Goal: Task Accomplishment & Management: Manage account settings

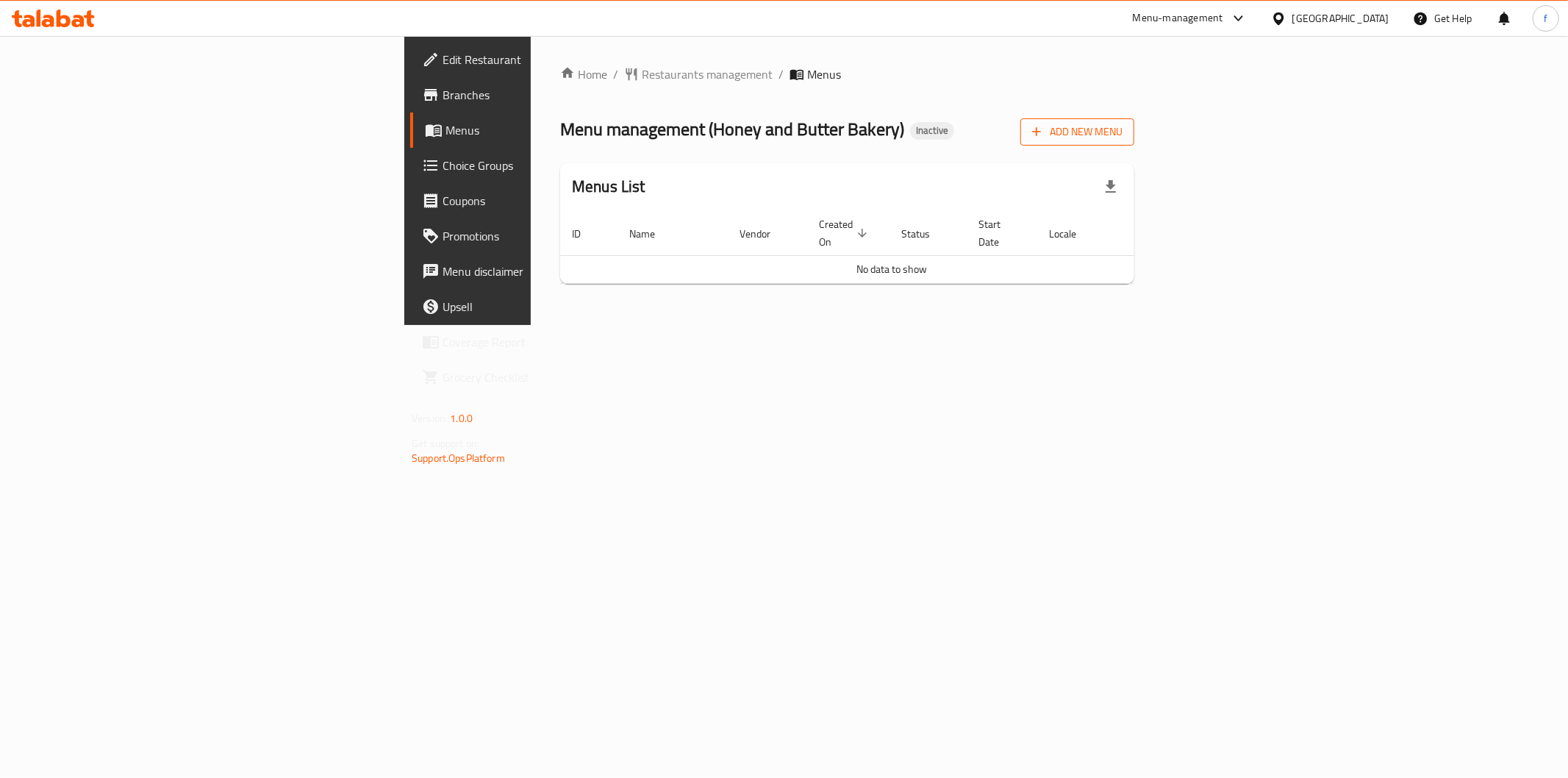
click at [1122, 135] on span "Add New Menu" at bounding box center [1077, 132] width 90 height 18
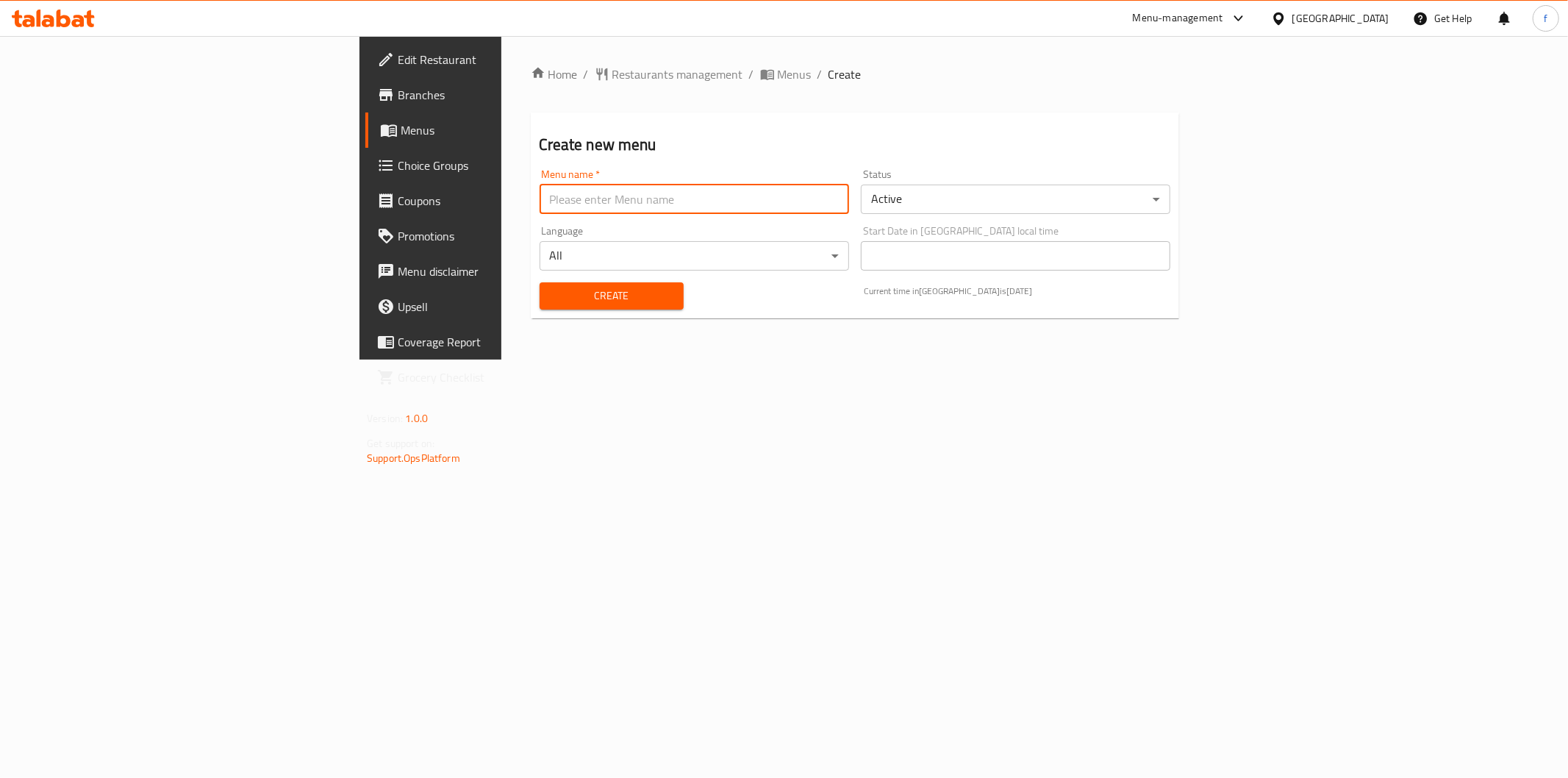
click at [539, 208] on input "text" at bounding box center [694, 199] width 310 height 30
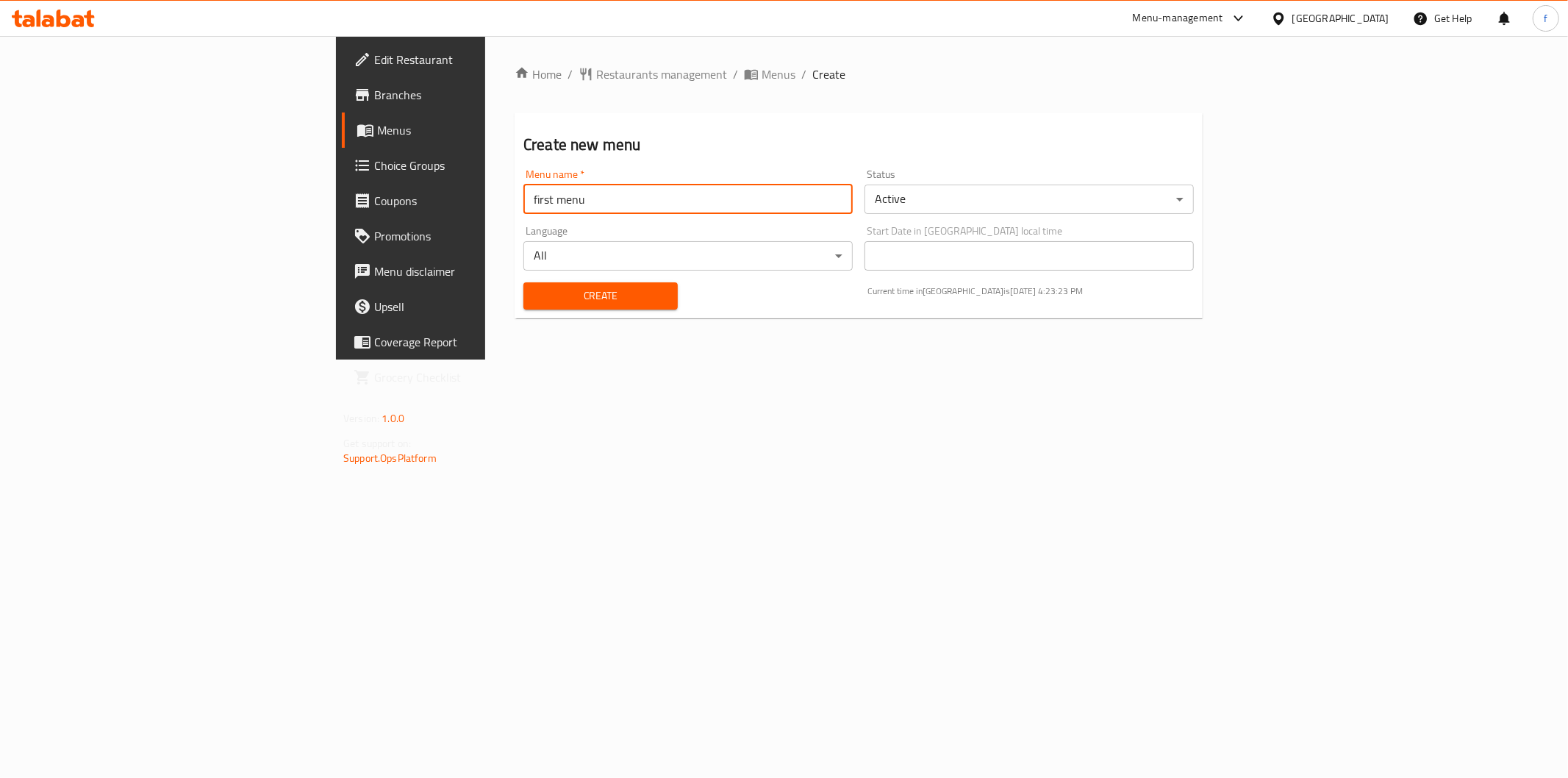
type input "first menu"
click at [523, 307] on button "Create" at bounding box center [600, 296] width 154 height 27
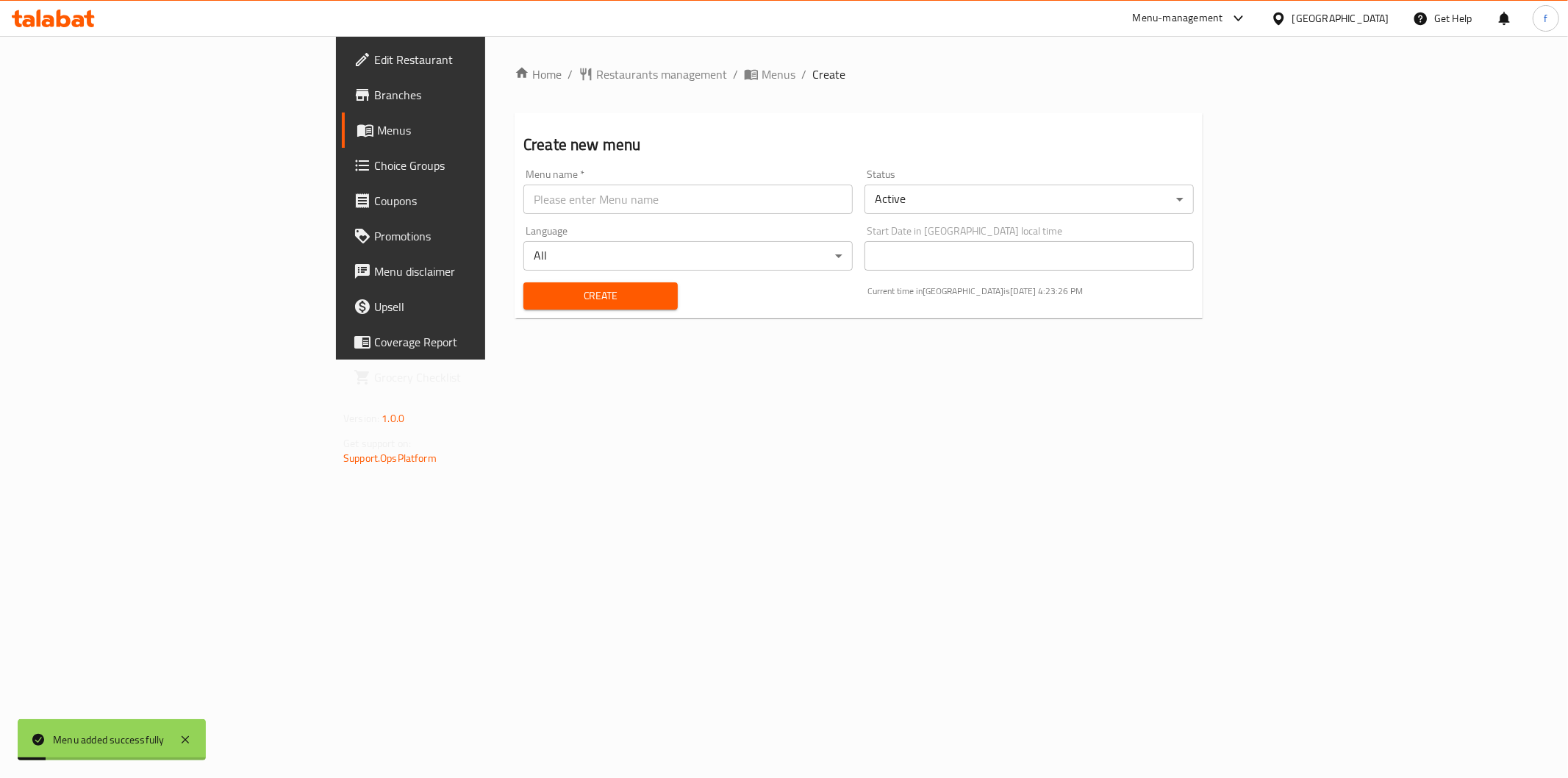
click at [377, 131] on span "Menus" at bounding box center [482, 130] width 209 height 17
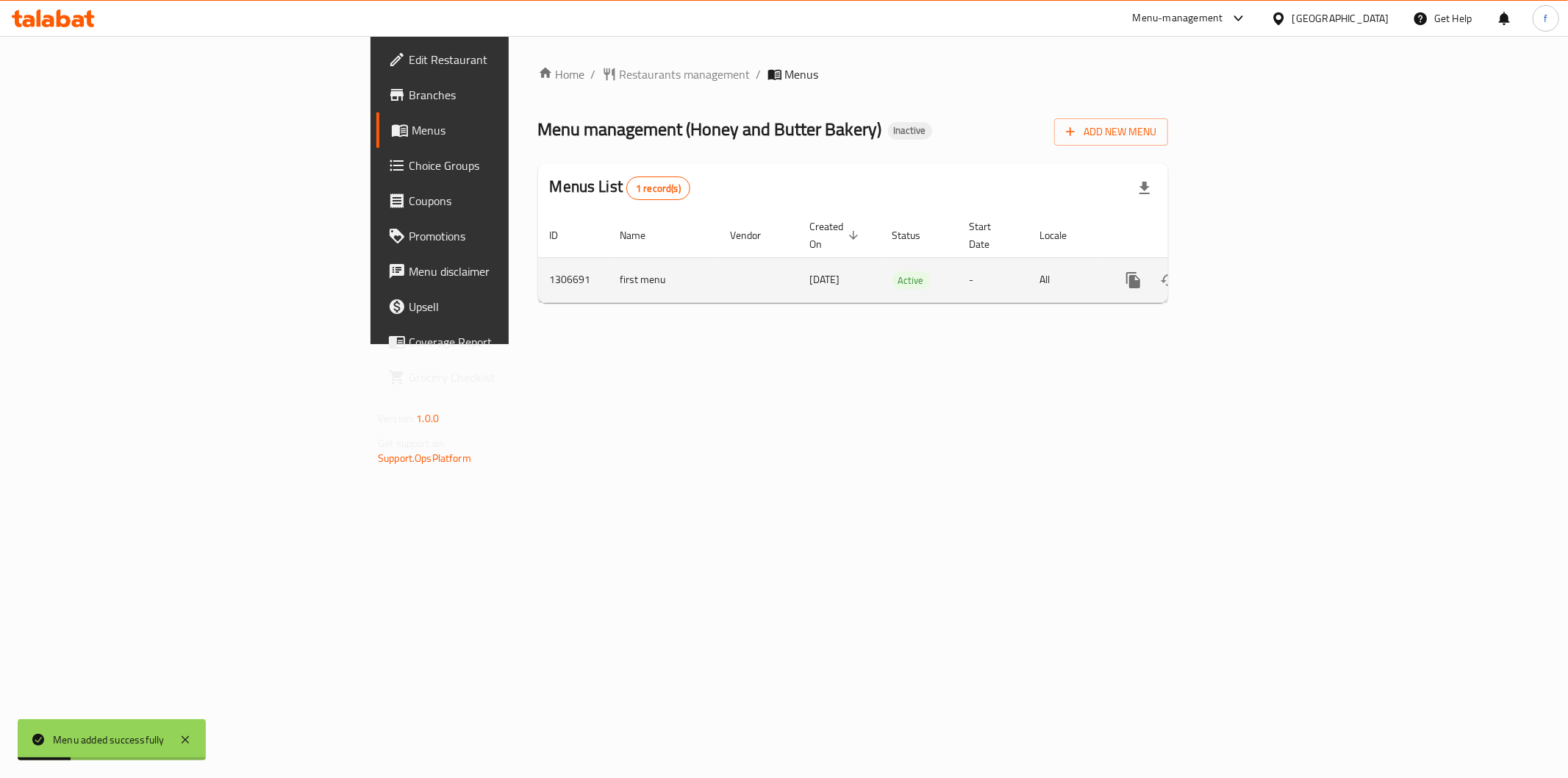
click at [1257, 263] on link "enhanced table" at bounding box center [1239, 280] width 36 height 36
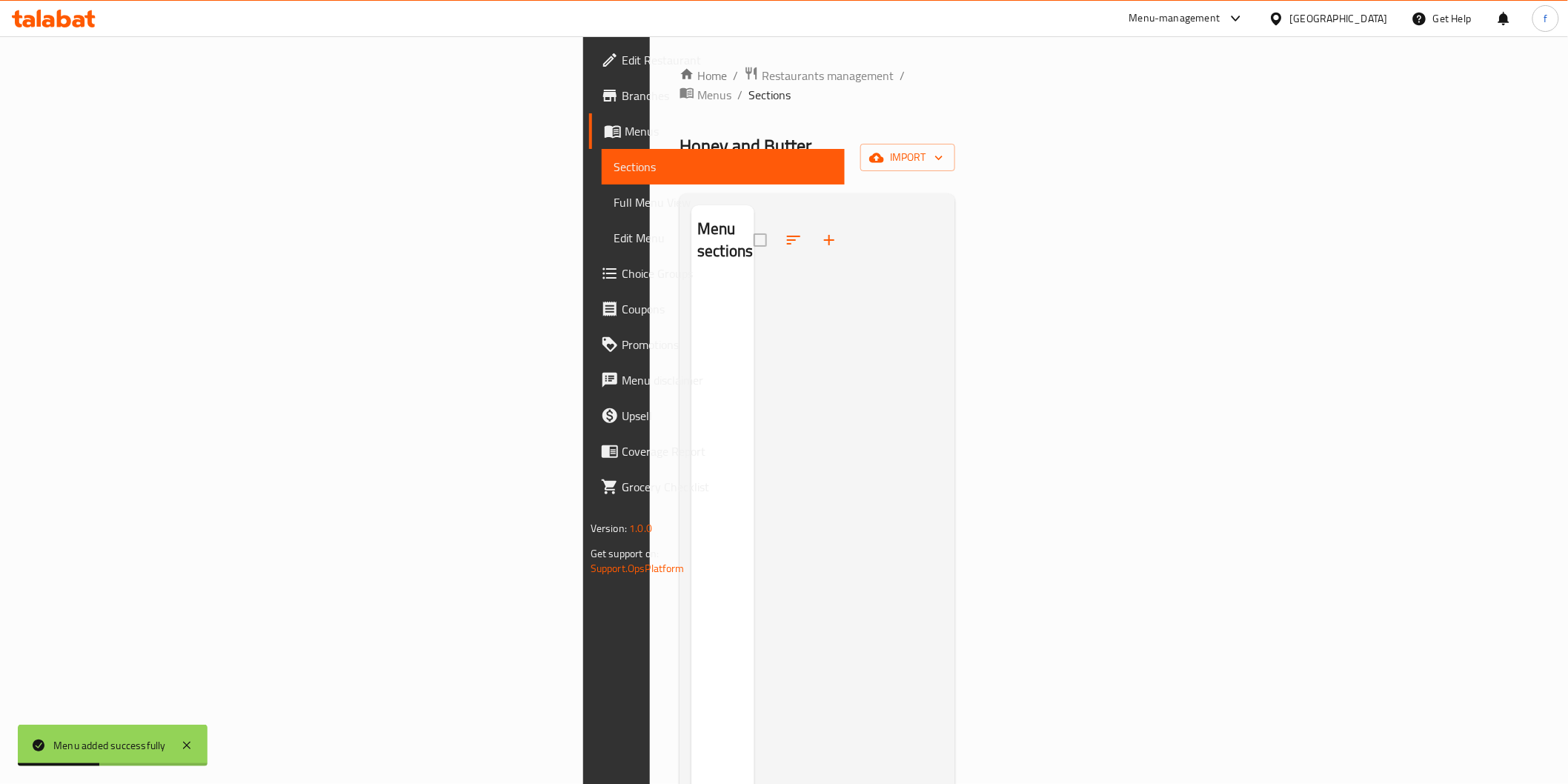
click at [955, 113] on div "Home / Restaurants management / Menus / Sections Honey and Butter Bakery Inacti…" at bounding box center [817, 533] width 276 height 935
click at [944, 148] on span "import" at bounding box center [908, 157] width 71 height 18
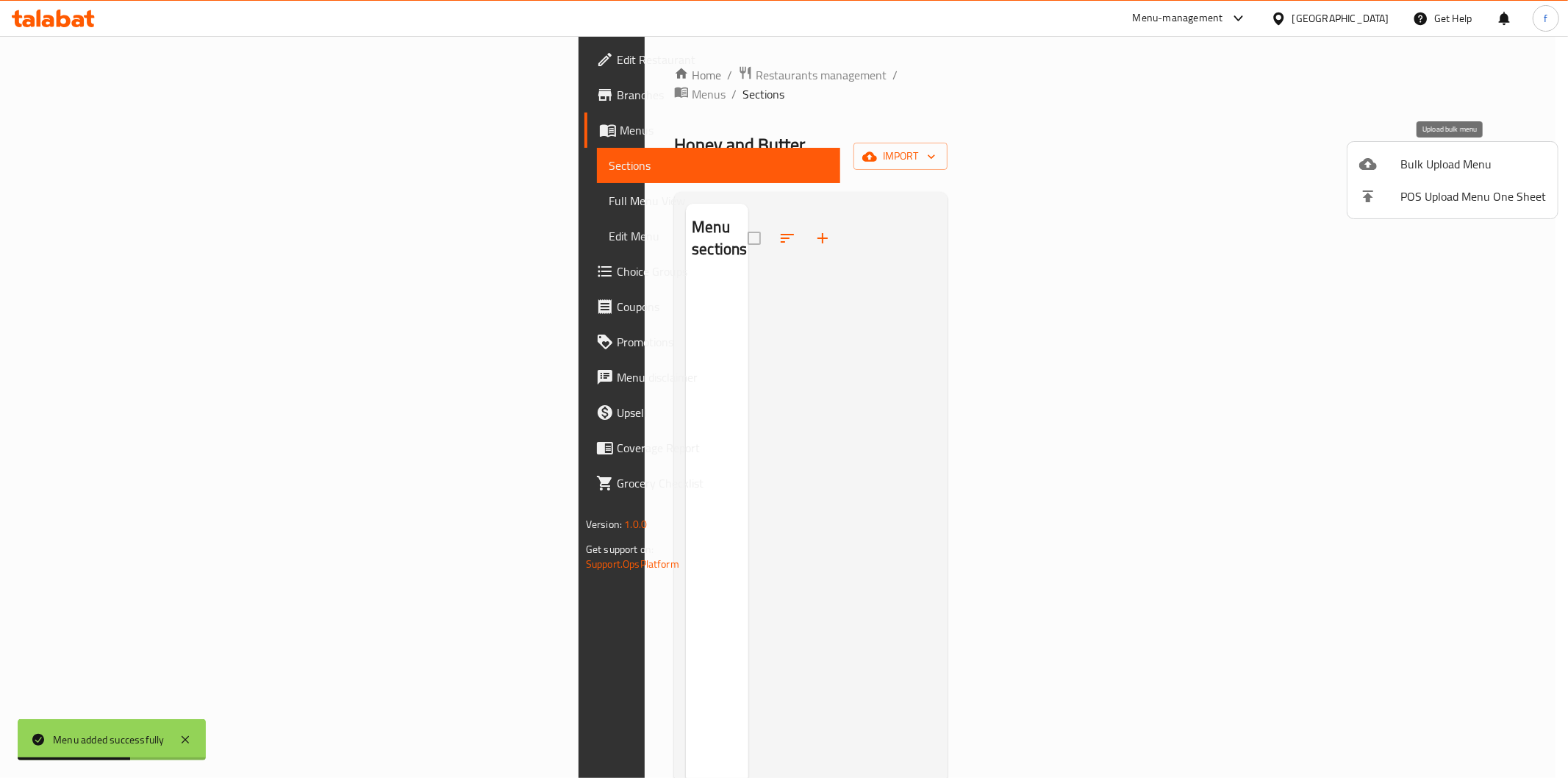
click at [1485, 167] on span "Bulk Upload Menu" at bounding box center [1473, 164] width 145 height 17
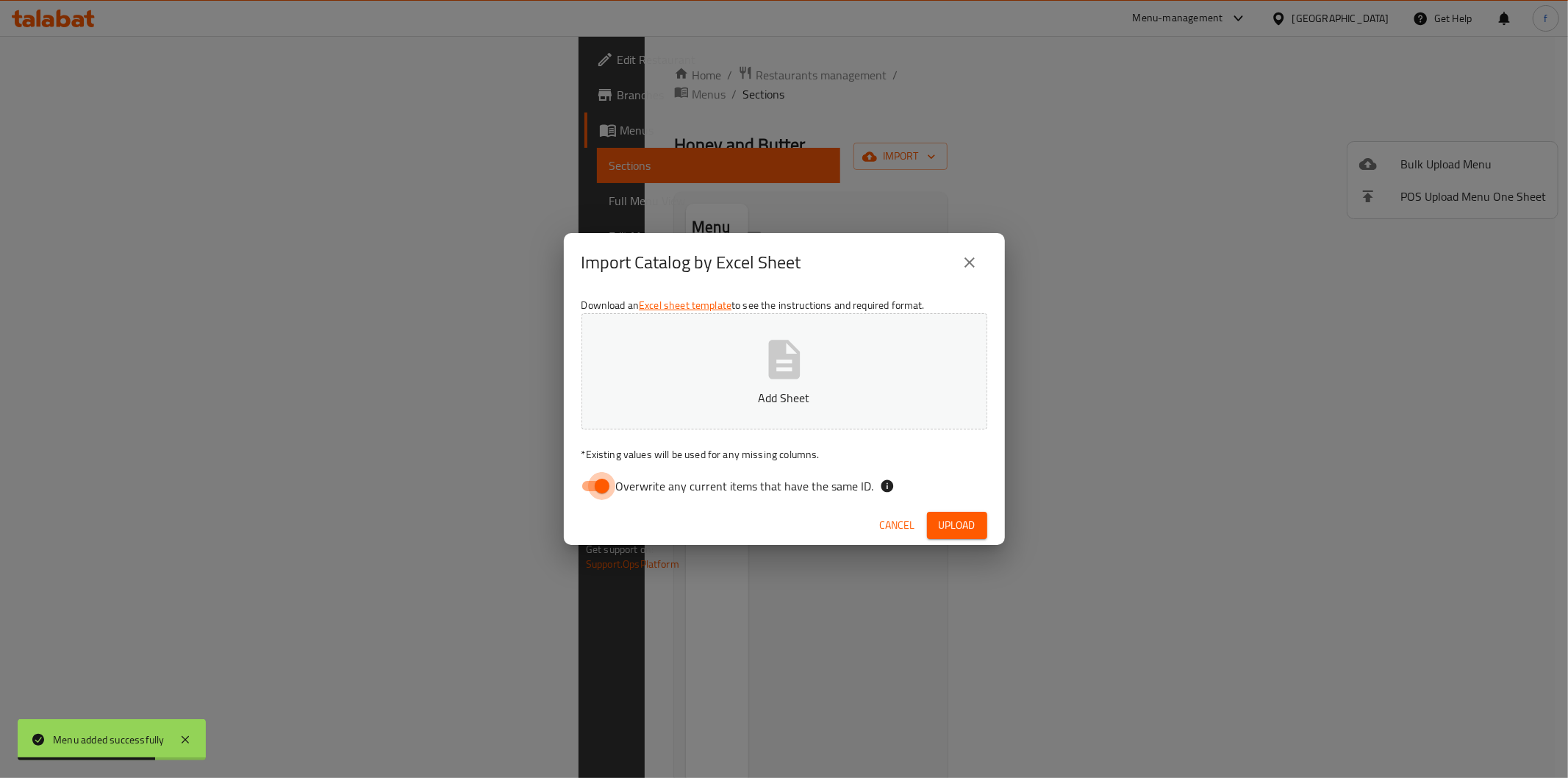
click at [603, 489] on input "Overwrite any current items that have the same ID." at bounding box center [602, 486] width 84 height 28
checkbox input "false"
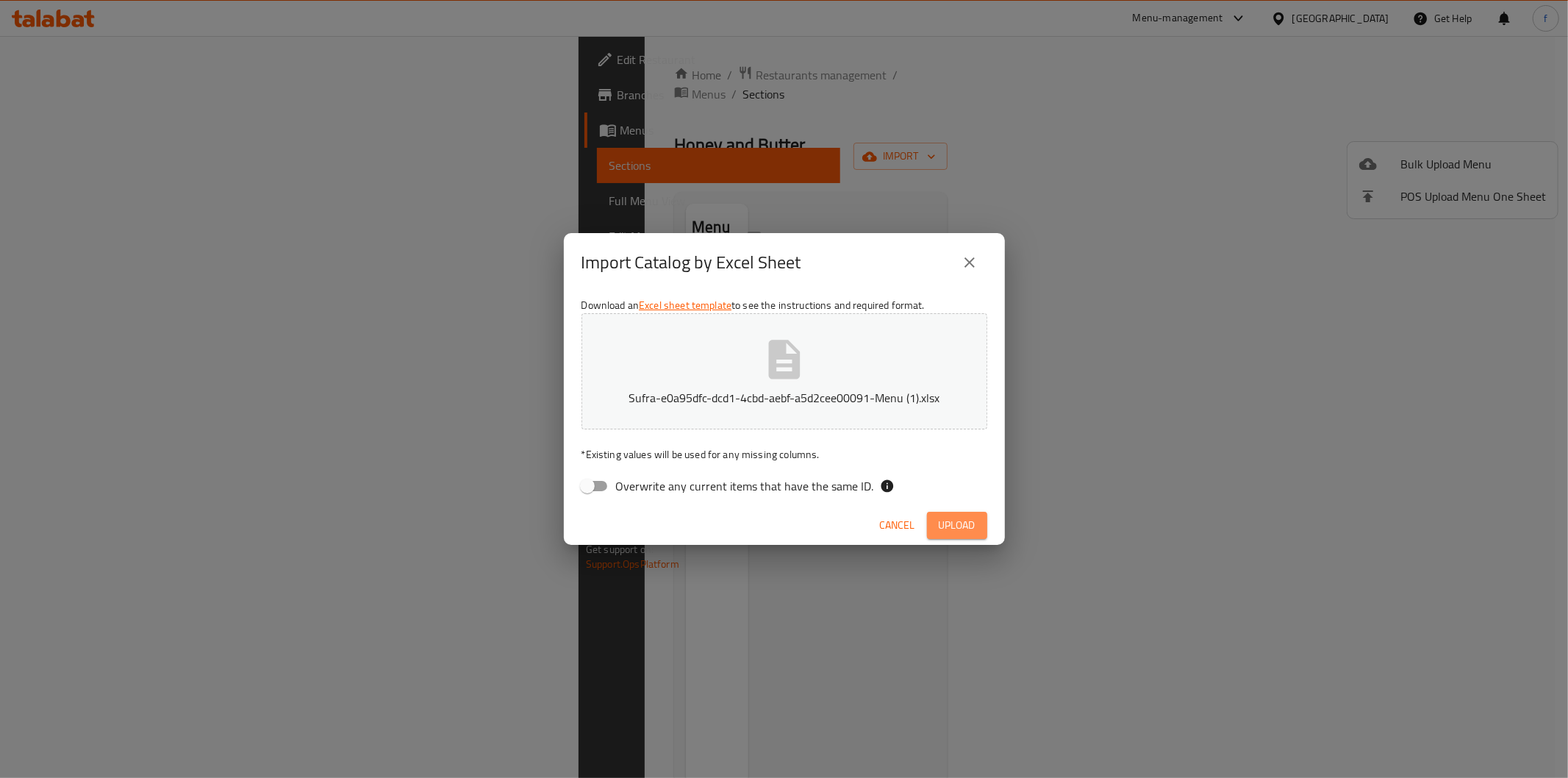
drag, startPoint x: 953, startPoint y: 519, endPoint x: 959, endPoint y: 513, distance: 8.5
click at [958, 516] on span "Upload" at bounding box center [957, 525] width 37 height 18
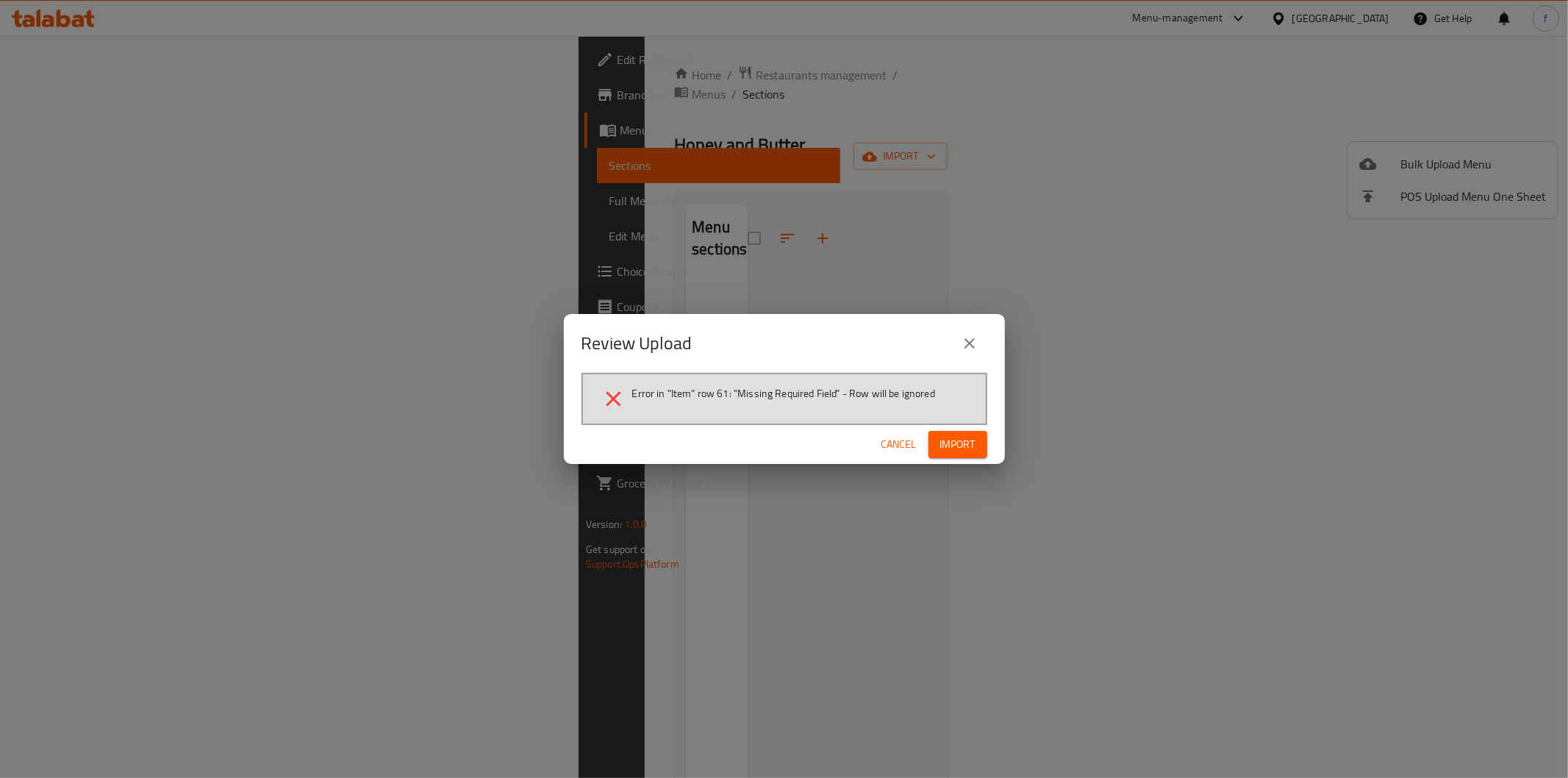
click at [898, 442] on span "Cancel" at bounding box center [899, 445] width 36 height 18
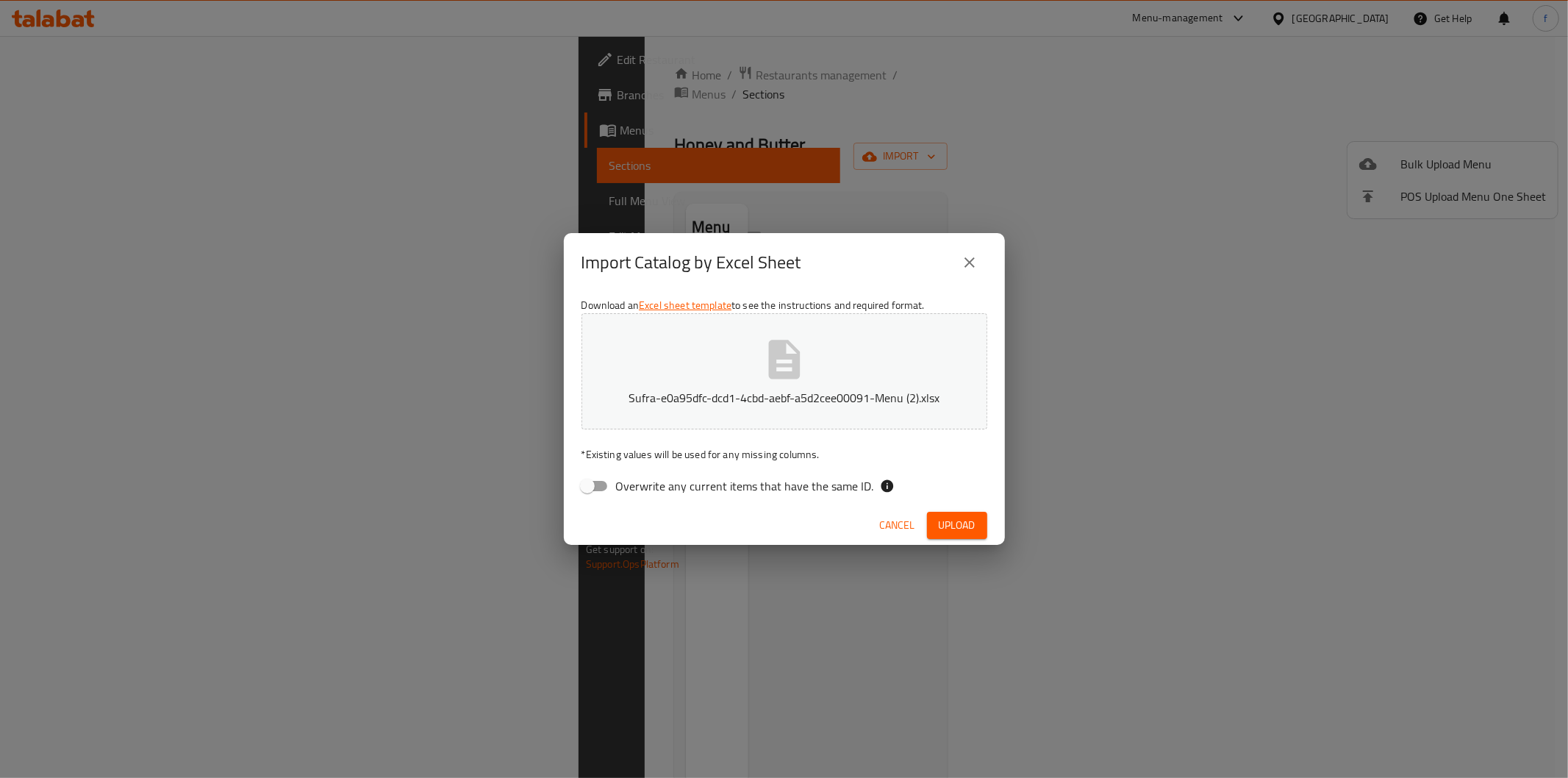
click at [973, 517] on span "Upload" at bounding box center [957, 525] width 37 height 18
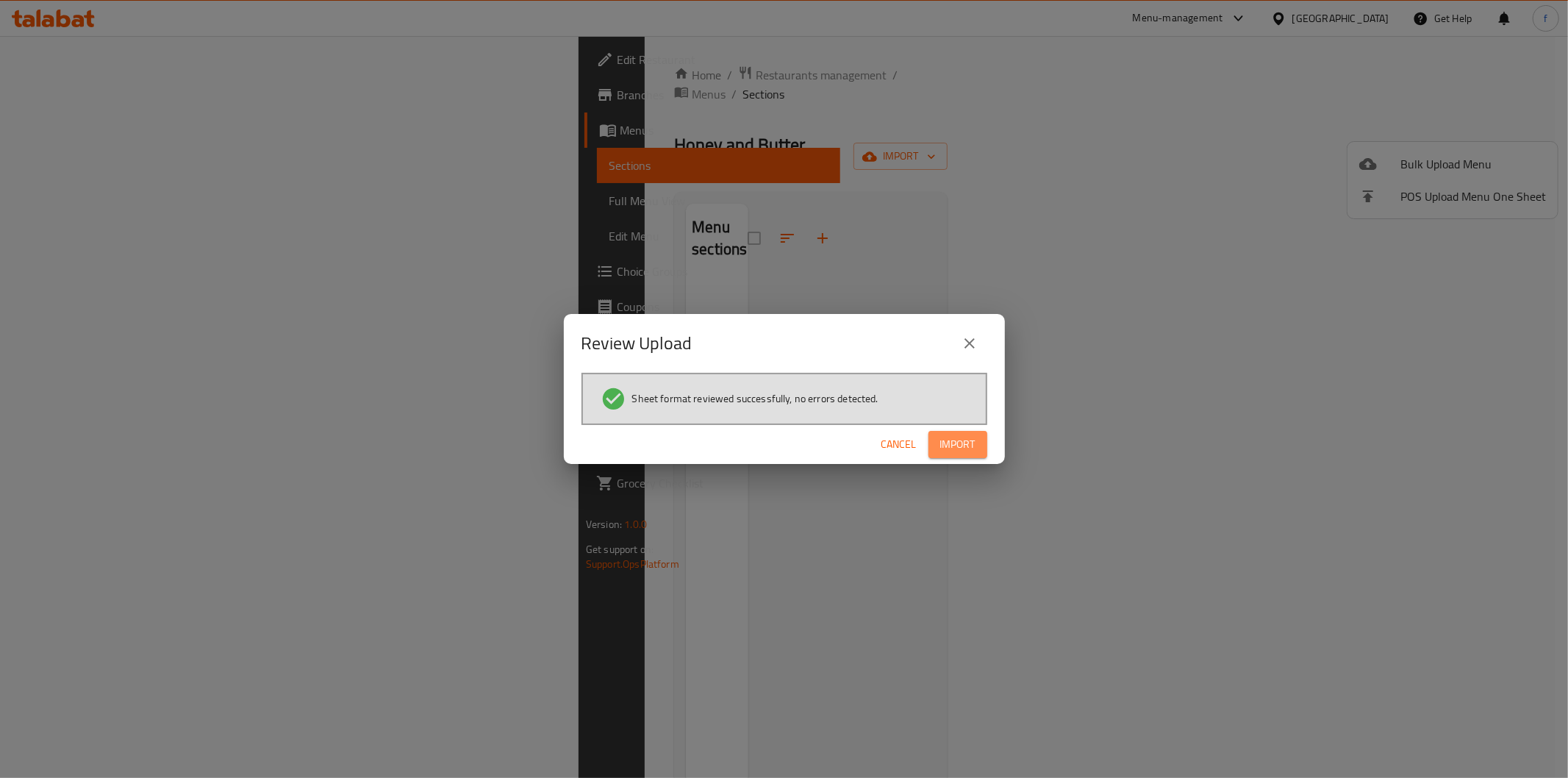
click at [960, 453] on button "Import" at bounding box center [958, 445] width 59 height 27
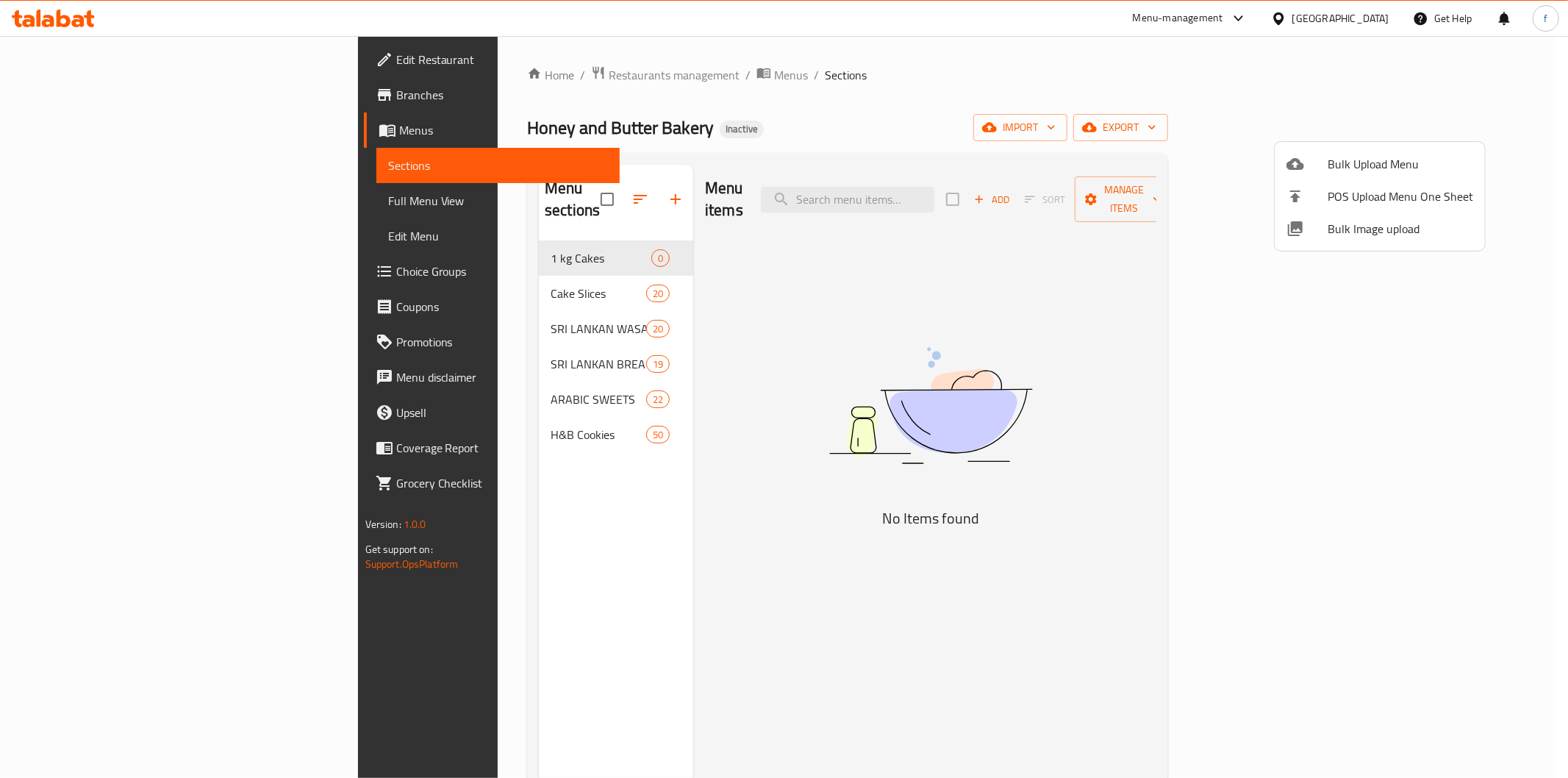
click at [489, 234] on div at bounding box center [784, 389] width 1568 height 778
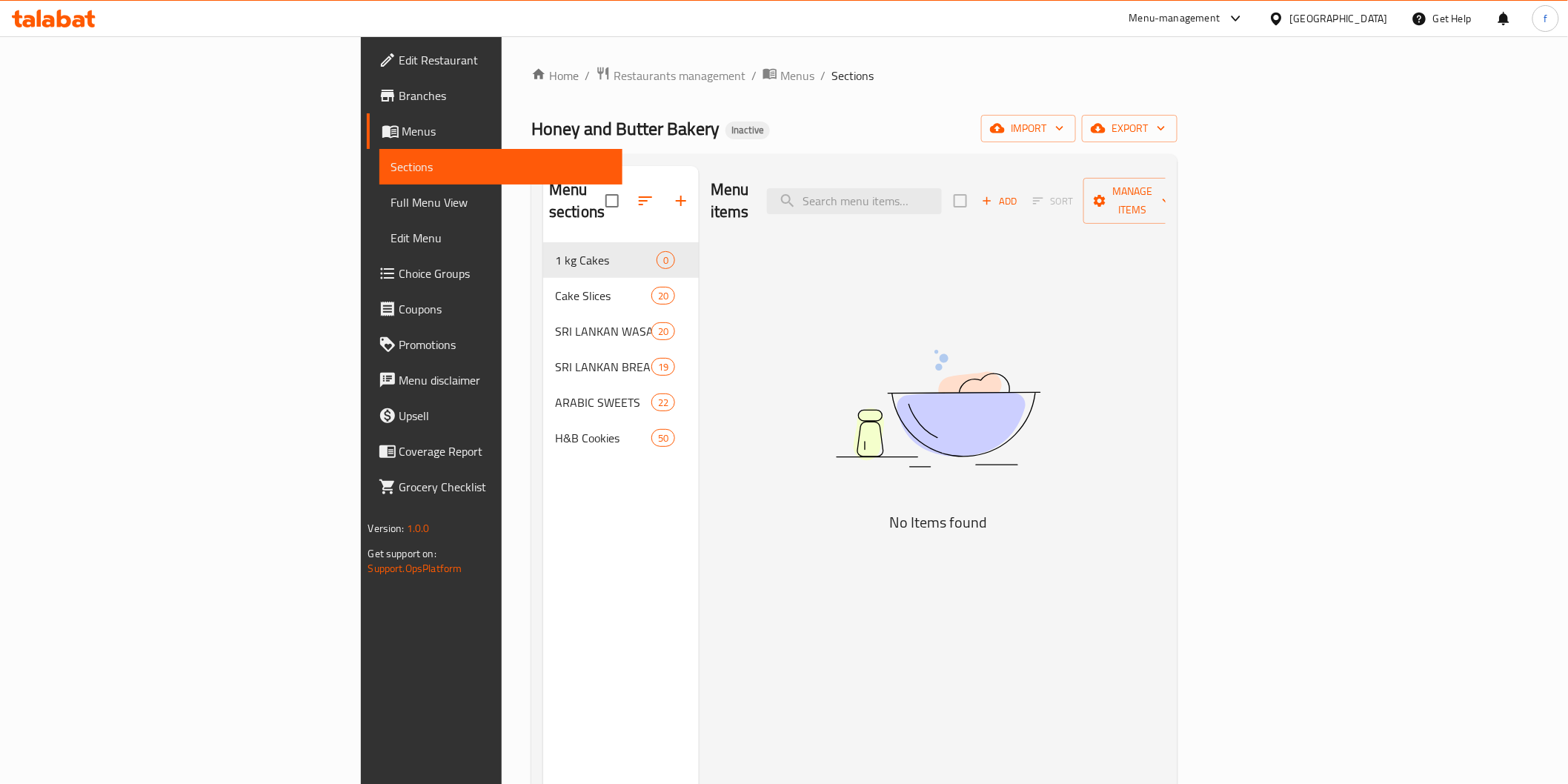
click at [555, 251] on span "1 kg Cakes" at bounding box center [605, 260] width 102 height 18
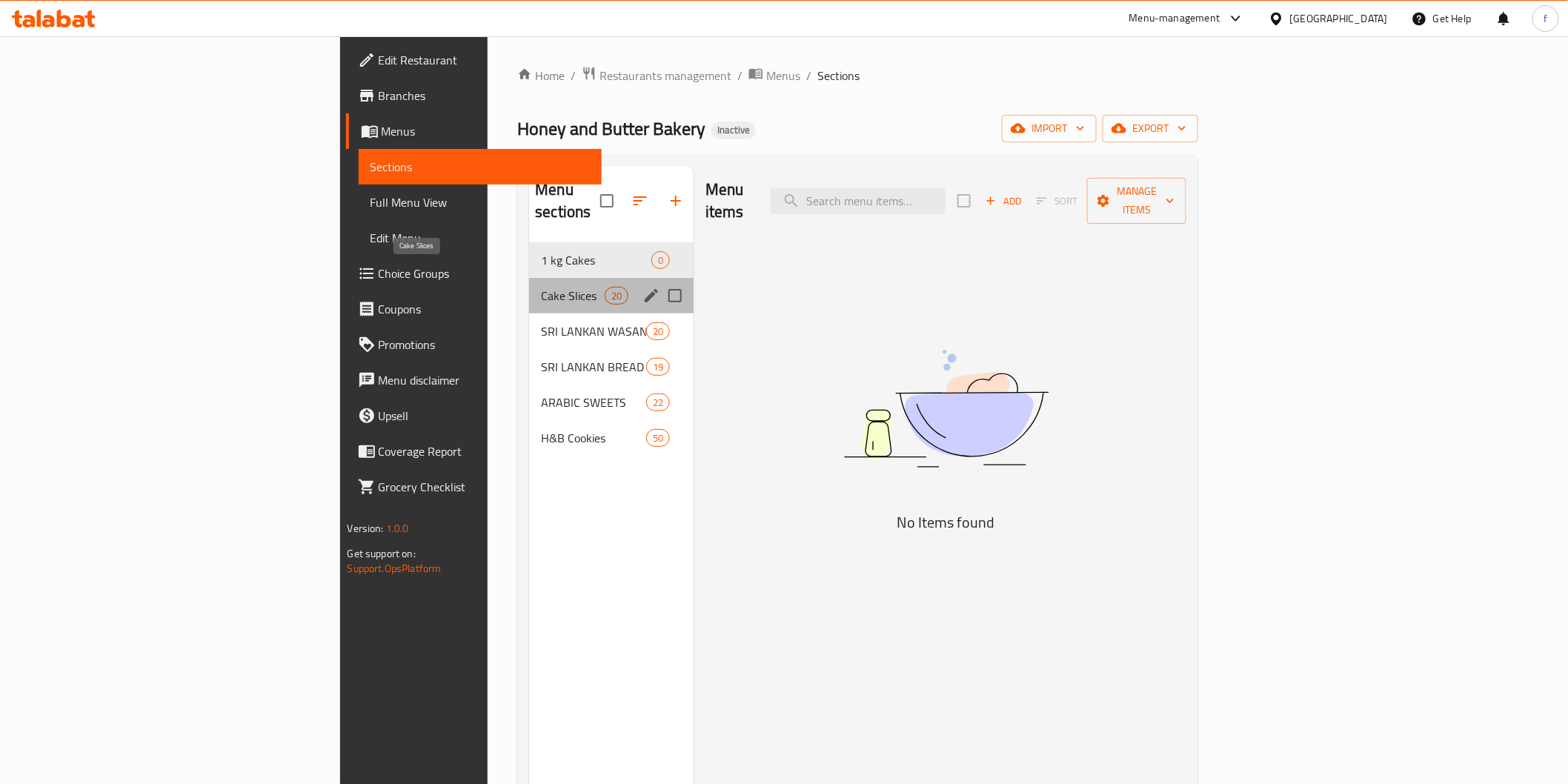
click at [541, 287] on span "Cake Slices" at bounding box center [573, 295] width 63 height 18
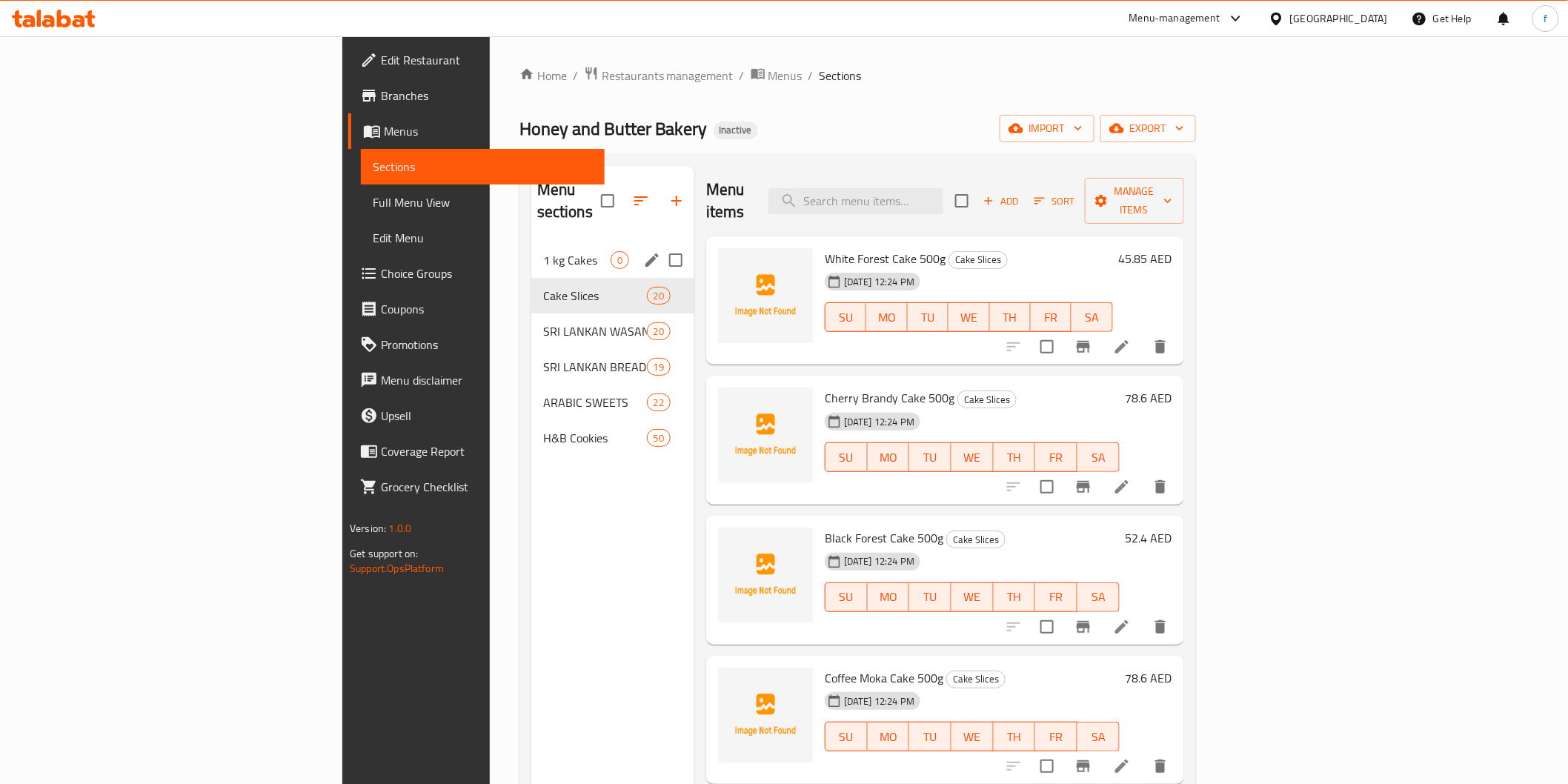
click at [544, 251] on span "1 kg Cakes" at bounding box center [577, 260] width 67 height 18
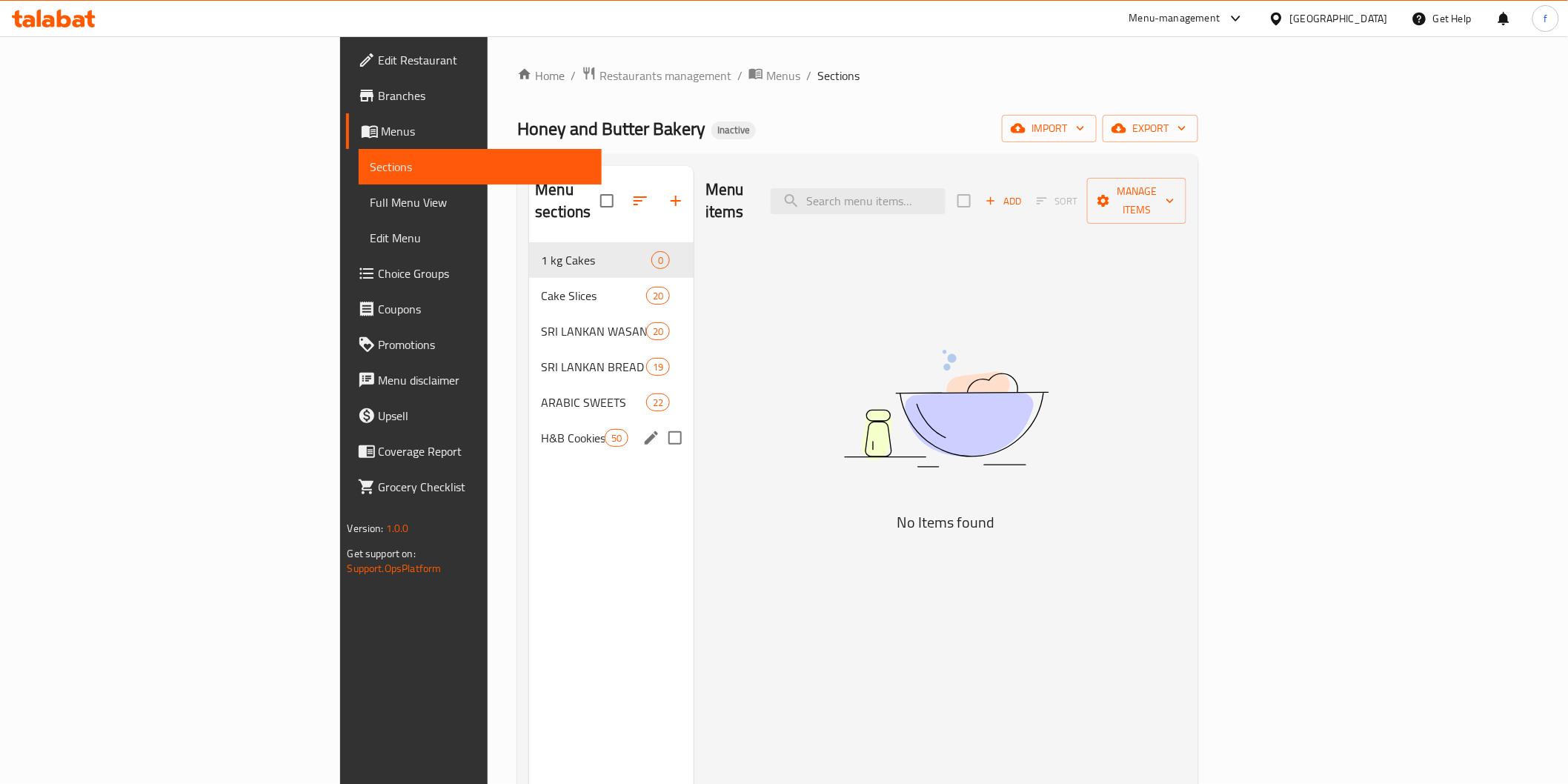
click at [541, 429] on span "H&B Cookies" at bounding box center [573, 437] width 63 height 18
click at [541, 393] on span "ARABIC SWEETS" at bounding box center [593, 402] width 105 height 18
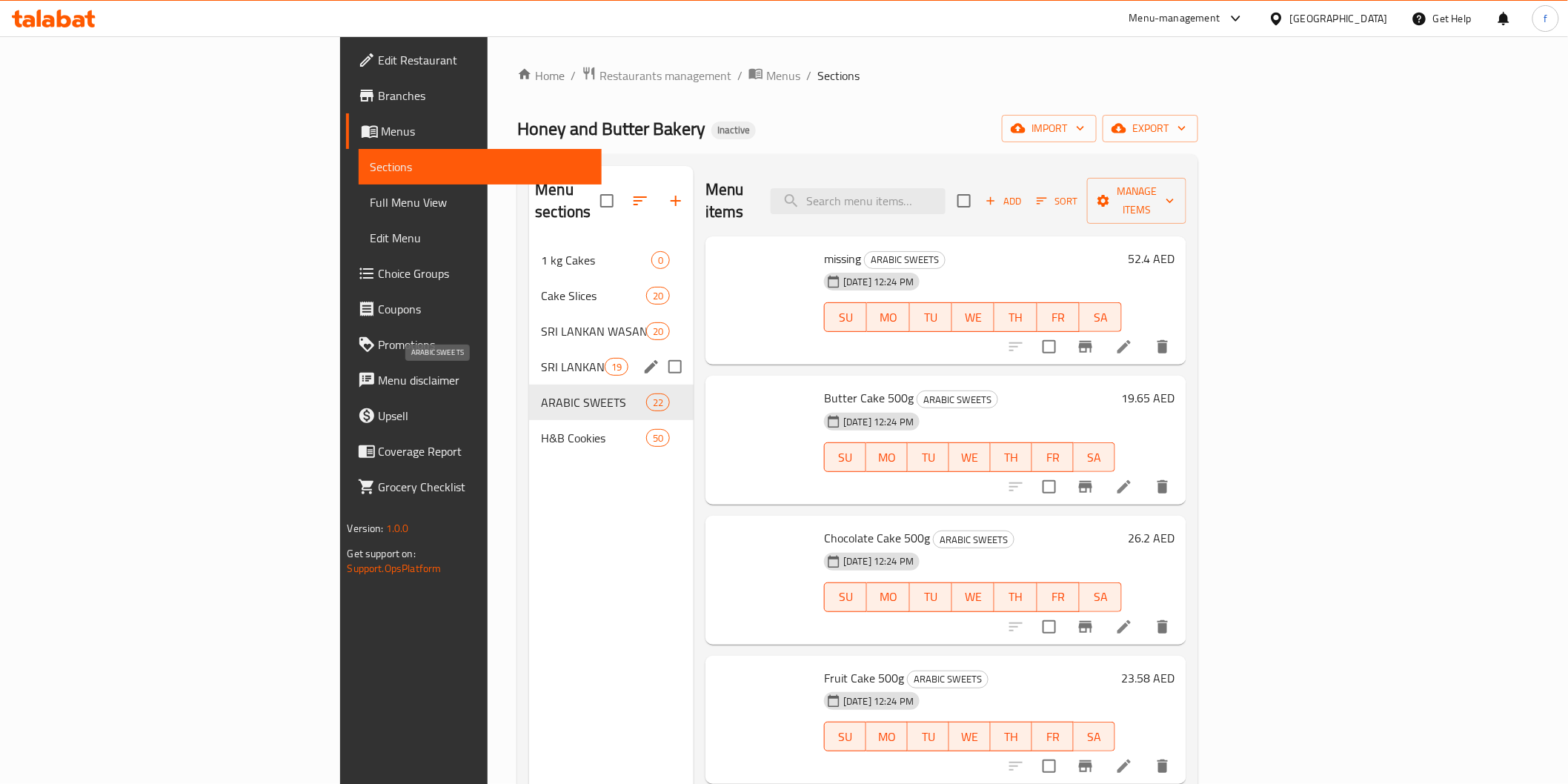
click at [529, 357] on div "SRI LANKAN BREAD ITEMS 19" at bounding box center [611, 366] width 164 height 36
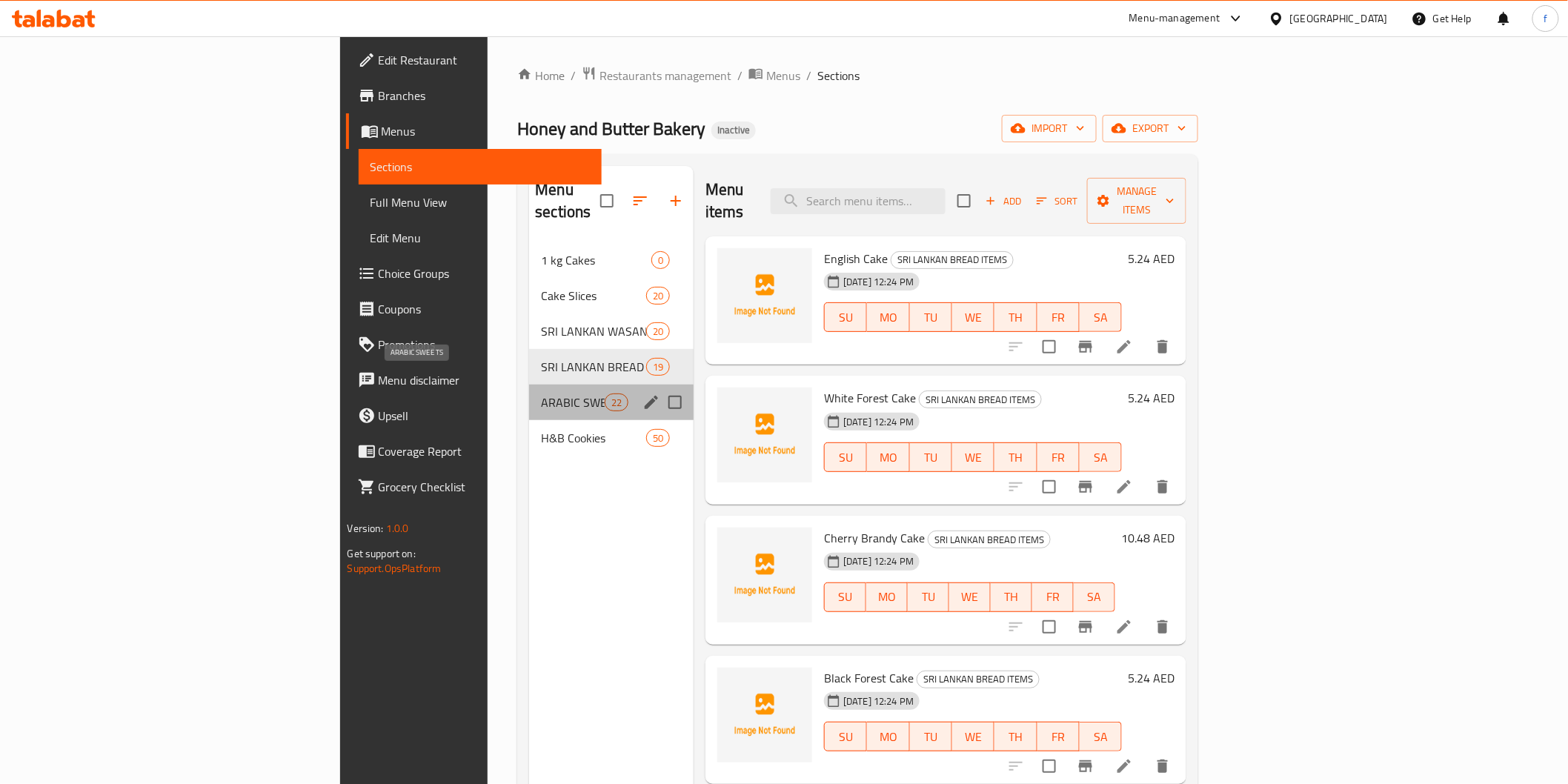
click at [541, 393] on span "ARABIC SWEETS" at bounding box center [573, 402] width 63 height 18
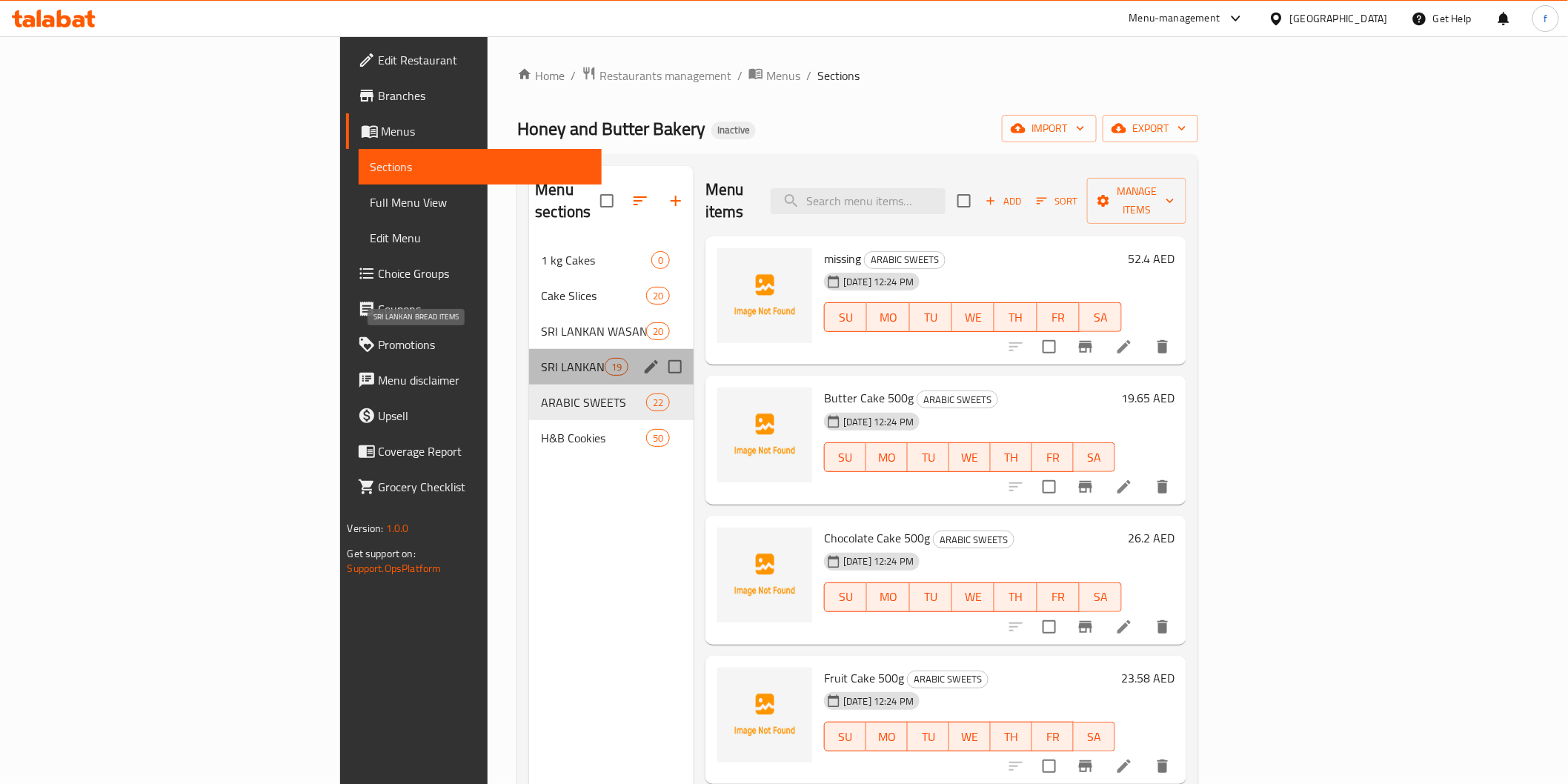
click at [541, 358] on span "SRI LANKAN BREAD ITEMS" at bounding box center [573, 366] width 63 height 18
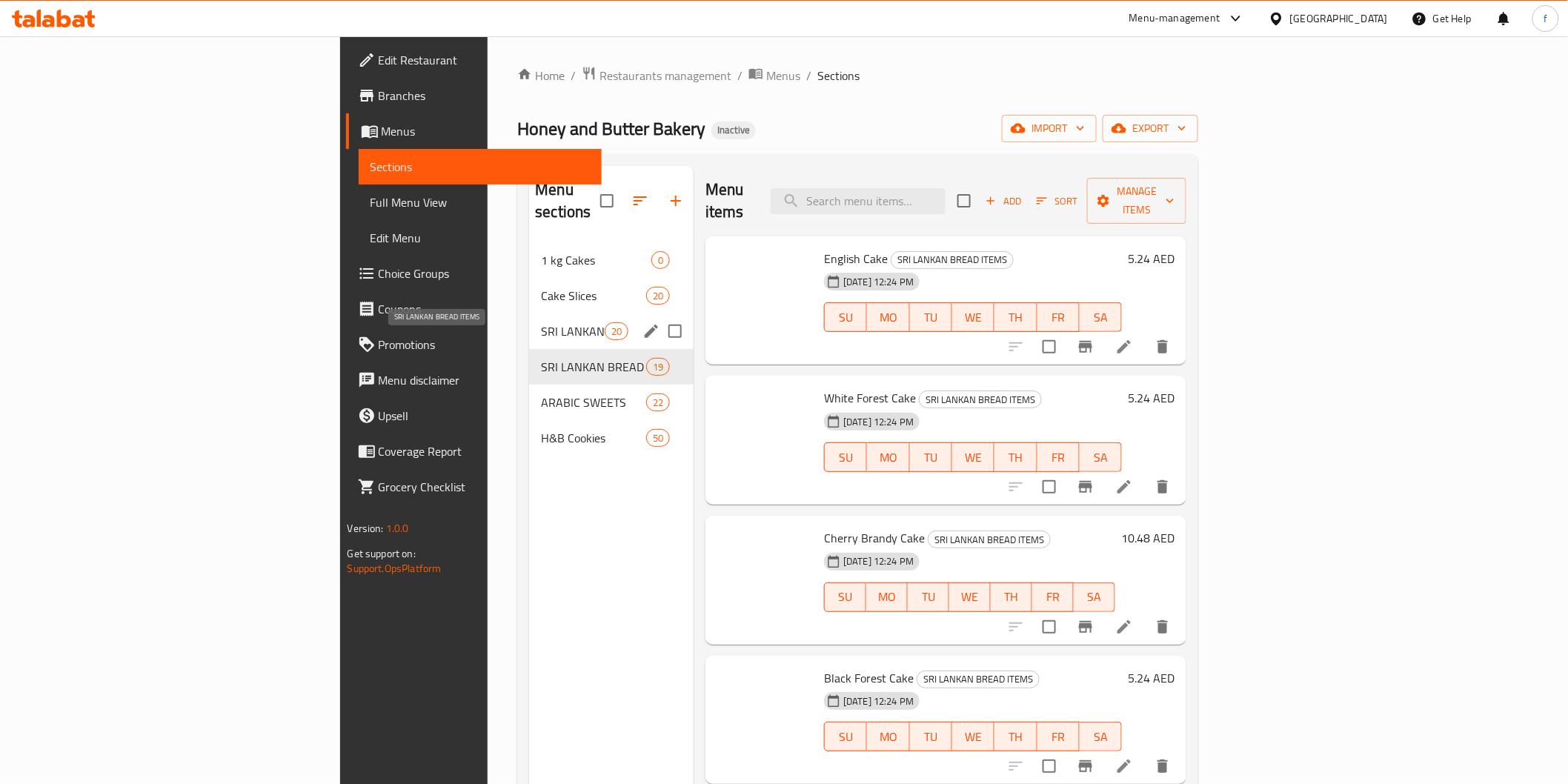
click at [541, 322] on span "SRI LANKAN WASANA CAKES" at bounding box center [573, 331] width 63 height 18
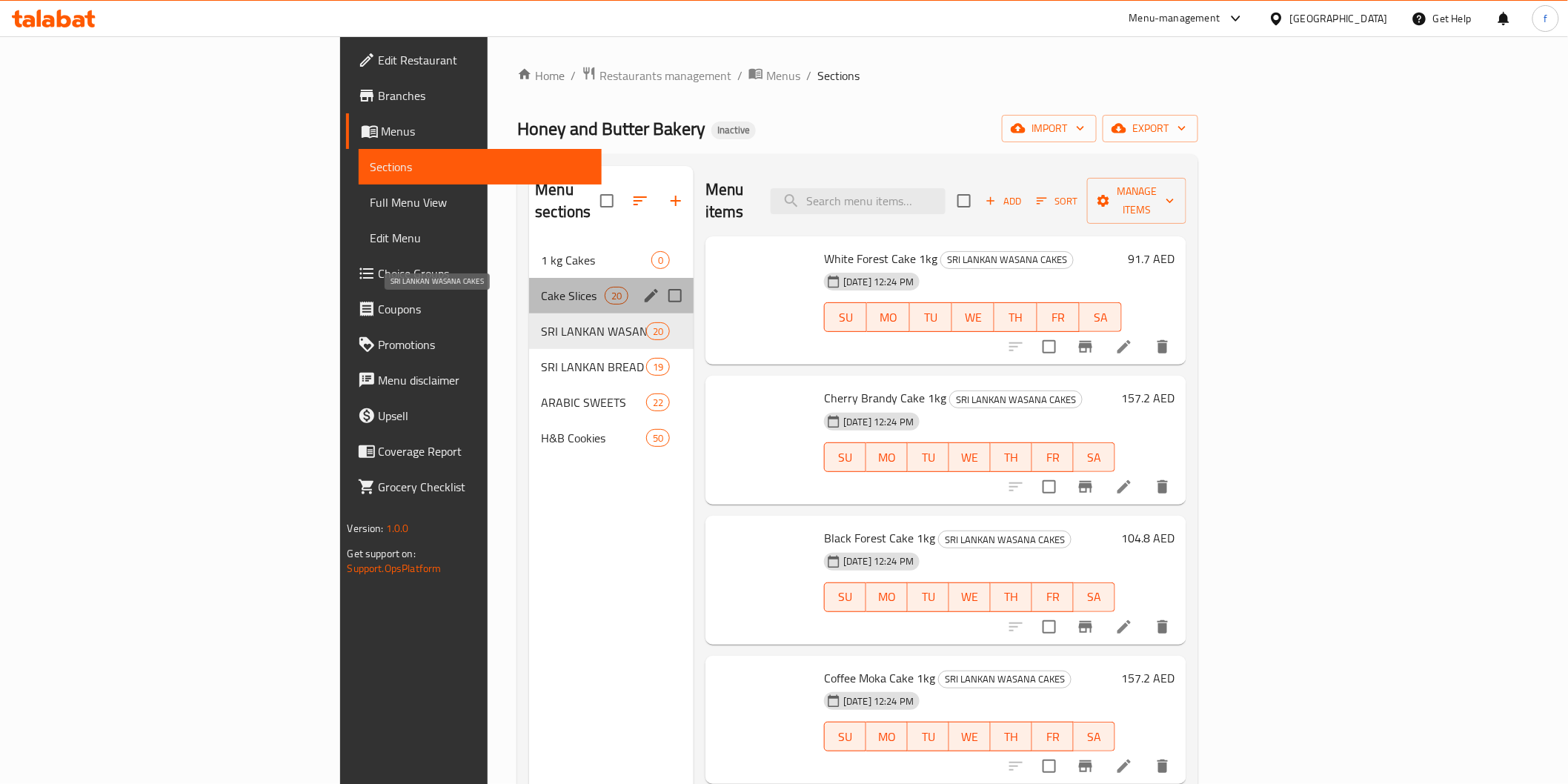
click at [529, 283] on div "Cake Slices 20" at bounding box center [611, 295] width 164 height 36
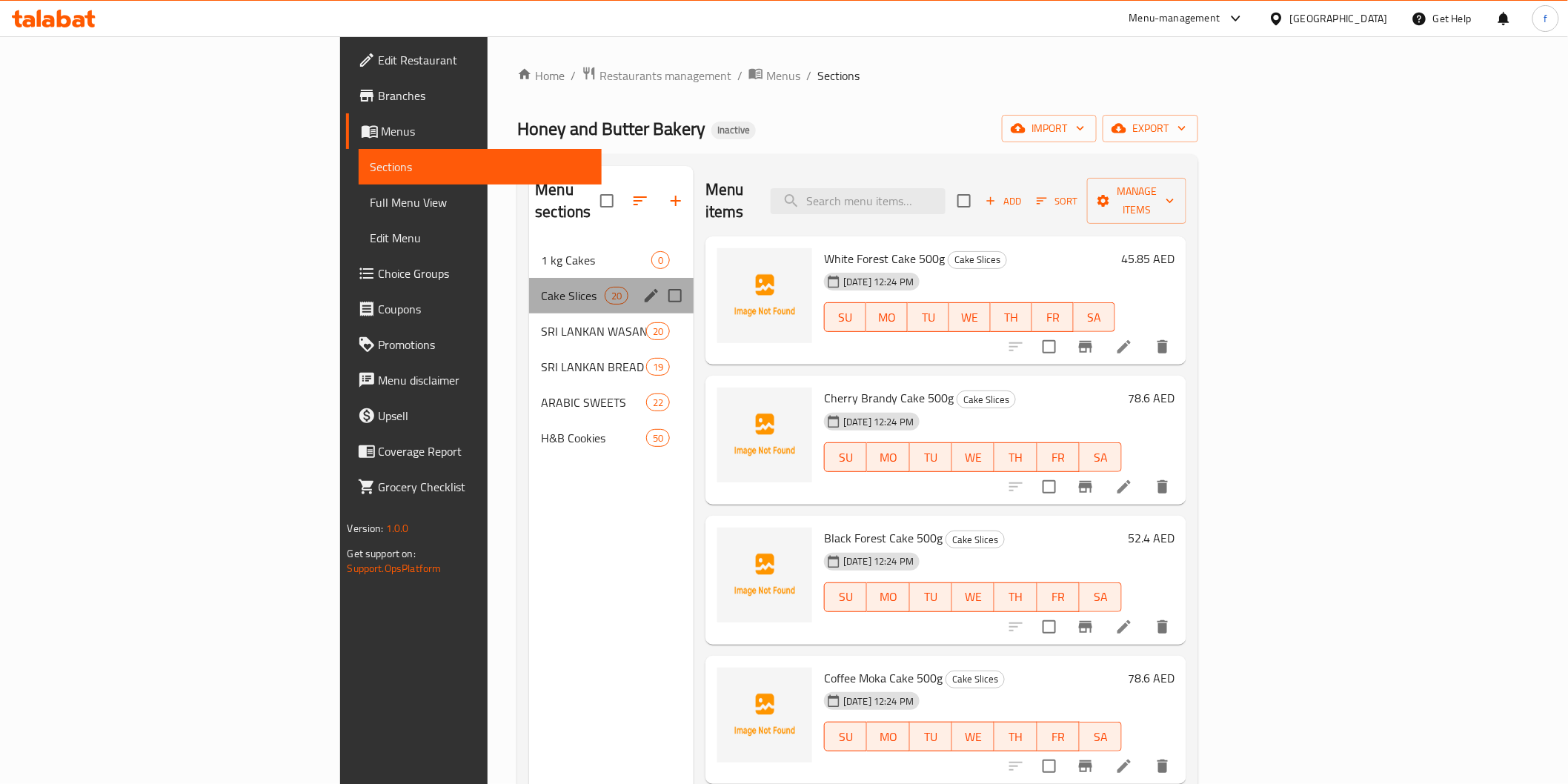
click at [529, 278] on div "Cake Slices 20" at bounding box center [611, 295] width 164 height 36
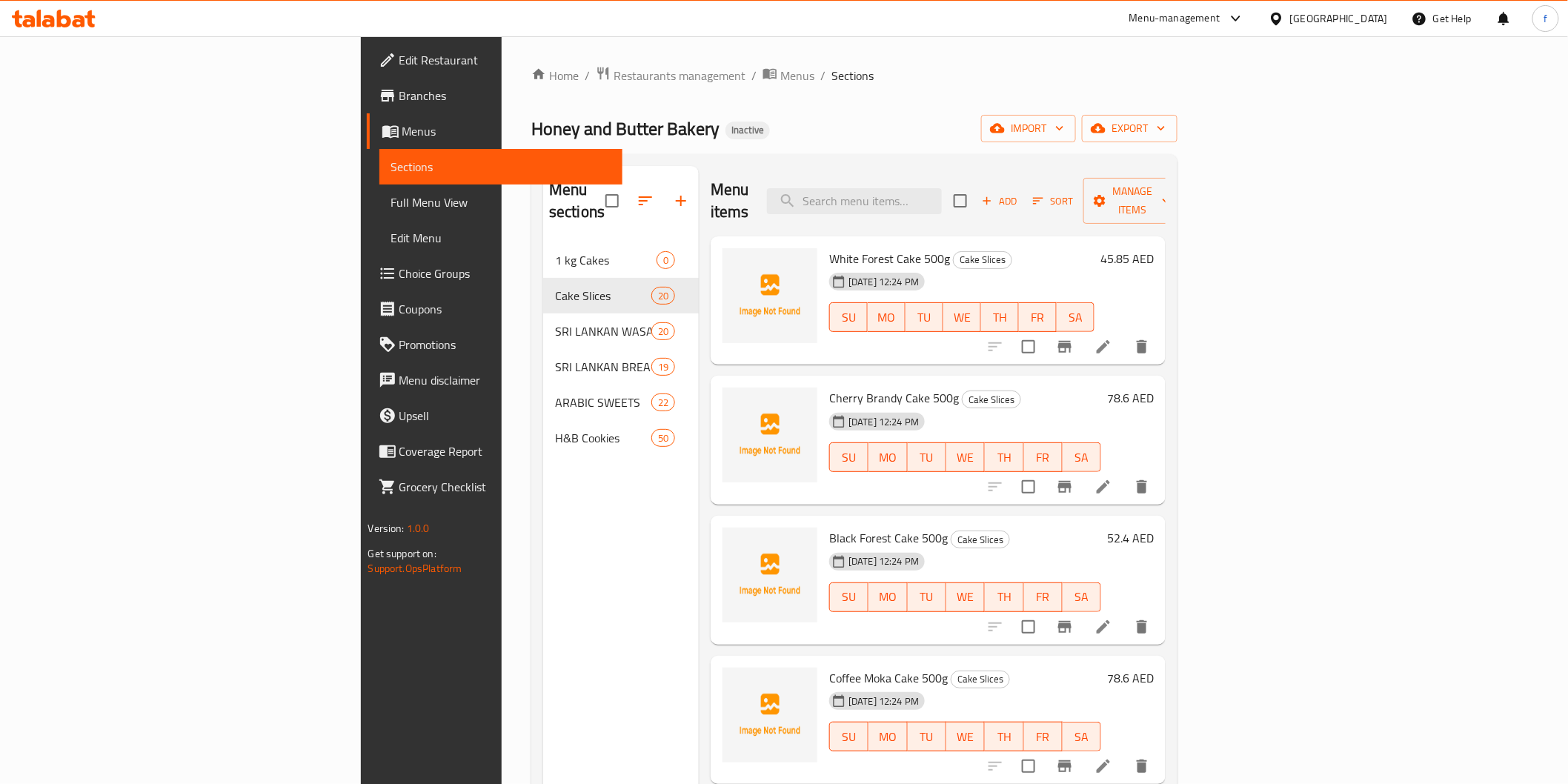
click at [366, 117] on link "Menus" at bounding box center [494, 131] width 256 height 36
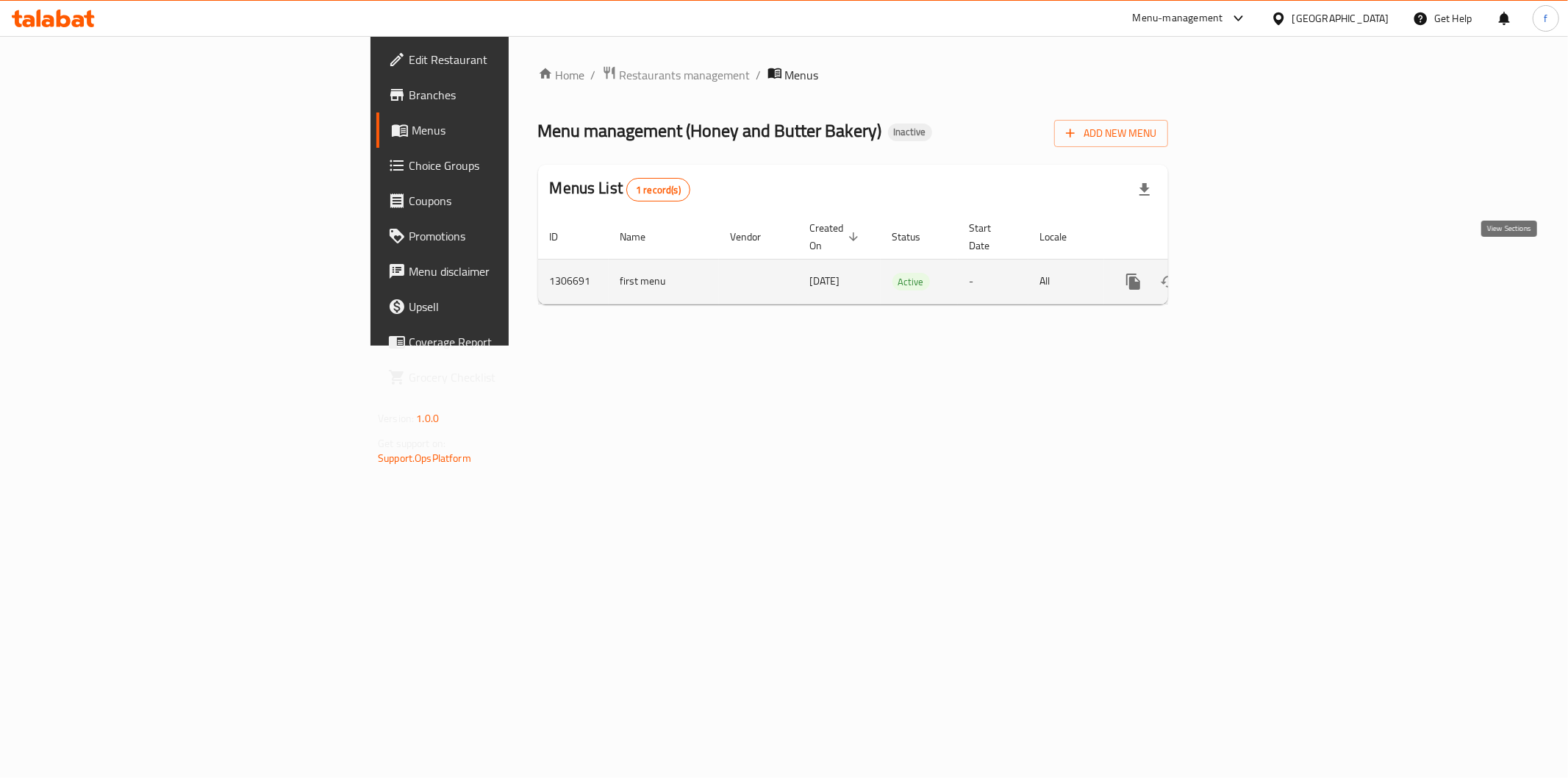
click at [1209, 275] on icon "enhanced table" at bounding box center [1204, 281] width 11 height 13
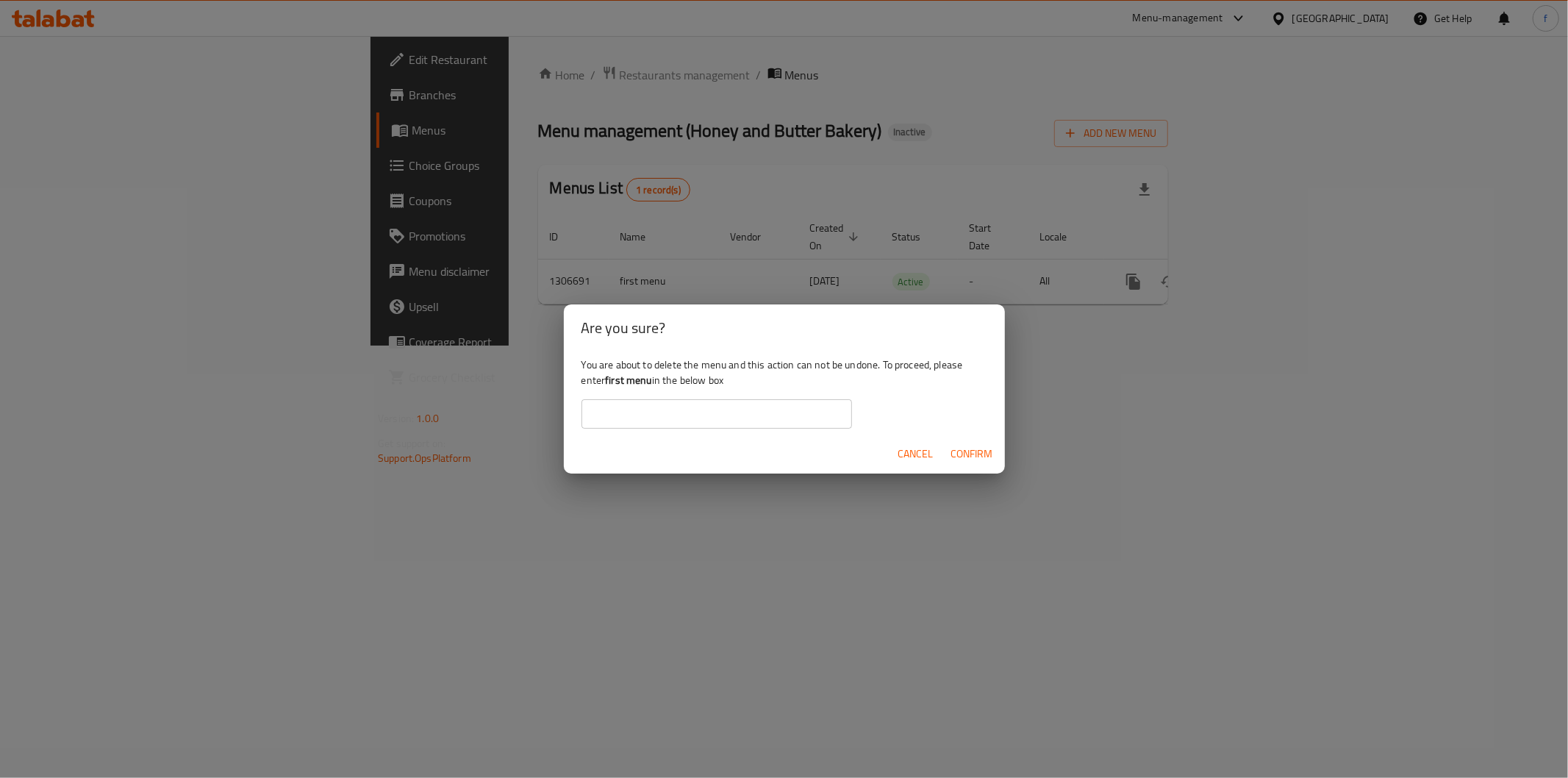
drag, startPoint x: 545, startPoint y: 398, endPoint x: 638, endPoint y: 409, distance: 93.6
click at [547, 398] on div "Are you sure? You are about to delete the menu and this action can not be undon…" at bounding box center [784, 389] width 1568 height 778
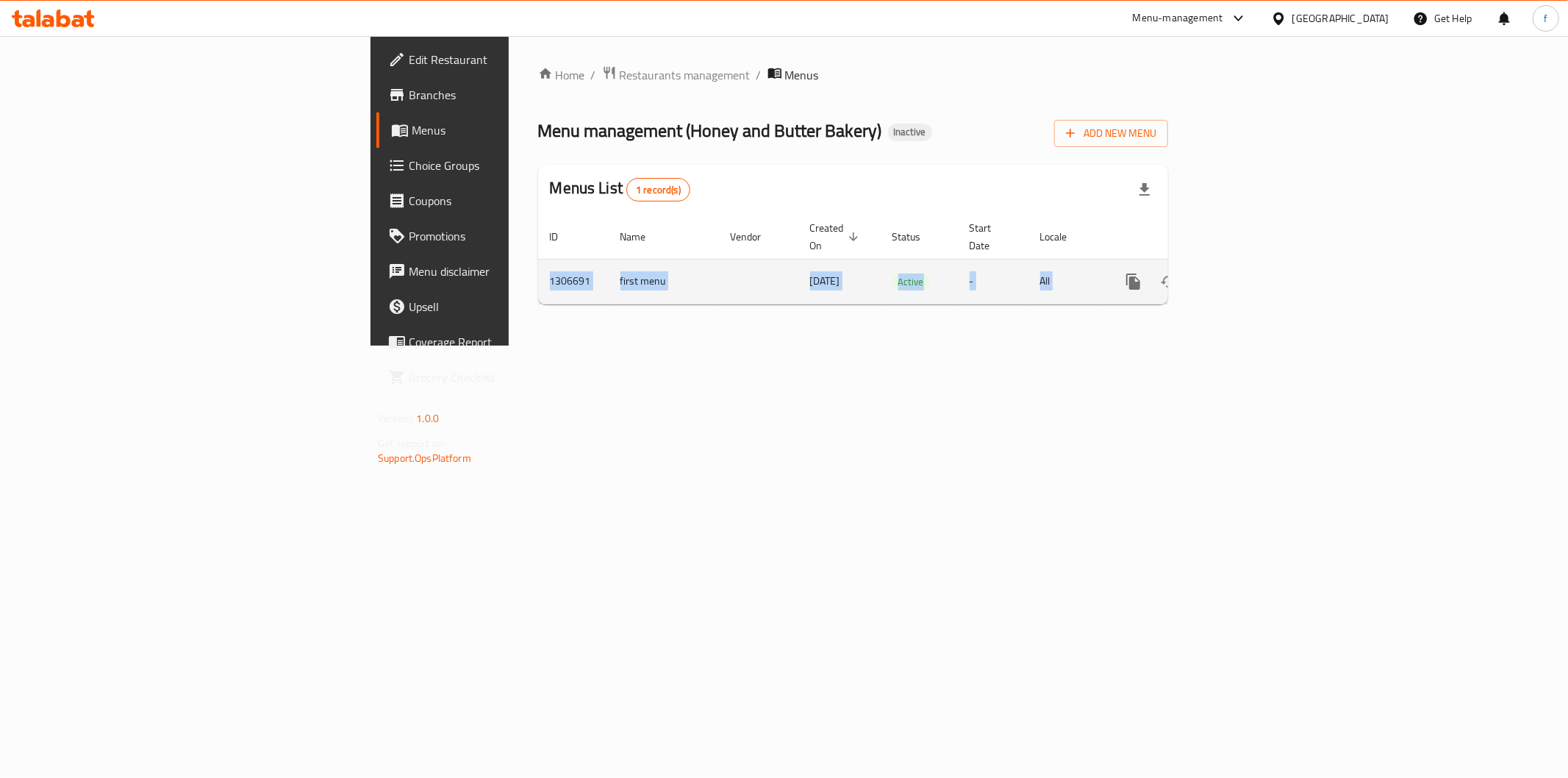
click at [1257, 269] on link "enhanced table" at bounding box center [1239, 281] width 36 height 36
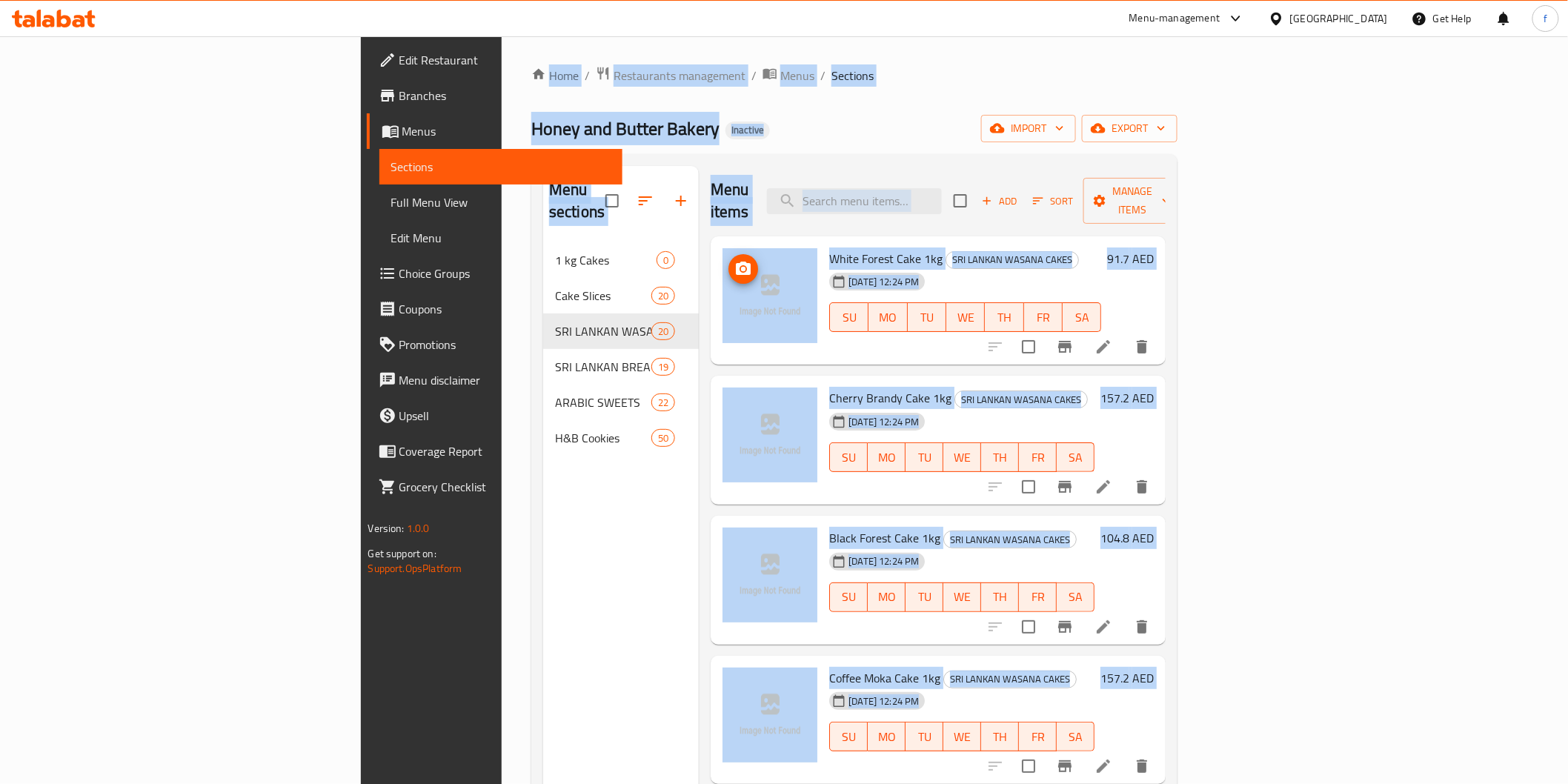
click at [722, 318] on img at bounding box center [769, 295] width 95 height 95
click at [955, 392] on span "SRI LANKAN WASANA CAKES" at bounding box center [1021, 400] width 132 height 17
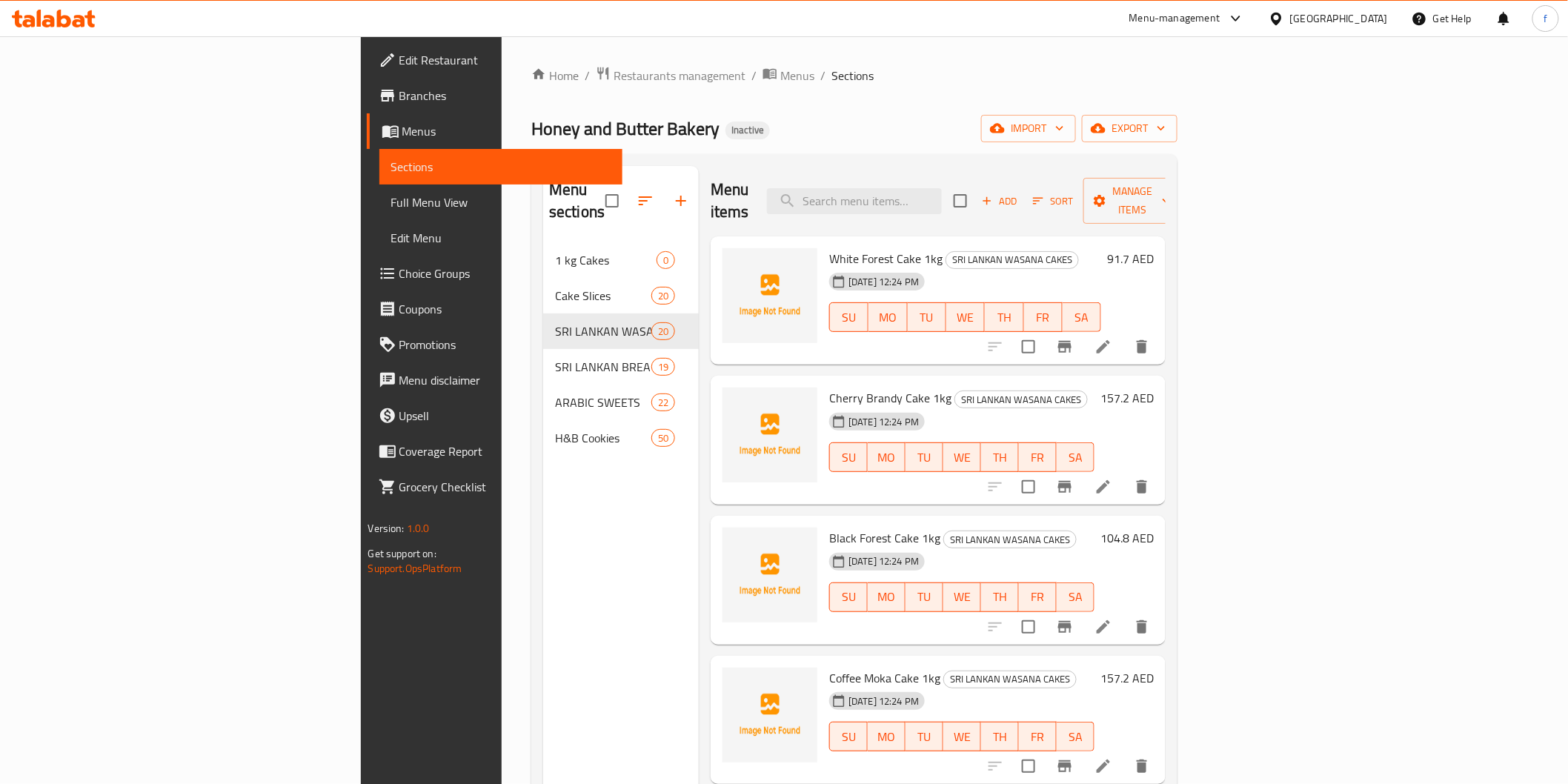
click at [967, 315] on div "SU MO TU WE TH FR SA" at bounding box center [965, 317] width 284 height 41
click at [379, 149] on link "Sections" at bounding box center [501, 166] width 243 height 36
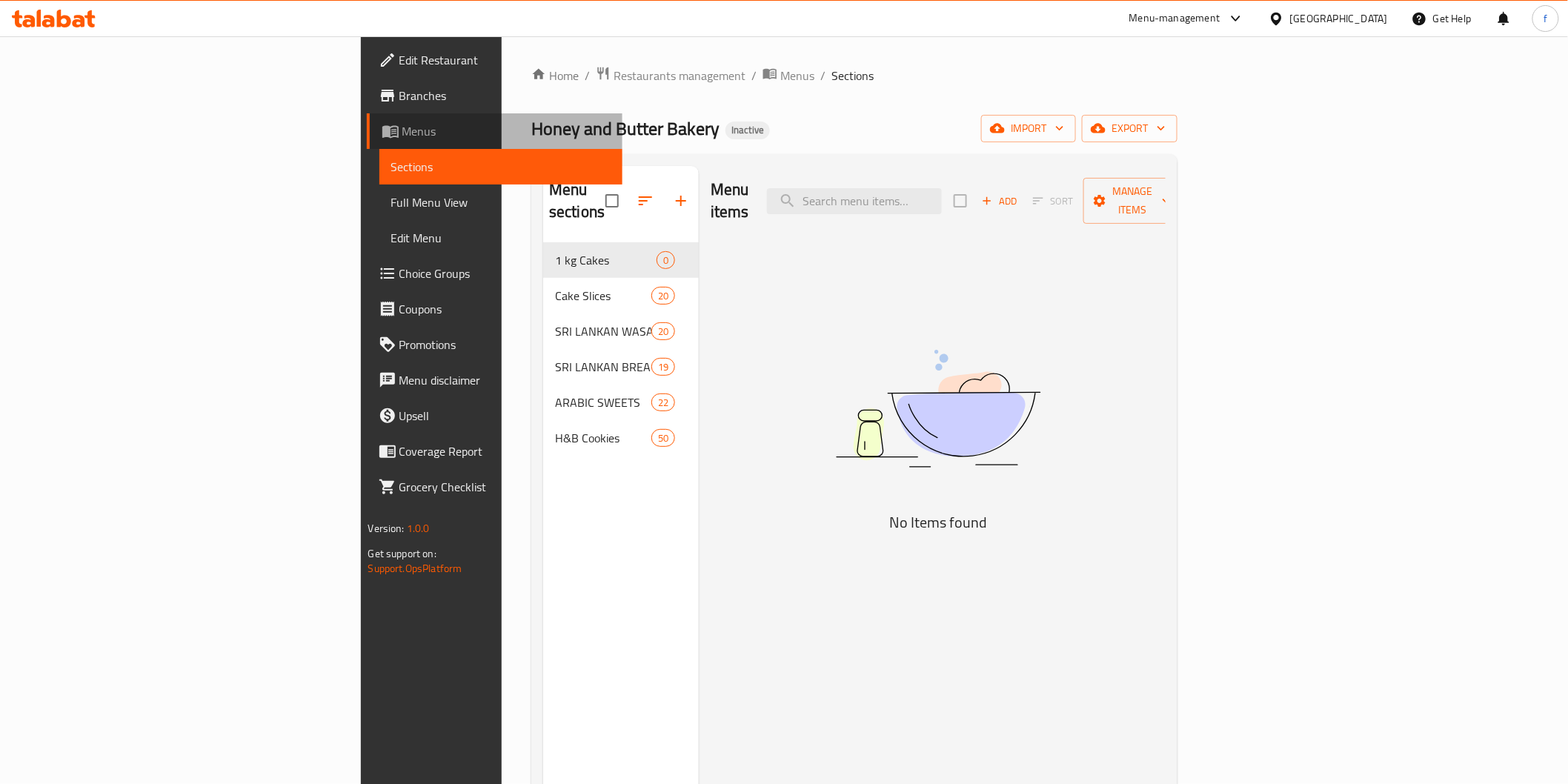
click at [366, 141] on link "Menus" at bounding box center [494, 131] width 256 height 36
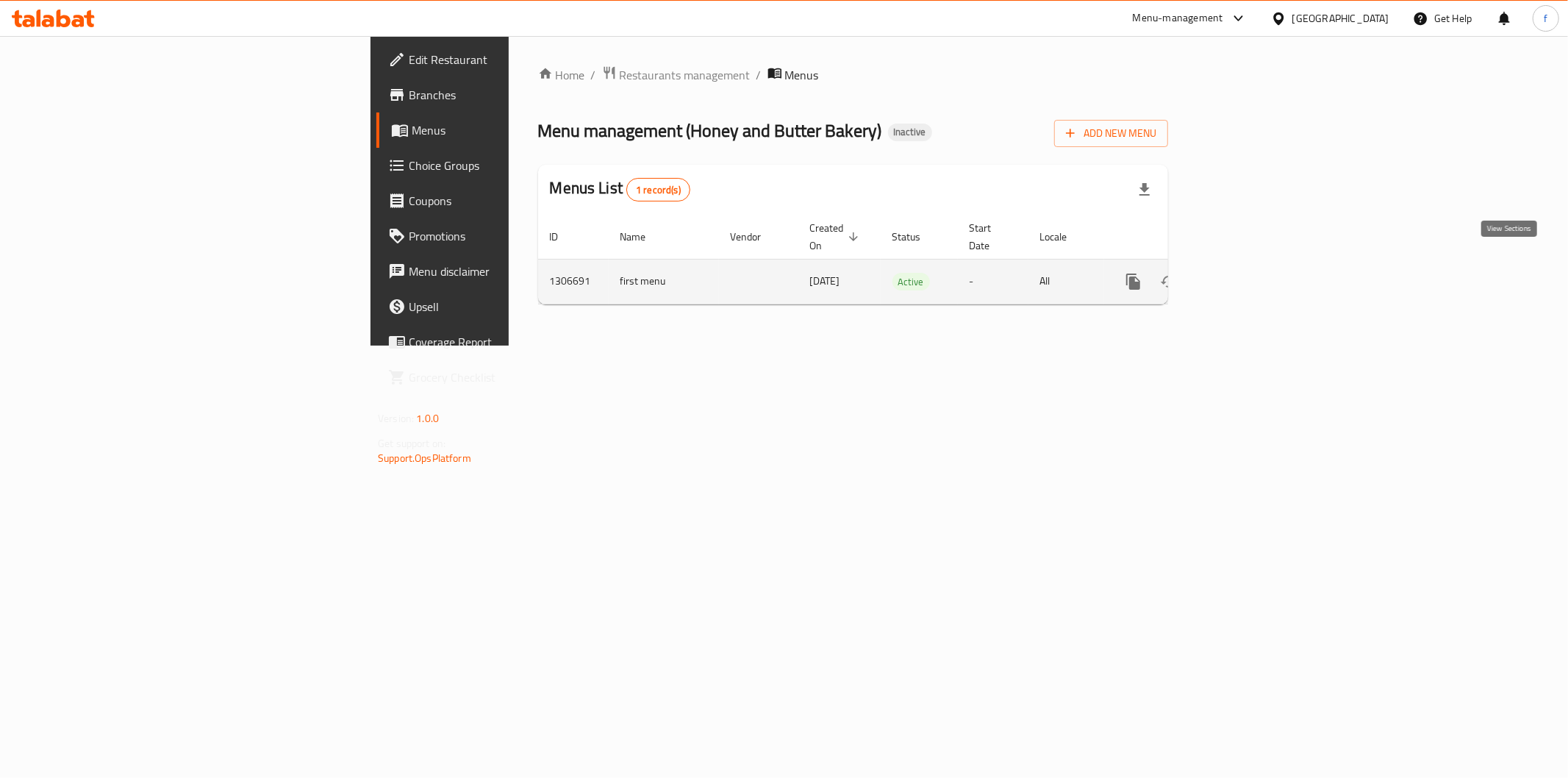
click at [1248, 273] on icon "enhanced table" at bounding box center [1239, 281] width 17 height 17
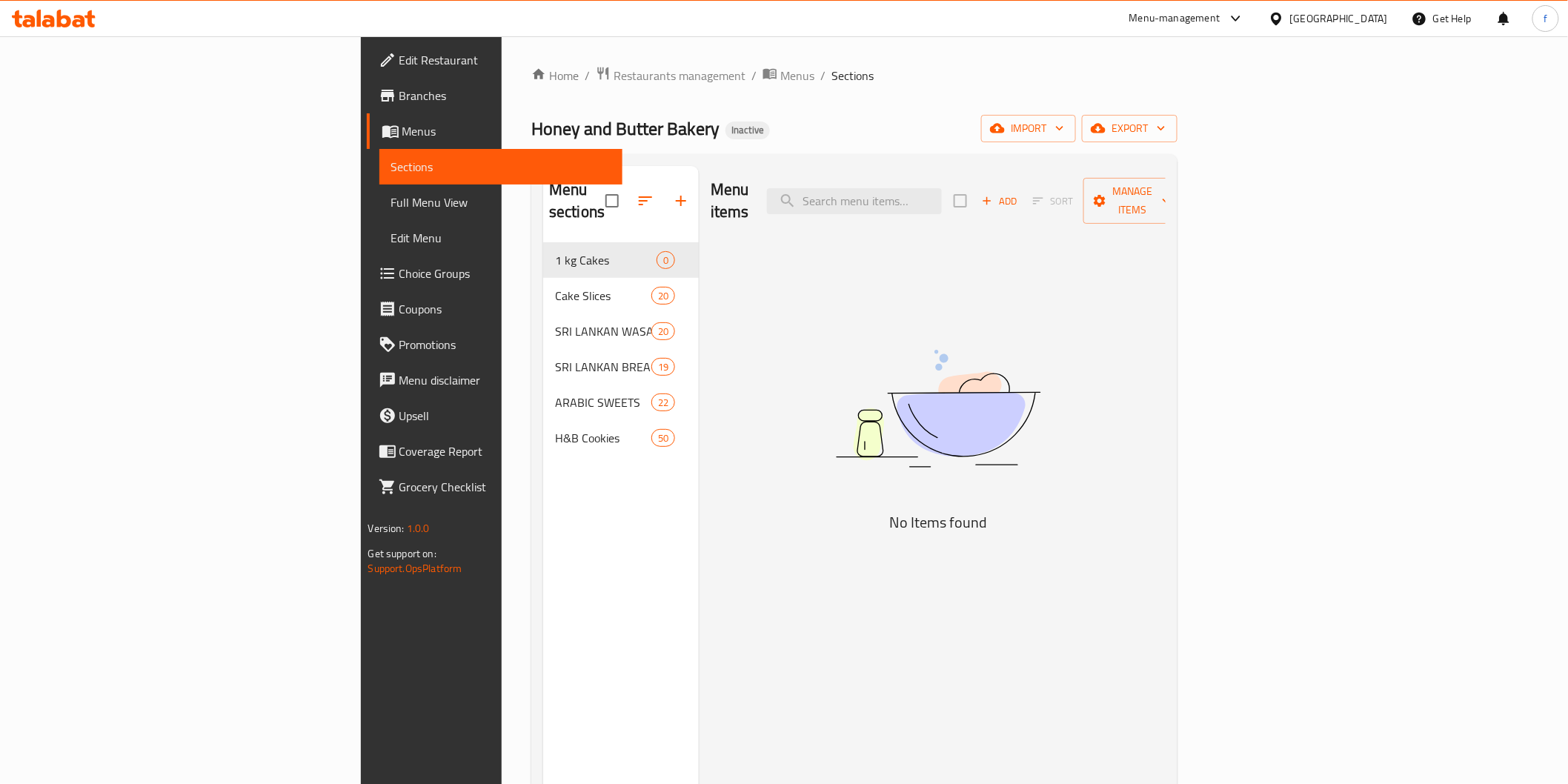
click at [402, 135] on span "Menus" at bounding box center [506, 131] width 208 height 18
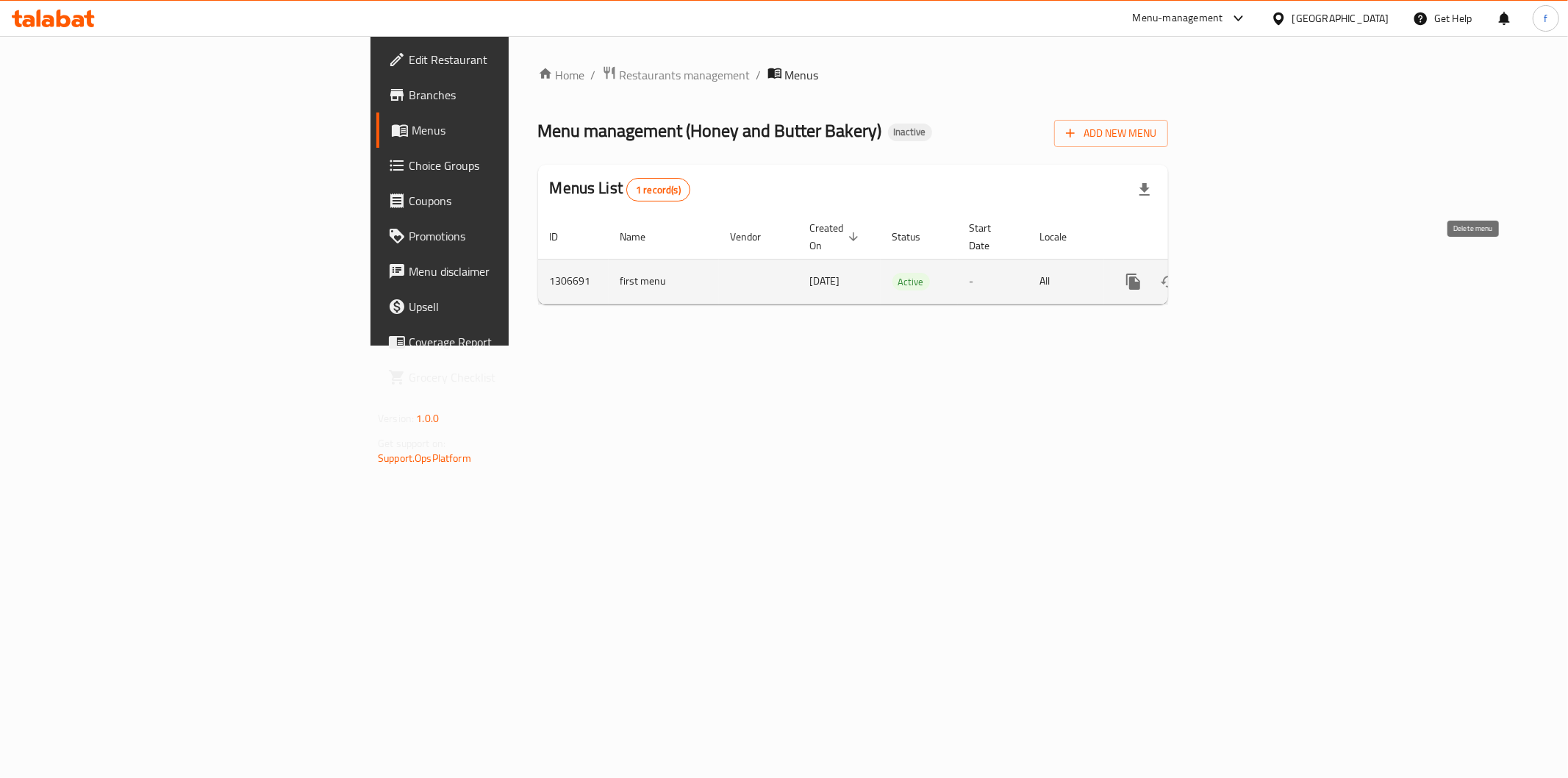
click at [1209, 275] on icon "enhanced table" at bounding box center [1204, 281] width 11 height 13
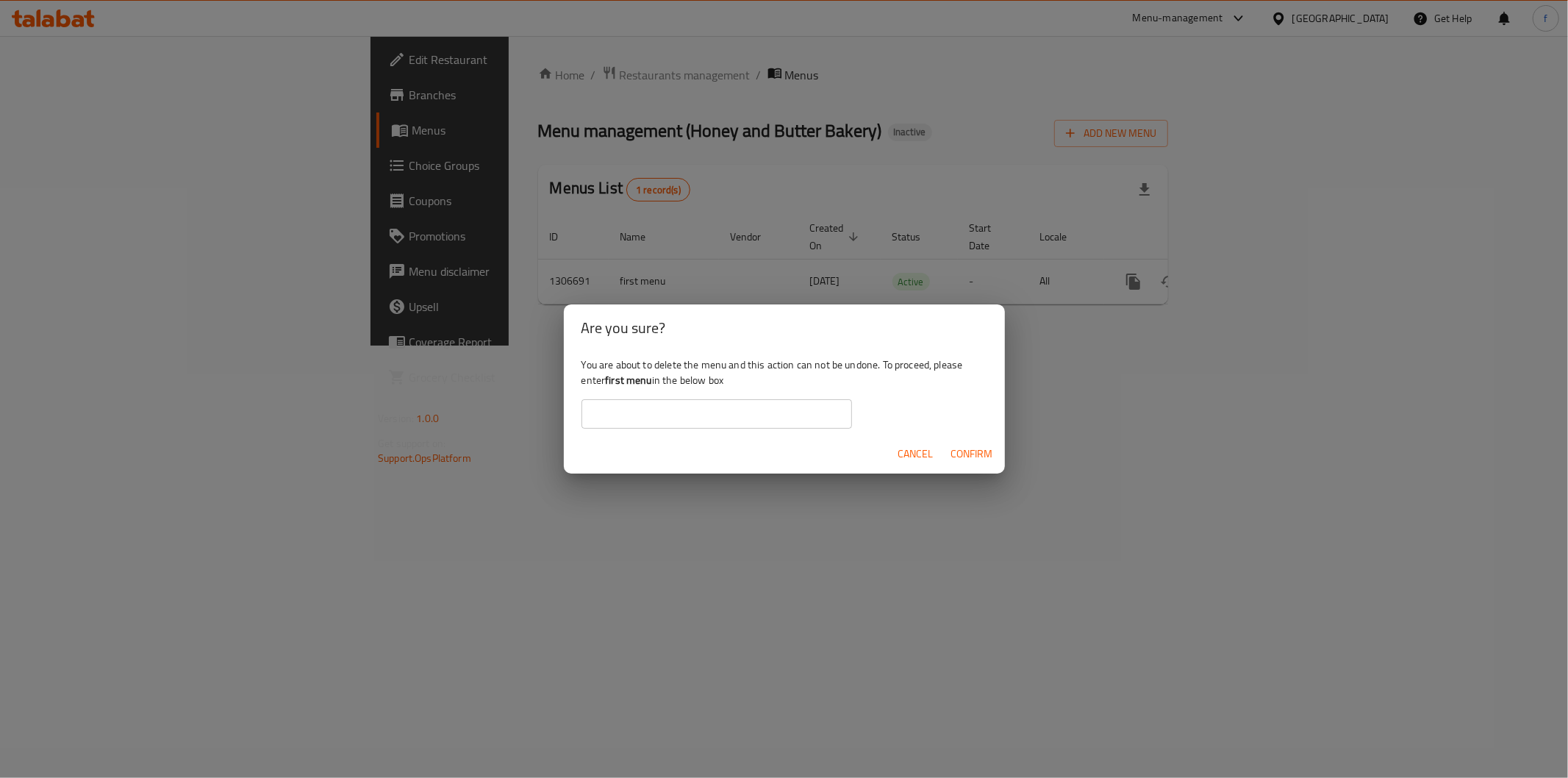
click at [692, 414] on input "text" at bounding box center [716, 414] width 270 height 30
click at [980, 445] on span "Confirm" at bounding box center [971, 454] width 42 height 18
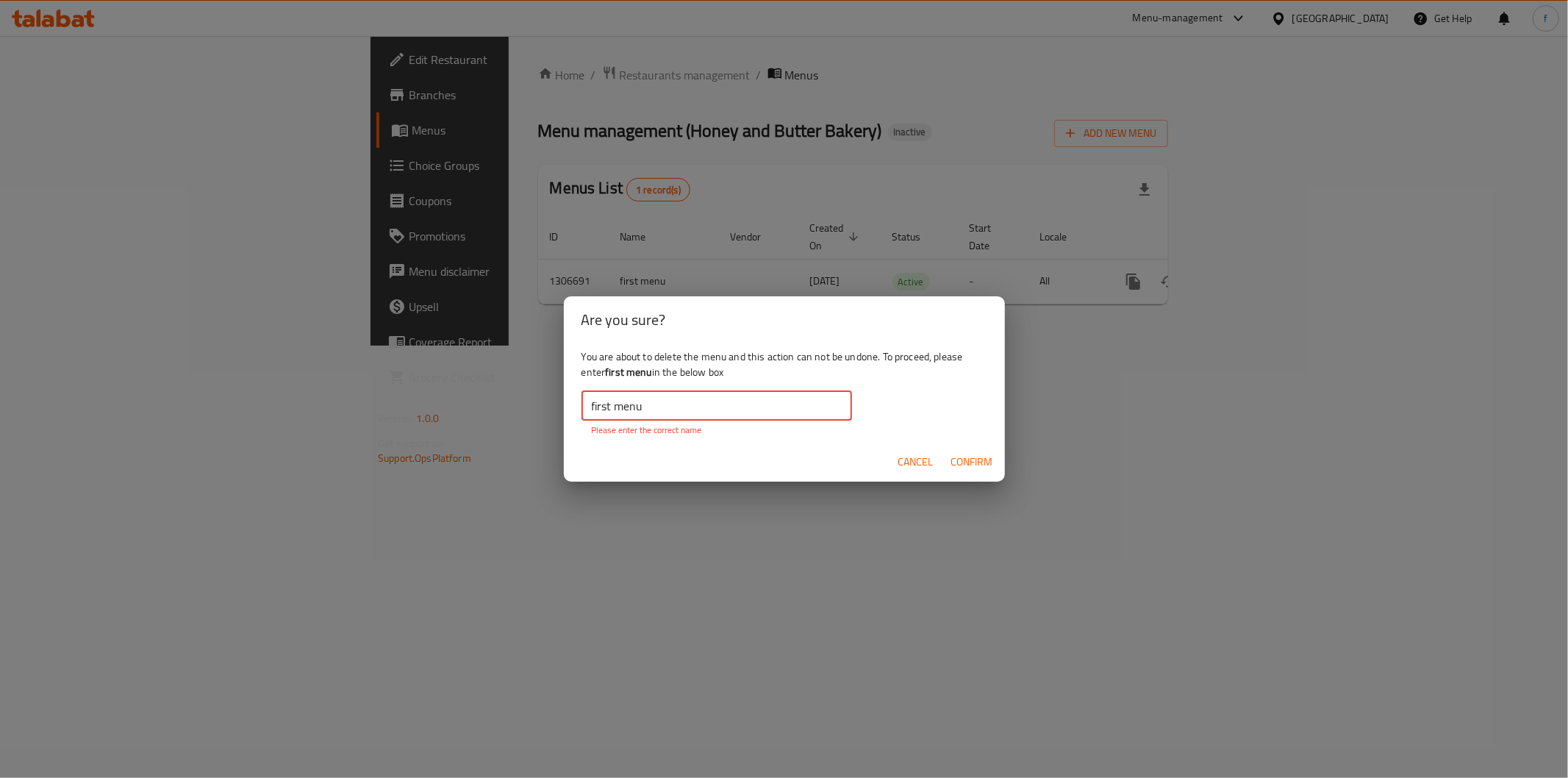
click at [589, 398] on input "first menu" at bounding box center [716, 405] width 270 height 30
click at [679, 391] on input "first menu" at bounding box center [716, 405] width 270 height 30
click at [973, 461] on span "Confirm" at bounding box center [971, 462] width 42 height 18
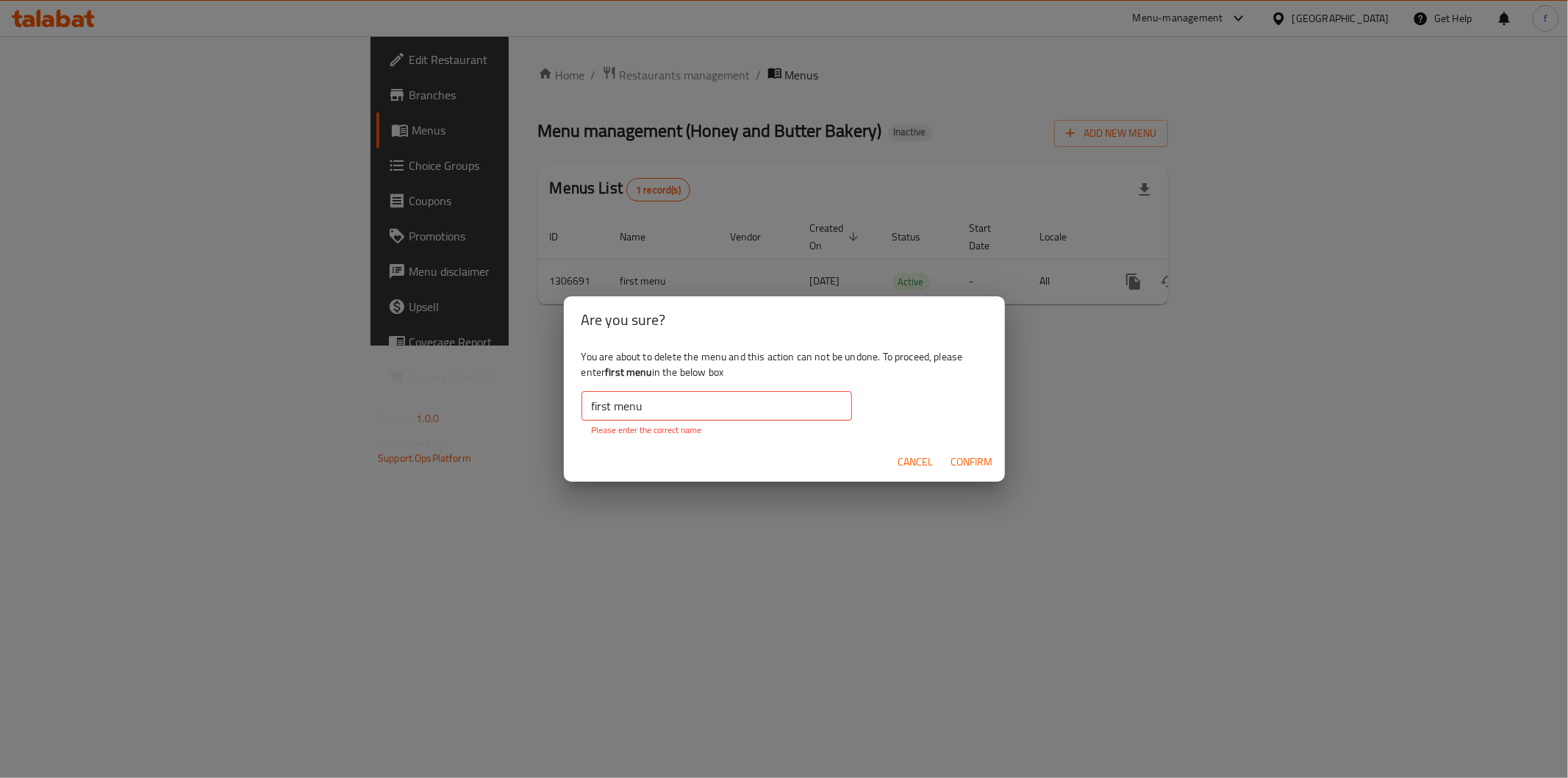
click at [973, 461] on span "Confirm" at bounding box center [971, 462] width 42 height 18
click at [690, 405] on input "first menu" at bounding box center [716, 405] width 270 height 30
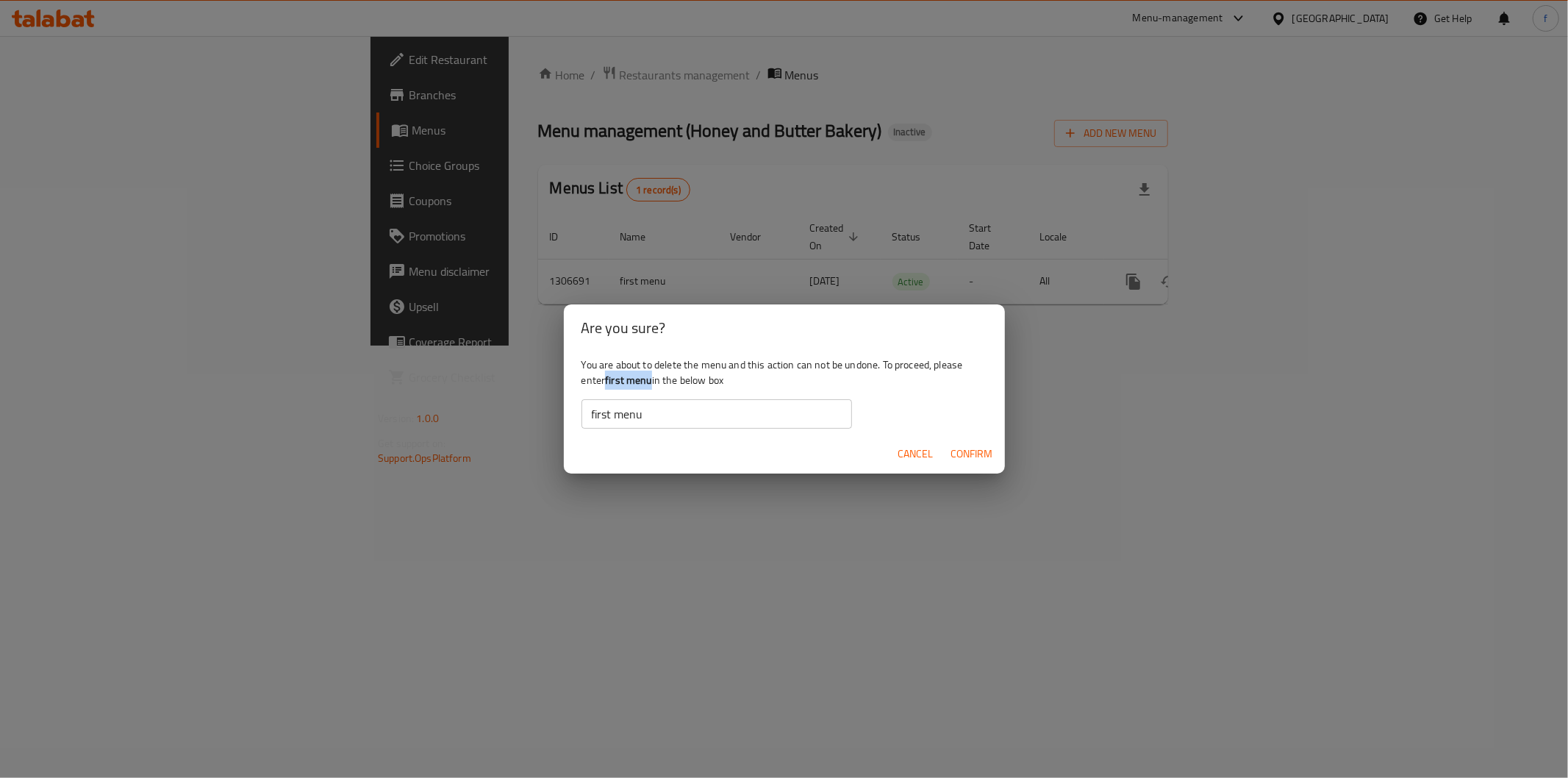
drag, startPoint x: 606, startPoint y: 377, endPoint x: 651, endPoint y: 377, distance: 45.0
click at [651, 377] on div "You are about to delete the menu and this action can not be undone. To proceed,…" at bounding box center [784, 392] width 441 height 83
copy b "first menu"
click at [627, 423] on input "first menu" at bounding box center [716, 414] width 270 height 30
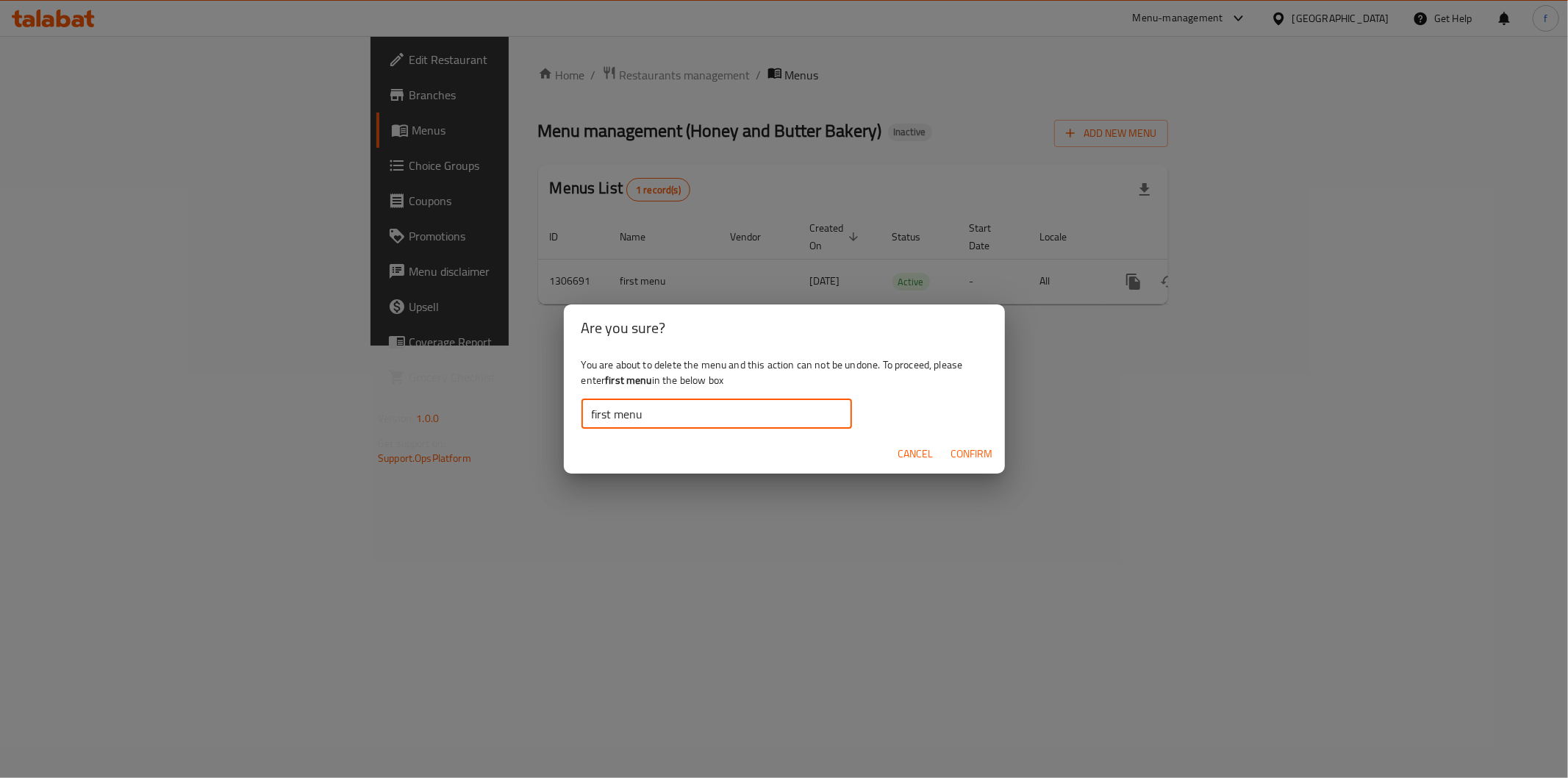
click at [627, 423] on input "first menu" at bounding box center [716, 414] width 270 height 30
paste input "text"
click at [974, 462] on span "Confirm" at bounding box center [971, 454] width 42 height 18
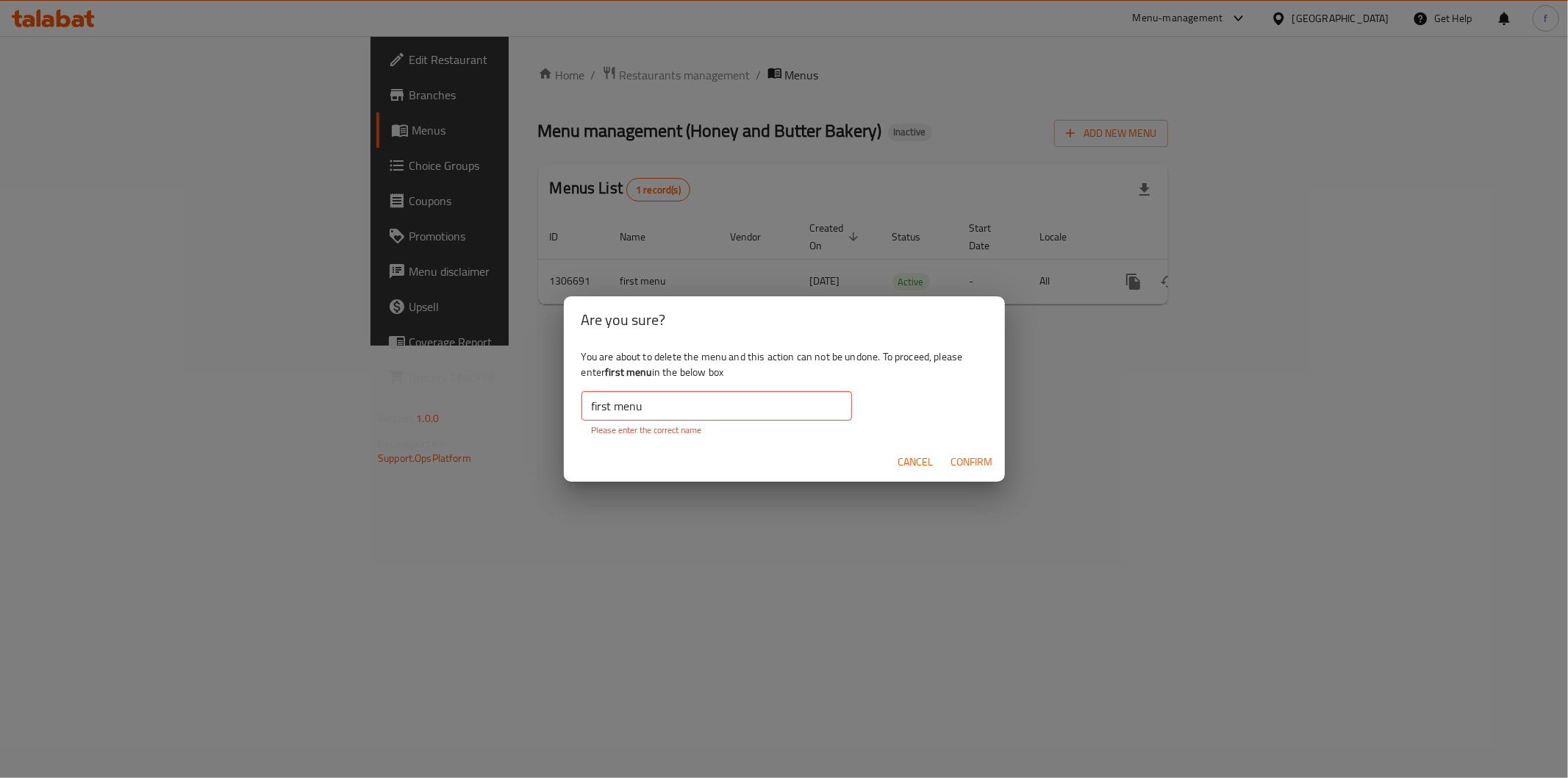
click at [974, 461] on span "Confirm" at bounding box center [971, 462] width 42 height 18
drag, startPoint x: 974, startPoint y: 461, endPoint x: 702, endPoint y: 439, distance: 272.9
click at [945, 469] on button "Confirm" at bounding box center [971, 462] width 54 height 27
click at [587, 401] on input "first menu" at bounding box center [716, 405] width 270 height 30
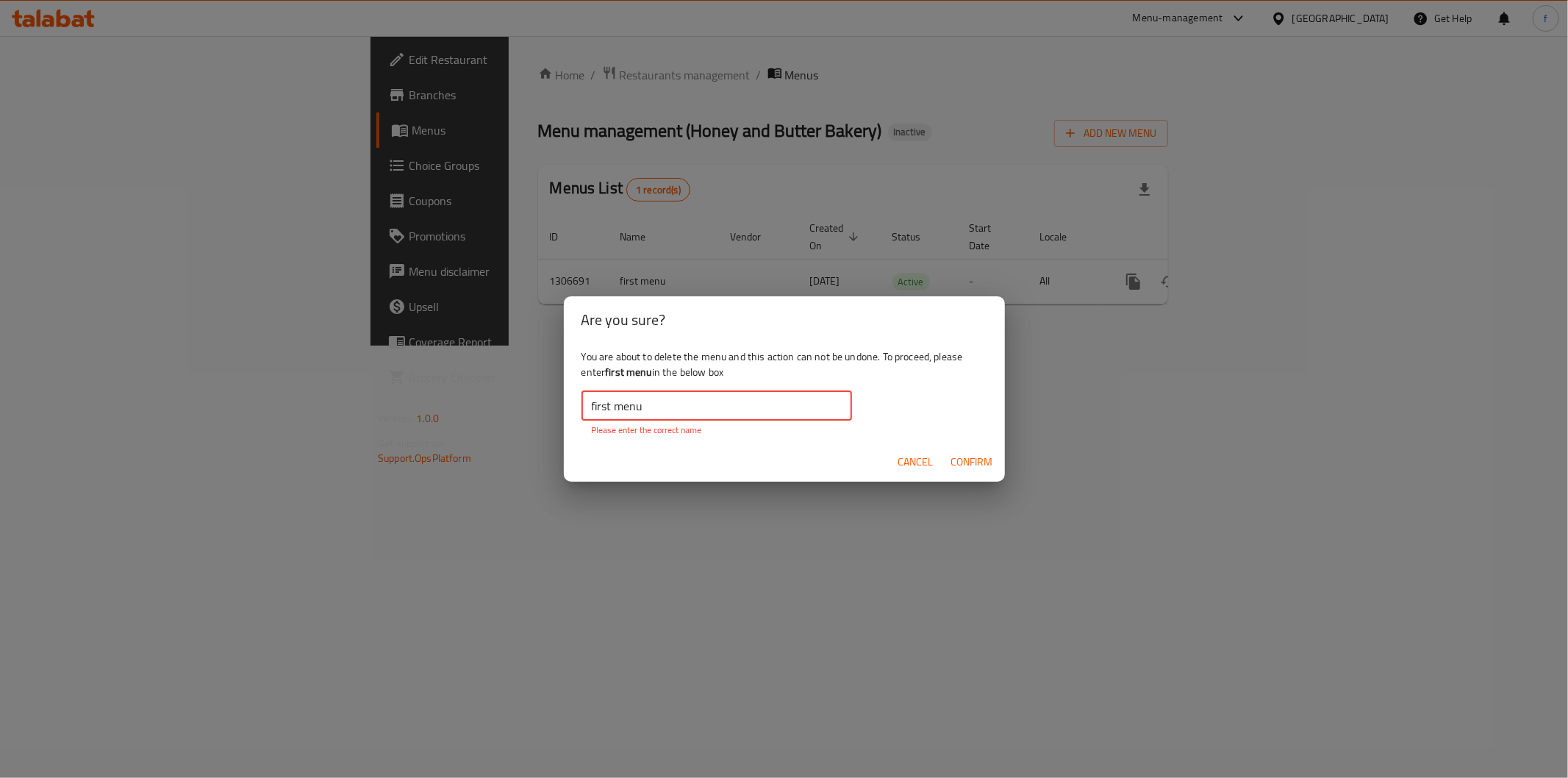
click at [597, 401] on input "first menu" at bounding box center [716, 405] width 270 height 30
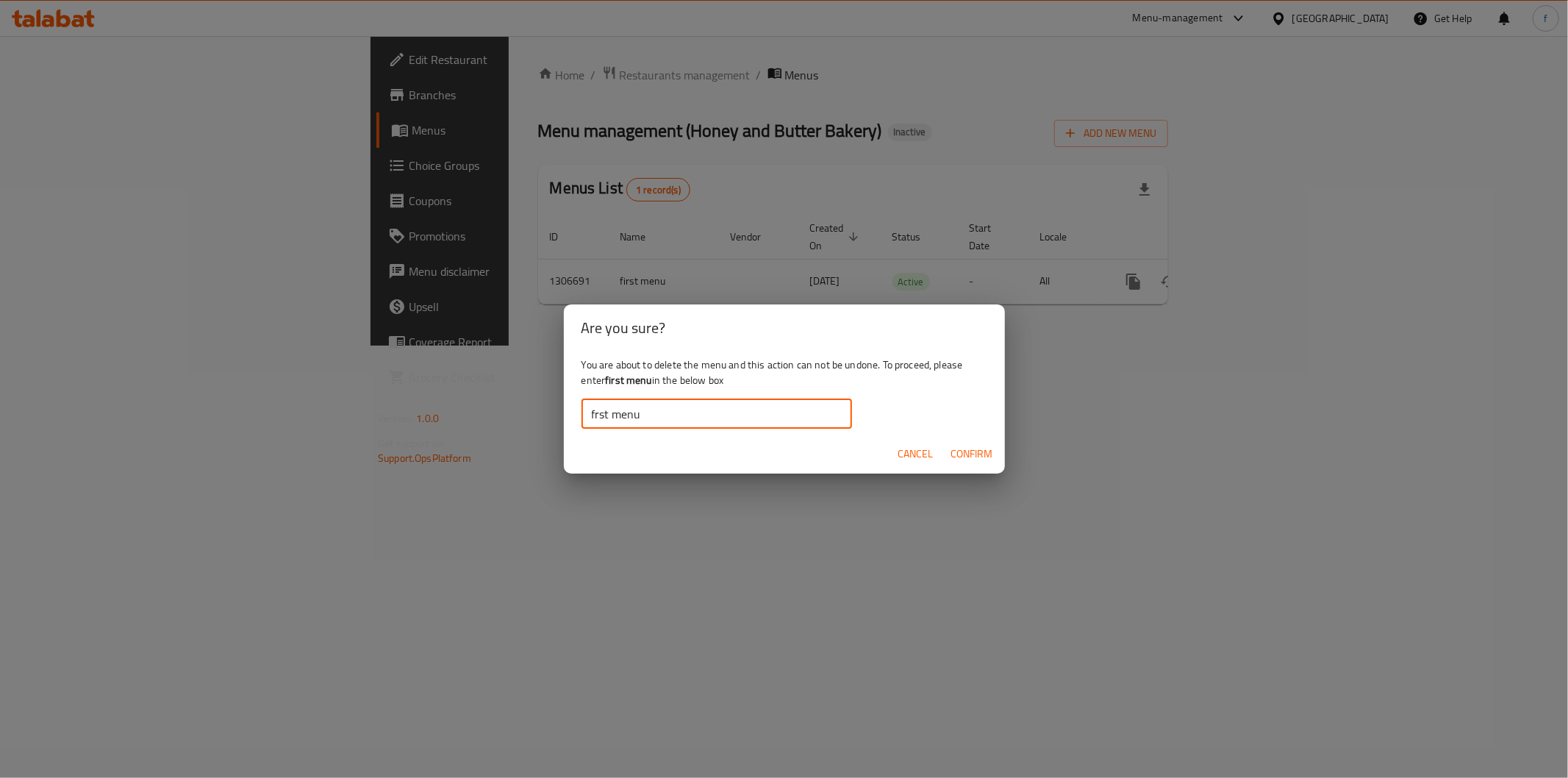
type input "rst menu"
click at [652, 423] on input "rst menu" at bounding box center [716, 414] width 270 height 30
click at [980, 450] on span "Confirm" at bounding box center [971, 454] width 42 height 18
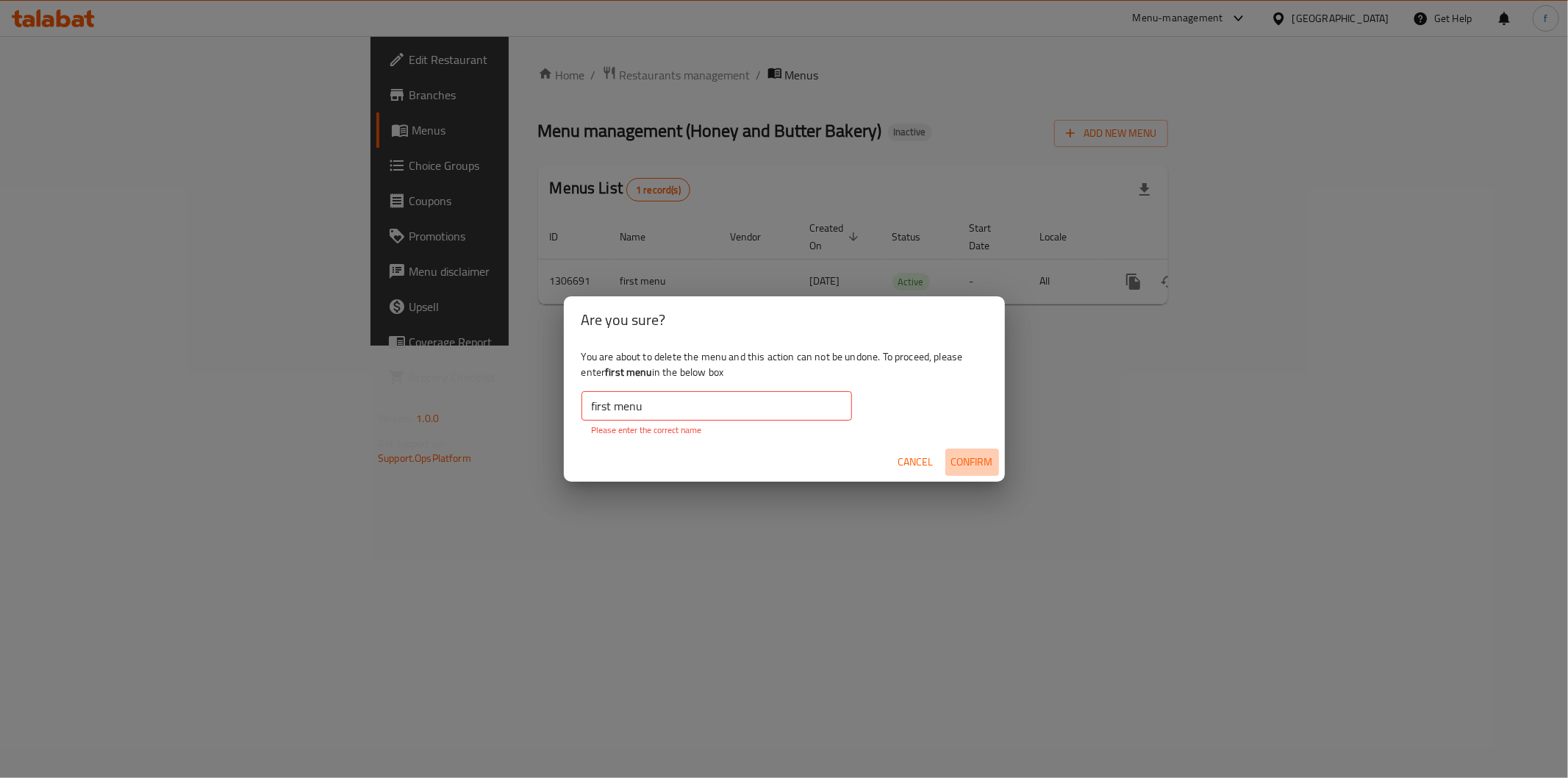
click at [980, 450] on button "Confirm" at bounding box center [971, 462] width 54 height 27
drag, startPoint x: 589, startPoint y: 408, endPoint x: 607, endPoint y: 411, distance: 18.2
click at [590, 408] on input "first menu" at bounding box center [716, 405] width 270 height 30
click at [678, 415] on input "first menu" at bounding box center [716, 405] width 270 height 30
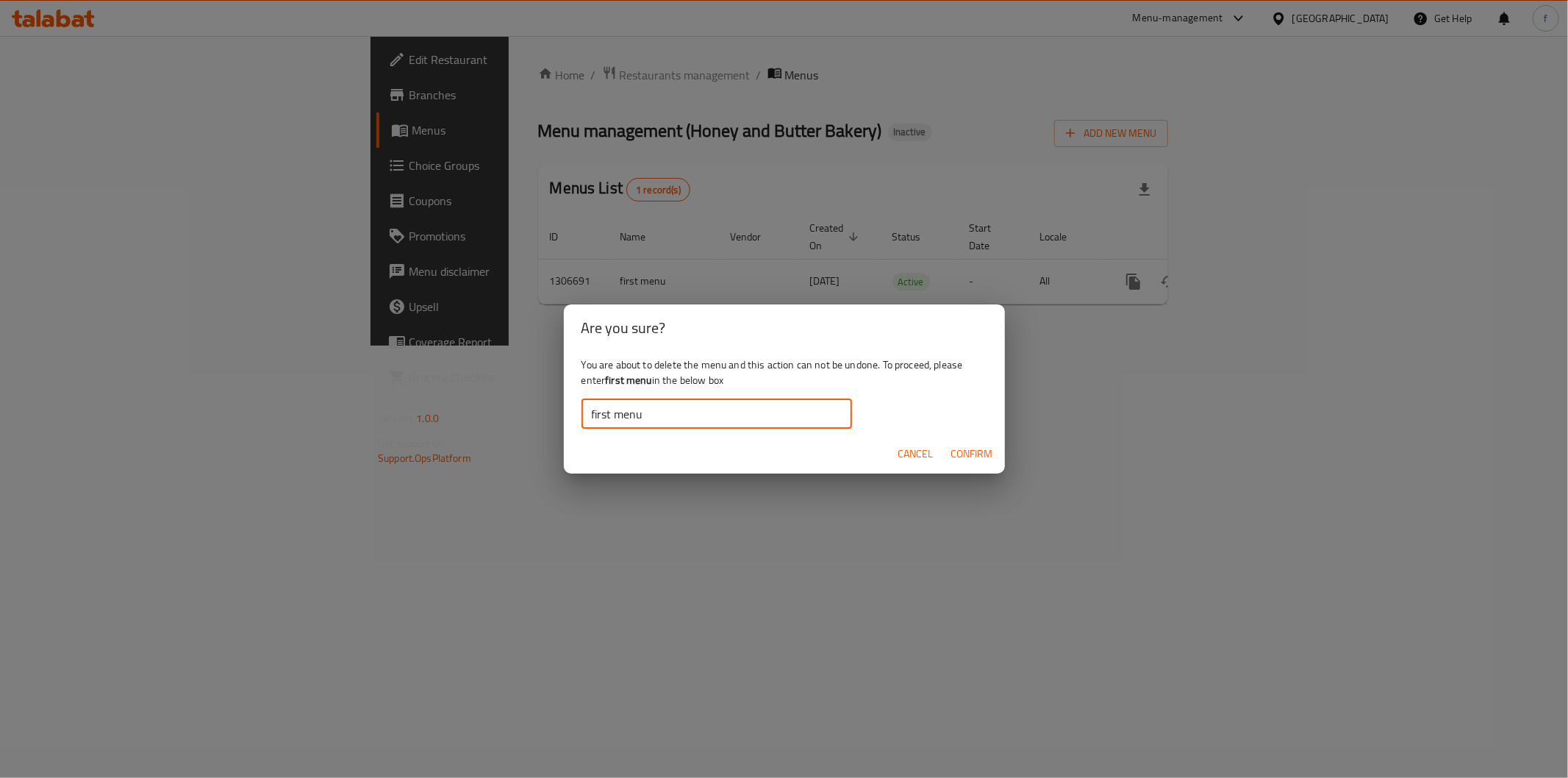
click at [613, 413] on input "first menu" at bounding box center [716, 414] width 270 height 30
click at [961, 453] on span "Confirm" at bounding box center [971, 454] width 42 height 18
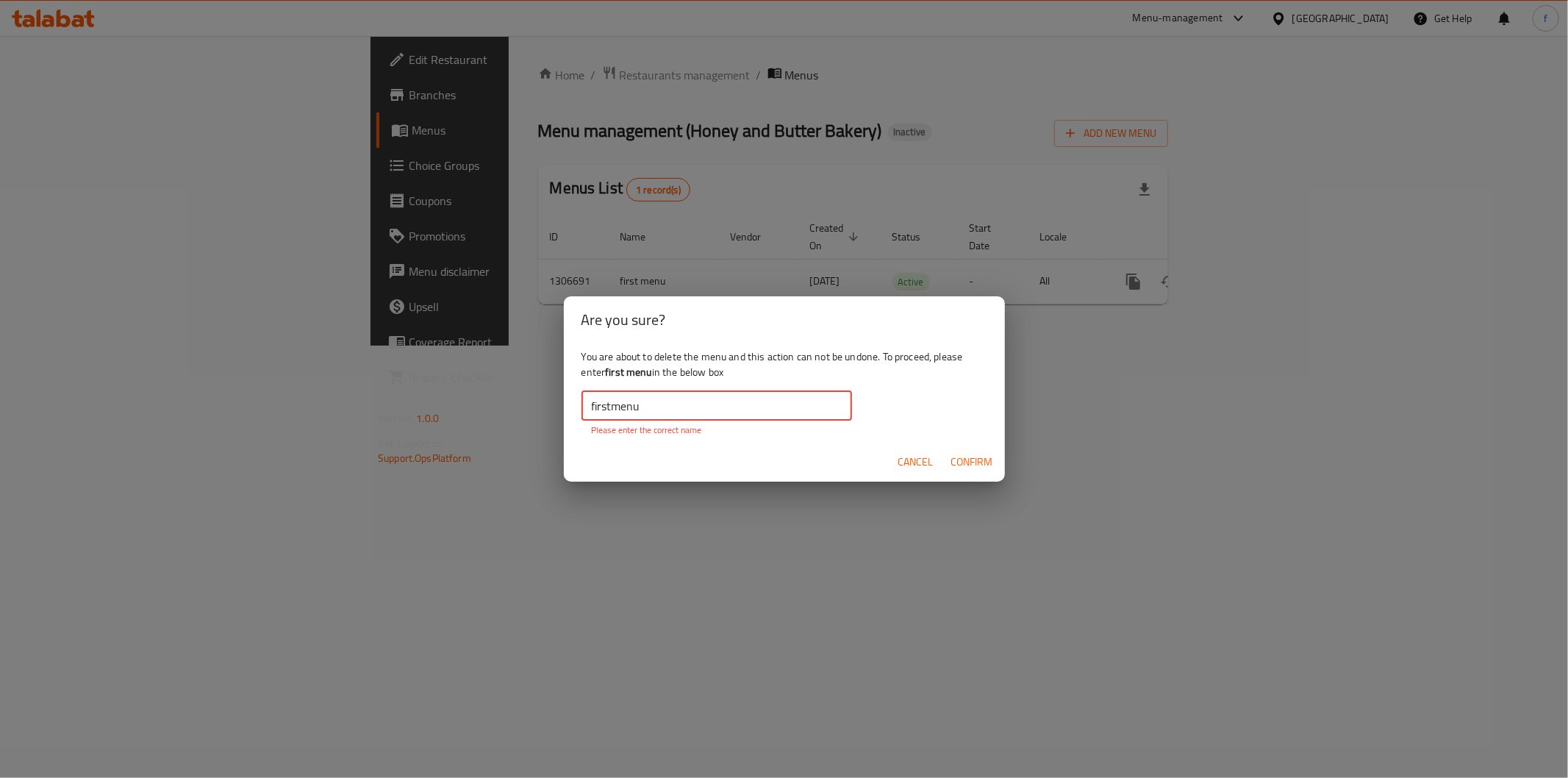
click at [613, 405] on input "firstmenu" at bounding box center [716, 405] width 270 height 30
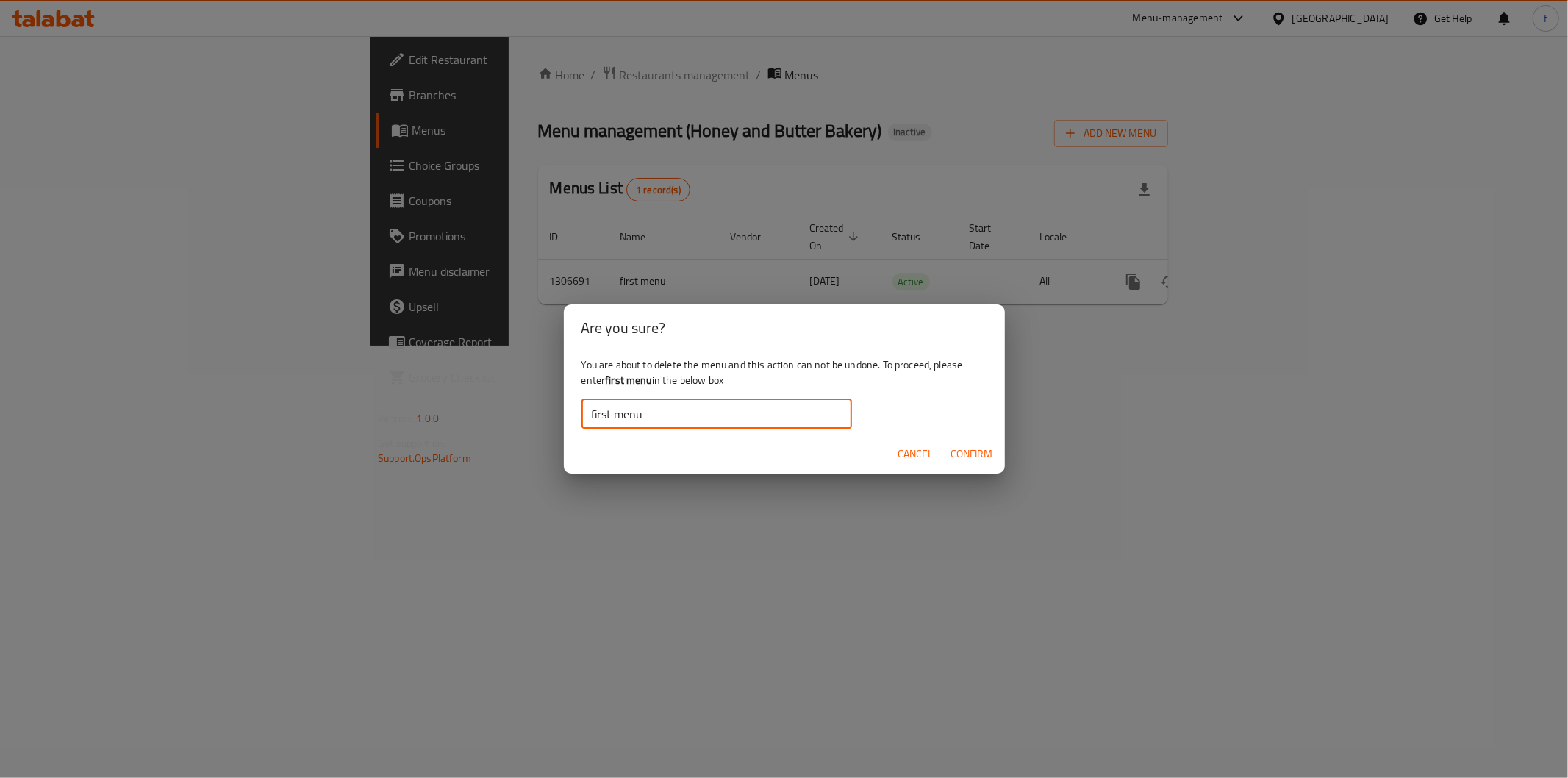
click at [590, 408] on input "first menu" at bounding box center [716, 414] width 270 height 30
type input "first menu"
click at [964, 466] on button "Confirm" at bounding box center [971, 454] width 54 height 27
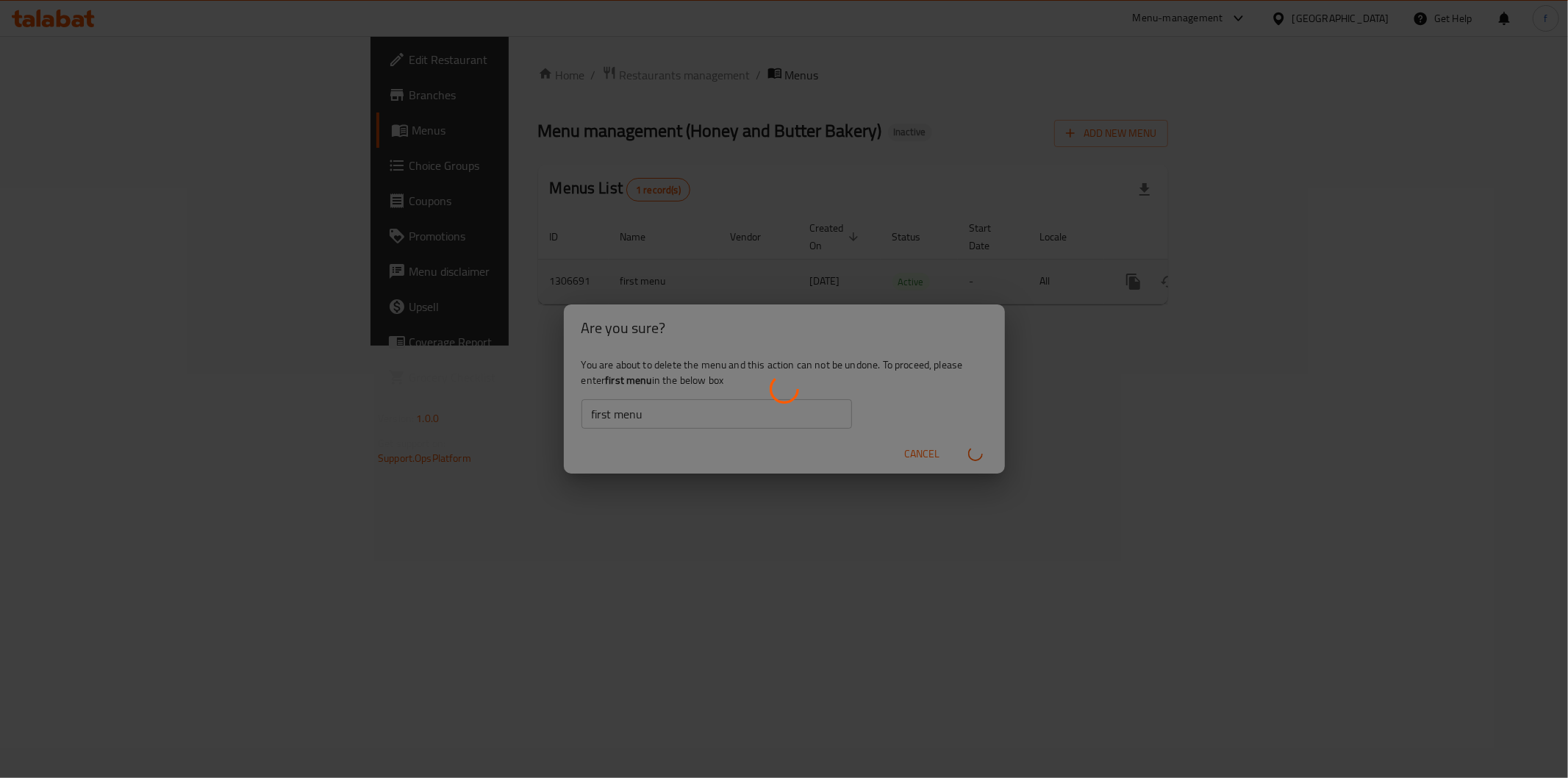
click at [965, 459] on div "enhanced table" at bounding box center [784, 389] width 1568 height 778
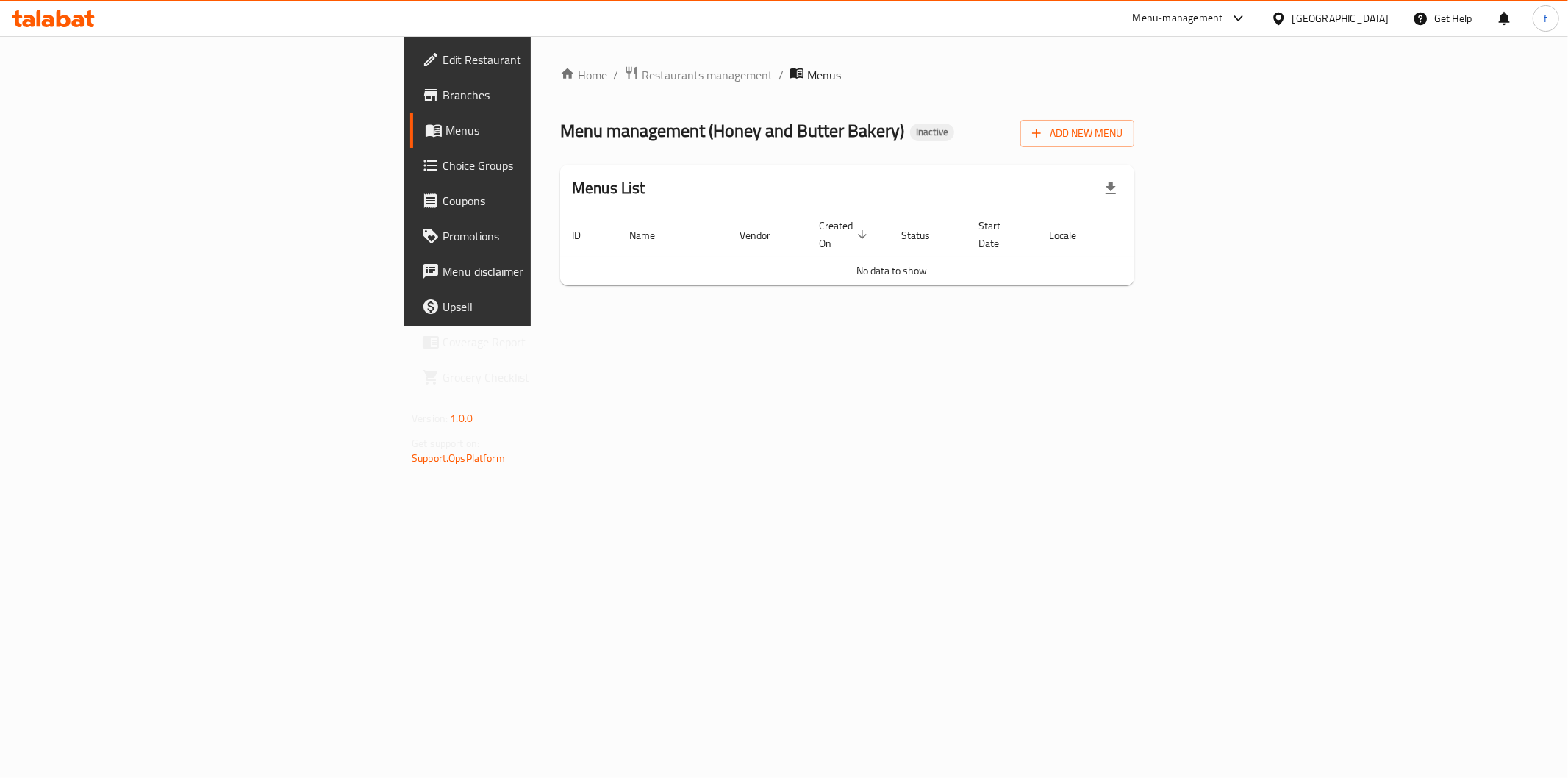
click at [1134, 109] on div "Home / Restaurants management / Menus Menu management ( Honey and Butter Bakery…" at bounding box center [847, 181] width 574 height 232
click at [1122, 133] on span "Add New Menu" at bounding box center [1077, 133] width 90 height 18
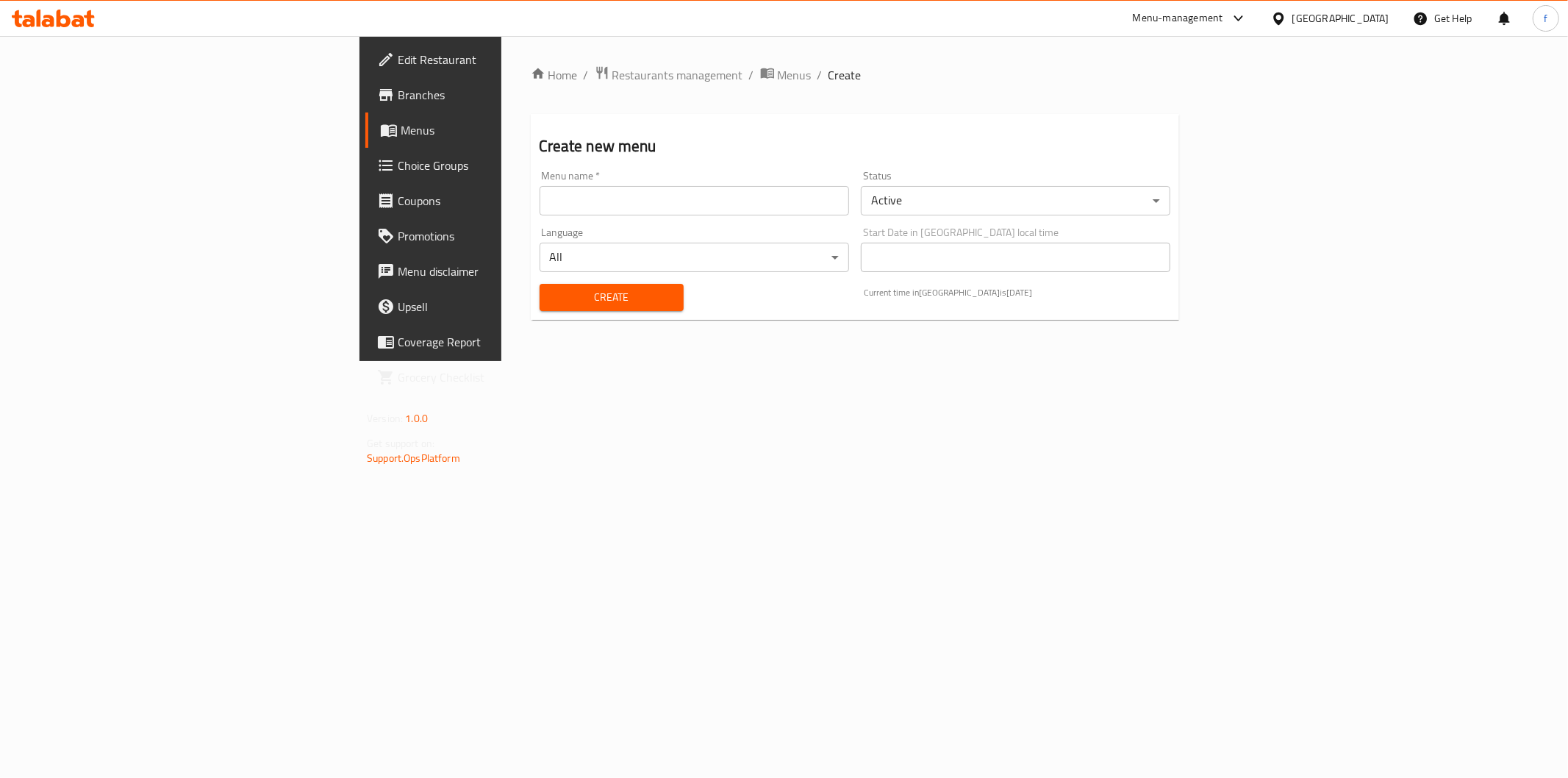
click at [539, 202] on input "text" at bounding box center [694, 201] width 310 height 30
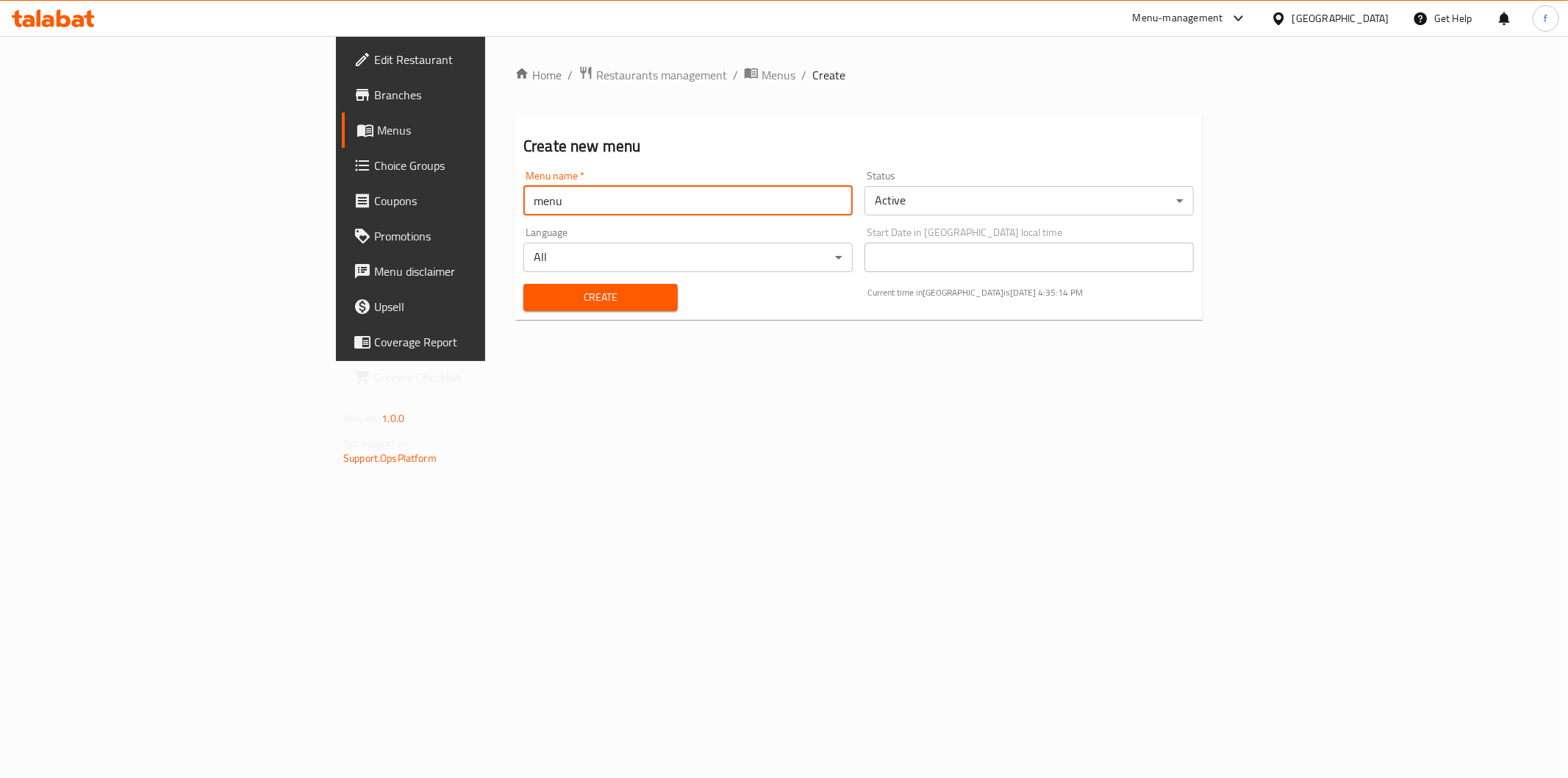
type input "menu"
click at [535, 305] on span "Create" at bounding box center [600, 298] width 131 height 18
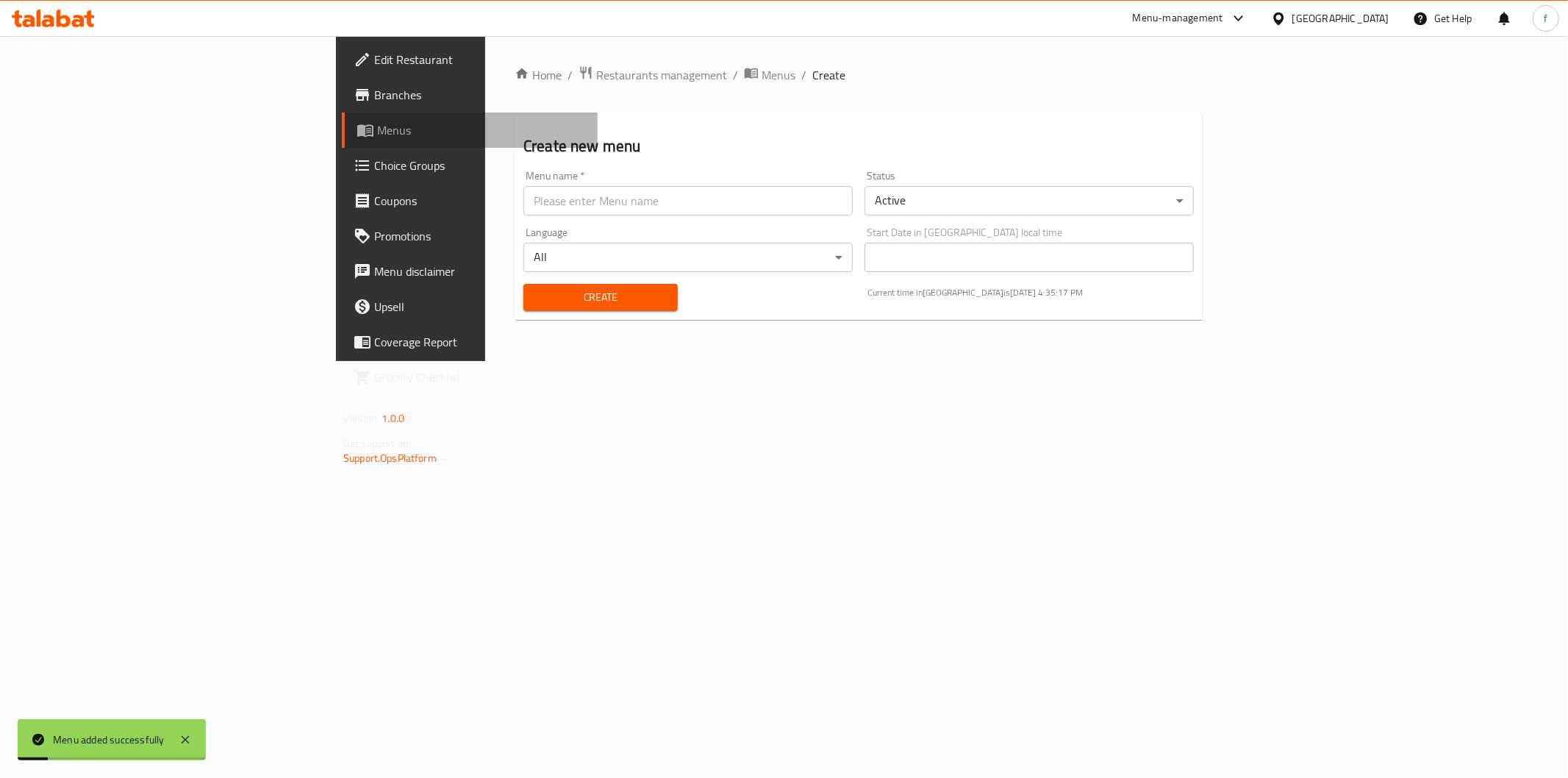
click at [377, 130] on span "Menus" at bounding box center [482, 130] width 209 height 17
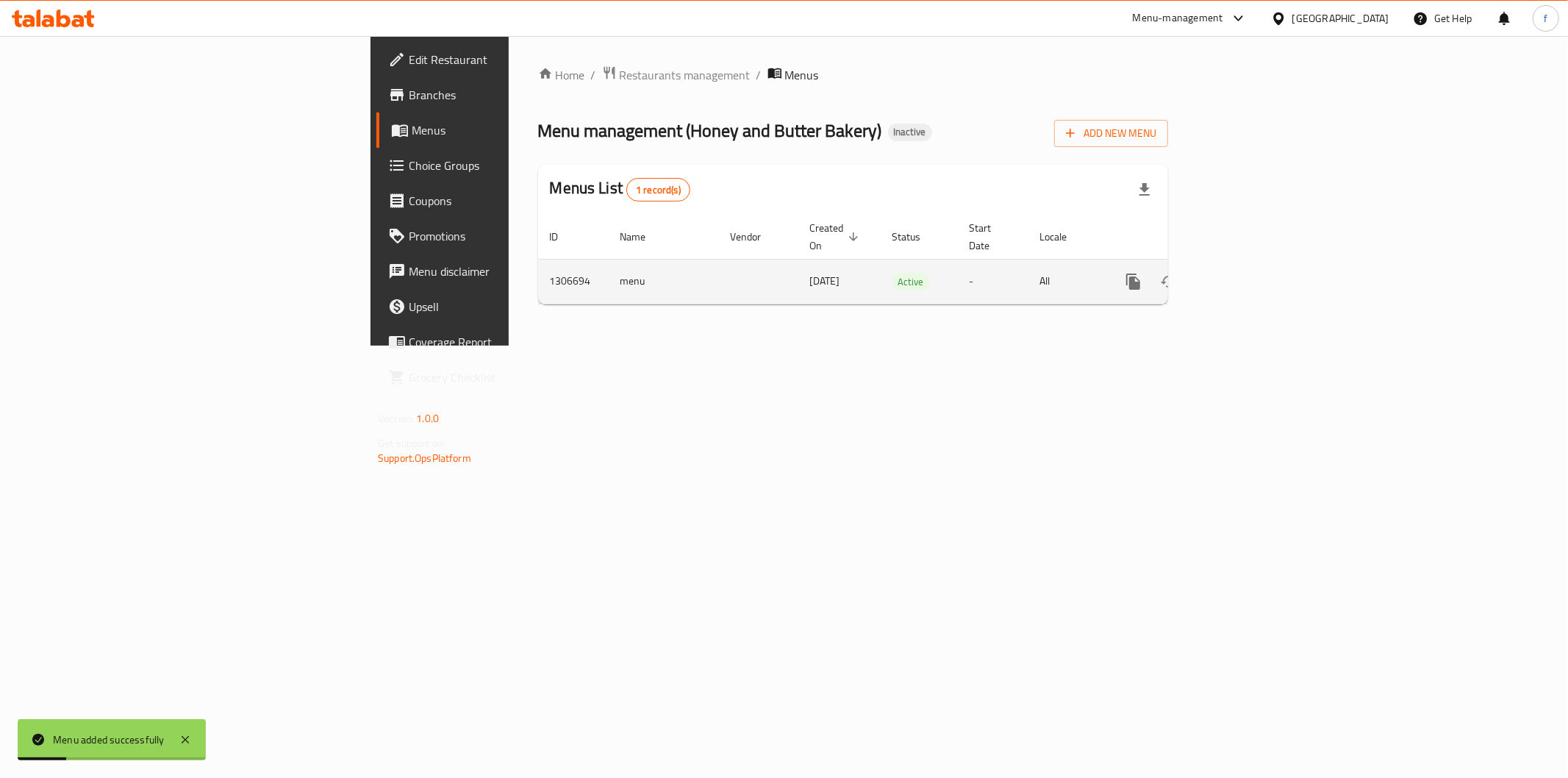
click at [1248, 273] on icon "enhanced table" at bounding box center [1239, 281] width 17 height 17
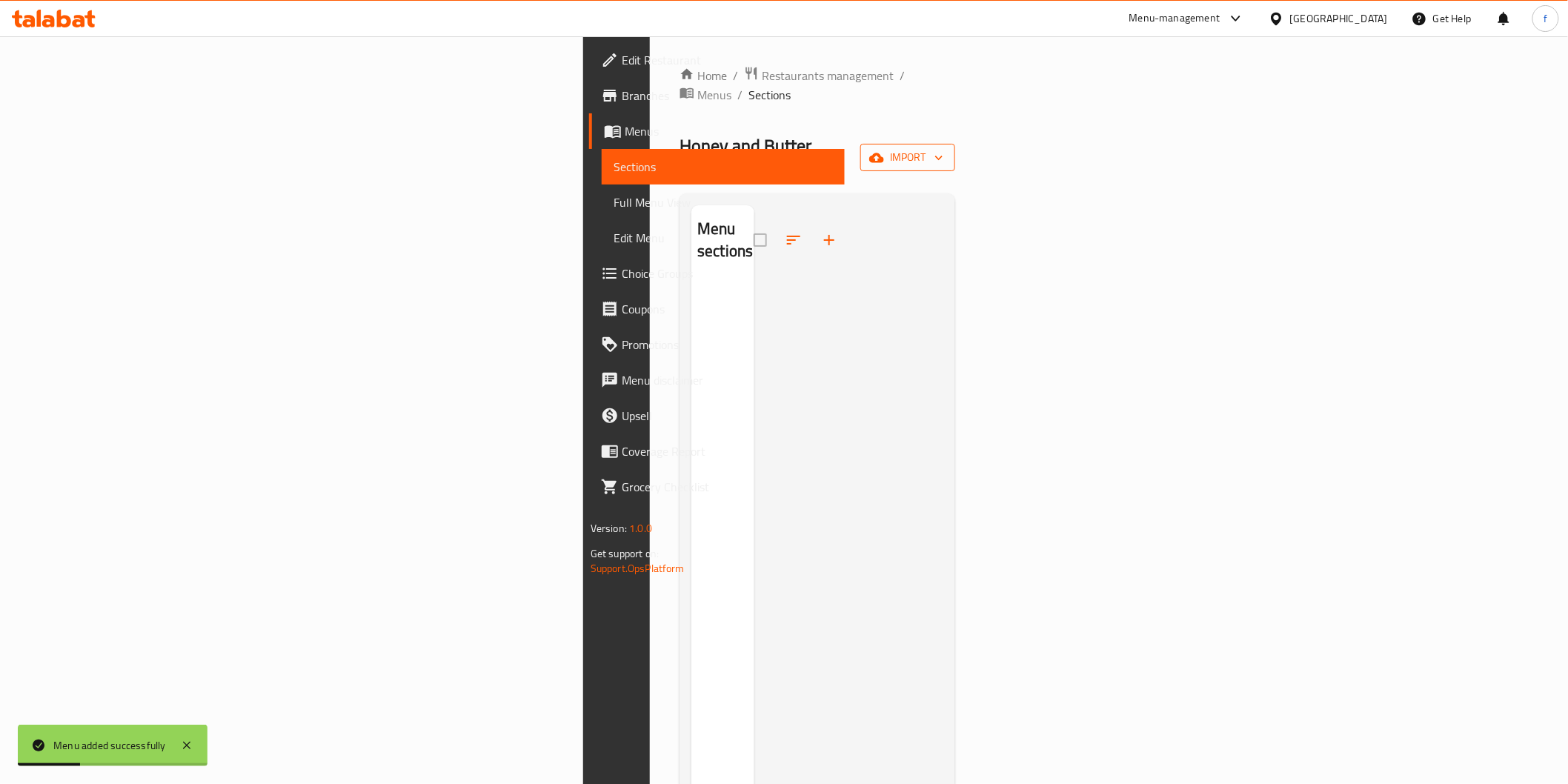
click at [944, 148] on span "import" at bounding box center [908, 157] width 71 height 18
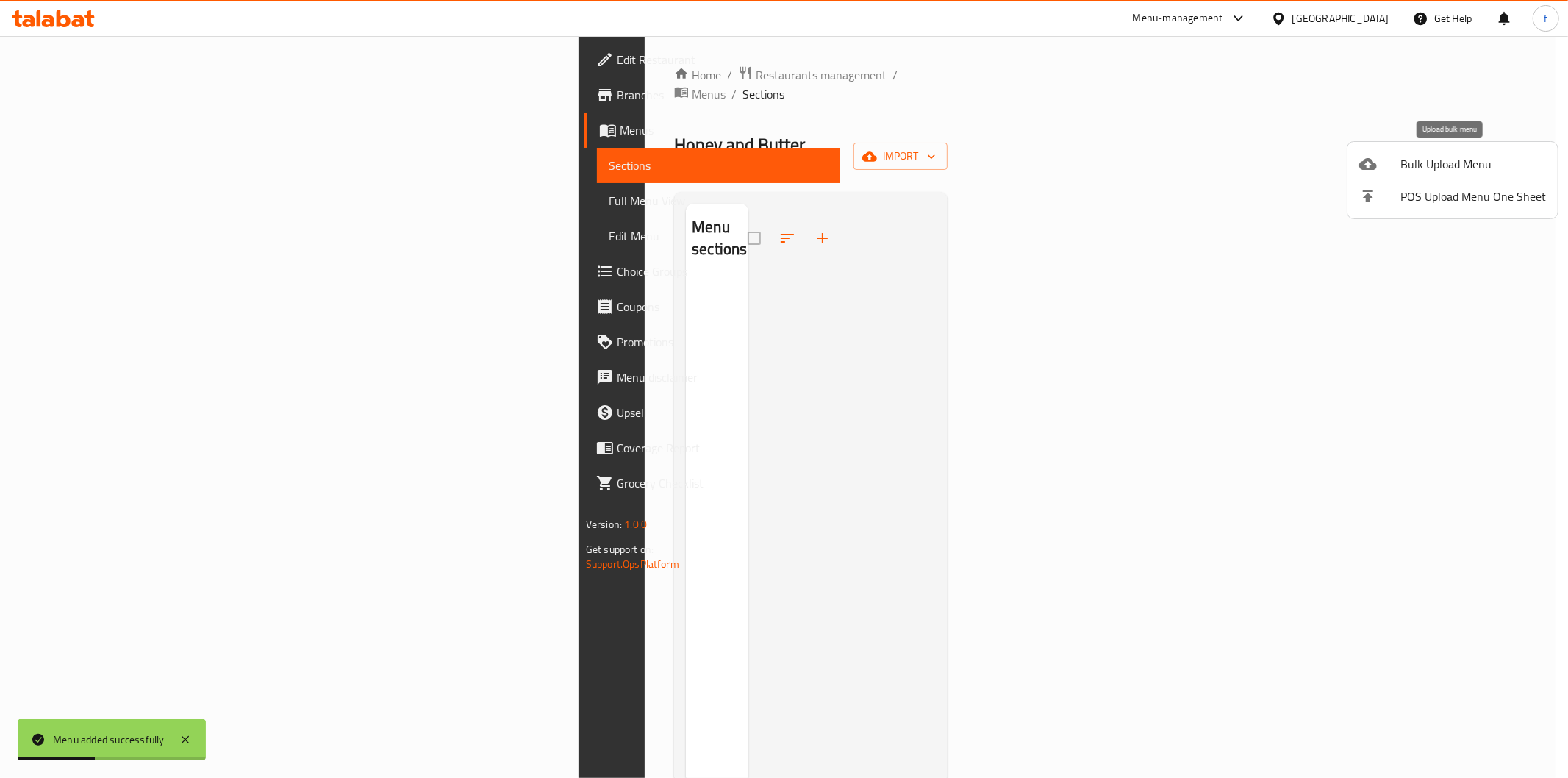
click at [1395, 170] on div at bounding box center [1379, 164] width 41 height 17
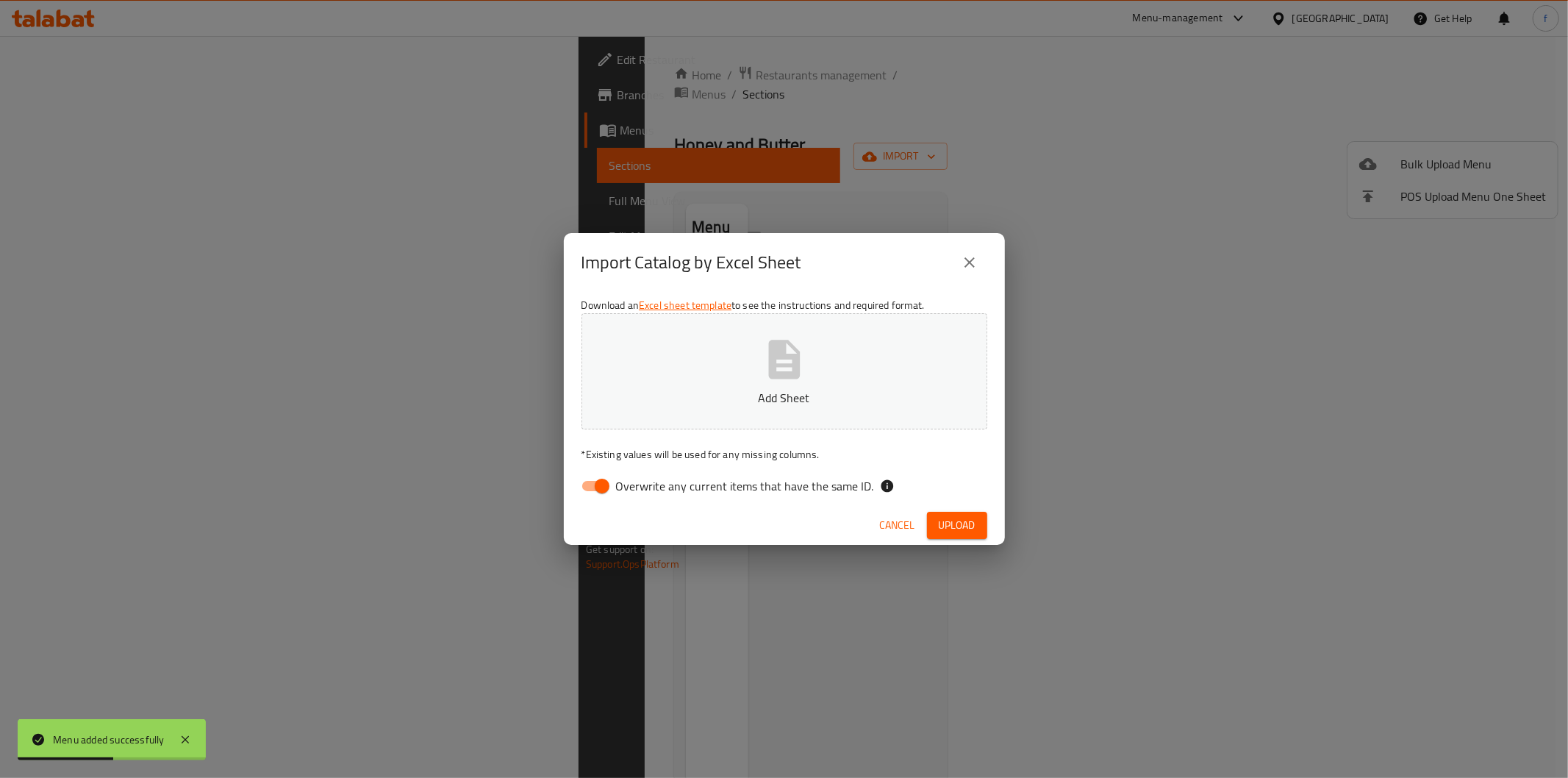
click at [593, 489] on input "Overwrite any current items that have the same ID." at bounding box center [602, 486] width 84 height 28
checkbox input "false"
click at [974, 530] on span "Upload" at bounding box center [957, 525] width 37 height 18
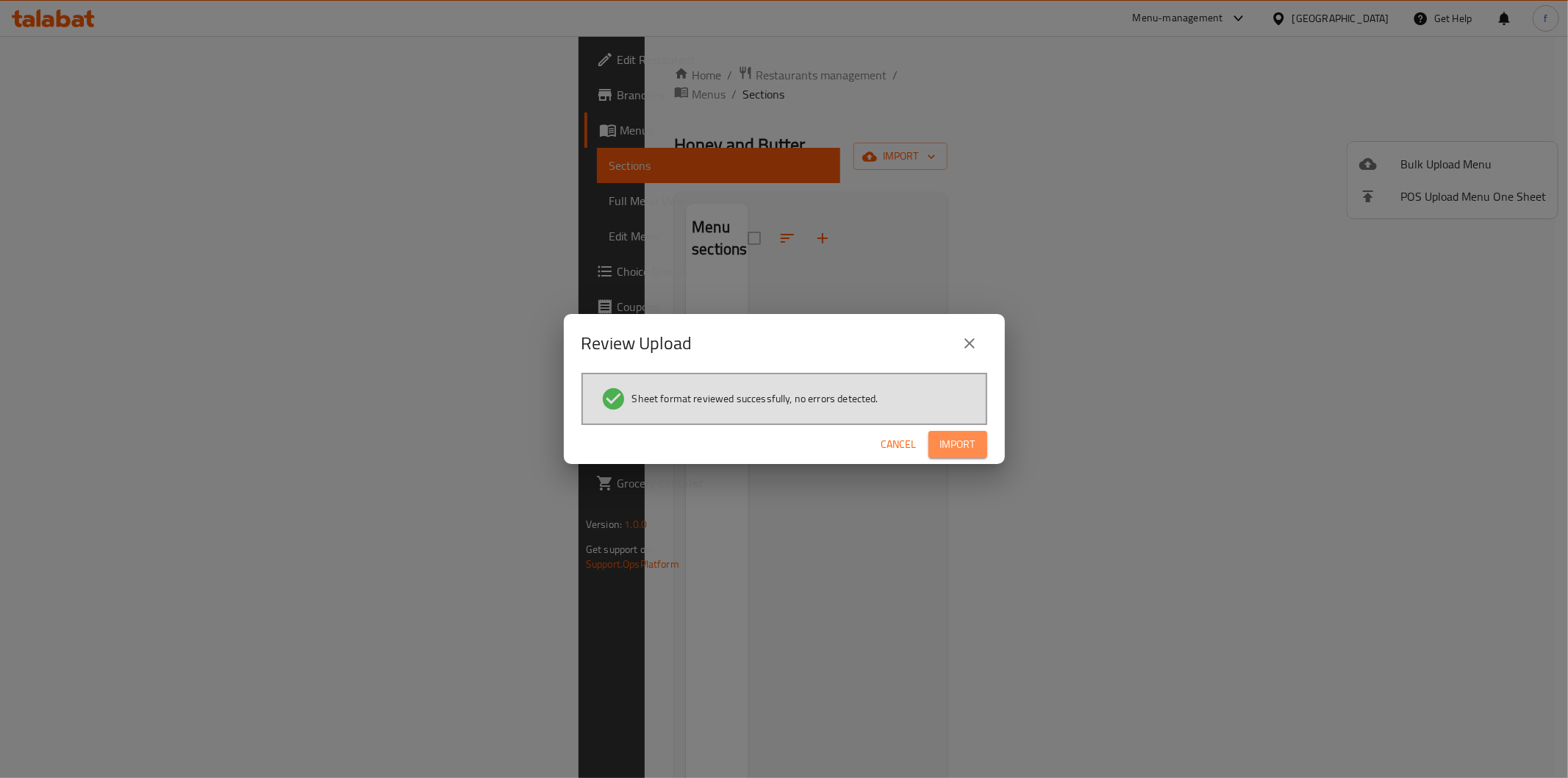
click at [977, 445] on button "Import" at bounding box center [958, 445] width 59 height 27
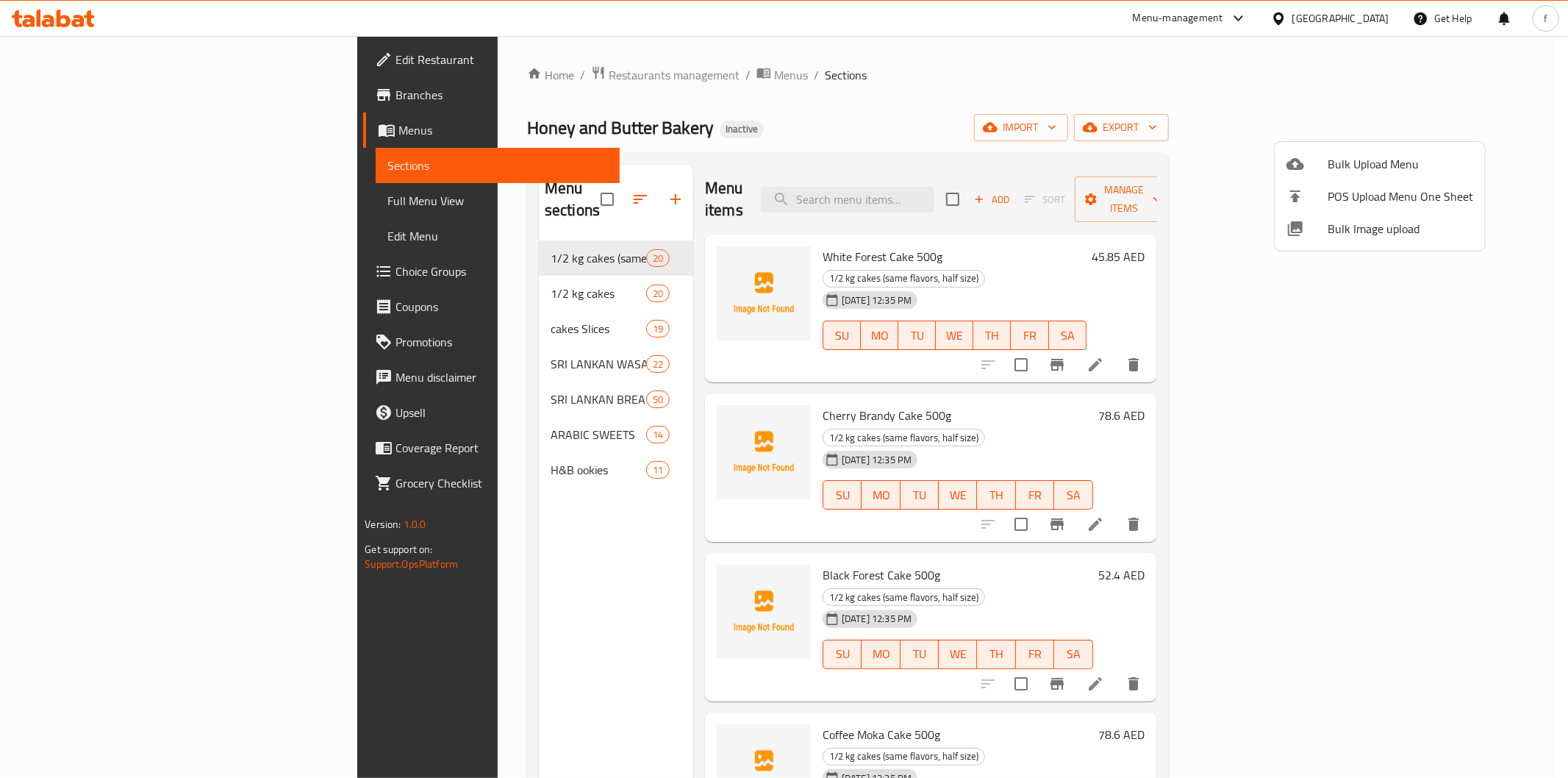
click at [1185, 84] on div at bounding box center [784, 389] width 1568 height 778
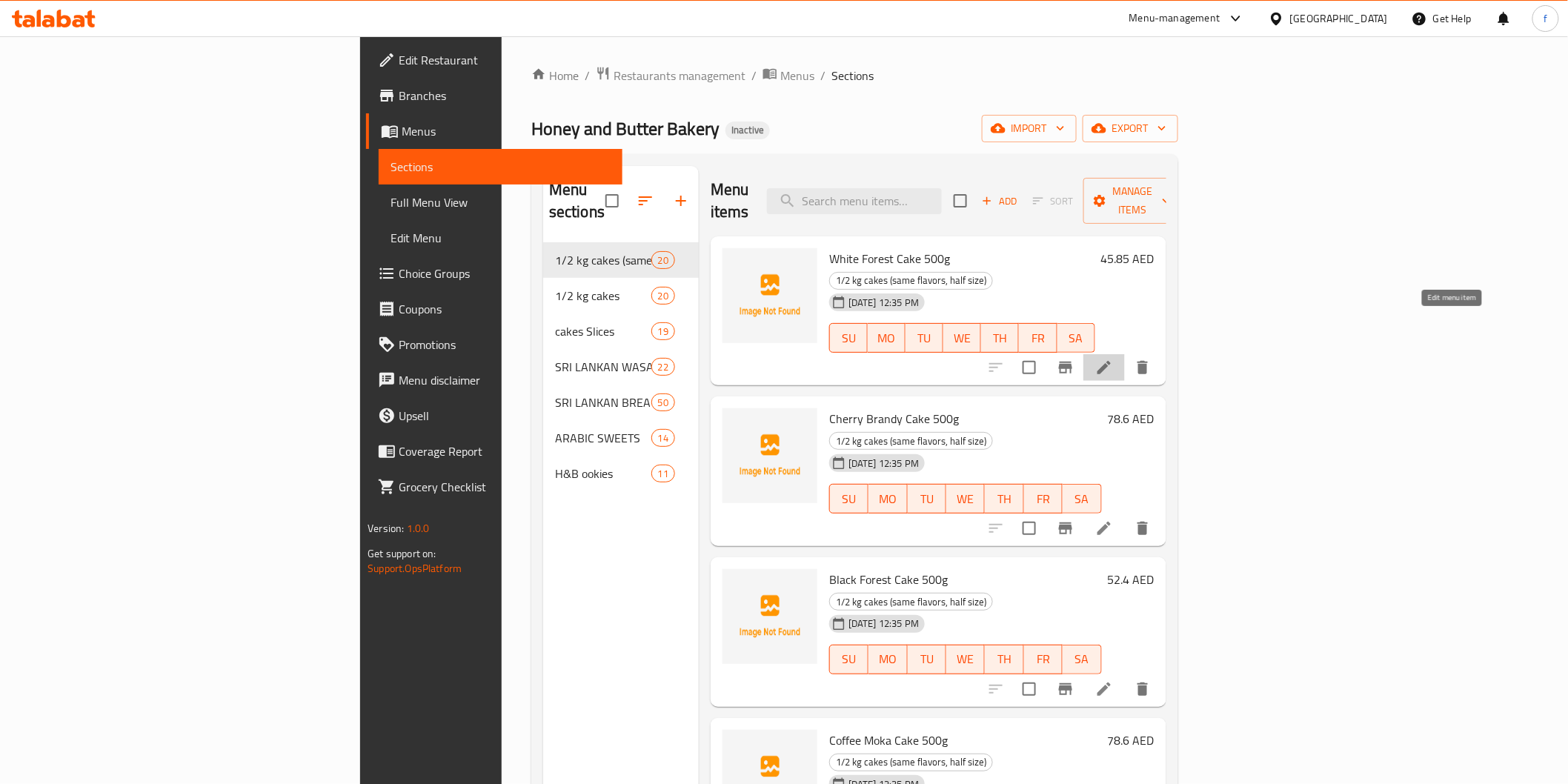
click at [1111, 361] on icon at bounding box center [1104, 367] width 13 height 13
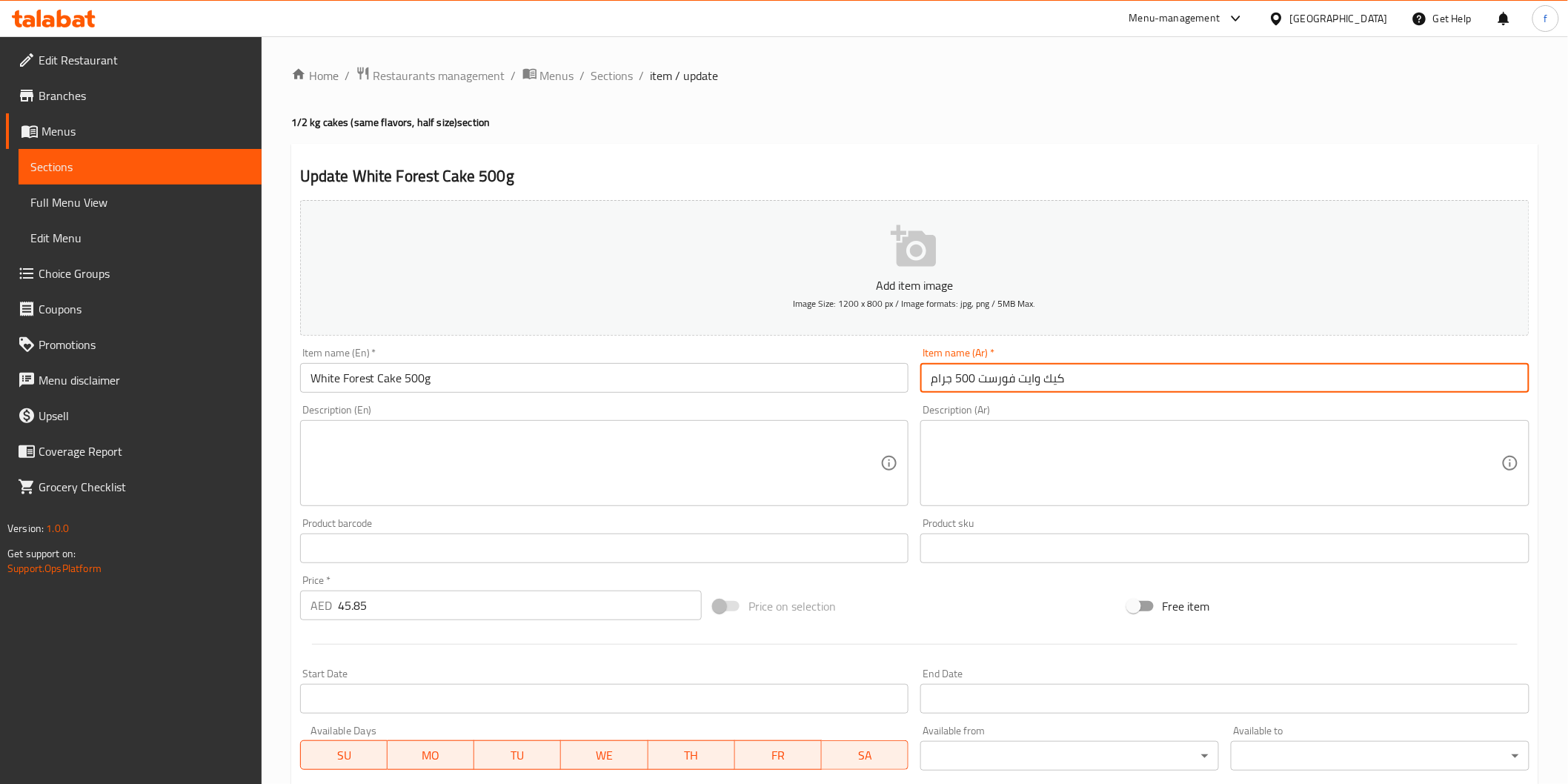
click at [1184, 373] on input "كيك وايت فورست 500 جرام" at bounding box center [1225, 378] width 609 height 30
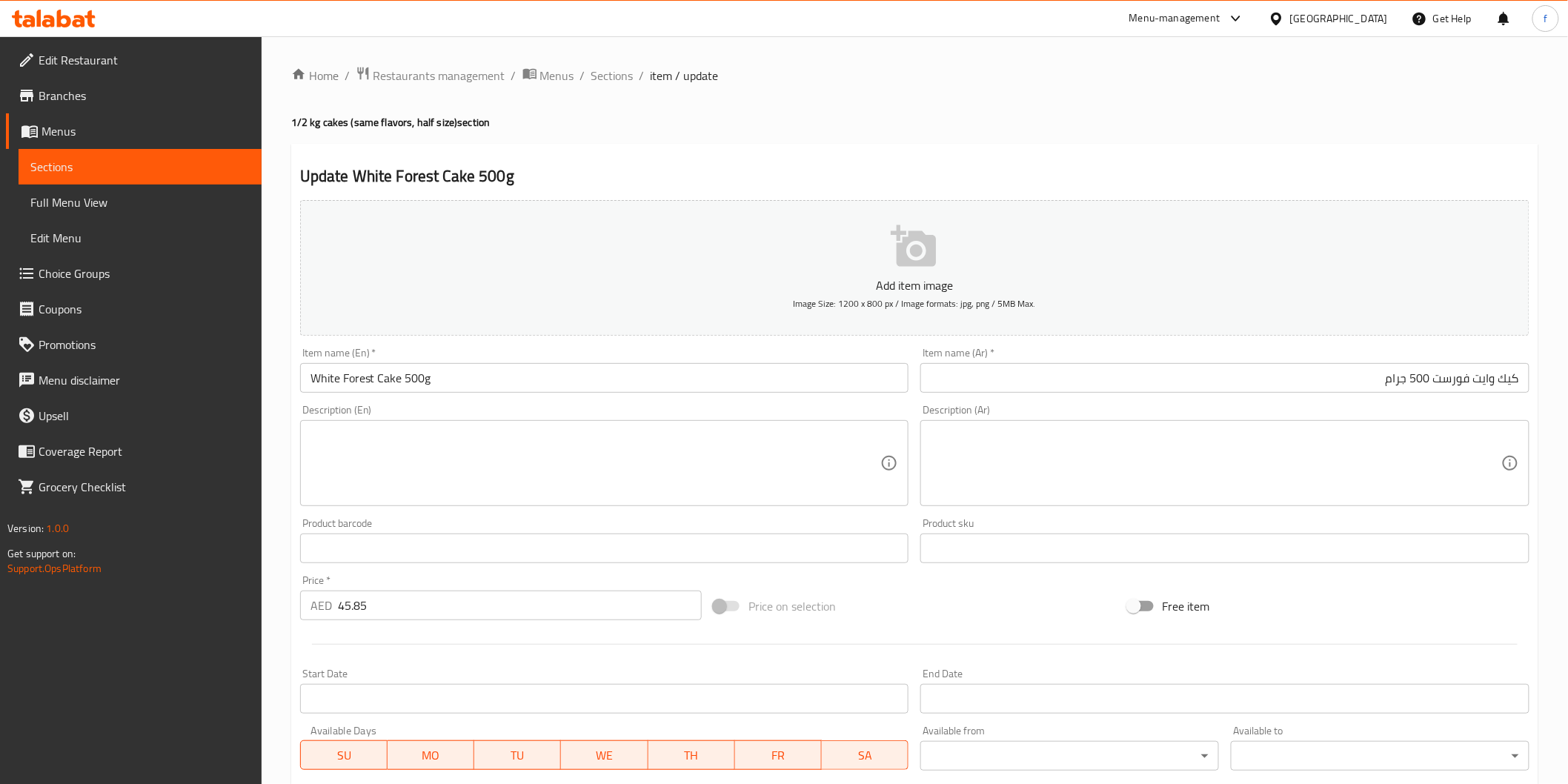
click at [444, 376] on input "White Forest Cake 500g" at bounding box center [605, 378] width 609 height 30
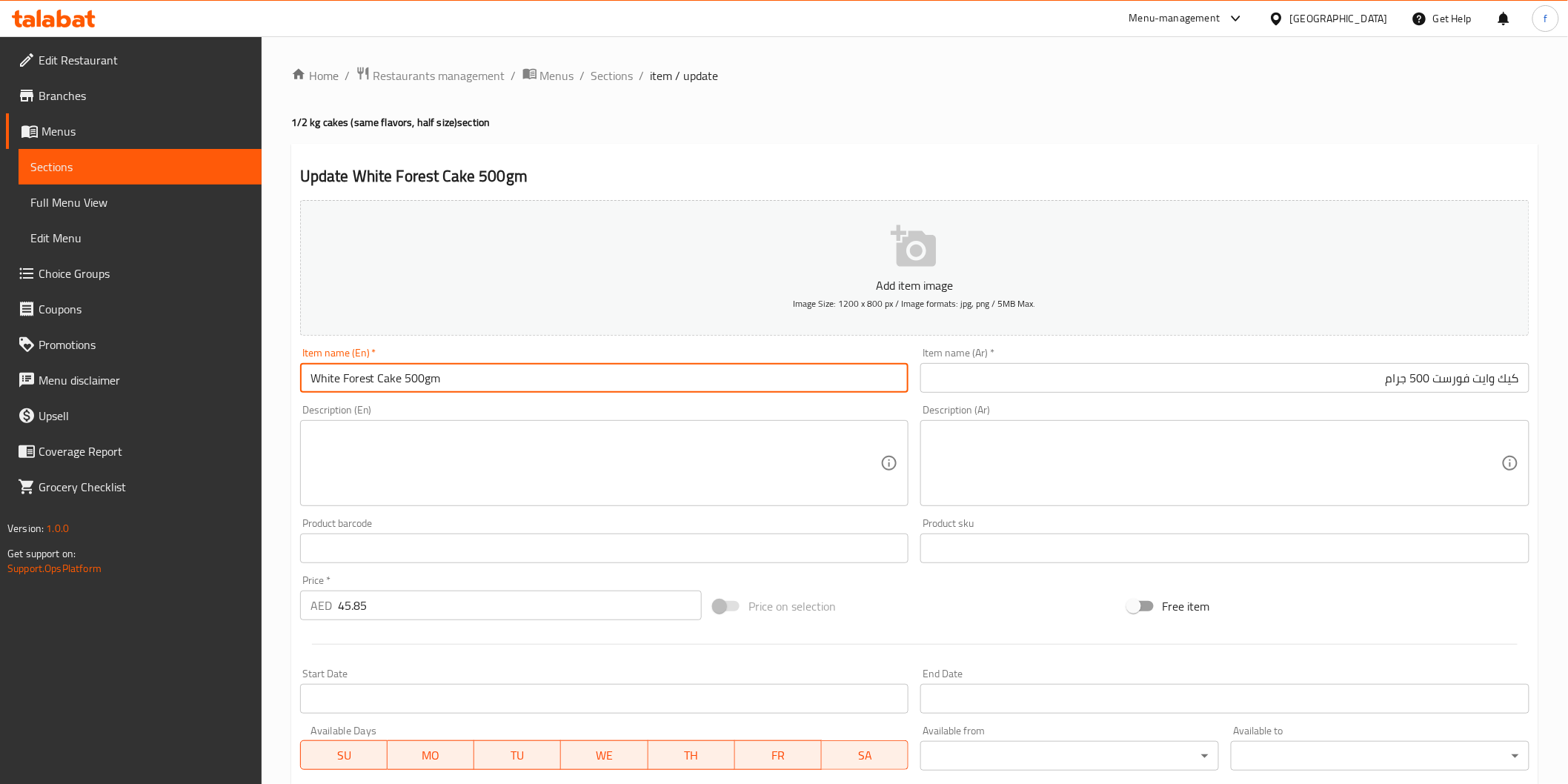
type input "White Forest Cake 500gm"
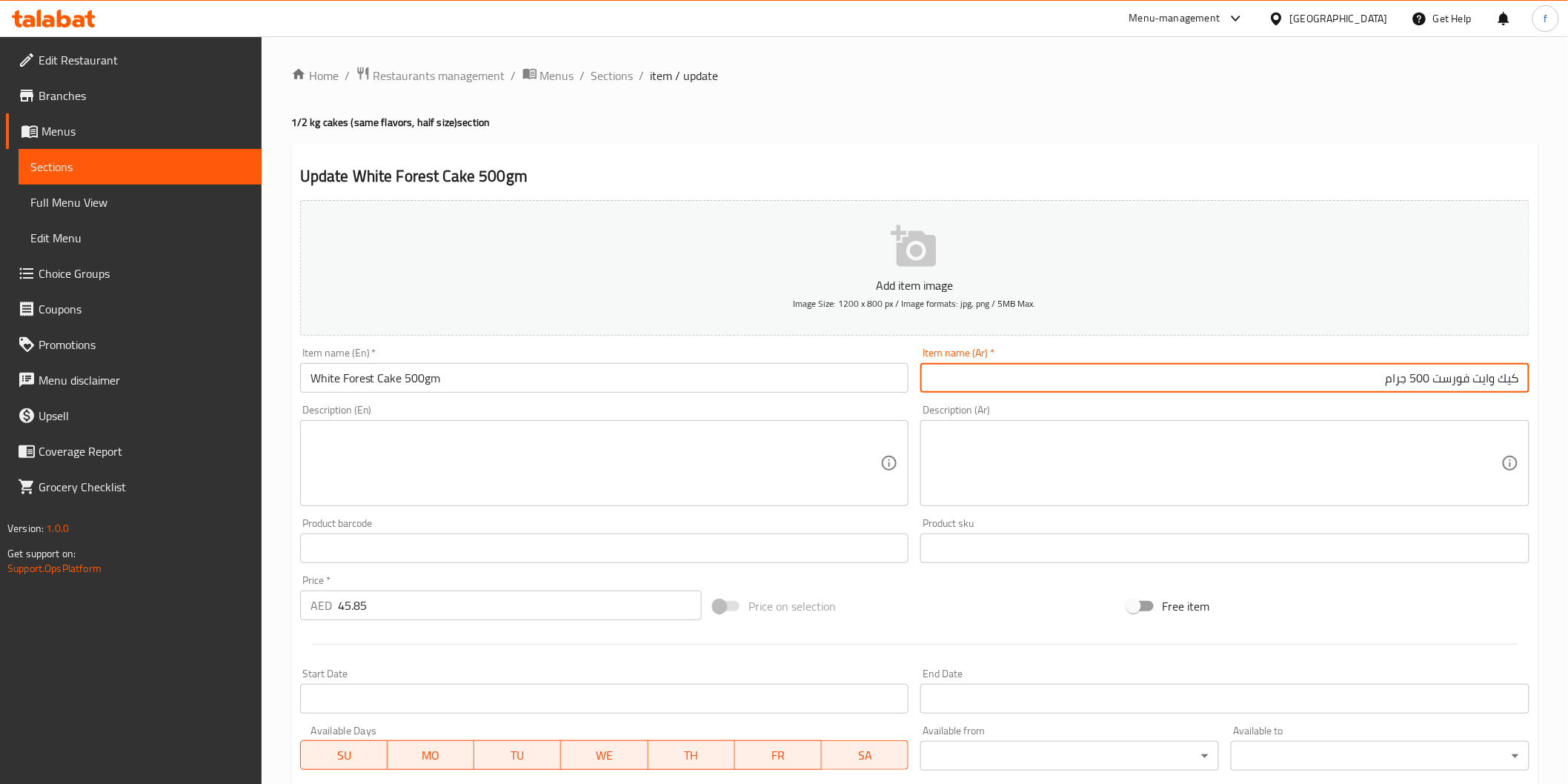
click at [1335, 374] on input "كيك وايت فورست 500 جرام" at bounding box center [1225, 378] width 609 height 30
type input "كيك وايت فورست 500 جم"
click at [557, 453] on textarea at bounding box center [595, 463] width 570 height 70
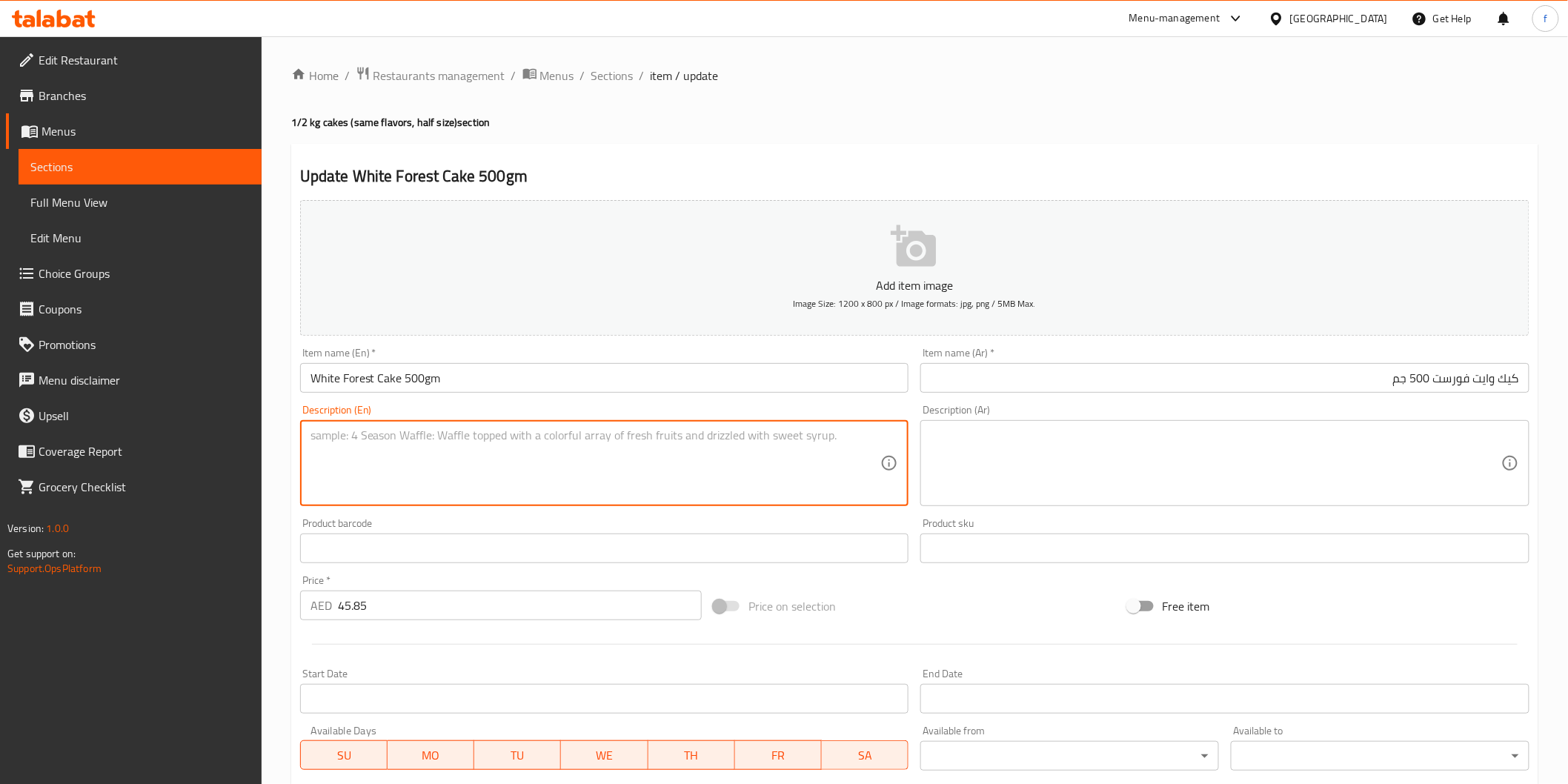
click at [576, 389] on input "White Forest Cake 500gm" at bounding box center [605, 378] width 609 height 30
click at [562, 468] on textarea at bounding box center [595, 463] width 570 height 70
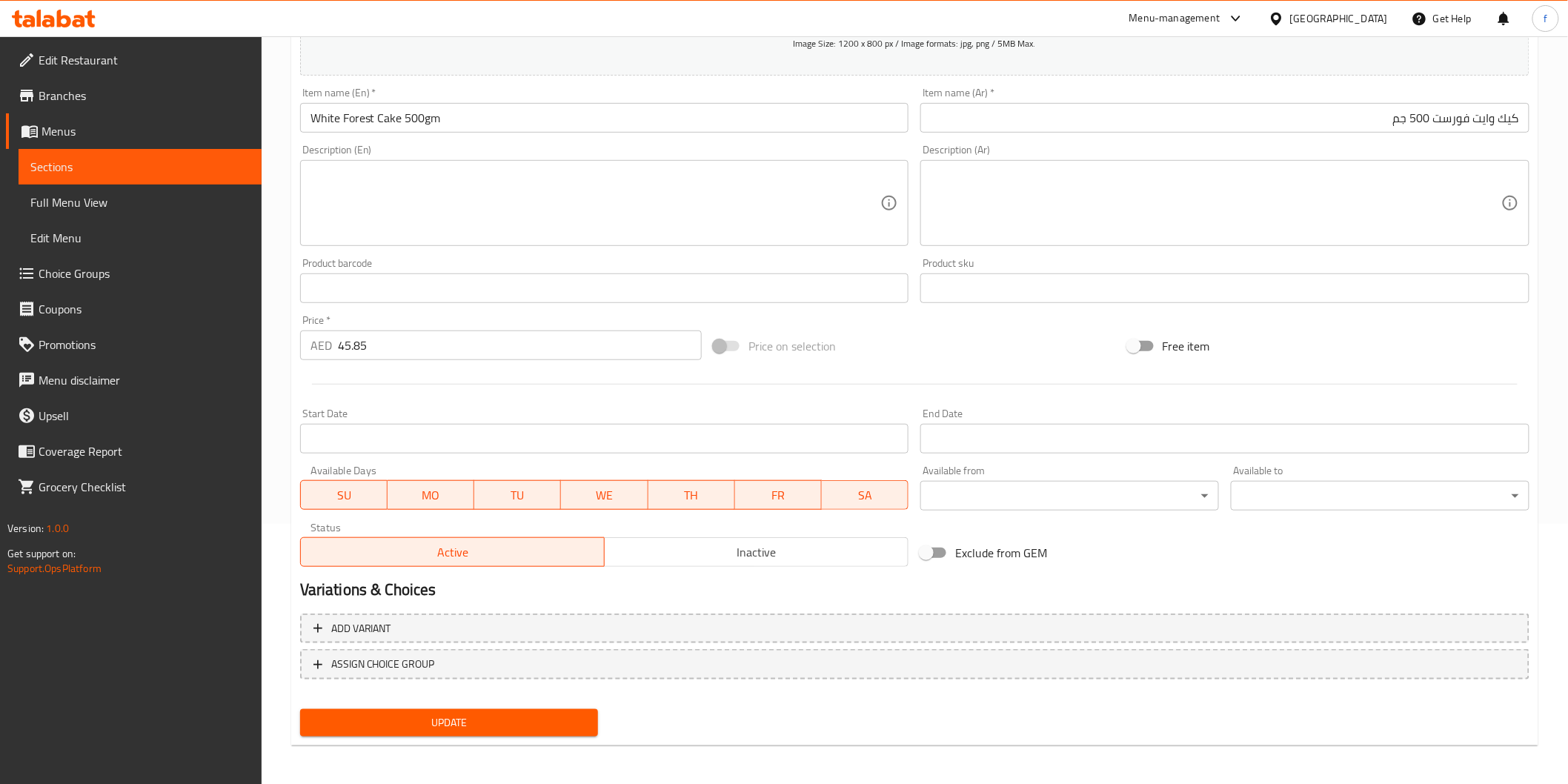
click at [452, 727] on span "Update" at bounding box center [450, 723] width 275 height 18
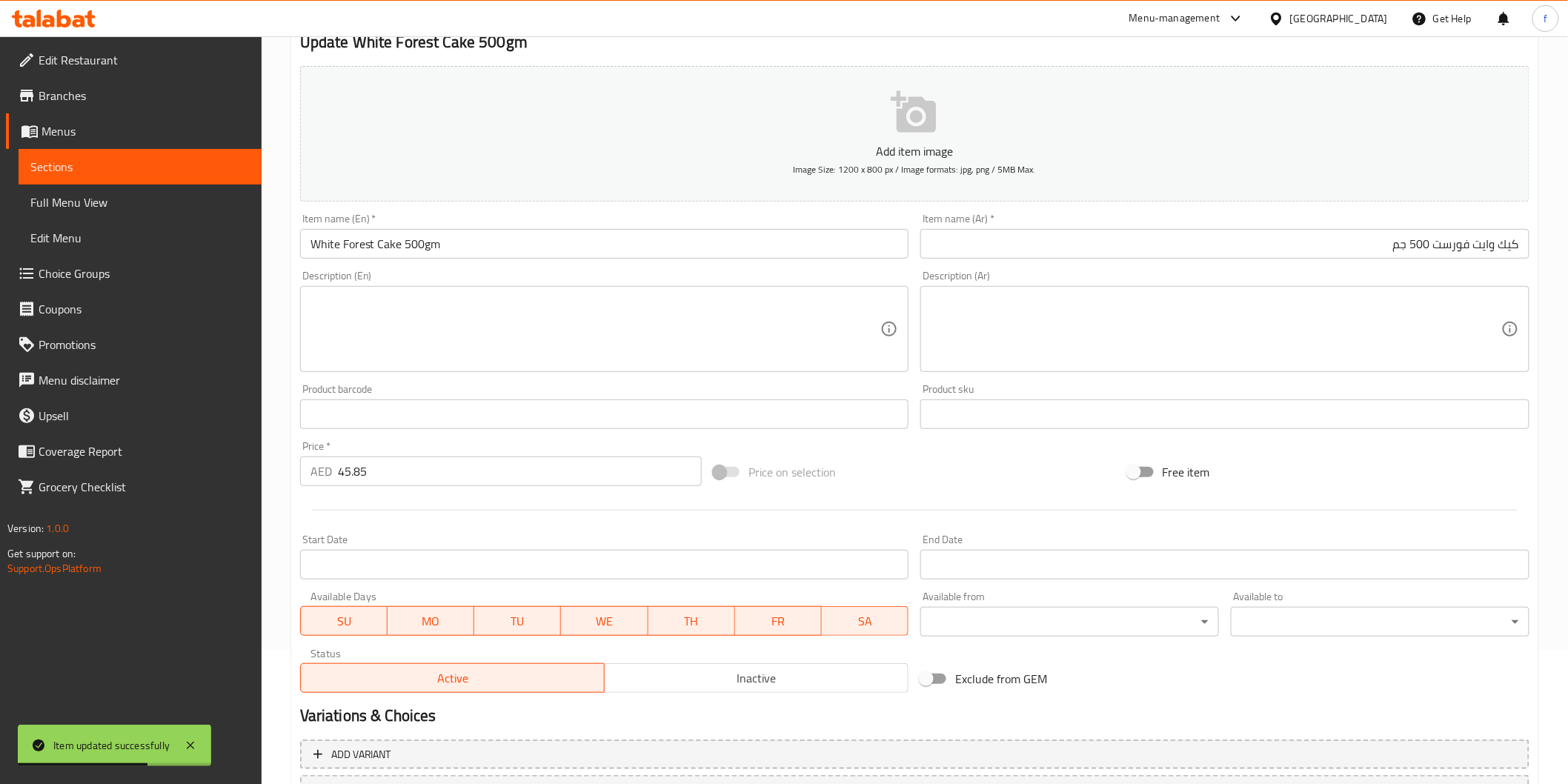
scroll to position [0, 0]
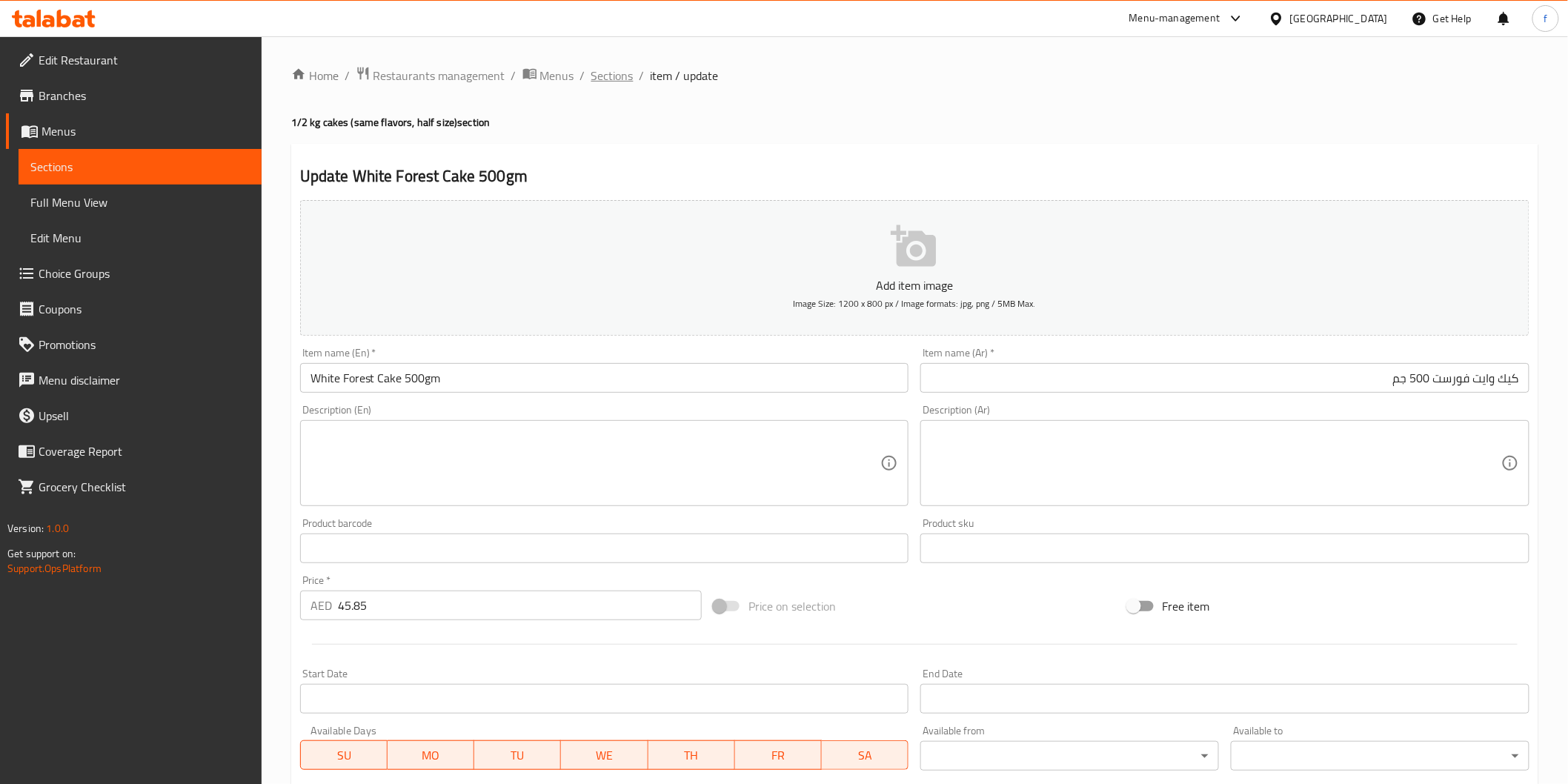
click at [604, 75] on span "Sections" at bounding box center [612, 75] width 42 height 18
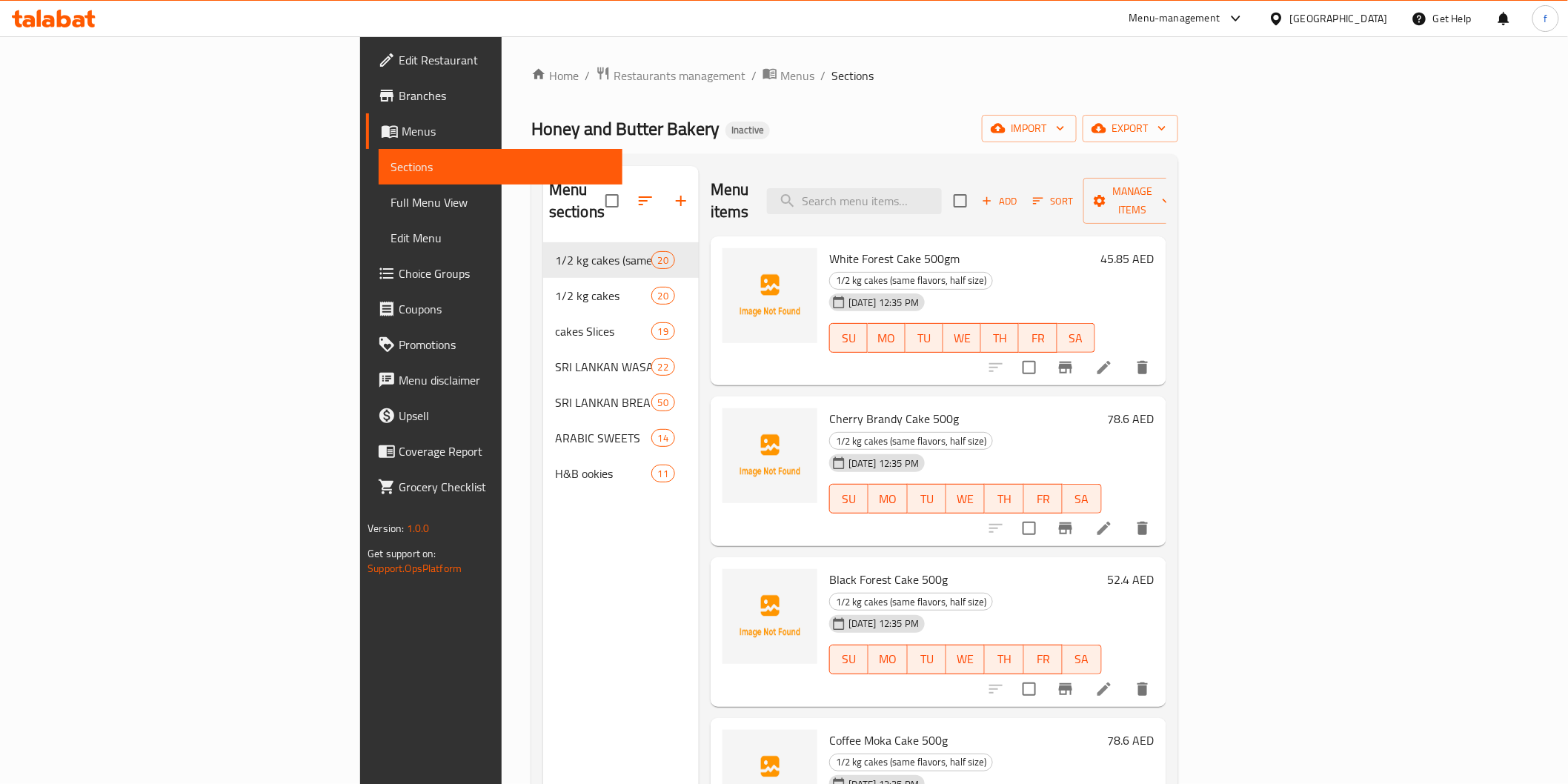
click at [1125, 515] on li at bounding box center [1104, 528] width 41 height 27
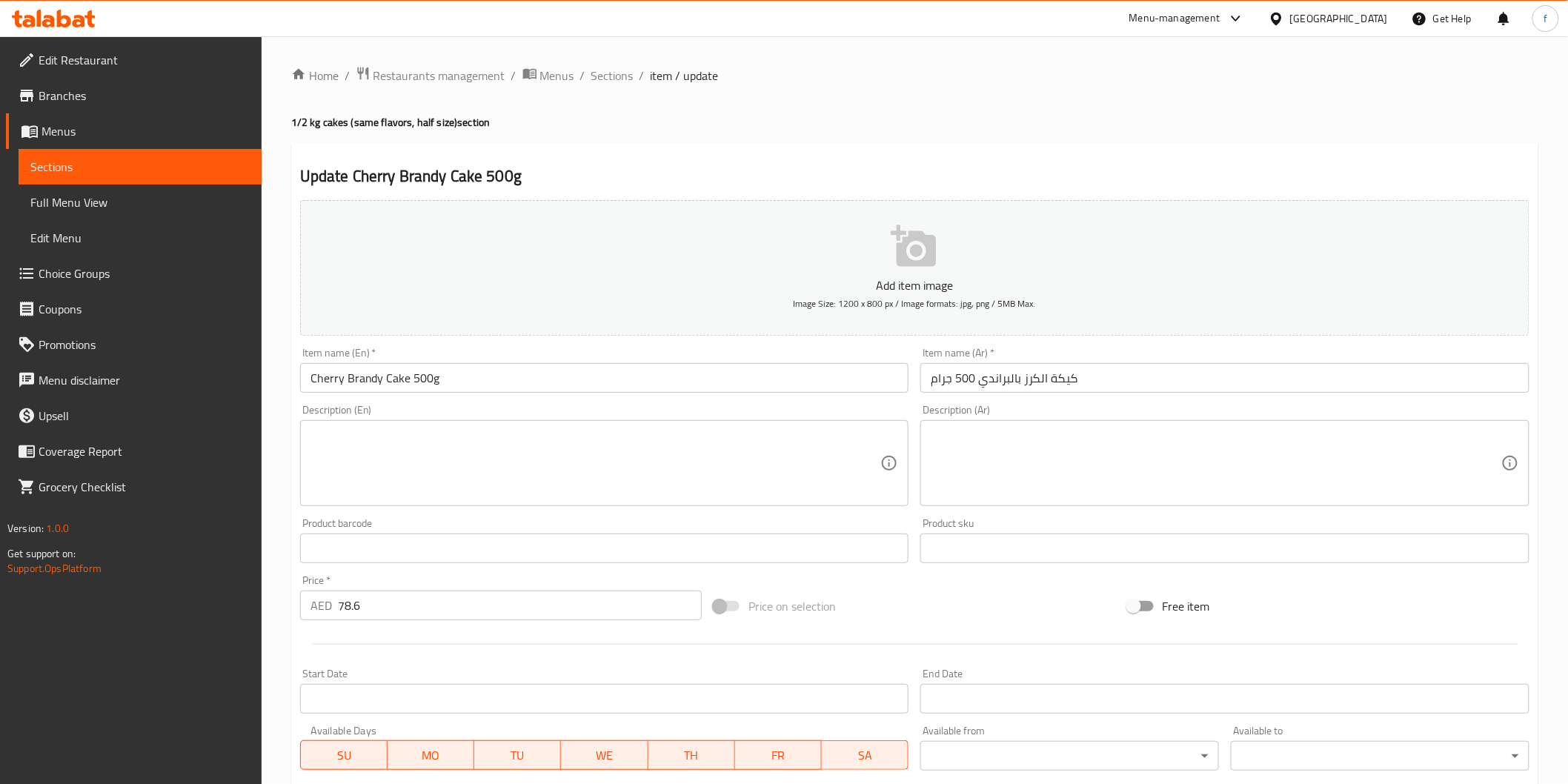
click at [1091, 374] on input "كيكة الكرز بالبراندي 500 جرام" at bounding box center [1225, 378] width 609 height 30
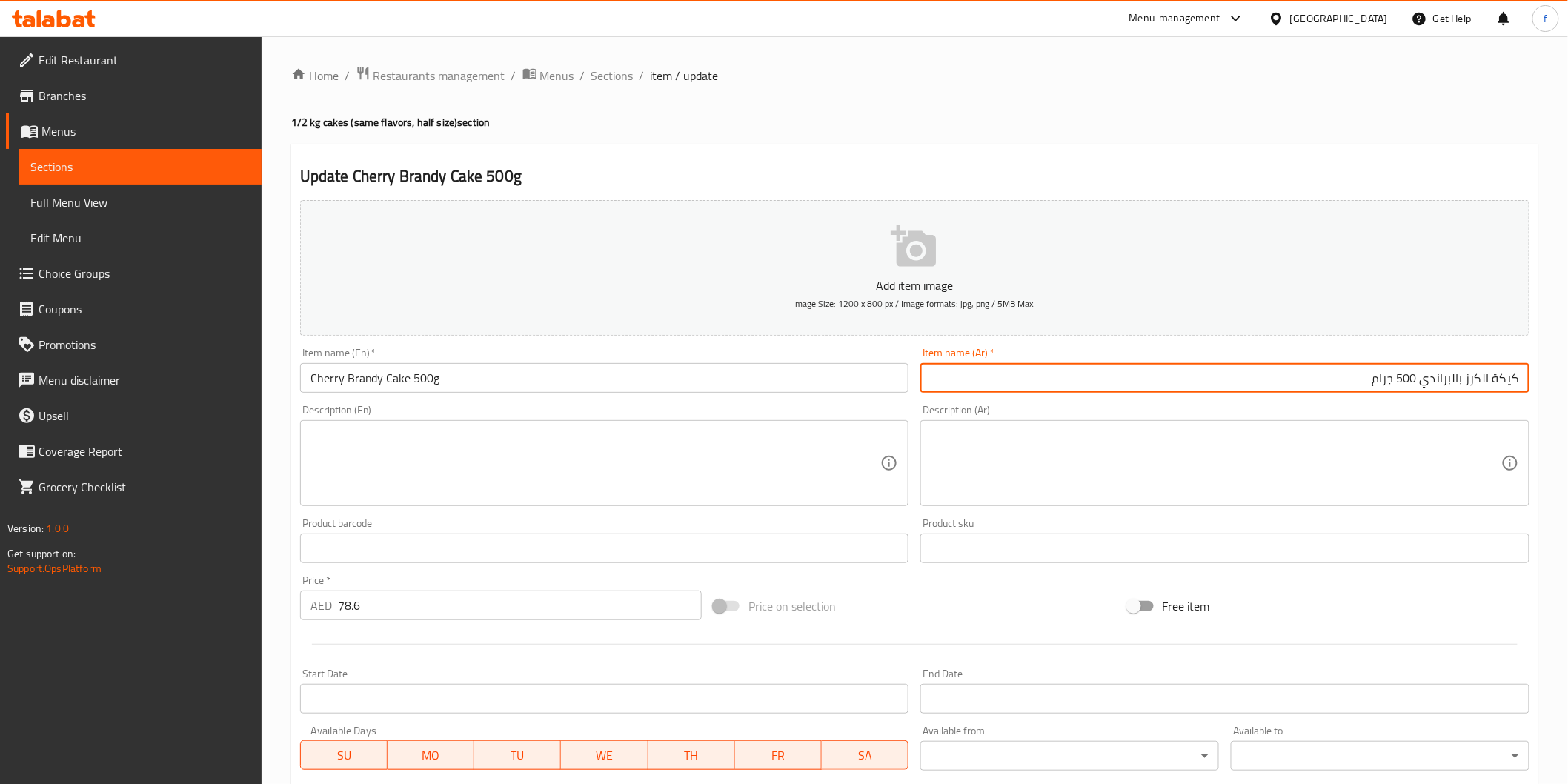
click at [395, 389] on input "Cherry Brandy Cake 500g" at bounding box center [605, 378] width 609 height 30
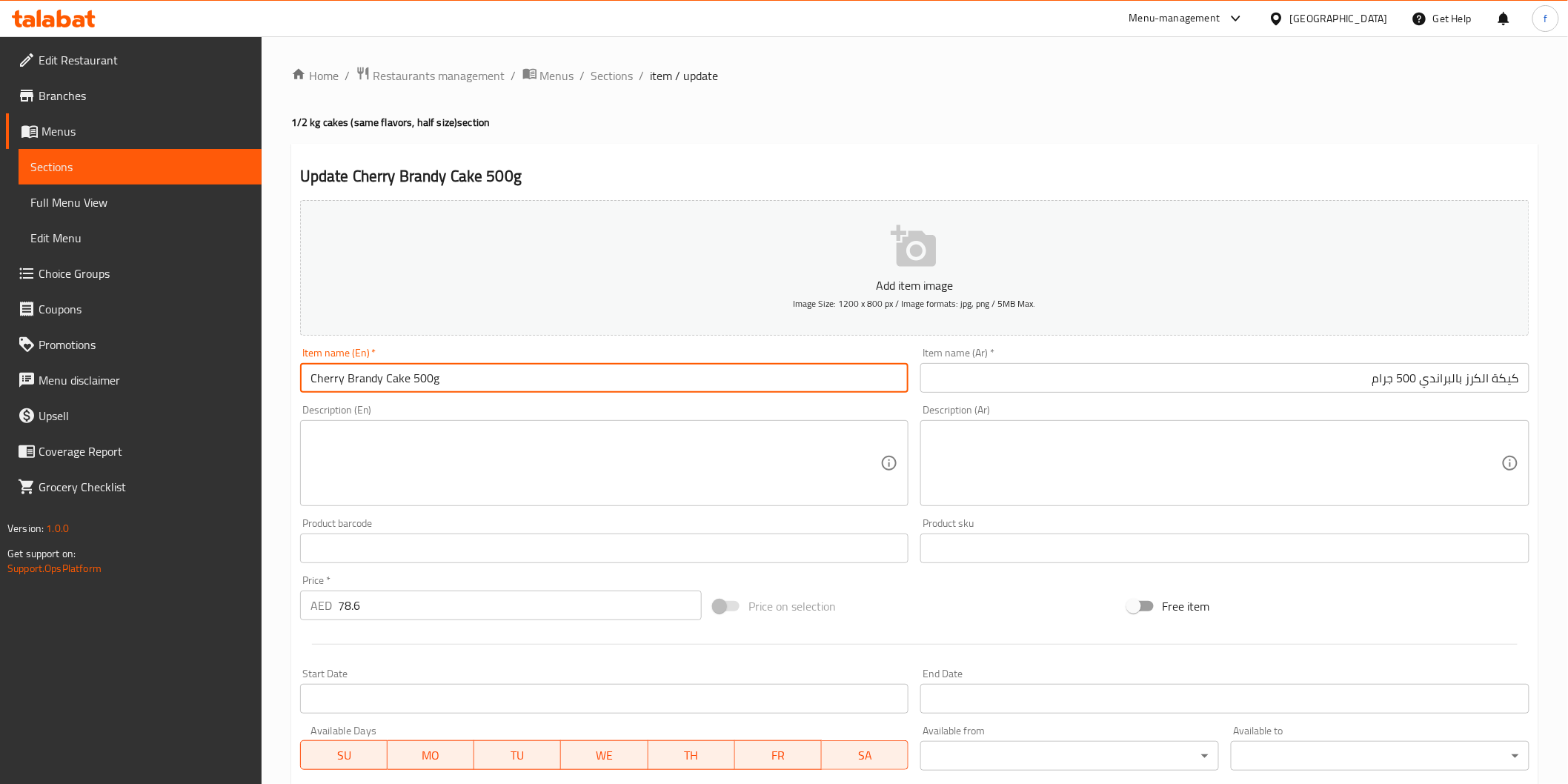
click at [395, 389] on input "Cherry Brandy Cake 500g" at bounding box center [605, 378] width 609 height 30
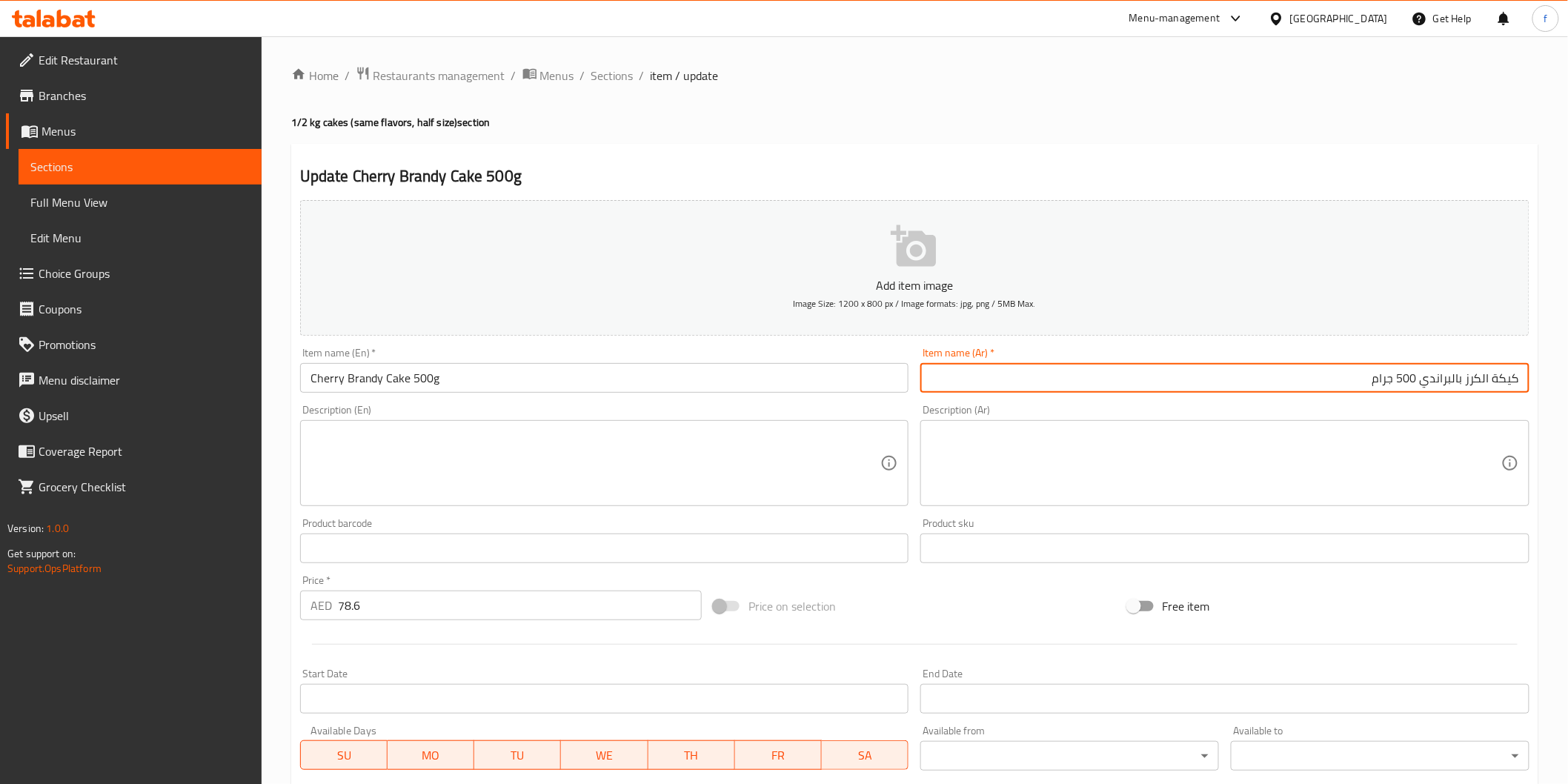
click at [1497, 376] on input "كيكة الكرز بالبراندي 500 جرام" at bounding box center [1225, 378] width 609 height 30
click at [1491, 376] on input "كيكة الكرز بالبراندي 500 جرام" at bounding box center [1225, 378] width 609 height 30
click at [328, 376] on input "Cherry Brandy Cake 500g" at bounding box center [605, 378] width 609 height 30
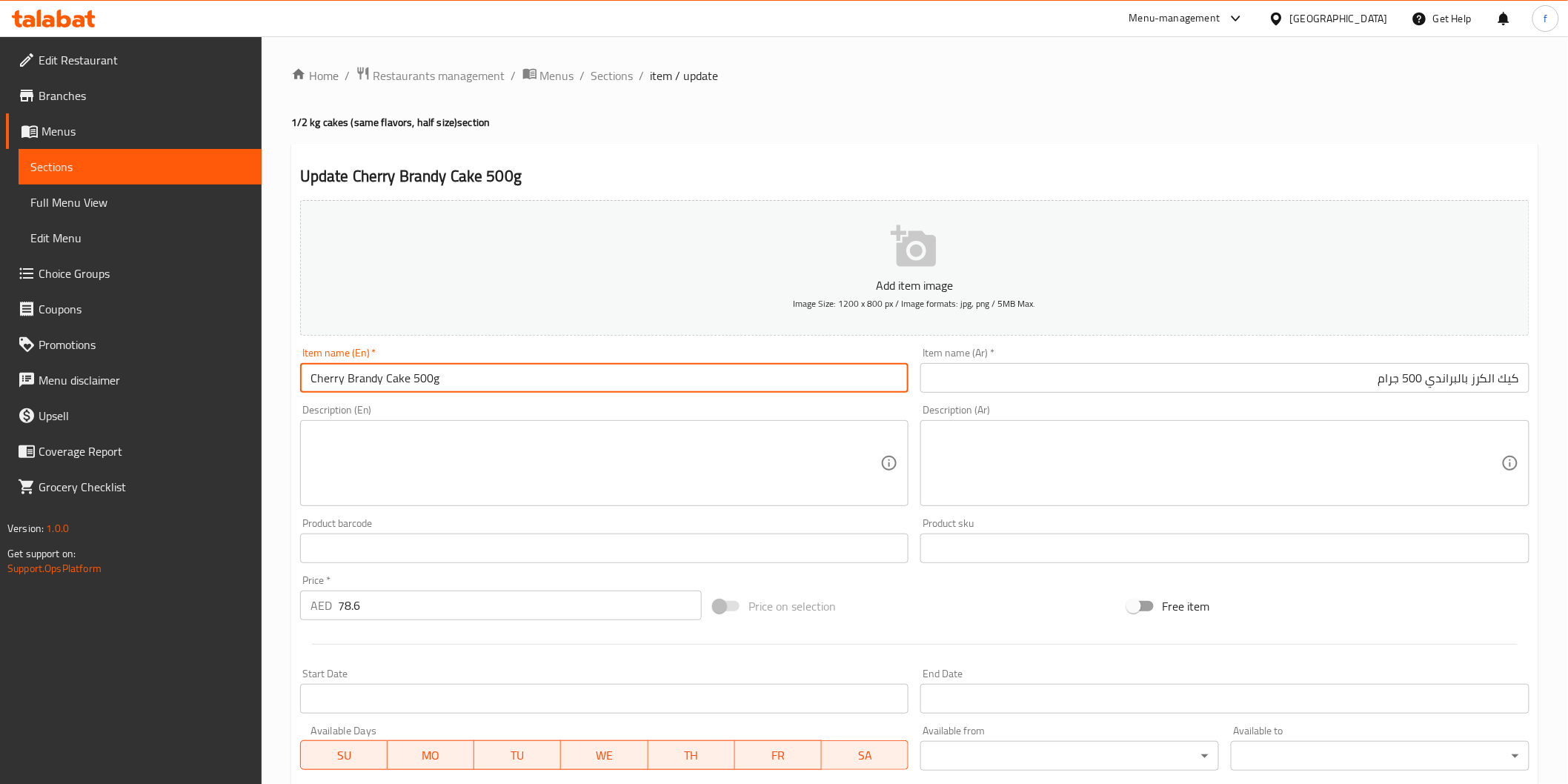
click at [328, 376] on input "Cherry Brandy Cake 500g" at bounding box center [605, 378] width 609 height 30
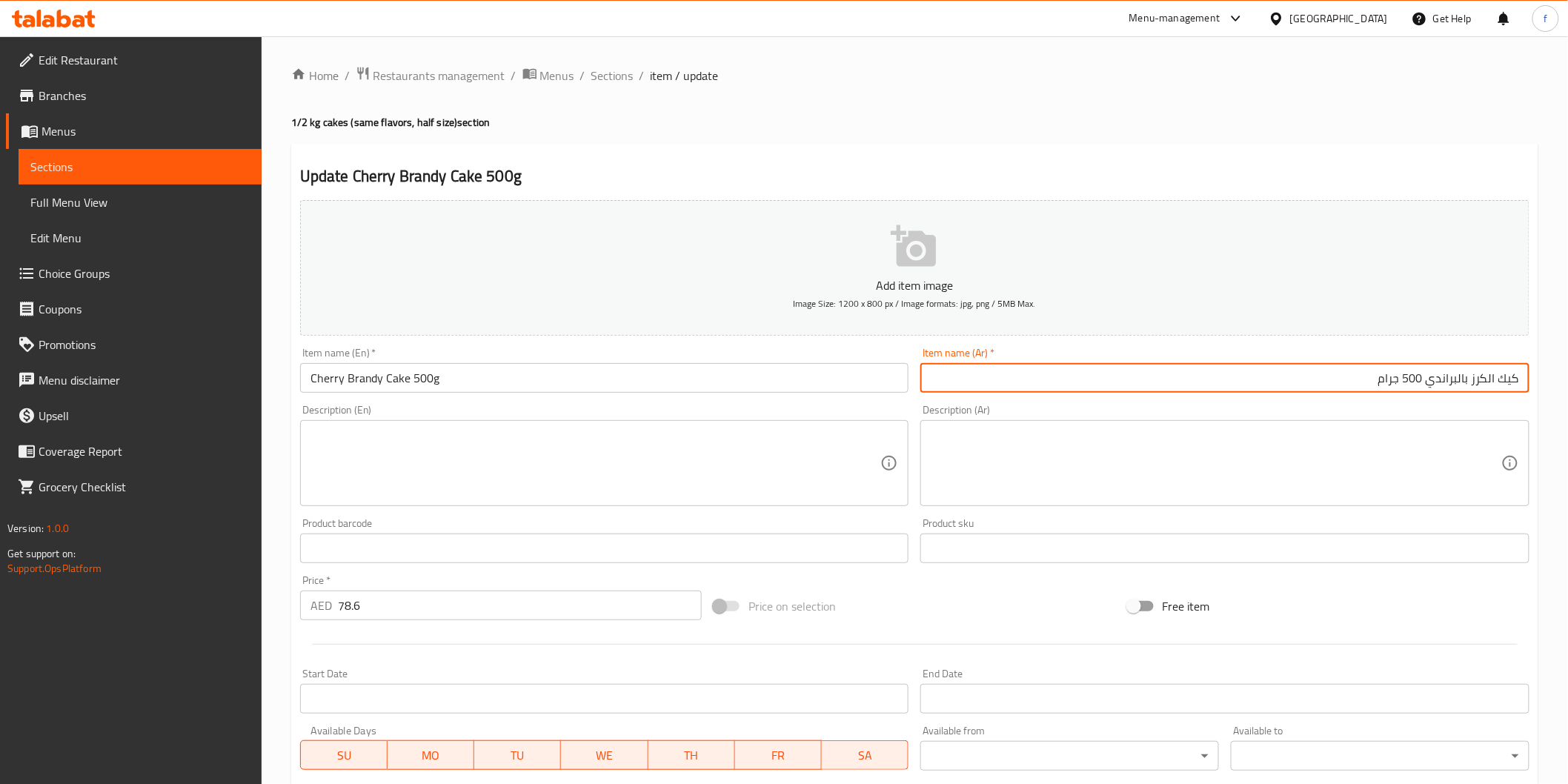
click at [1463, 373] on input "كيك الكرز بالبراندي 500 جرام" at bounding box center [1225, 378] width 609 height 30
click at [1463, 373] on input "كيك الكرز بالبراندي 500 جرام" at bounding box center [1225, 378] width 609 height 30
drag, startPoint x: 1460, startPoint y: 375, endPoint x: 1469, endPoint y: 376, distance: 9.1
click at [1469, 376] on input "كيك الكرز بالبراندي 500 جرام" at bounding box center [1225, 378] width 609 height 30
type input "كيك الكرز براندي 500 جرام"
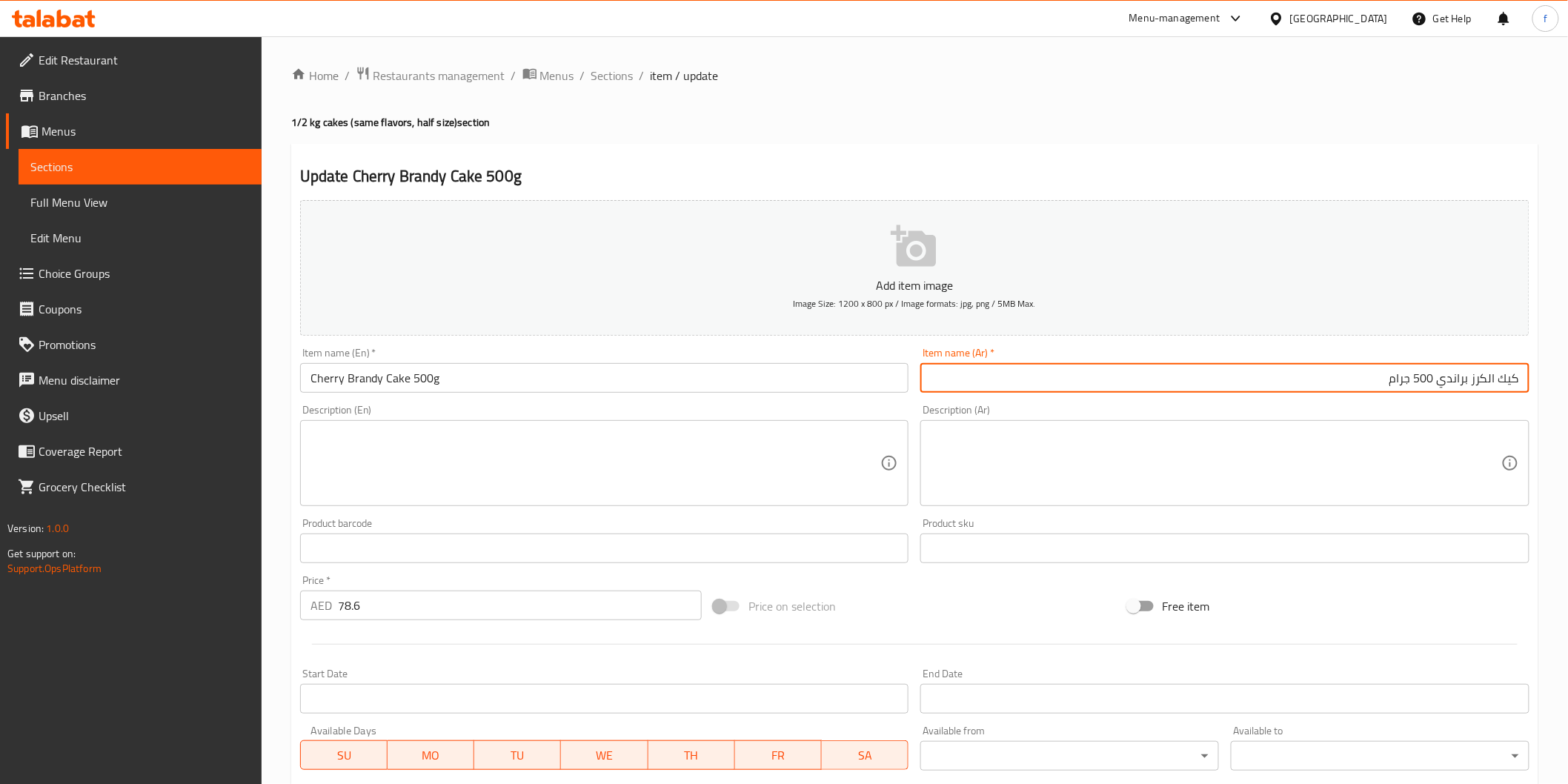
click at [543, 384] on input "Cherry Brandy Cake 500g" at bounding box center [605, 378] width 609 height 30
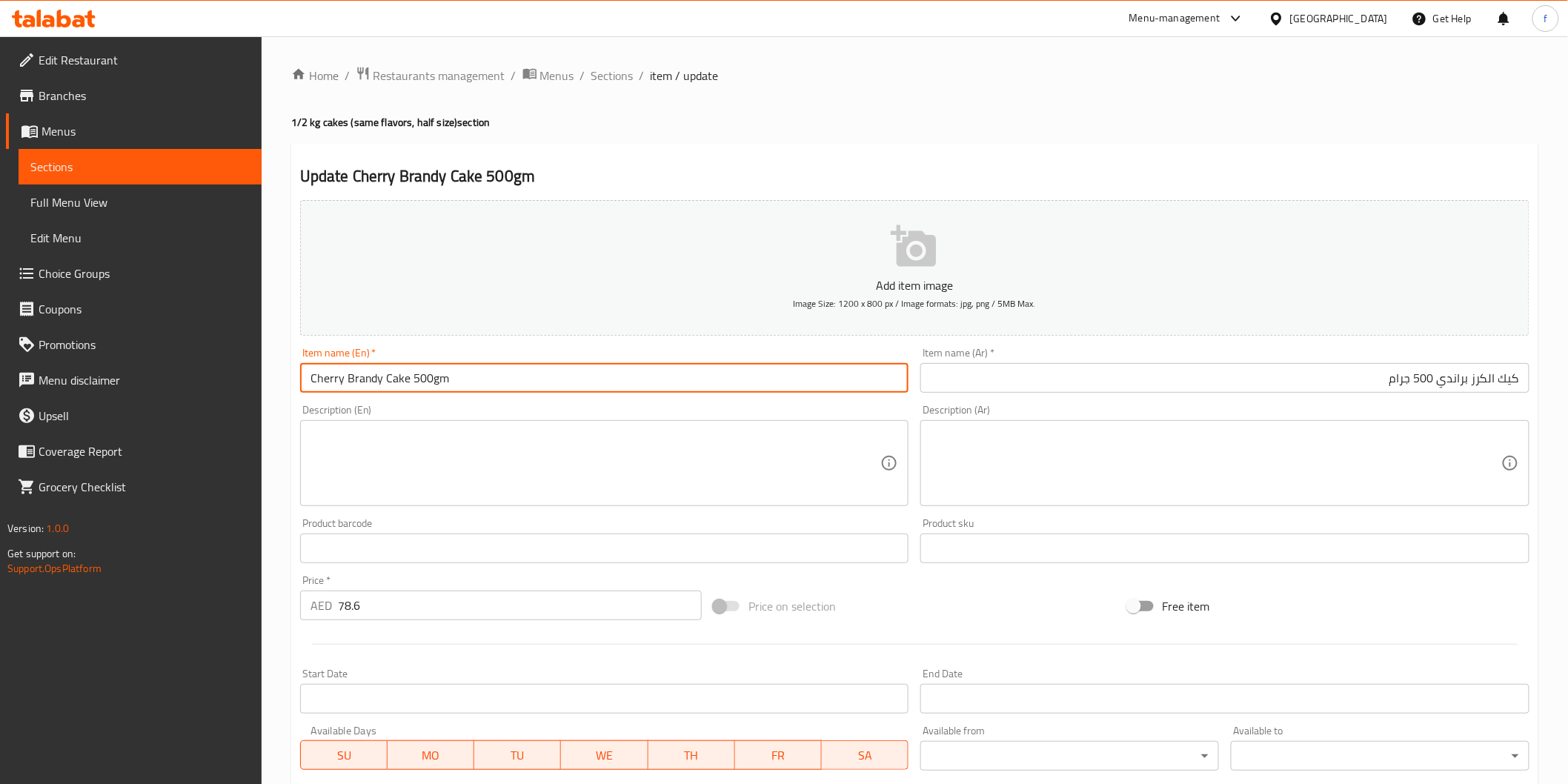
type input "Cherry Brandy Cake 500gm"
click at [1397, 379] on input "كيك الكرز براندي 500 جرام" at bounding box center [1225, 378] width 609 height 30
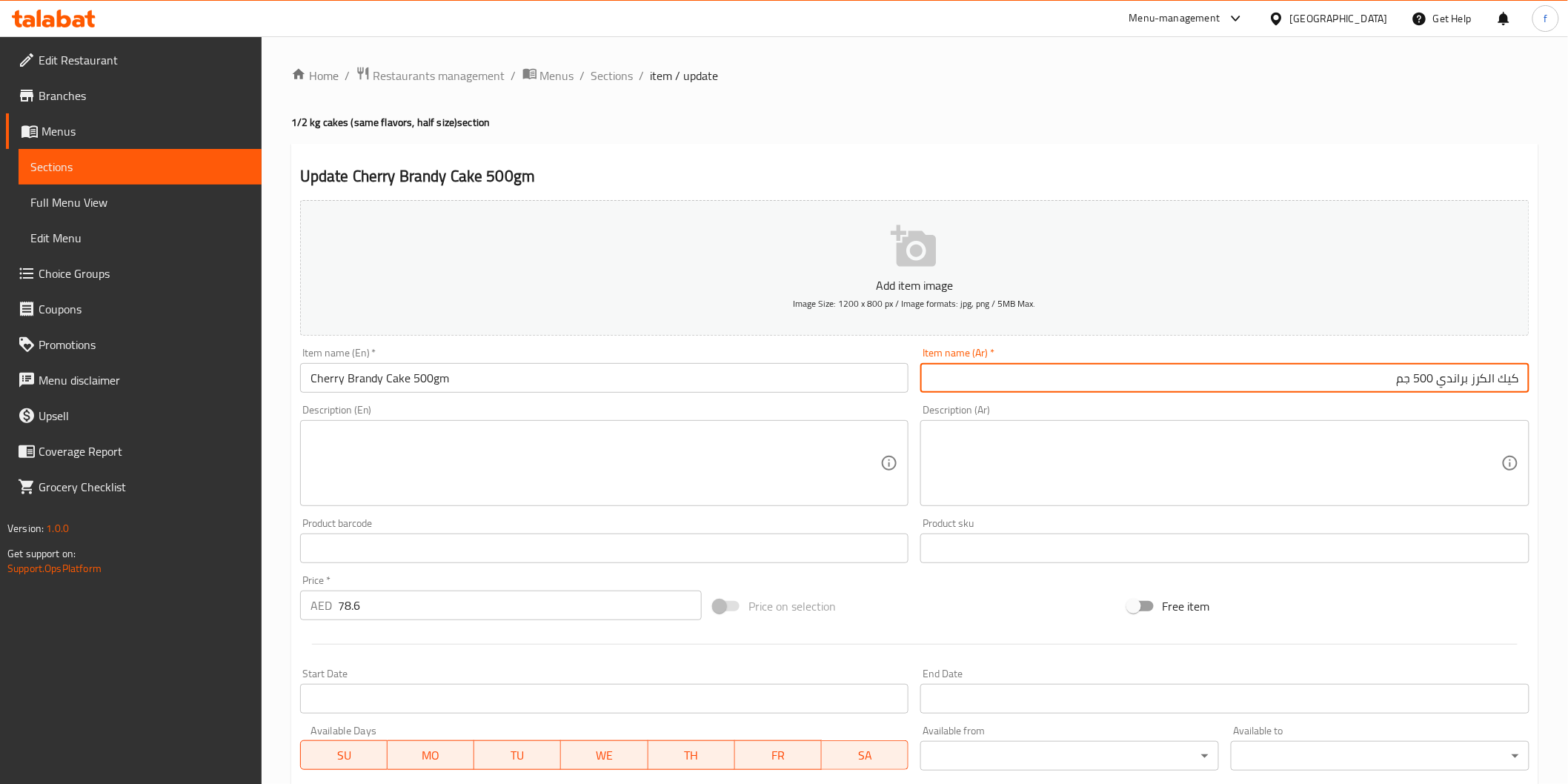
type input "كيك الكرز براندي 500 جم"
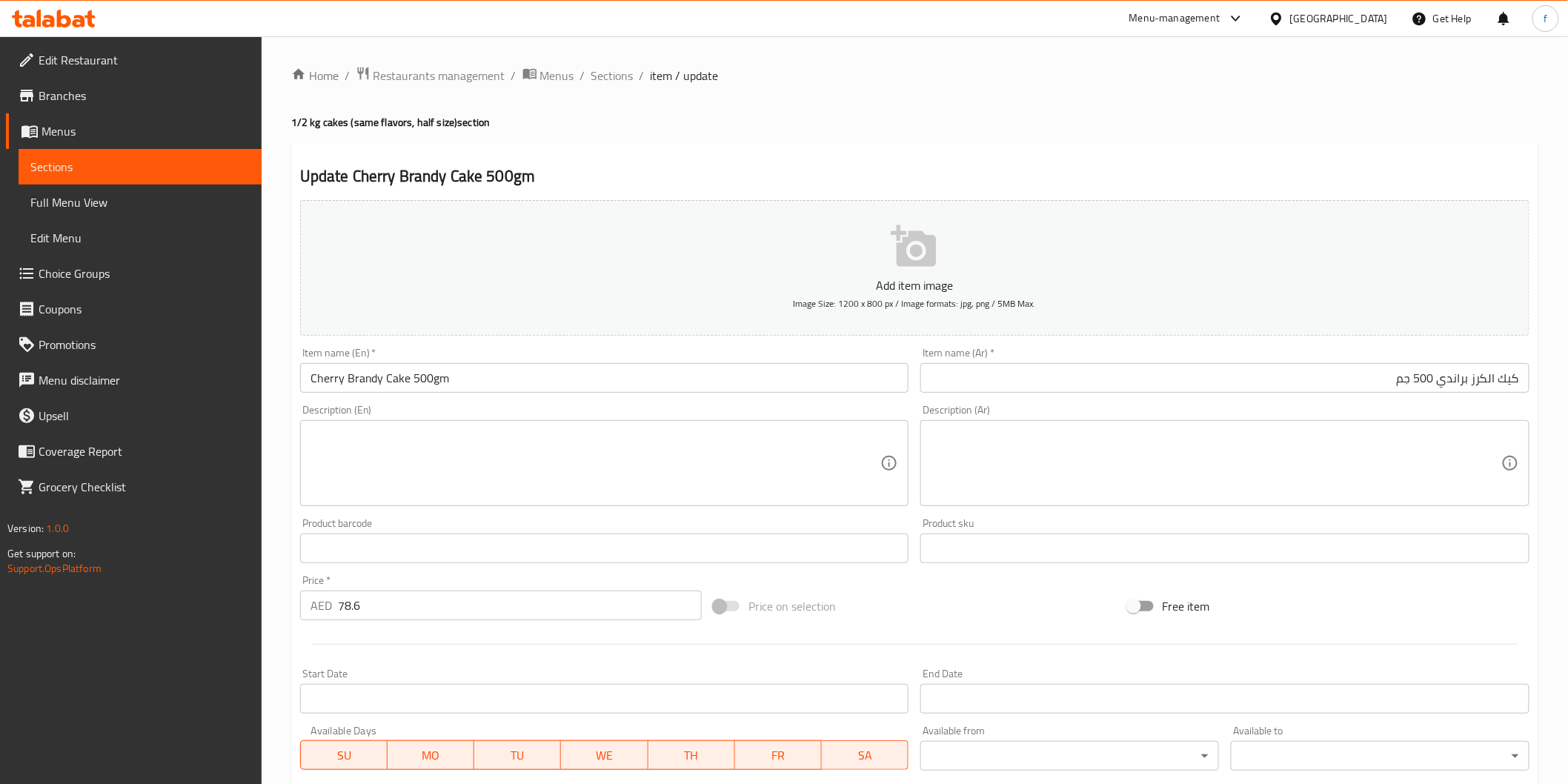
click at [392, 609] on input "78.6" at bounding box center [520, 605] width 364 height 30
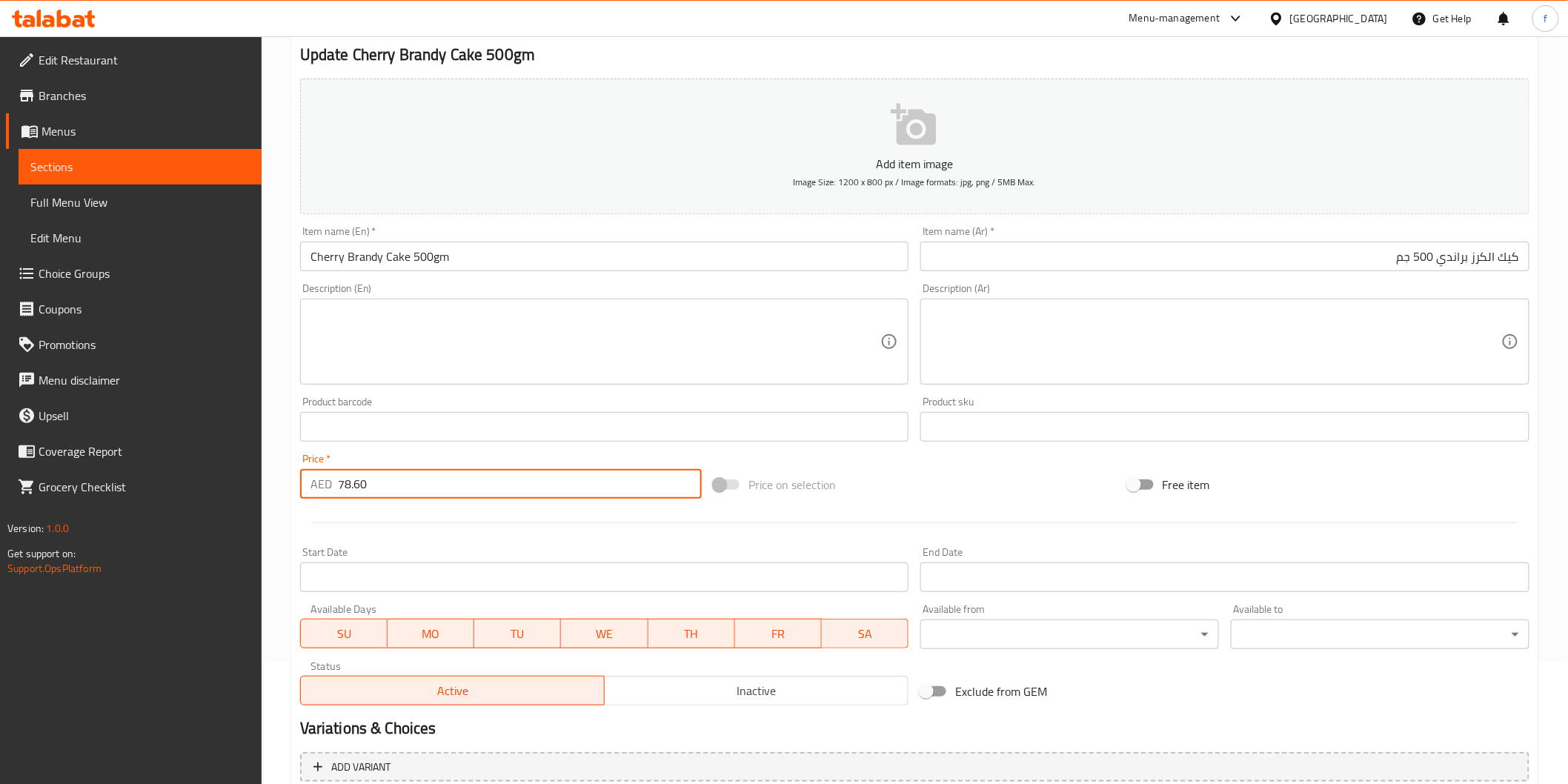
scroll to position [260, 0]
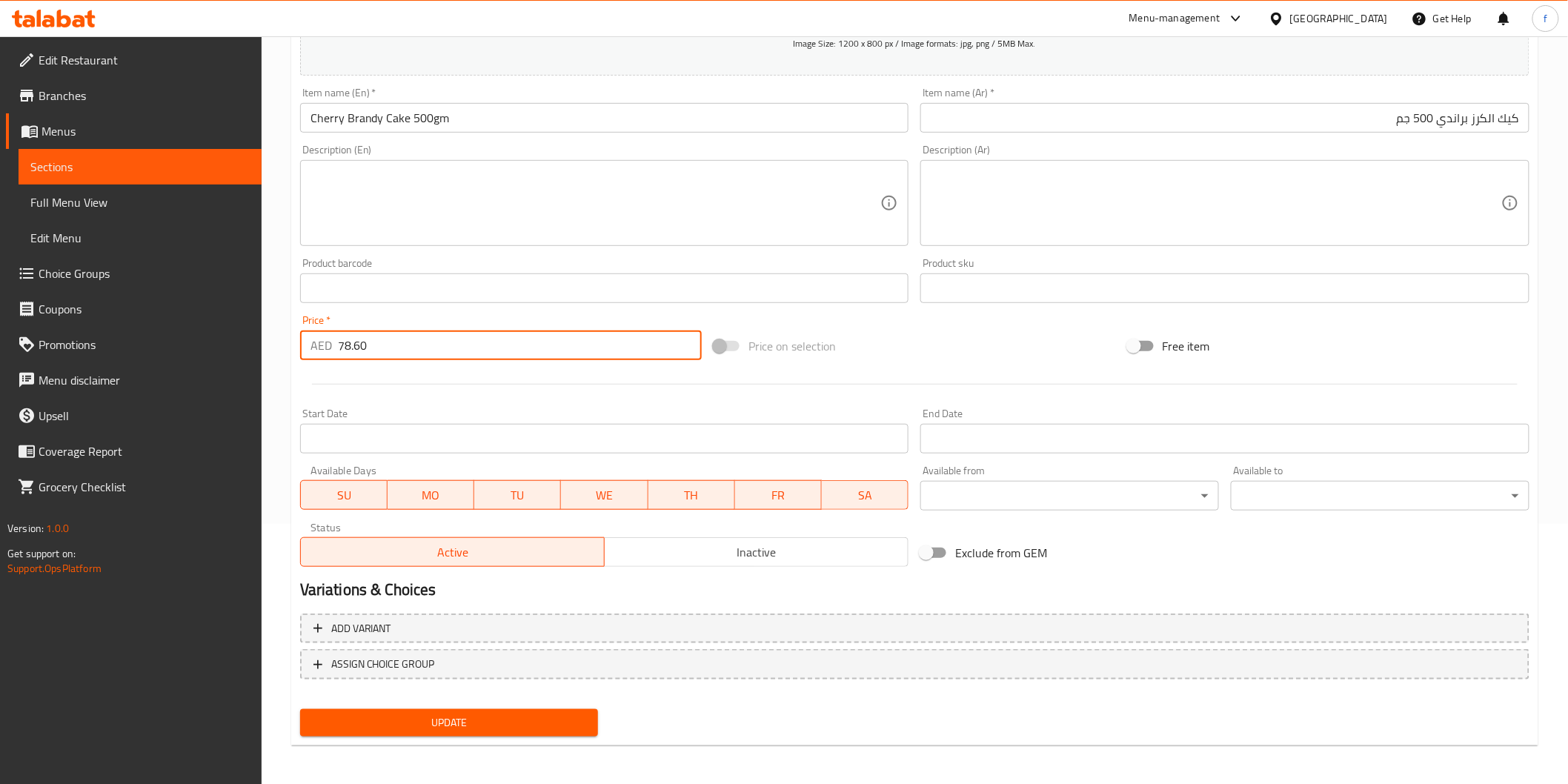
type input "78.60"
click at [387, 714] on span "Update" at bounding box center [450, 723] width 275 height 18
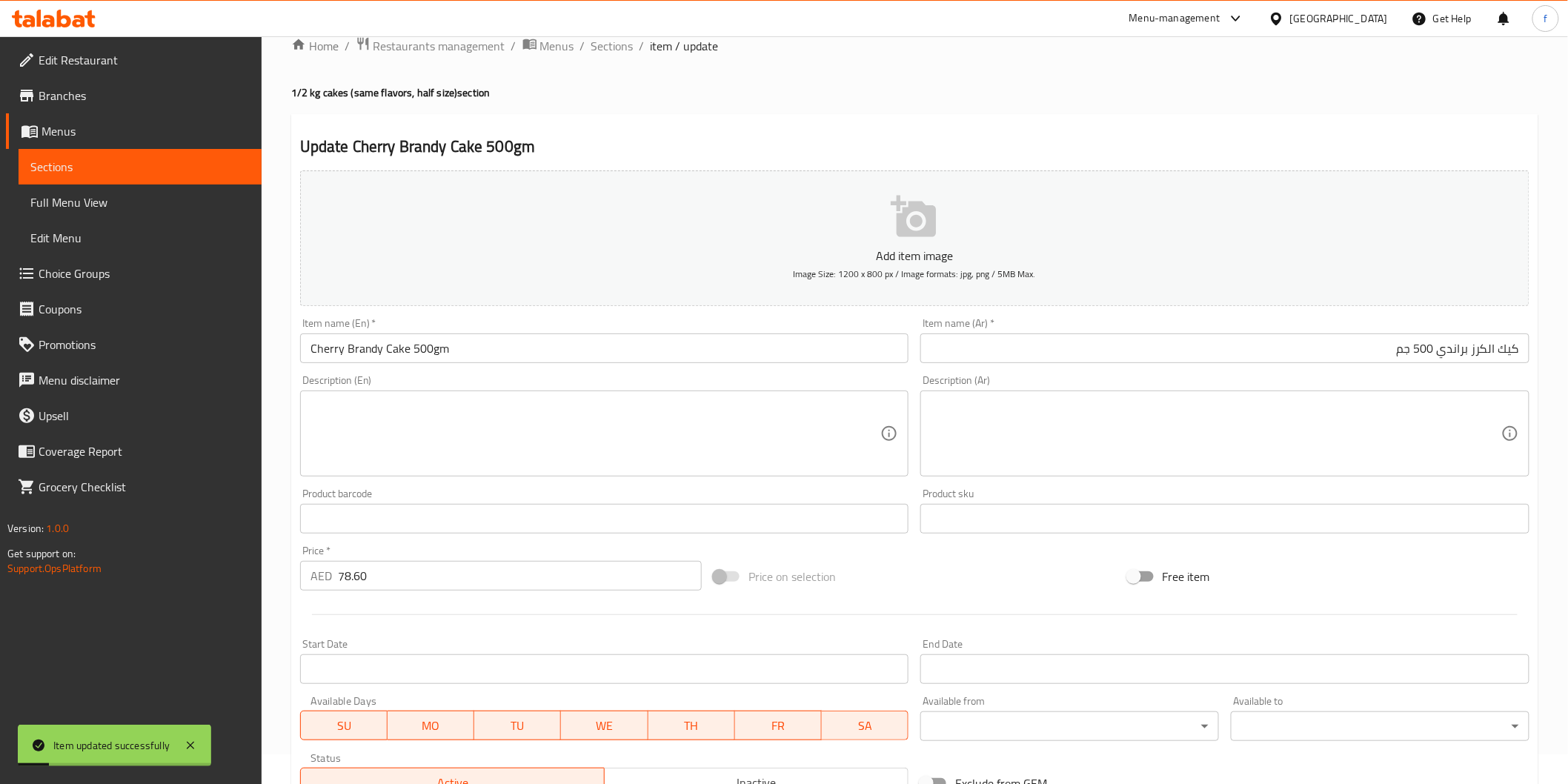
scroll to position [0, 0]
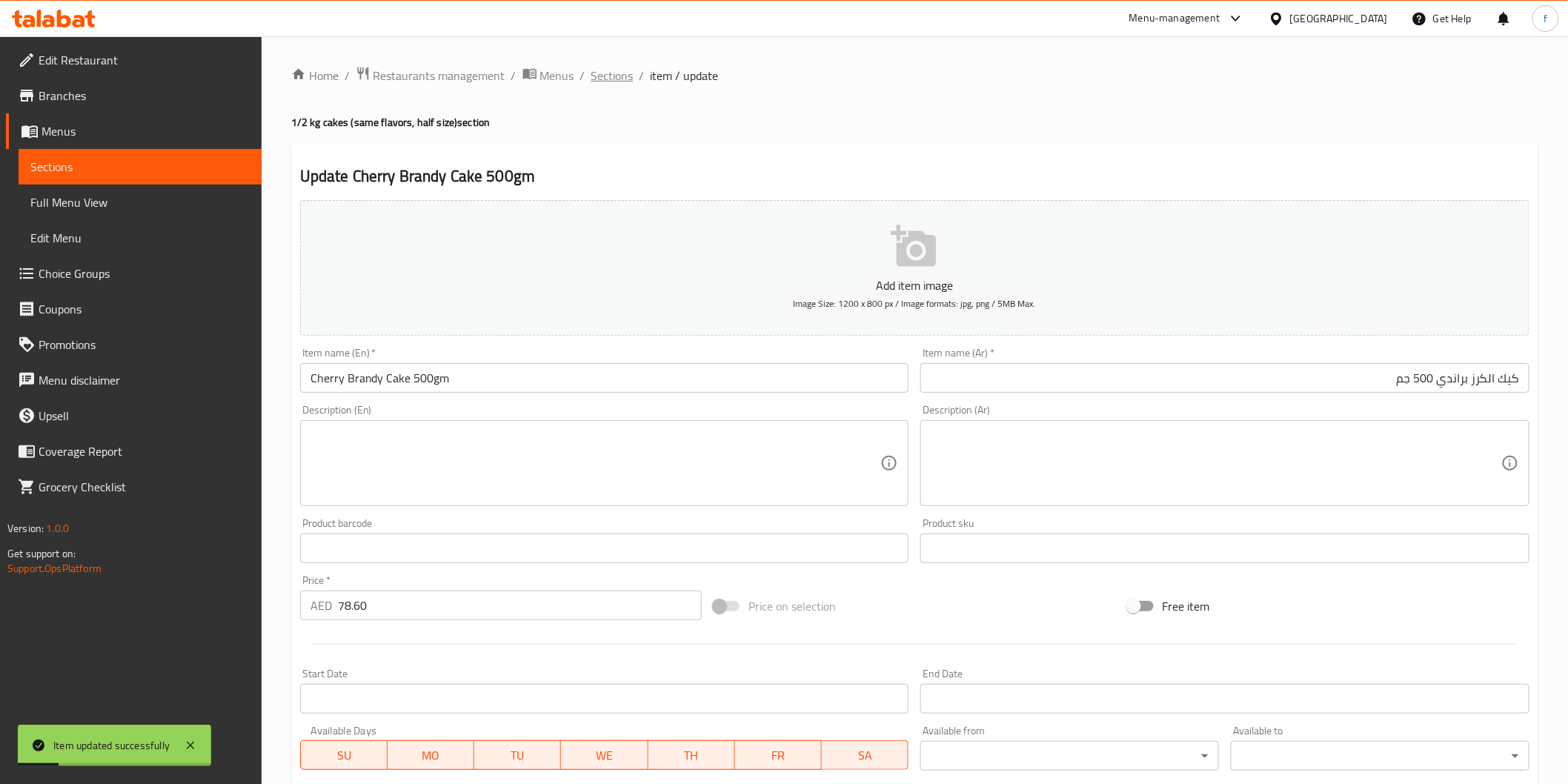
click at [611, 82] on span "Sections" at bounding box center [612, 75] width 42 height 18
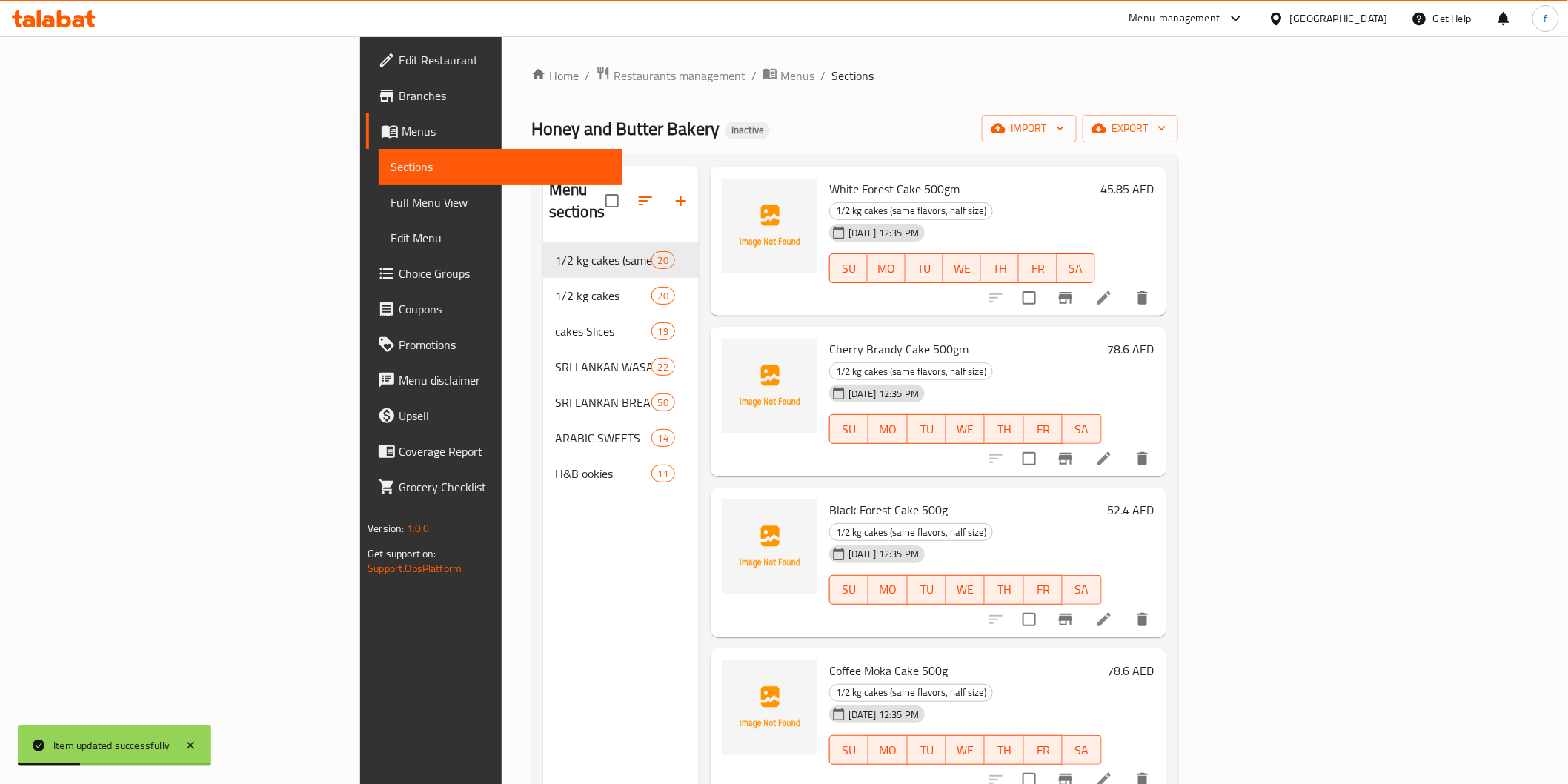
scroll to position [164, 0]
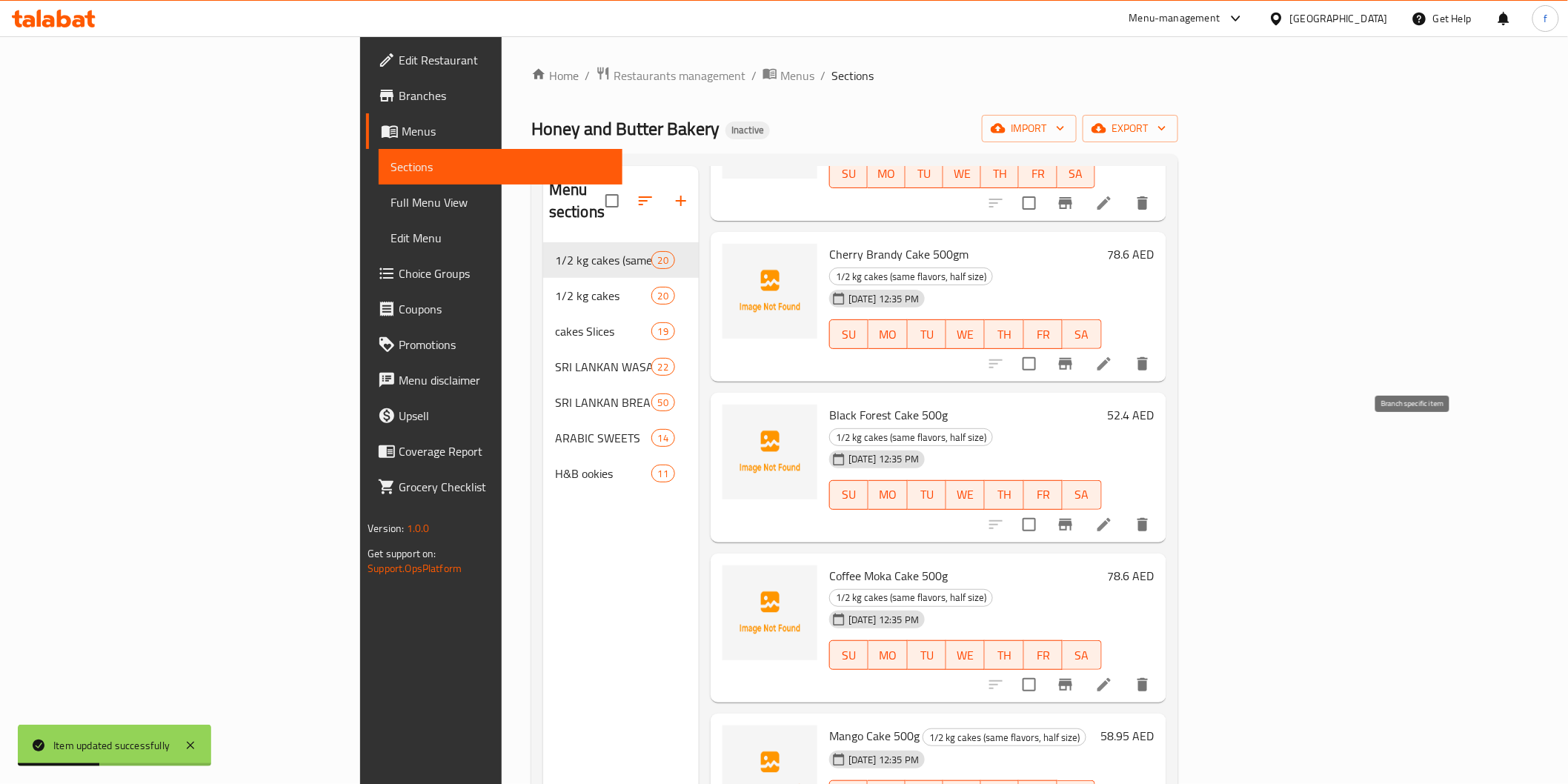
click at [1125, 511] on li at bounding box center [1104, 524] width 41 height 27
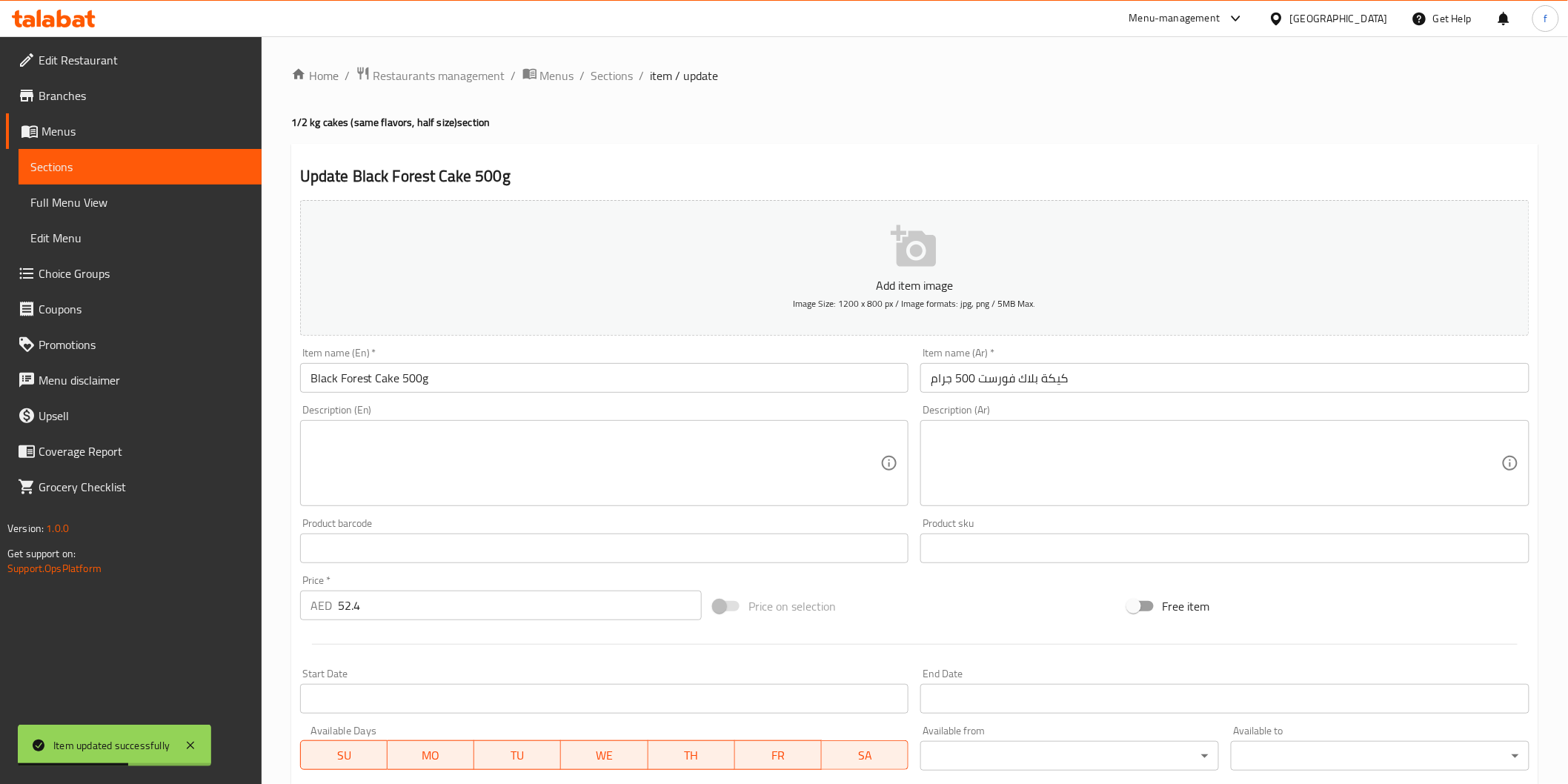
click at [1117, 391] on input "كيكة بلاك فورست 500 جرام" at bounding box center [1225, 378] width 609 height 30
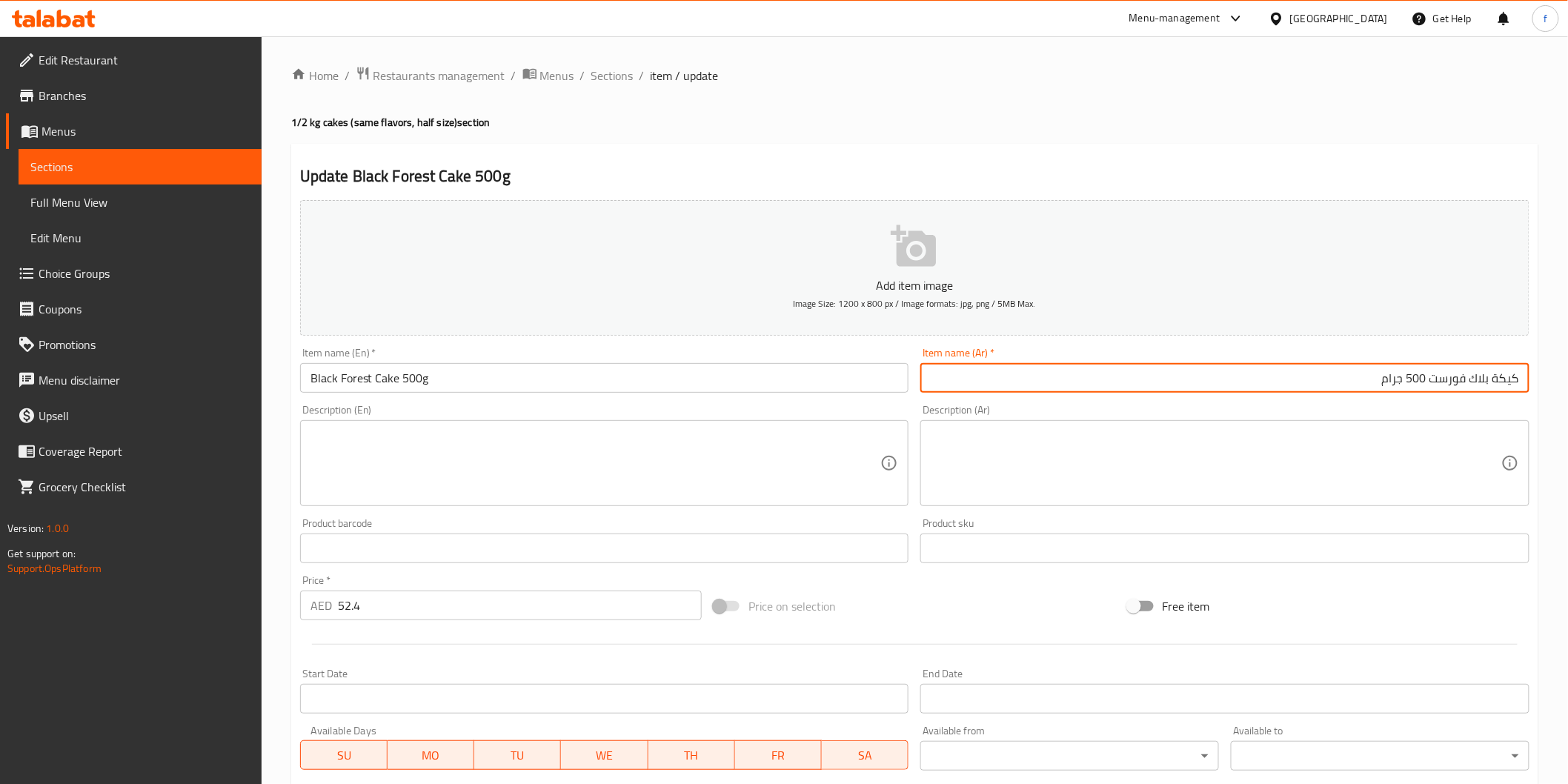
click at [1495, 379] on input "كيكة بلاك فورست 500 جرام" at bounding box center [1225, 378] width 609 height 30
type input "كيك بلاك فورست 500 جرام"
click at [521, 376] on input "Black Forest Cake 500g" at bounding box center [605, 378] width 609 height 30
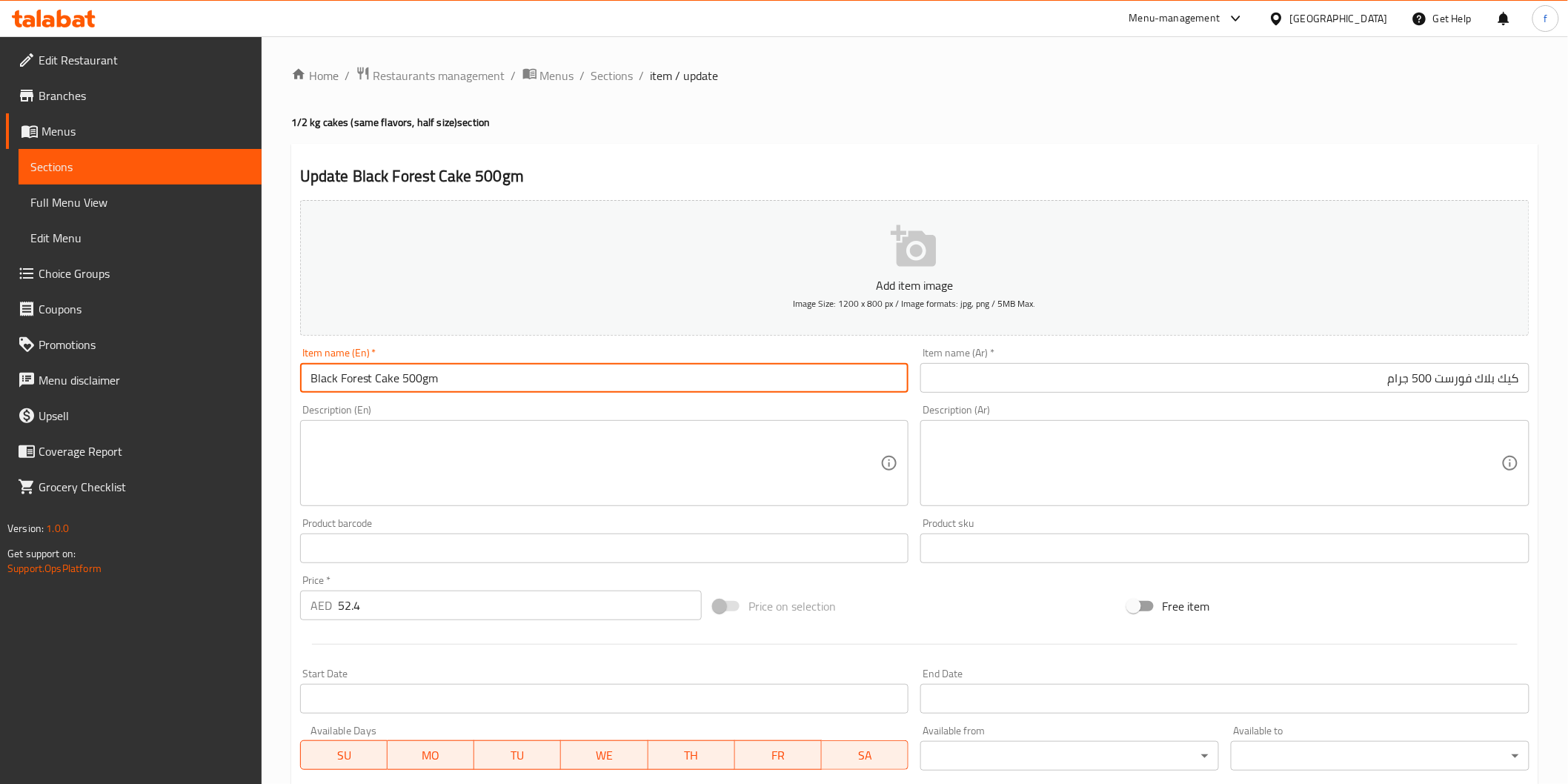
type input "Black Forest Cake 500gm"
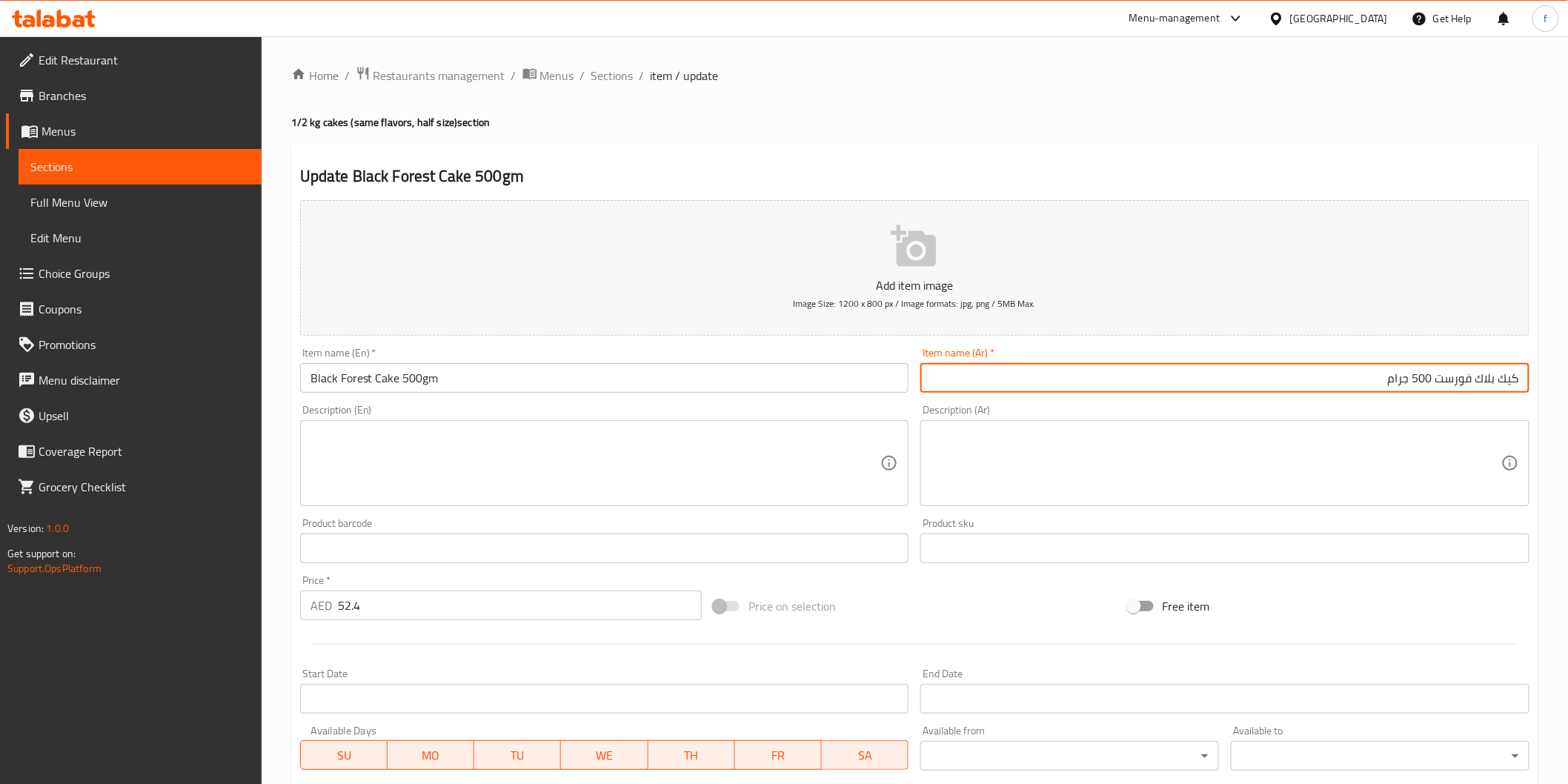
click at [1394, 379] on input "كيك بلاك فورست 500 جرام" at bounding box center [1225, 378] width 609 height 30
type input "كيك بلاك فورست 500 جم"
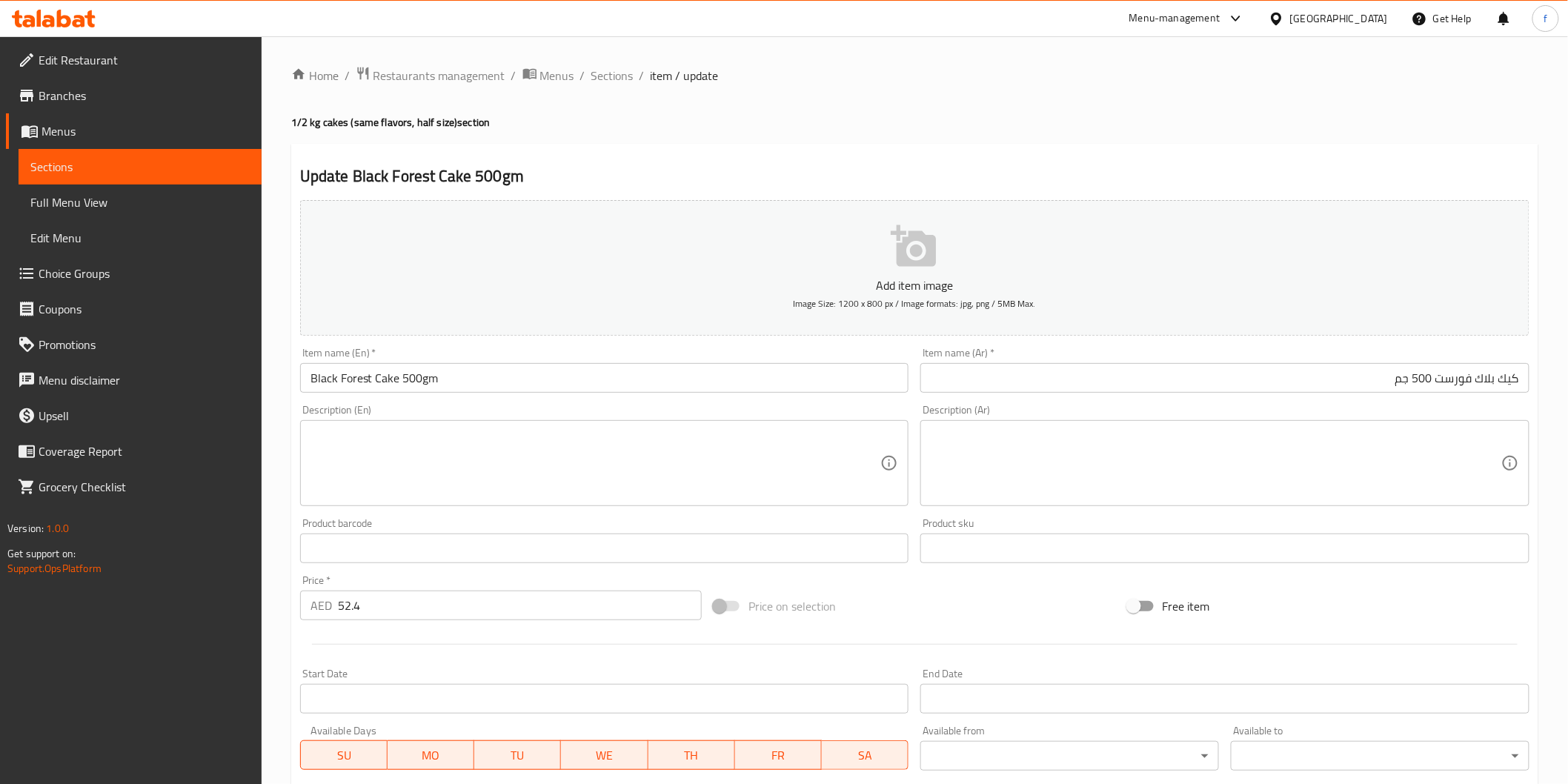
click at [546, 617] on input "52.4" at bounding box center [520, 605] width 364 height 30
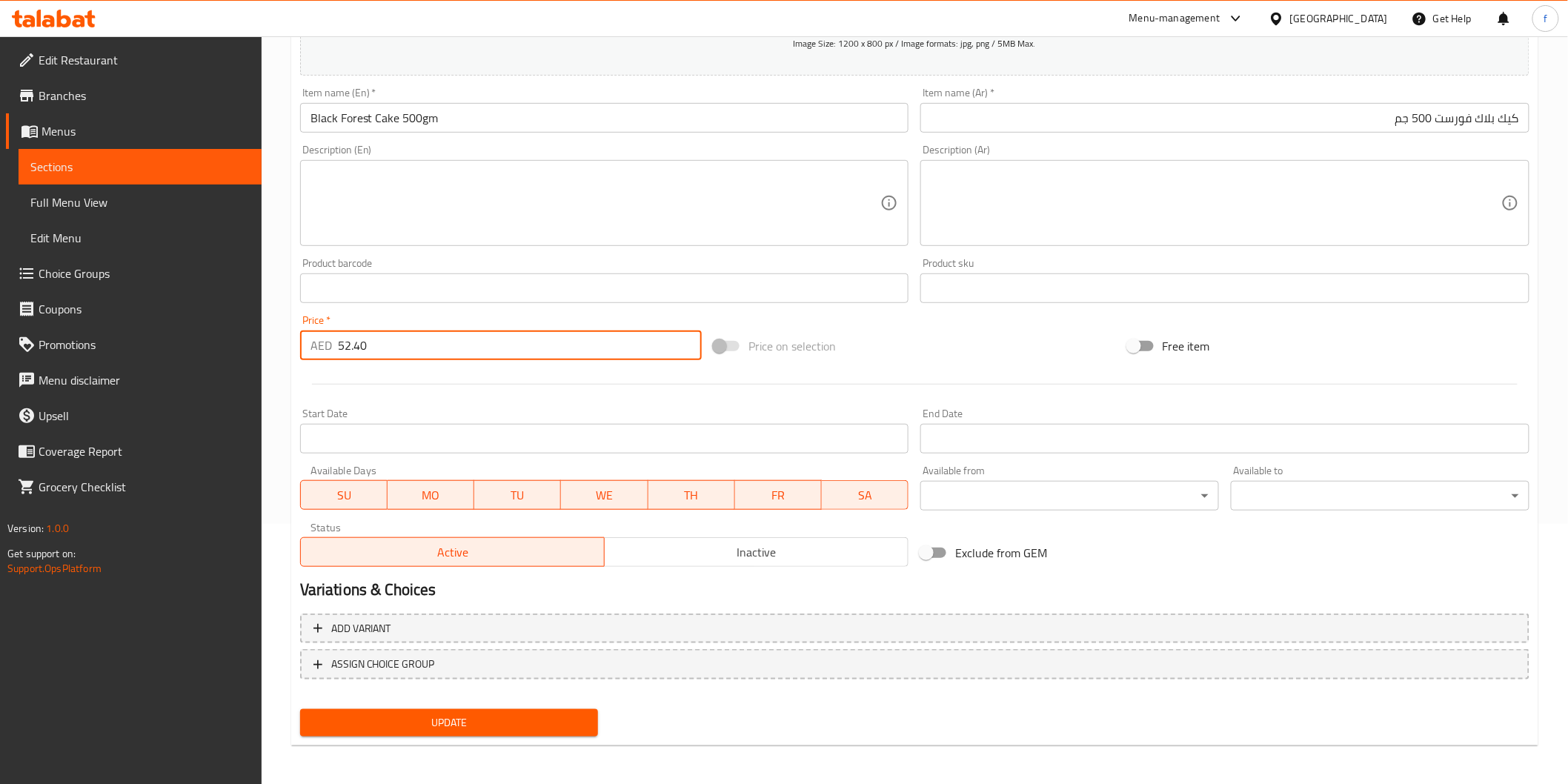
type input "52.40"
click at [479, 724] on span "Update" at bounding box center [450, 723] width 275 height 18
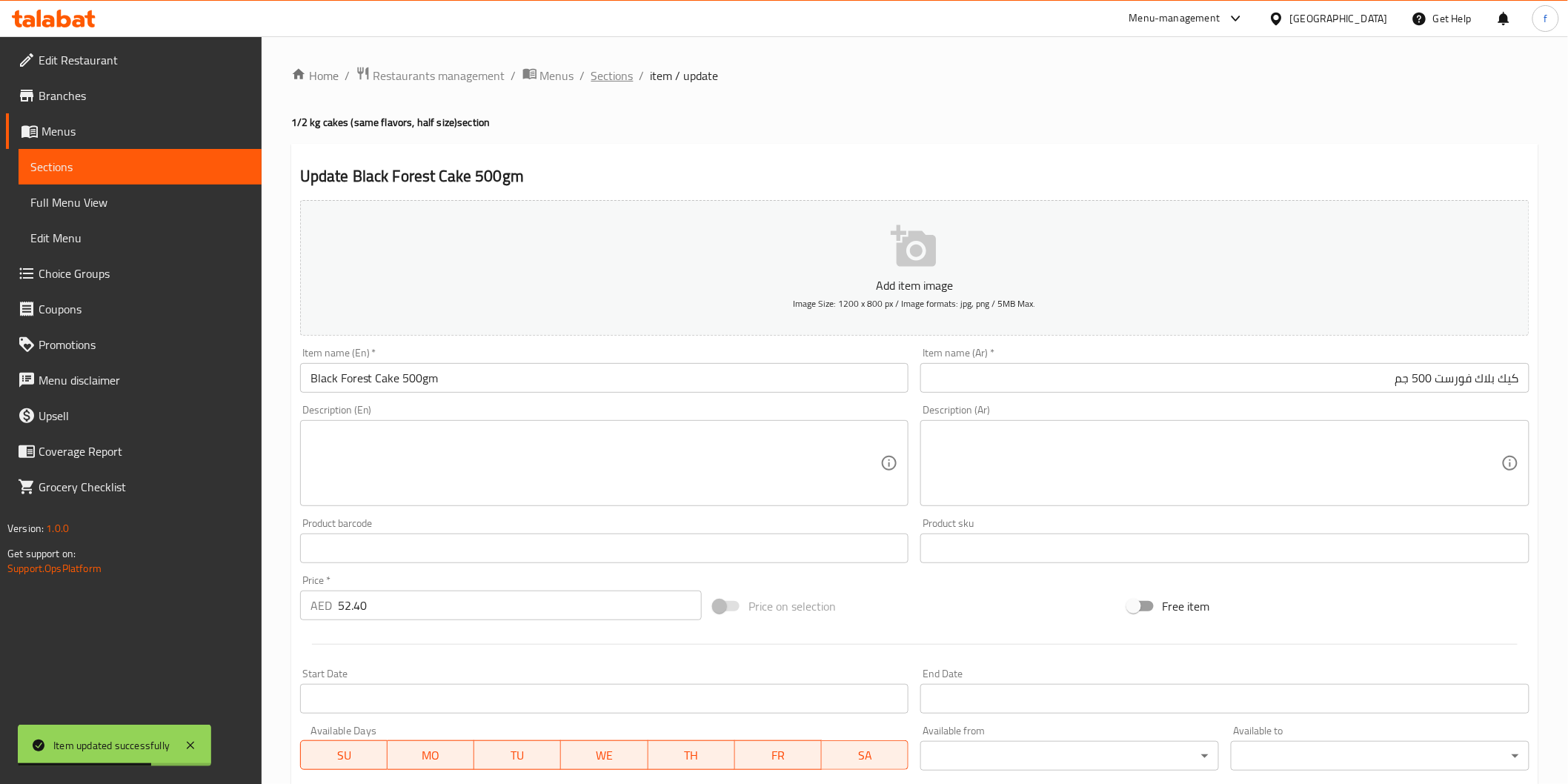
click at [616, 78] on span "Sections" at bounding box center [612, 75] width 42 height 18
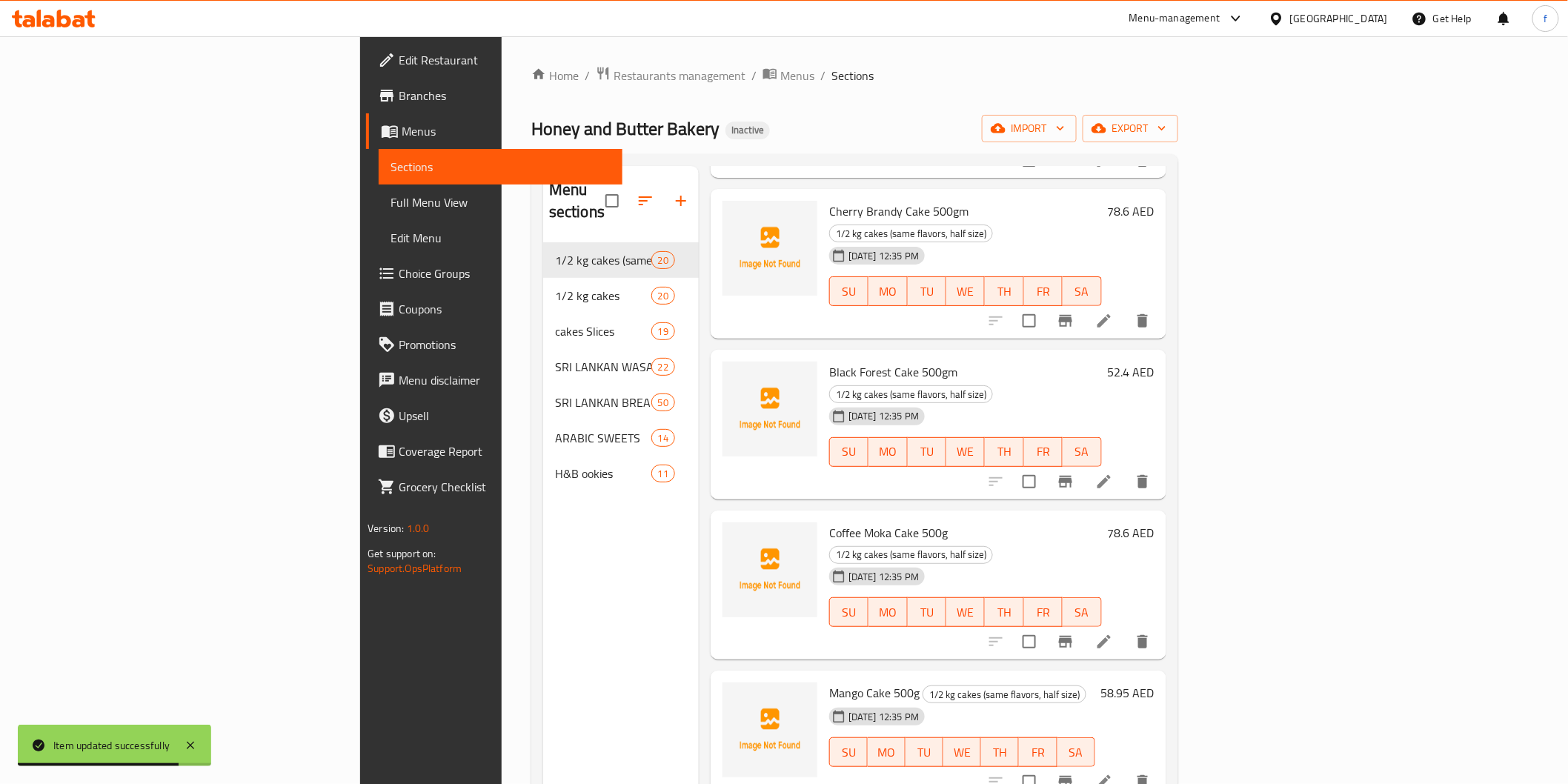
scroll to position [247, 0]
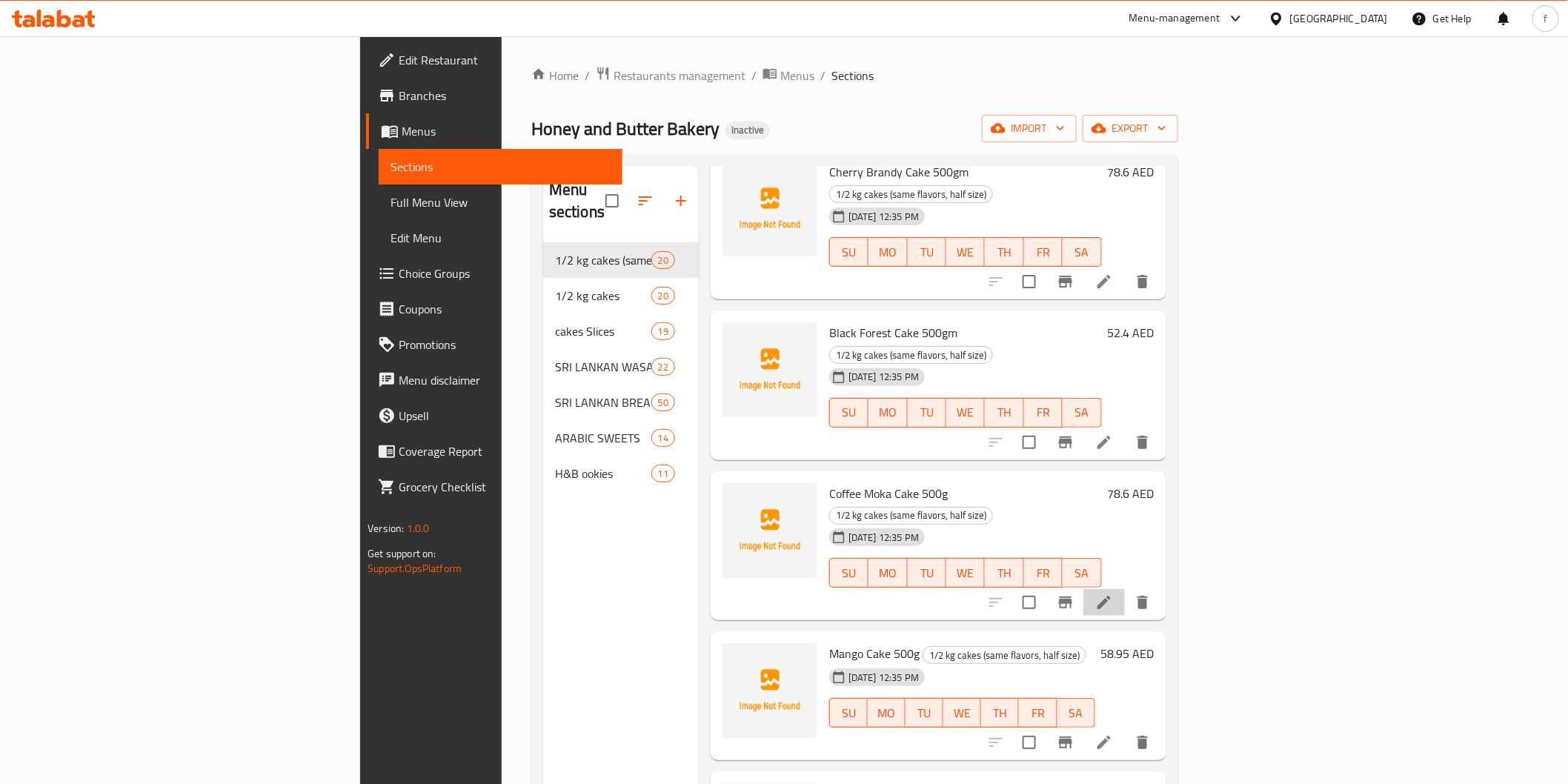
click at [1125, 589] on li at bounding box center [1104, 602] width 41 height 27
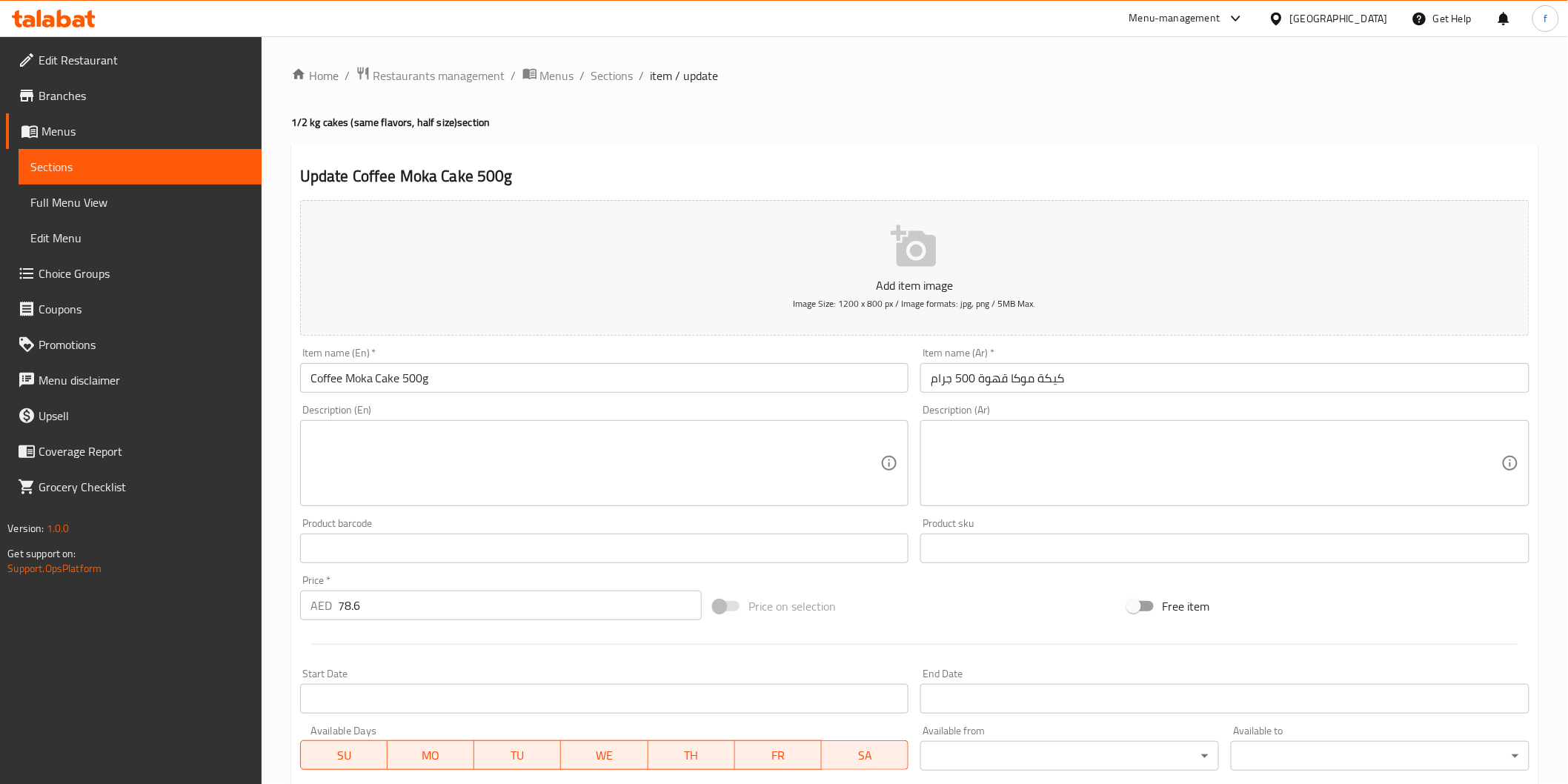
click at [1117, 397] on div "Item name (Ar)   * كيكة موكا قهوة 500 جرام Item name (Ar) *" at bounding box center [1224, 369] width 621 height 57
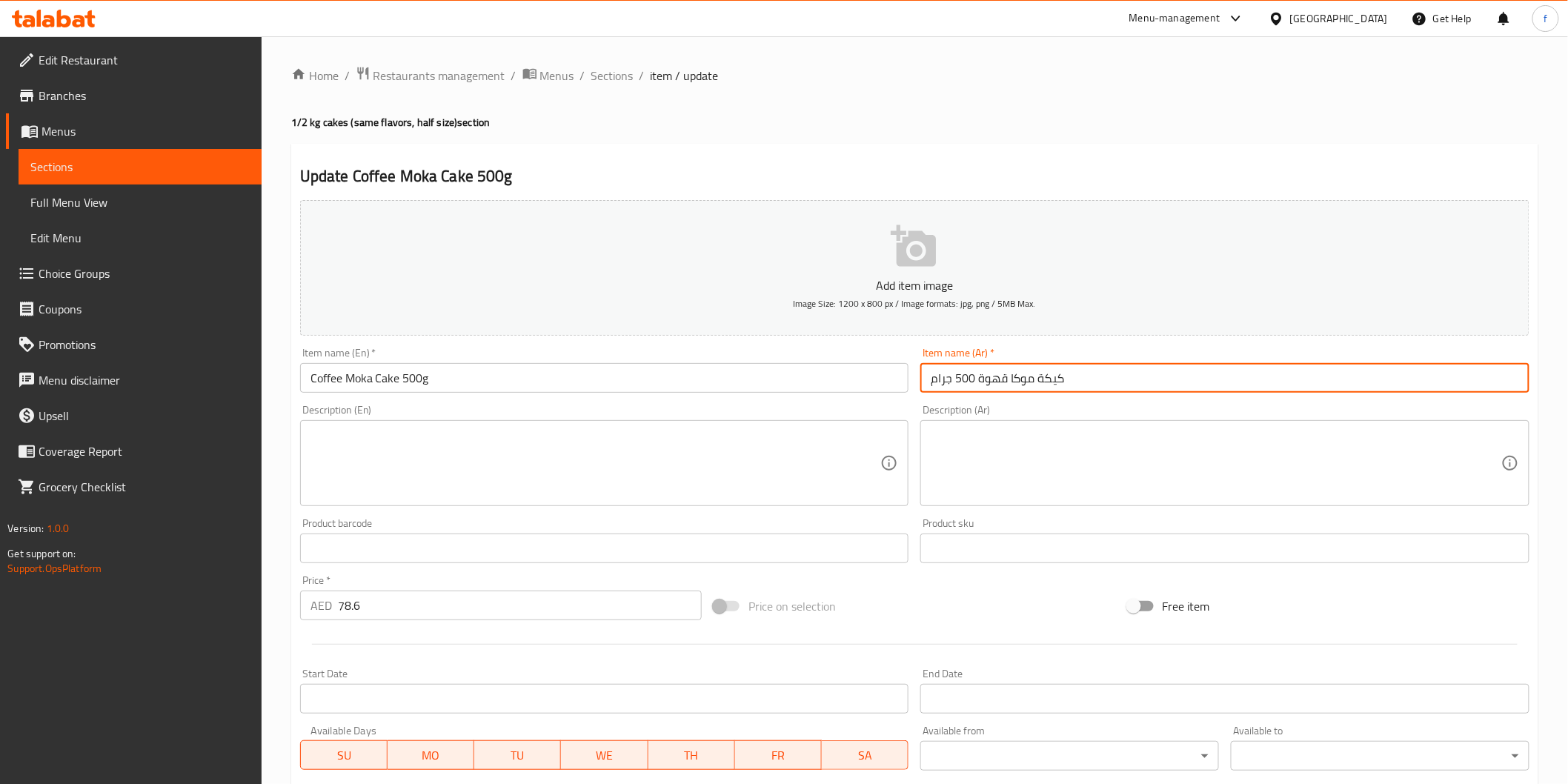
click at [1118, 375] on input "كيكة موكا قهوة 500 جرام" at bounding box center [1225, 378] width 609 height 30
click at [1495, 373] on input "كيكة موكا قهوة 500 جرام" at bounding box center [1225, 378] width 609 height 30
click at [331, 376] on input "Coffee Moka Cake 500g" at bounding box center [605, 378] width 609 height 30
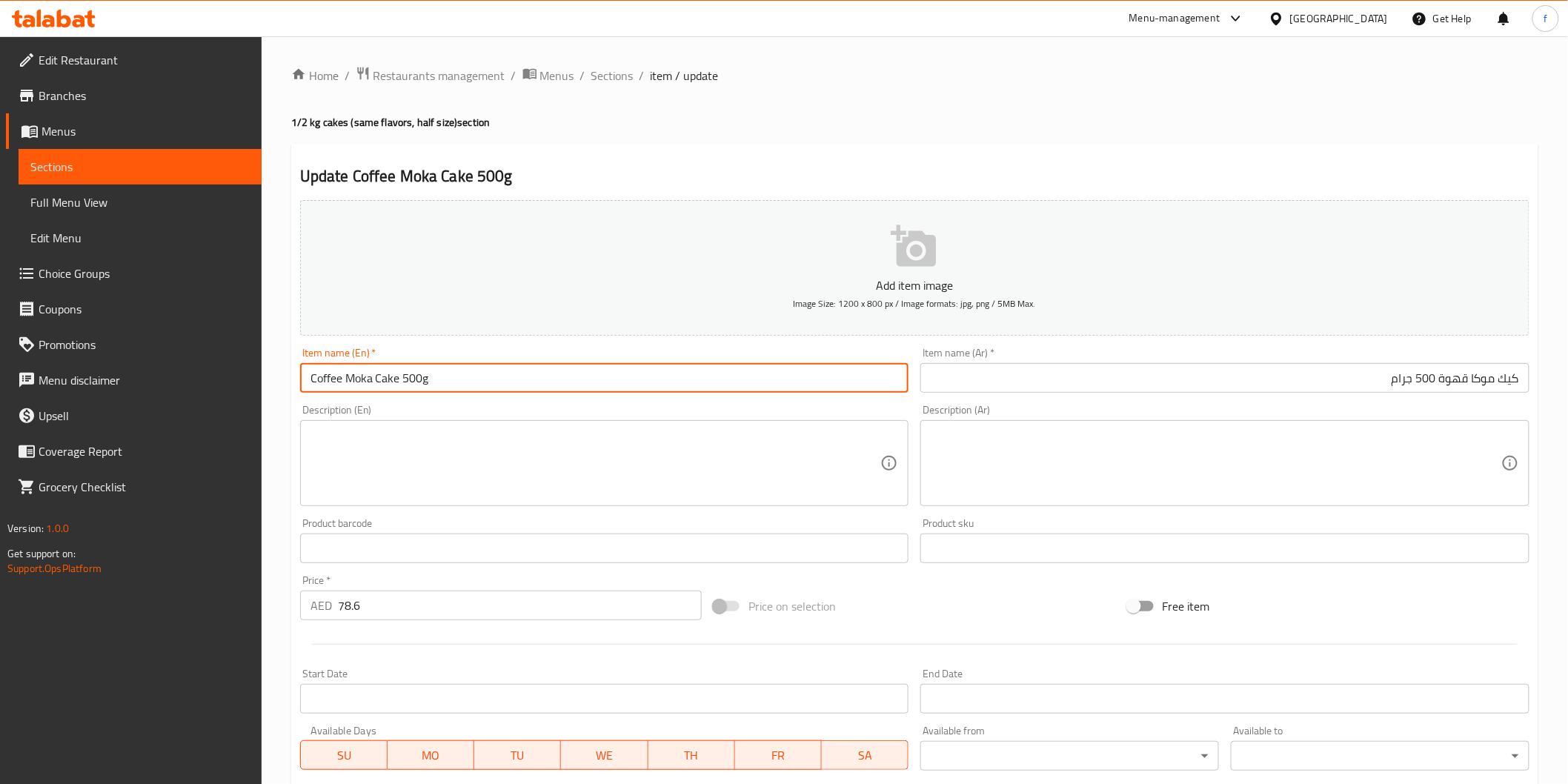
click at [331, 376] on input "Coffee Moka Cake 500g" at bounding box center [605, 378] width 609 height 30
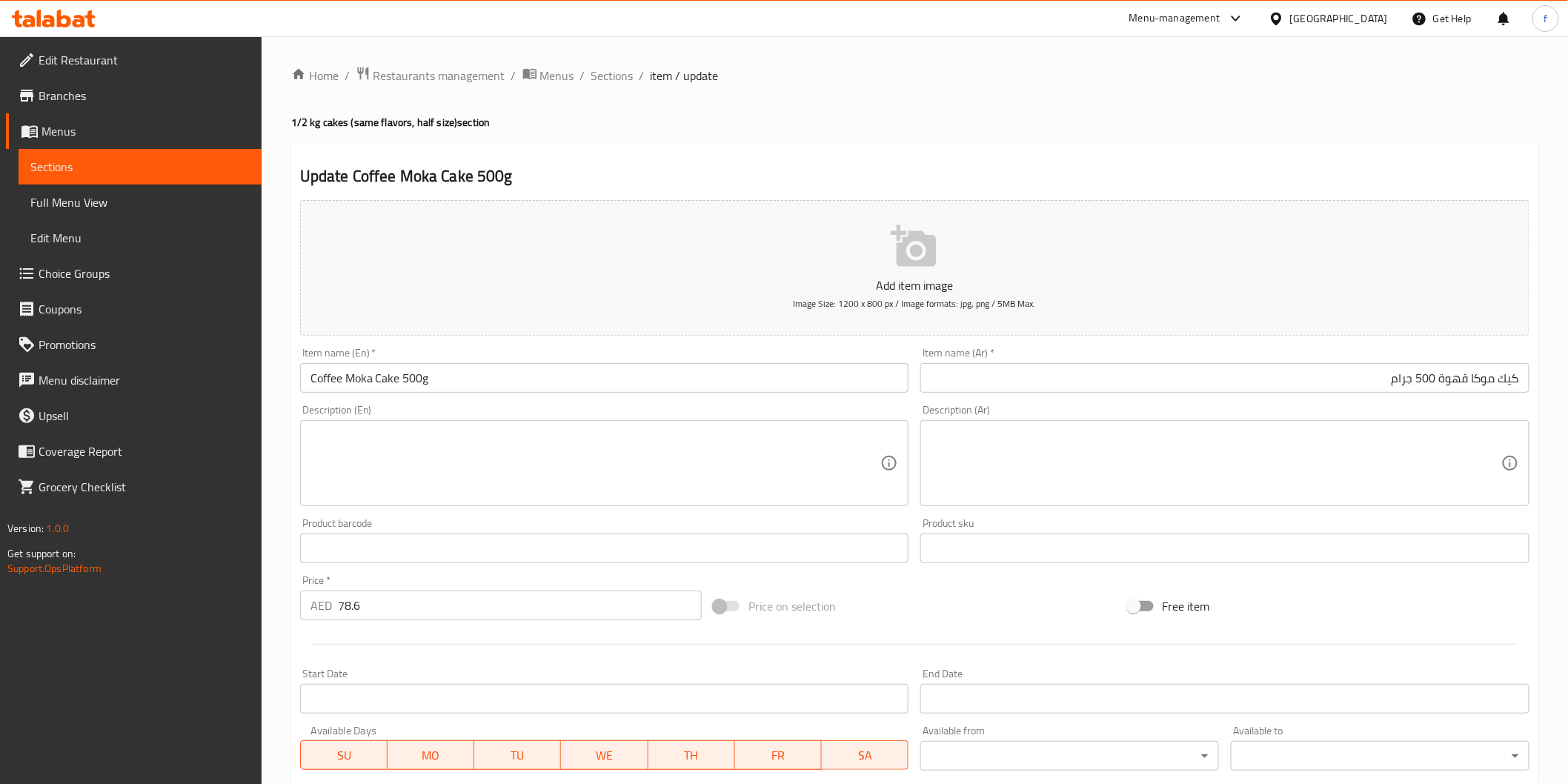
click at [1449, 408] on div "Description (Ar) Description (Ar)" at bounding box center [1225, 455] width 609 height 102
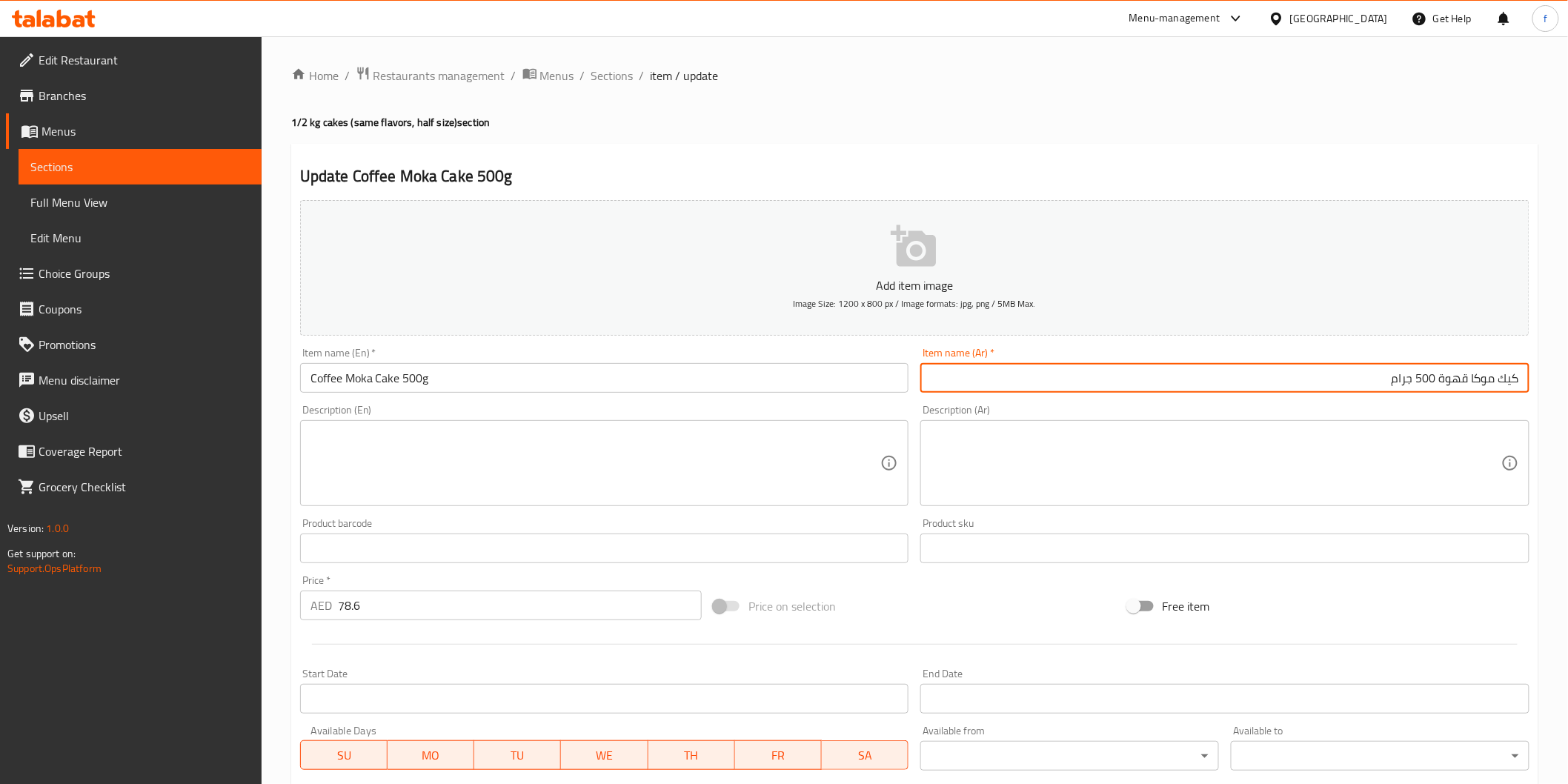
click at [1401, 373] on input "كيك موكا قهوة 500 جرام" at bounding box center [1225, 378] width 609 height 30
type input "كيك موكا قهوة 500 جم"
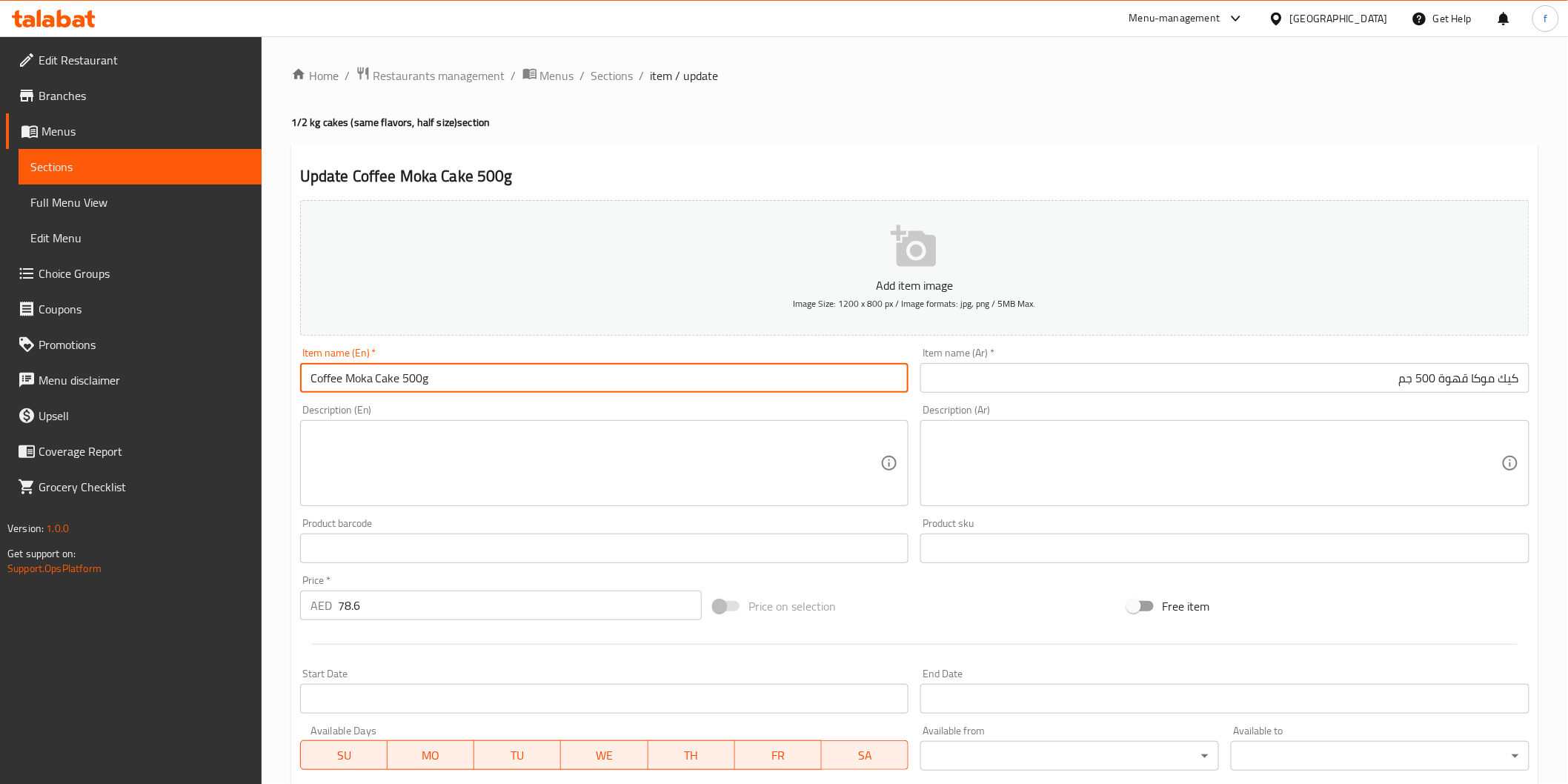
click at [457, 379] on input "Coffee Moka Cake 500g" at bounding box center [605, 378] width 609 height 30
type input "Coffee Moka Cake 500gm"
click at [1225, 396] on div "Item name (Ar)   * كيك موكا قهوة 500 جم Item name (Ar) *" at bounding box center [1224, 369] width 621 height 57
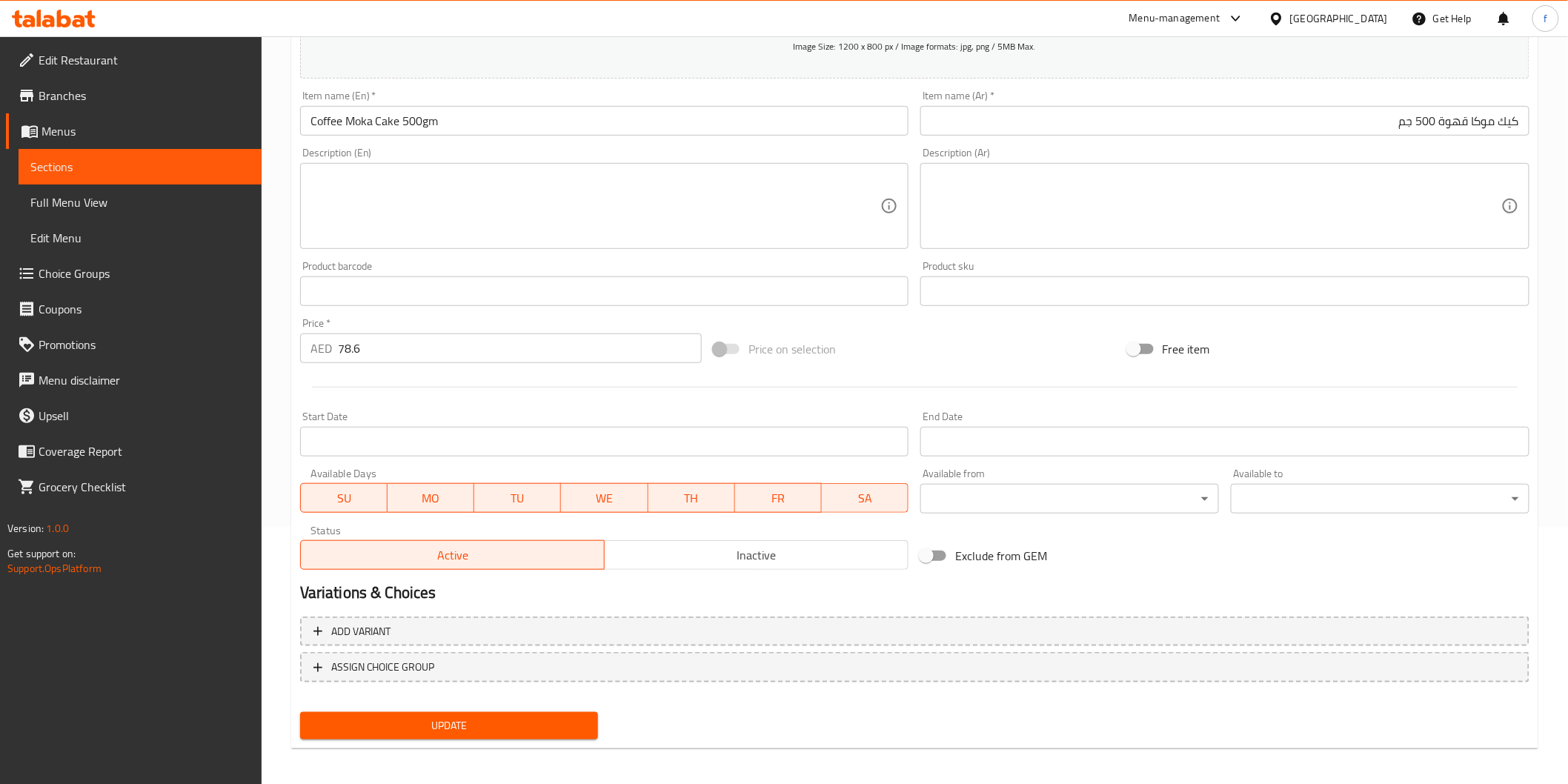
scroll to position [260, 0]
click at [411, 715] on span "Update" at bounding box center [450, 723] width 275 height 18
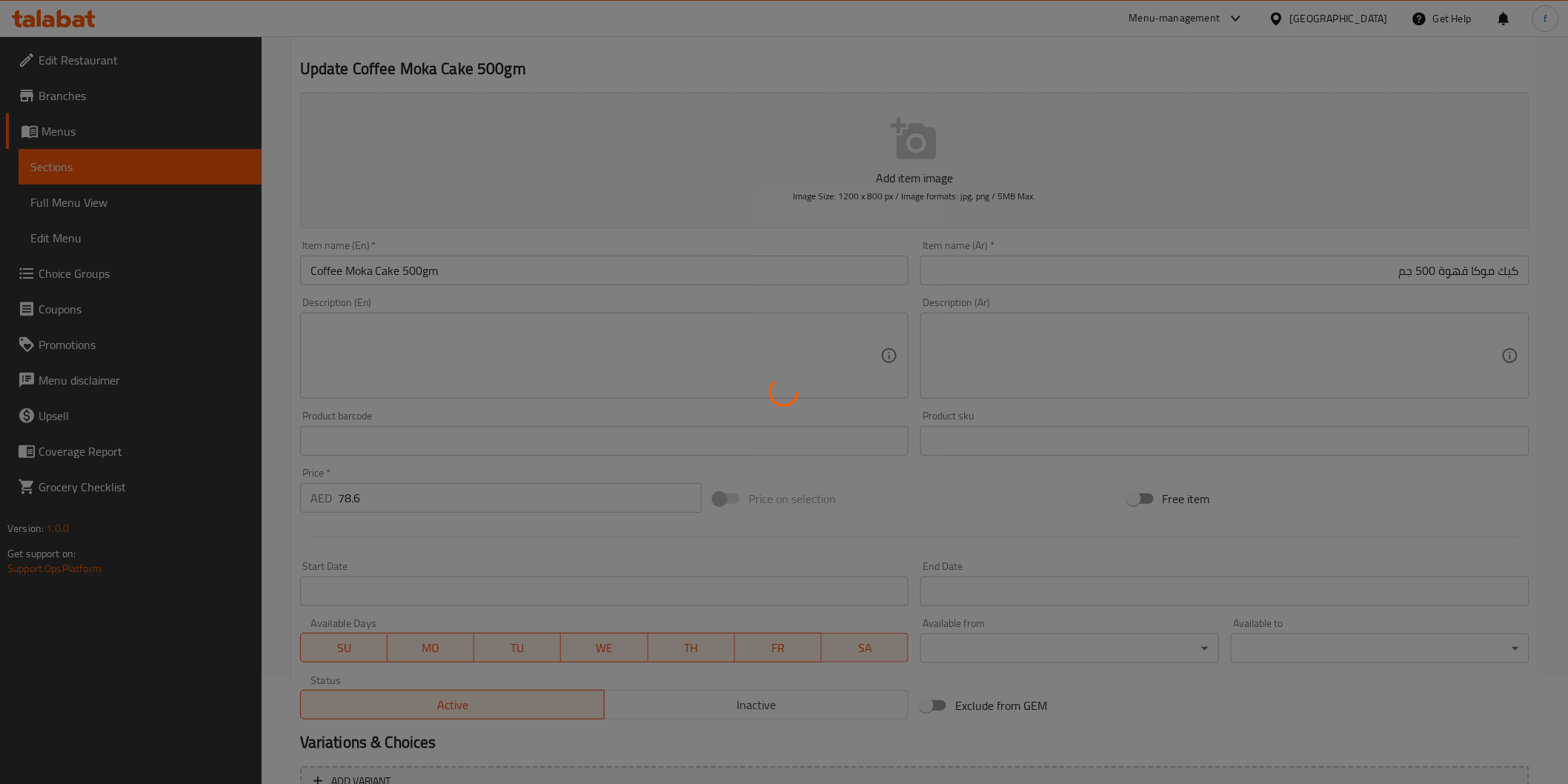
scroll to position [0, 0]
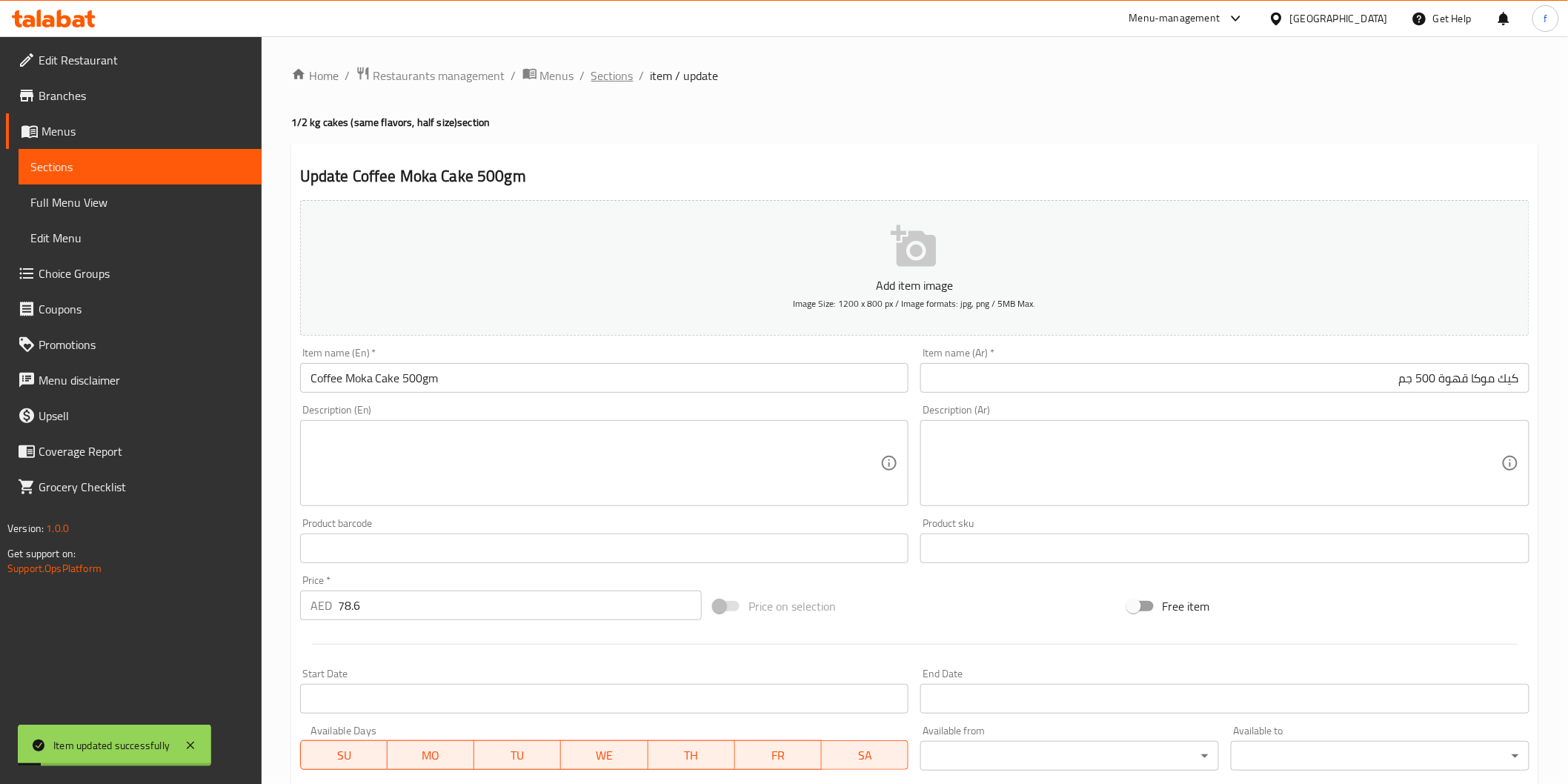
click at [602, 82] on span "Sections" at bounding box center [612, 75] width 42 height 18
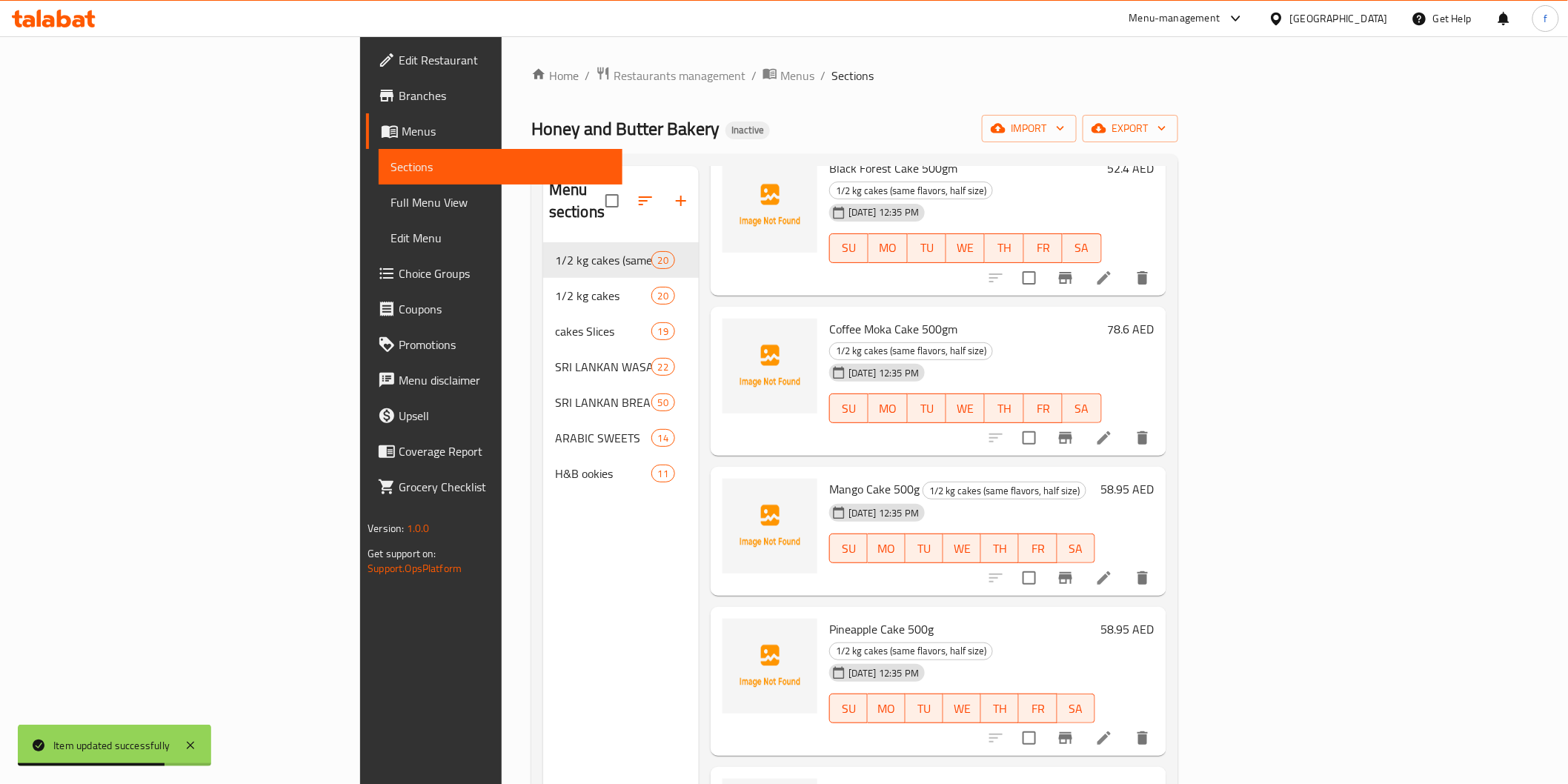
scroll to position [329, 0]
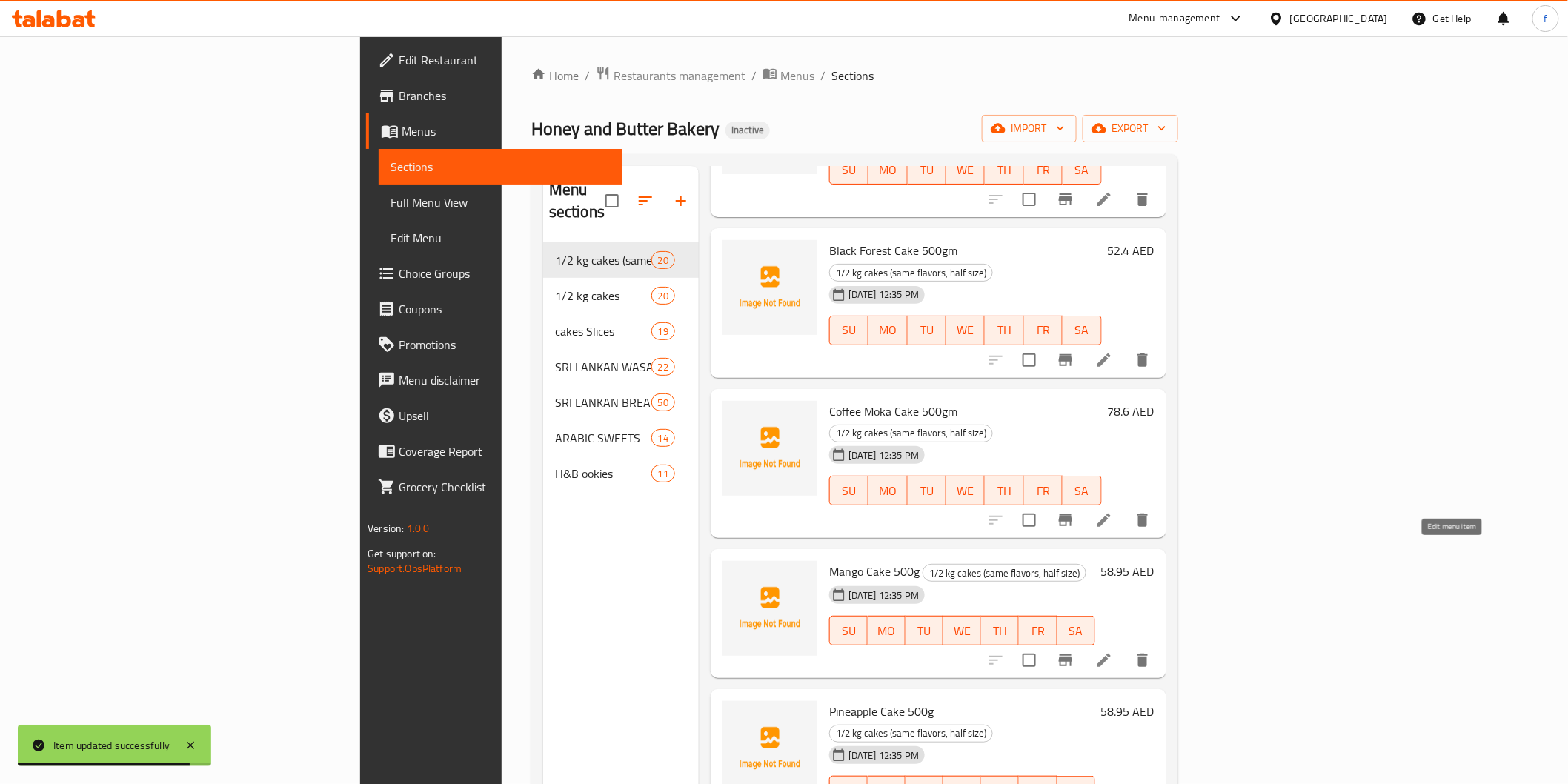
click at [1111, 653] on icon at bounding box center [1104, 660] width 13 height 13
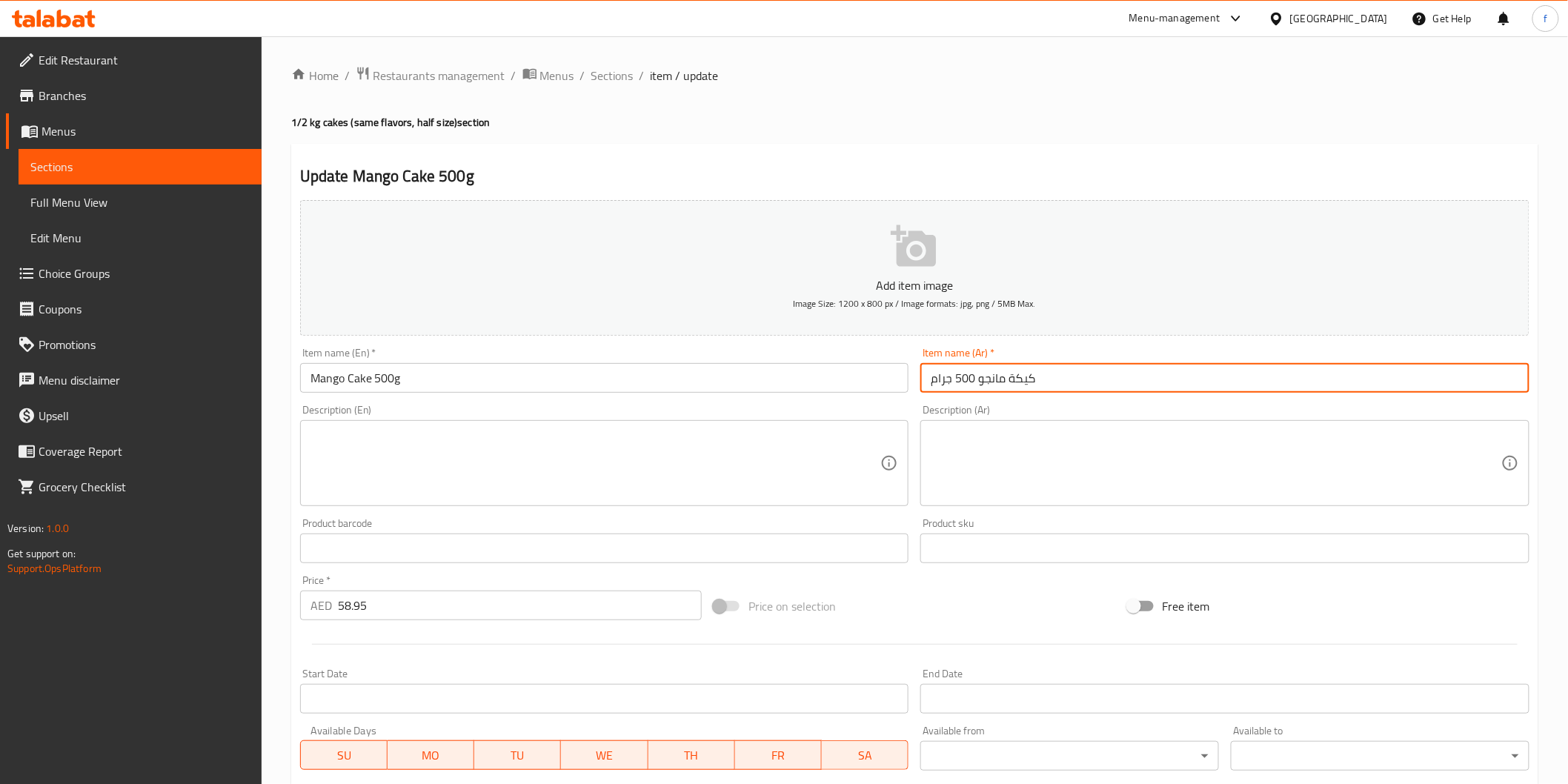
click at [1037, 379] on input "كيكة مانجو 500 جرام" at bounding box center [1225, 378] width 609 height 30
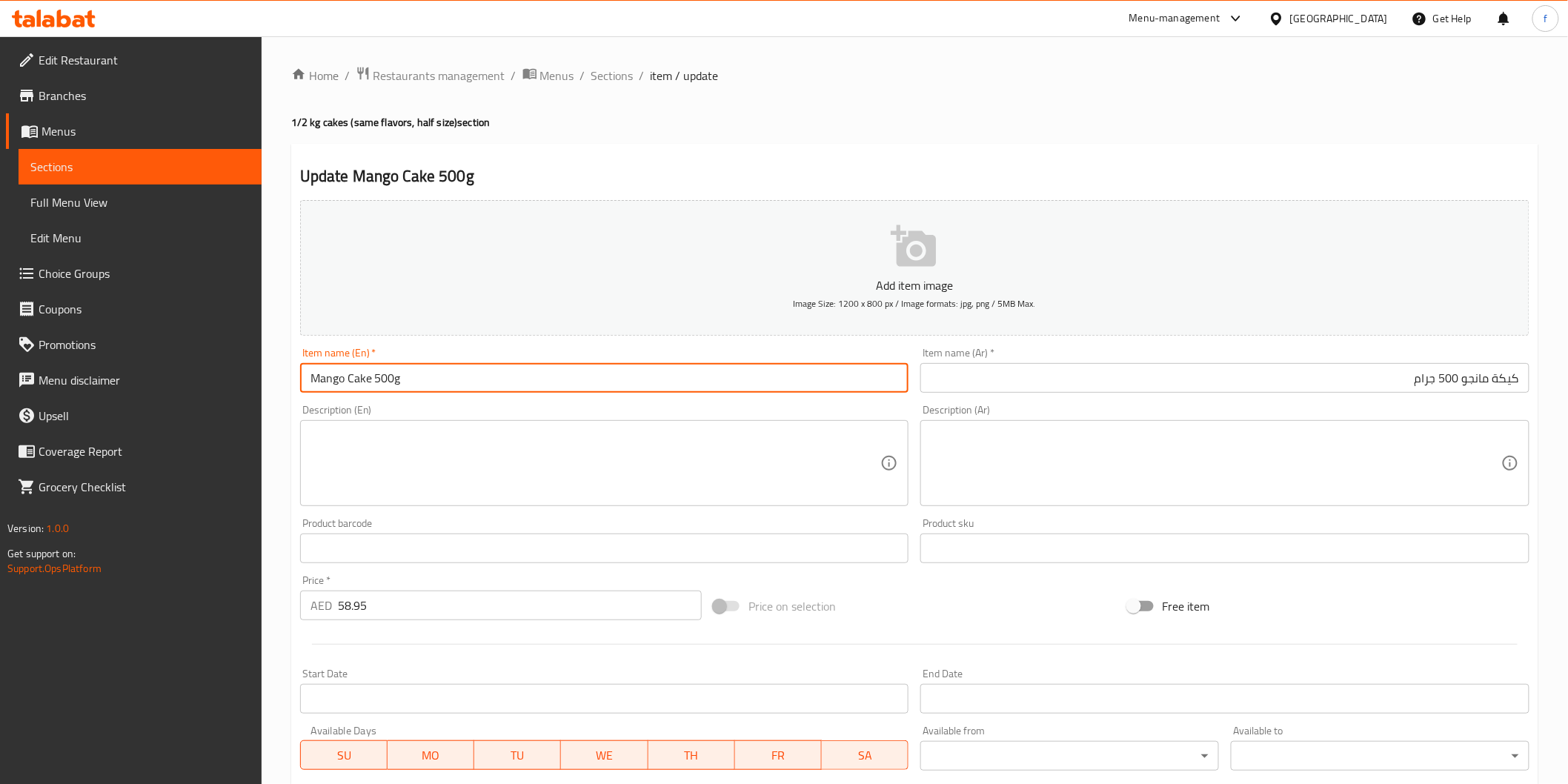
click at [430, 374] on input "Mango Cake 500g" at bounding box center [605, 378] width 609 height 30
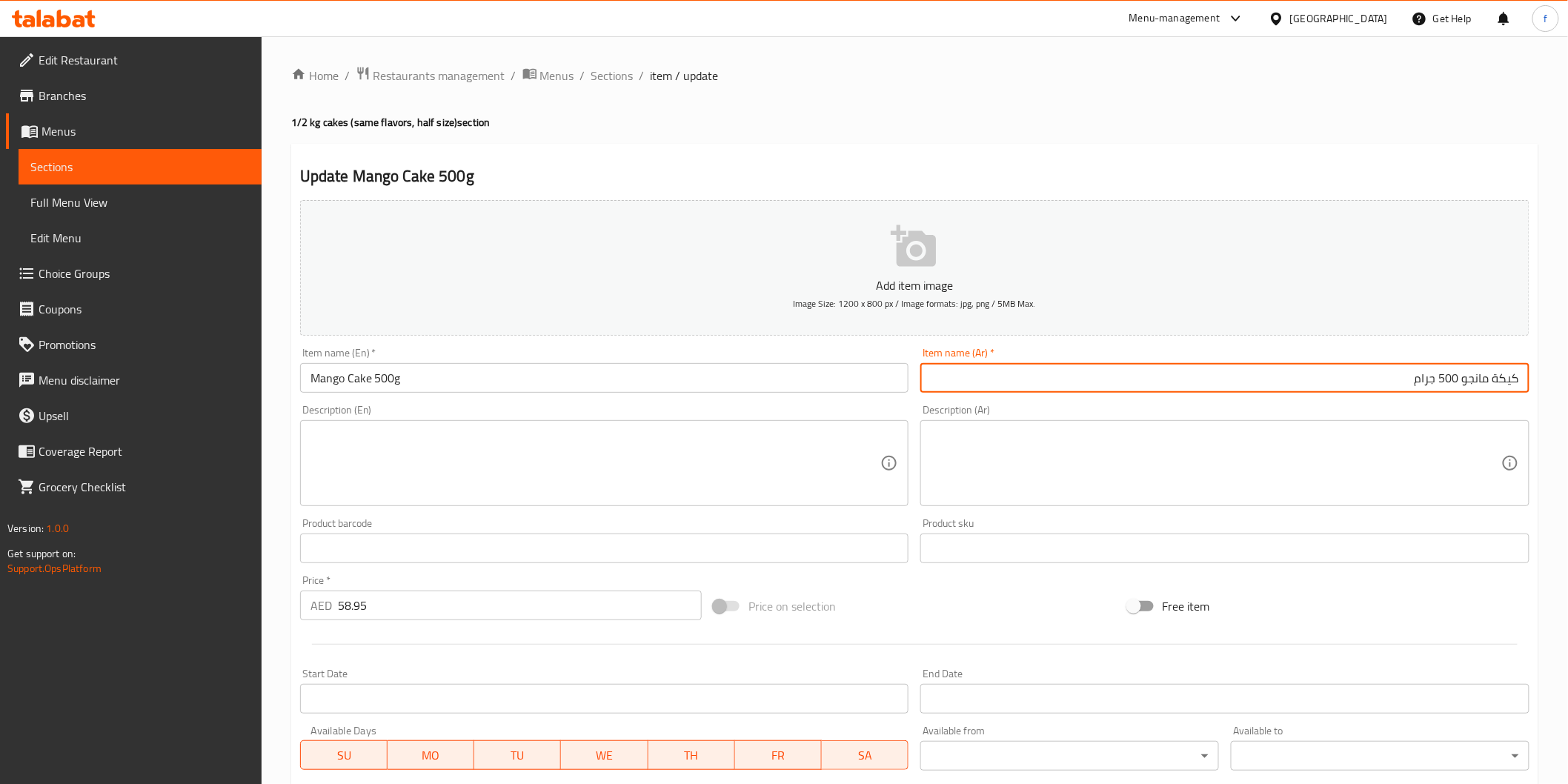
click at [1424, 376] on input "كيكة مانجو 500 جرام" at bounding box center [1225, 378] width 609 height 30
click at [1494, 376] on input "كيكة مانجو 500 جم" at bounding box center [1225, 378] width 609 height 30
type input "كيك مانجو 500 جم"
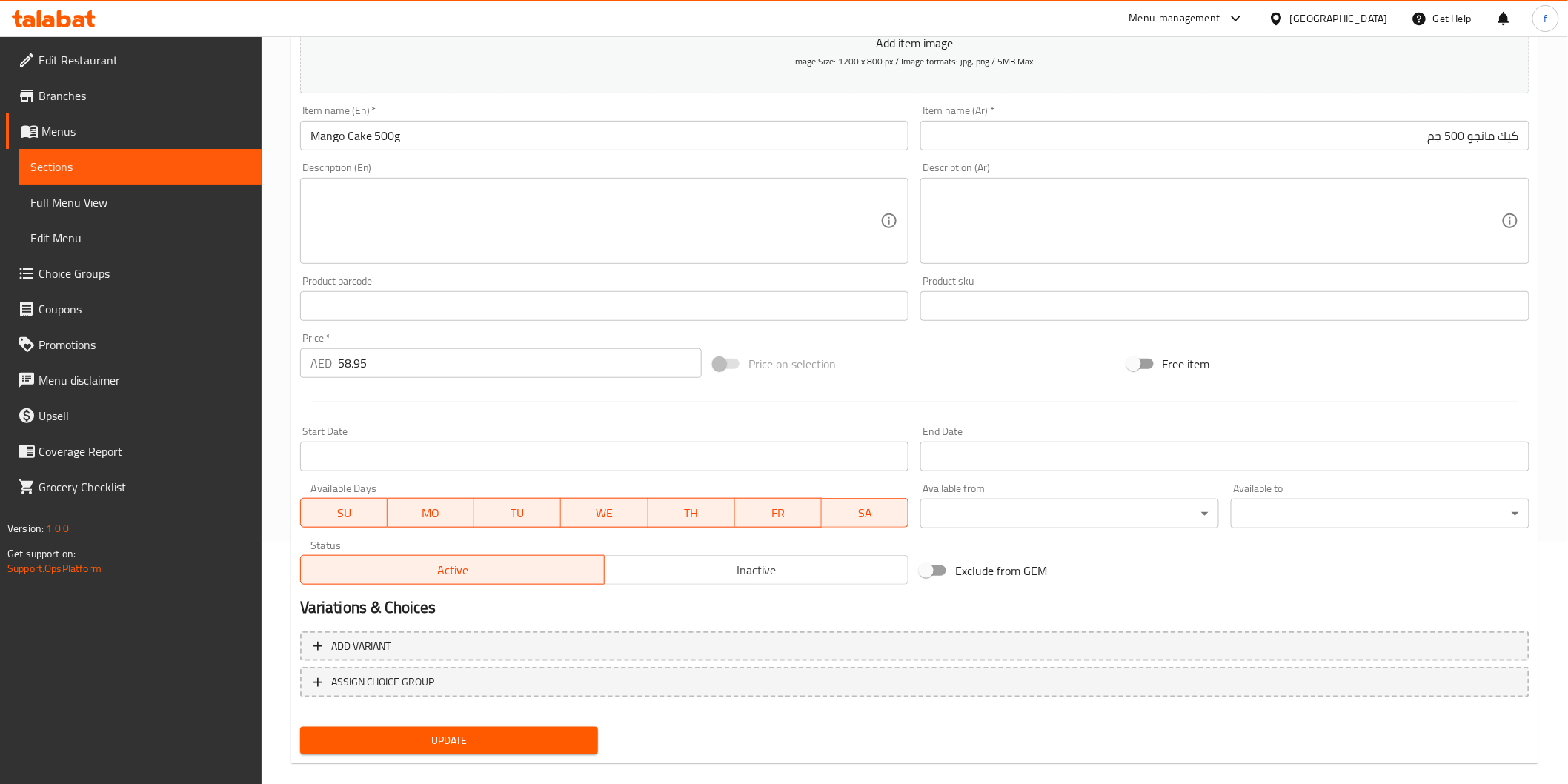
scroll to position [260, 0]
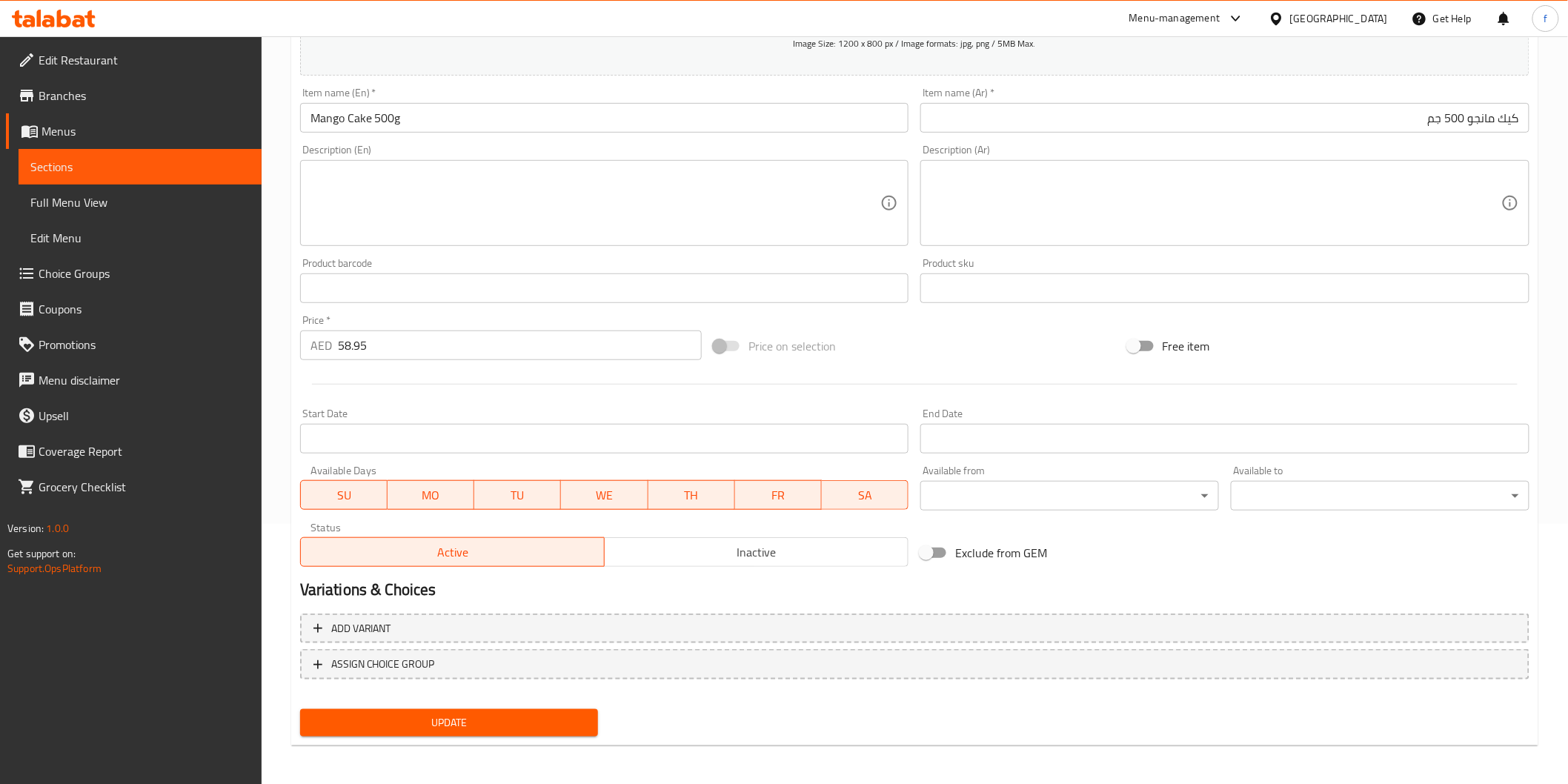
click at [571, 709] on button "Update" at bounding box center [449, 723] width 298 height 27
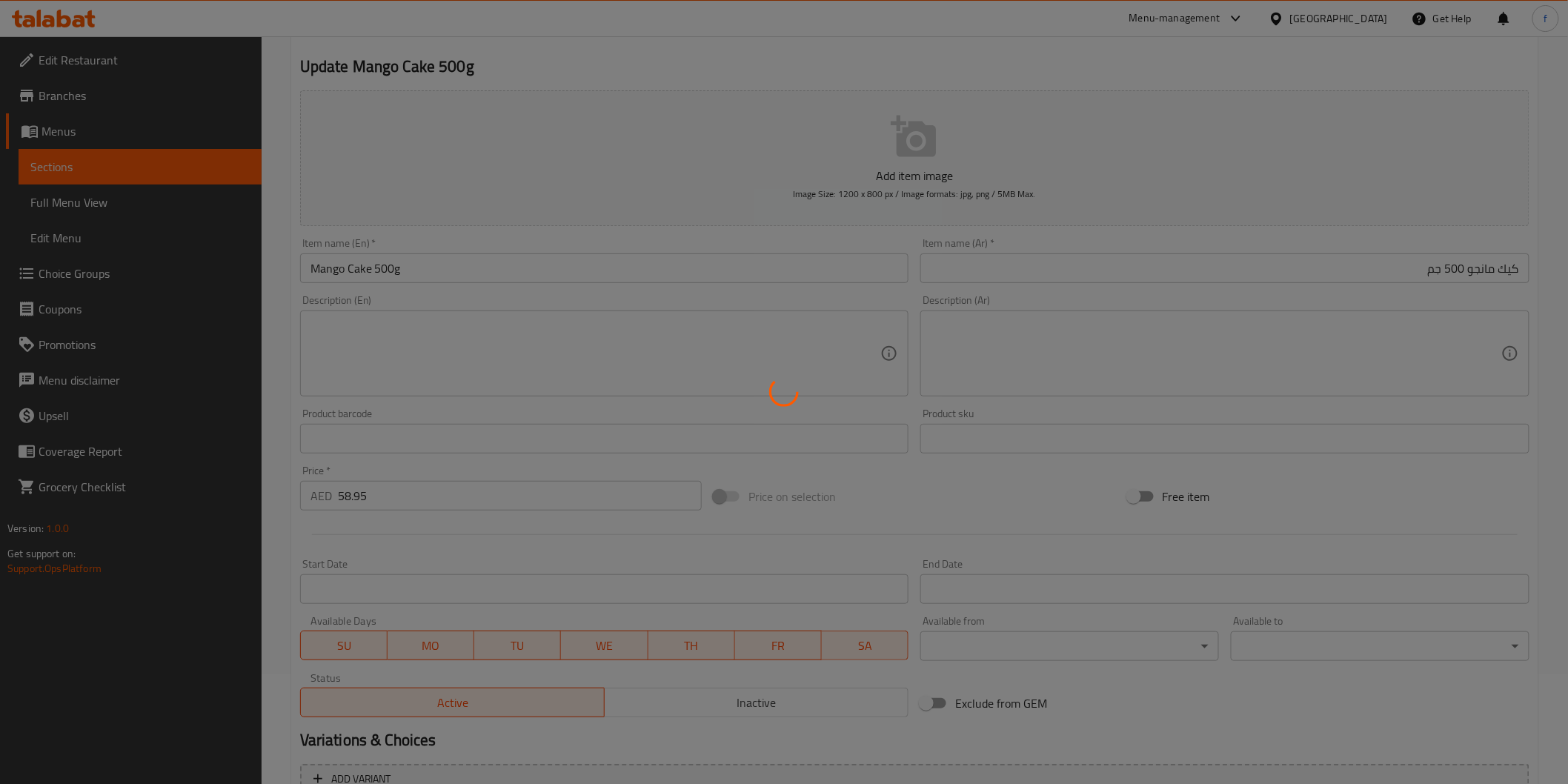
scroll to position [0, 0]
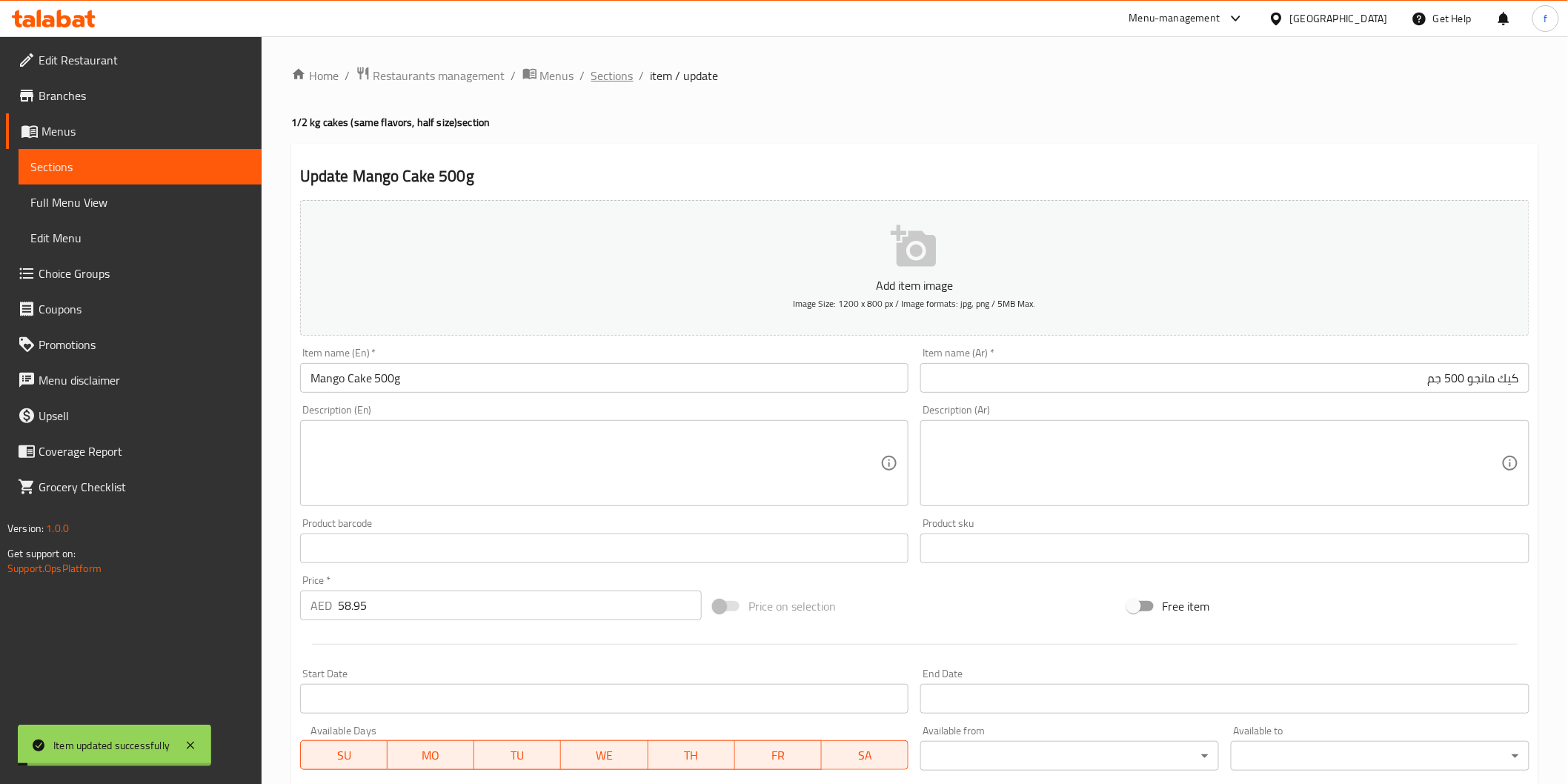
click at [622, 79] on span "Sections" at bounding box center [612, 75] width 42 height 18
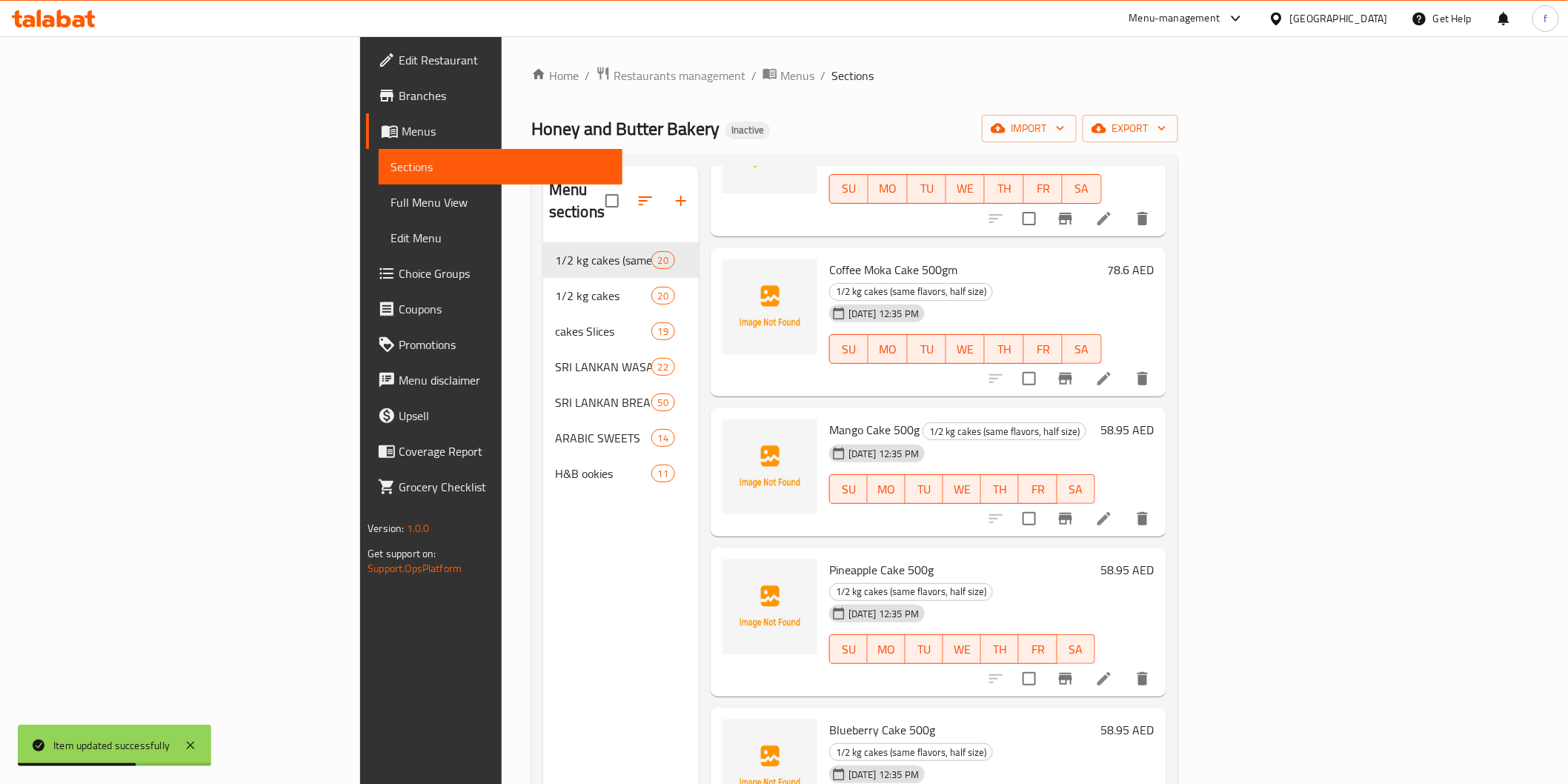
scroll to position [493, 0]
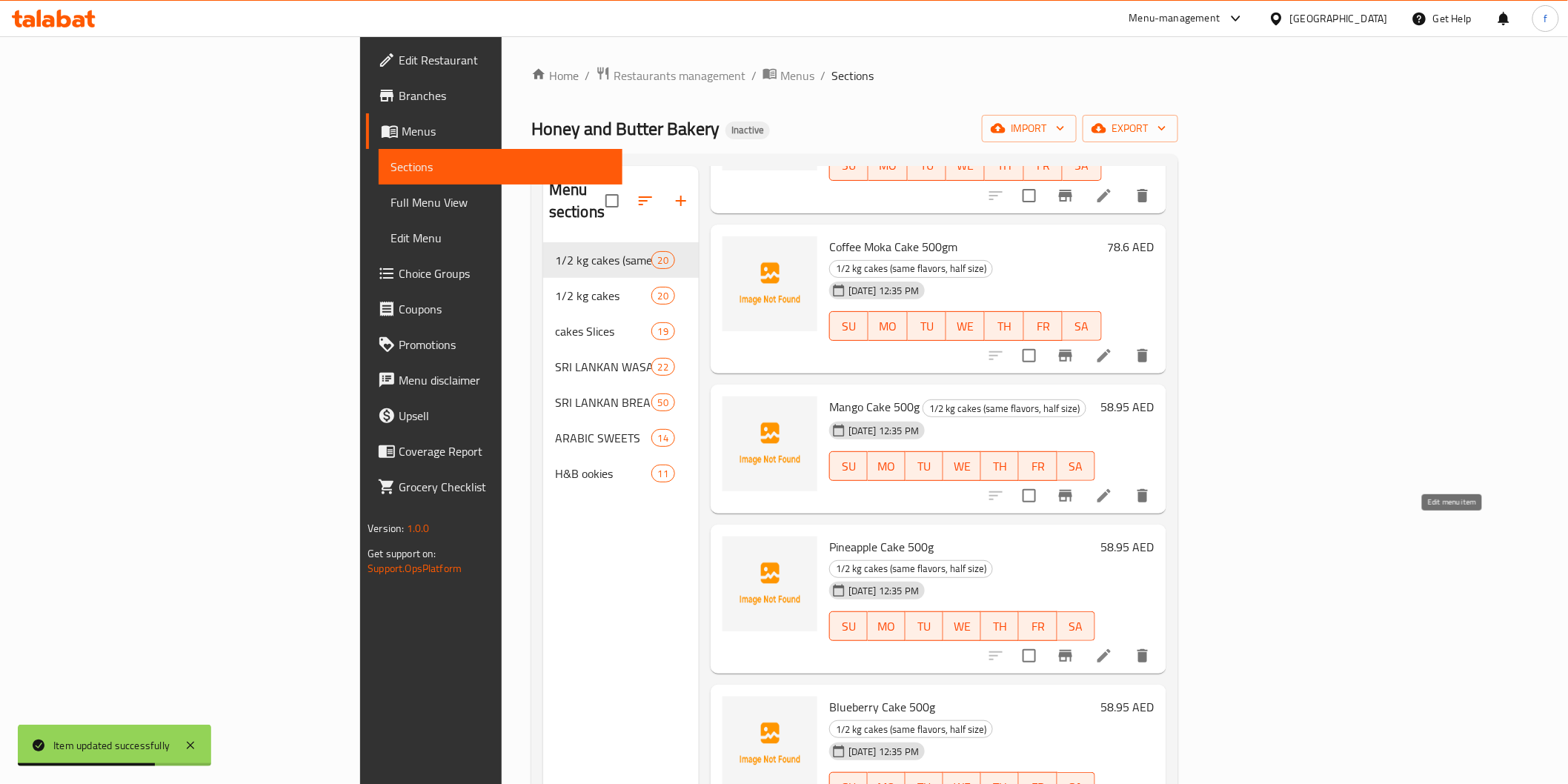
click at [1113, 647] on icon at bounding box center [1104, 655] width 18 height 18
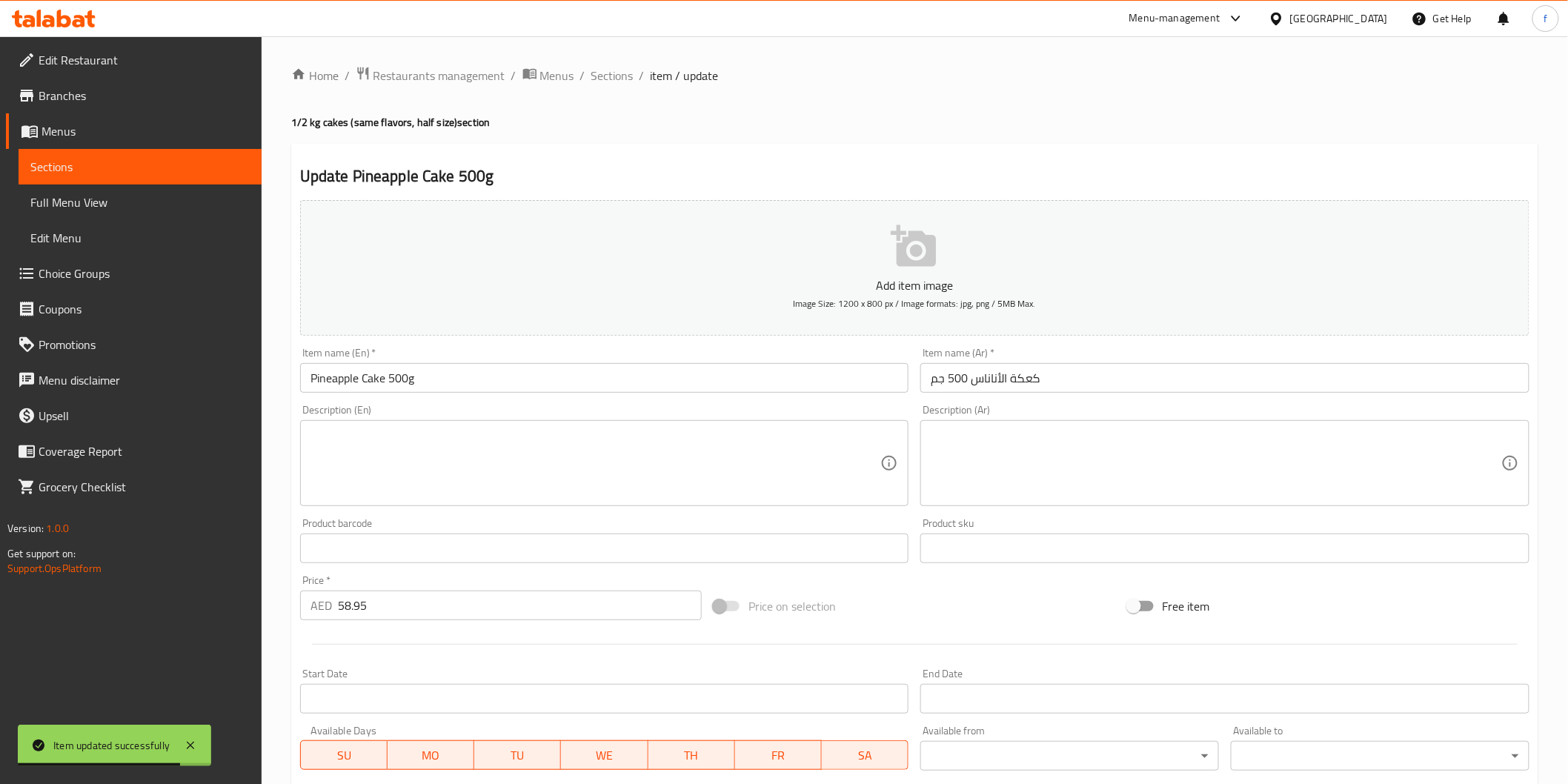
click at [1115, 375] on input "كعكة الأناناس 500 جم" at bounding box center [1225, 378] width 609 height 30
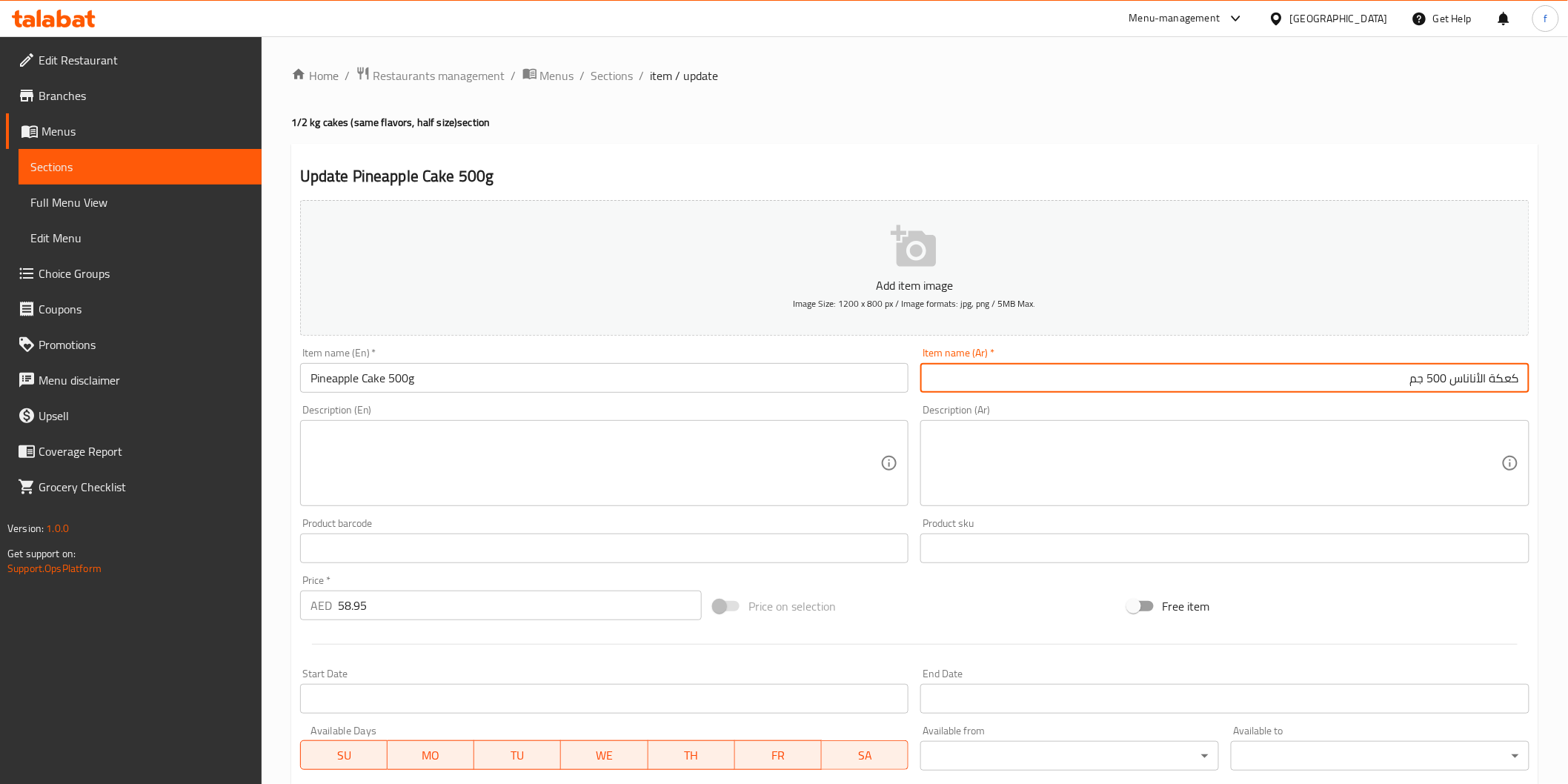
click at [1505, 381] on input "كعكة الأناناس 500 جم" at bounding box center [1225, 378] width 609 height 30
type input "كيك الأناناس 500 جم"
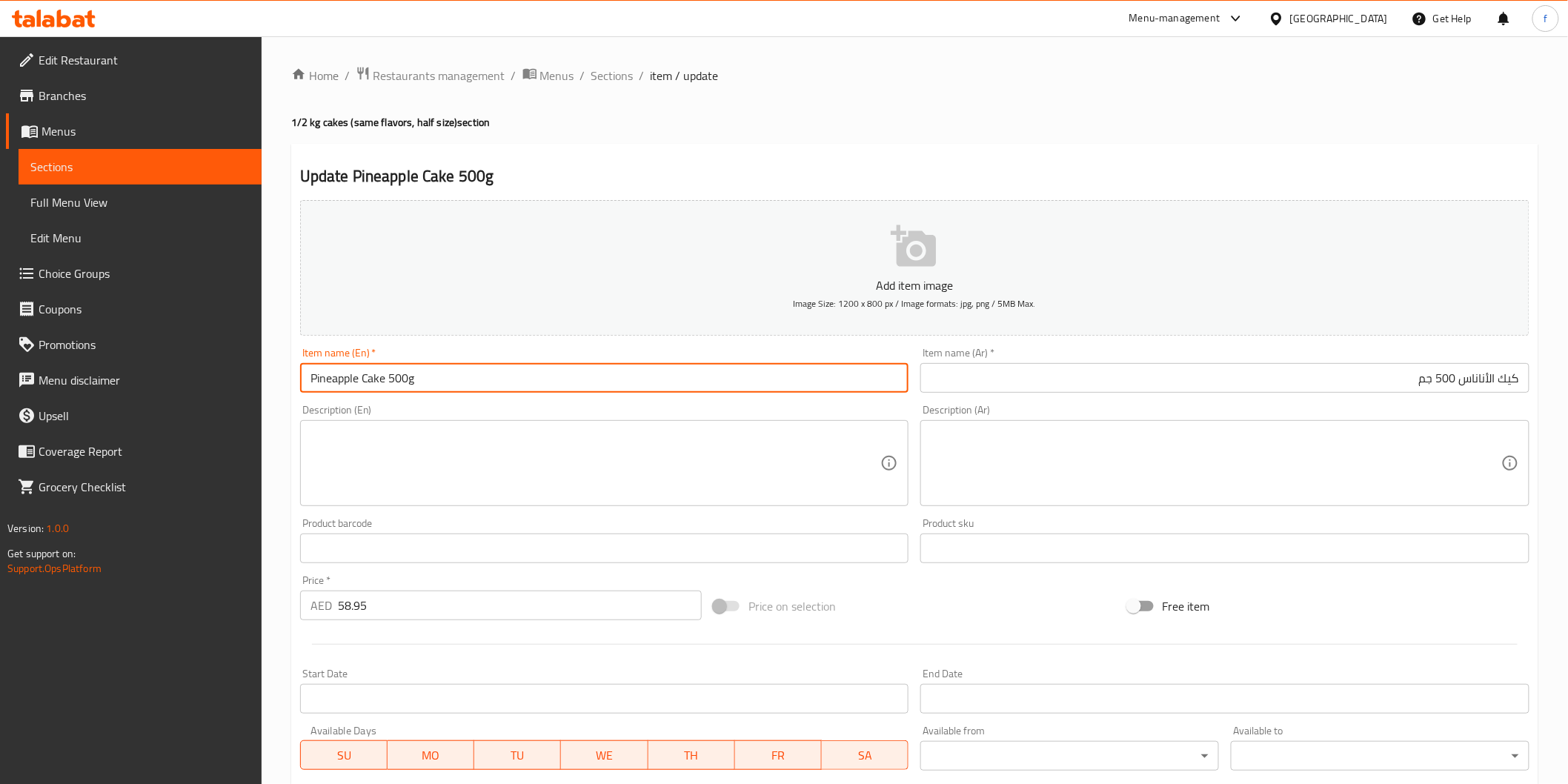
click at [500, 379] on input "Pineapple Cake 500g" at bounding box center [605, 378] width 609 height 30
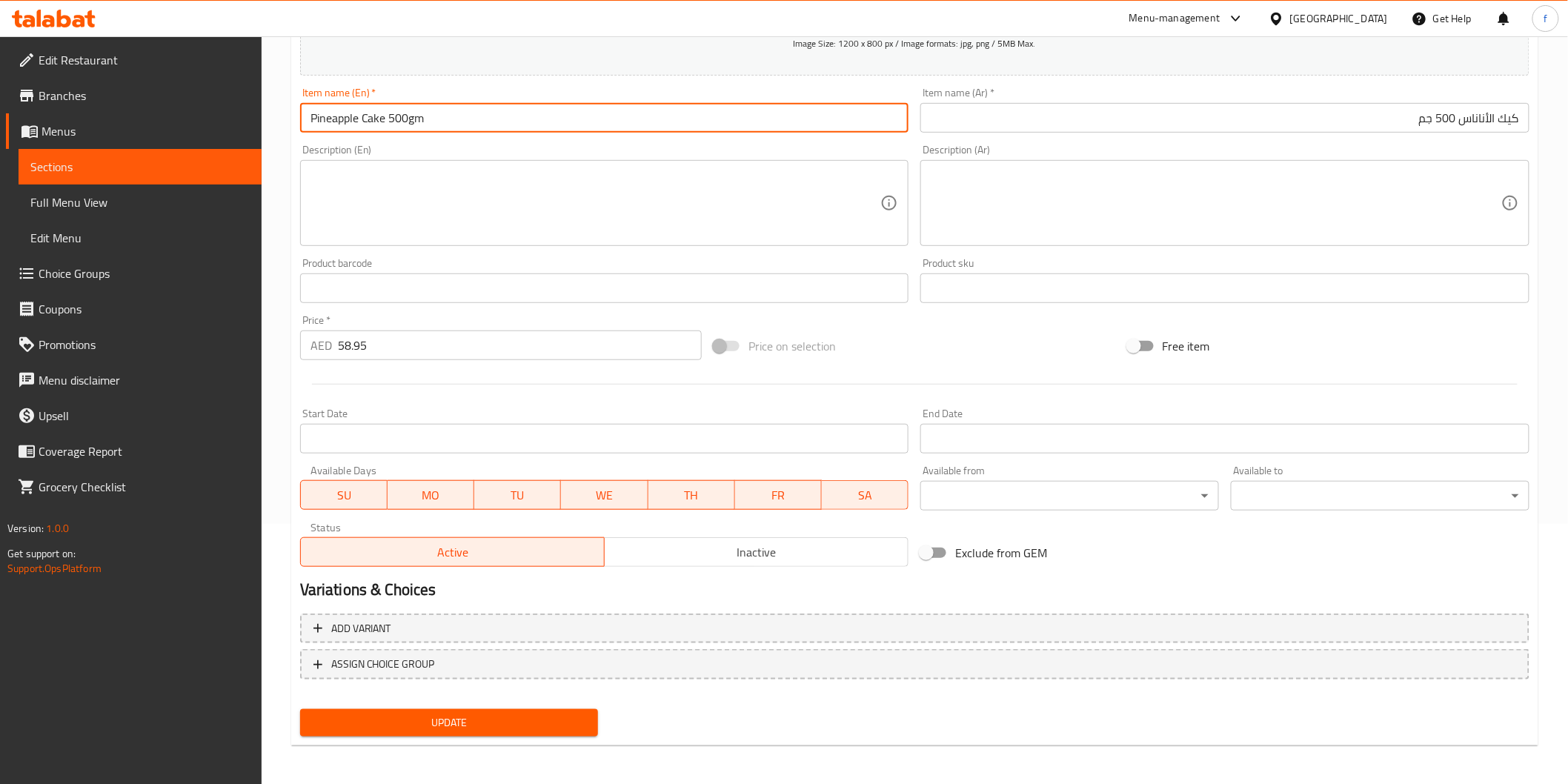
type input "Pineapple Cake 500gm"
click at [477, 720] on span "Update" at bounding box center [450, 723] width 275 height 18
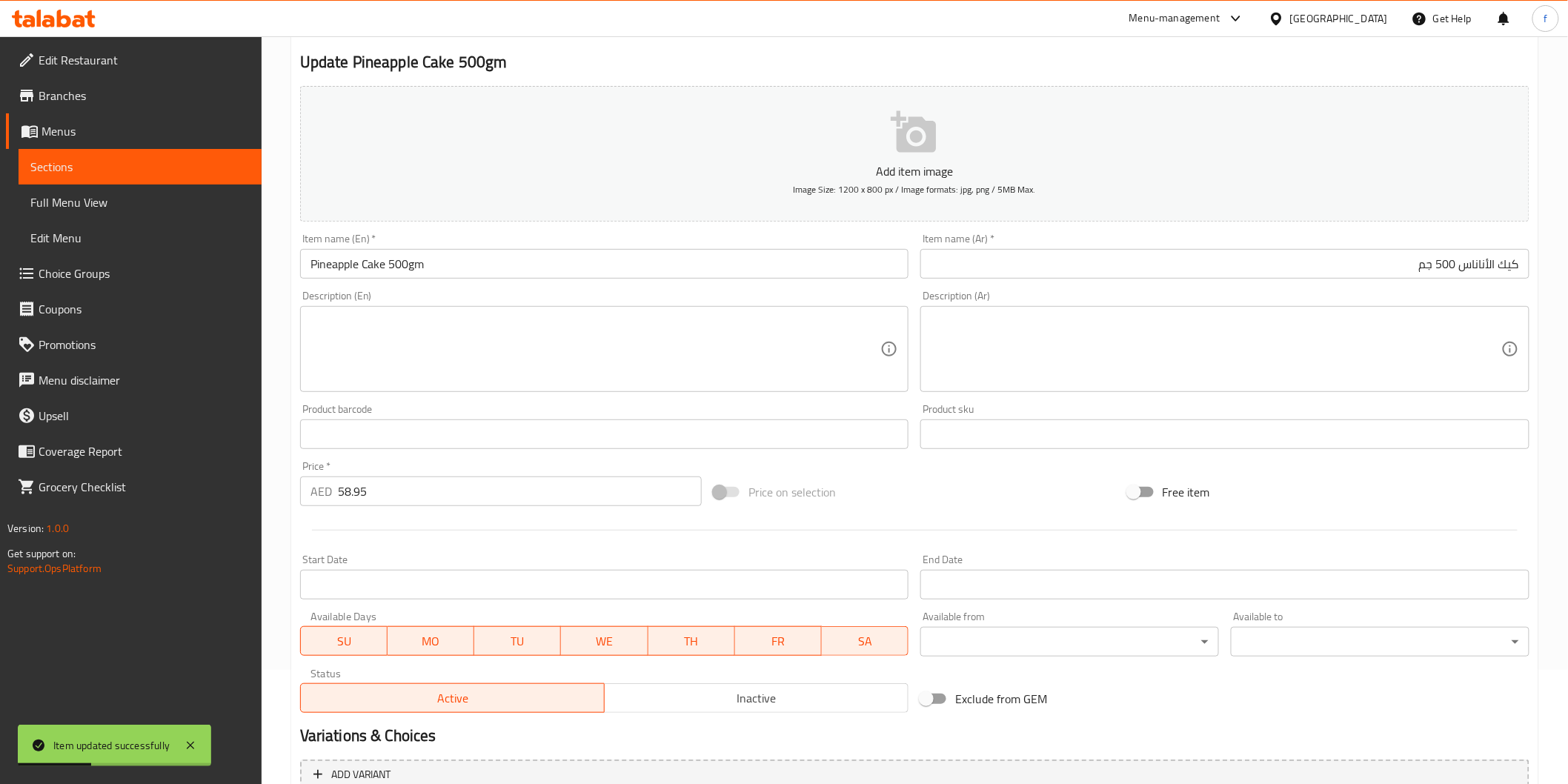
scroll to position [0, 0]
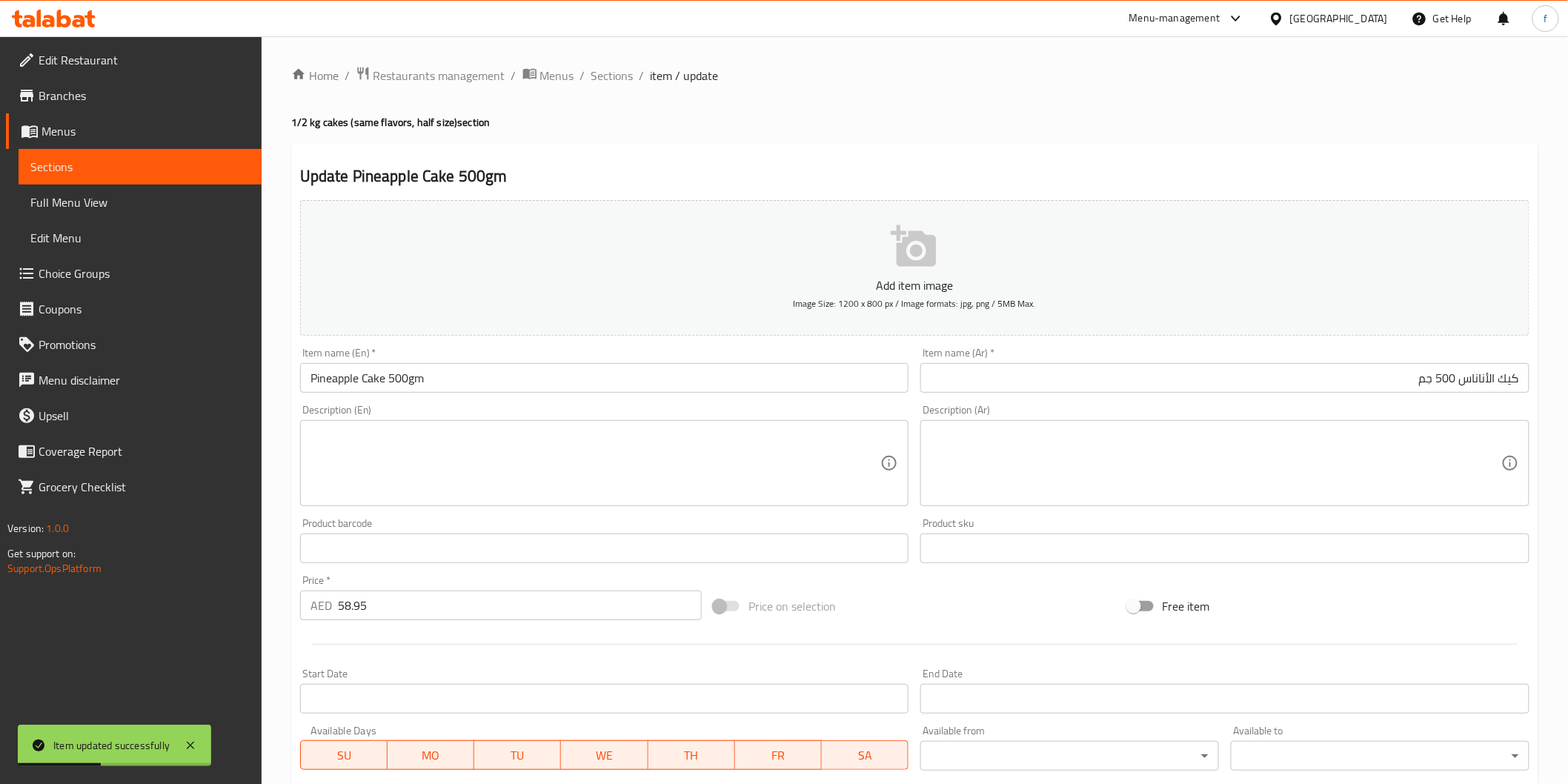
click at [631, 87] on div "Home / Restaurants management / Menus / Sections / item / update 1/2 kg cakes (…" at bounding box center [915, 541] width 1247 height 951
click at [628, 76] on span "Sections" at bounding box center [612, 75] width 42 height 18
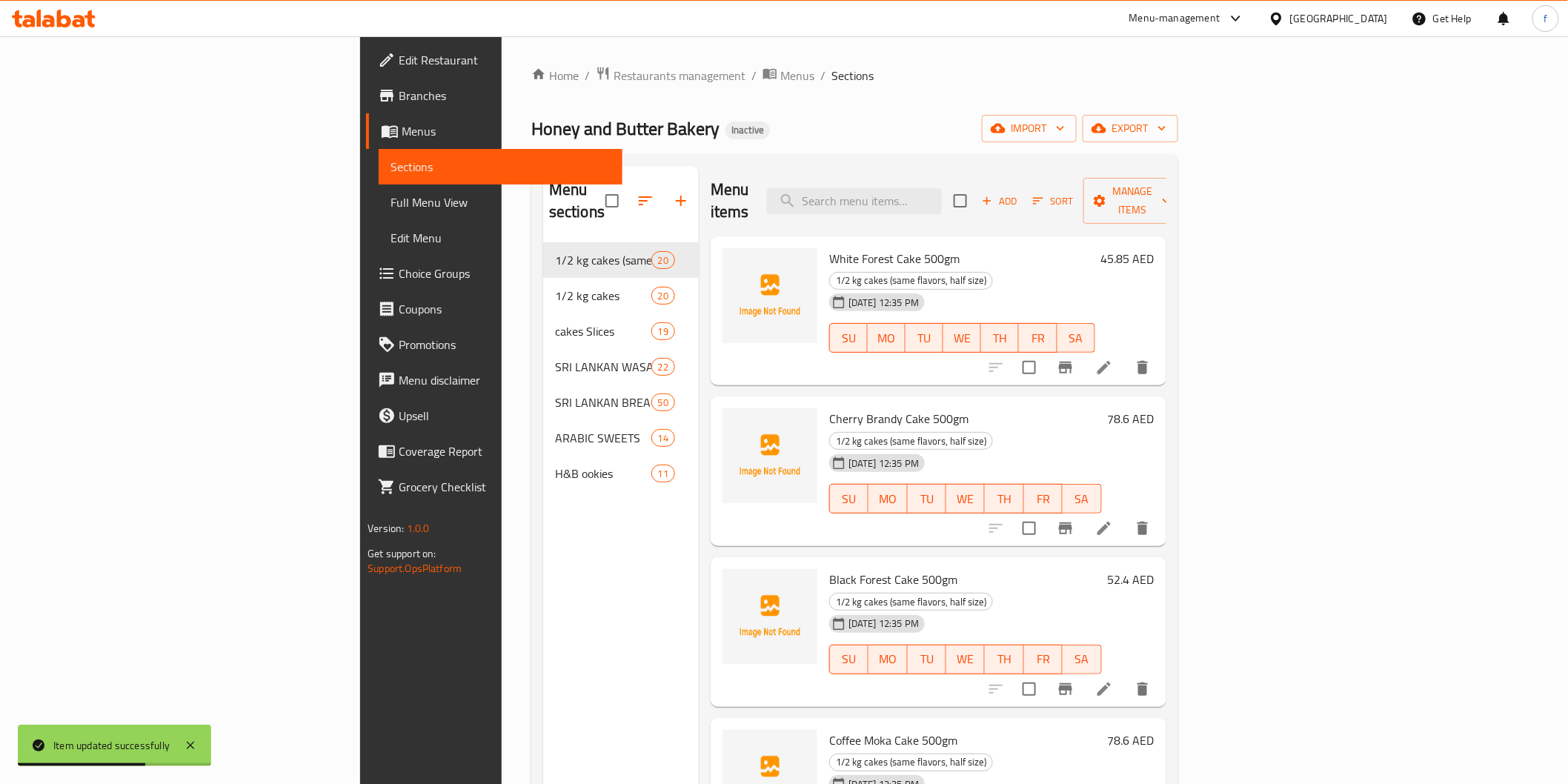
scroll to position [658, 0]
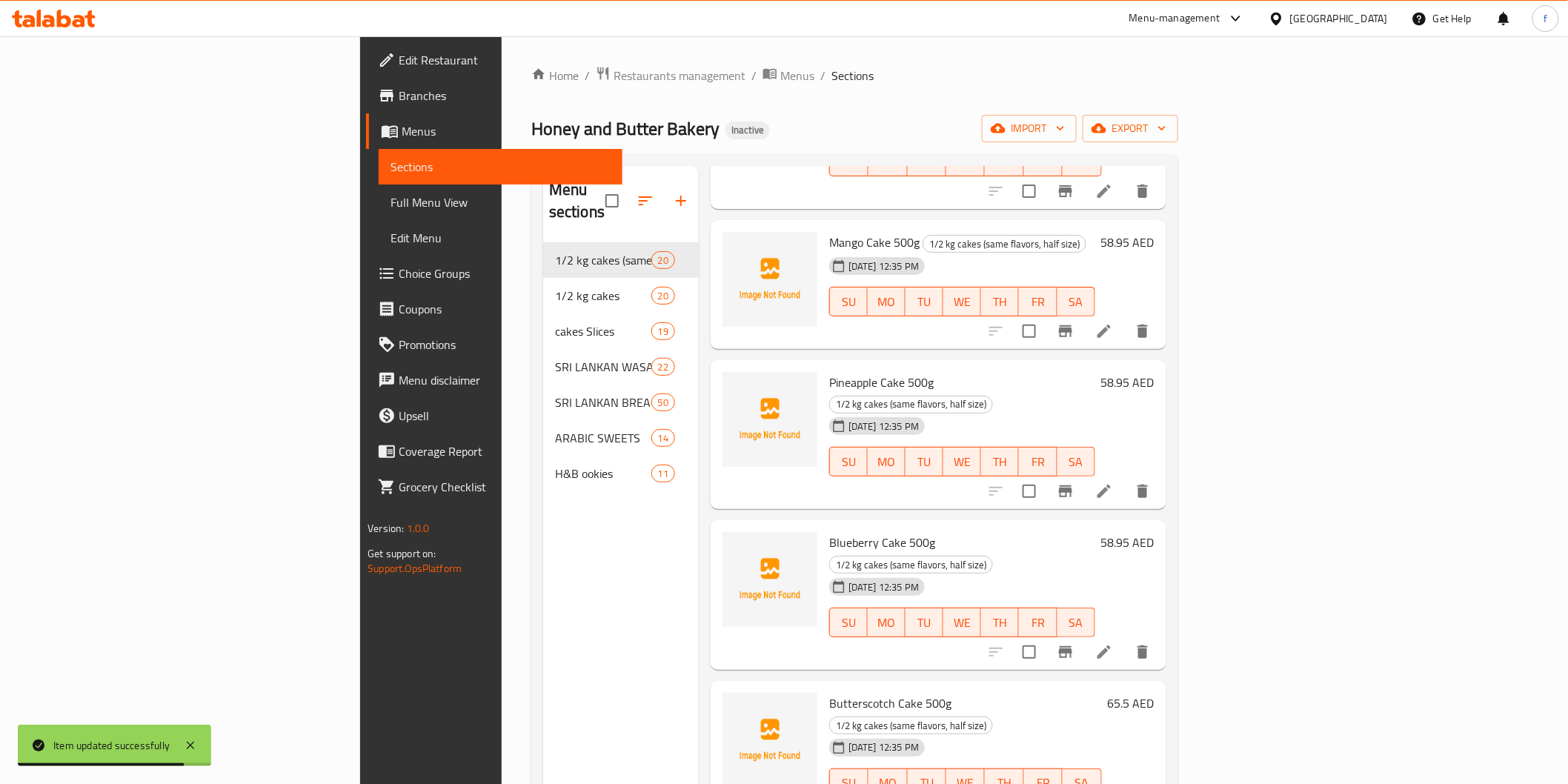
click at [1125, 639] on li at bounding box center [1104, 652] width 41 height 27
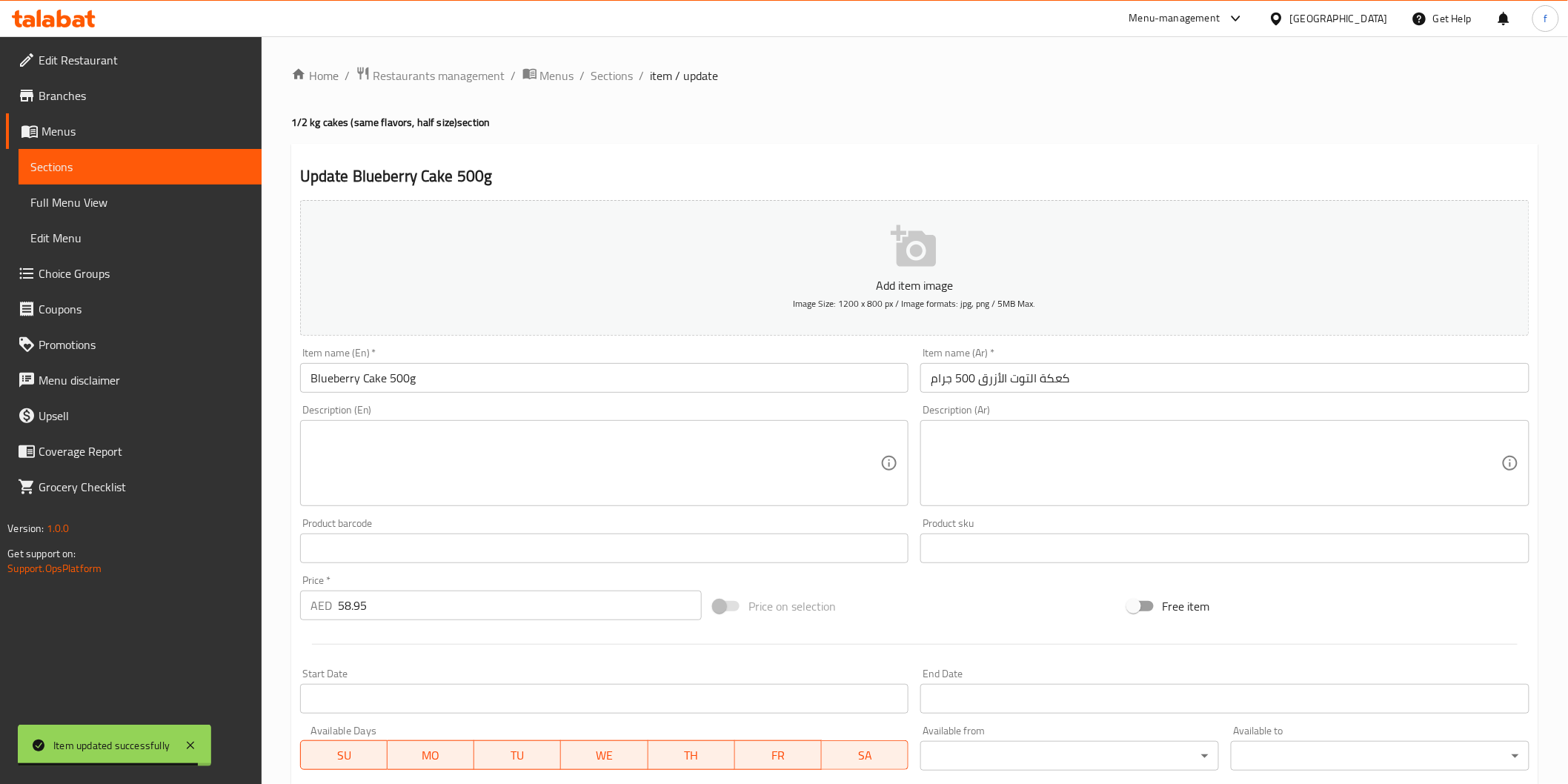
click at [468, 376] on input "Blueberry Cake 500g" at bounding box center [605, 378] width 609 height 30
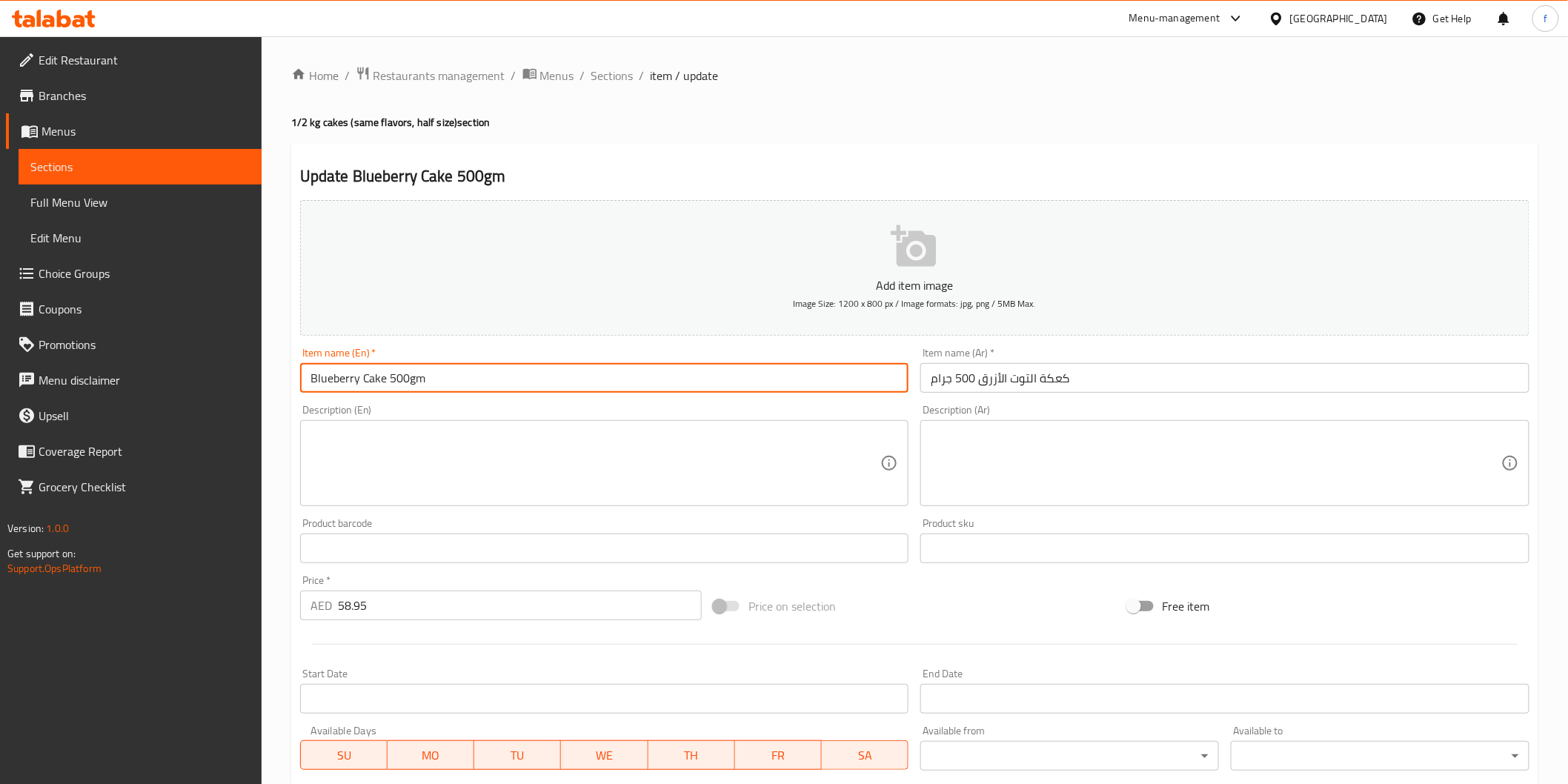
type input "Blueberry Cake 500gm"
click at [1102, 401] on div "Description (Ar) Description (Ar)" at bounding box center [1224, 455] width 621 height 114
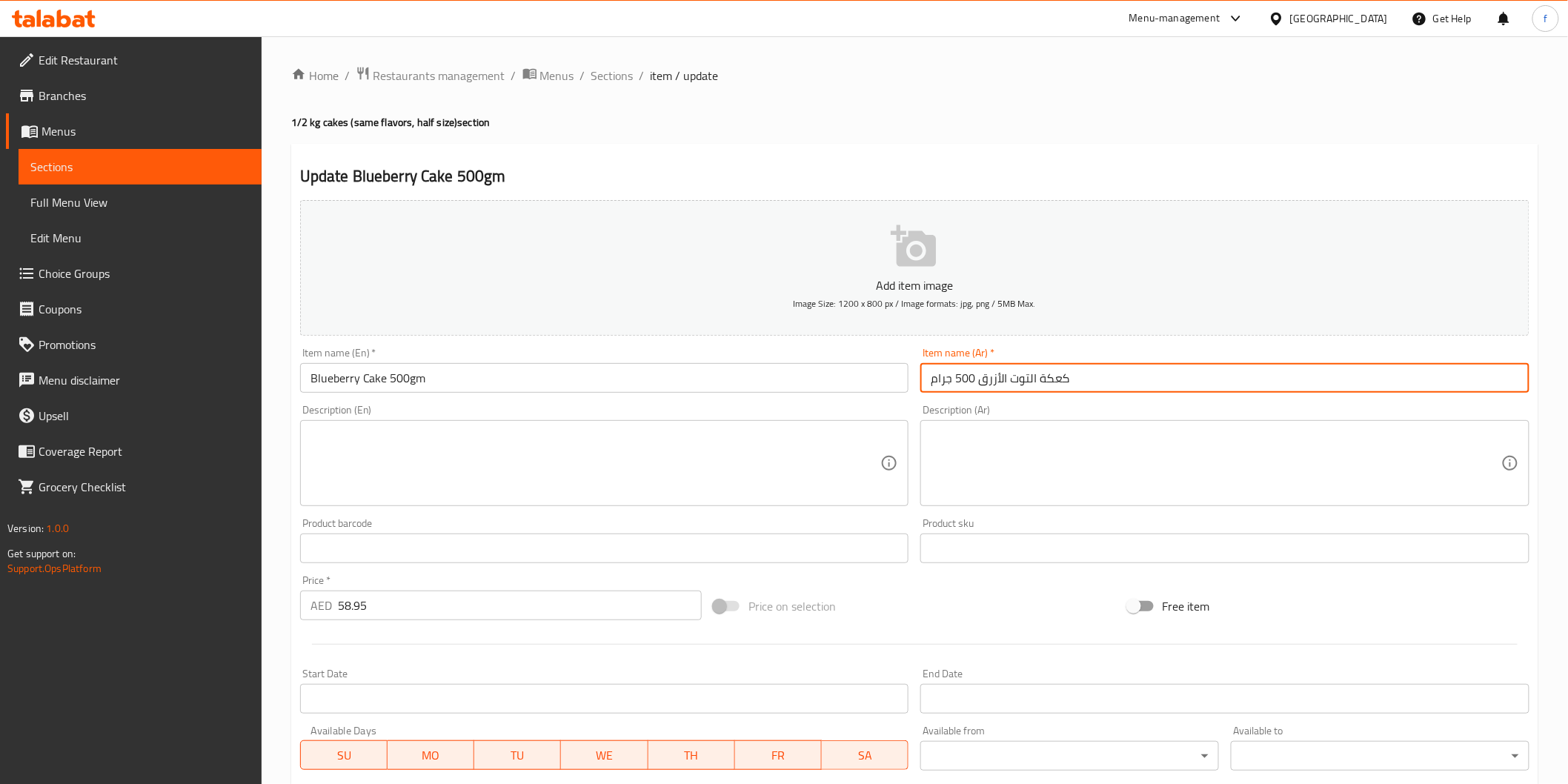
click at [1107, 367] on input "كعكة التوت الأزرق 500 جرام" at bounding box center [1225, 378] width 609 height 30
click at [1508, 375] on input "كعكة التوت الأزرق 500 جرام" at bounding box center [1225, 378] width 609 height 30
click at [1308, 384] on input "كيك التوت الأزرق 500 جرام" at bounding box center [1225, 378] width 609 height 30
type input "كيك التوت الأزرق 500 جم"
click at [328, 380] on input "Blueberry Cake 500gm" at bounding box center [605, 378] width 609 height 30
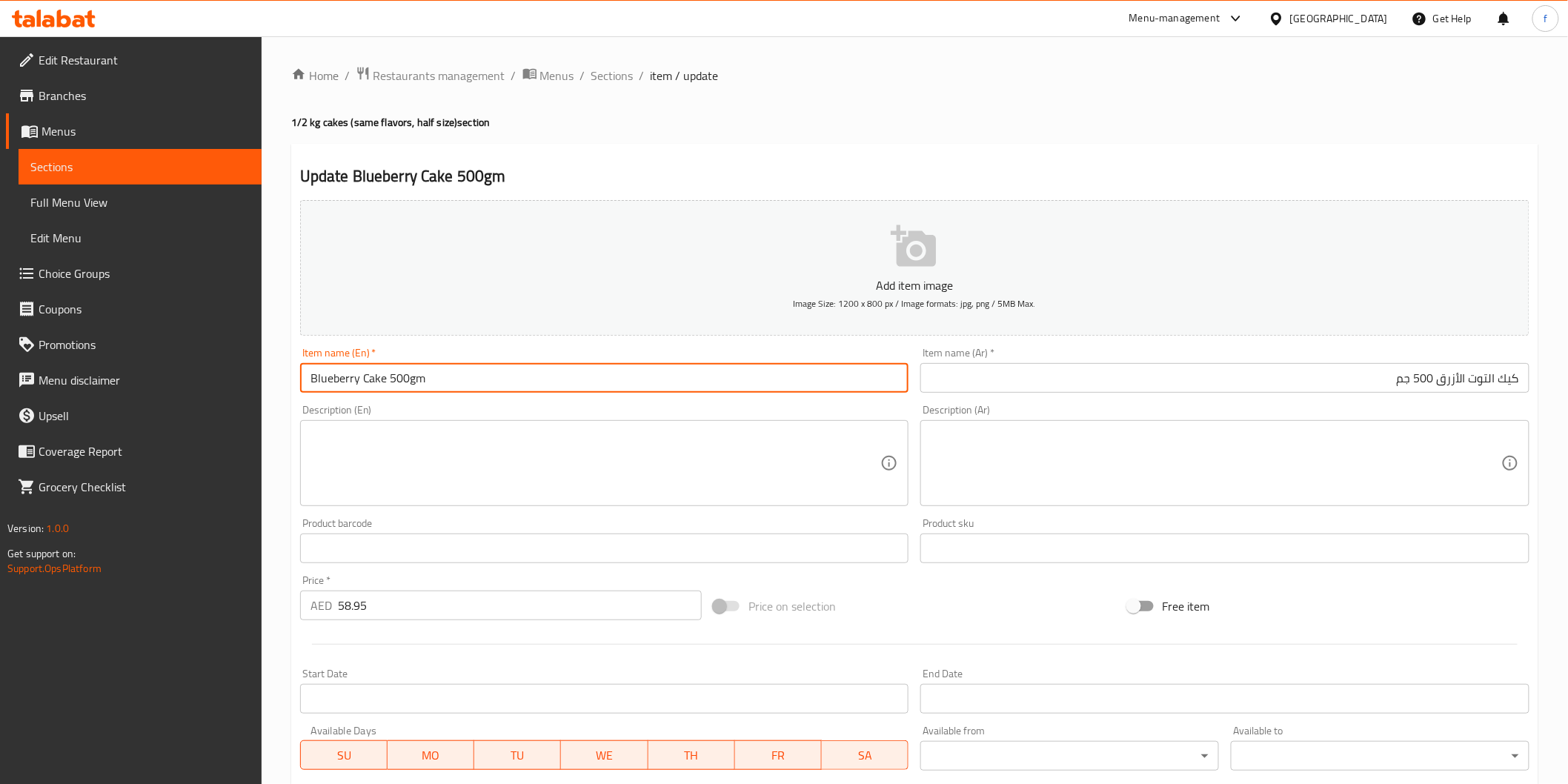
click at [328, 380] on input "Blueberry Cake 500gm" at bounding box center [605, 378] width 609 height 30
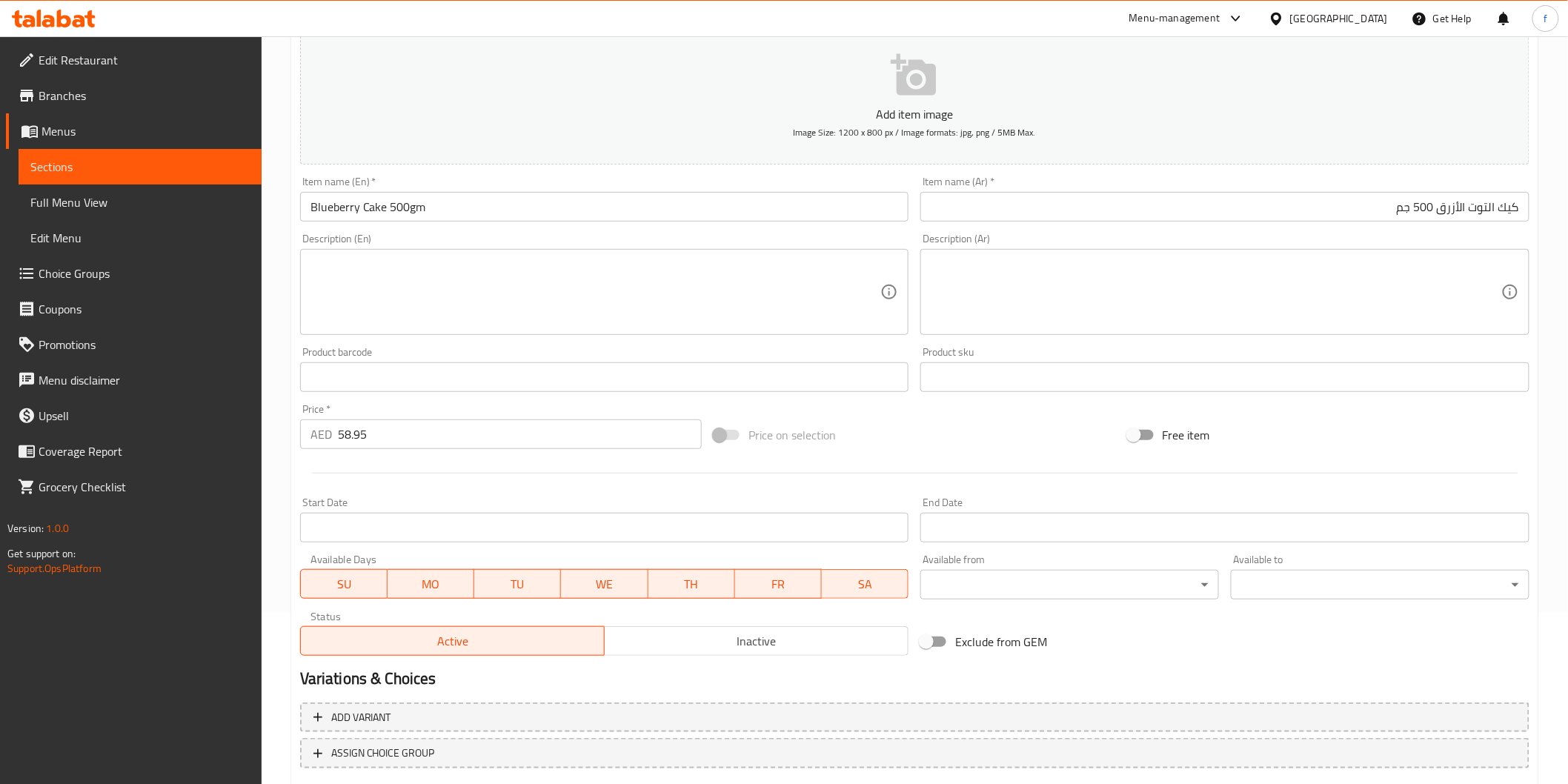
scroll to position [260, 0]
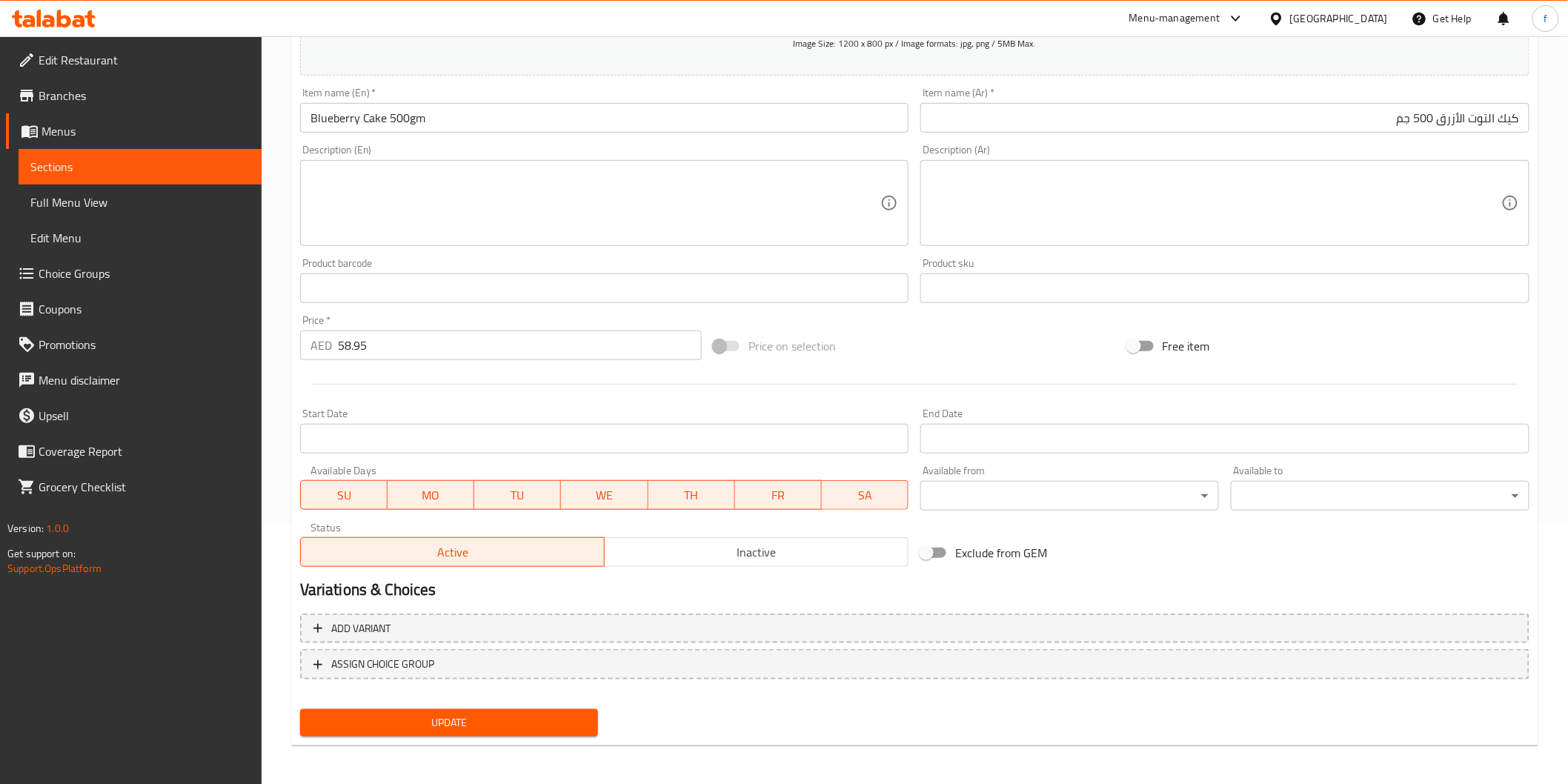
click at [376, 714] on span "Update" at bounding box center [450, 723] width 275 height 18
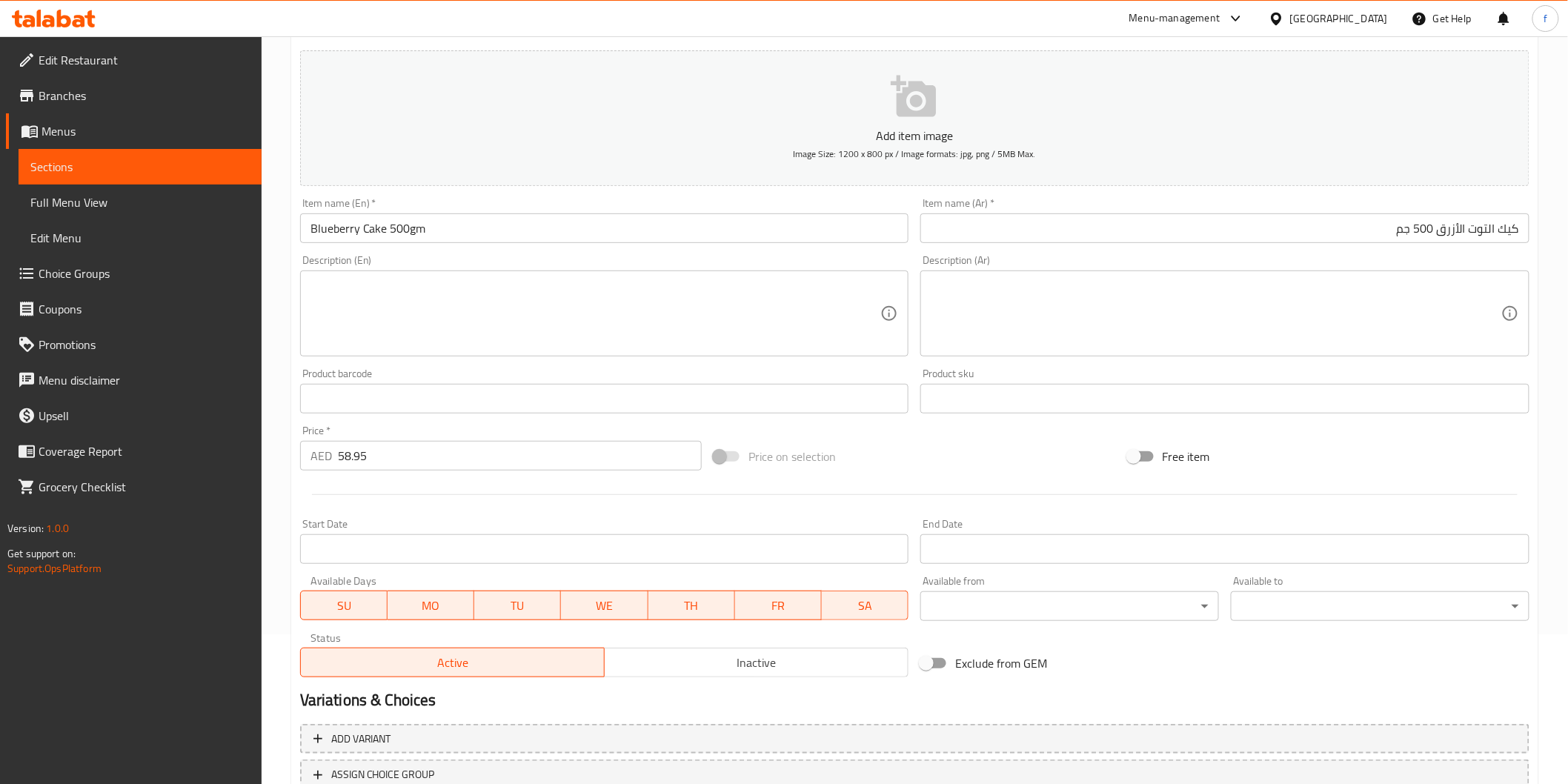
scroll to position [13, 0]
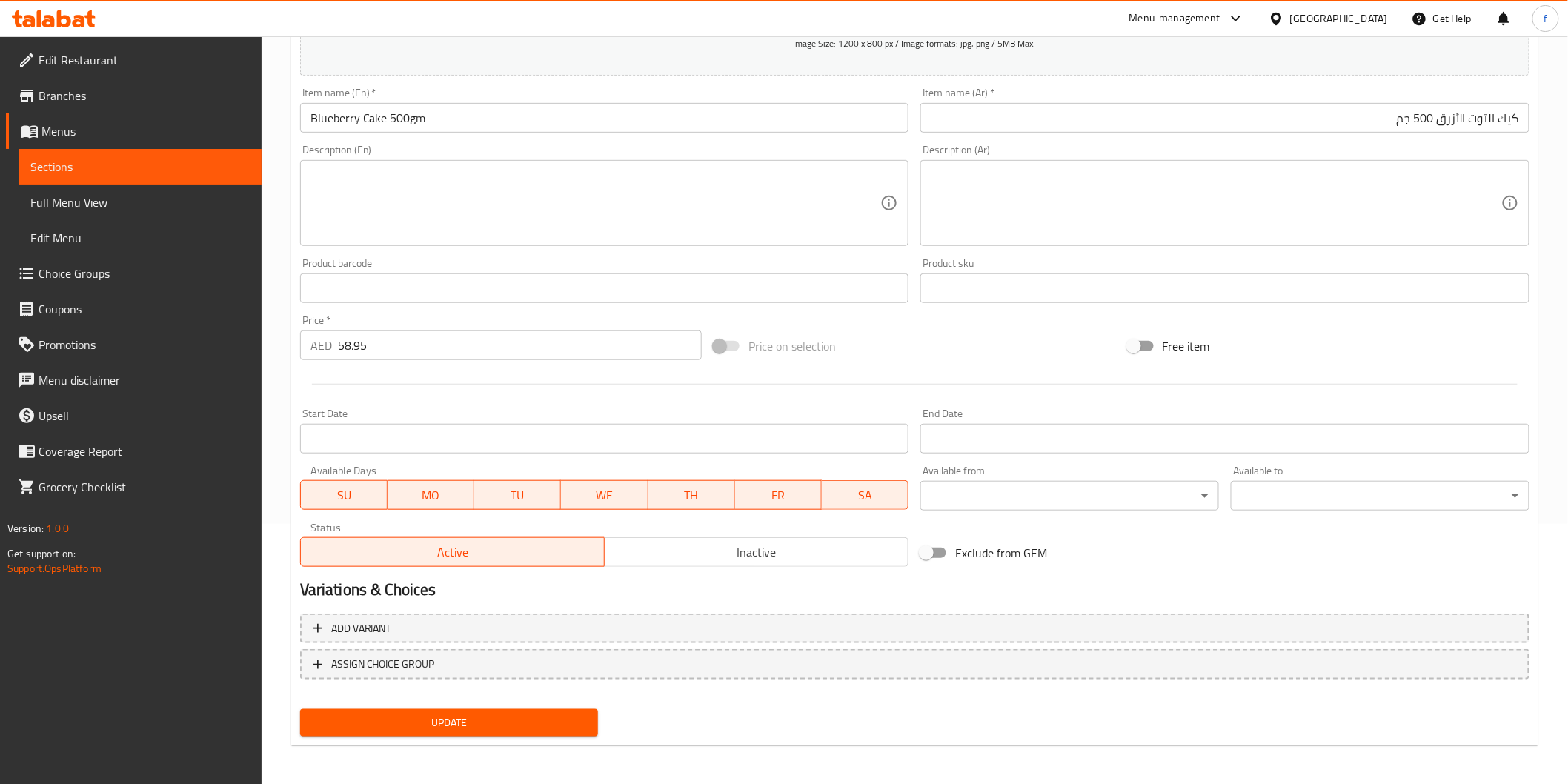
drag, startPoint x: 464, startPoint y: 715, endPoint x: 468, endPoint y: 695, distance: 20.4
click at [464, 715] on span "Update" at bounding box center [450, 723] width 275 height 18
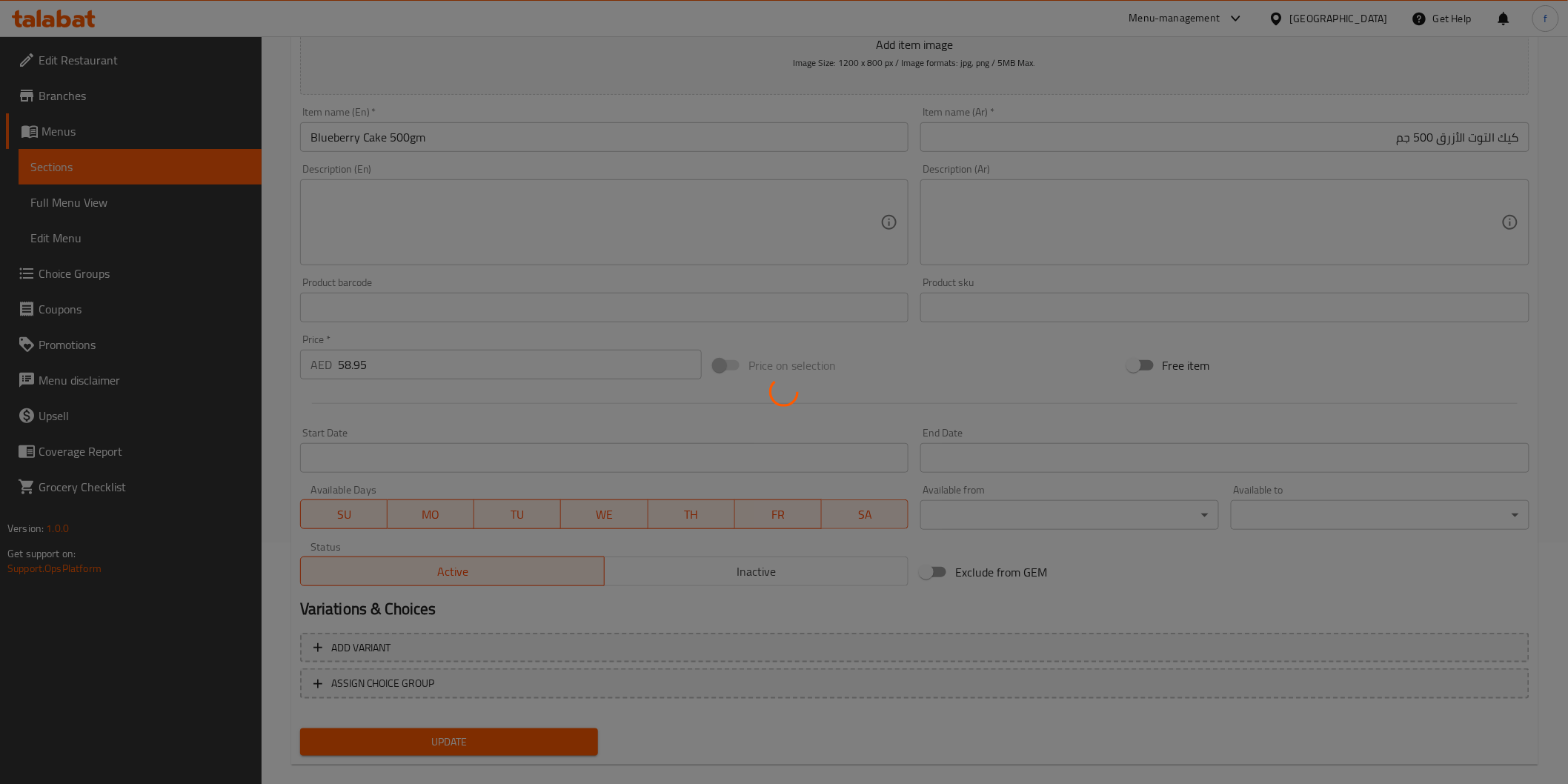
scroll to position [0, 0]
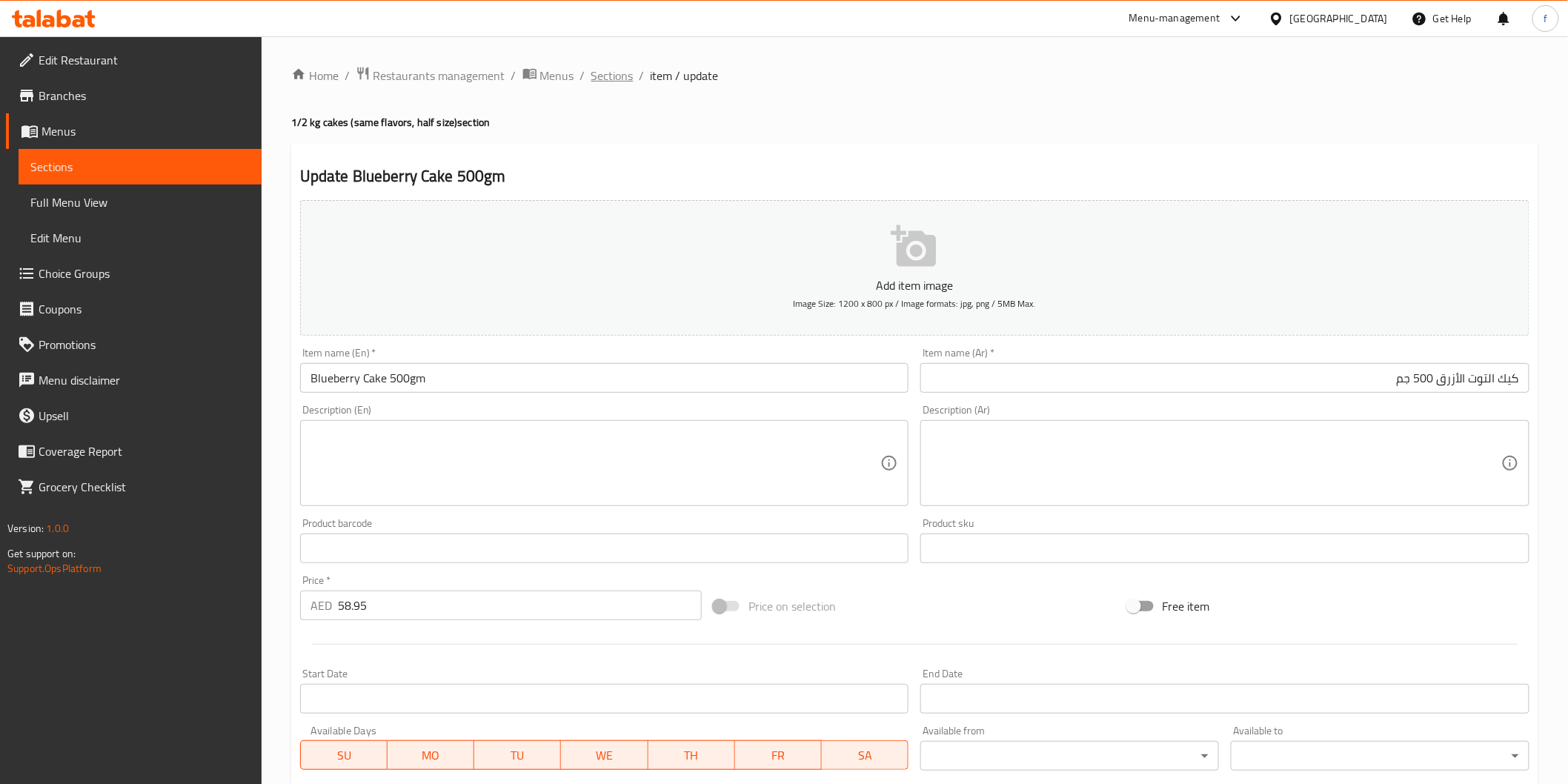
click at [611, 69] on span "Sections" at bounding box center [612, 75] width 42 height 18
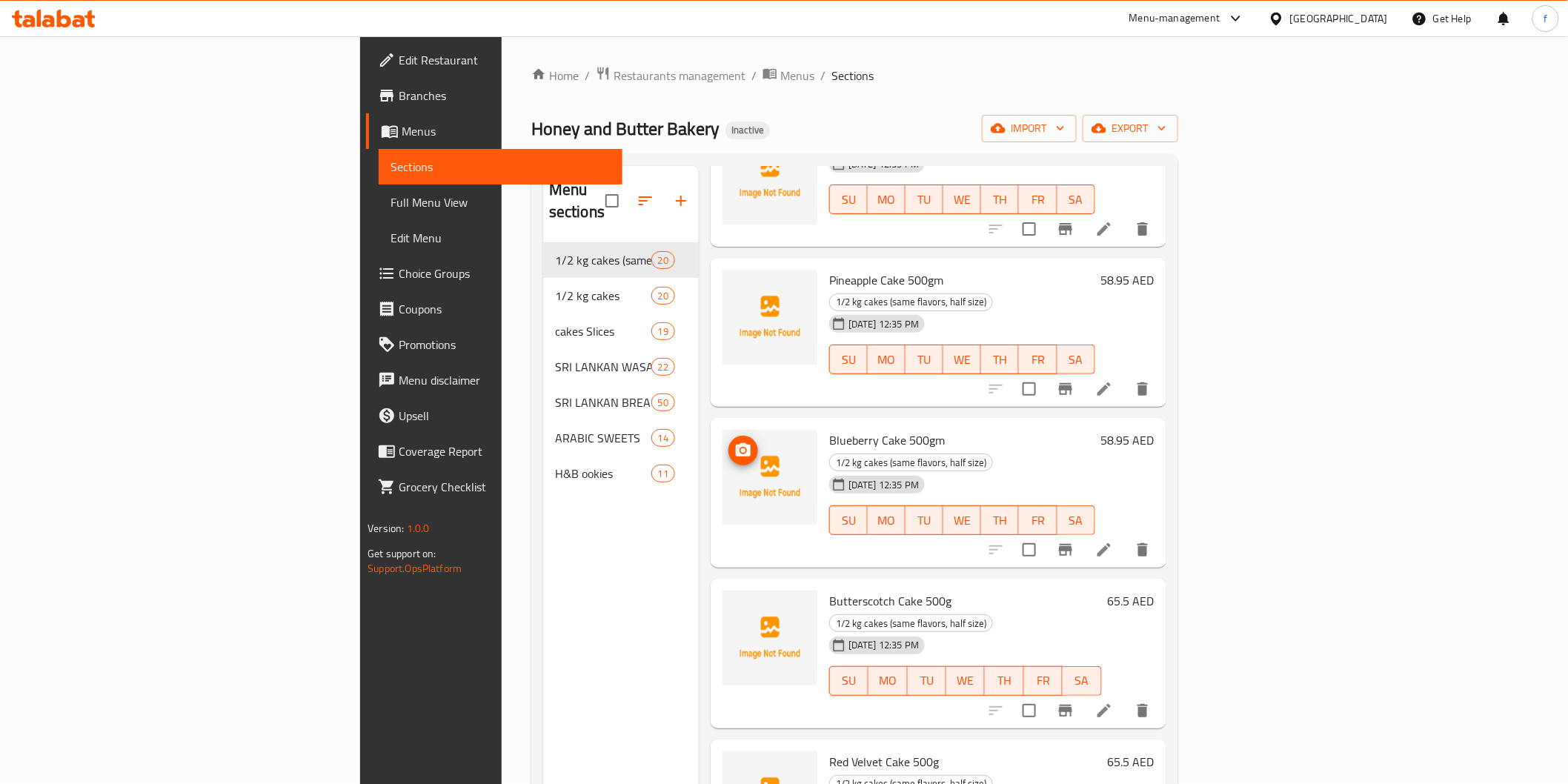
scroll to position [823, 0]
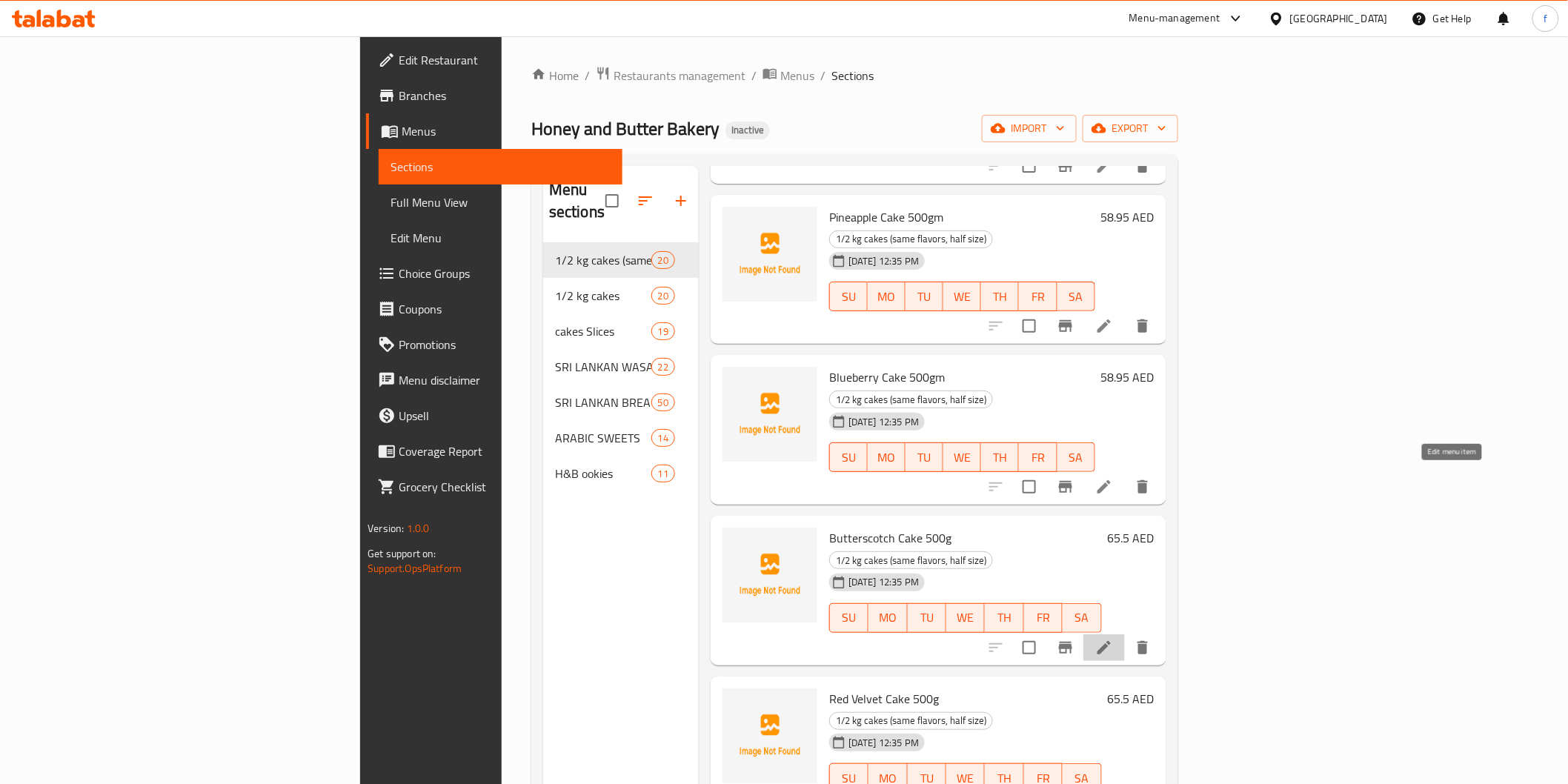
click at [1113, 639] on icon at bounding box center [1104, 647] width 18 height 18
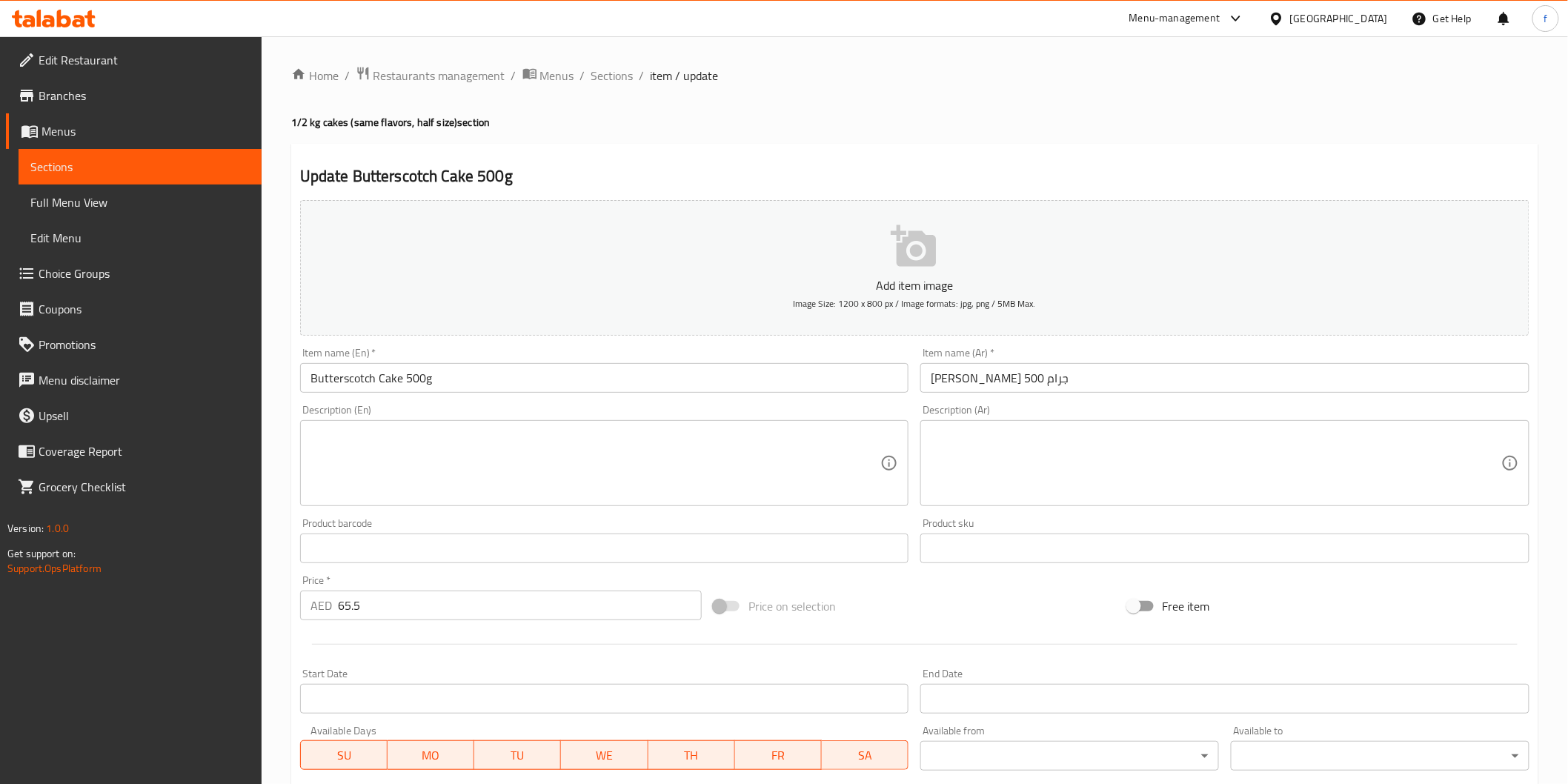
click at [1175, 376] on input "كيك باترسكوتش 500 جرام" at bounding box center [1225, 378] width 609 height 30
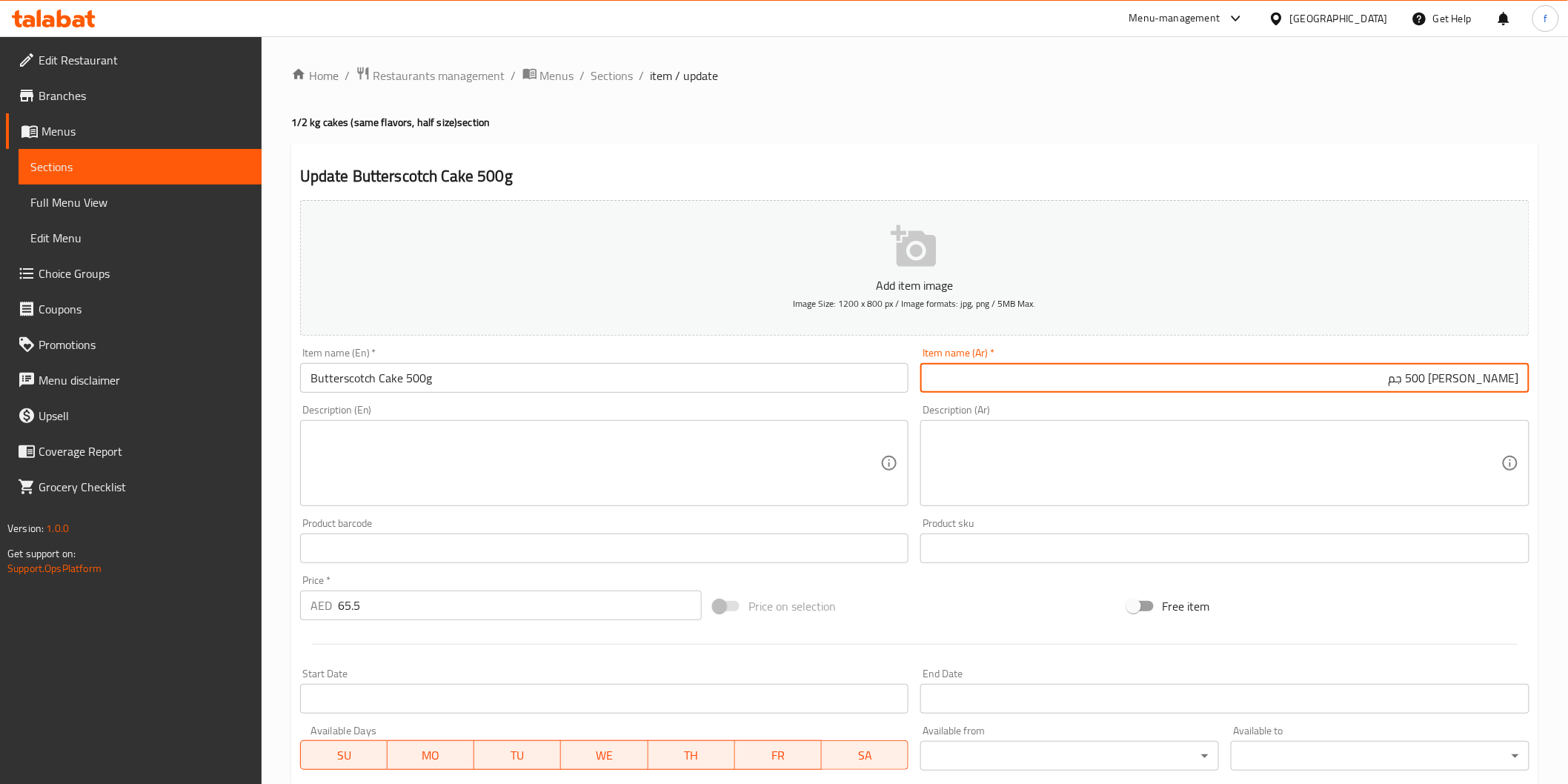
type input "كيك باترسكوتش 500 جم"
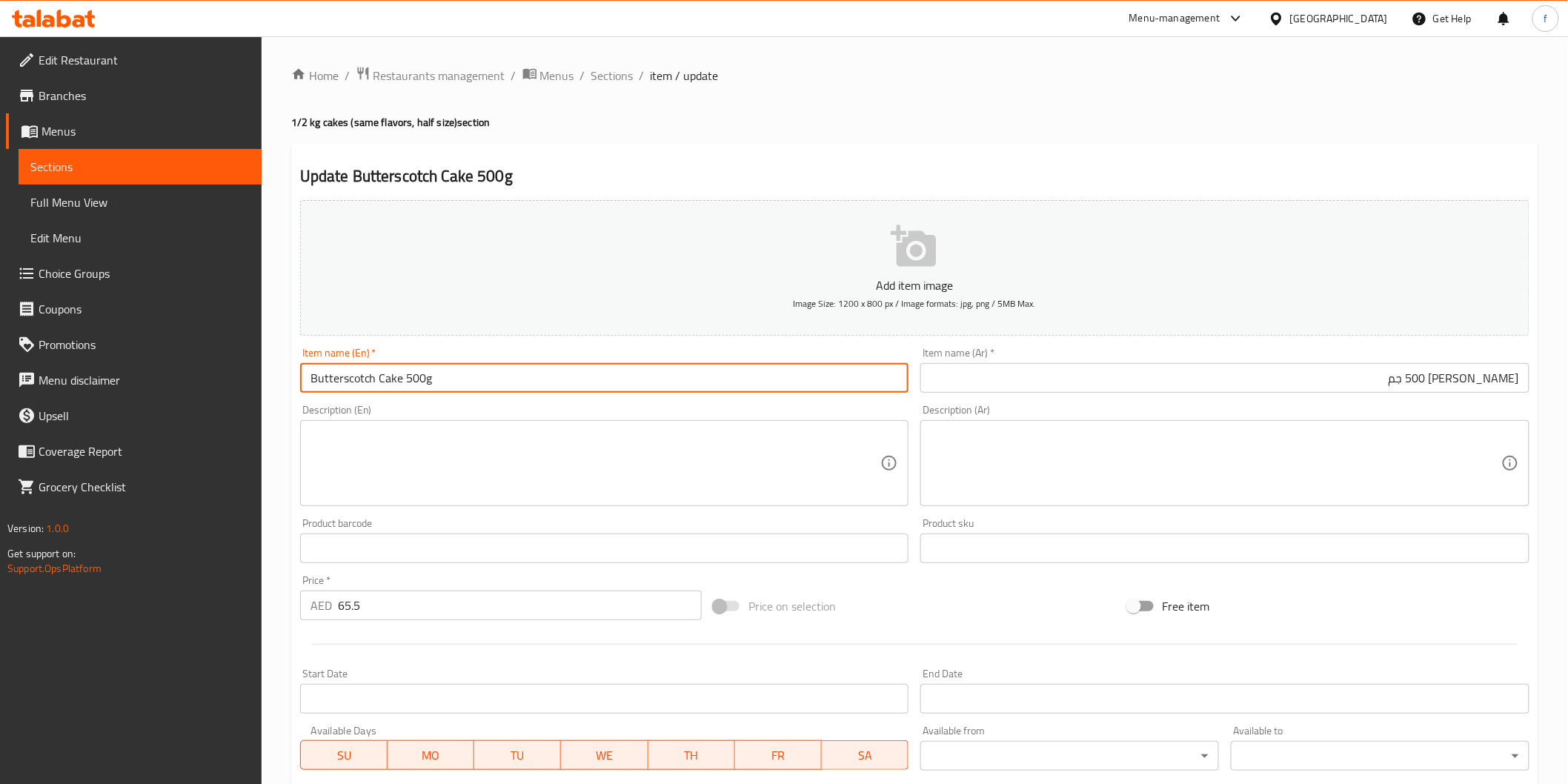
click at [504, 364] on input "Butterscotch Cake 500g" at bounding box center [605, 378] width 609 height 30
type input "Butterscotch Cake 500gm"
click at [383, 601] on input "65.5" at bounding box center [520, 605] width 364 height 30
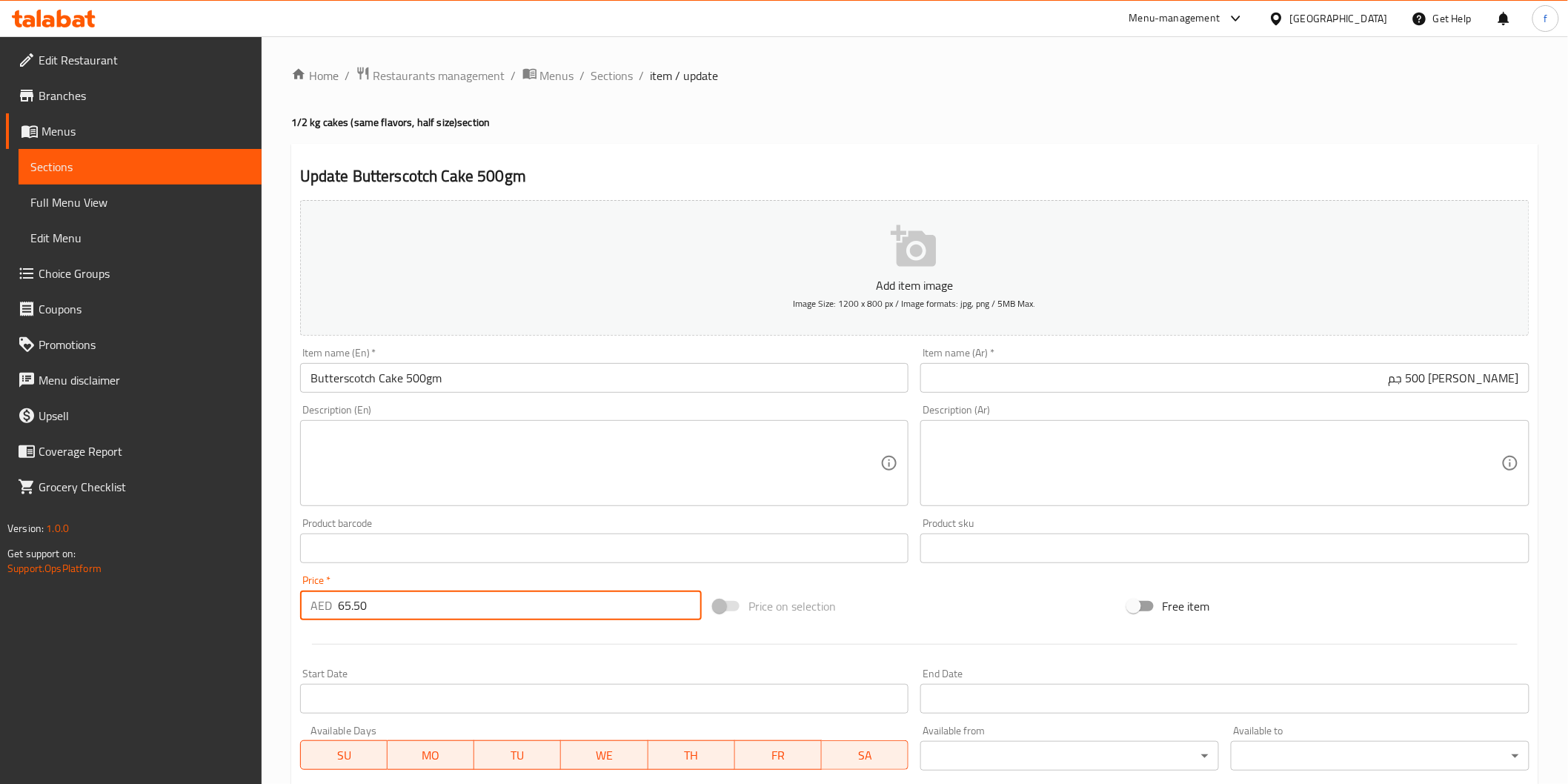
scroll to position [260, 0]
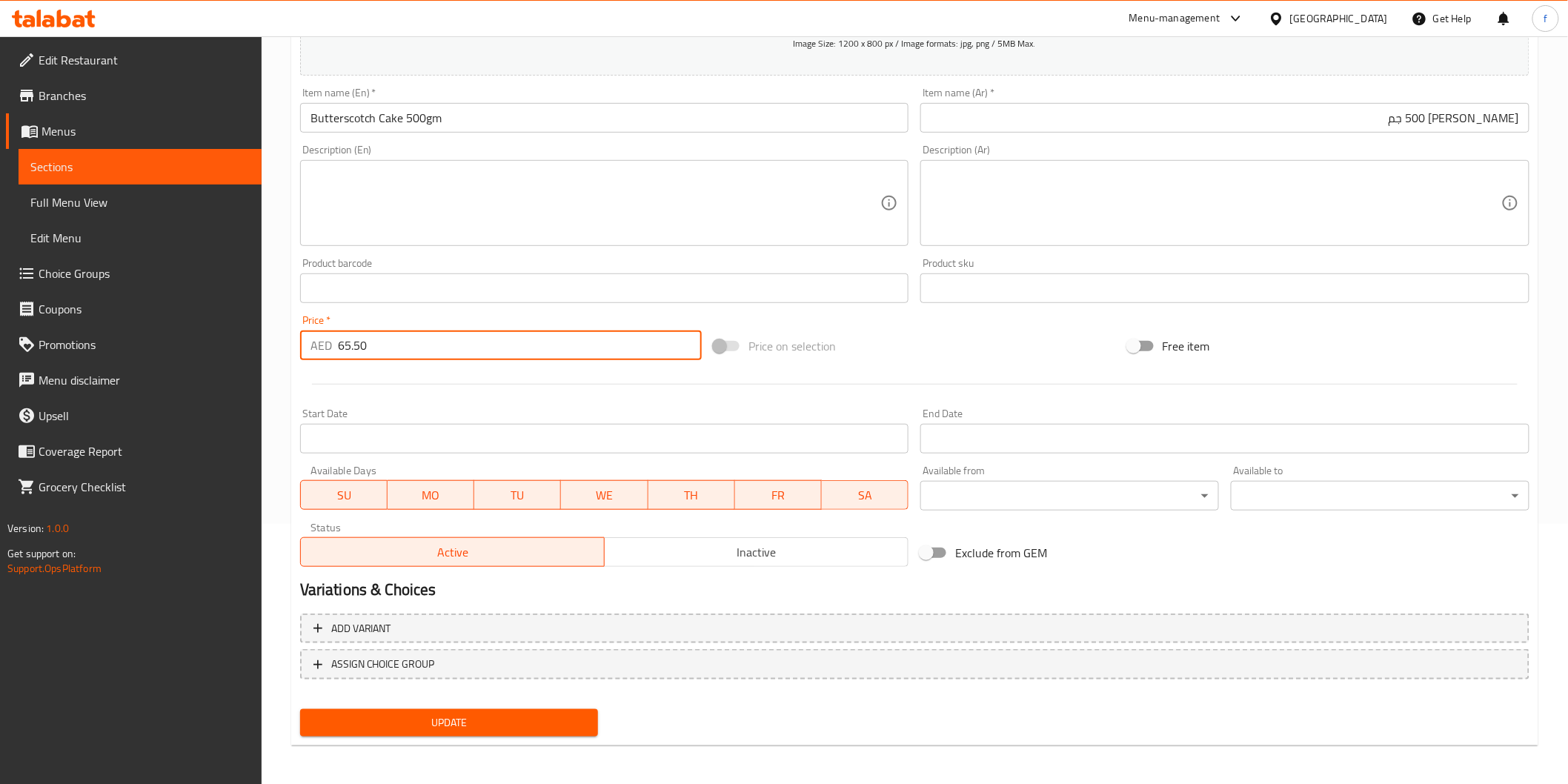
type input "65.50"
click at [421, 721] on span "Update" at bounding box center [450, 723] width 275 height 18
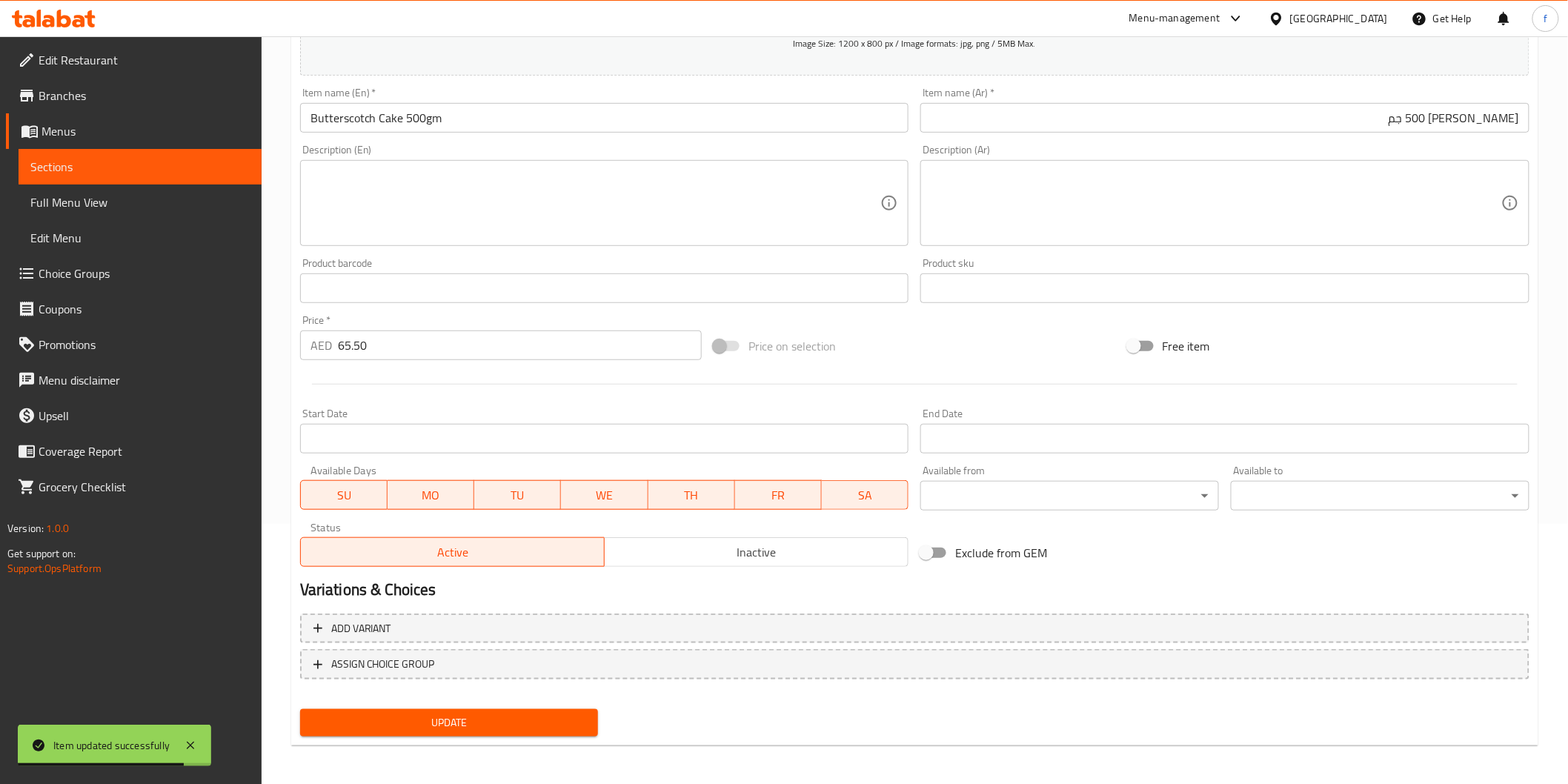
scroll to position [0, 0]
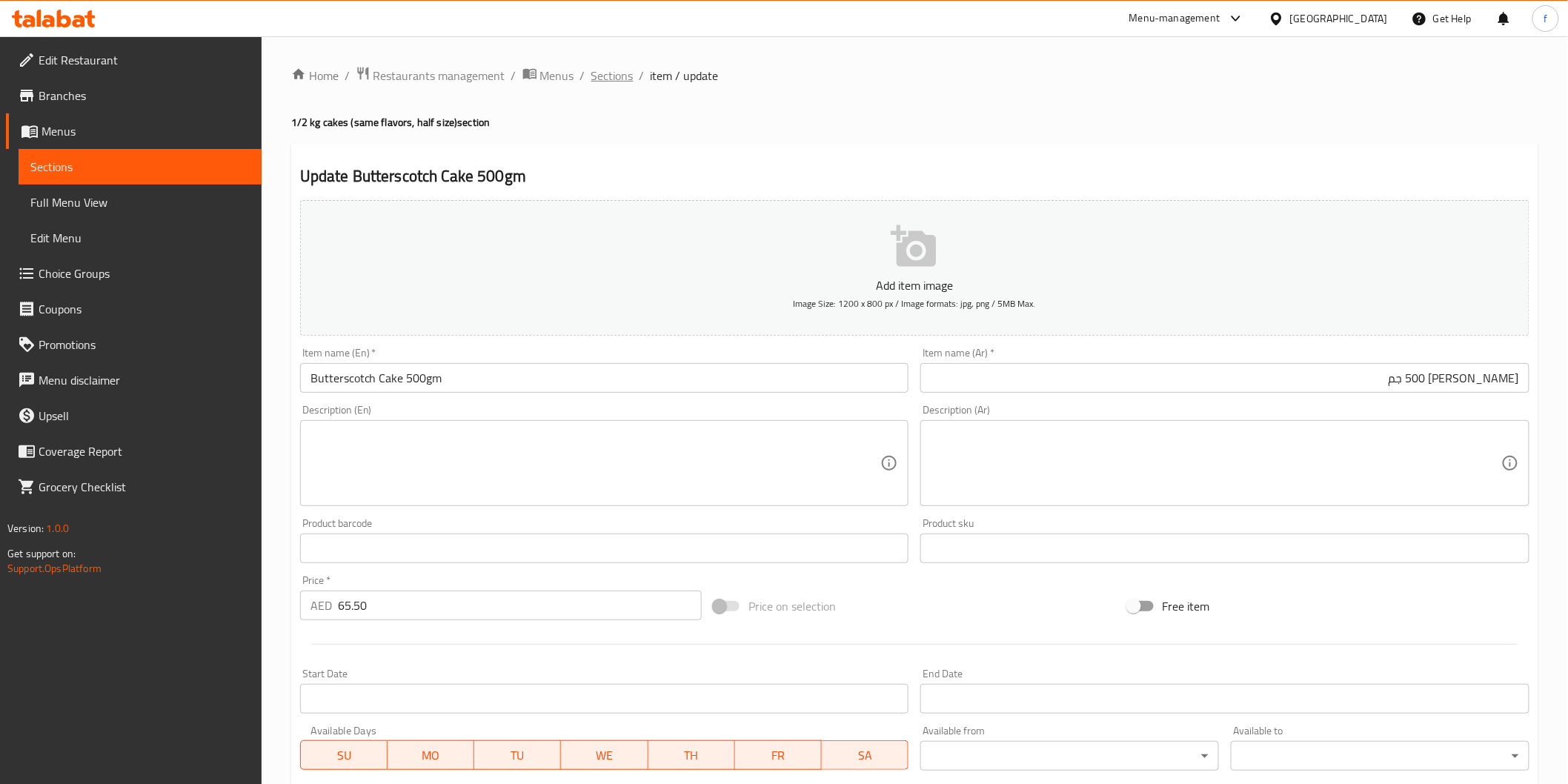
click at [593, 78] on span "Sections" at bounding box center [612, 75] width 42 height 18
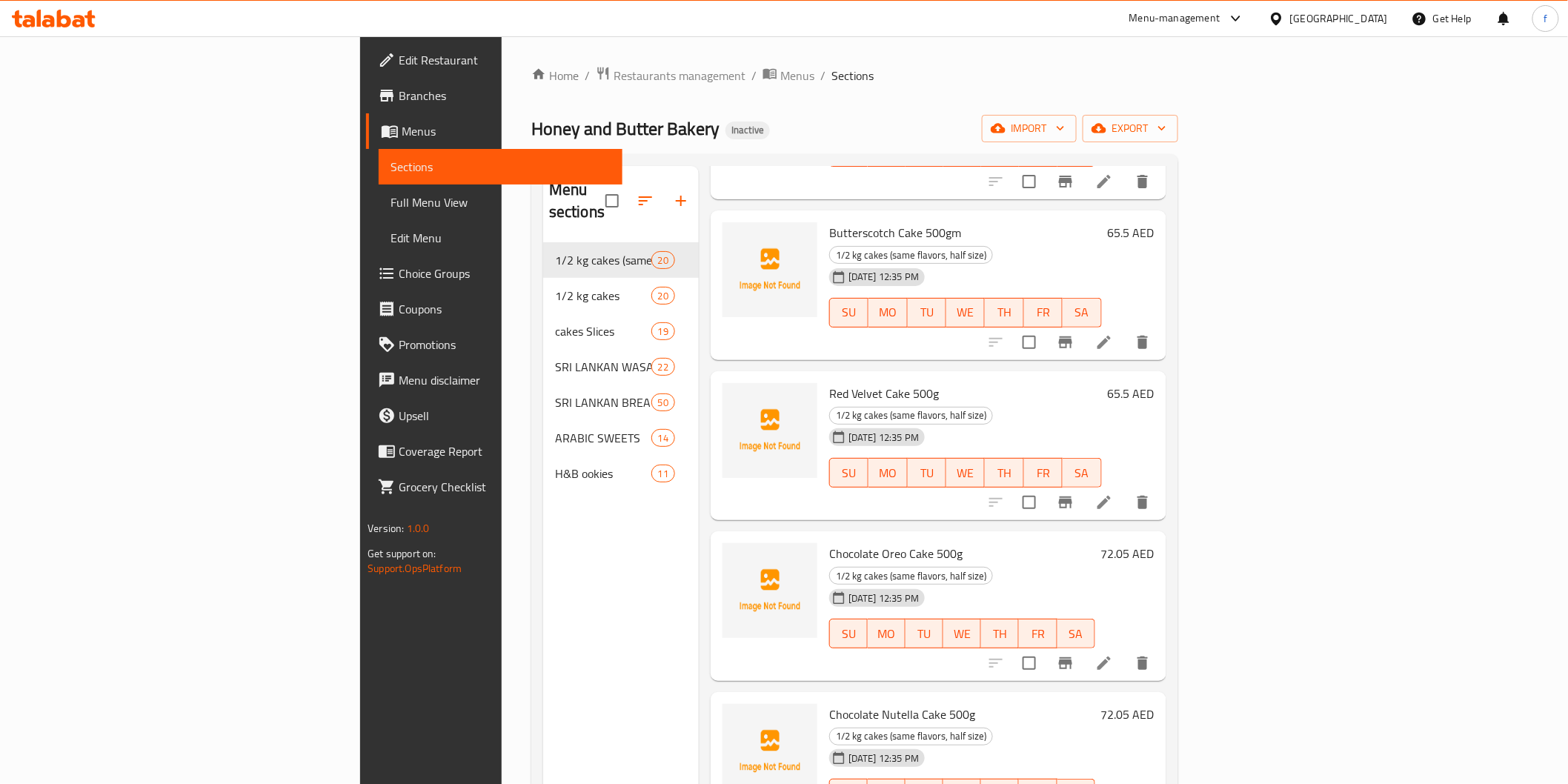
scroll to position [1152, 0]
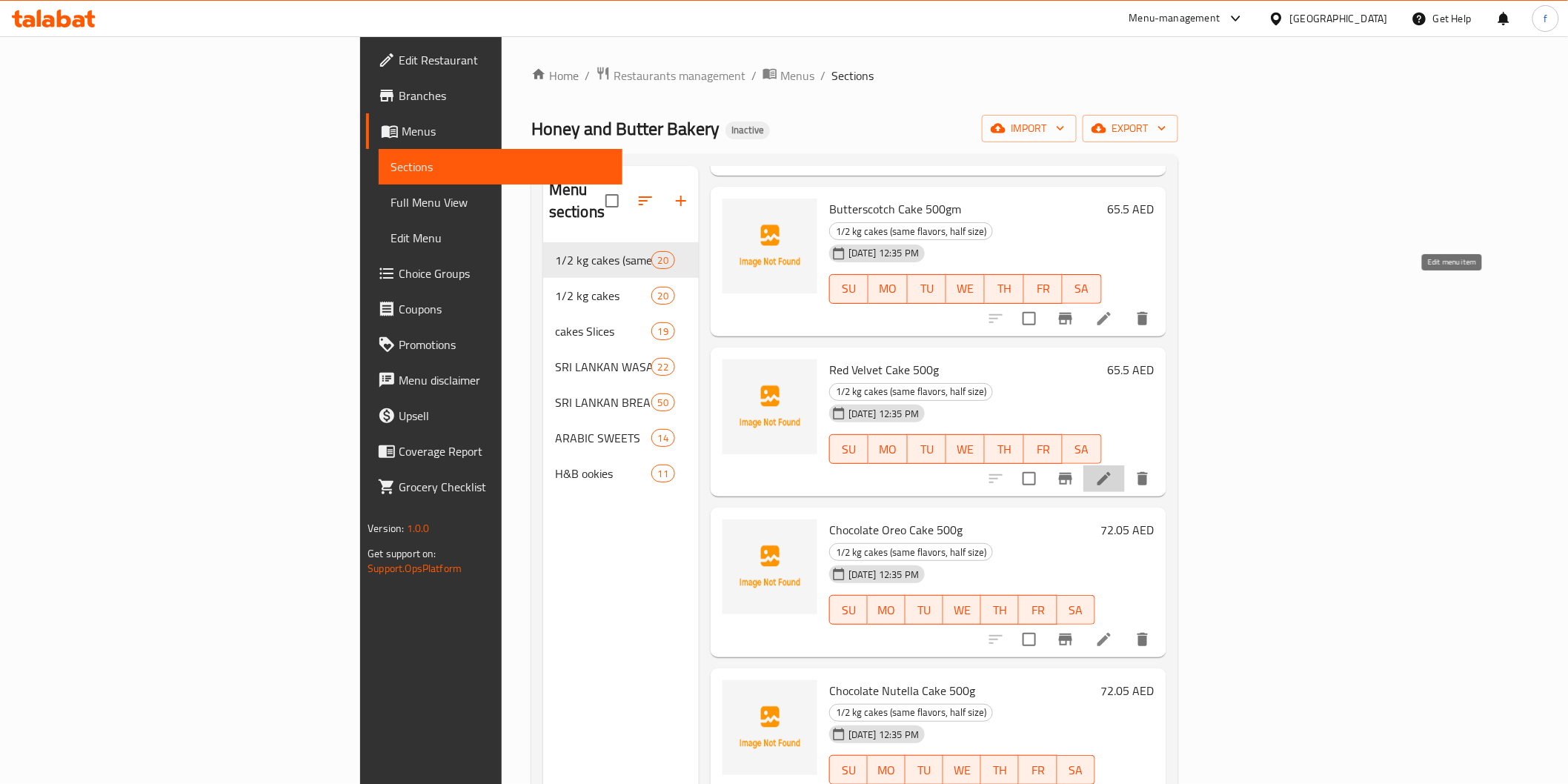
click at [1111, 472] on icon at bounding box center [1104, 478] width 13 height 13
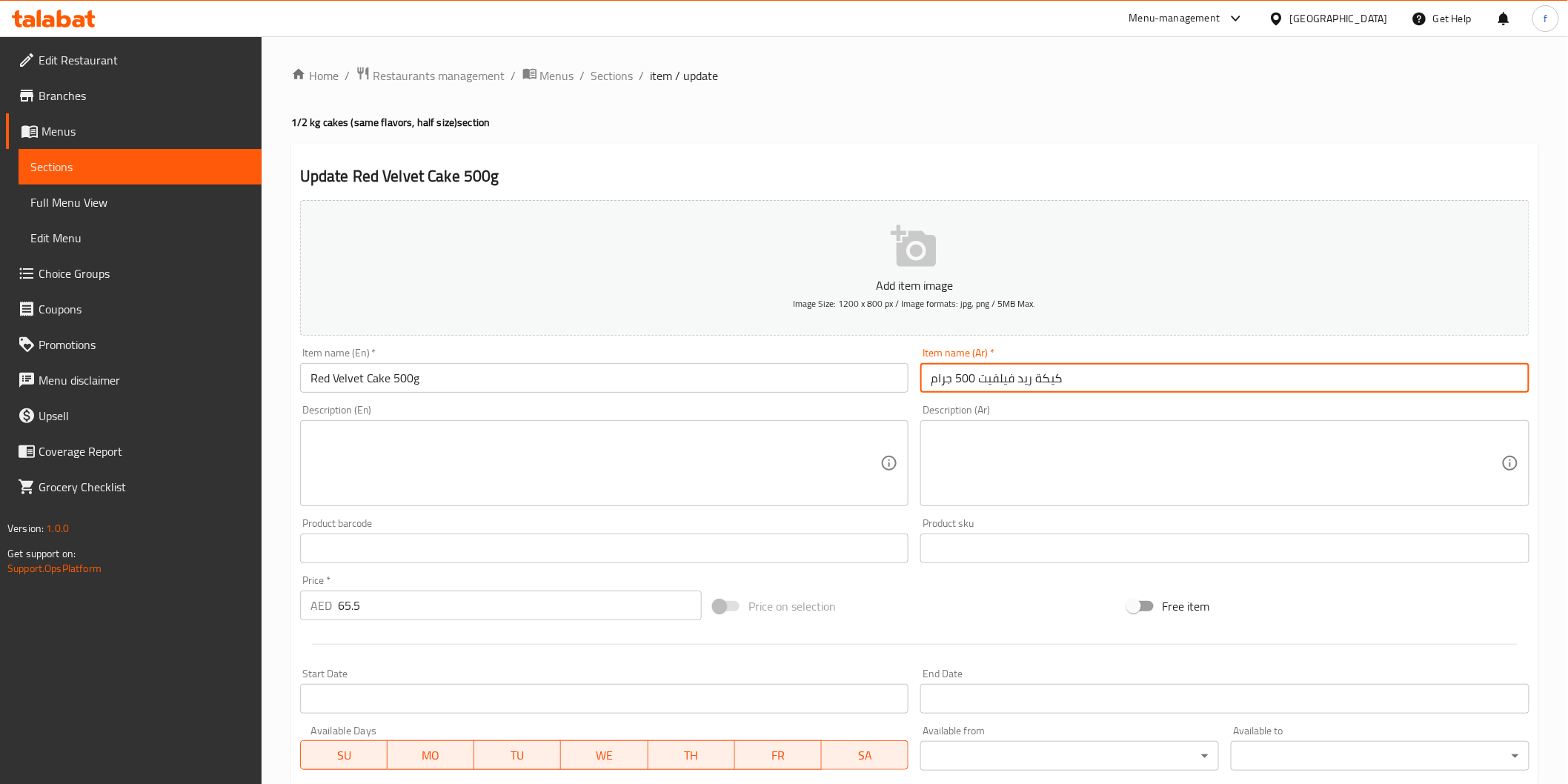
click at [1203, 383] on input "كيكة ريد فيلفيت 500 جرام" at bounding box center [1225, 378] width 609 height 30
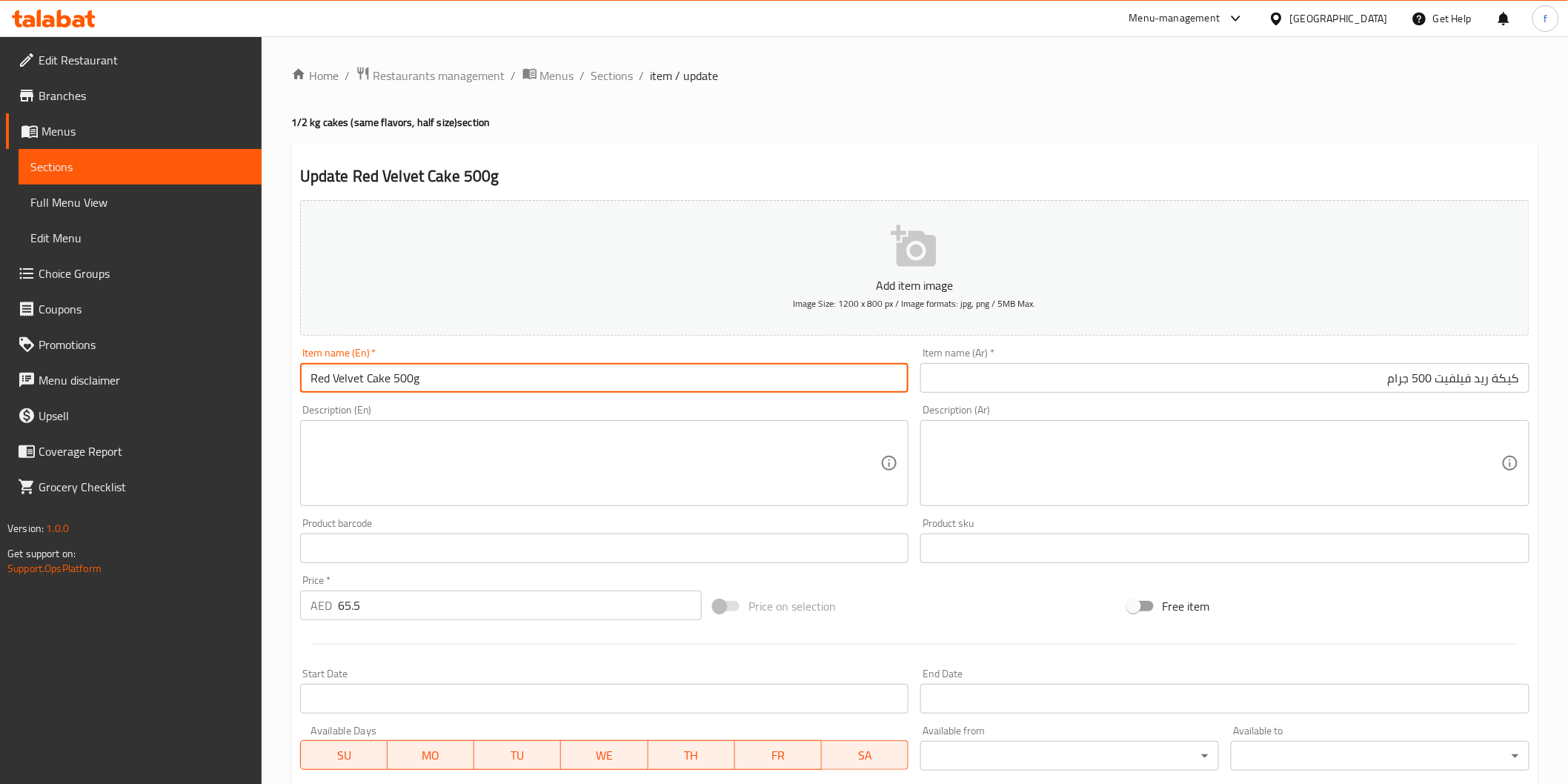
click at [327, 382] on input "Red Velvet Cake 500g" at bounding box center [605, 378] width 609 height 30
click at [354, 373] on input "Red Velvet Cake 500g" at bounding box center [605, 378] width 609 height 30
drag, startPoint x: 363, startPoint y: 379, endPoint x: 305, endPoint y: 378, distance: 58.0
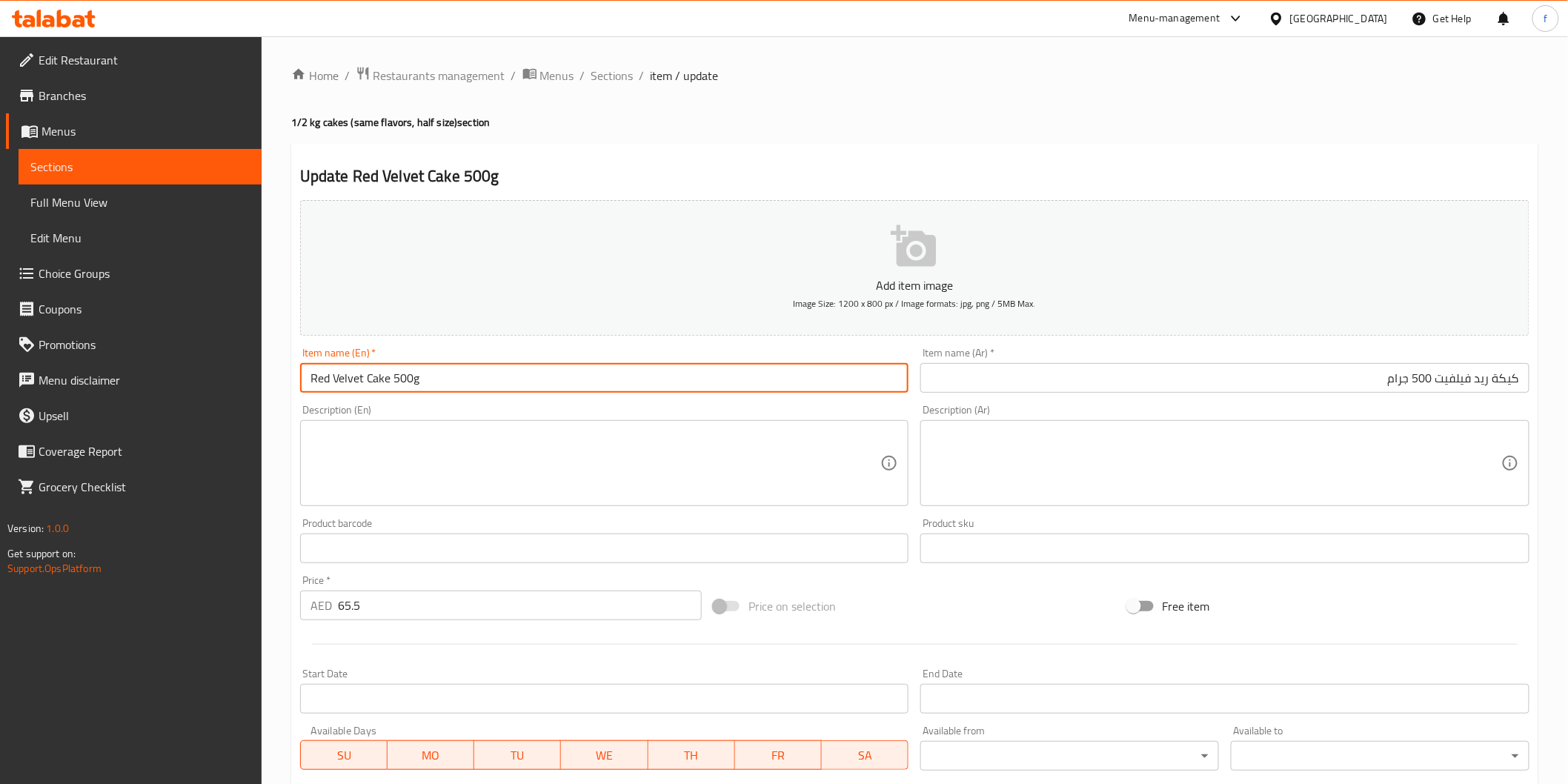
click at [305, 378] on input "Red Velvet Cake 500g" at bounding box center [605, 378] width 609 height 30
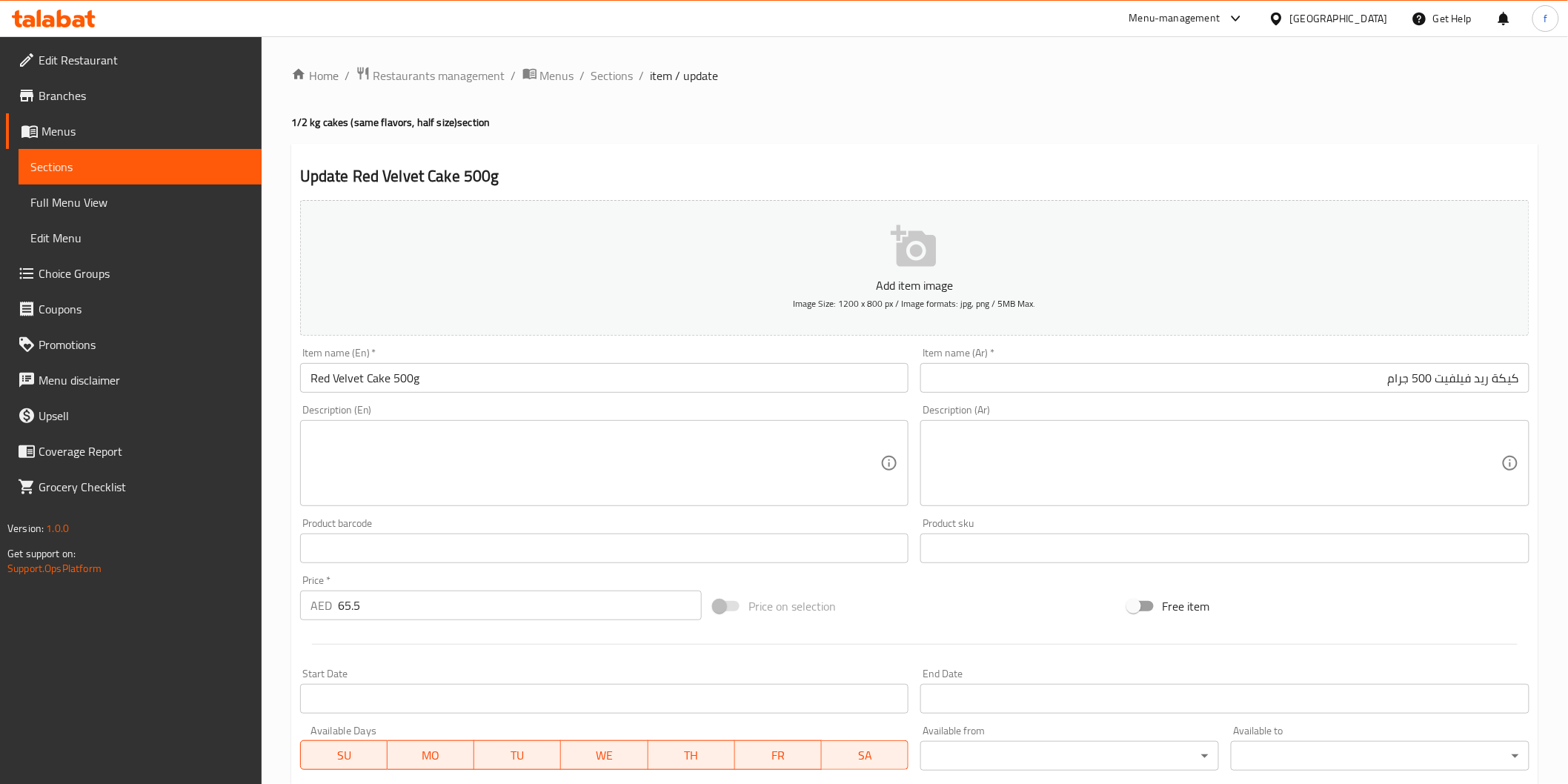
drag, startPoint x: 1397, startPoint y: 376, endPoint x: 1454, endPoint y: 398, distance: 61.1
click at [1398, 376] on input "كيكة ريد فيلفيت 500 جرام" at bounding box center [1225, 378] width 609 height 30
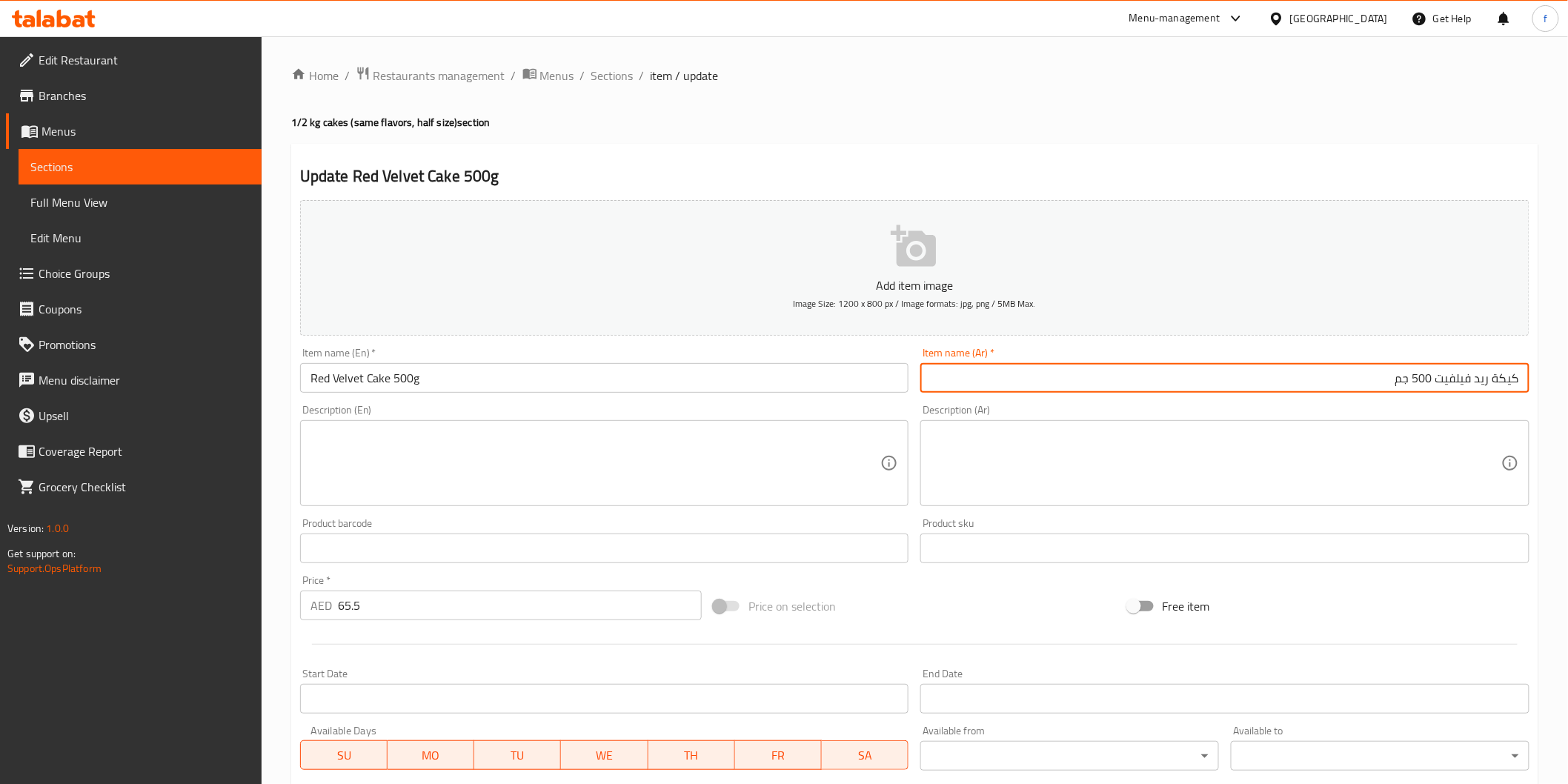
type input "كيكة ريد فيلفيت 500 جم"
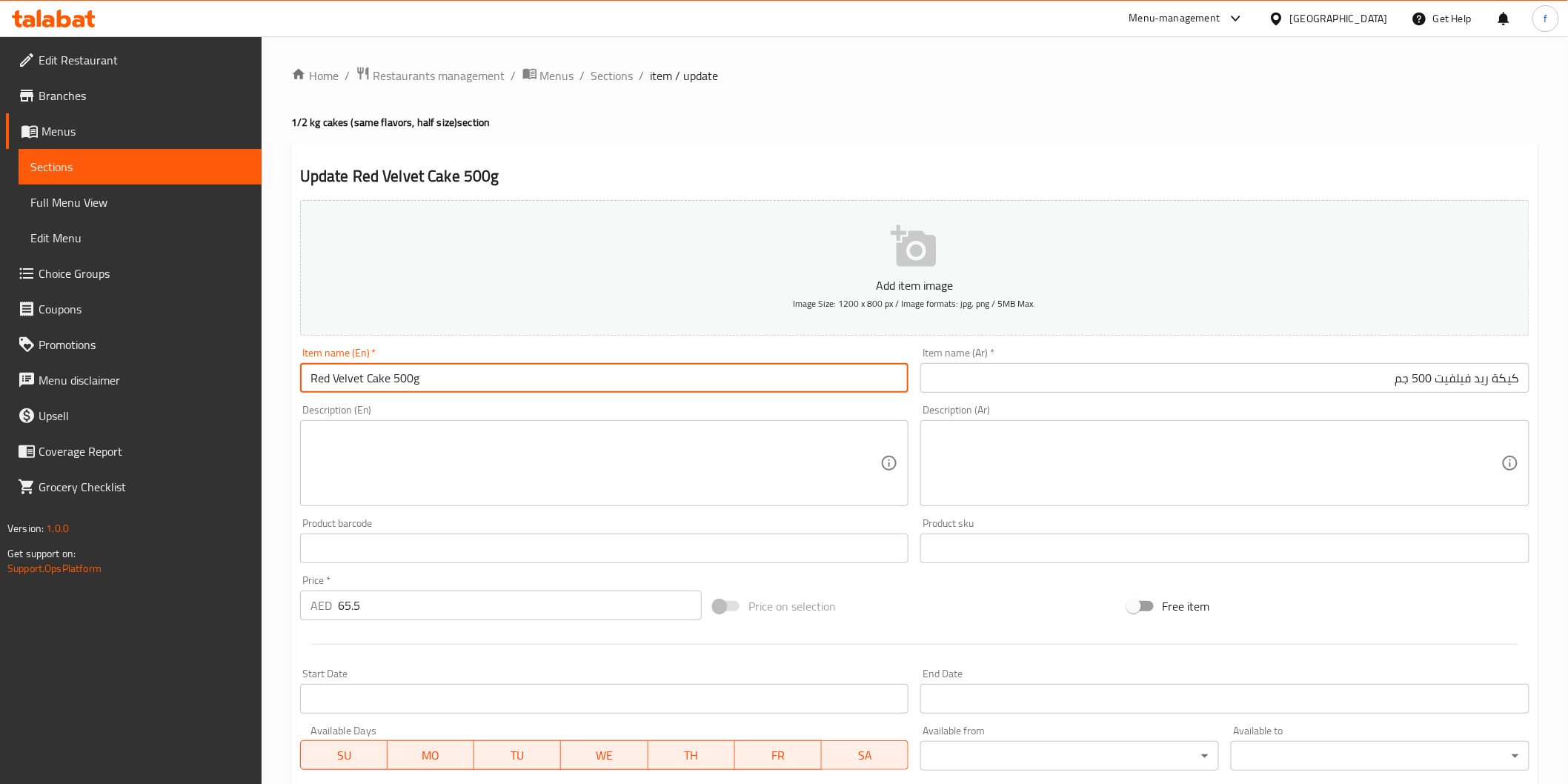
click at [480, 389] on input "Red Velvet Cake 500g" at bounding box center [605, 378] width 609 height 30
type input "Red Velvet Cake 500gm"
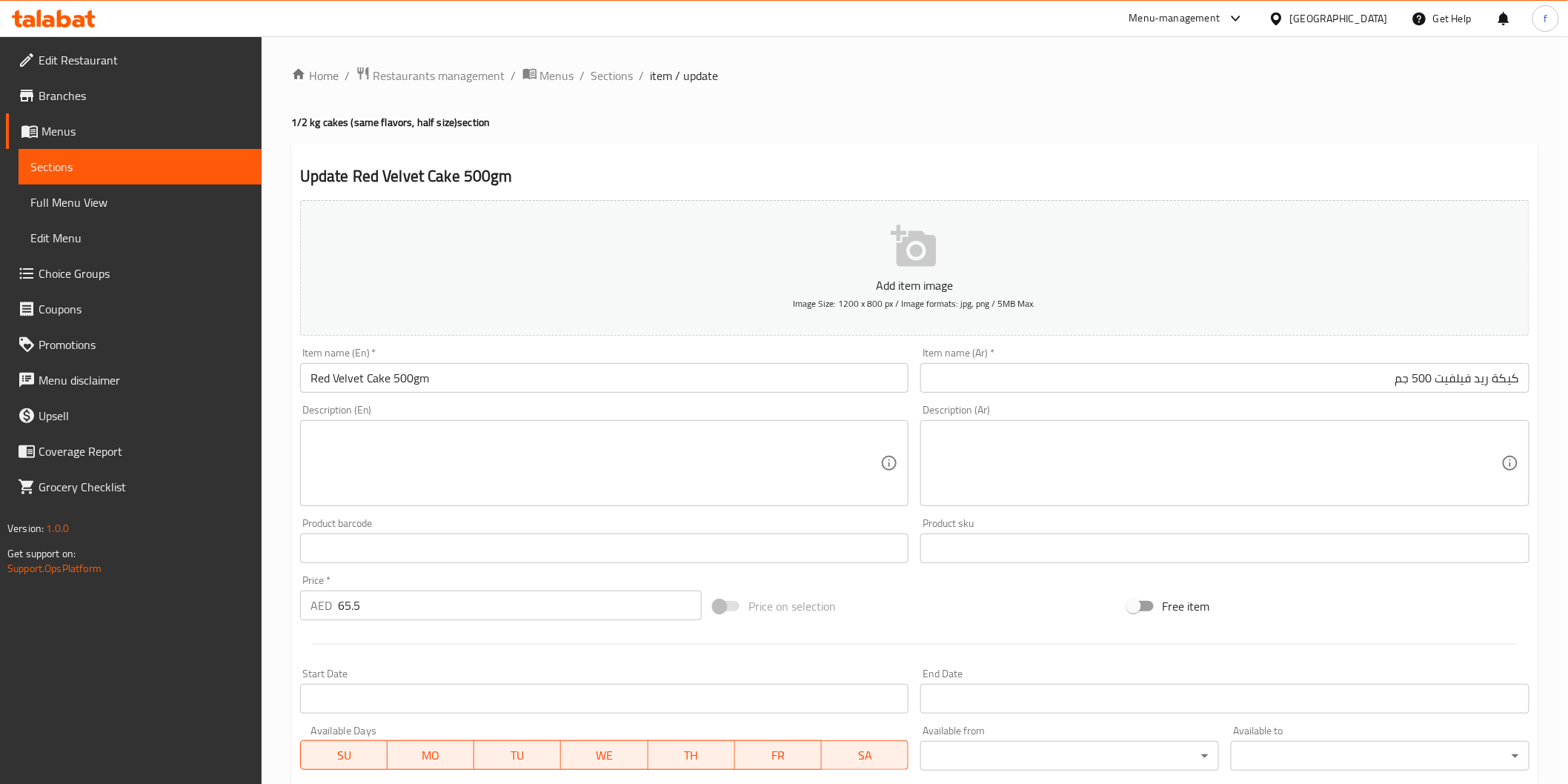
click at [435, 608] on input "65.5" at bounding box center [520, 605] width 364 height 30
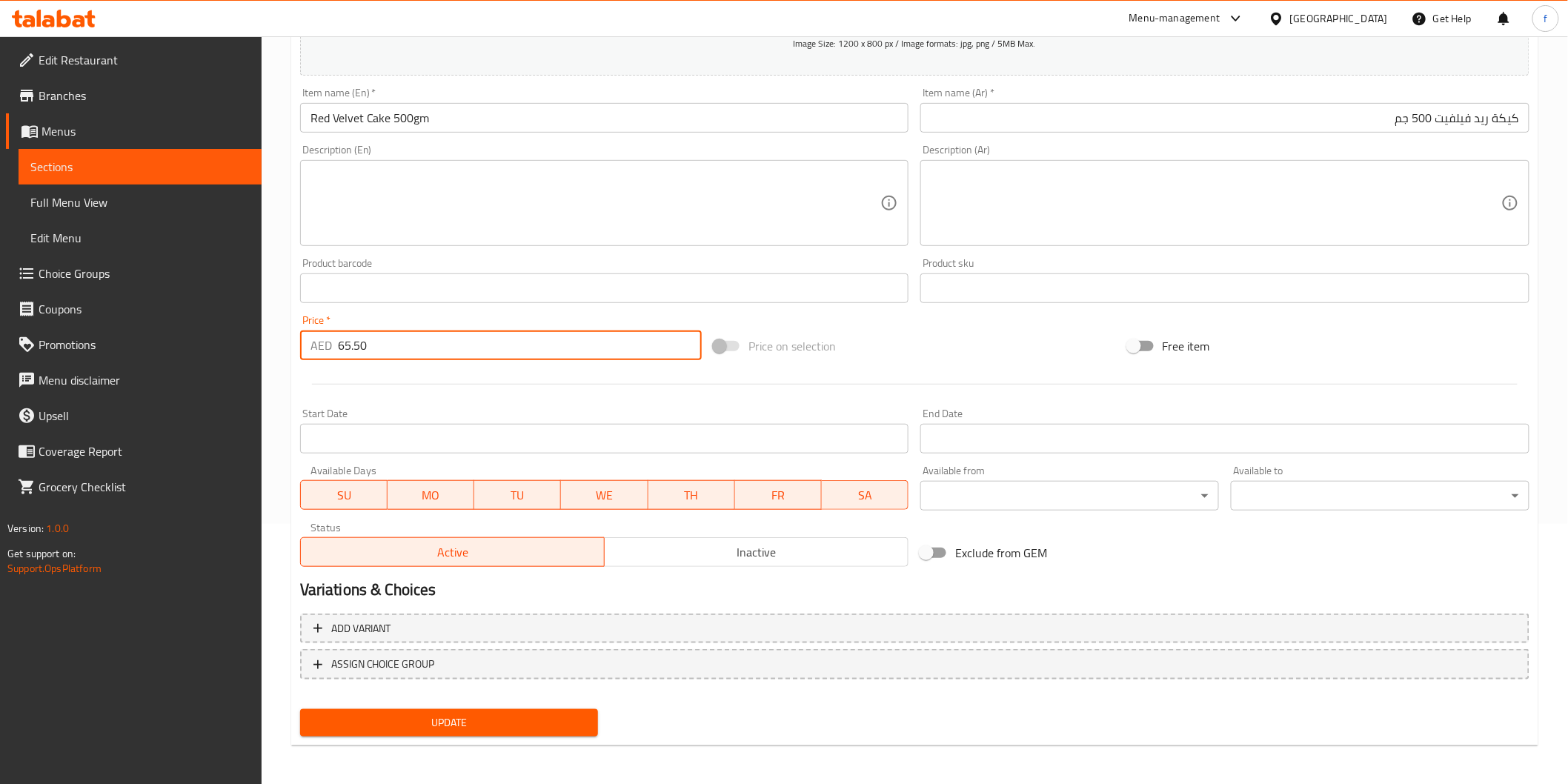
type input "65.50"
click at [445, 715] on span "Update" at bounding box center [450, 723] width 275 height 18
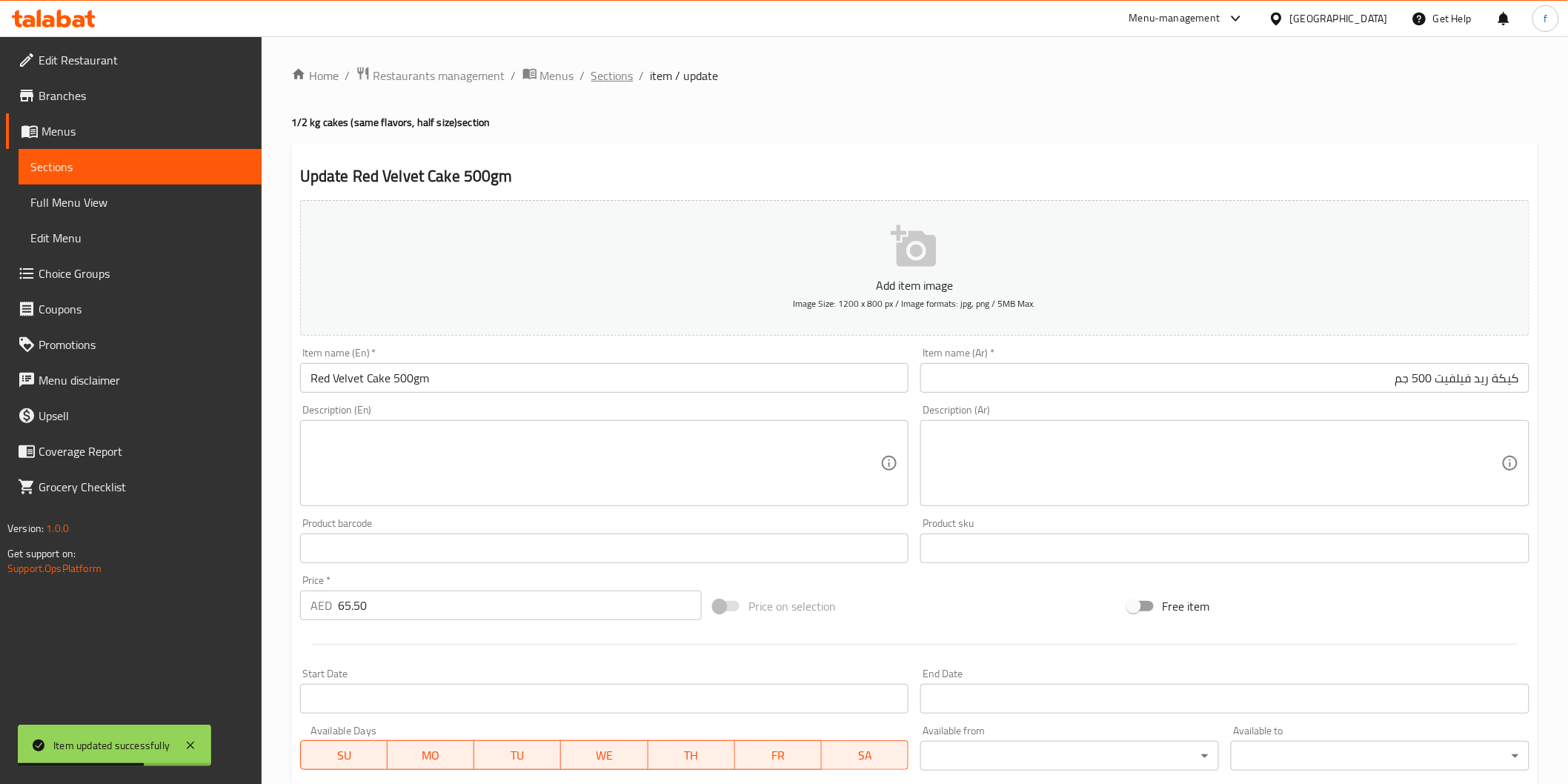
click at [612, 75] on span "Sections" at bounding box center [612, 75] width 42 height 18
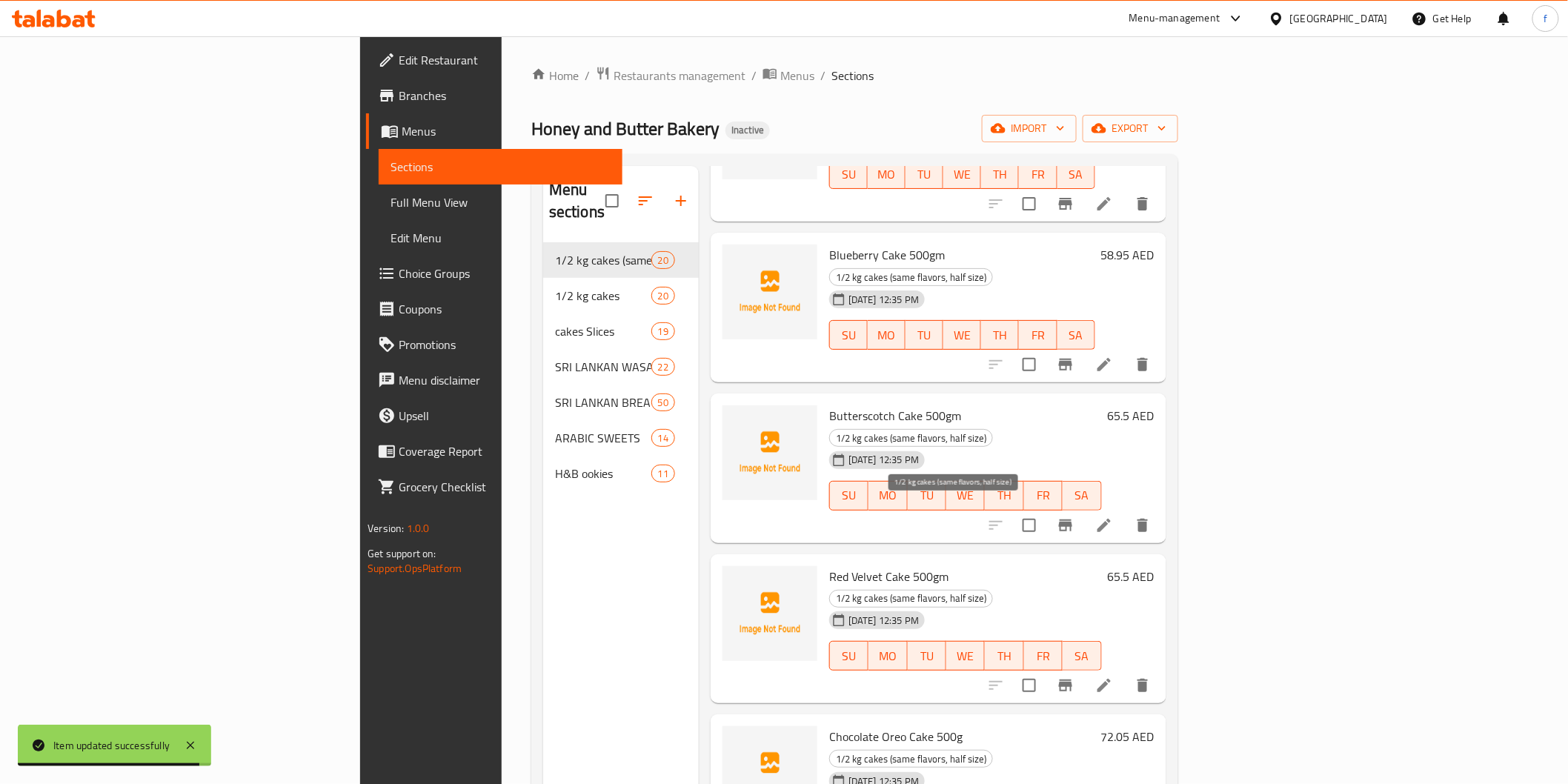
scroll to position [988, 0]
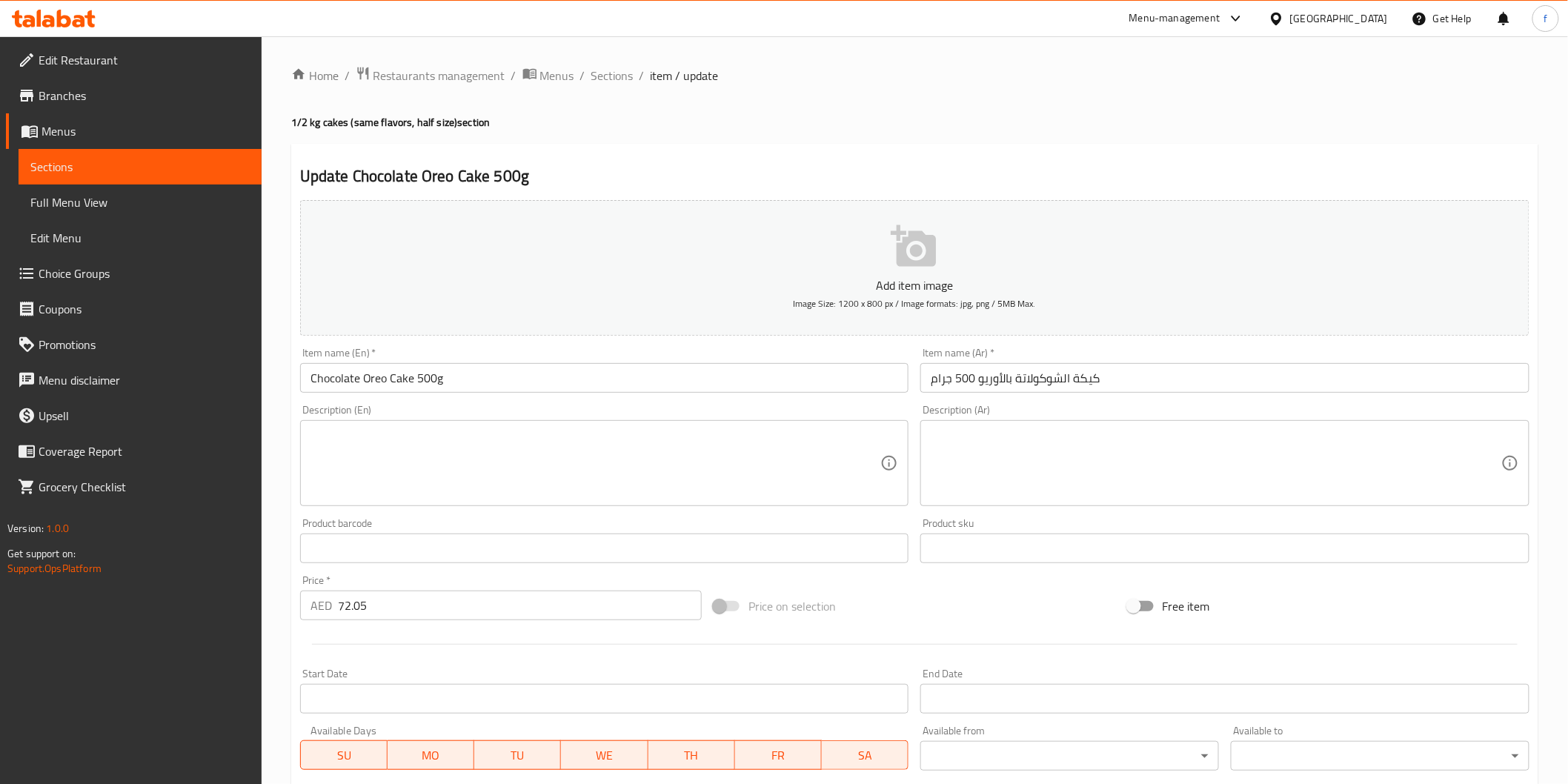
click at [1161, 391] on input "كيكة الشوكولاتة بالأوريو 500 جرام" at bounding box center [1225, 378] width 609 height 30
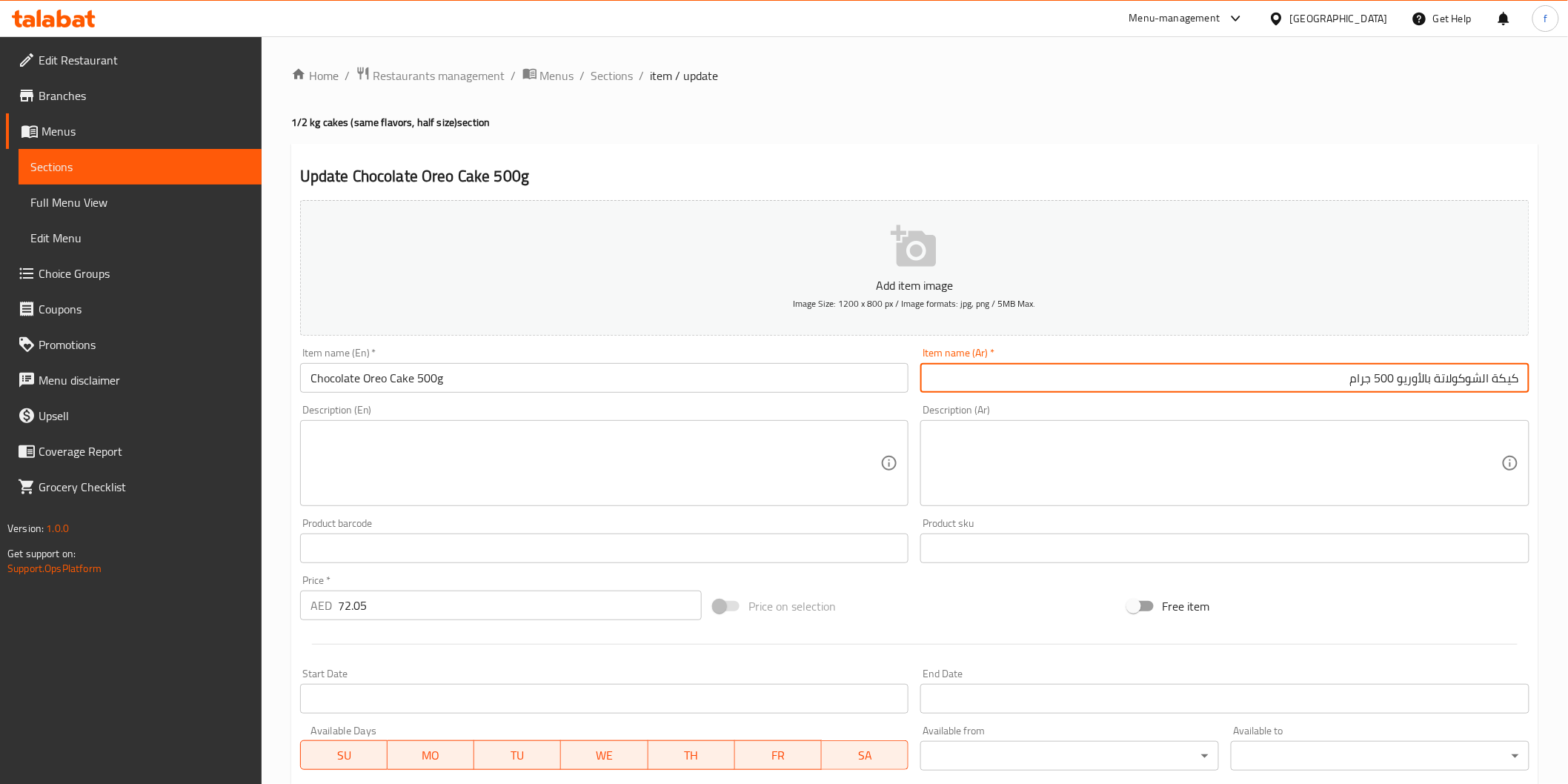
click at [1492, 375] on input "كيكة الشوكولاتة بالأوريو 500 جرام" at bounding box center [1225, 378] width 609 height 30
click at [1364, 380] on input "كيك الشوكولاتة بالأوريو 500 جرام" at bounding box center [1225, 378] width 609 height 30
click at [1494, 380] on input "كيك الشوكولاتة بالأوريو 500 جم" at bounding box center [1225, 378] width 609 height 30
drag, startPoint x: 1436, startPoint y: 379, endPoint x: 1445, endPoint y: 379, distance: 9.0
click at [1445, 379] on input "كيك شوكولاتة بالأوريو 500 جم" at bounding box center [1225, 378] width 609 height 30
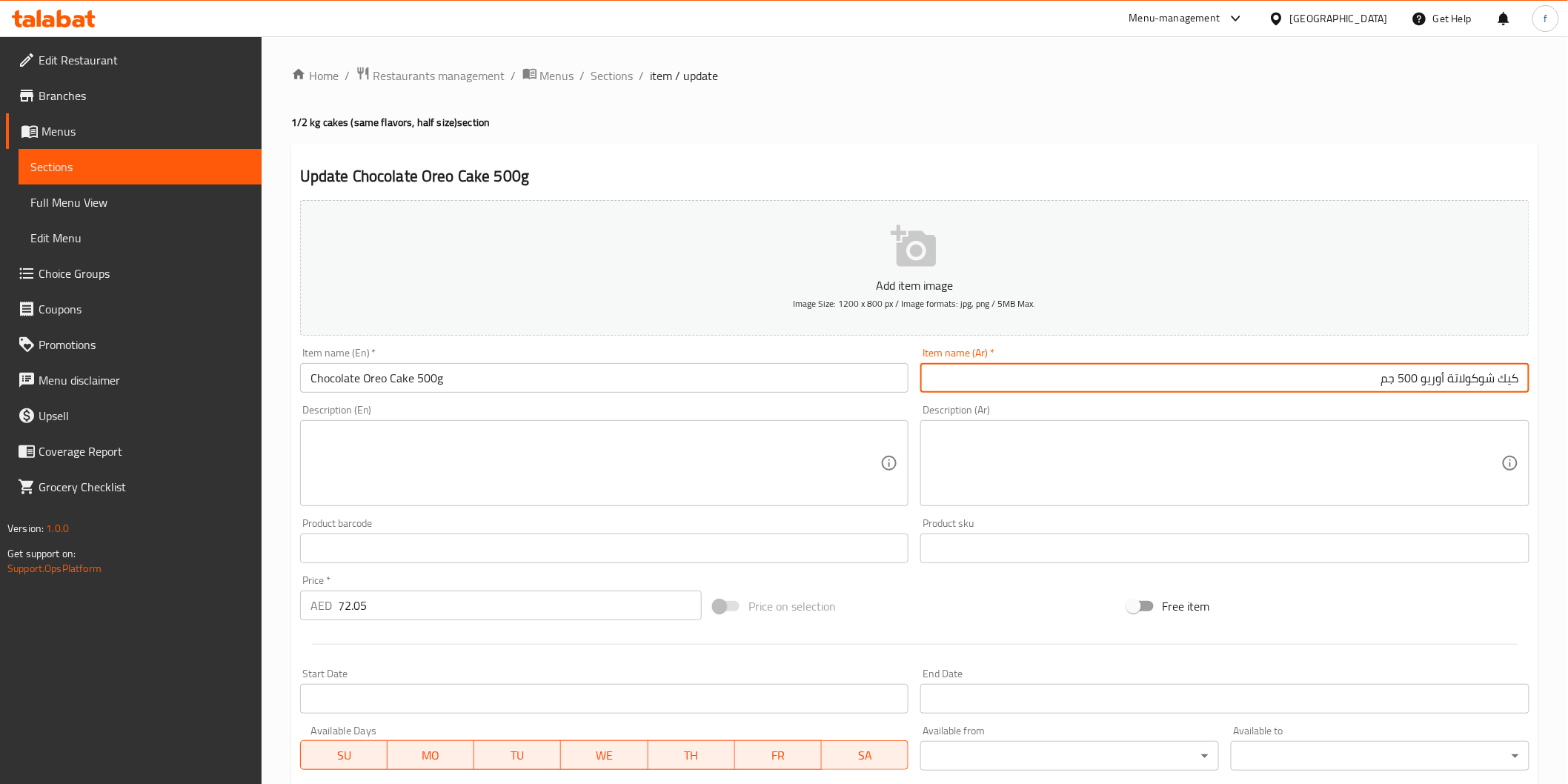
type input "كيك شوكولاتة أوريو 500 جم"
click at [579, 379] on input "Chocolate Oreo Cake 500g" at bounding box center [605, 378] width 609 height 30
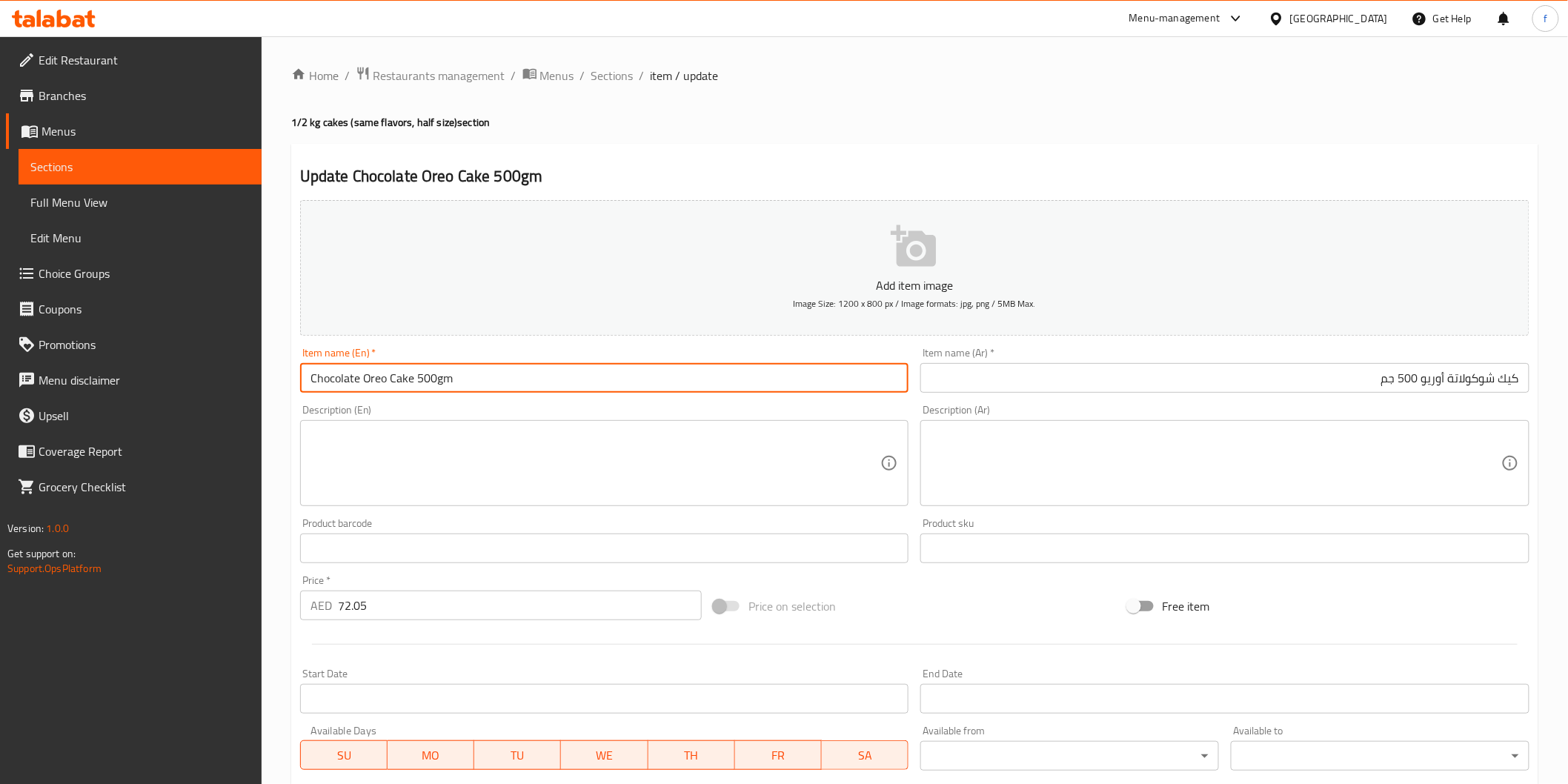
type input "Chocolate Oreo Cake 500gm"
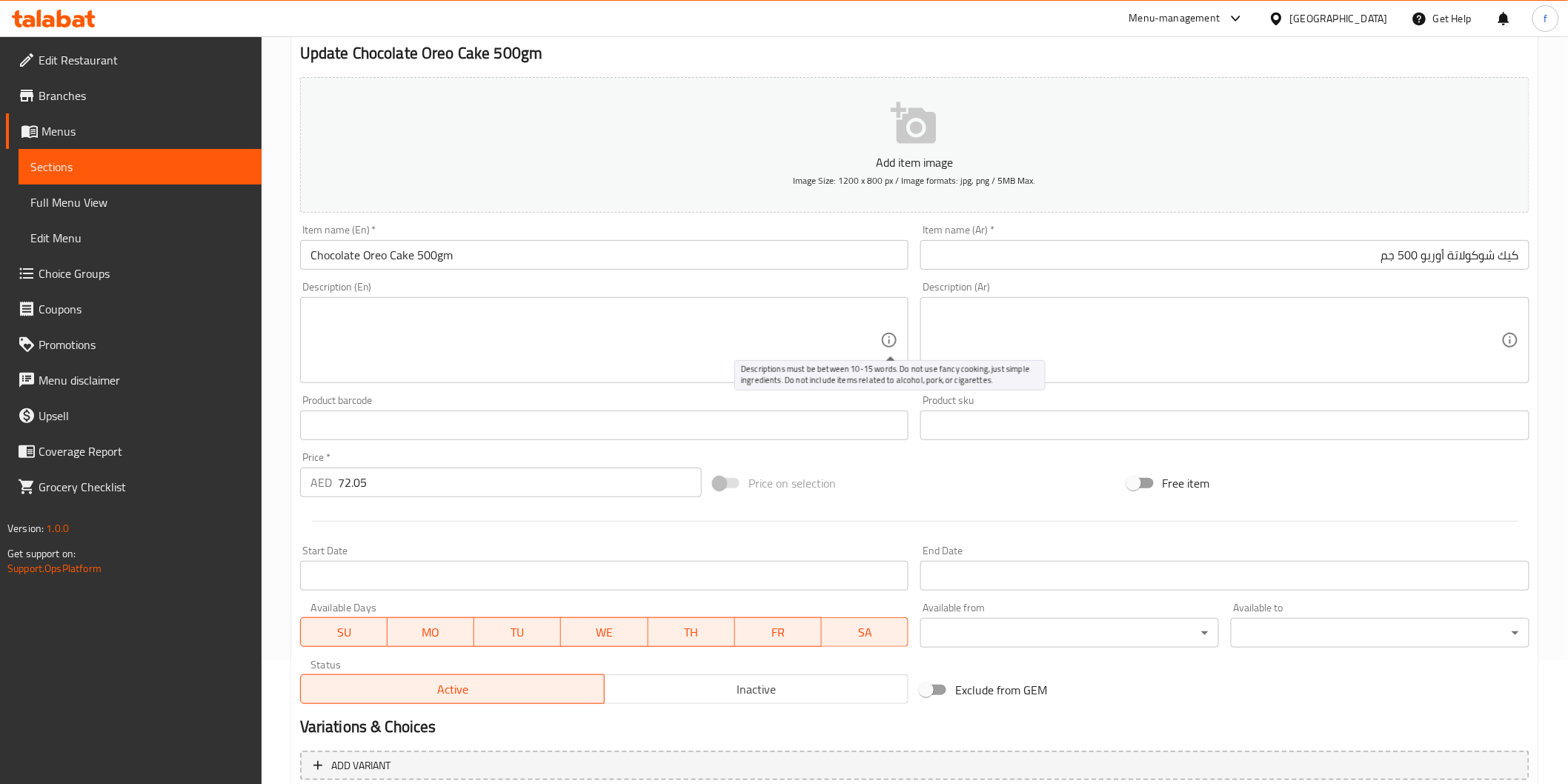
scroll to position [260, 0]
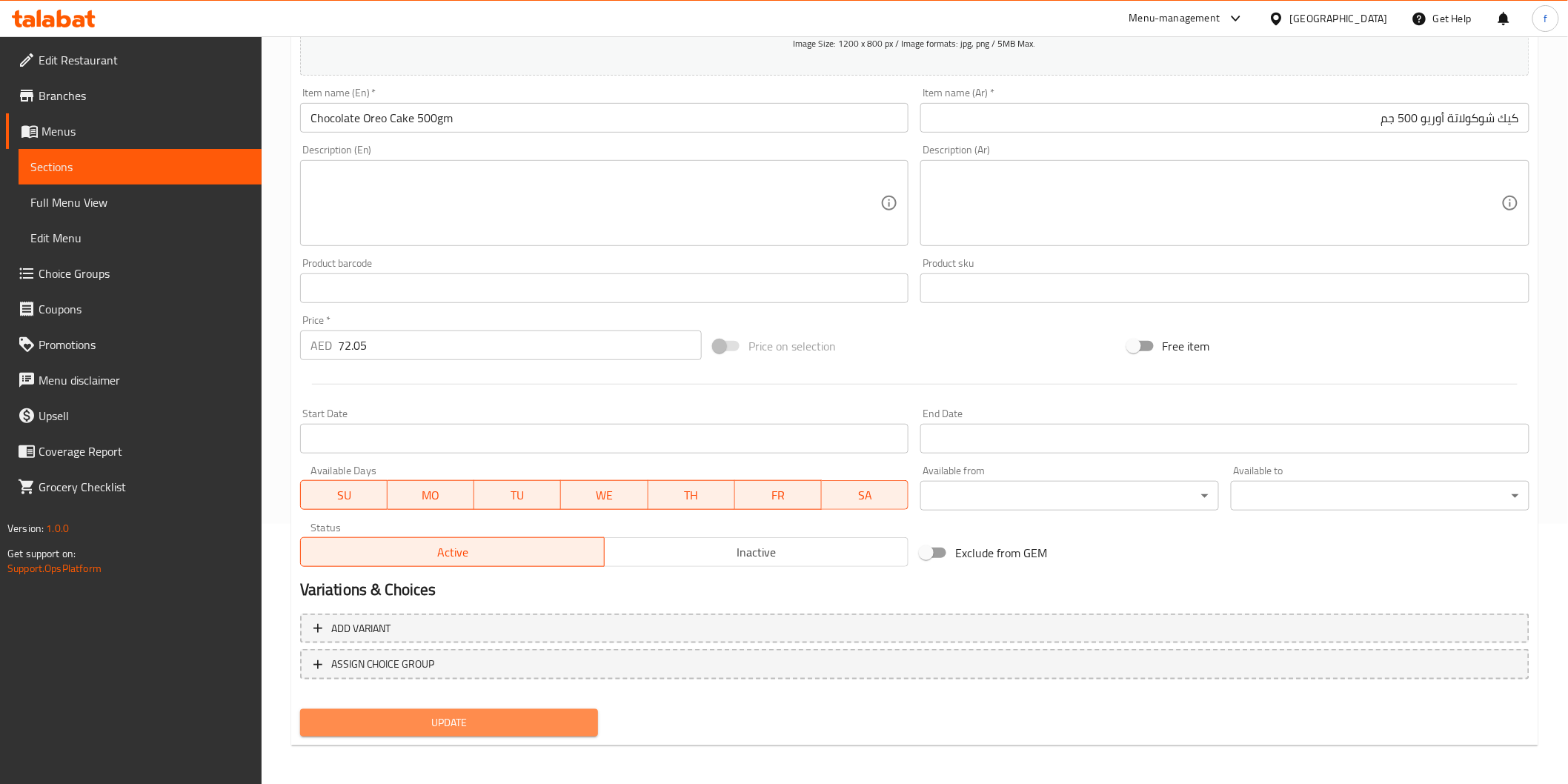
drag, startPoint x: 450, startPoint y: 724, endPoint x: 462, endPoint y: 702, distance: 25.1
click at [454, 728] on span "Update" at bounding box center [450, 723] width 275 height 18
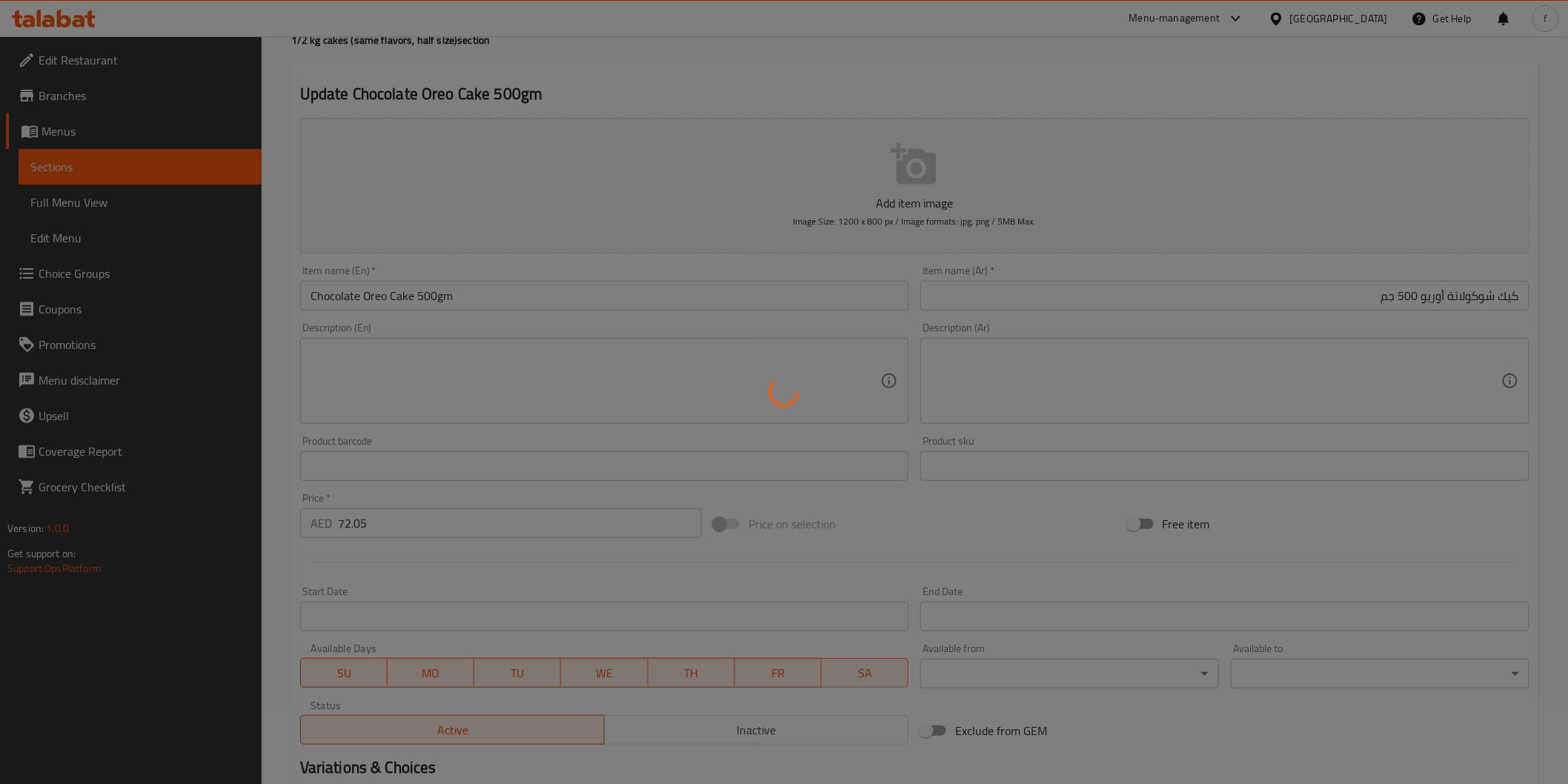
scroll to position [0, 0]
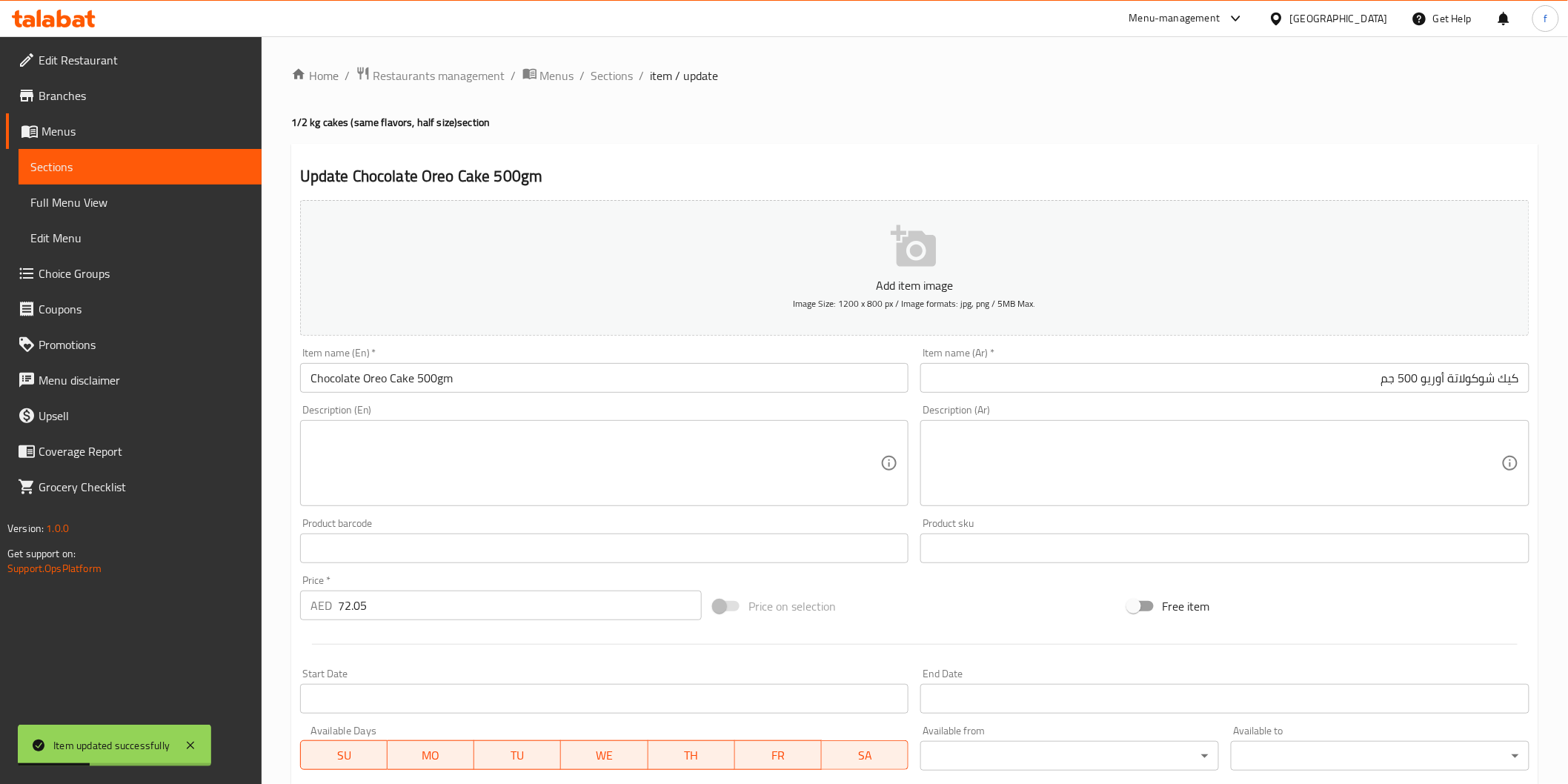
drag, startPoint x: 600, startPoint y: 73, endPoint x: 586, endPoint y: 89, distance: 21.3
click at [600, 74] on span "Sections" at bounding box center [612, 75] width 42 height 18
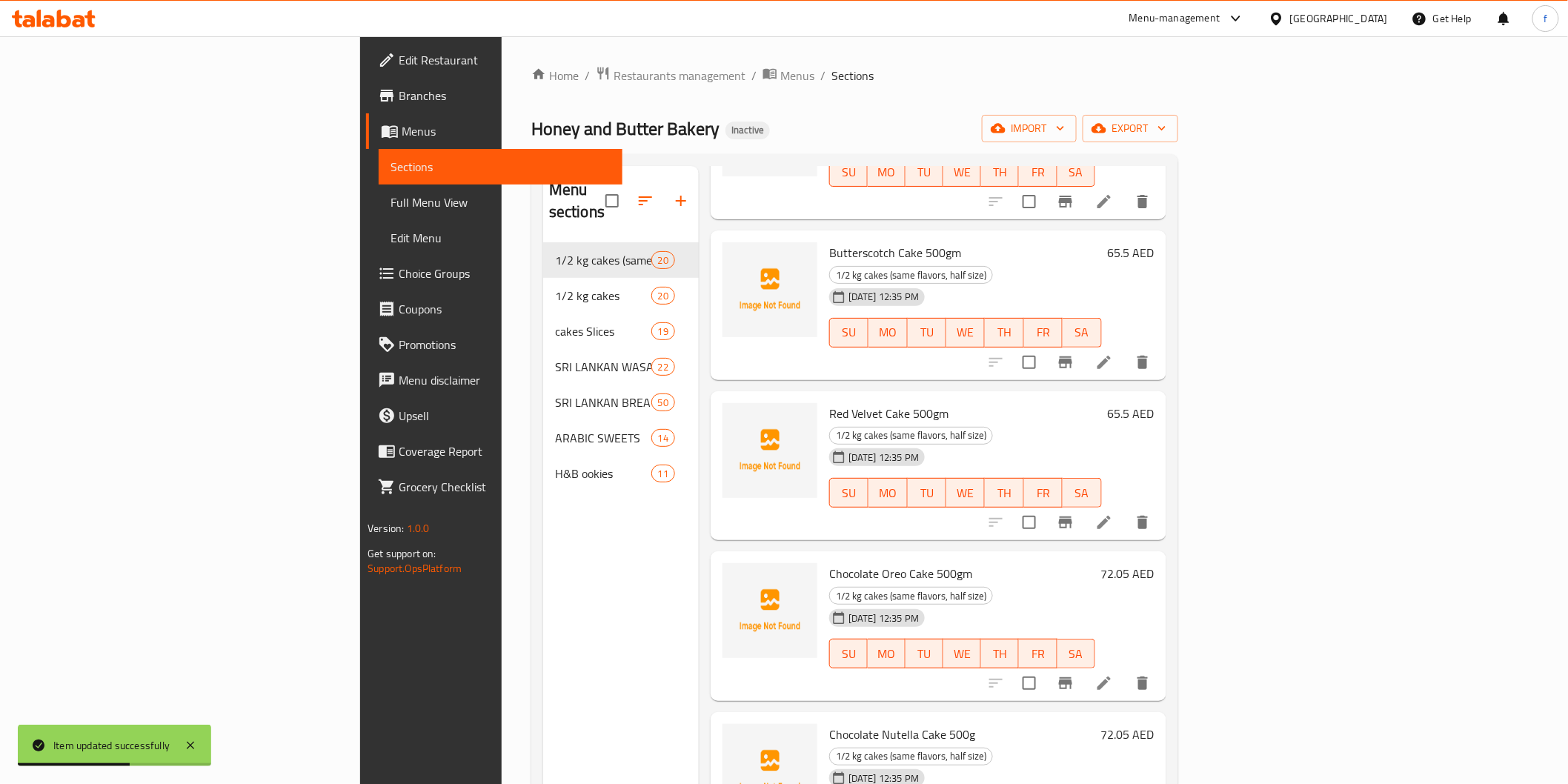
scroll to position [1152, 0]
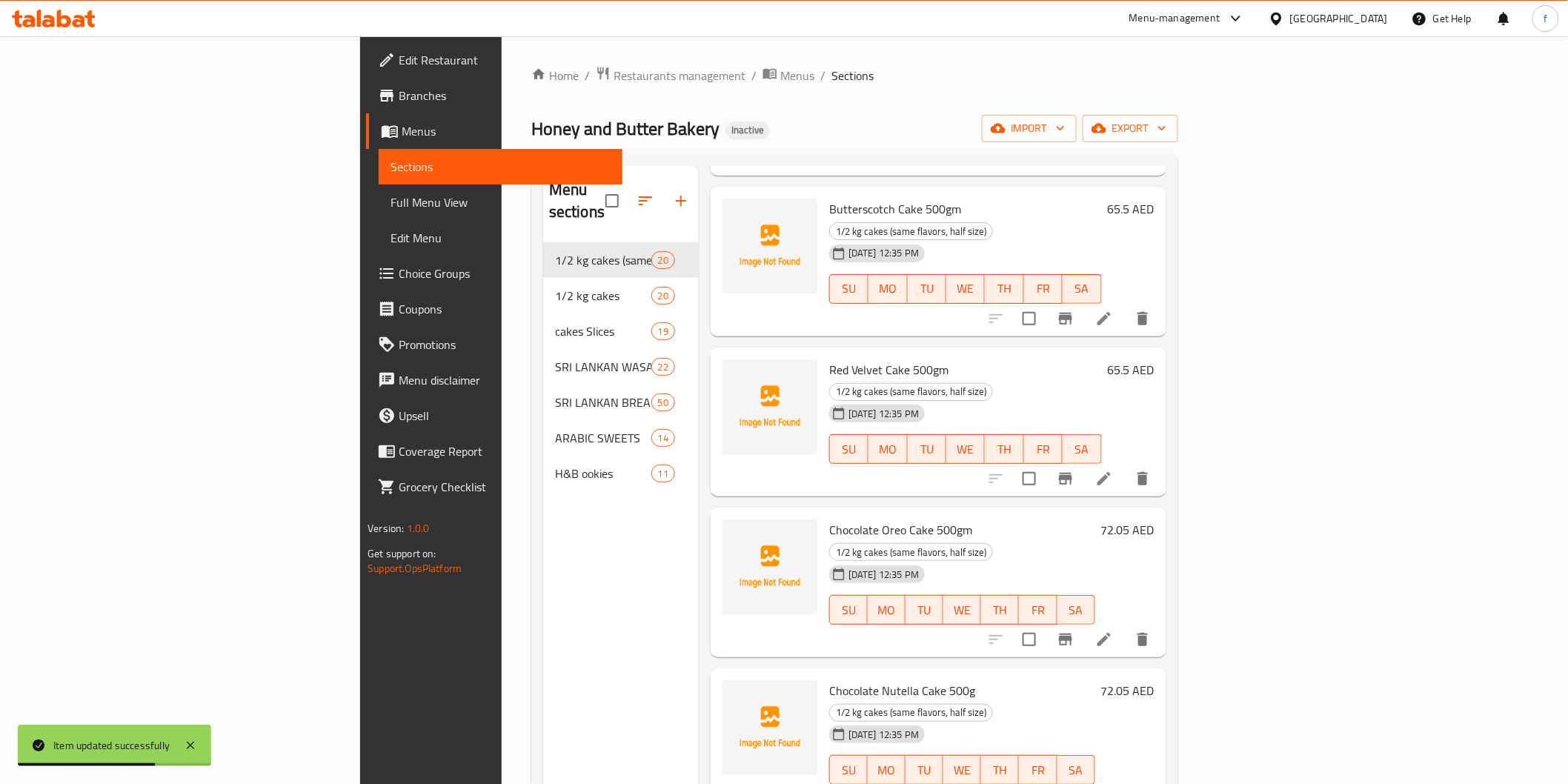
click at [1125, 783] on li at bounding box center [1104, 799] width 41 height 27
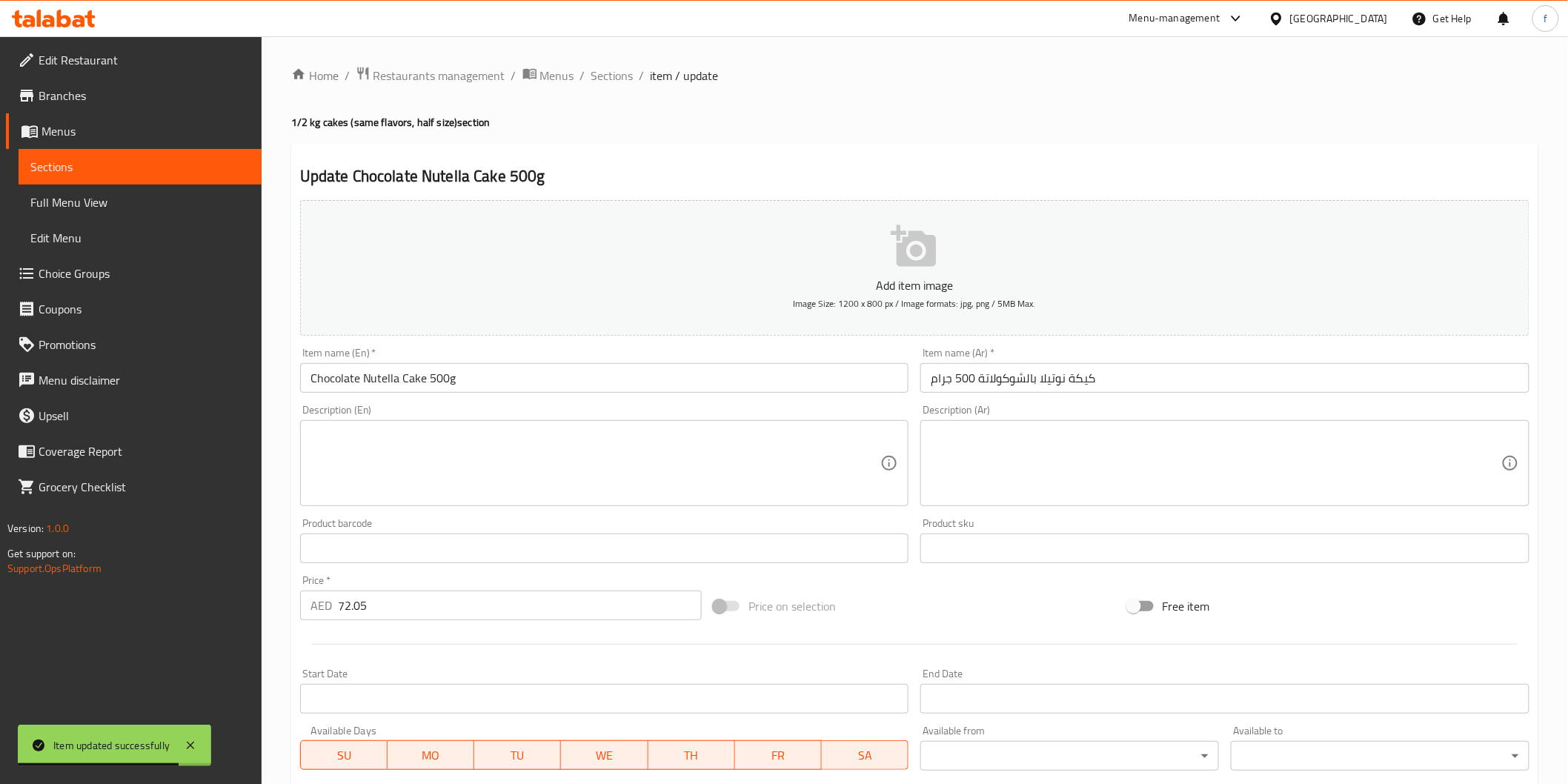
click at [1052, 389] on input "كيكة نوتيلا بالشوكولاتة 500 جرام" at bounding box center [1225, 378] width 609 height 30
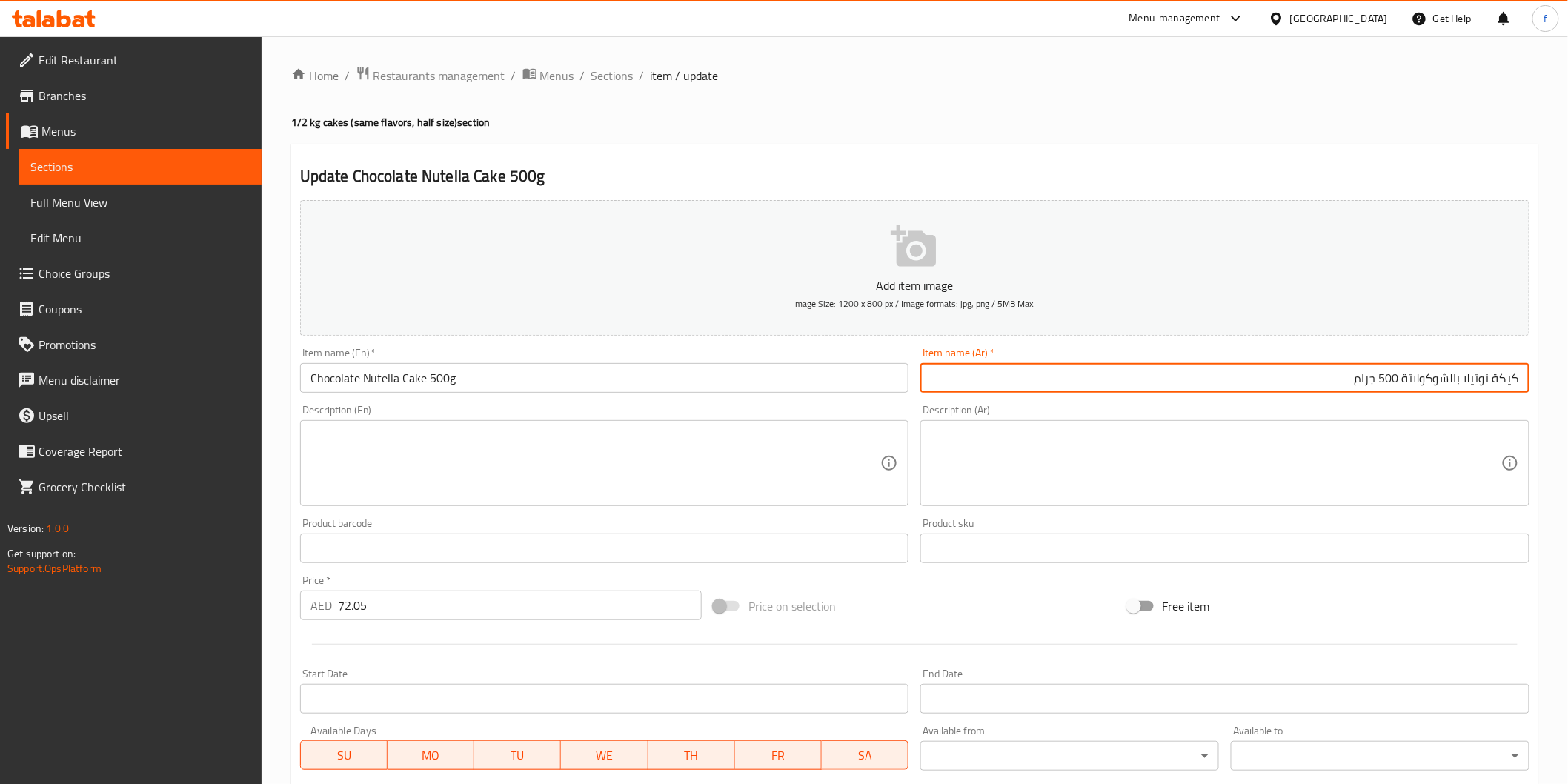
click at [1493, 379] on input "كيكة نوتيلا بالشوكولاتة 500 جرام" at bounding box center [1225, 378] width 609 height 30
drag, startPoint x: 1458, startPoint y: 374, endPoint x: 1470, endPoint y: 381, distance: 13.9
click at [1467, 378] on input "كيك نوتيلا بالشوكولاتة 500 جرام" at bounding box center [1225, 378] width 609 height 30
click at [1382, 379] on input "كيك نوتيلا شوكولاتة 500 جرام" at bounding box center [1225, 378] width 609 height 30
click at [1379, 376] on input "كيك نوتيلا شوكولاتة 500 جرام" at bounding box center [1225, 378] width 609 height 30
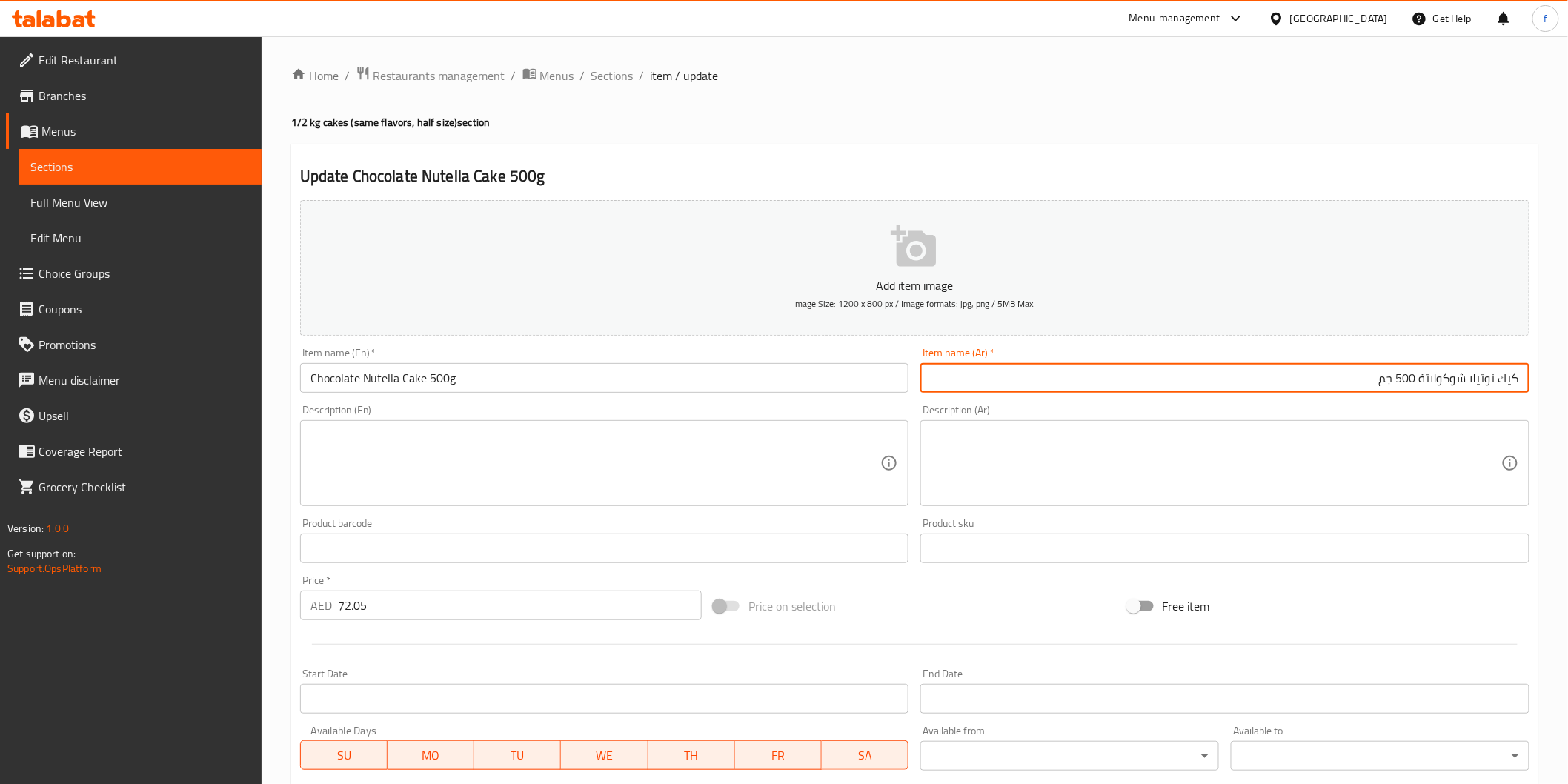
type input "كيك نوتيلا شوكولاتة 500 جم"
click at [534, 389] on input "Chocolate Nutella Cake 500g" at bounding box center [605, 378] width 609 height 30
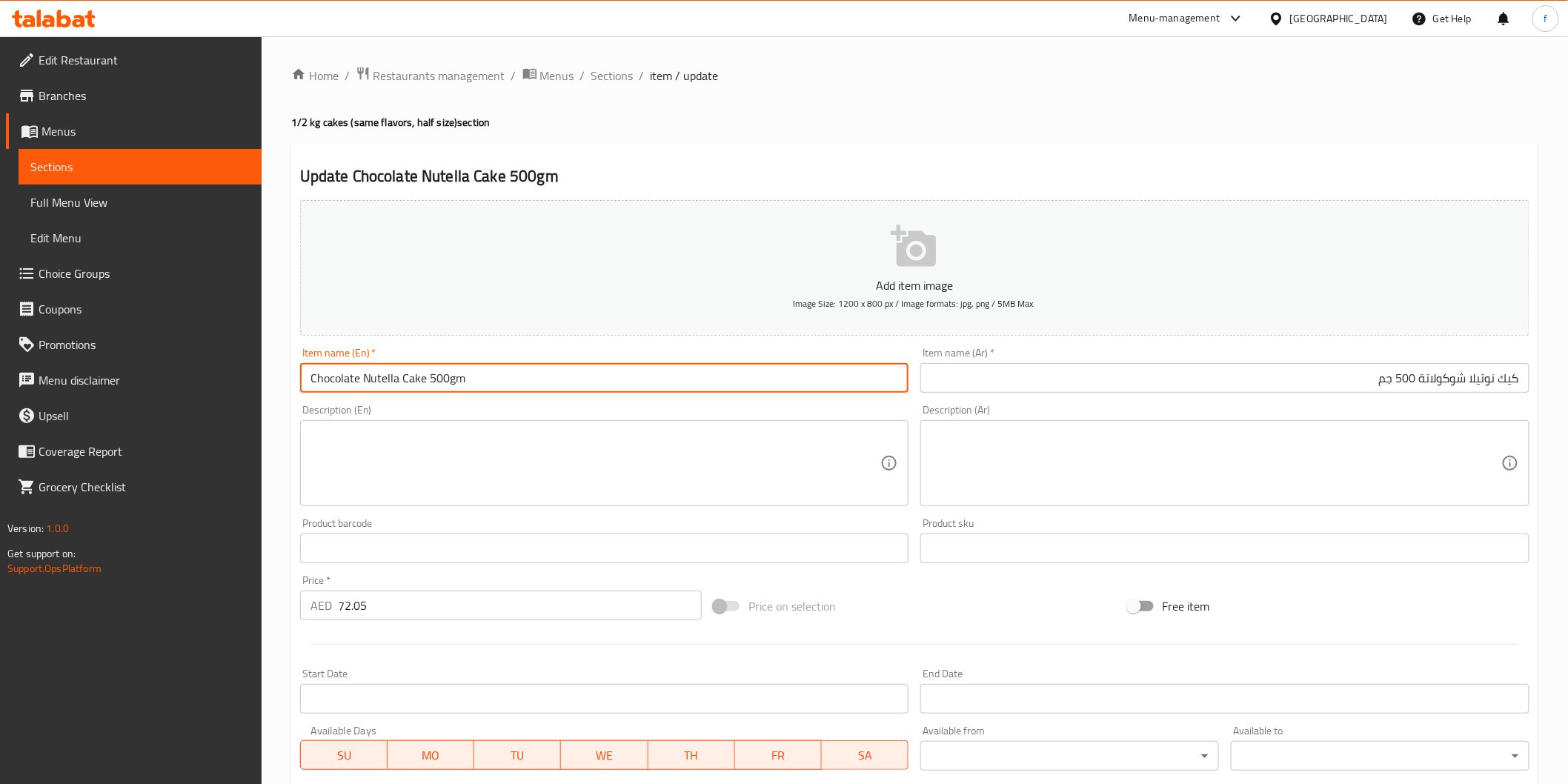
type input "Chocolate Nutella Cake 500gm"
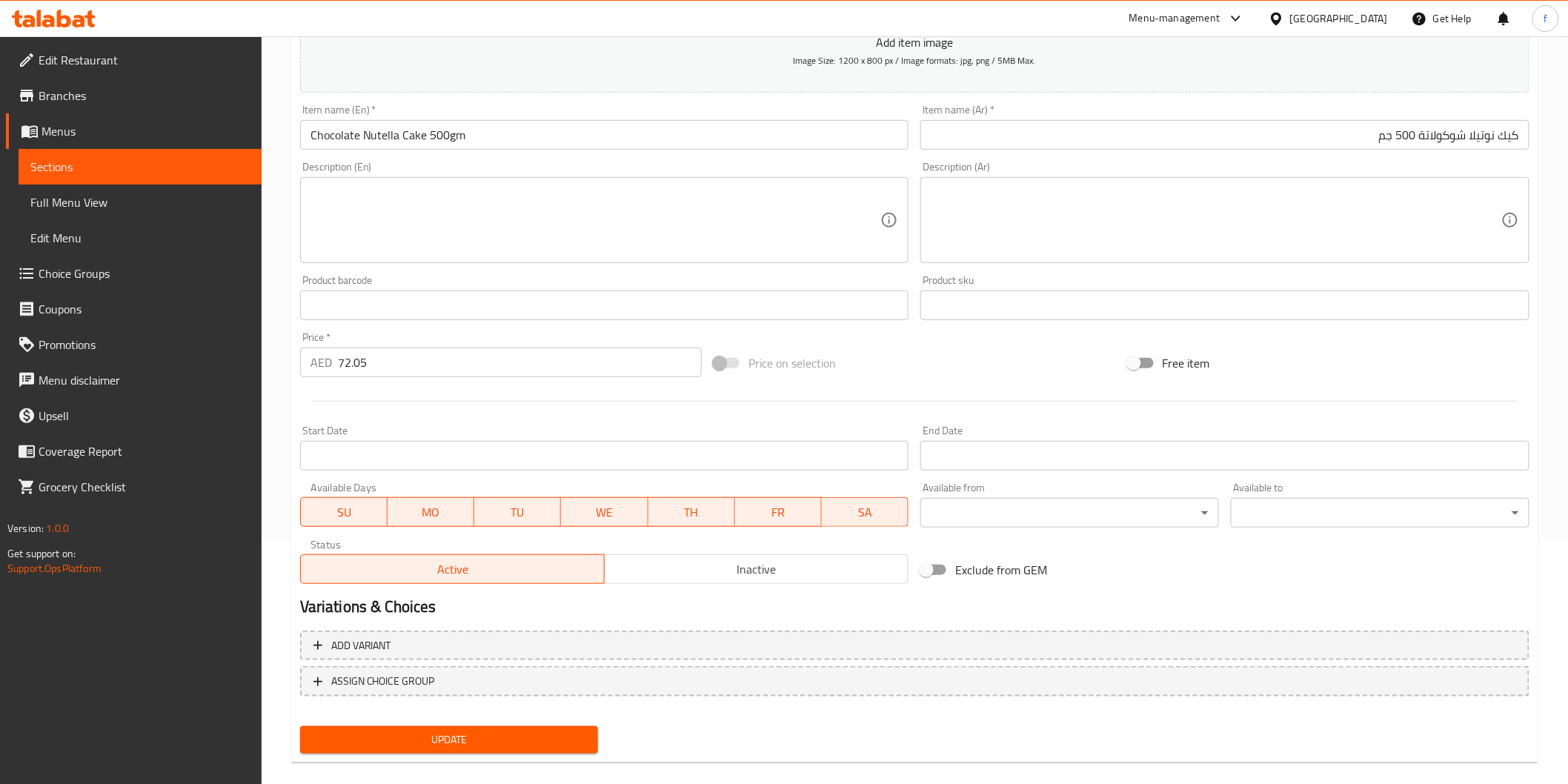
scroll to position [260, 0]
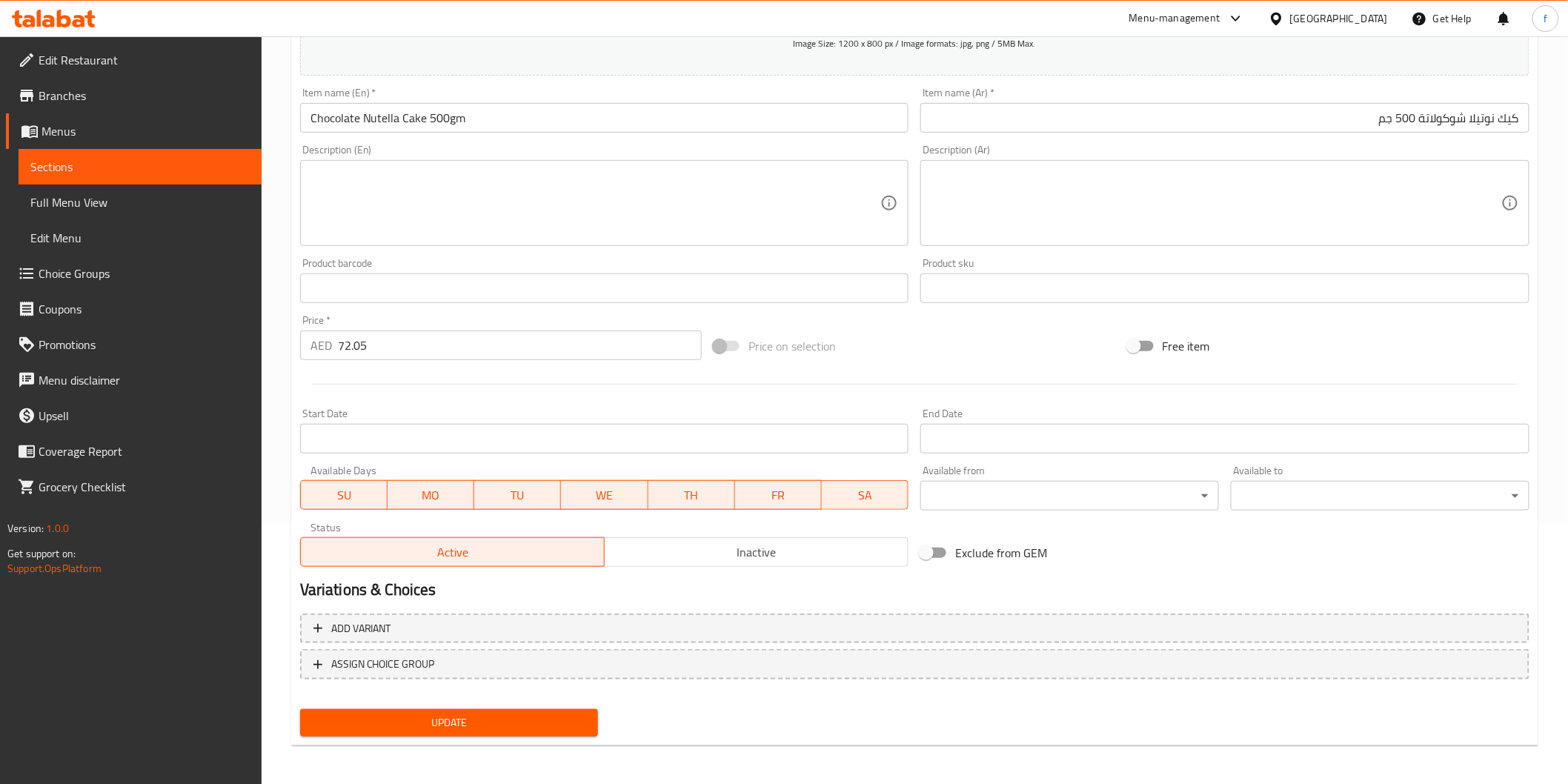
click at [538, 731] on button "Update" at bounding box center [449, 723] width 298 height 27
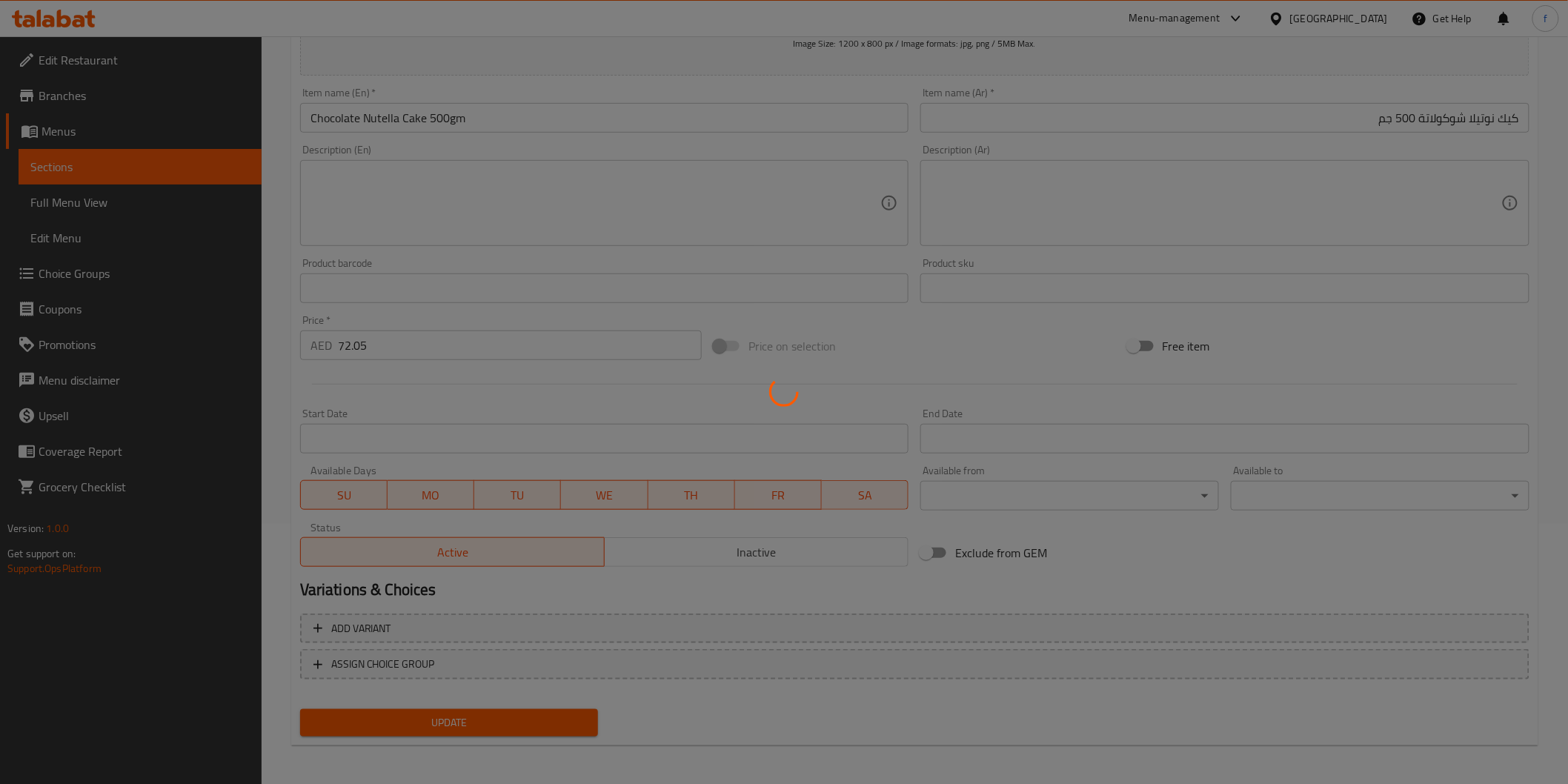
scroll to position [0, 0]
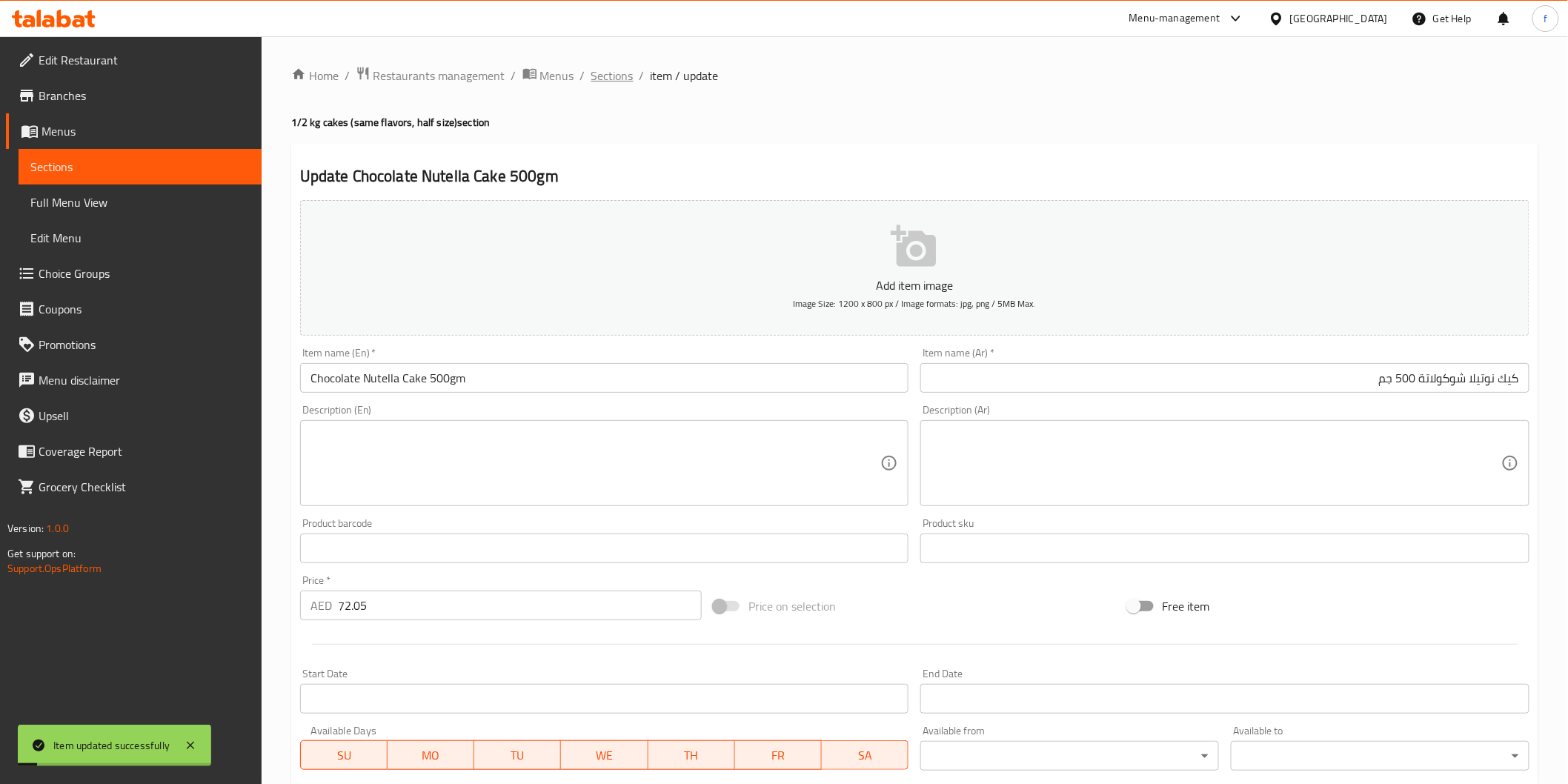
click at [620, 77] on span "Sections" at bounding box center [612, 75] width 42 height 18
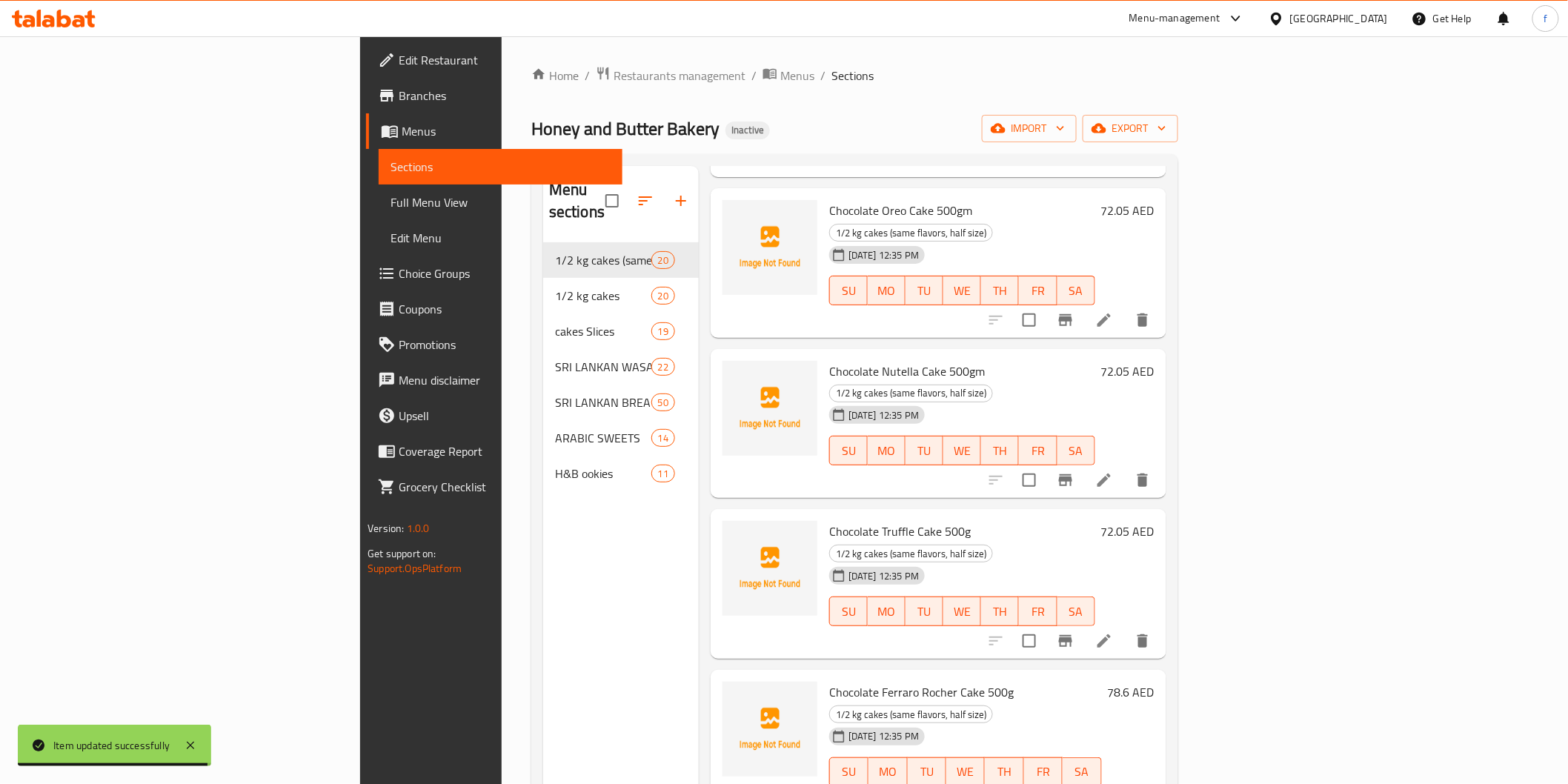
scroll to position [1482, 0]
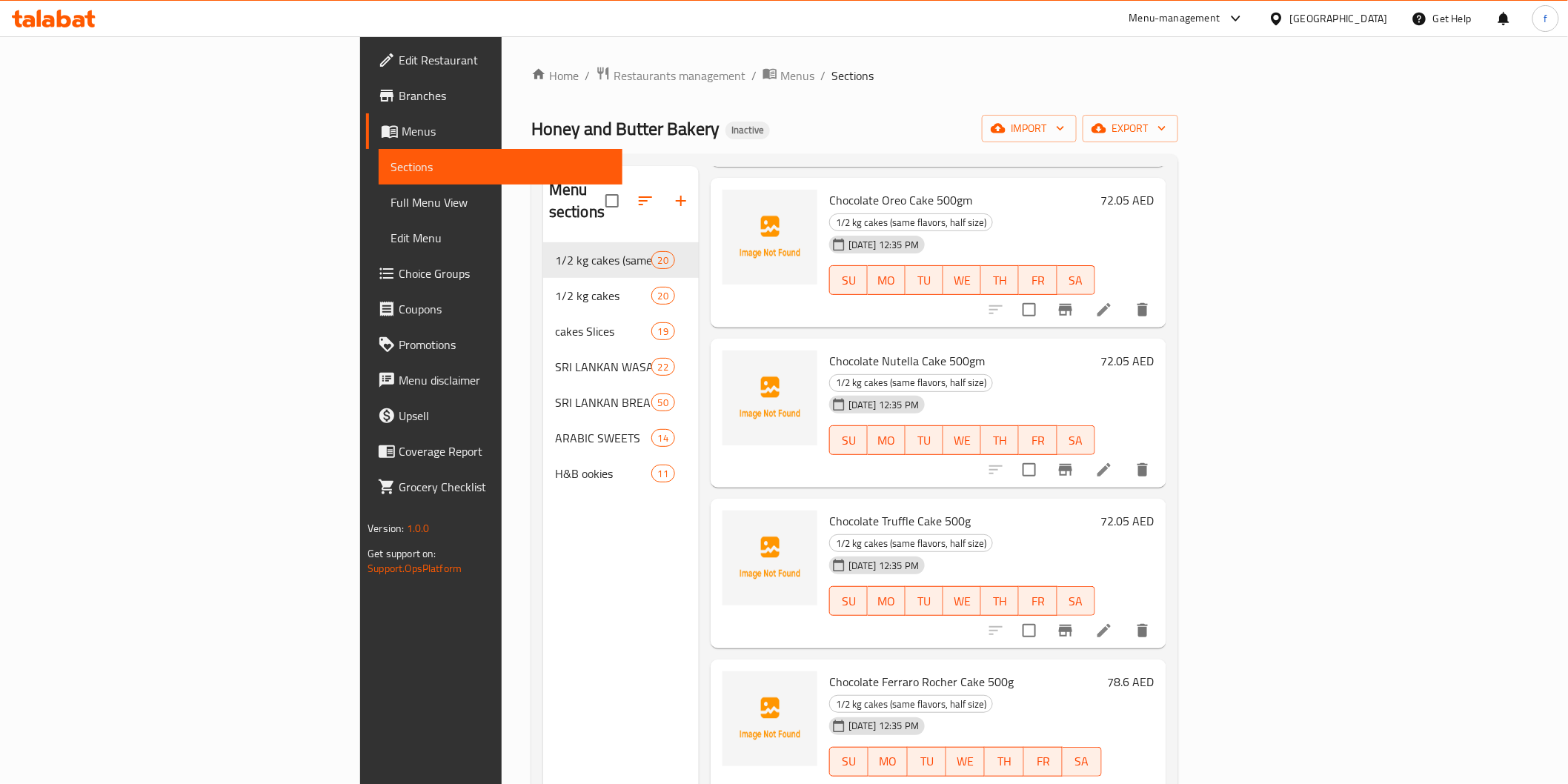
click at [1125, 618] on li at bounding box center [1104, 631] width 41 height 27
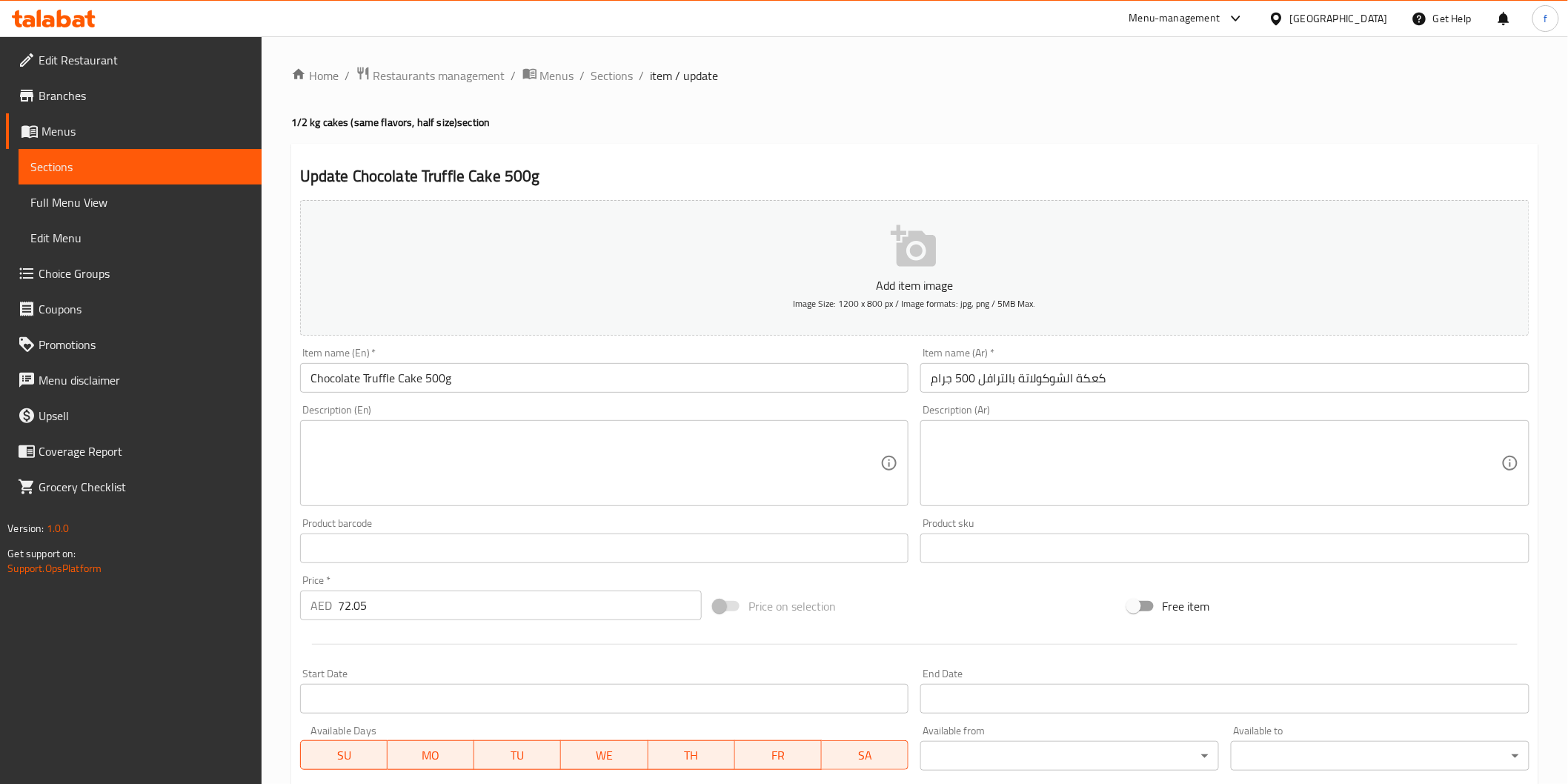
click at [1160, 387] on input "كعكة الشوكولاتة بالترافل 500 جرام" at bounding box center [1225, 378] width 609 height 30
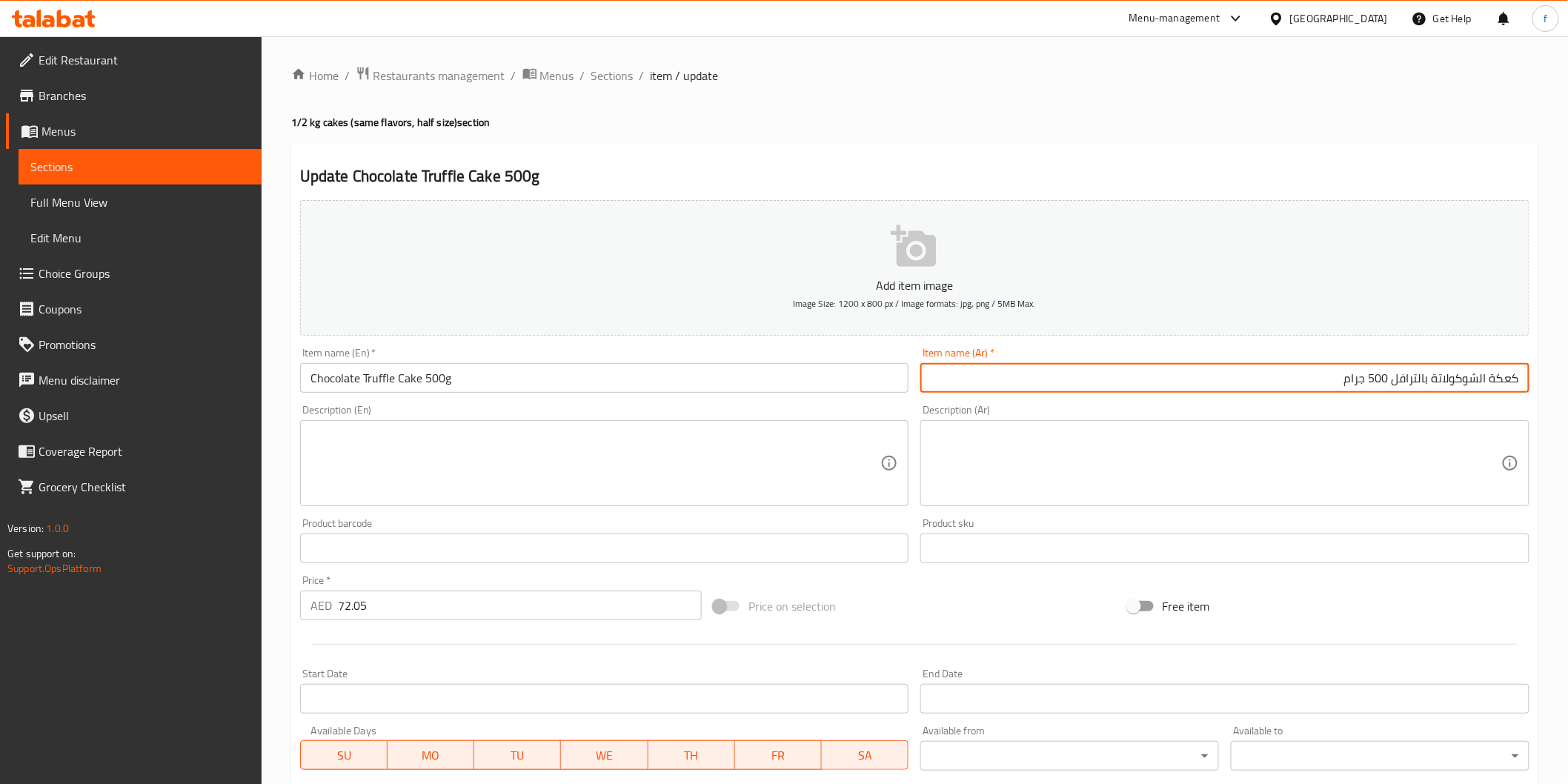
click at [1505, 375] on input "كعكة الشوكولاتة بالترافل 500 جرام" at bounding box center [1225, 378] width 609 height 30
click at [1495, 376] on input "كيك الشوكولاتة بالترافل 500 جرام" at bounding box center [1225, 378] width 609 height 30
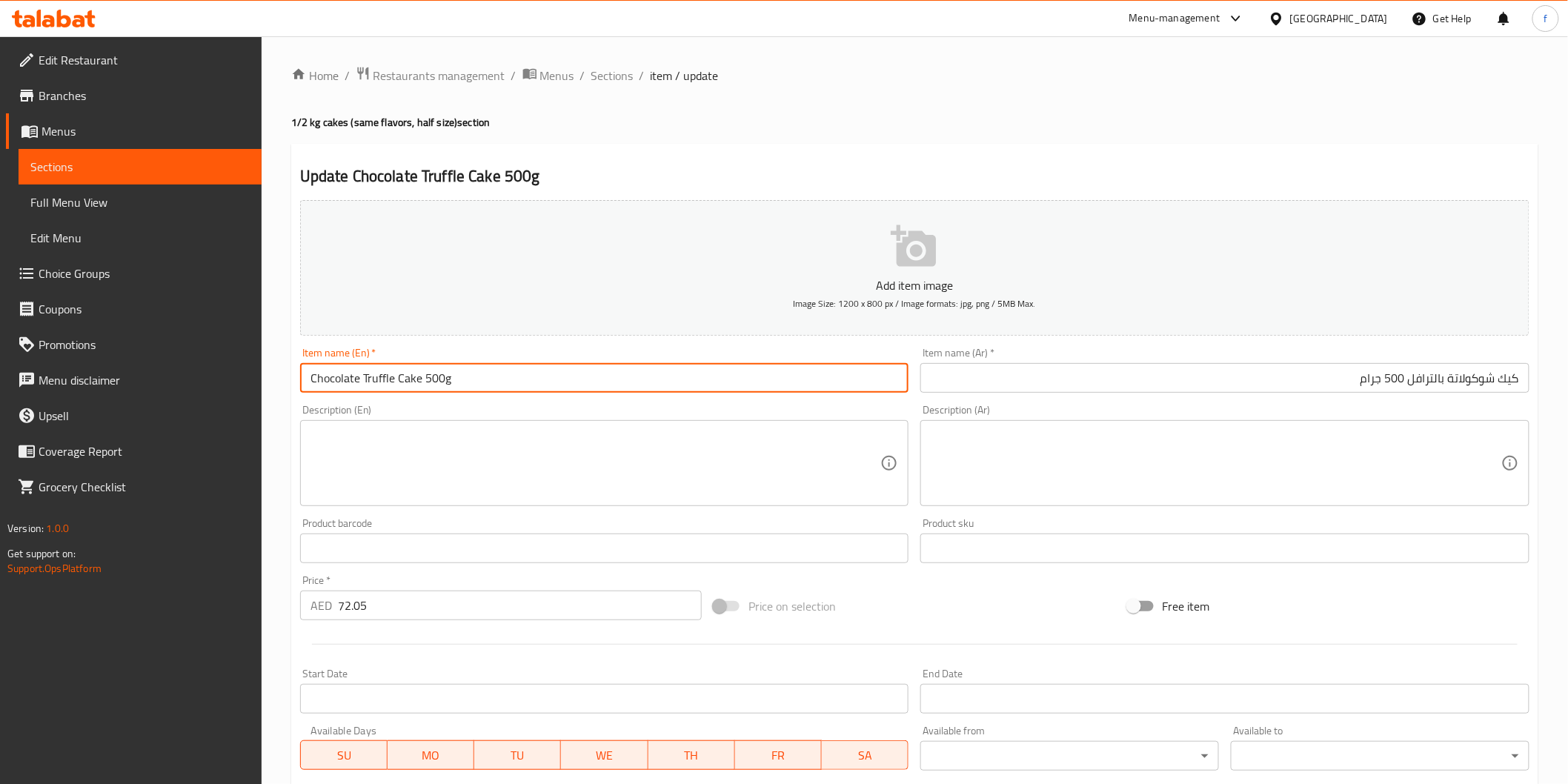
click at [373, 375] on input "Chocolate Truffle Cake 500g" at bounding box center [605, 378] width 609 height 30
click at [373, 374] on input "Chocolate Truffle Cake 500g" at bounding box center [605, 378] width 609 height 30
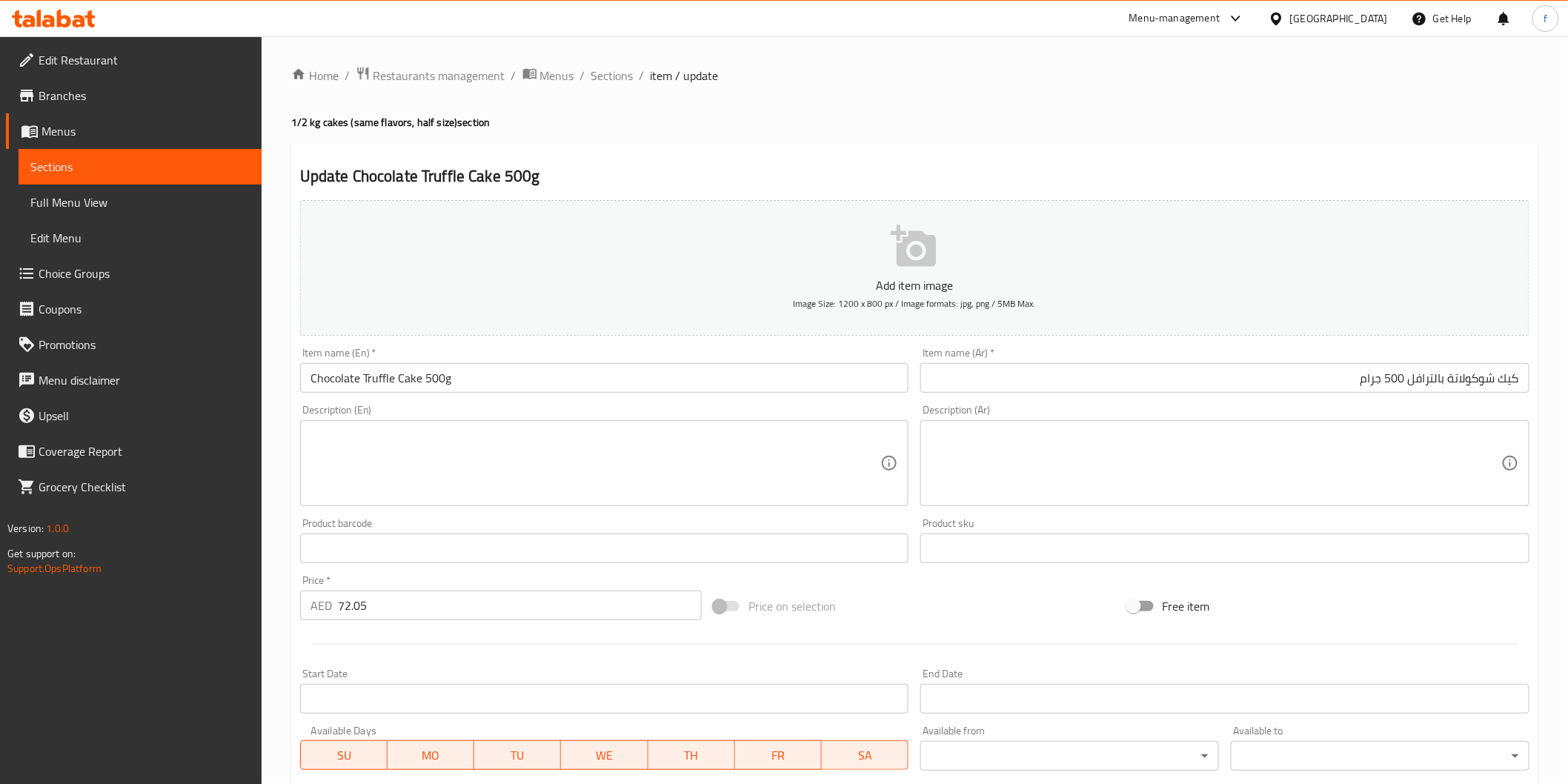
click at [1428, 378] on input "كيك شوكولاتة بالترافل 500 جرام" at bounding box center [1225, 378] width 609 height 30
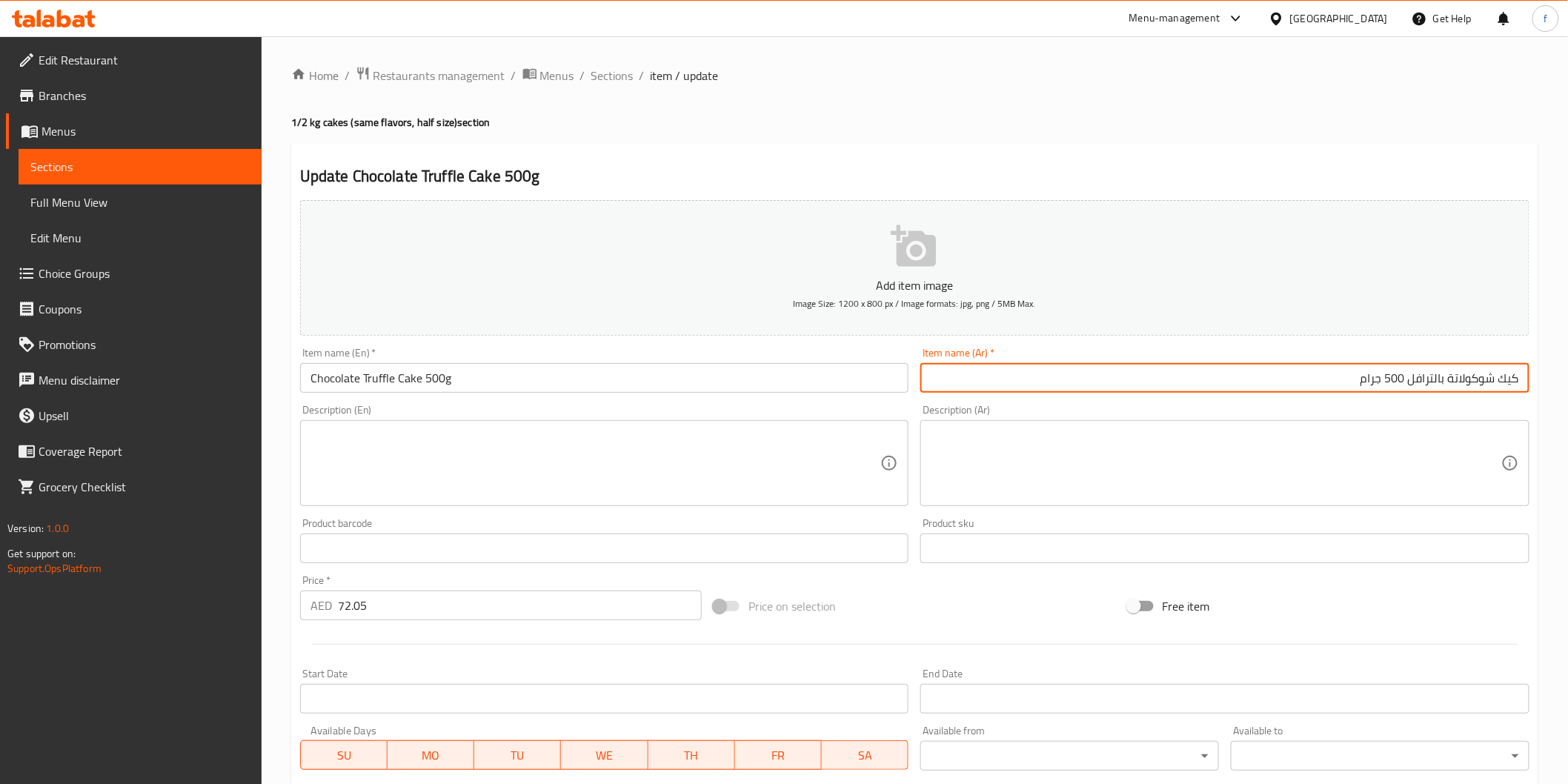
click at [1428, 378] on input "كيك شوكولاتة بالترافل 500 جرام" at bounding box center [1225, 378] width 609 height 30
paste input "روفل"
click at [1374, 376] on input "كيك شوكولاتة تروفل 500 جرام" at bounding box center [1225, 378] width 609 height 30
type input "كيك شوكولاتة تروفل 500 جم"
click at [475, 378] on input "Chocolate Truffle Cake 500g" at bounding box center [605, 378] width 609 height 30
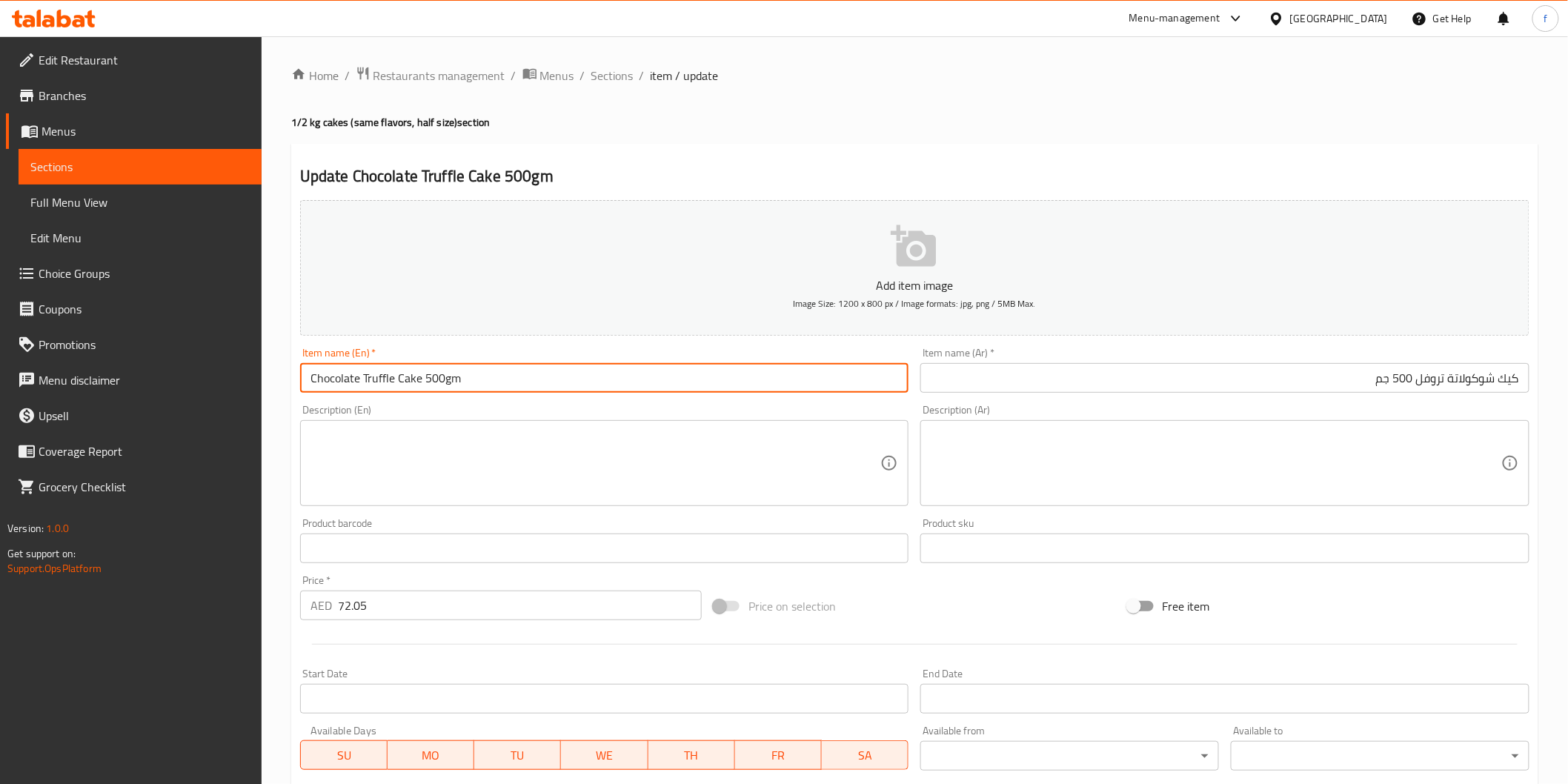
type input "Chocolate Truffle Cake 500gm"
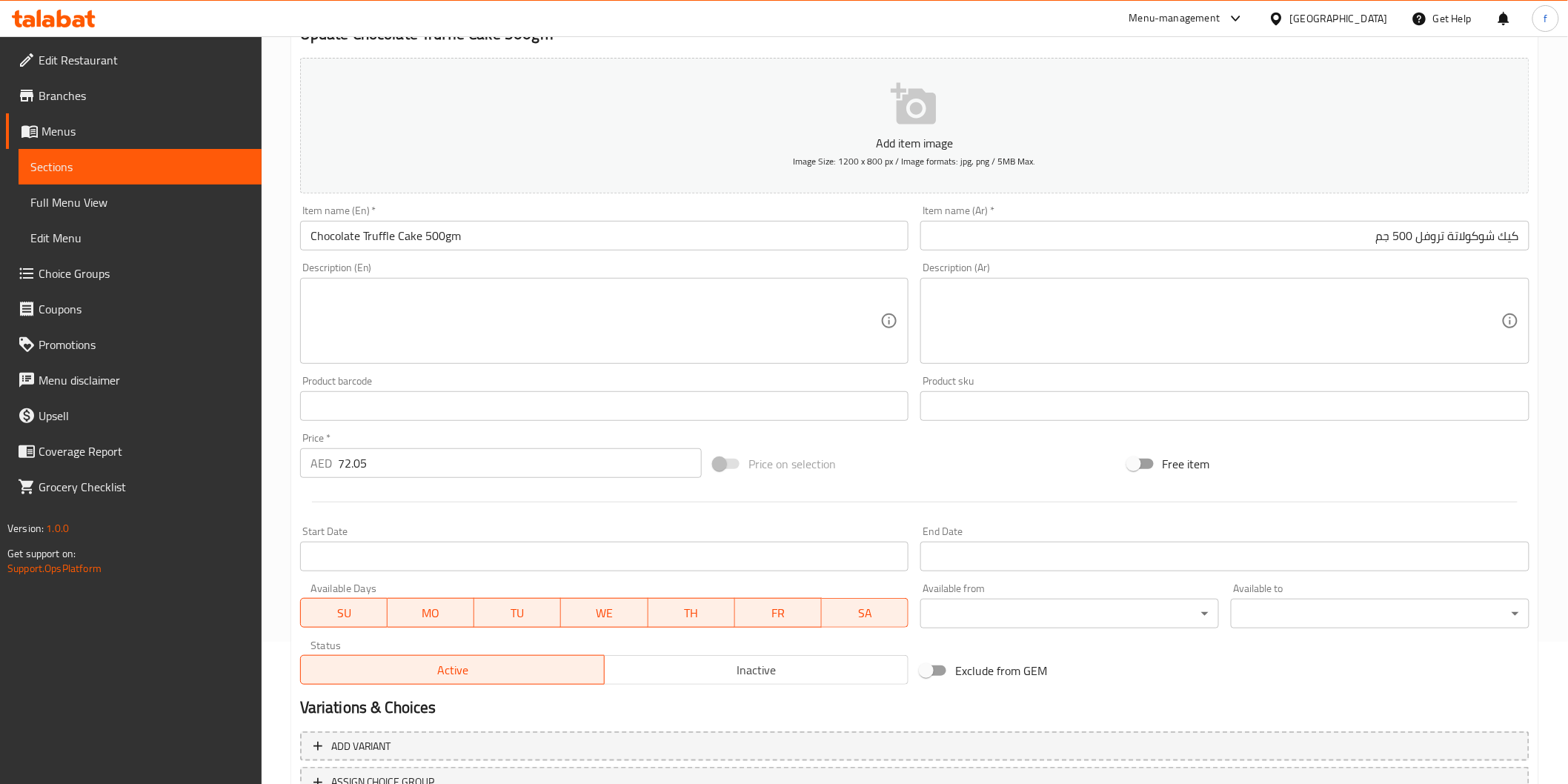
scroll to position [260, 0]
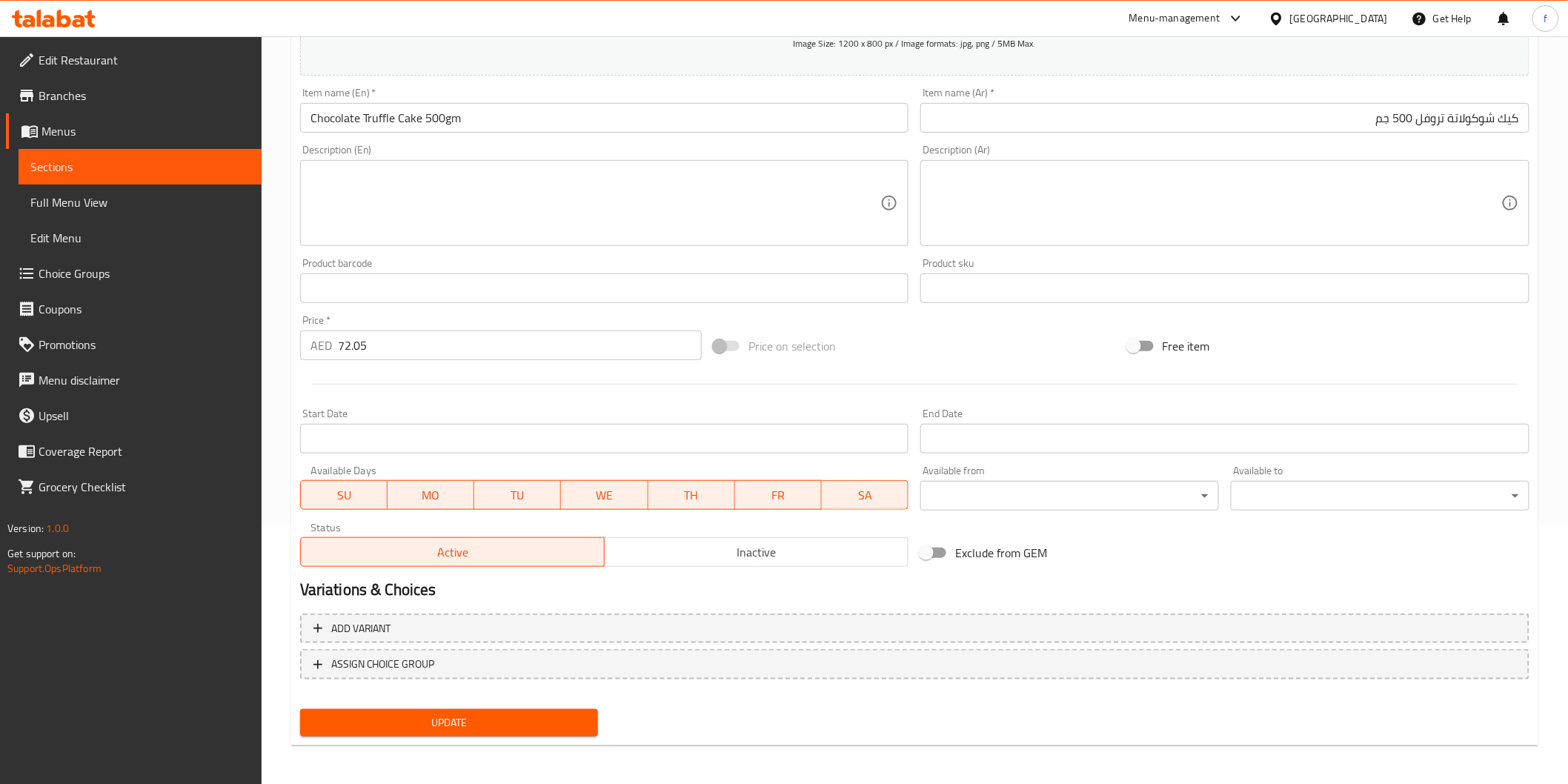
drag, startPoint x: 453, startPoint y: 702, endPoint x: 450, endPoint y: 714, distance: 12.4
click at [452, 705] on div "Update" at bounding box center [449, 722] width 311 height 39
click at [450, 715] on span "Update" at bounding box center [450, 723] width 275 height 18
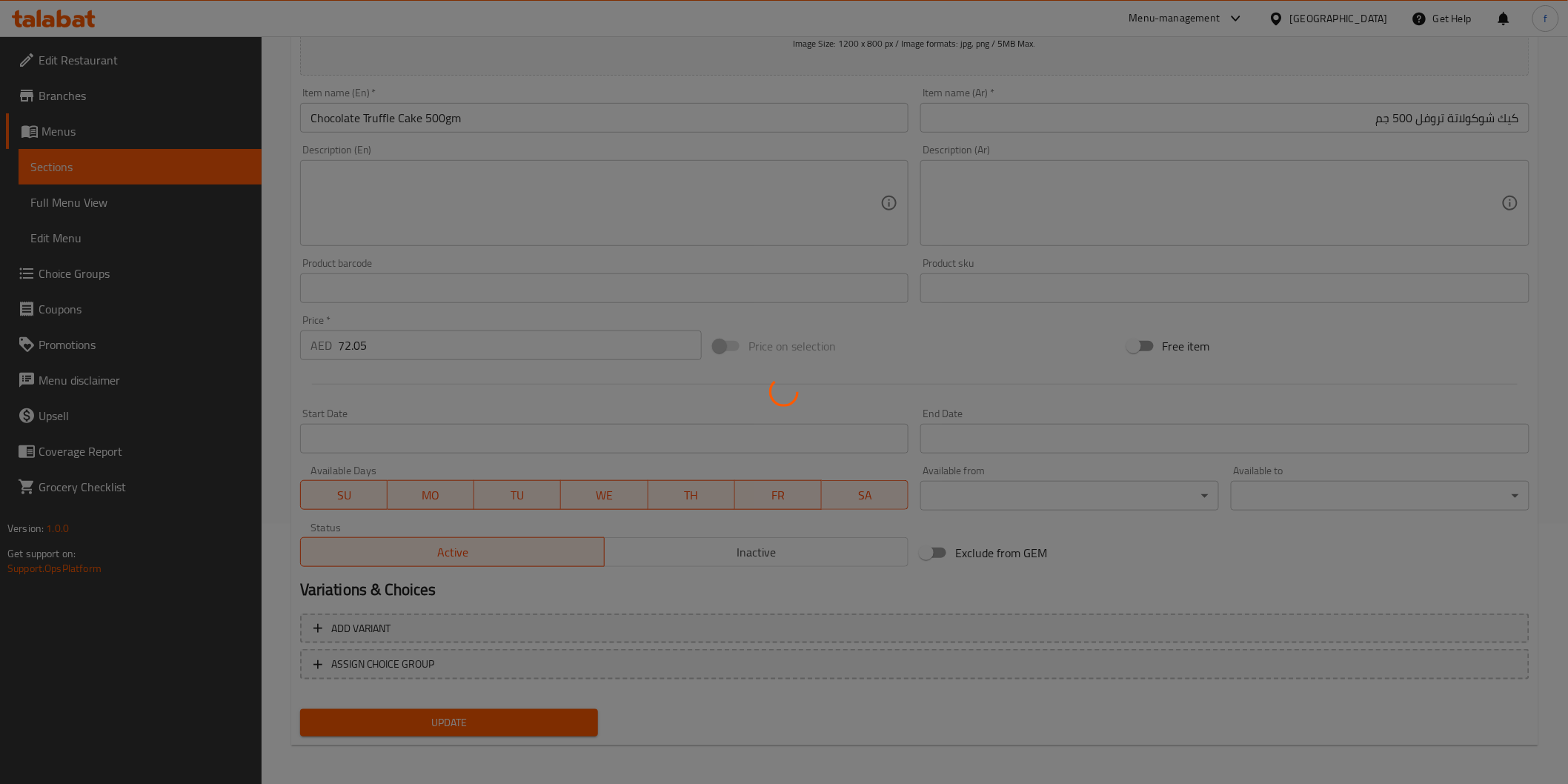
scroll to position [0, 0]
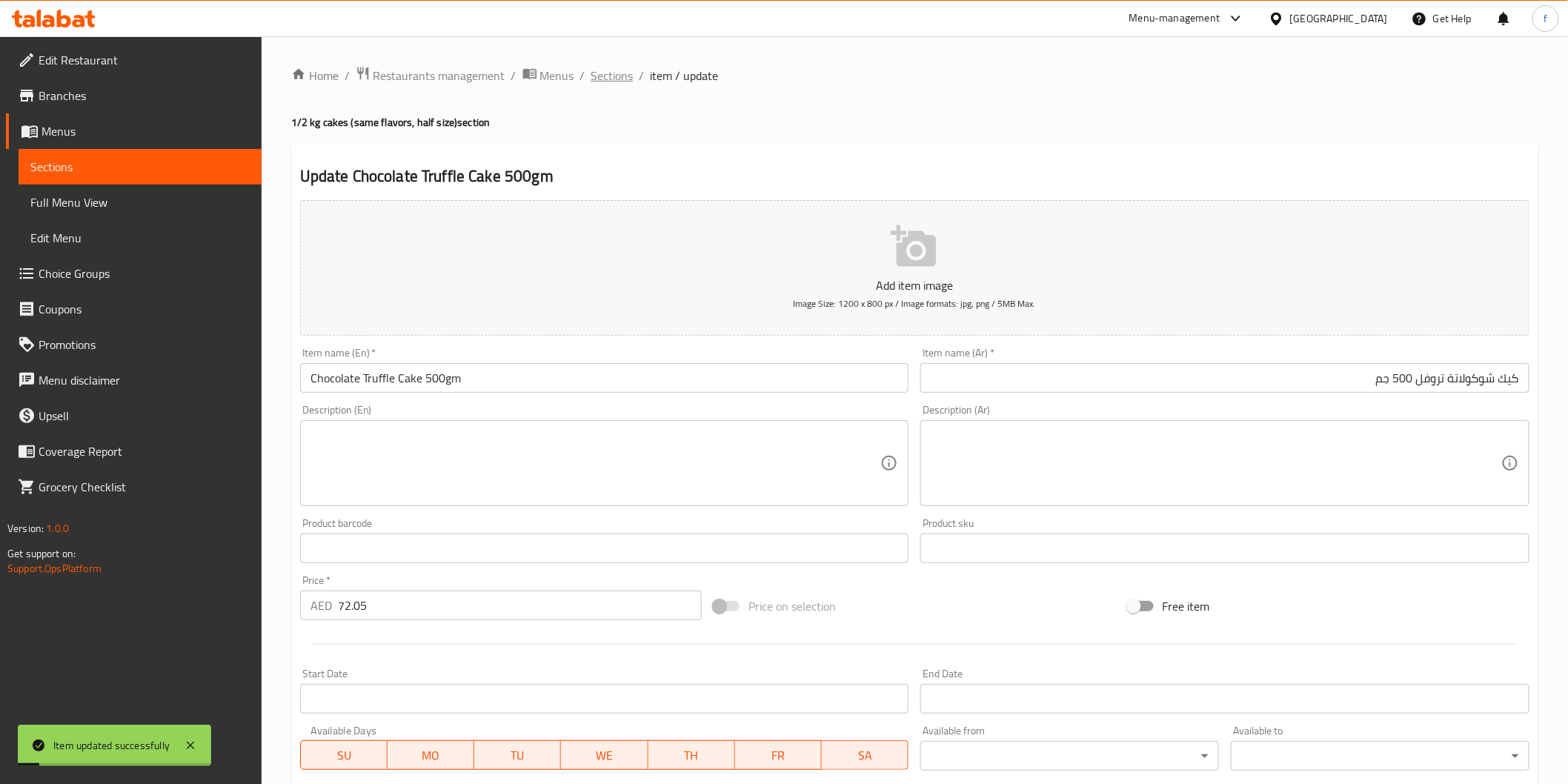
click at [596, 79] on span "Sections" at bounding box center [612, 75] width 42 height 18
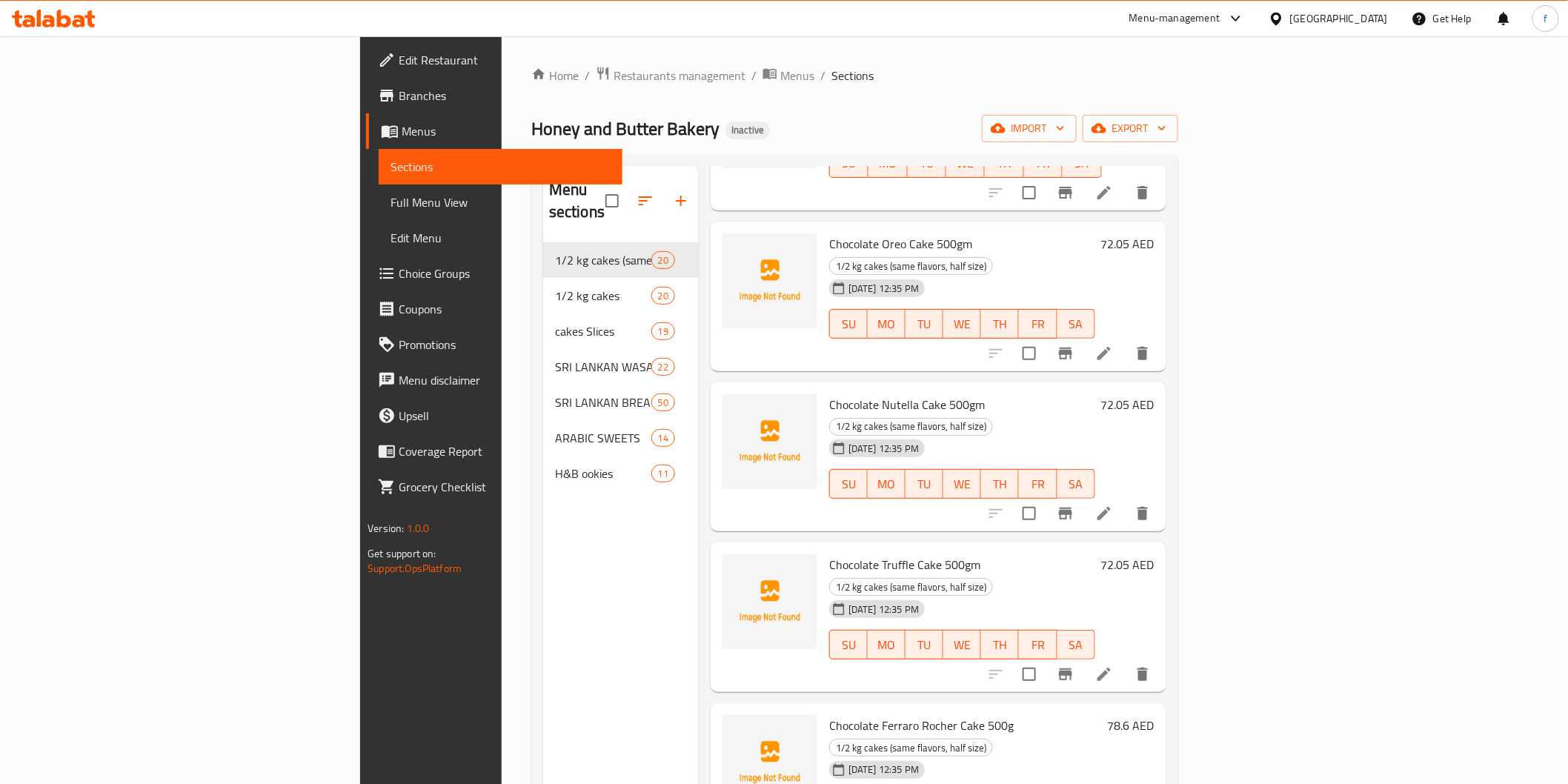
scroll to position [1564, 0]
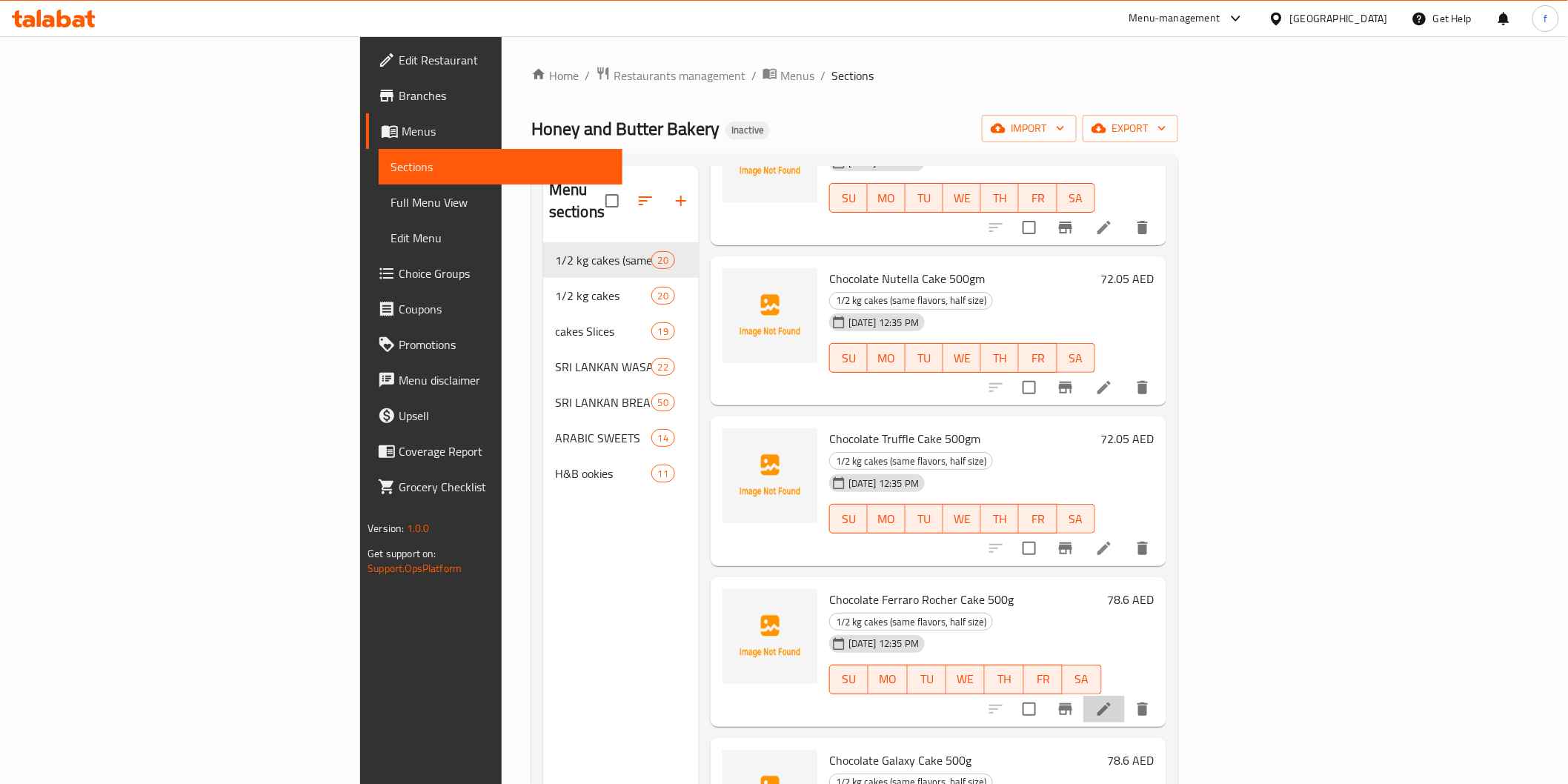
click at [1125, 695] on li at bounding box center [1104, 708] width 41 height 27
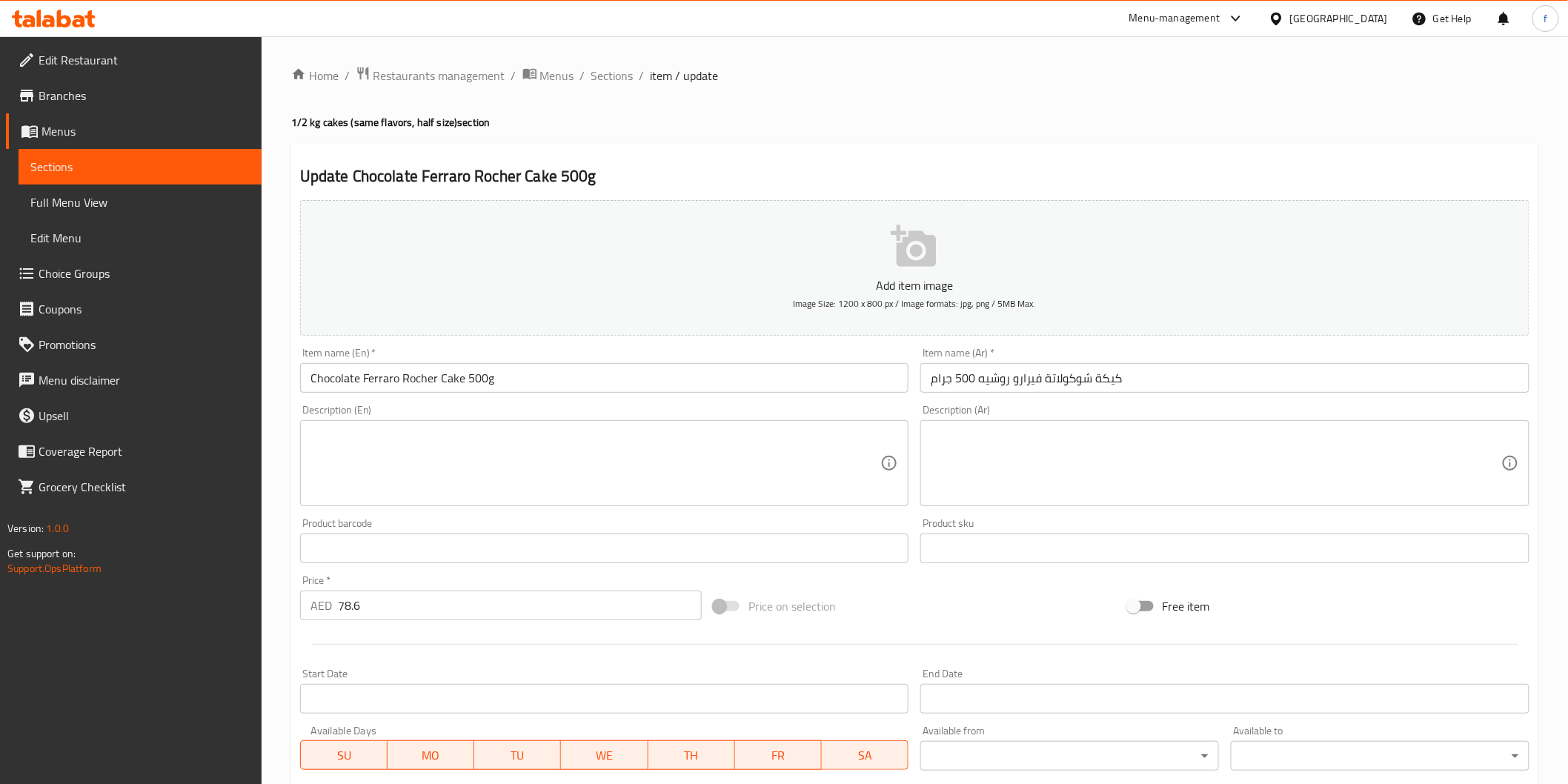
click at [1161, 366] on input "كيكة شوكولاتة فيرارو روشيه 500 جرام" at bounding box center [1225, 378] width 609 height 30
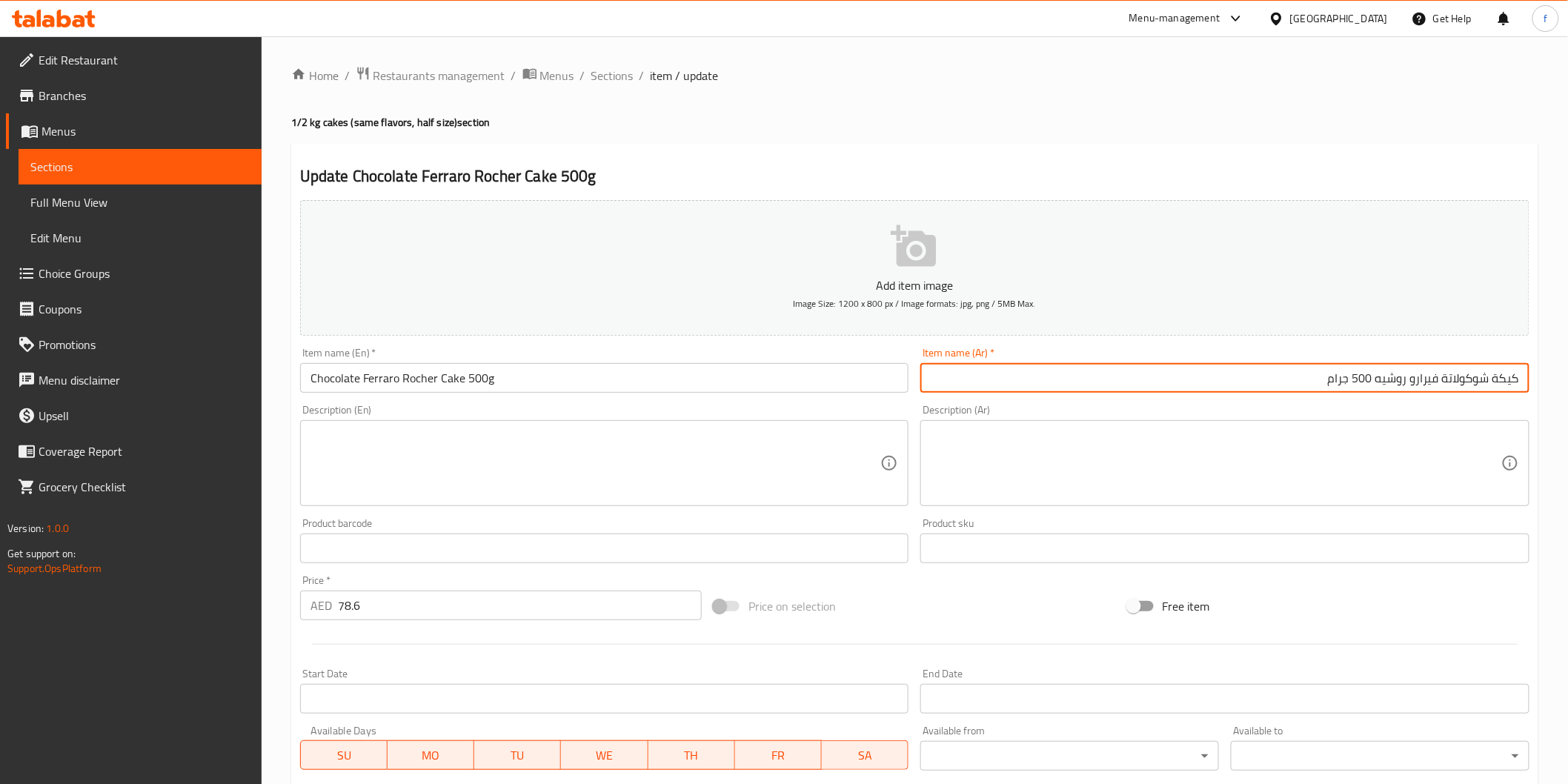
click at [1495, 376] on input "كيكة شوكولاتة فيرارو روشيه 500 جرام" at bounding box center [1225, 378] width 609 height 30
type input "كيك شوكولاتة فيرارو روشيه 500 جرام"
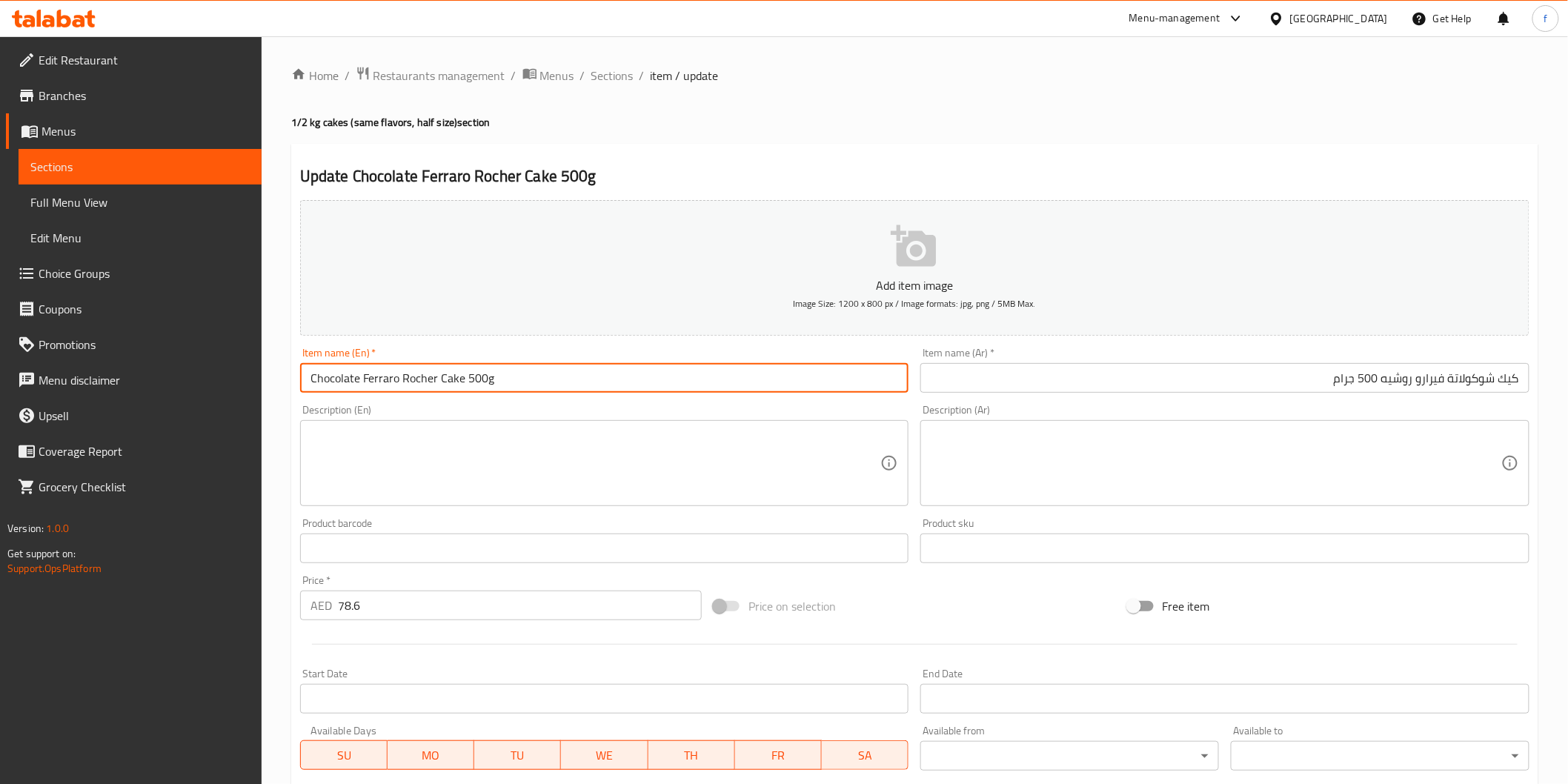
drag, startPoint x: 362, startPoint y: 376, endPoint x: 436, endPoint y: 374, distance: 74.0
click at [436, 374] on input "Chocolate Ferraro Rocher Cake 500g" at bounding box center [605, 378] width 609 height 30
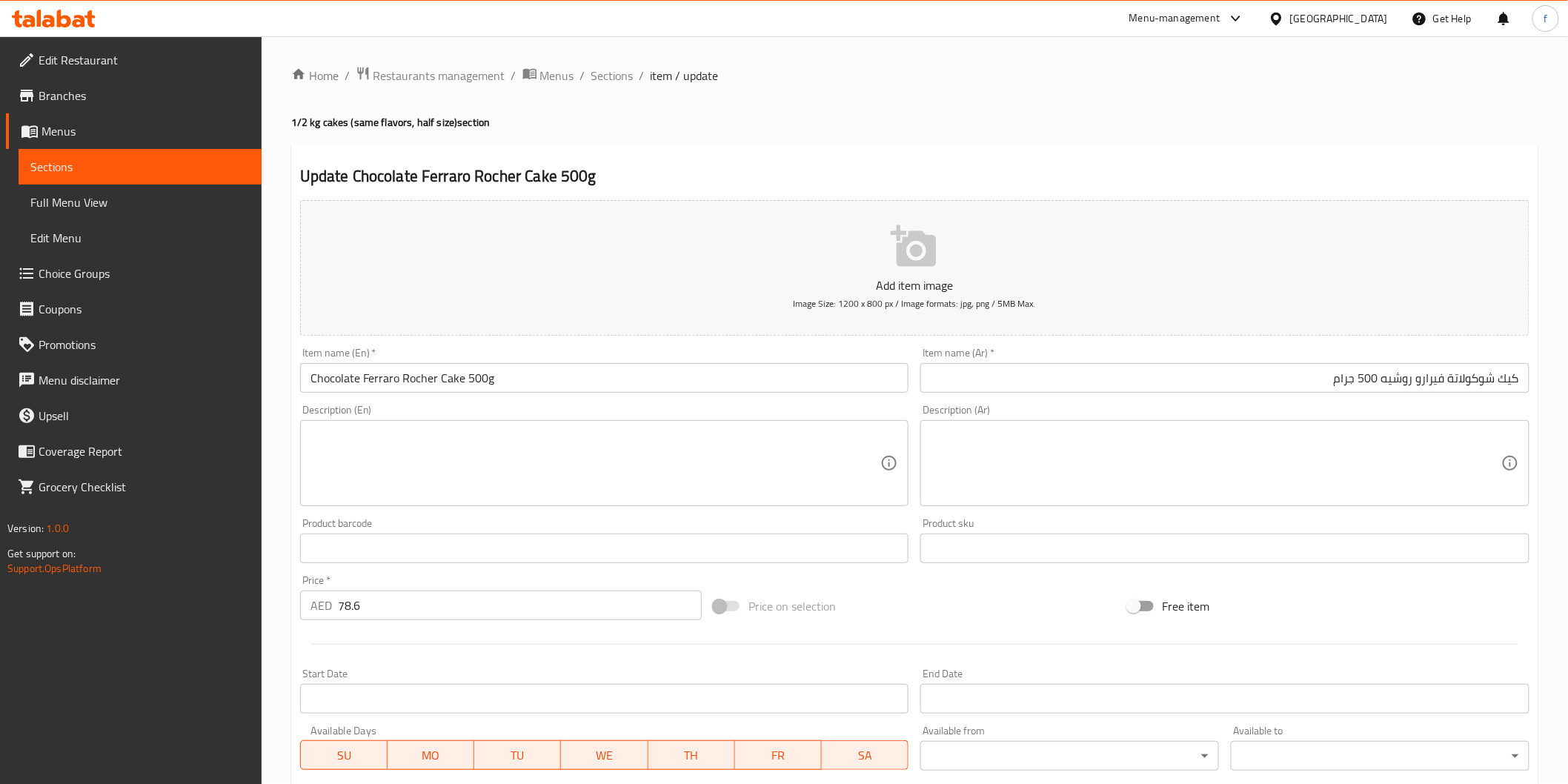
click at [498, 379] on input "Chocolate Ferraro Rocher Cake 500g" at bounding box center [605, 378] width 609 height 30
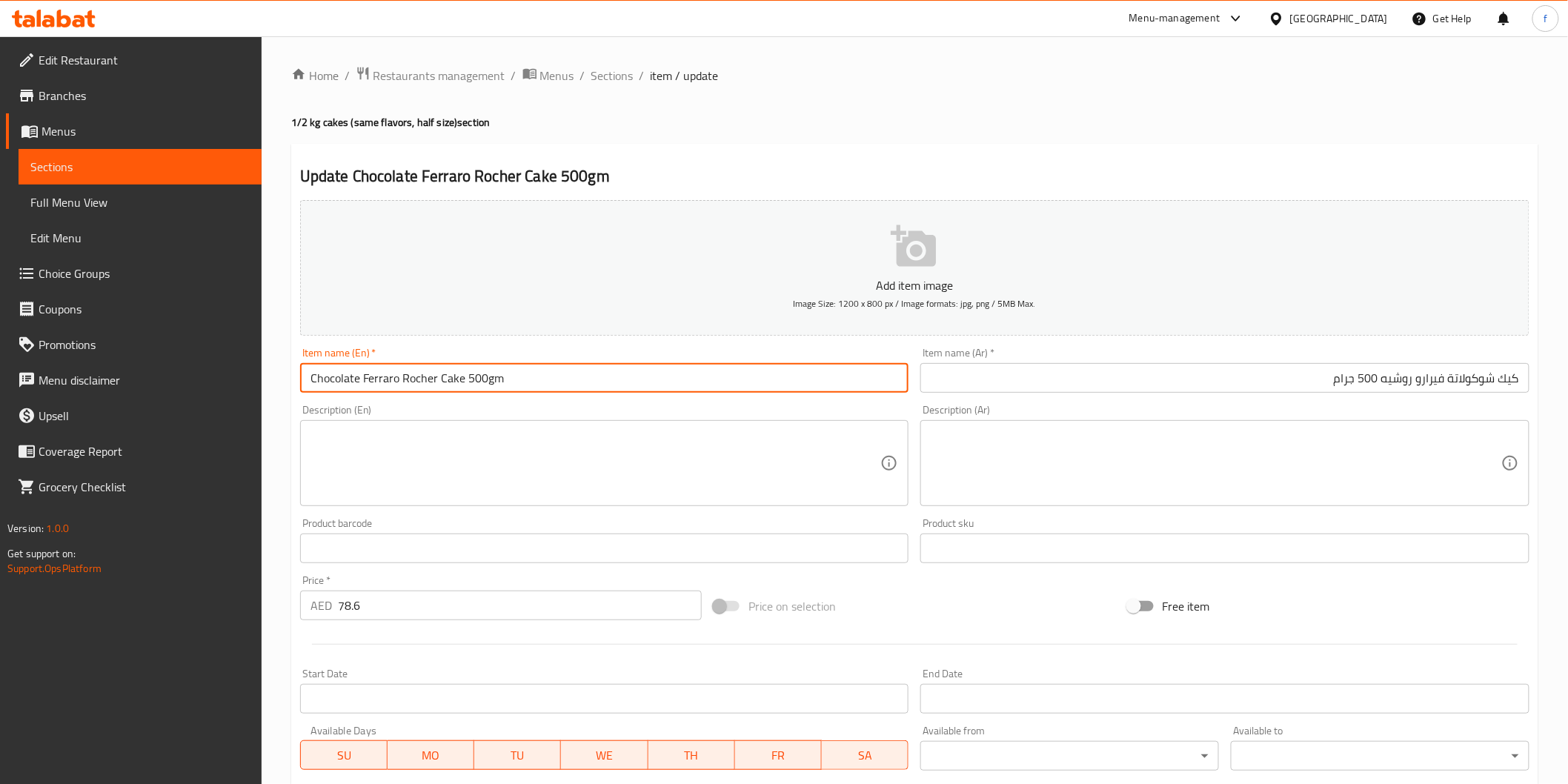
type input "Chocolate Ferraro Rocher Cake 500gm"
click at [1340, 379] on input "كيك شوكولاتة فيرارو روشيه 500 جرام" at bounding box center [1225, 378] width 609 height 30
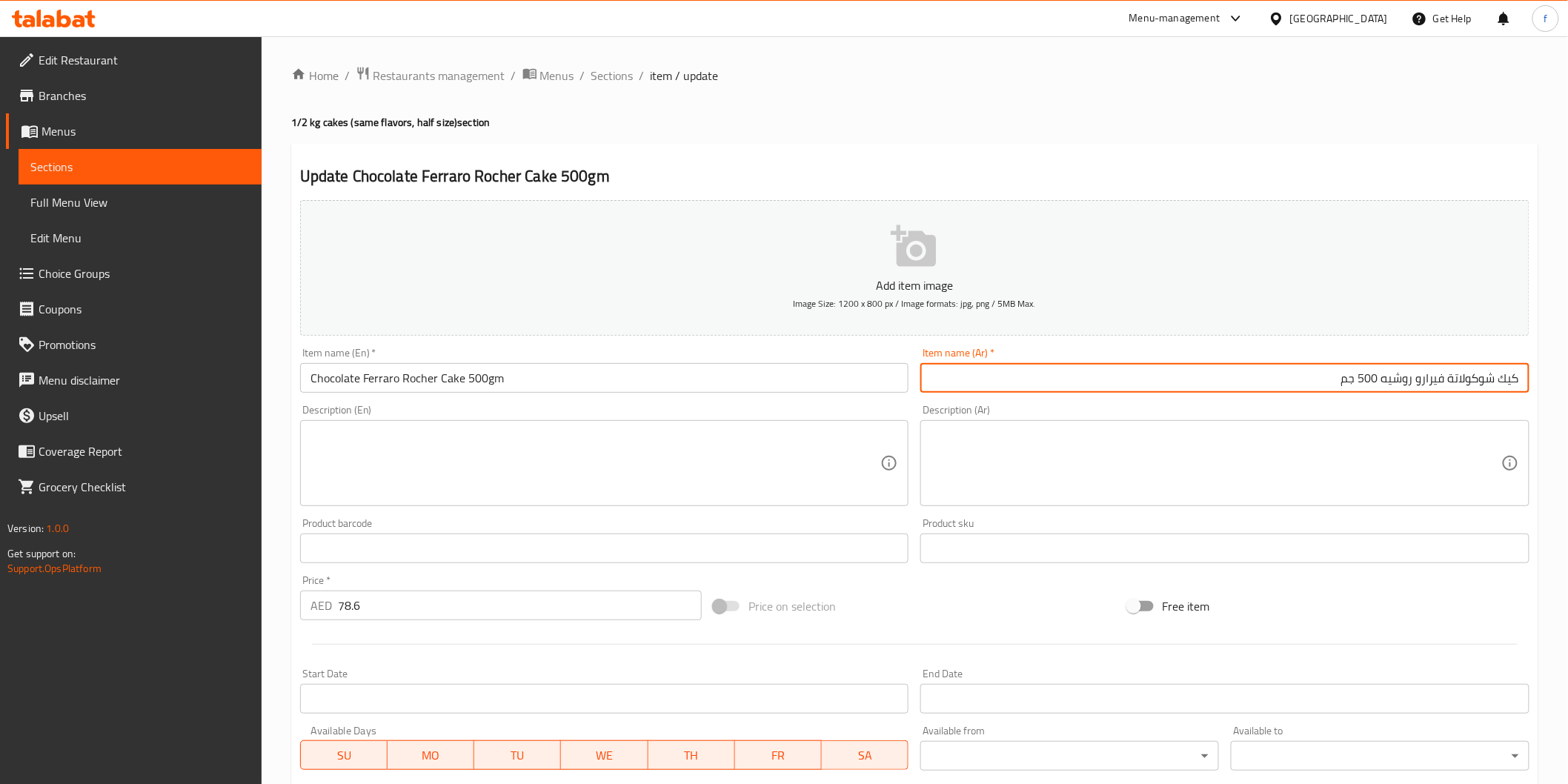
type input "كيك شوكولاتة فيرارو روشيه 500 جم"
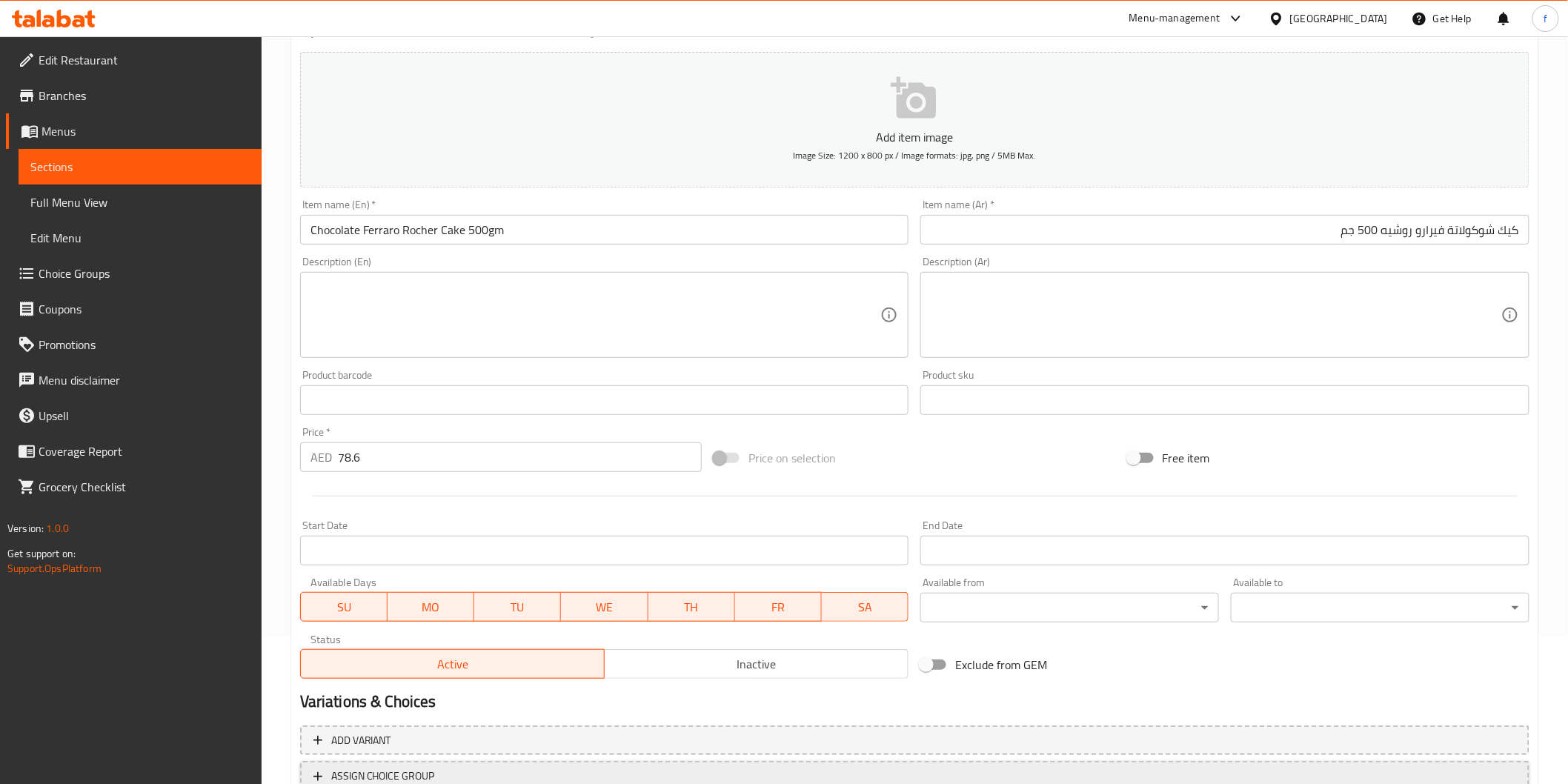
scroll to position [260, 0]
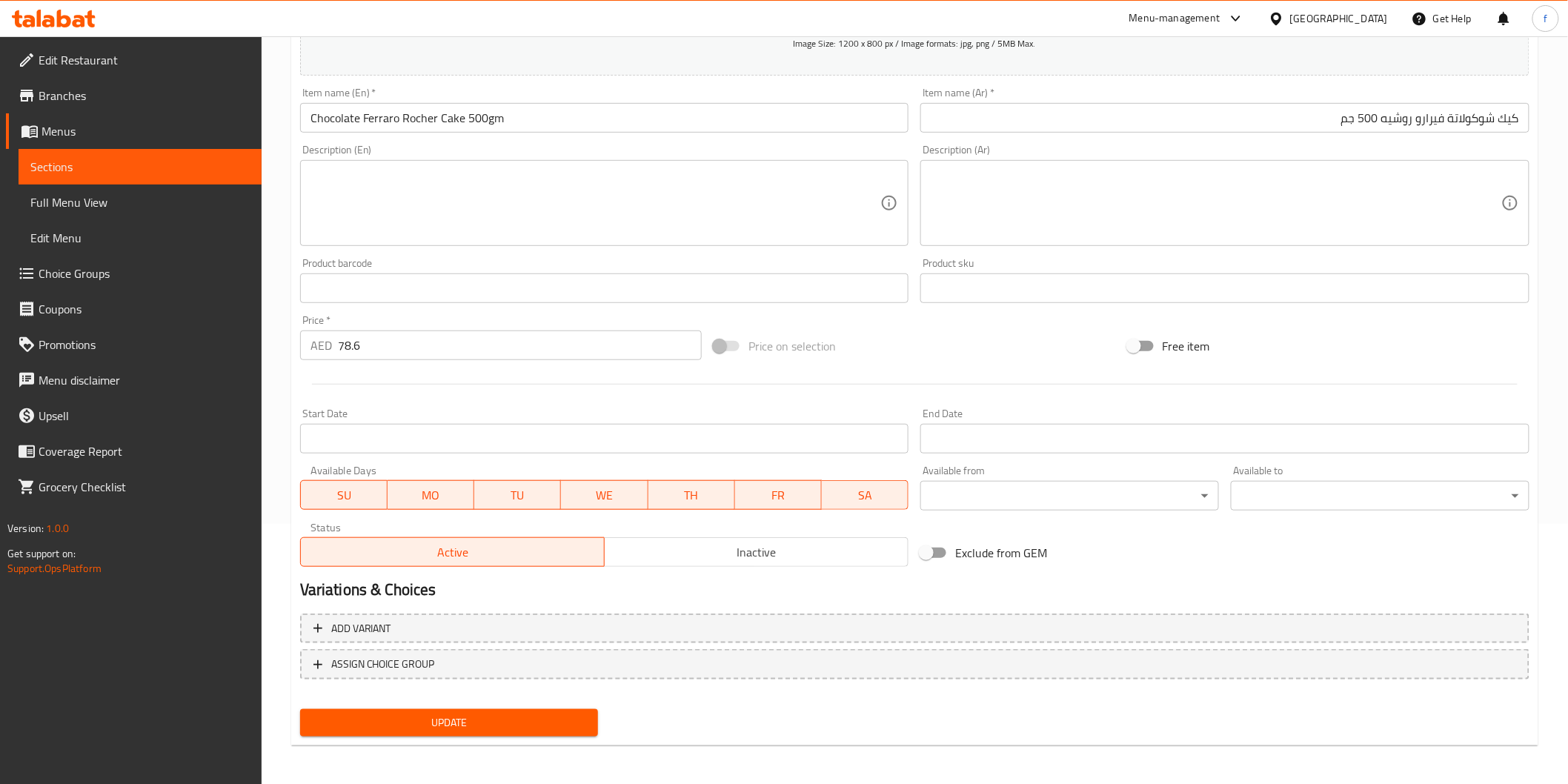
click at [421, 348] on input "78.6" at bounding box center [520, 345] width 364 height 30
type input "78.60"
click at [455, 709] on button "Update" at bounding box center [449, 723] width 298 height 27
click at [455, 741] on div "Update Chocolate Ferraro Rocher Cake 500gm Add item image Image Size: 1200 x 80…" at bounding box center [915, 315] width 1247 height 863
click at [463, 718] on span "Update" at bounding box center [450, 723] width 275 height 18
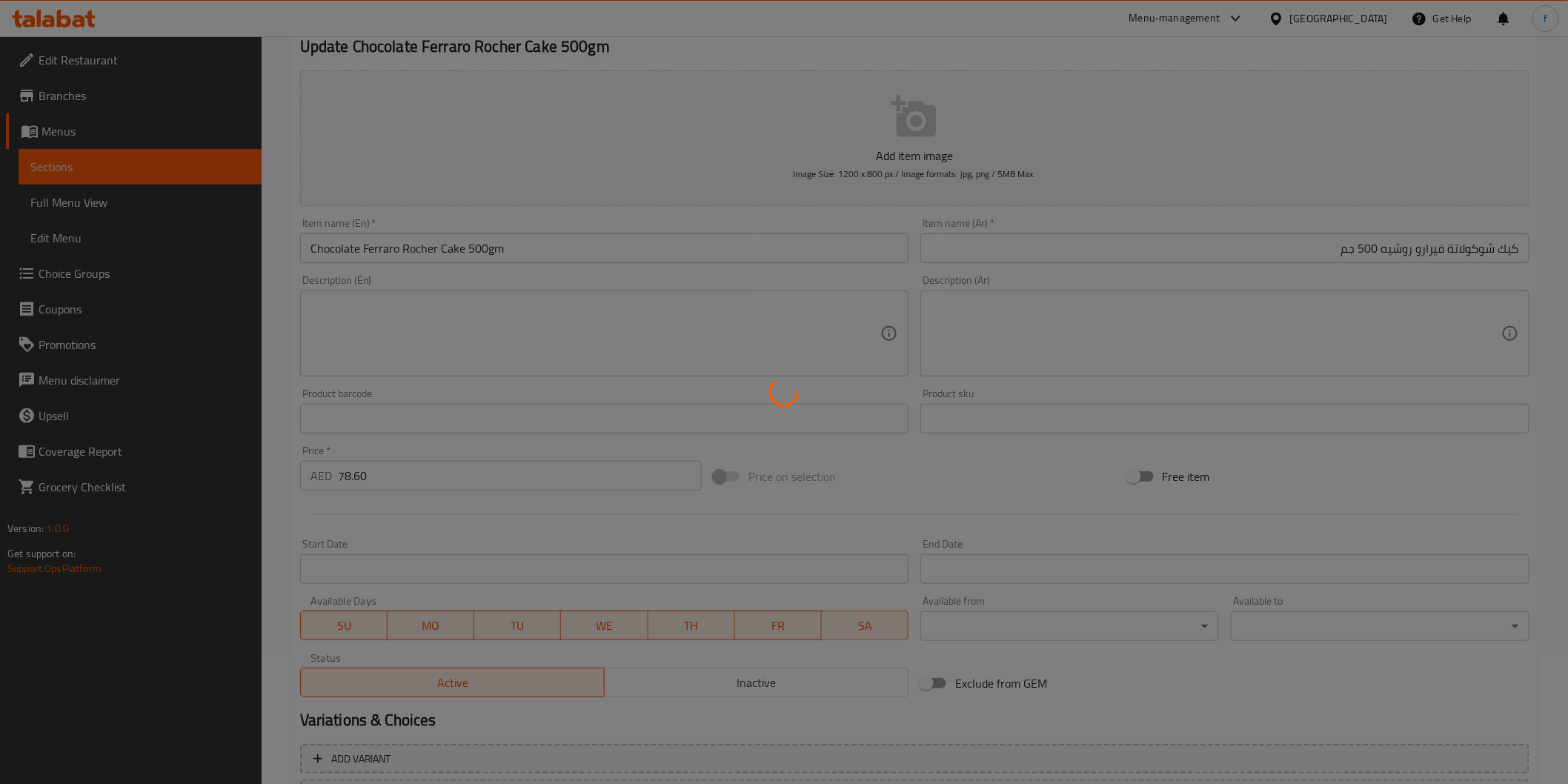
scroll to position [0, 0]
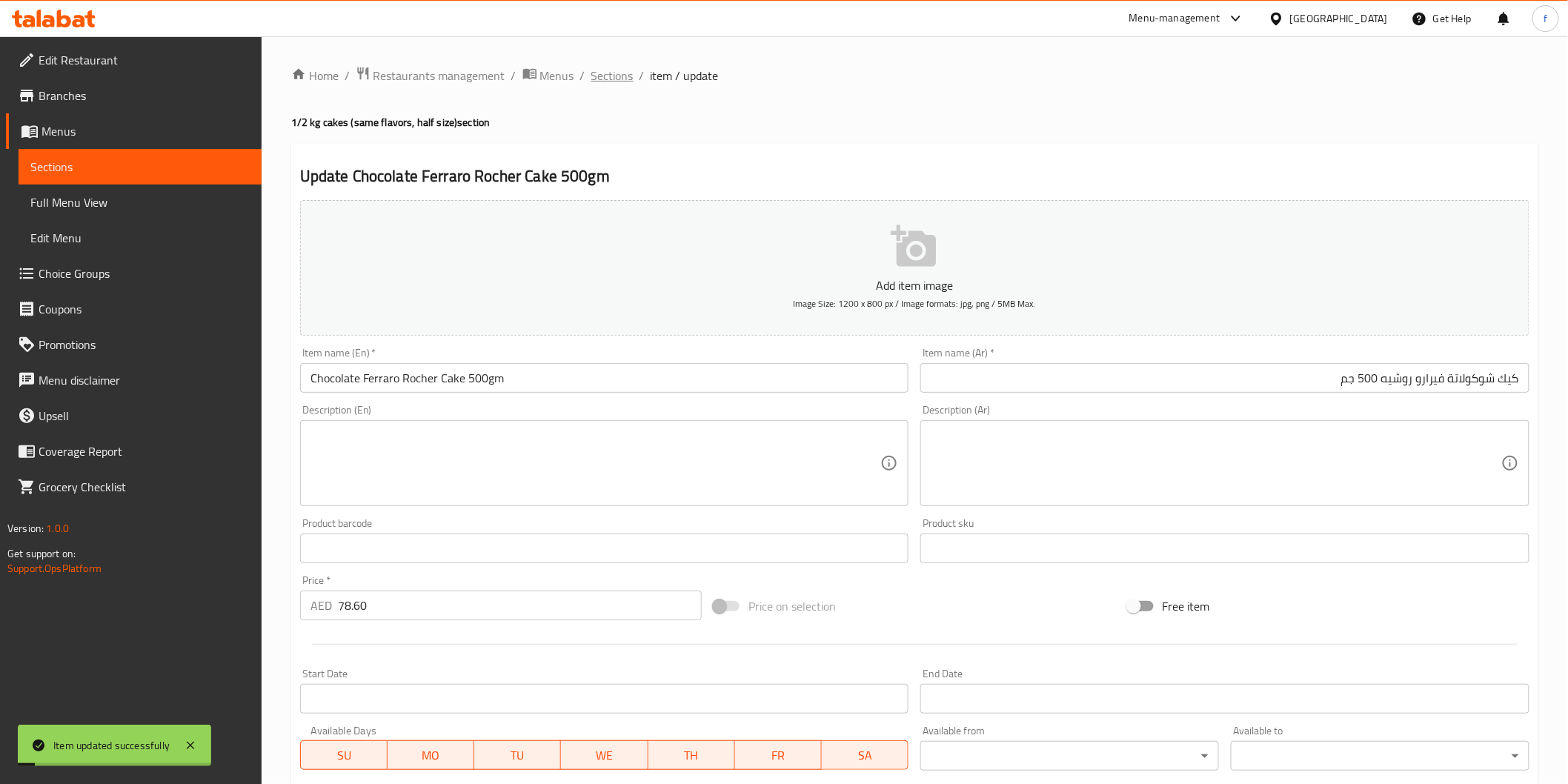
click at [596, 73] on span "Sections" at bounding box center [612, 75] width 42 height 18
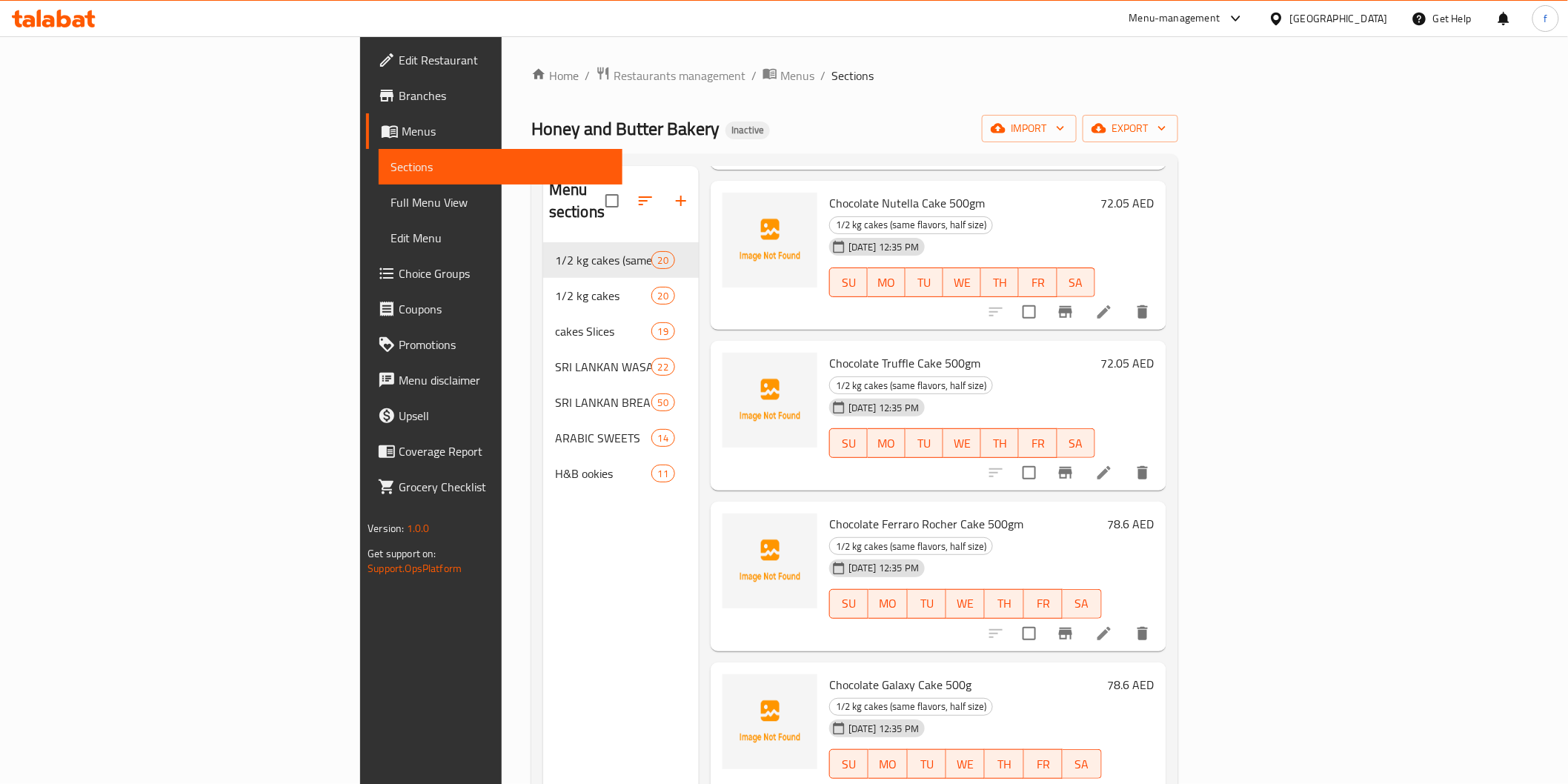
scroll to position [1647, 0]
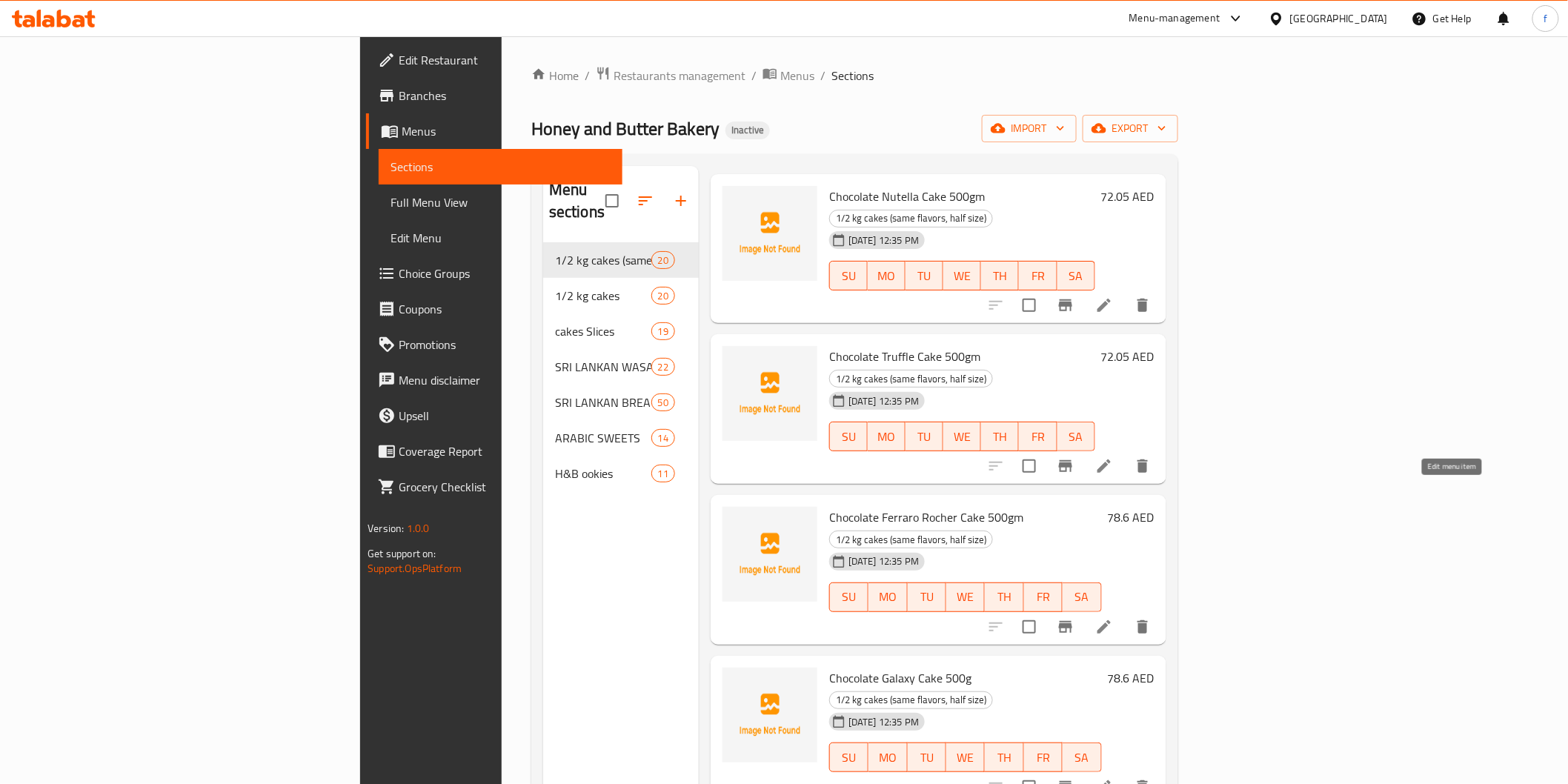
click at [1113, 778] on icon at bounding box center [1104, 786] width 18 height 18
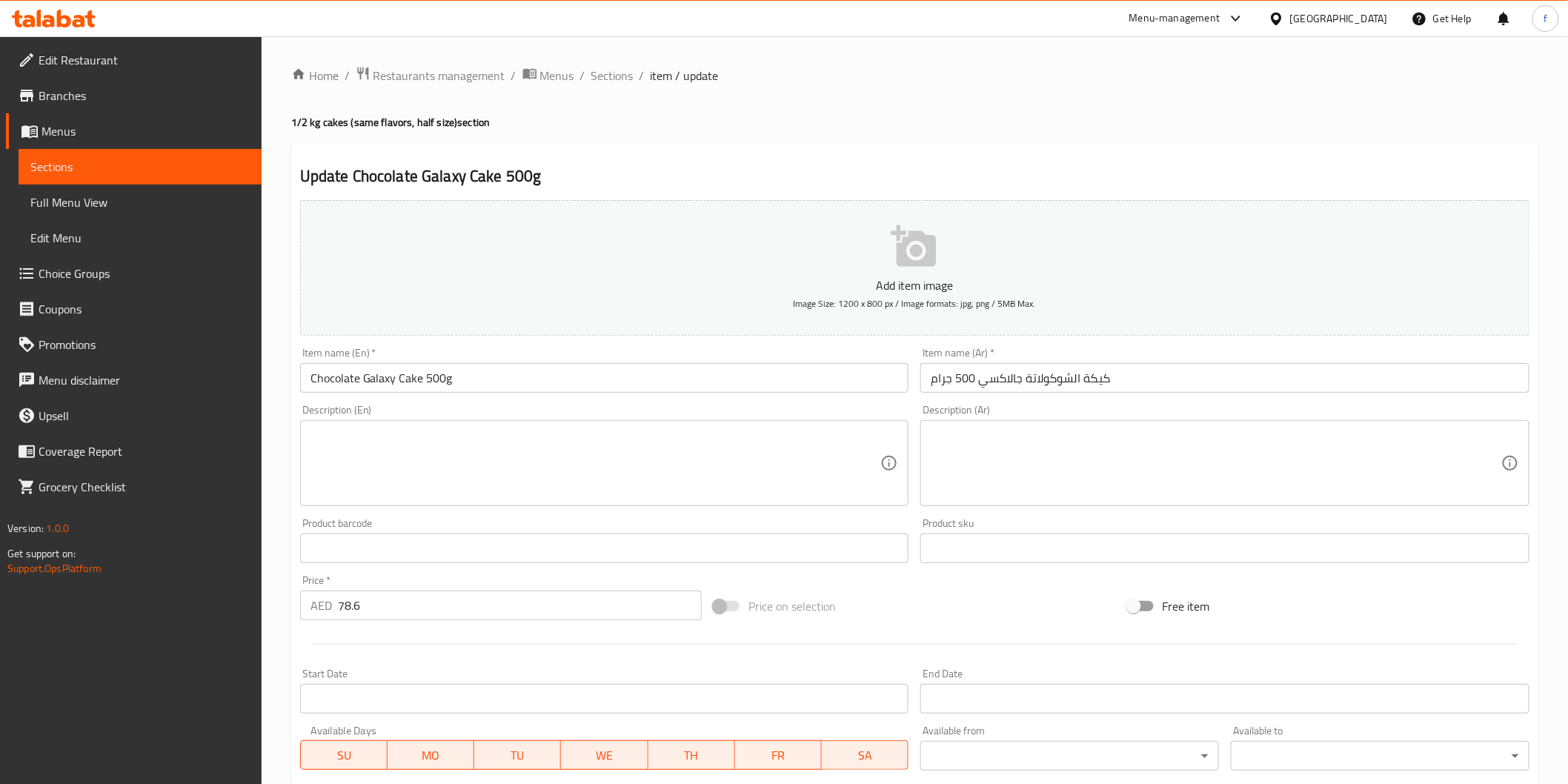
click at [1145, 389] on input "كيكة الشوكولاتة جالاكسي 500 جرام" at bounding box center [1225, 378] width 609 height 30
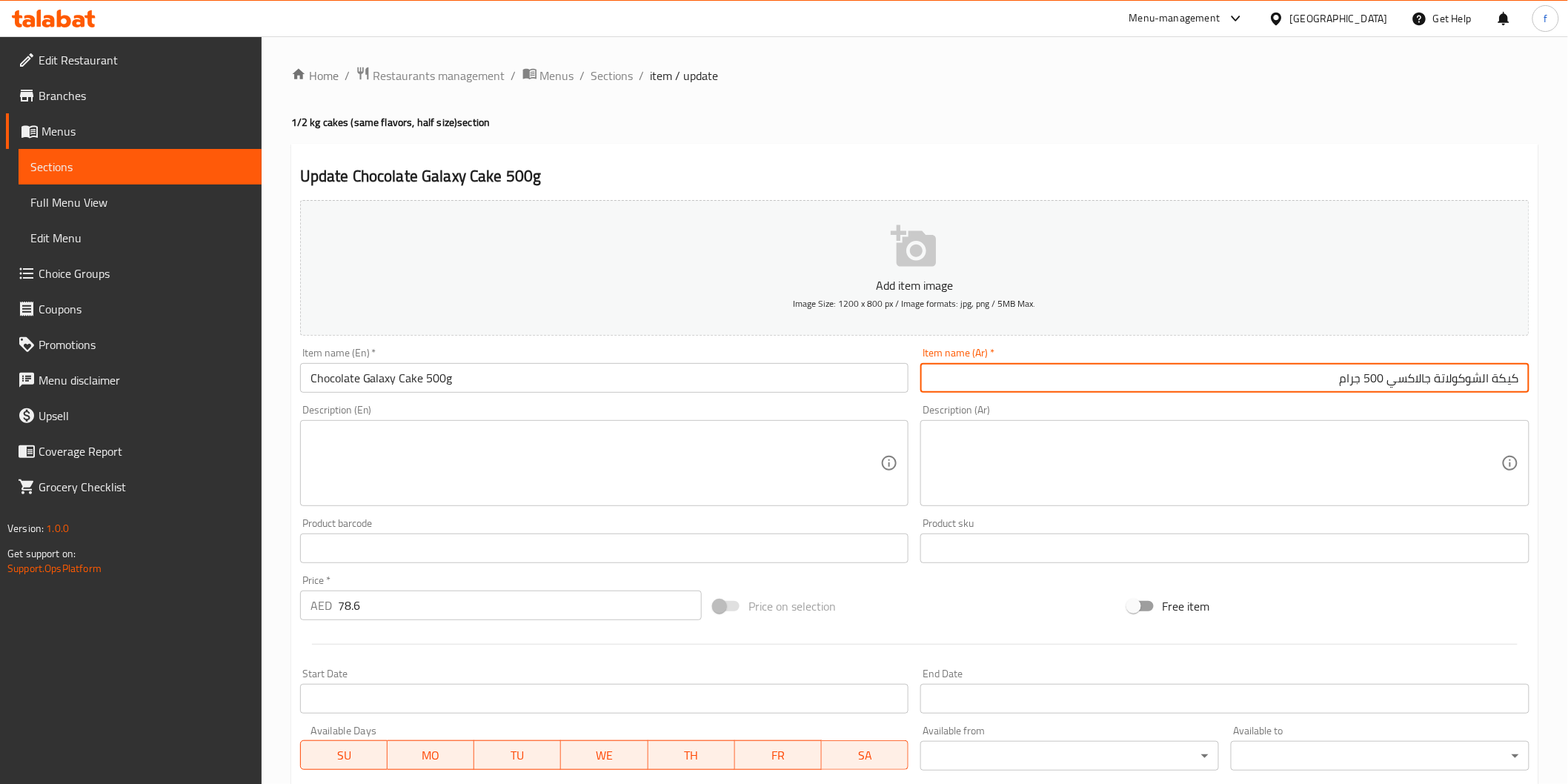
click at [1498, 376] on input "كيكة الشوكولاتة جالاكسي 500 جرام" at bounding box center [1225, 378] width 609 height 30
click at [1493, 381] on input "كيكة الشوكولاتة جالاكسي 500 جرام" at bounding box center [1225, 378] width 609 height 30
click at [1489, 376] on input "كيك الشوكولاتة جالاكسي 500 جرام" at bounding box center [1225, 378] width 609 height 30
type input "كيك شوكولاتة جالاكسي 500 جرام"
click at [564, 380] on input "Chocolate Galaxy Cake 500g" at bounding box center [605, 378] width 609 height 30
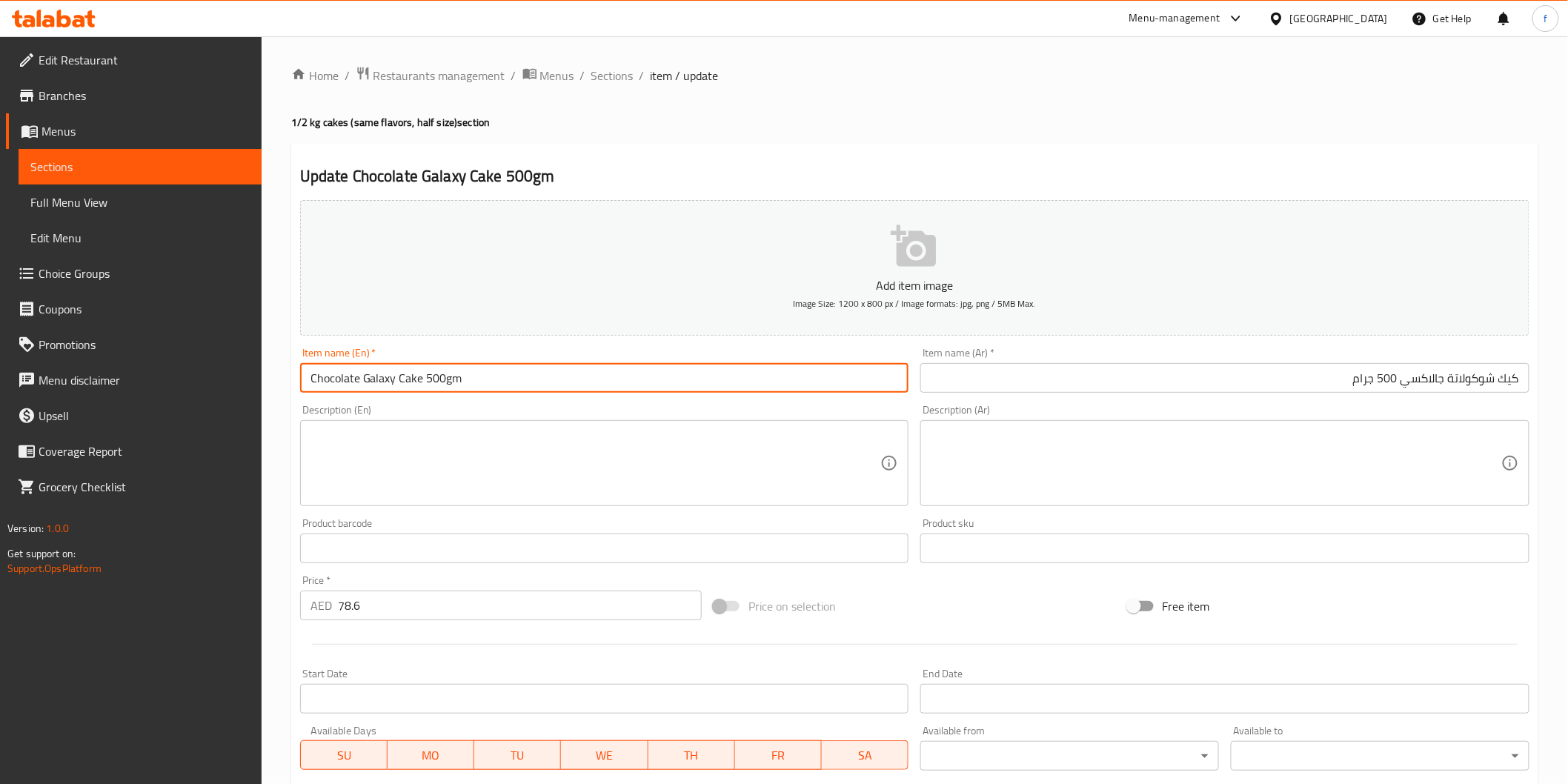
type input "Chocolate Galaxy Cake 500gm"
click at [1359, 375] on input "كيك شوكولاتة جالاكسي 500 جرام" at bounding box center [1225, 378] width 609 height 30
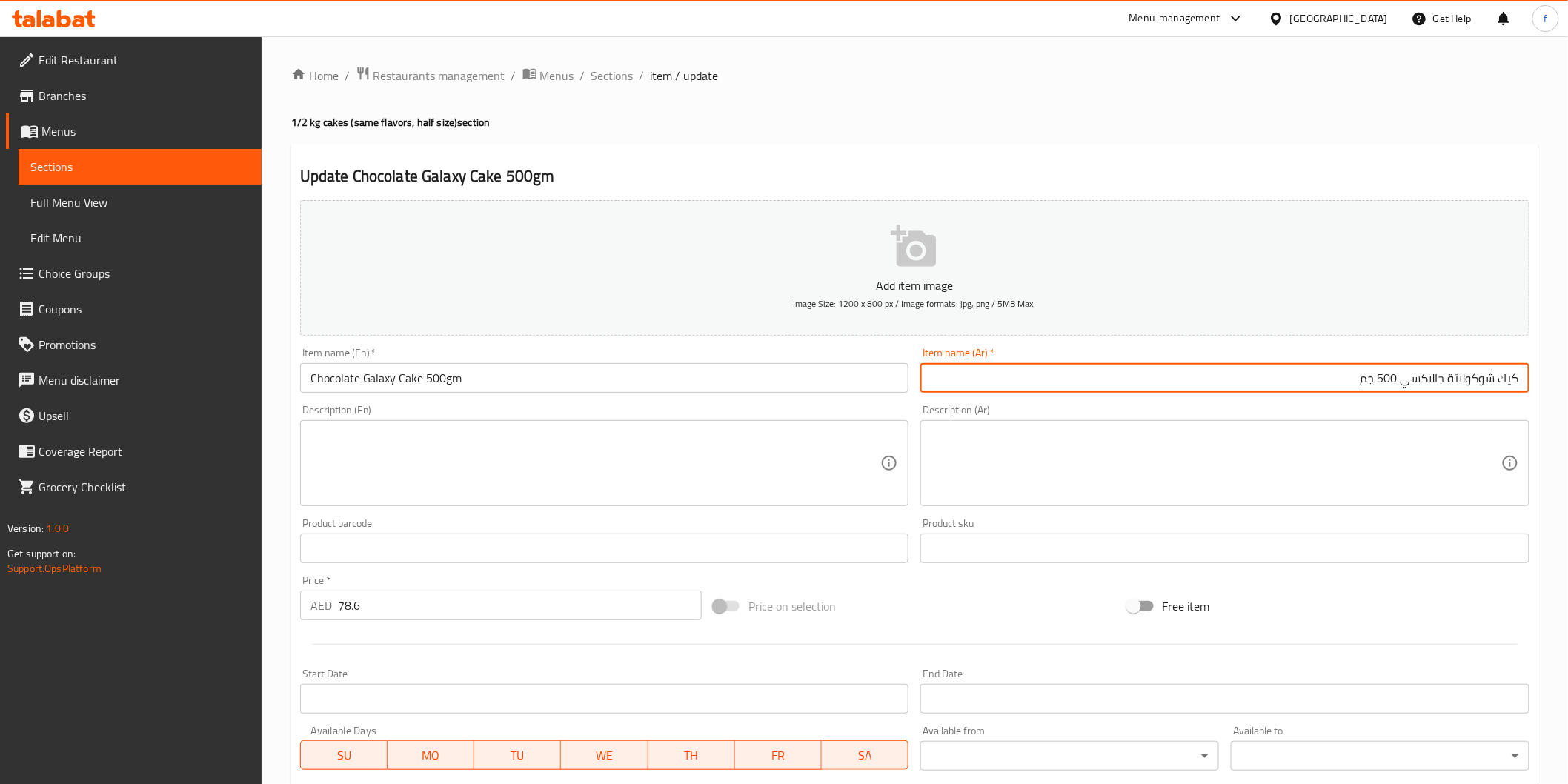
type input "كيك شوكولاتة جالاكسي 500 جم"
drag, startPoint x: 841, startPoint y: 393, endPoint x: 979, endPoint y: 400, distance: 138.2
click at [841, 394] on div "Item name (En)   * Chocolate Galaxy Cake 500gm Item name (En) *" at bounding box center [604, 369] width 621 height 57
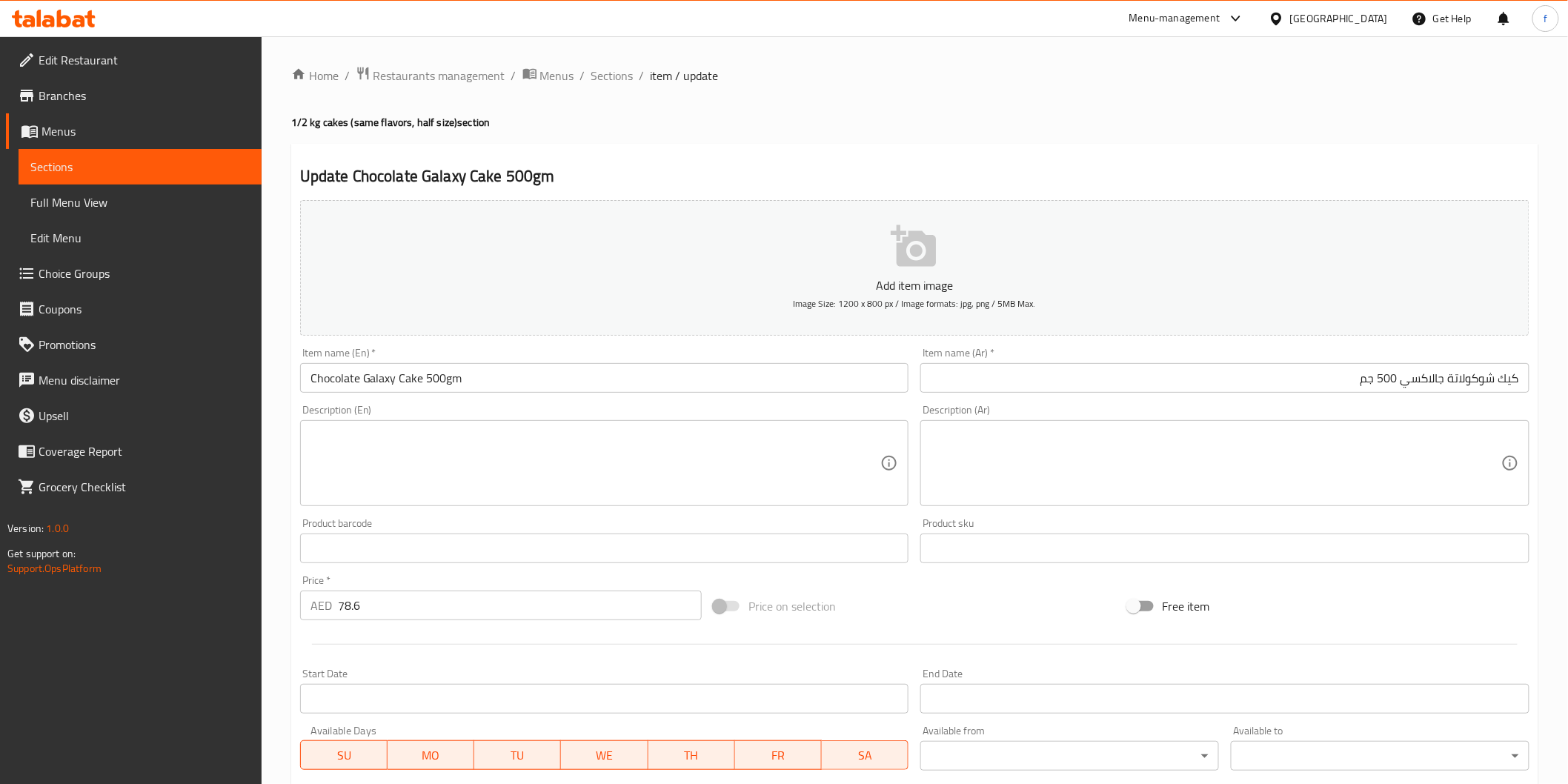
click at [1089, 401] on div "Description (Ar) Description (Ar)" at bounding box center [1224, 455] width 621 height 114
drag, startPoint x: 1037, startPoint y: 390, endPoint x: 679, endPoint y: 386, distance: 358.0
click at [1034, 391] on input "كيك شوكولاتة جالاكسي 500 جم" at bounding box center [1225, 378] width 609 height 30
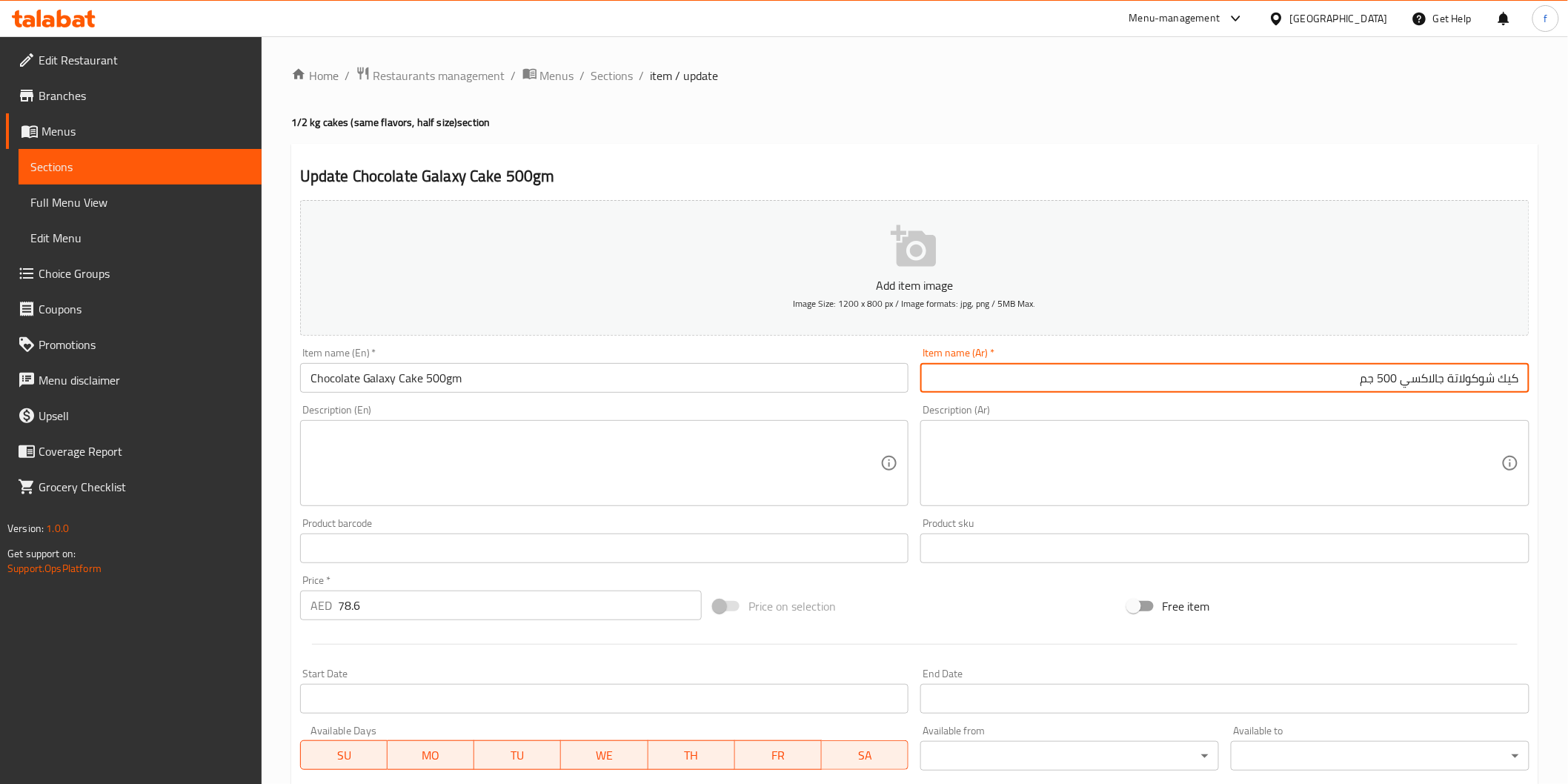
drag, startPoint x: 612, startPoint y: 440, endPoint x: 597, endPoint y: 435, distance: 15.8
click at [597, 443] on textarea at bounding box center [595, 463] width 570 height 70
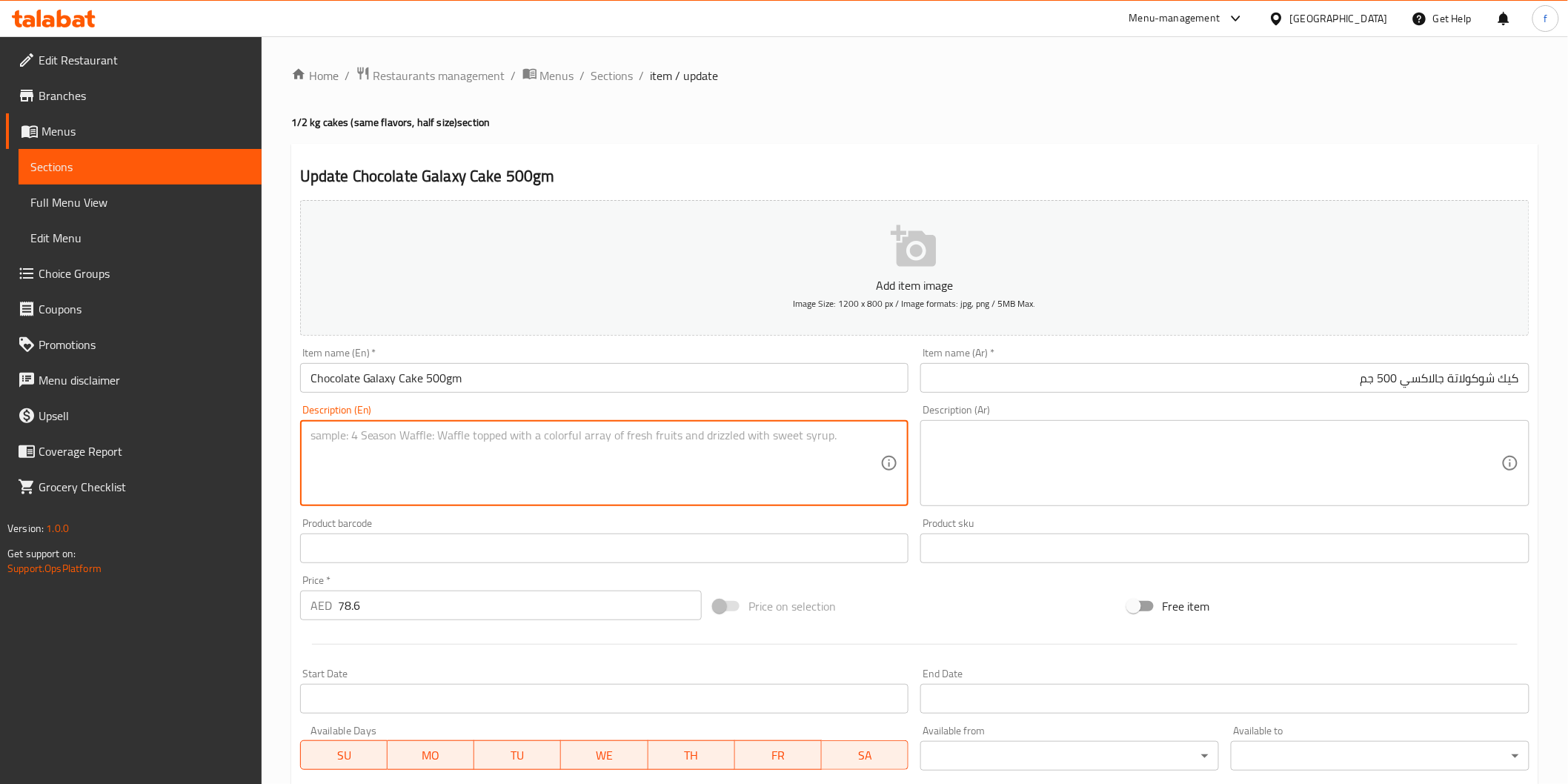
click at [454, 604] on input "78.6" at bounding box center [520, 605] width 364 height 30
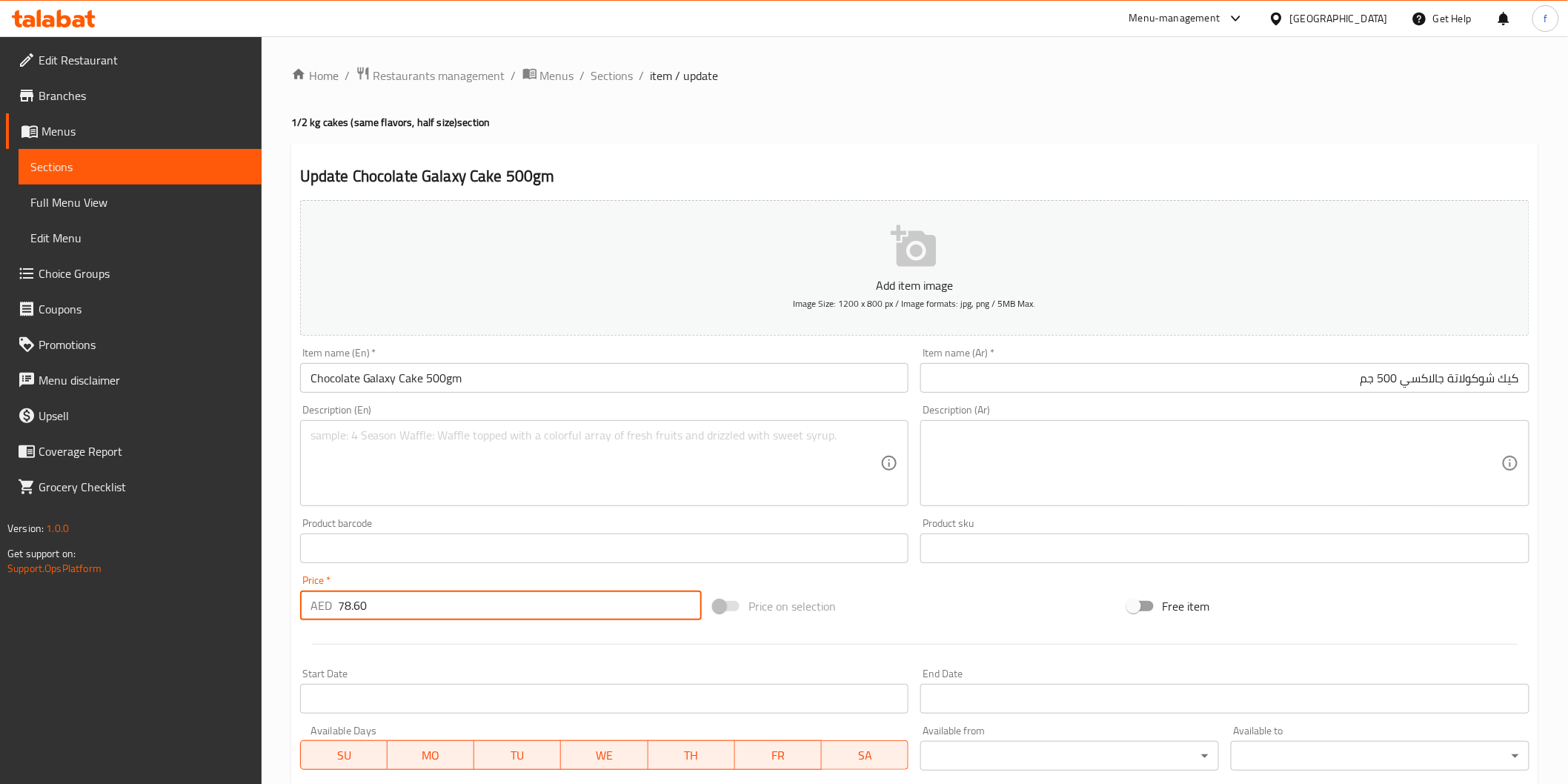
scroll to position [260, 0]
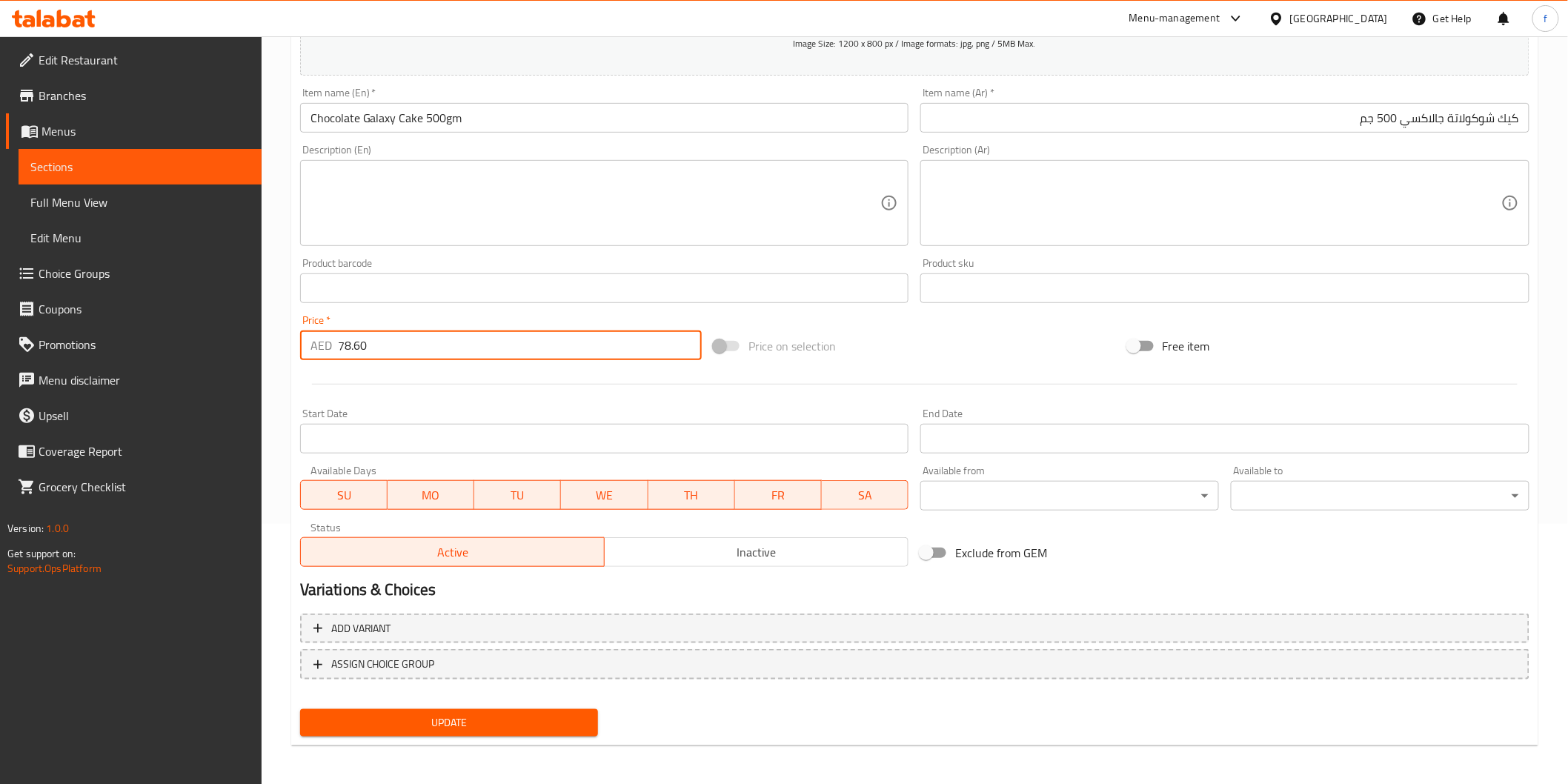
type input "78.60"
click at [441, 717] on span "Update" at bounding box center [450, 723] width 275 height 18
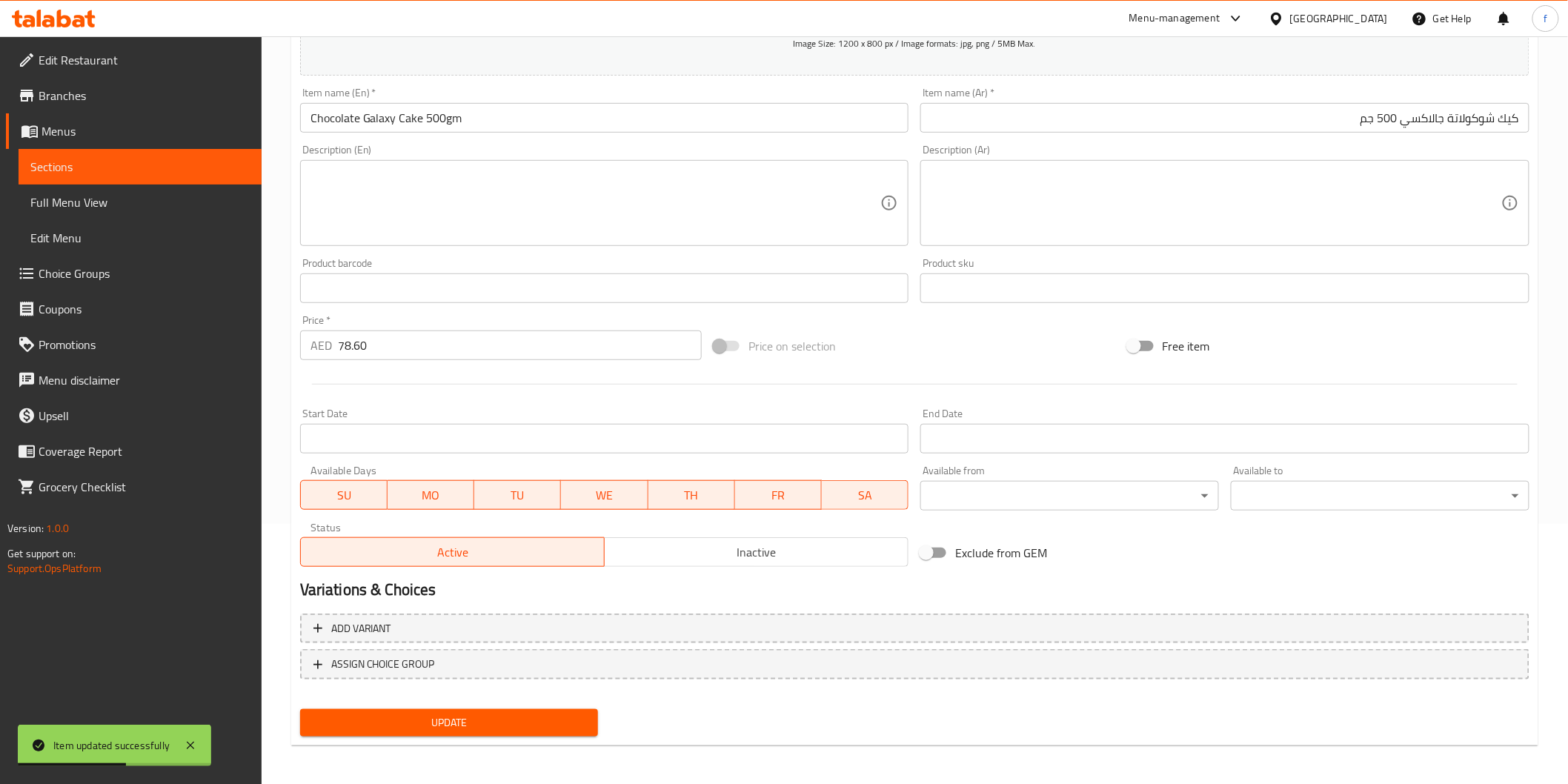
scroll to position [0, 0]
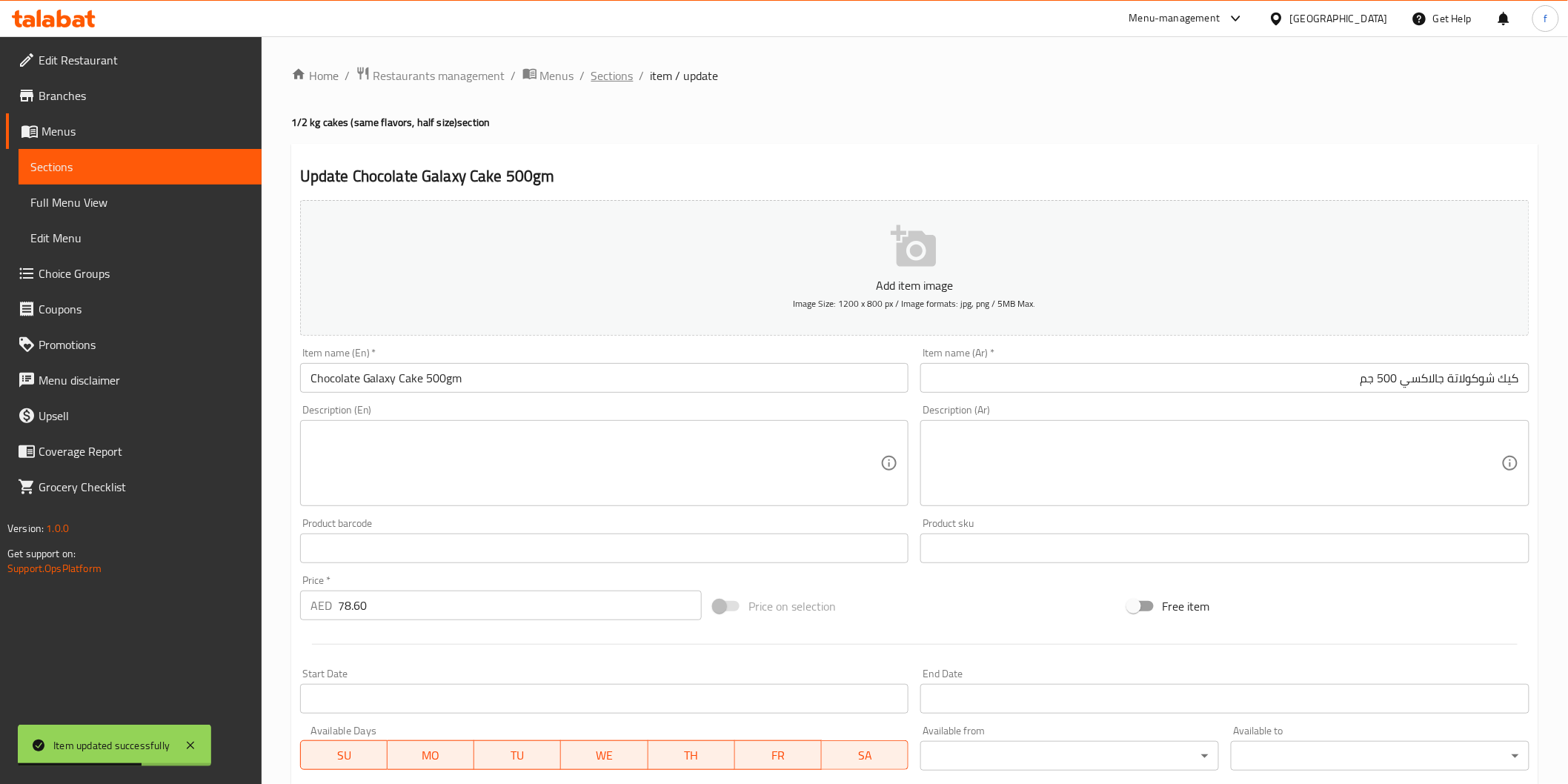
click at [608, 79] on span "Sections" at bounding box center [612, 75] width 42 height 18
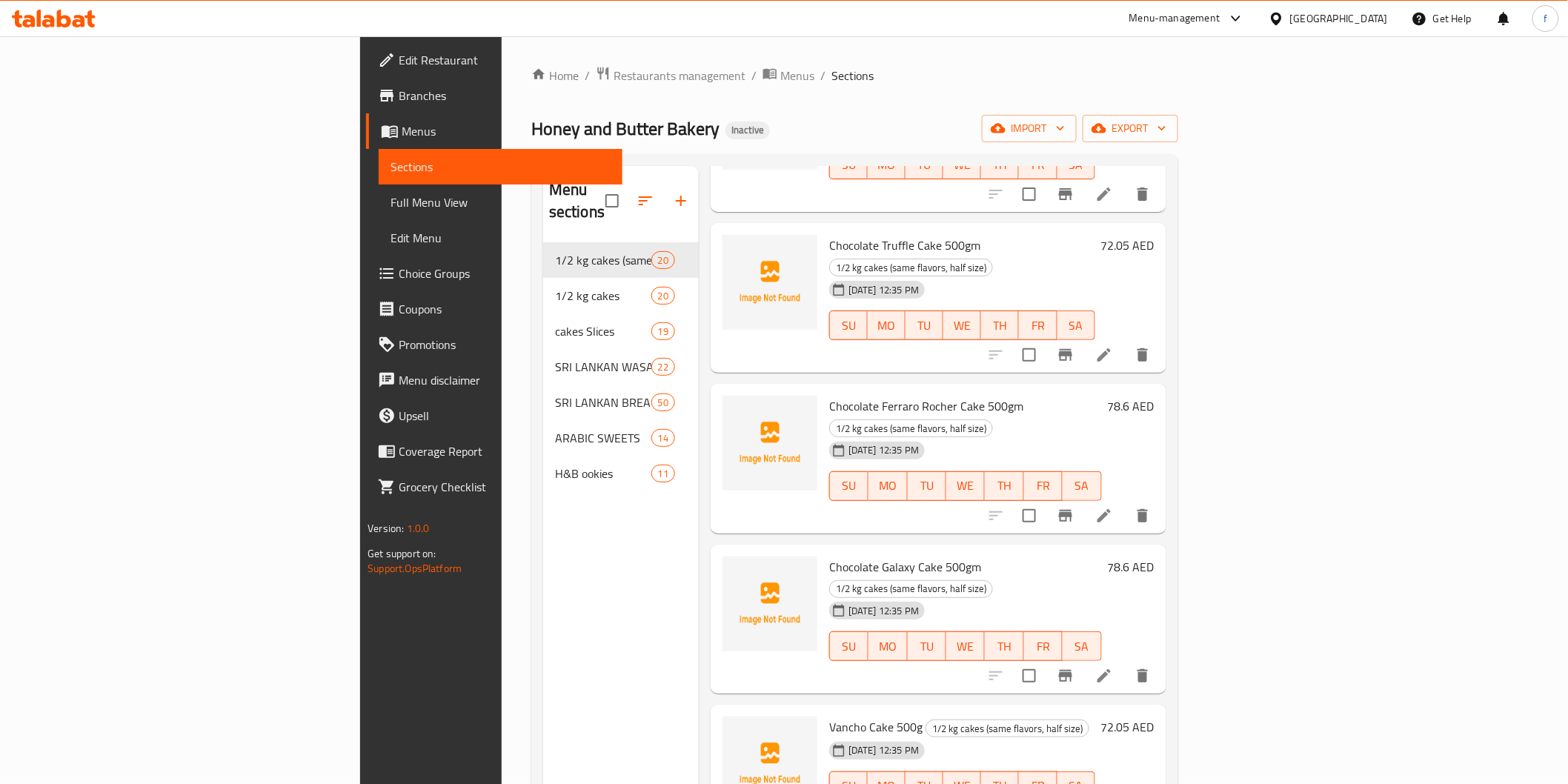
scroll to position [1811, 0]
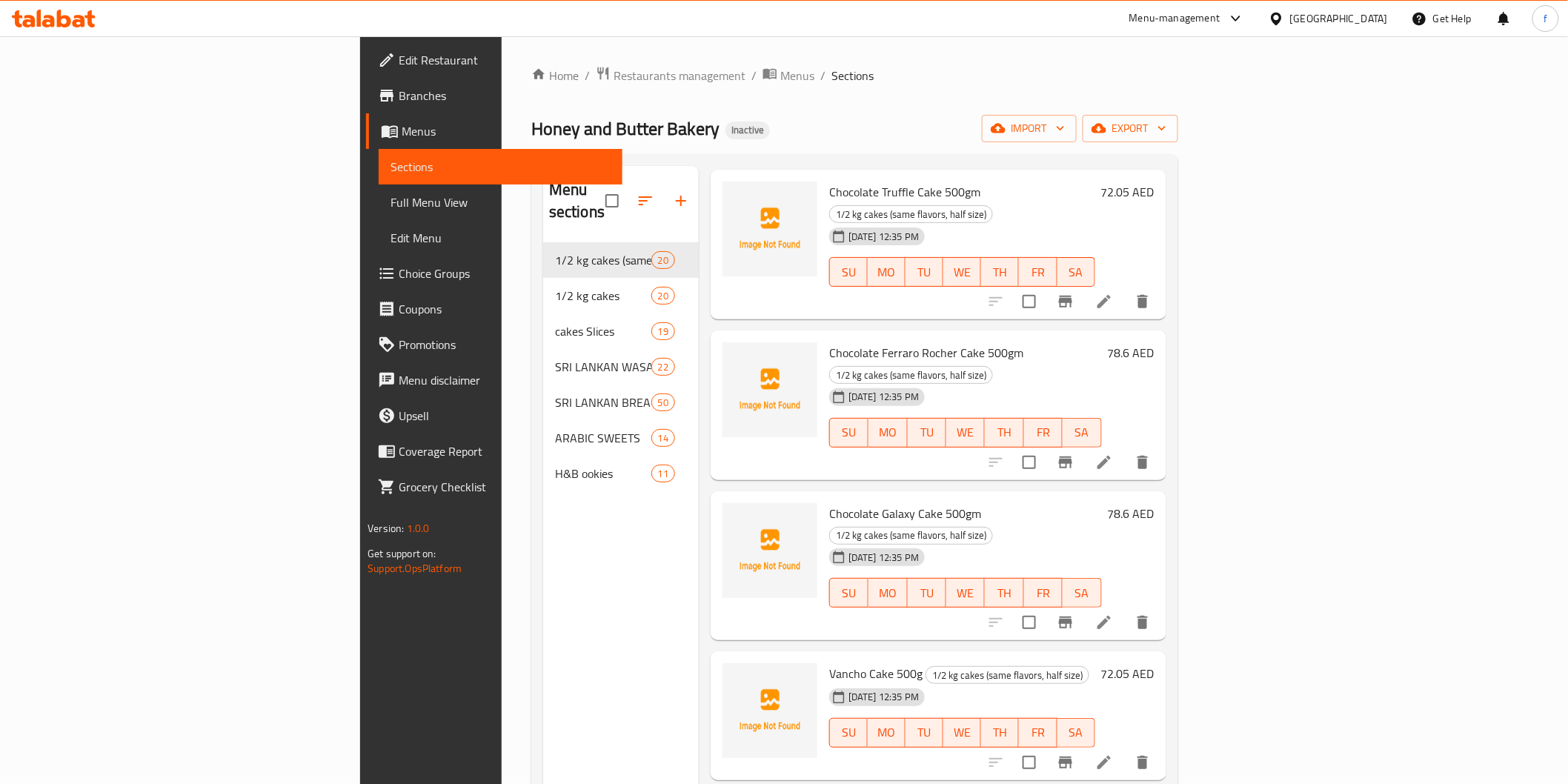
click at [1113, 753] on icon at bounding box center [1104, 762] width 18 height 18
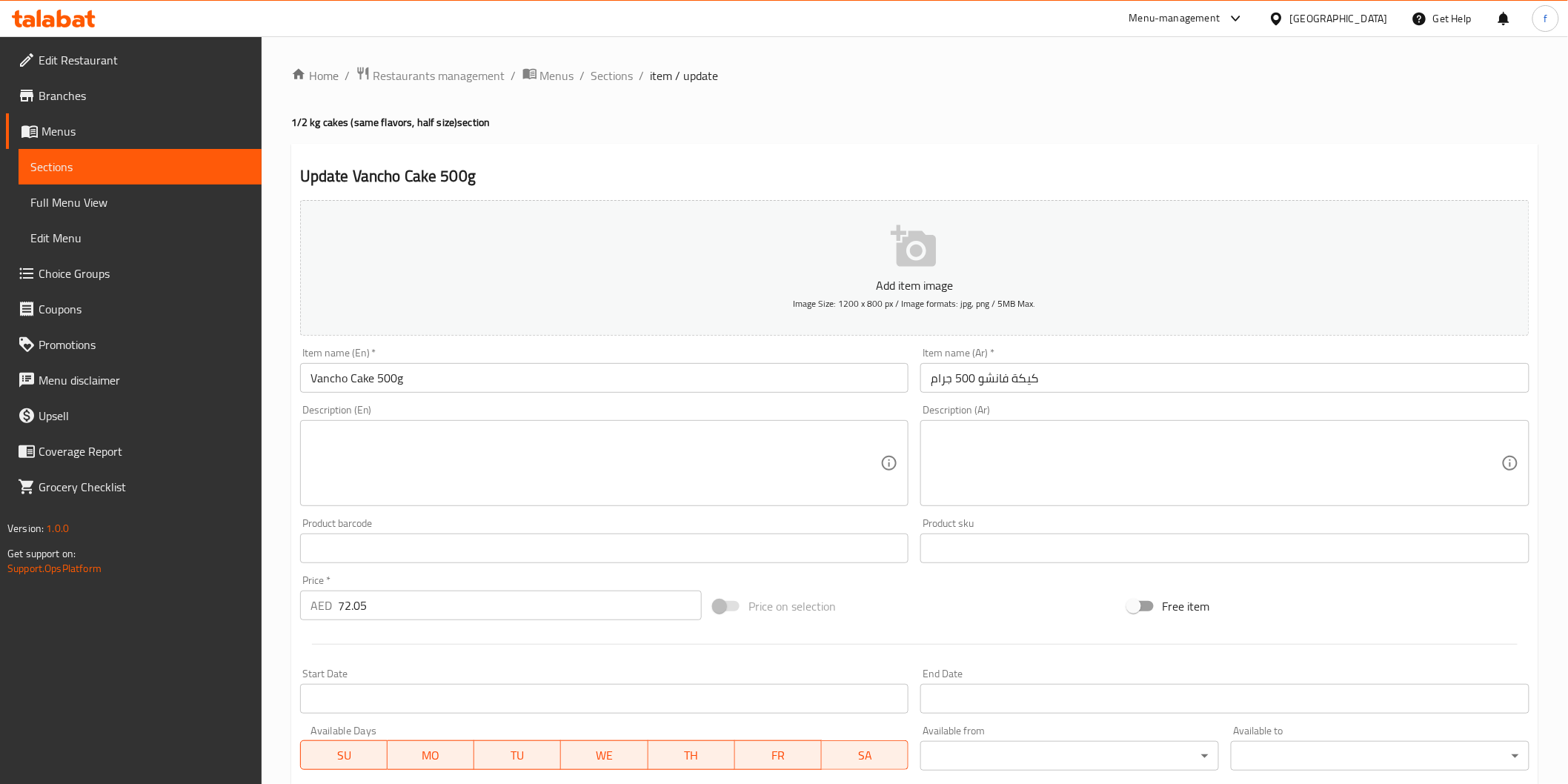
click at [1057, 362] on div "Item name (Ar)   * كيكة فانشو 500 جرام Item name (Ar) *" at bounding box center [1225, 369] width 609 height 45
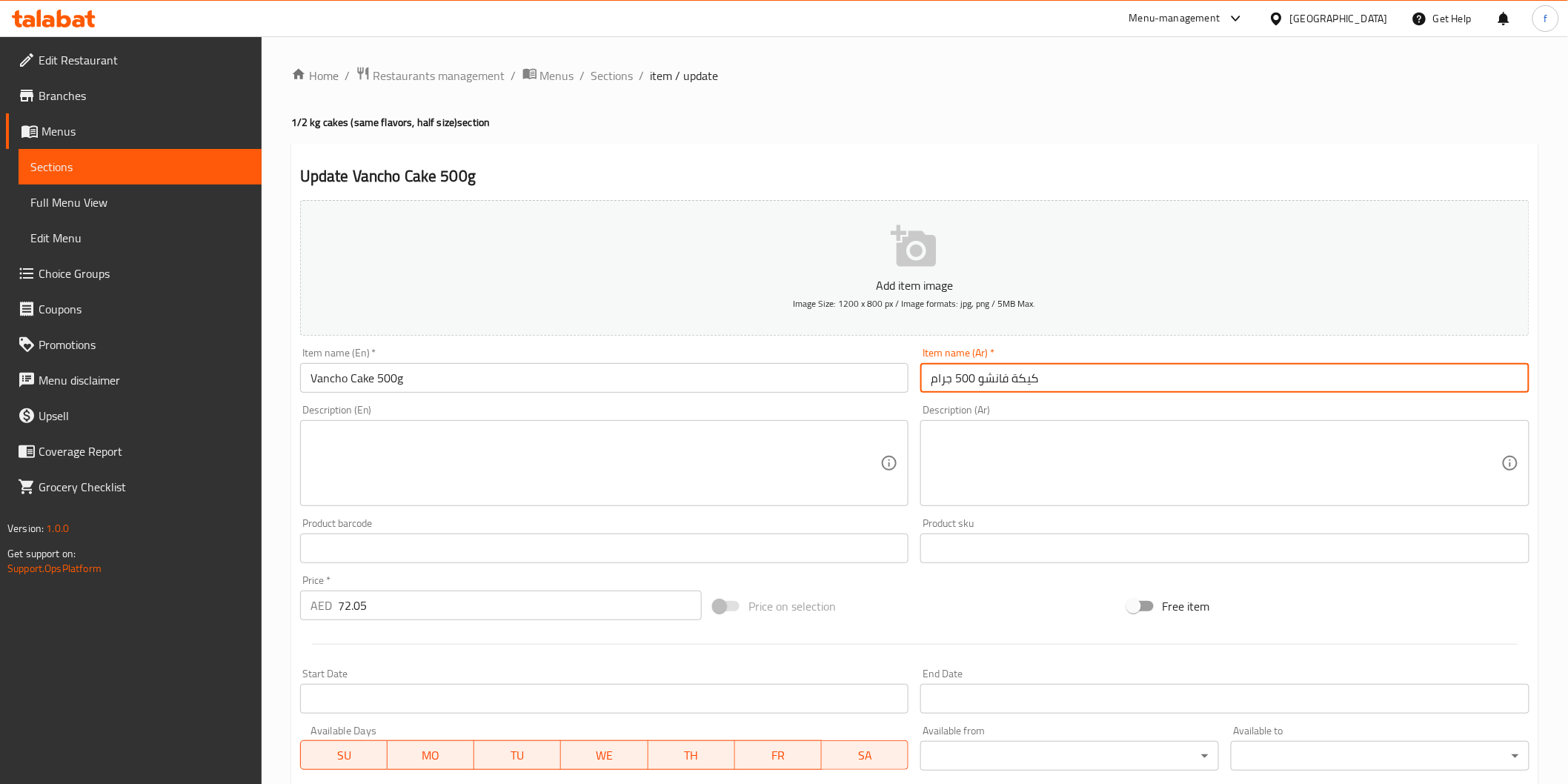
click at [1066, 380] on input "كيكة فانشو 500 جرام" at bounding box center [1225, 378] width 609 height 30
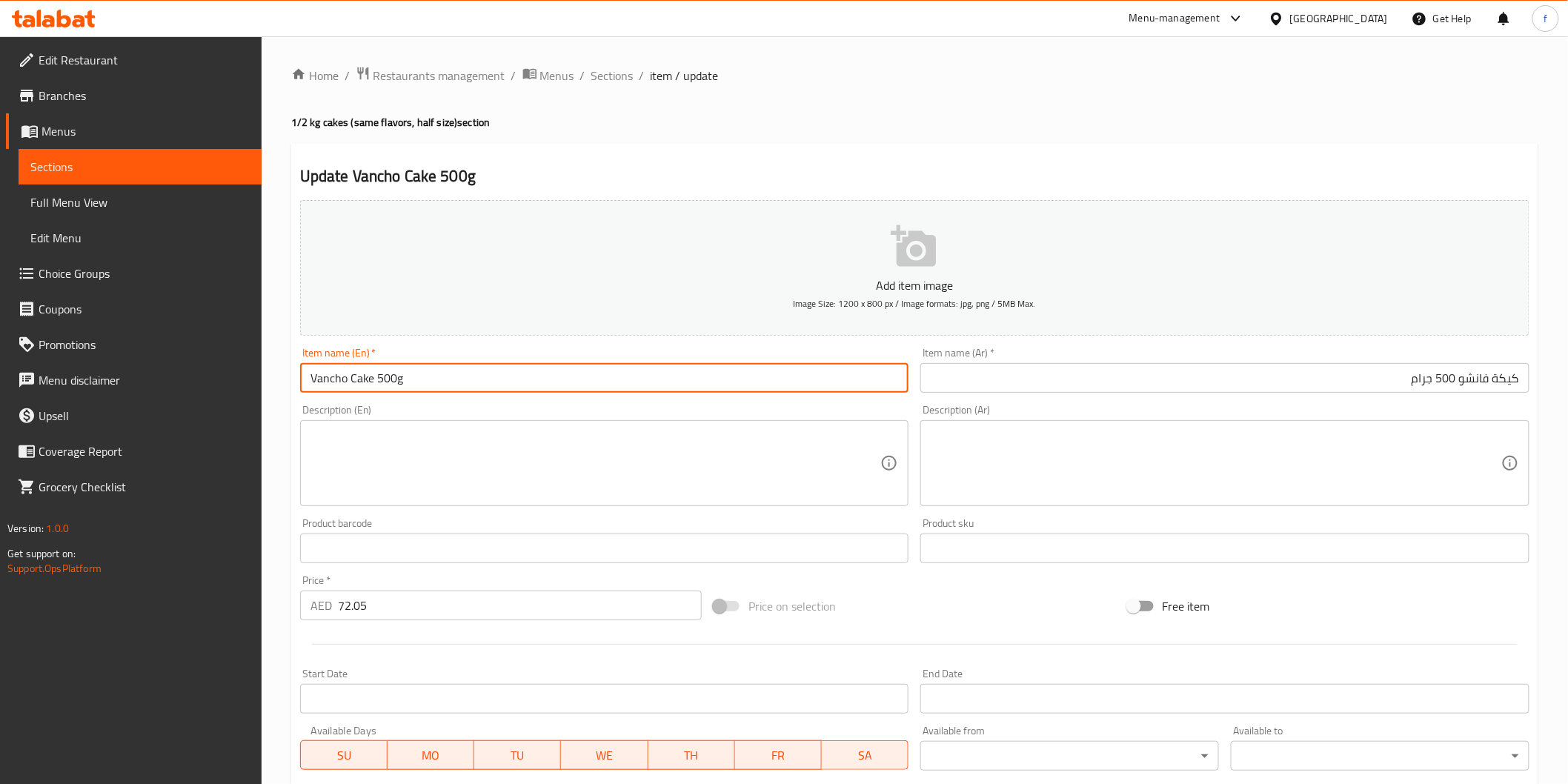
click at [315, 383] on input "Vancho Cake 500g" at bounding box center [605, 378] width 609 height 30
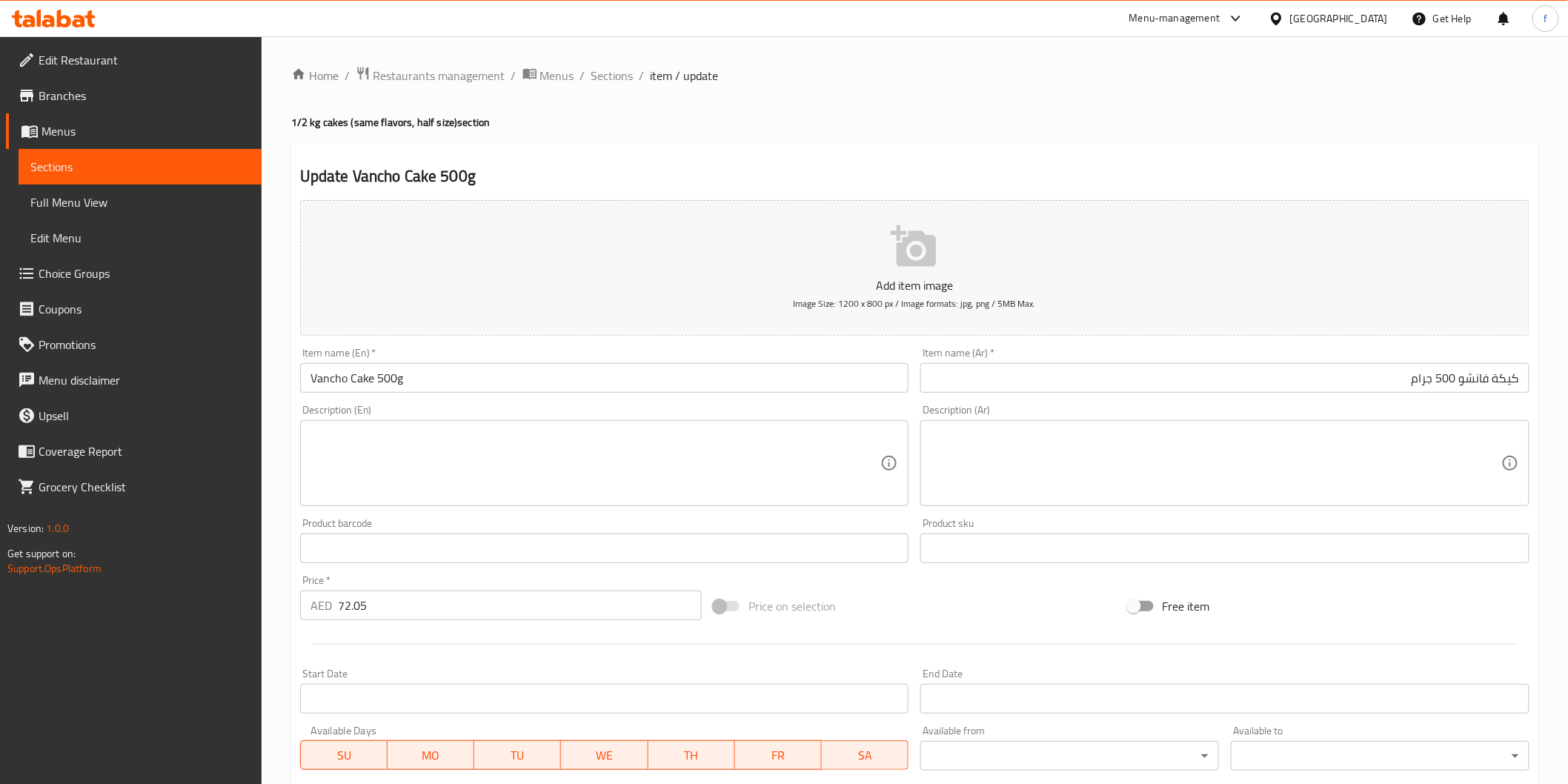
click at [433, 376] on input "Vancho Cake 500g" at bounding box center [605, 378] width 609 height 30
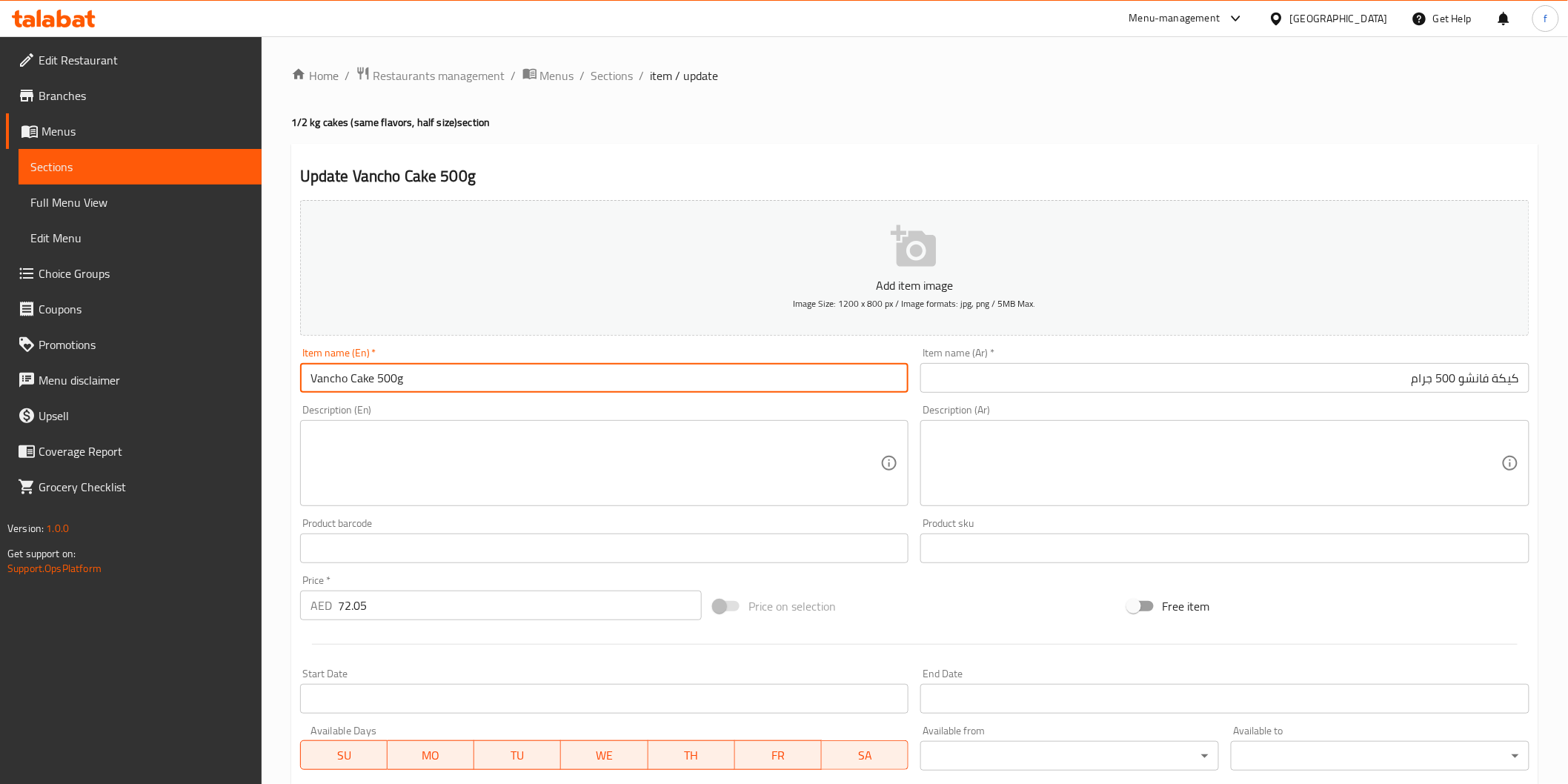
click at [417, 392] on input "Vancho Cake 500g" at bounding box center [605, 378] width 609 height 30
type input "Vancho Cake 500gm"
drag, startPoint x: 1402, startPoint y: 381, endPoint x: 1453, endPoint y: 381, distance: 51.0
click at [1404, 382] on input "كيكة فانشو 500 جرام" at bounding box center [1225, 378] width 609 height 30
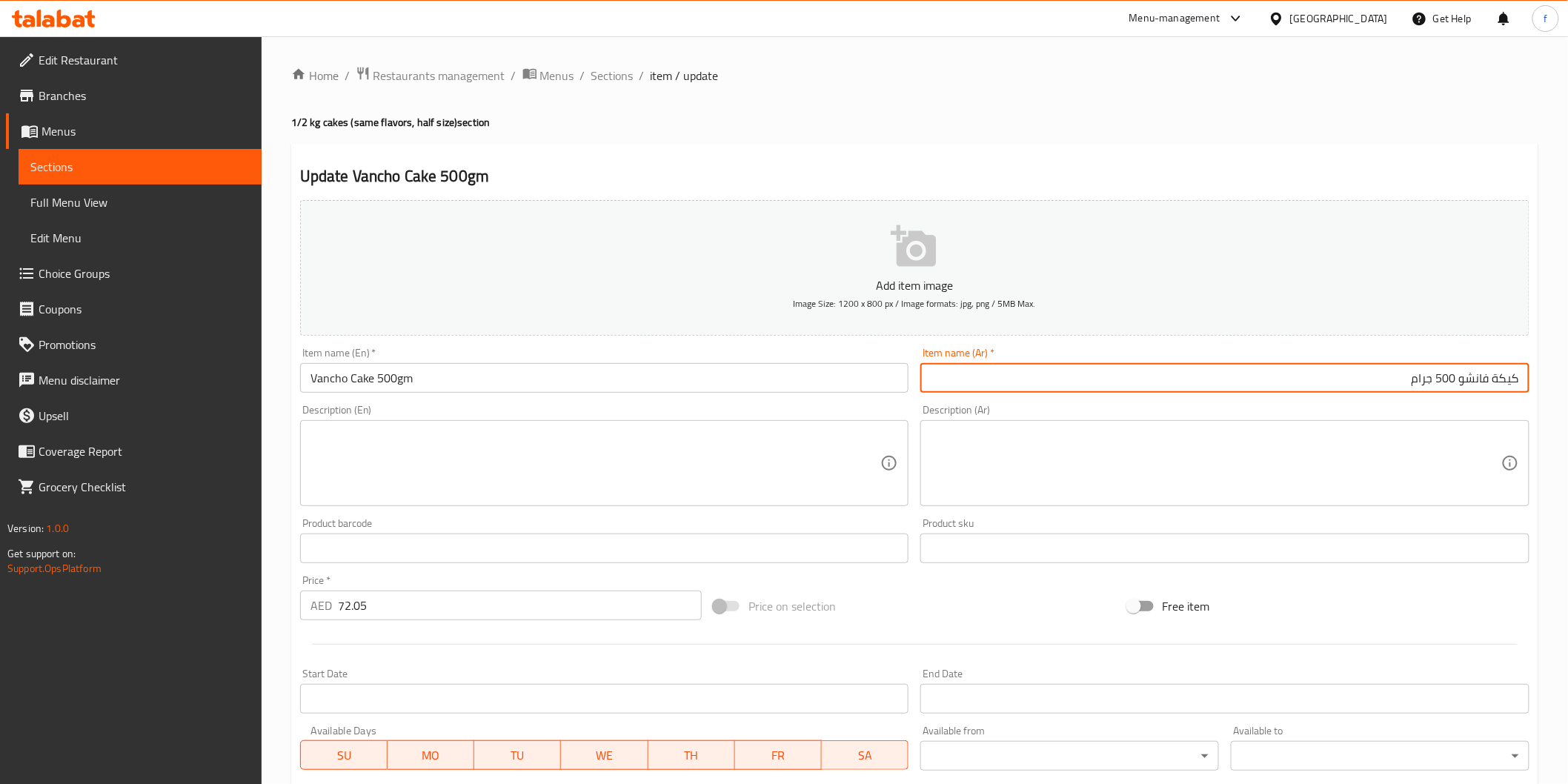
click at [1417, 380] on input "كيكة فانشو 500 جرام" at bounding box center [1225, 378] width 609 height 30
click at [1418, 379] on input "كيكة فانشو 500 جرام" at bounding box center [1225, 378] width 609 height 30
click at [1421, 381] on input "كيكة فانشو 500 جرام" at bounding box center [1225, 378] width 609 height 30
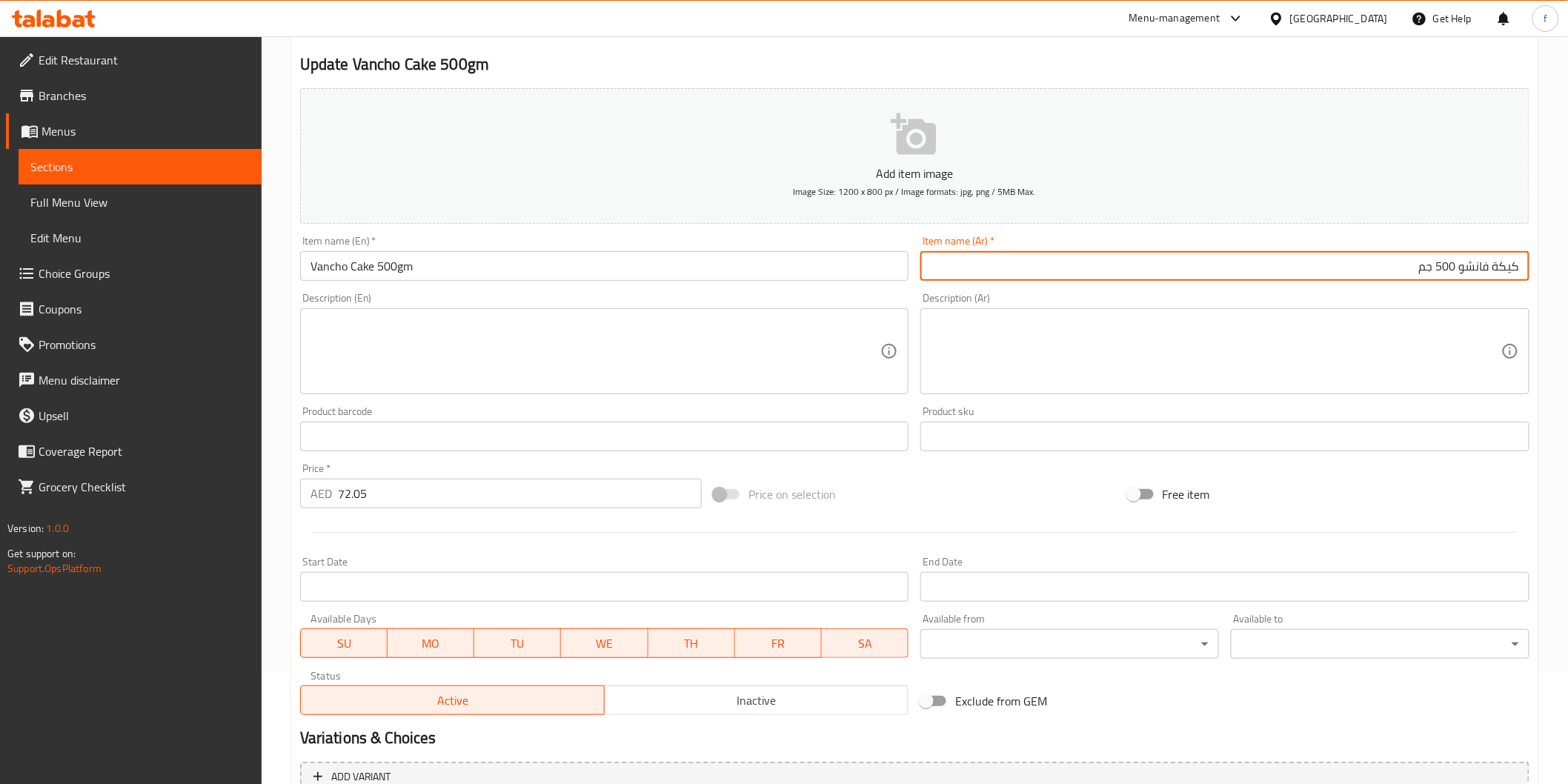
scroll to position [260, 0]
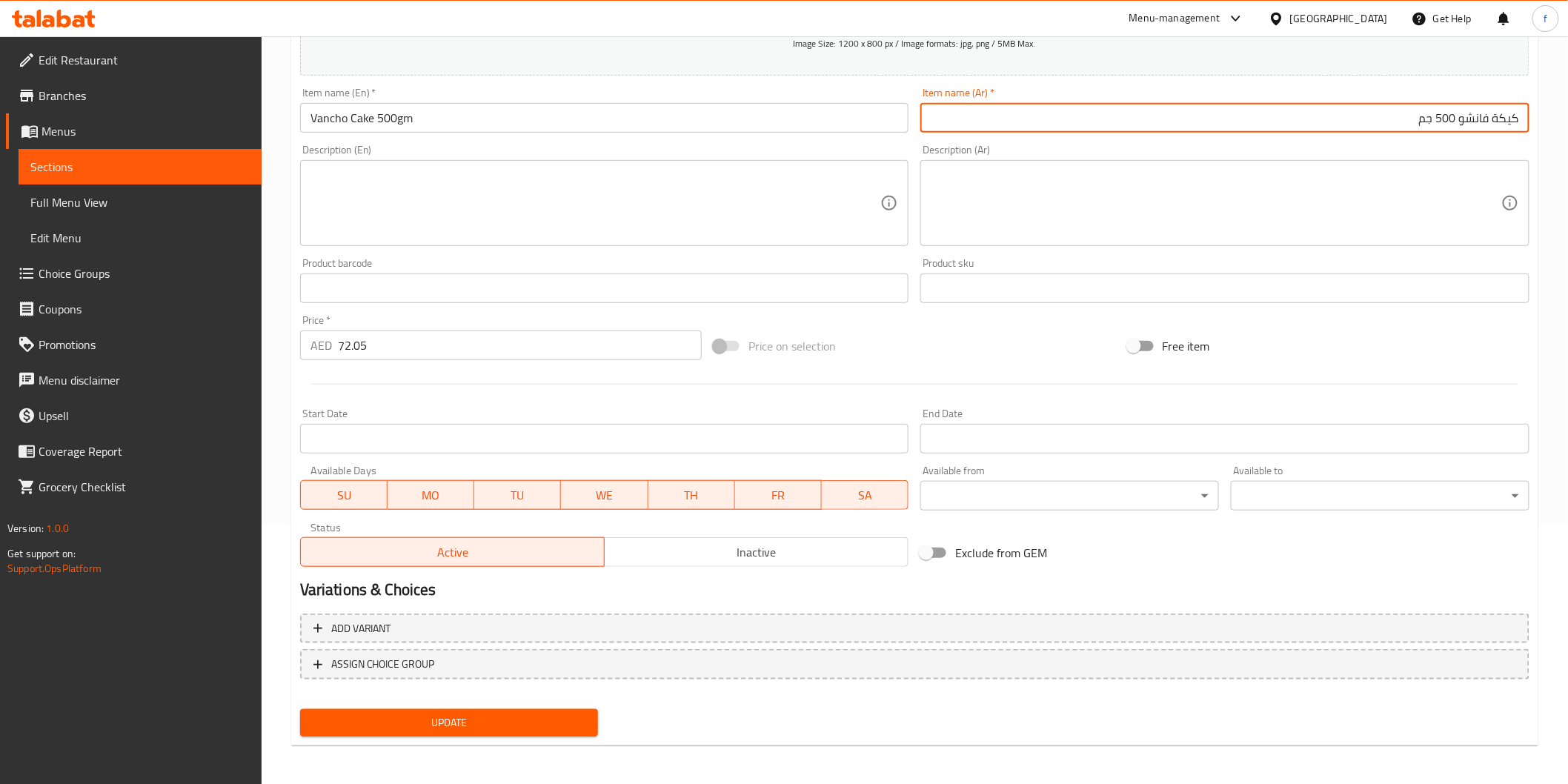
type input "كيكة فانشو 500 جم"
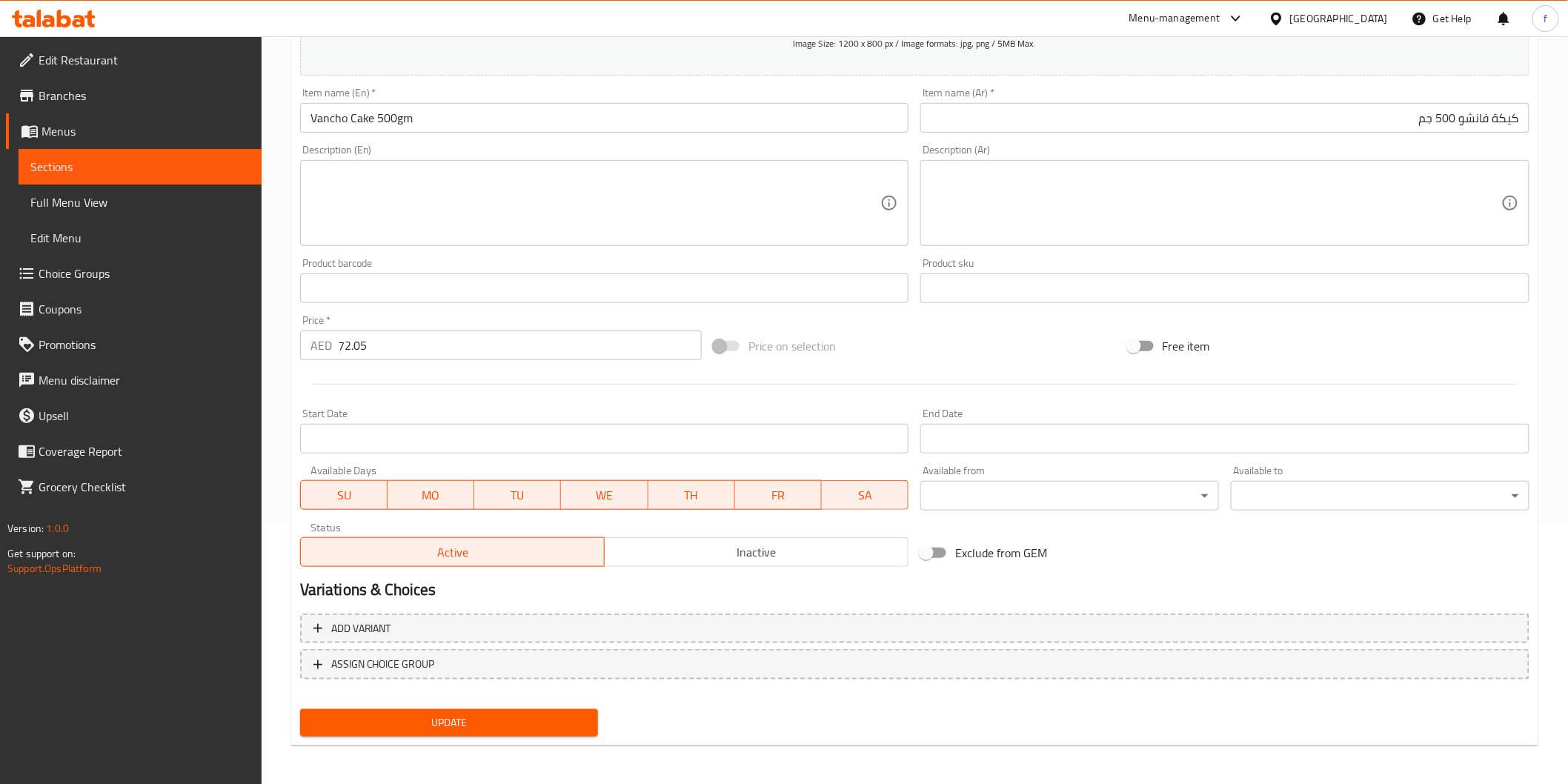
click at [464, 722] on span "Update" at bounding box center [450, 723] width 275 height 18
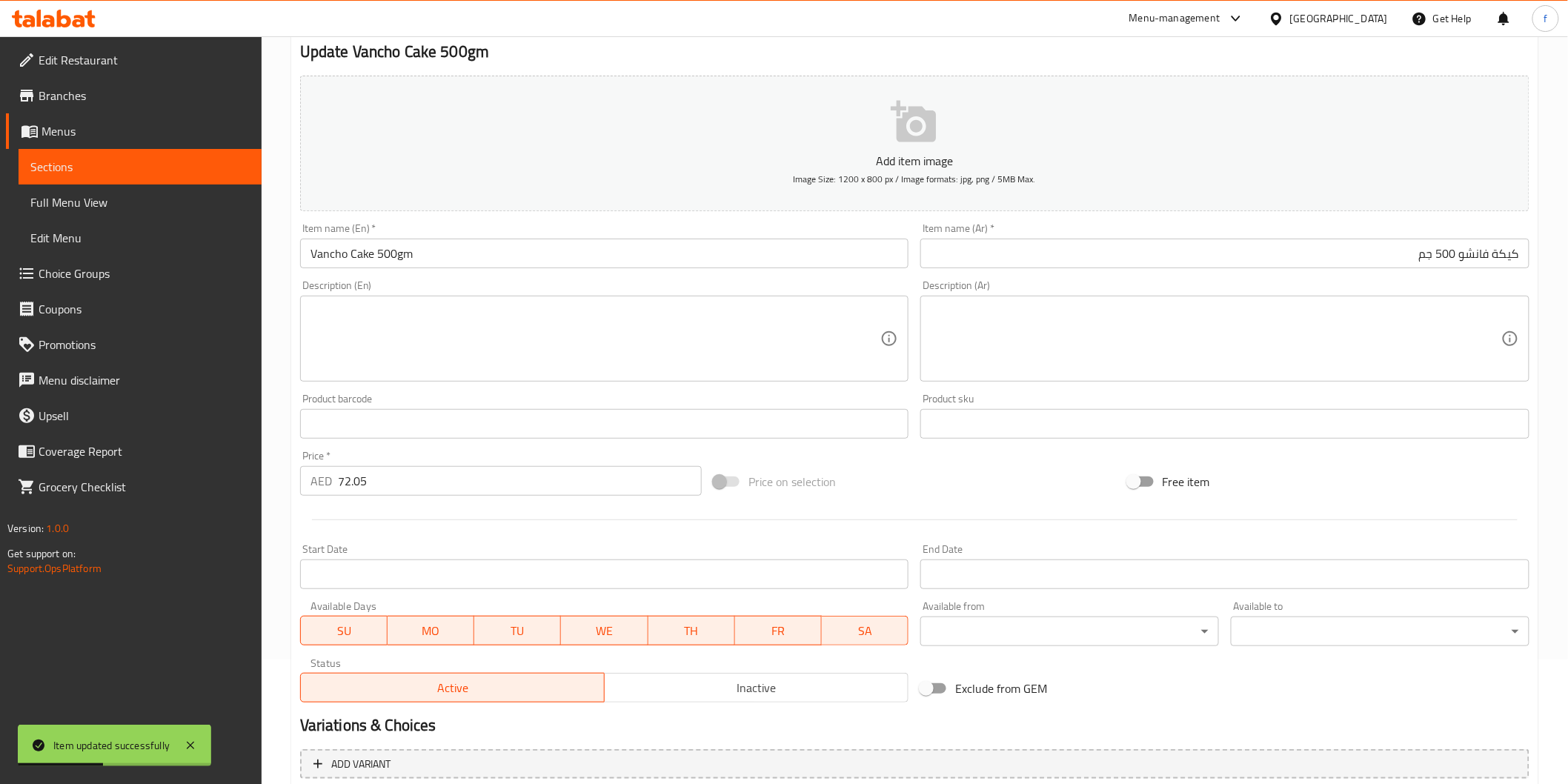
scroll to position [0, 0]
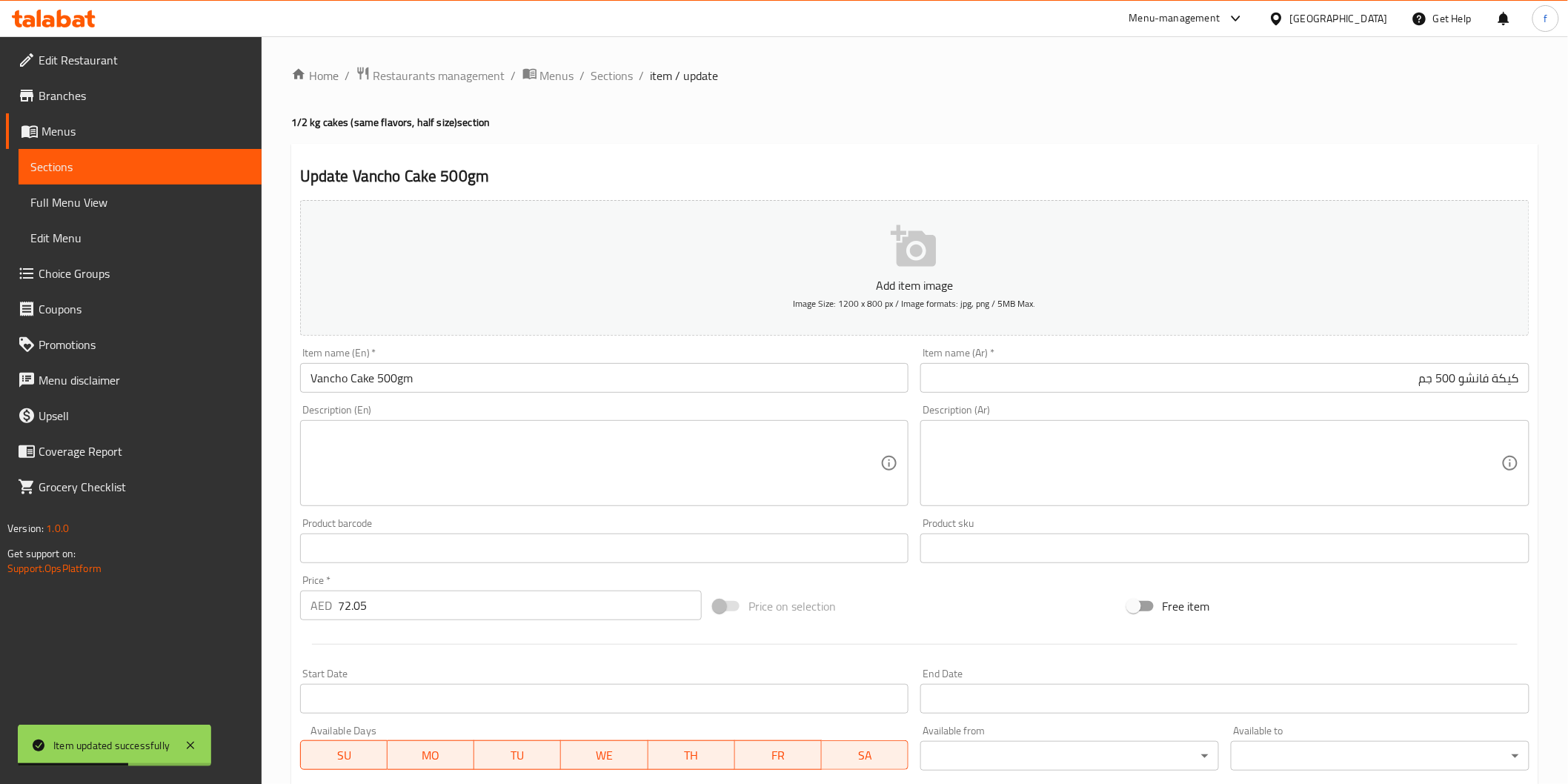
click at [640, 76] on li "/" at bounding box center [642, 75] width 5 height 18
click at [620, 73] on span "Sections" at bounding box center [612, 75] width 42 height 18
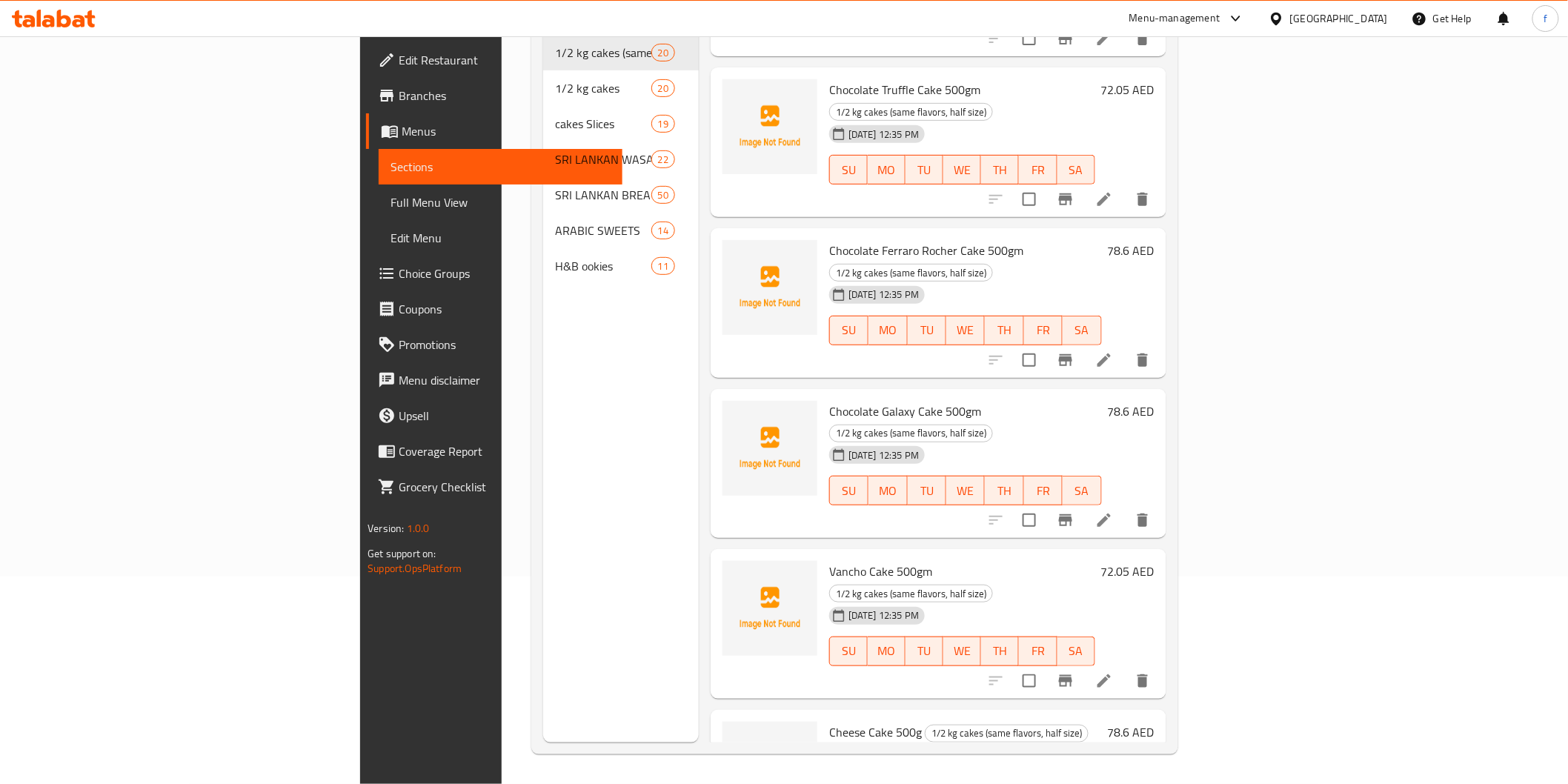
scroll to position [1729, 0]
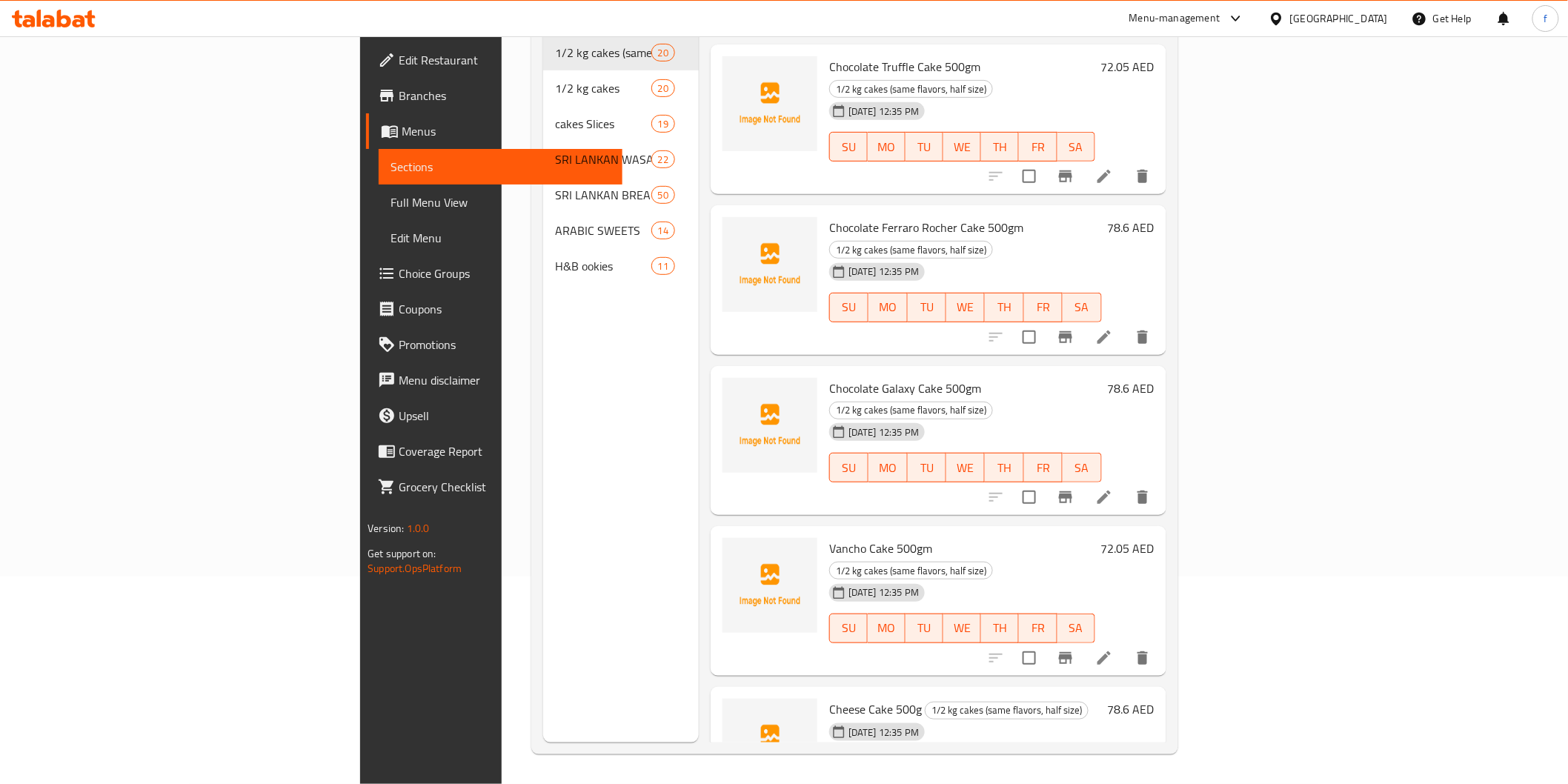
click at [1111, 783] on icon at bounding box center [1104, 797] width 13 height 13
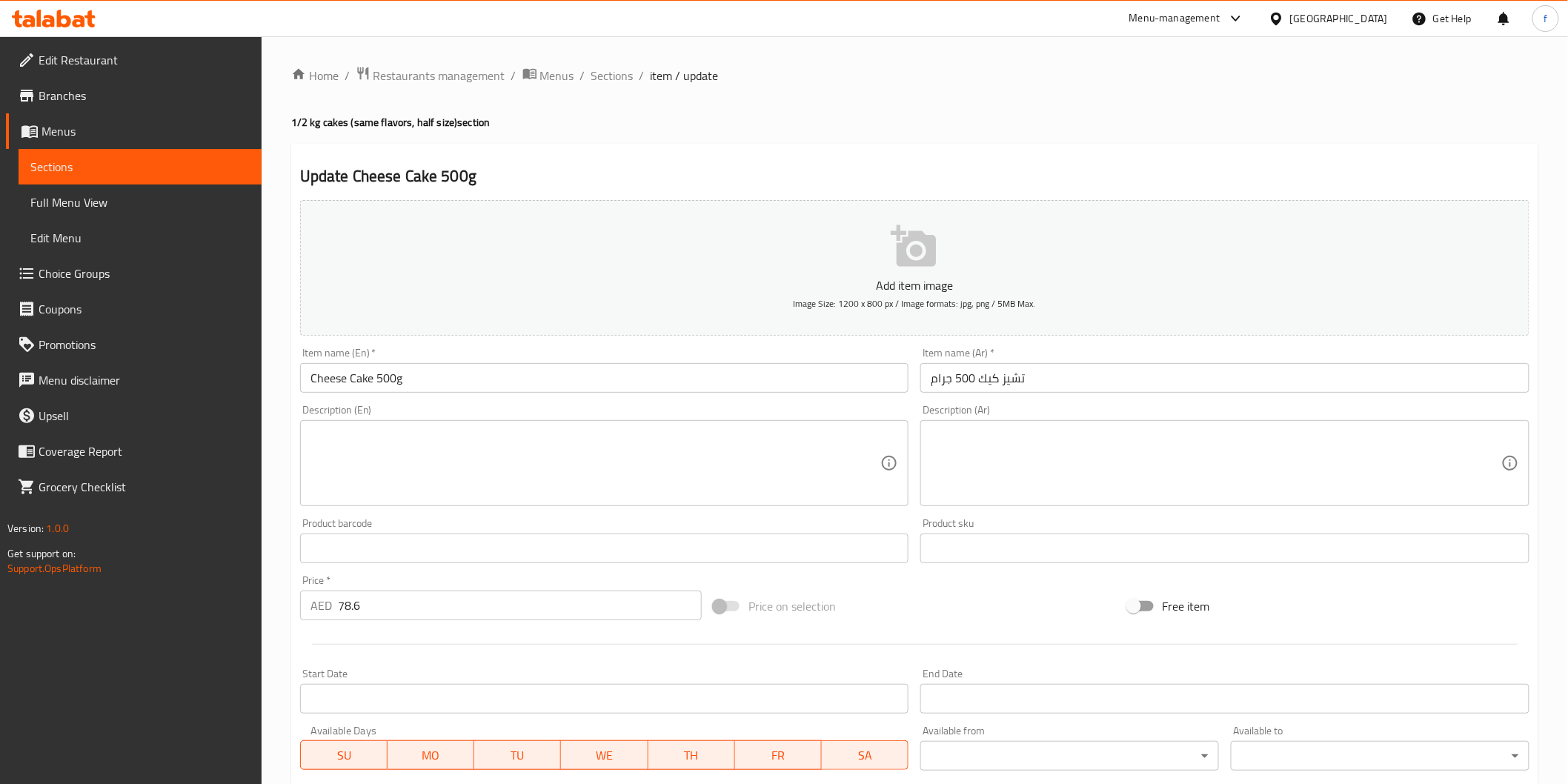
click at [1034, 382] on input "تشيز كيك 500 جرام" at bounding box center [1225, 378] width 609 height 30
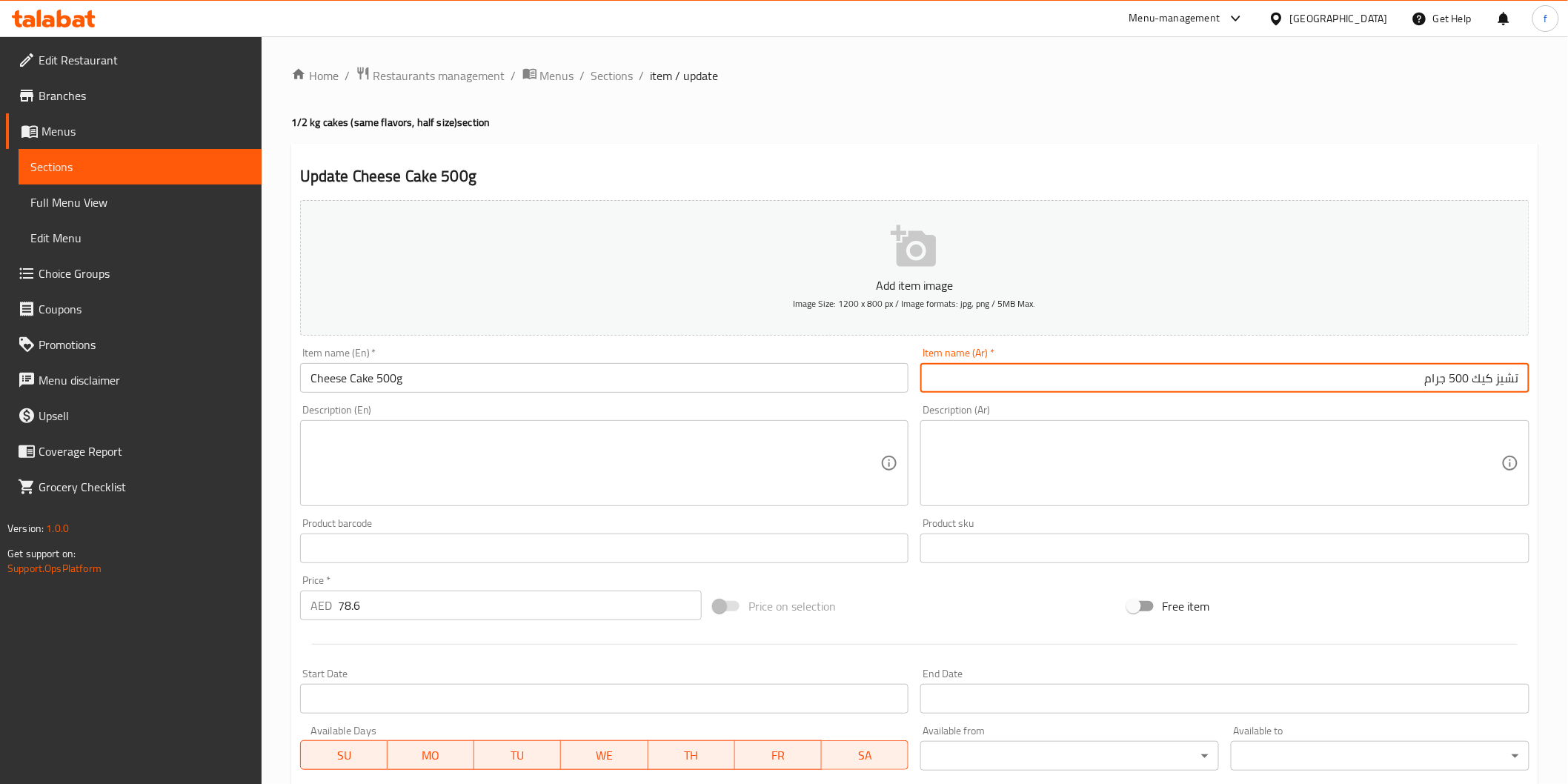
click at [321, 386] on input "Cheese Cake 500g" at bounding box center [605, 378] width 609 height 30
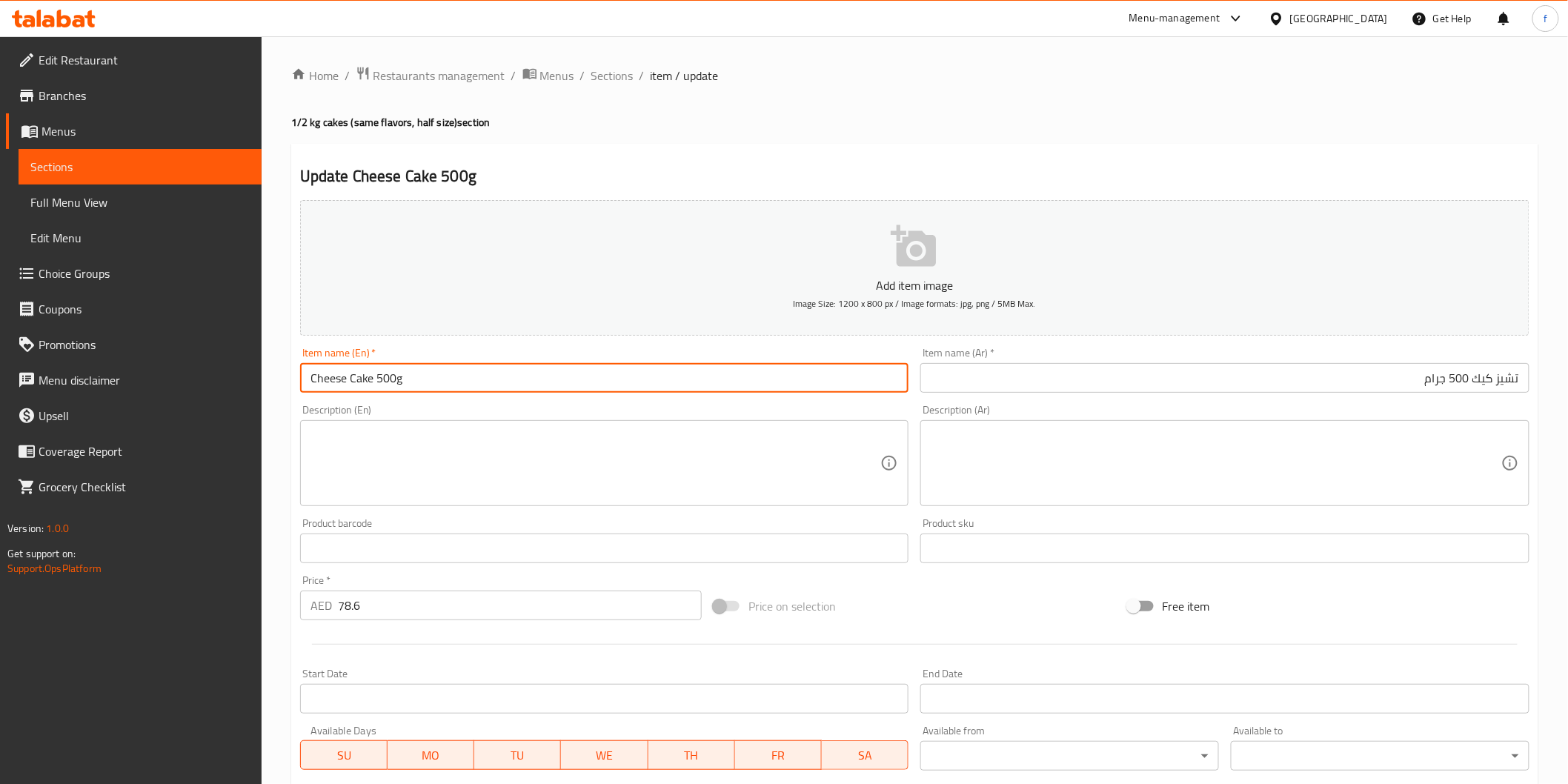
click at [321, 386] on input "Cheese Cake 500g" at bounding box center [605, 378] width 609 height 30
click at [353, 373] on input "Cheese Cake 500g" at bounding box center [605, 378] width 609 height 30
drag, startPoint x: 309, startPoint y: 373, endPoint x: 375, endPoint y: 381, distance: 66.5
click at [375, 381] on input "Cheese Cake 500g" at bounding box center [605, 378] width 609 height 30
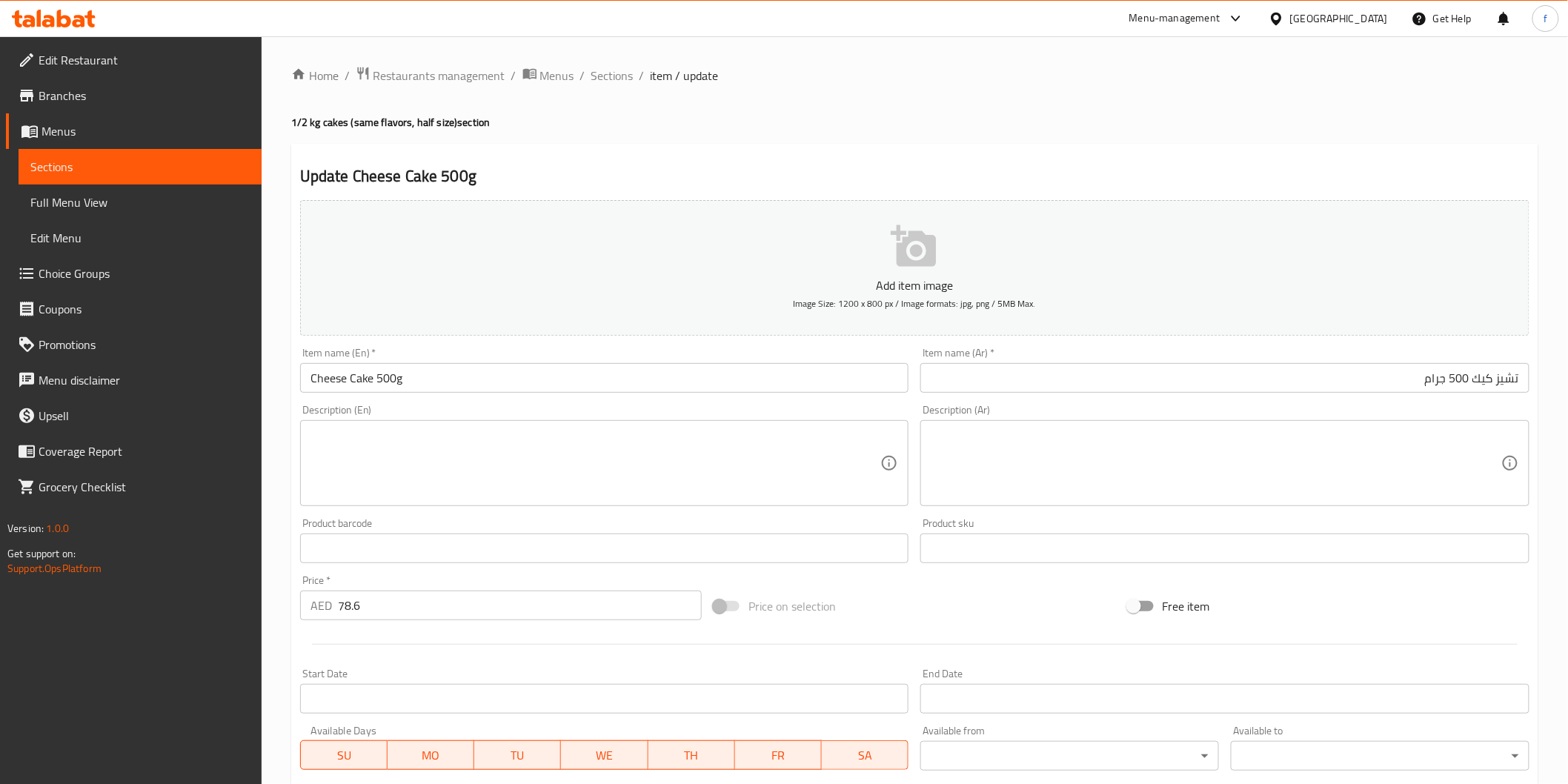
click at [434, 375] on input "Cheese Cake 500g" at bounding box center [605, 378] width 609 height 30
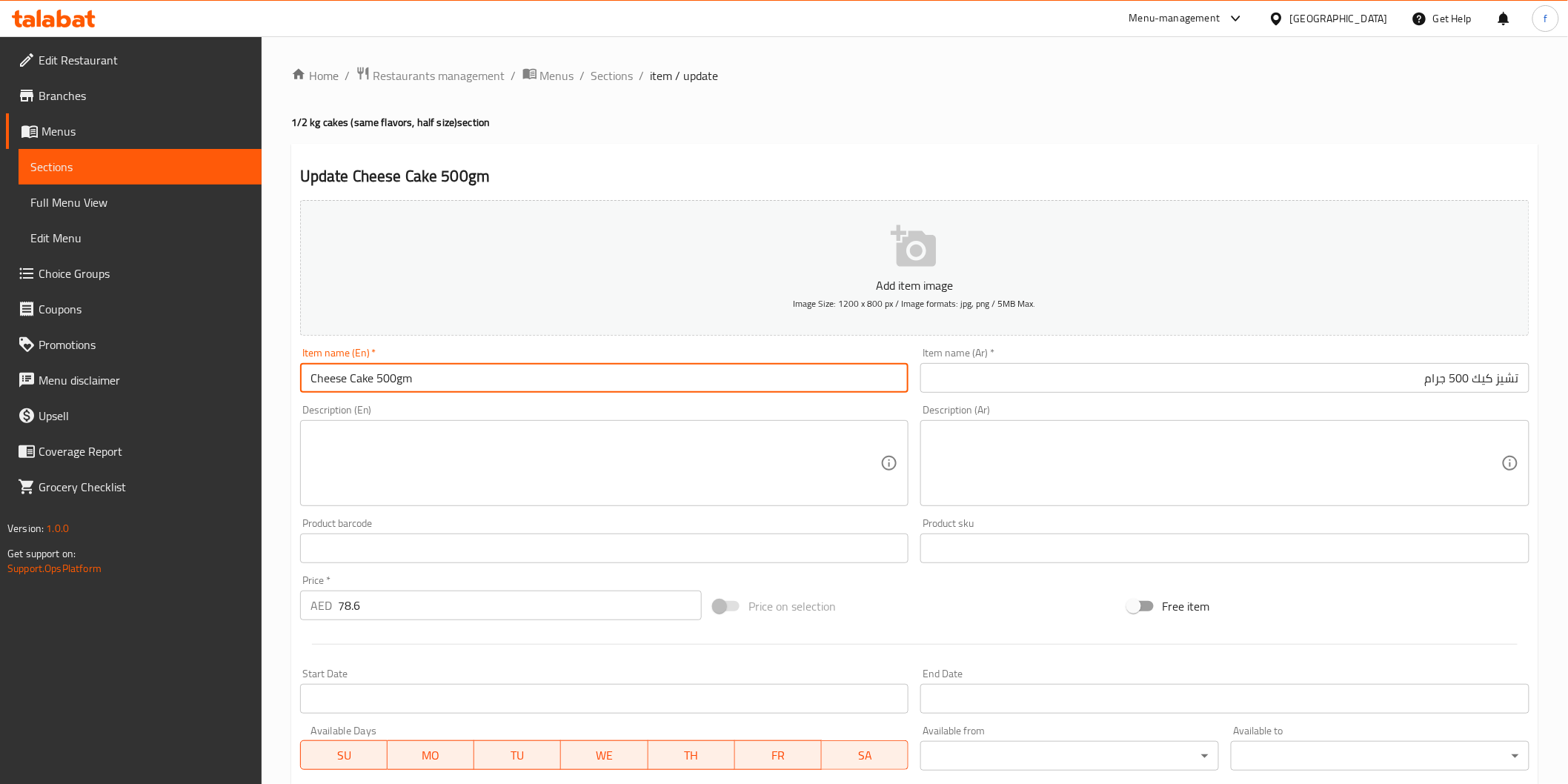
type input "Cheese Cake 500gm"
click at [1432, 375] on input "تشيز كيك 500 جرام" at bounding box center [1225, 378] width 609 height 30
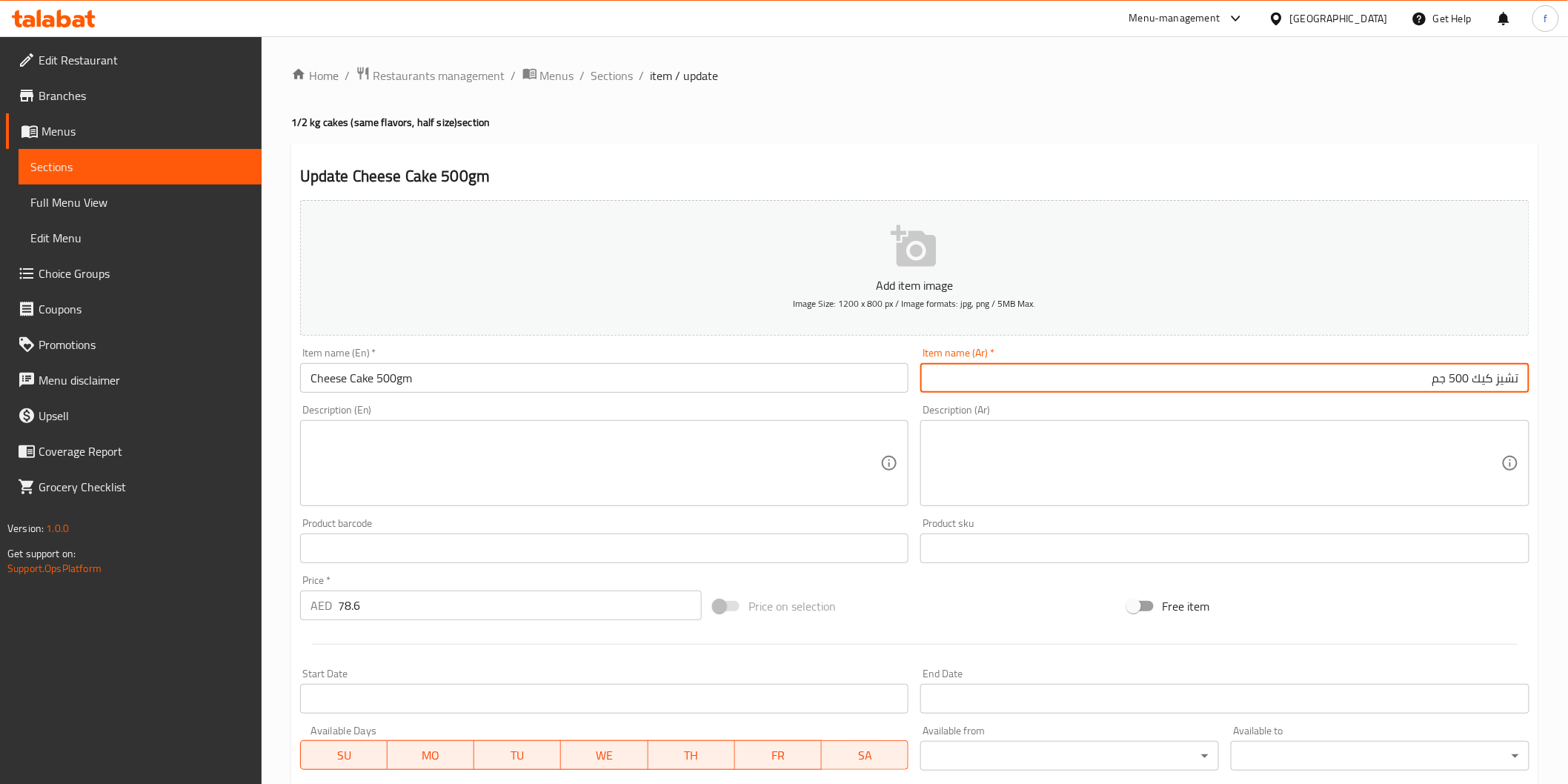
type input "تشيز كيك 500 جم"
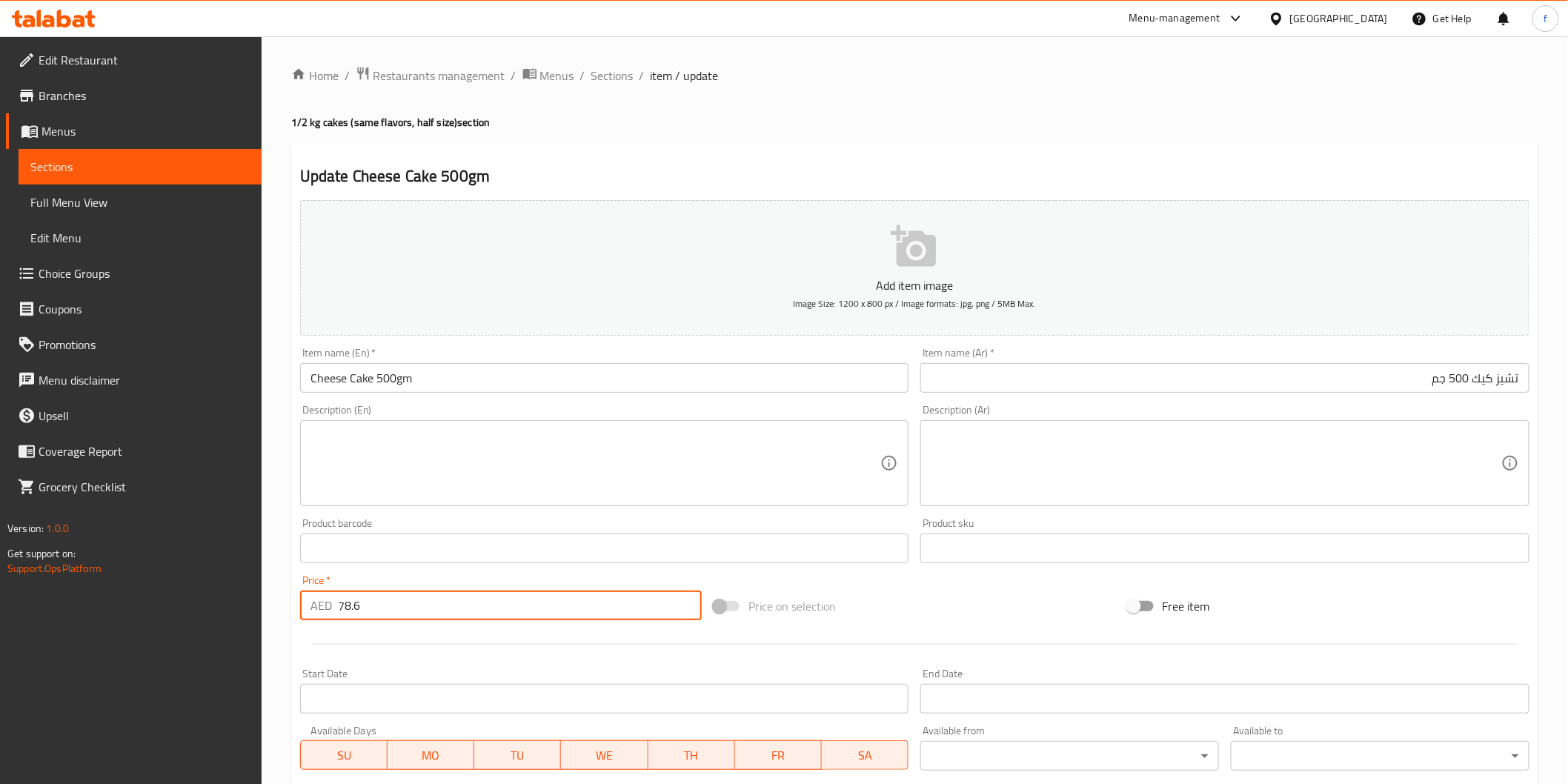
click at [398, 604] on input "78.6" at bounding box center [520, 605] width 364 height 30
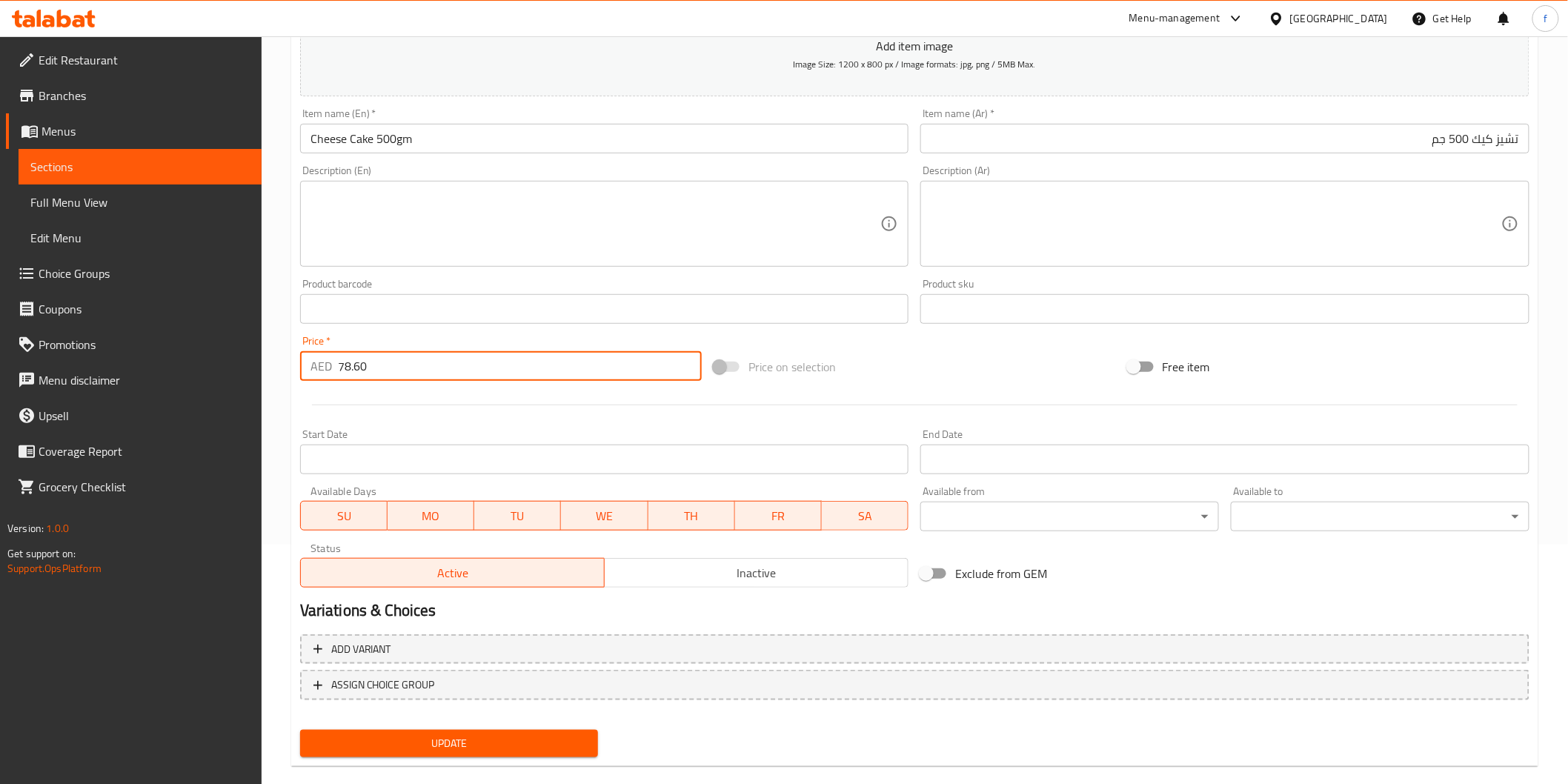
scroll to position [260, 0]
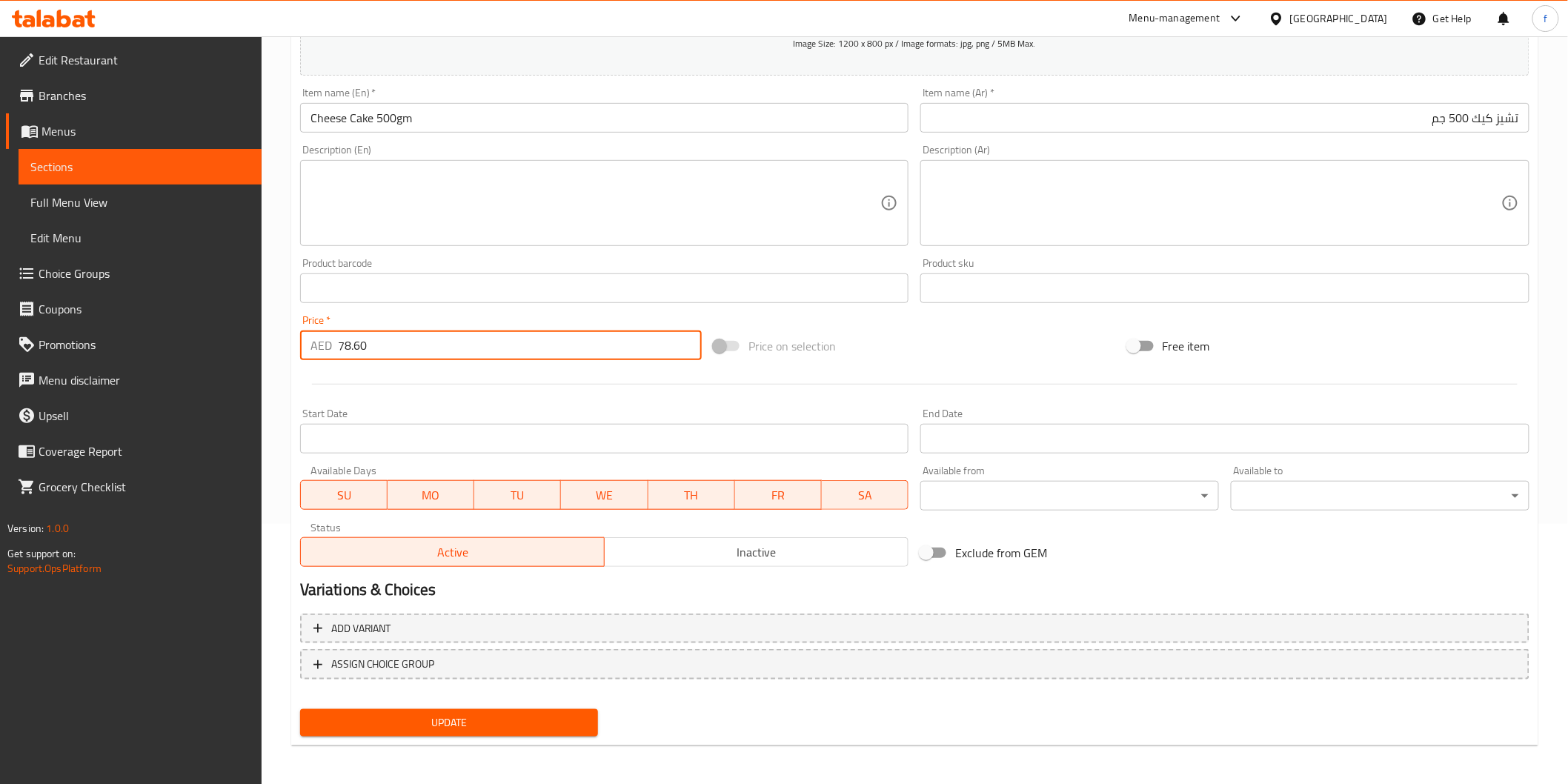
type input "78.60"
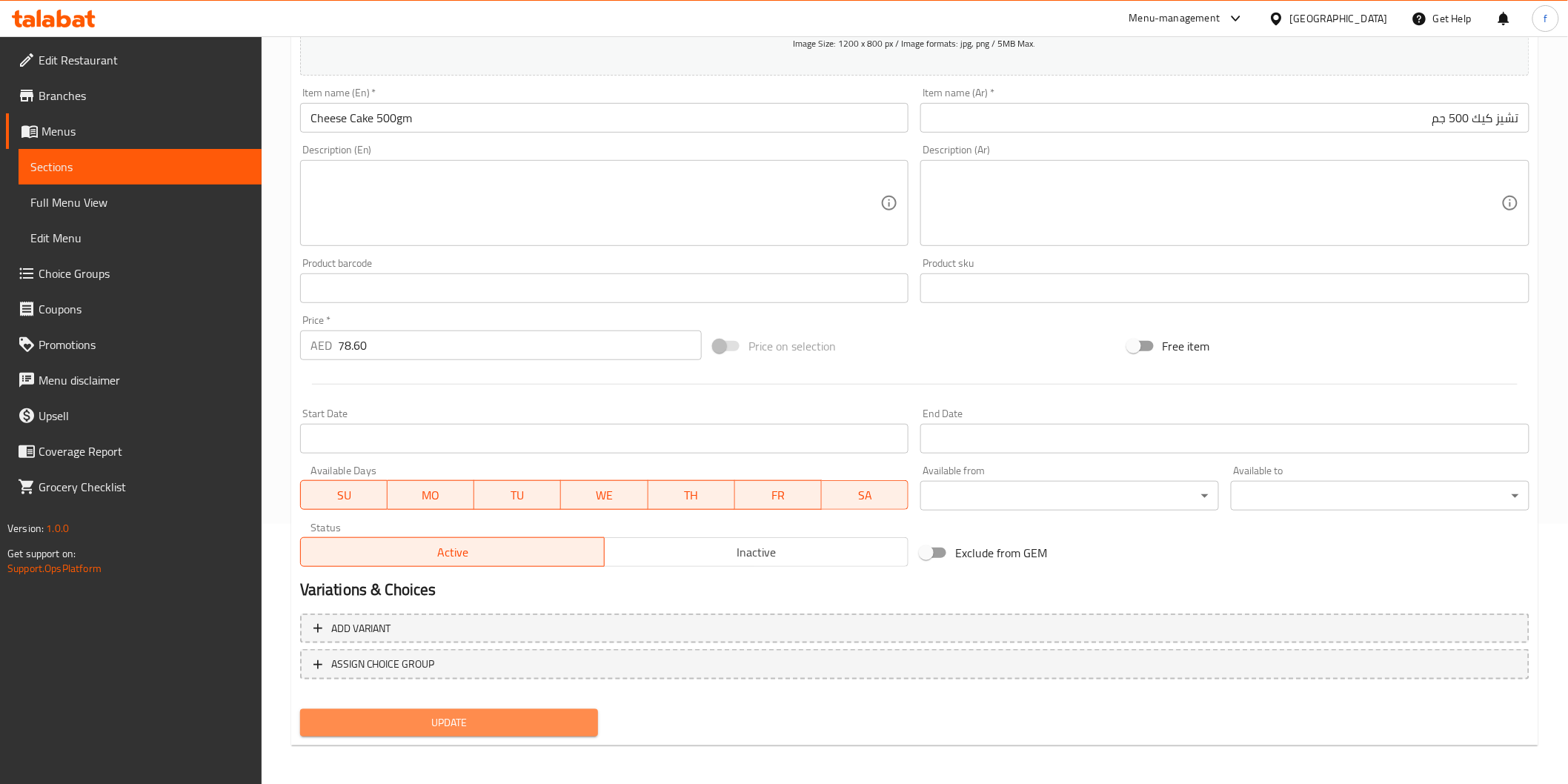
click at [439, 717] on span "Update" at bounding box center [450, 723] width 275 height 18
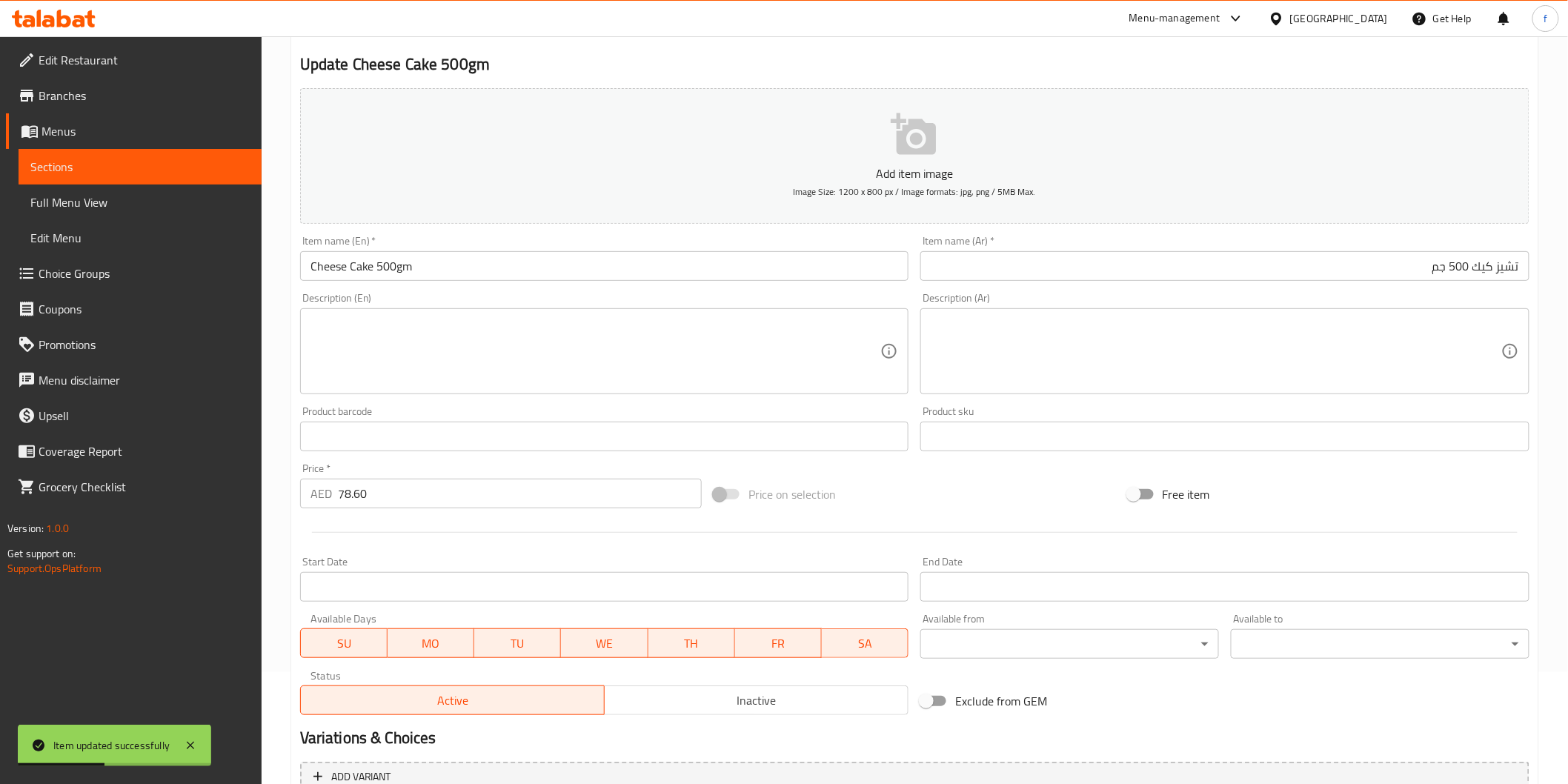
scroll to position [0, 0]
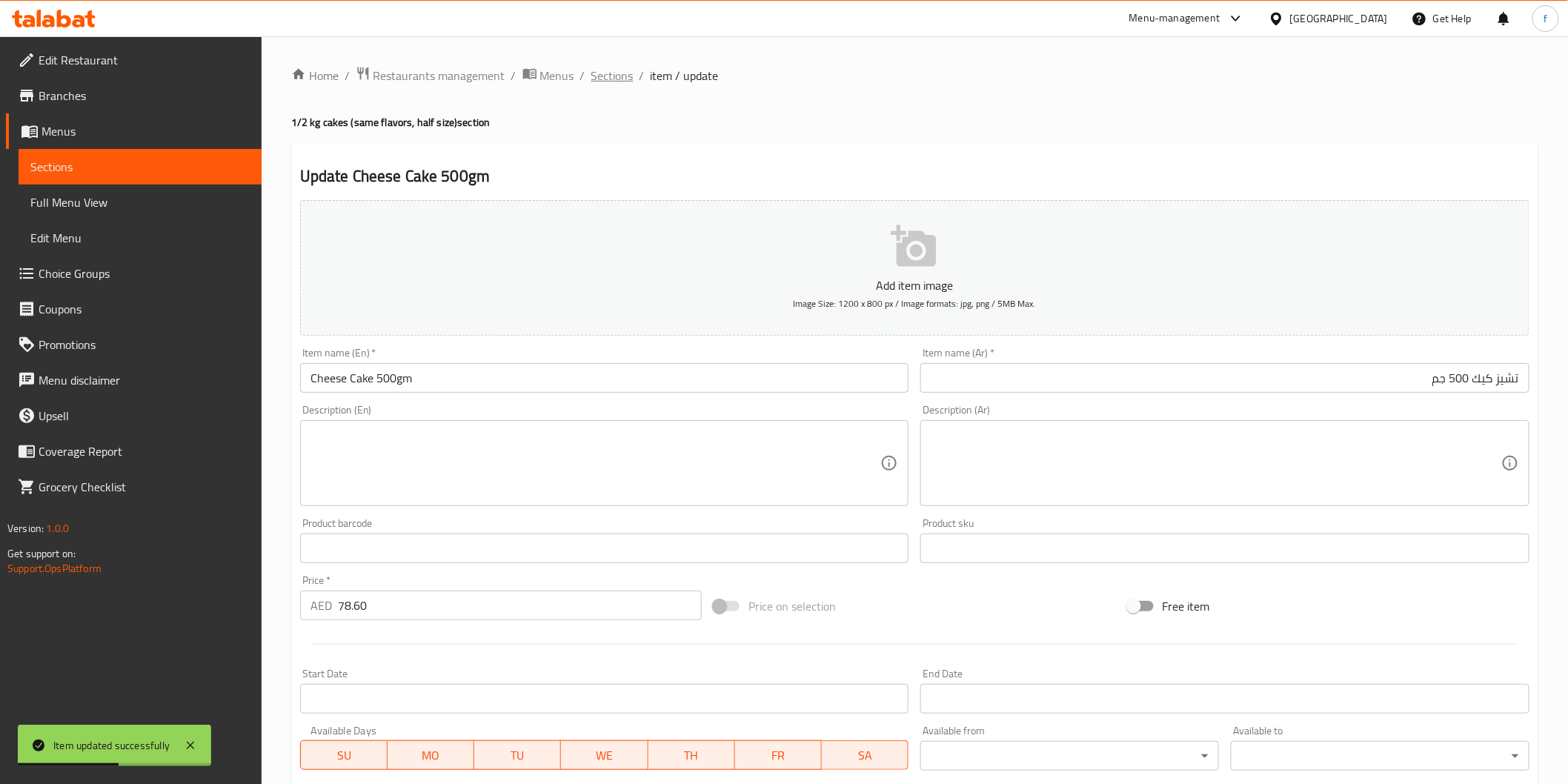
click at [625, 79] on span "Sections" at bounding box center [612, 75] width 42 height 18
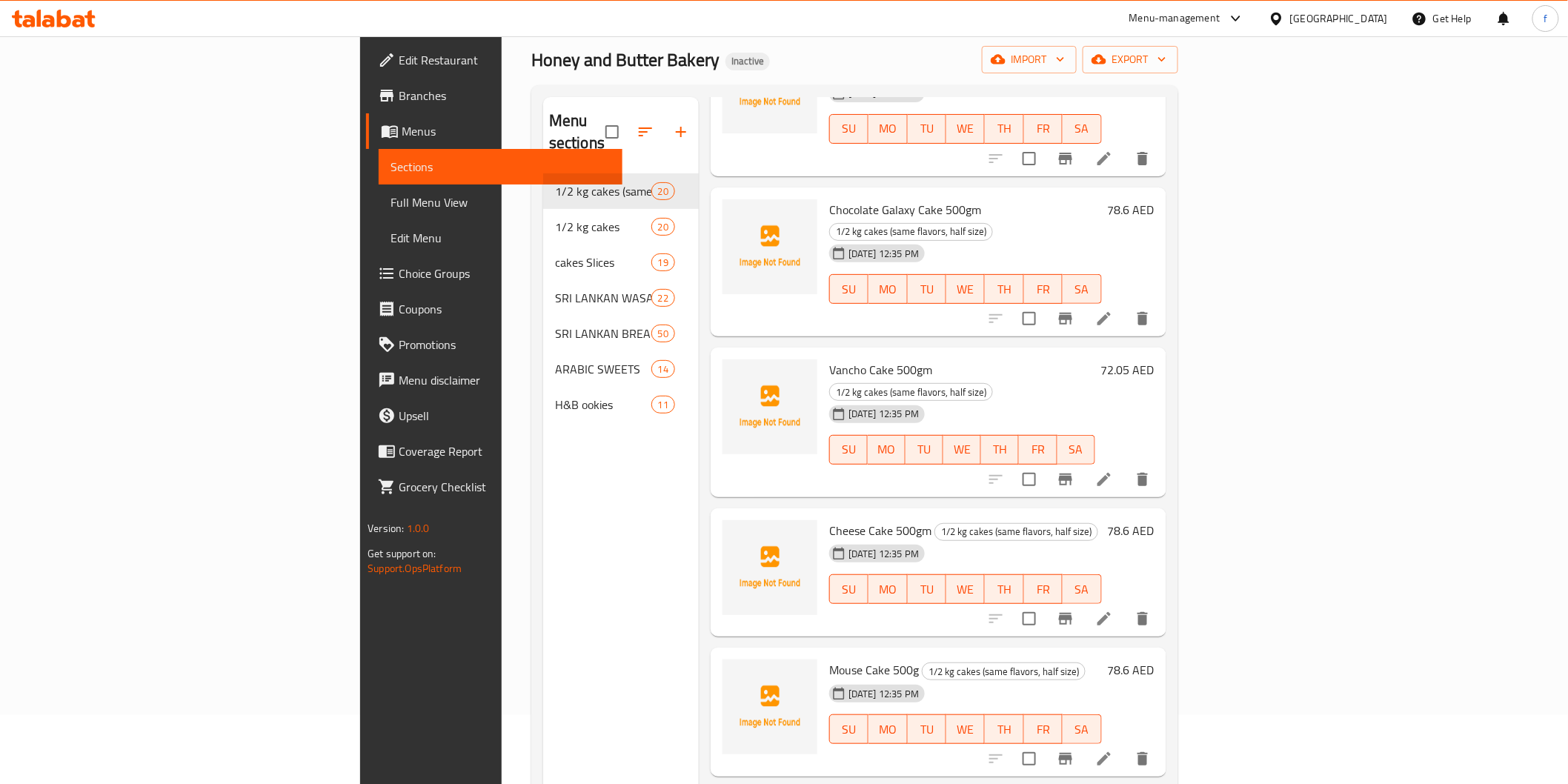
scroll to position [164, 0]
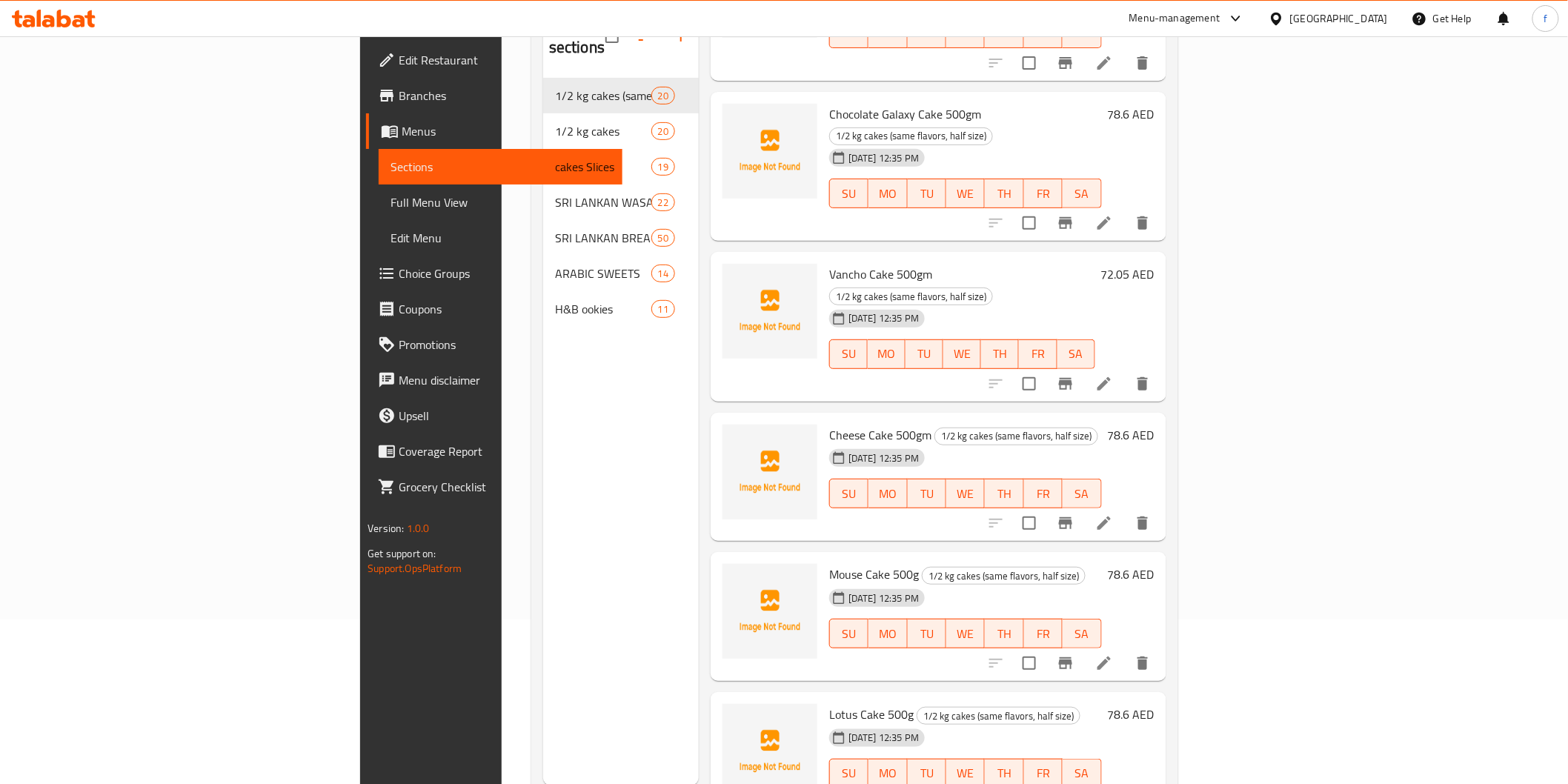
click at [1125, 650] on li at bounding box center [1104, 663] width 41 height 27
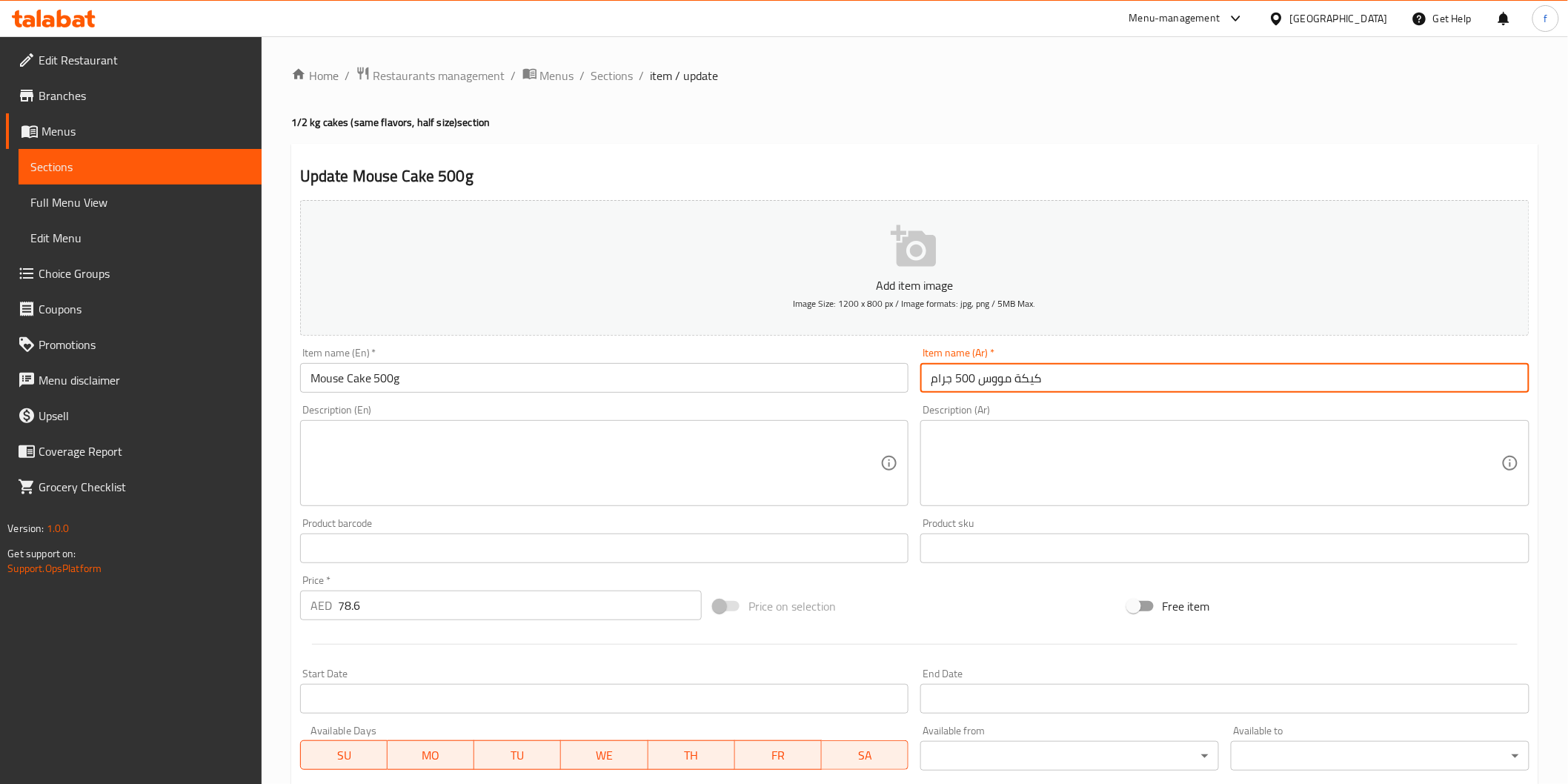
click at [1065, 391] on input "كيكة مووس 500 جرام" at bounding box center [1225, 378] width 609 height 30
click at [321, 383] on input "Mouse Cake 500g" at bounding box center [605, 378] width 609 height 30
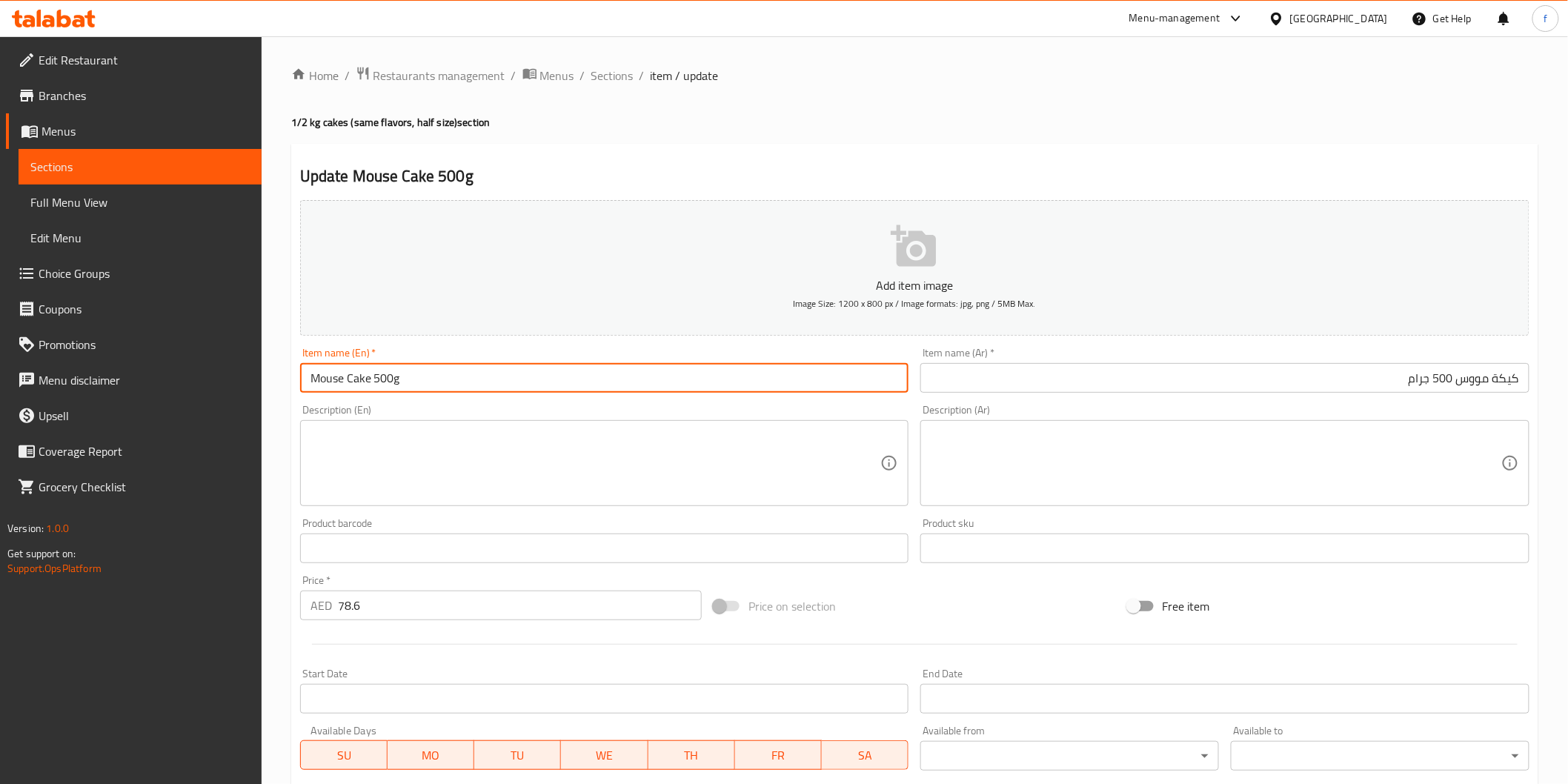
click at [321, 383] on input "Mouse Cake 500g" at bounding box center [605, 378] width 609 height 30
drag, startPoint x: 366, startPoint y: 379, endPoint x: 376, endPoint y: 380, distance: 10.0
click at [371, 378] on input "Mouse Cake 500g" at bounding box center [605, 378] width 609 height 30
click at [366, 381] on input "Mouse Cake 500g" at bounding box center [605, 378] width 609 height 30
click at [310, 379] on input "Mouse Cake 500g" at bounding box center [605, 378] width 609 height 30
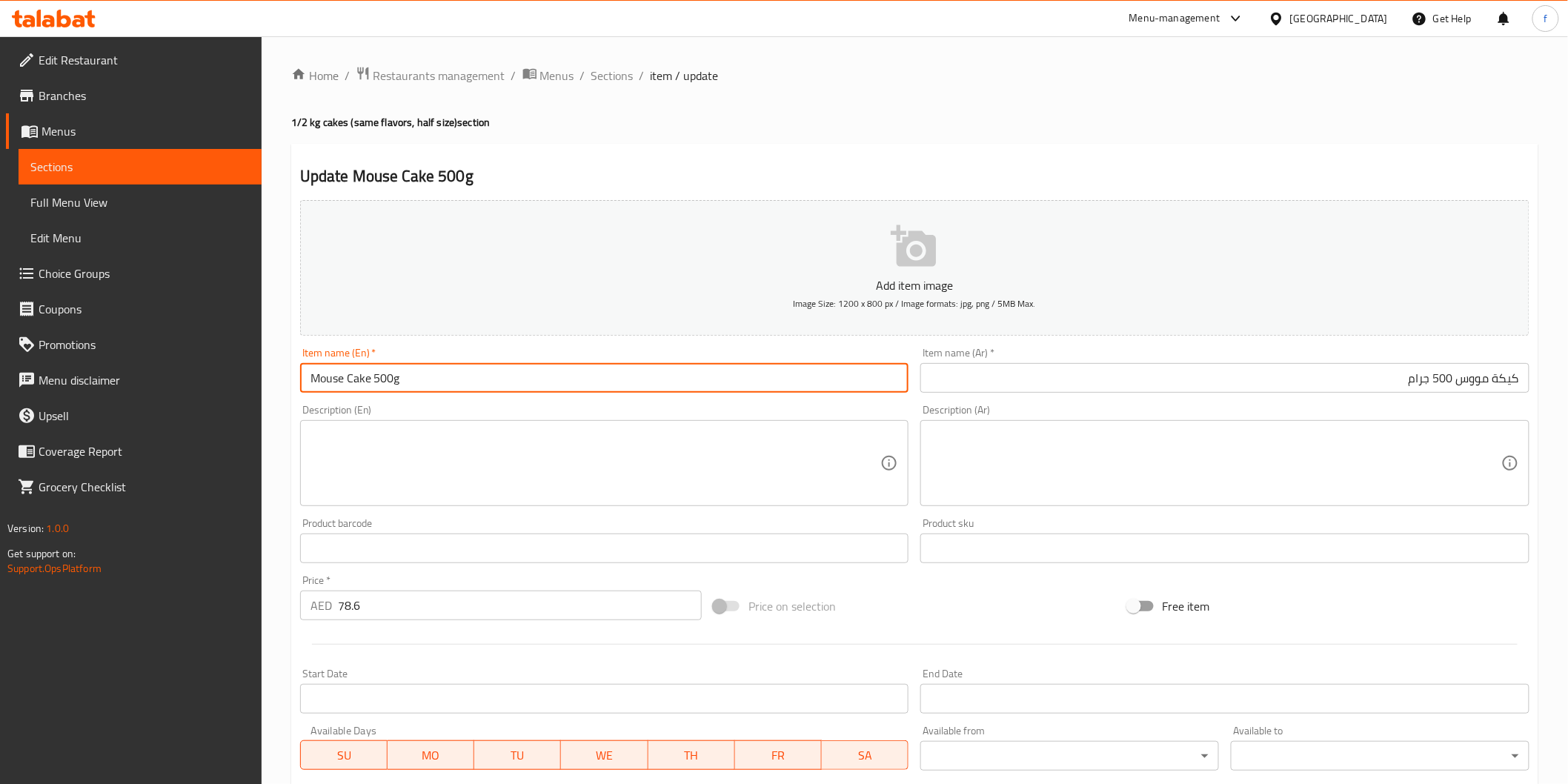
click at [310, 379] on input "Mouse Cake 500g" at bounding box center [605, 378] width 609 height 30
click at [367, 380] on input "Mouse Cake 500g" at bounding box center [605, 378] width 609 height 30
drag, startPoint x: 367, startPoint y: 380, endPoint x: 310, endPoint y: 387, distance: 57.4
click at [310, 387] on input "Mouse Cake 500g" at bounding box center [605, 378] width 609 height 30
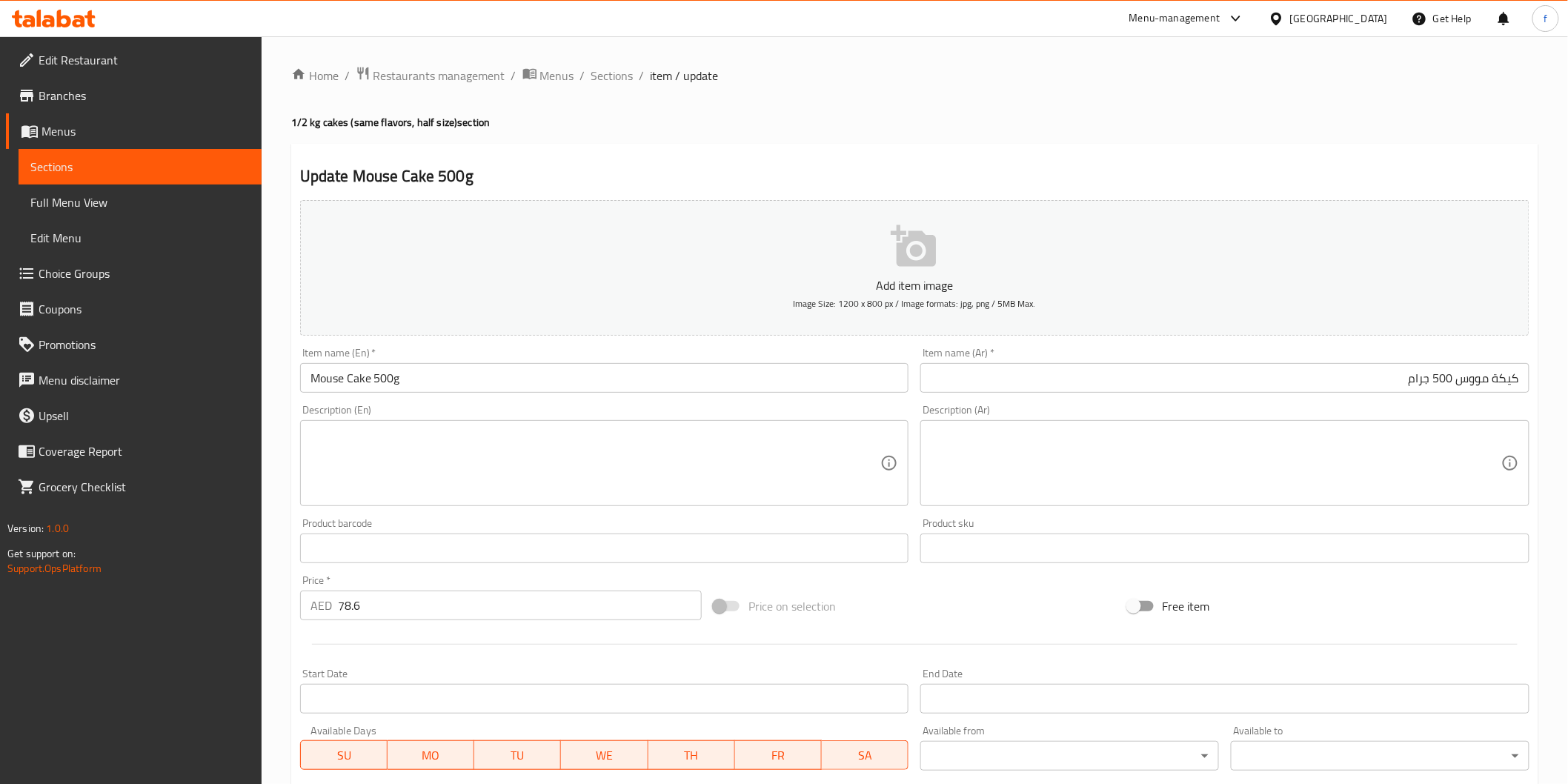
click at [558, 386] on input "Mouse Cake 500g" at bounding box center [605, 378] width 609 height 30
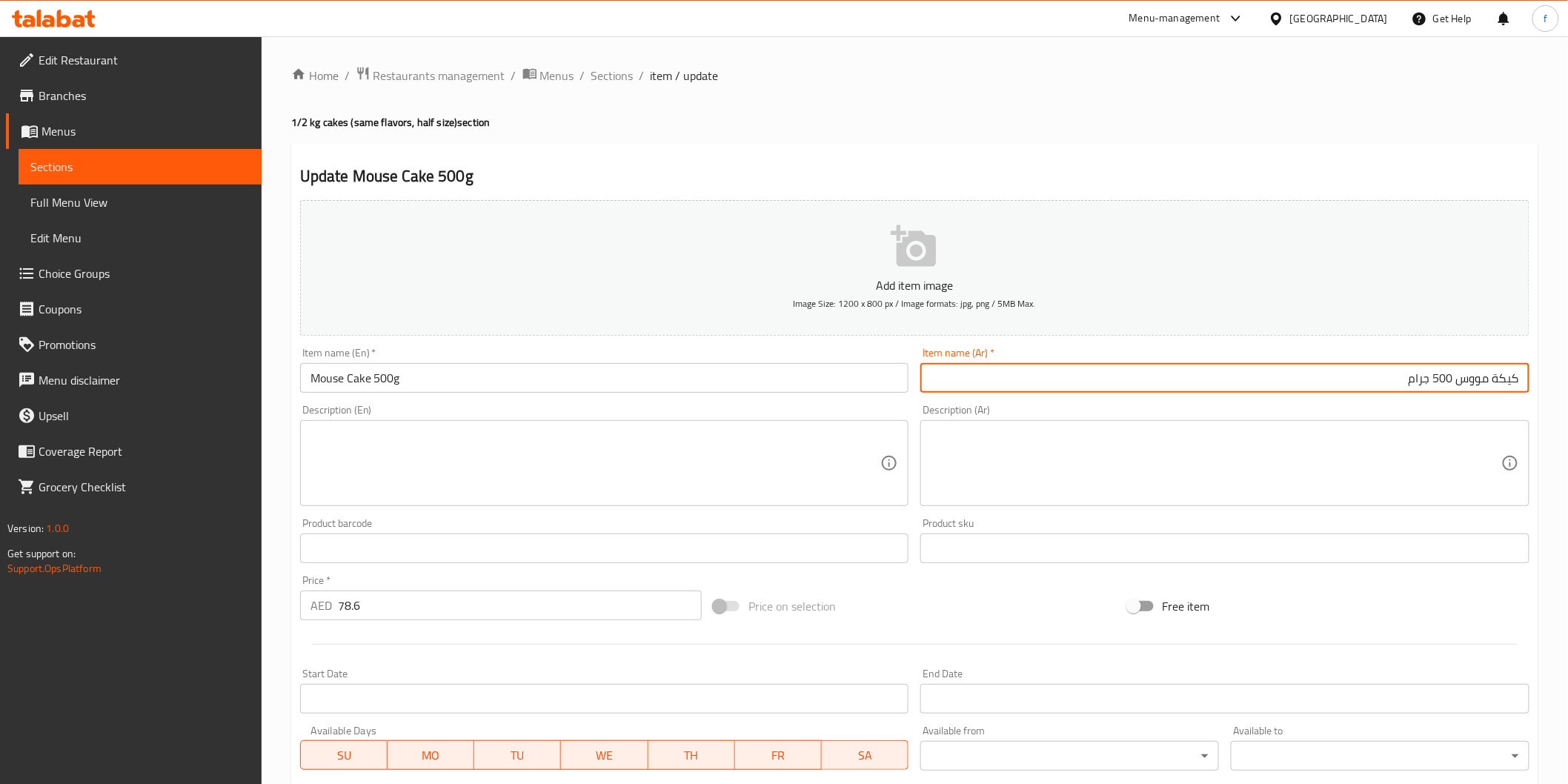
click at [1344, 376] on input "كيكة مووس 500 جرام" at bounding box center [1225, 378] width 609 height 30
click at [1501, 386] on input "كيكة مووس 500 جرام" at bounding box center [1225, 378] width 609 height 30
click at [1419, 383] on input "كيكة مووس 500 جرام" at bounding box center [1225, 378] width 609 height 30
click at [1376, 380] on input "كيكة مووس 500 جرام" at bounding box center [1225, 378] width 609 height 30
click at [691, 479] on textarea at bounding box center [595, 463] width 570 height 70
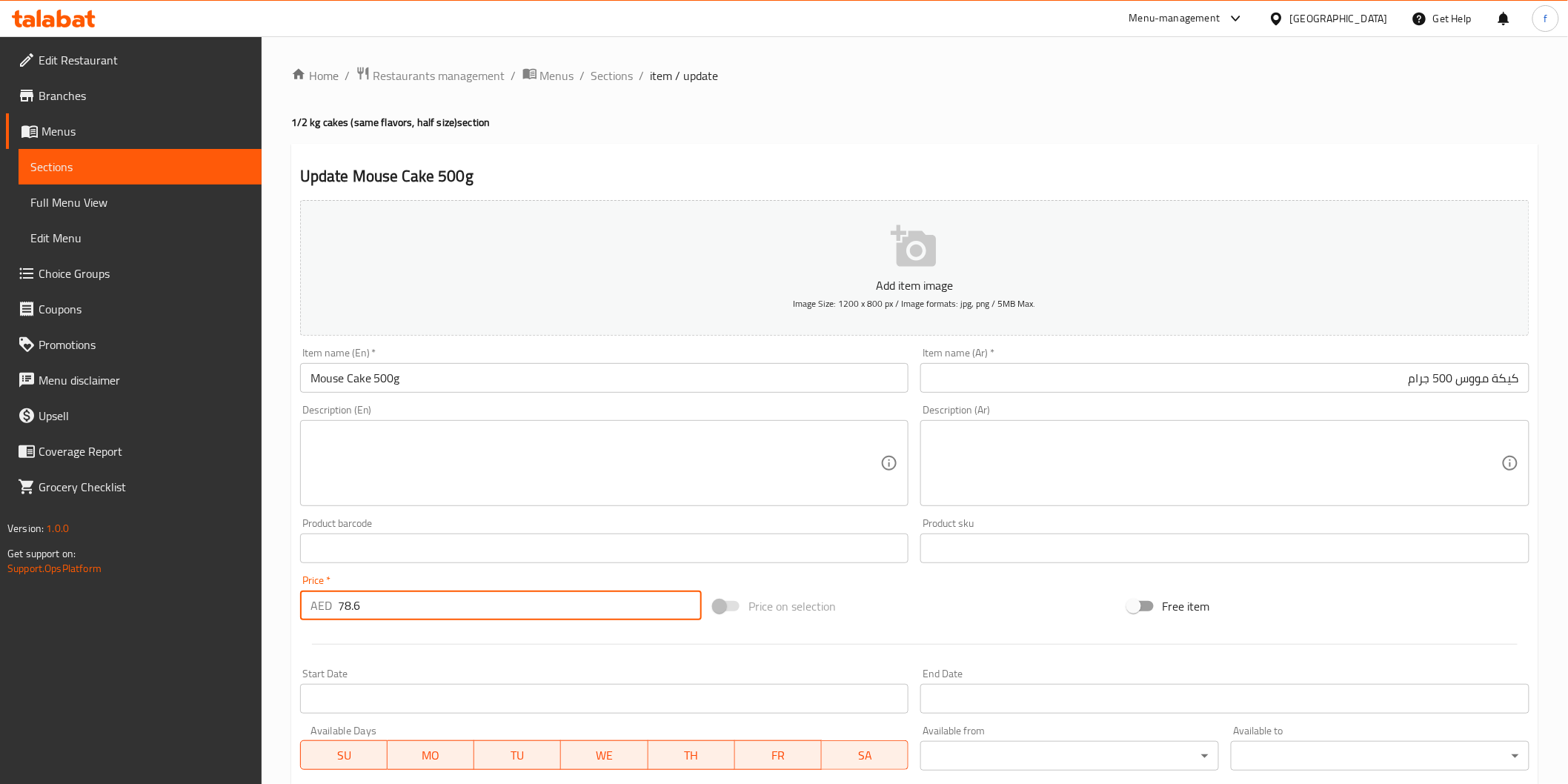
click at [486, 598] on input "78.6" at bounding box center [520, 605] width 364 height 30
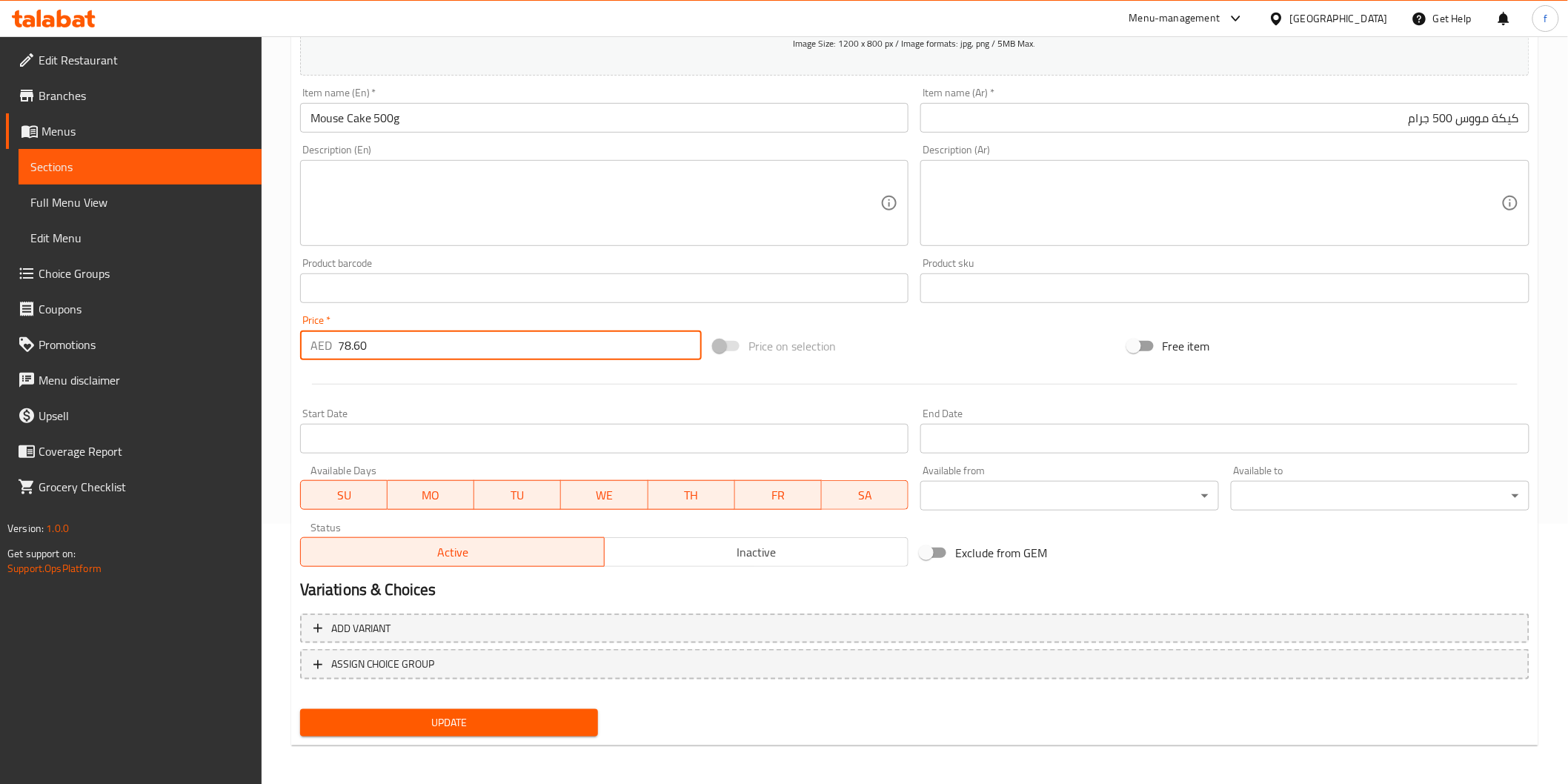
type input "78.60"
click at [505, 714] on span "Update" at bounding box center [450, 723] width 275 height 18
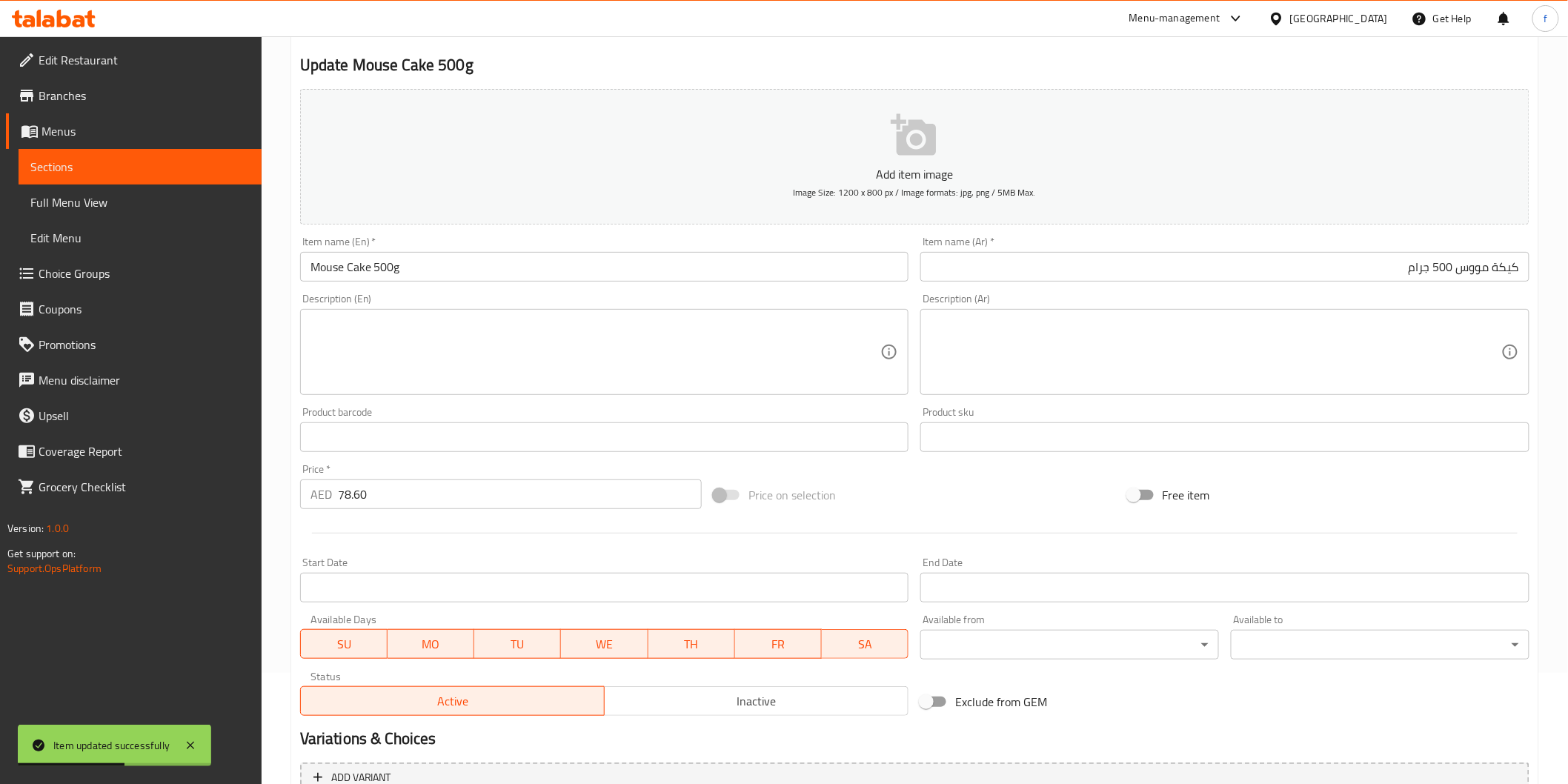
scroll to position [0, 0]
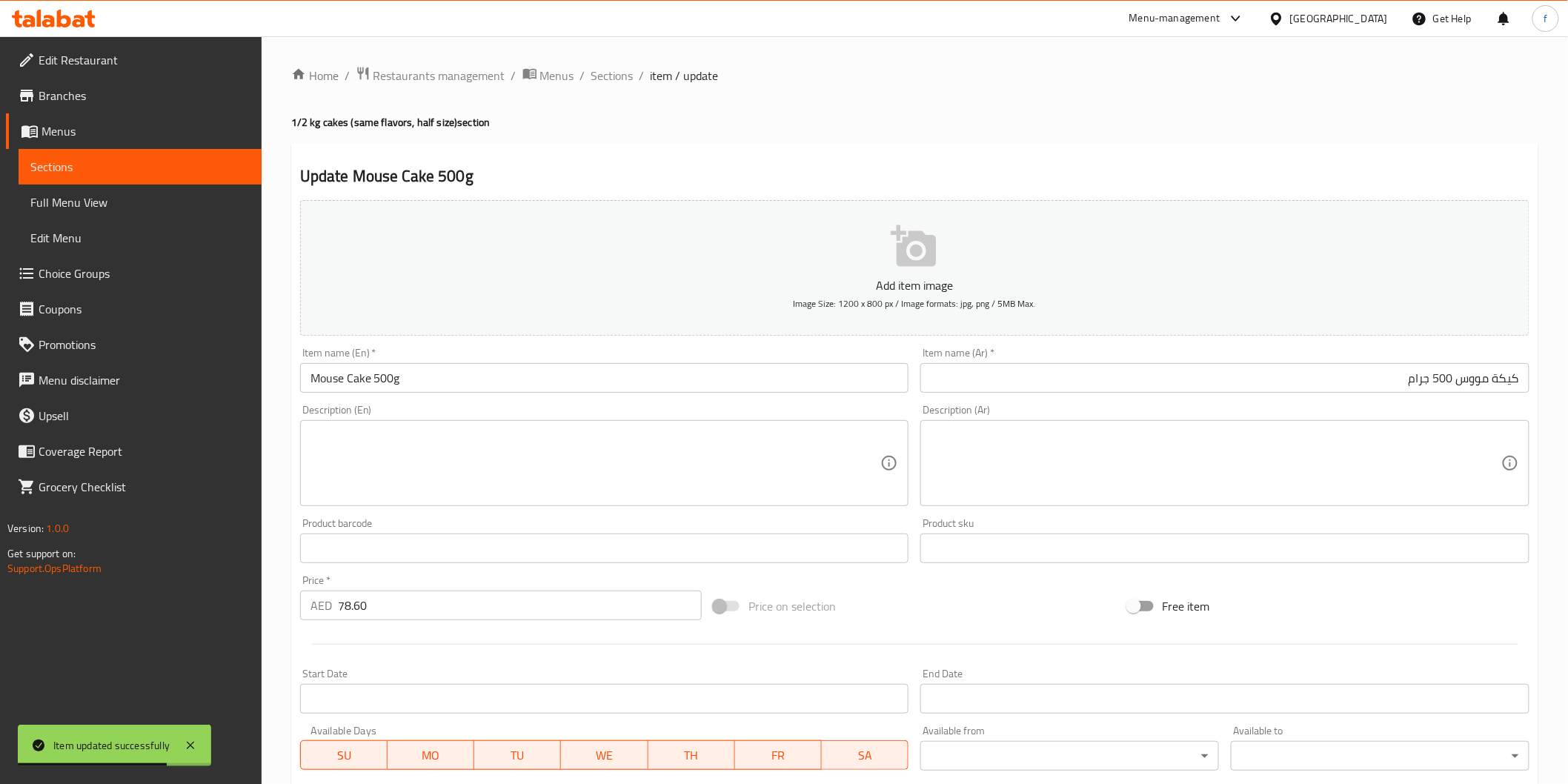
drag, startPoint x: 1495, startPoint y: 373, endPoint x: 1521, endPoint y: 383, distance: 27.9
click at [1495, 373] on input "كيكة مووس 500 جرام" at bounding box center [1225, 378] width 609 height 30
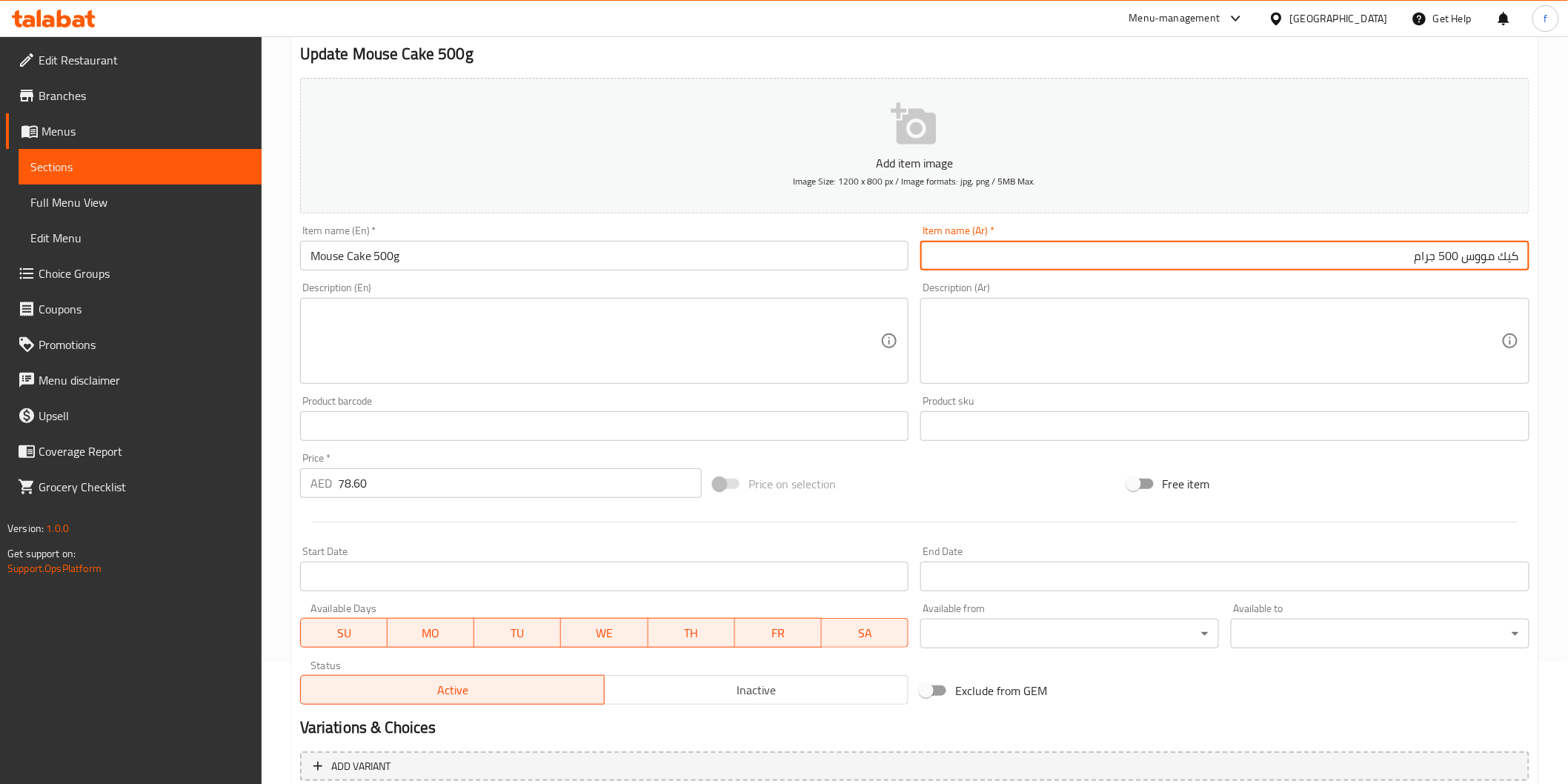
scroll to position [260, 0]
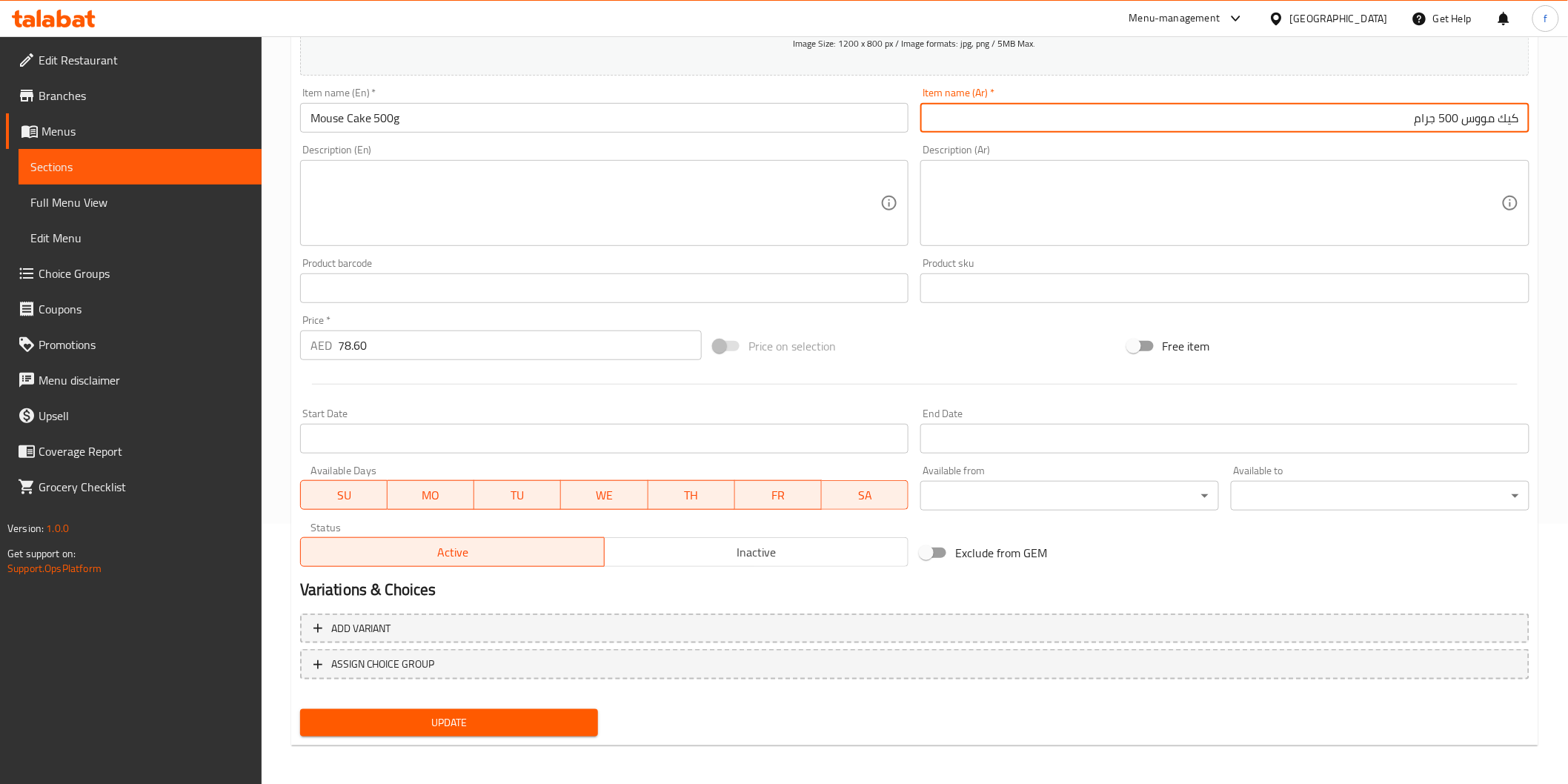
type input "كيك مووس 500 جرام"
click at [528, 730] on button "Update" at bounding box center [449, 723] width 298 height 27
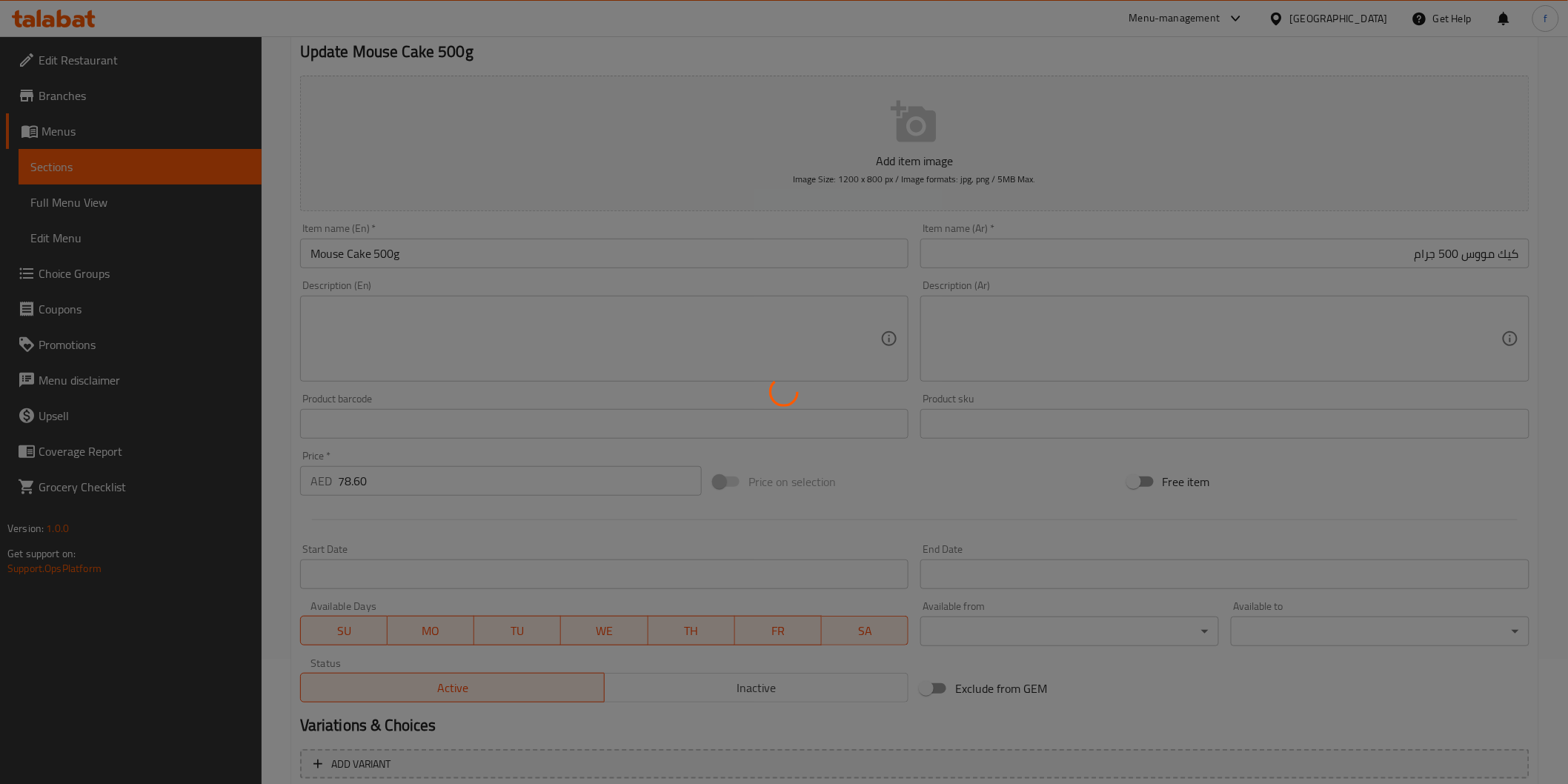
scroll to position [0, 0]
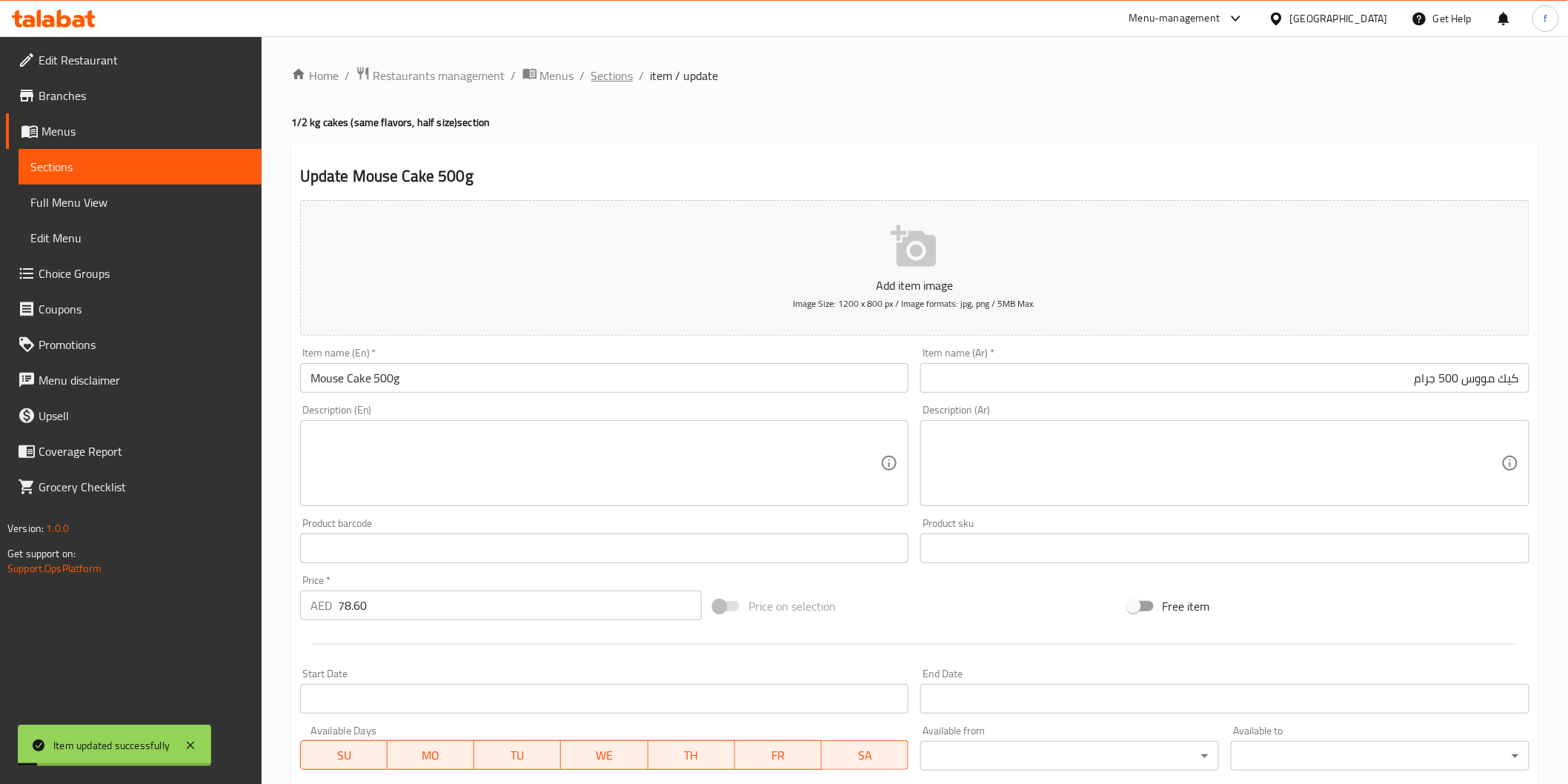
click at [627, 83] on span "Sections" at bounding box center [612, 75] width 42 height 18
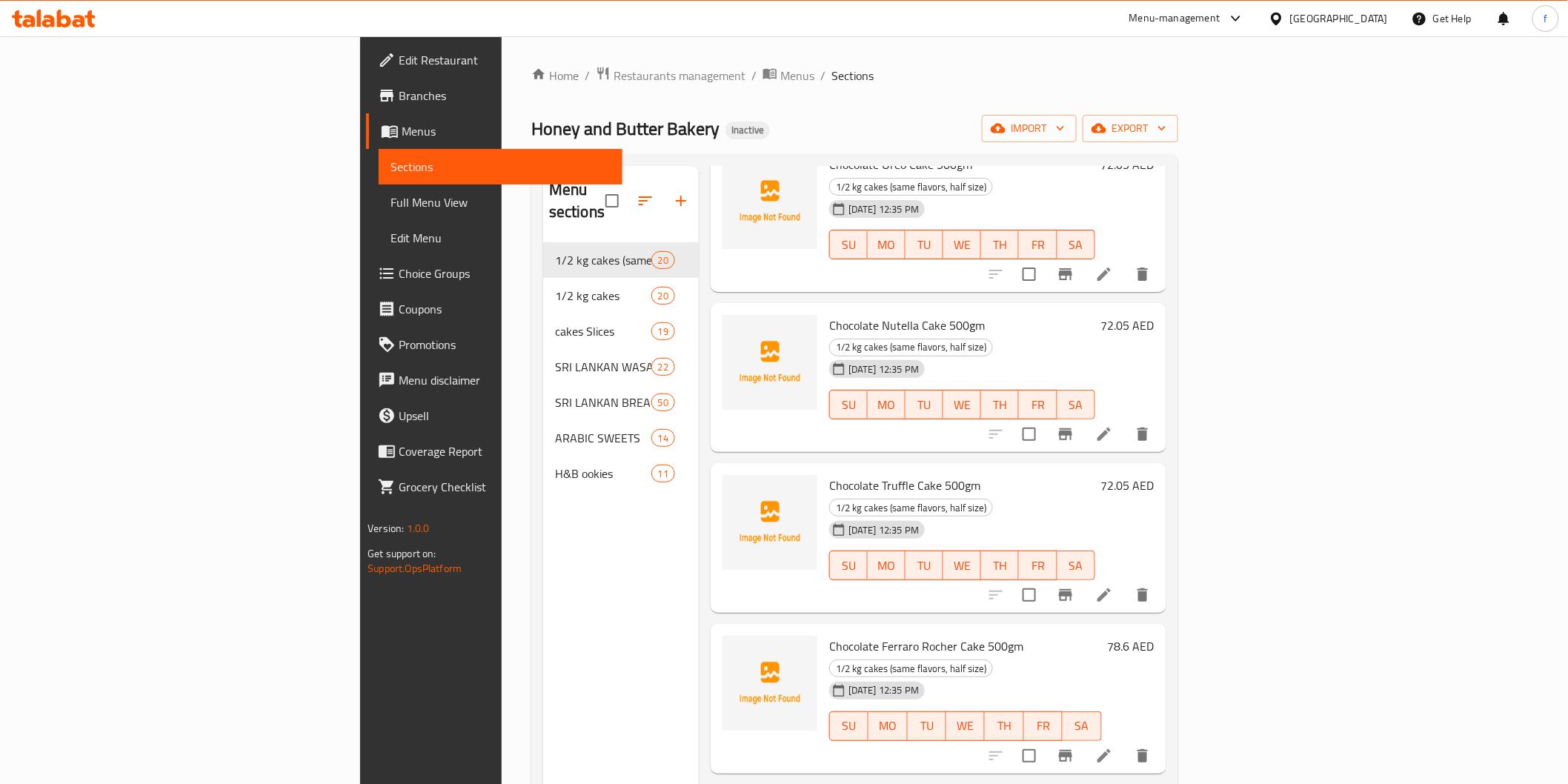
scroll to position [1564, 0]
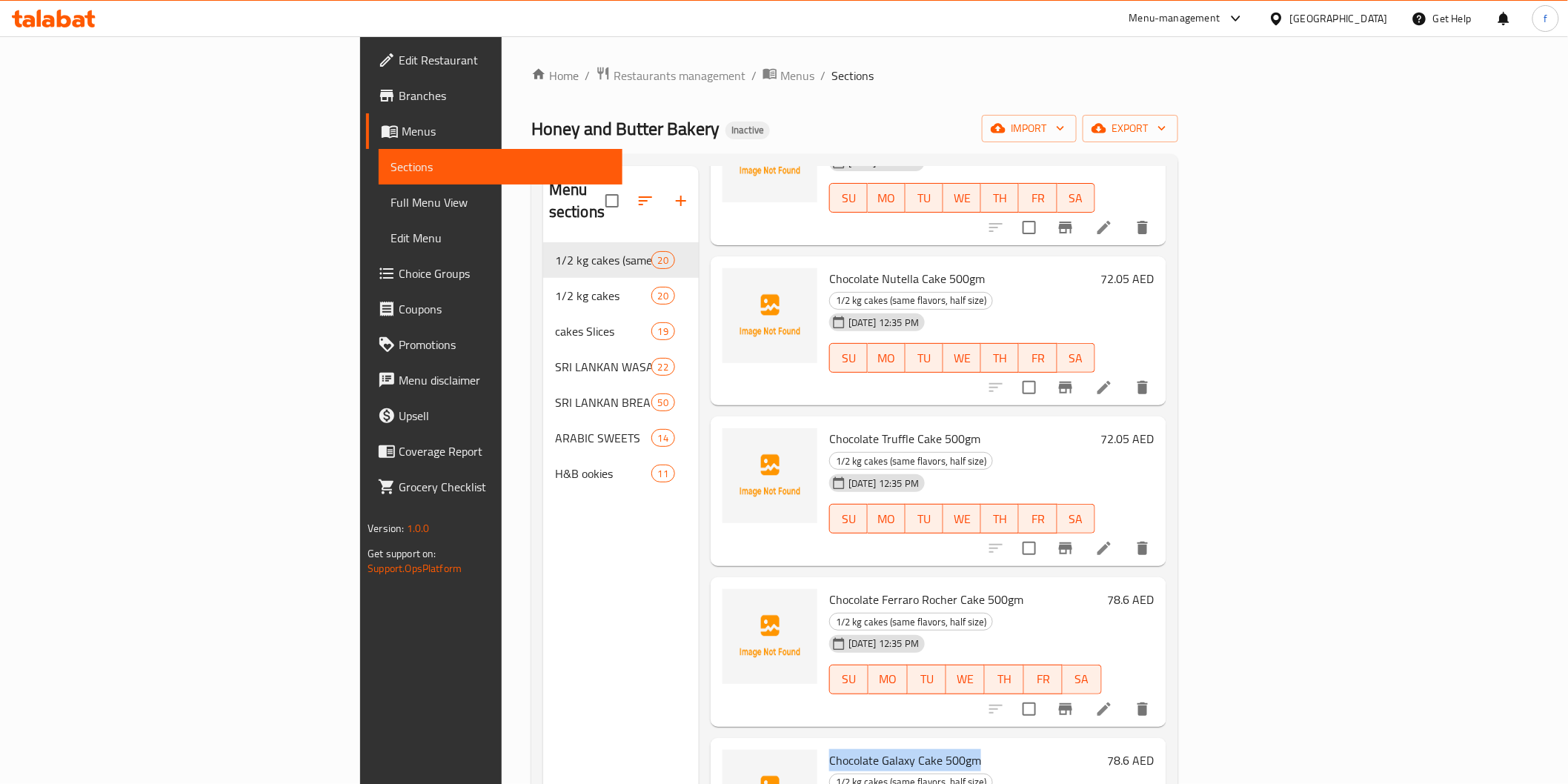
drag, startPoint x: 741, startPoint y: 486, endPoint x: 885, endPoint y: 458, distance: 146.7
click at [885, 458] on div "Menu items Add Sort Manage items White Forest Cake 500gm 1/2 kg cakes (same fla…" at bounding box center [932, 557] width 468 height 784
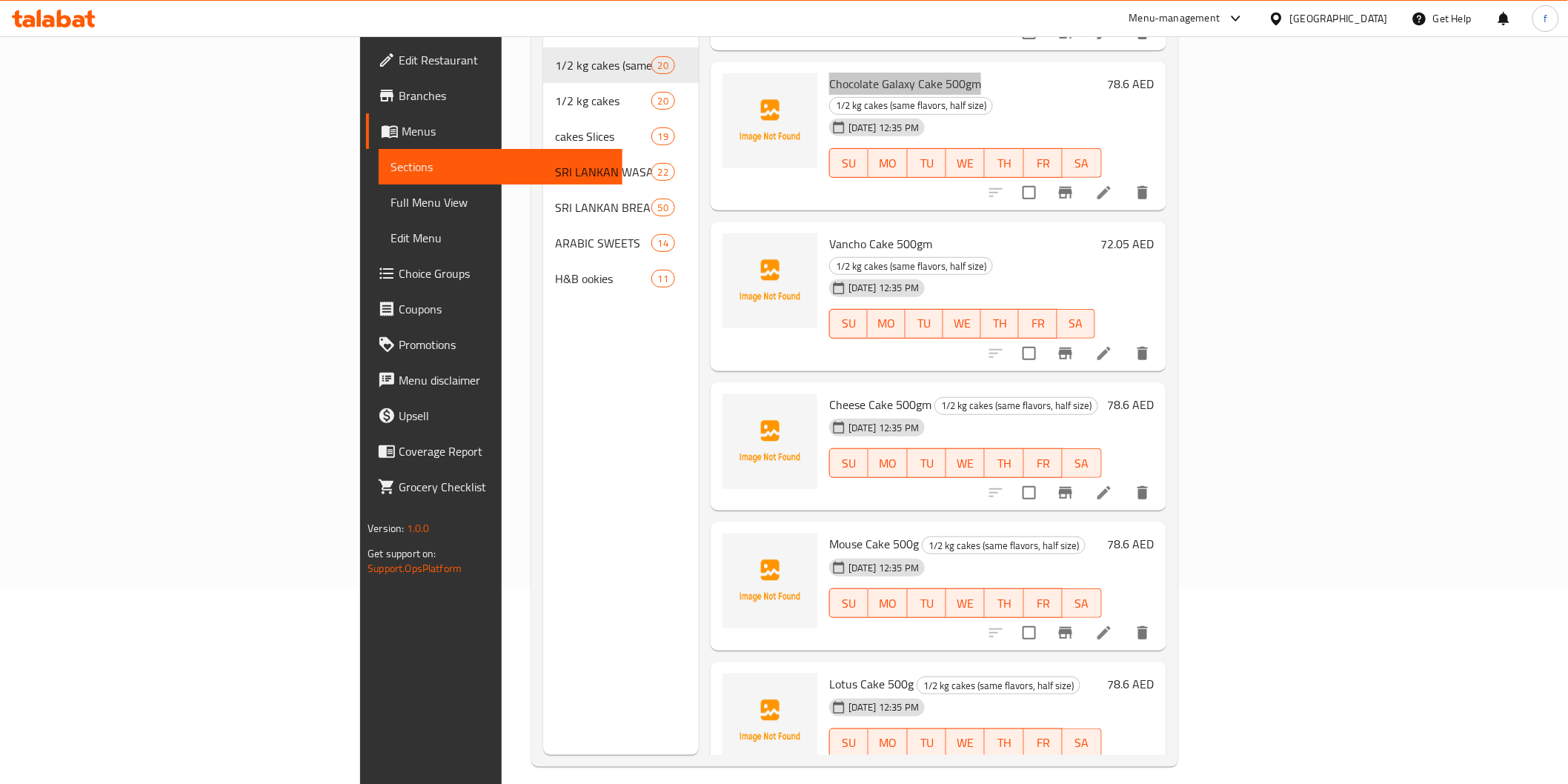
scroll to position [208, 0]
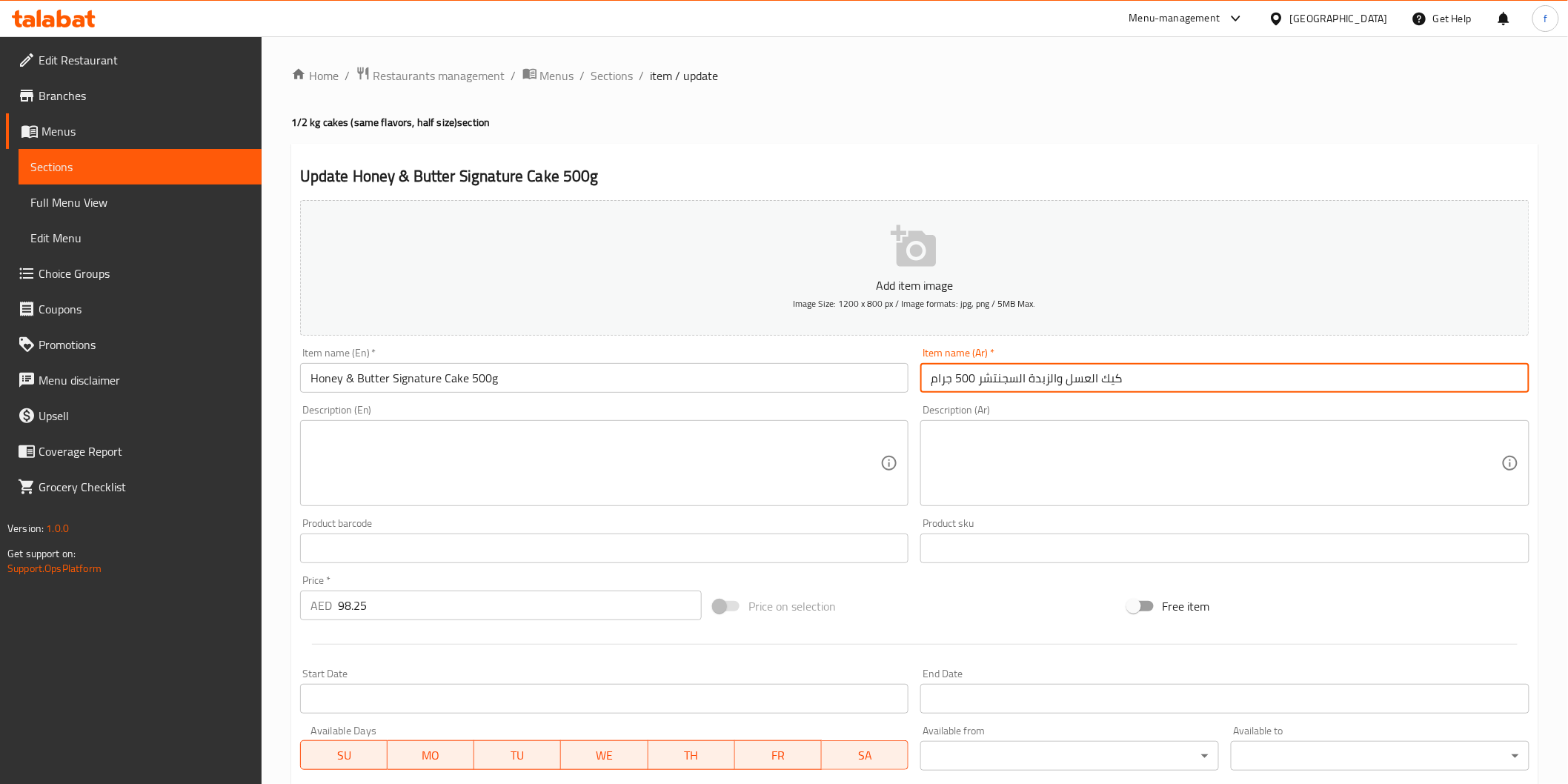
click at [1160, 374] on input "كيك العسل والزبدة السجنتشر 500 جرام" at bounding box center [1225, 378] width 609 height 30
click at [1420, 378] on input "كيك العسل والزبدة السجنتشر 500 جرام" at bounding box center [1225, 378] width 609 height 30
click at [1343, 381] on input "كيك العسل والزبدة سجنتشر 500 جرام" at bounding box center [1225, 378] width 609 height 30
type input "كيك العسل والزبدة سجنتشر 500 جم"
click at [592, 382] on input "Honey & Butter Signature Cake 500g" at bounding box center [605, 378] width 609 height 30
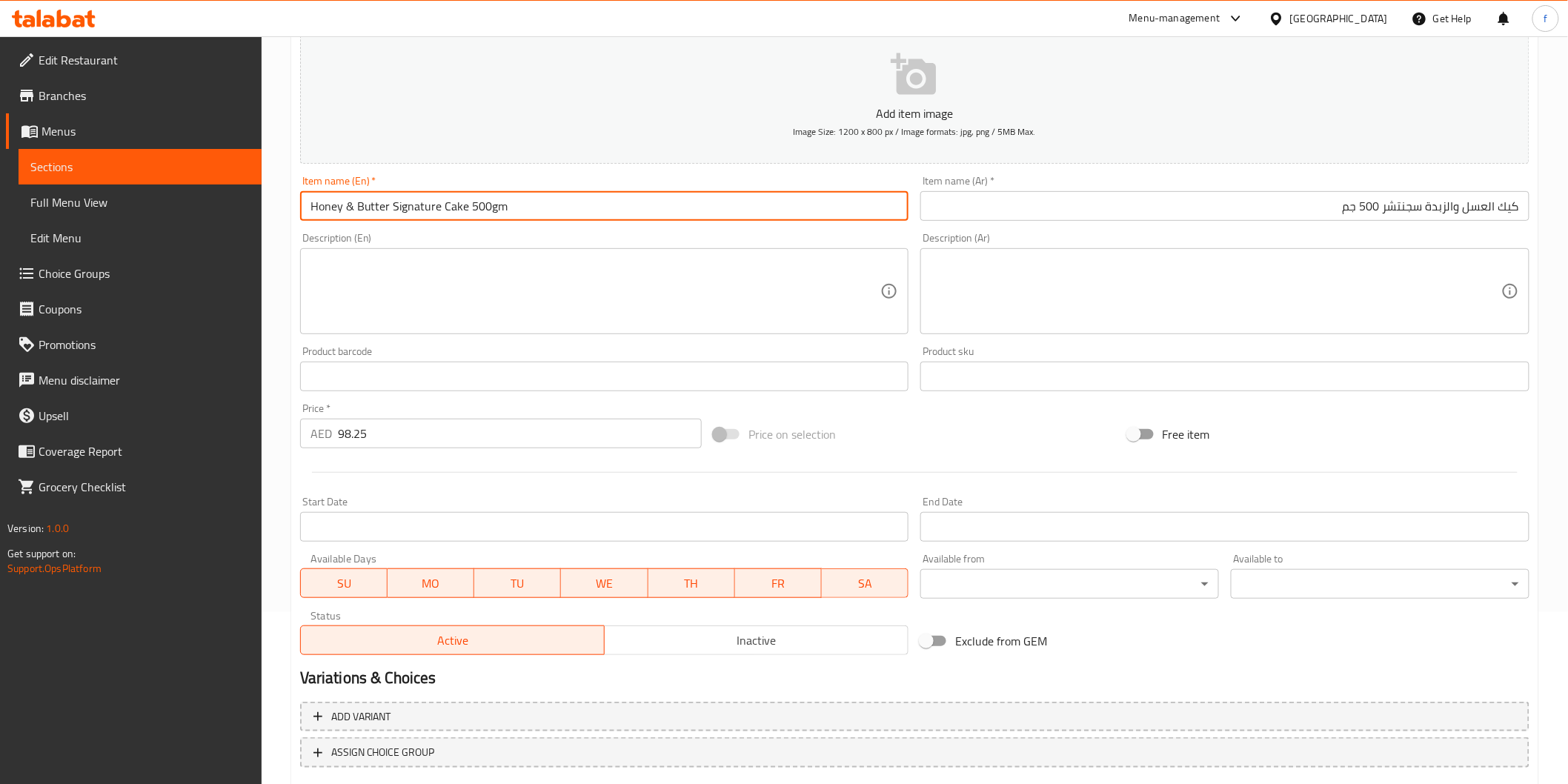
scroll to position [260, 0]
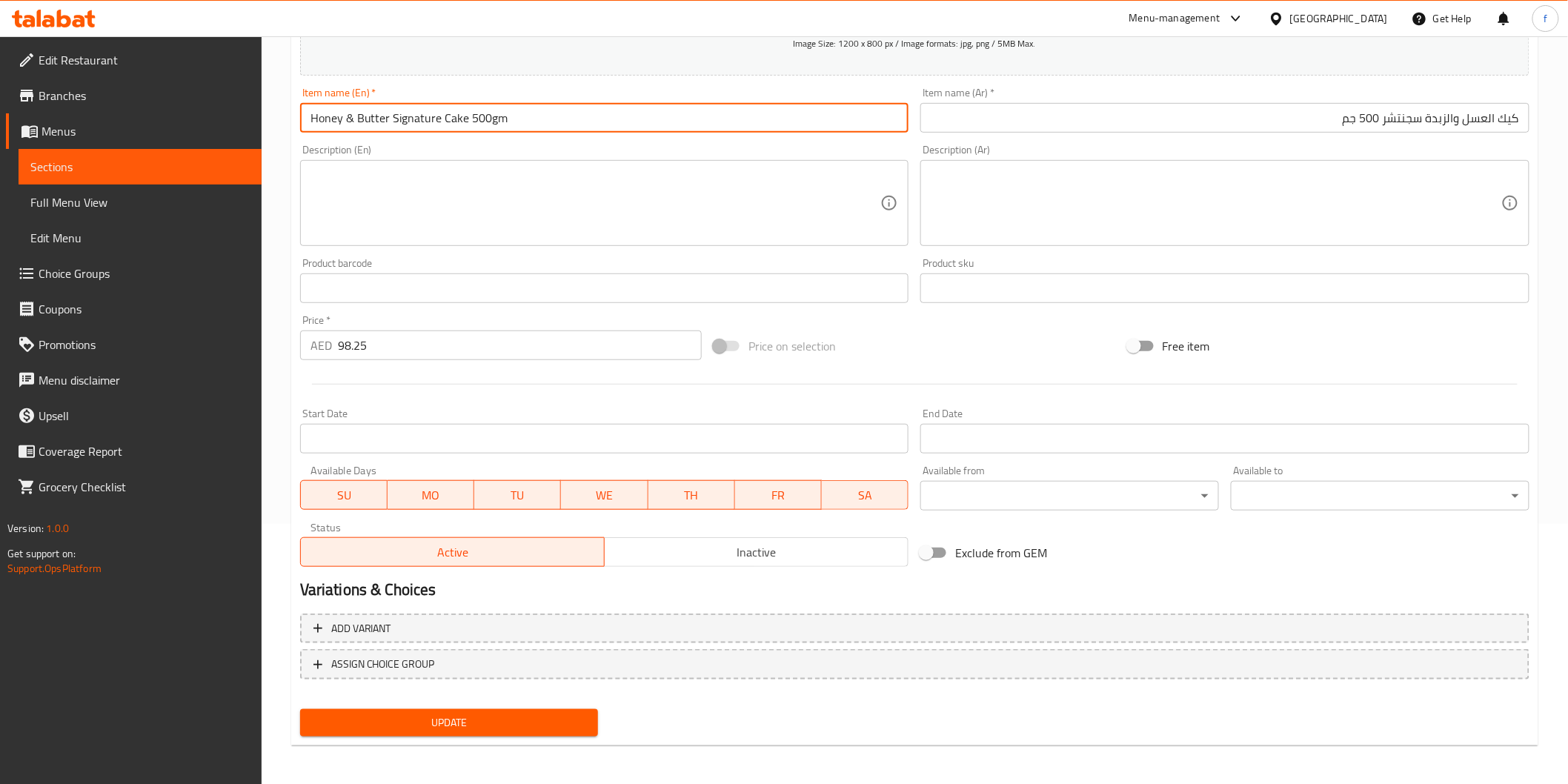
type input "Honey & Butter Signature Cake 500gm"
click at [475, 729] on button "Update" at bounding box center [449, 723] width 298 height 27
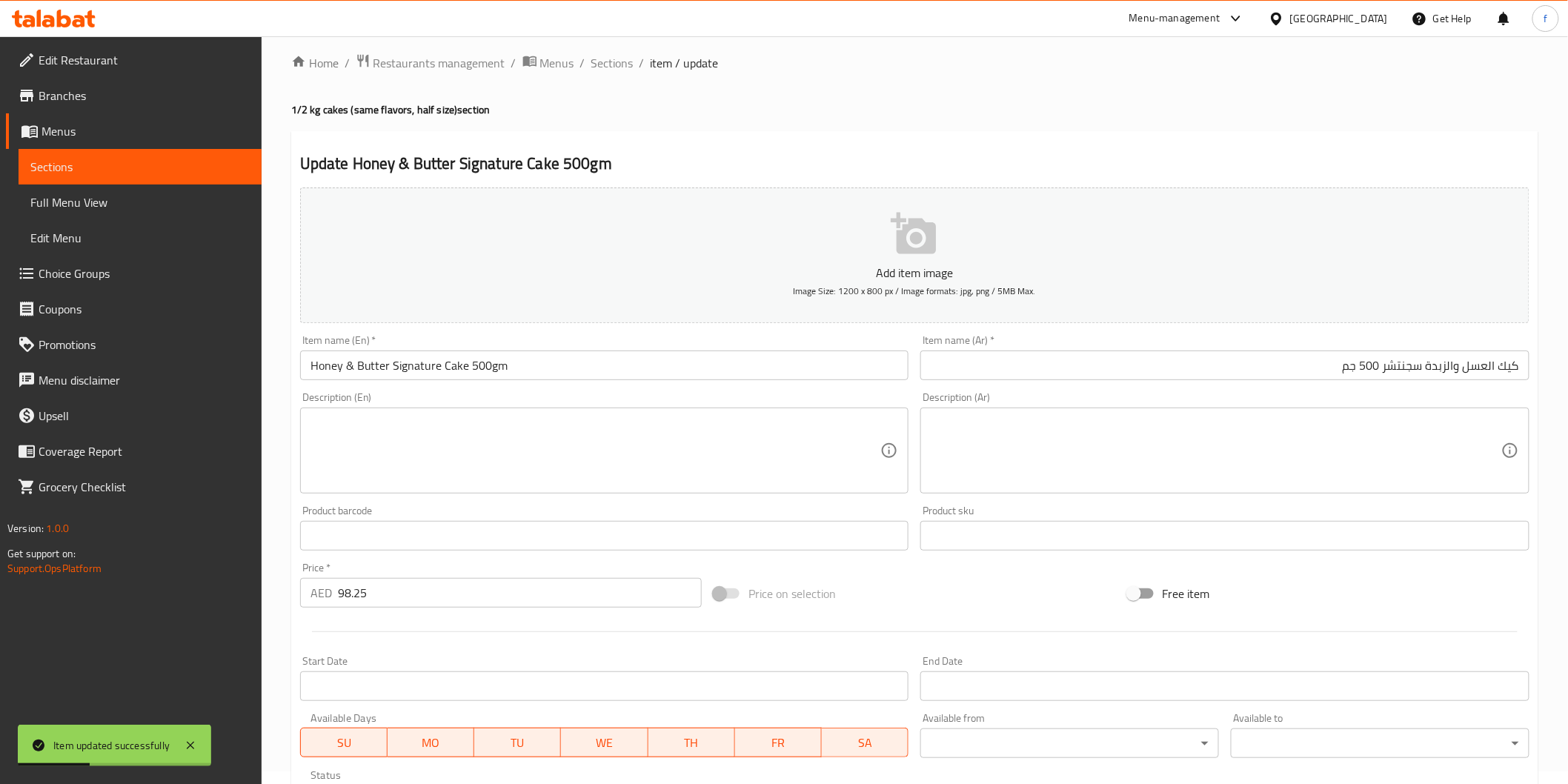
scroll to position [0, 0]
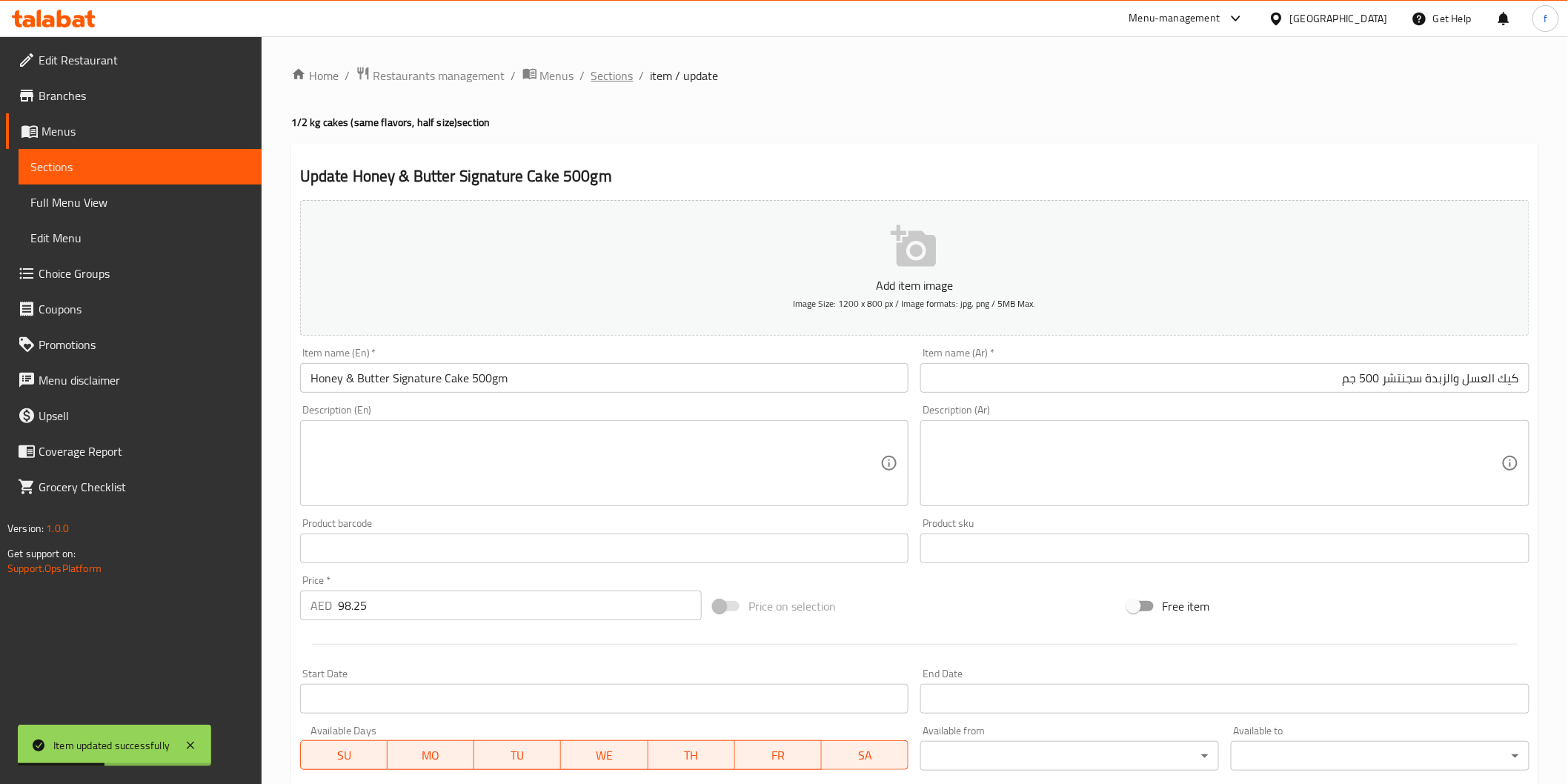
click at [608, 76] on span "Sections" at bounding box center [612, 75] width 42 height 18
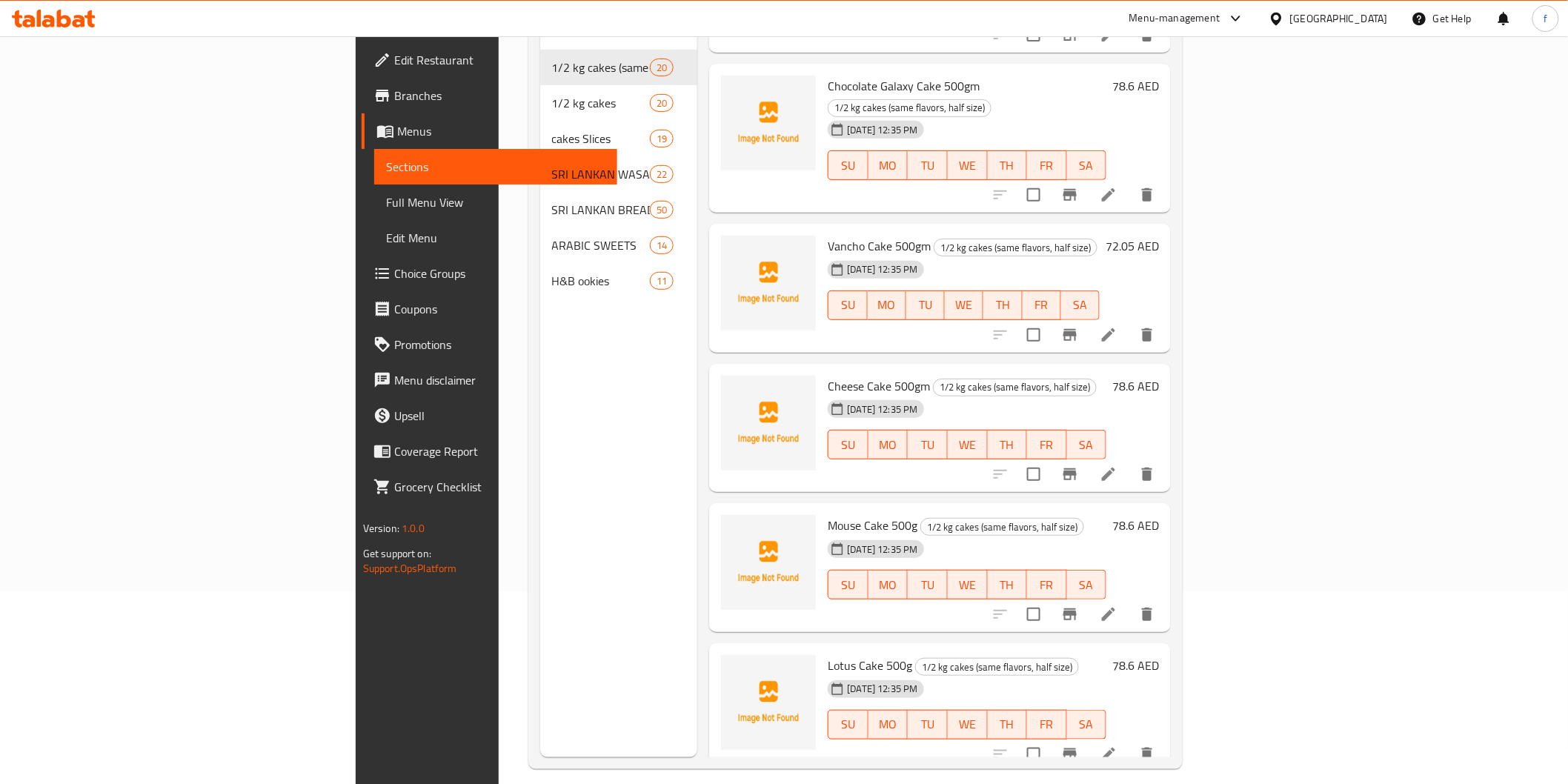
scroll to position [208, 0]
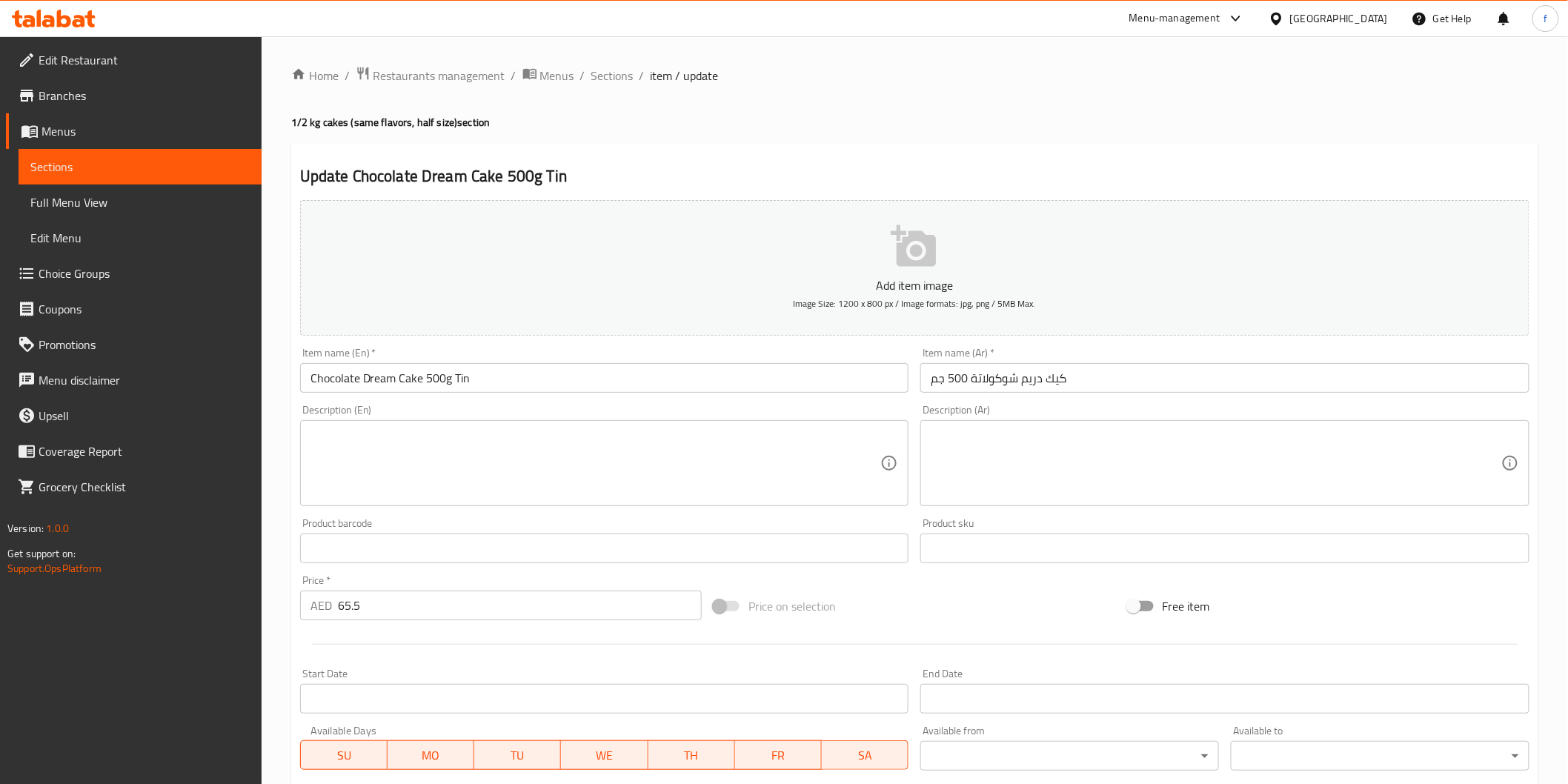
click at [1214, 387] on input "كيك دريم شوكولاتة 500 جم" at bounding box center [1225, 378] width 609 height 30
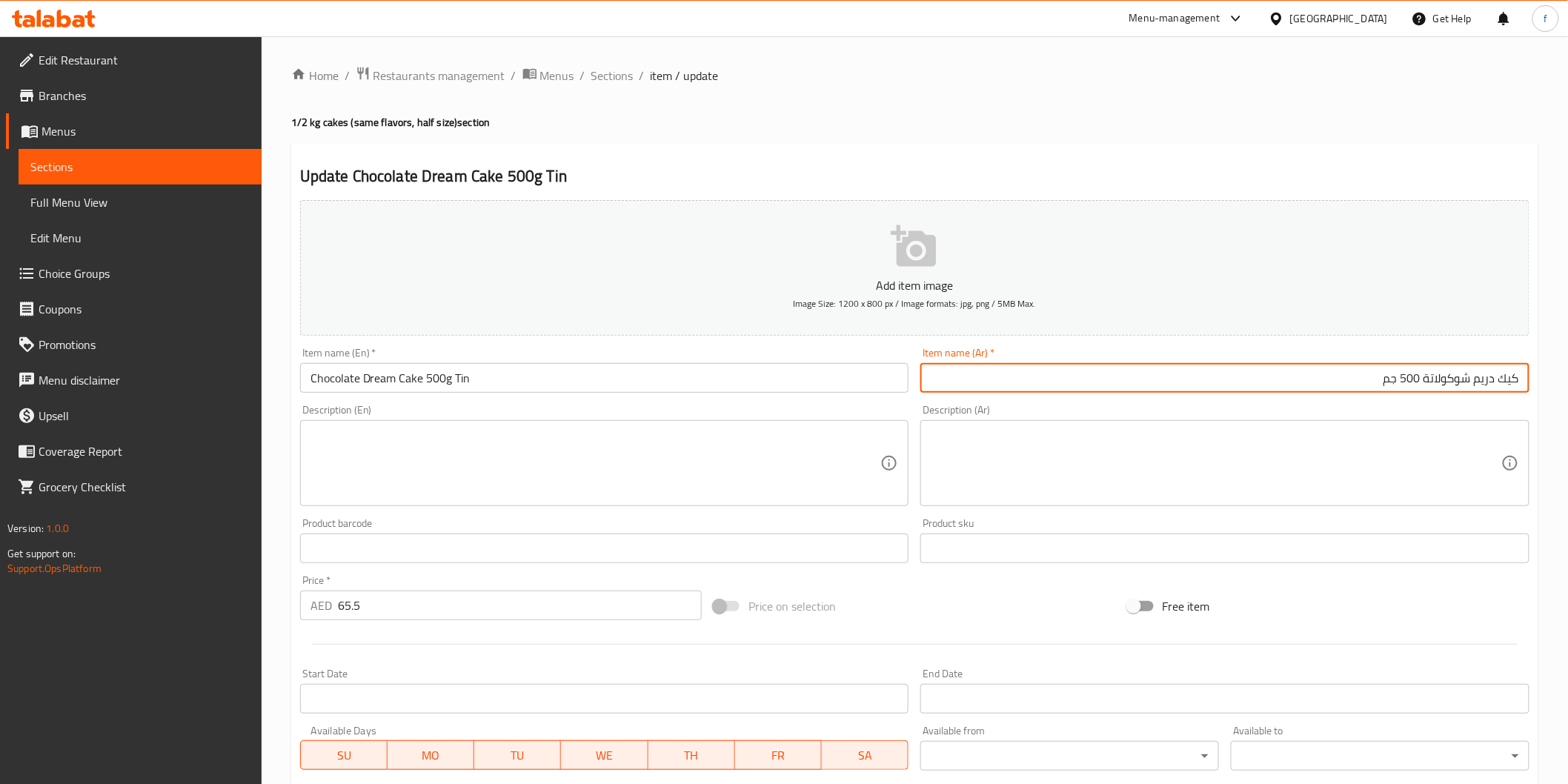
click at [483, 384] on input "Chocolate Dream Cake 500g Tin" at bounding box center [605, 378] width 609 height 30
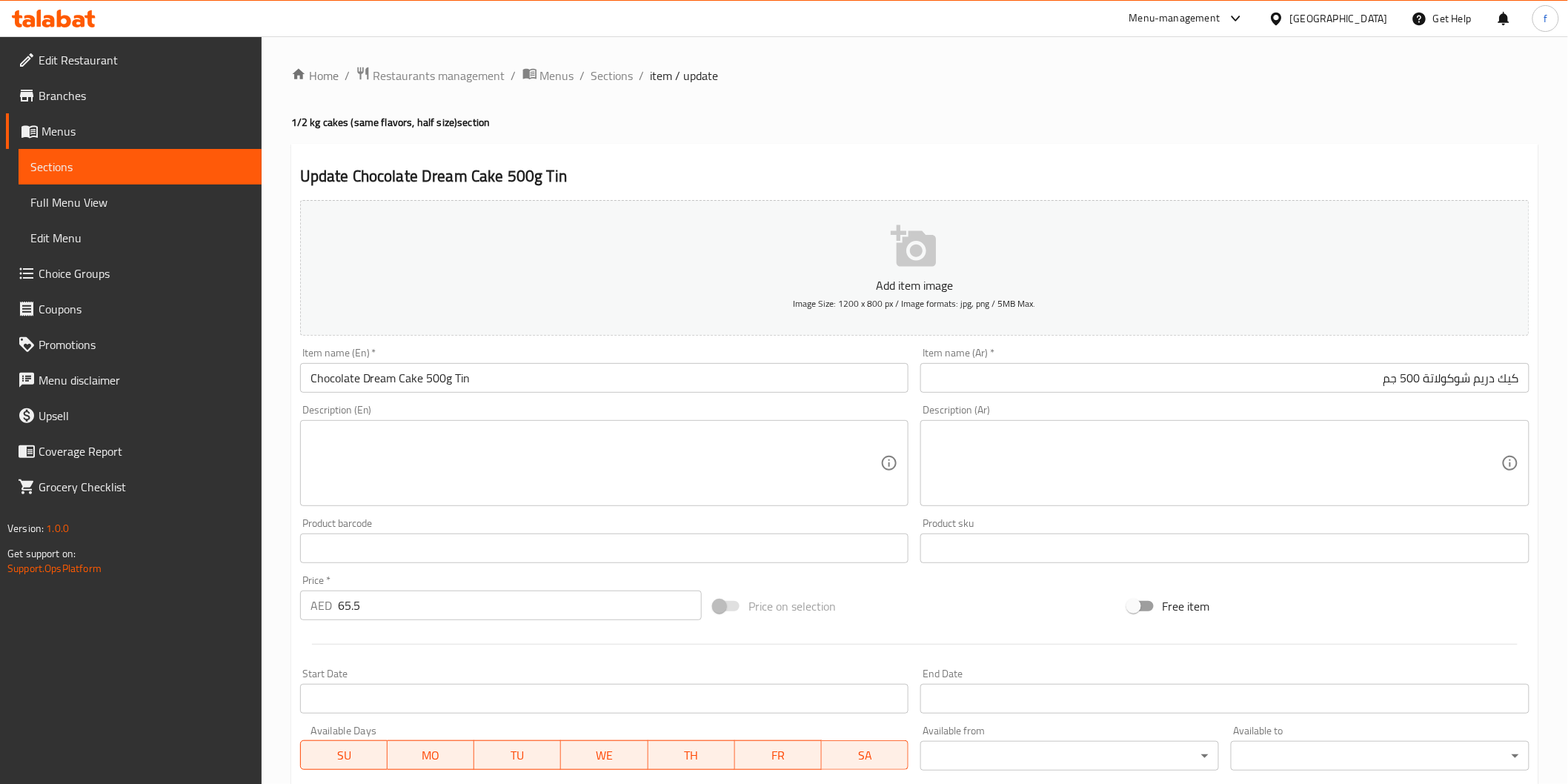
drag, startPoint x: 450, startPoint y: 375, endPoint x: 479, endPoint y: 379, distance: 29.3
click at [450, 375] on input "Chocolate Dream Cake 500g Tin" at bounding box center [605, 378] width 609 height 30
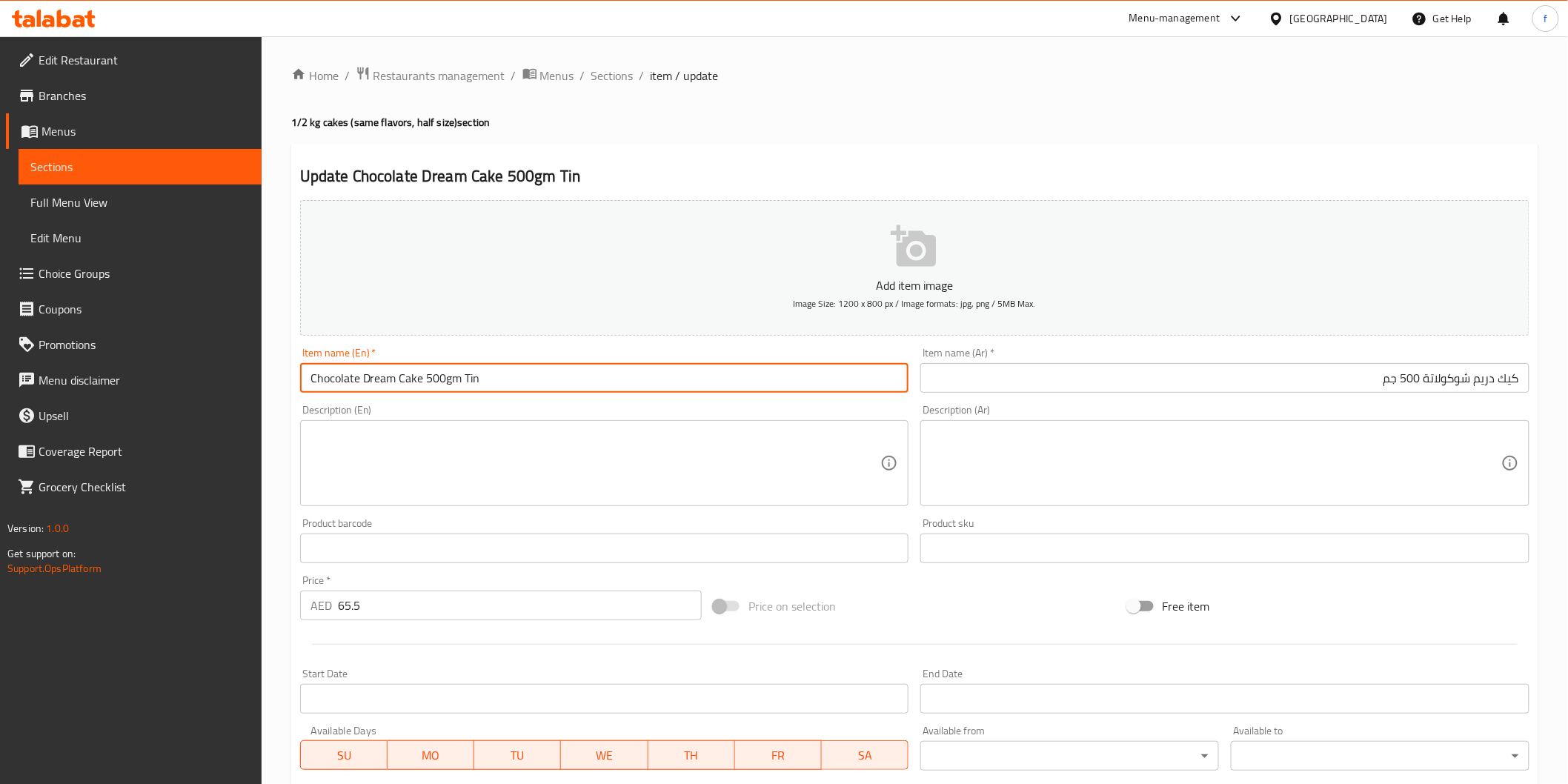
type input "Chocolate Dream Cake 500gm Tin"
click at [1329, 376] on input "كيك دريم شوكولاتة 500 جم" at bounding box center [1225, 378] width 609 height 30
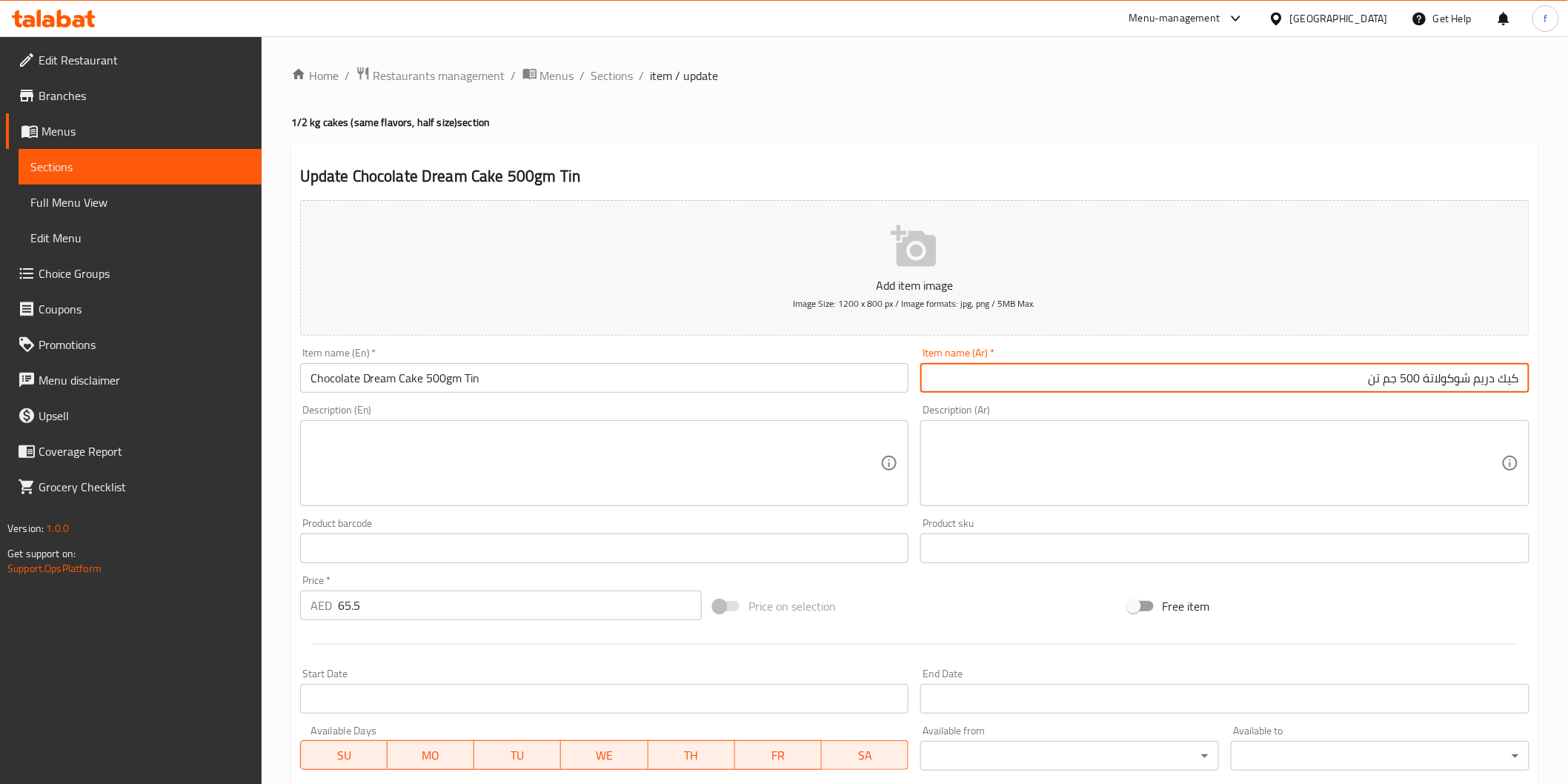
type input "كيك دريم شوكولاتة 500 جم تن"
click at [382, 614] on input "65.5" at bounding box center [520, 605] width 364 height 30
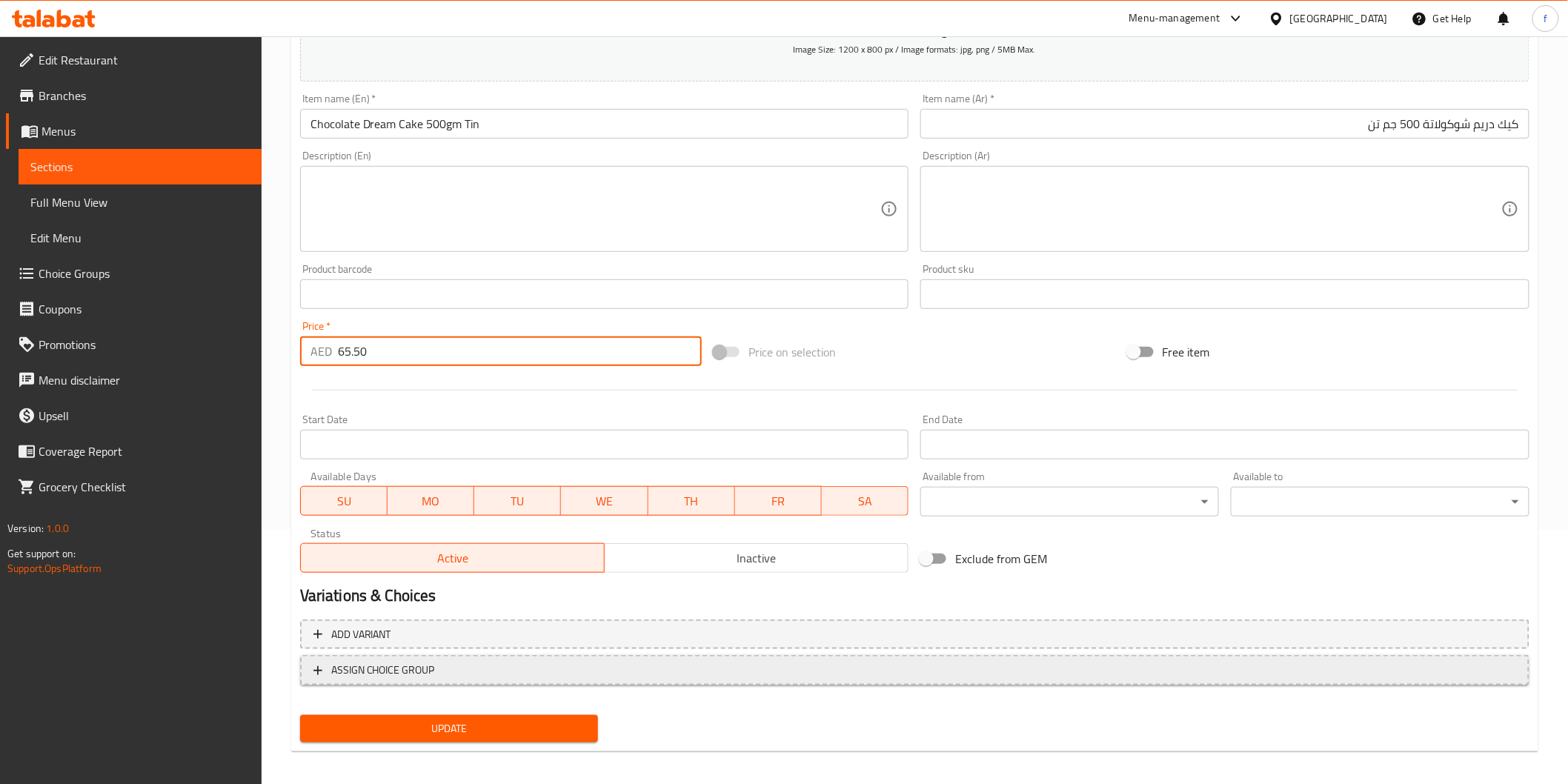
scroll to position [260, 0]
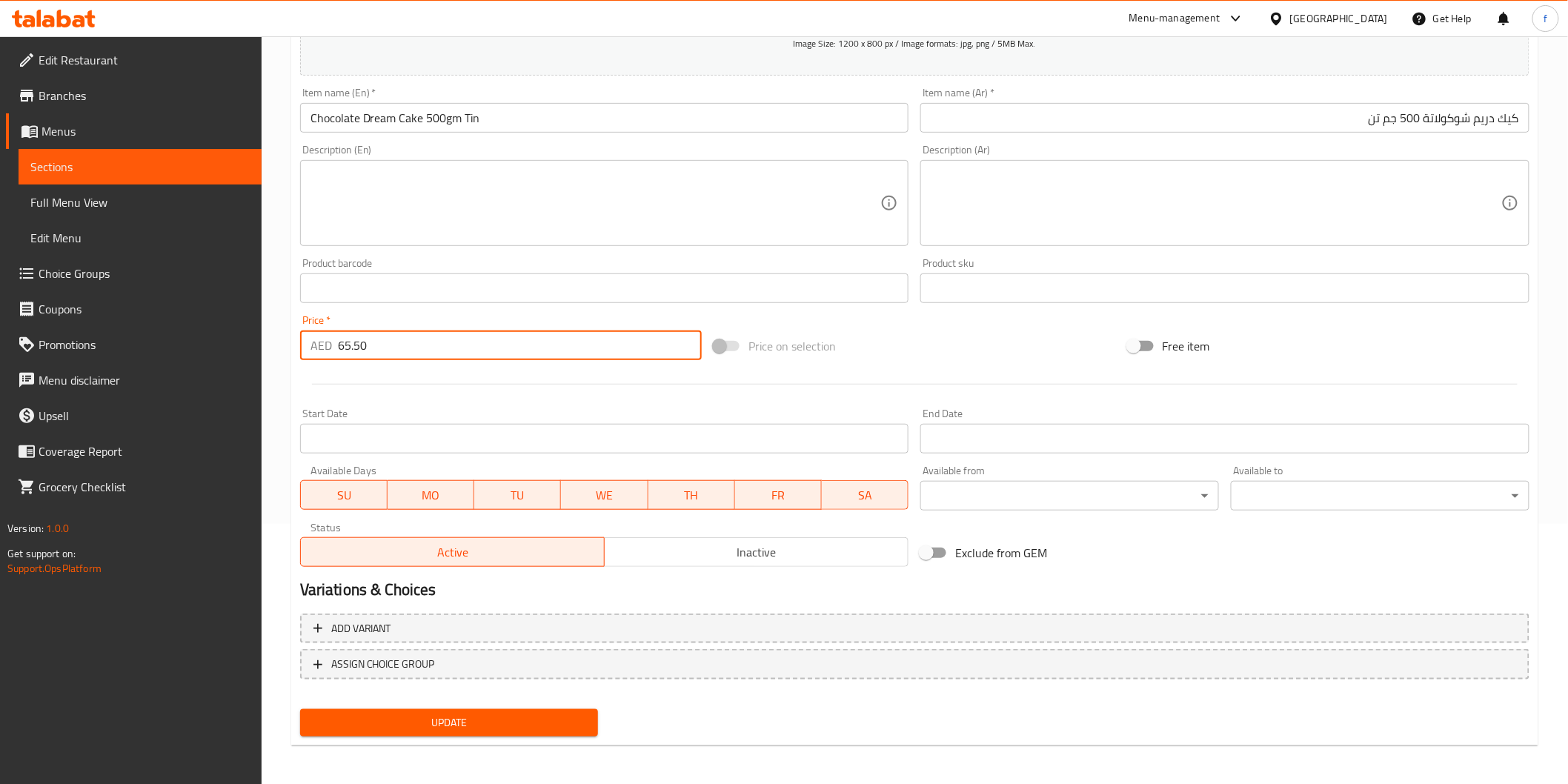
type input "65.50"
click at [444, 720] on span "Update" at bounding box center [450, 723] width 275 height 18
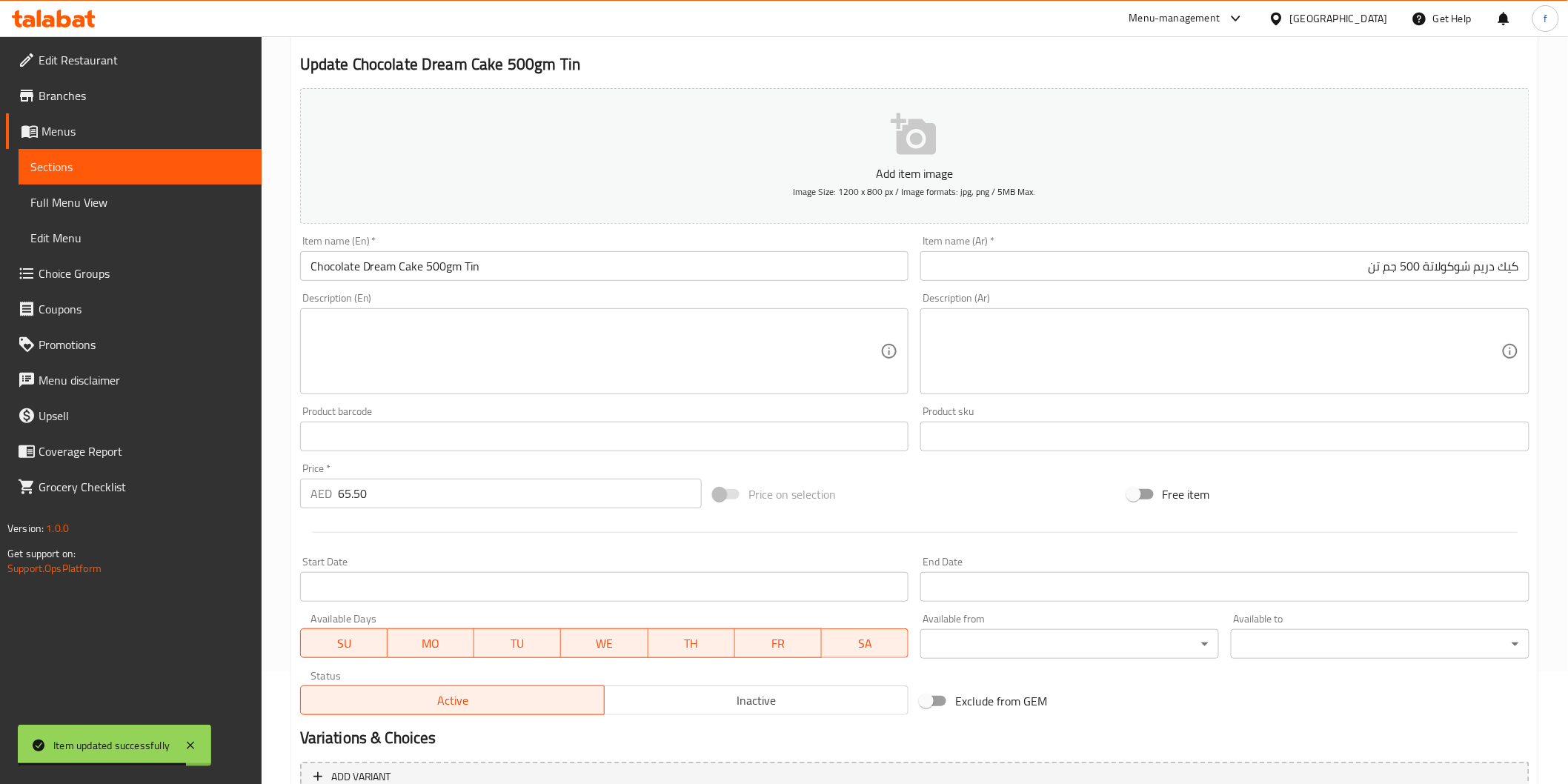
scroll to position [0, 0]
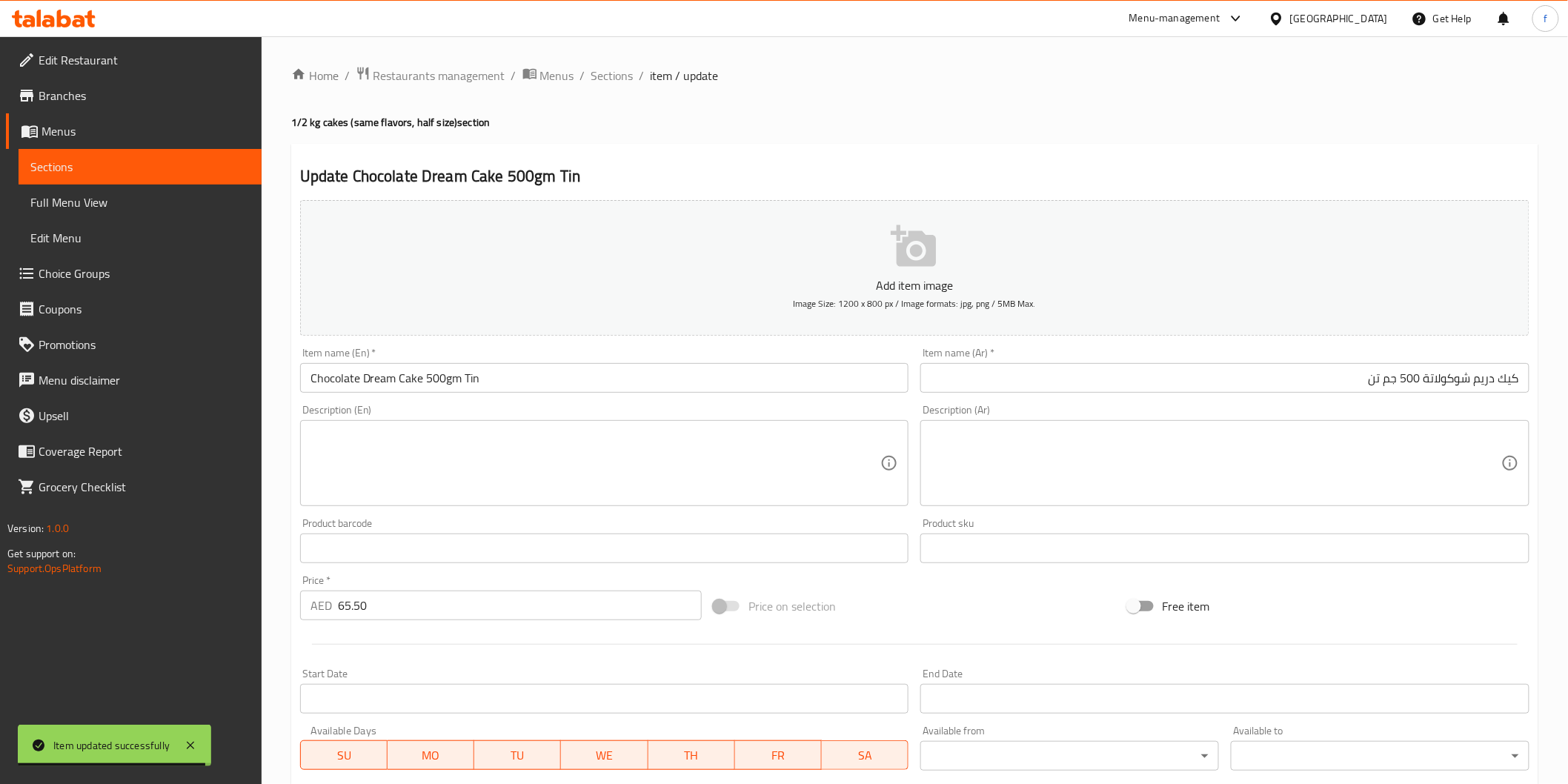
click at [634, 80] on ol "Home / Restaurants management / Menus / Sections / item / update" at bounding box center [915, 75] width 1247 height 19
click at [620, 77] on span "Sections" at bounding box center [612, 75] width 42 height 18
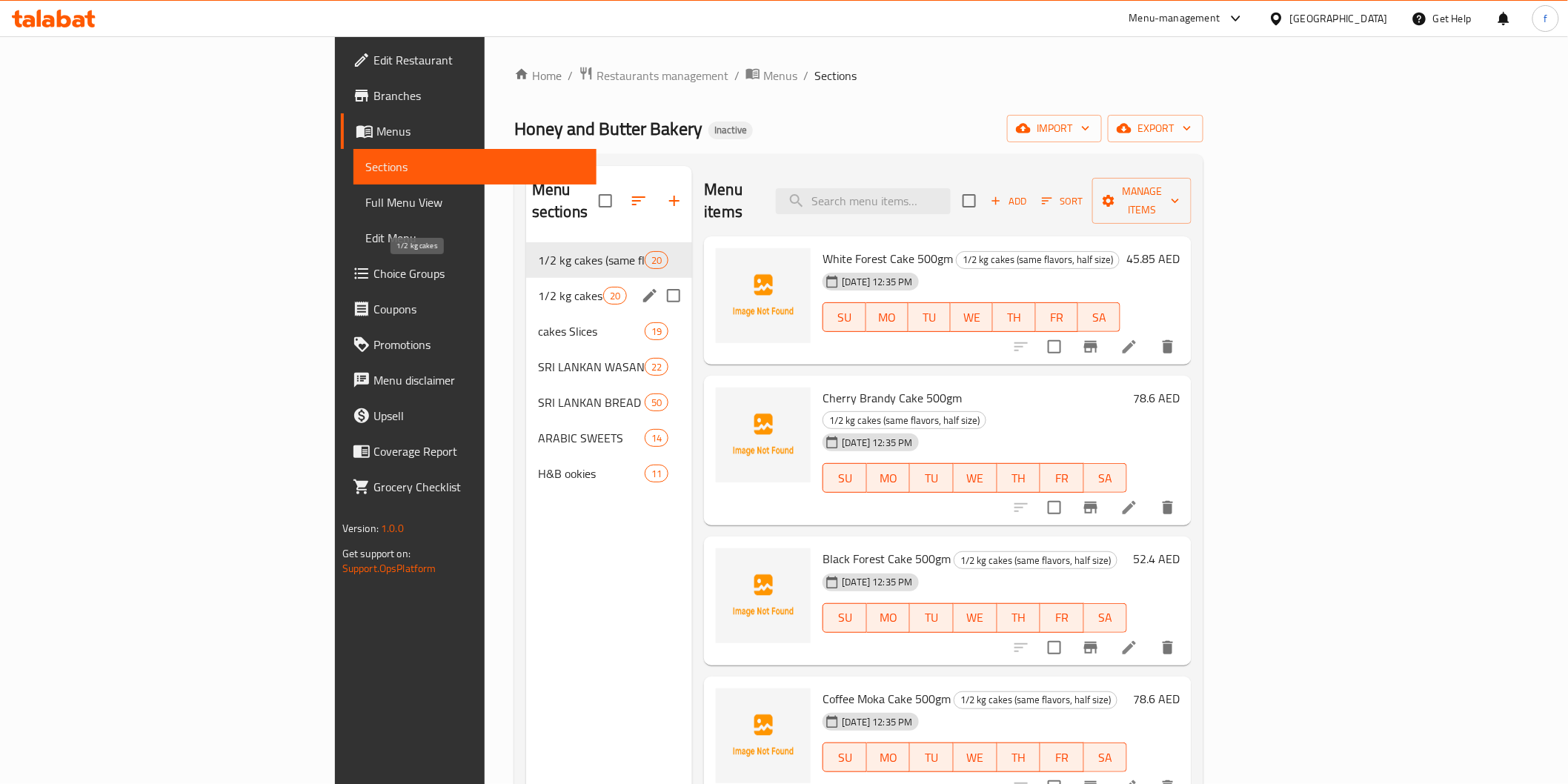
click at [538, 287] on span "1/2 kg cakes" at bounding box center [570, 295] width 65 height 18
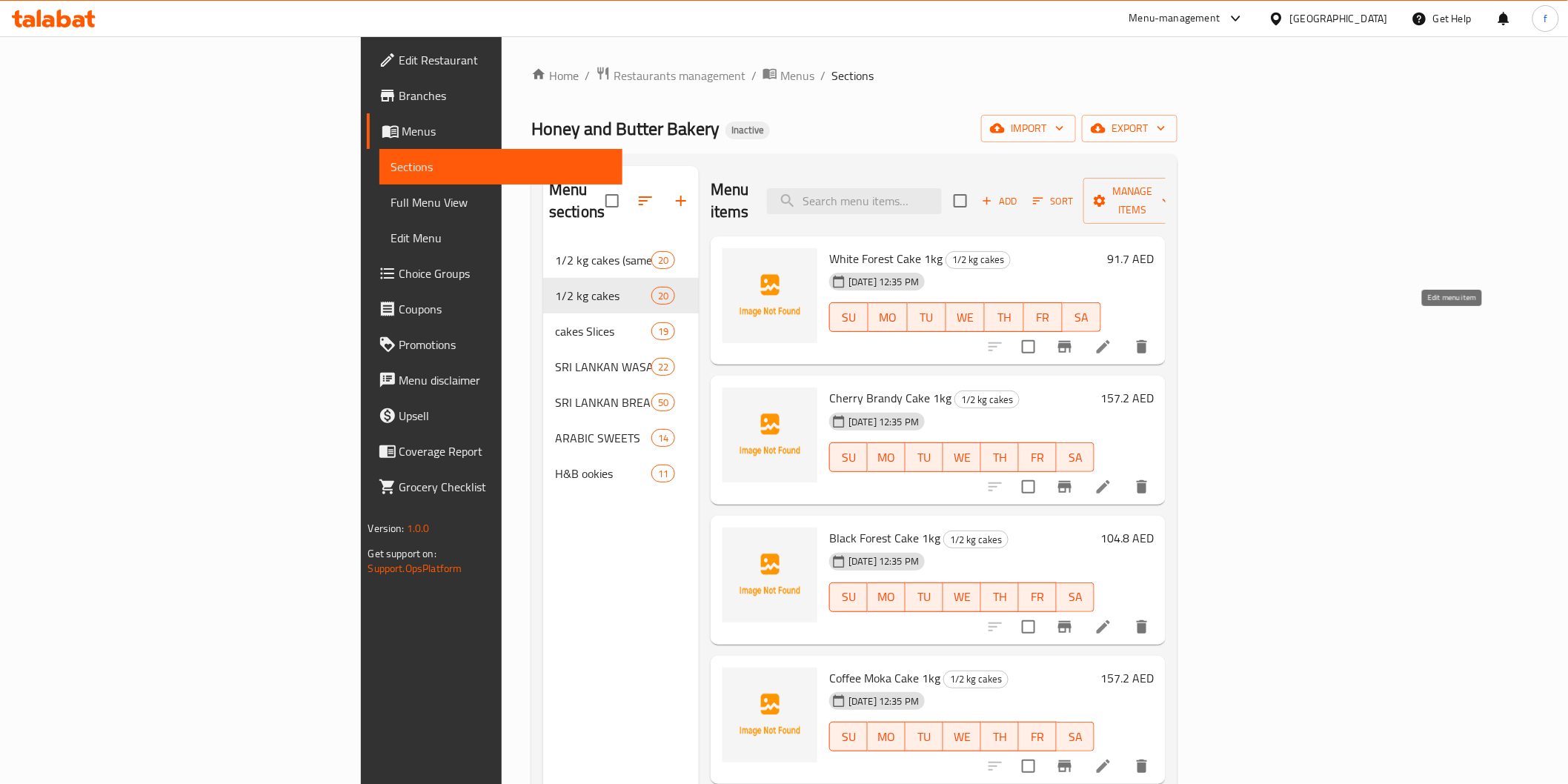
click at [1112, 338] on icon at bounding box center [1103, 347] width 18 height 18
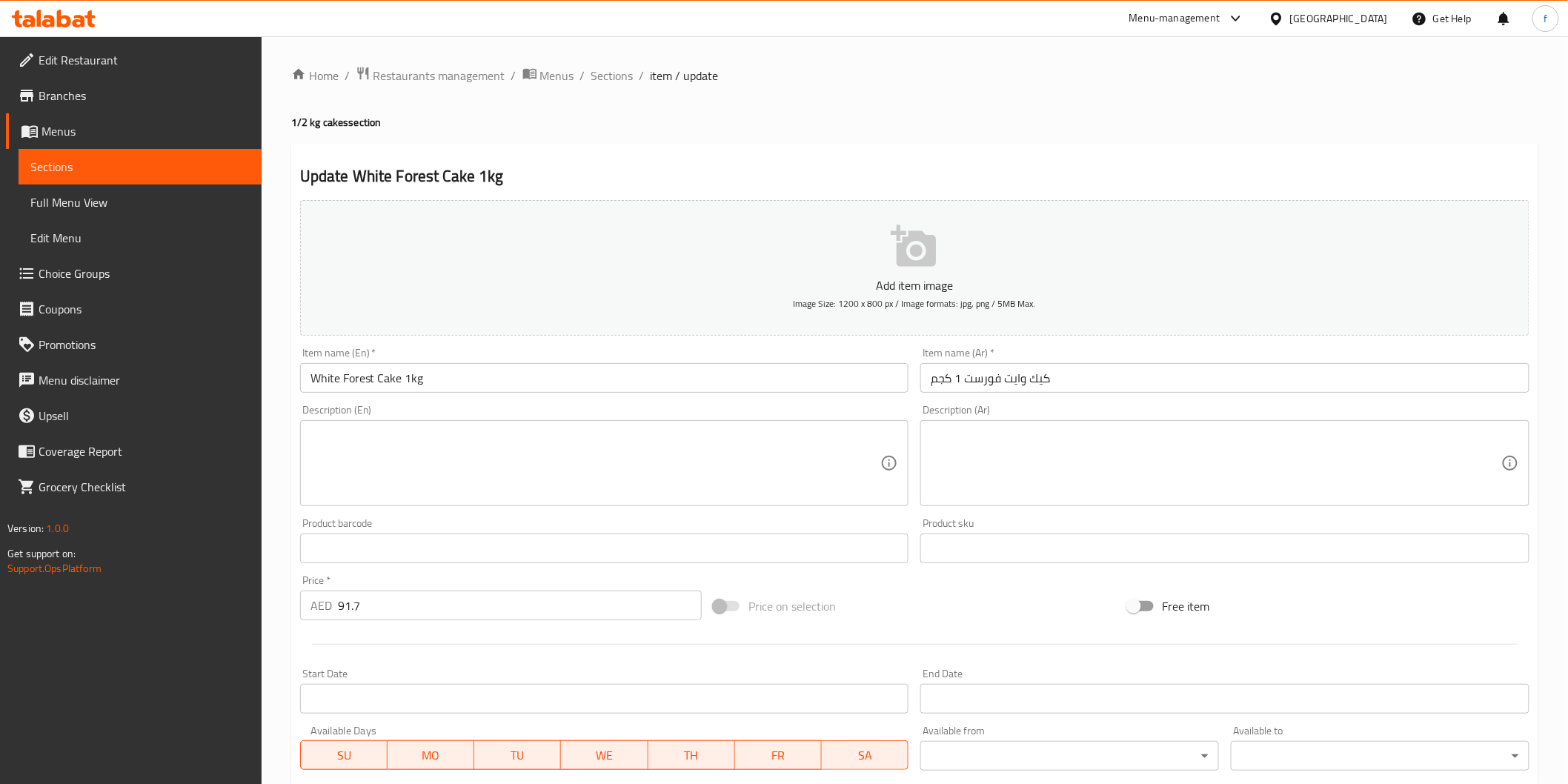
click at [1031, 374] on input "كيك وايت فورست 1 كجم" at bounding box center [1225, 378] width 609 height 30
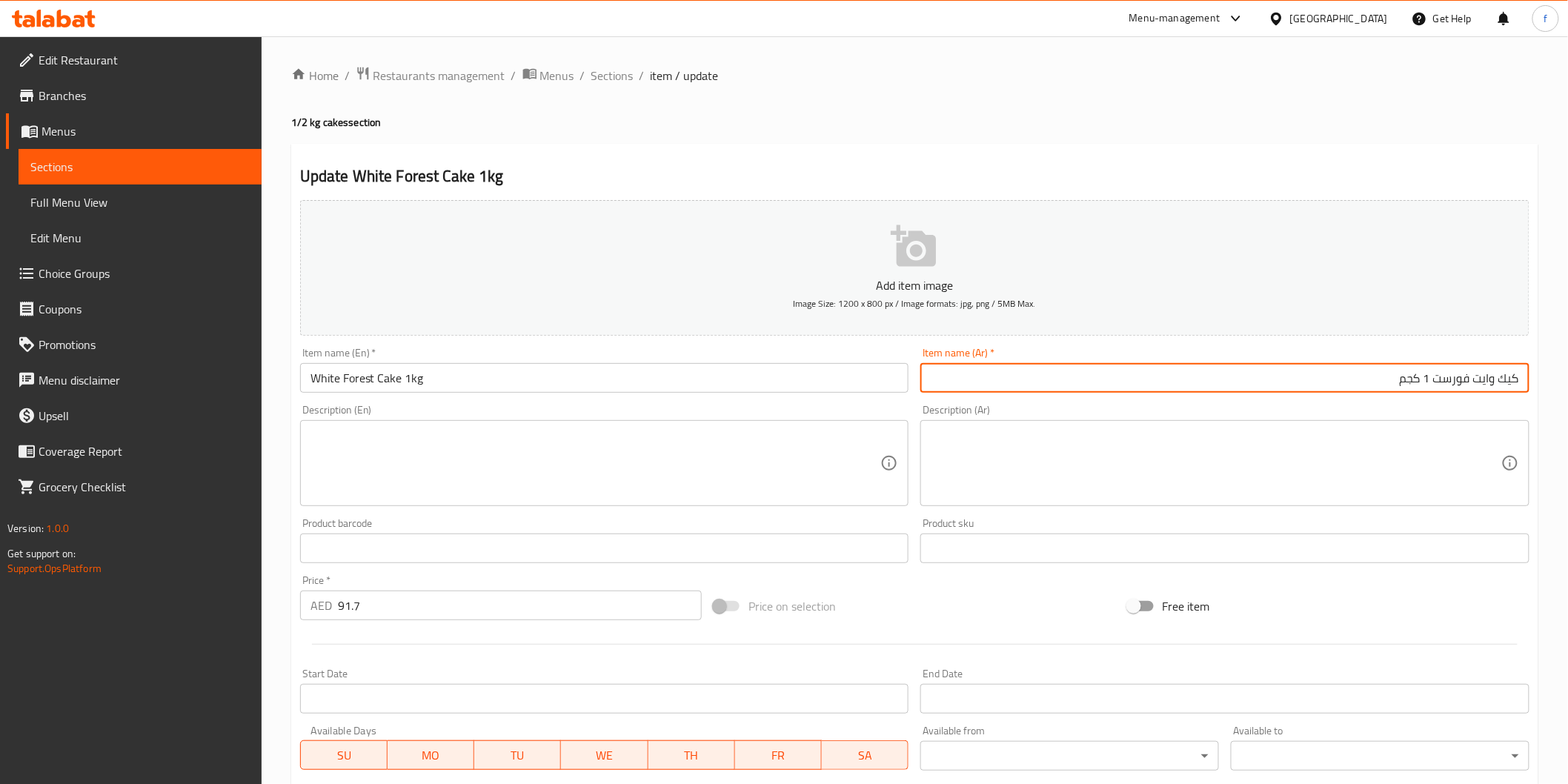
click at [351, 376] on input "White Forest Cake 1kg" at bounding box center [605, 378] width 609 height 30
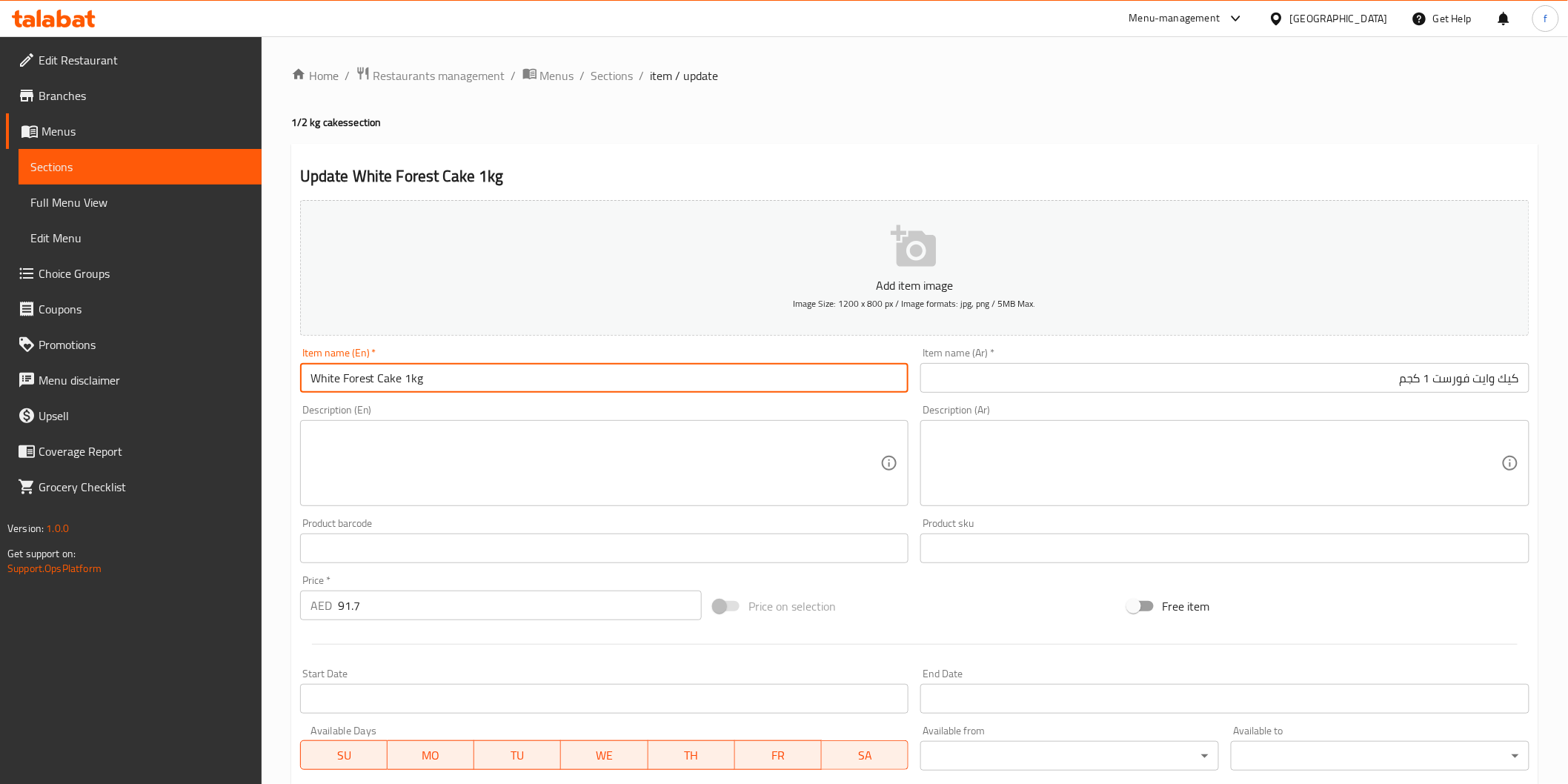
click at [351, 376] on input "White Forest Cake 1kg" at bounding box center [605, 378] width 609 height 30
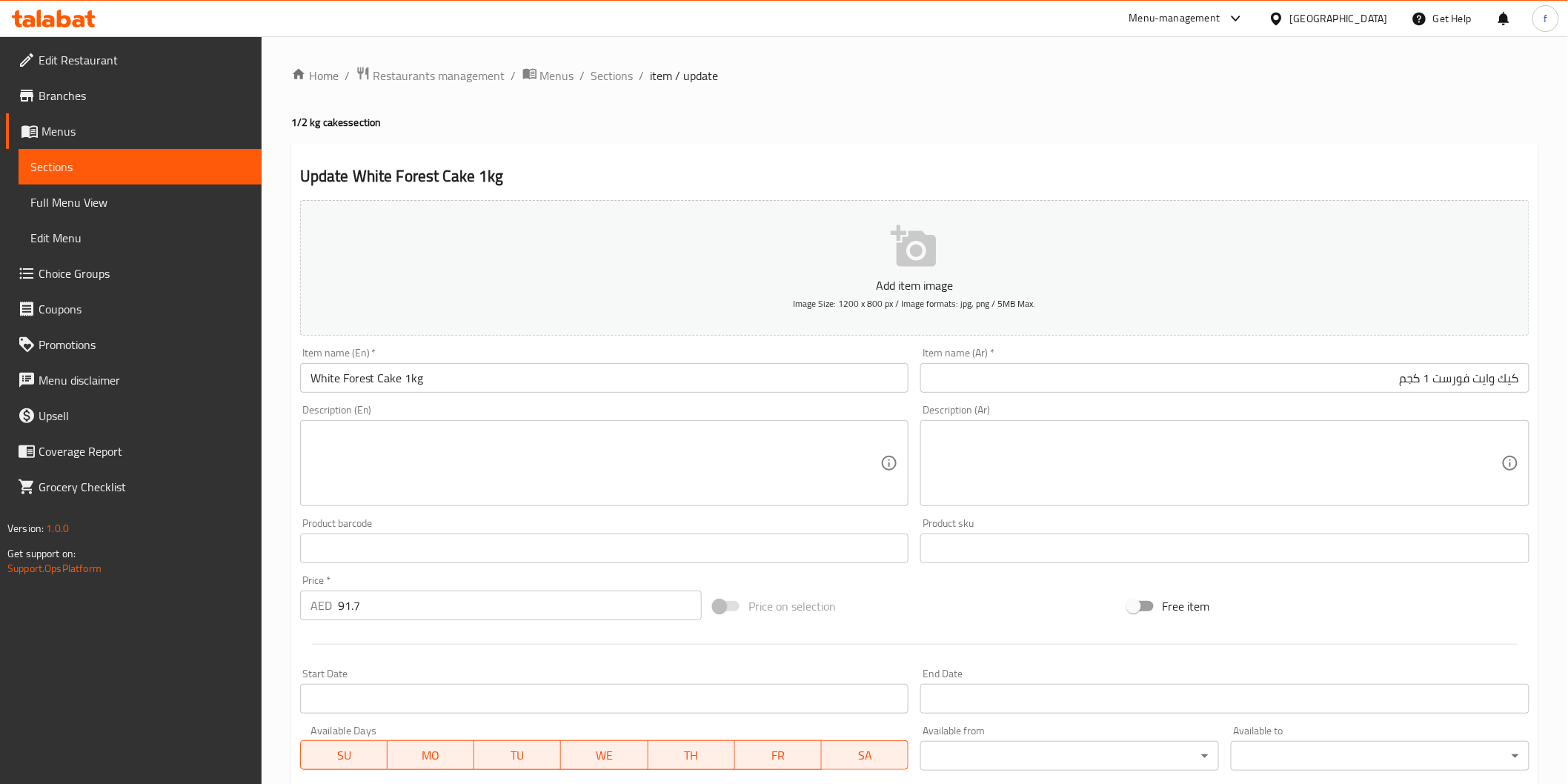
click at [662, 364] on input "White Forest Cake 1kg" at bounding box center [605, 378] width 609 height 30
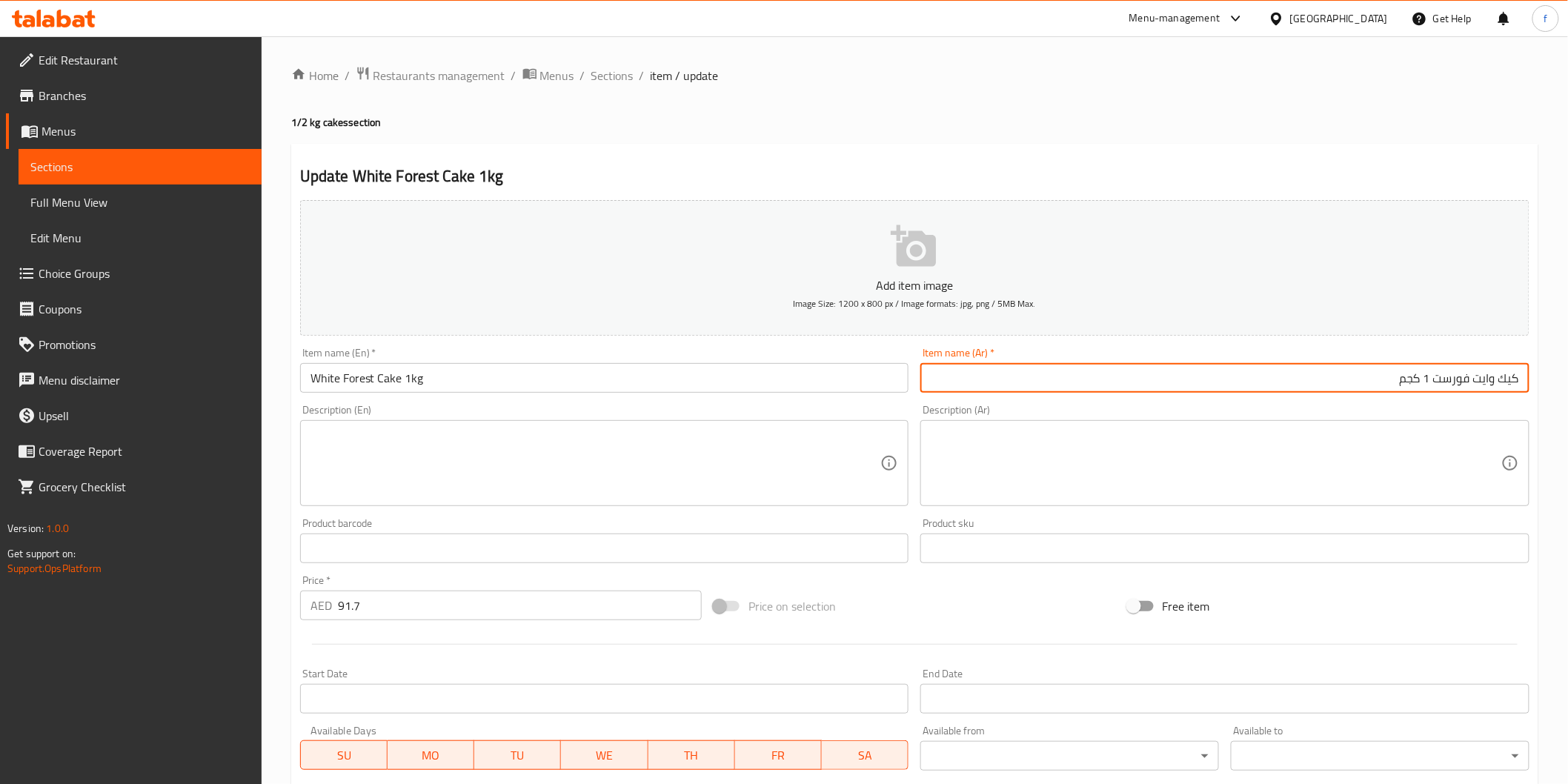
click at [1402, 376] on input "كيك وايت فورست 1 كجم" at bounding box center [1225, 378] width 609 height 30
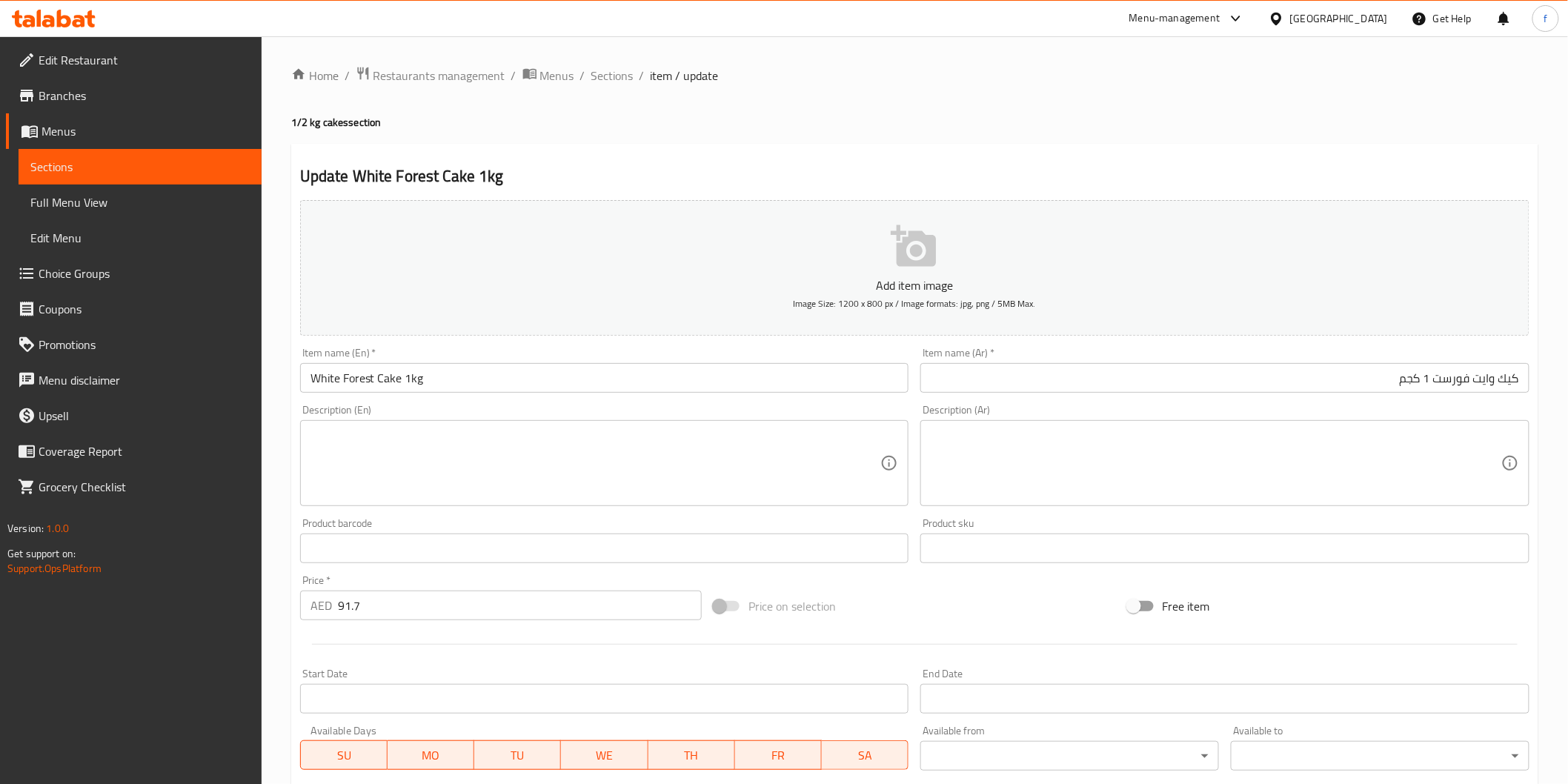
drag, startPoint x: 408, startPoint y: 604, endPoint x: 421, endPoint y: 596, distance: 15.3
click at [419, 597] on input "91.7" at bounding box center [520, 605] width 364 height 30
type input "91.70"
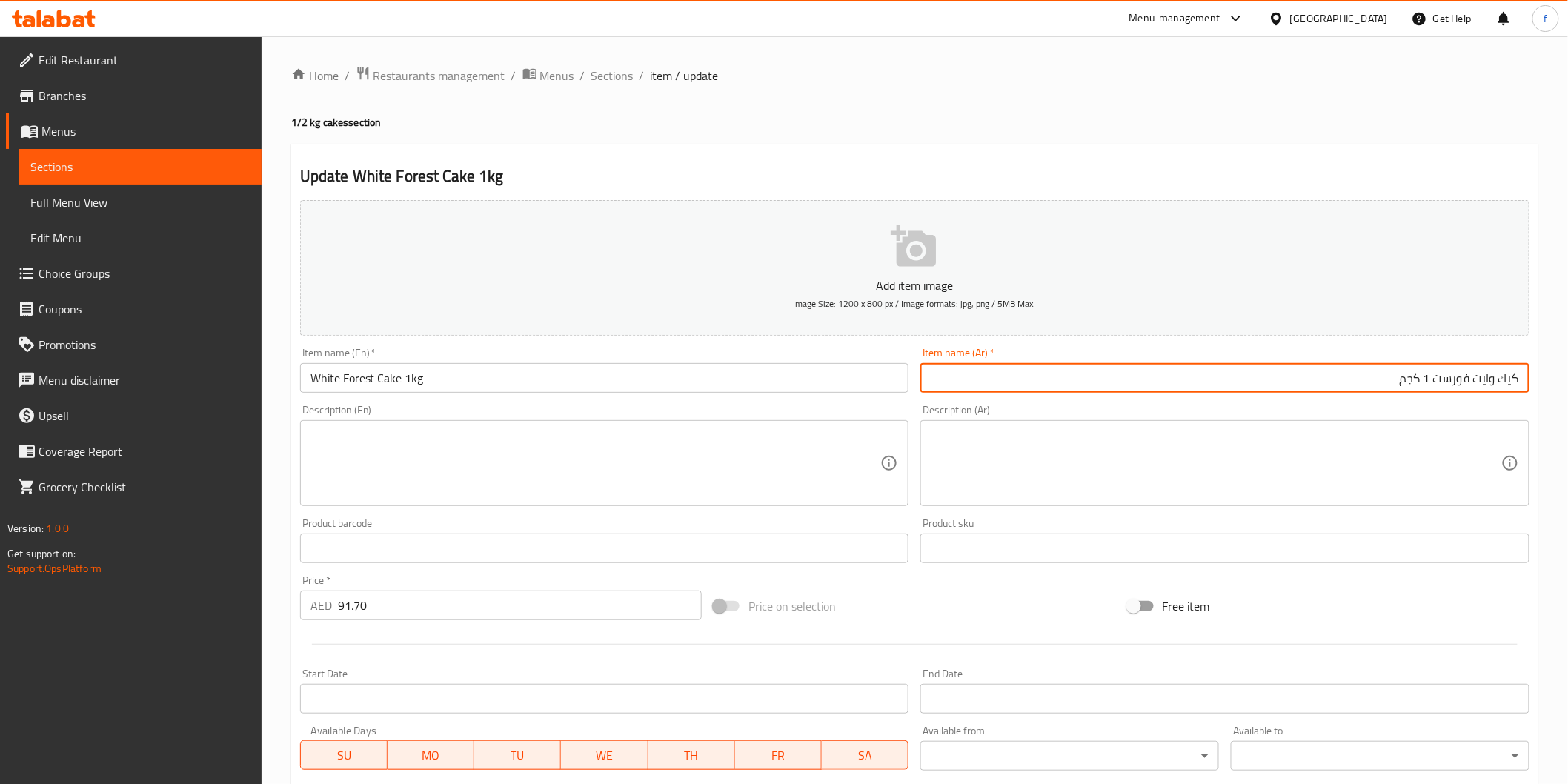
click at [1324, 366] on input "كيك وايت فورست 1 كجم" at bounding box center [1225, 378] width 609 height 30
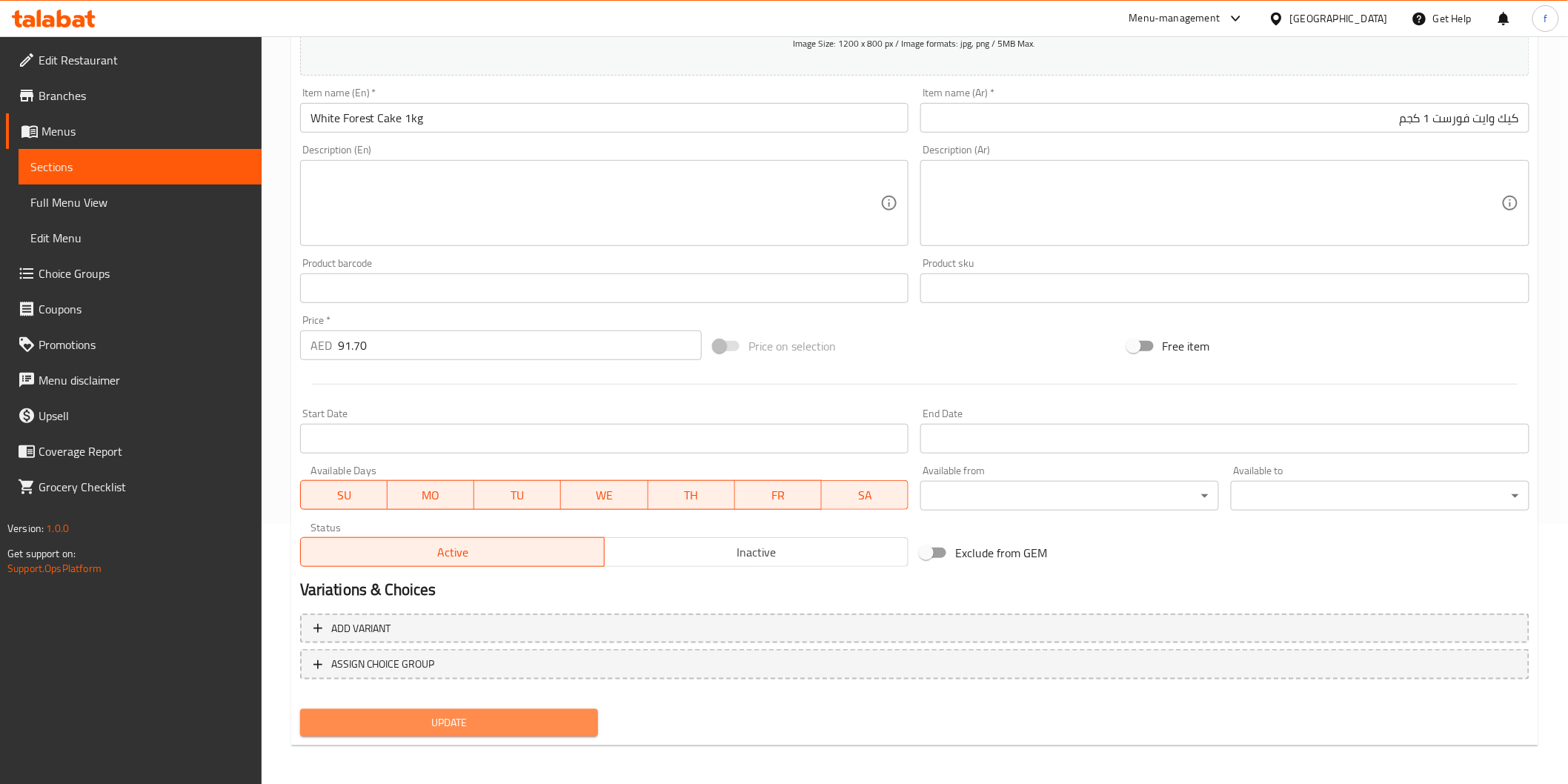
click at [468, 714] on span "Update" at bounding box center [450, 723] width 275 height 18
drag, startPoint x: 484, startPoint y: 712, endPoint x: 483, endPoint y: 699, distance: 13.0
click at [483, 714] on span "Update" at bounding box center [450, 723] width 275 height 18
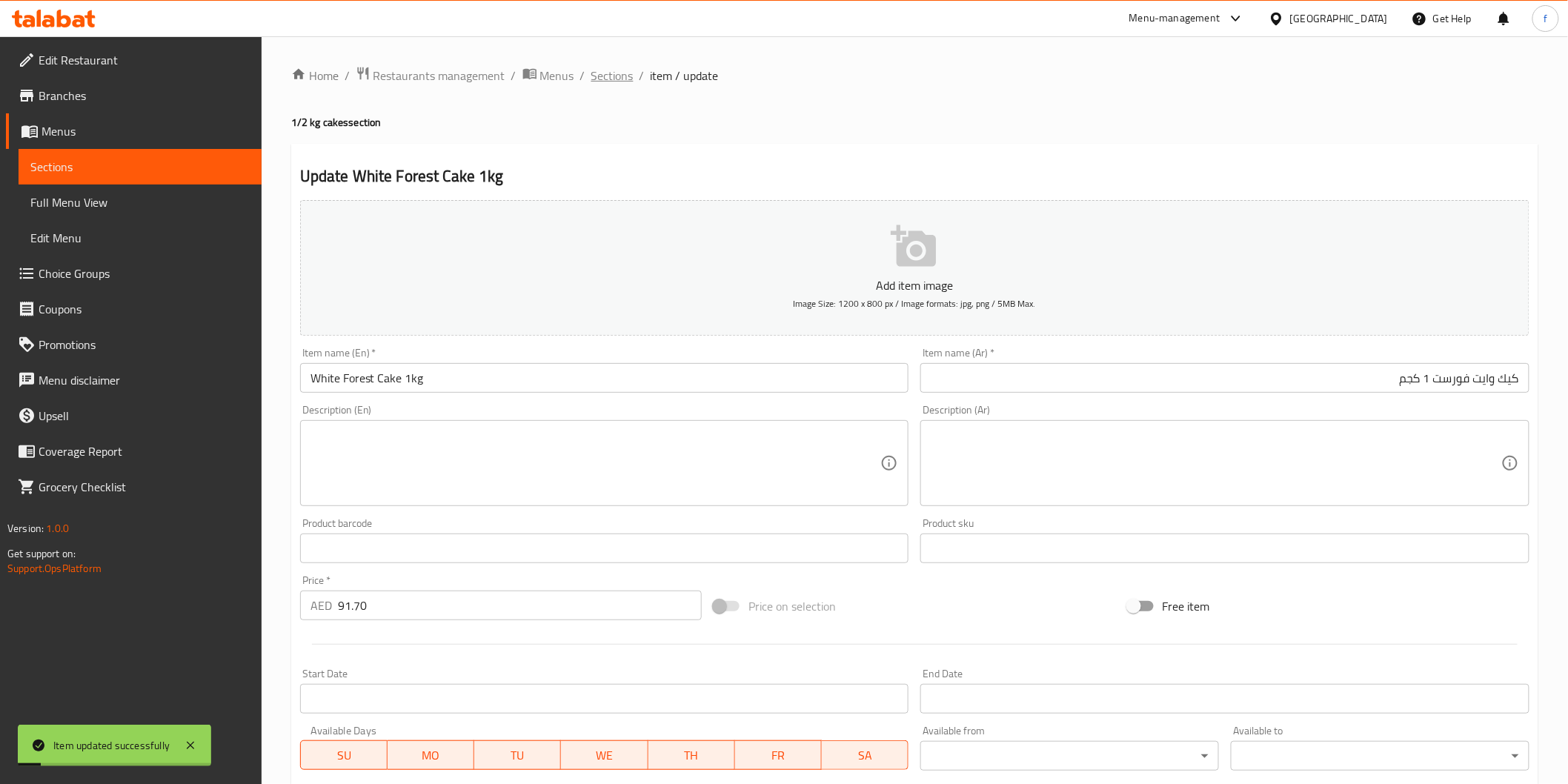
click at [615, 74] on span "Sections" at bounding box center [612, 75] width 42 height 18
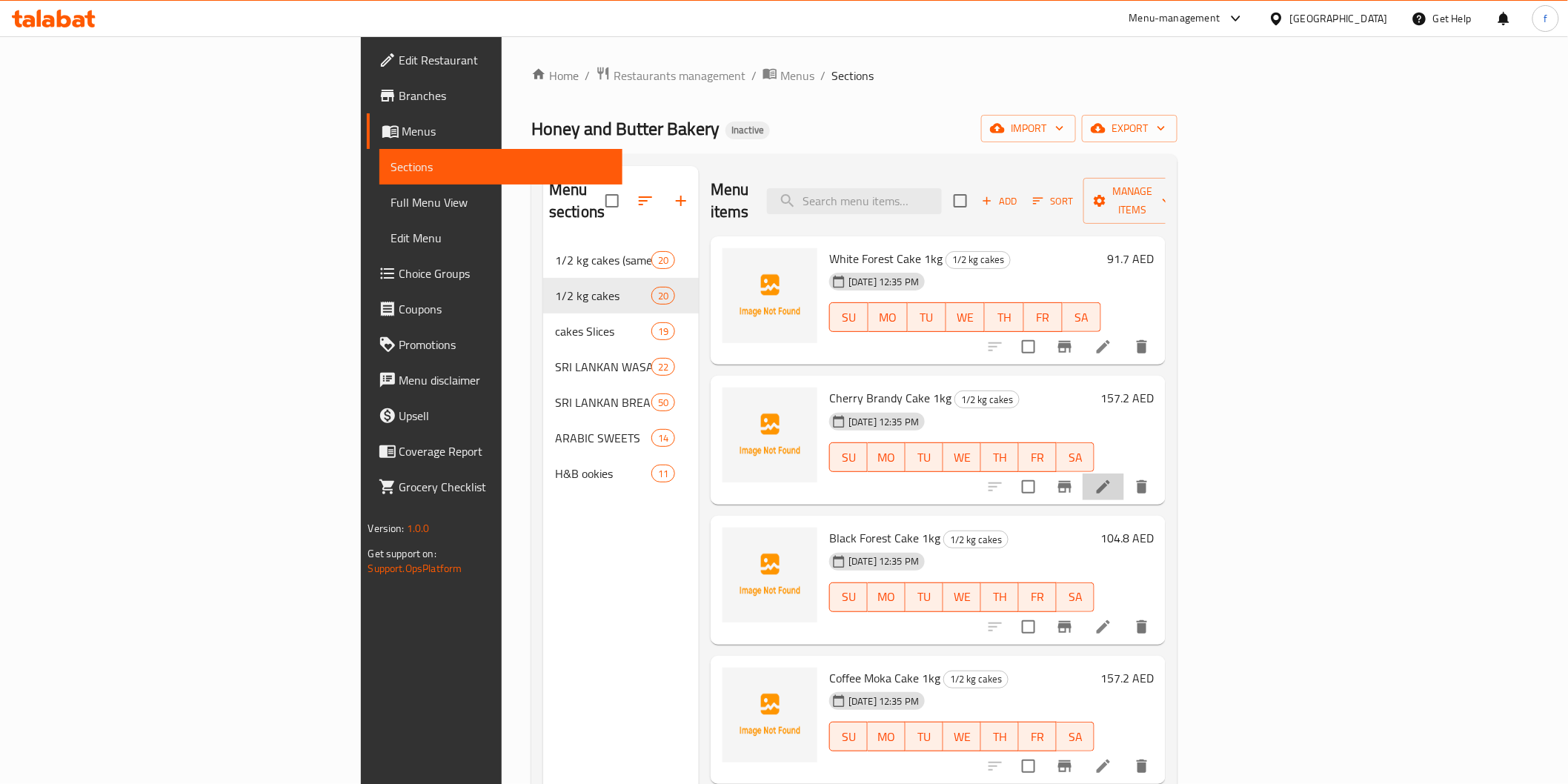
click at [1124, 473] on li at bounding box center [1103, 486] width 41 height 27
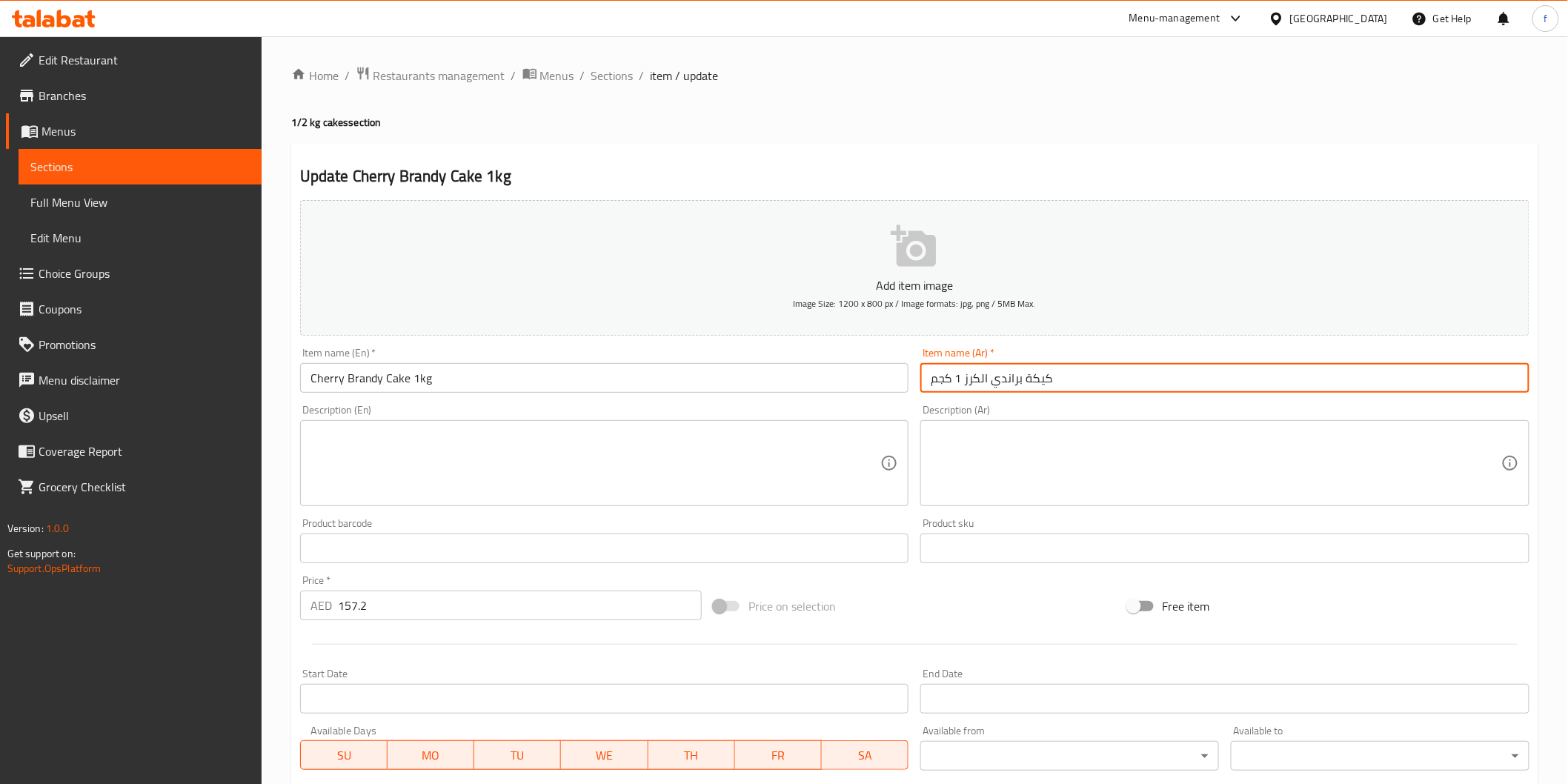
click at [1116, 387] on input "كيكة براندي الكرز 1 كجم" at bounding box center [1225, 378] width 609 height 30
click at [1492, 376] on input "كيكة براندي الكرز 1 كجم" at bounding box center [1225, 378] width 609 height 30
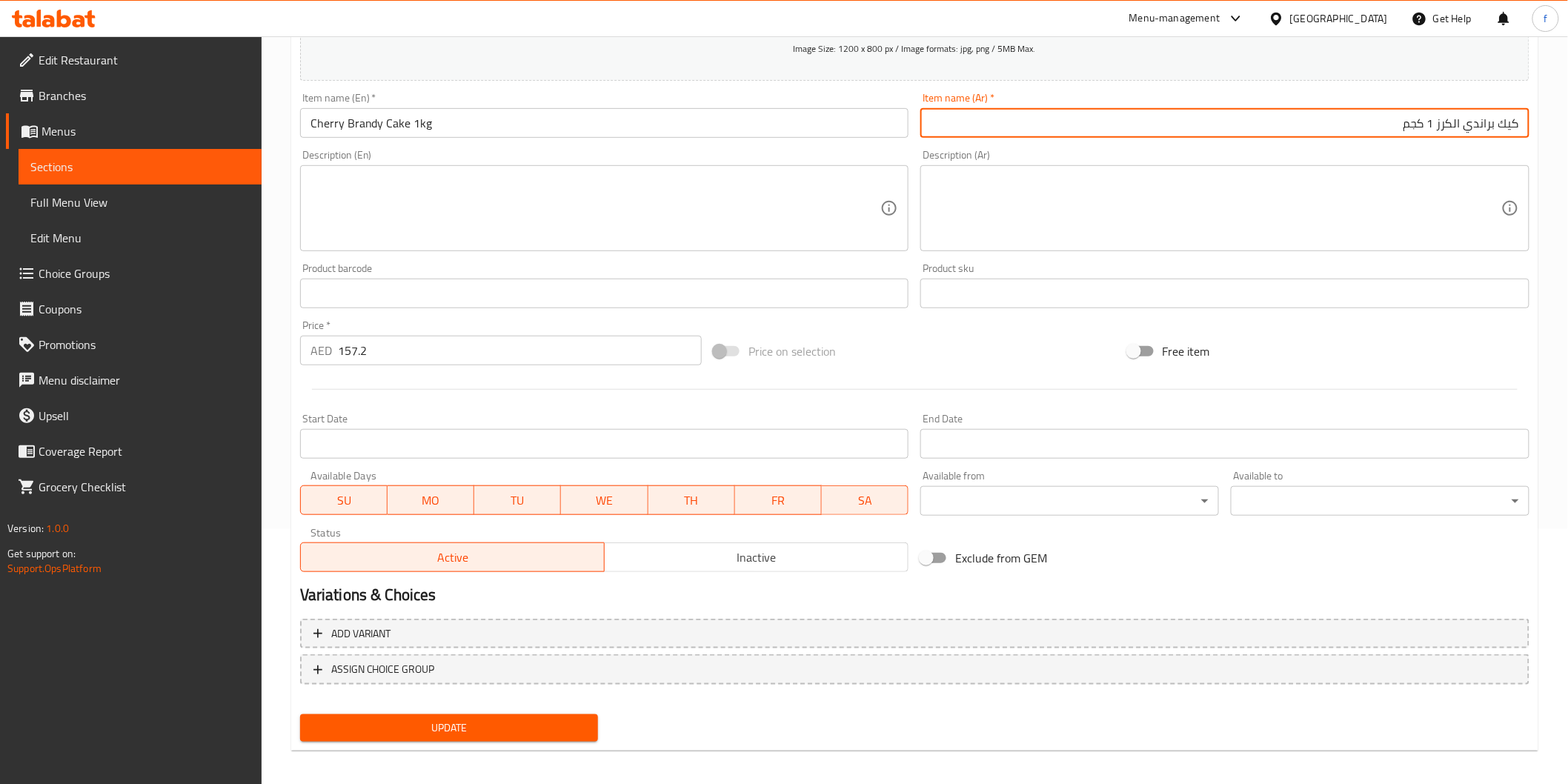
scroll to position [260, 0]
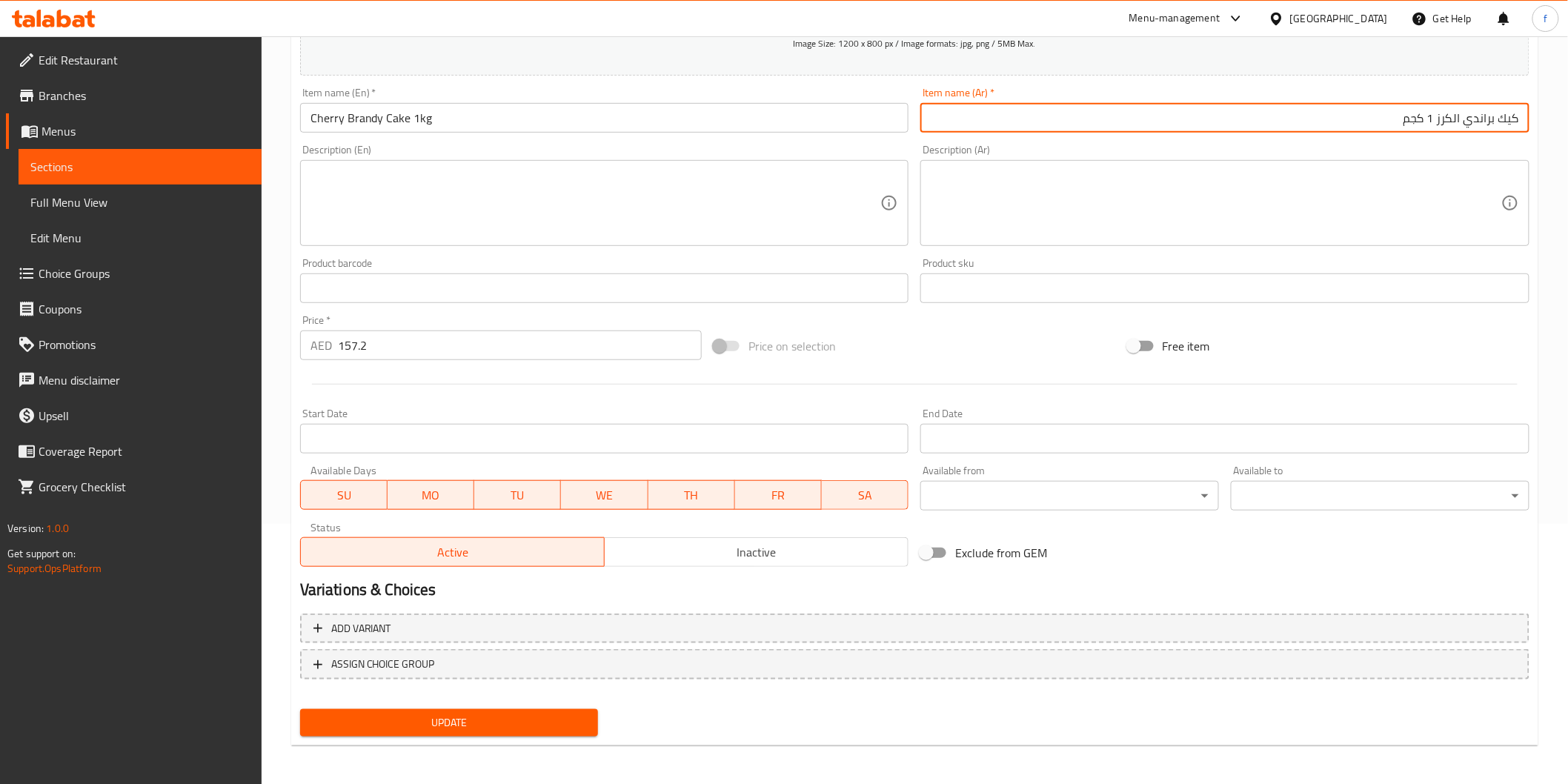
type input "كيك براندي الكرز 1 كجم"
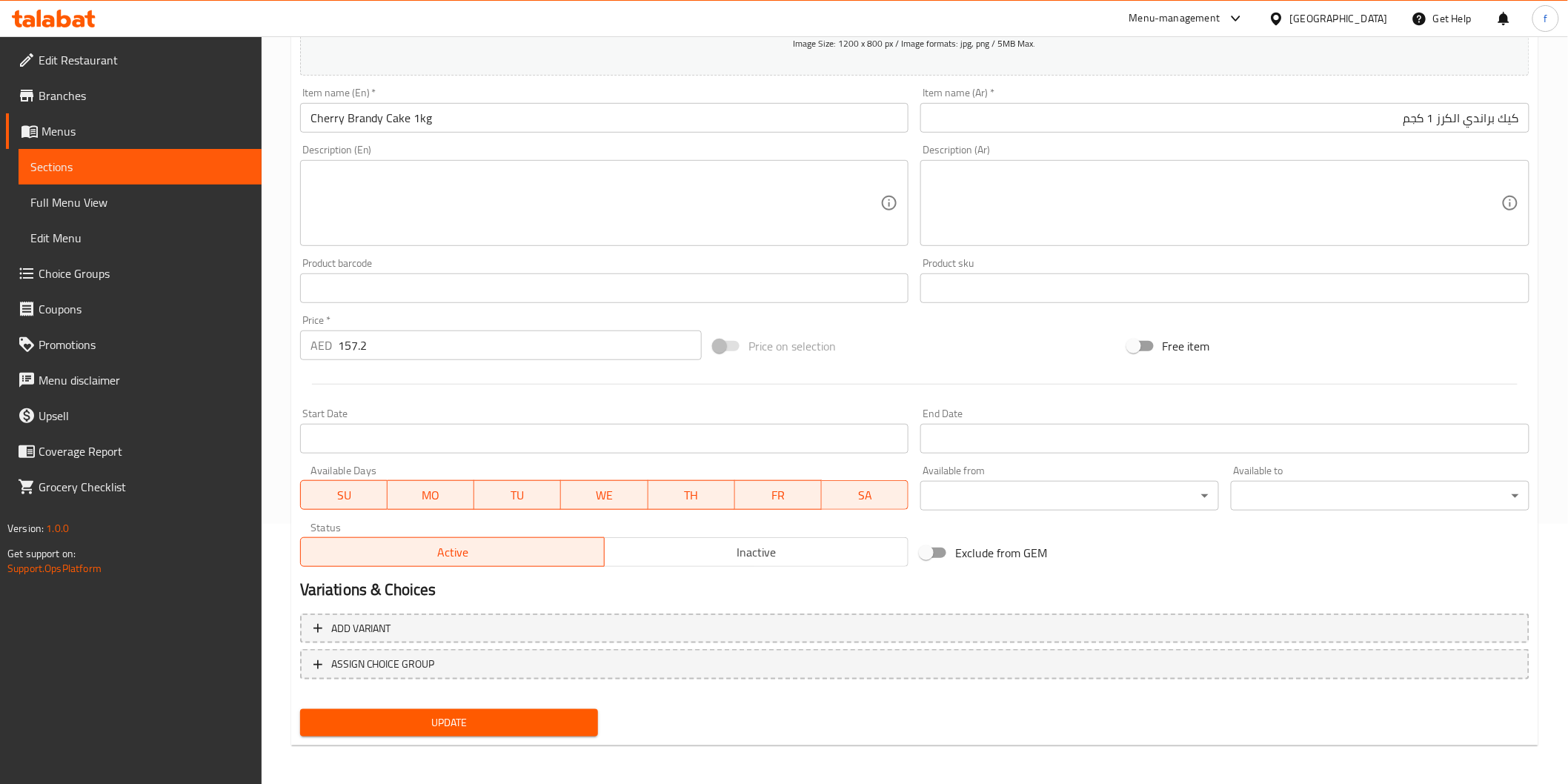
click at [406, 346] on input "157.2" at bounding box center [520, 345] width 364 height 30
type input "157.20"
click at [416, 714] on span "Update" at bounding box center [450, 723] width 275 height 18
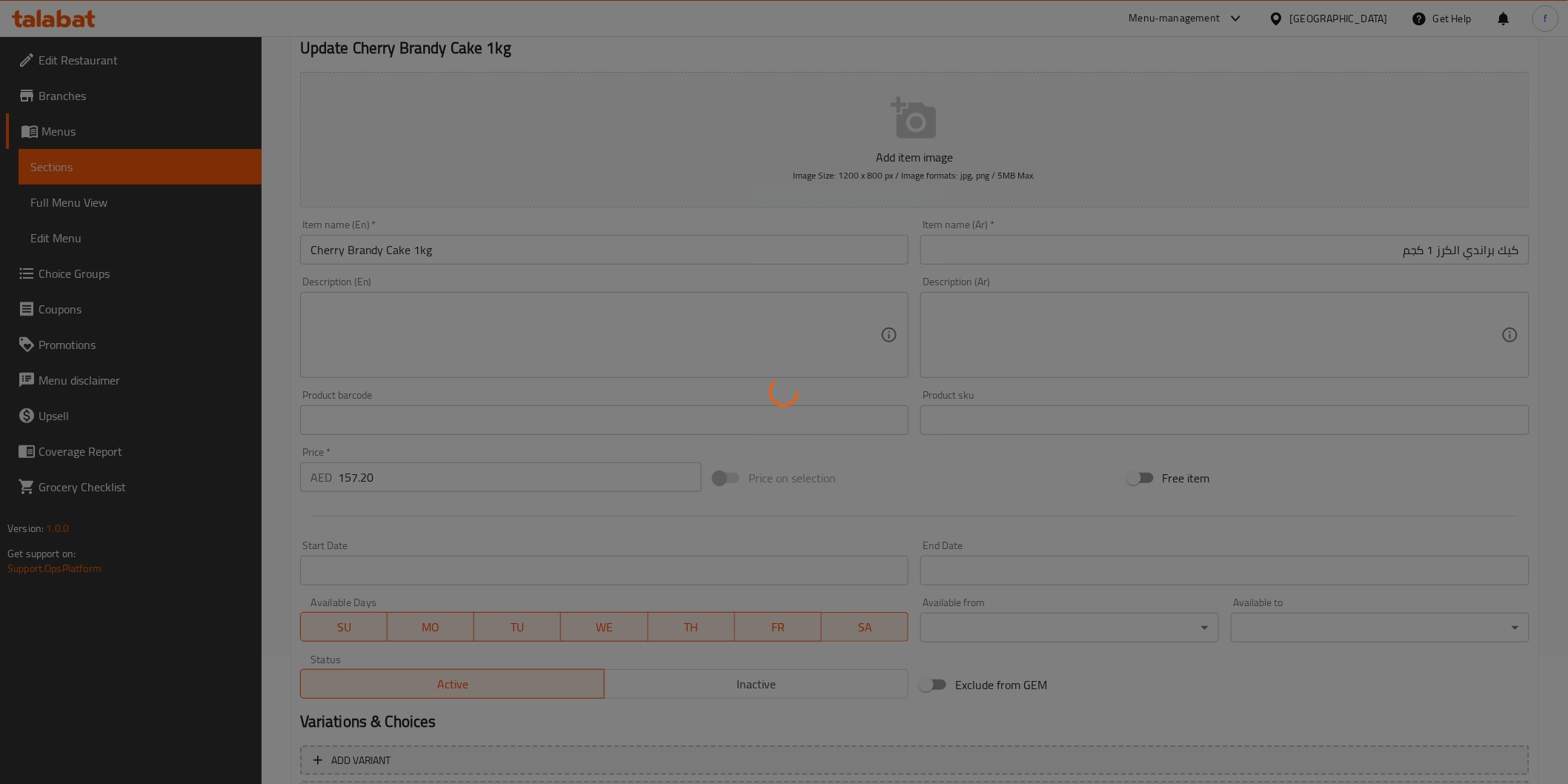
scroll to position [0, 0]
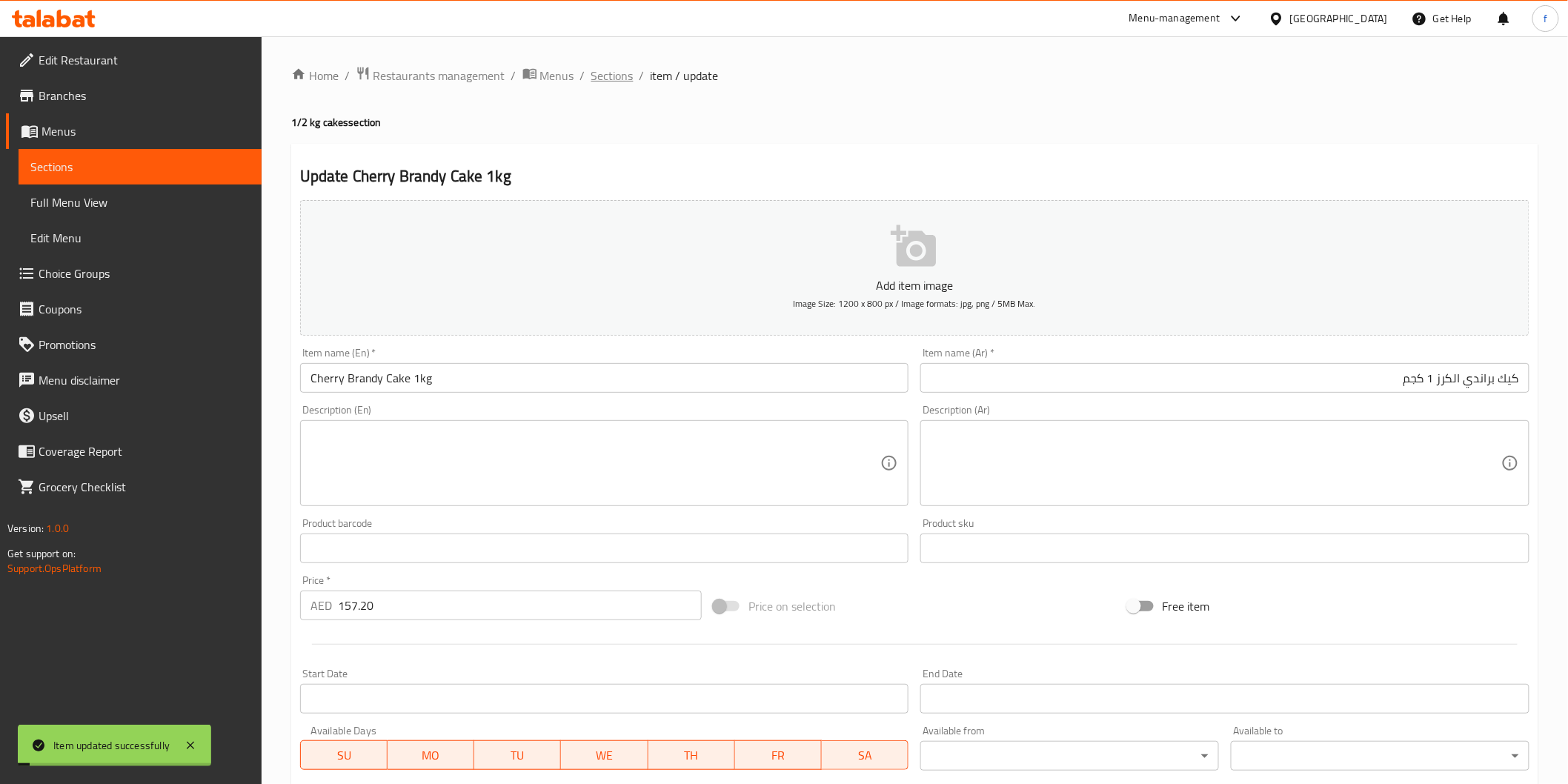
click at [609, 66] on span "Sections" at bounding box center [612, 75] width 42 height 18
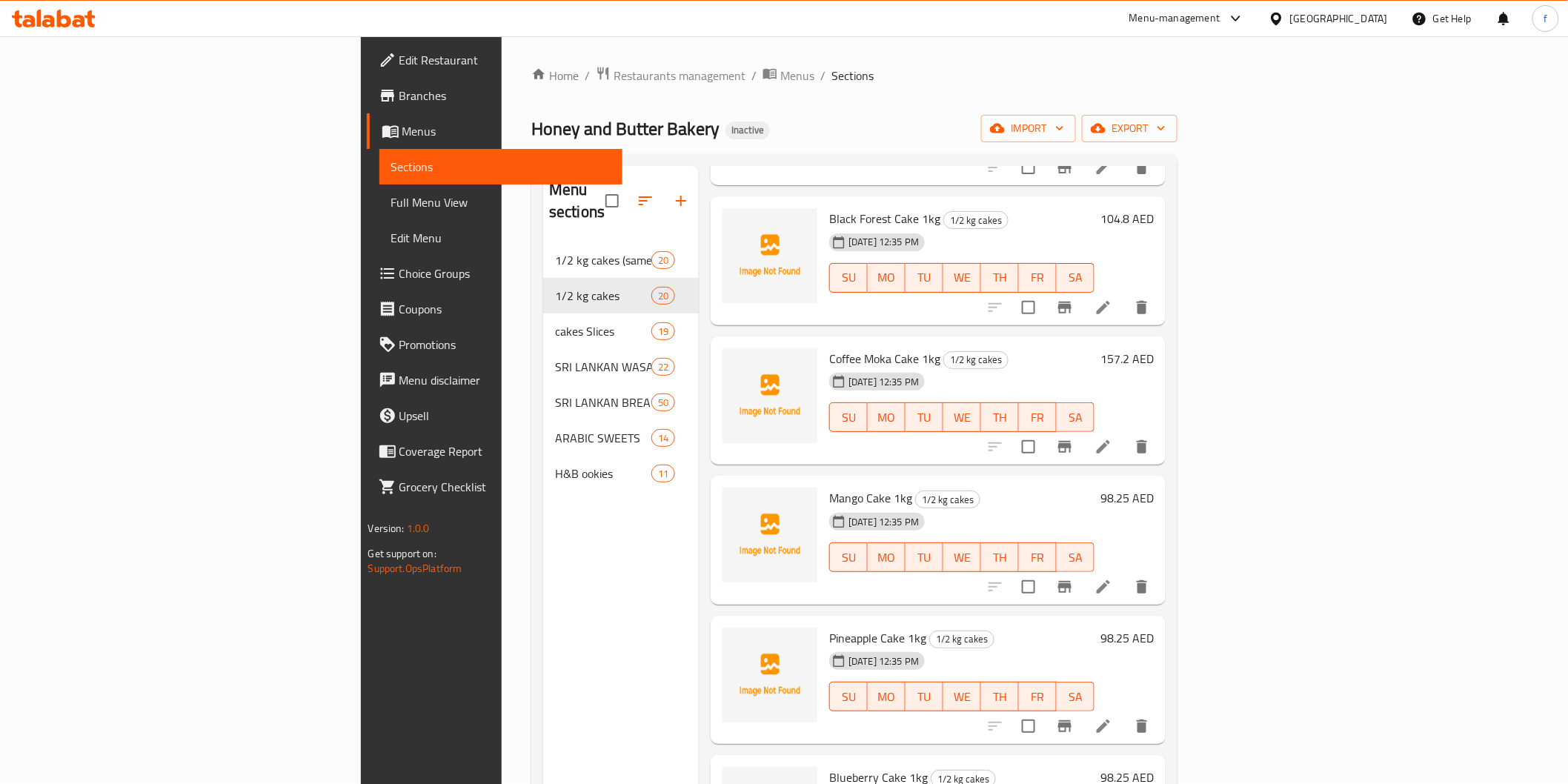
scroll to position [329, 0]
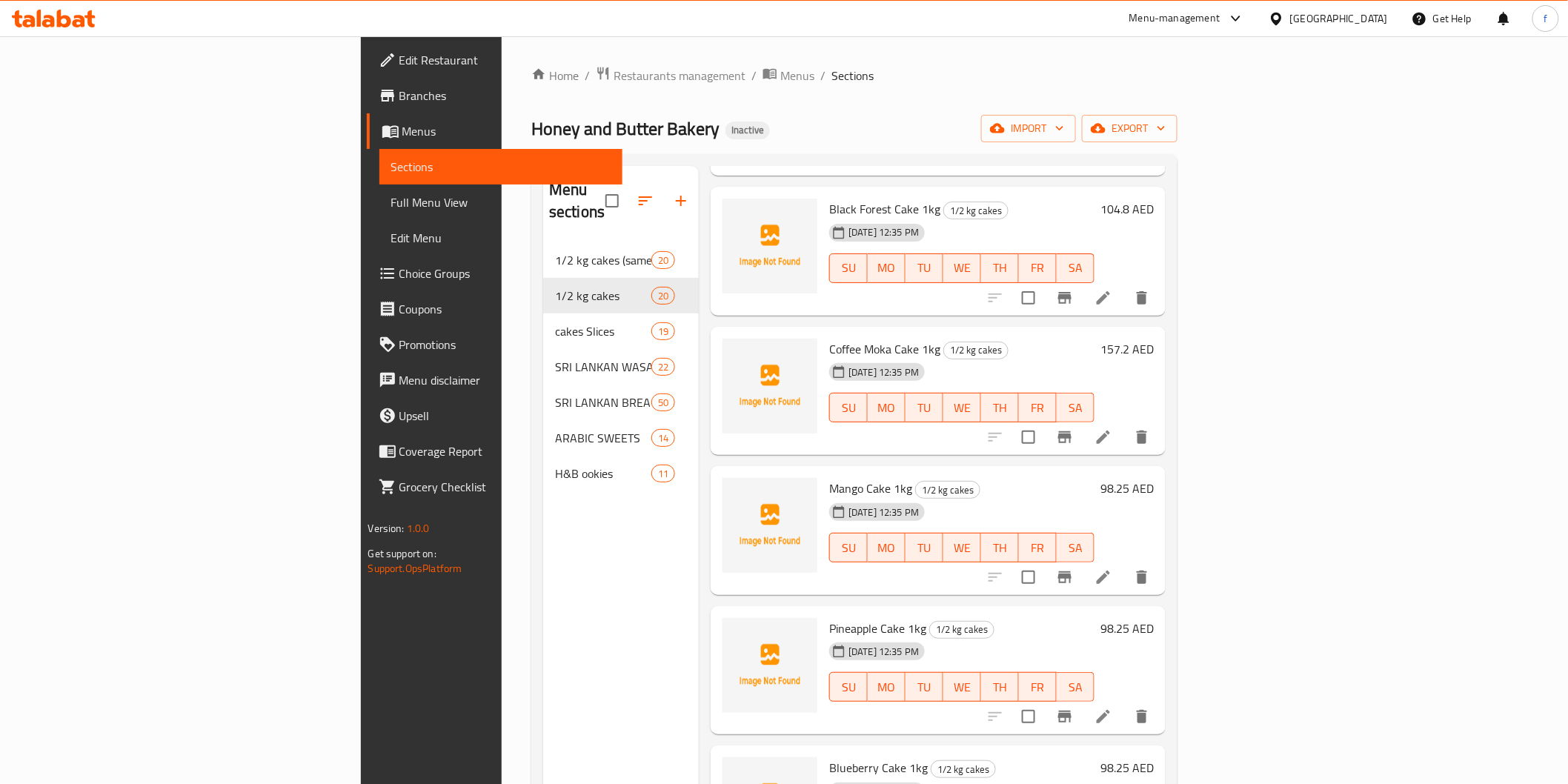
click at [1112, 289] on icon at bounding box center [1103, 298] width 18 height 18
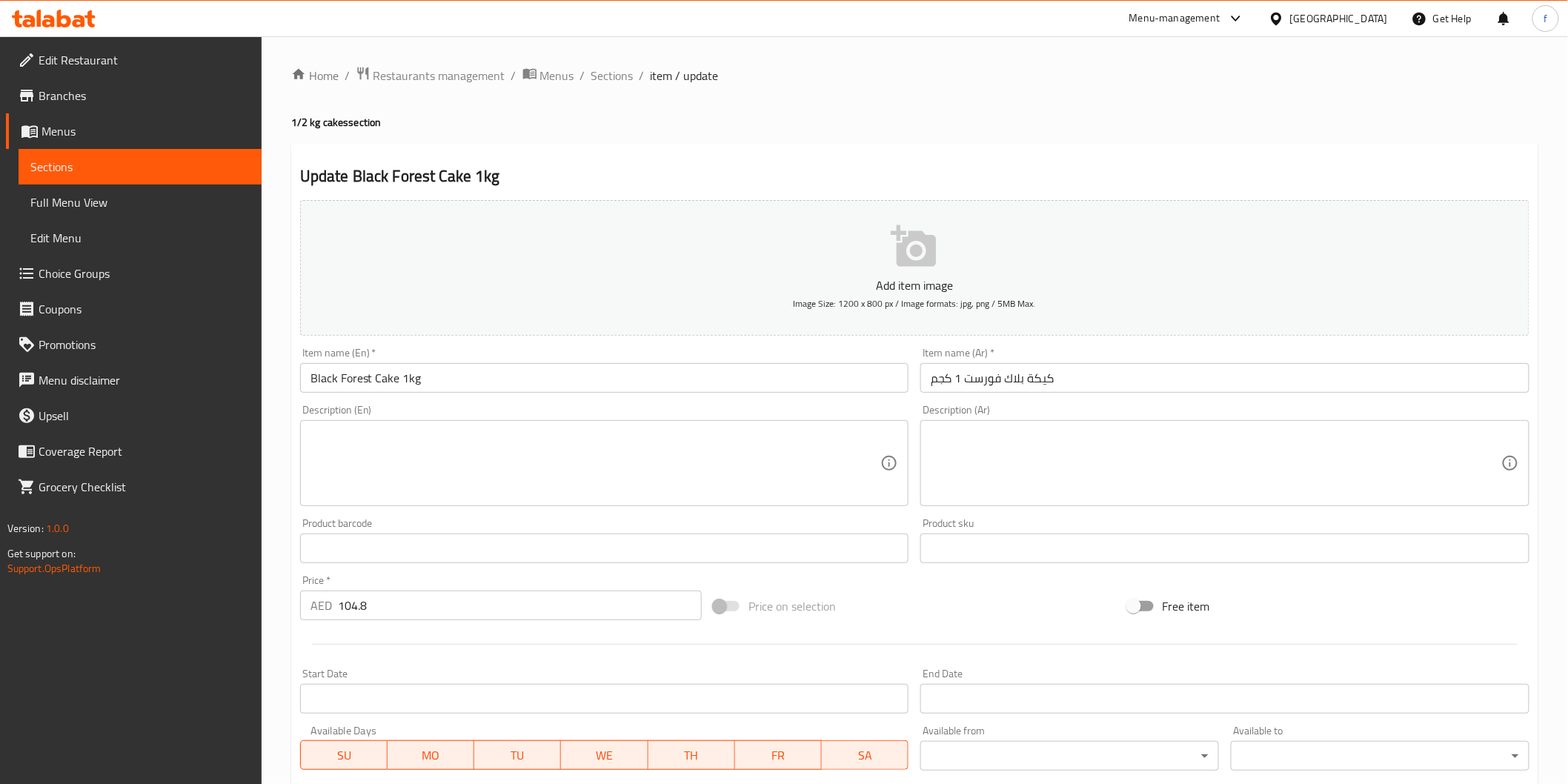
click at [1031, 386] on input "كيكة بلاك فورست 1 كجم" at bounding box center [1225, 378] width 609 height 30
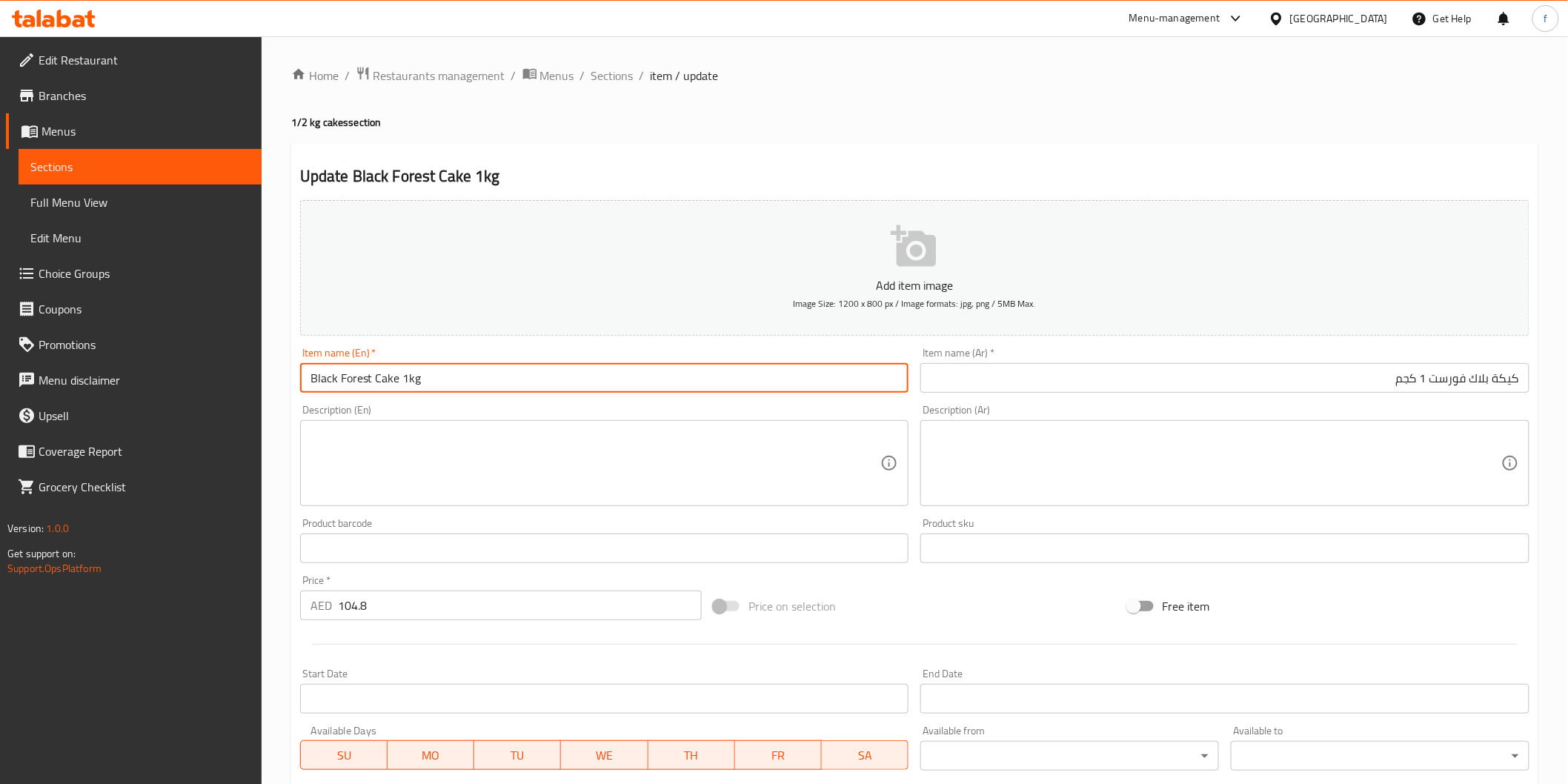
click at [461, 384] on input "Black Forest Cake 1kg" at bounding box center [605, 378] width 609 height 30
drag, startPoint x: 505, startPoint y: 386, endPoint x: 1134, endPoint y: 391, distance: 629.0
click at [508, 386] on input "Black Forest Cake 1kg" at bounding box center [605, 378] width 609 height 30
click at [1246, 384] on input "كيكة بلاك فورست 1 كجم" at bounding box center [1225, 378] width 609 height 30
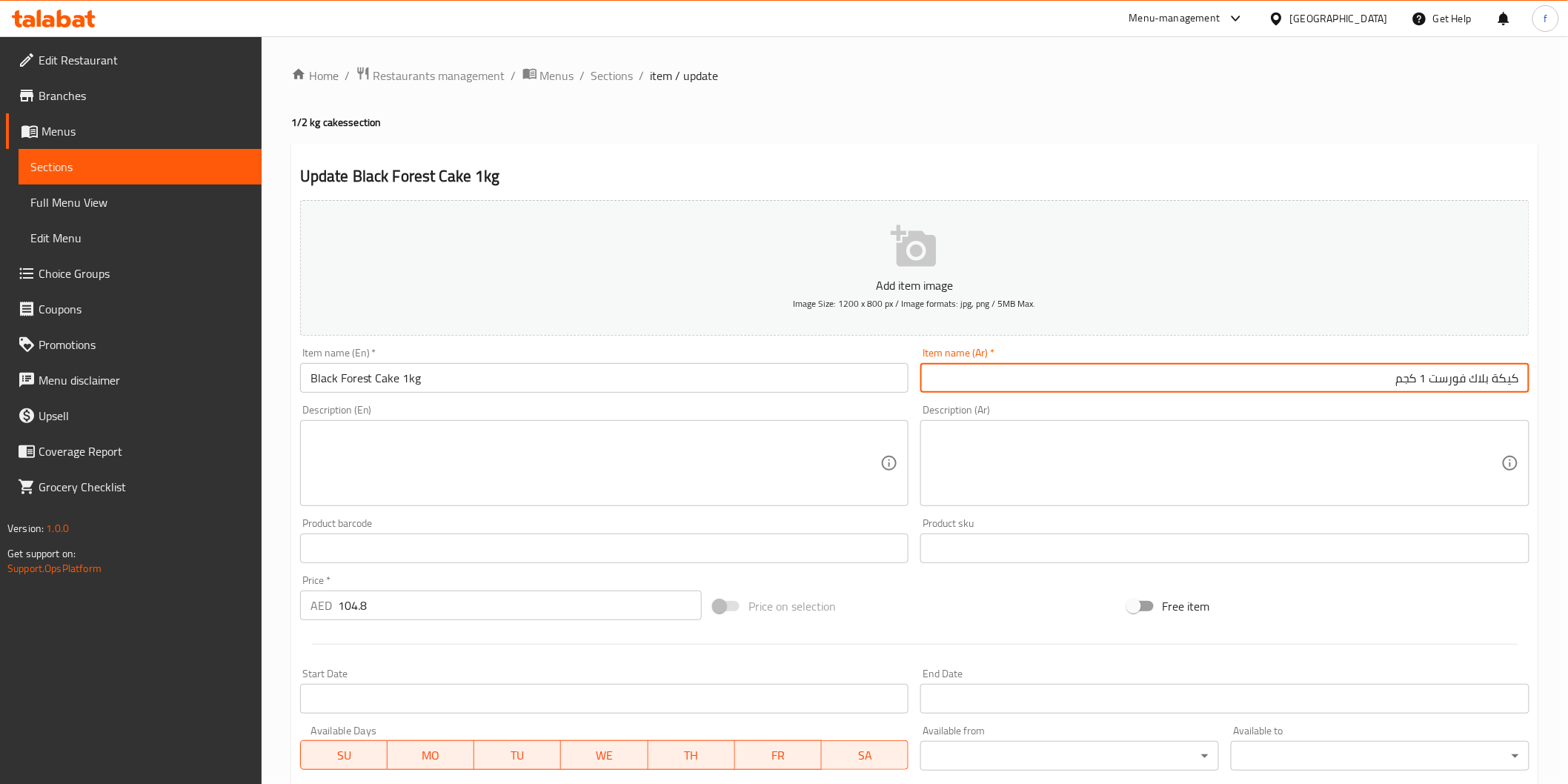
click at [738, 391] on input "Black Forest Cake 1kg" at bounding box center [605, 378] width 609 height 30
click at [1097, 365] on input "كيكة بلاك فورست 1 كجم" at bounding box center [1225, 378] width 609 height 30
click at [452, 619] on input "104.8" at bounding box center [520, 605] width 364 height 30
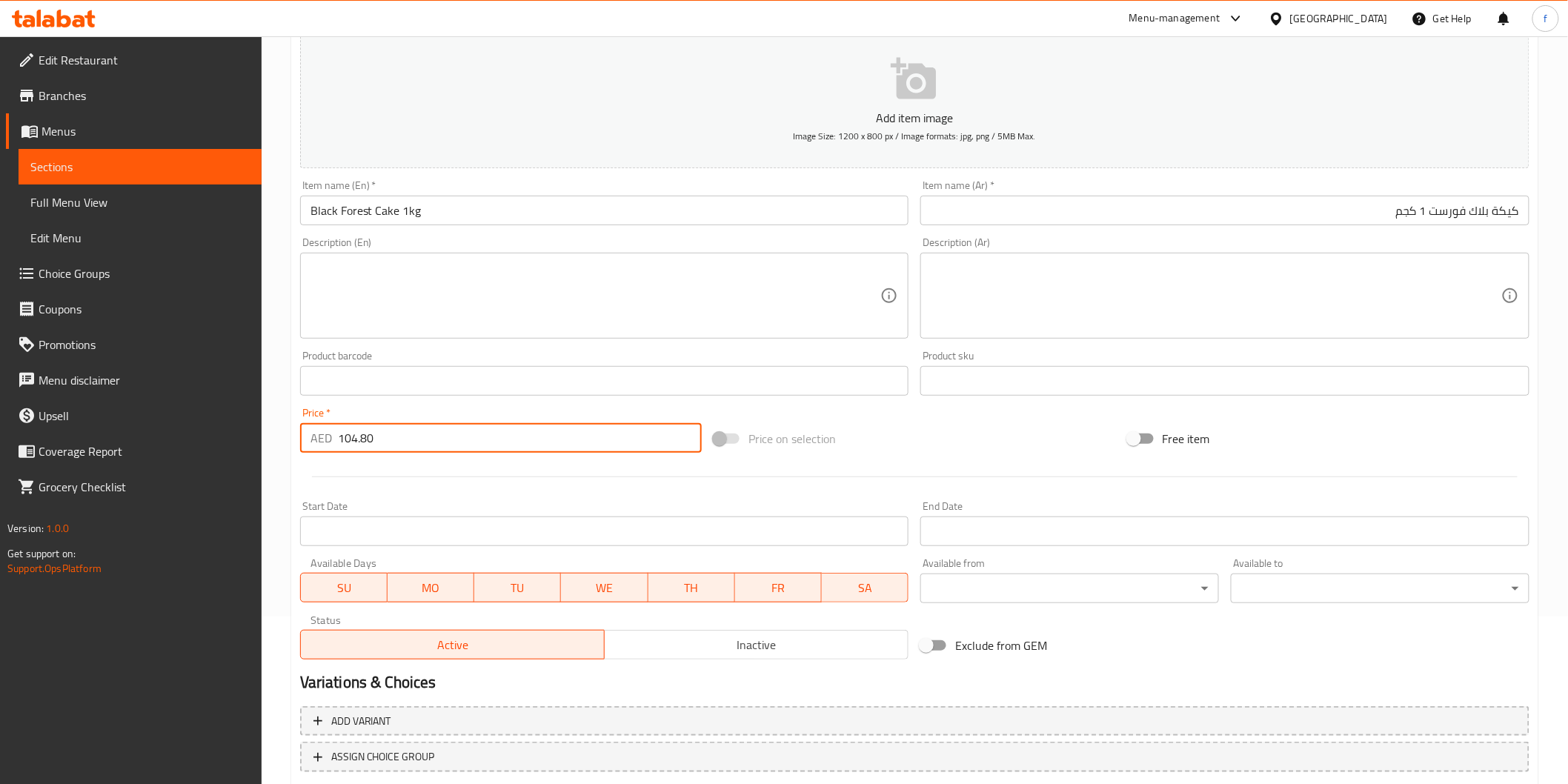
scroll to position [260, 0]
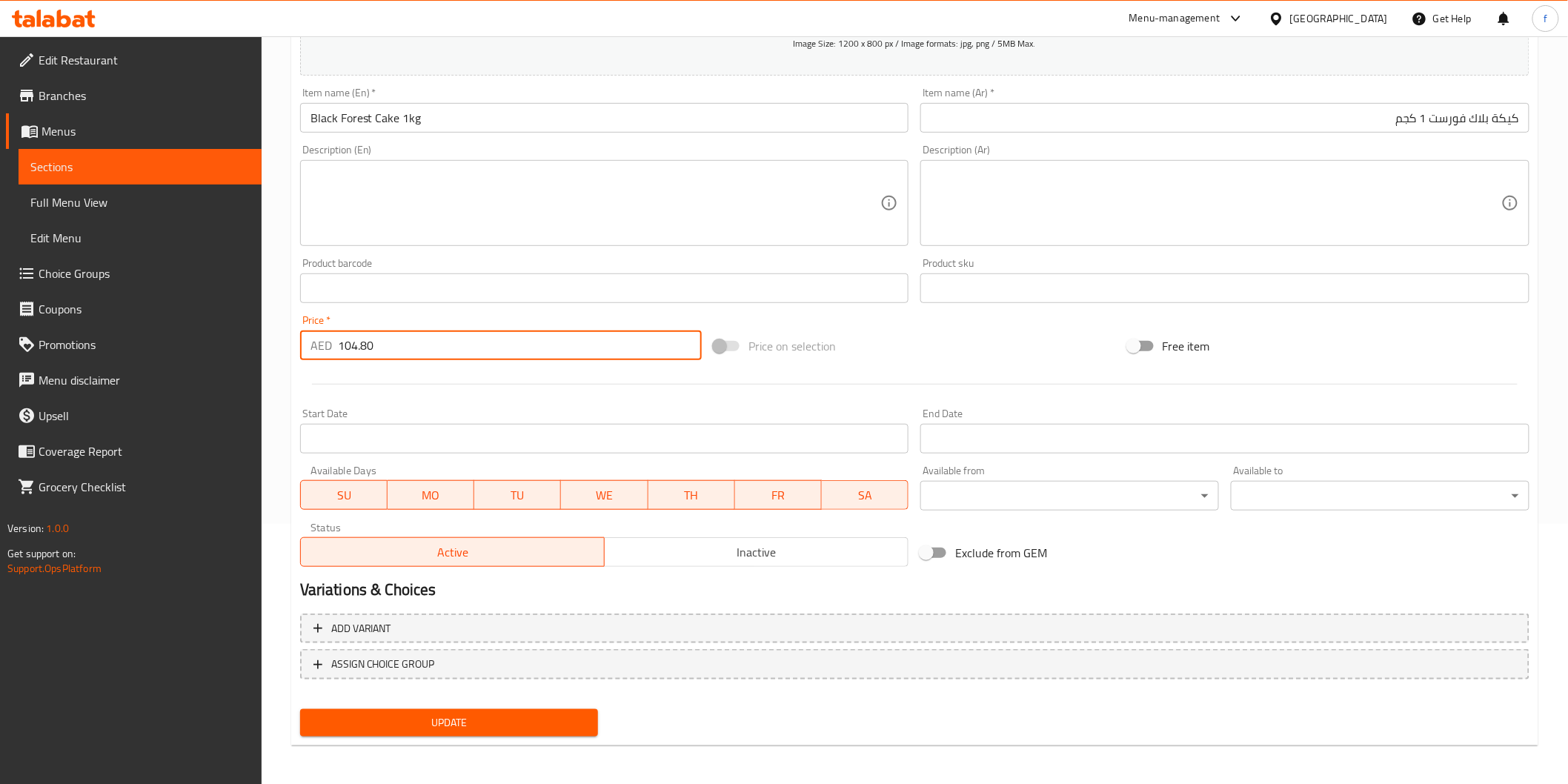
type input "104.80"
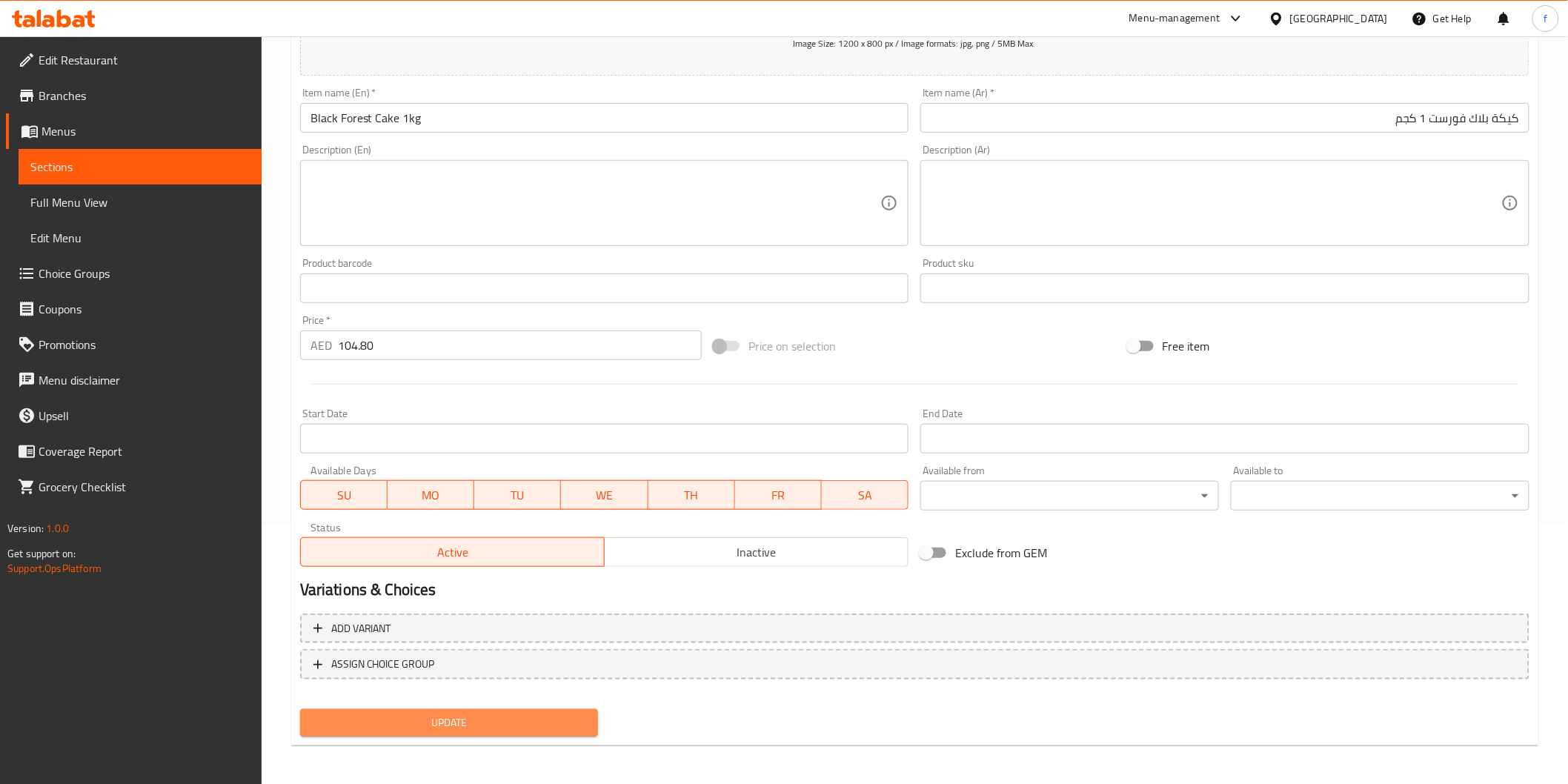
click at [449, 717] on span "Update" at bounding box center [450, 723] width 275 height 18
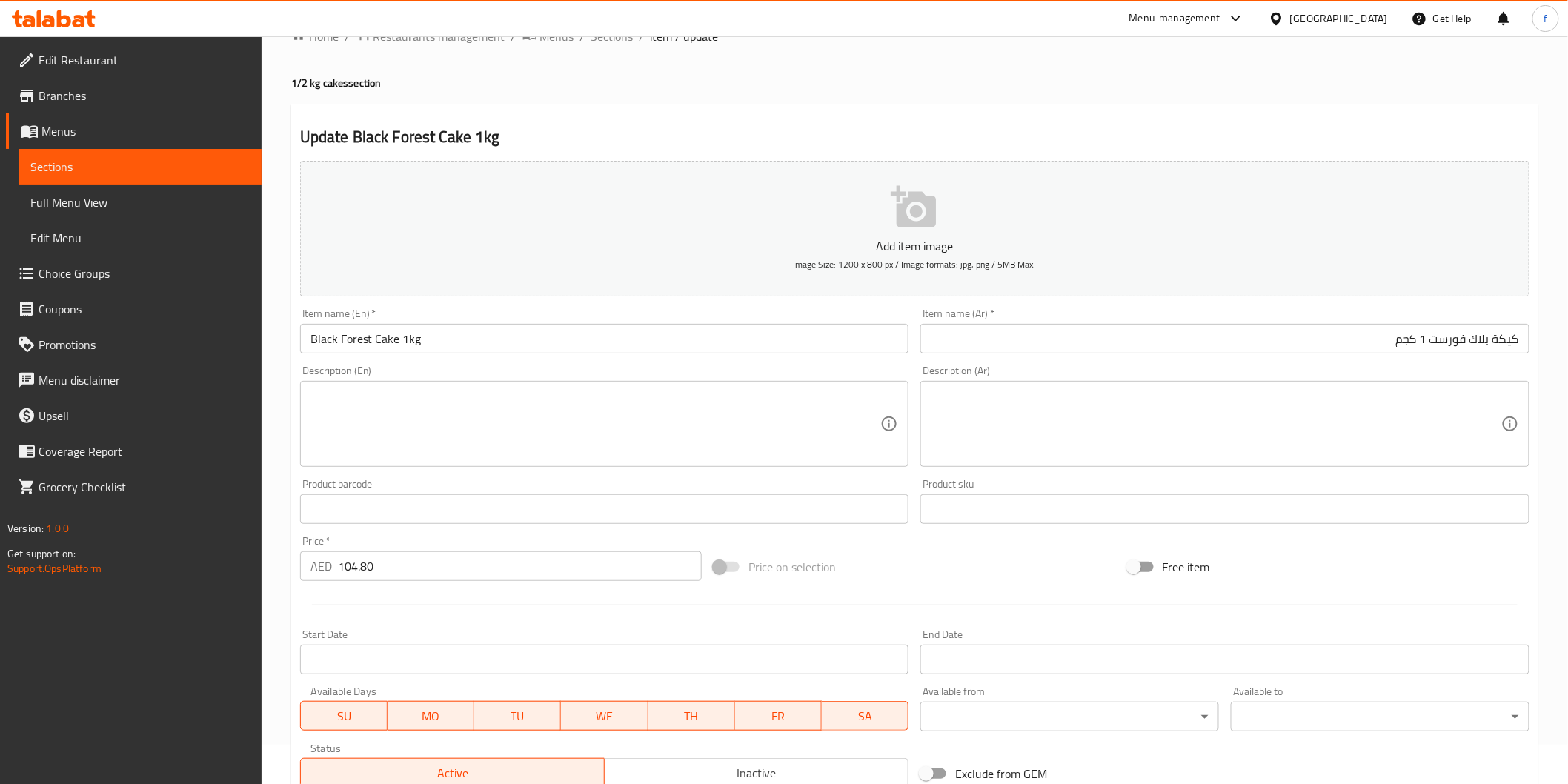
scroll to position [0, 0]
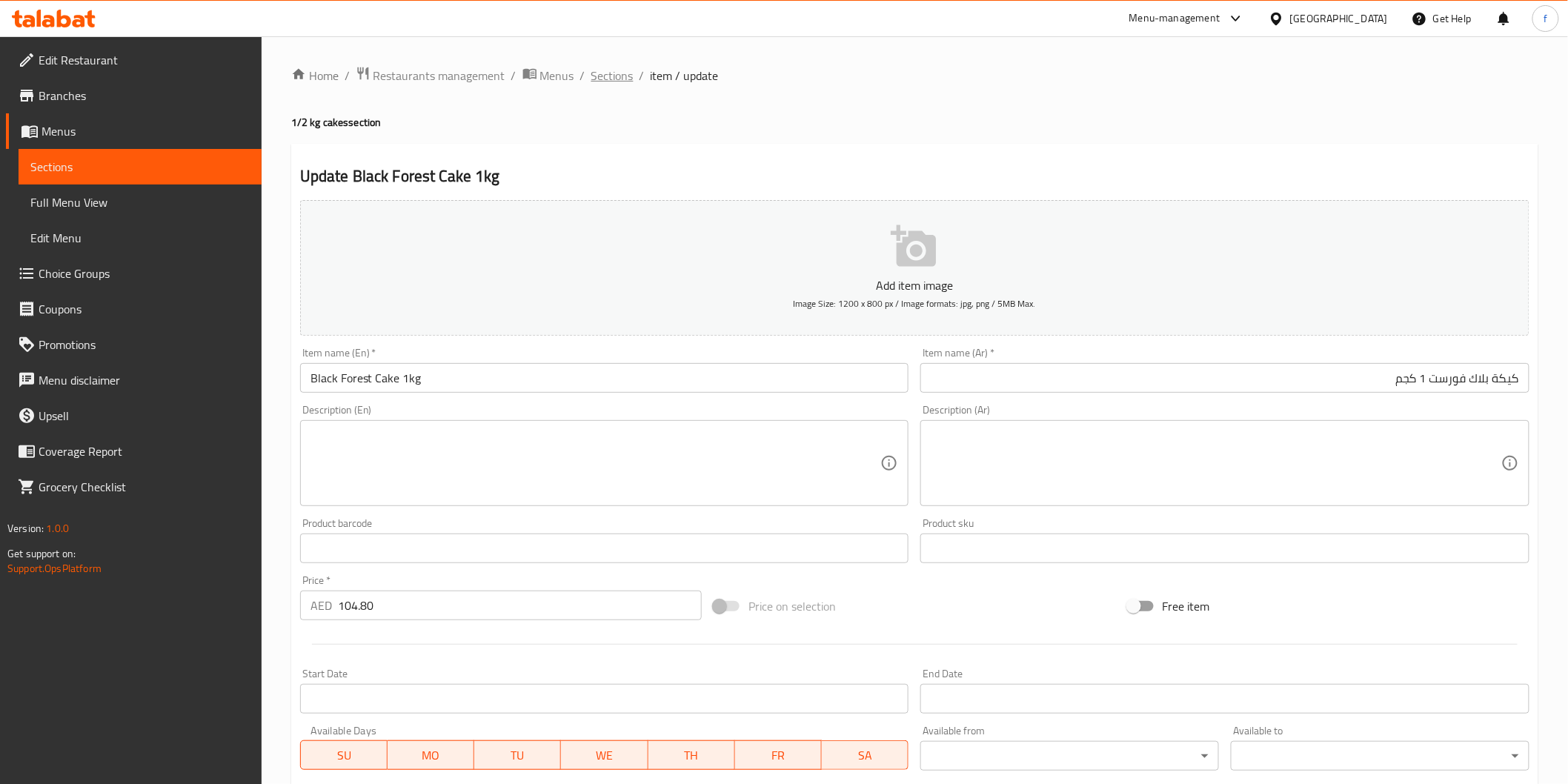
click at [601, 69] on span "Sections" at bounding box center [612, 75] width 42 height 18
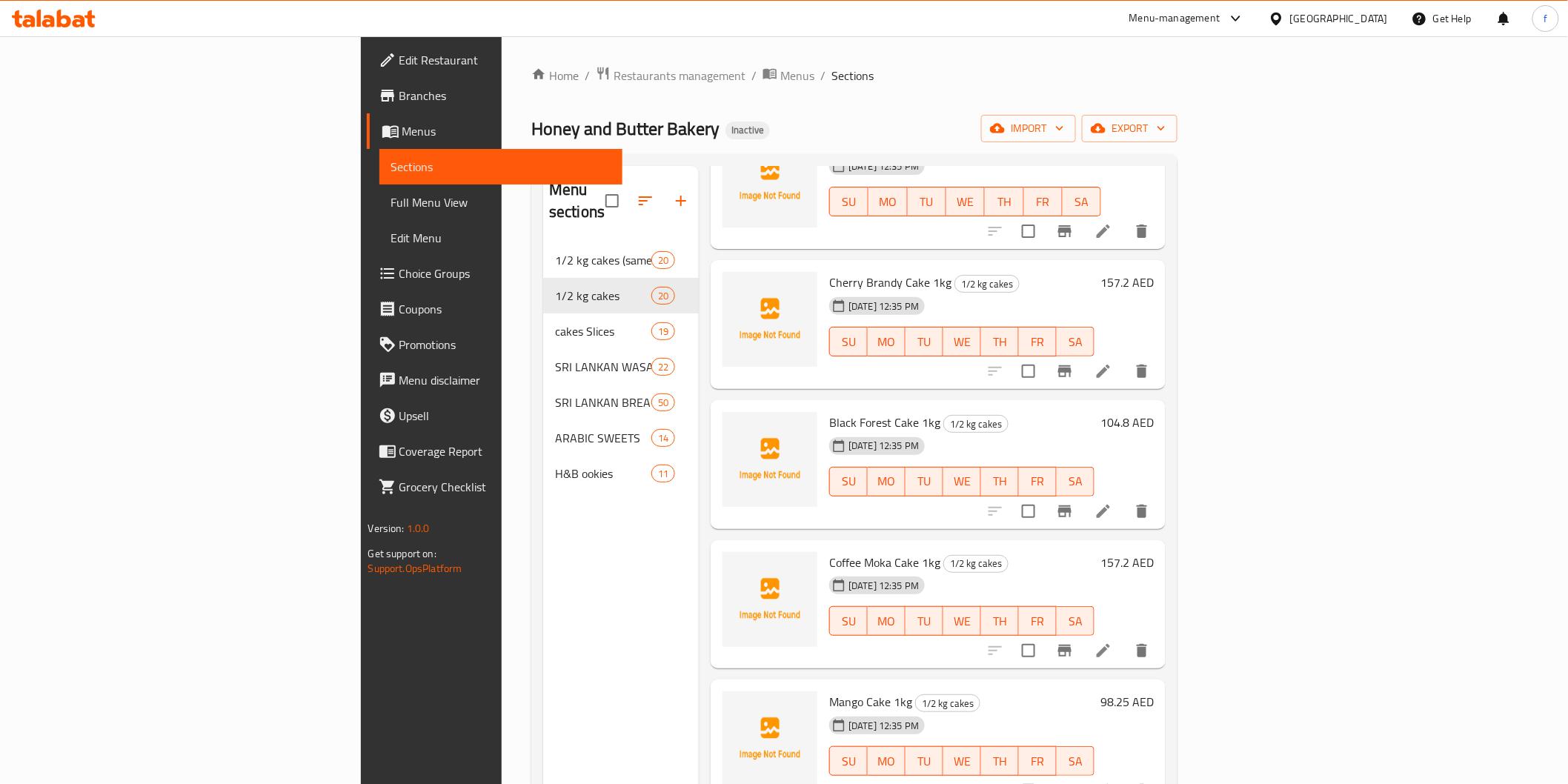
scroll to position [164, 0]
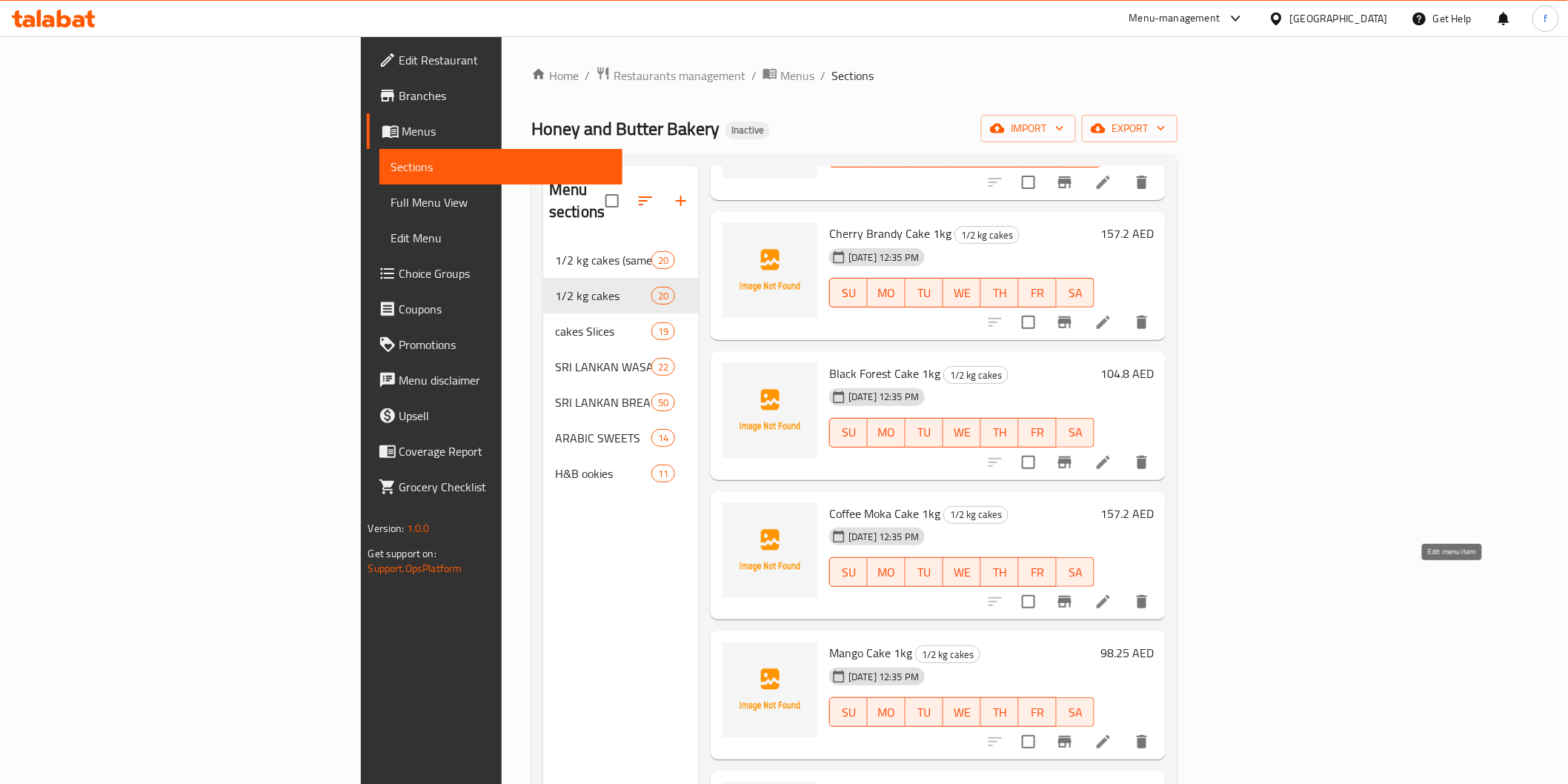
click at [1112, 593] on icon at bounding box center [1103, 602] width 18 height 18
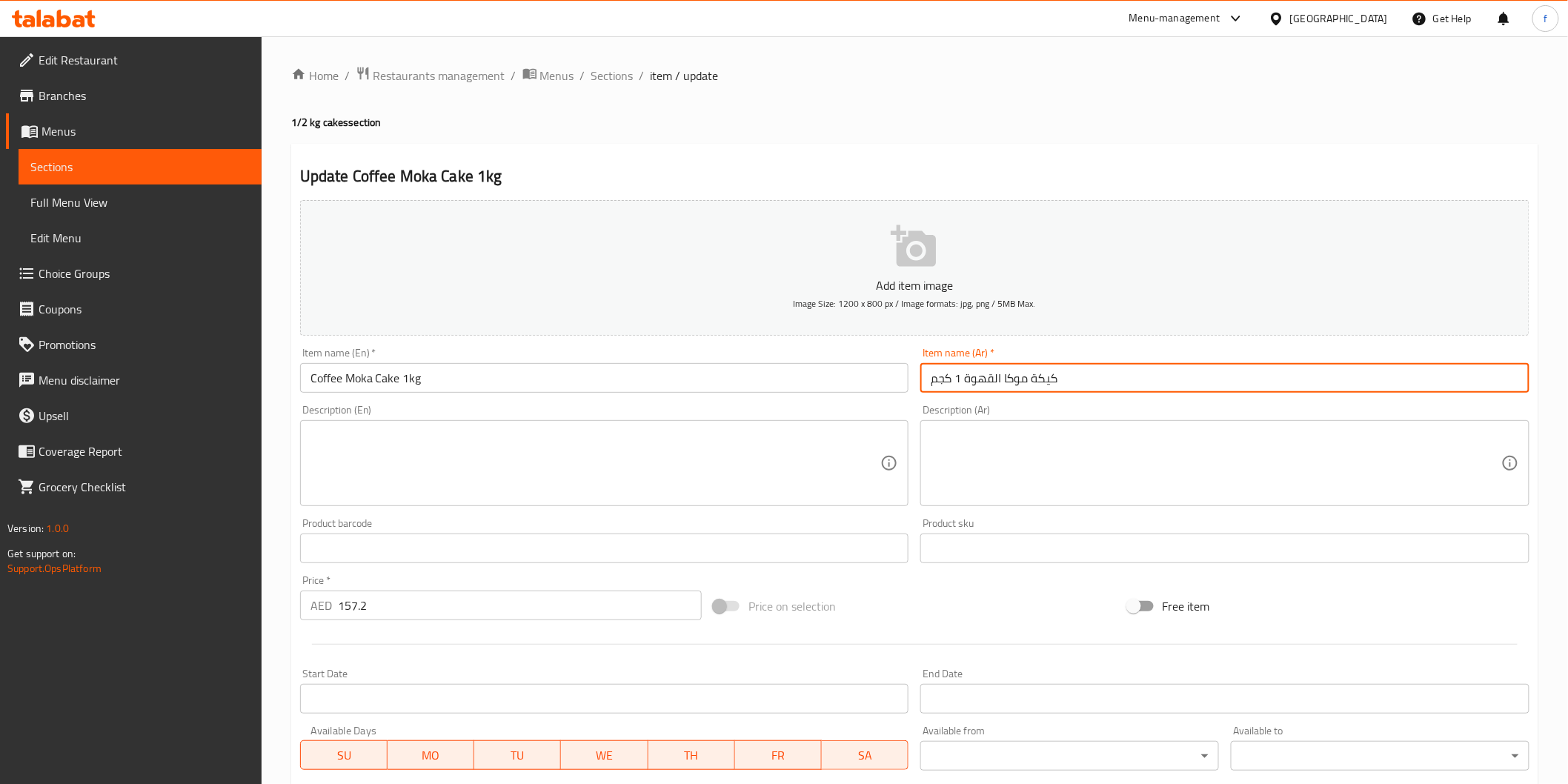
click at [1100, 376] on input "كيكة موكا القهوة 1 كجم" at bounding box center [1225, 378] width 609 height 30
click at [410, 604] on input "157.2" at bounding box center [520, 605] width 364 height 30
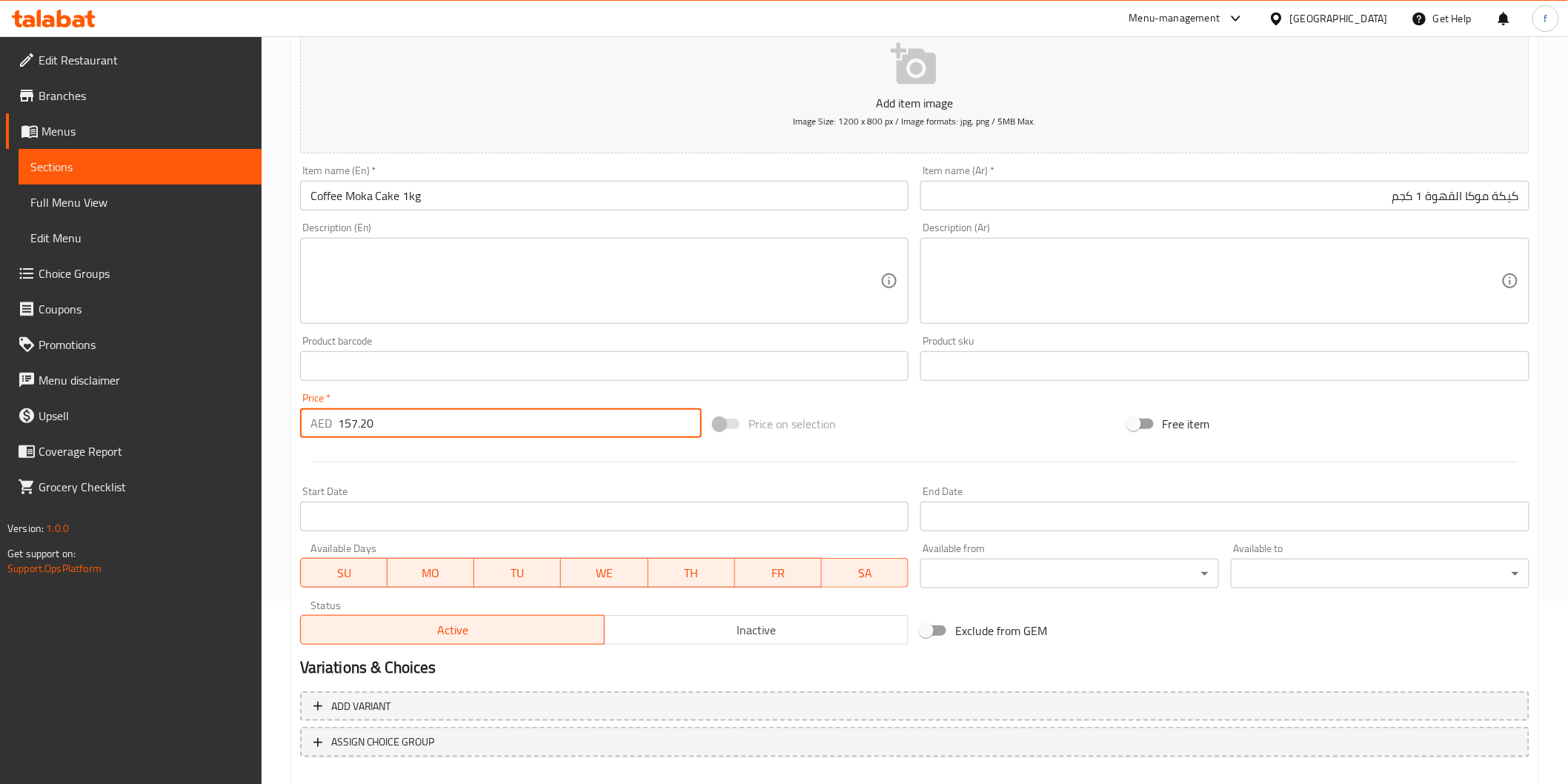
scroll to position [260, 0]
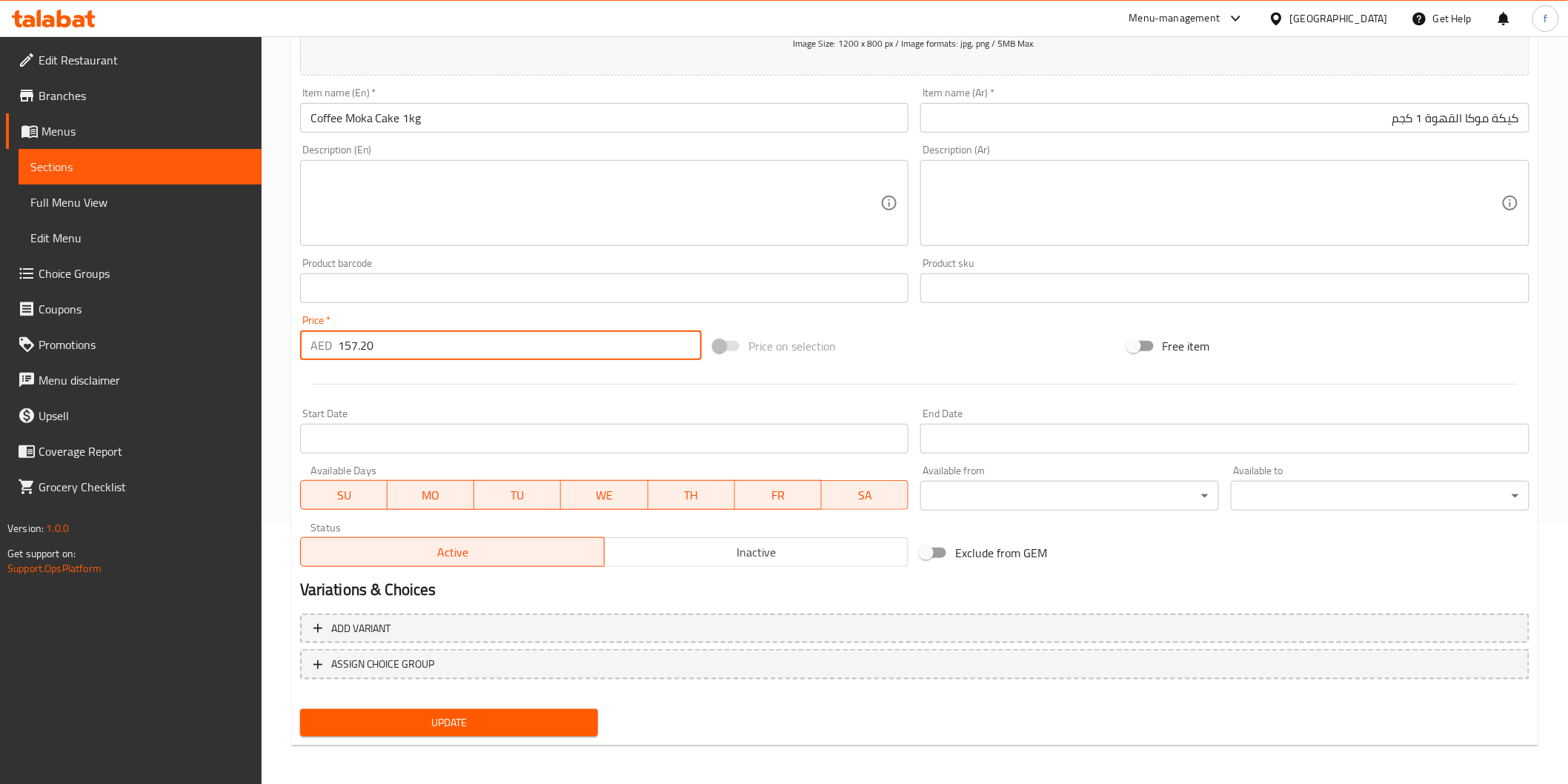
type input "157.20"
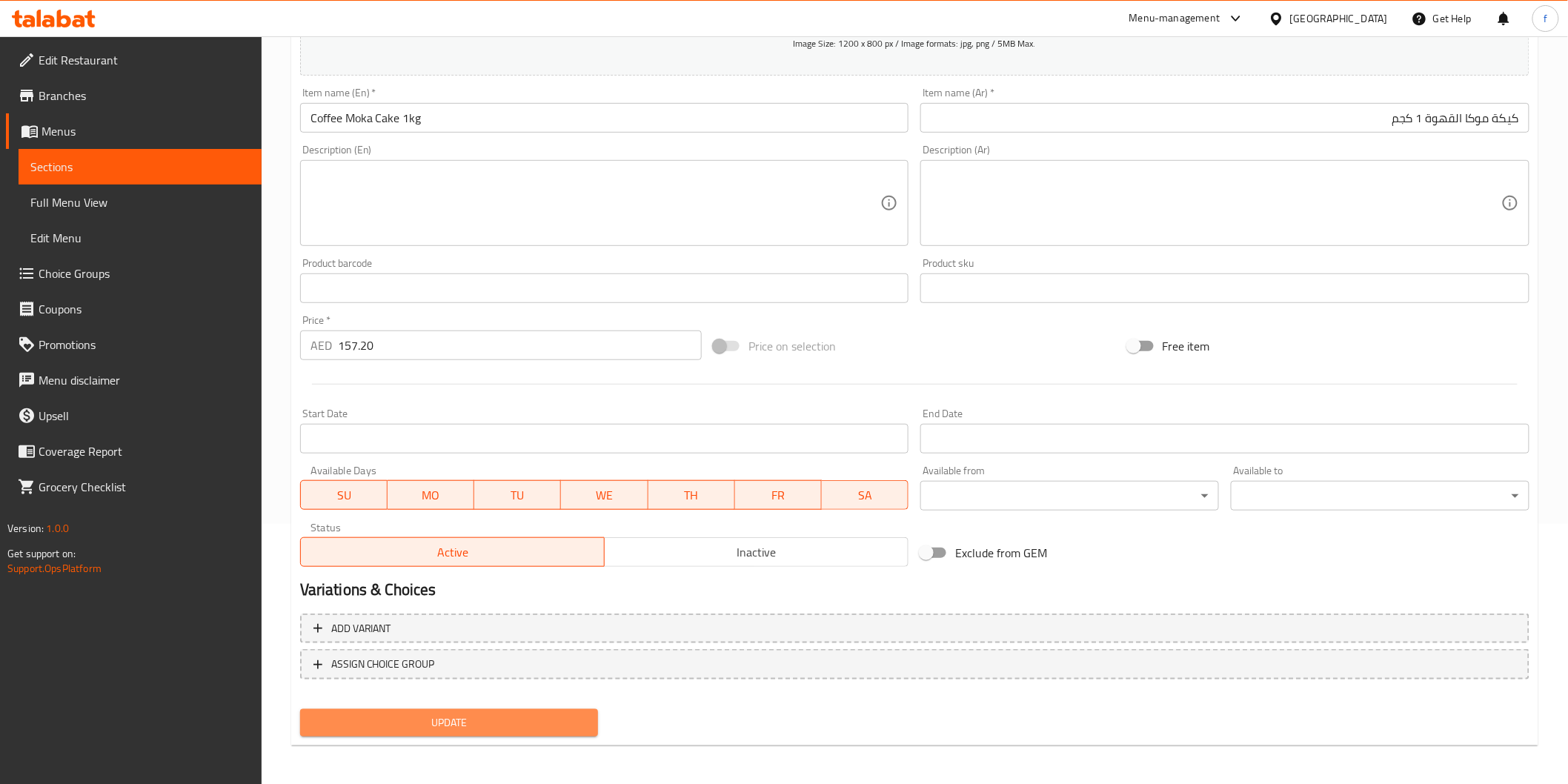
click at [398, 719] on span "Update" at bounding box center [450, 723] width 275 height 18
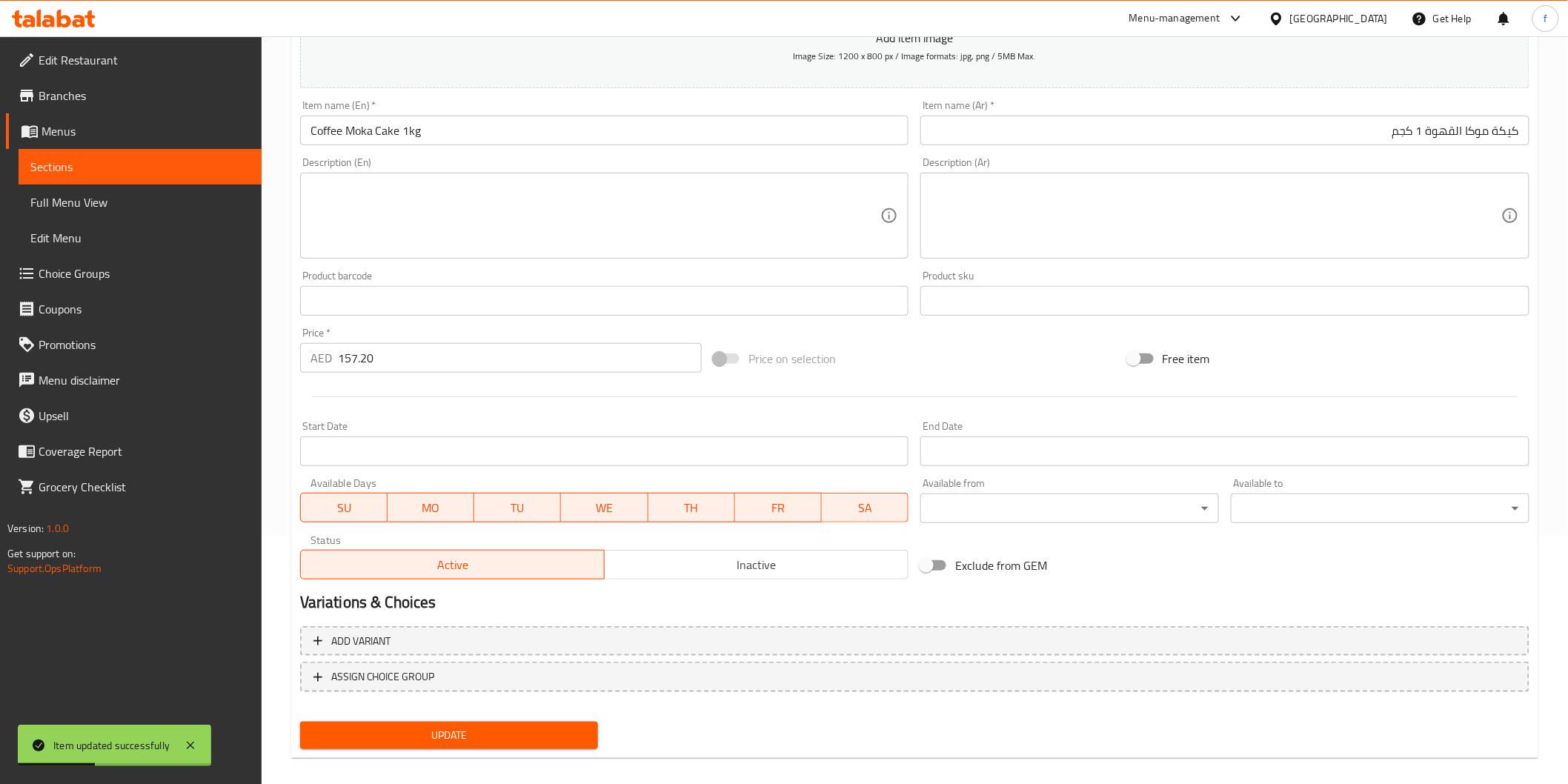
scroll to position [0, 0]
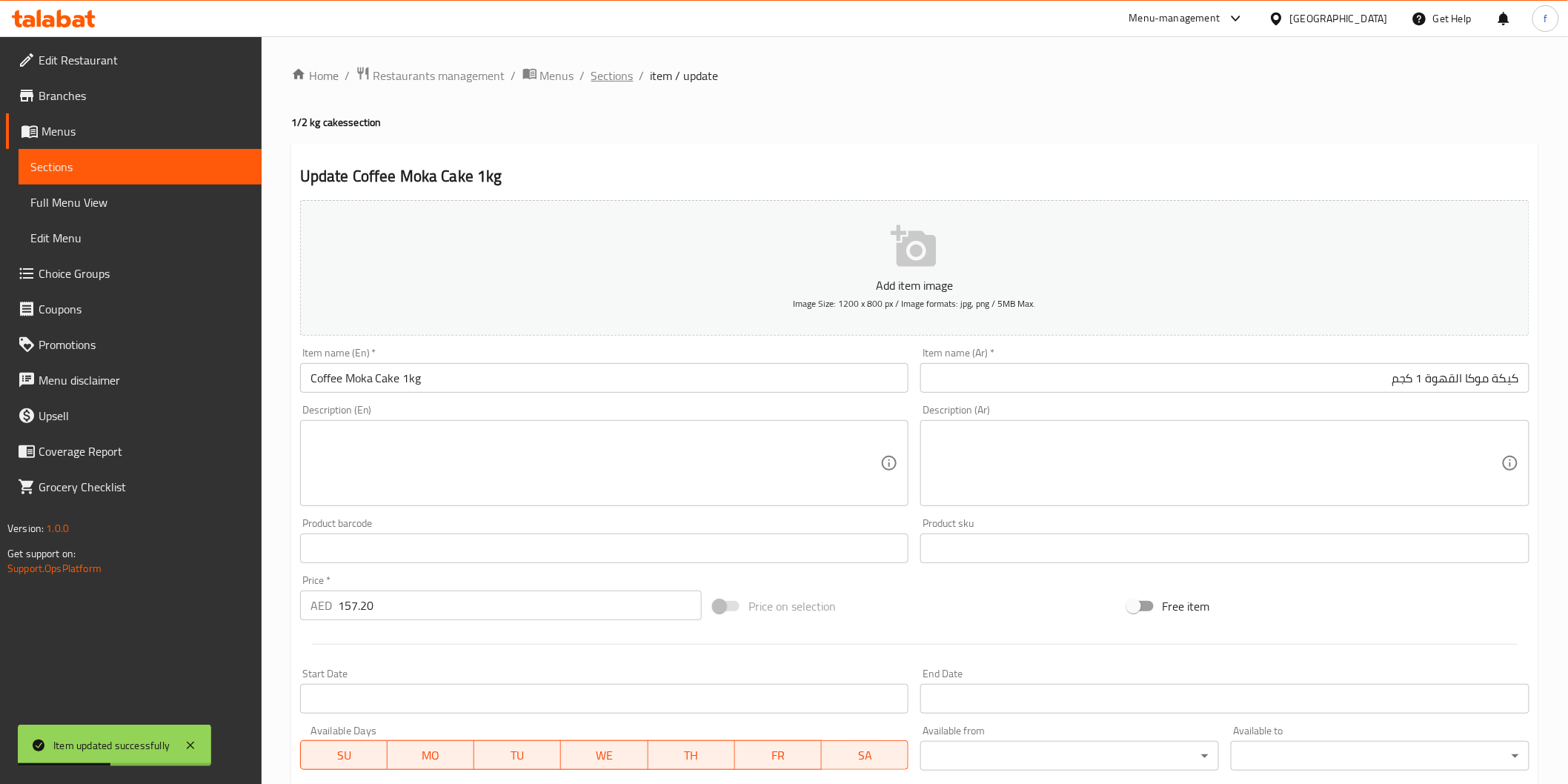
click at [610, 77] on span "Sections" at bounding box center [612, 75] width 42 height 18
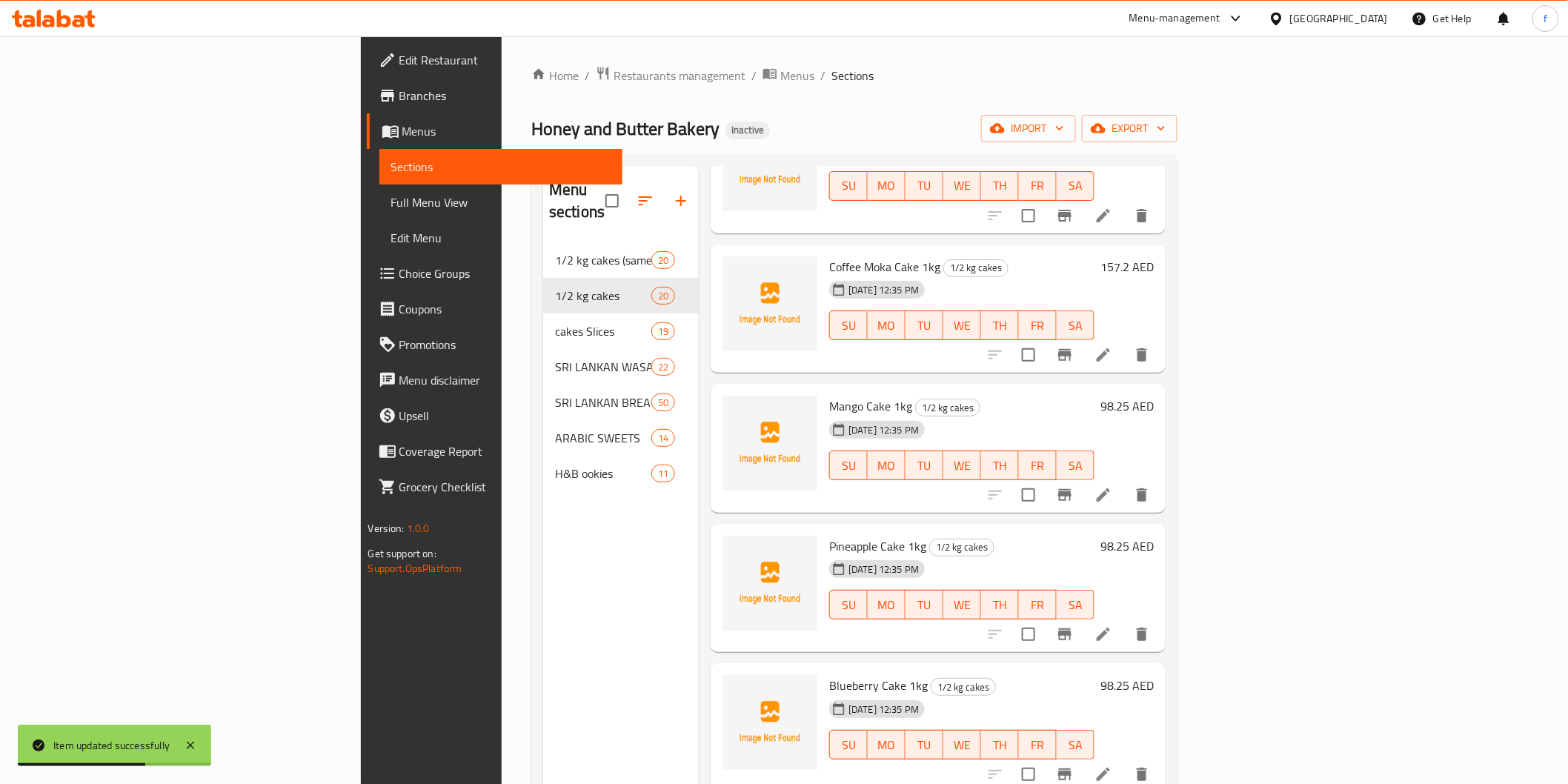
scroll to position [493, 0]
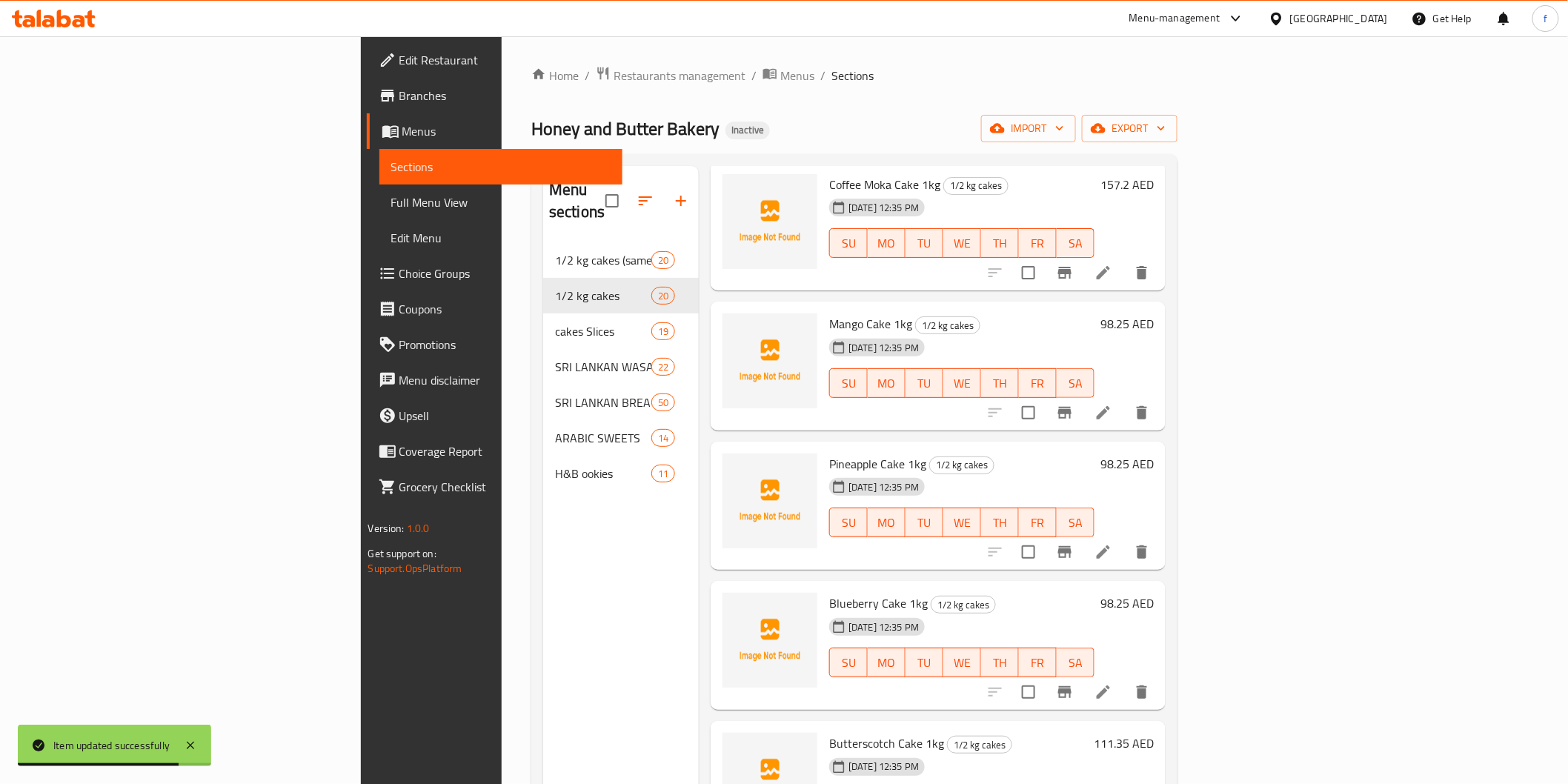
click at [1124, 401] on li at bounding box center [1103, 412] width 41 height 27
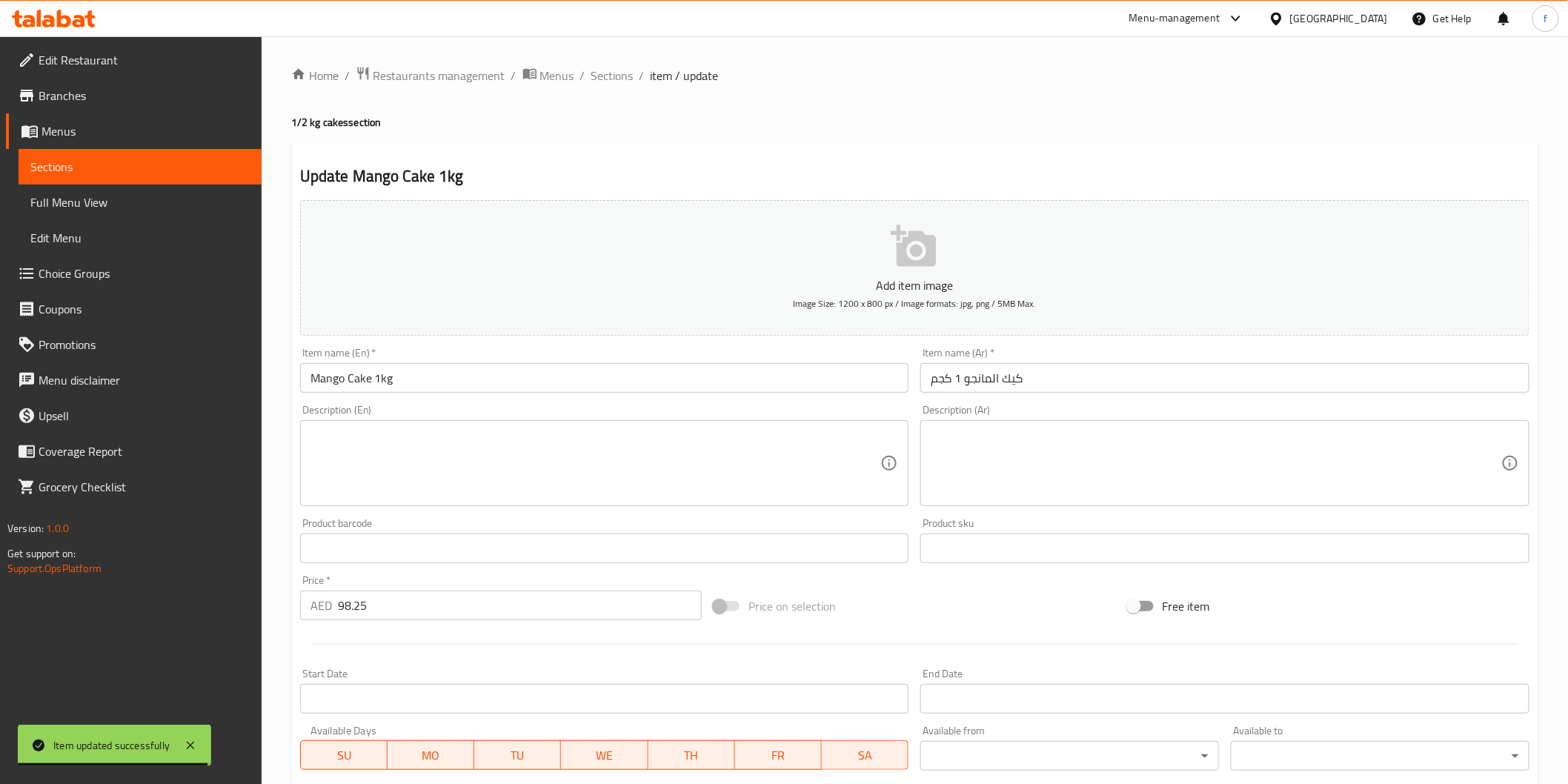
click at [1166, 376] on input "كيك المانجو 1 كجم" at bounding box center [1225, 378] width 609 height 30
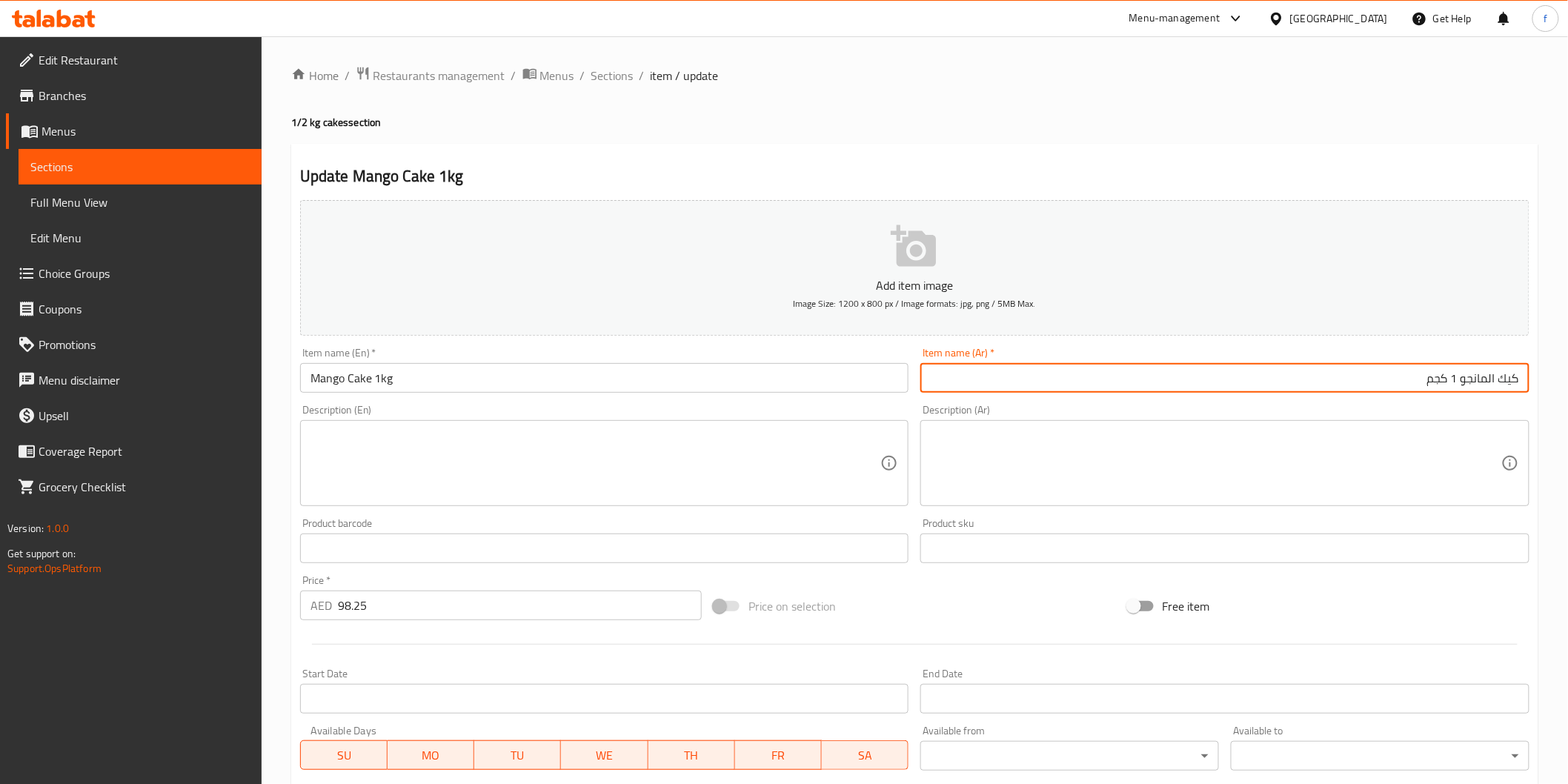
click at [476, 376] on input "Mango Cake 1kg" at bounding box center [605, 378] width 609 height 30
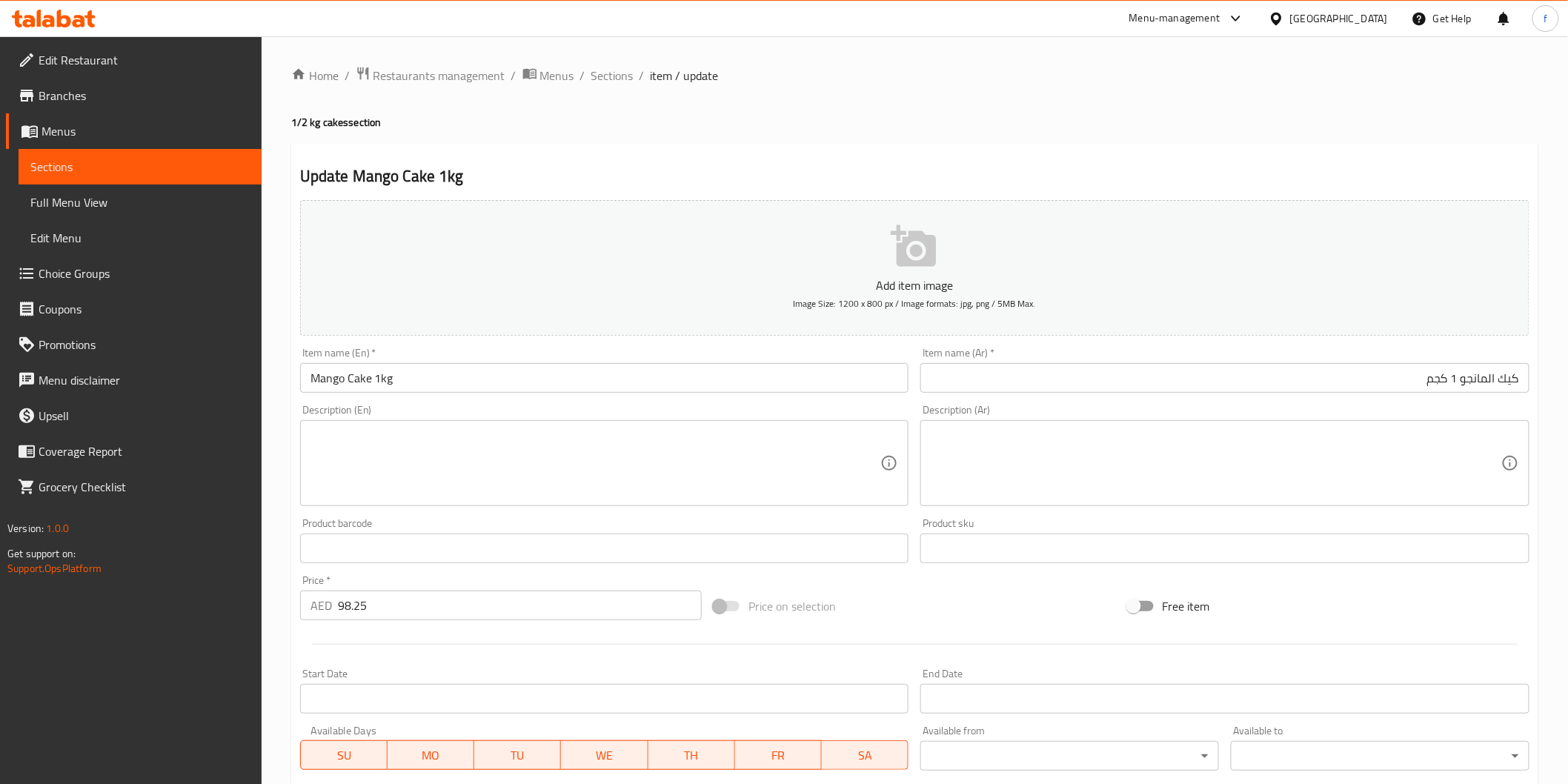
click at [1273, 402] on div "Description (Ar) Description (Ar)" at bounding box center [1224, 455] width 621 height 114
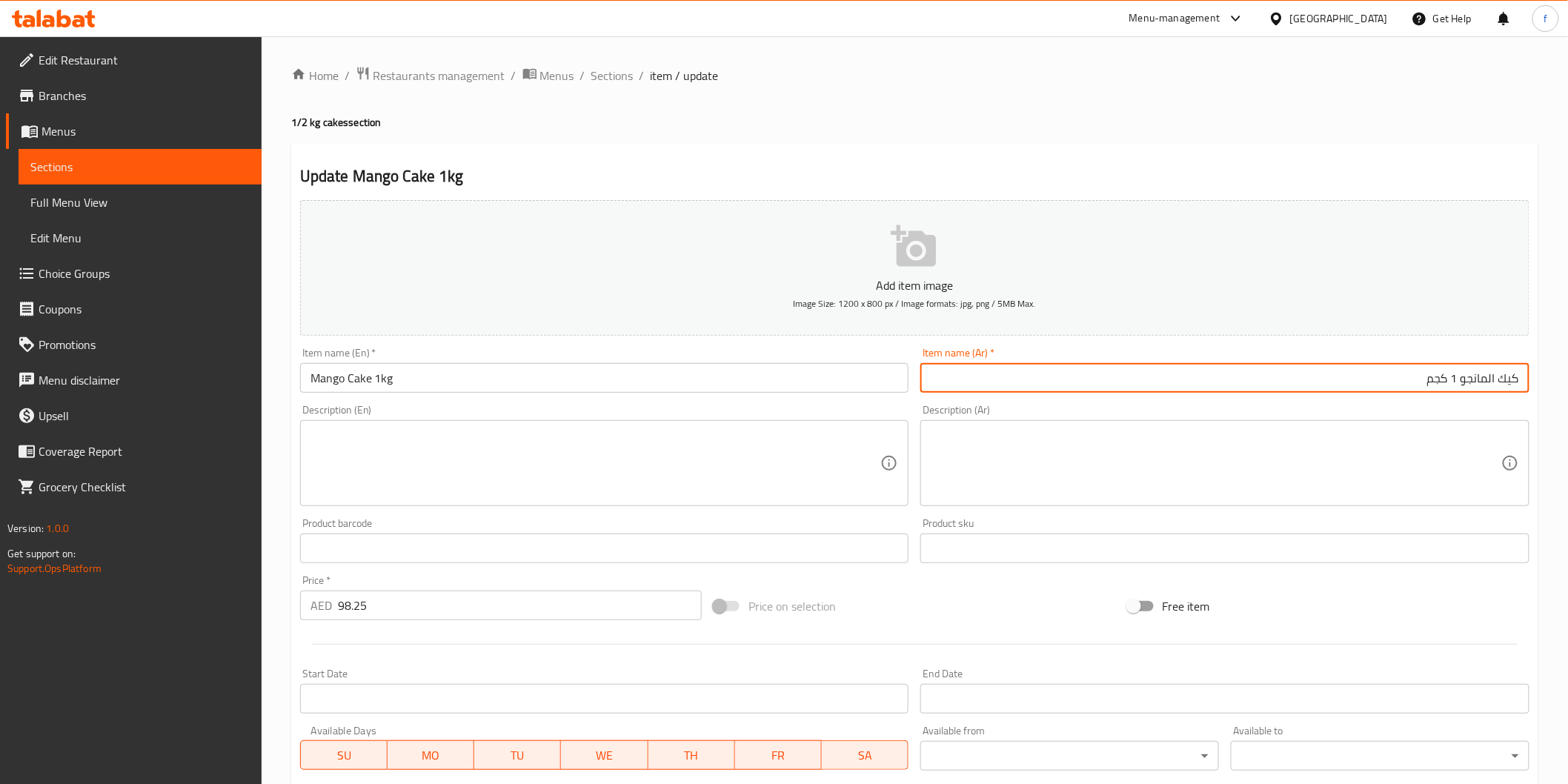
drag, startPoint x: 1304, startPoint y: 382, endPoint x: 1090, endPoint y: 401, distance: 214.8
click at [1302, 382] on input "كيك المانجو 1 كجم" at bounding box center [1225, 378] width 609 height 30
drag, startPoint x: 692, startPoint y: 382, endPoint x: 1203, endPoint y: 376, distance: 511.0
click at [729, 376] on input "Mango Cake 1kg" at bounding box center [605, 378] width 609 height 30
click at [1440, 379] on input "كيك المانجو 1 كجم" at bounding box center [1225, 378] width 609 height 30
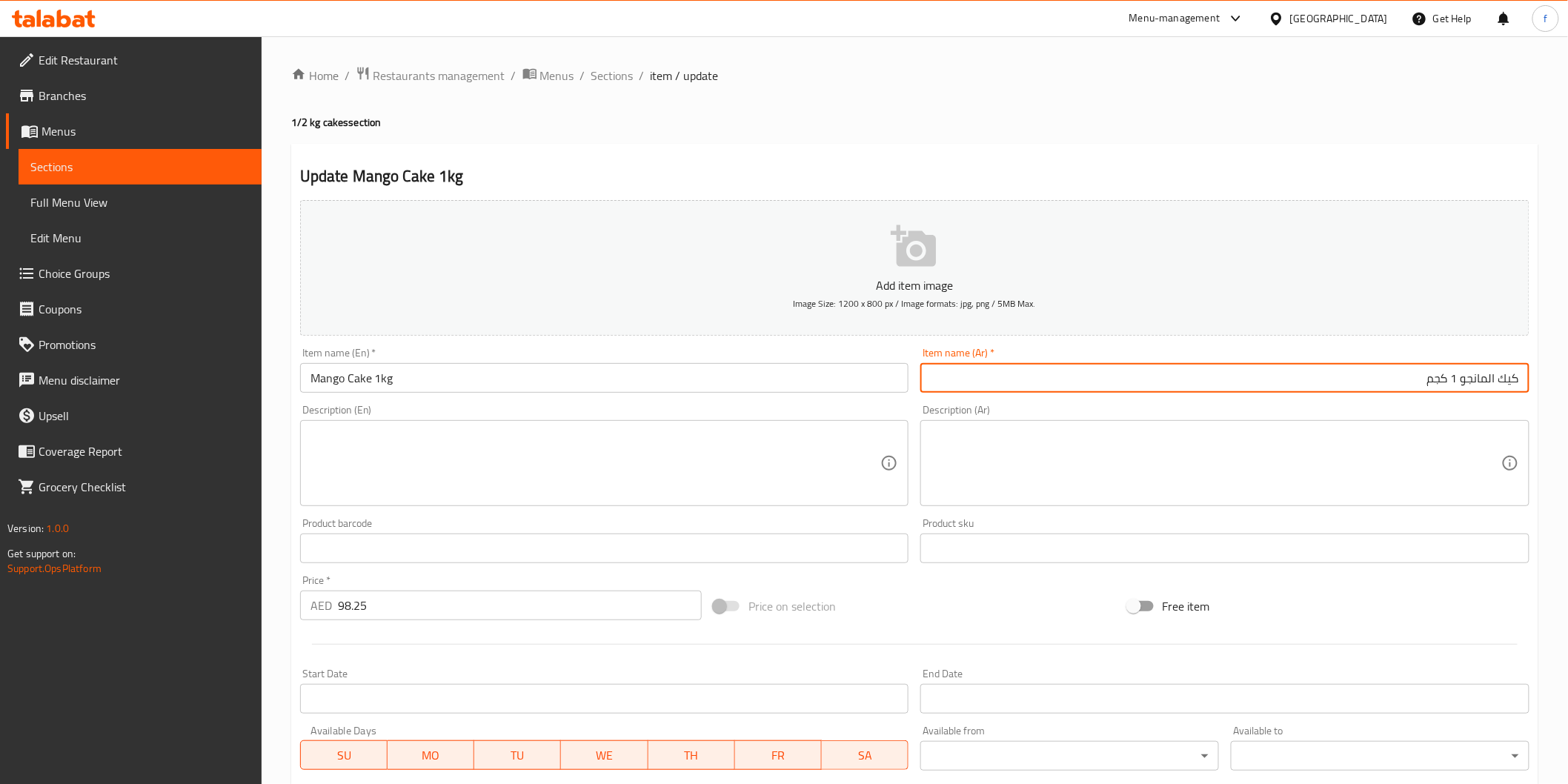
click at [808, 378] on input "Mango Cake 1kg" at bounding box center [605, 378] width 609 height 30
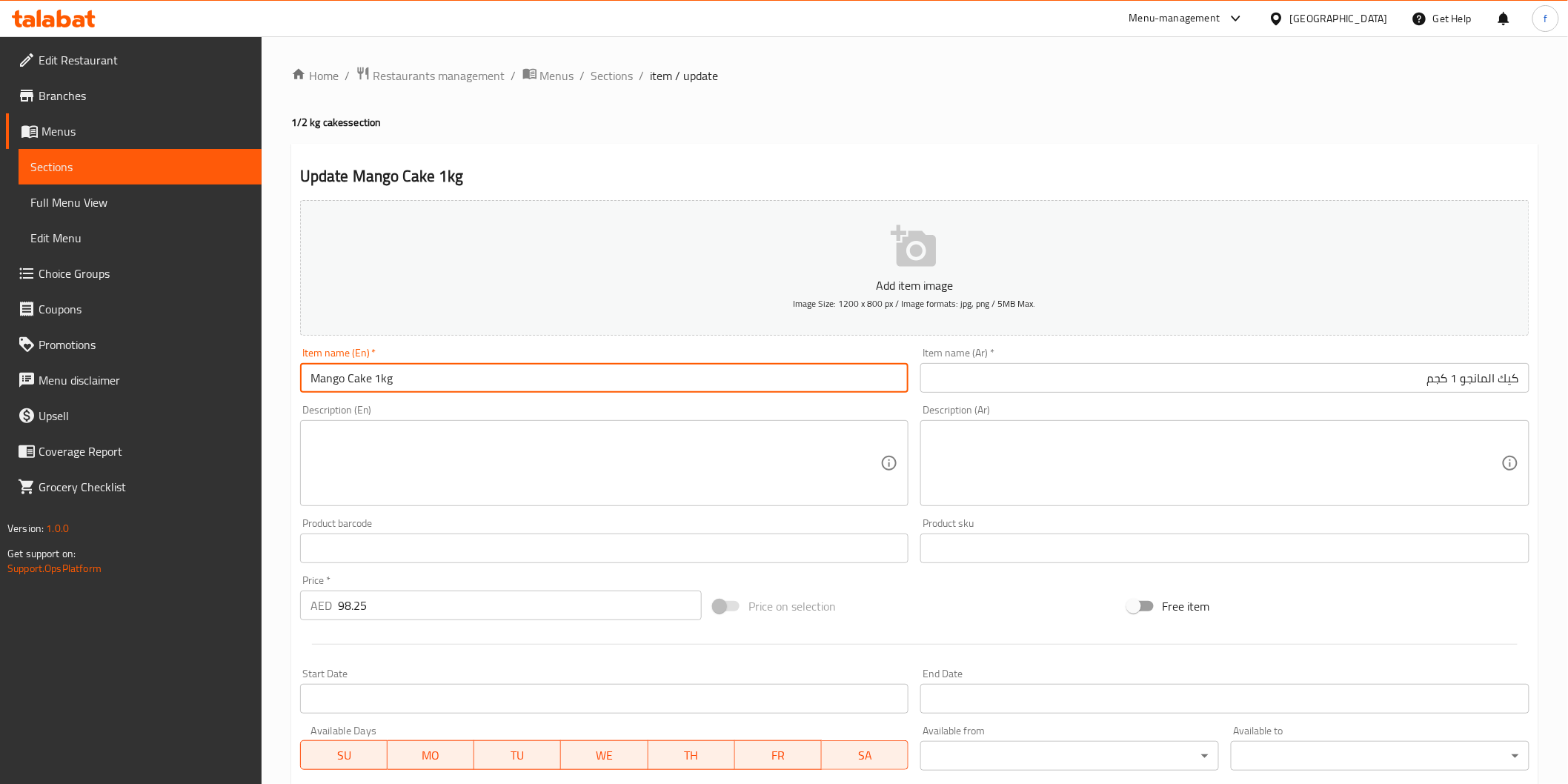
click at [1405, 374] on input "كيك المانجو 1 كجم" at bounding box center [1225, 378] width 609 height 30
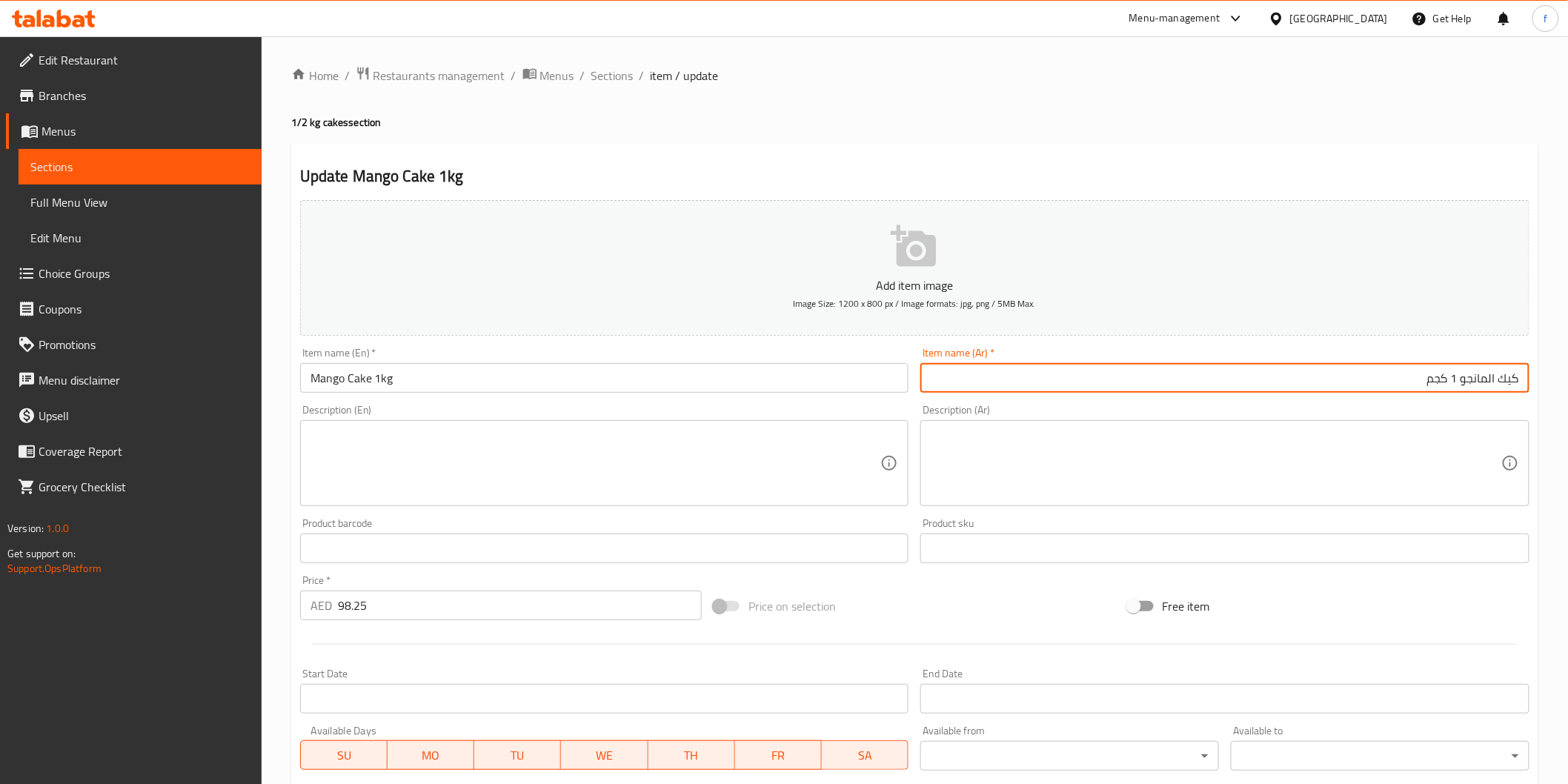
click at [532, 397] on div "Item name (En)   * Mango Cake 1kg Item name (En) *" at bounding box center [604, 369] width 621 height 57
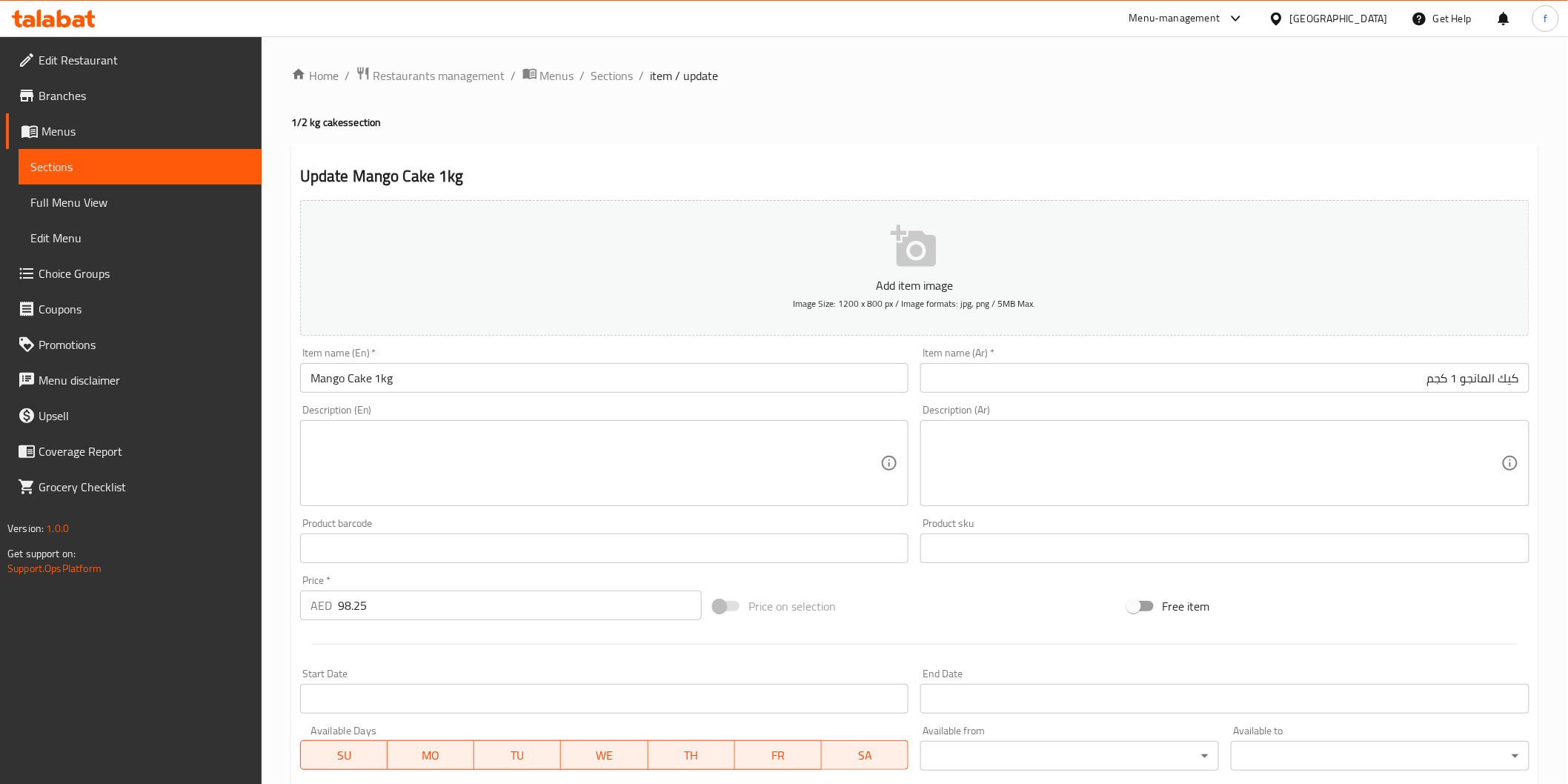
scroll to position [260, 0]
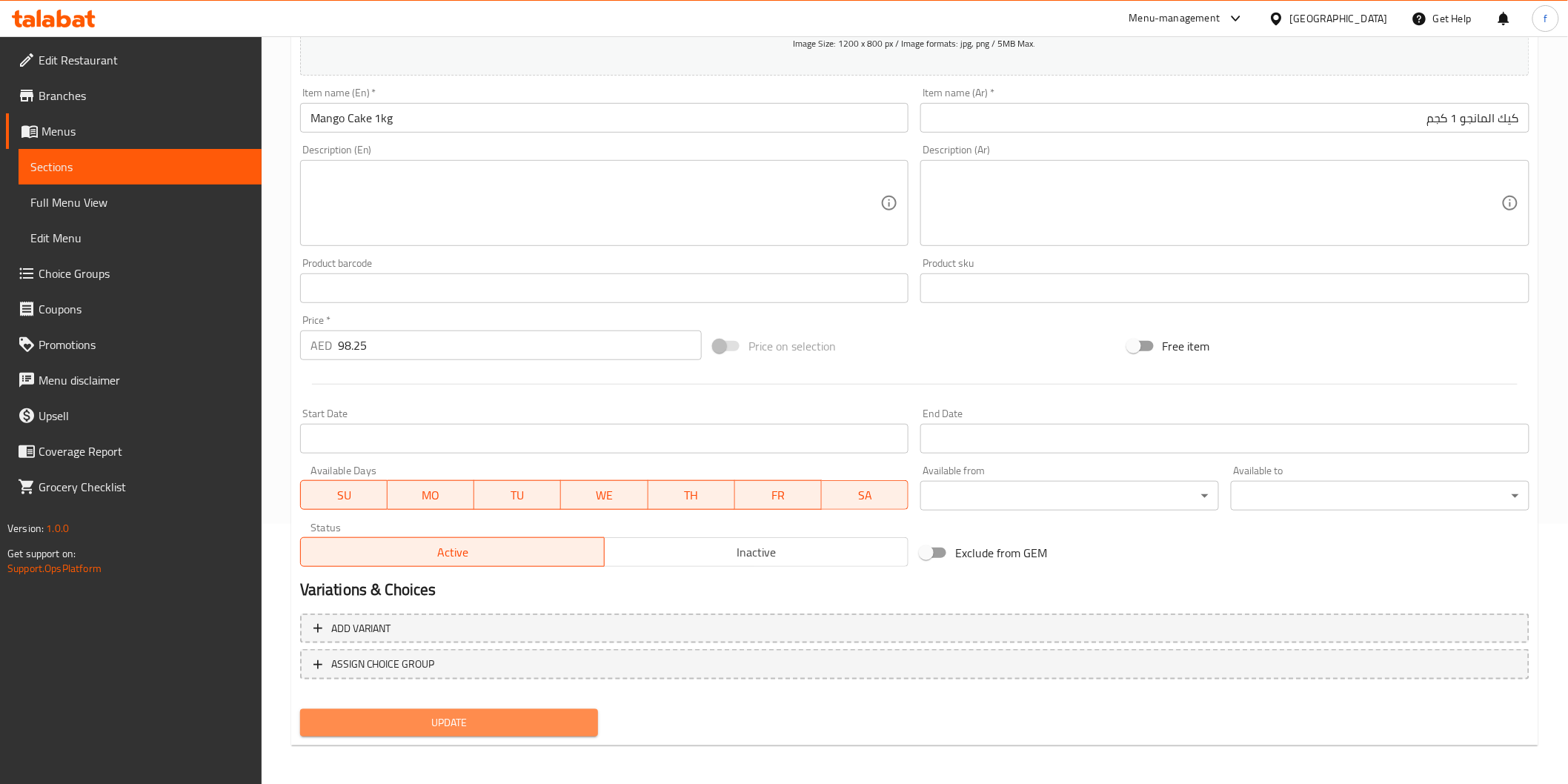
click at [536, 714] on span "Update" at bounding box center [450, 723] width 275 height 18
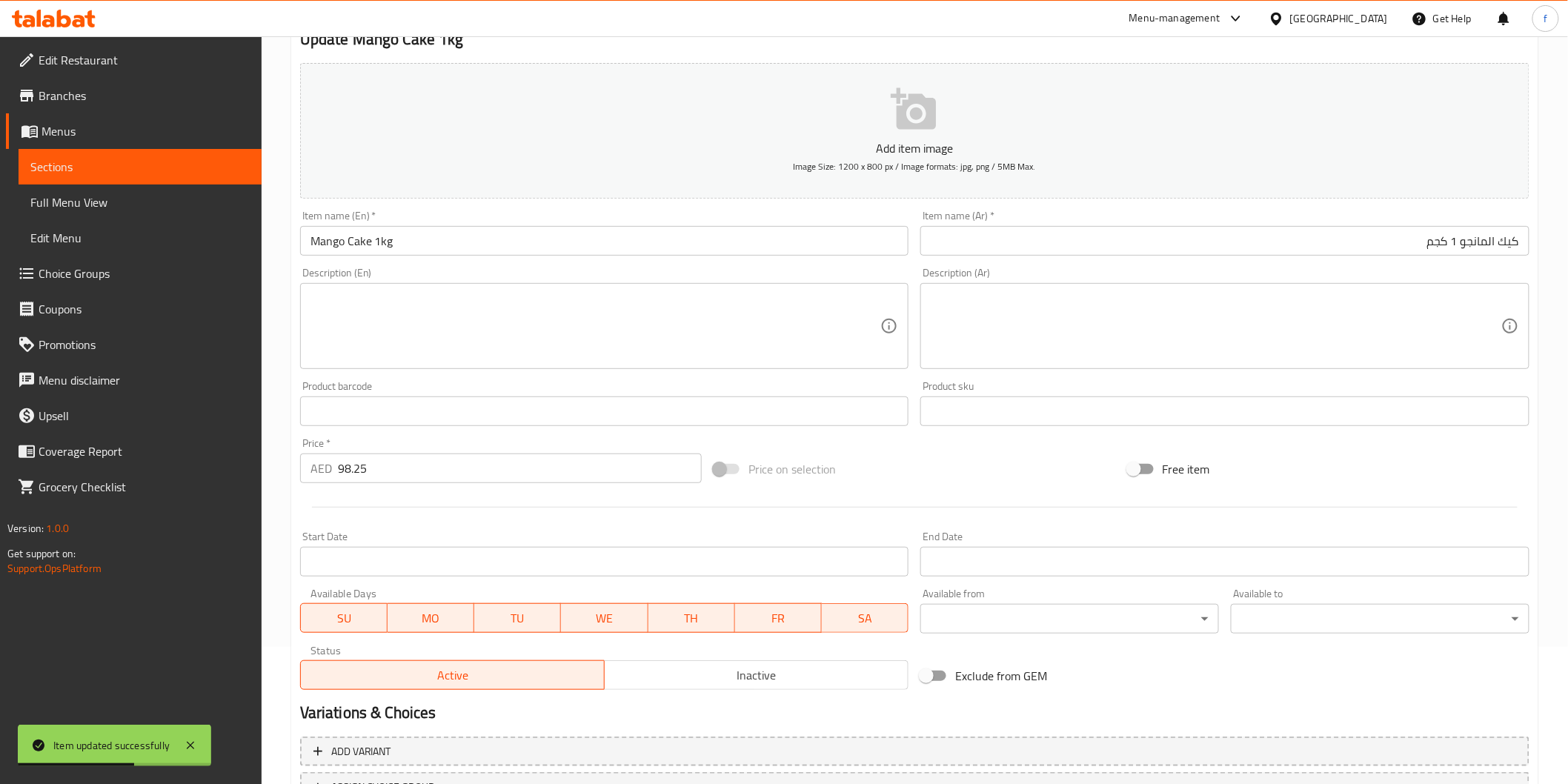
scroll to position [0, 0]
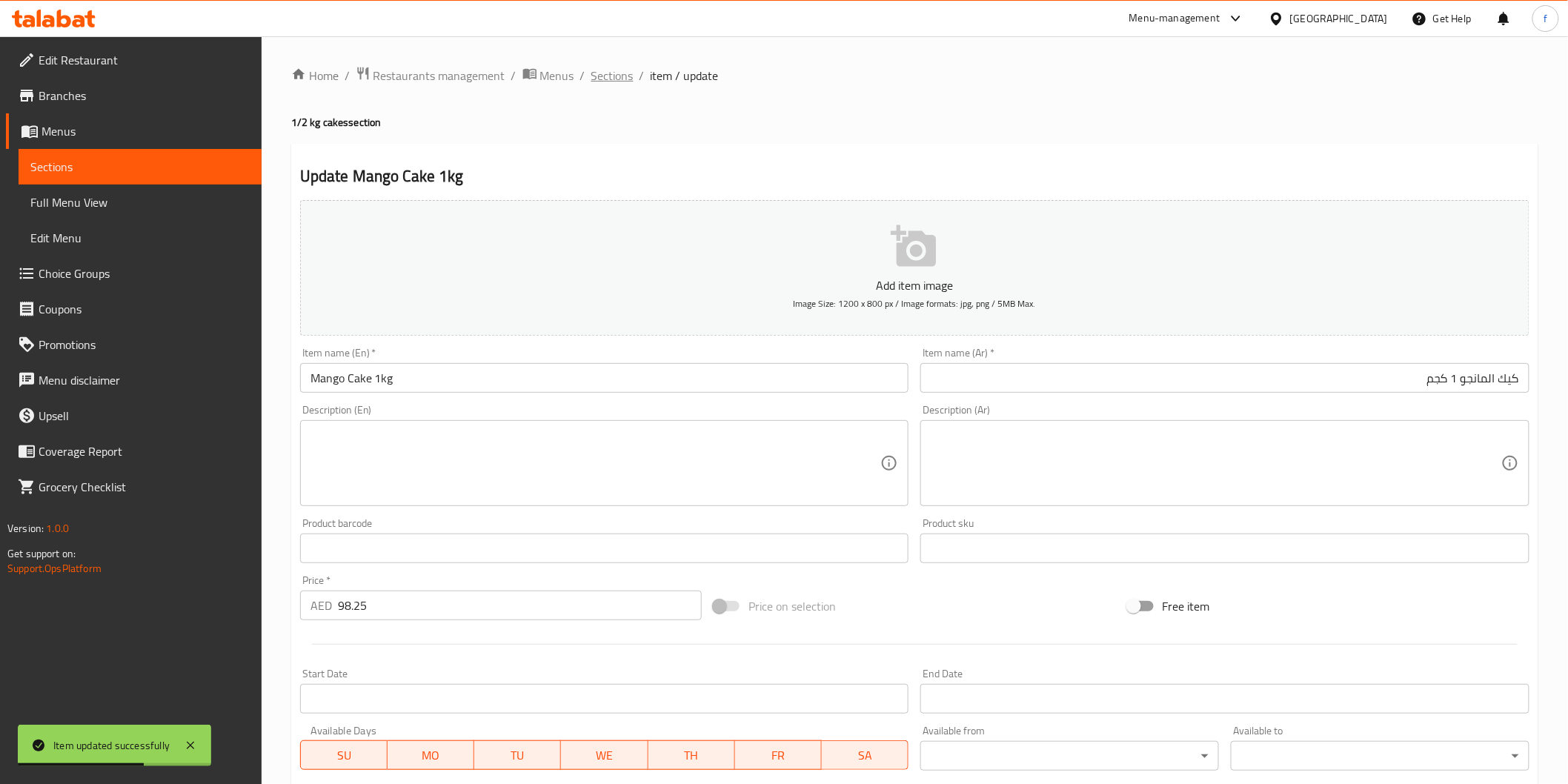
click at [595, 82] on span "Sections" at bounding box center [612, 75] width 42 height 18
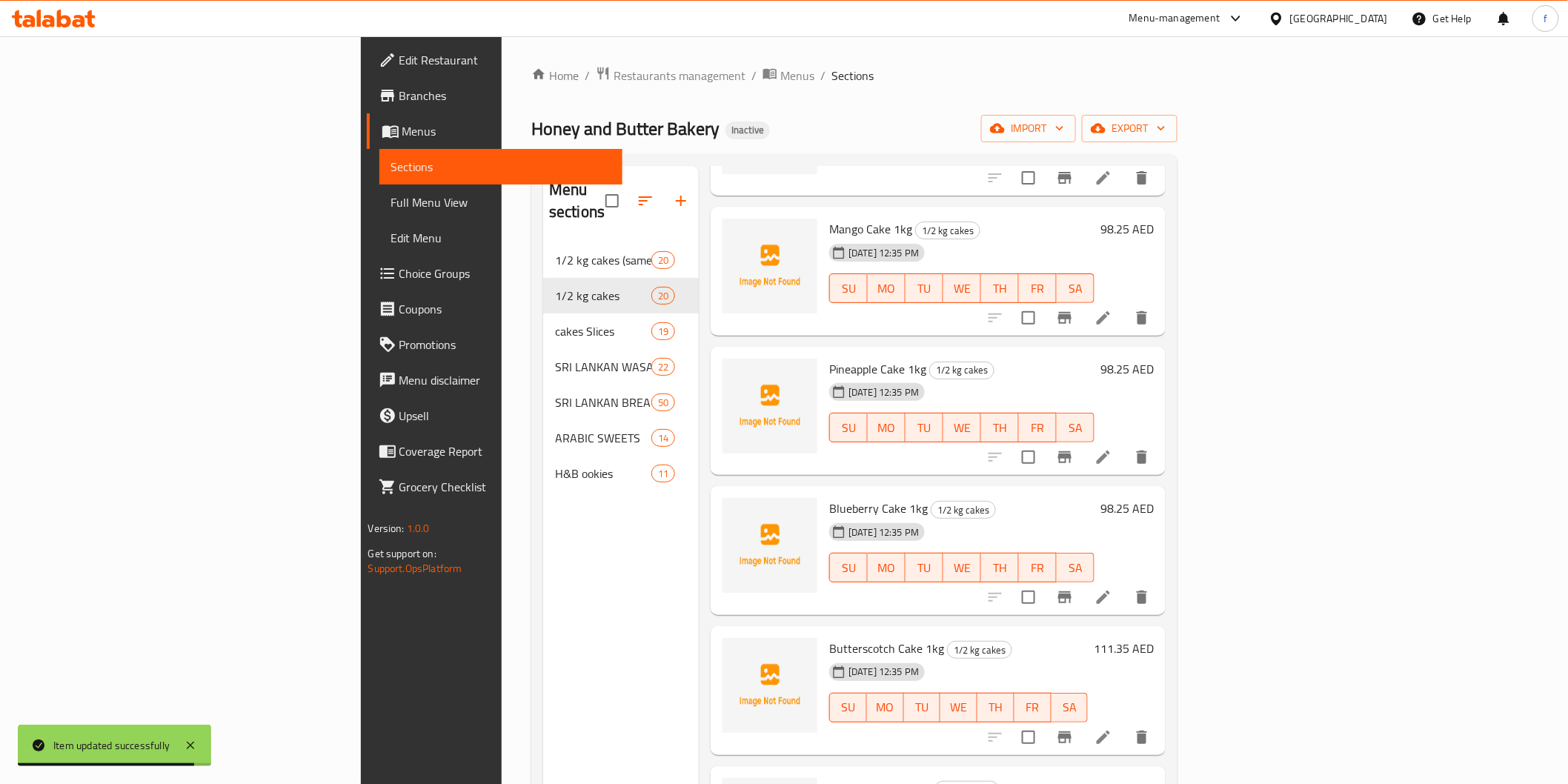
scroll to position [576, 0]
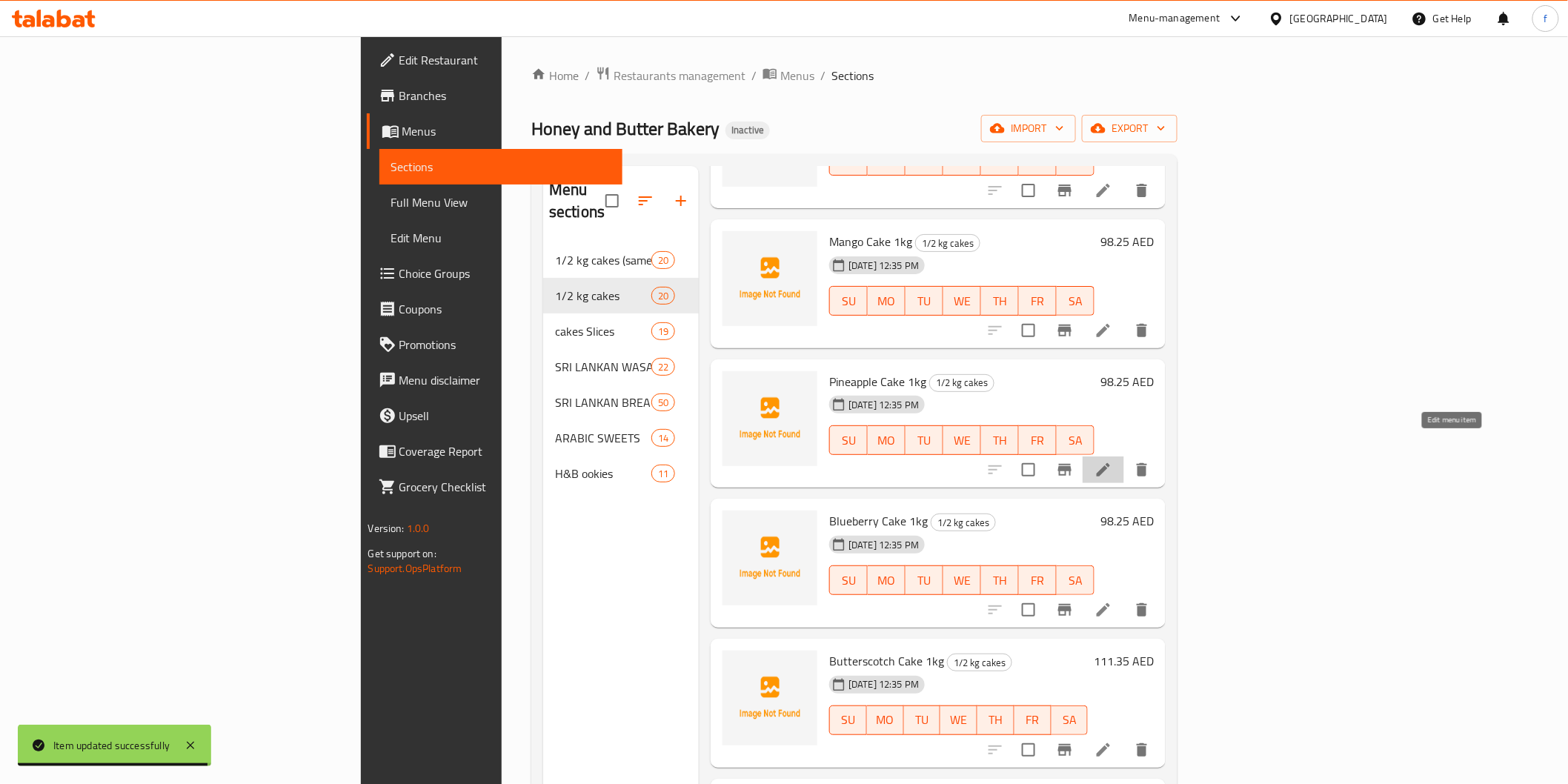
click at [1112, 461] on icon at bounding box center [1103, 469] width 18 height 18
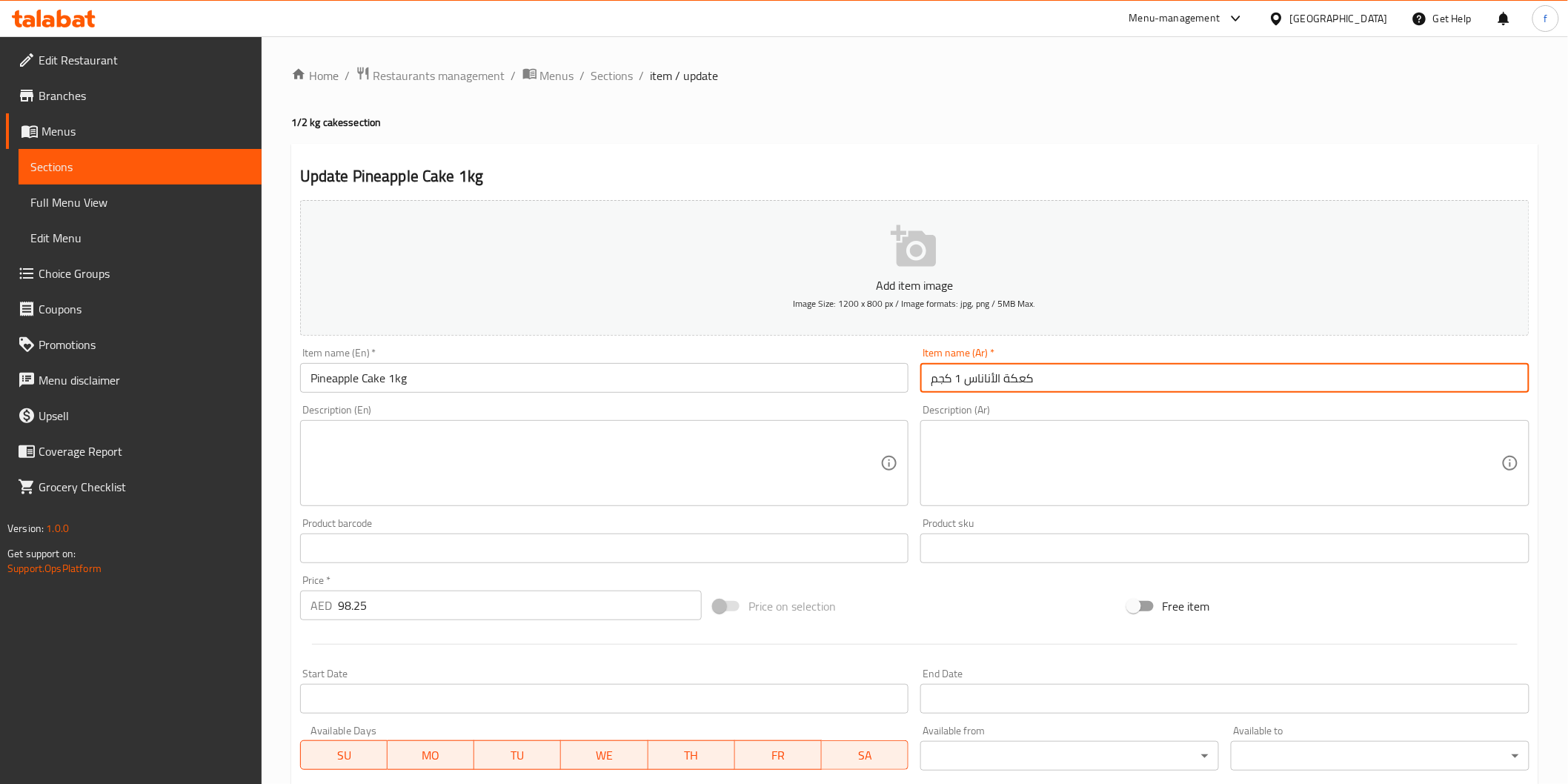
click at [1063, 381] on input "كعكة الأناناس 1 كجم" at bounding box center [1225, 378] width 609 height 30
click at [1505, 379] on input "كعكة الأناناس 1 كجم" at bounding box center [1225, 378] width 609 height 30
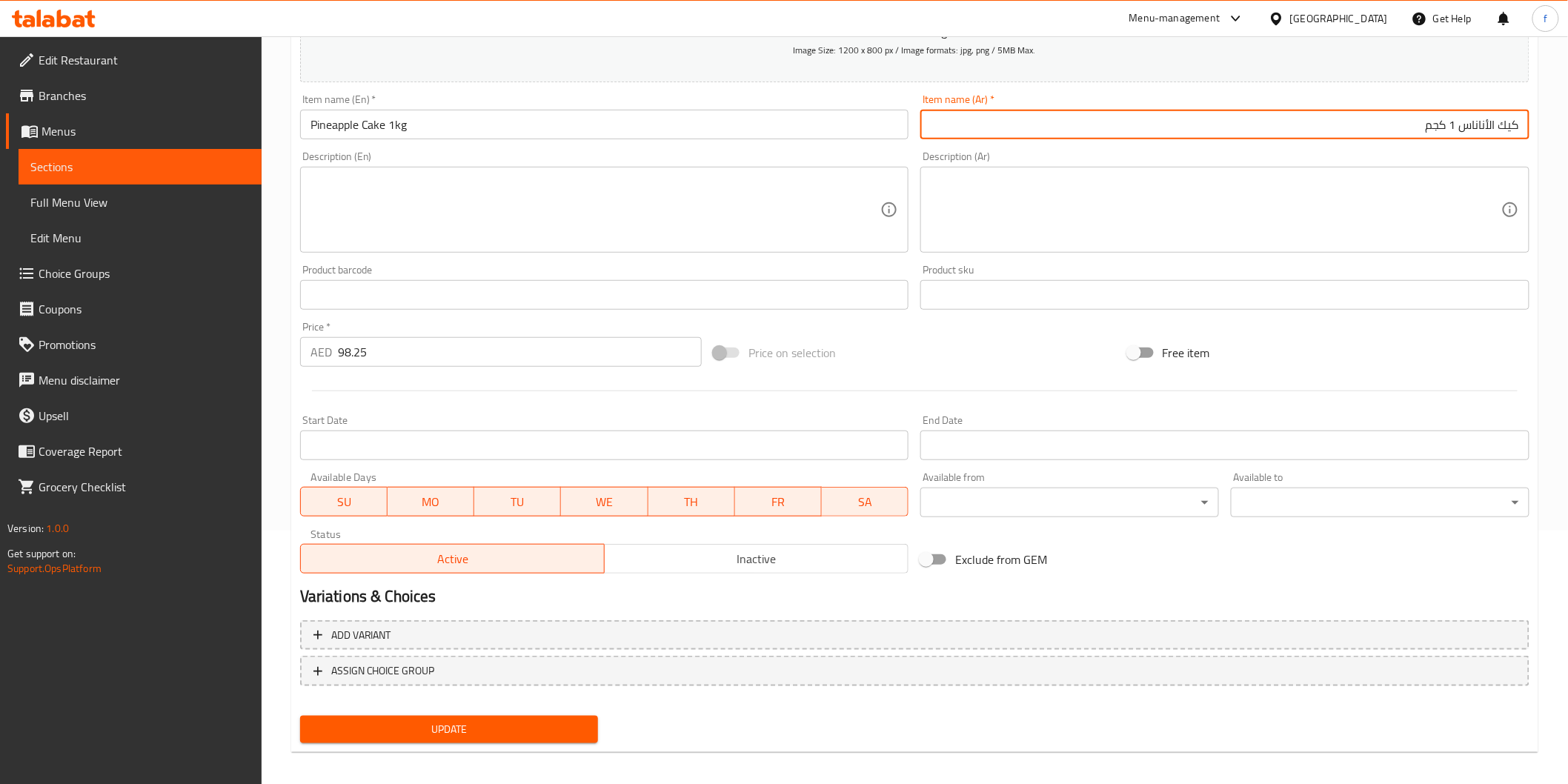
scroll to position [260, 0]
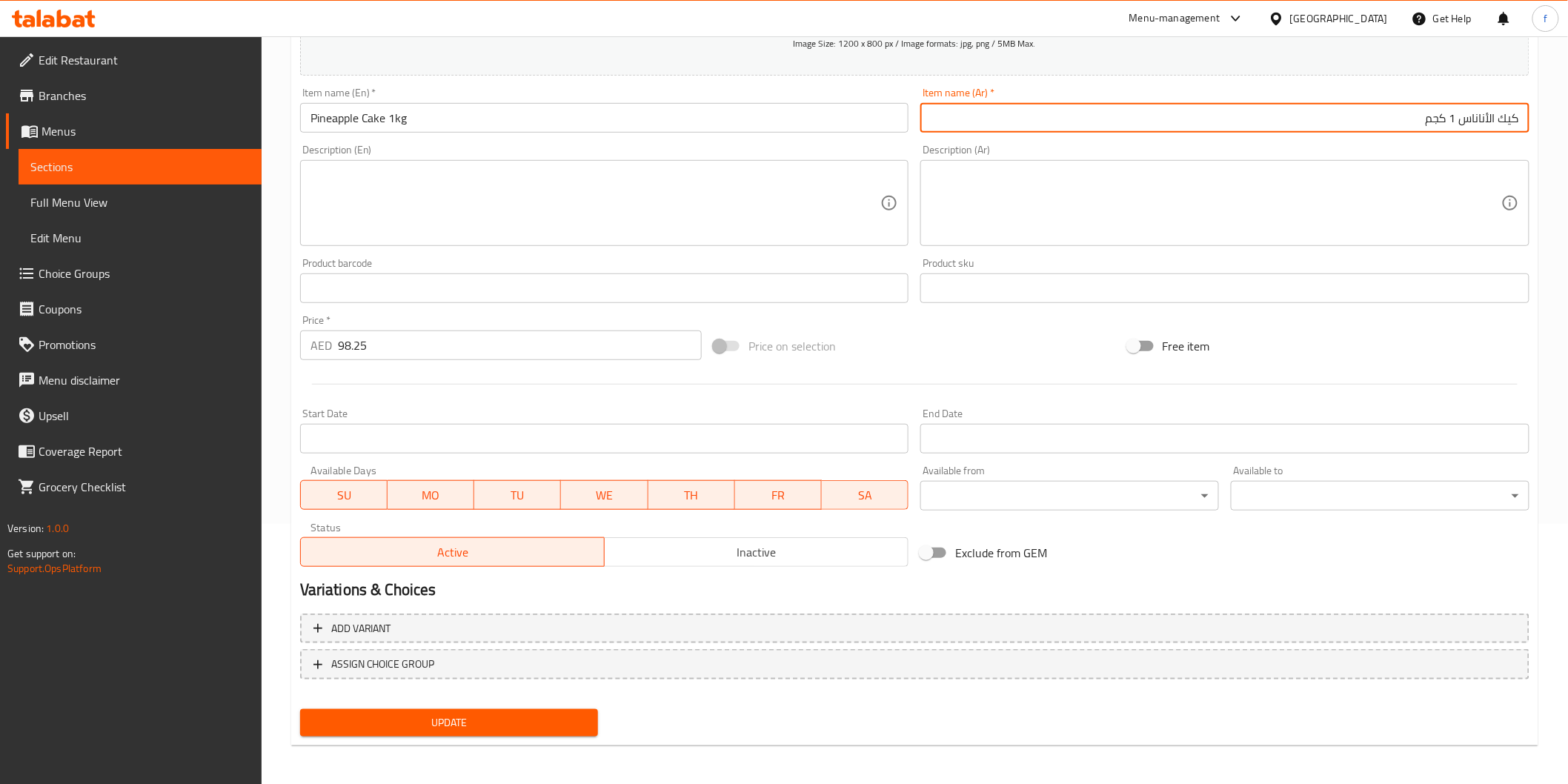
type input "كيك الأناناس 1 كجم"
click at [530, 714] on span "Update" at bounding box center [450, 723] width 275 height 18
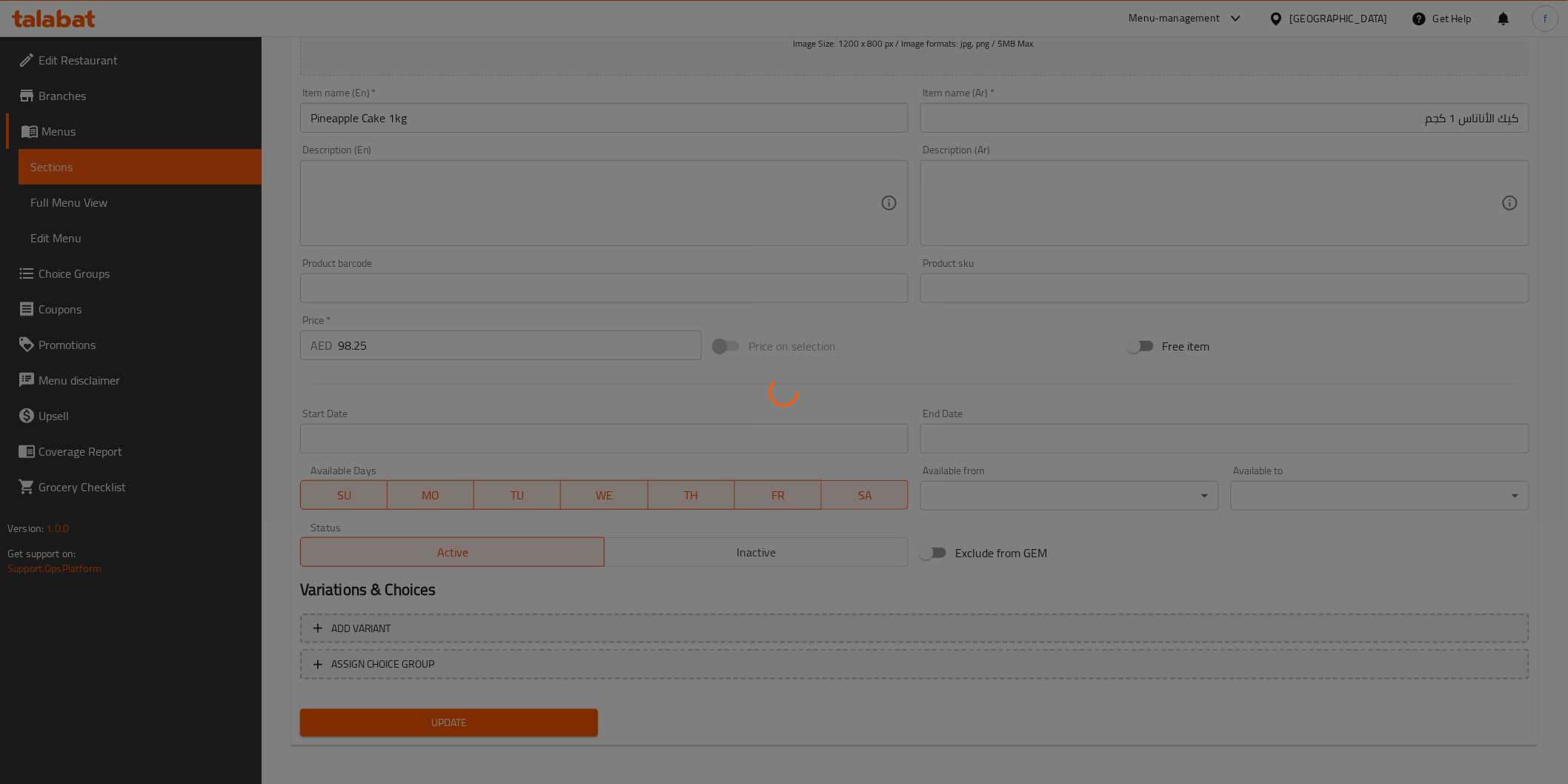
scroll to position [0, 0]
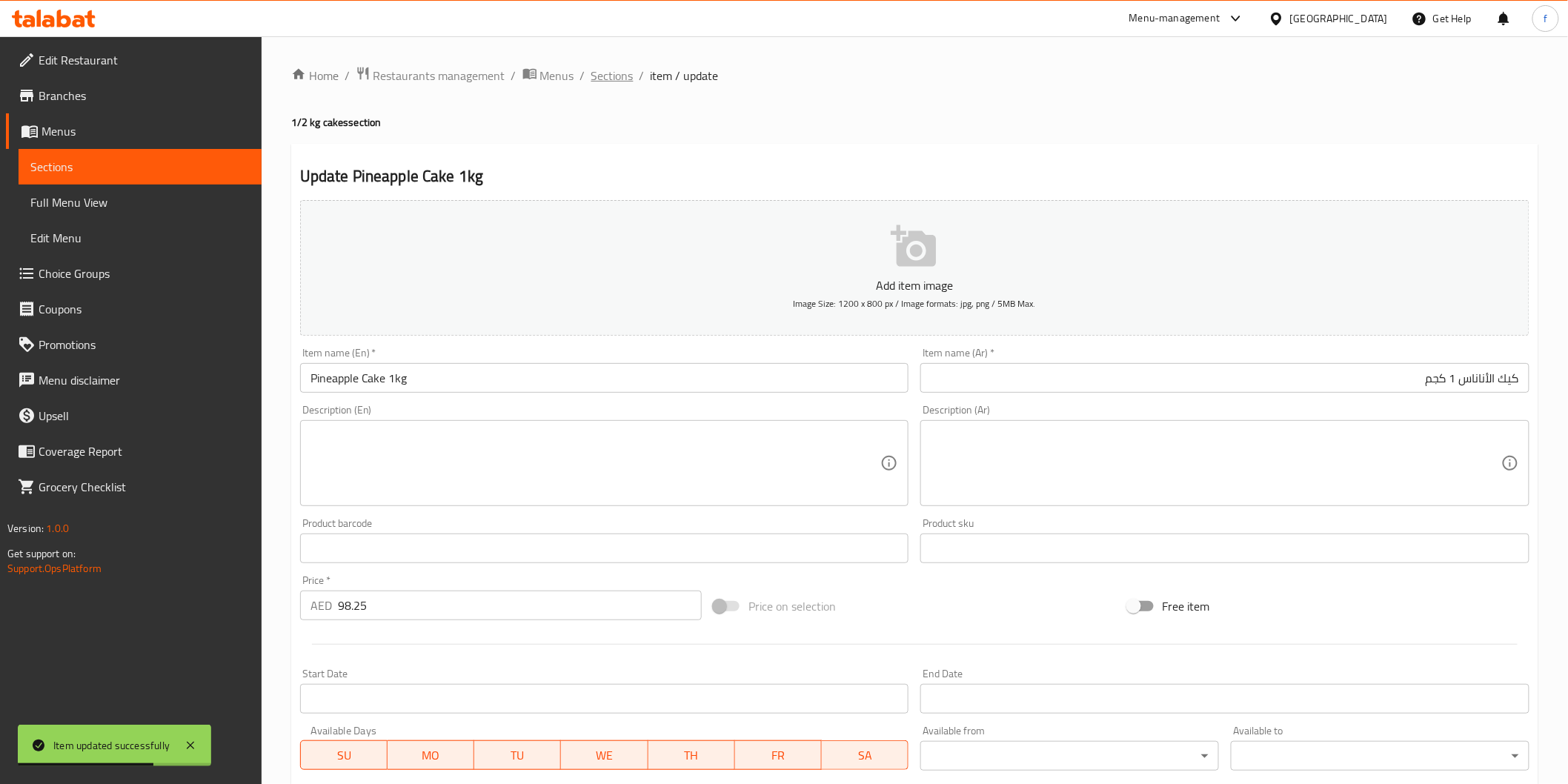
click at [606, 77] on span "Sections" at bounding box center [612, 75] width 42 height 18
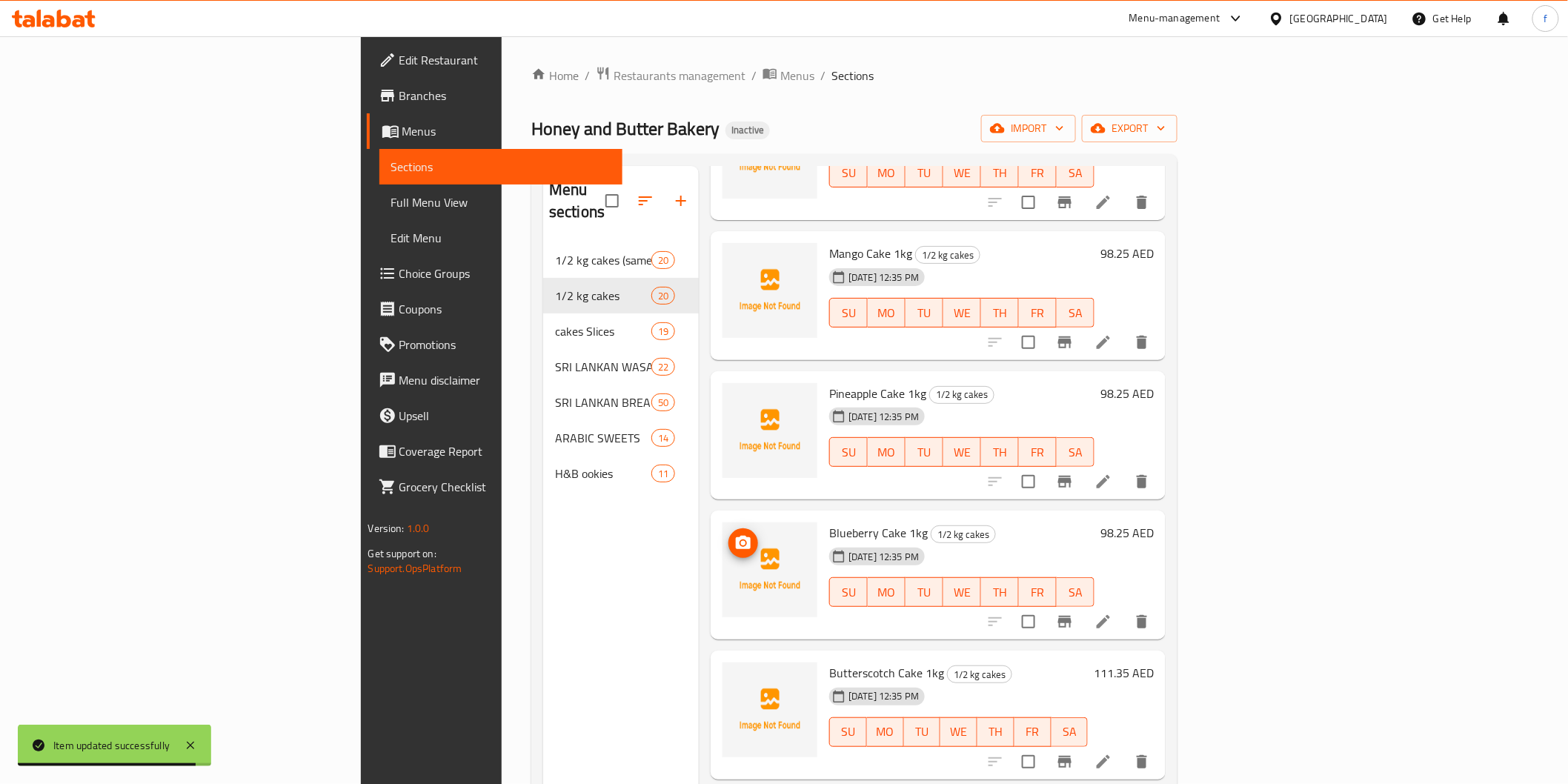
scroll to position [658, 0]
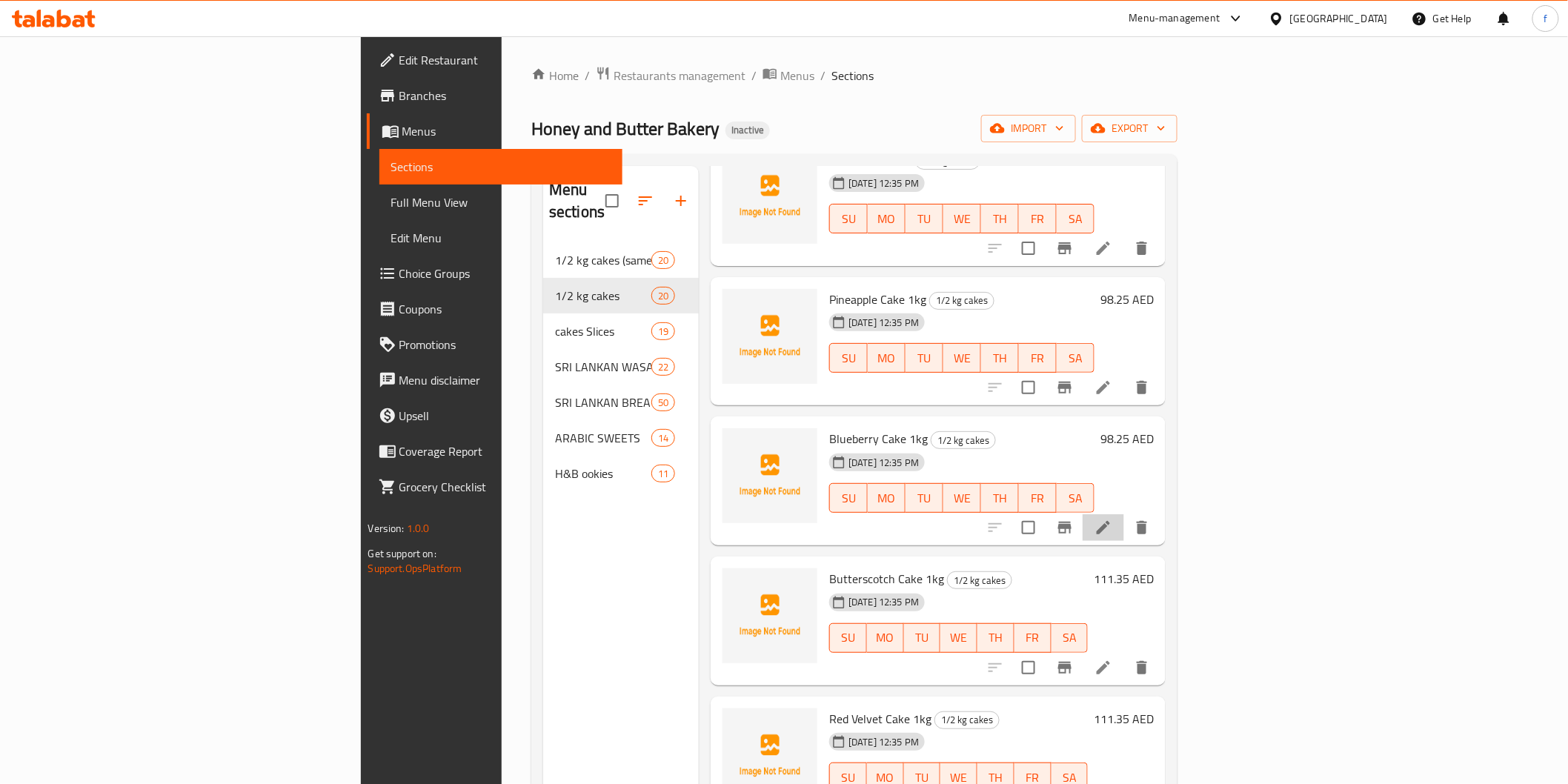
click at [1124, 515] on li at bounding box center [1103, 528] width 41 height 27
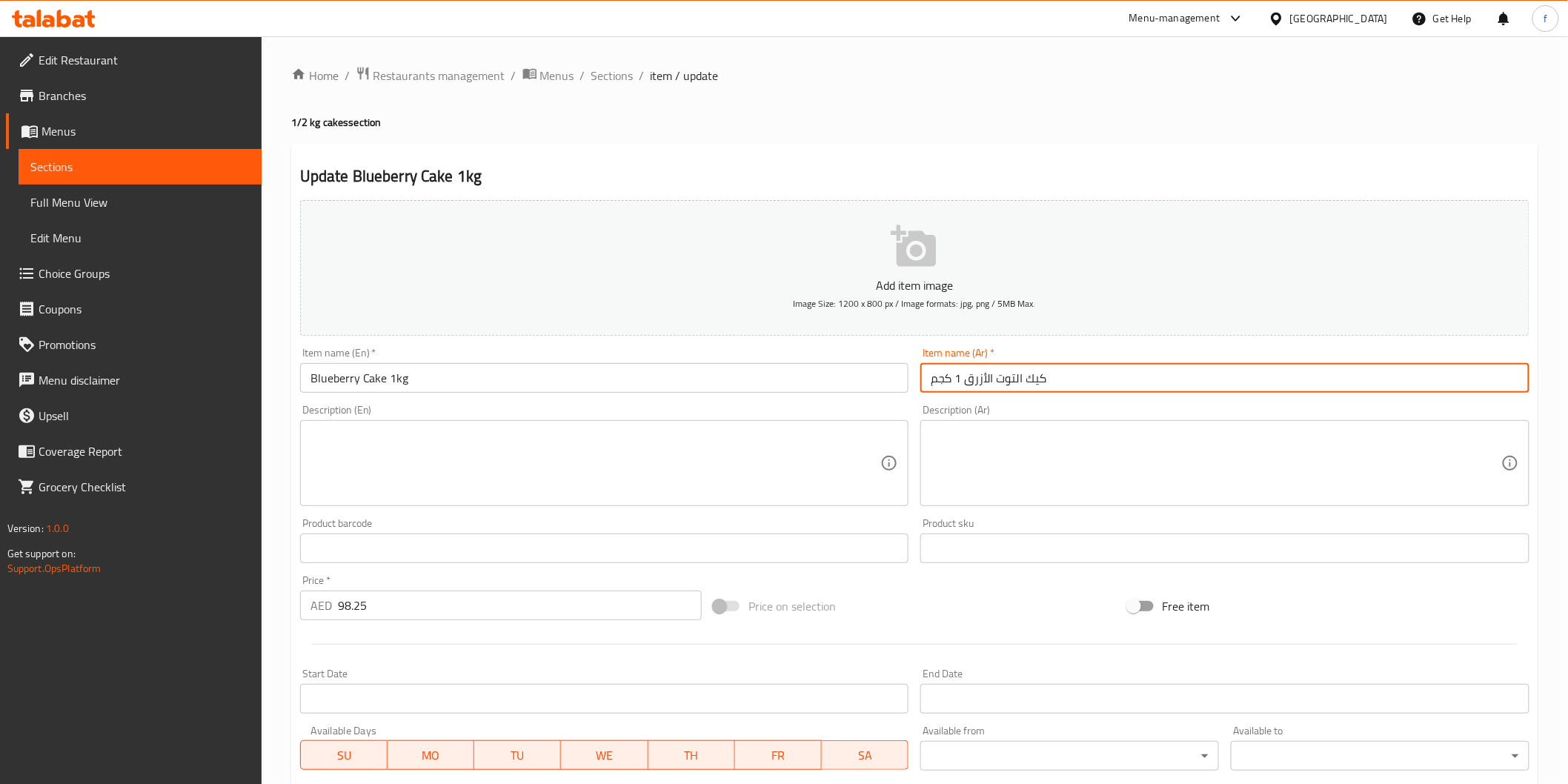
click at [1102, 382] on input "كيك التوت الأزرق 1 كجم" at bounding box center [1225, 378] width 609 height 30
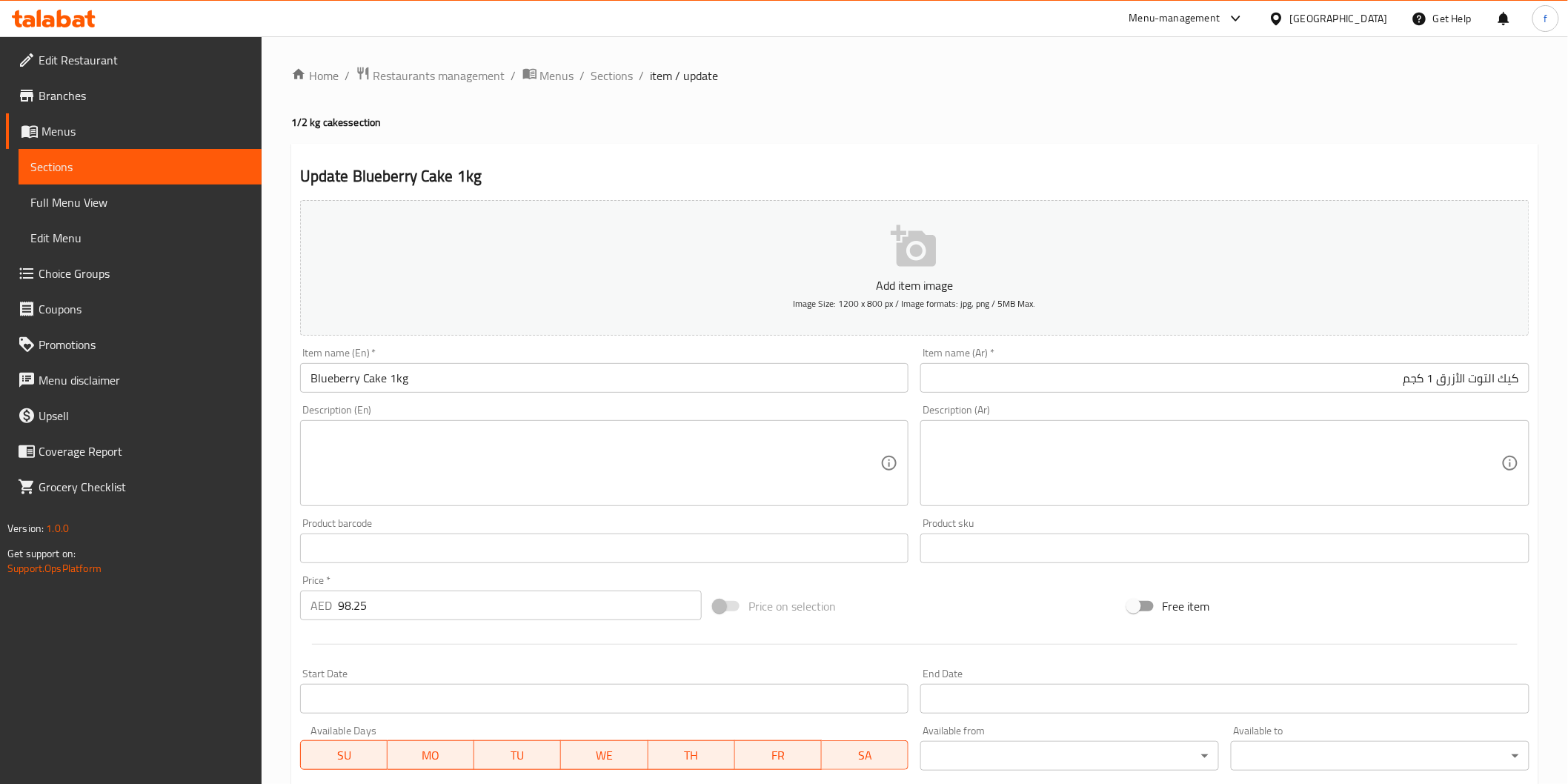
scroll to position [260, 0]
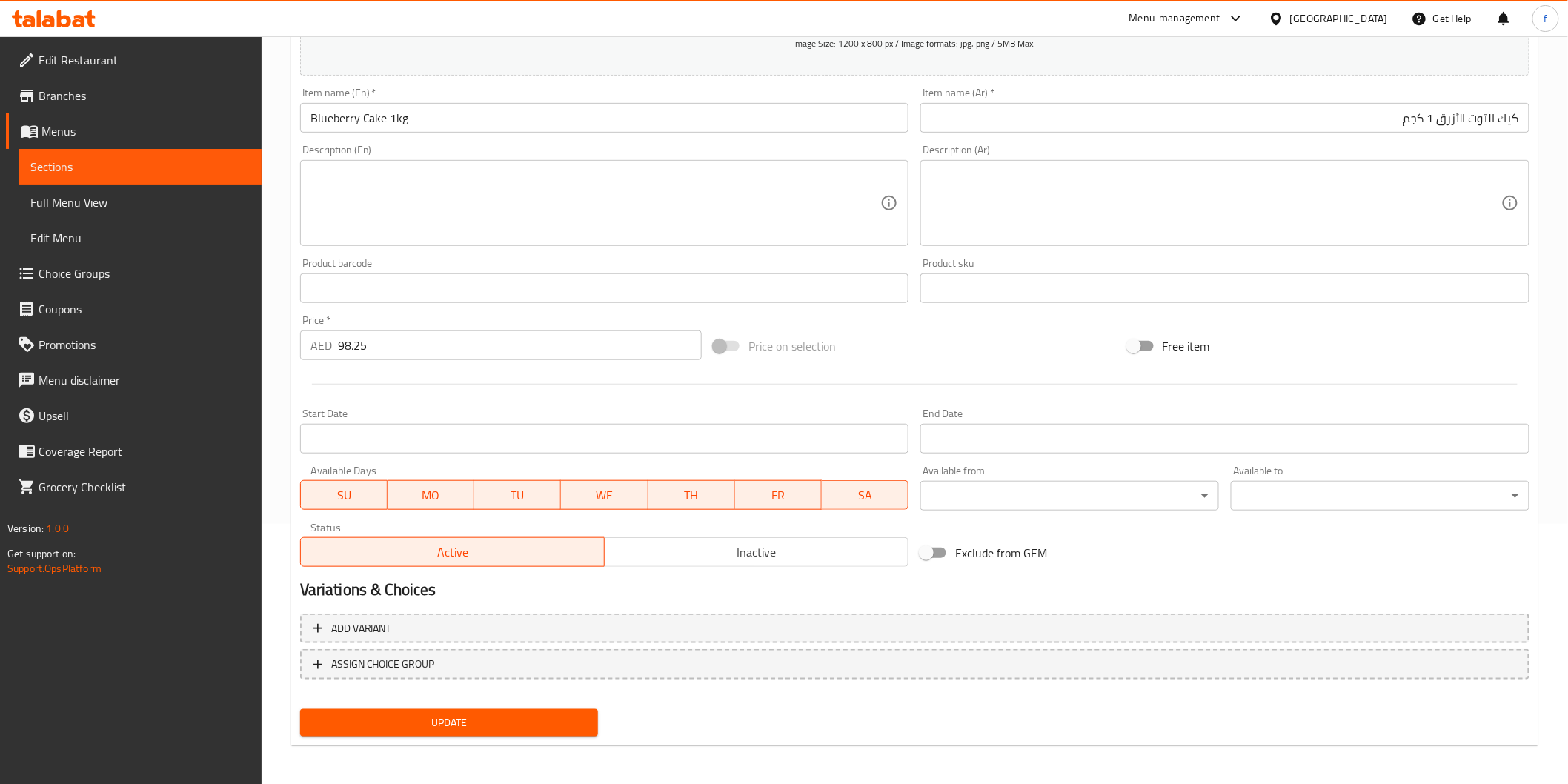
click at [427, 720] on span "Update" at bounding box center [450, 723] width 275 height 18
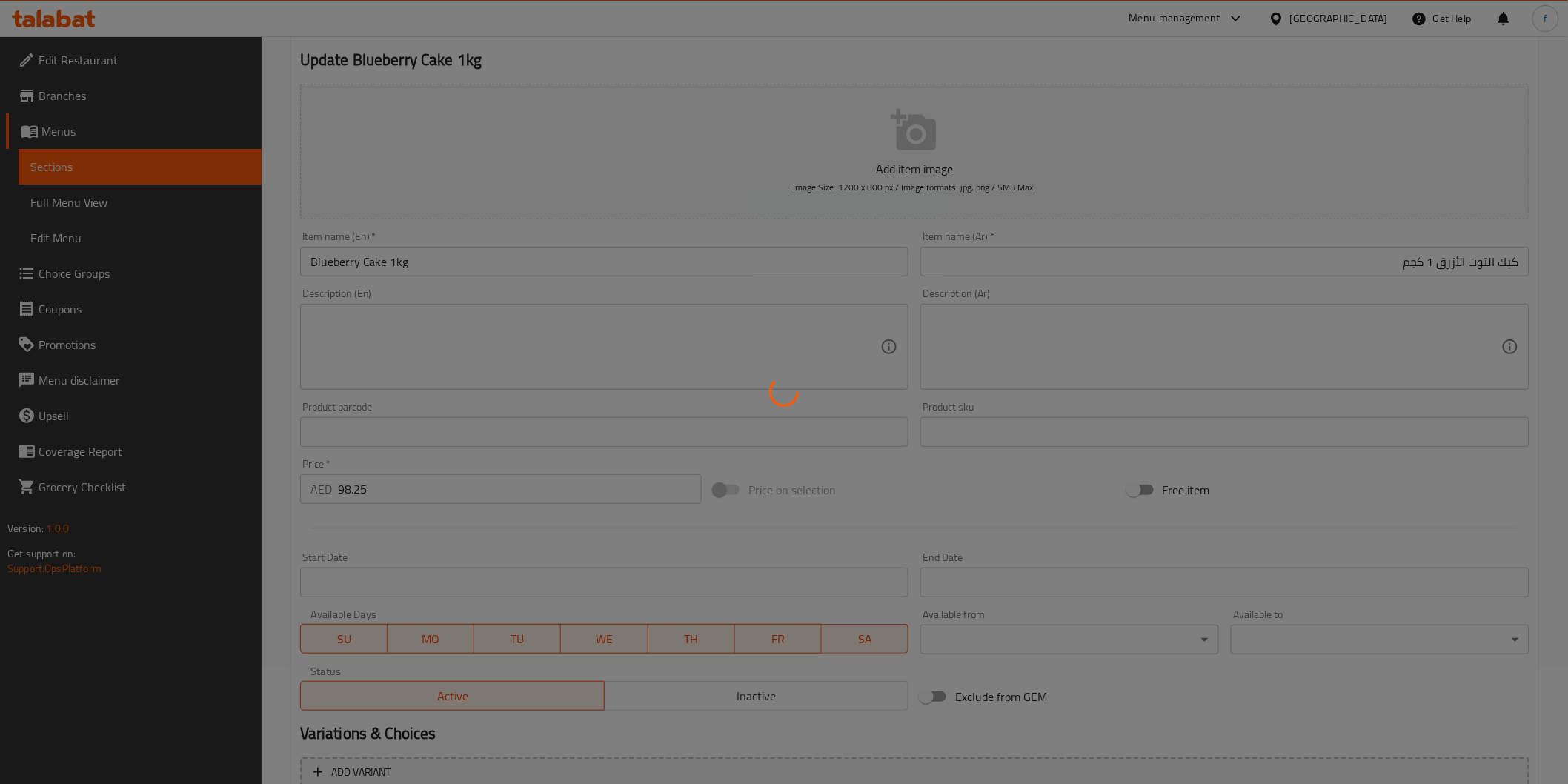
scroll to position [0, 0]
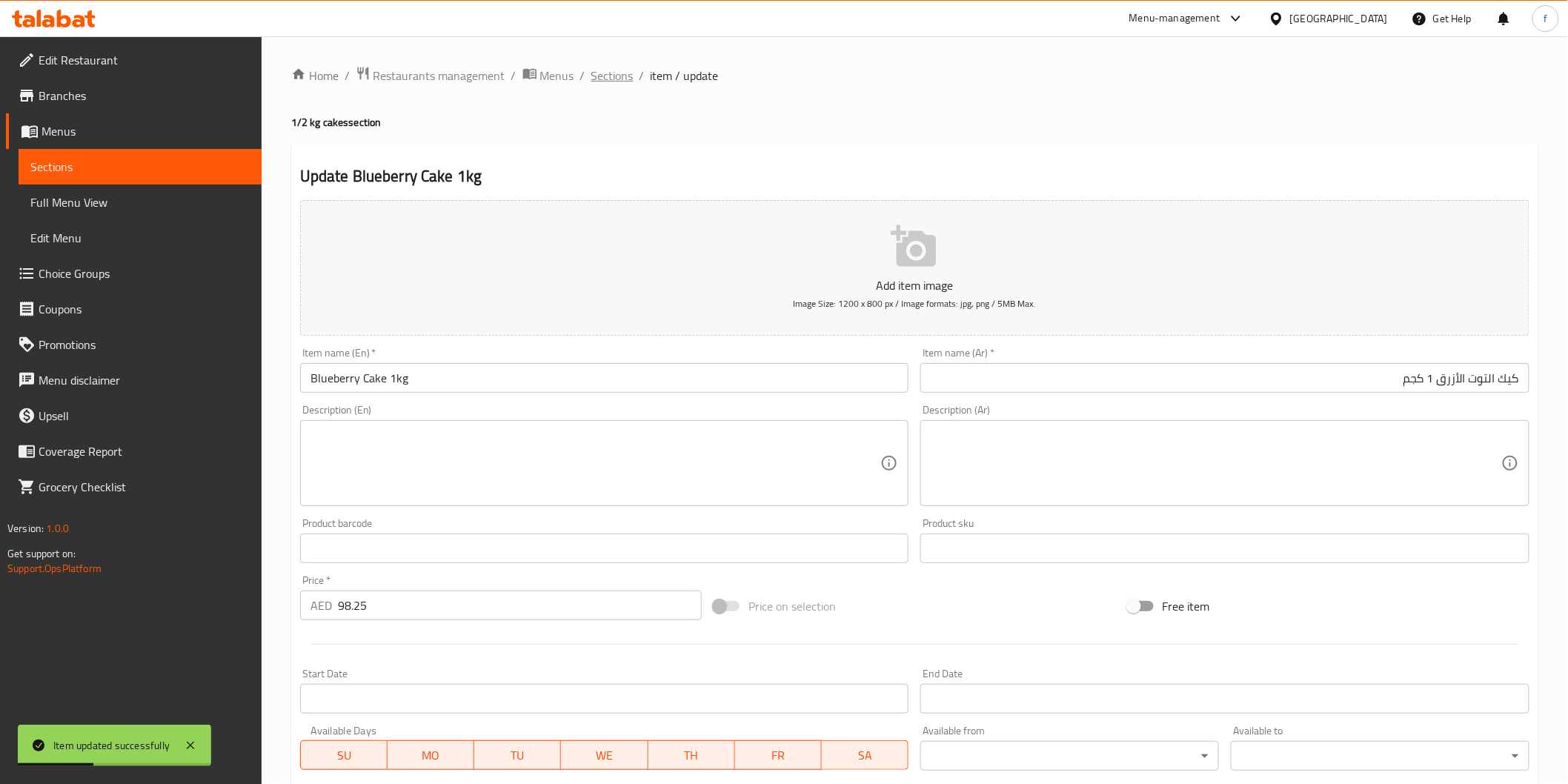
click at [618, 82] on span "Sections" at bounding box center [612, 75] width 42 height 18
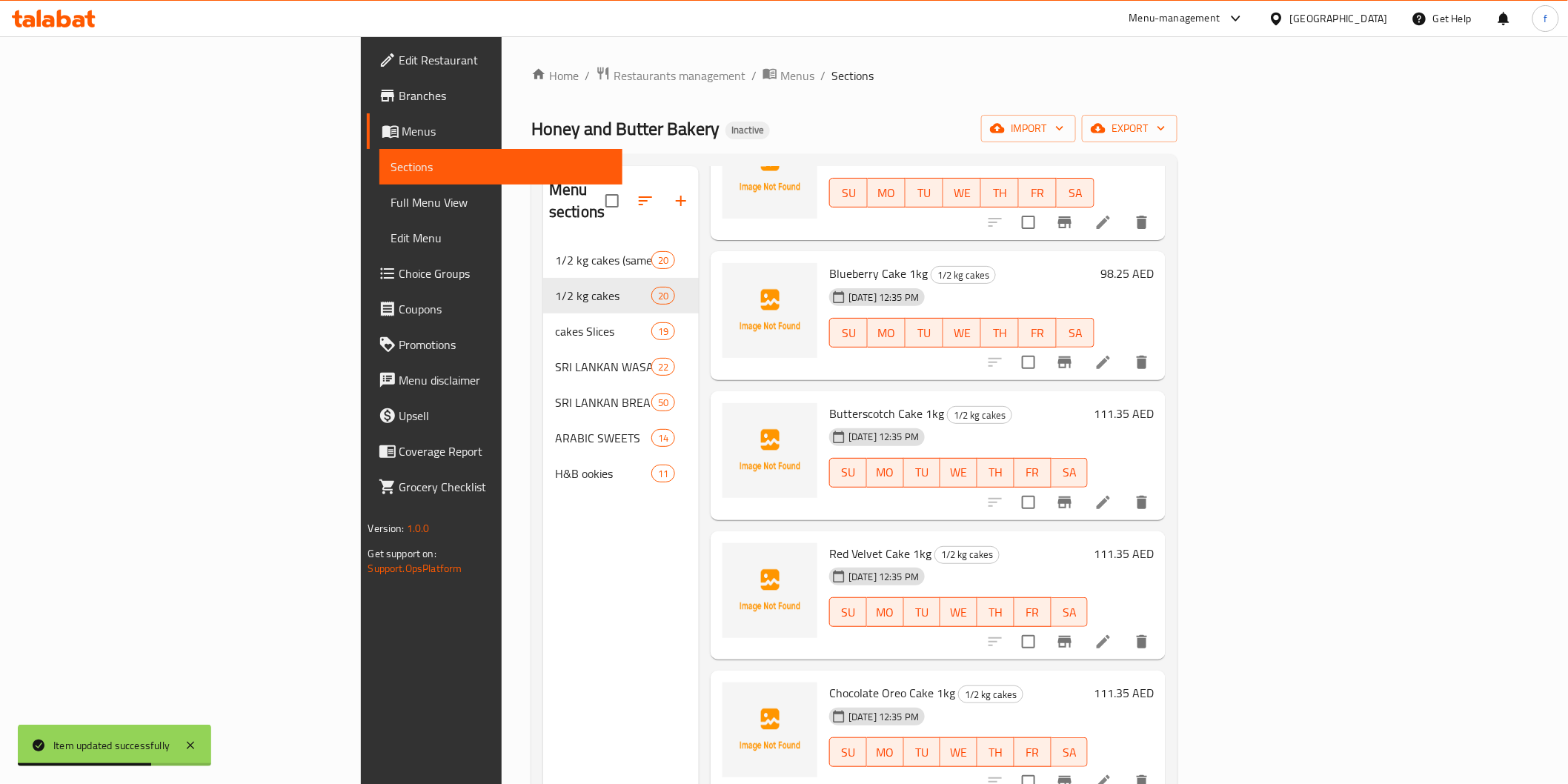
scroll to position [905, 0]
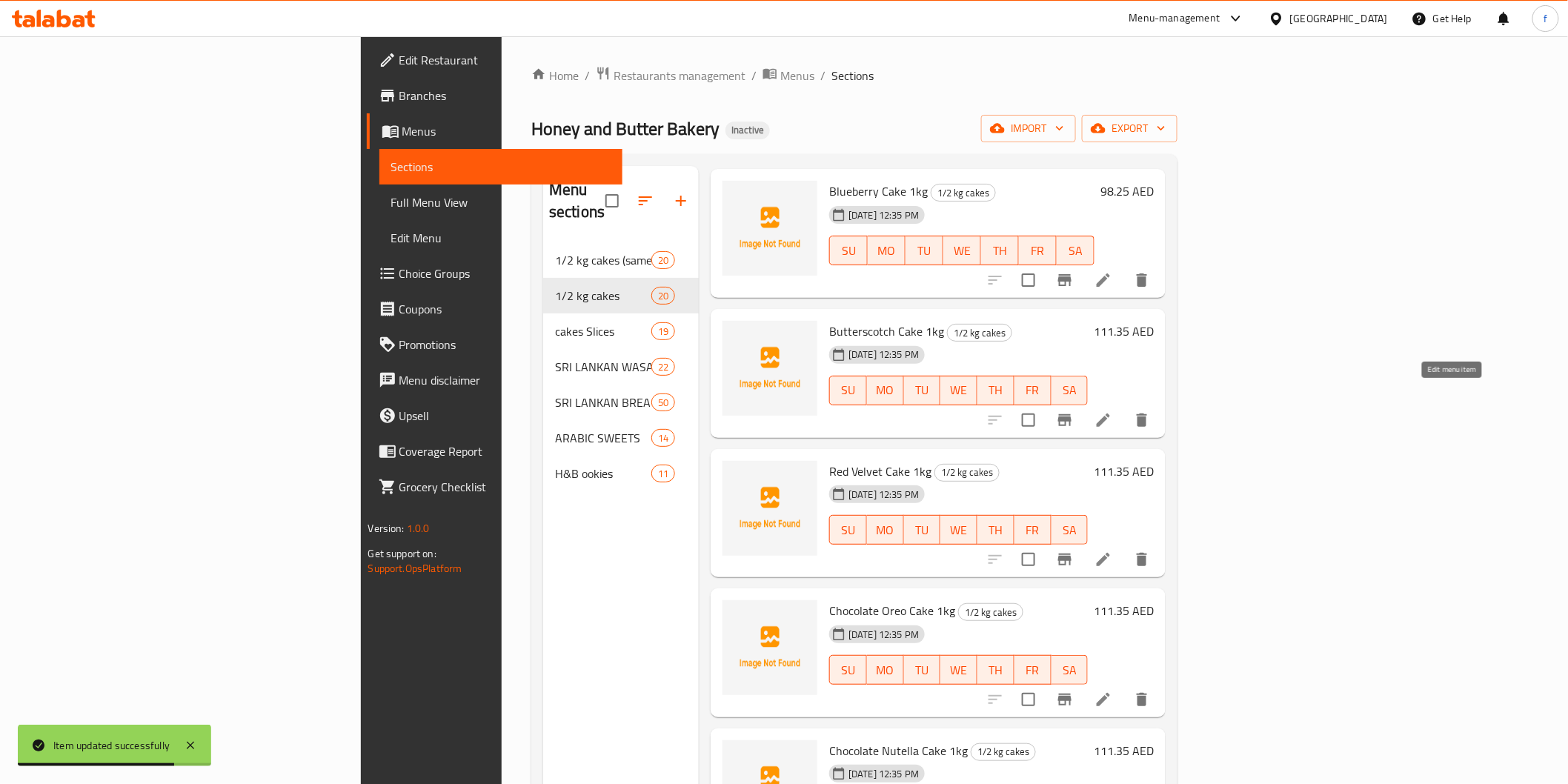
click at [1110, 414] on icon at bounding box center [1103, 420] width 13 height 13
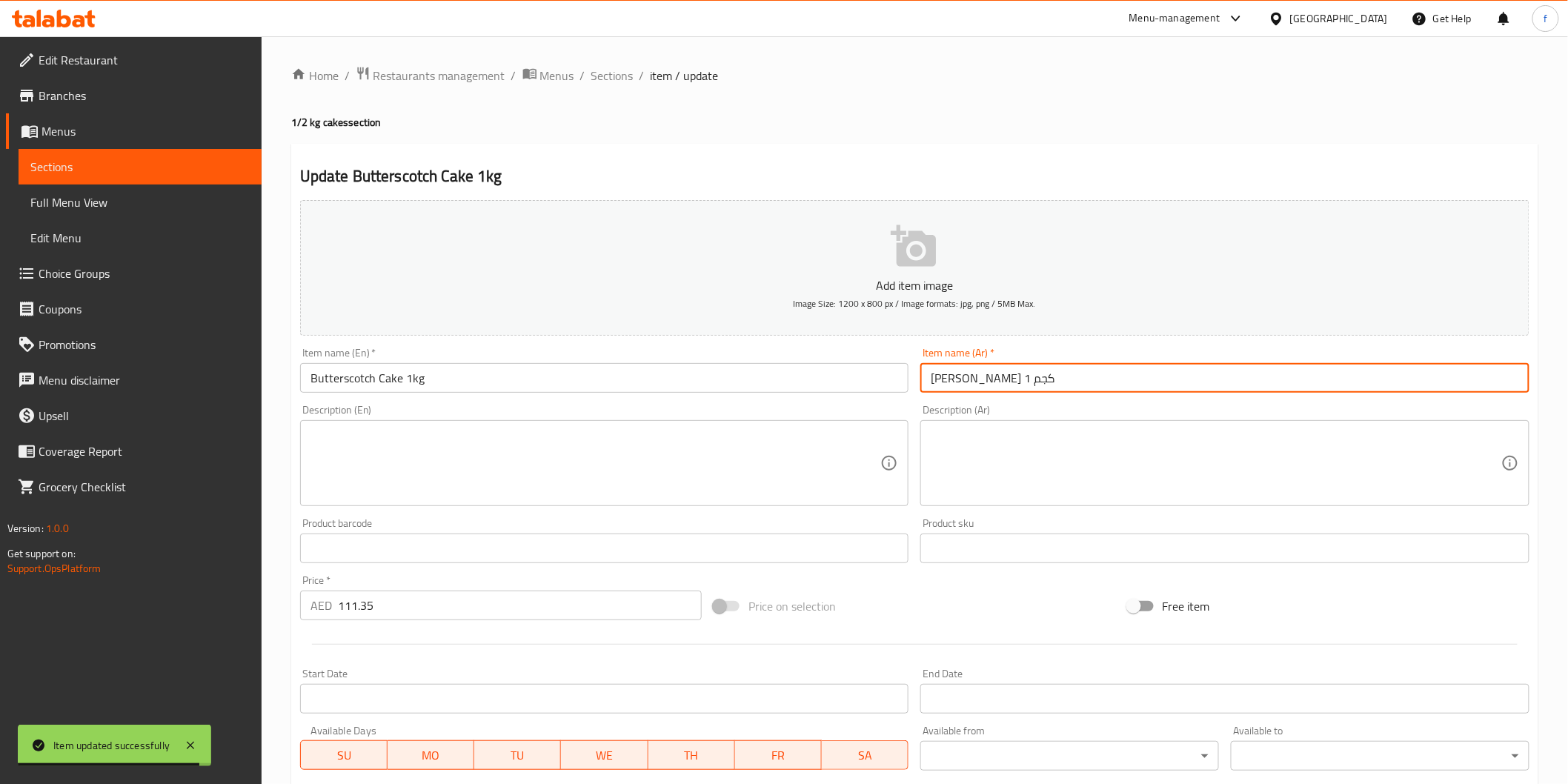
click at [1094, 374] on input "[PERSON_NAME] 1 كجم" at bounding box center [1225, 378] width 609 height 30
click at [536, 382] on input "Butterscotch Cake 1kg" at bounding box center [605, 378] width 609 height 30
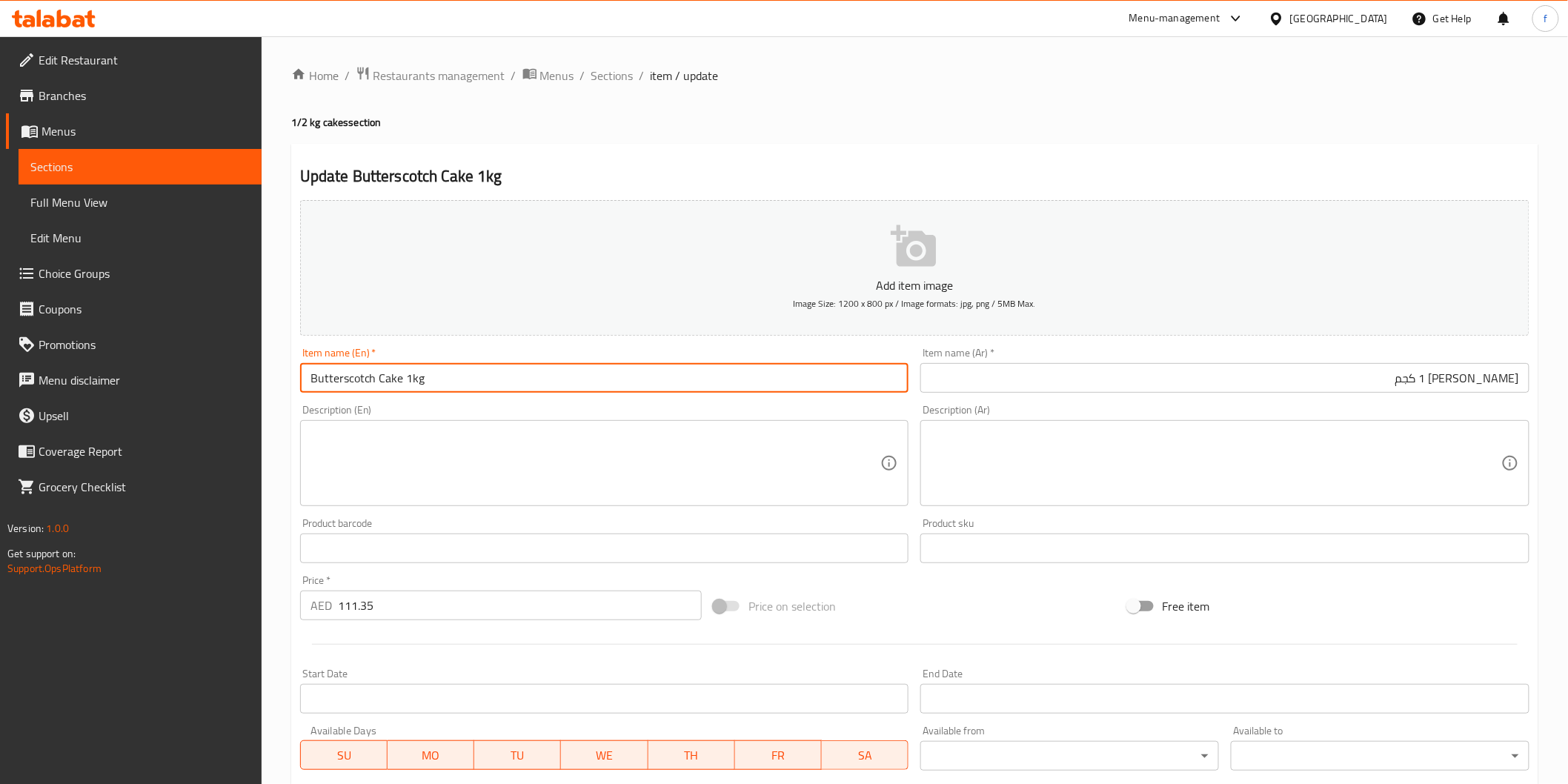
click at [1071, 379] on input "[PERSON_NAME] 1 كجم" at bounding box center [1225, 378] width 609 height 30
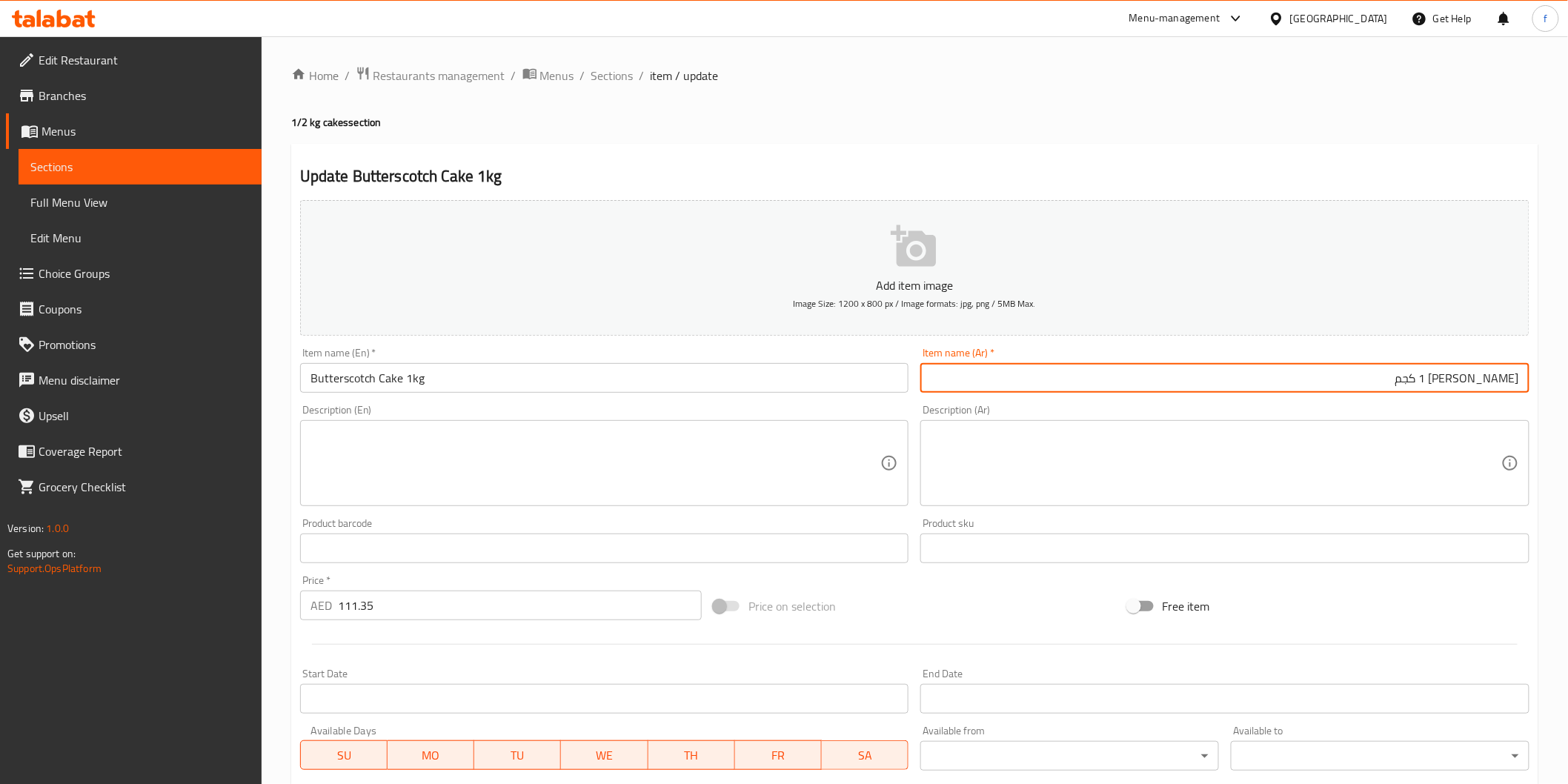
scroll to position [260, 0]
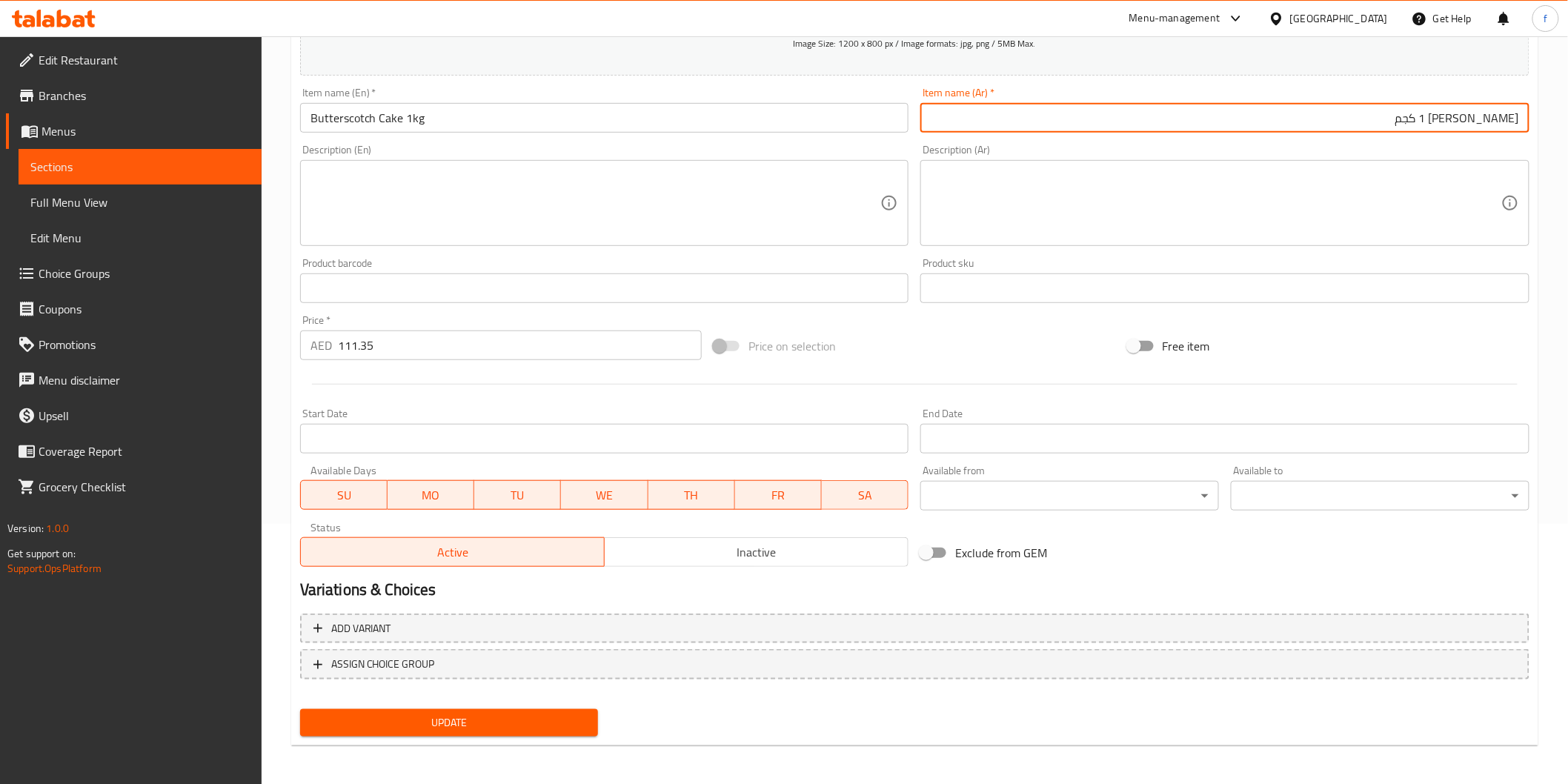
click at [346, 721] on span "Update" at bounding box center [450, 723] width 275 height 18
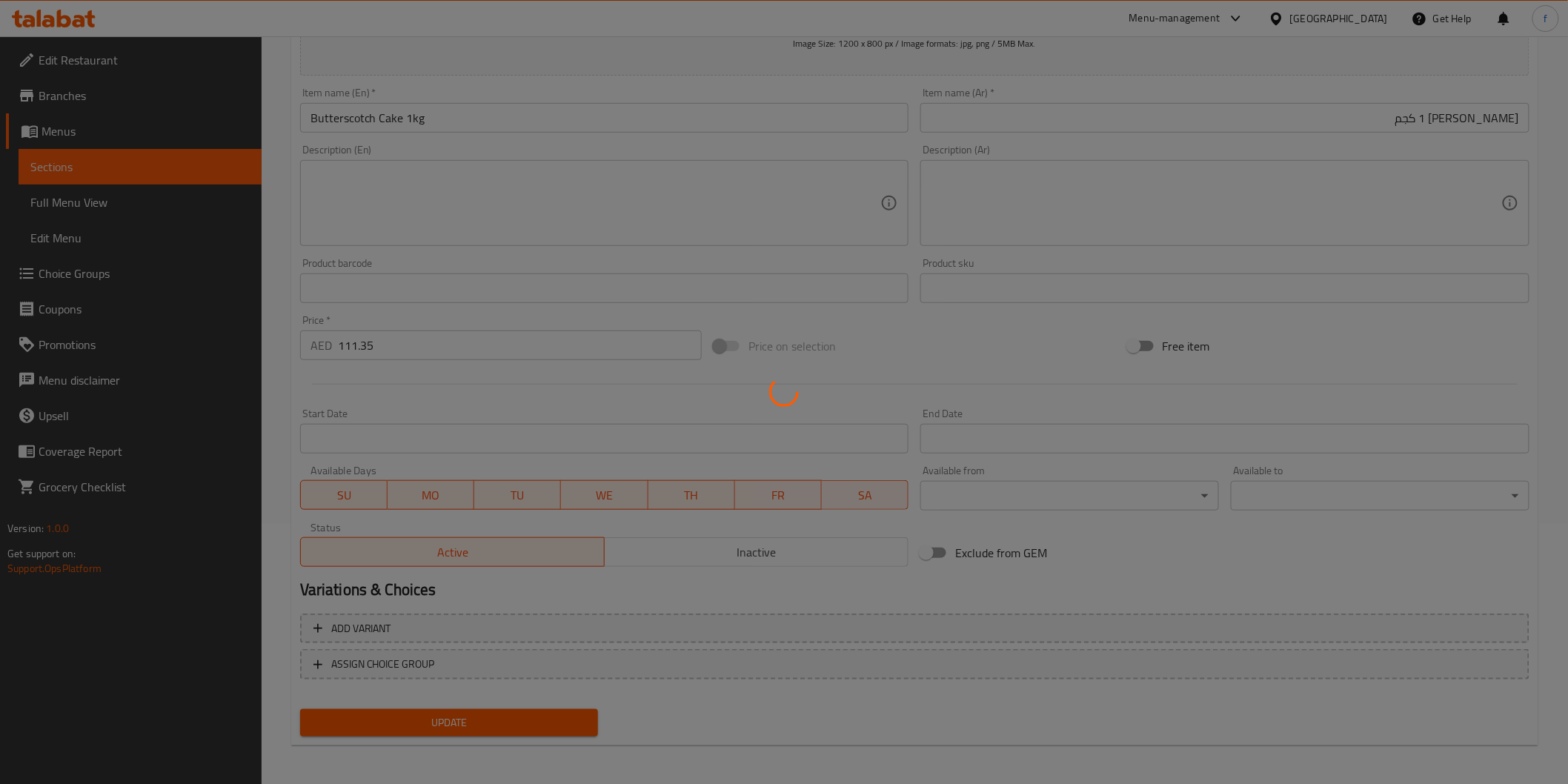
scroll to position [0, 0]
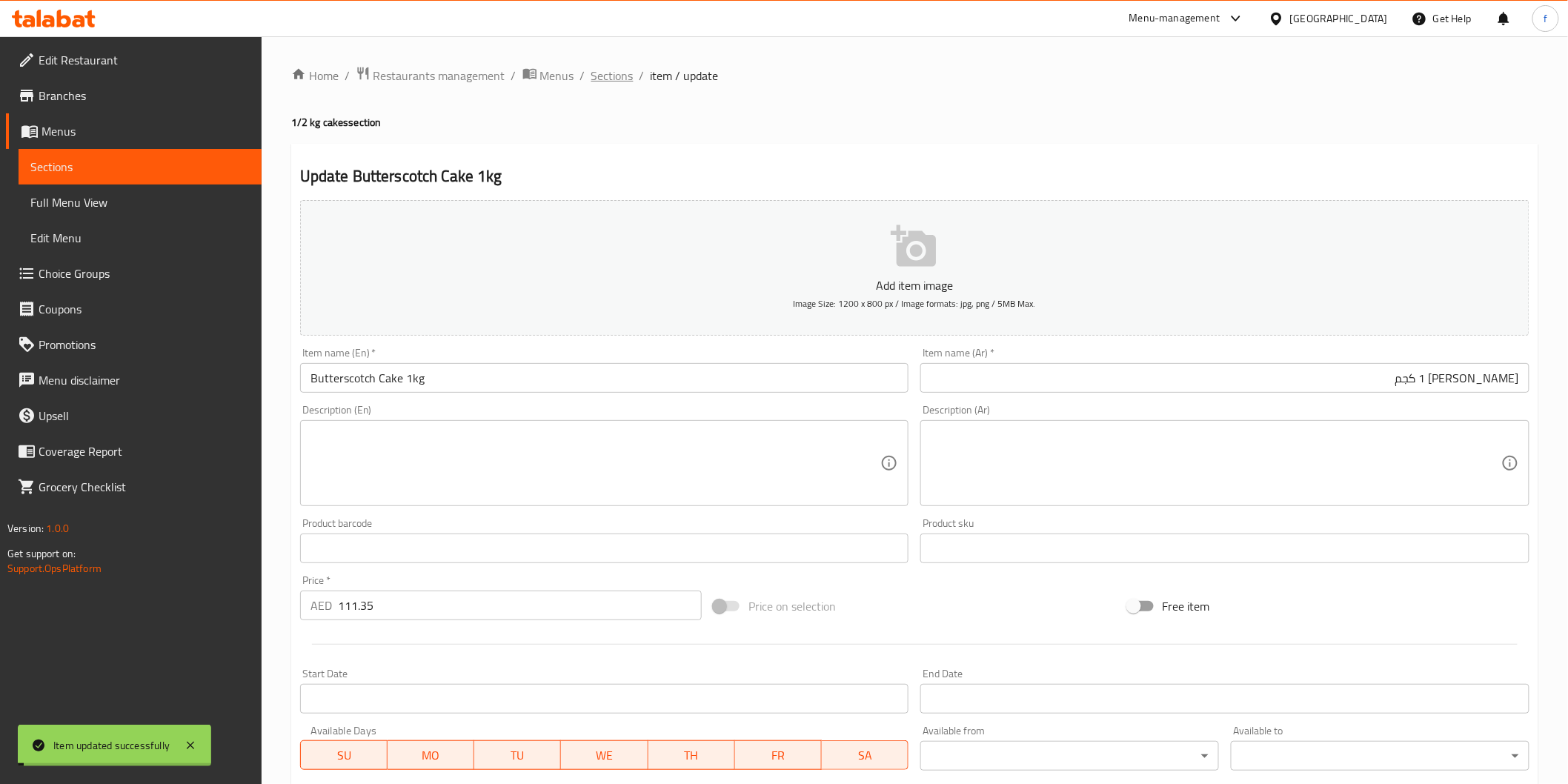
click at [618, 76] on span "Sections" at bounding box center [612, 75] width 42 height 18
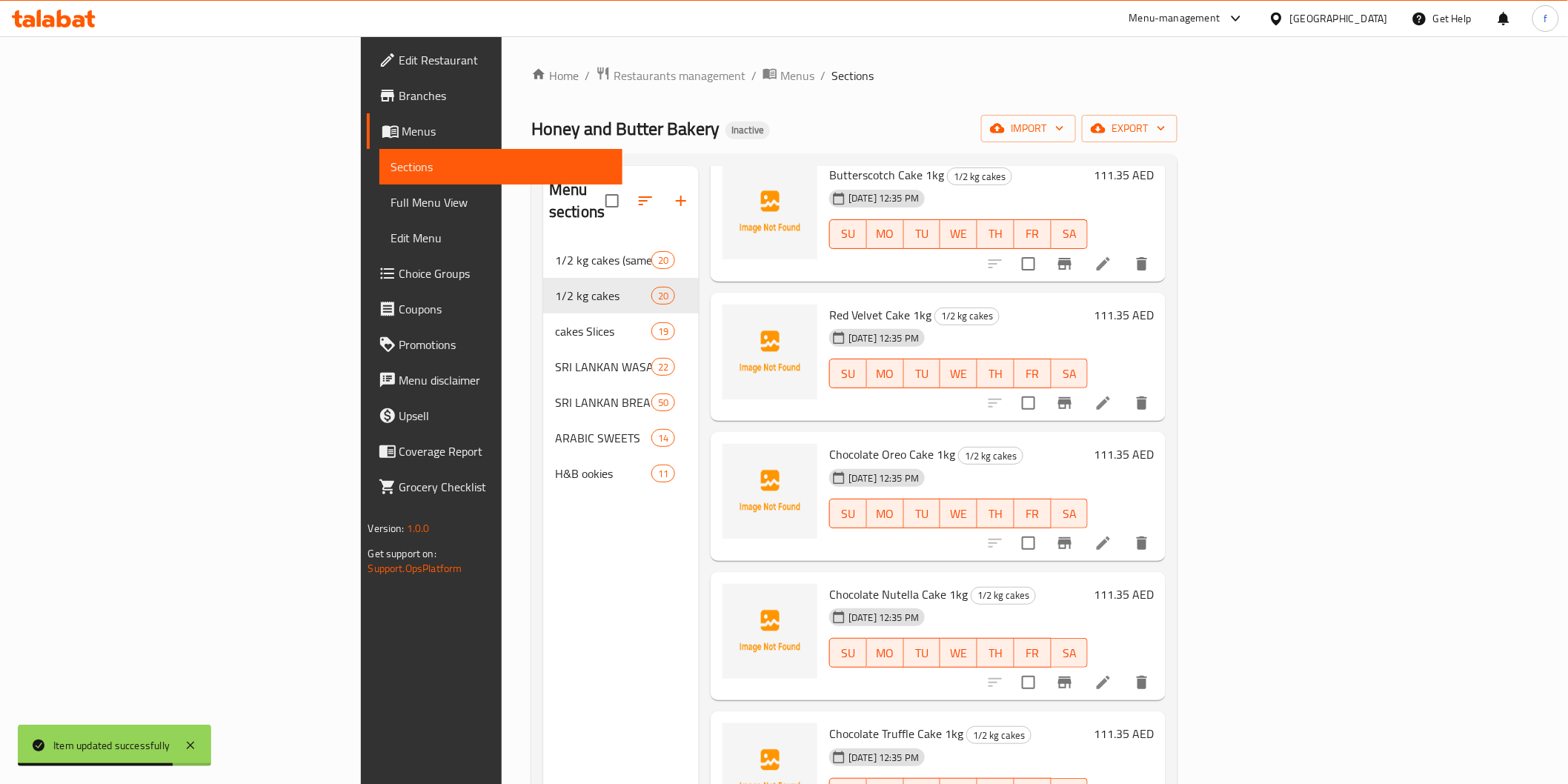
scroll to position [1070, 0]
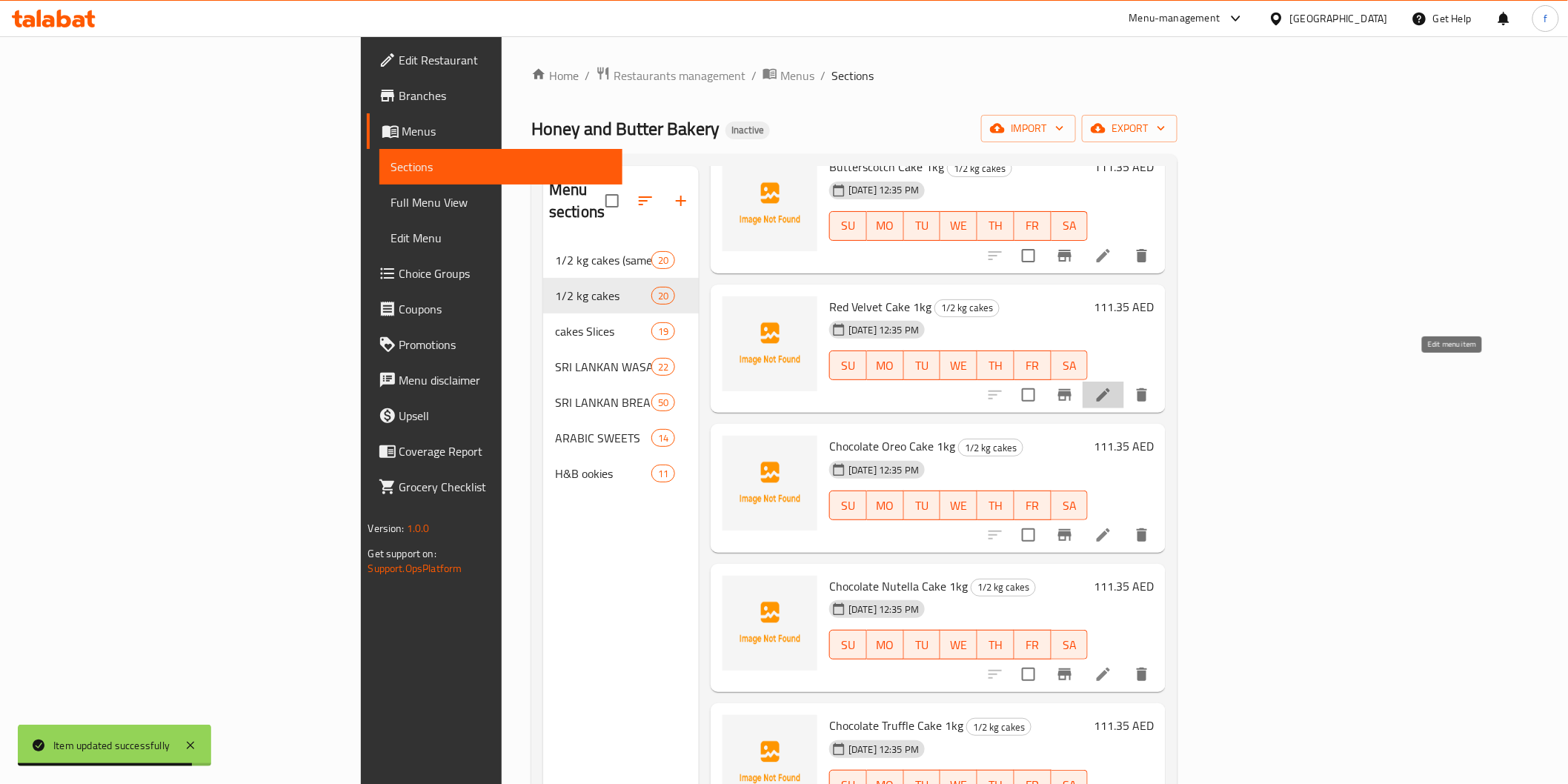
click at [1112, 386] on icon at bounding box center [1103, 395] width 18 height 18
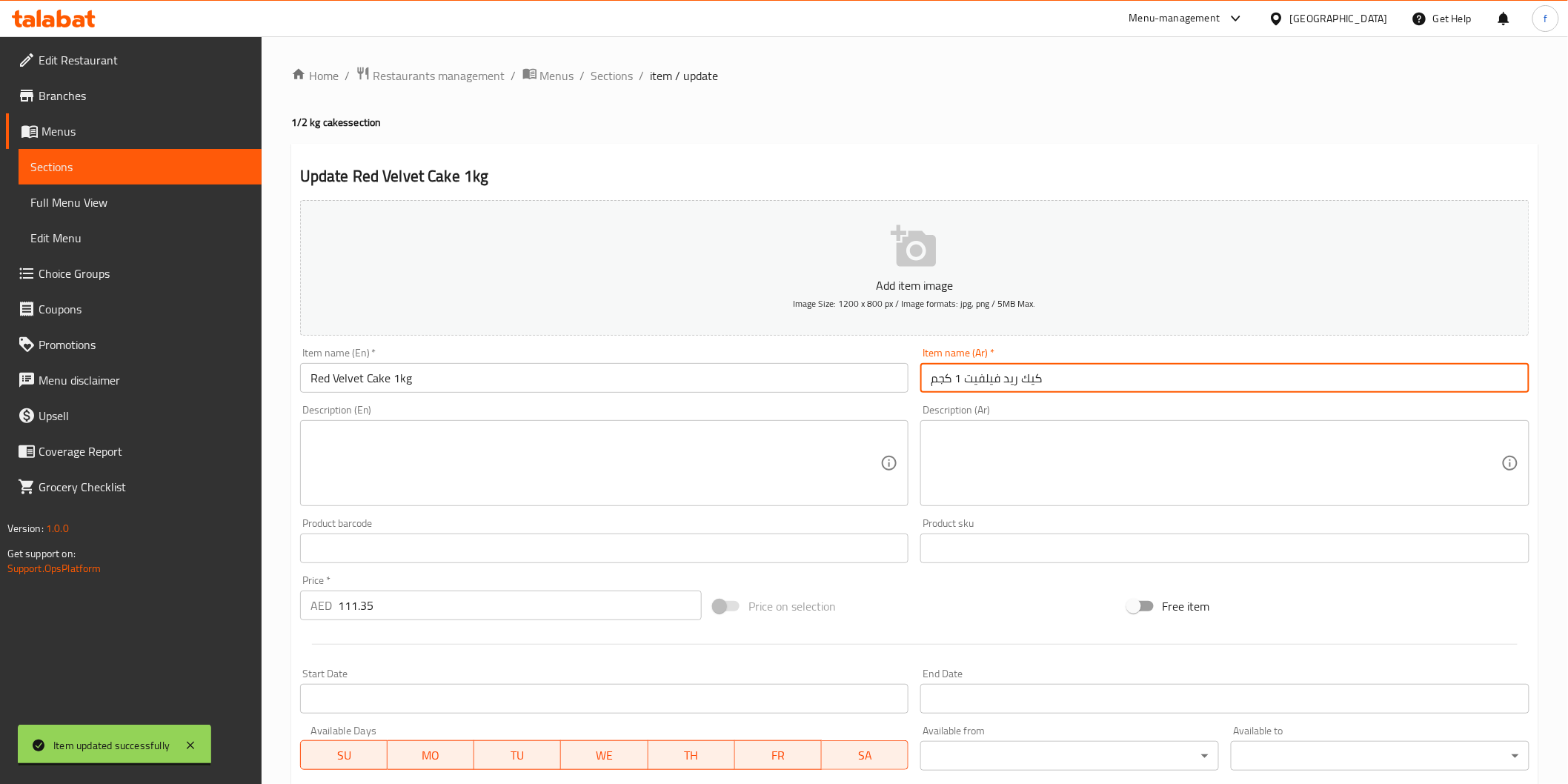
click at [1038, 379] on input "كيك ريد فيلفيت 1 كجم" at bounding box center [1225, 378] width 609 height 30
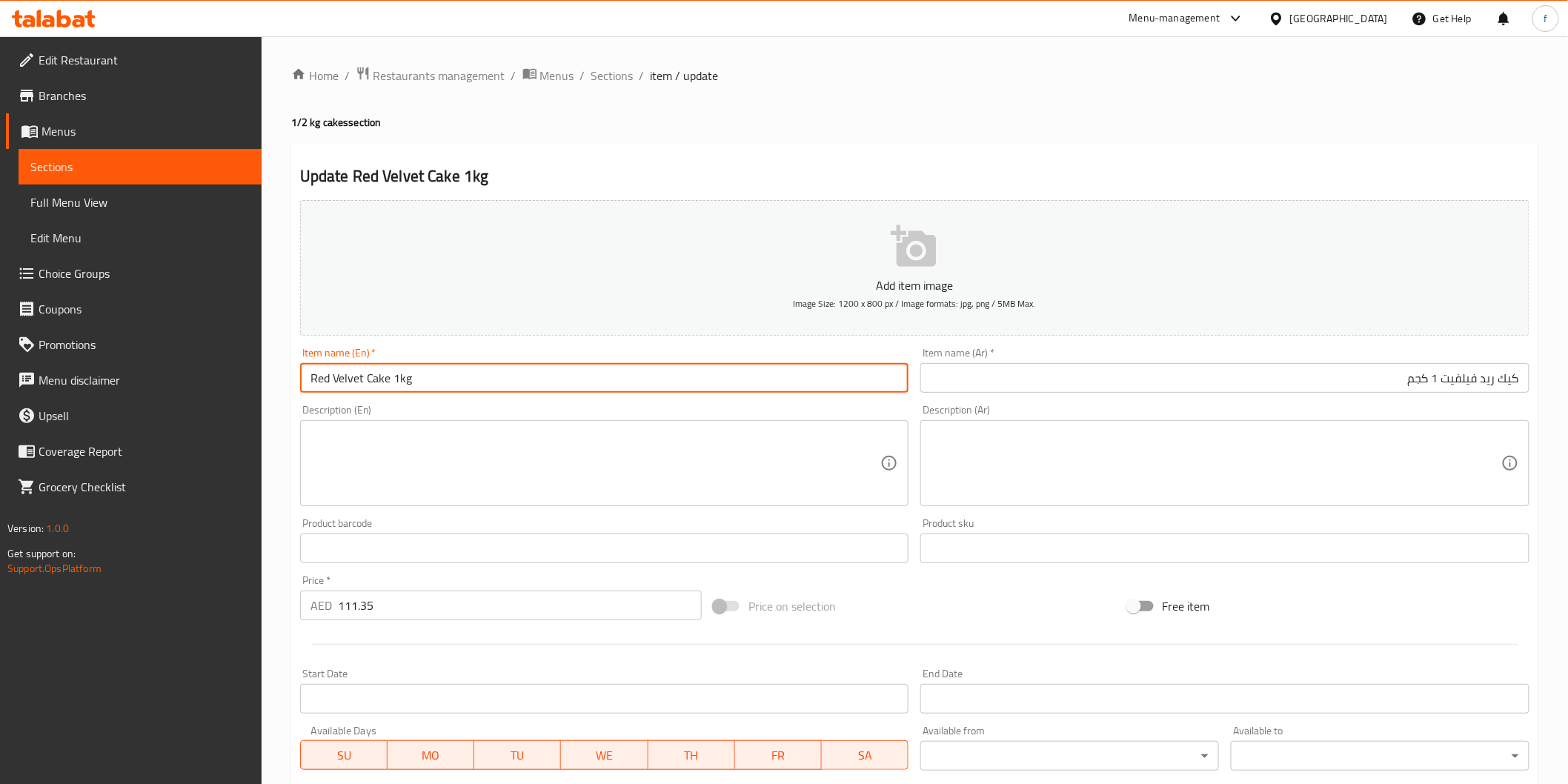
click at [440, 380] on input "Red Velvet Cake 1kg" at bounding box center [605, 378] width 609 height 30
click at [1221, 382] on input "كيك ريد فيلفيت 1 كجم" at bounding box center [1225, 378] width 609 height 30
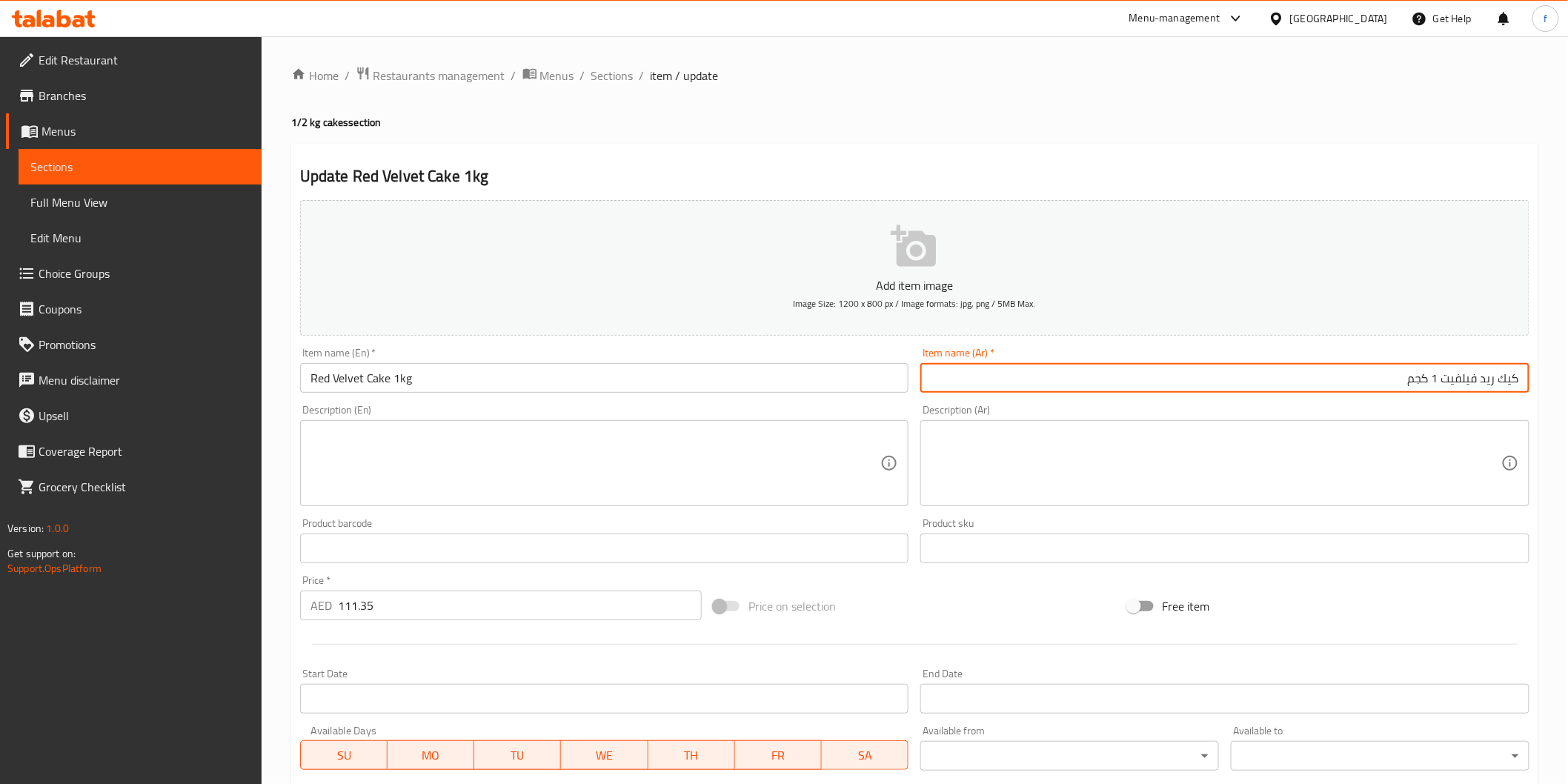
click at [679, 392] on input "Red Velvet Cake 1kg" at bounding box center [605, 378] width 609 height 30
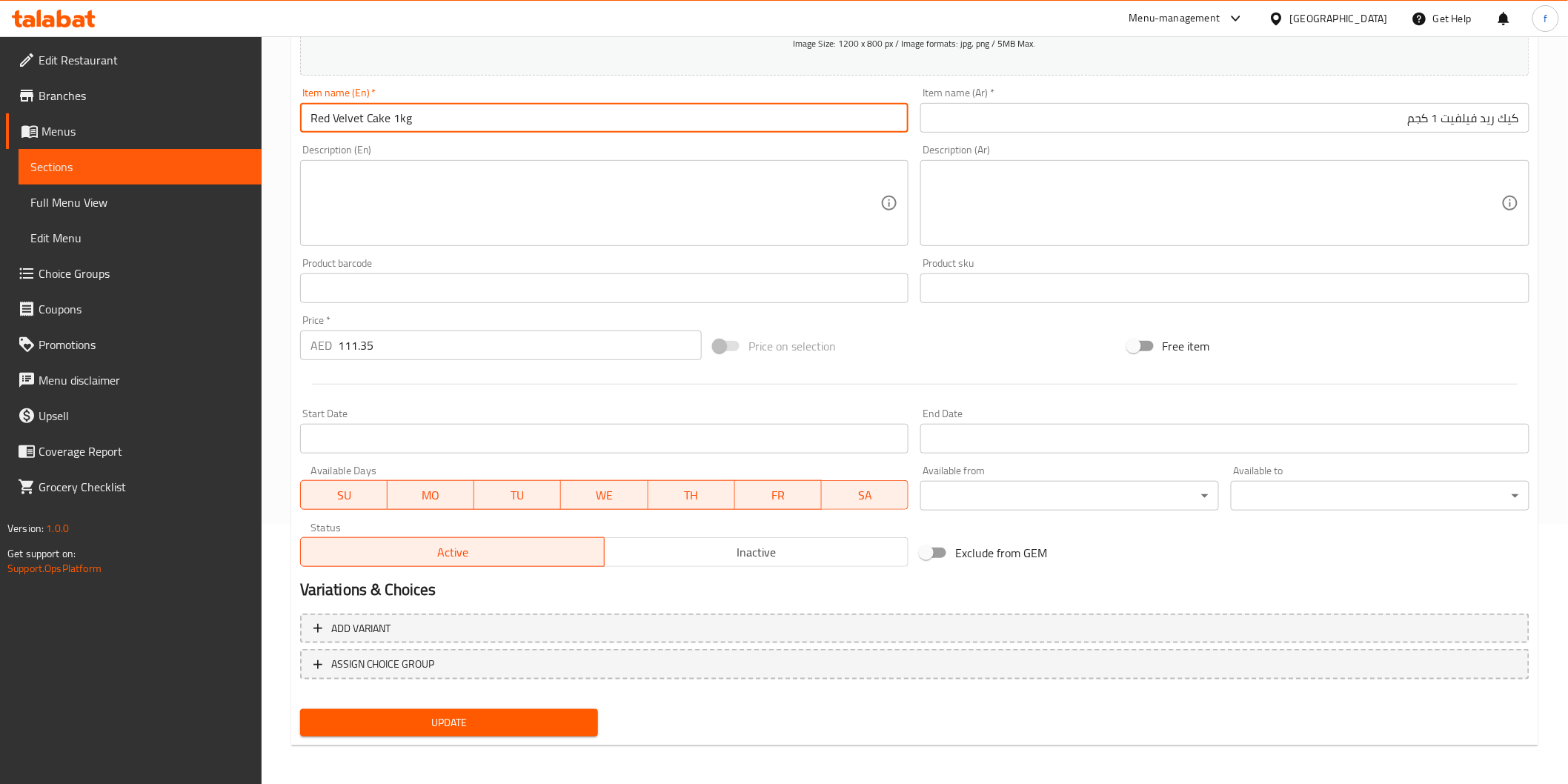
click at [501, 721] on span "Update" at bounding box center [450, 723] width 275 height 18
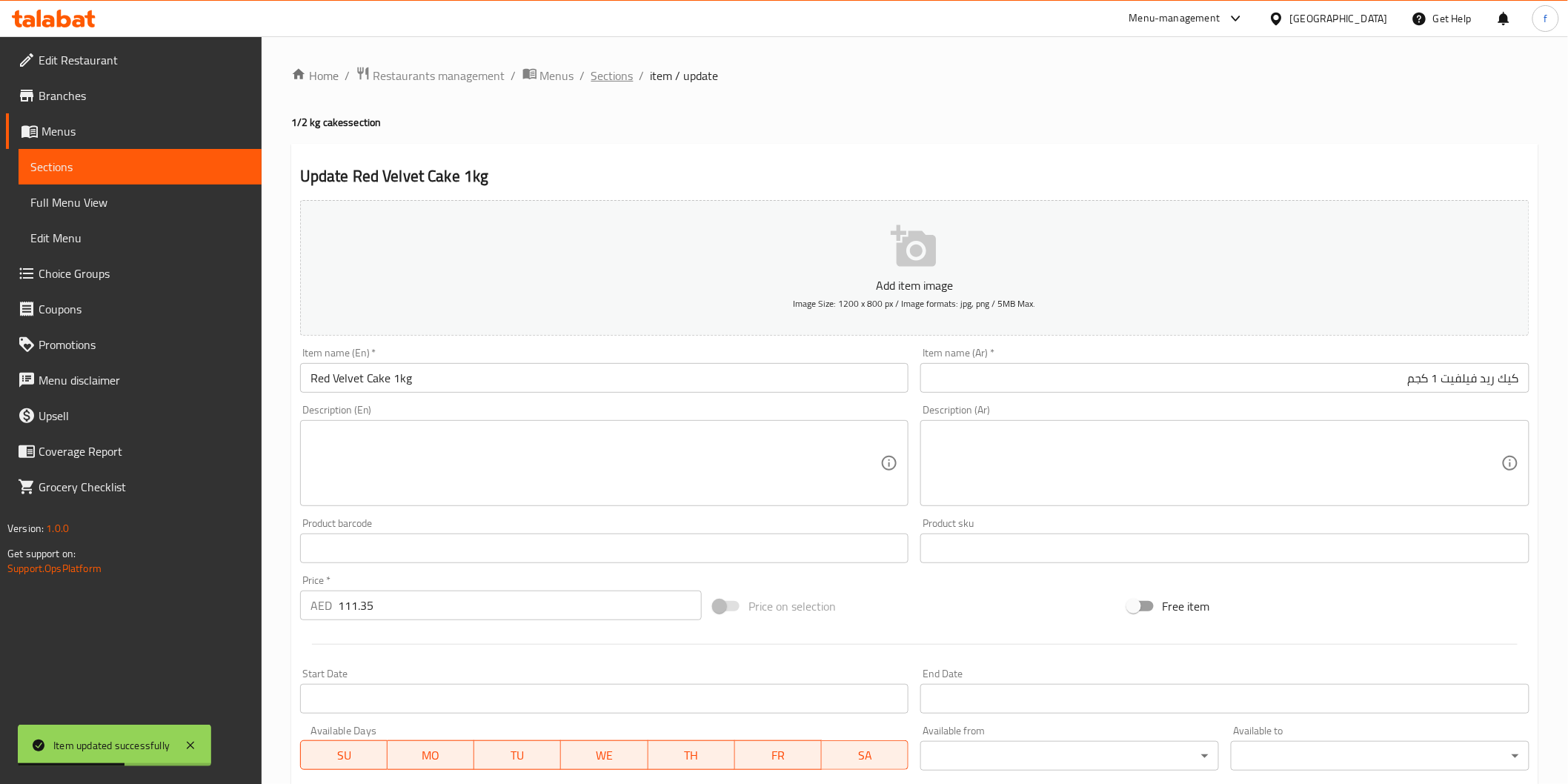
click at [592, 83] on span "Sections" at bounding box center [612, 75] width 42 height 18
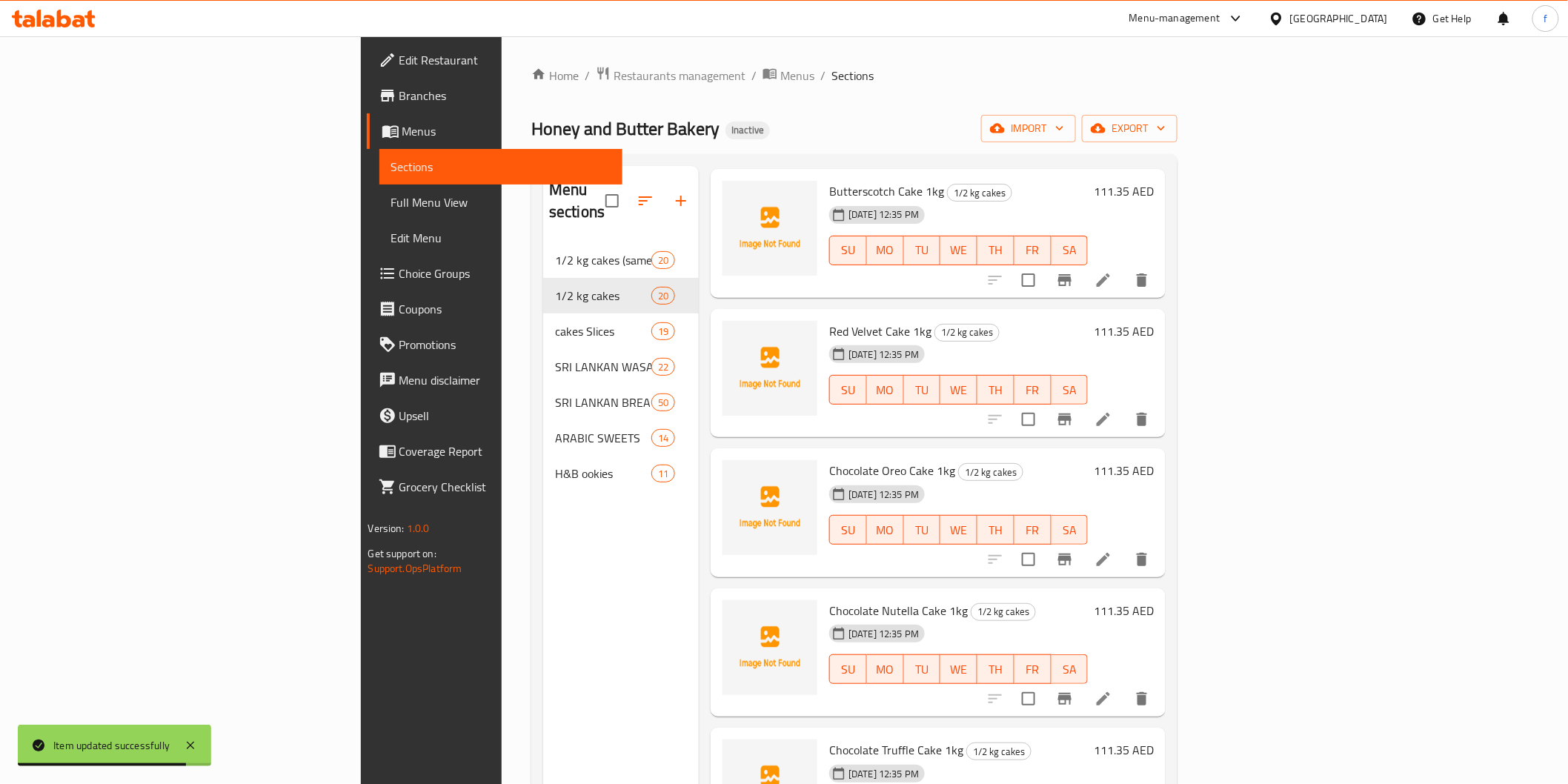
scroll to position [1070, 0]
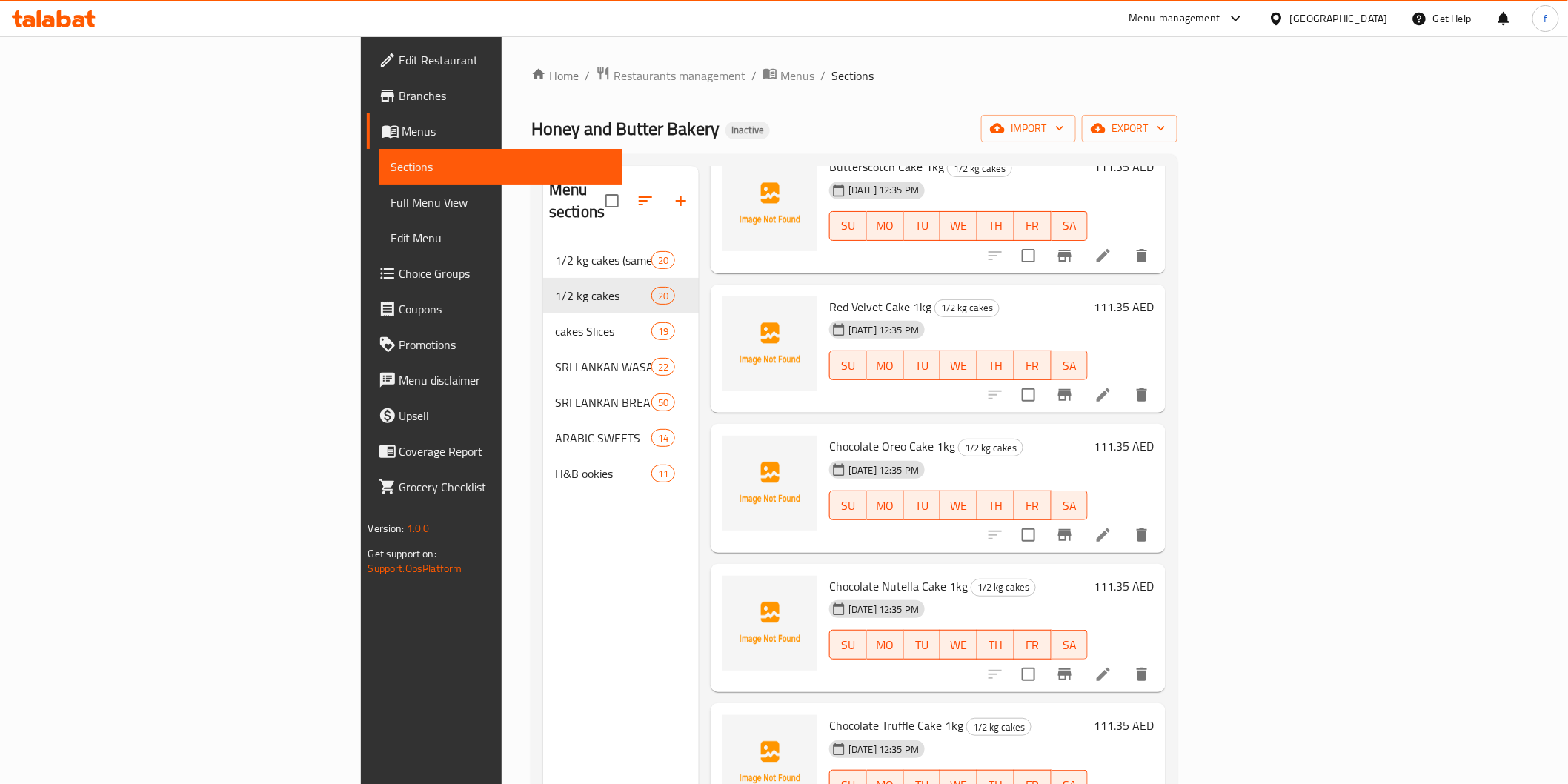
click at [1124, 382] on li at bounding box center [1103, 395] width 41 height 27
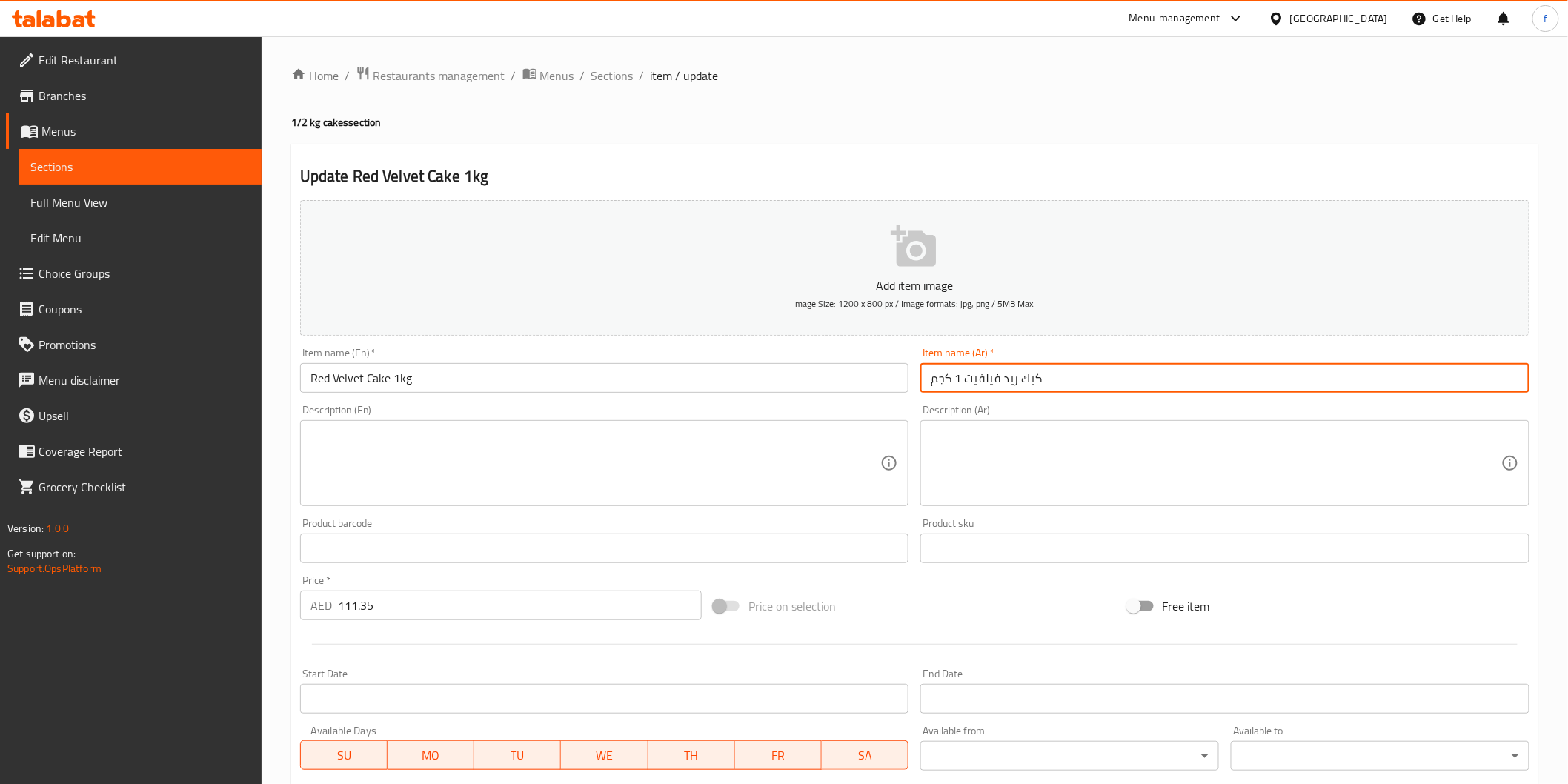
click at [1063, 371] on input "كيك ريد فيلفيت 1 كجم" at bounding box center [1225, 378] width 609 height 30
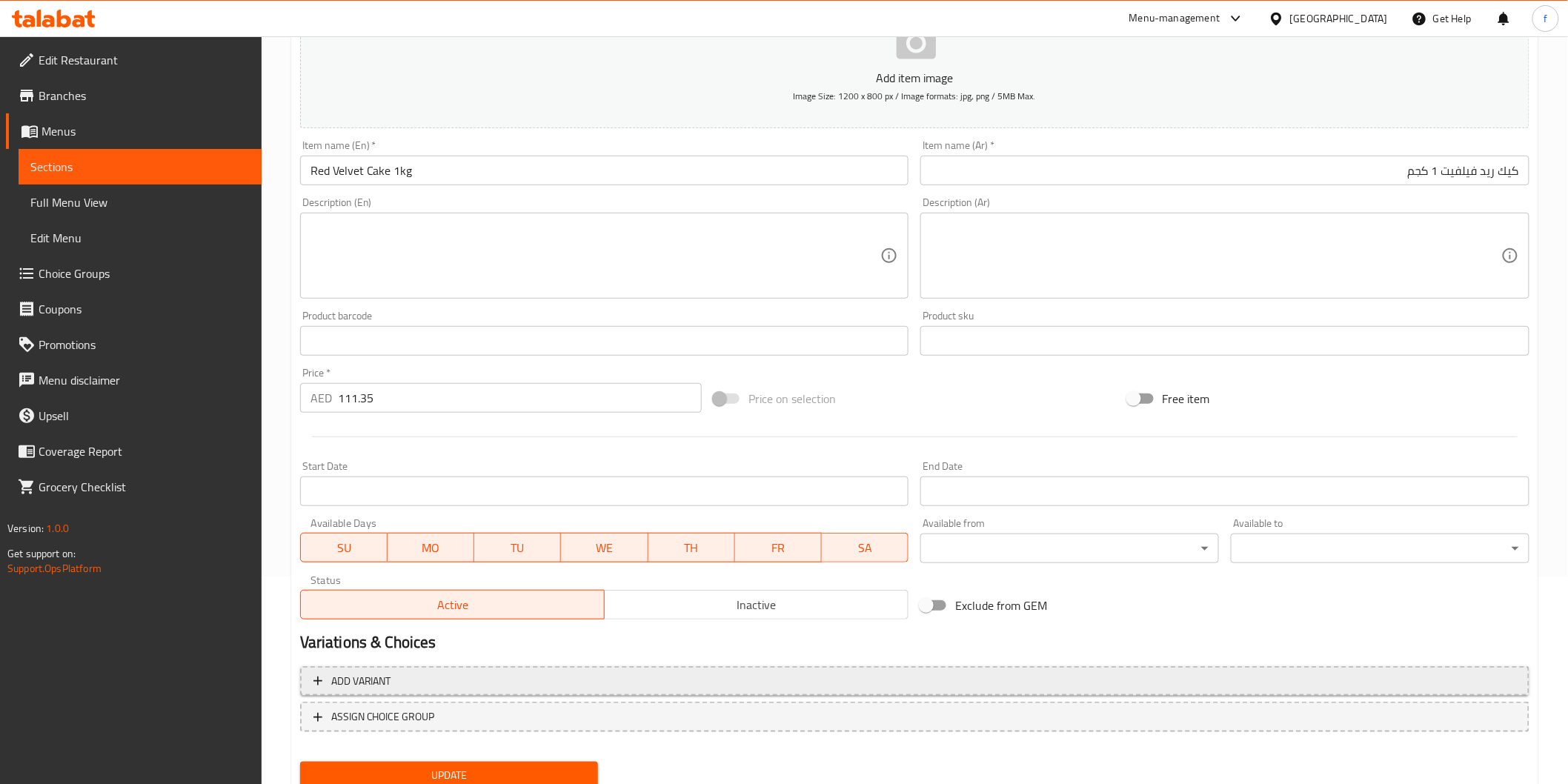
scroll to position [260, 0]
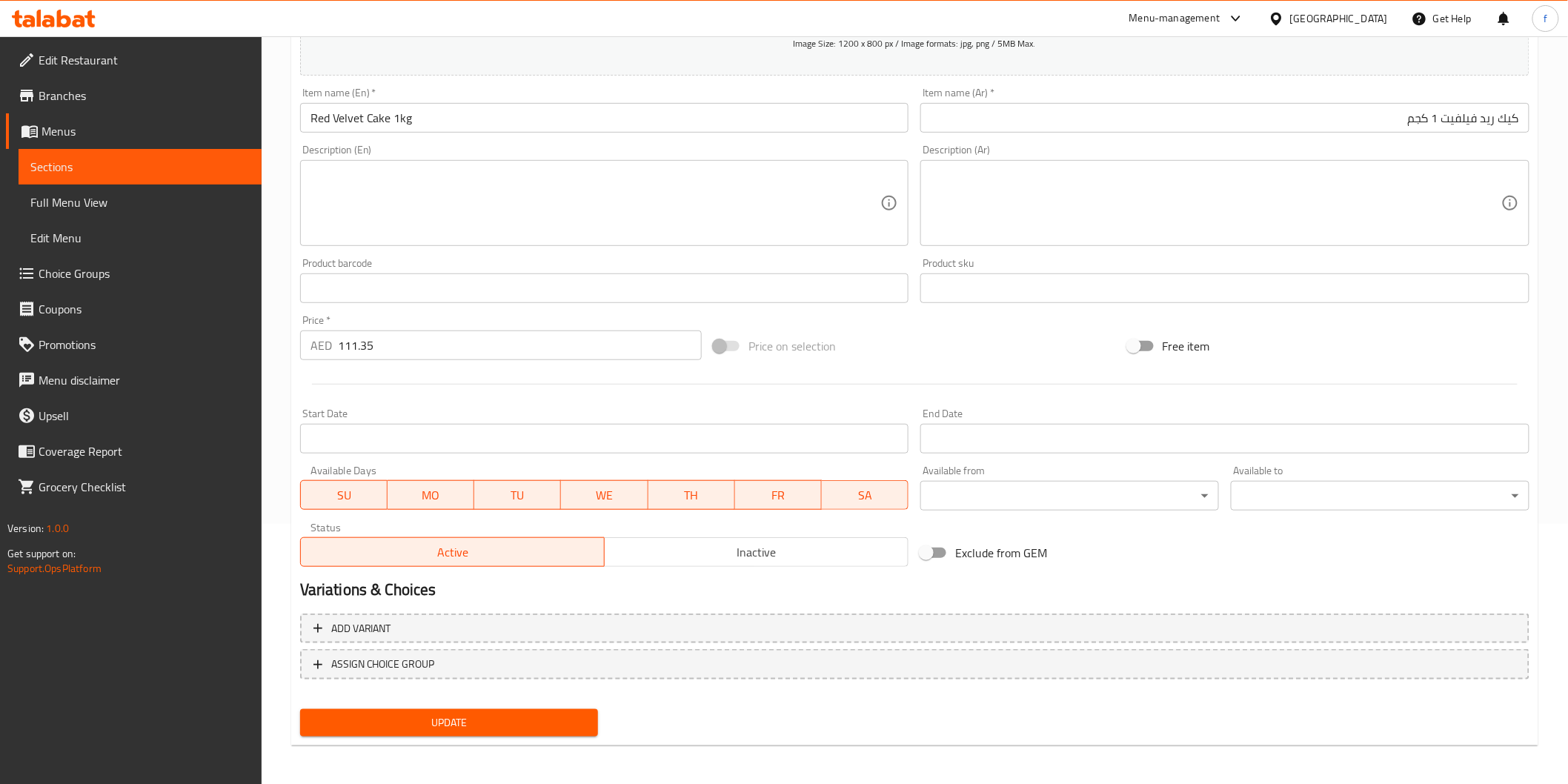
click at [534, 722] on span "Update" at bounding box center [450, 723] width 275 height 18
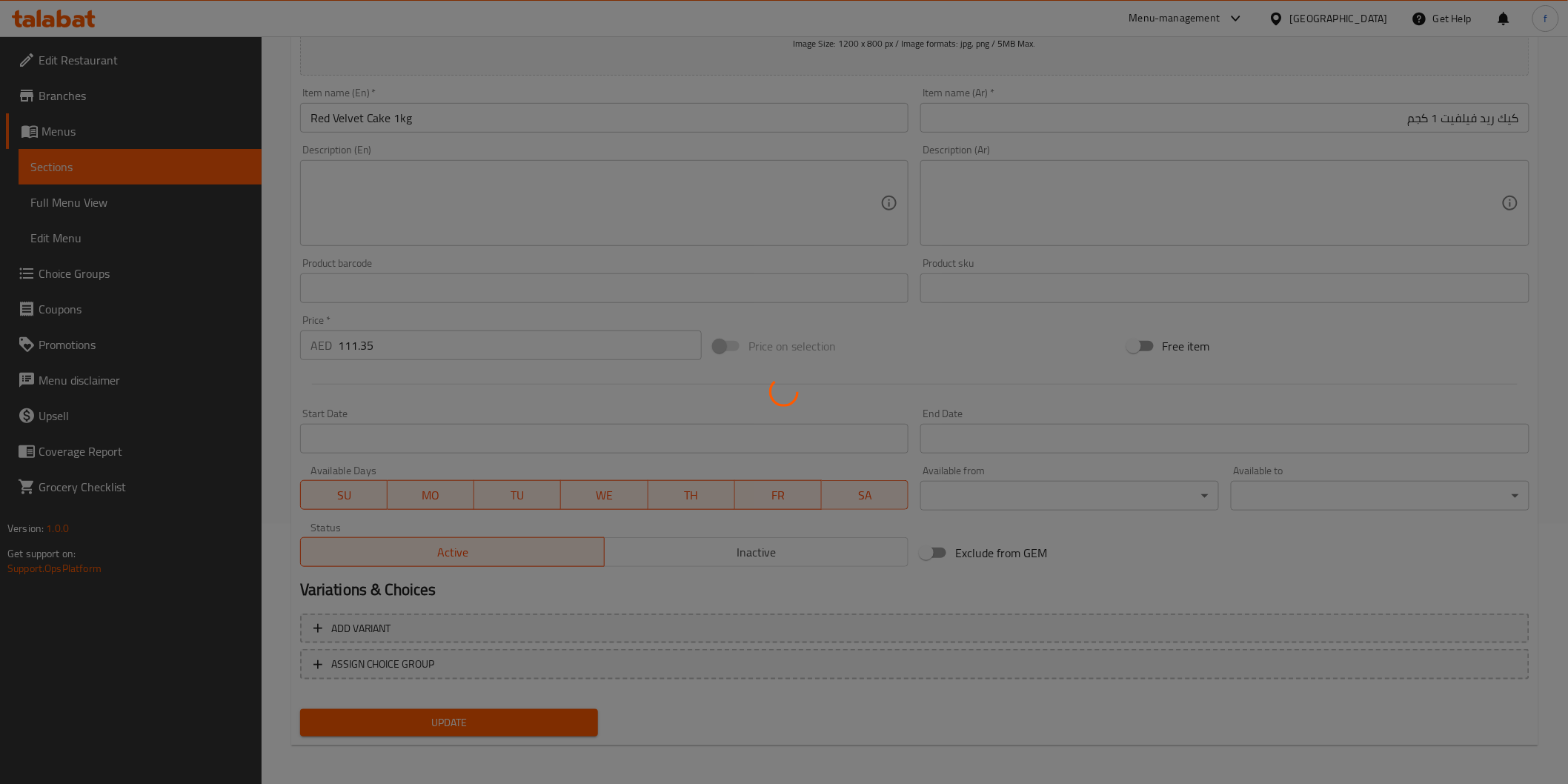
scroll to position [0, 0]
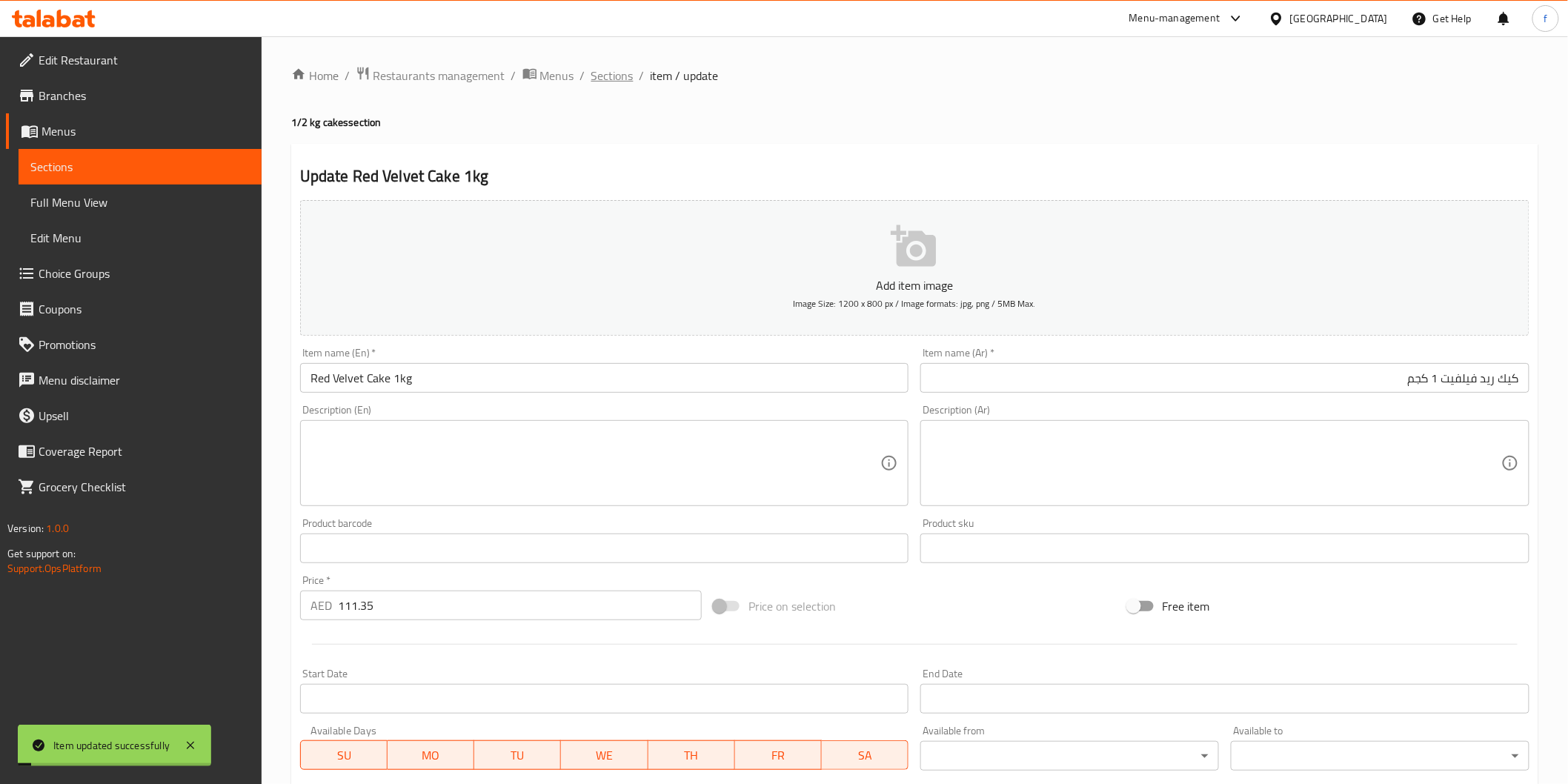
click at [604, 84] on span "Sections" at bounding box center [612, 75] width 42 height 18
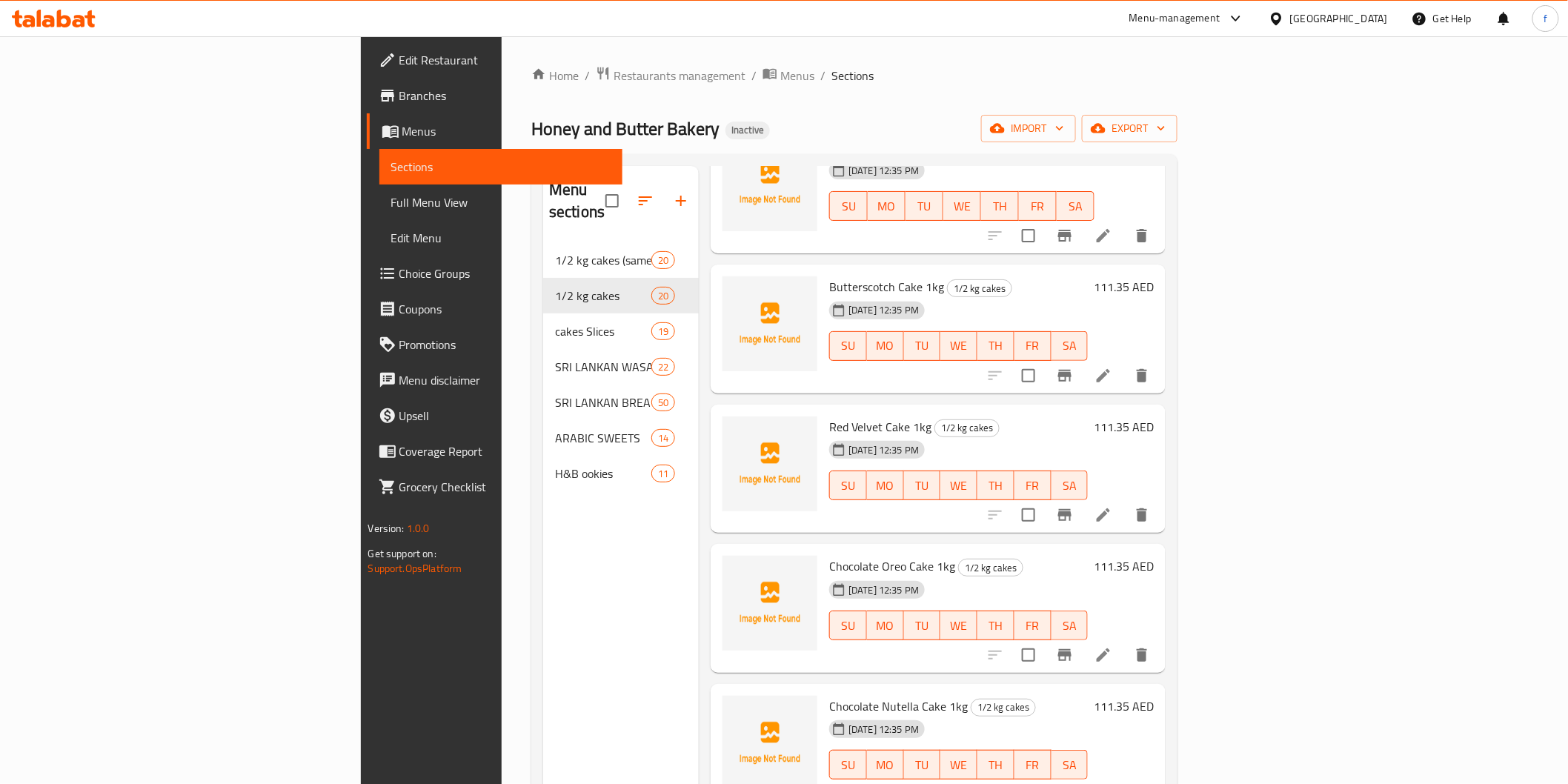
scroll to position [988, 0]
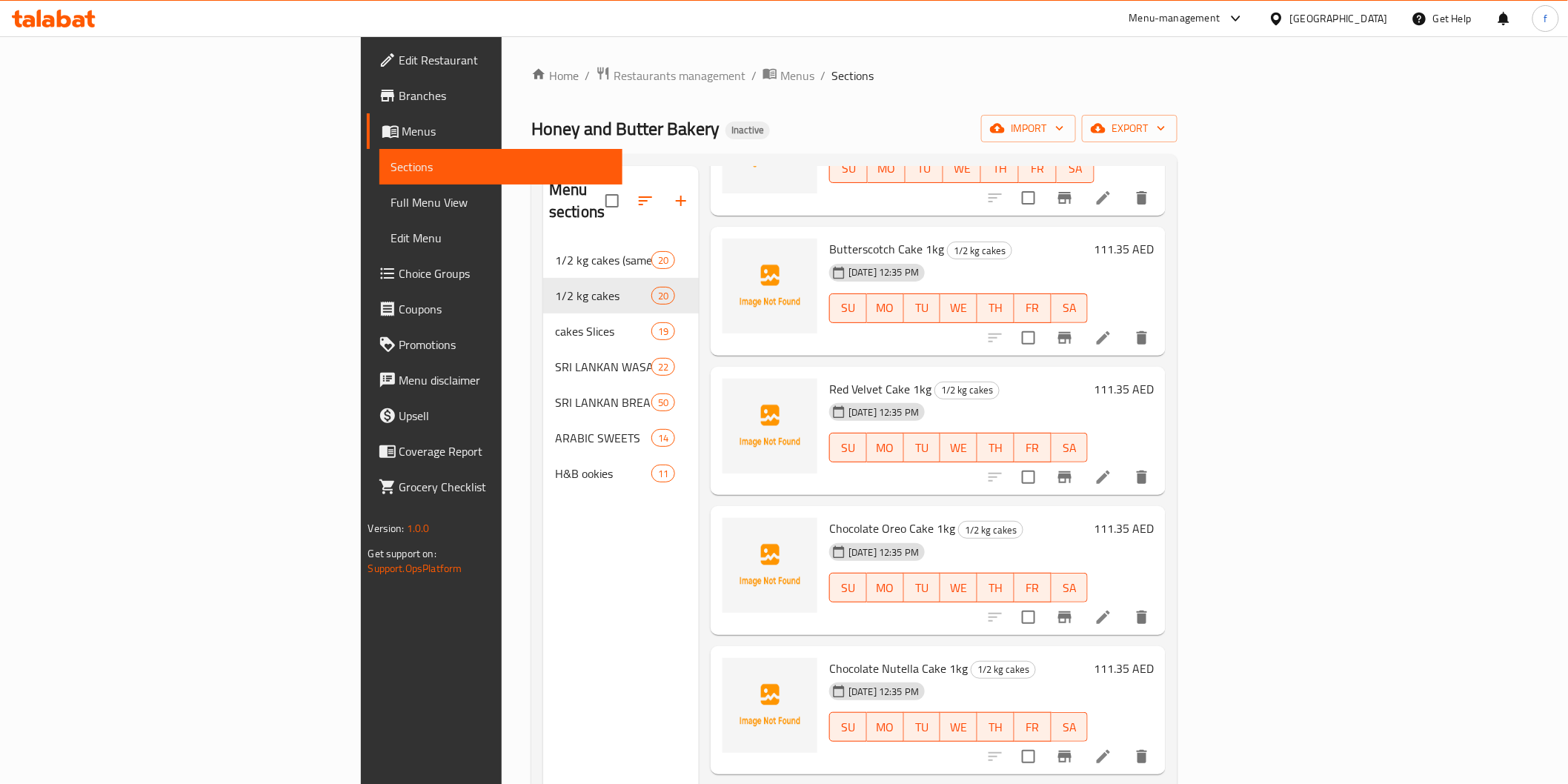
click at [829, 238] on span "Butterscotch Cake 1kg" at bounding box center [886, 249] width 115 height 22
click at [995, 258] on div "20-08-2025 12:35 PM SU MO TU WE TH FR SA" at bounding box center [958, 298] width 270 height 80
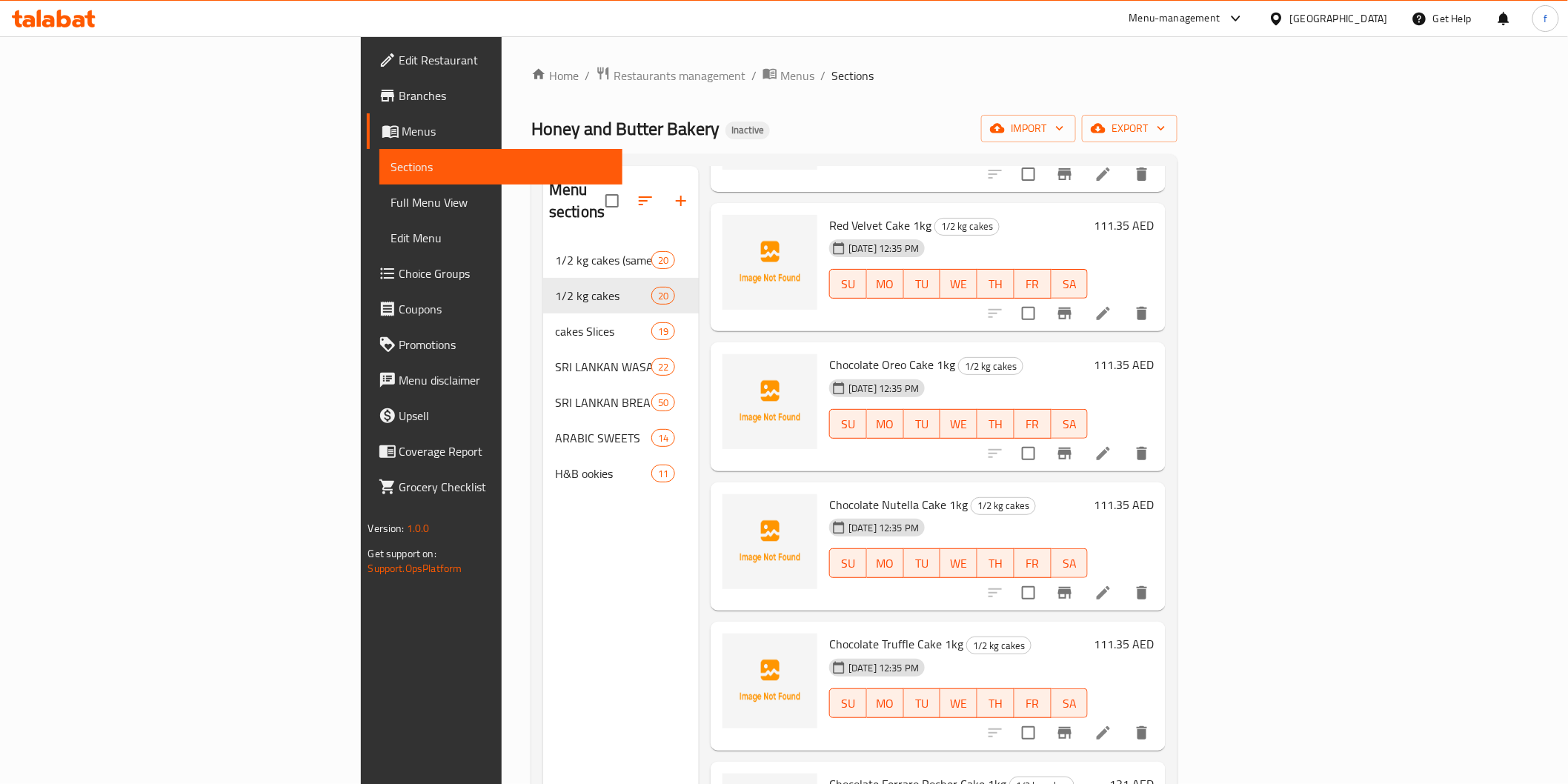
scroll to position [1152, 0]
click at [1124, 579] on li at bounding box center [1103, 592] width 41 height 27
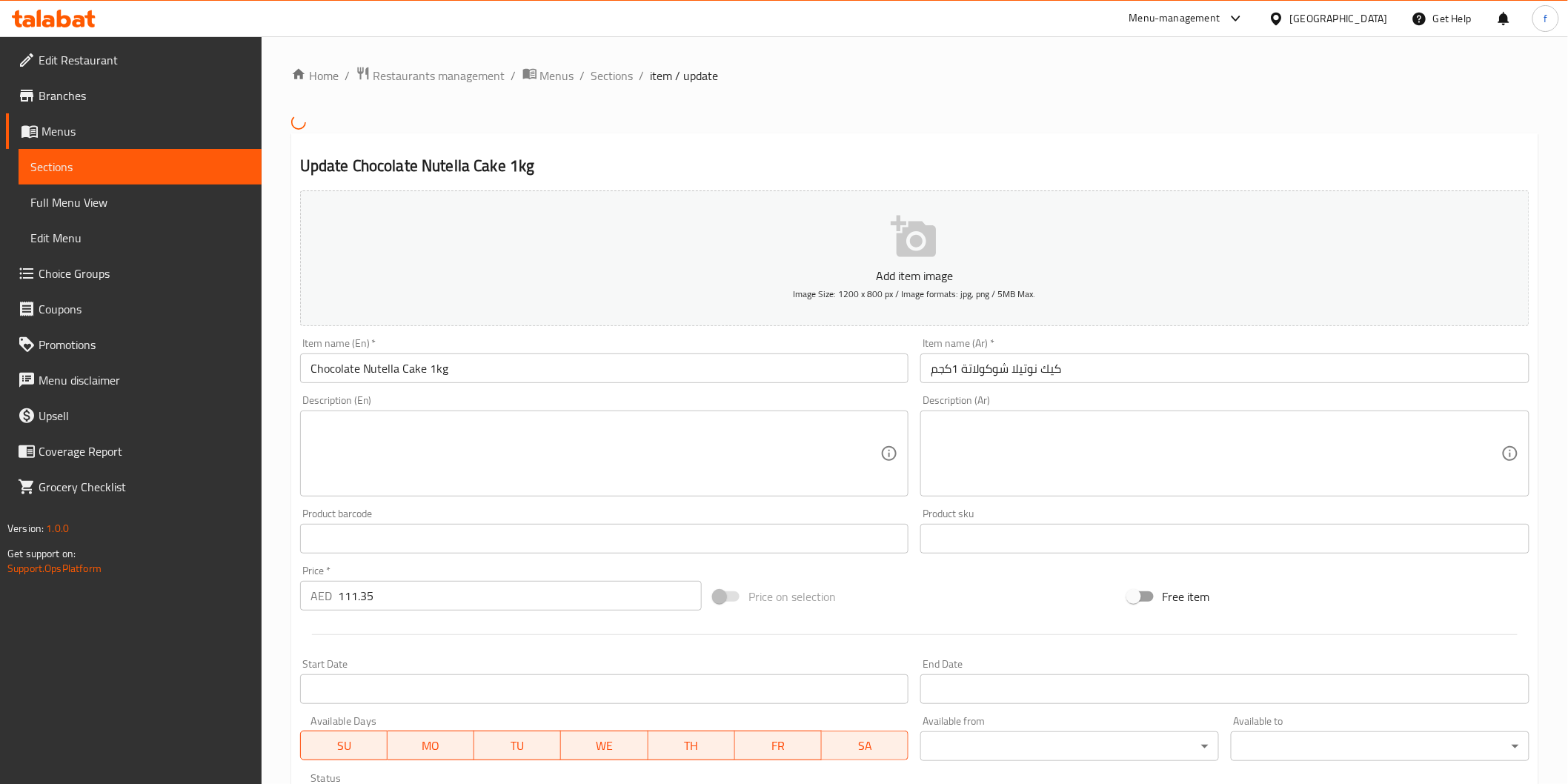
click at [1150, 361] on input "كيك نوتيلا شوكولاتة 1كجم" at bounding box center [1225, 368] width 609 height 30
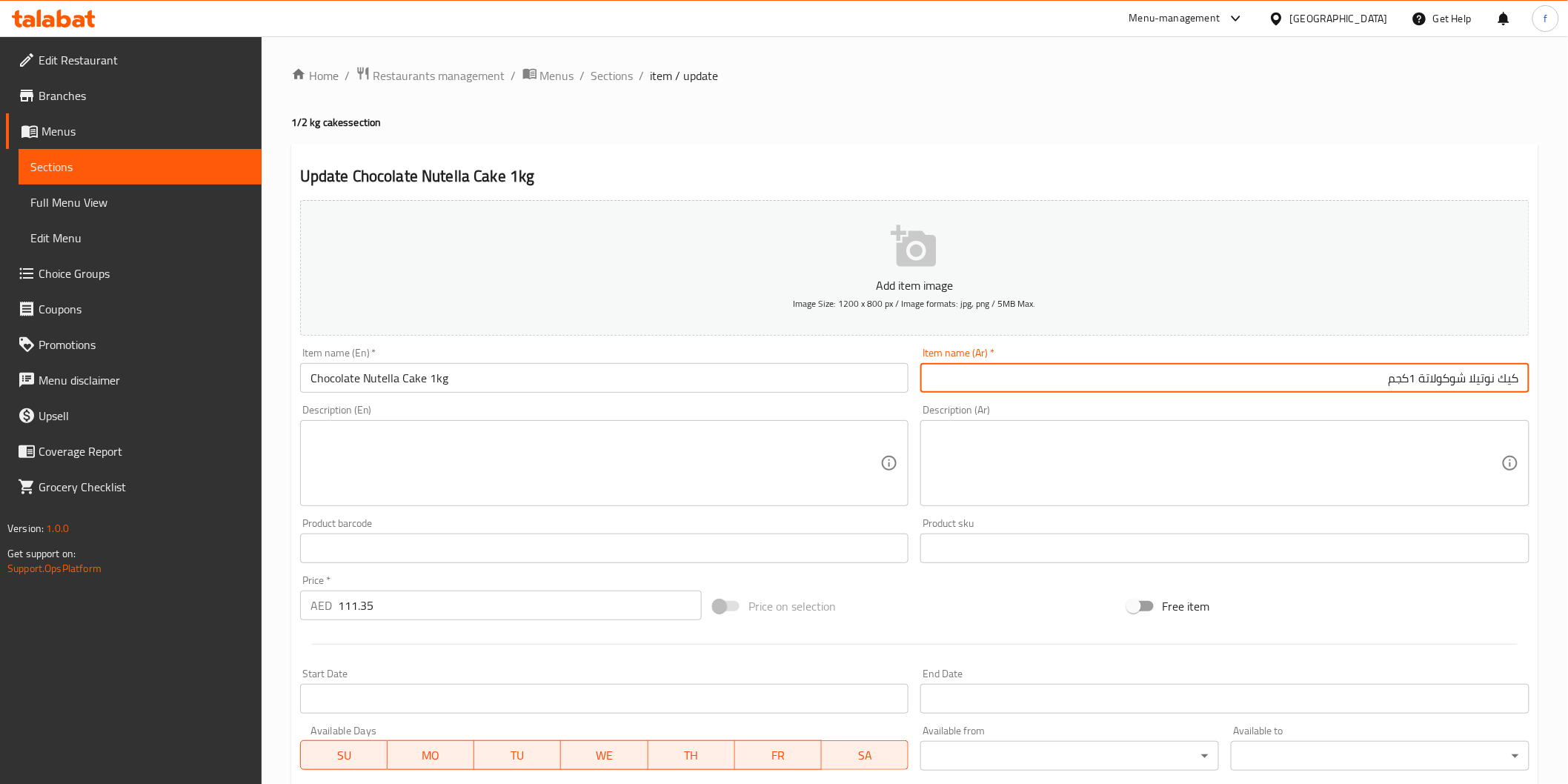
scroll to position [260, 0]
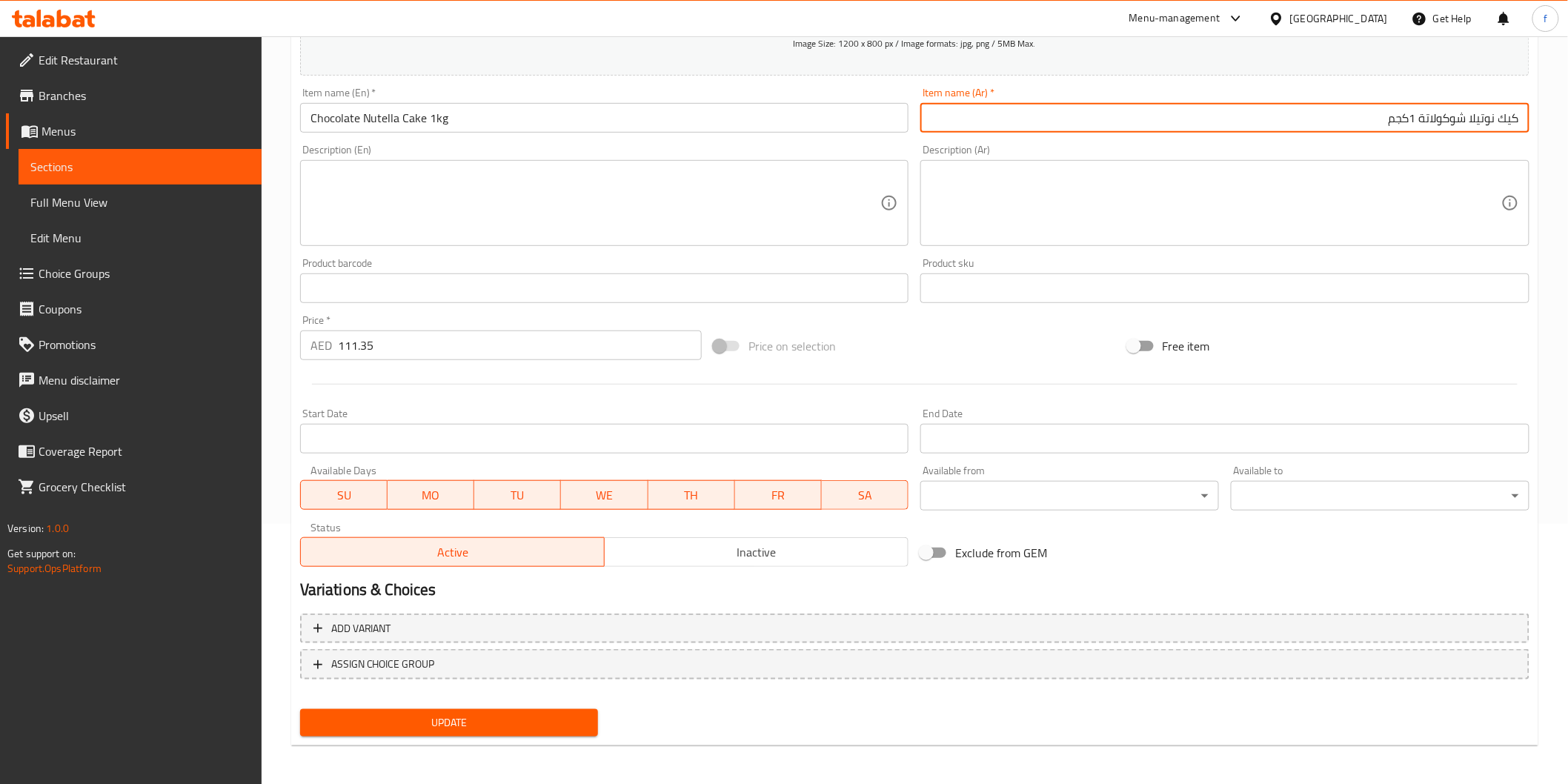
click at [508, 720] on span "Update" at bounding box center [450, 723] width 275 height 18
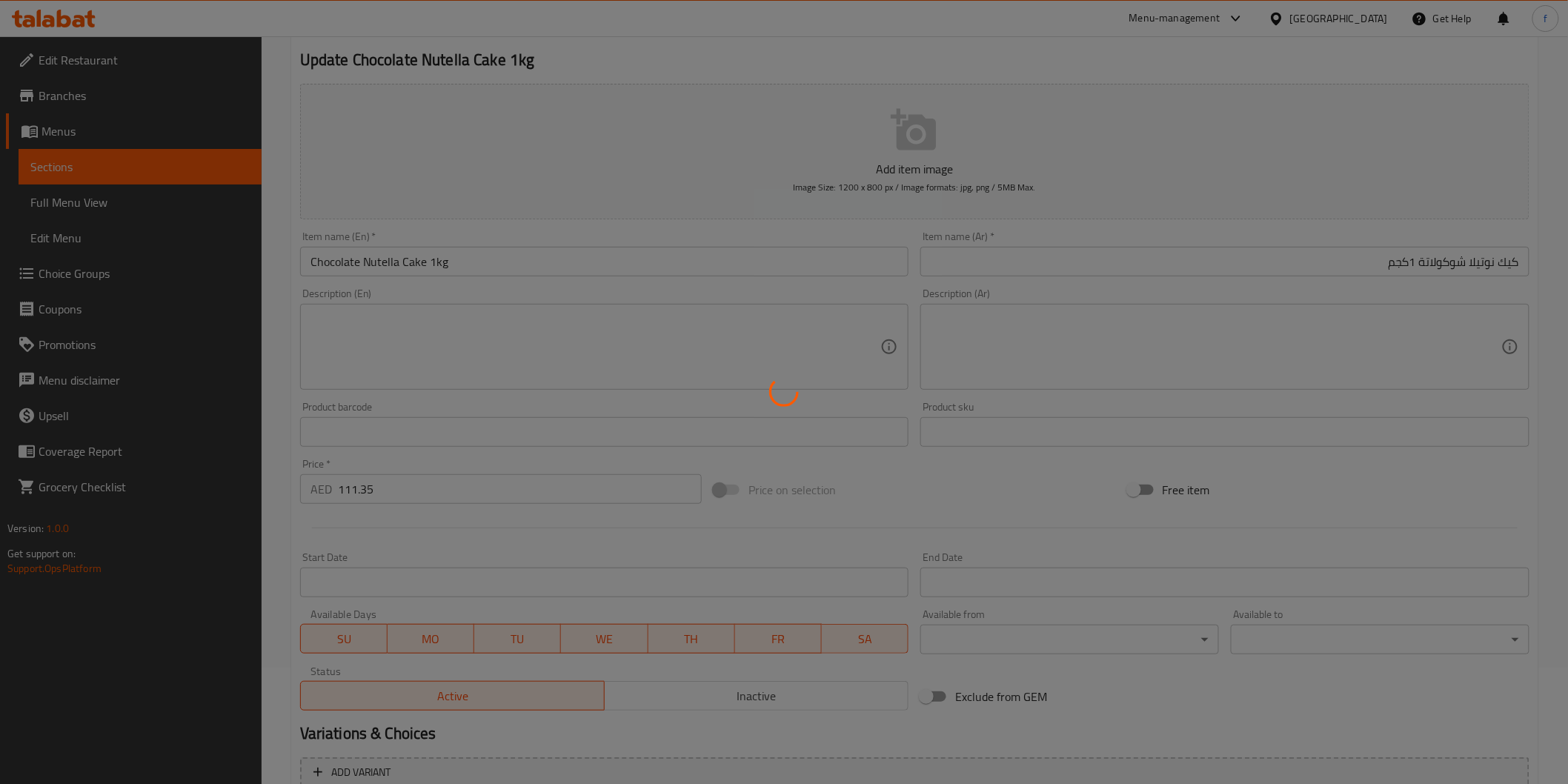
scroll to position [0, 0]
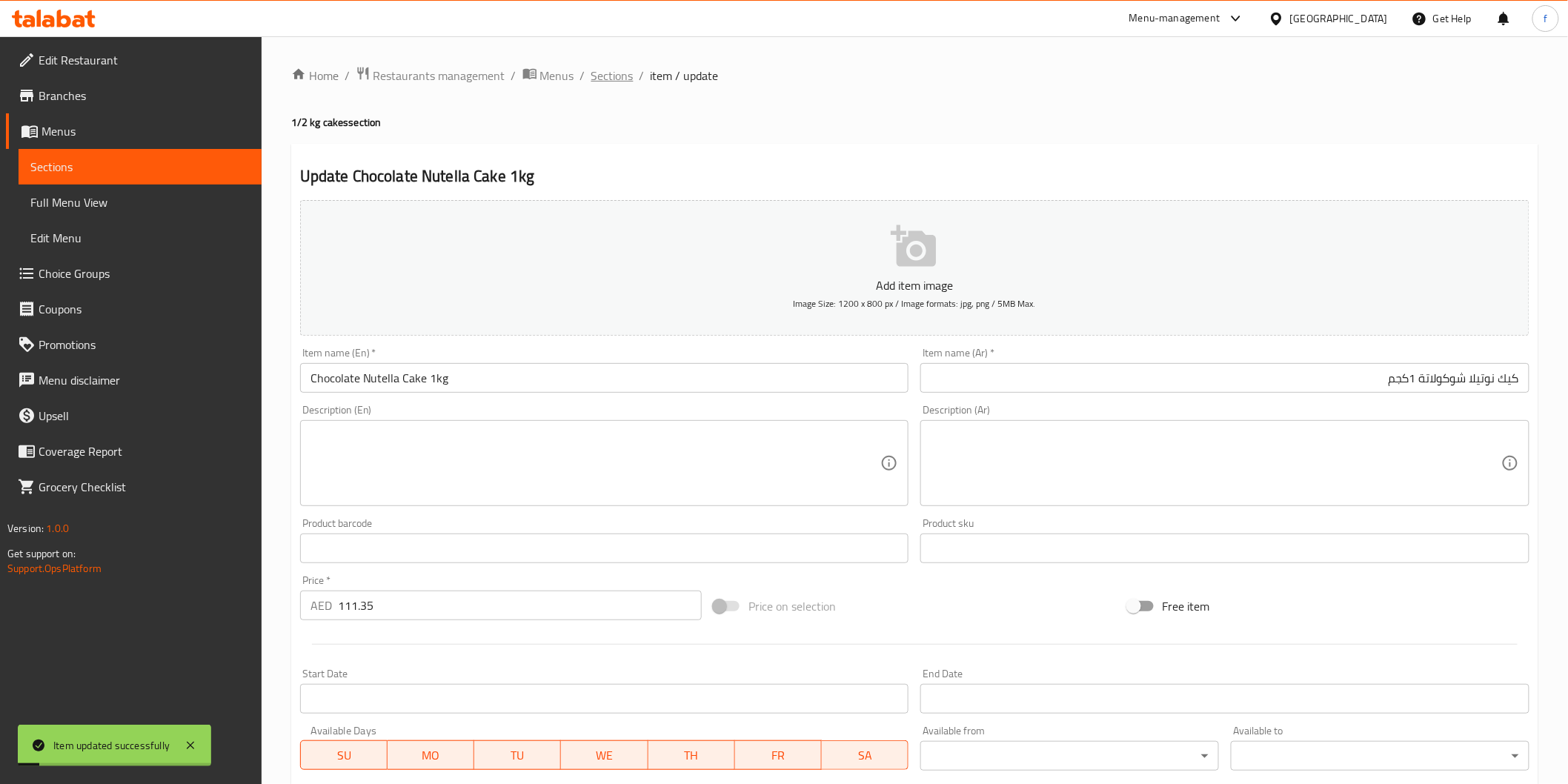
click at [610, 76] on span "Sections" at bounding box center [612, 75] width 42 height 18
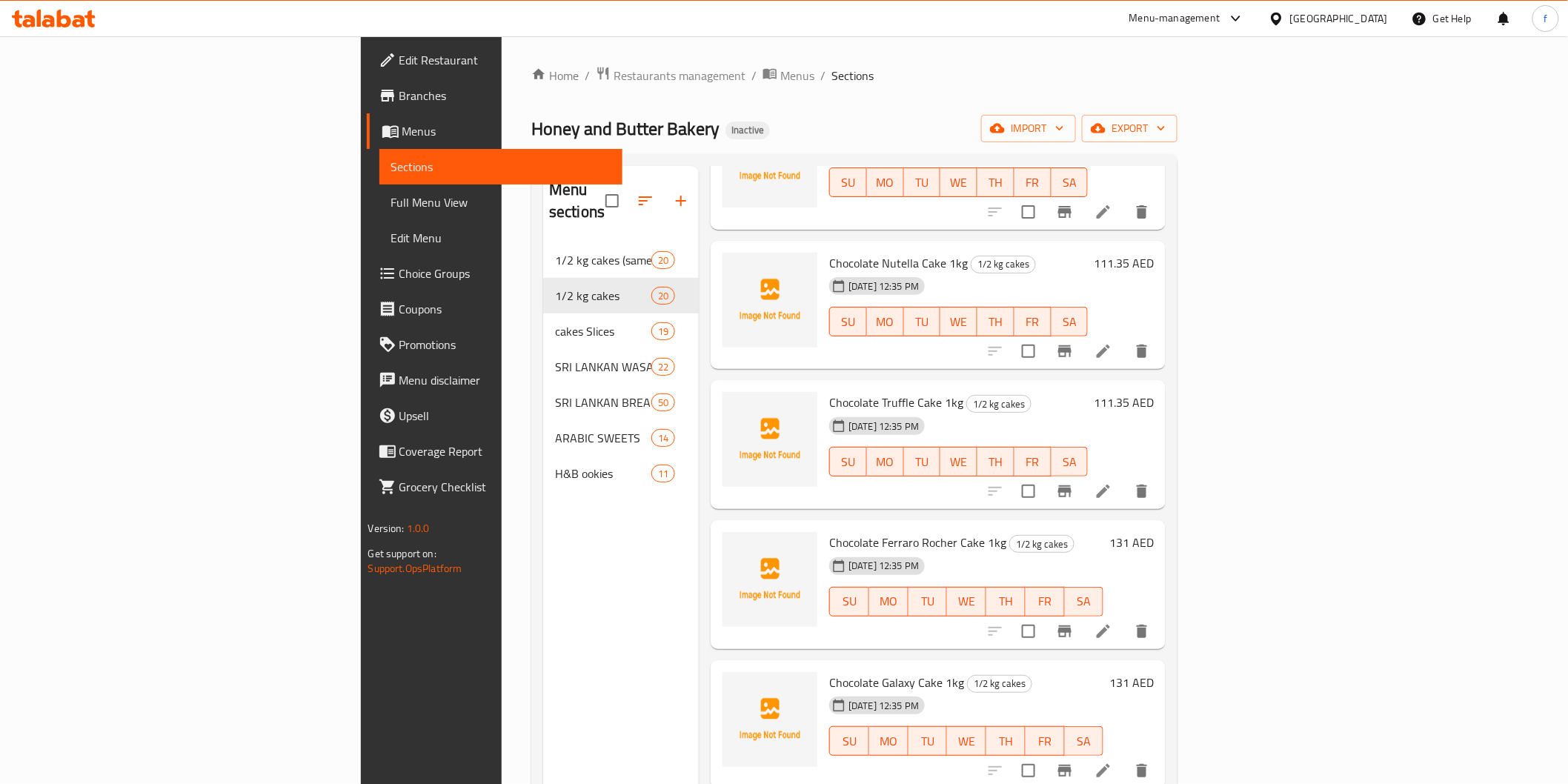
scroll to position [1399, 0]
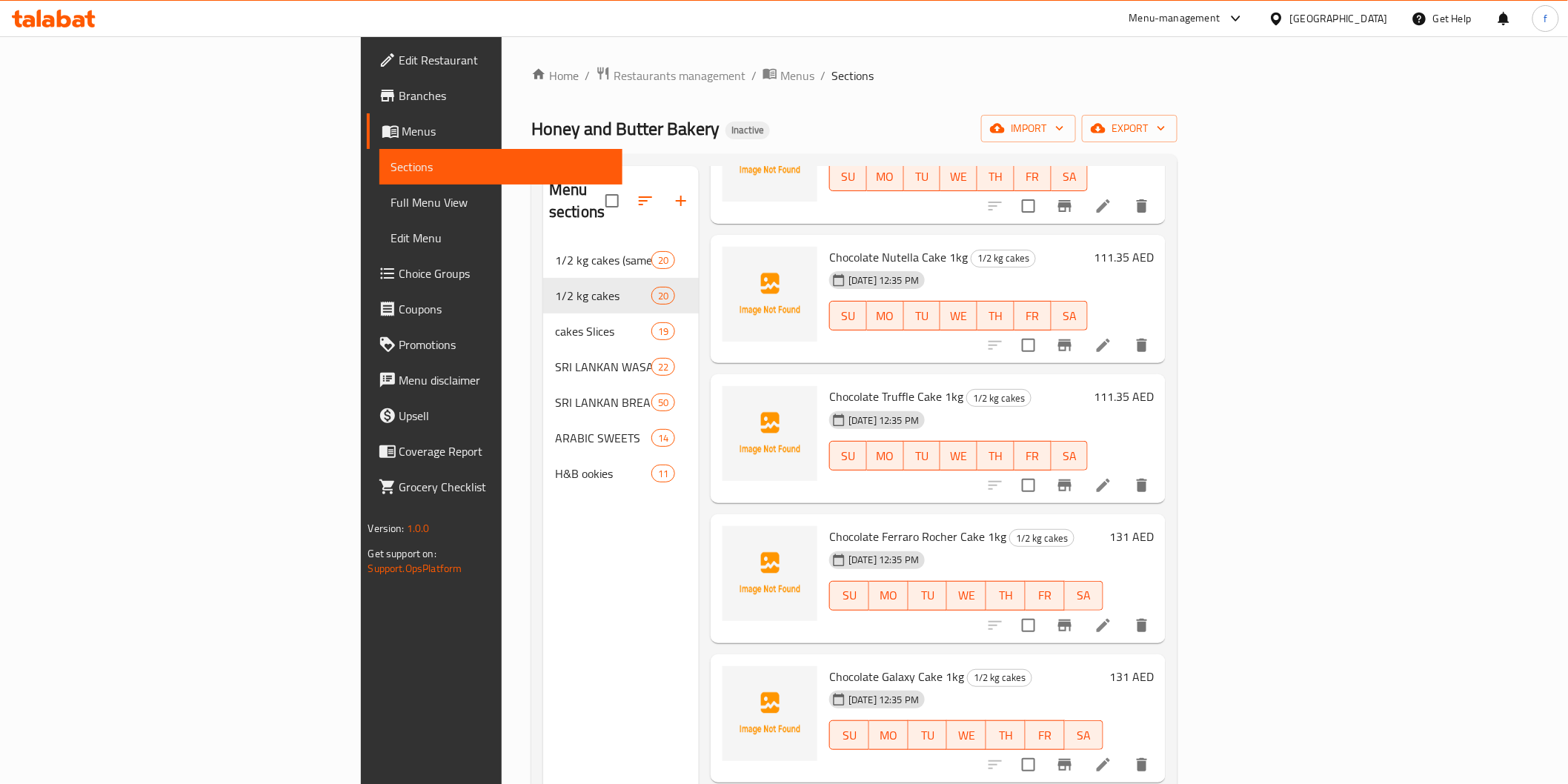
click at [1124, 474] on li at bounding box center [1103, 485] width 41 height 27
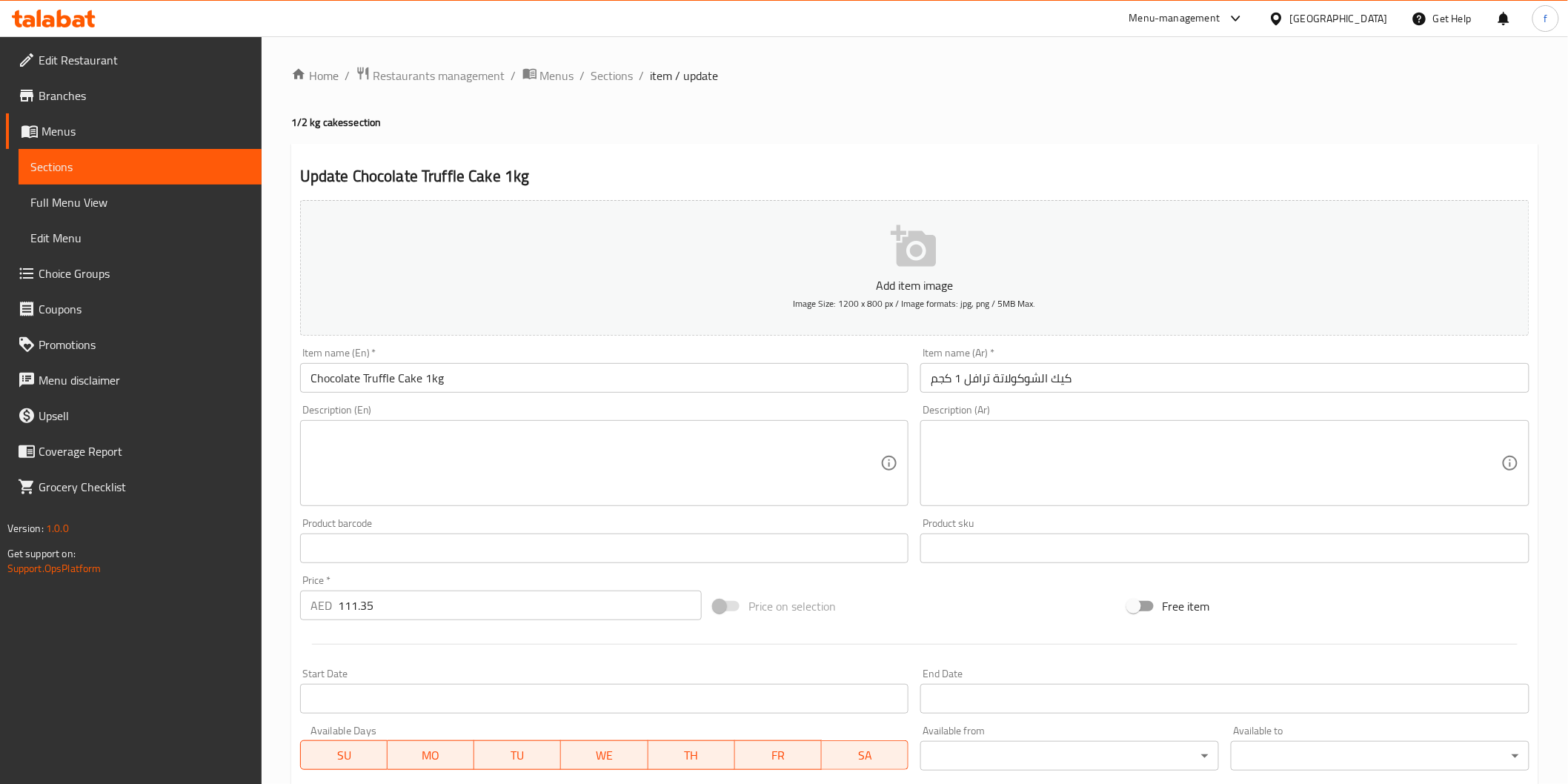
click at [1179, 398] on div "Description (Ar) Description (Ar)" at bounding box center [1224, 455] width 621 height 114
click at [1139, 383] on input "كيك الشوكولاتة ترافل 1 كجم" at bounding box center [1225, 378] width 609 height 30
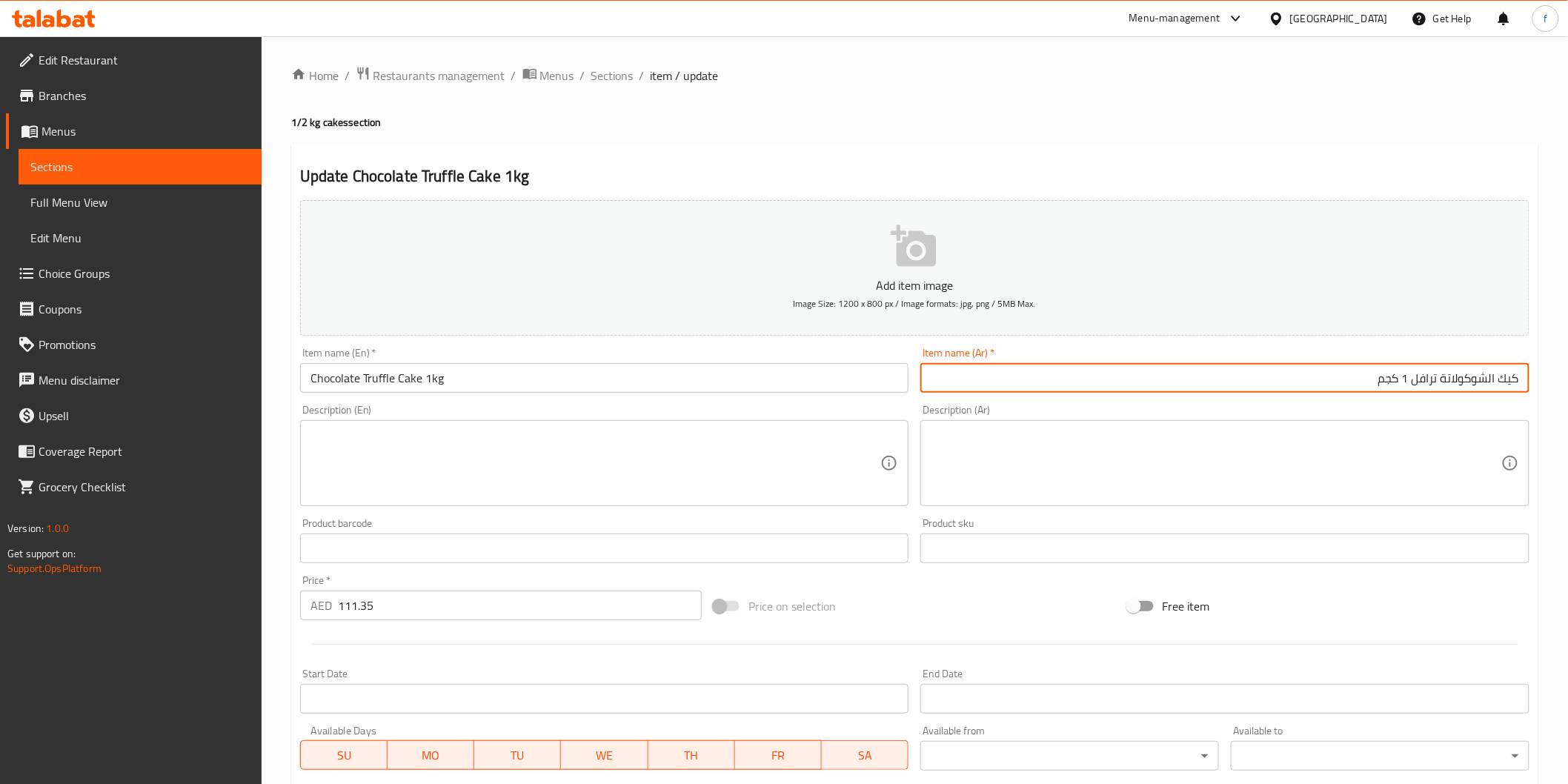
drag, startPoint x: 1490, startPoint y: 379, endPoint x: 1528, endPoint y: 440, distance: 71.9
click at [1497, 376] on input "كيك الشوكولاتة ترافل 1 كجم" at bounding box center [1225, 378] width 609 height 30
type input "كيك شوكولاتة ترافل 1 كجم"
click at [569, 379] on input "Chocolate Truffle Cake 1kg" at bounding box center [605, 378] width 609 height 30
click at [1282, 371] on input "كيك شوكولاتة ترافل 1 كجم" at bounding box center [1225, 378] width 609 height 30
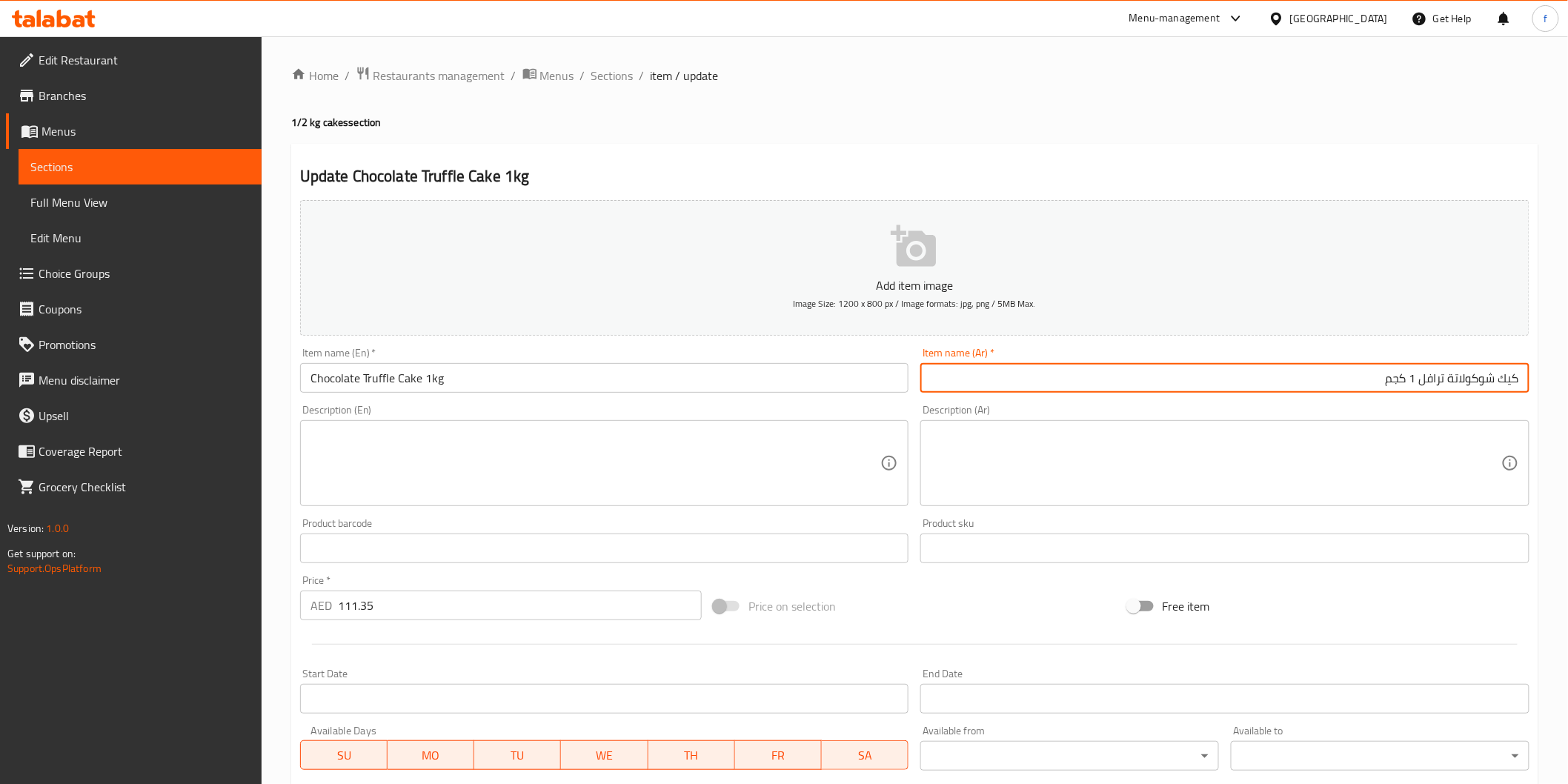
click at [578, 391] on input "Chocolate Truffle Cake 1kg" at bounding box center [605, 378] width 609 height 30
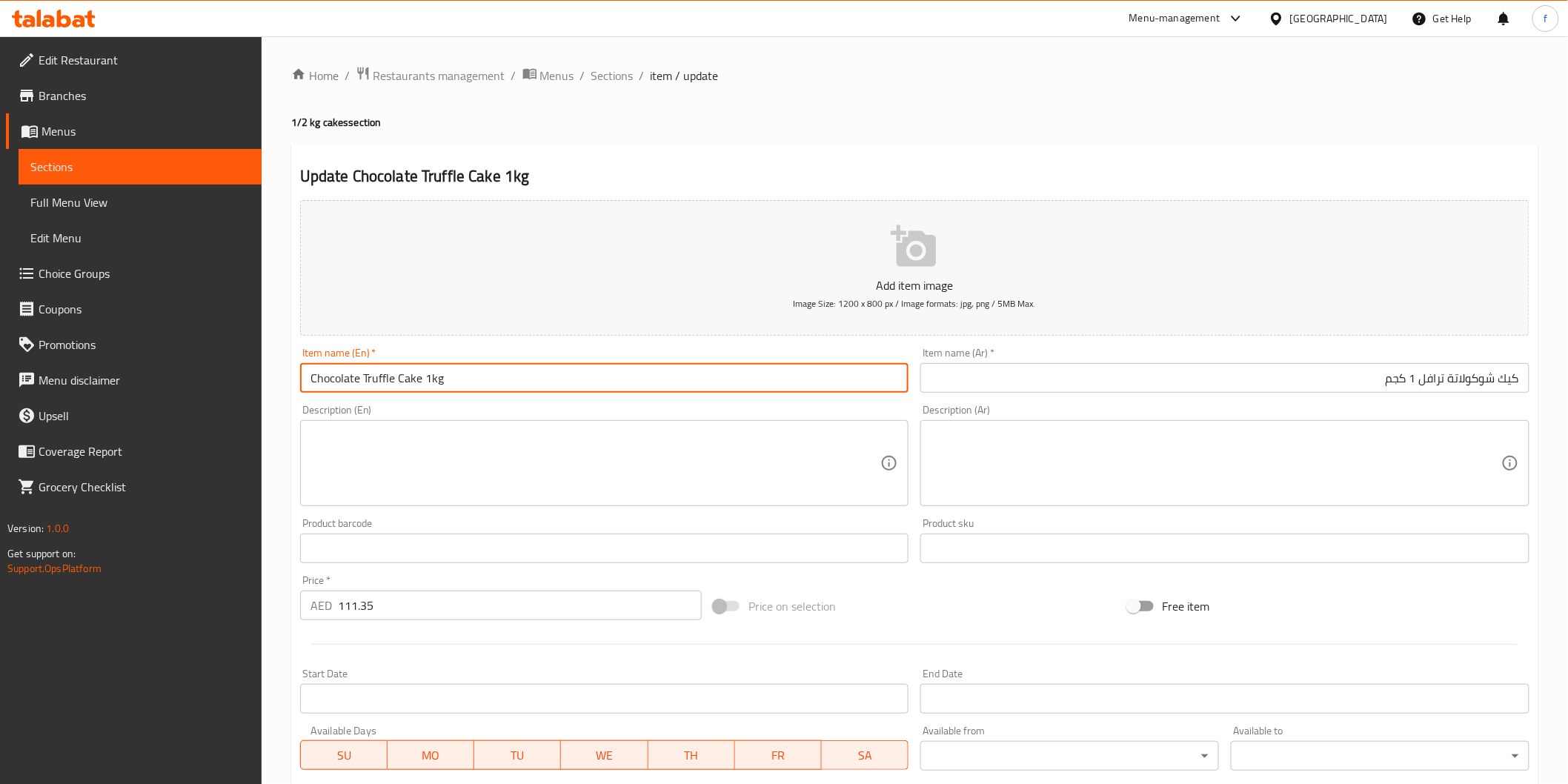
click at [1447, 346] on div "Item name (Ar)   * كيك شوكولاتة ترافل 1 كجم Item name (Ar) *" at bounding box center [1224, 369] width 621 height 57
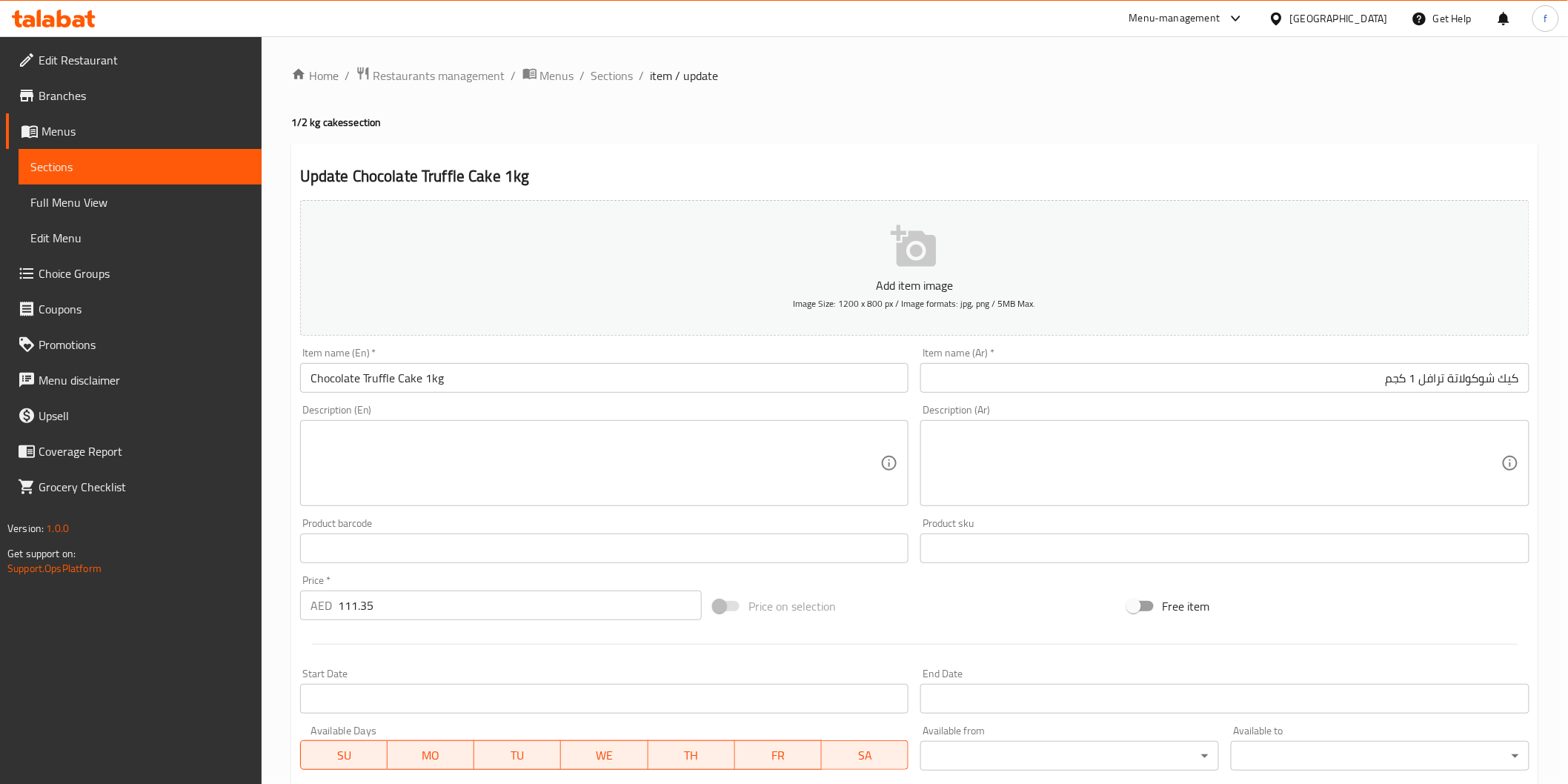
click at [1403, 372] on input "كيك شوكولاتة ترافل 1 كجم" at bounding box center [1225, 378] width 609 height 30
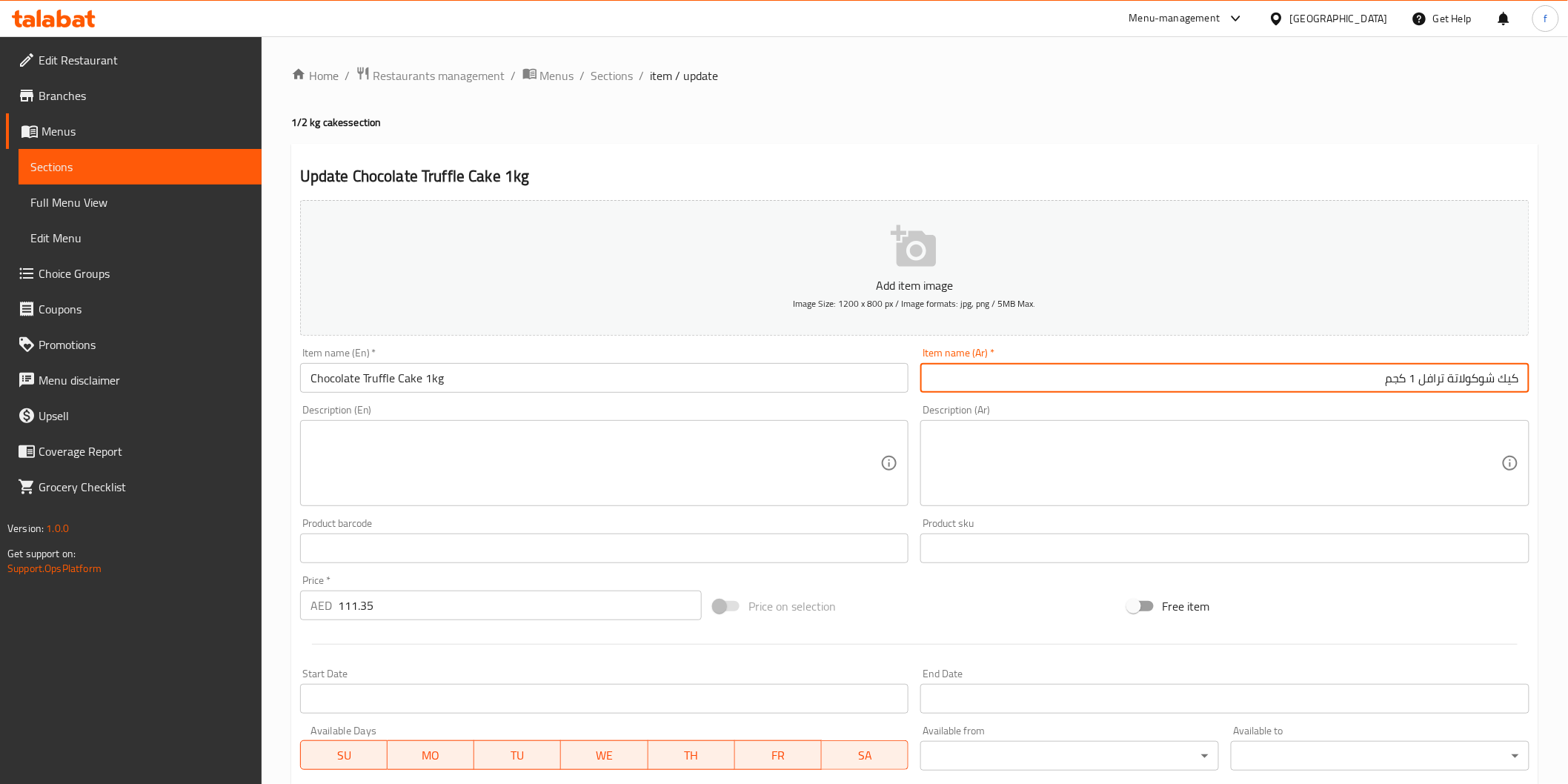
click at [1297, 392] on input "كيك شوكولاتة ترافل 1 كجم" at bounding box center [1225, 378] width 609 height 30
click at [582, 378] on input "Chocolate Truffle Cake 1kg" at bounding box center [605, 378] width 609 height 30
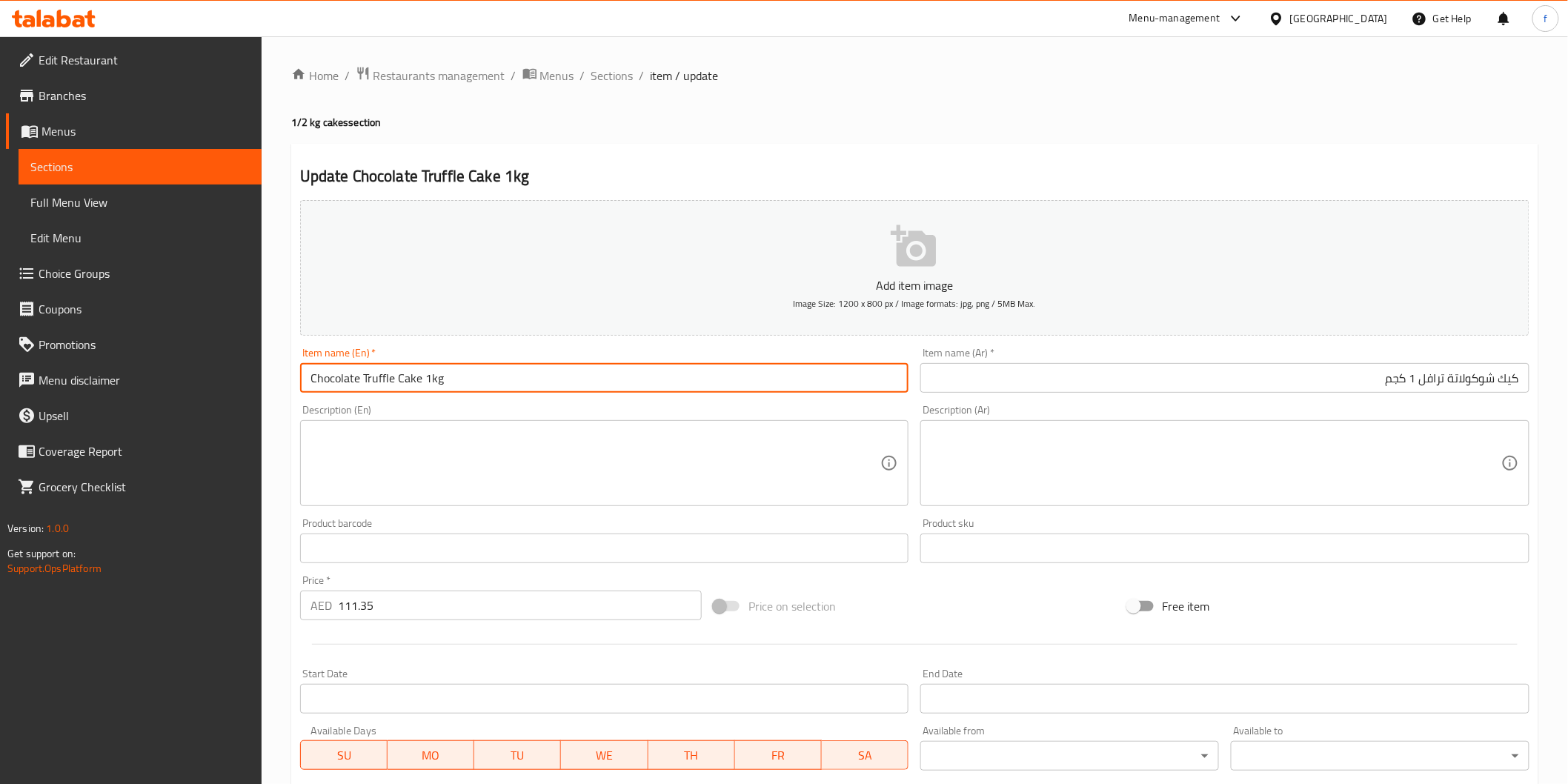
click at [537, 382] on input "Chocolate Truffle Cake 1kg" at bounding box center [605, 378] width 609 height 30
type input "Chocolate Truffle Cake 1kg"
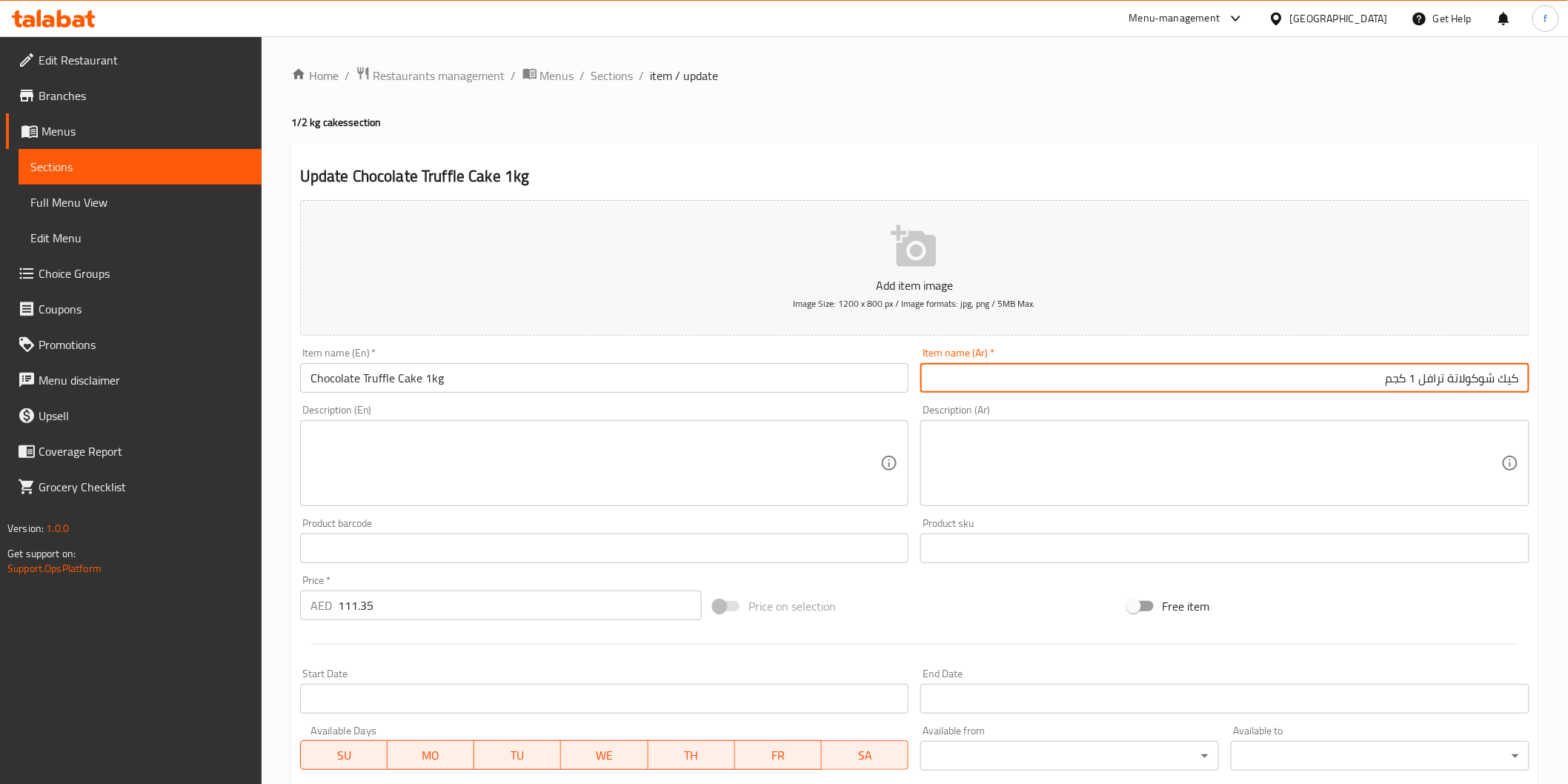
click at [1257, 382] on input "كيك شوكولاتة ترافل 1 كجم" at bounding box center [1225, 378] width 609 height 30
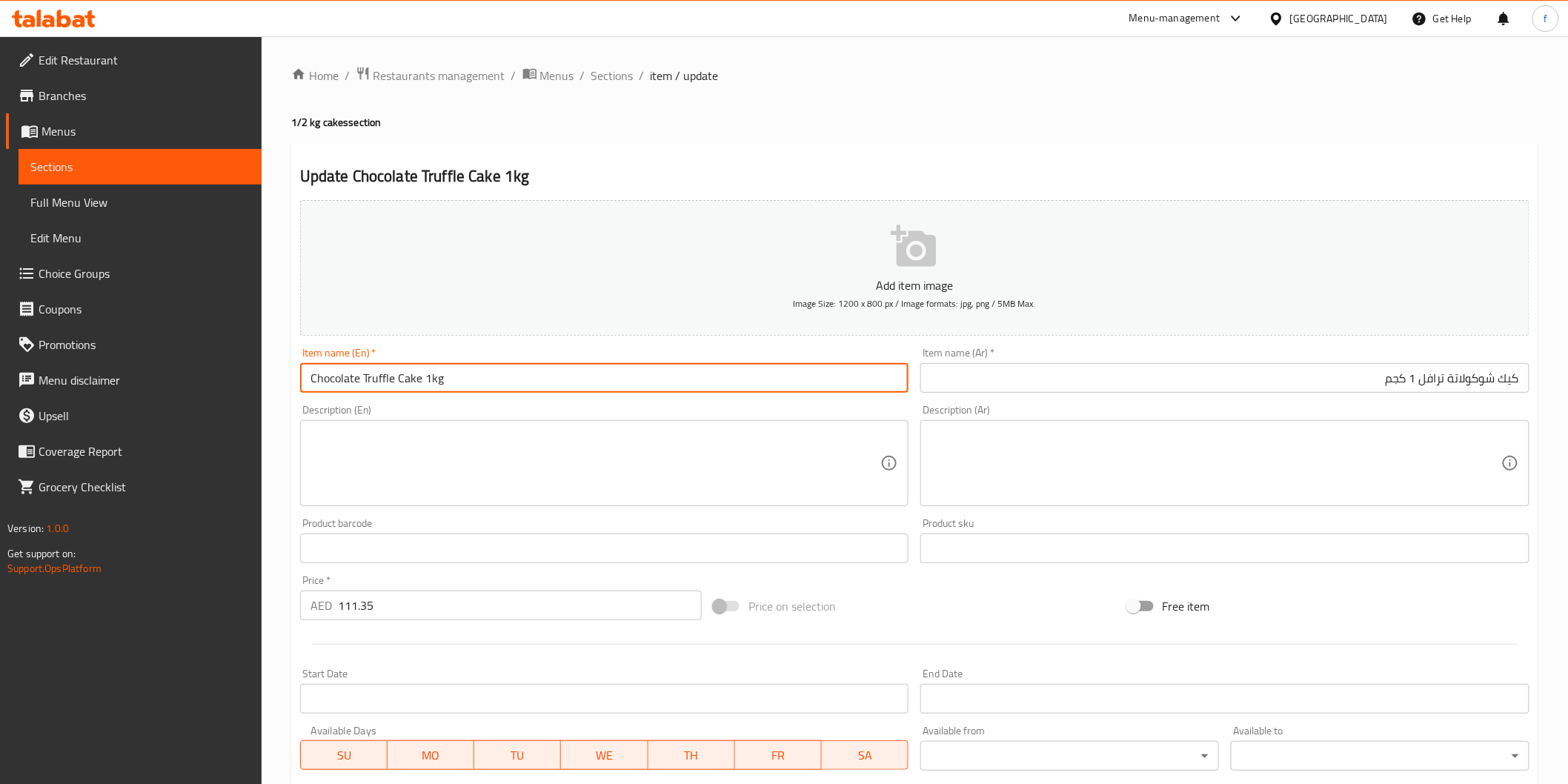
click at [611, 389] on input "Chocolate Truffle Cake 1kg" at bounding box center [605, 378] width 609 height 30
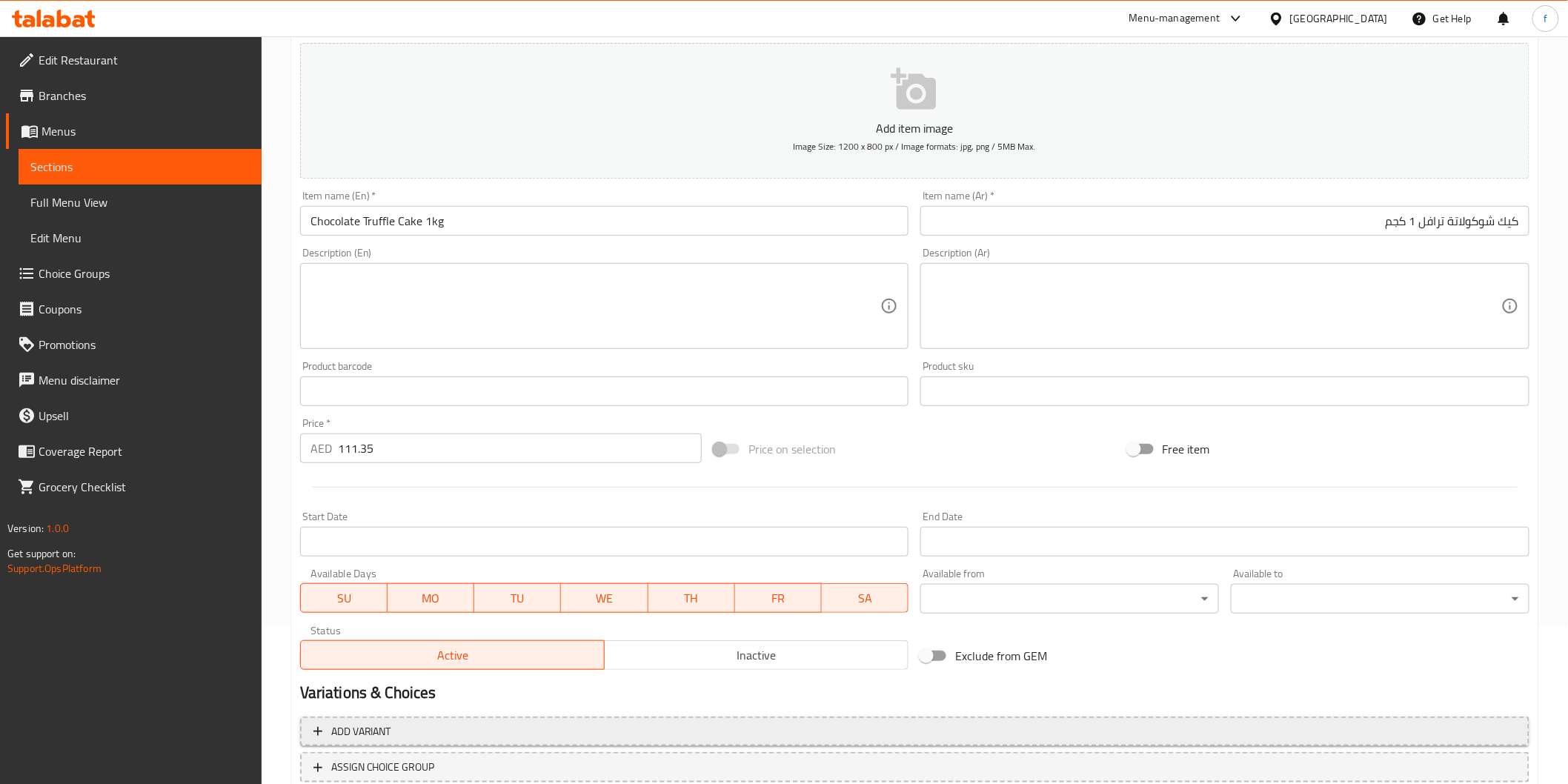
scroll to position [260, 0]
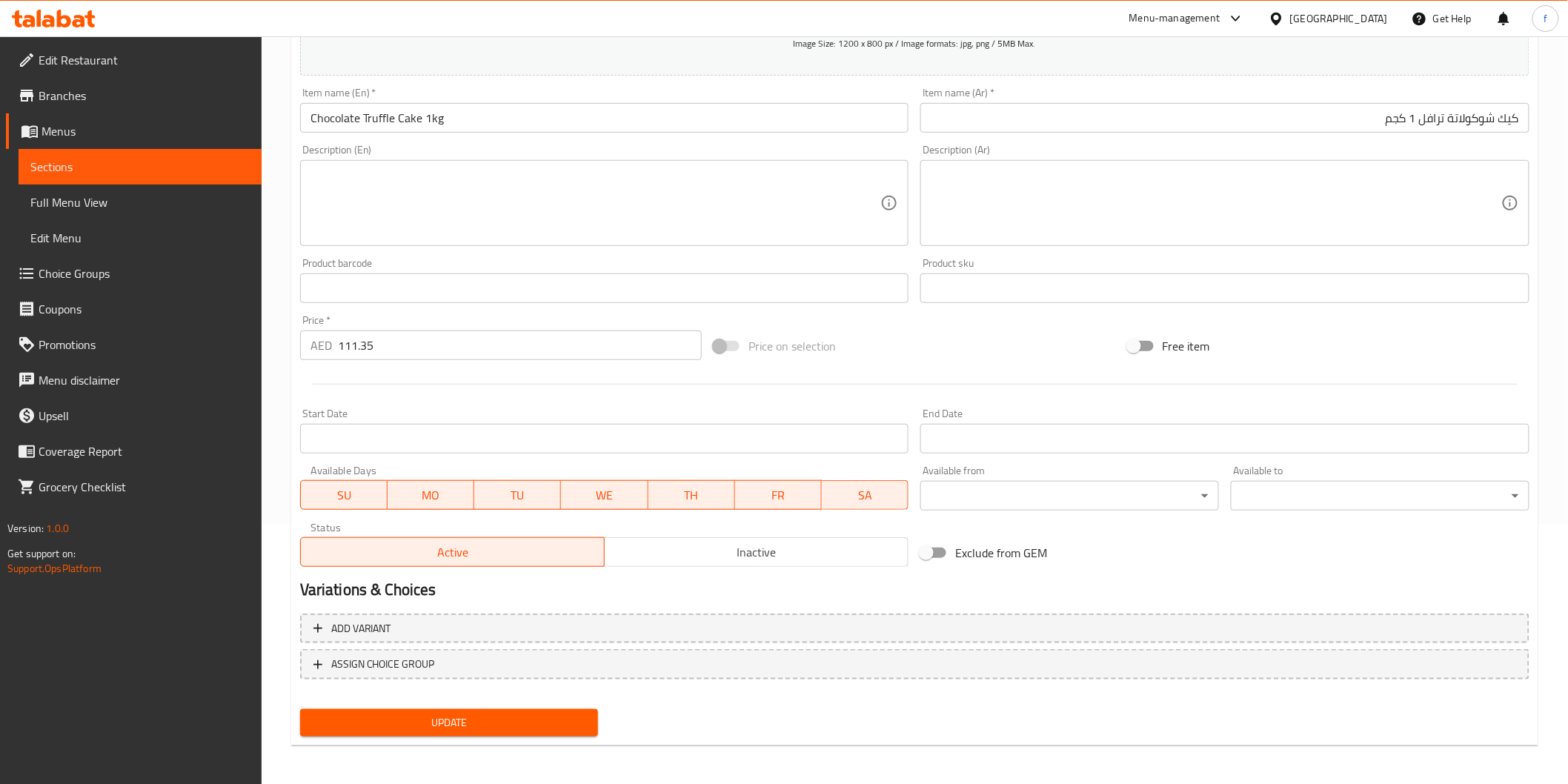
click at [409, 709] on button "Update" at bounding box center [449, 723] width 298 height 27
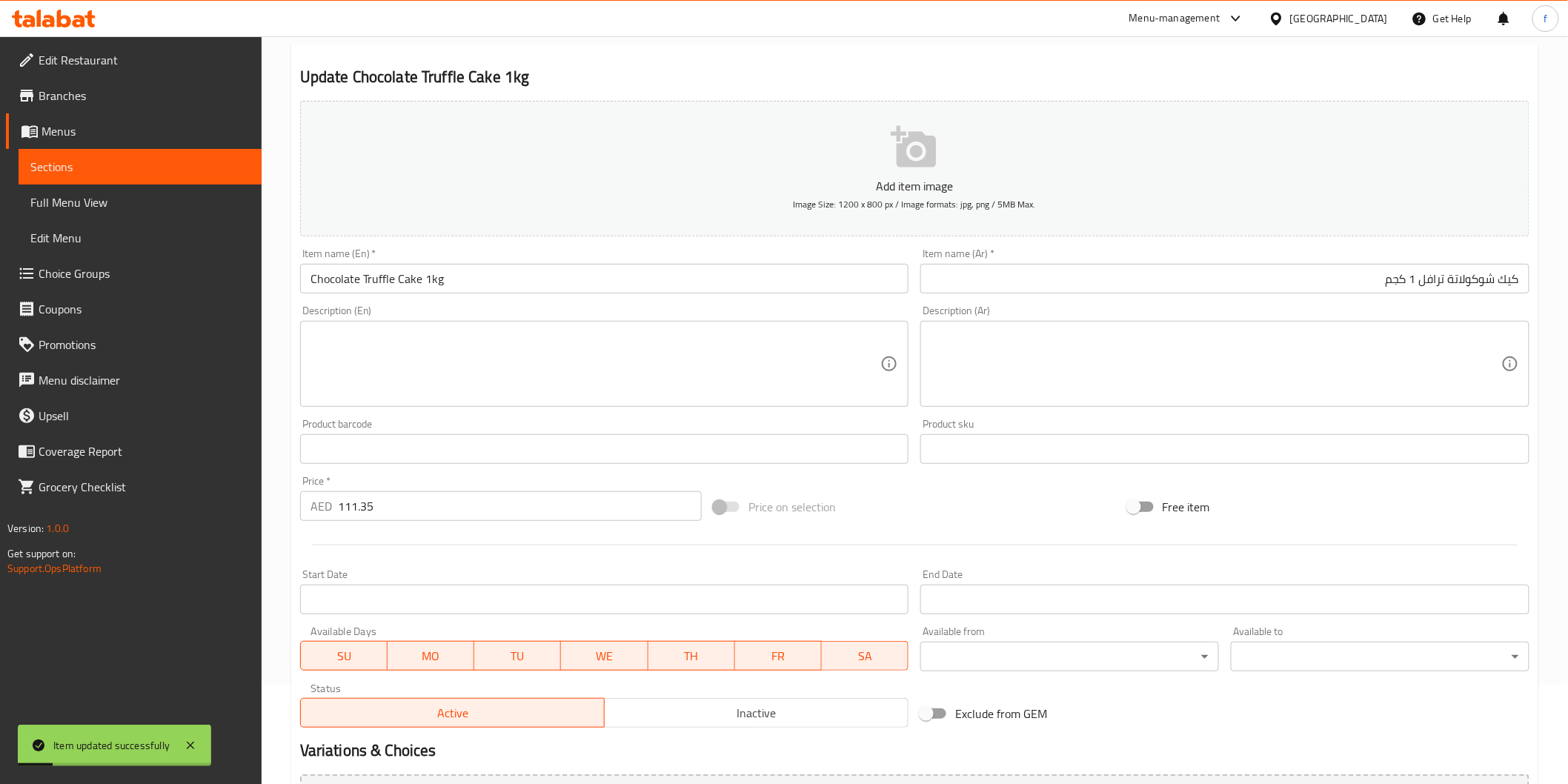
scroll to position [0, 0]
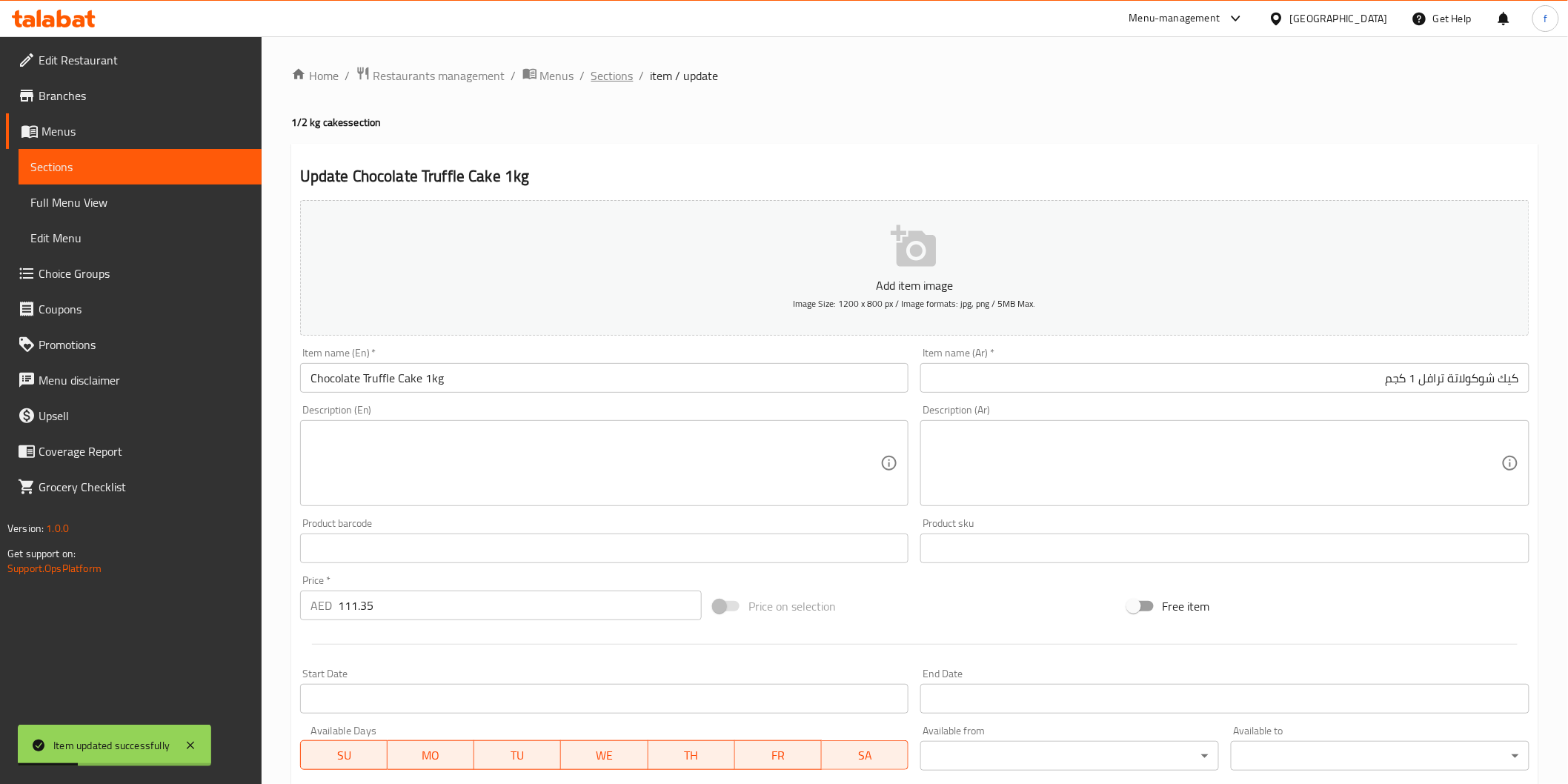
click at [602, 75] on span "Sections" at bounding box center [612, 75] width 42 height 18
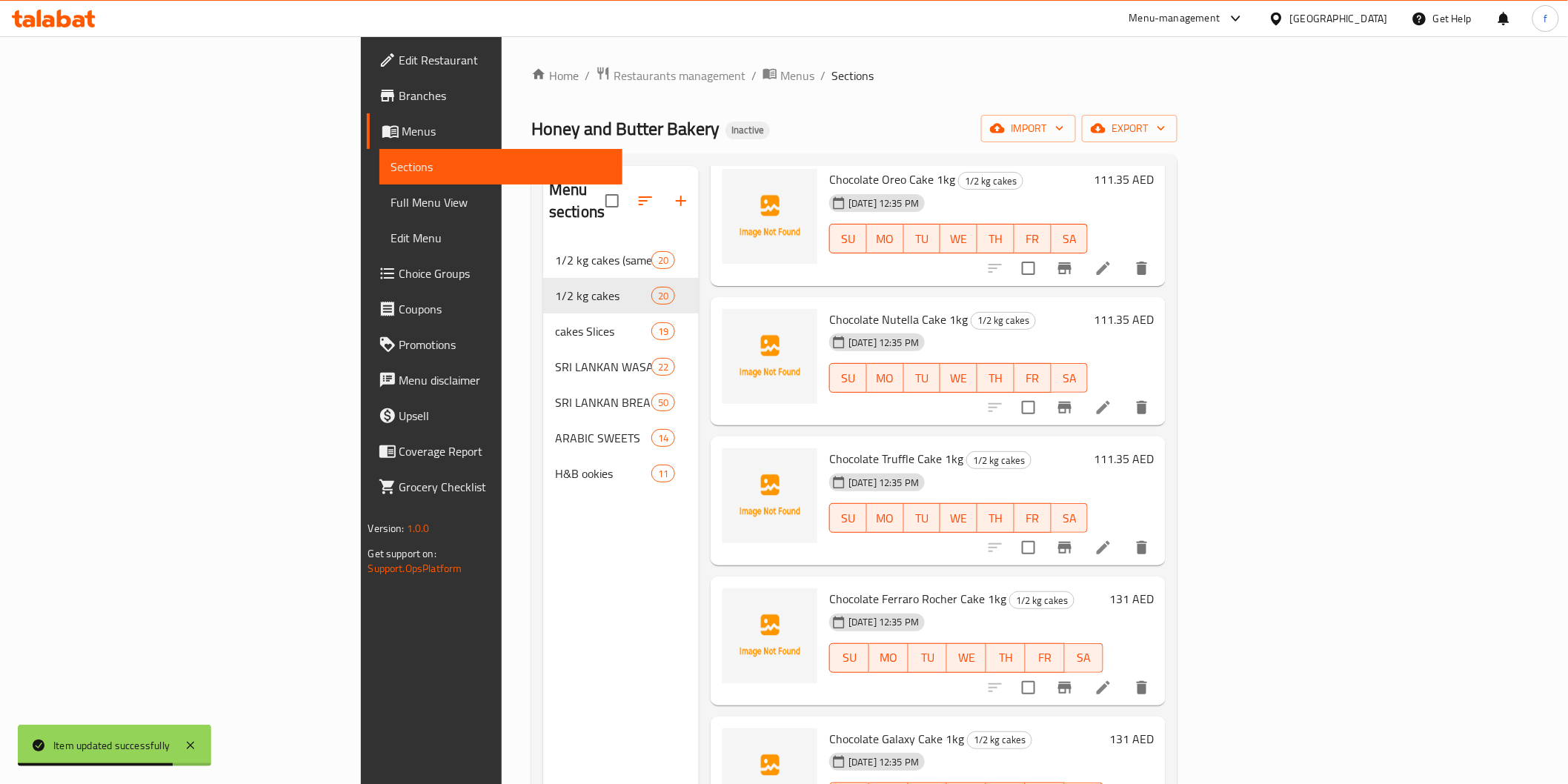
scroll to position [1399, 0]
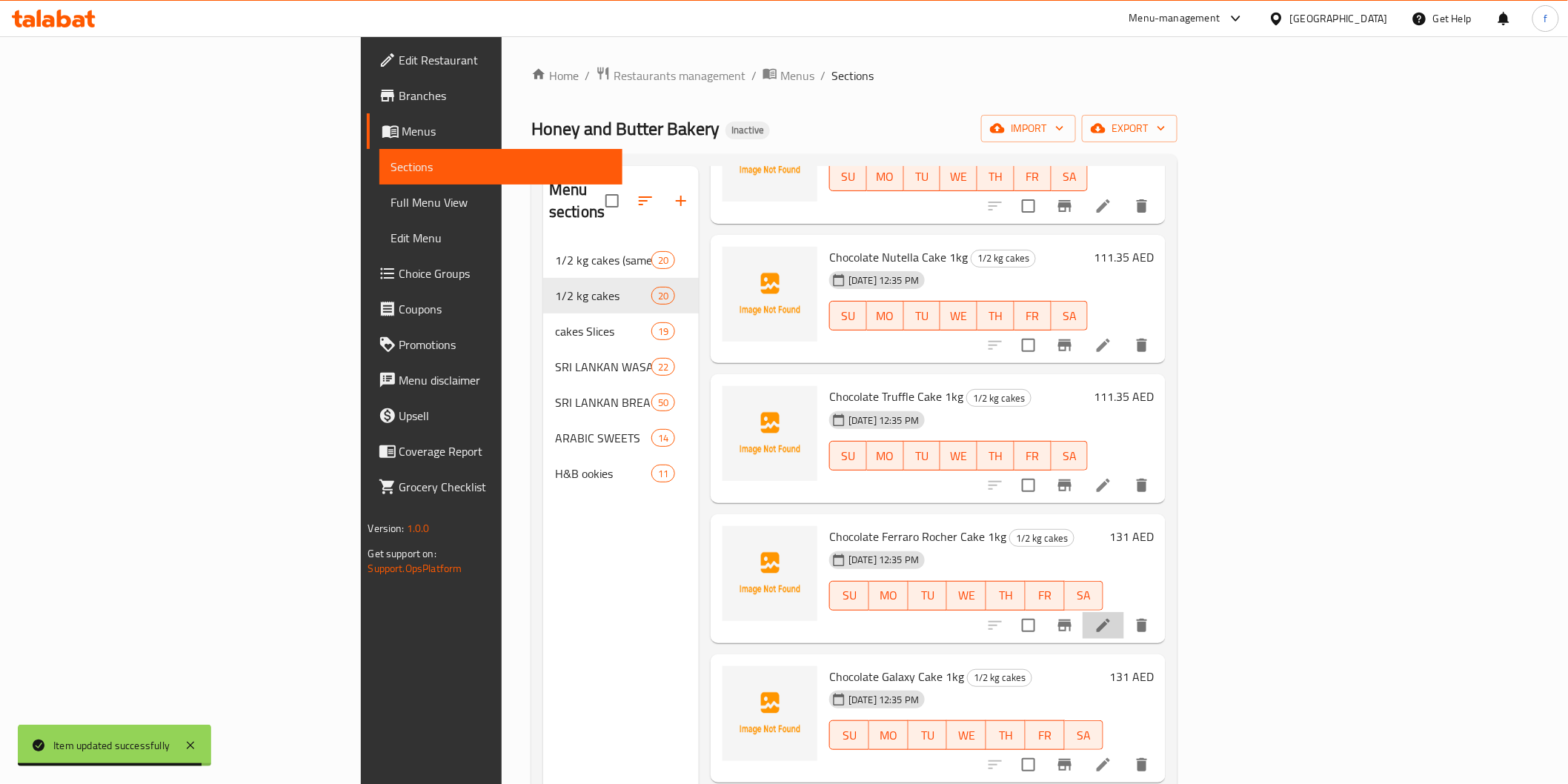
click at [1124, 613] on li at bounding box center [1103, 625] width 41 height 27
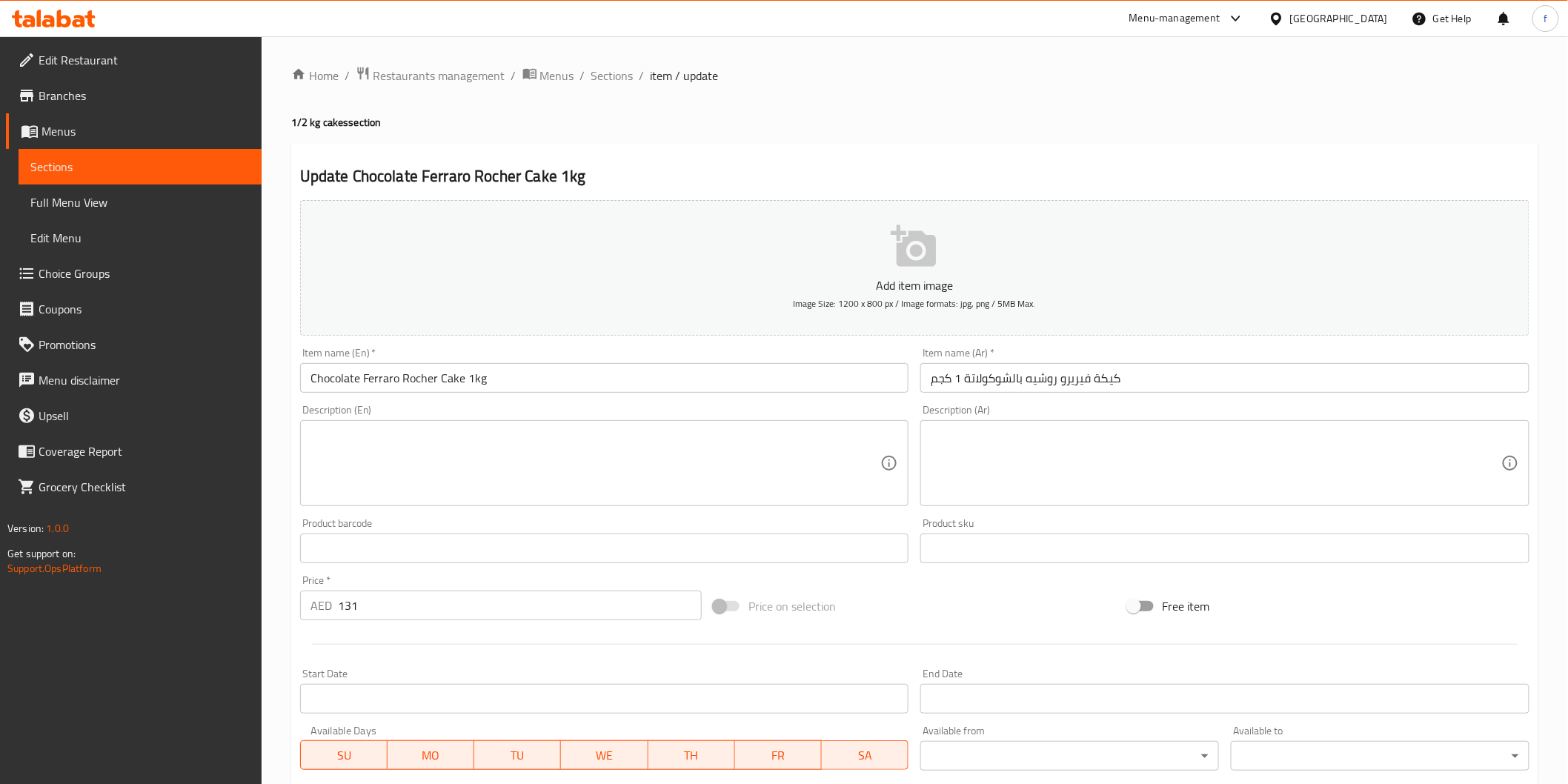
click at [1080, 373] on input "كيكة فيريرو روشيه بالشوكولاتة 1 كجم" at bounding box center [1225, 378] width 609 height 30
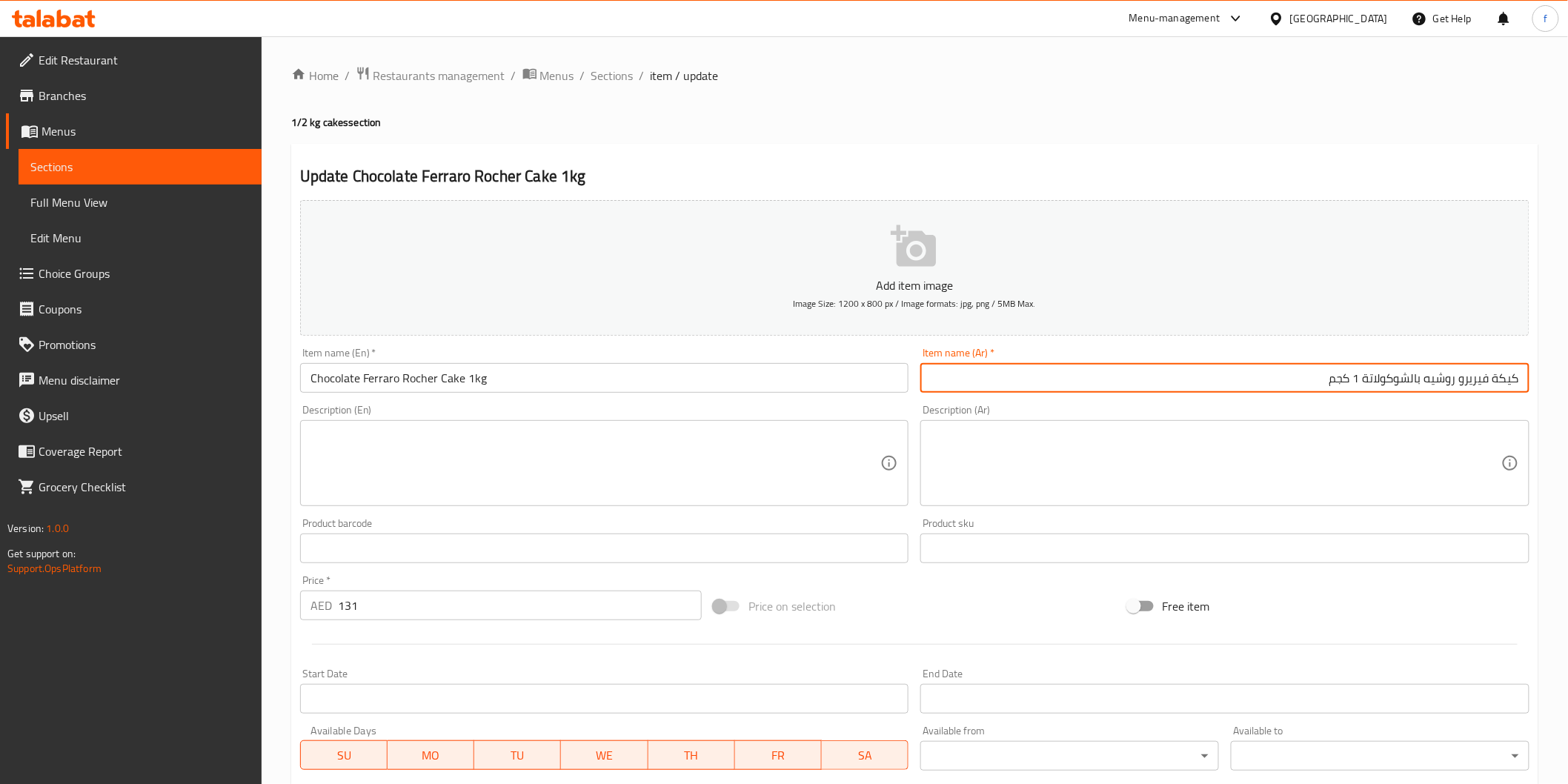
click at [1413, 376] on input "كيكة فيريرو روشيه بالشوكولاتة 1 كجم" at bounding box center [1225, 378] width 609 height 30
click at [1415, 378] on input "كيكة فيريرو روشيه بالشوكولاتة 1 كجم" at bounding box center [1225, 378] width 609 height 30
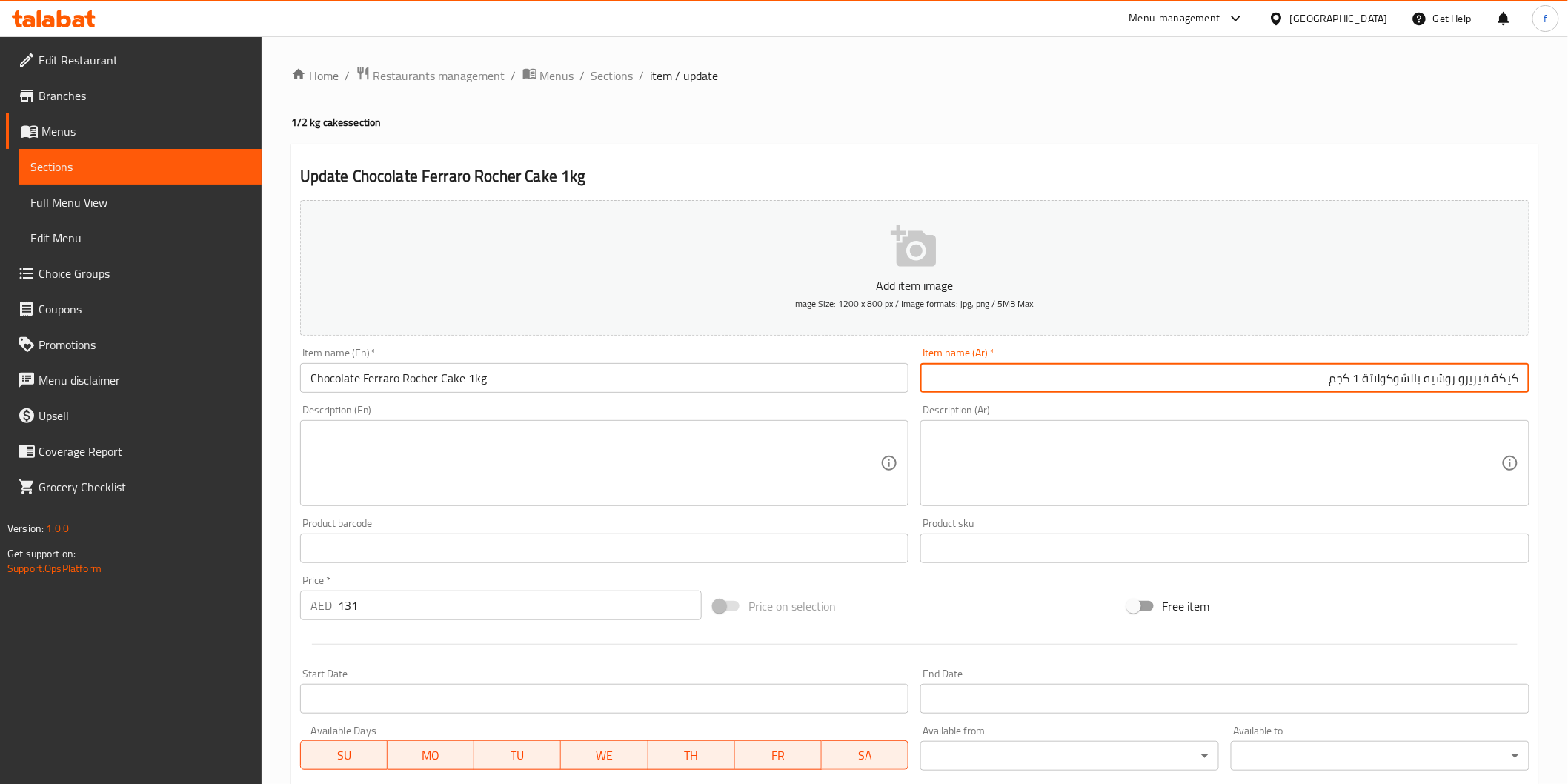
click at [1419, 378] on input "كيكة فيريرو روشيه بالشوكولاتة 1 كجم" at bounding box center [1225, 378] width 609 height 30
click at [1412, 378] on input "كيكة فيريرو روشيه بالشوكولاتة 1 كجم" at bounding box center [1225, 378] width 609 height 30
click at [1412, 380] on input "كيكة فيريرو روشيه شوكولاتة 1 كجم" at bounding box center [1225, 378] width 609 height 30
paste input "شوكولاتة"
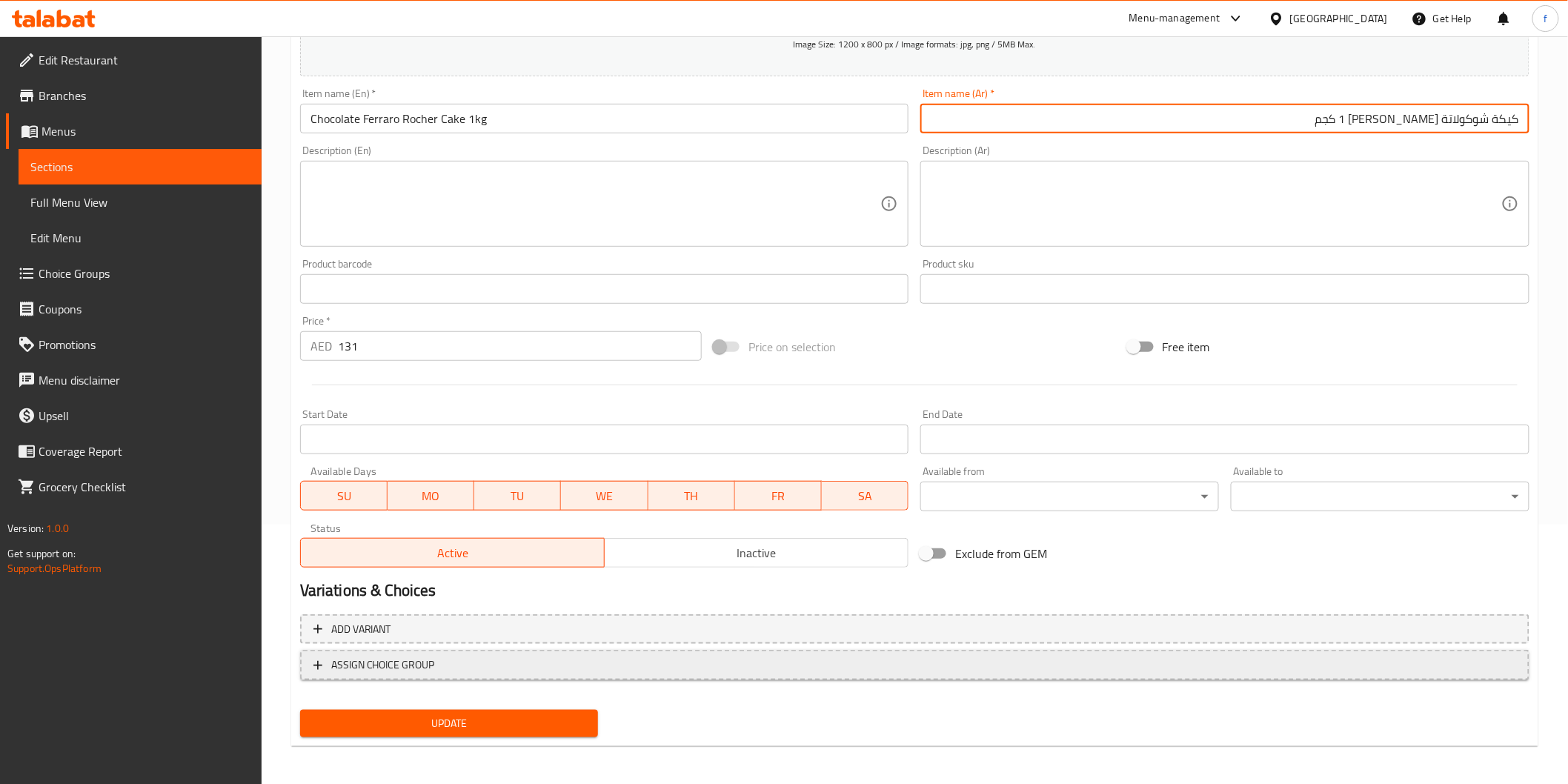
scroll to position [260, 0]
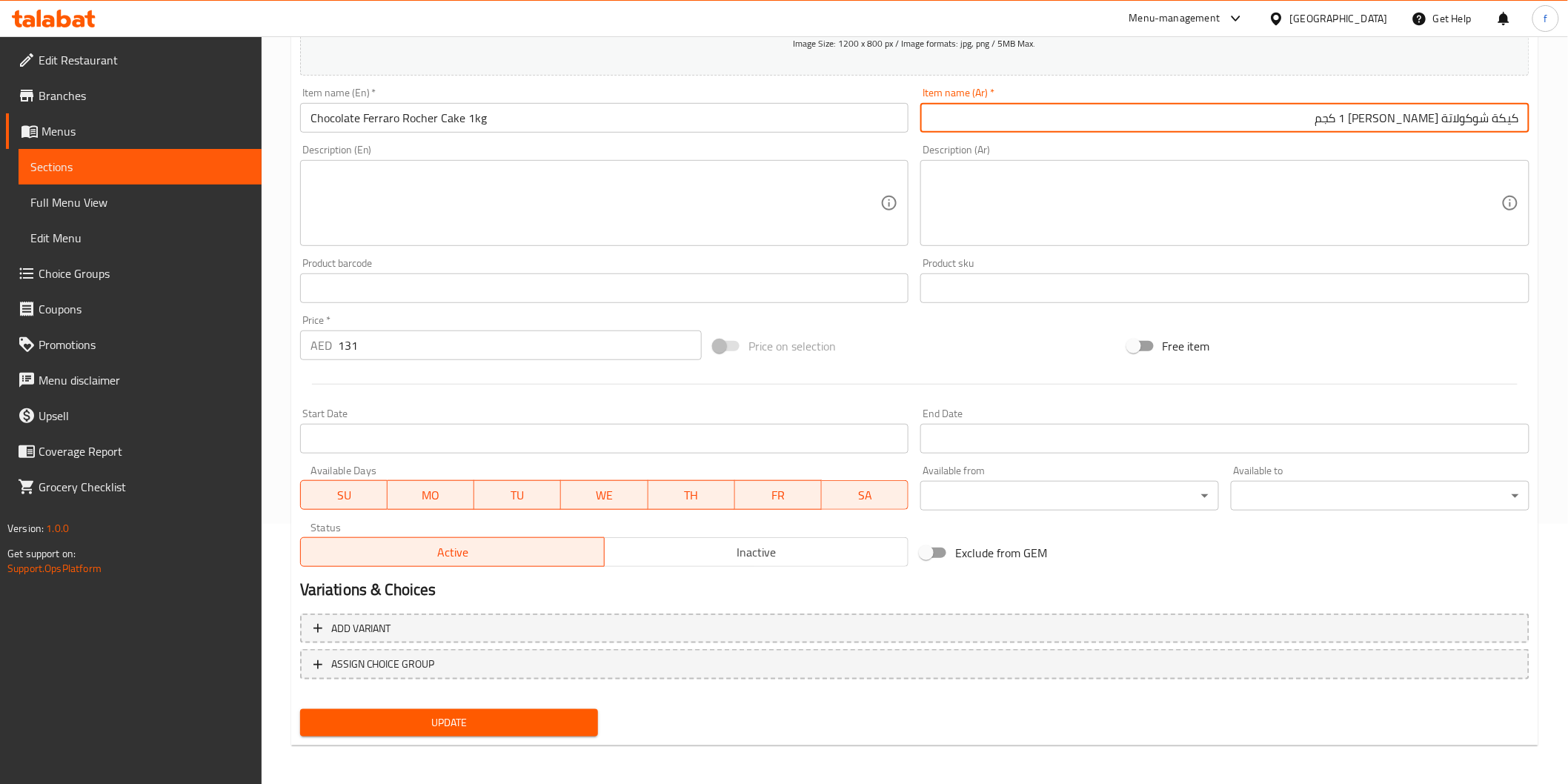
type input "كيكة شوكولاتة [PERSON_NAME] 1 كجم"
click at [528, 714] on span "Update" at bounding box center [450, 723] width 275 height 18
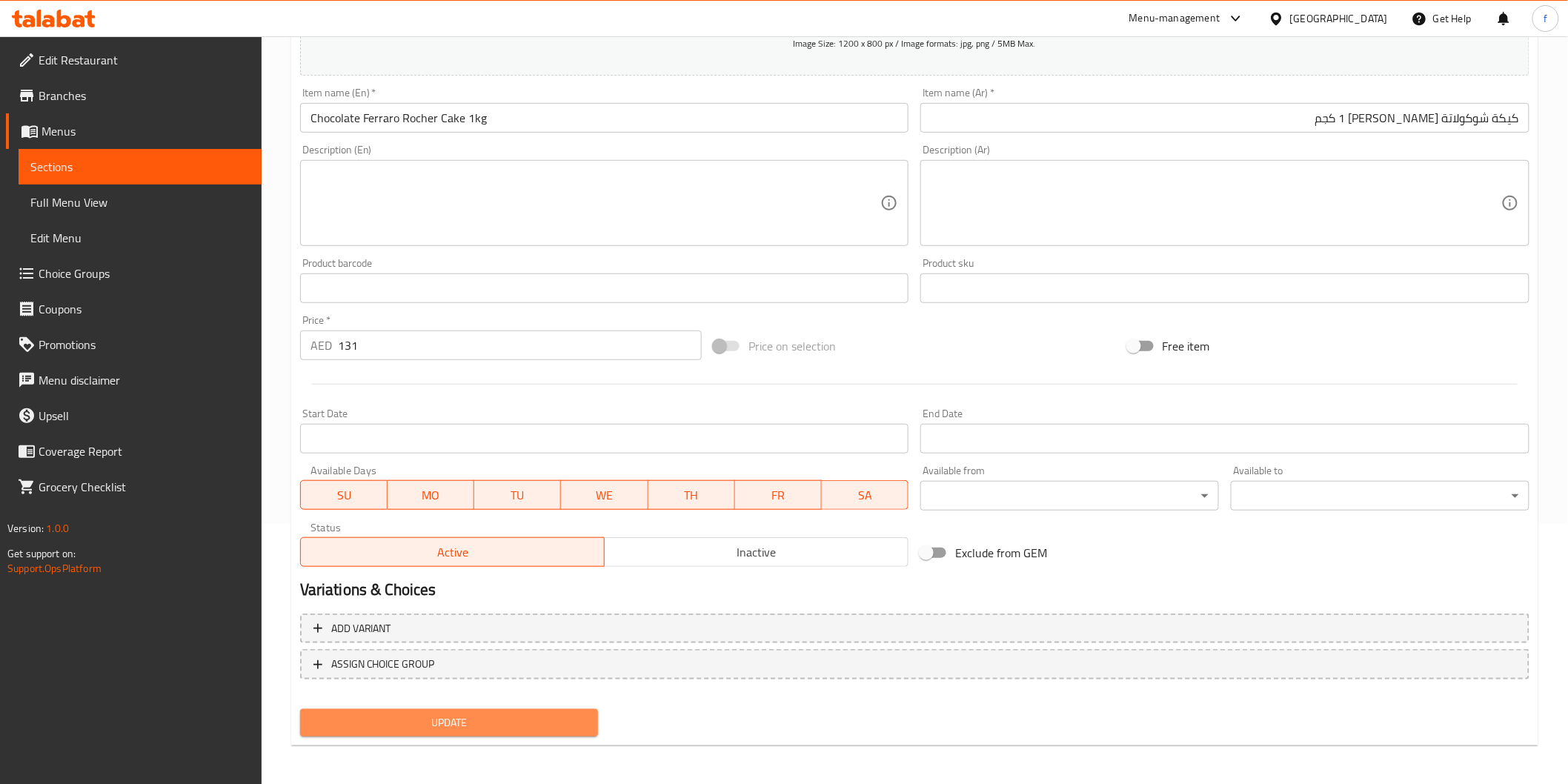
click at [463, 719] on span "Update" at bounding box center [450, 723] width 275 height 18
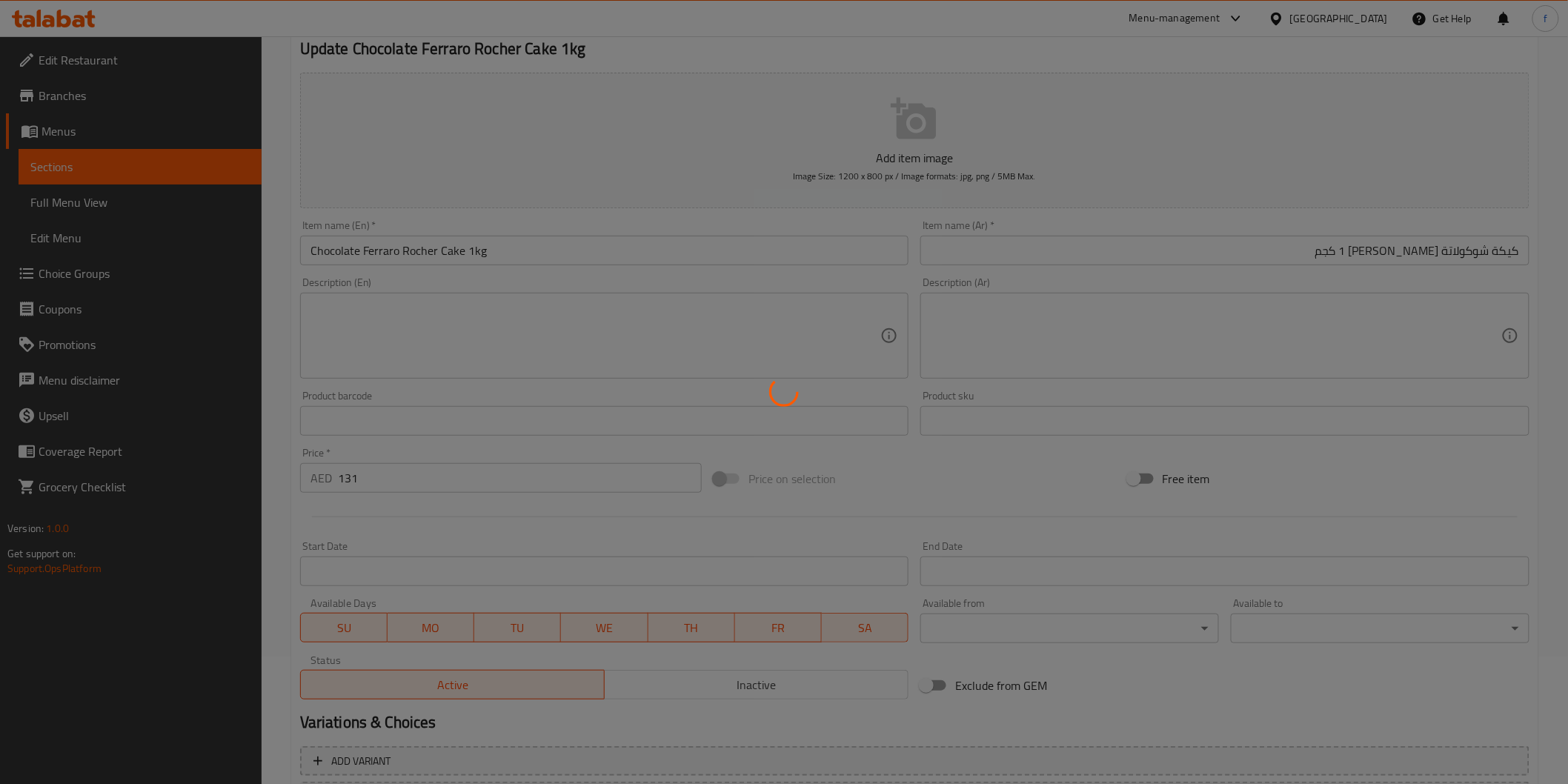
scroll to position [0, 0]
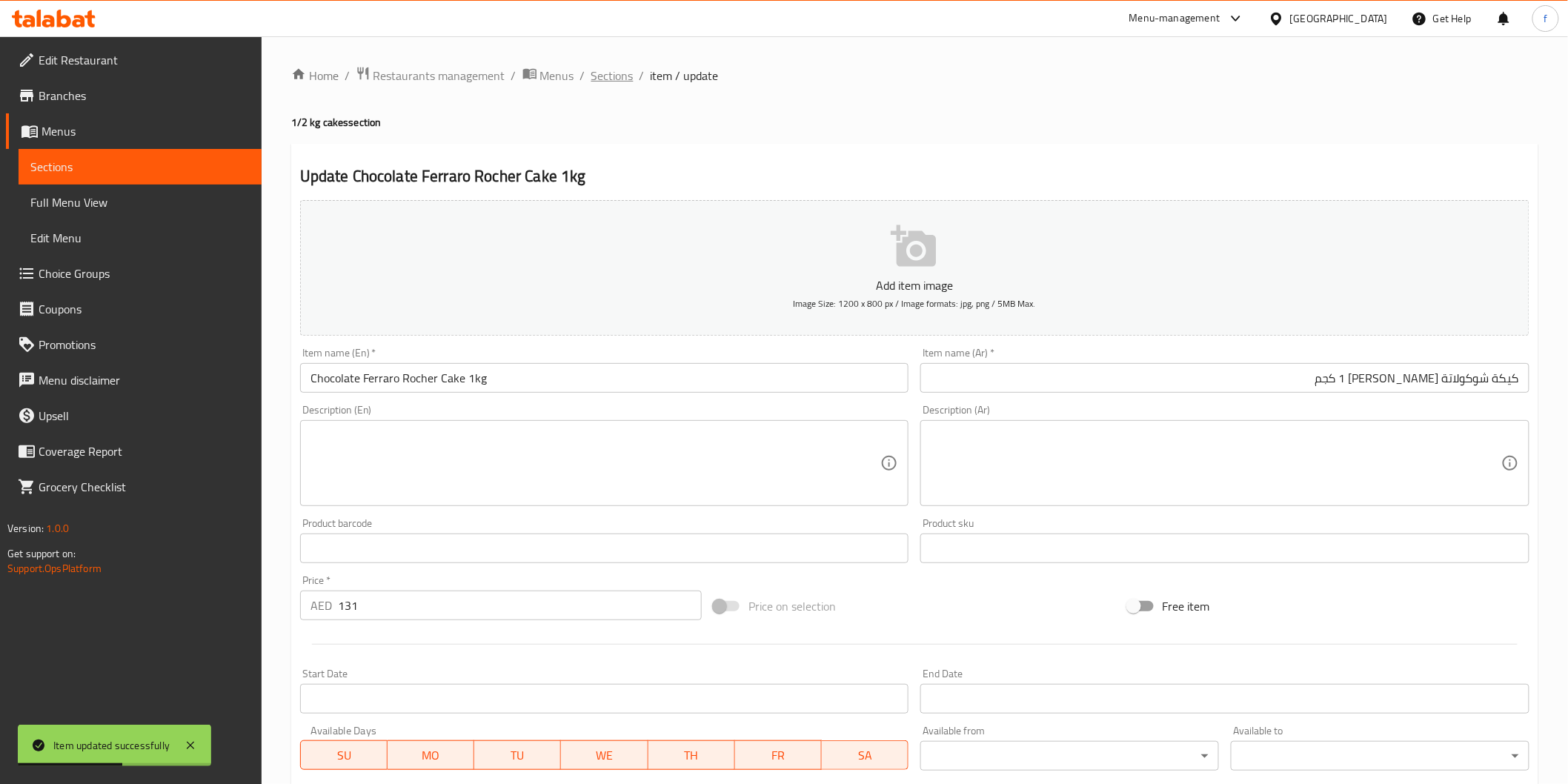
click at [606, 85] on span "Sections" at bounding box center [612, 75] width 42 height 18
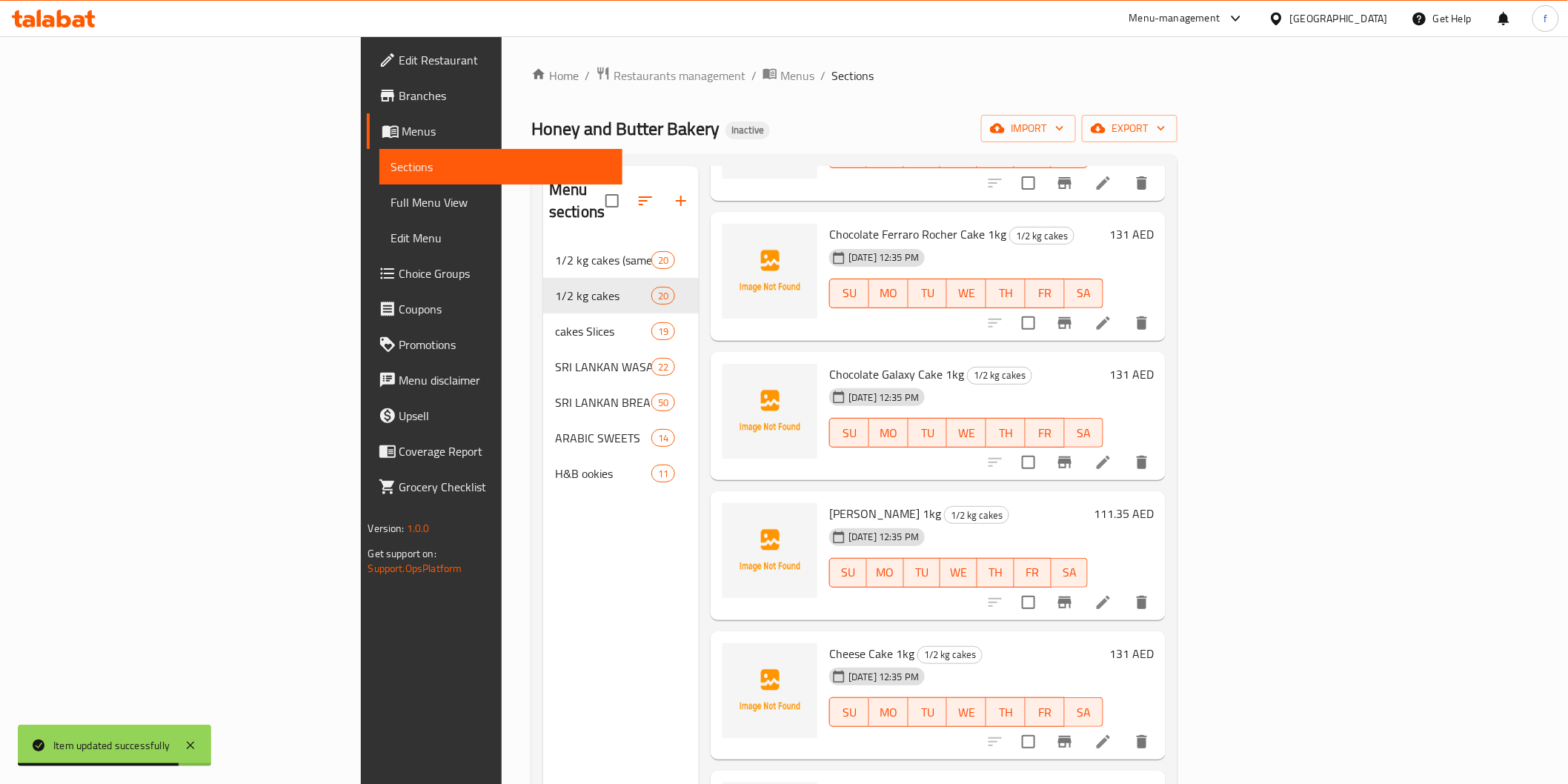
scroll to position [1647, 0]
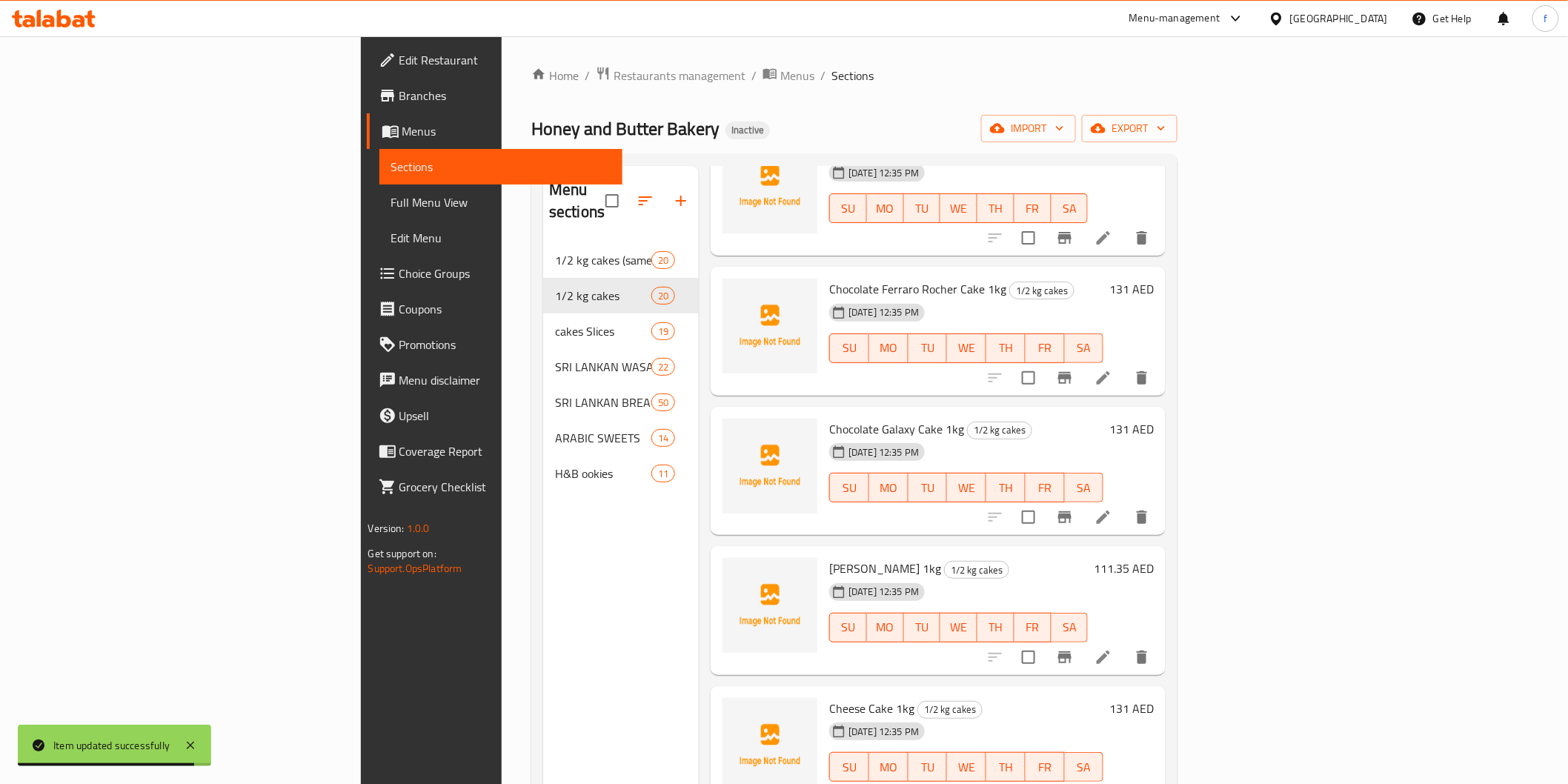
click at [1124, 504] on li at bounding box center [1103, 517] width 41 height 27
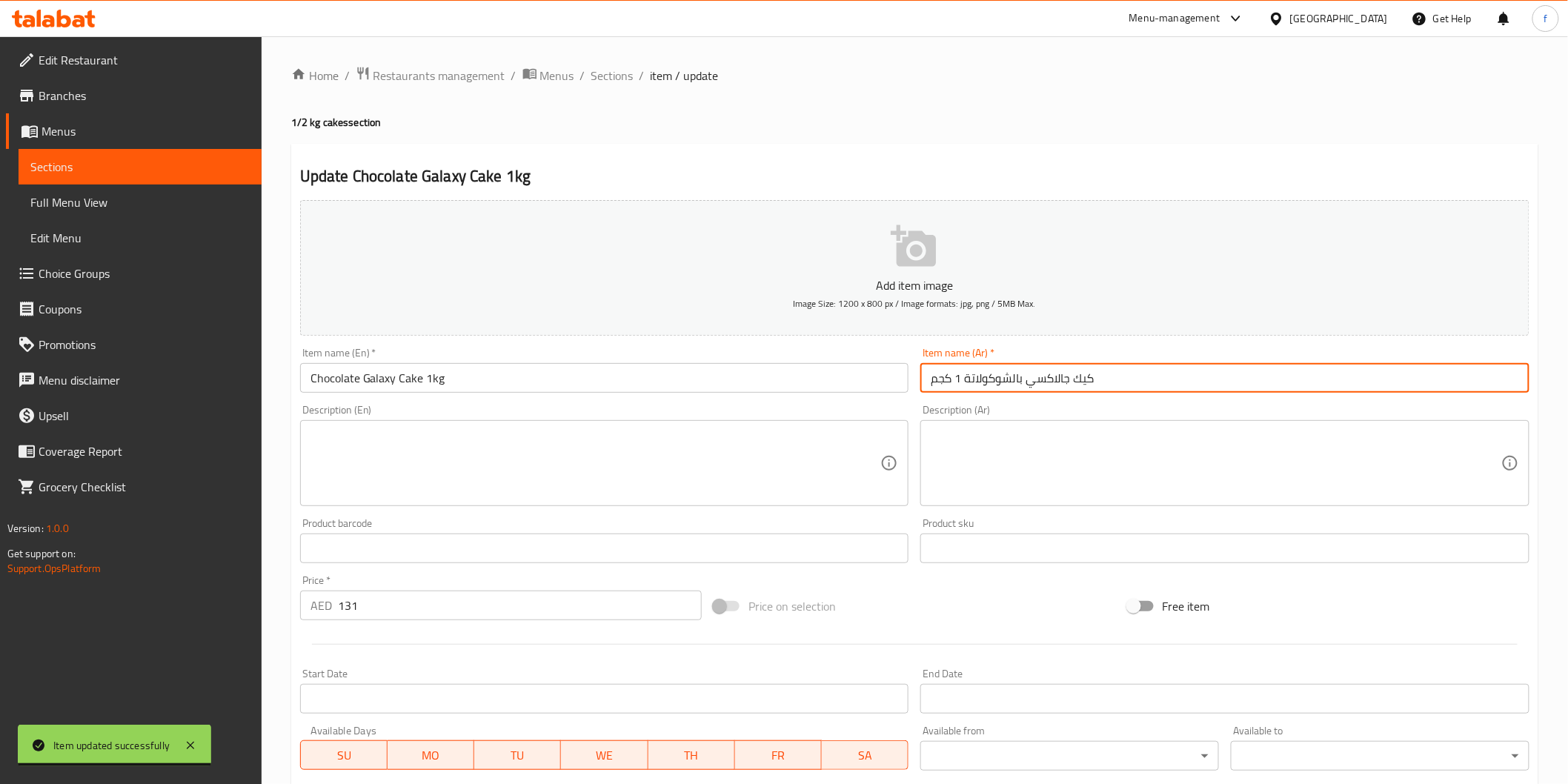
click at [1075, 389] on input "كيك جالاكسي بالشوكولاتة 1 كجم" at bounding box center [1225, 378] width 609 height 30
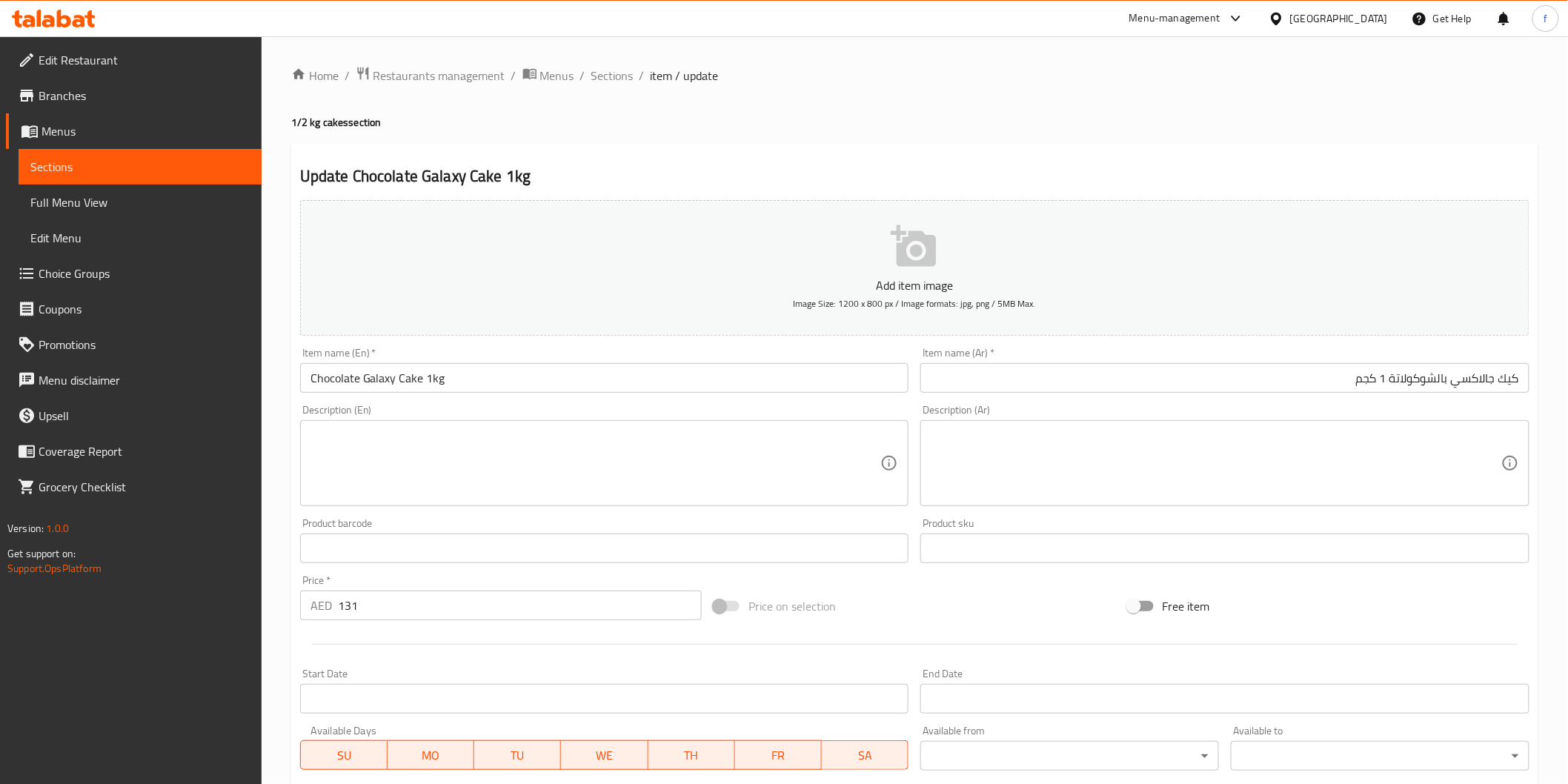
click at [1379, 395] on div "Item name (Ar)   * كيك جالاكسي بالشوكولاتة 1 كجم Item name (Ar) *" at bounding box center [1224, 369] width 621 height 57
click at [1343, 390] on input "كيك جالاكسي بالشوكولاتة 1 كجم" at bounding box center [1225, 378] width 609 height 30
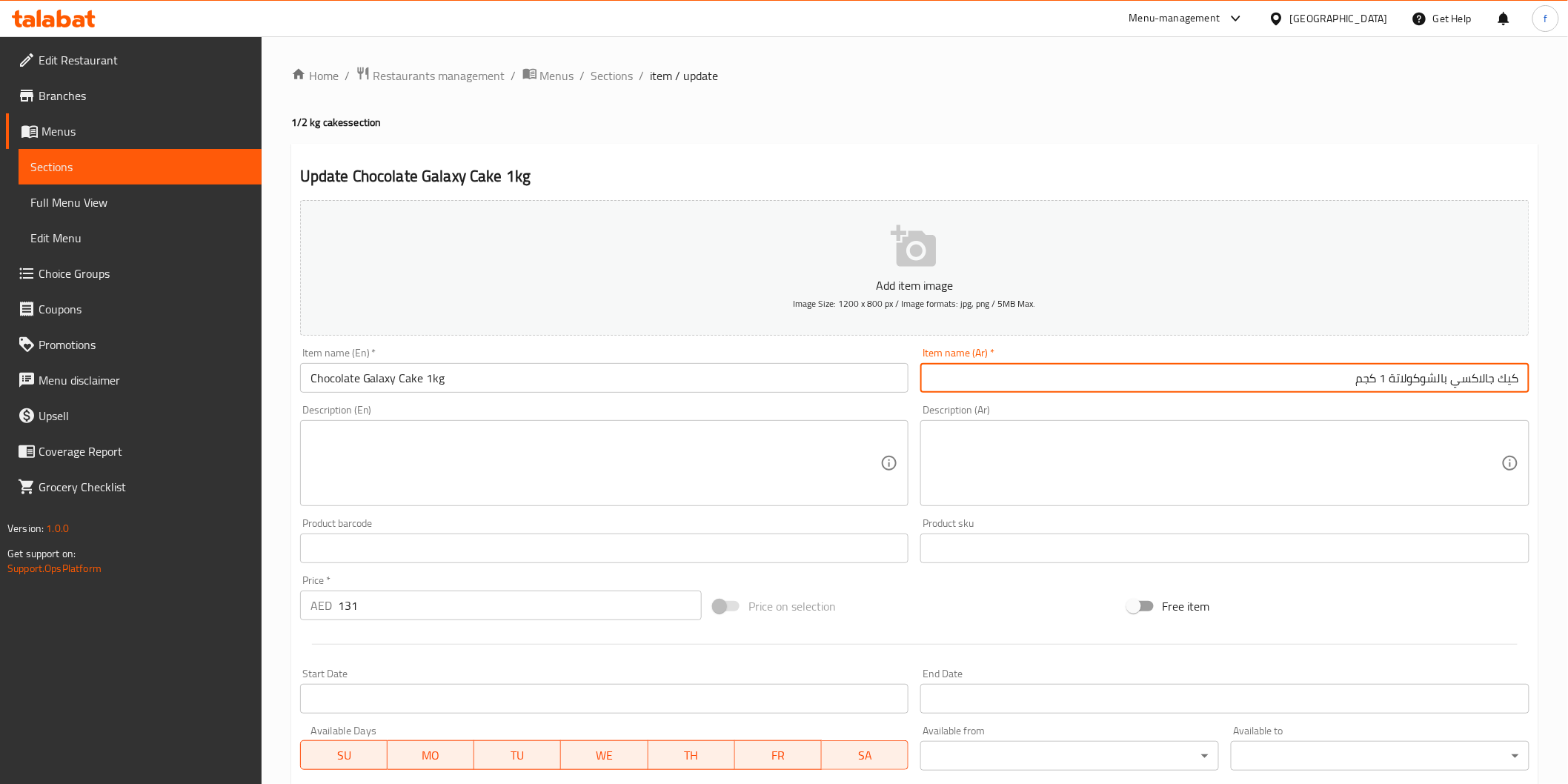
click at [704, 395] on div "Item name (En)   * Chocolate Galaxy Cake 1kg Item name (En) *" at bounding box center [604, 369] width 621 height 57
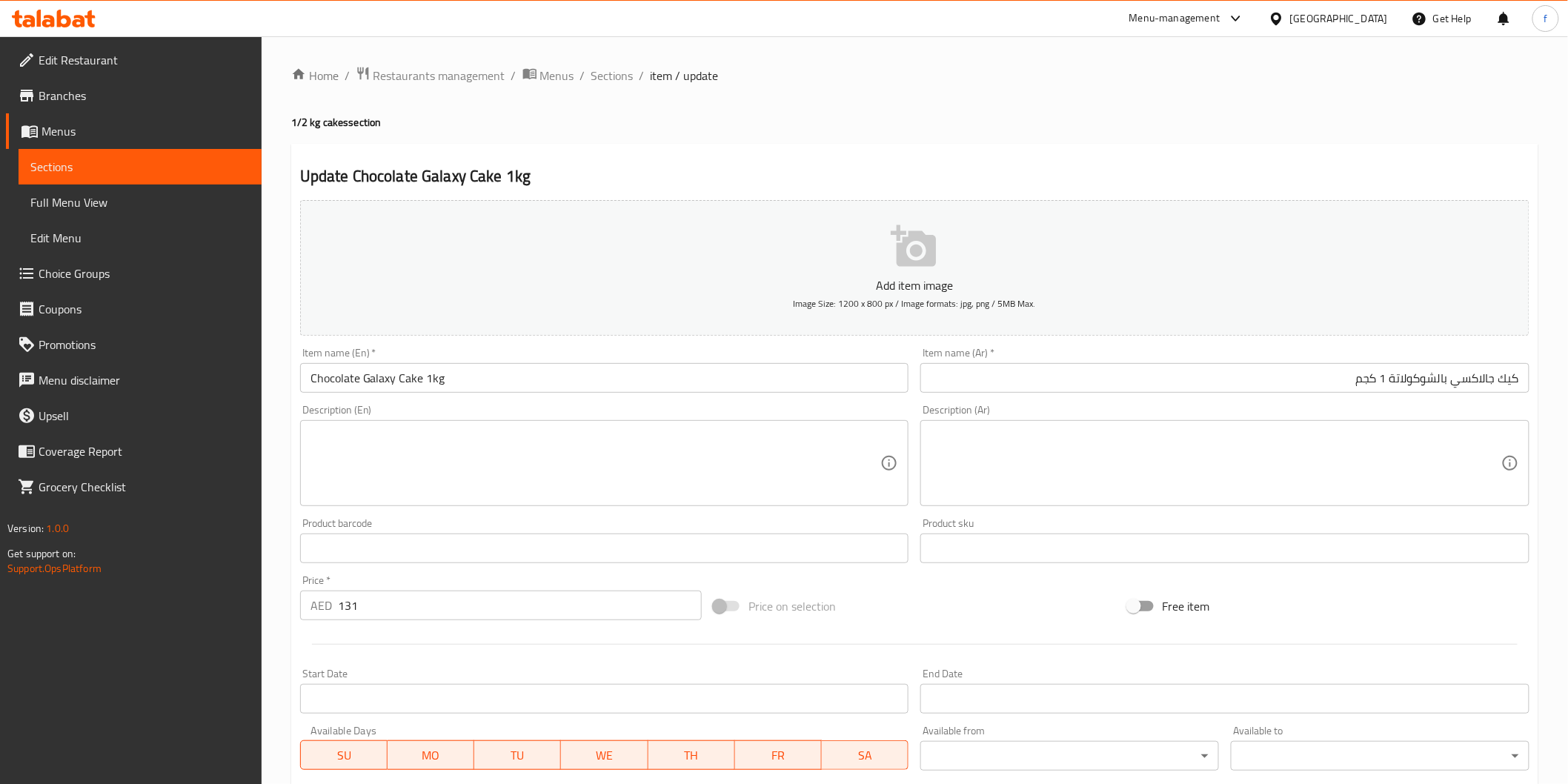
click at [586, 366] on input "Chocolate Galaxy Cake 1kg" at bounding box center [605, 378] width 609 height 30
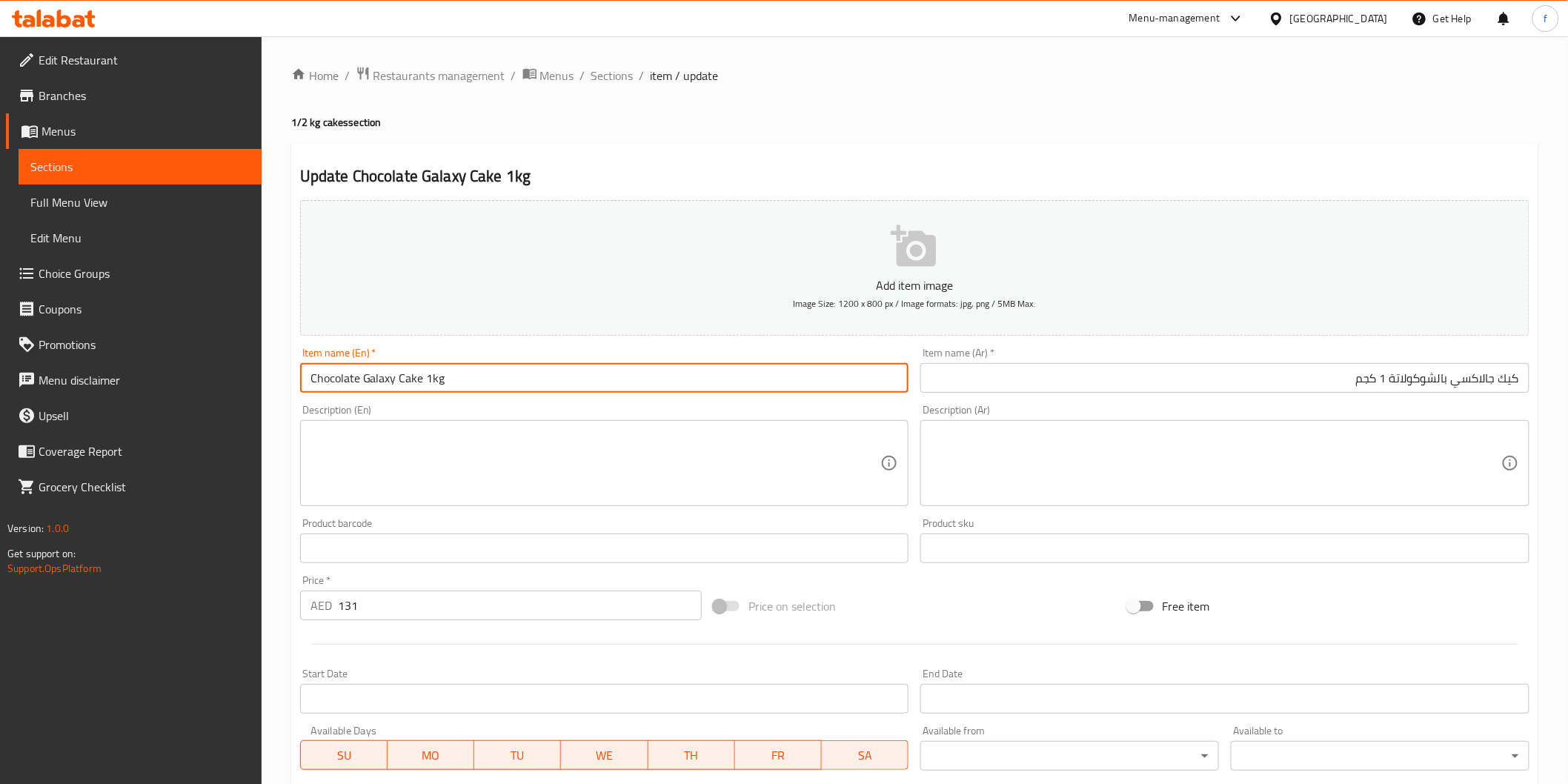
click at [1172, 378] on input "كيك جالاكسي بالشوكولاتة 1 كجم" at bounding box center [1225, 378] width 609 height 30
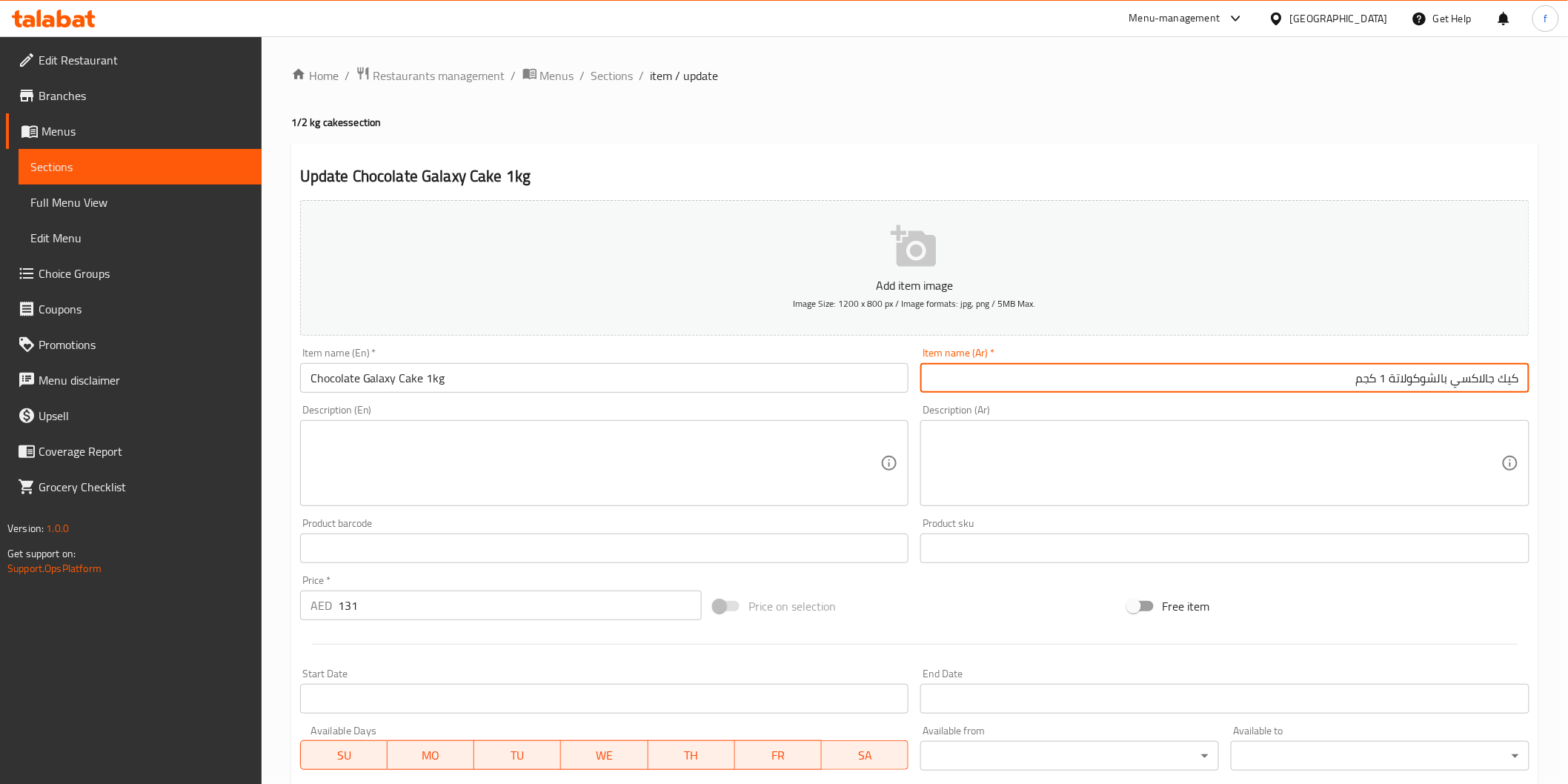
click at [623, 389] on input "Chocolate Galaxy Cake 1kg" at bounding box center [605, 378] width 609 height 30
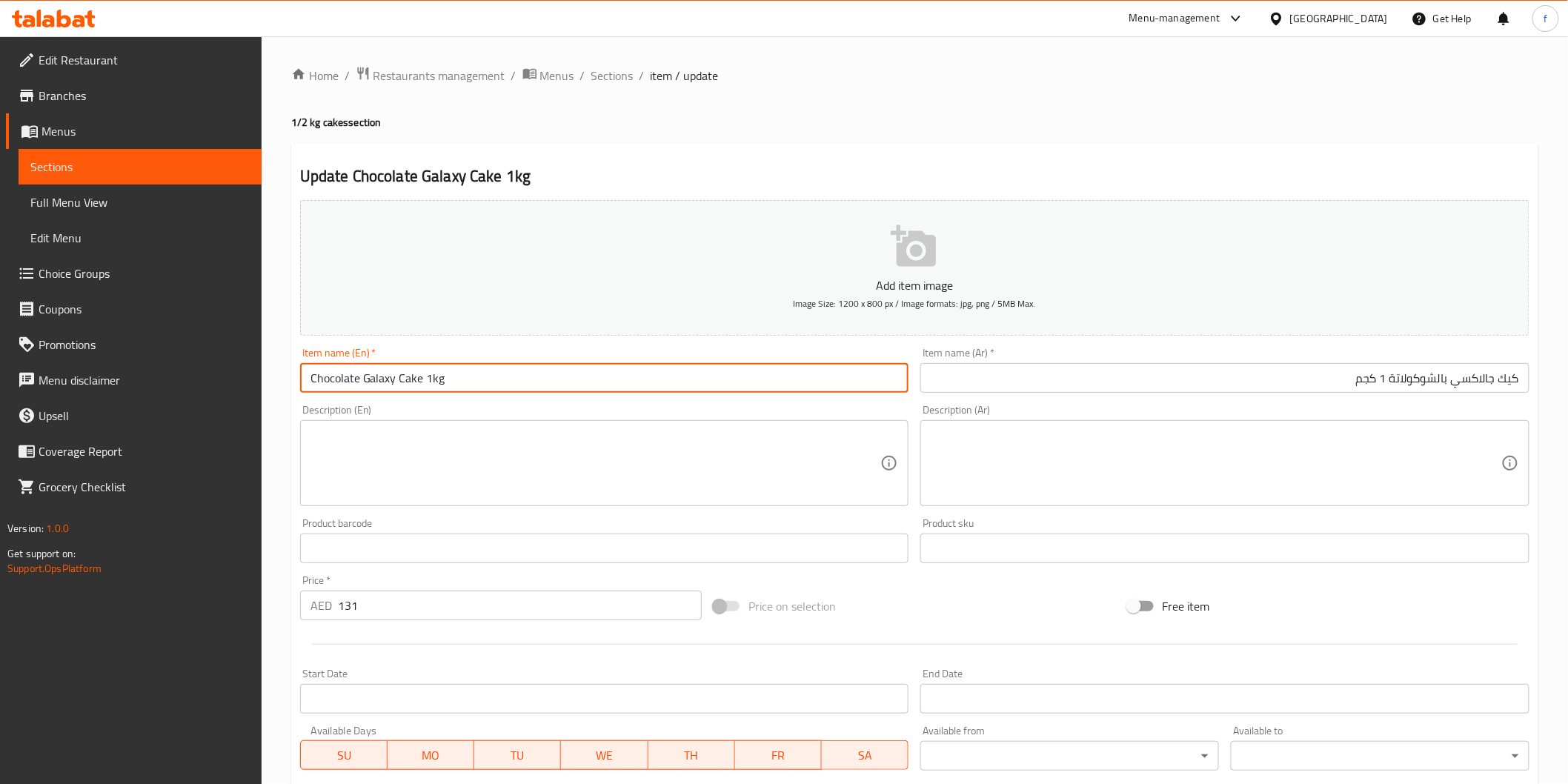
click at [327, 379] on input "Chocolate Galaxy Cake 1kg" at bounding box center [605, 378] width 609 height 30
click at [394, 381] on input "Chocolate Galaxy Cake 1kg" at bounding box center [605, 378] width 609 height 30
click at [373, 379] on input "Chocolate Galaxy Cake 1kg" at bounding box center [605, 378] width 609 height 30
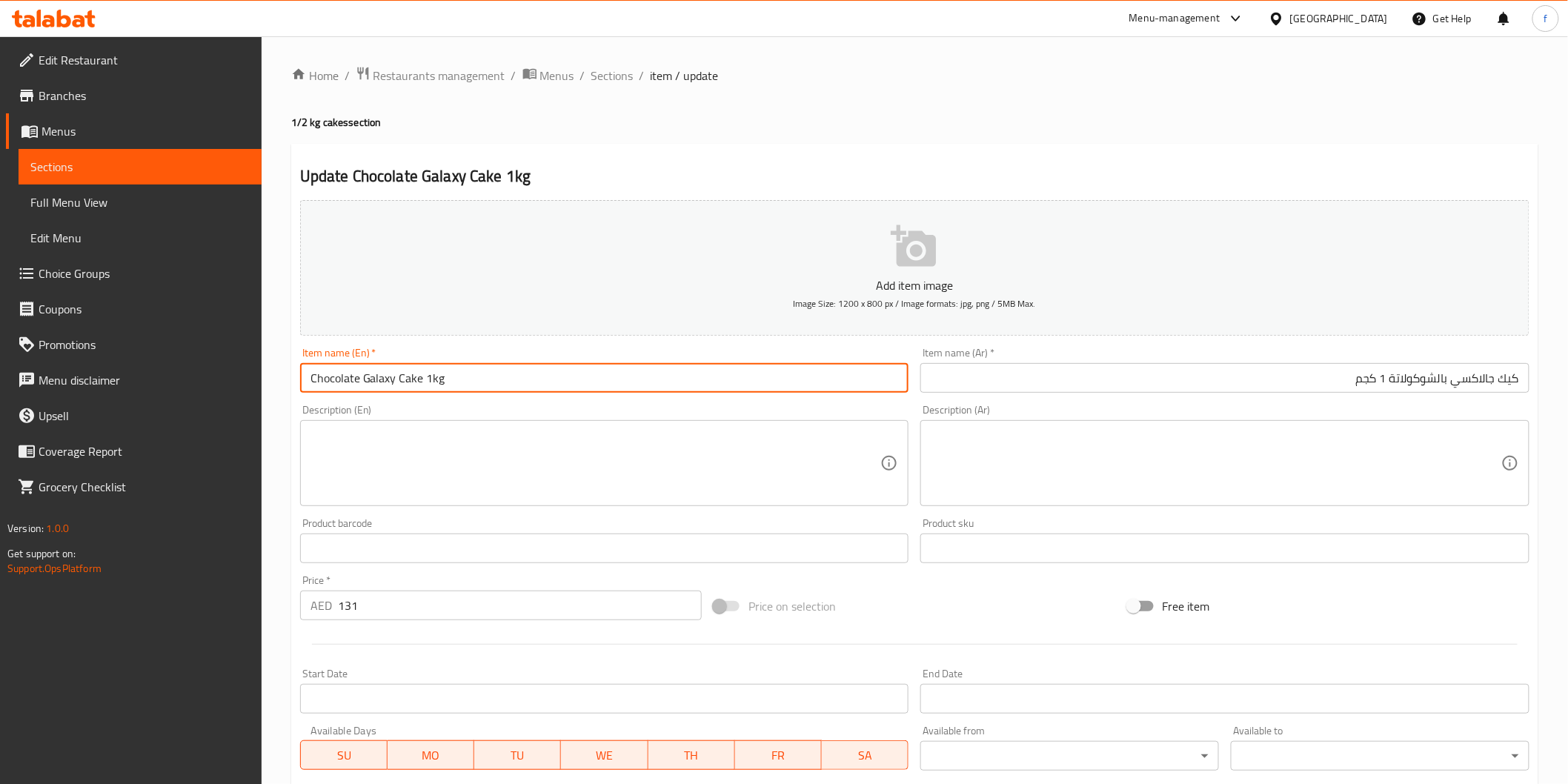
click at [372, 379] on input "Chocolate Galaxy Cake 1kg" at bounding box center [605, 378] width 609 height 30
click at [436, 379] on input "Chocolate Galaxy Cake 1kg" at bounding box center [605, 378] width 609 height 30
click at [416, 379] on input "Chocolate Galaxy Cake 1kg" at bounding box center [605, 378] width 609 height 30
click at [435, 381] on input "Chocolate Galaxy Cake 1kg" at bounding box center [605, 378] width 609 height 30
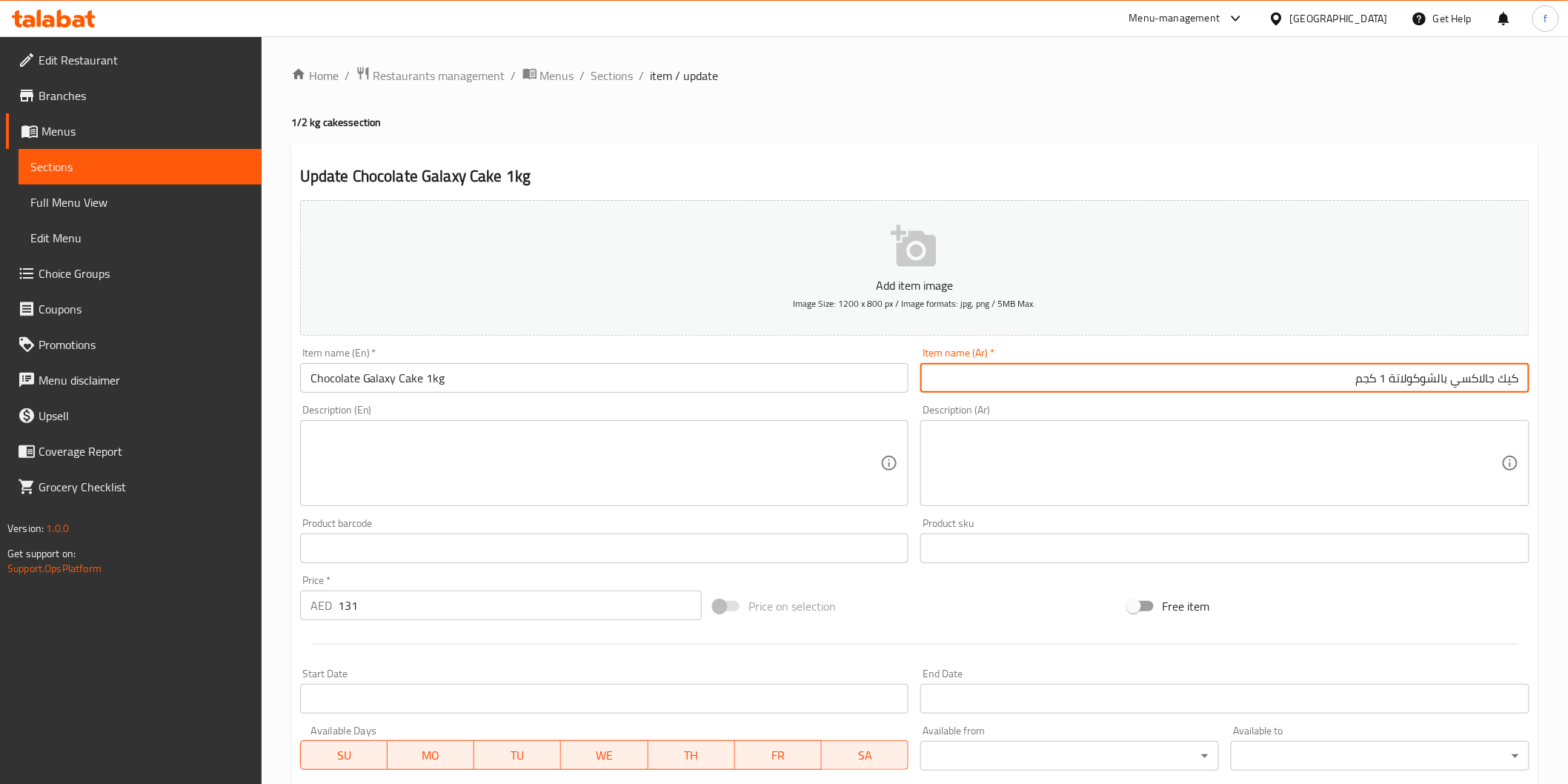
click at [1324, 382] on input "كيك جالاكسي بالشوكولاتة 1 كجم" at bounding box center [1225, 378] width 609 height 30
click at [1438, 378] on input "كيك جالاكسي بالشوكولاتة 1 كجم" at bounding box center [1225, 378] width 609 height 30
click at [1431, 376] on input "كيك جالاكسي شوكولاتة 1 كجم" at bounding box center [1225, 378] width 609 height 30
click at [1431, 384] on input "كيك جالاكسي شوكولاتة 1 كجم" at bounding box center [1225, 378] width 609 height 30
click at [1431, 384] on input "كيك جالاكسي شوكولاتة 1 كجم" at bounding box center [1225, 378] width 609 height 30
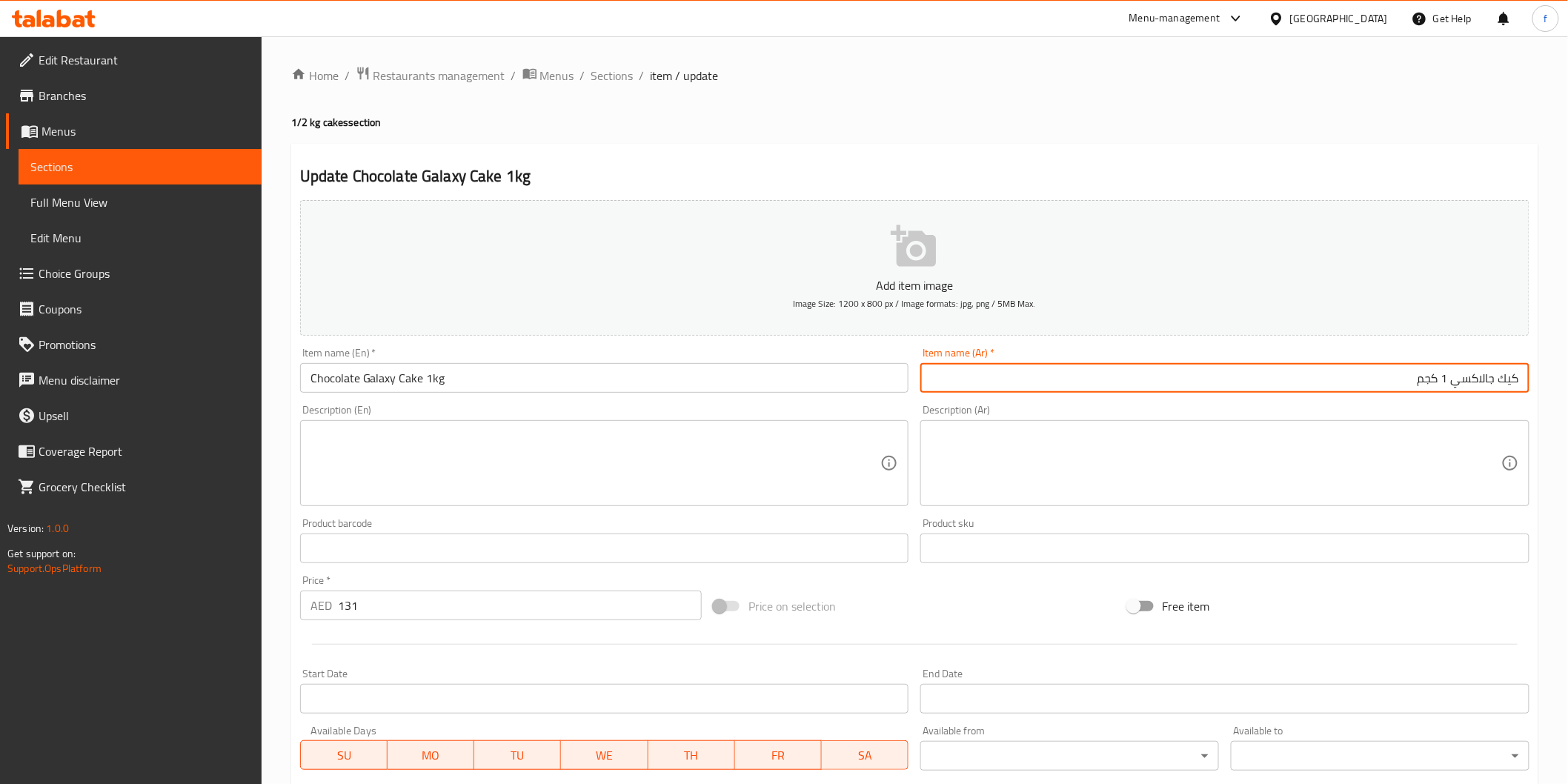
click at [1499, 381] on input "كيك جالاكسي 1 كجم" at bounding box center [1225, 378] width 609 height 30
paste input "شوكولاتة"
type input "كيك شوكولاتة جالاكسي 1 كجم"
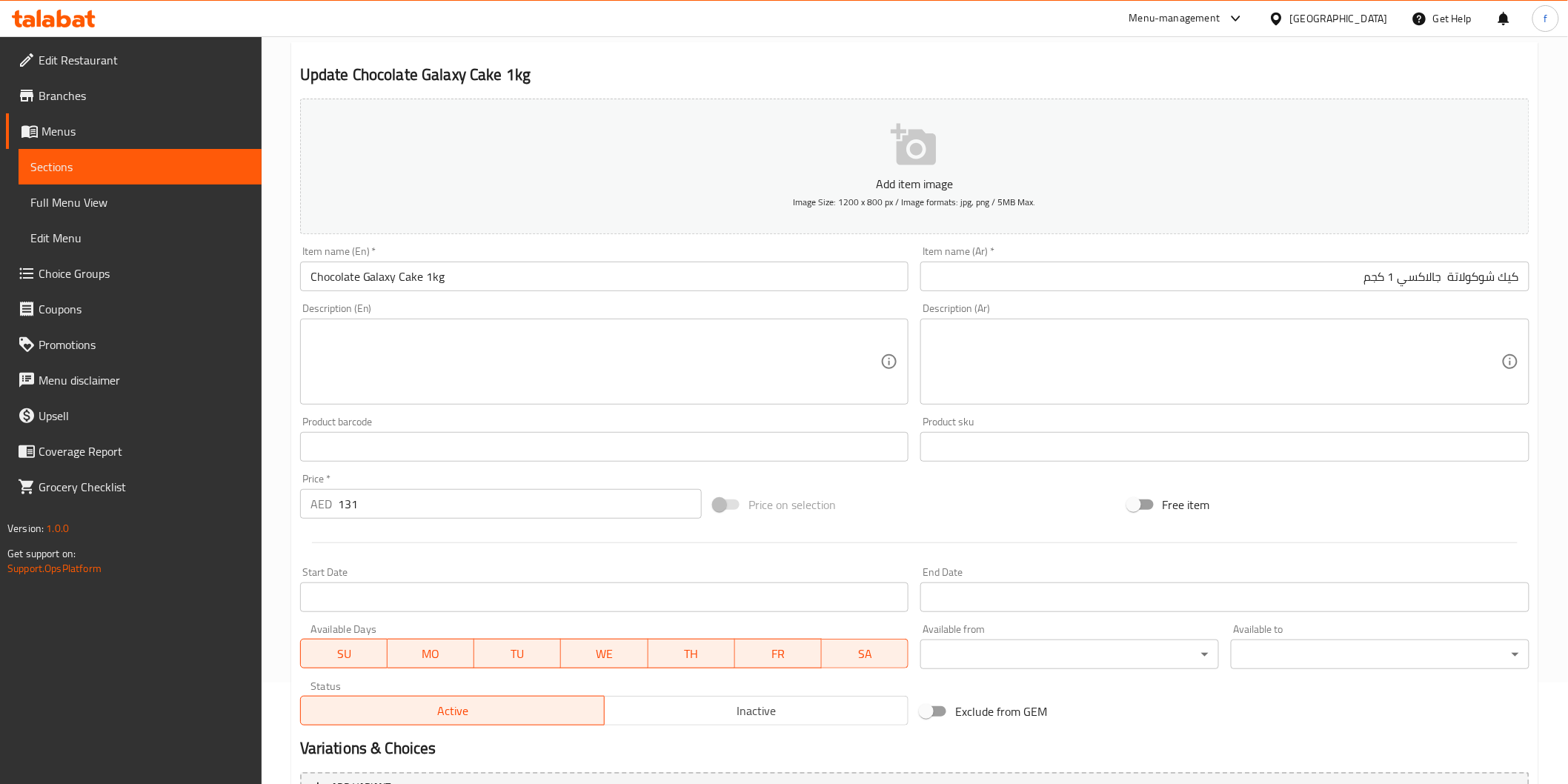
scroll to position [260, 0]
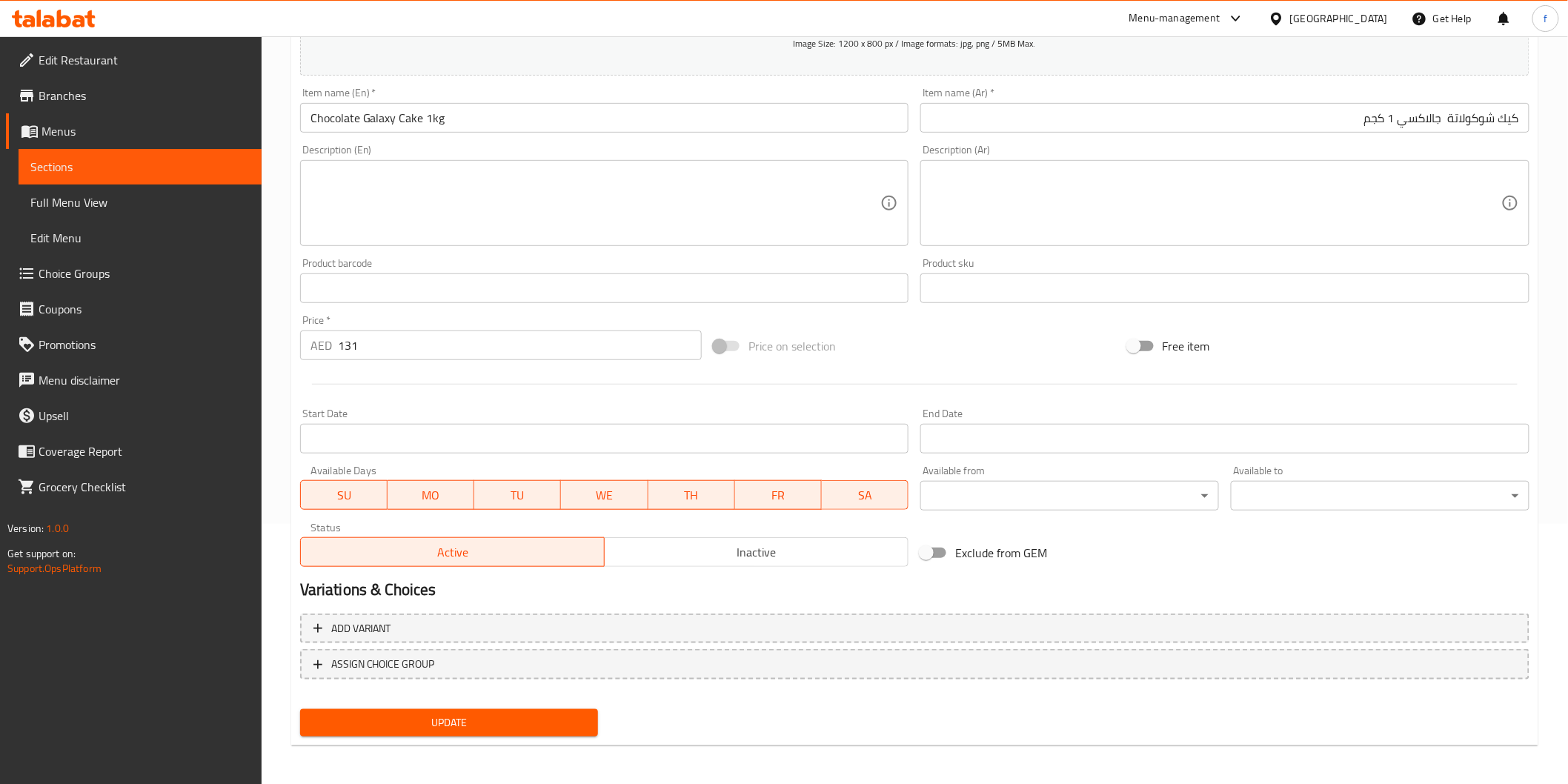
click at [527, 716] on span "Update" at bounding box center [450, 723] width 275 height 18
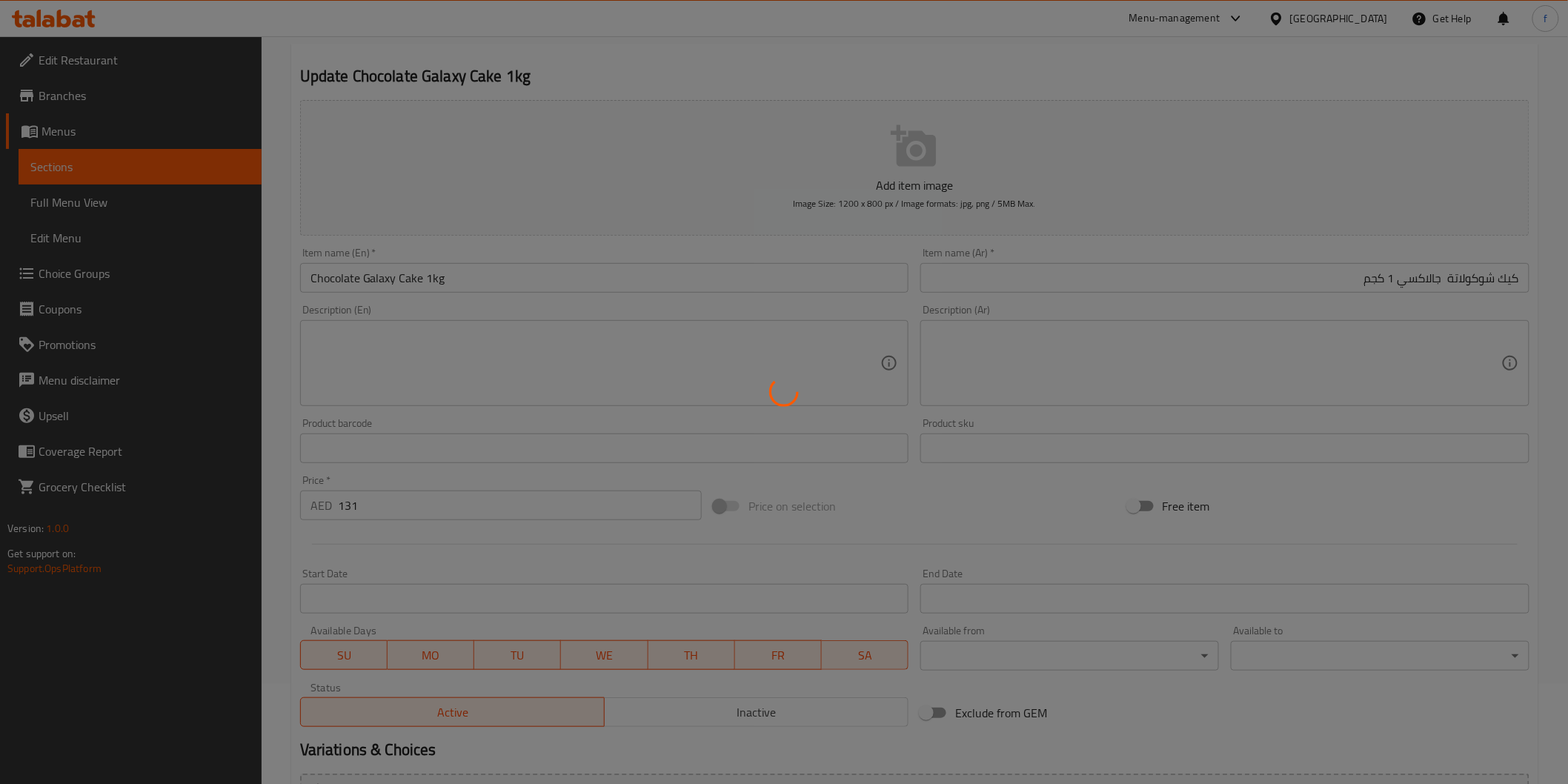
scroll to position [0, 0]
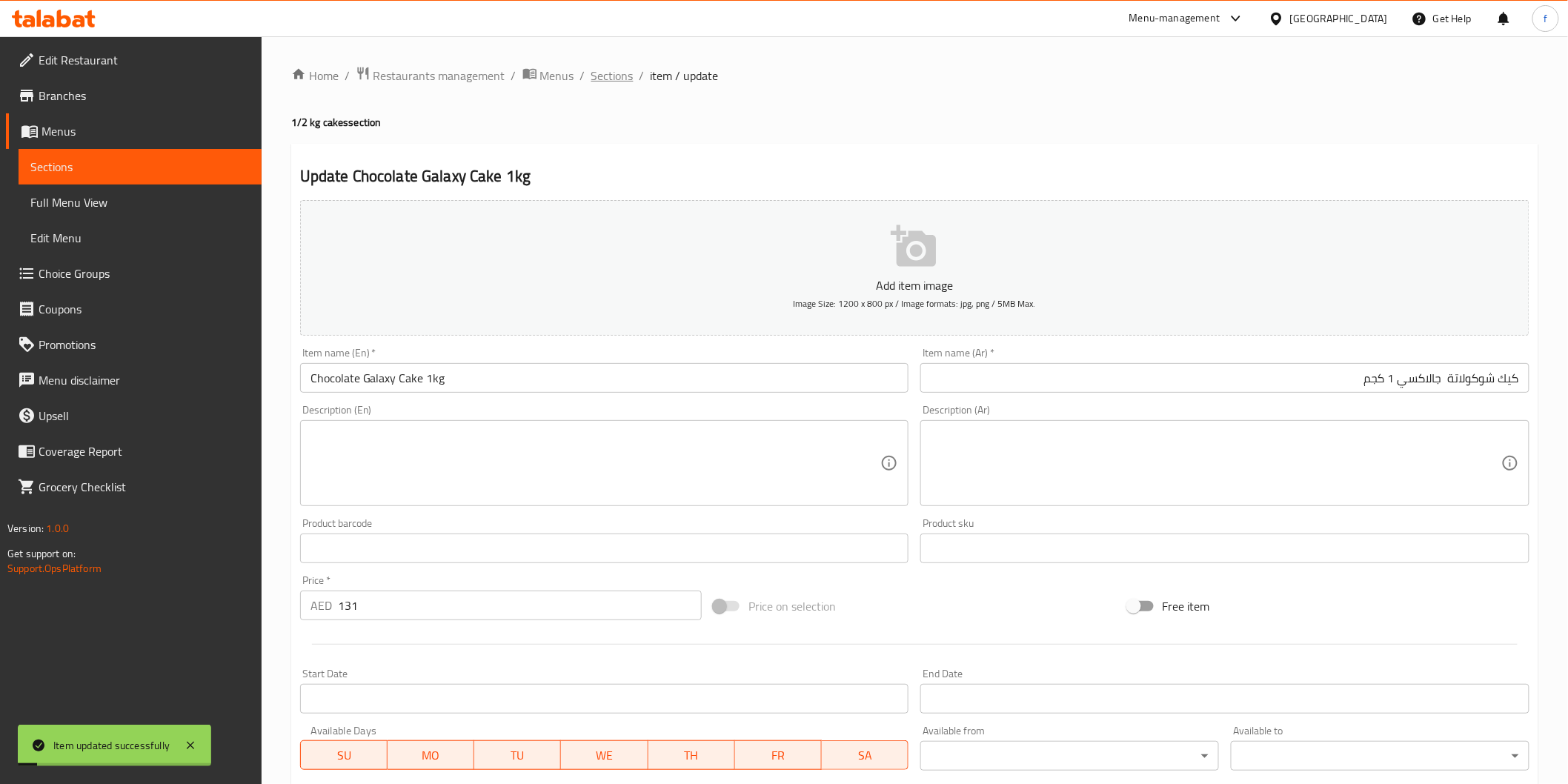
click at [620, 79] on span "Sections" at bounding box center [612, 75] width 42 height 18
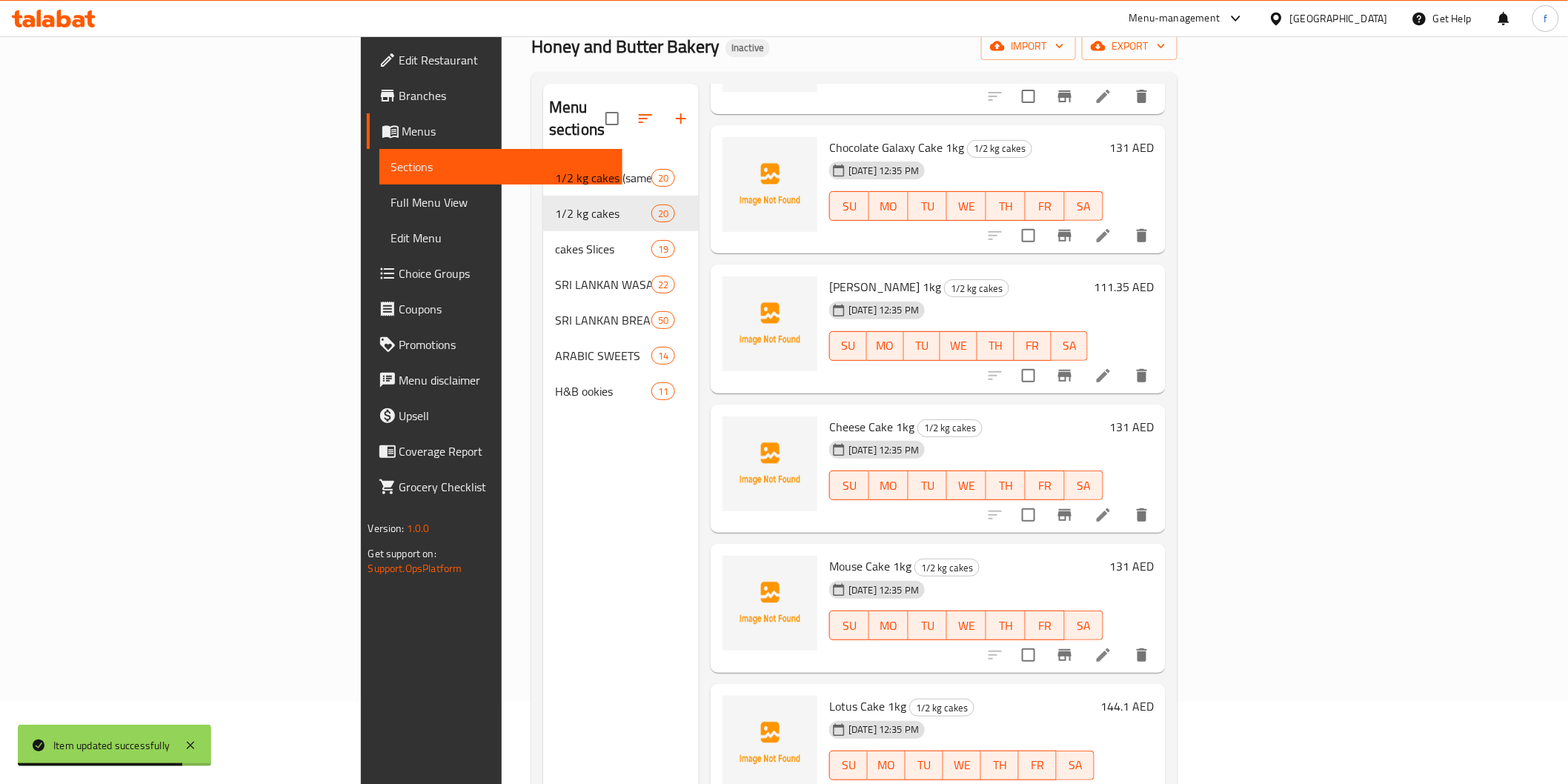
scroll to position [1716, 0]
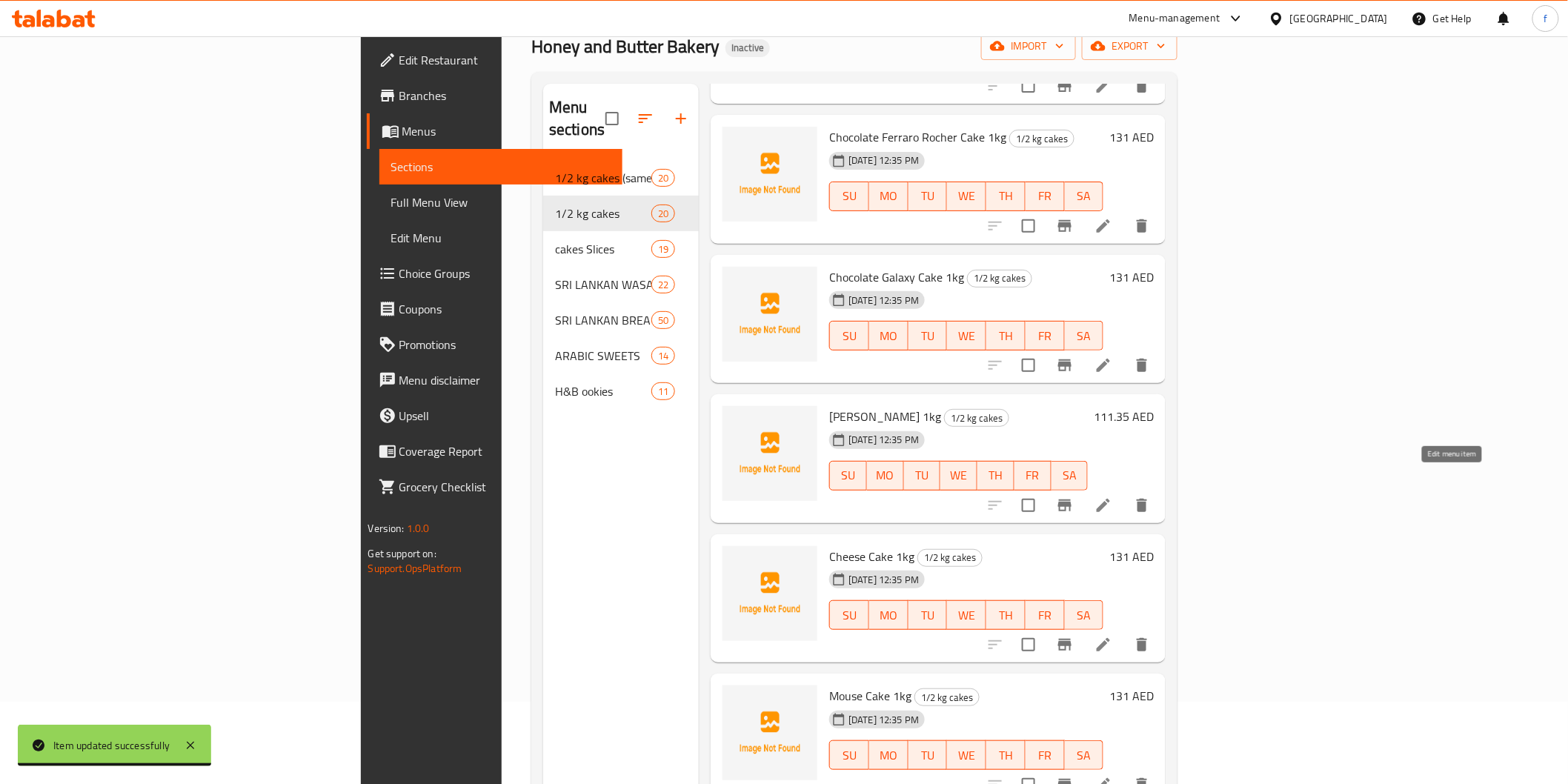
click at [1112, 496] on icon at bounding box center [1103, 505] width 18 height 18
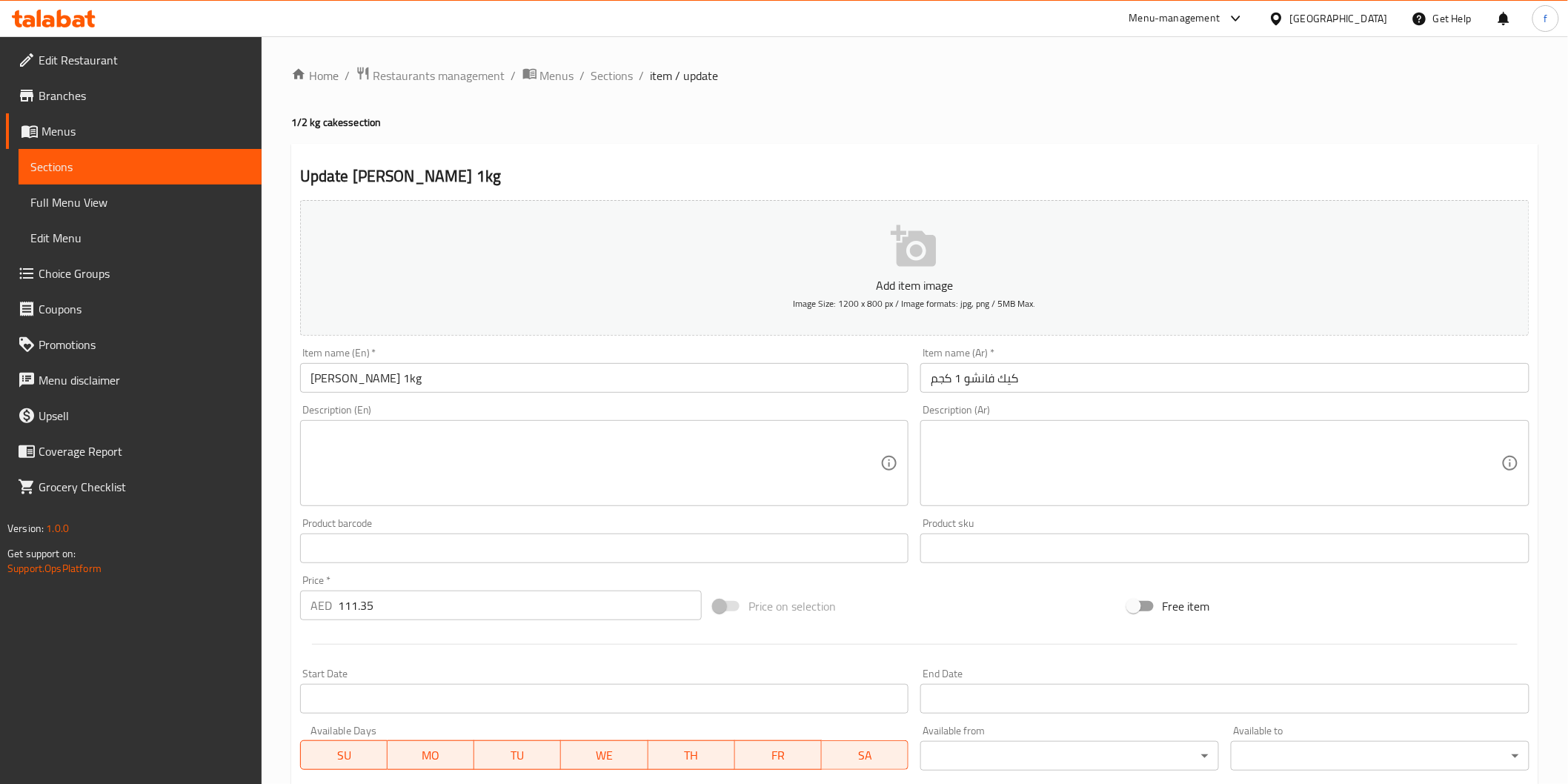
scroll to position [260, 0]
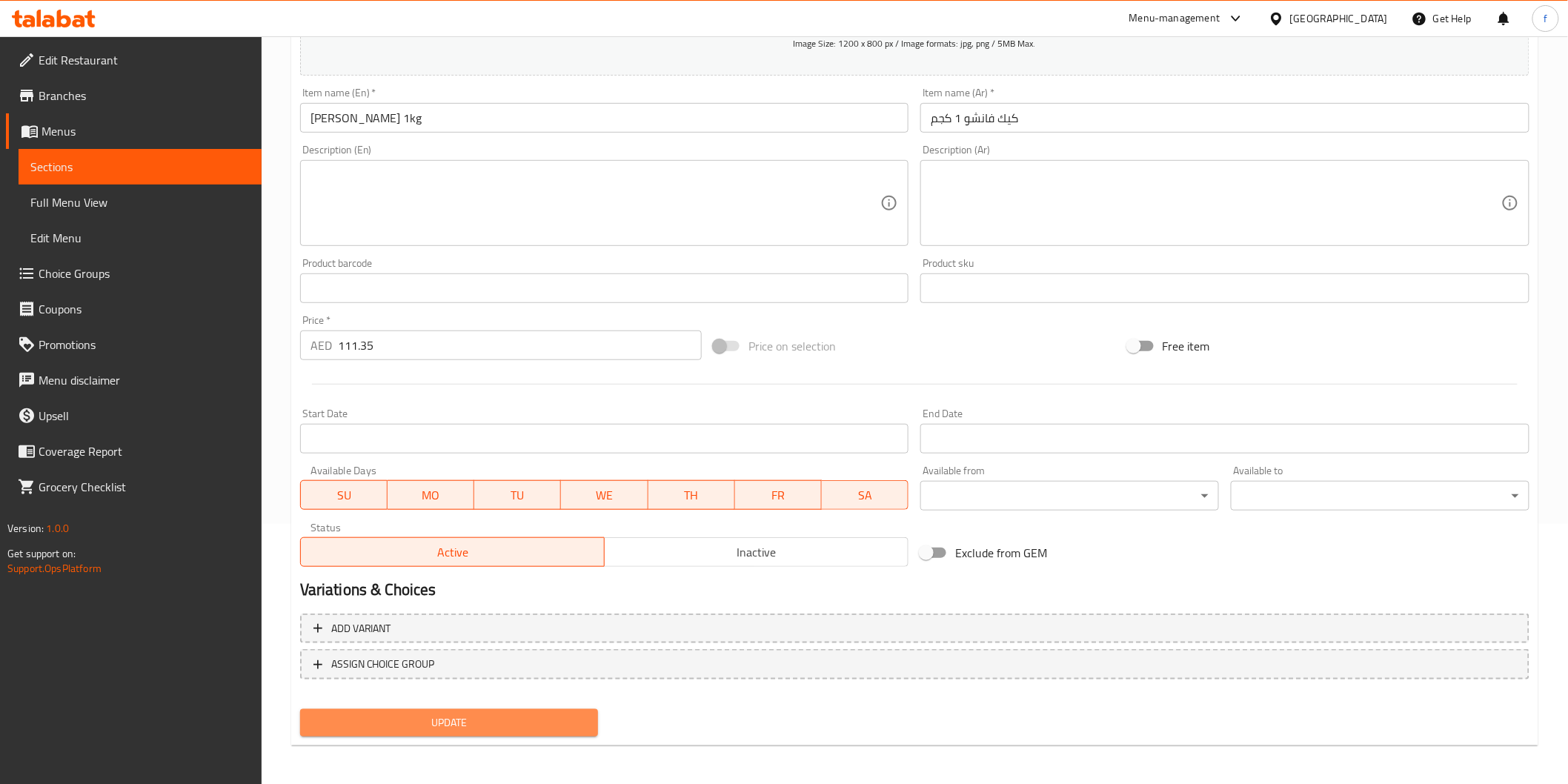
click at [539, 721] on span "Update" at bounding box center [450, 723] width 275 height 18
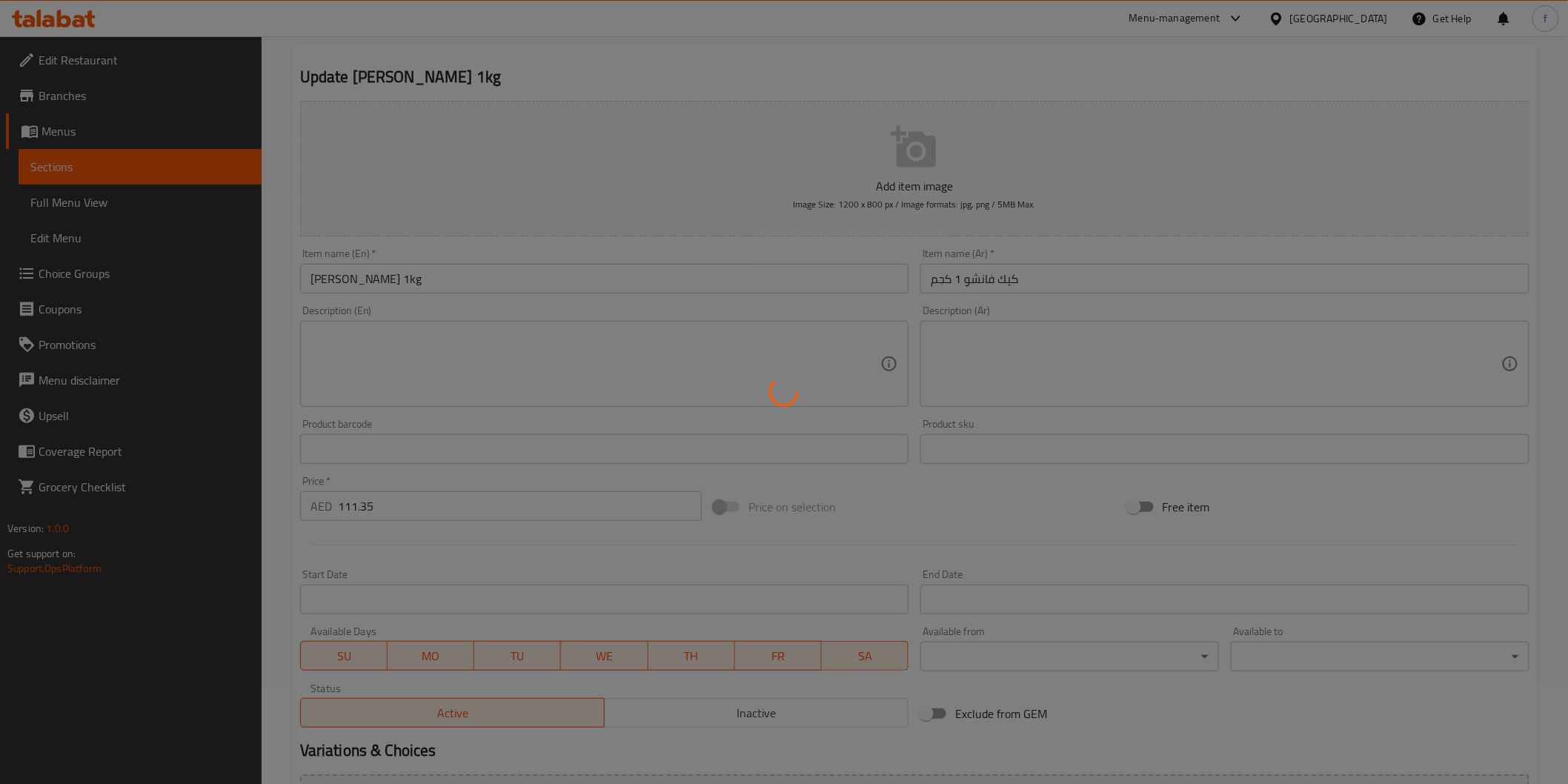
scroll to position [0, 0]
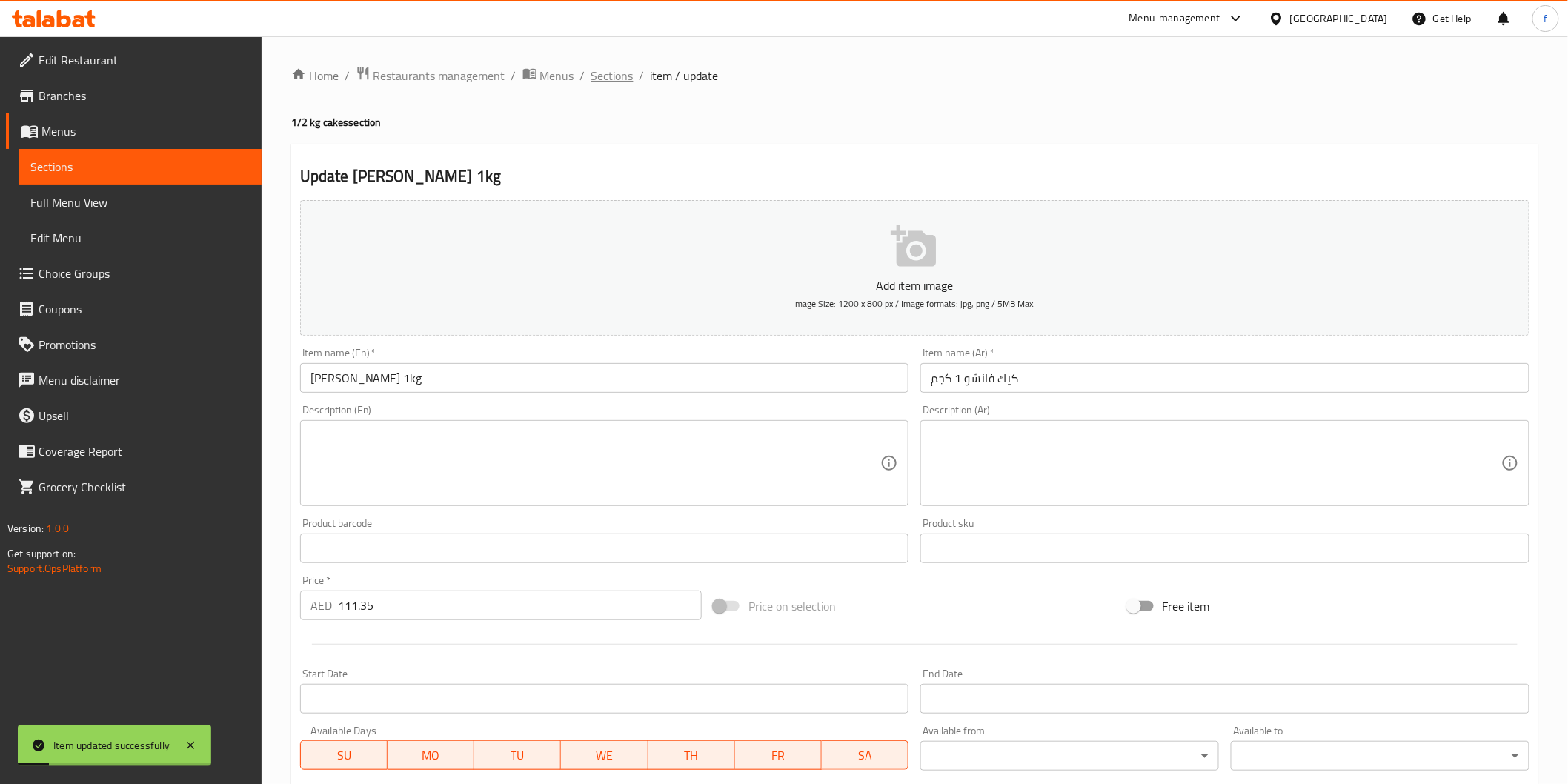
click at [603, 69] on span "Sections" at bounding box center [612, 75] width 42 height 18
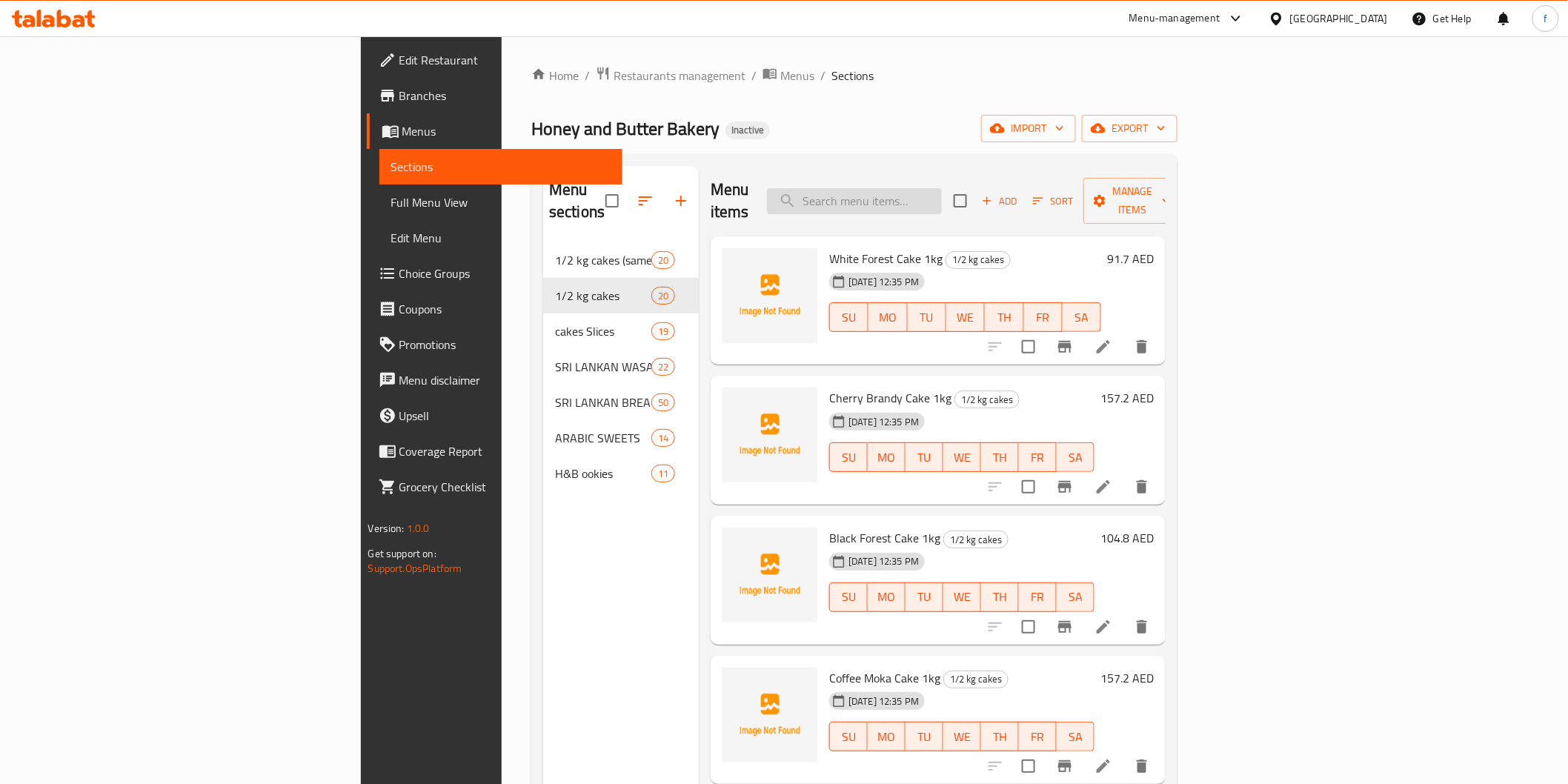
click at [942, 189] on input "search" at bounding box center [854, 202] width 175 height 26
paste input "[PERSON_NAME] 1kg"
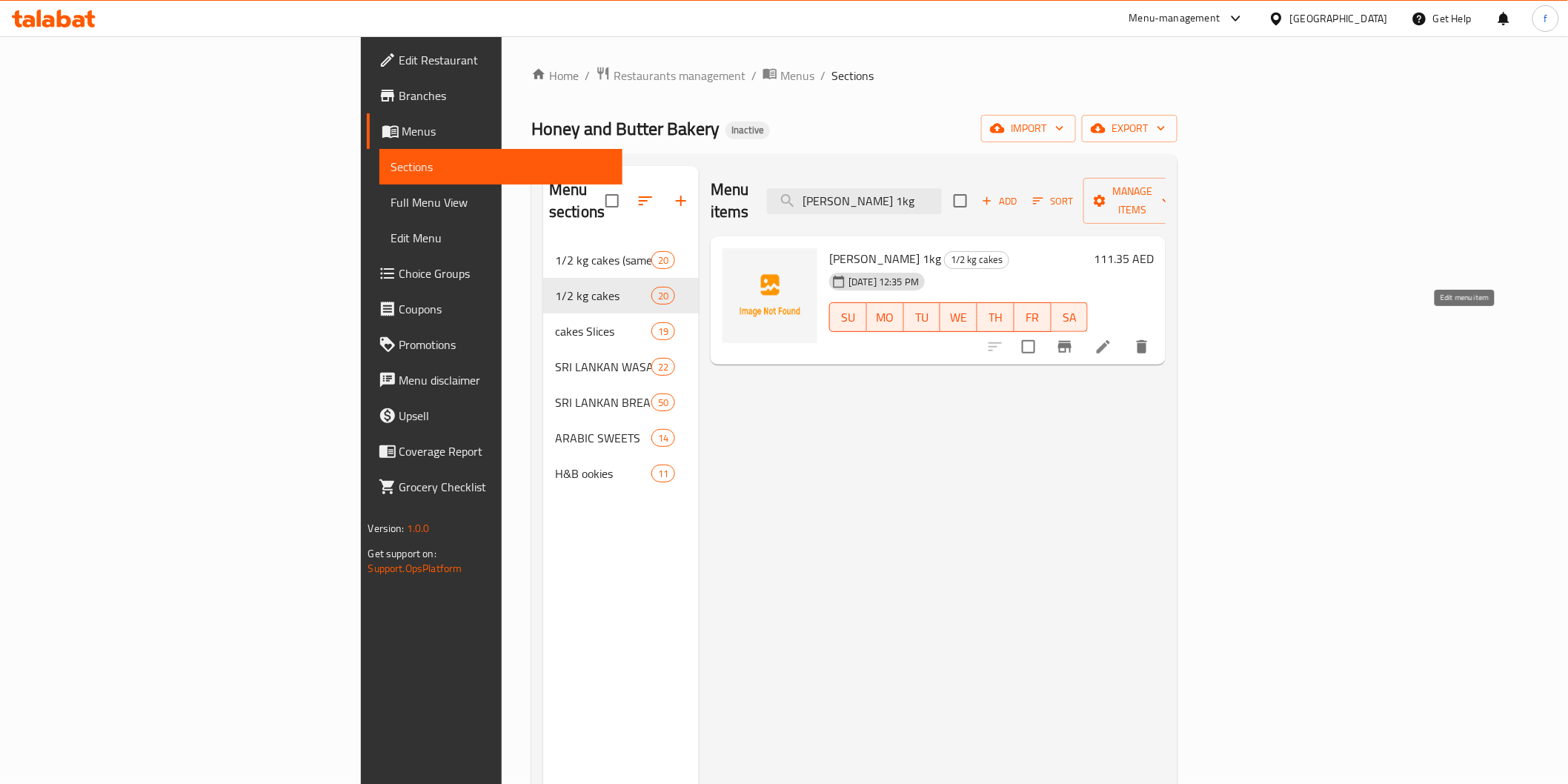
type input "[PERSON_NAME] 1kg"
click at [1112, 338] on icon at bounding box center [1103, 347] width 18 height 18
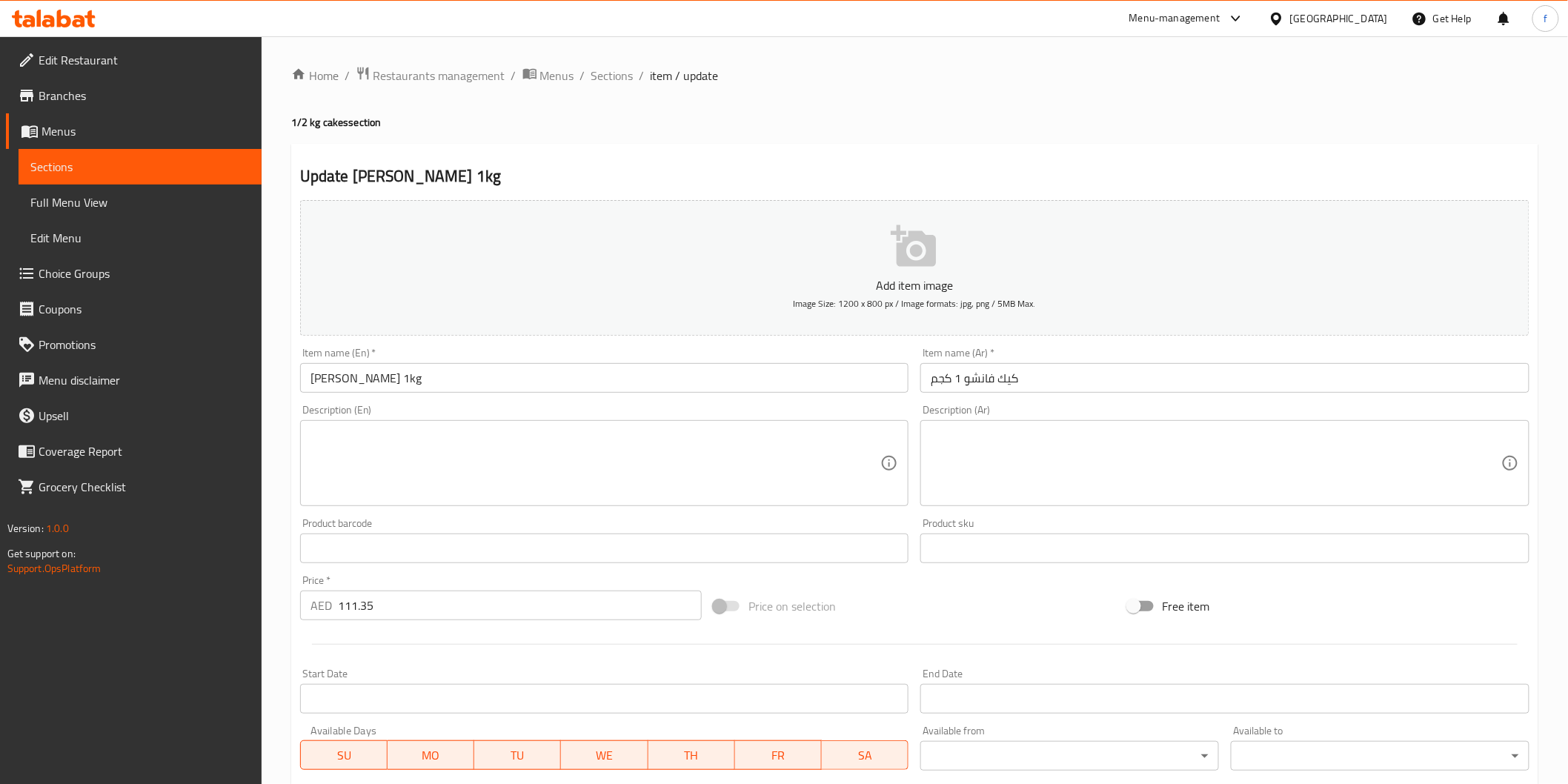
click at [1076, 378] on input "كيك فانشو 1 كجم" at bounding box center [1225, 378] width 609 height 30
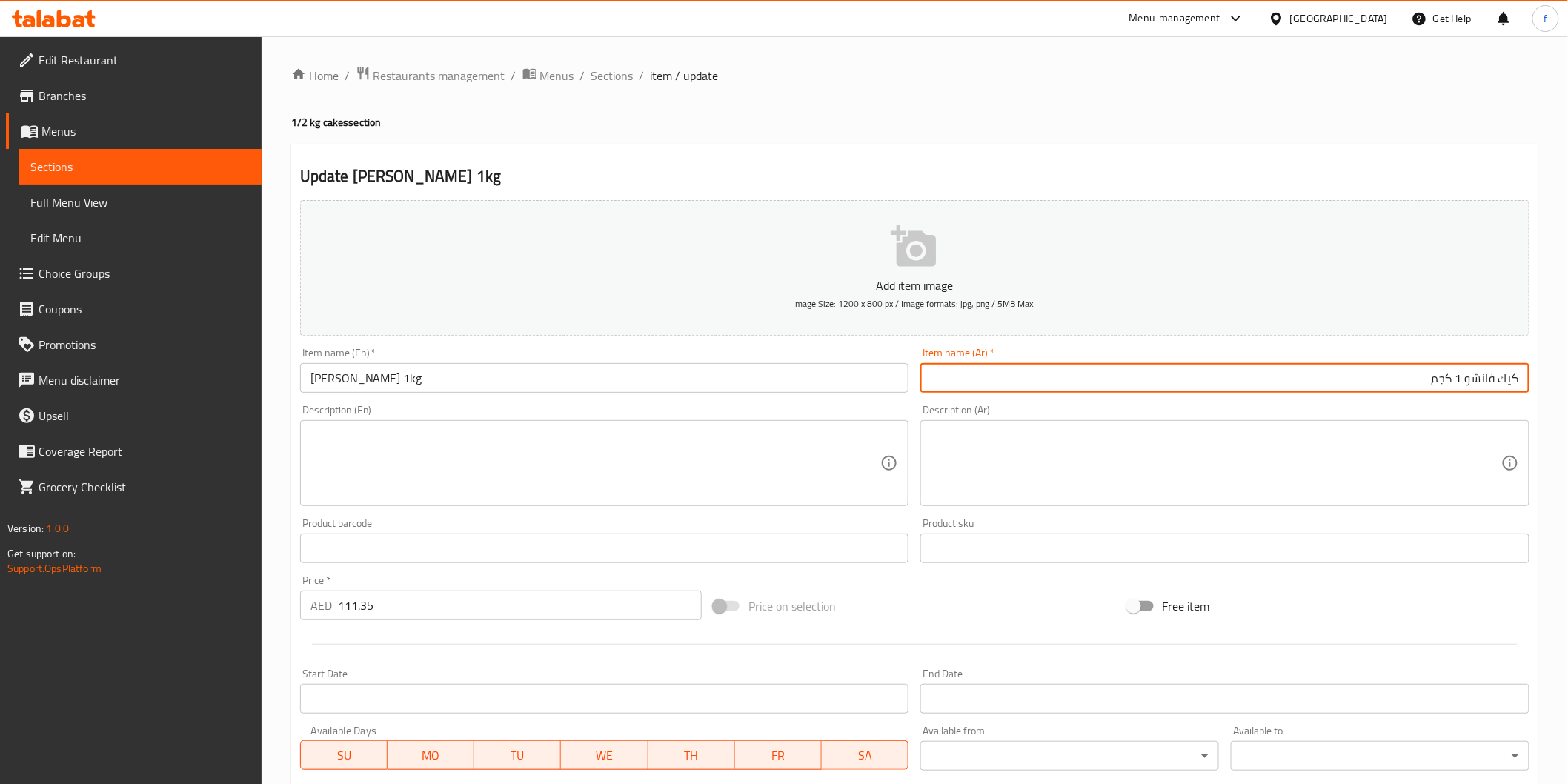
click at [790, 453] on textarea at bounding box center [595, 463] width 570 height 70
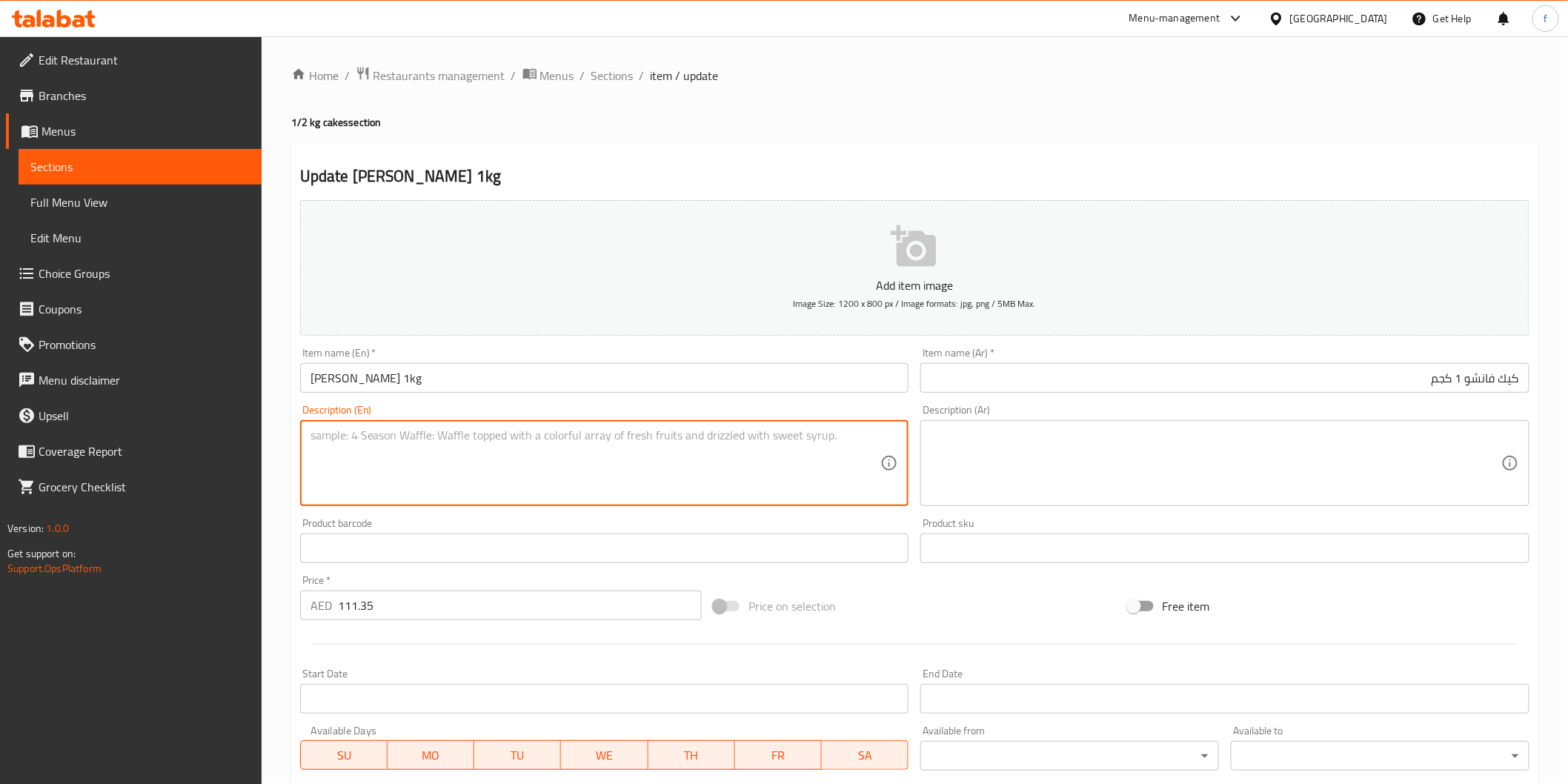
click at [1208, 475] on textarea at bounding box center [1215, 463] width 570 height 70
click at [790, 478] on textarea at bounding box center [595, 463] width 570 height 70
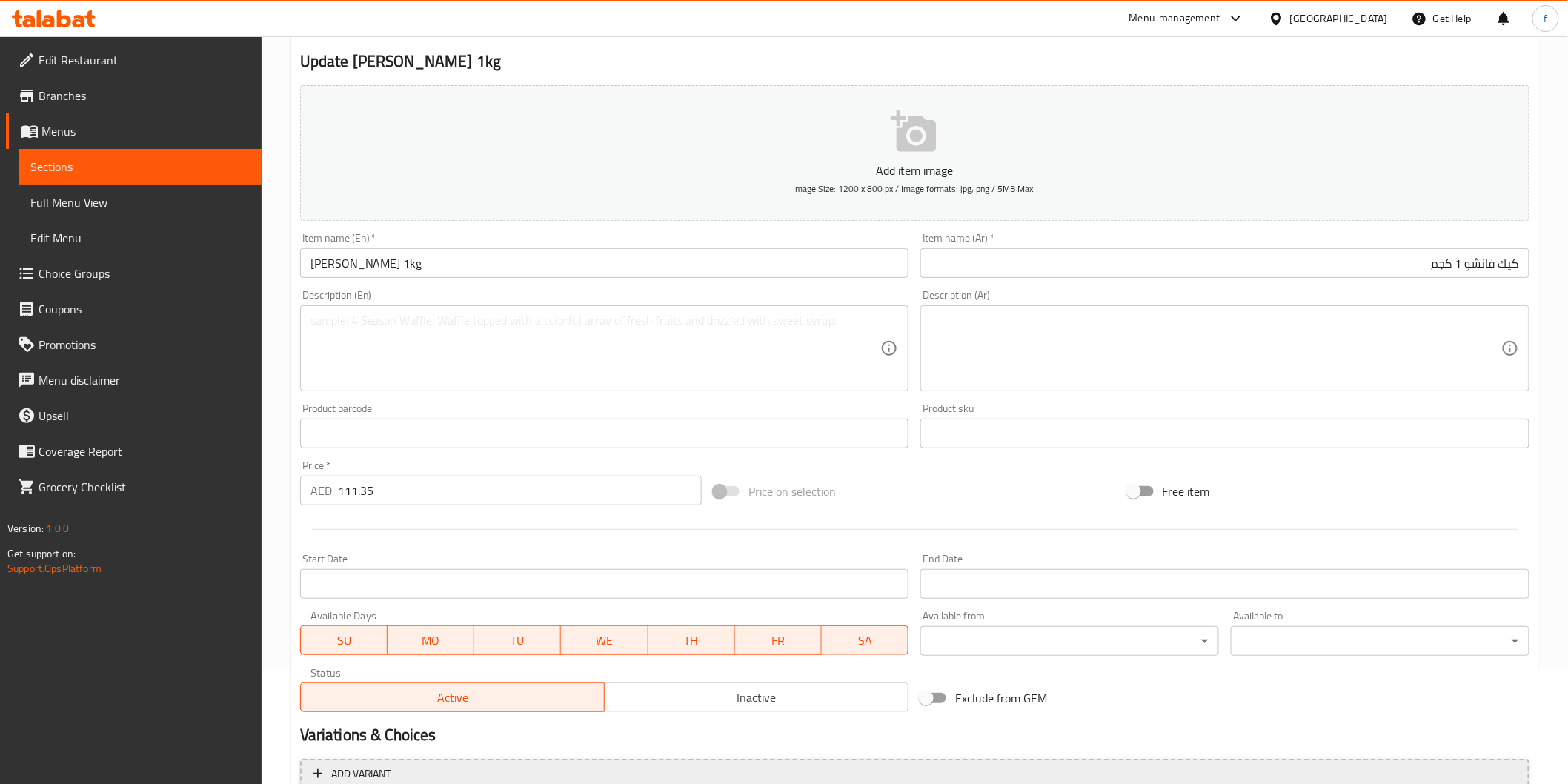
scroll to position [260, 0]
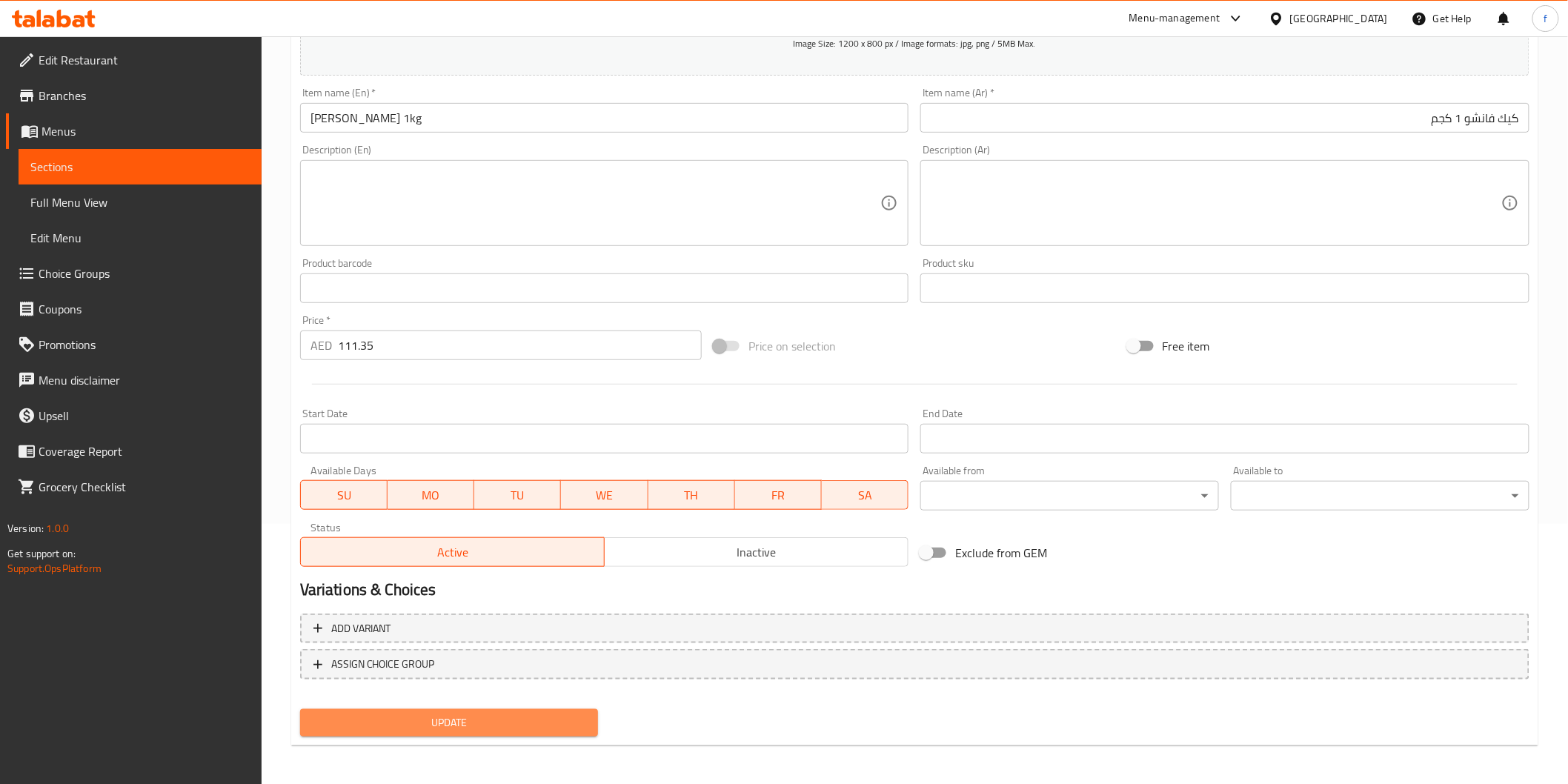
click at [446, 721] on span "Update" at bounding box center [450, 723] width 275 height 18
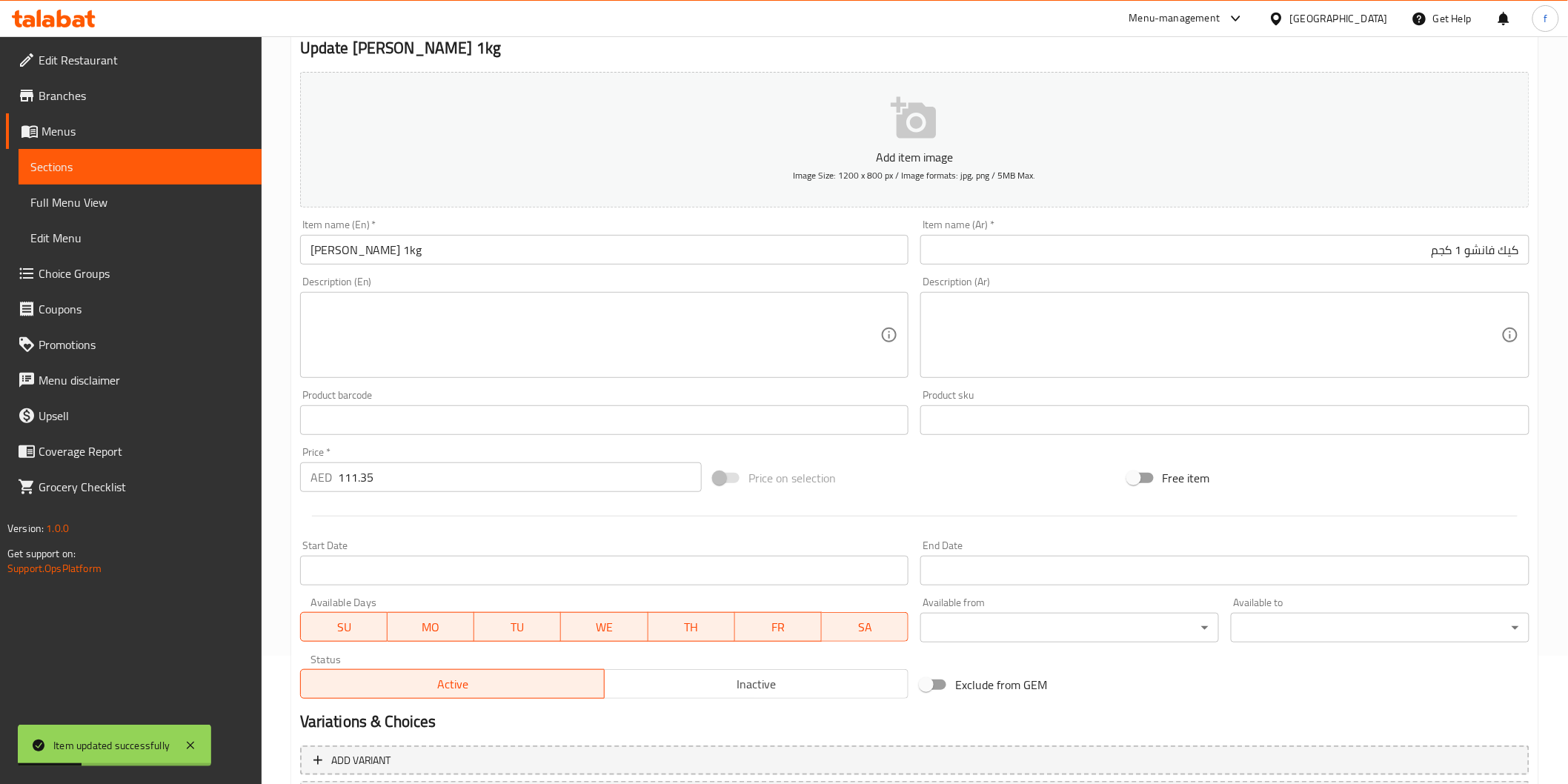
scroll to position [0, 0]
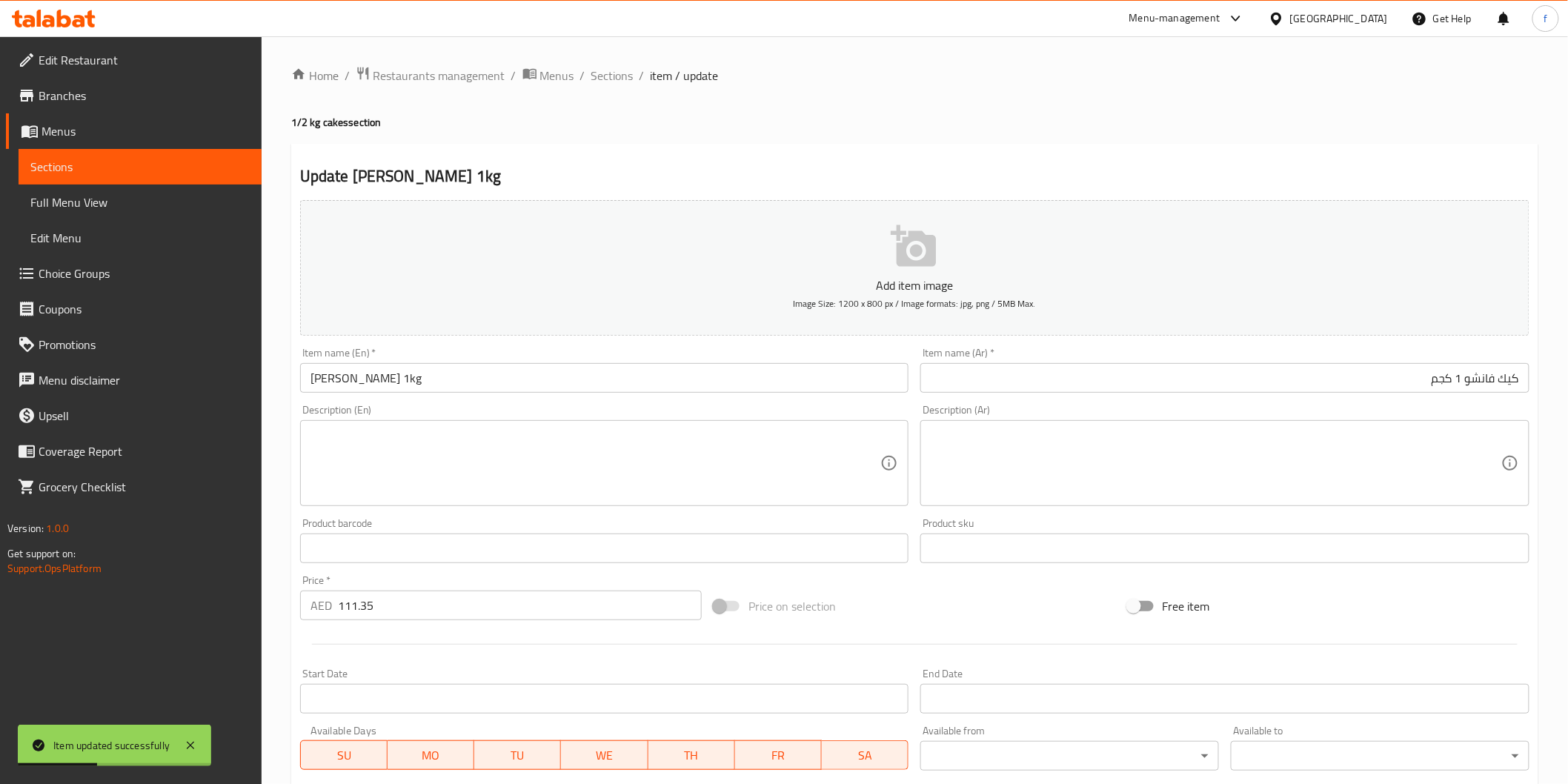
drag, startPoint x: 618, startPoint y: 76, endPoint x: 586, endPoint y: 18, distance: 66.2
click at [618, 76] on span "Sections" at bounding box center [612, 75] width 42 height 18
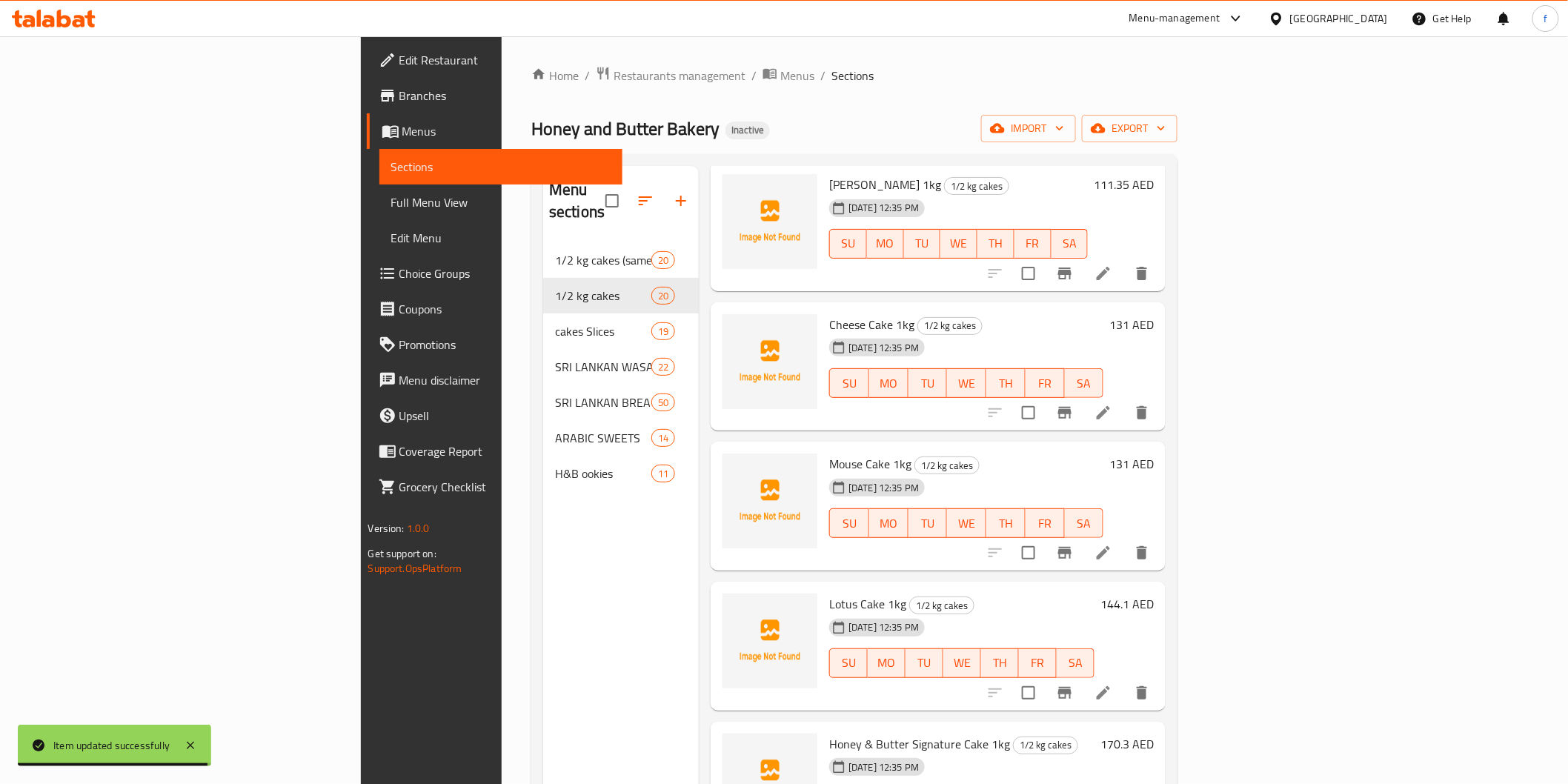
scroll to position [2046, 0]
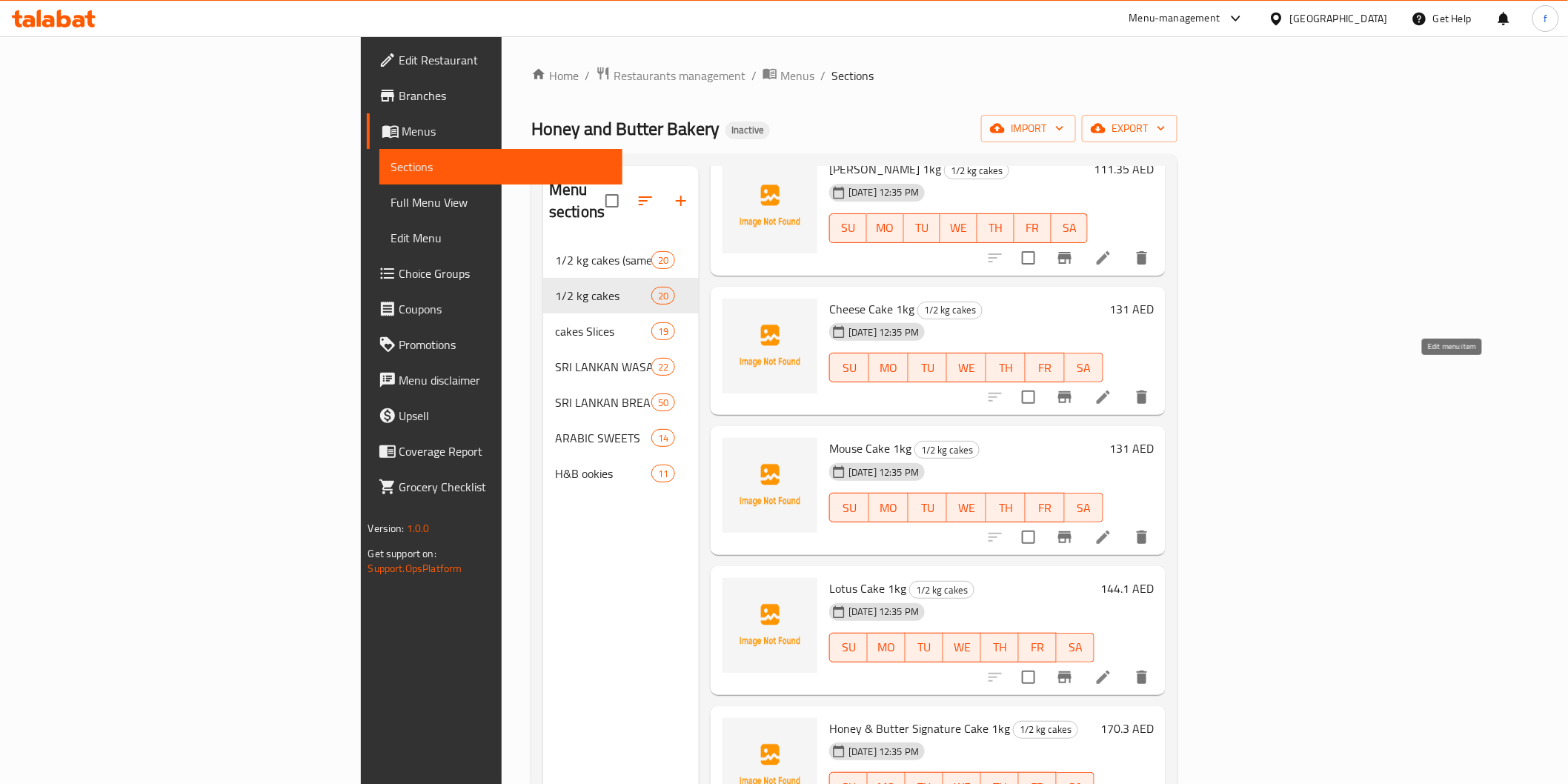
click at [1112, 389] on icon at bounding box center [1103, 397] width 18 height 18
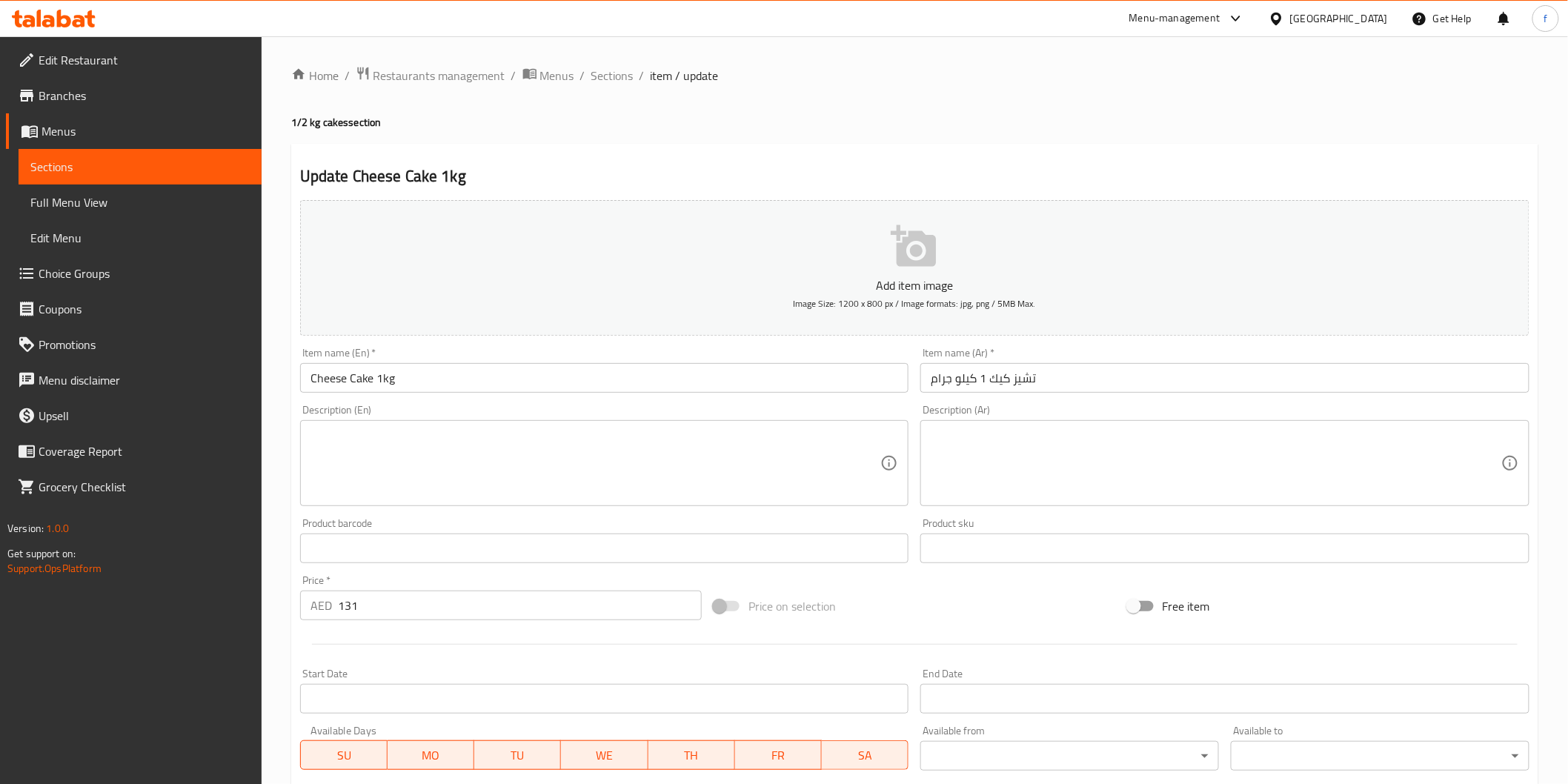
click at [1152, 397] on div "Item name (Ar)   * تشيز كيك 1 كيلو جرام Item name (Ar) *" at bounding box center [1224, 369] width 621 height 57
click at [1153, 389] on input "تشيز كيك 1 كيلو جرام" at bounding box center [1225, 378] width 609 height 30
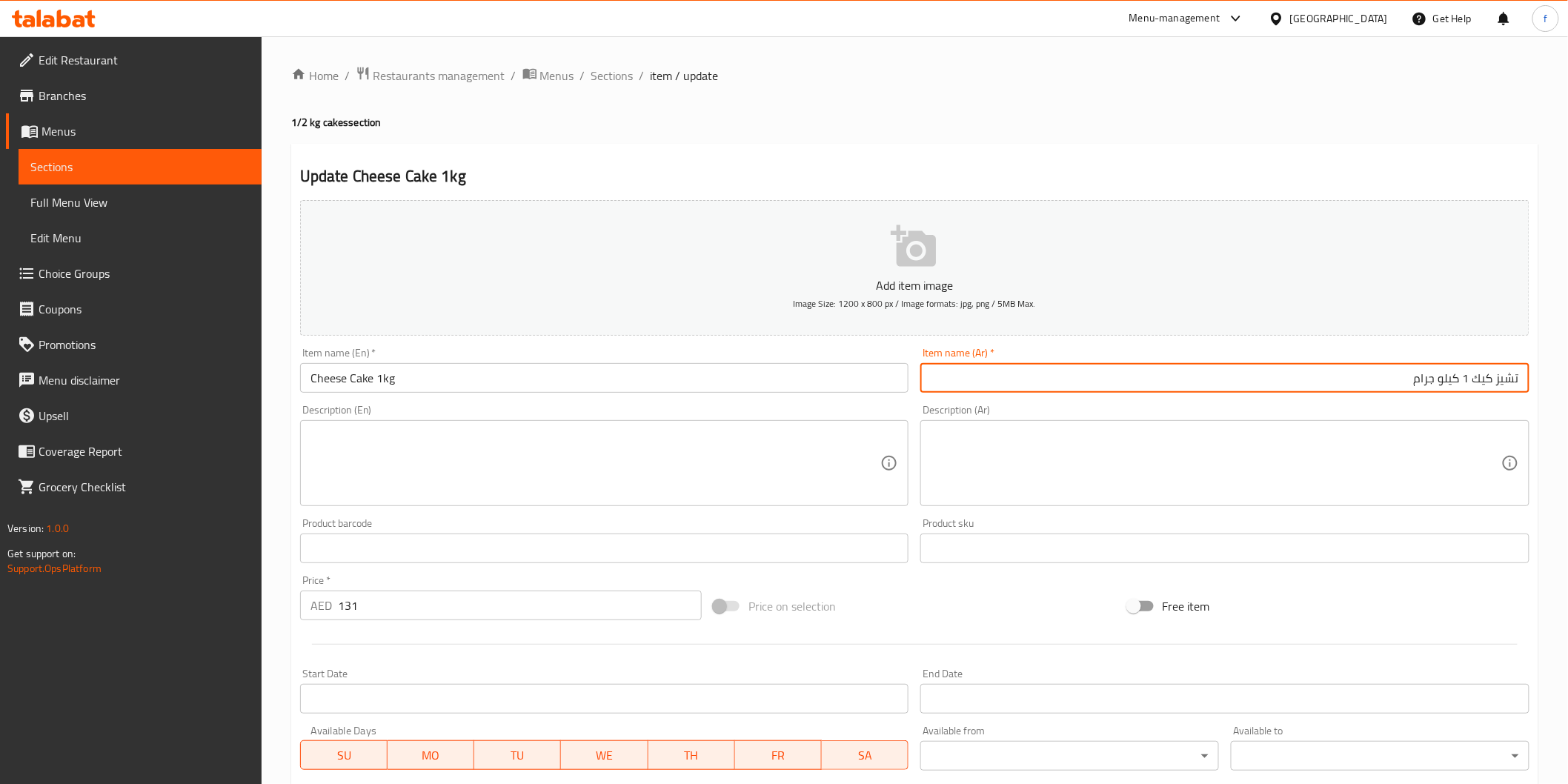
click at [1448, 379] on input "تشيز كيك 1 كيلو جرام" at bounding box center [1225, 378] width 609 height 30
type input "تشيز كيك 1 كجم"
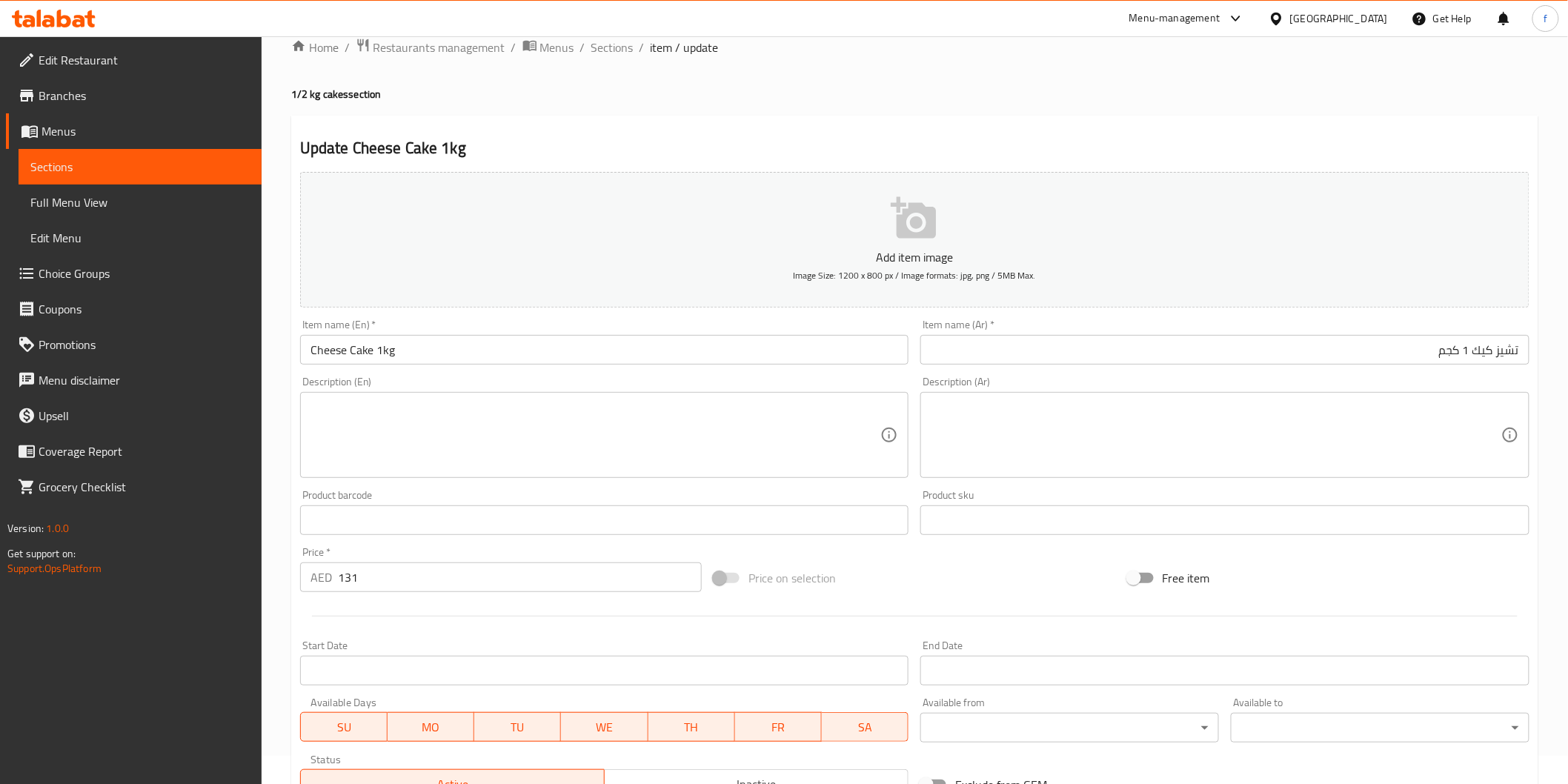
scroll to position [260, 0]
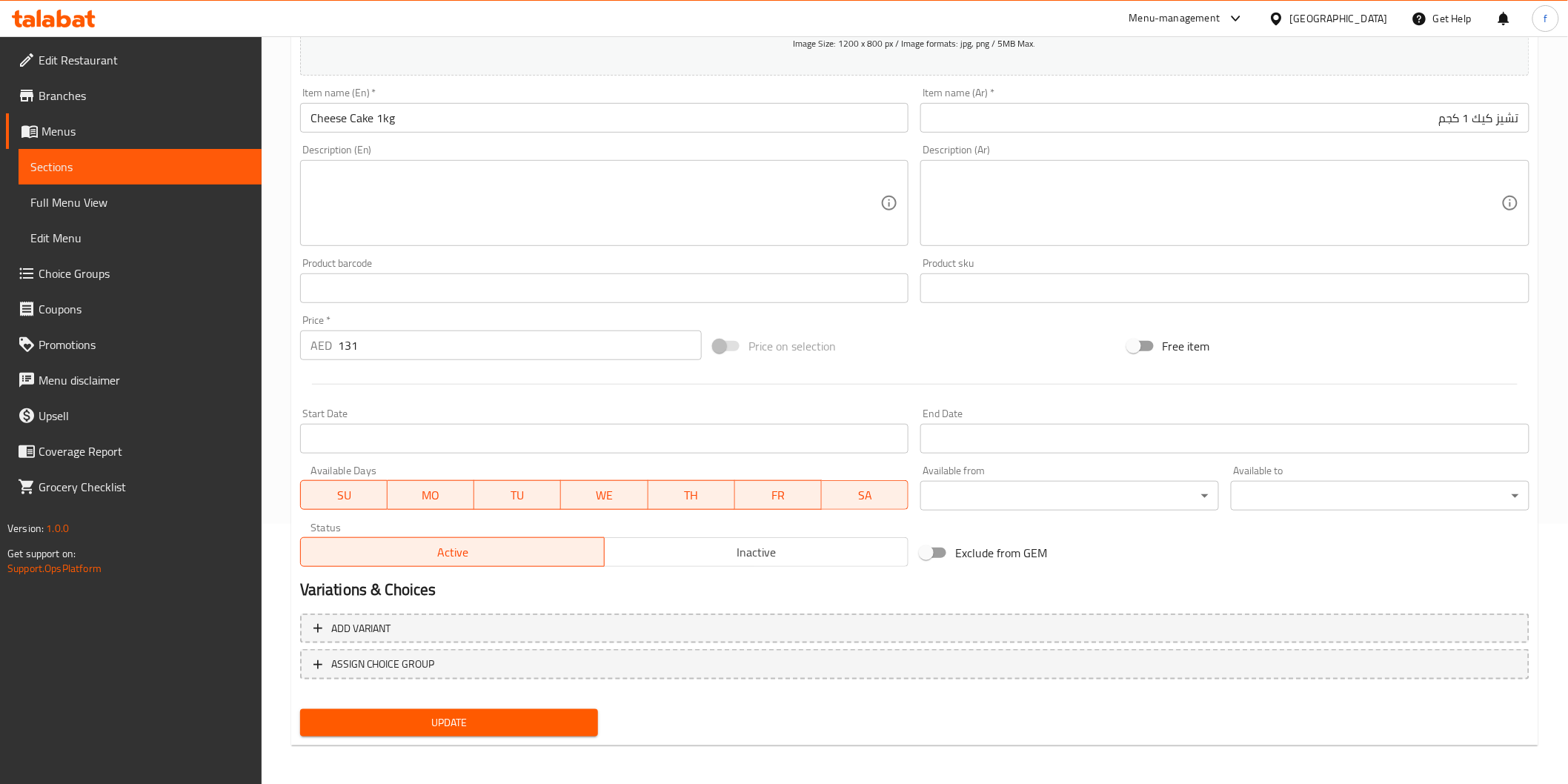
click at [518, 738] on div "Update" at bounding box center [449, 722] width 311 height 39
click at [521, 721] on span "Update" at bounding box center [450, 723] width 275 height 18
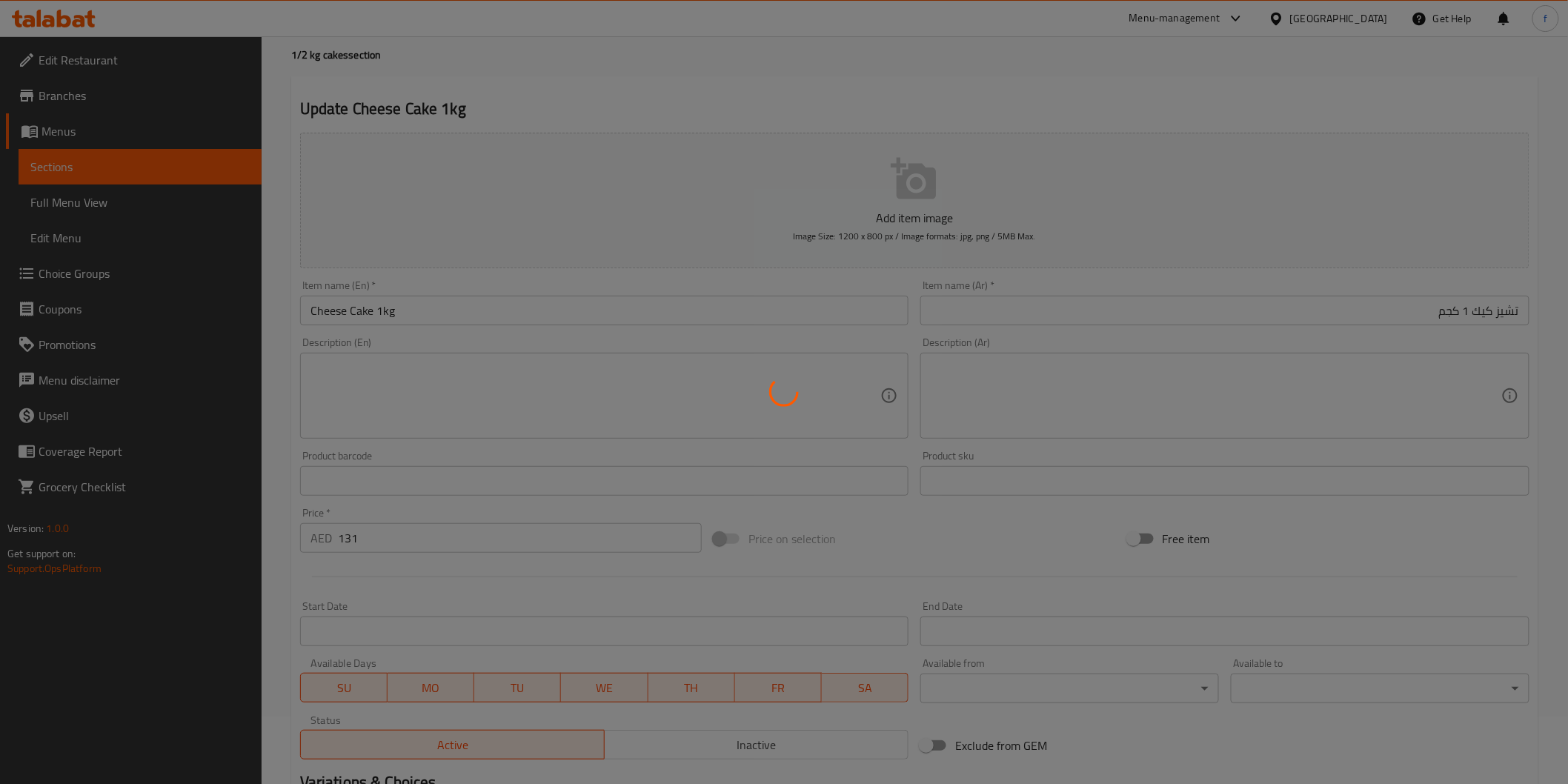
scroll to position [0, 0]
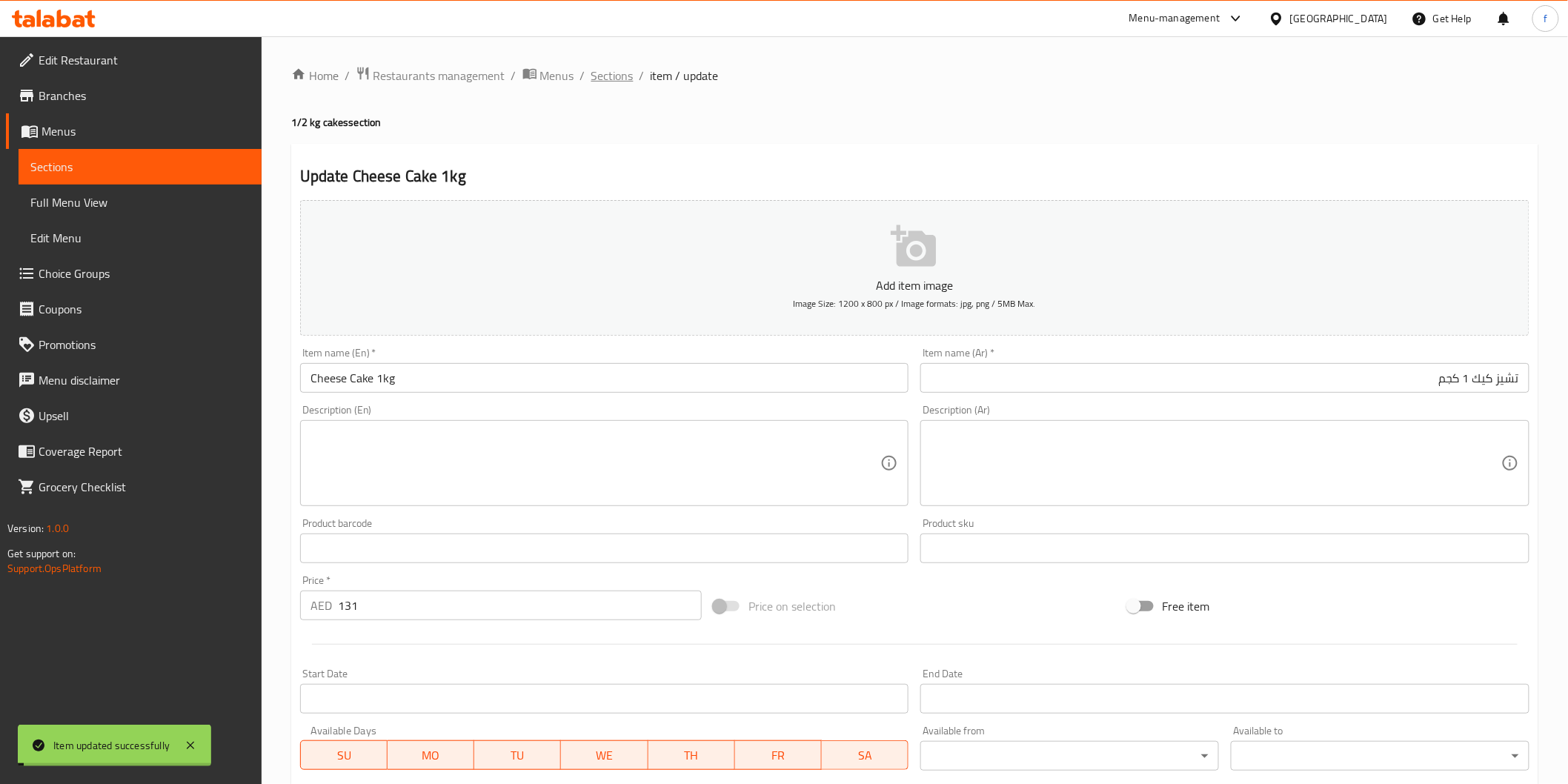
click at [606, 76] on span "Sections" at bounding box center [612, 75] width 42 height 18
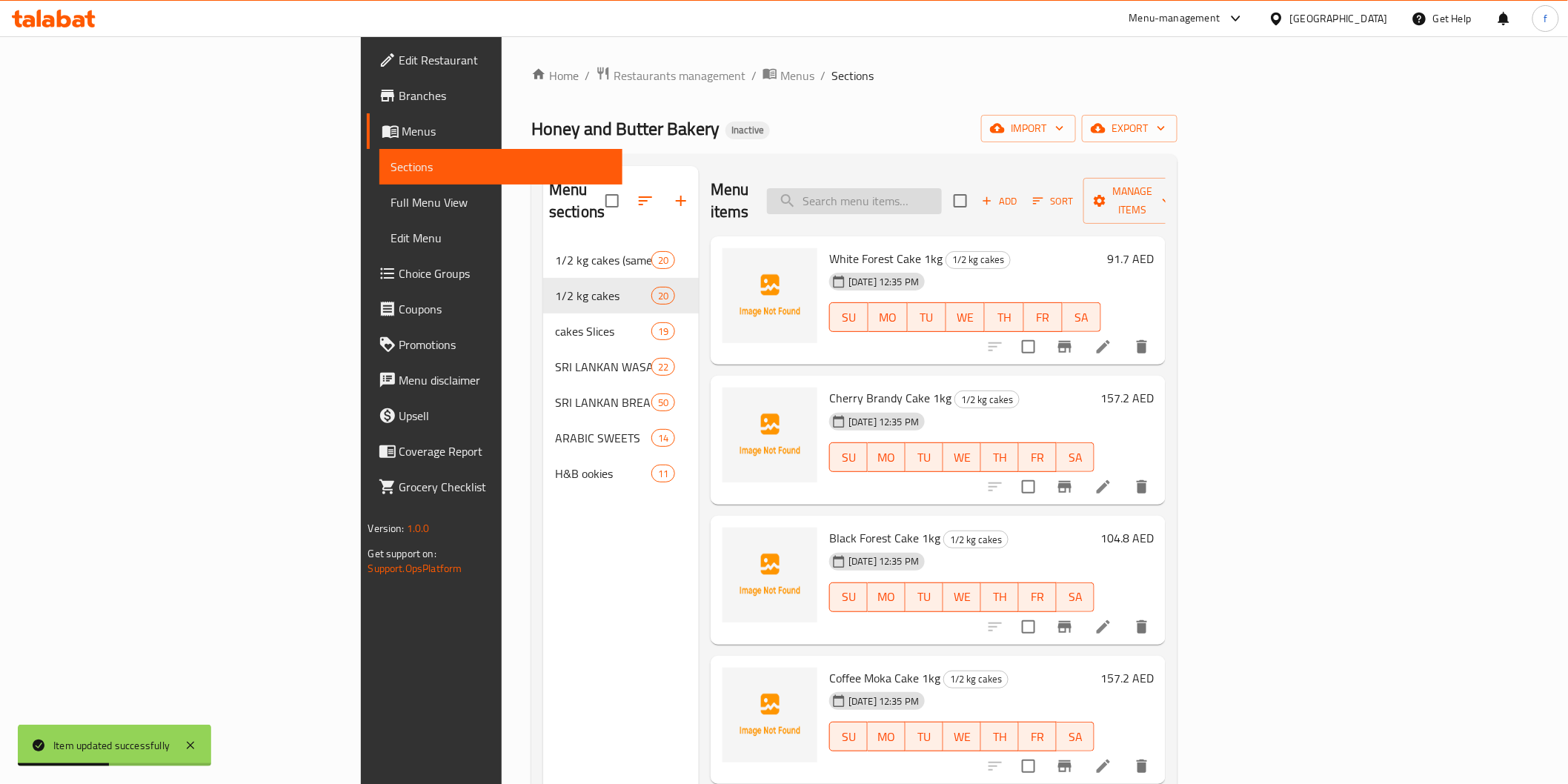
click at [942, 189] on input "search" at bounding box center [854, 202] width 175 height 26
paste input "Mouse Cake 1kg"
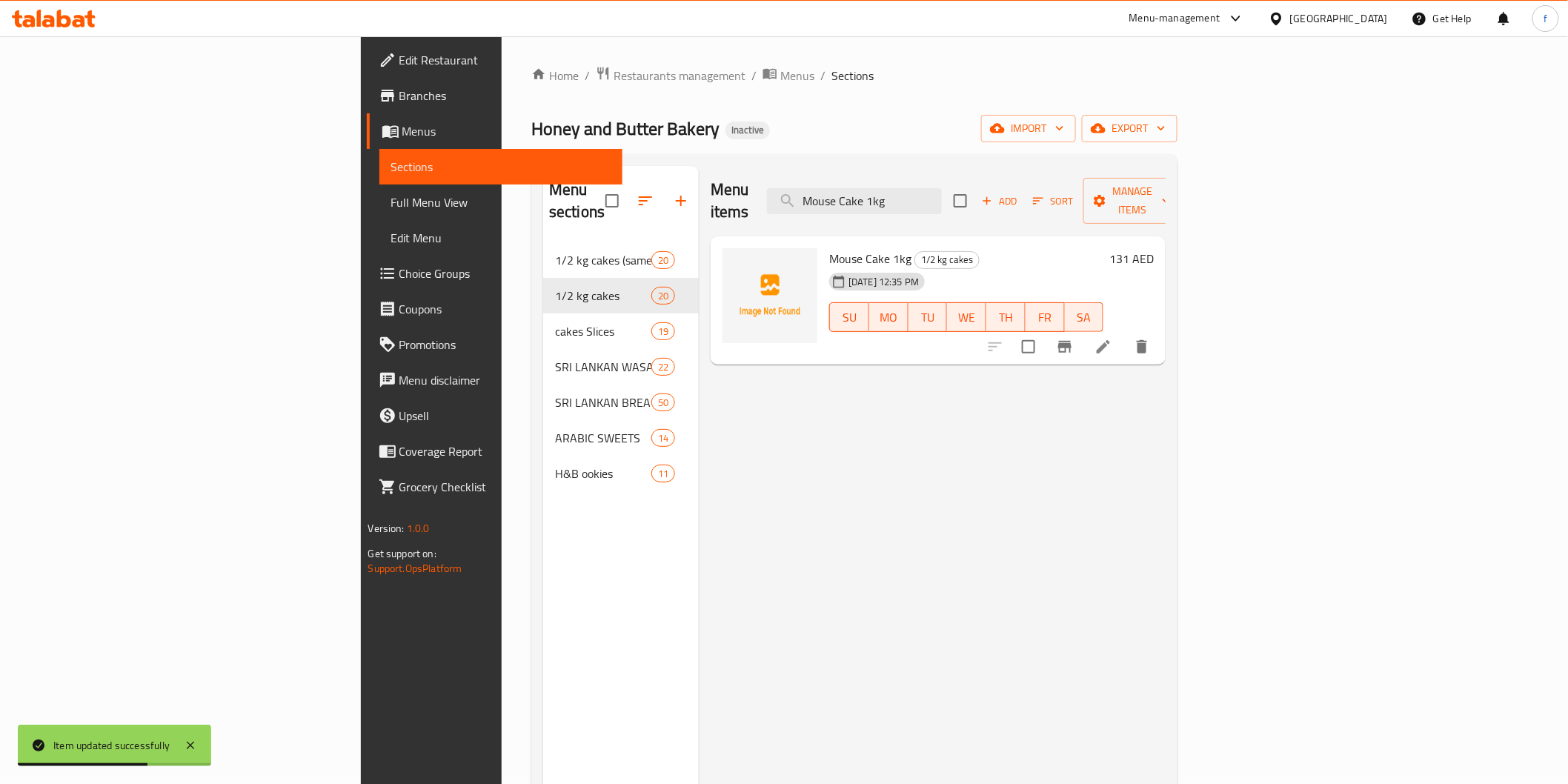
type input "Mouse Cake 1kg"
click at [1160, 340] on div at bounding box center [1068, 347] width 182 height 36
click at [1110, 340] on icon at bounding box center [1103, 347] width 13 height 13
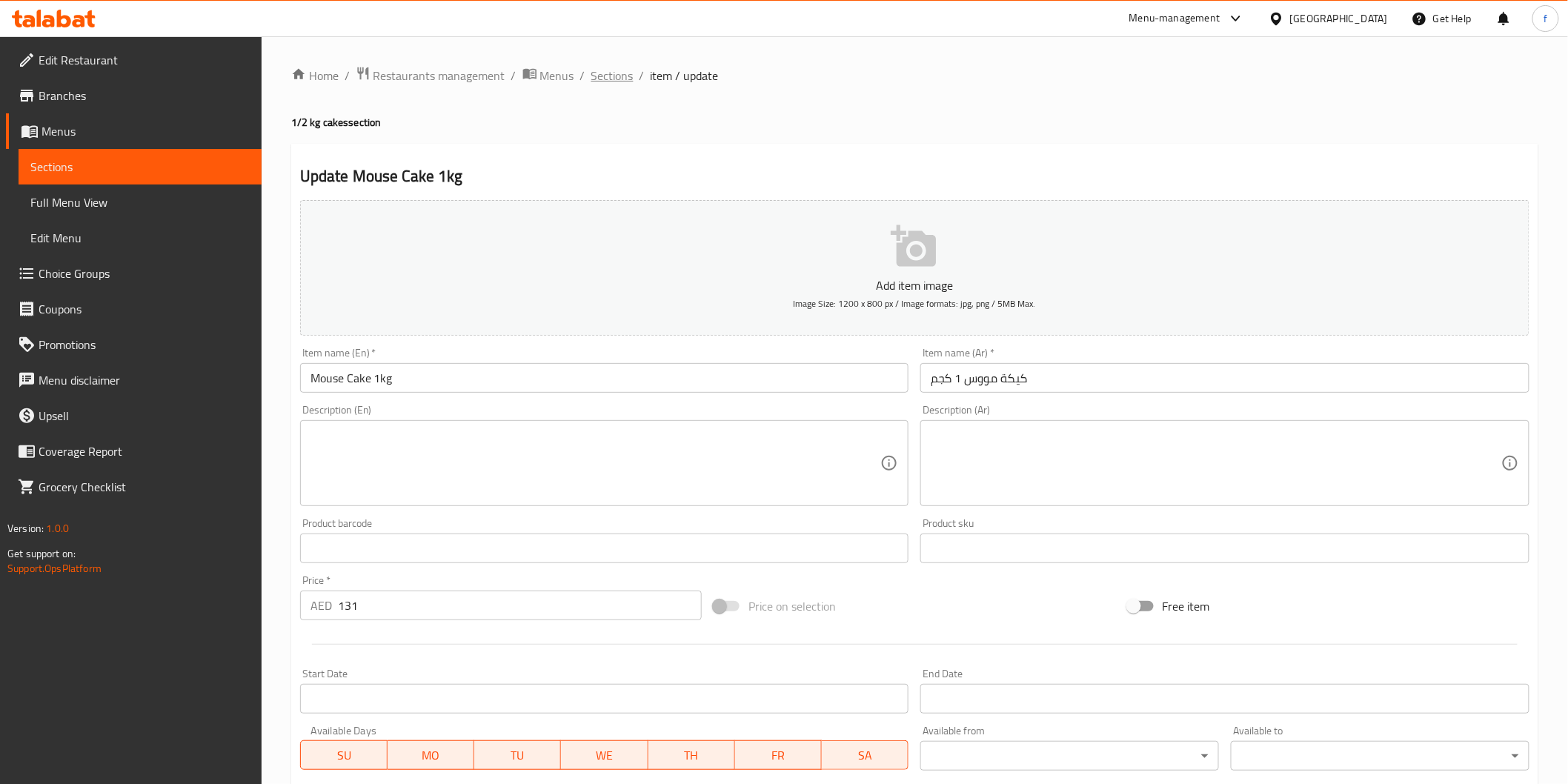
click at [615, 74] on span "Sections" at bounding box center [612, 75] width 42 height 18
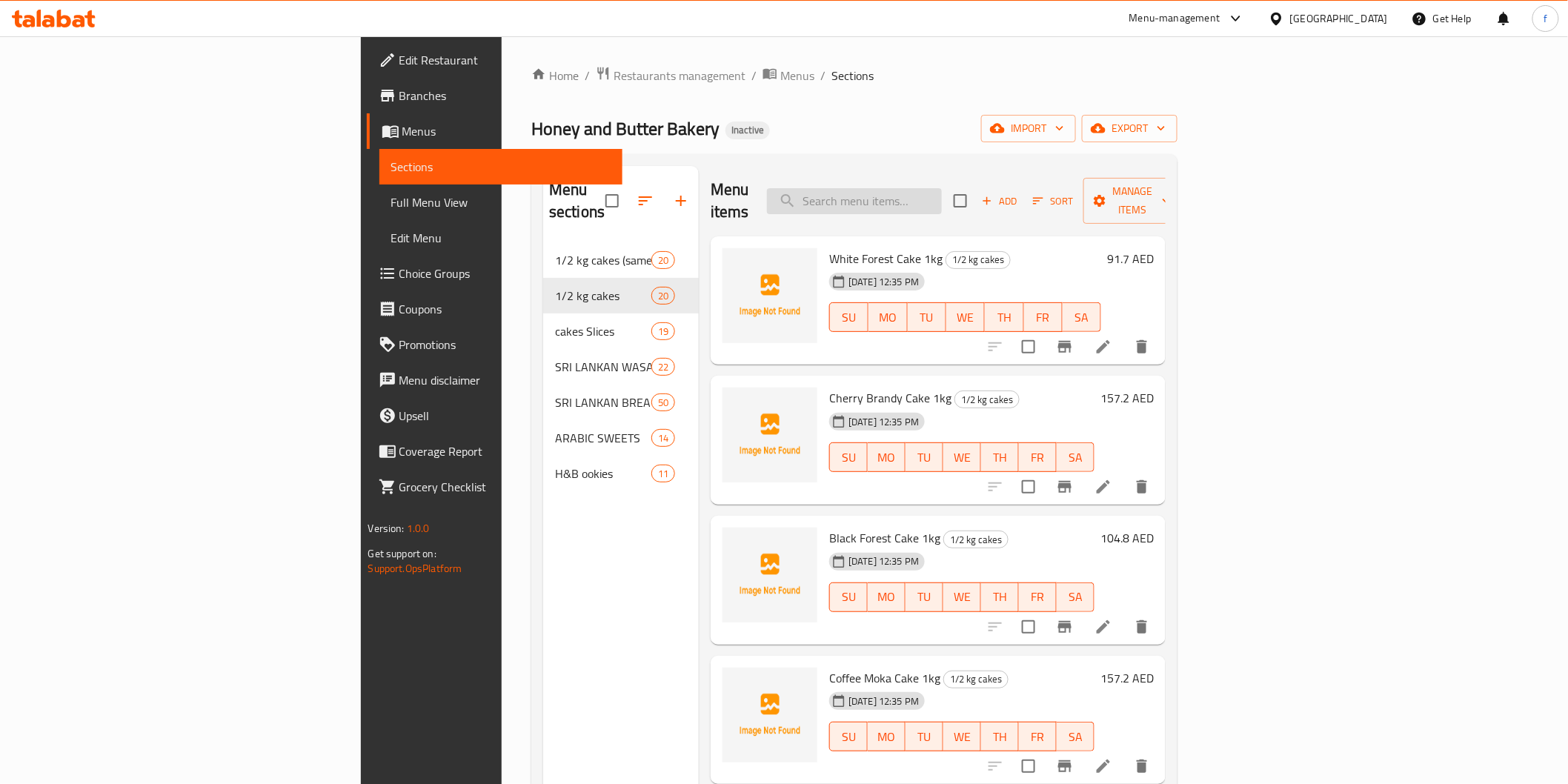
click at [932, 189] on input "search" at bounding box center [854, 202] width 175 height 26
paste input "lotus Cake 1kg"
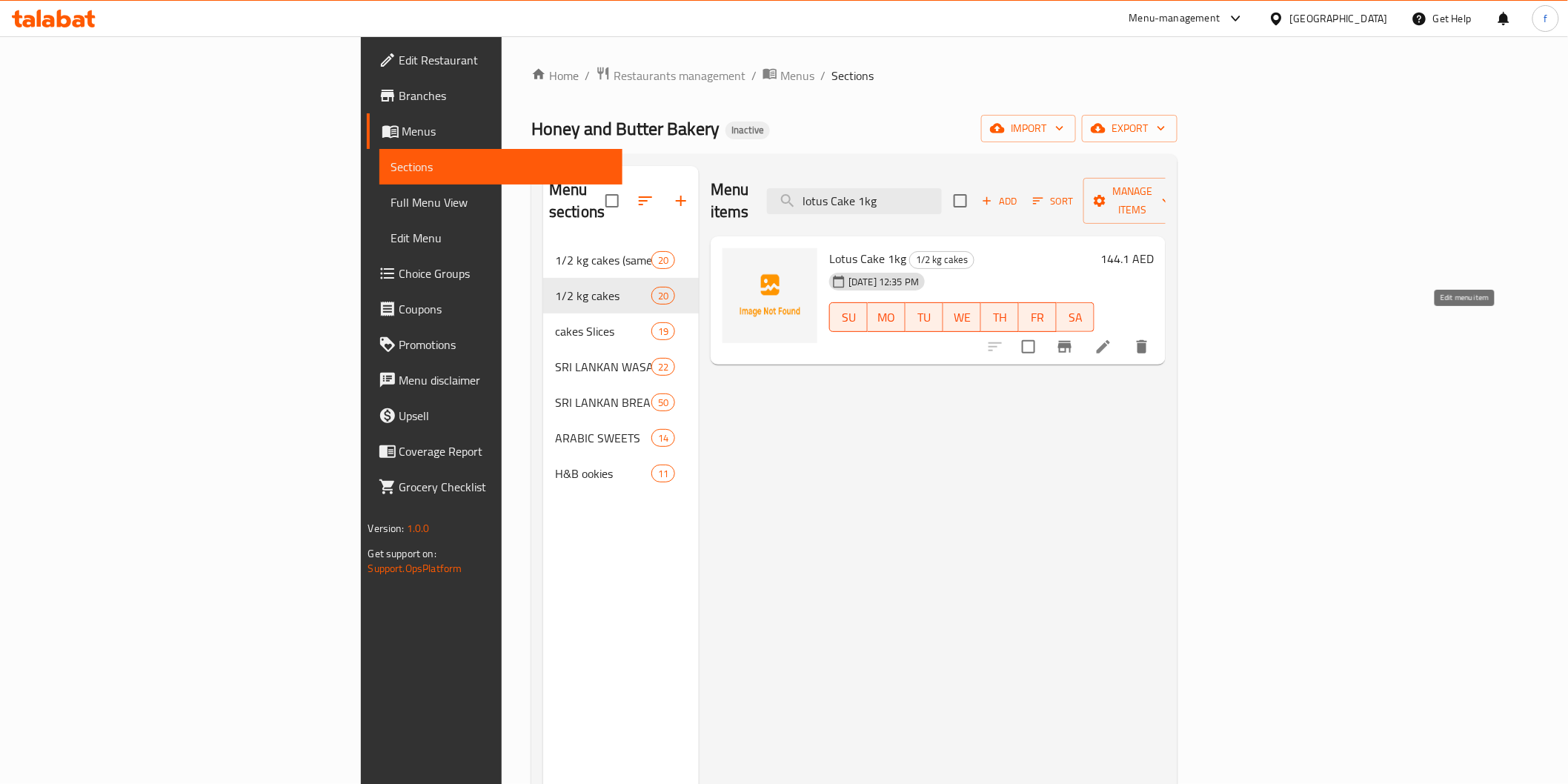
type input "lotus Cake 1kg"
click at [1112, 338] on icon at bounding box center [1103, 347] width 18 height 18
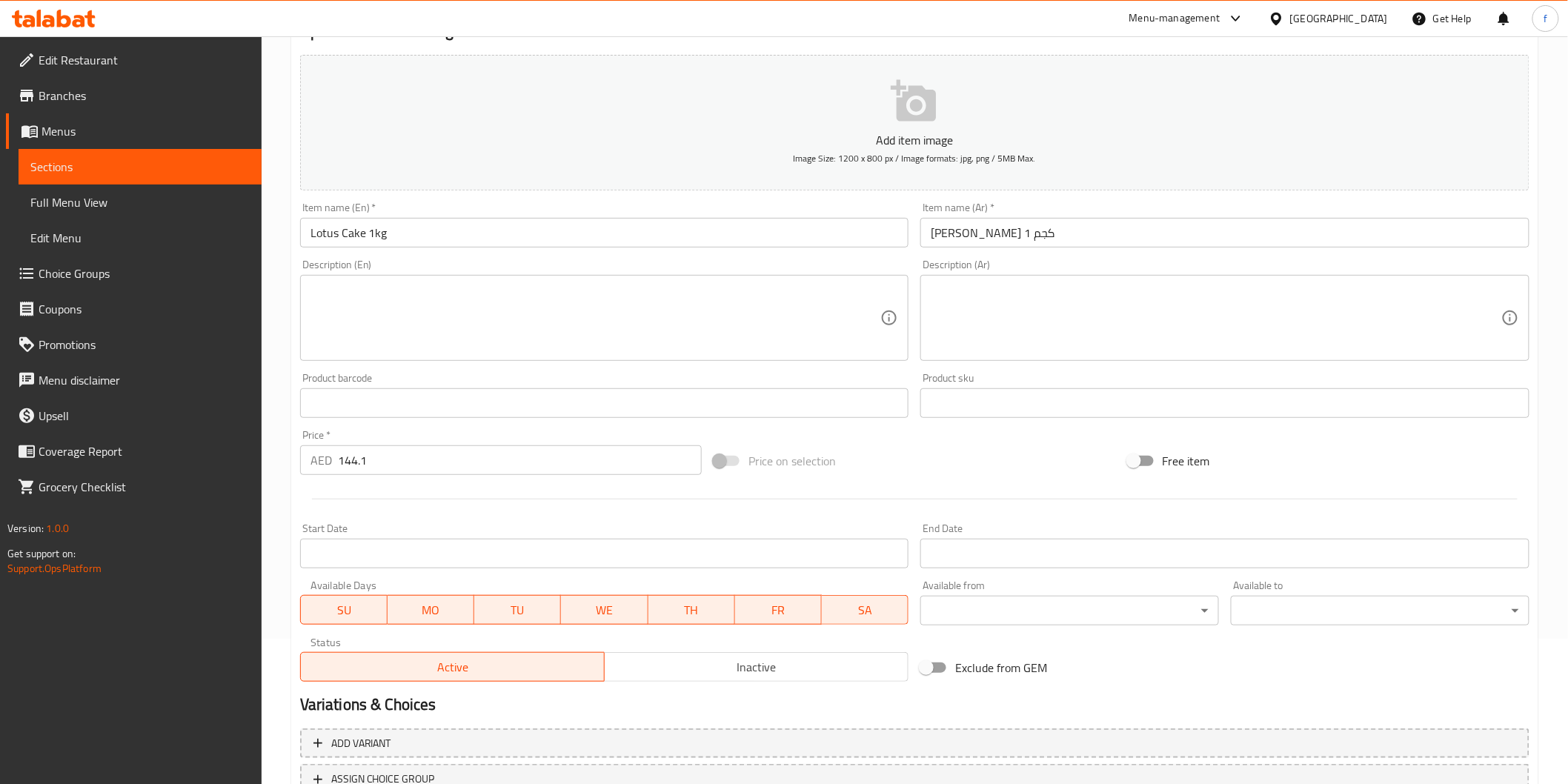
scroll to position [260, 0]
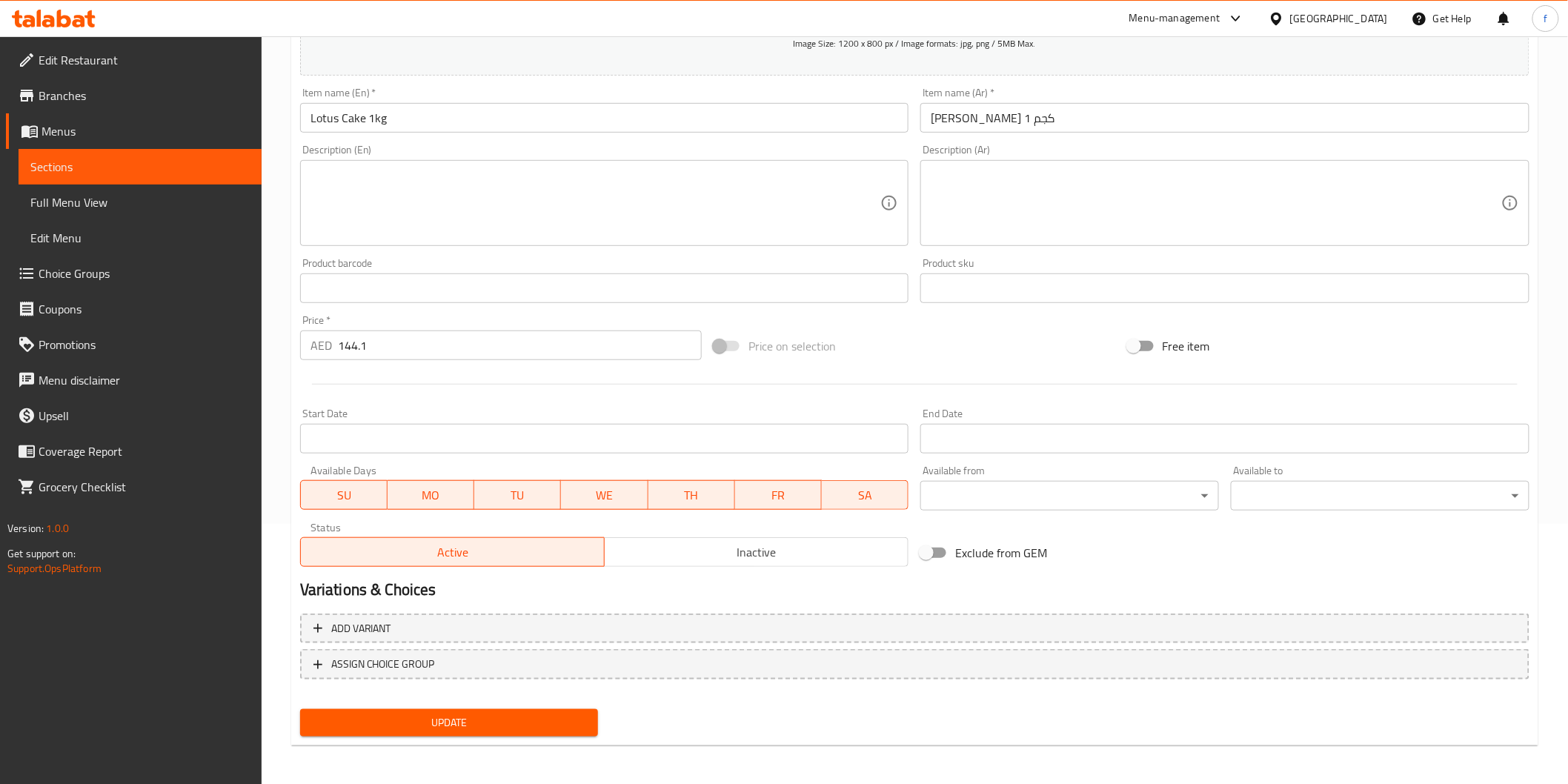
click at [437, 709] on button "Update" at bounding box center [449, 723] width 298 height 27
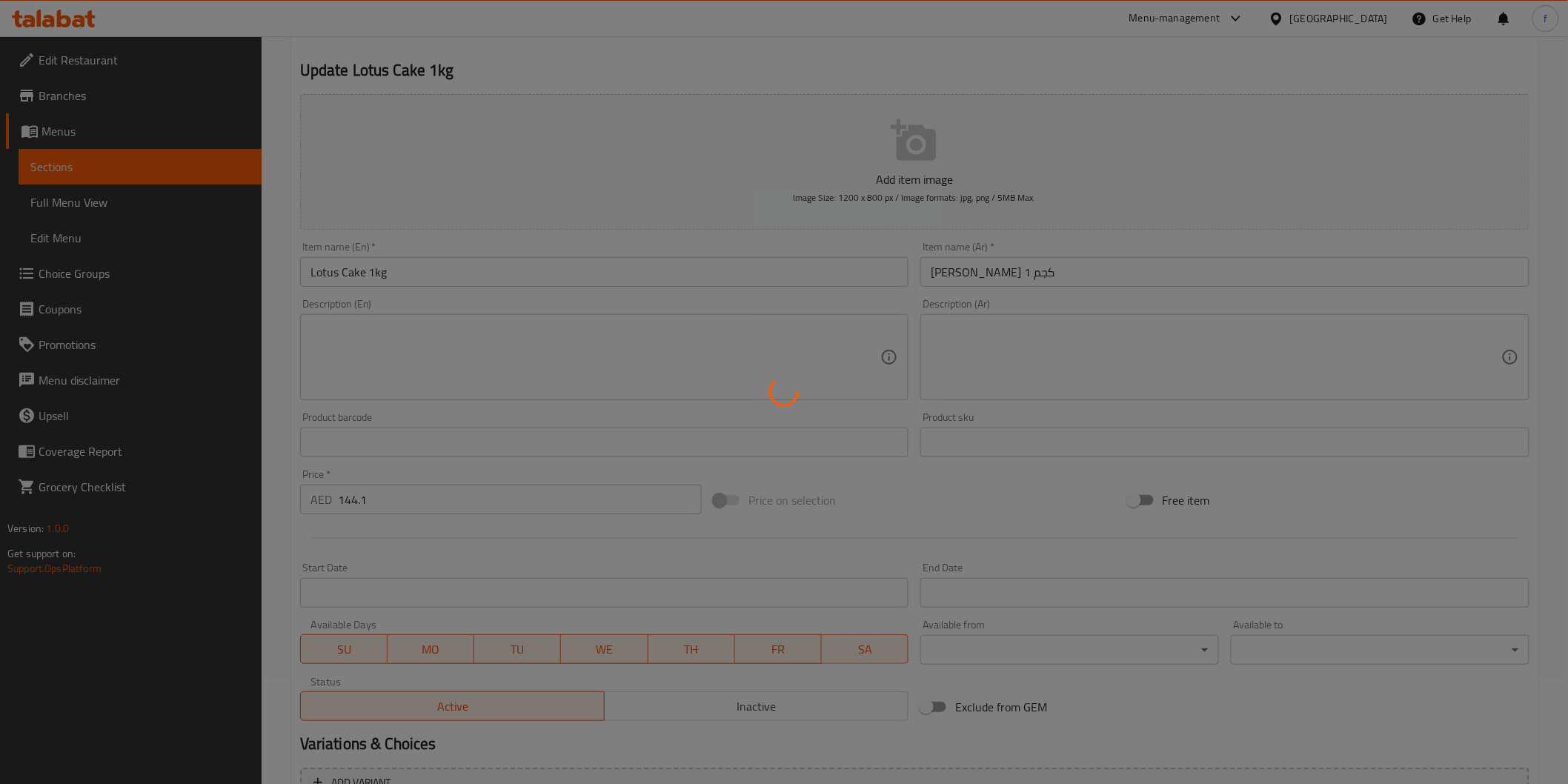
scroll to position [0, 0]
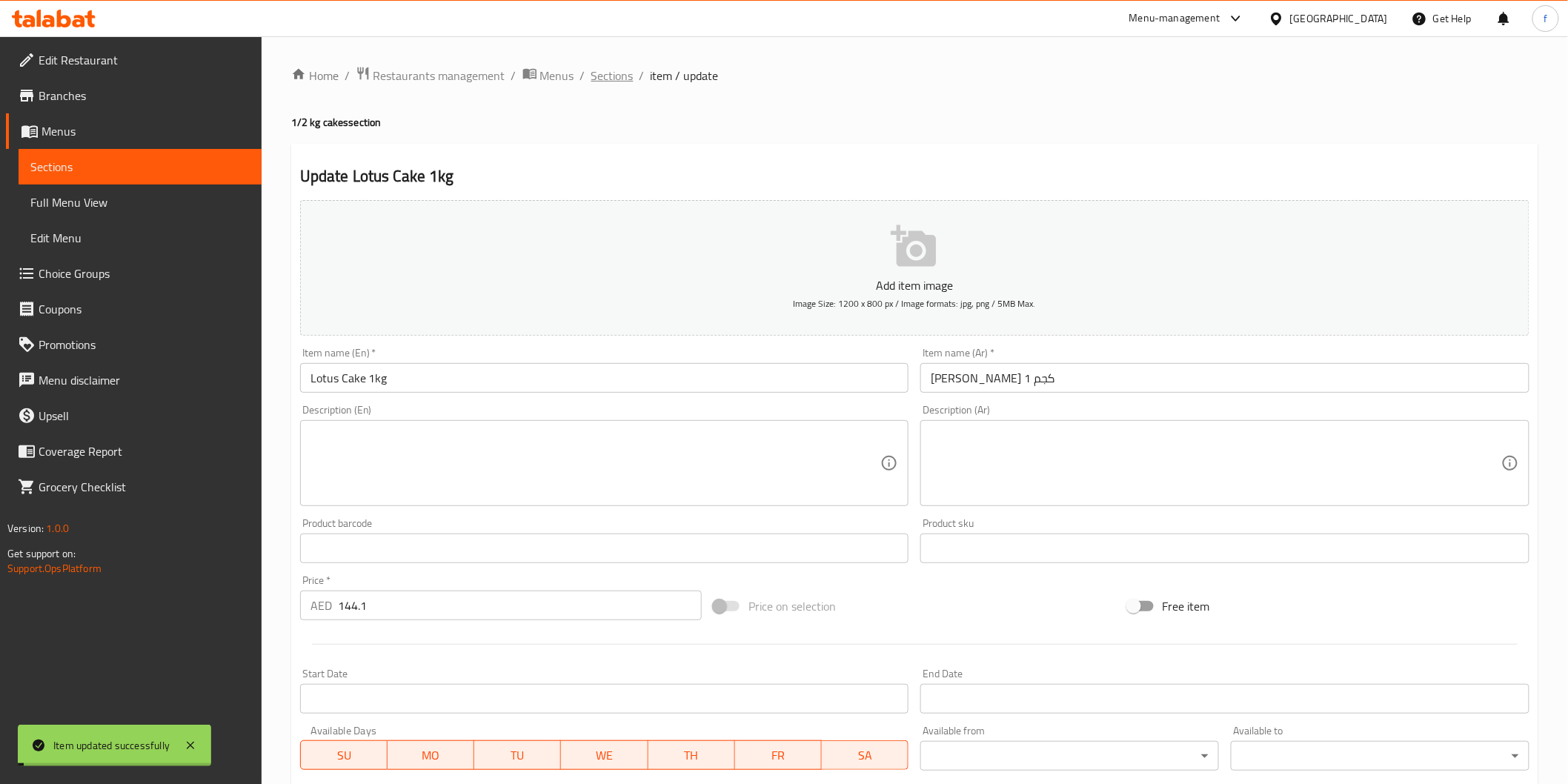
click at [605, 69] on span "Sections" at bounding box center [612, 75] width 42 height 18
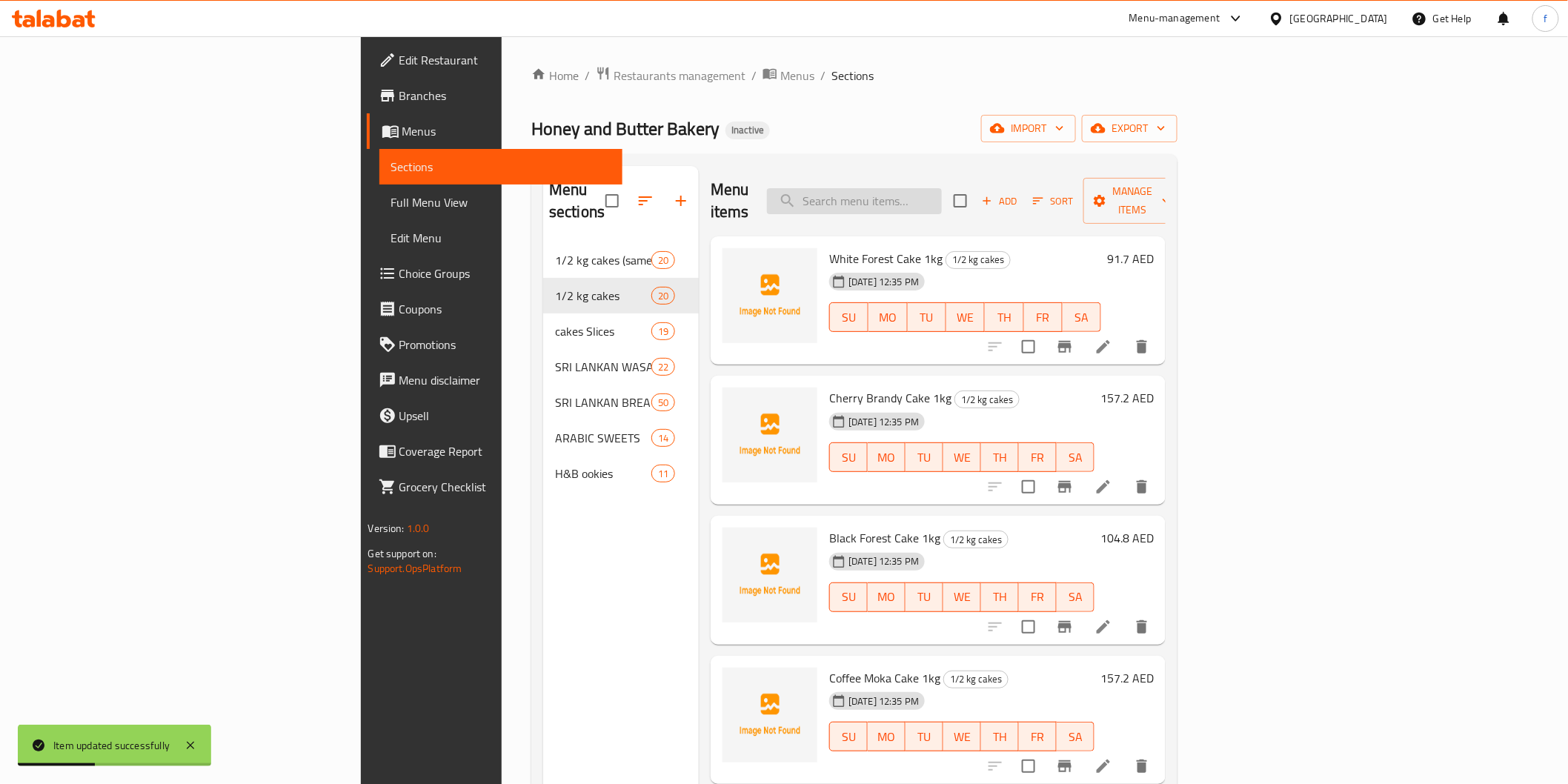
click at [942, 189] on input "search" at bounding box center [854, 202] width 175 height 26
paste input "Honey & Butter Signature Cake 1kg"
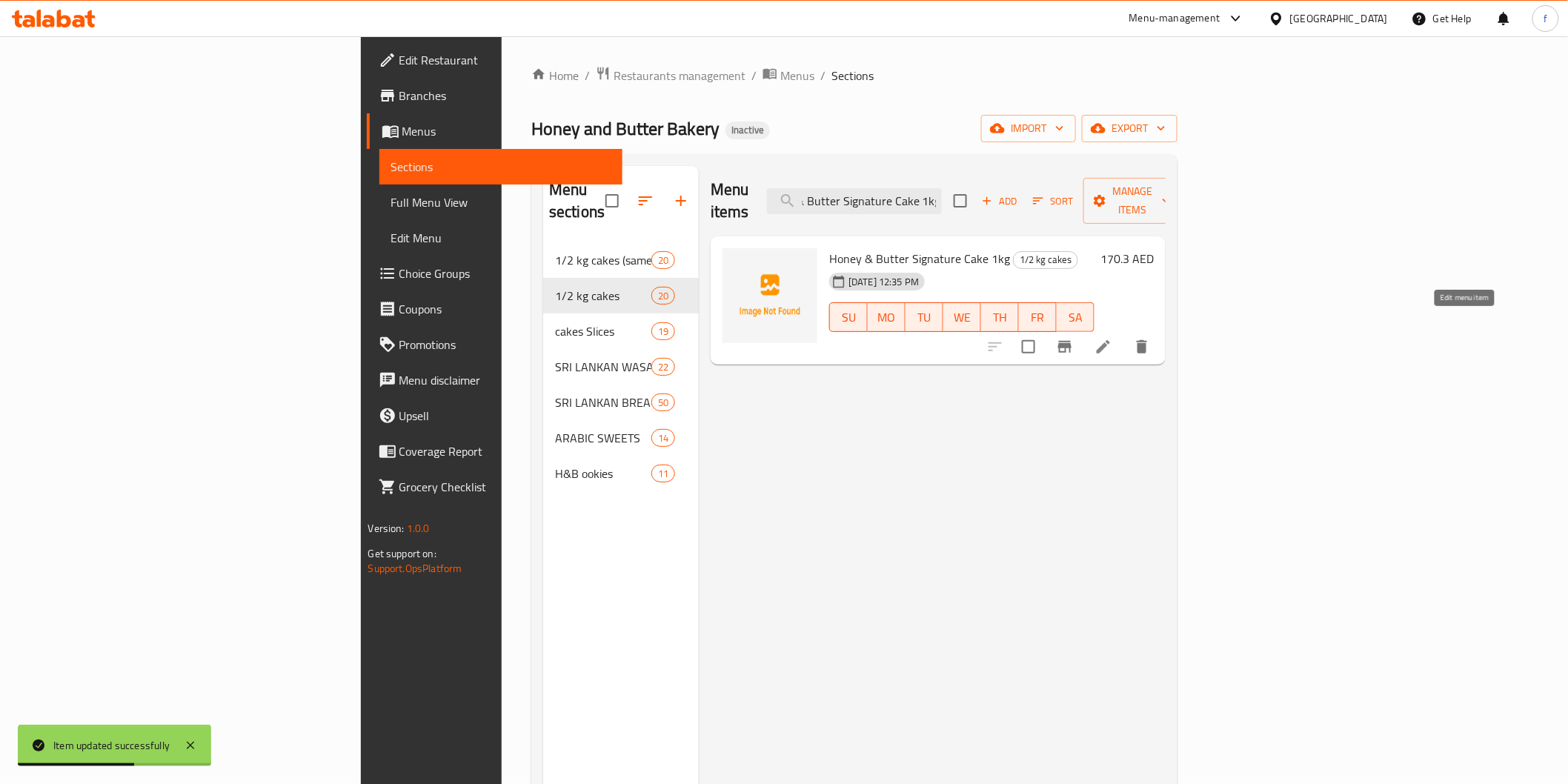
type input "Honey & Butter Signature Cake 1kg"
click at [1110, 340] on icon at bounding box center [1103, 347] width 13 height 13
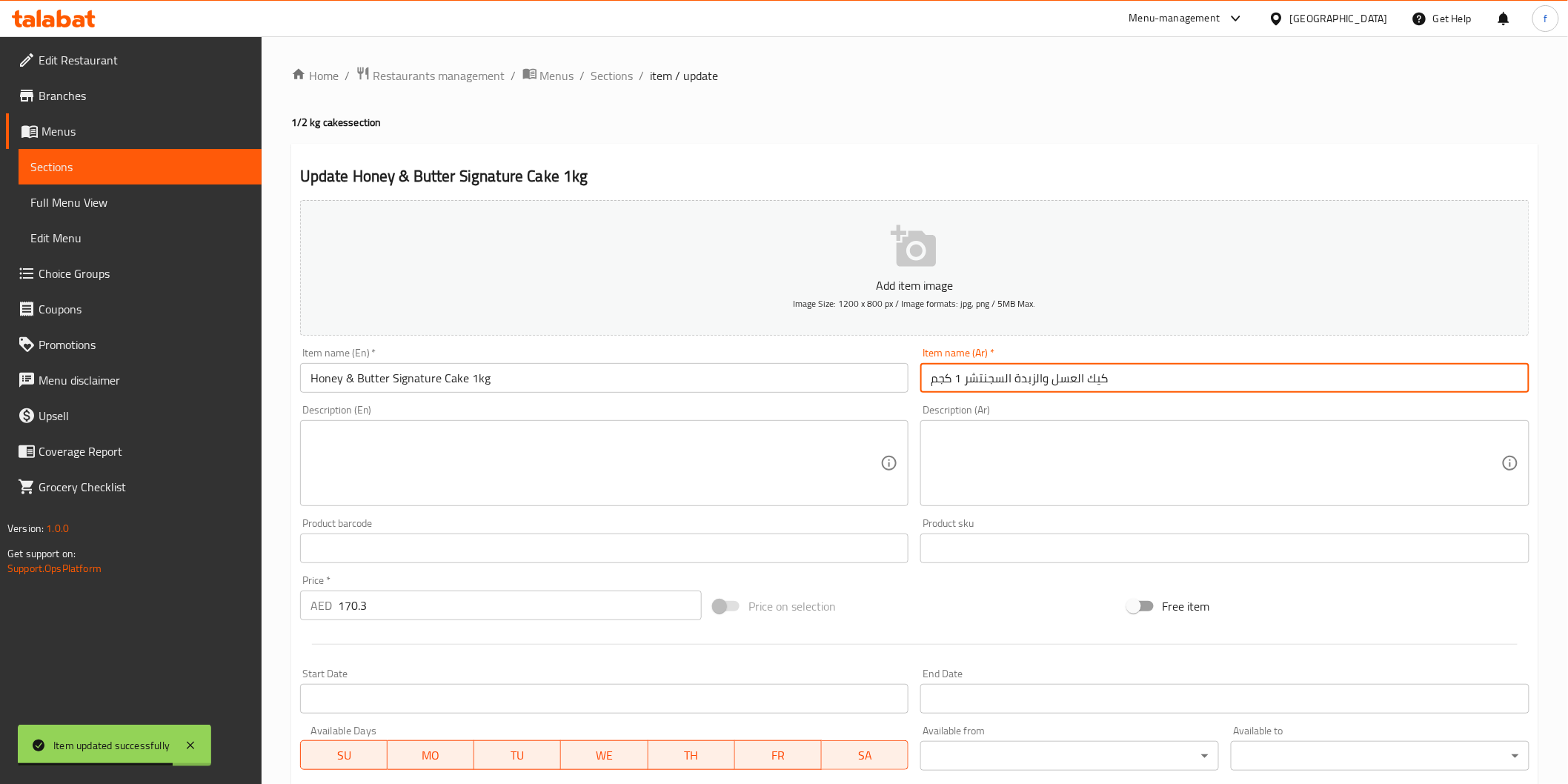
click at [1108, 382] on input "كيك العسل والزبدة السجنتشر 1 كجم" at bounding box center [1225, 378] width 609 height 30
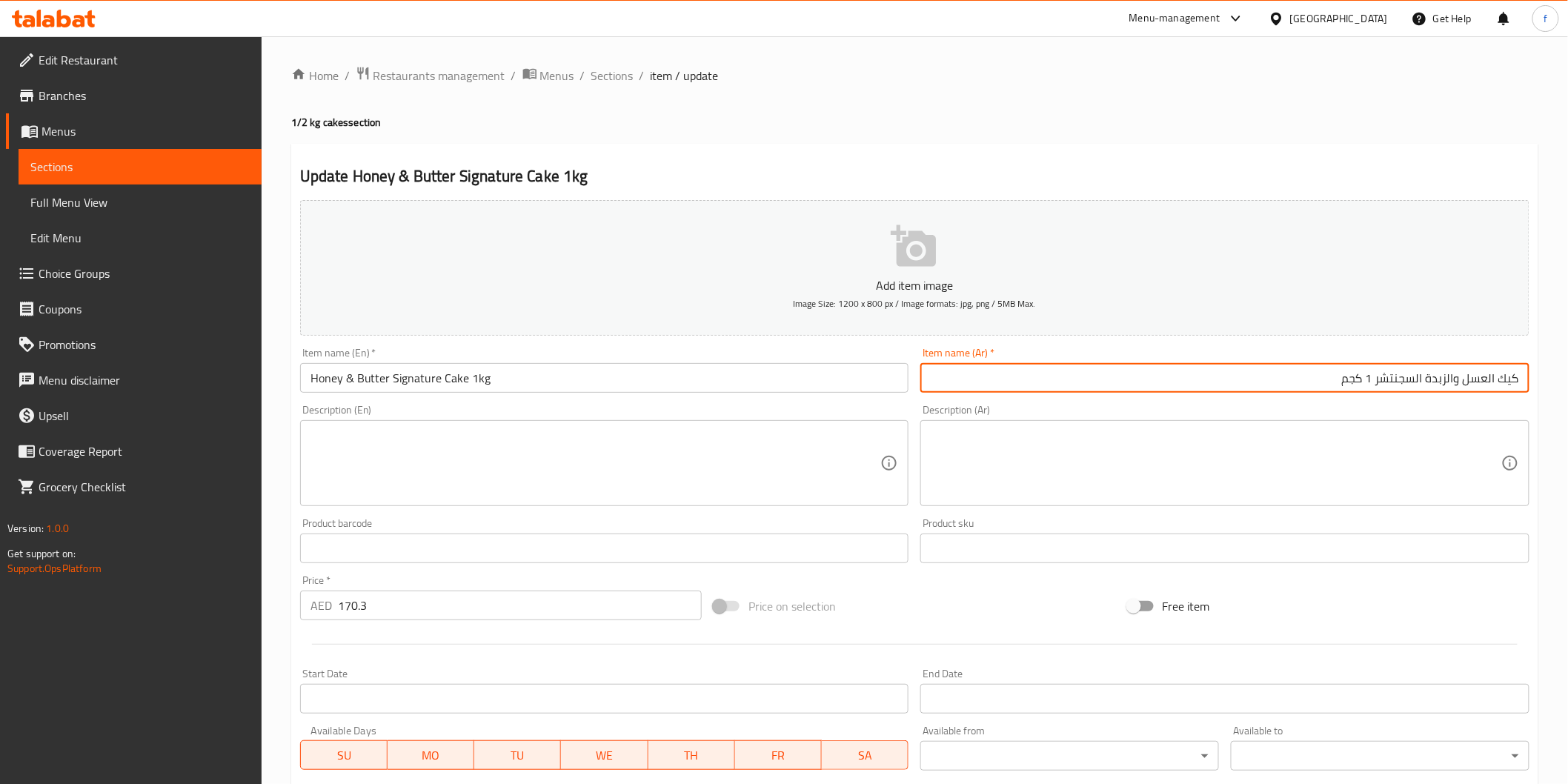
click at [1421, 380] on input "كيك العسل والزبدة السجنتشر 1 كجم" at bounding box center [1225, 378] width 609 height 30
click at [1424, 378] on input "كيك العسل والزبدة لسجنتشر 1 كجم" at bounding box center [1225, 378] width 609 height 30
click at [1421, 376] on input "كيك العسل والزبدة لسجنتشر 1 كجم" at bounding box center [1225, 378] width 609 height 30
type input "كيك العسل والزبدة سجنتشر 1 كجم"
click at [427, 611] on input "170.3" at bounding box center [520, 605] width 364 height 30
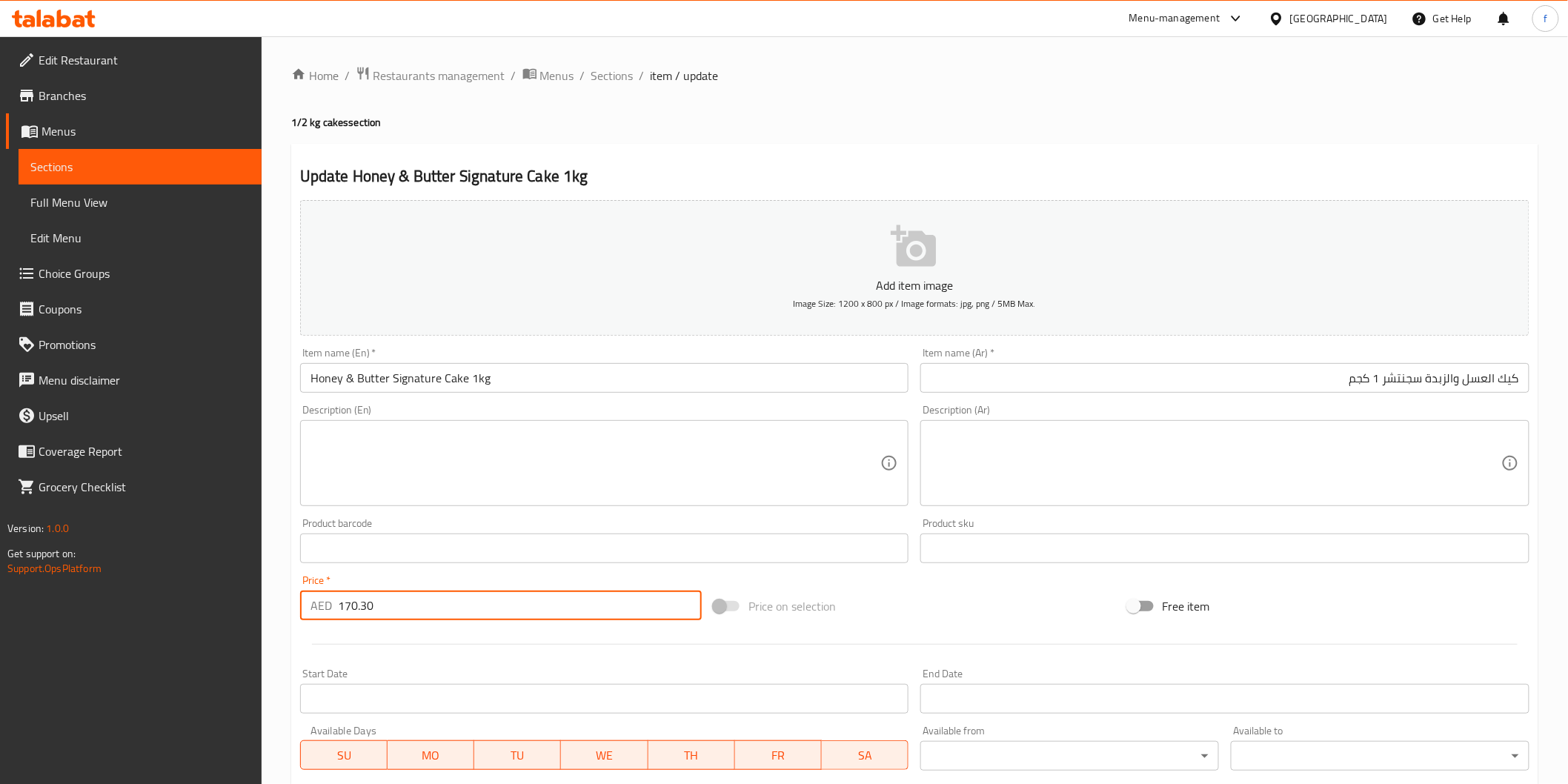
scroll to position [260, 0]
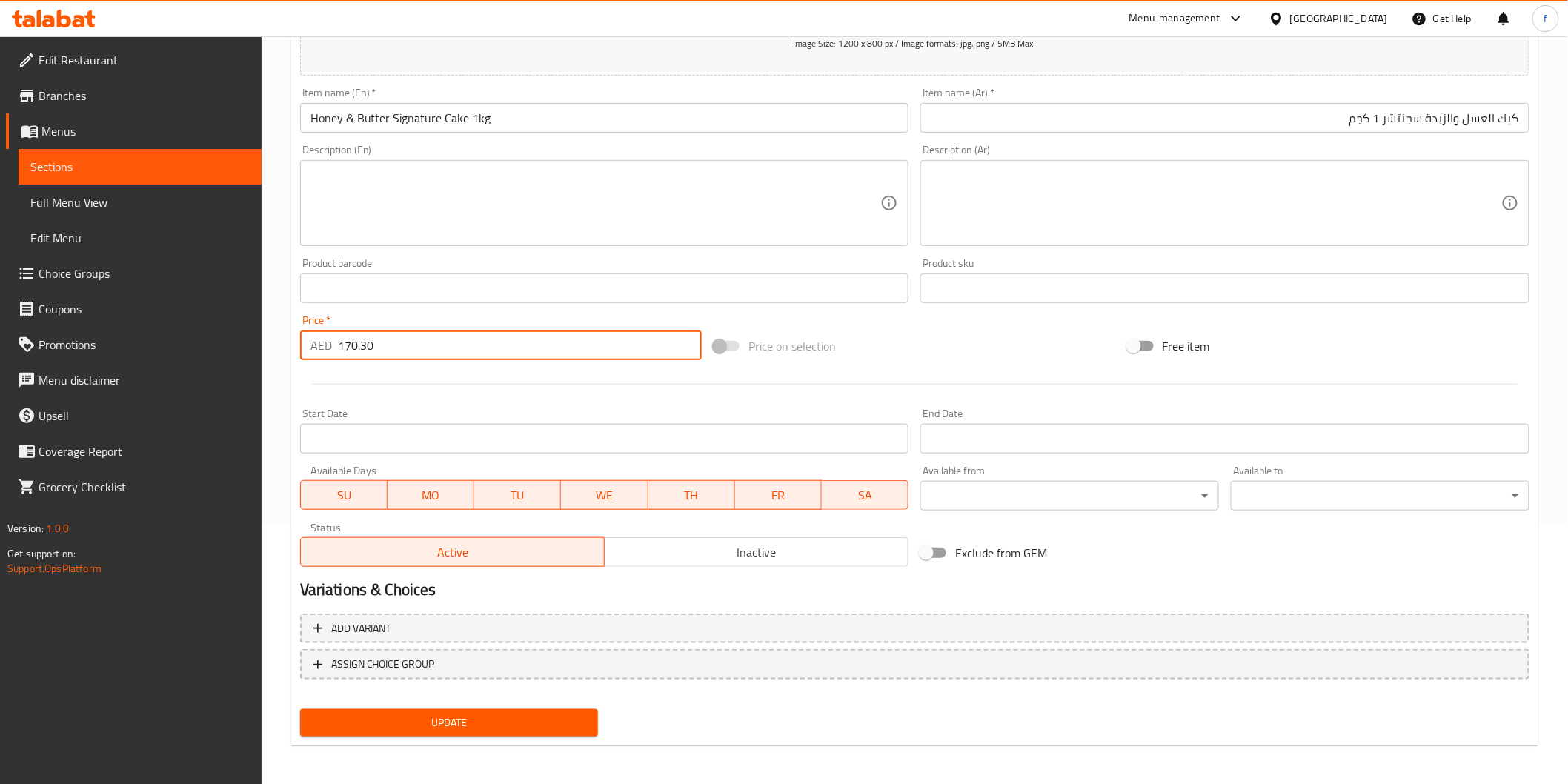
type input "170.30"
click at [454, 699] on div "Add variant ASSIGN CHOICE GROUP" at bounding box center [915, 656] width 1241 height 96
click at [456, 719] on span "Update" at bounding box center [450, 723] width 275 height 18
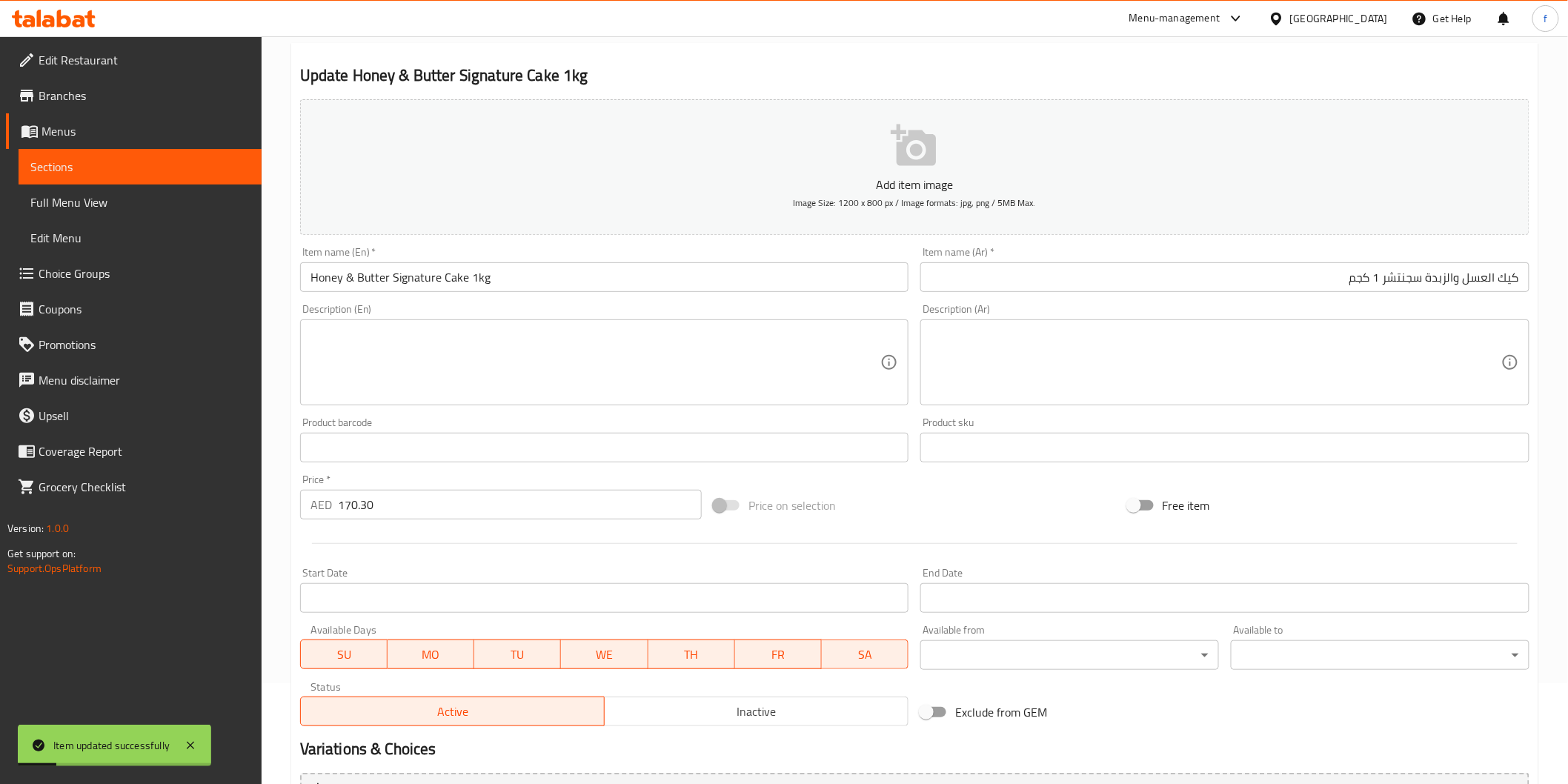
scroll to position [0, 0]
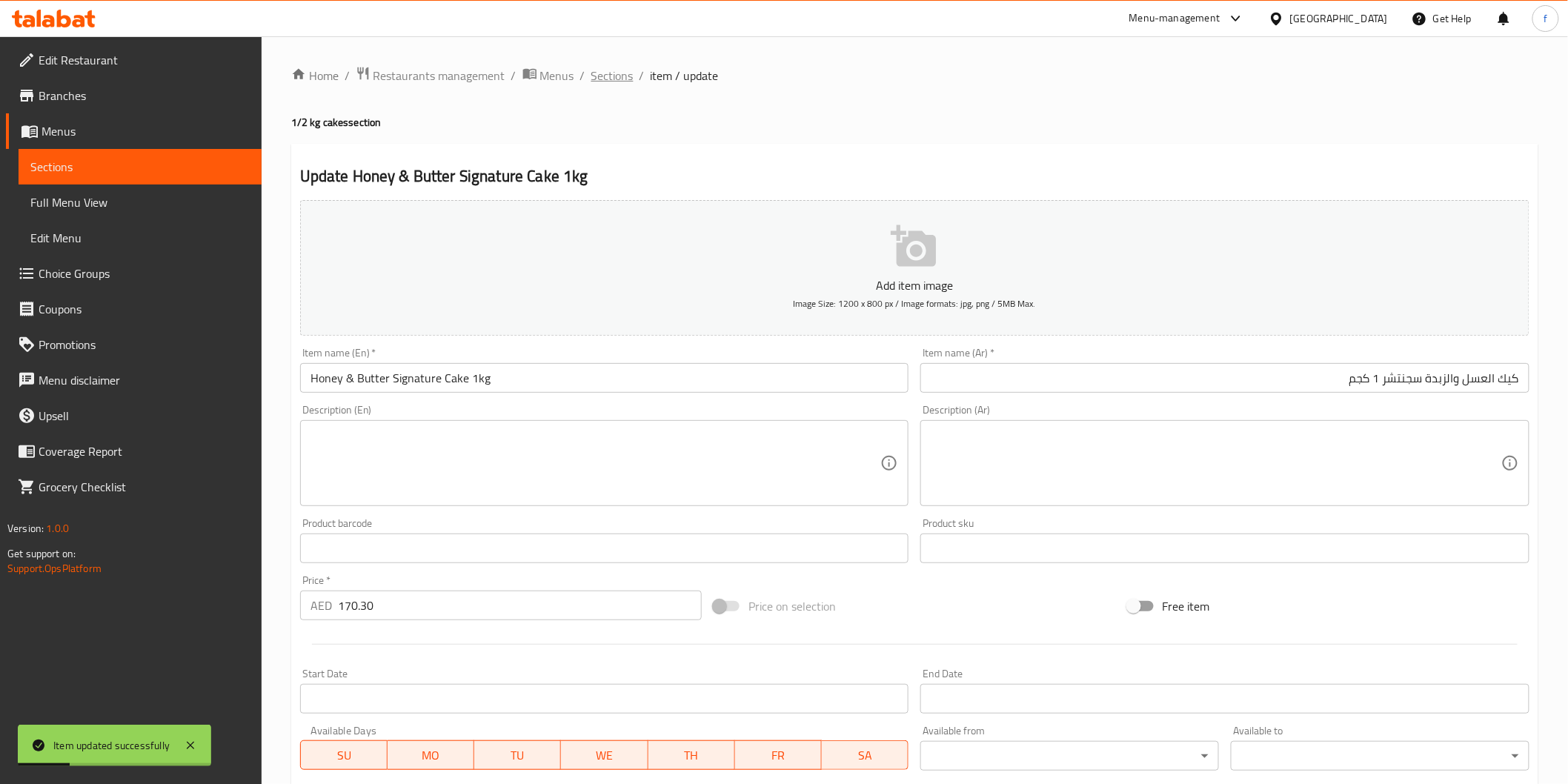
click at [593, 74] on span "Sections" at bounding box center [612, 75] width 42 height 18
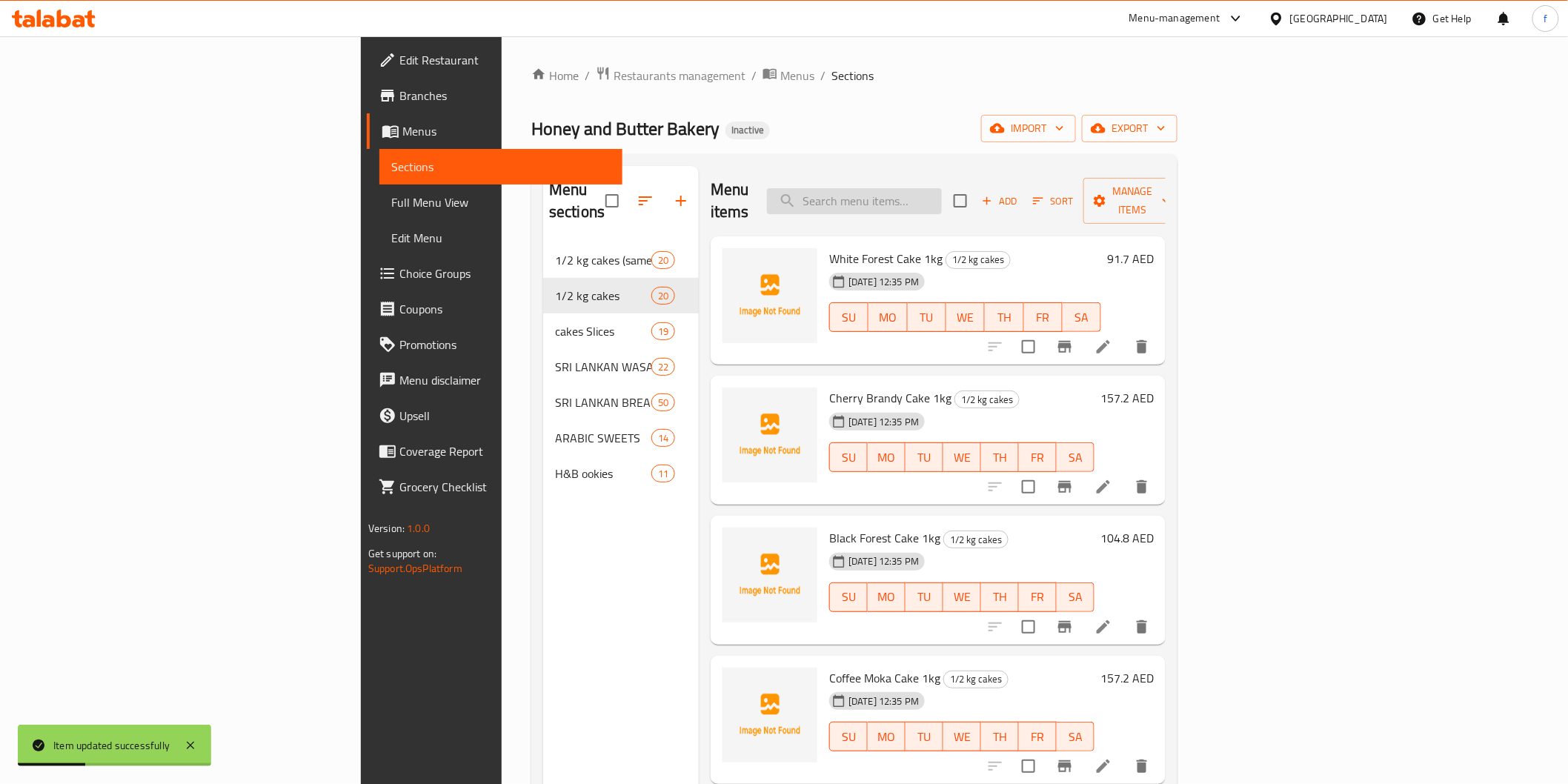
click at [942, 190] on input "search" at bounding box center [854, 202] width 175 height 26
paste input "Chocolate Dream Cake 1kg Tin"
click at [942, 195] on input "Chocolate Dream Cake 1kg Tin" at bounding box center [854, 202] width 175 height 26
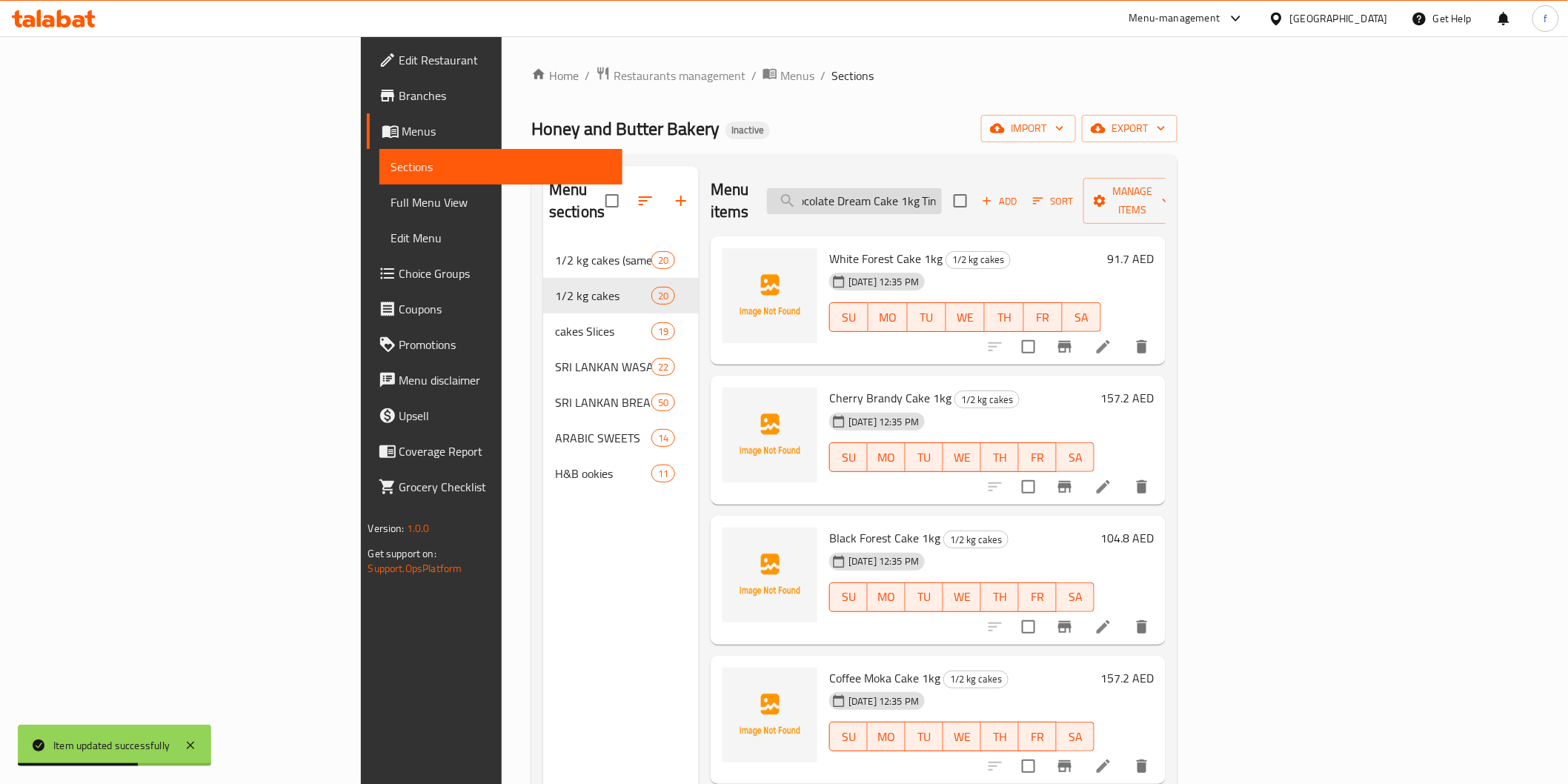
click at [942, 195] on input "Chocolate Dream Cake 1kg Tin" at bounding box center [854, 202] width 175 height 26
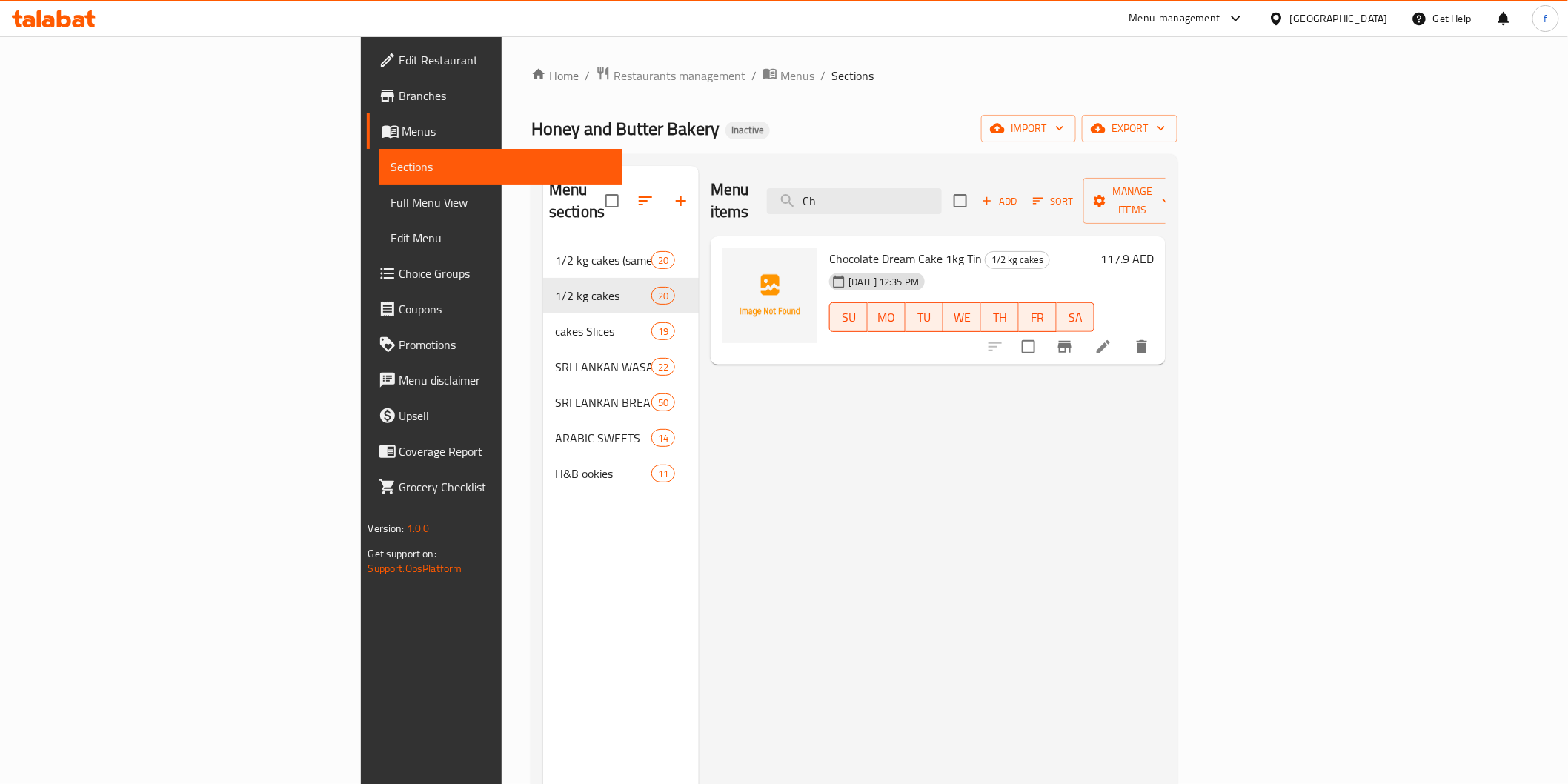
type input "C"
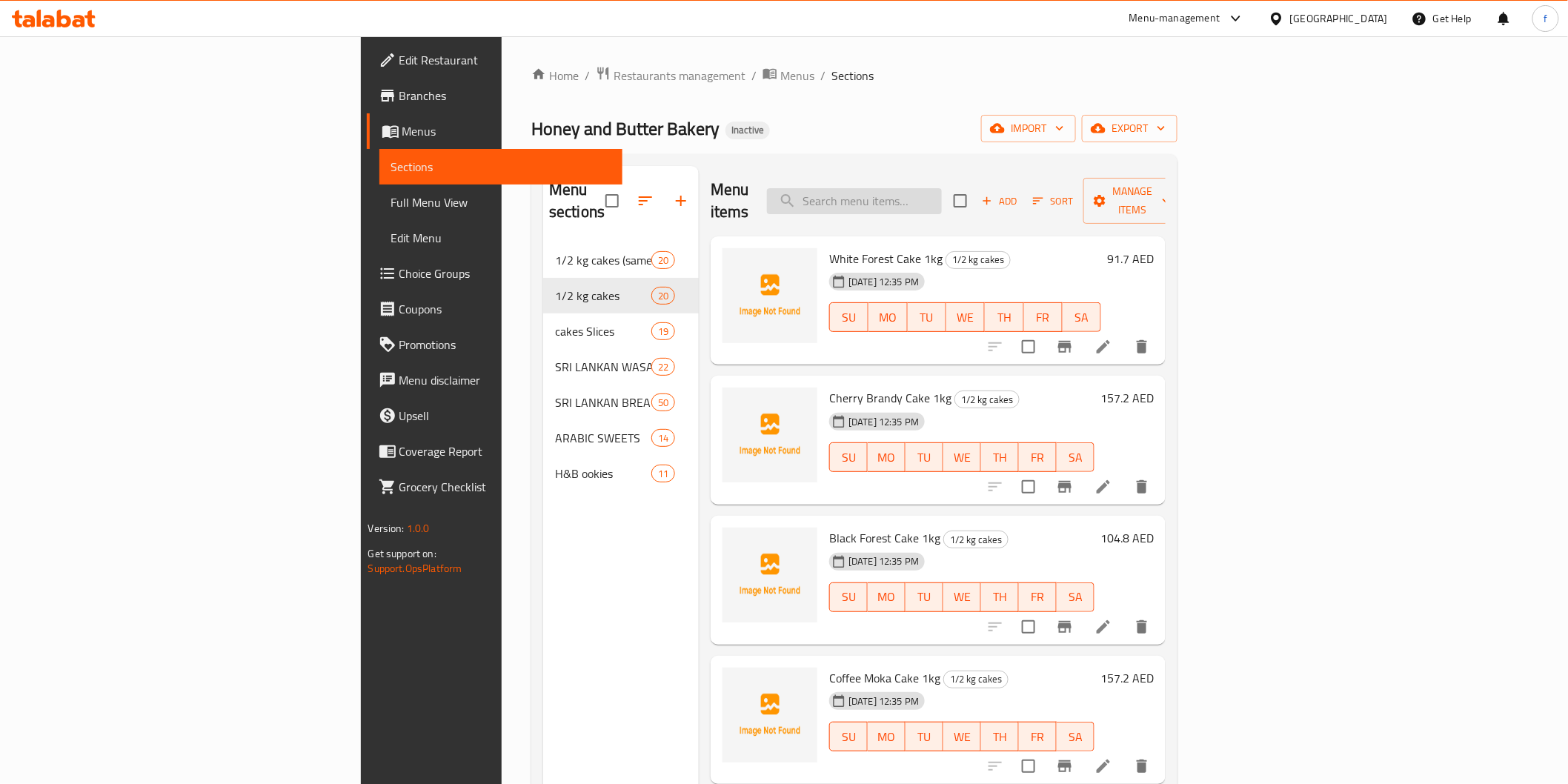
click at [934, 189] on input "search" at bounding box center [854, 202] width 175 height 26
paste input "Chocolate Dream Cake 1kg Tin"
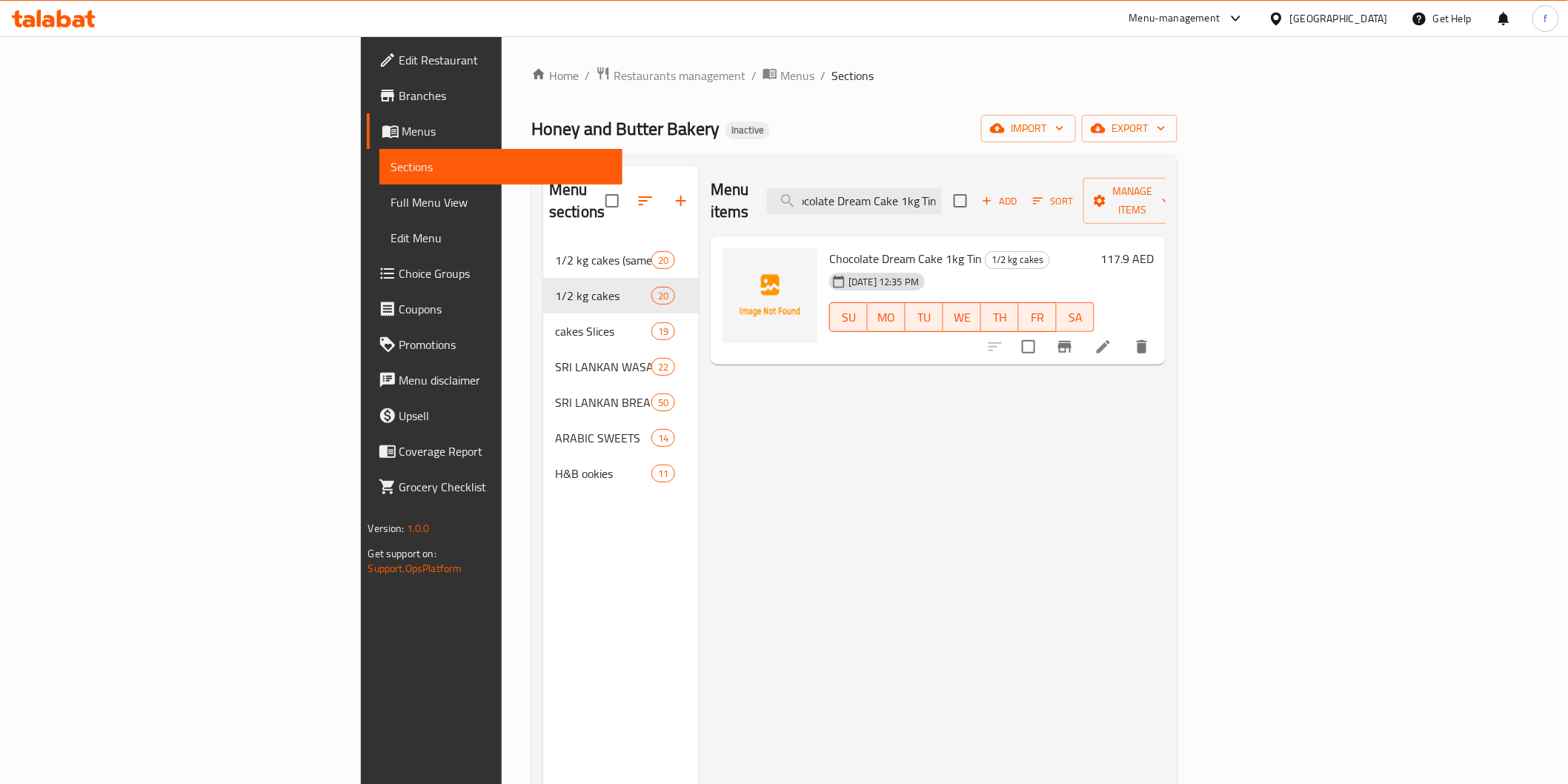
type input "Chocolate Dream Cake 1kg Tin"
click at [1124, 334] on li at bounding box center [1103, 347] width 41 height 27
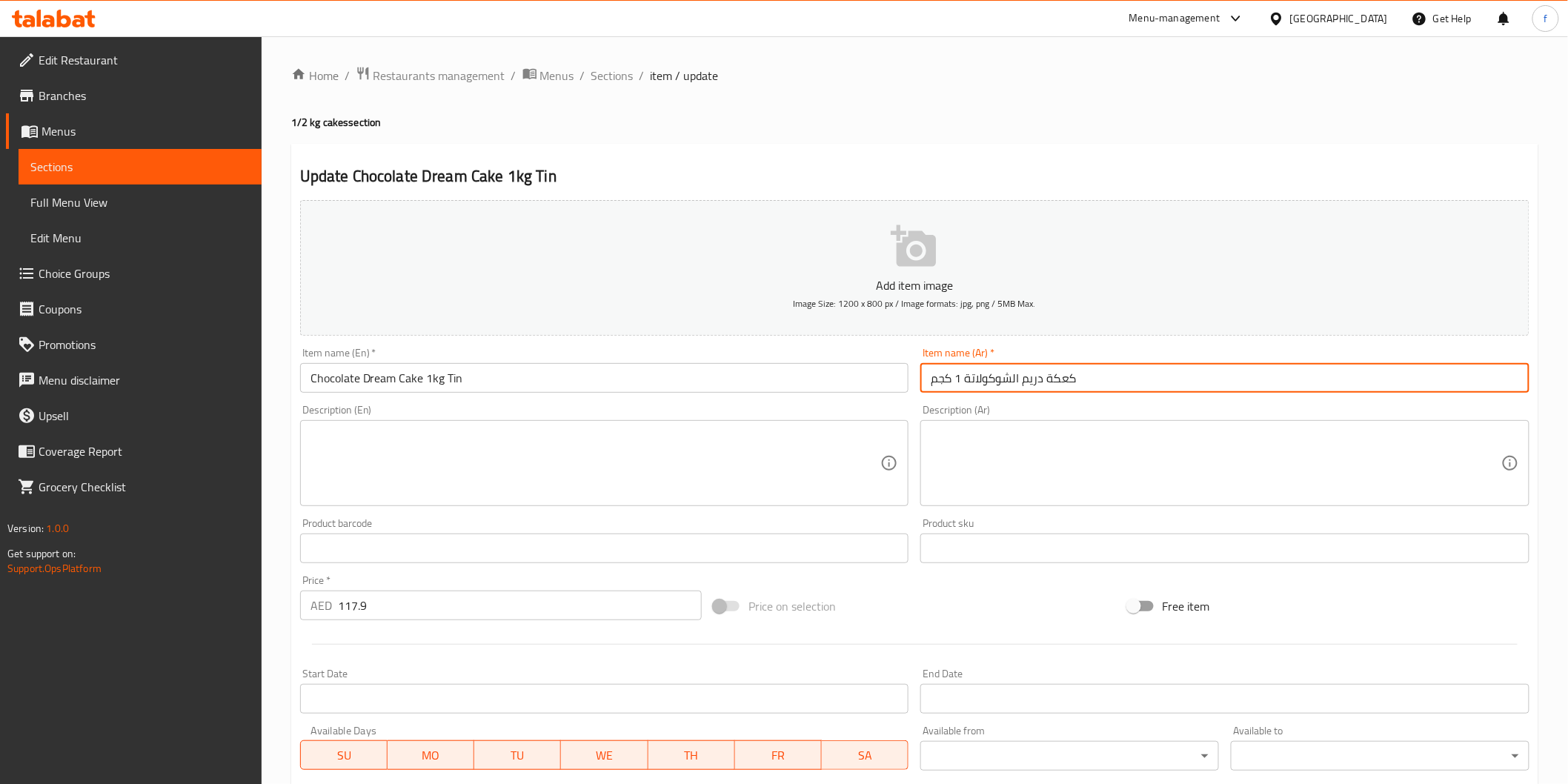
click at [1131, 381] on input "كعكة دريم الشوكولاتة 1 كجم" at bounding box center [1225, 378] width 609 height 30
click at [1505, 376] on input "كعكة دريم الشوكولاتة 1 كجم" at bounding box center [1225, 378] width 609 height 30
click at [1344, 378] on input "كبك دريم شوكولاتة 1 كجم" at bounding box center [1225, 378] width 609 height 30
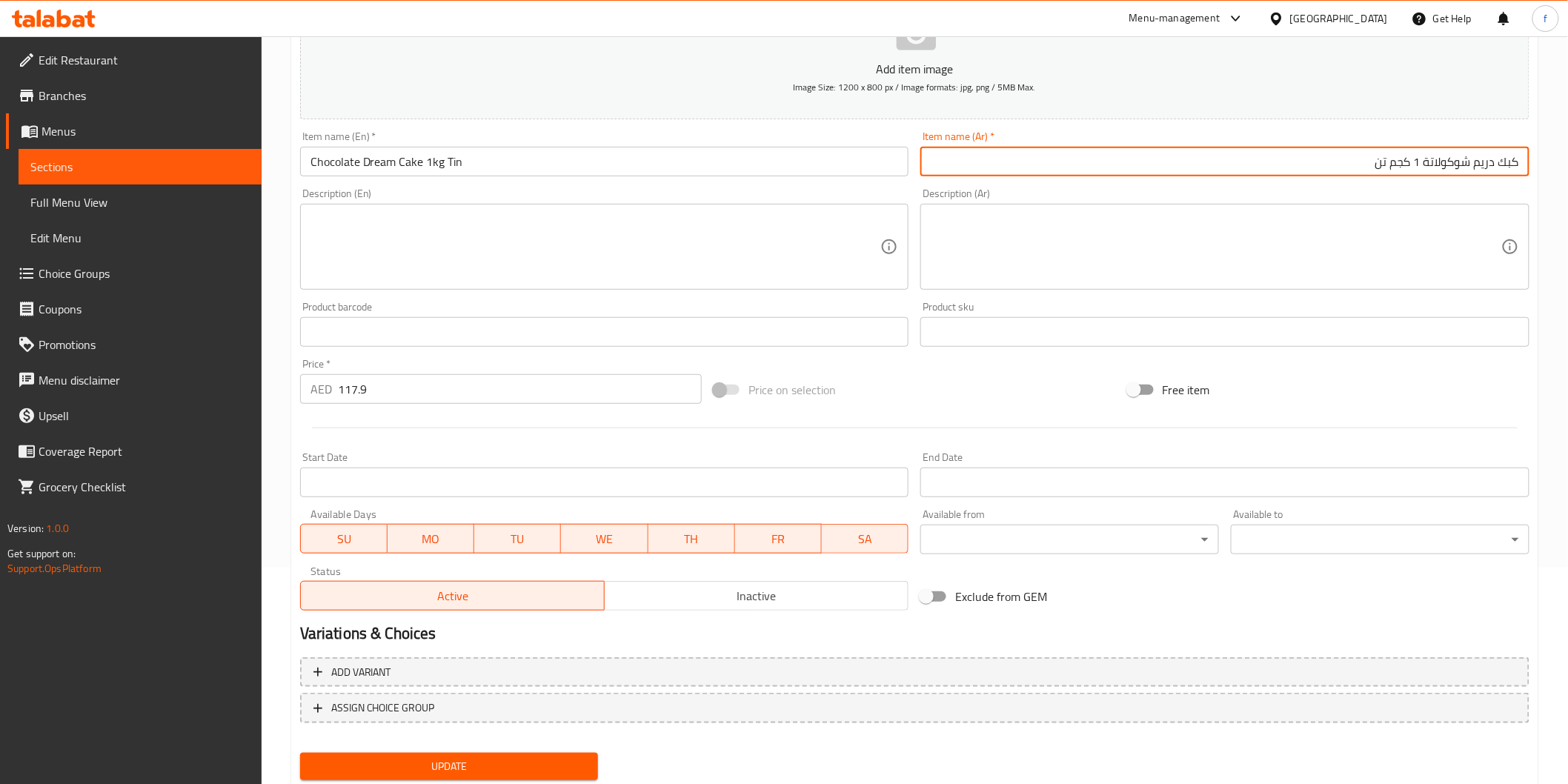
scroll to position [260, 0]
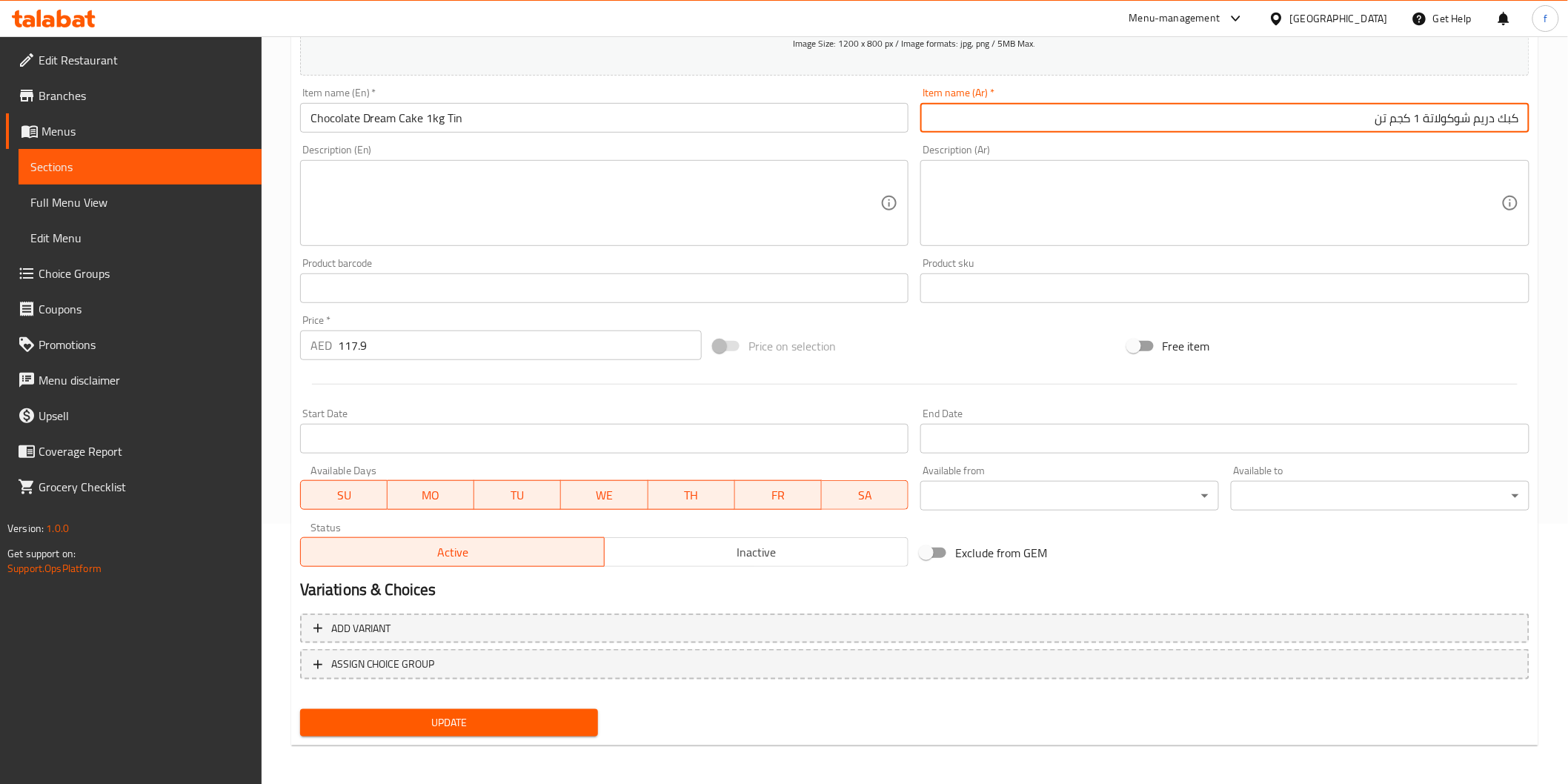
type input "كبك دريم شوكولاتة 1 كجم تن"
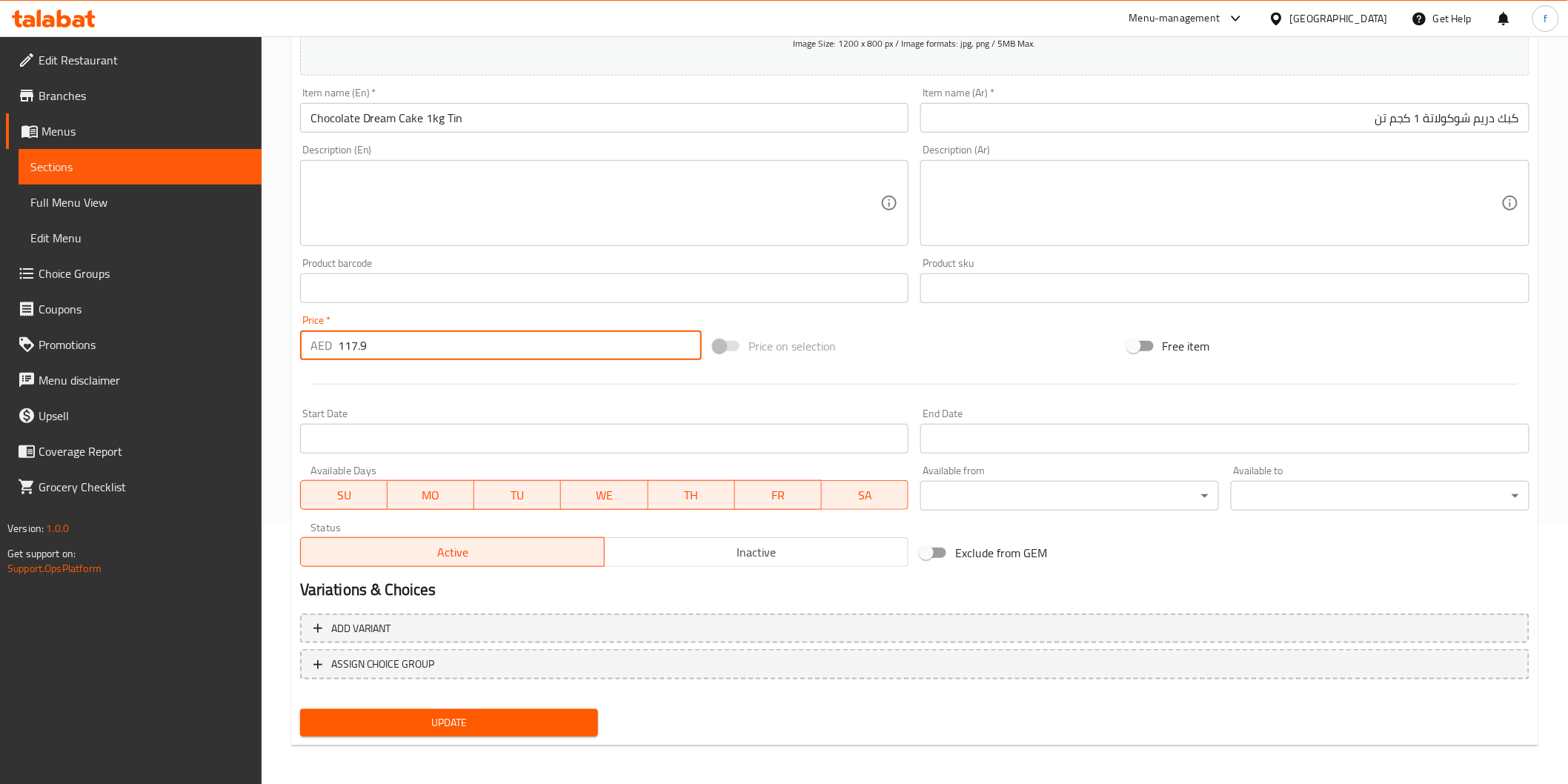
click at [455, 348] on input "117.9" at bounding box center [520, 345] width 364 height 30
type input "117.90"
click at [453, 724] on span "Update" at bounding box center [450, 723] width 275 height 18
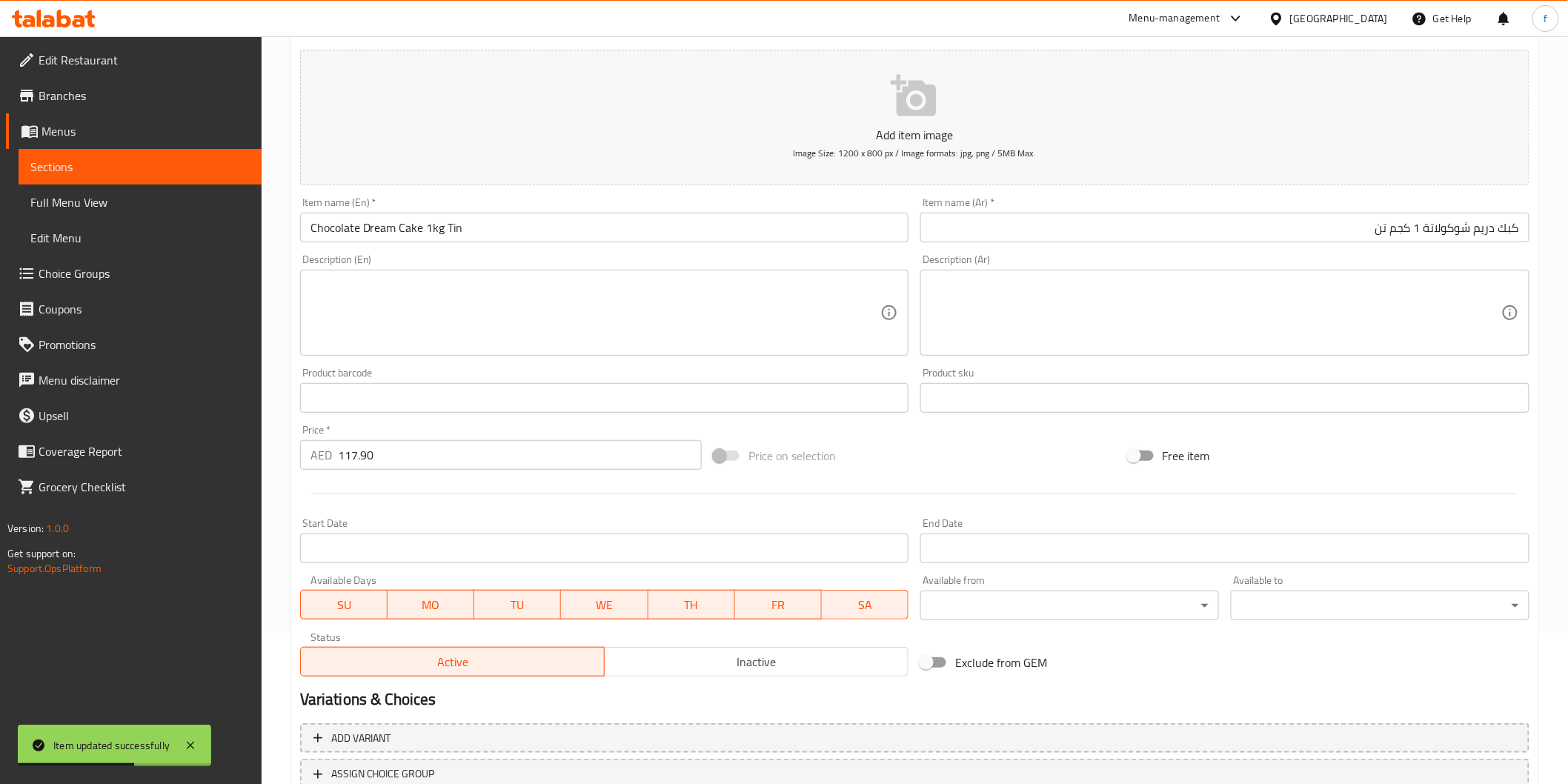
scroll to position [0, 0]
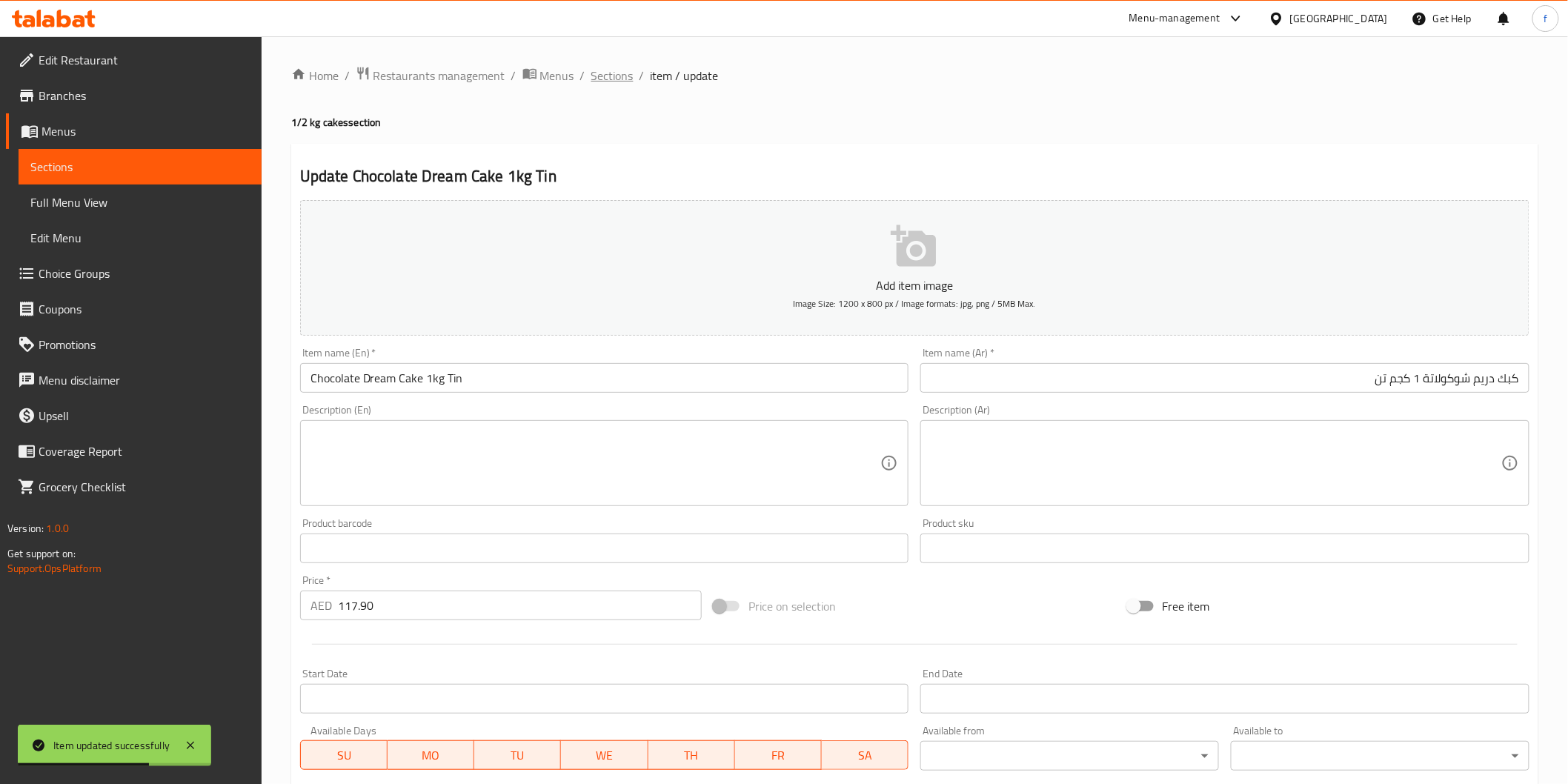
click at [620, 75] on span "Sections" at bounding box center [612, 75] width 42 height 18
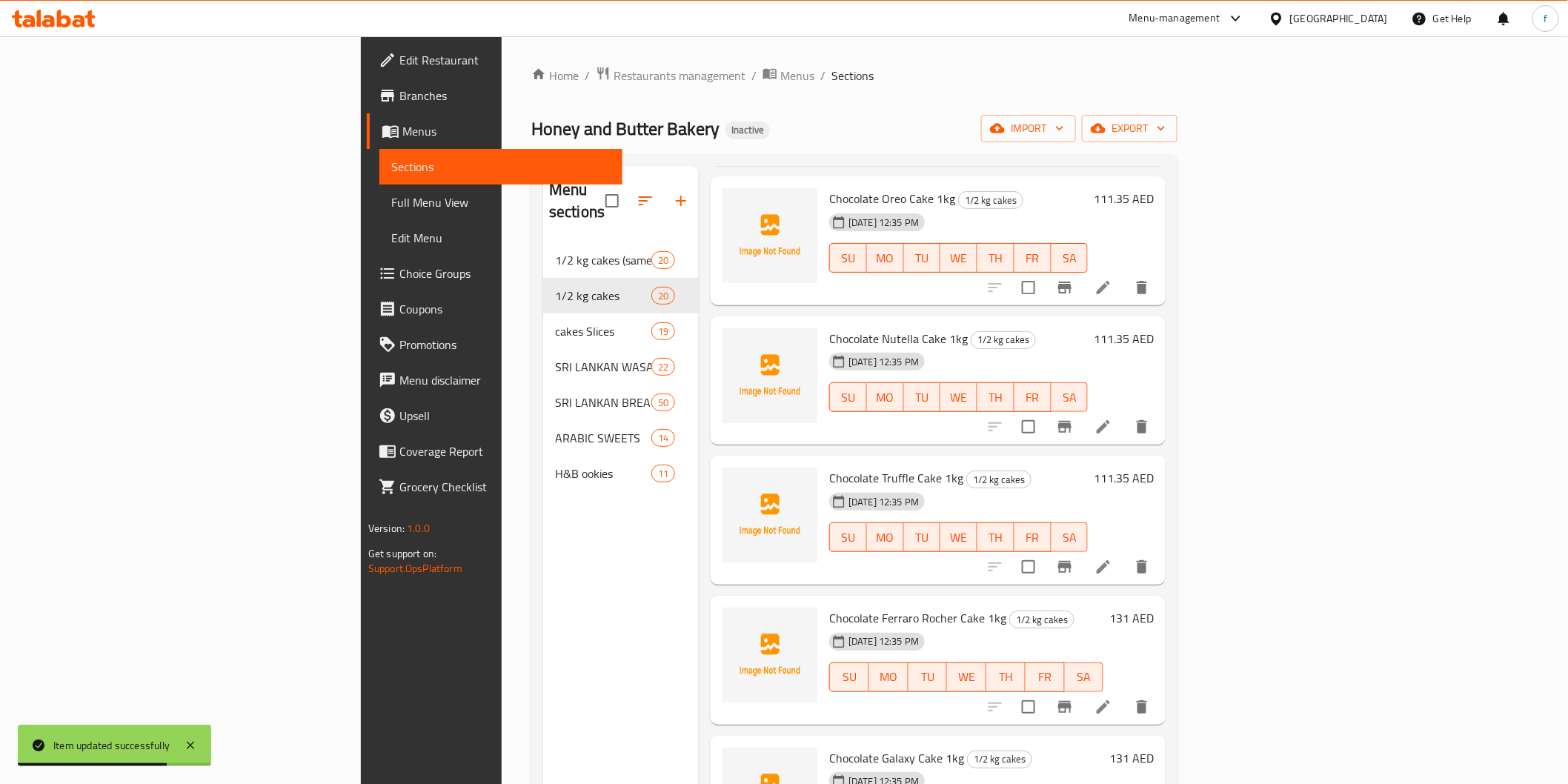
scroll to position [2046, 0]
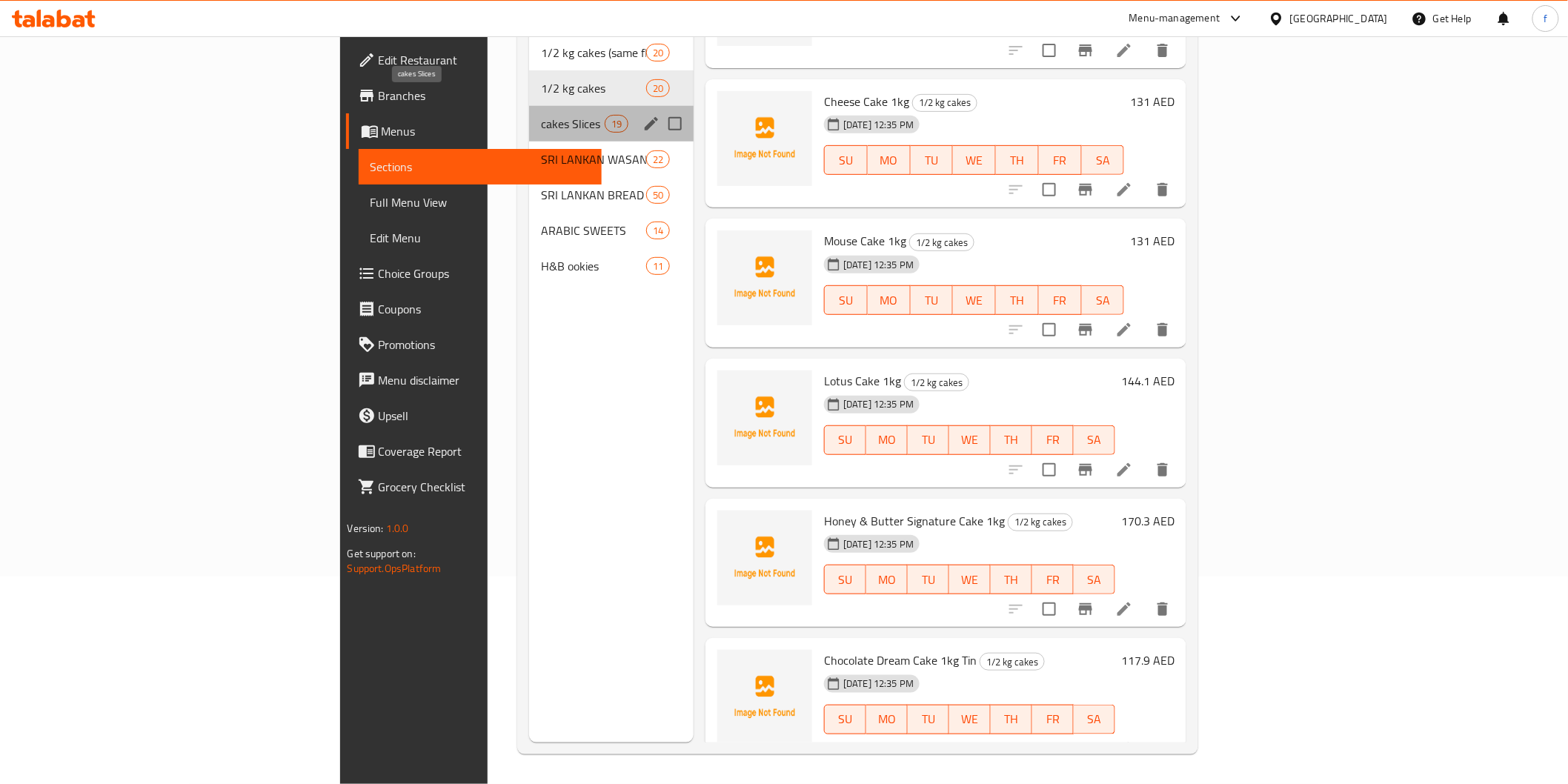
click at [541, 115] on span "cakes Slices" at bounding box center [573, 123] width 63 height 18
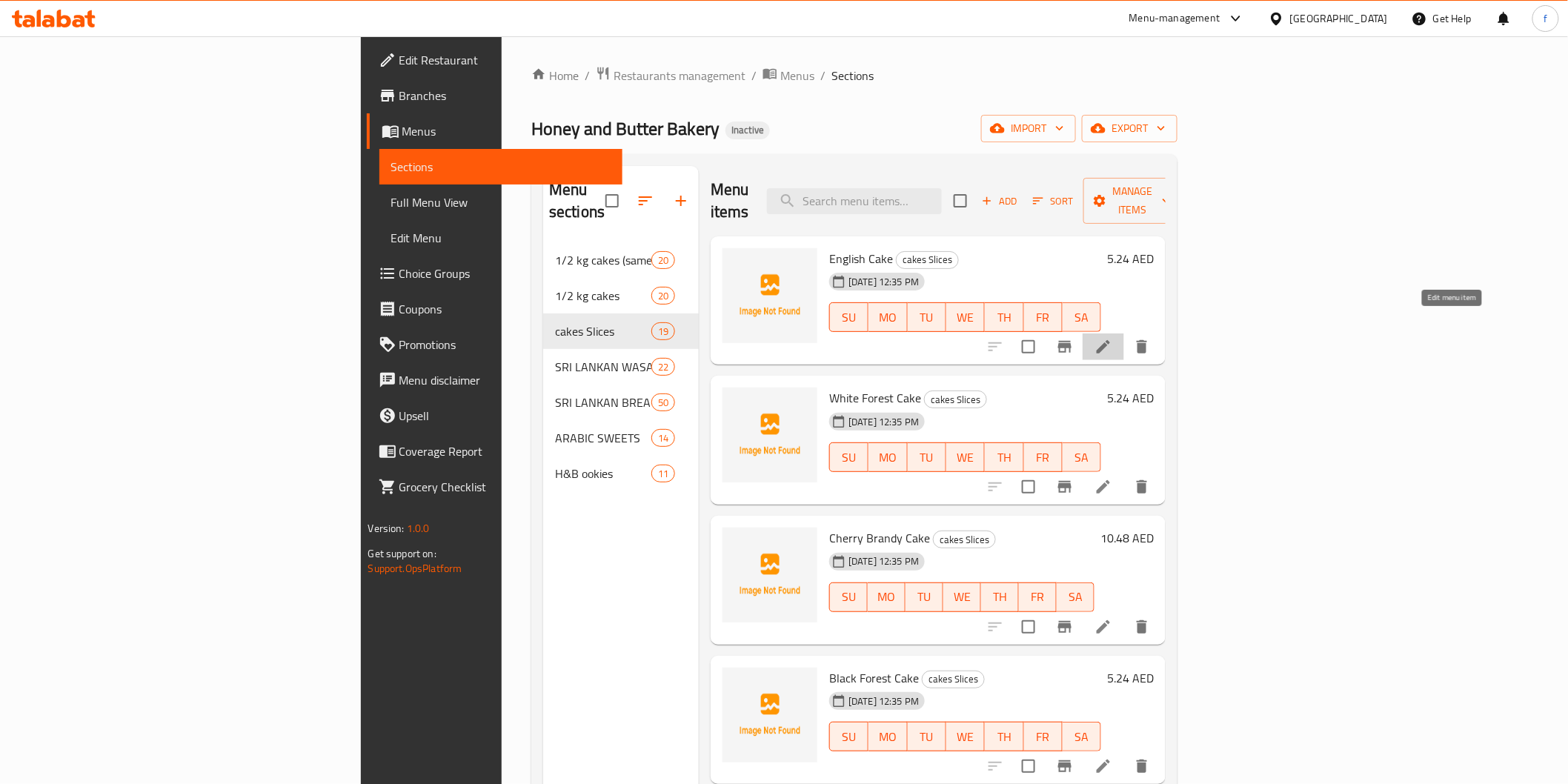
click at [1112, 338] on icon at bounding box center [1103, 347] width 18 height 18
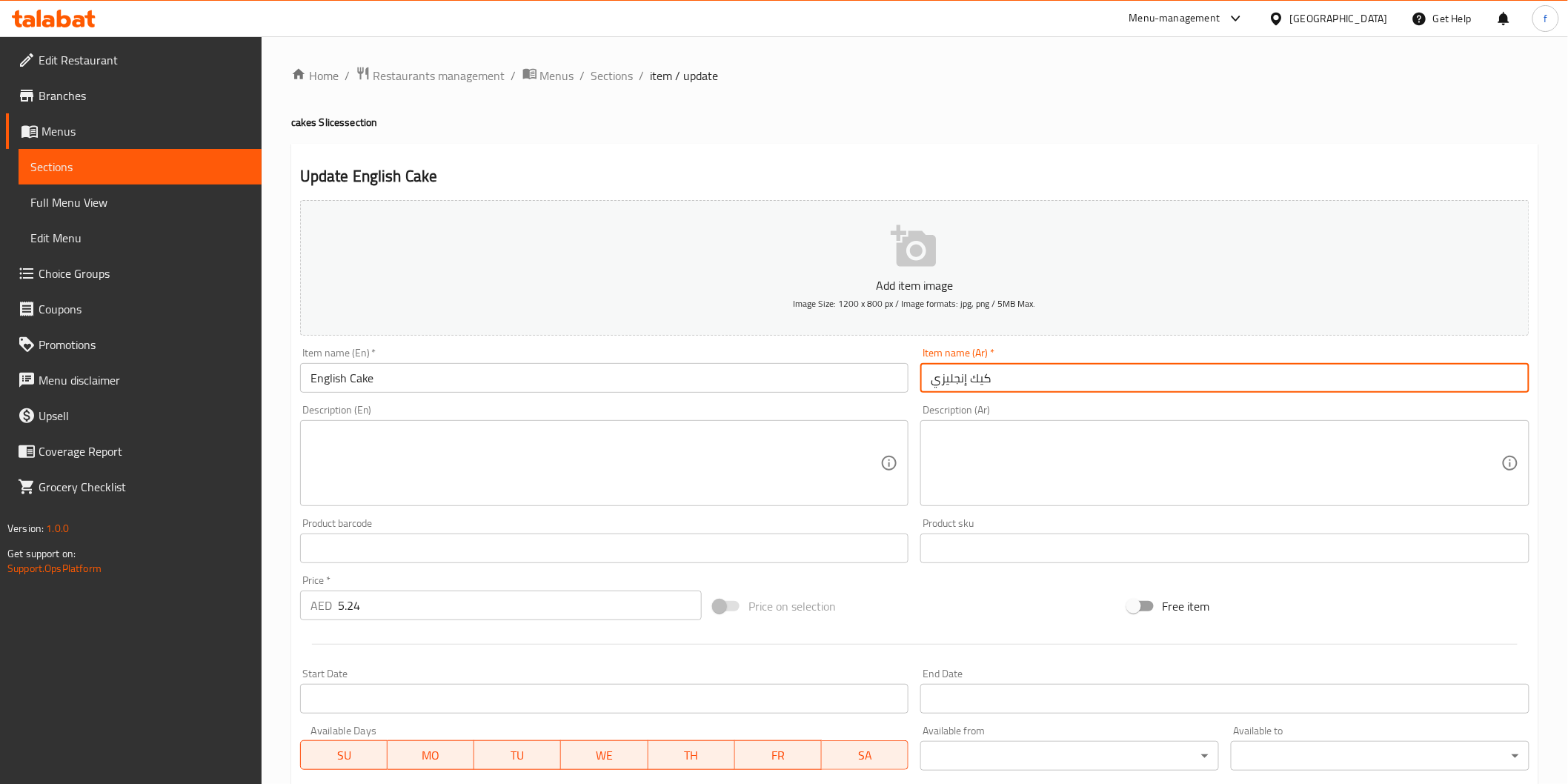
click at [1100, 370] on input "كيك إنجليزي" at bounding box center [1225, 378] width 609 height 30
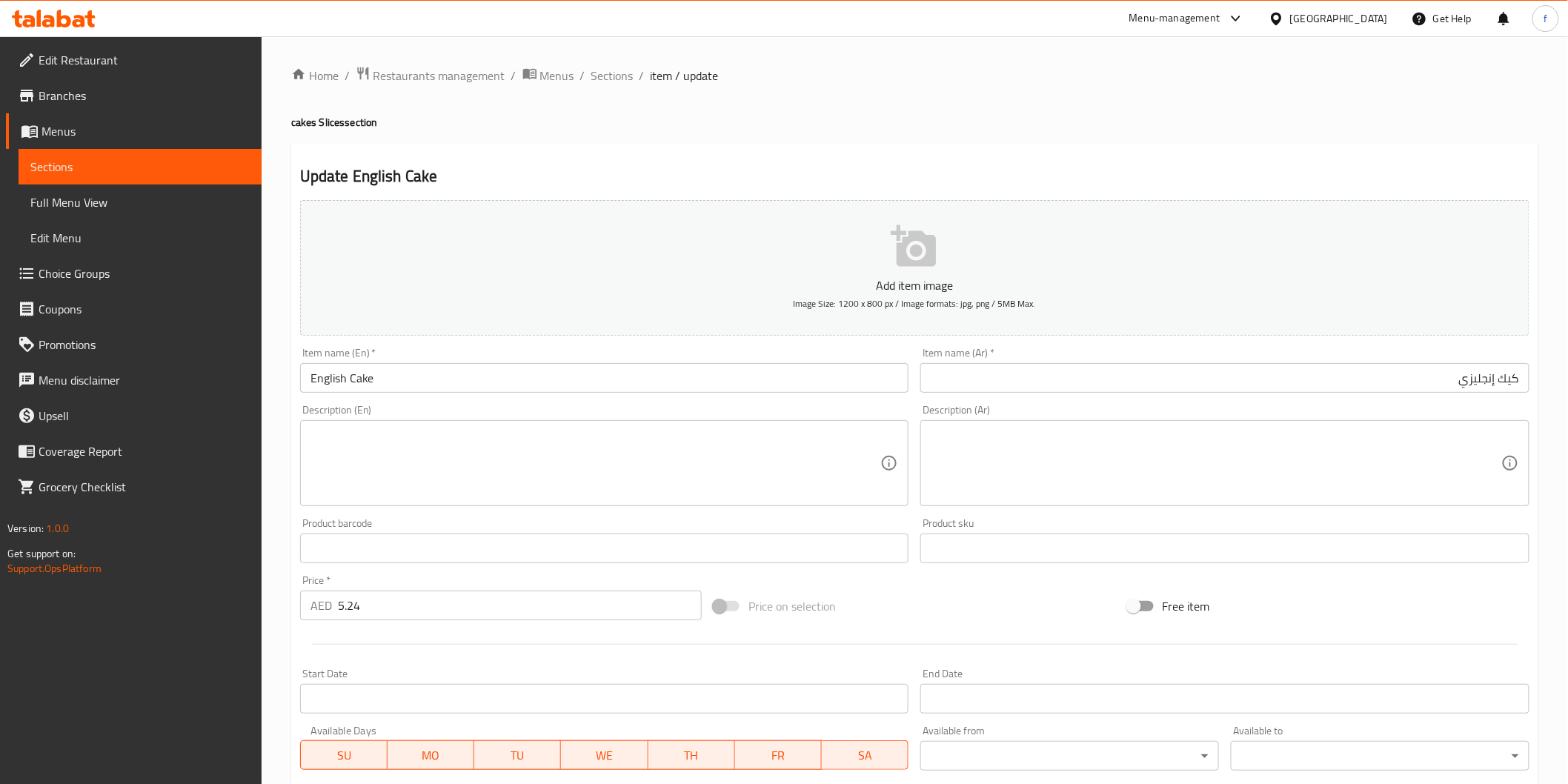
drag, startPoint x: 393, startPoint y: 568, endPoint x: 405, endPoint y: 592, distance: 26.8
click at [393, 568] on div "Product barcode Product barcode" at bounding box center [604, 540] width 621 height 57
click at [416, 603] on input "5.24" at bounding box center [520, 605] width 364 height 30
drag, startPoint x: 803, startPoint y: 468, endPoint x: 849, endPoint y: 467, distance: 46.0
click at [802, 468] on textarea at bounding box center [595, 463] width 570 height 70
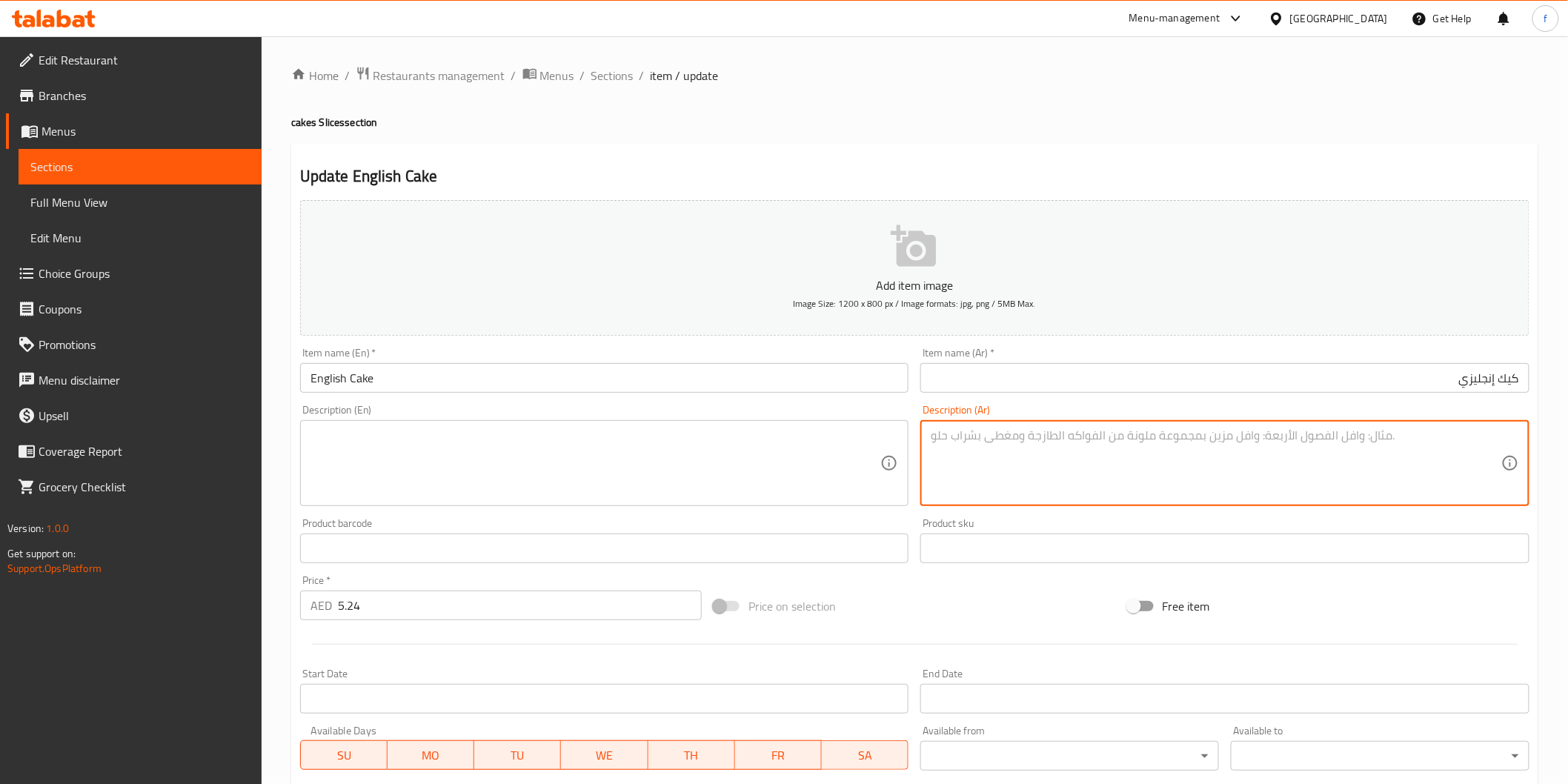
click at [1098, 460] on textarea at bounding box center [1215, 463] width 570 height 70
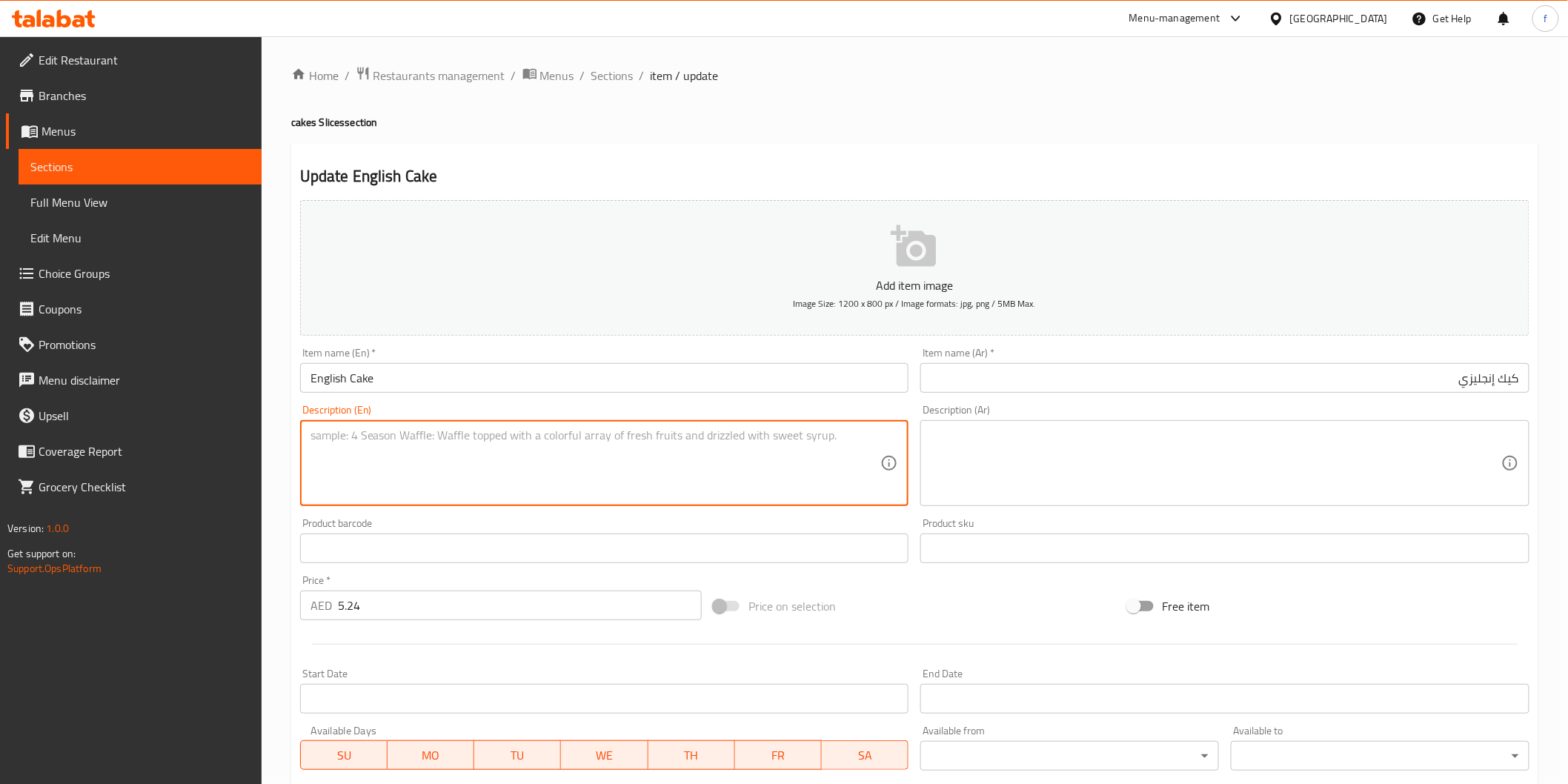
click at [638, 456] on textarea at bounding box center [595, 463] width 570 height 70
click at [1166, 461] on textarea at bounding box center [1215, 463] width 570 height 70
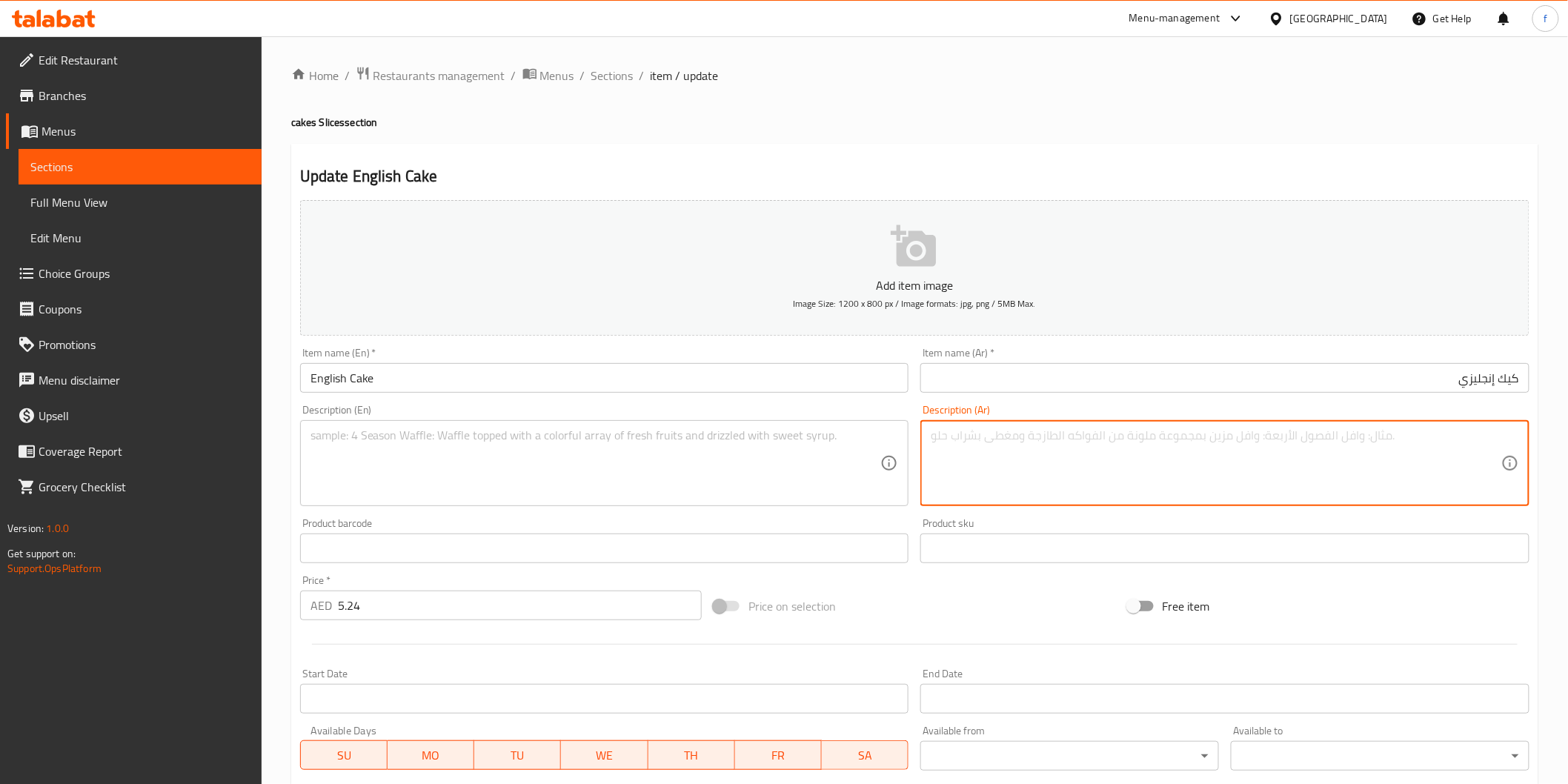
scroll to position [260, 0]
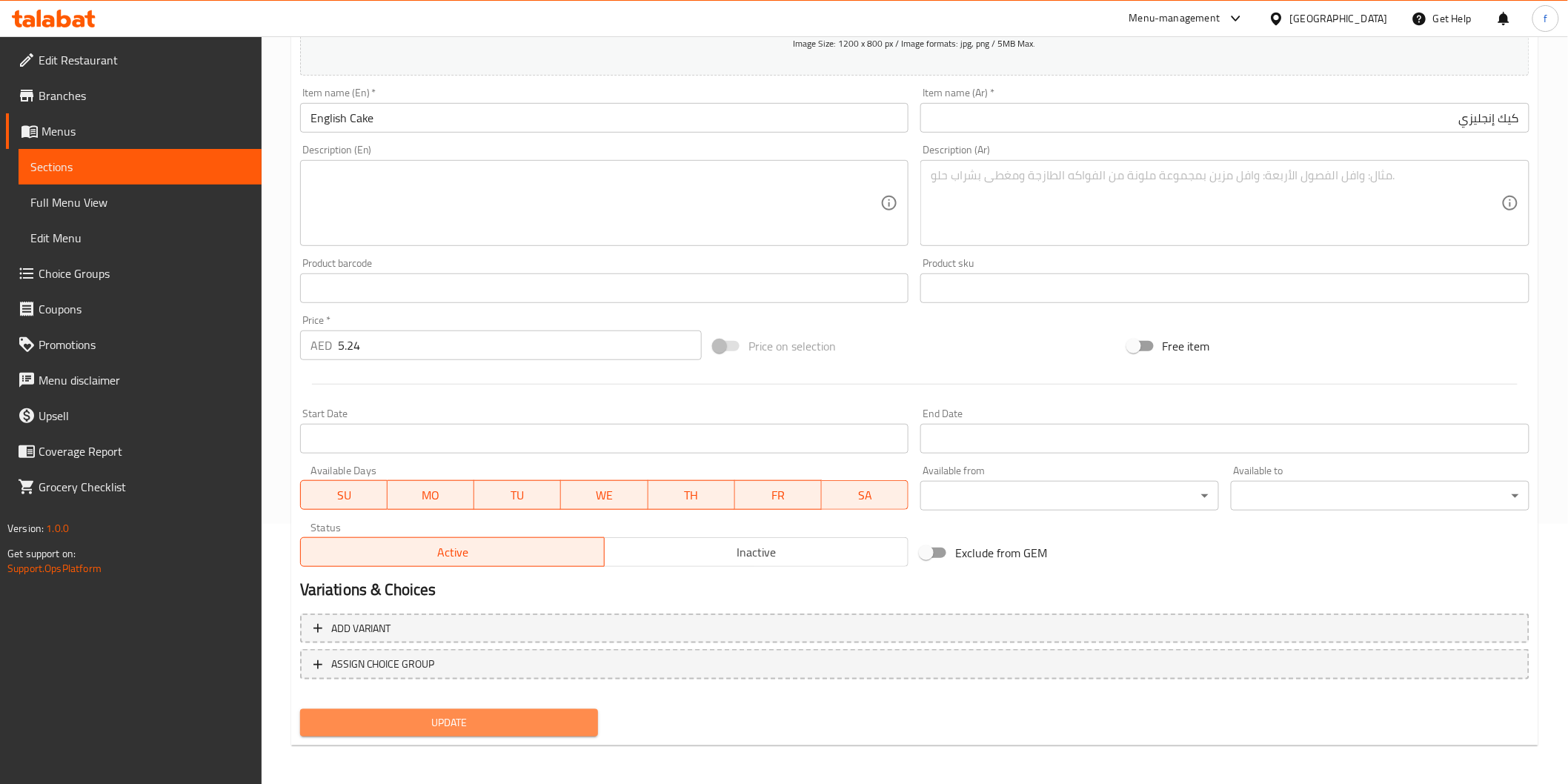
drag, startPoint x: 468, startPoint y: 720, endPoint x: 464, endPoint y: 697, distance: 23.3
click at [468, 721] on span "Update" at bounding box center [450, 723] width 275 height 18
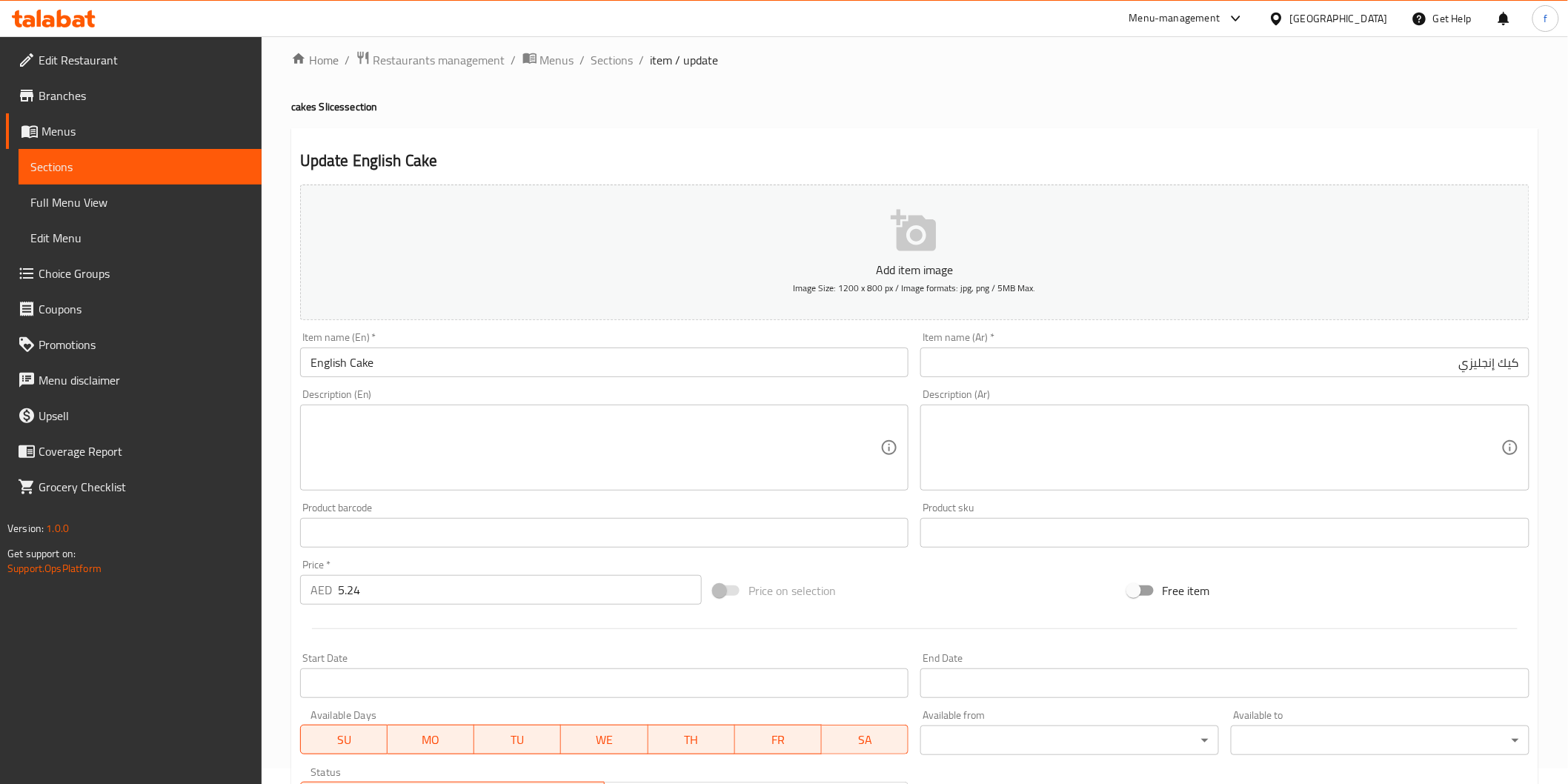
scroll to position [0, 0]
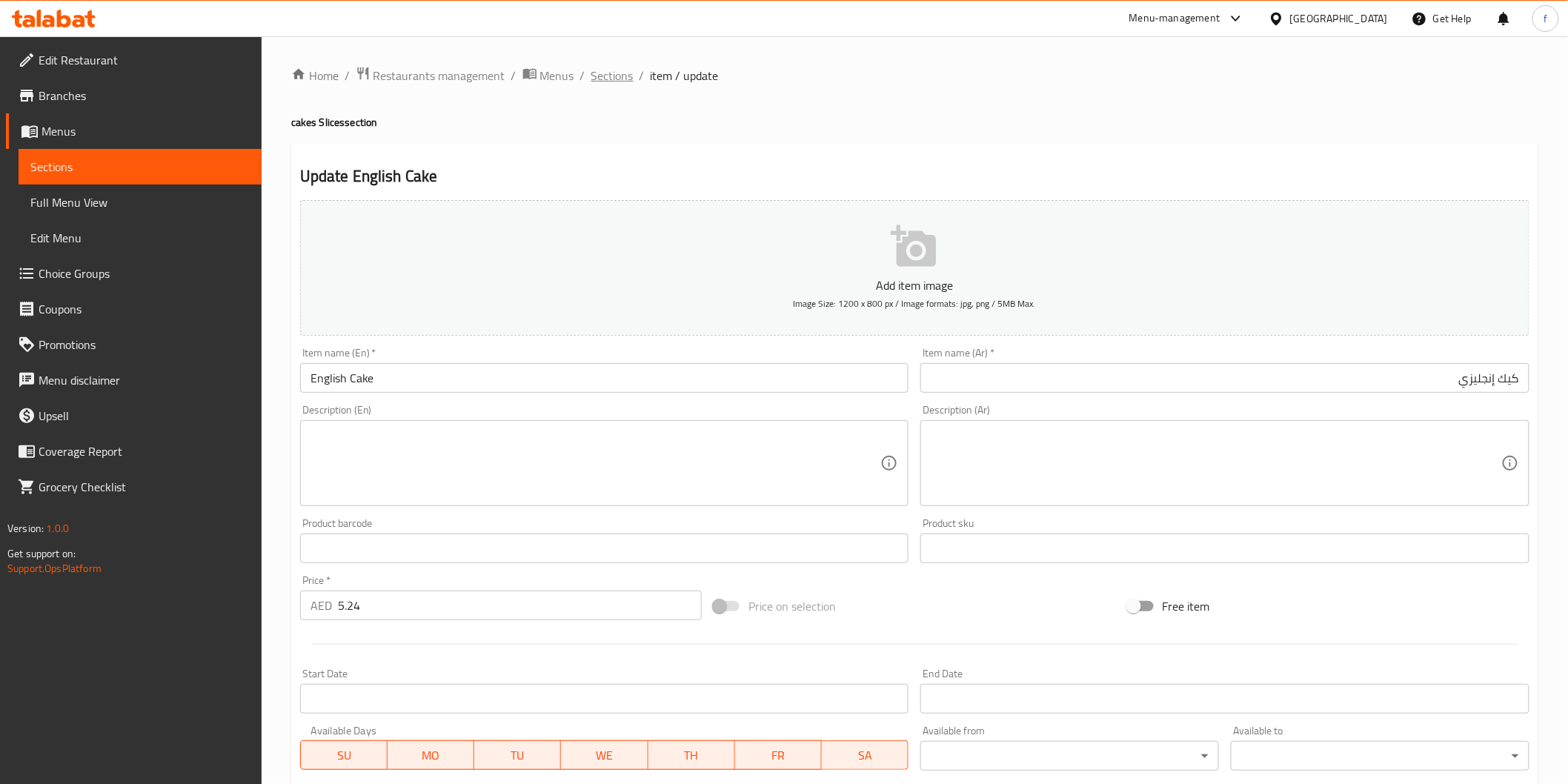
click at [613, 83] on span "Sections" at bounding box center [612, 75] width 42 height 18
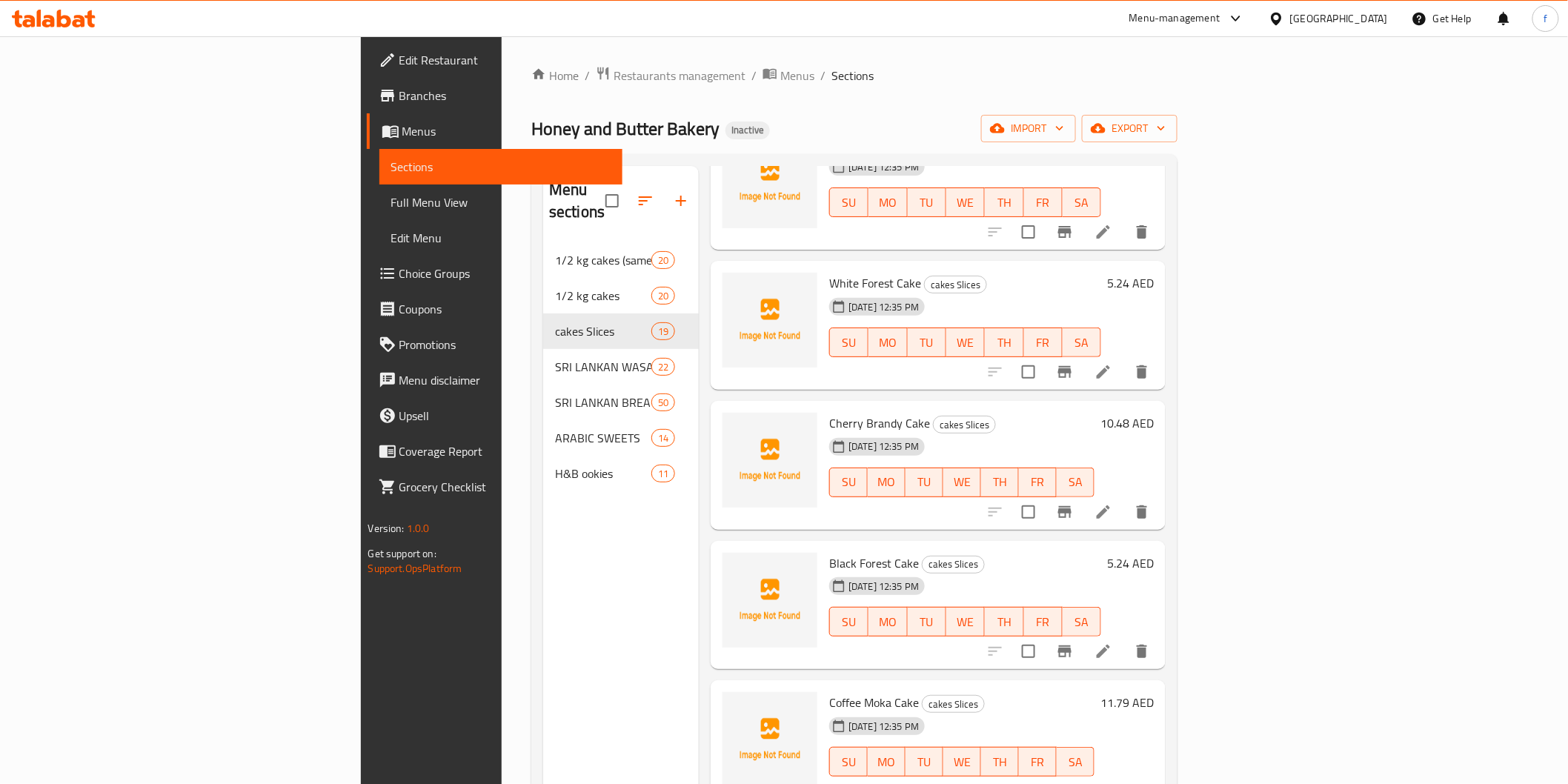
scroll to position [164, 0]
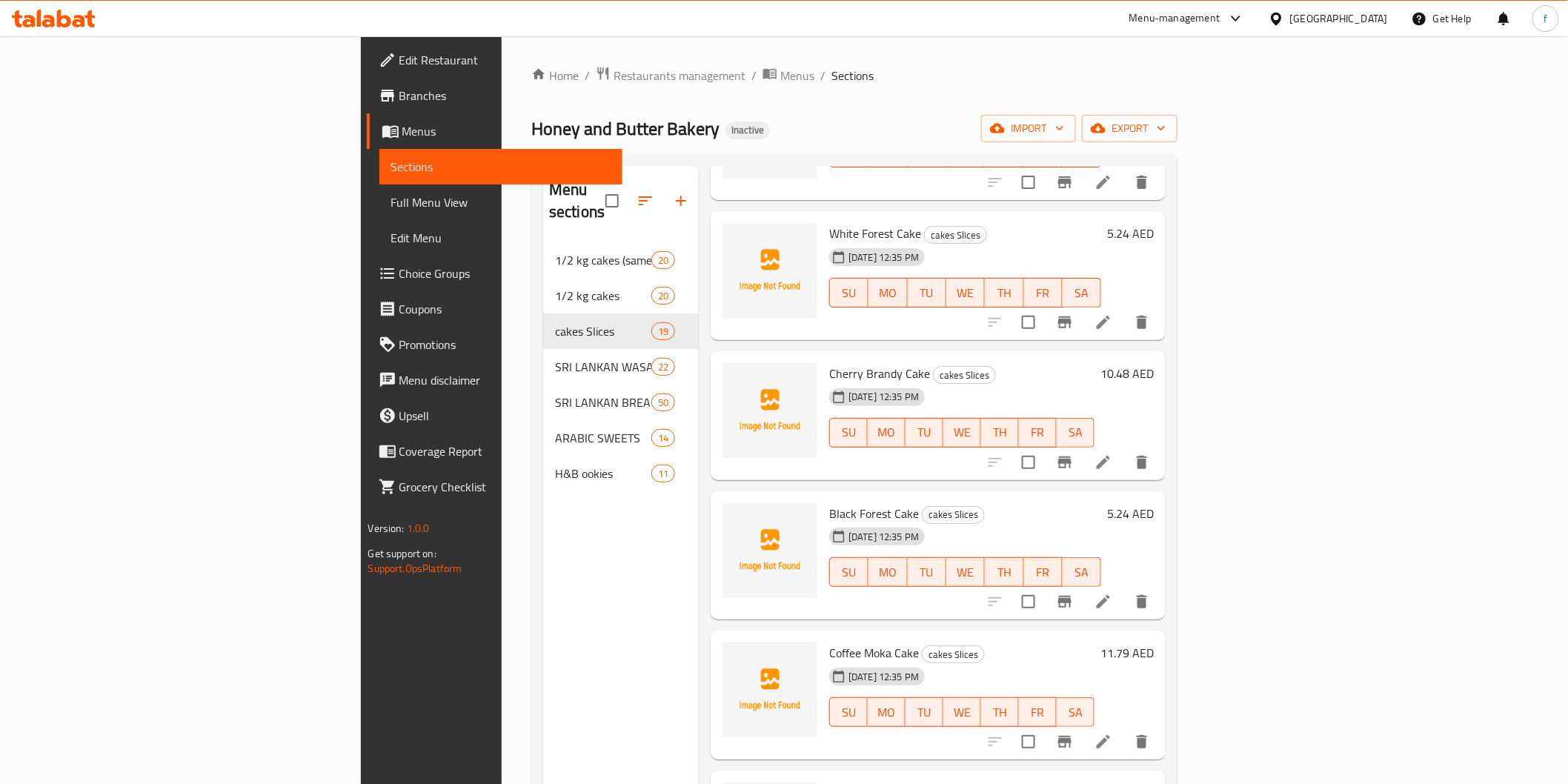
click at [1112, 453] on icon at bounding box center [1103, 462] width 18 height 18
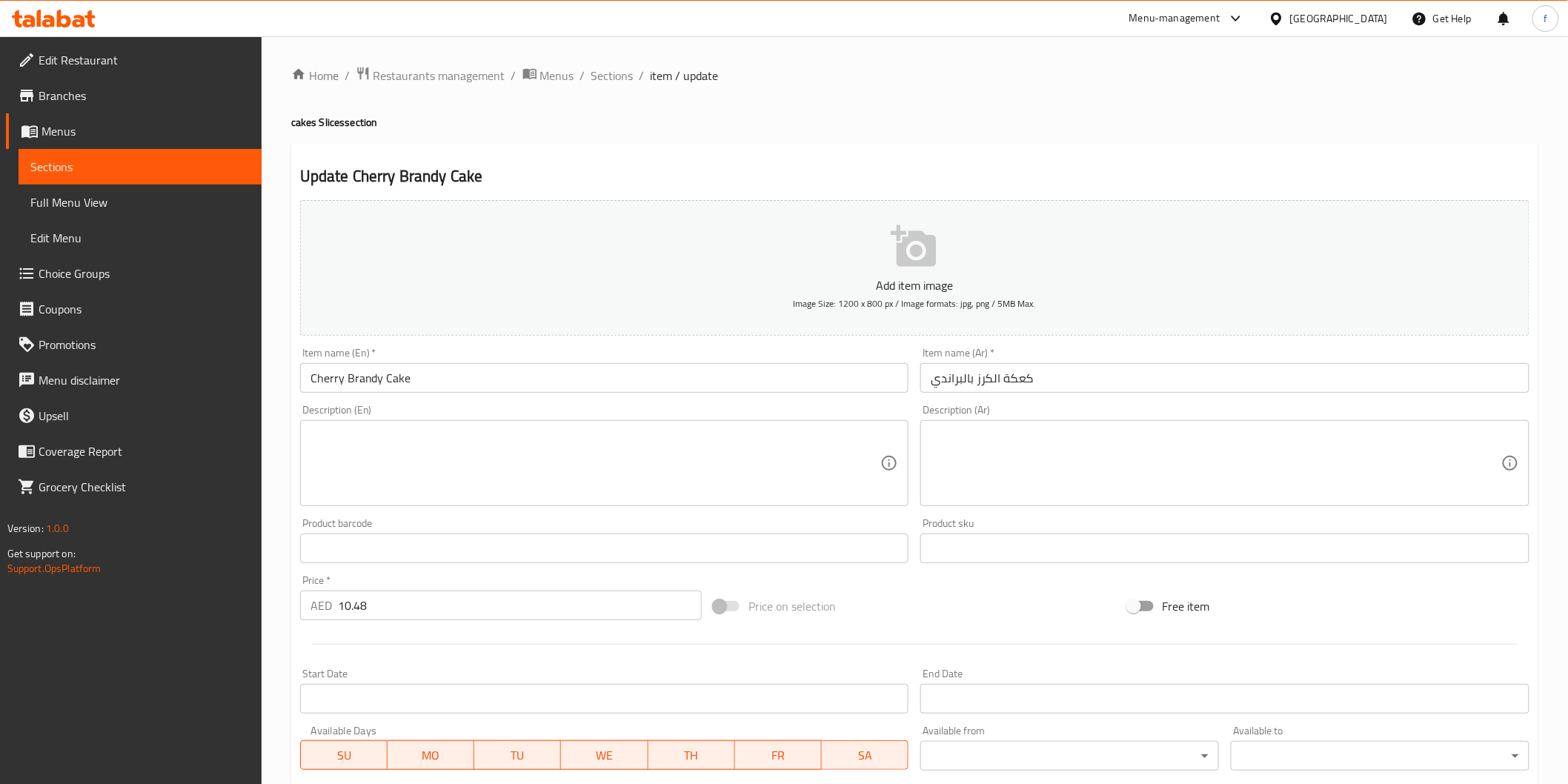
click at [1219, 379] on input "كعكة الكرز بالبراندي" at bounding box center [1225, 378] width 609 height 30
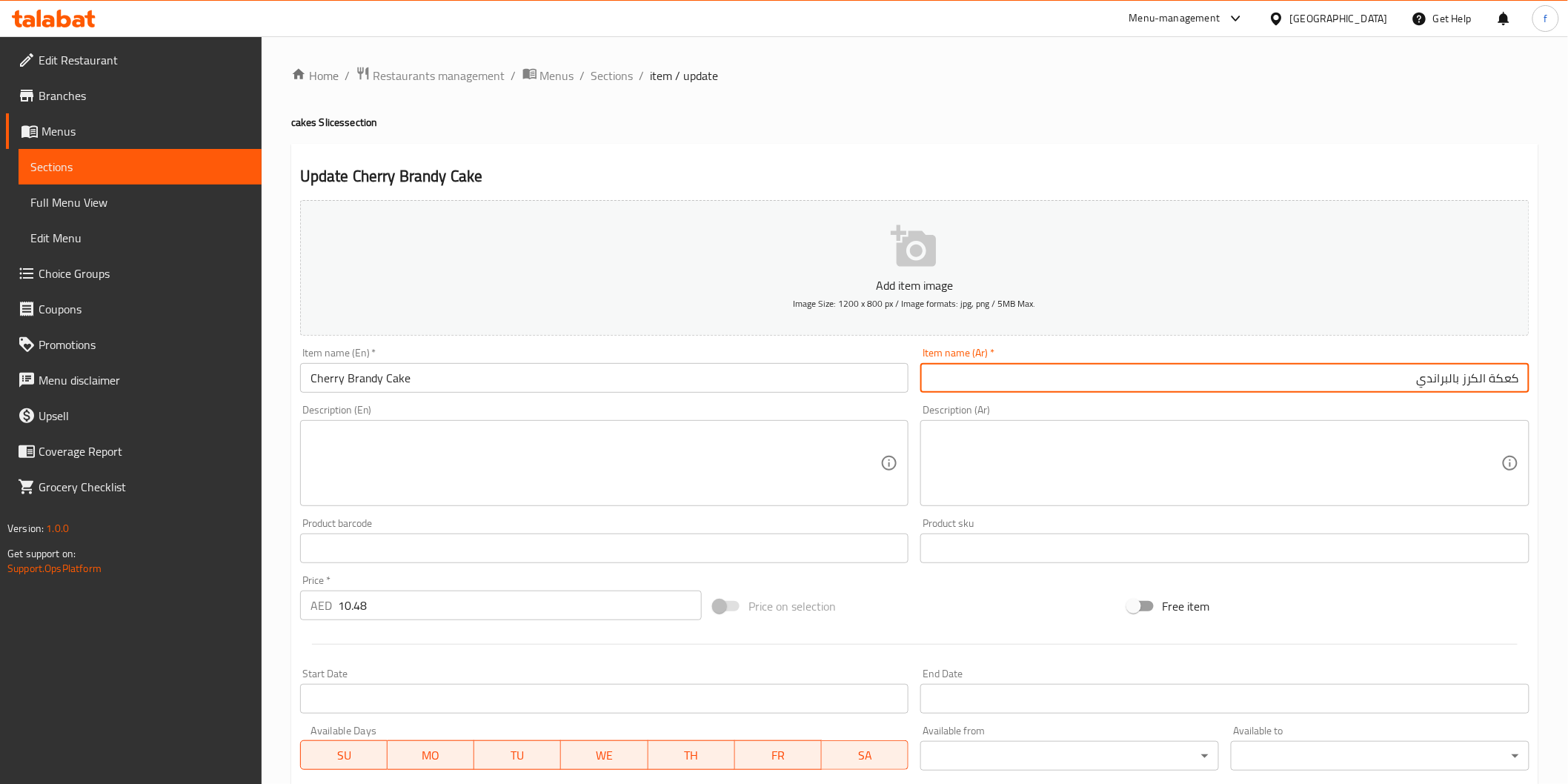
click at [1502, 378] on input "كعكة الكرز بالبراندي" at bounding box center [1225, 378] width 609 height 30
click at [1460, 379] on input "كبك الكرز بالبراندي" at bounding box center [1225, 378] width 609 height 30
type input "كبك الكرز براندي"
click at [454, 604] on input "10.48" at bounding box center [520, 605] width 364 height 30
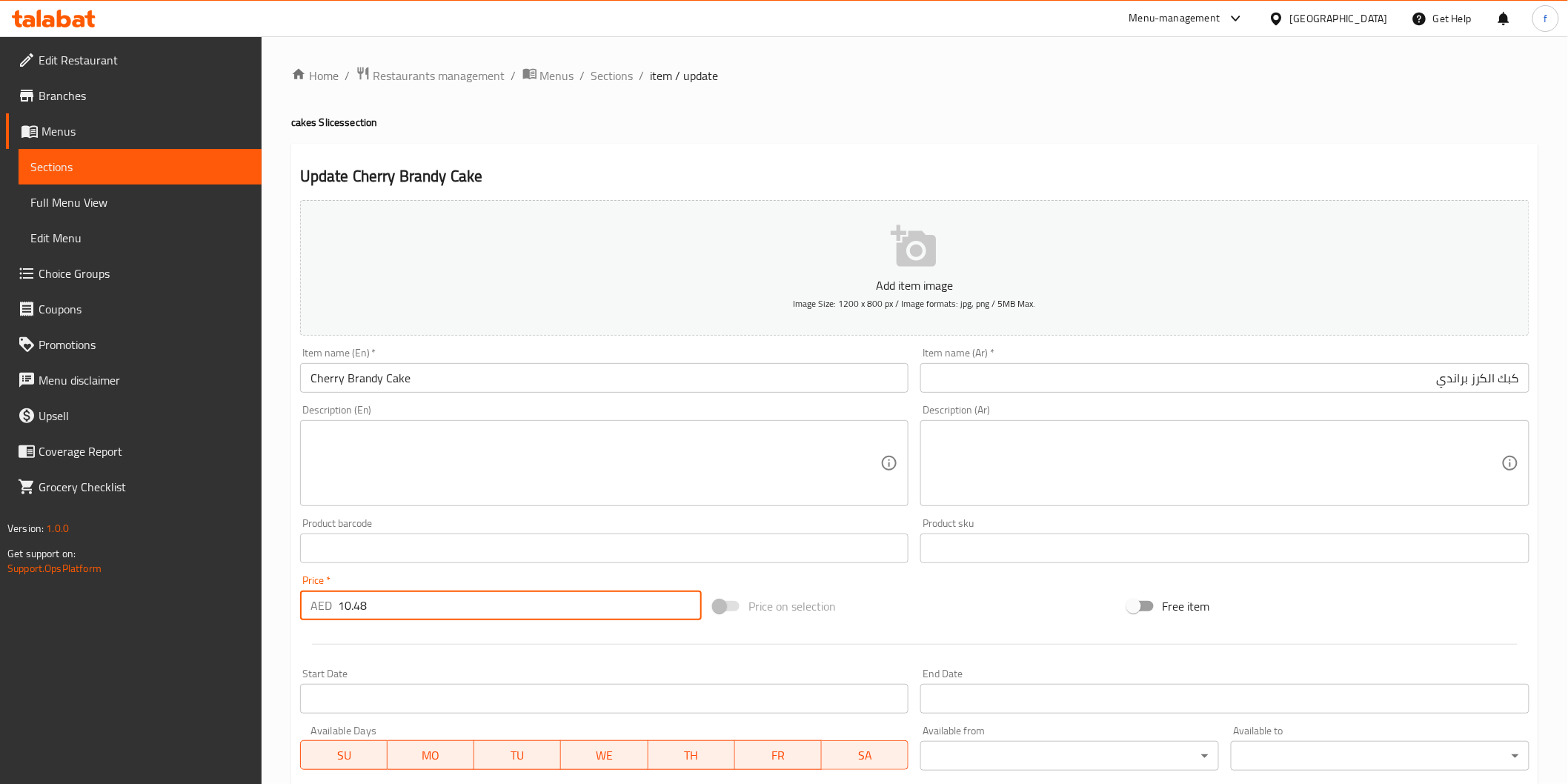
scroll to position [260, 0]
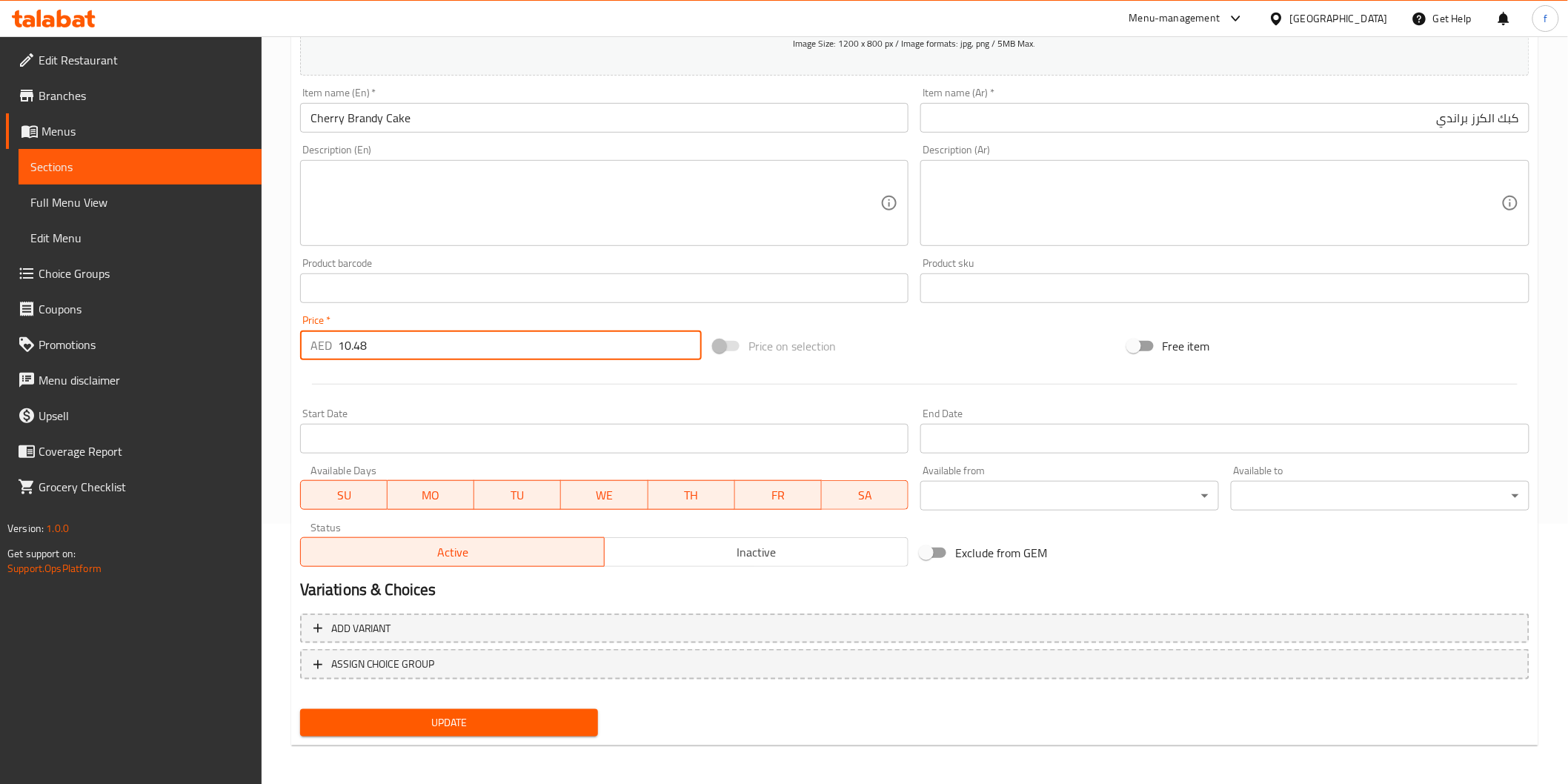
click at [485, 729] on span "Update" at bounding box center [450, 723] width 275 height 18
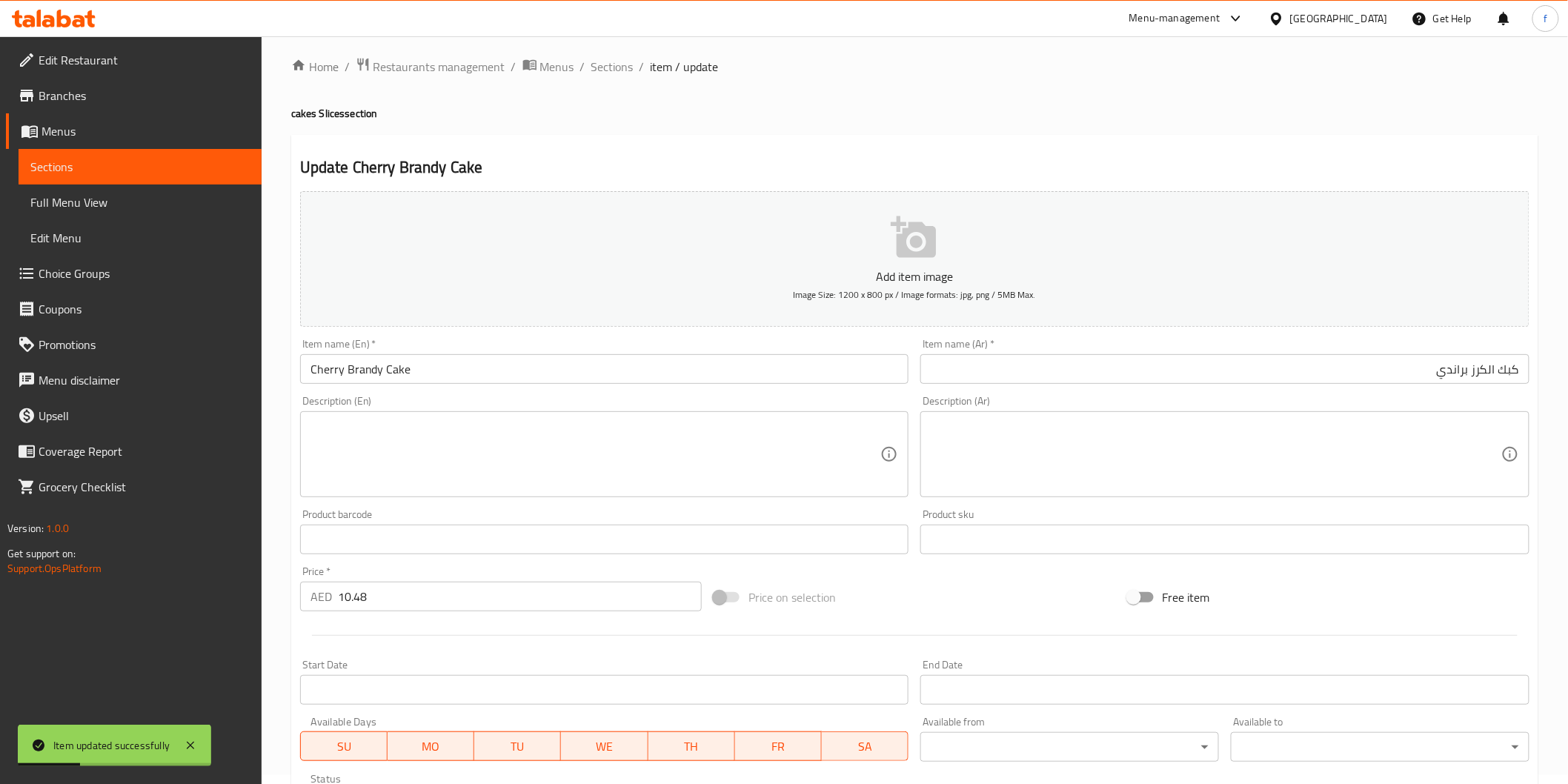
scroll to position [0, 0]
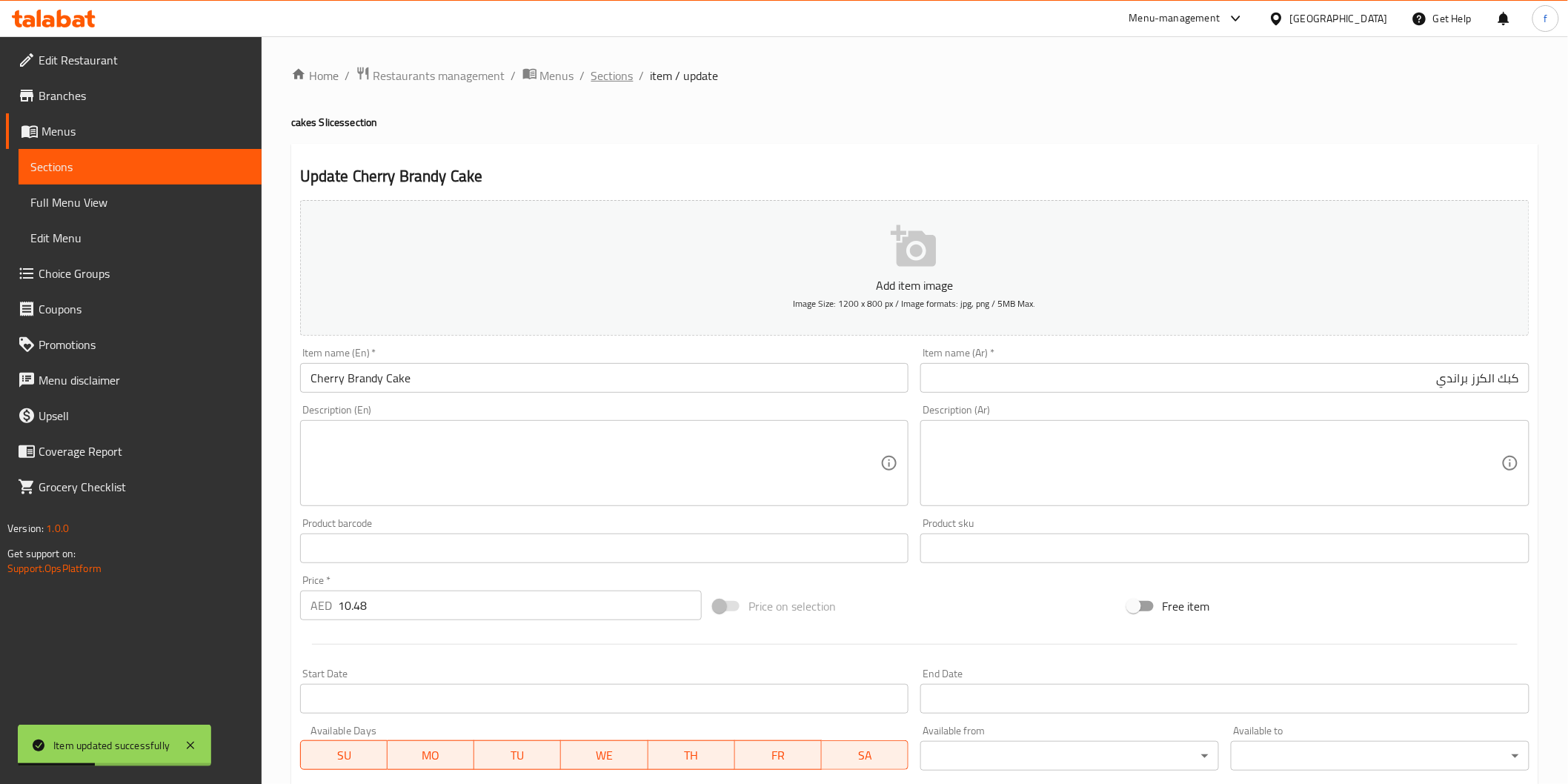
click at [632, 80] on ol "Home / Restaurants management / Menus / Sections / item / update" at bounding box center [915, 75] width 1247 height 19
click at [624, 84] on span "Sections" at bounding box center [612, 75] width 42 height 18
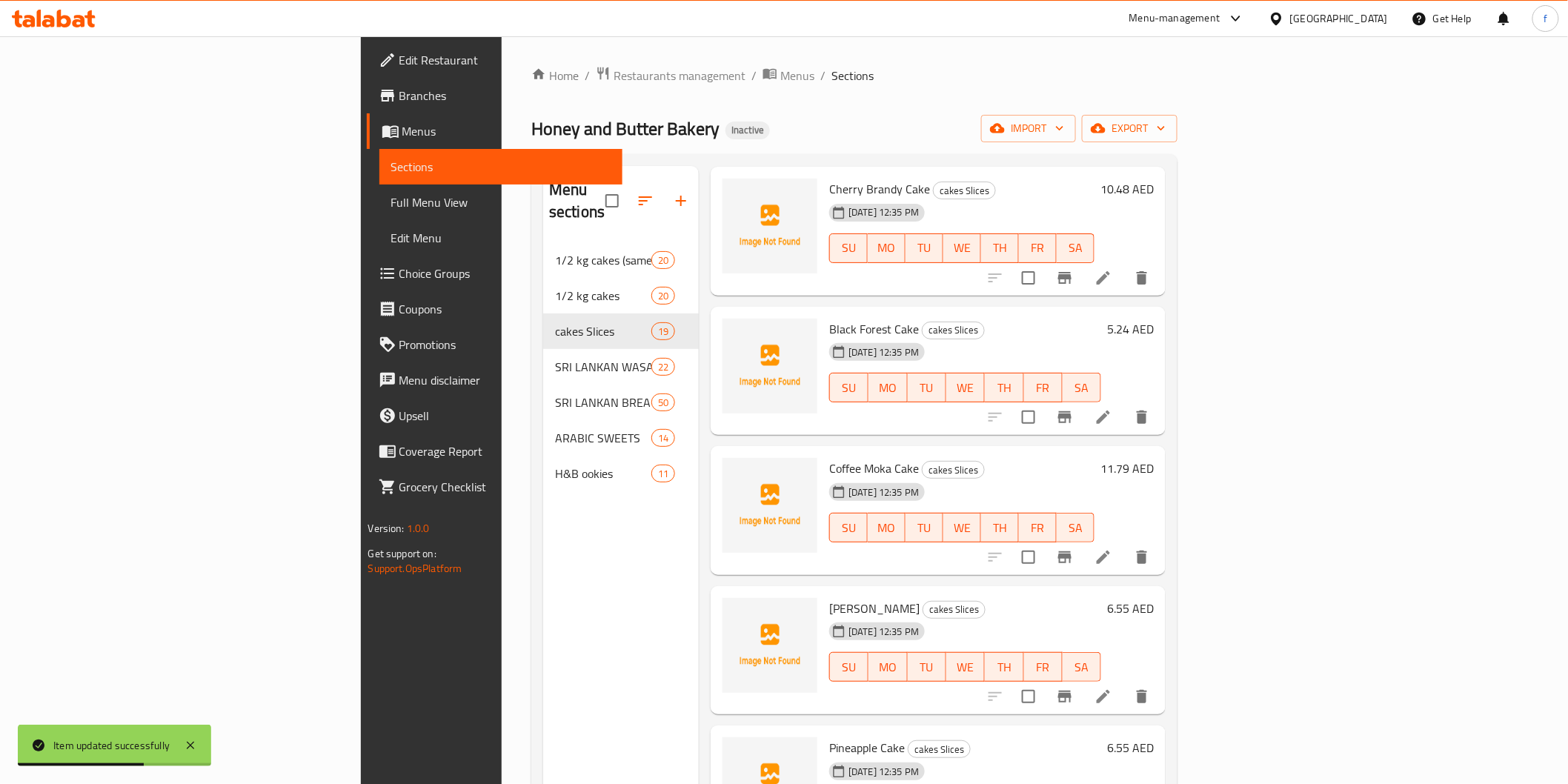
scroll to position [329, 0]
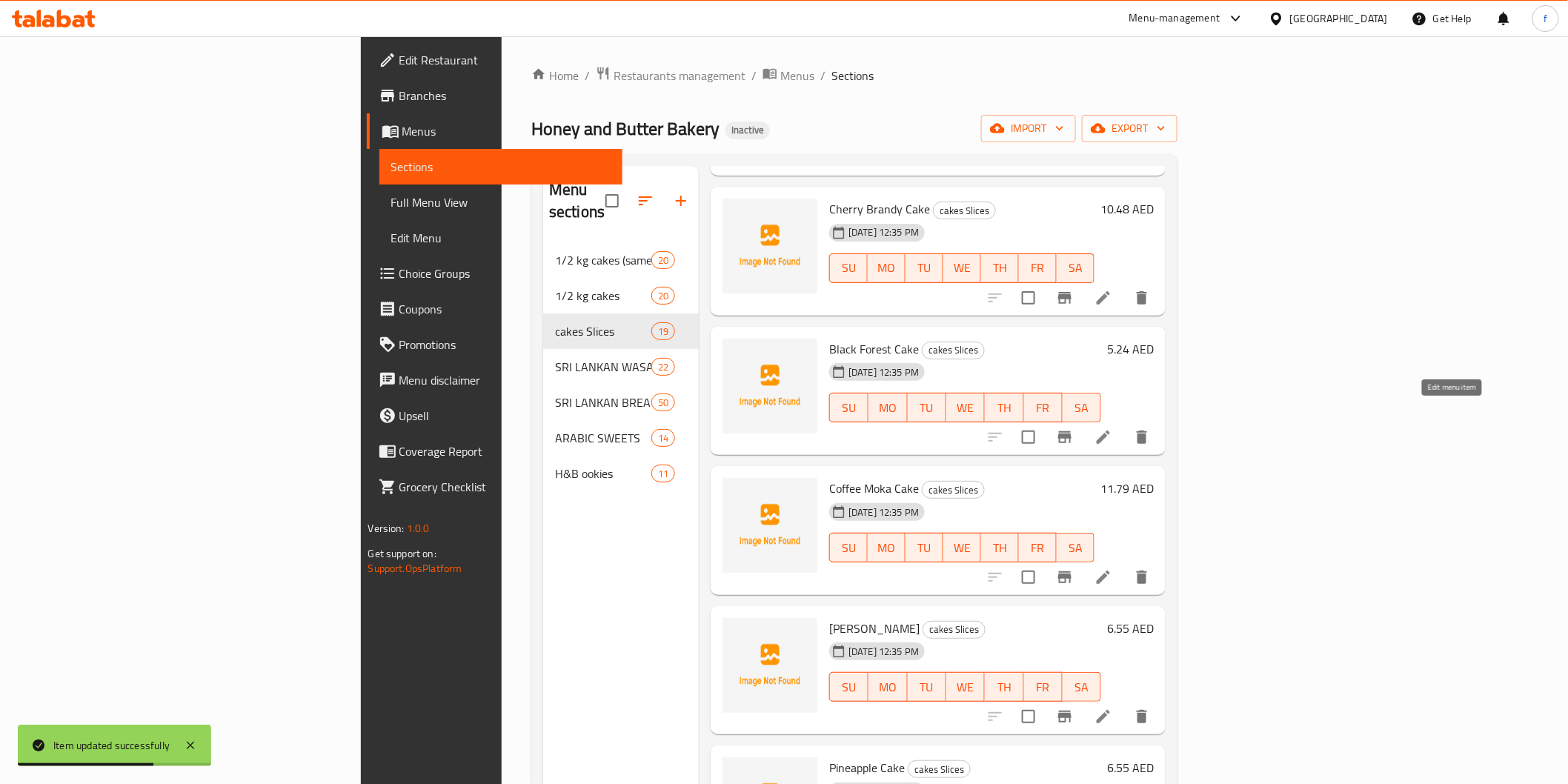
click at [1112, 428] on icon at bounding box center [1103, 437] width 18 height 18
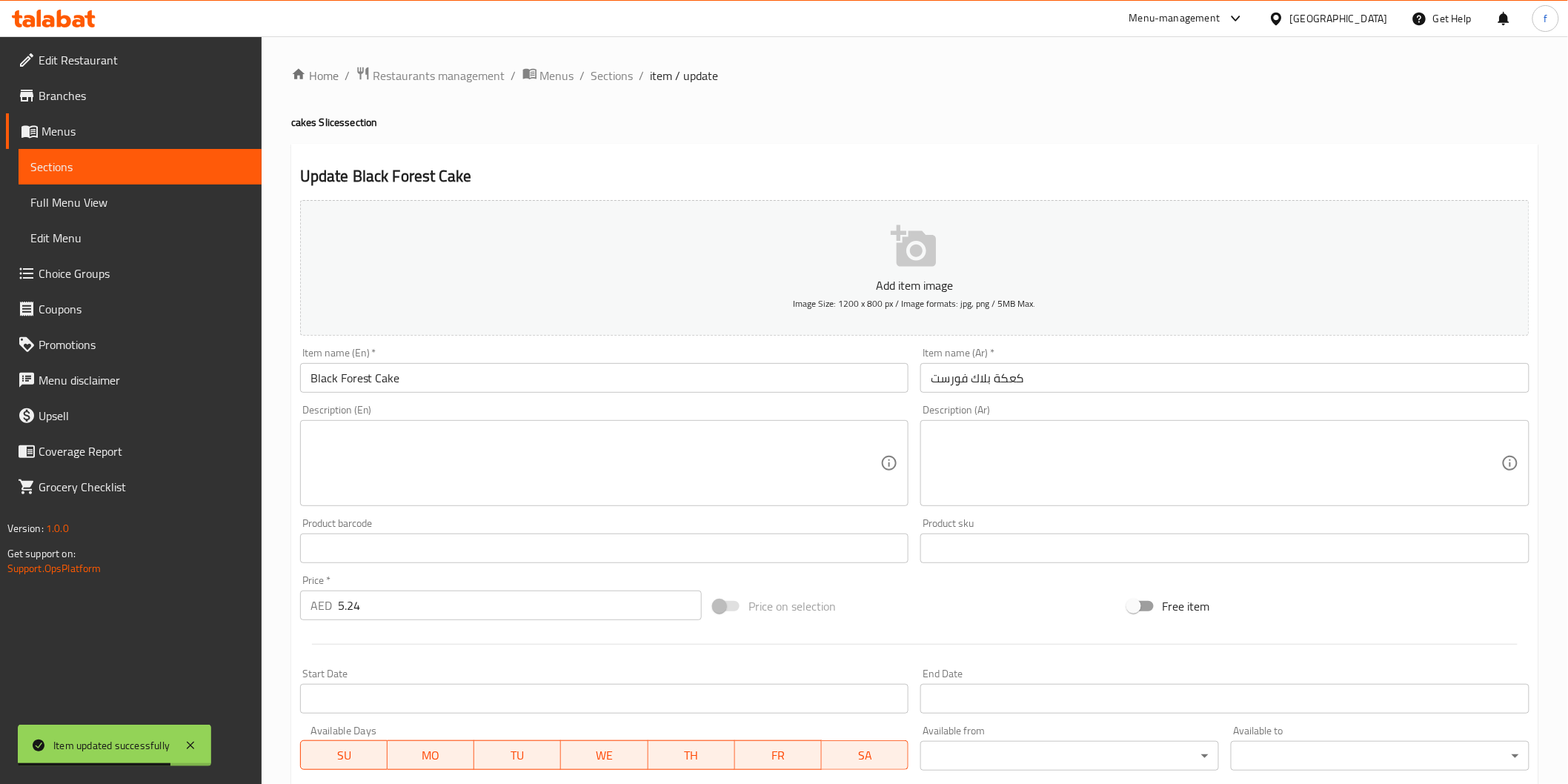
click at [1217, 360] on div "Item name (Ar)   * كعكة بلاك فورست Item name (Ar) *" at bounding box center [1225, 369] width 609 height 45
click at [1143, 379] on input "كعكة بلاك فورست" at bounding box center [1225, 378] width 609 height 30
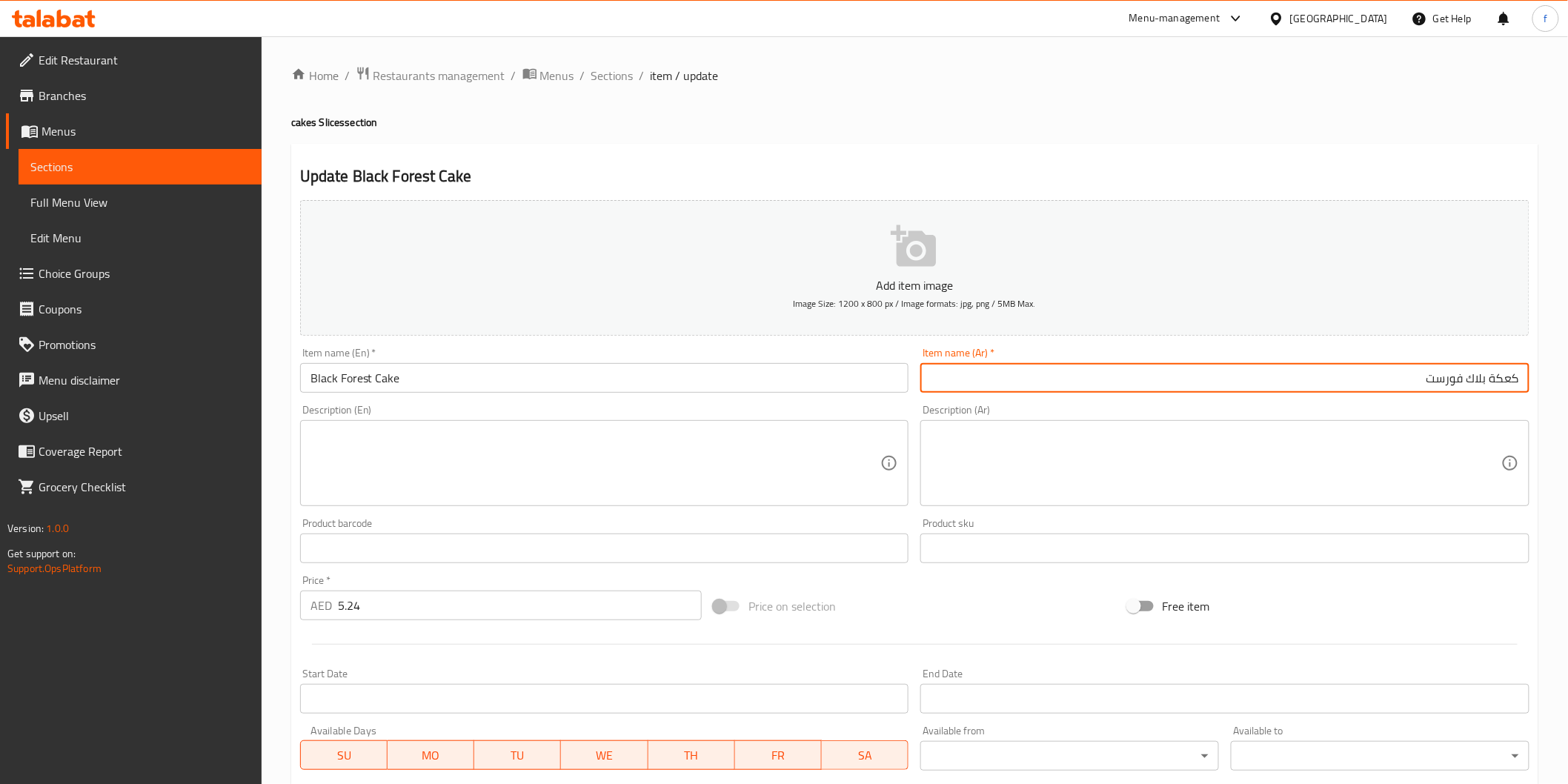
click at [1502, 380] on input "كعكة بلاك فورست" at bounding box center [1225, 378] width 609 height 30
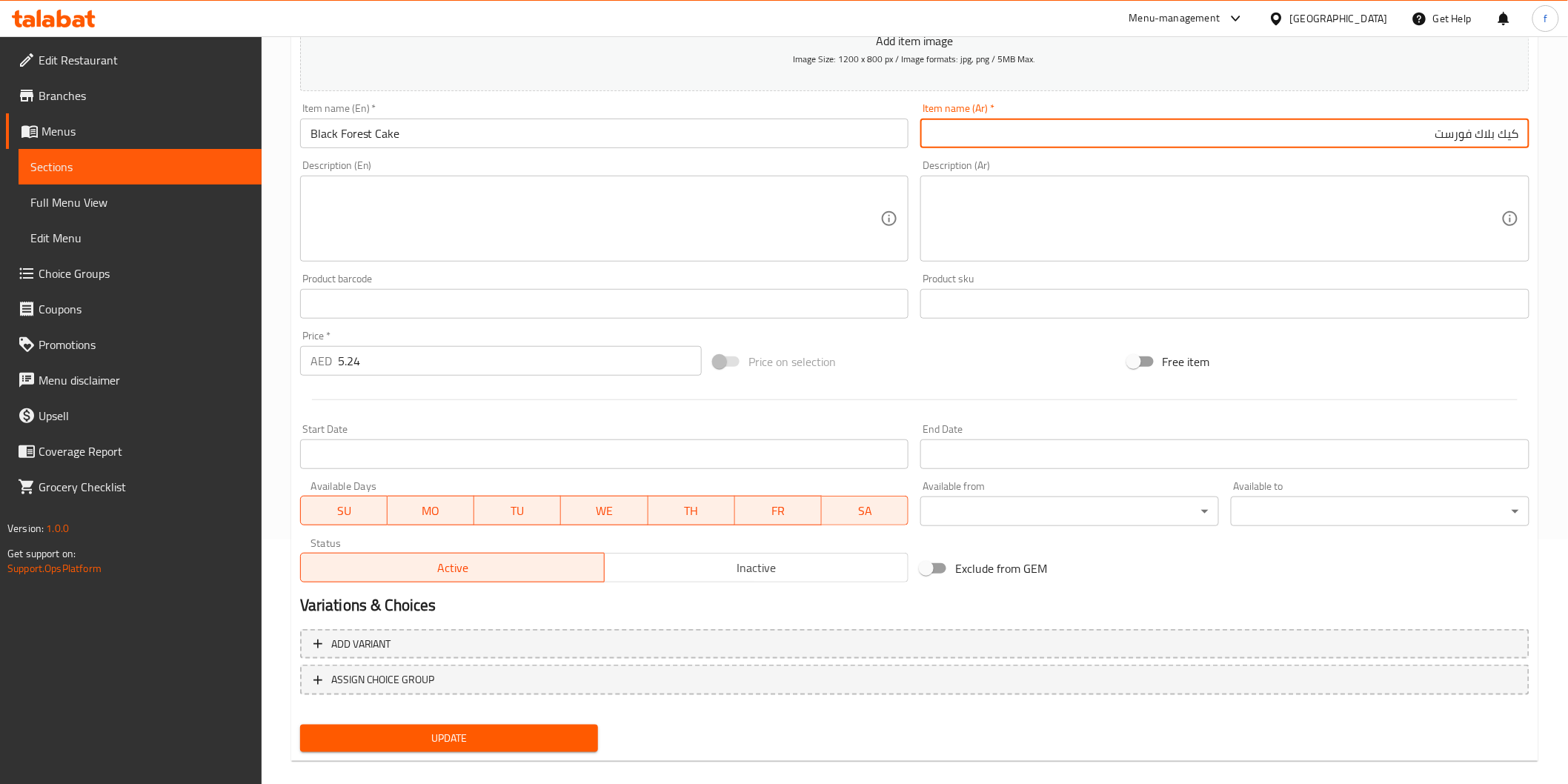
scroll to position [260, 0]
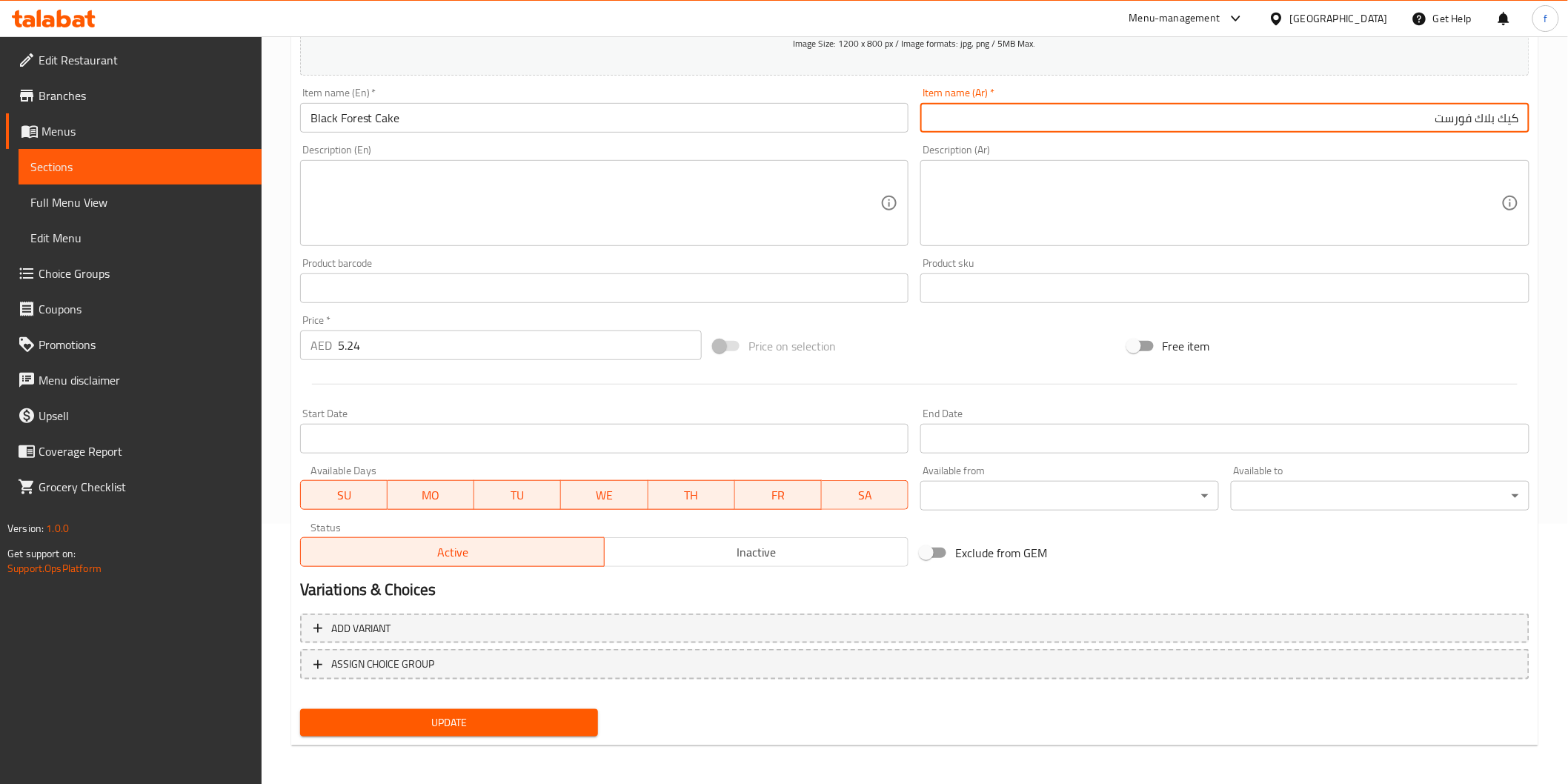
type input "كيك بلاك فورست"
click at [508, 724] on span "Update" at bounding box center [450, 723] width 275 height 18
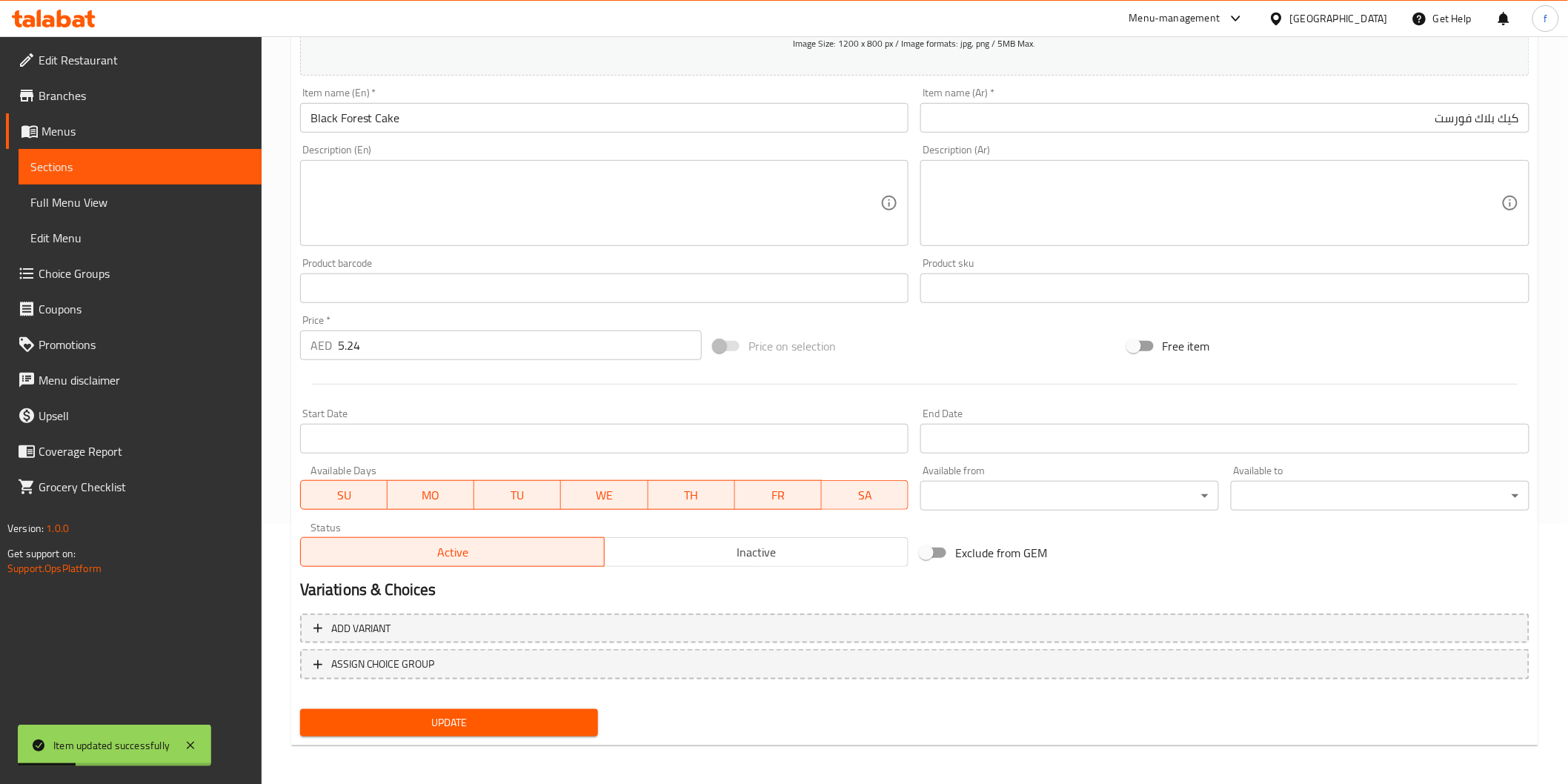
scroll to position [0, 0]
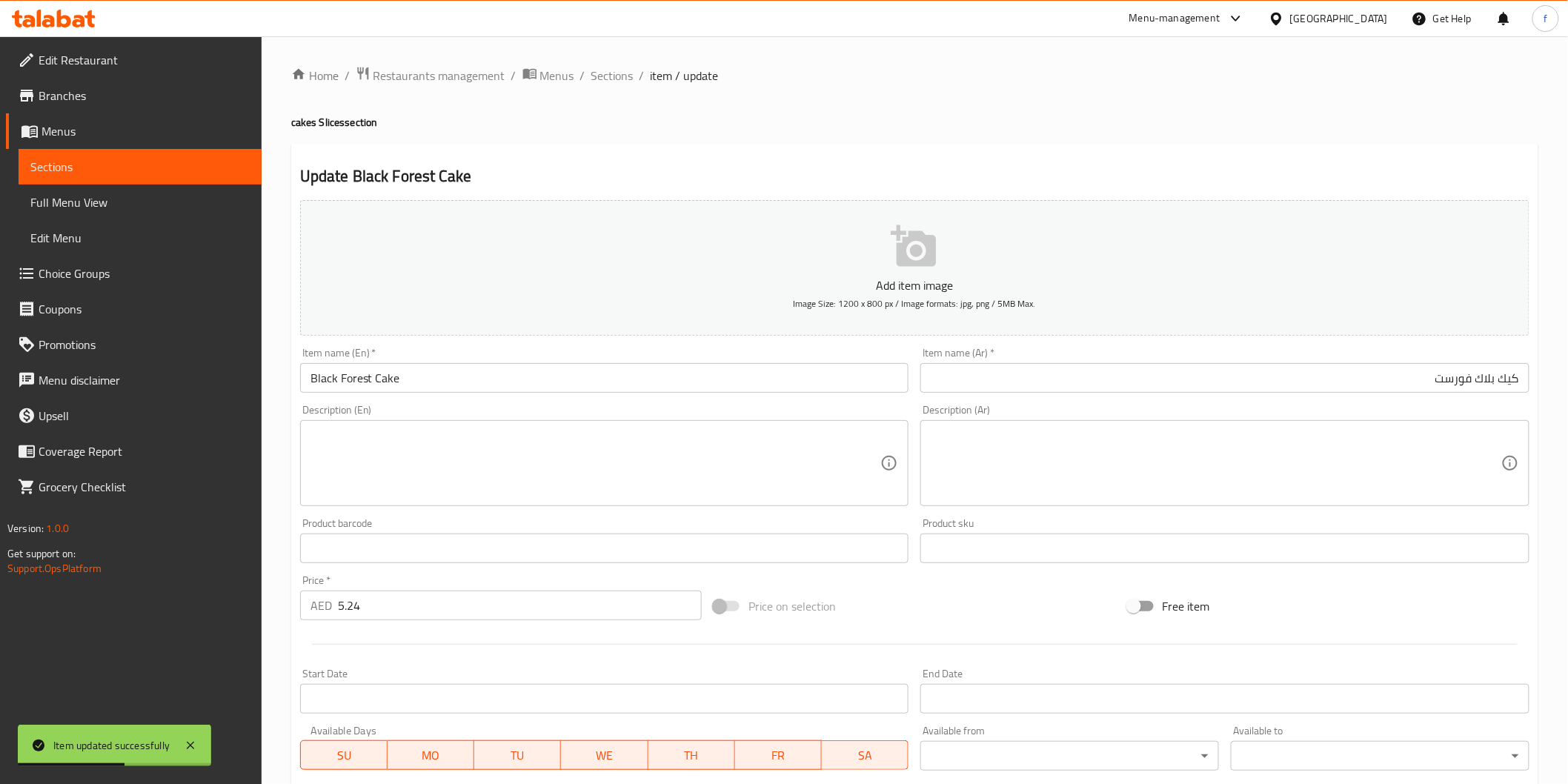
click at [606, 89] on div "Home / Restaurants management / Menus / Sections / item / update cakes Slices s…" at bounding box center [915, 541] width 1247 height 951
click at [611, 82] on span "Sections" at bounding box center [612, 75] width 42 height 18
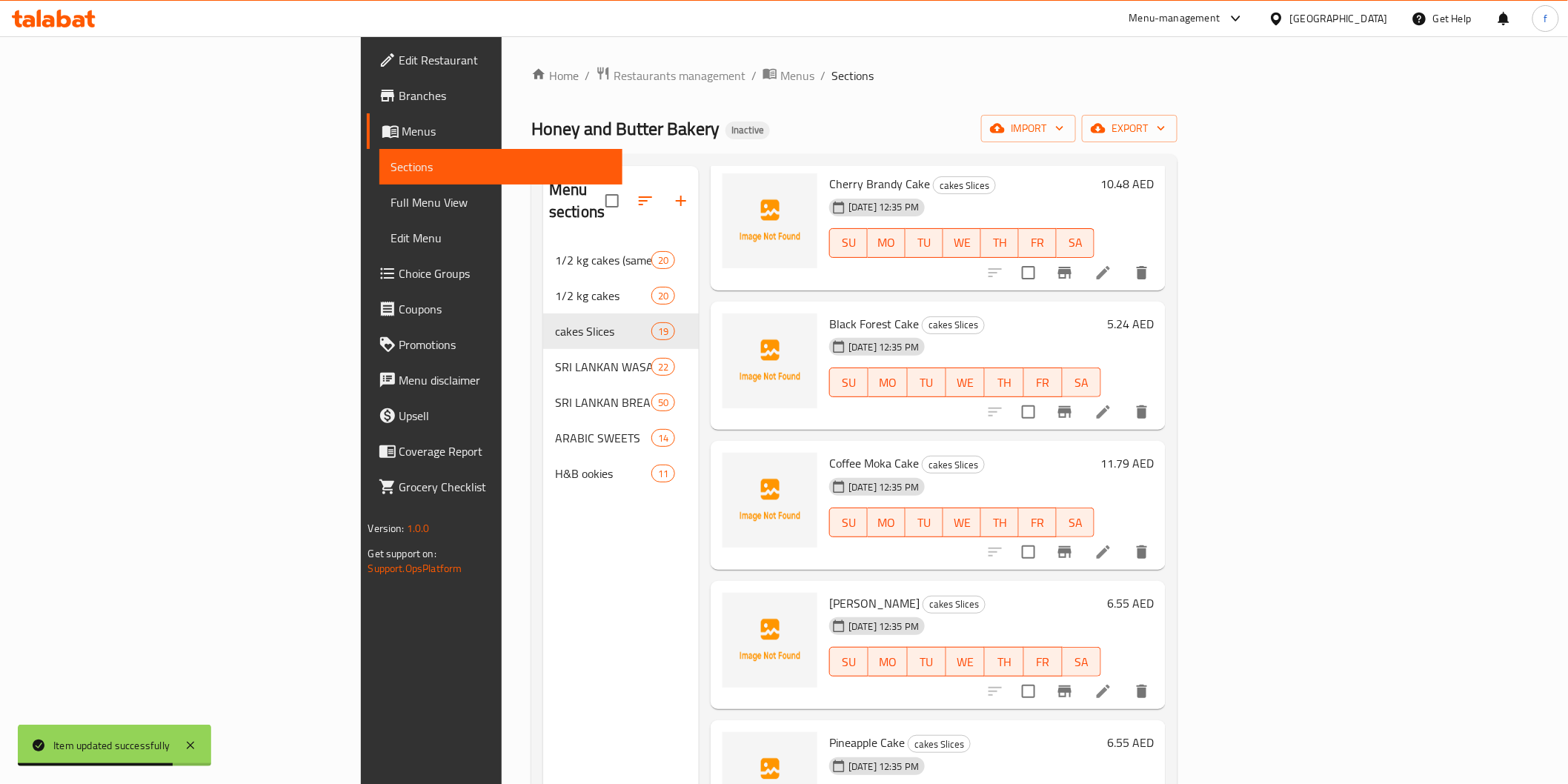
scroll to position [493, 0]
click at [1112, 404] on icon at bounding box center [1103, 412] width 18 height 18
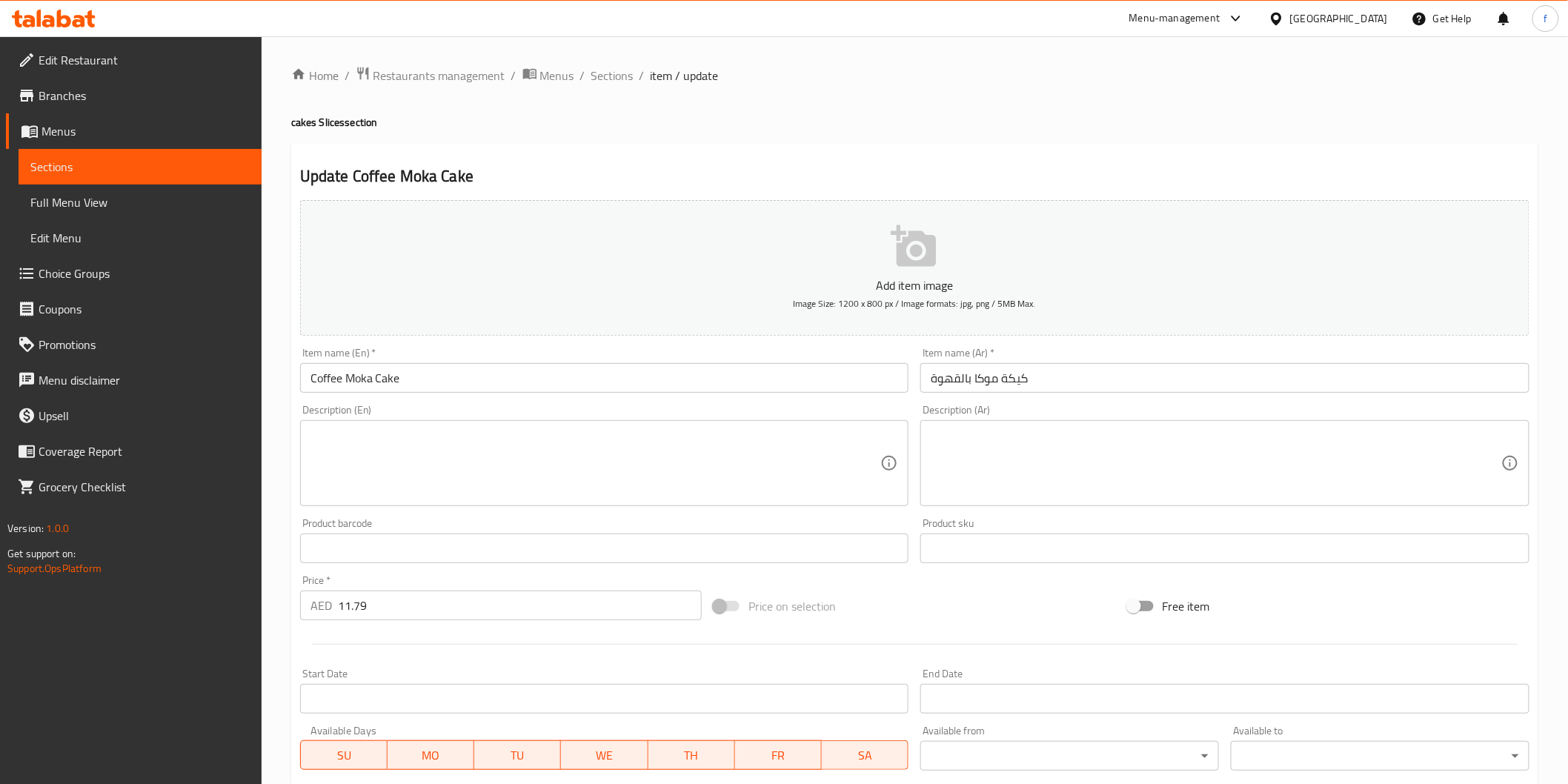
click at [1189, 376] on input "كيكة موكا بالقهوة" at bounding box center [1225, 378] width 609 height 30
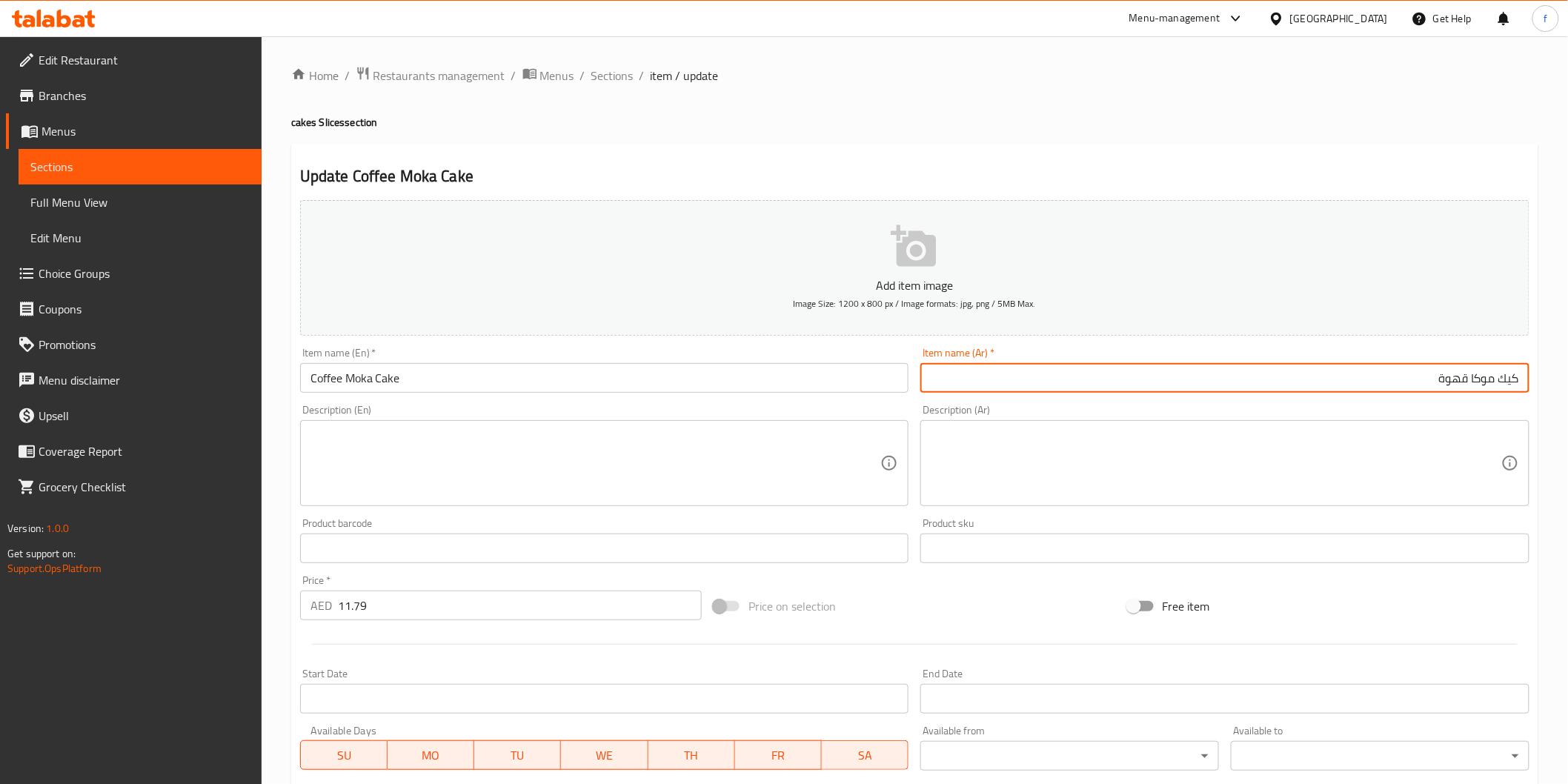
type input "كيك موكا قهوة"
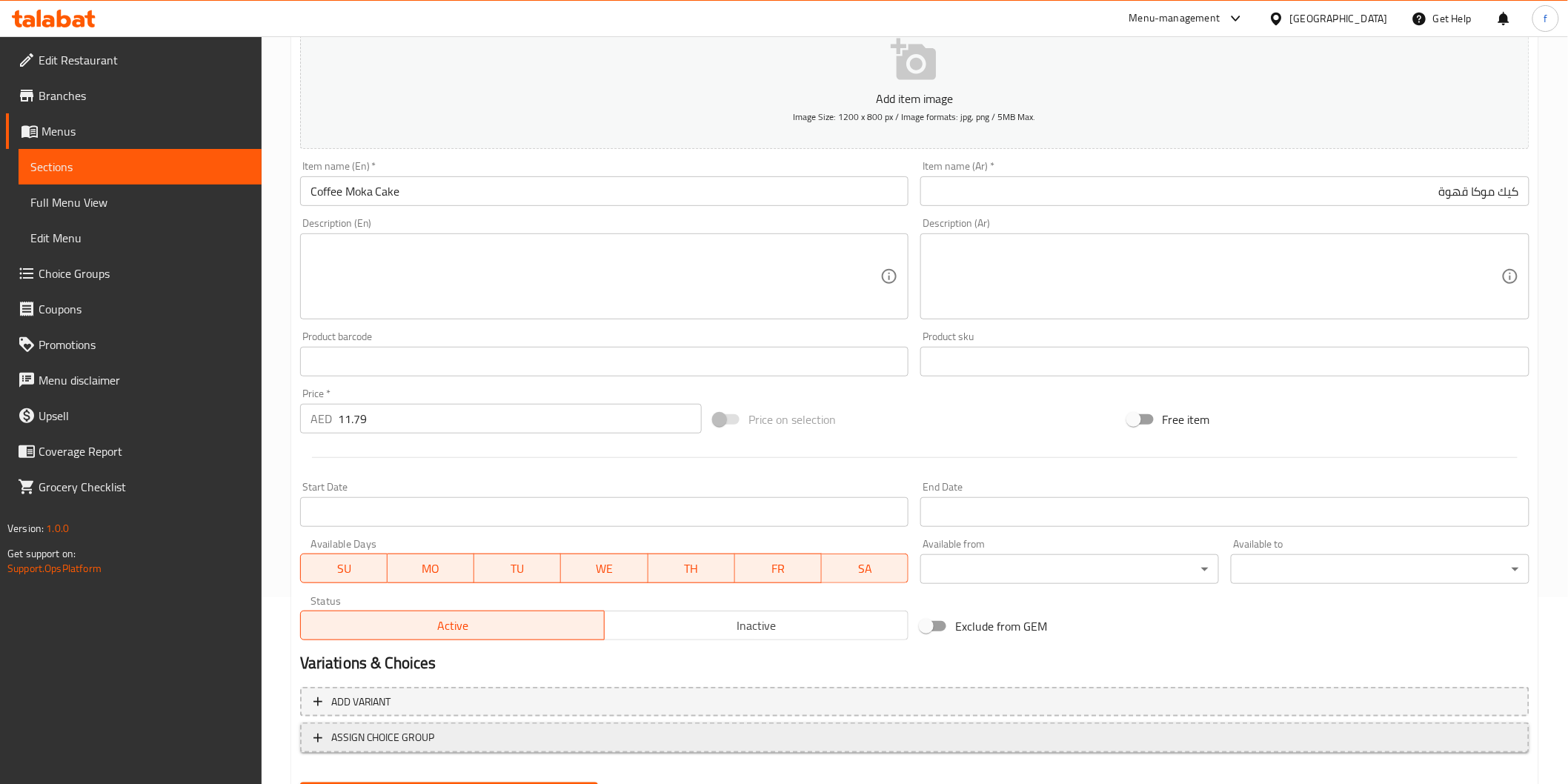
scroll to position [260, 0]
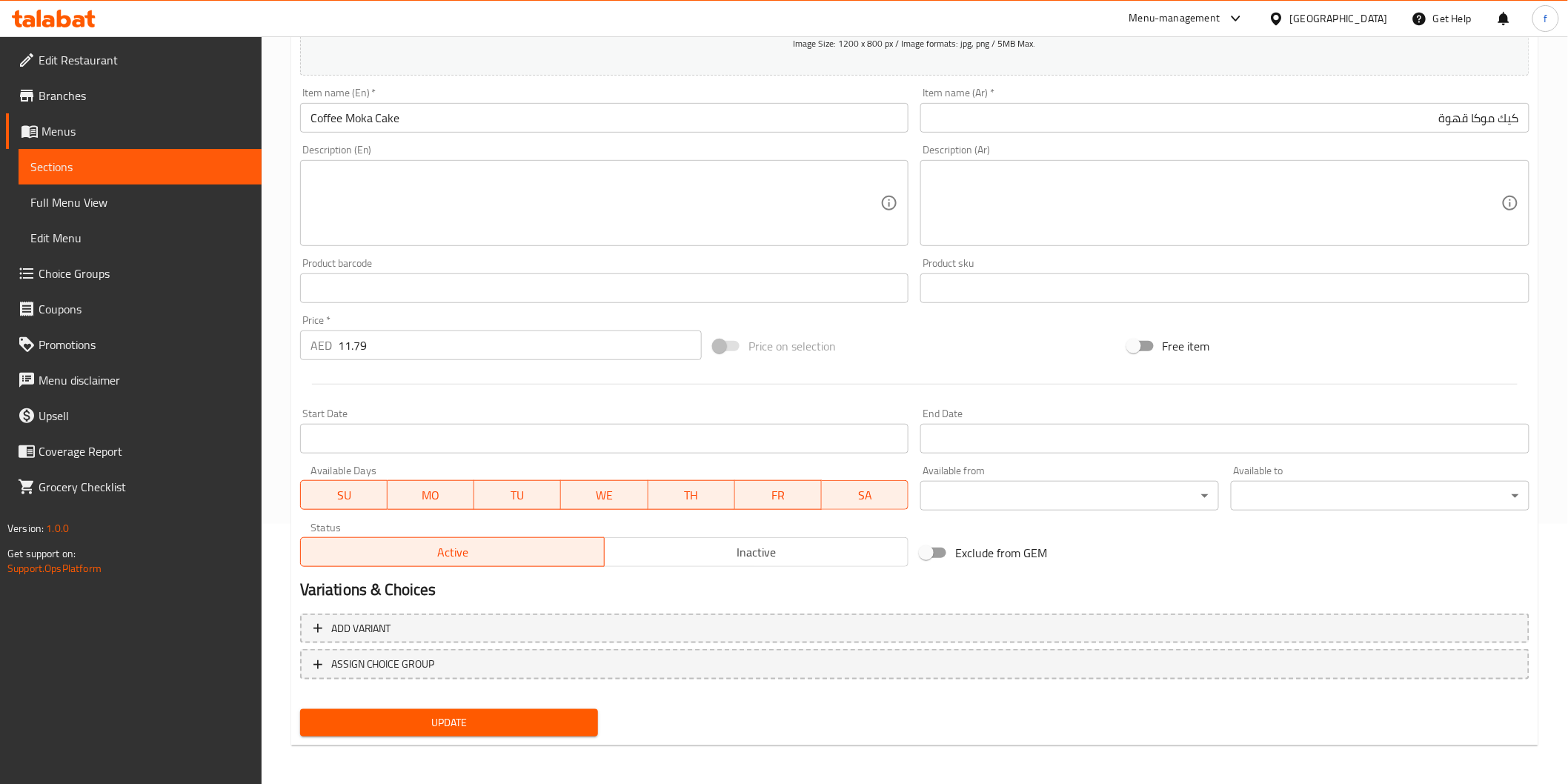
click at [453, 718] on span "Update" at bounding box center [450, 723] width 275 height 18
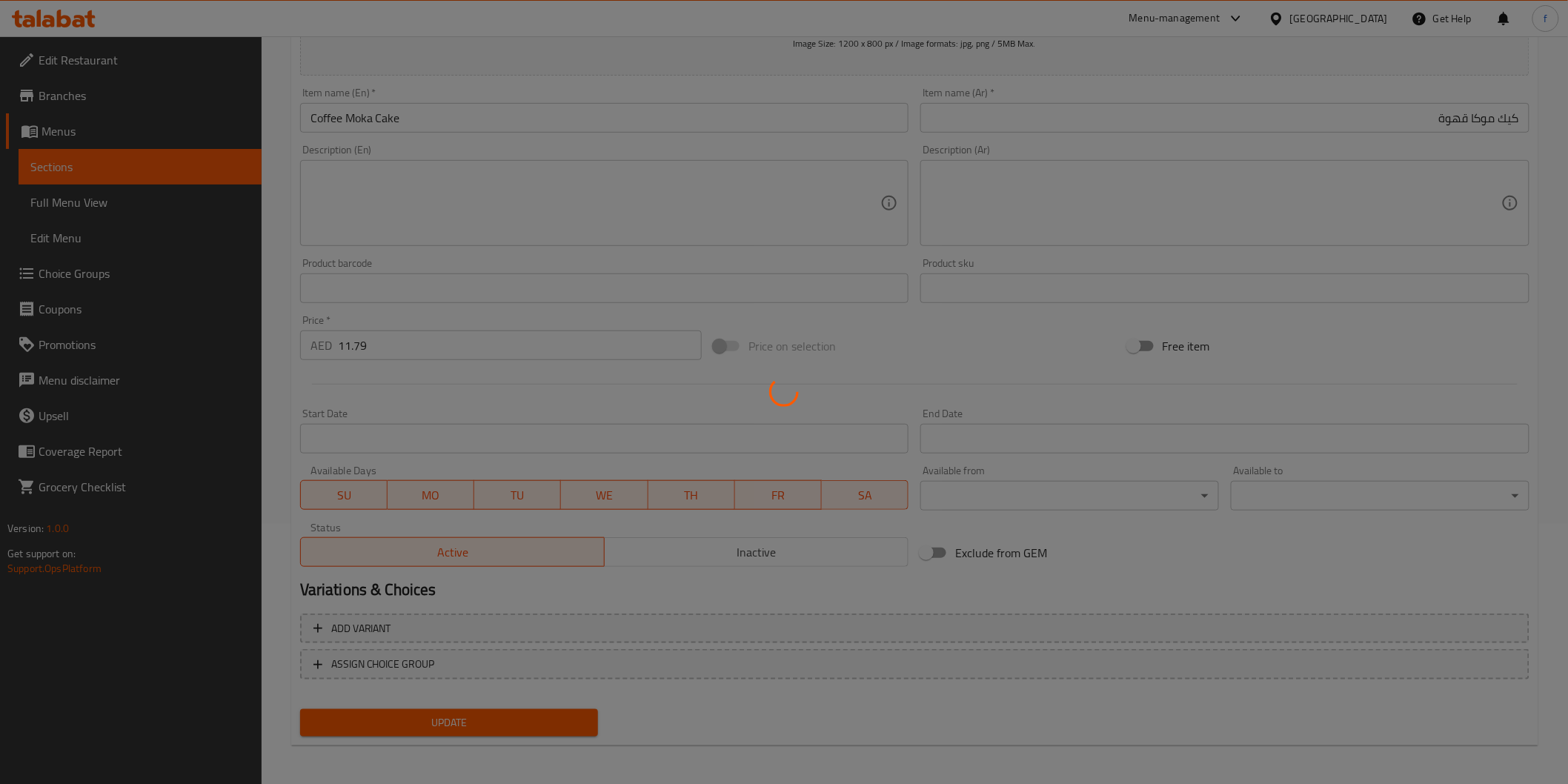
scroll to position [0, 0]
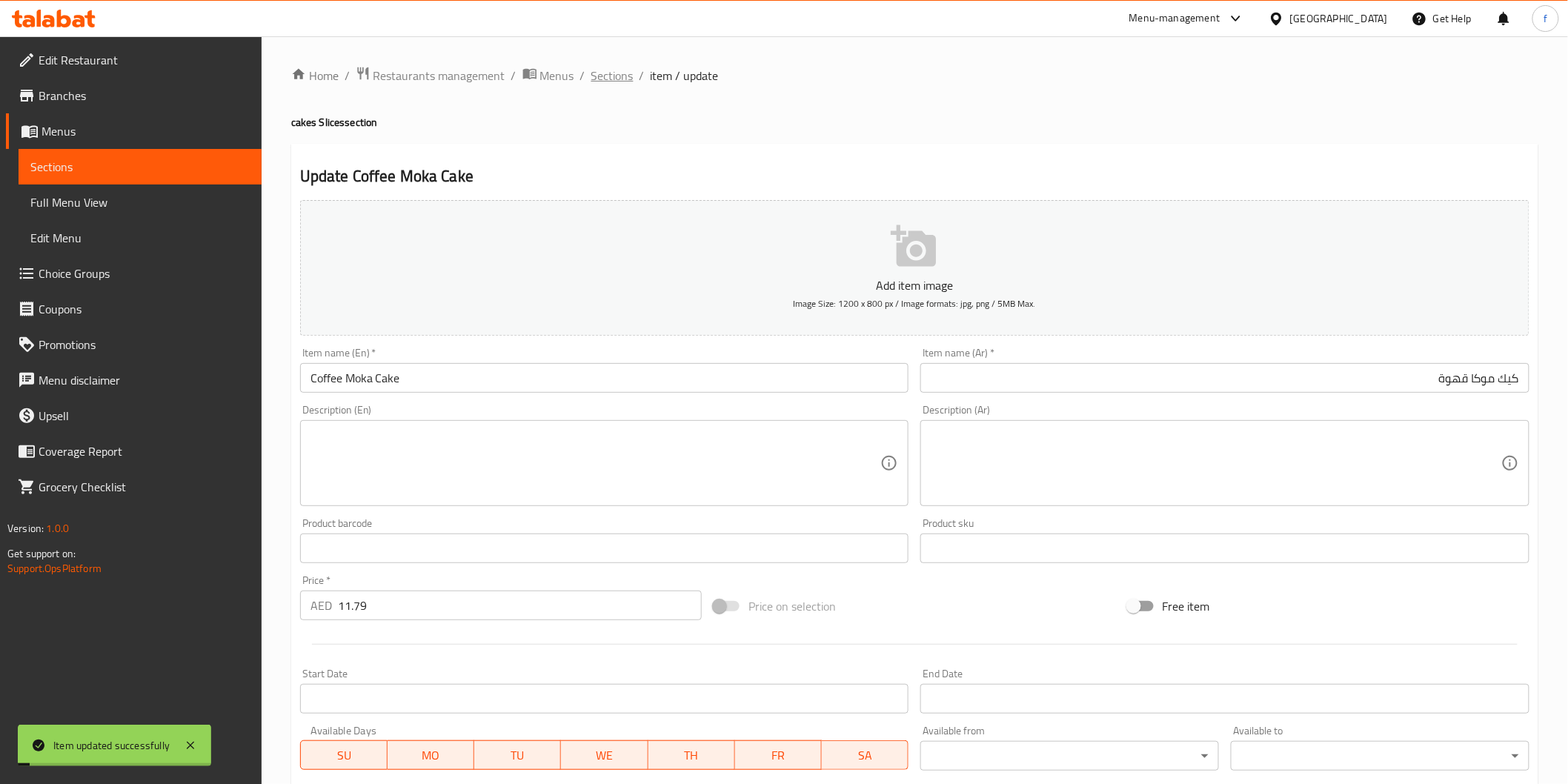
click at [618, 71] on span "Sections" at bounding box center [612, 75] width 42 height 18
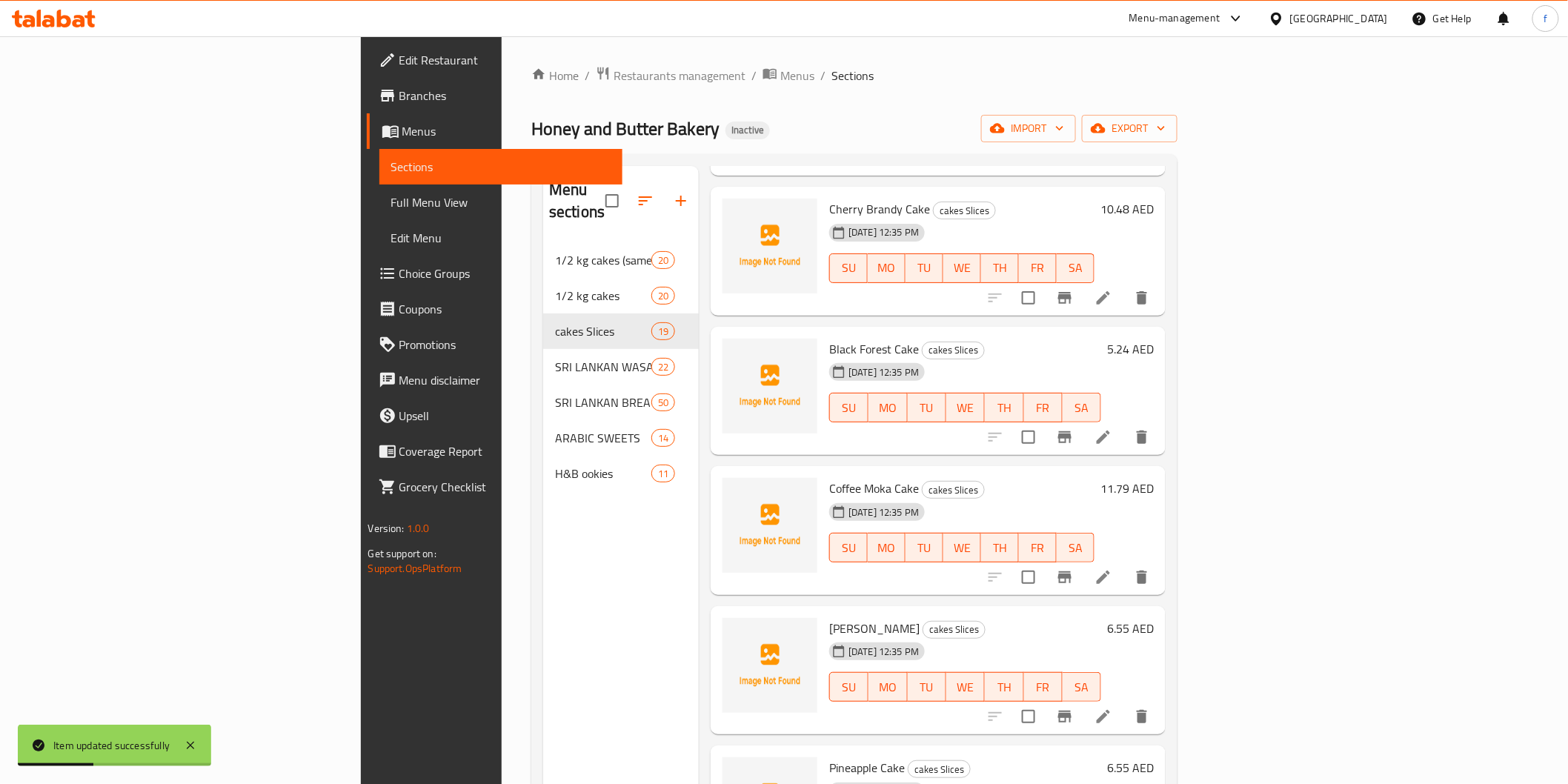
scroll to position [493, 0]
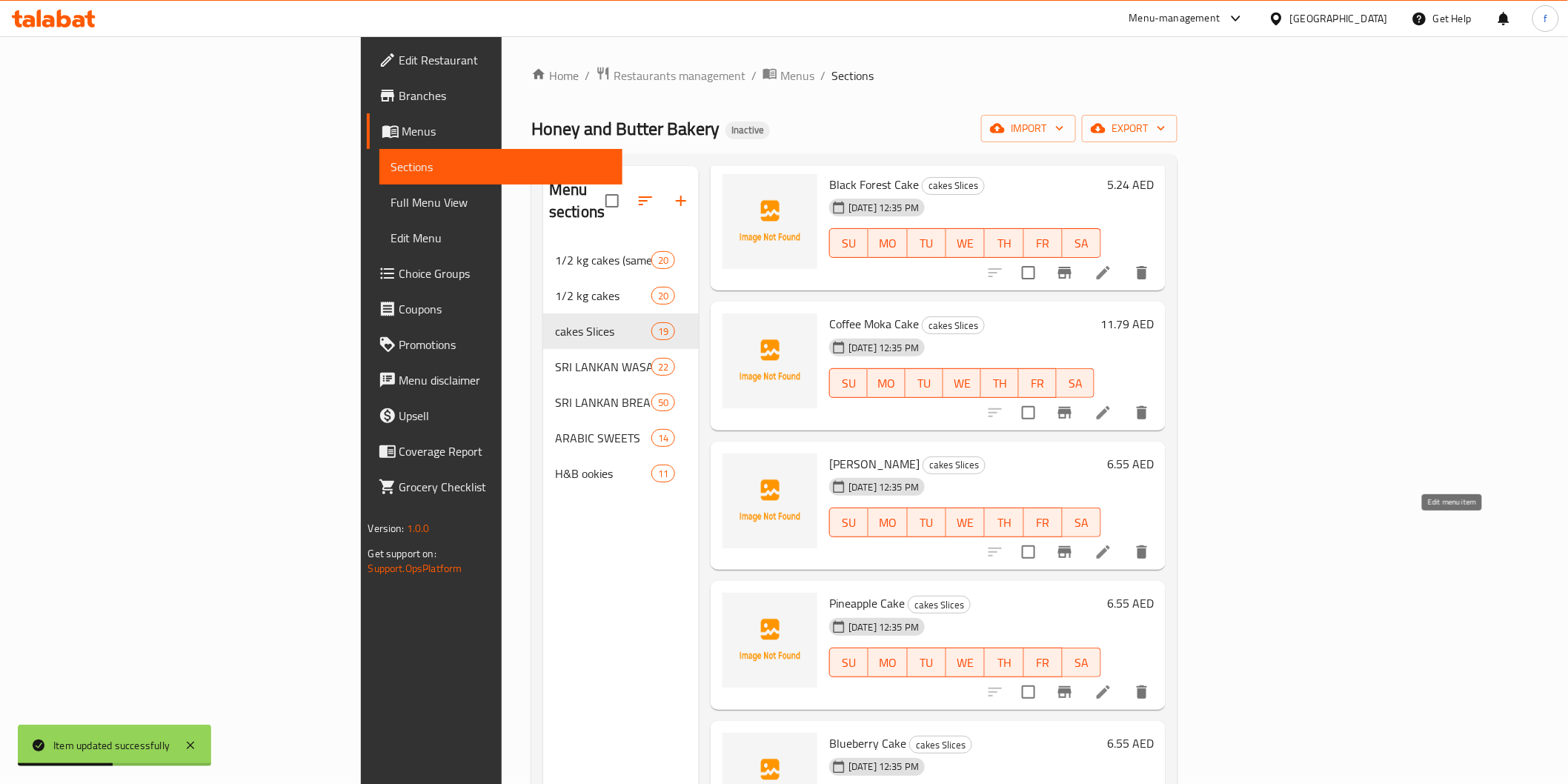
click at [1112, 544] on icon at bounding box center [1103, 552] width 18 height 18
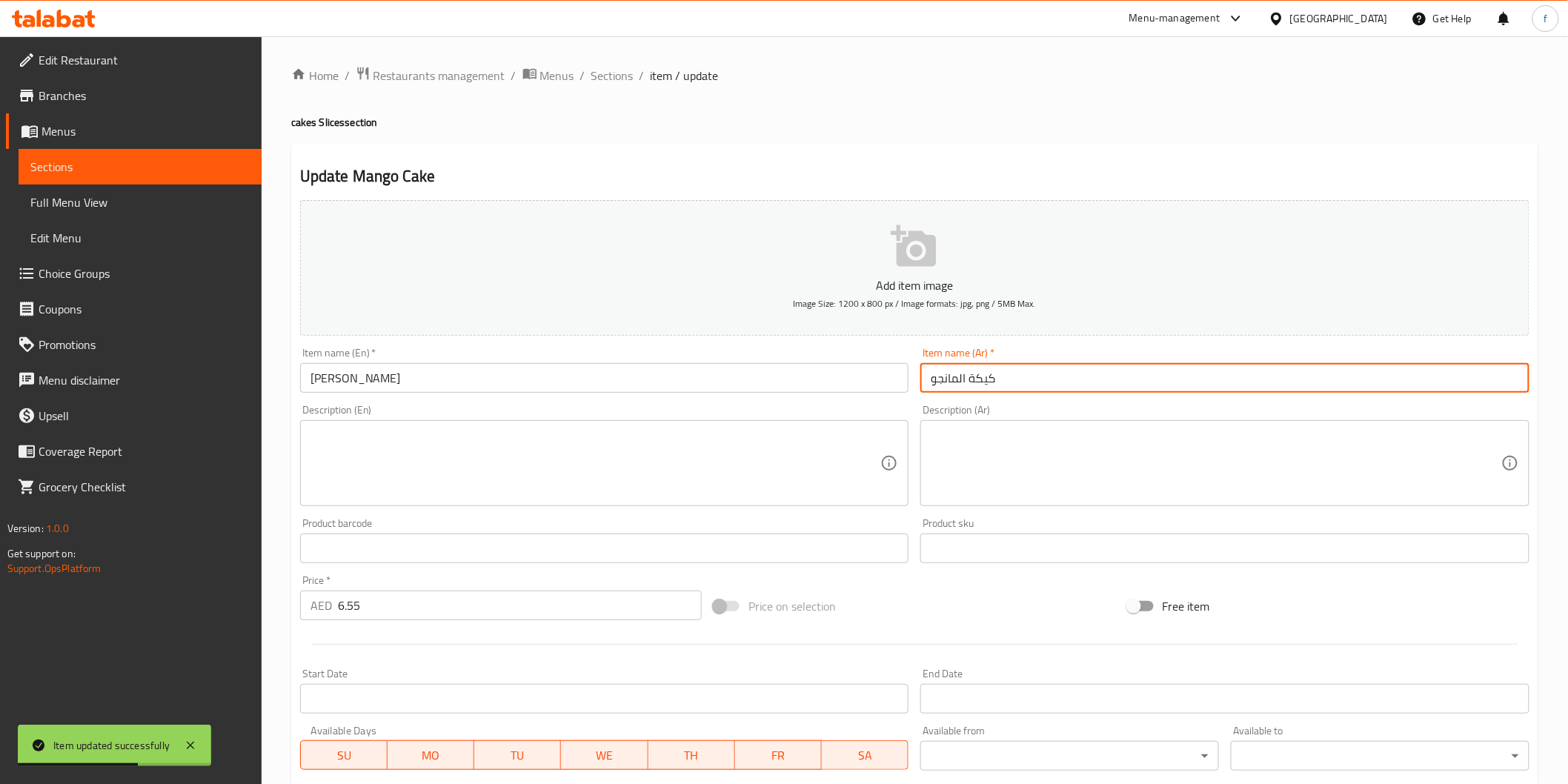
click at [1106, 375] on input "كيكة المانجو" at bounding box center [1225, 378] width 609 height 30
type input "كيك المانجو"
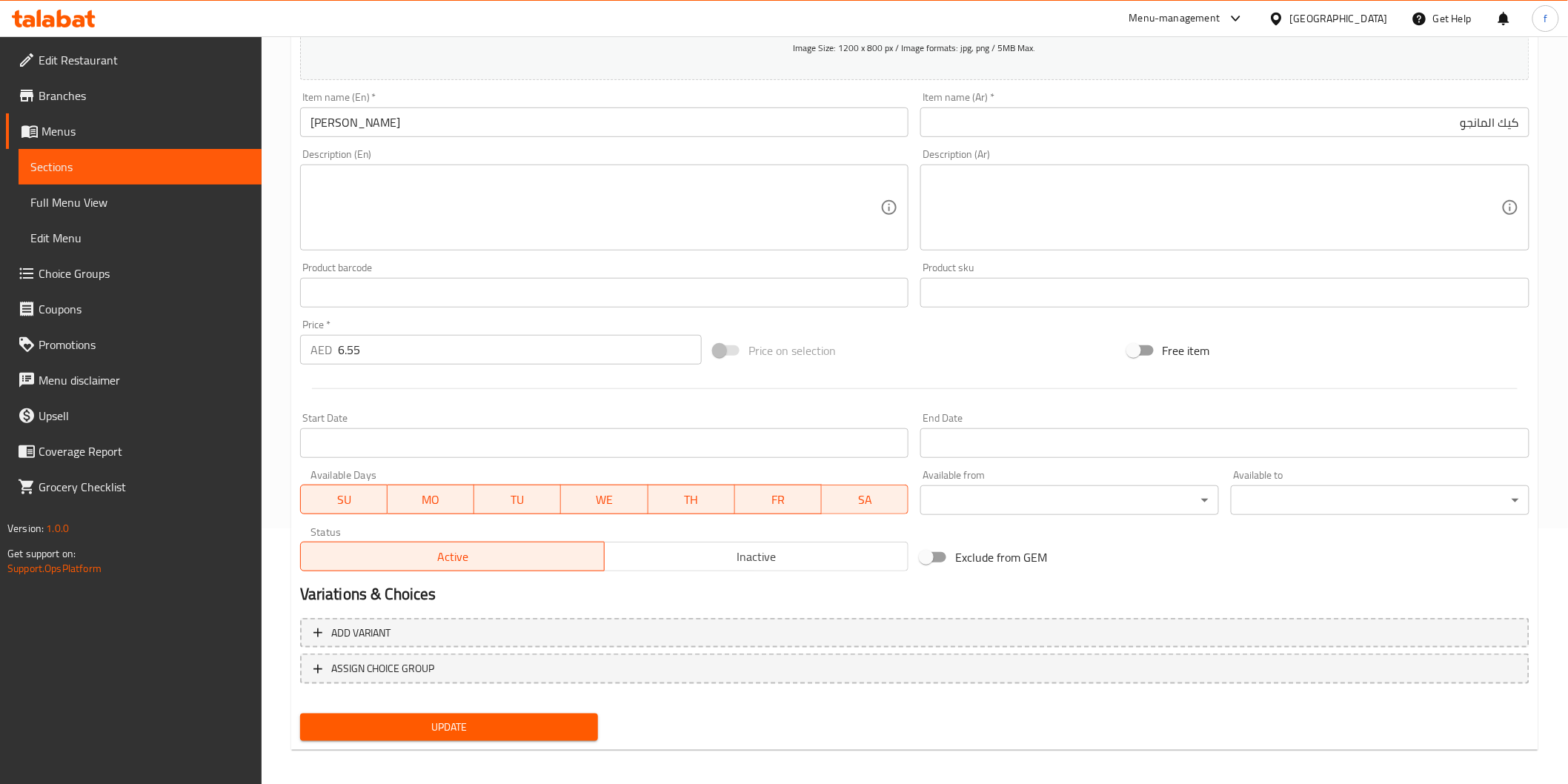
scroll to position [260, 0]
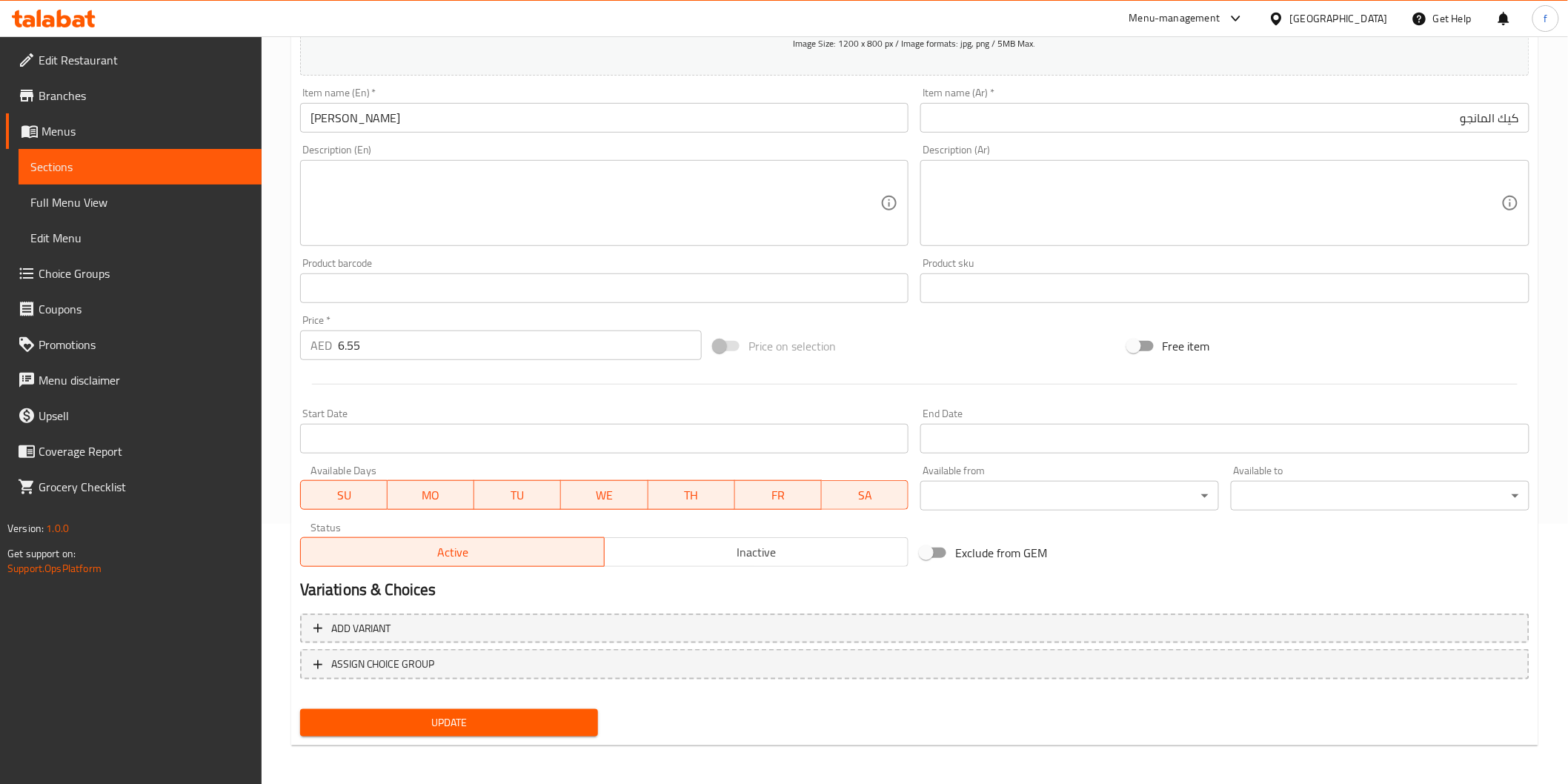
click at [442, 714] on span "Update" at bounding box center [450, 723] width 275 height 18
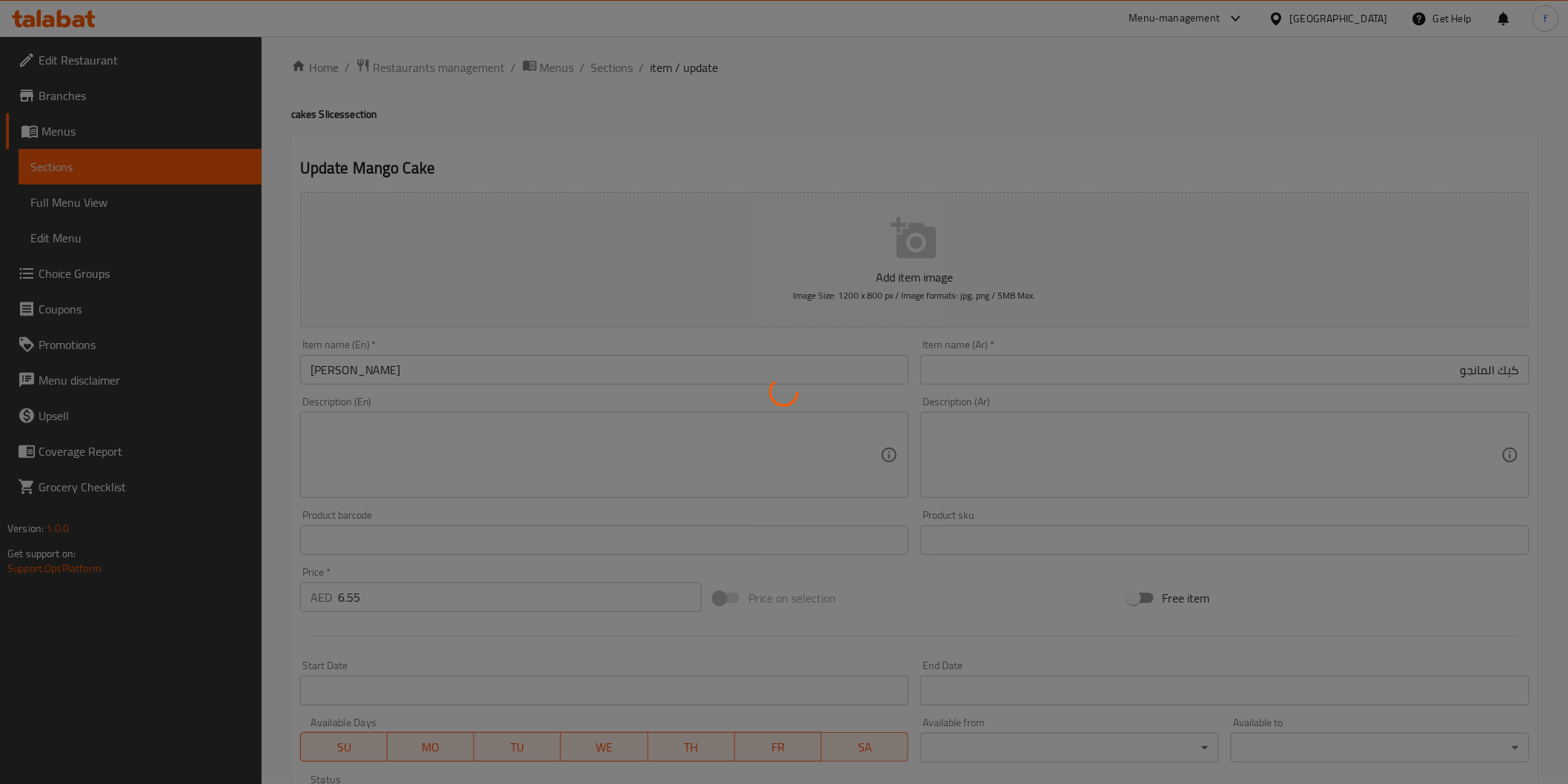
scroll to position [0, 0]
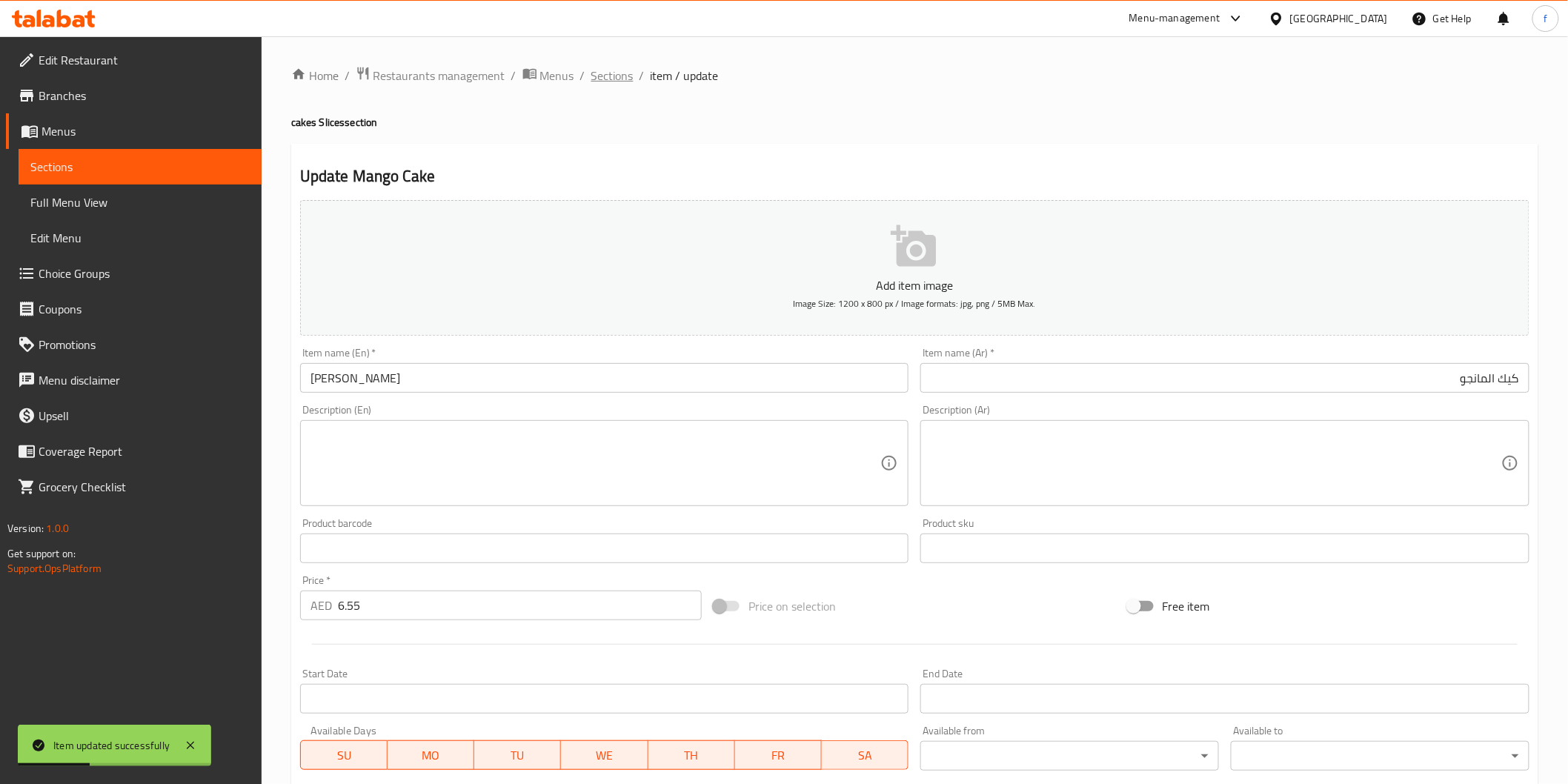
click at [605, 82] on span "Sections" at bounding box center [612, 75] width 42 height 18
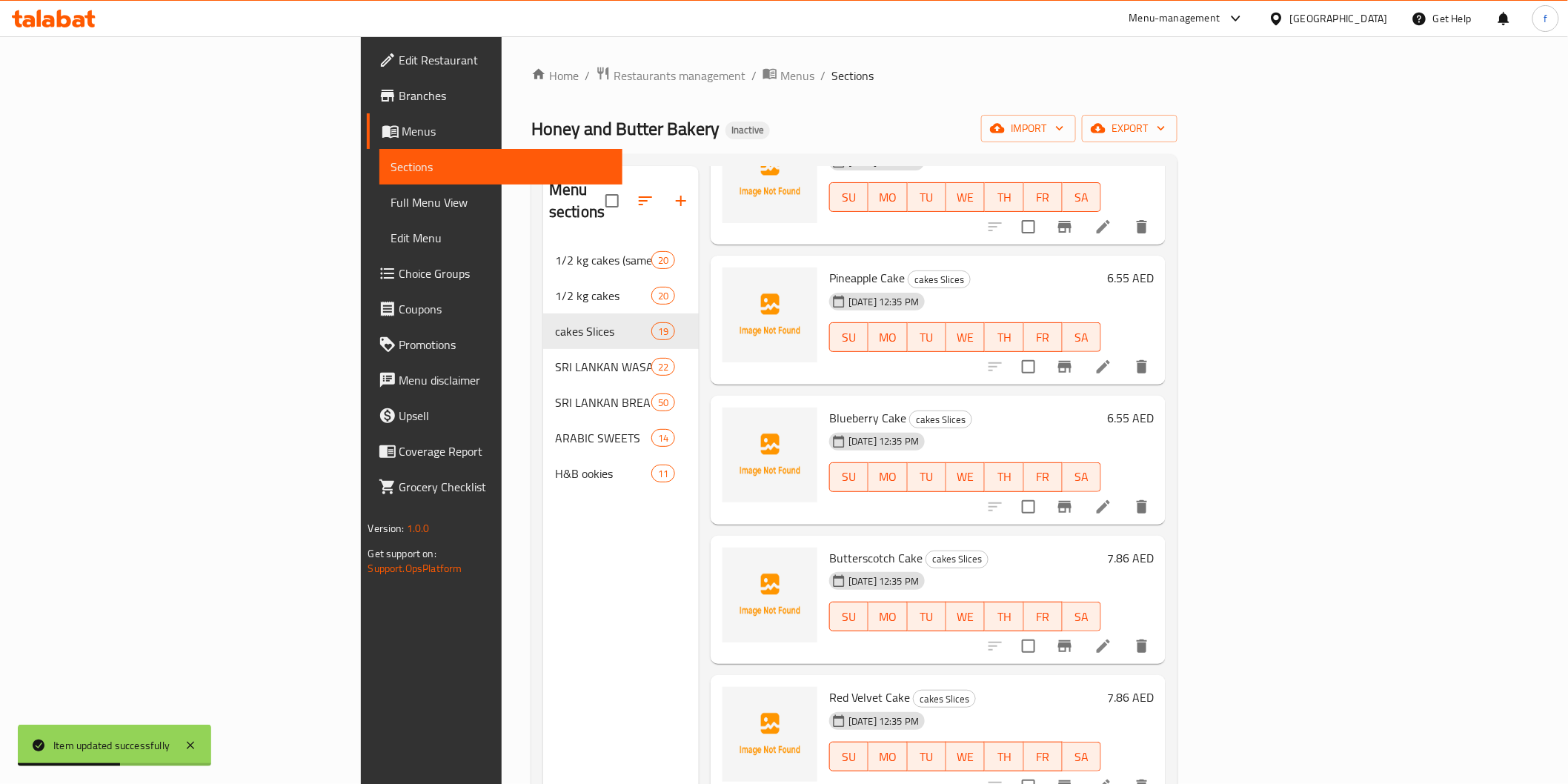
scroll to position [823, 0]
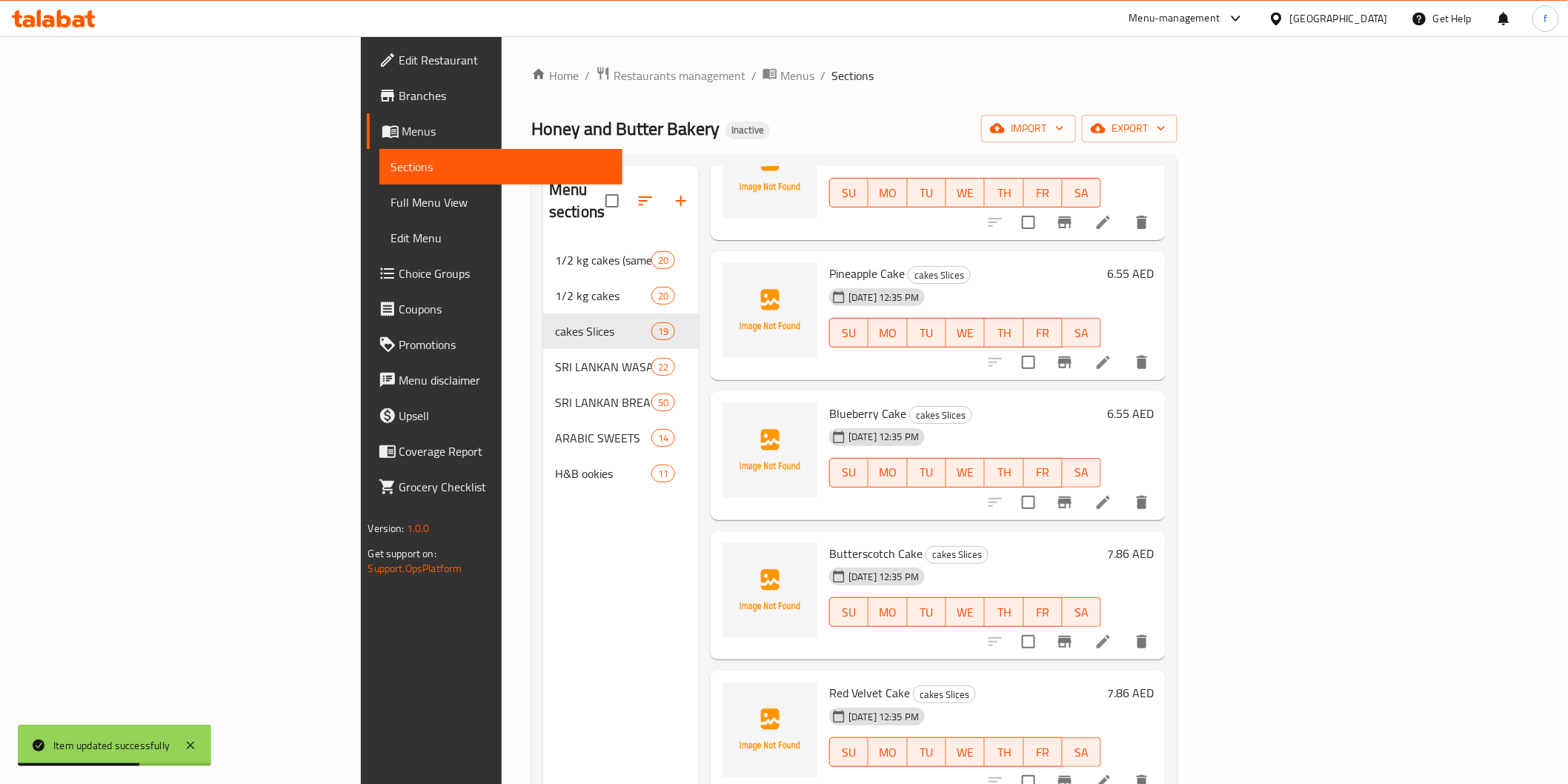
click at [1124, 349] on li at bounding box center [1103, 362] width 41 height 27
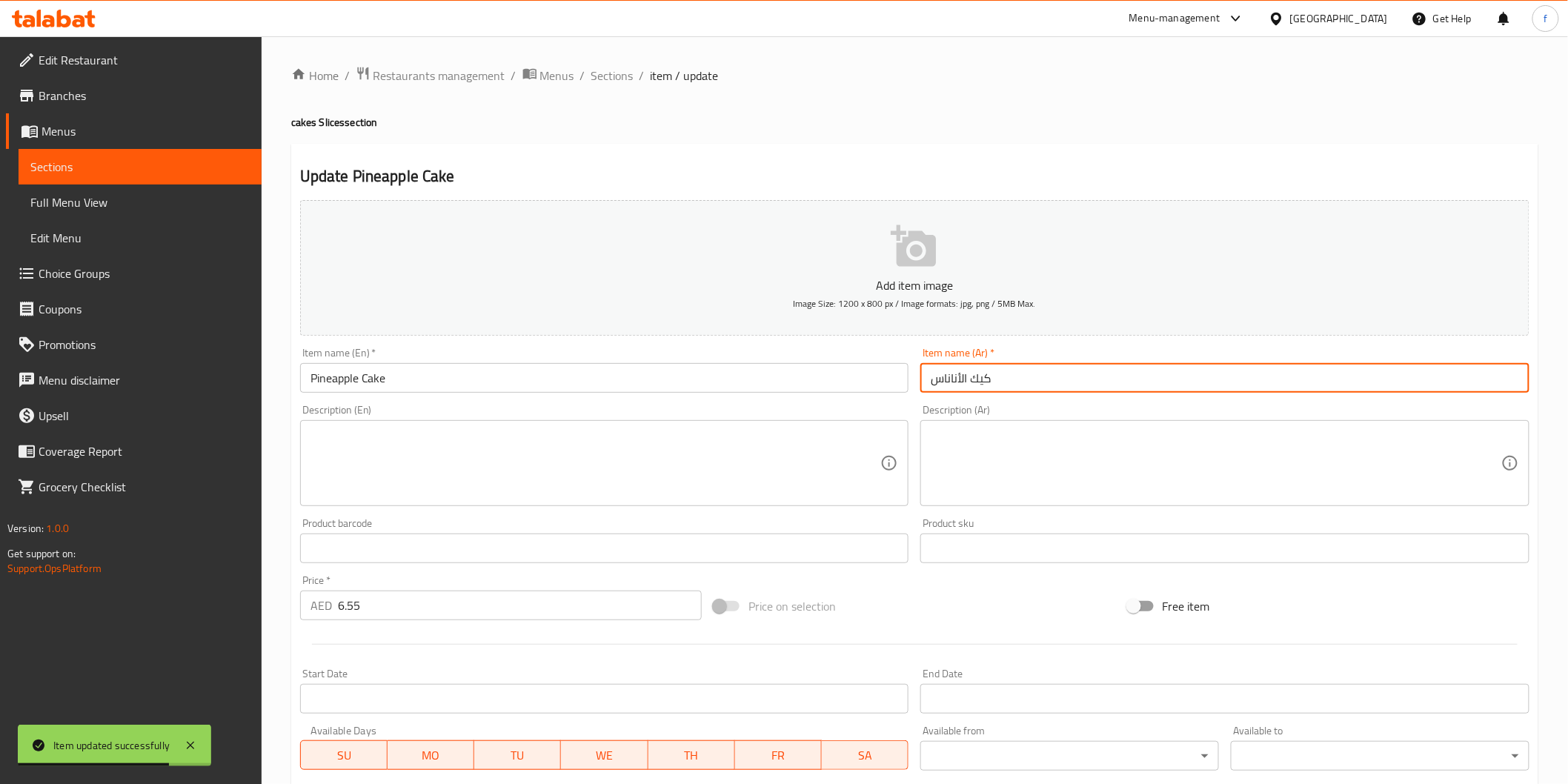
click at [1058, 384] on input "كيك الأناناس" at bounding box center [1225, 378] width 609 height 30
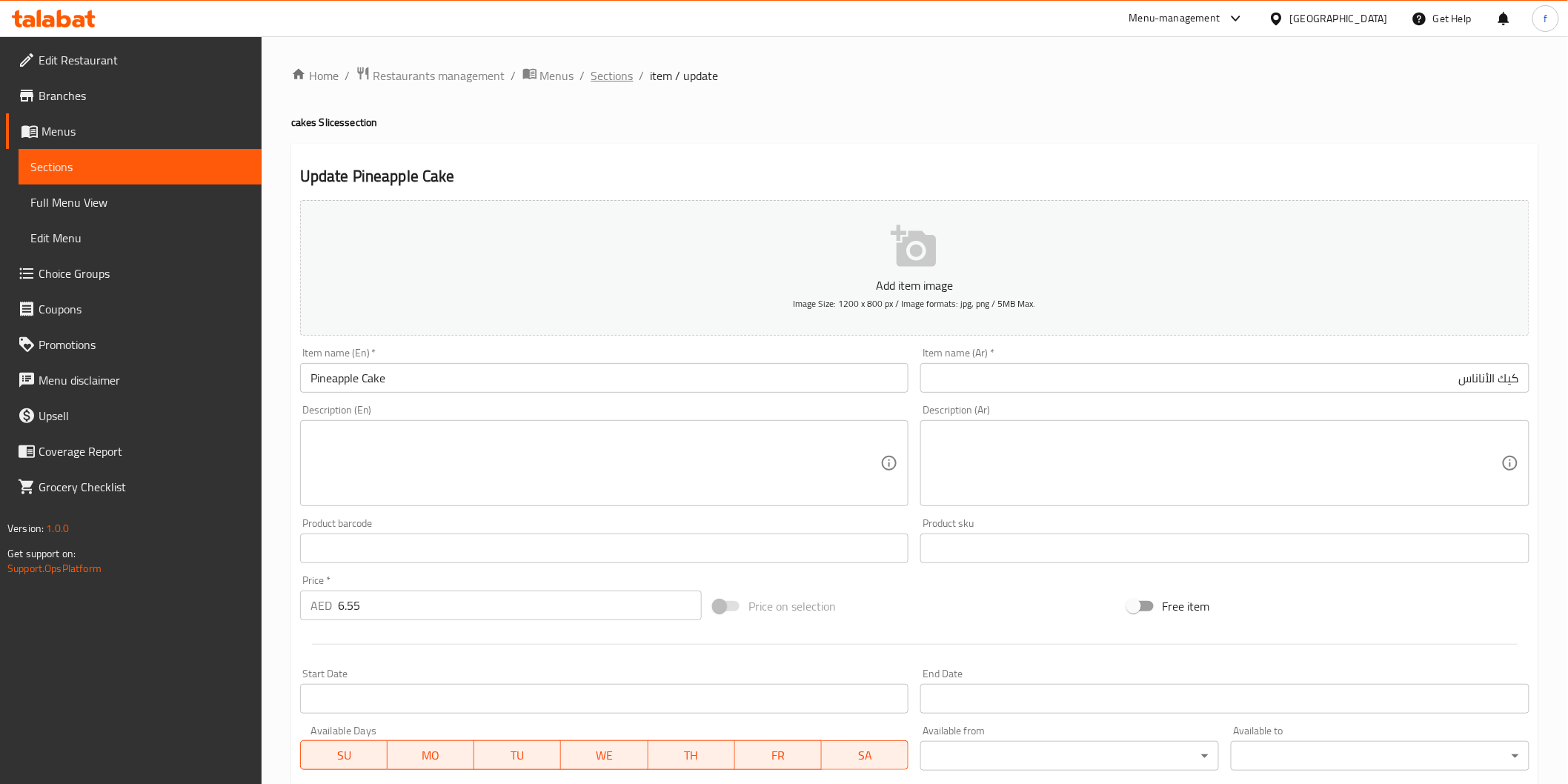
click at [600, 74] on span "Sections" at bounding box center [612, 75] width 42 height 18
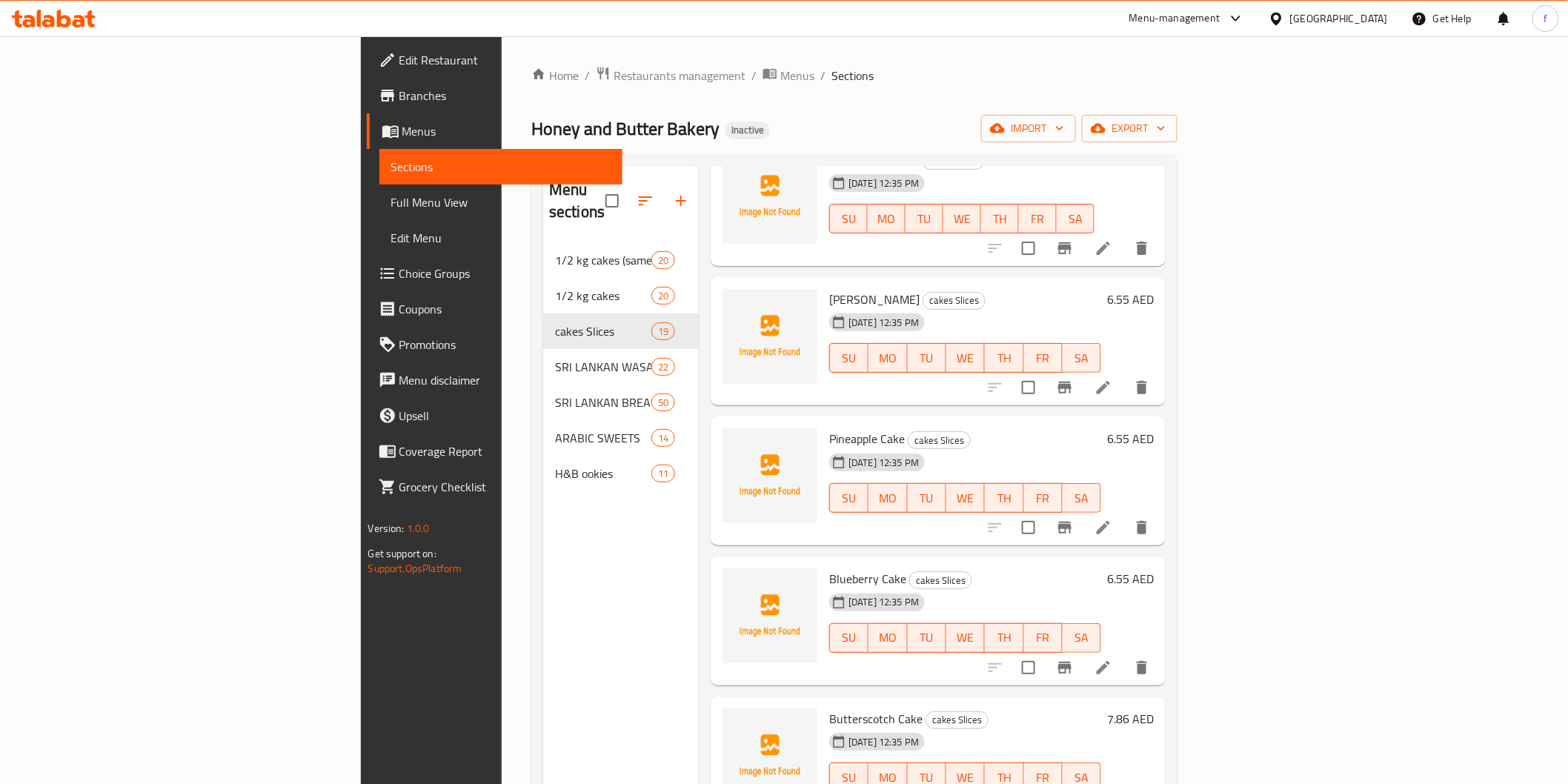
scroll to position [823, 0]
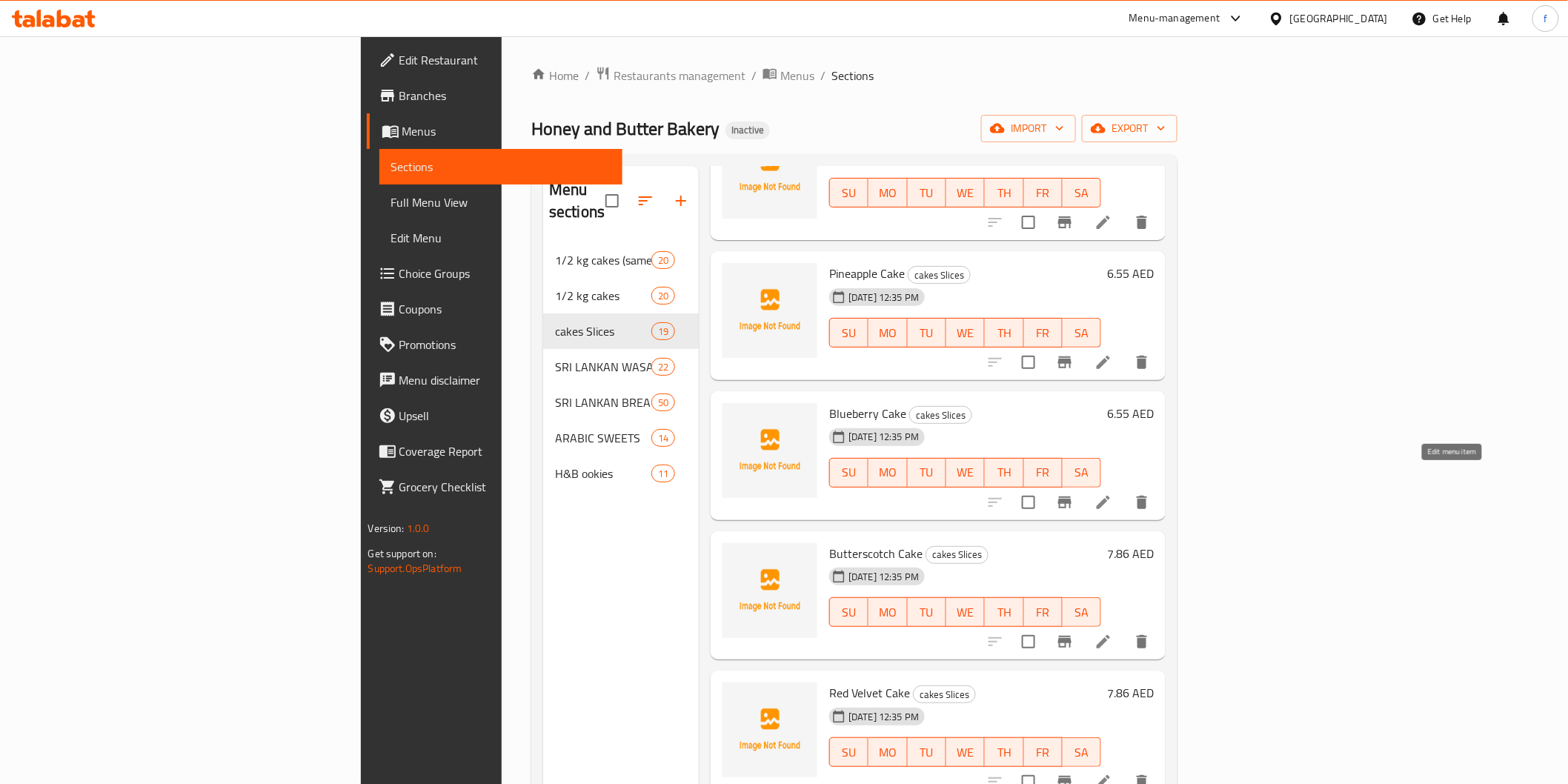
click at [1110, 495] on icon at bounding box center [1103, 502] width 13 height 13
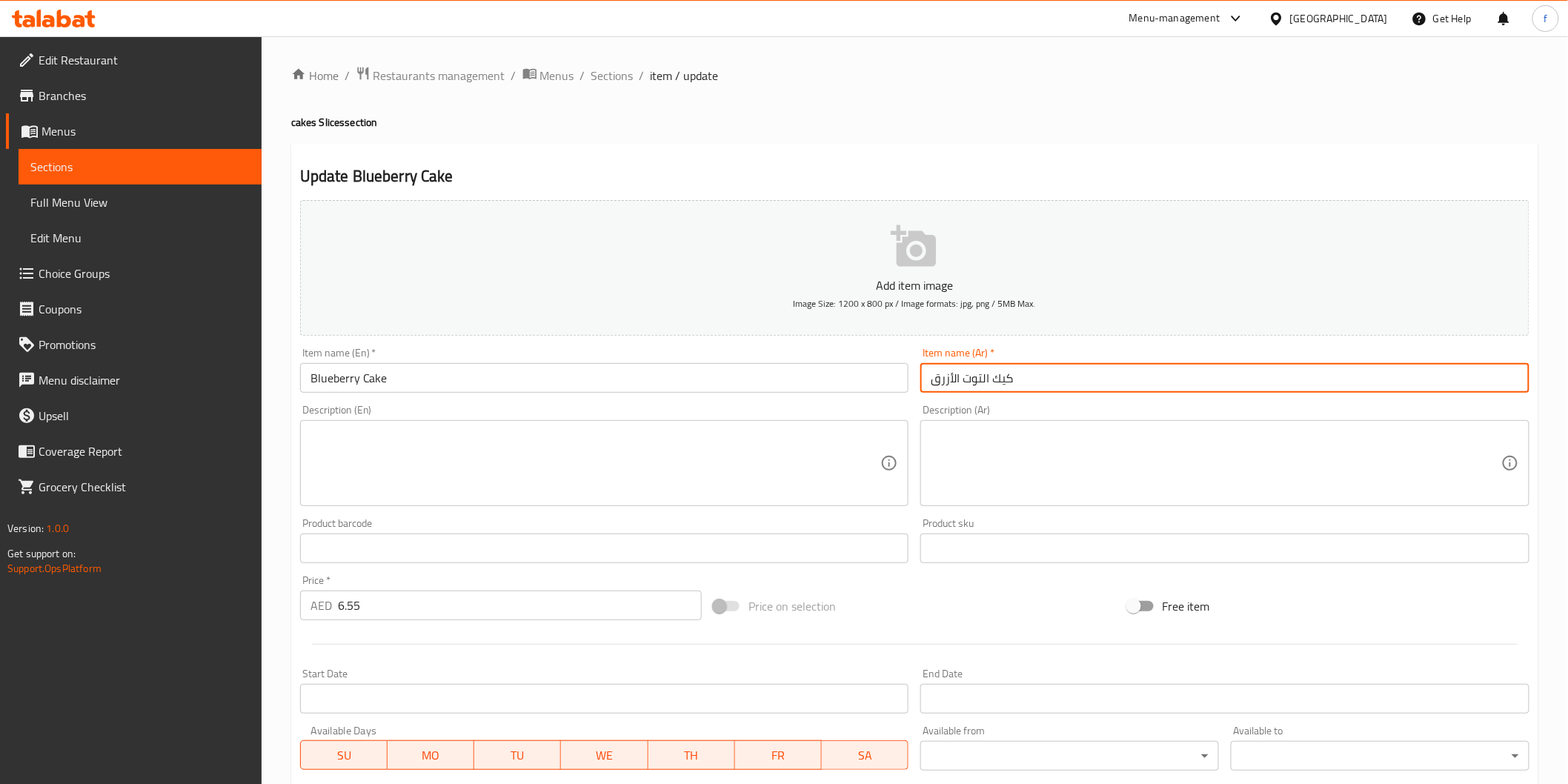
click at [1175, 389] on input "كيك التوت الأزرق" at bounding box center [1225, 378] width 609 height 30
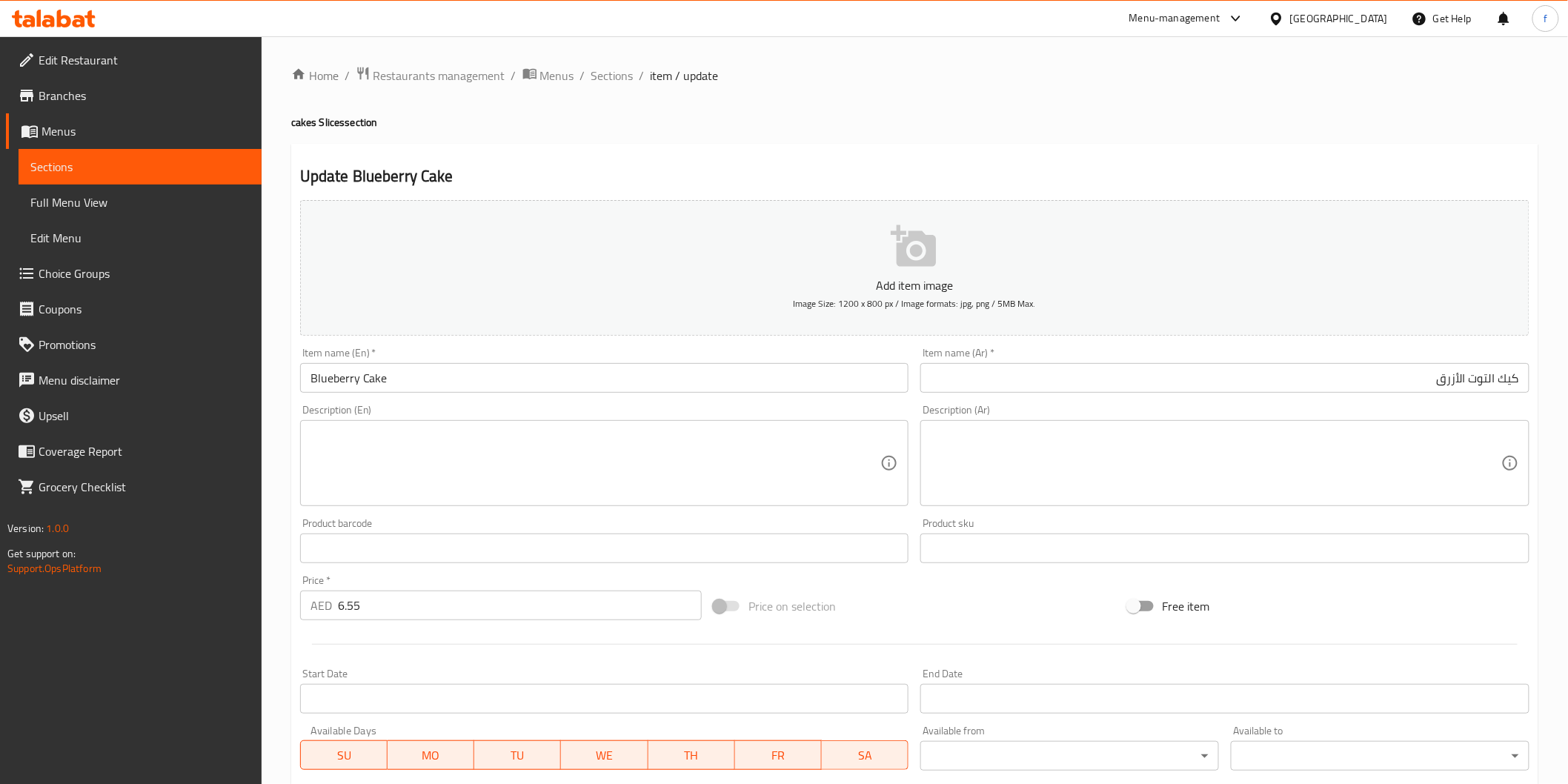
drag, startPoint x: 615, startPoint y: 76, endPoint x: 50, endPoint y: 366, distance: 635.1
click at [615, 76] on span "Sections" at bounding box center [612, 75] width 42 height 18
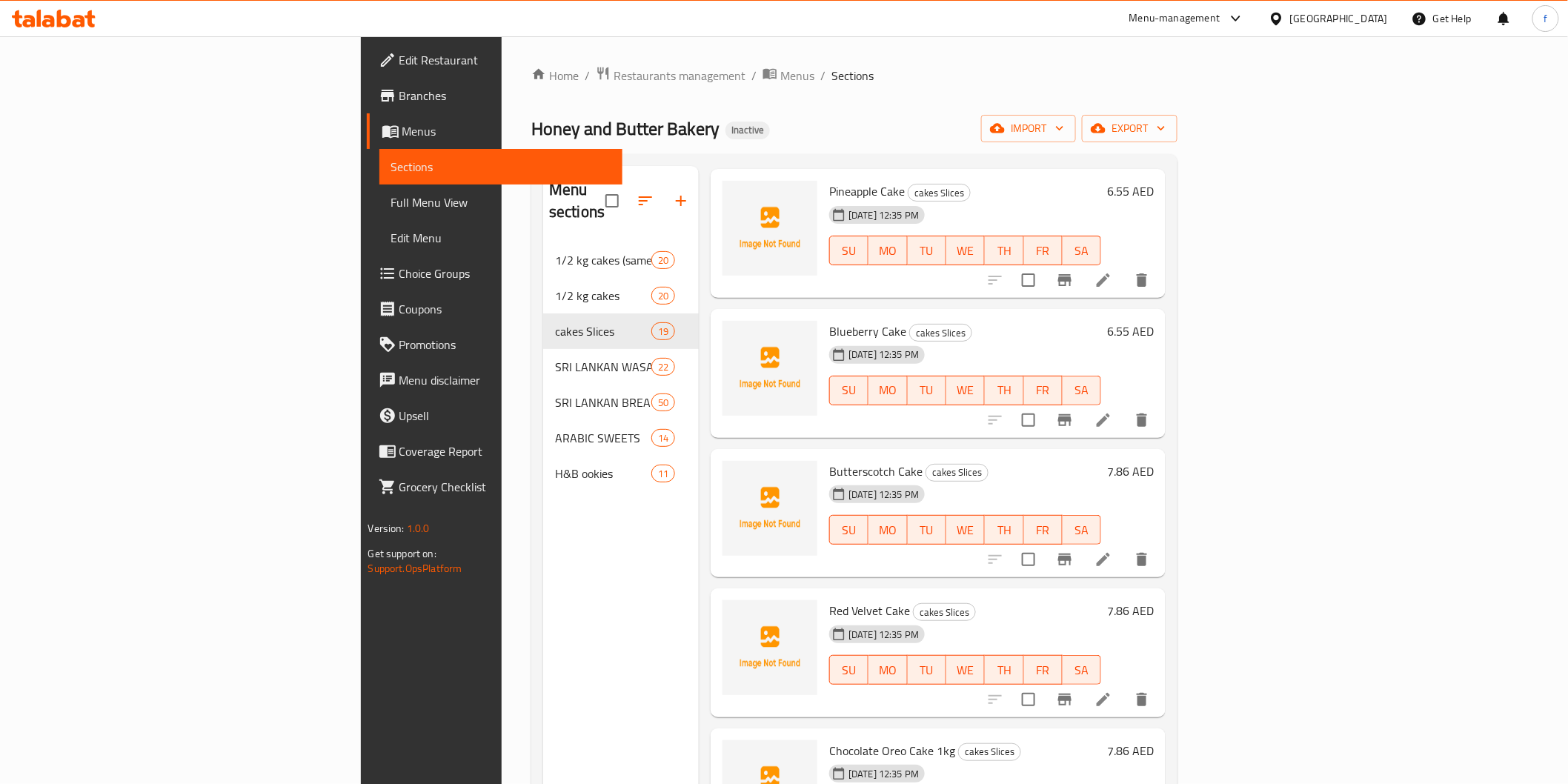
scroll to position [1070, 0]
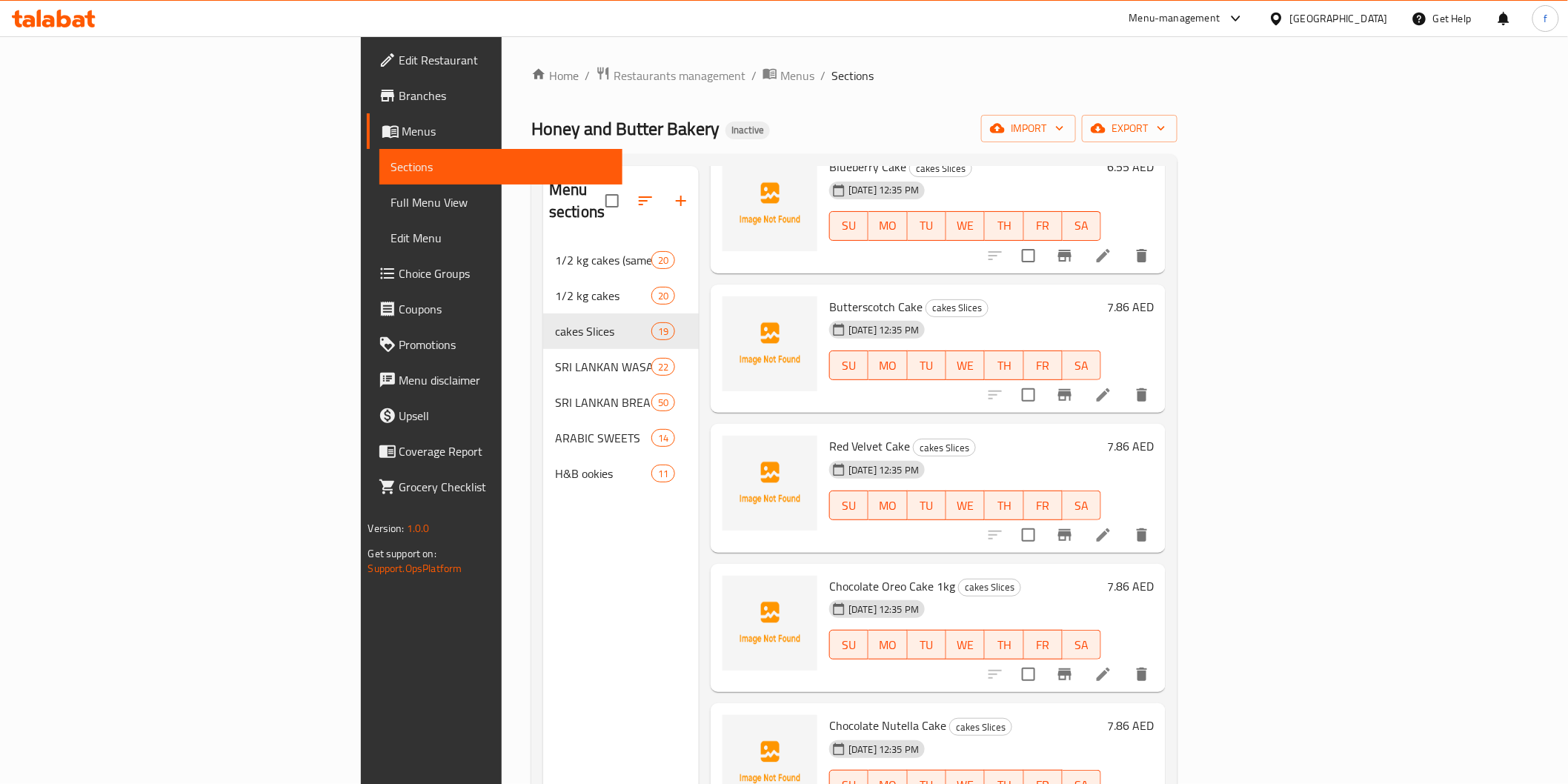
click at [1124, 382] on li at bounding box center [1103, 395] width 41 height 27
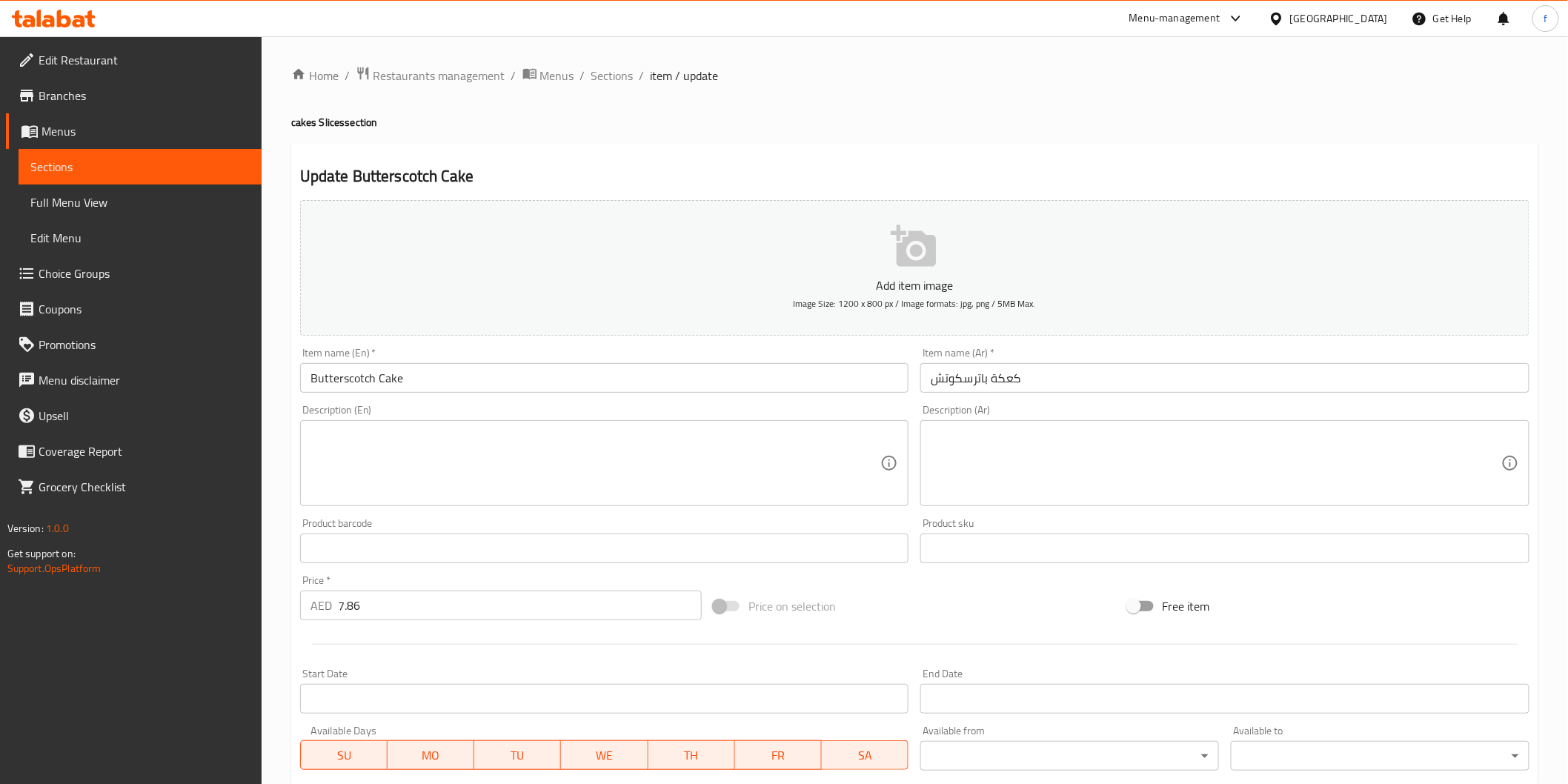
click at [1128, 398] on div "Item name (Ar)   * كعكة باترسكوتش Item name (Ar) *" at bounding box center [1224, 369] width 621 height 57
click at [1115, 379] on input "كعكة باترسكوتش" at bounding box center [1225, 378] width 609 height 30
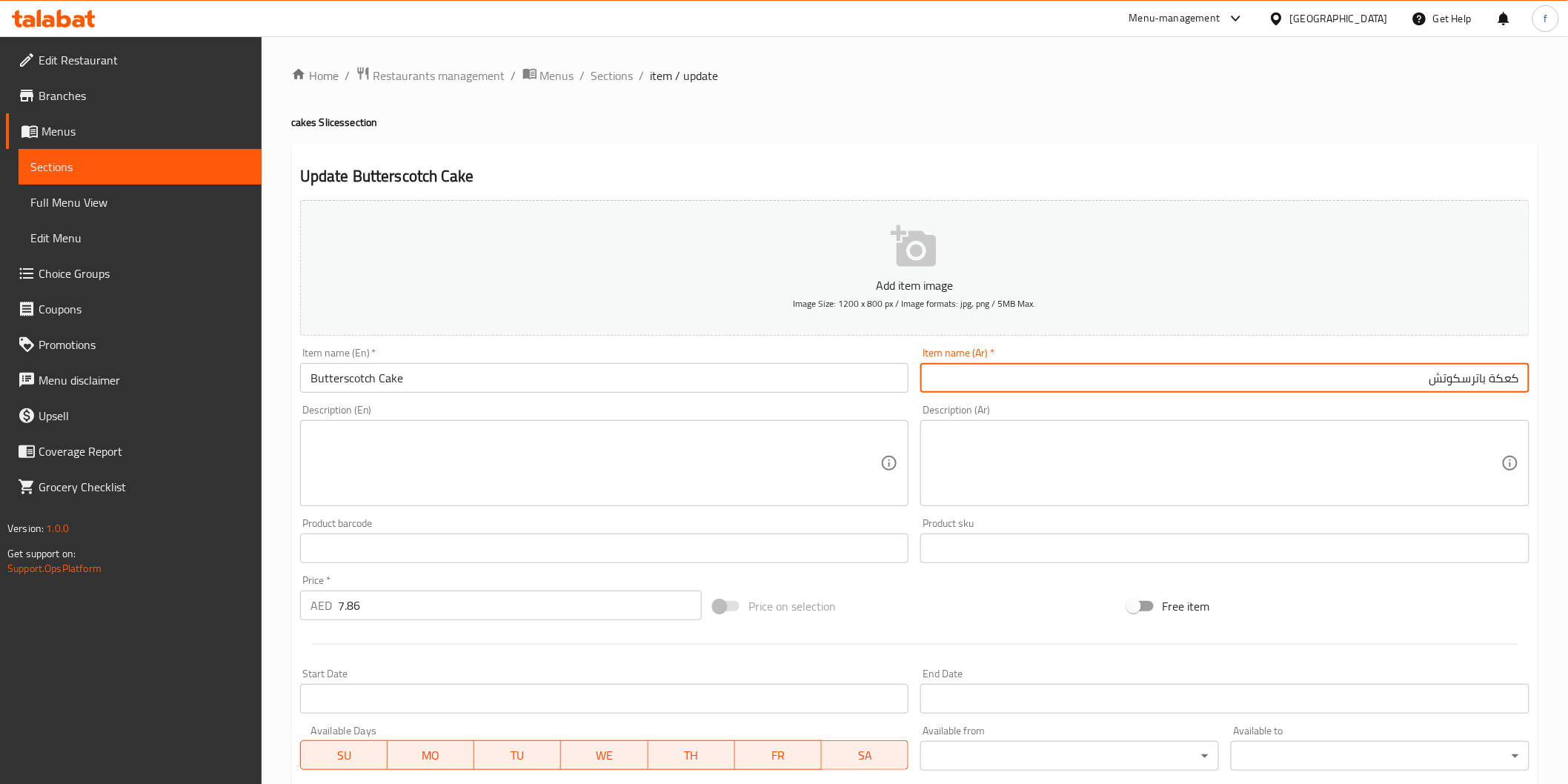
click at [1489, 375] on input "كعكة باترسكوتش" at bounding box center [1225, 378] width 609 height 30
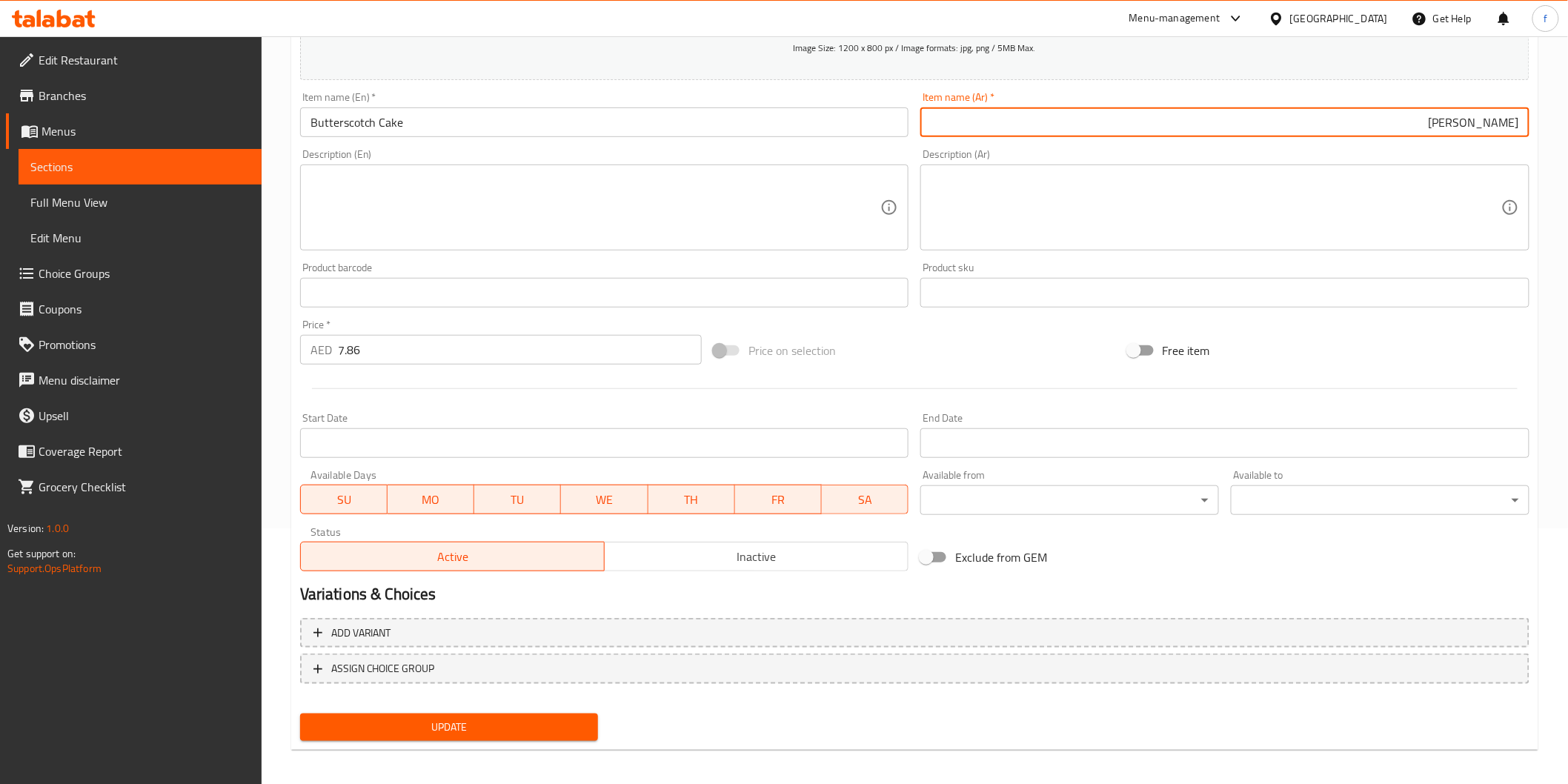
scroll to position [260, 0]
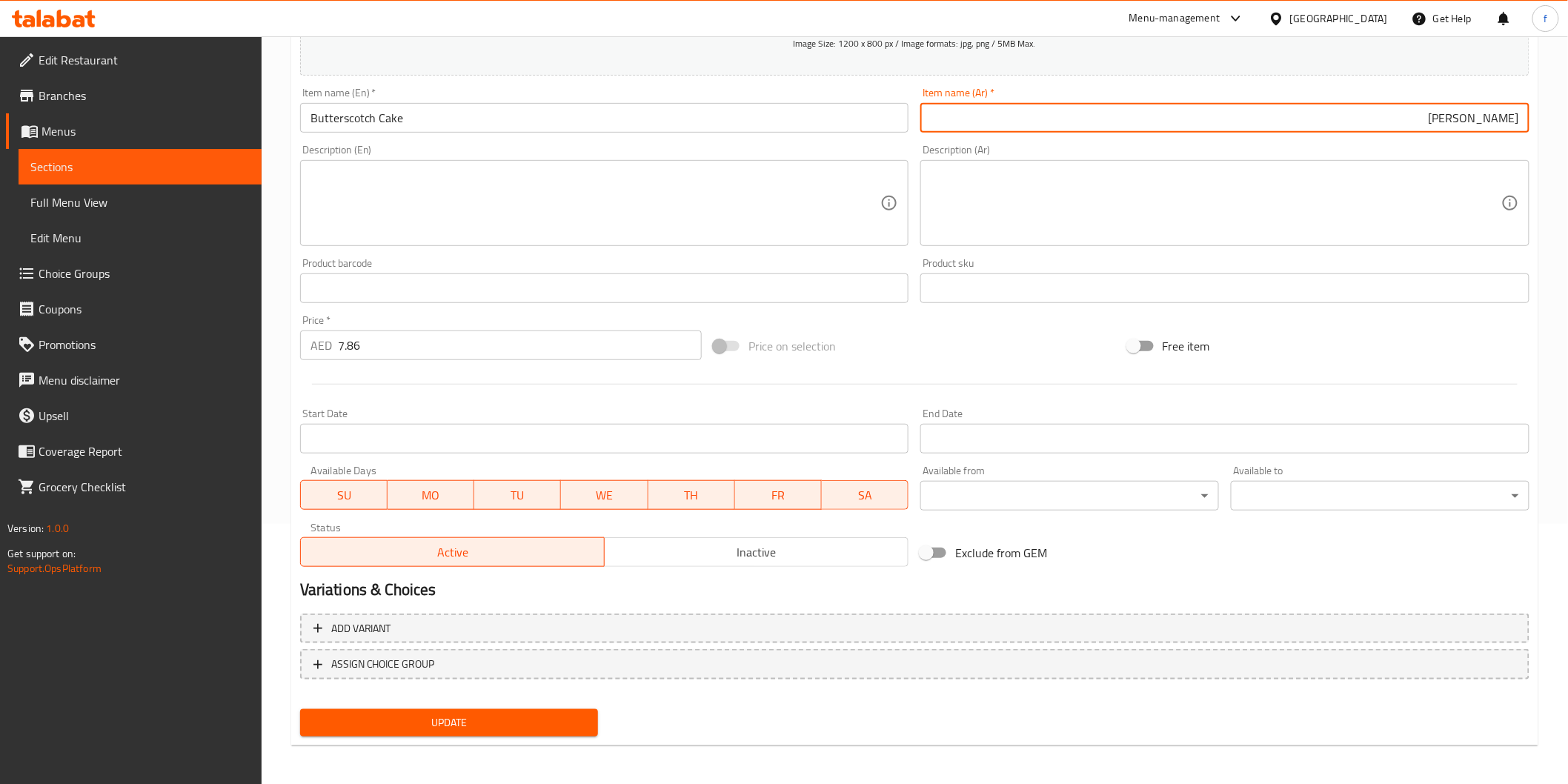
type input "[PERSON_NAME]"
click at [422, 714] on span "Update" at bounding box center [450, 723] width 275 height 18
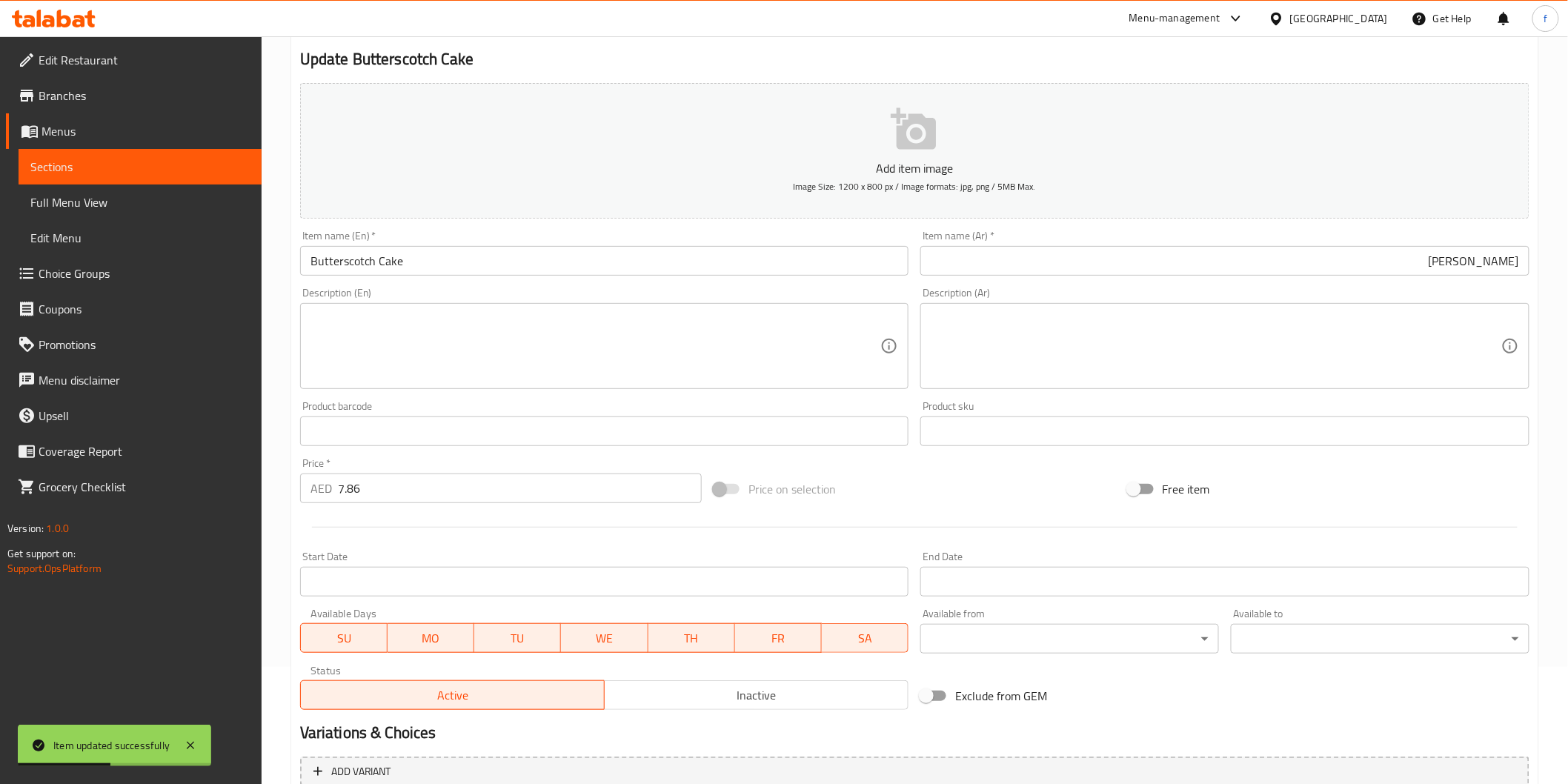
scroll to position [0, 0]
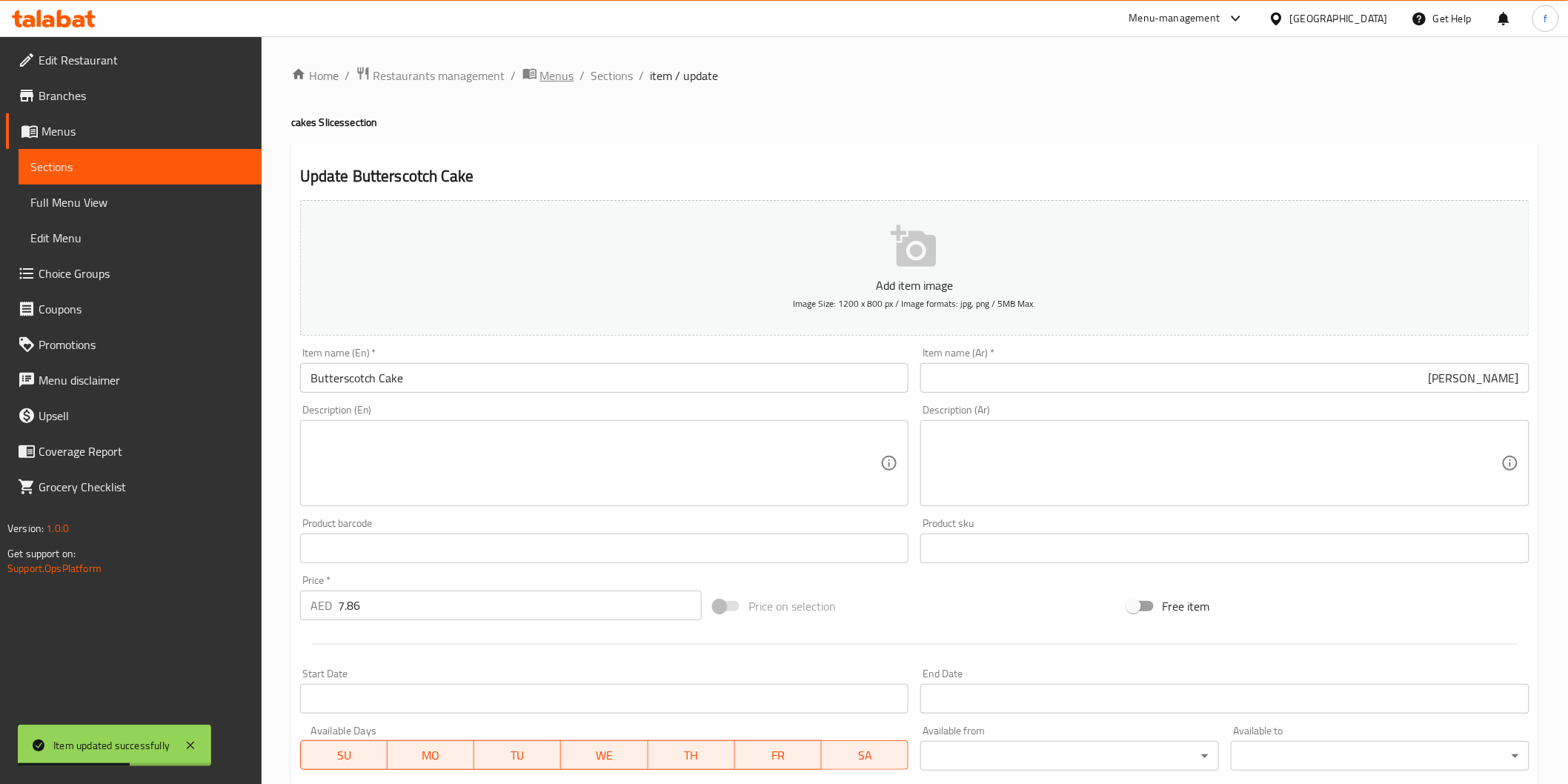
click at [569, 80] on span "Menus" at bounding box center [557, 75] width 34 height 18
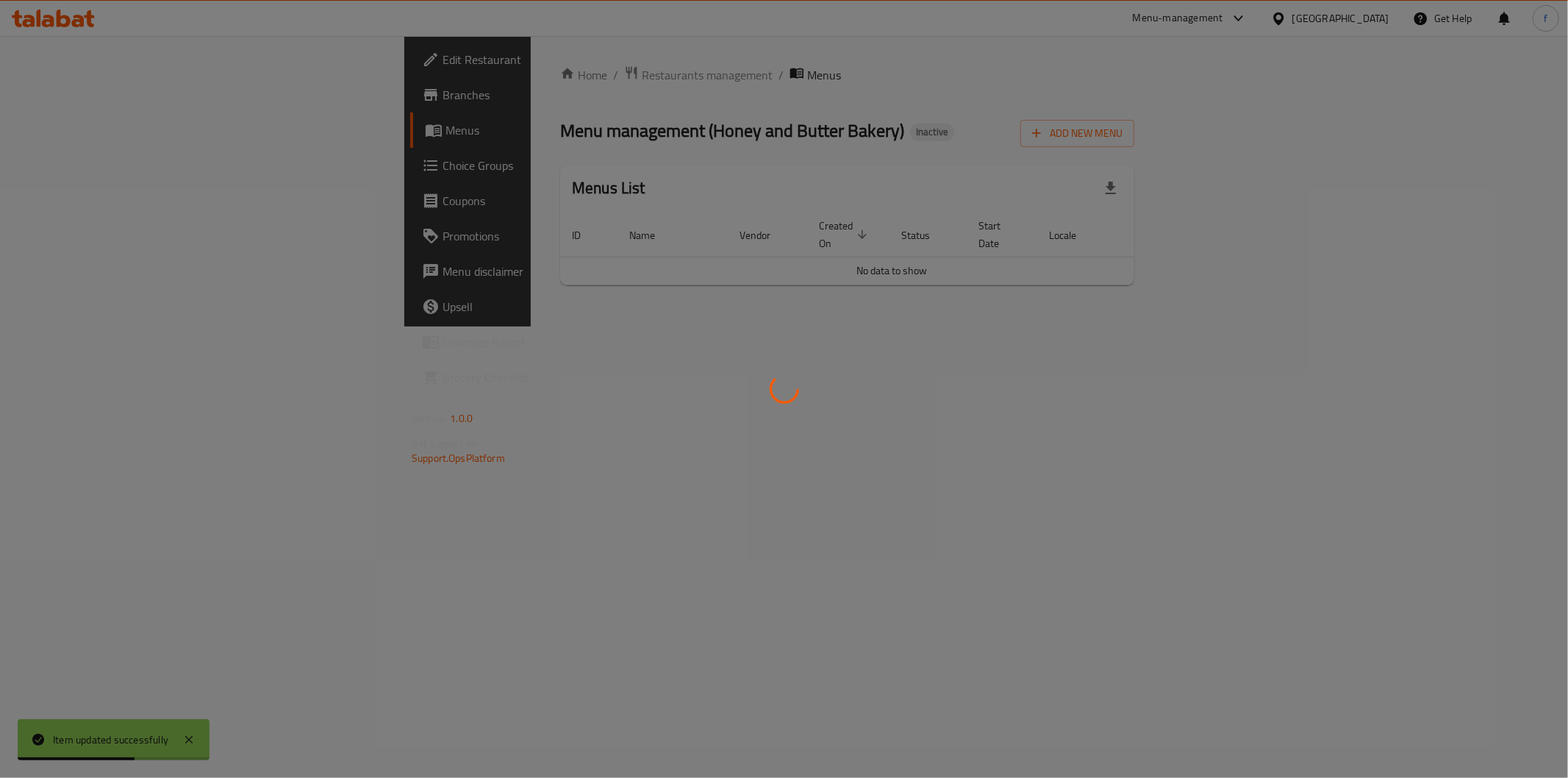
click at [593, 80] on div at bounding box center [784, 389] width 1568 height 778
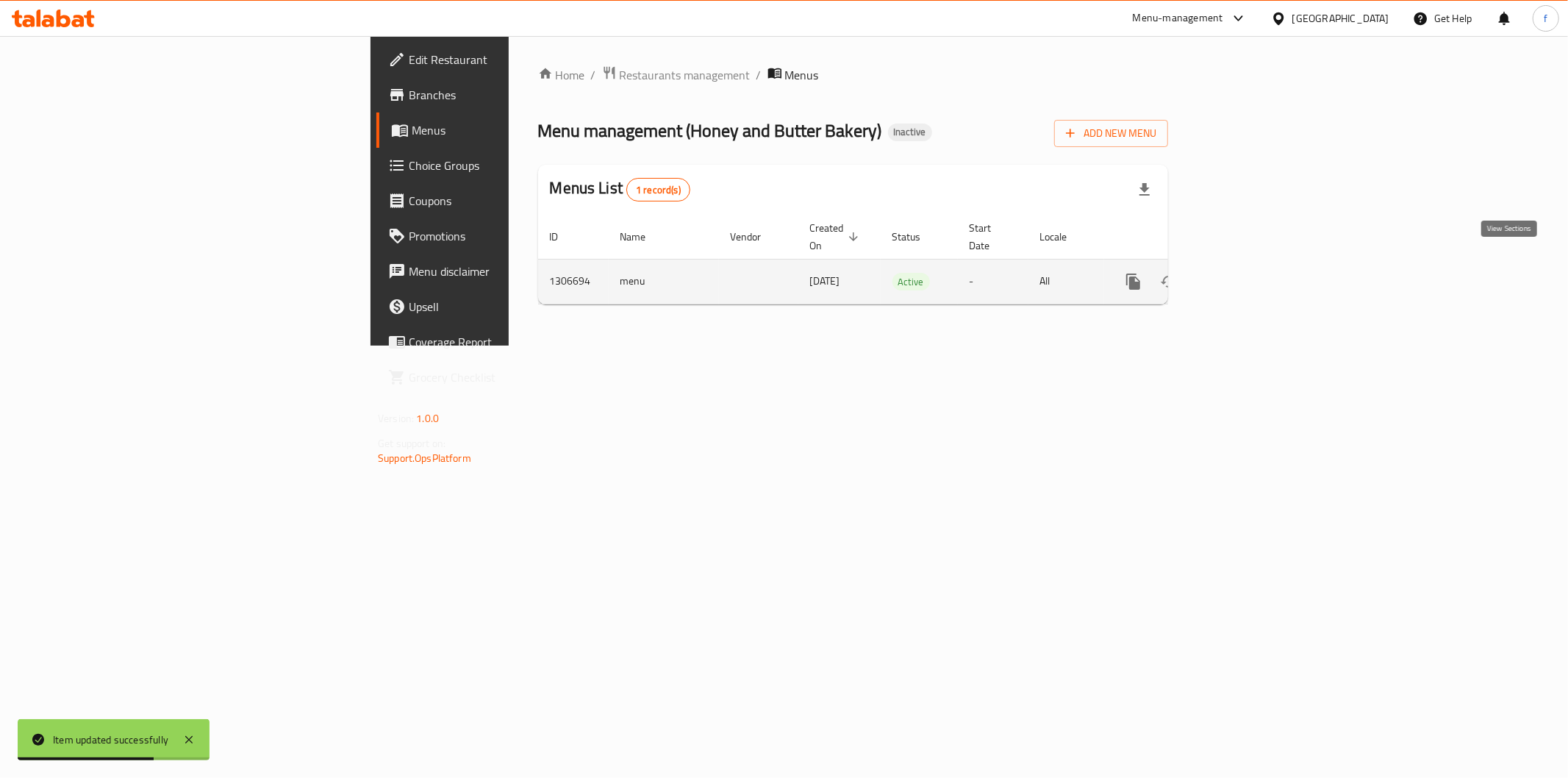
click at [1245, 275] on icon "enhanced table" at bounding box center [1239, 281] width 13 height 13
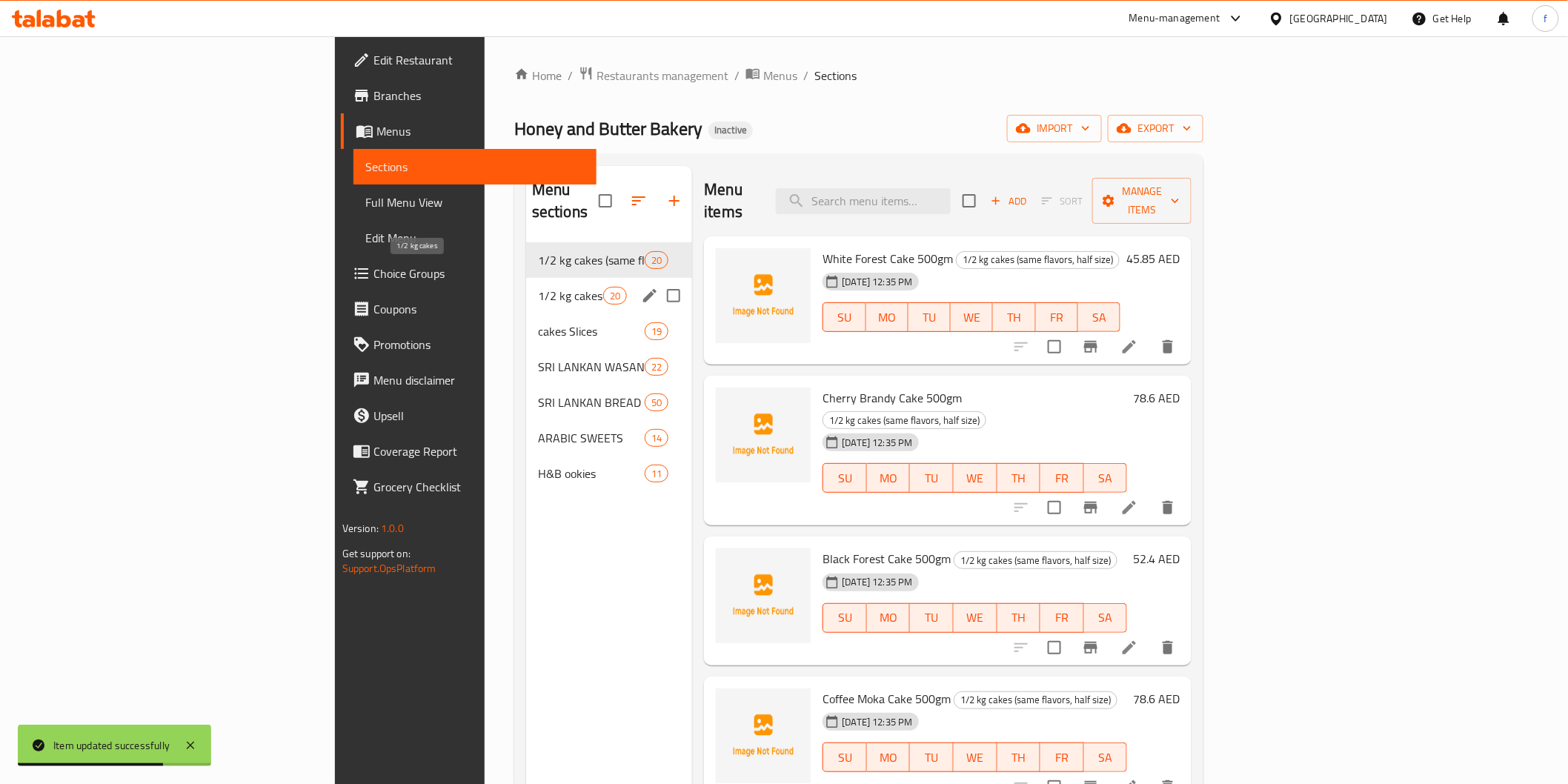
click at [538, 287] on span "1/2 kg cakes" at bounding box center [570, 295] width 65 height 18
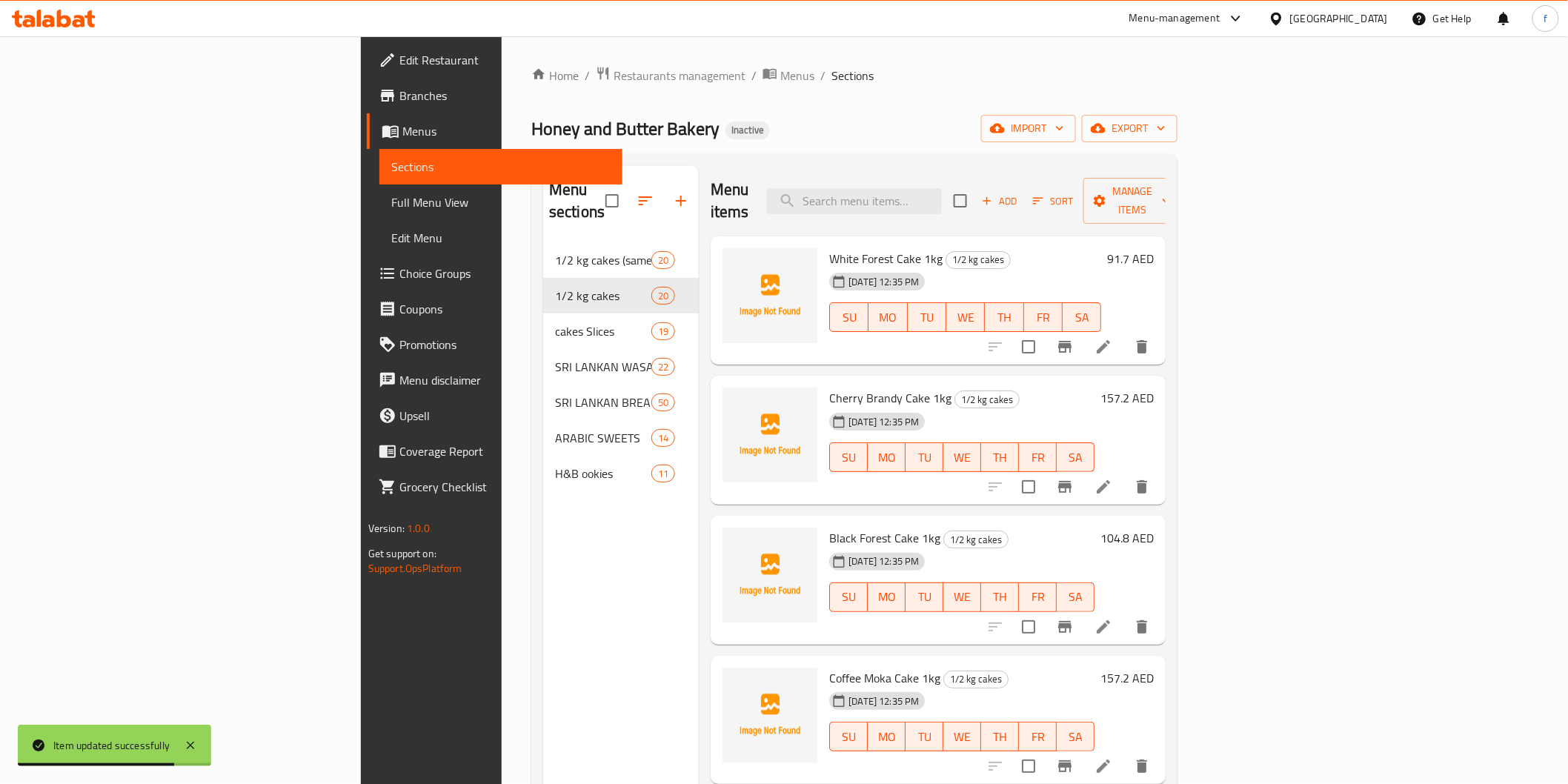
scroll to position [42, 0]
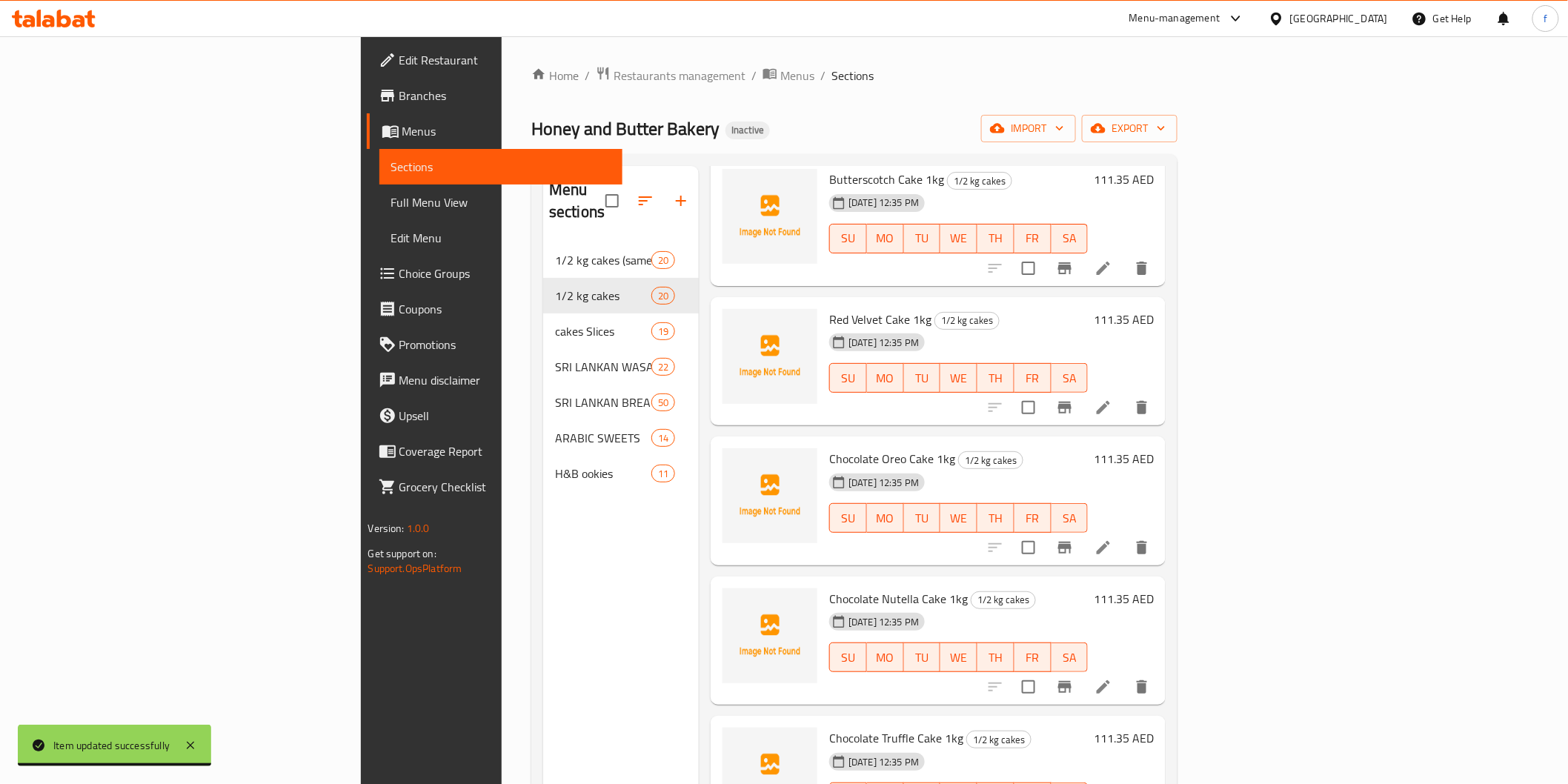
scroll to position [988, 0]
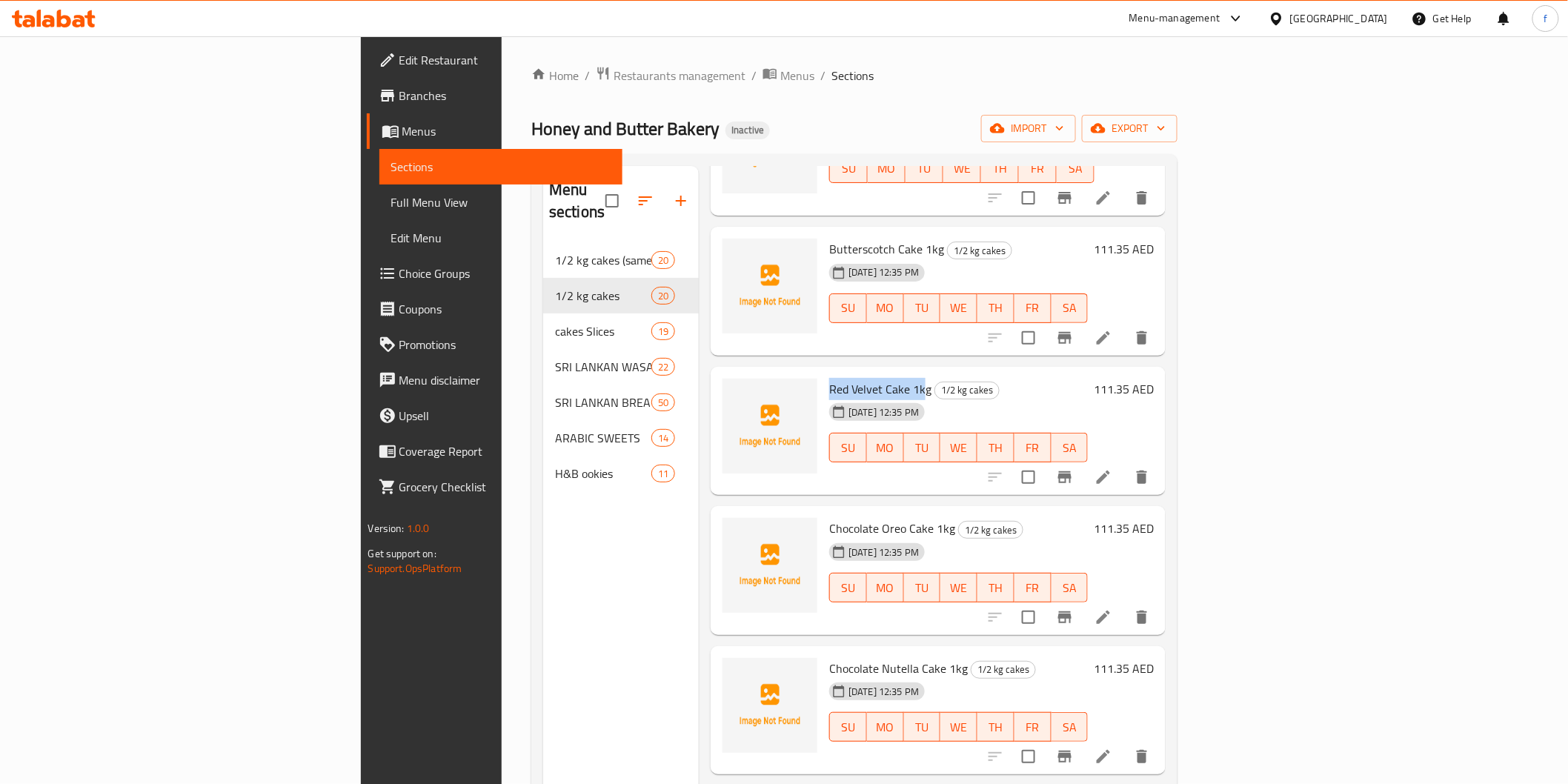
drag, startPoint x: 742, startPoint y: 361, endPoint x: 833, endPoint y: 360, distance: 91.0
click at [833, 378] on span "Red Velvet Cake 1kg" at bounding box center [880, 389] width 102 height 22
click at [1124, 464] on li at bounding box center [1103, 477] width 41 height 27
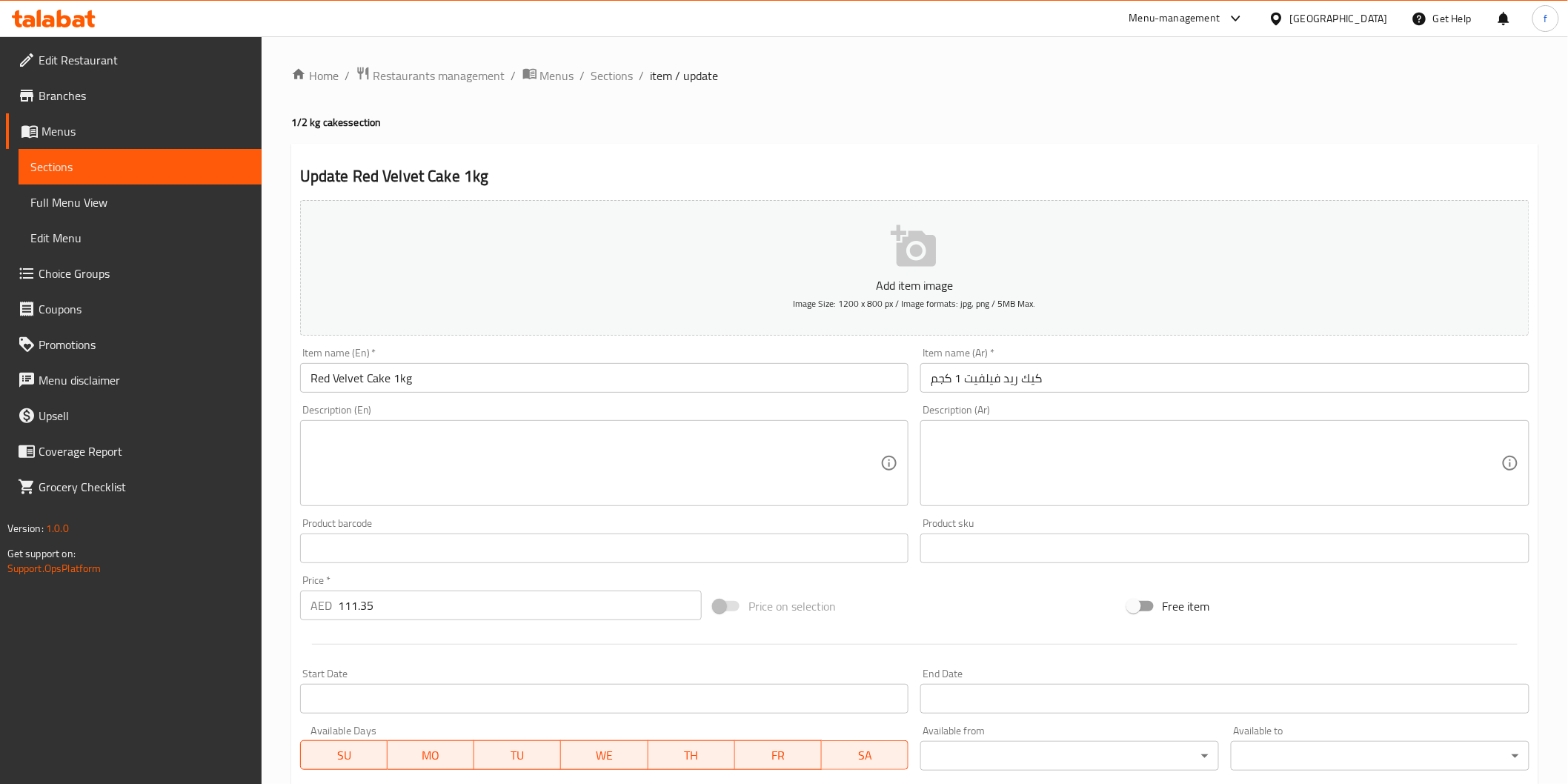
click at [1119, 394] on div "Item name (Ar)   * كيك ريد فيلفيت 1 كجم Item name (Ar) *" at bounding box center [1224, 369] width 621 height 57
click at [1119, 392] on input "كيك ريد فيلفيت 1 كجم" at bounding box center [1225, 378] width 609 height 30
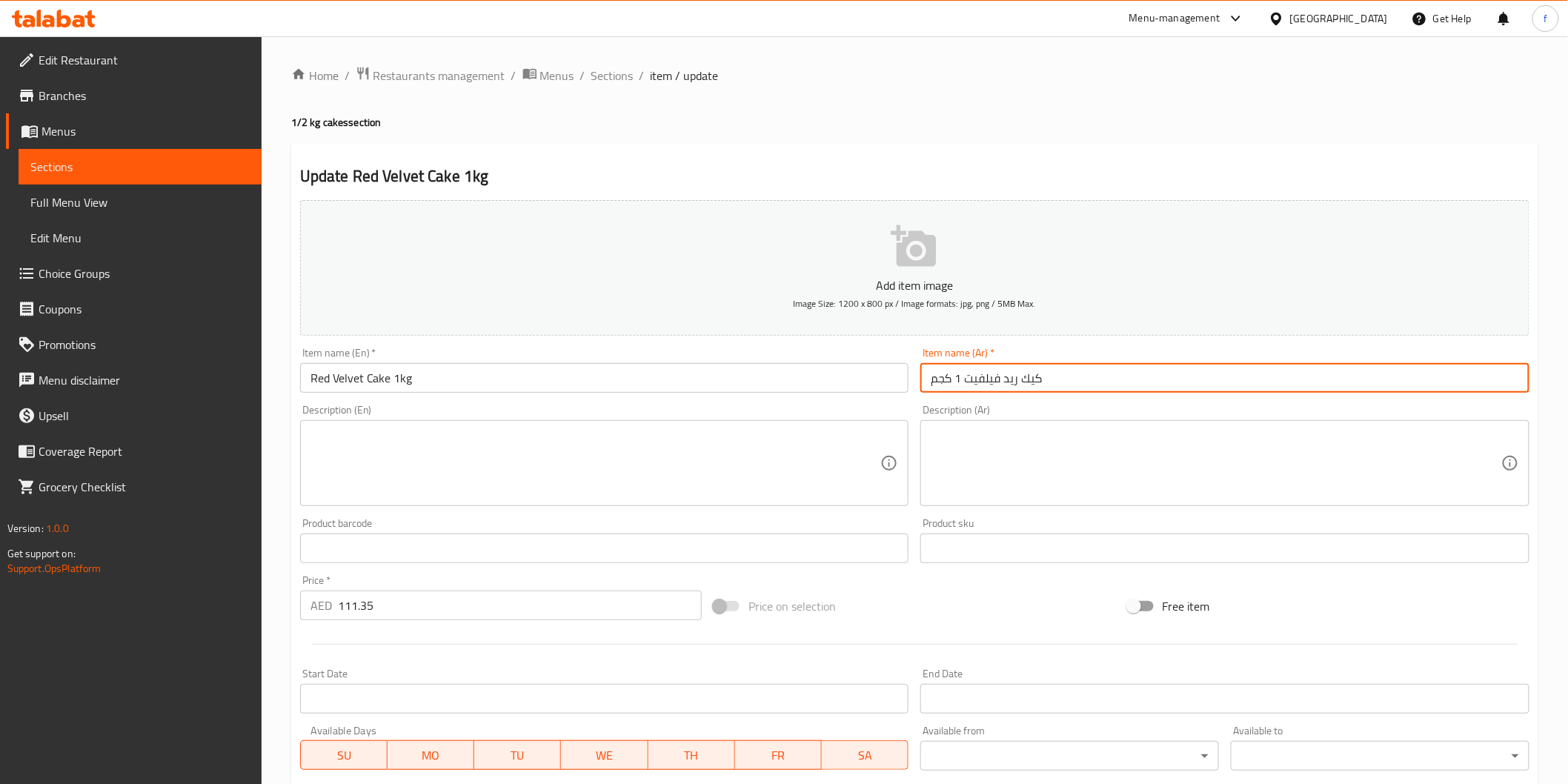
click at [1121, 389] on input "كيك ريد فيلفيت 1 كجم" at bounding box center [1225, 378] width 609 height 30
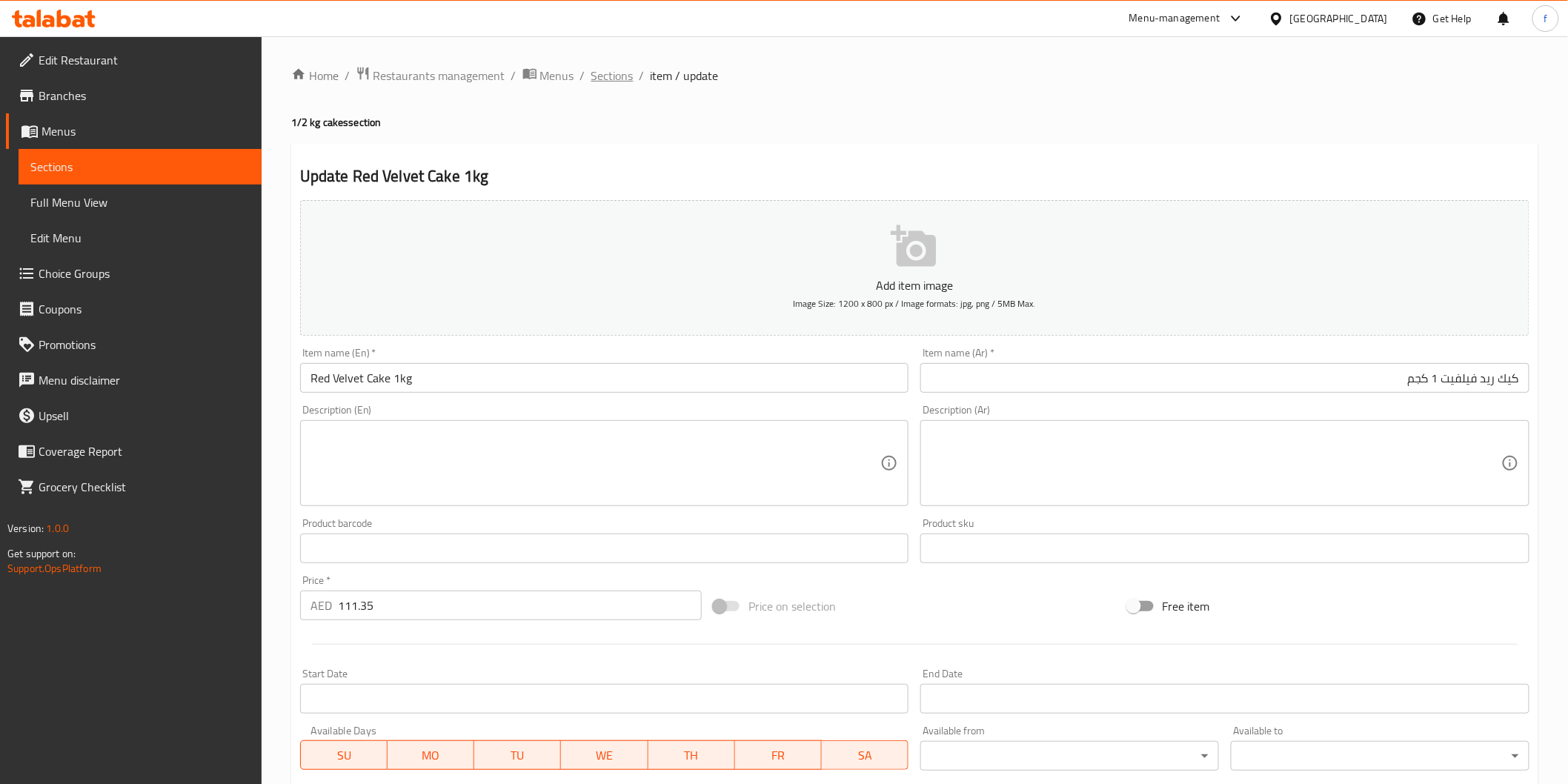
click at [610, 80] on span "Sections" at bounding box center [612, 75] width 42 height 18
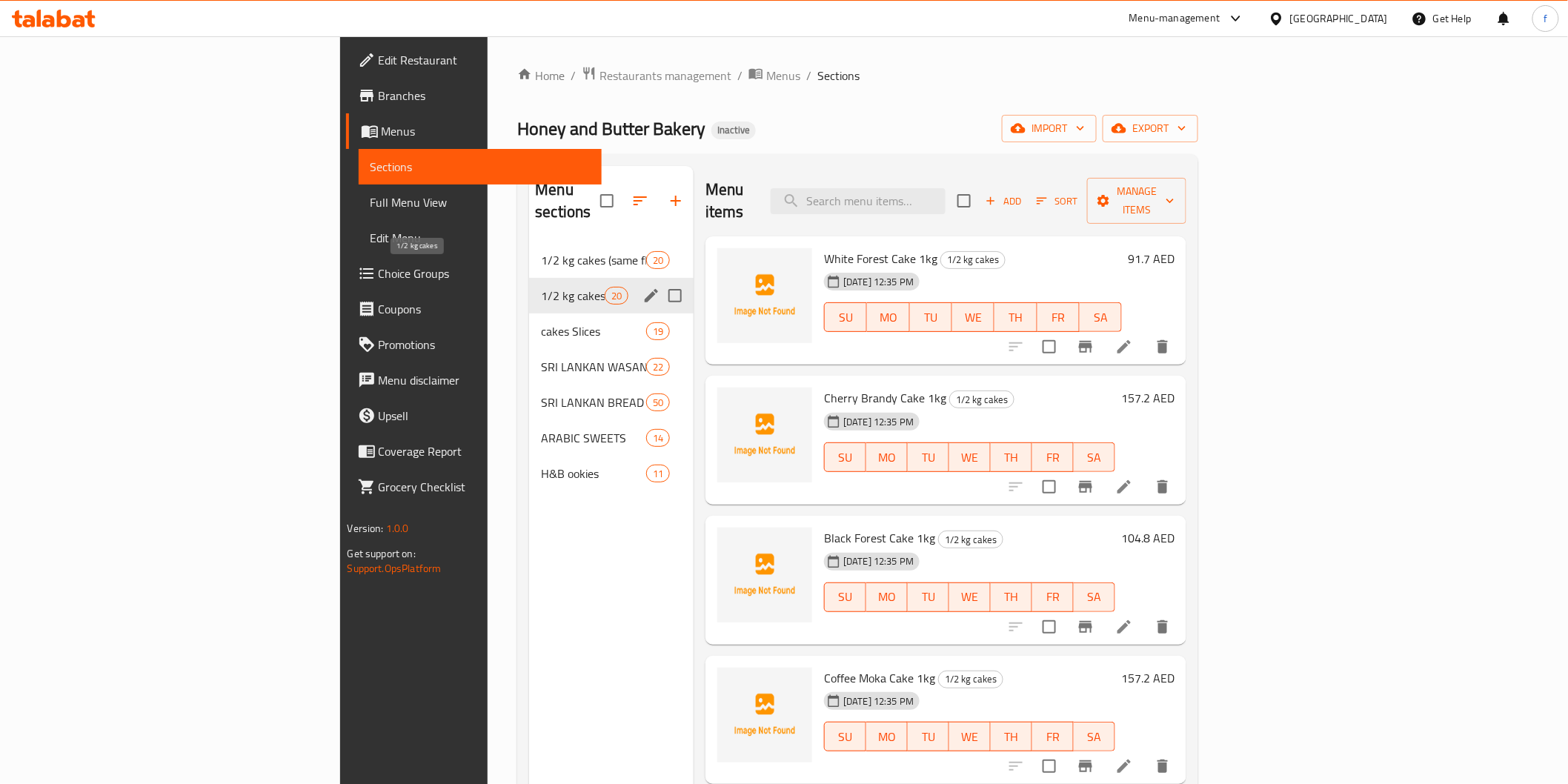
click at [541, 287] on span "1/2 kg cakes" at bounding box center [573, 295] width 63 height 18
click at [541, 322] on span "cakes Slices" at bounding box center [573, 331] width 63 height 18
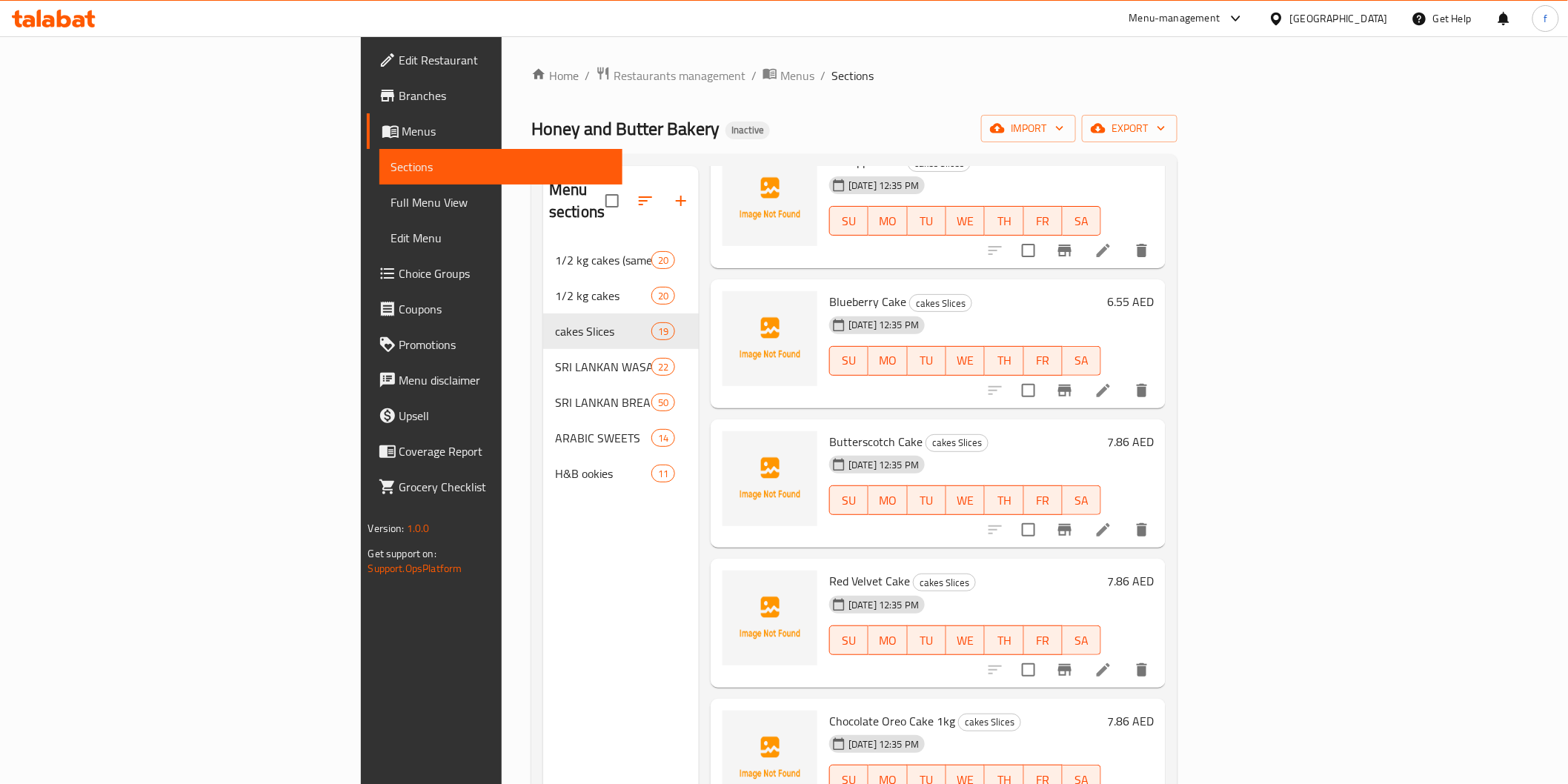
scroll to position [988, 0]
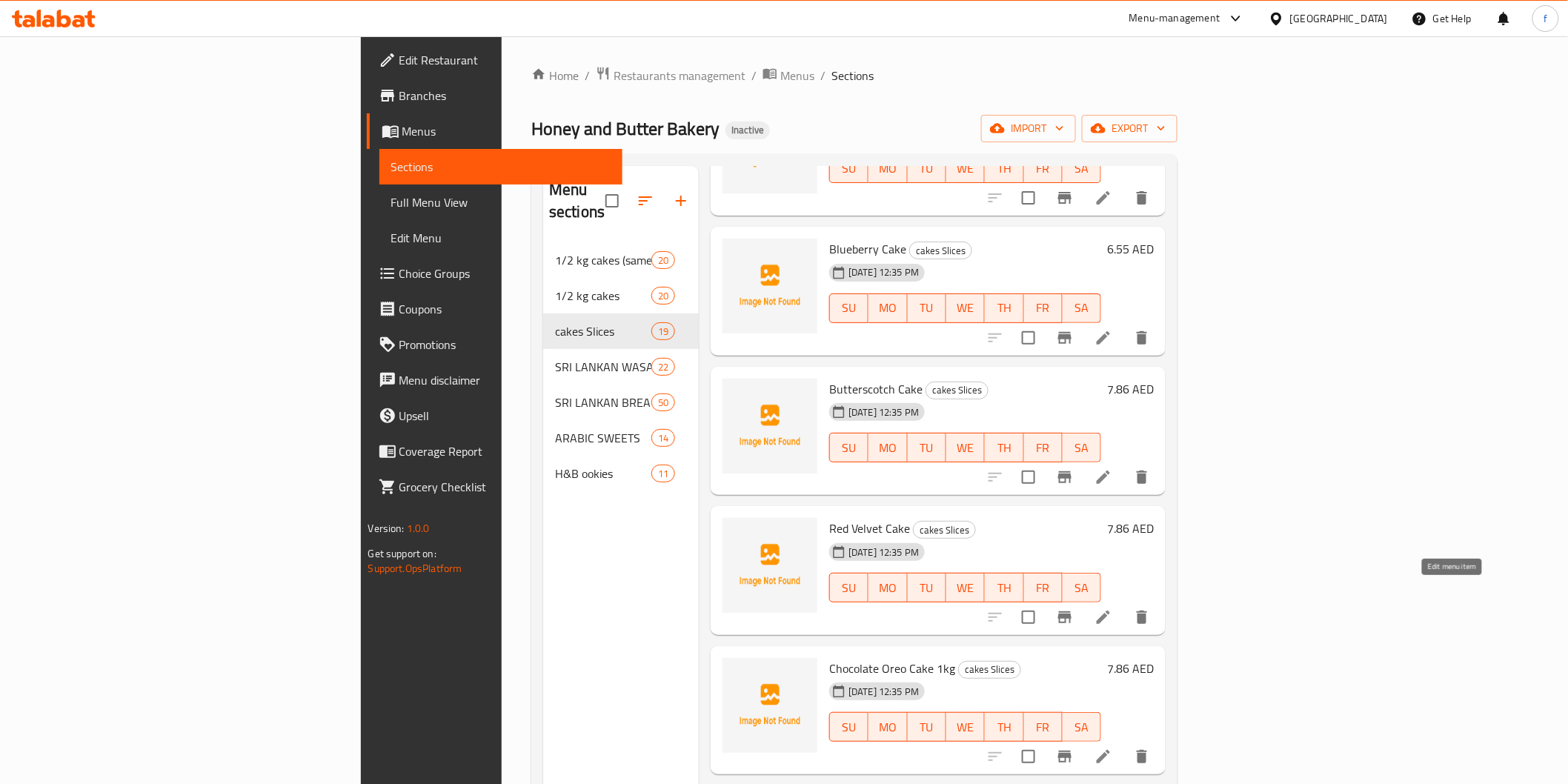
click at [1110, 611] on icon at bounding box center [1103, 617] width 13 height 13
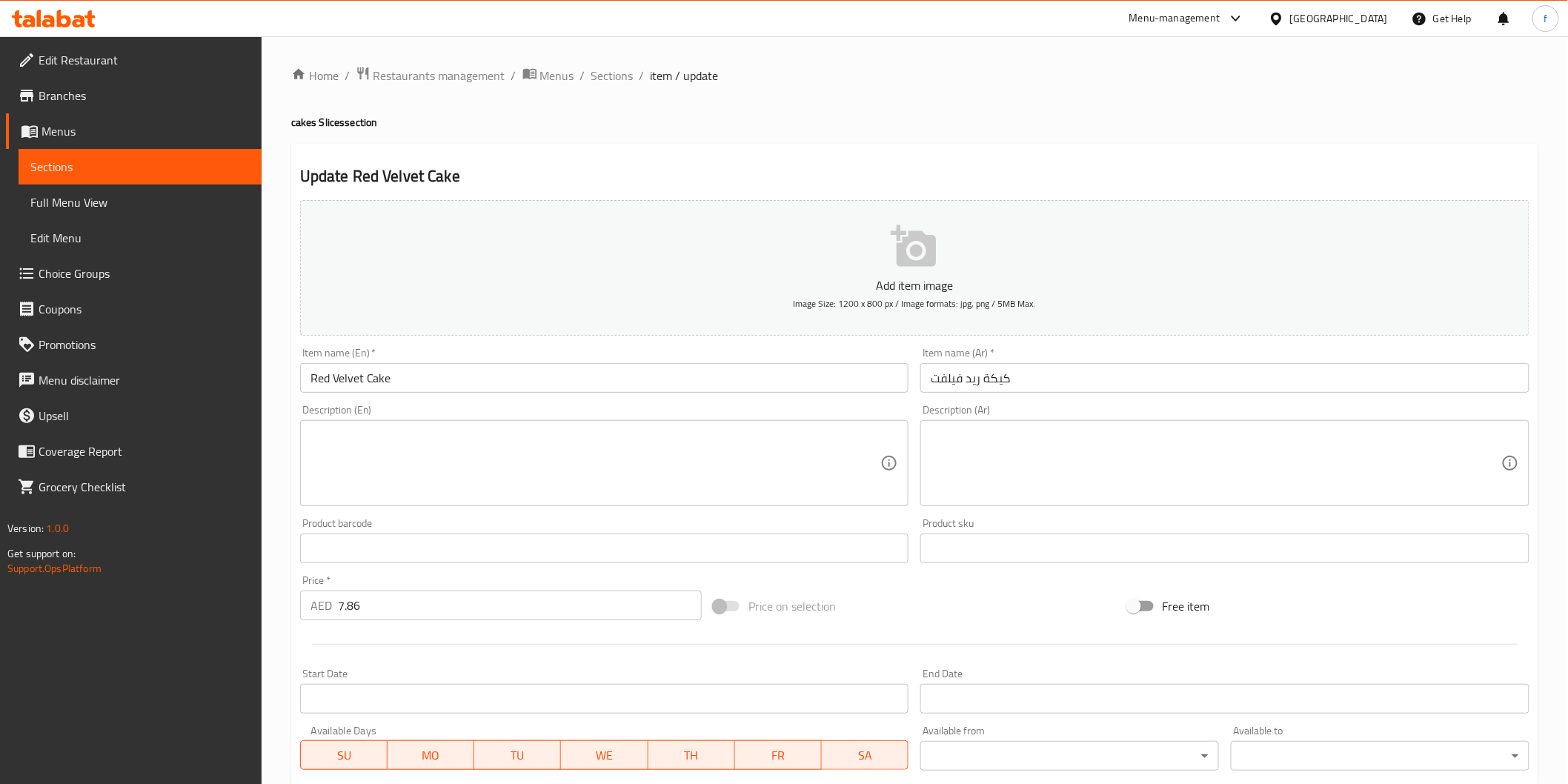
click at [1186, 376] on input "كيكة ريد فيلفت" at bounding box center [1225, 378] width 609 height 30
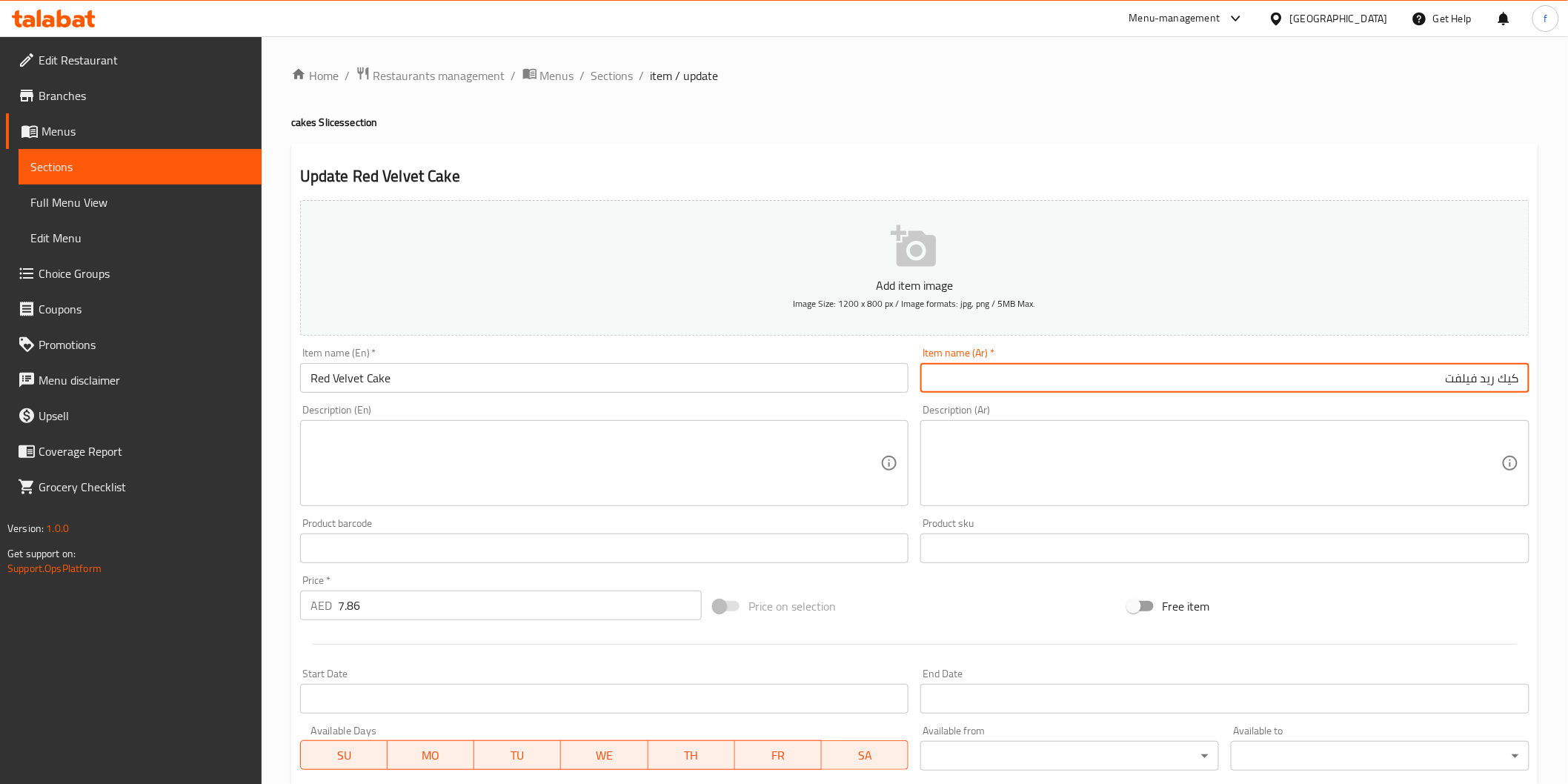
type input "كيك ريد فيلفت"
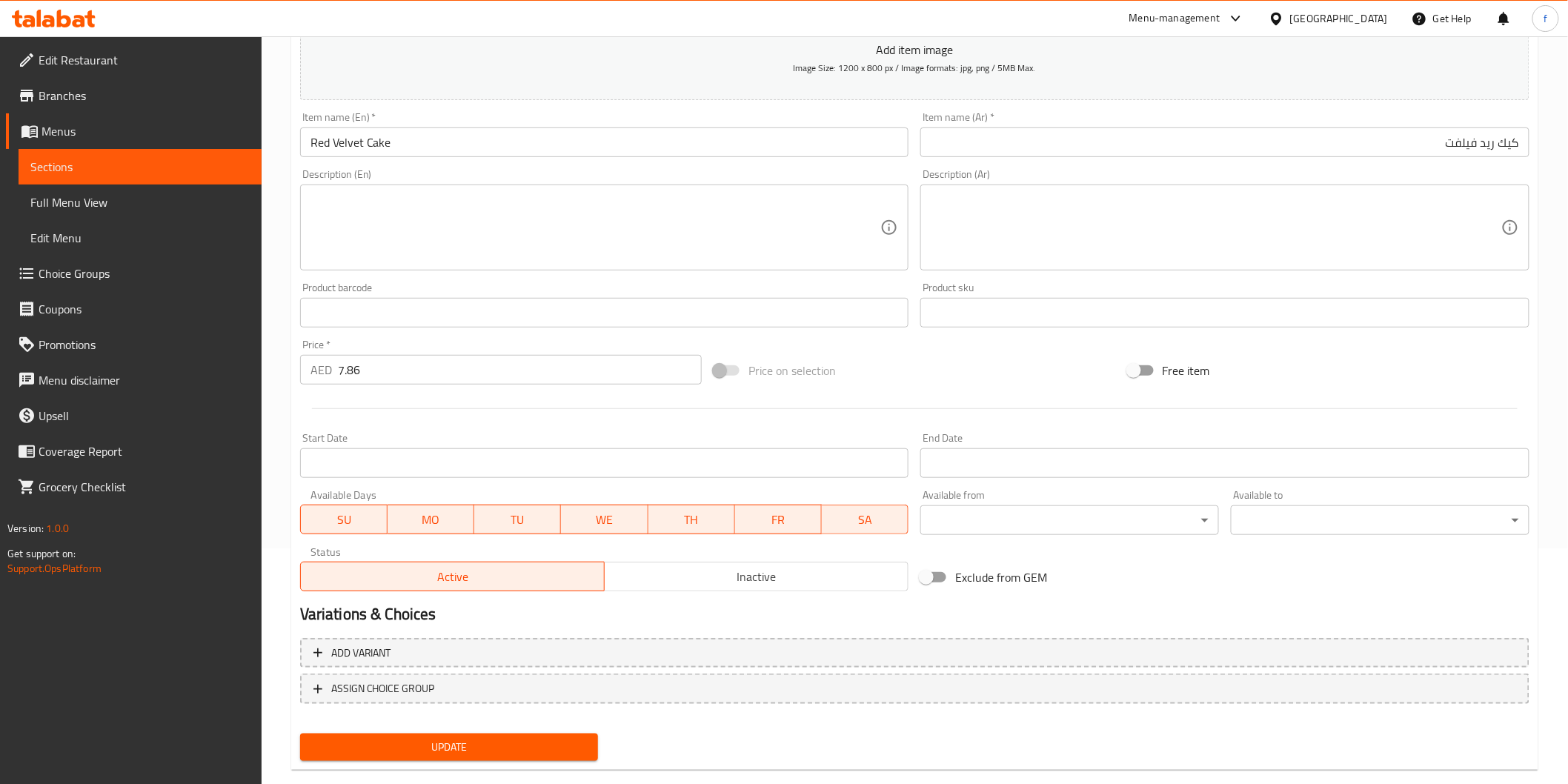
scroll to position [260, 0]
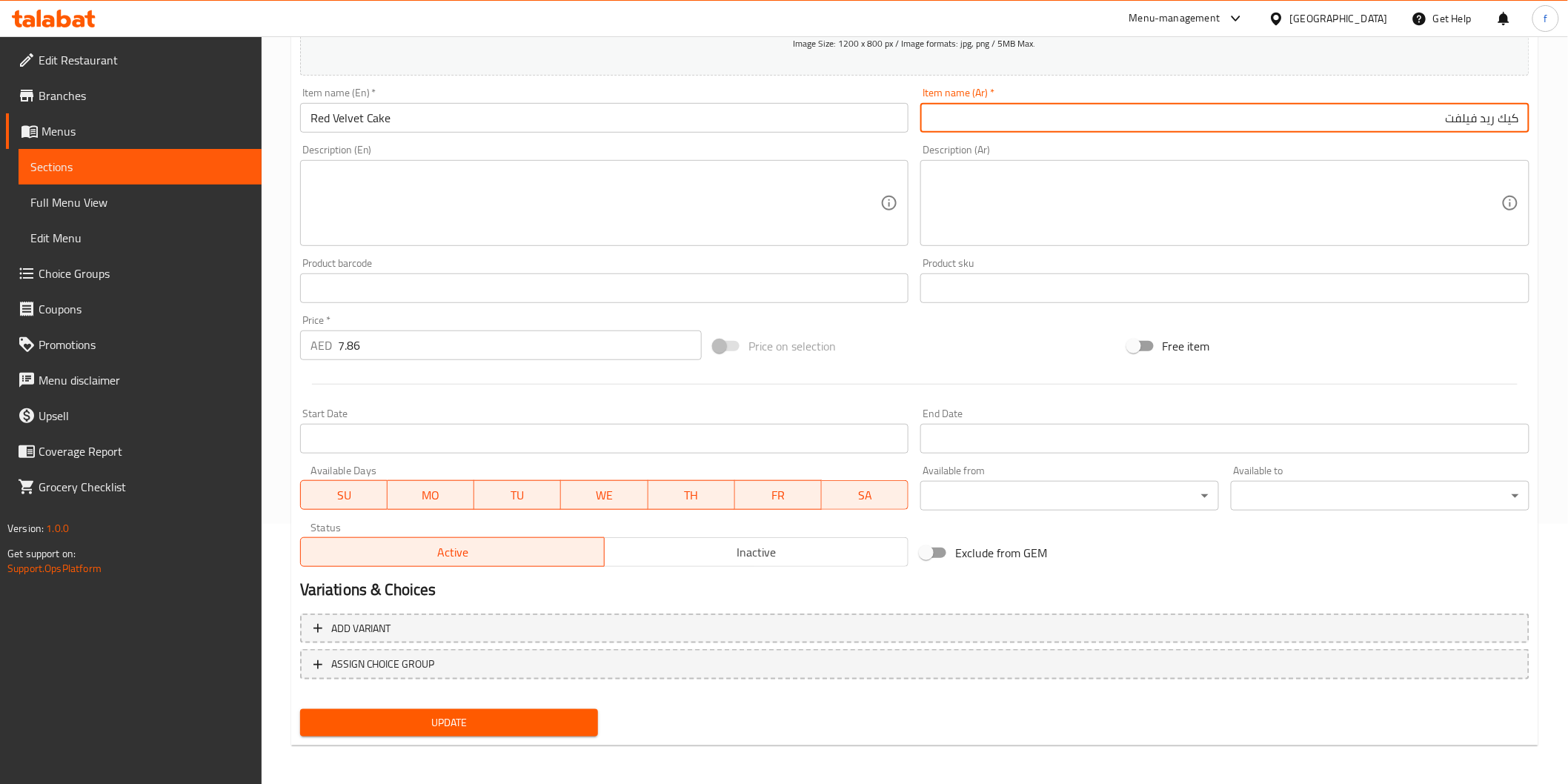
click at [440, 717] on span "Update" at bounding box center [450, 723] width 275 height 18
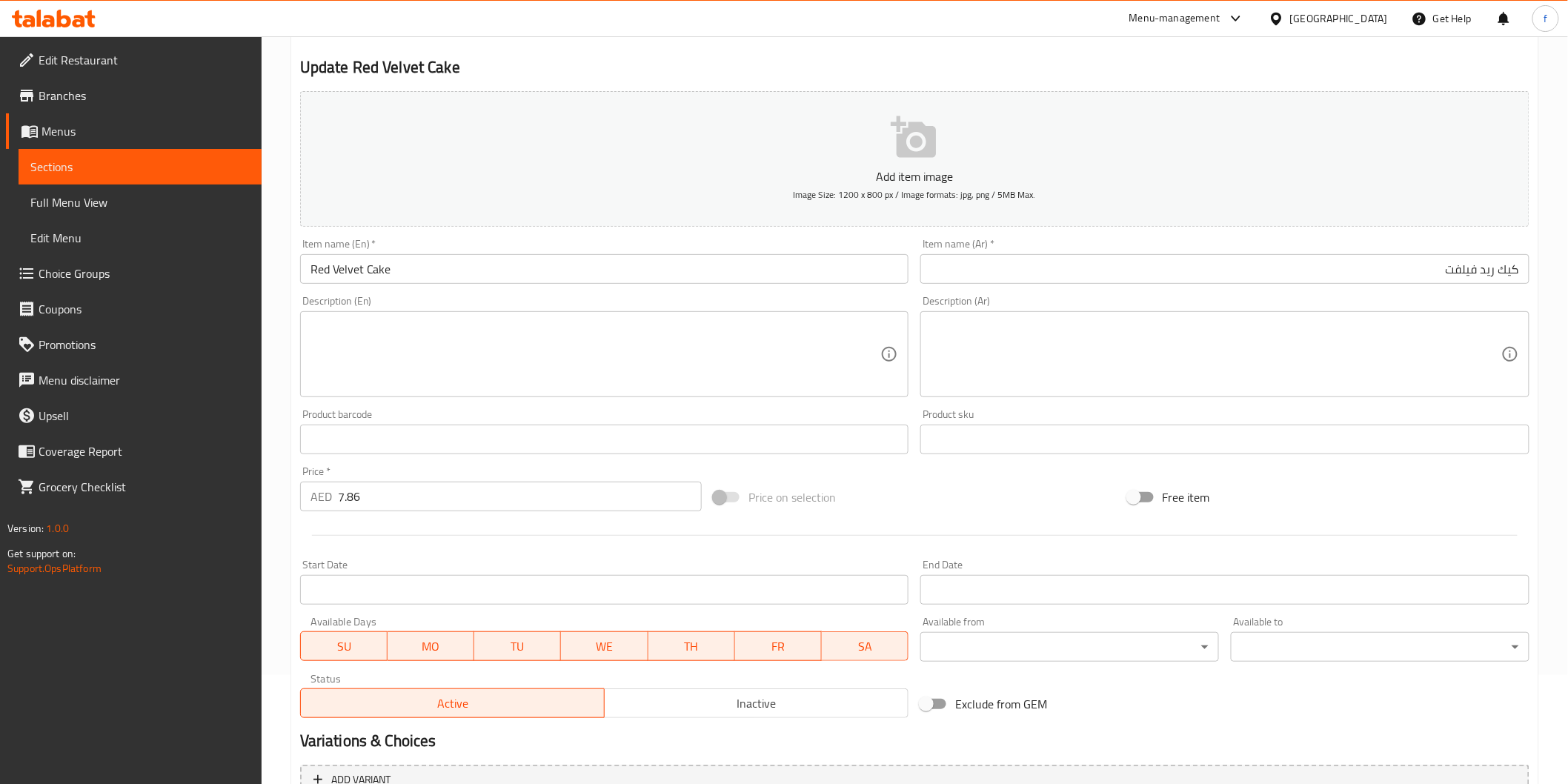
scroll to position [0, 0]
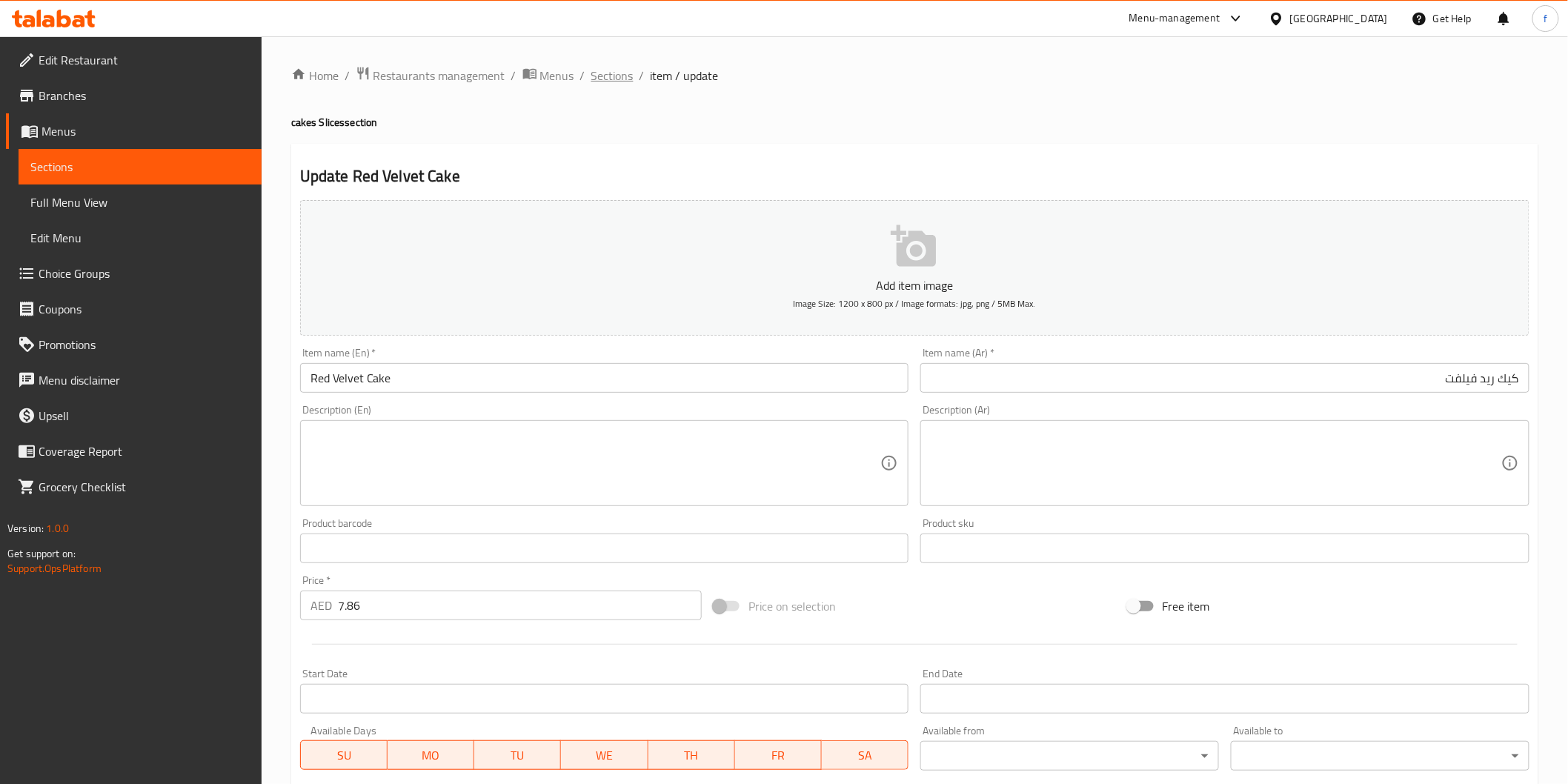
click at [605, 70] on span "Sections" at bounding box center [612, 75] width 42 height 18
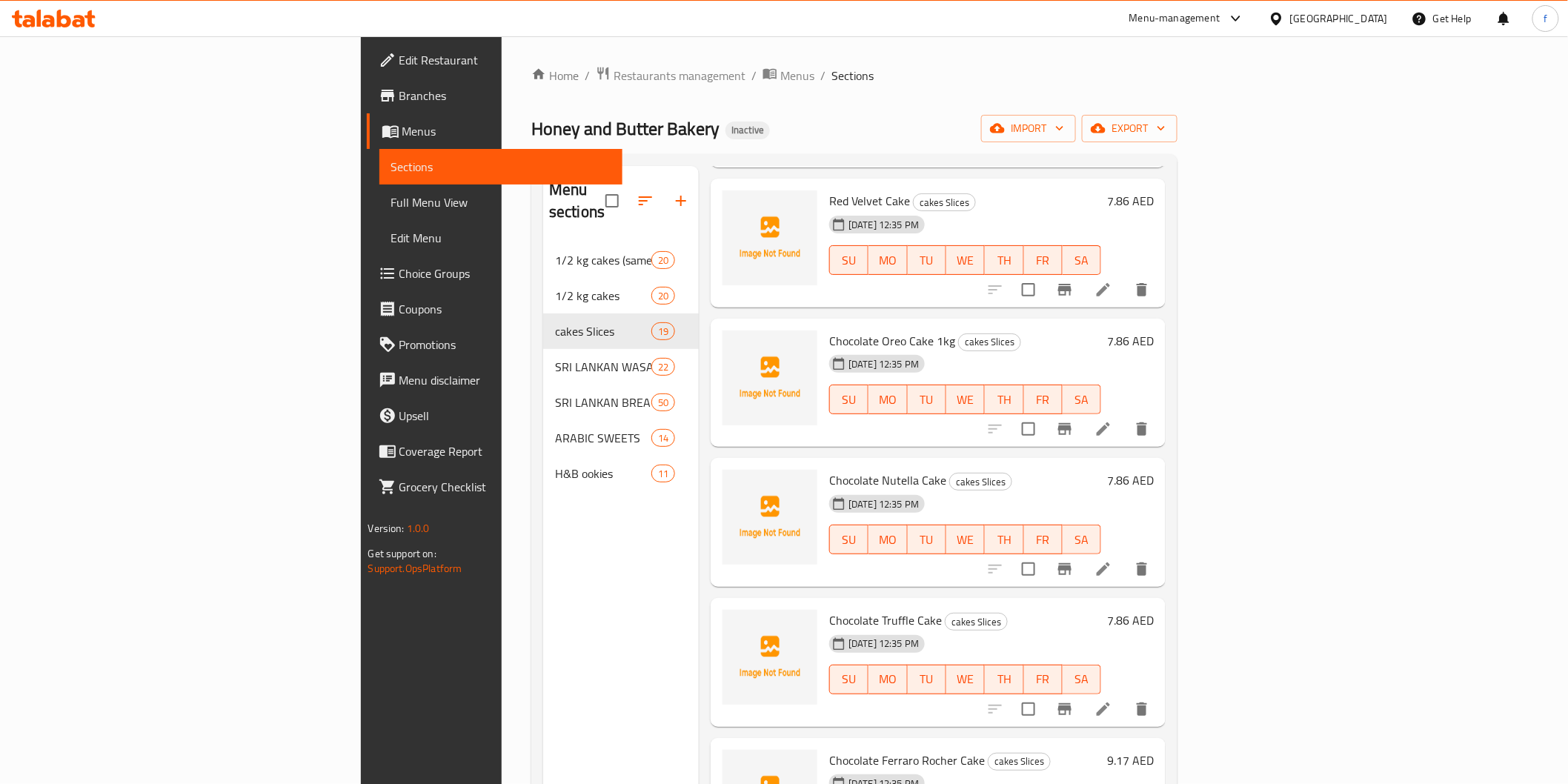
scroll to position [1317, 0]
click at [1110, 561] on icon at bounding box center [1103, 567] width 13 height 13
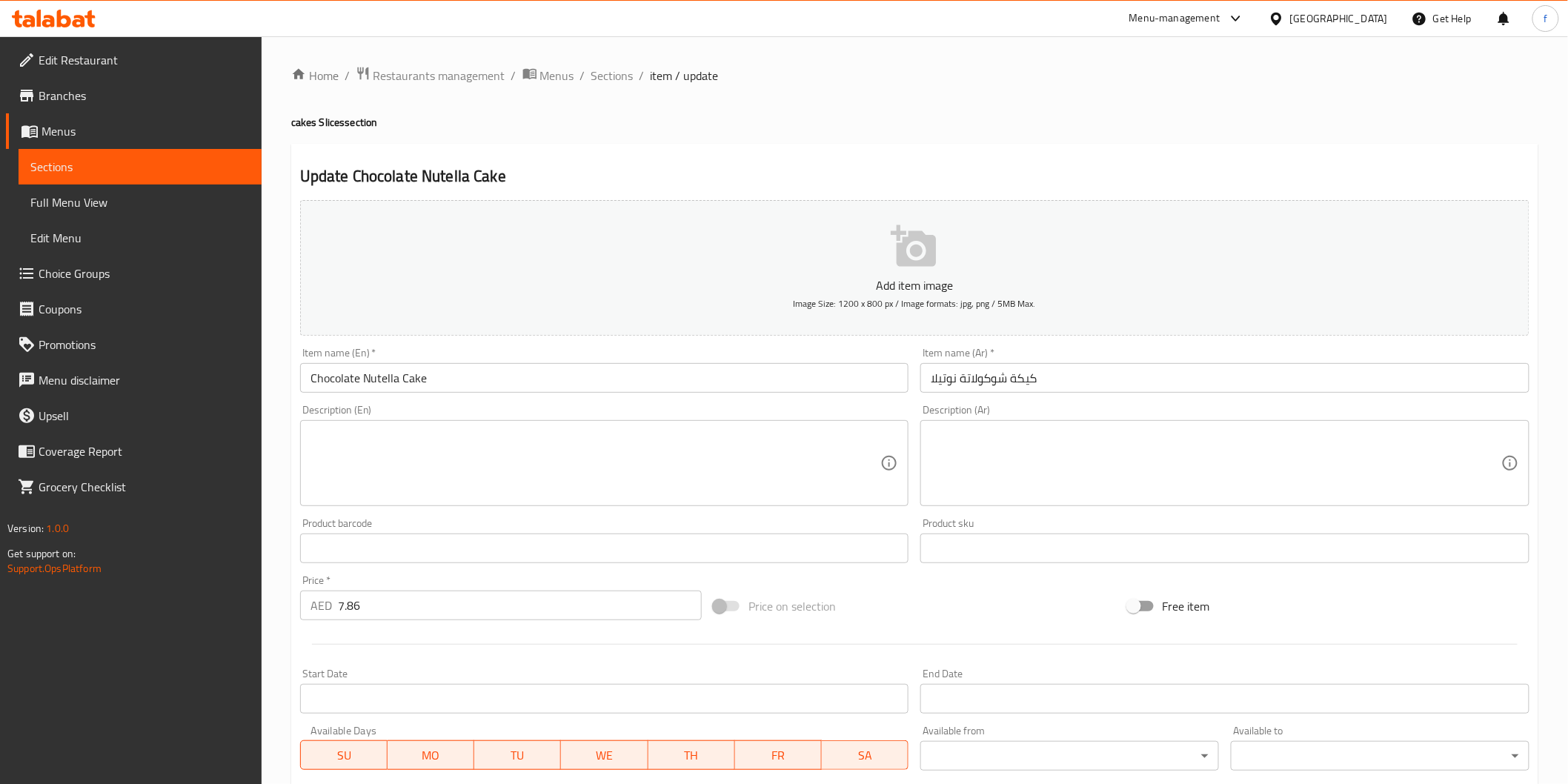
click at [1143, 375] on input "كيكة شوكولاتة نوتيلا" at bounding box center [1225, 378] width 609 height 30
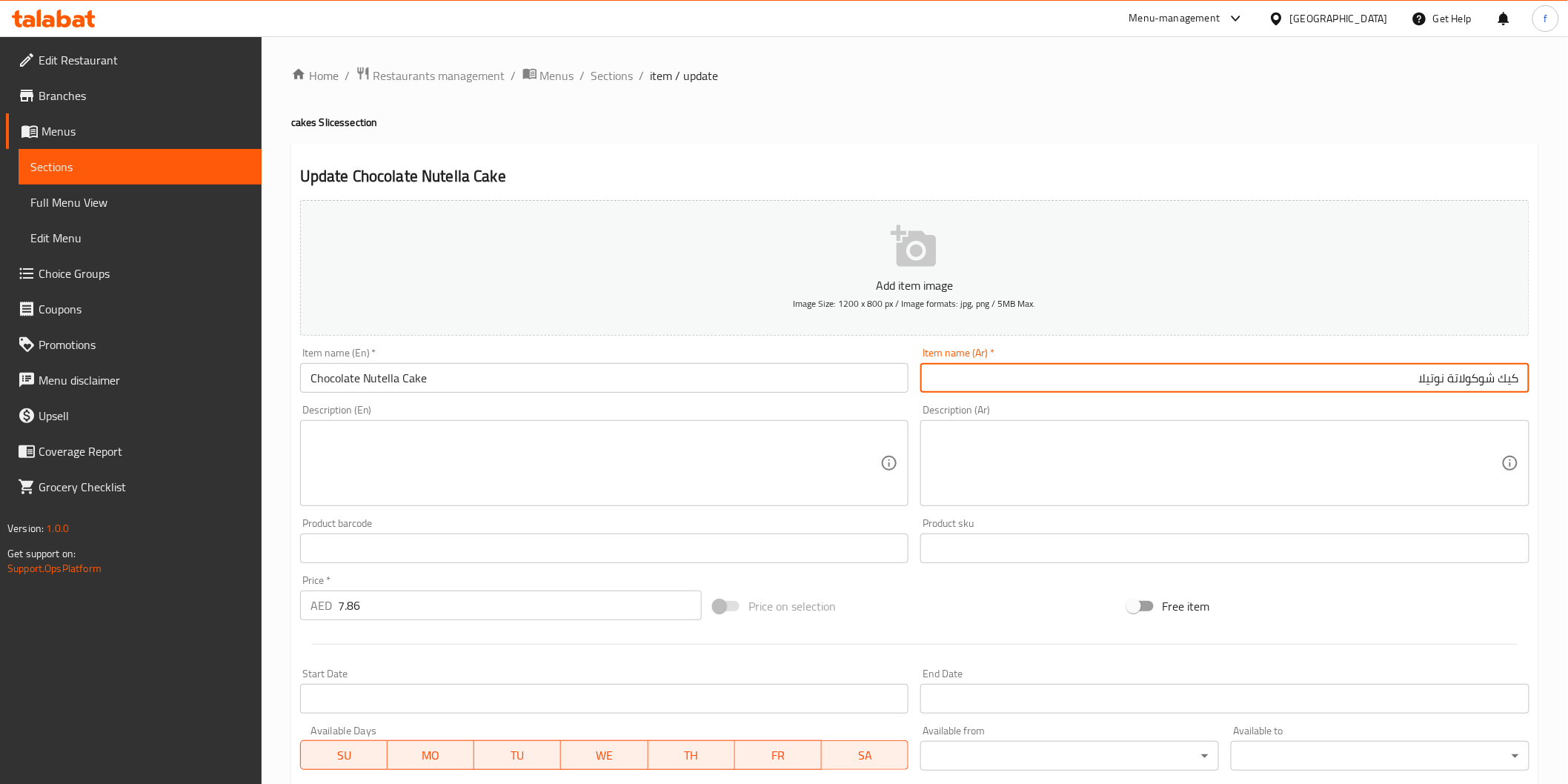
scroll to position [260, 0]
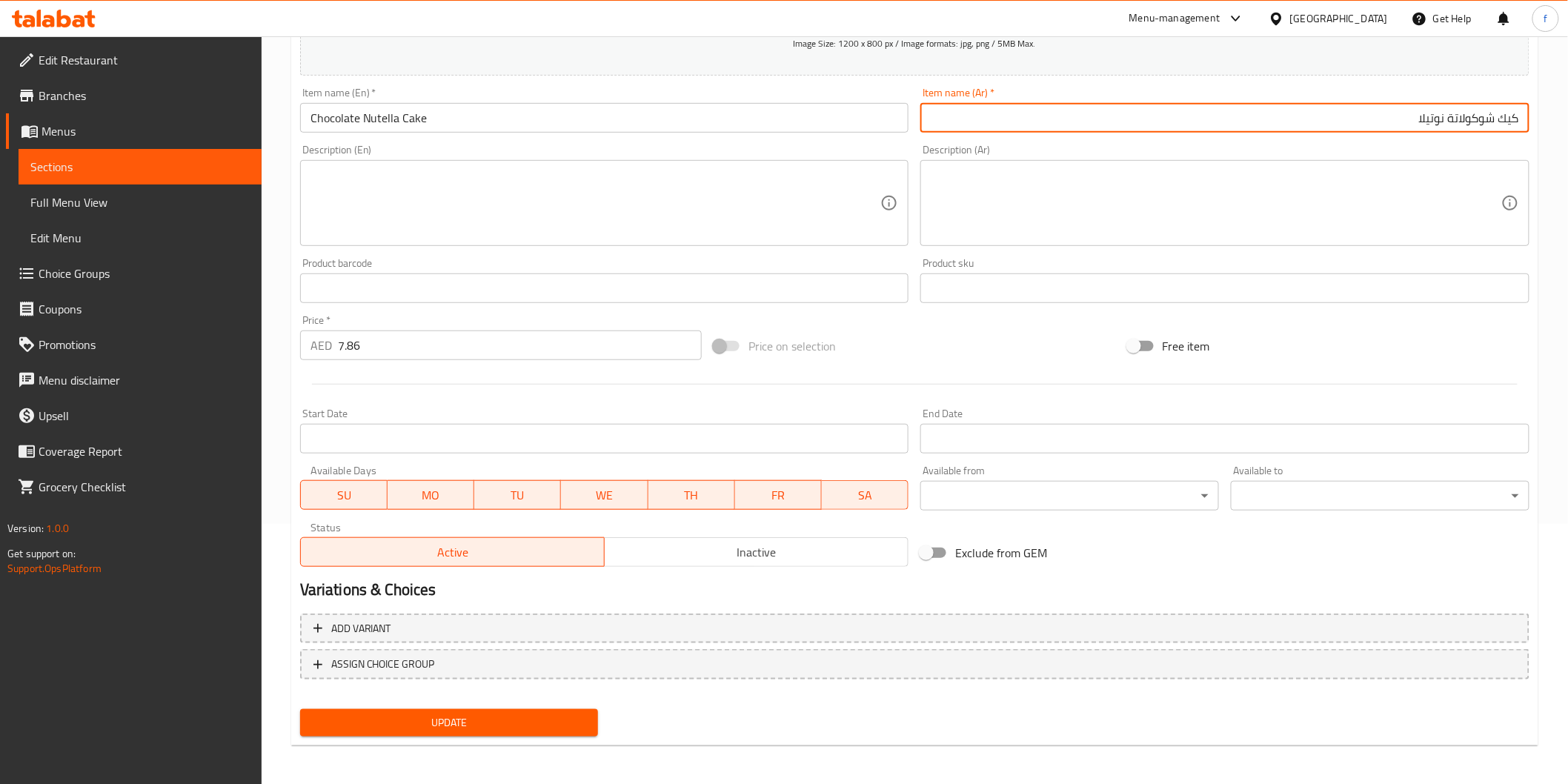
type input "كيك شوكولاتة نوتيلا"
click at [471, 724] on span "Update" at bounding box center [450, 723] width 275 height 18
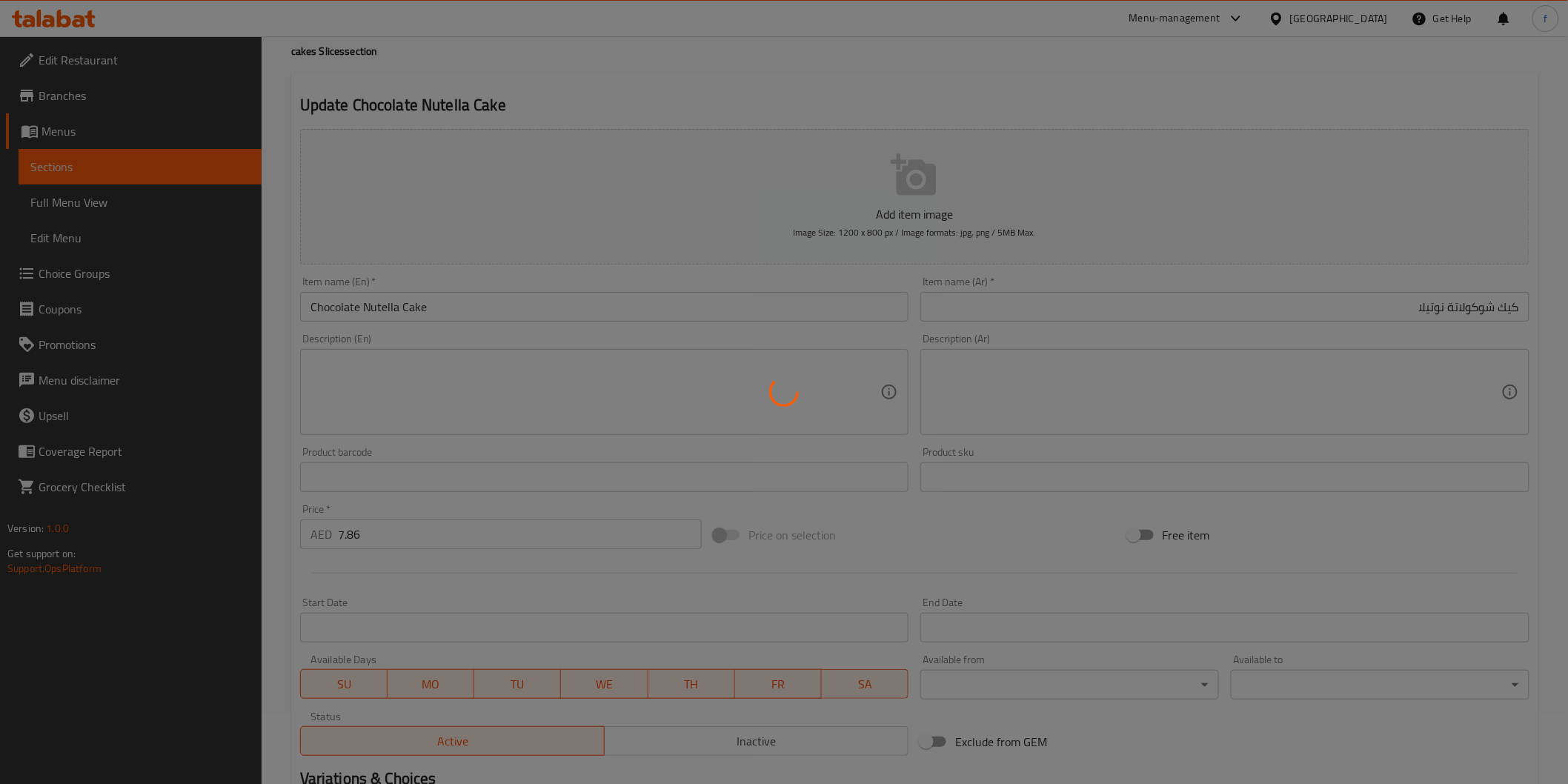
scroll to position [0, 0]
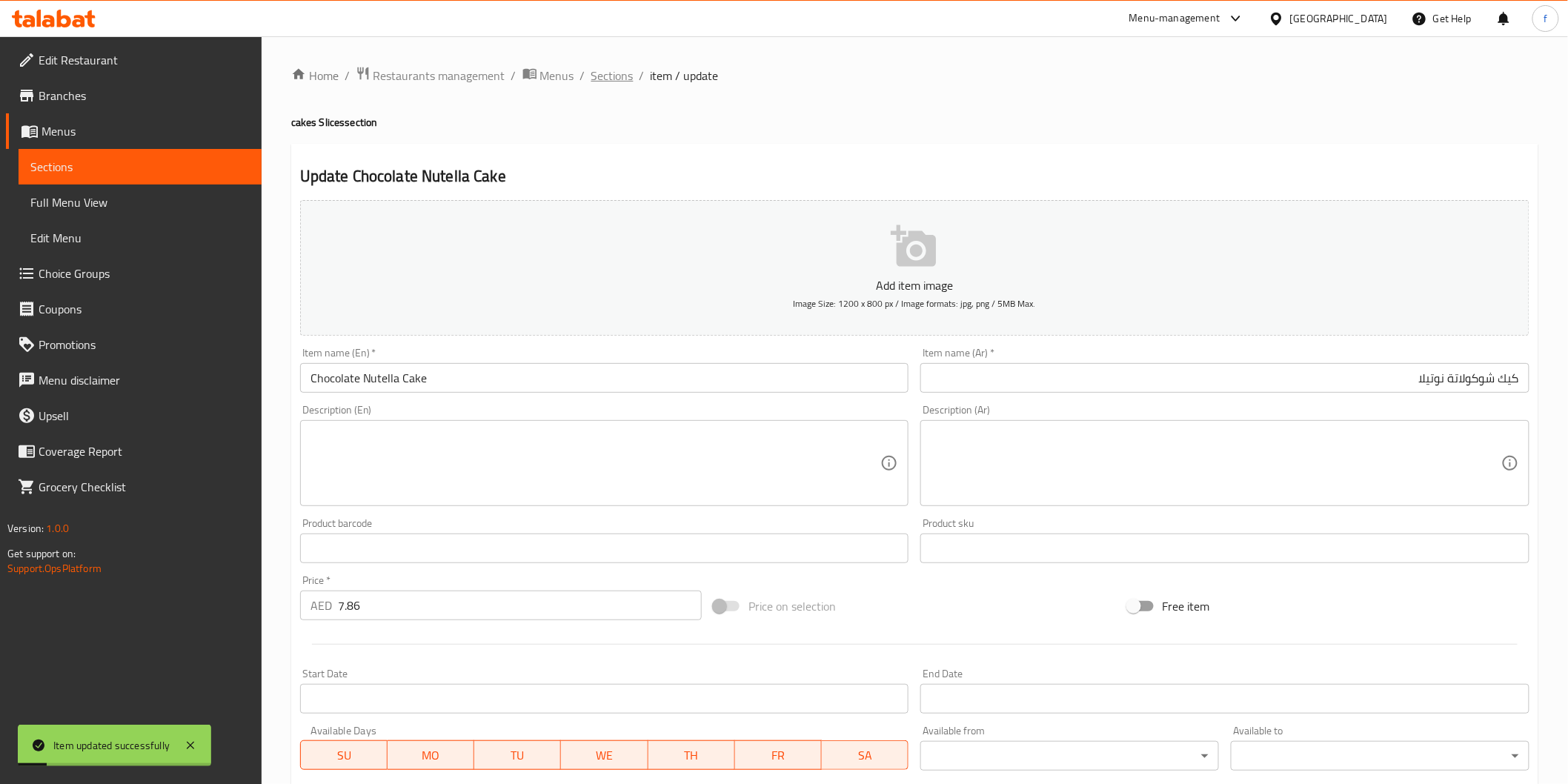
click at [609, 70] on span "Sections" at bounding box center [612, 75] width 42 height 18
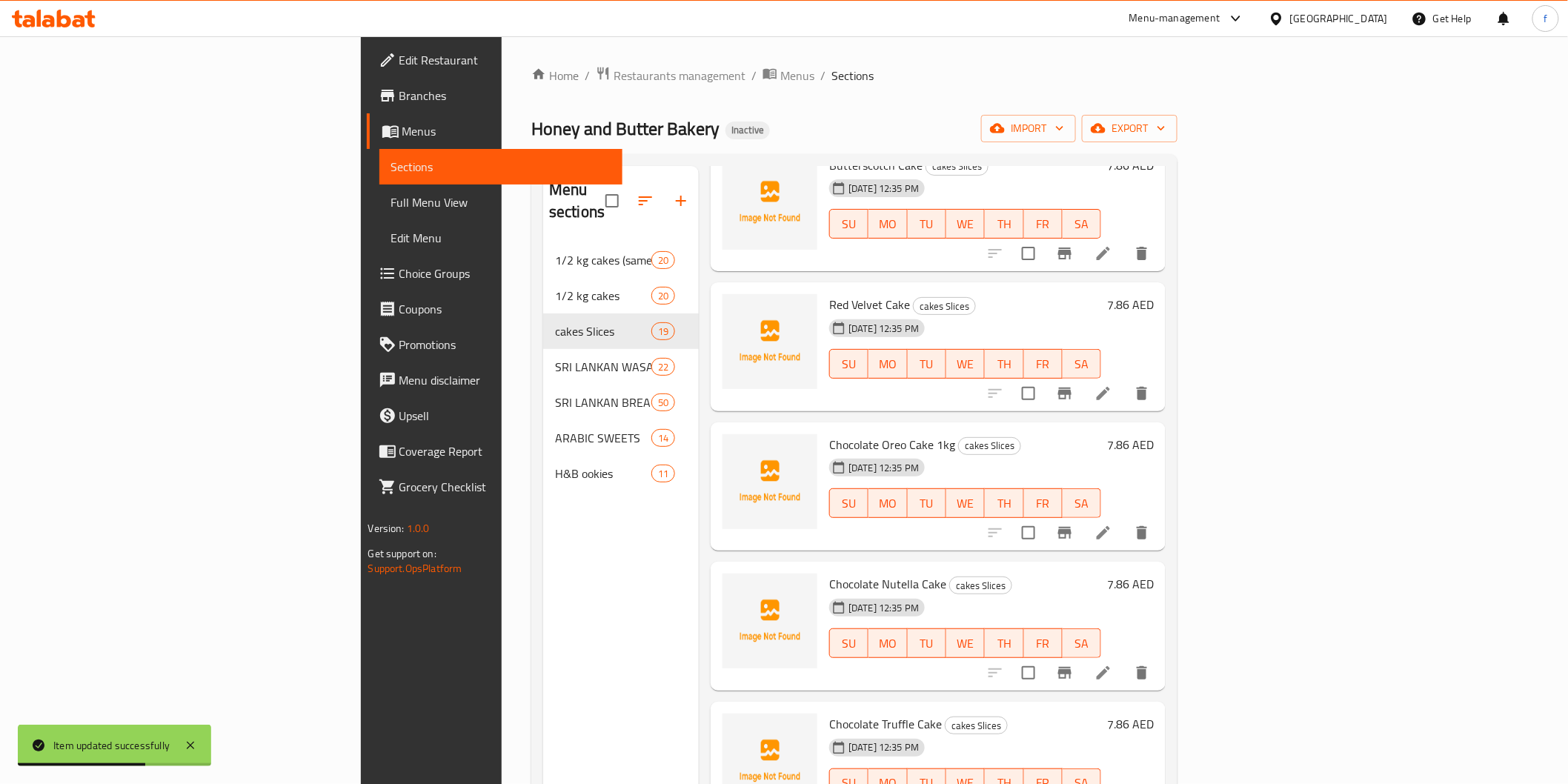
scroll to position [1234, 0]
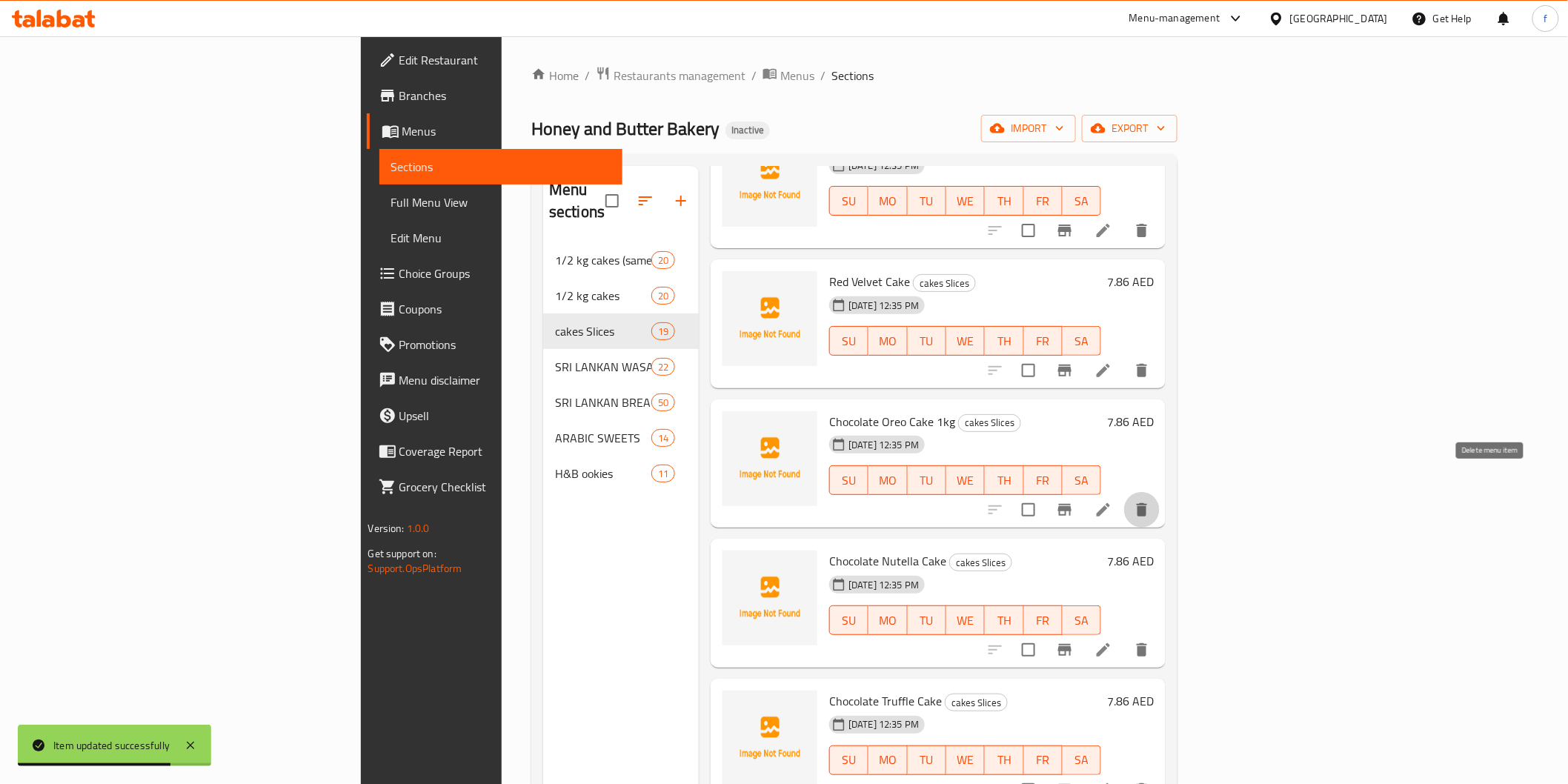
click at [1160, 497] on button "delete" at bounding box center [1142, 510] width 36 height 36
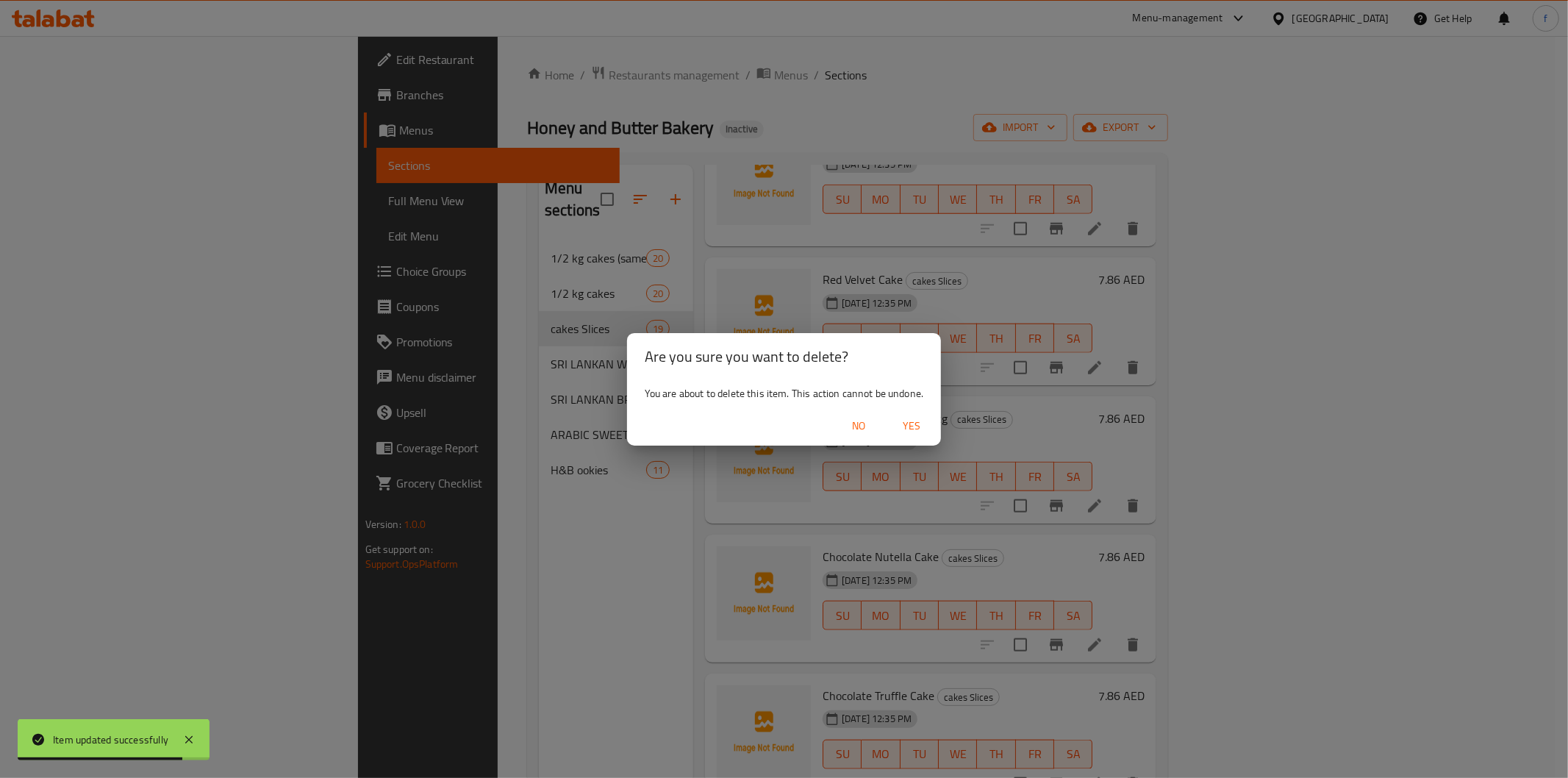
click at [902, 426] on span "Yes" at bounding box center [911, 426] width 36 height 18
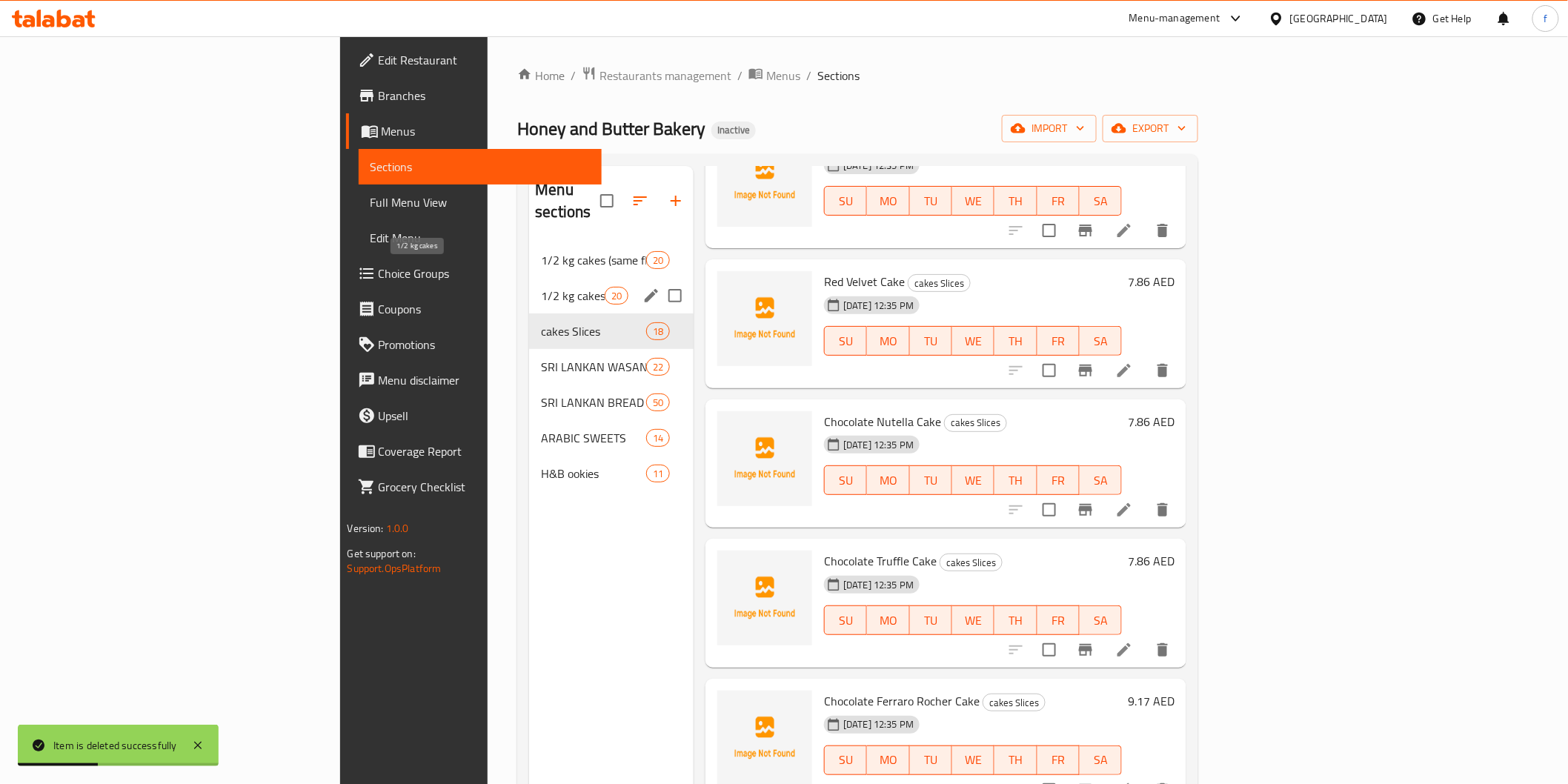
click at [541, 287] on span "1/2 kg cakes" at bounding box center [573, 295] width 63 height 18
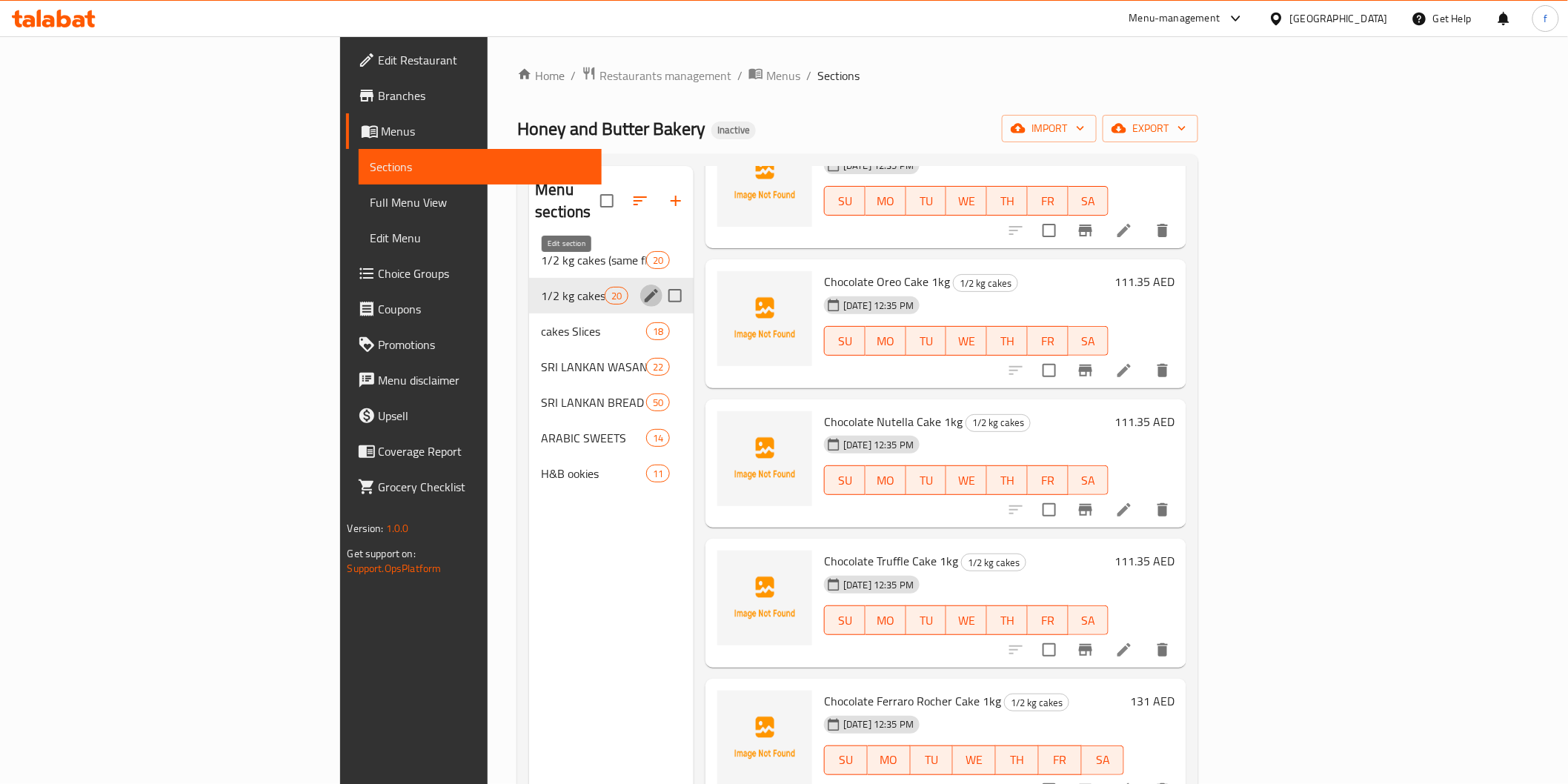
click at [643, 287] on icon "edit" at bounding box center [651, 295] width 18 height 18
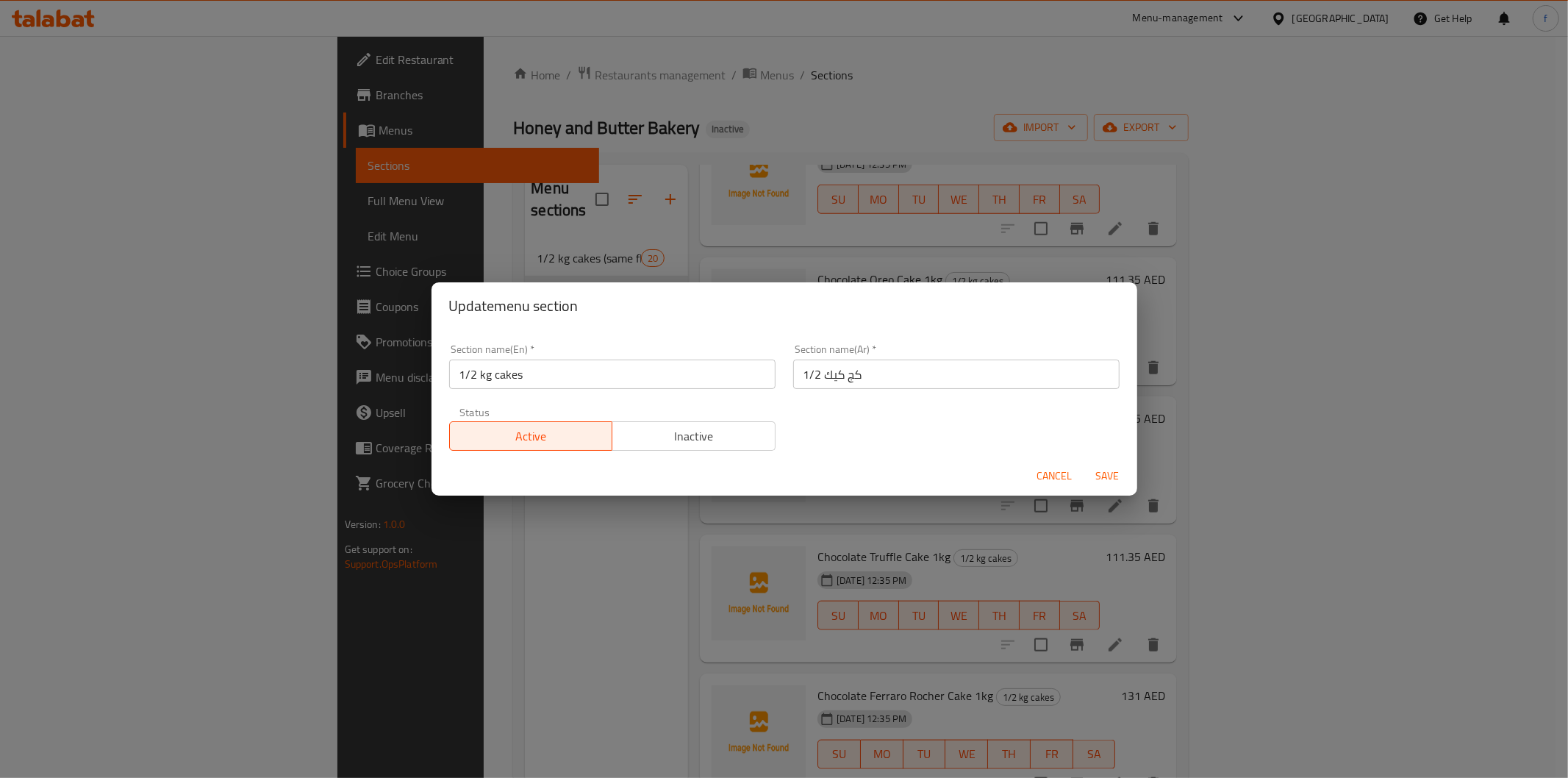
click at [475, 369] on input "1/2 kg cakes" at bounding box center [612, 374] width 326 height 30
type input "1 kg cakes"
click at [846, 375] on input "1/2 كج كيك" at bounding box center [955, 374] width 326 height 30
drag, startPoint x: 1085, startPoint y: 377, endPoint x: 1099, endPoint y: 377, distance: 14.0
click at [1099, 377] on input "1/2 كج كيك" at bounding box center [955, 374] width 326 height 30
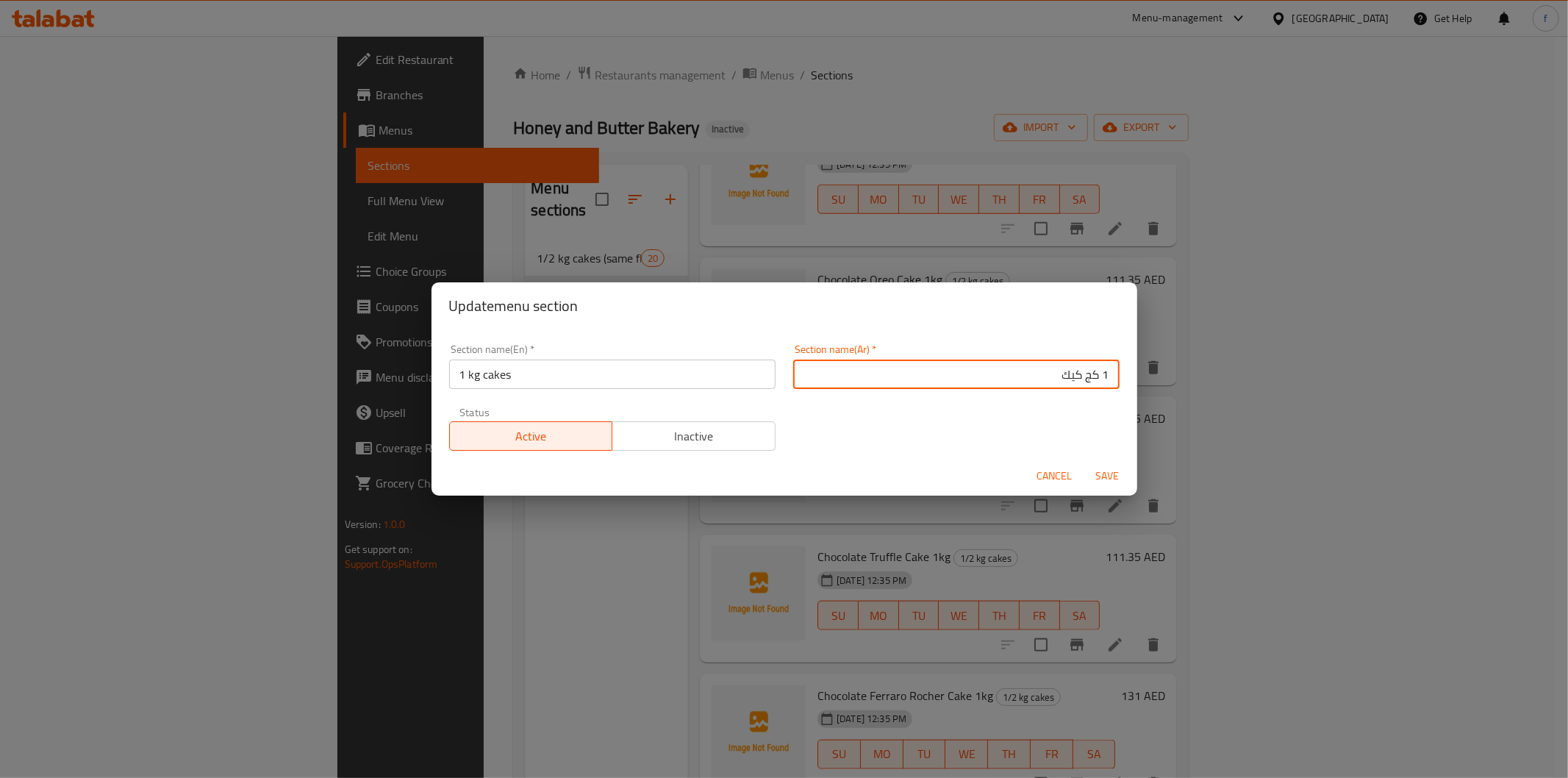
type input "1 كج كيك"
click at [1105, 480] on span "Save" at bounding box center [1108, 476] width 36 height 18
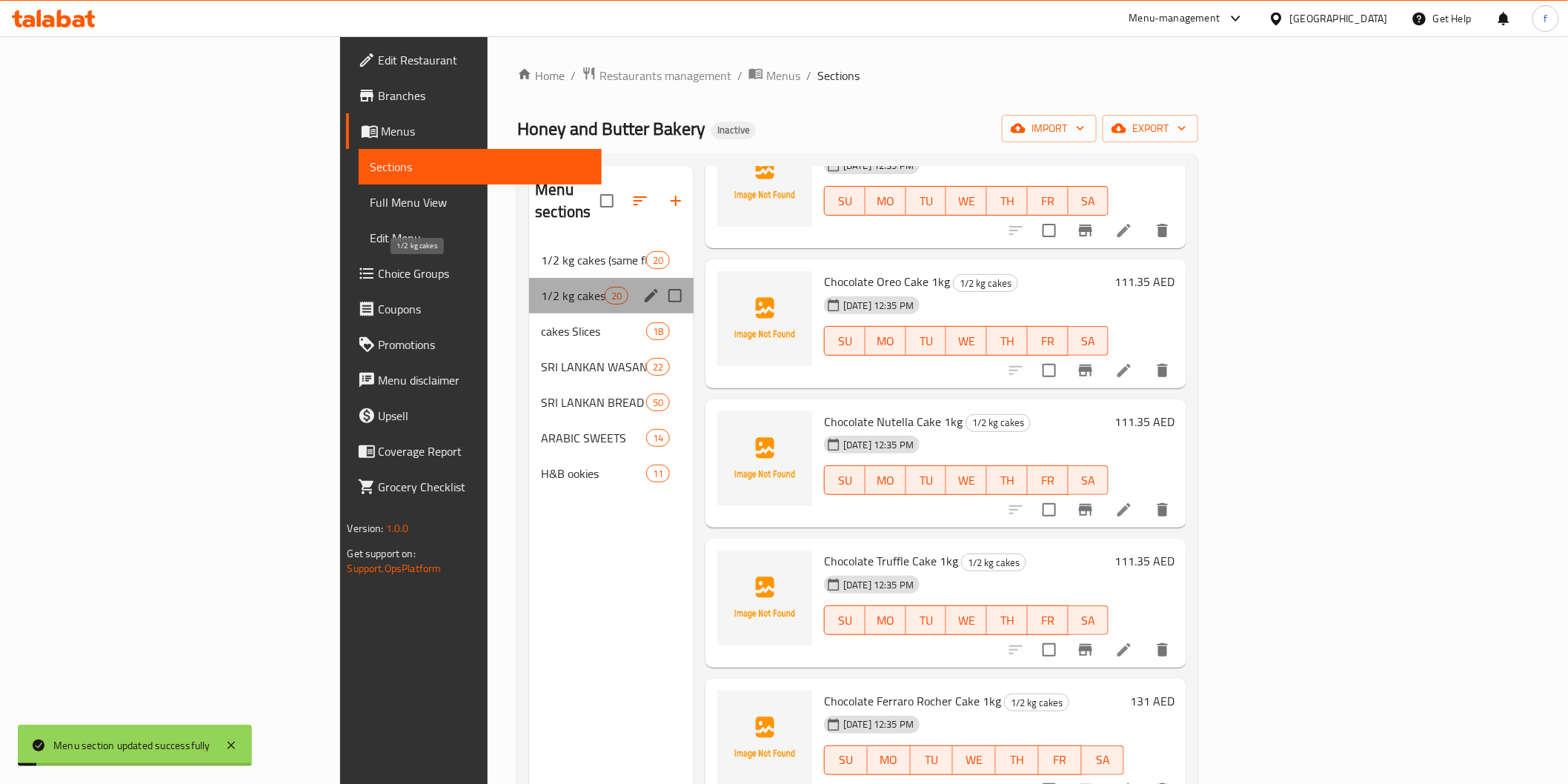
drag, startPoint x: 382, startPoint y: 267, endPoint x: 388, endPoint y: 260, distance: 9.2
click at [541, 287] on span "1/2 kg cakes" at bounding box center [573, 295] width 63 height 18
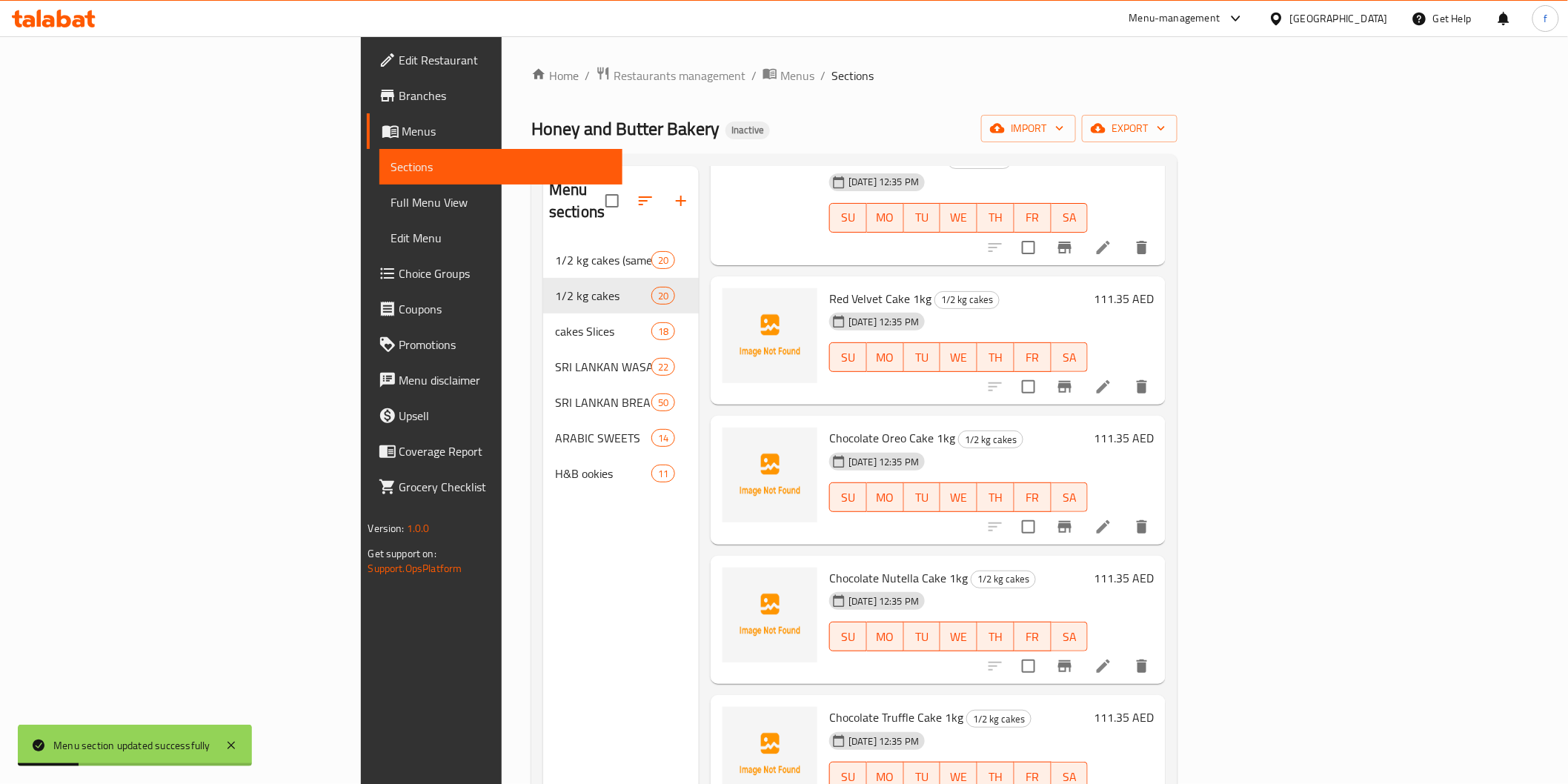
scroll to position [1070, 0]
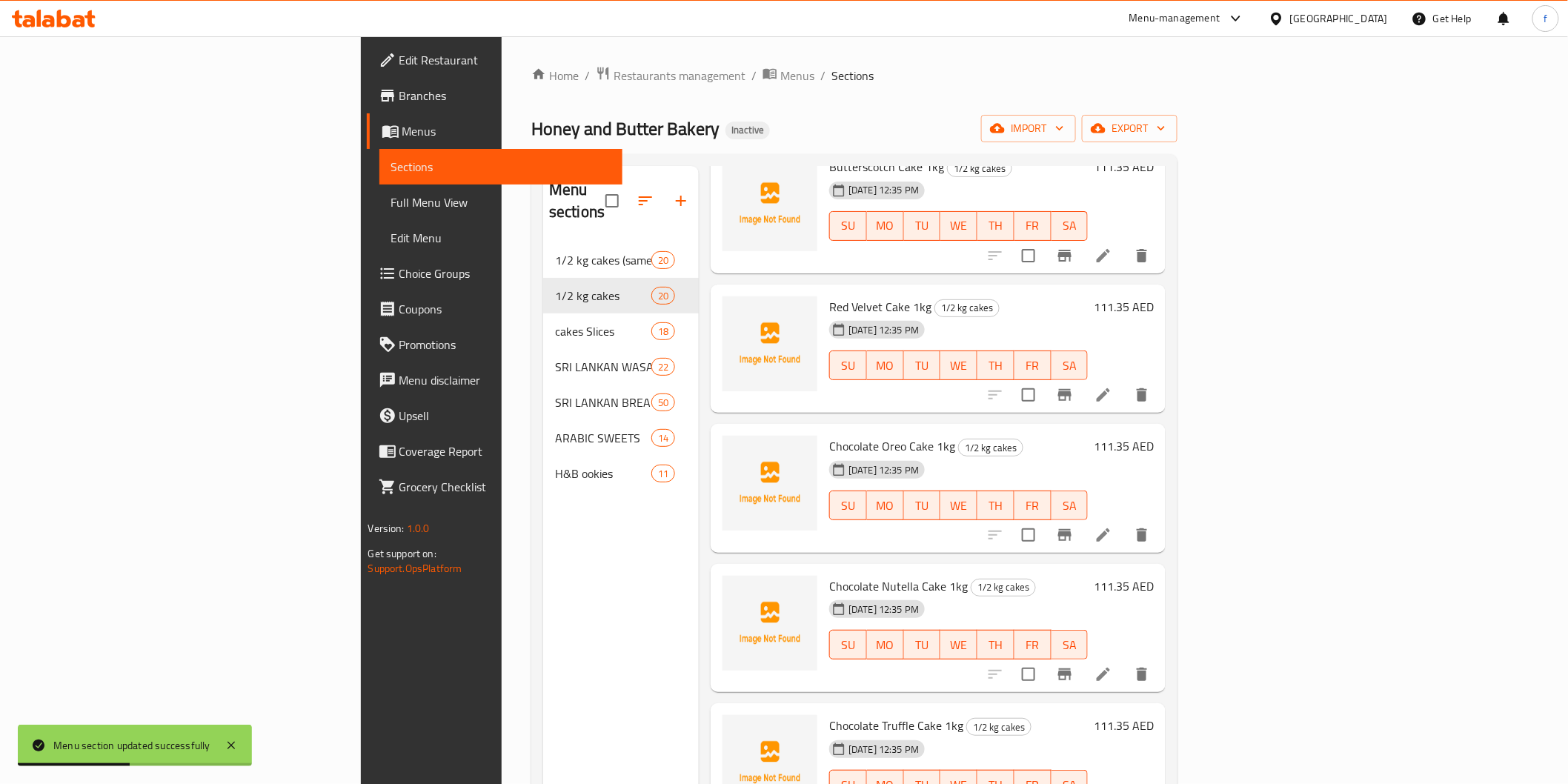
click at [1147, 528] on icon "delete" at bounding box center [1142, 534] width 11 height 13
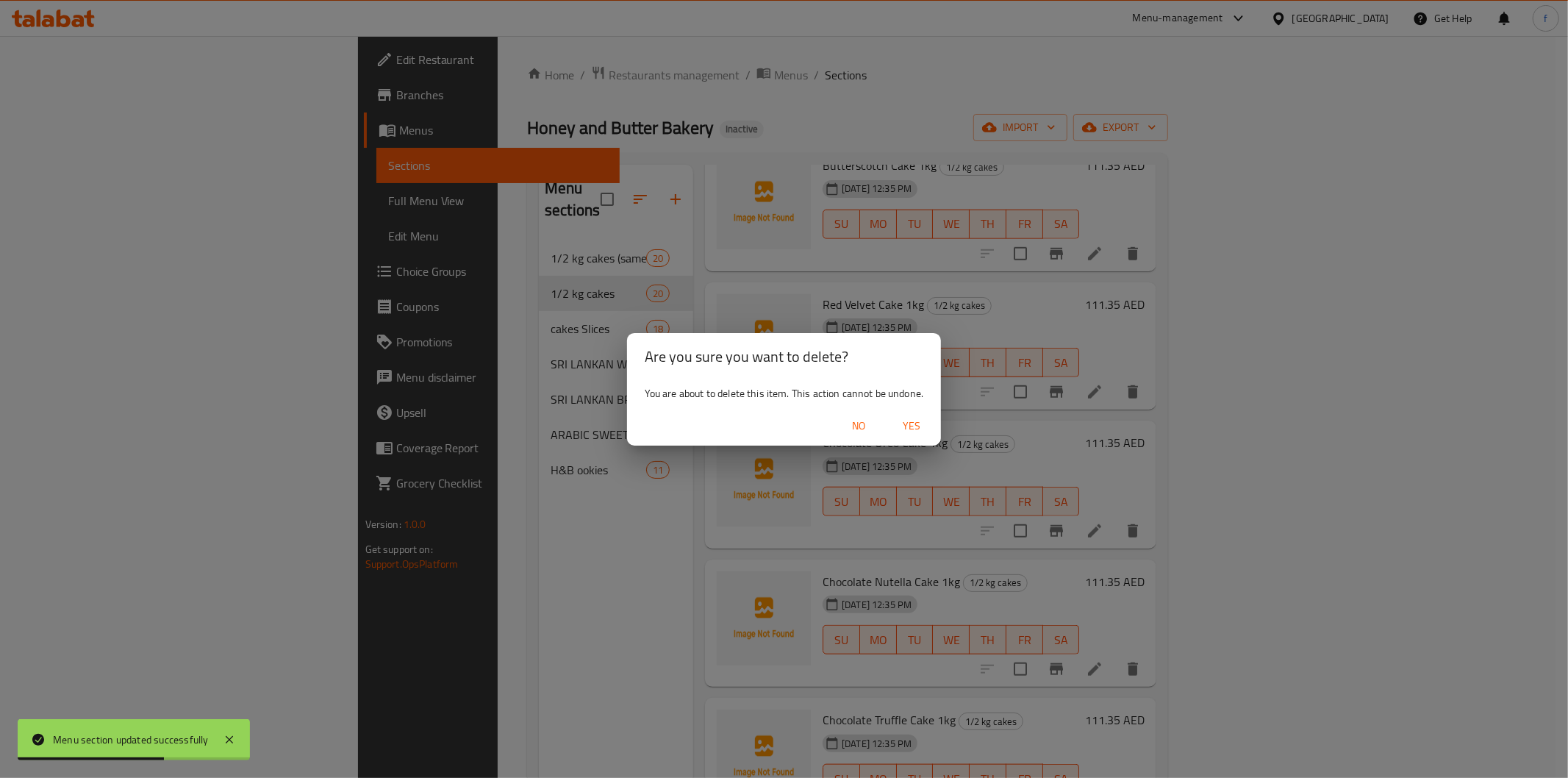
click at [906, 414] on button "Yes" at bounding box center [912, 426] width 47 height 27
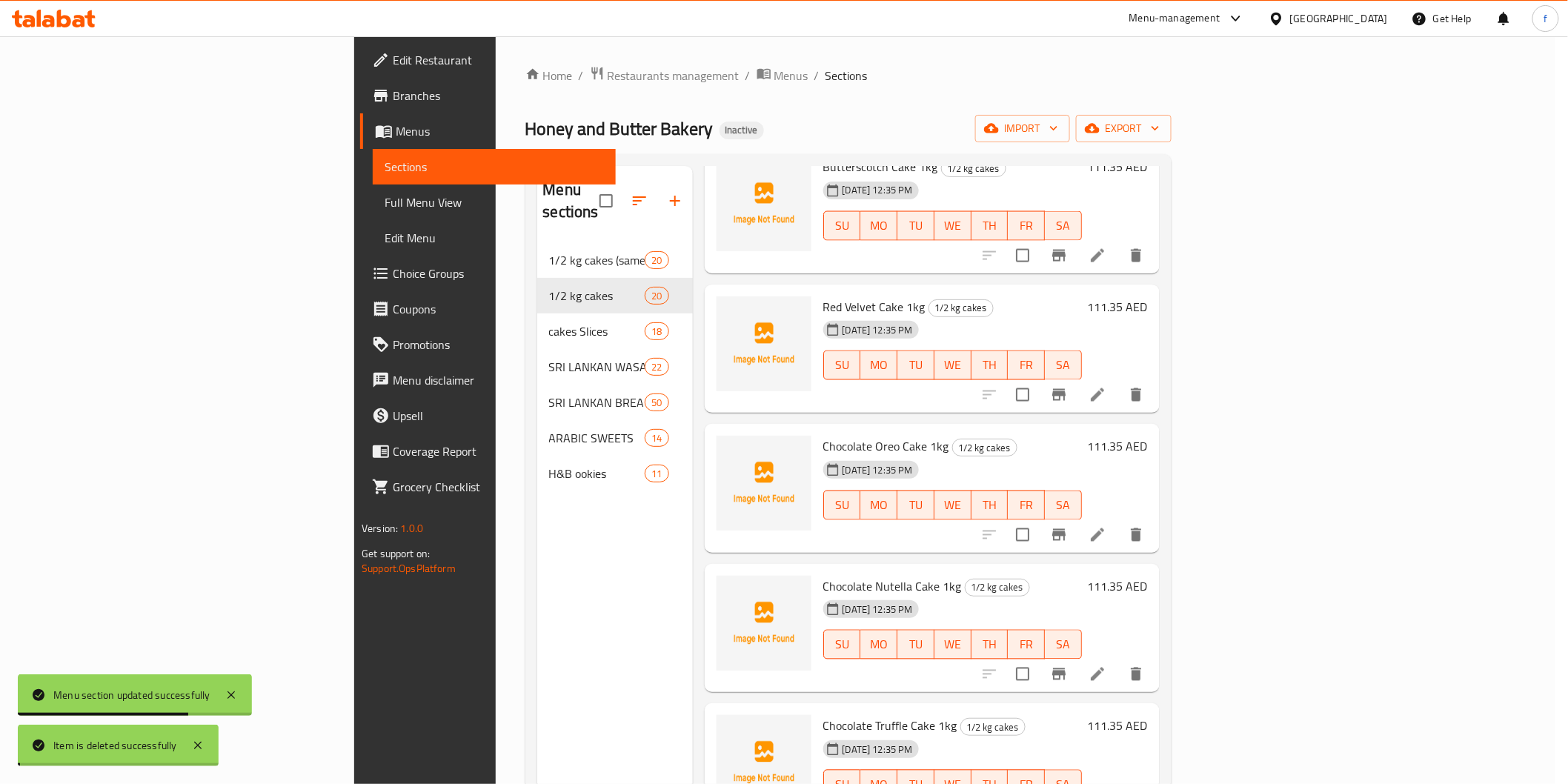
click at [537, 337] on div "Menu sections 1/2 kg cakes (same flavors, half size) 20 1/2 kg cakes 20 cakes S…" at bounding box center [848, 557] width 622 height 784
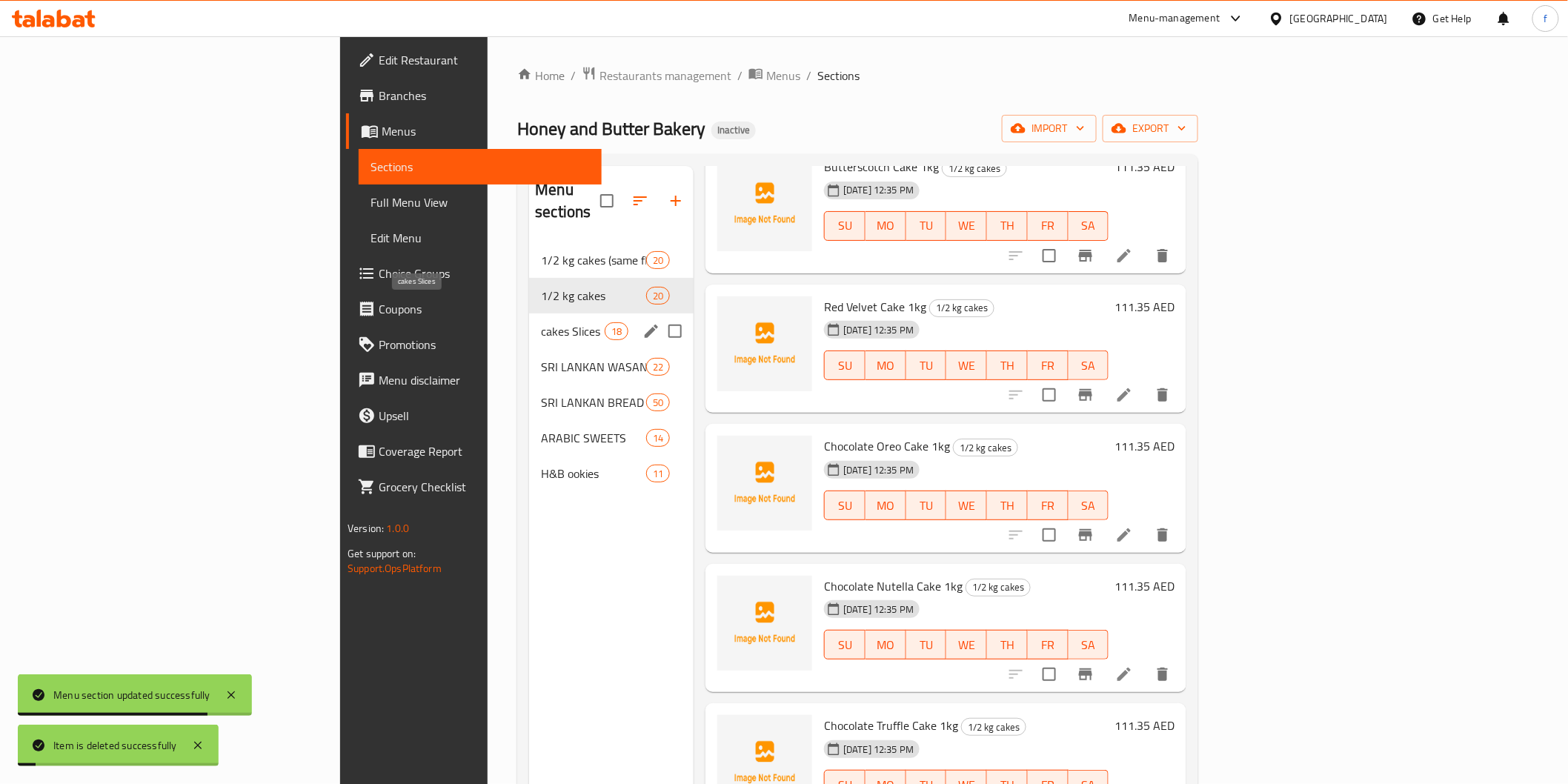
click at [541, 322] on span "cakes Slices" at bounding box center [573, 331] width 63 height 18
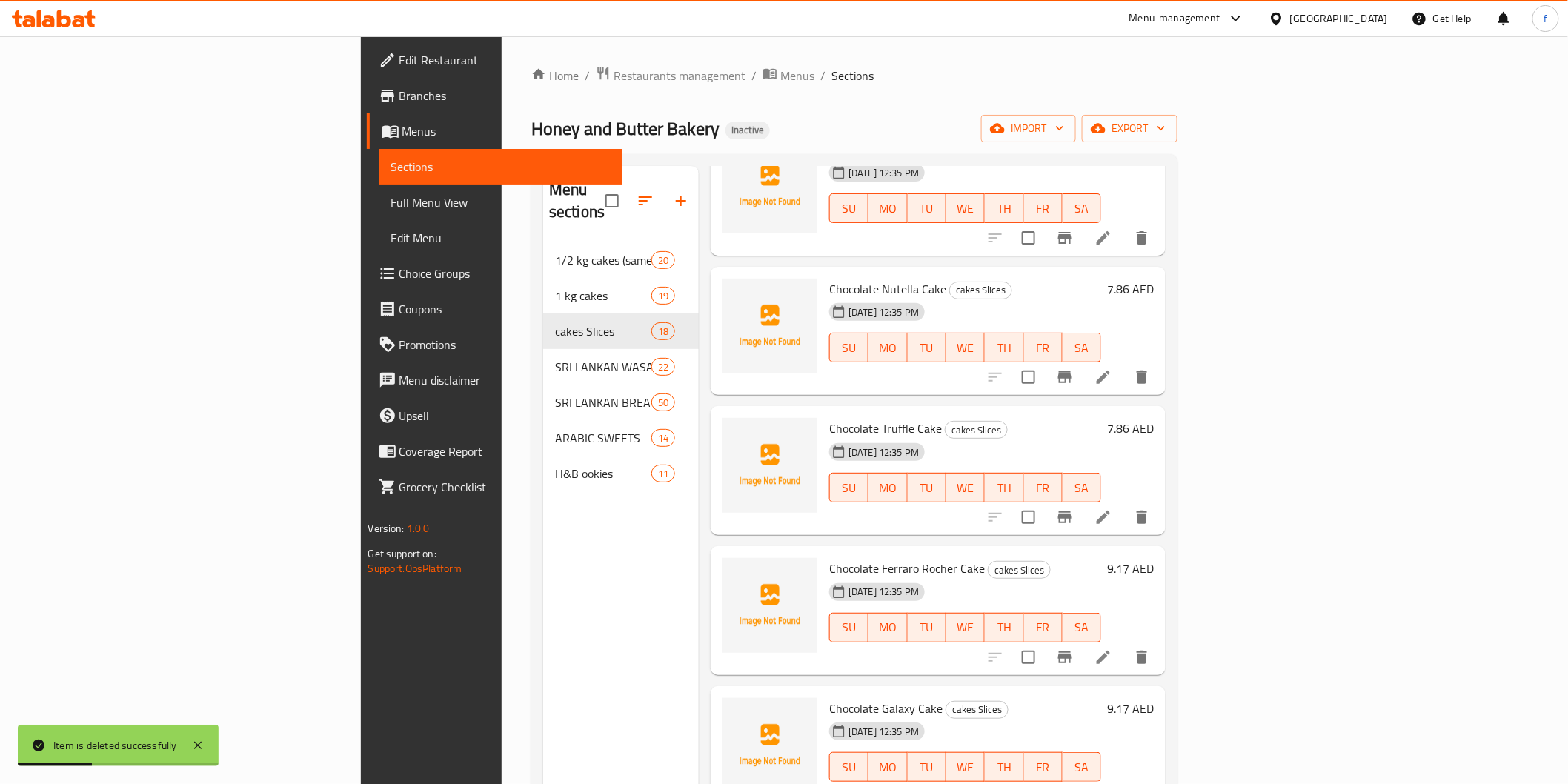
scroll to position [1399, 0]
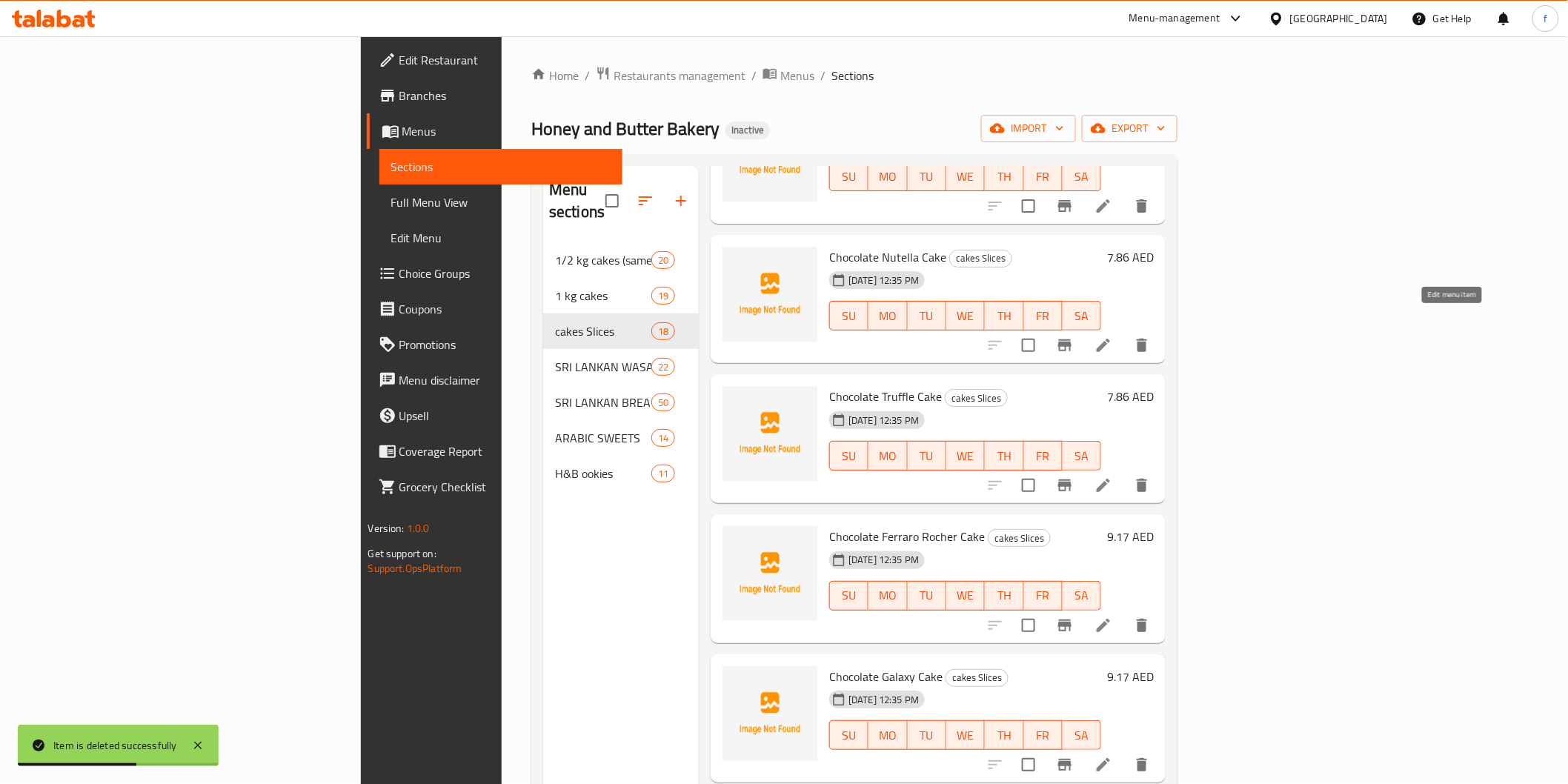
click at [1112, 337] on icon at bounding box center [1103, 345] width 18 height 18
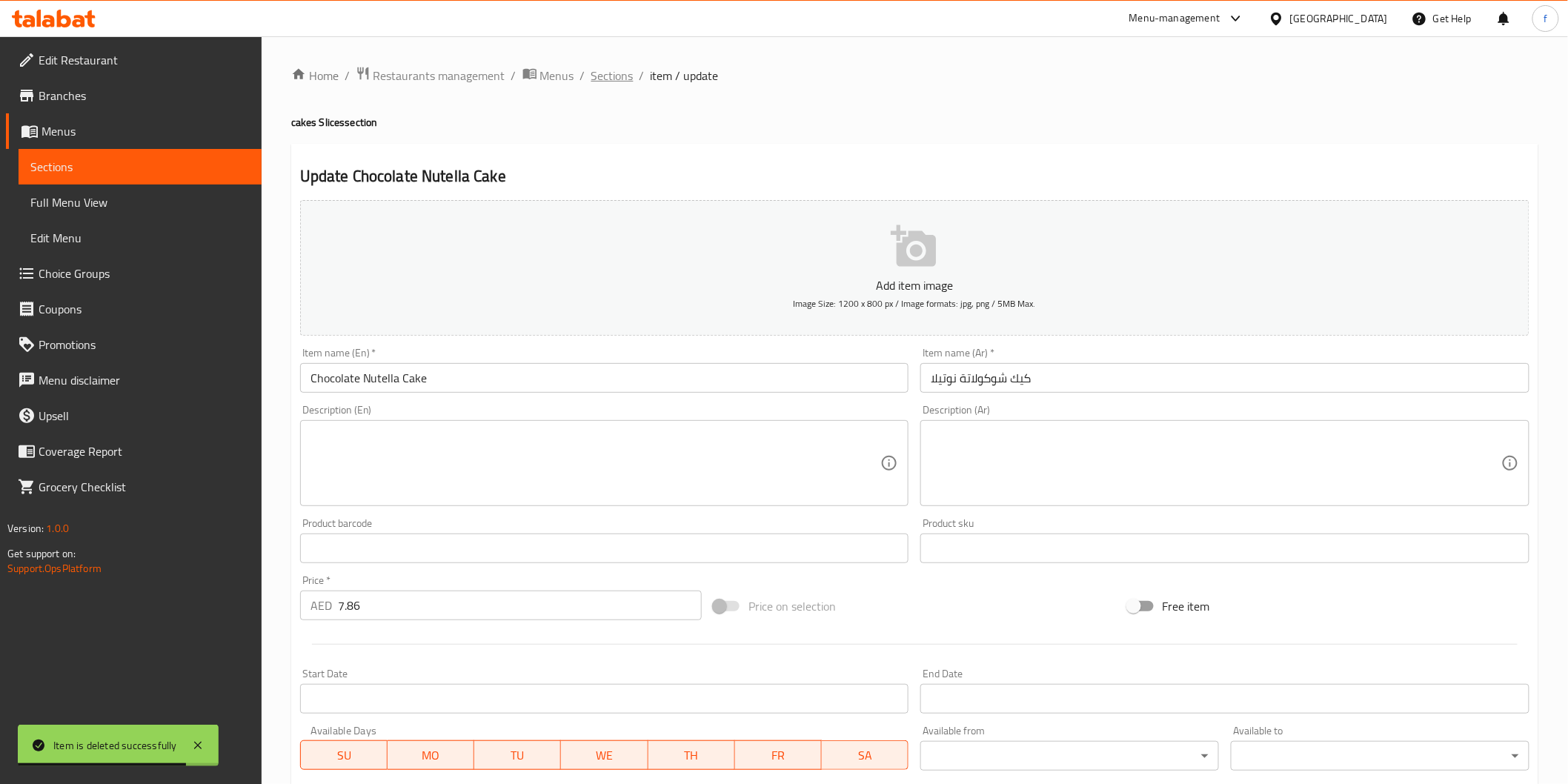
click at [623, 77] on span "Sections" at bounding box center [612, 75] width 42 height 18
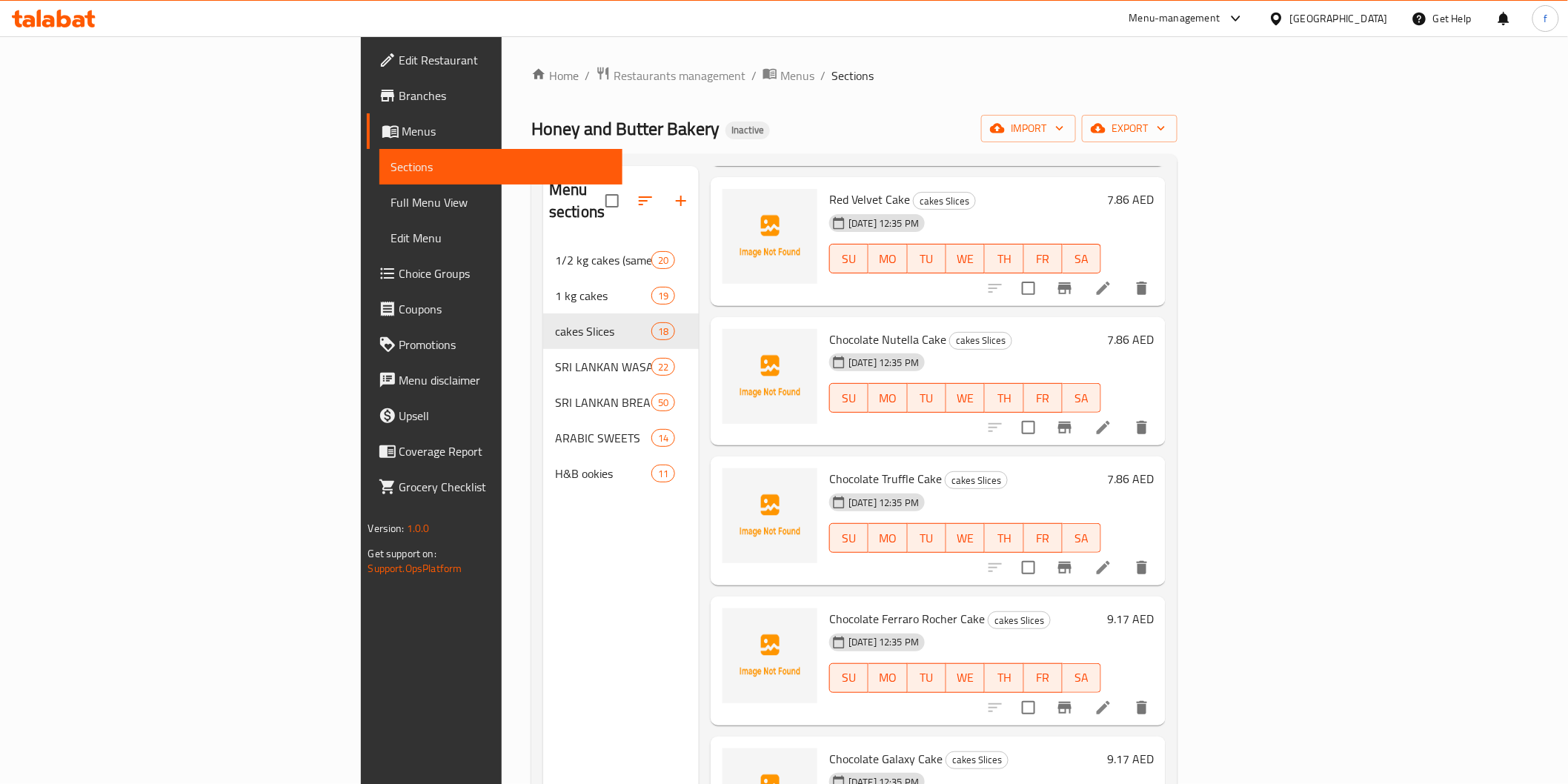
scroll to position [1399, 0]
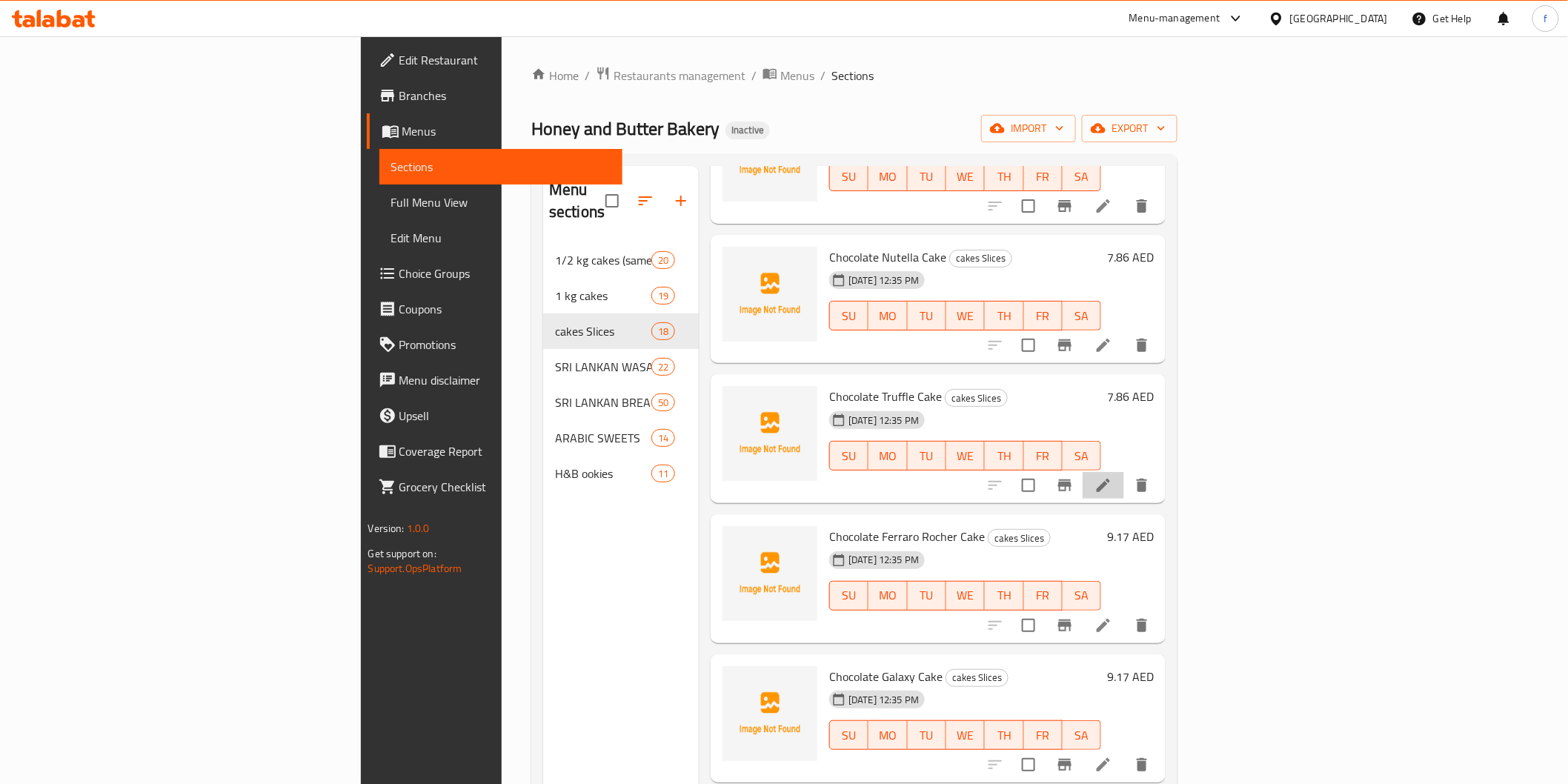
click at [1124, 472] on li at bounding box center [1103, 485] width 41 height 27
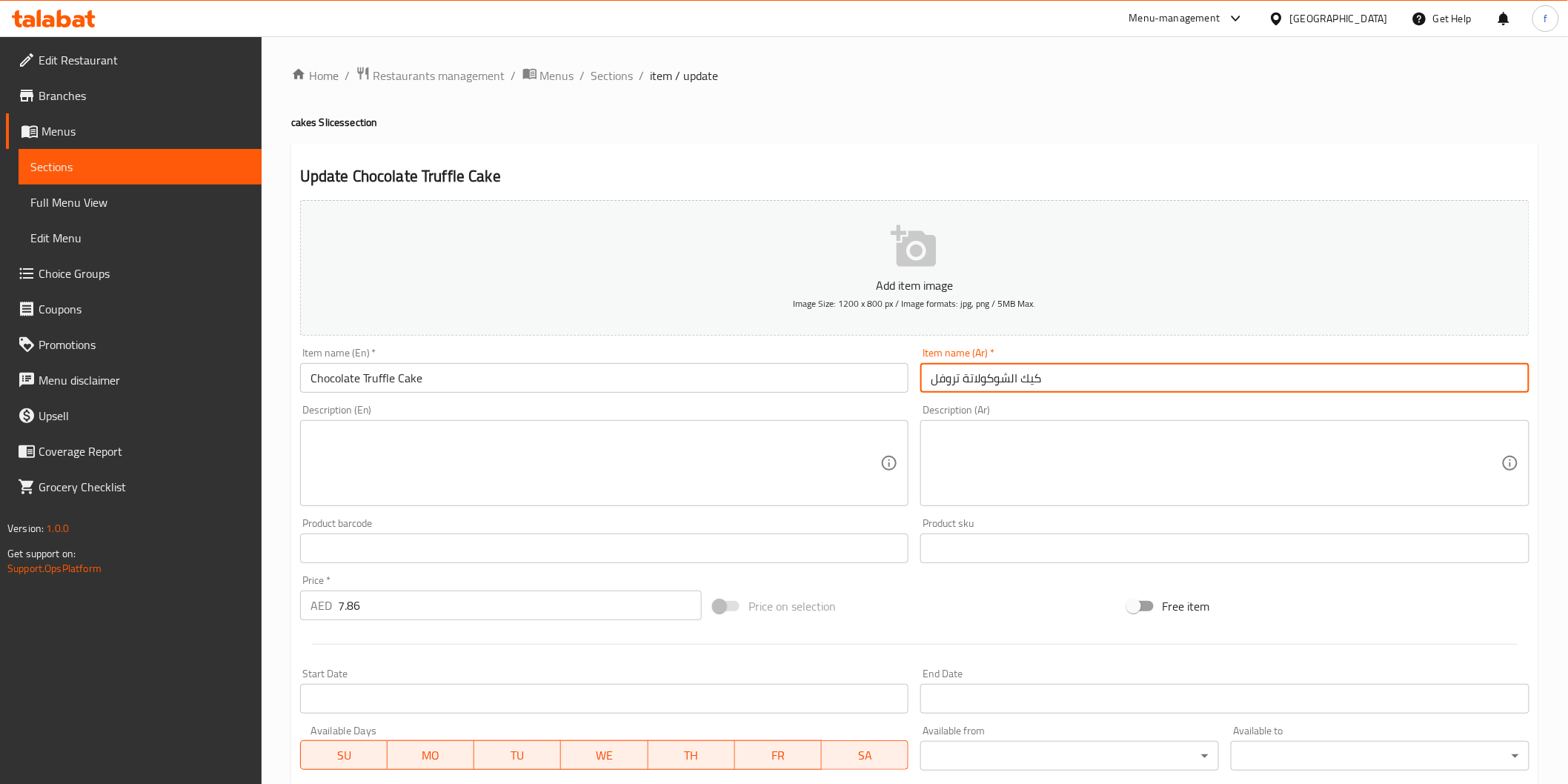
click at [1079, 384] on input "كيك الشوكولاتة تروفل" at bounding box center [1225, 378] width 609 height 30
click at [1487, 381] on input "كيك الشوكولاتة تروفل" at bounding box center [1225, 378] width 609 height 30
click at [1368, 392] on input "كيك شوكولاتة تروفل" at bounding box center [1225, 378] width 609 height 30
type input "كيك شوكولاتة تروفل"
click at [563, 389] on input "Chocolate Truffle Cake" at bounding box center [605, 378] width 609 height 30
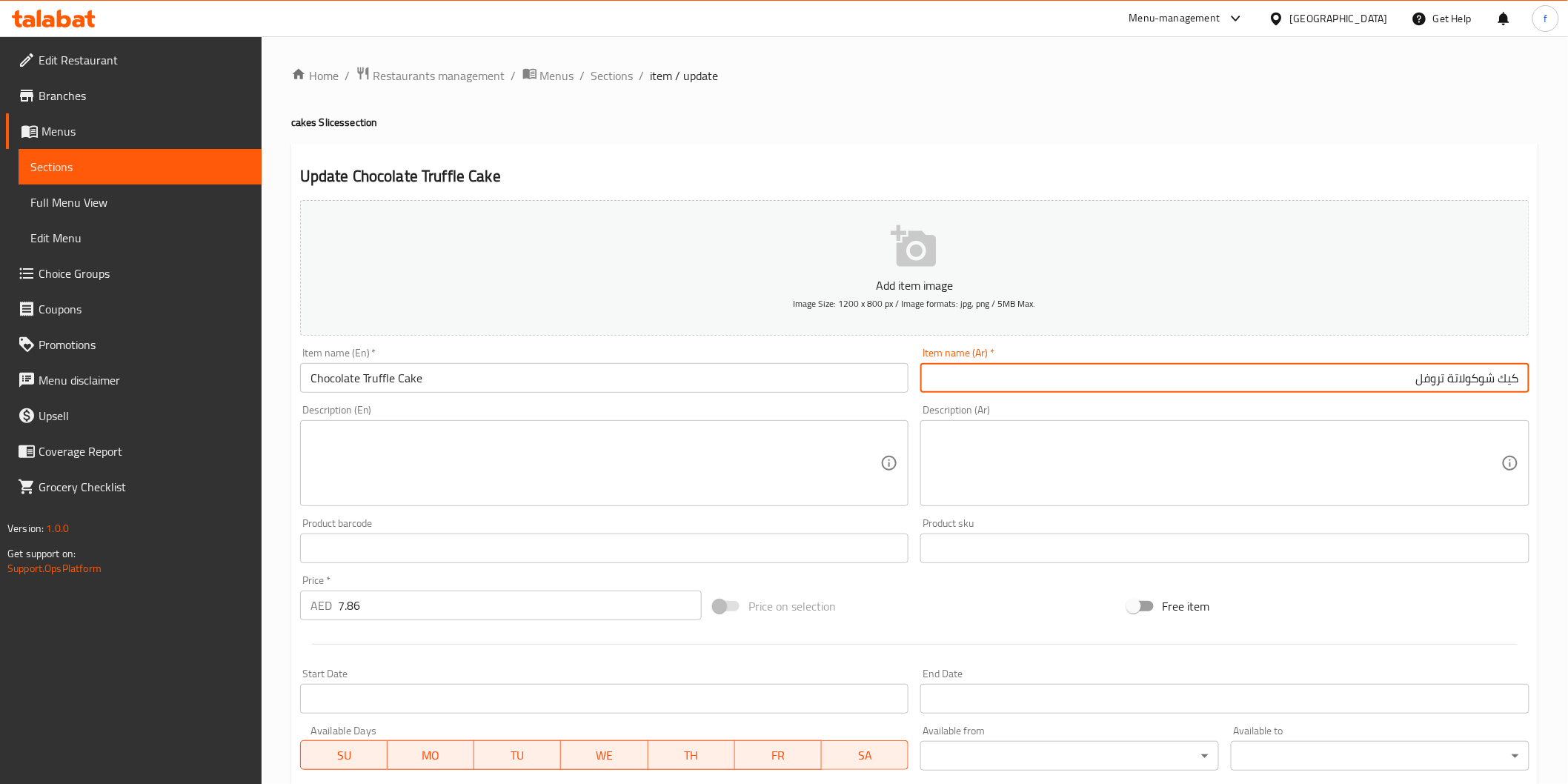
click at [1153, 390] on input "كيك شوكولاتة تروفل" at bounding box center [1225, 378] width 609 height 30
drag, startPoint x: 671, startPoint y: 373, endPoint x: 1065, endPoint y: 466, distance: 404.8
click at [672, 373] on input "Chocolate Truffle Cake" at bounding box center [605, 378] width 609 height 30
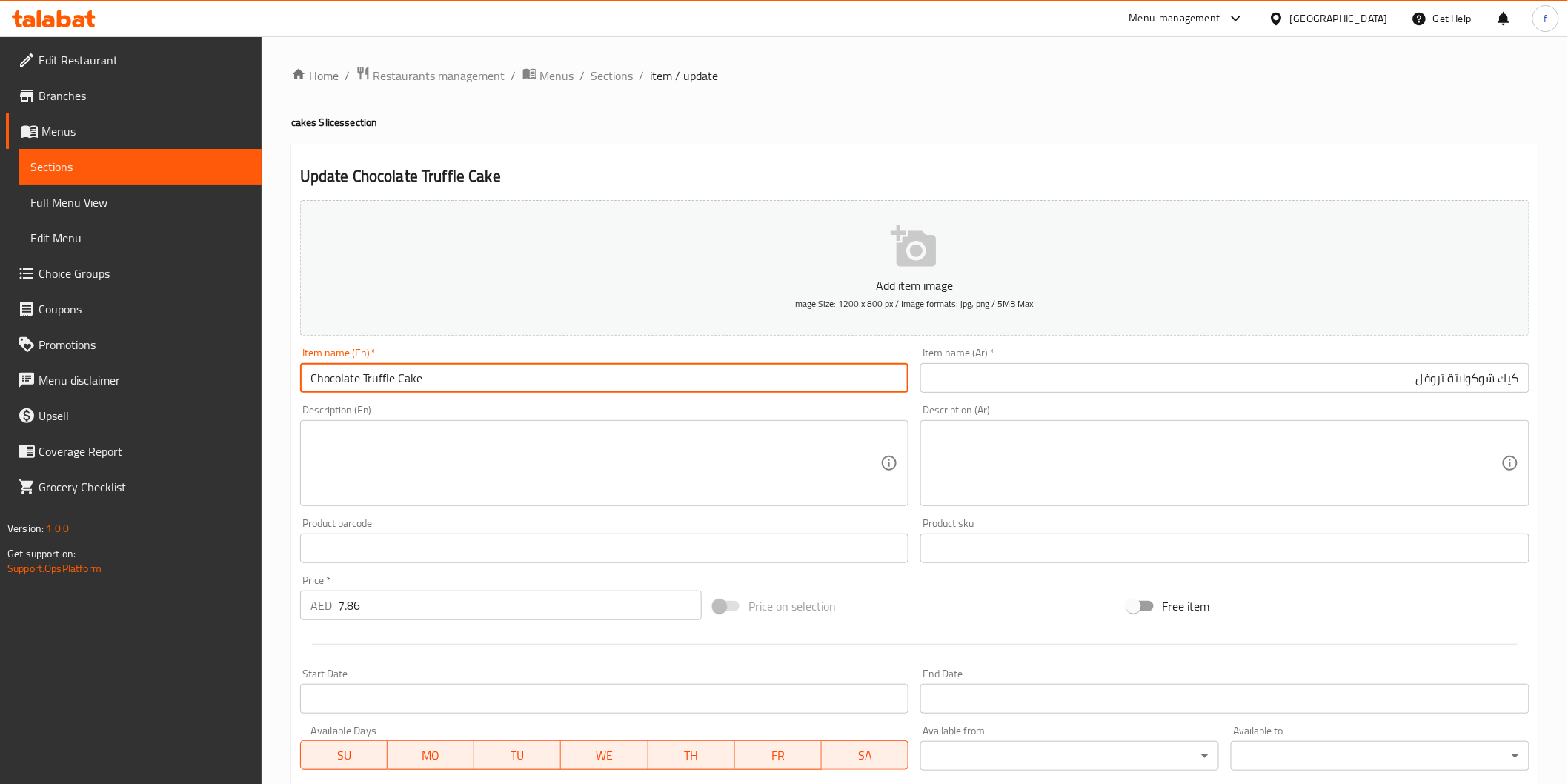
click at [1376, 486] on textarea at bounding box center [1215, 463] width 570 height 70
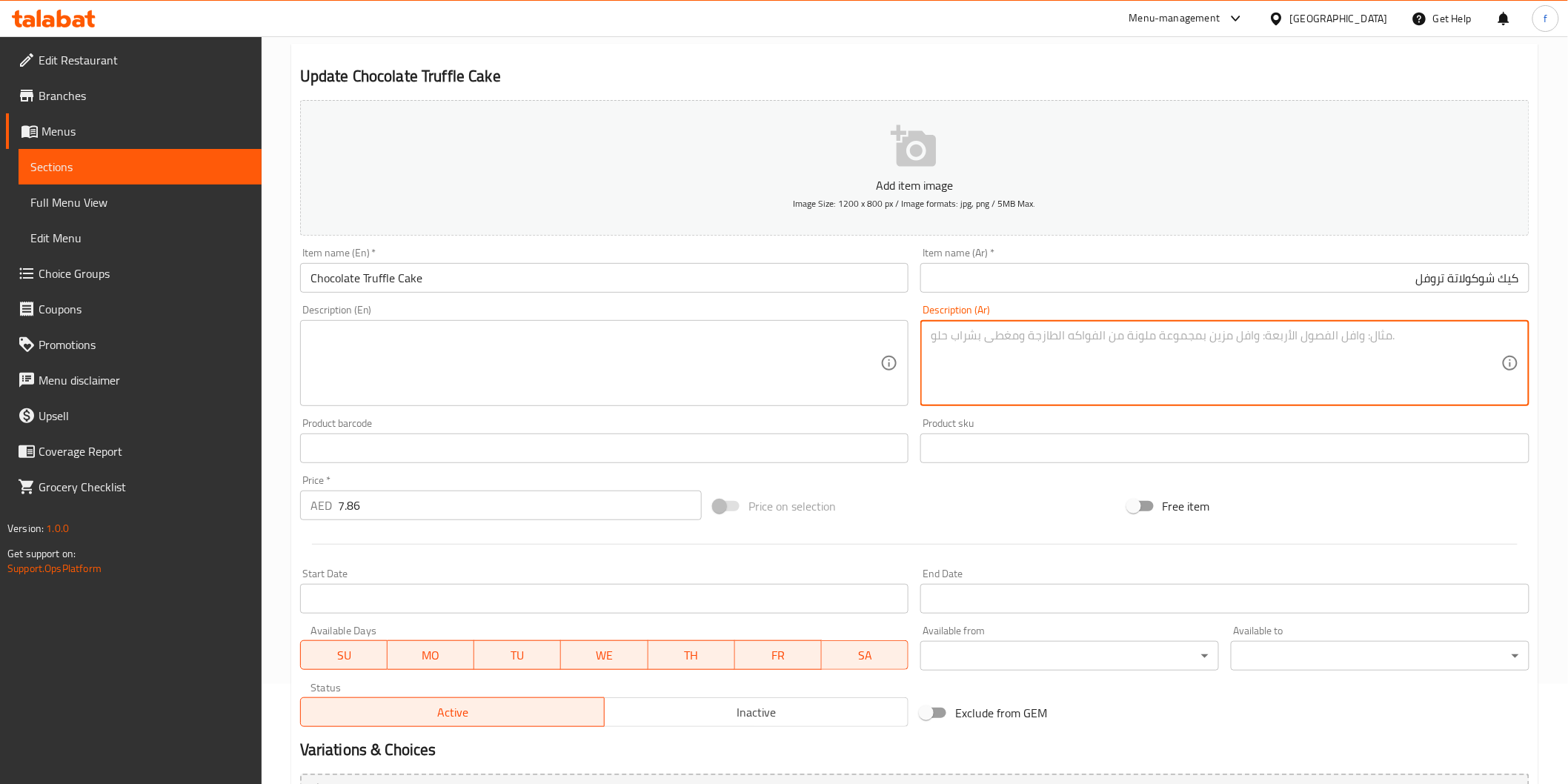
scroll to position [260, 0]
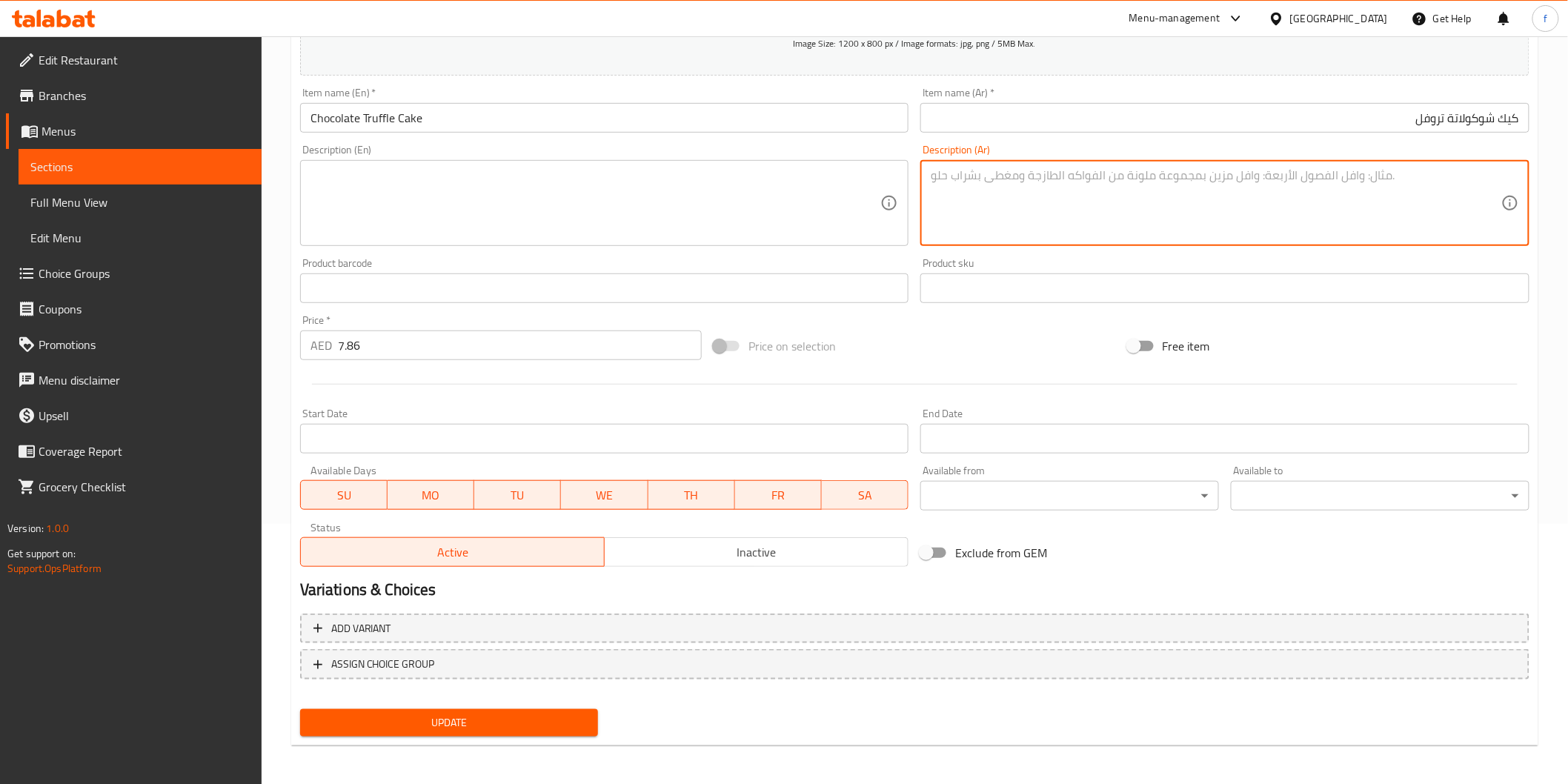
click at [528, 721] on span "Update" at bounding box center [450, 723] width 275 height 18
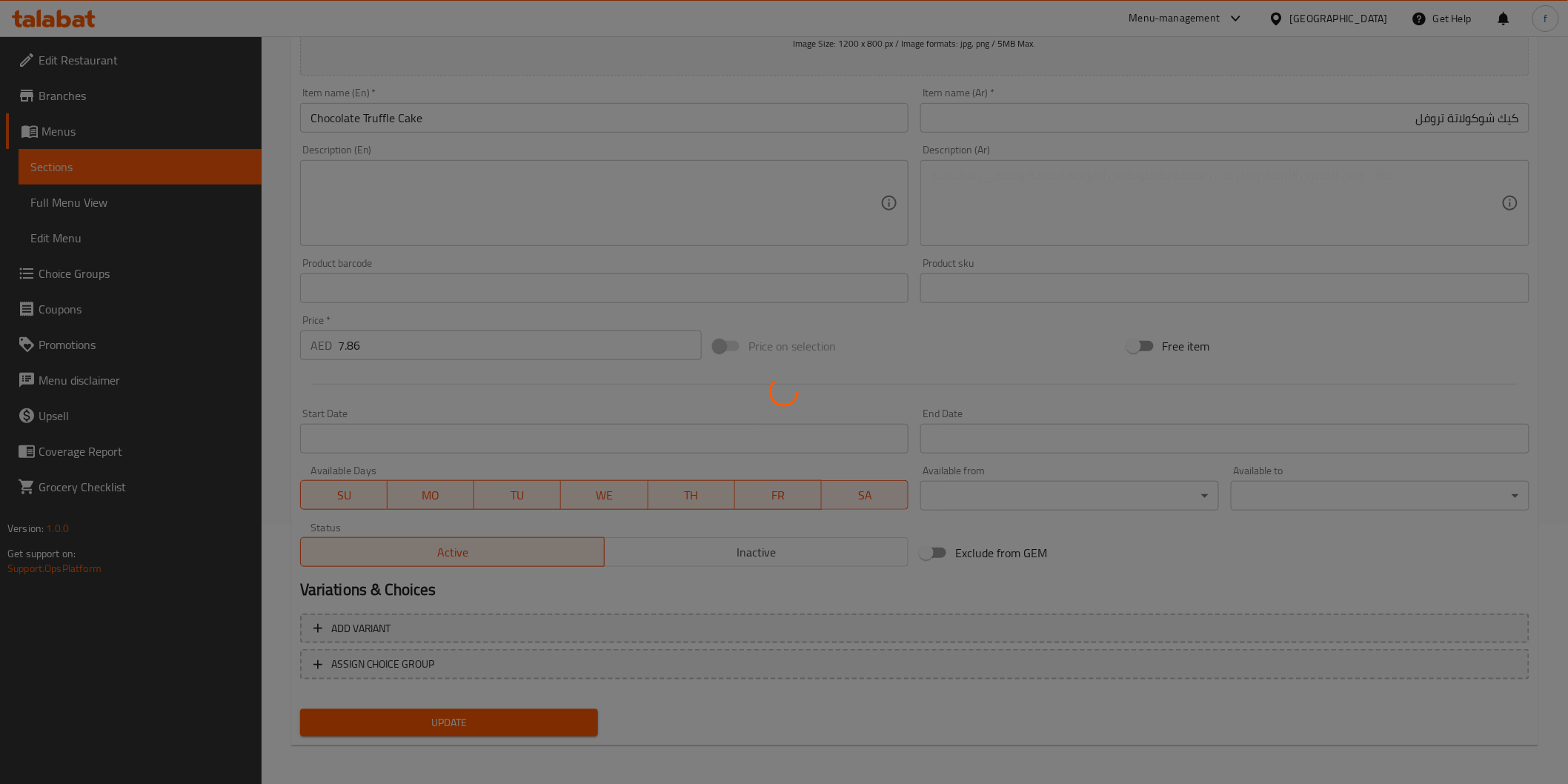
scroll to position [0, 0]
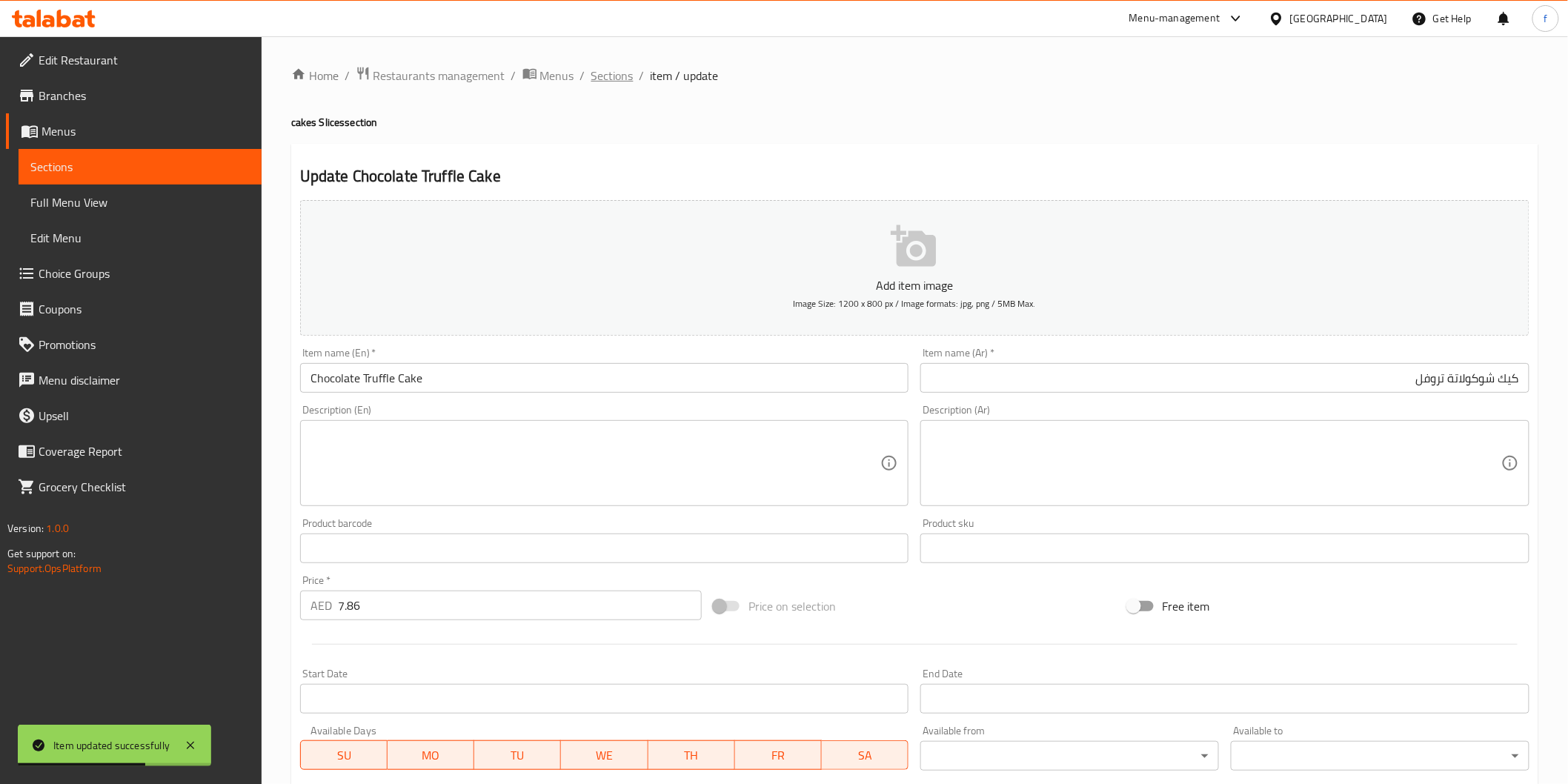
click at [598, 79] on span "Sections" at bounding box center [612, 75] width 42 height 18
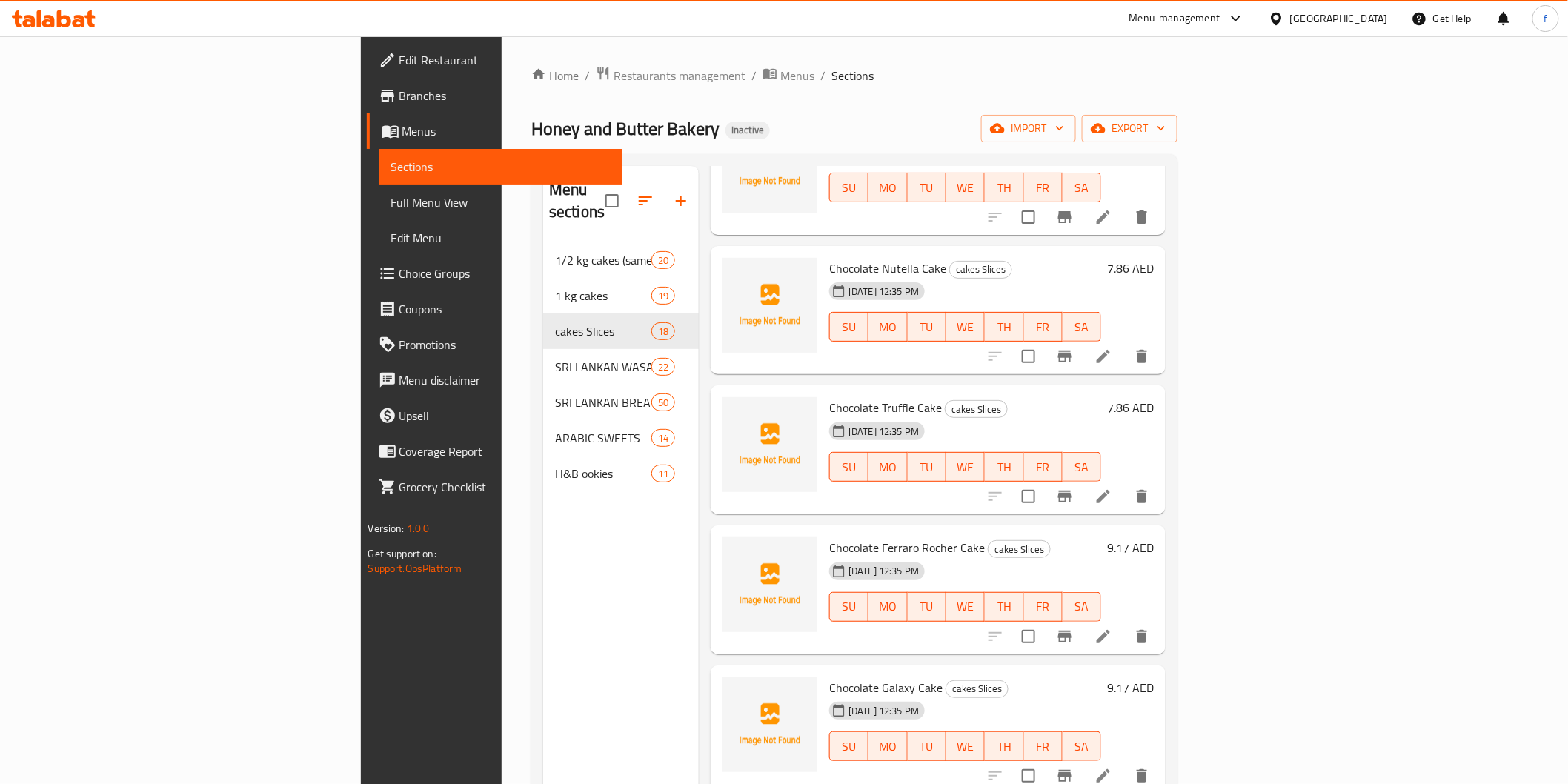
scroll to position [1564, 0]
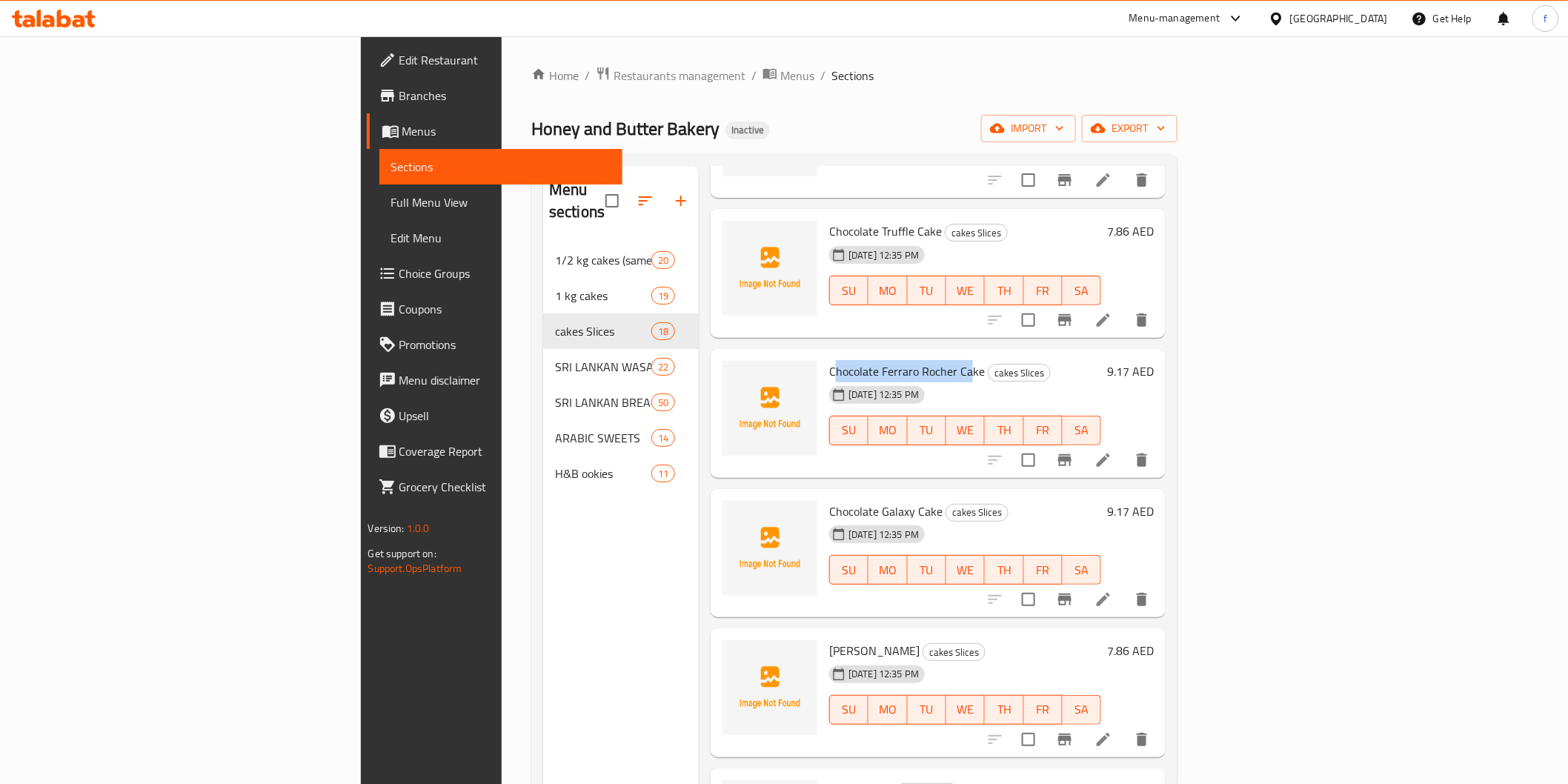
drag, startPoint x: 745, startPoint y: 349, endPoint x: 879, endPoint y: 348, distance: 134.0
click at [879, 360] on span "Chocolate Ferraro Rocher Cake" at bounding box center [907, 371] width 156 height 22
click at [1112, 451] on icon at bounding box center [1103, 460] width 18 height 18
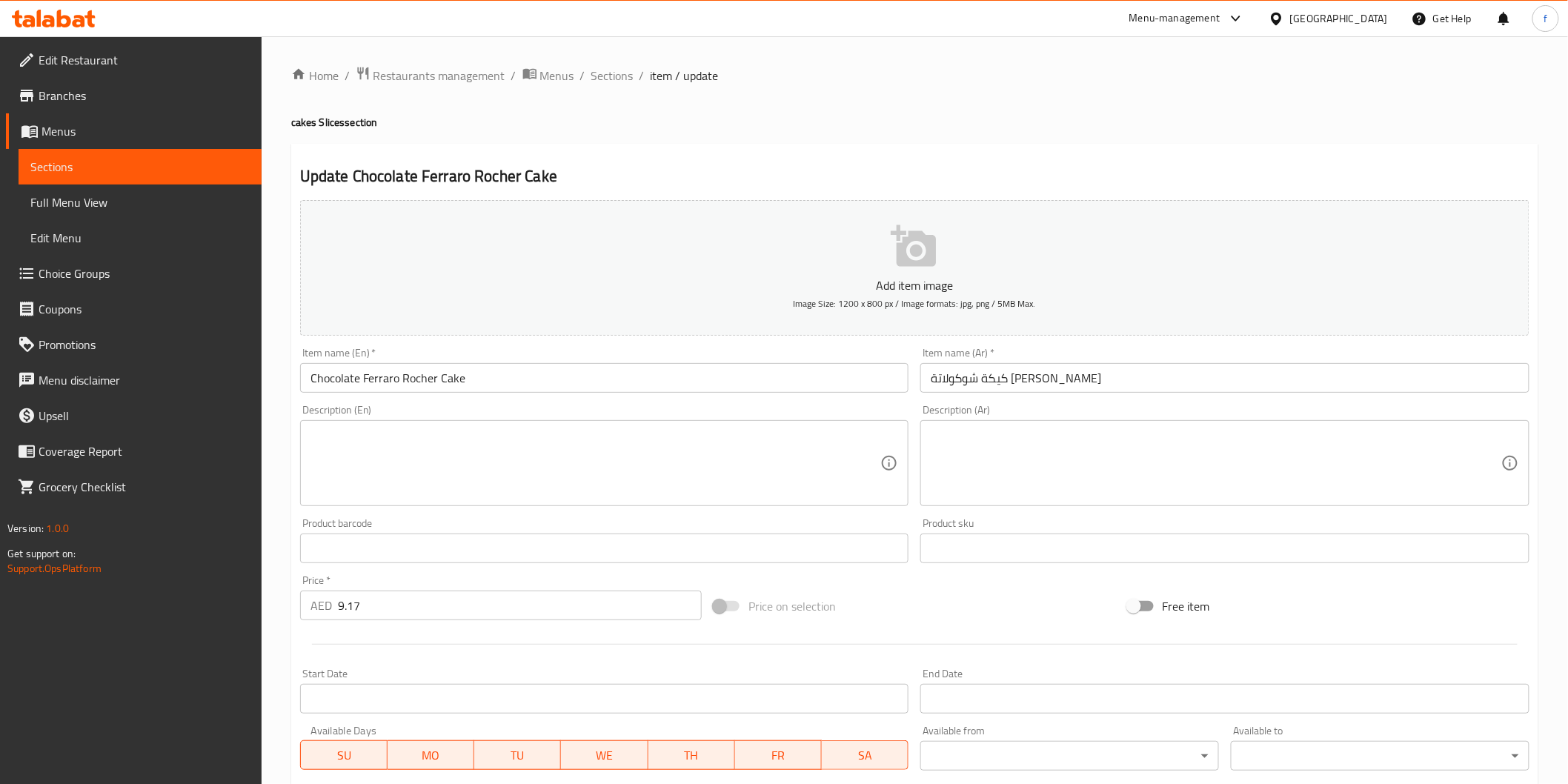
click at [1205, 382] on input "كيكة شوكولاتة فيريرو روشيه" at bounding box center [1225, 378] width 609 height 30
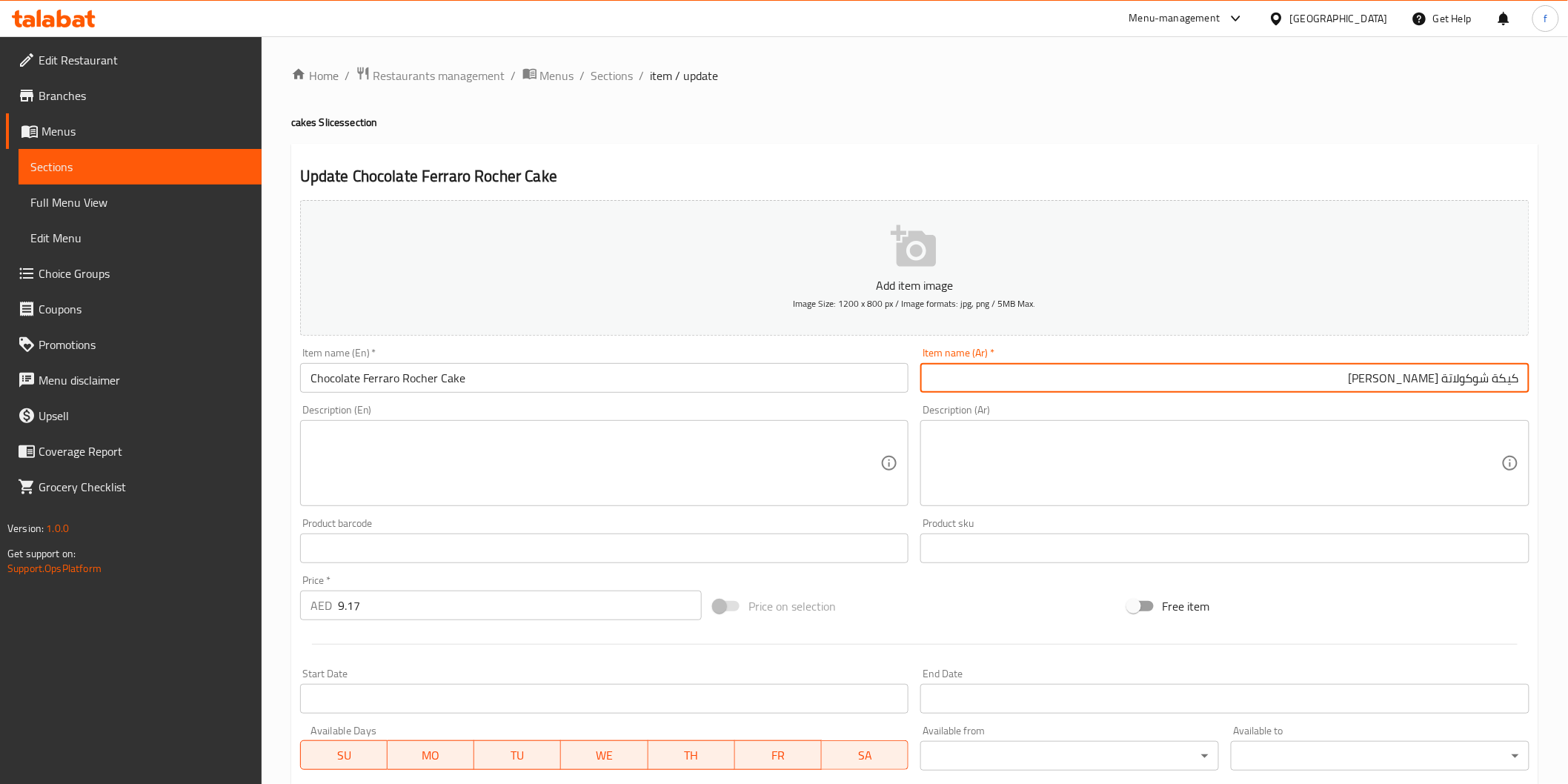
click at [1494, 376] on input "كيكة شوكولاتة فيريرو روشيه" at bounding box center [1225, 378] width 609 height 30
type input "كيك شوكولاتة [PERSON_NAME]"
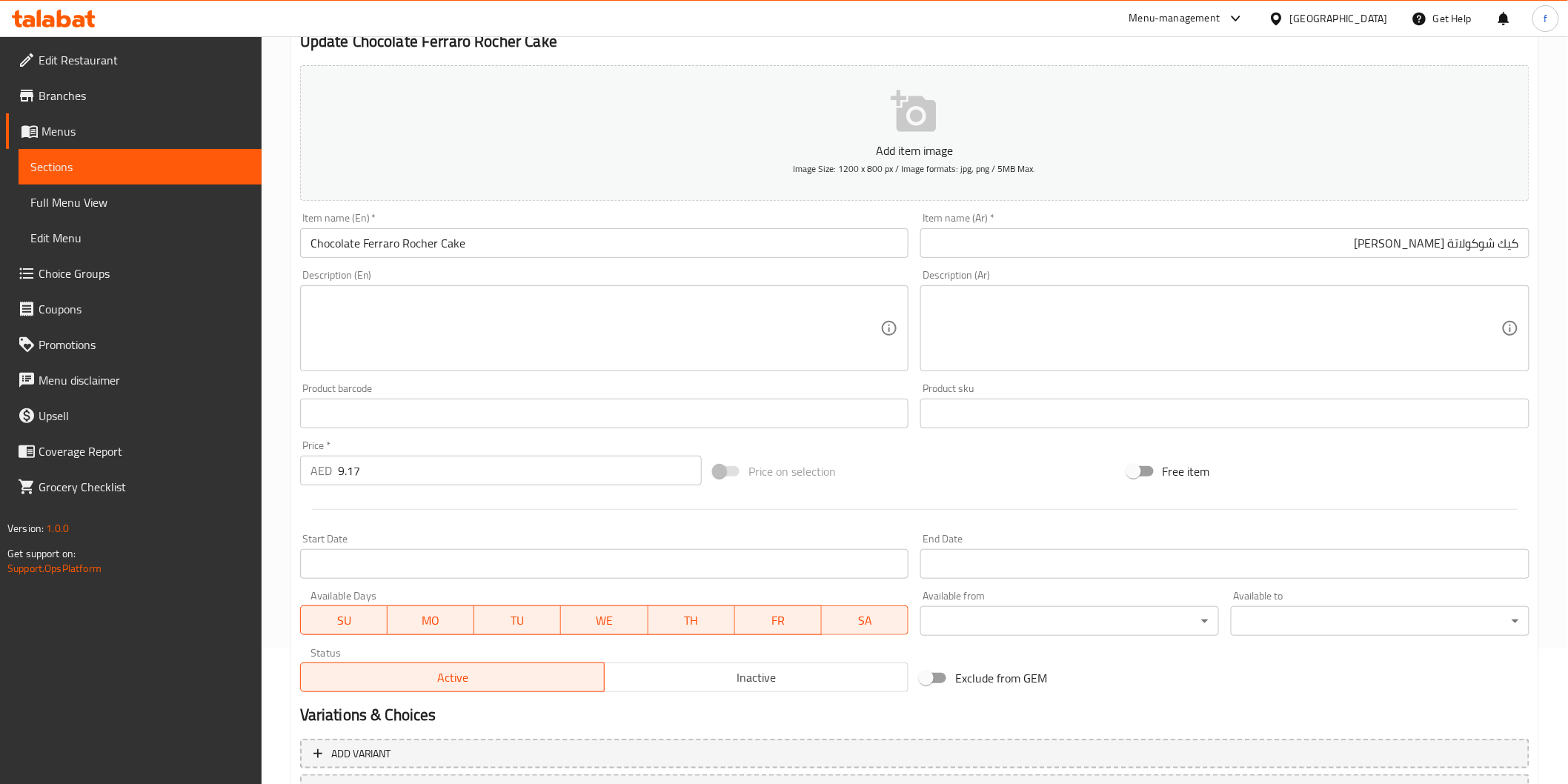
scroll to position [260, 0]
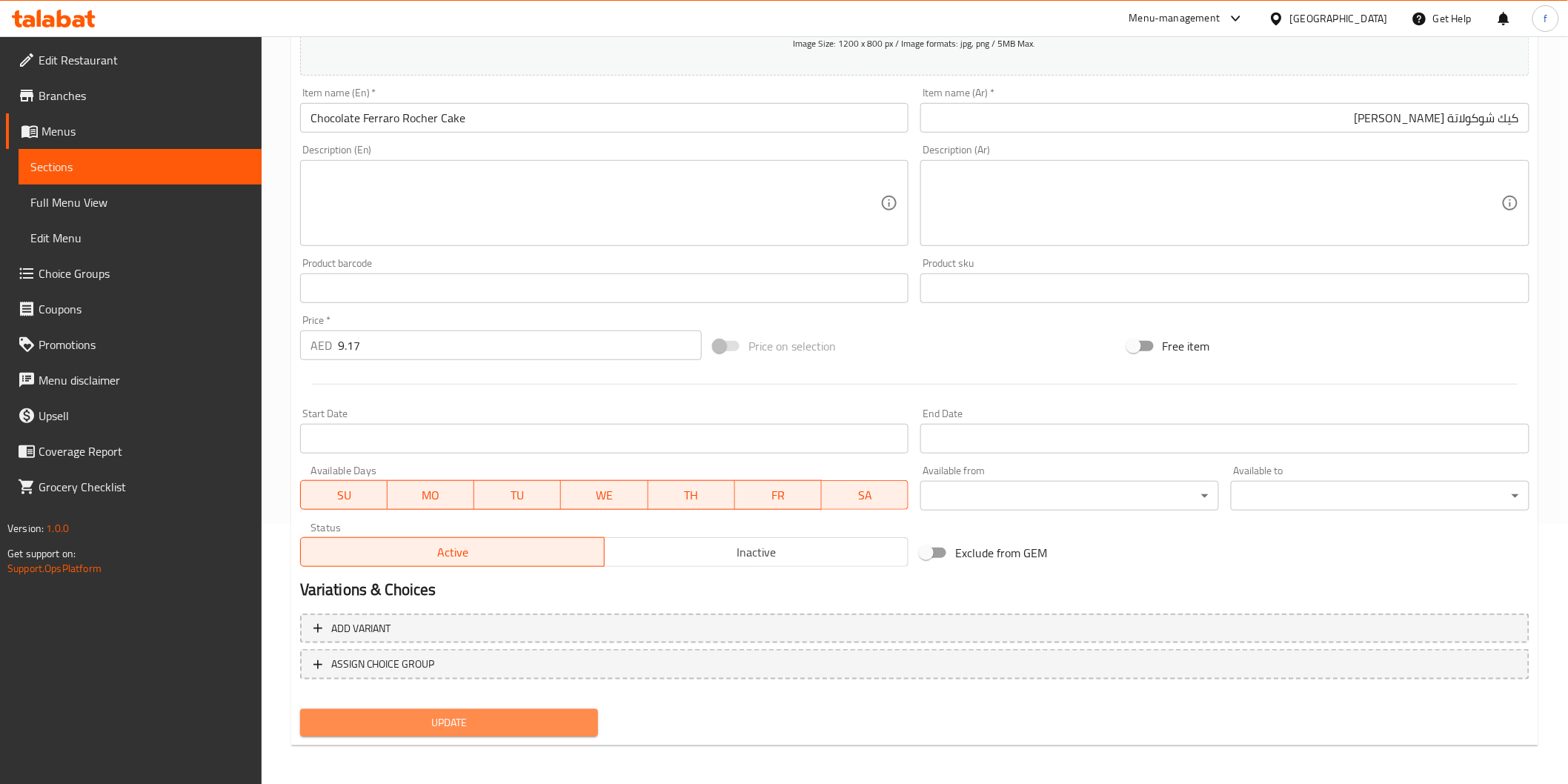
click at [458, 724] on span "Update" at bounding box center [450, 723] width 275 height 18
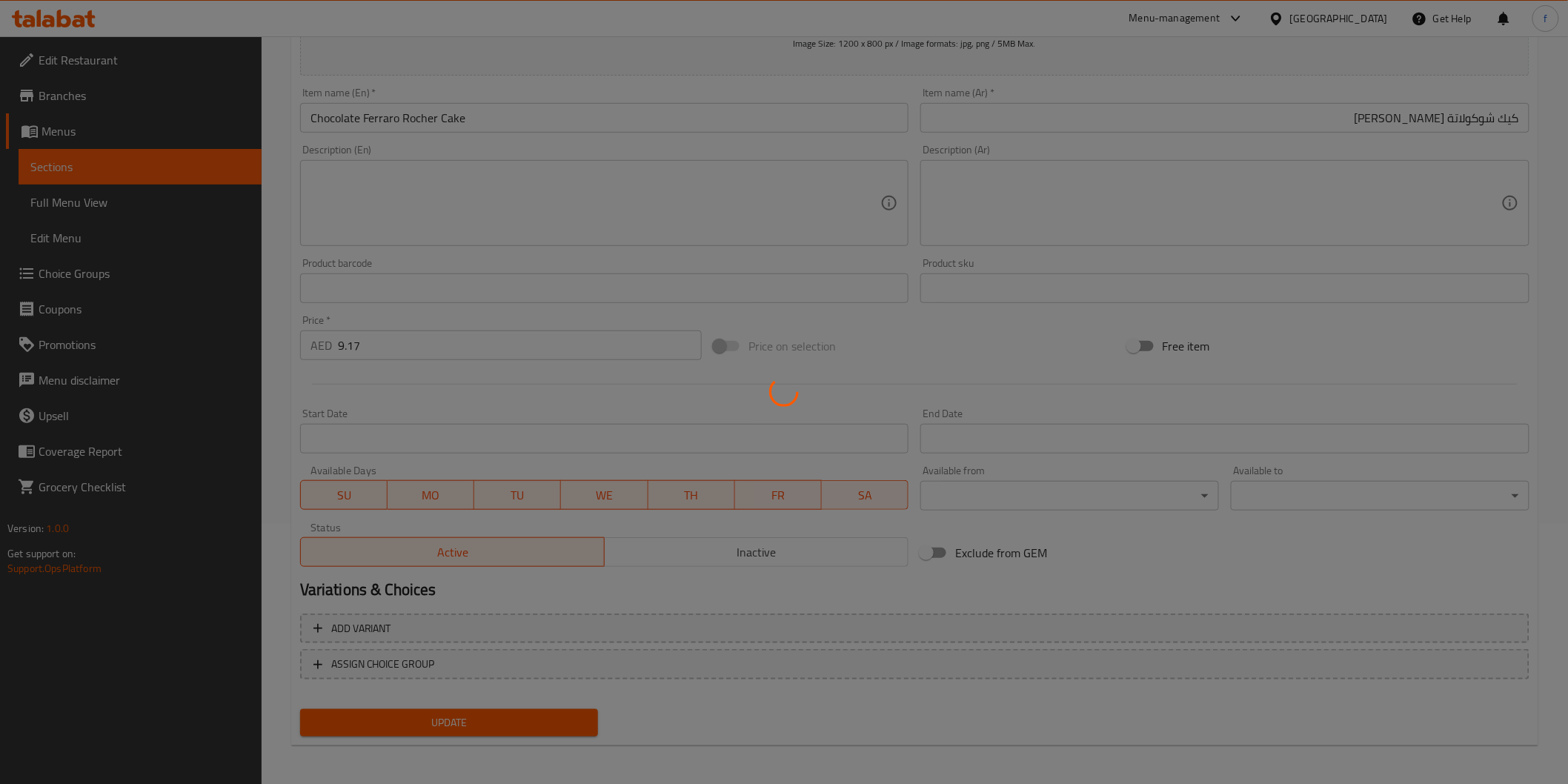
scroll to position [0, 0]
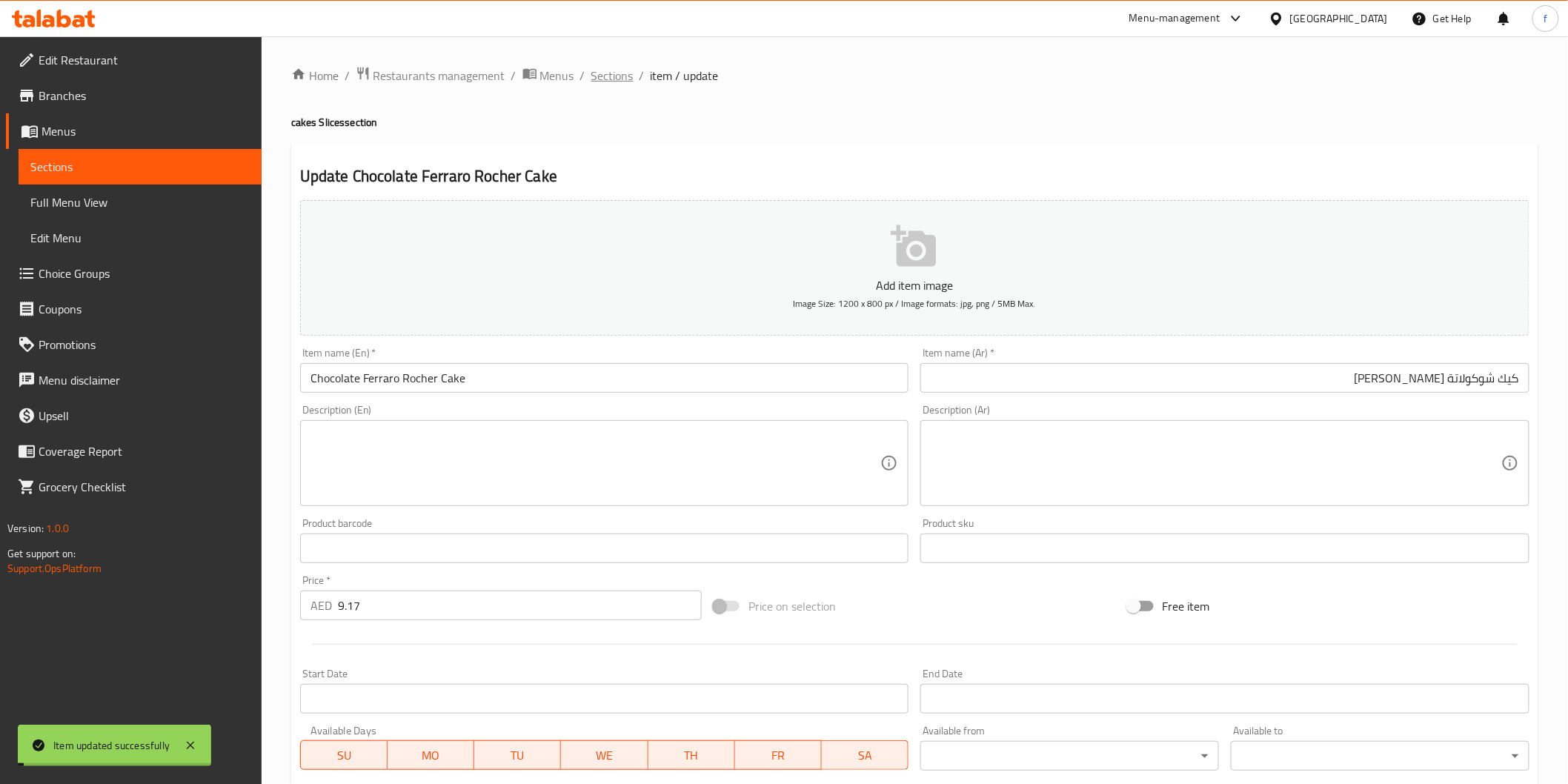
click at [612, 78] on span "Sections" at bounding box center [612, 75] width 42 height 18
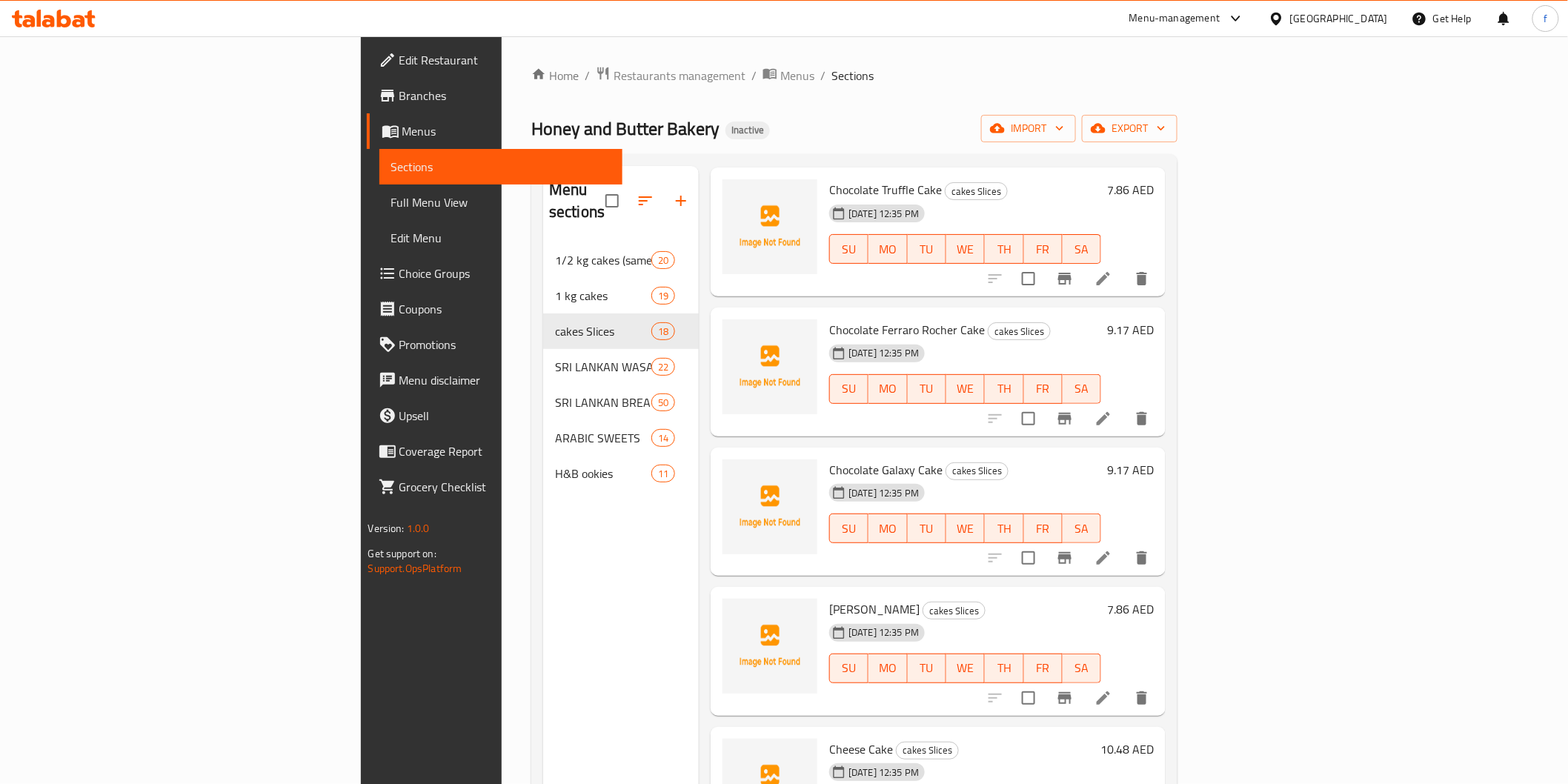
scroll to position [1647, 0]
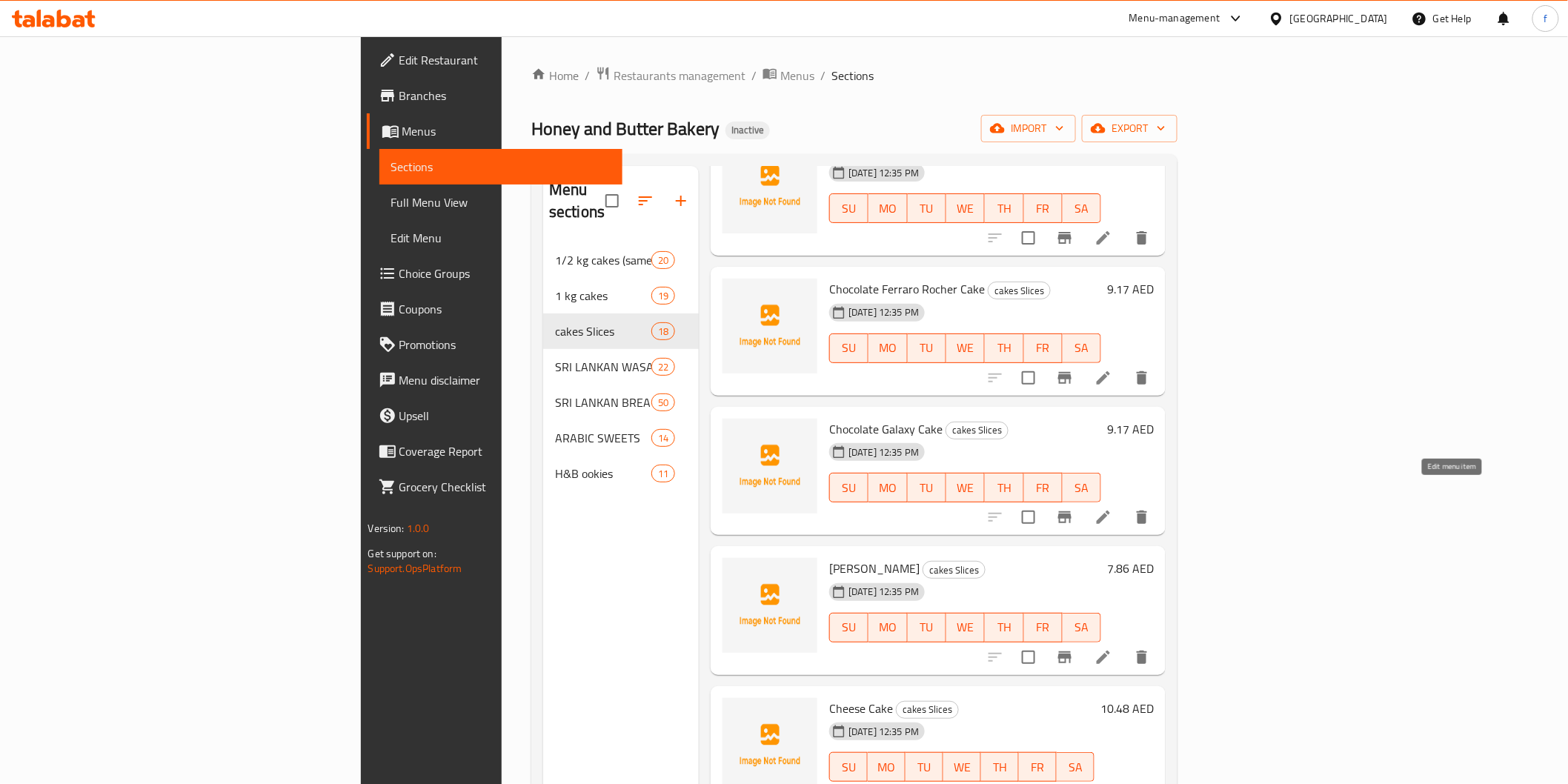
click at [1112, 508] on icon at bounding box center [1103, 517] width 18 height 18
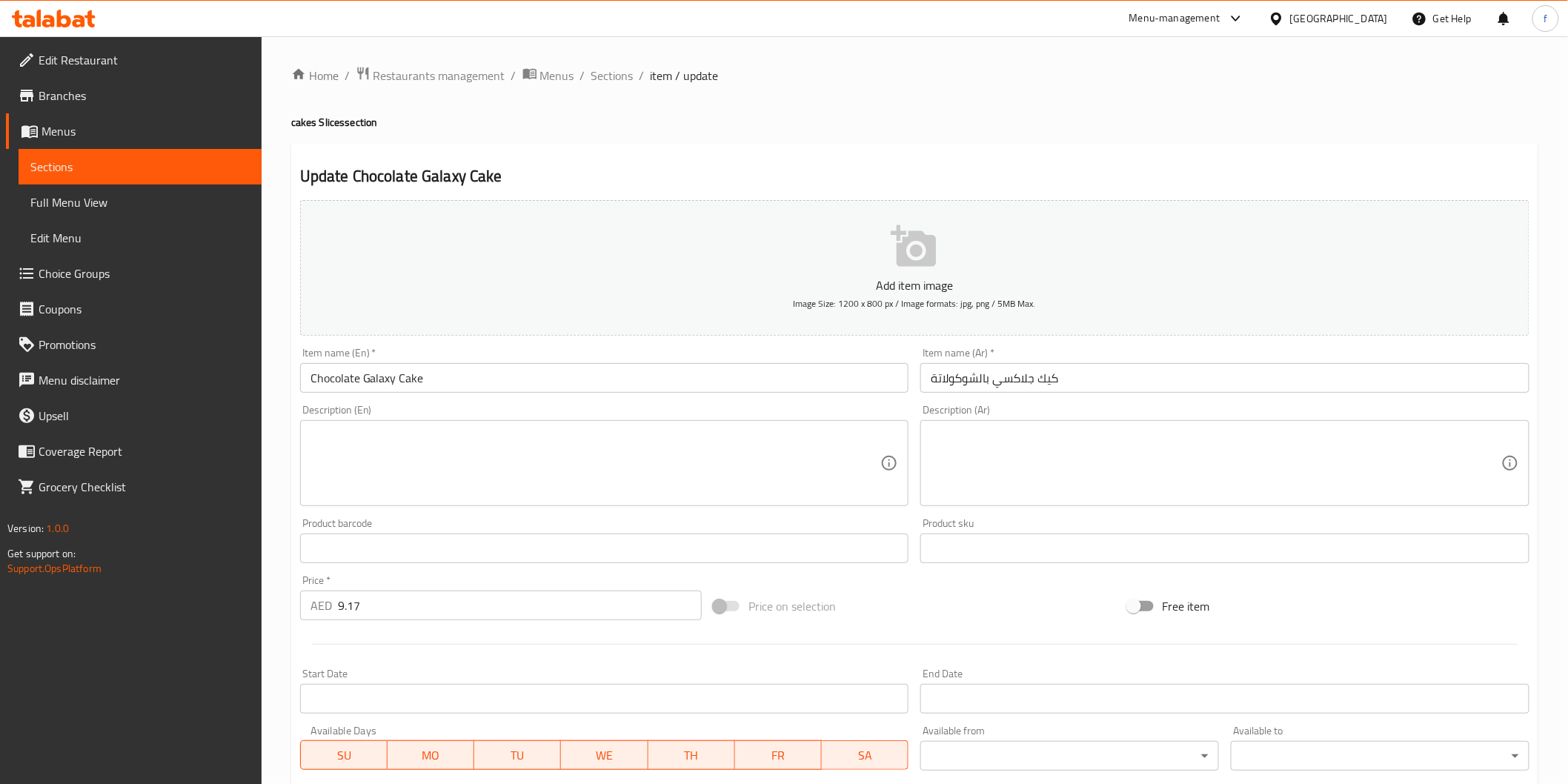
click at [1067, 376] on input "كيك جلاكسي بالشوكولاتة" at bounding box center [1225, 378] width 609 height 30
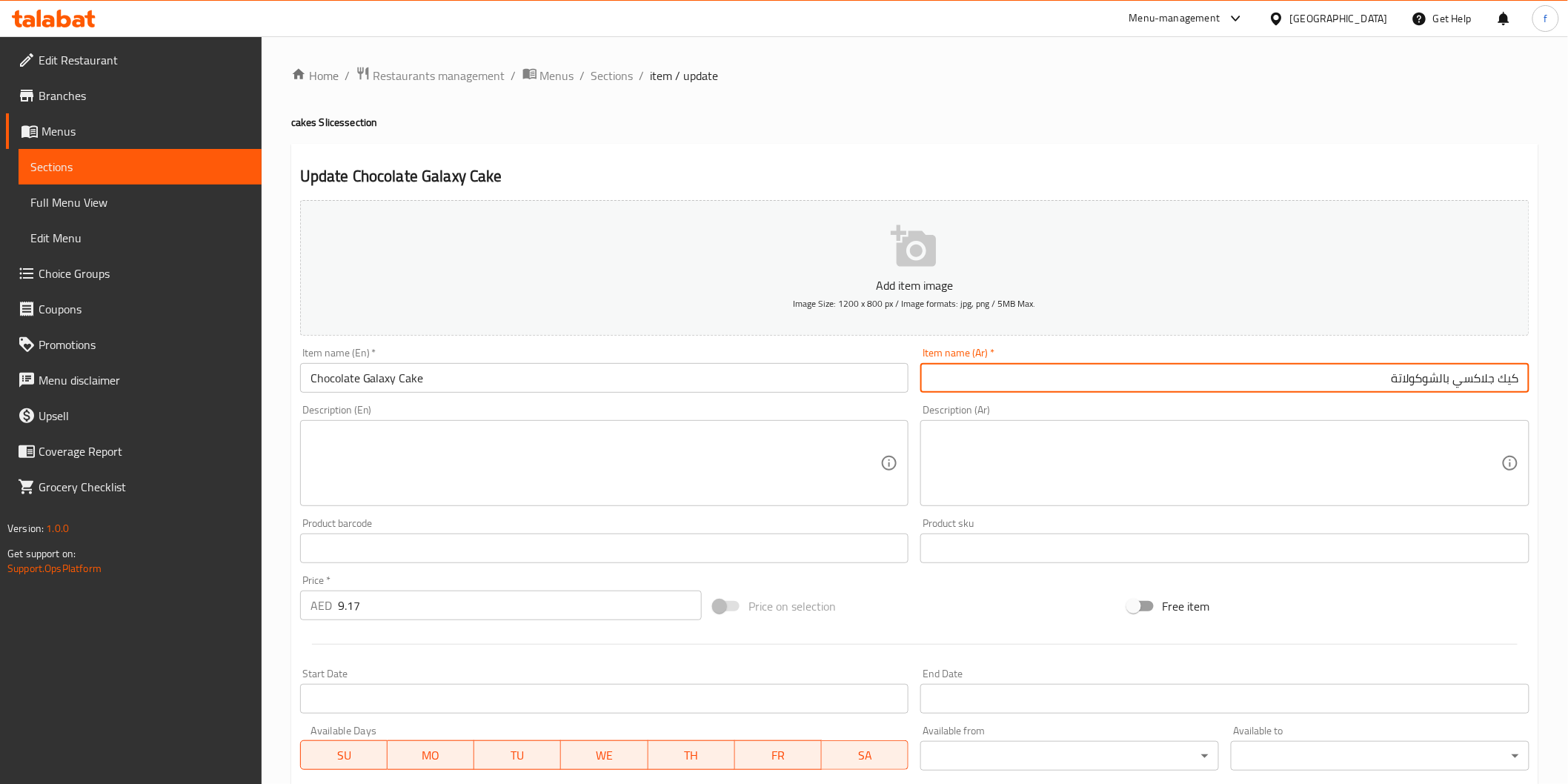
click at [1441, 379] on input "كيك جلاكسي بالشوكولاتة" at bounding box center [1225, 378] width 609 height 30
click at [1424, 379] on input "كيك جلاكسي شوكولاتة" at bounding box center [1225, 378] width 609 height 30
click at [1421, 379] on input "كيك جلاكسي شوكولاتة" at bounding box center [1225, 378] width 609 height 30
click at [1428, 376] on input "كيك جلاكسي شوكولاتة" at bounding box center [1225, 378] width 609 height 30
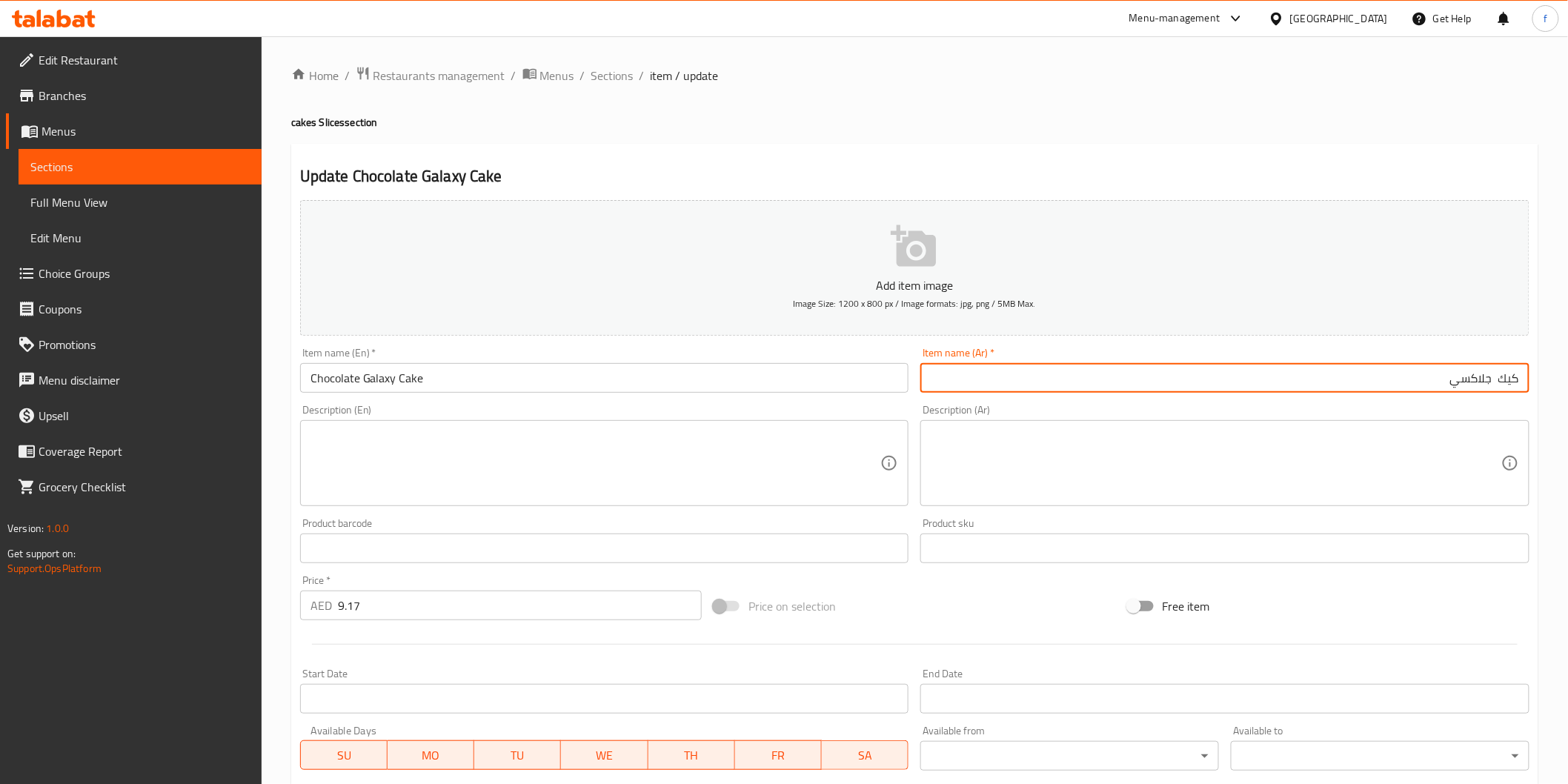
paste input "شوكولاتة"
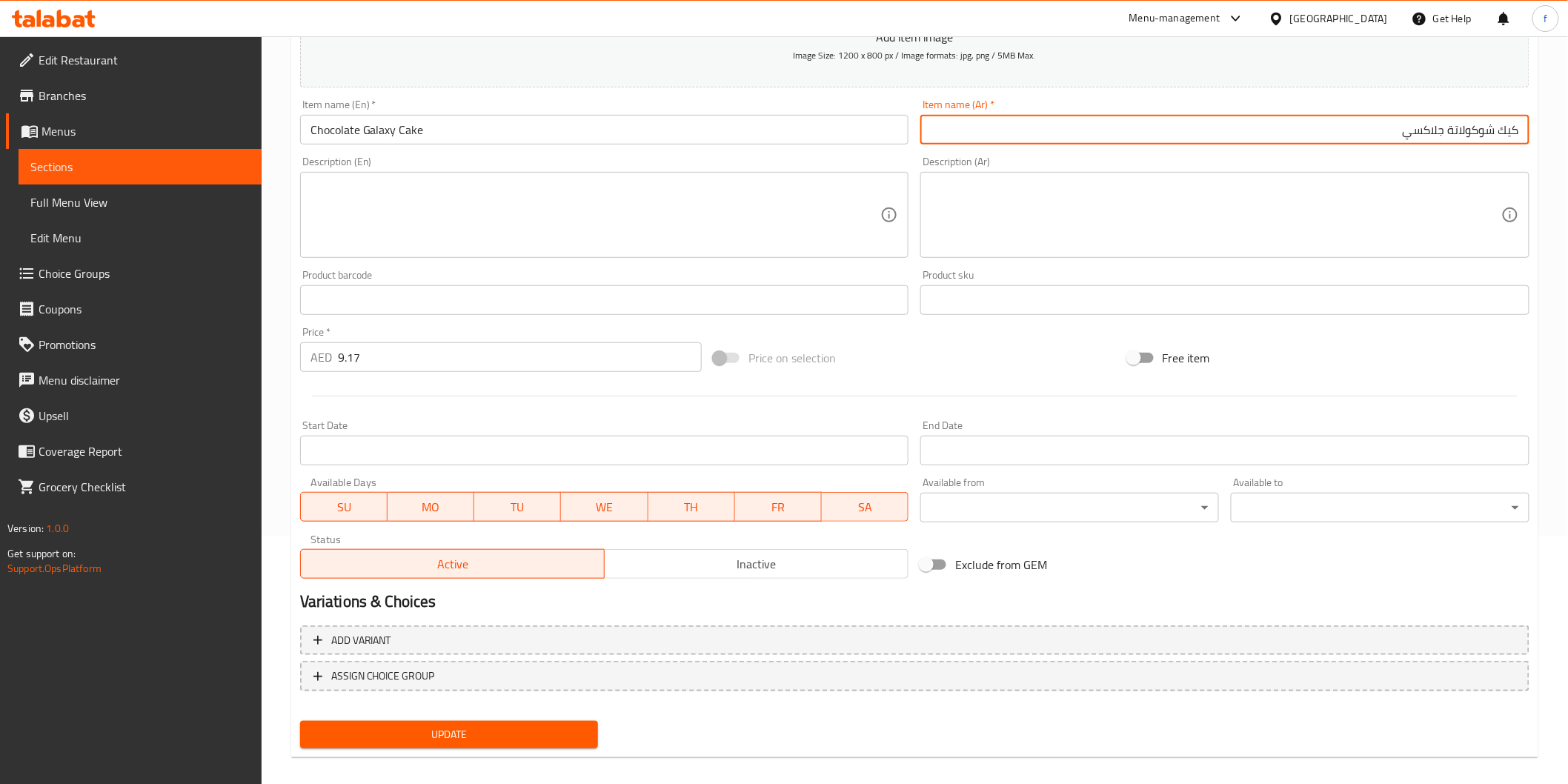
scroll to position [260, 0]
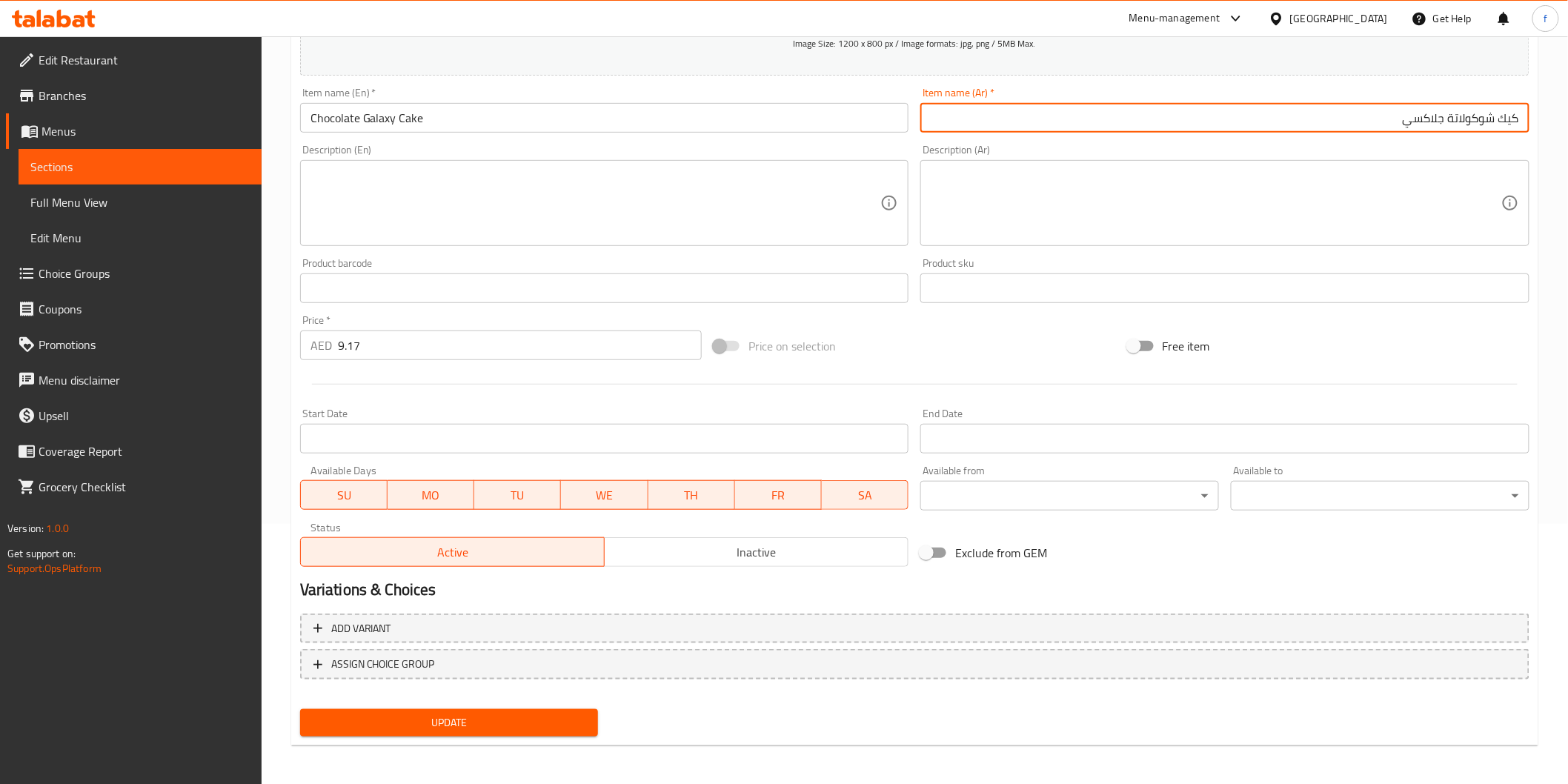
type input "كيك شوكولاتة جلاكسي"
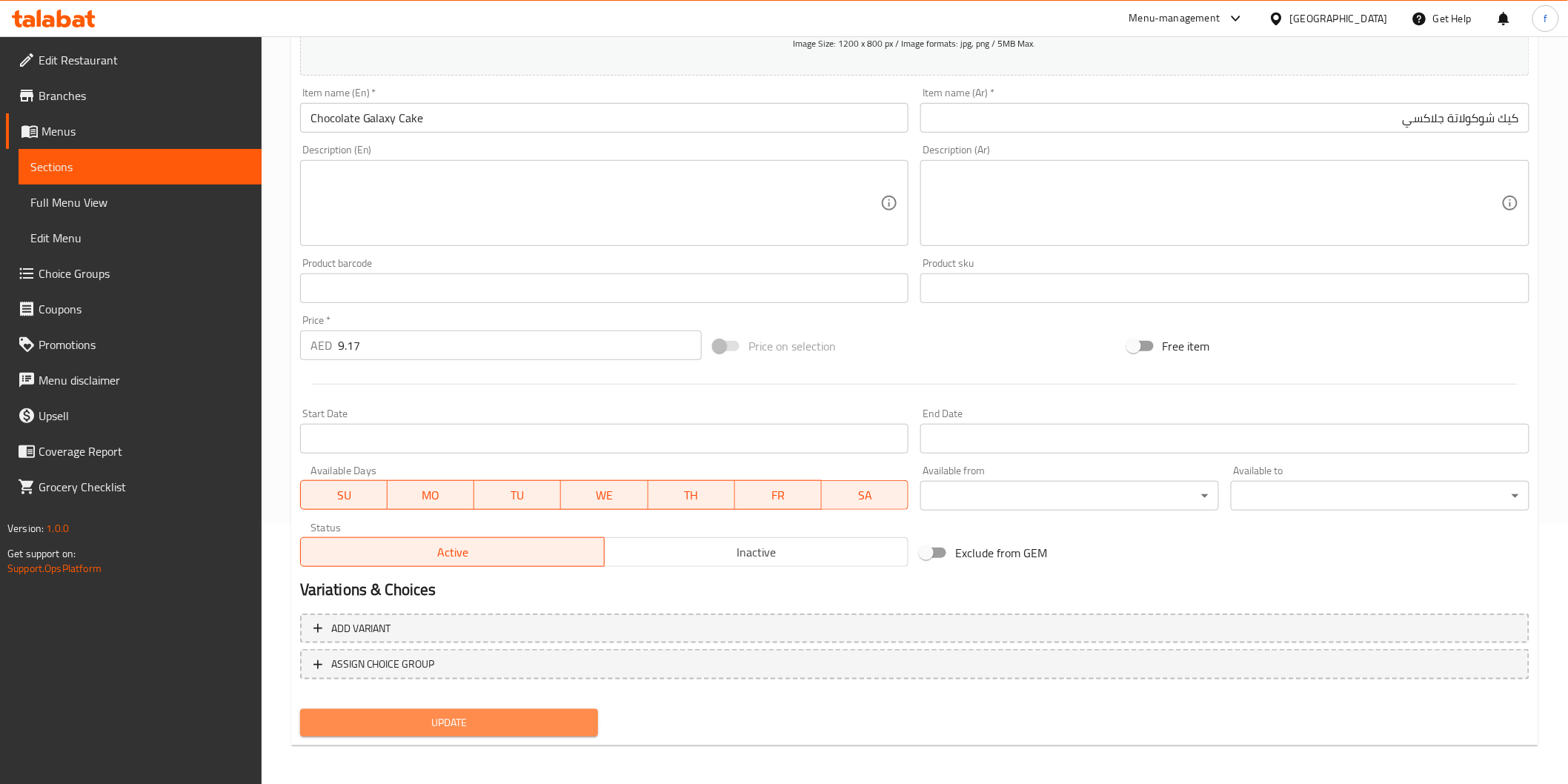
click at [506, 715] on span "Update" at bounding box center [450, 723] width 275 height 18
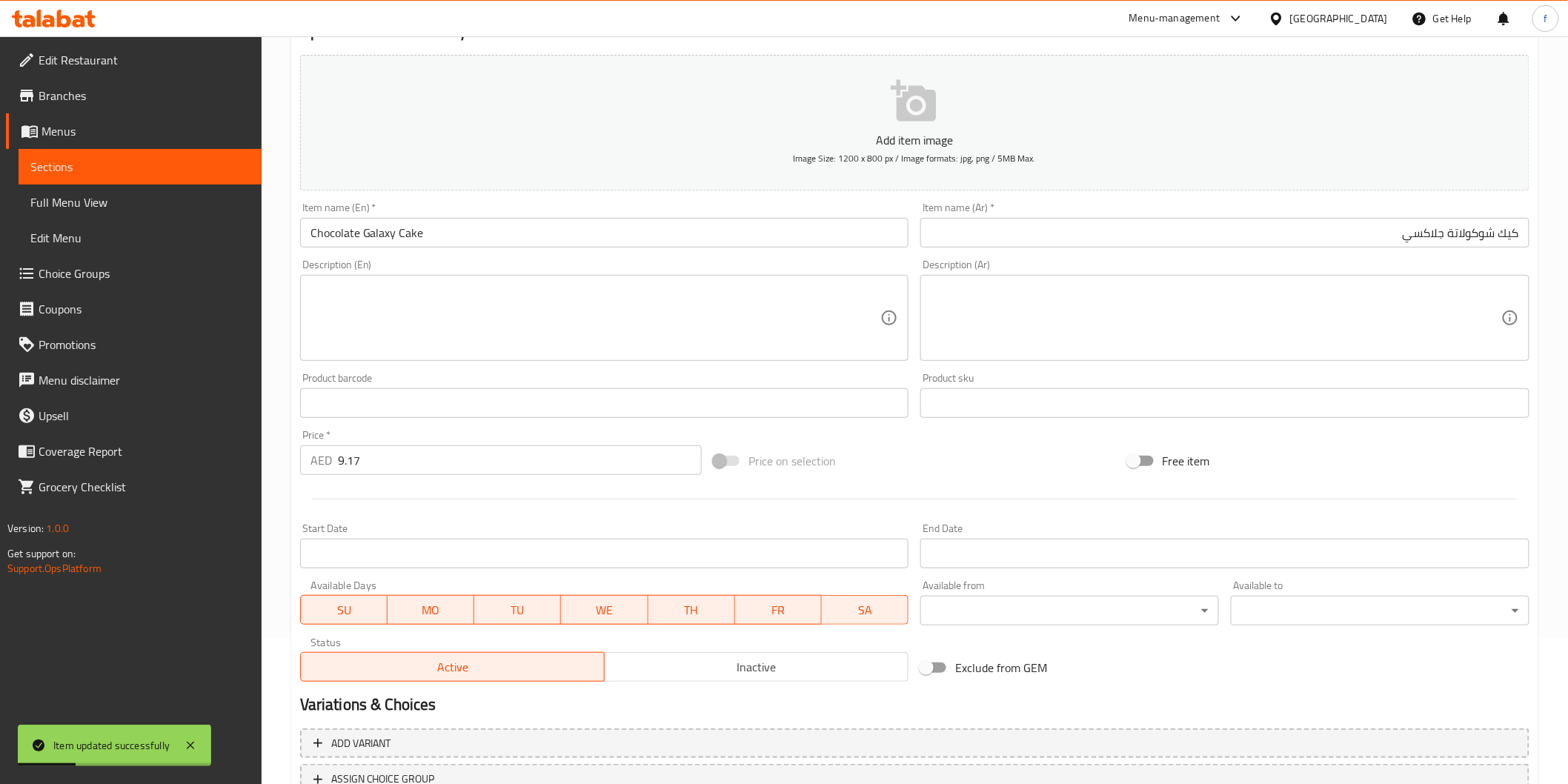
scroll to position [0, 0]
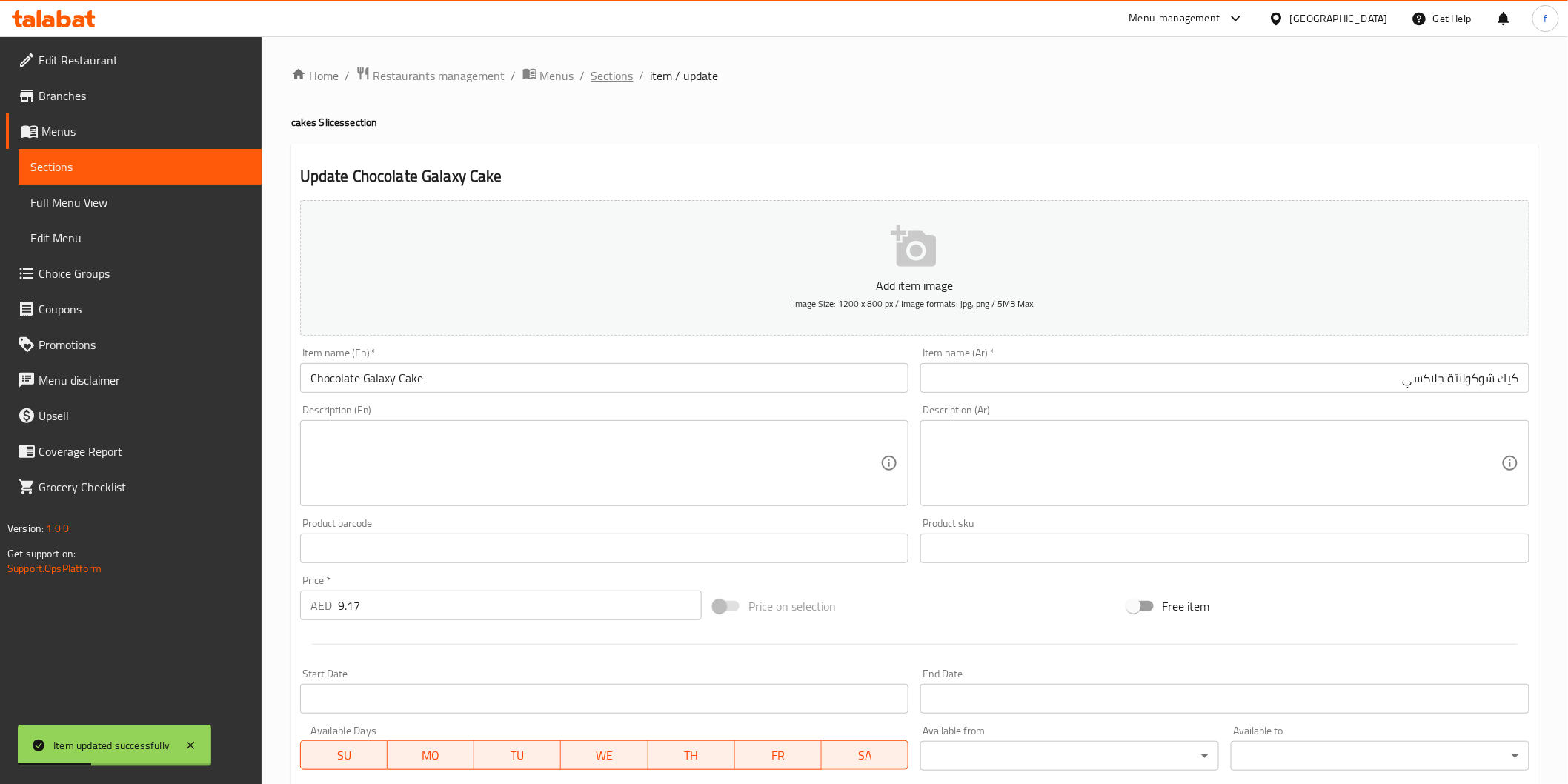
click at [626, 79] on span "Sections" at bounding box center [612, 75] width 42 height 18
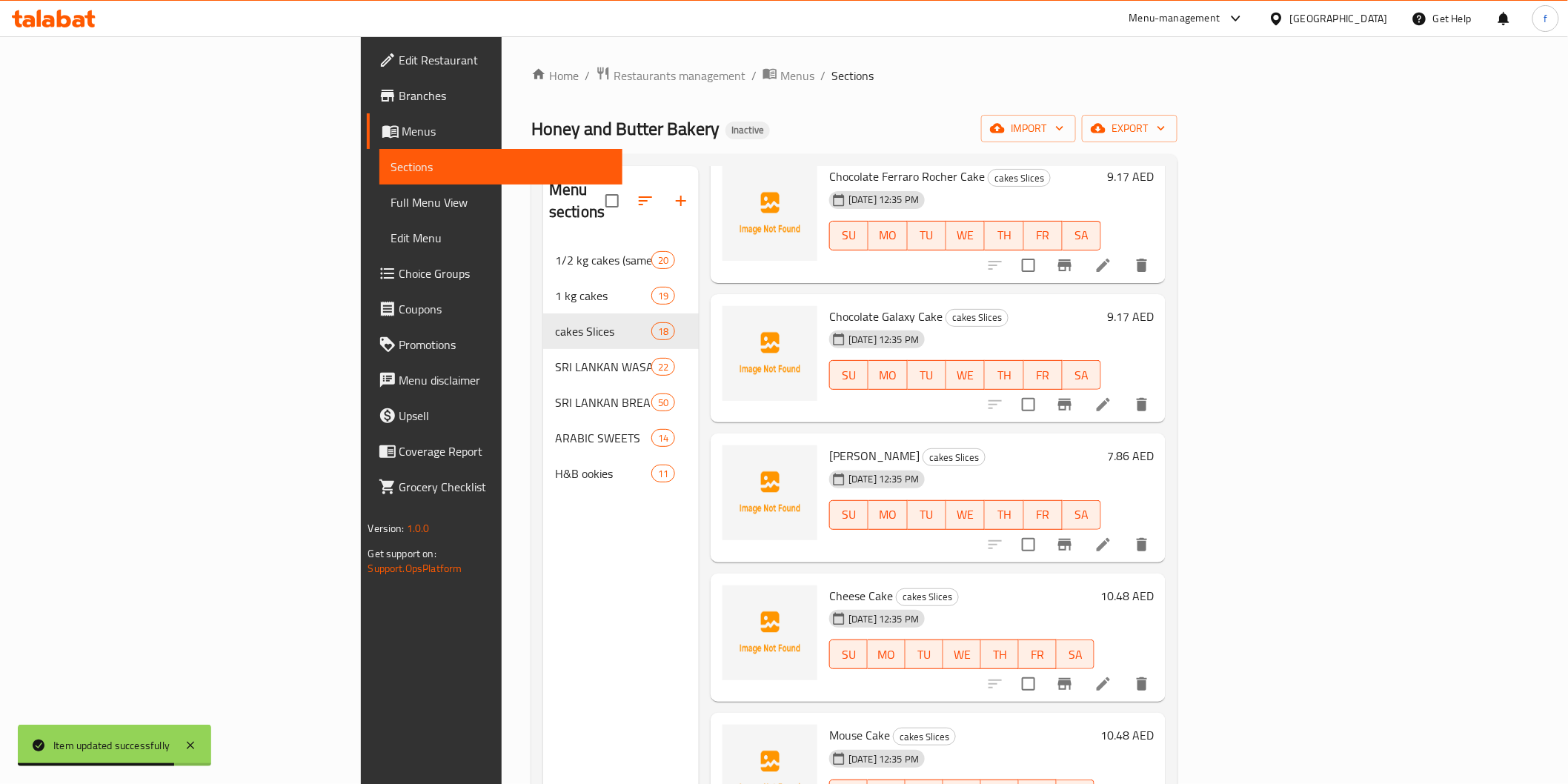
scroll to position [1766, 0]
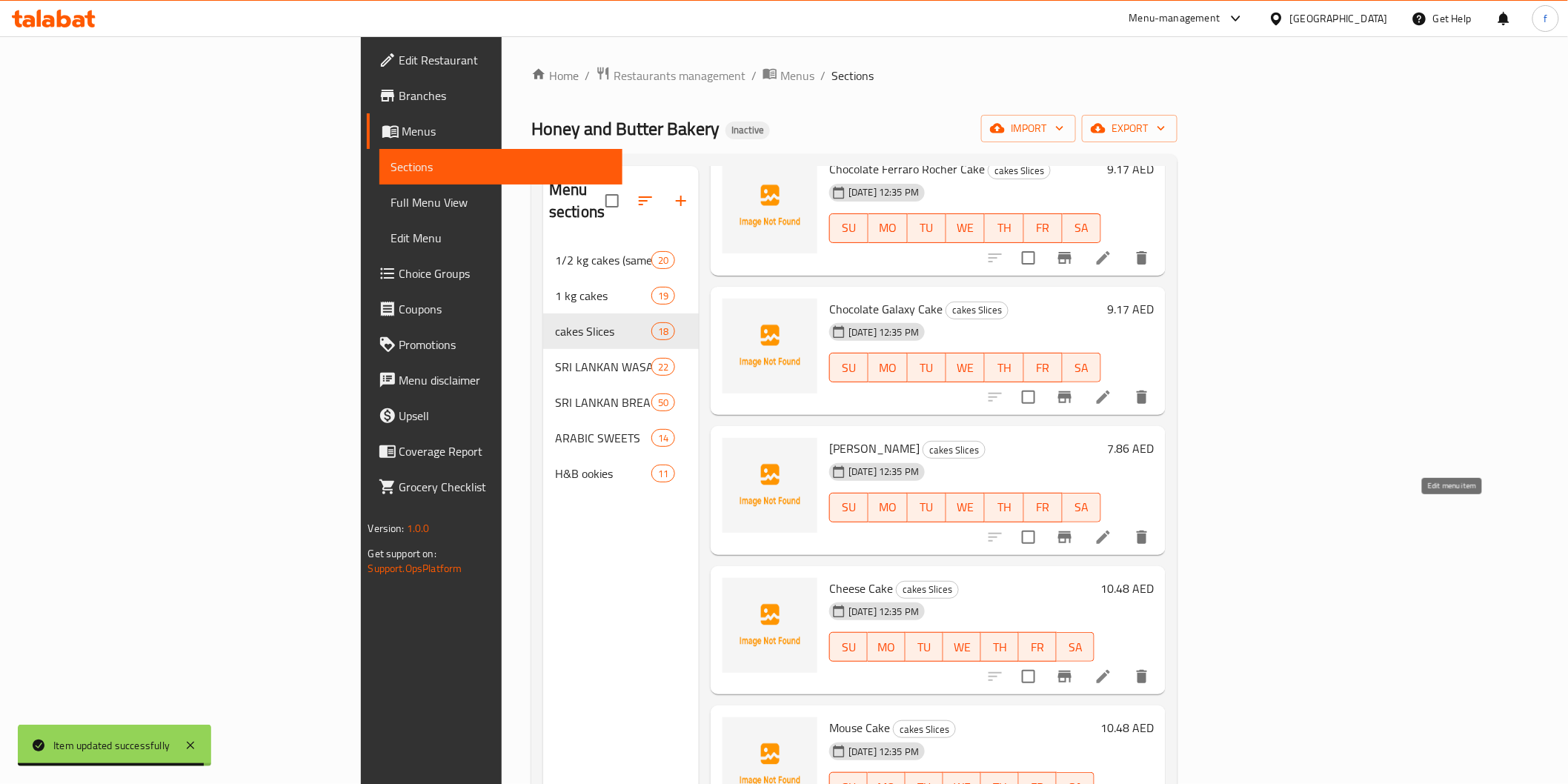
click at [1112, 528] on icon at bounding box center [1103, 537] width 18 height 18
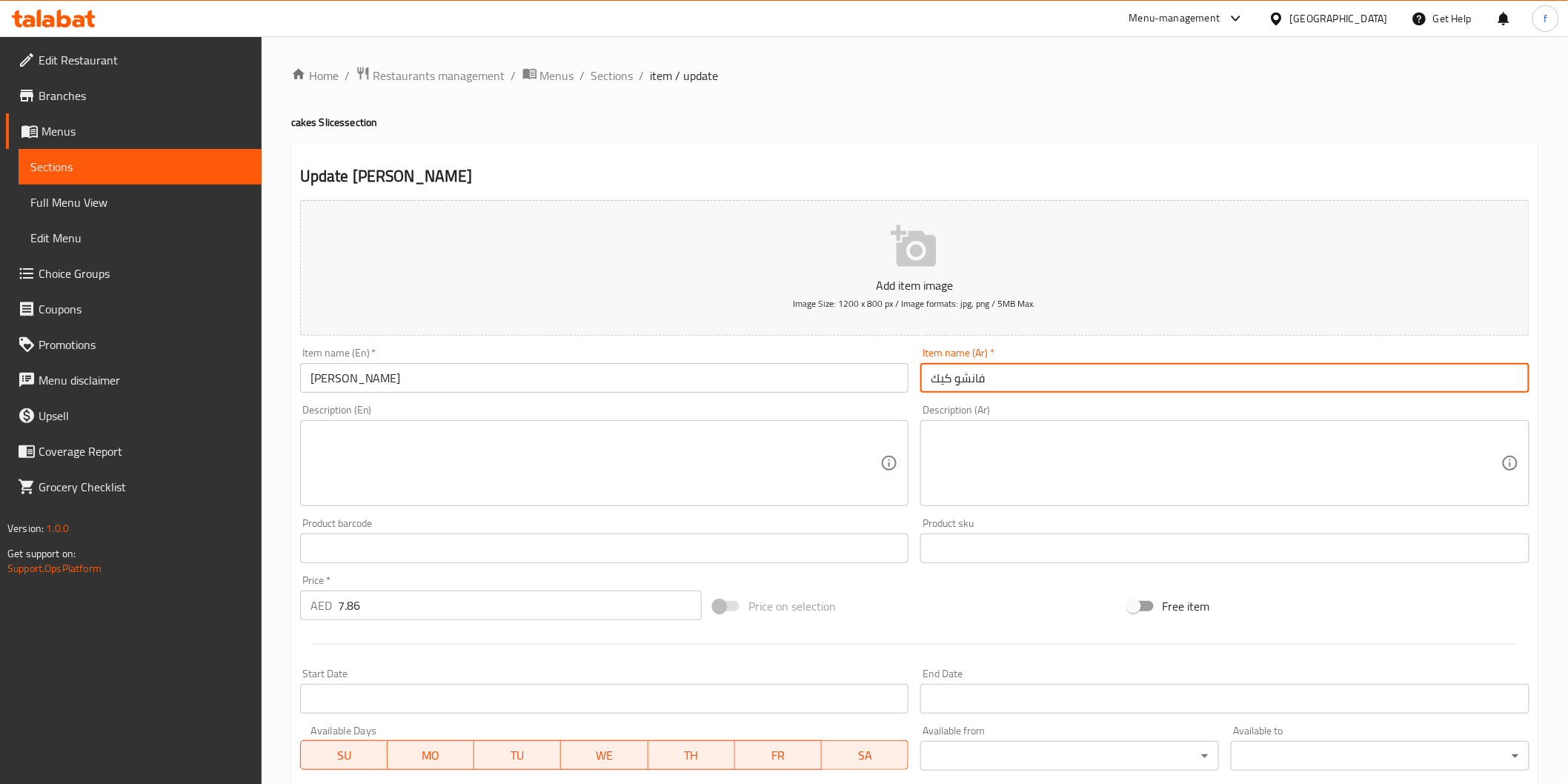
click at [1110, 374] on input "فانشو كيك" at bounding box center [1225, 378] width 609 height 30
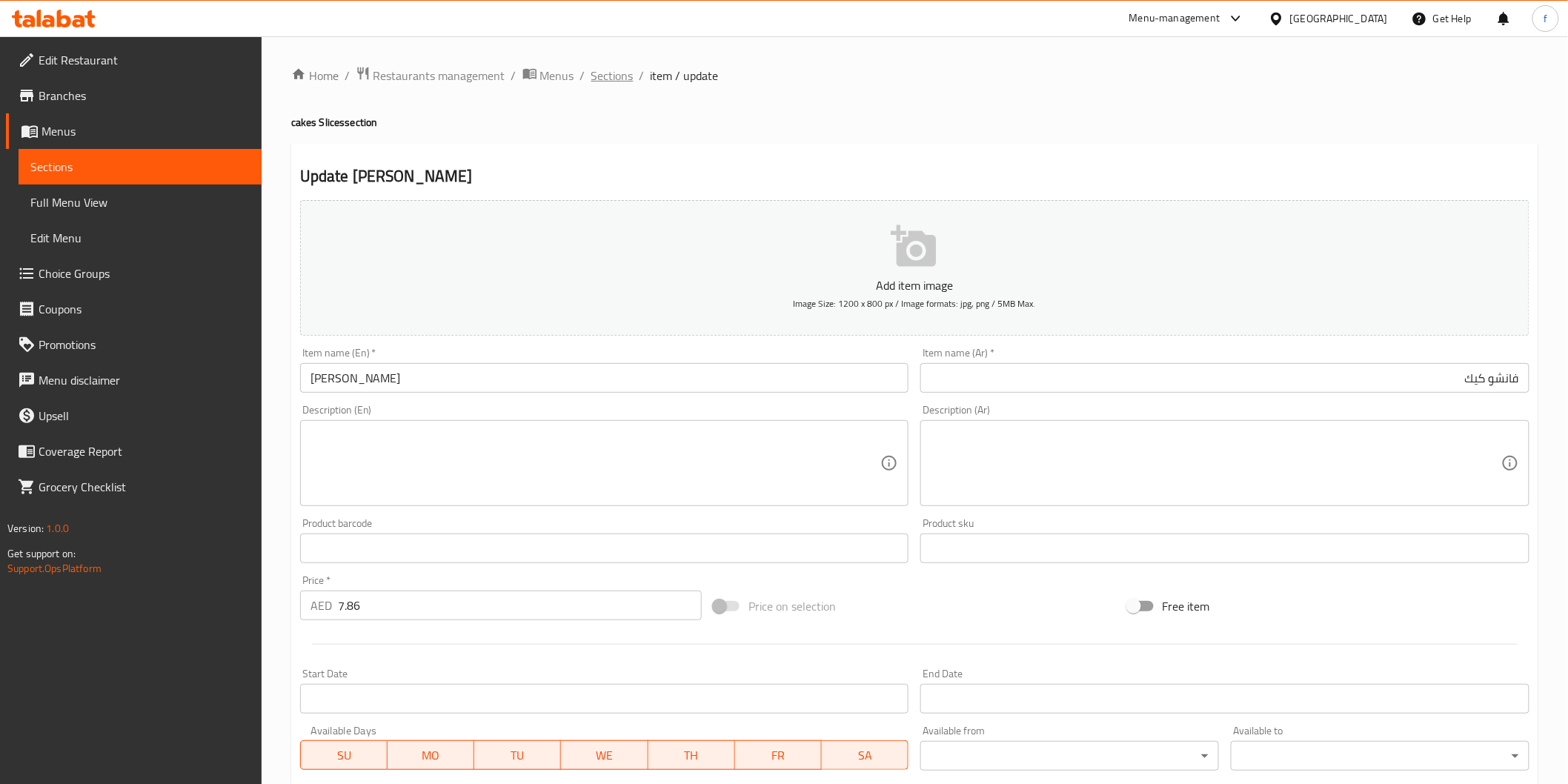
click at [619, 70] on span "Sections" at bounding box center [612, 75] width 42 height 18
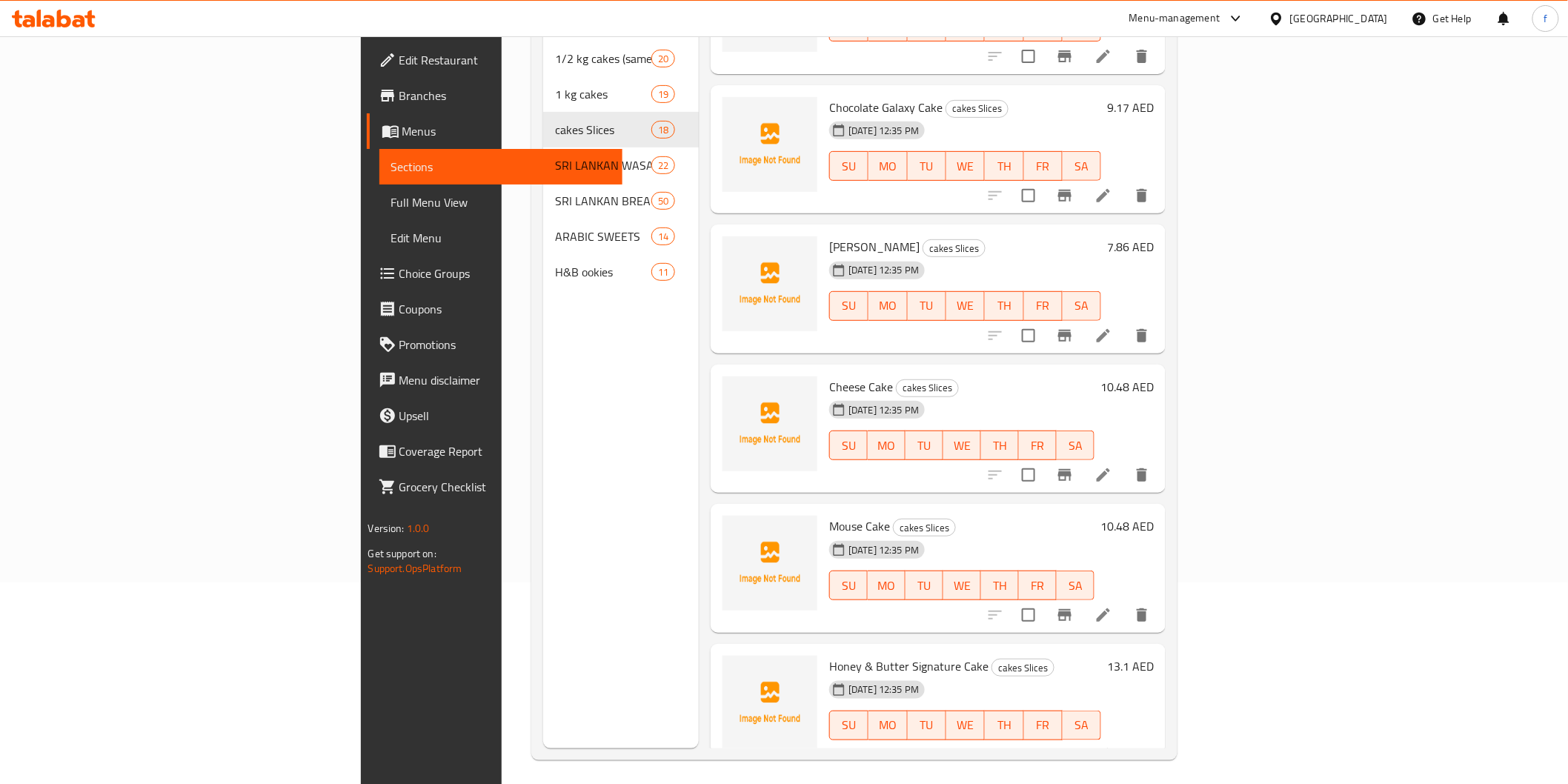
scroll to position [208, 0]
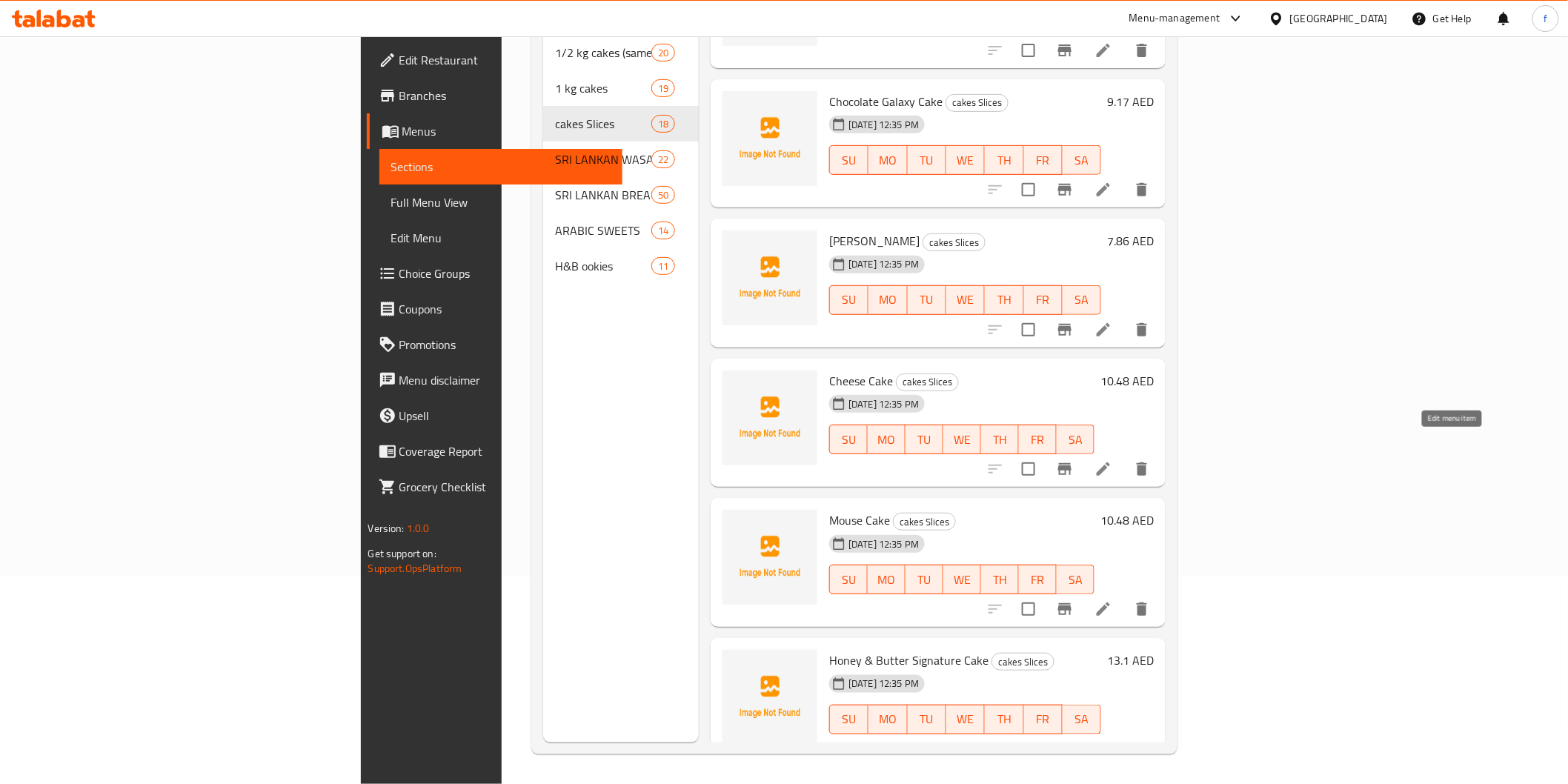
click at [1112, 460] on icon at bounding box center [1103, 469] width 18 height 18
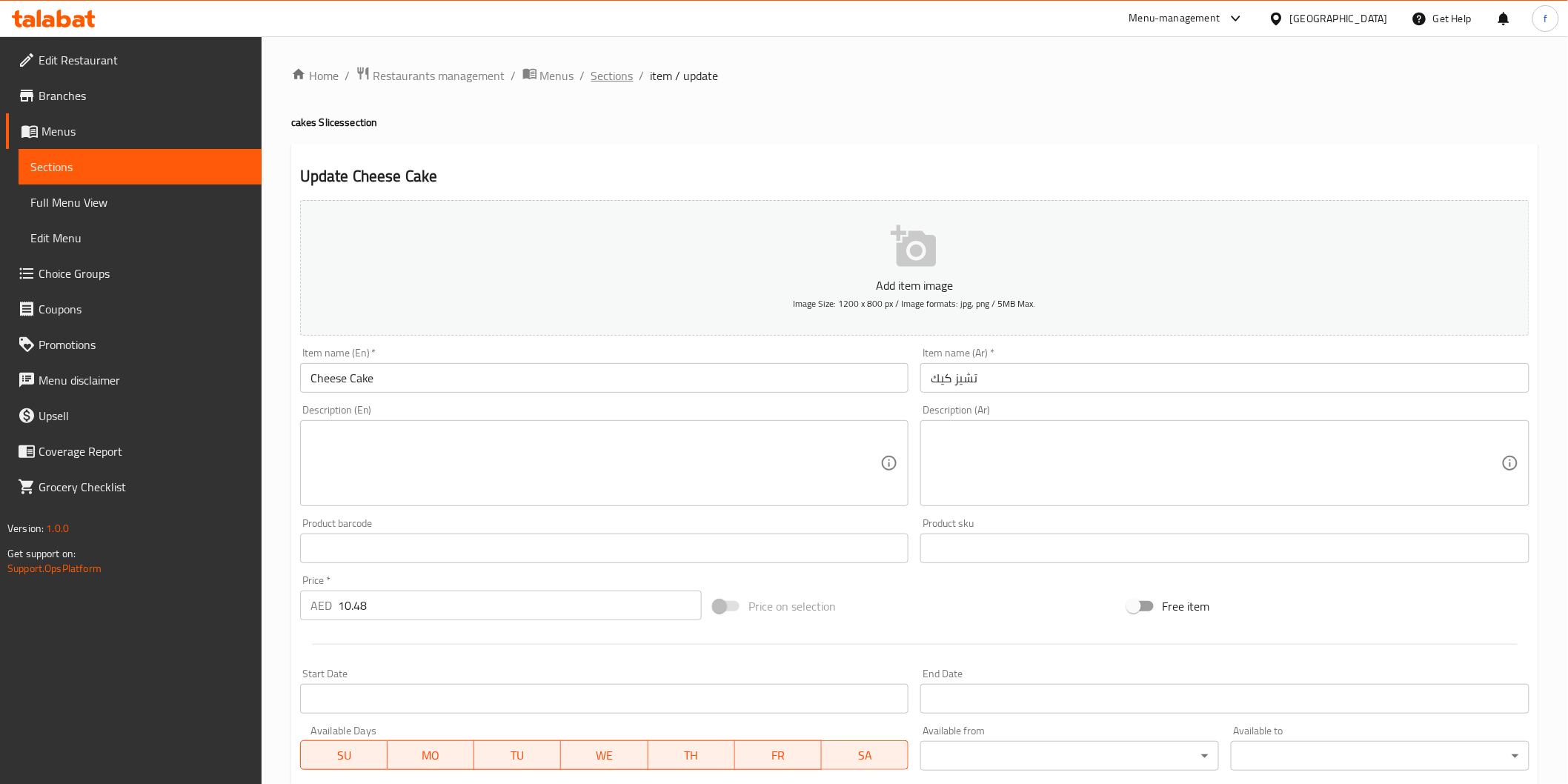
click at [614, 78] on span "Sections" at bounding box center [612, 75] width 42 height 18
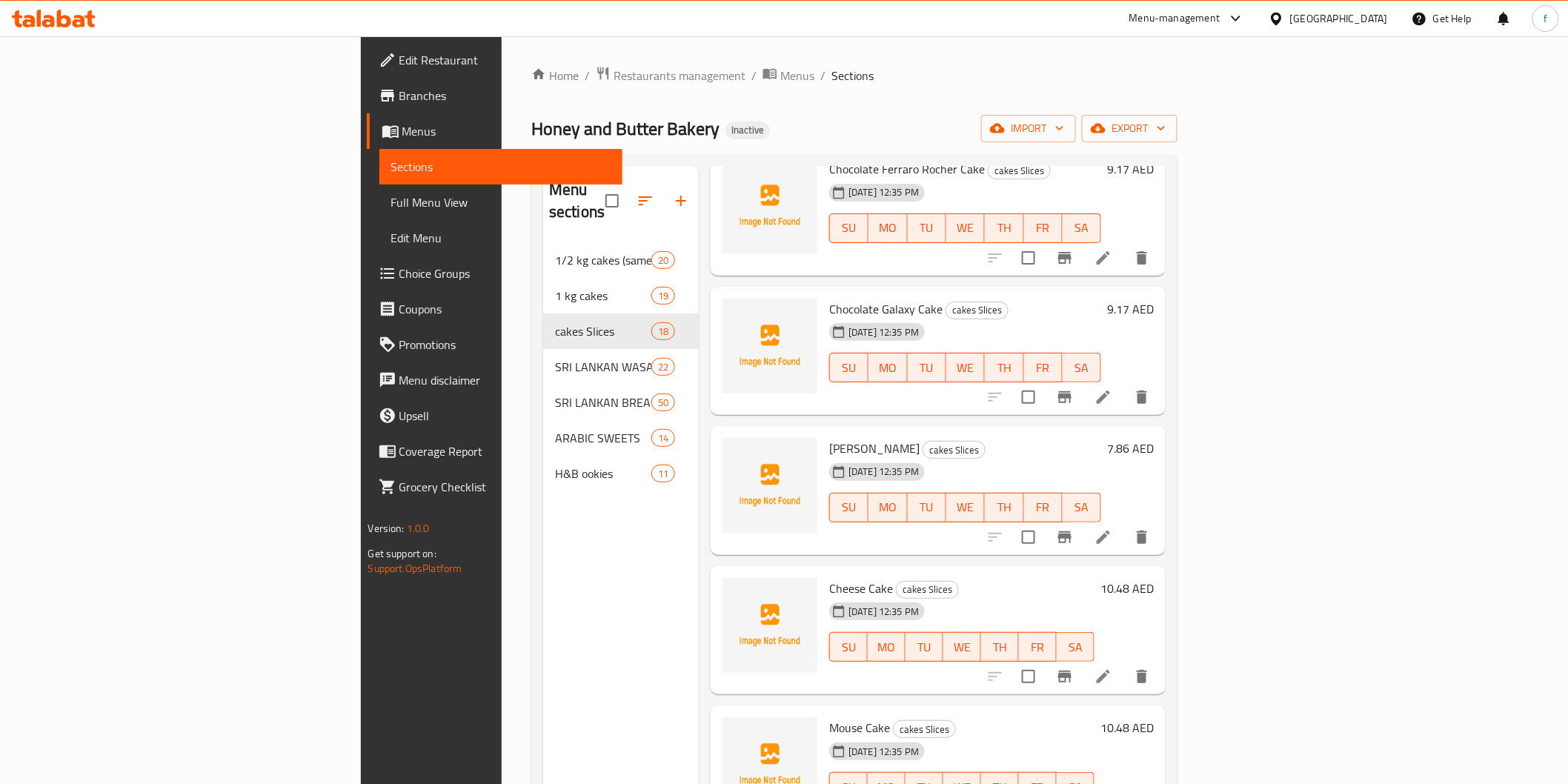
scroll to position [208, 0]
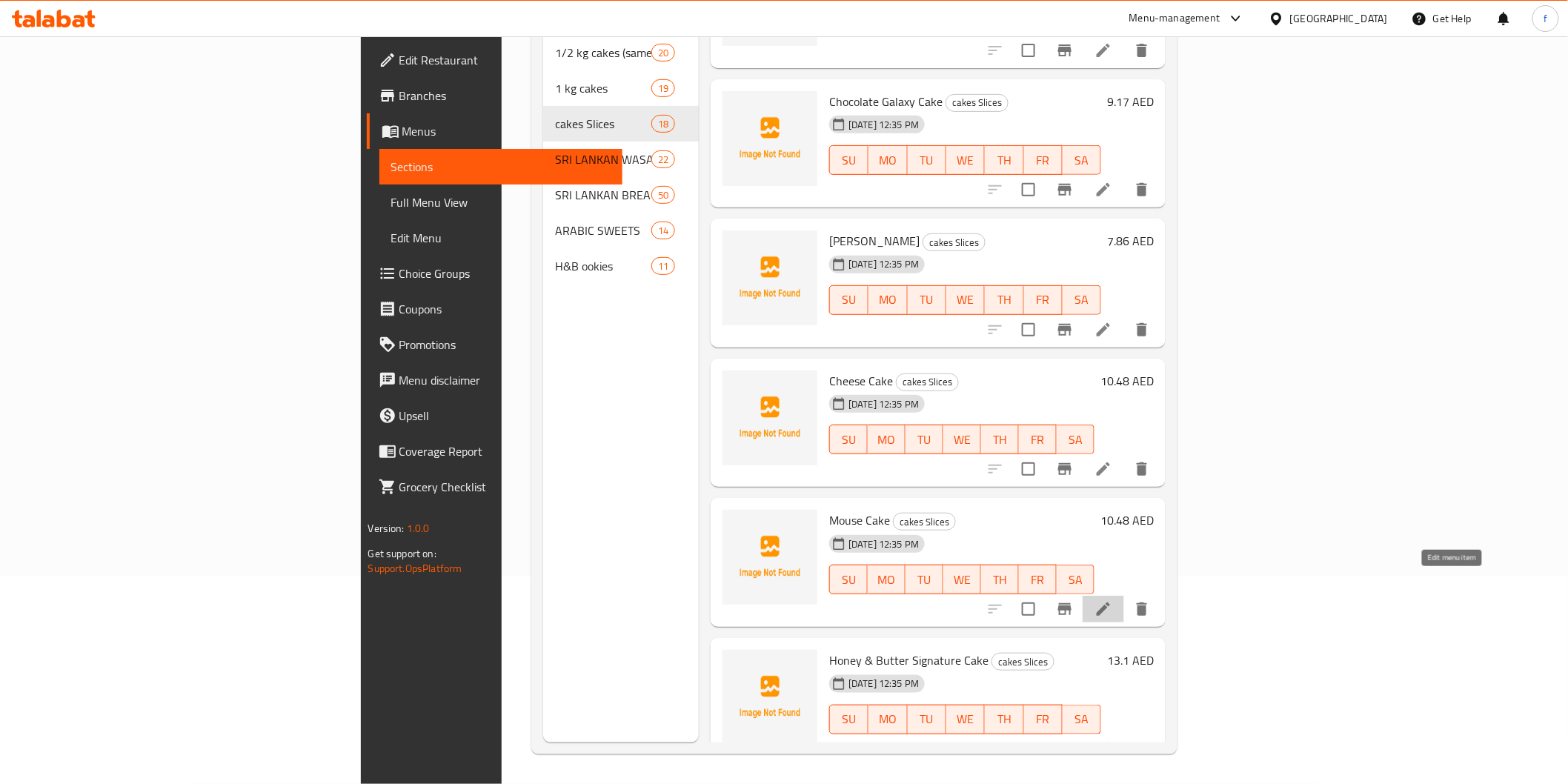
click at [1110, 602] on icon at bounding box center [1103, 608] width 13 height 13
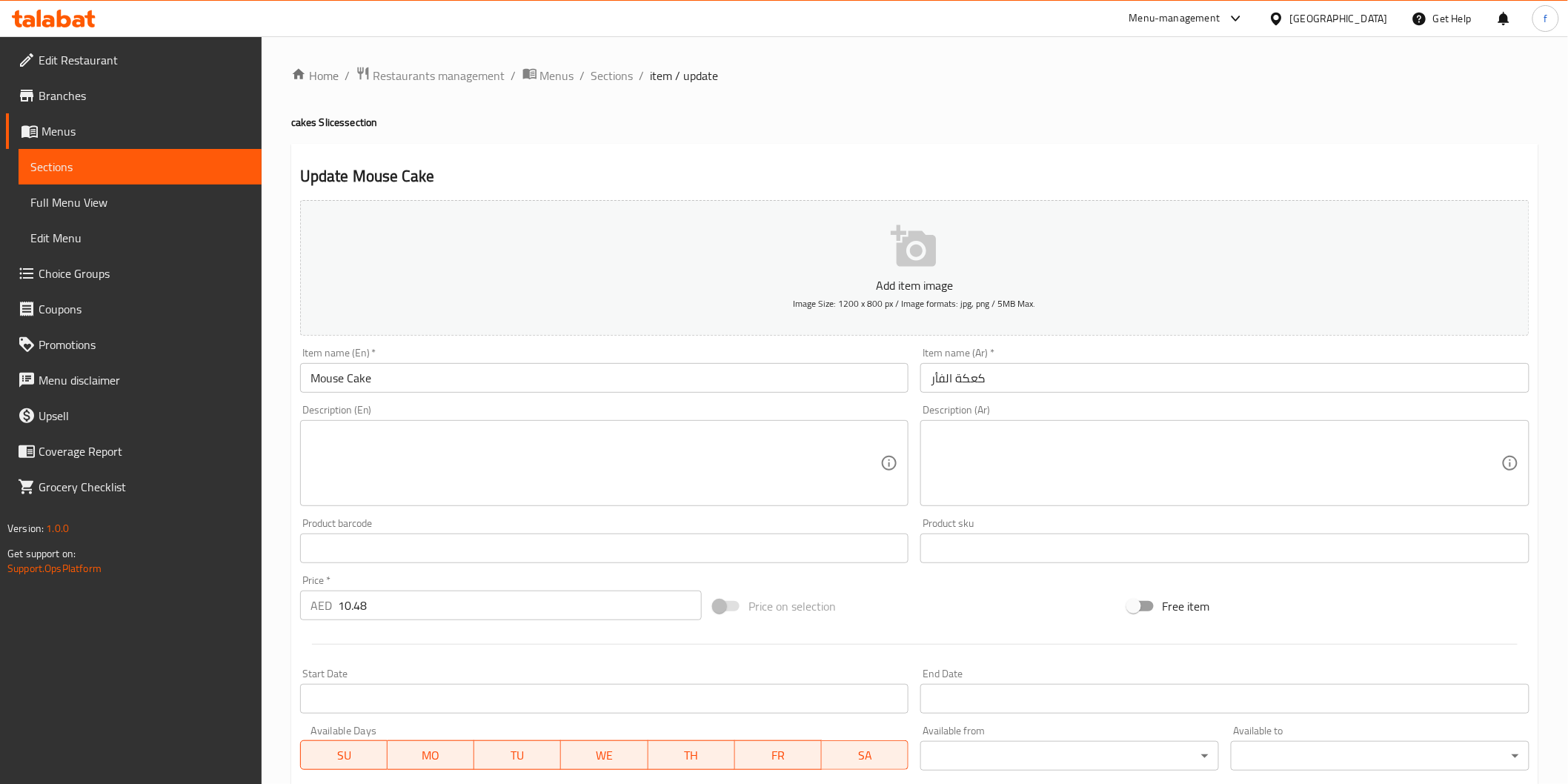
click at [1024, 376] on input "كعكة الفأر" at bounding box center [1225, 378] width 609 height 30
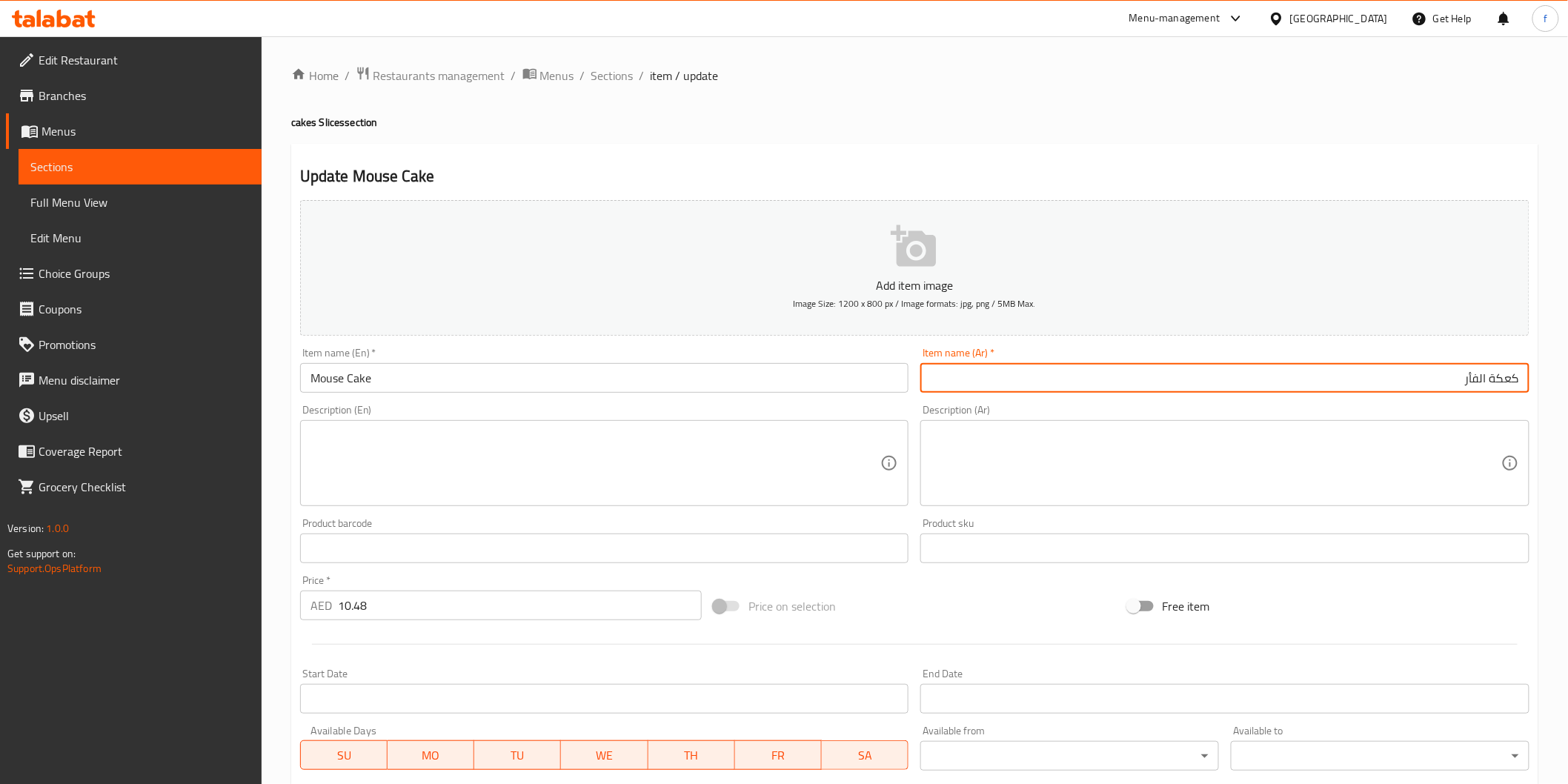
click at [1493, 378] on input "كعكة الفأر" at bounding box center [1225, 378] width 609 height 30
click at [1507, 381] on input "كعك الفأر" at bounding box center [1225, 378] width 609 height 30
click at [1442, 383] on input "كيك الفأر" at bounding box center [1225, 378] width 609 height 30
type input "[PERSON_NAME]"
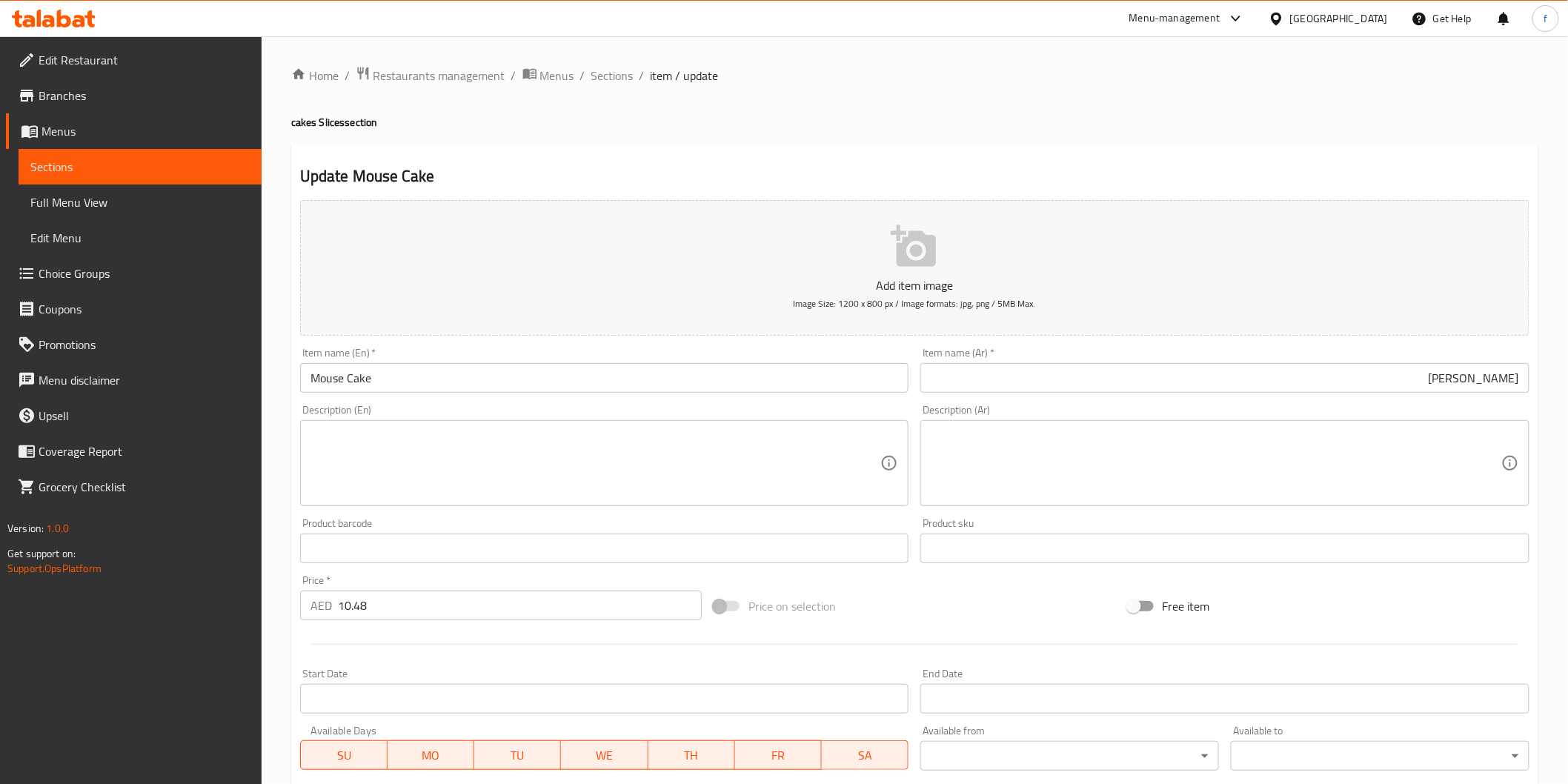
scroll to position [260, 0]
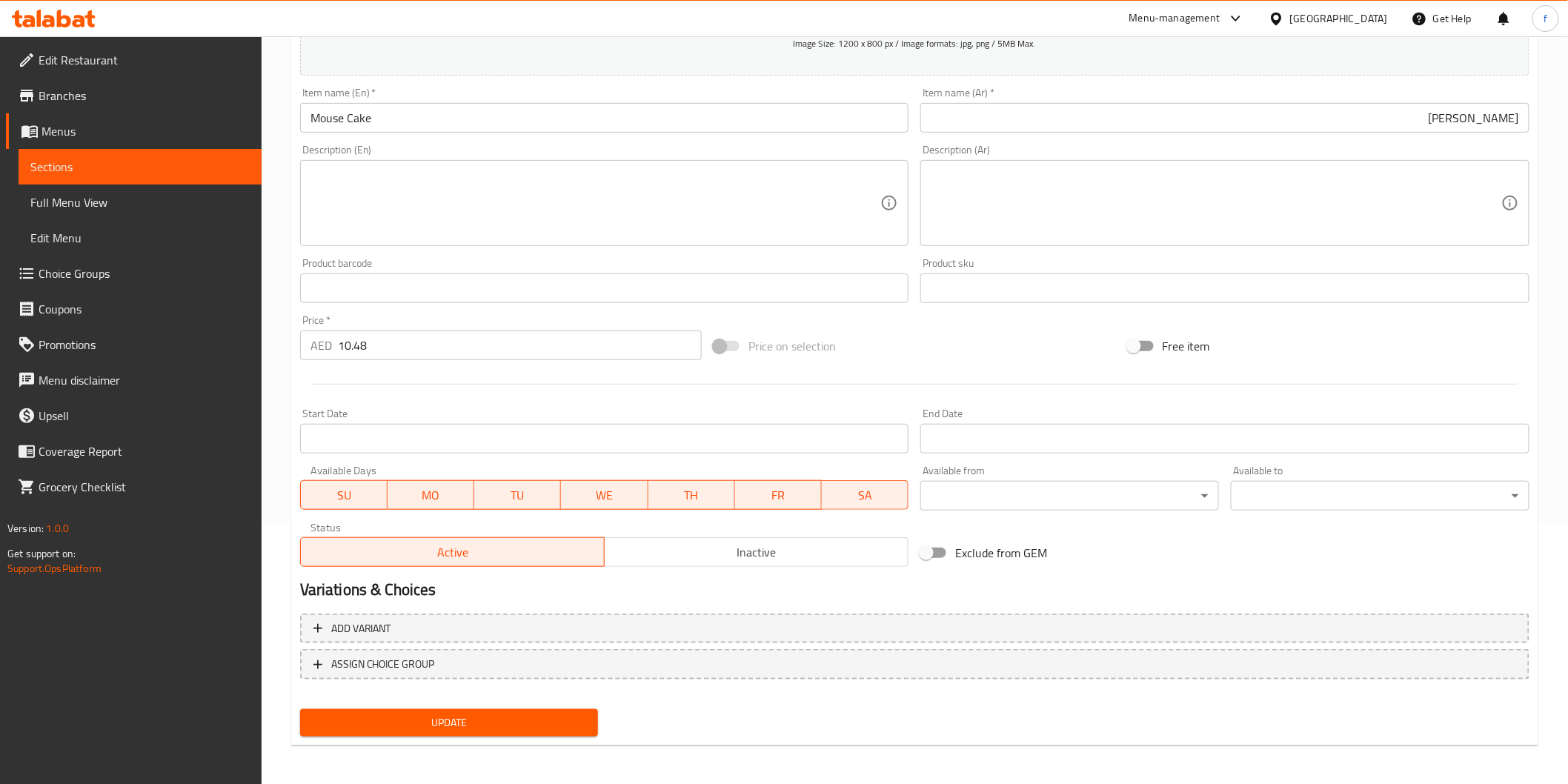
drag, startPoint x: 543, startPoint y: 716, endPoint x: 523, endPoint y: 716, distance: 20.0
click at [542, 716] on span "Update" at bounding box center [450, 723] width 275 height 18
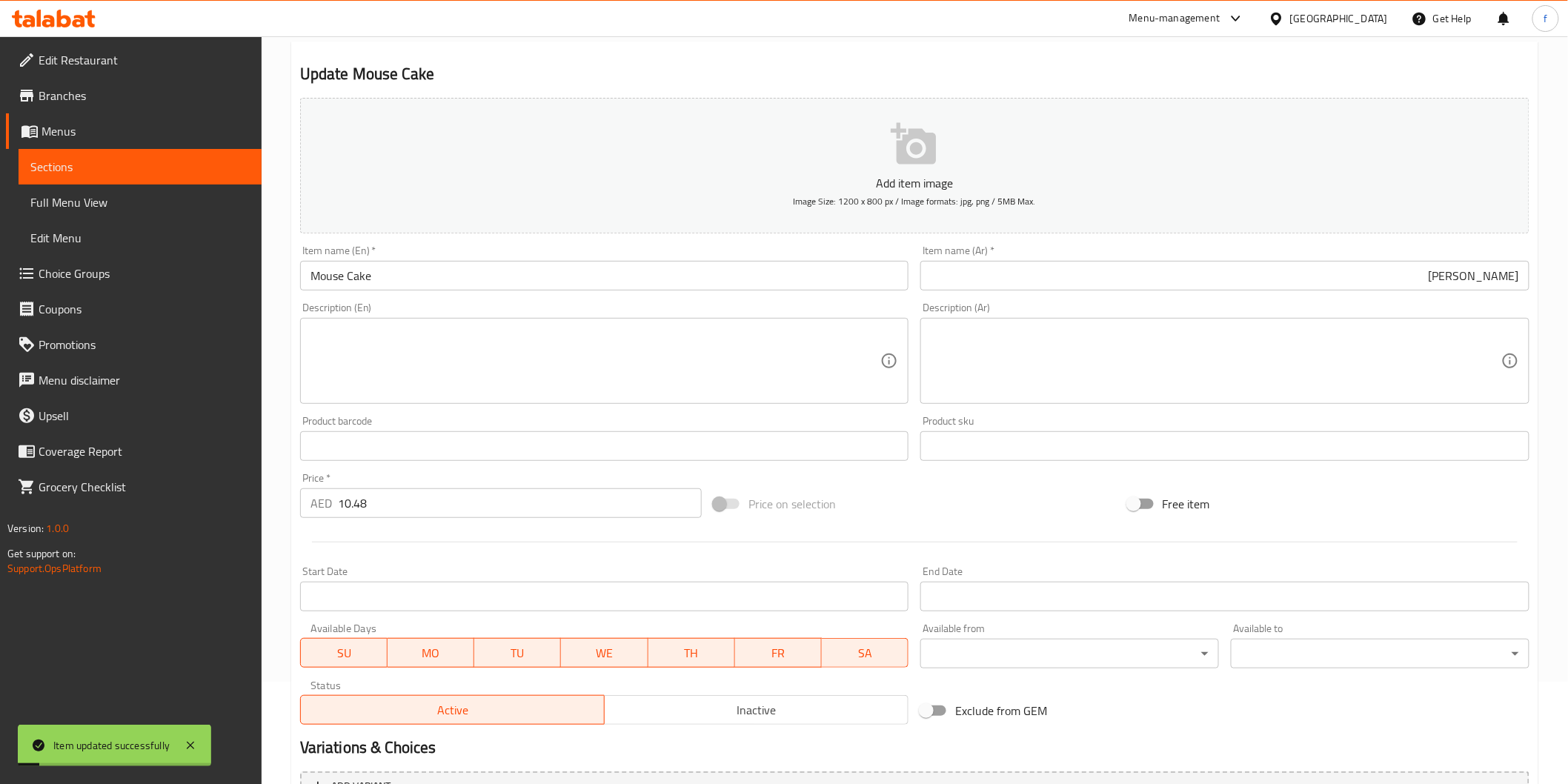
scroll to position [0, 0]
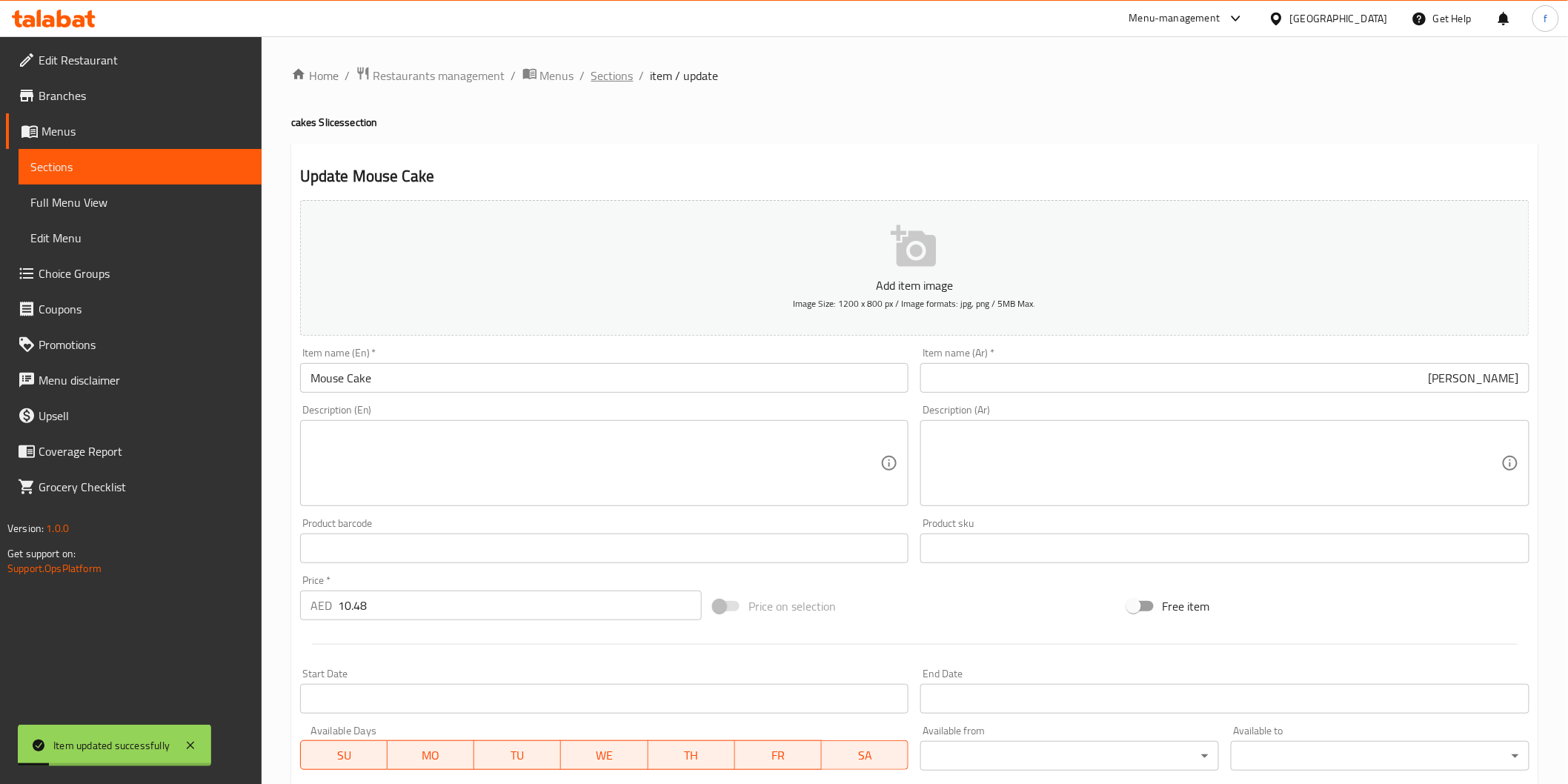
click at [623, 90] on div "Home / Restaurants management / Menus / Sections / item / update cakes Slices s…" at bounding box center [915, 541] width 1247 height 951
click at [624, 79] on span "Sections" at bounding box center [612, 75] width 42 height 18
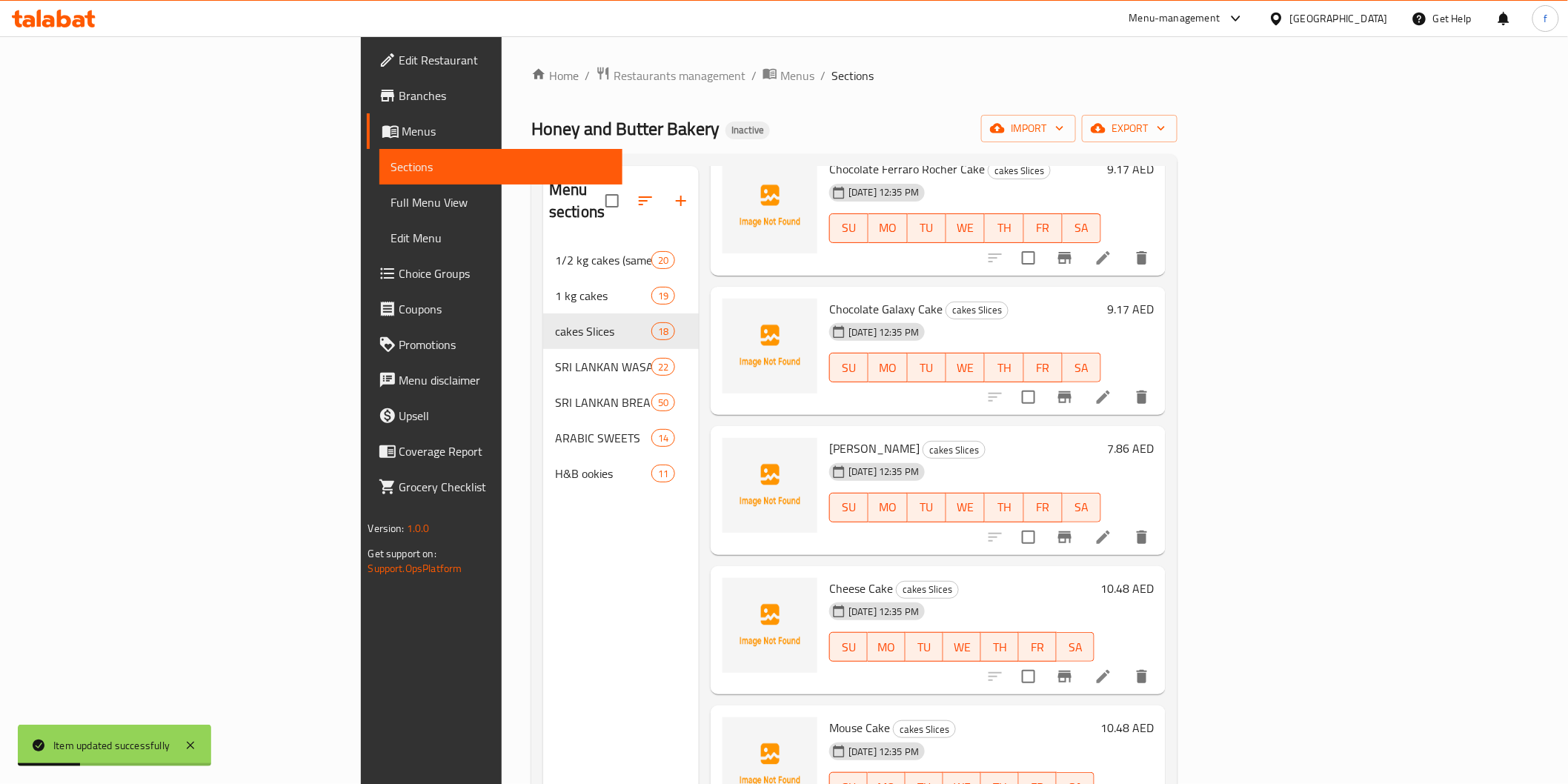
scroll to position [208, 0]
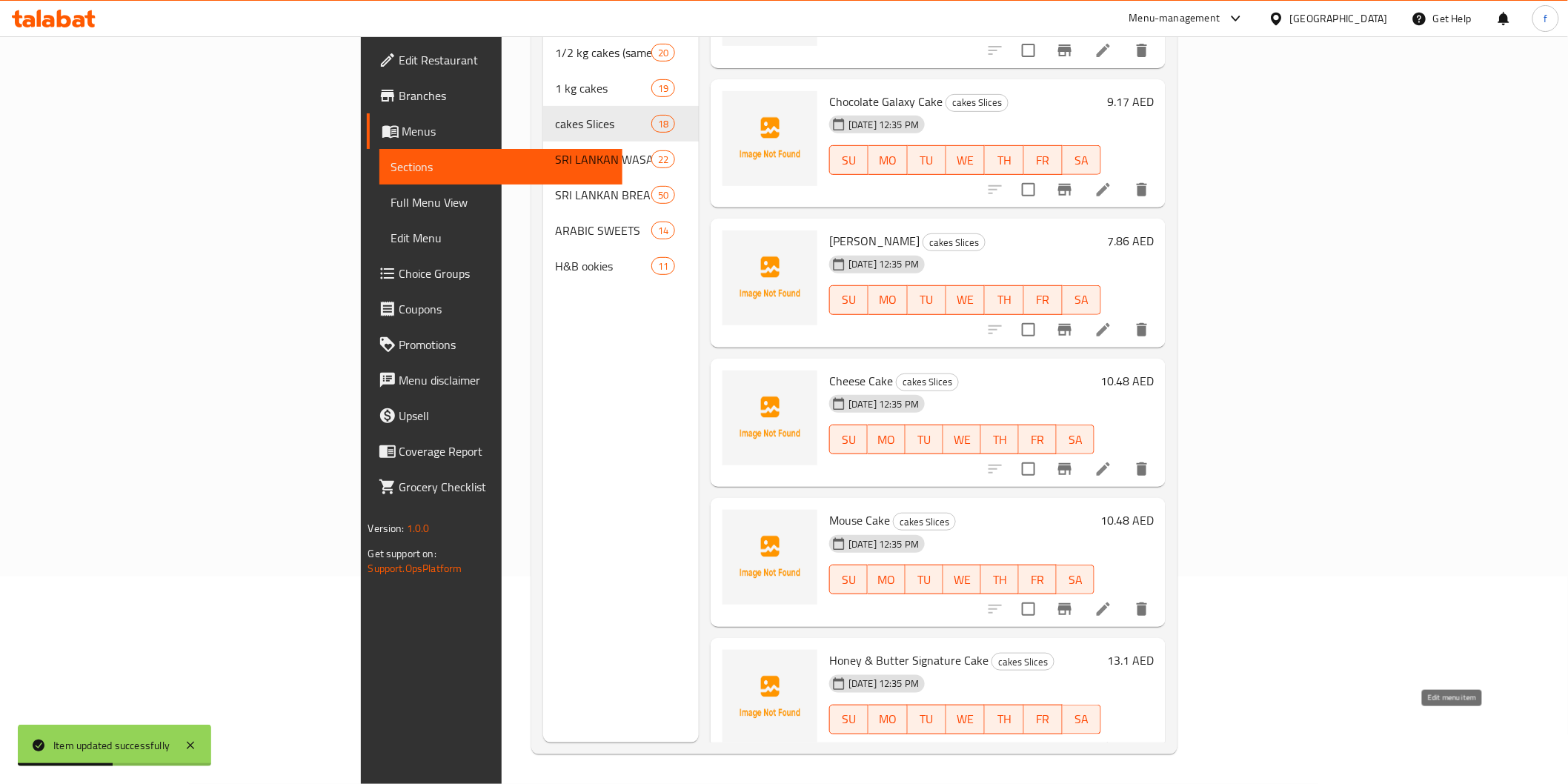
click at [1112, 740] on icon at bounding box center [1103, 749] width 18 height 18
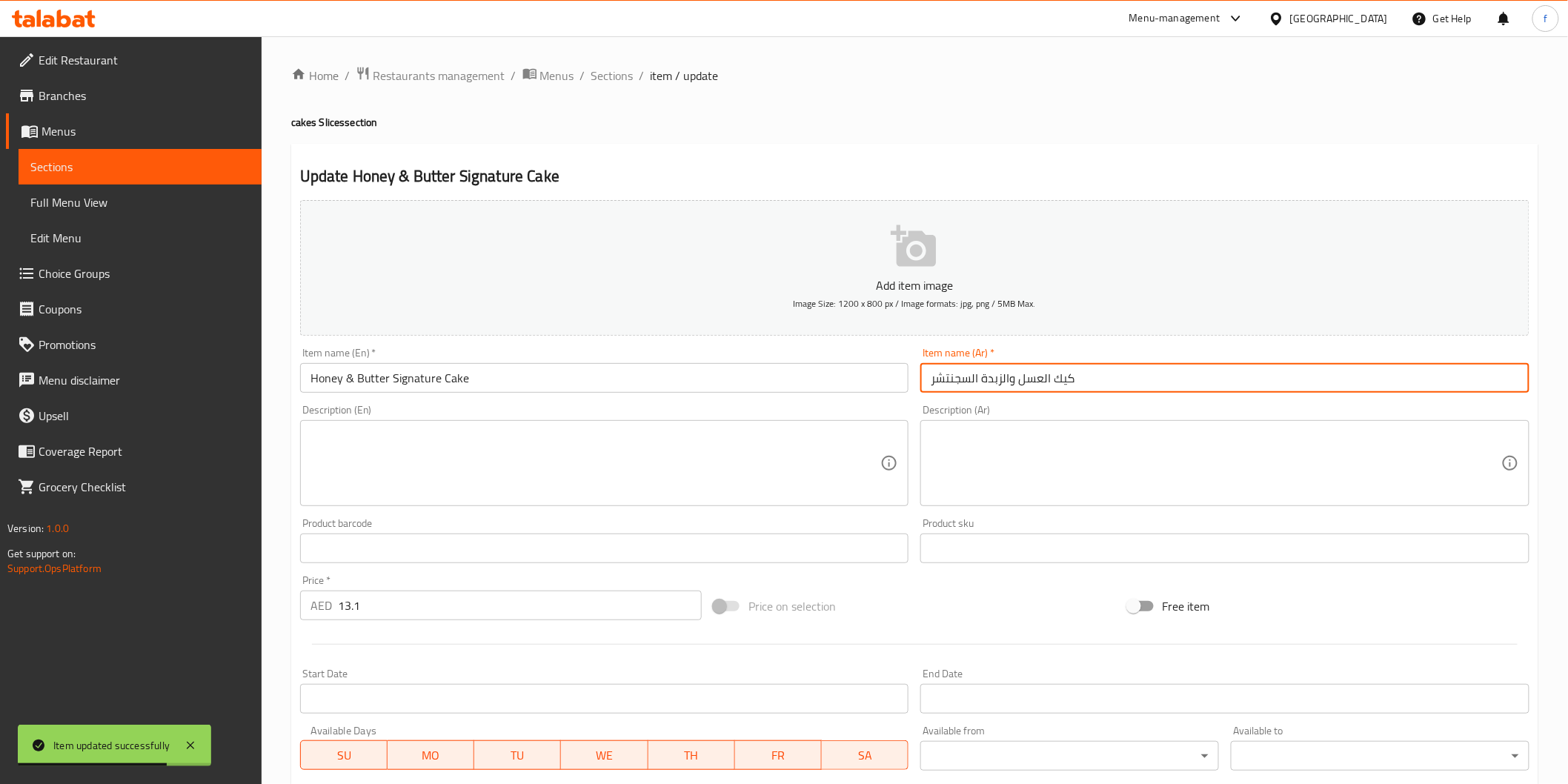
click at [1197, 380] on input "كيك العسل والزبدة السجنتشر" at bounding box center [1225, 378] width 609 height 30
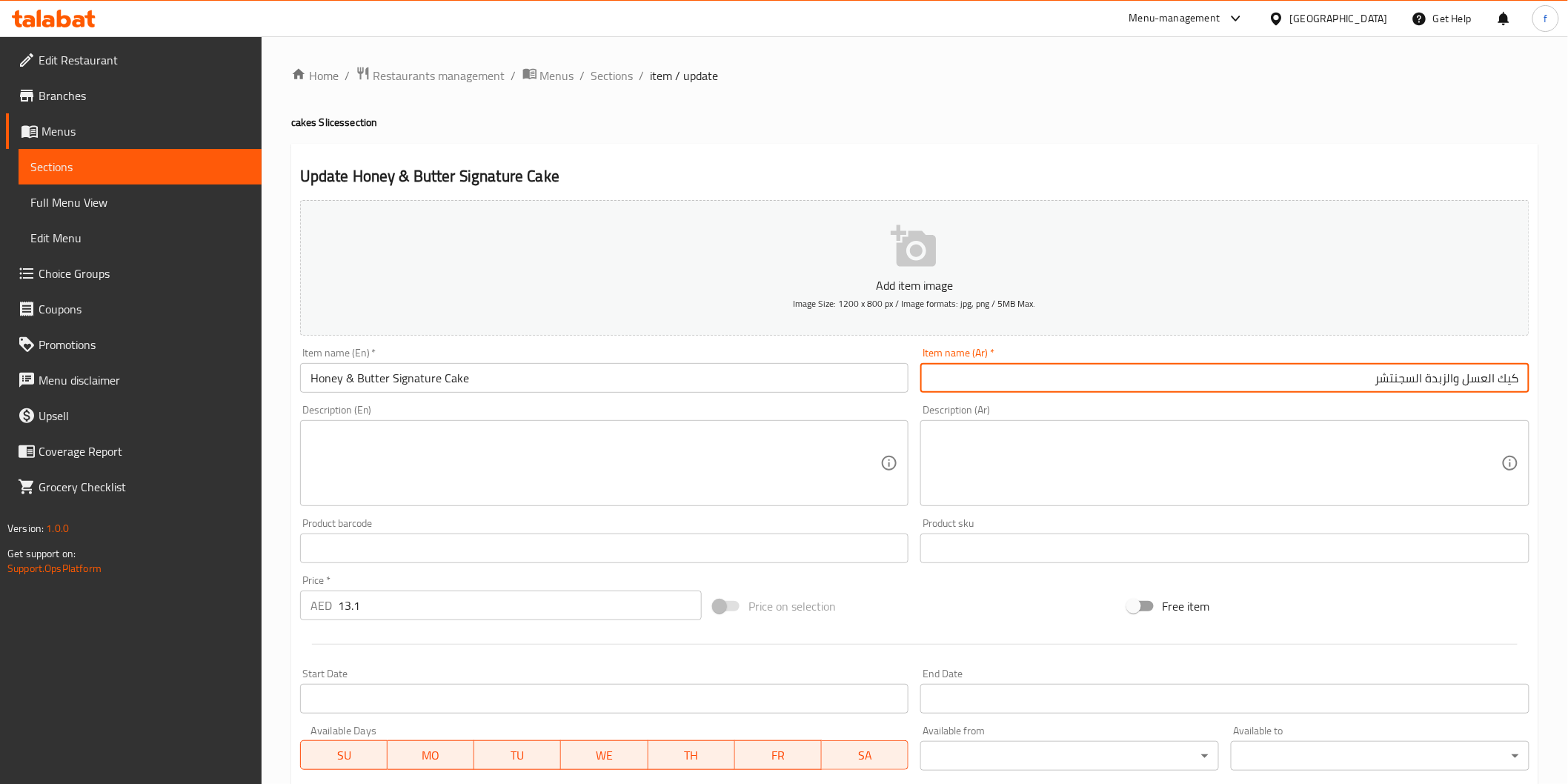
click at [1419, 378] on input "كيك العسل والزبدة السجنتشر" at bounding box center [1225, 378] width 609 height 30
type input "كيك العسل والزبدة سجنتشر"
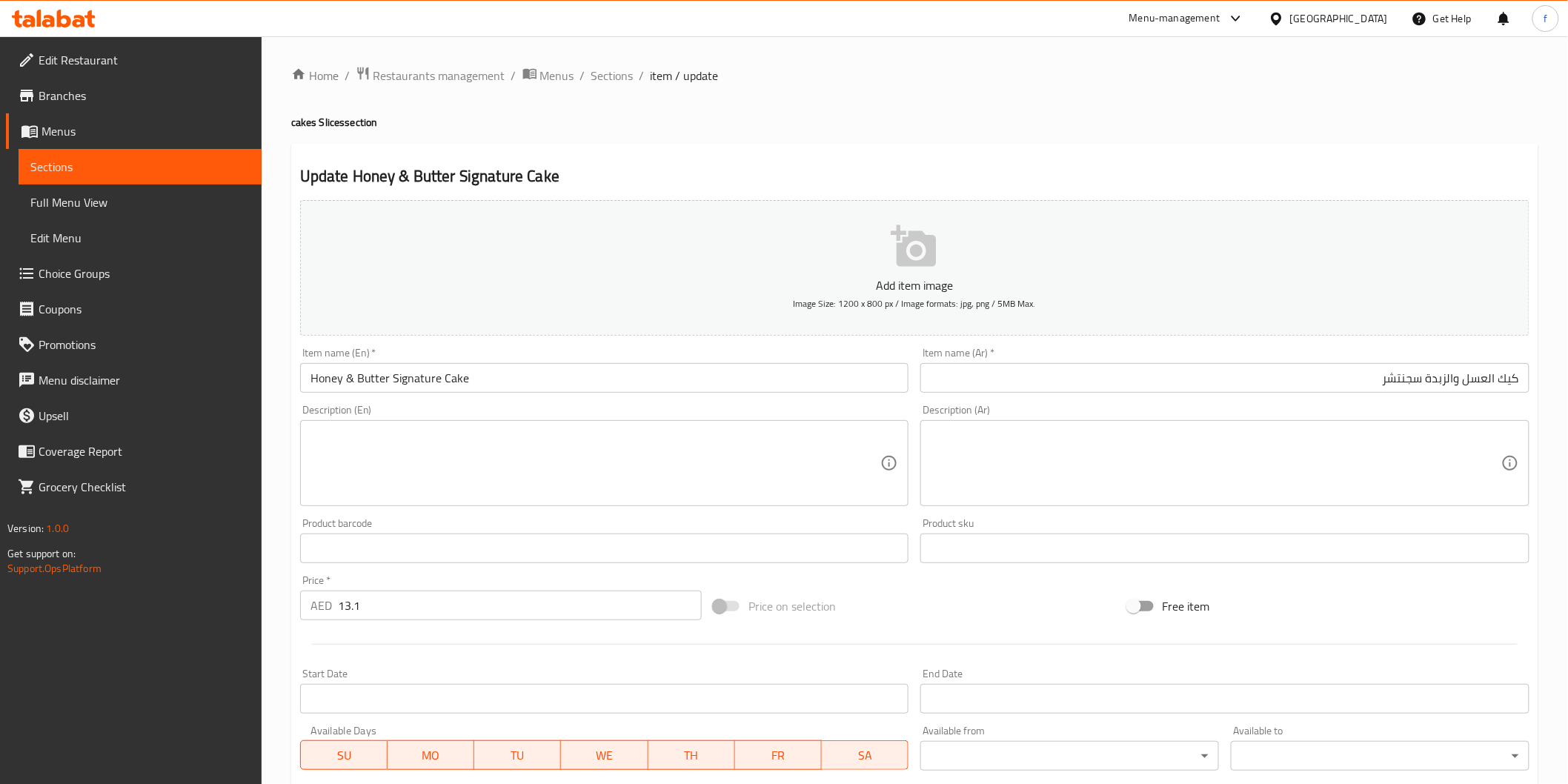
click at [486, 612] on input "13.1" at bounding box center [520, 605] width 364 height 30
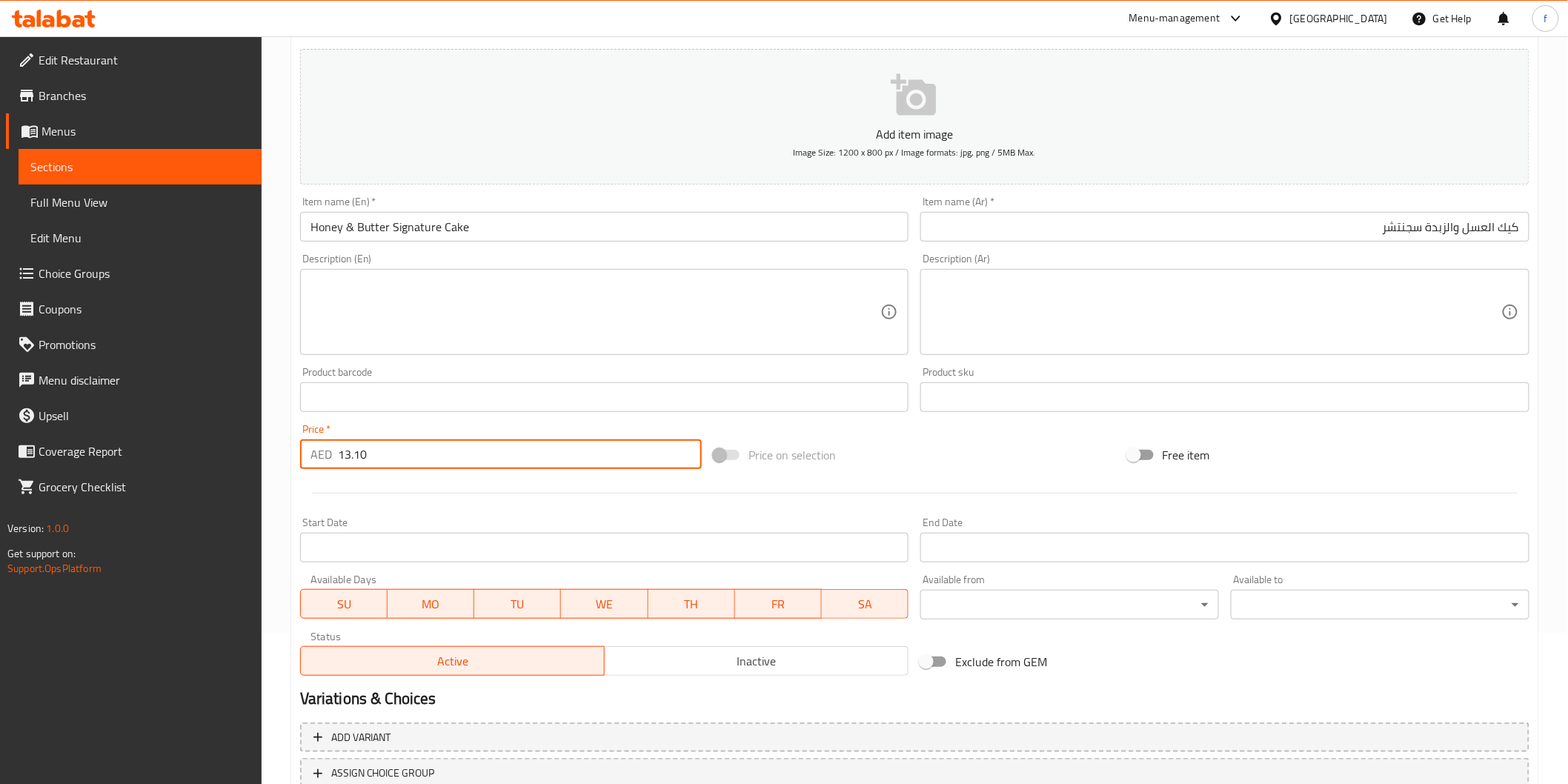
scroll to position [260, 0]
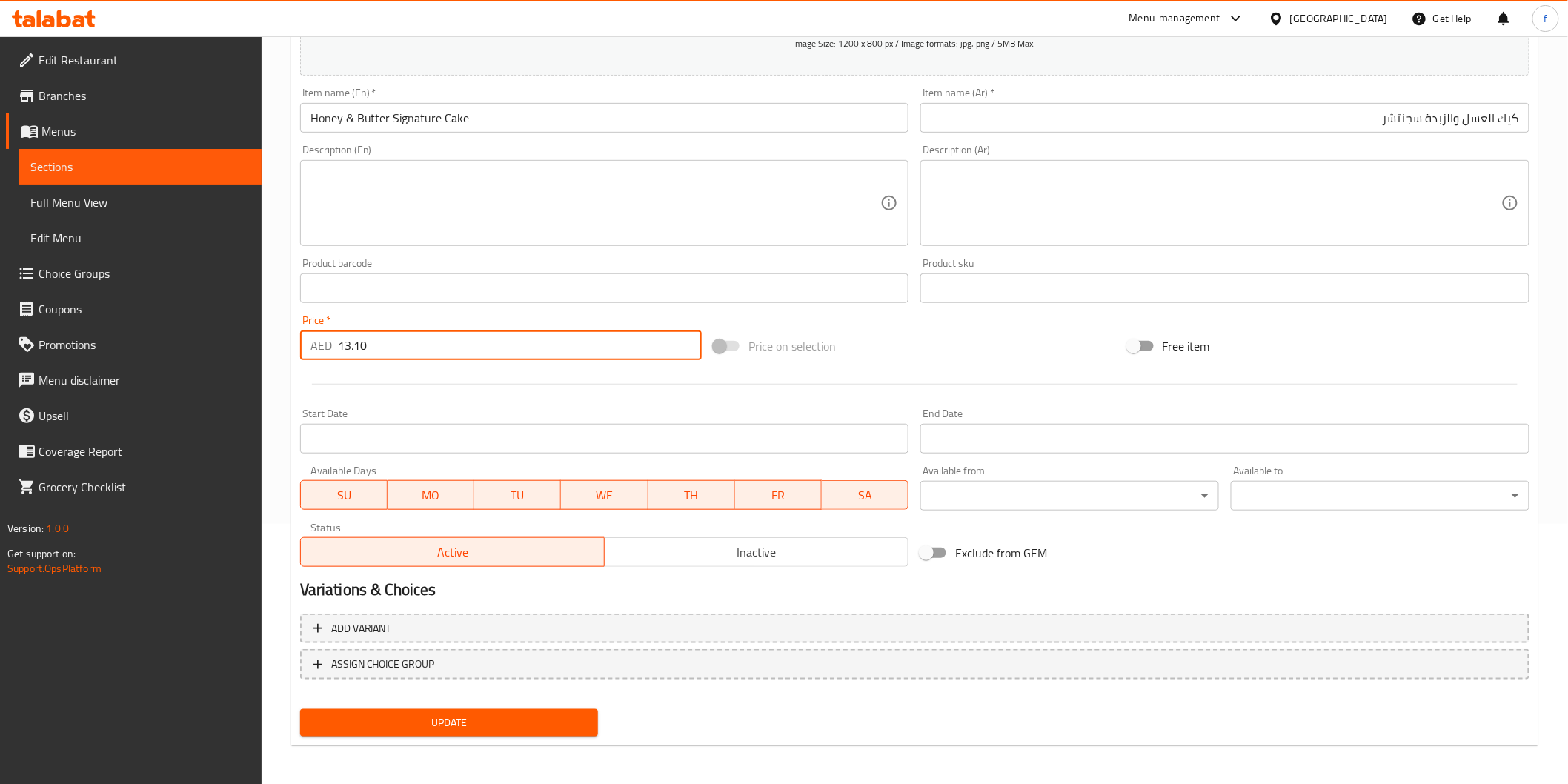
type input "13.10"
click at [491, 723] on span "Update" at bounding box center [450, 723] width 275 height 18
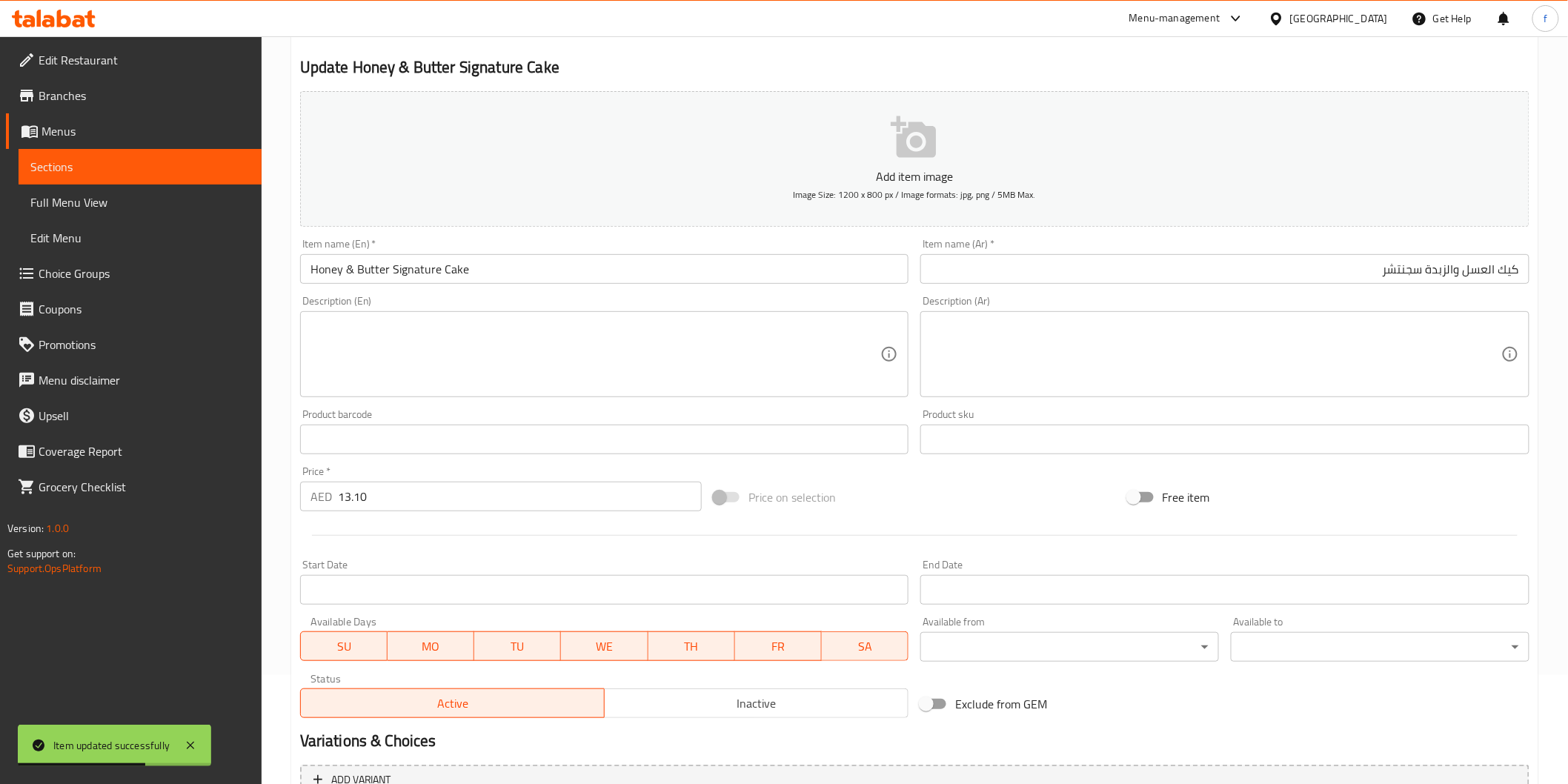
scroll to position [0, 0]
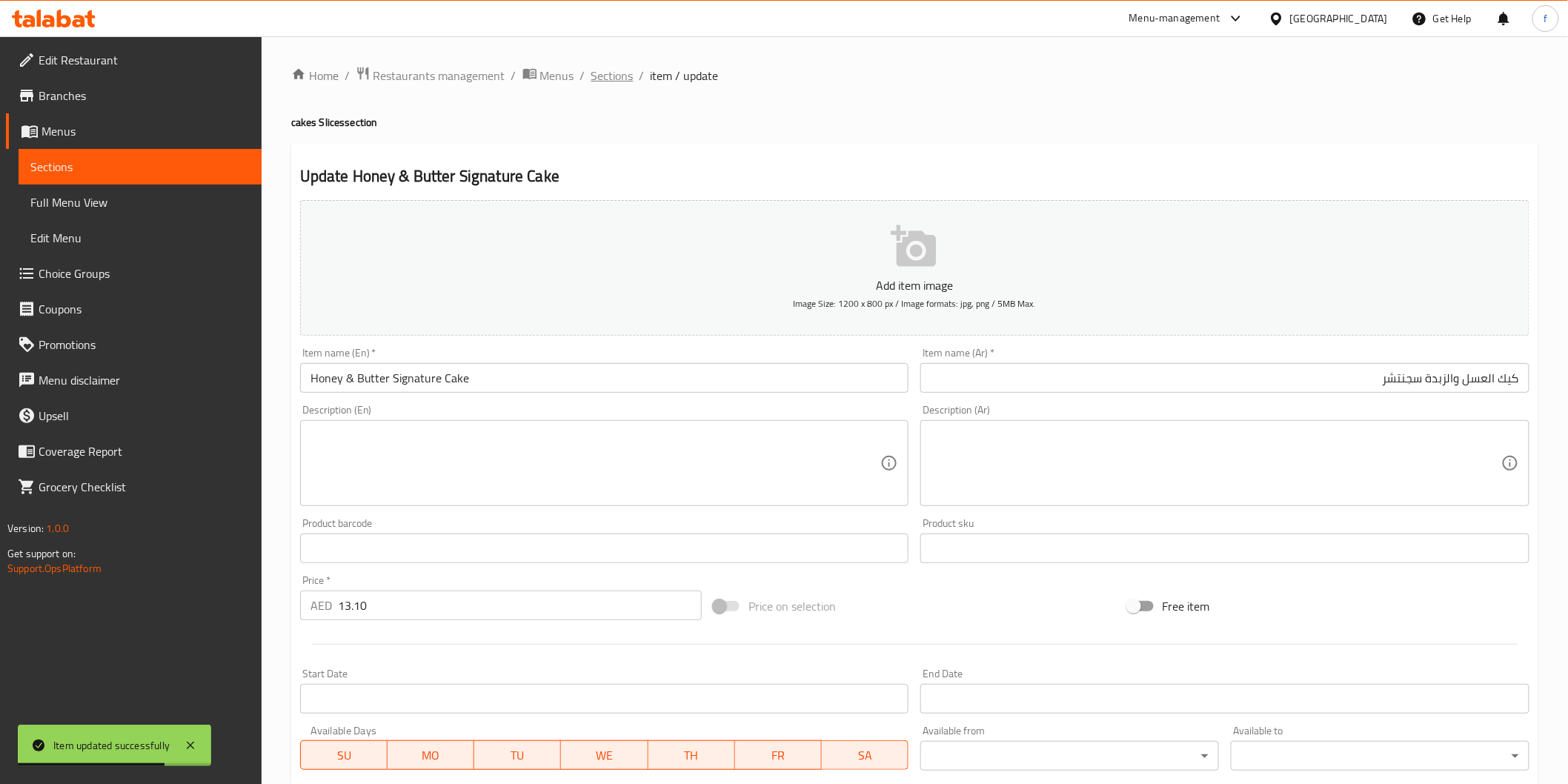
click at [618, 74] on span "Sections" at bounding box center [612, 75] width 42 height 18
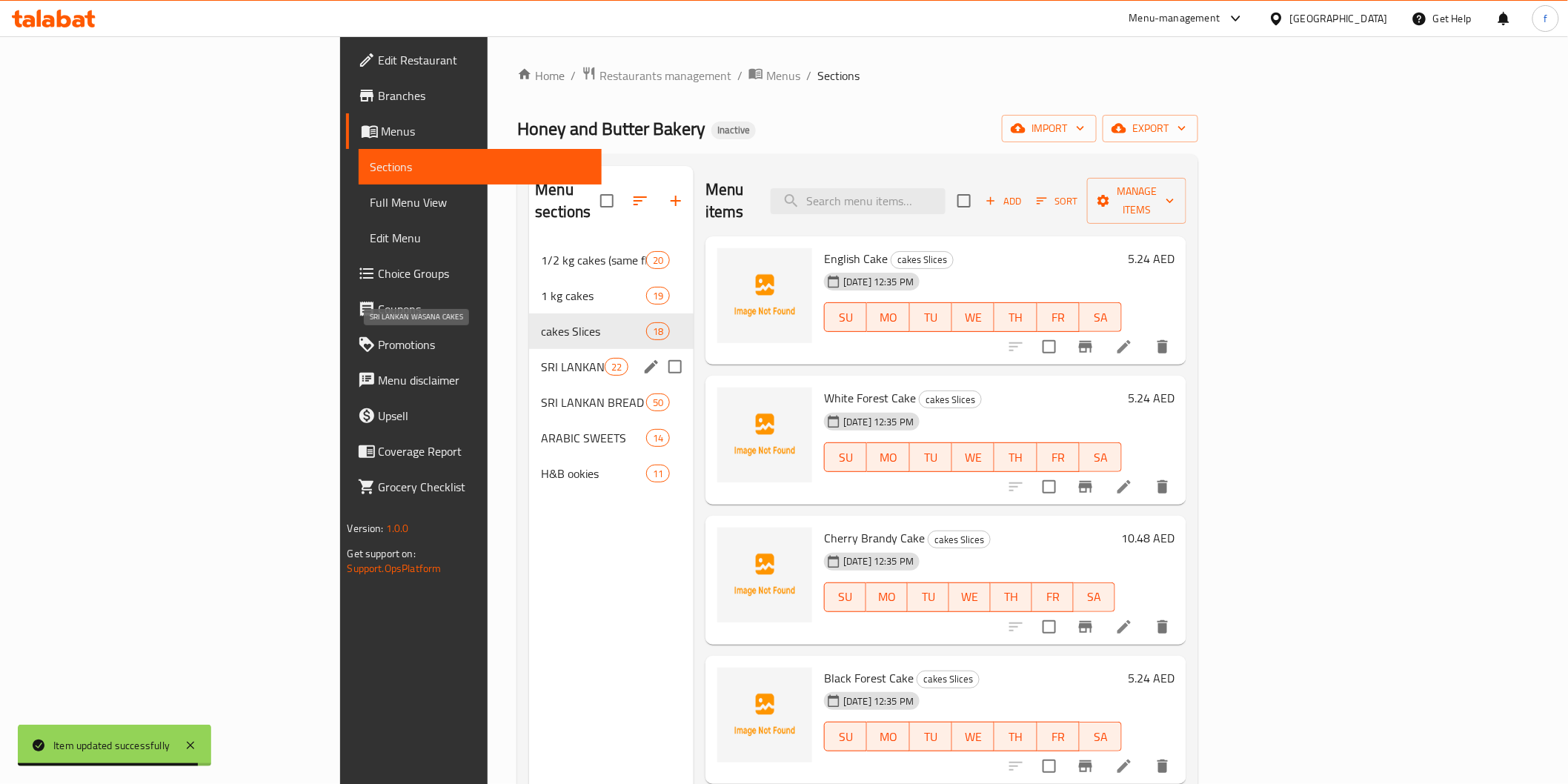
click at [541, 358] on span "SRI LANKAN WASANA CAKES" at bounding box center [573, 366] width 63 height 18
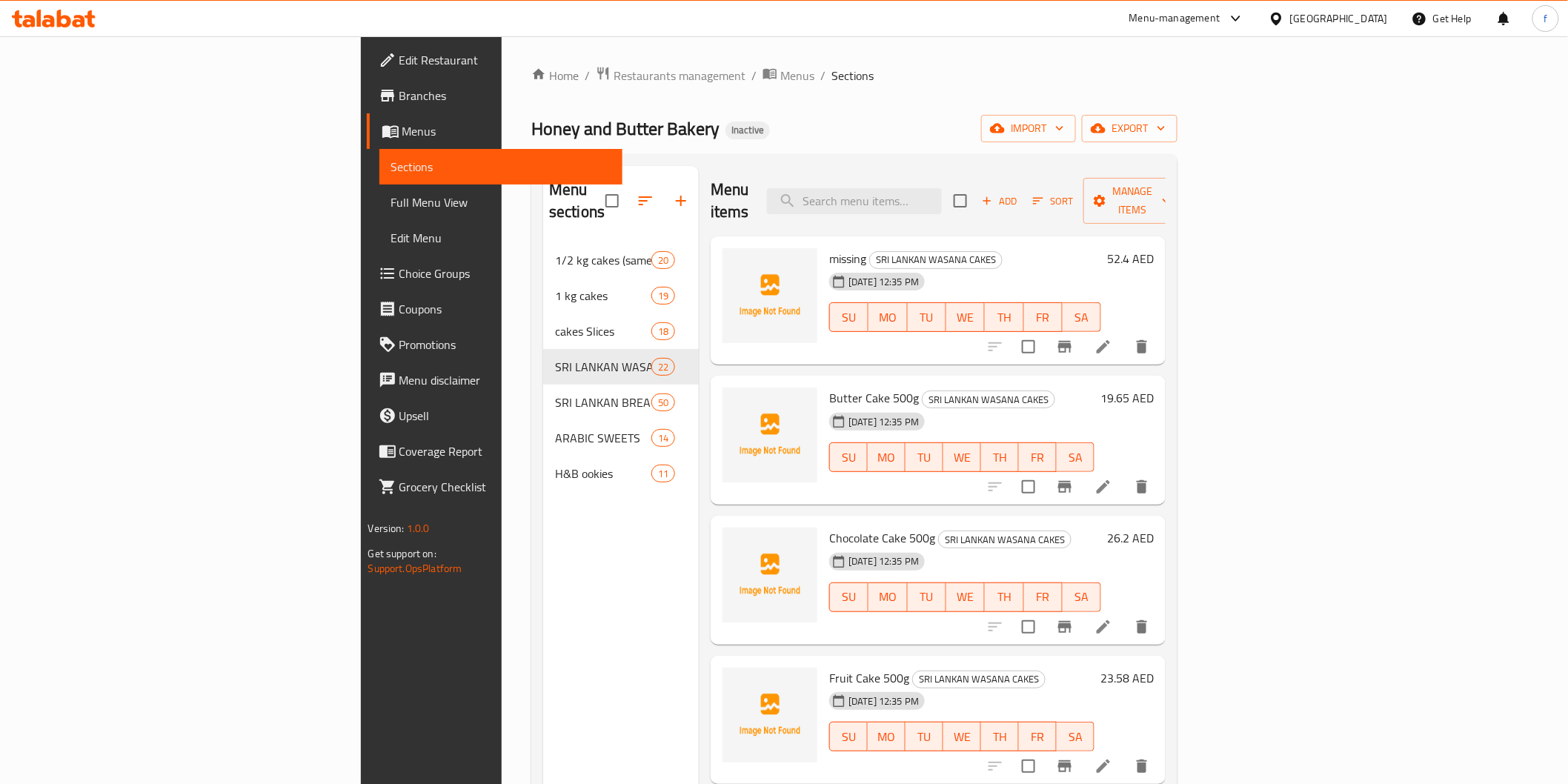
click at [1124, 473] on li at bounding box center [1103, 486] width 41 height 27
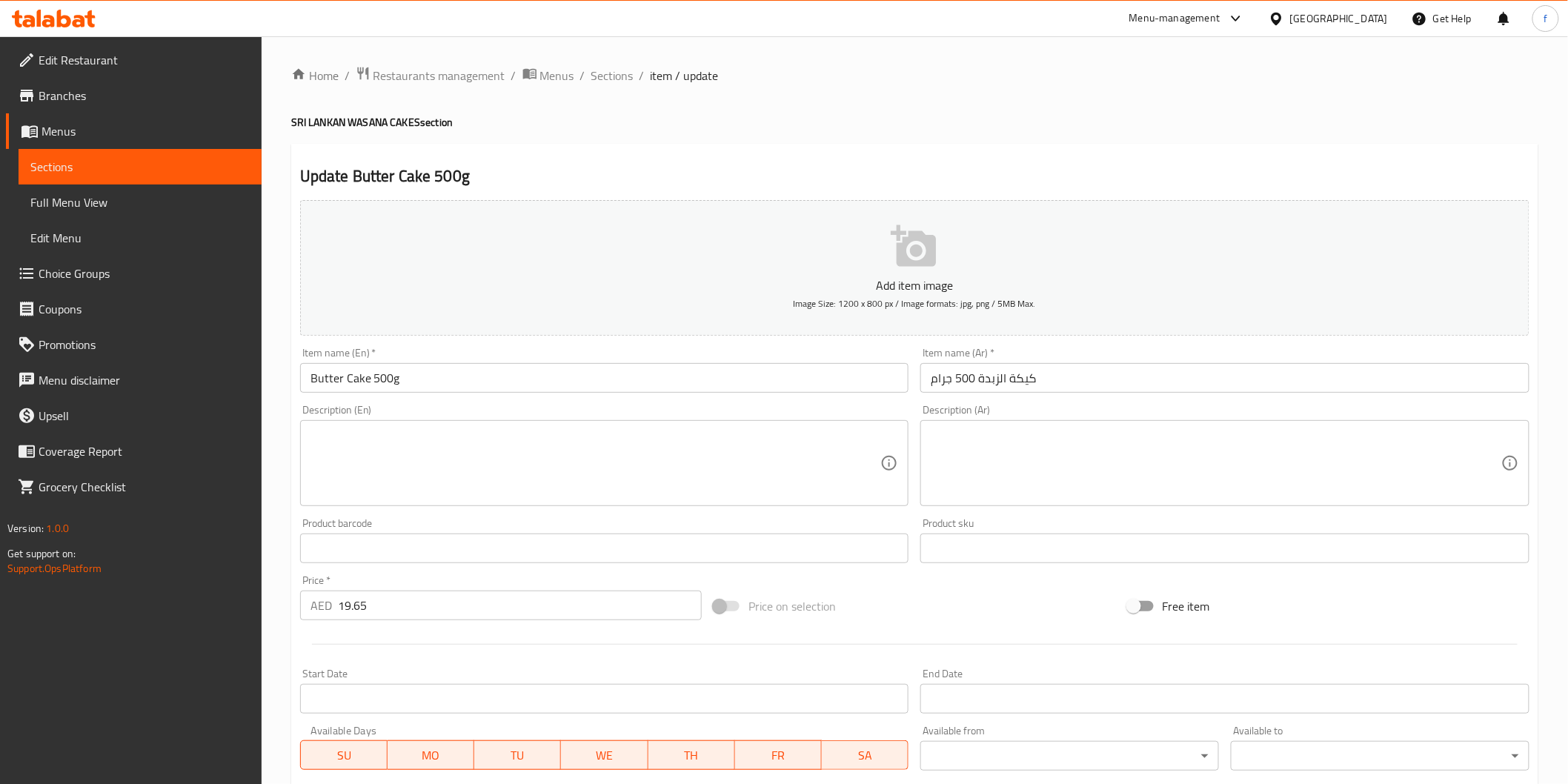
click at [1080, 386] on input "كيكة الزبدة 500 جرام" at bounding box center [1225, 378] width 609 height 30
click at [505, 373] on input "Butter Cake 500g" at bounding box center [605, 378] width 609 height 30
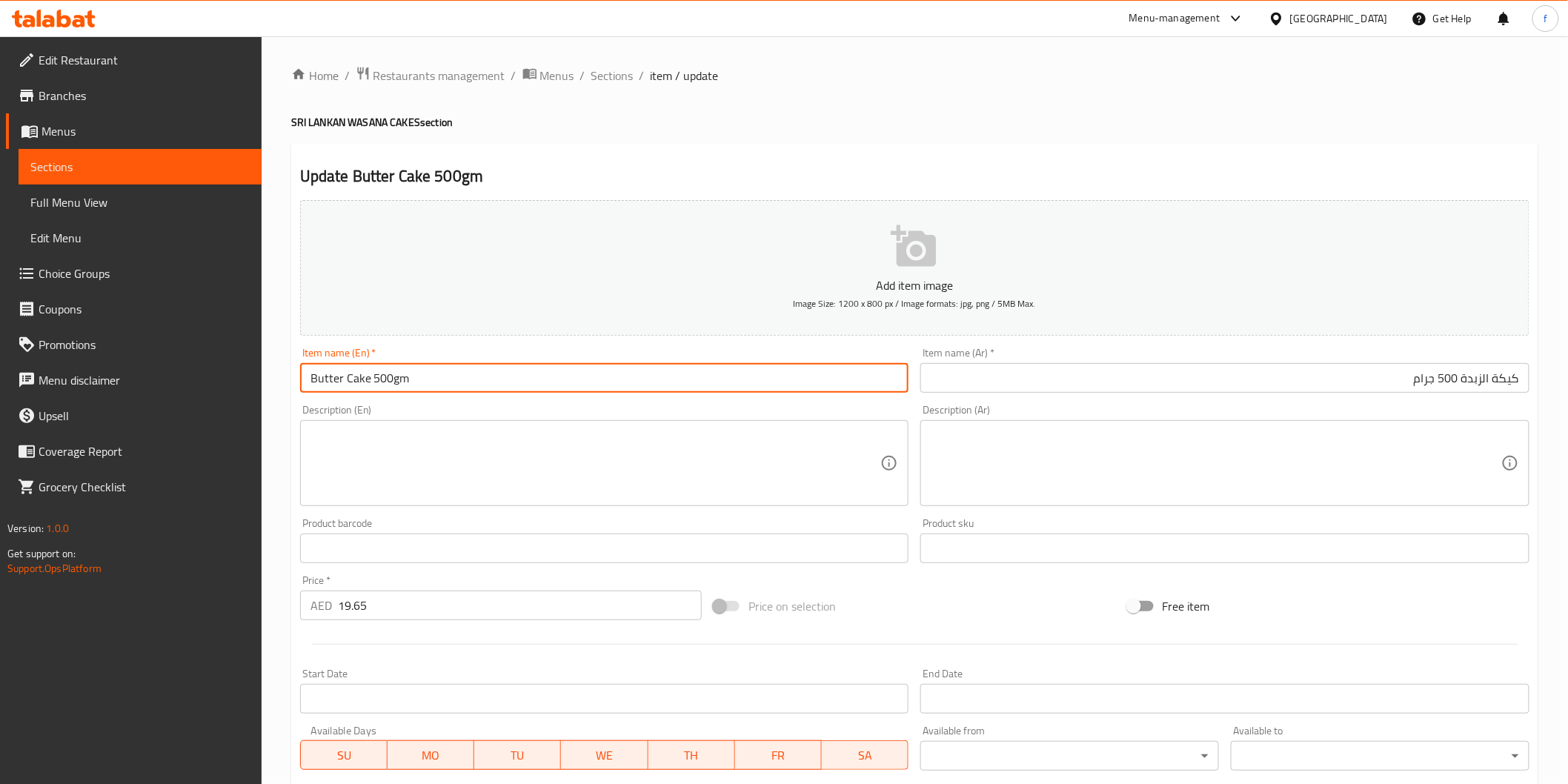
type input "Butter Cake 500gm"
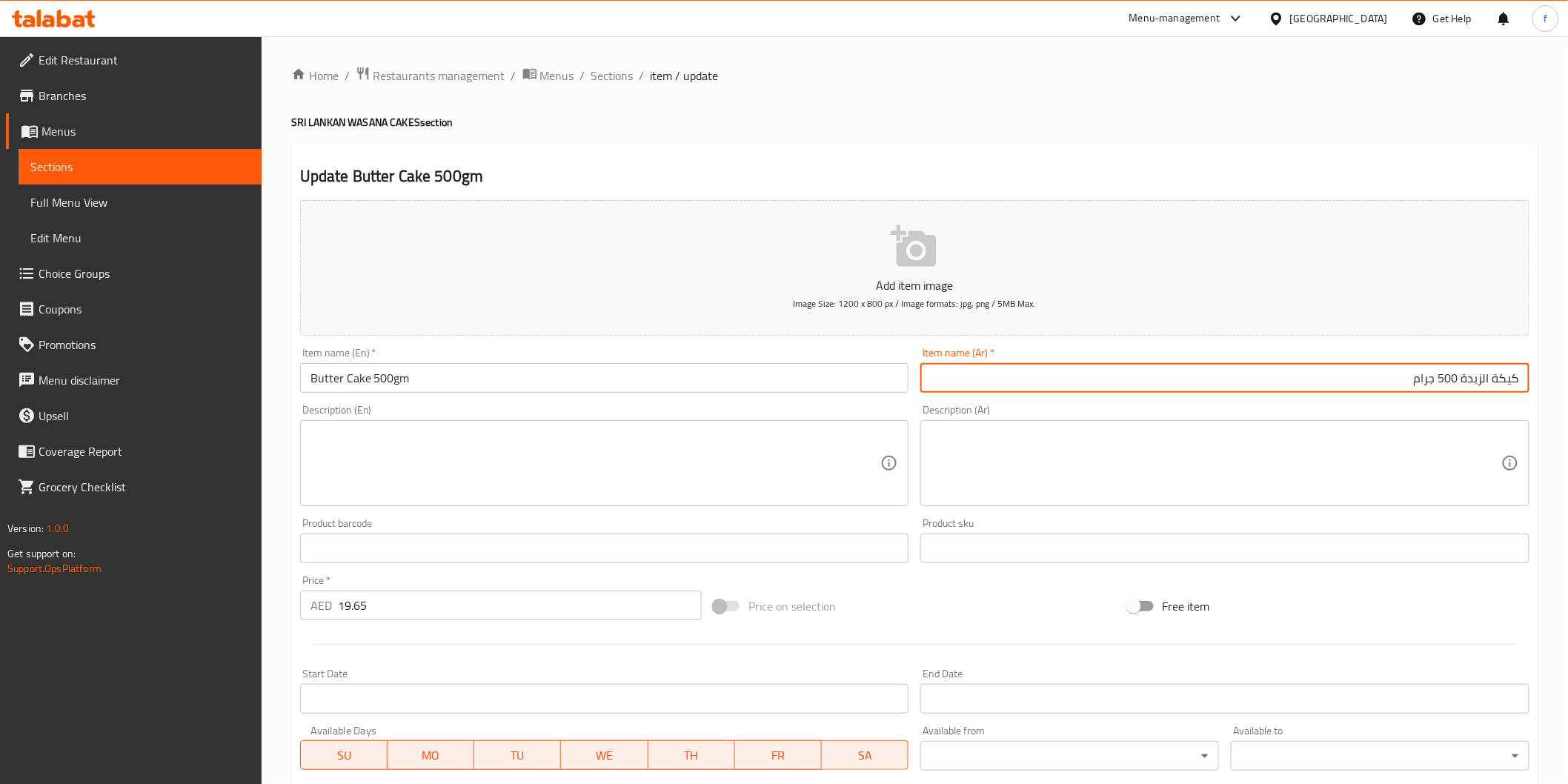
click at [1424, 379] on input "كيكة الزبدة 500 جرام" at bounding box center [1225, 378] width 609 height 30
type input "كيك الزبدة 500 جم"
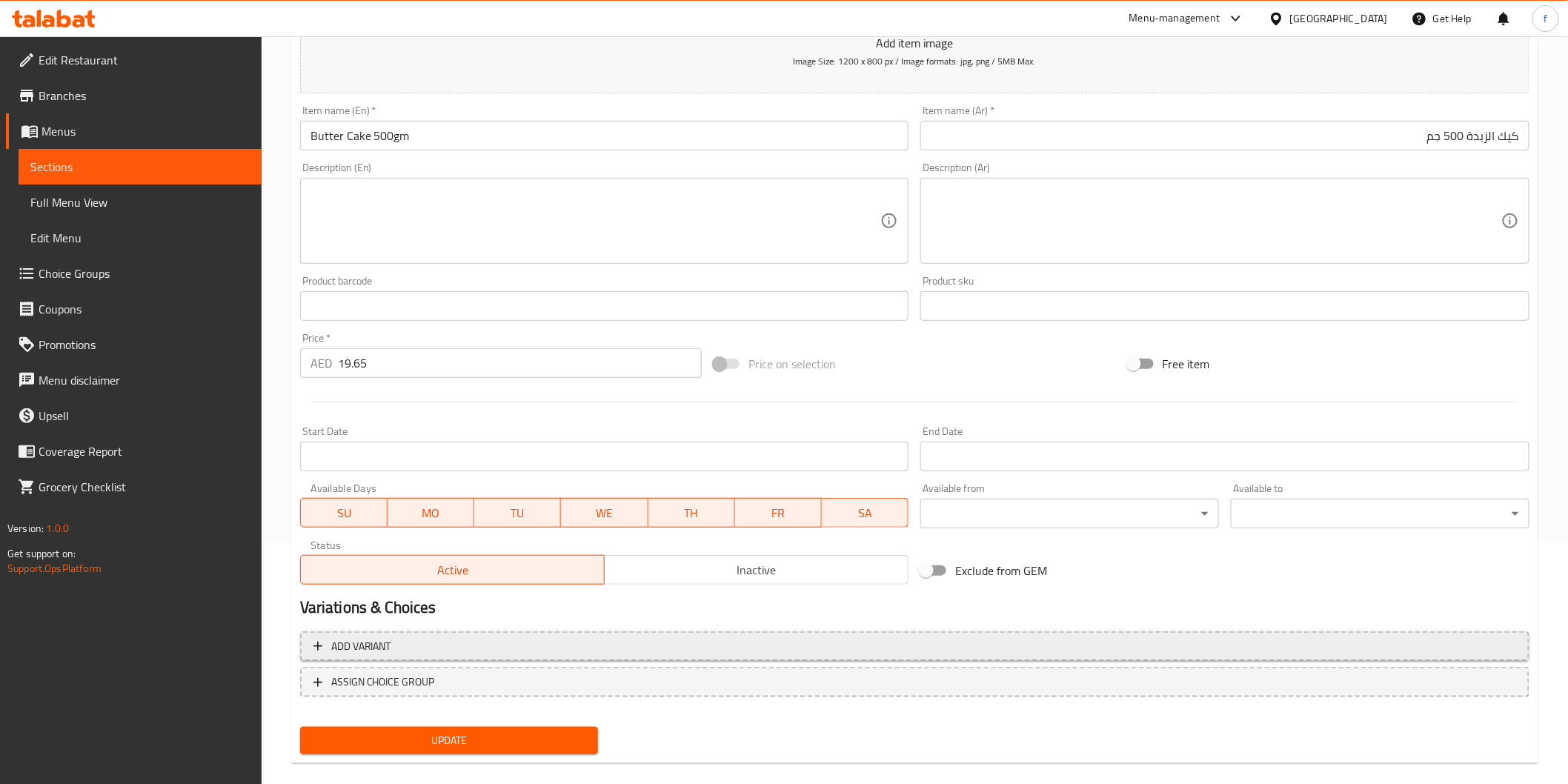
scroll to position [260, 0]
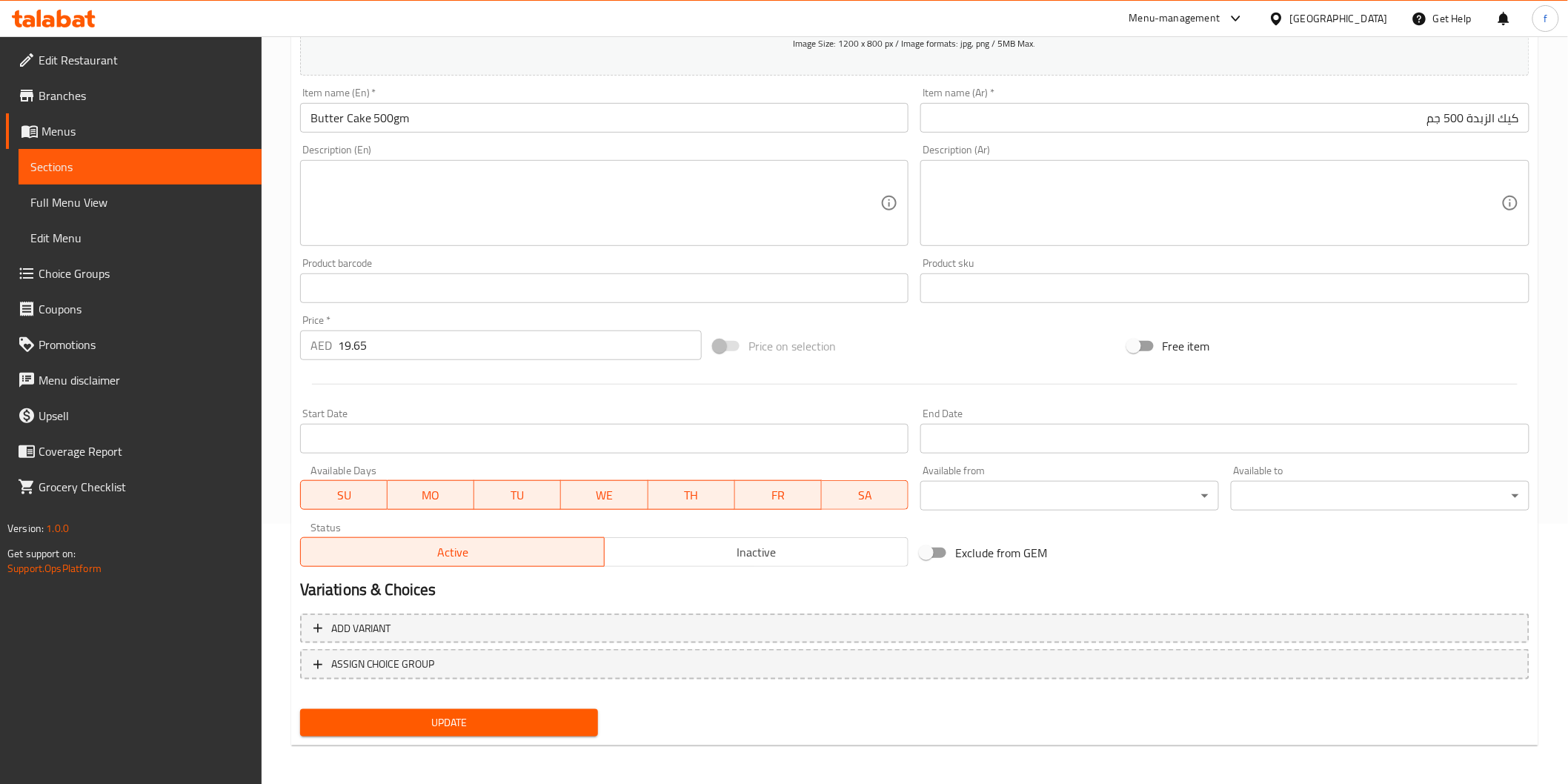
click at [402, 705] on div "Update" at bounding box center [449, 722] width 311 height 39
click at [404, 709] on button "Update" at bounding box center [449, 723] width 298 height 27
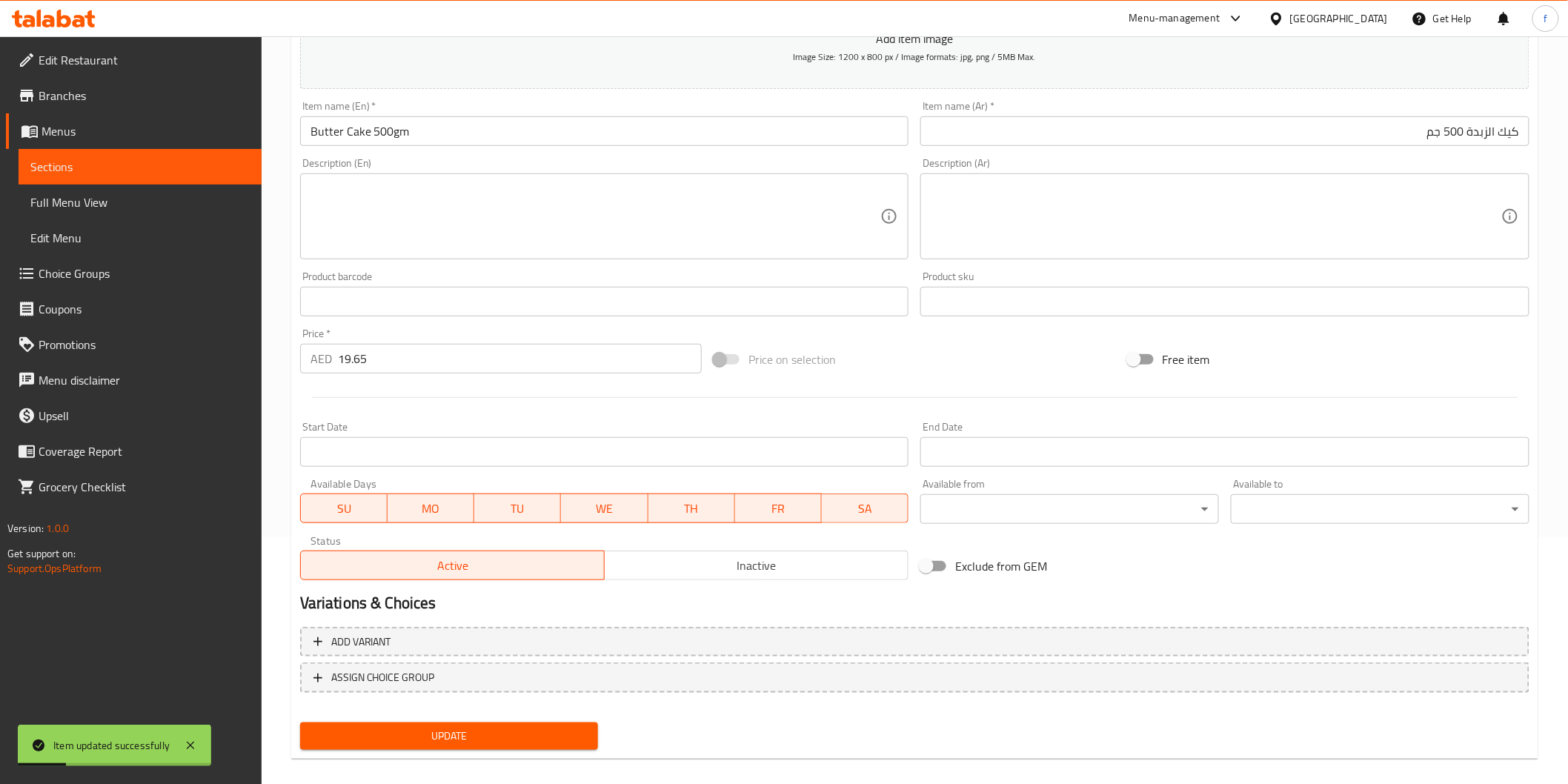
scroll to position [0, 0]
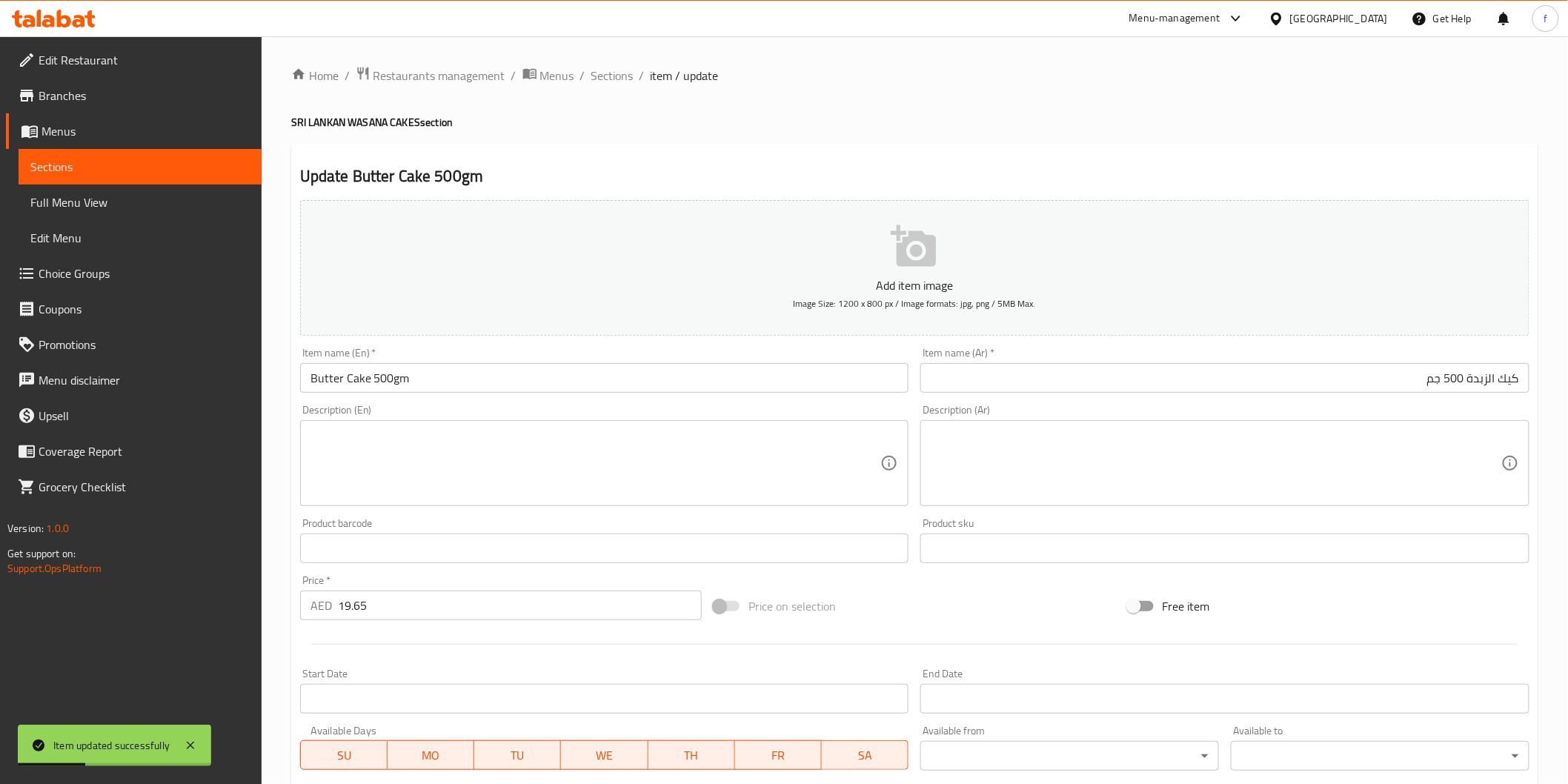
drag, startPoint x: 602, startPoint y: 80, endPoint x: 50, endPoint y: 294, distance: 592.0
click at [602, 80] on span "Sections" at bounding box center [612, 75] width 42 height 18
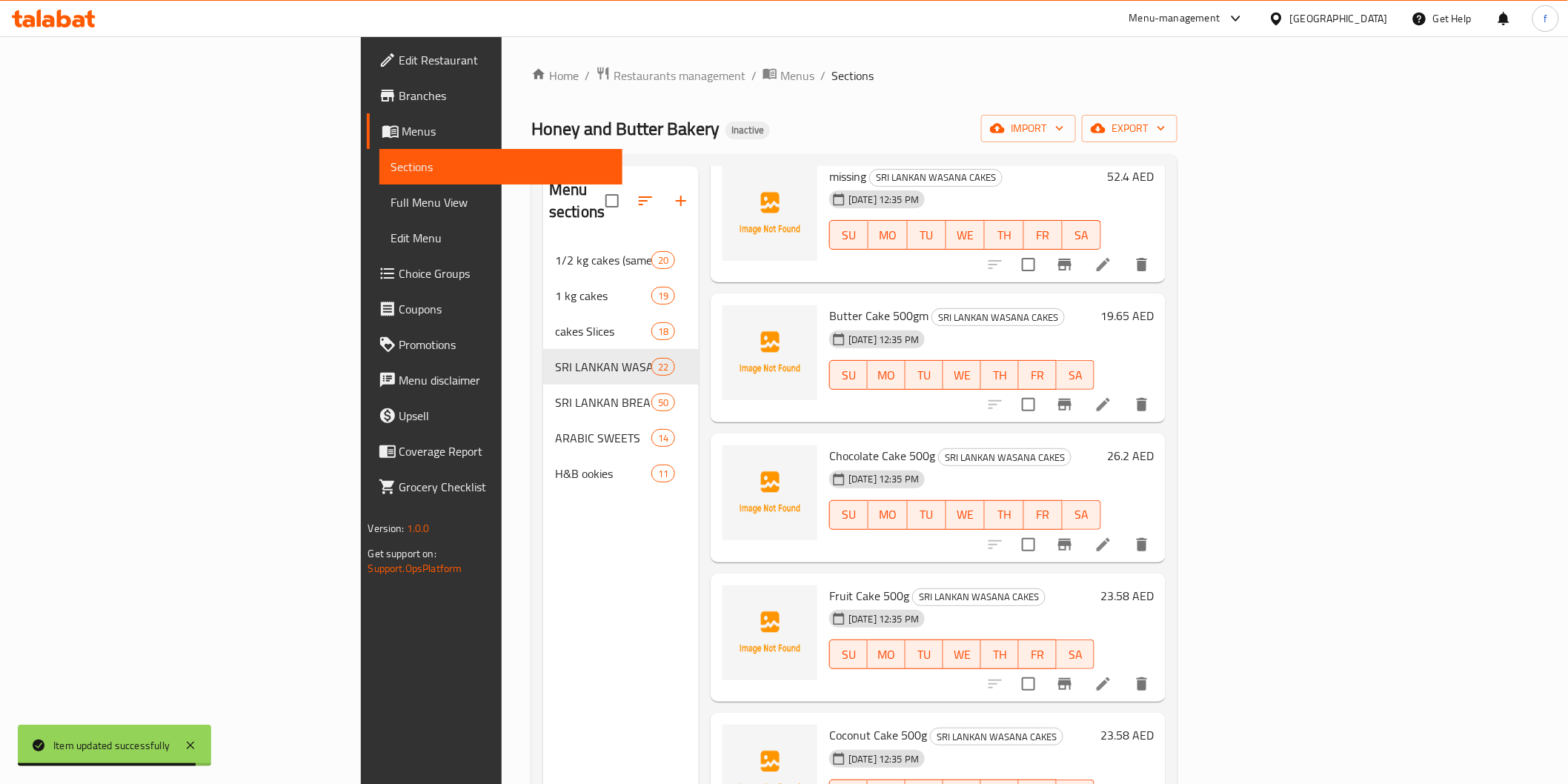
scroll to position [164, 0]
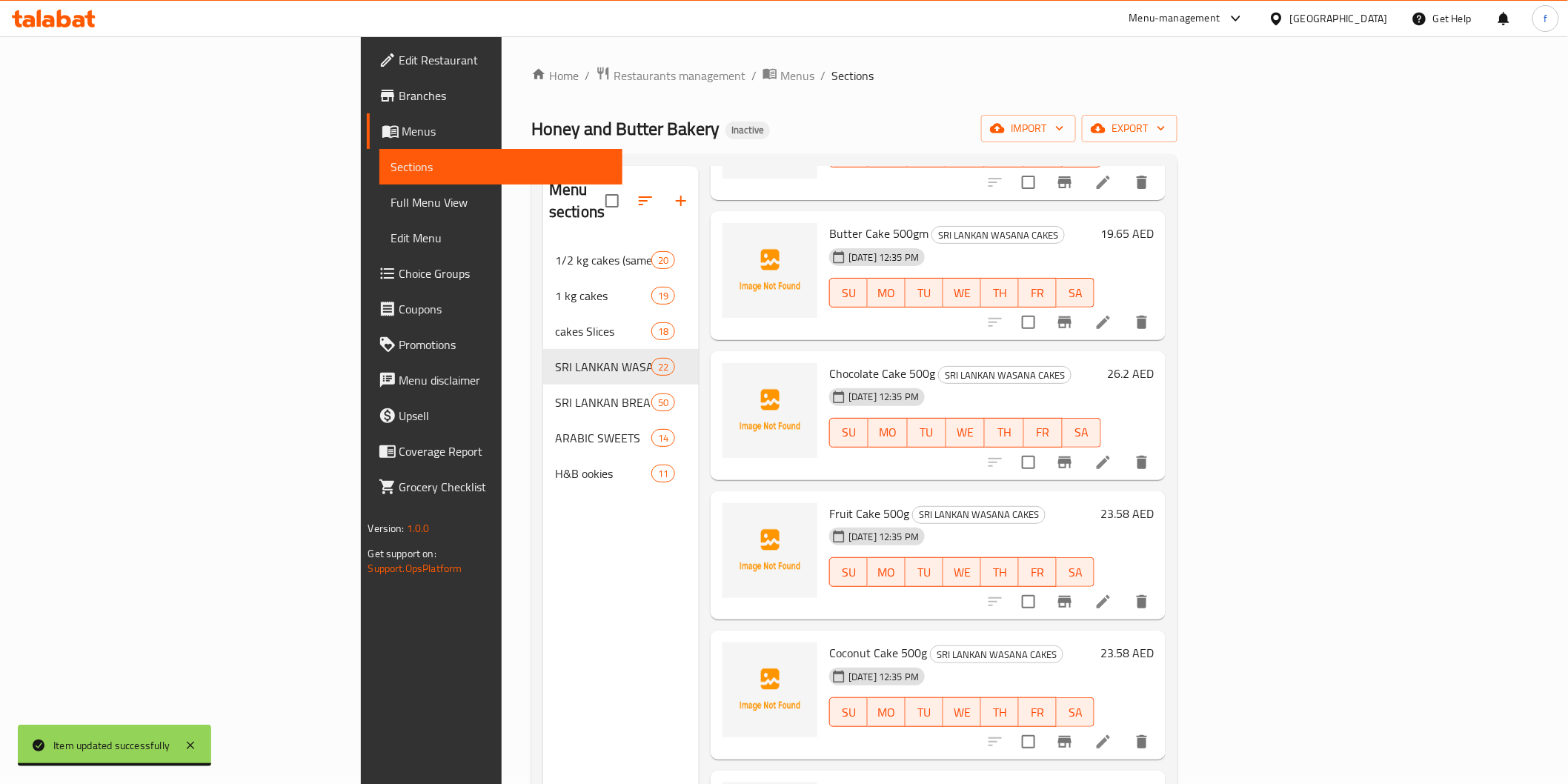
click at [1112, 453] on icon at bounding box center [1103, 462] width 18 height 18
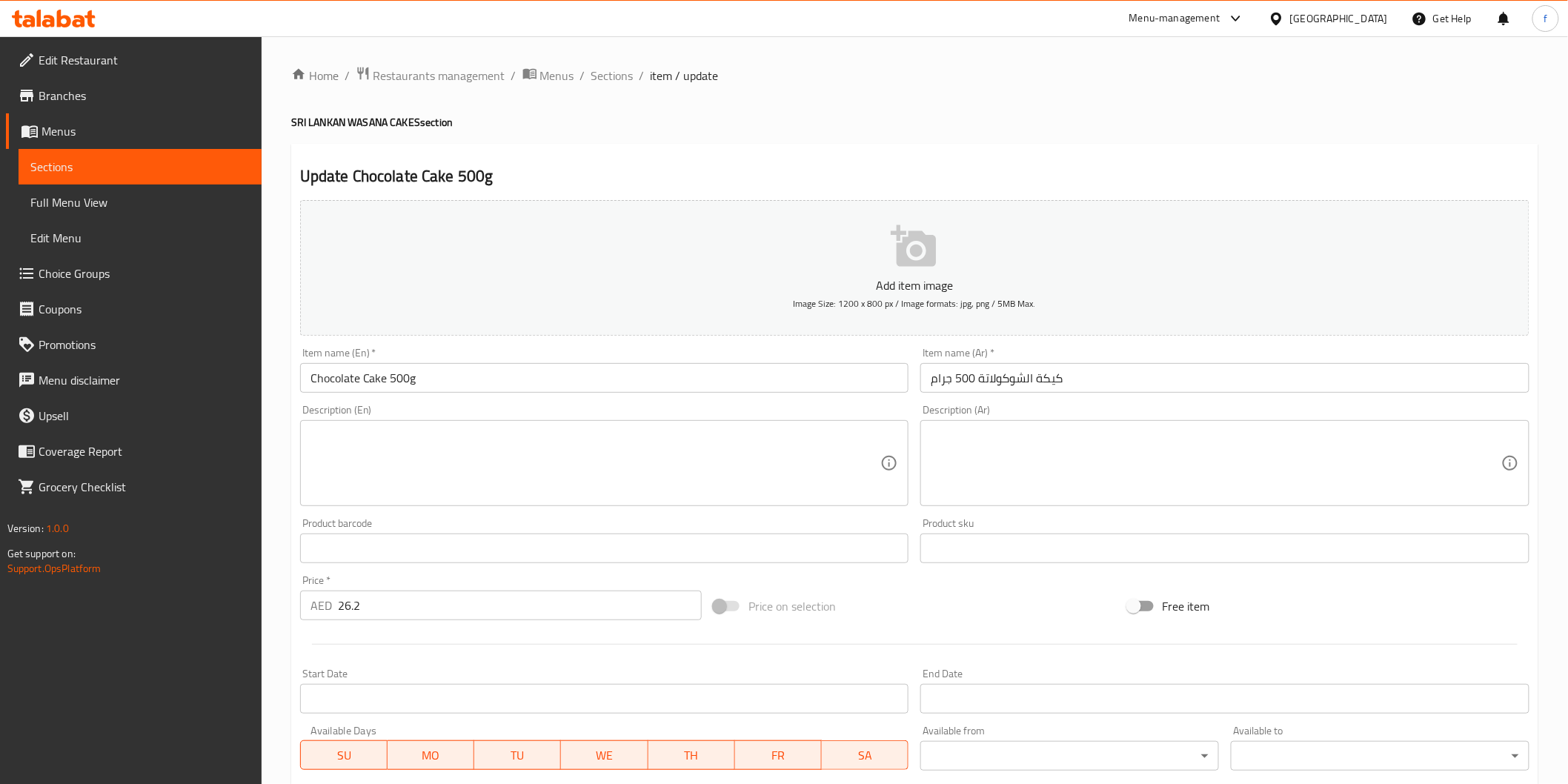
click at [1086, 380] on input "كيكة الشوكولاتة 500 جرام" at bounding box center [1225, 378] width 609 height 30
click at [1499, 382] on input "كيكة الشوكولاتة 500 جرام" at bounding box center [1225, 378] width 609 height 30
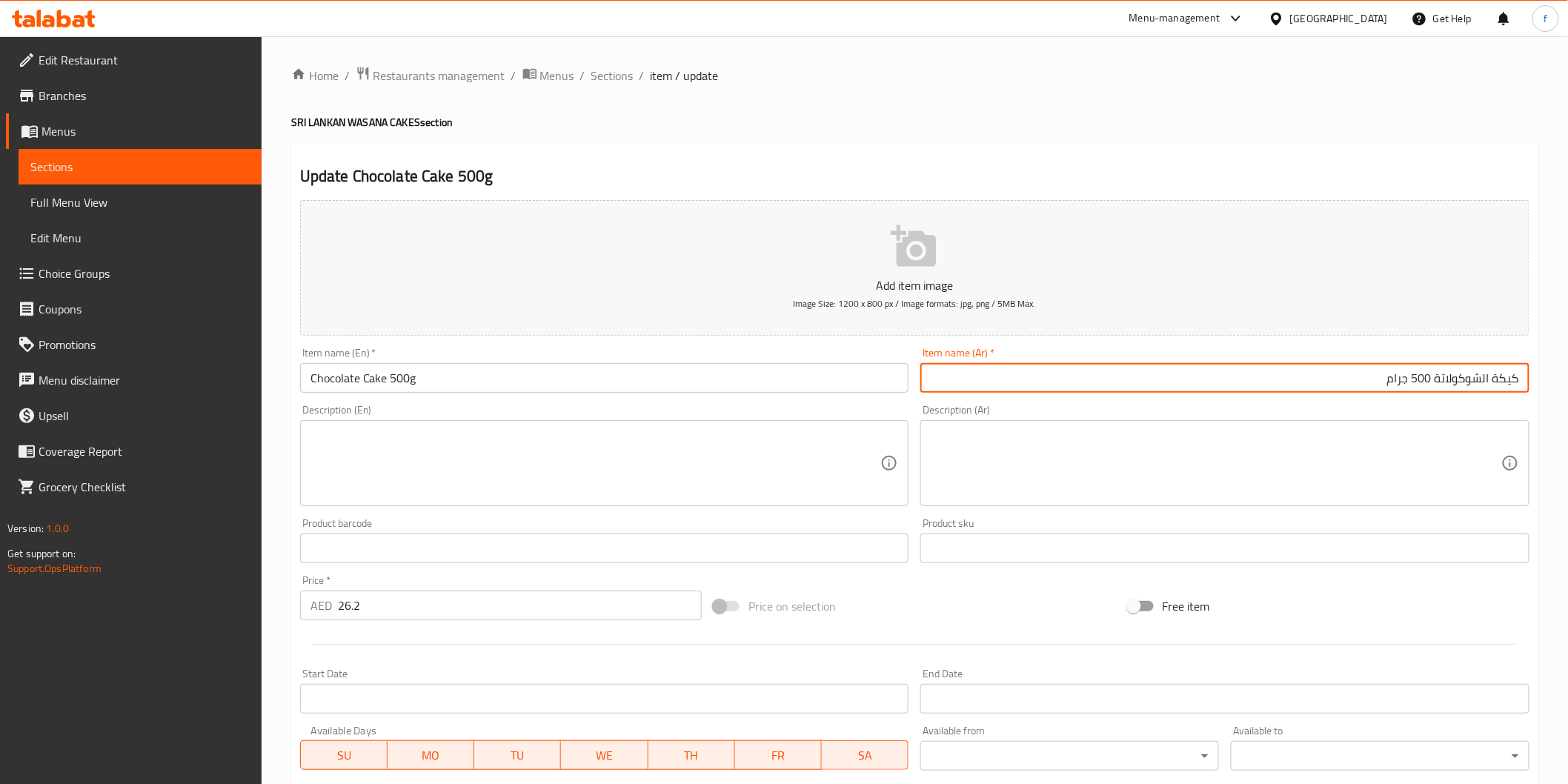
click at [1492, 374] on input "كيكة الشوكولاتة 500 جرام" at bounding box center [1225, 378] width 609 height 30
type input "كيك شوكولاتة 500 جم"
click at [540, 386] on input "Chocolate Cake 500g" at bounding box center [605, 378] width 609 height 30
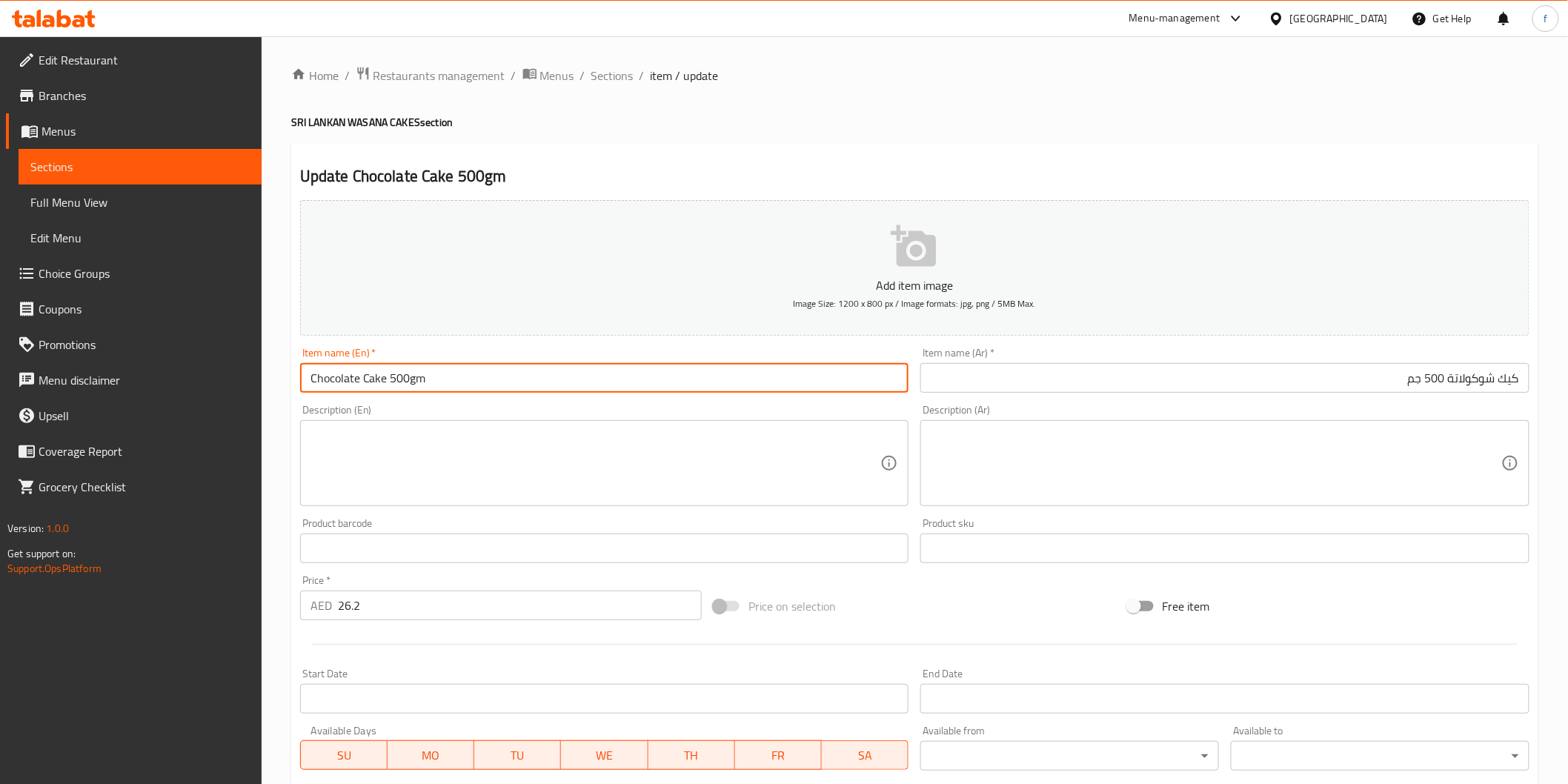
type input "Chocolate Cake 500gm"
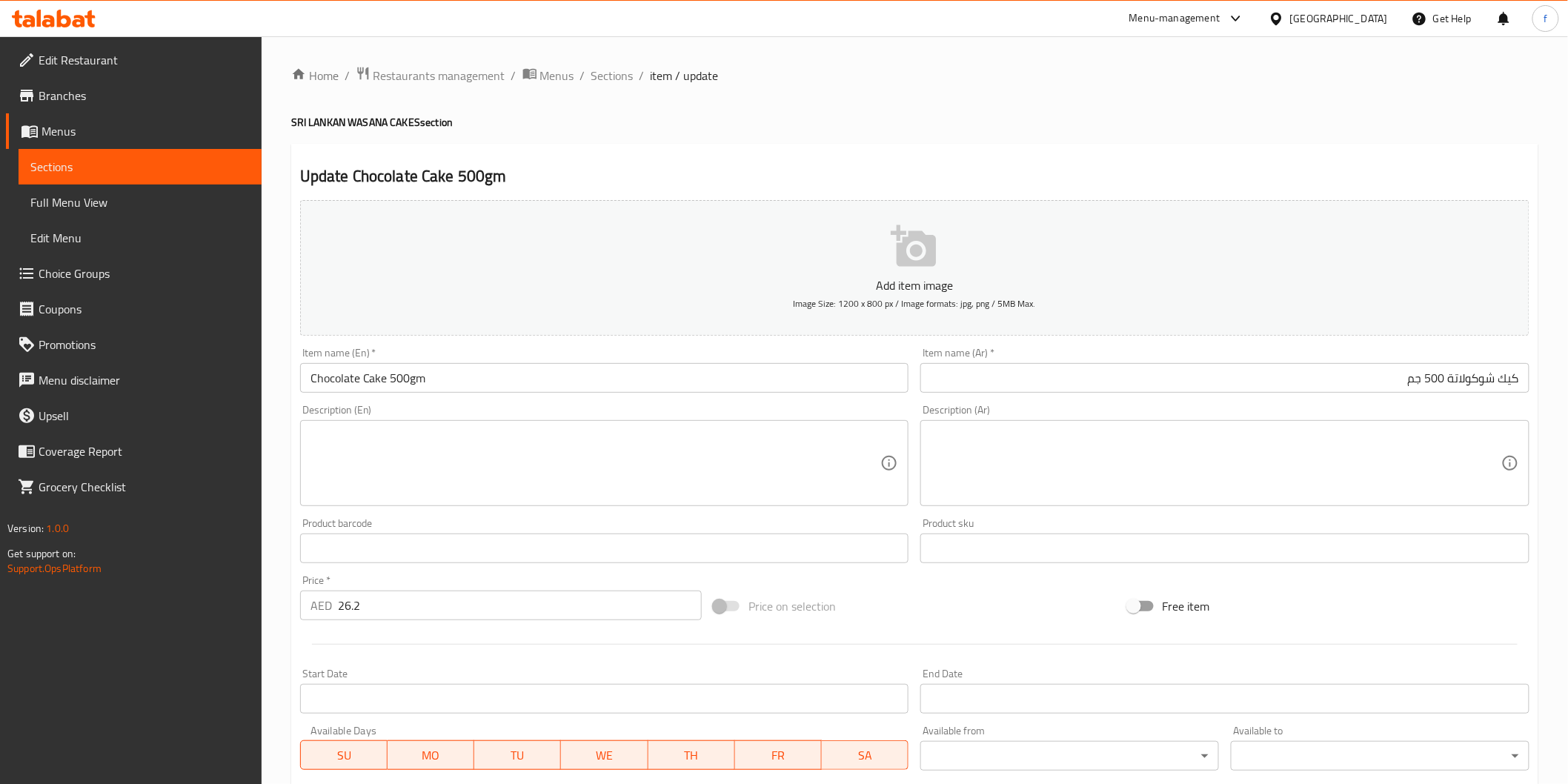
click at [402, 603] on input "26.2" at bounding box center [520, 605] width 364 height 30
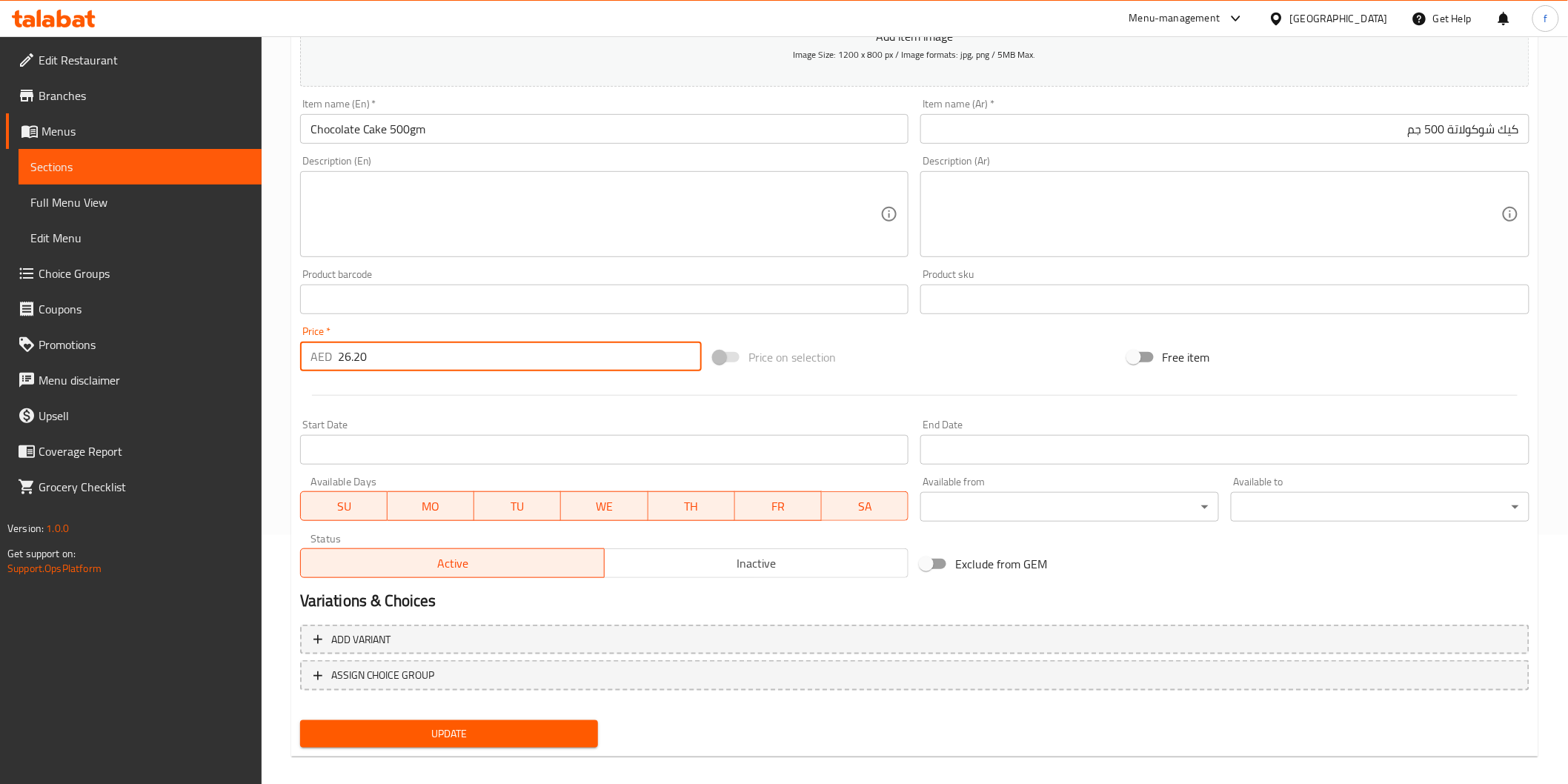
scroll to position [260, 0]
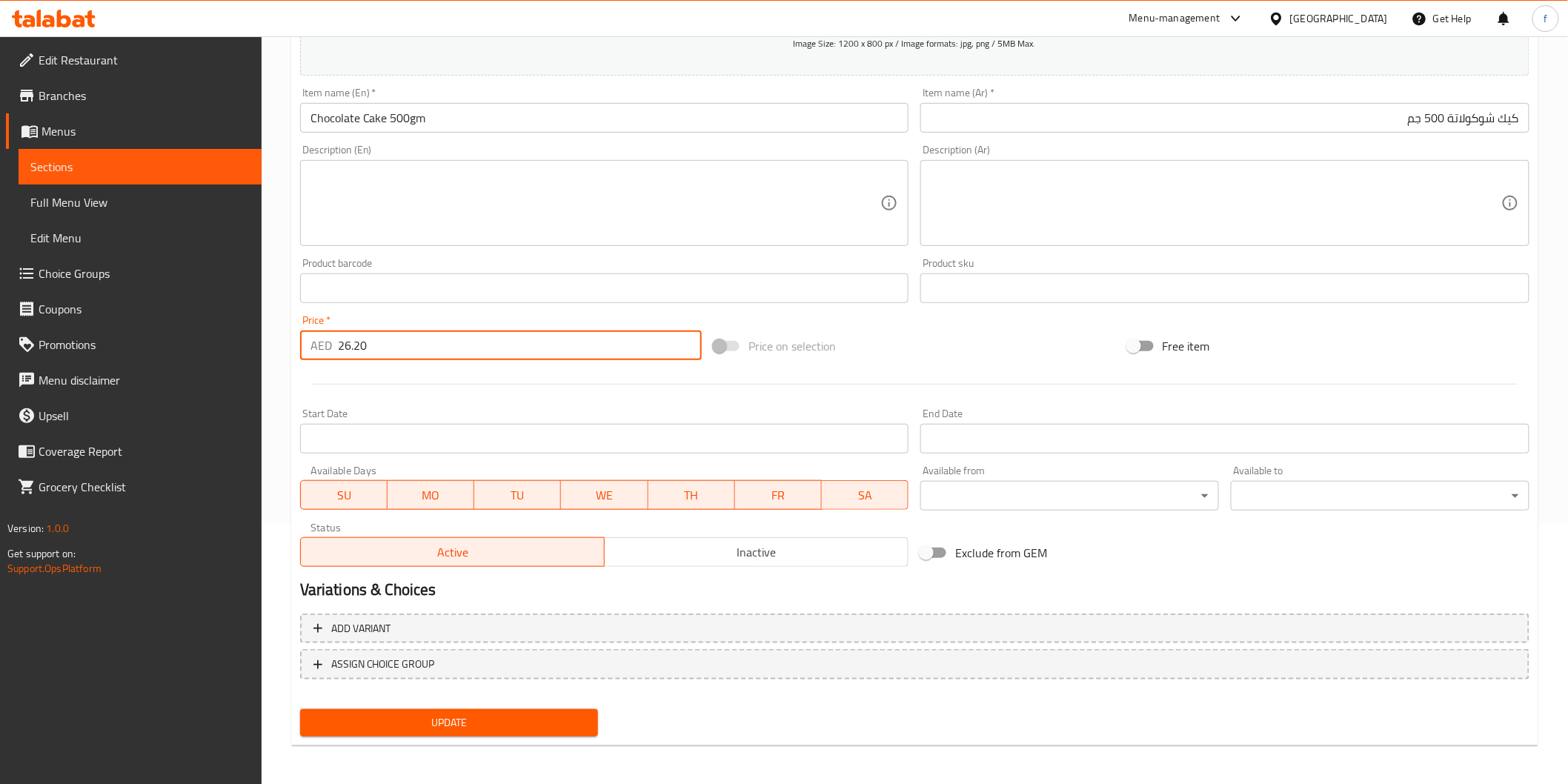
type input "26.20"
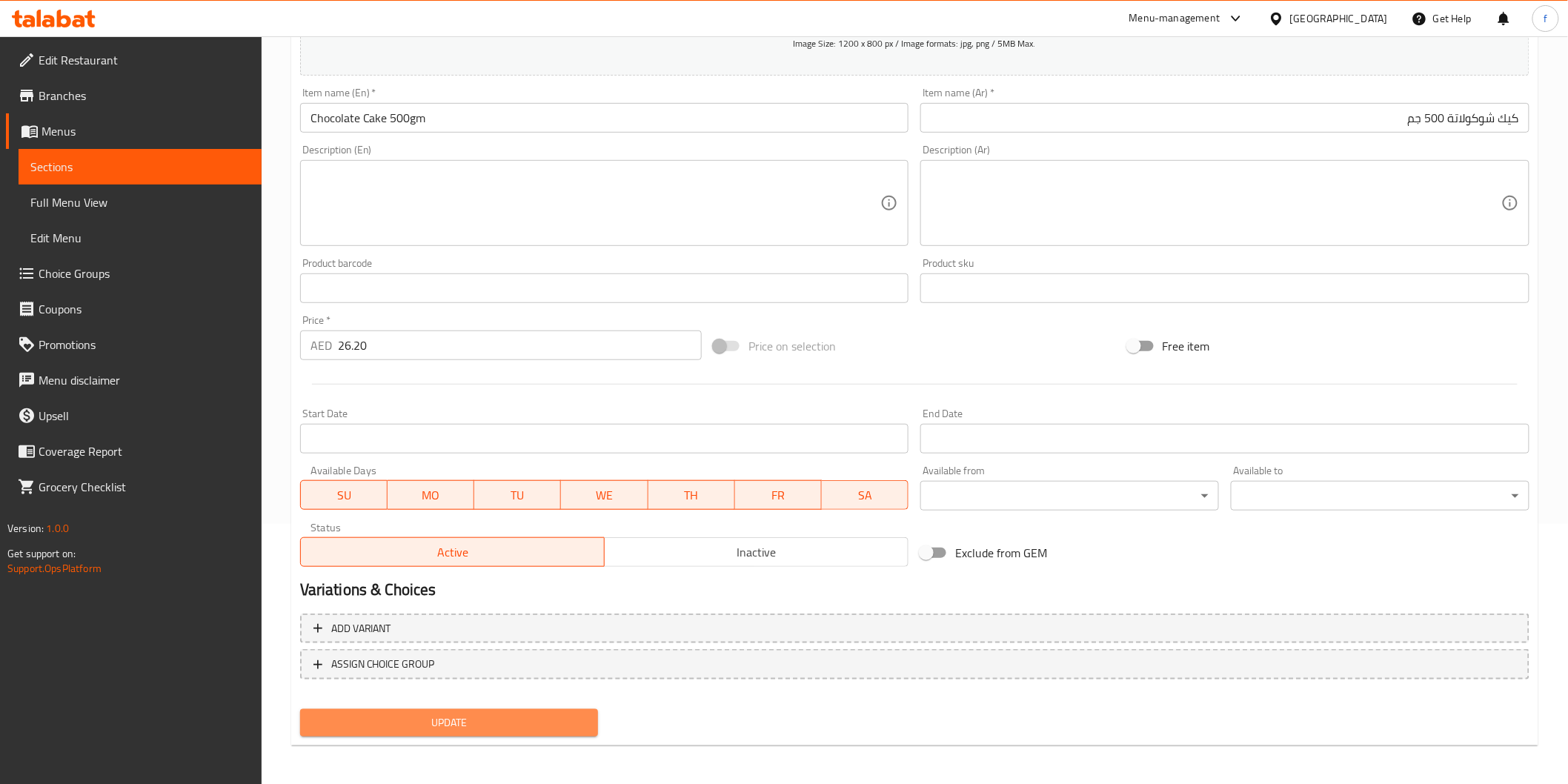
click at [398, 718] on span "Update" at bounding box center [450, 723] width 275 height 18
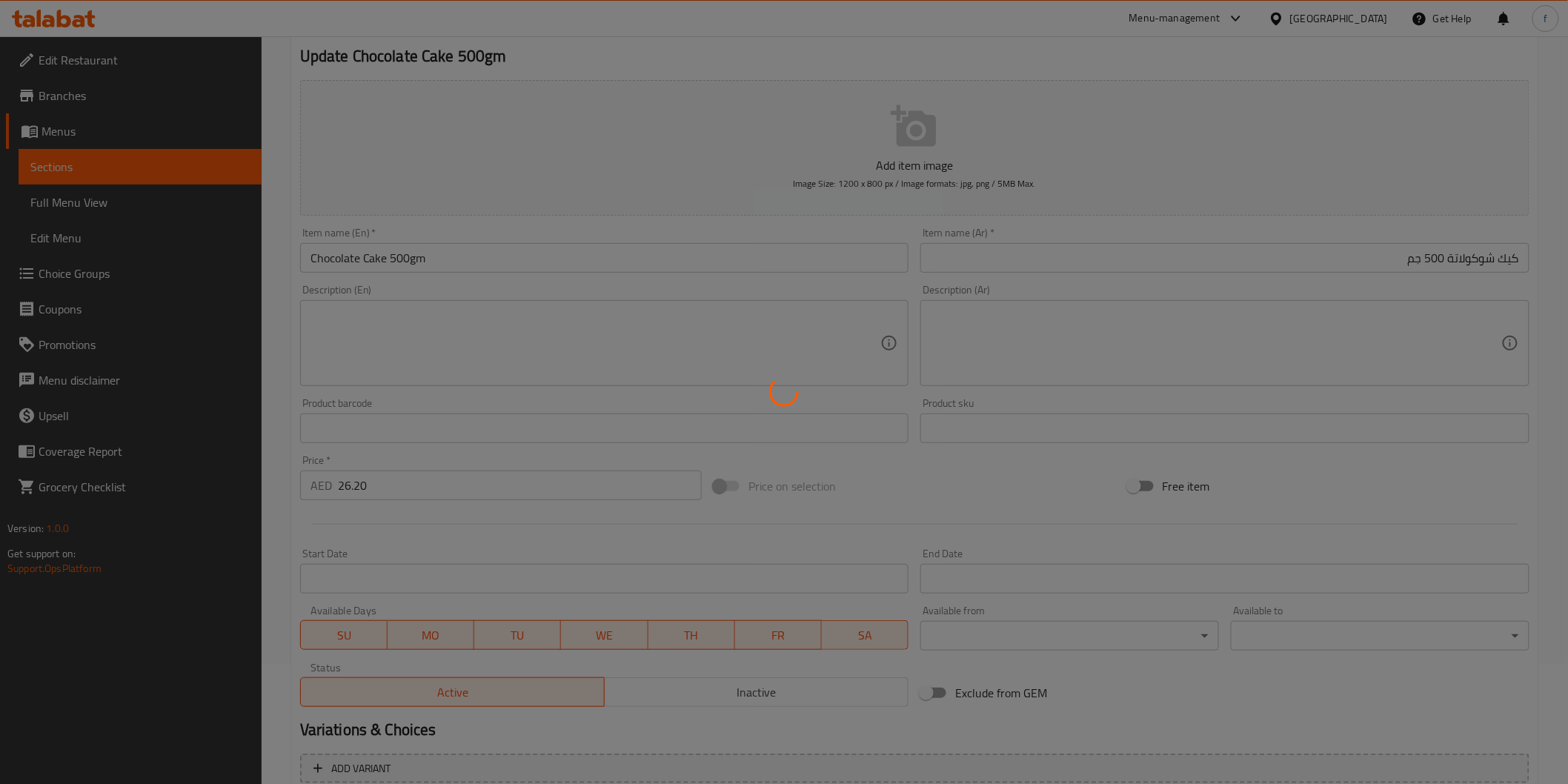
scroll to position [0, 0]
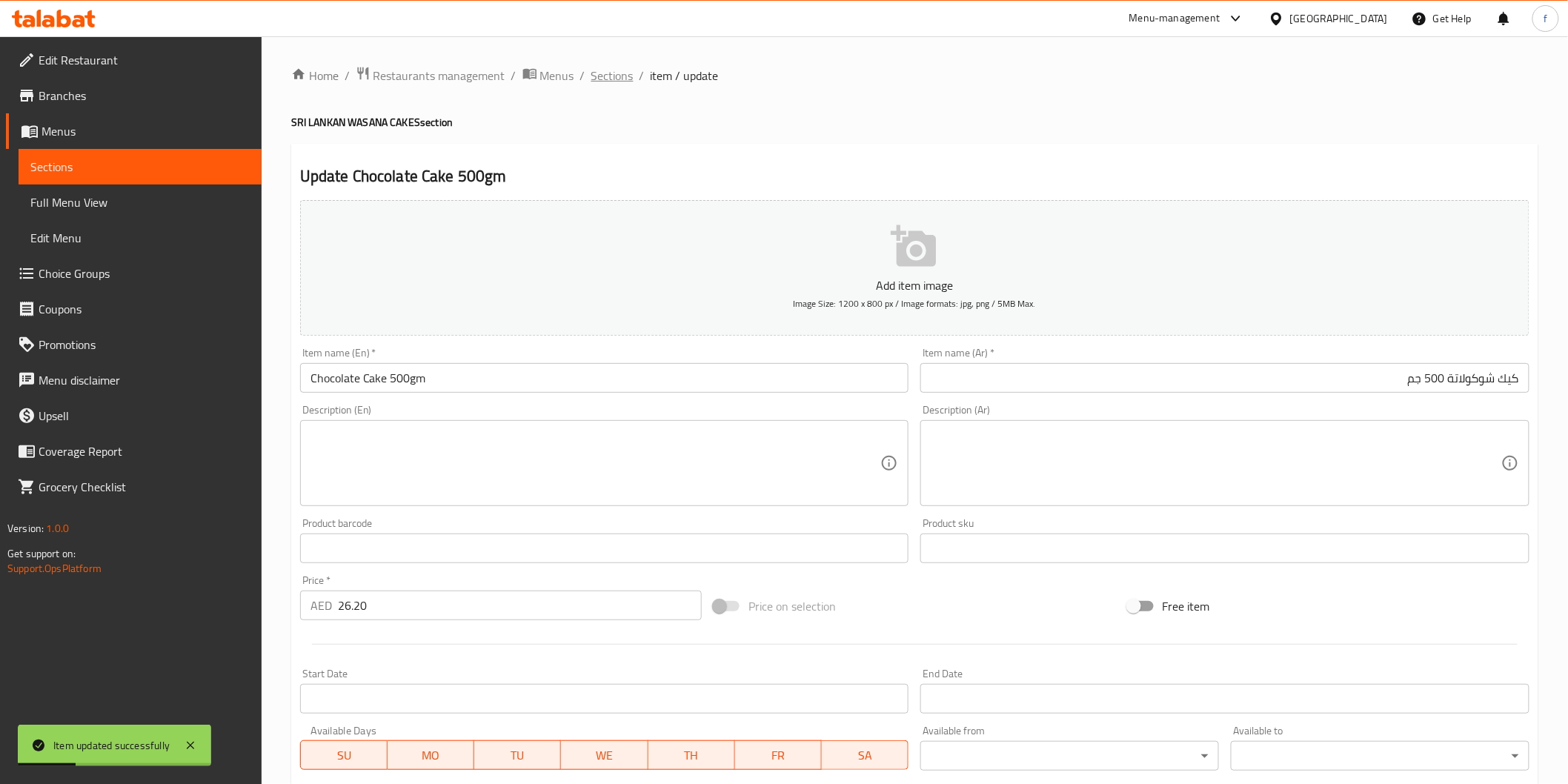
click at [606, 72] on span "Sections" at bounding box center [612, 75] width 42 height 18
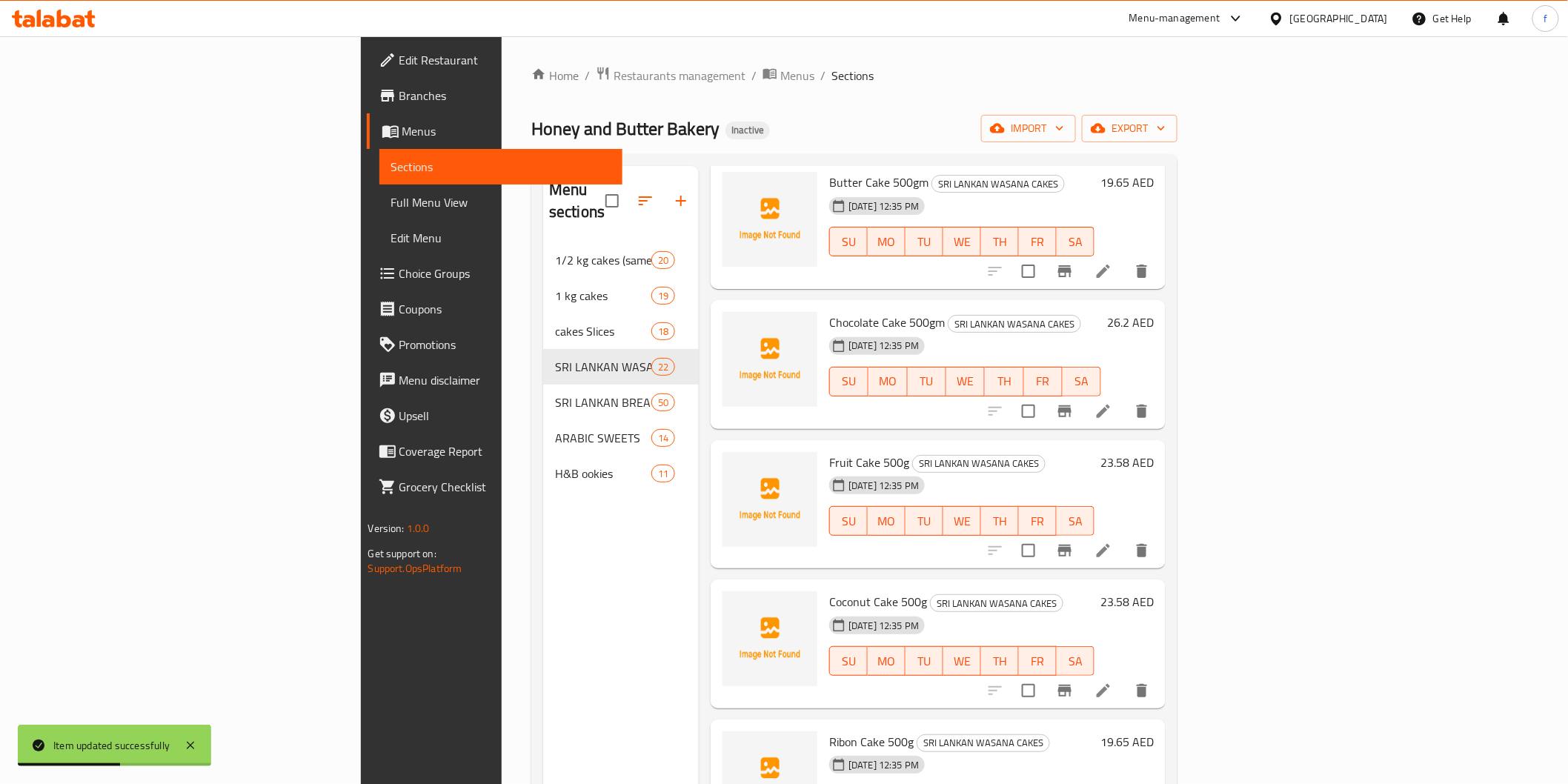
scroll to position [247, 0]
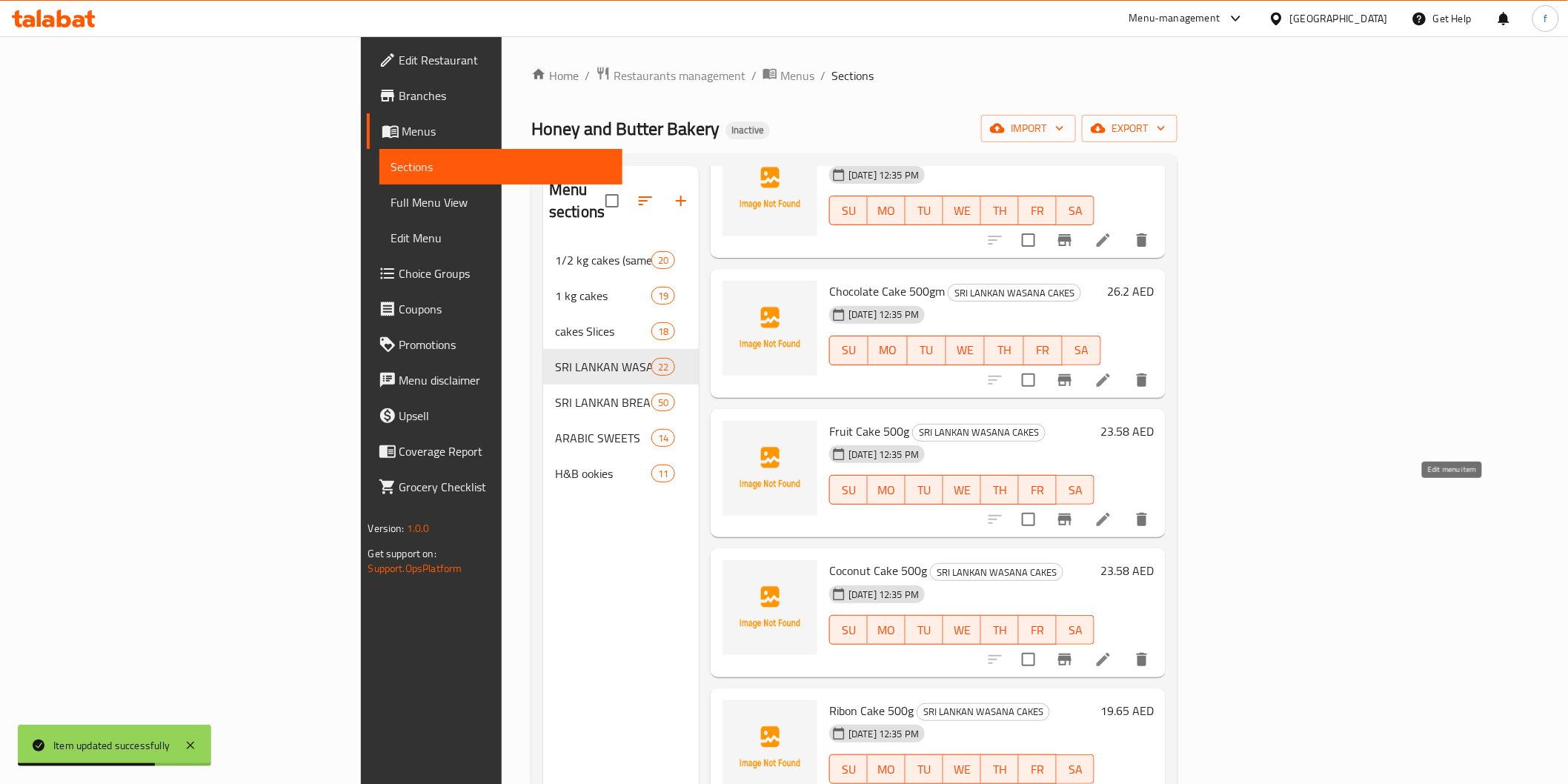
click at [1112, 511] on icon at bounding box center [1103, 519] width 18 height 18
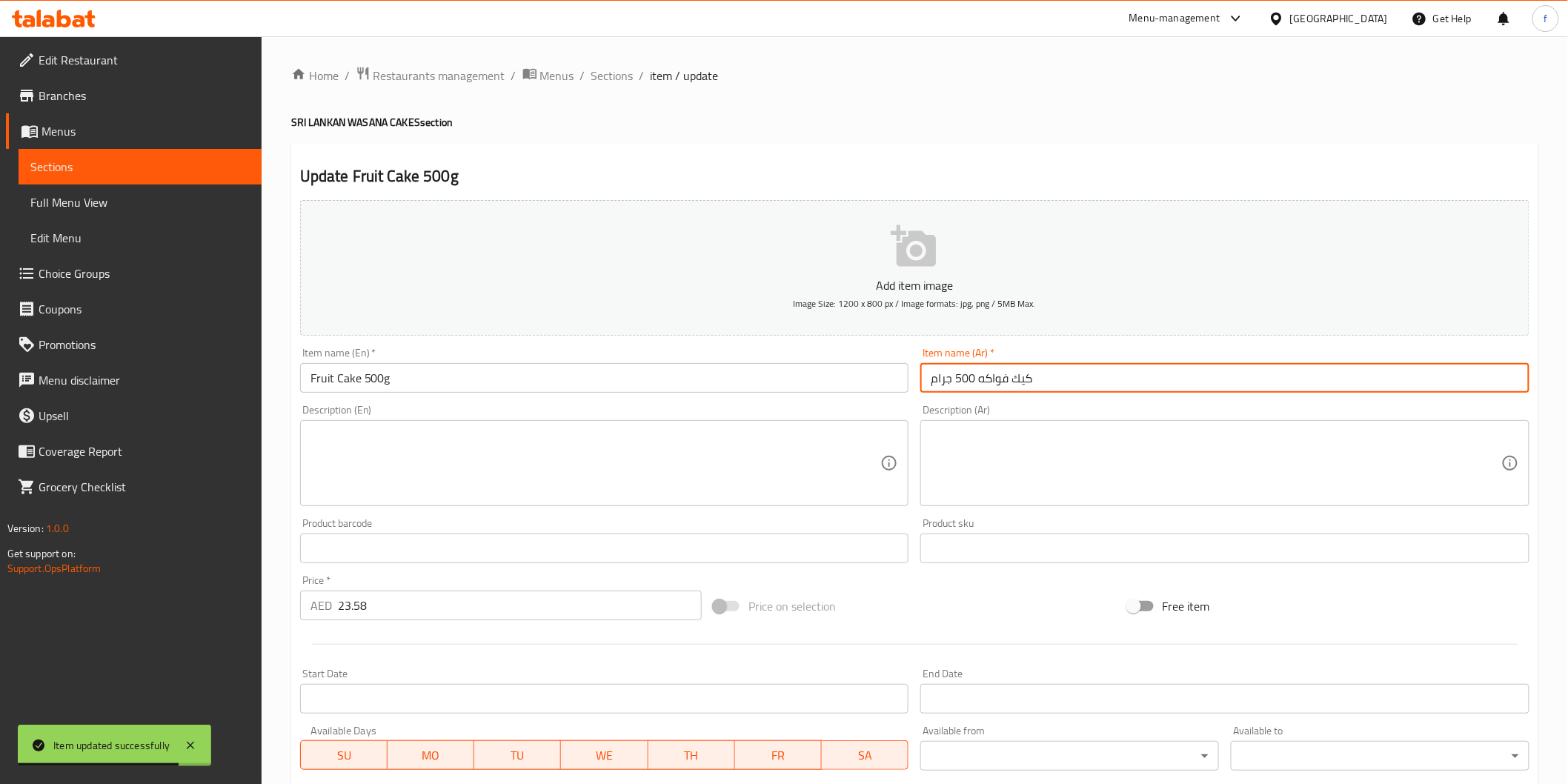
click at [1069, 367] on input "كيك فواكه 500 جرام" at bounding box center [1225, 378] width 609 height 30
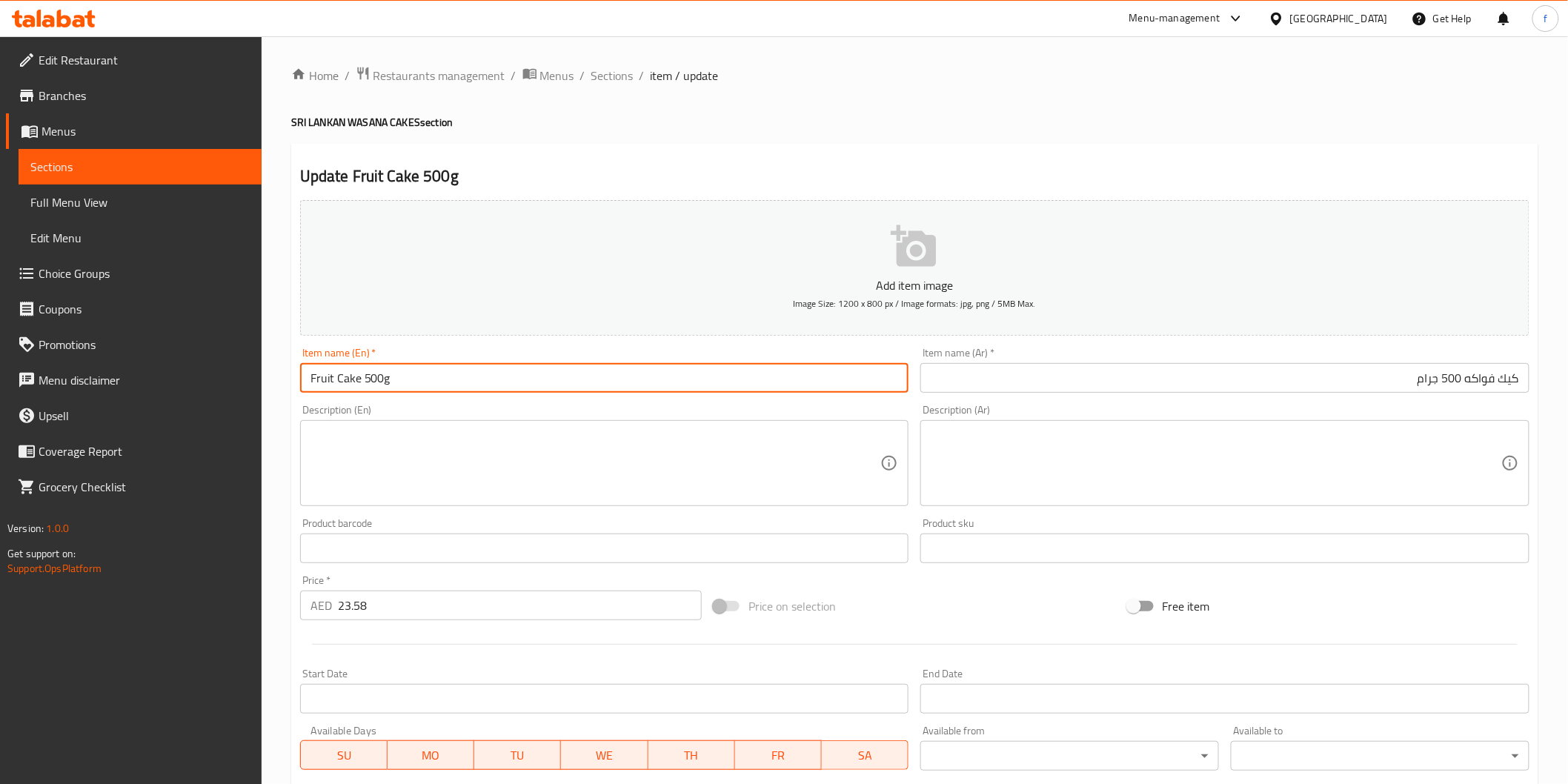
click at [453, 387] on input "Fruit Cake 500g" at bounding box center [605, 378] width 609 height 30
type input "Fruit Cake 500gm"
click at [1424, 376] on input "كيك فواكه 500 جرام" at bounding box center [1225, 378] width 609 height 30
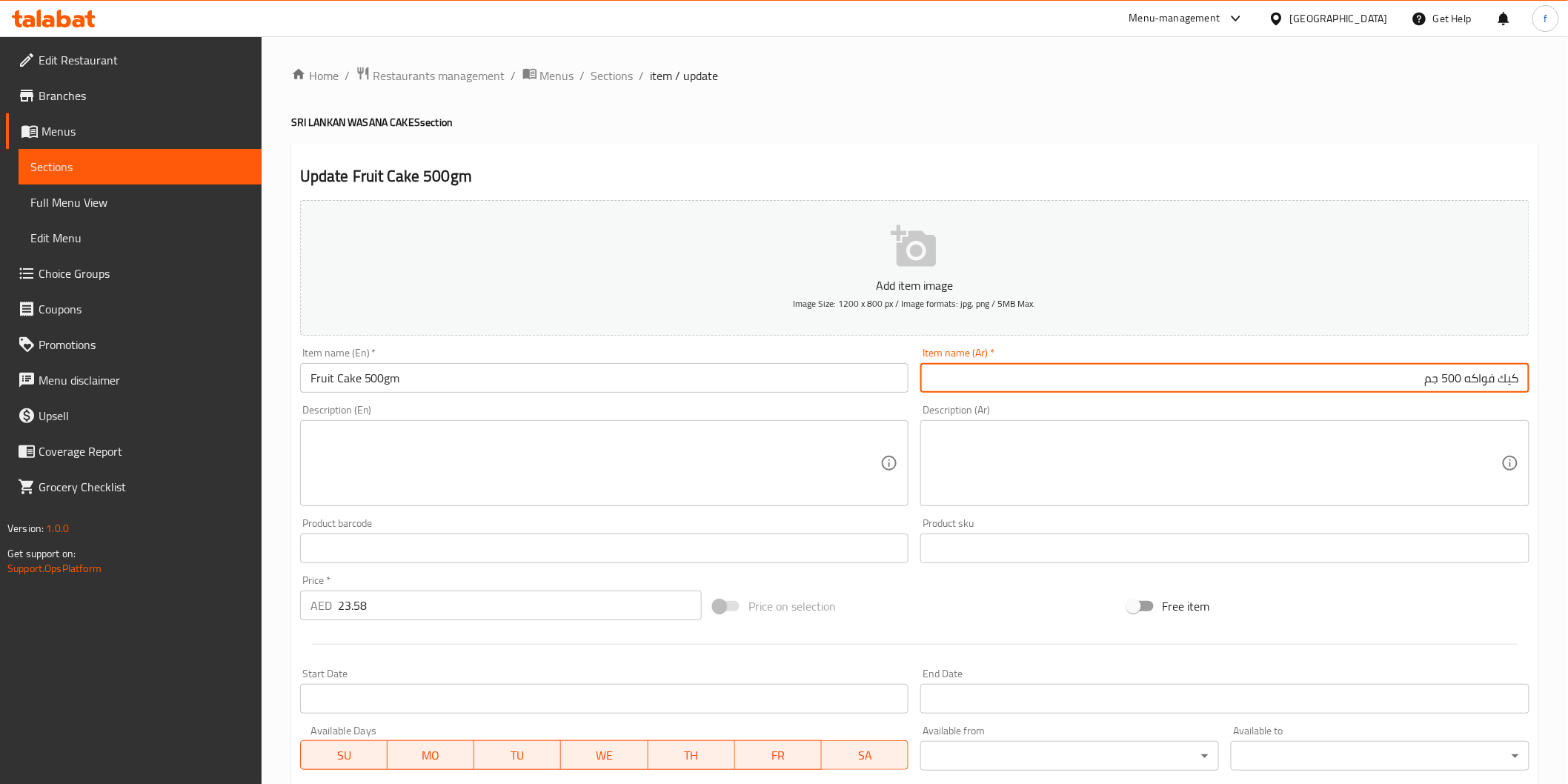
type input "كيك فواكه 500 جم"
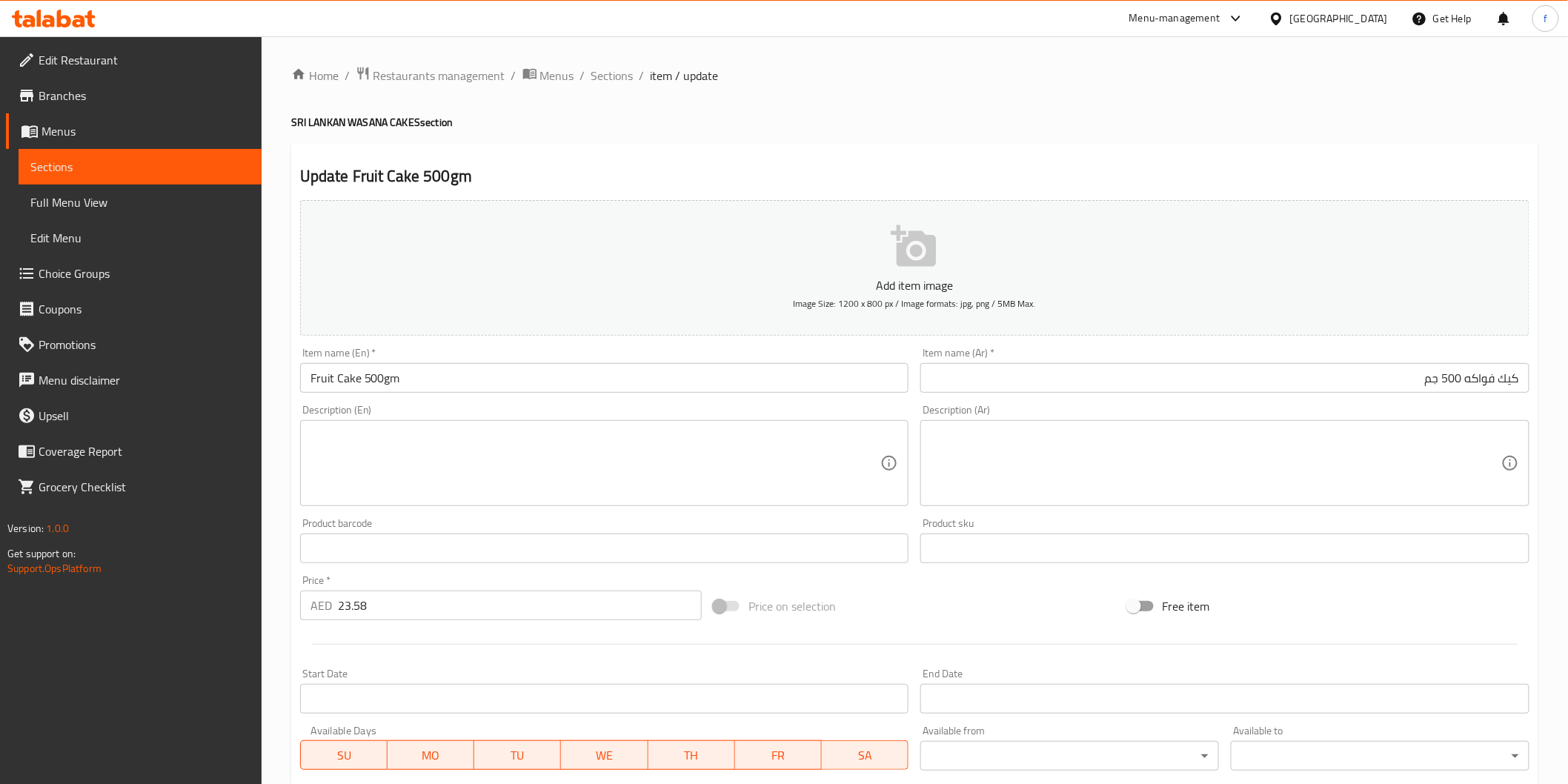
scroll to position [260, 0]
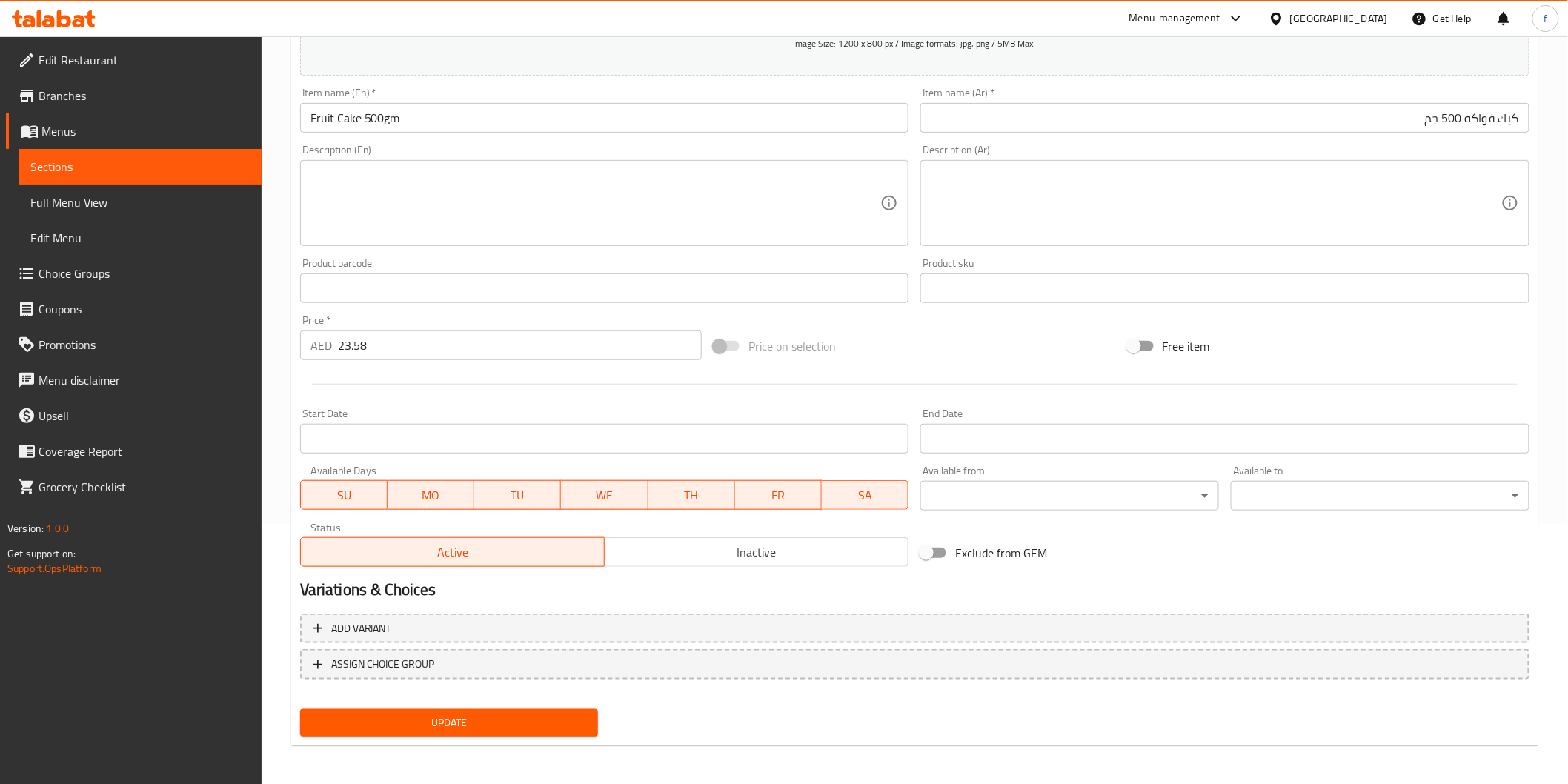
drag, startPoint x: 409, startPoint y: 719, endPoint x: 419, endPoint y: 717, distance: 10.2
click at [409, 719] on span "Update" at bounding box center [450, 723] width 275 height 18
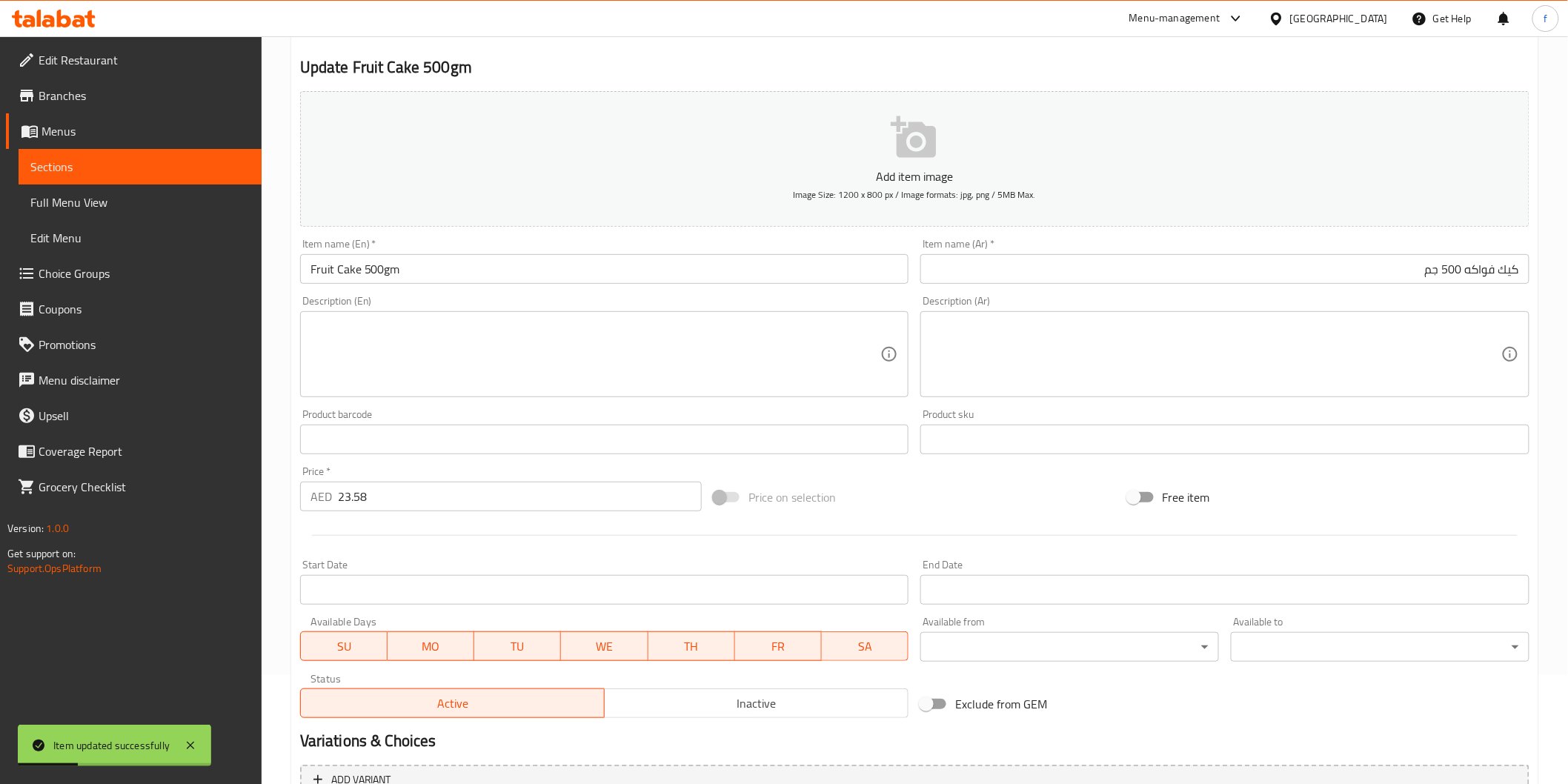
scroll to position [0, 0]
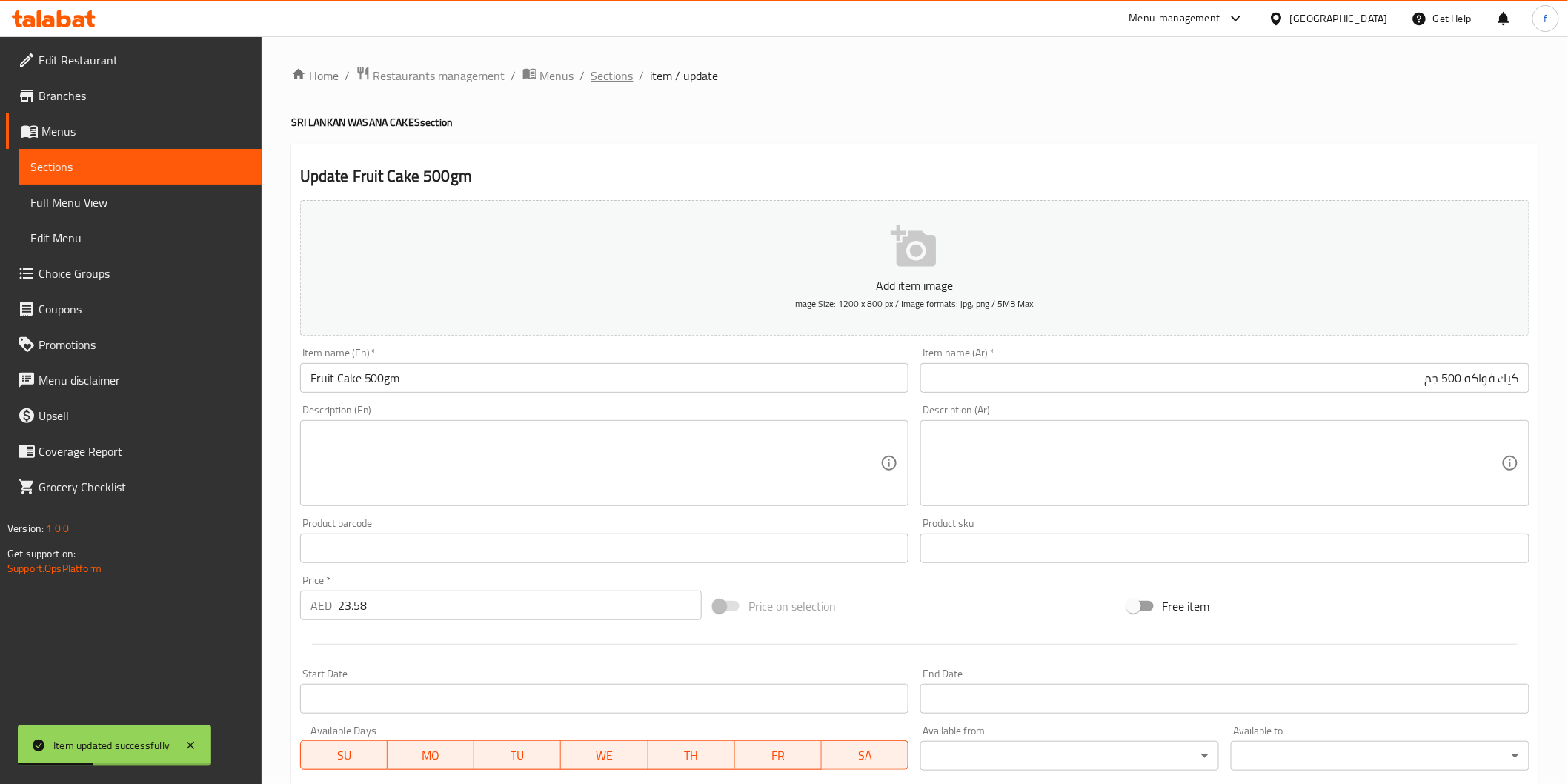
click at [611, 79] on span "Sections" at bounding box center [612, 75] width 42 height 18
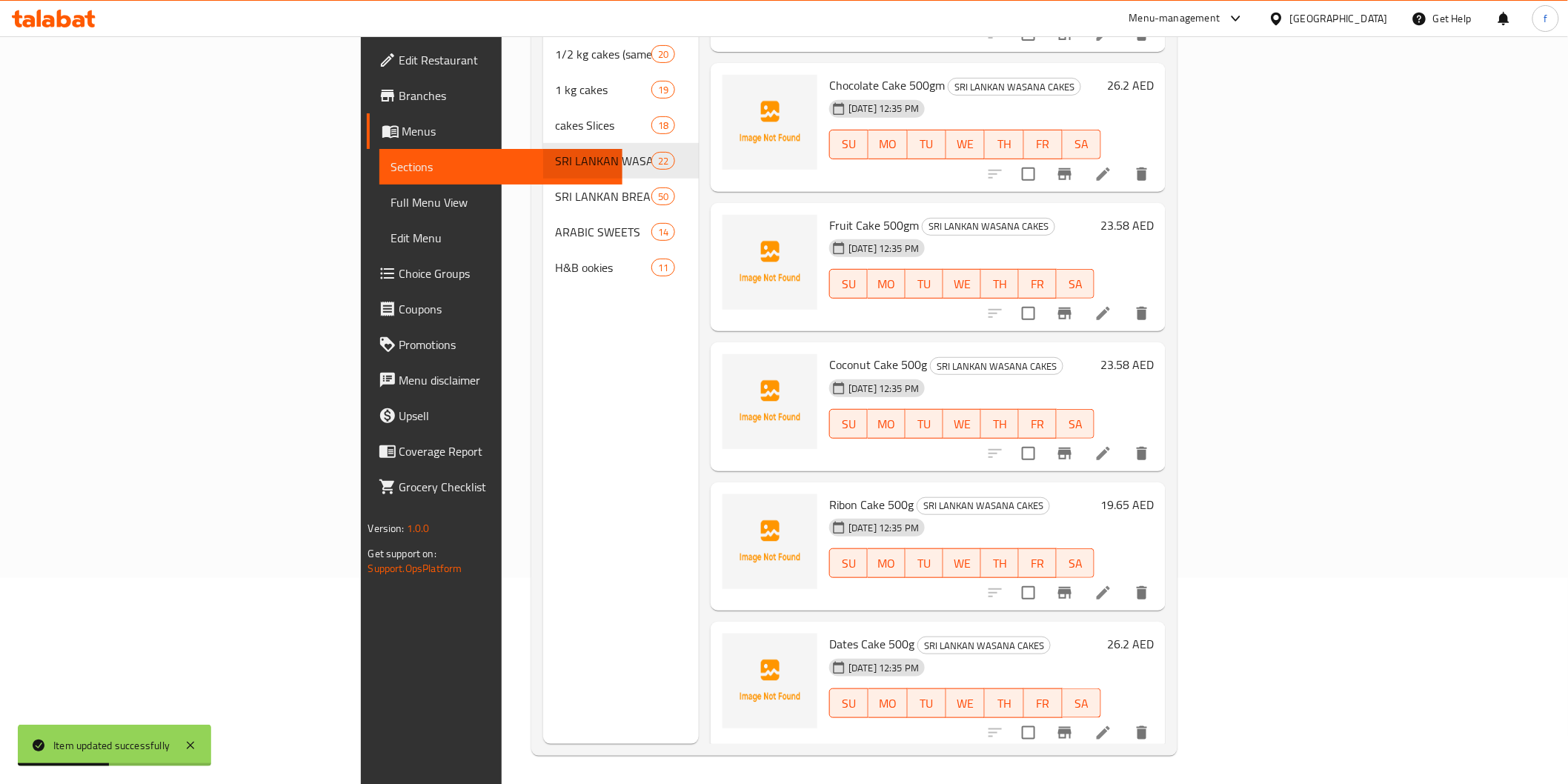
scroll to position [208, 0]
click at [1124, 439] on li at bounding box center [1103, 452] width 41 height 27
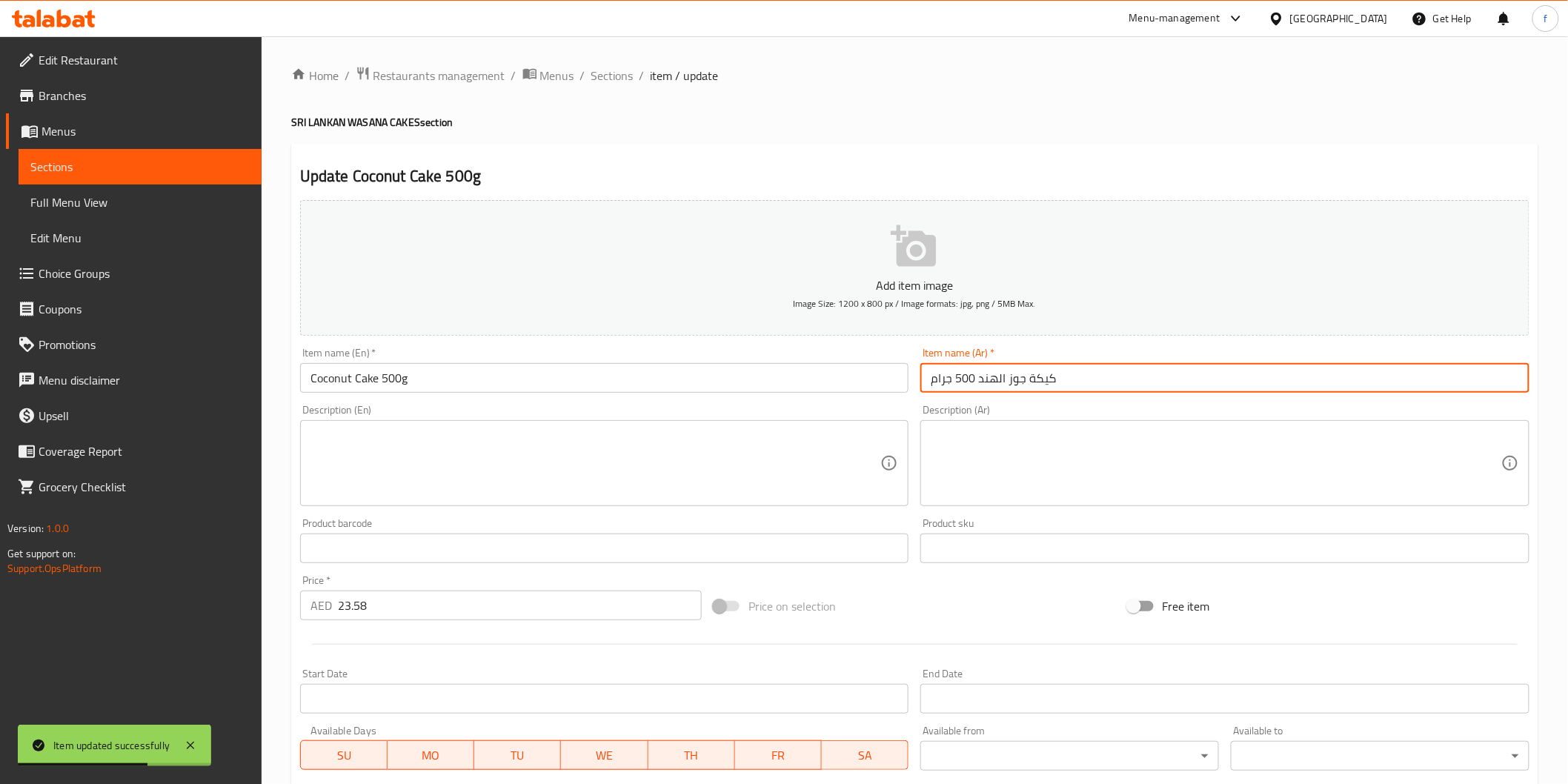
click at [1052, 370] on input "كيكة جوز الهند 500 جرام" at bounding box center [1225, 378] width 609 height 30
click at [1492, 376] on input "كيكة جوز الهند 500 جرام" at bounding box center [1225, 378] width 609 height 30
type input "كيك جوز الهند 500 جم"
click at [486, 347] on div "Item name (En)   * Coconut Cake 500g Item name (En) *" at bounding box center [604, 369] width 621 height 57
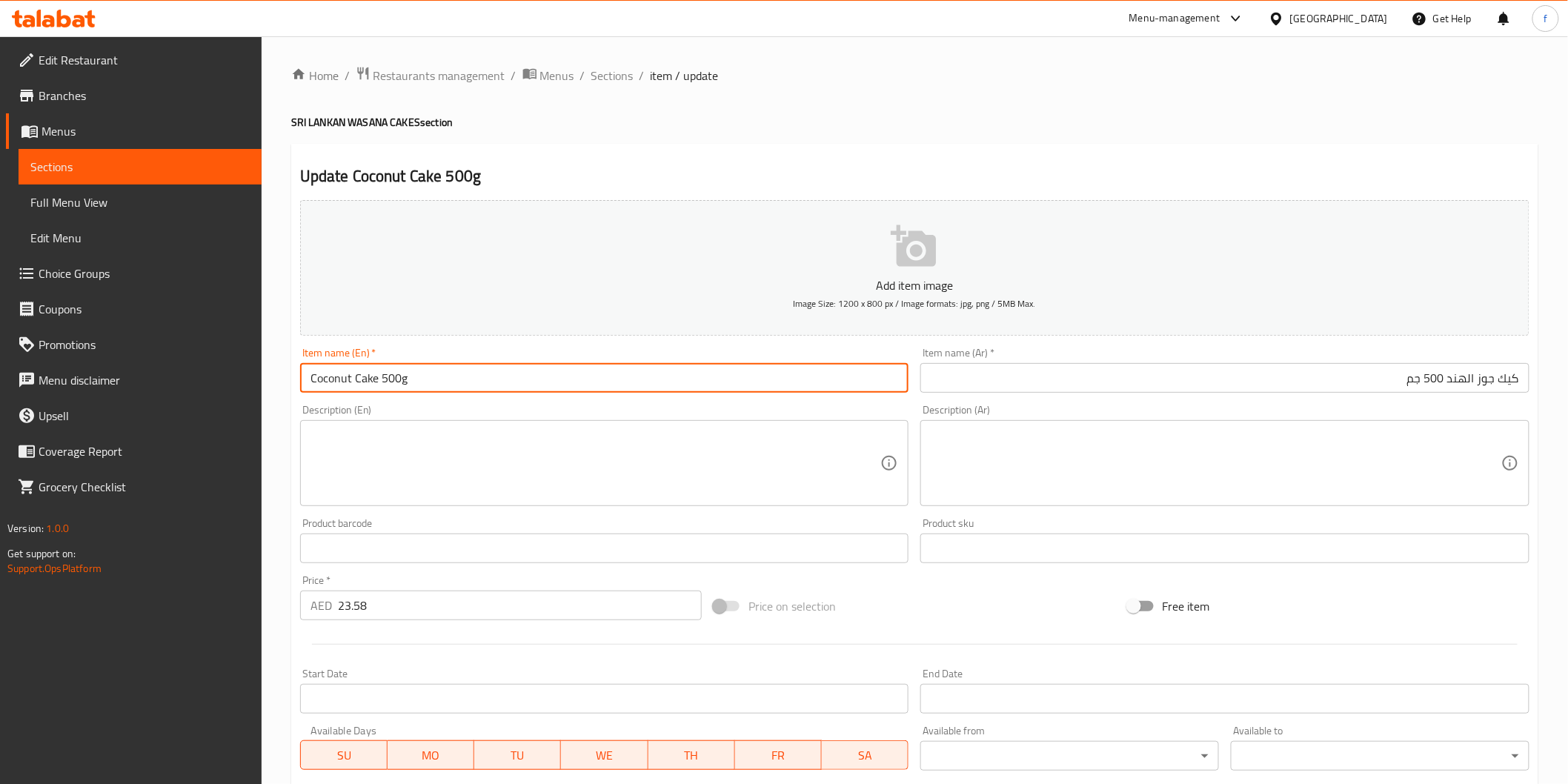
click at [468, 368] on input "Coconut Cake 500g" at bounding box center [605, 378] width 609 height 30
type input "Coconut Cake 500gm"
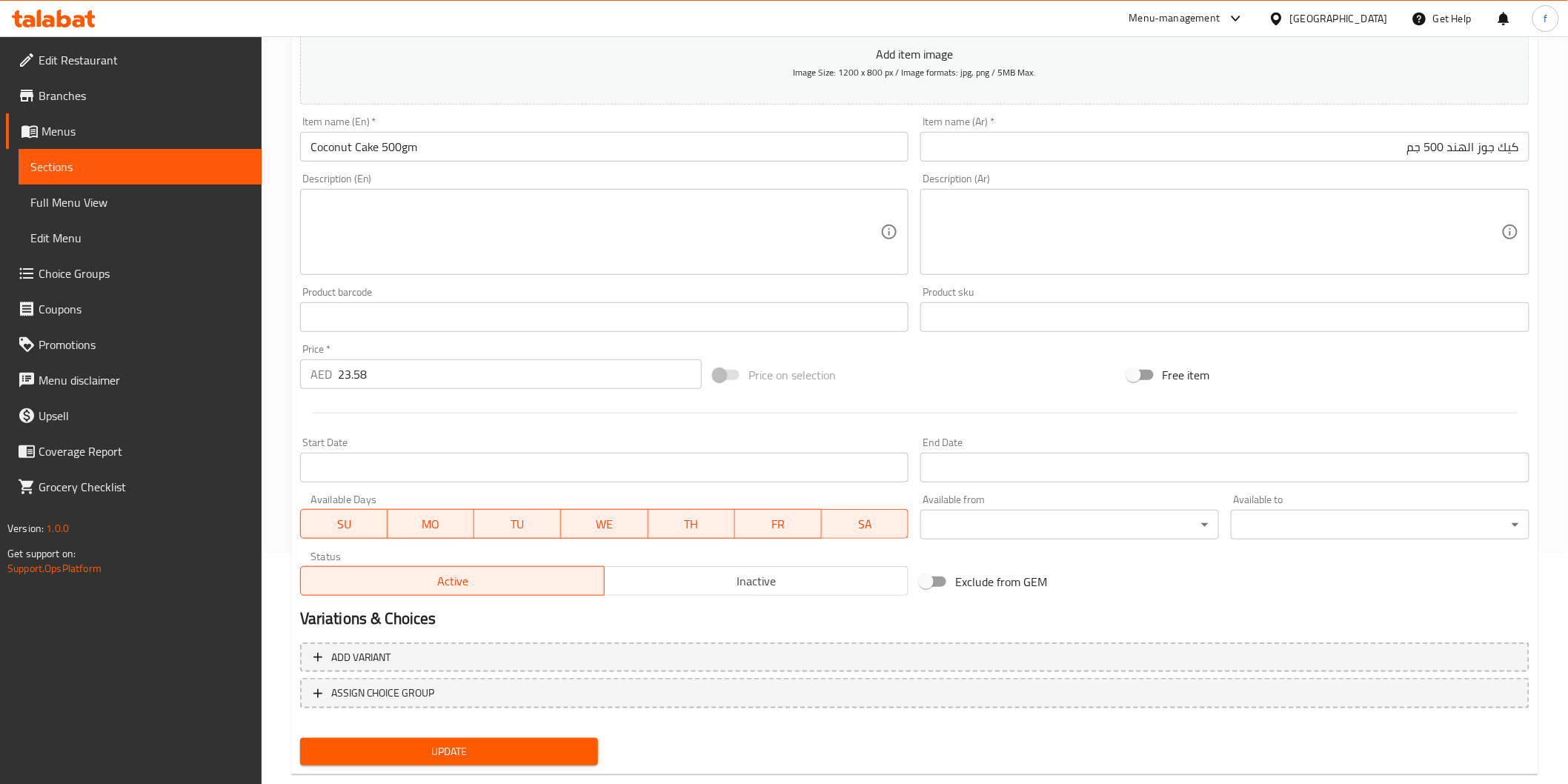
scroll to position [260, 0]
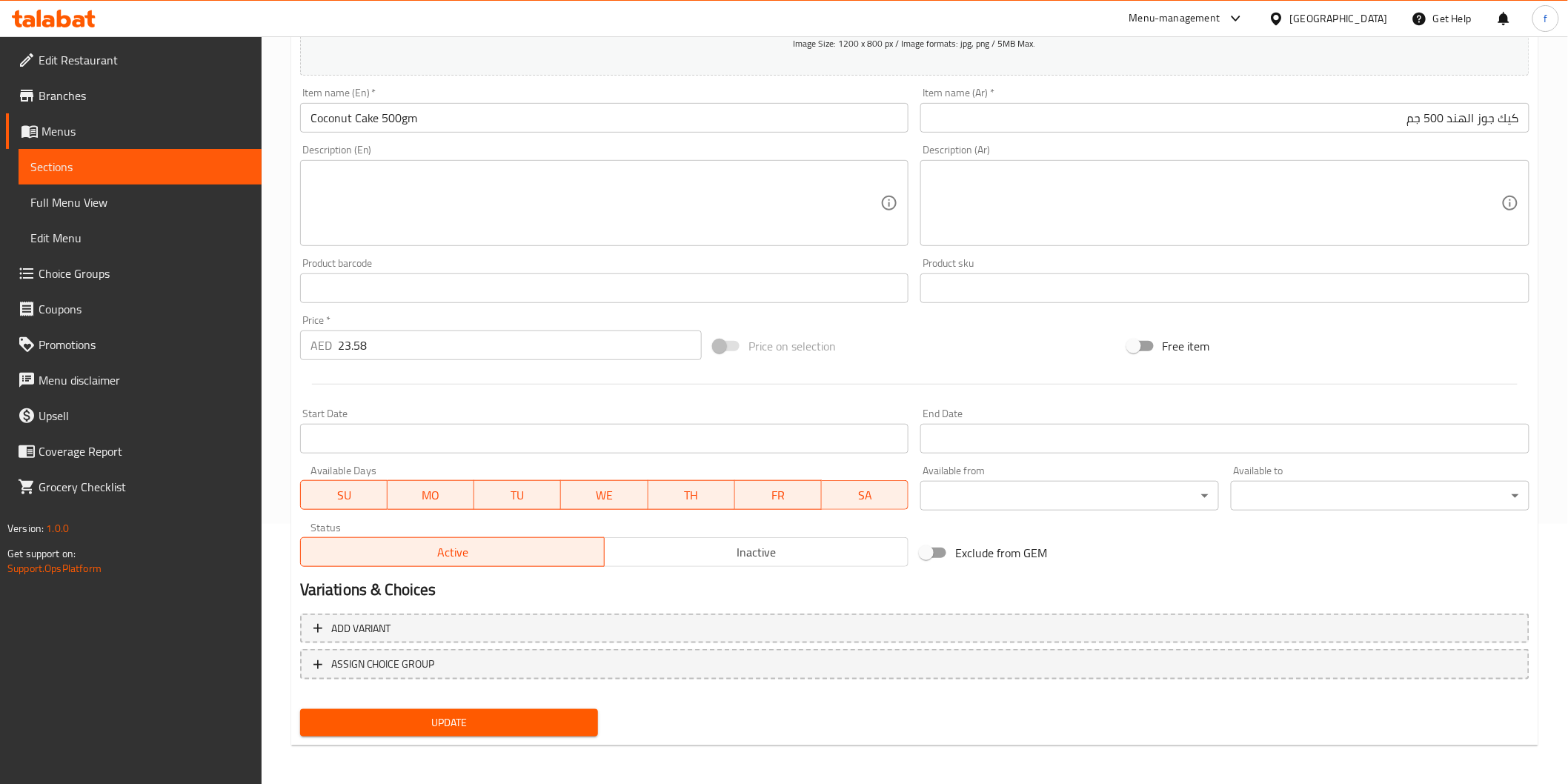
click at [469, 719] on span "Update" at bounding box center [450, 723] width 275 height 18
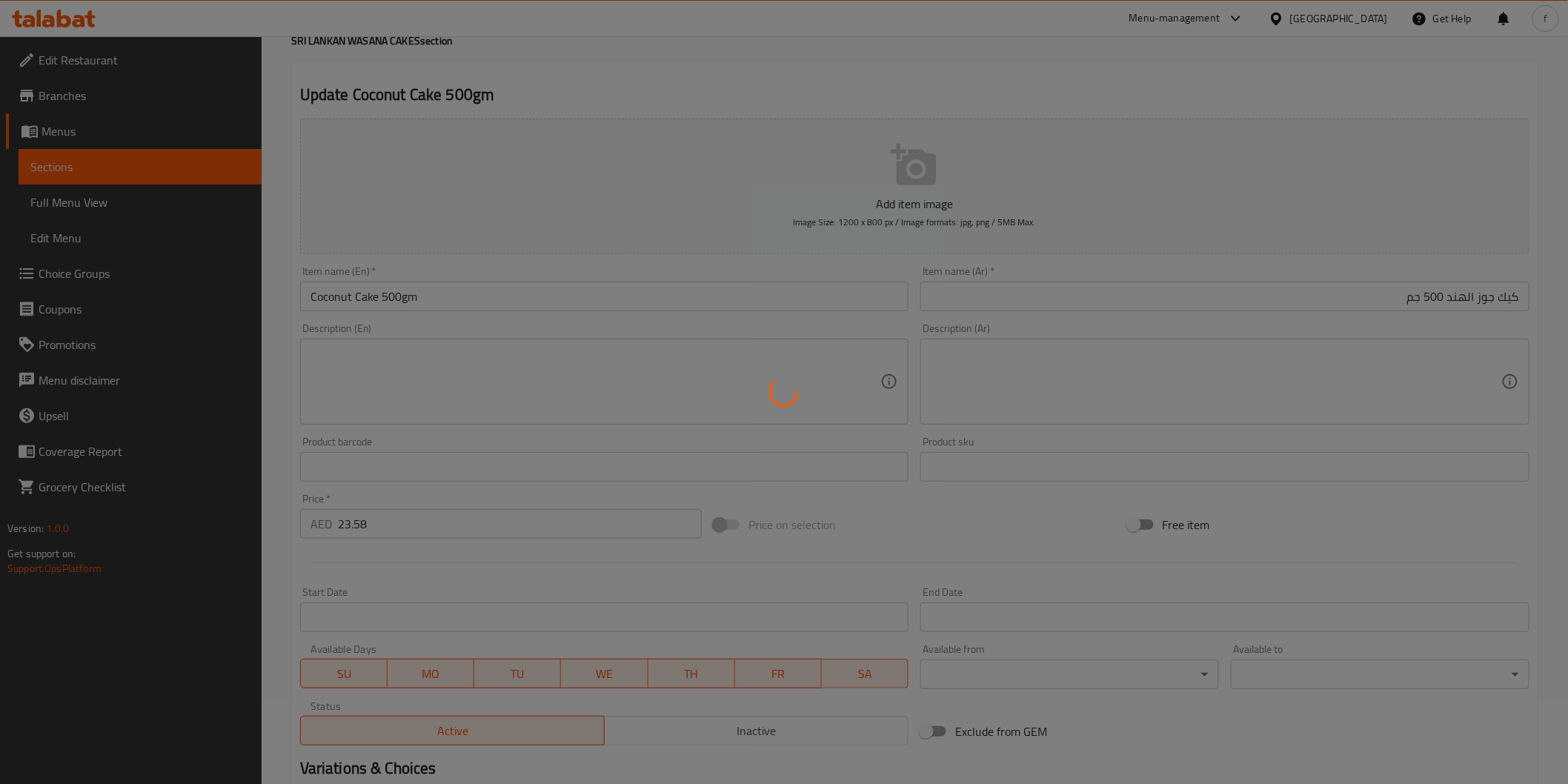
scroll to position [0, 0]
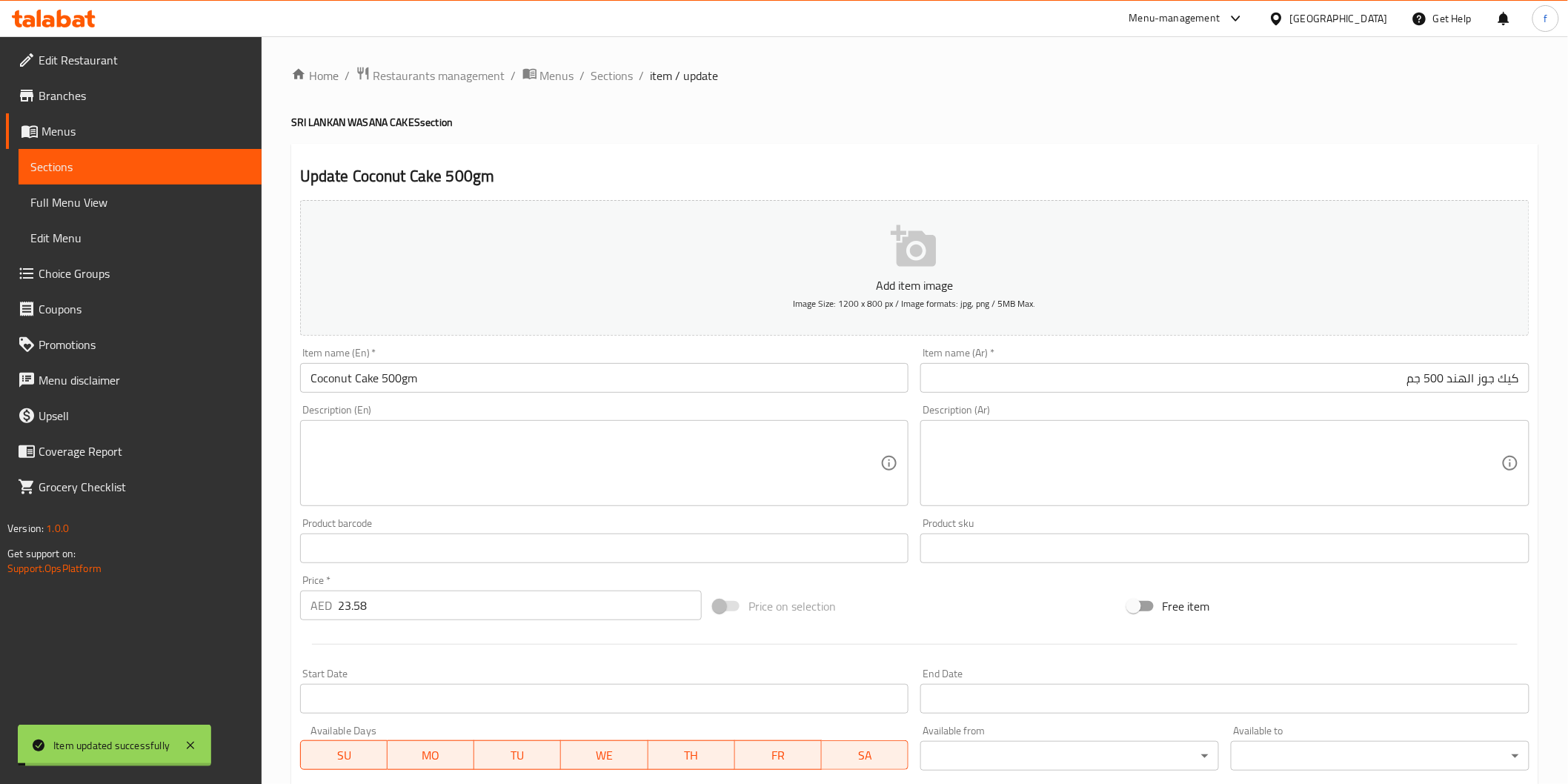
drag, startPoint x: 615, startPoint y: 79, endPoint x: 60, endPoint y: 198, distance: 567.6
click at [614, 79] on span "Sections" at bounding box center [612, 75] width 42 height 18
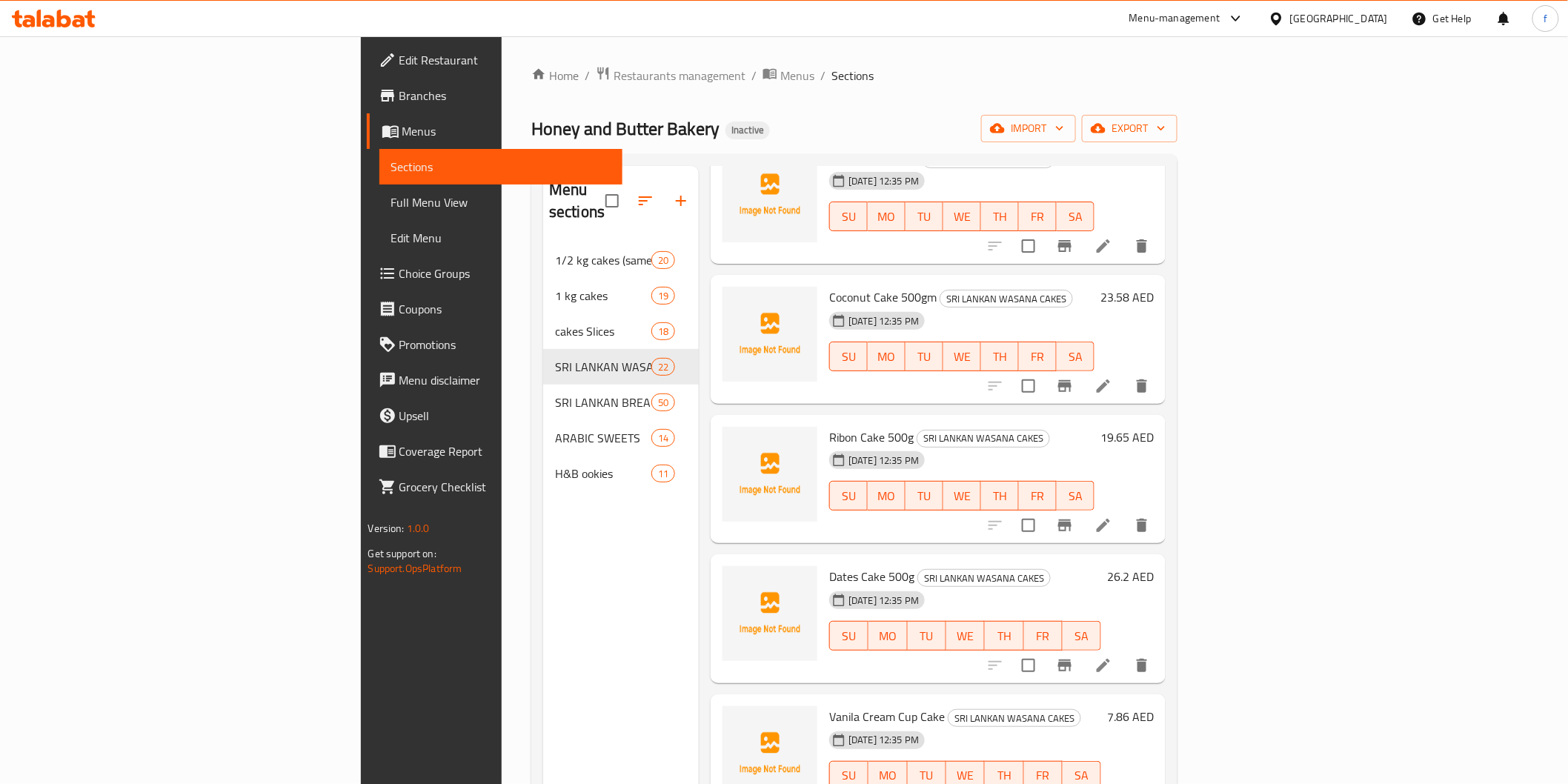
scroll to position [493, 0]
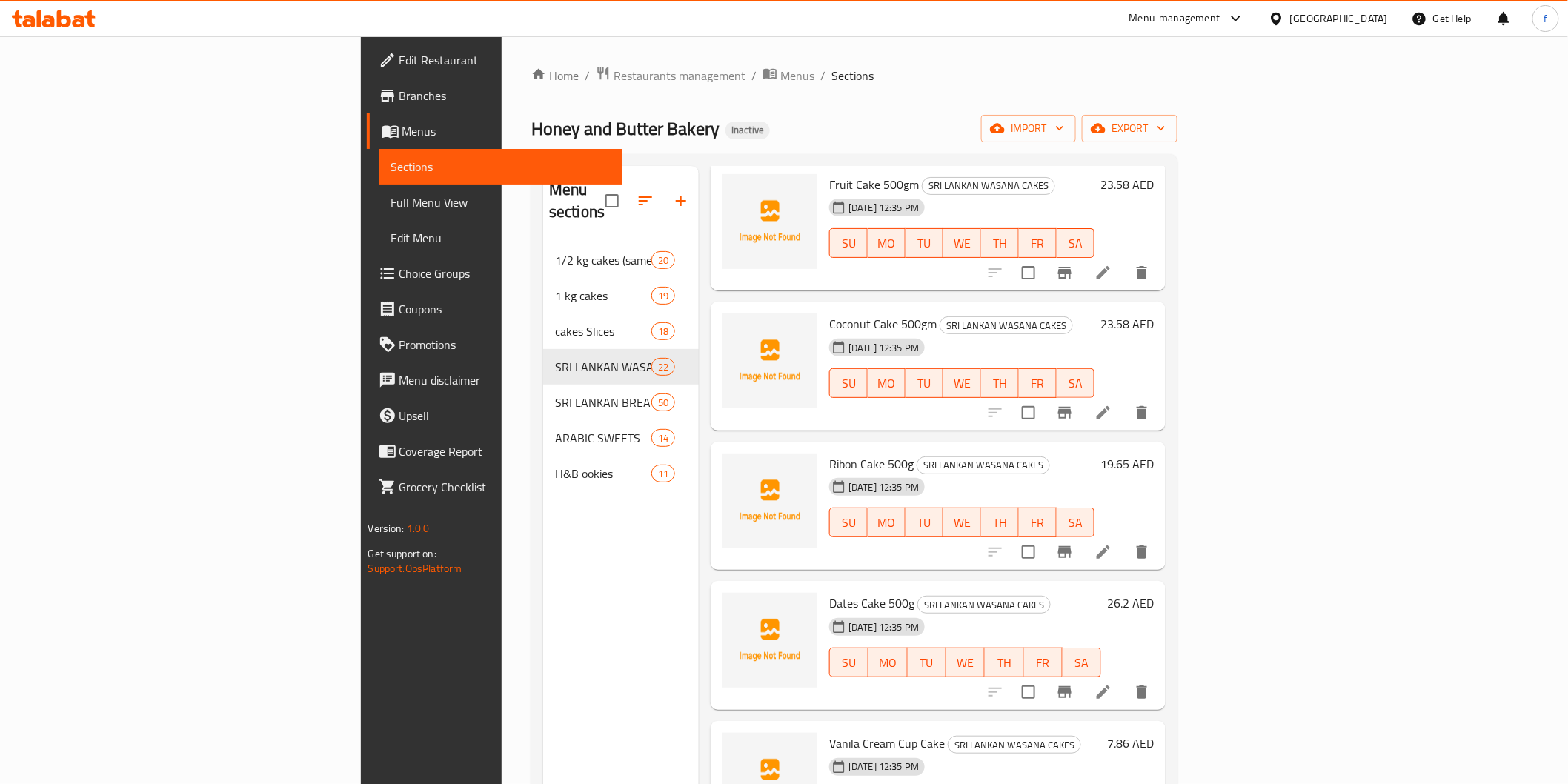
click at [1124, 543] on li at bounding box center [1103, 552] width 41 height 27
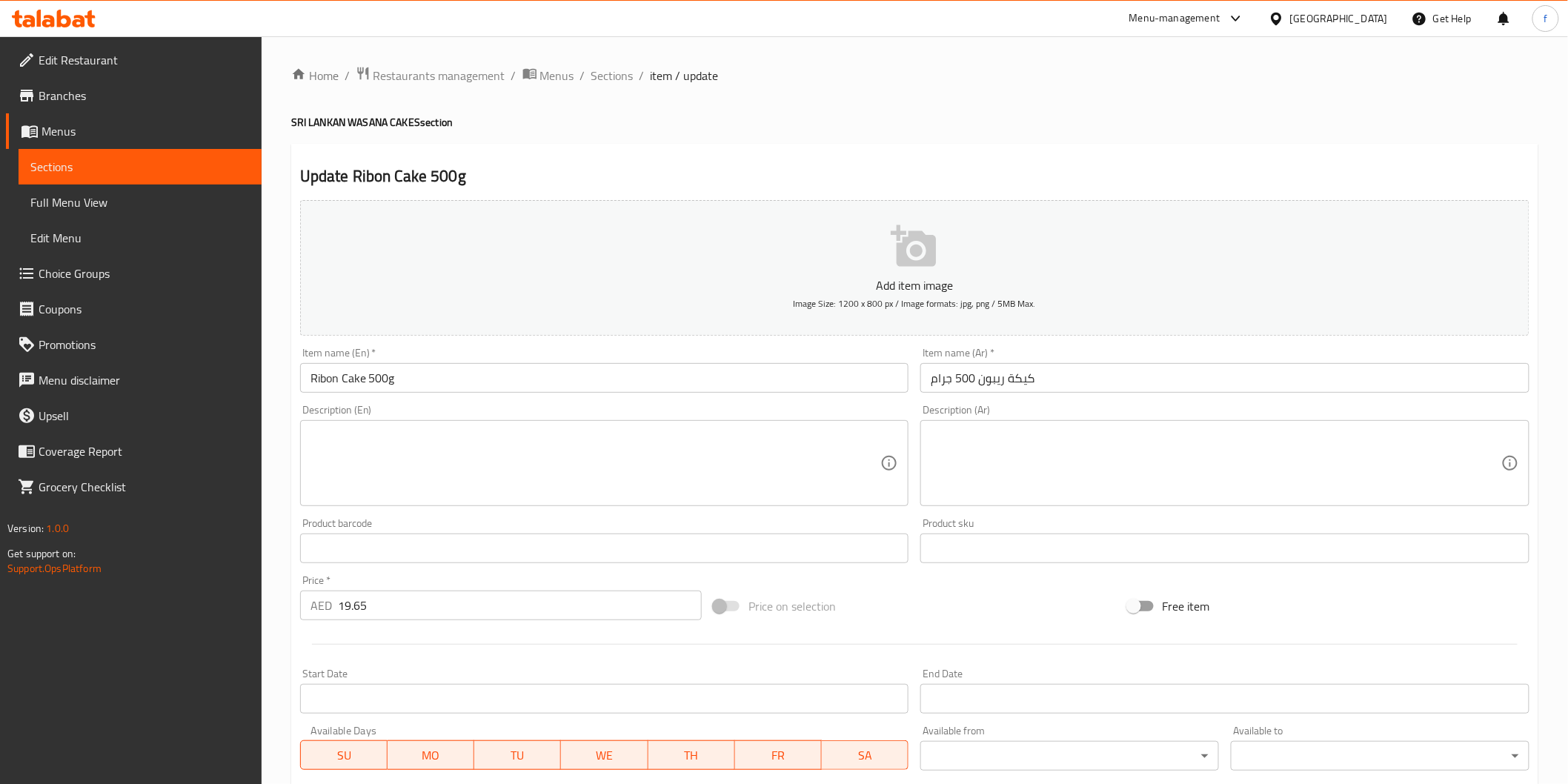
click at [1107, 380] on input "كيكة ريبون 500 جرام" at bounding box center [1225, 378] width 609 height 30
drag, startPoint x: 1425, startPoint y: 378, endPoint x: 1478, endPoint y: 398, distance: 56.6
click at [1425, 378] on input "كيكة ريبون 500 جرام" at bounding box center [1225, 378] width 609 height 30
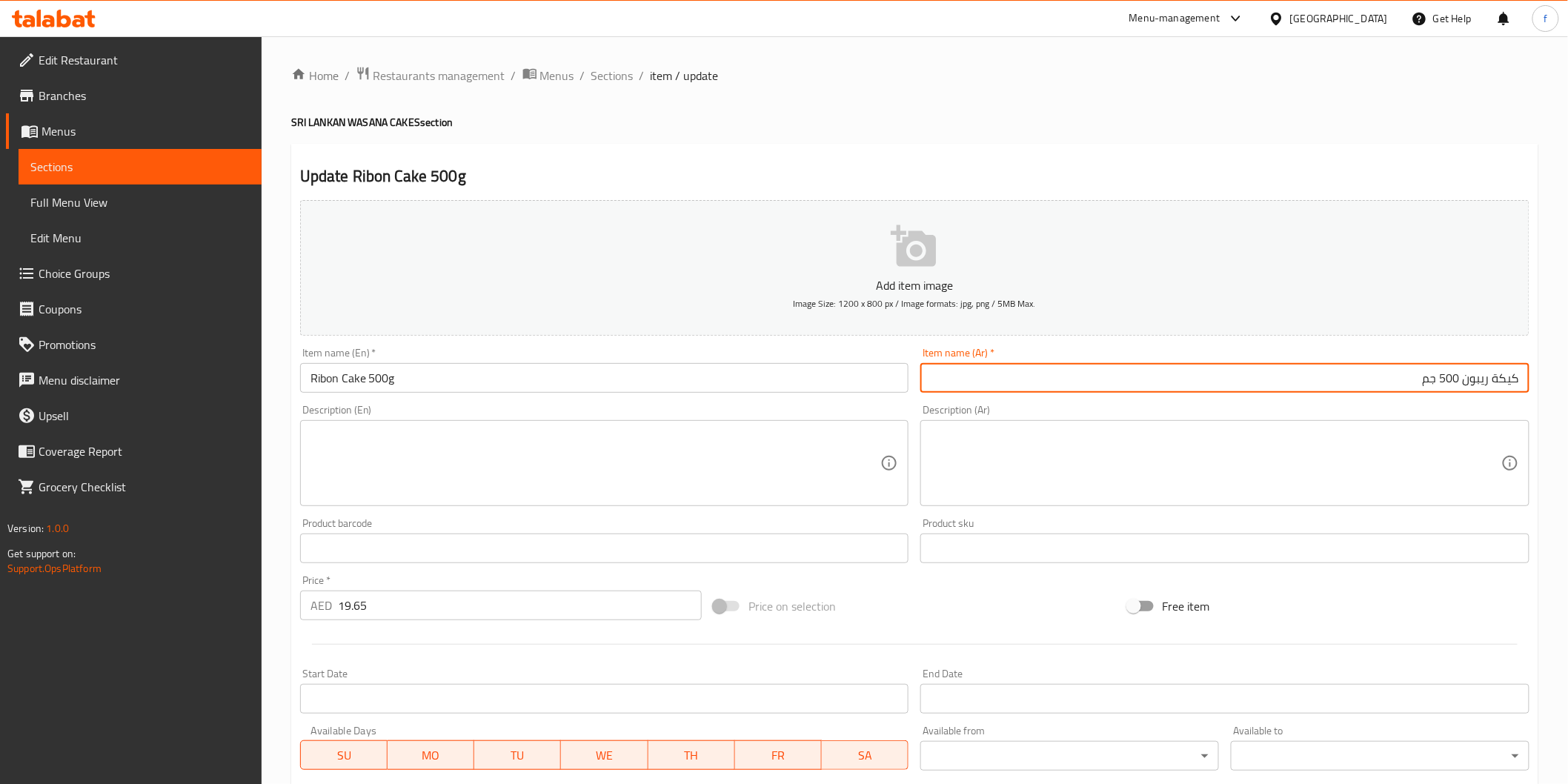
type input "كيكة ريبون 500 جم"
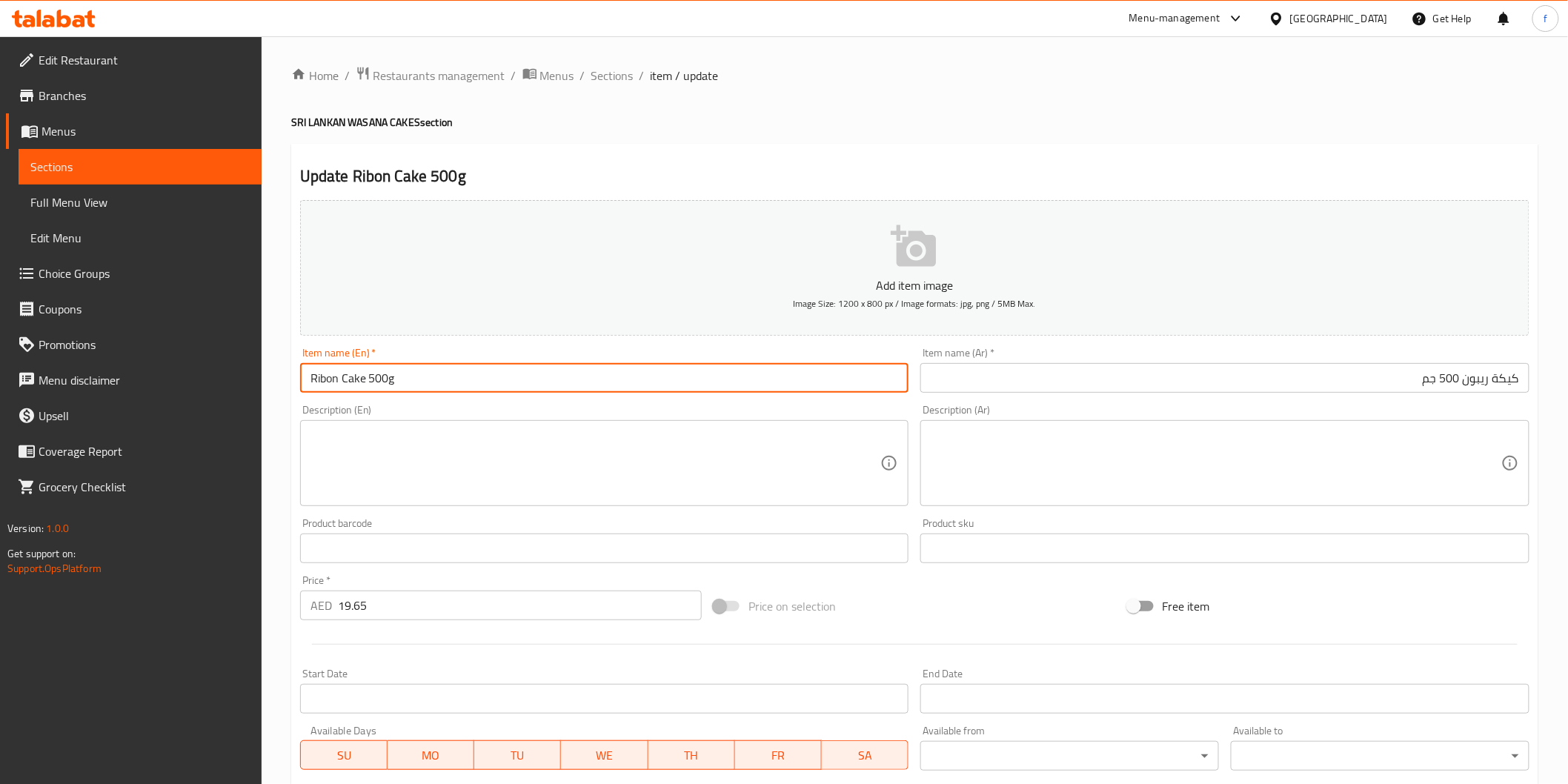
click at [545, 386] on input "Ribon Cake 500g" at bounding box center [605, 378] width 609 height 30
type input "Ribon Cake 500gm"
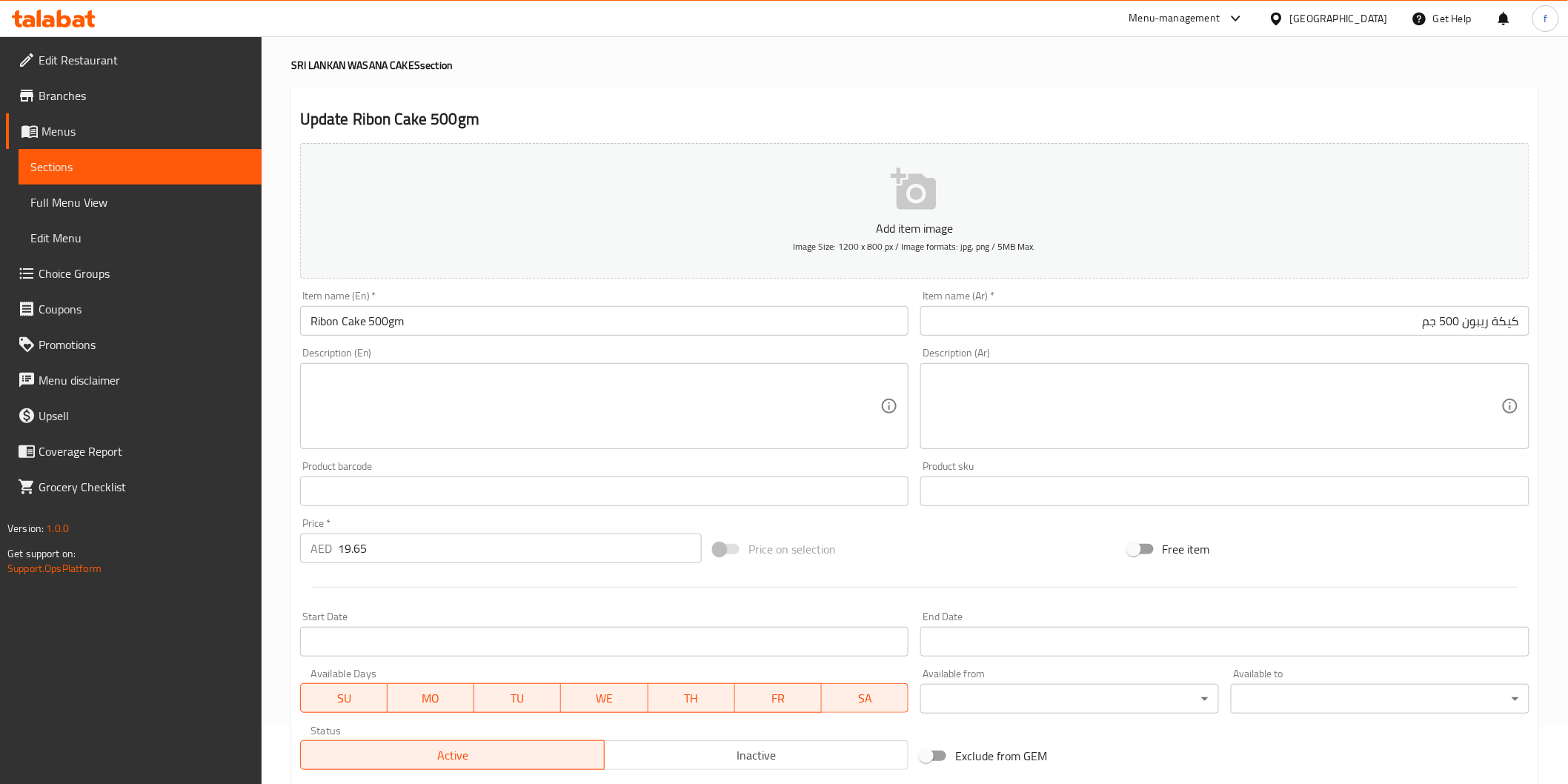
scroll to position [260, 0]
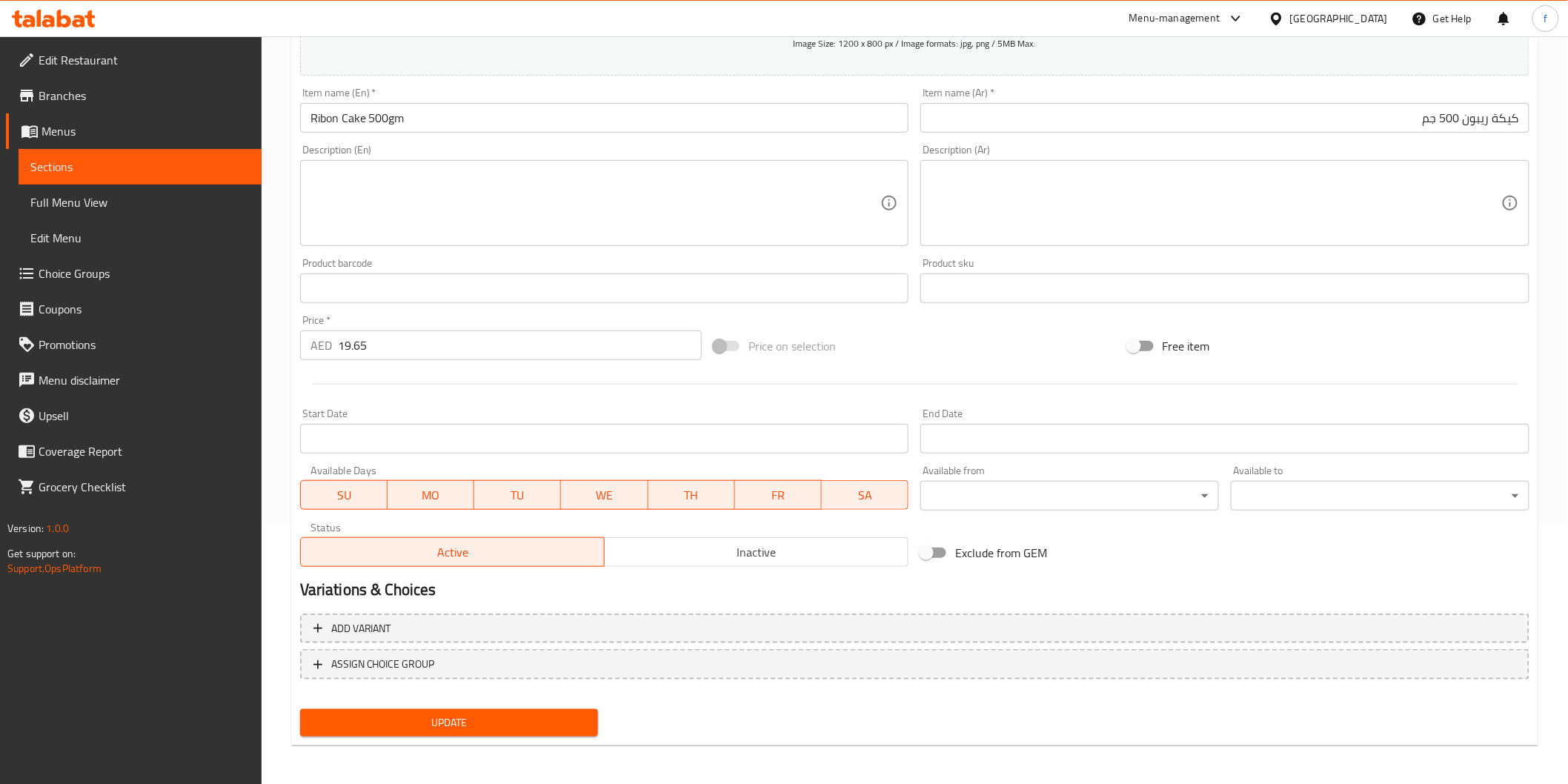
click at [393, 703] on div "Update" at bounding box center [449, 722] width 311 height 39
click at [421, 718] on span "Update" at bounding box center [450, 723] width 275 height 18
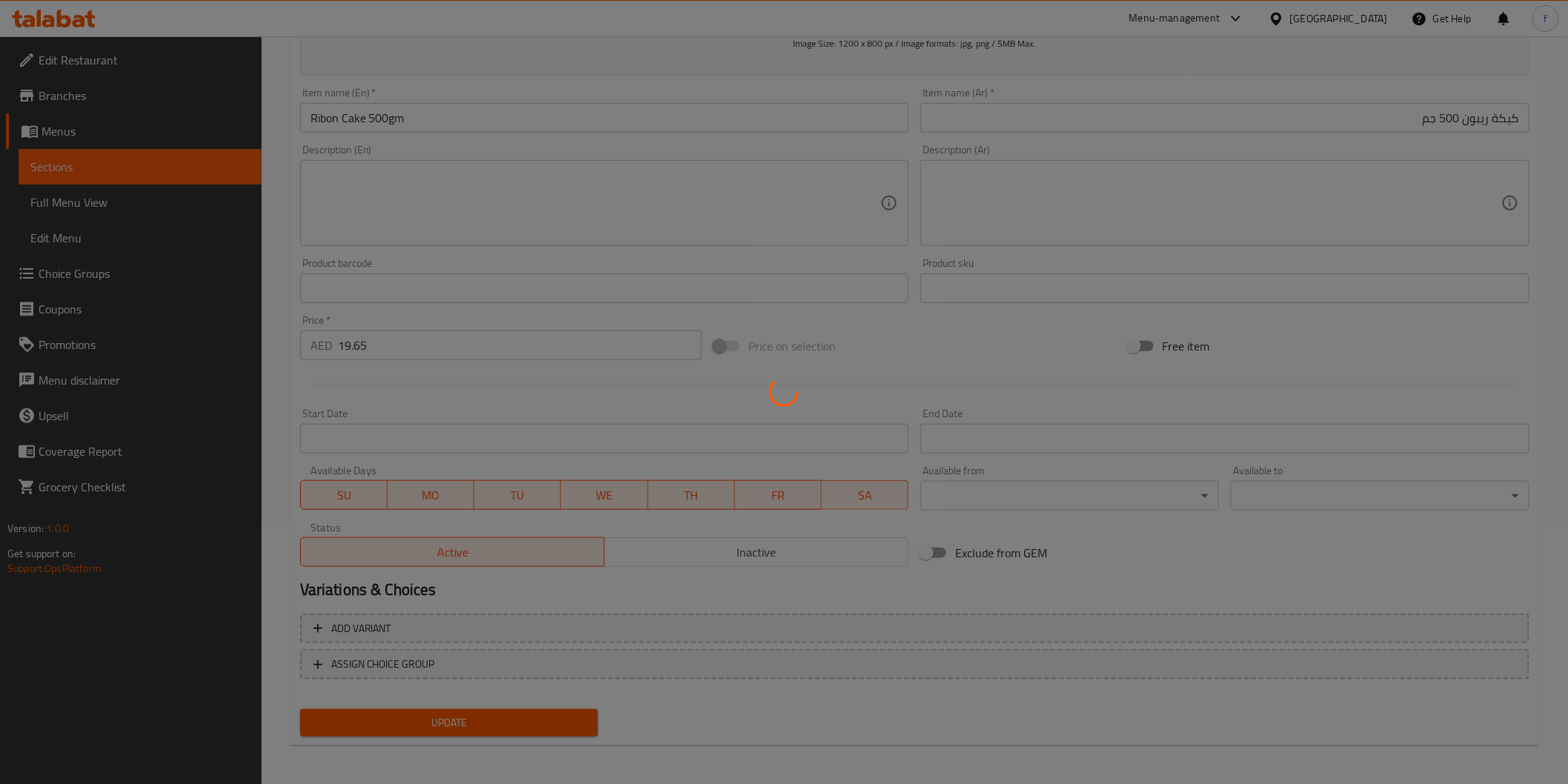
scroll to position [0, 0]
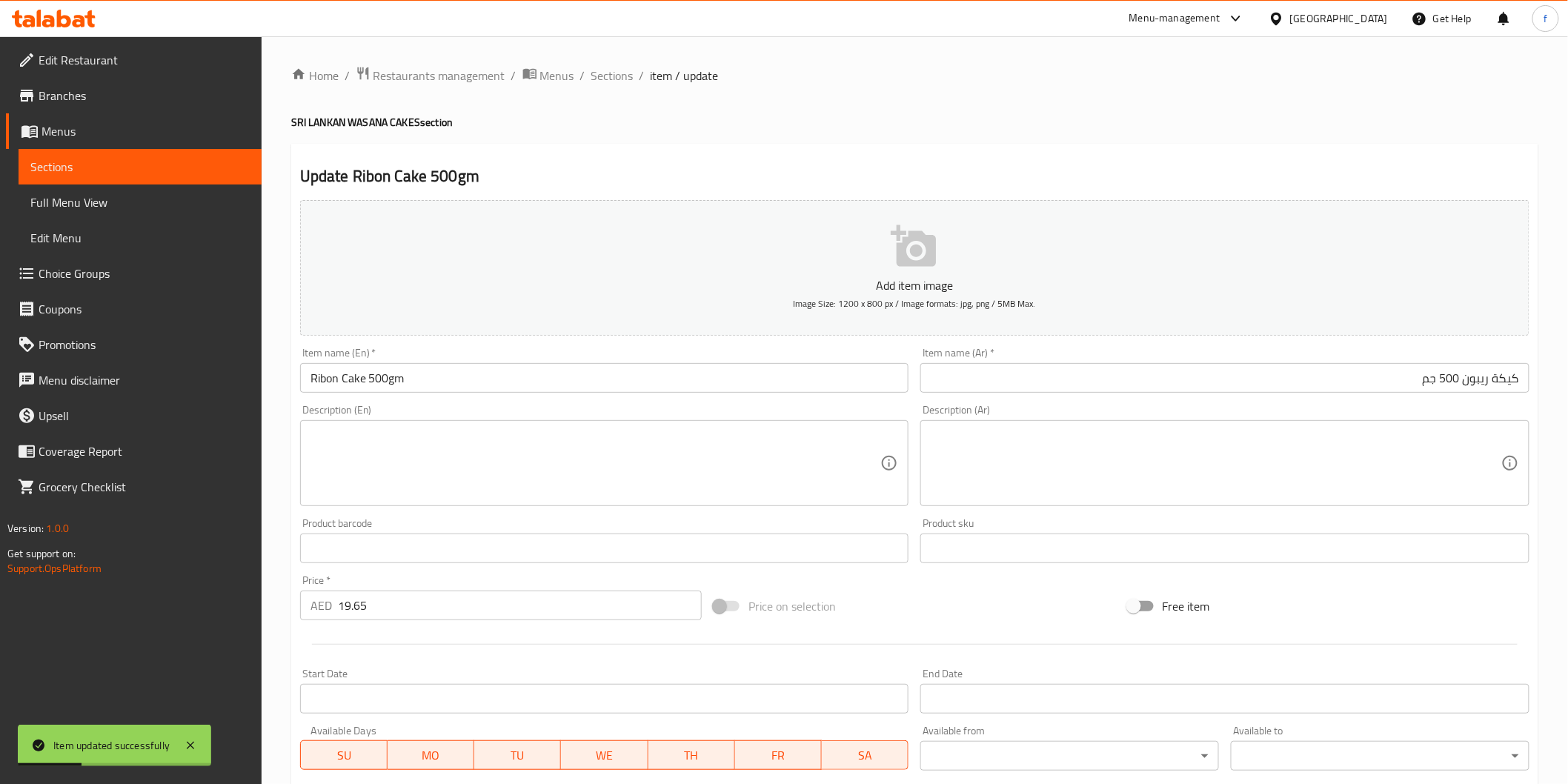
drag, startPoint x: 598, startPoint y: 80, endPoint x: 630, endPoint y: 104, distance: 40.0
click at [598, 80] on span "Sections" at bounding box center [612, 75] width 42 height 18
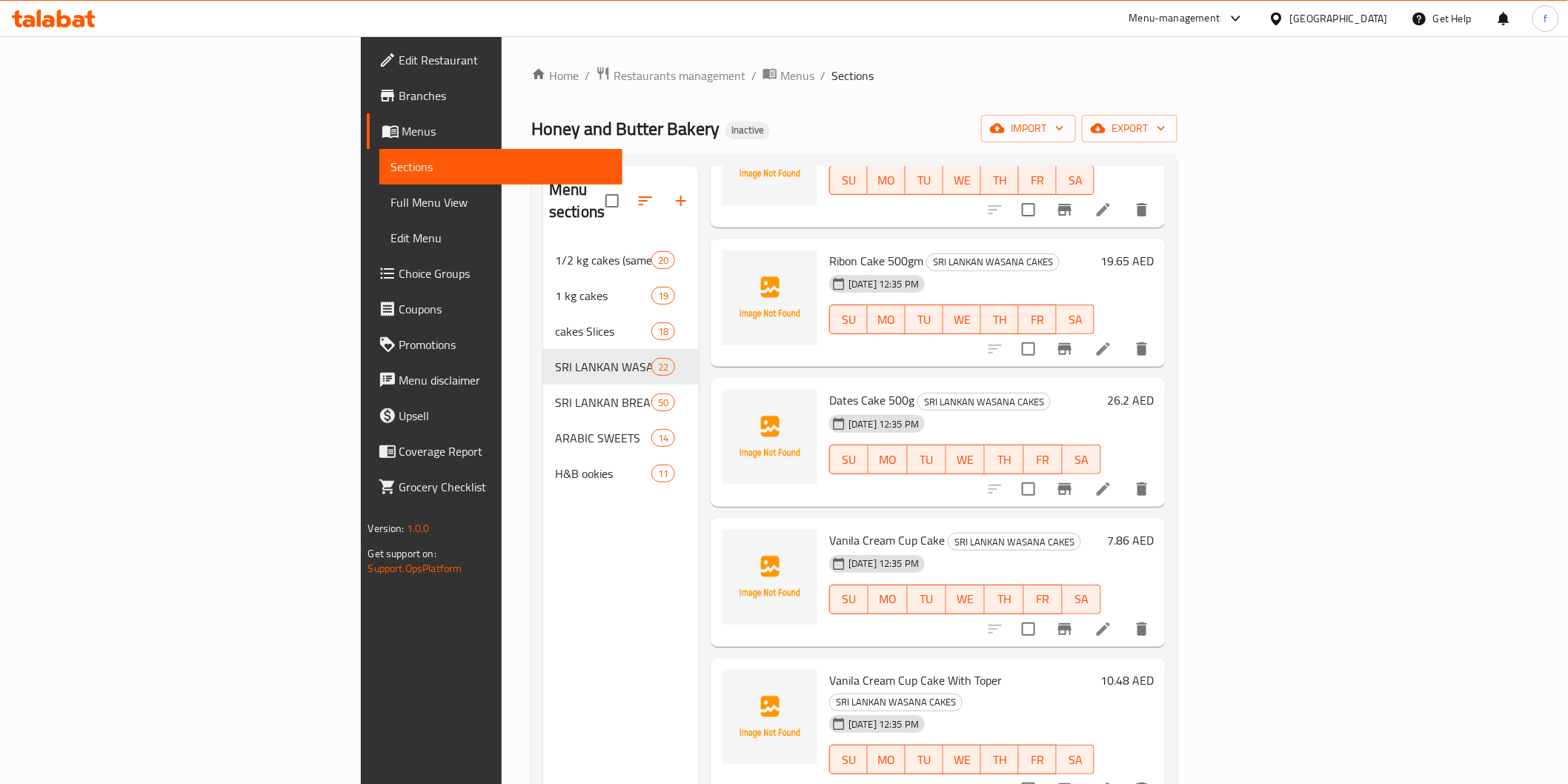
scroll to position [678, 0]
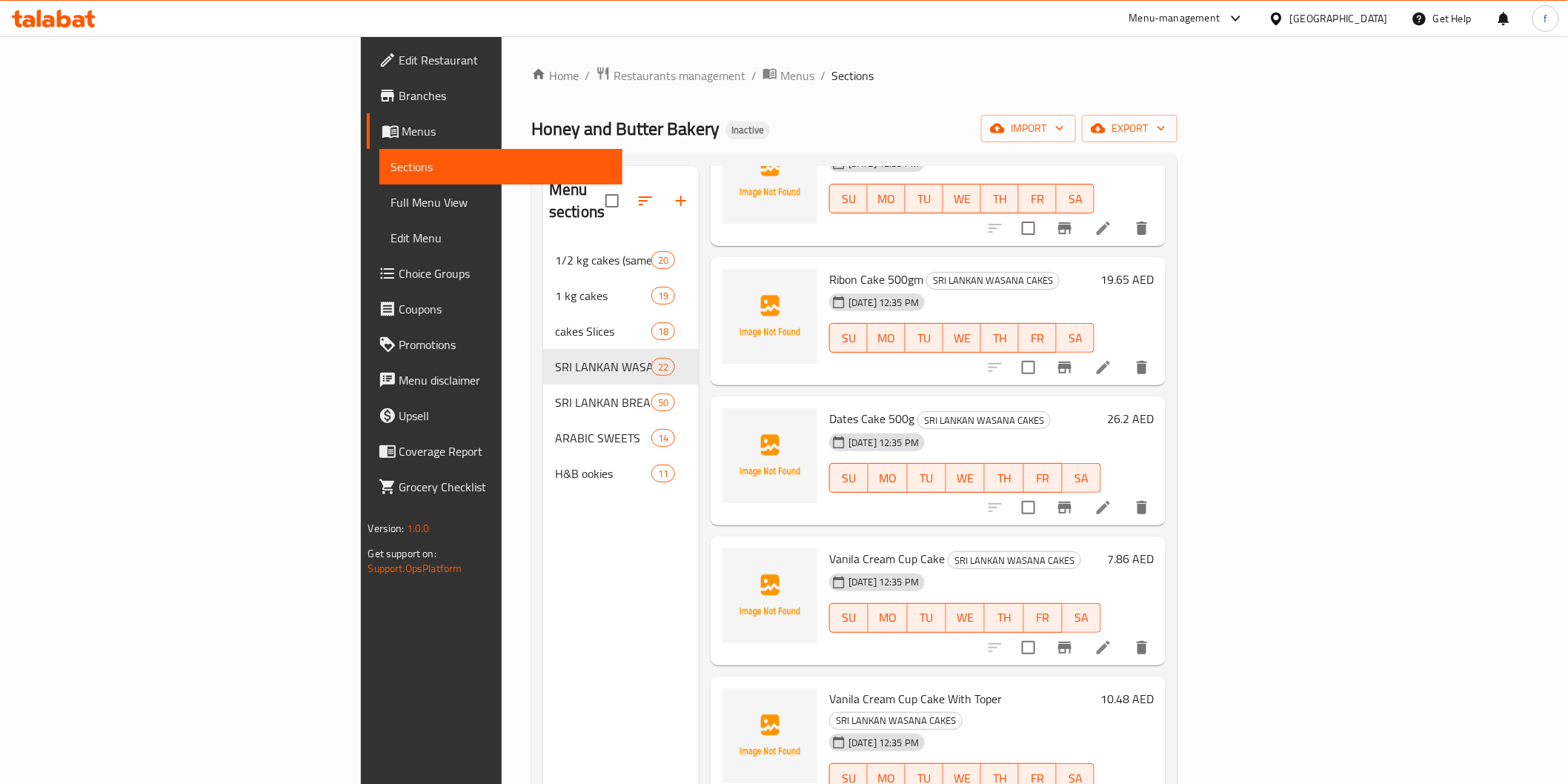
click at [1124, 494] on li at bounding box center [1103, 507] width 41 height 27
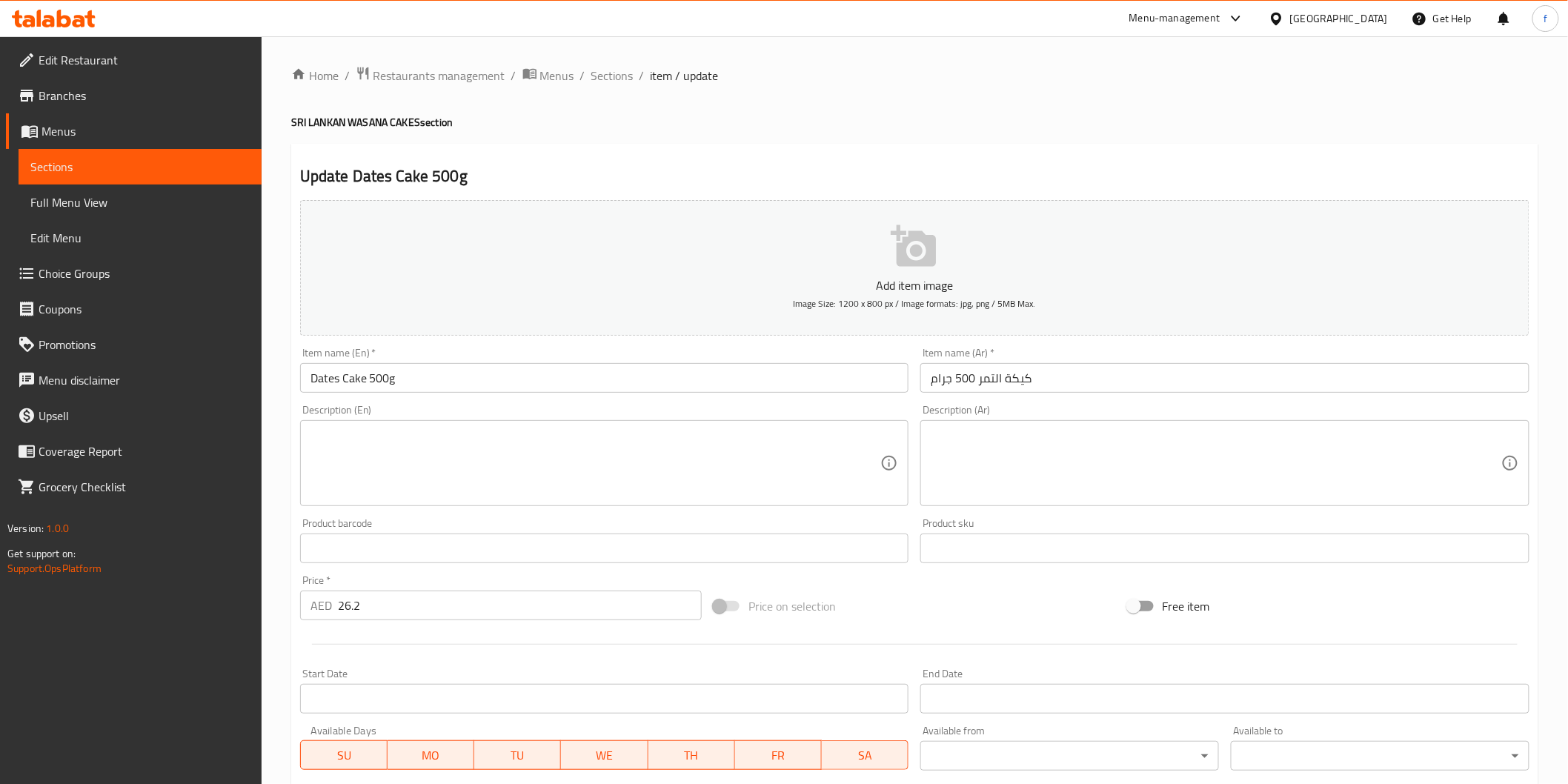
click at [395, 598] on input "26.2" at bounding box center [520, 605] width 364 height 30
type input "26.20"
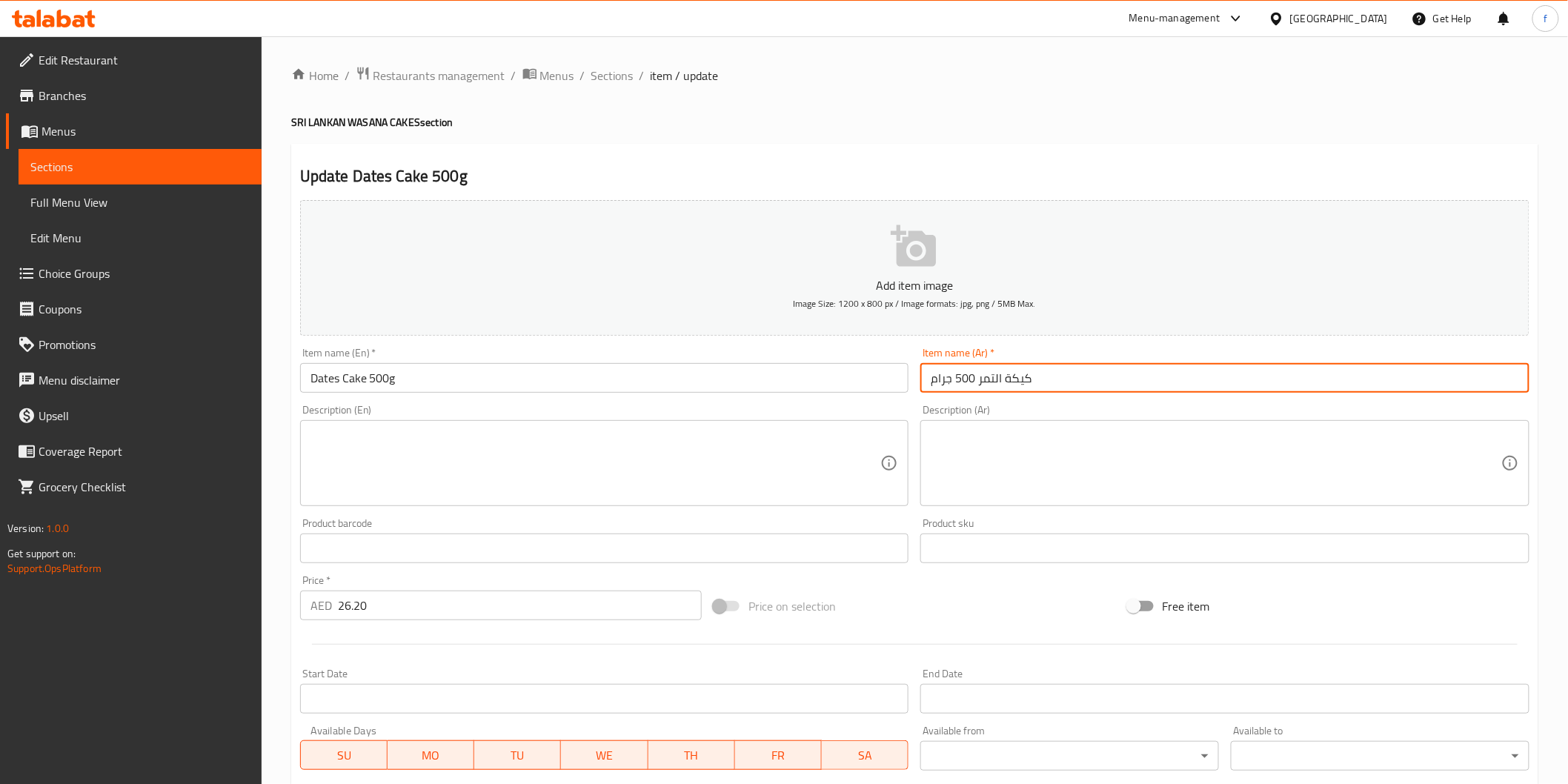
click at [1201, 376] on input "كيكة التمر 500 جرام" at bounding box center [1225, 378] width 609 height 30
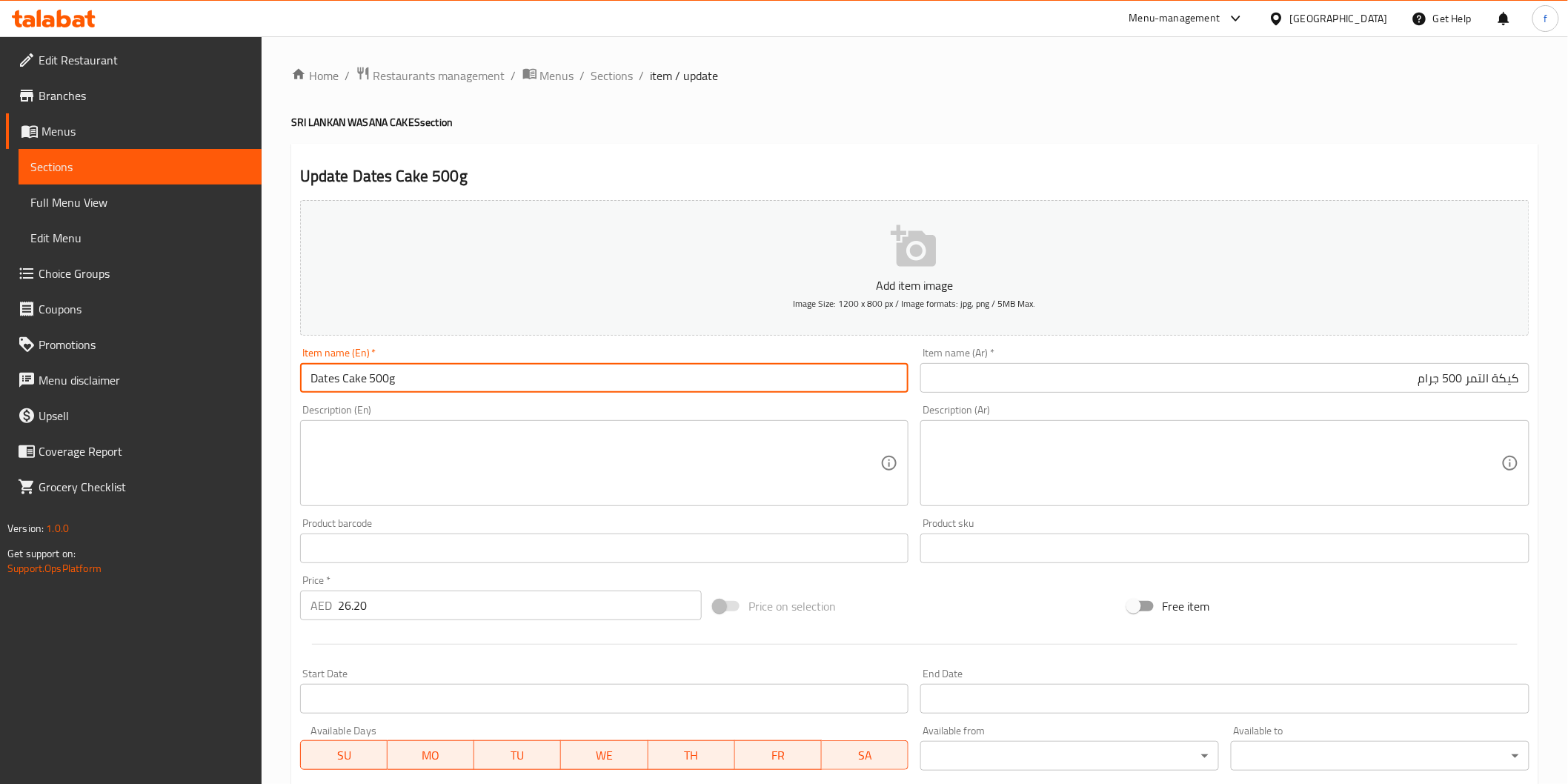
click at [327, 379] on input "Dates Cake 500g" at bounding box center [605, 378] width 609 height 30
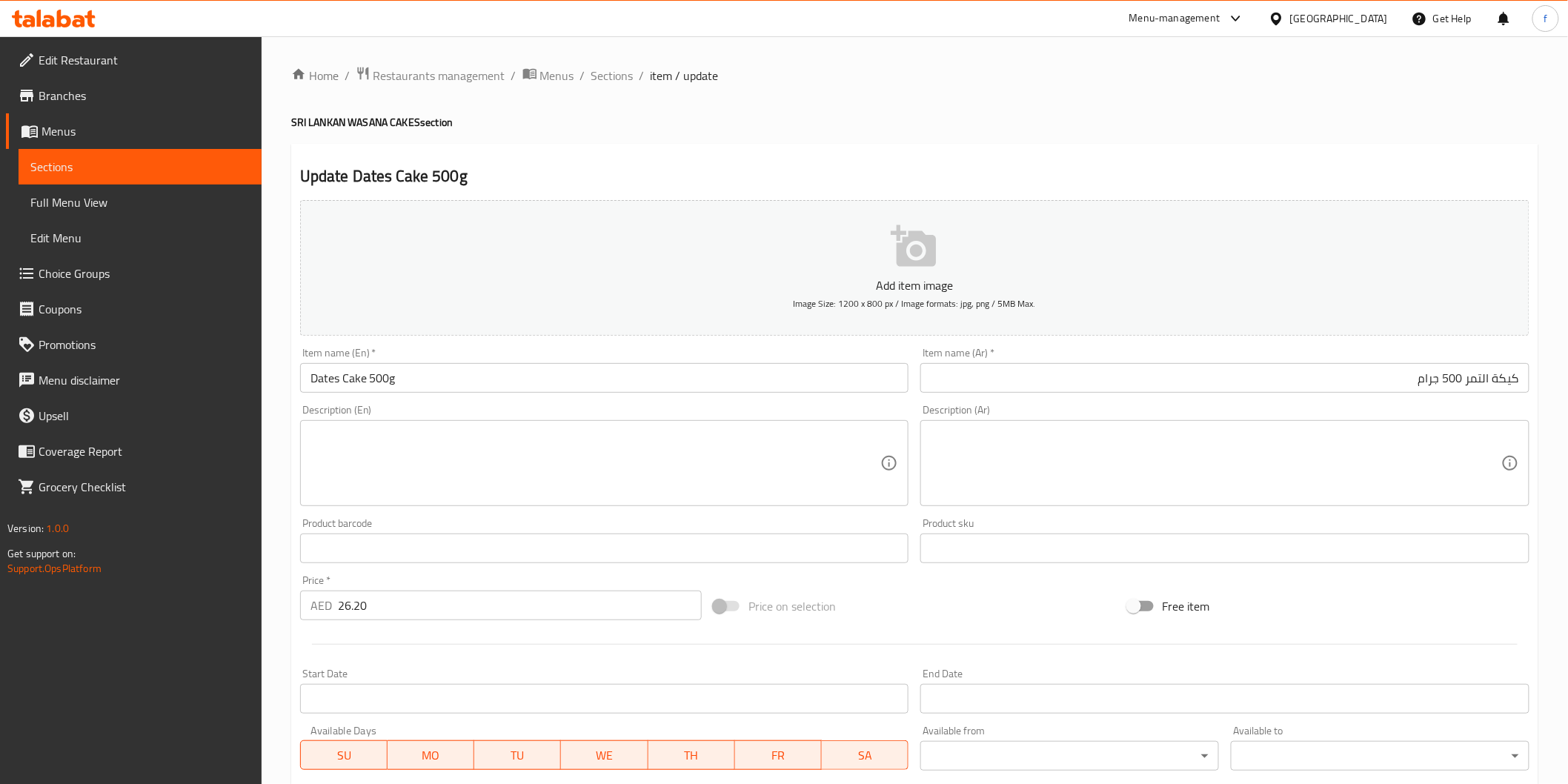
click at [514, 392] on input "Dates Cake 500g" at bounding box center [605, 378] width 609 height 30
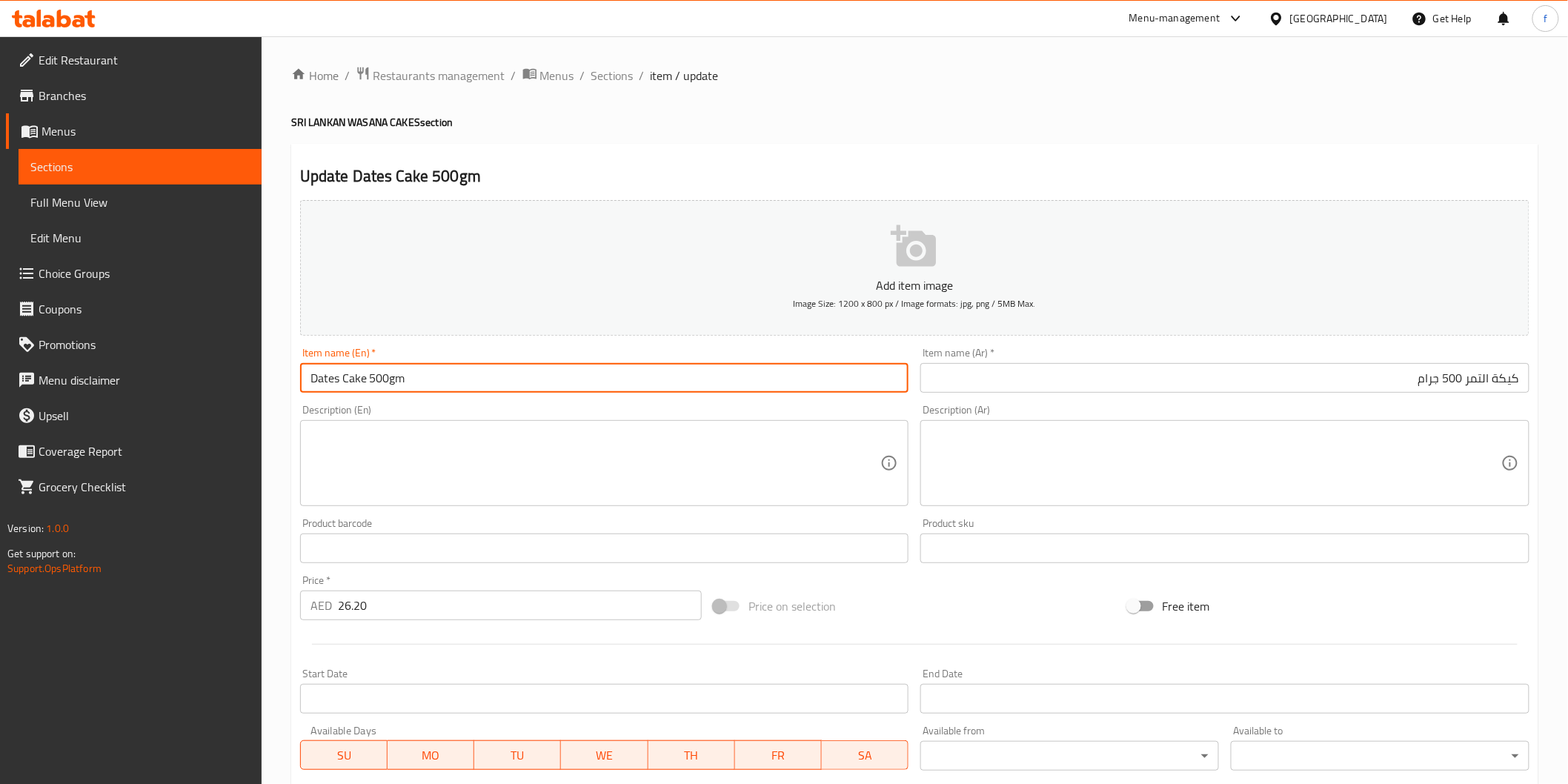
type input "Dates Cake 500gm"
click at [1410, 383] on input "كيكة التمر 500 جرام" at bounding box center [1225, 378] width 609 height 30
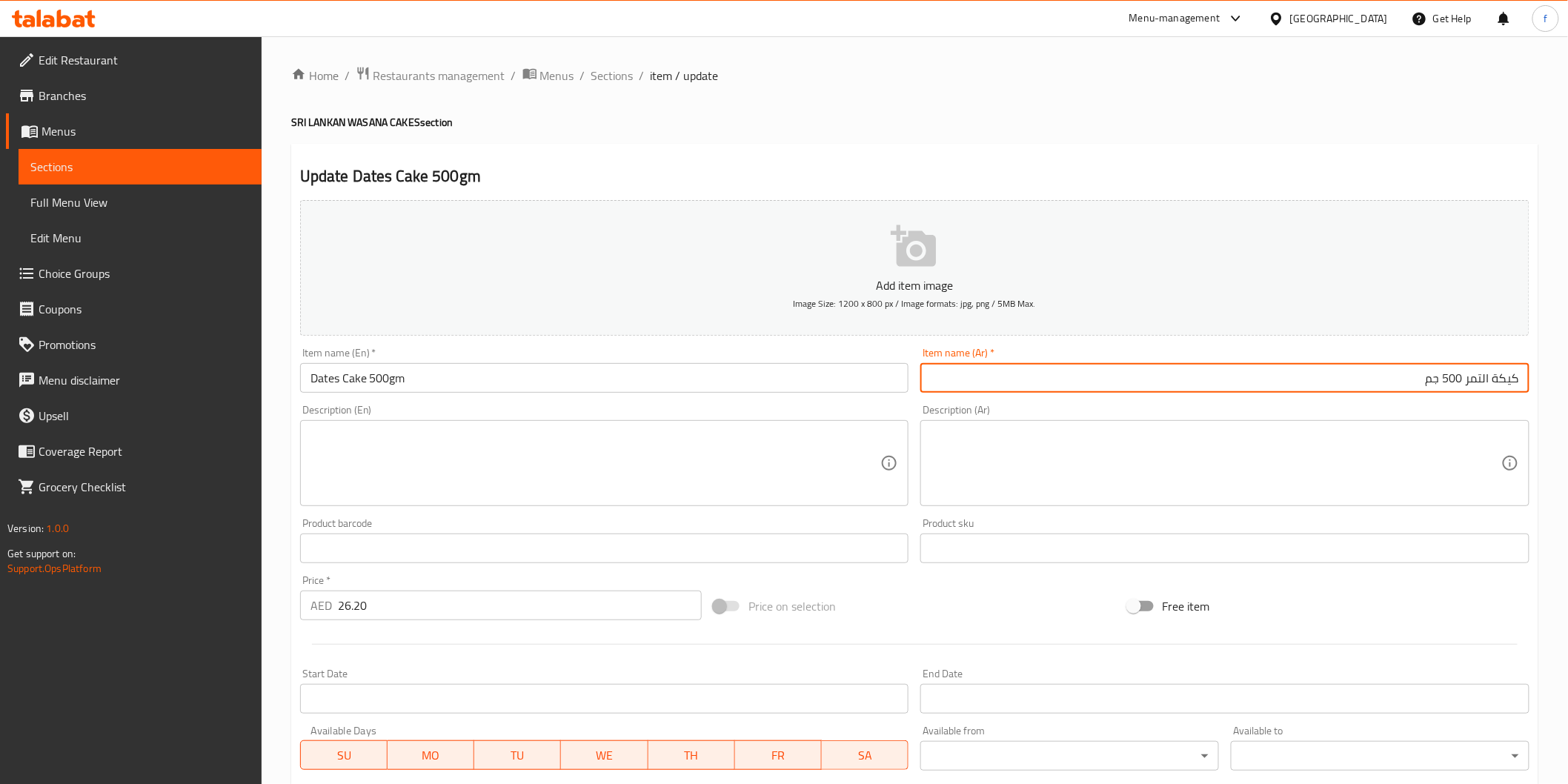
type input "كيكة التمر 500 جم"
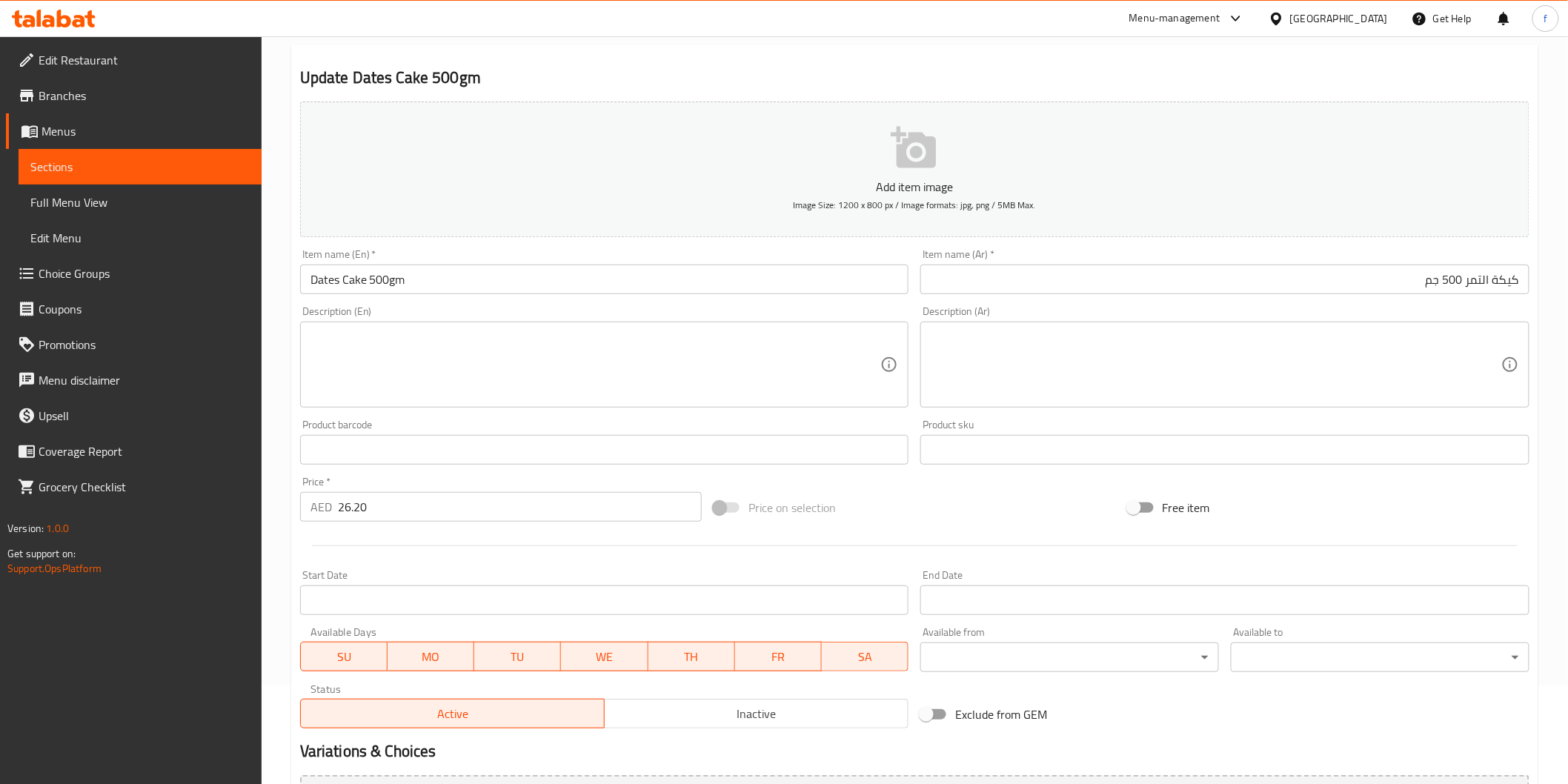
scroll to position [260, 0]
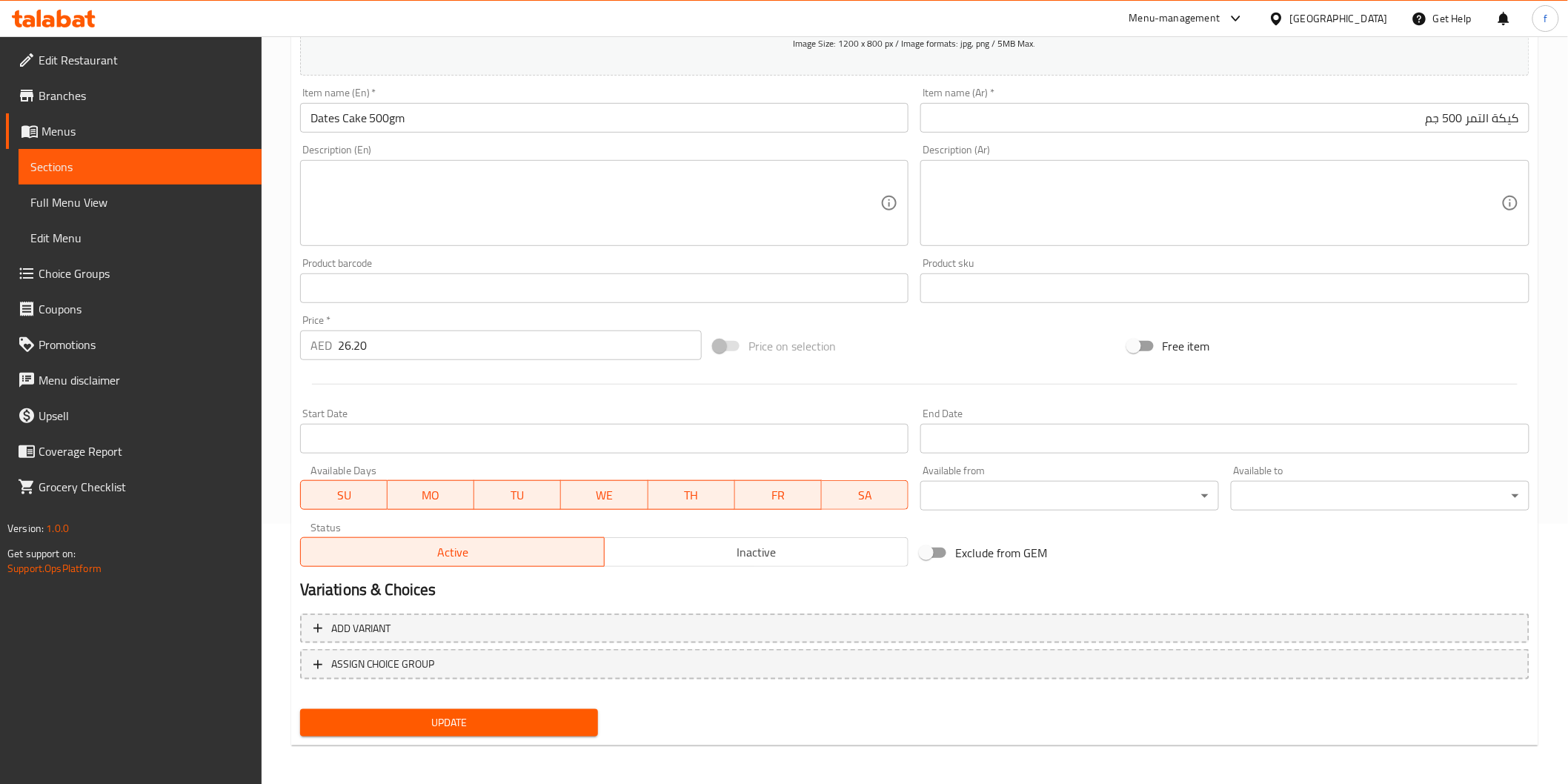
click at [550, 721] on span "Update" at bounding box center [450, 723] width 275 height 18
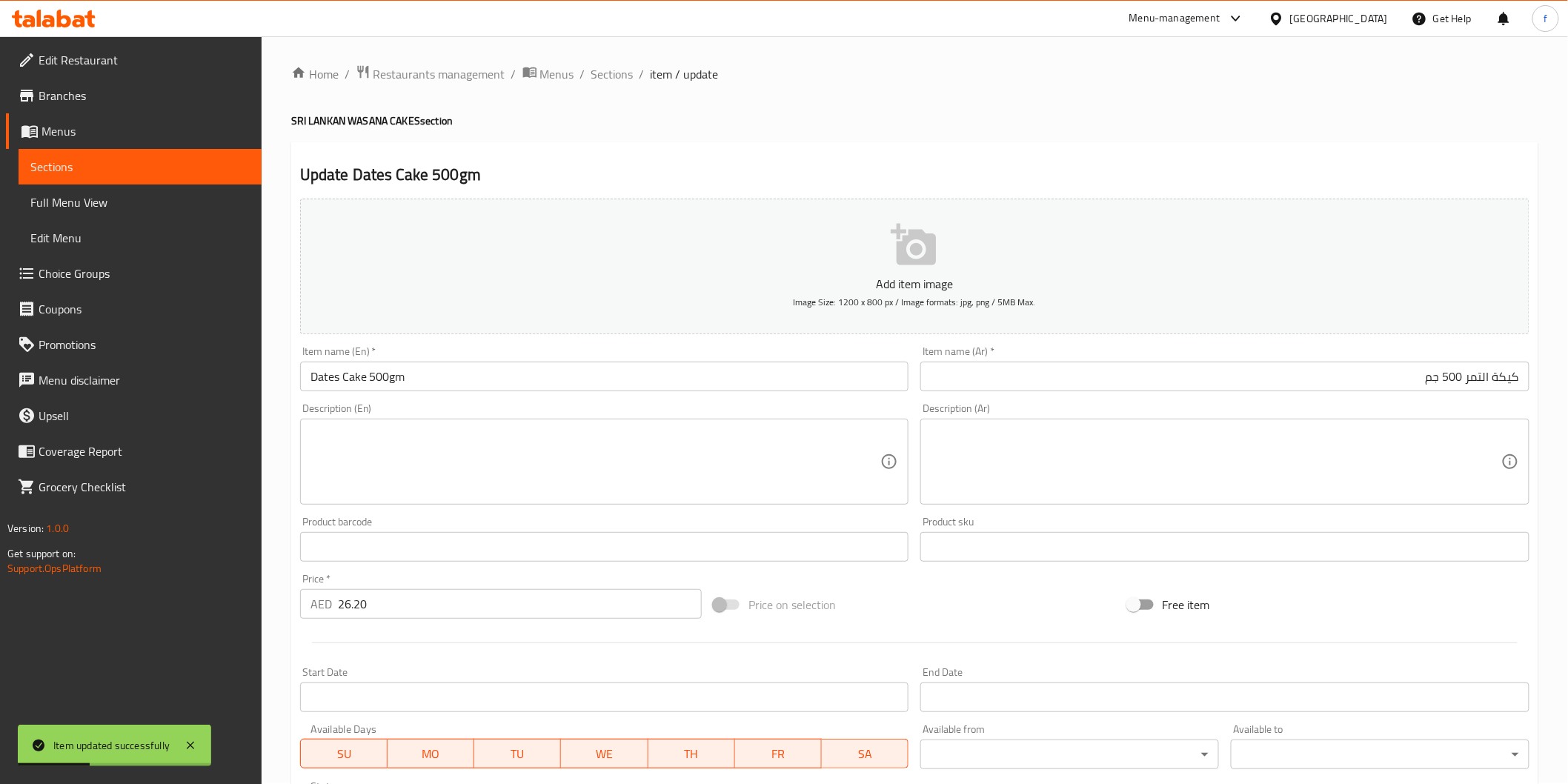
scroll to position [0, 0]
click at [612, 74] on span "Sections" at bounding box center [612, 75] width 42 height 18
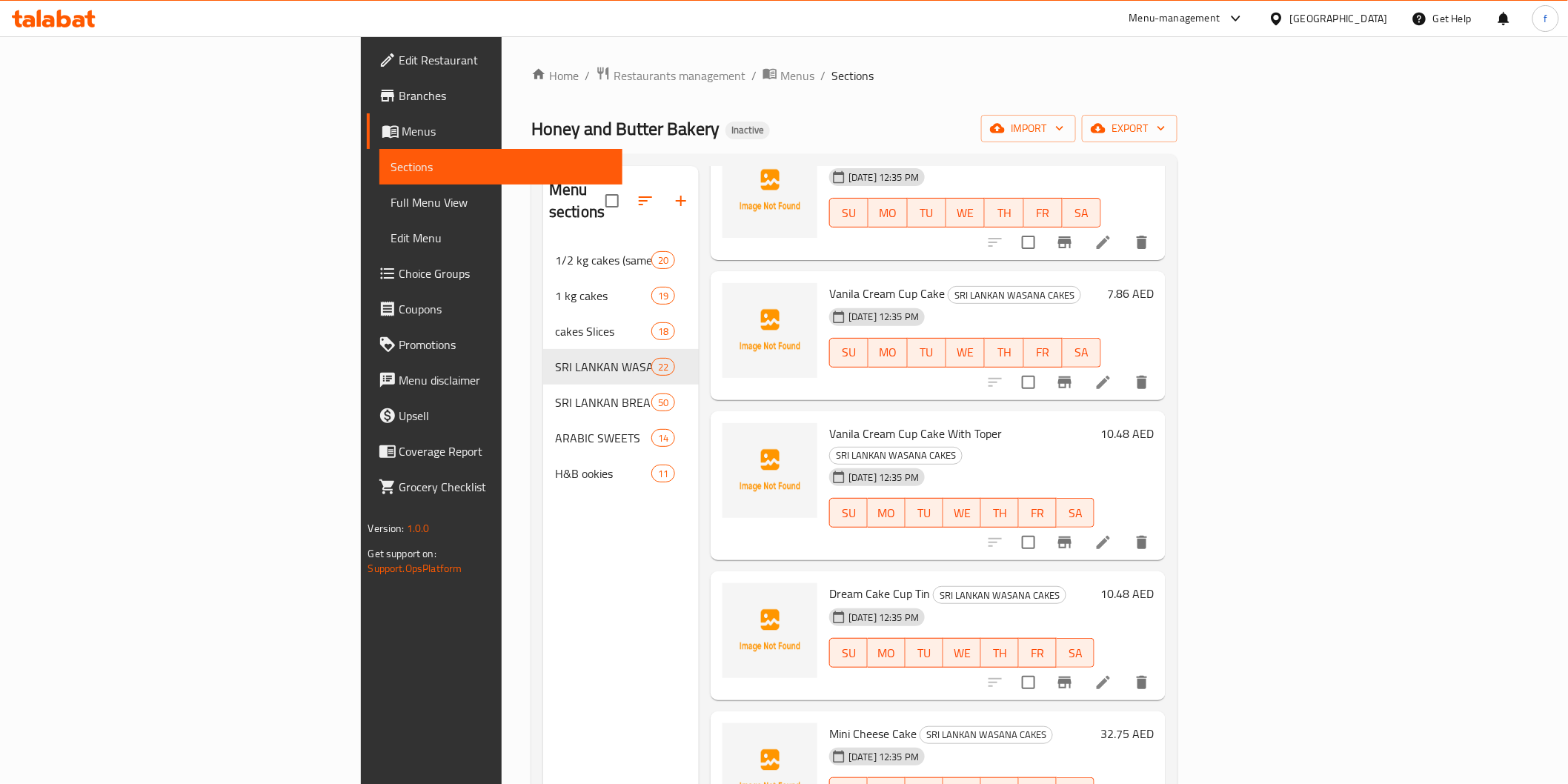
scroll to position [905, 0]
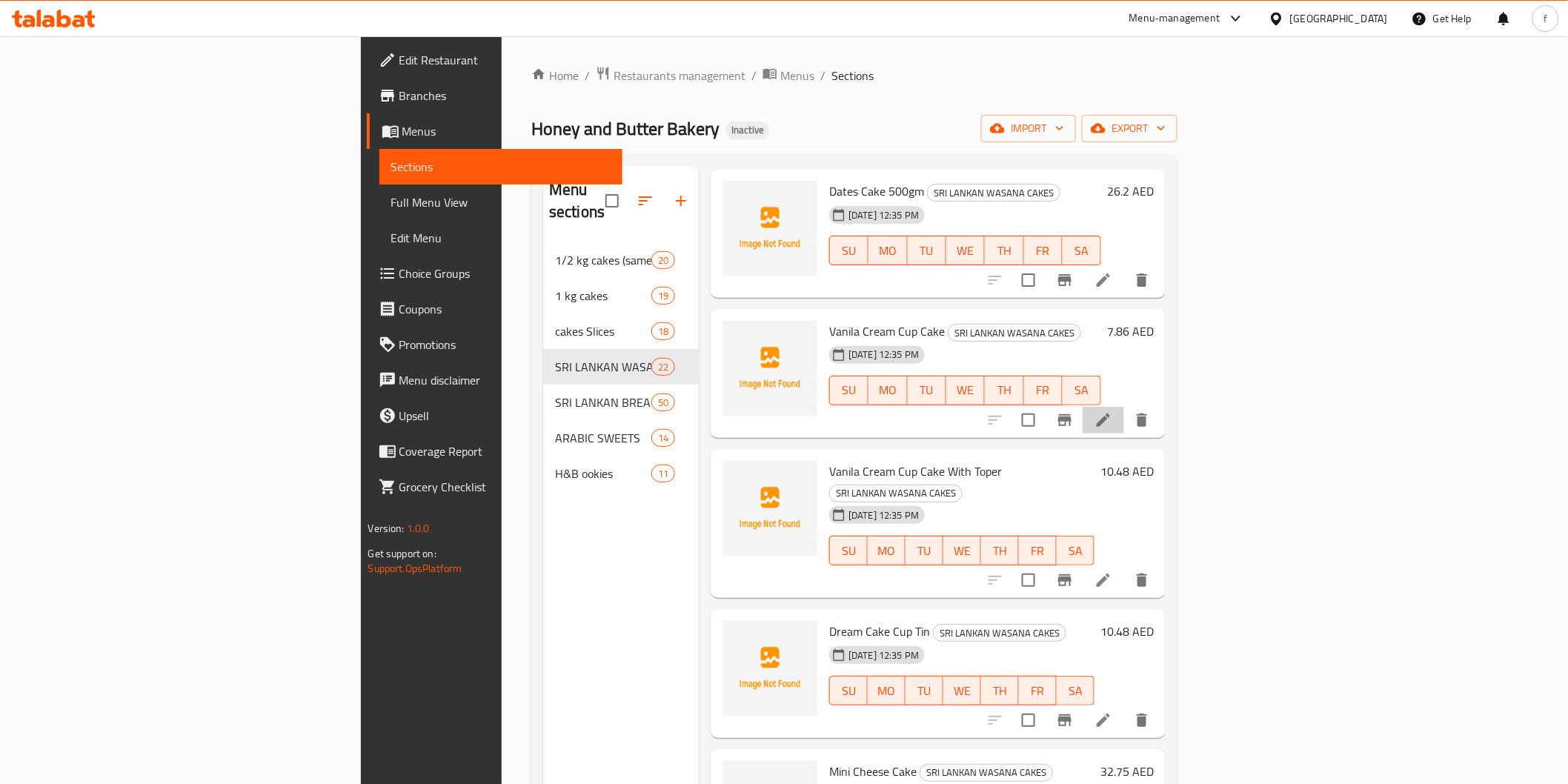
click at [1124, 407] on li at bounding box center [1103, 420] width 41 height 27
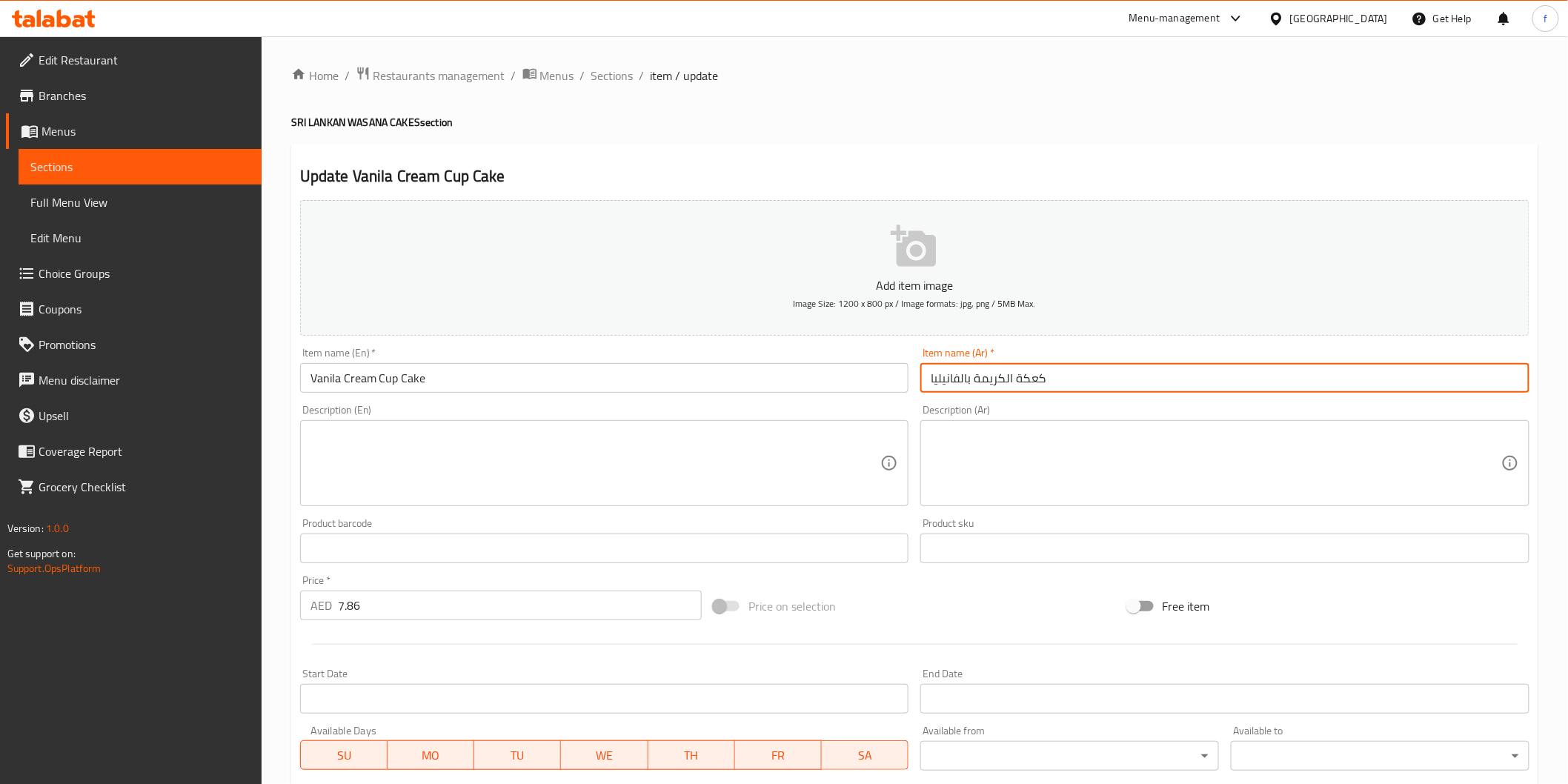
click at [1066, 382] on input "كعكة الكريمة بالفانيليا" at bounding box center [1225, 378] width 609 height 30
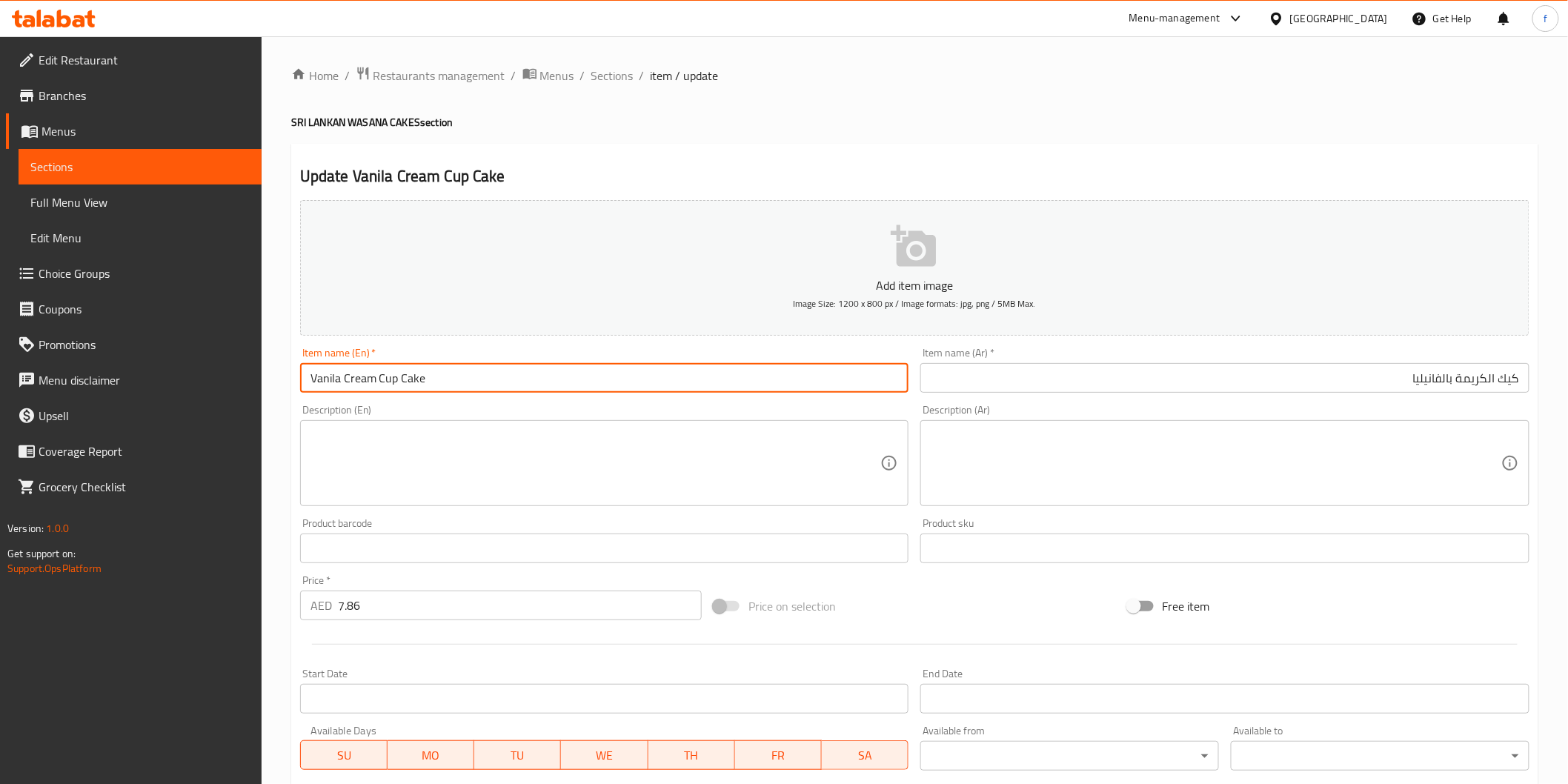
drag, startPoint x: 379, startPoint y: 375, endPoint x: 431, endPoint y: 381, distance: 52.3
click at [431, 381] on input "Vanila Cream Cup Cake" at bounding box center [605, 378] width 609 height 30
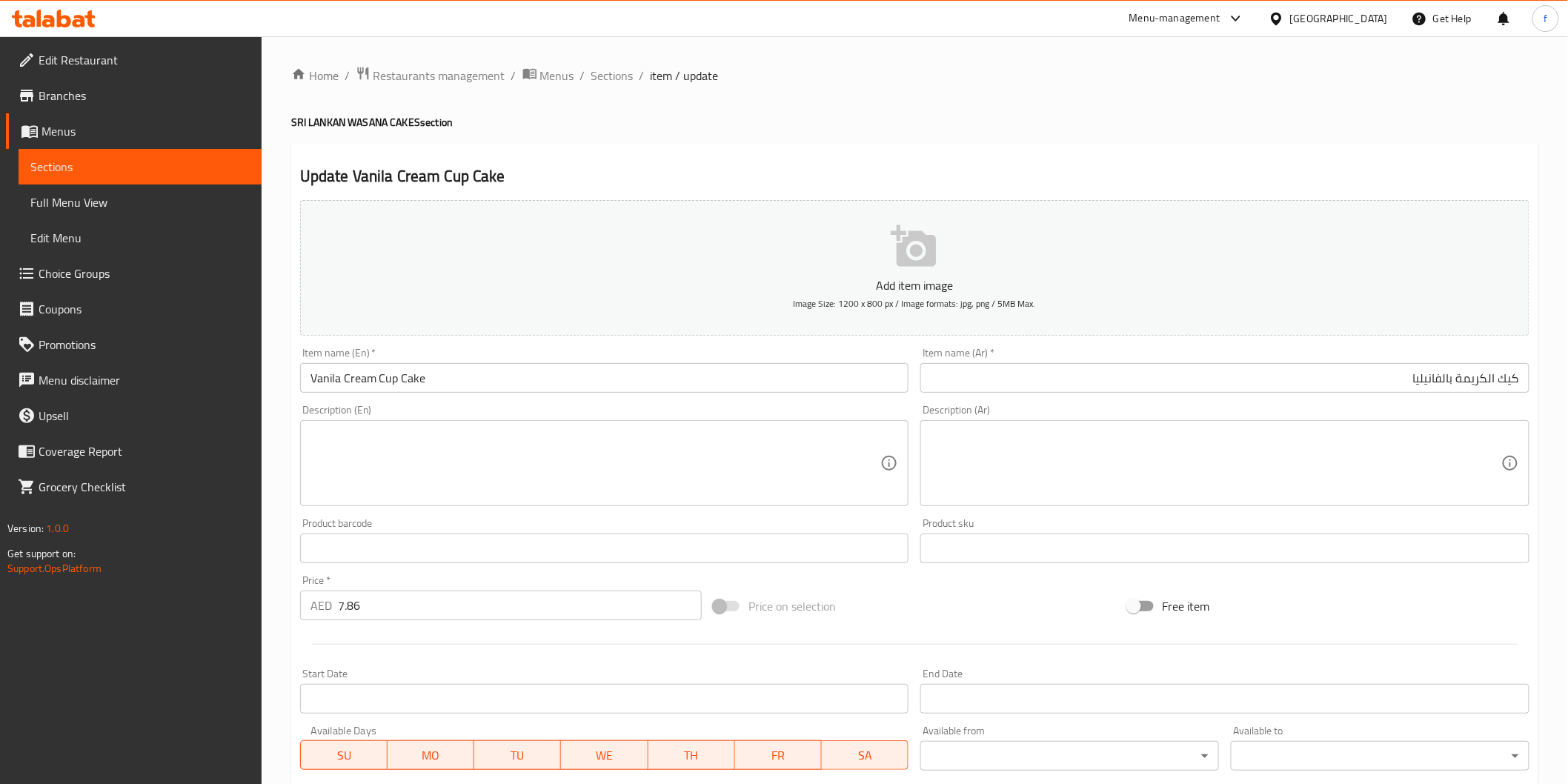
click at [1516, 374] on input "كيك الكريمة بالفانيليا" at bounding box center [1225, 378] width 609 height 30
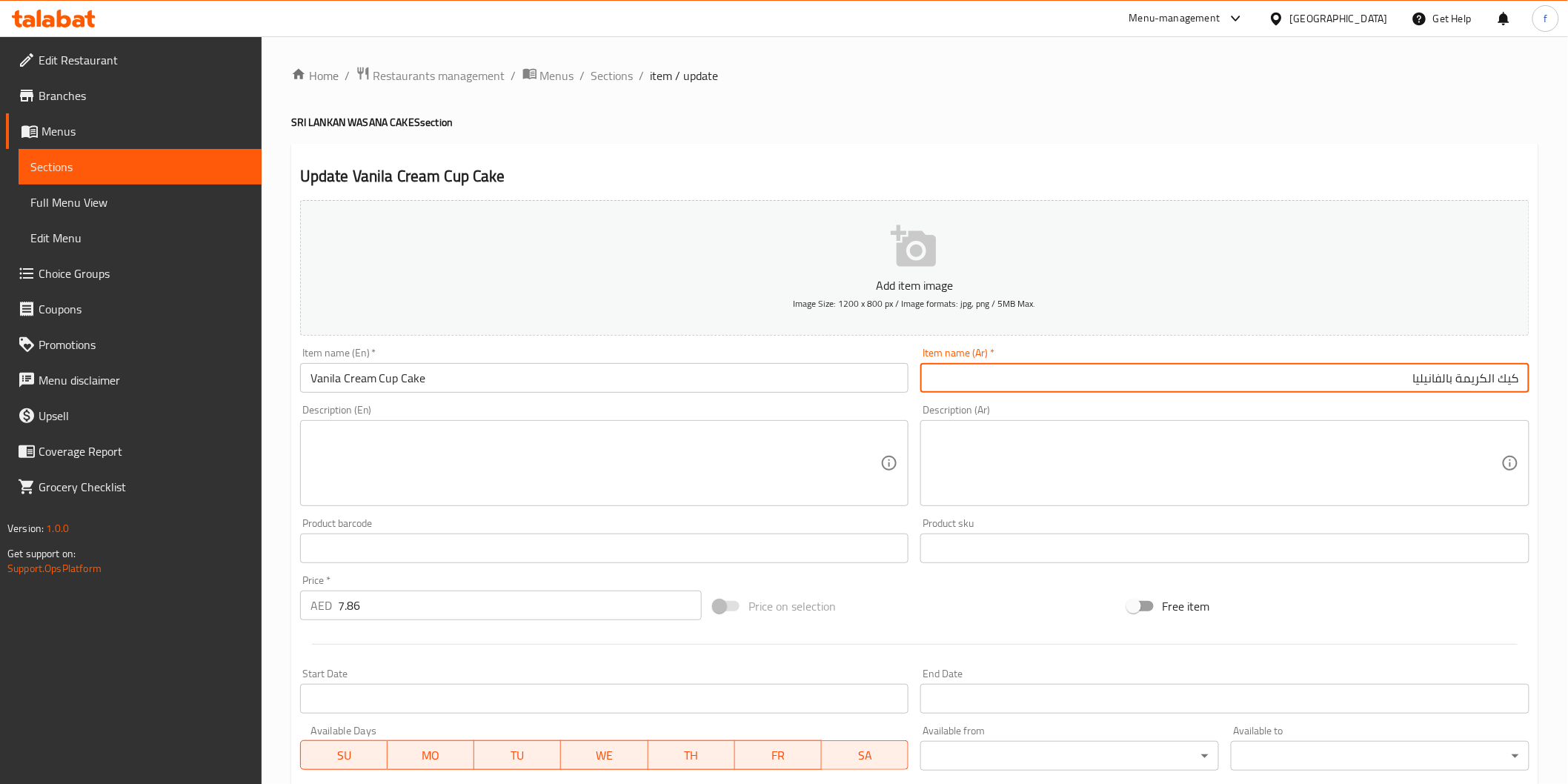
click at [1516, 374] on input "كيك الكريمة بالفانيليا" at bounding box center [1225, 378] width 609 height 30
paste input "ب كيك"
type input "كب كيك الكريمة بالفانيليا"
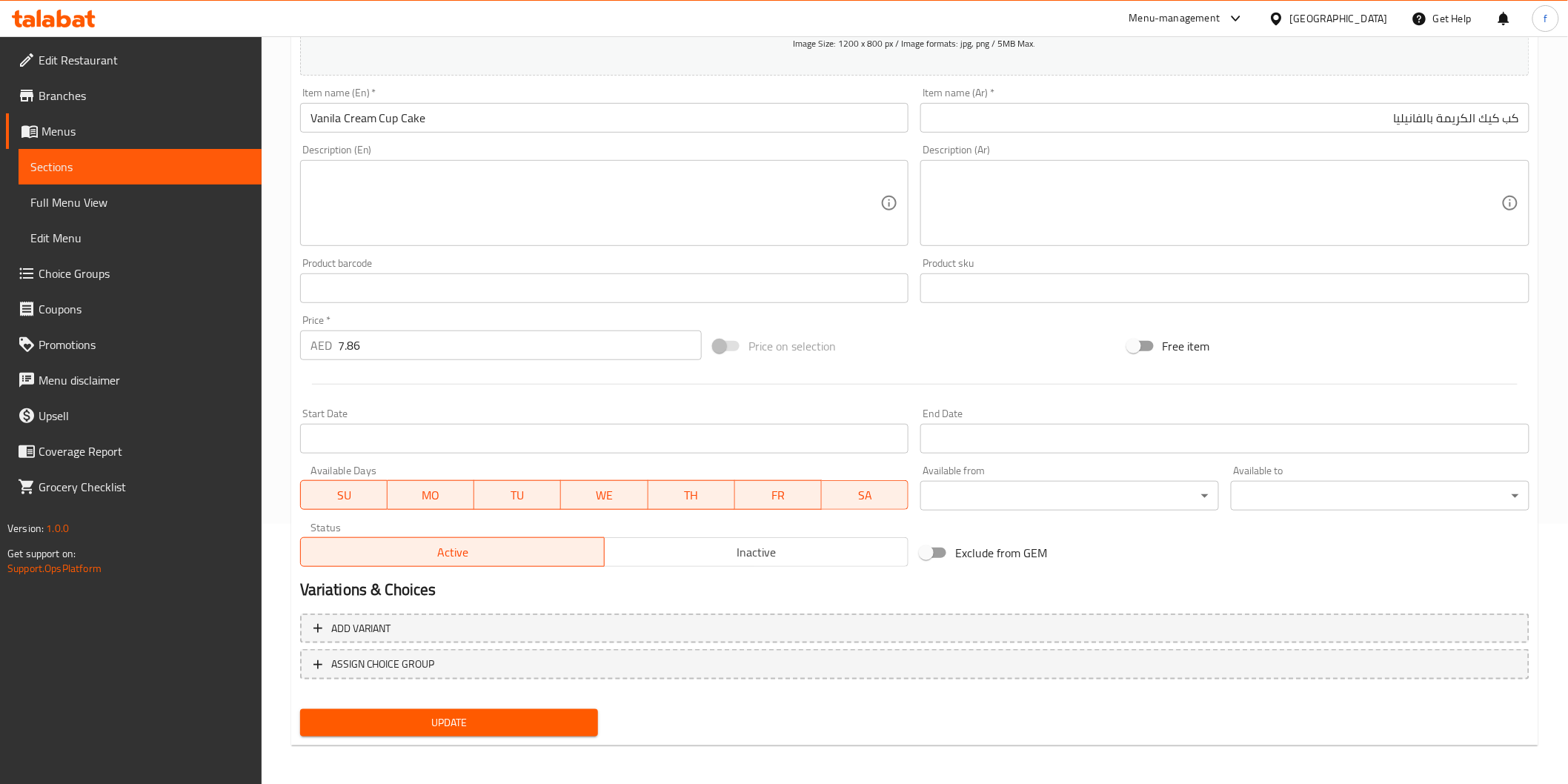
click at [501, 721] on span "Update" at bounding box center [450, 723] width 275 height 18
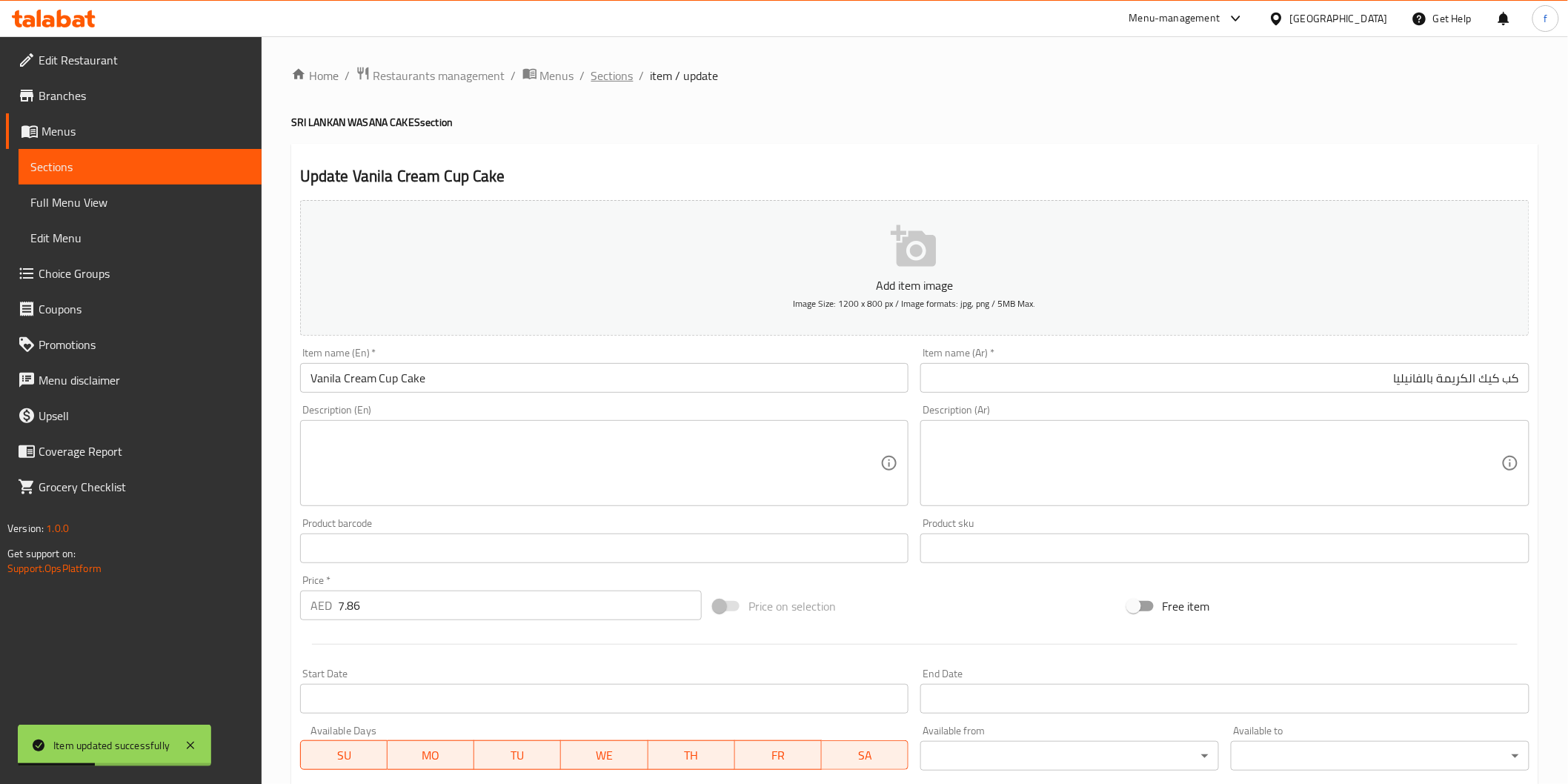
click at [601, 70] on span "Sections" at bounding box center [612, 75] width 42 height 18
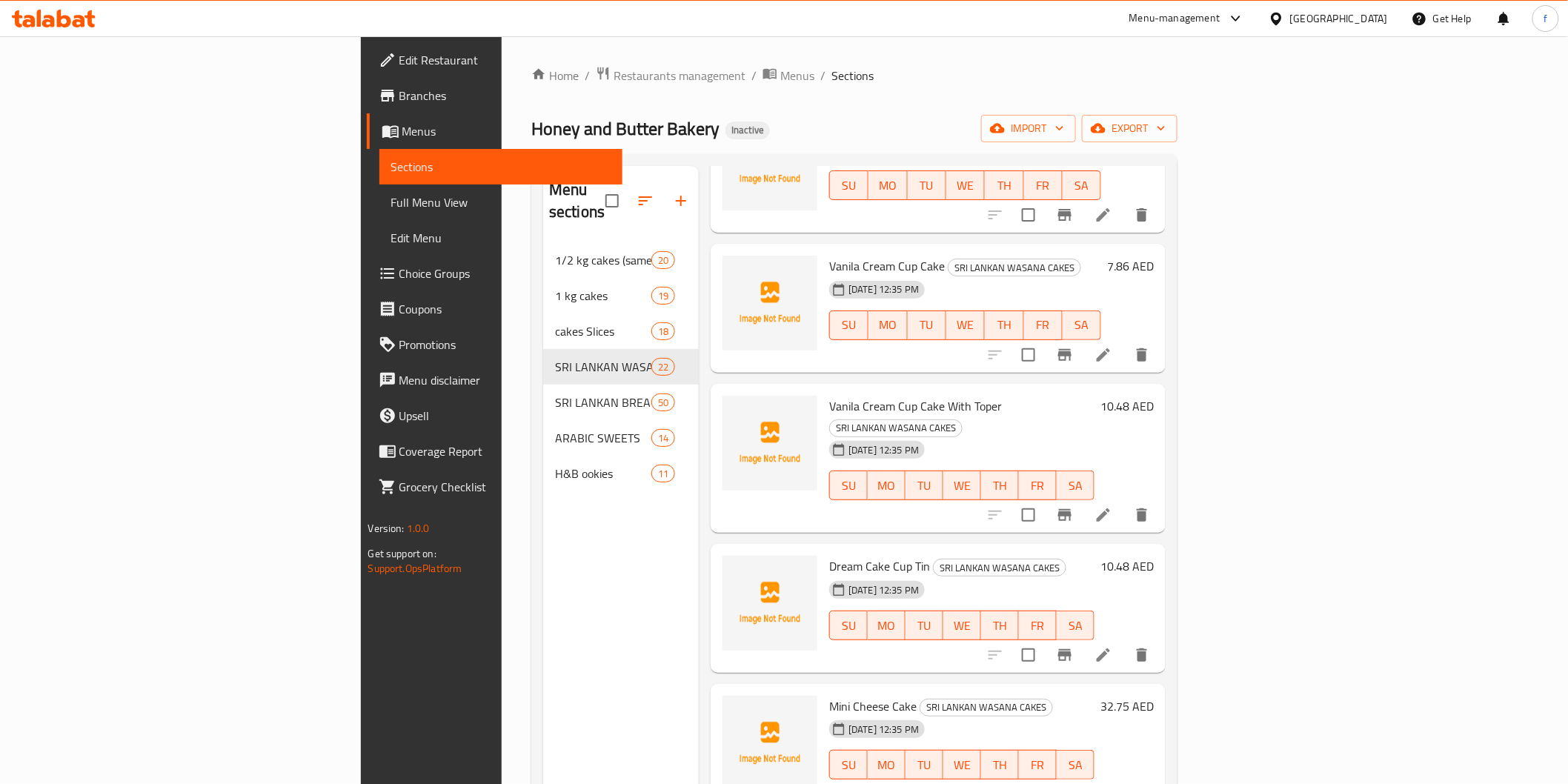
scroll to position [988, 0]
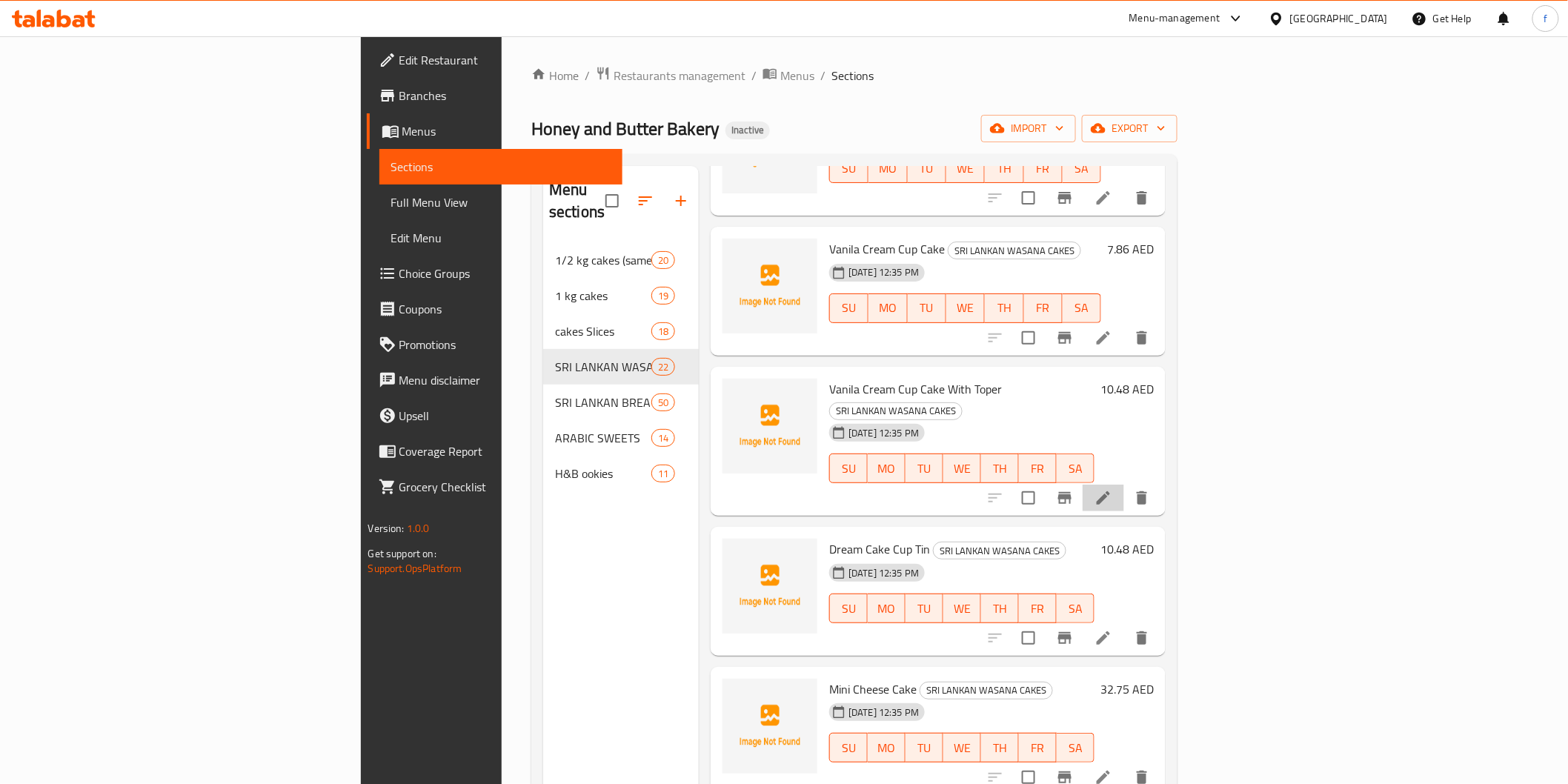
click at [1124, 485] on li at bounding box center [1103, 498] width 41 height 27
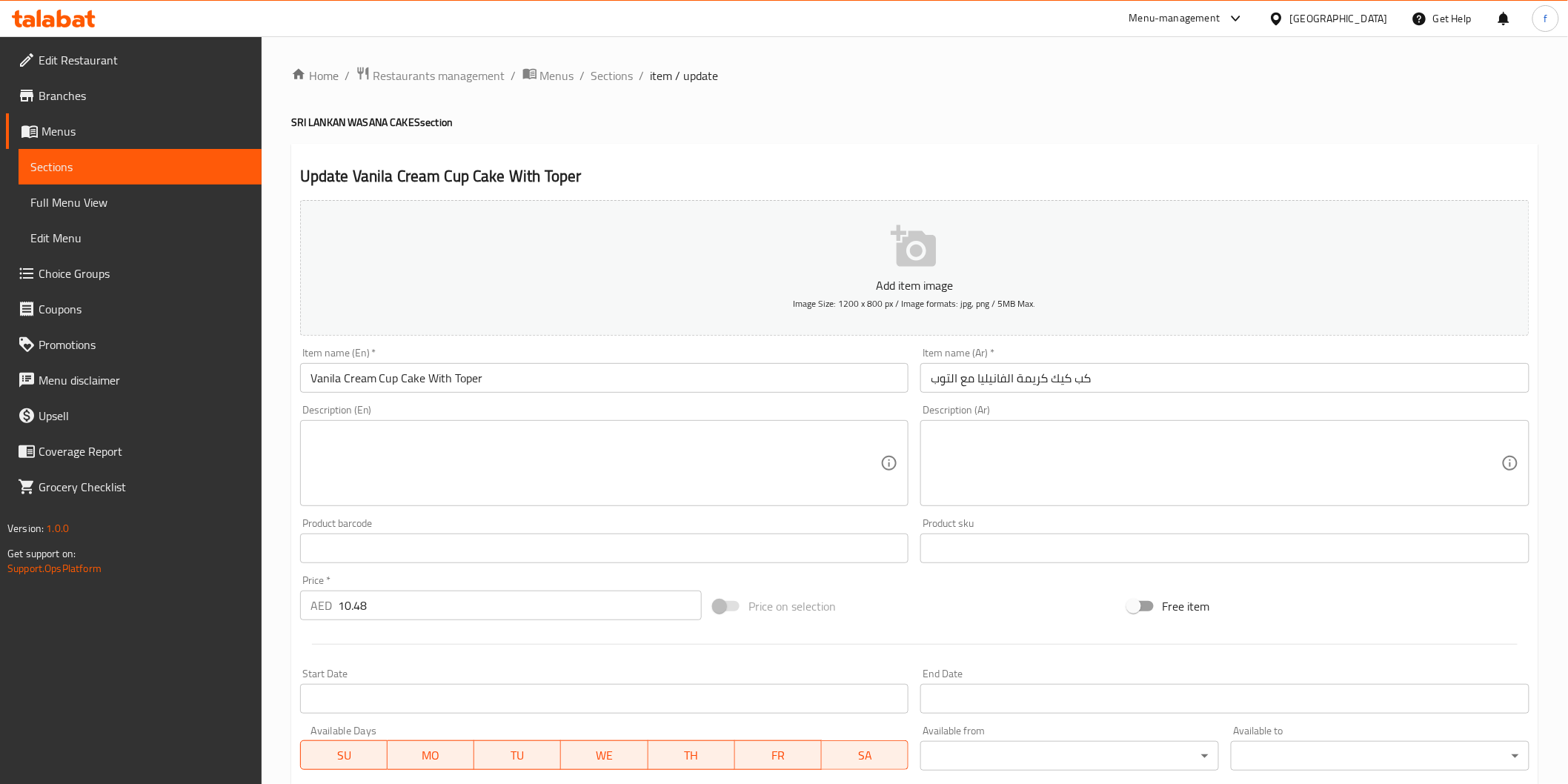
click at [469, 376] on input "Vanila Cream Cup Cake With Toper" at bounding box center [605, 378] width 609 height 30
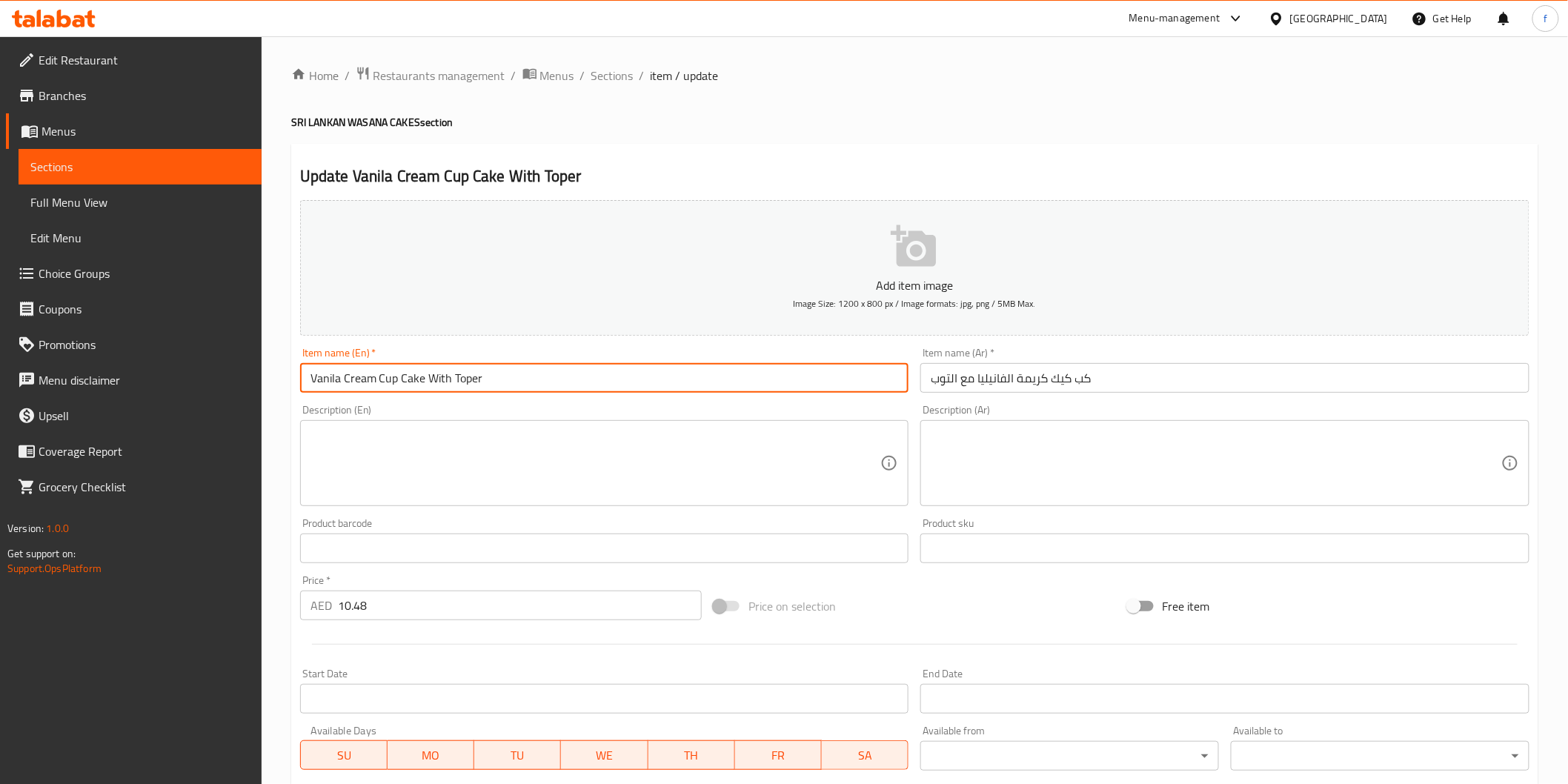
click at [469, 376] on input "Vanila Cream Cup Cake With Toper" at bounding box center [605, 378] width 609 height 30
click at [339, 379] on input "Vanila Cream Cup Cake With Toper" at bounding box center [605, 378] width 609 height 30
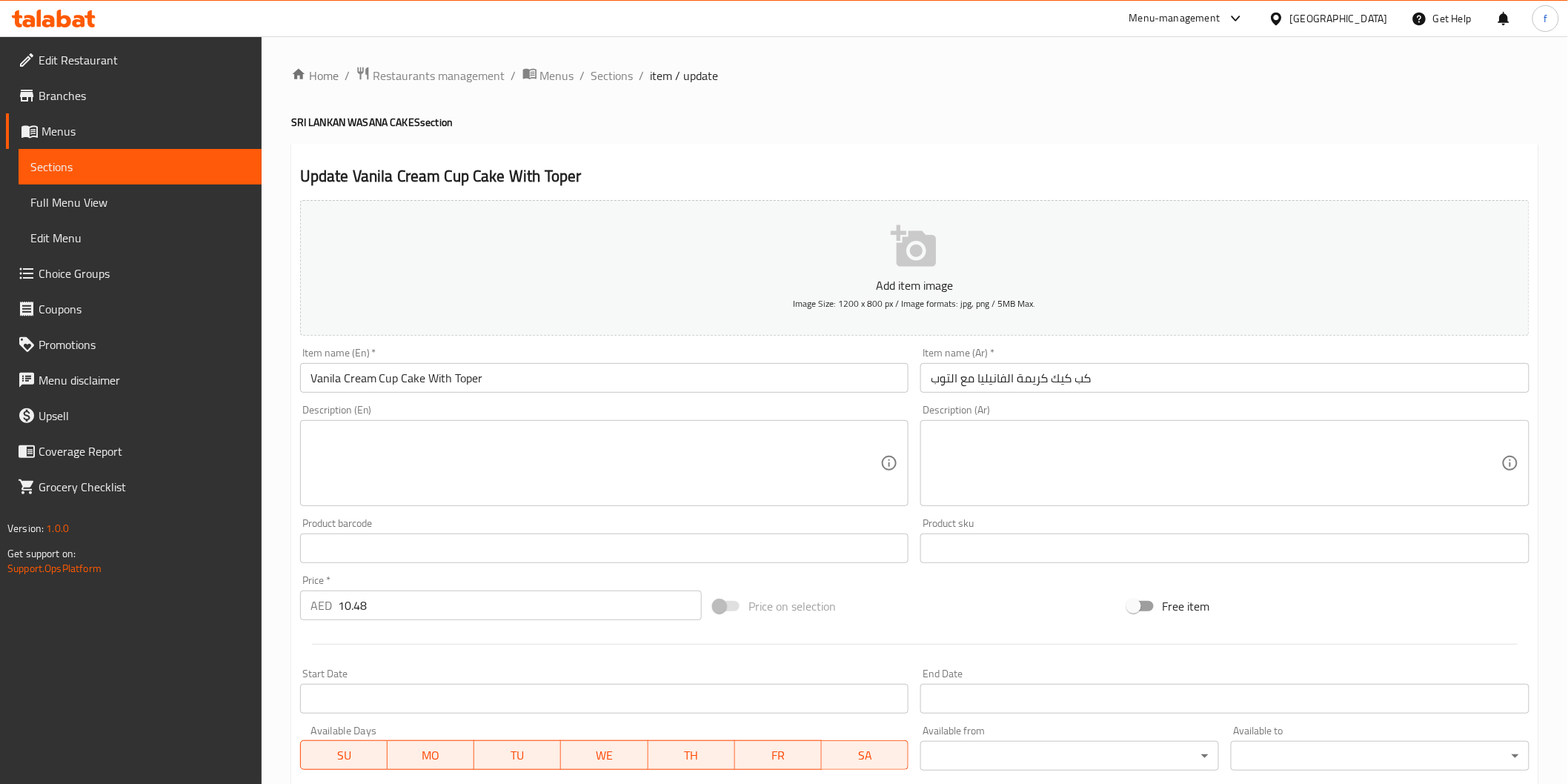
click at [1187, 381] on input "كب كيك كريمة الفانيليا مع التوب" at bounding box center [1225, 378] width 609 height 30
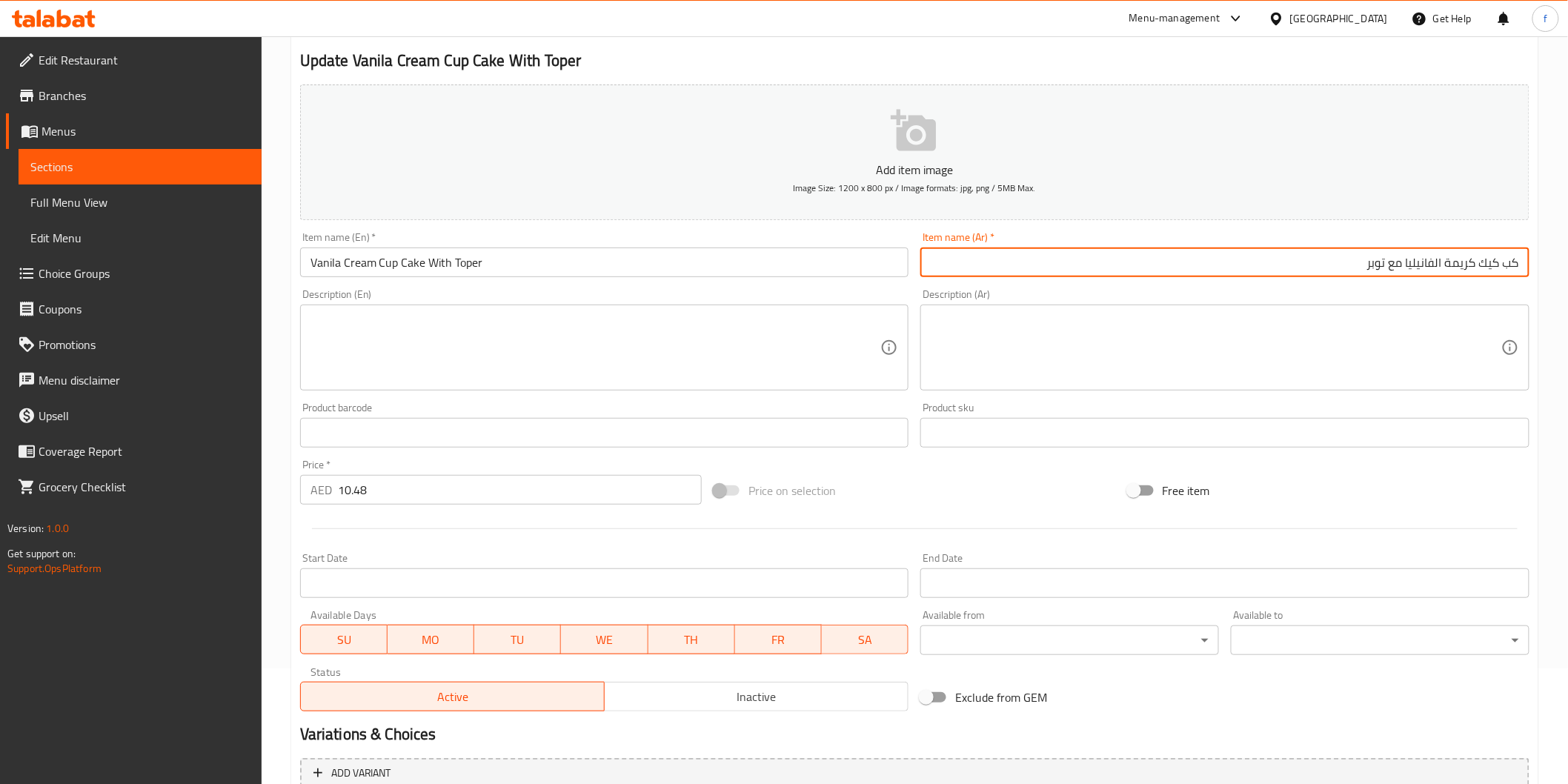
scroll to position [260, 0]
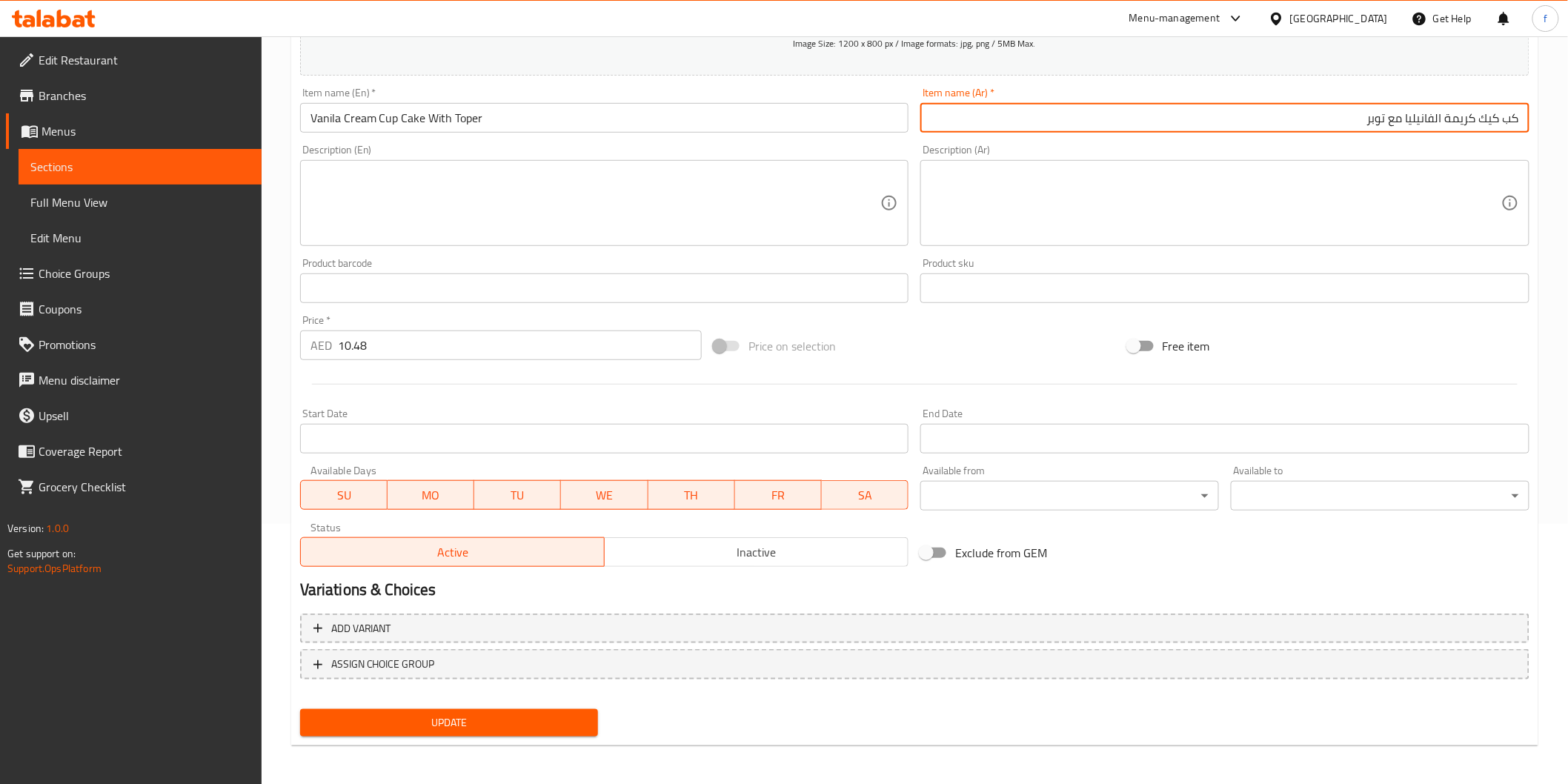
type input "كب كيك كريمة الفانيليا مع توبر"
click at [436, 721] on span "Update" at bounding box center [450, 723] width 275 height 18
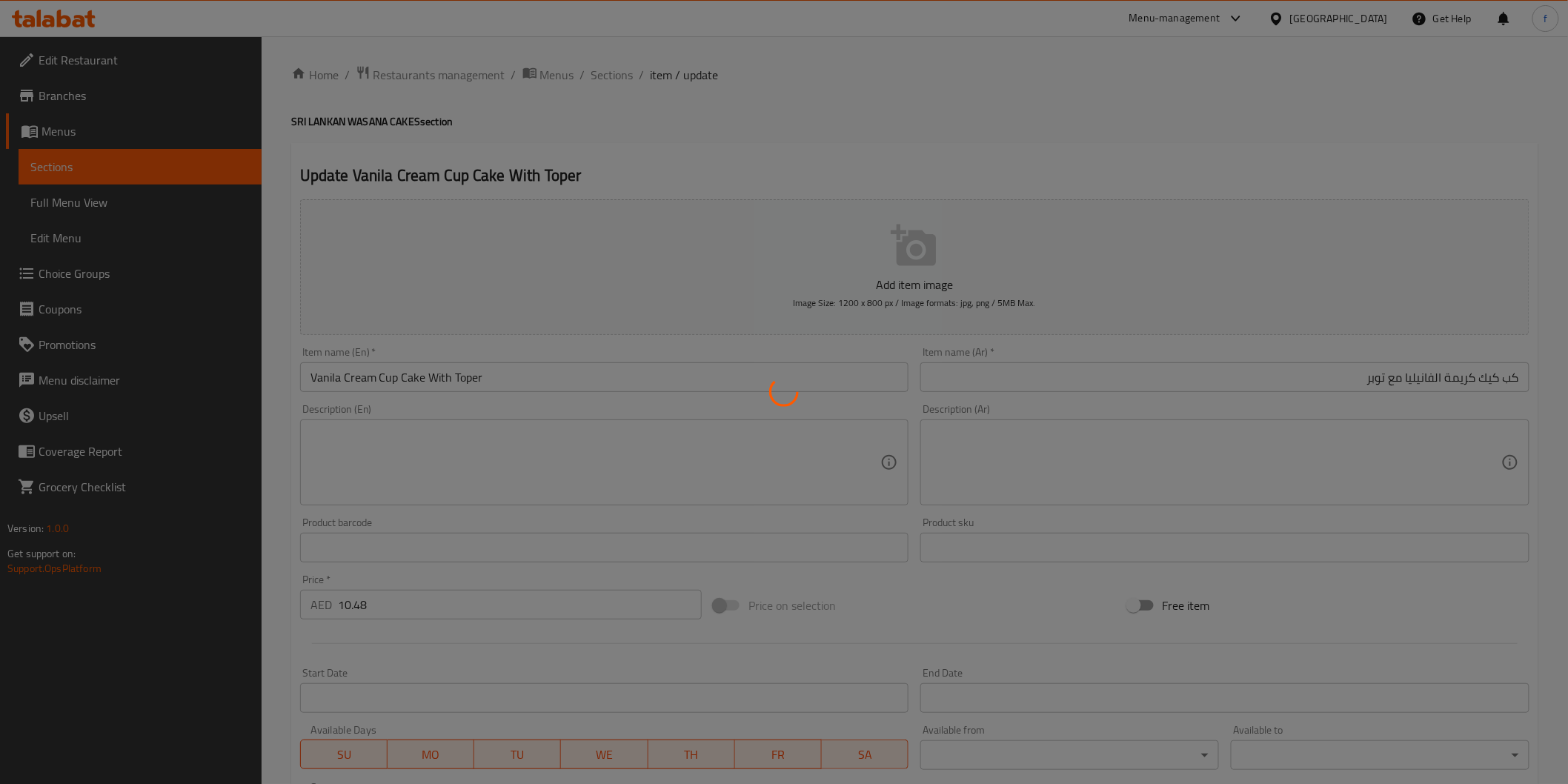
scroll to position [0, 0]
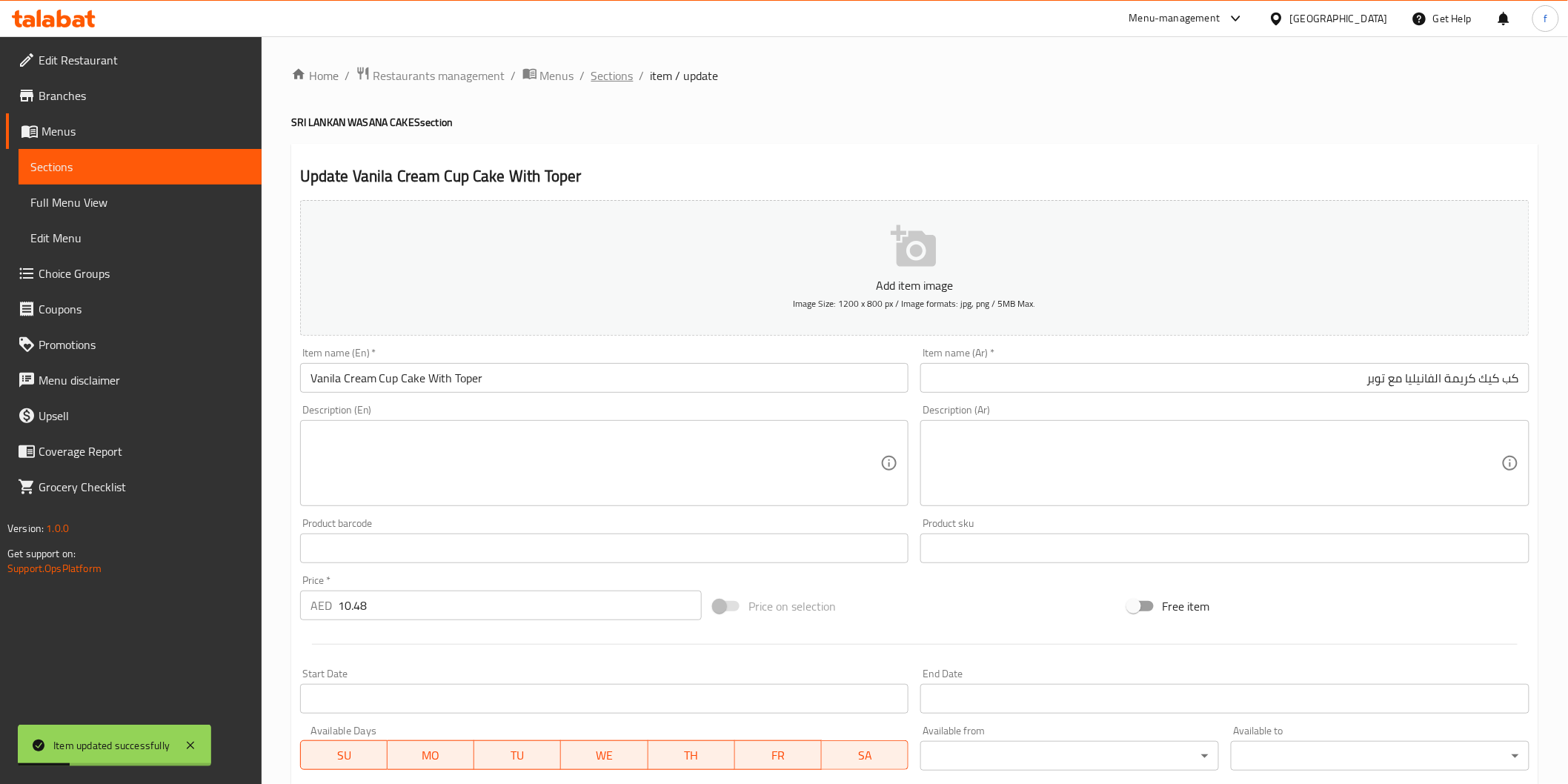
drag, startPoint x: 618, startPoint y: 91, endPoint x: 616, endPoint y: 71, distance: 20.1
click at [618, 91] on div "Home / Restaurants management / Menus / Sections / item / update SRI LANKAN WAS…" at bounding box center [915, 541] width 1247 height 951
click at [611, 53] on div "Home / Restaurants management / Menus / Sections / item / update SRI LANKAN WAS…" at bounding box center [915, 542] width 1306 height 1011
click at [604, 74] on span "Sections" at bounding box center [612, 75] width 42 height 18
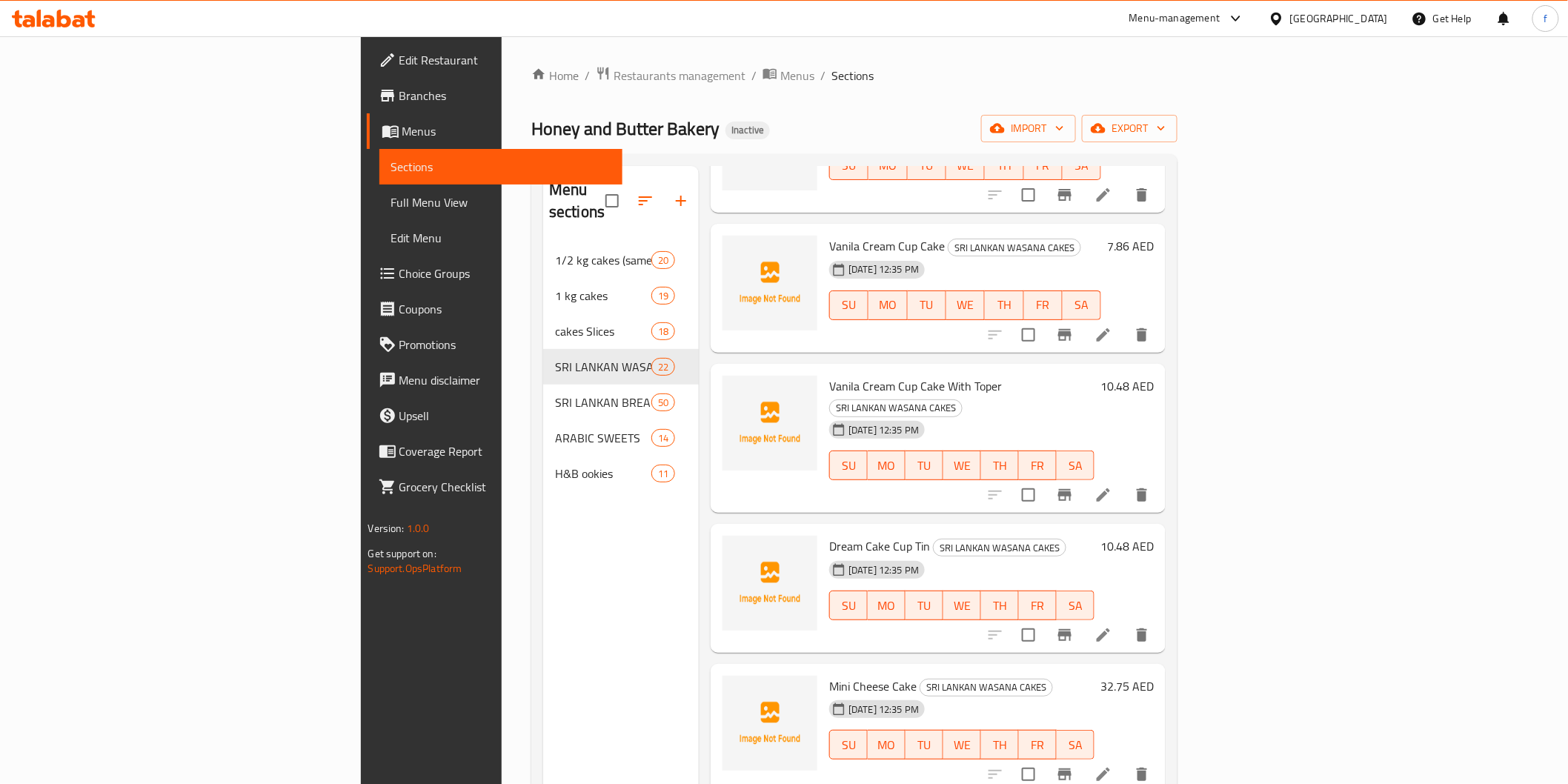
scroll to position [924, 0]
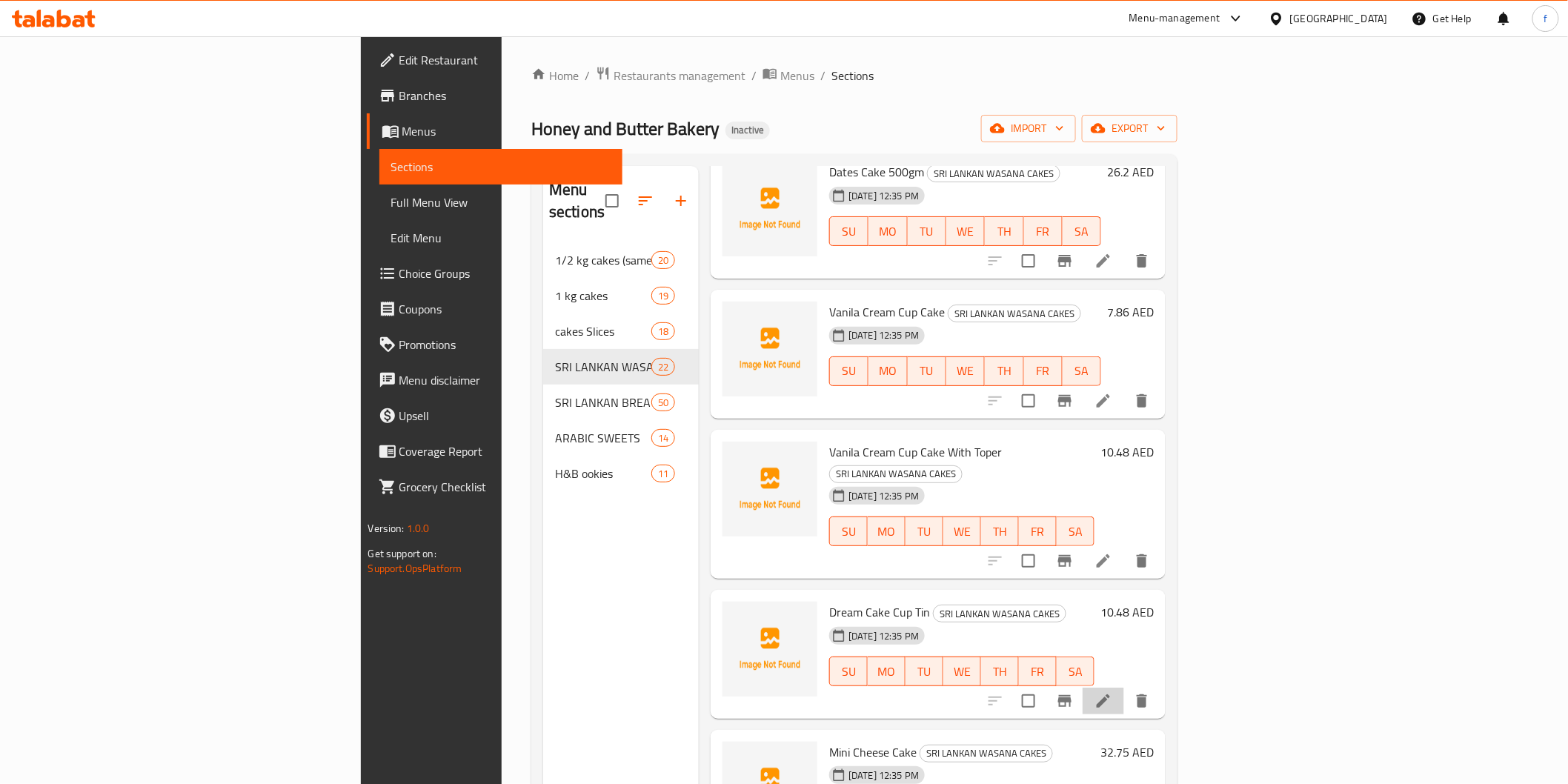
click at [1124, 688] on li at bounding box center [1103, 701] width 41 height 27
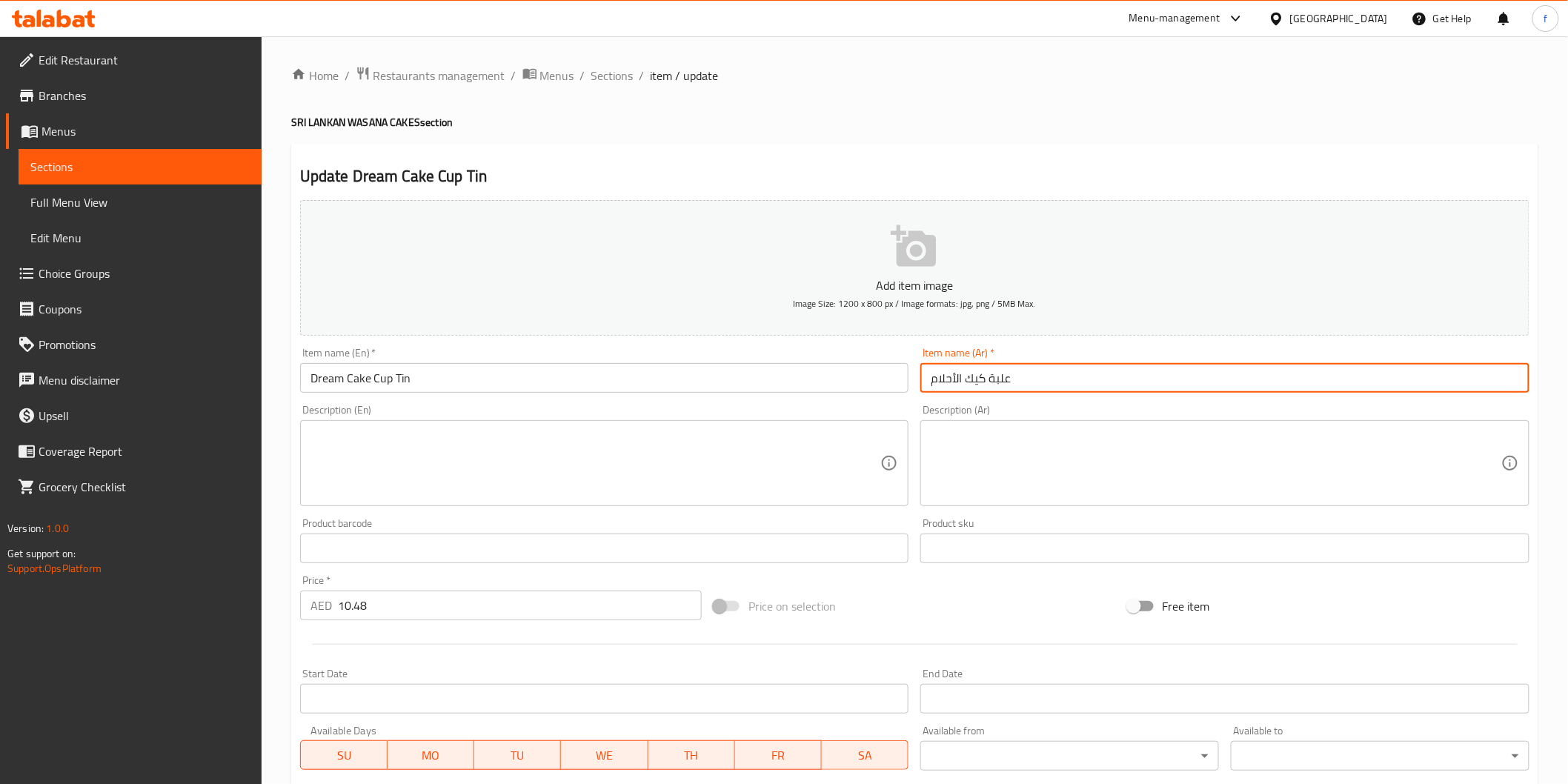
click at [1105, 386] on input "علبة كيك الأحلام" at bounding box center [1225, 378] width 609 height 30
click at [1507, 383] on input "علبة كيك الأحلام" at bounding box center [1225, 378] width 609 height 30
click at [1454, 382] on input "كب كيك الأحلام" at bounding box center [1225, 378] width 609 height 30
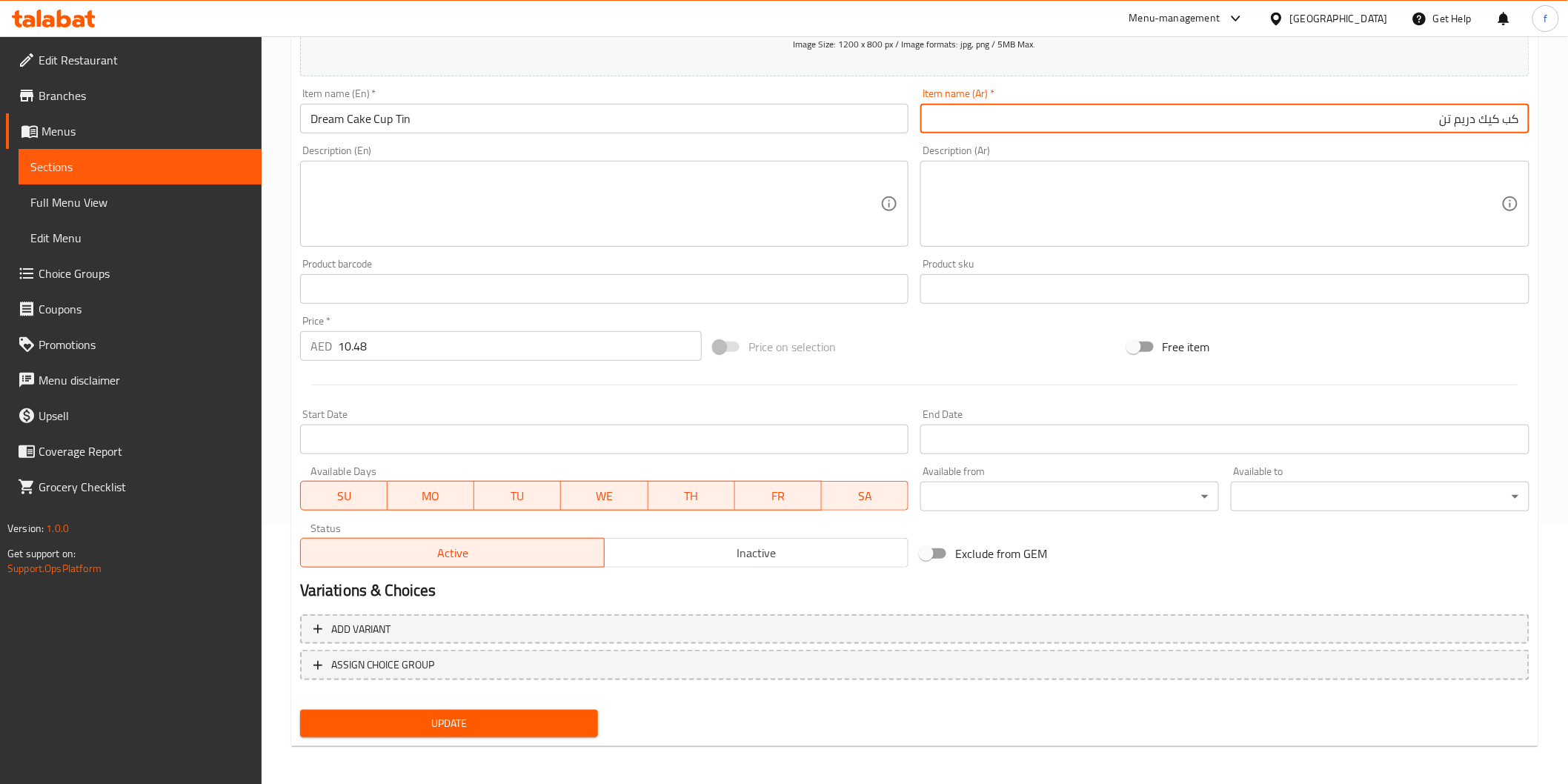
scroll to position [260, 0]
type input "كب كيك دريم تن"
click at [486, 716] on span "Update" at bounding box center [450, 723] width 275 height 18
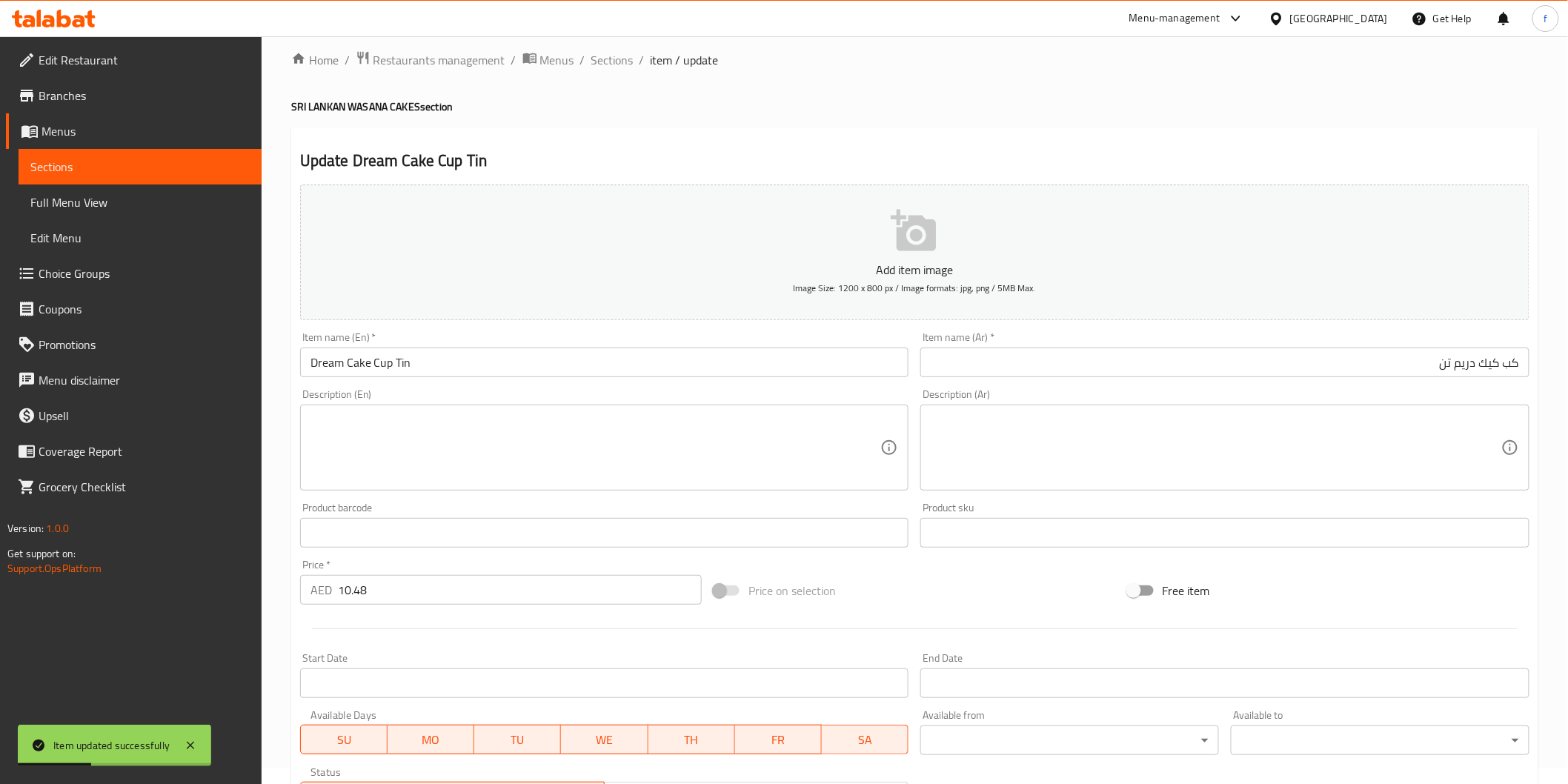
scroll to position [0, 0]
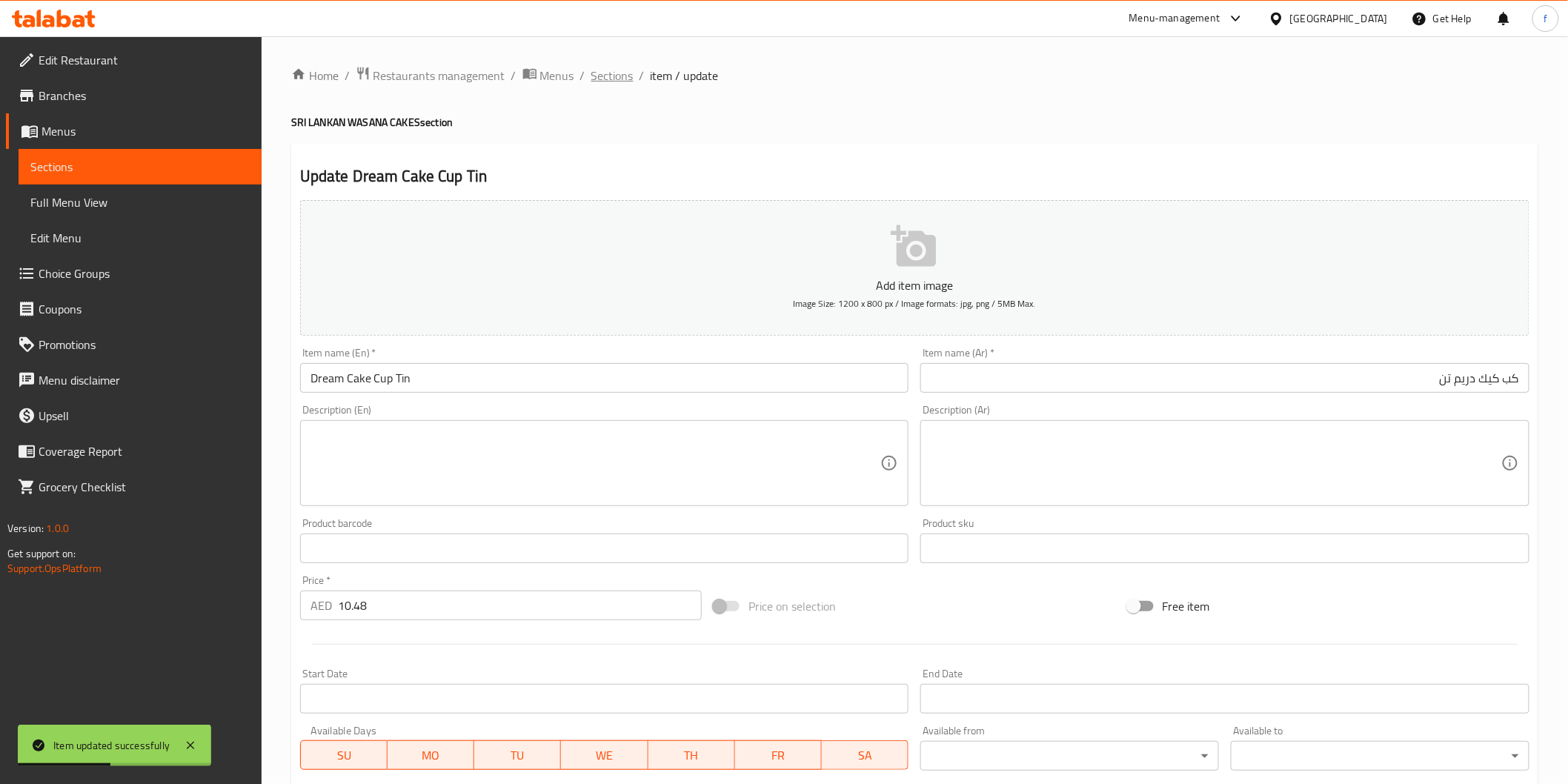
click at [611, 82] on span "Sections" at bounding box center [612, 75] width 42 height 18
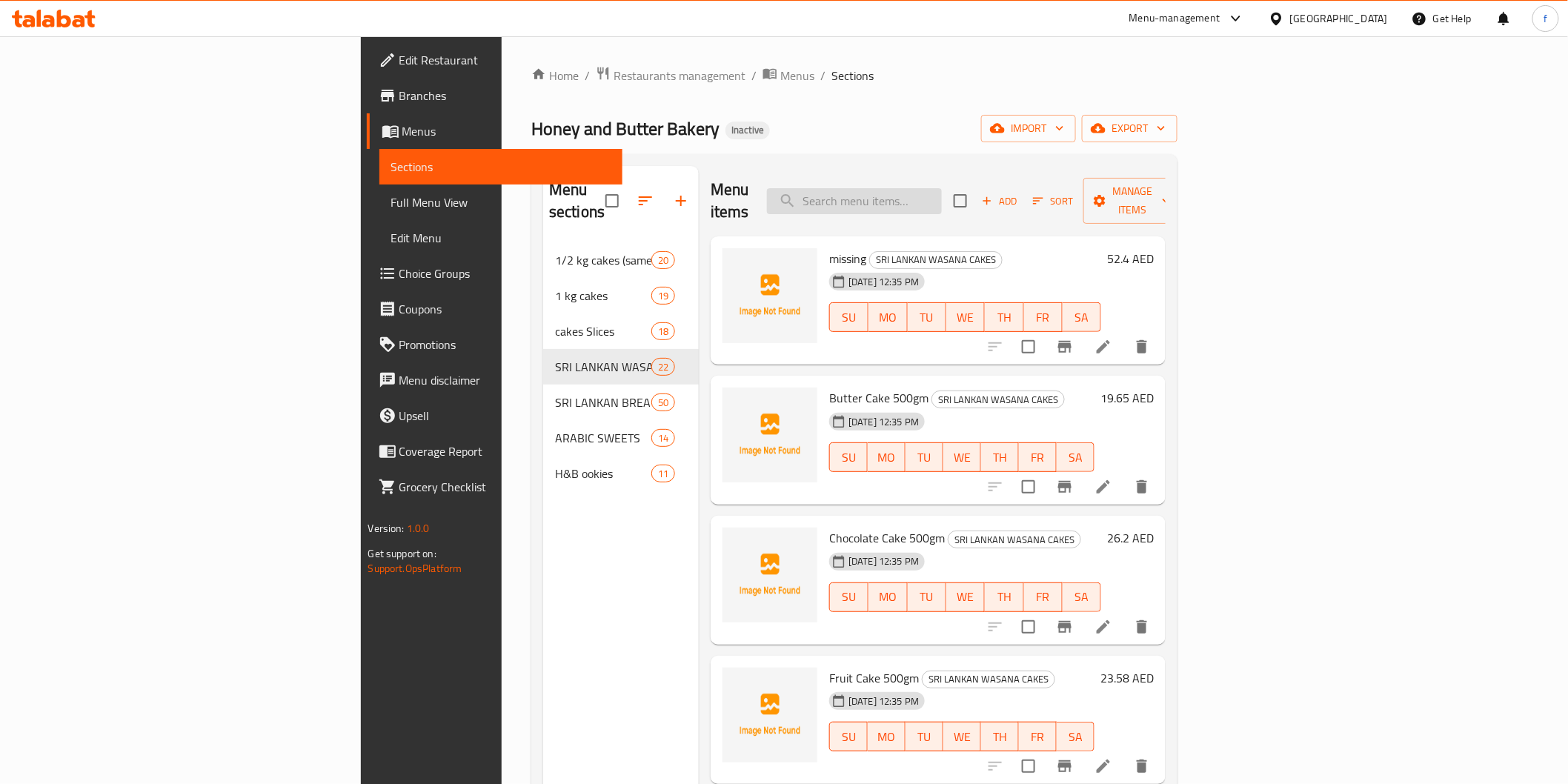
click at [942, 189] on input "search" at bounding box center [854, 202] width 175 height 26
paste input "Mini Cheese Cake"
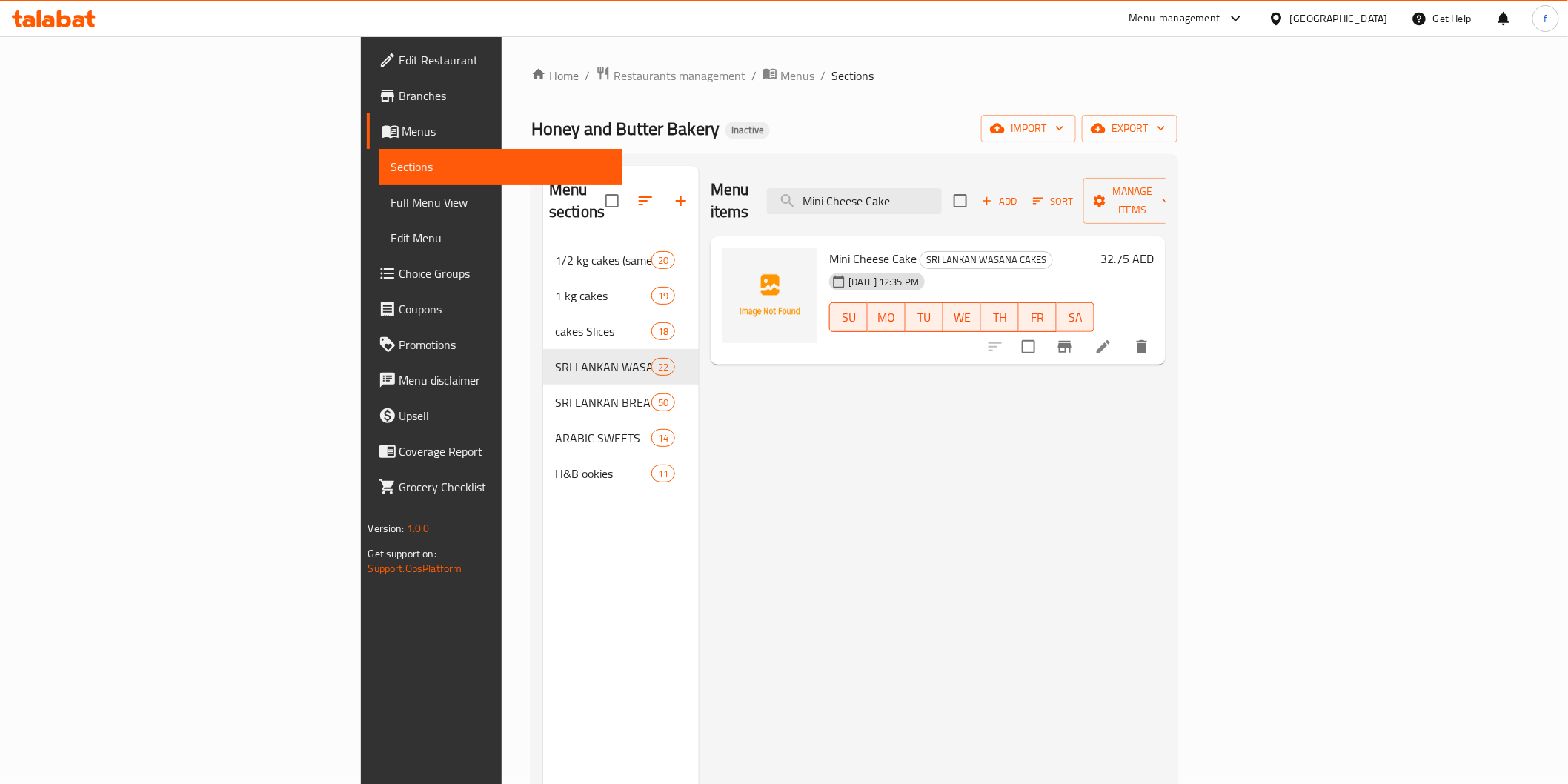
type input "Mini Cheese Cake"
click at [1124, 337] on li at bounding box center [1103, 347] width 41 height 27
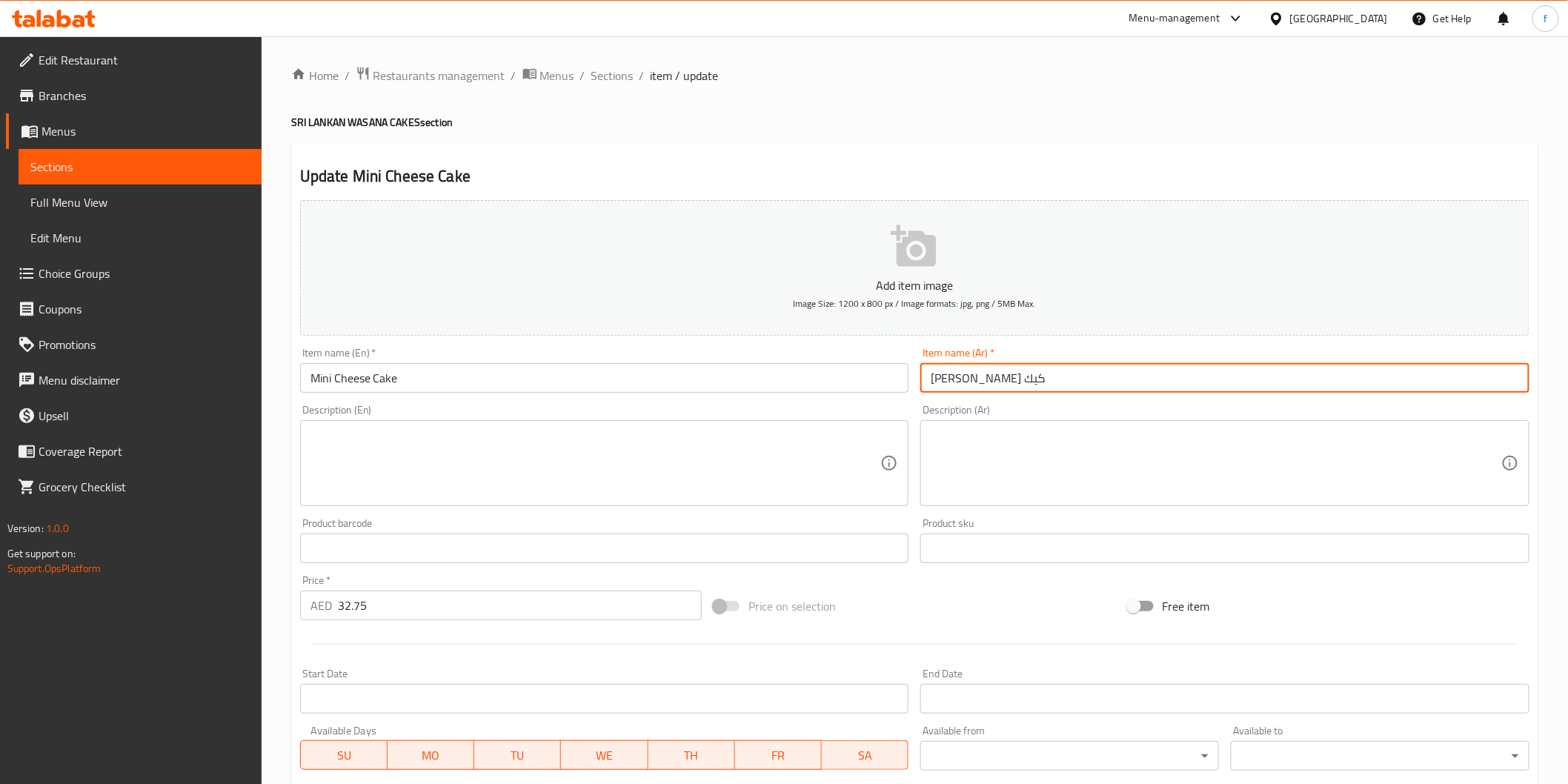
click at [1048, 386] on input "[PERSON_NAME] كيك" at bounding box center [1225, 378] width 609 height 30
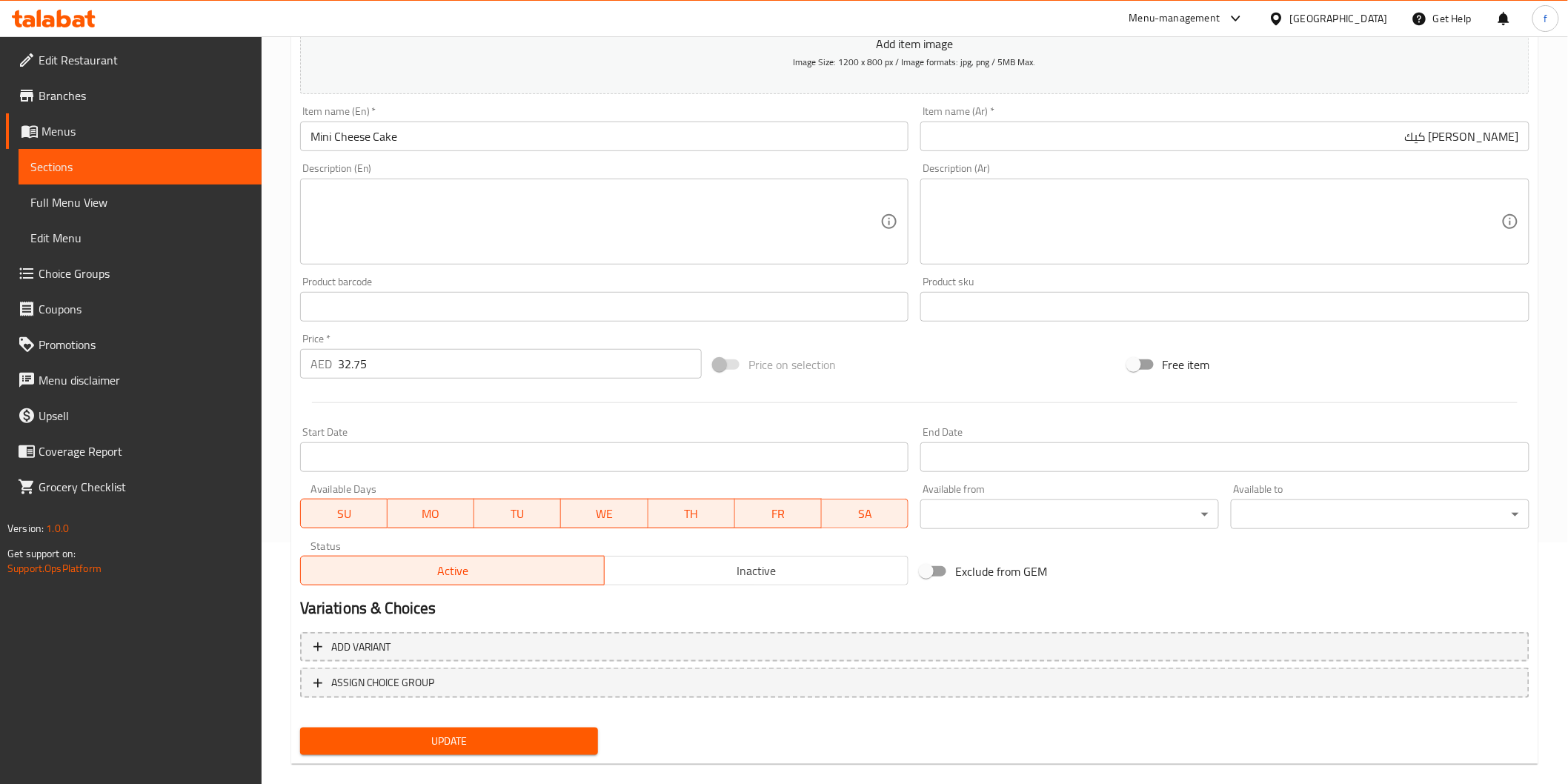
scroll to position [260, 0]
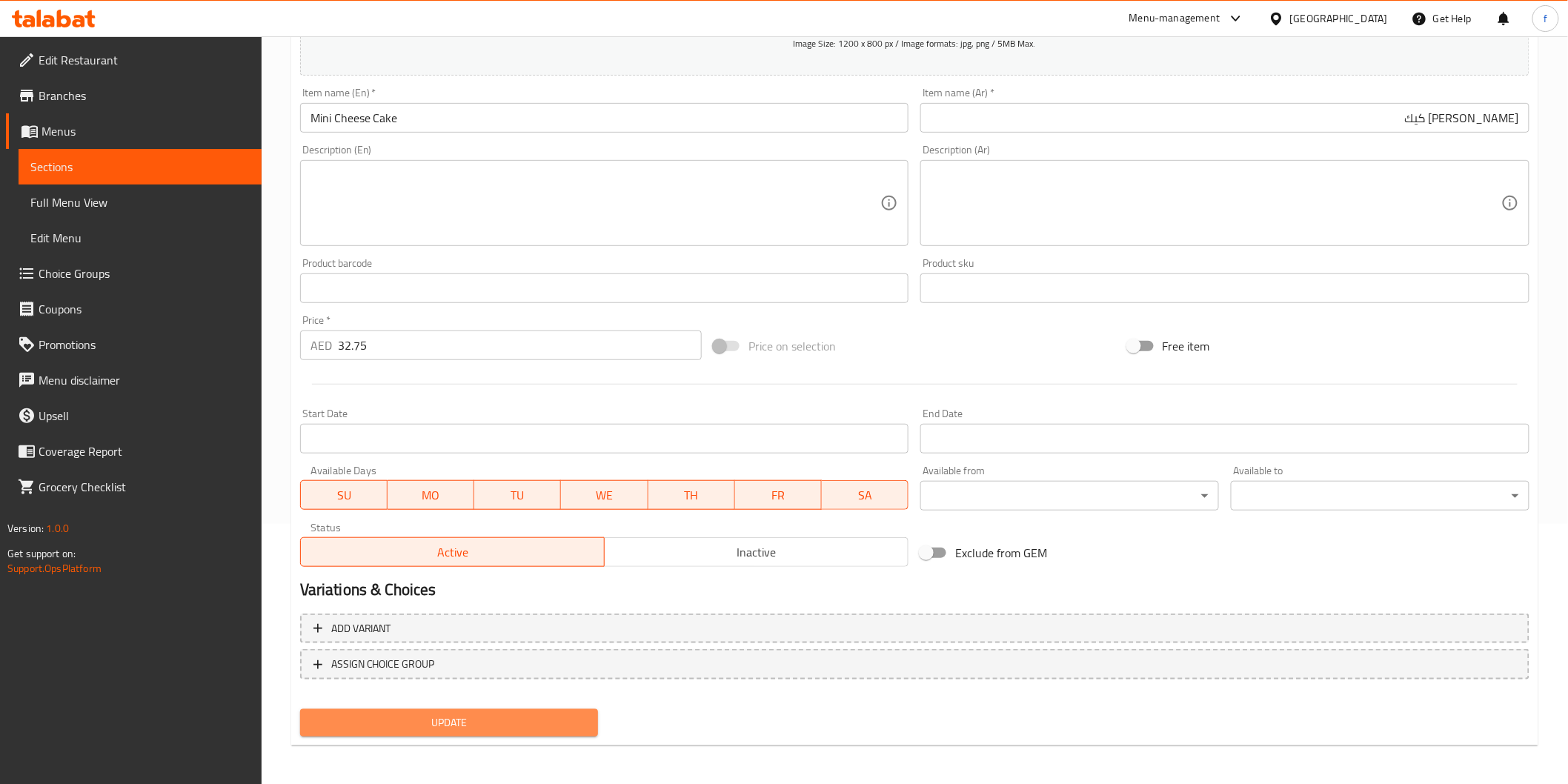
click at [498, 728] on span "Update" at bounding box center [450, 723] width 275 height 18
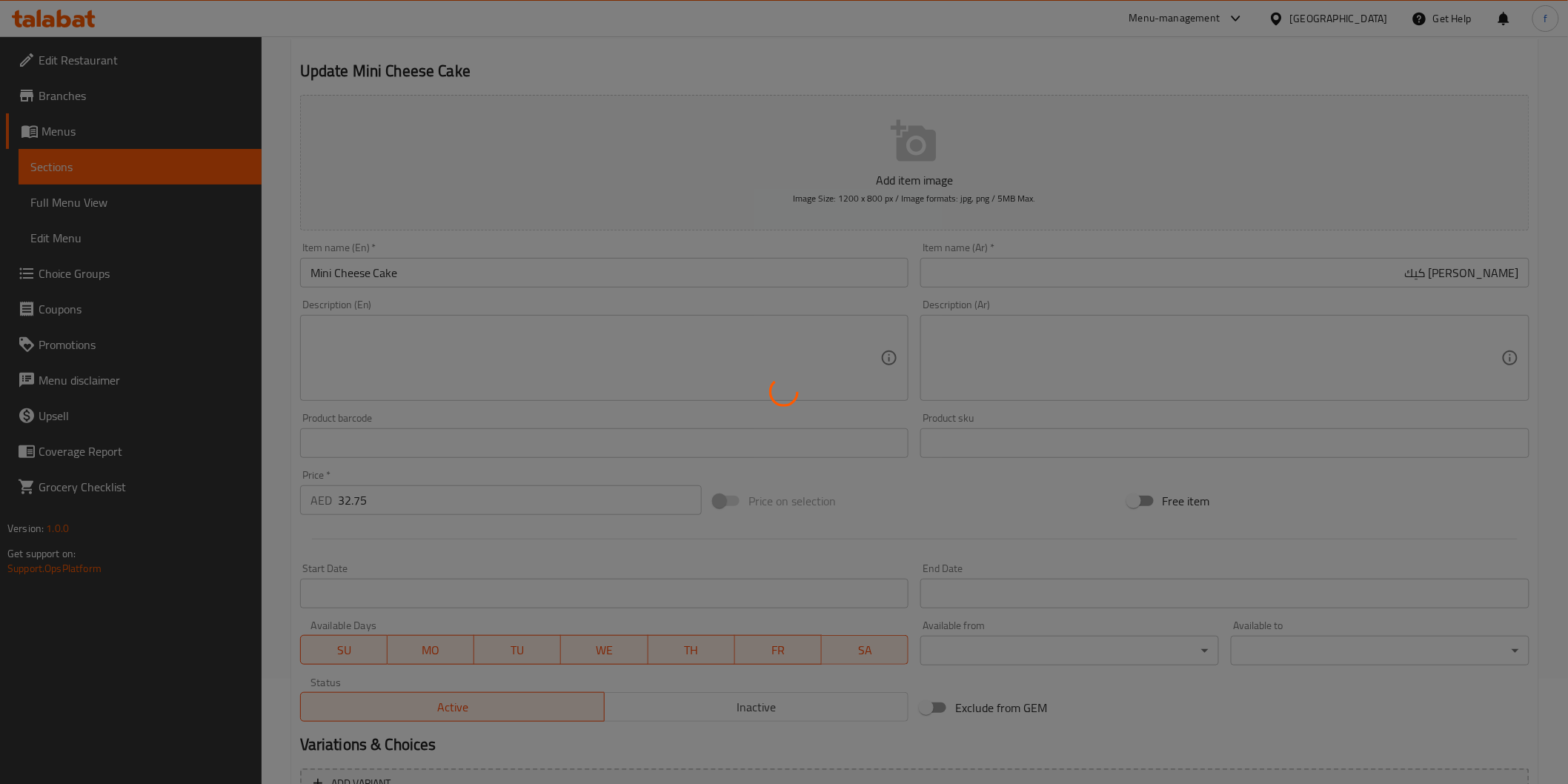
scroll to position [0, 0]
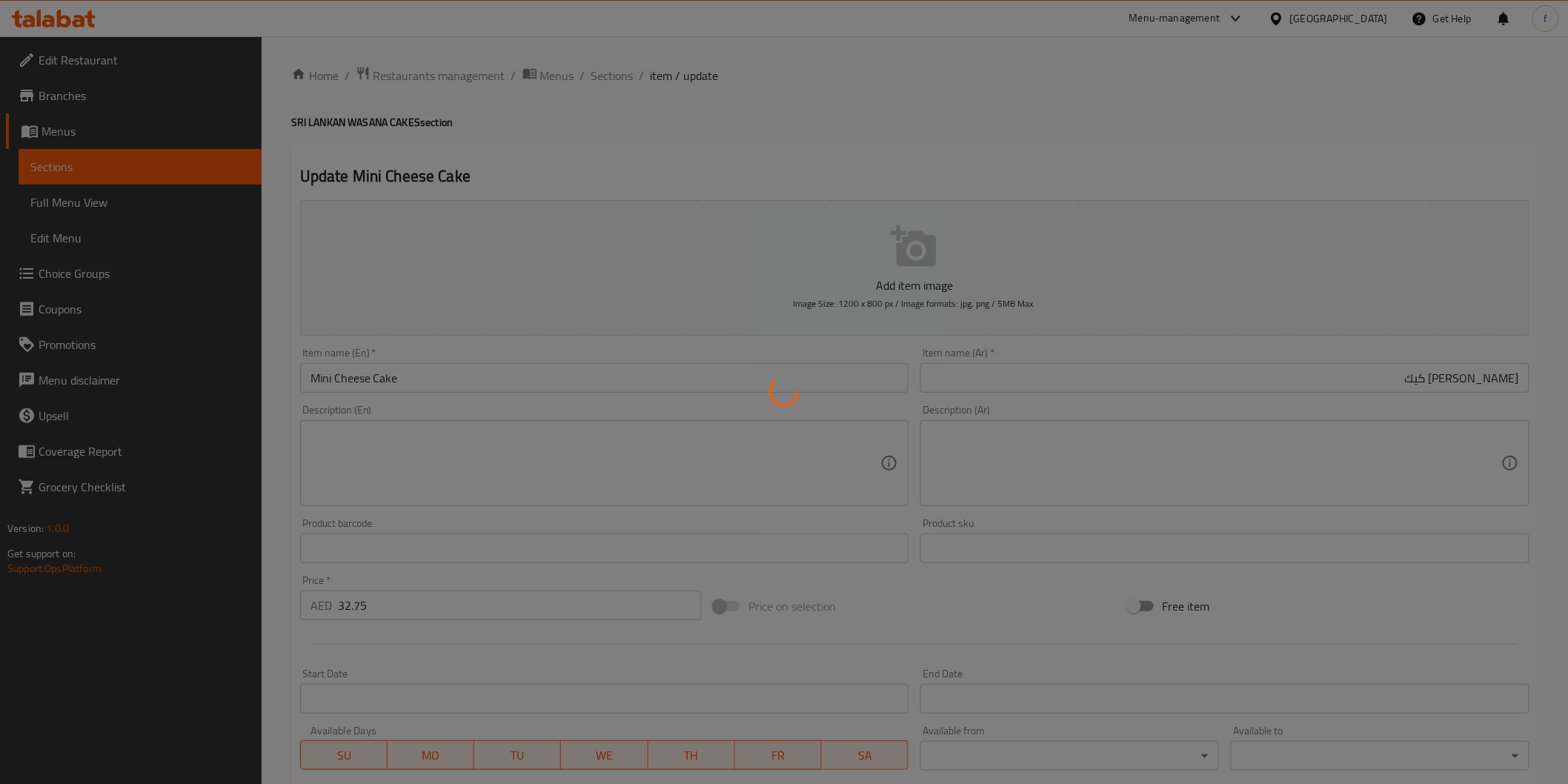
click at [610, 75] on div at bounding box center [784, 392] width 1568 height 784
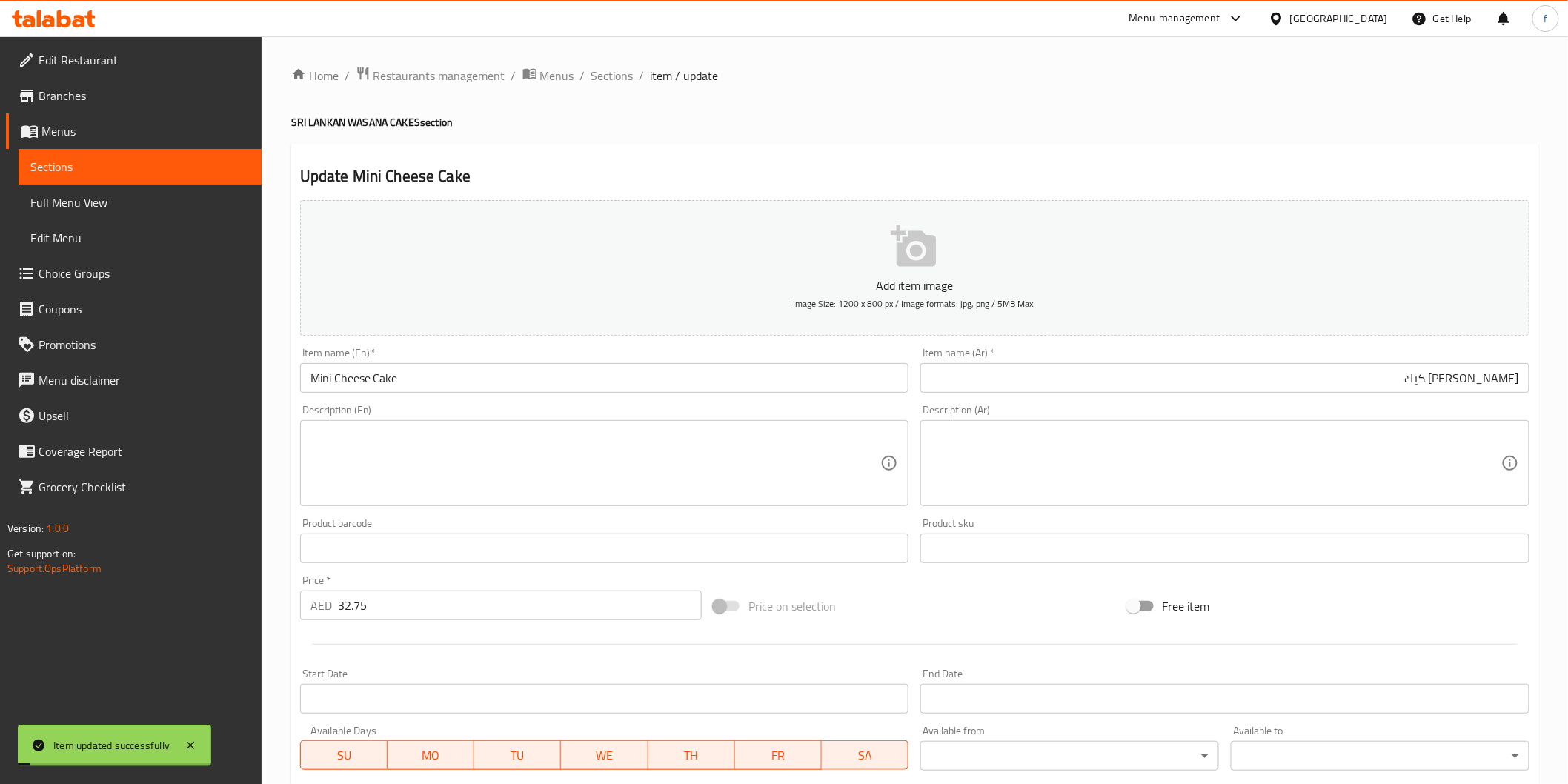
drag, startPoint x: 609, startPoint y: 84, endPoint x: 620, endPoint y: 151, distance: 67.9
click at [610, 84] on span "Sections" at bounding box center [612, 75] width 42 height 18
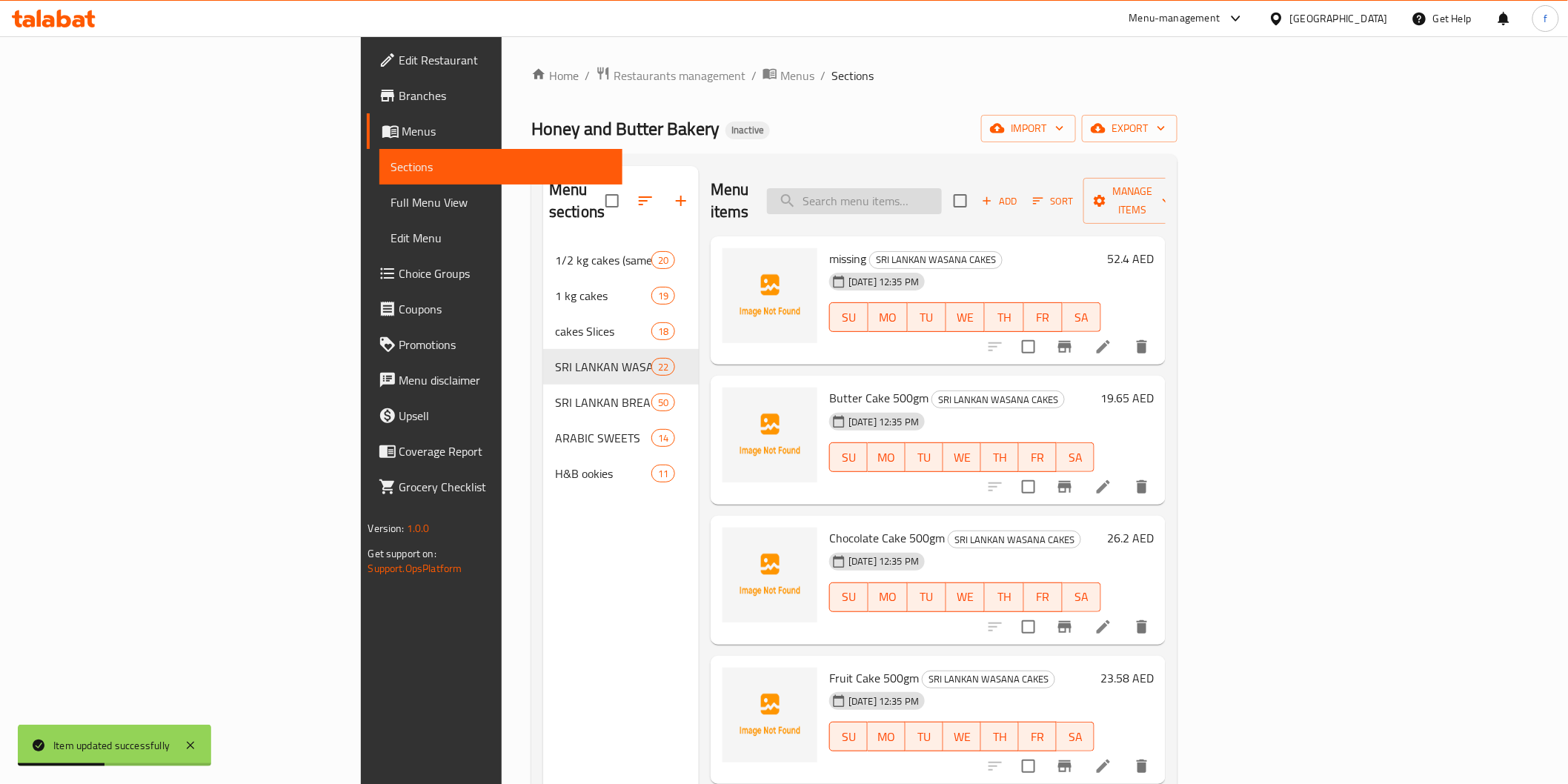
click at [942, 189] on input "search" at bounding box center [854, 202] width 175 height 26
paste input "Shafron Milk Cake Cup"
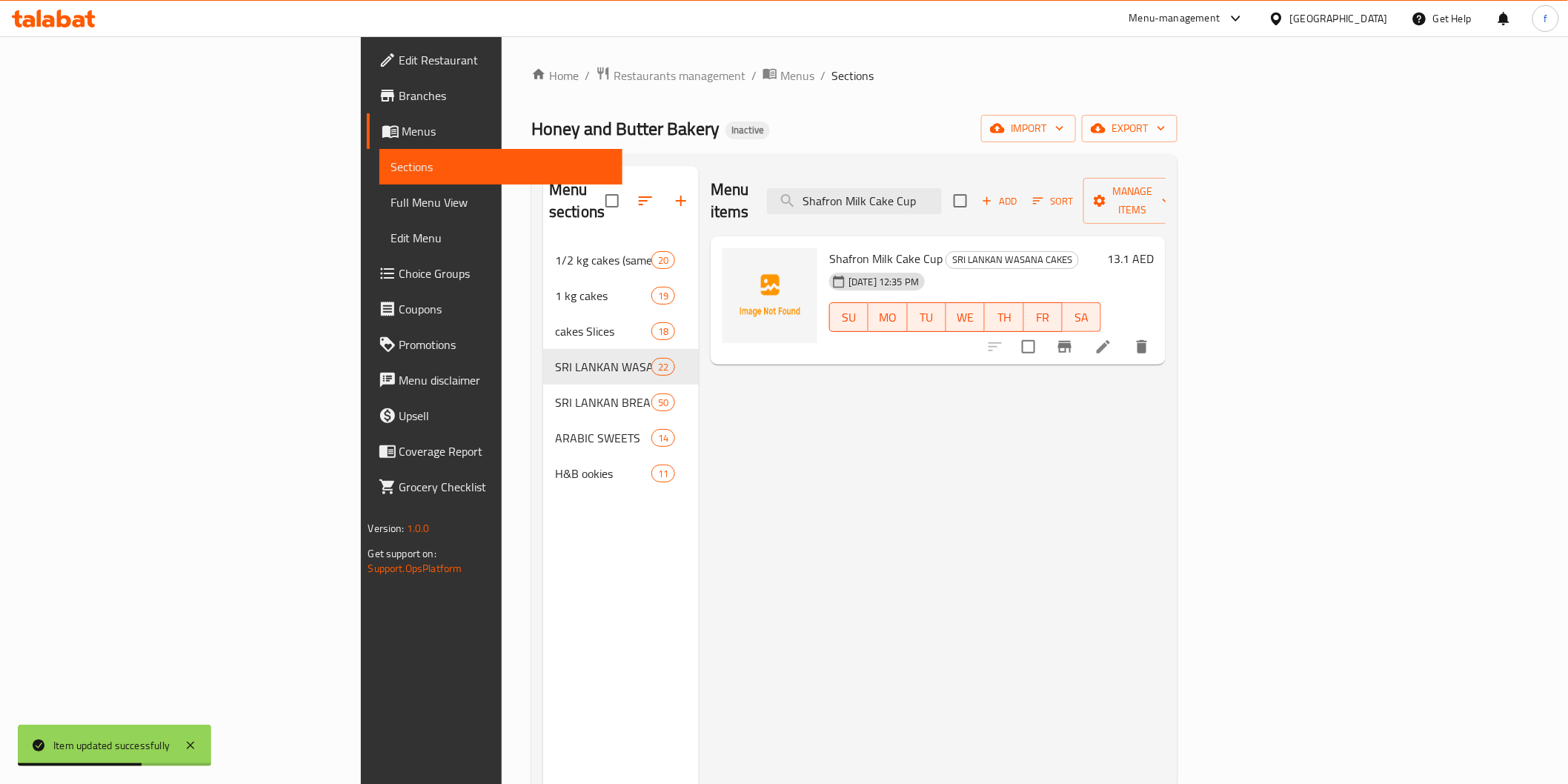
type input "Shafron Milk Cake Cup"
click at [1112, 338] on icon at bounding box center [1103, 347] width 18 height 18
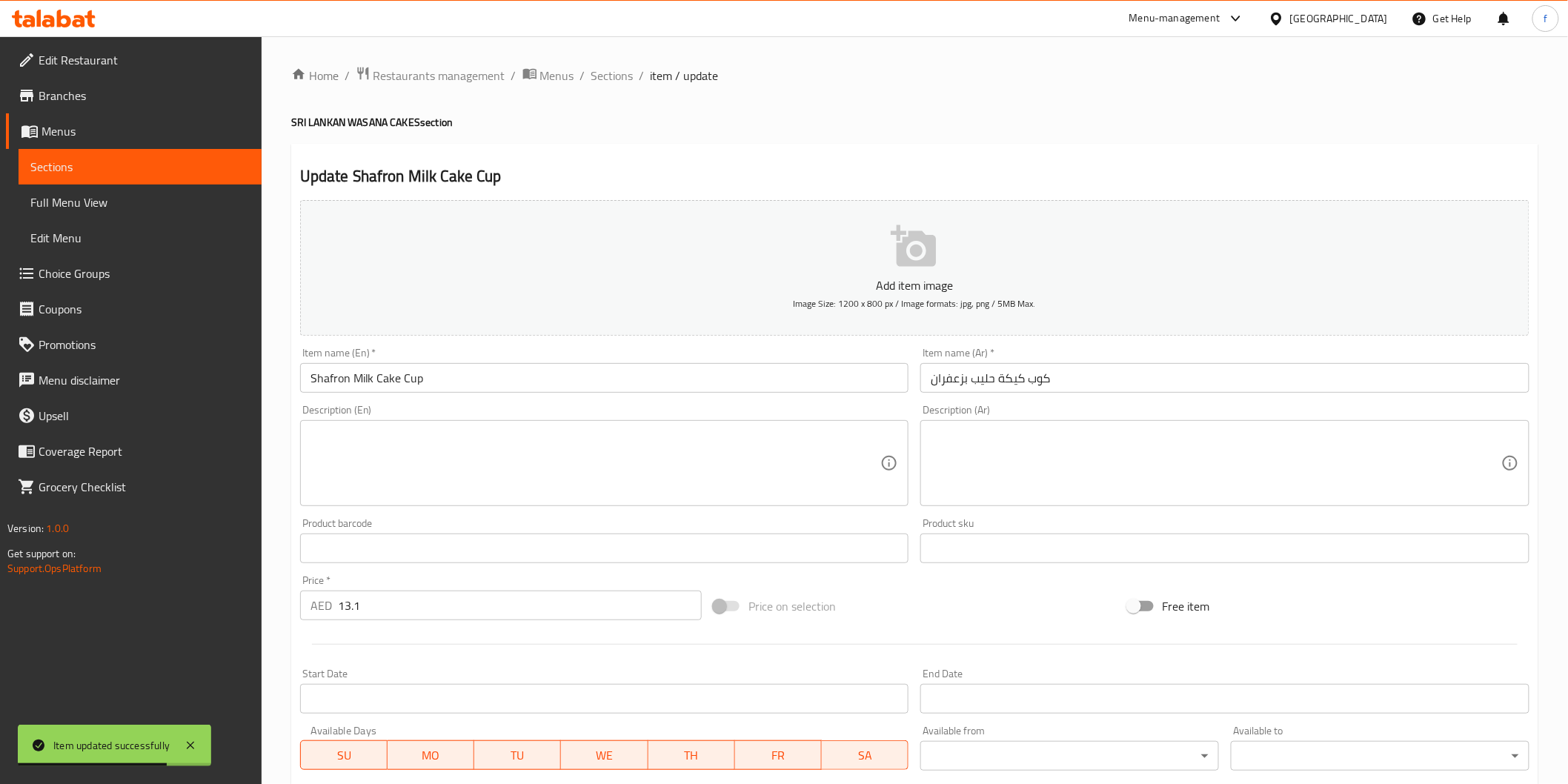
click at [1057, 374] on input "كوب كيكة حليب بزعفران" at bounding box center [1225, 378] width 609 height 30
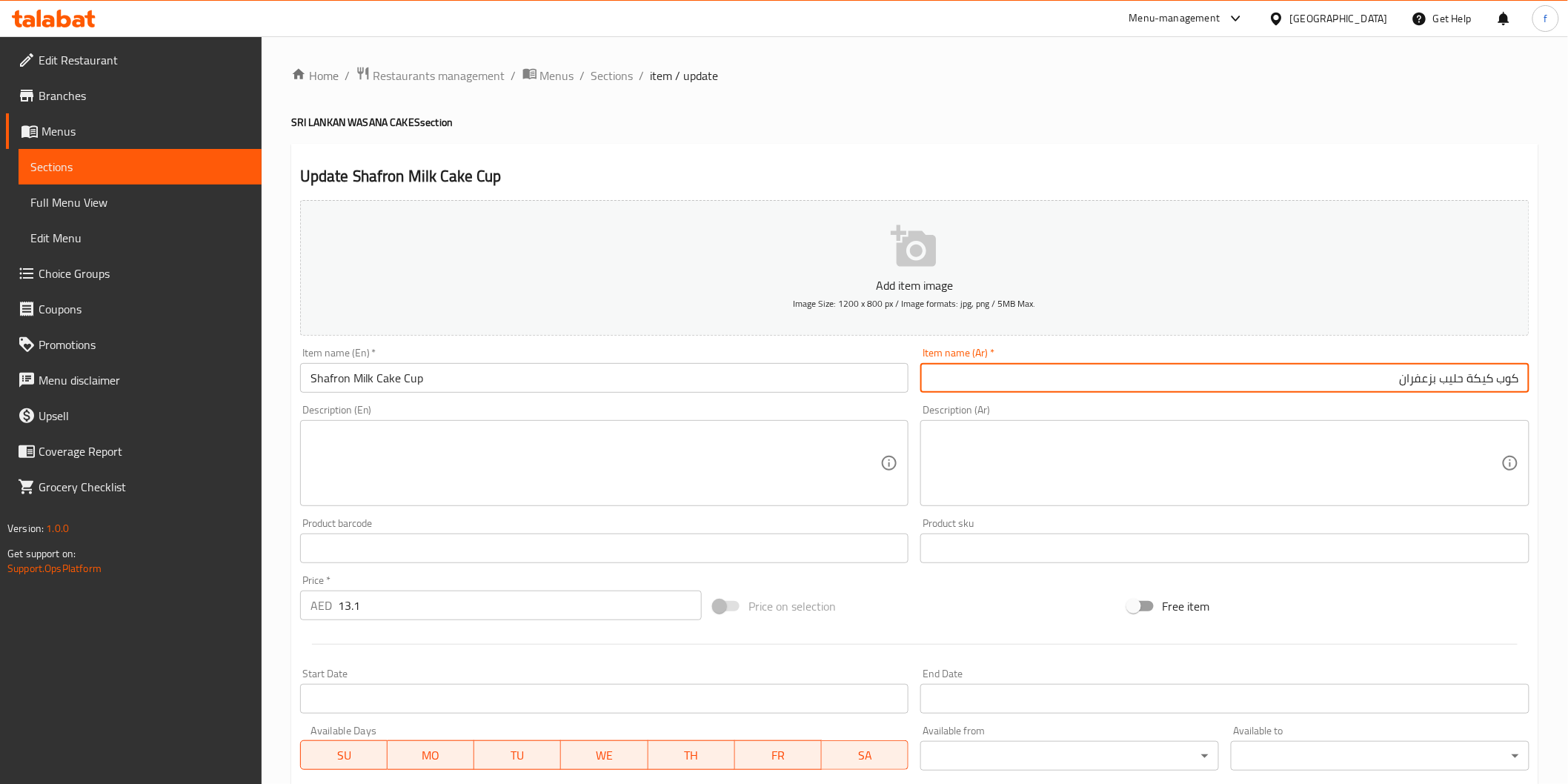
click at [335, 379] on input "Shafron Milk Cake Cup" at bounding box center [605, 378] width 609 height 30
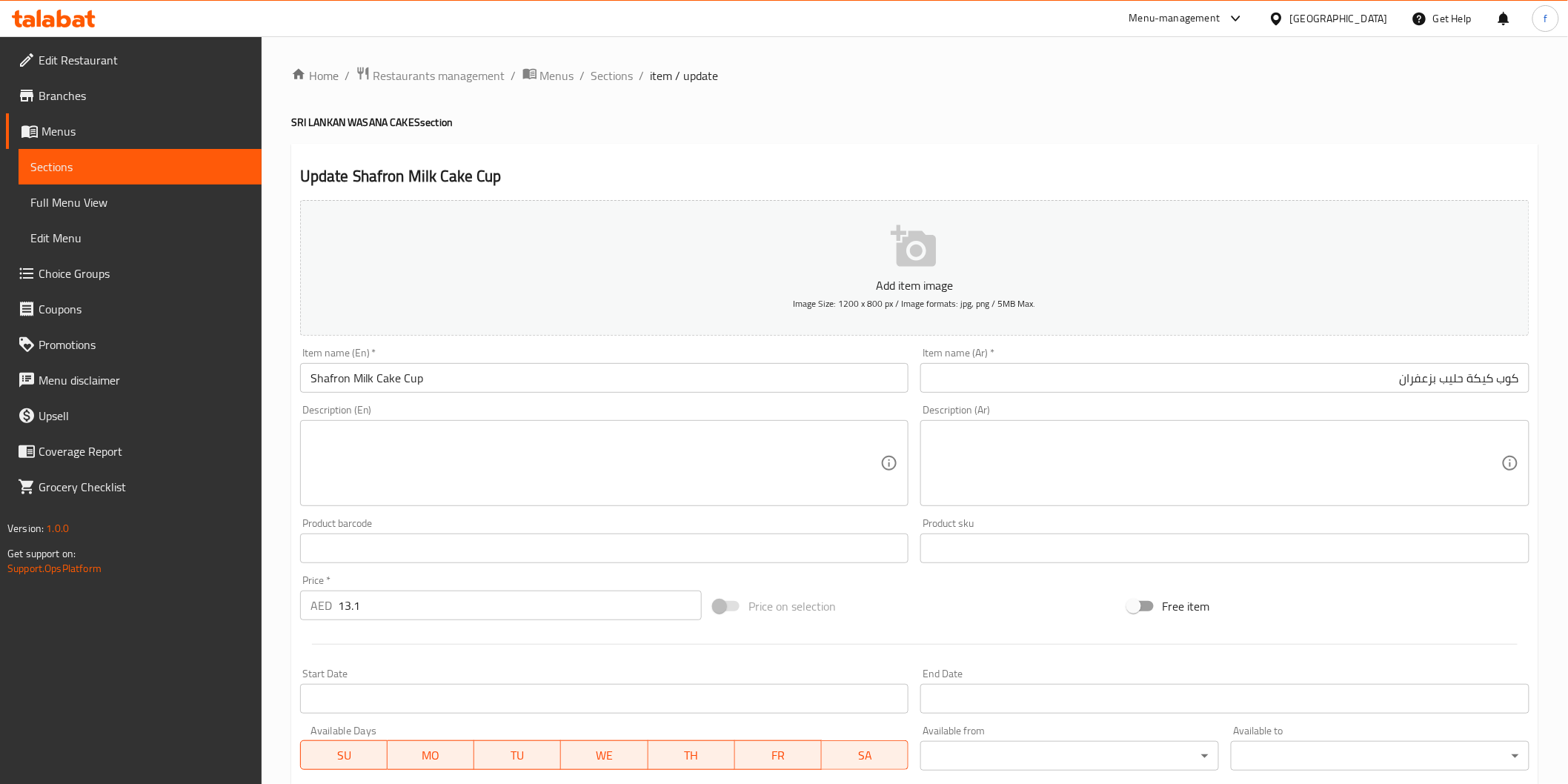
click at [1505, 379] on input "كوب كيكة حليب بزعفران" at bounding box center [1225, 378] width 609 height 30
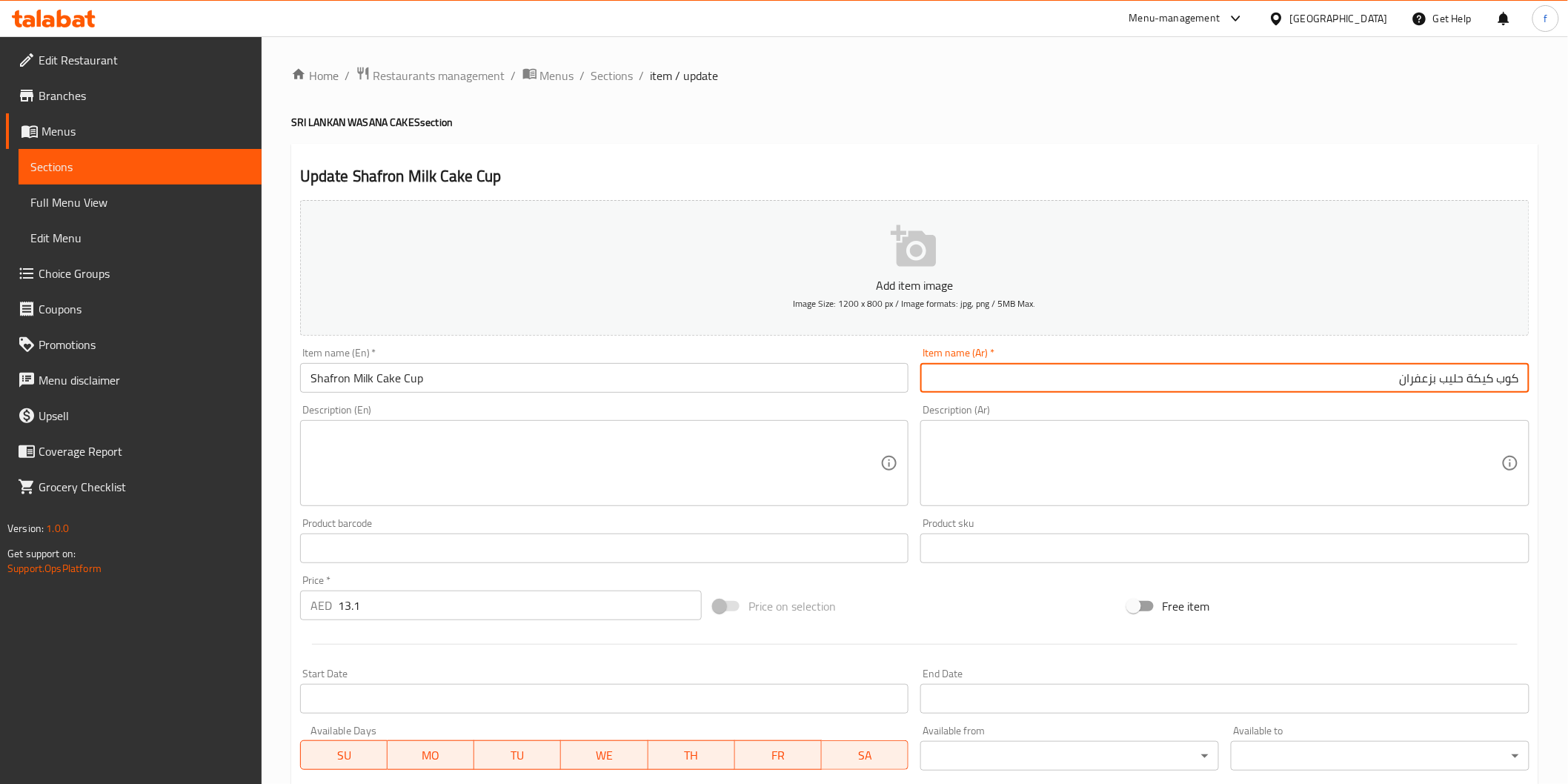
click at [1505, 379] on input "كوب كيكة حليب بزعفران" at bounding box center [1225, 378] width 609 height 30
click at [1433, 378] on input "كب كيك حليب زعفران" at bounding box center [1225, 378] width 609 height 30
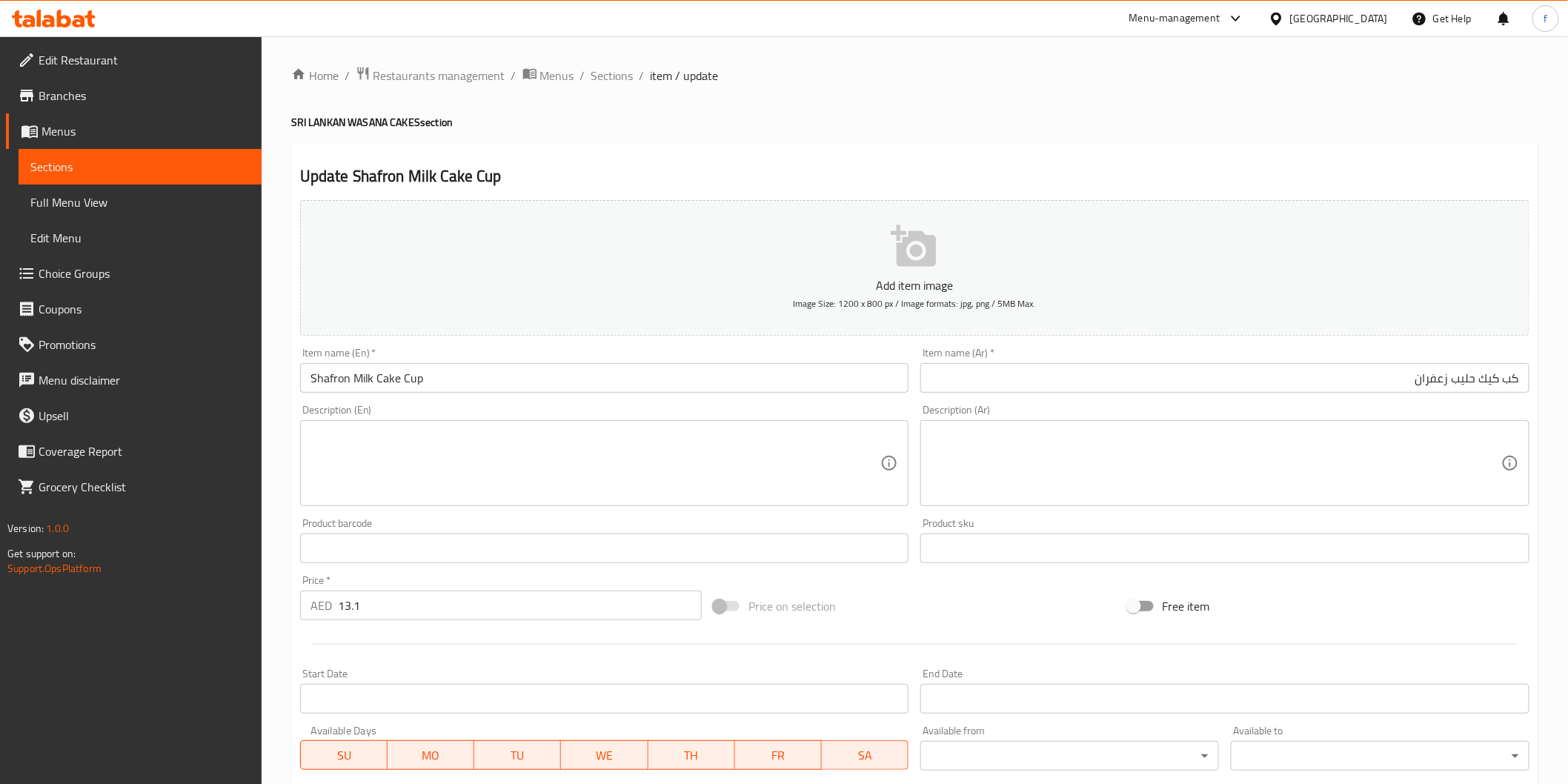
click at [1434, 373] on input "كب كيك حليب زعفران" at bounding box center [1225, 378] width 609 height 30
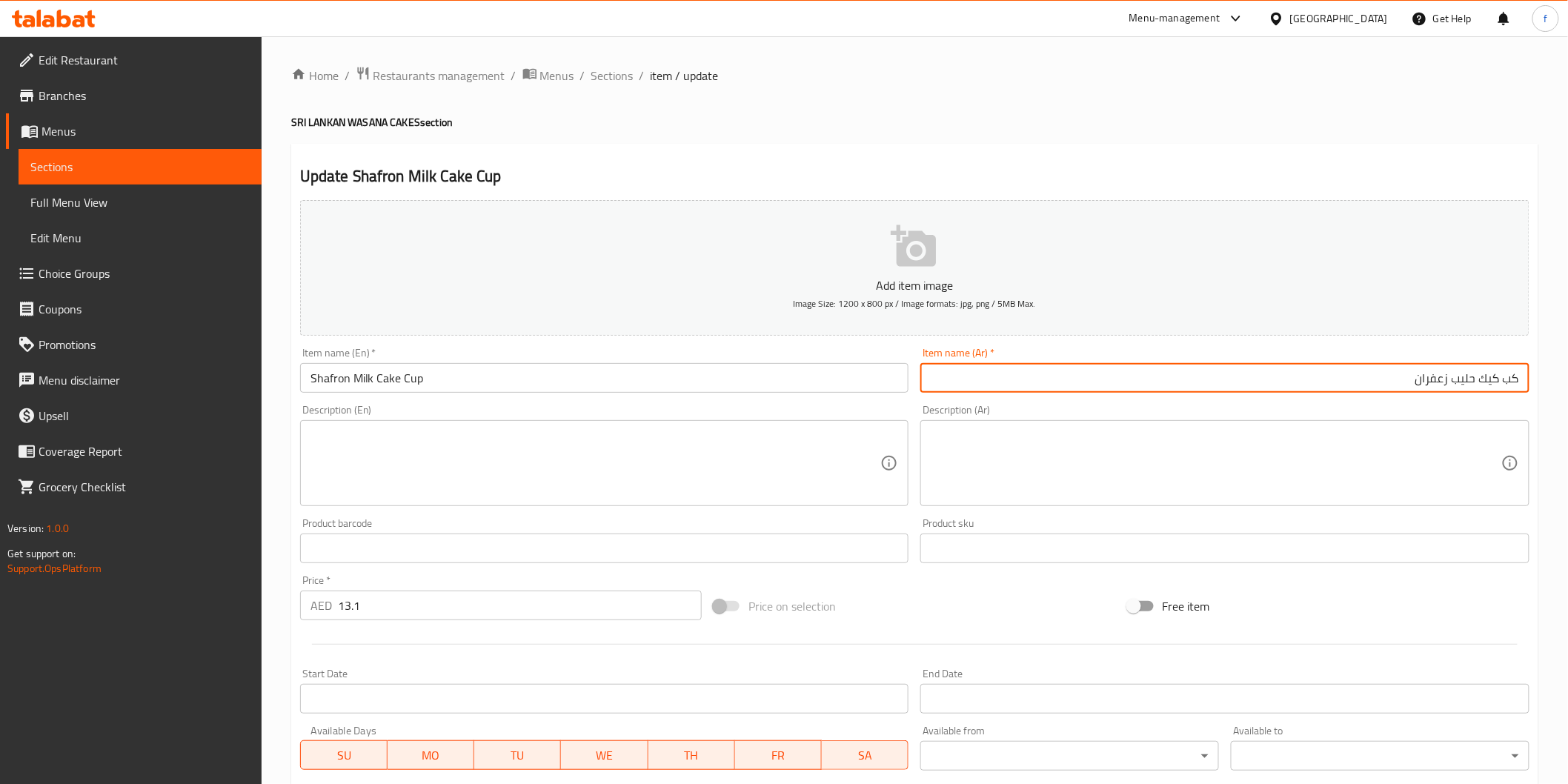
click at [1434, 373] on input "كب كيك حليب زعفران" at bounding box center [1225, 378] width 609 height 30
type input "كب كيك حليب شافرون"
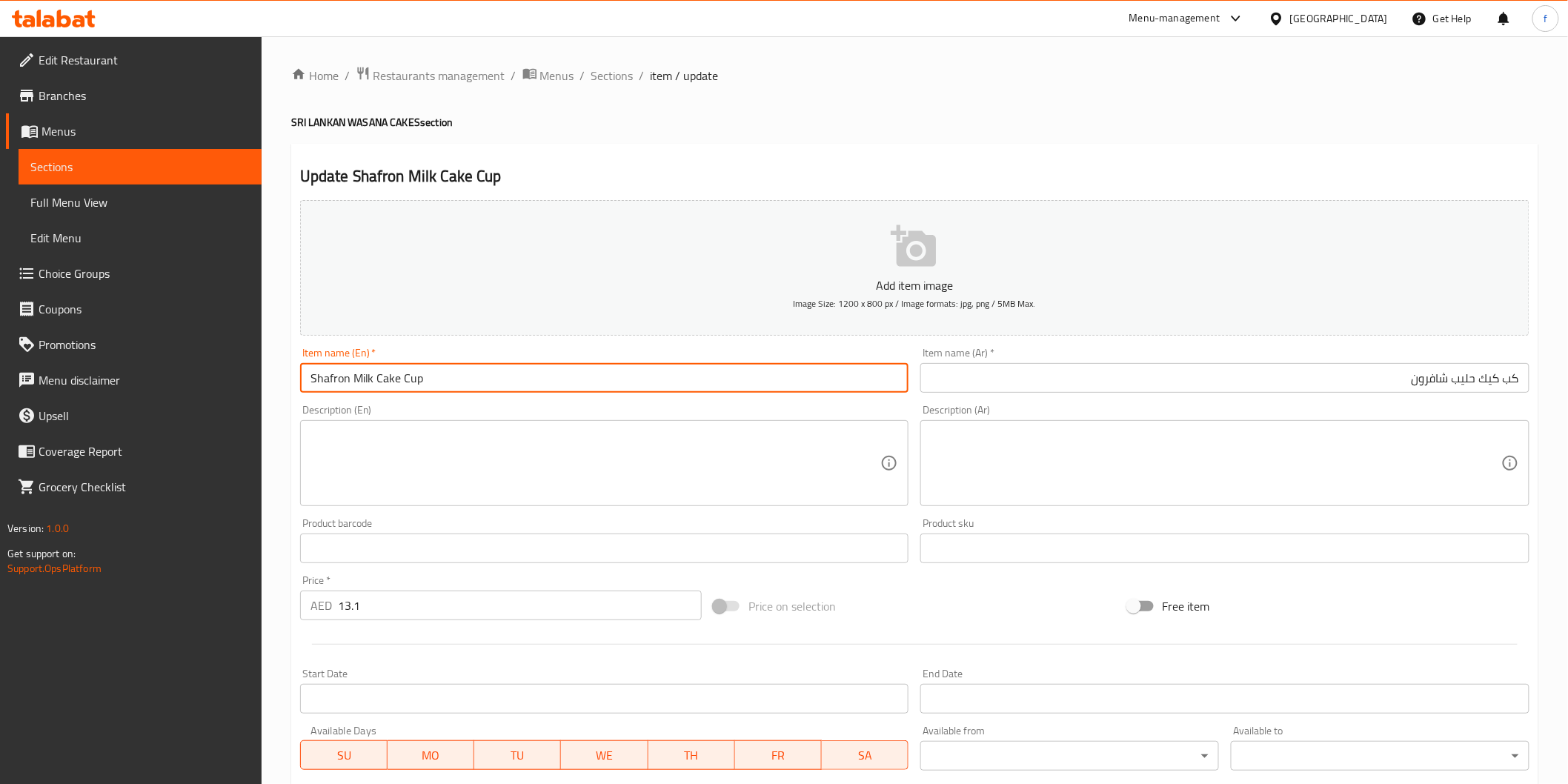
click at [366, 371] on input "Shafron Milk Cake Cup" at bounding box center [605, 378] width 609 height 30
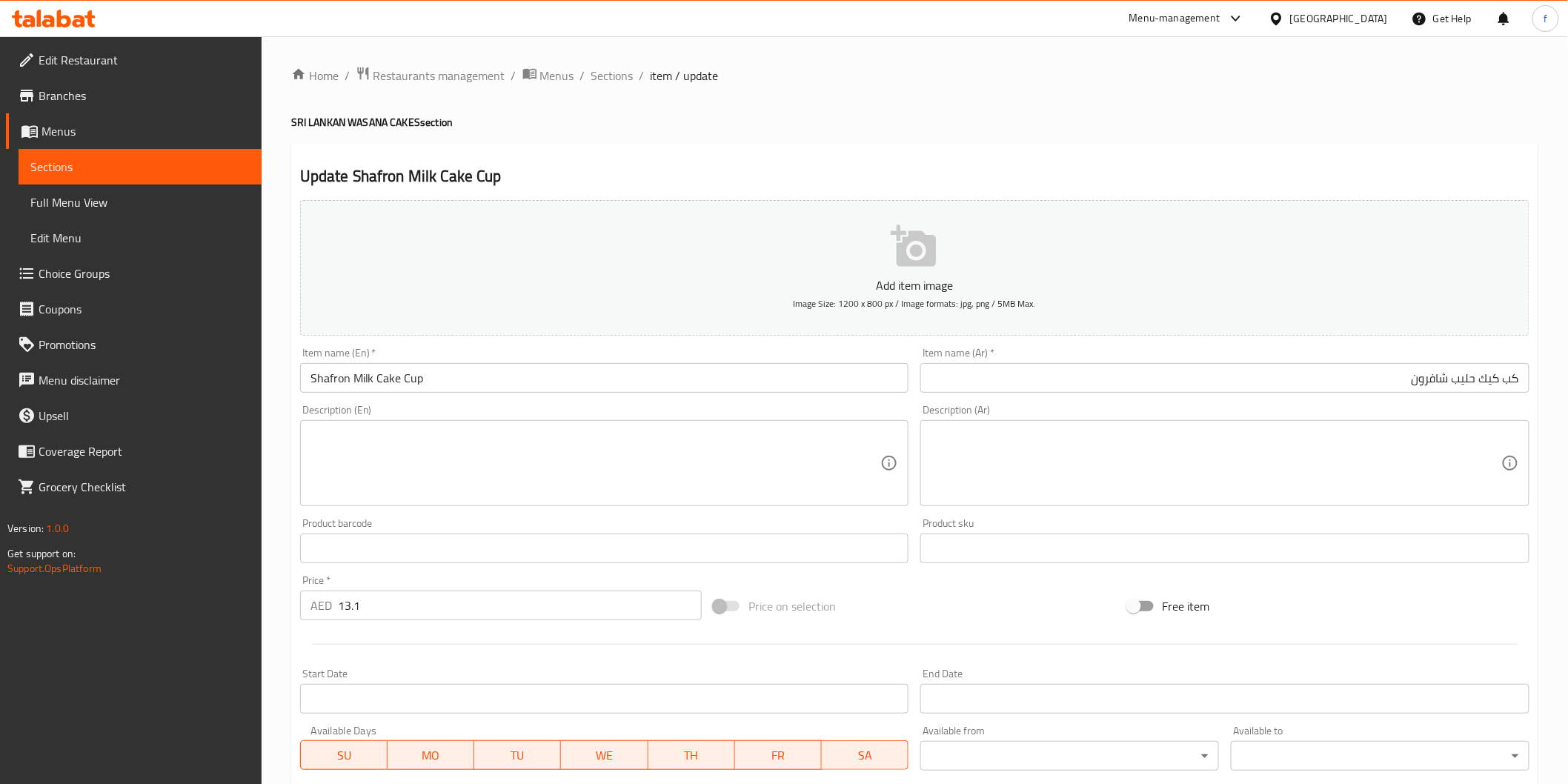
click at [575, 383] on input "Shafron Milk Cake Cup" at bounding box center [605, 378] width 609 height 30
click at [404, 618] on input "13.1" at bounding box center [520, 605] width 364 height 30
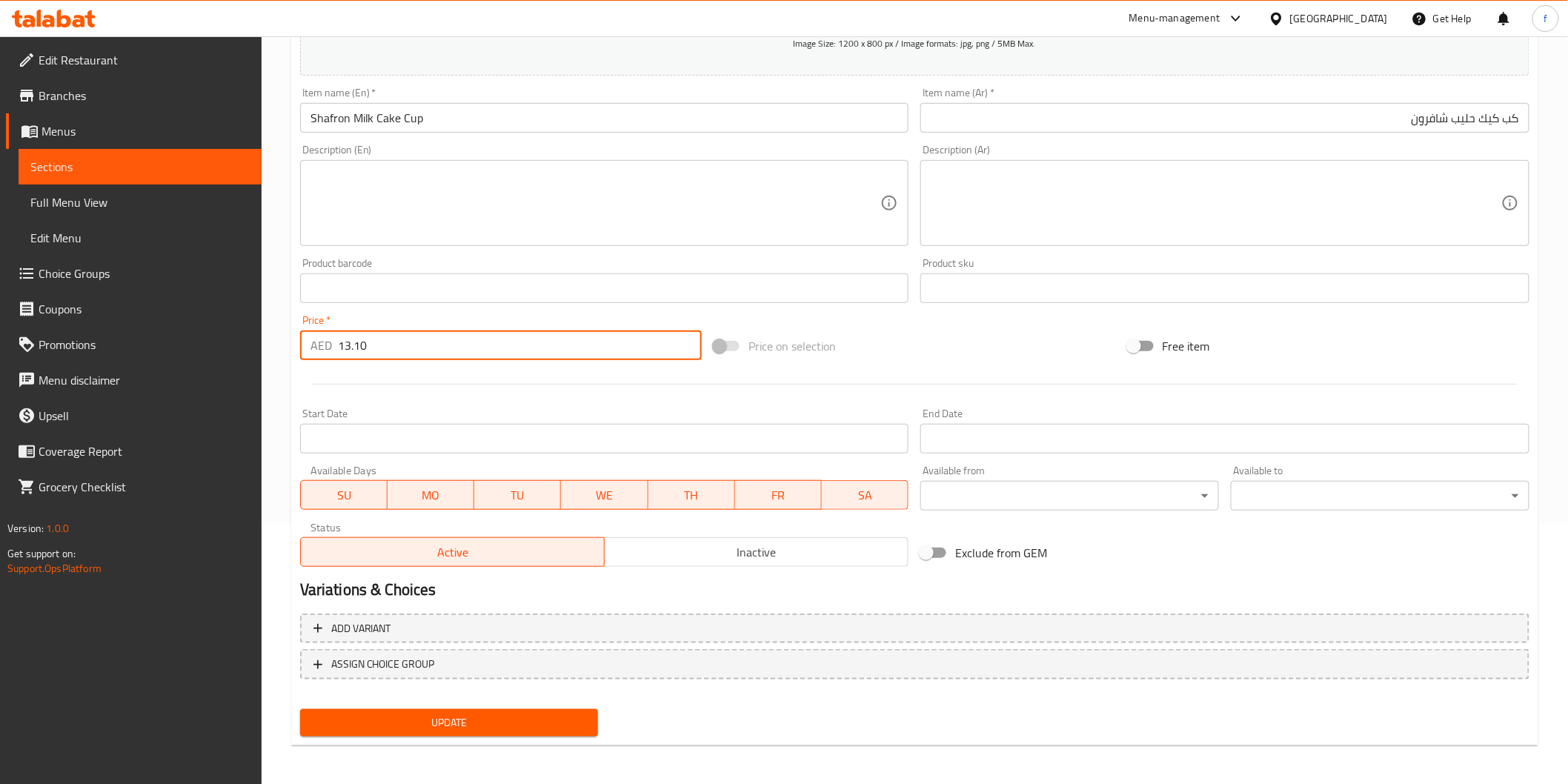
type input "13.10"
click at [400, 714] on span "Update" at bounding box center [450, 723] width 275 height 18
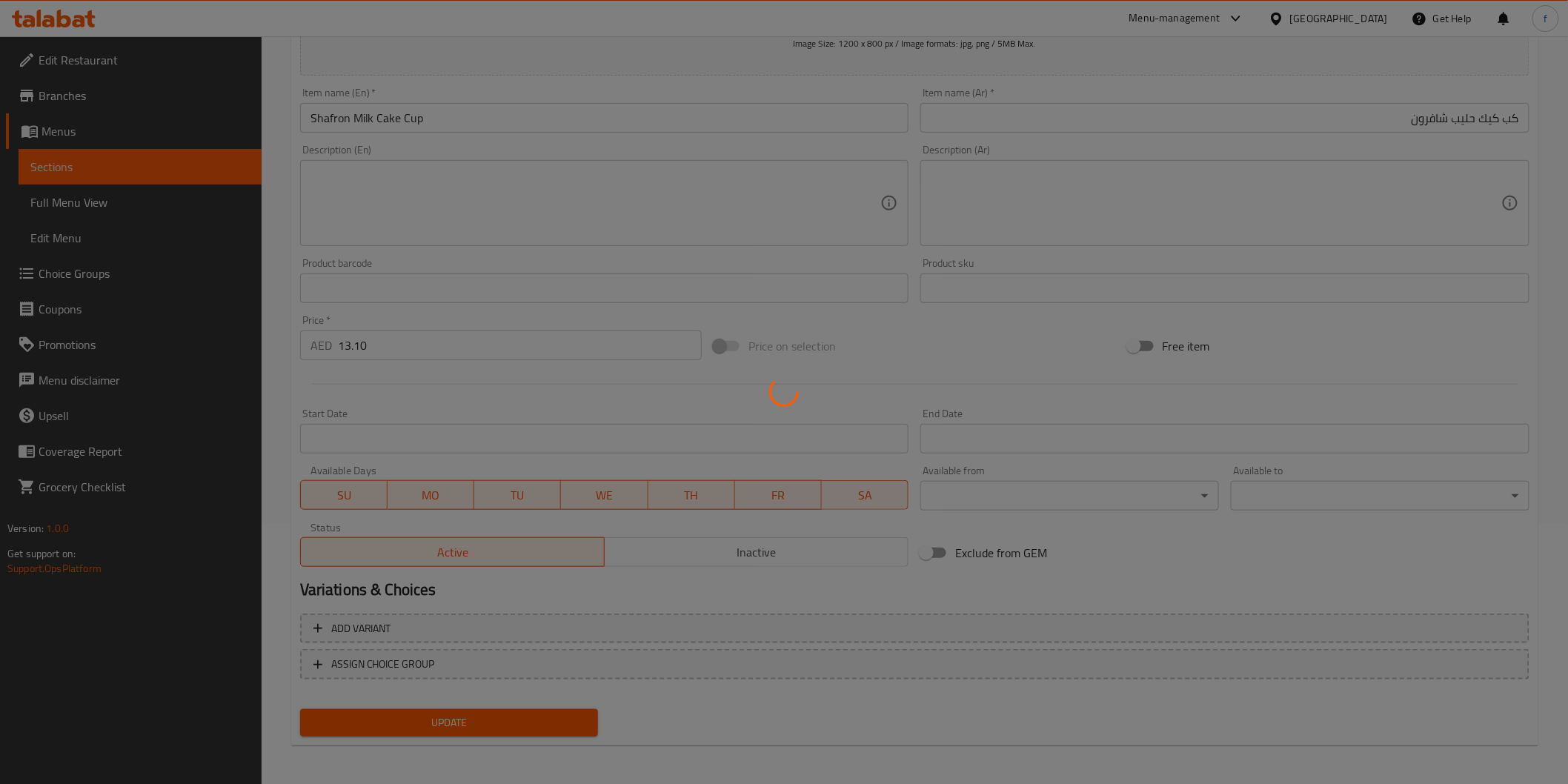
scroll to position [0, 0]
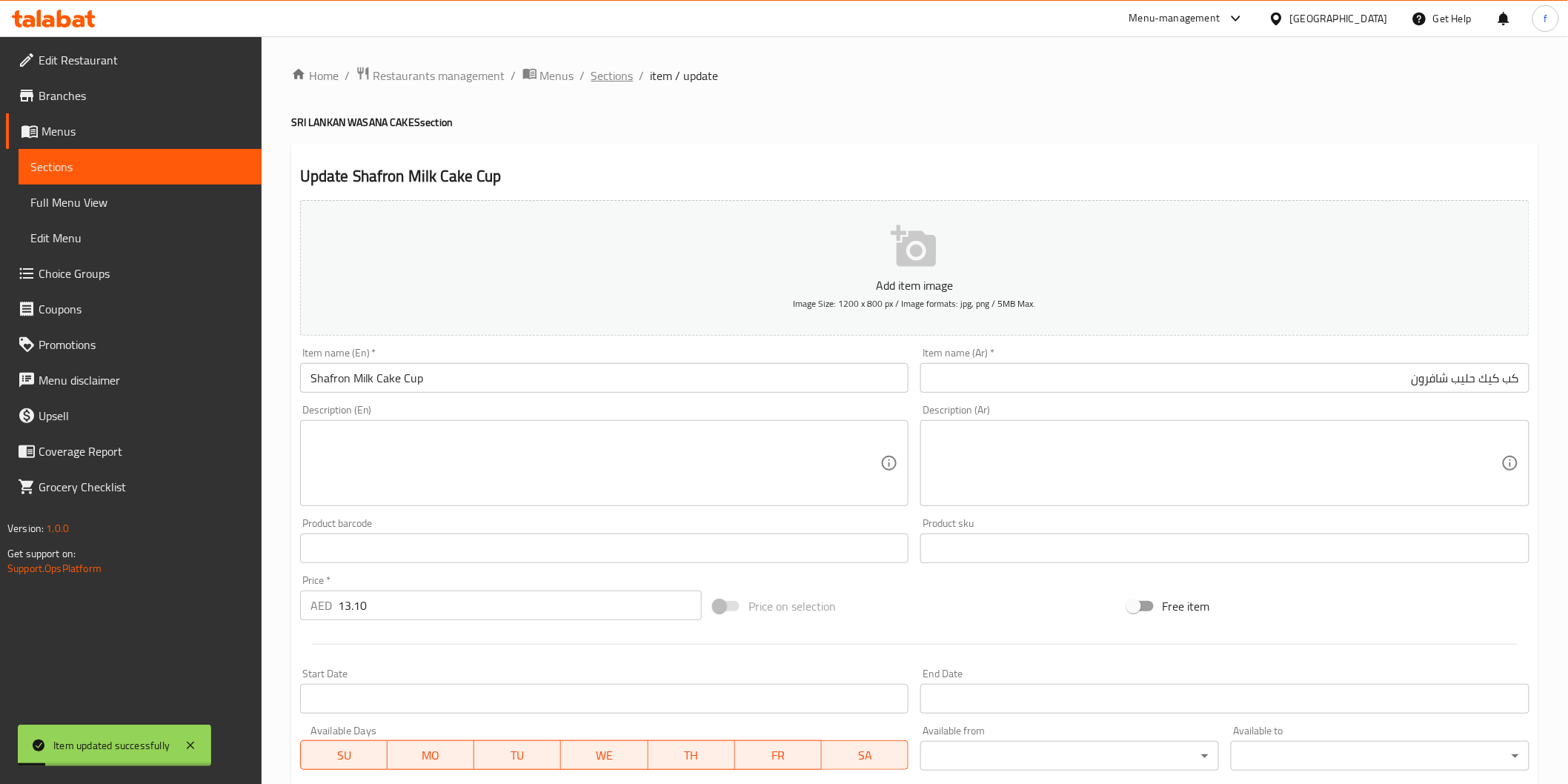
click at [622, 83] on span "Sections" at bounding box center [612, 75] width 42 height 18
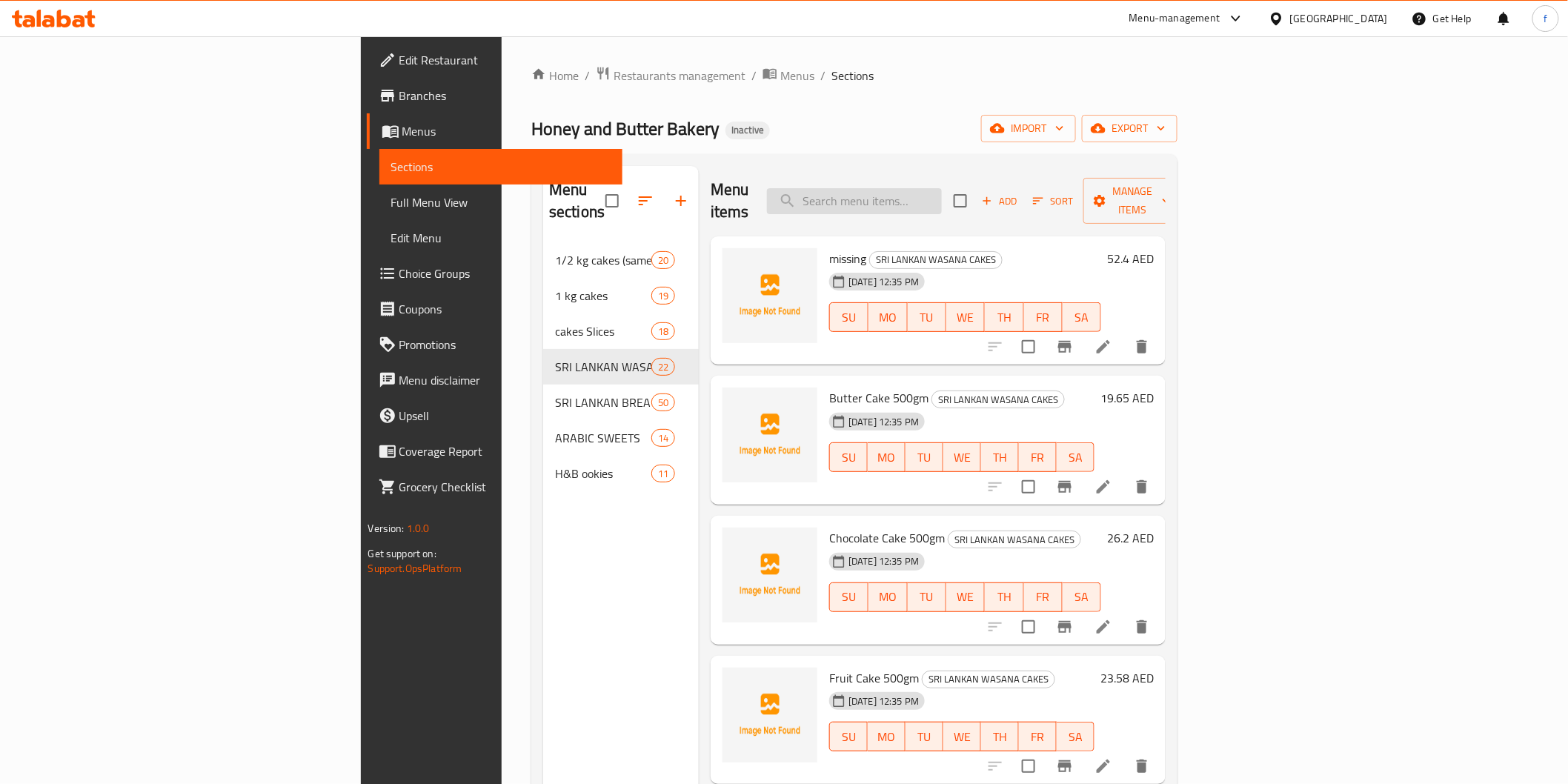
click at [942, 189] on input "search" at bounding box center [854, 202] width 175 height 26
paste input "Cheese Cake Cup"
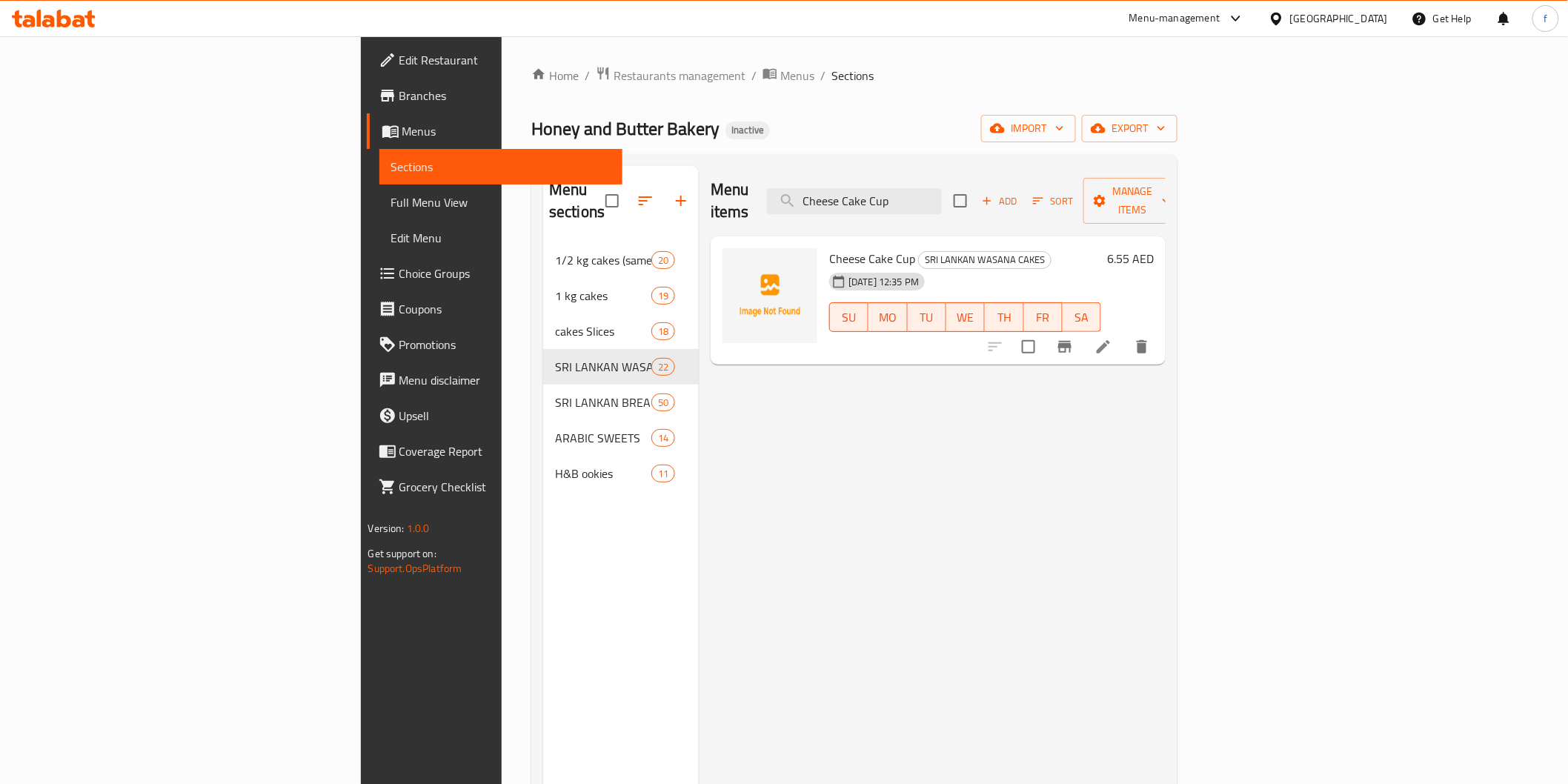
type input "Cheese Cake Cup"
click at [1124, 334] on li at bounding box center [1103, 347] width 41 height 27
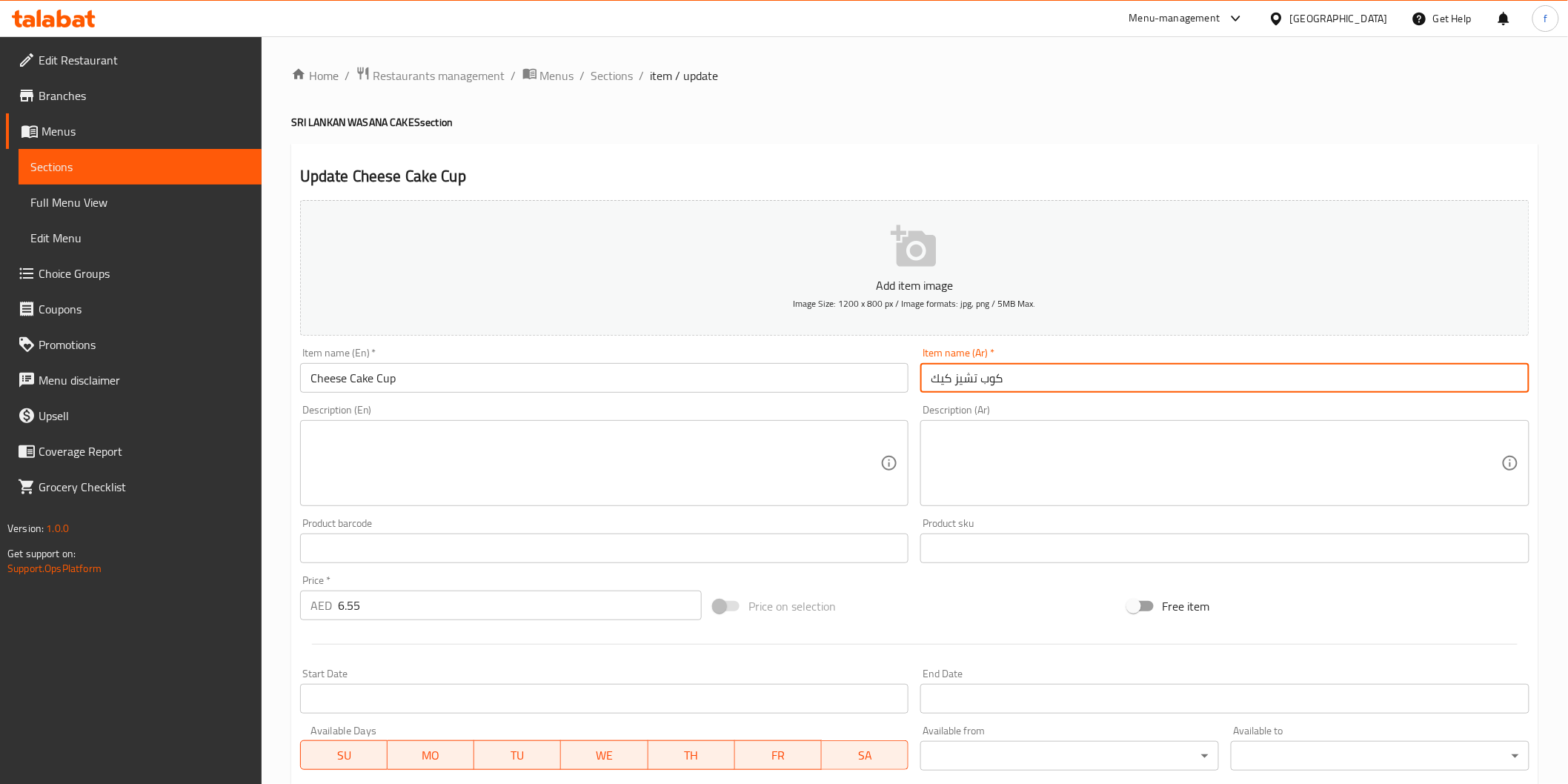
click at [1034, 380] on input "كوب تشيز كيك" at bounding box center [1225, 378] width 609 height 30
click at [1506, 375] on input "كوب تشيز كيك" at bounding box center [1225, 378] width 609 height 30
click at [1472, 383] on input "كب تشيز كيك" at bounding box center [1225, 378] width 609 height 30
paste input "كيك"
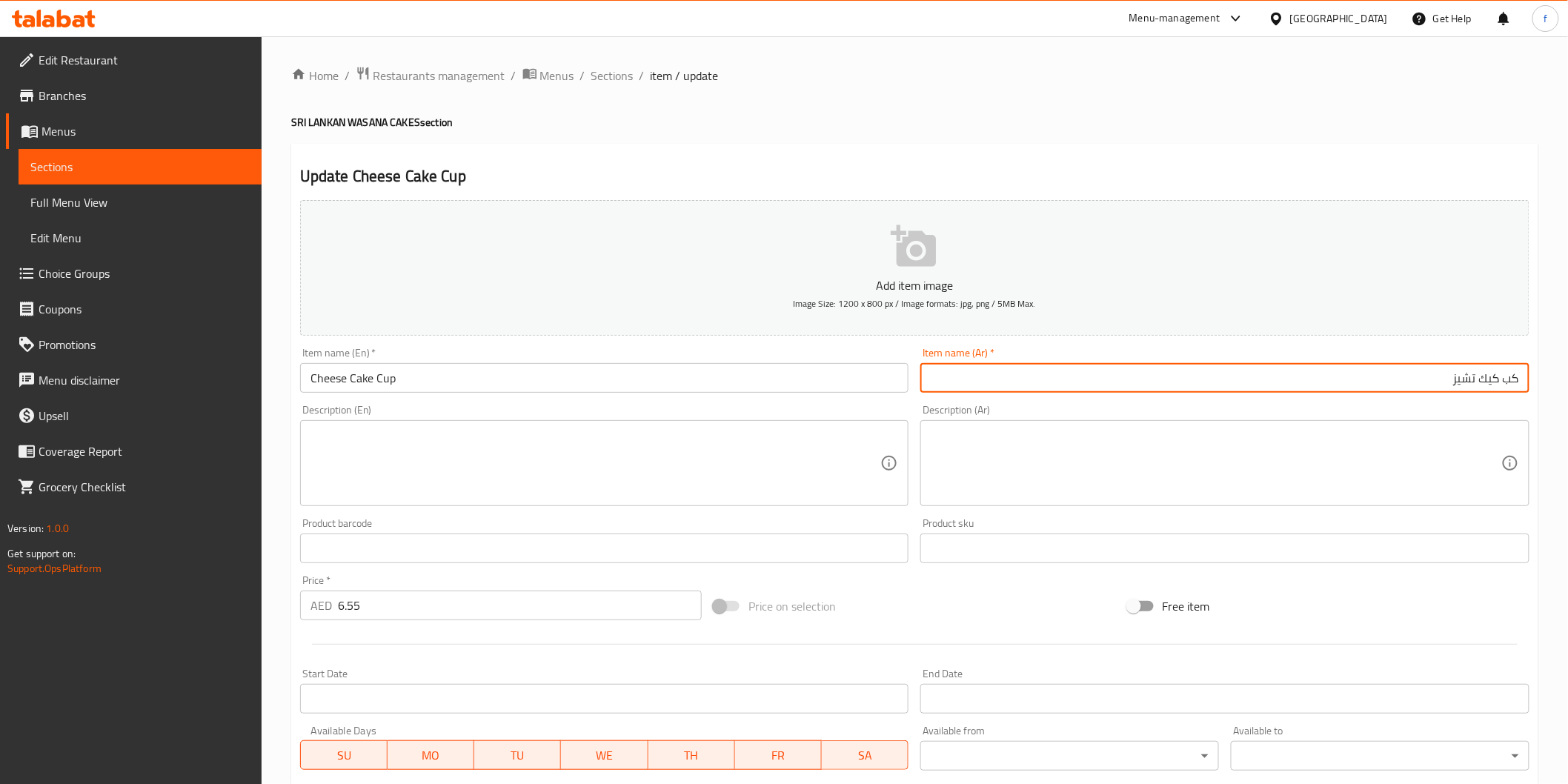
type input "كب كيك تشيز"
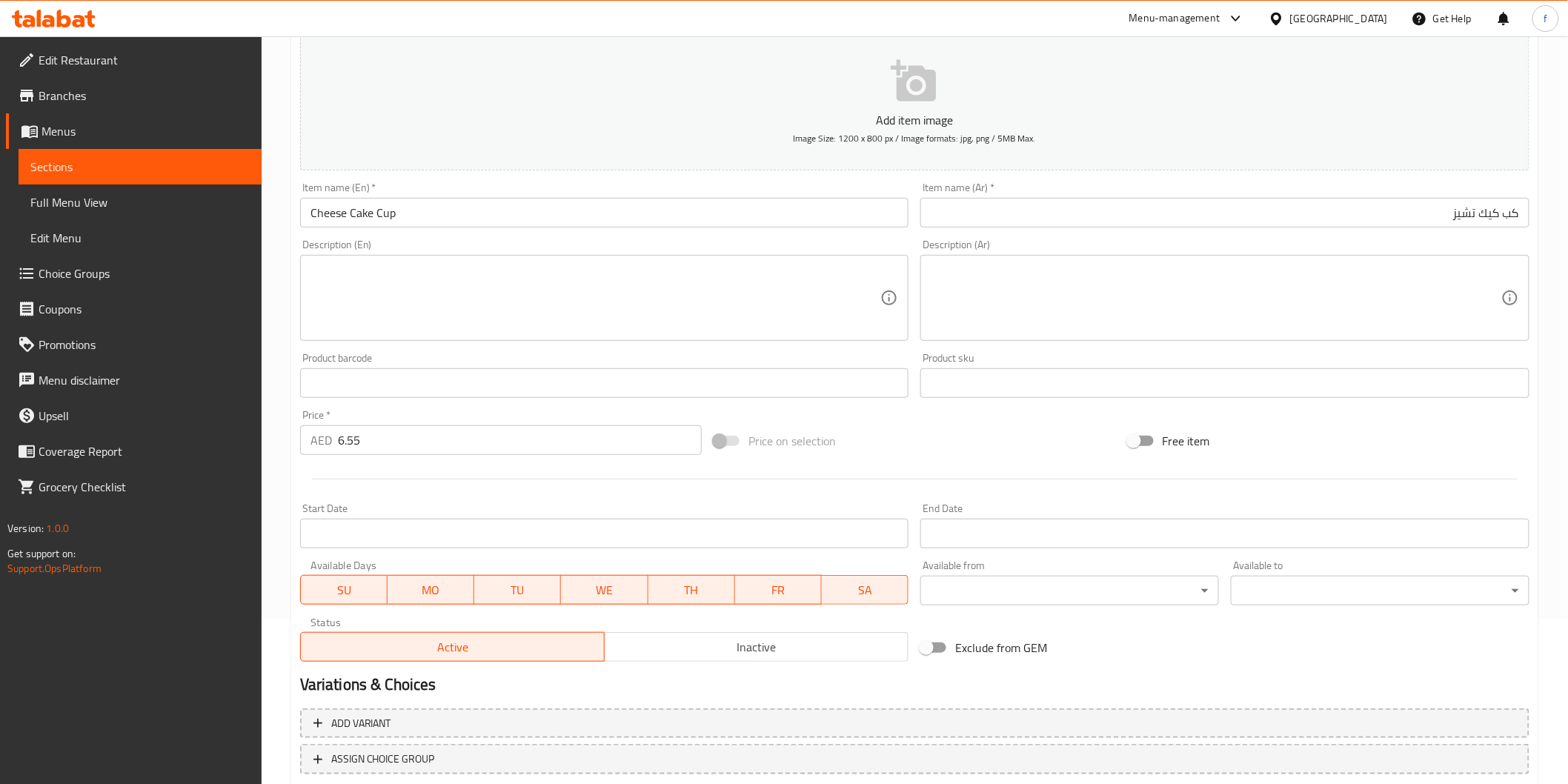
scroll to position [260, 0]
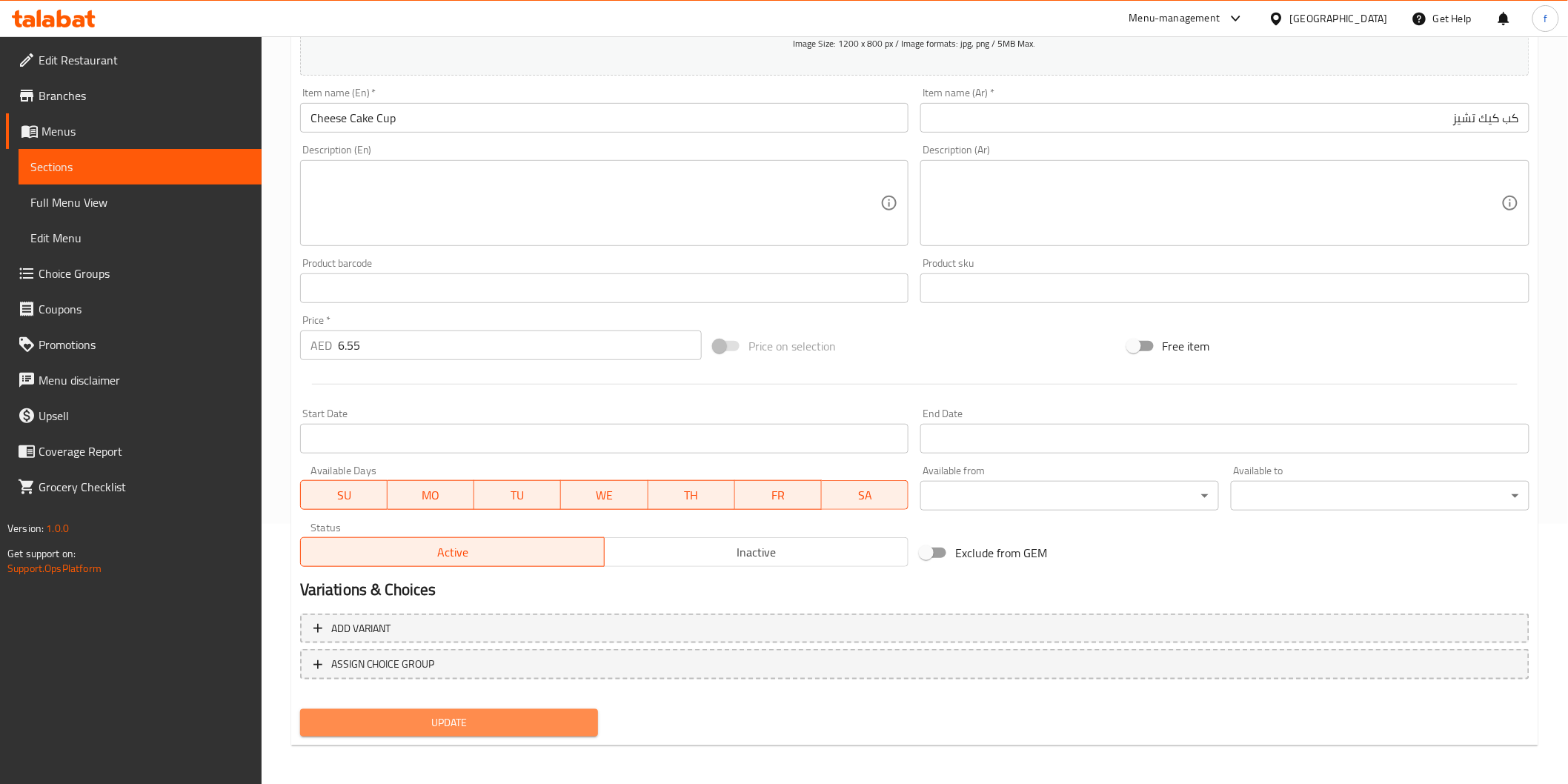
click at [449, 724] on span "Update" at bounding box center [450, 723] width 275 height 18
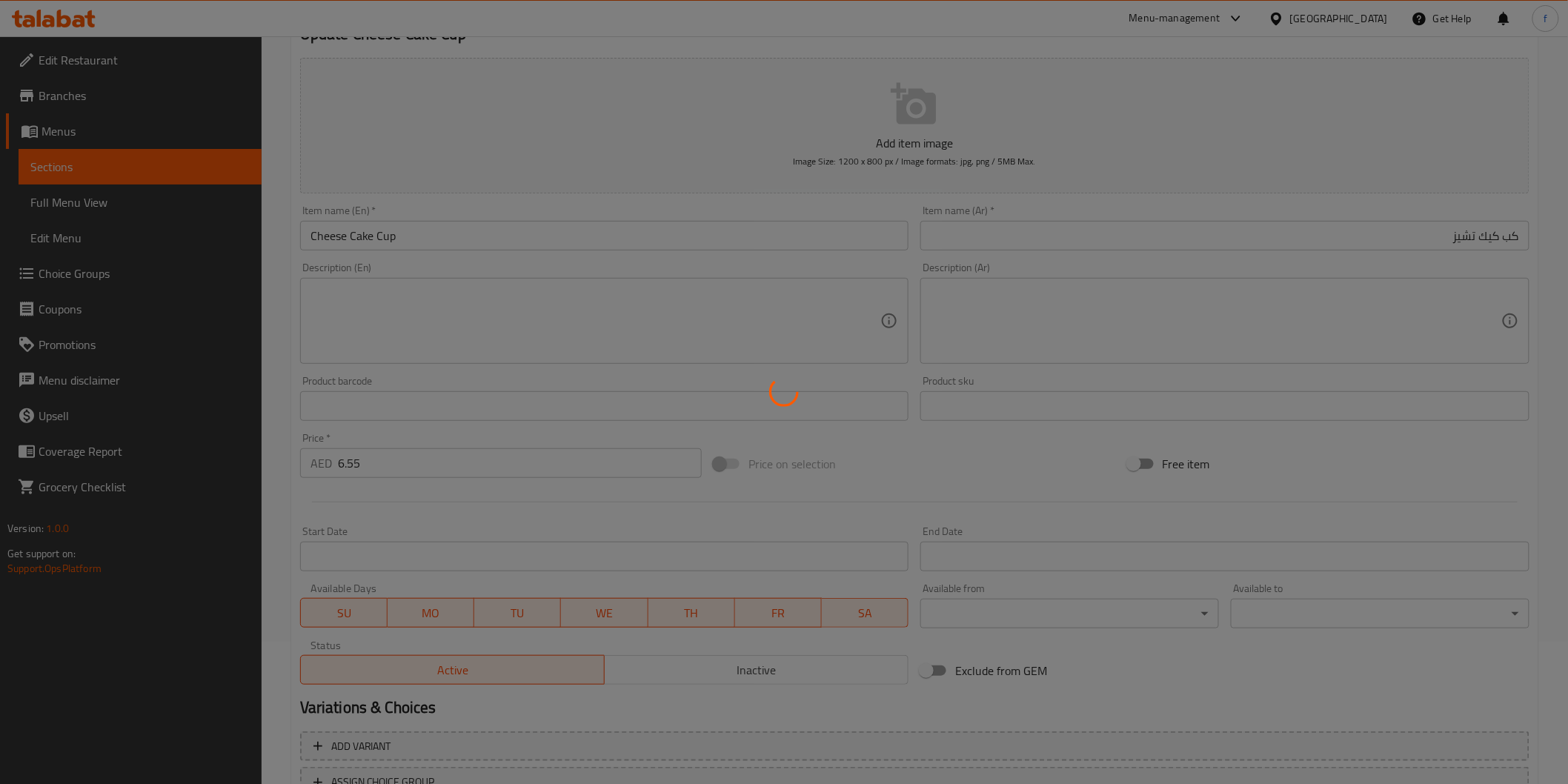
scroll to position [0, 0]
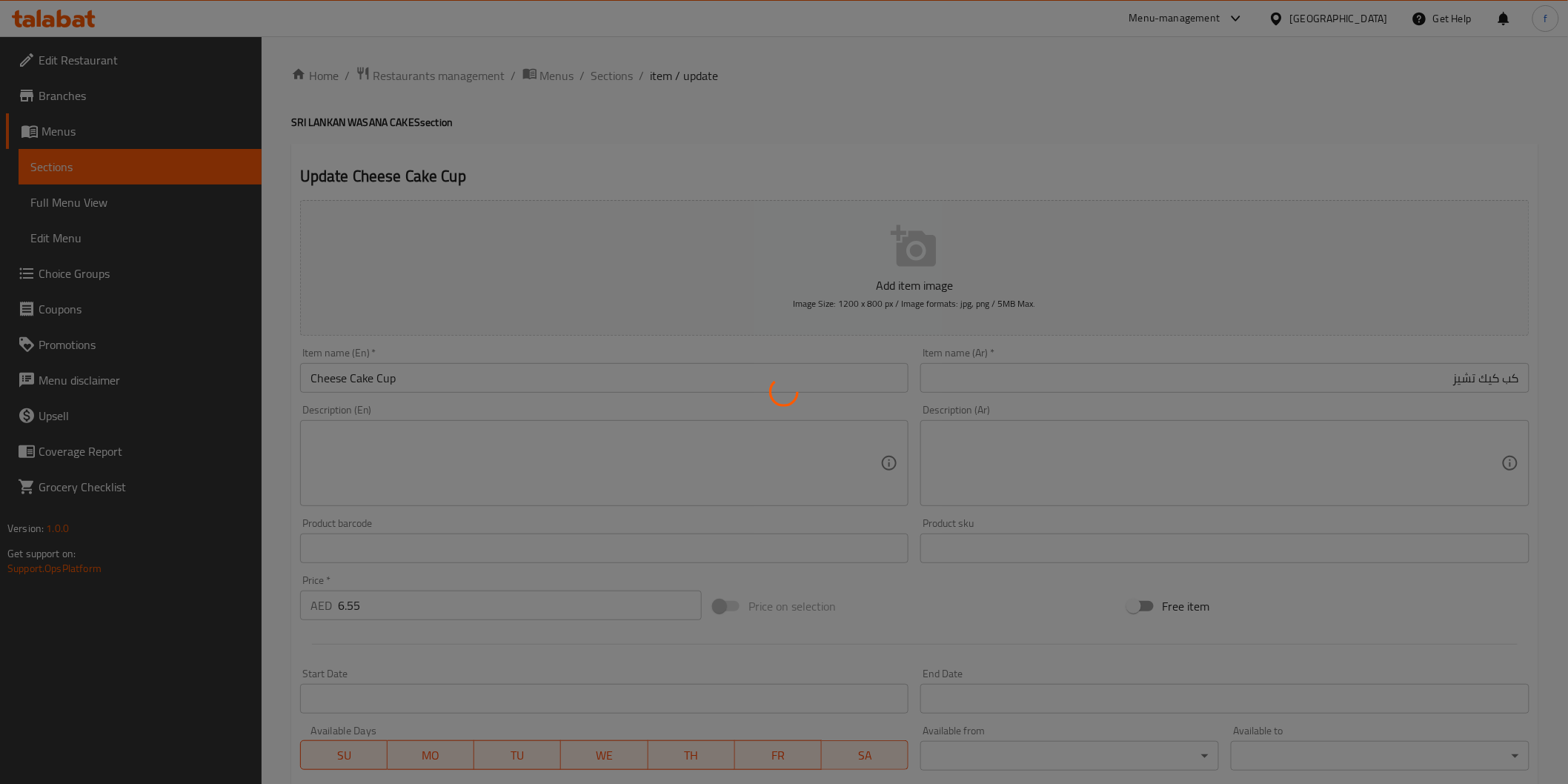
click at [604, 71] on div at bounding box center [784, 392] width 1568 height 784
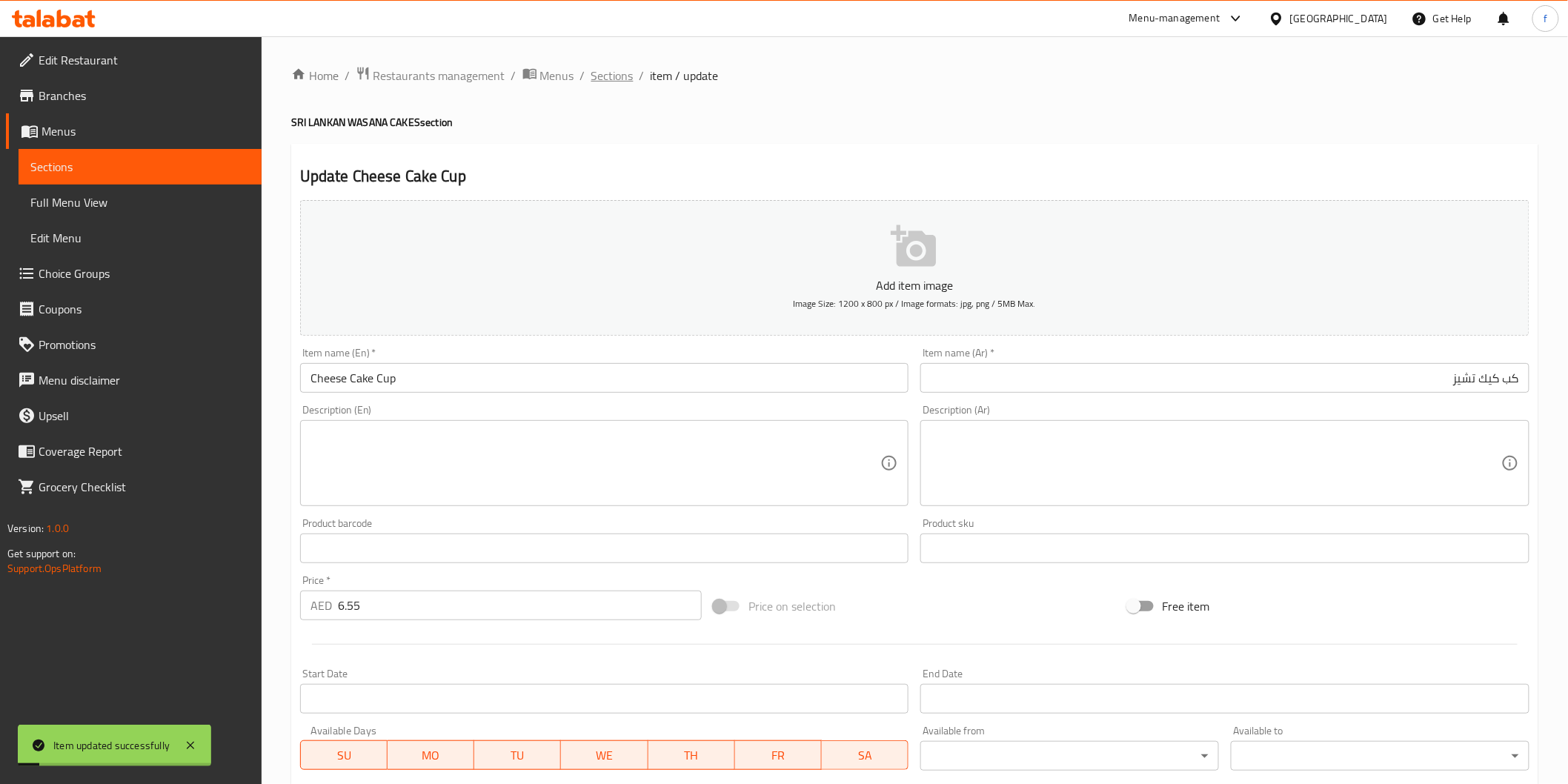
click at [621, 75] on span "Sections" at bounding box center [612, 75] width 42 height 18
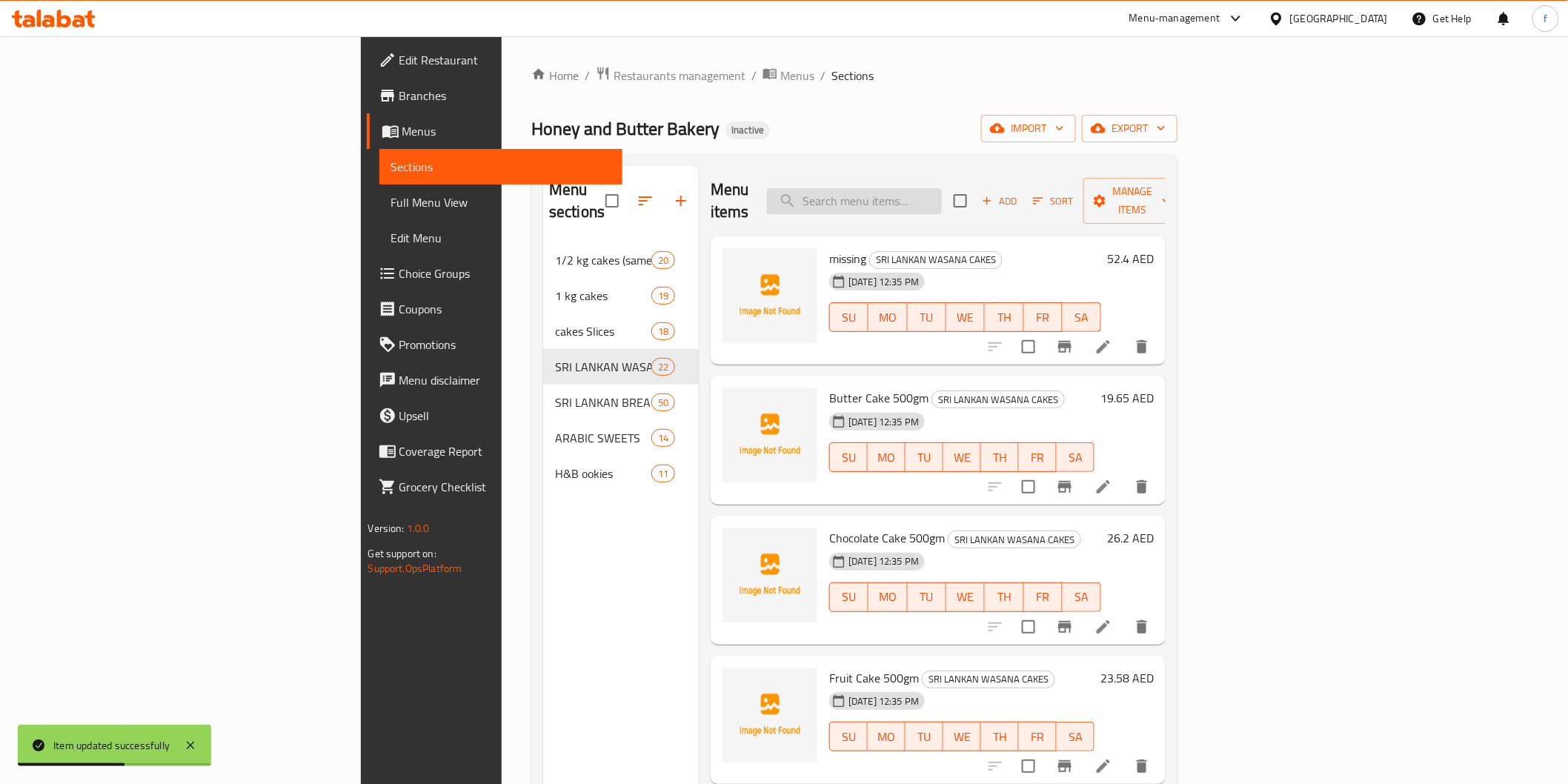
click at [926, 196] on input "search" at bounding box center [854, 202] width 175 height 26
paste input "Mousse Cake cup"
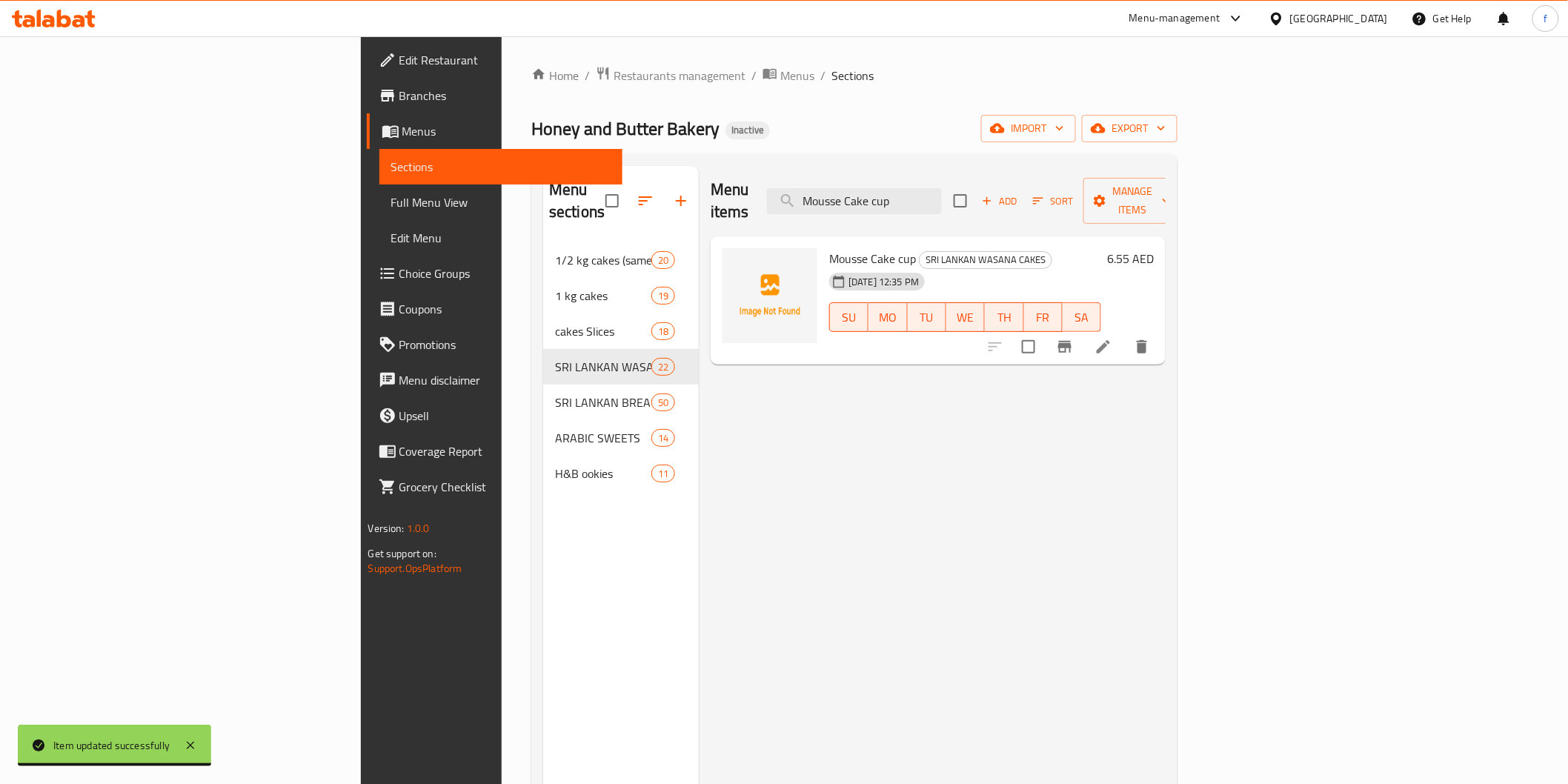
type input "Mousse Cake cup"
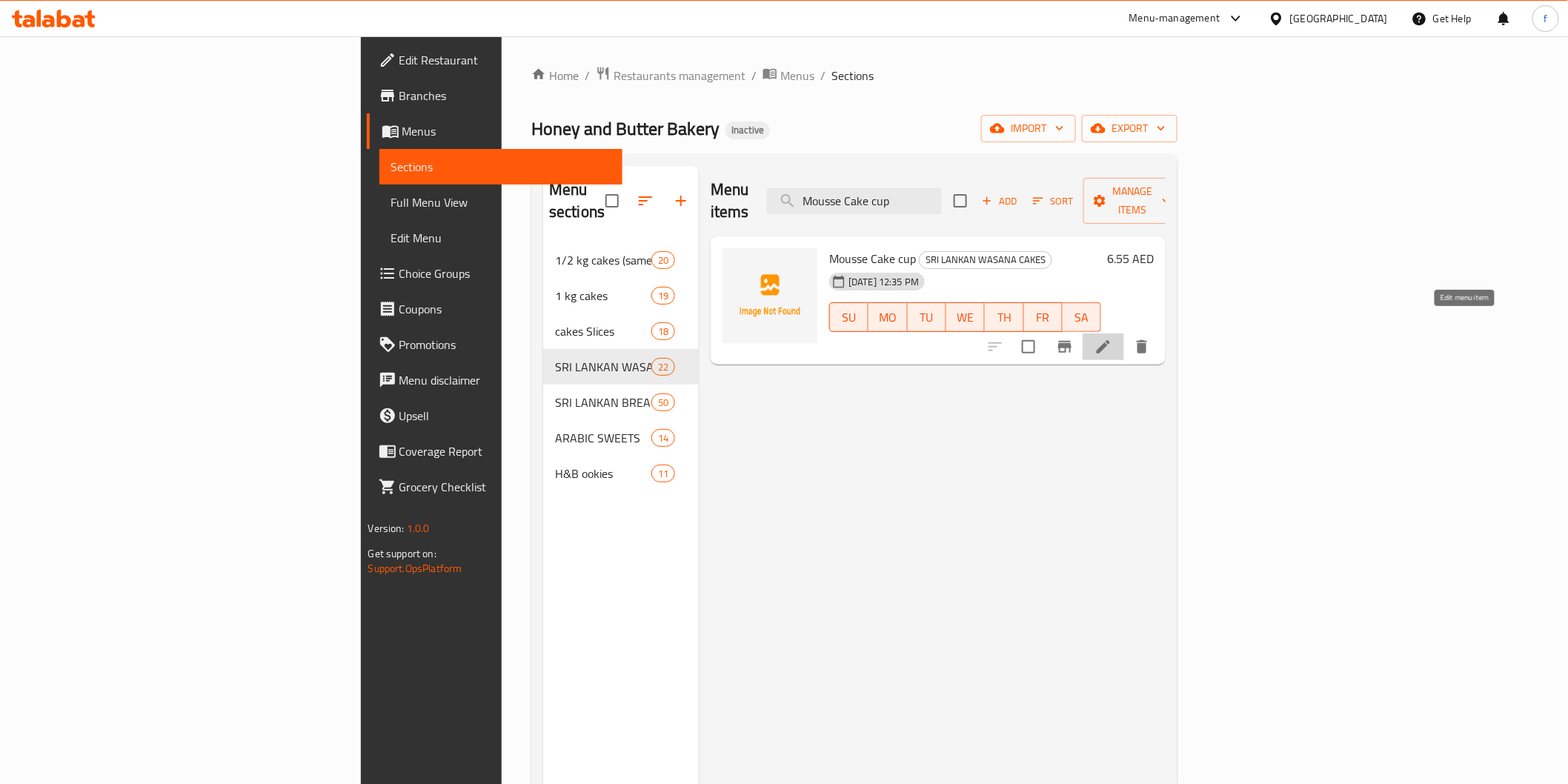
click at [1112, 338] on icon at bounding box center [1103, 347] width 18 height 18
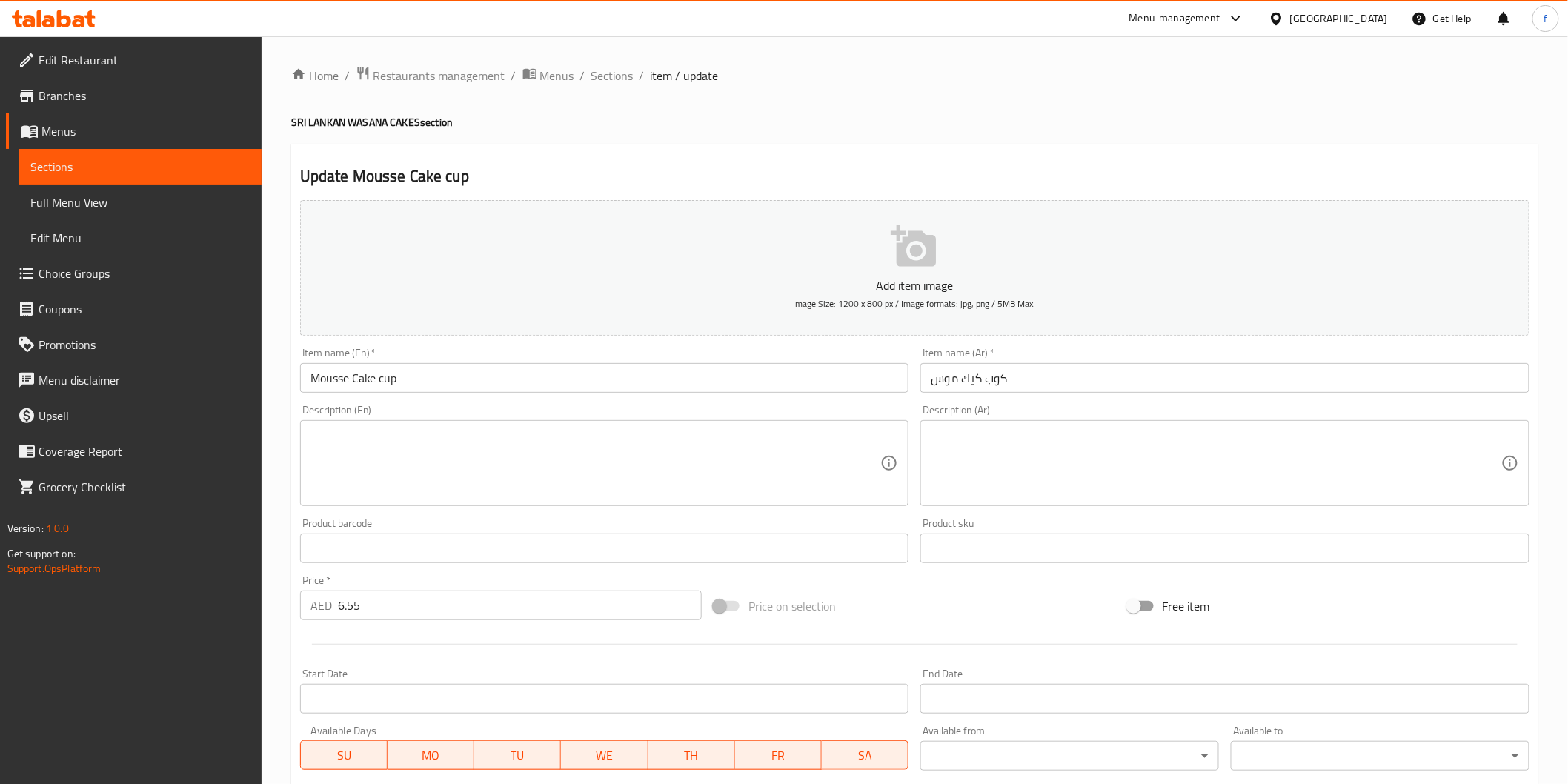
click at [1070, 378] on input "كوب كيك موس" at bounding box center [1225, 378] width 609 height 30
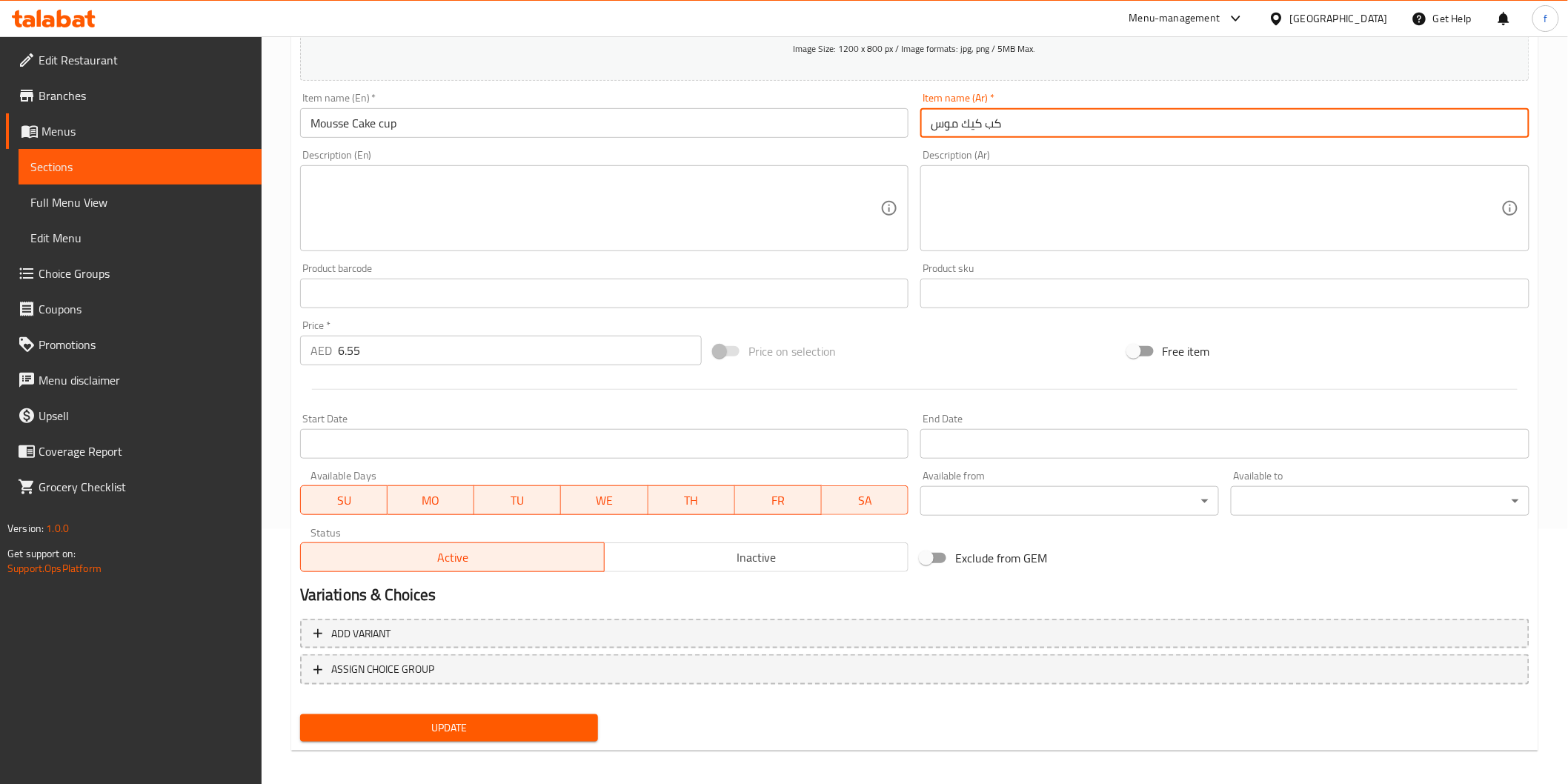
scroll to position [260, 0]
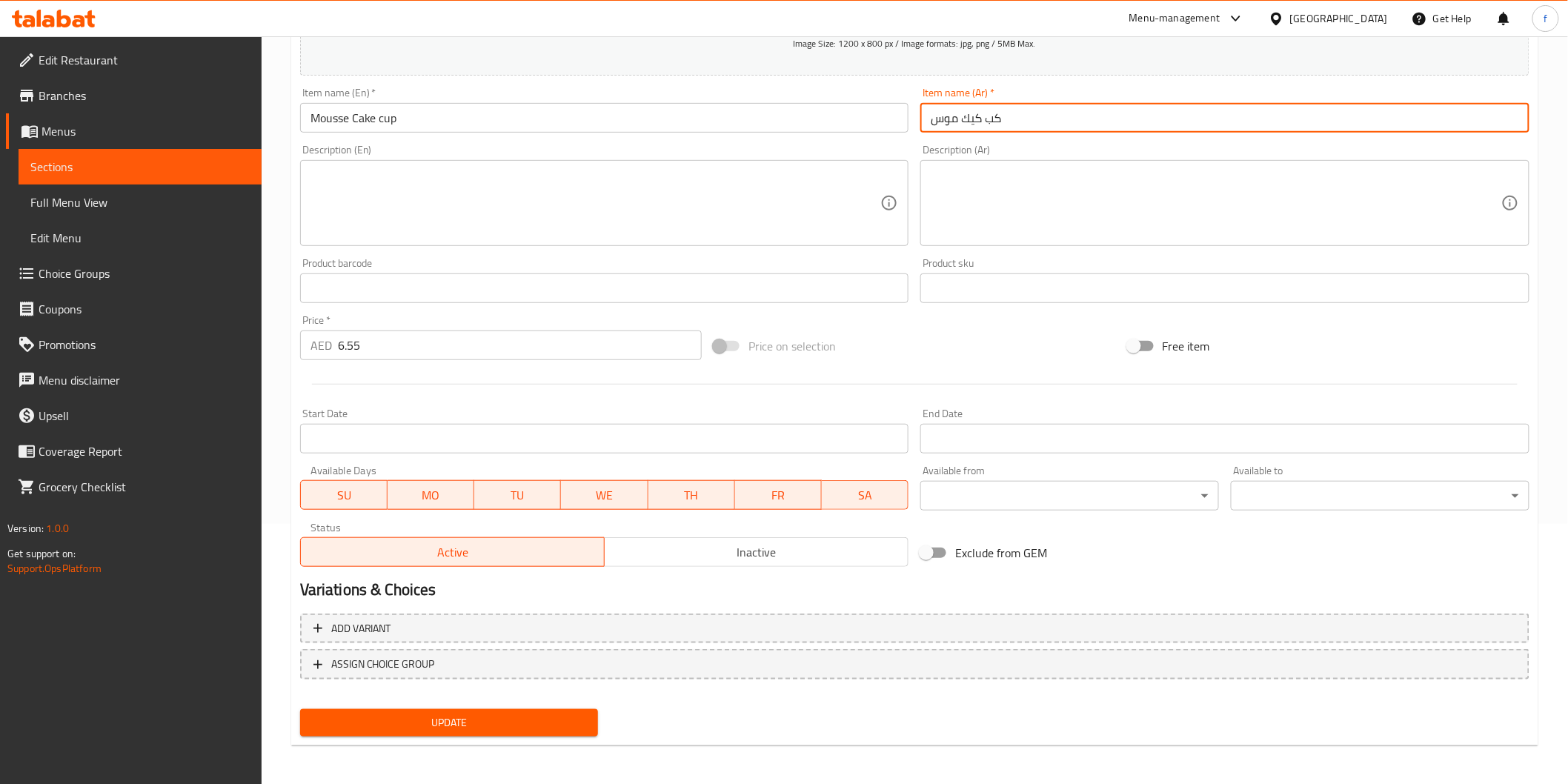
type input "كب كيك موس"
click at [452, 731] on button "Update" at bounding box center [449, 723] width 298 height 27
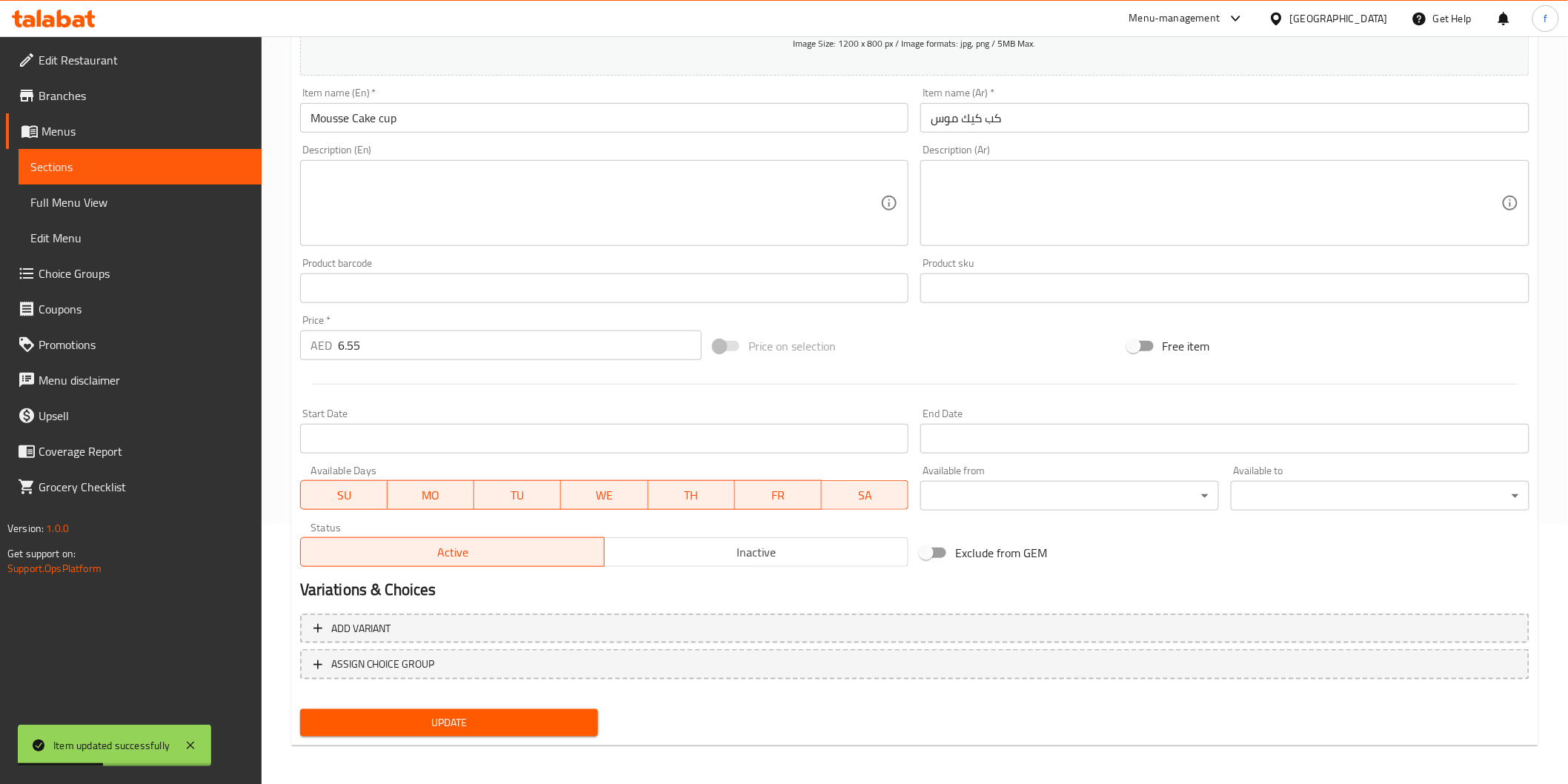
scroll to position [0, 0]
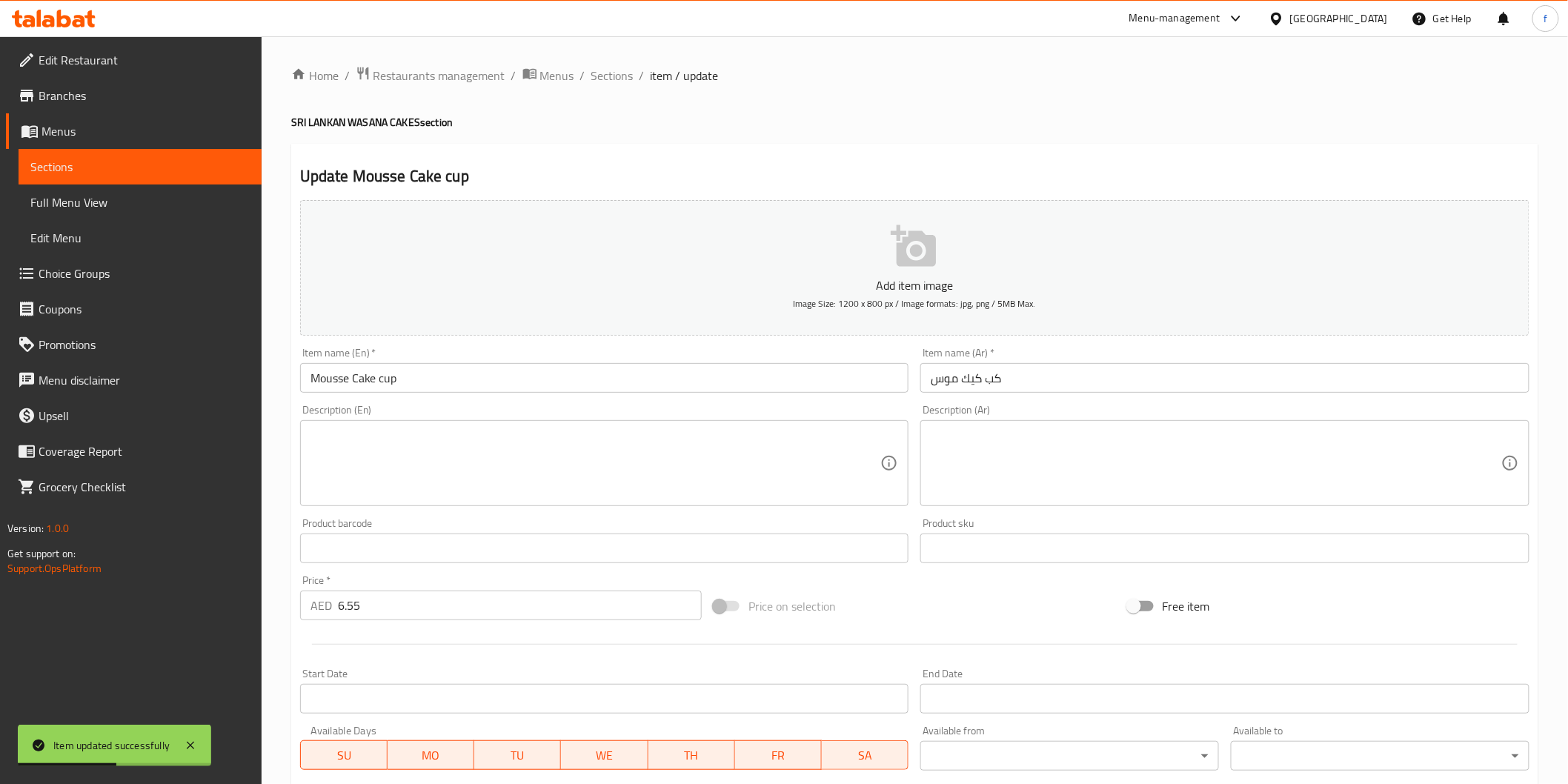
drag, startPoint x: 624, startPoint y: 82, endPoint x: 0, endPoint y: 285, distance: 656.2
click at [624, 82] on span "Sections" at bounding box center [612, 75] width 42 height 18
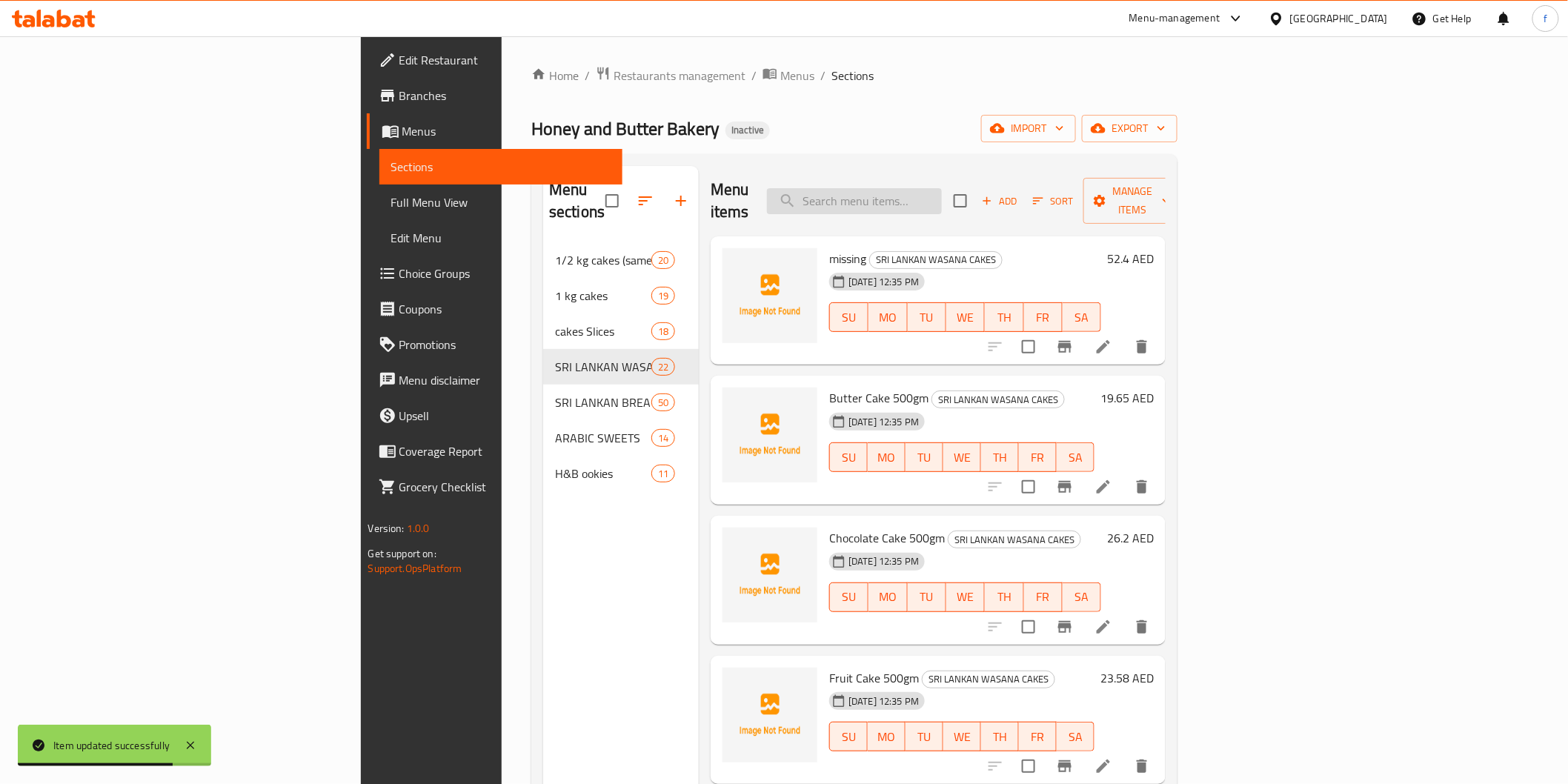
click at [942, 190] on input "search" at bounding box center [854, 202] width 175 height 26
paste input "Mini Dream Cake"
type input "Mini Dream Cake"
click at [1112, 338] on icon at bounding box center [1103, 347] width 18 height 18
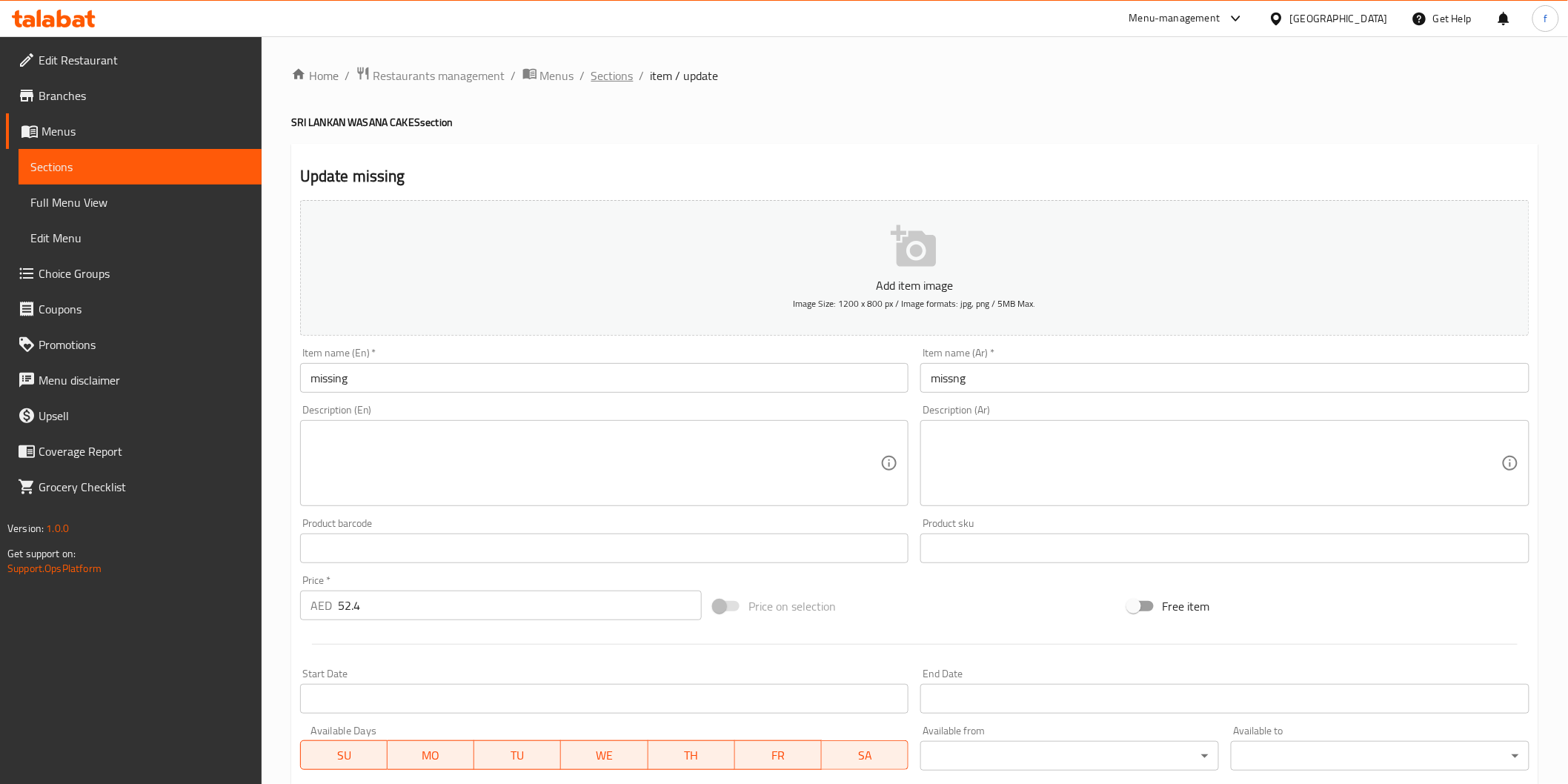
click at [616, 66] on span "Sections" at bounding box center [612, 75] width 42 height 18
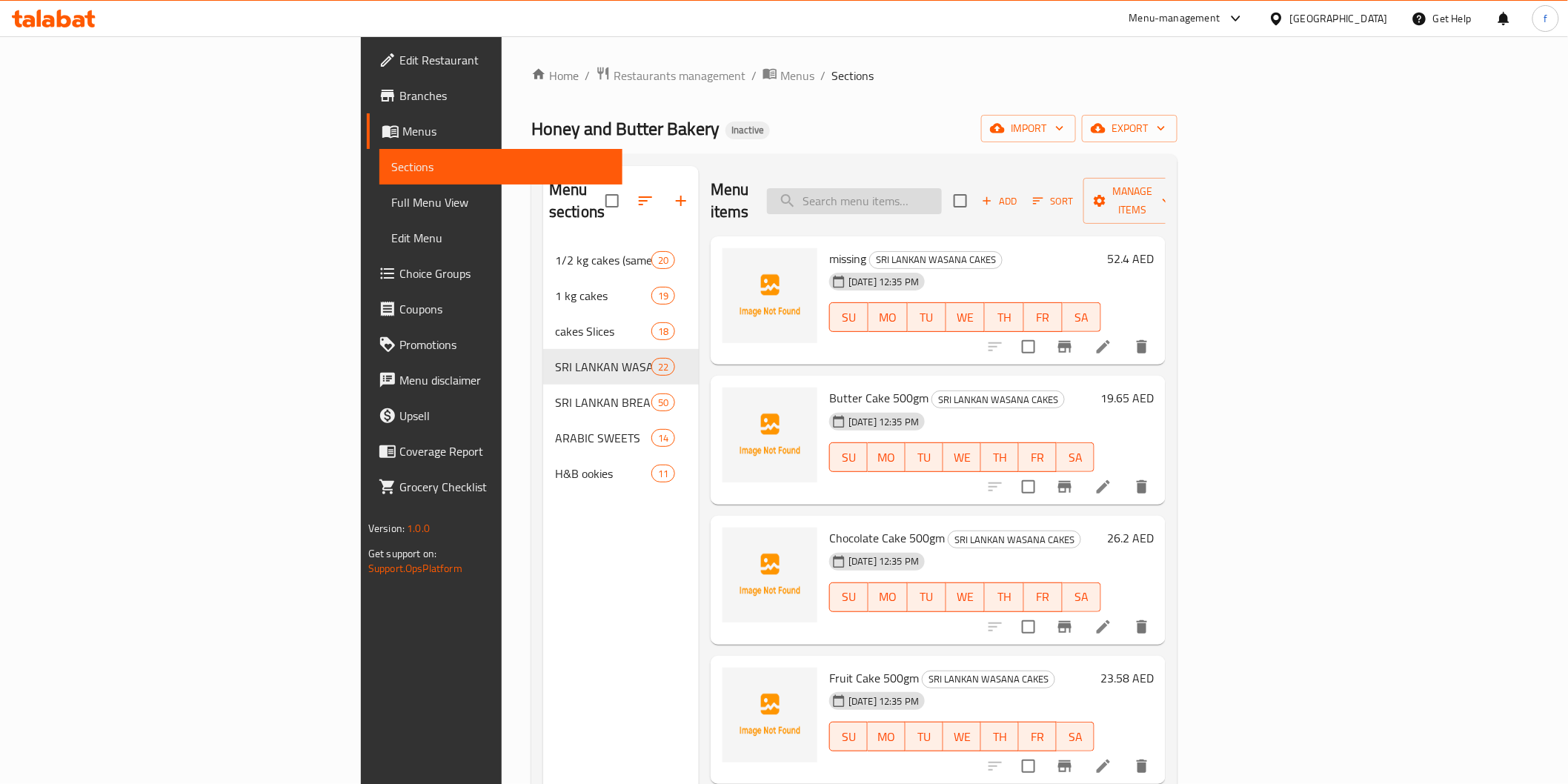
click at [942, 189] on input "search" at bounding box center [854, 202] width 175 height 26
paste input "Mini Dream Cake"
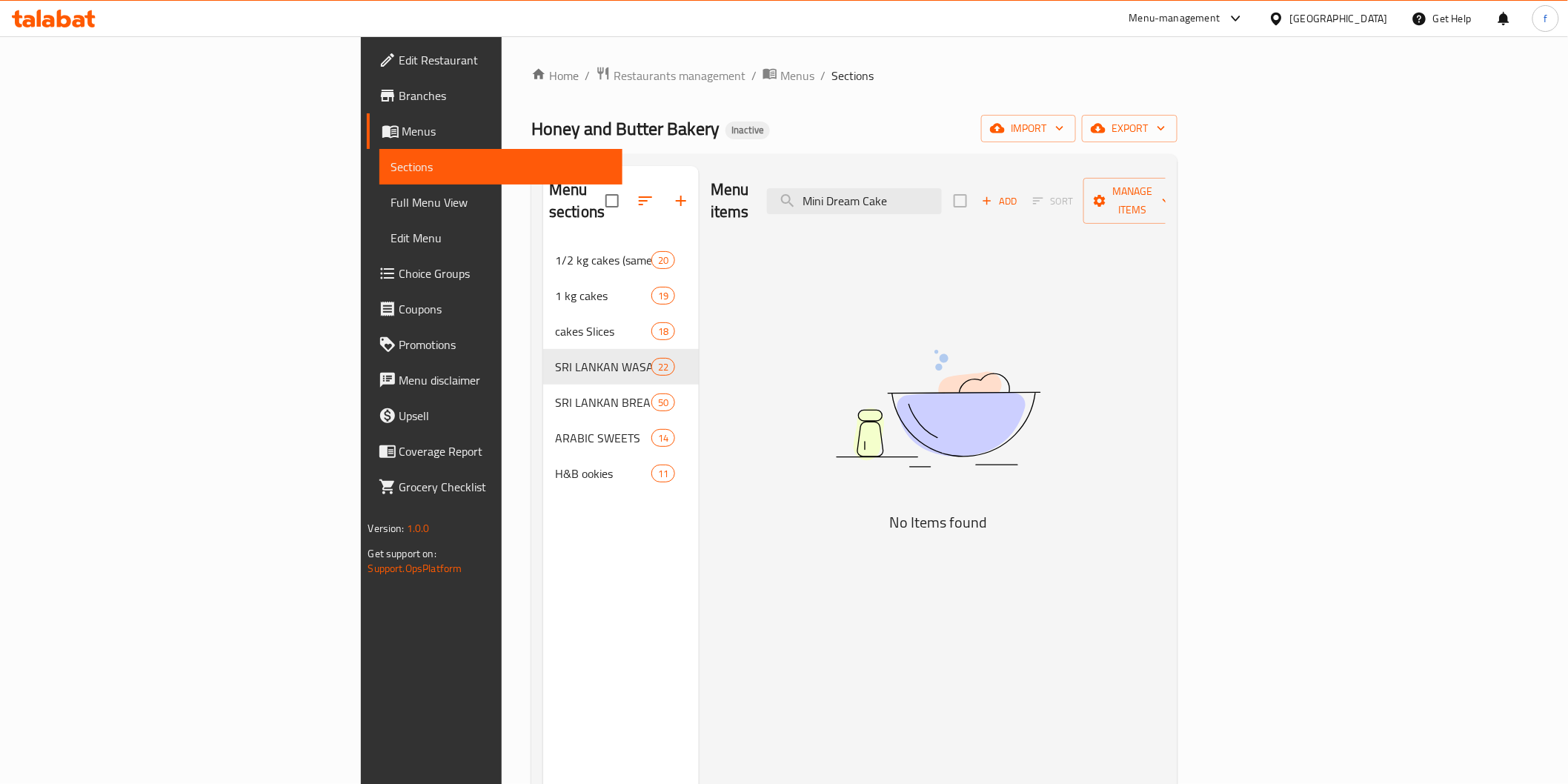
type input "Mini Dream Cake"
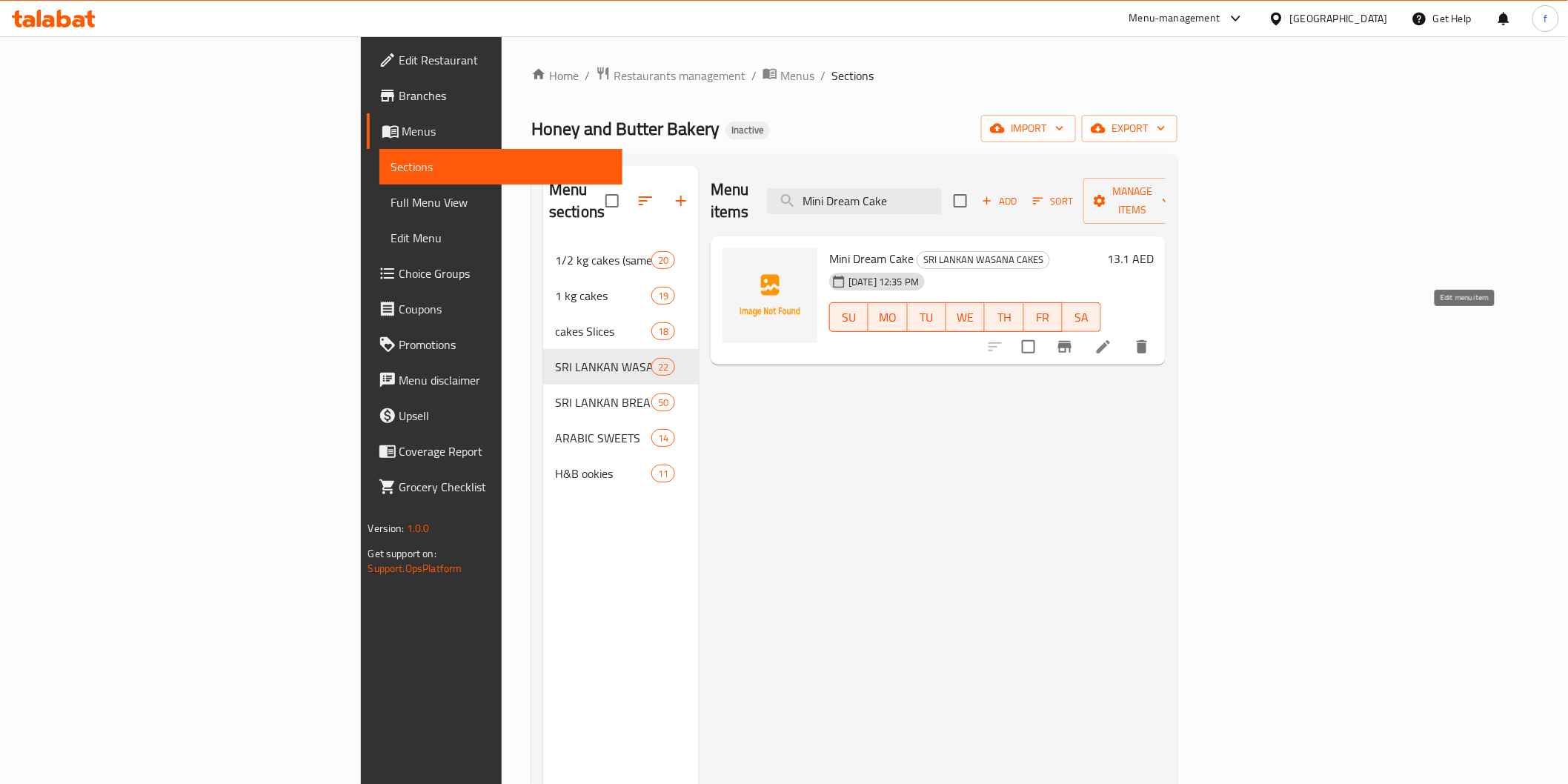
click at [1112, 338] on icon at bounding box center [1103, 347] width 18 height 18
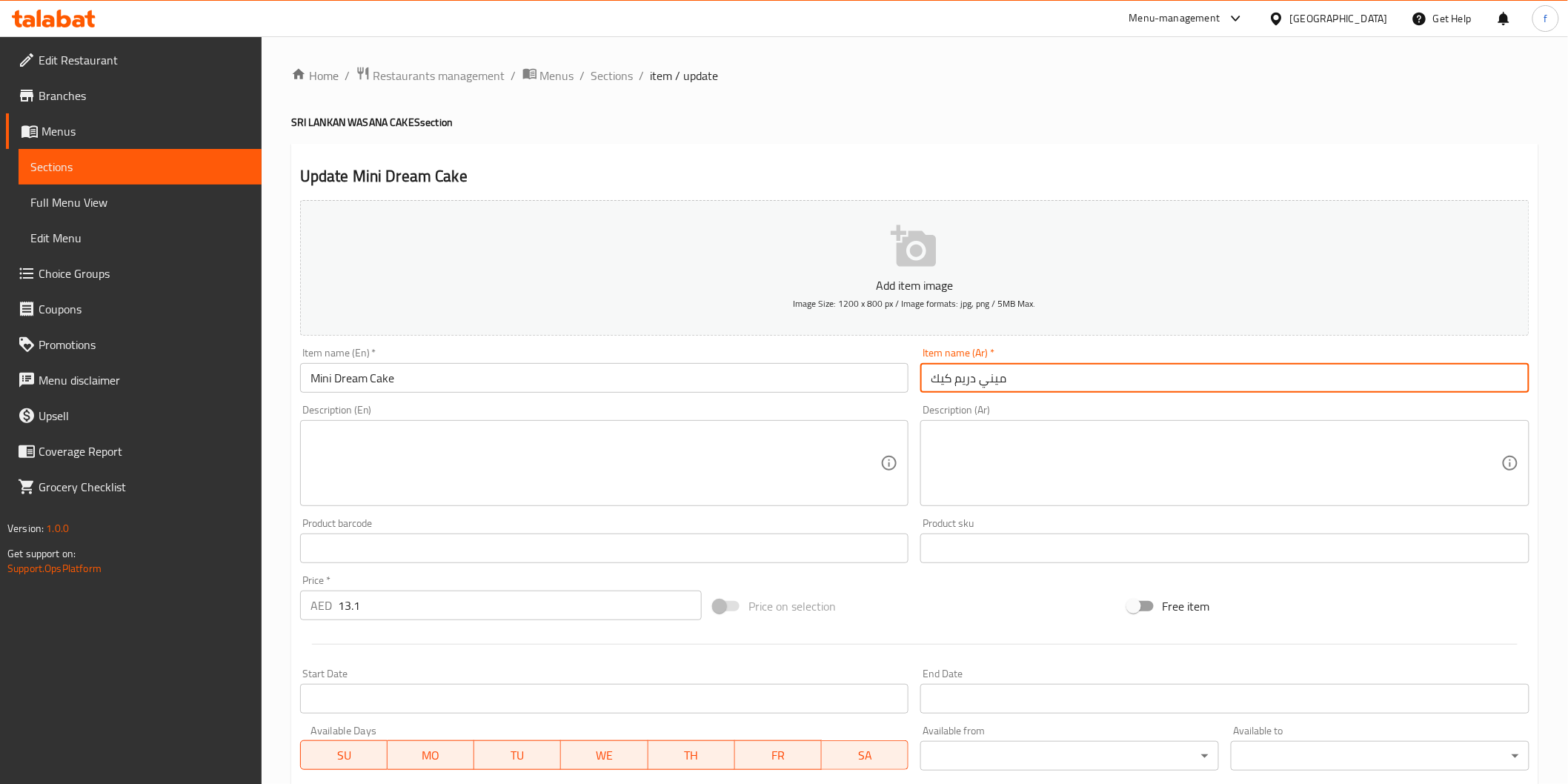
click at [1084, 376] on input "ميني دريم كيك" at bounding box center [1225, 378] width 609 height 30
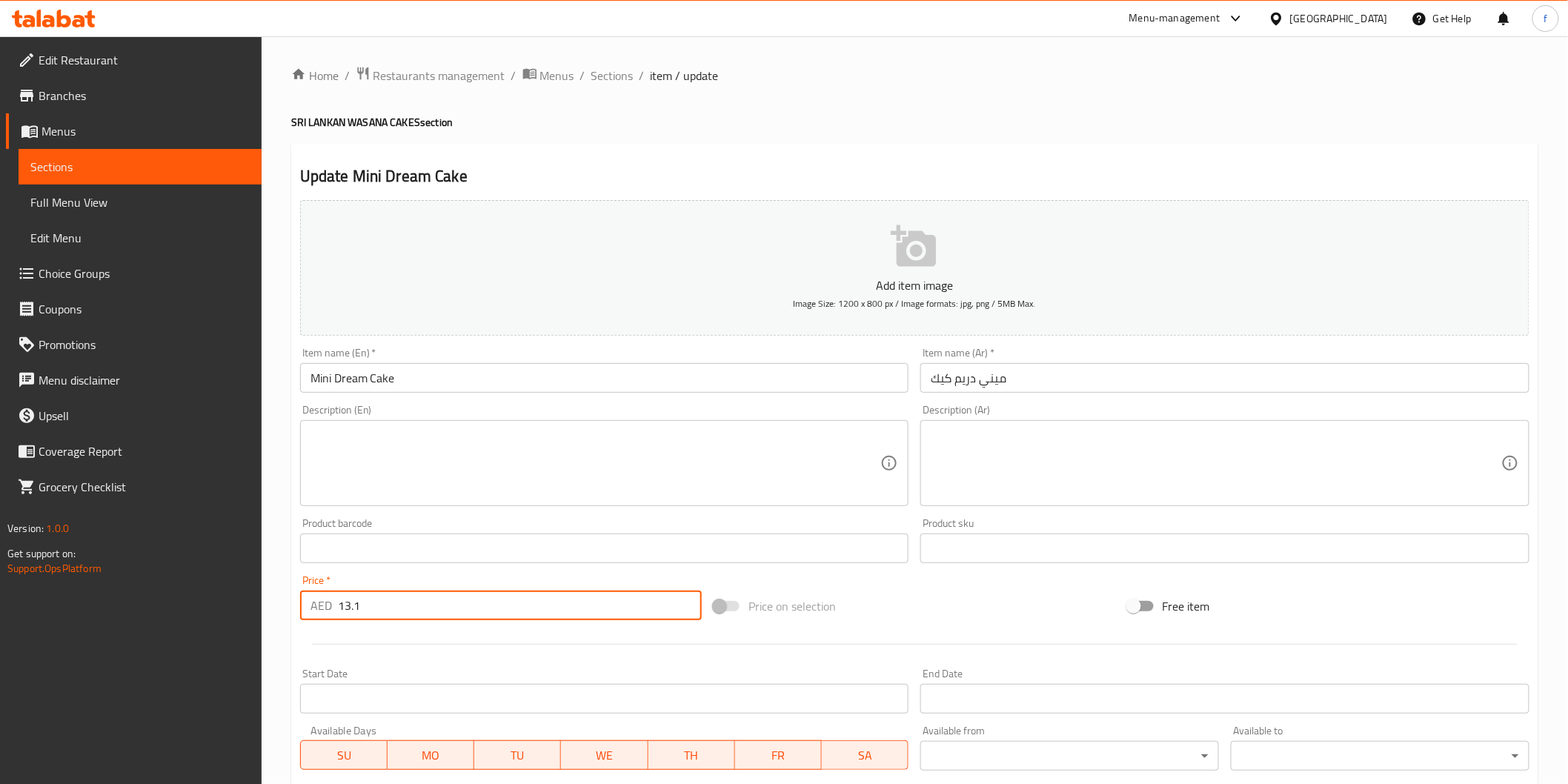
click at [393, 612] on input "13.1" at bounding box center [520, 605] width 364 height 30
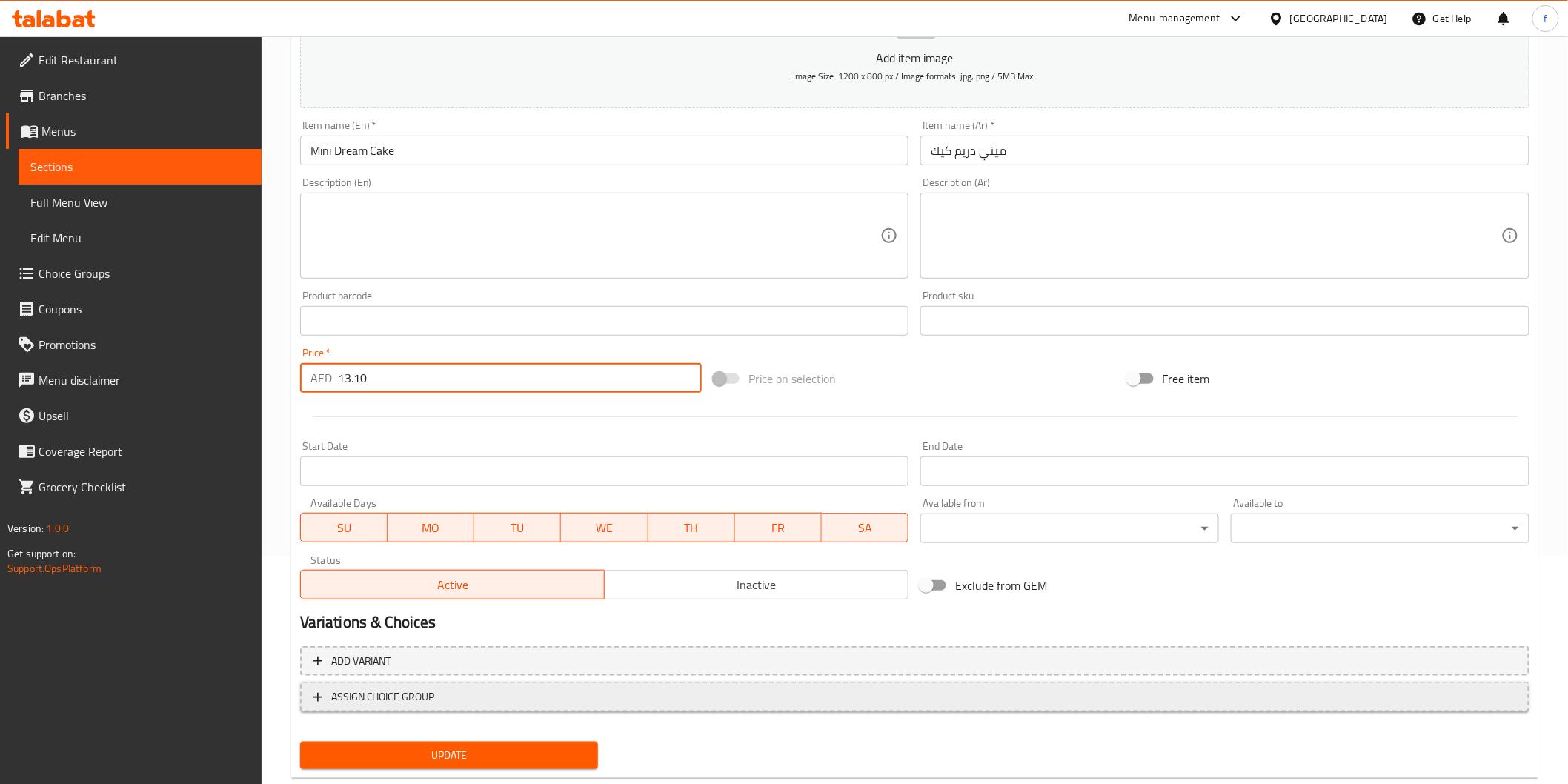
scroll to position [260, 0]
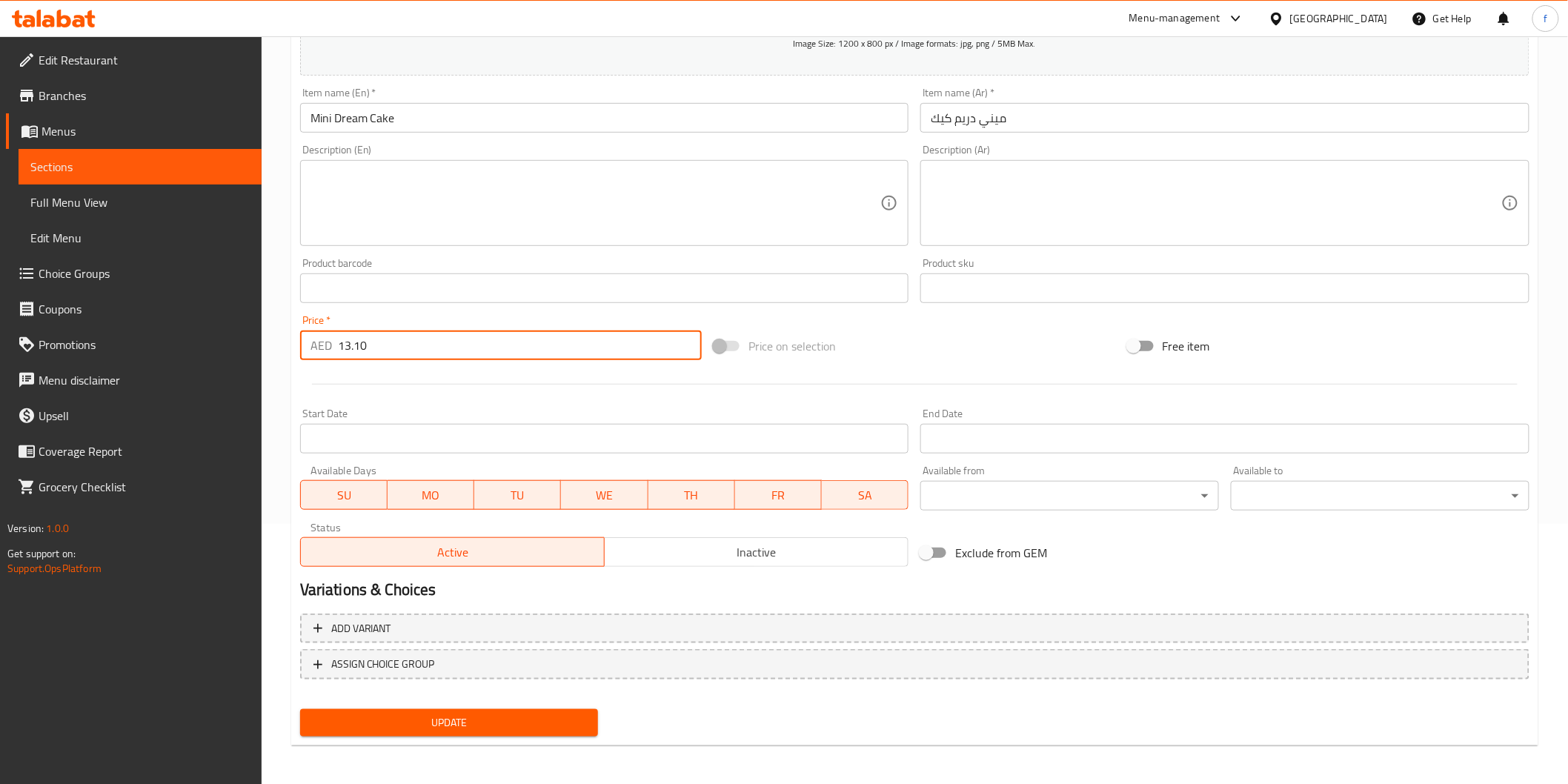
type input "13.10"
click at [453, 721] on span "Update" at bounding box center [450, 723] width 275 height 18
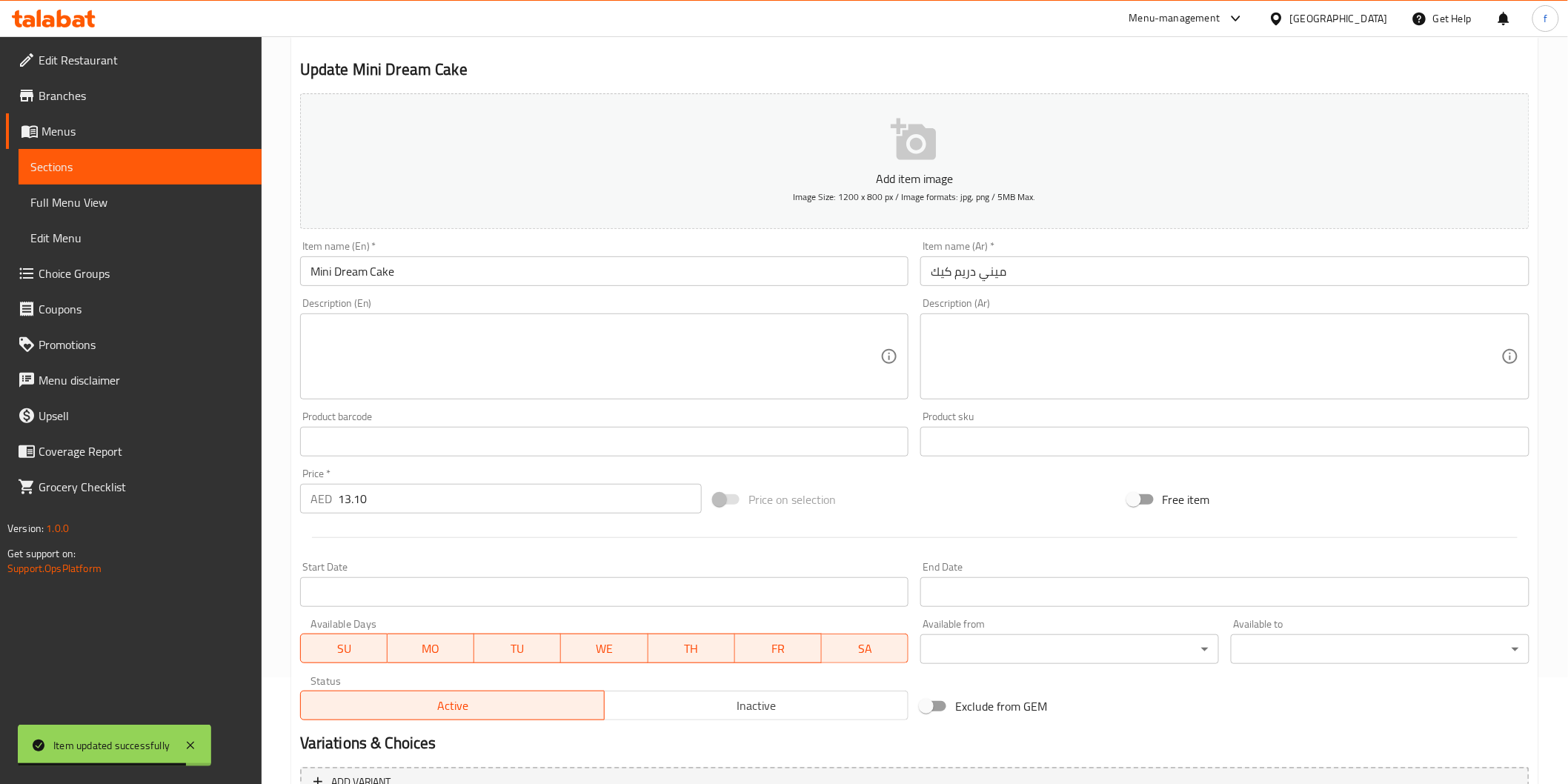
scroll to position [0, 0]
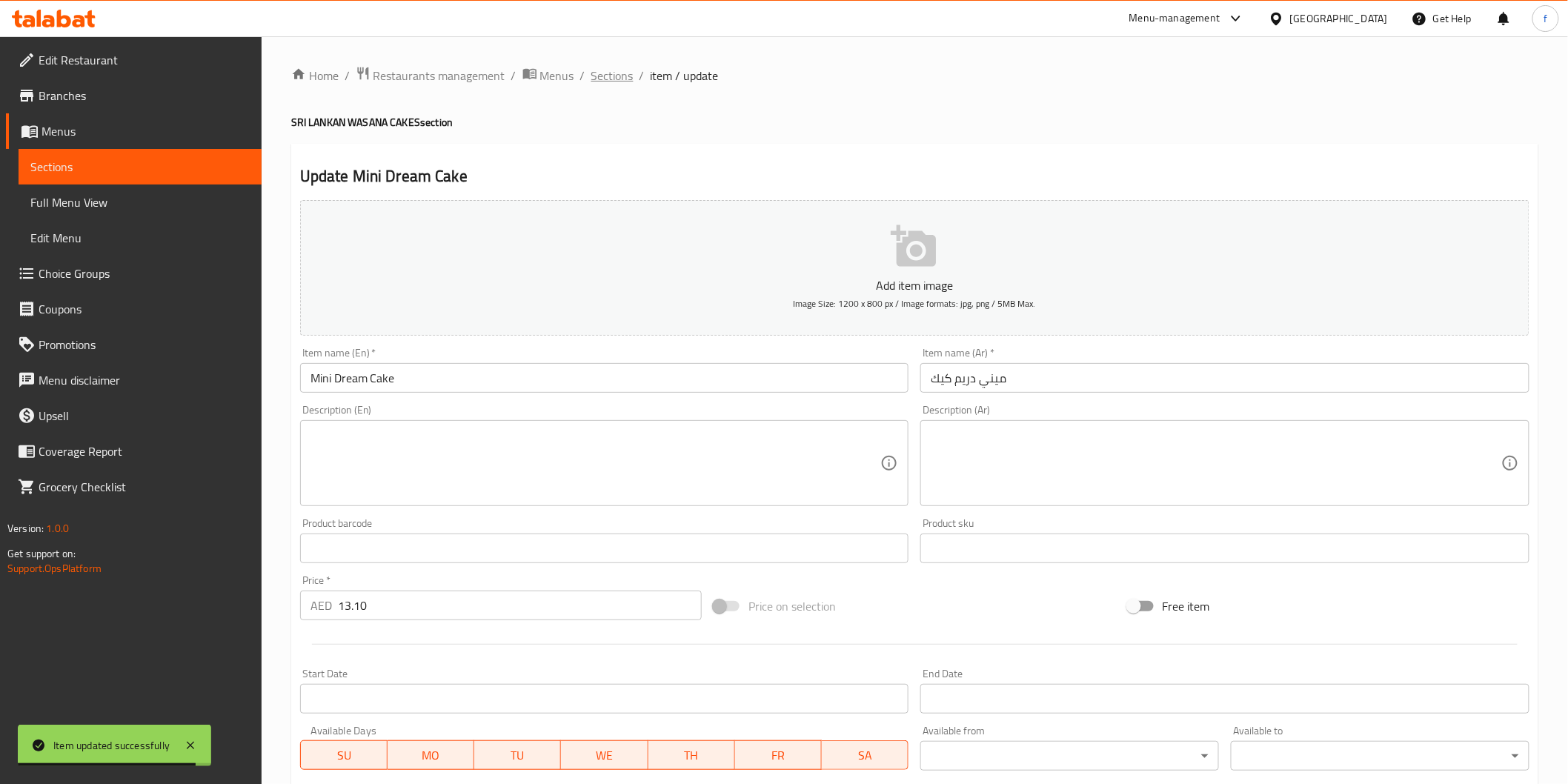
click at [628, 78] on span "Sections" at bounding box center [612, 75] width 42 height 18
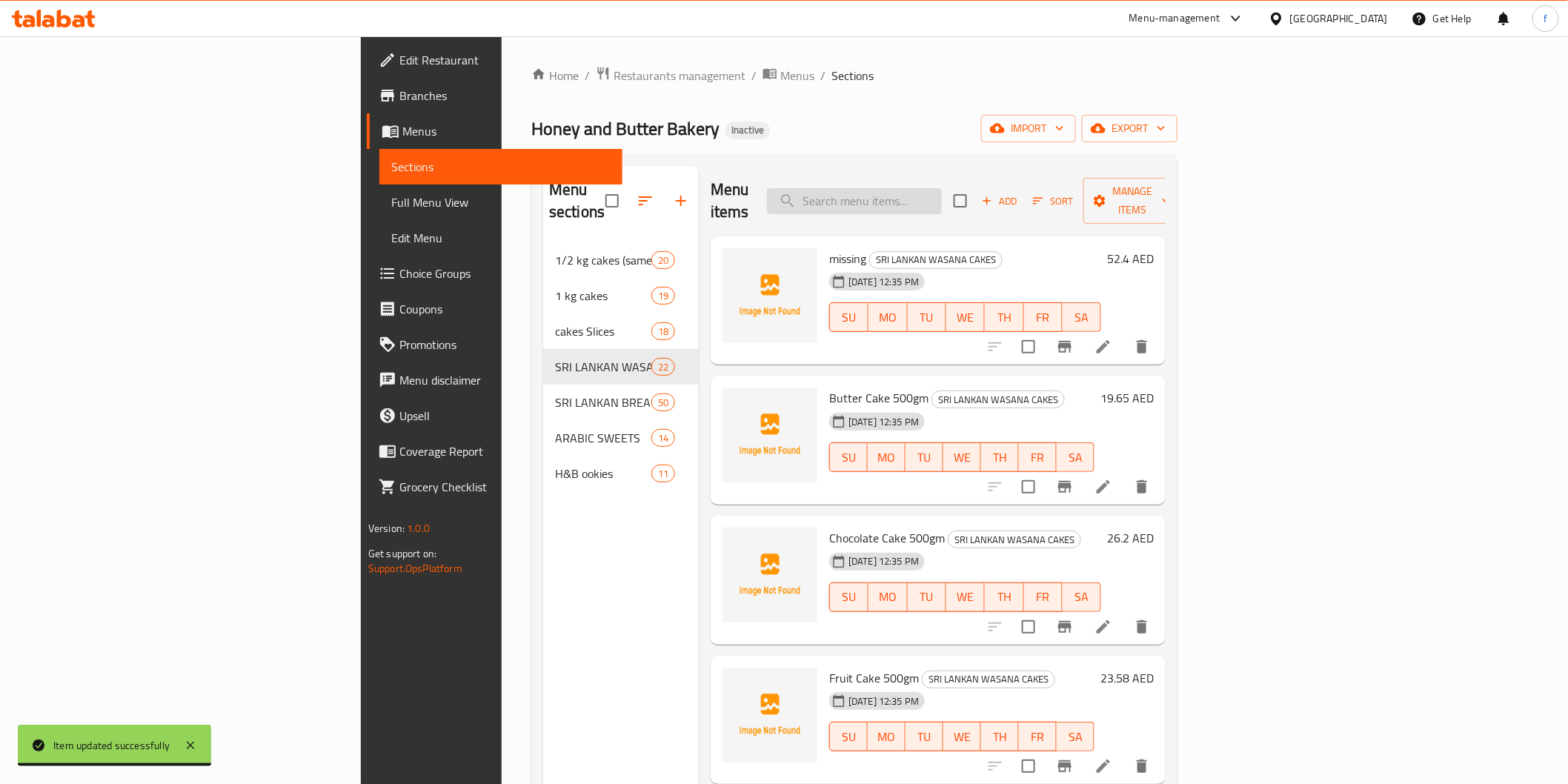
click at [941, 197] on input "search" at bounding box center [854, 202] width 175 height 26
paste input "Tiramisiu Cake Cup"
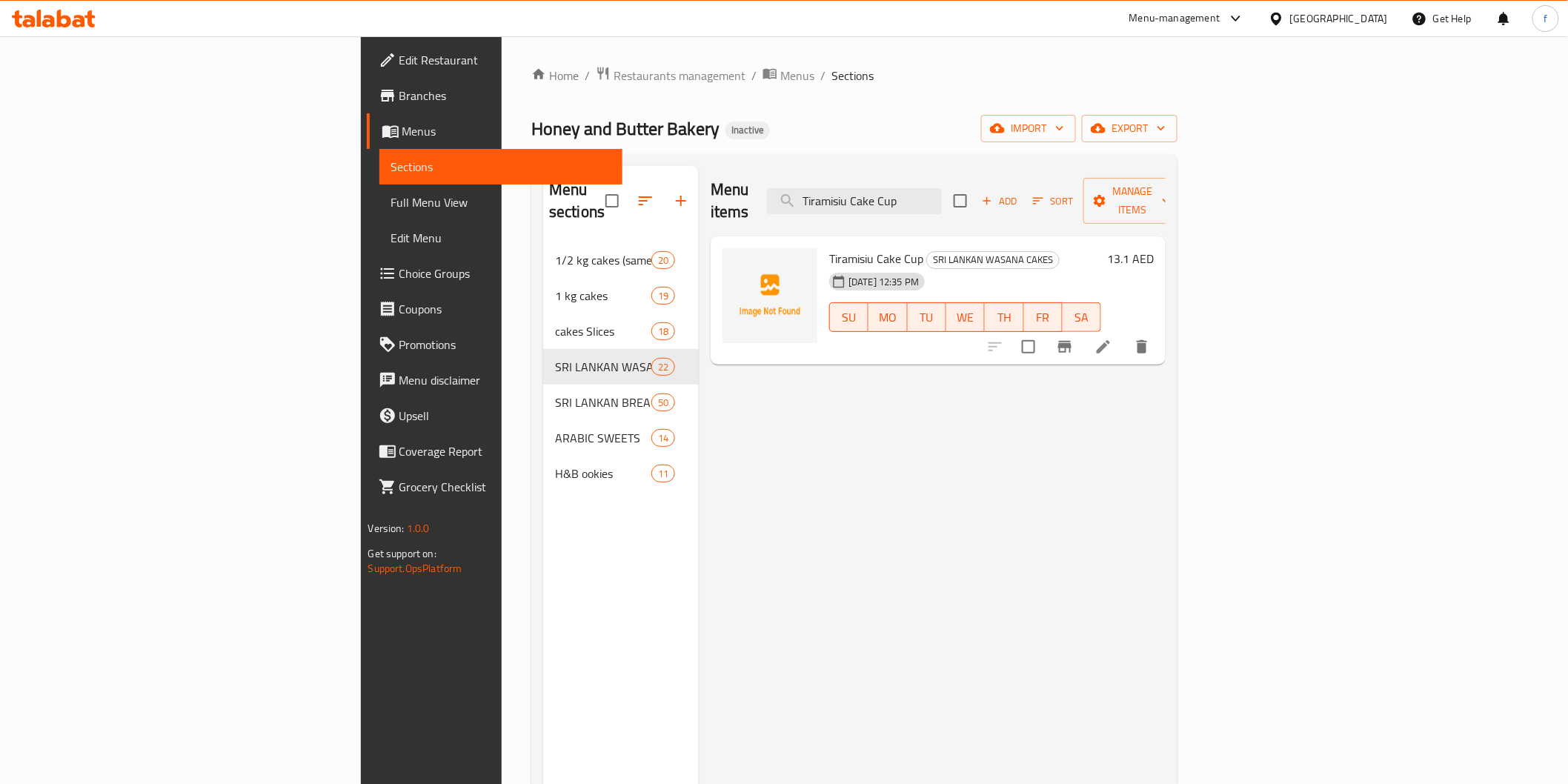
type input "Tiramisiu Cake Cup"
click at [1110, 340] on icon at bounding box center [1103, 347] width 13 height 13
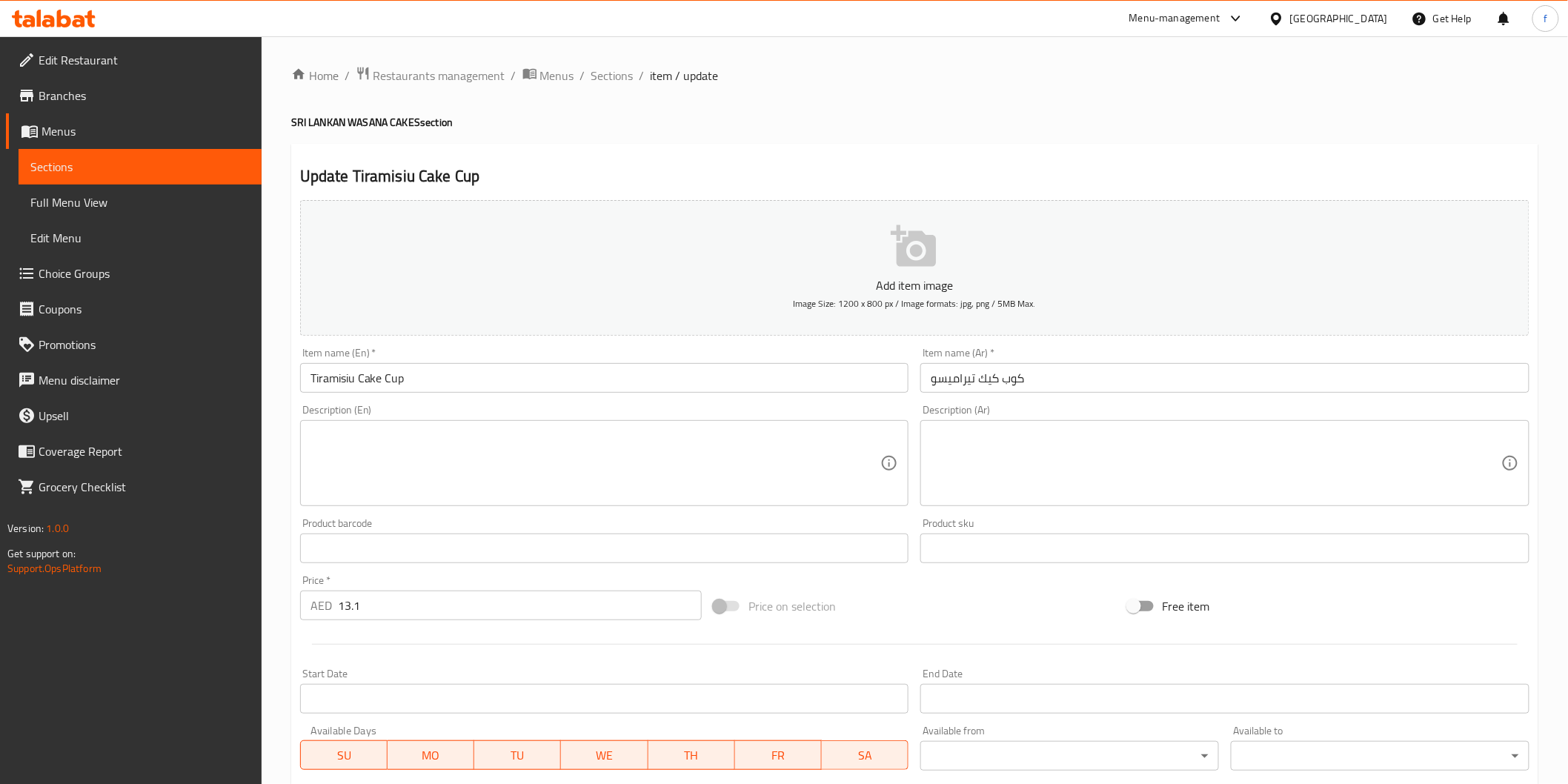
click at [1113, 388] on input "كوب كيك تيراميسو" at bounding box center [1225, 378] width 609 height 30
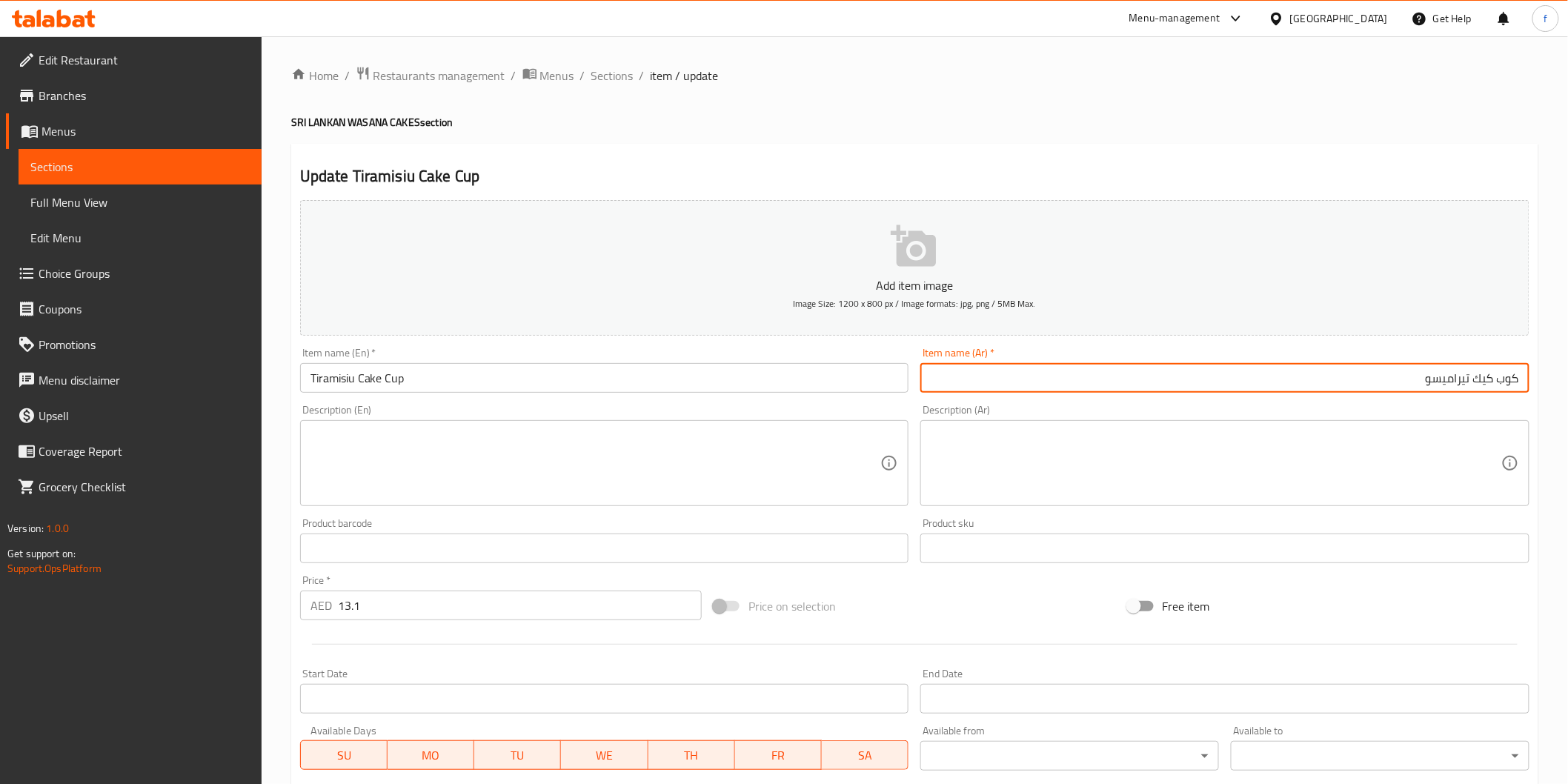
click at [1505, 380] on input "كوب كيك تيراميسو" at bounding box center [1225, 378] width 609 height 30
type input "كب كيك تيراميسو"
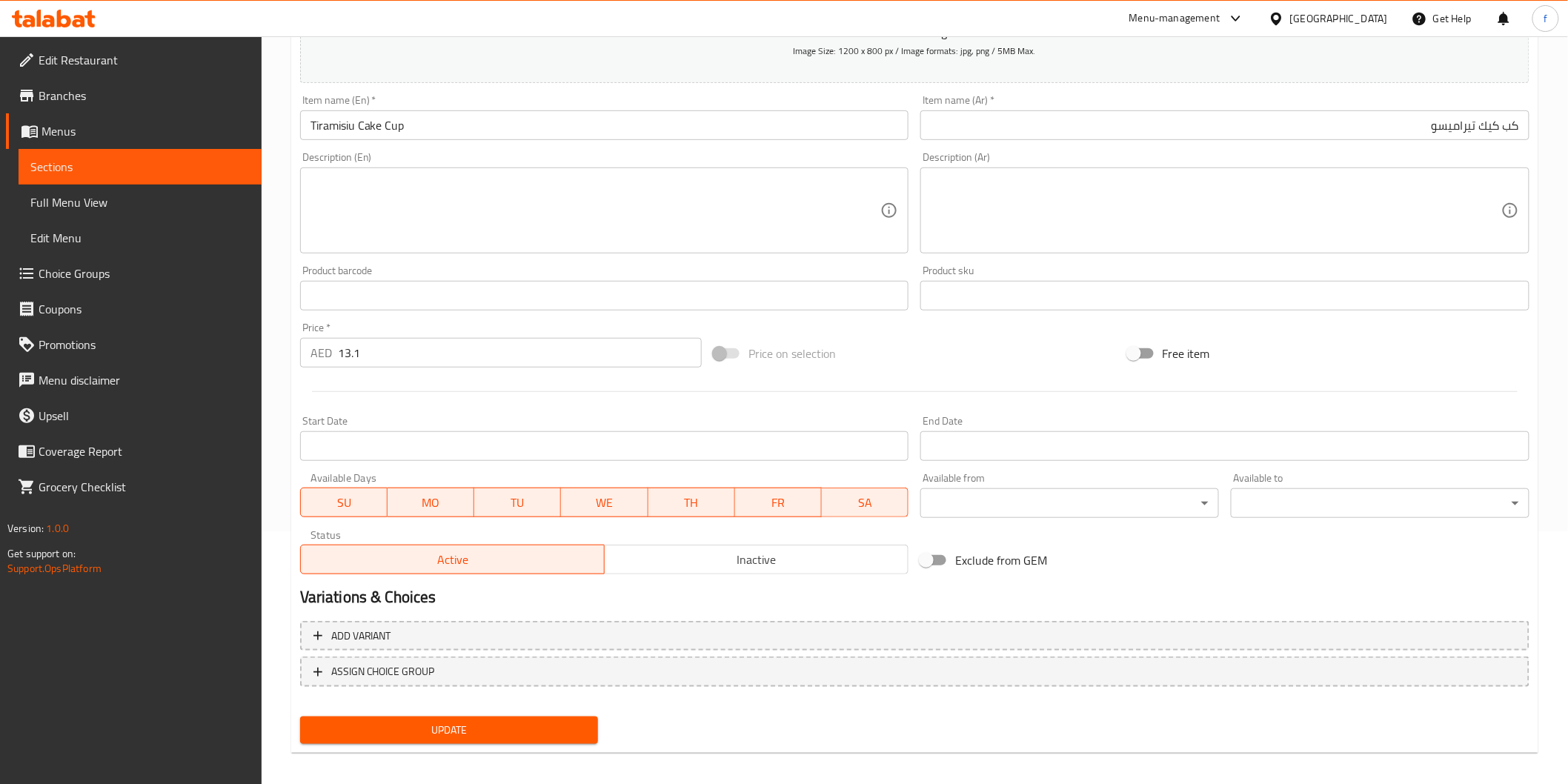
scroll to position [260, 0]
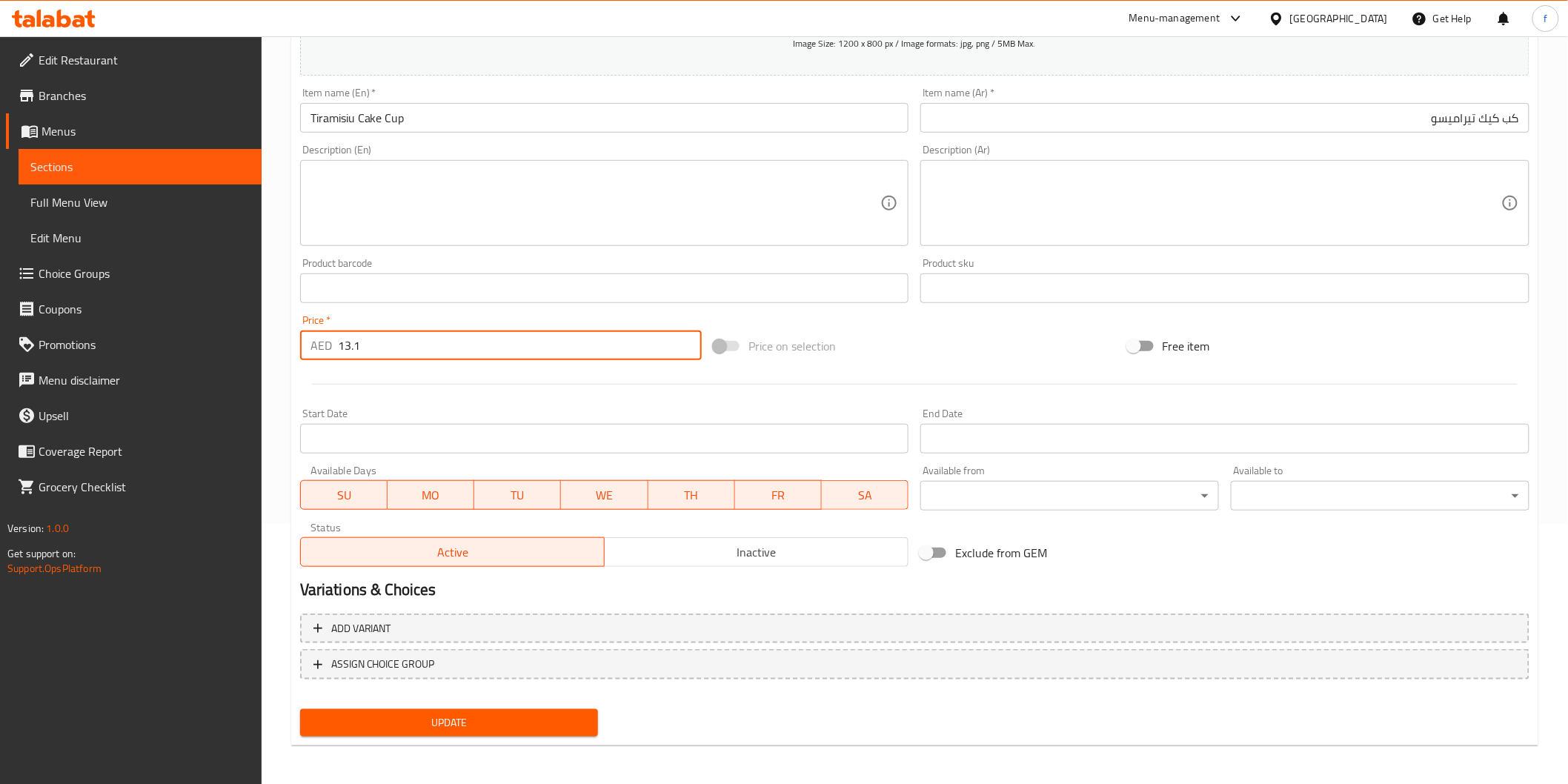
click at [414, 344] on input "13.1" at bounding box center [520, 345] width 364 height 30
type input "13.10"
drag, startPoint x: 363, startPoint y: 721, endPoint x: 365, endPoint y: 708, distance: 13.2
click at [361, 719] on span "Update" at bounding box center [450, 723] width 275 height 18
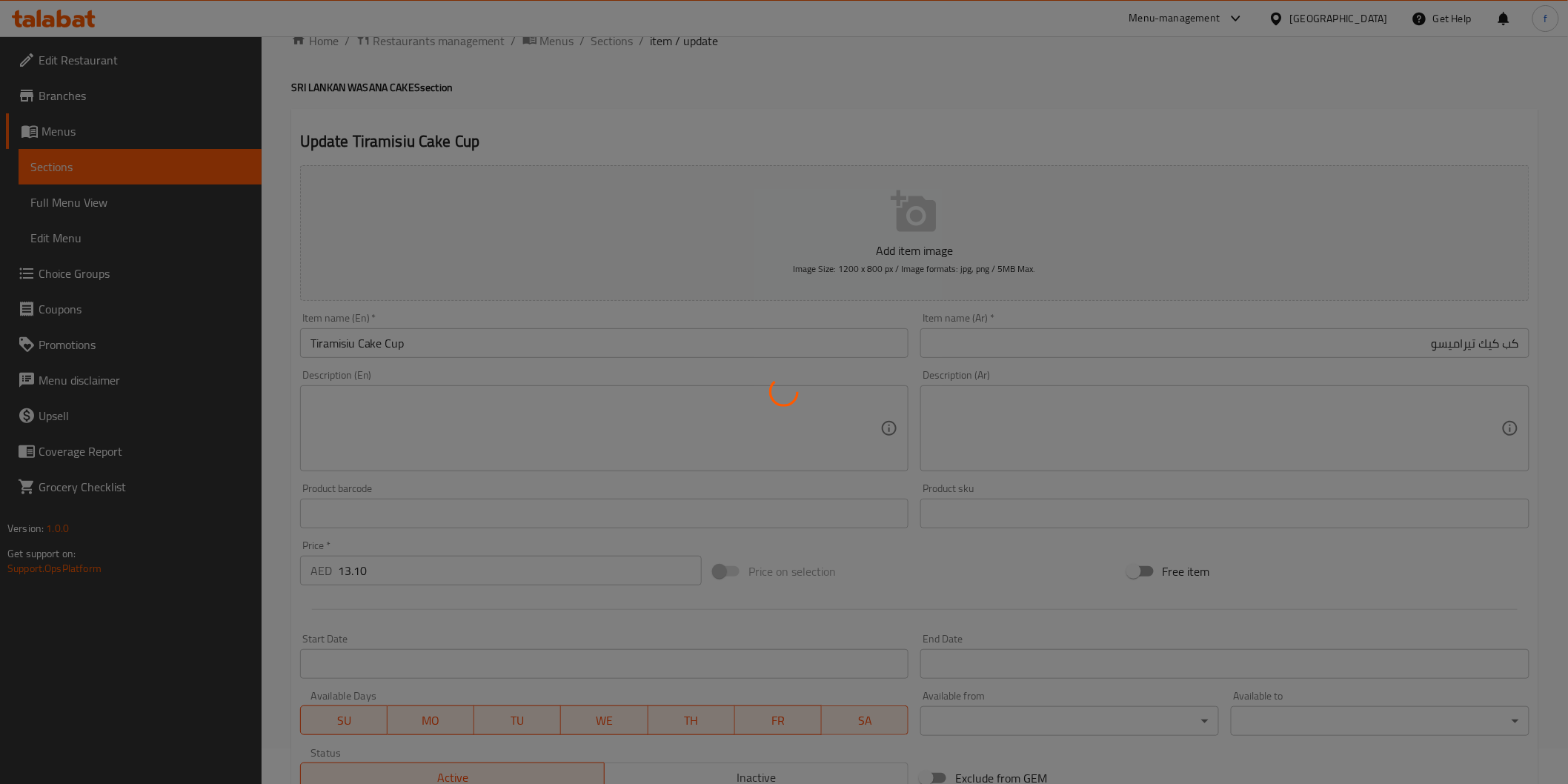
scroll to position [0, 0]
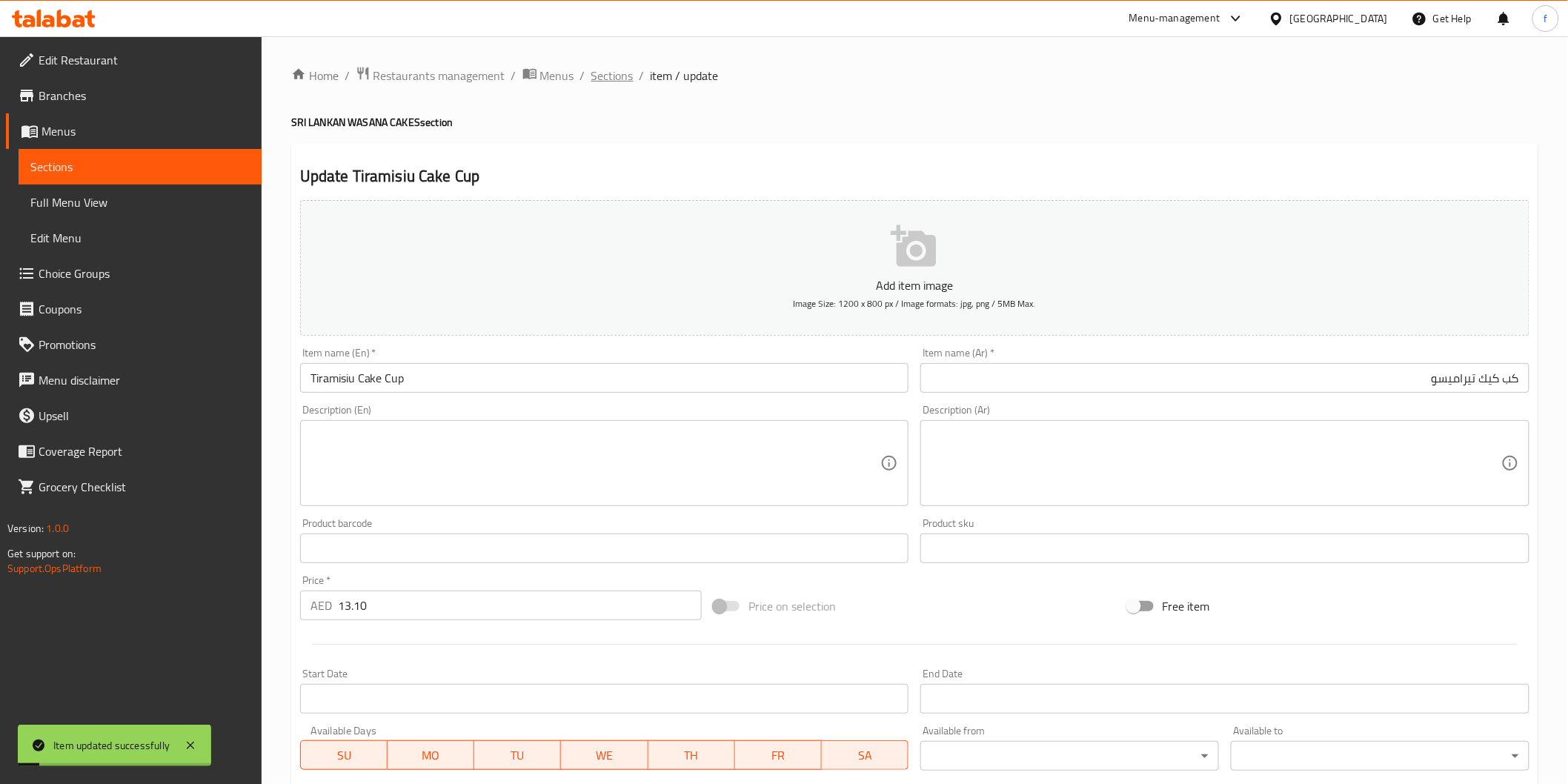
click at [610, 73] on span "Sections" at bounding box center [612, 75] width 42 height 18
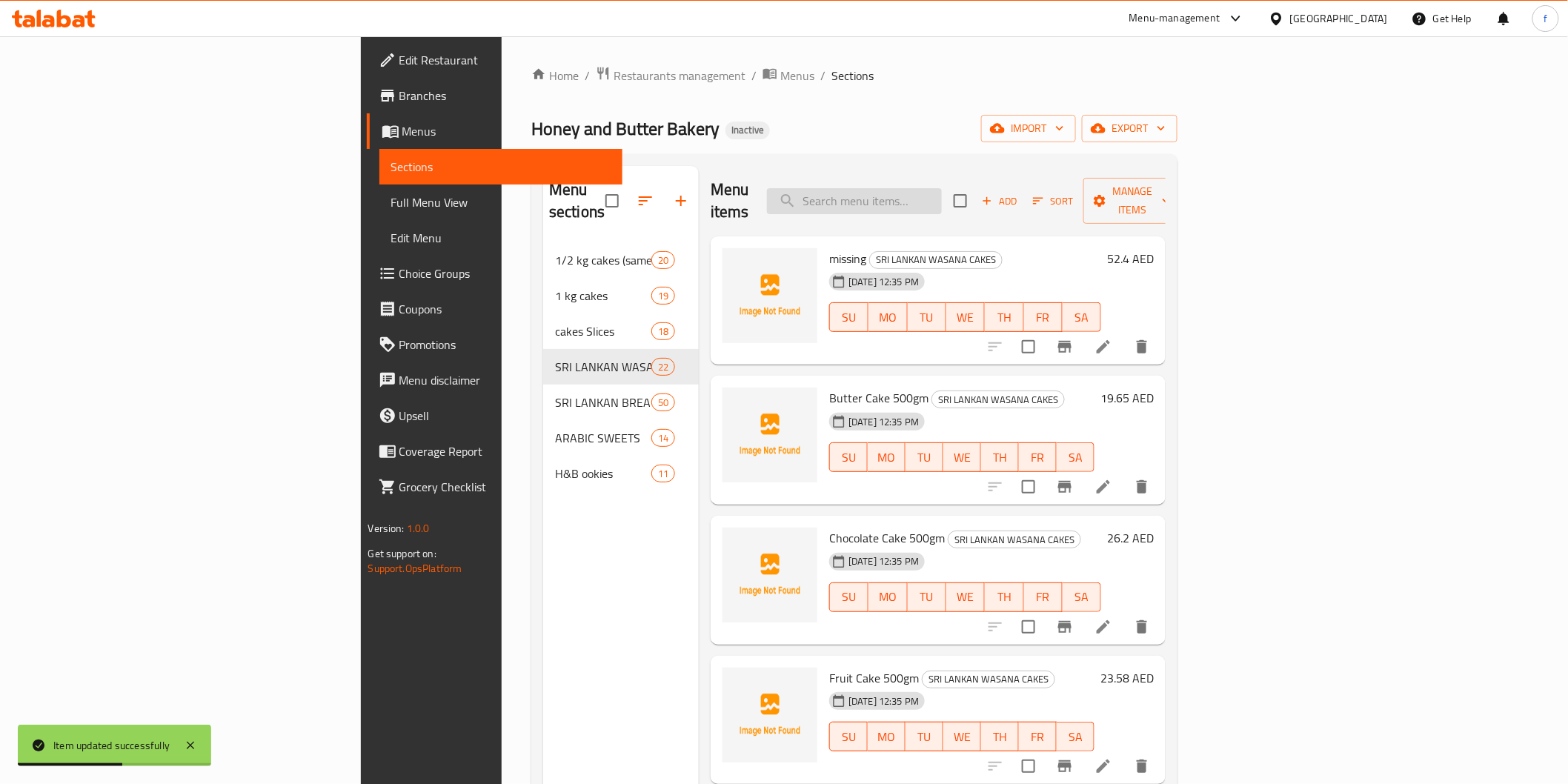
click at [942, 195] on input "search" at bounding box center [854, 202] width 175 height 26
paste input "Chocolate Ball pcs"
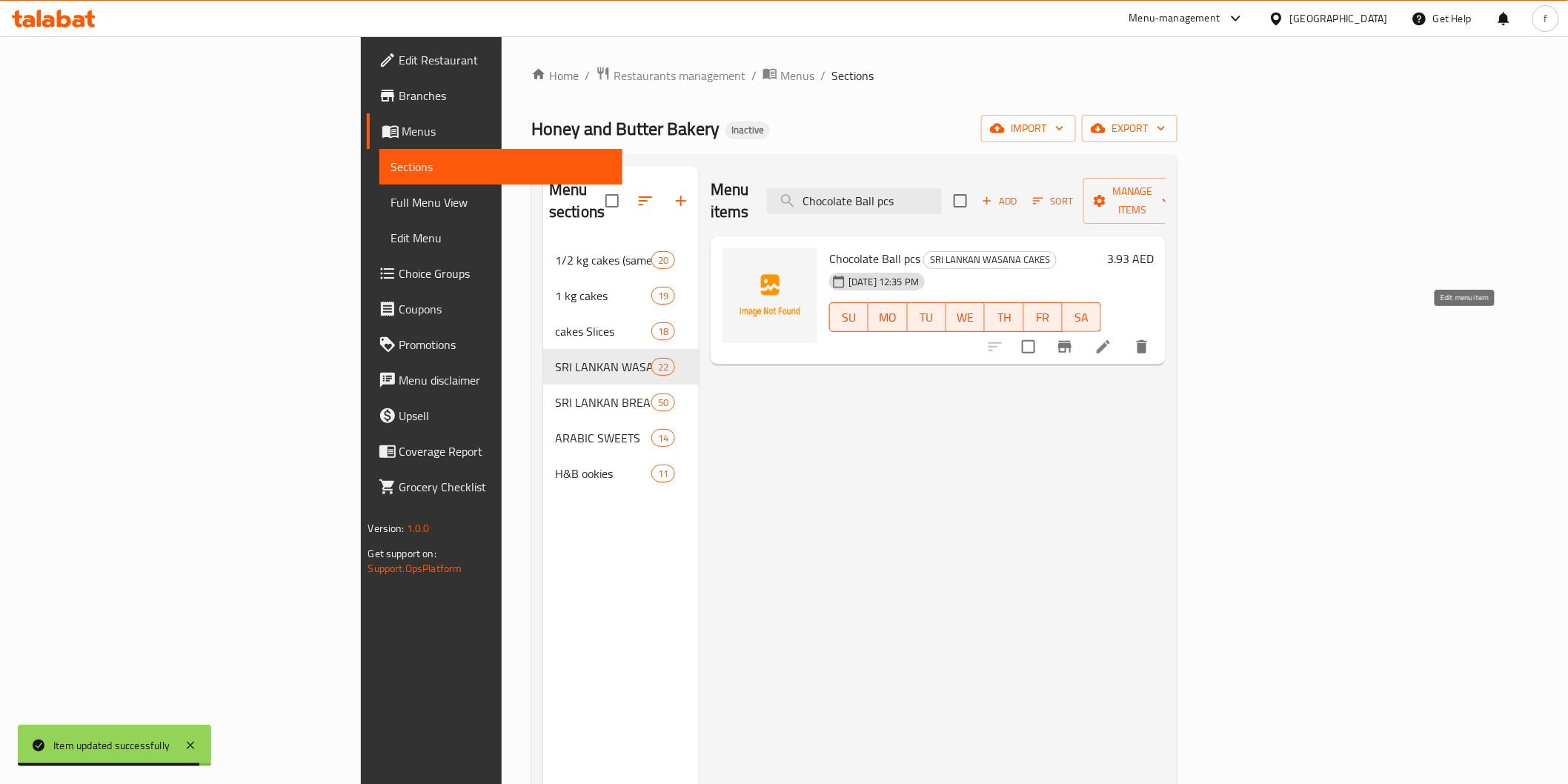
type input "Chocolate Ball pcs"
click at [1112, 338] on icon at bounding box center [1103, 347] width 18 height 18
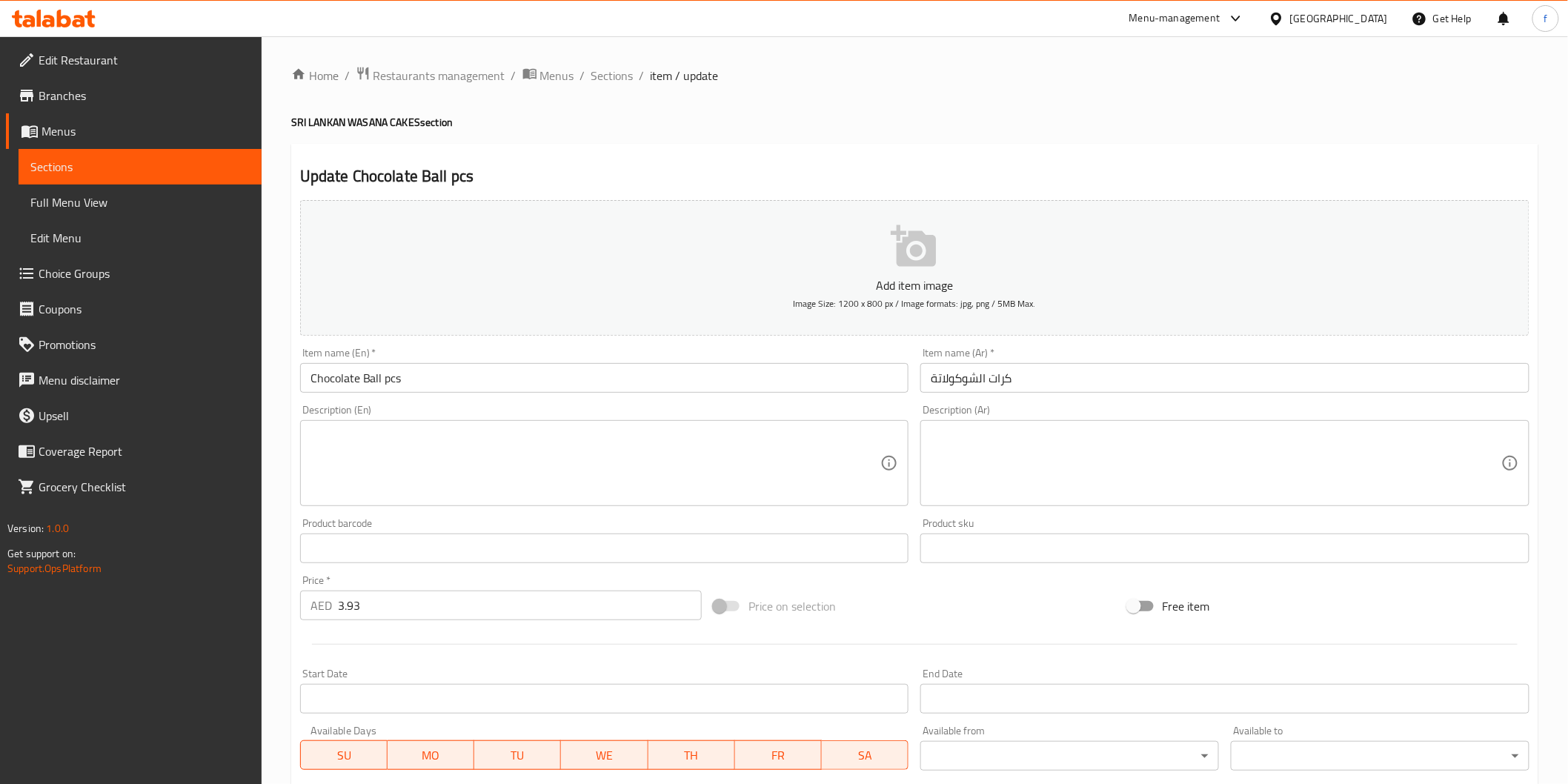
click at [1112, 388] on input "كرات الشوكولاتة" at bounding box center [1225, 378] width 609 height 30
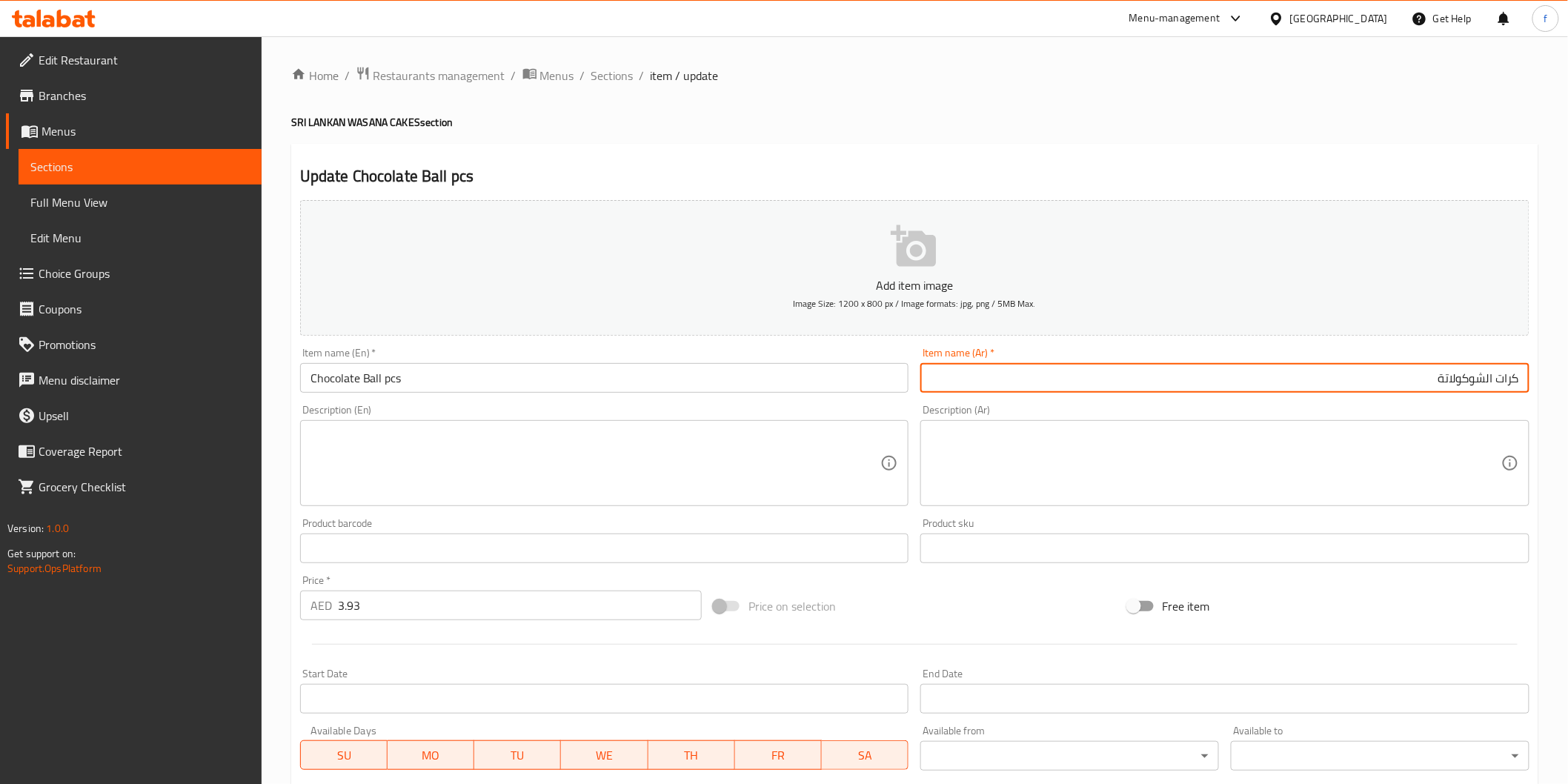
click at [396, 378] on input "Chocolate Ball pcs" at bounding box center [605, 378] width 609 height 30
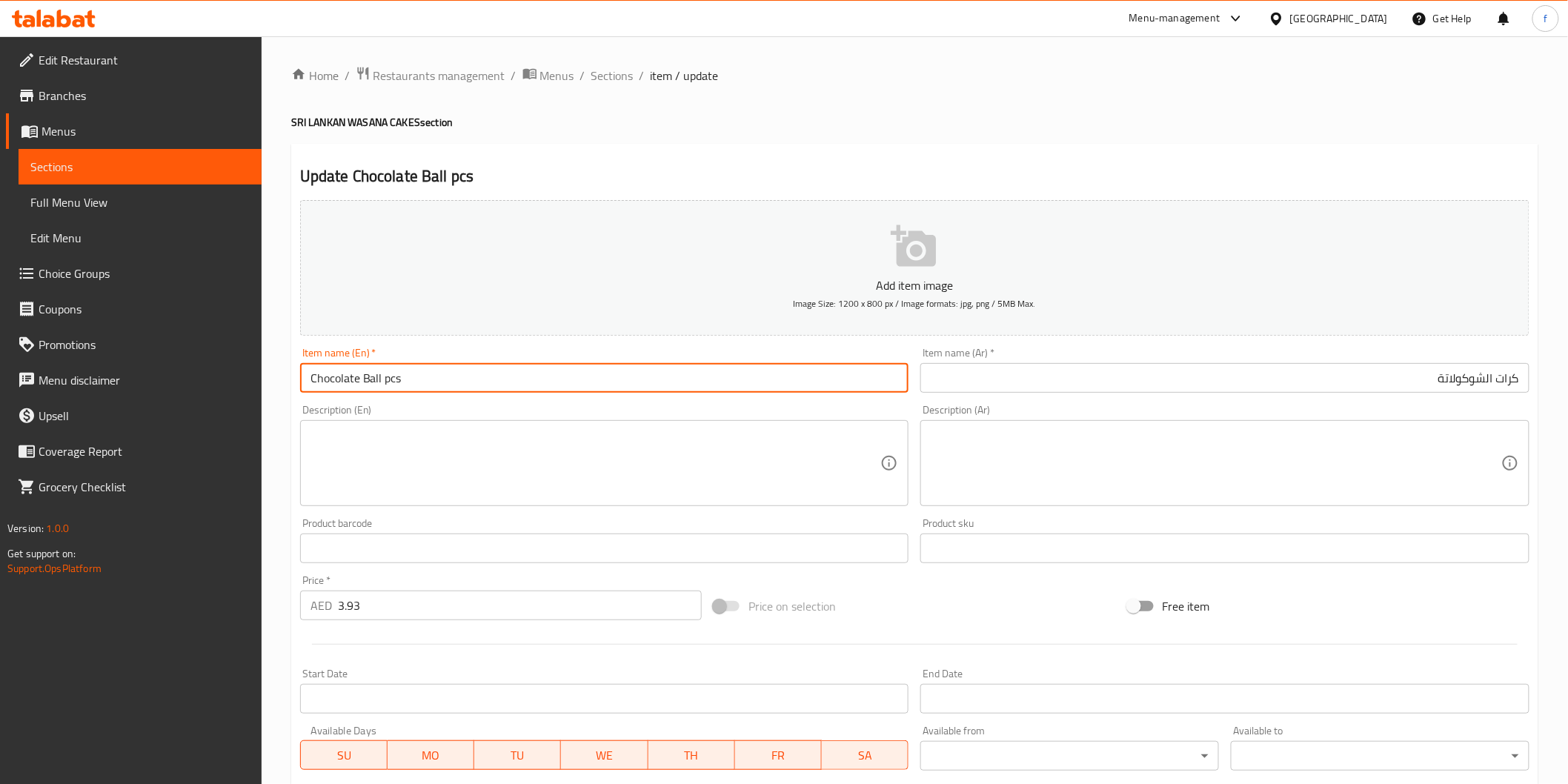
drag, startPoint x: 396, startPoint y: 378, endPoint x: 613, endPoint y: 419, distance: 220.8
click at [401, 384] on input "Chocolate Ball pcs" at bounding box center [605, 378] width 609 height 30
click at [443, 383] on input "Chocolate Ball pcs" at bounding box center [605, 378] width 609 height 30
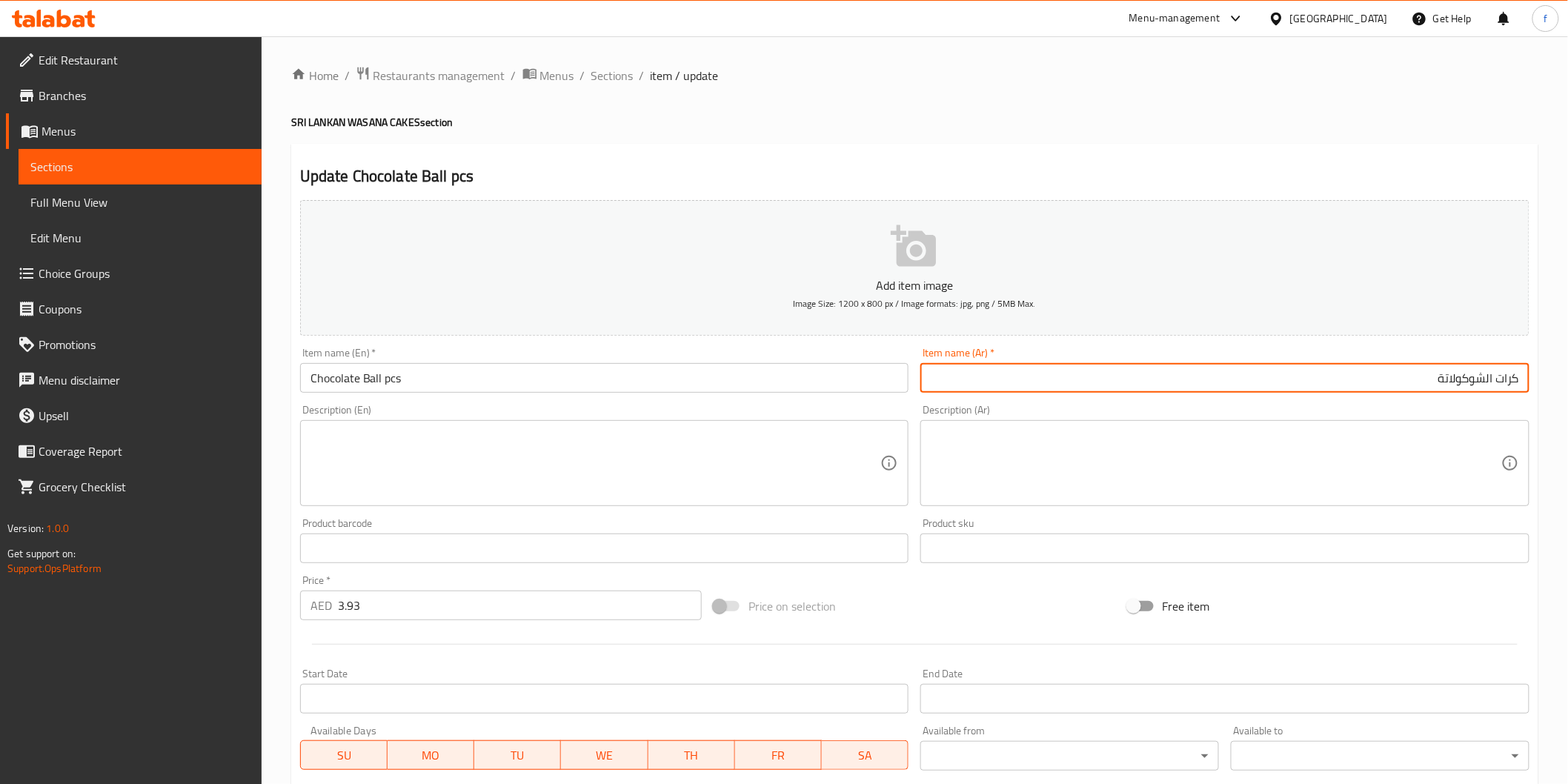
click at [1527, 381] on input "كرات الشوكولاتة" at bounding box center [1225, 378] width 609 height 30
type input "قطع كرات الشوكولاتة"
click at [358, 395] on div "Item name (En)   * Chocolate Ball pcs Item name (En) *" at bounding box center [604, 369] width 621 height 57
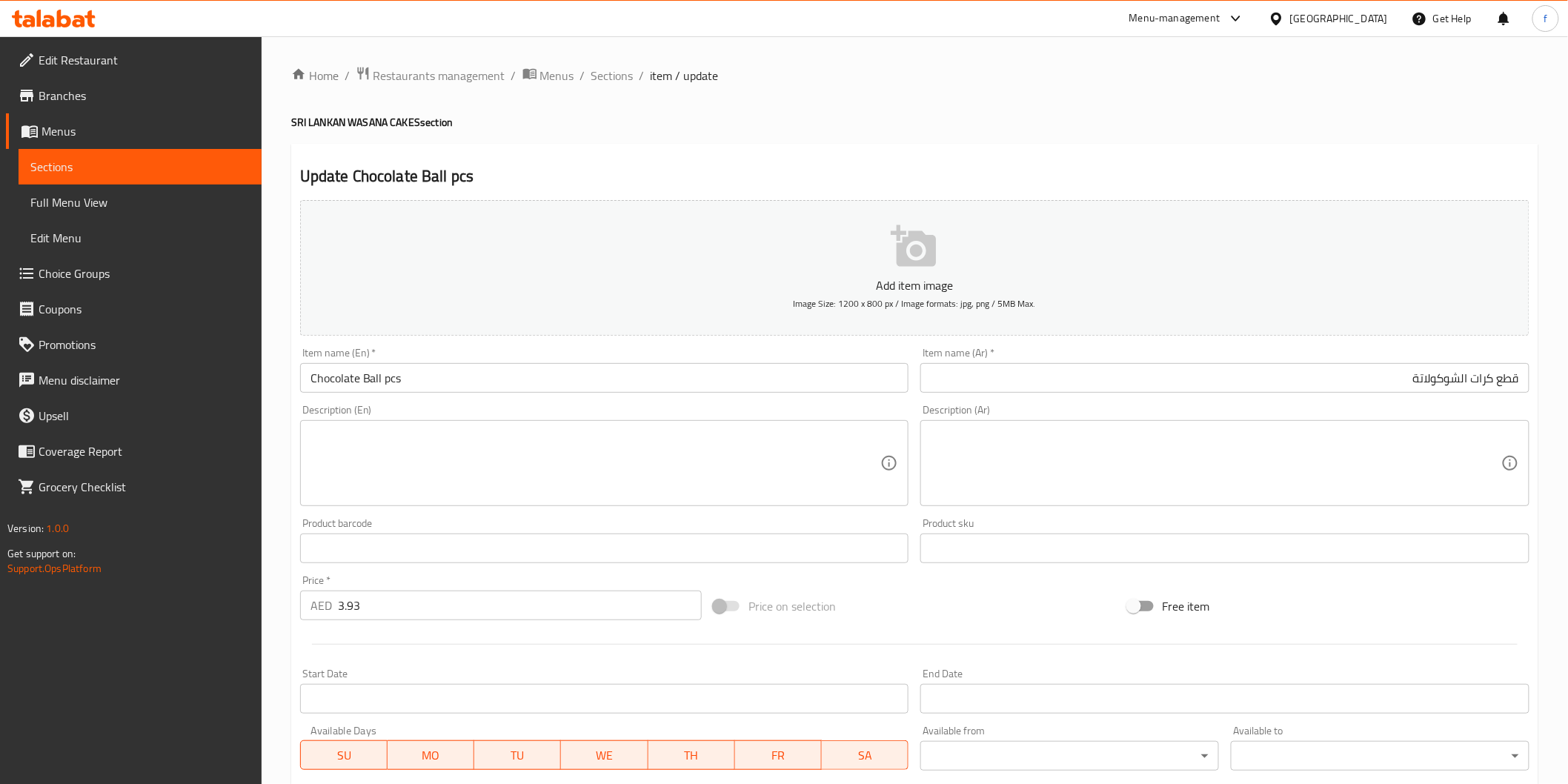
click at [380, 376] on input "Chocolate Ball pcs" at bounding box center [605, 378] width 609 height 30
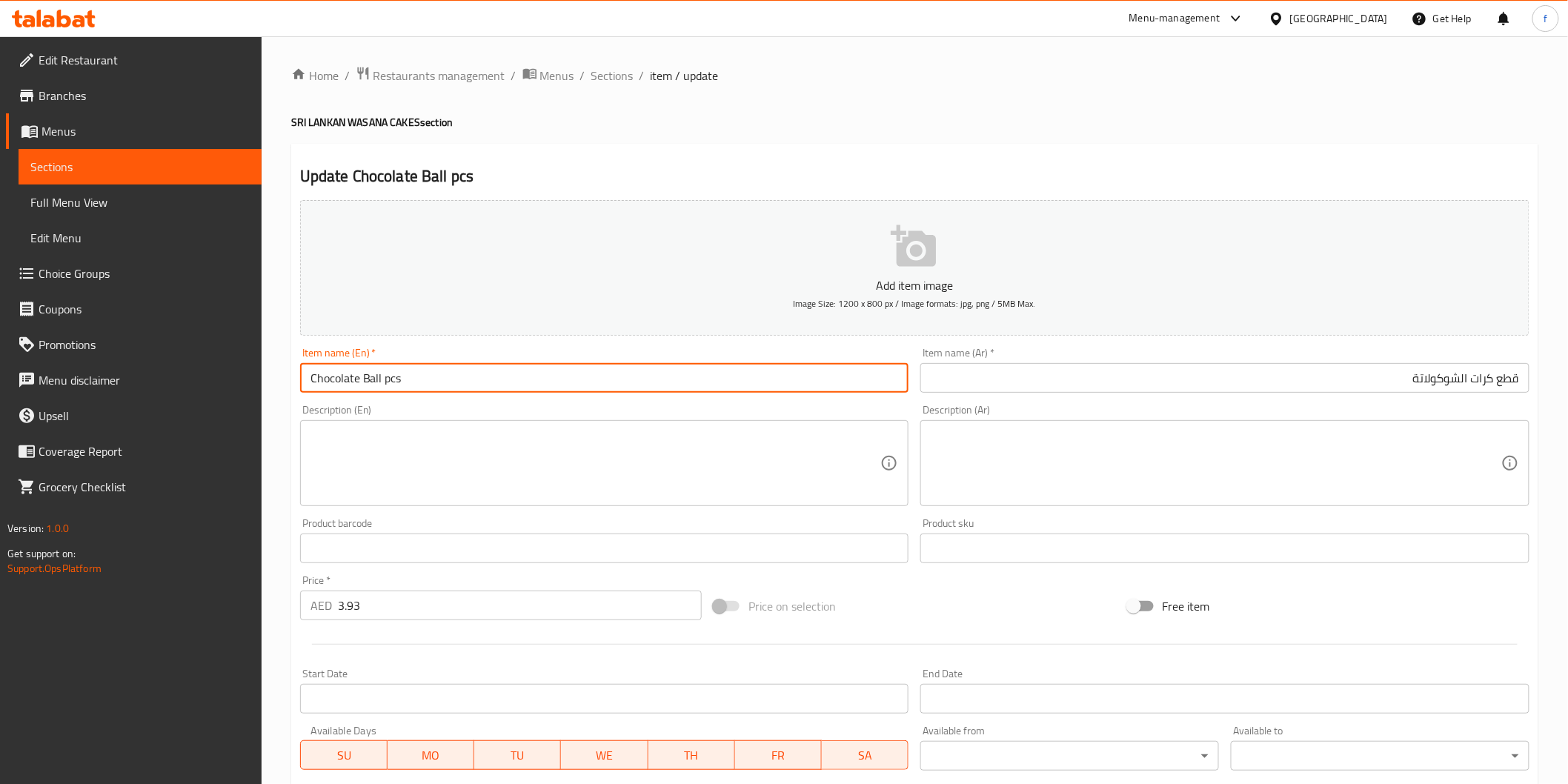
click at [380, 376] on input "Chocolate Ball pcs" at bounding box center [605, 378] width 609 height 30
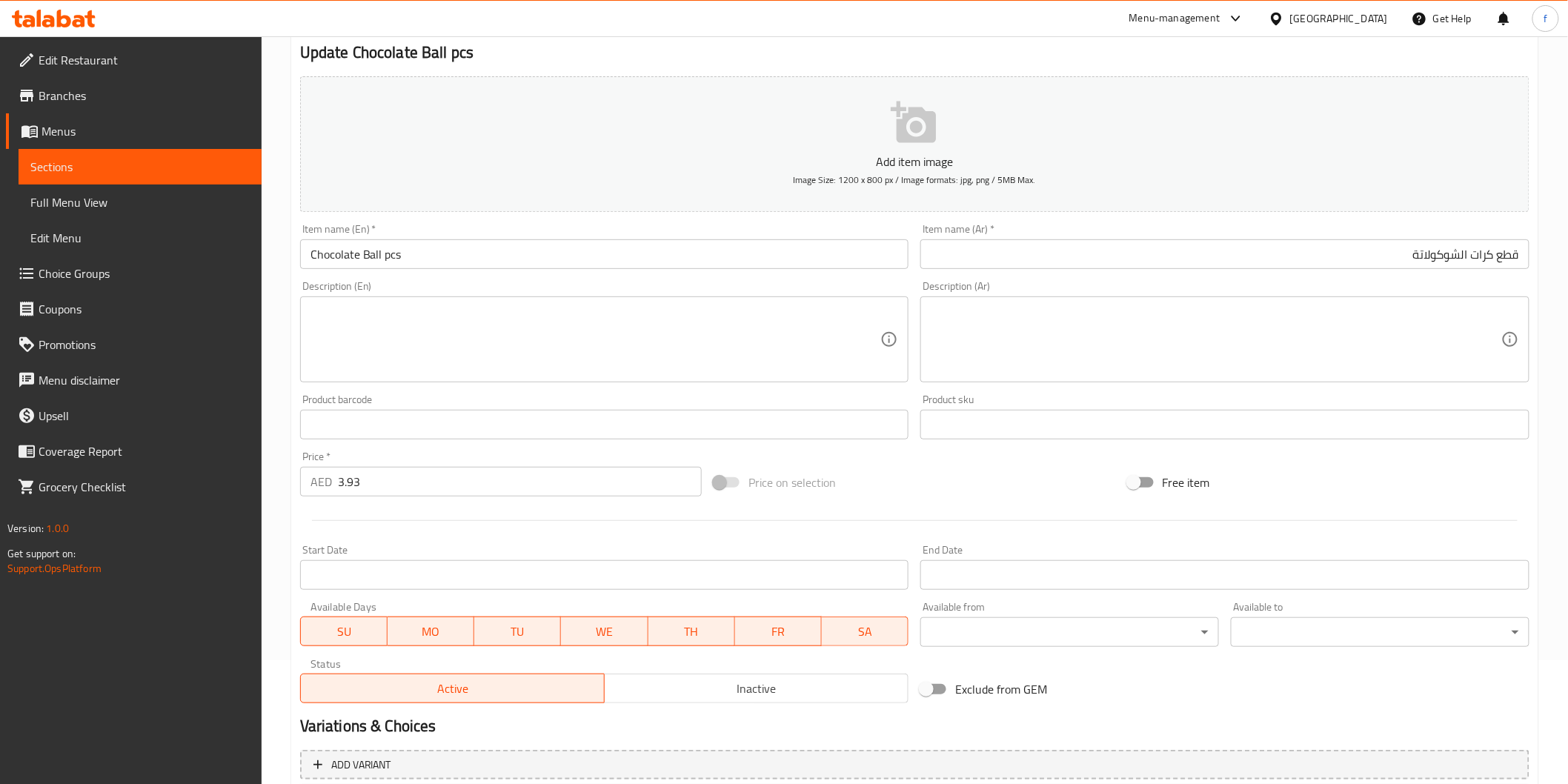
scroll to position [260, 0]
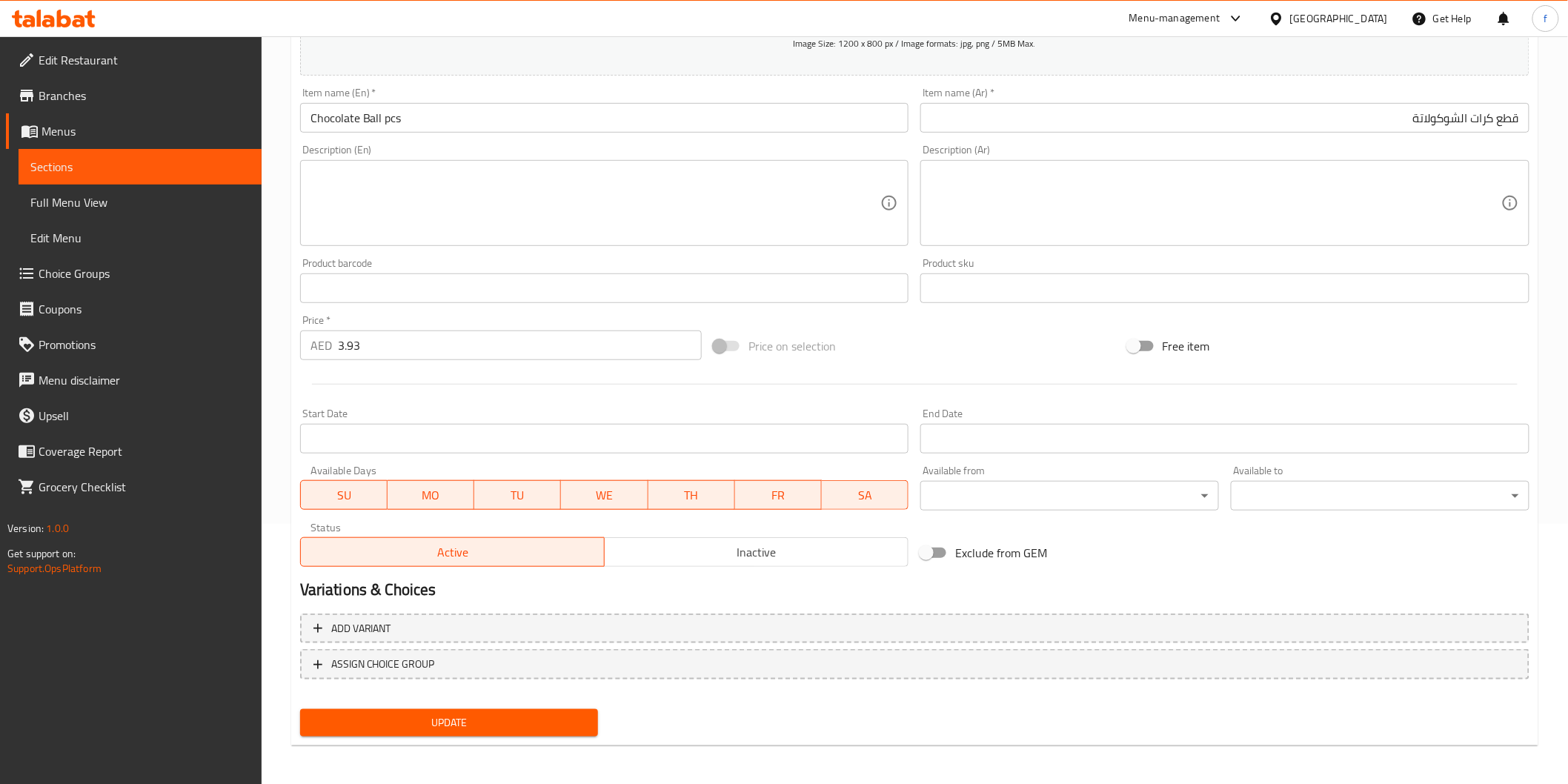
click at [472, 721] on span "Update" at bounding box center [450, 723] width 275 height 18
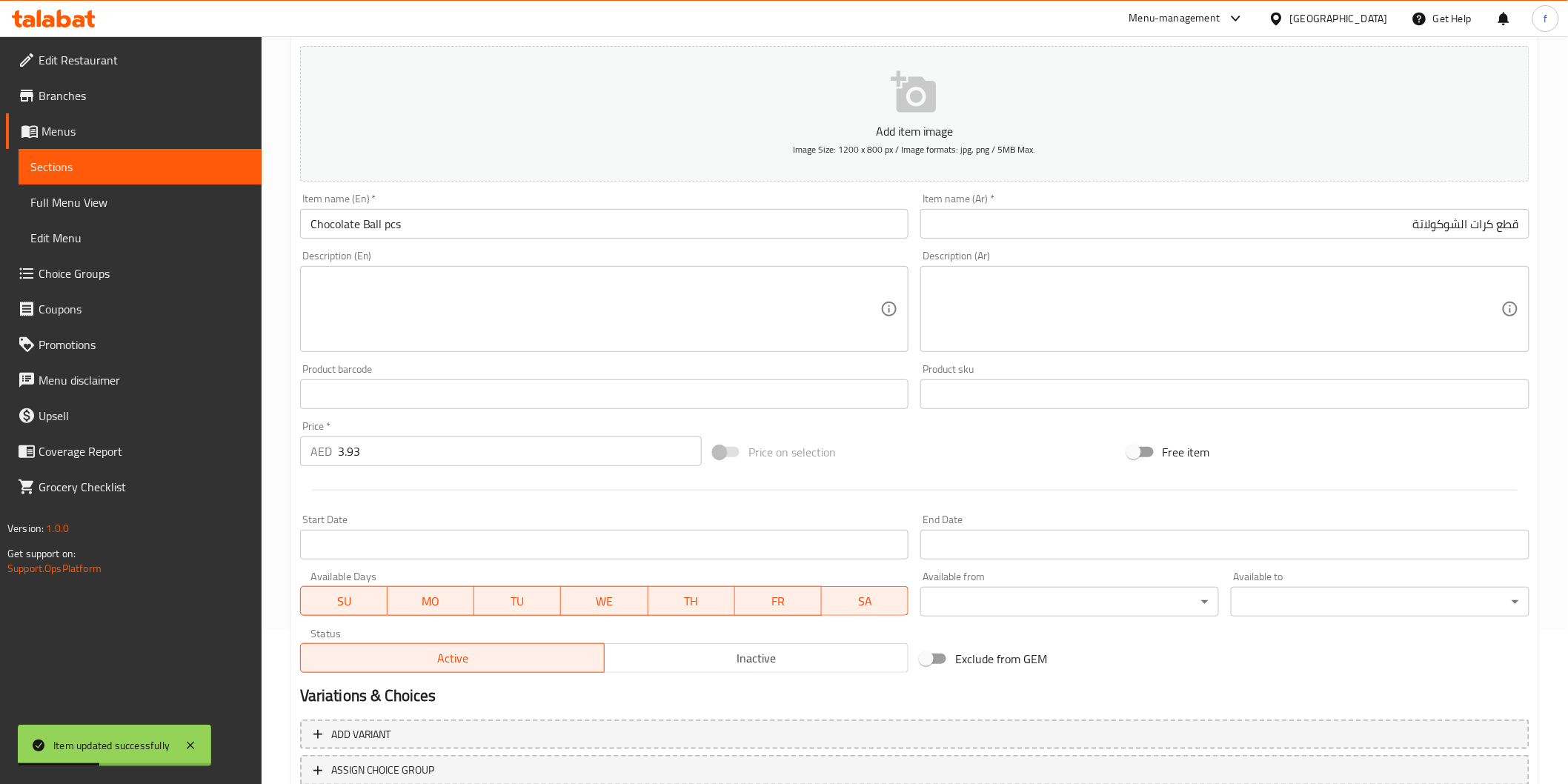
scroll to position [0, 0]
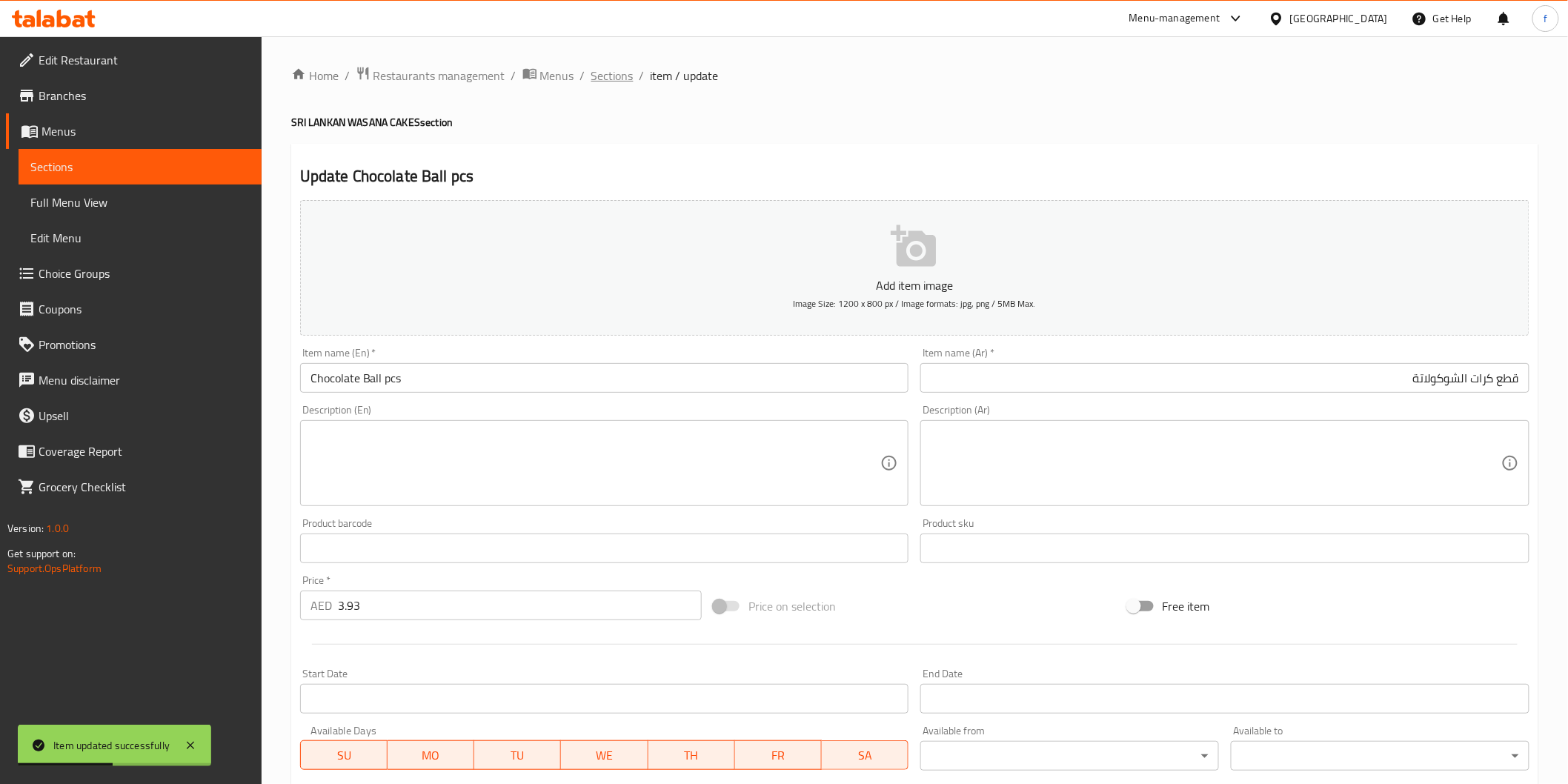
click at [626, 76] on span "Sections" at bounding box center [612, 75] width 42 height 18
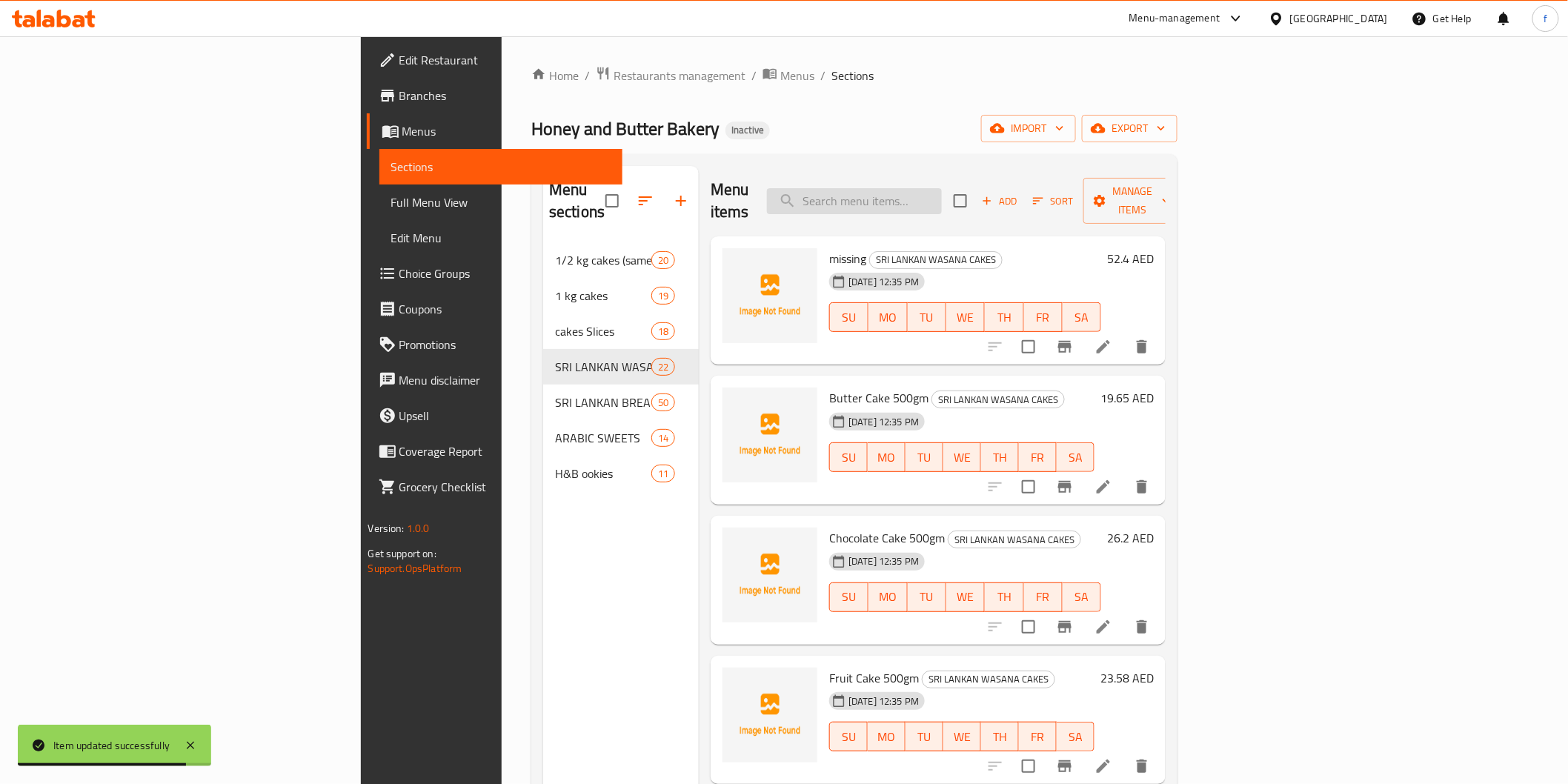
click at [942, 190] on input "search" at bounding box center [854, 202] width 175 height 26
paste input "Chocolate Lolypop"
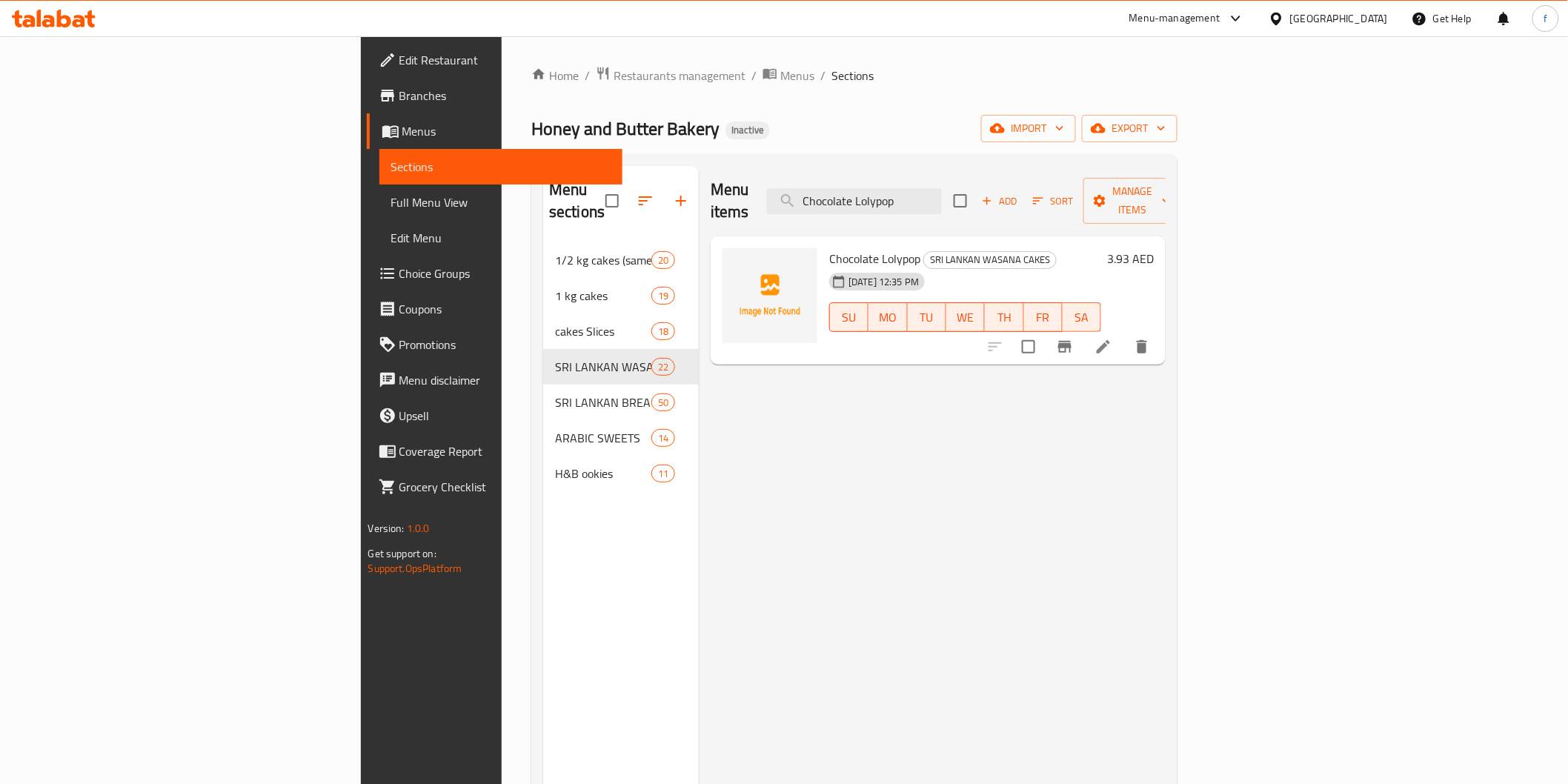
type input "Chocolate Lolypop"
click at [1124, 334] on li at bounding box center [1103, 347] width 41 height 27
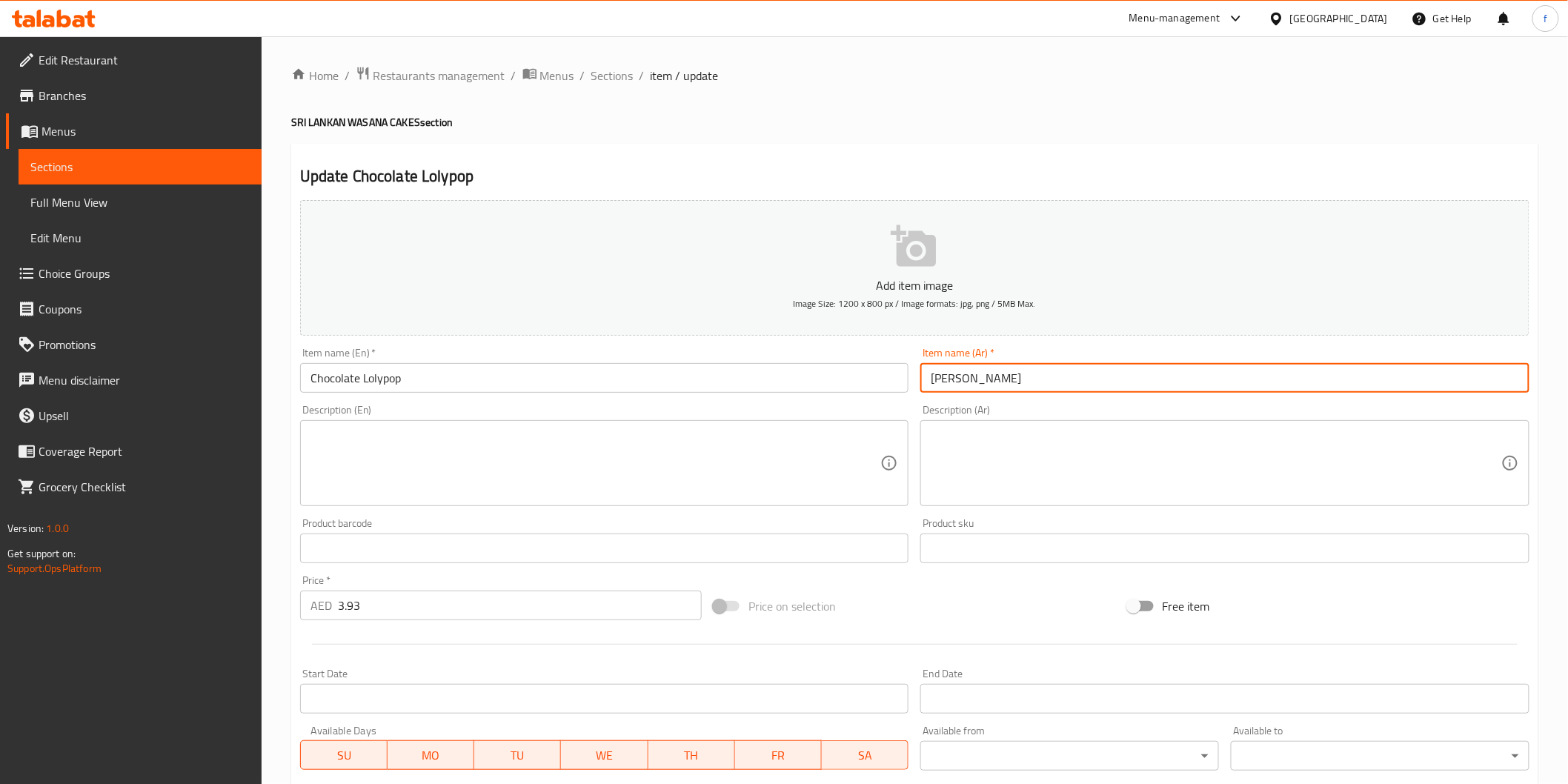
click at [1105, 372] on input "[PERSON_NAME]" at bounding box center [1225, 378] width 609 height 30
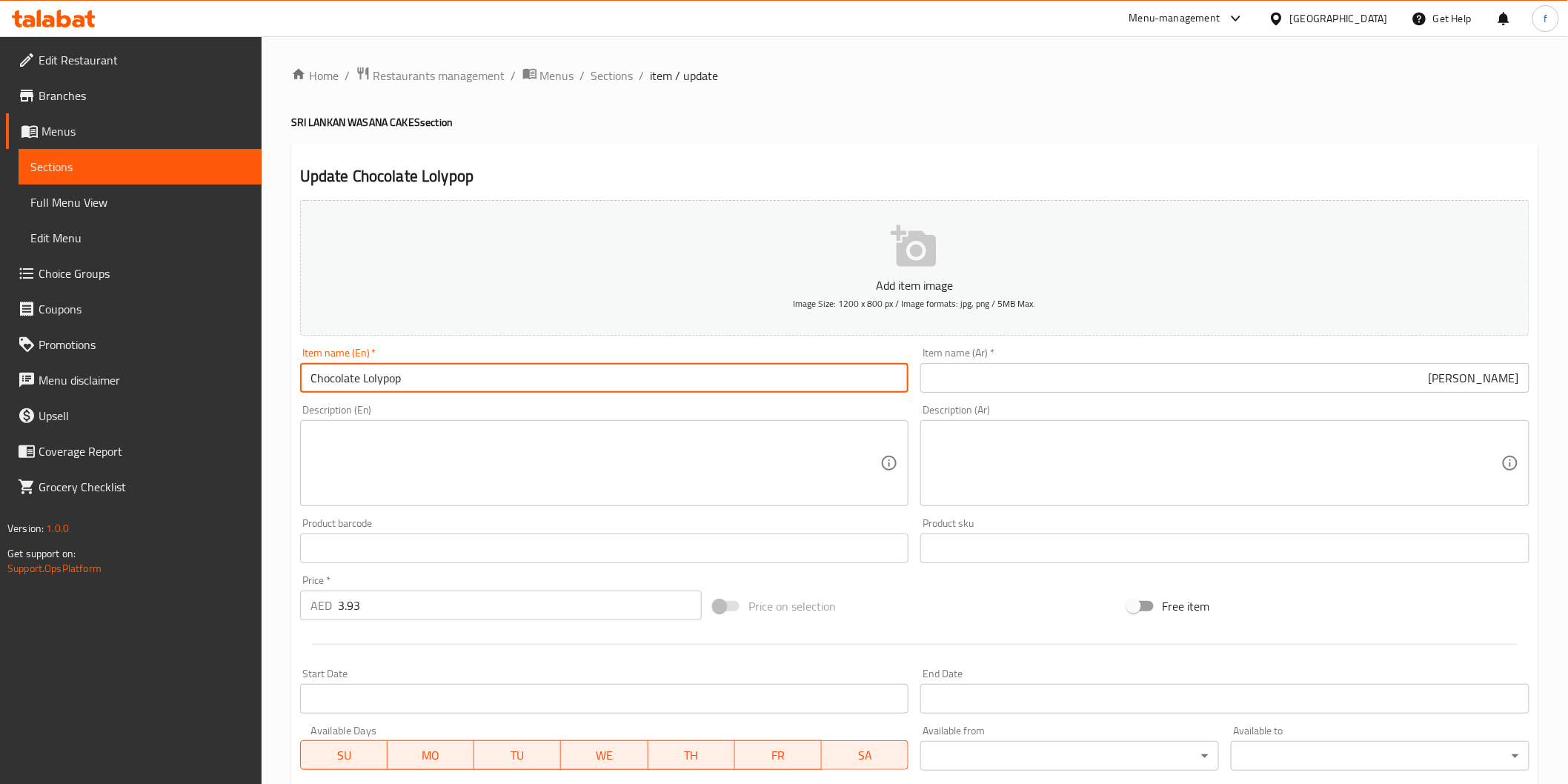
click at [392, 380] on input "Chocolate Lolypop" at bounding box center [605, 378] width 609 height 30
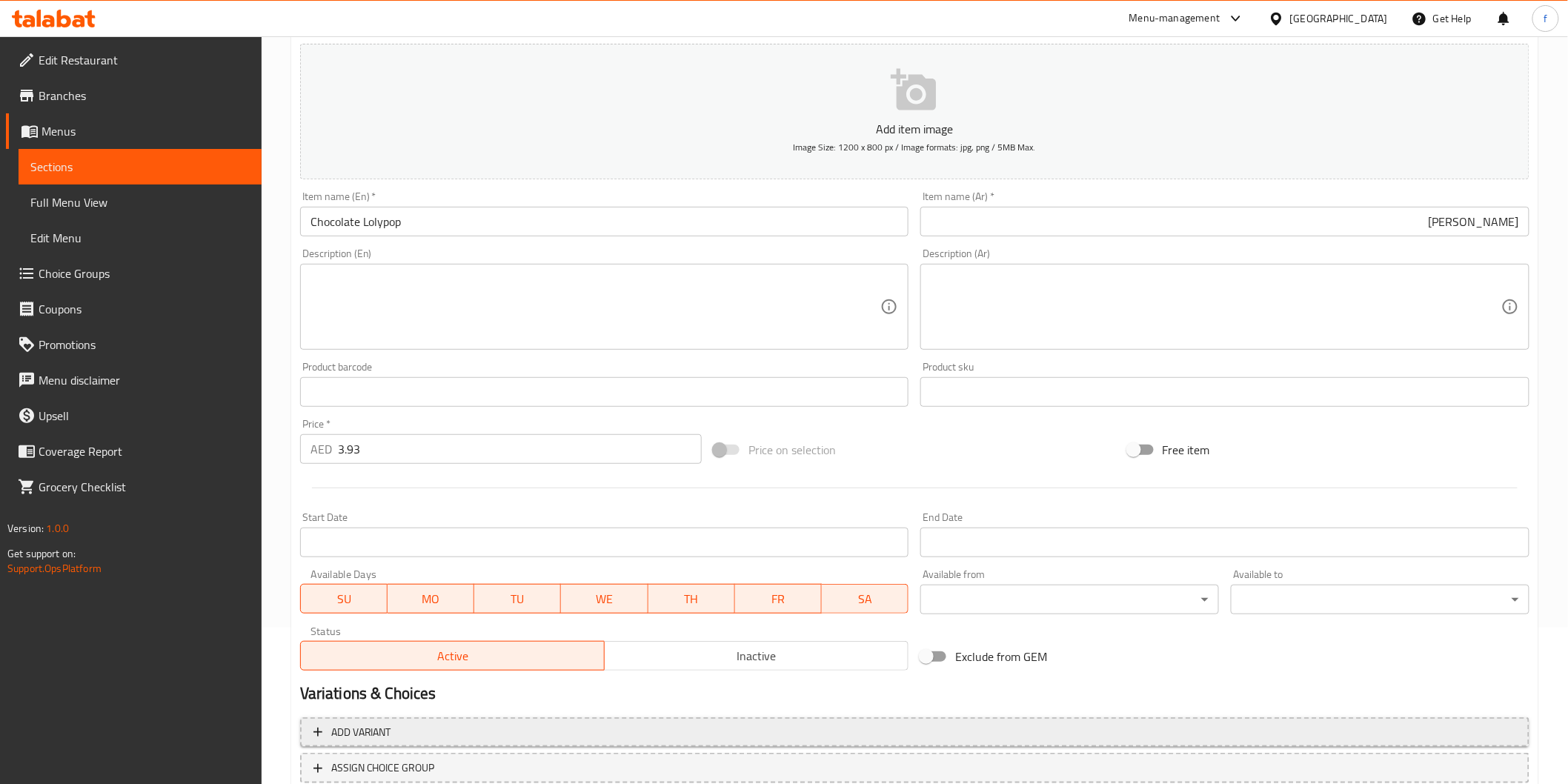
scroll to position [260, 0]
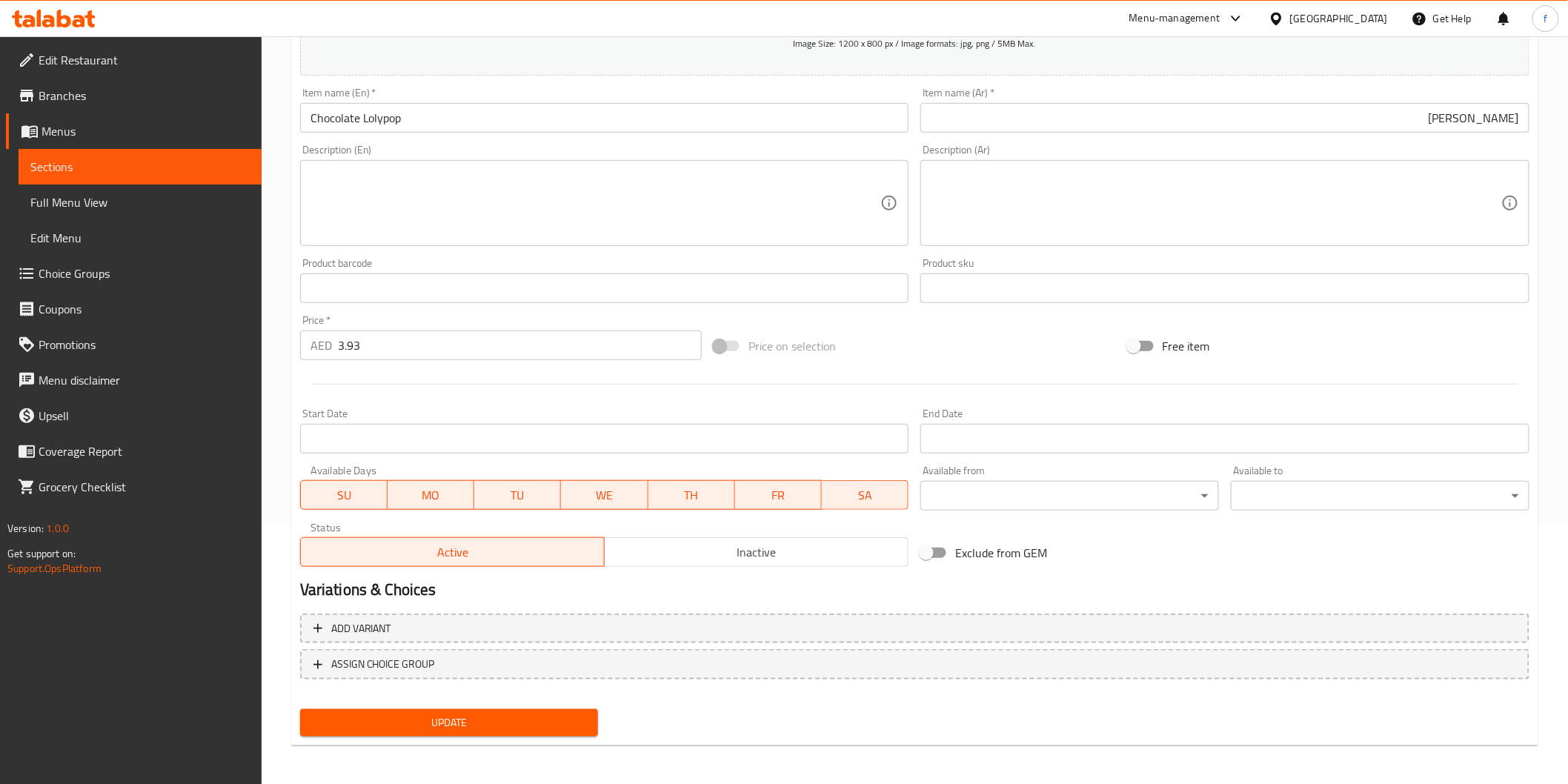
drag, startPoint x: 467, startPoint y: 709, endPoint x: 68, endPoint y: 635, distance: 405.8
click at [467, 709] on button "Update" at bounding box center [449, 723] width 298 height 27
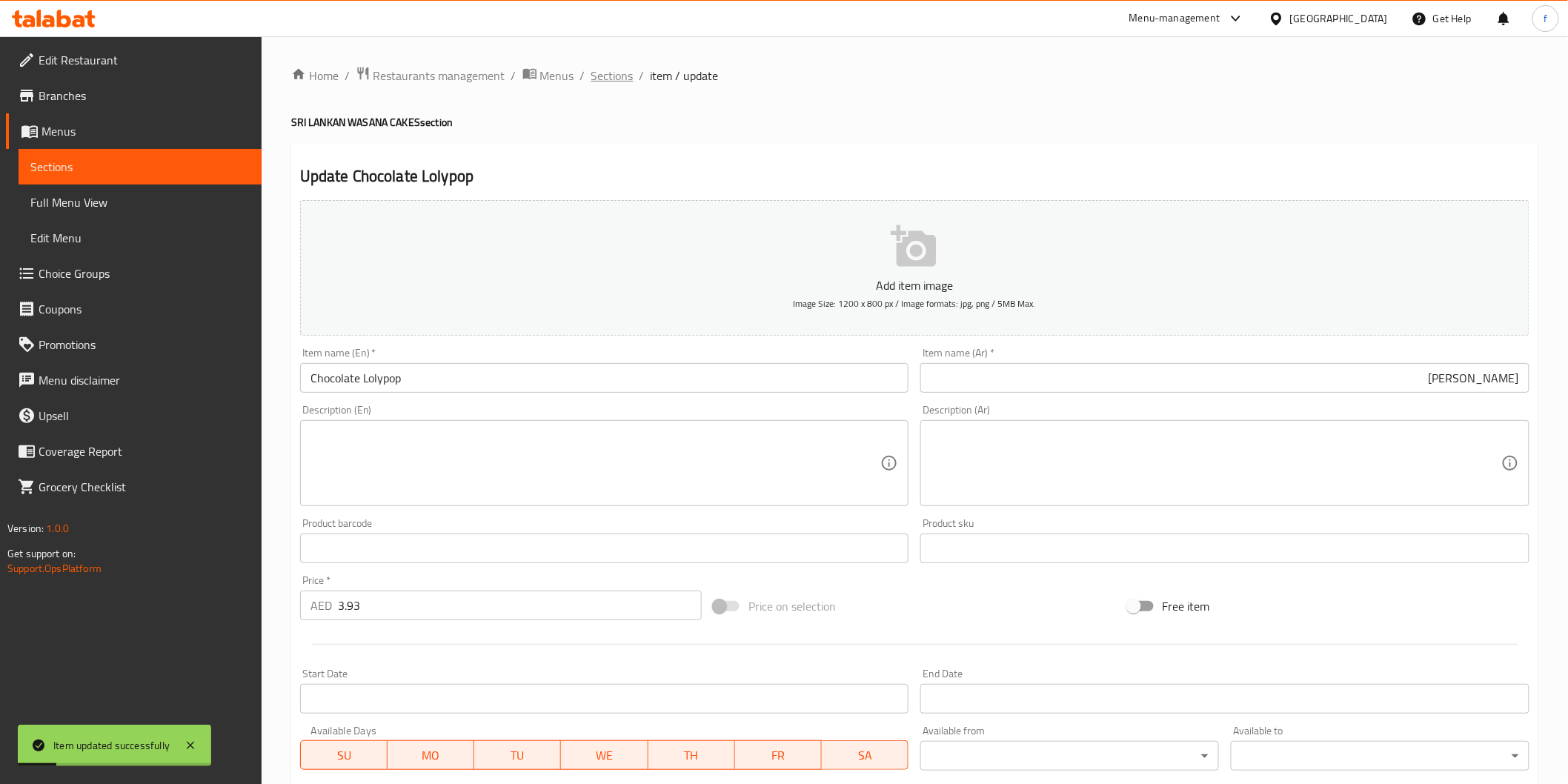
click at [624, 79] on span "Sections" at bounding box center [612, 75] width 42 height 18
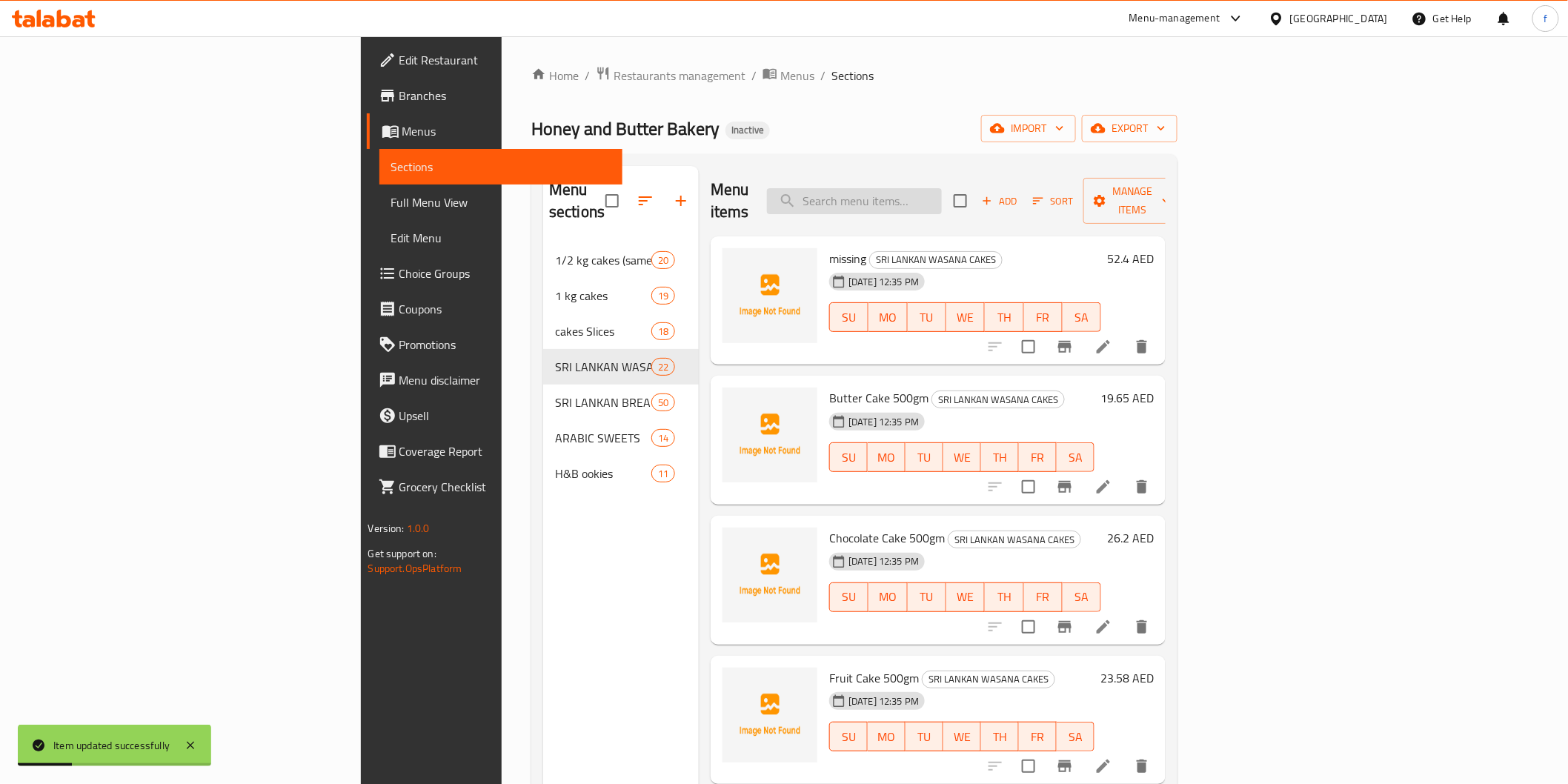
click at [942, 189] on input "search" at bounding box center [854, 202] width 175 height 26
paste input "Chocolate Bar"
type input "Chocolate Bar"
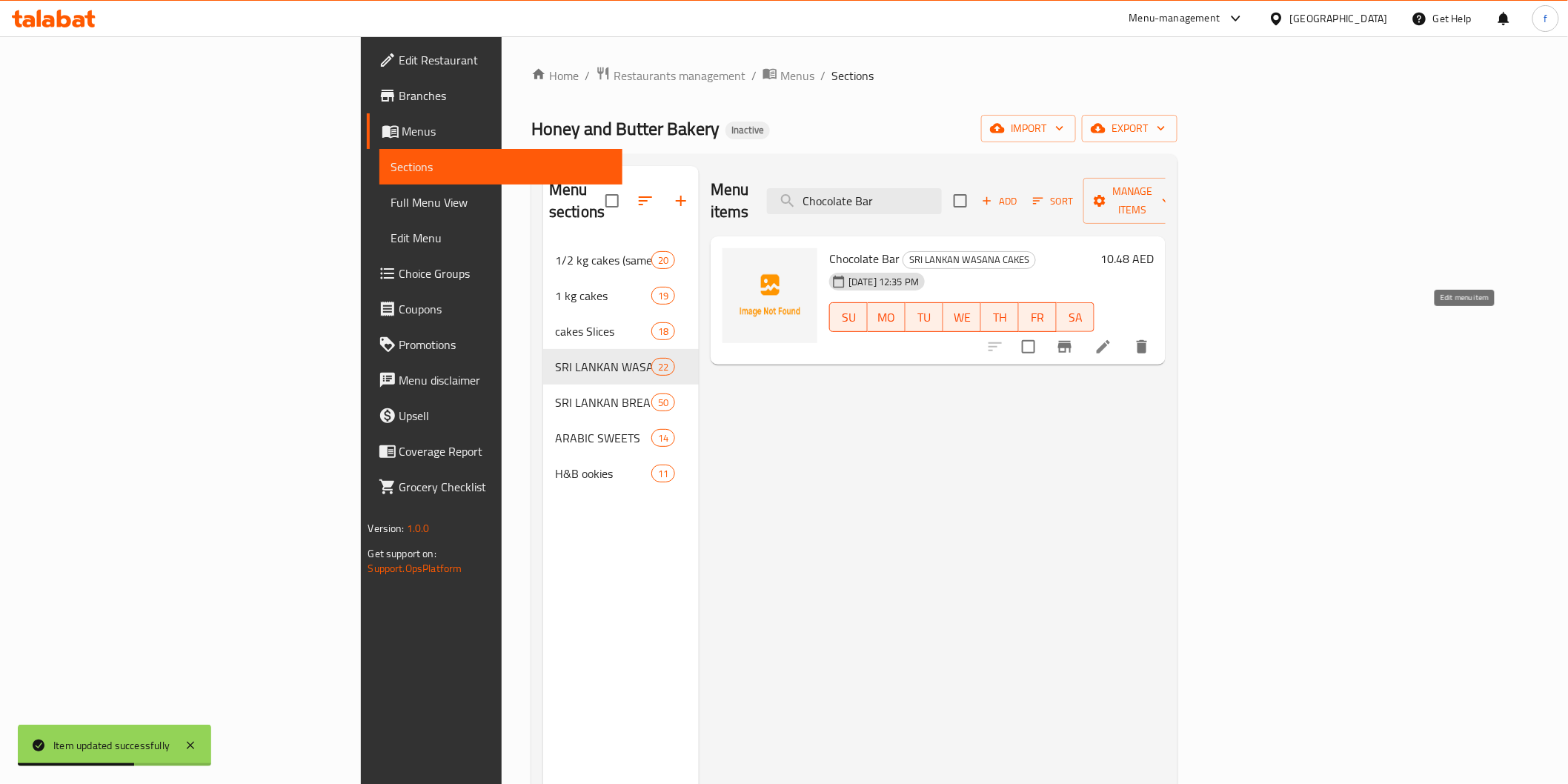
click at [1112, 338] on icon at bounding box center [1103, 347] width 18 height 18
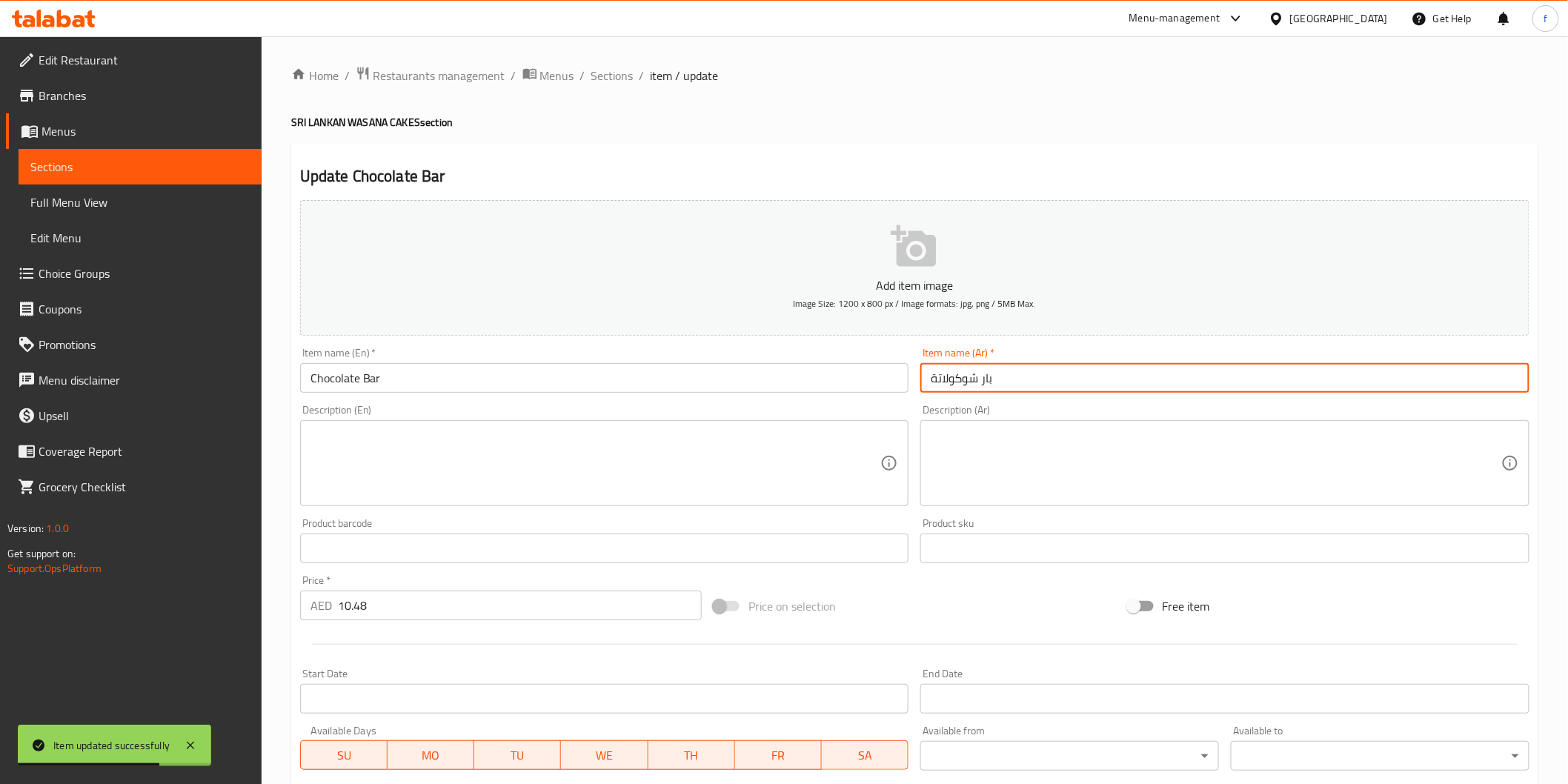
click at [1052, 373] on input "بار شوكولاتة" at bounding box center [1225, 378] width 609 height 30
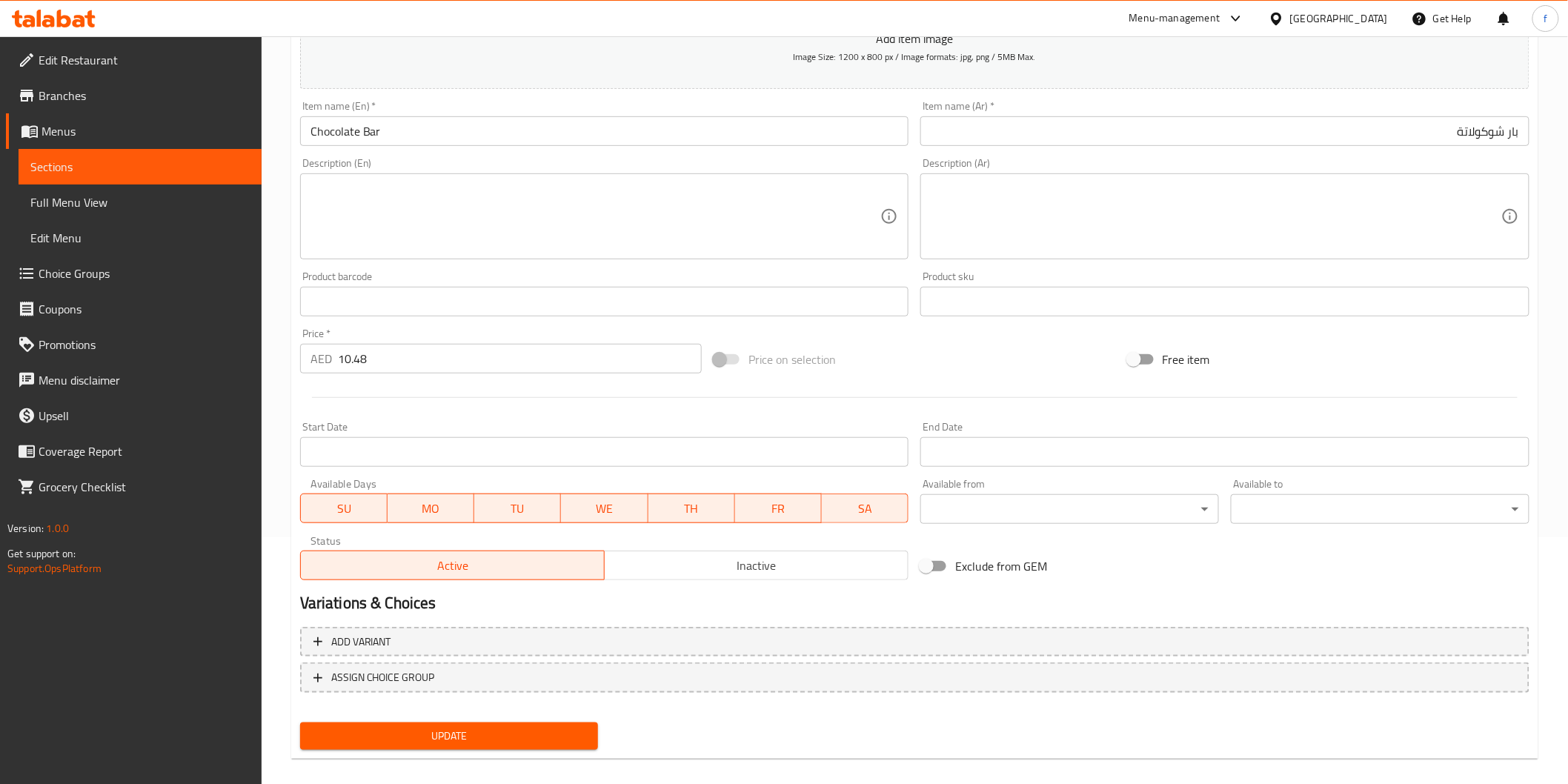
scroll to position [260, 0]
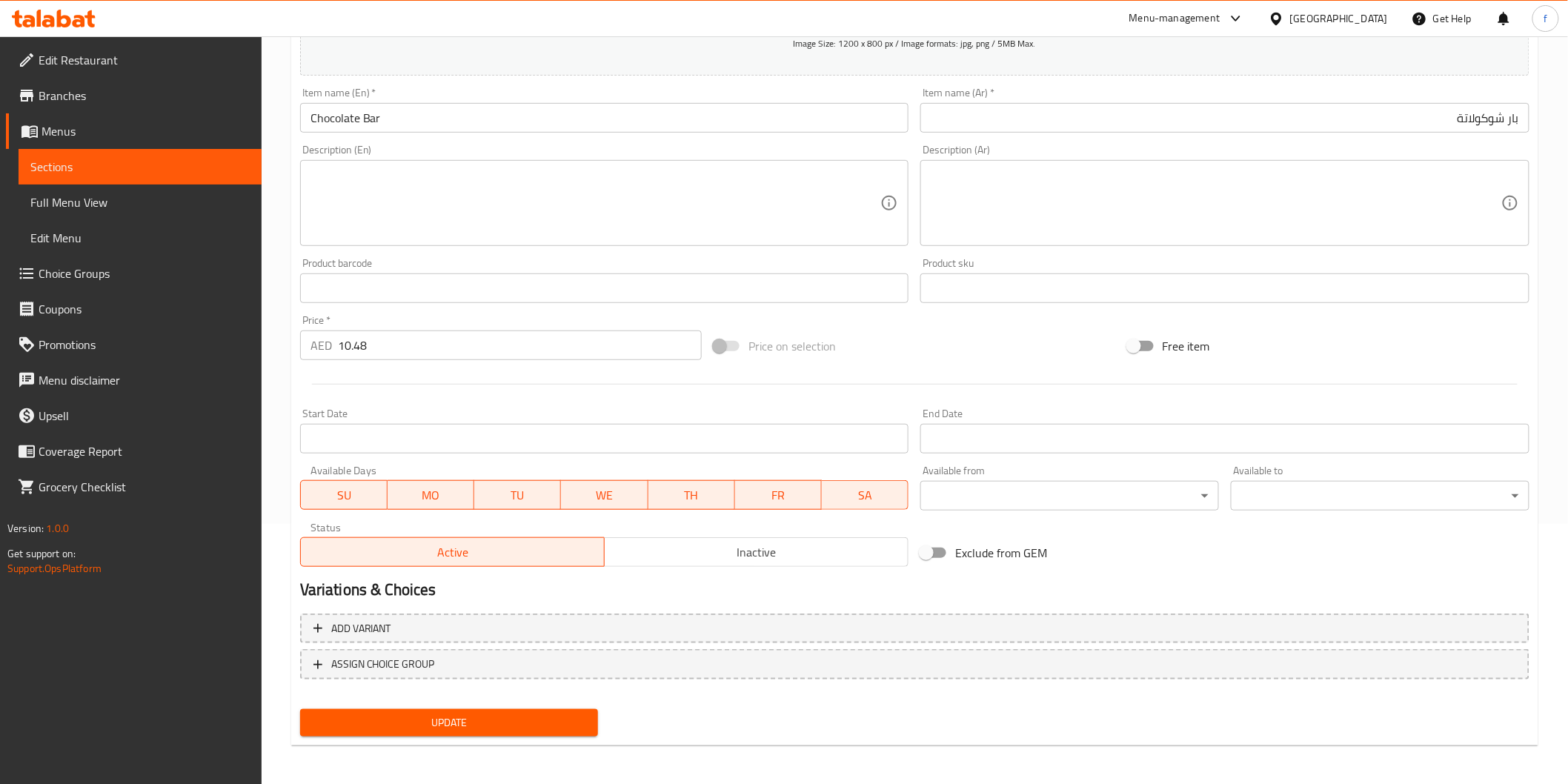
click at [471, 729] on span "Update" at bounding box center [450, 723] width 275 height 18
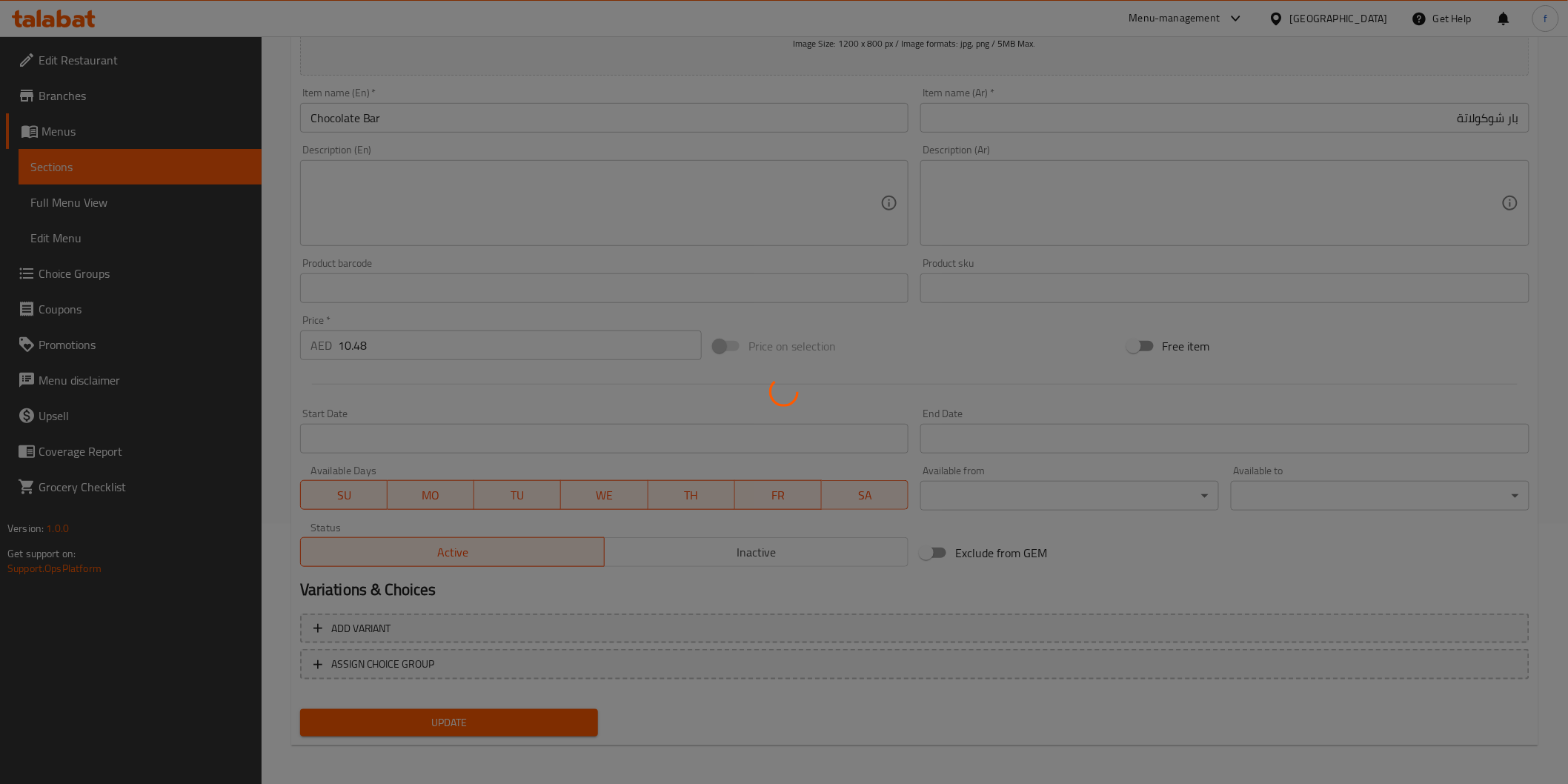
scroll to position [0, 0]
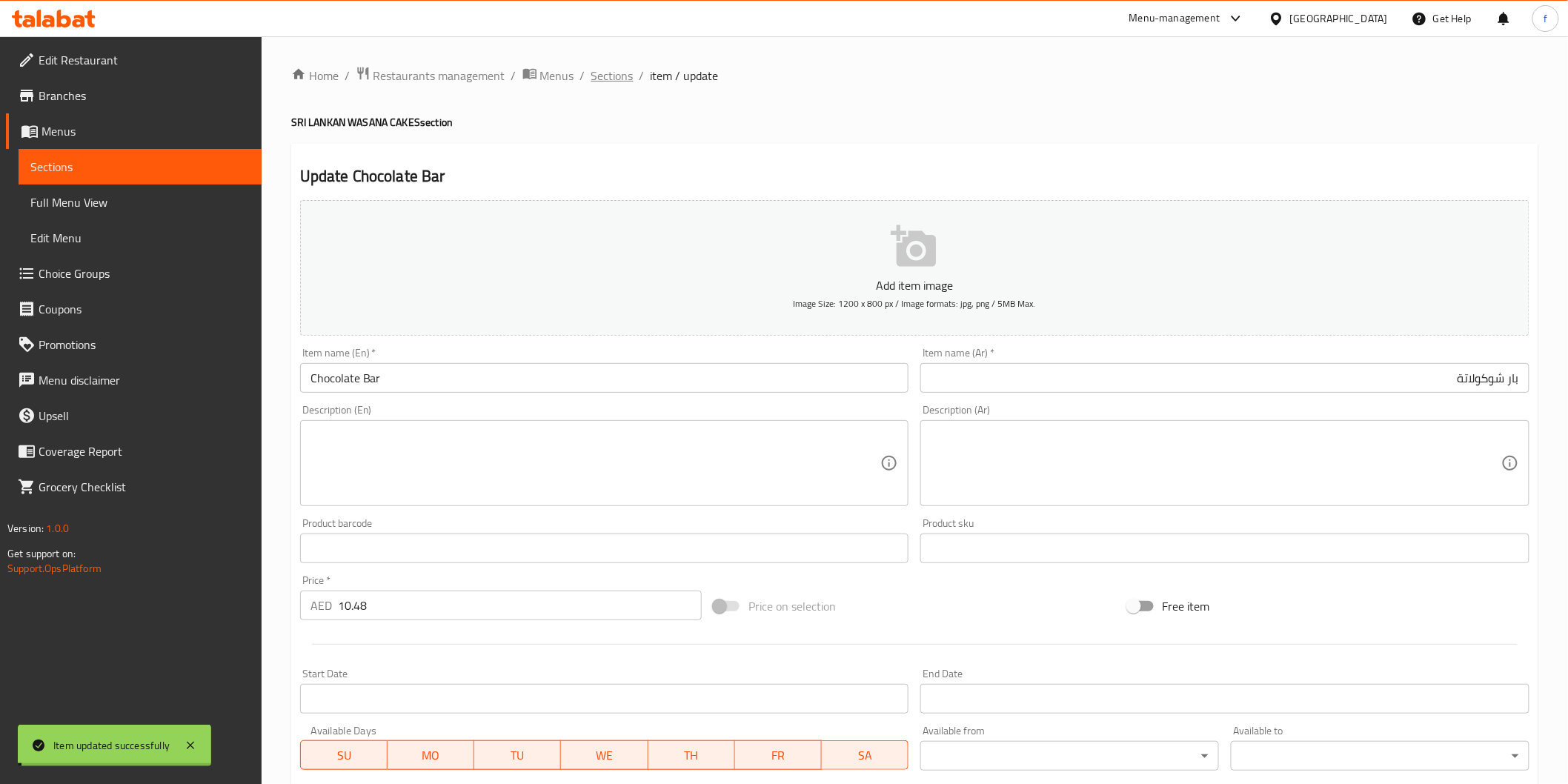
click at [611, 79] on span "Sections" at bounding box center [612, 75] width 42 height 18
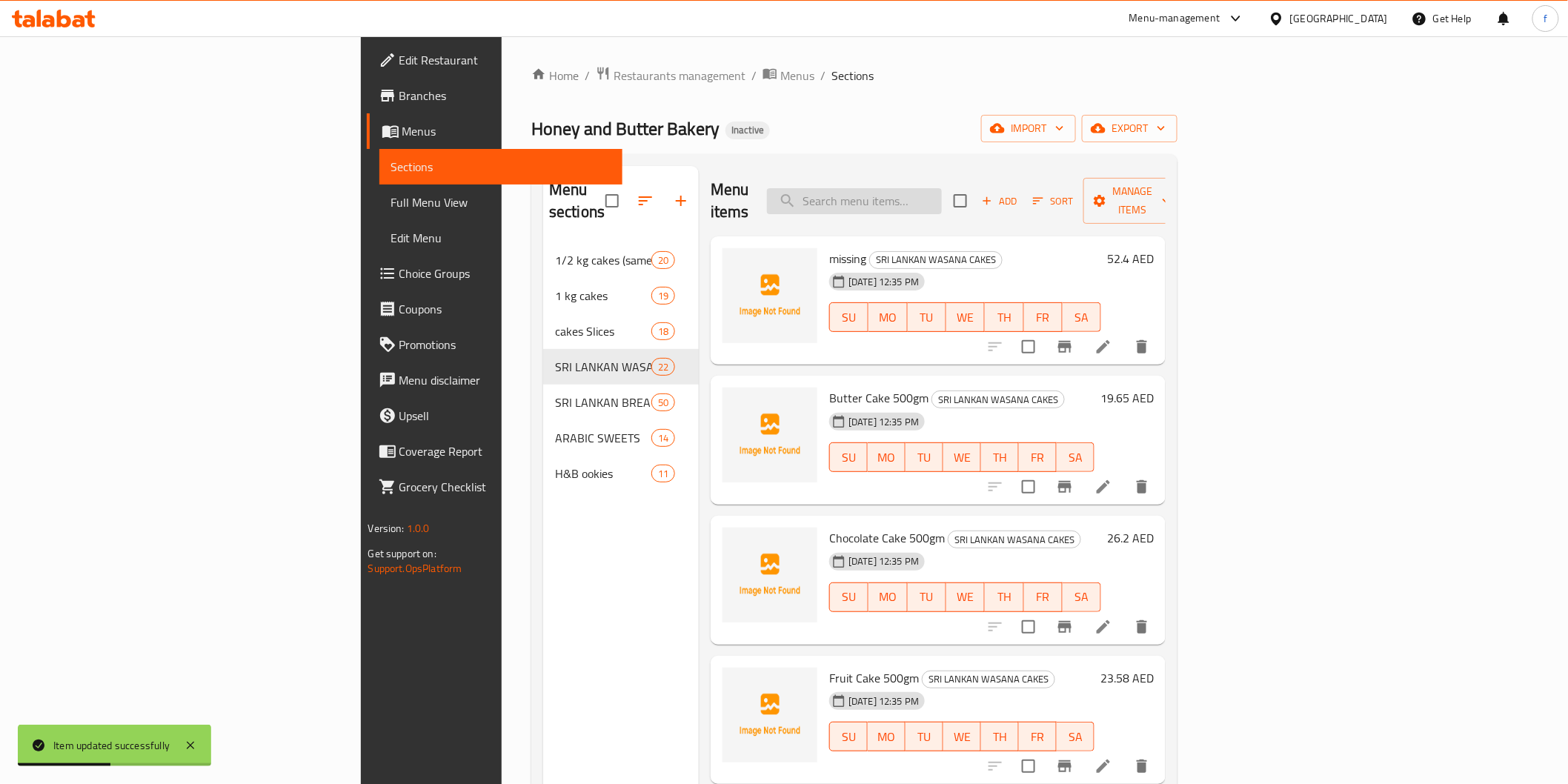
click at [942, 195] on input "search" at bounding box center [854, 202] width 175 height 26
paste input "Donuts"
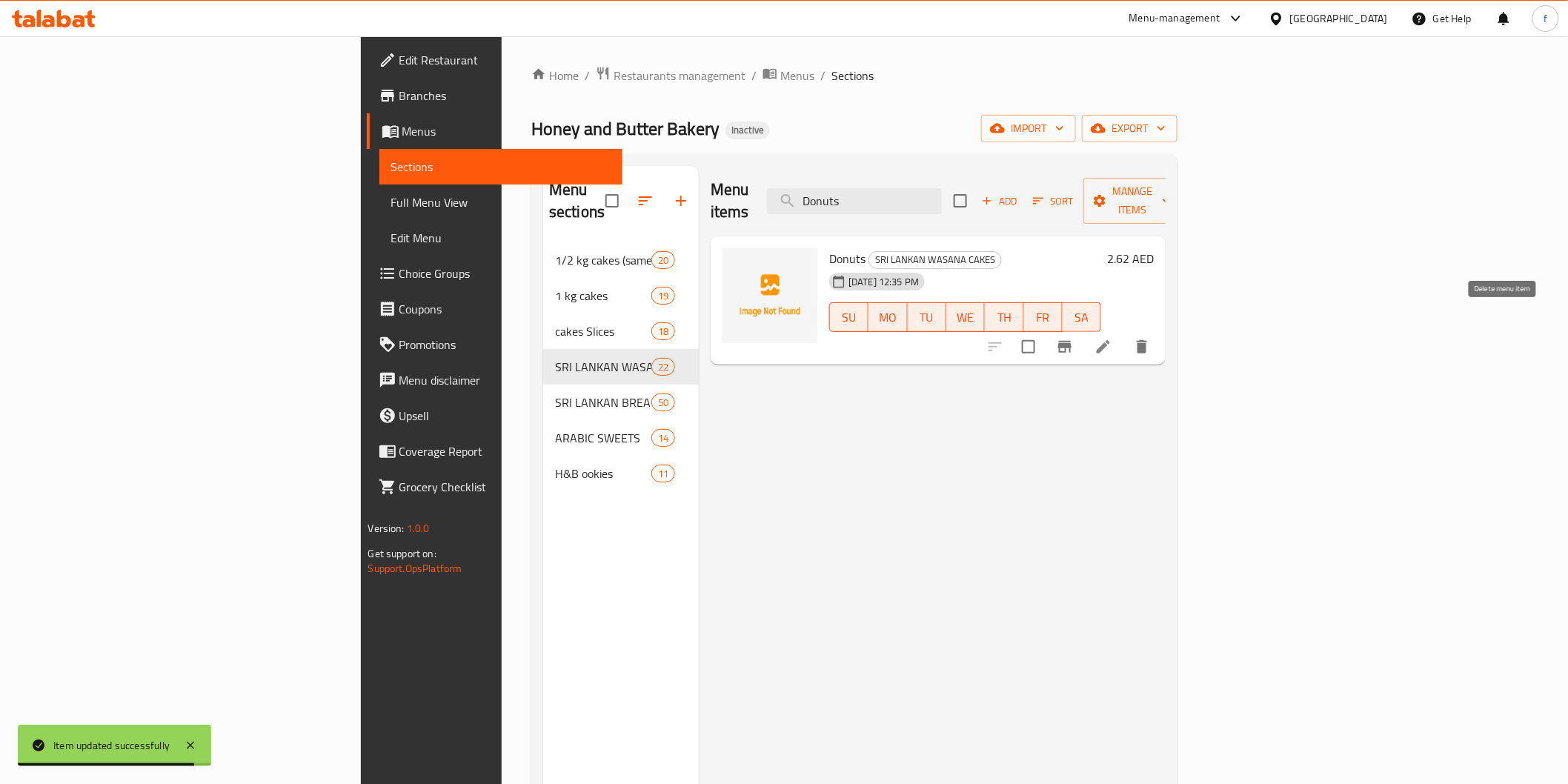
type input "Donuts"
click at [1112, 338] on icon at bounding box center [1103, 347] width 18 height 18
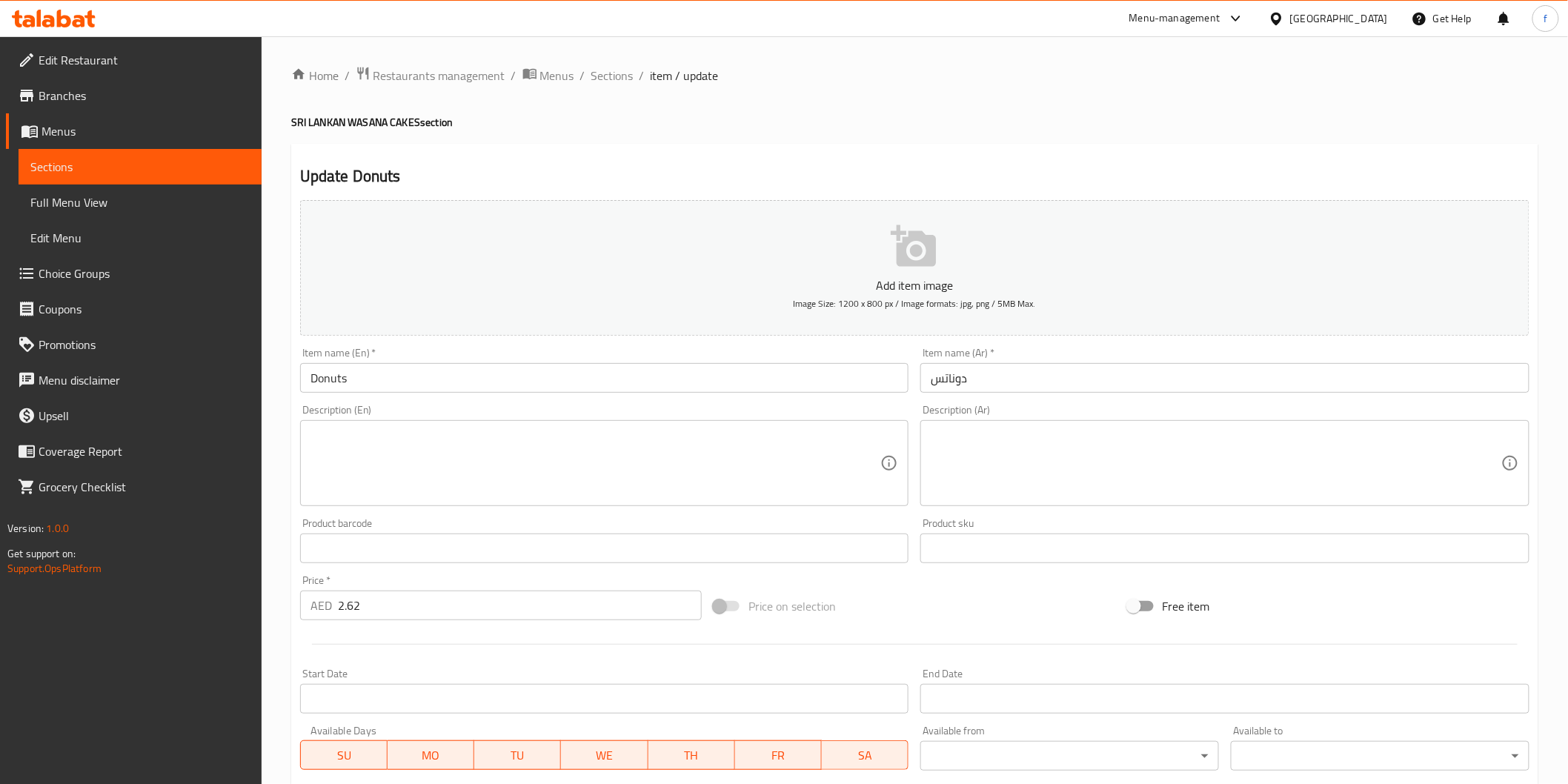
click at [997, 382] on input "دوناتس" at bounding box center [1225, 378] width 609 height 30
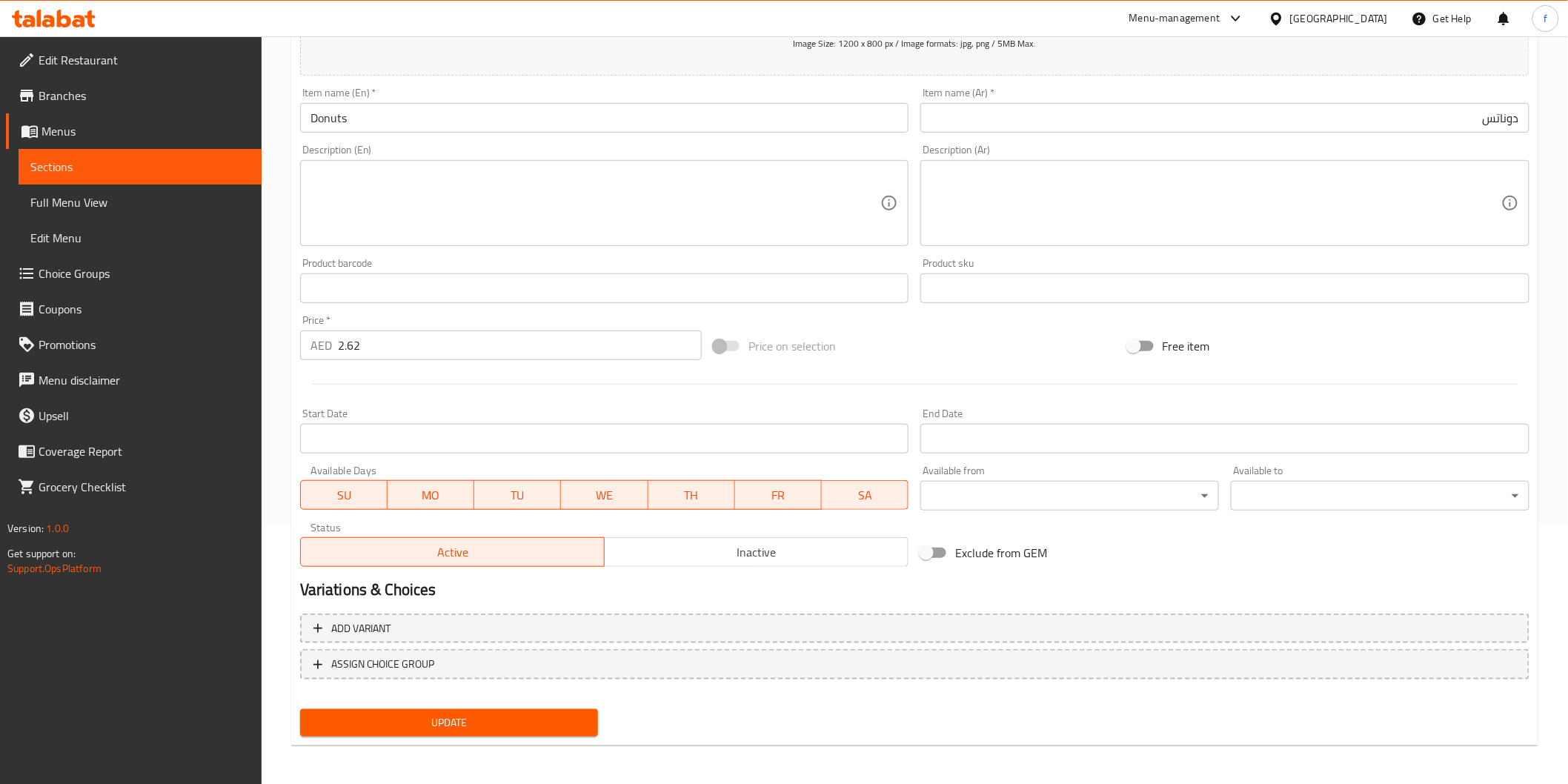
click at [409, 714] on span "Update" at bounding box center [450, 723] width 275 height 18
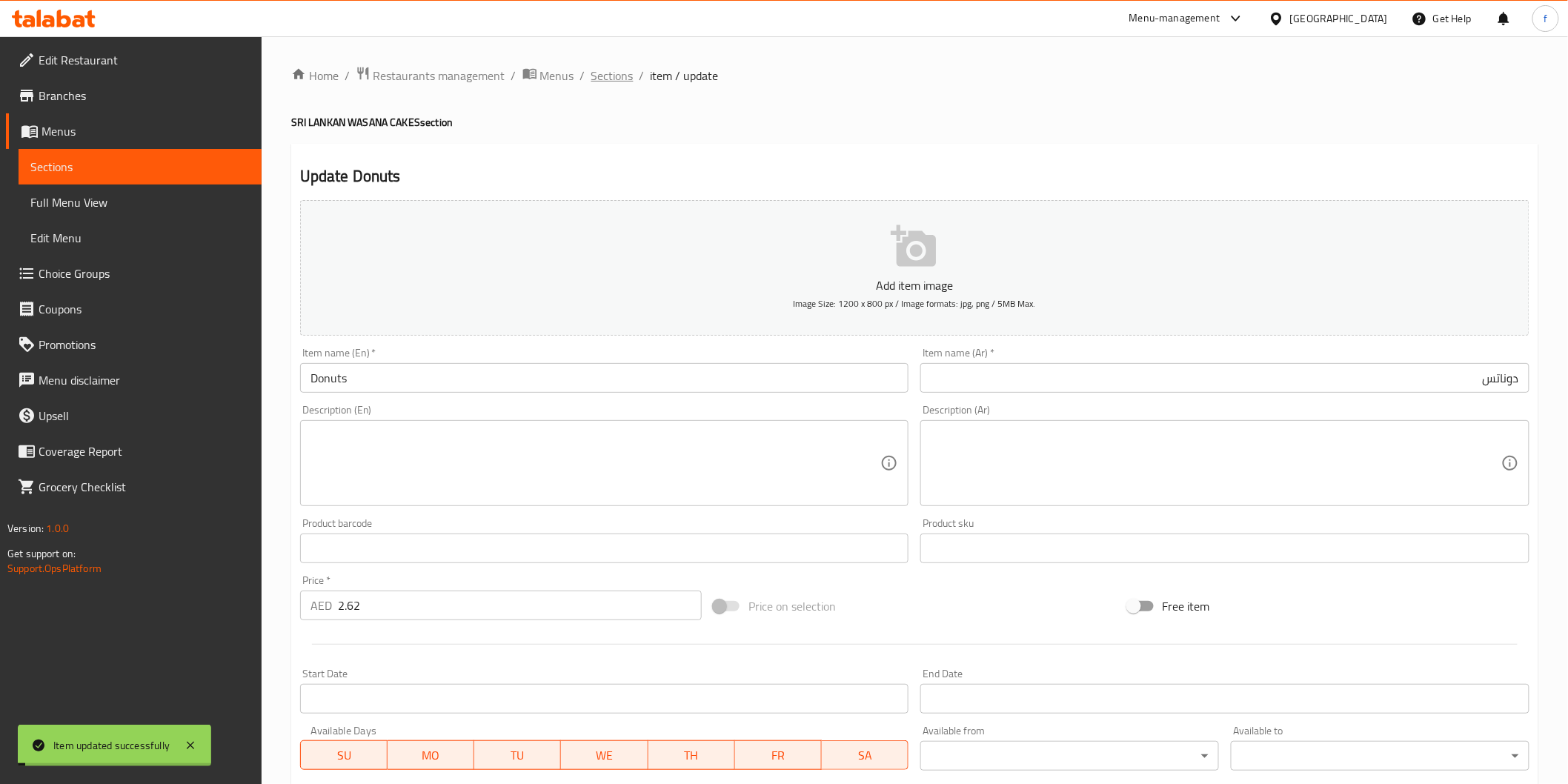
click at [619, 80] on span "Sections" at bounding box center [612, 75] width 42 height 18
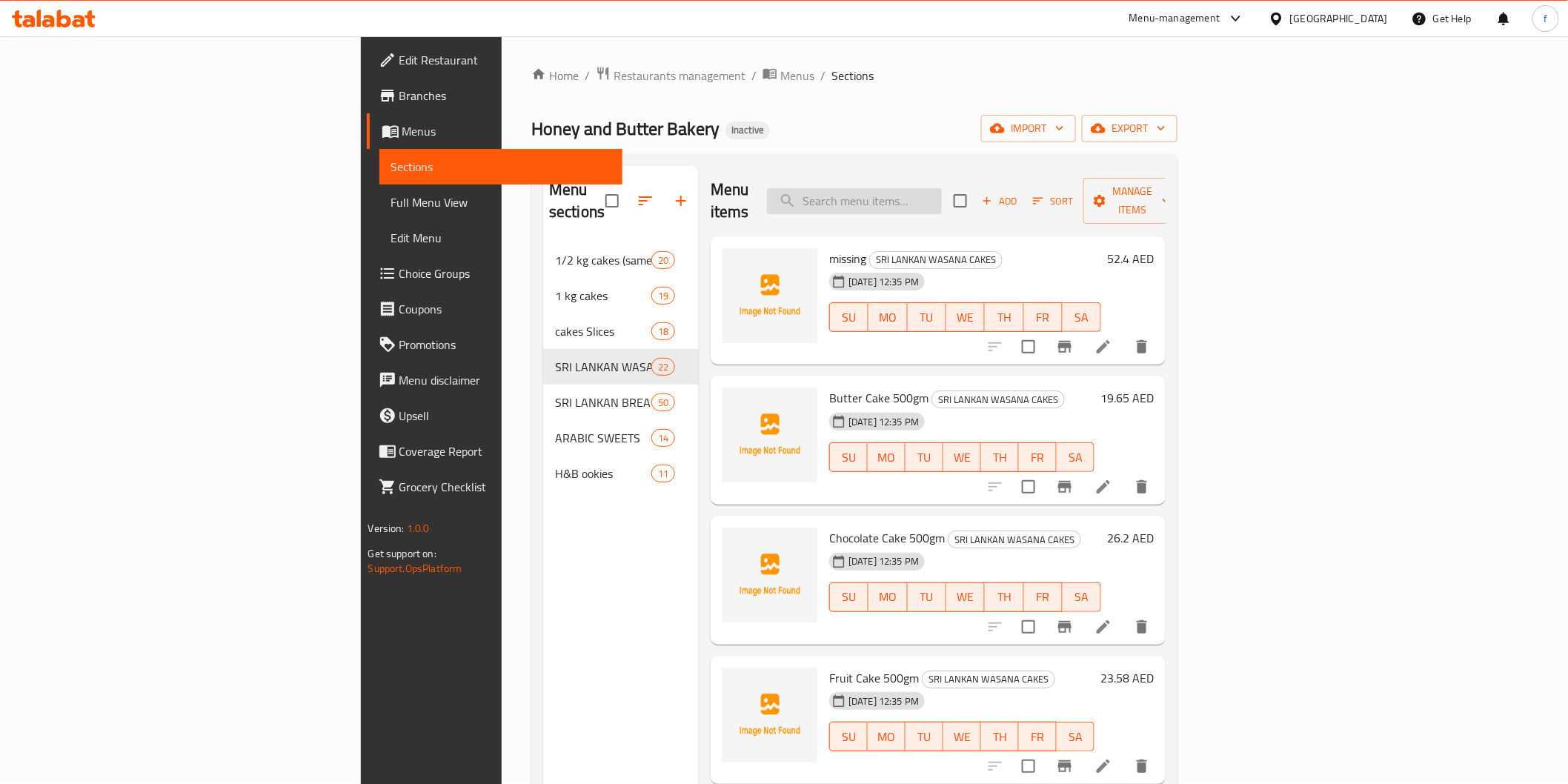
click at [942, 190] on input "search" at bounding box center [854, 202] width 175 height 26
paste input "Cheese Cake Mini"
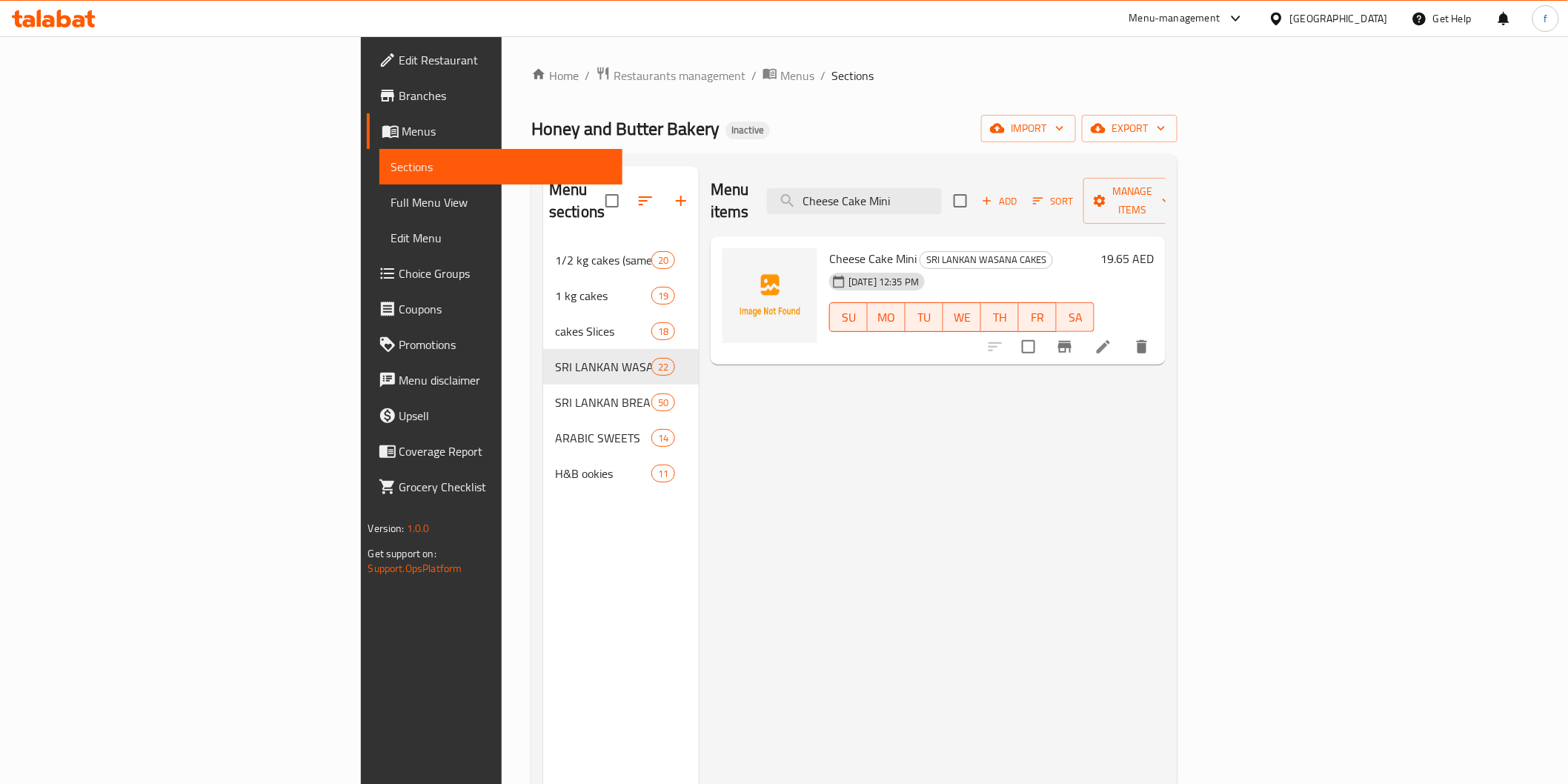
type input "Cheese Cake Mini"
click at [1112, 338] on icon at bounding box center [1103, 347] width 18 height 18
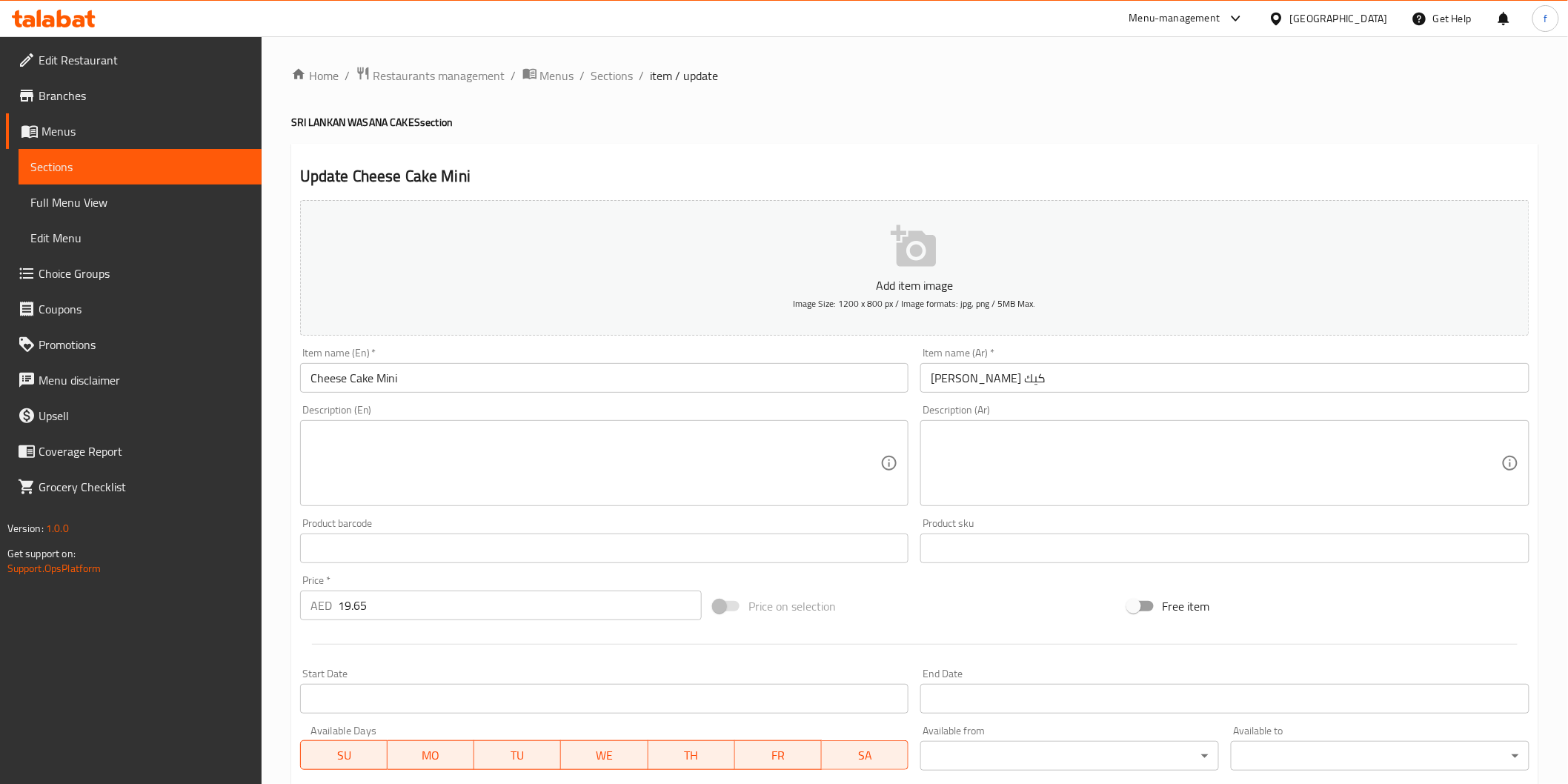
click at [1018, 374] on input "[PERSON_NAME] كيك" at bounding box center [1225, 378] width 609 height 30
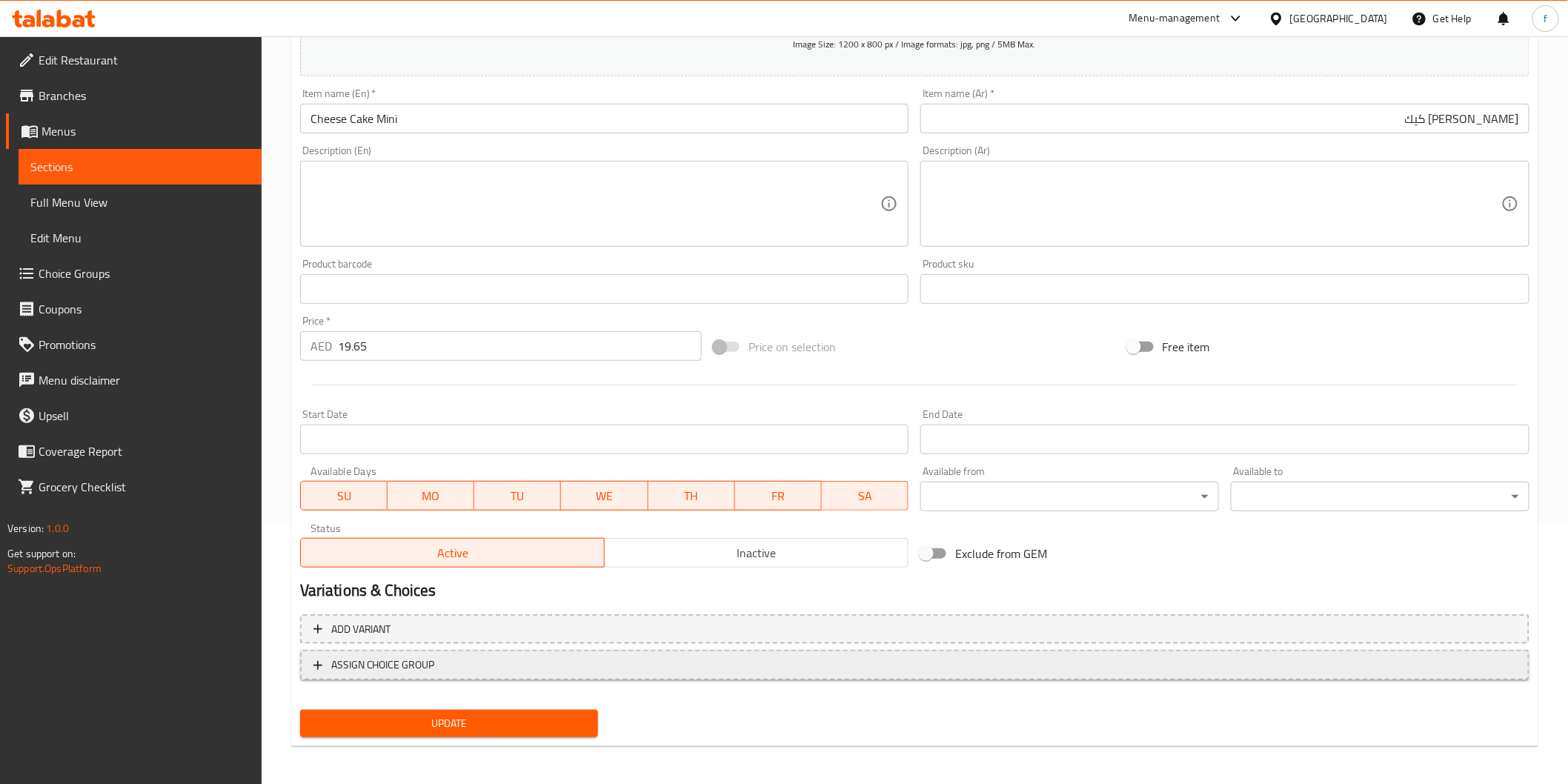
scroll to position [260, 0]
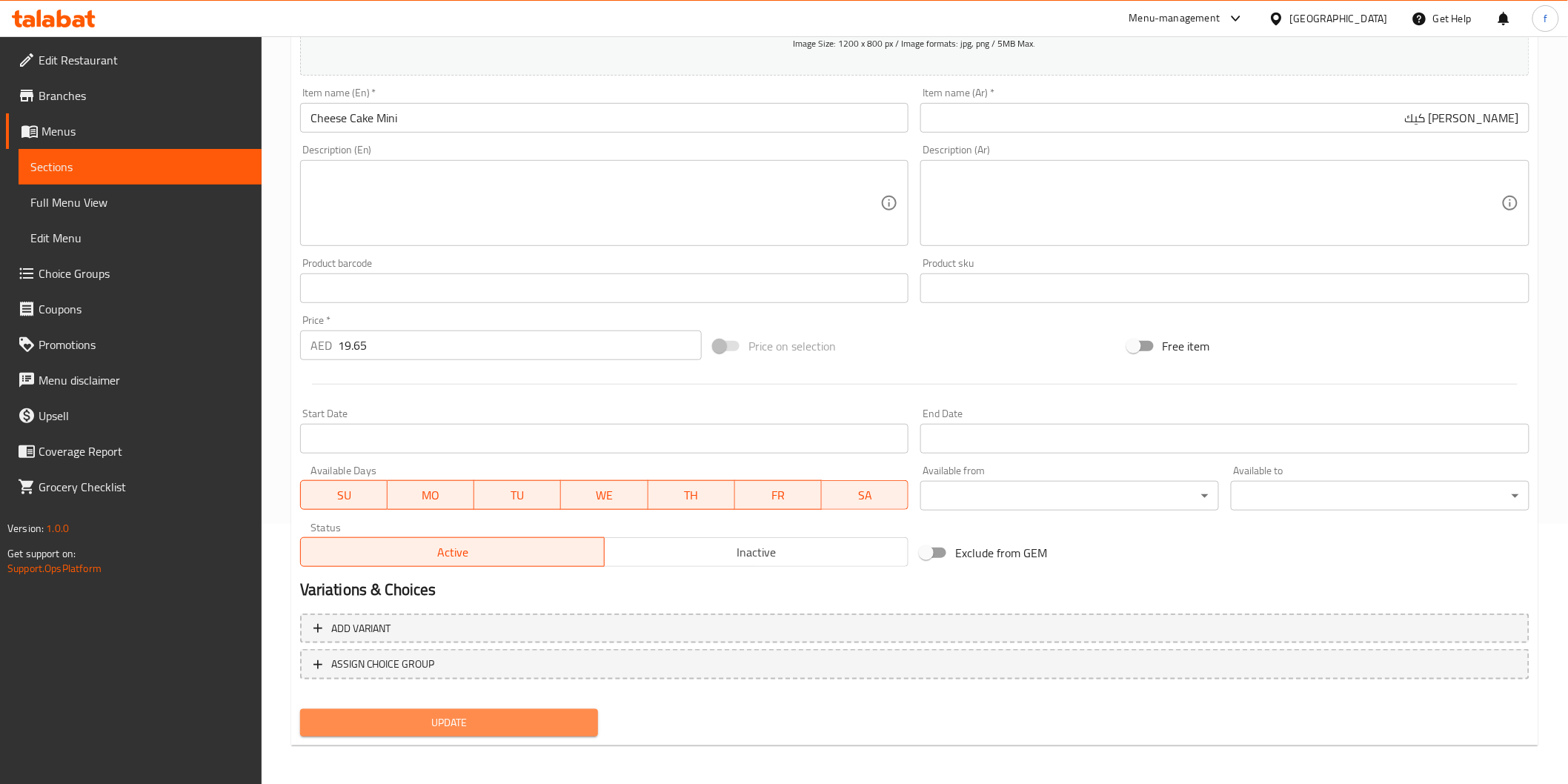
click at [405, 723] on span "Update" at bounding box center [450, 723] width 275 height 18
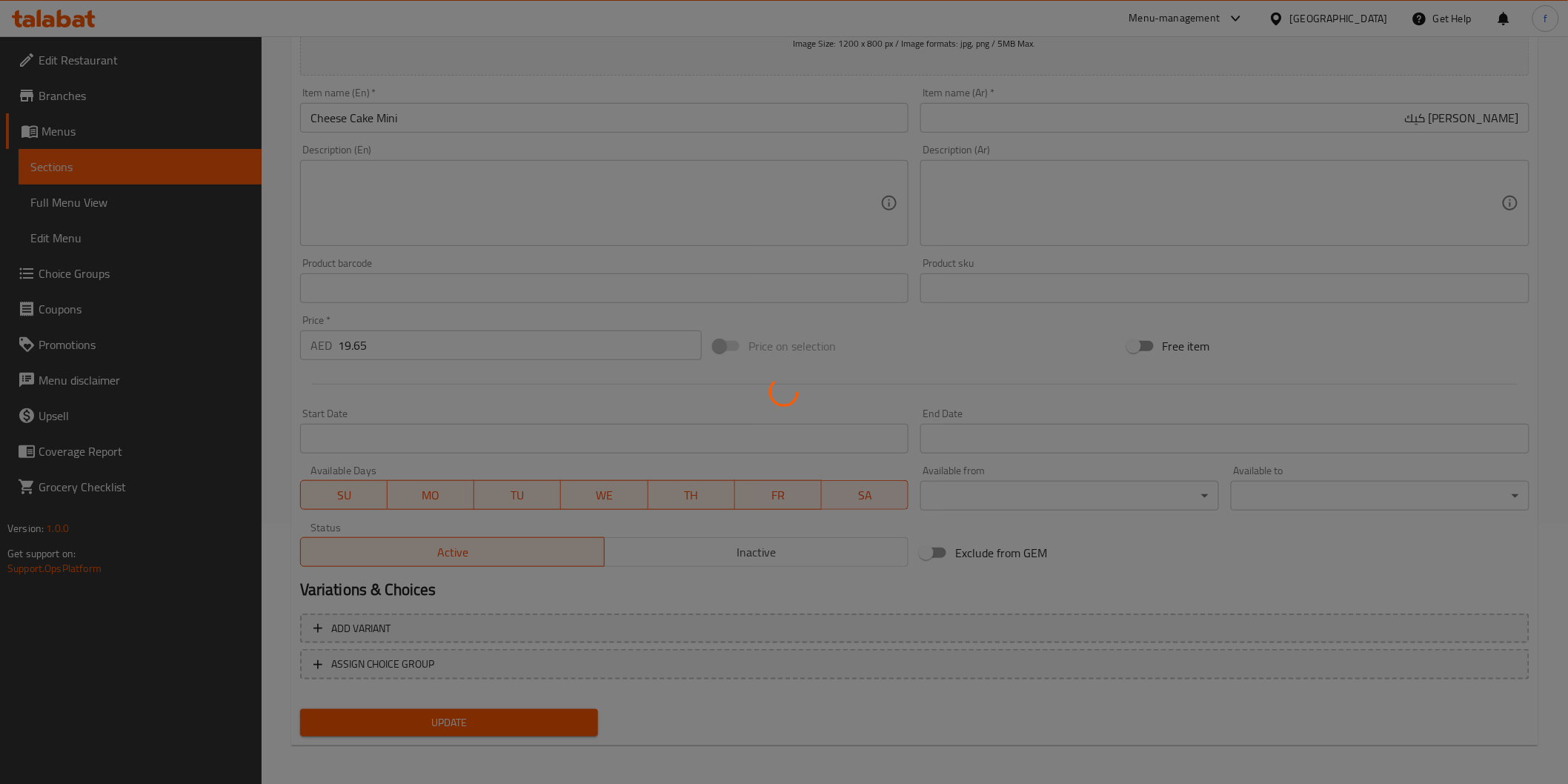
scroll to position [0, 0]
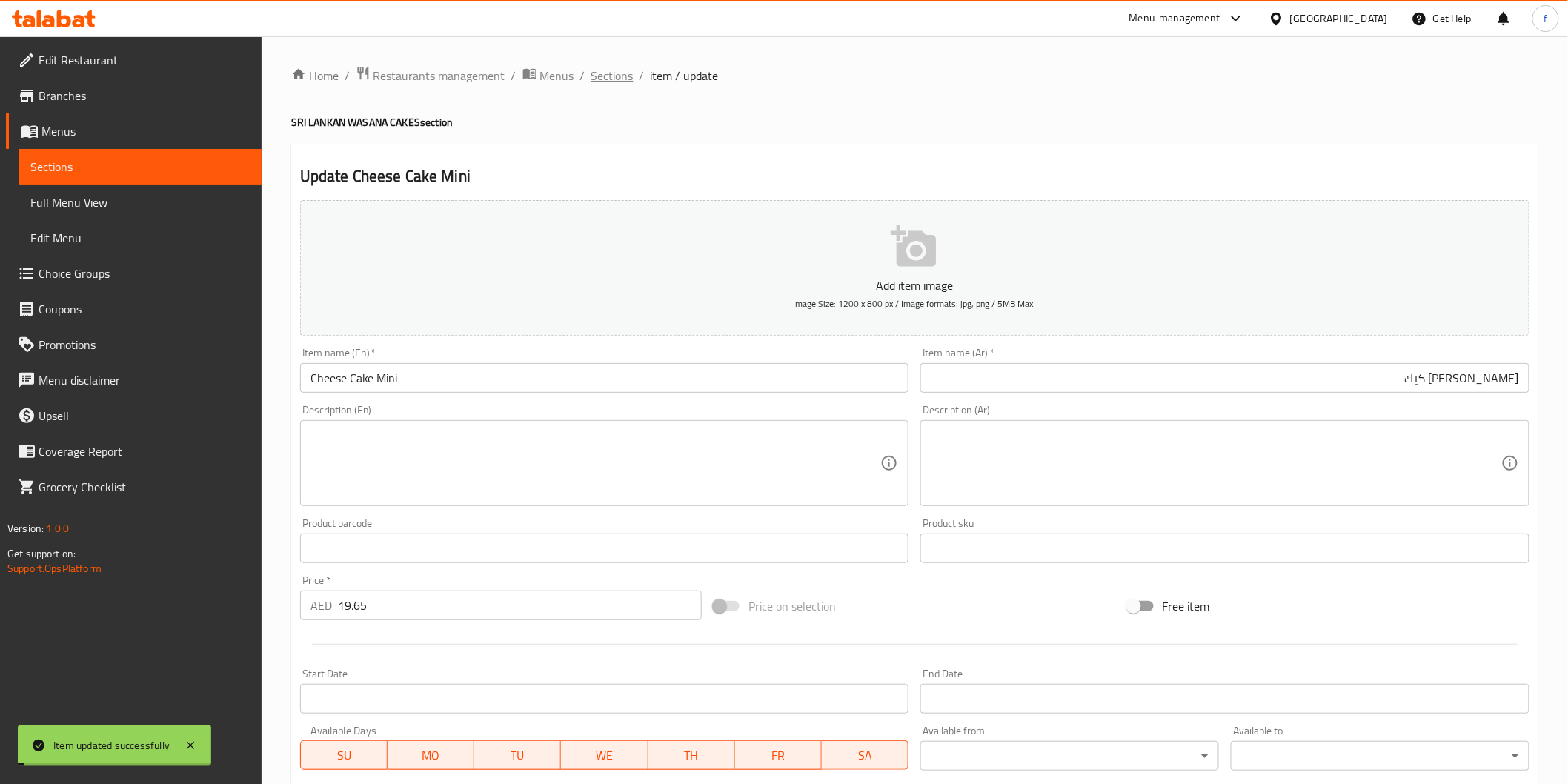
click at [627, 79] on span "Sections" at bounding box center [612, 75] width 42 height 18
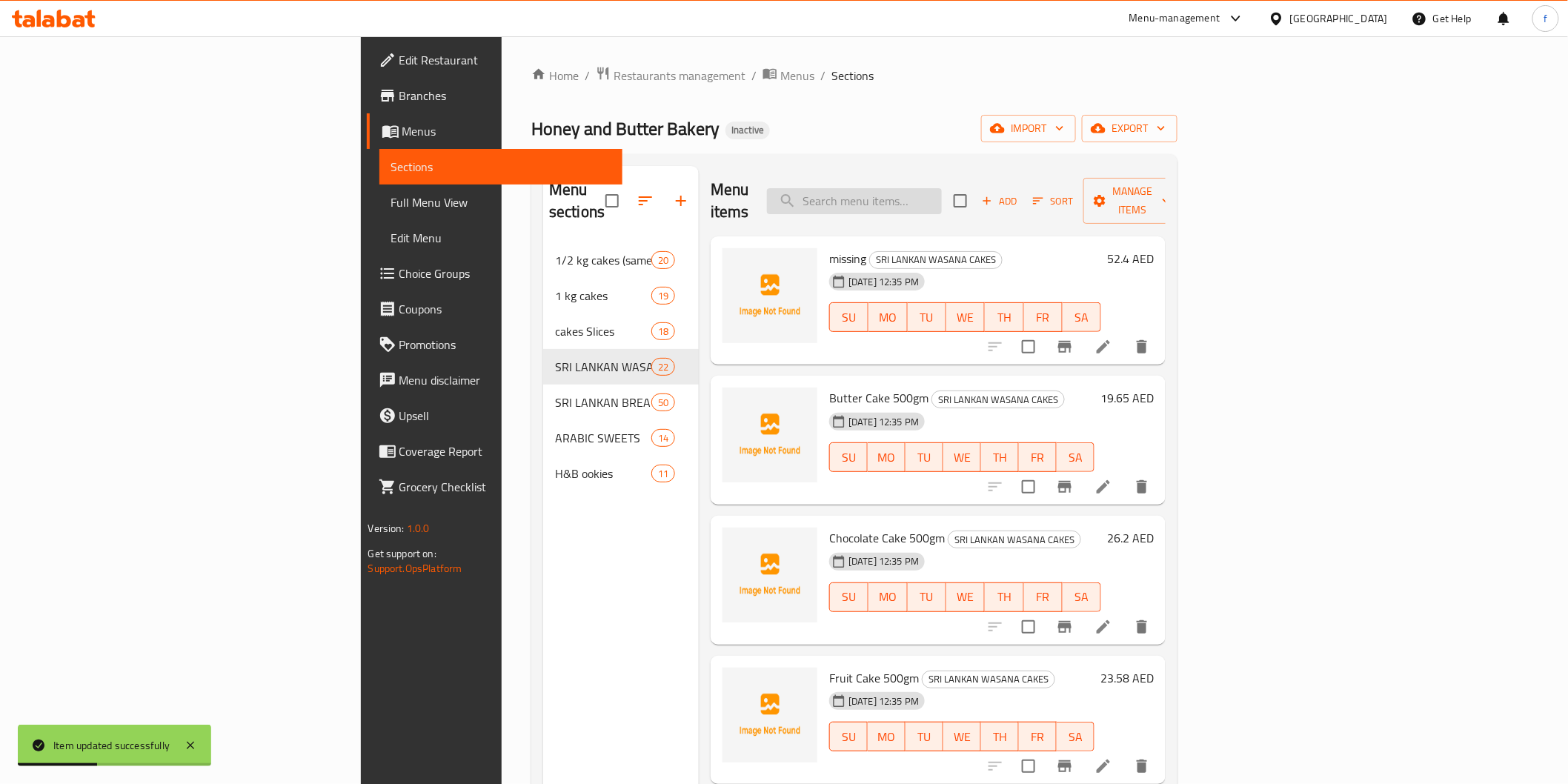
click at [942, 189] on input "search" at bounding box center [854, 202] width 175 height 26
paste input "Mousse cake mini"
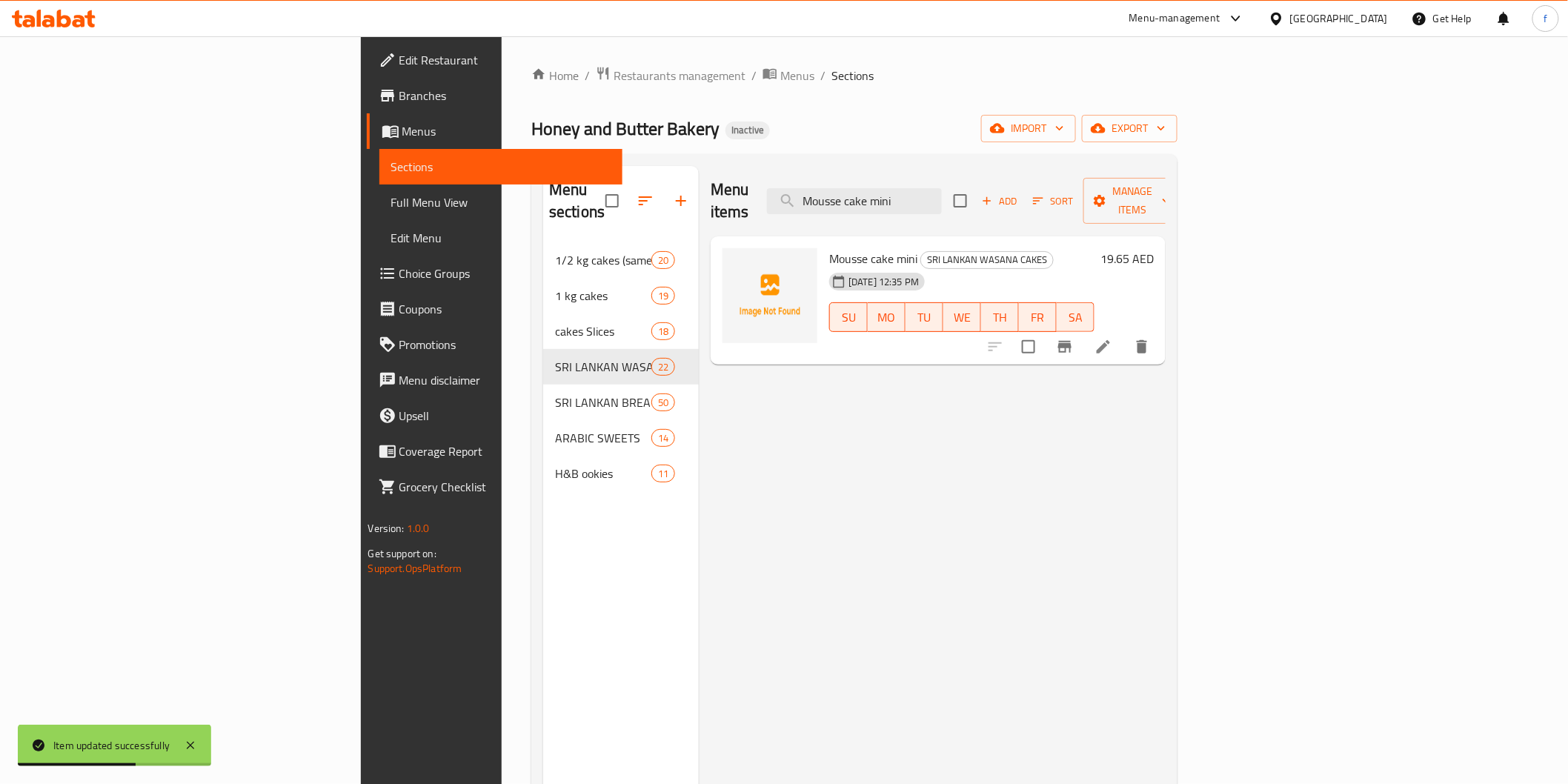
type input "Mousse cake mini"
click at [1124, 334] on li at bounding box center [1103, 347] width 41 height 27
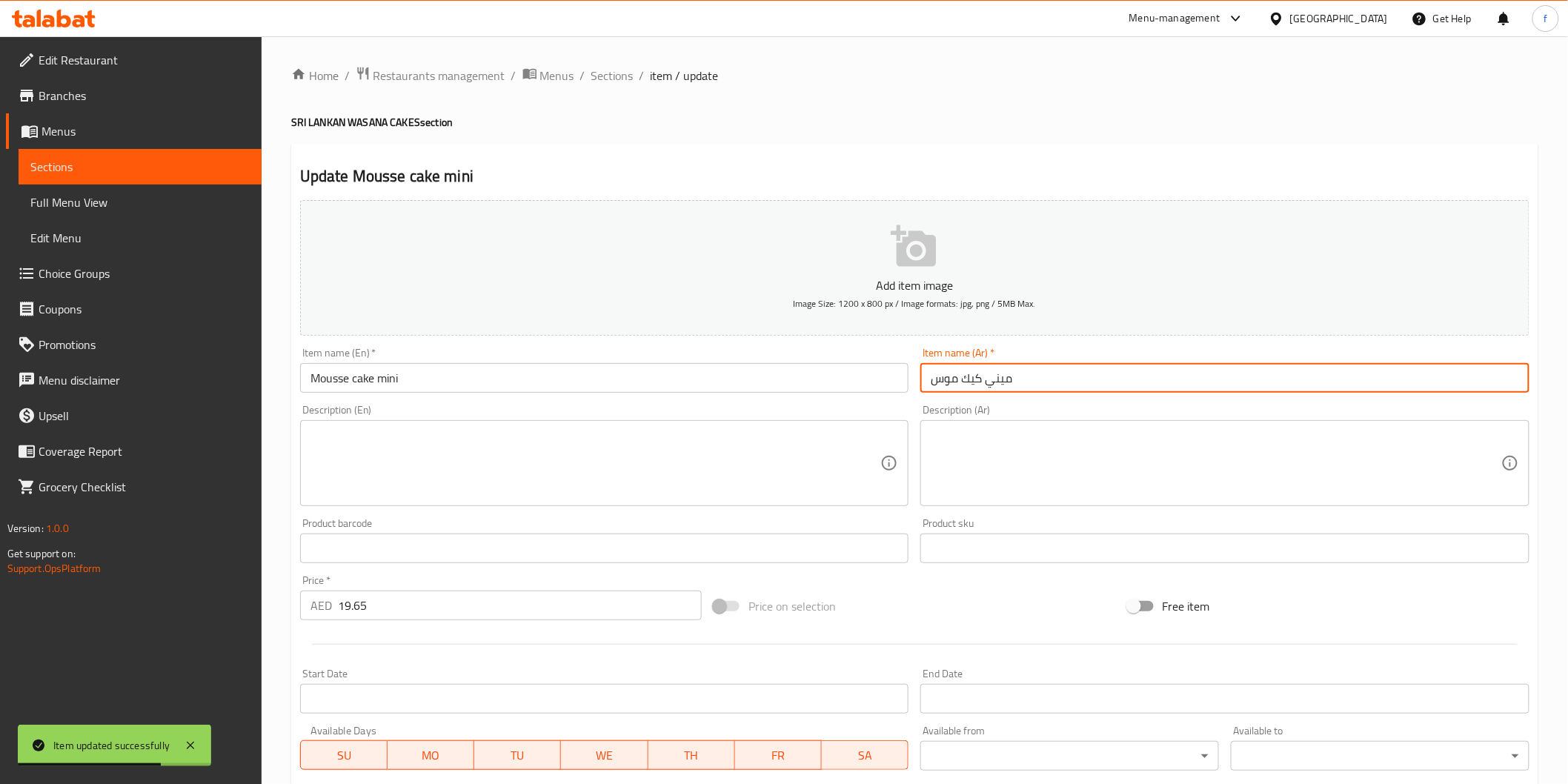
click at [1094, 384] on input "ميني كيك موس" at bounding box center [1225, 378] width 609 height 30
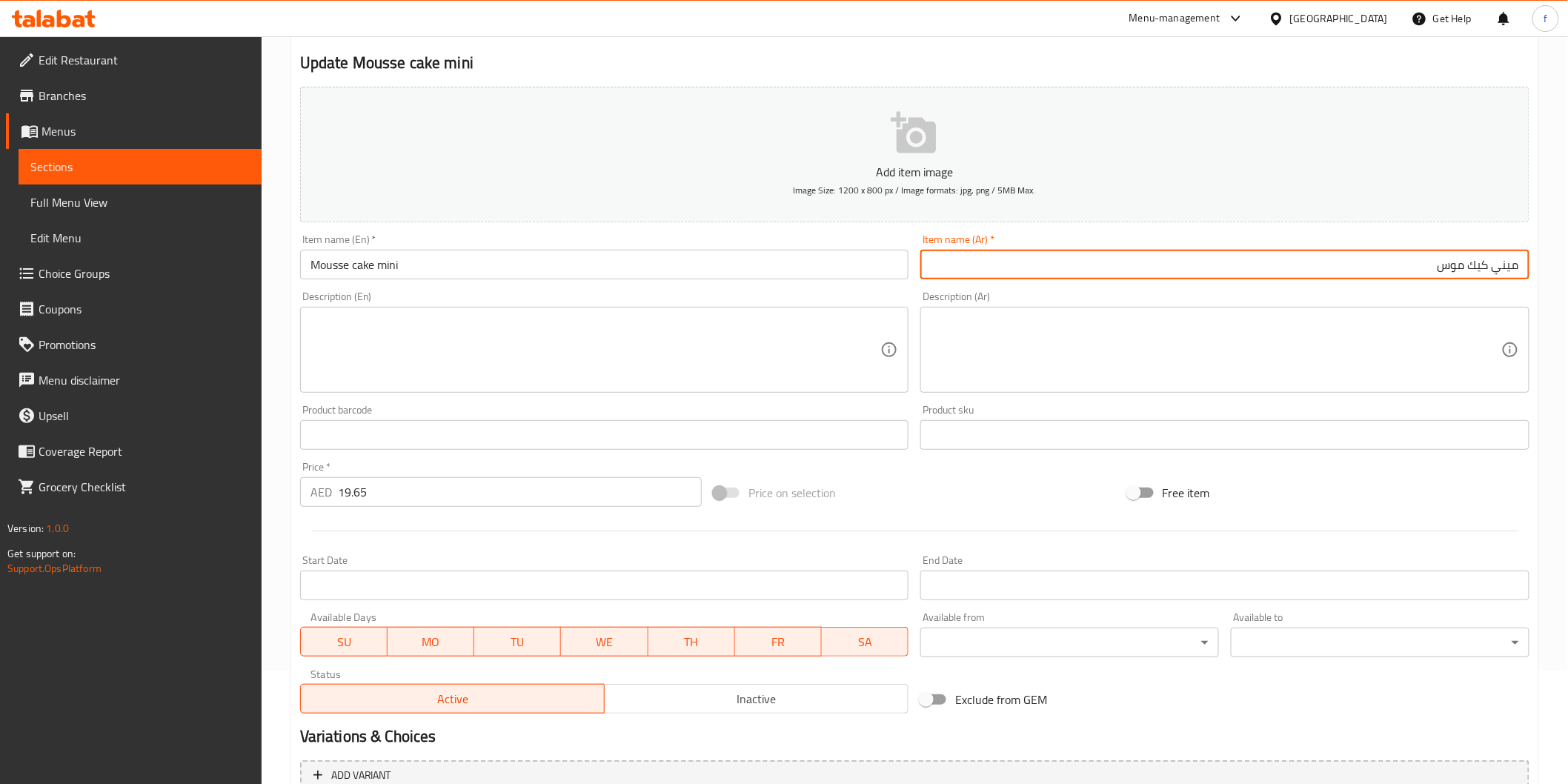
scroll to position [260, 0]
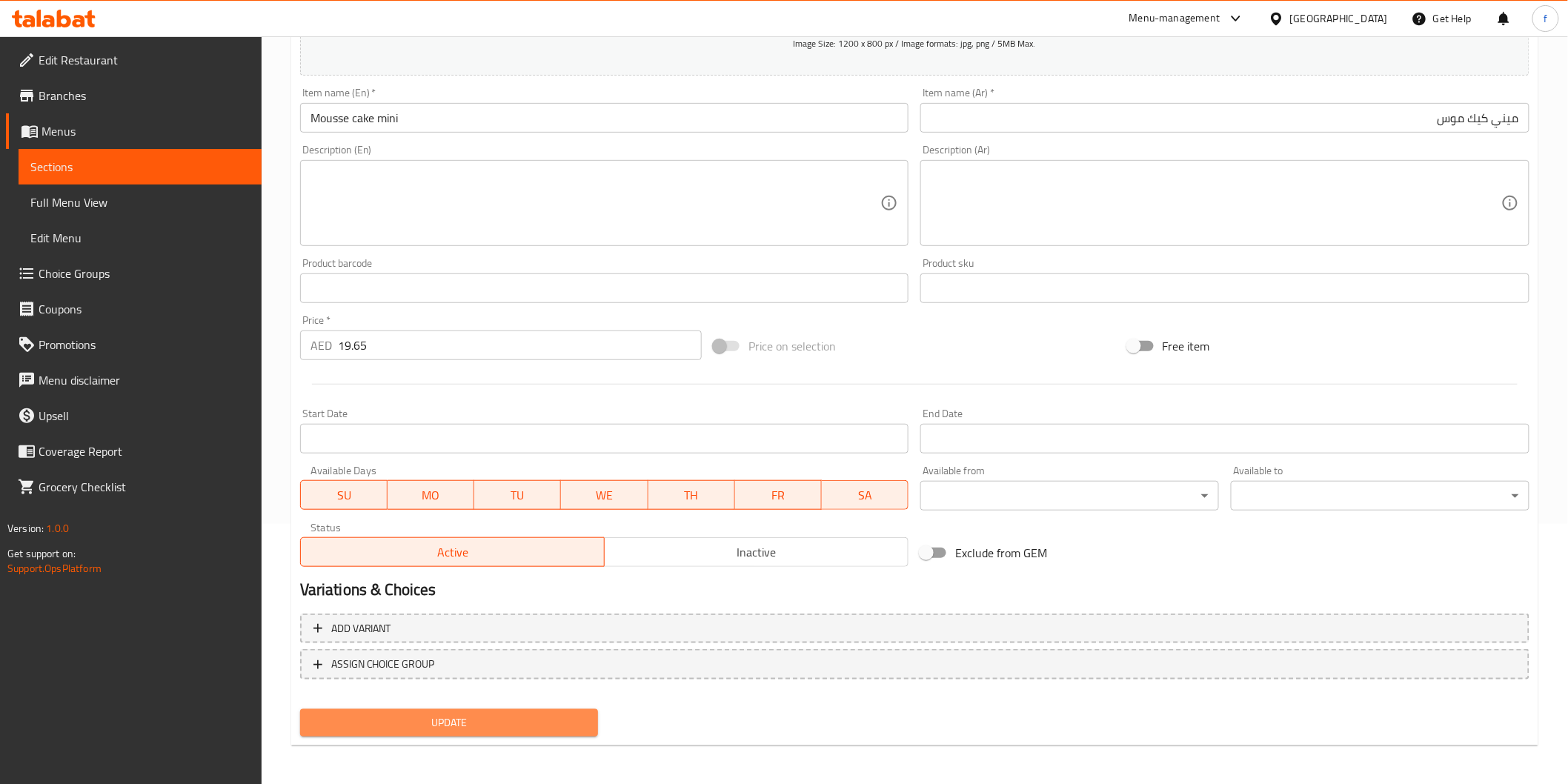
drag, startPoint x: 421, startPoint y: 730, endPoint x: 56, endPoint y: 674, distance: 369.3
click at [420, 730] on button "Update" at bounding box center [449, 723] width 298 height 27
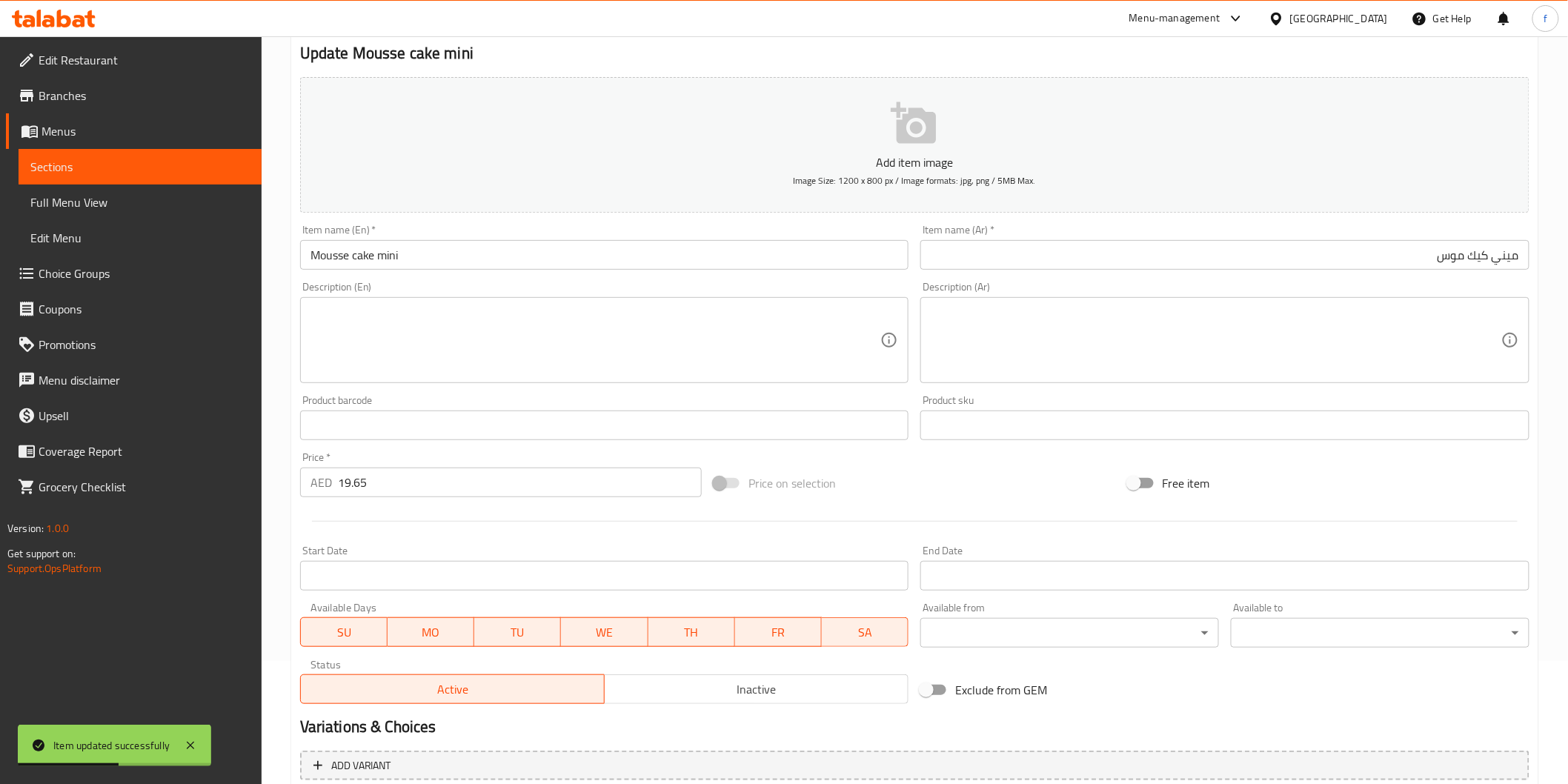
scroll to position [0, 0]
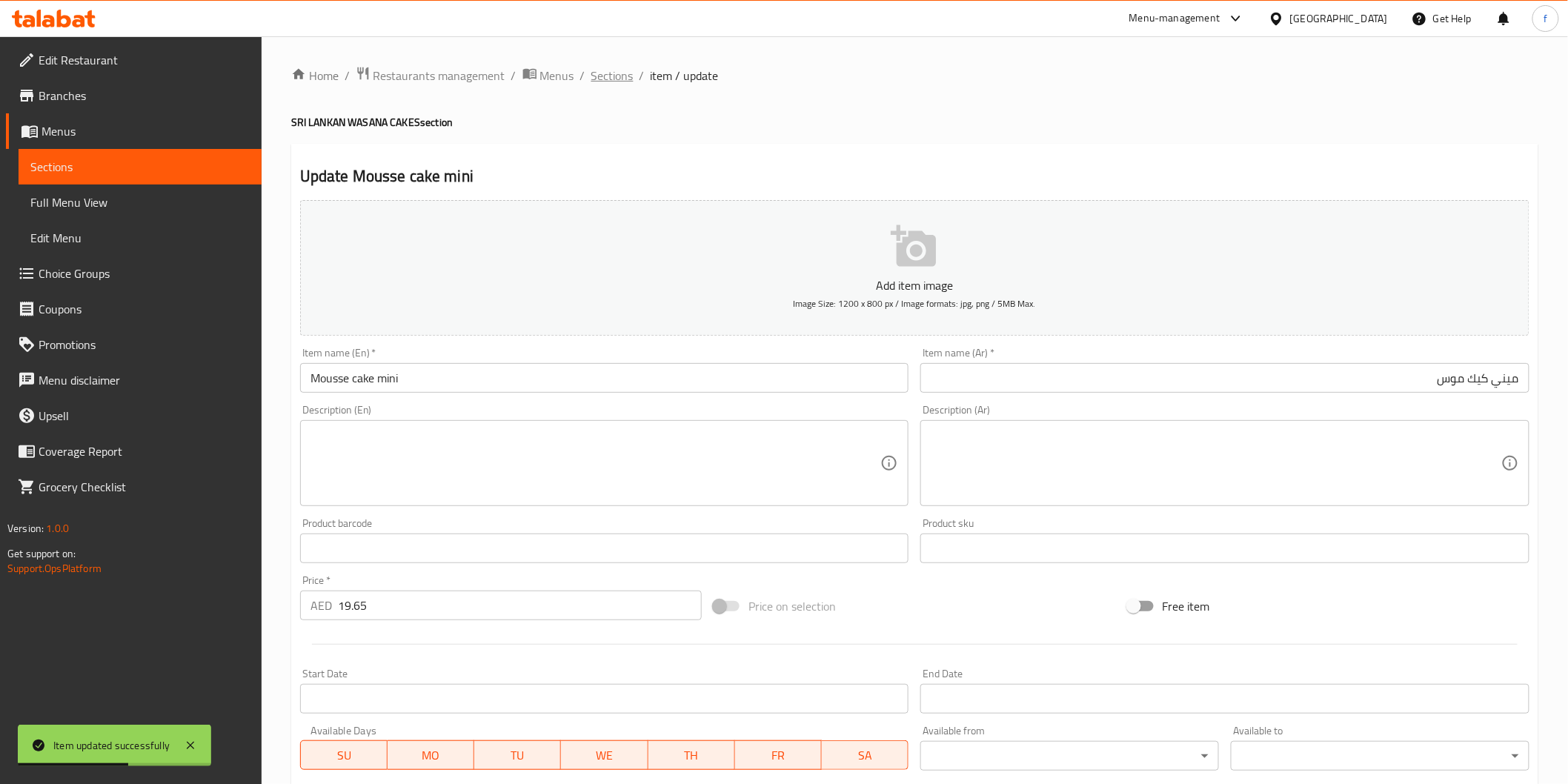
click at [620, 85] on span "Sections" at bounding box center [612, 75] width 42 height 18
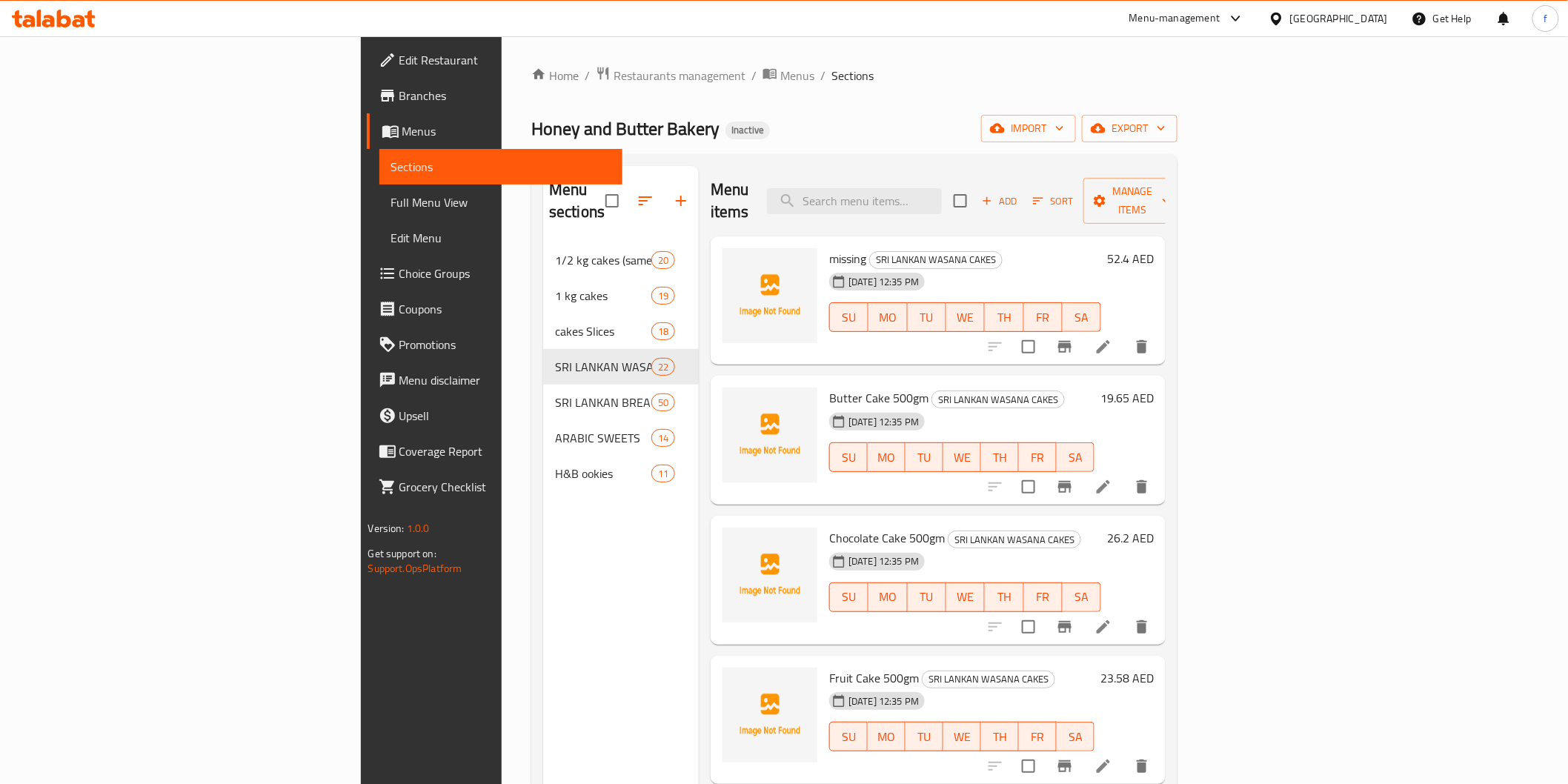
click at [1124, 334] on li at bounding box center [1103, 347] width 41 height 27
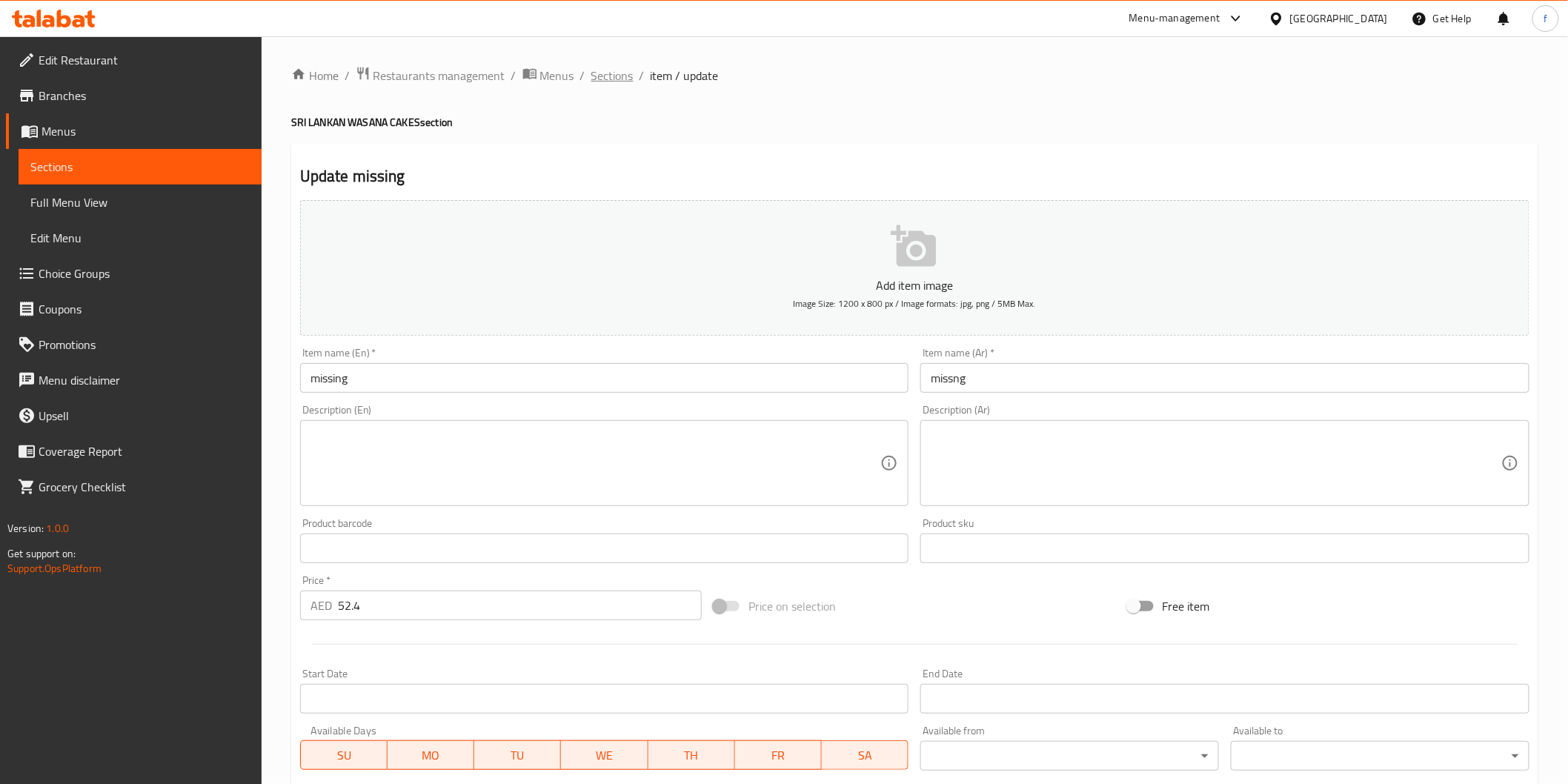
click at [592, 72] on span "Sections" at bounding box center [612, 75] width 42 height 18
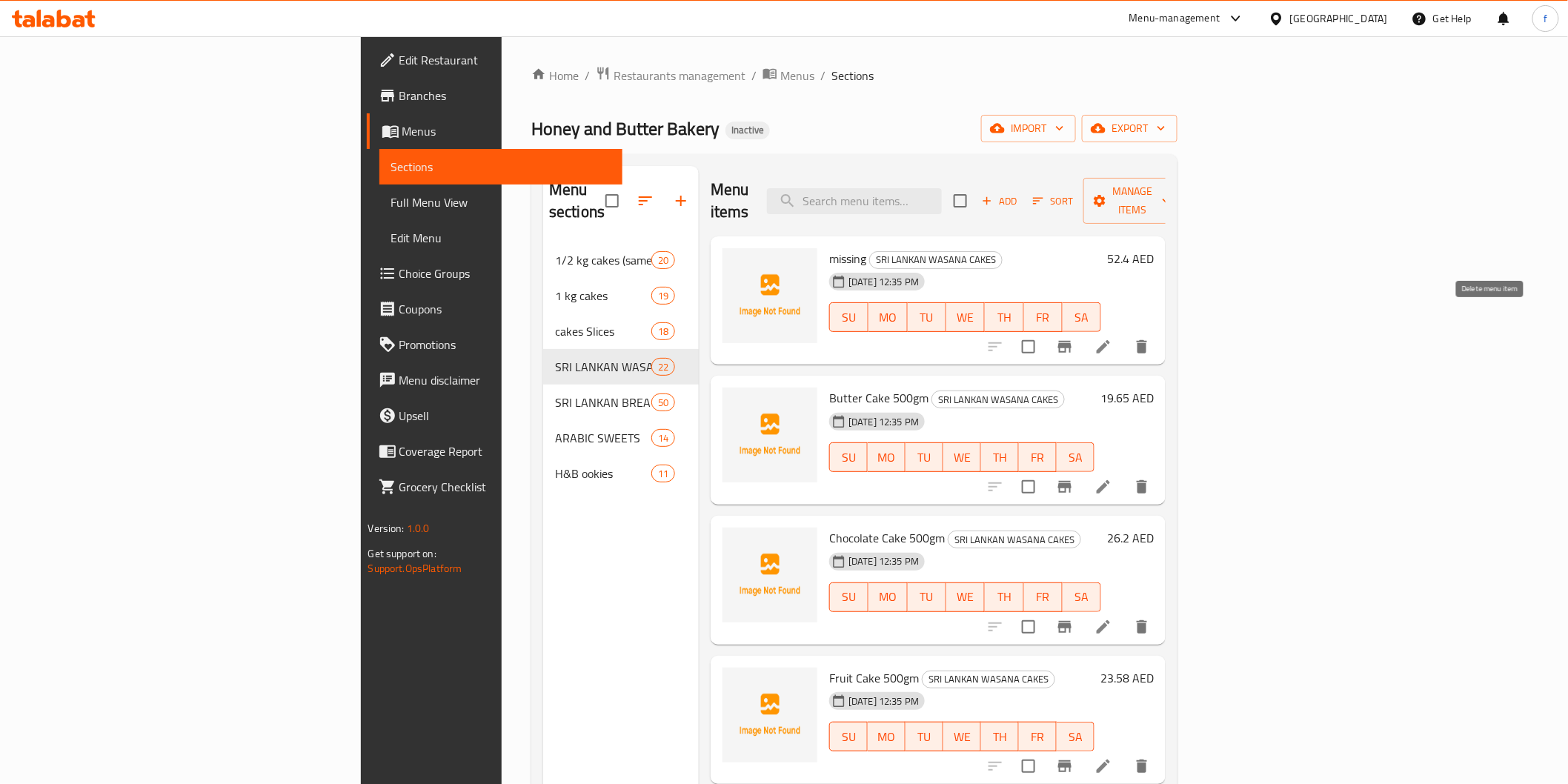
click at [1160, 329] on button "delete" at bounding box center [1142, 347] width 36 height 36
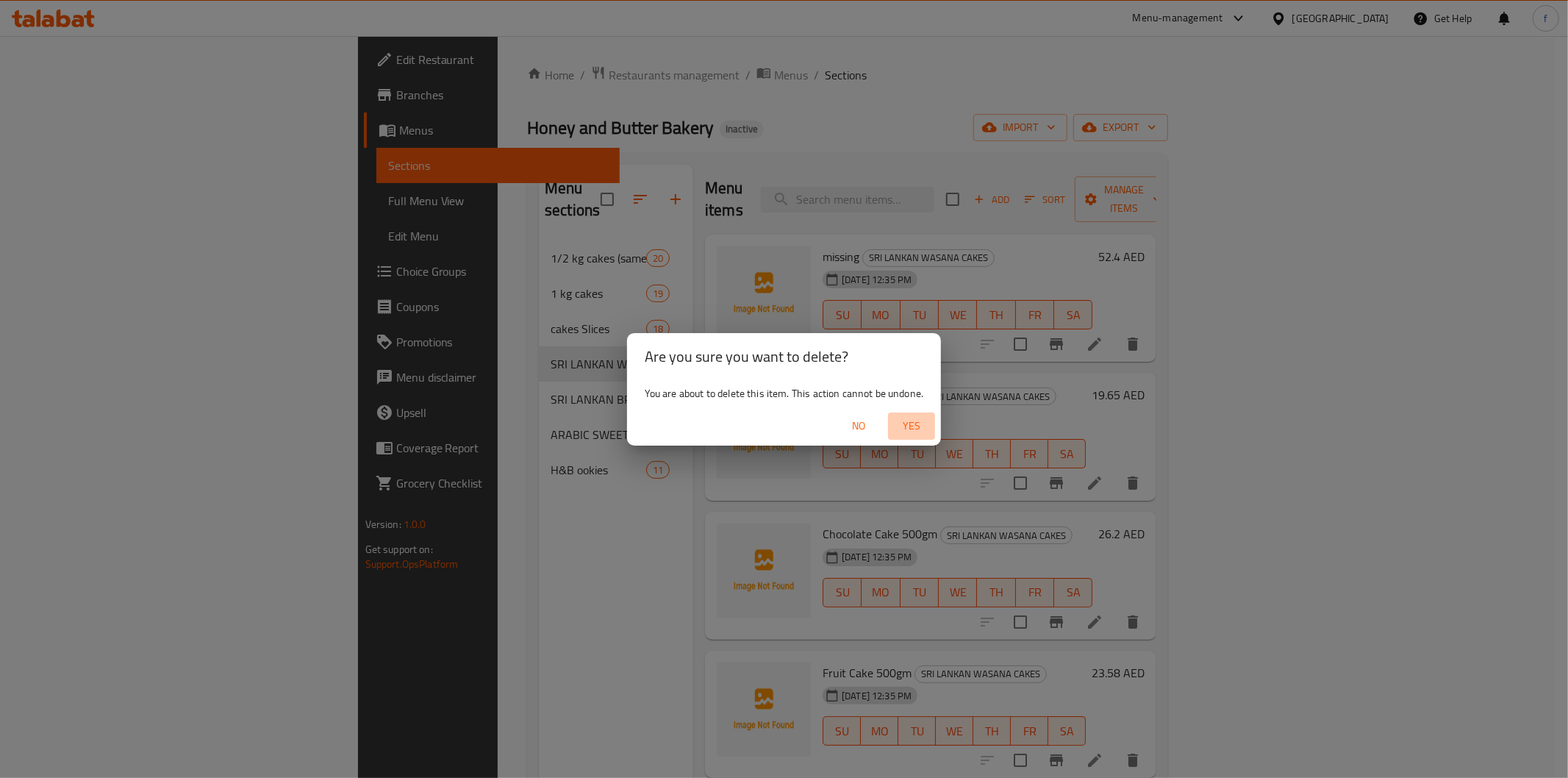
click at [912, 420] on span "Yes" at bounding box center [911, 426] width 36 height 18
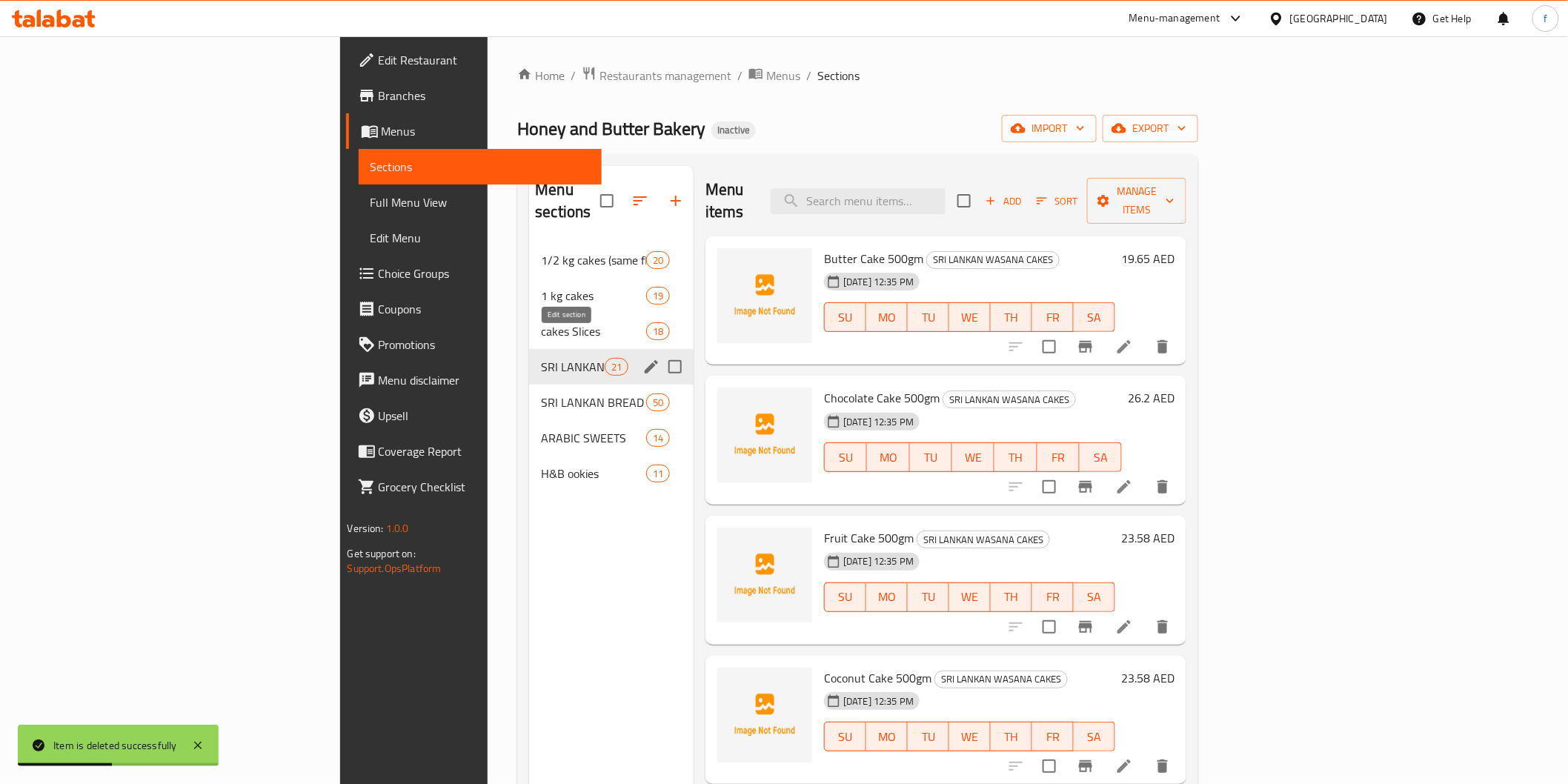
click at [643, 358] on icon "edit" at bounding box center [651, 366] width 18 height 18
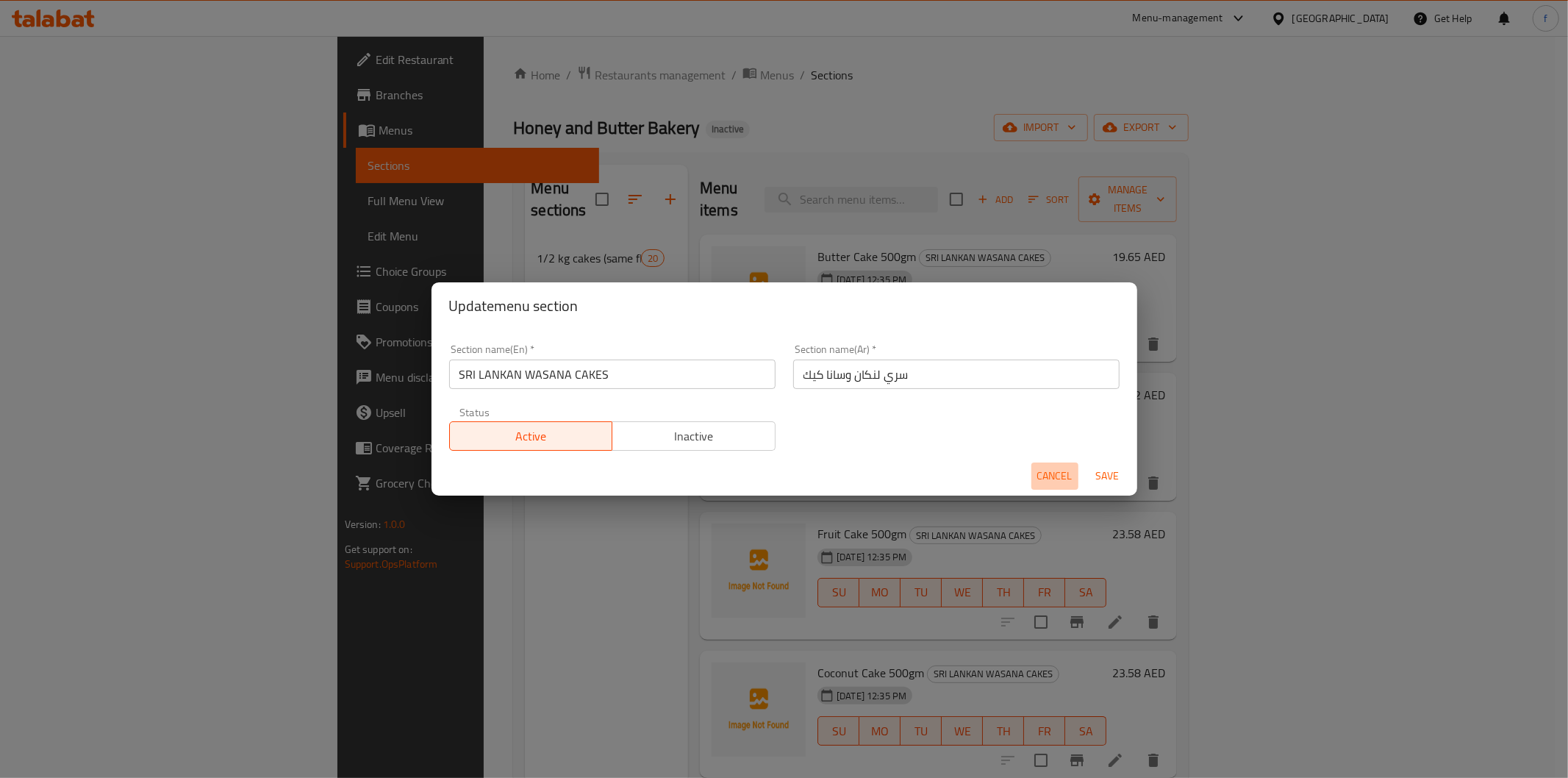
click at [1061, 469] on span "Cancel" at bounding box center [1055, 476] width 36 height 18
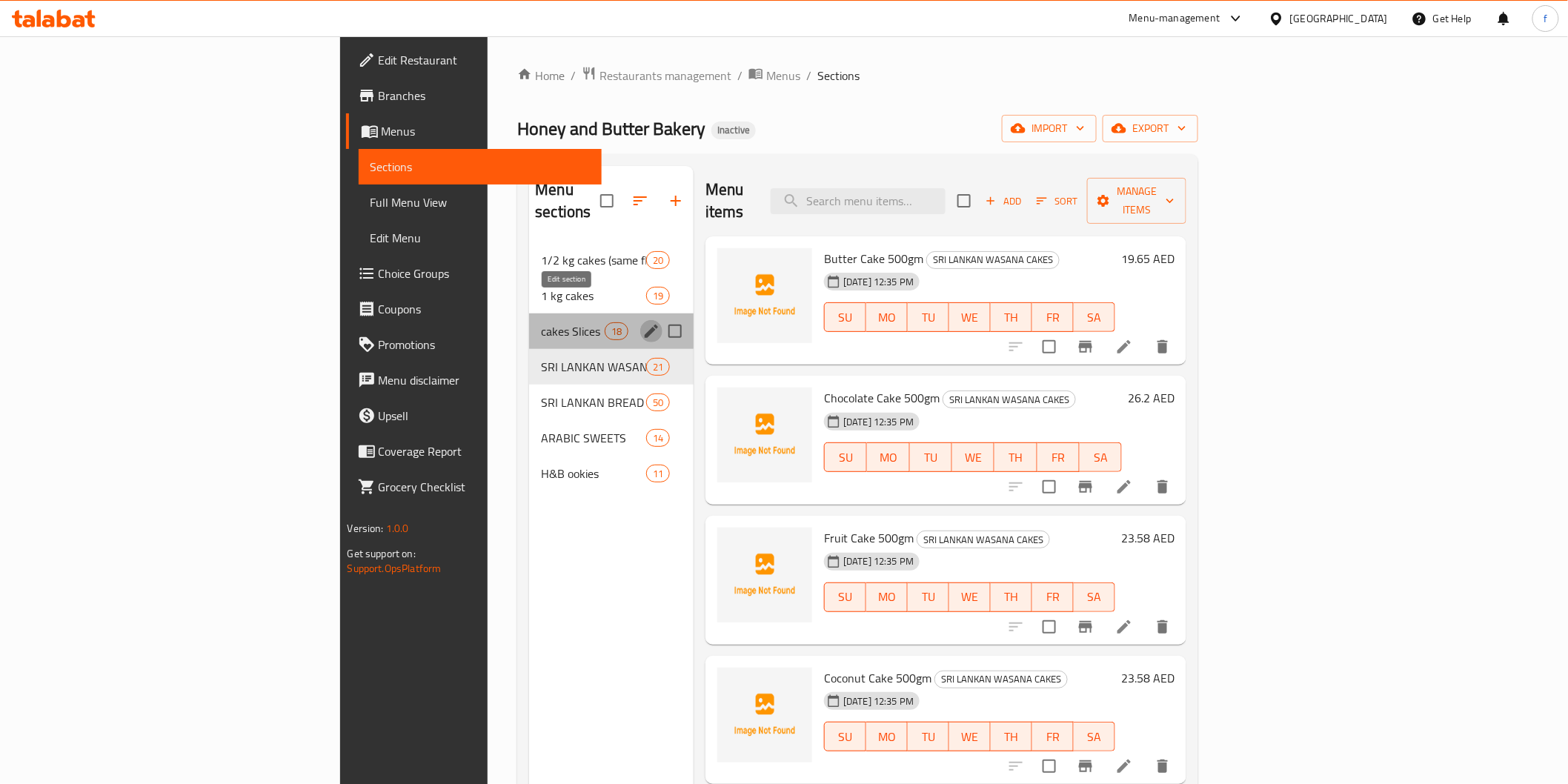
click at [643, 322] on icon "edit" at bounding box center [651, 331] width 18 height 18
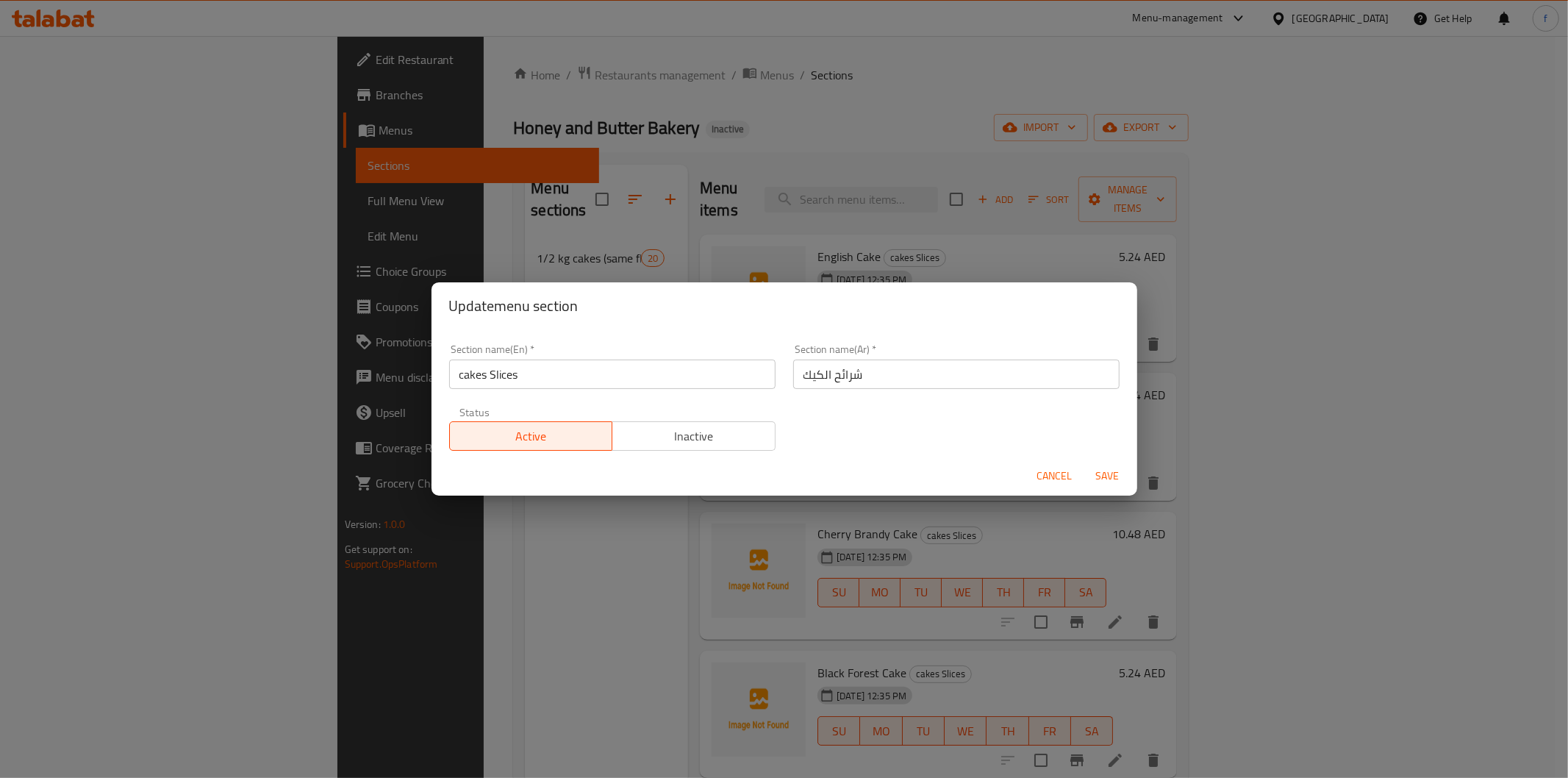
drag, startPoint x: 488, startPoint y: 692, endPoint x: 496, endPoint y: 557, distance: 135.2
click at [489, 692] on div "Update menu section Section name(En)   * cakes Slices Section name(En) * Sectio…" at bounding box center [784, 389] width 1568 height 778
click at [329, 365] on div "Update menu section Section name(En)   * cakes Slices Section name(En) * Sectio…" at bounding box center [784, 389] width 1568 height 778
drag, startPoint x: 1044, startPoint y: 475, endPoint x: 972, endPoint y: 467, distance: 72.4
click at [1043, 476] on span "Cancel" at bounding box center [1055, 476] width 36 height 18
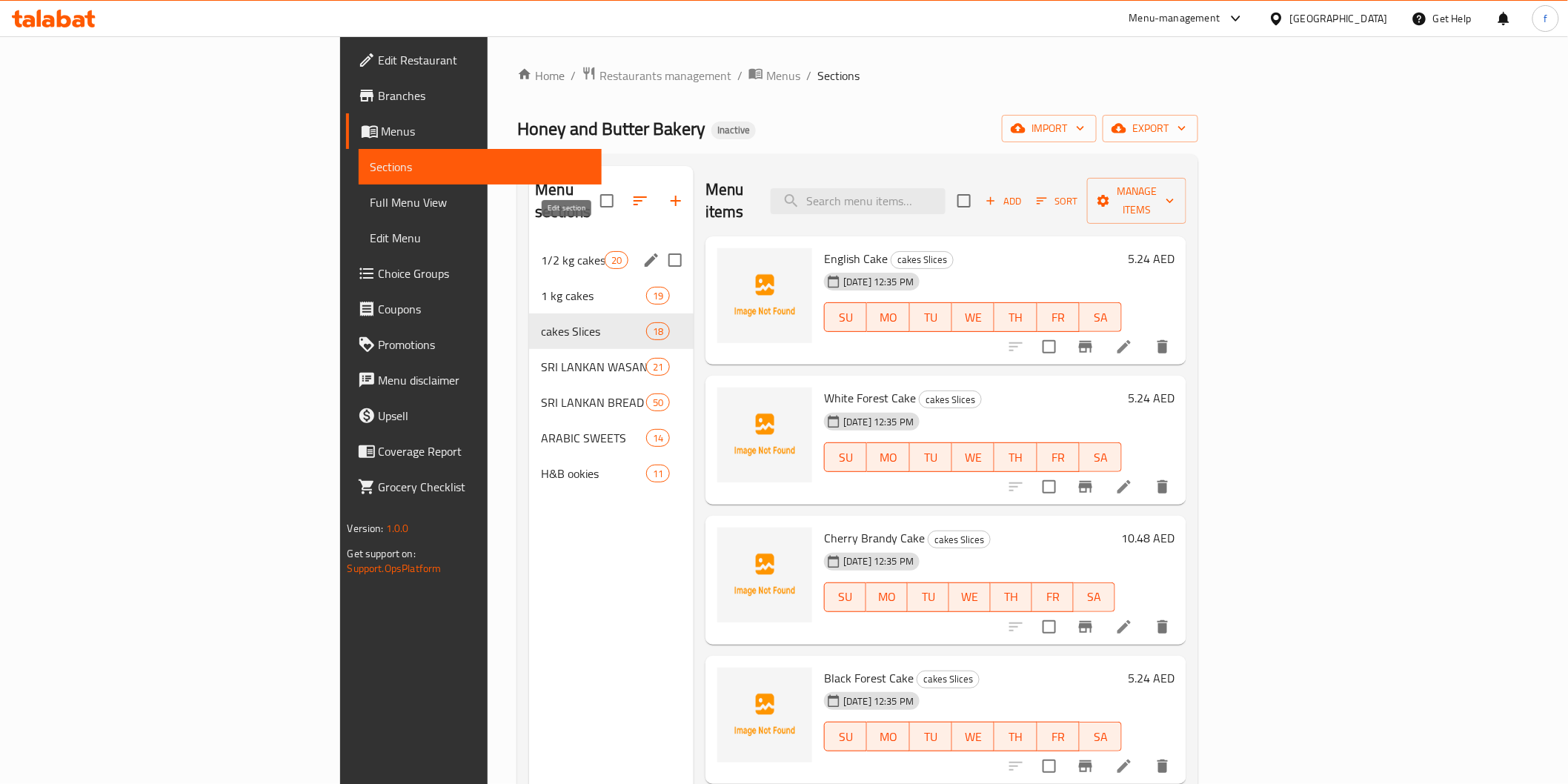
click at [643, 251] on icon "edit" at bounding box center [651, 260] width 18 height 18
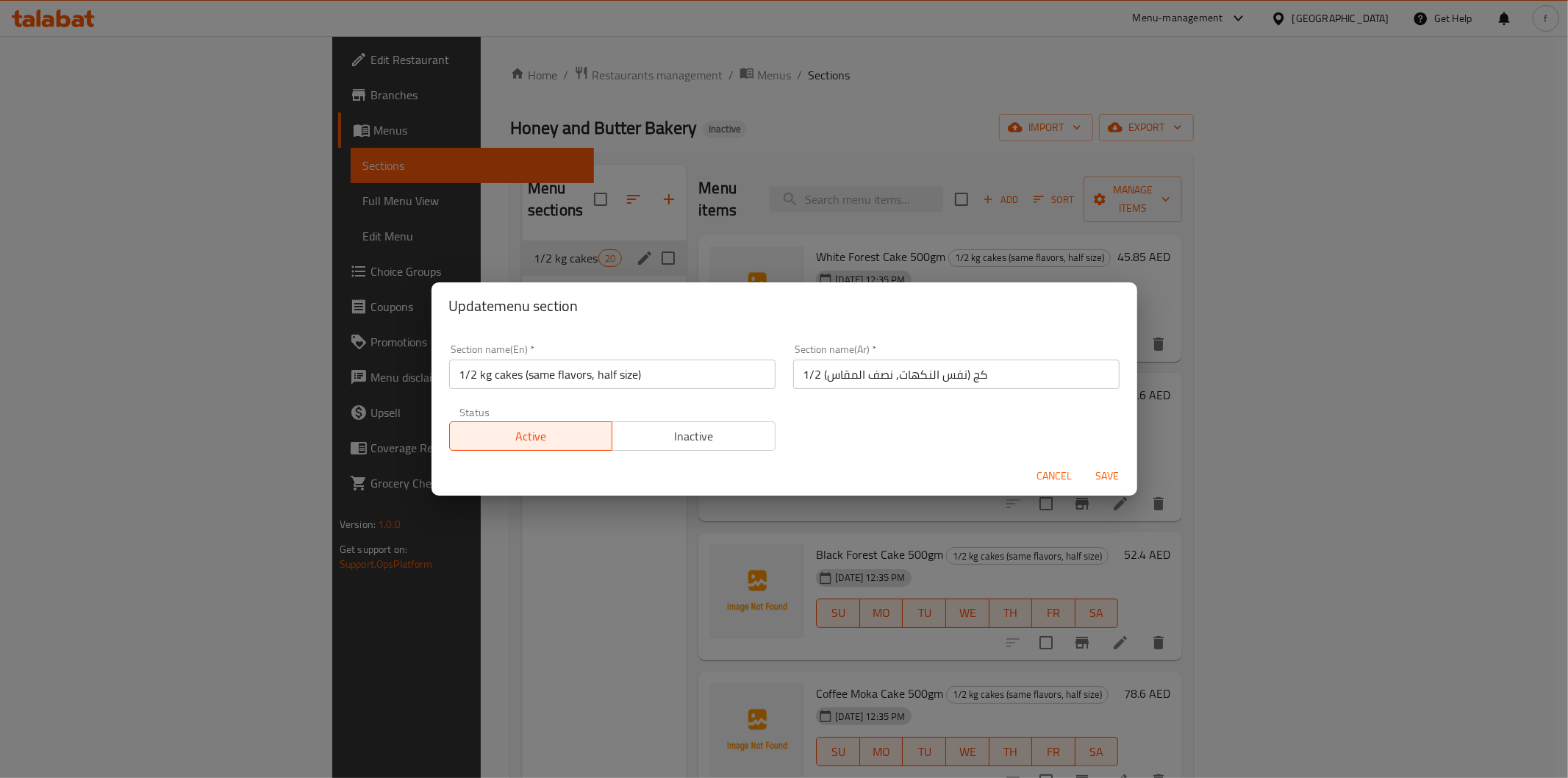
drag, startPoint x: 376, startPoint y: 570, endPoint x: 489, endPoint y: 433, distance: 177.6
click at [378, 570] on div "Update menu section Section name(En)   * 1/2 kg cakes (same flavors, half size)…" at bounding box center [784, 389] width 1568 height 778
click at [1058, 483] on span "Cancel" at bounding box center [1055, 476] width 36 height 18
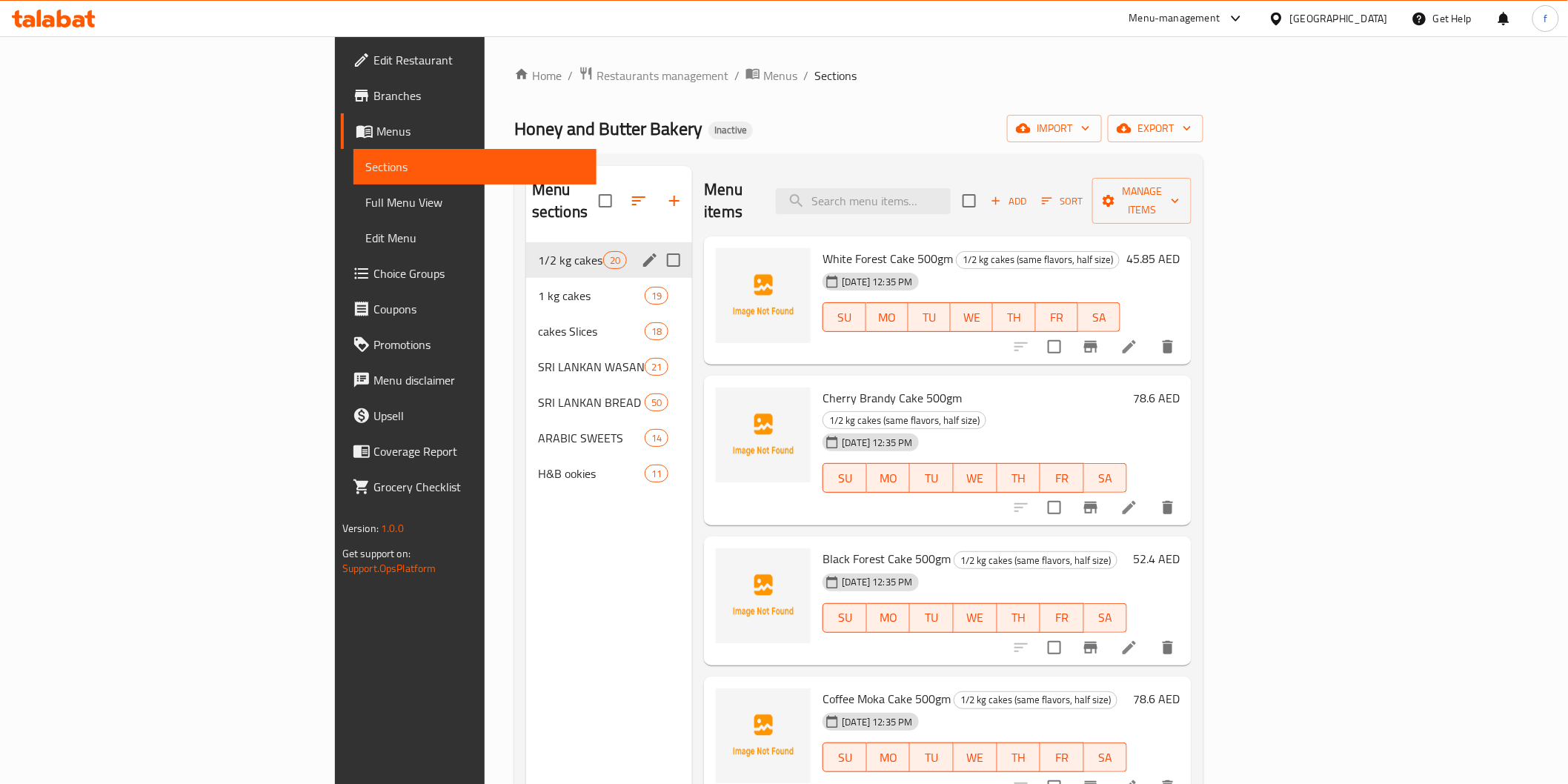
click at [1054, 479] on div "Cherry Brandy Cake 500gm 1/2 kg cakes (same flavors, half size) 20-08-2025 12:3…" at bounding box center [947, 450] width 488 height 150
drag, startPoint x: 454, startPoint y: 234, endPoint x: 1131, endPoint y: 273, distance: 678.1
click at [538, 251] on span "1/2 kg cakes (same flavors, half size)" at bounding box center [570, 260] width 65 height 18
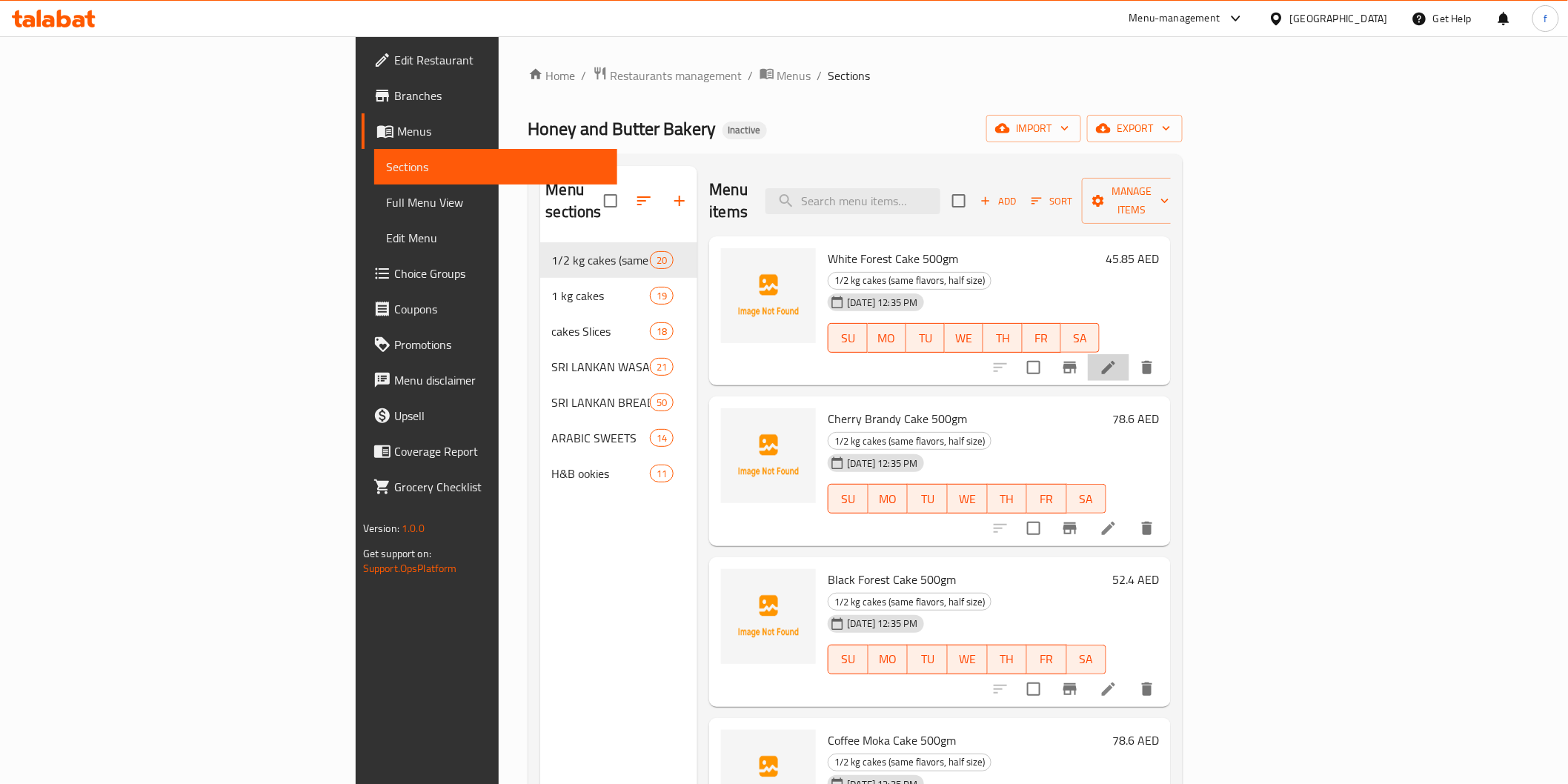
click at [1129, 354] on li at bounding box center [1108, 367] width 41 height 27
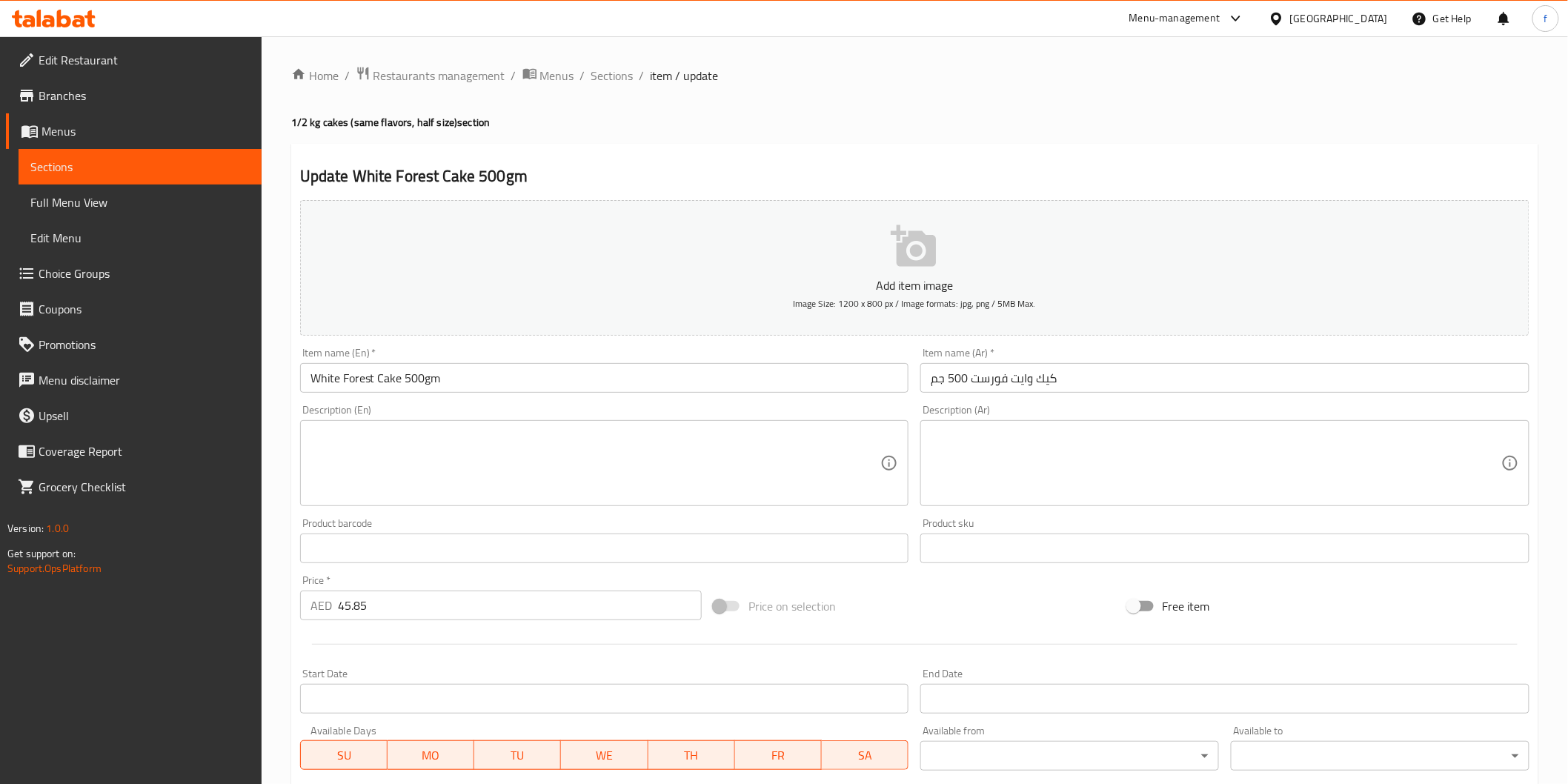
click at [564, 382] on input "White Forest Cake 500gm" at bounding box center [605, 378] width 609 height 30
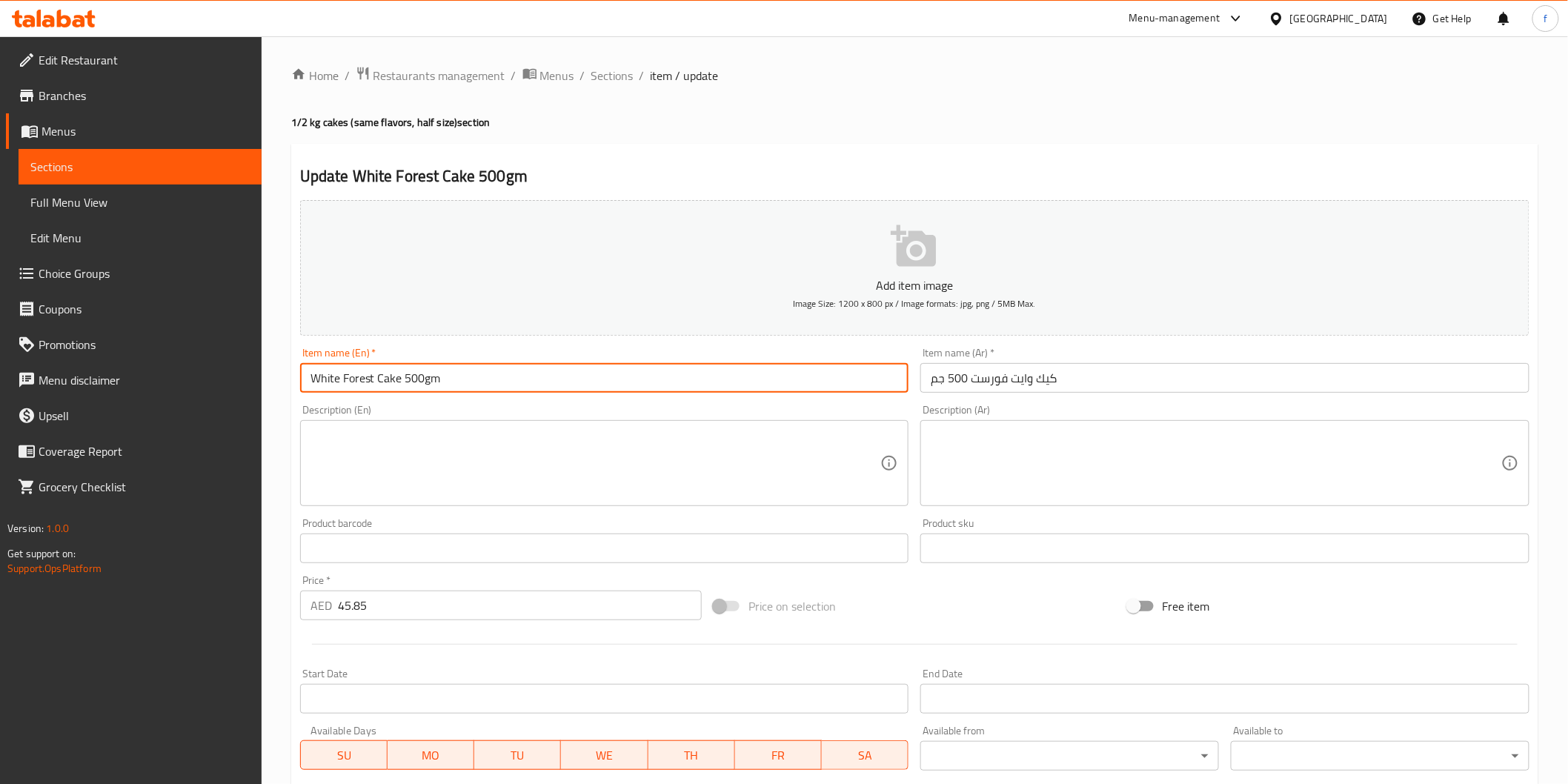
click at [517, 373] on input "White Forest Cake 500gm" at bounding box center [605, 378] width 609 height 30
paste input "PCS"
type input "White Forest Cake 500gm (PCS)"
click at [1202, 366] on input "كيك وايت فورست 500 جم" at bounding box center [1225, 378] width 609 height 30
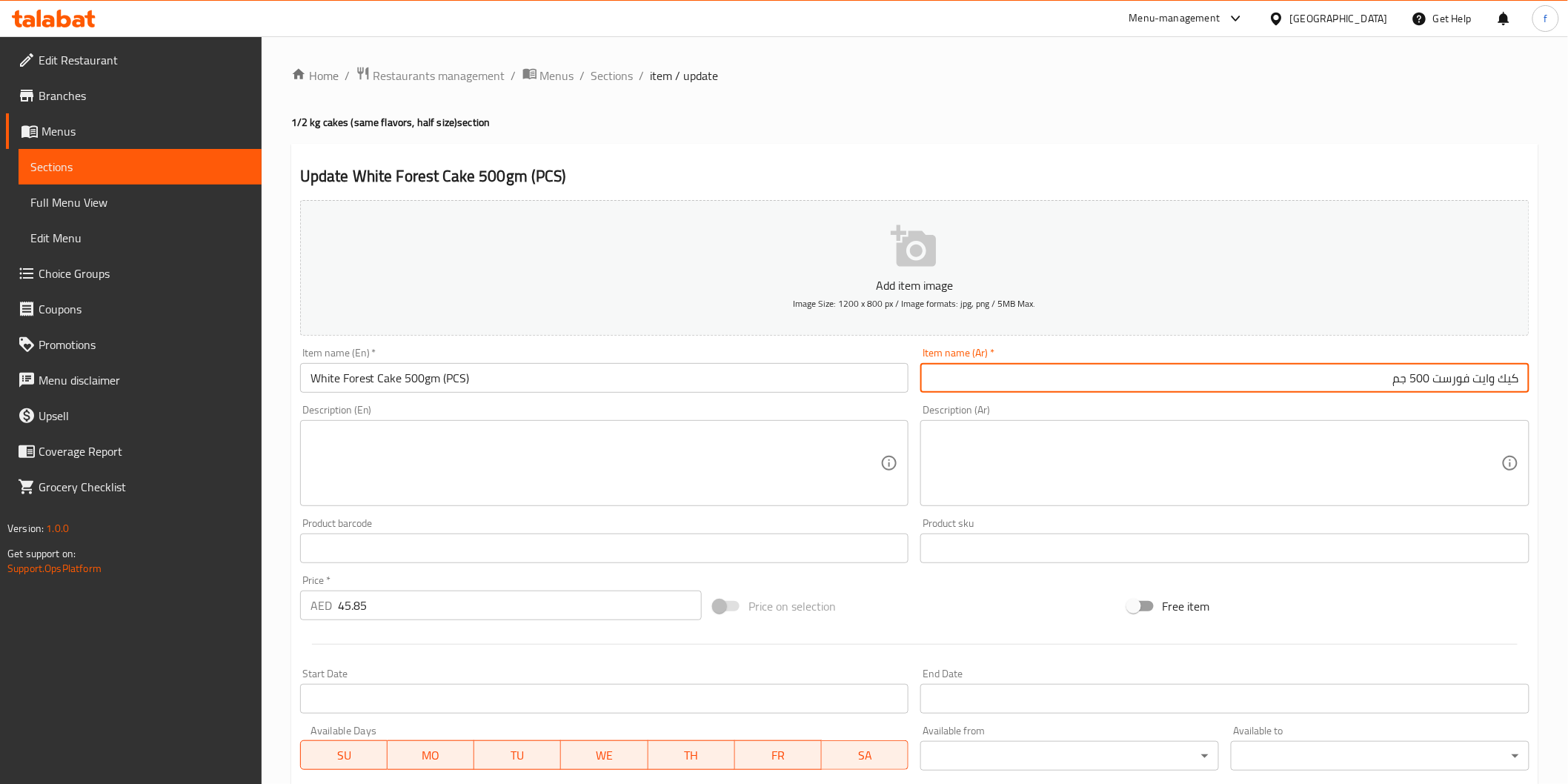
click at [1262, 376] on input "كيك وايت فورست 500 جم" at bounding box center [1225, 378] width 609 height 30
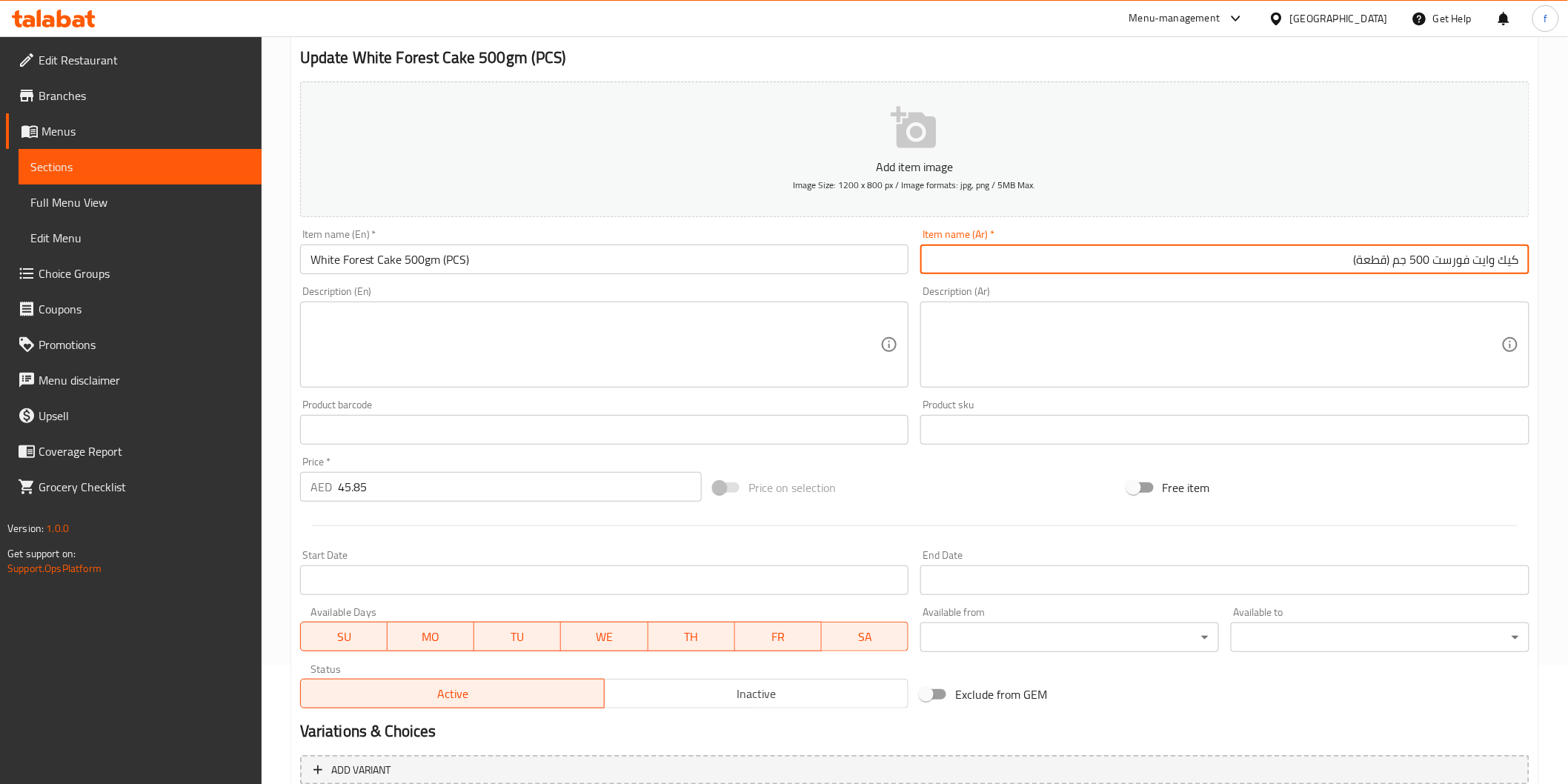
scroll to position [260, 0]
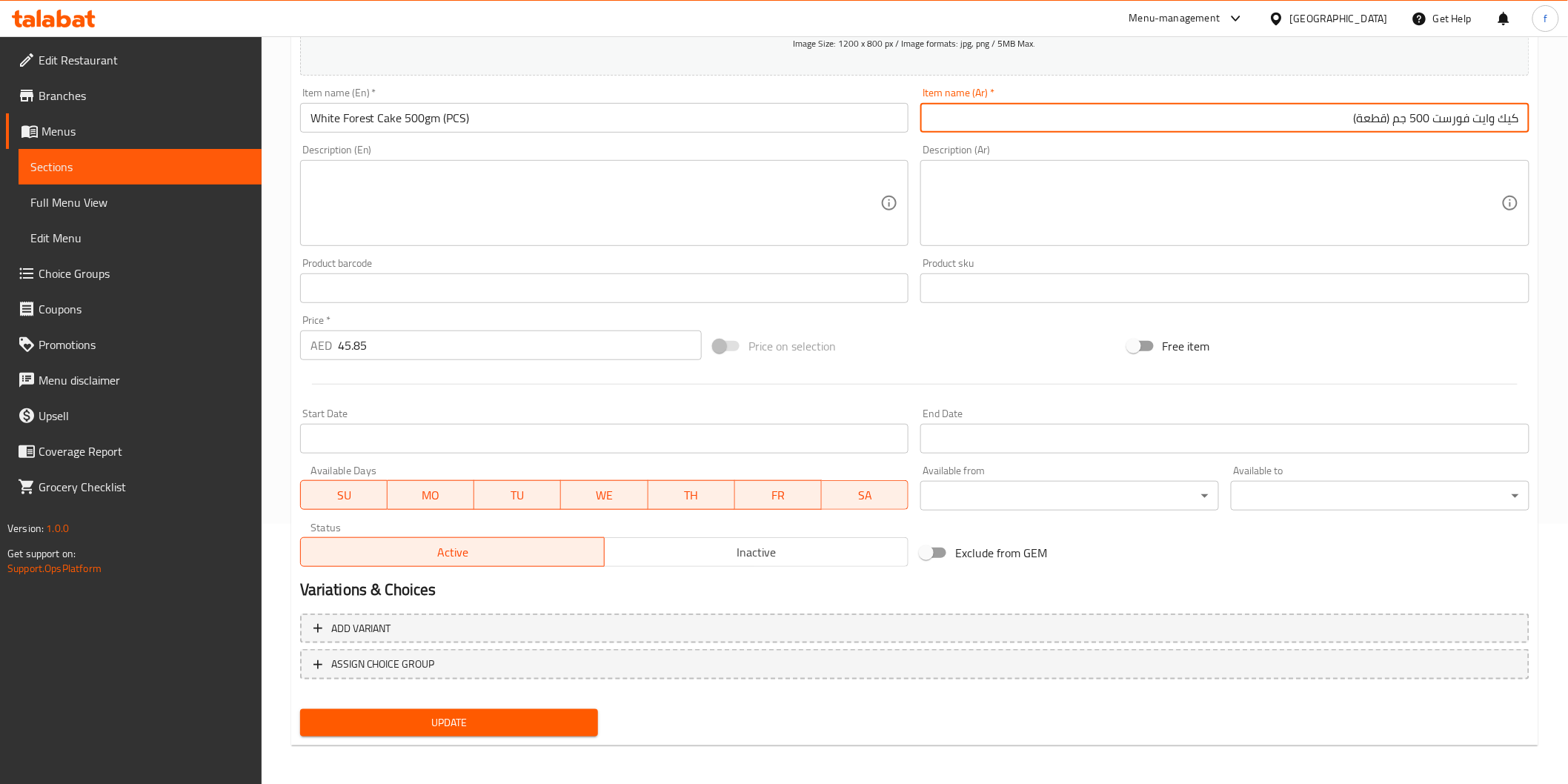
type input "كيك وايت فورست 500 جم (قطعة)"
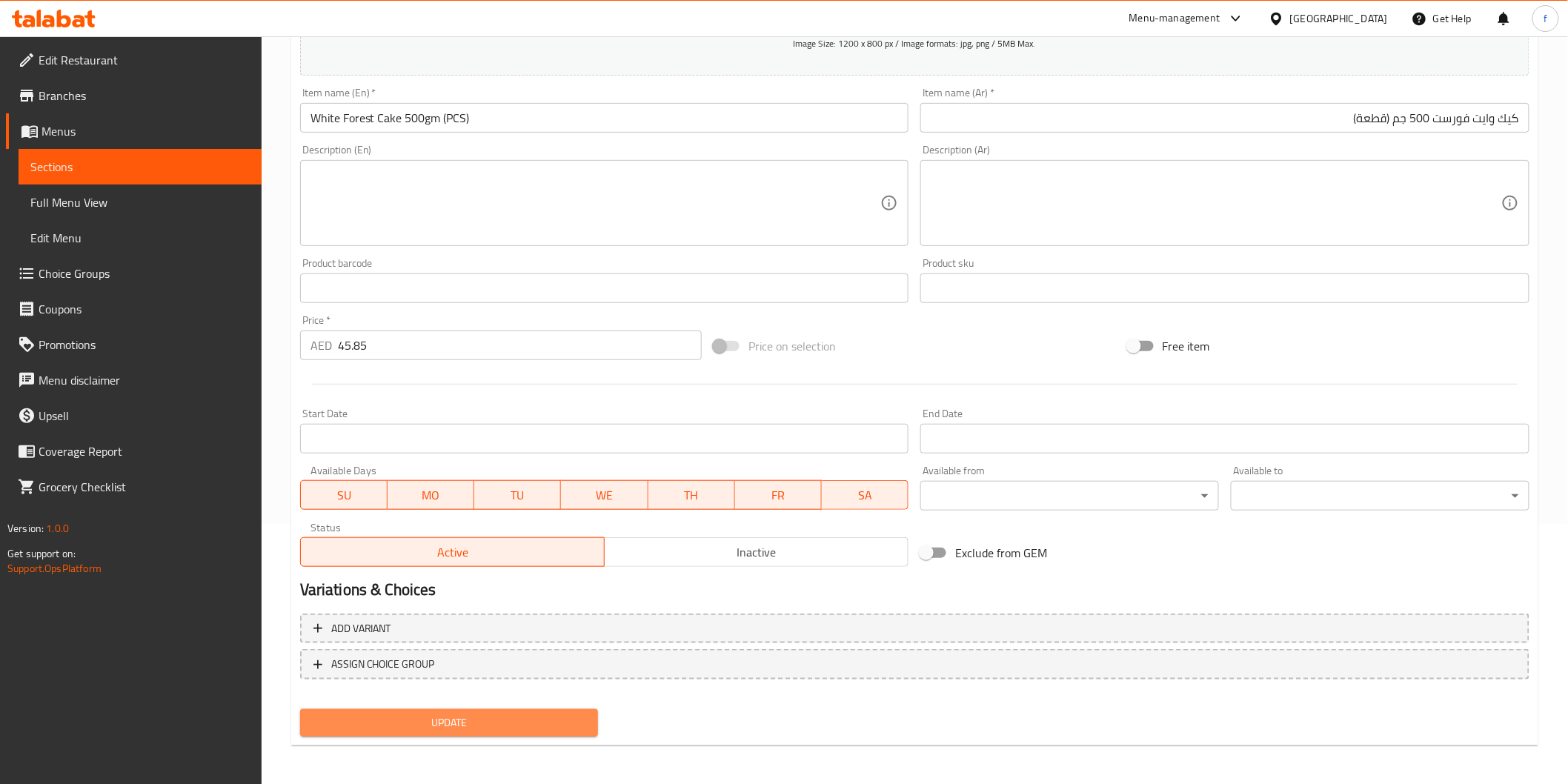
click at [531, 716] on span "Update" at bounding box center [450, 723] width 275 height 18
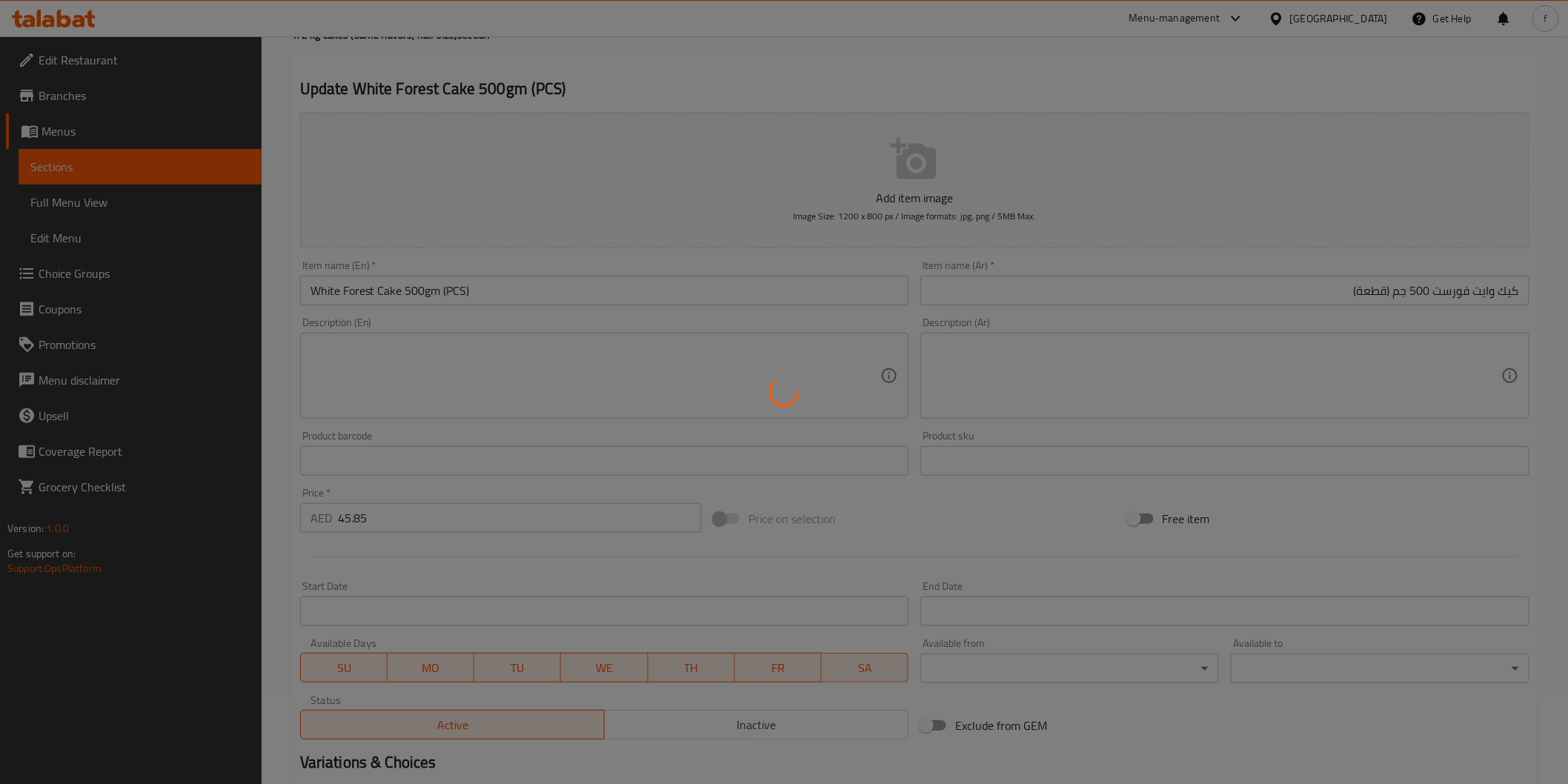
scroll to position [0, 0]
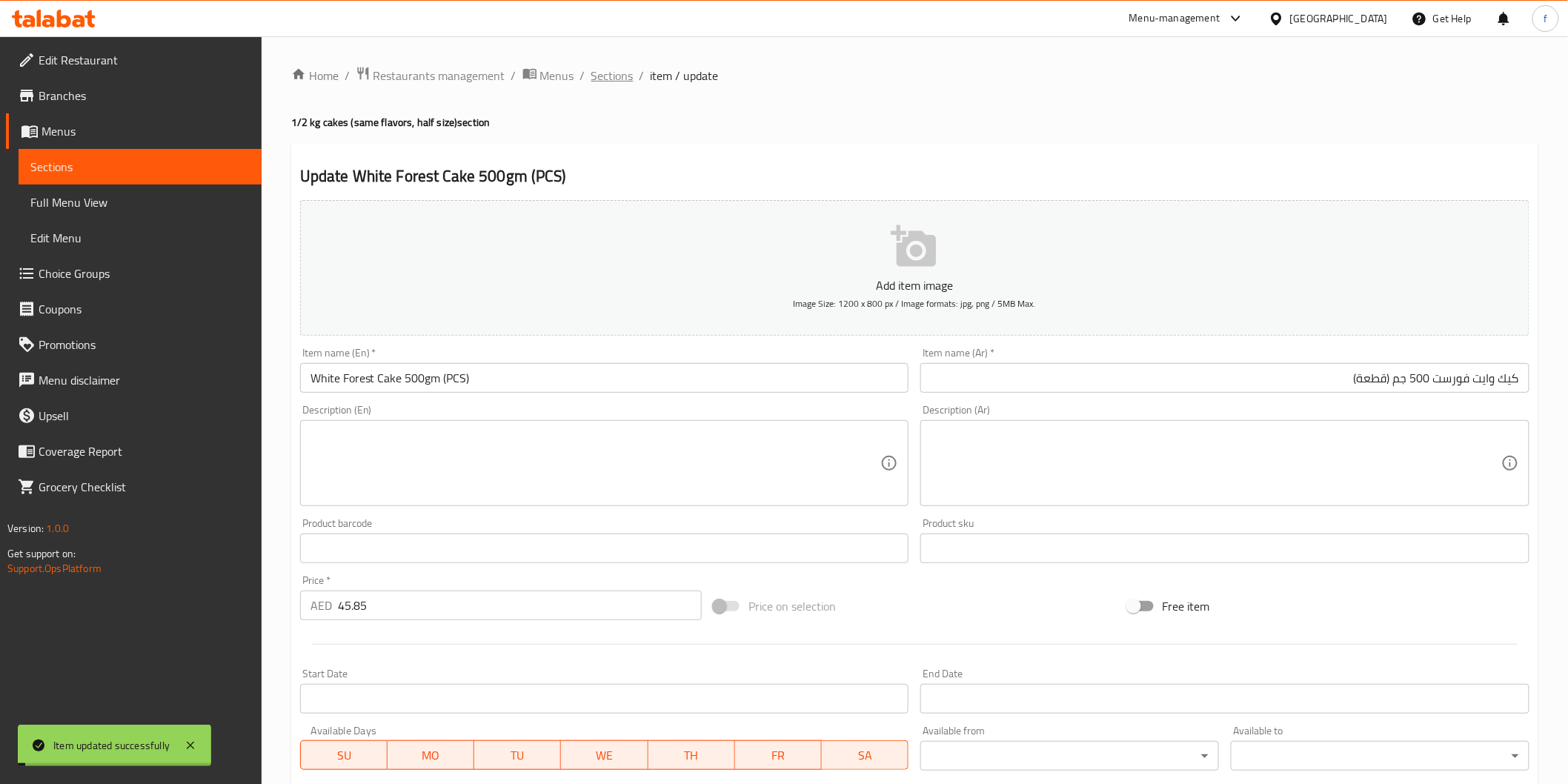
click at [600, 72] on span "Sections" at bounding box center [612, 75] width 42 height 18
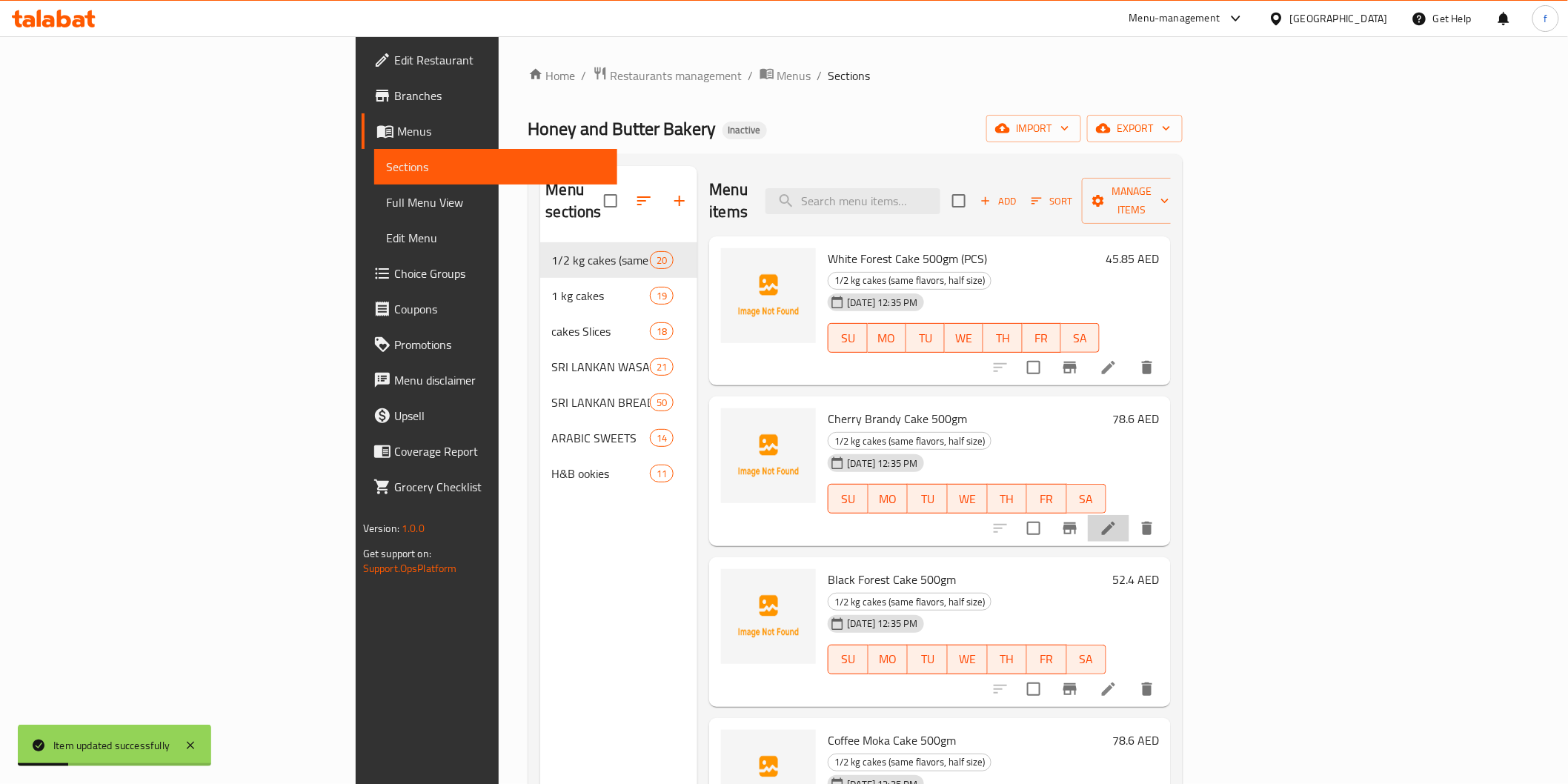
click at [1129, 515] on li at bounding box center [1108, 528] width 41 height 27
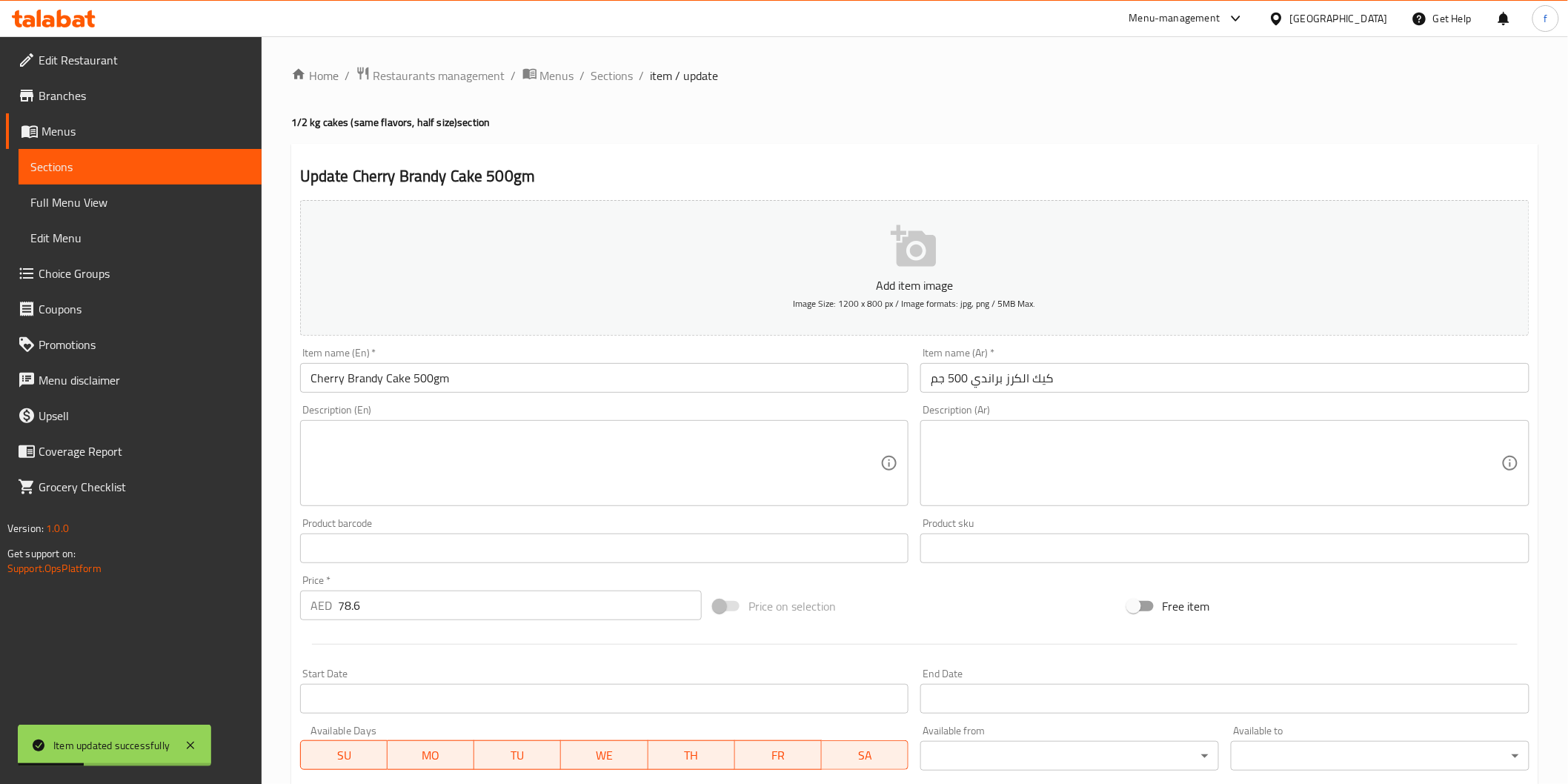
click at [544, 376] on input "Cherry Brandy Cake 500gm" at bounding box center [605, 378] width 609 height 30
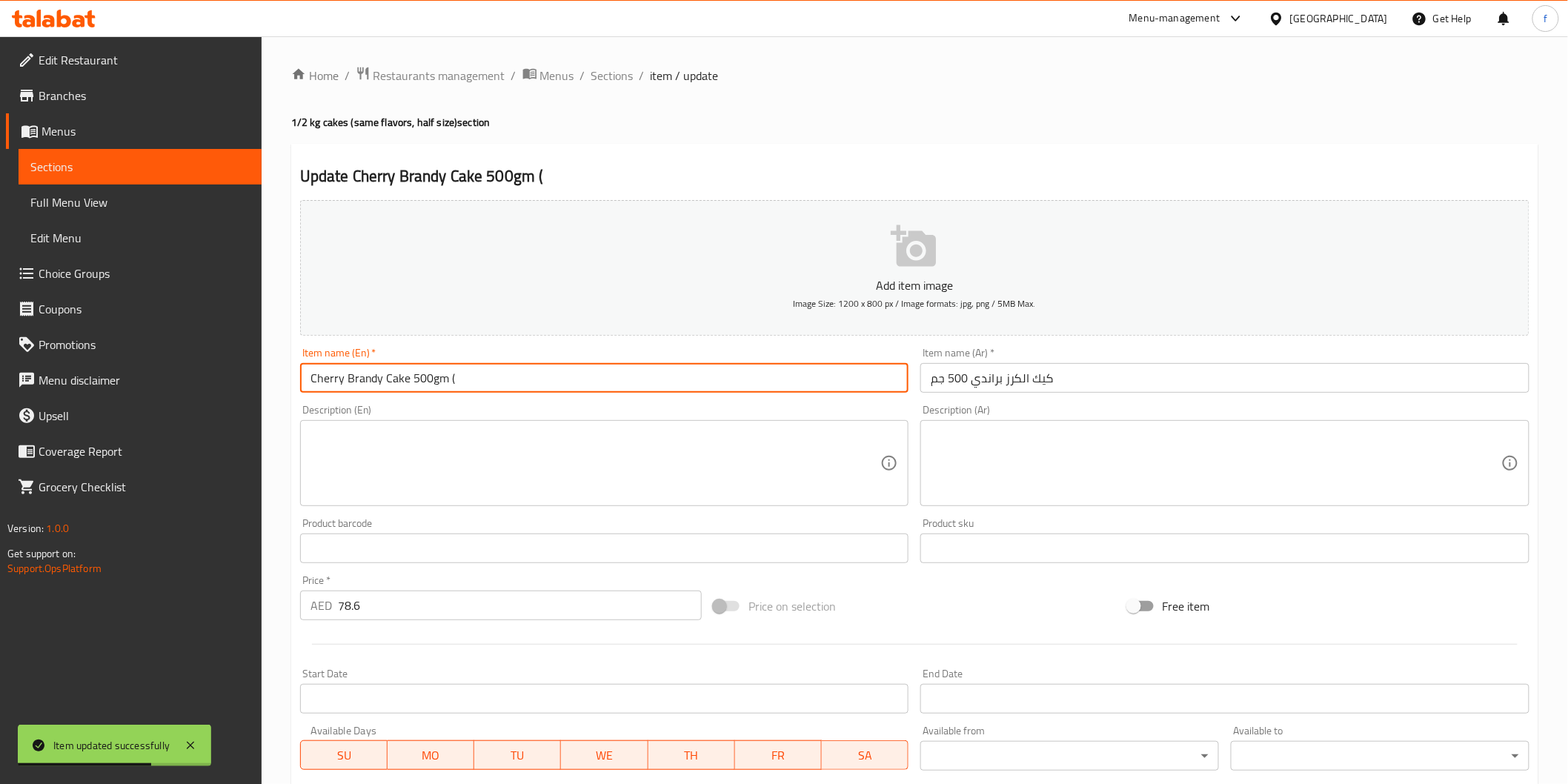
paste input "PCS"
type input "Cherry Brandy Cake 500gm (PCS)"
click at [1101, 389] on input "كيك الكرز براندي 500 جم" at bounding box center [1225, 378] width 609 height 30
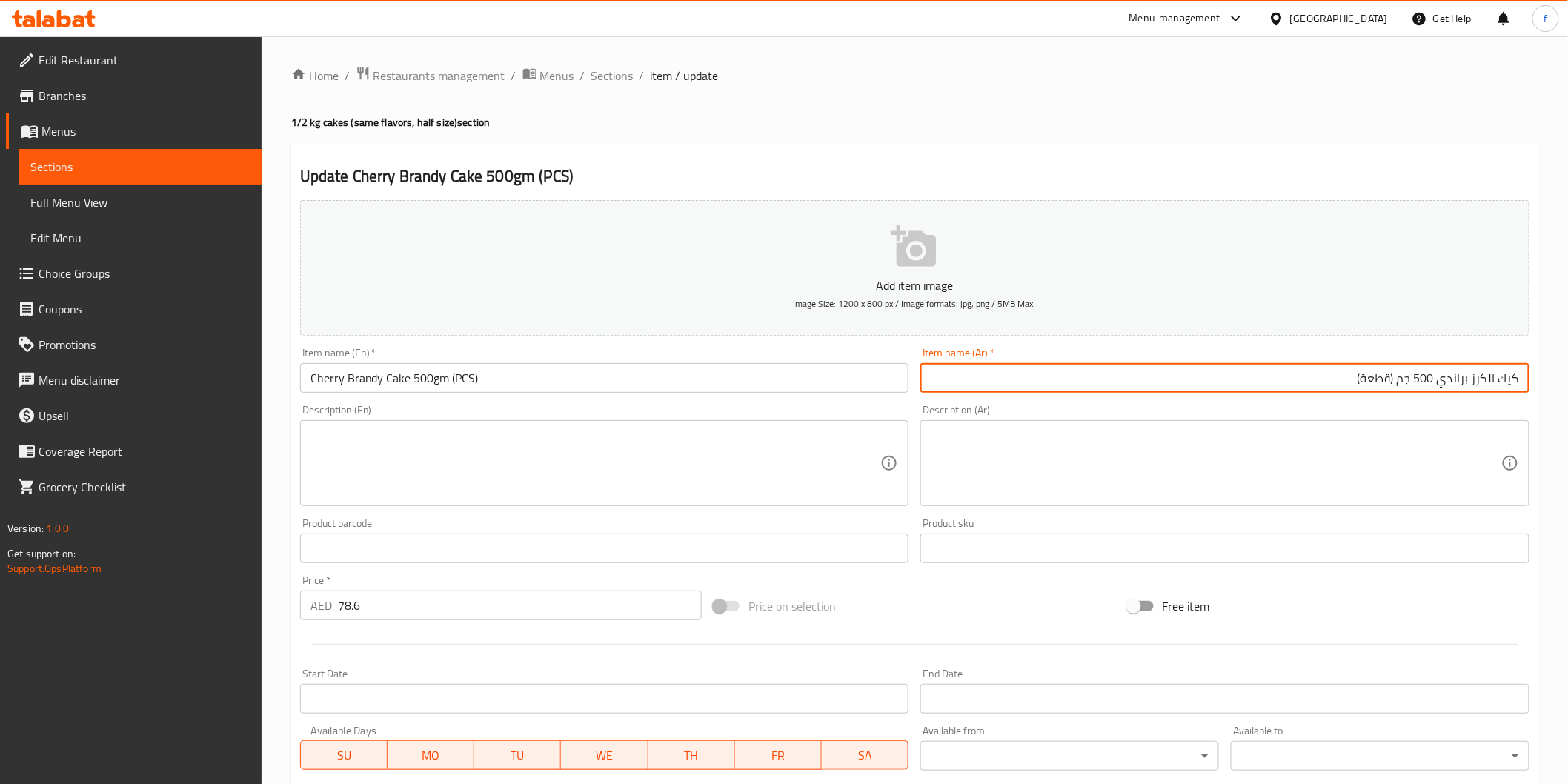
type input "كيك الكرز براندي 500 جم (قطعة)"
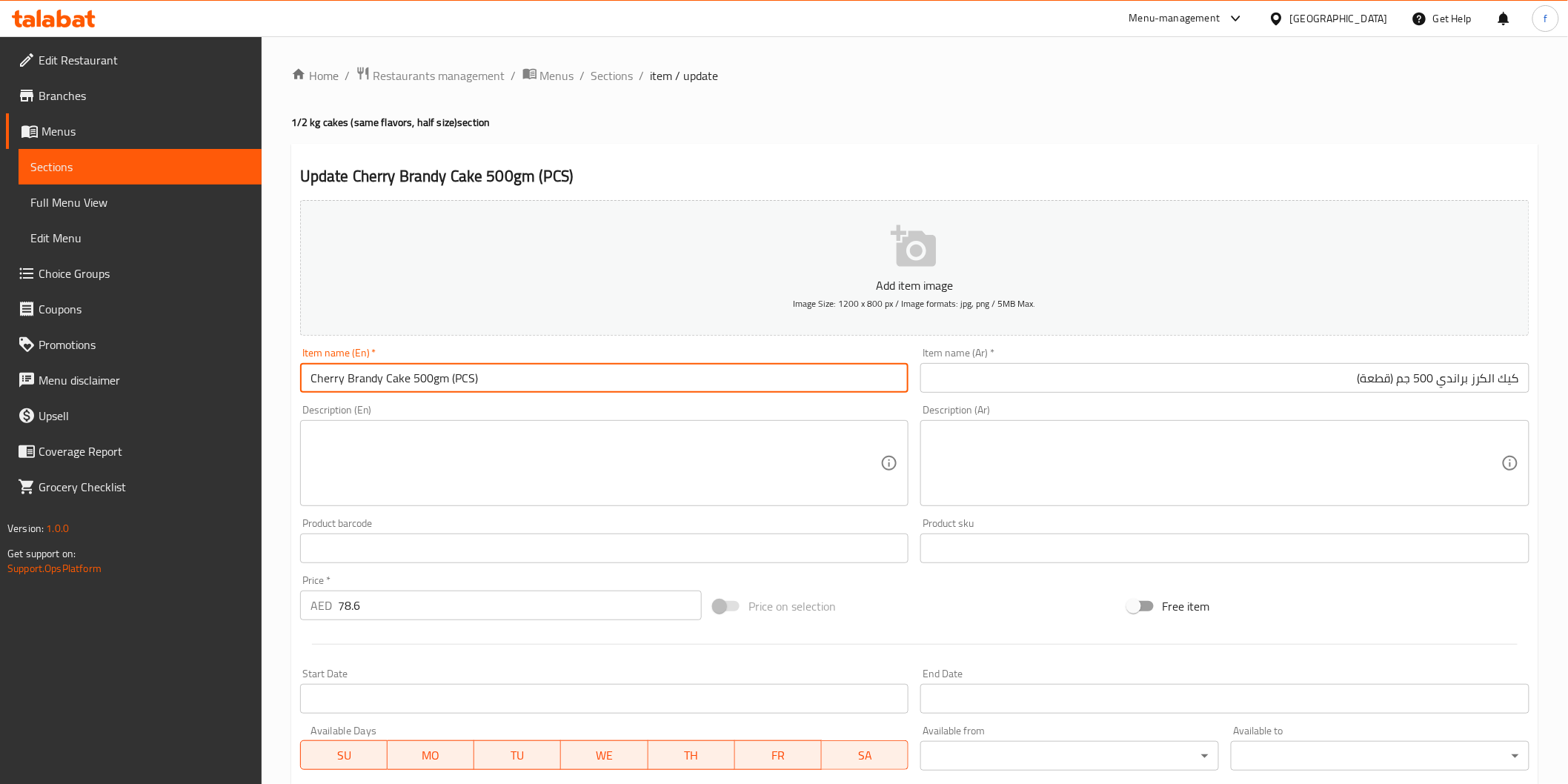
drag, startPoint x: 448, startPoint y: 376, endPoint x: 482, endPoint y: 376, distance: 34.0
click at [482, 376] on input "Cherry Brandy Cake 500gm (PCS)" at bounding box center [605, 378] width 609 height 30
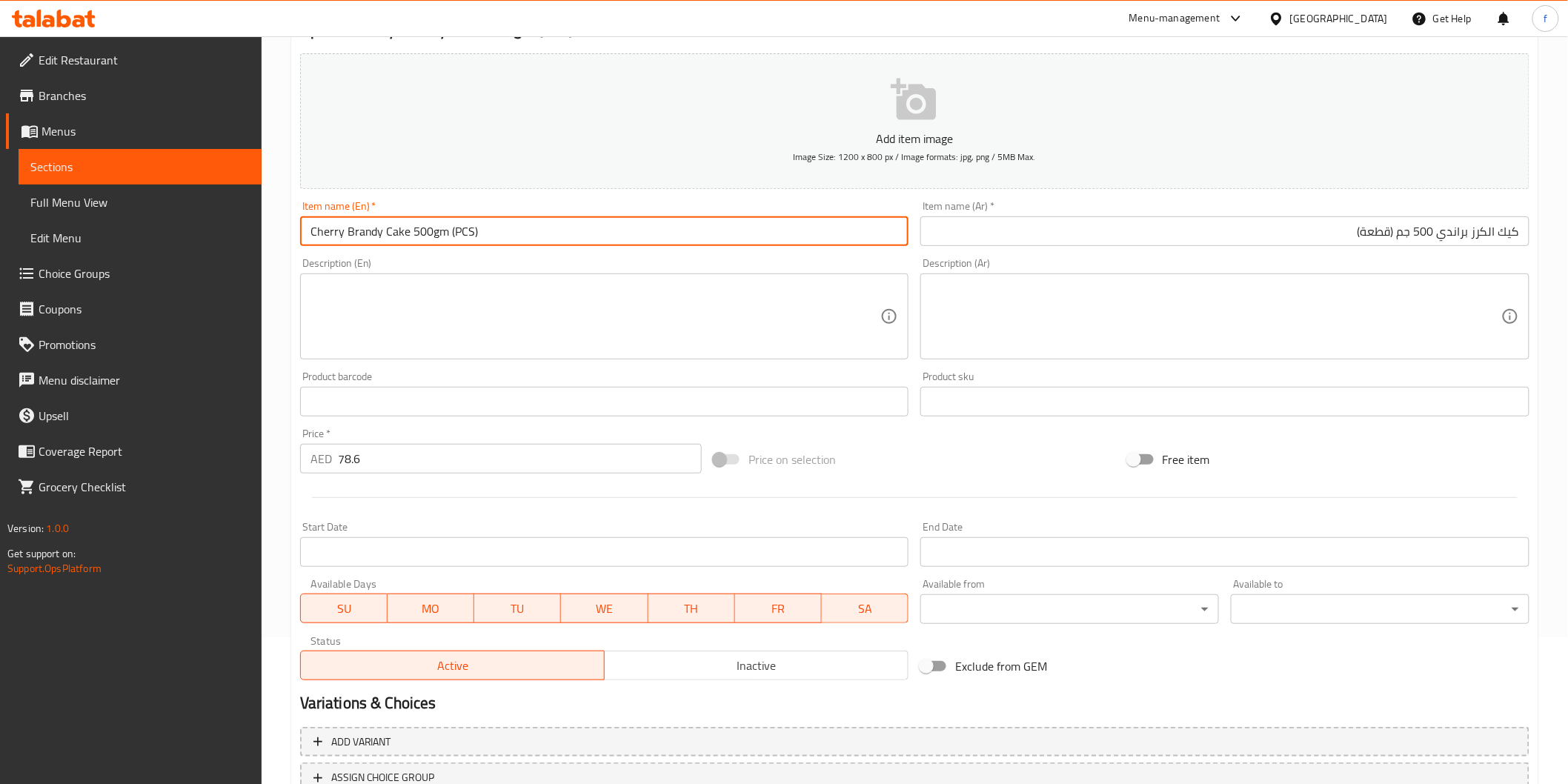
scroll to position [260, 0]
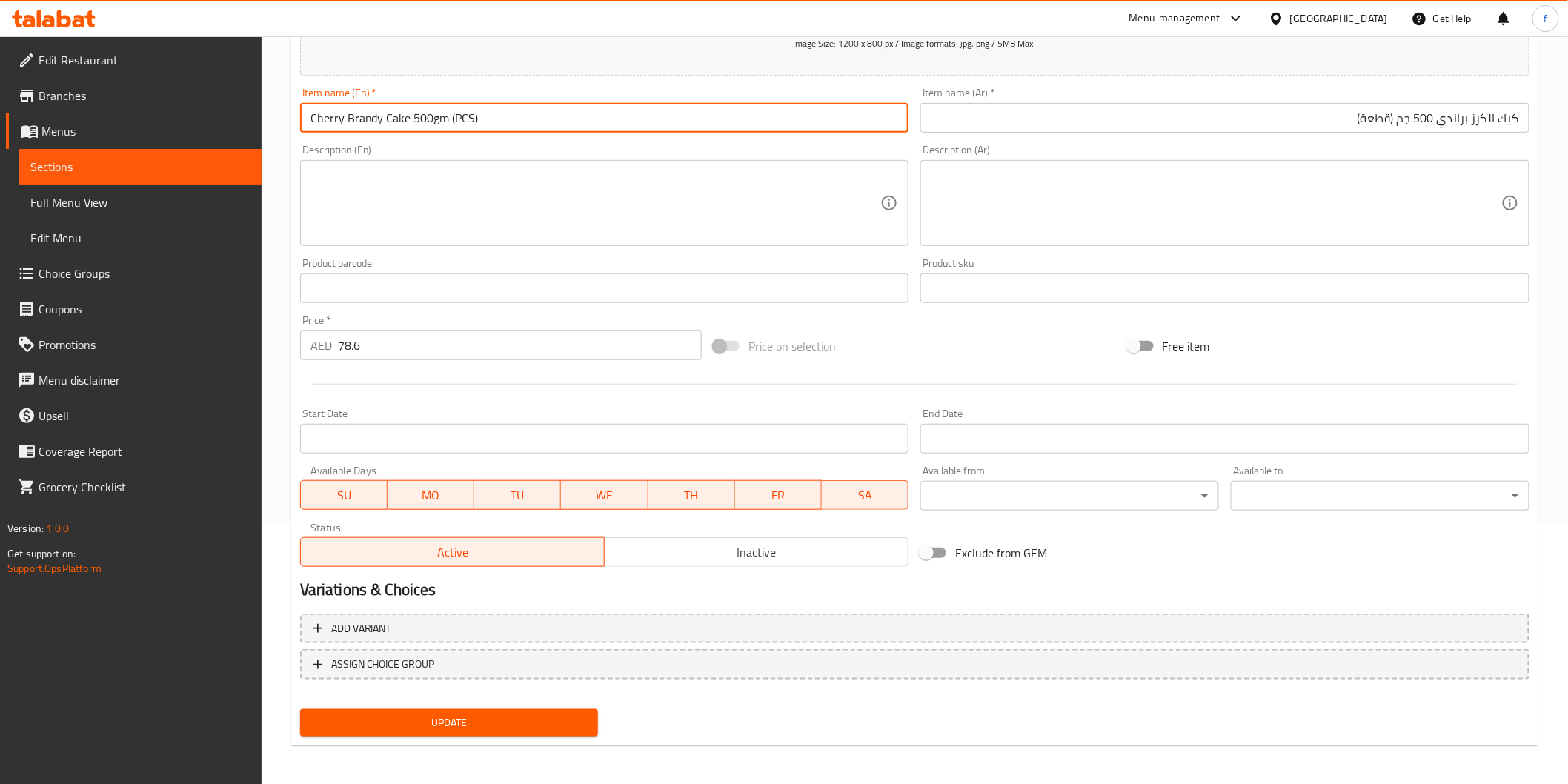
click at [468, 699] on div "Add variant ASSIGN CHOICE GROUP" at bounding box center [915, 656] width 1241 height 96
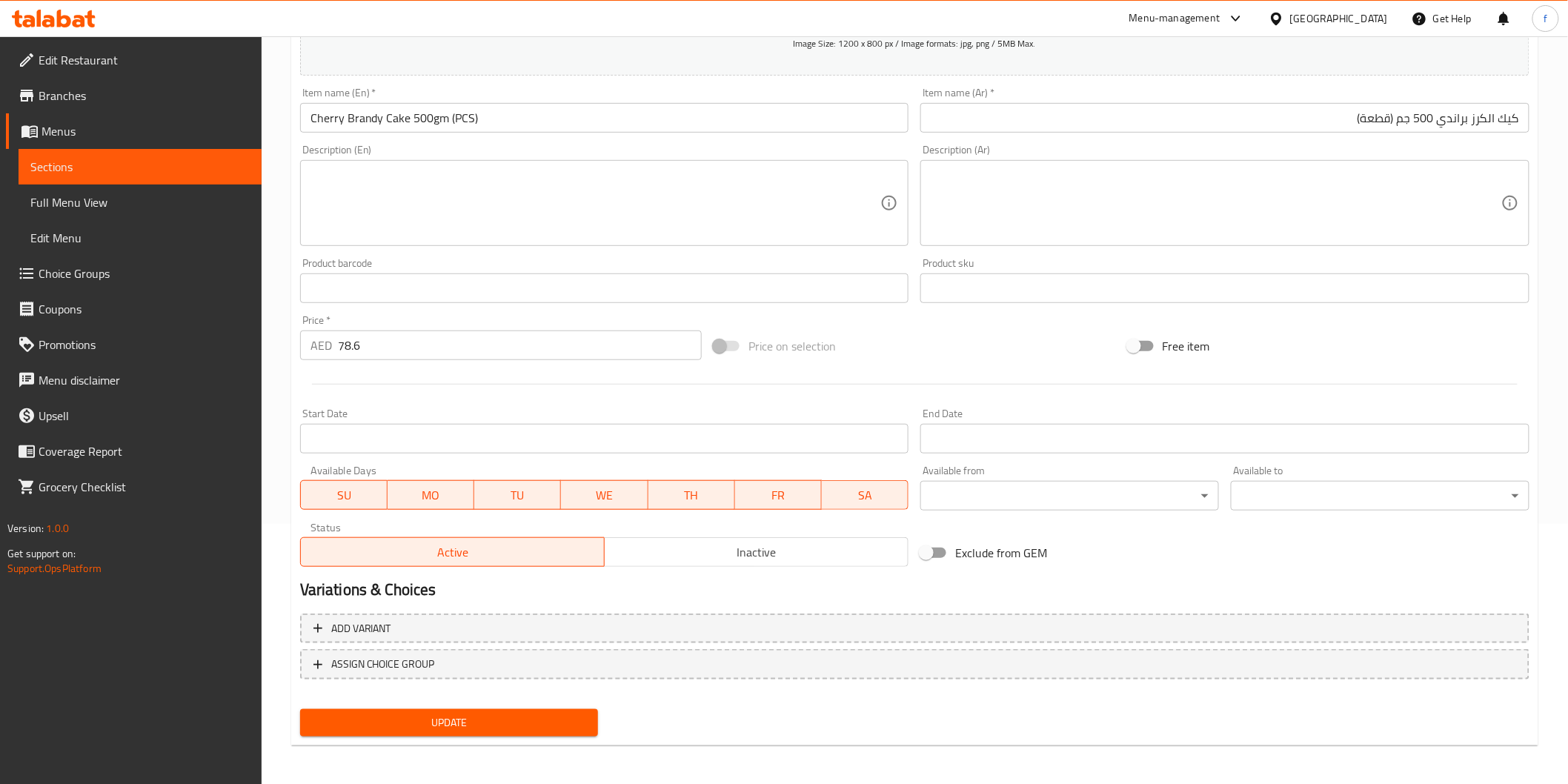
click at [471, 718] on span "Update" at bounding box center [450, 723] width 275 height 18
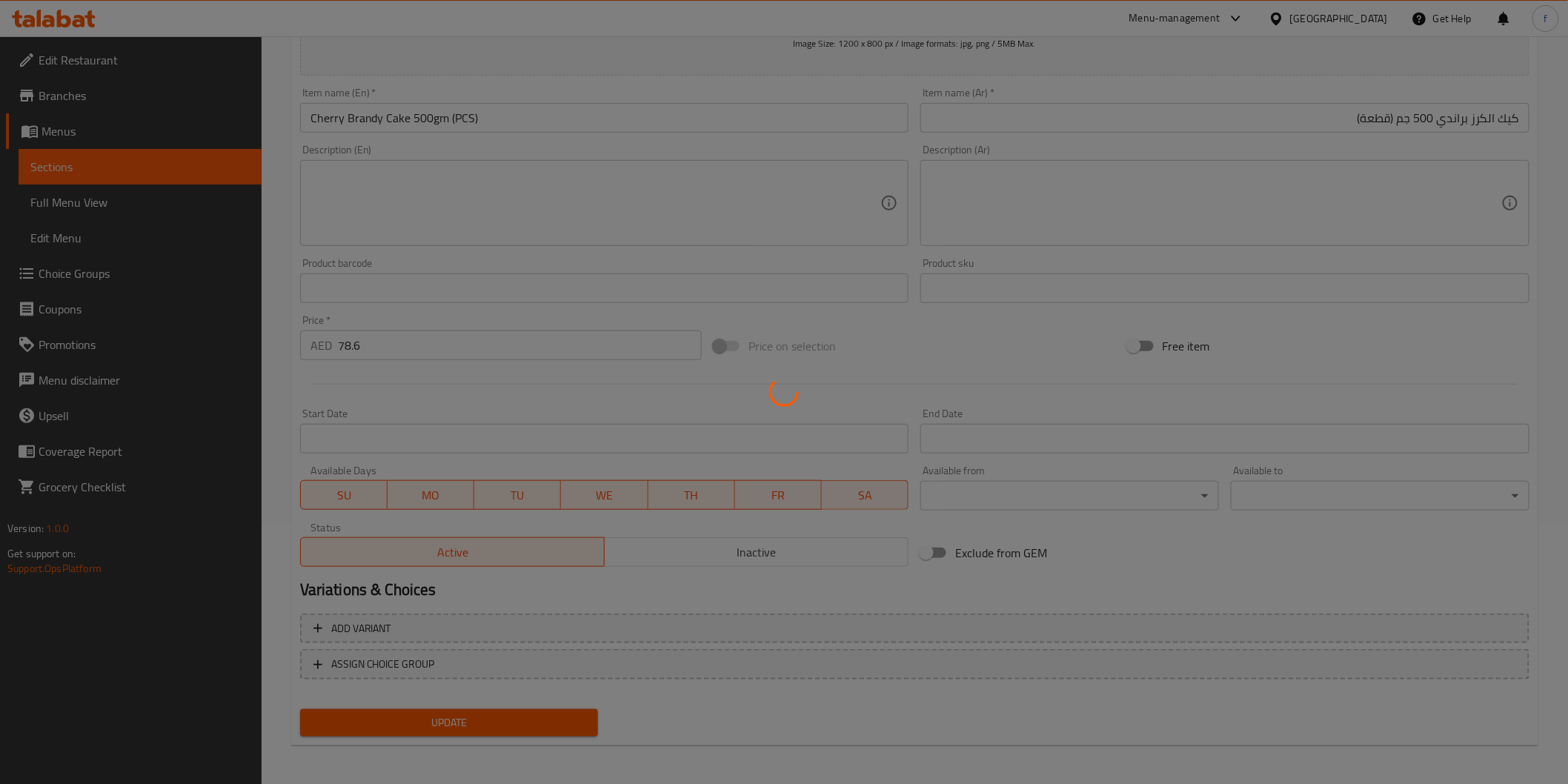
scroll to position [0, 0]
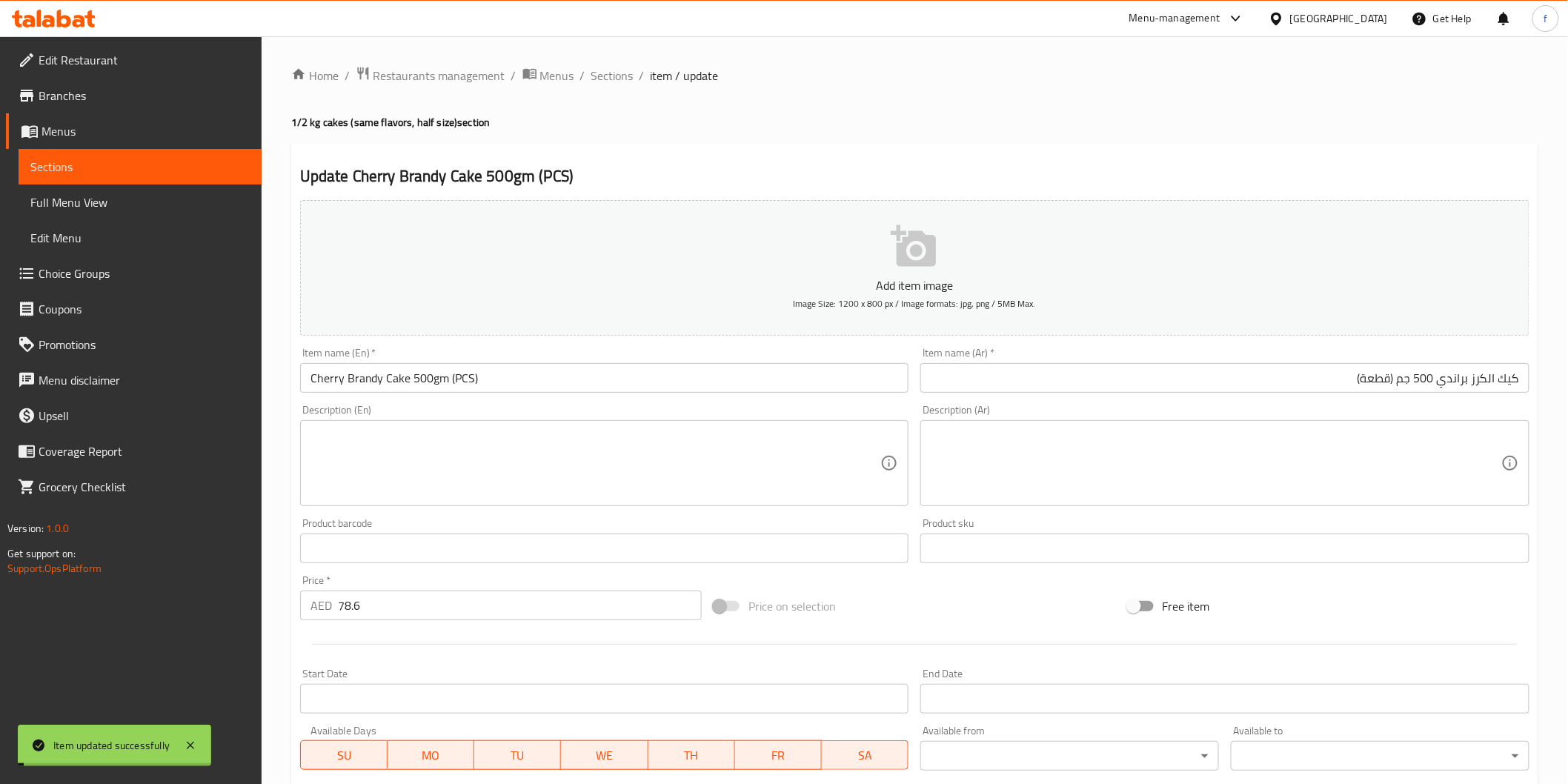
click at [608, 69] on span "Sections" at bounding box center [612, 75] width 42 height 18
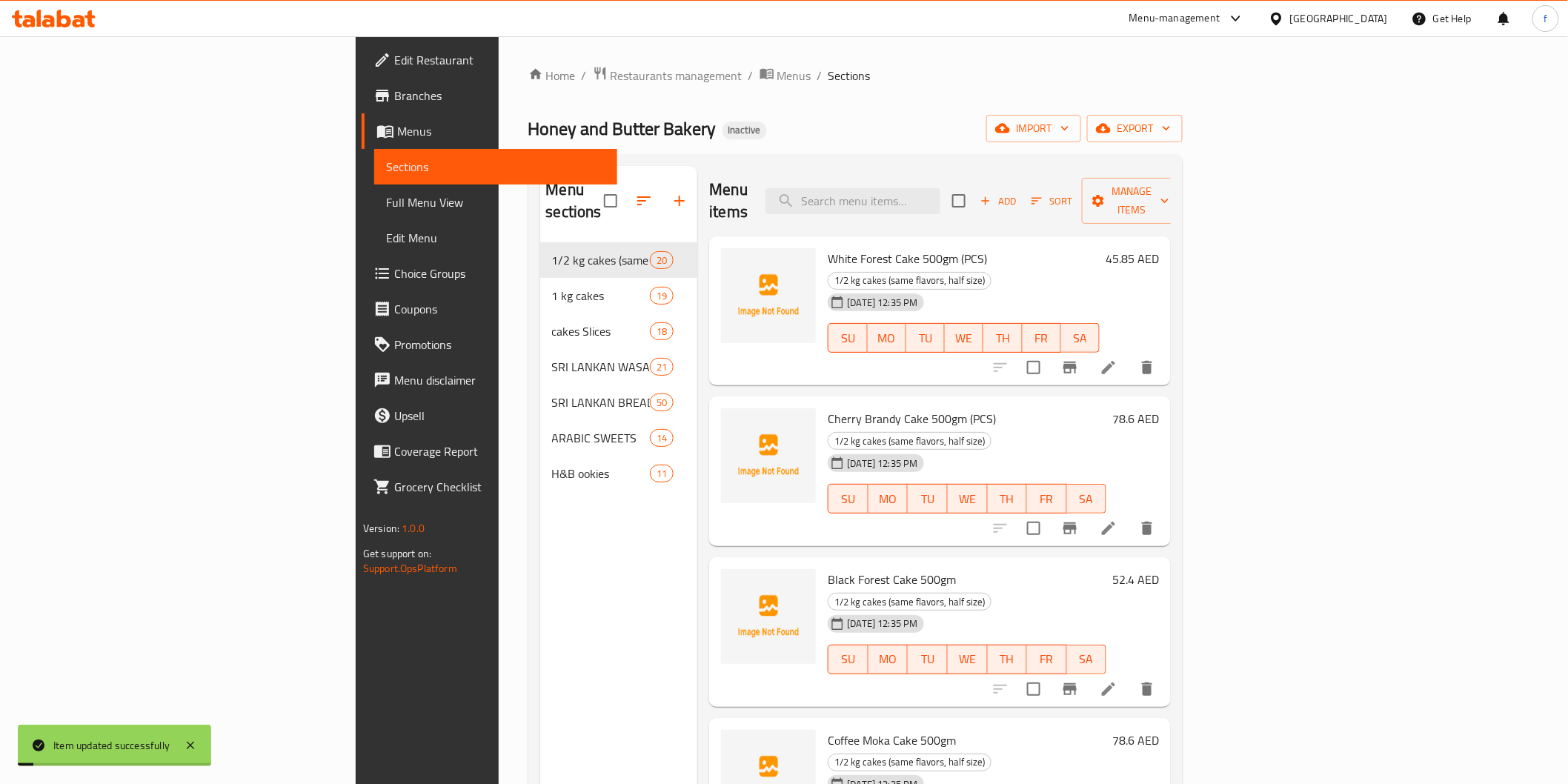
scroll to position [164, 0]
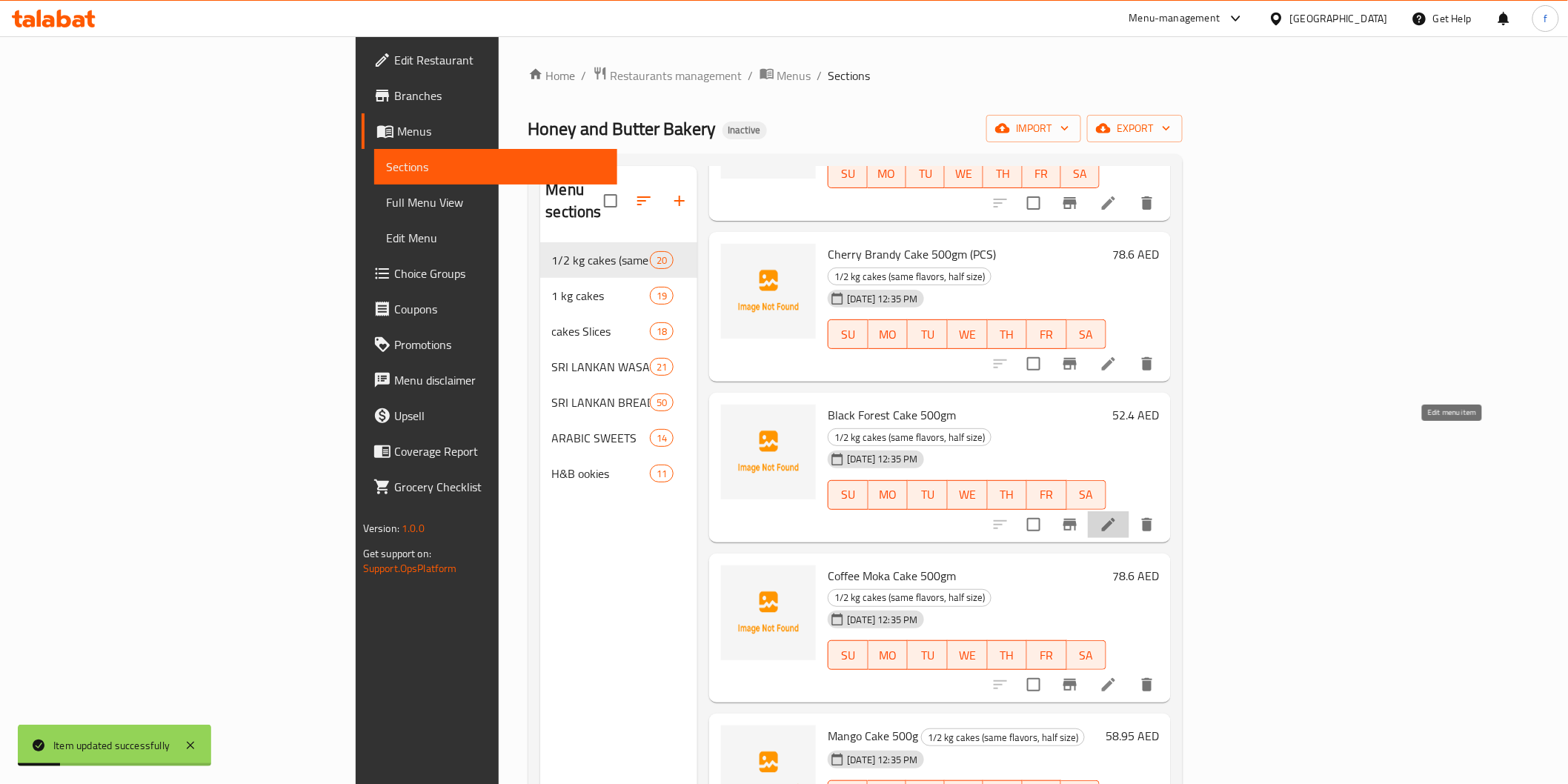
click at [1118, 516] on icon at bounding box center [1108, 524] width 18 height 18
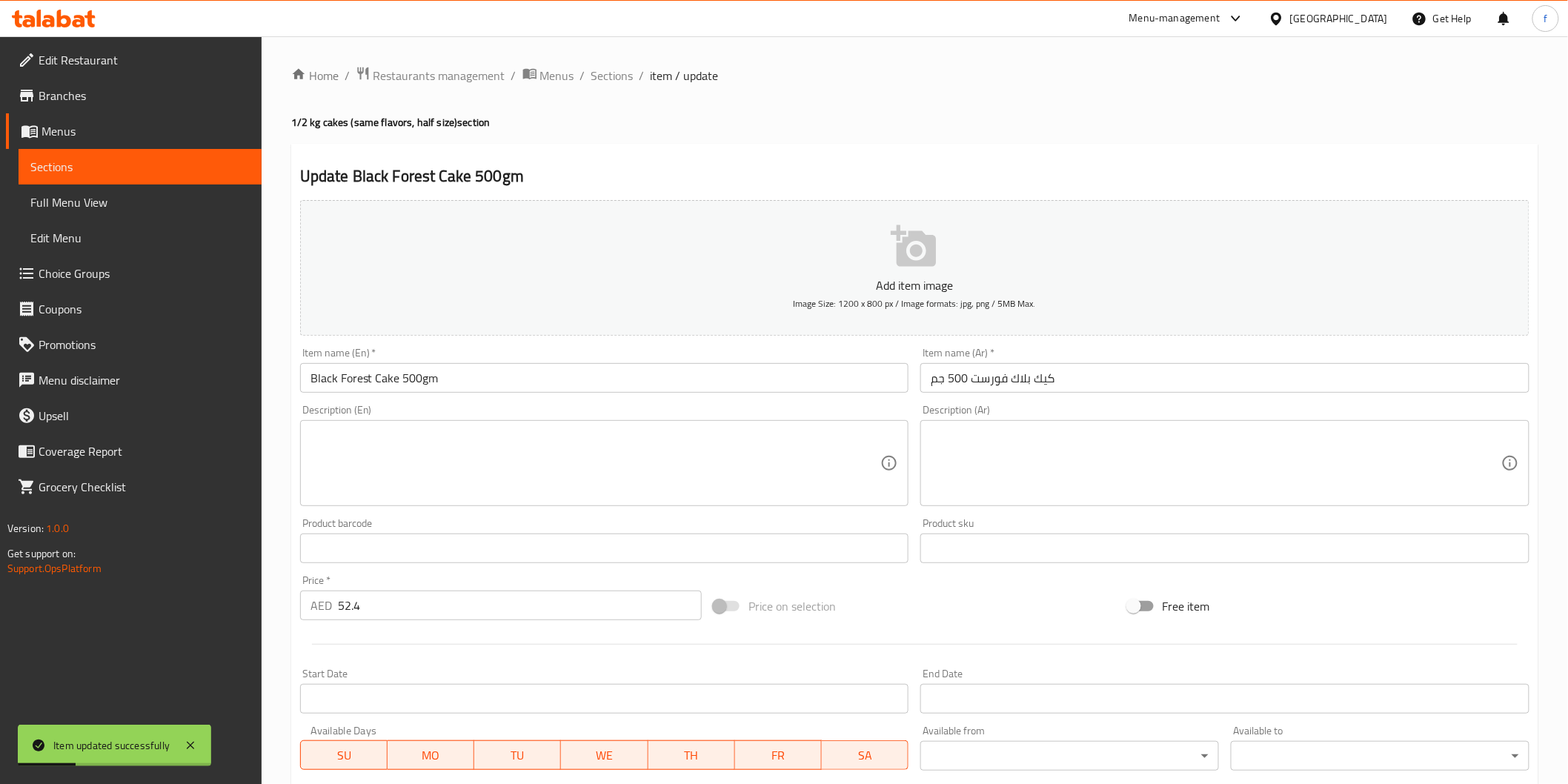
click at [479, 366] on input "Black Forest Cake 500gm" at bounding box center [605, 378] width 609 height 30
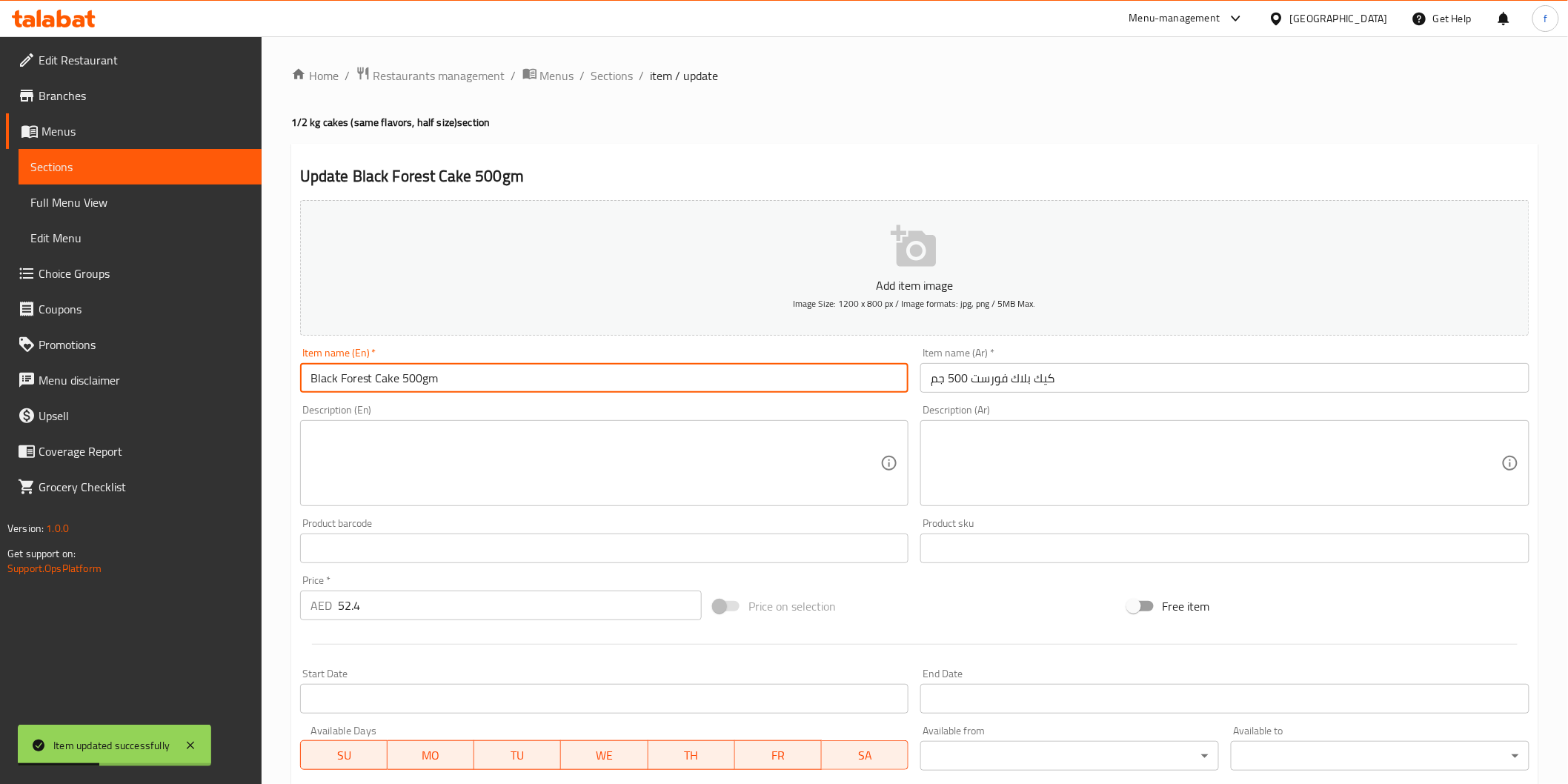
paste input "(PCS)"
type input "Black Forest Cake 500gm (PCS)"
click at [1145, 376] on input "كيك بلاك فورست 500 جم" at bounding box center [1225, 378] width 609 height 30
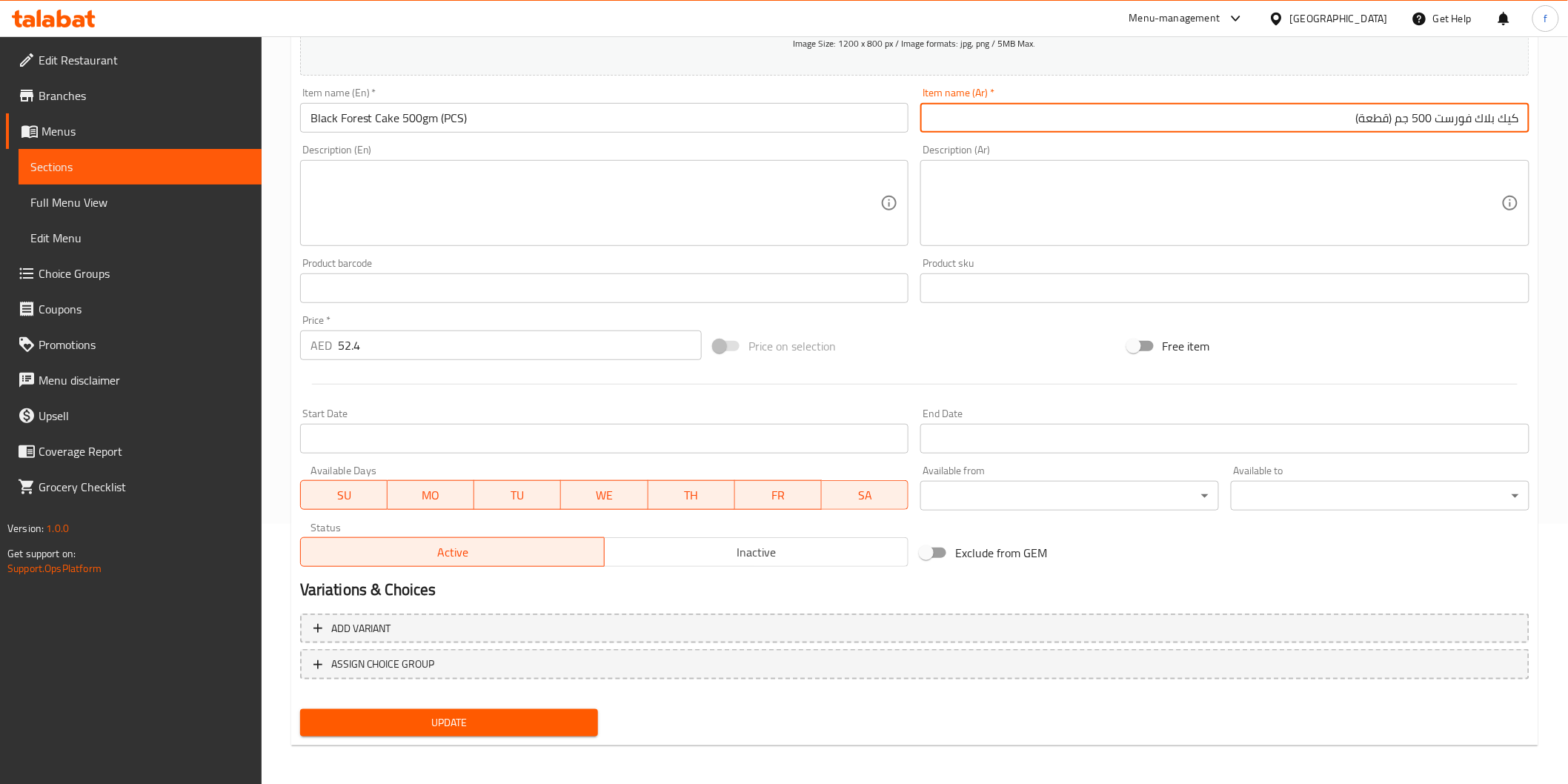
type input "كيك بلاك فورست 500 جم (قطعة)"
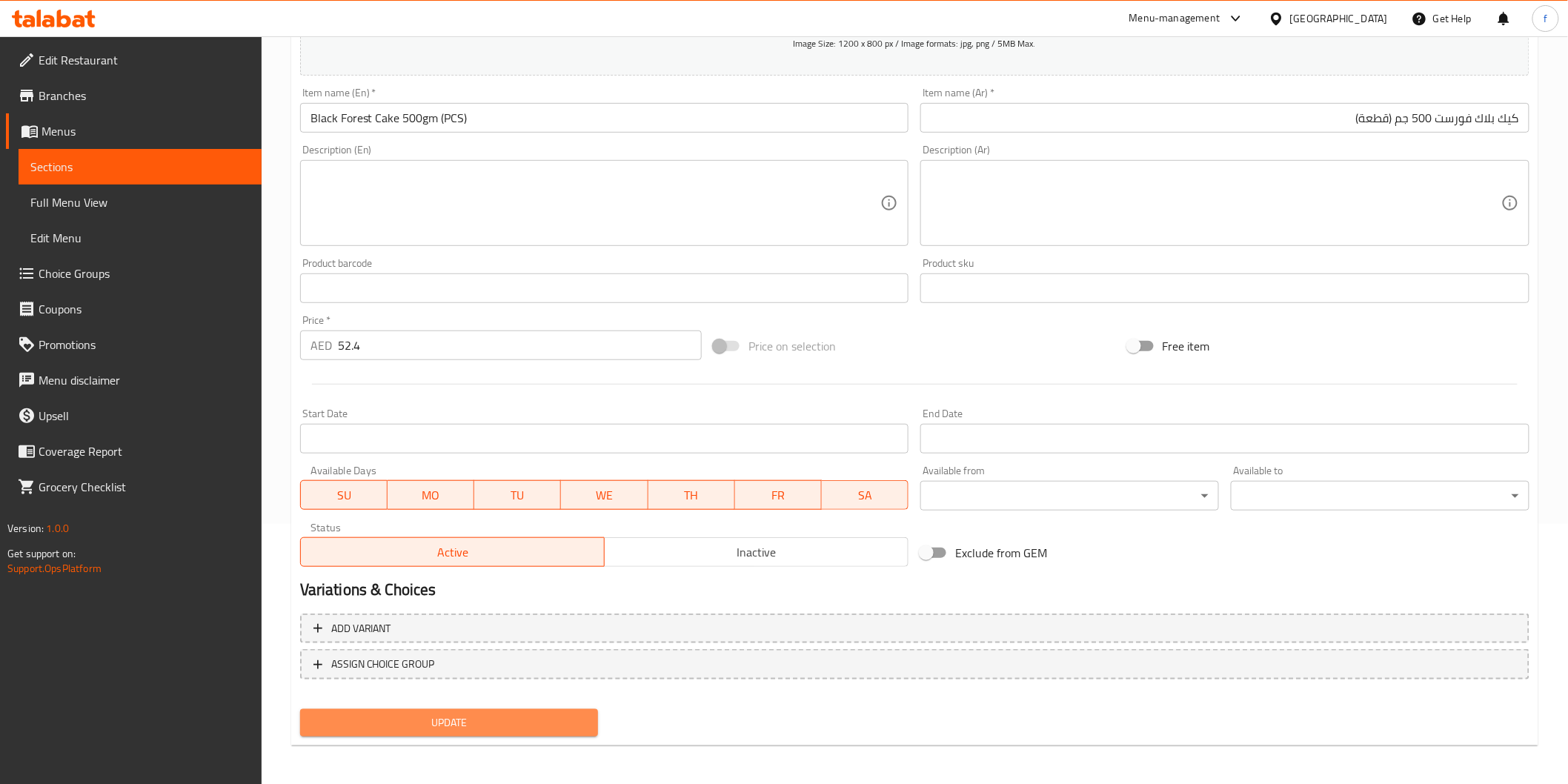
click at [531, 715] on span "Update" at bounding box center [450, 723] width 275 height 18
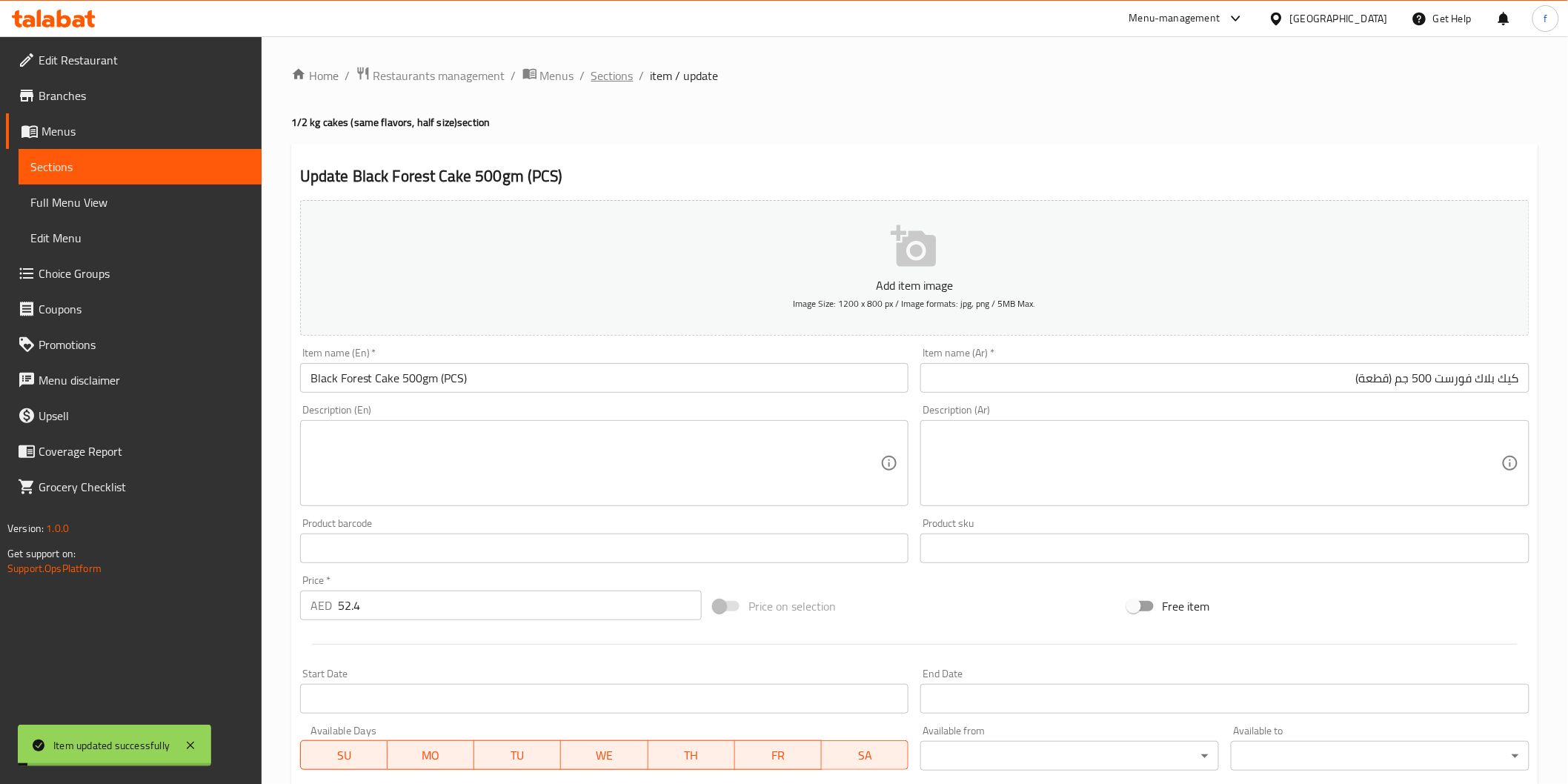
click at [625, 82] on span "Sections" at bounding box center [612, 75] width 42 height 18
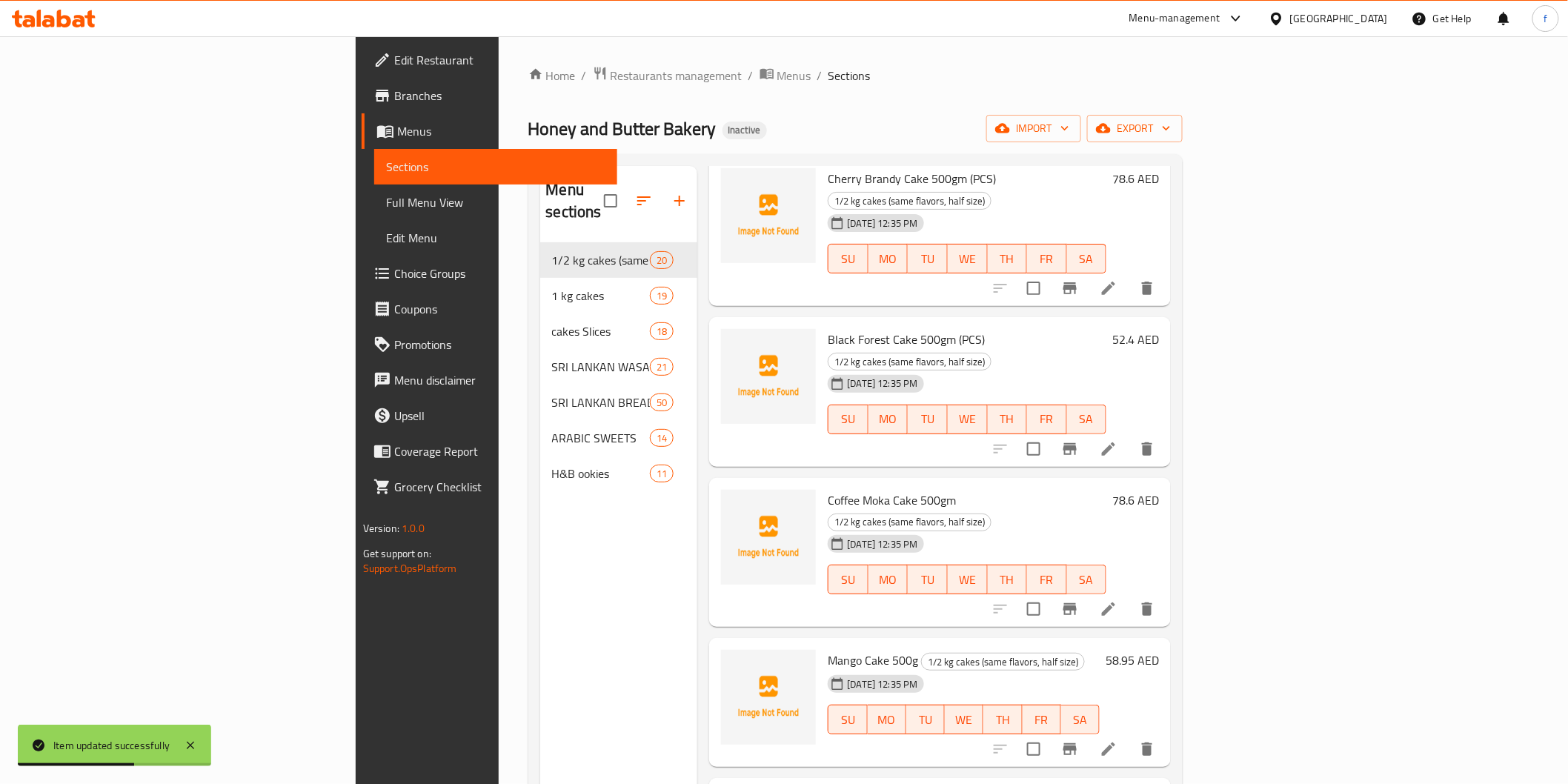
scroll to position [247, 0]
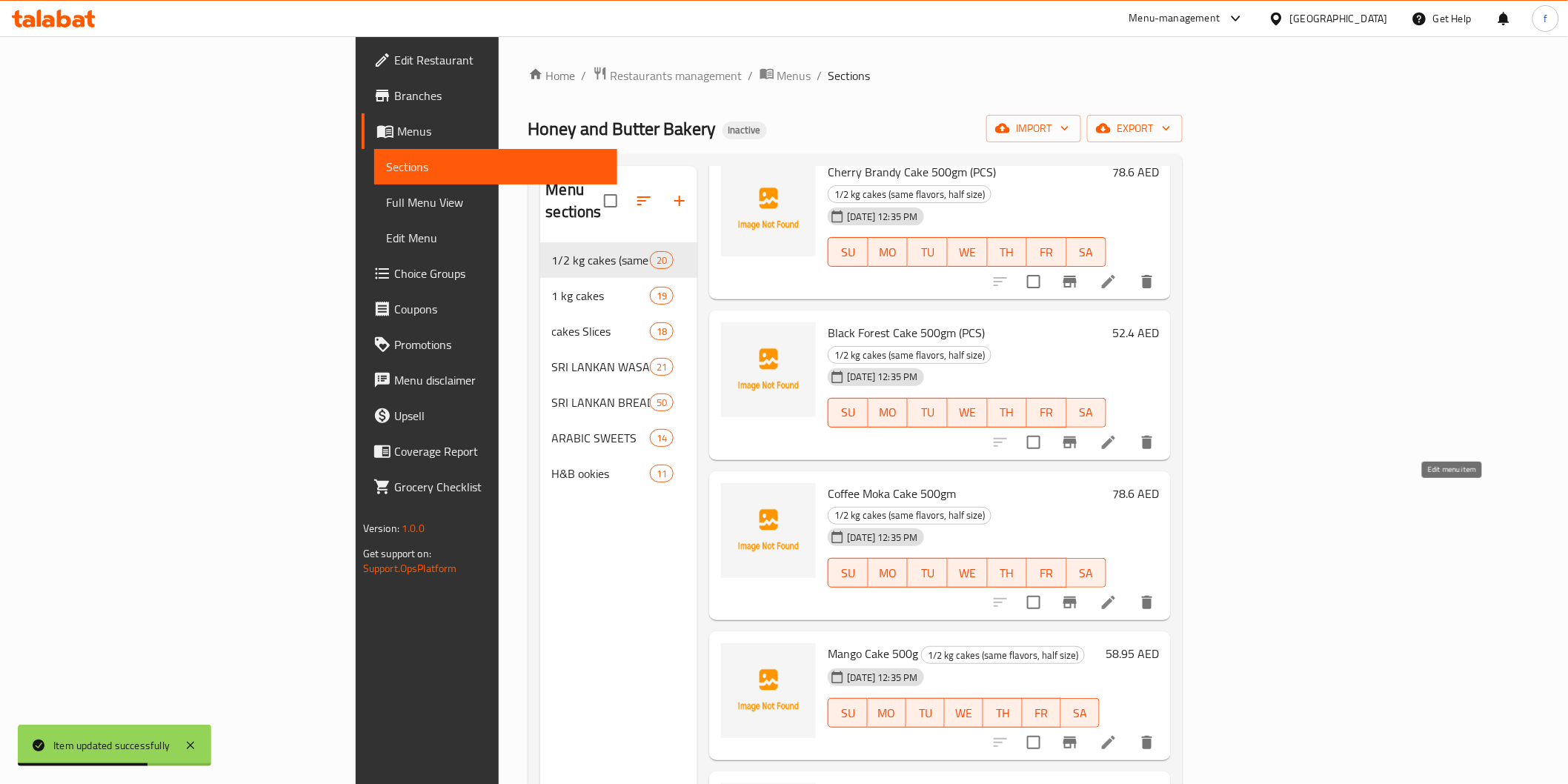
click at [1115, 595] on icon at bounding box center [1108, 602] width 13 height 13
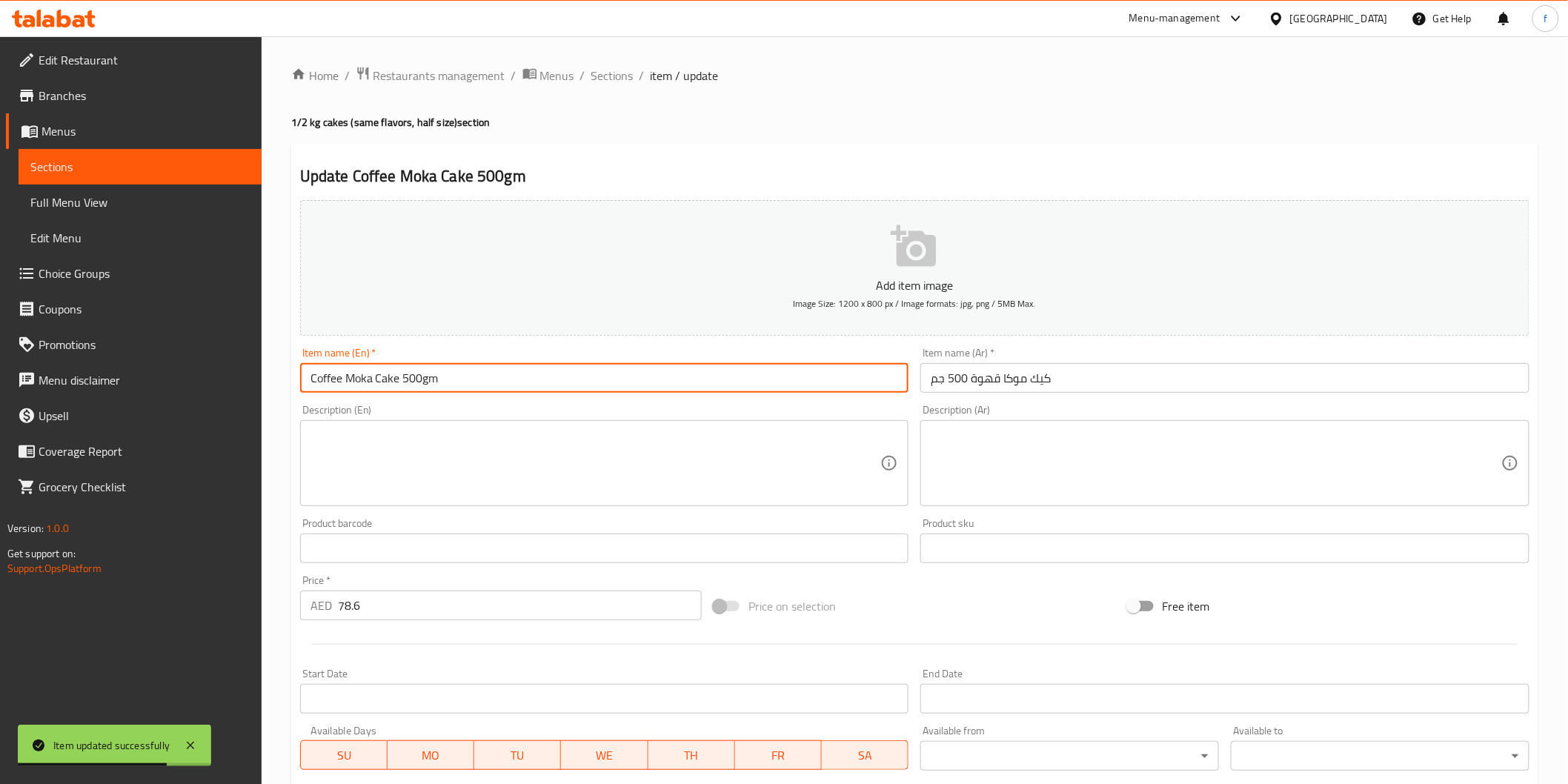
click at [522, 372] on input "Coffee Moka Cake 500gm" at bounding box center [605, 378] width 609 height 30
paste input "(PCS)"
type input "Coffee Moka Cake 500gm (PCS)"
click at [1098, 378] on input "كيك موكا قهوة 500 جم" at bounding box center [1225, 378] width 609 height 30
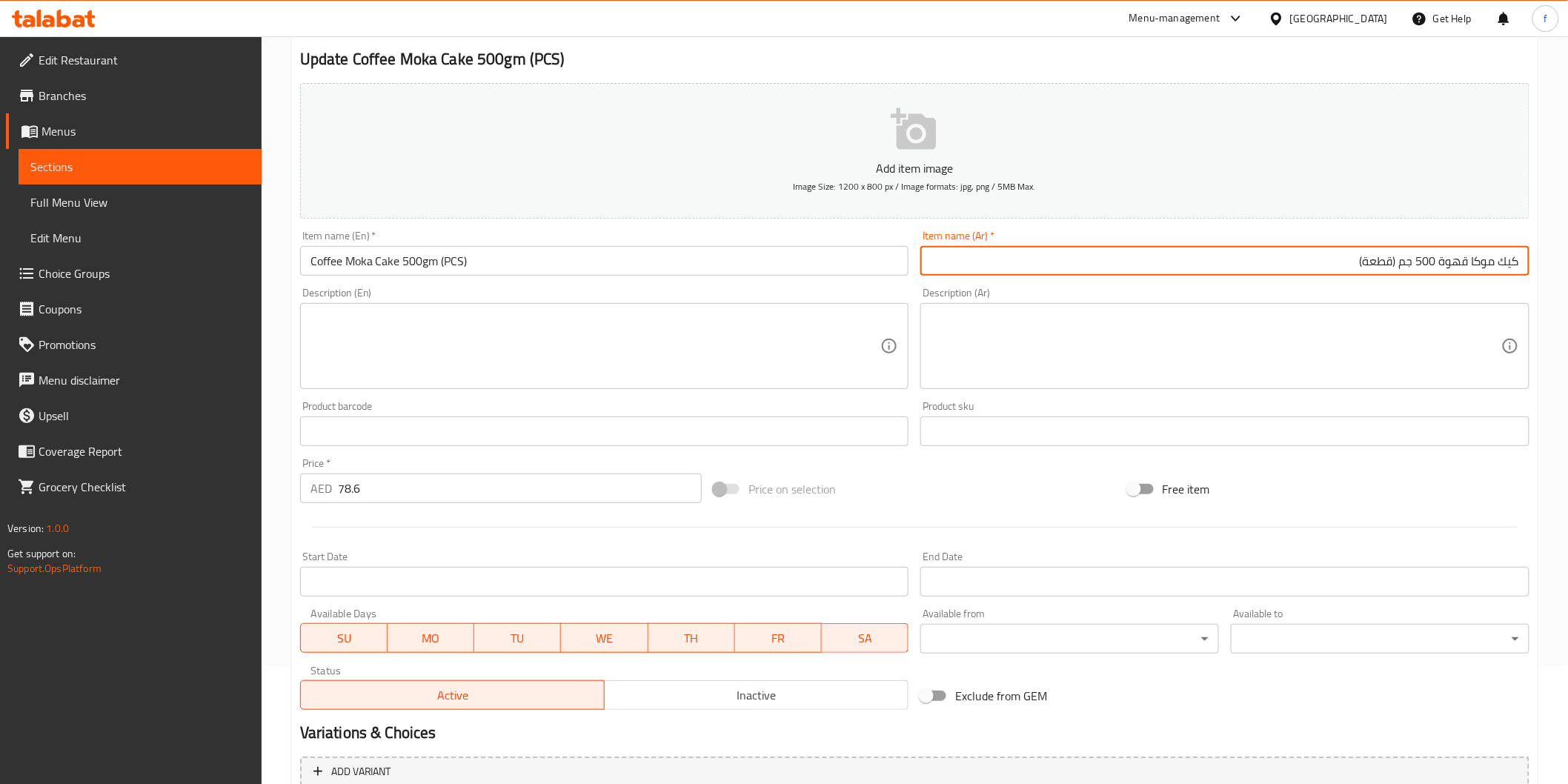
scroll to position [260, 0]
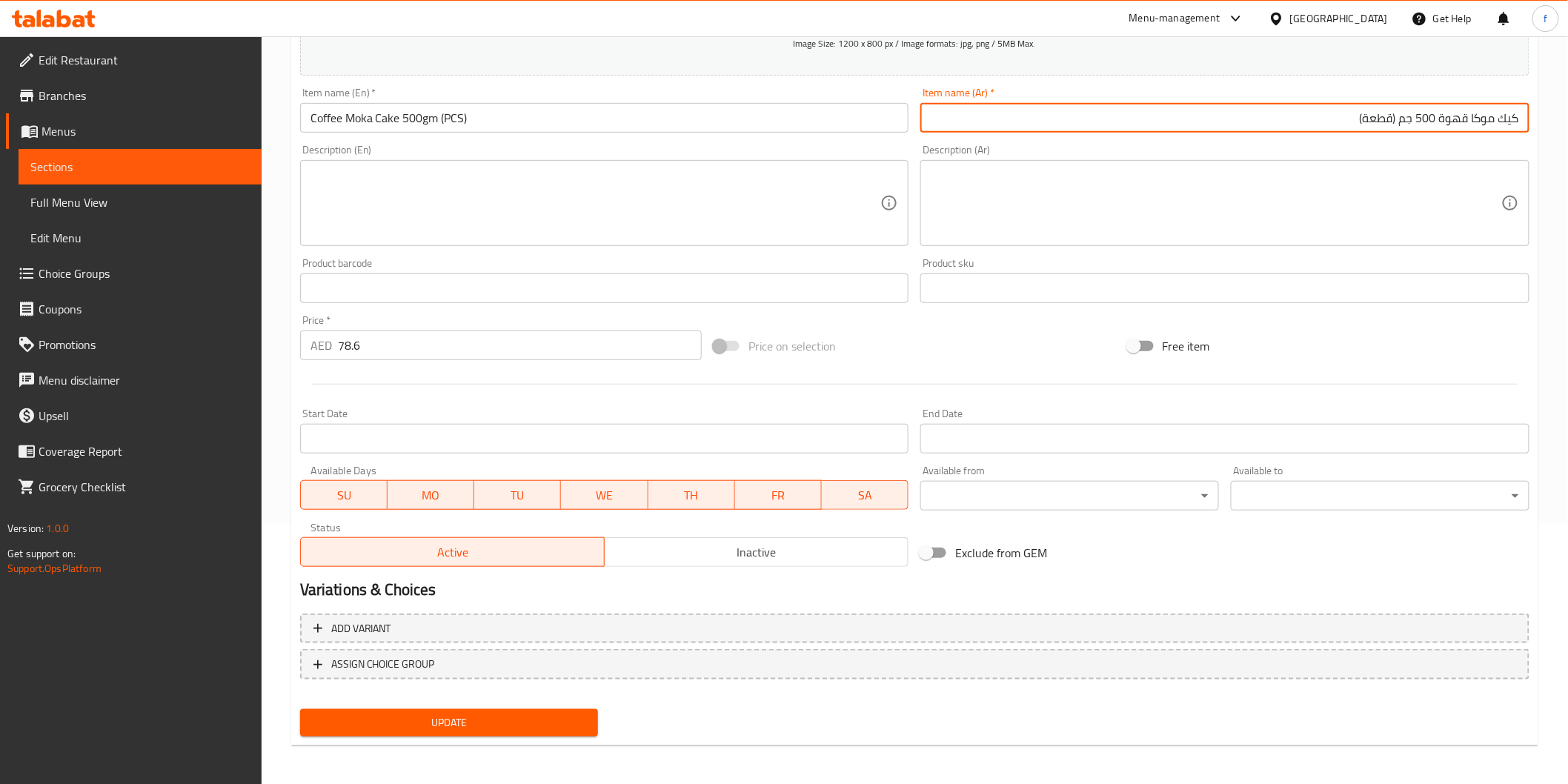
type input "كيك موكا قهوة 500 جم (قطعة)"
click at [526, 721] on span "Update" at bounding box center [450, 723] width 275 height 18
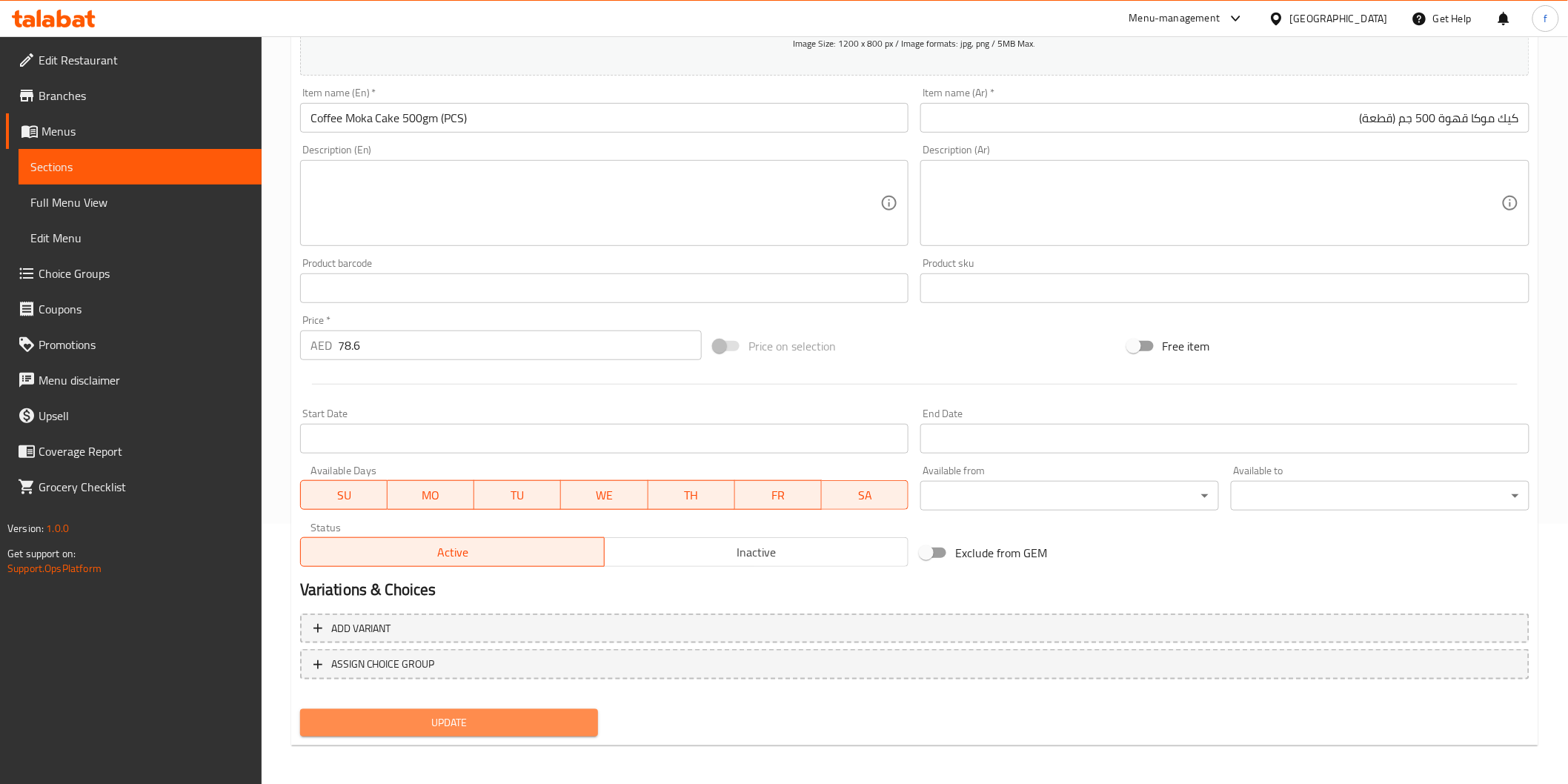
click at [548, 731] on button "Update" at bounding box center [449, 723] width 298 height 27
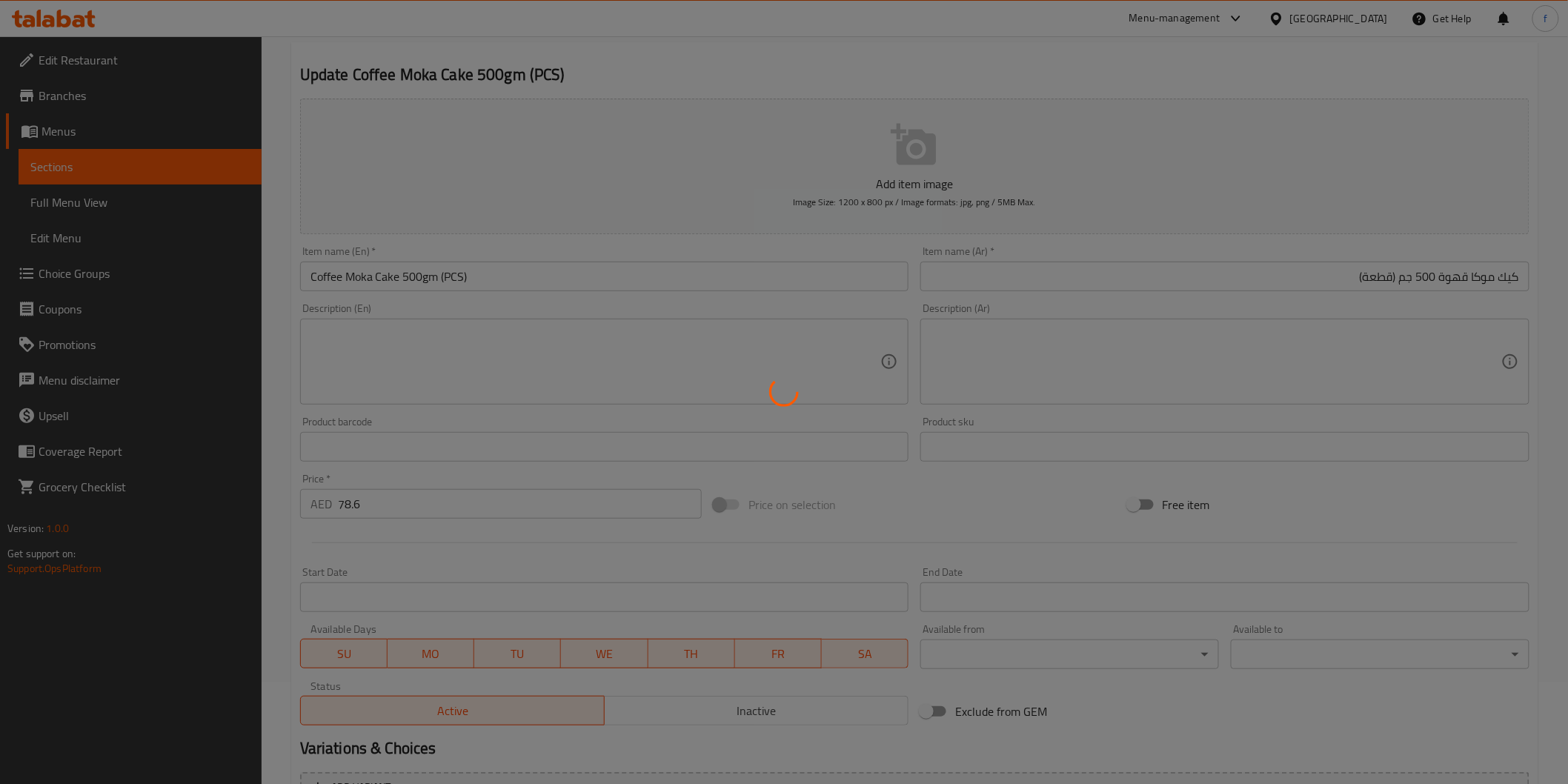
scroll to position [0, 0]
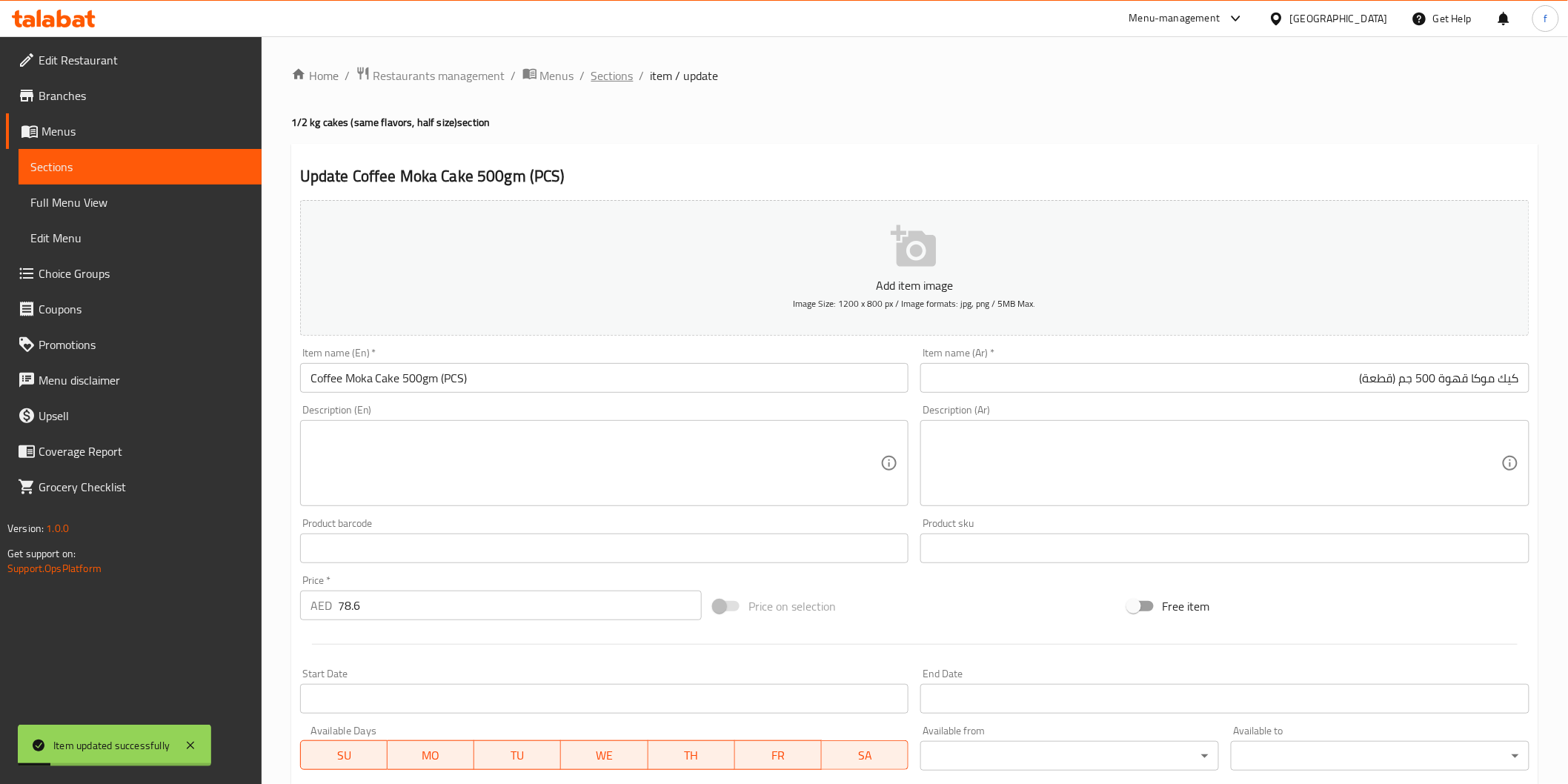
click at [614, 74] on span "Sections" at bounding box center [612, 75] width 42 height 18
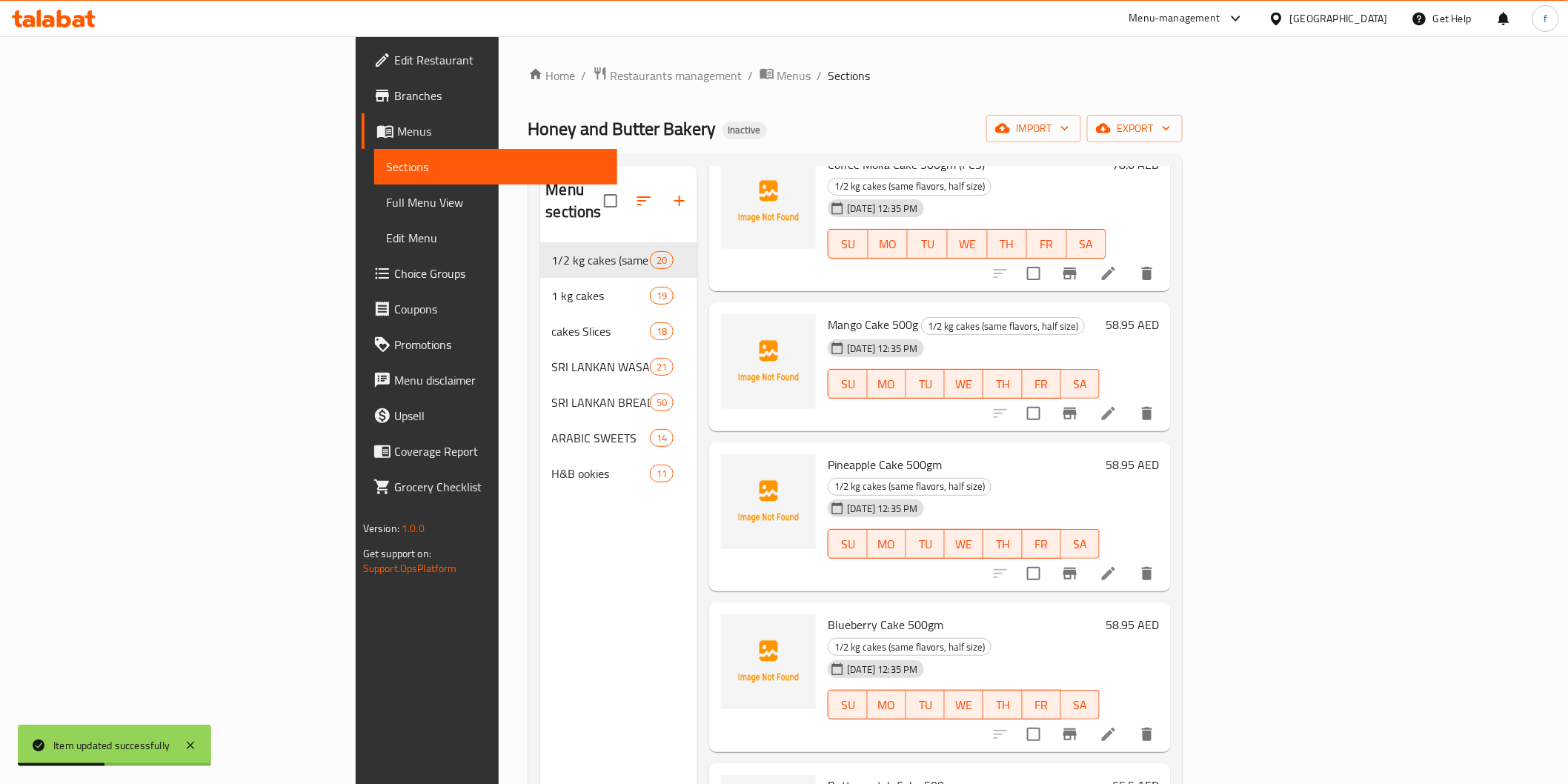
scroll to position [329, 0]
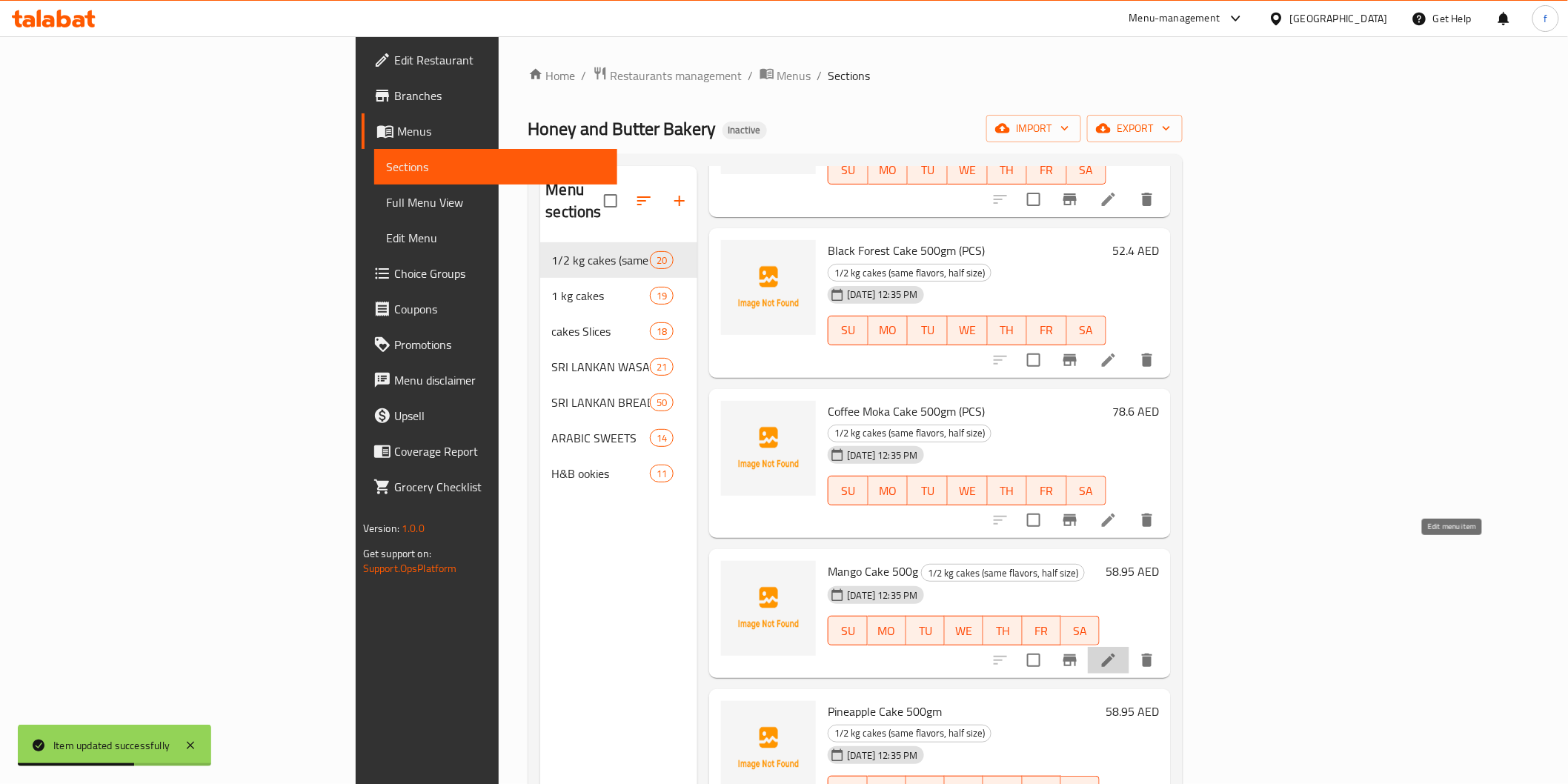
click at [1118, 651] on icon at bounding box center [1108, 660] width 18 height 18
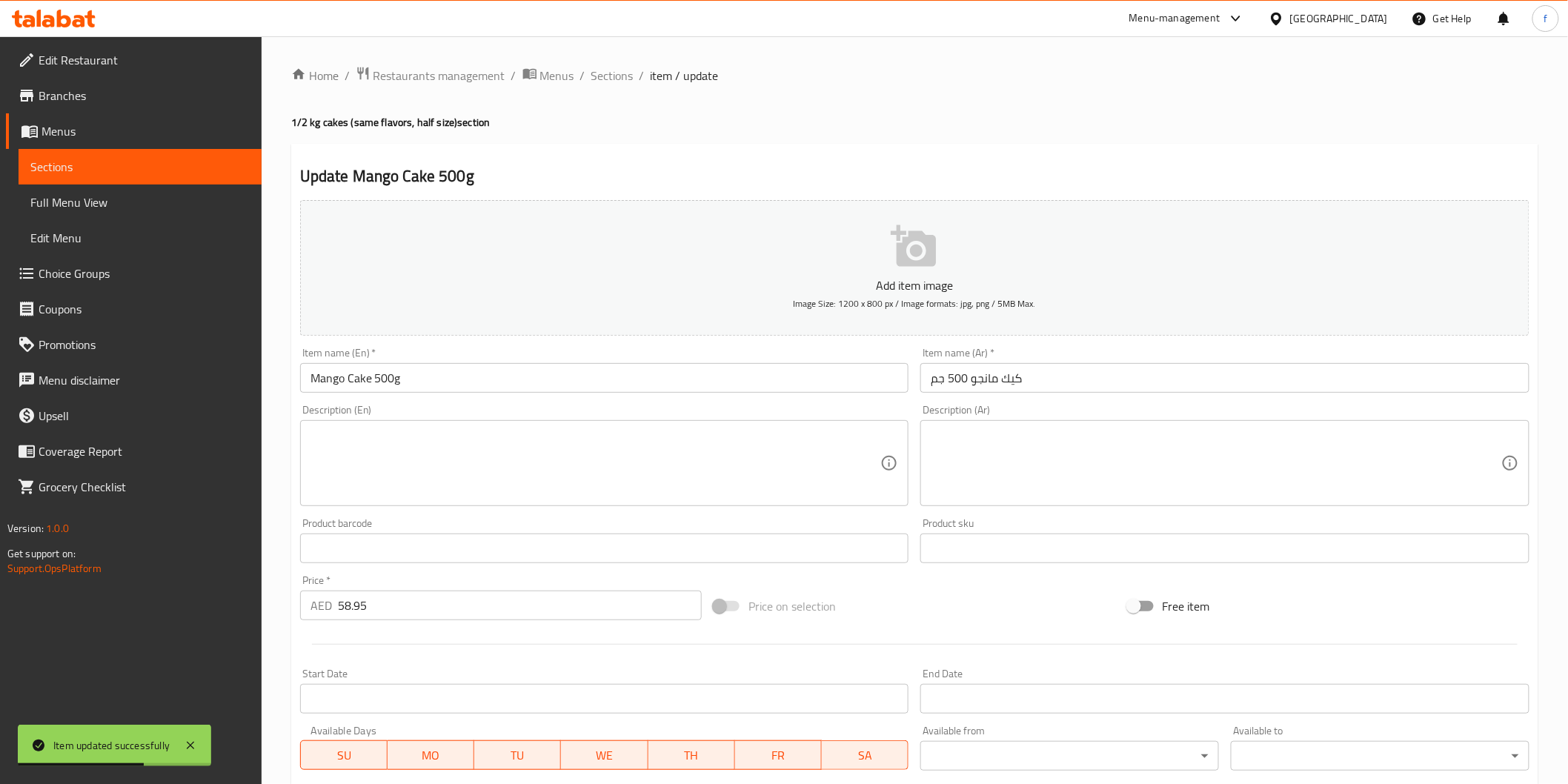
click at [493, 376] on div at bounding box center [784, 392] width 1568 height 784
drag, startPoint x: 424, startPoint y: 366, endPoint x: 418, endPoint y: 379, distance: 14.3
click at [424, 366] on input "Mango Cake 500g" at bounding box center [605, 378] width 609 height 30
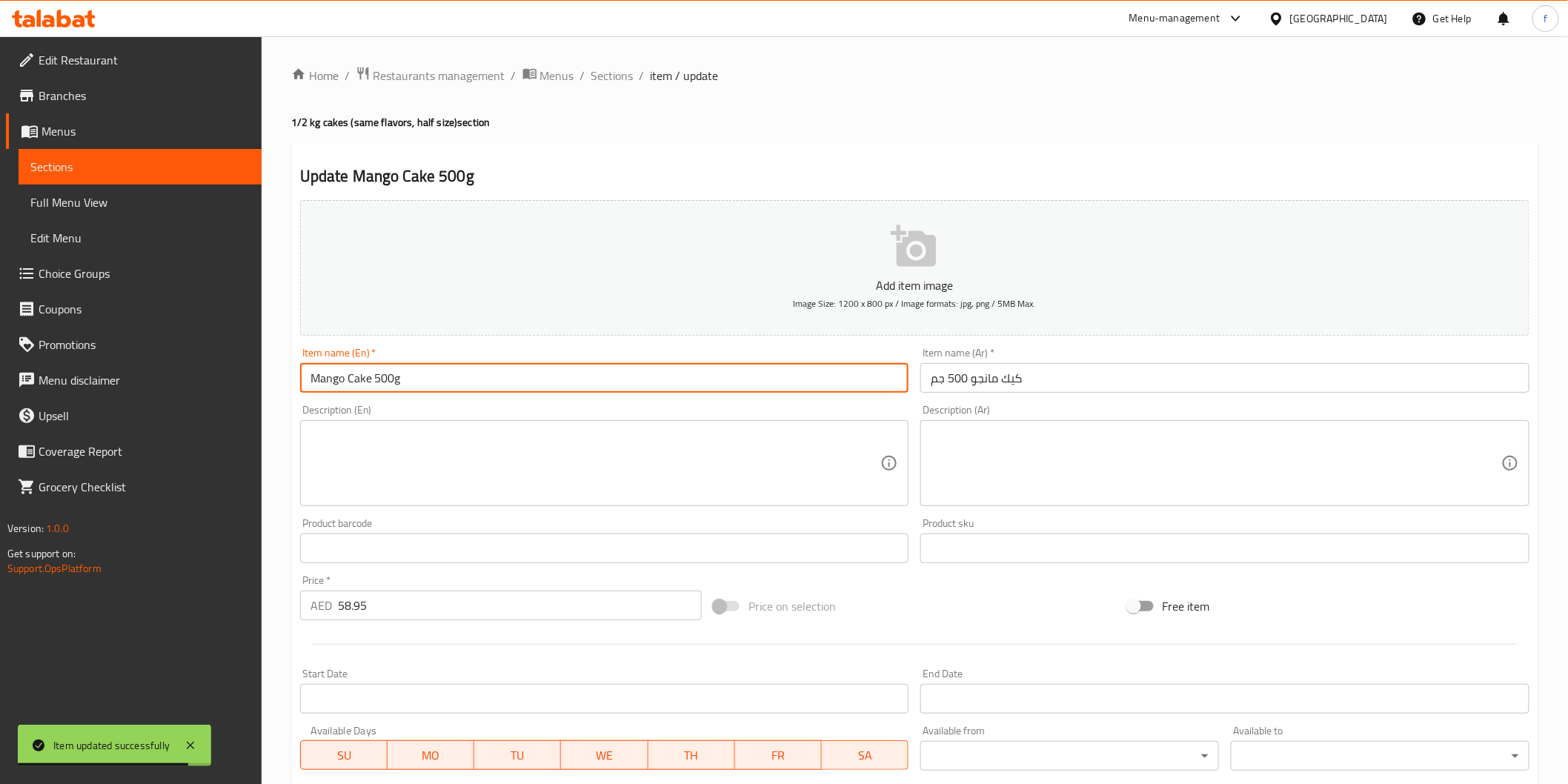
paste input "(PCS)"
type input "Mango Cake 500g (PCS)"
click at [1166, 369] on input "كيك مانجو 500 جم" at bounding box center [1225, 378] width 609 height 30
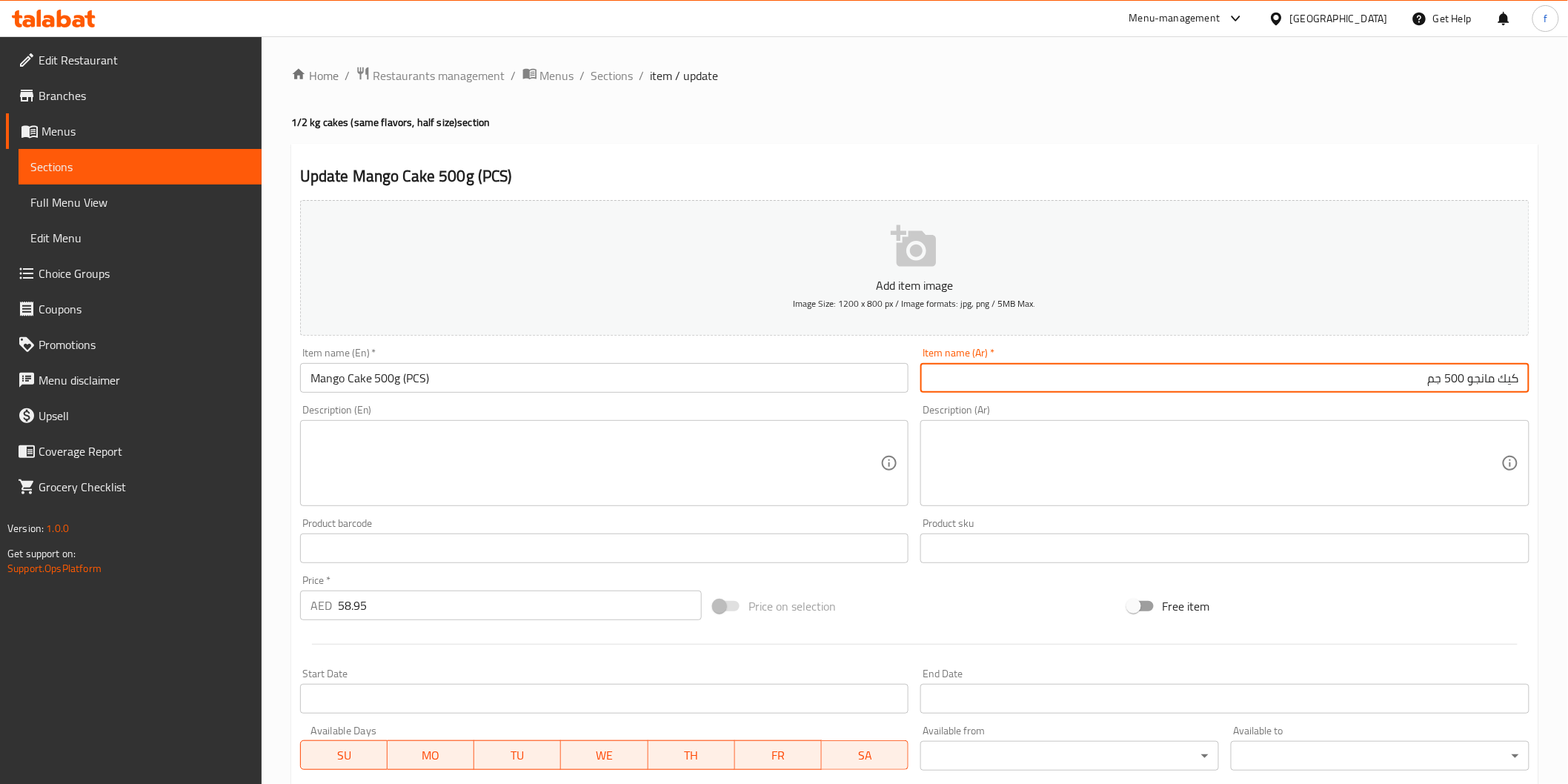
click at [1273, 386] on input "كيك مانجو 500 جم" at bounding box center [1225, 378] width 609 height 30
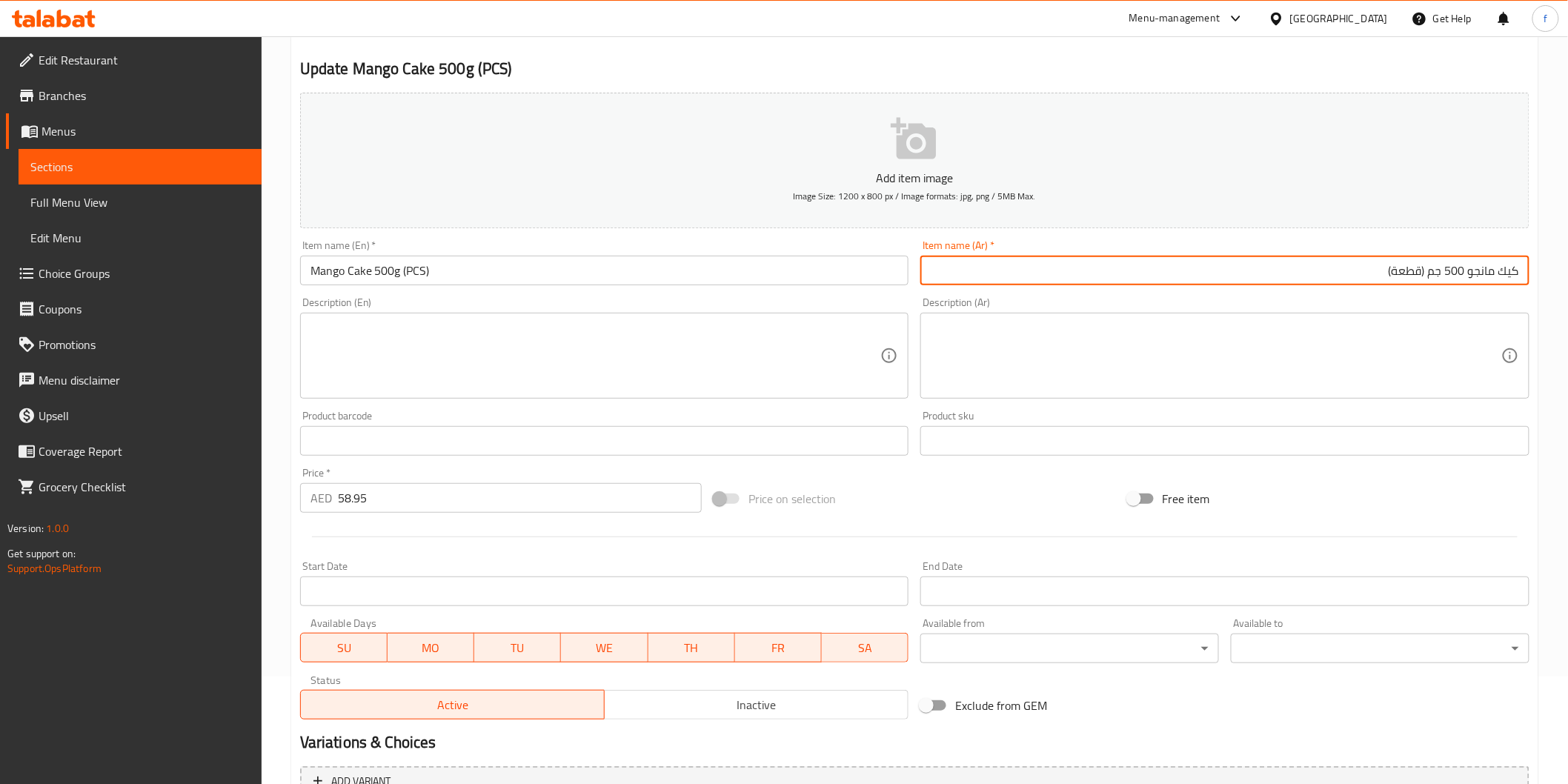
scroll to position [260, 0]
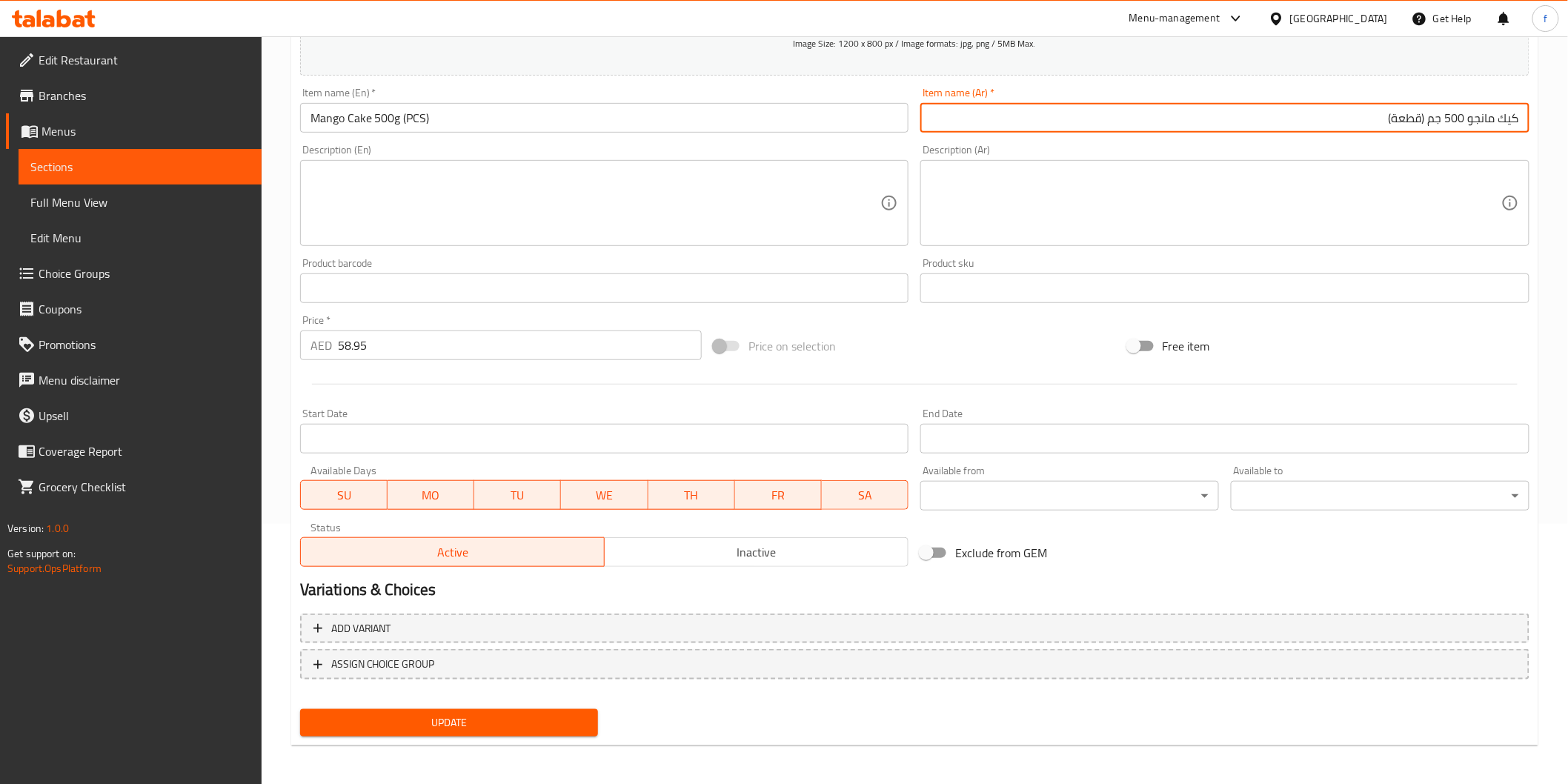
type input "كيك مانجو 500 جم (قطعة)"
click at [493, 726] on span "Update" at bounding box center [450, 723] width 275 height 18
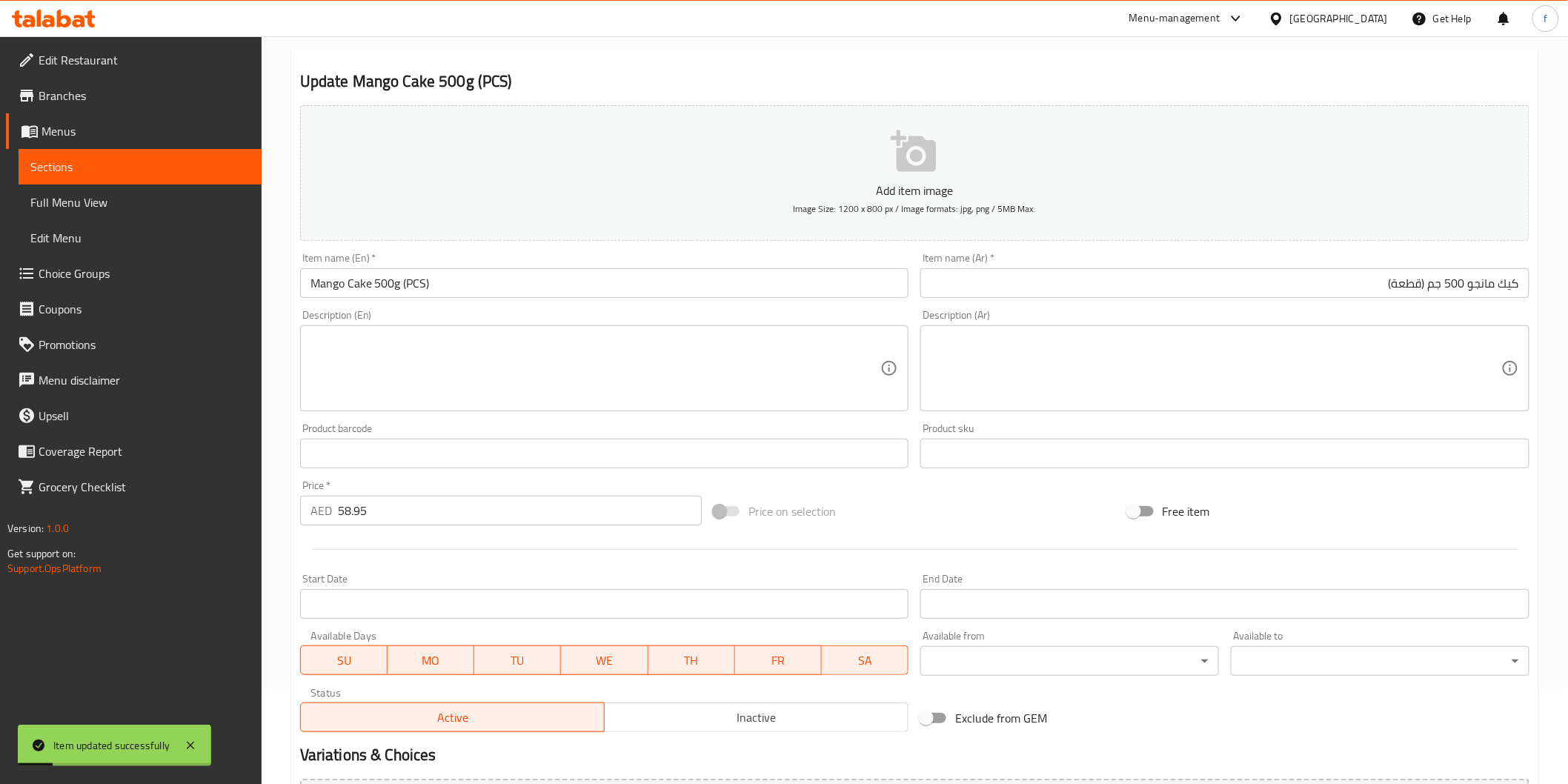
scroll to position [0, 0]
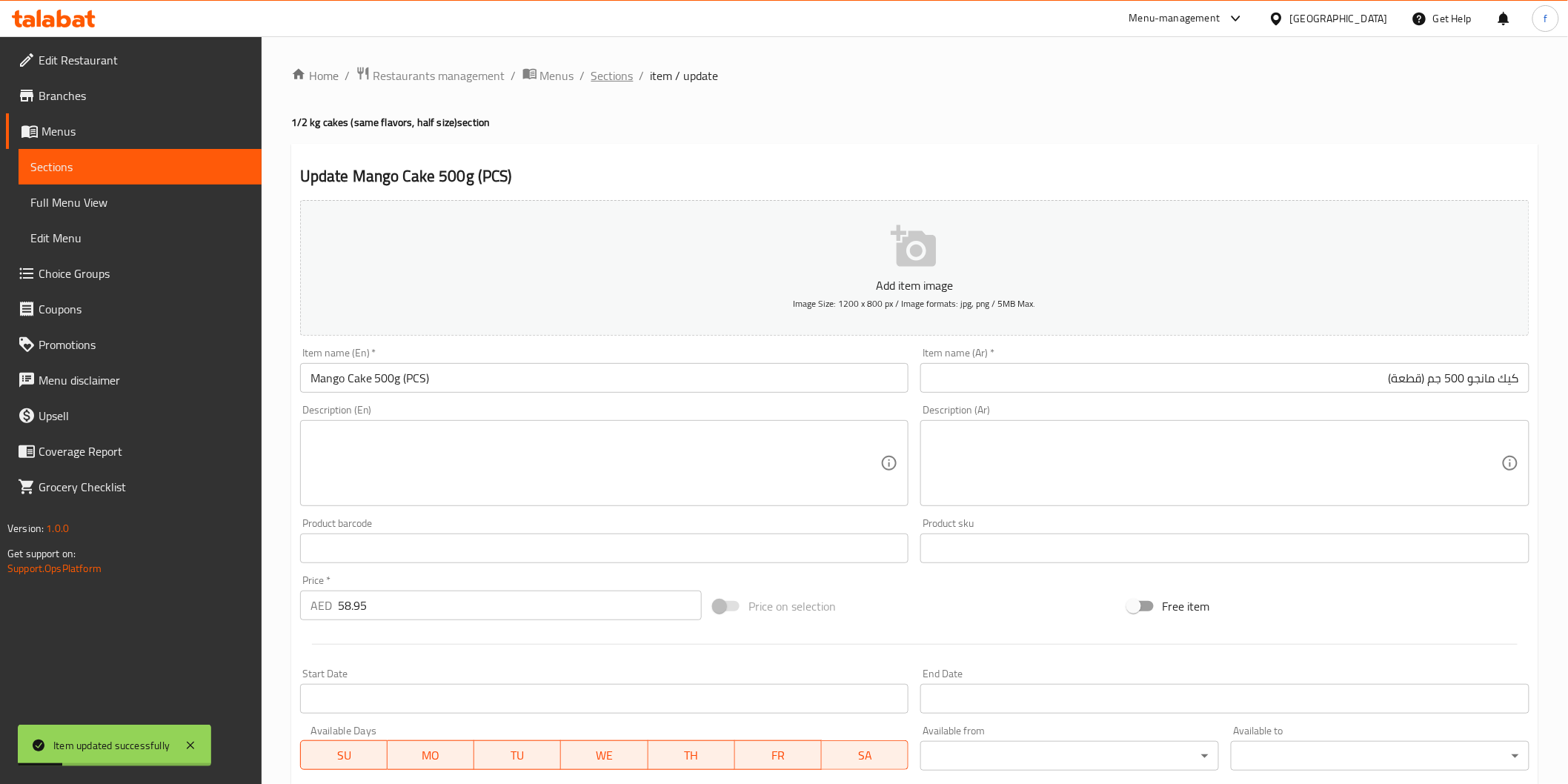
click at [598, 78] on span "Sections" at bounding box center [612, 75] width 42 height 18
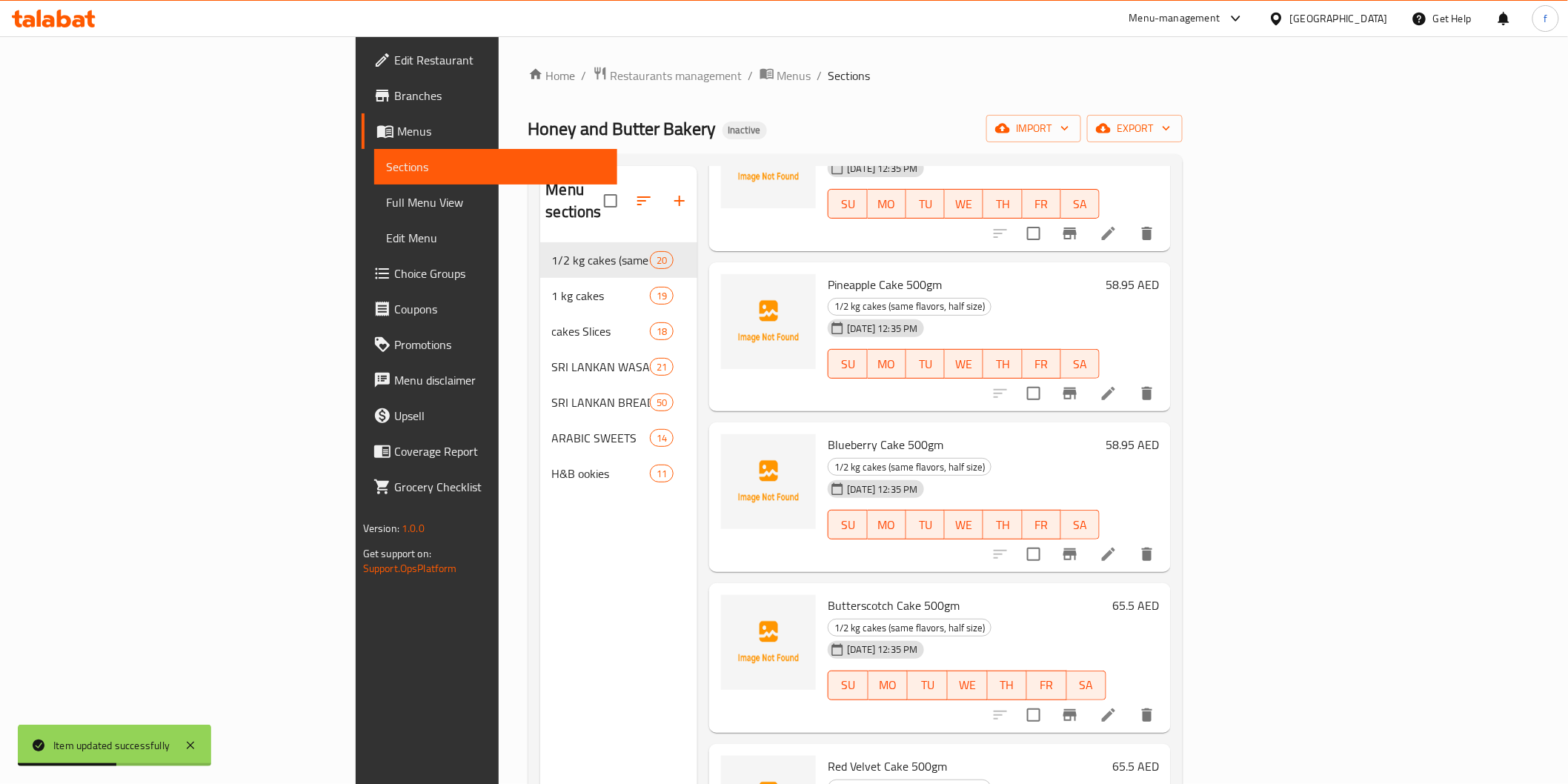
scroll to position [823, 0]
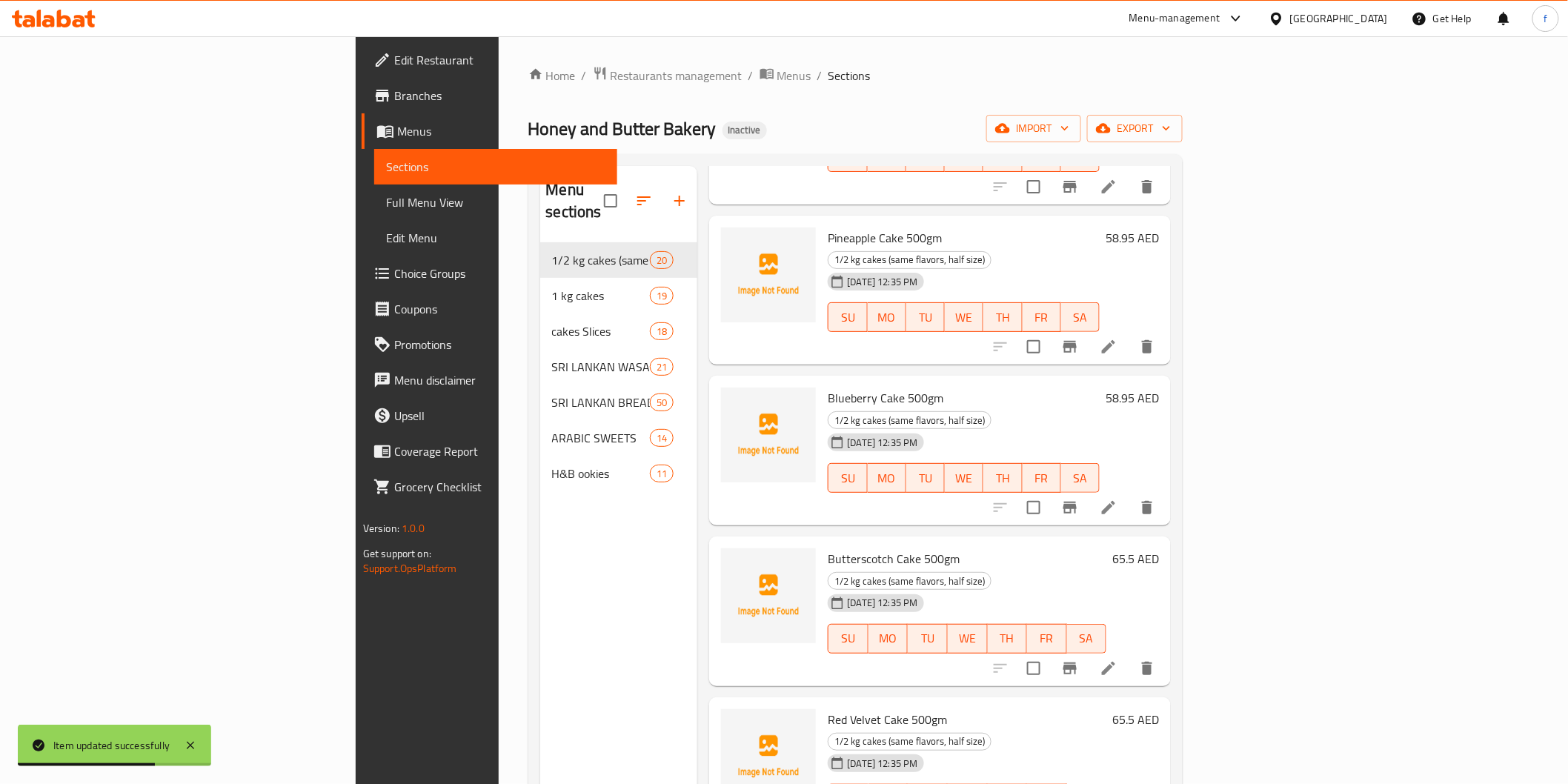
click at [1118, 498] on icon at bounding box center [1108, 507] width 18 height 18
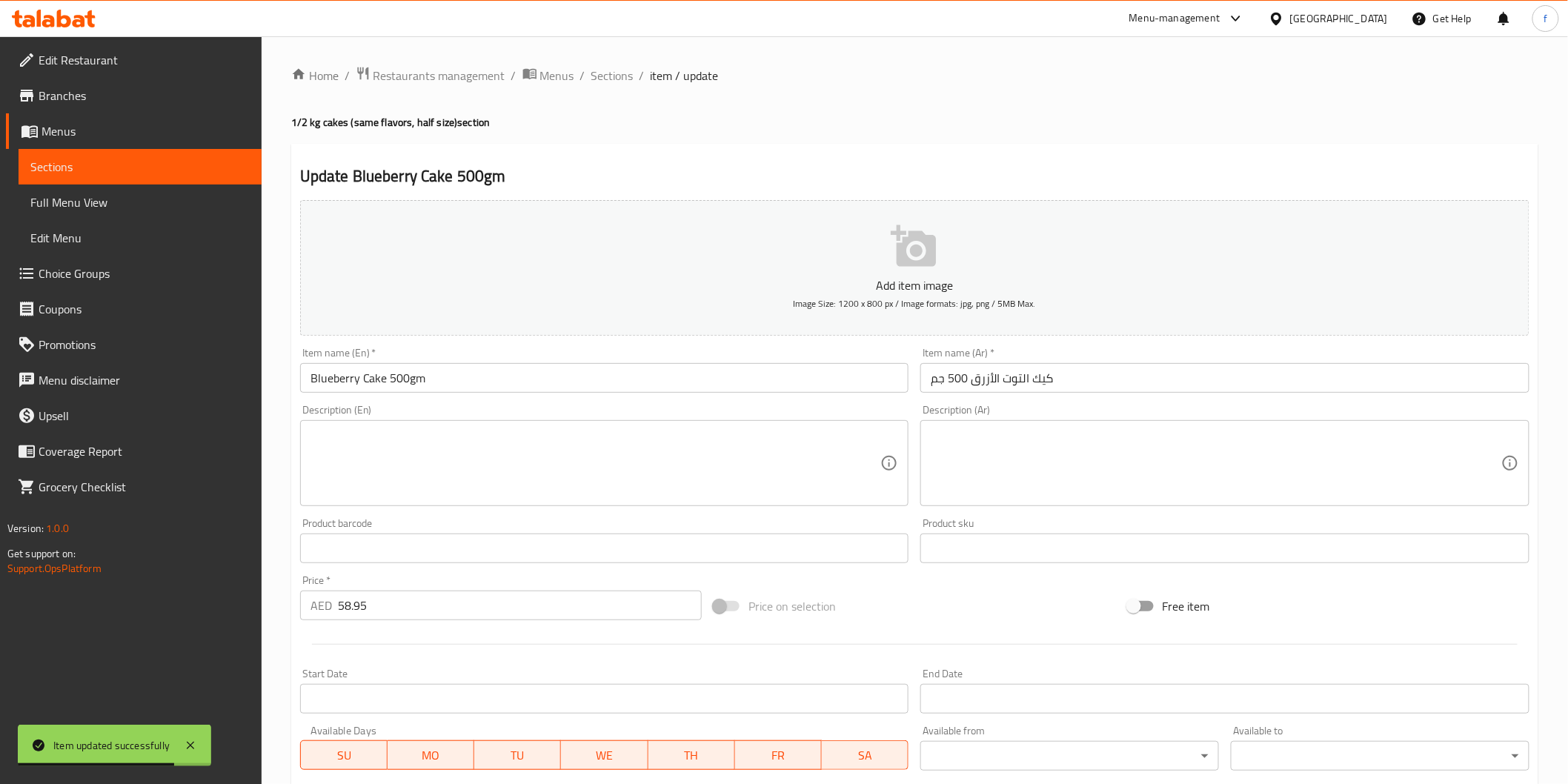
click at [1034, 374] on input "كيك التوت الأزرق 500 جم" at bounding box center [1225, 378] width 609 height 30
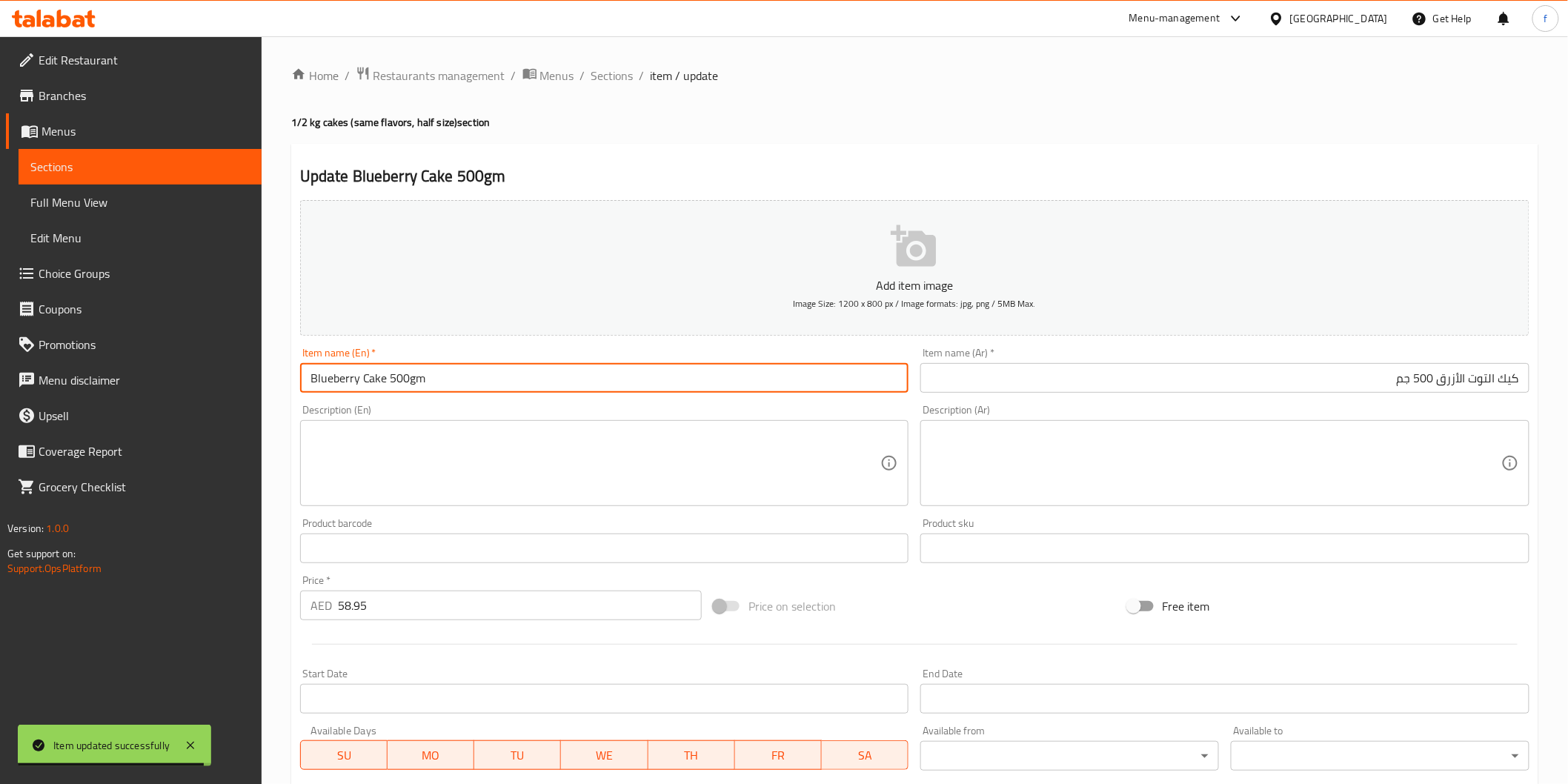
click at [590, 366] on input "Blueberry Cake 500gm" at bounding box center [605, 378] width 609 height 30
paste input "(PCS)"
type input "Blueberry Cake 500gm (PCS)"
click at [1360, 386] on input "كيك التوت الأزرق 500 جم" at bounding box center [1225, 378] width 609 height 30
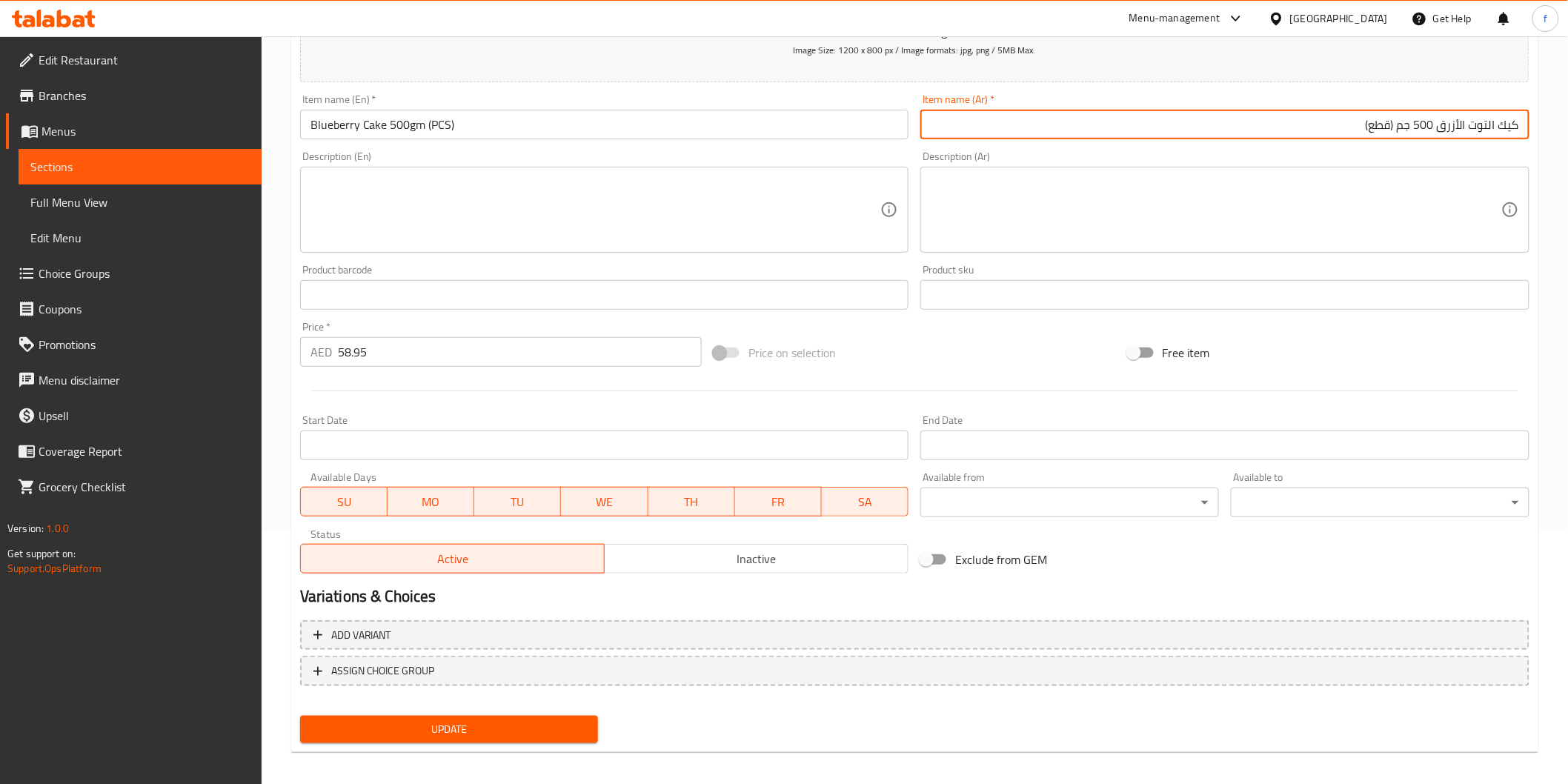
scroll to position [260, 0]
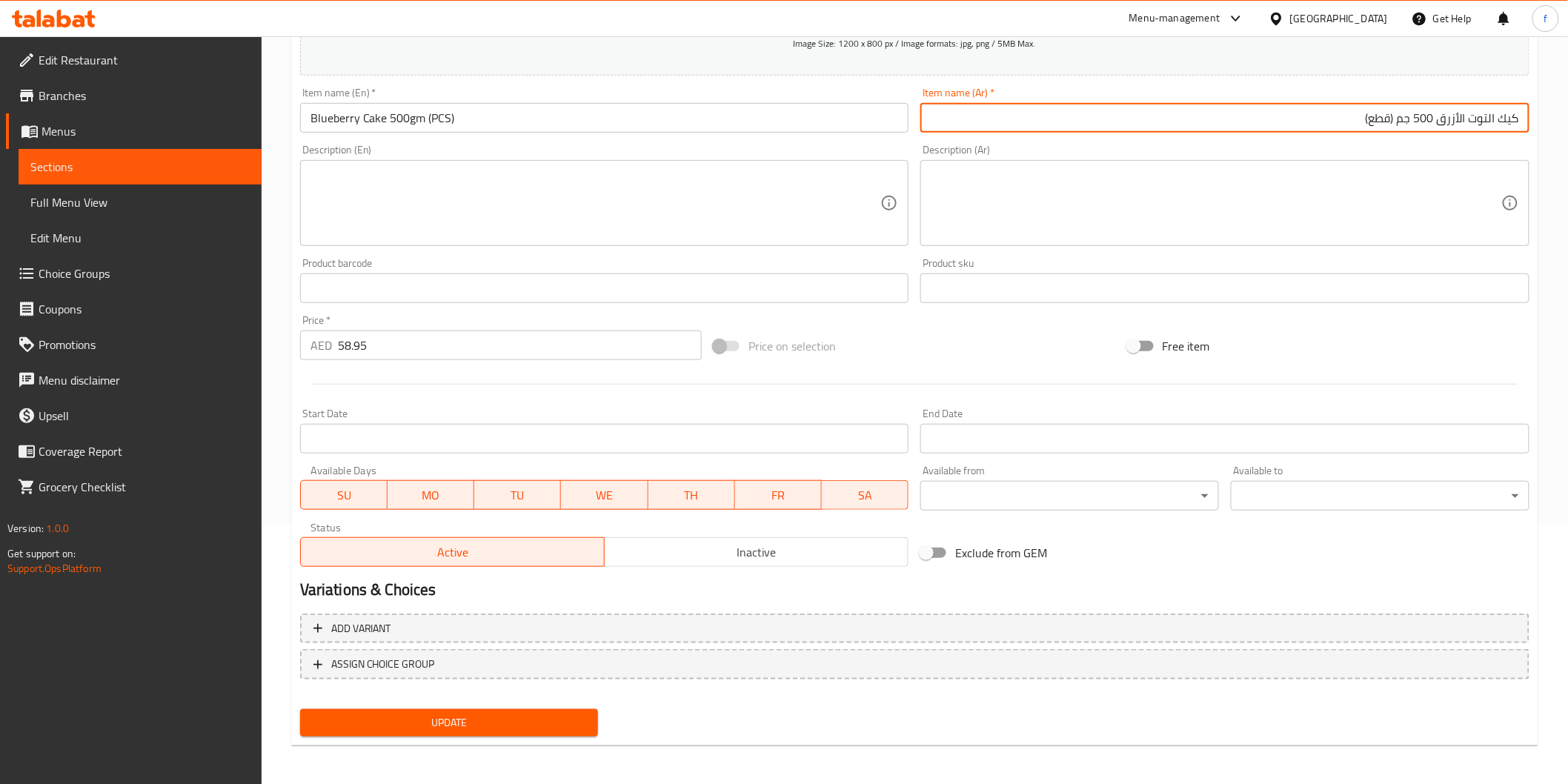
type input "كيك التوت الأزرق 500 جم (قطع)"
click at [586, 731] on button "Update" at bounding box center [449, 723] width 298 height 27
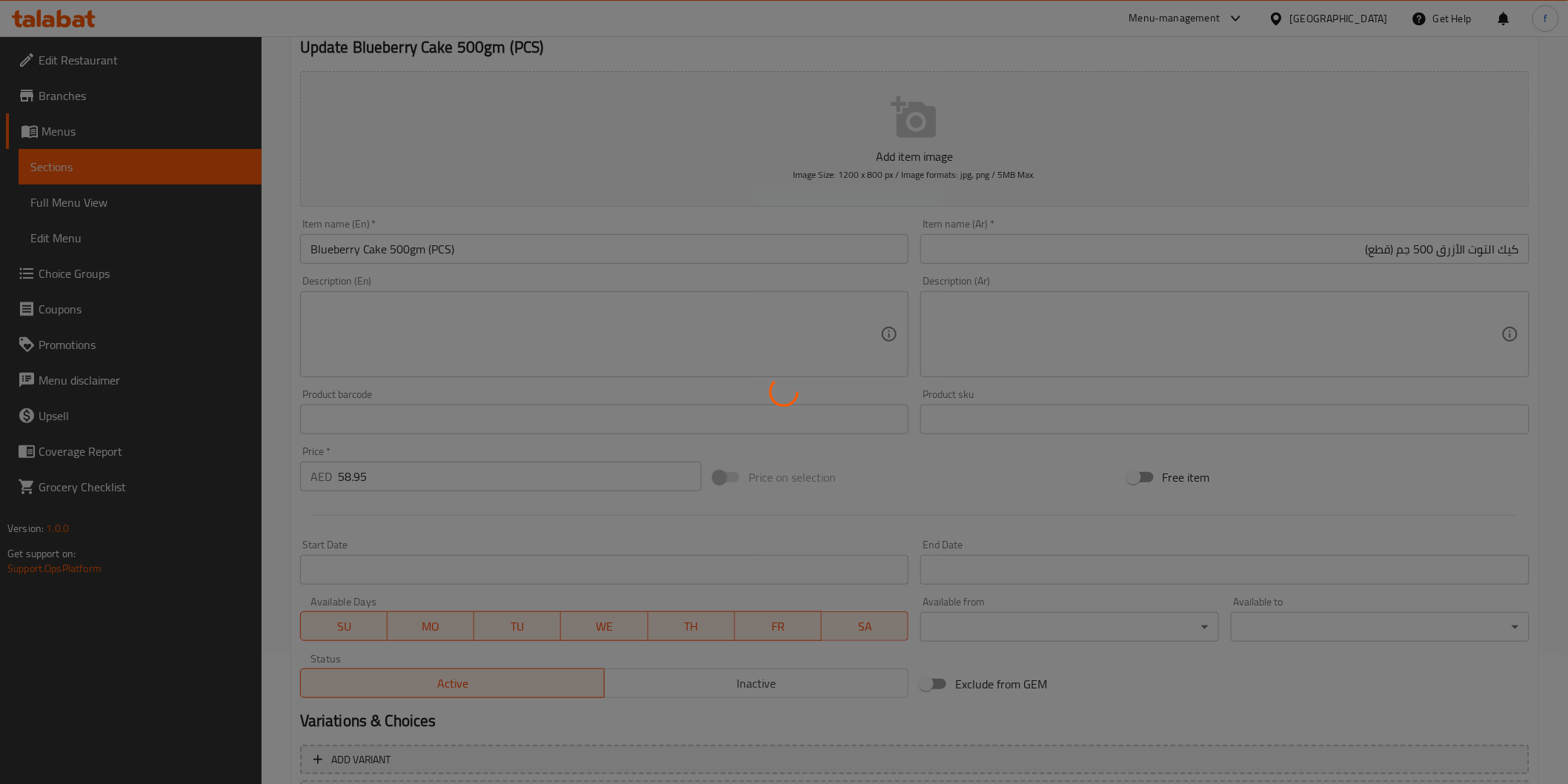
scroll to position [0, 0]
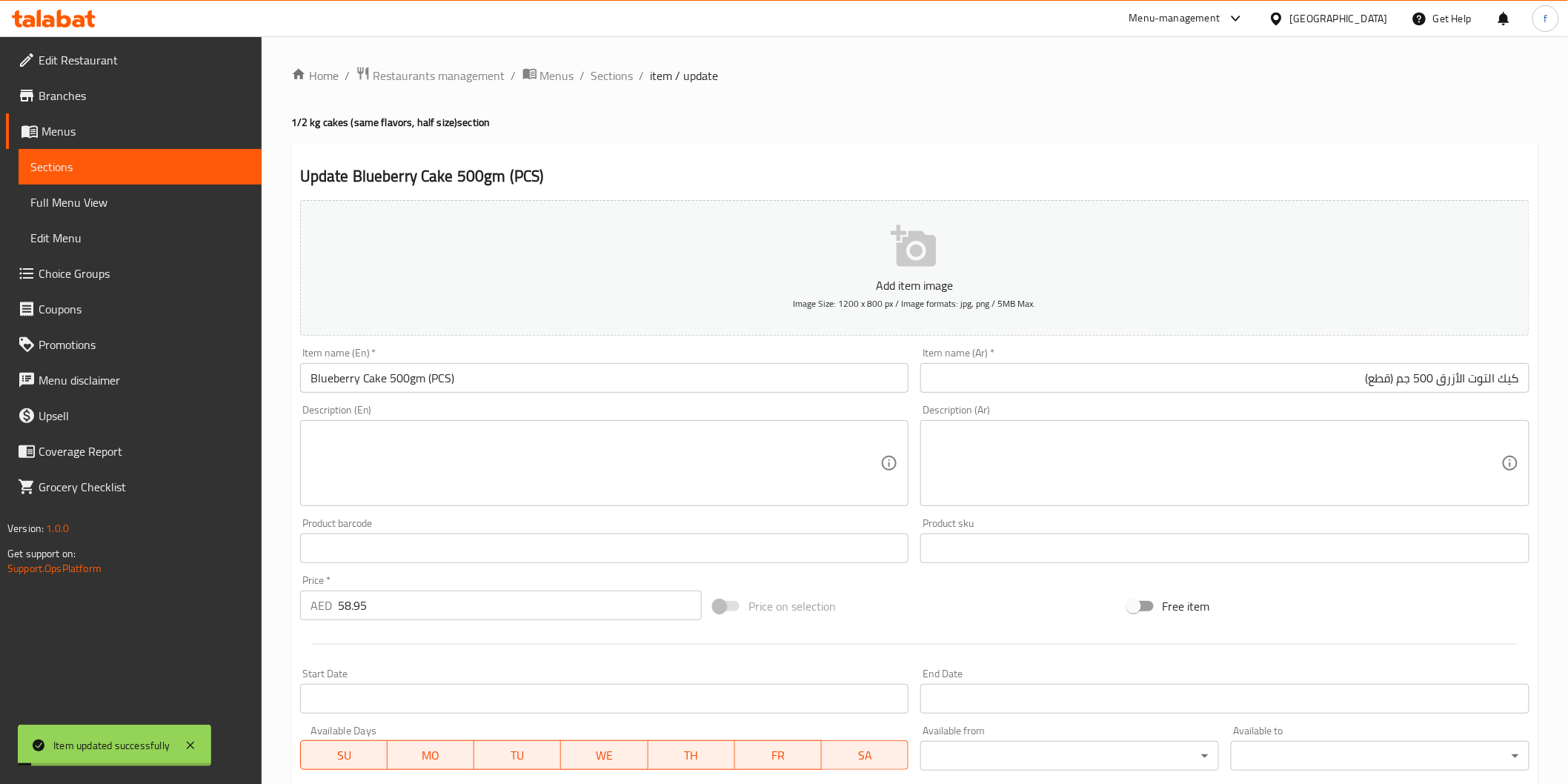
click at [632, 79] on ol "Home / Restaurants management / Menus / Sections / item / update" at bounding box center [915, 75] width 1247 height 19
click at [603, 85] on span "Sections" at bounding box center [612, 75] width 42 height 18
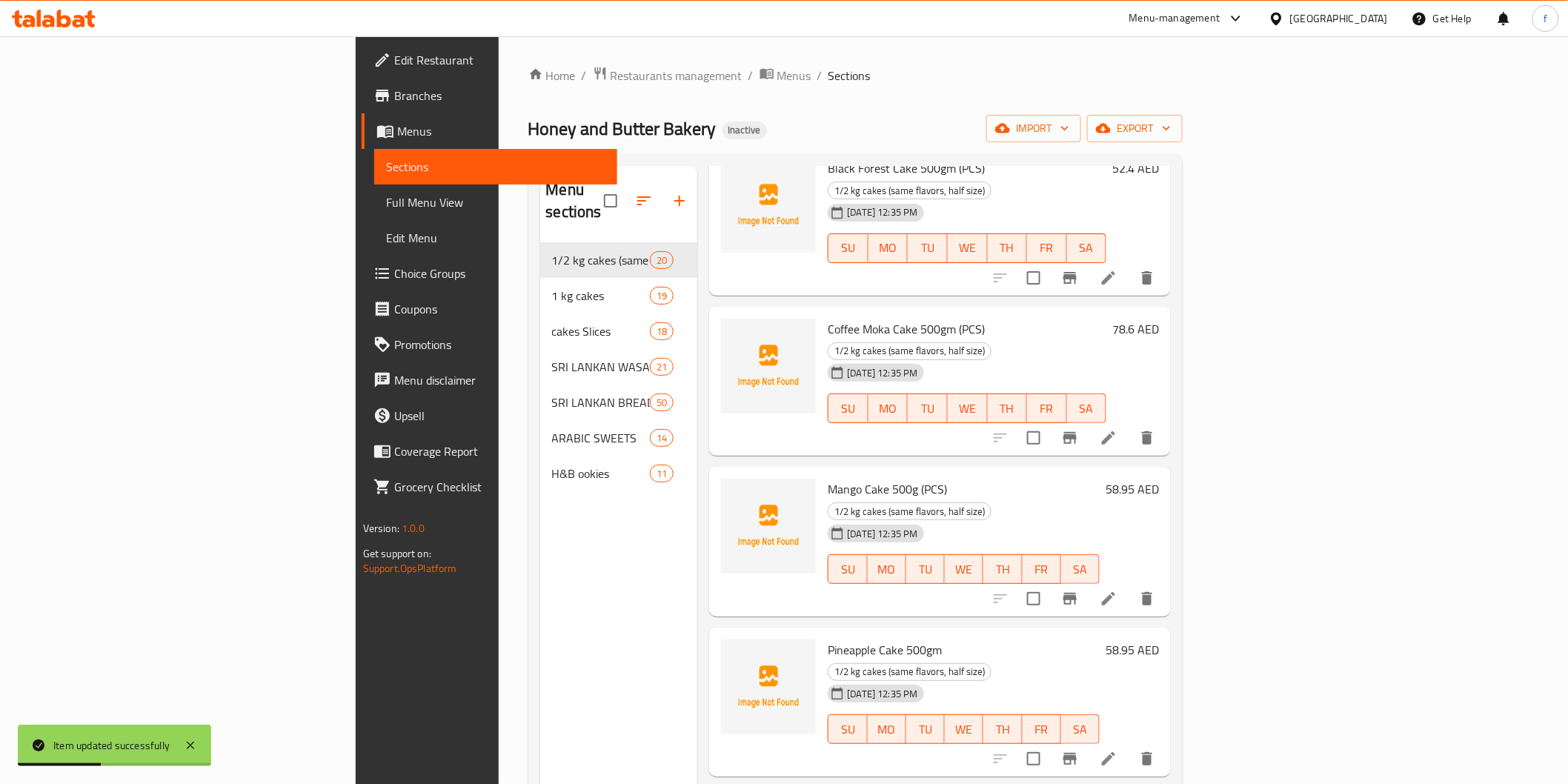
scroll to position [823, 0]
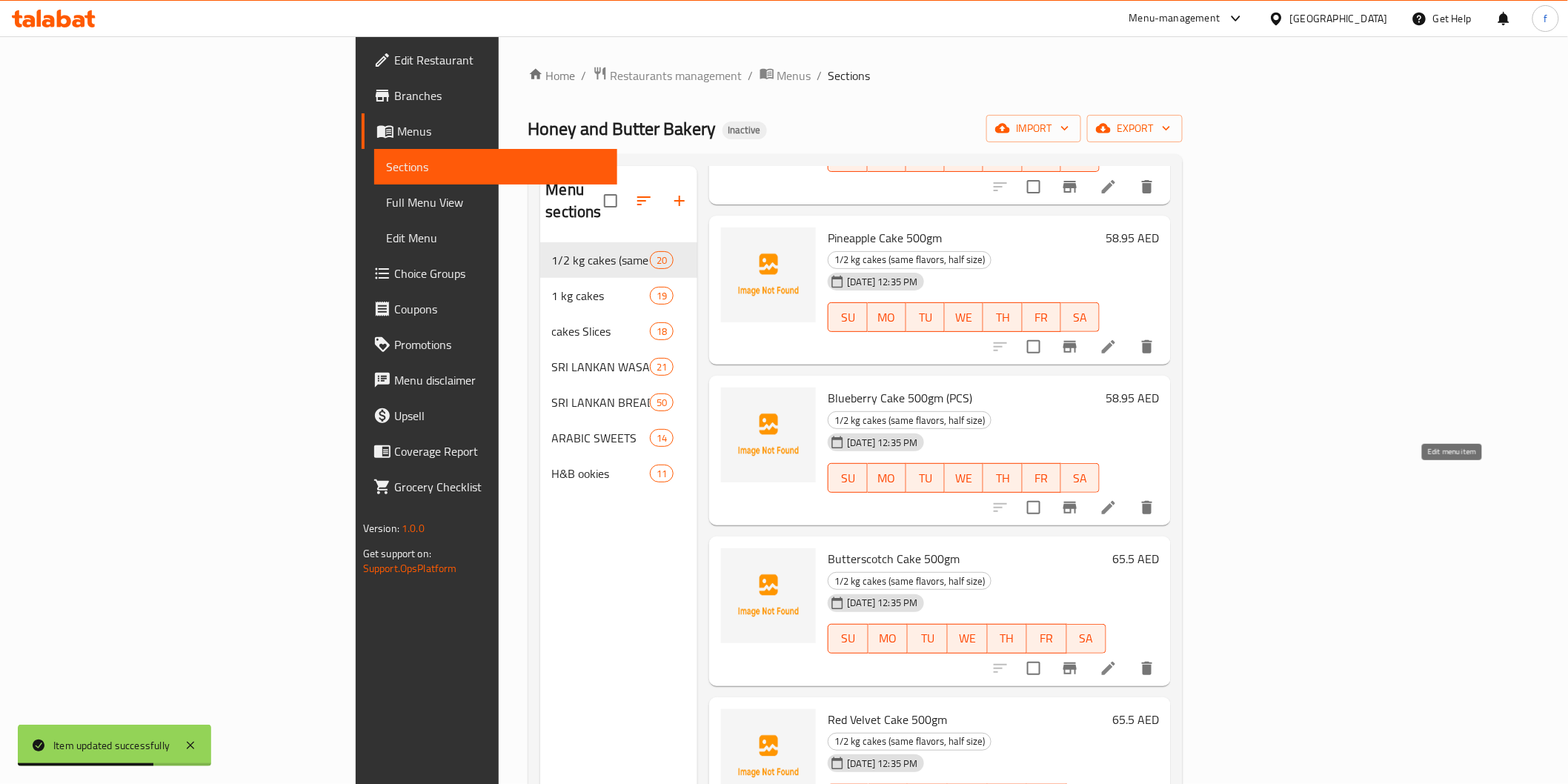
click at [1115, 662] on icon at bounding box center [1108, 668] width 13 height 13
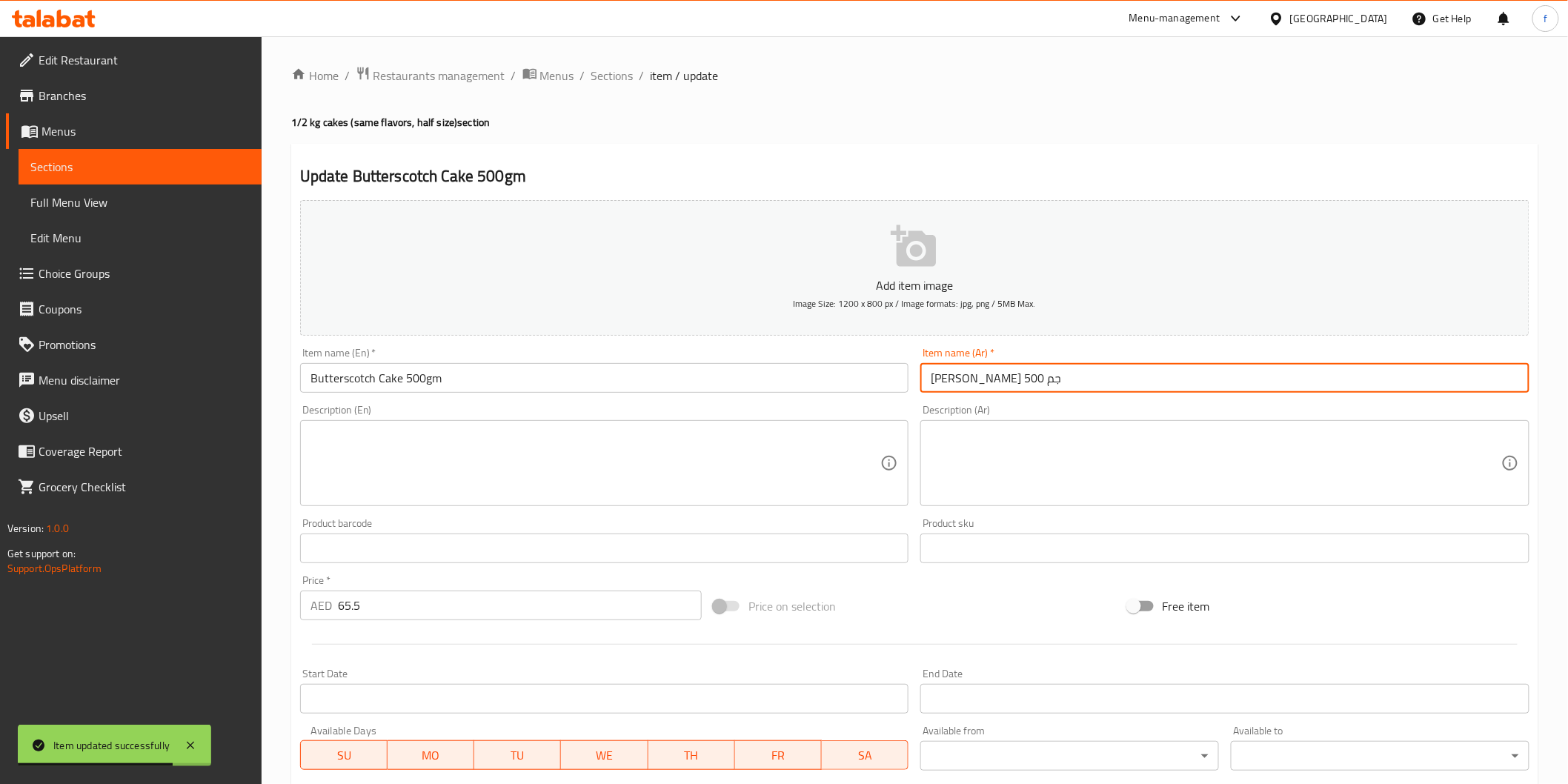
click at [1130, 386] on input "كيك باترسكوتش 500 جم" at bounding box center [1225, 378] width 609 height 30
click at [516, 382] on input "Butterscotch Cake 500gm" at bounding box center [605, 378] width 609 height 30
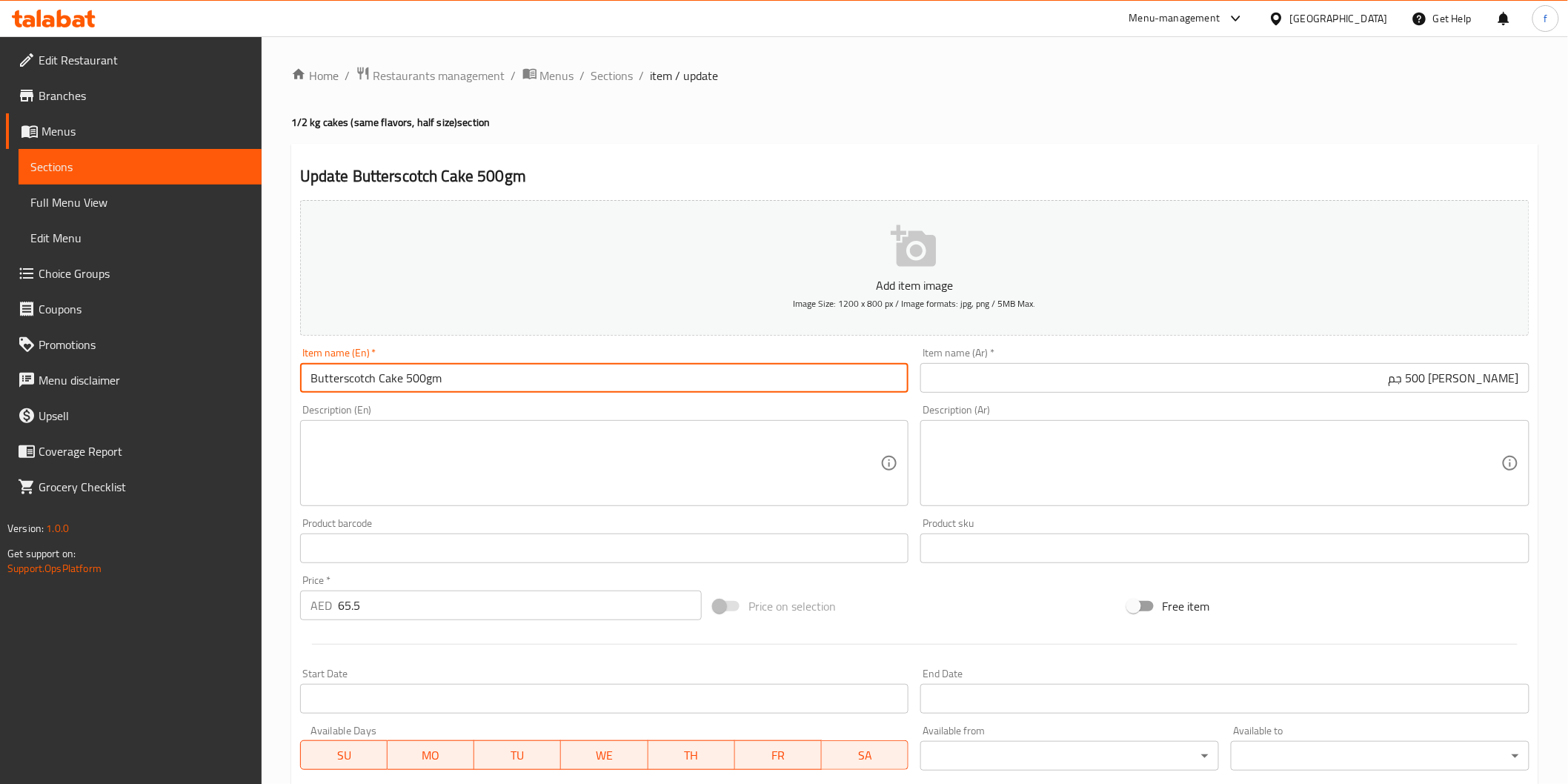
paste input "(PCS)"
type input "Butterscotch Cake 500gm (PCS)"
click at [1275, 360] on div "Item name (Ar)   * كيك باترسكوتش 500 جم Item name (Ar) *" at bounding box center [1225, 369] width 609 height 45
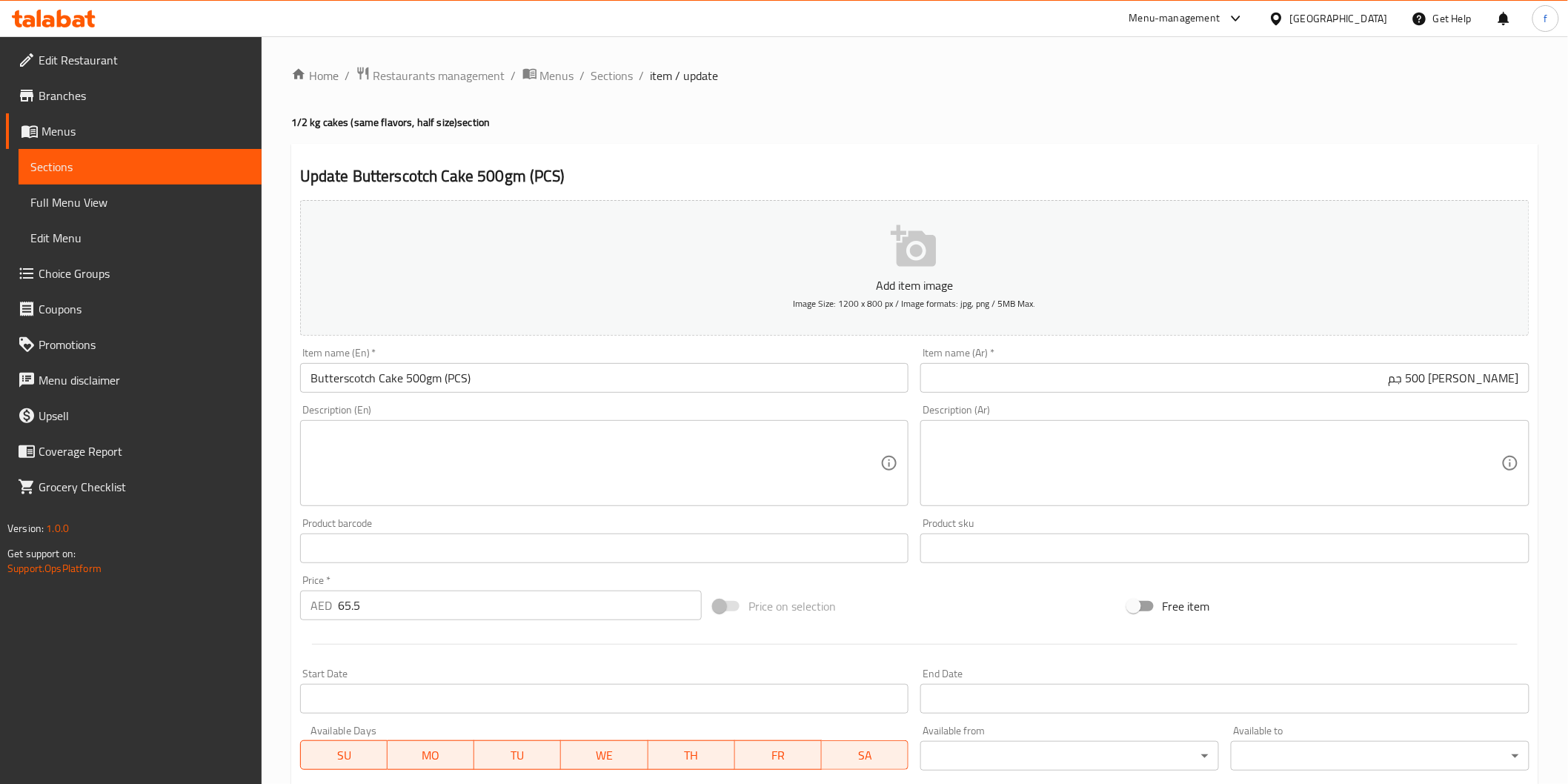
click at [1263, 366] on input "كيك باترسكوتش 500 جم" at bounding box center [1225, 378] width 609 height 30
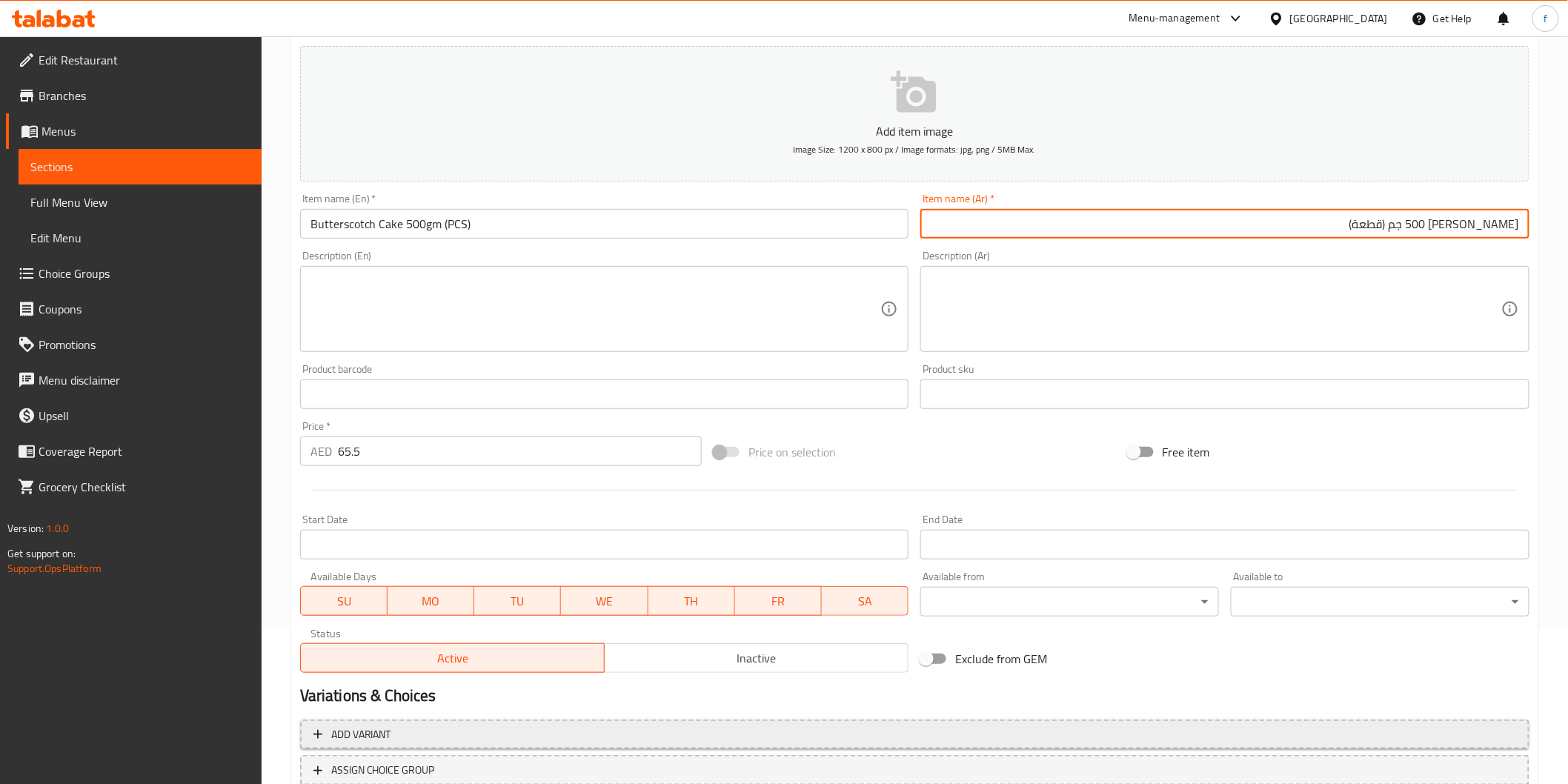
scroll to position [260, 0]
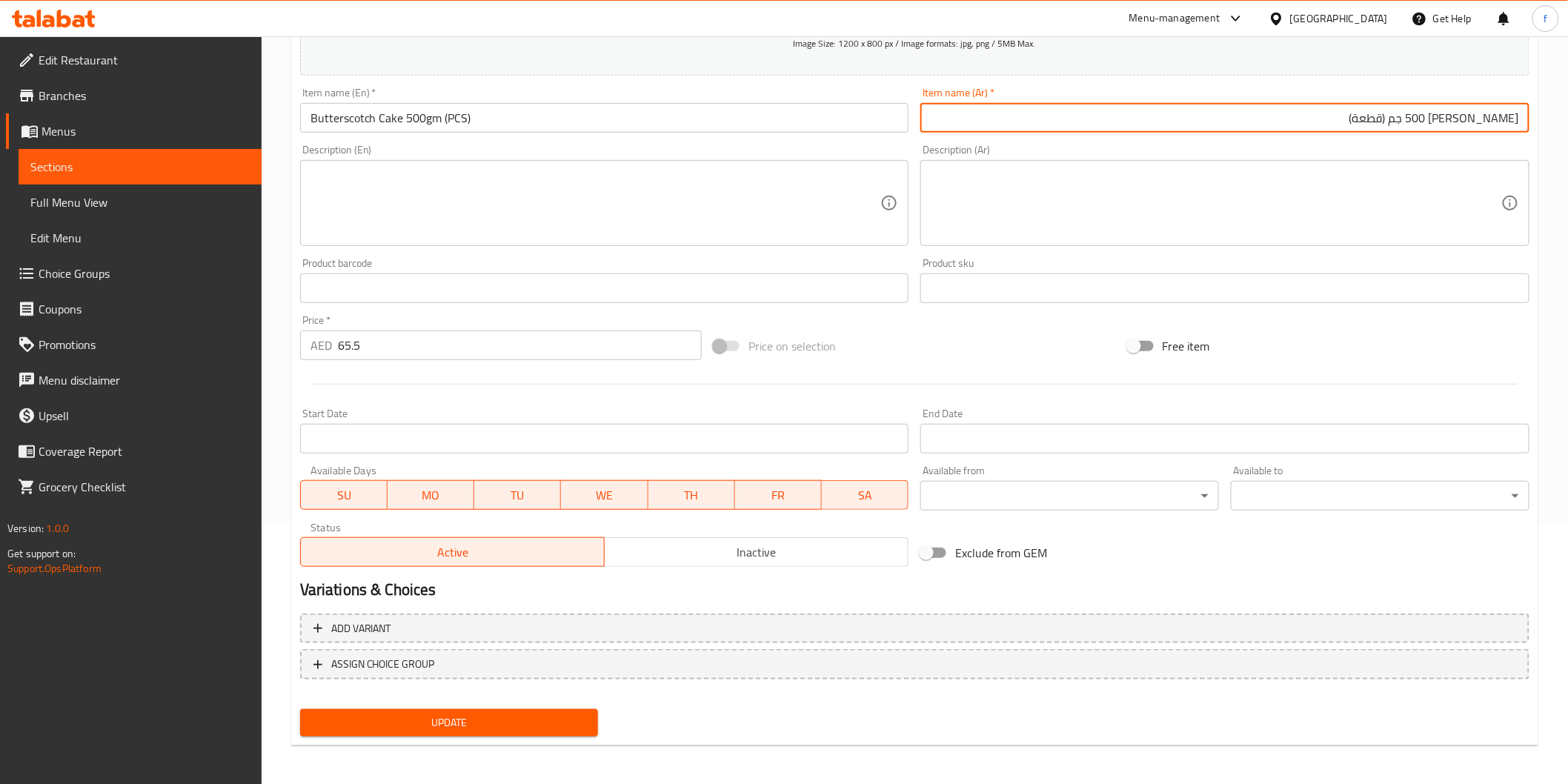
type input "كيك باترسكوتش 500 جم (قطعة)"
click at [534, 726] on span "Update" at bounding box center [450, 723] width 275 height 18
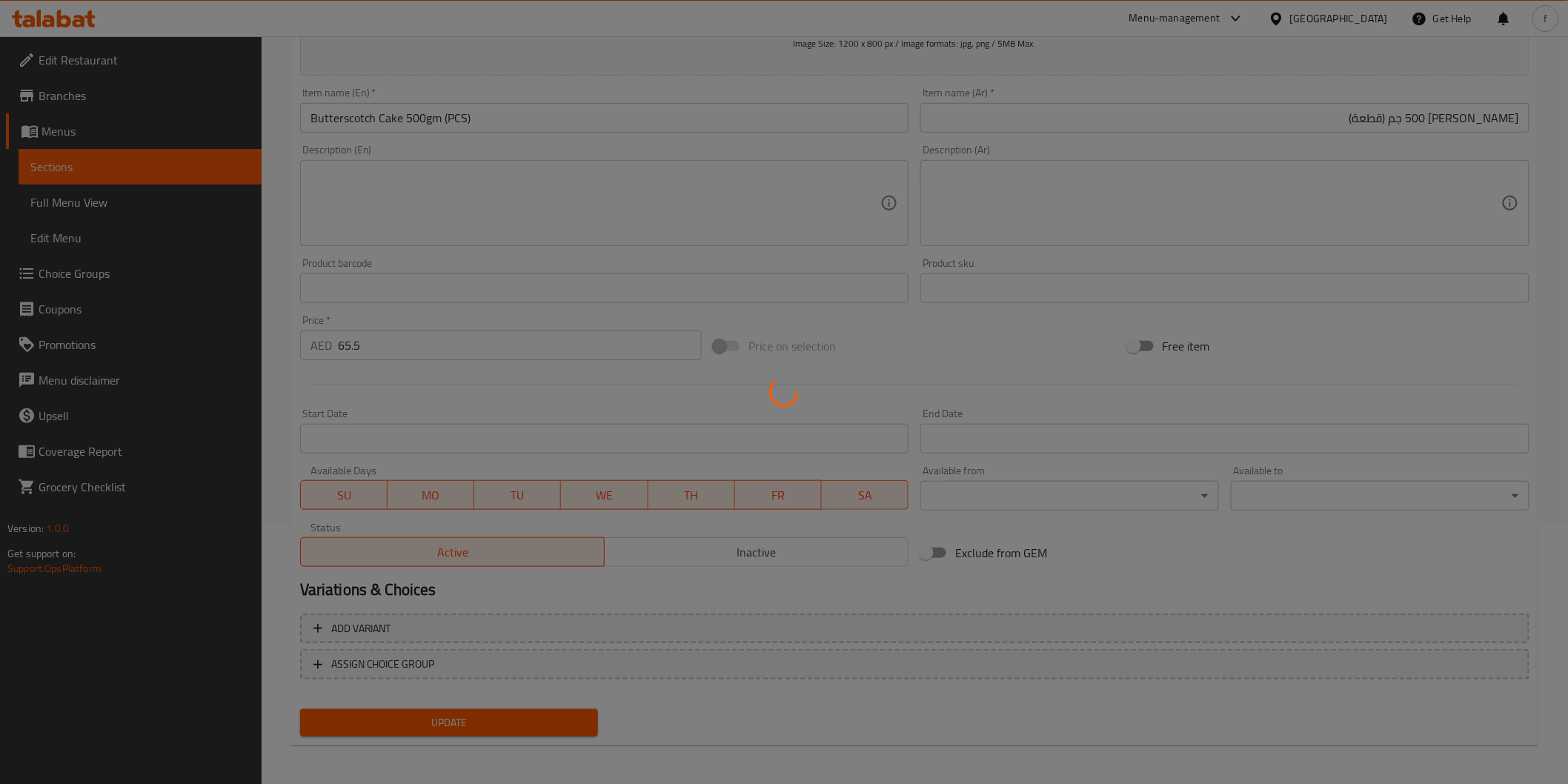
scroll to position [0, 0]
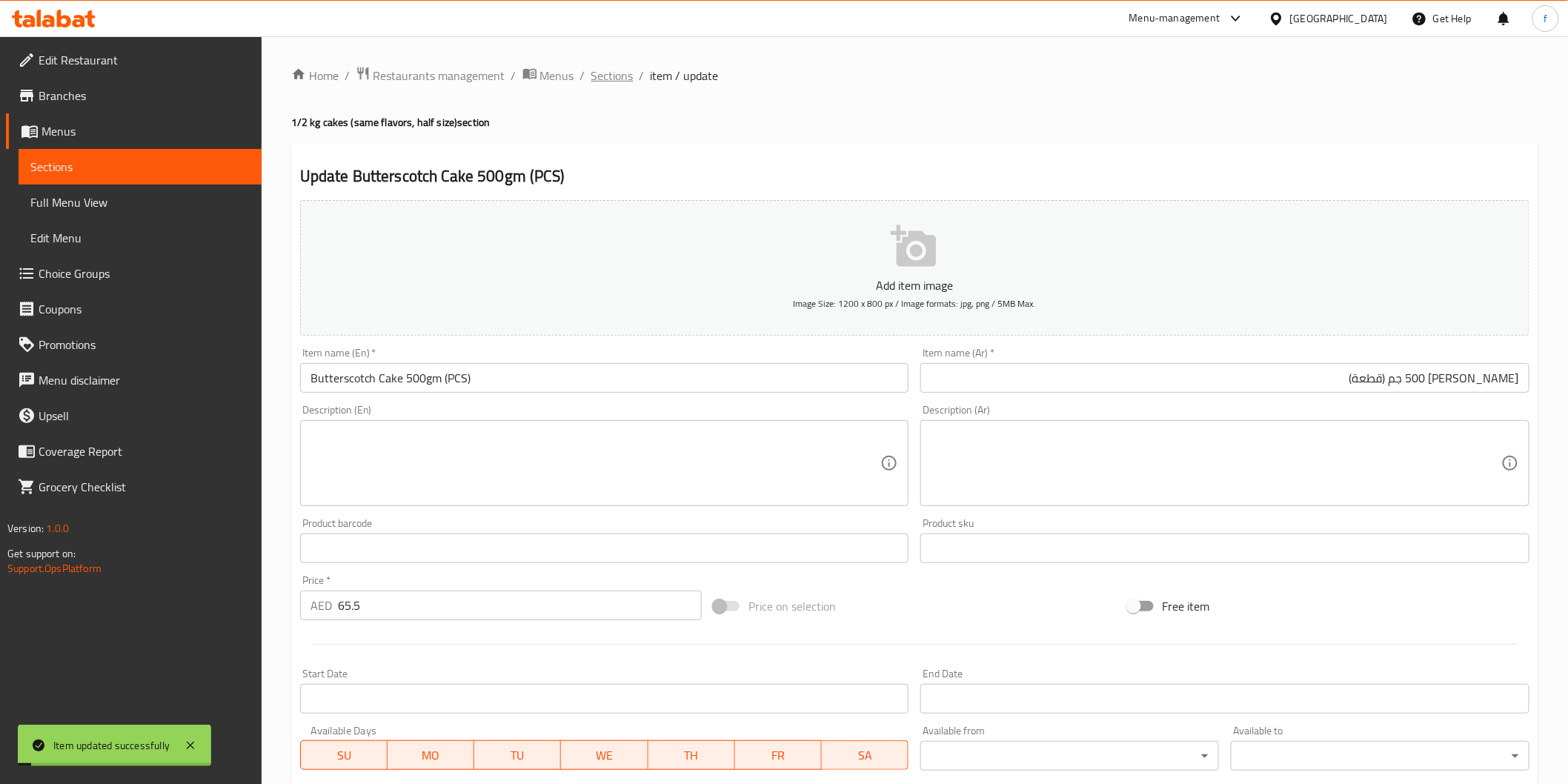
click at [592, 69] on span "Sections" at bounding box center [612, 75] width 42 height 18
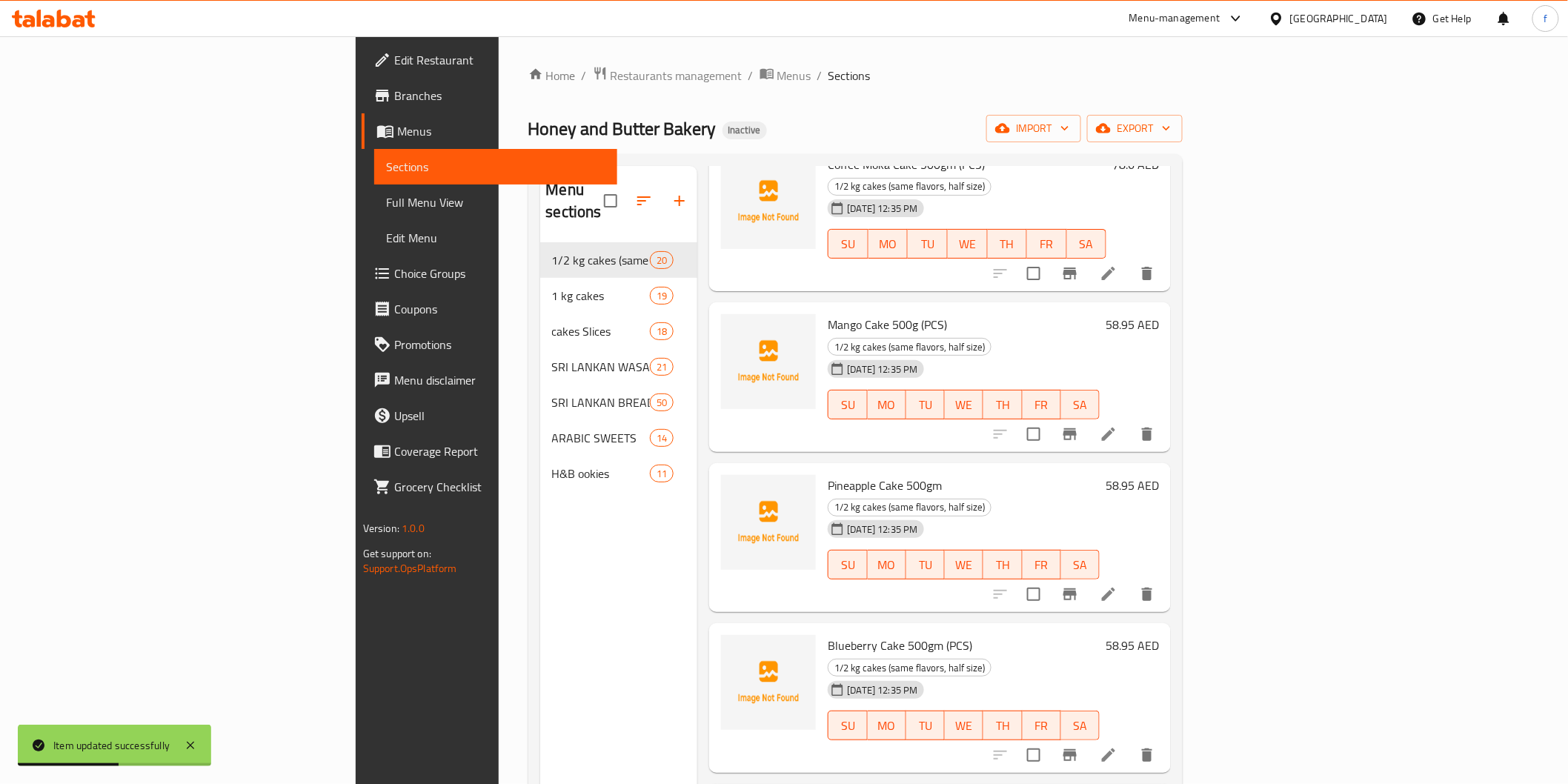
scroll to position [658, 0]
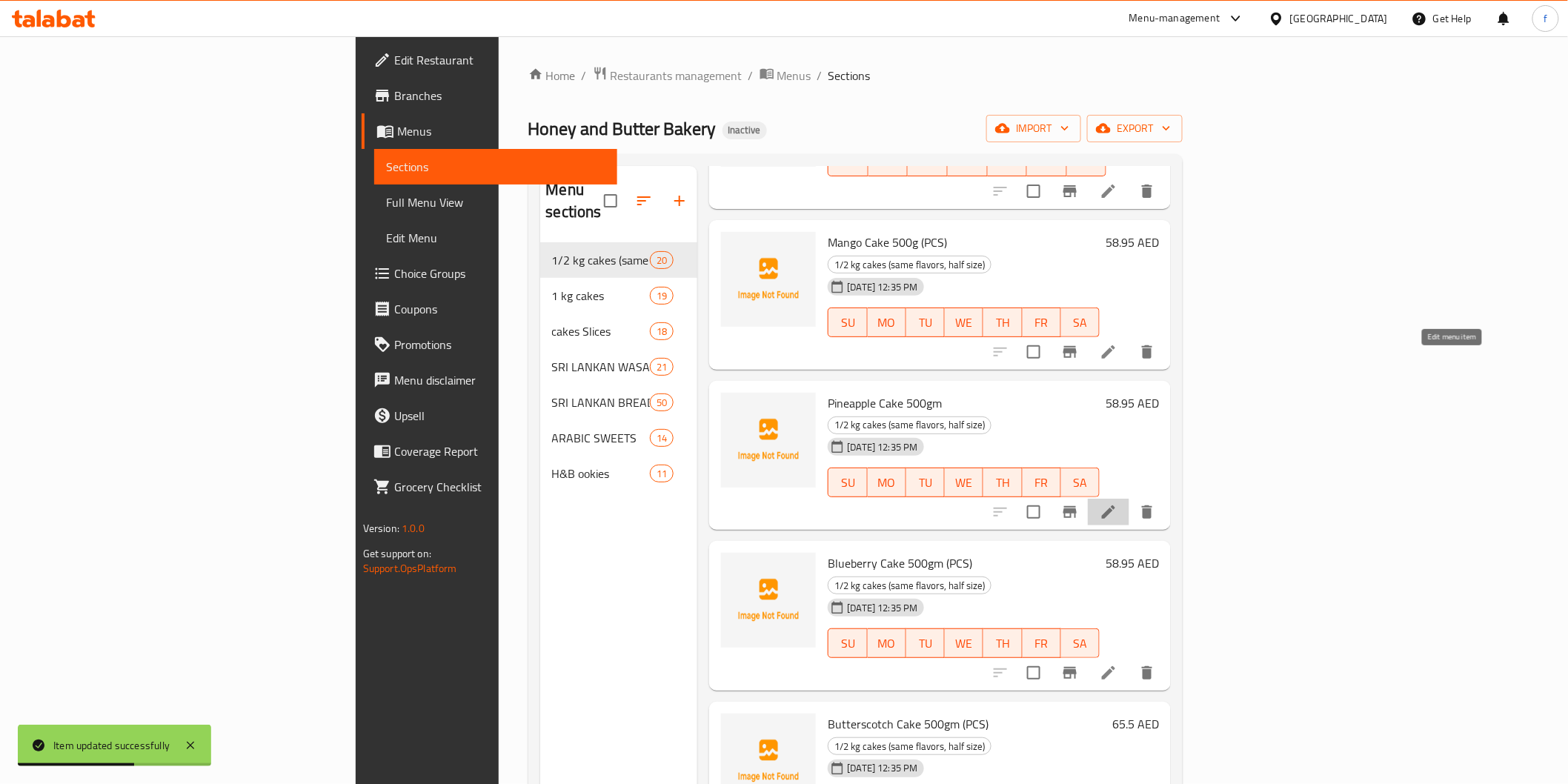
click at [1118, 503] on icon at bounding box center [1108, 511] width 18 height 18
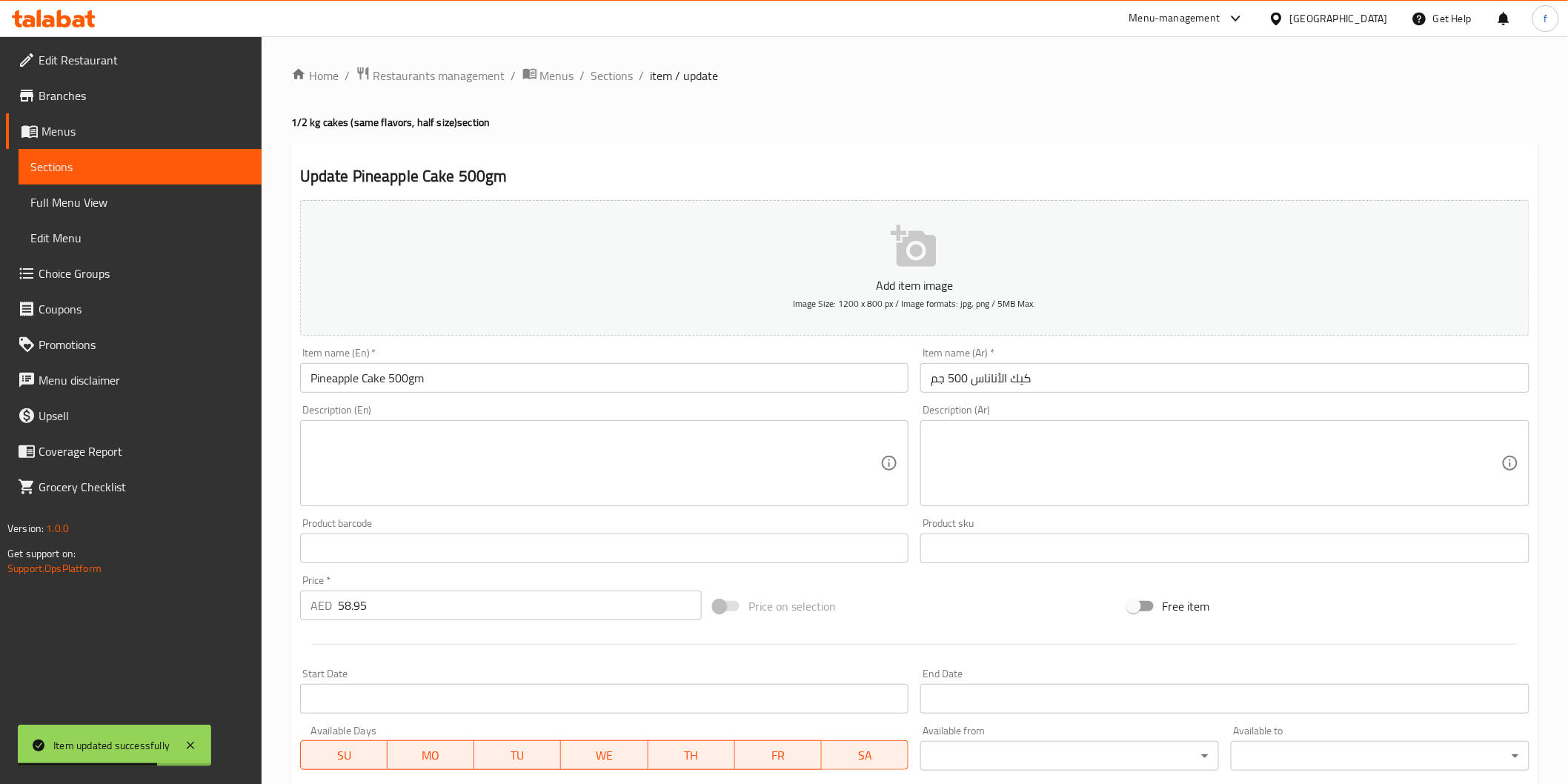
click at [1072, 376] on input "كيك الأناناس 500 جم" at bounding box center [1225, 378] width 609 height 30
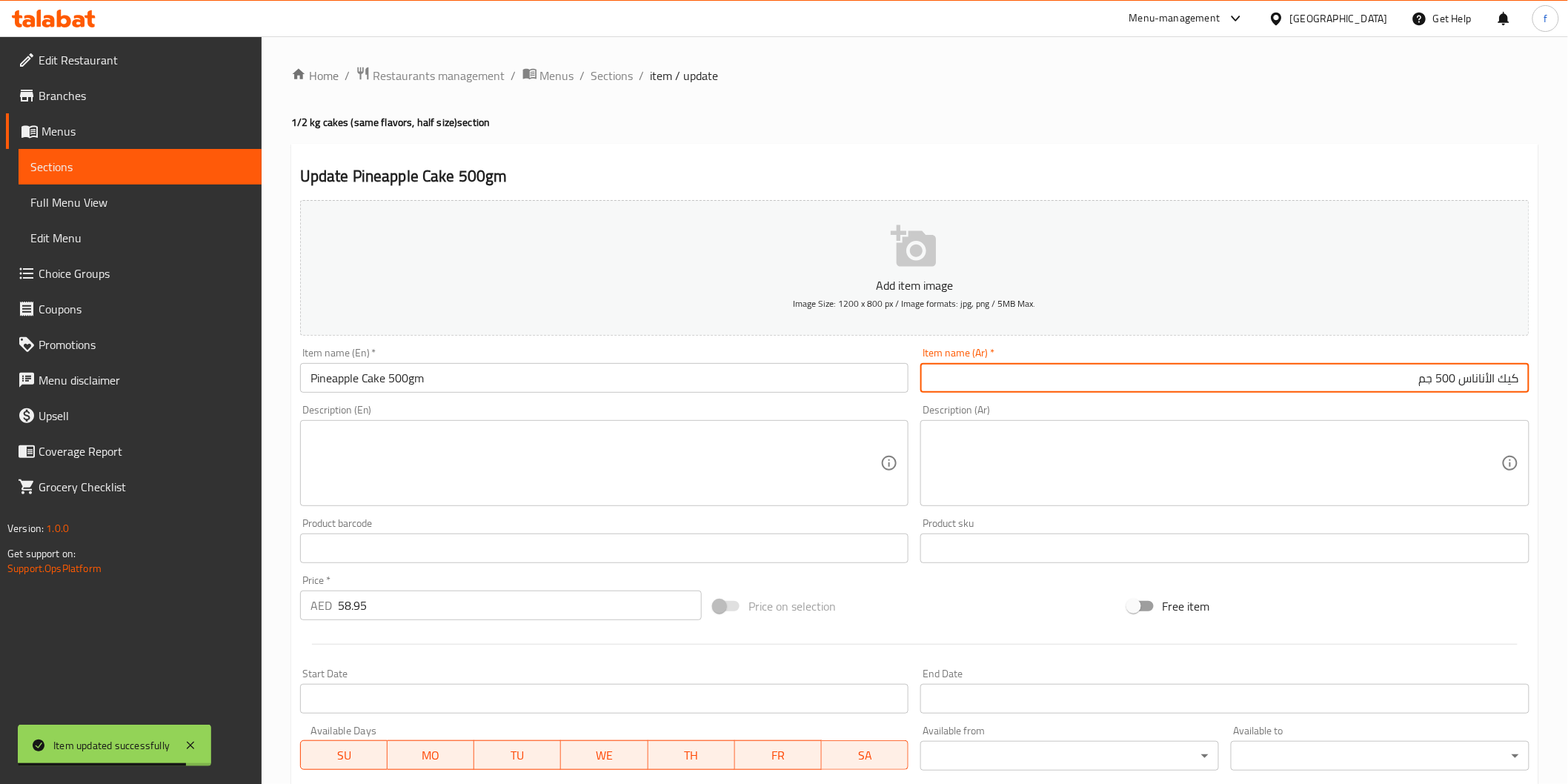
click at [653, 396] on div "Item name (En)   * Pineapple Cake 500gm Item name (En) *" at bounding box center [604, 369] width 621 height 57
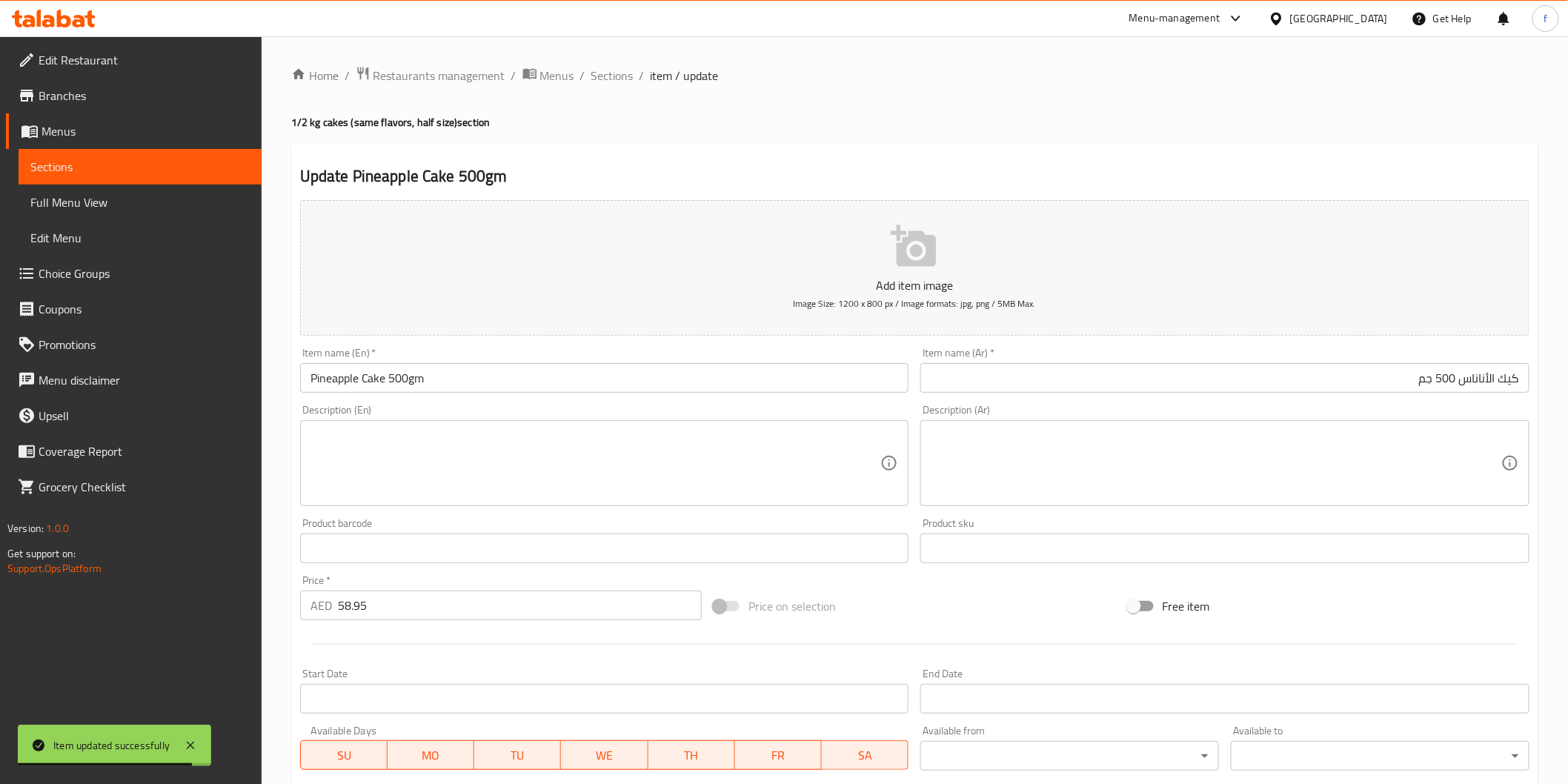
click at [653, 382] on input "Pineapple Cake 500gm" at bounding box center [605, 378] width 609 height 30
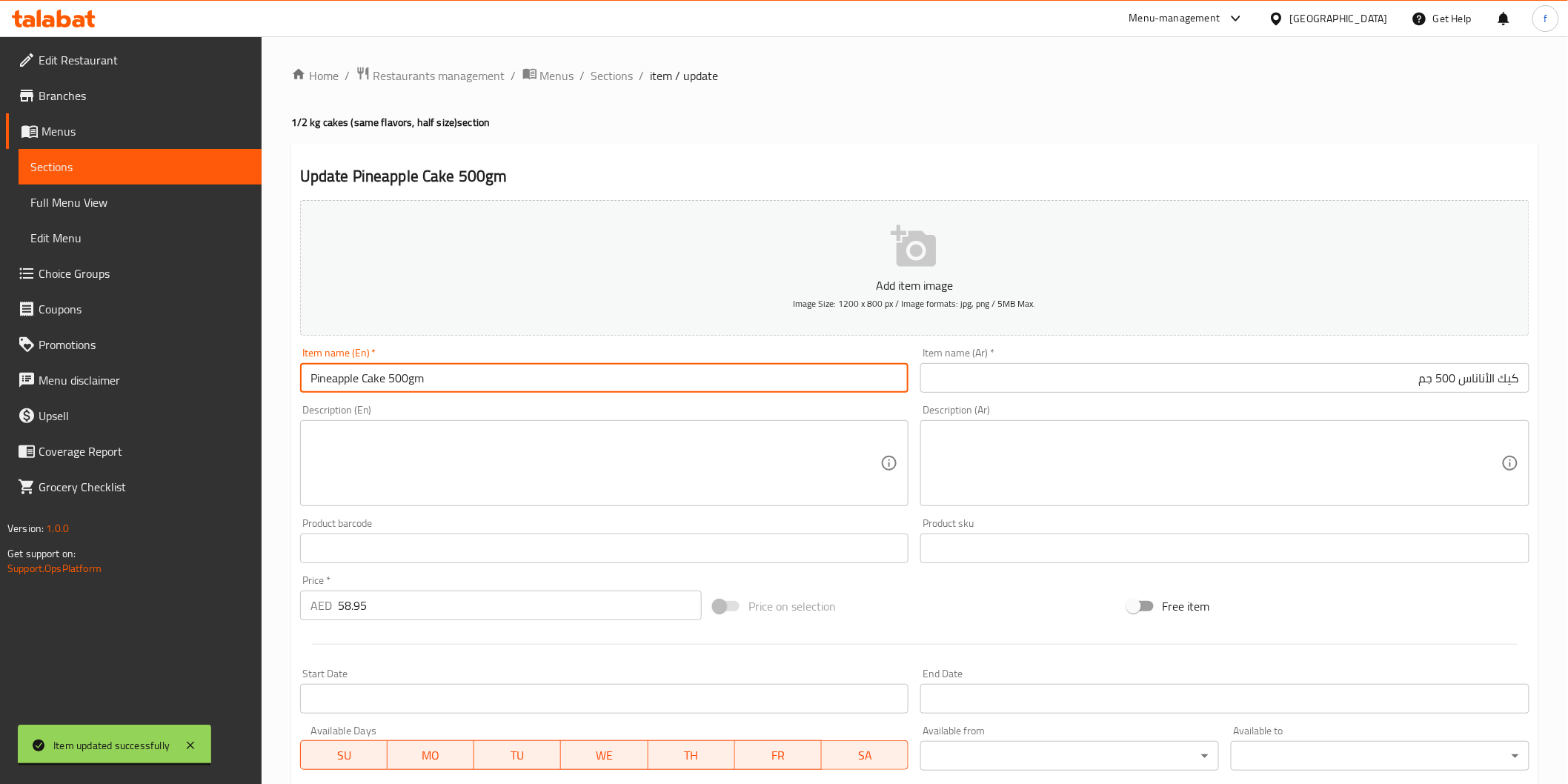
paste input "(PCS)"
type input "Pineapple Cake 500gm (PCS)"
click at [1318, 364] on input "كيك الأناناس 500 جم" at bounding box center [1225, 378] width 609 height 30
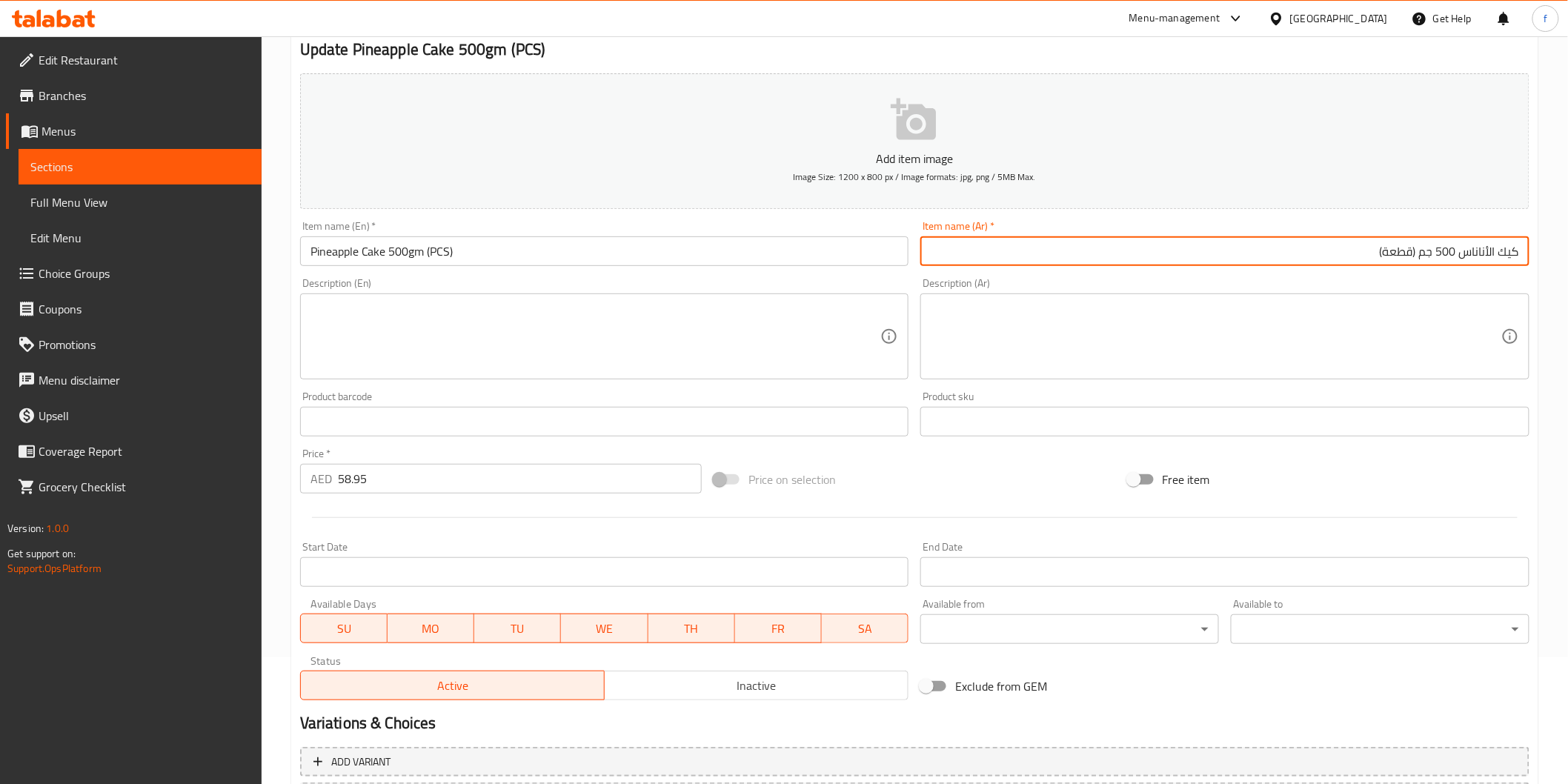
scroll to position [260, 0]
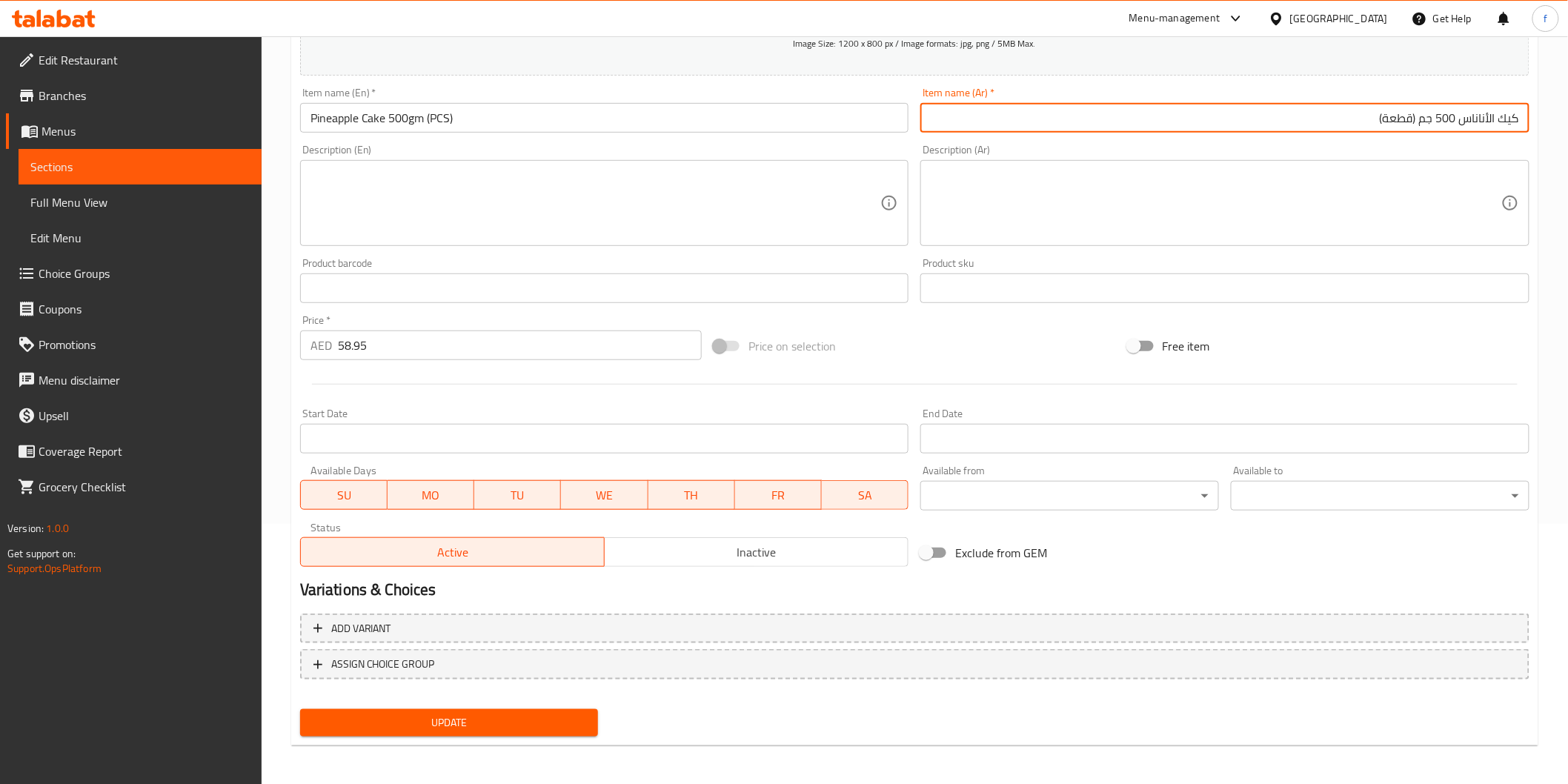
type input "كيك الأناناس 500 جم (قطعة)"
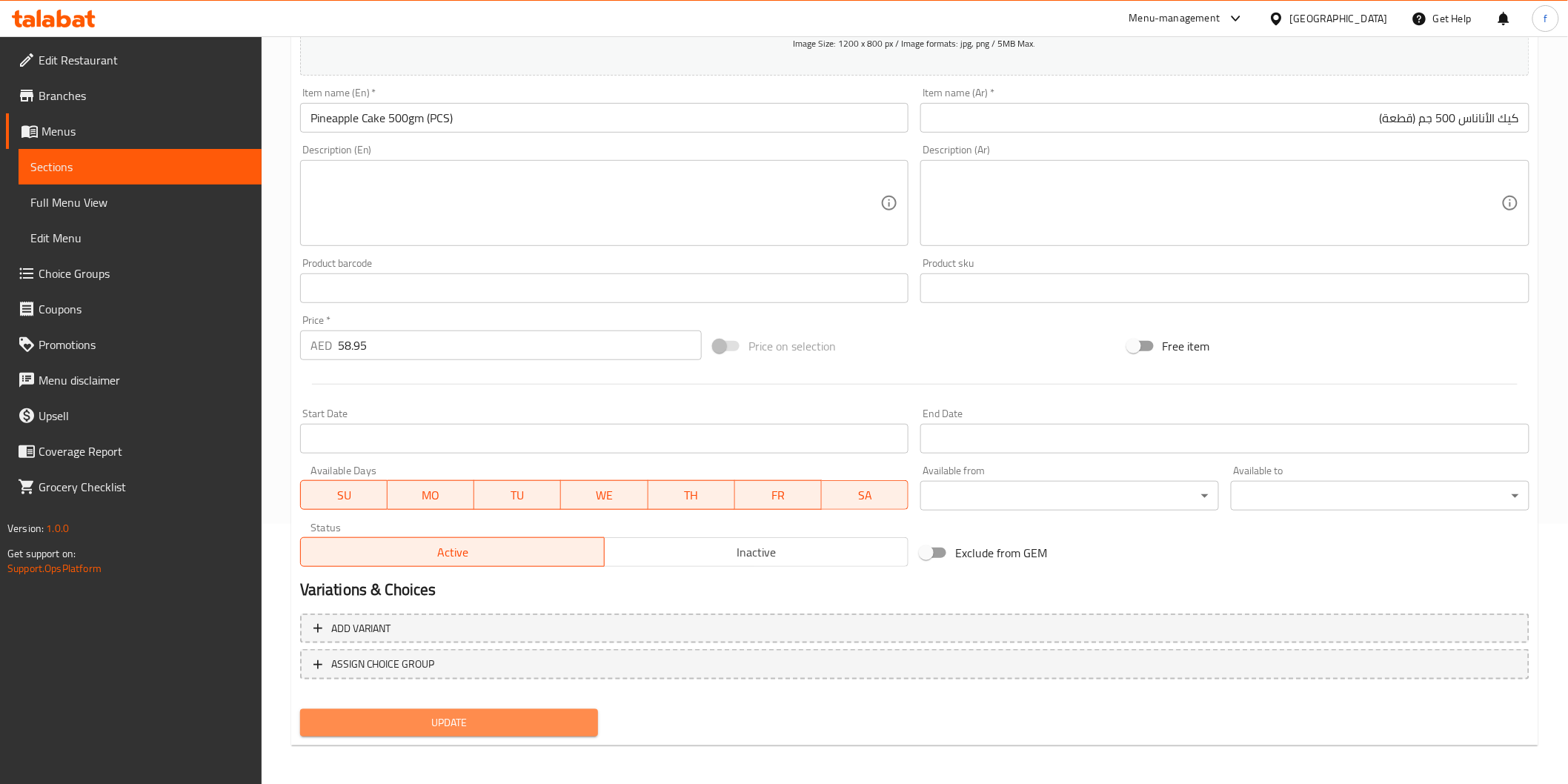
drag, startPoint x: 566, startPoint y: 712, endPoint x: 600, endPoint y: 553, distance: 162.6
click at [564, 714] on span "Update" at bounding box center [450, 723] width 275 height 18
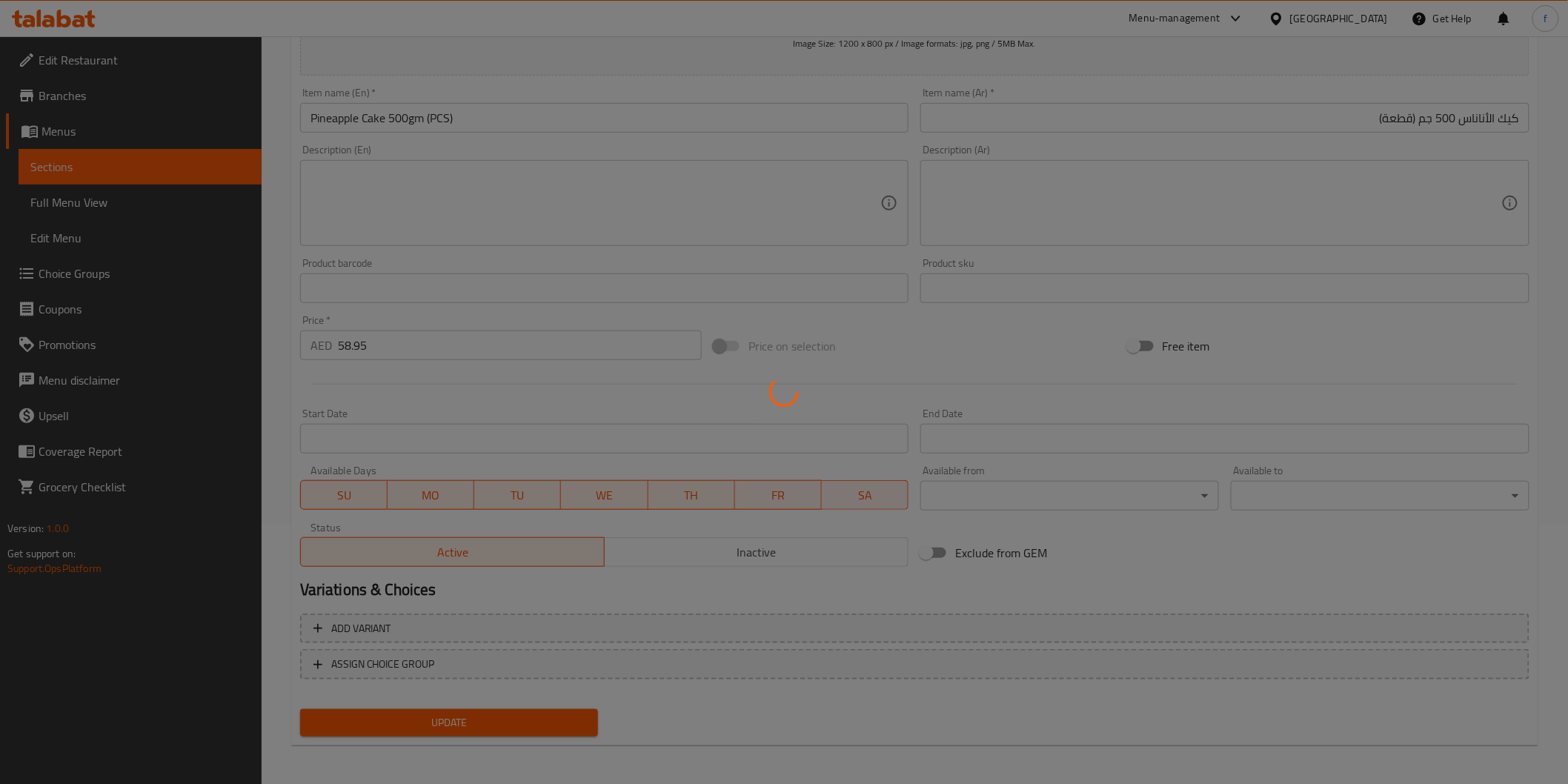
scroll to position [0, 0]
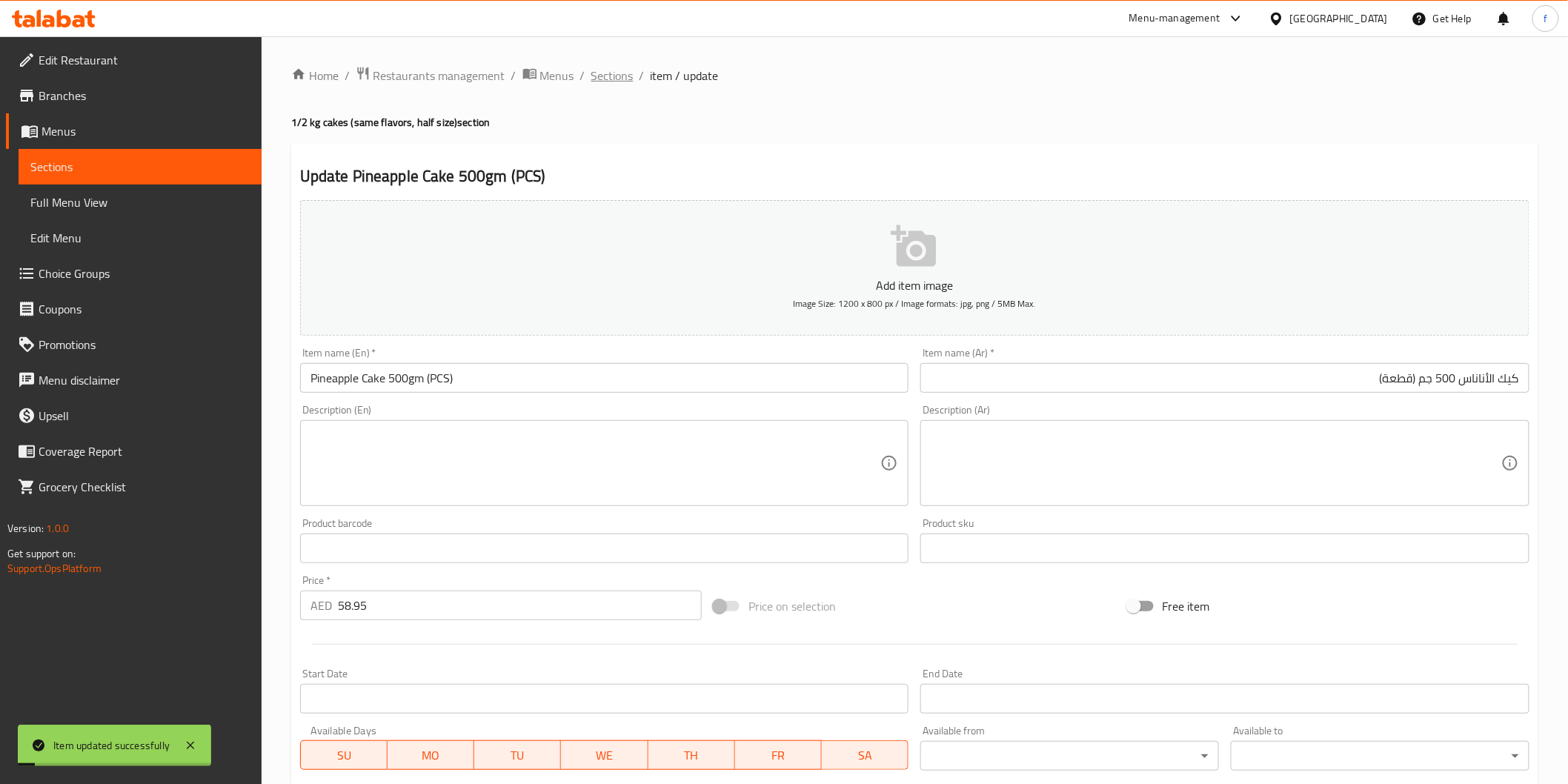
click at [625, 75] on span "Sections" at bounding box center [612, 75] width 42 height 18
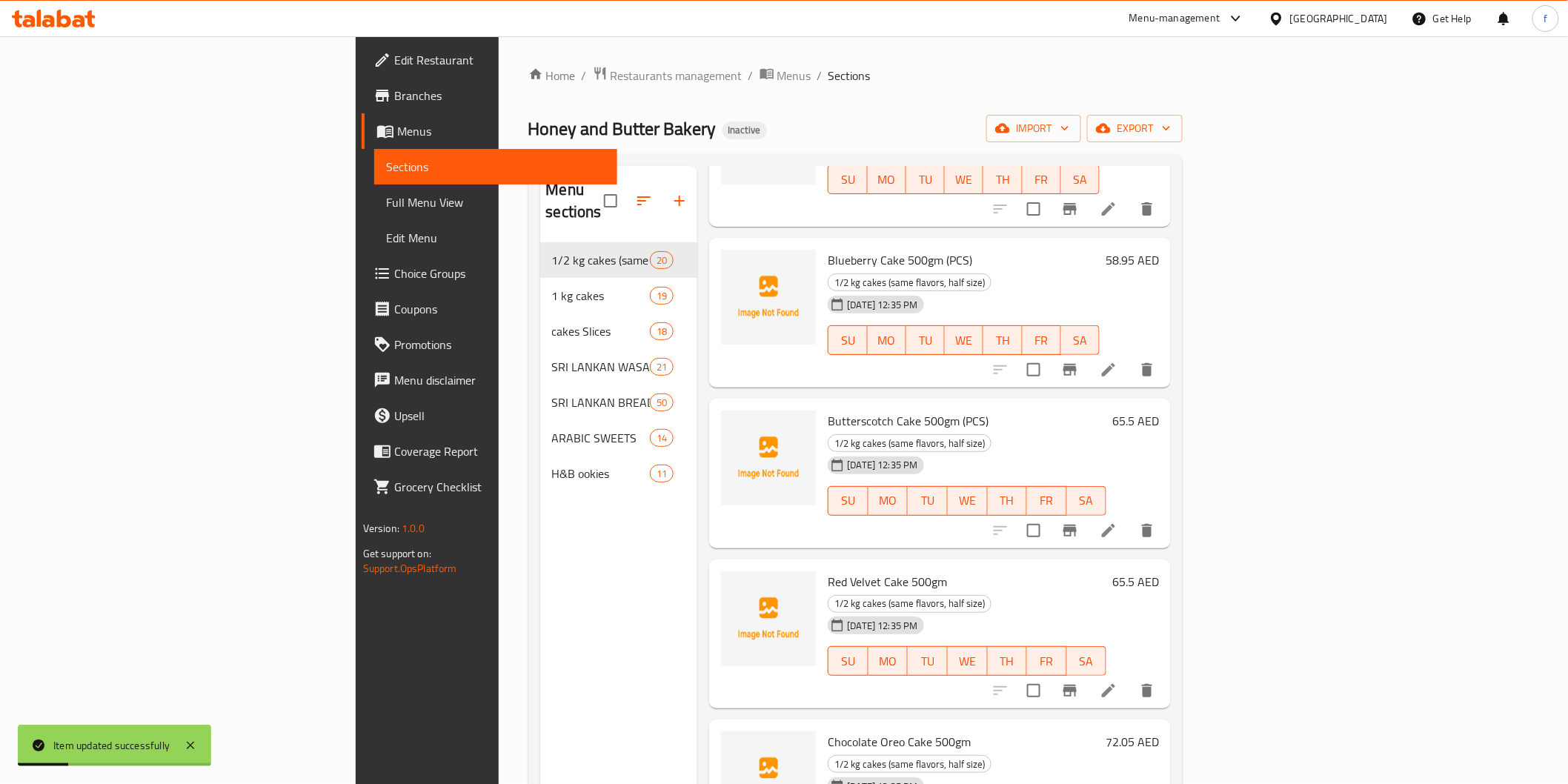
scroll to position [988, 0]
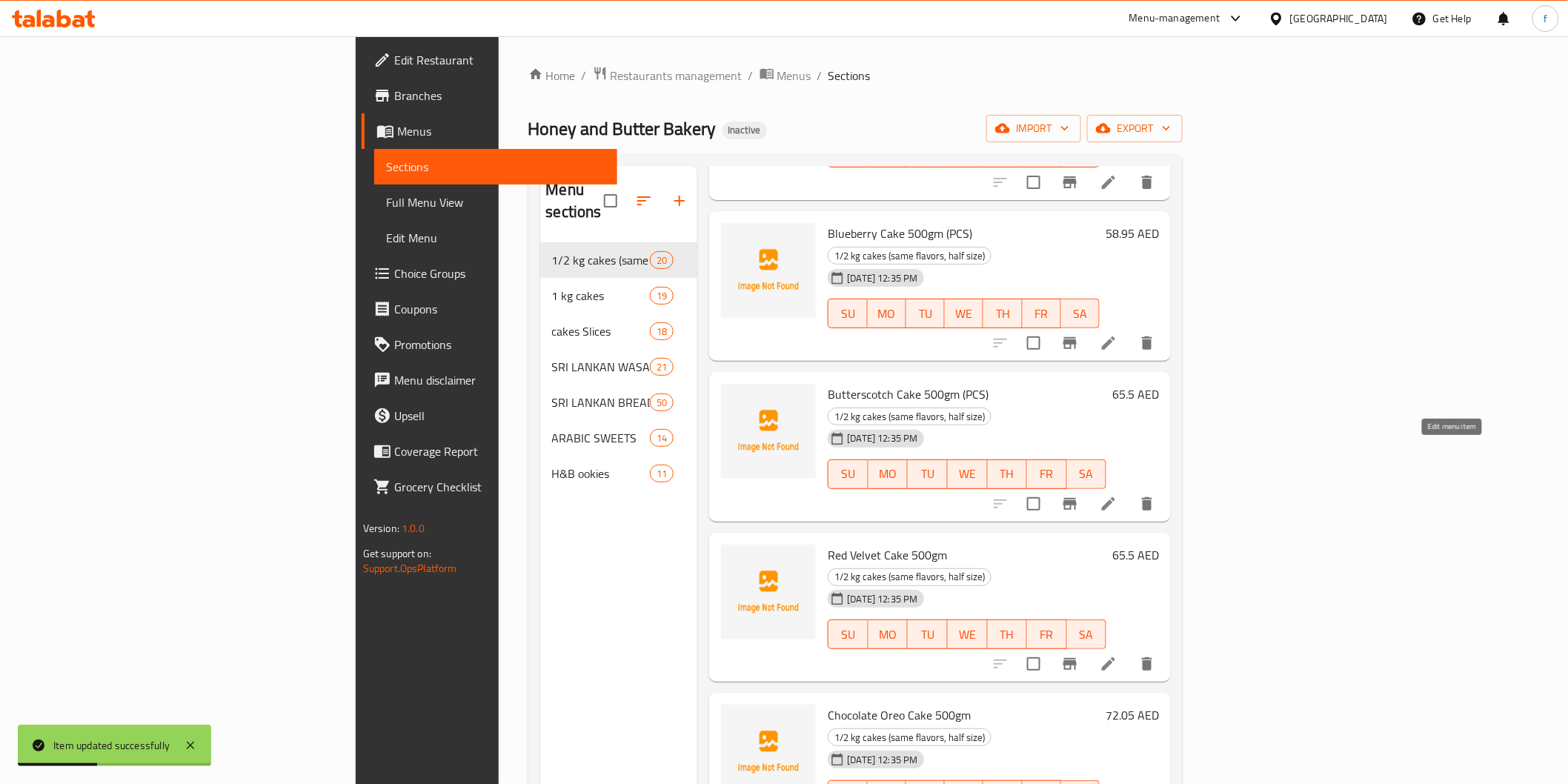
click at [1118, 655] on icon at bounding box center [1108, 663] width 18 height 18
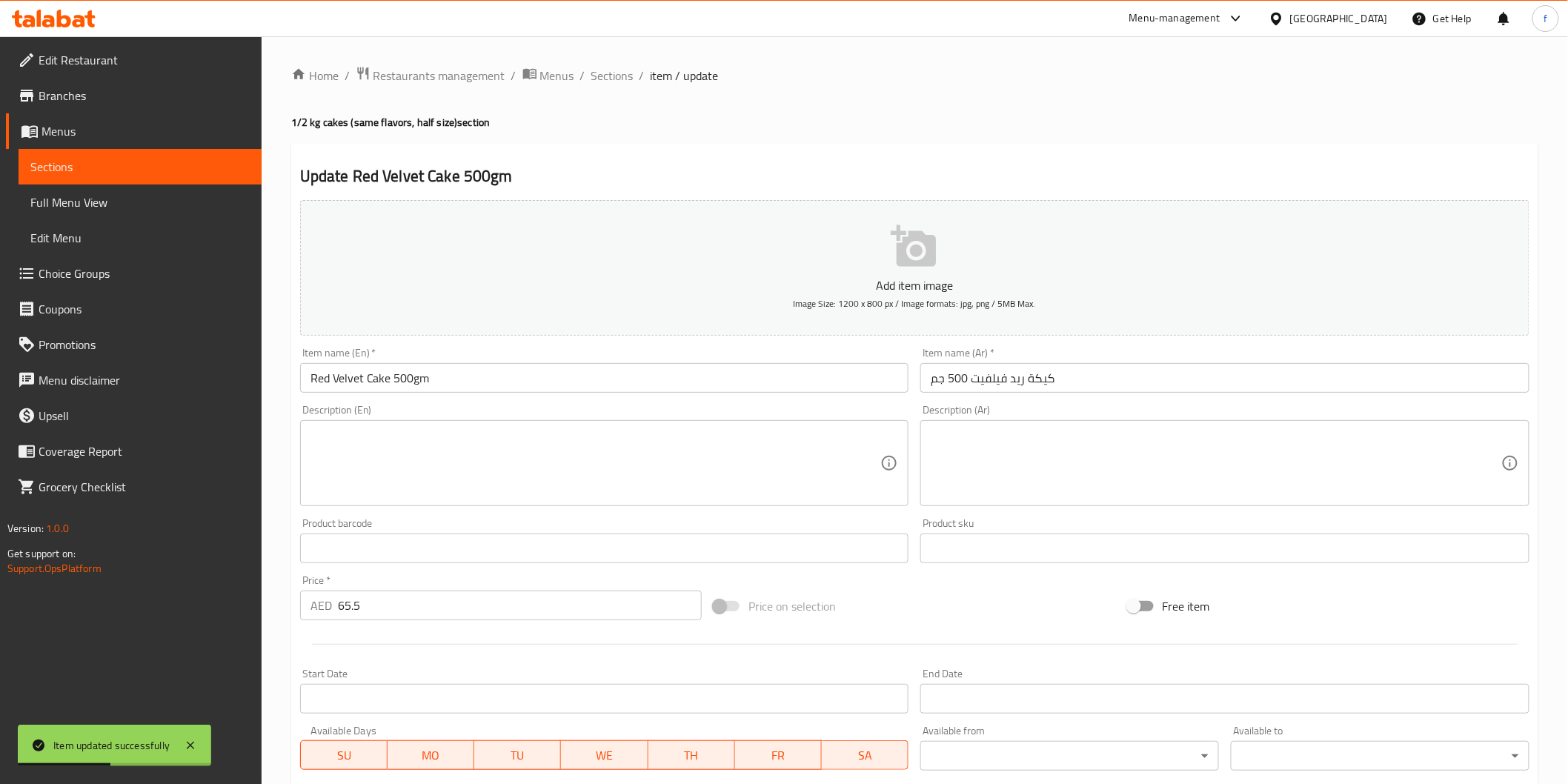
click at [463, 388] on input "Red Velvet Cake 500gm" at bounding box center [605, 378] width 609 height 30
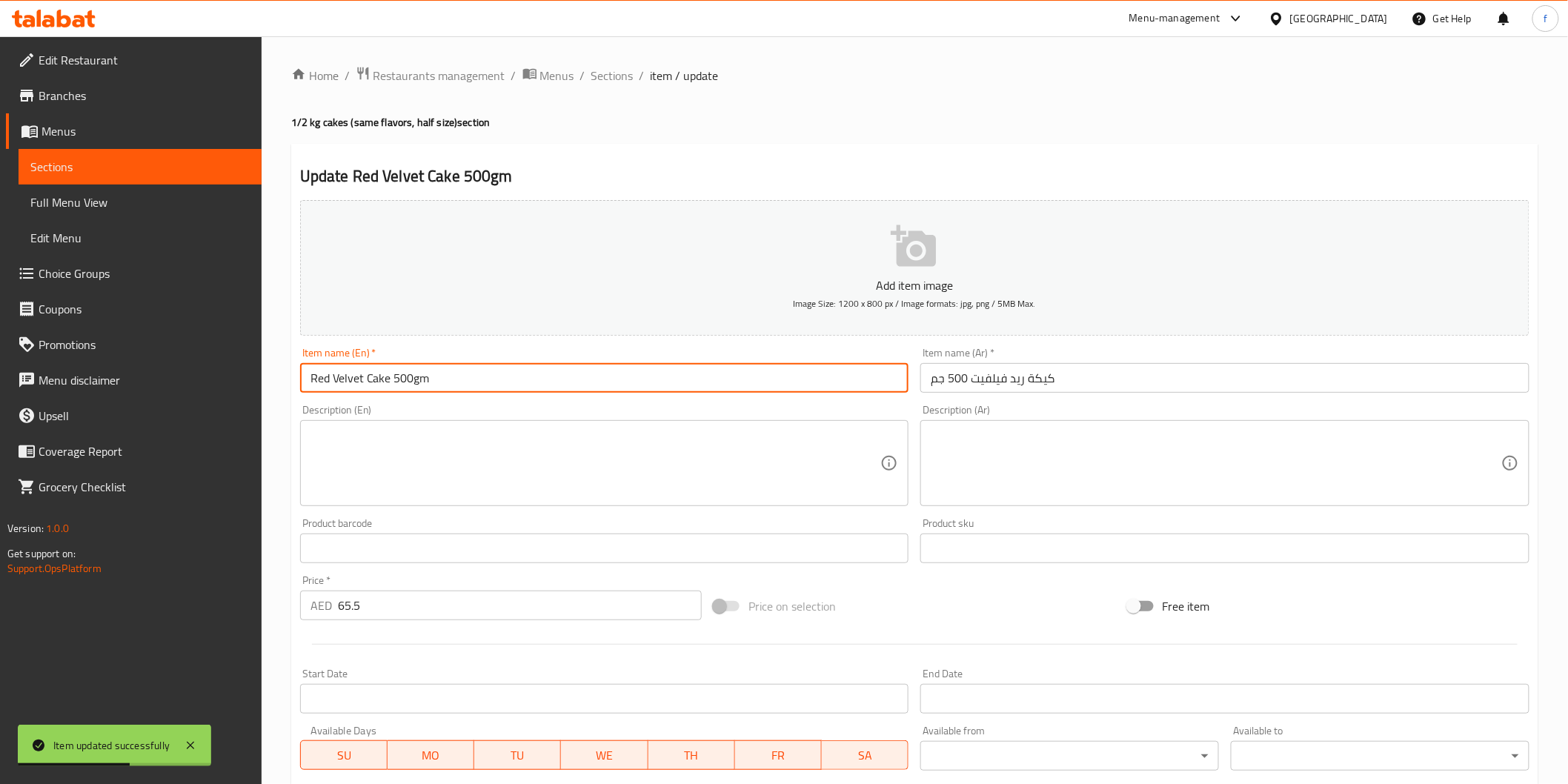
paste input "(PCS)"
type input "Red Velvet Cake 500gm (PCS)"
click at [1143, 376] on input "كيكة ريد فيلفيت 500 جم" at bounding box center [1225, 378] width 609 height 30
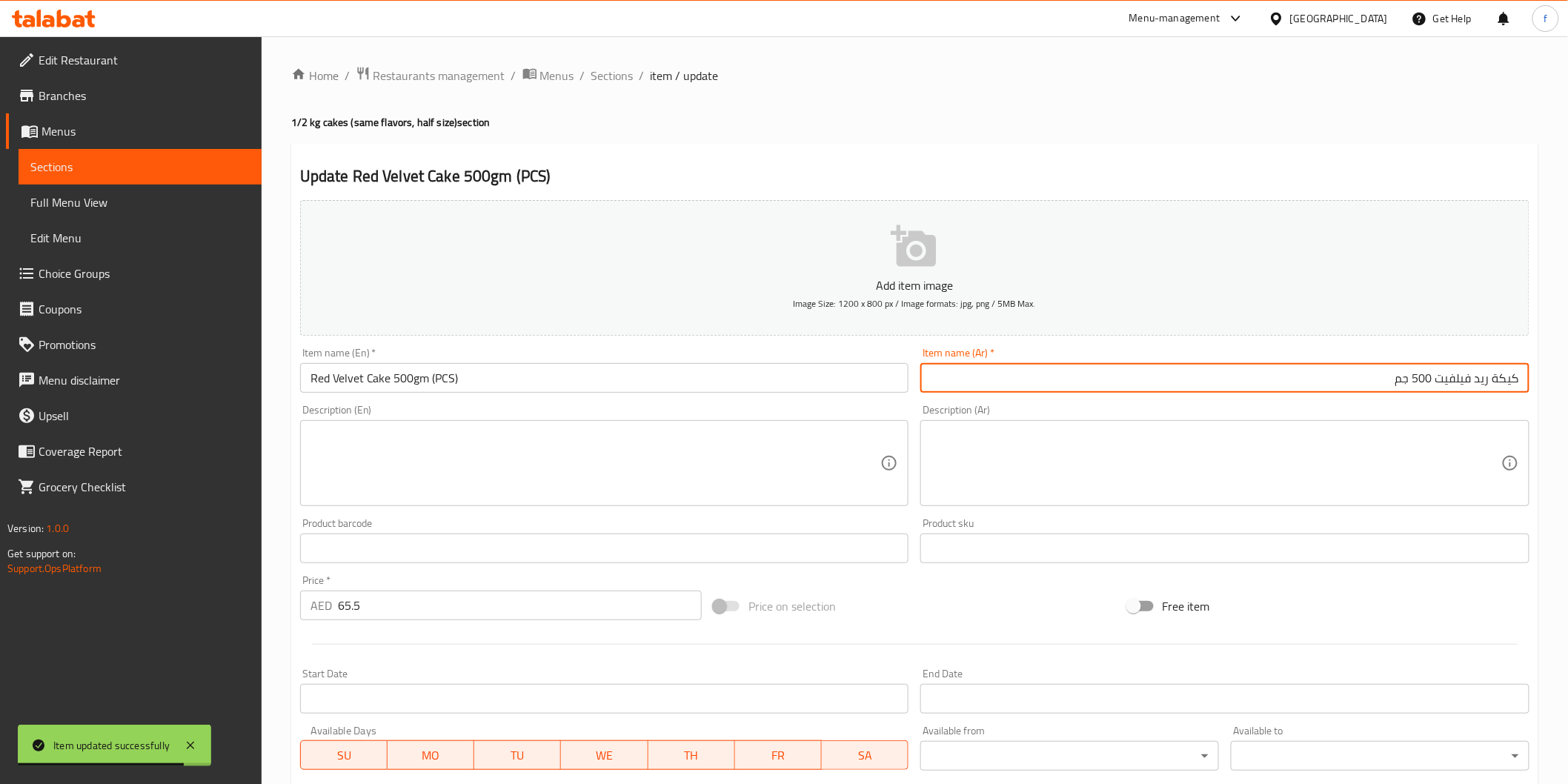
click at [1143, 376] on input "كيكة ريد فيلفيت 500 جم" at bounding box center [1225, 378] width 609 height 30
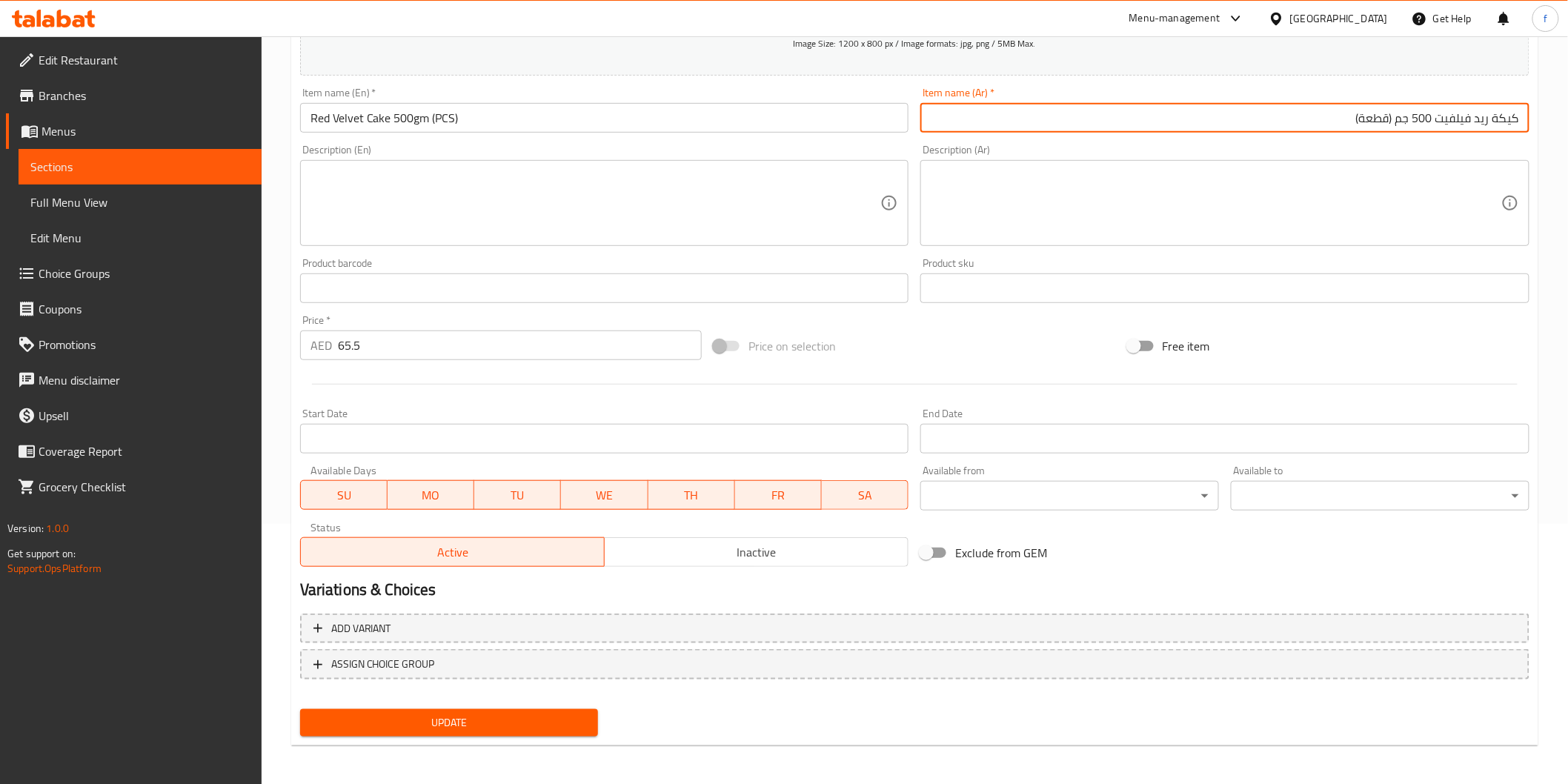
type input "كيكة ريد فيلفيت 500 جم (قطعة)"
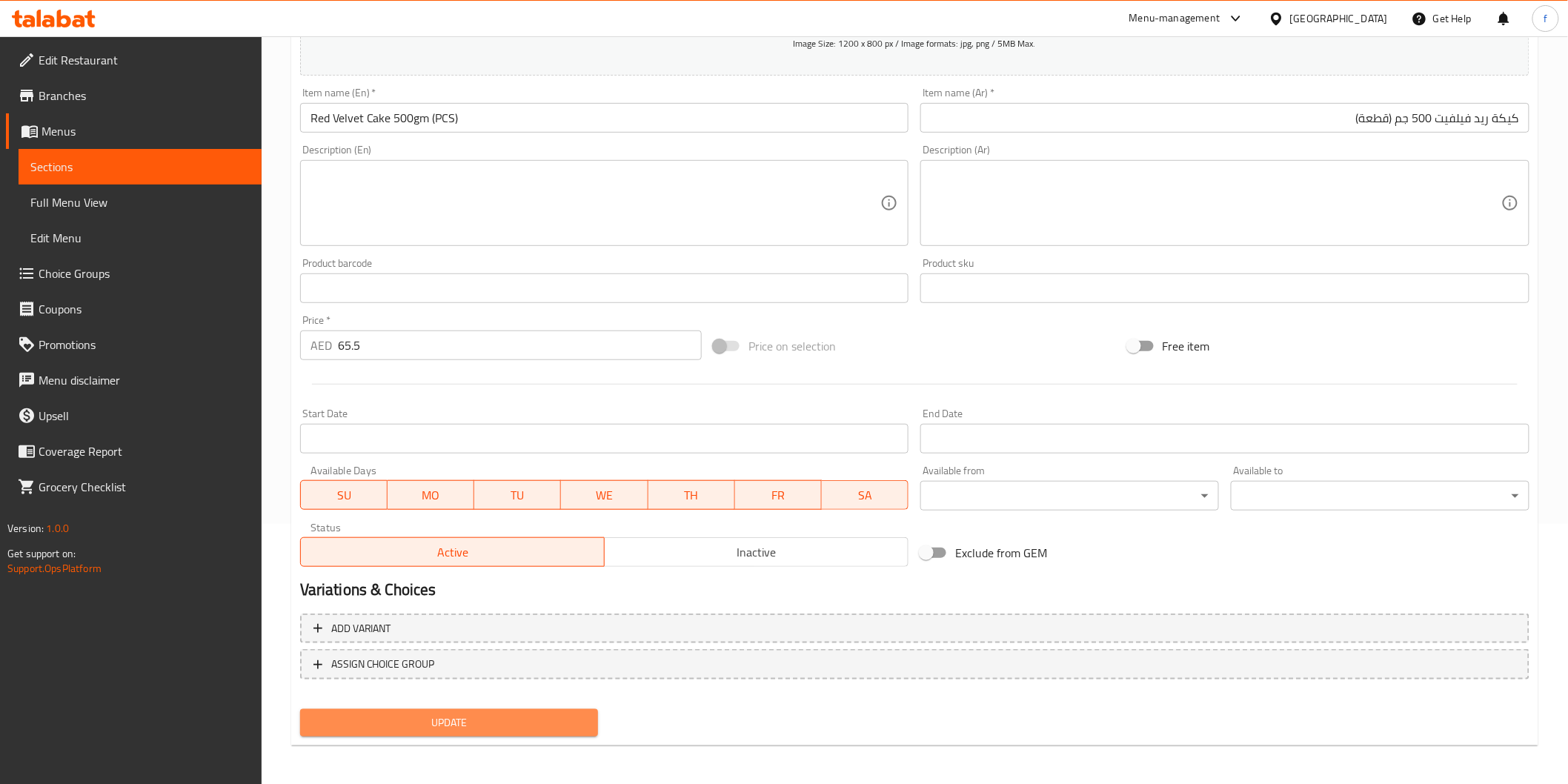
drag, startPoint x: 547, startPoint y: 721, endPoint x: 523, endPoint y: 708, distance: 27.3
click at [544, 721] on span "Update" at bounding box center [450, 723] width 275 height 18
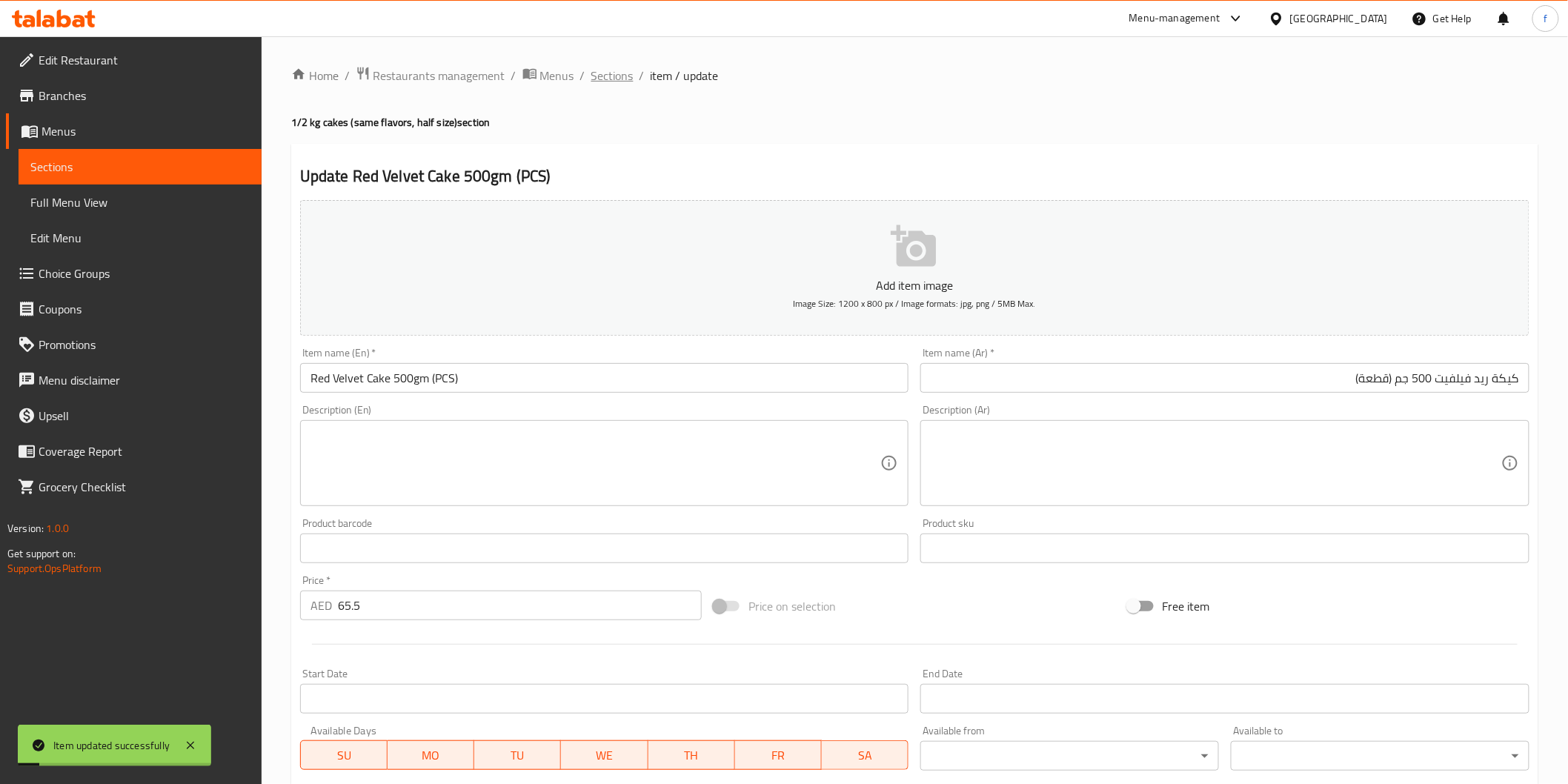
click at [618, 72] on span "Sections" at bounding box center [612, 75] width 42 height 18
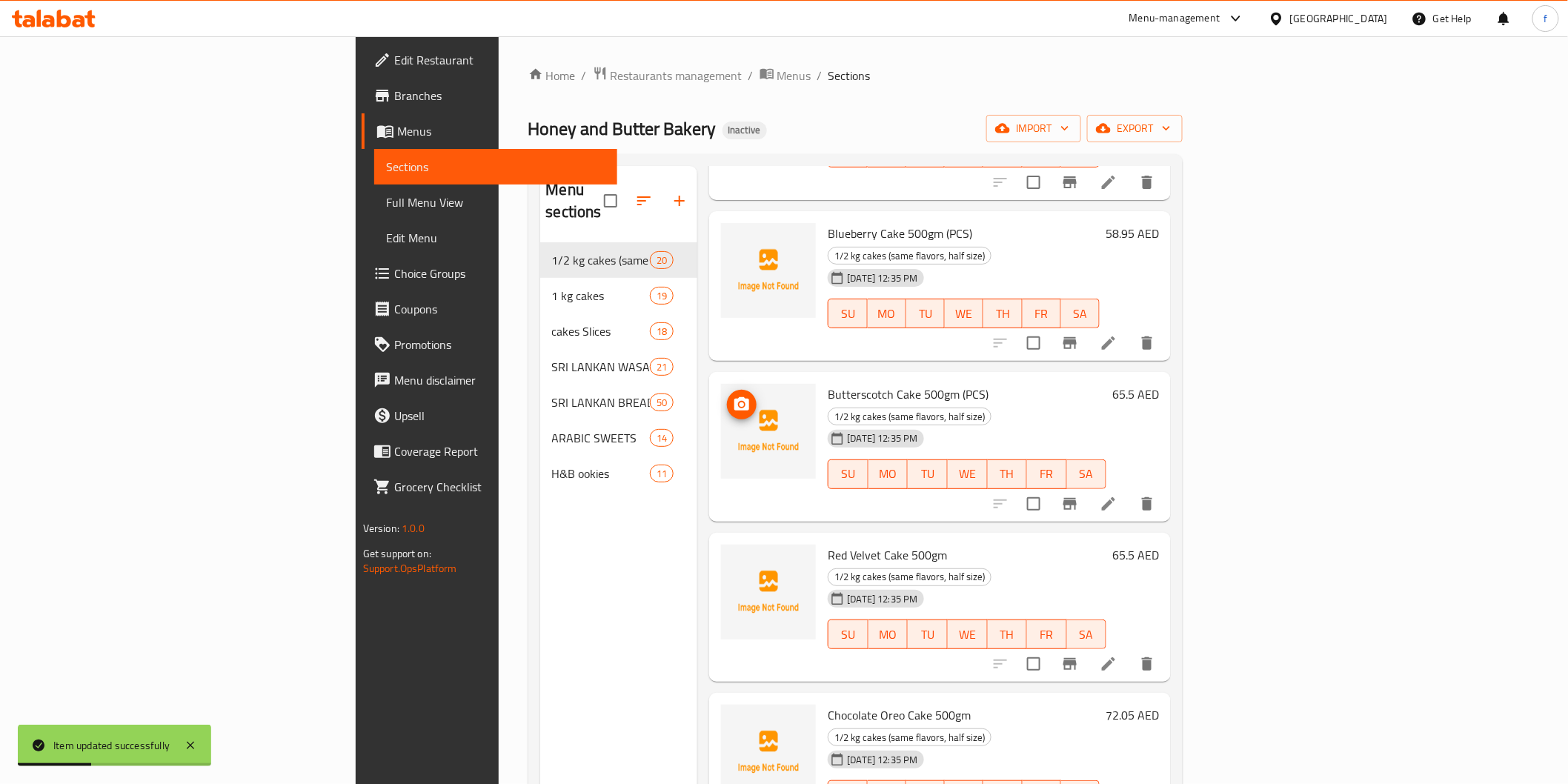
scroll to position [905, 0]
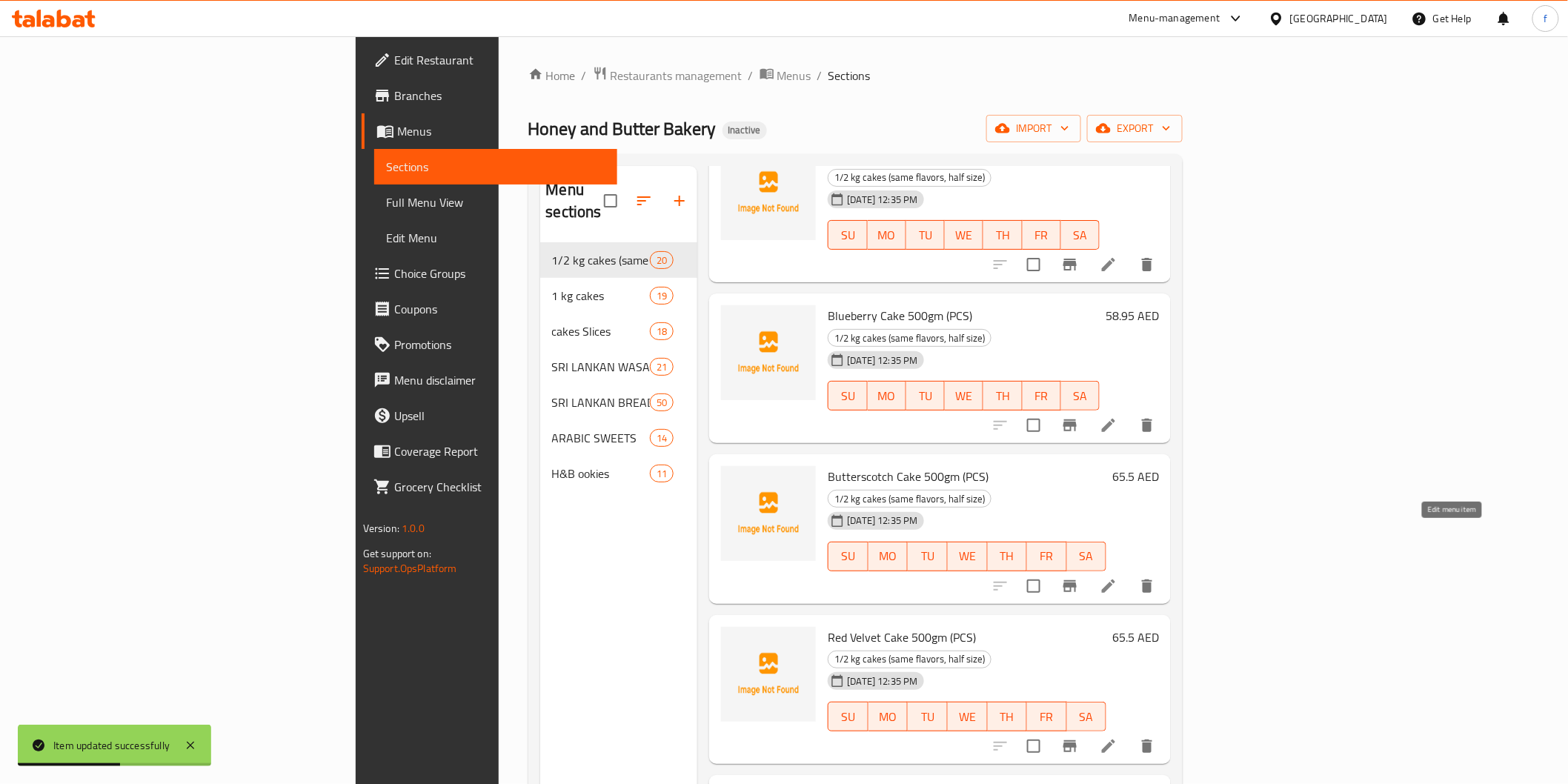
click at [1118, 737] on icon at bounding box center [1108, 746] width 18 height 18
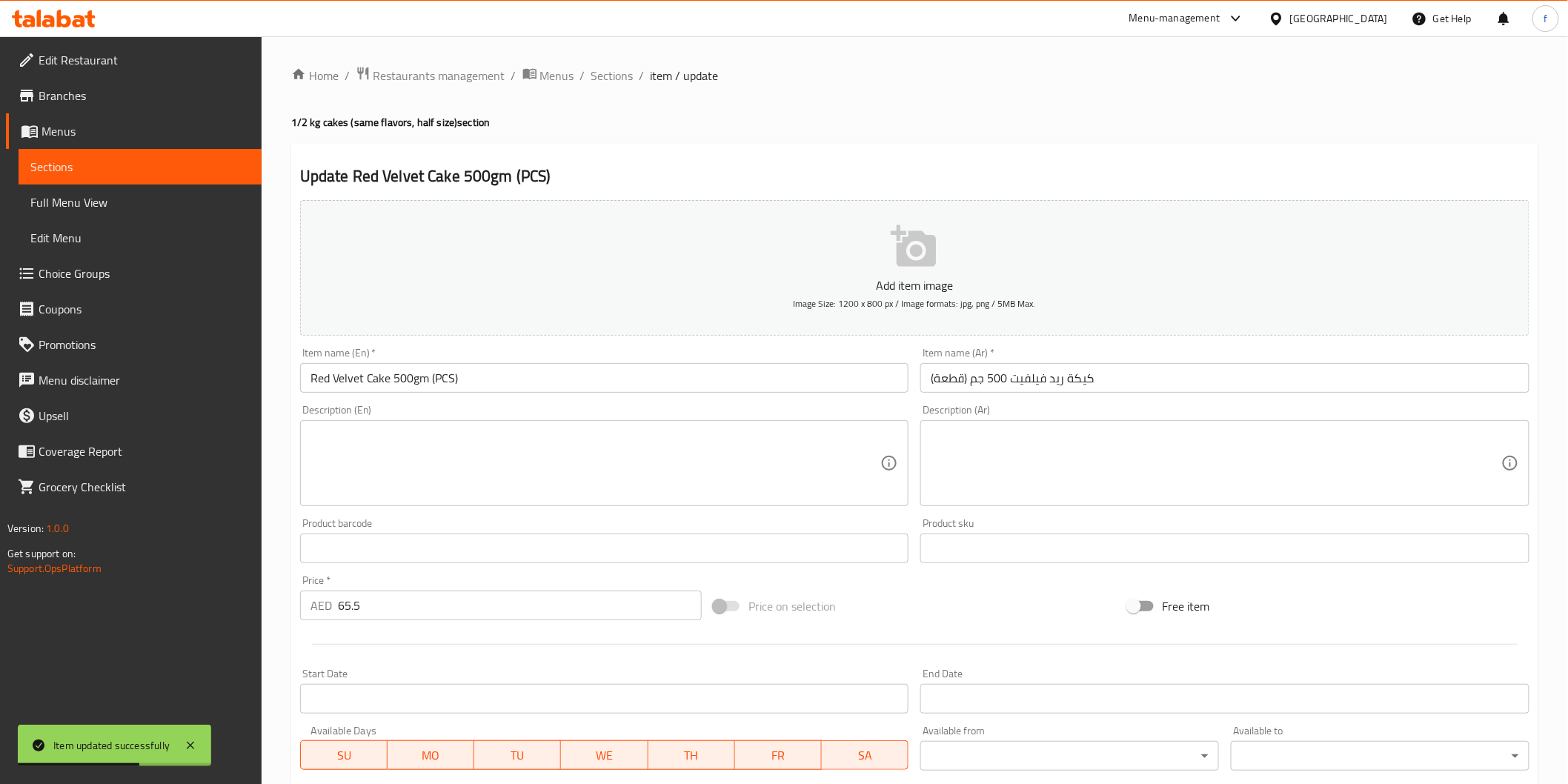
click at [1184, 397] on div "Item name (Ar)   * كيكة ريد فيلفيت 500 جم (قطعة) Item name (Ar) *" at bounding box center [1224, 369] width 621 height 57
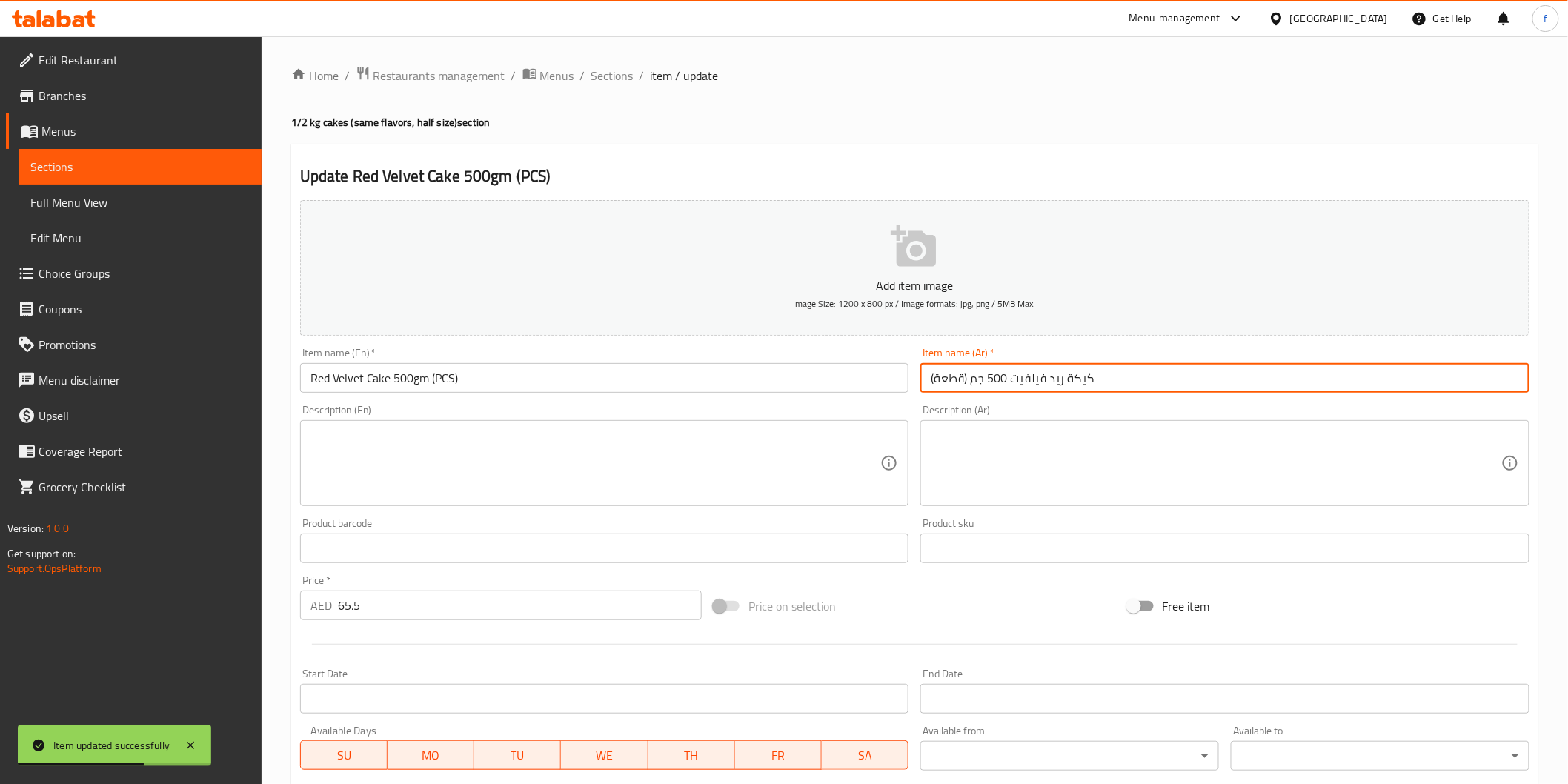
click at [1182, 369] on input "كيكة ريد فيلفيت 500 جم (قطعة)" at bounding box center [1225, 378] width 609 height 30
click at [588, 70] on ol "Home / Restaurants management / Menus / Sections / item / update" at bounding box center [915, 75] width 1247 height 19
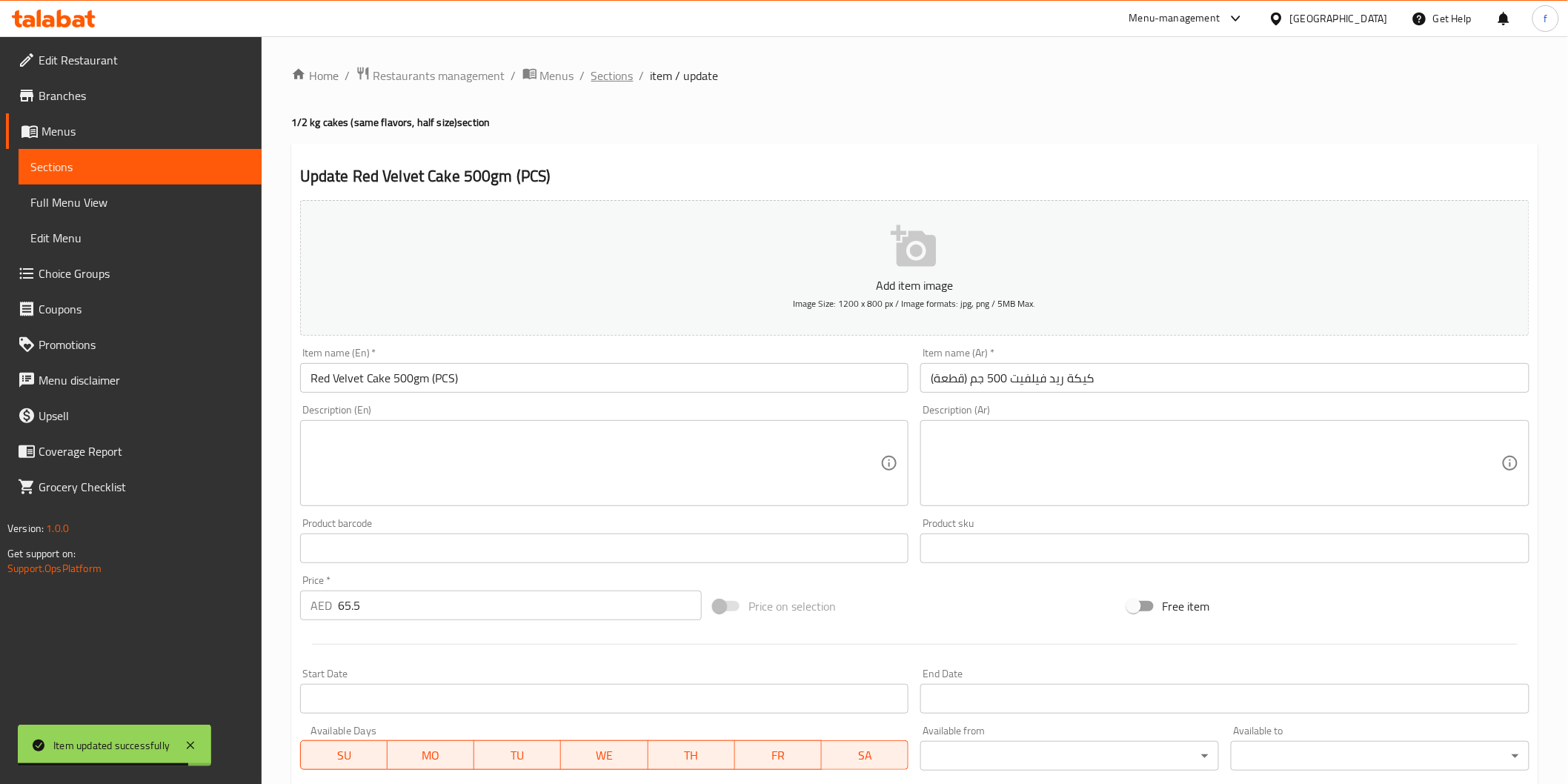
click at [619, 75] on span "Sections" at bounding box center [612, 75] width 42 height 18
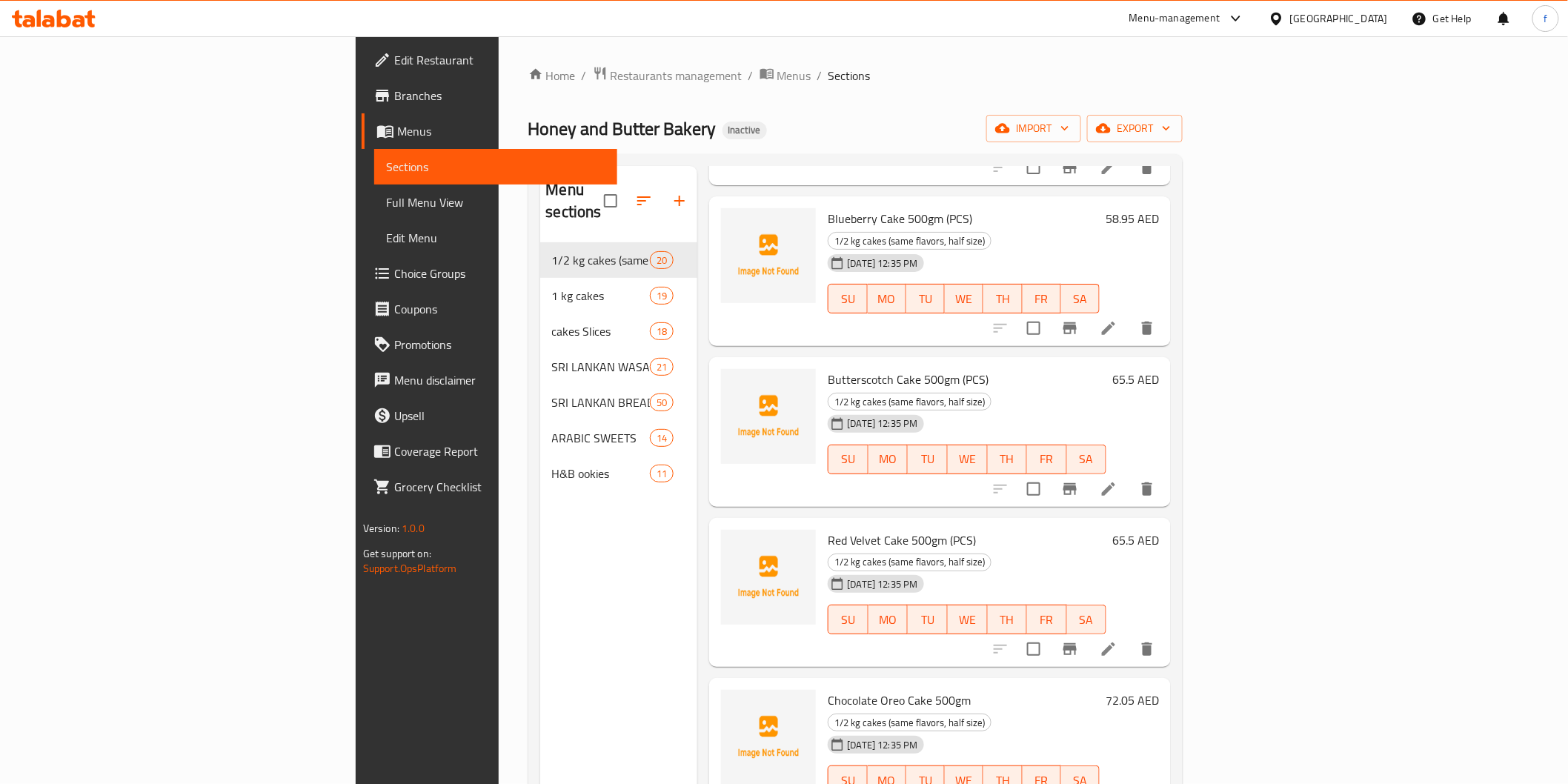
scroll to position [988, 0]
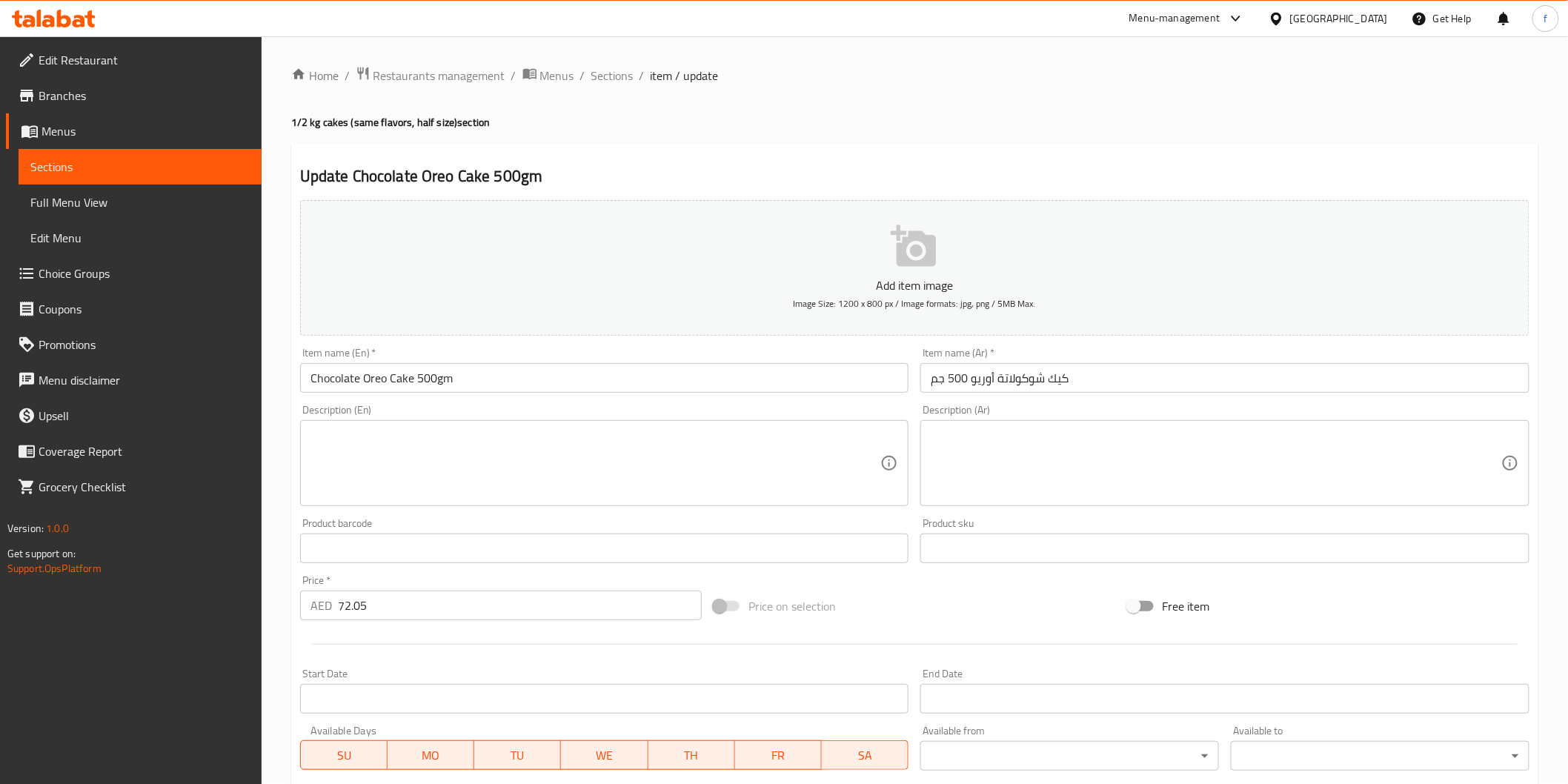
click at [1085, 384] on input "كيك شوكولاتة أوريو 500 جم" at bounding box center [1225, 378] width 609 height 30
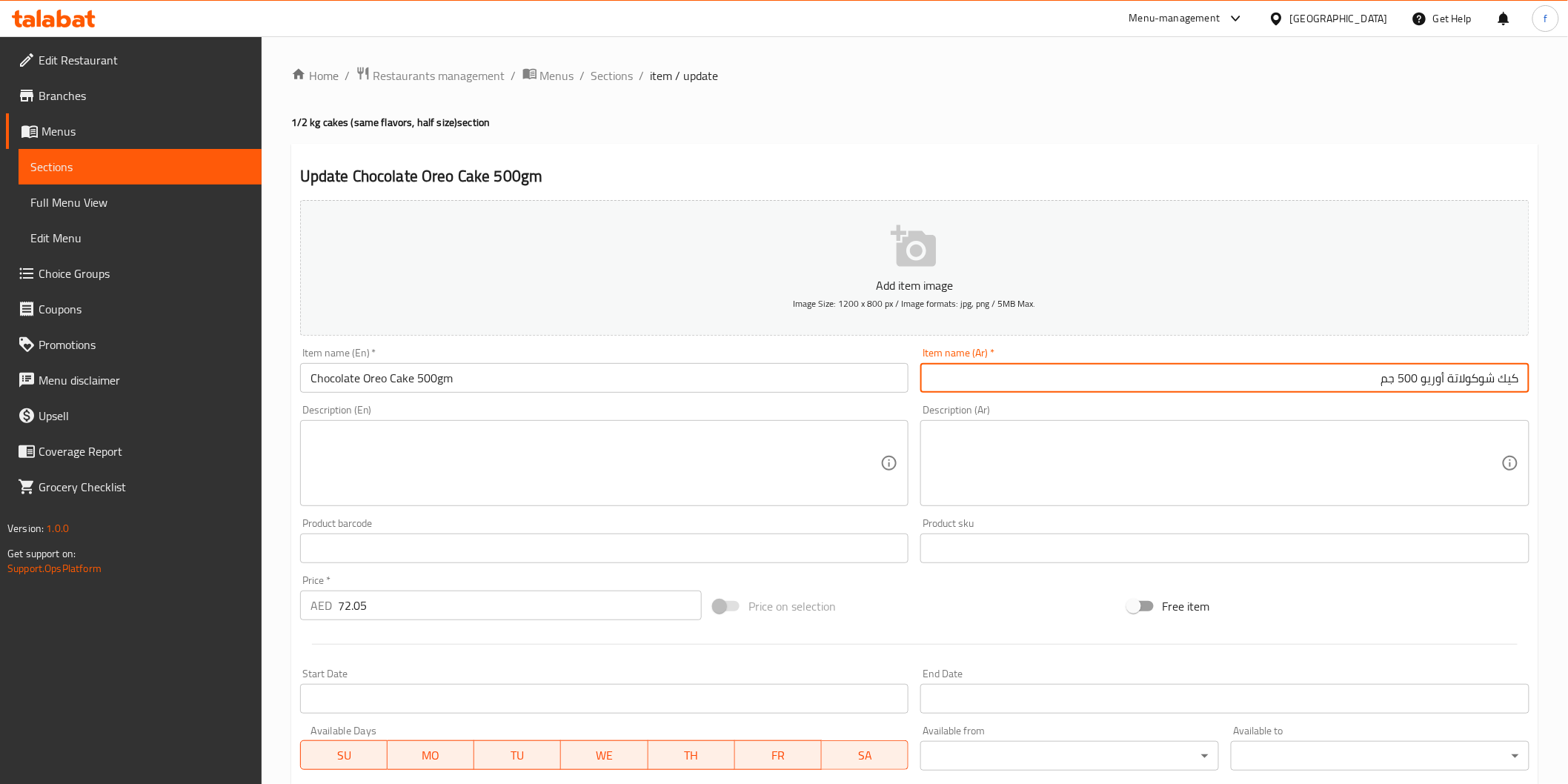
click at [598, 382] on input "Chocolate Oreo Cake 500gm" at bounding box center [605, 378] width 609 height 30
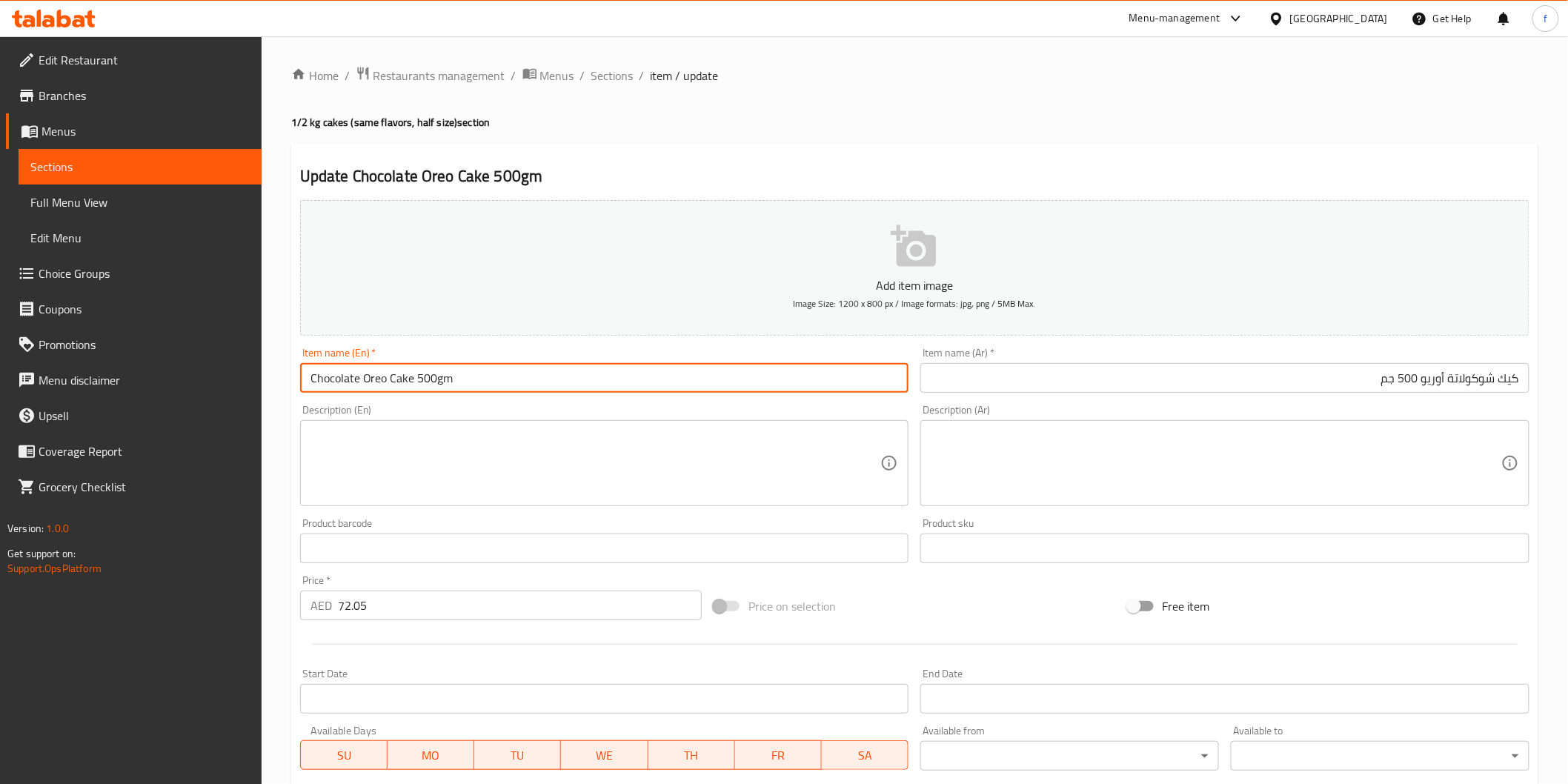
paste input "(PCS)"
type input "Chocolate Oreo Cake 500gm (PCS)"
click at [1278, 366] on input "كيك شوكولاتة أوريو 500 جم" at bounding box center [1225, 378] width 609 height 30
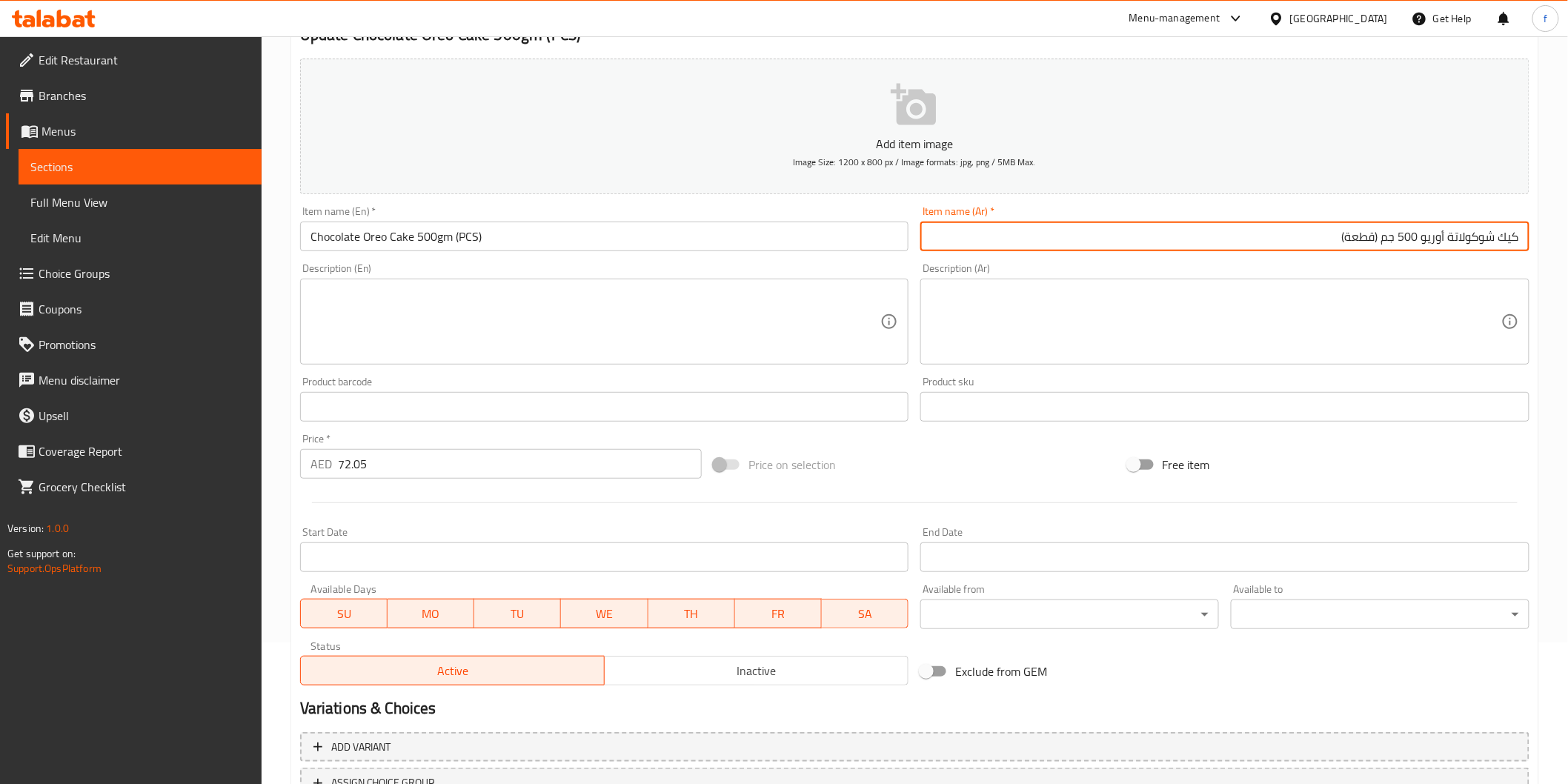
scroll to position [260, 0]
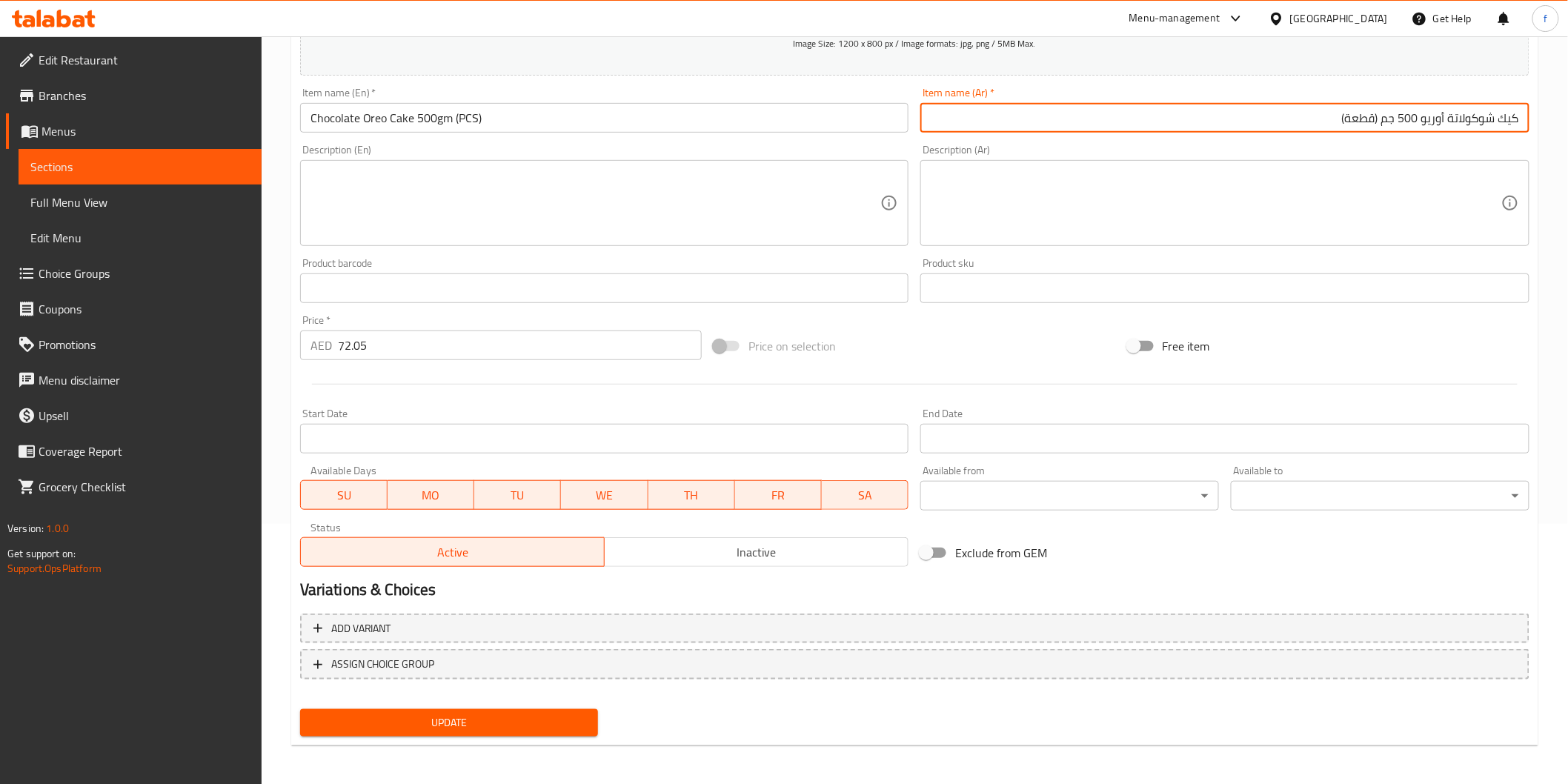
type input "كيك شوكولاتة أوريو 500 جم (قطعة)"
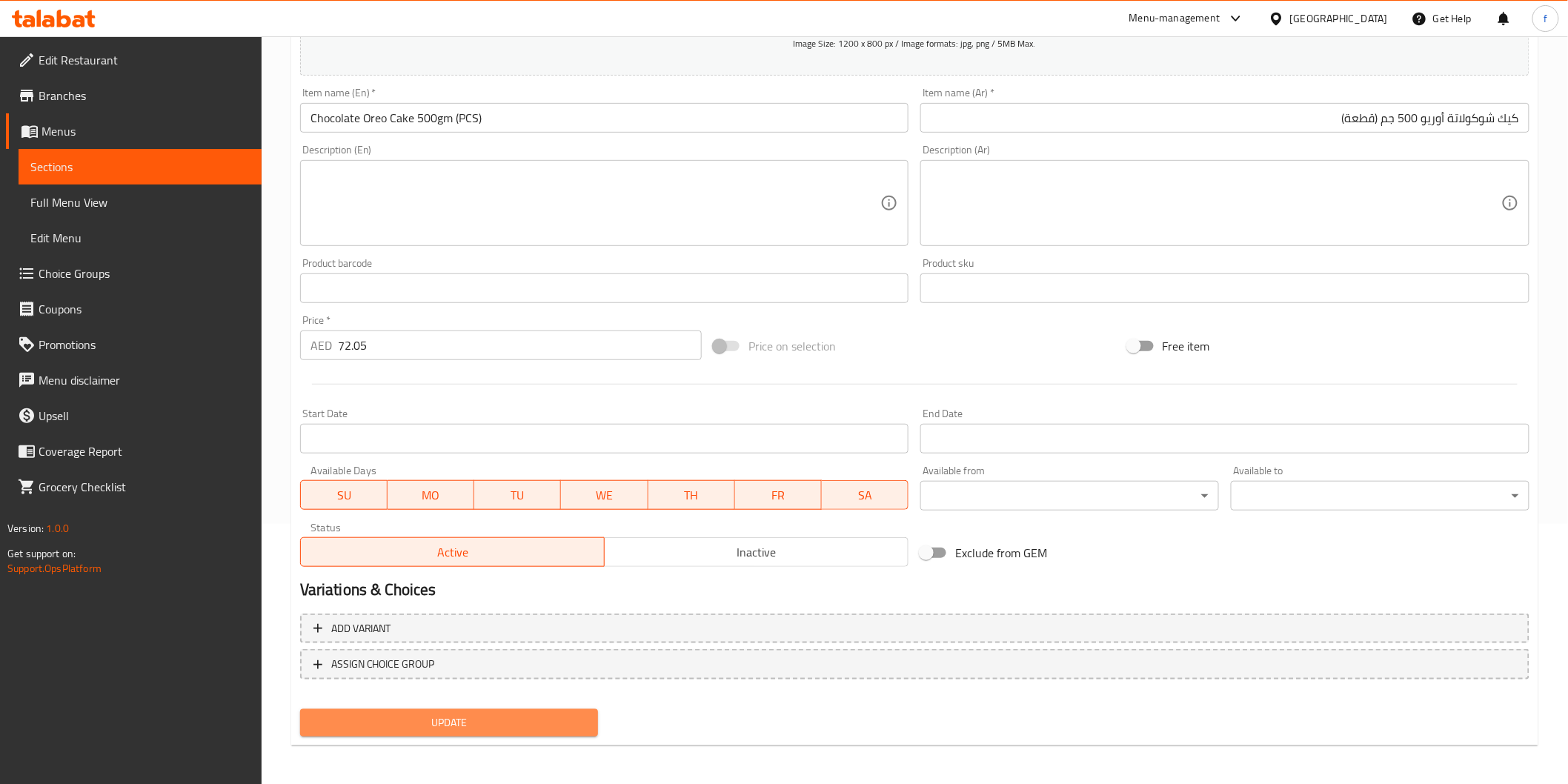
click at [495, 721] on span "Update" at bounding box center [450, 723] width 275 height 18
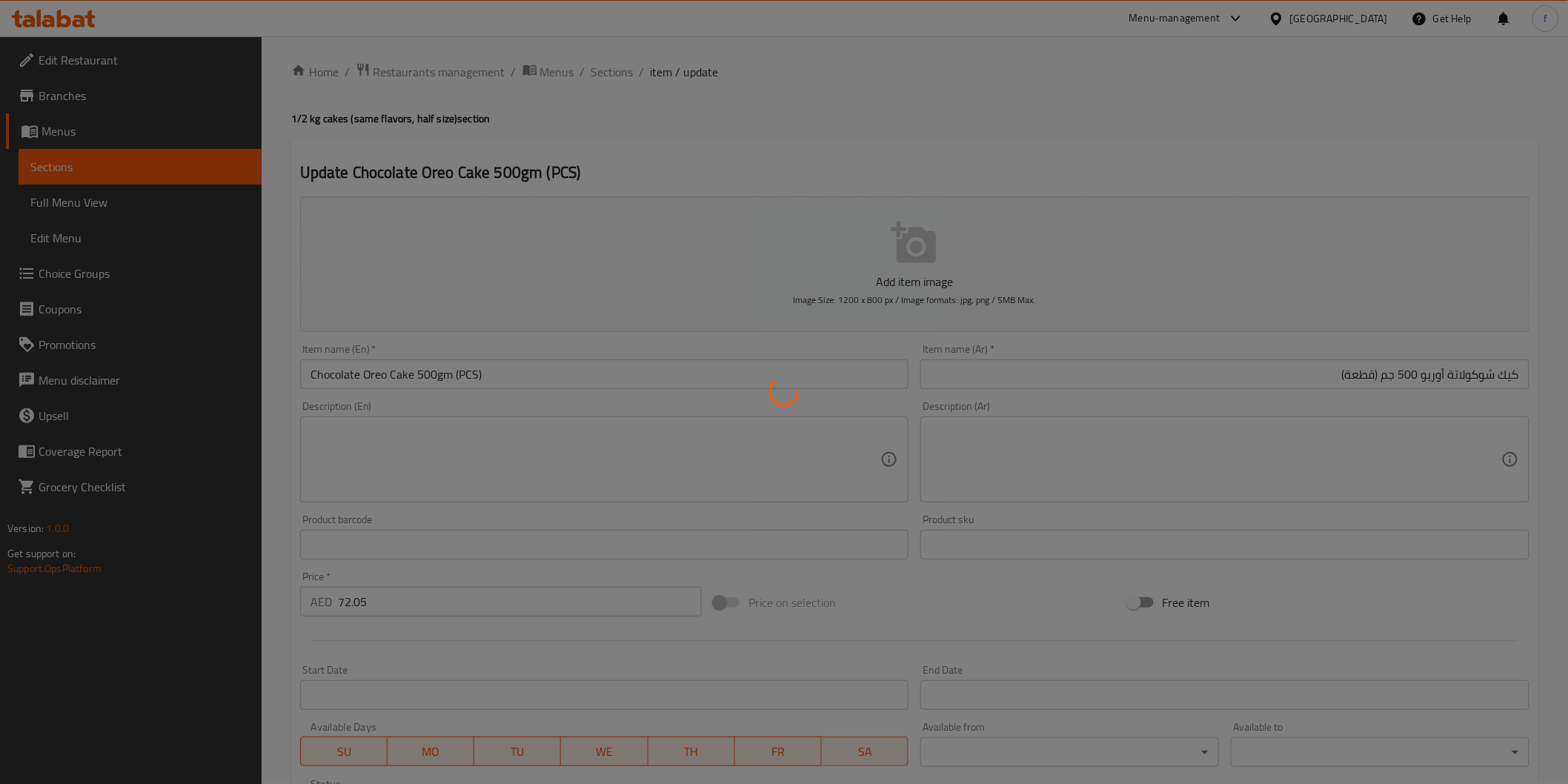
scroll to position [0, 0]
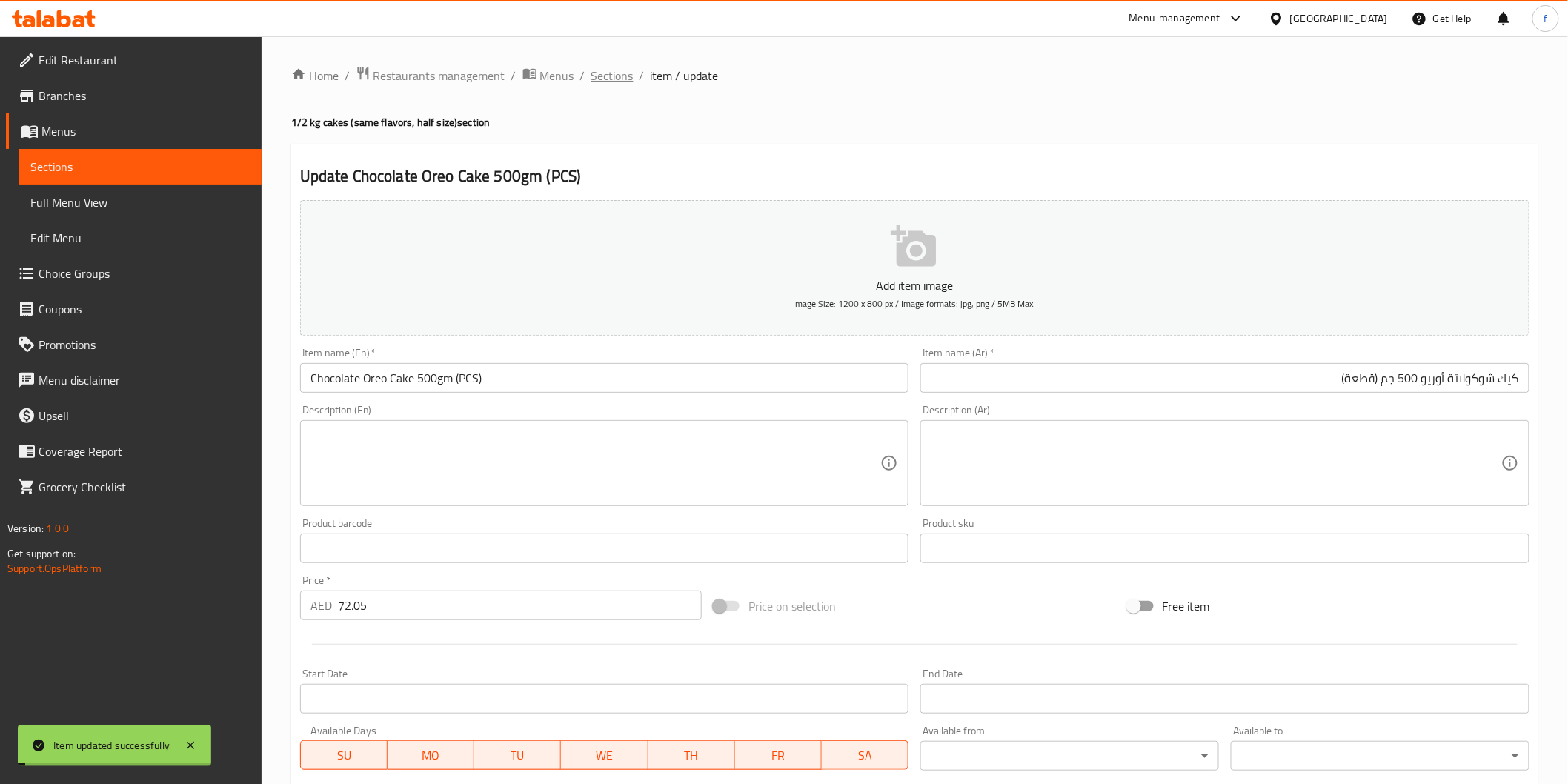
click at [622, 79] on span "Sections" at bounding box center [612, 75] width 42 height 18
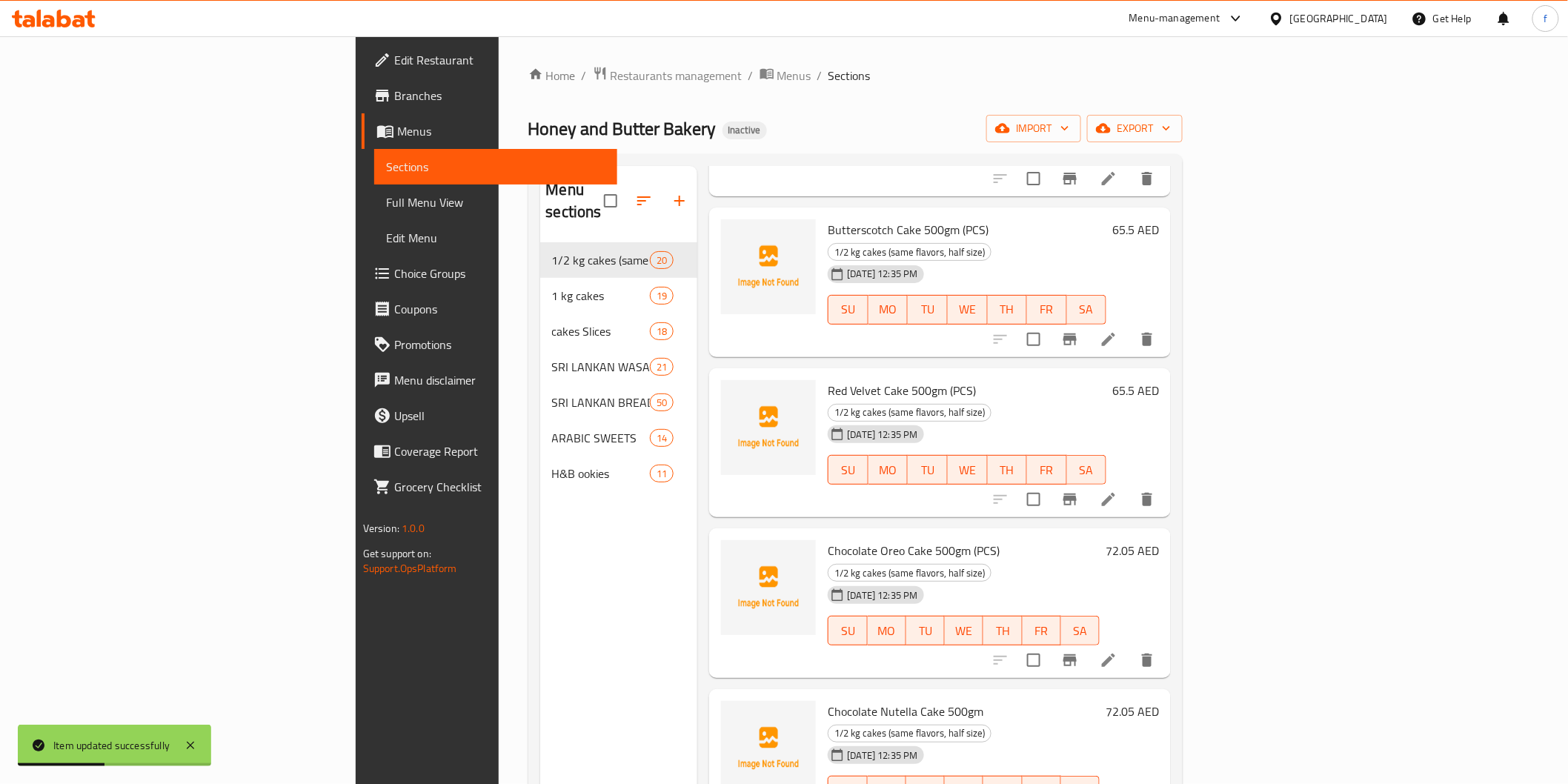
scroll to position [1317, 0]
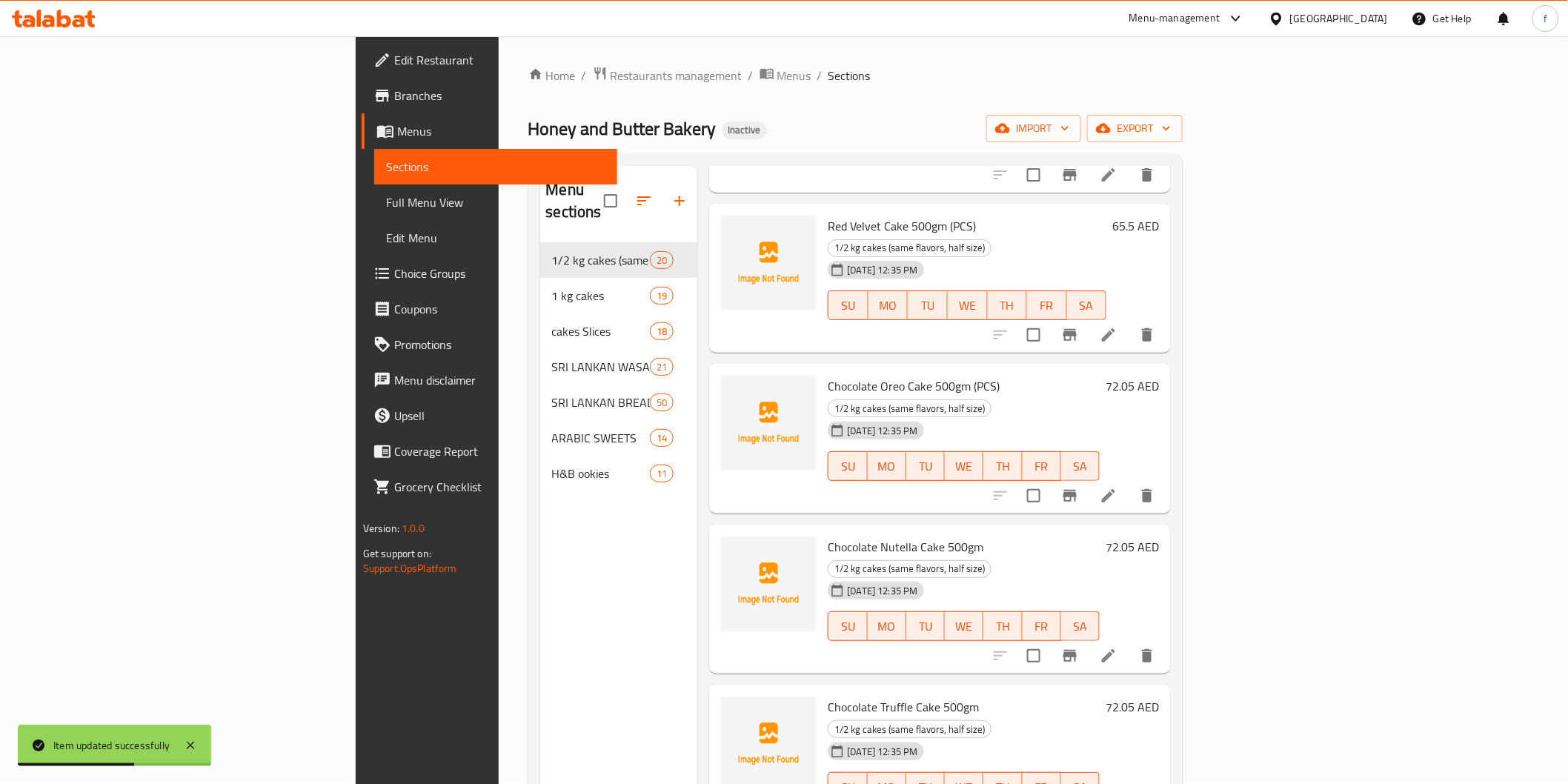
click at [1118, 647] on icon at bounding box center [1108, 655] width 18 height 18
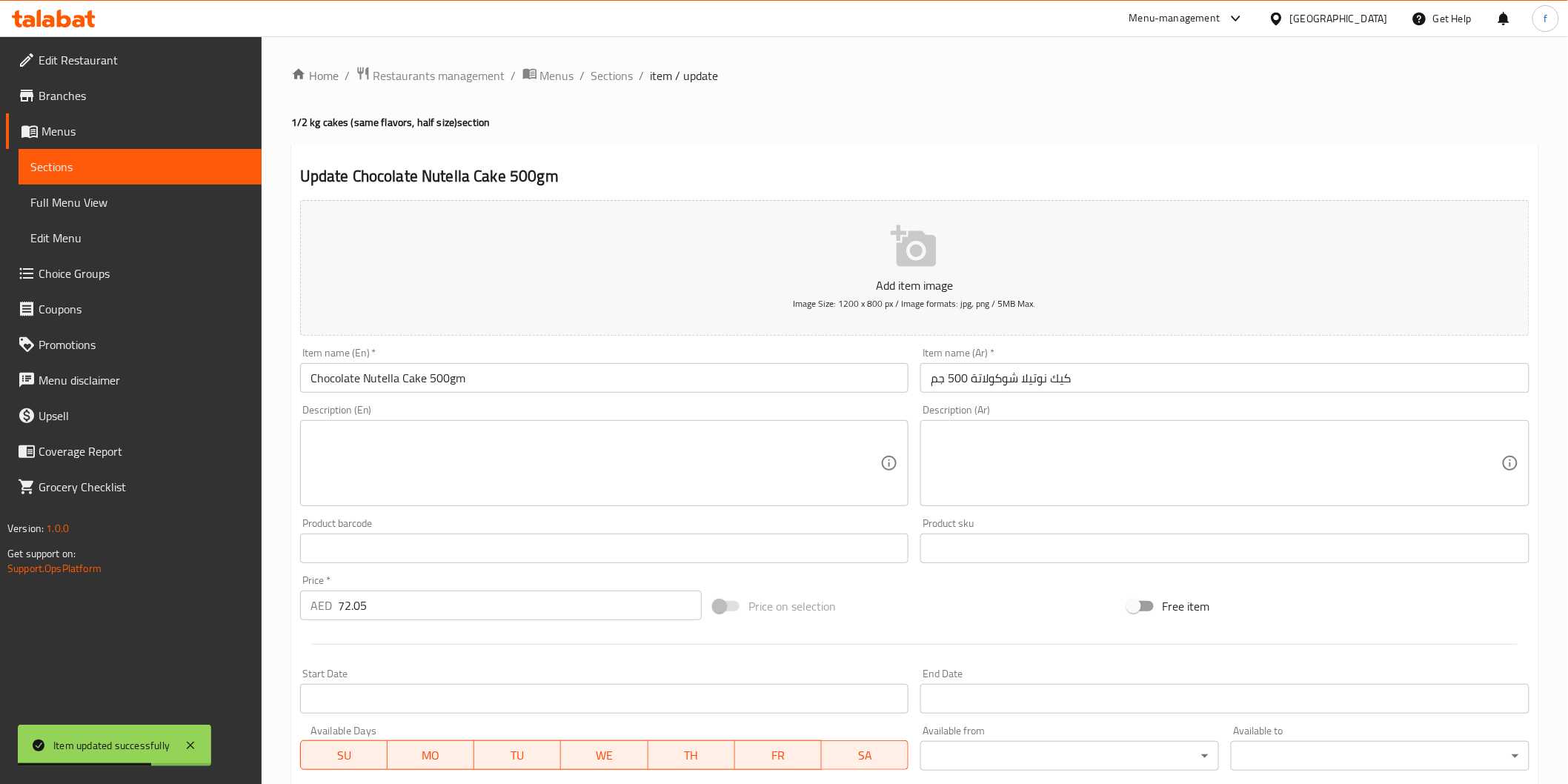
click at [1050, 383] on input "كيك نوتيلا شوكولاتة 500 جم" at bounding box center [1225, 378] width 609 height 30
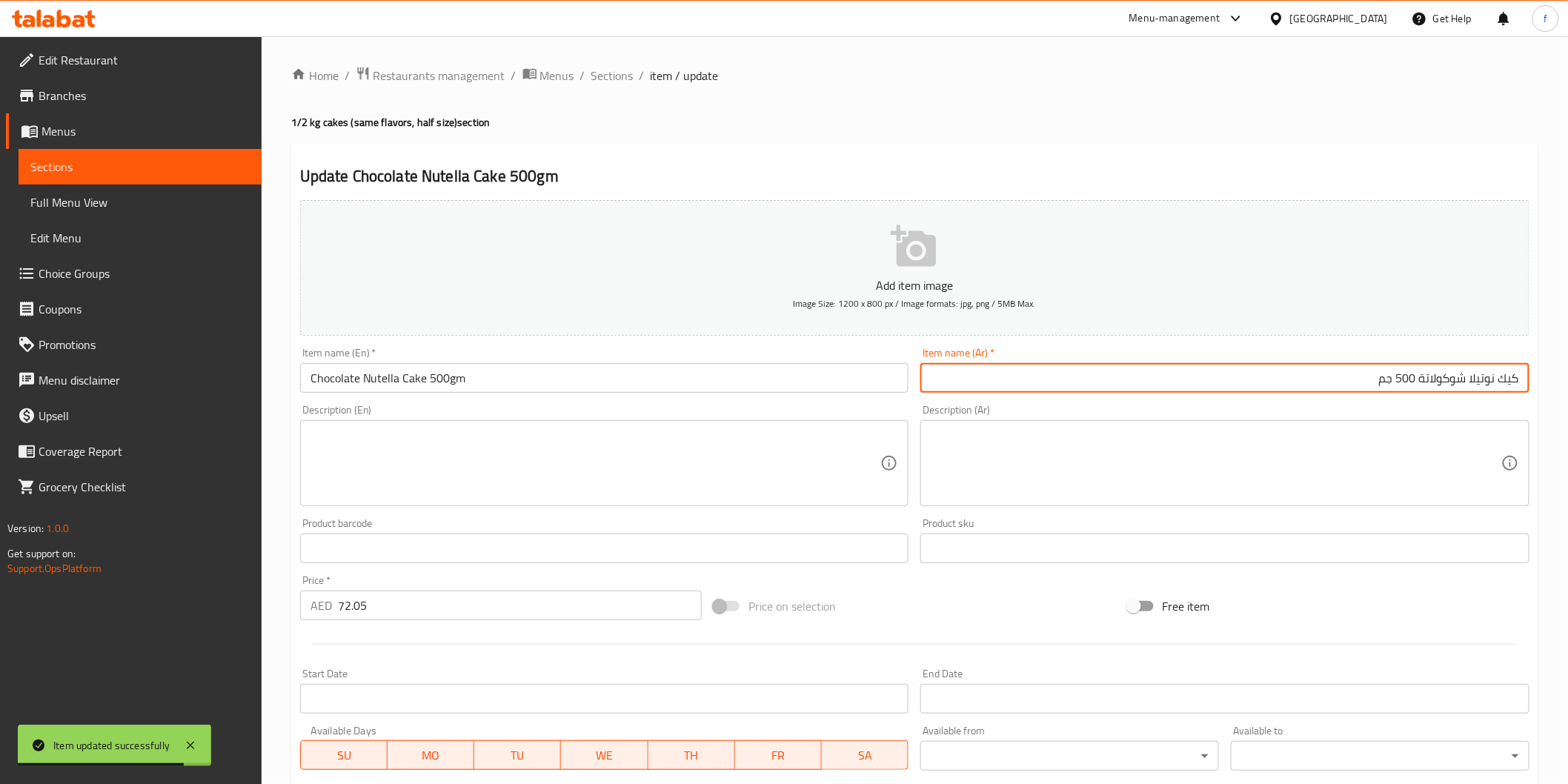
click at [1239, 380] on input "كيك نوتيلا شوكولاتة 500 جم" at bounding box center [1225, 378] width 609 height 30
type input "كيك نوتيلا شوكولاتة 500 جم (قطعة)"
click at [586, 366] on input "Chocolate Nutella Cake 500gm" at bounding box center [605, 378] width 609 height 30
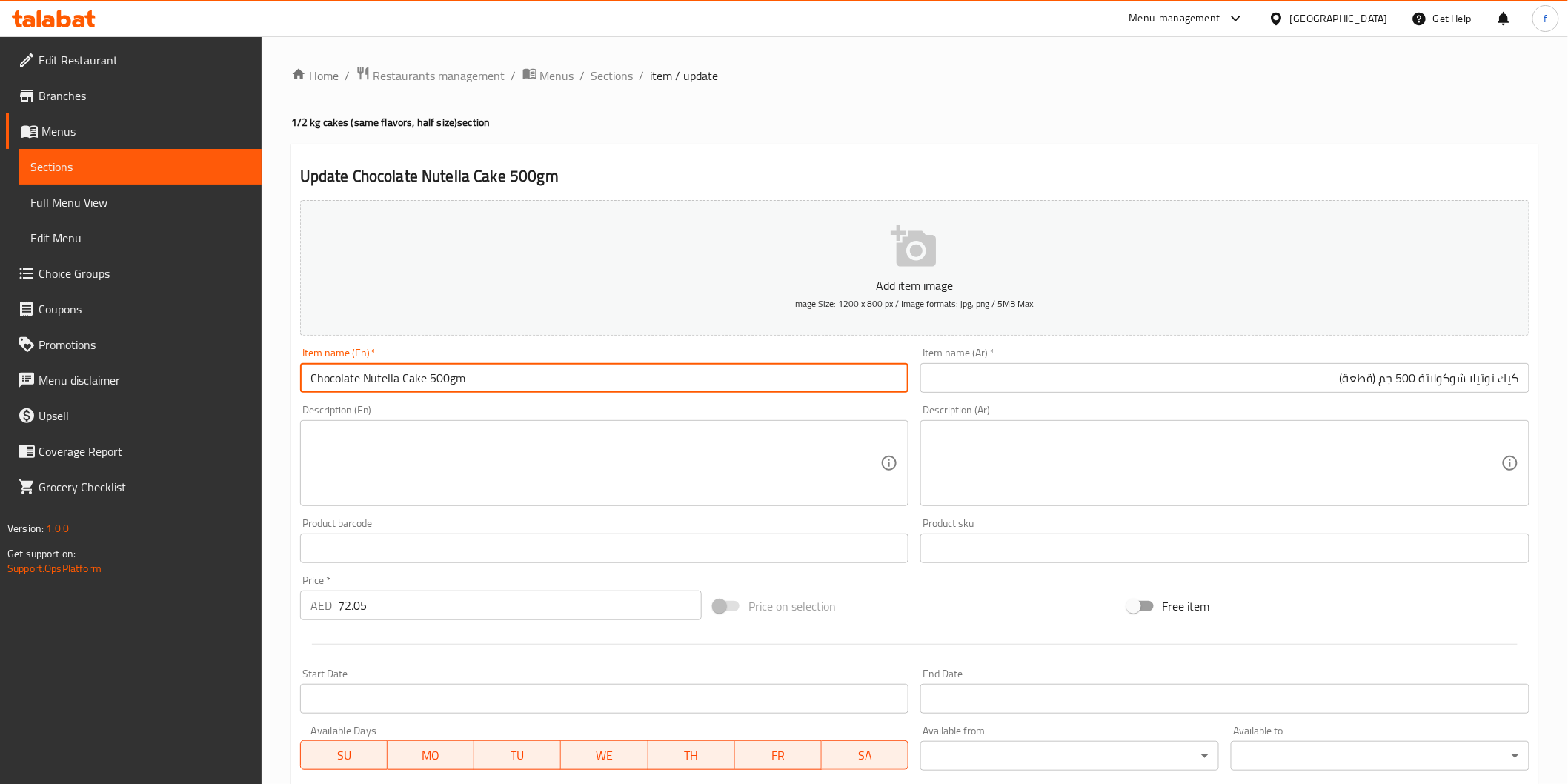
paste input "(PCS)"
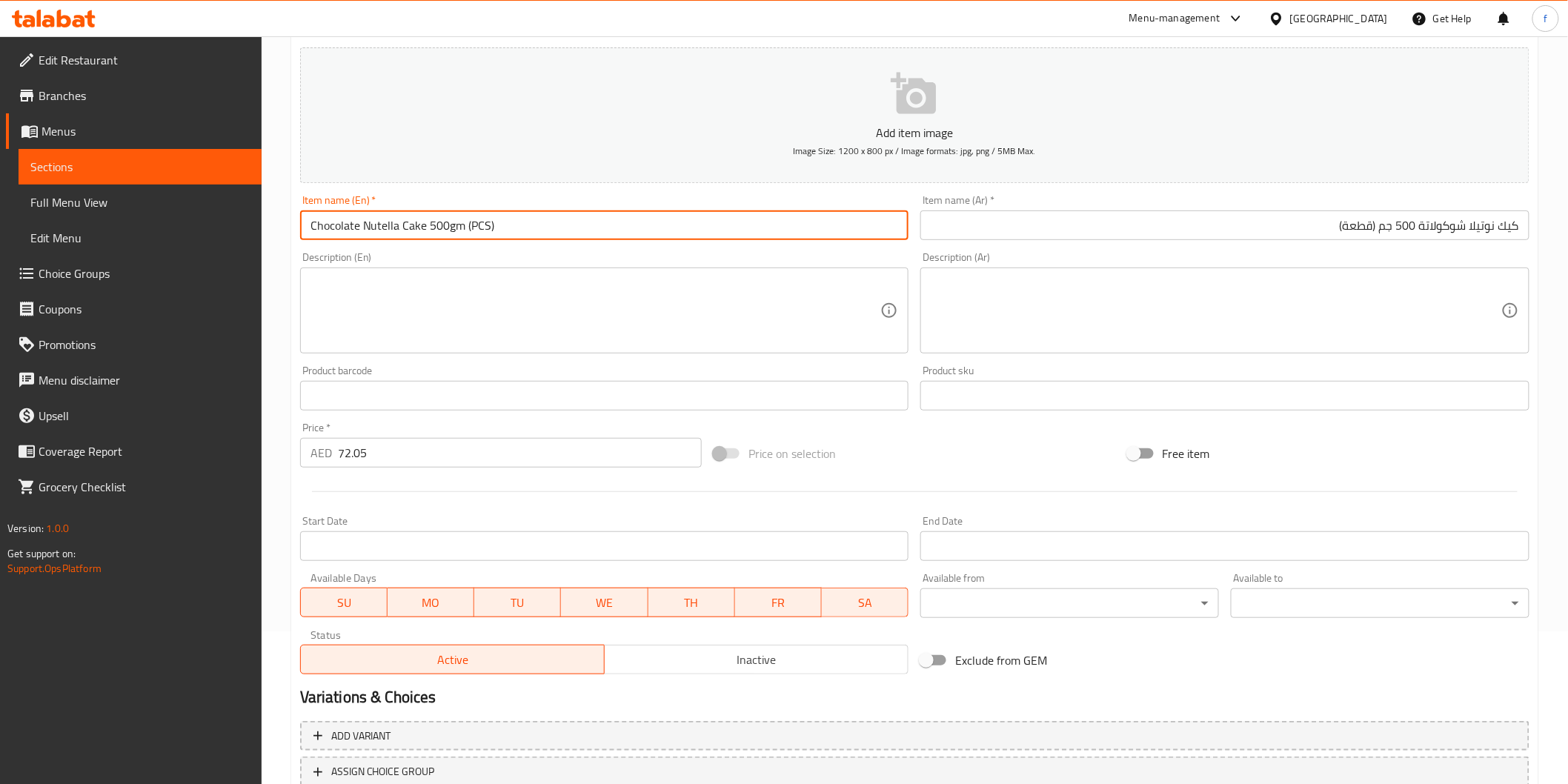
scroll to position [260, 0]
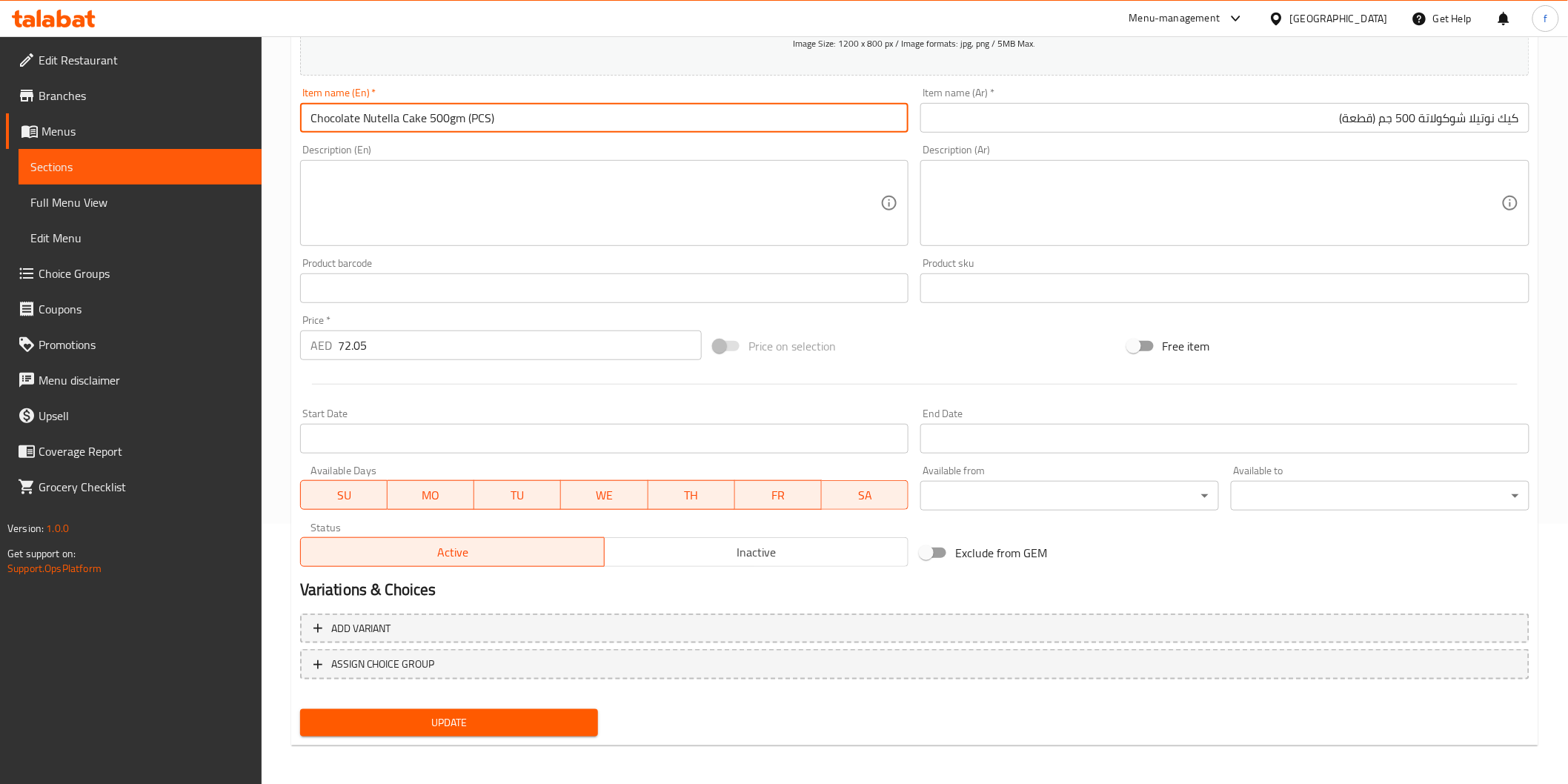
type input "Chocolate Nutella Cake 500gm (PCS)"
drag, startPoint x: 536, startPoint y: 708, endPoint x: 540, endPoint y: 699, distance: 9.8
click at [537, 709] on button "Update" at bounding box center [449, 723] width 298 height 27
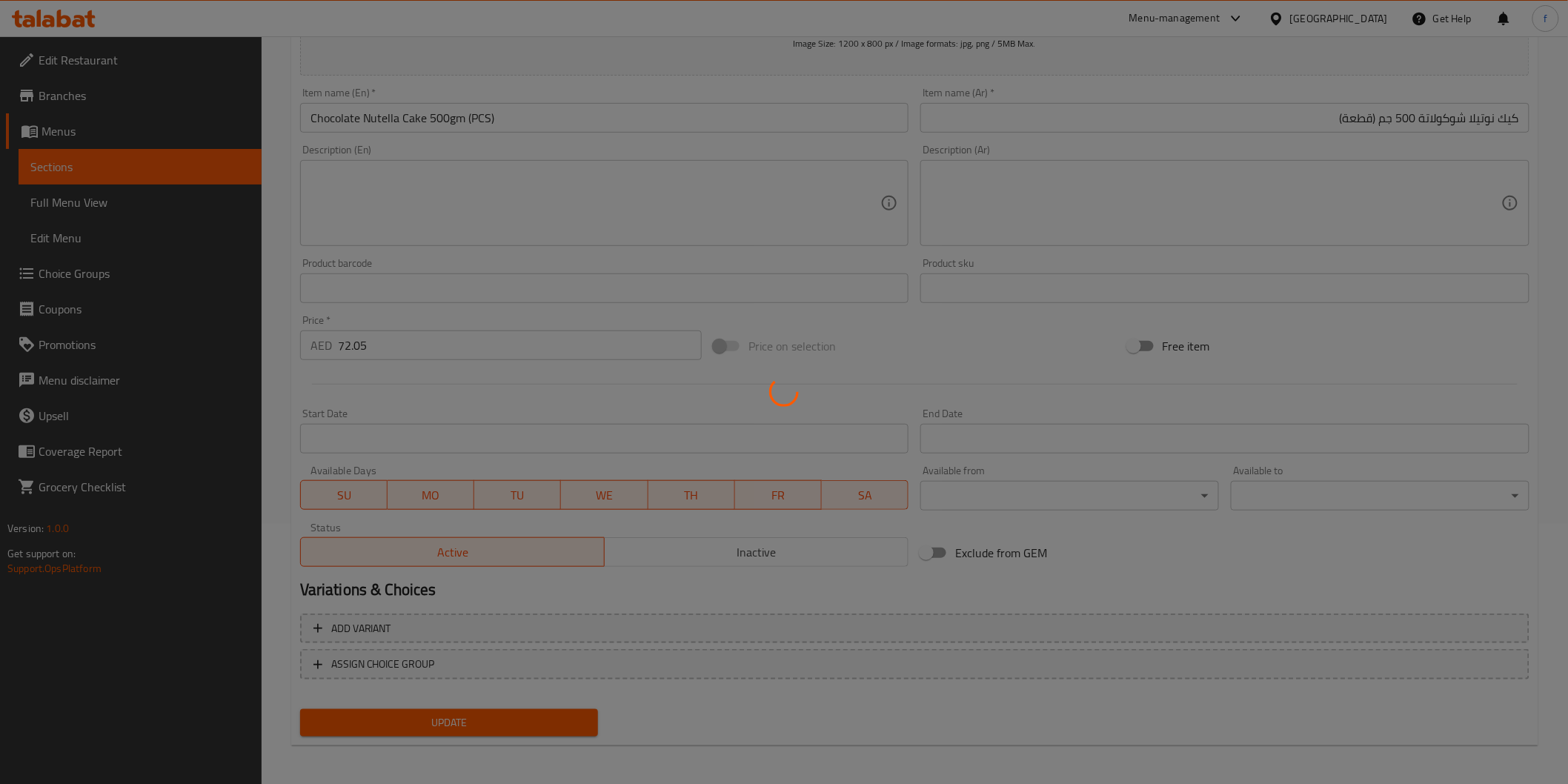
scroll to position [0, 0]
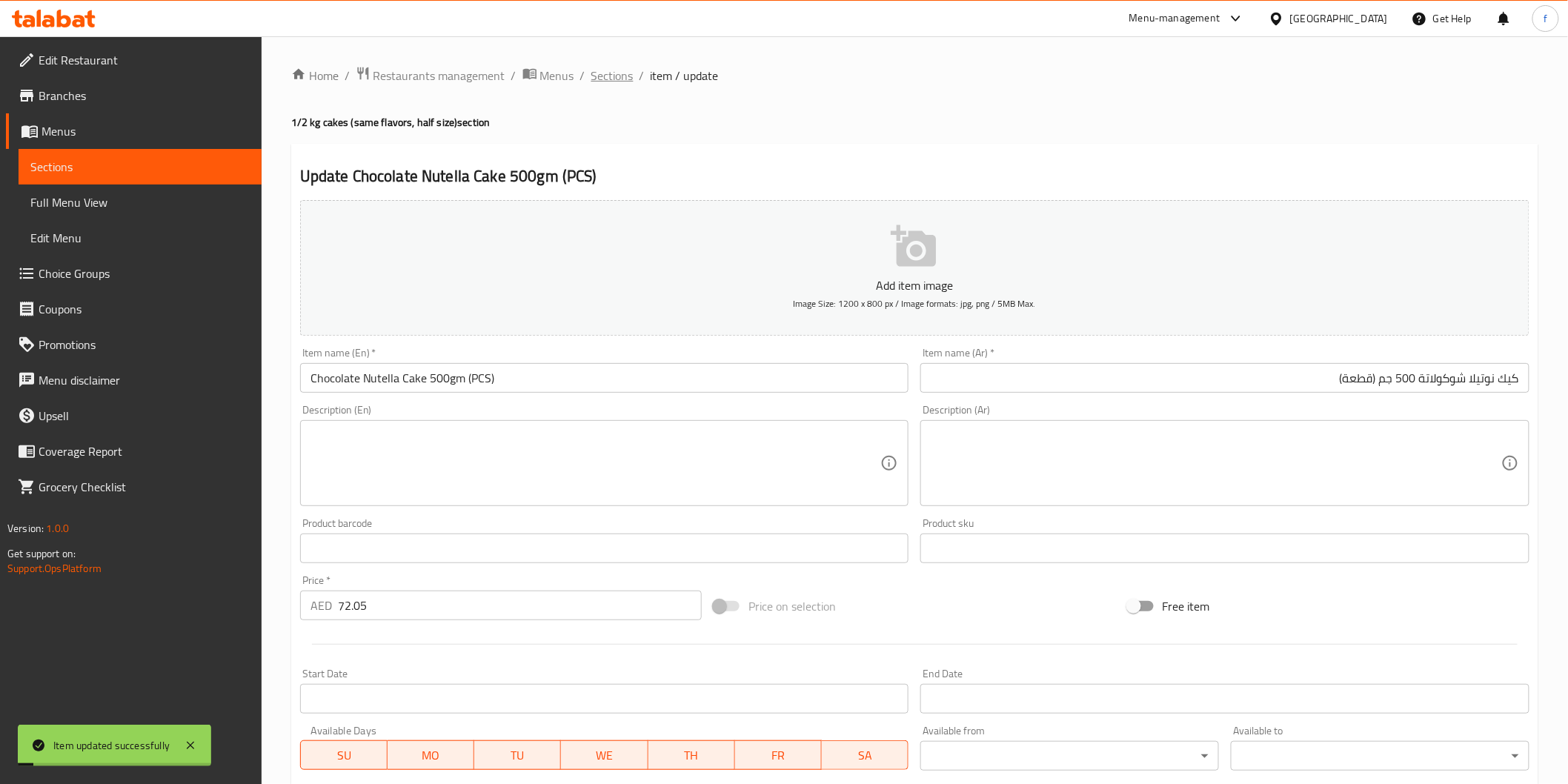
click at [613, 83] on span "Sections" at bounding box center [612, 75] width 42 height 18
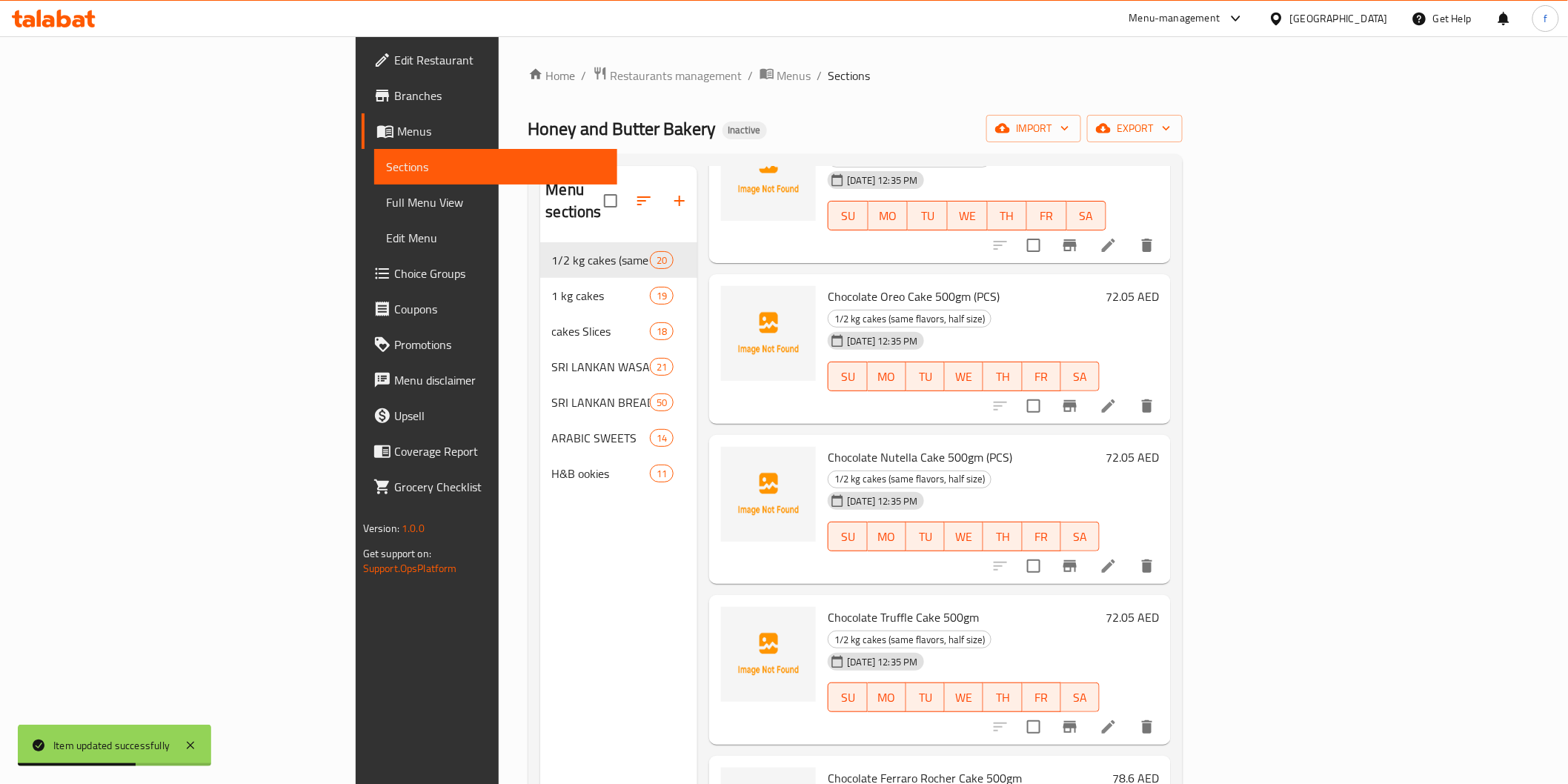
scroll to position [1482, 0]
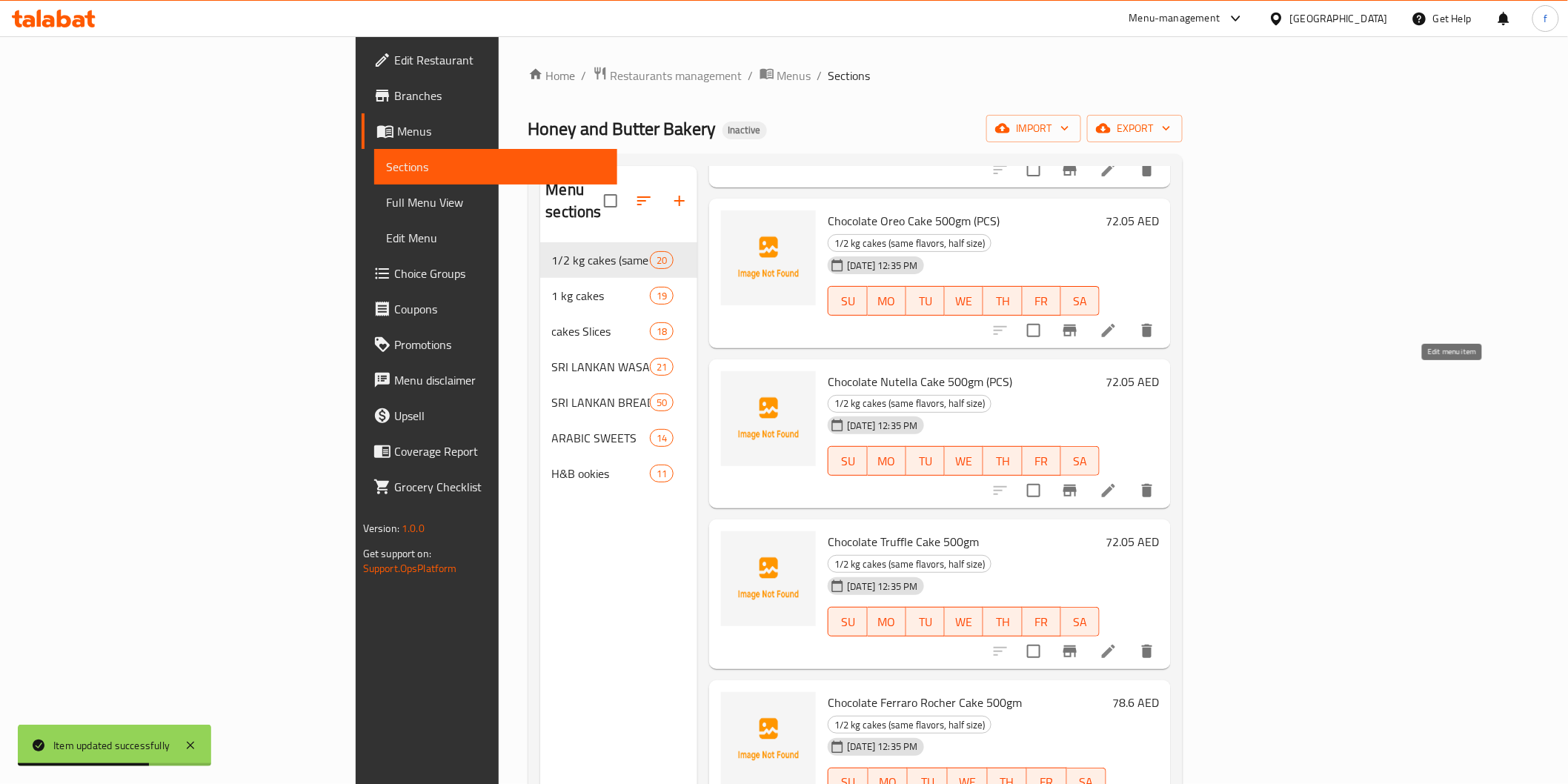
click at [1129, 638] on li at bounding box center [1108, 651] width 41 height 27
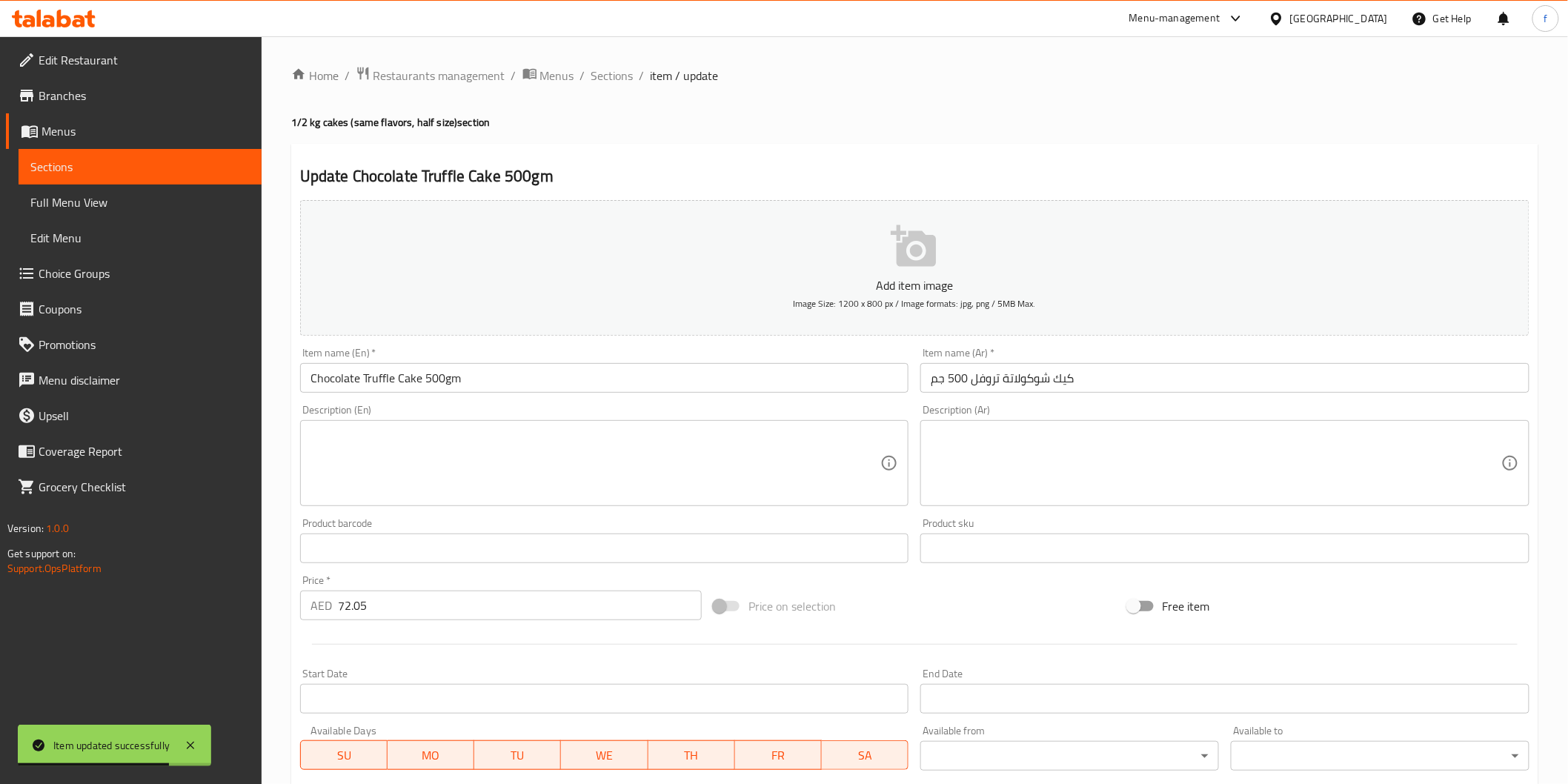
click at [1068, 384] on input "كيك شوكولاتة تروفل 500 جم" at bounding box center [1225, 378] width 609 height 30
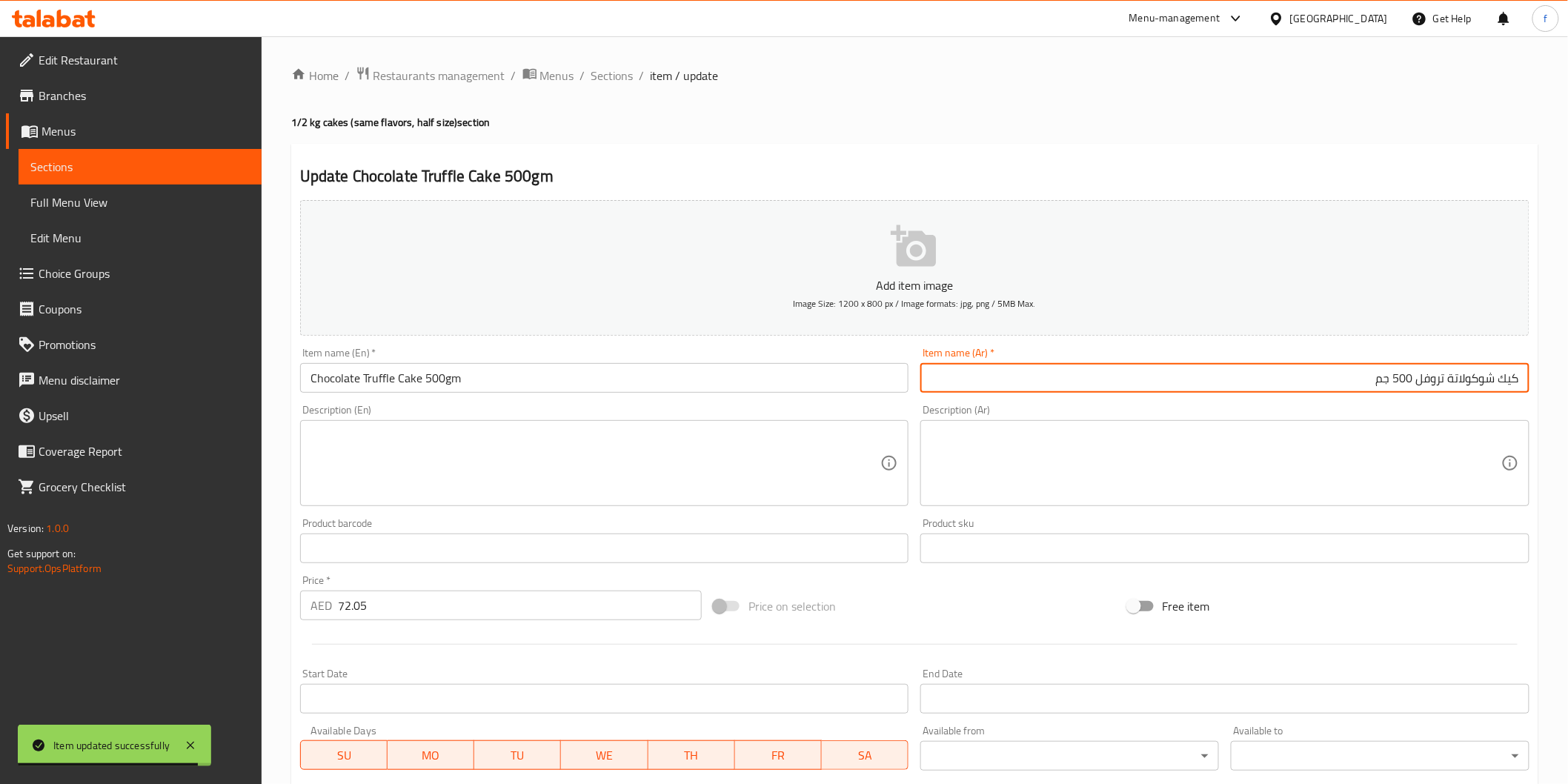
click at [1209, 373] on input "كيك شوكولاتة تروفل 500 جم" at bounding box center [1225, 378] width 609 height 30
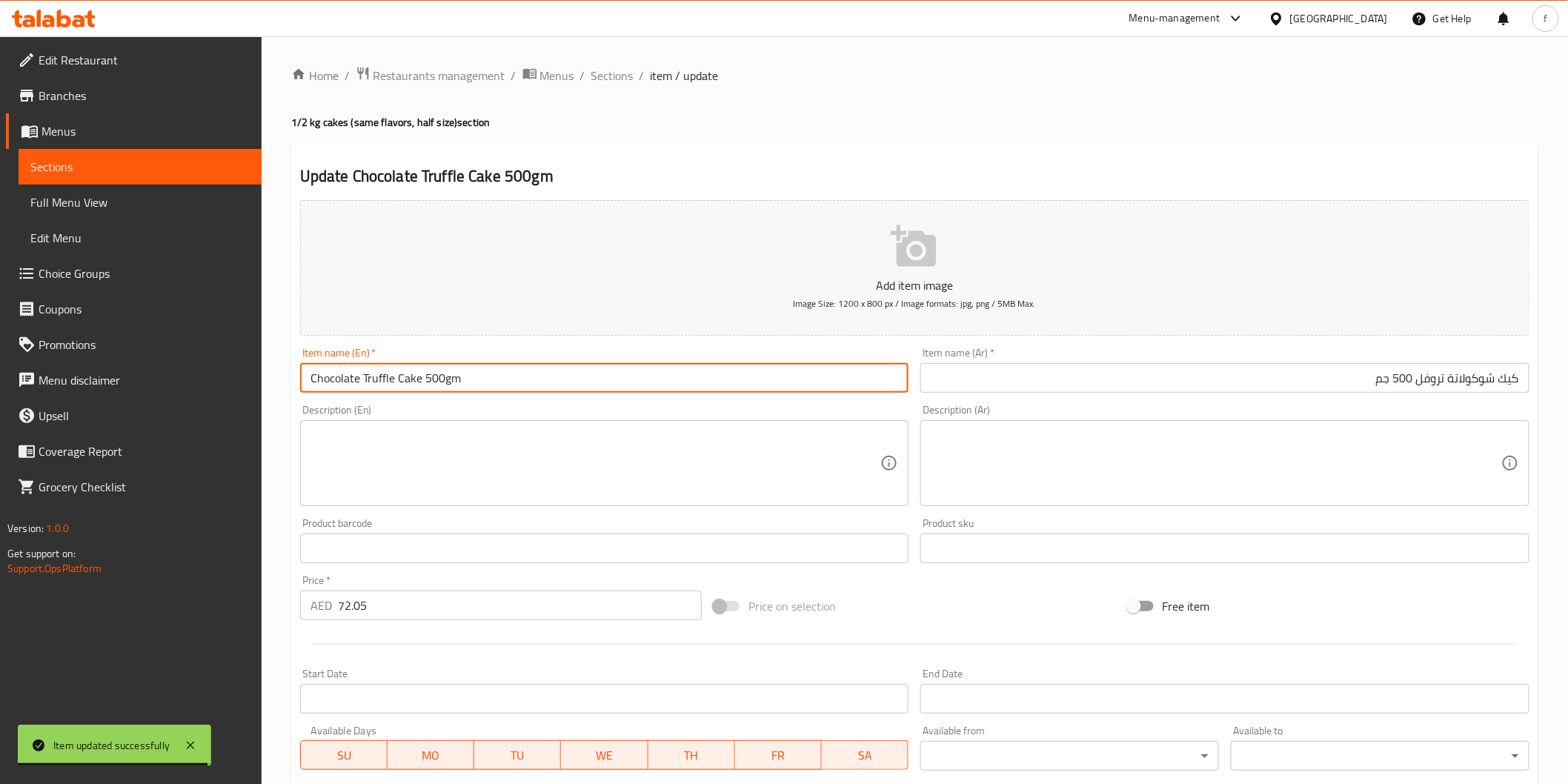
click at [663, 382] on input "Chocolate Truffle Cake 500gm" at bounding box center [605, 378] width 609 height 30
paste input "(PCS)"
type input "Chocolate Truffle Cake 500gm (PCS)"
click at [1144, 373] on input "كيك شوكولاتة تروفل 500 جم" at bounding box center [1225, 378] width 609 height 30
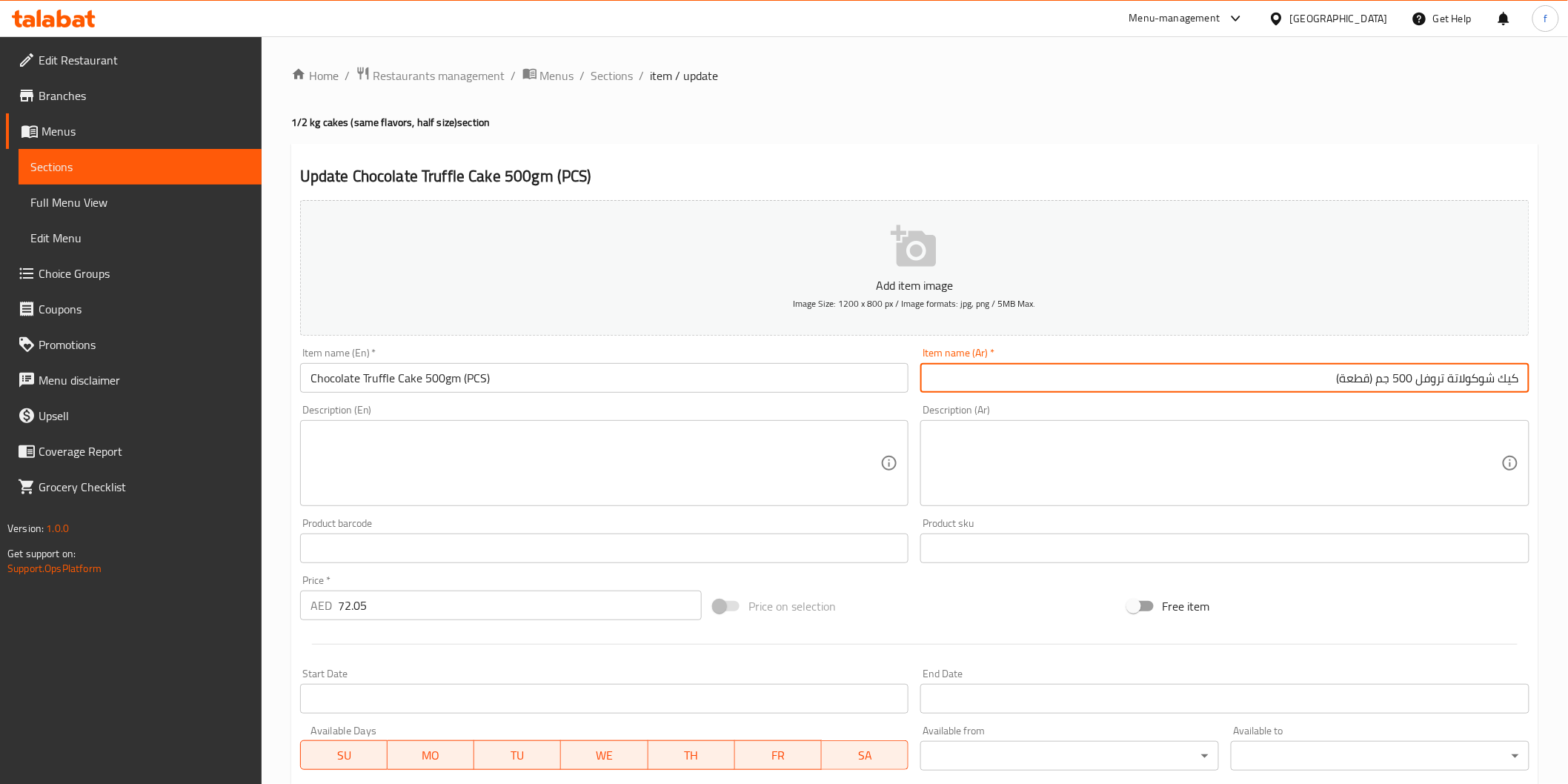
scroll to position [260, 0]
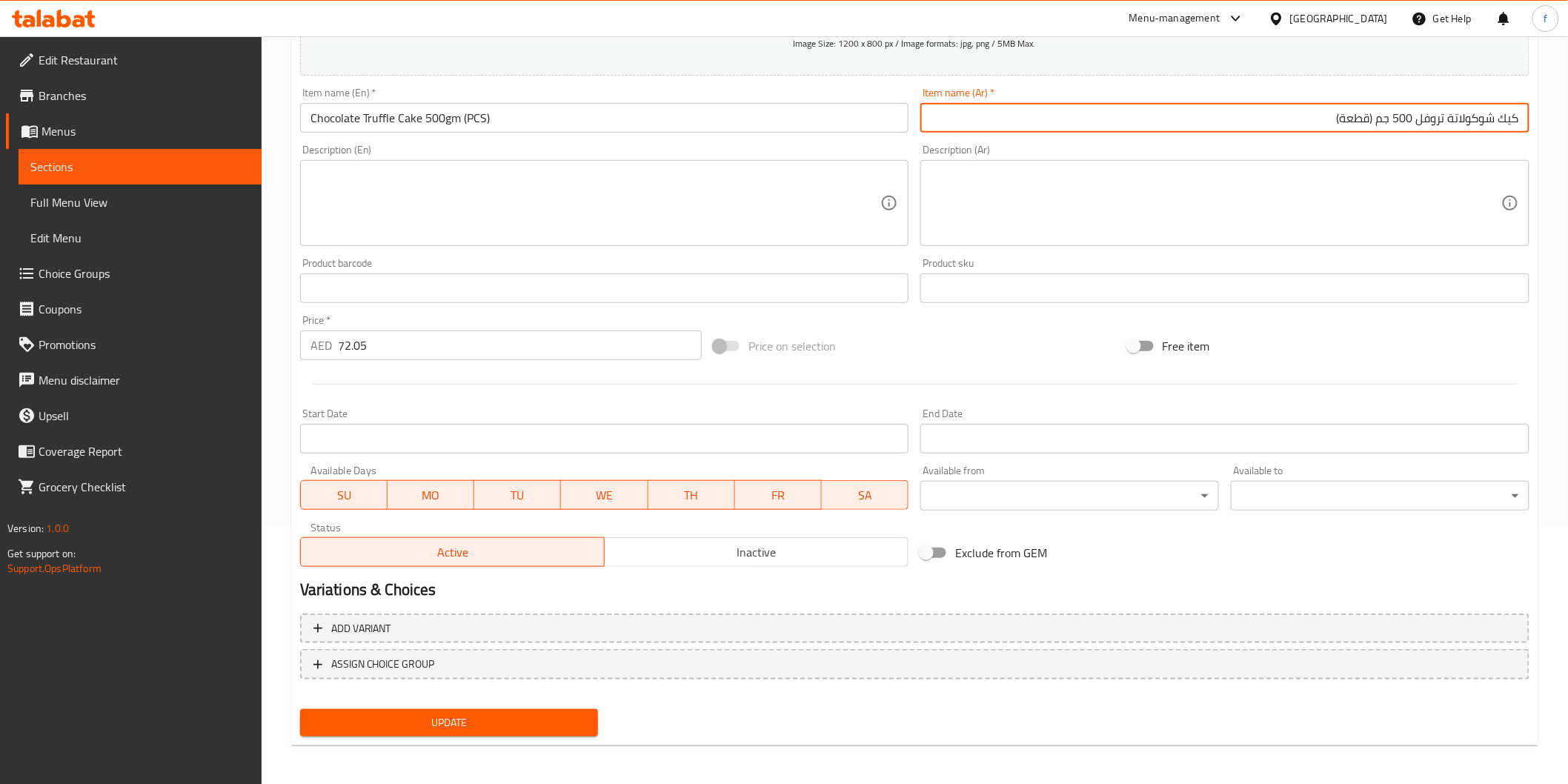
type input "كيك شوكولاتة تروفل 500 جم (قطعة)"
click at [564, 734] on button "Update" at bounding box center [449, 723] width 298 height 27
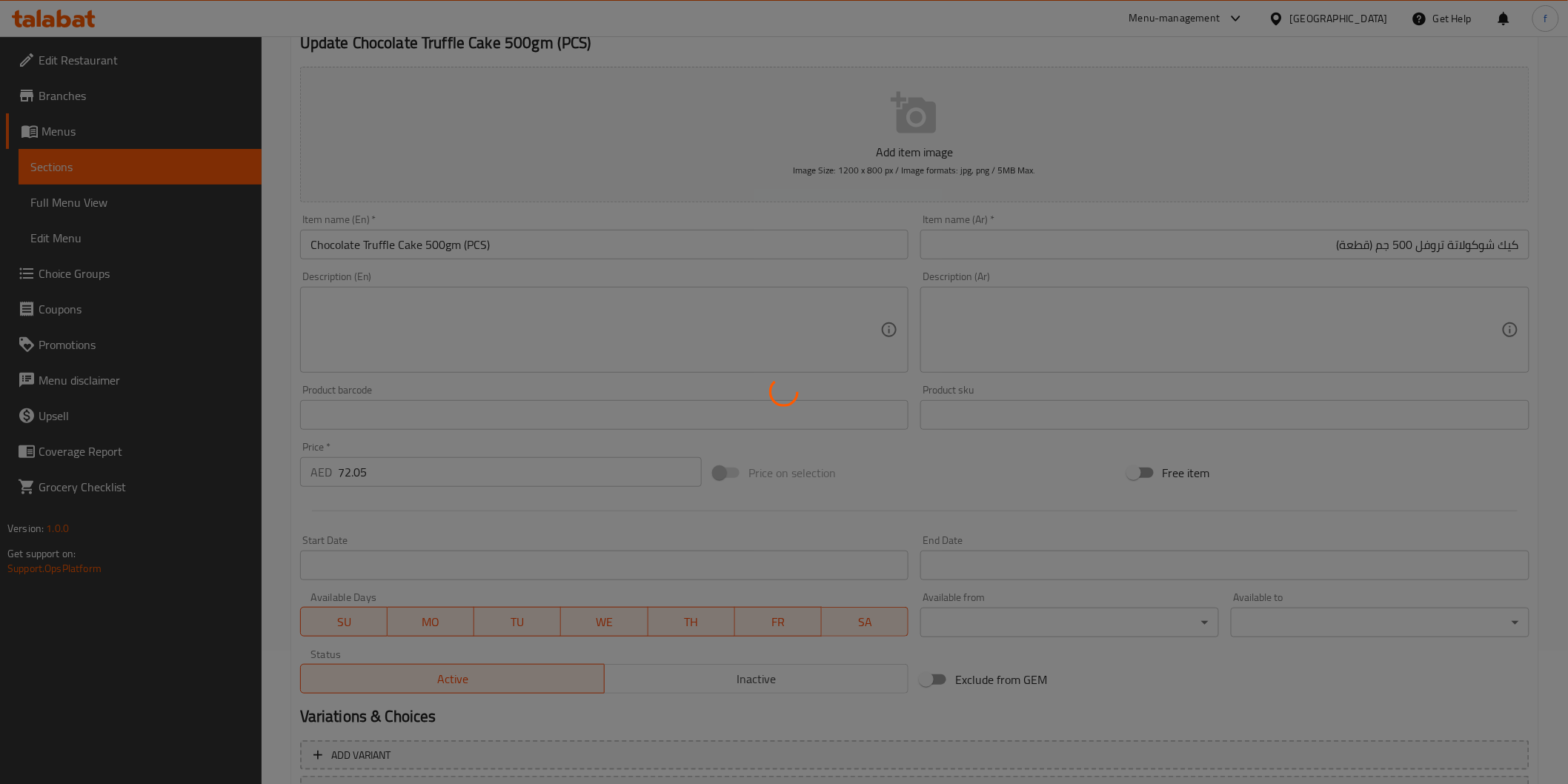
scroll to position [0, 0]
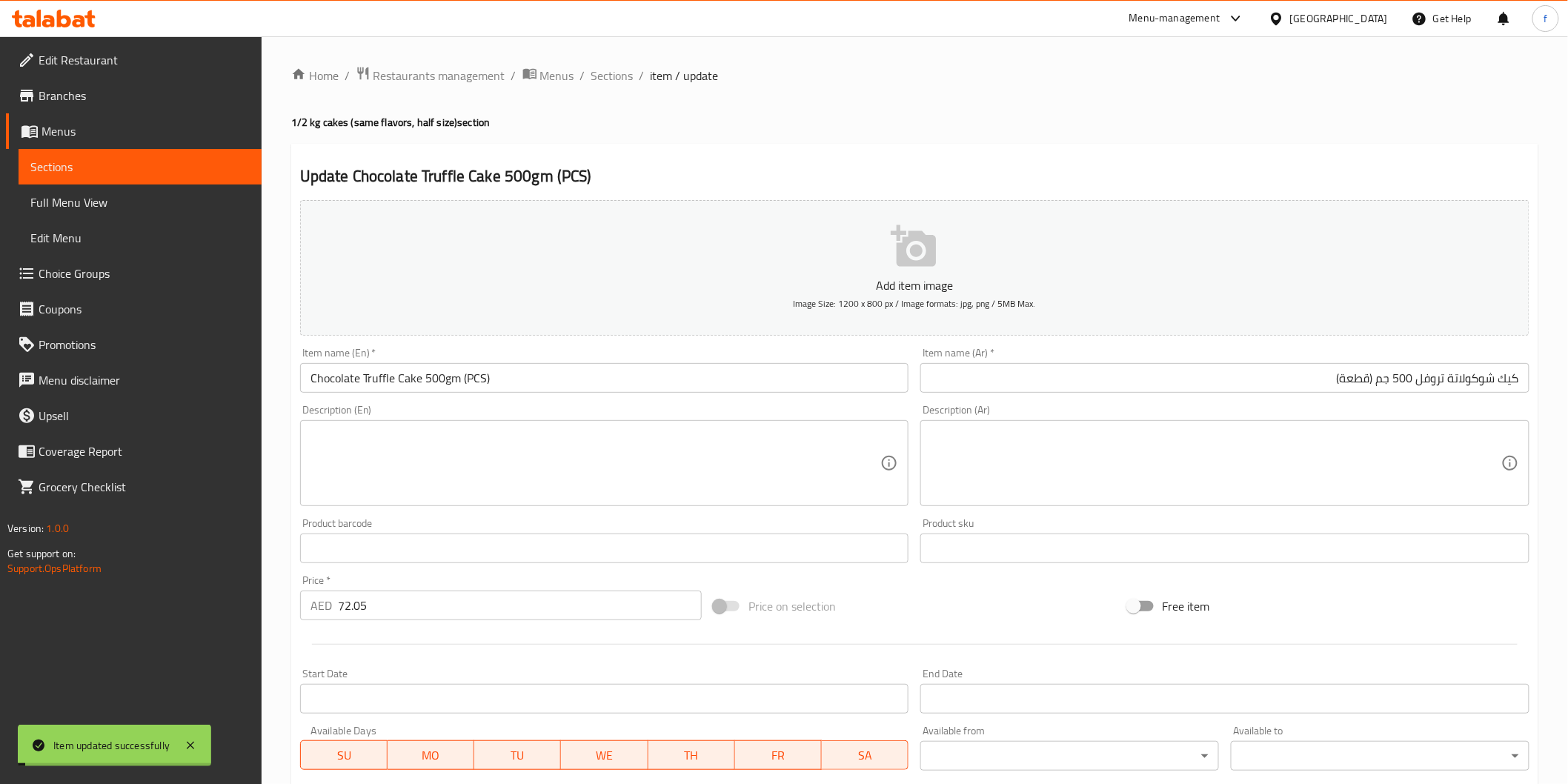
click at [614, 78] on span "Sections" at bounding box center [612, 75] width 42 height 18
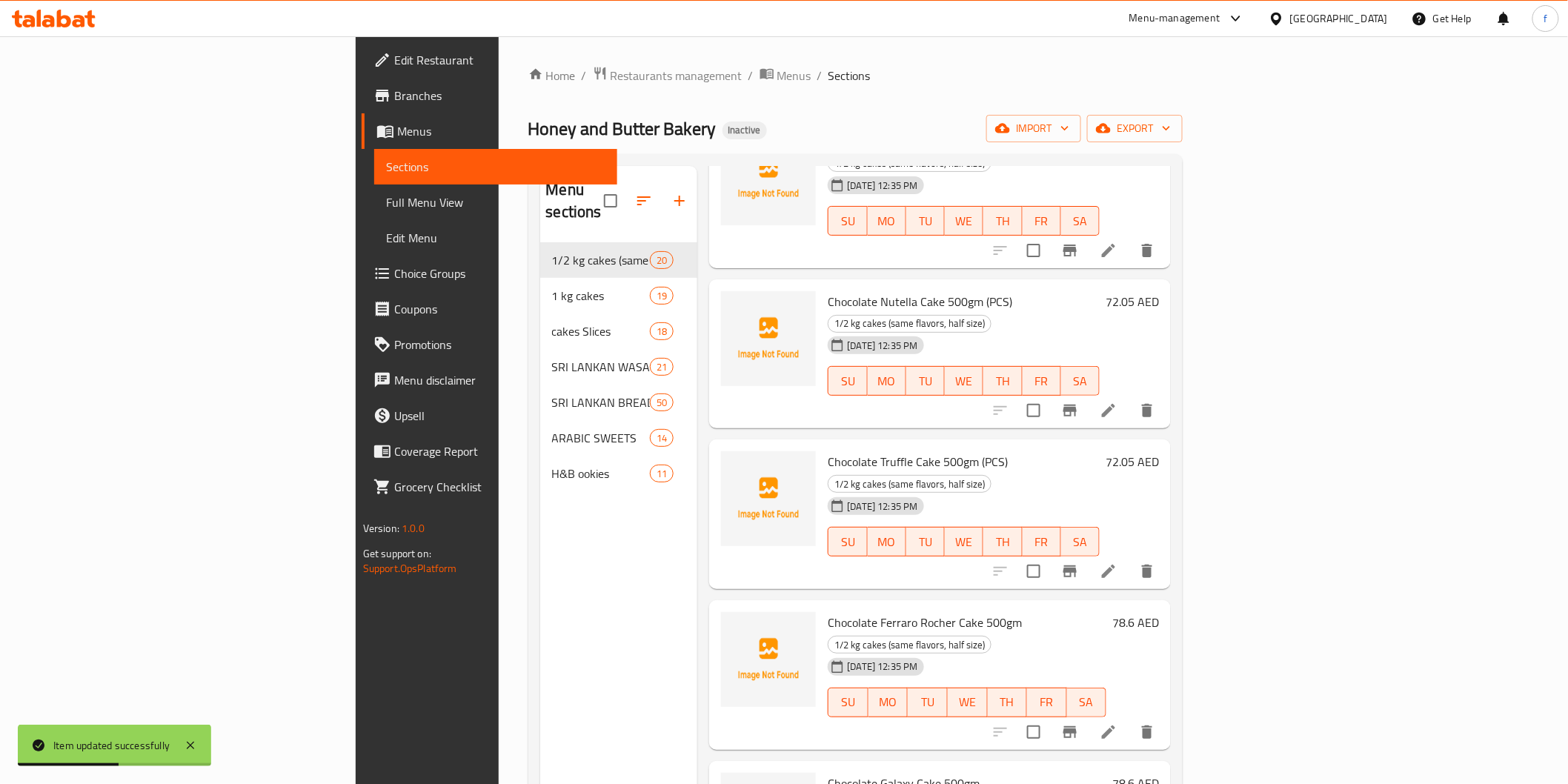
scroll to position [1564, 0]
click at [1165, 712] on button "delete" at bounding box center [1147, 730] width 36 height 36
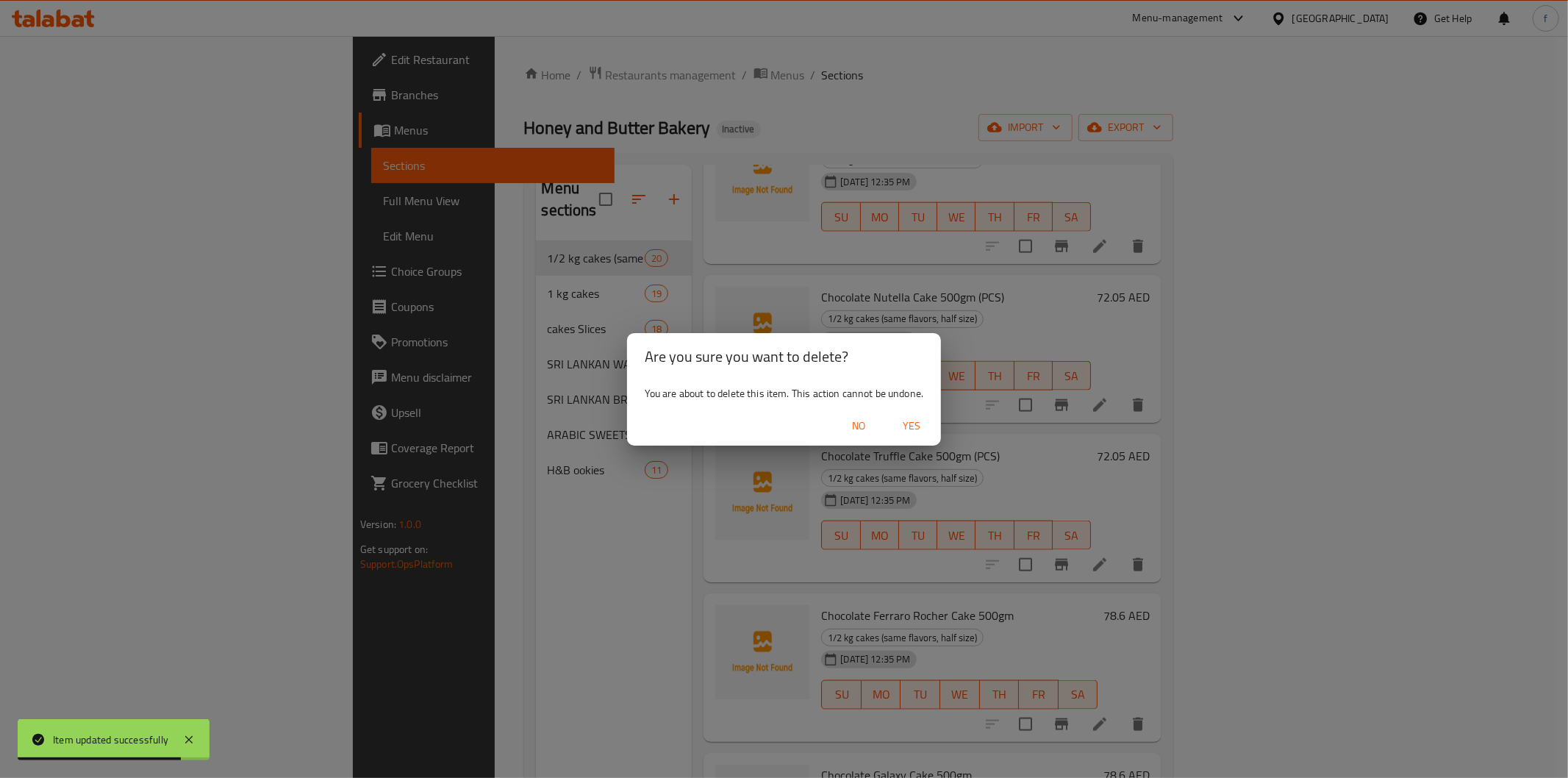
click at [854, 420] on span "No" at bounding box center [858, 426] width 36 height 18
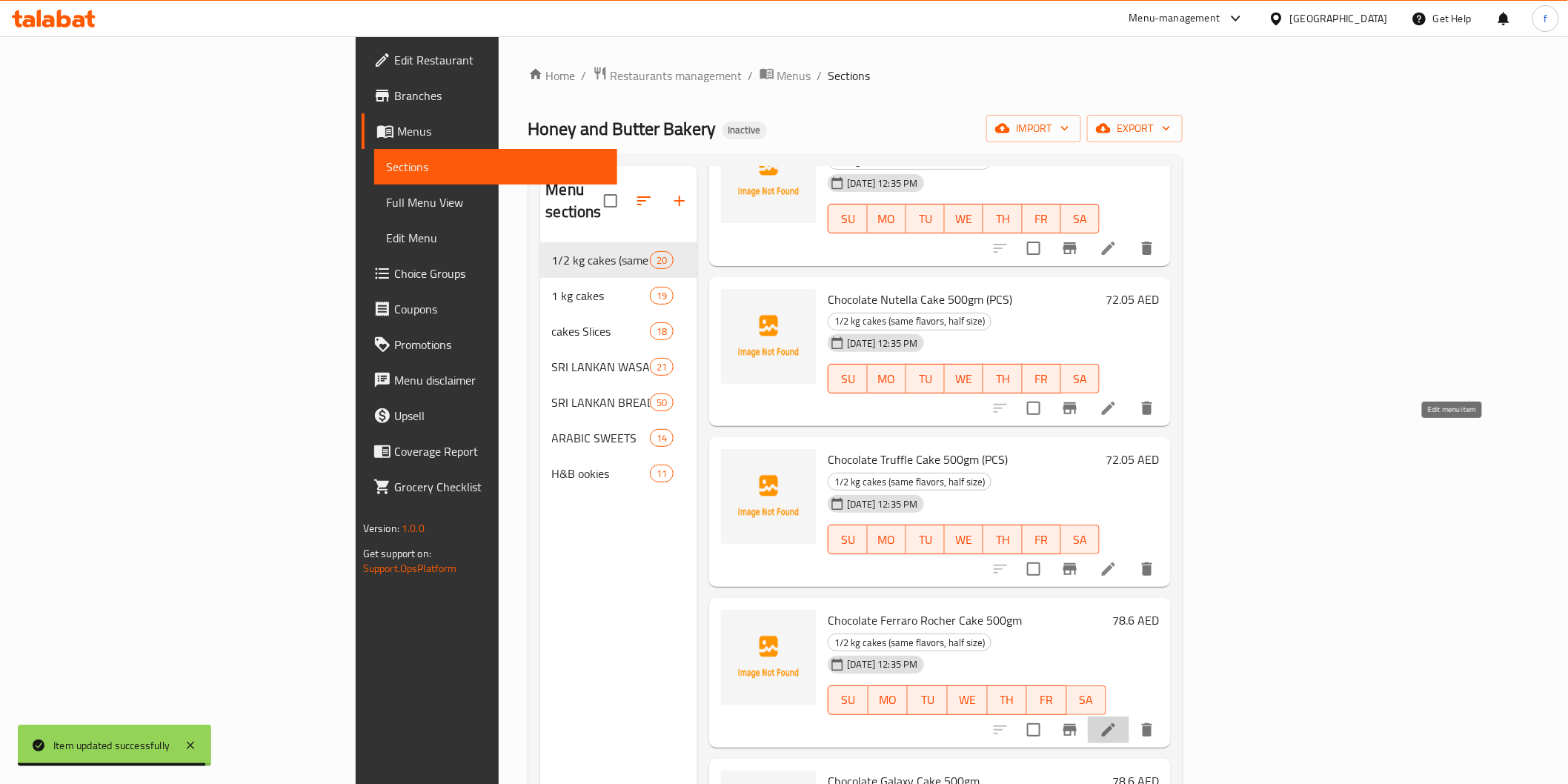
click at [1118, 721] on icon at bounding box center [1108, 729] width 18 height 18
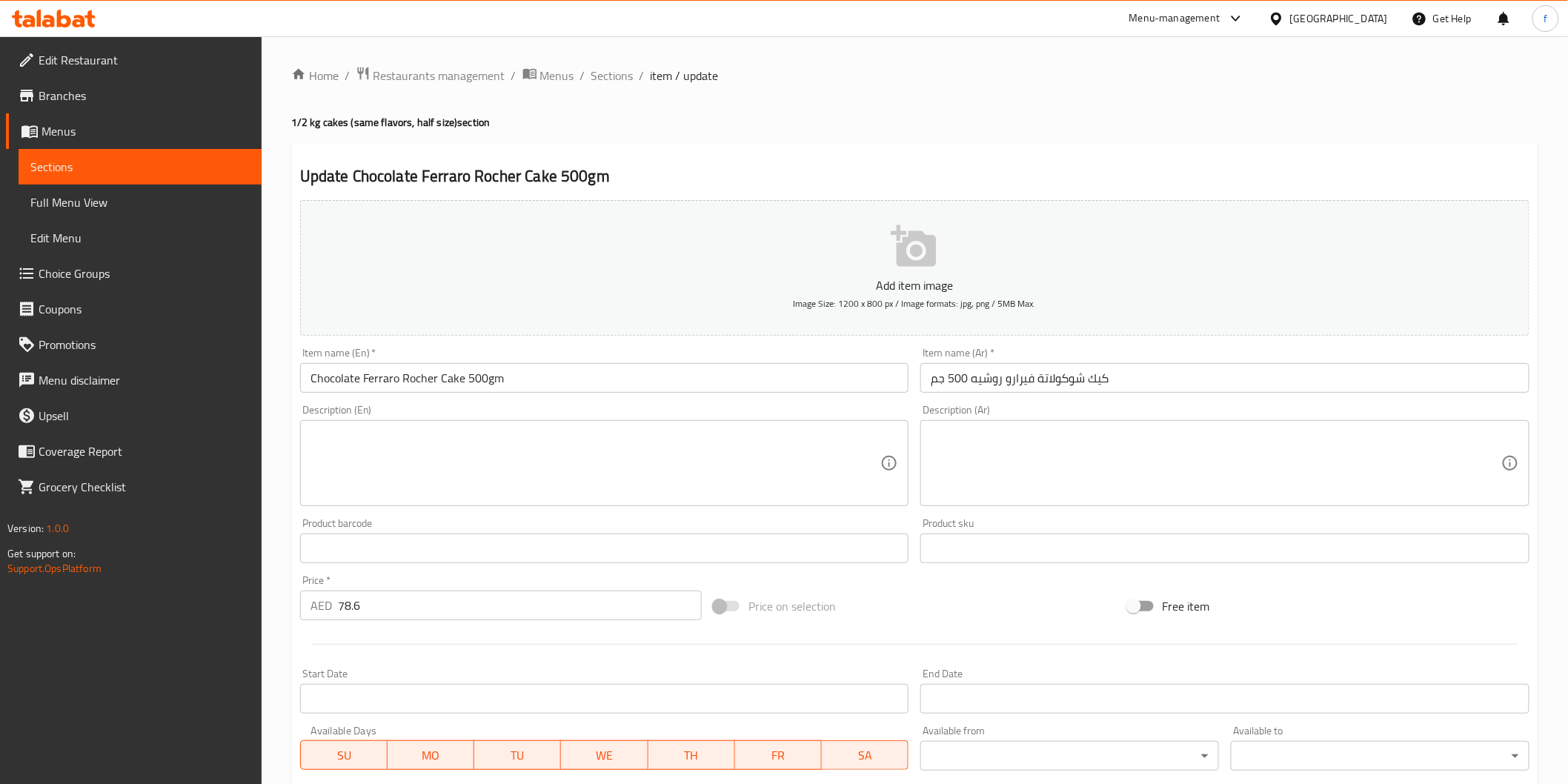
click at [1000, 373] on input "كيك شوكولاتة فيرارو روشيه 500 جم" at bounding box center [1225, 378] width 609 height 30
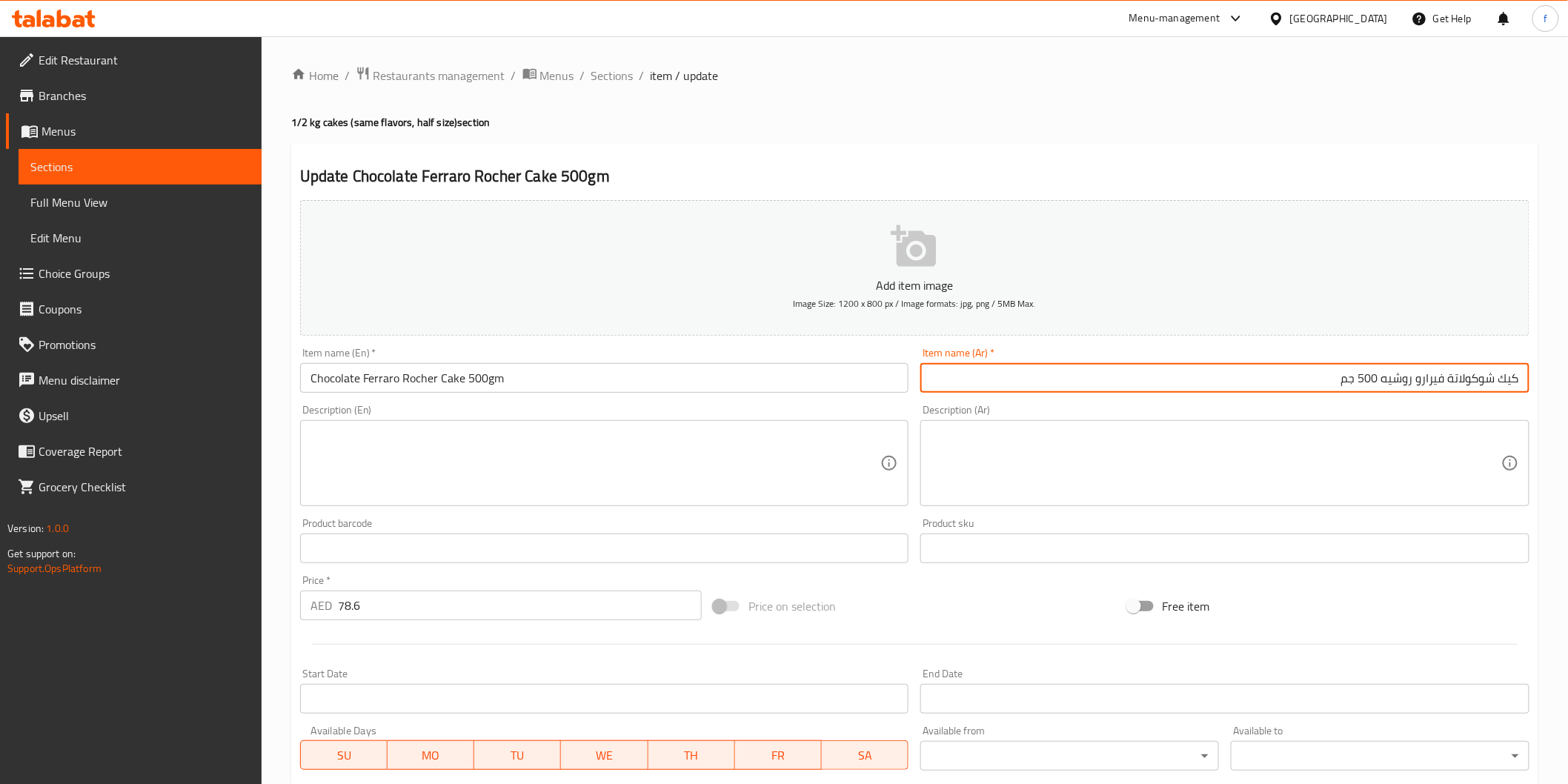
click at [1000, 373] on input "كيك شوكولاتة فيرارو روشيه 500 جم" at bounding box center [1225, 378] width 609 height 30
type input "كيك شوكولاتة فيرارو روشيه 500 جم"
click at [620, 374] on input "Chocolate Ferraro Rocher Cake 500gm" at bounding box center [605, 378] width 609 height 30
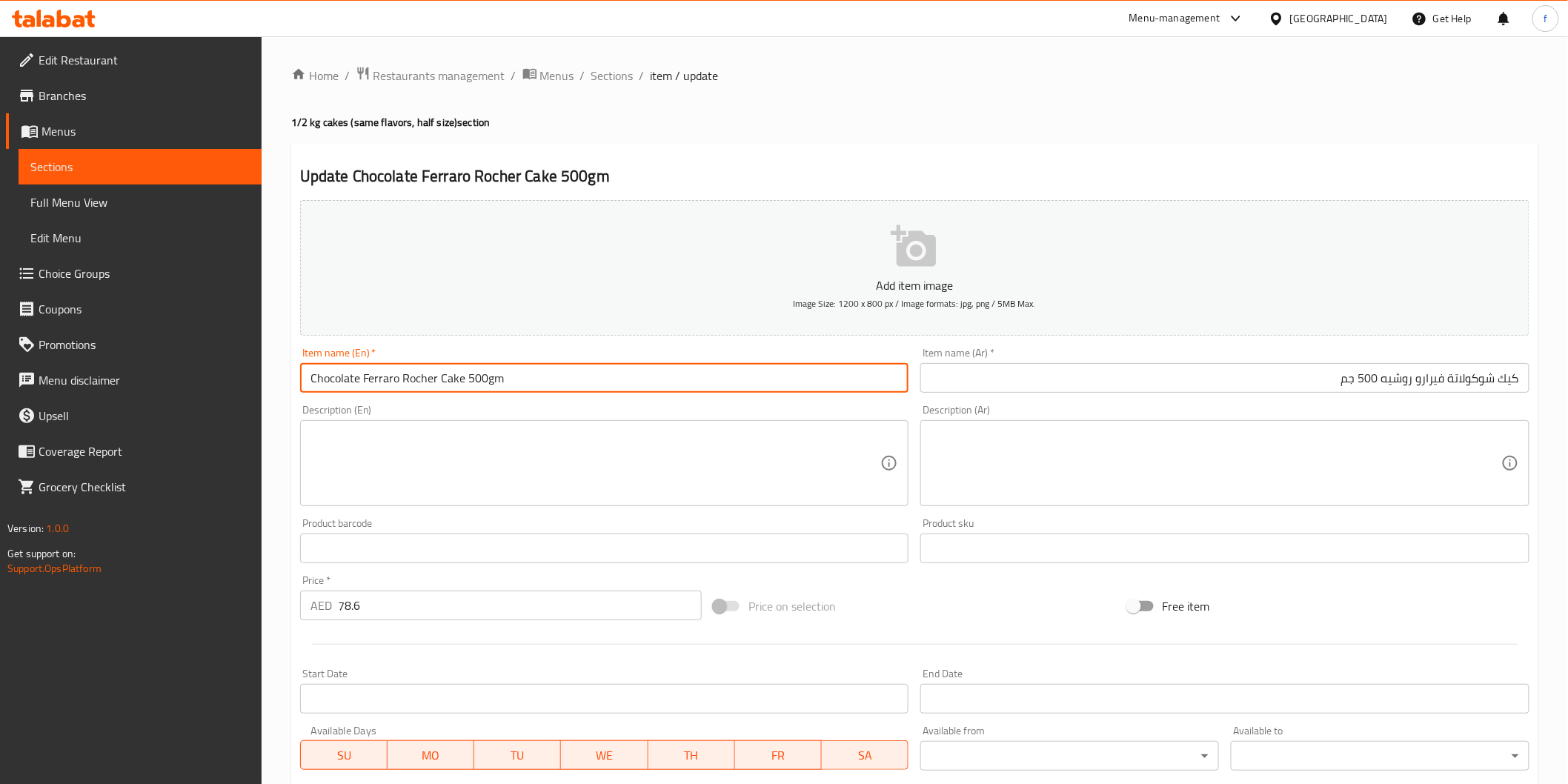
paste input "(PCS)"
type input "Chocolate Ferraro Rocher Cake 500gm (PCS)"
click at [1234, 380] on input "كيك شوكولاتة فيرارو روشيه 500 جم" at bounding box center [1225, 378] width 609 height 30
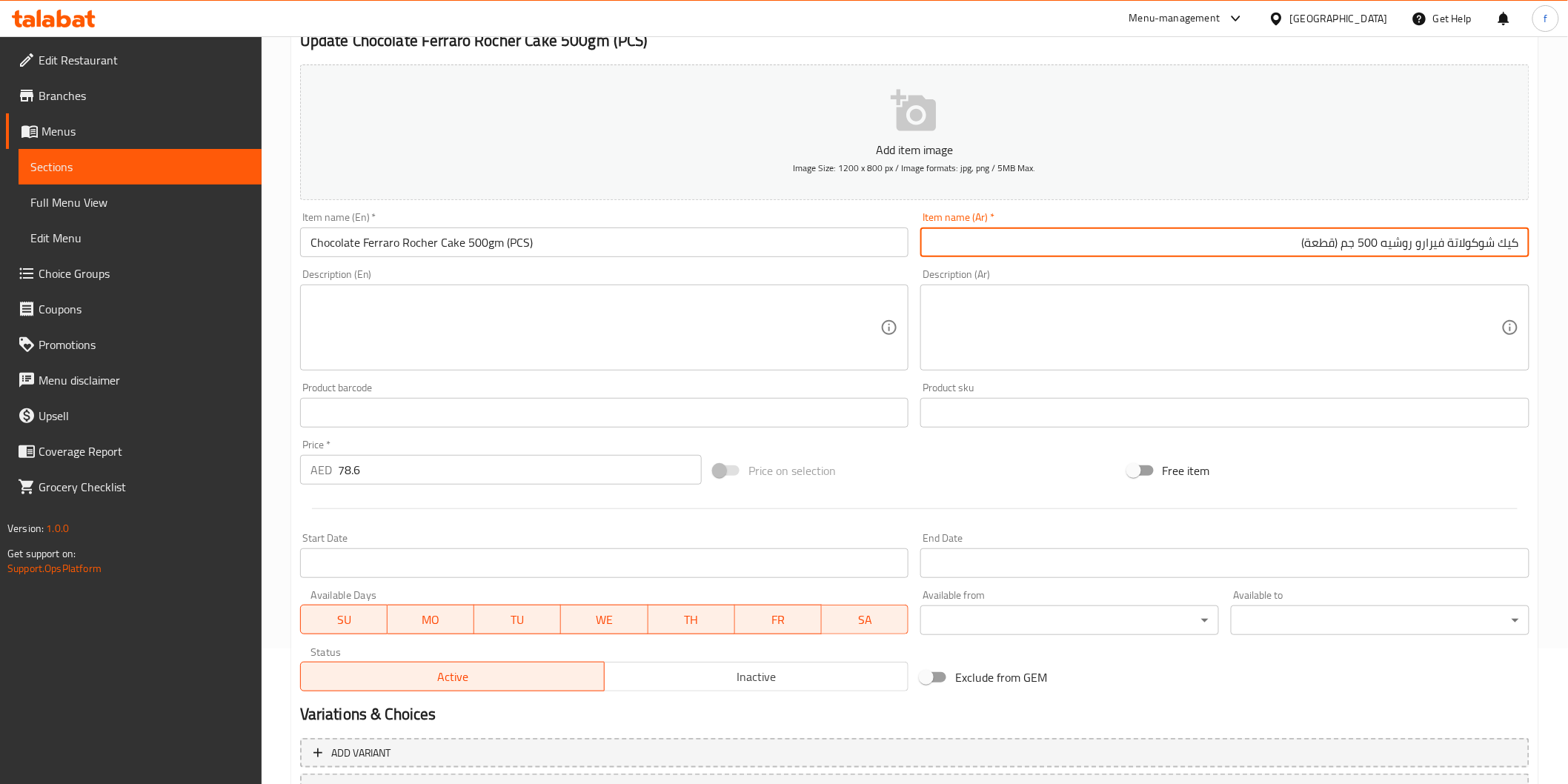
scroll to position [260, 0]
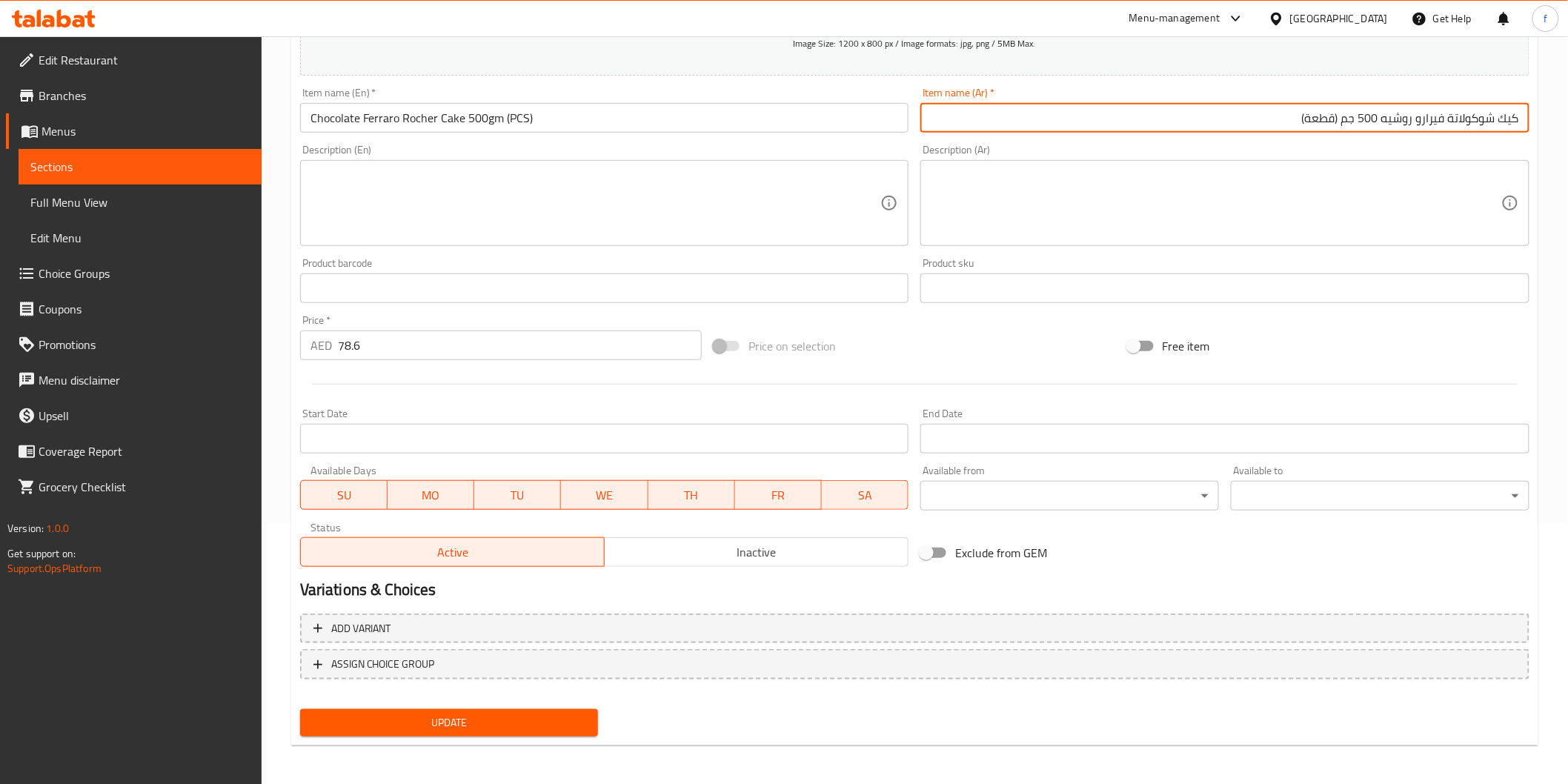
type input "كيك شوكولاتة فيرارو روشيه 500 جم (قطعة)"
click at [486, 714] on span "Update" at bounding box center [450, 723] width 275 height 18
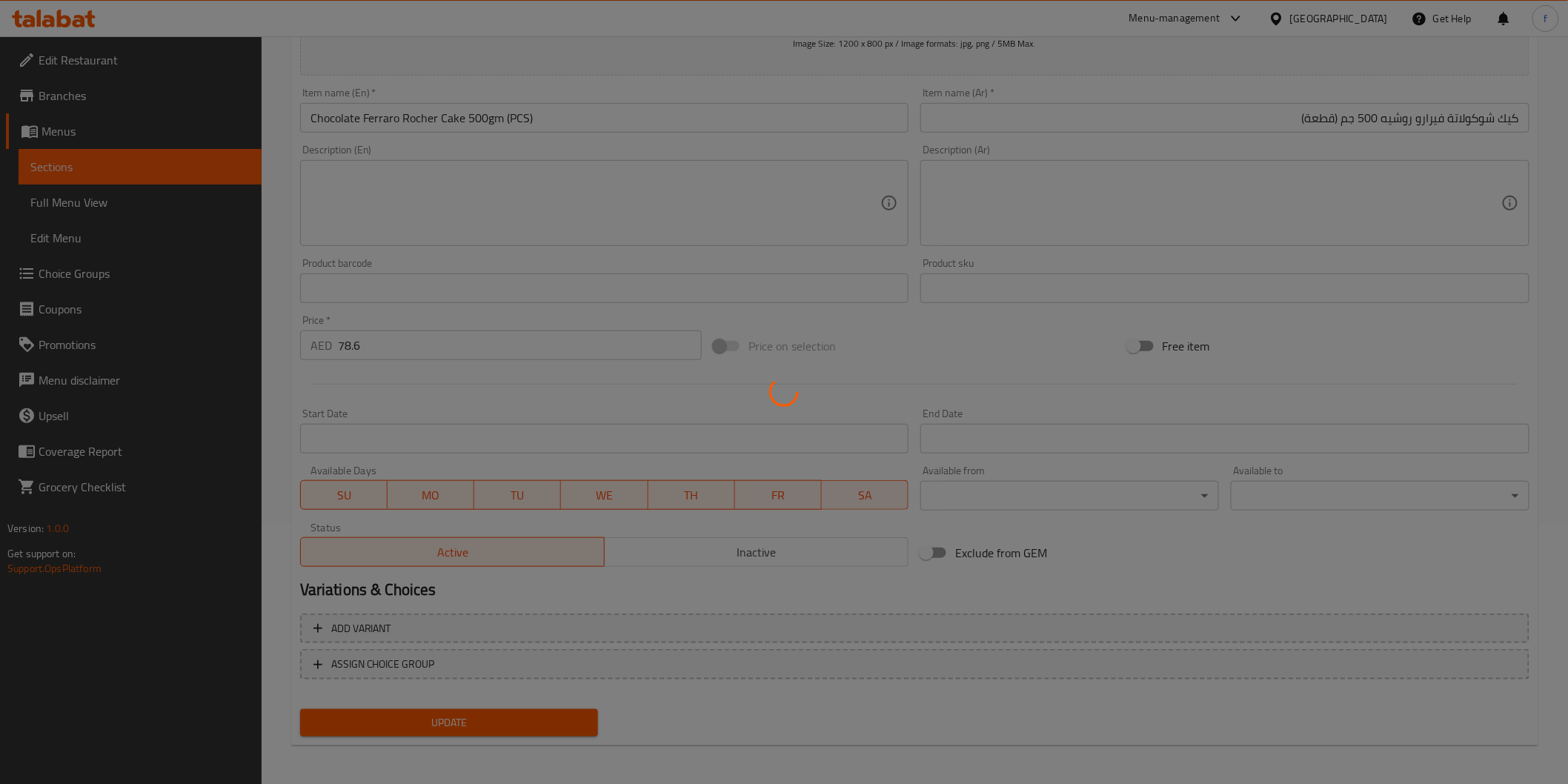
scroll to position [0, 0]
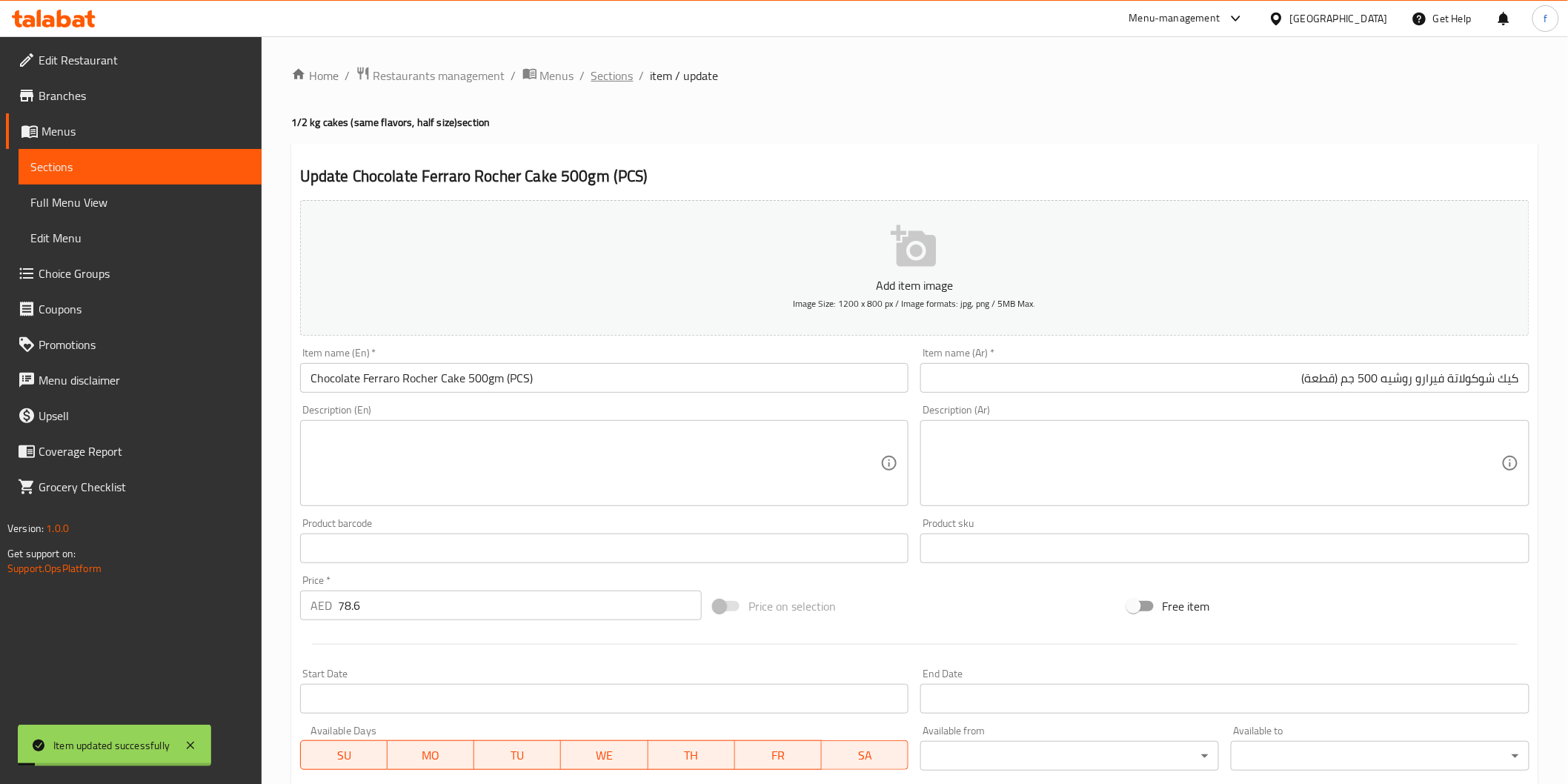
click at [601, 76] on span "Sections" at bounding box center [612, 75] width 42 height 18
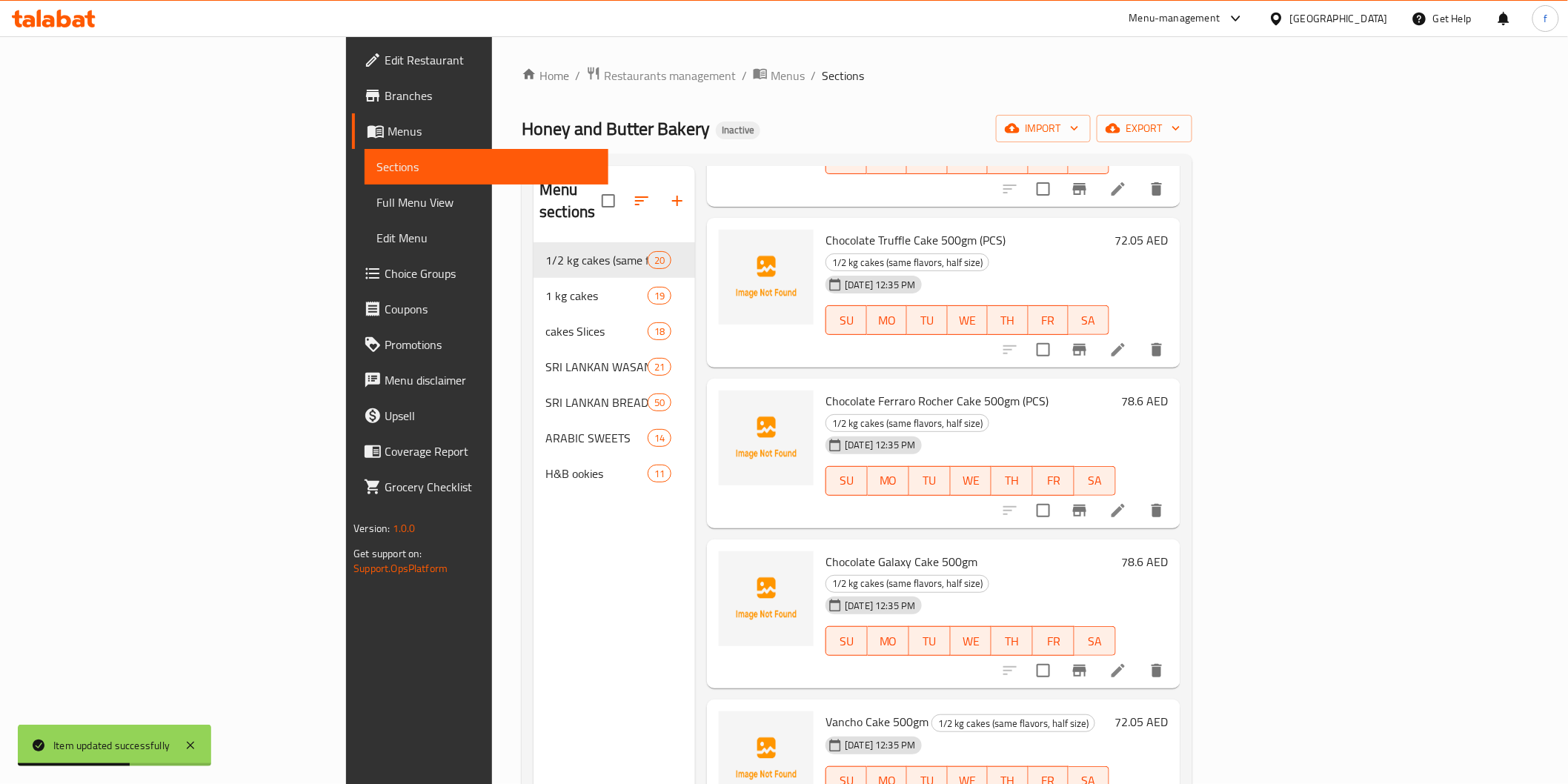
scroll to position [1799, 0]
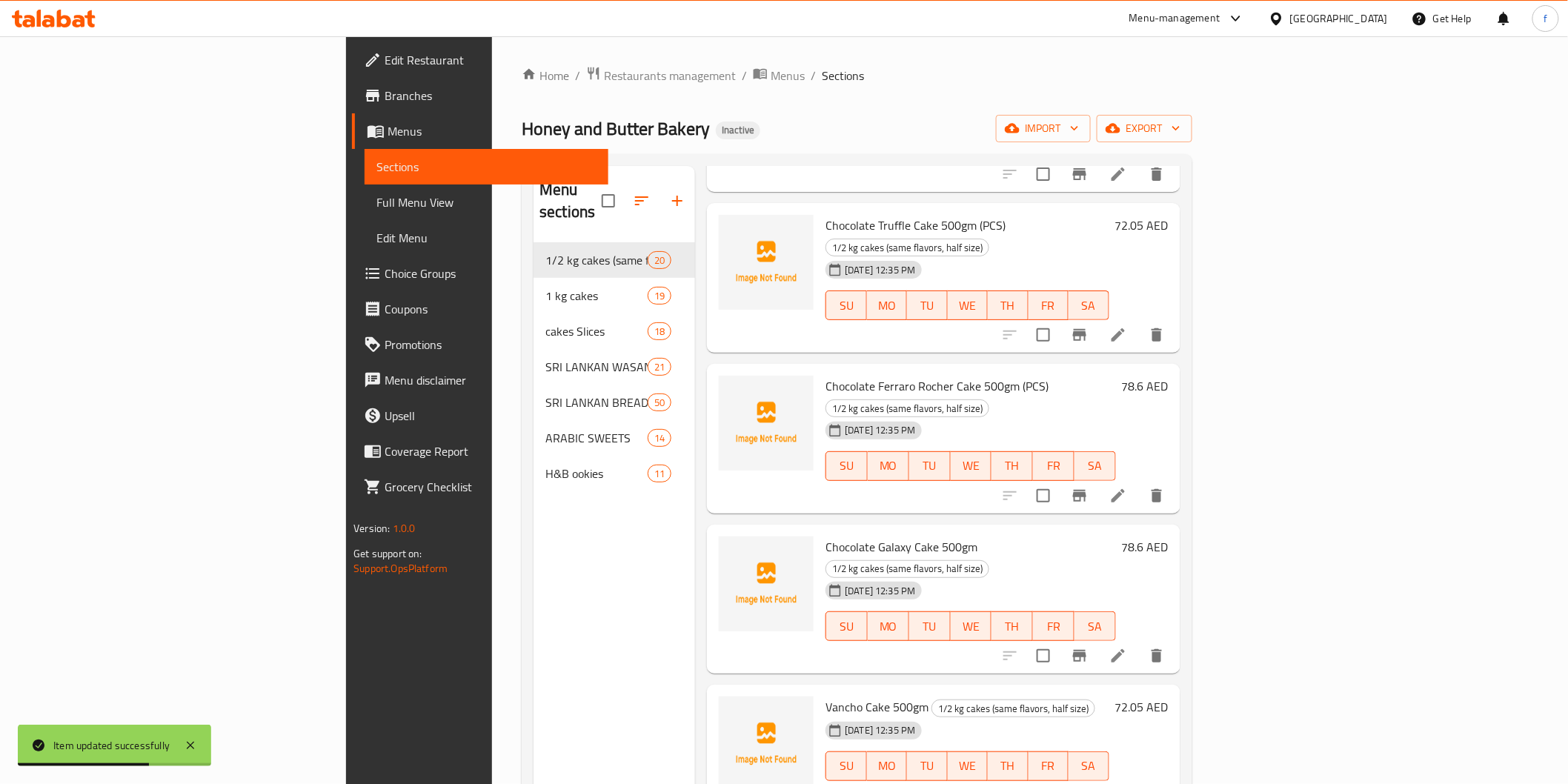
click at [1139, 643] on li at bounding box center [1118, 656] width 41 height 27
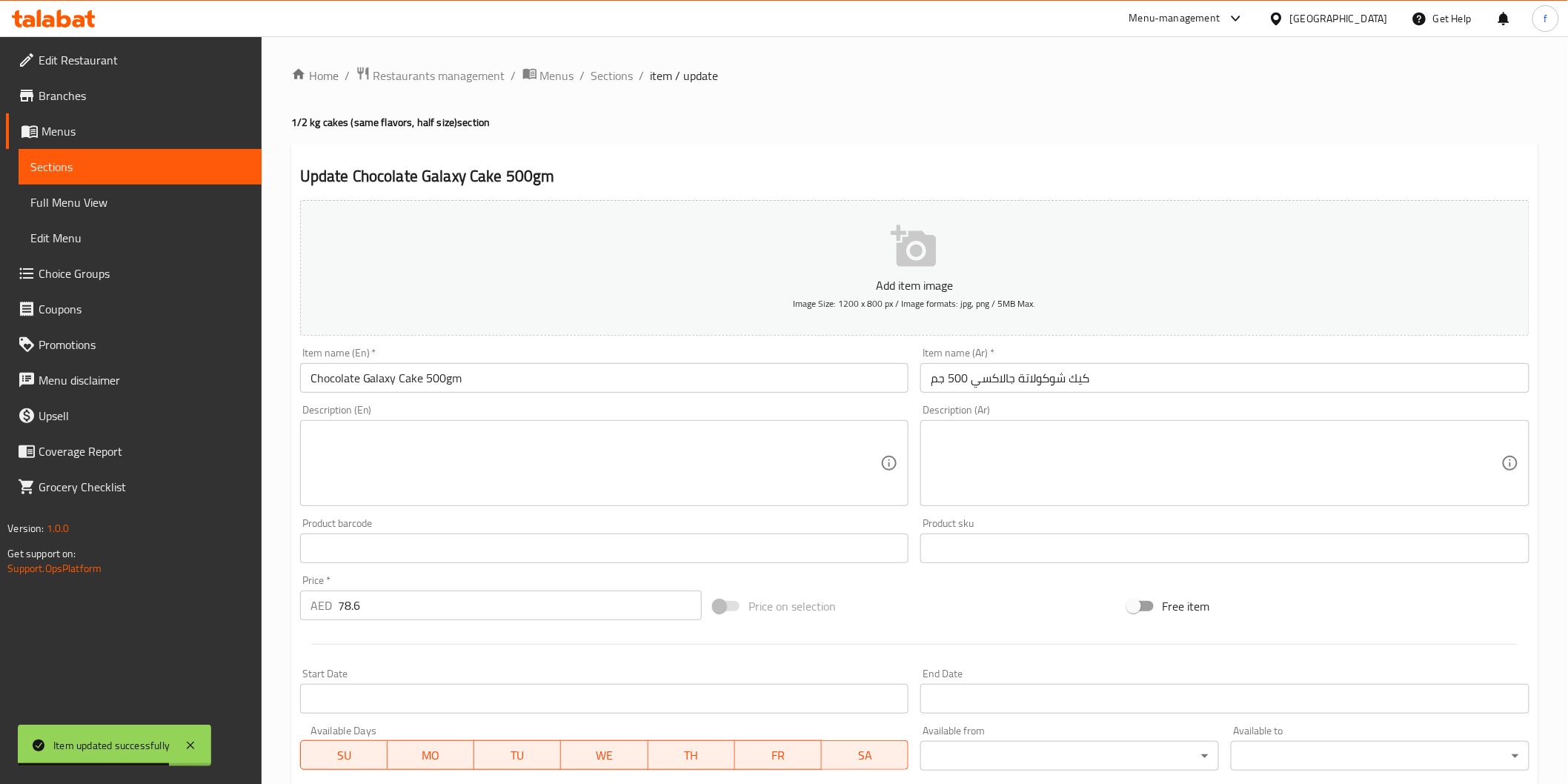
click at [572, 396] on div "Item name (En)   * Chocolate Galaxy Cake 500gm Item name (En) *" at bounding box center [604, 369] width 621 height 57
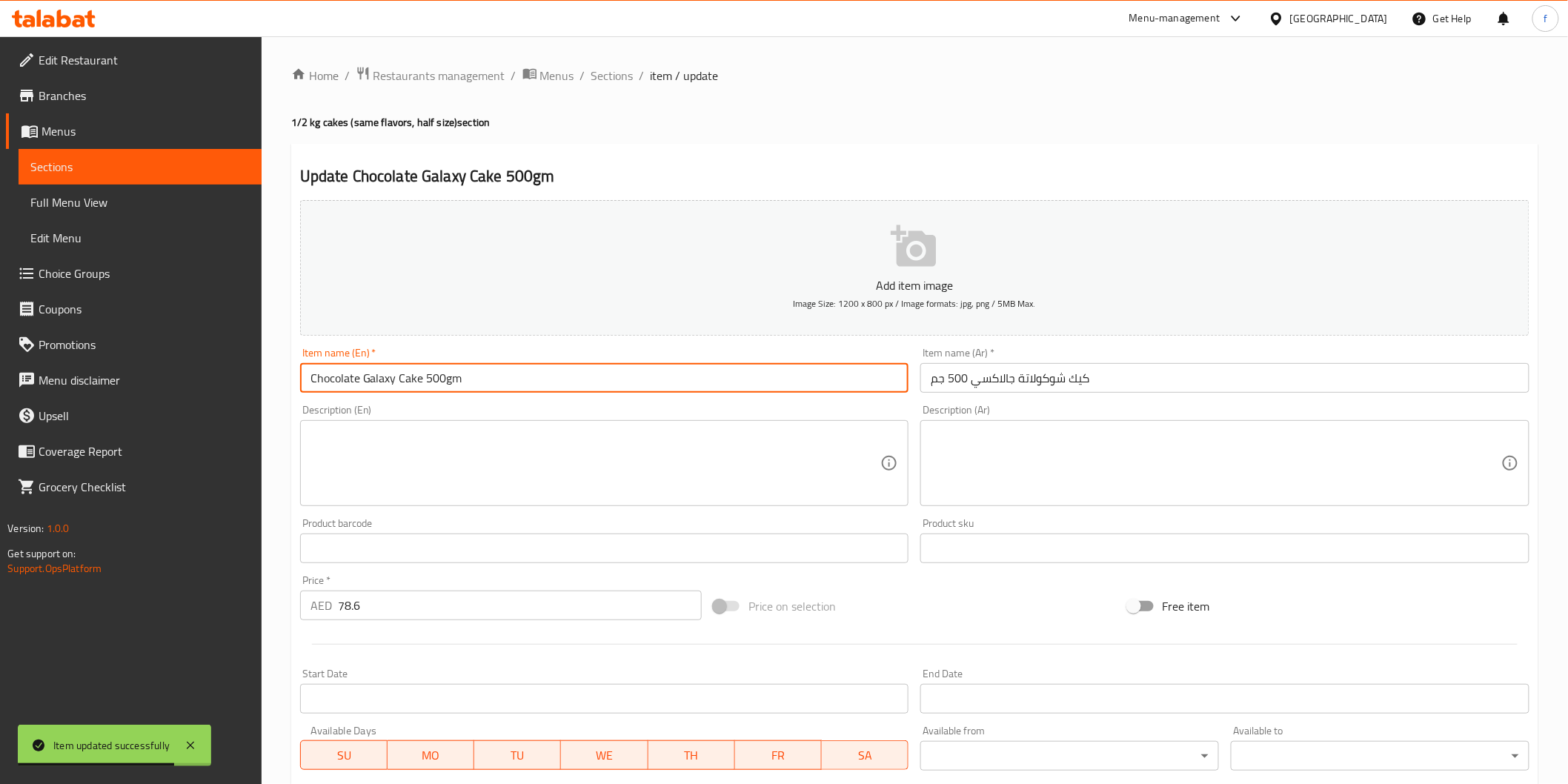
click at [578, 379] on input "Chocolate Galaxy Cake 500gm" at bounding box center [605, 378] width 609 height 30
paste input "(PCS)"
type input "Chocolate Galaxy Cake 500gm (PCS)"
click at [1194, 392] on input "كيك شوكولاتة جالاكسي 500 جم" at bounding box center [1225, 378] width 609 height 30
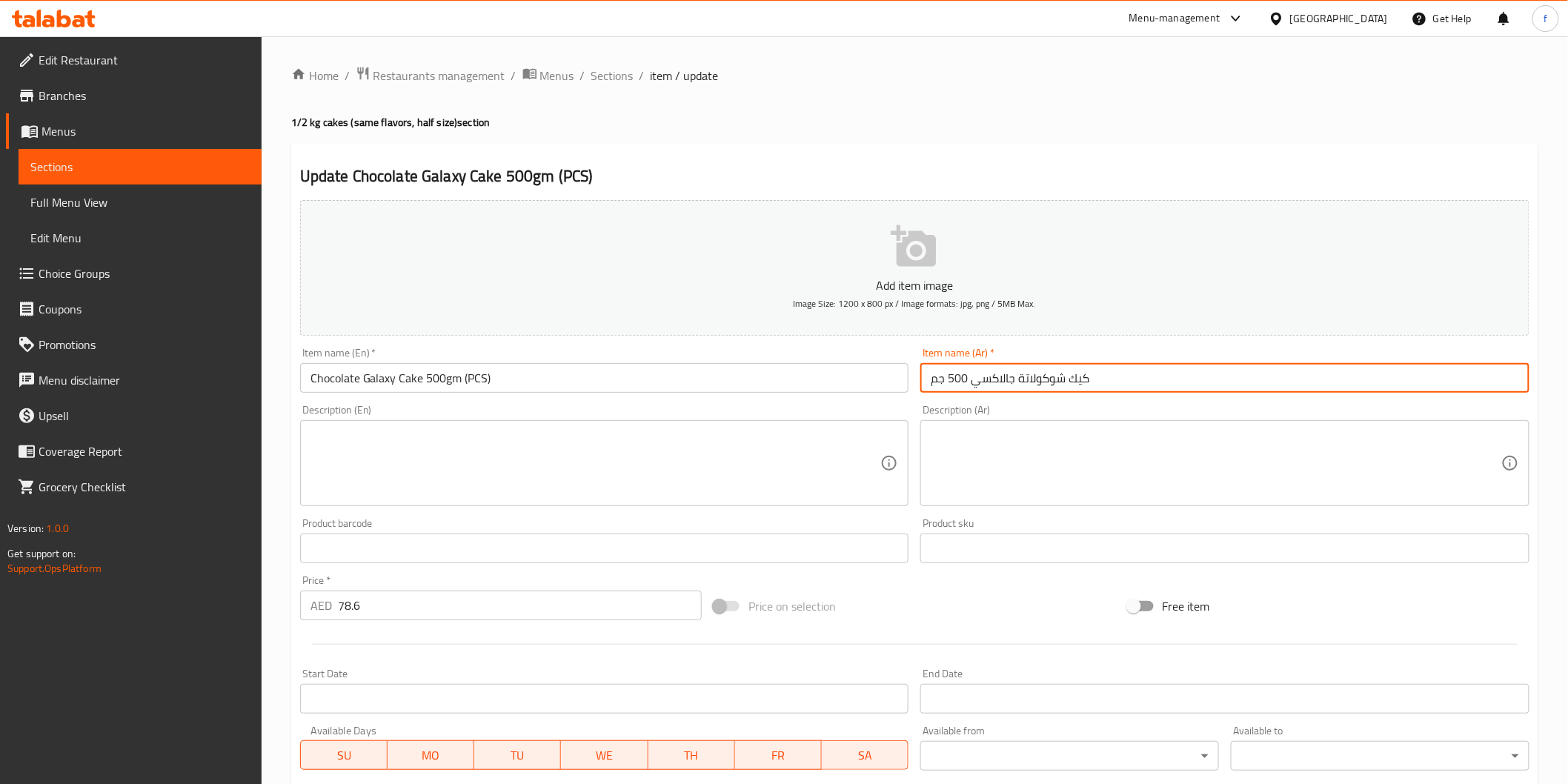
click at [1204, 379] on input "كيك شوكولاتة جالاكسي 500 جم" at bounding box center [1225, 378] width 609 height 30
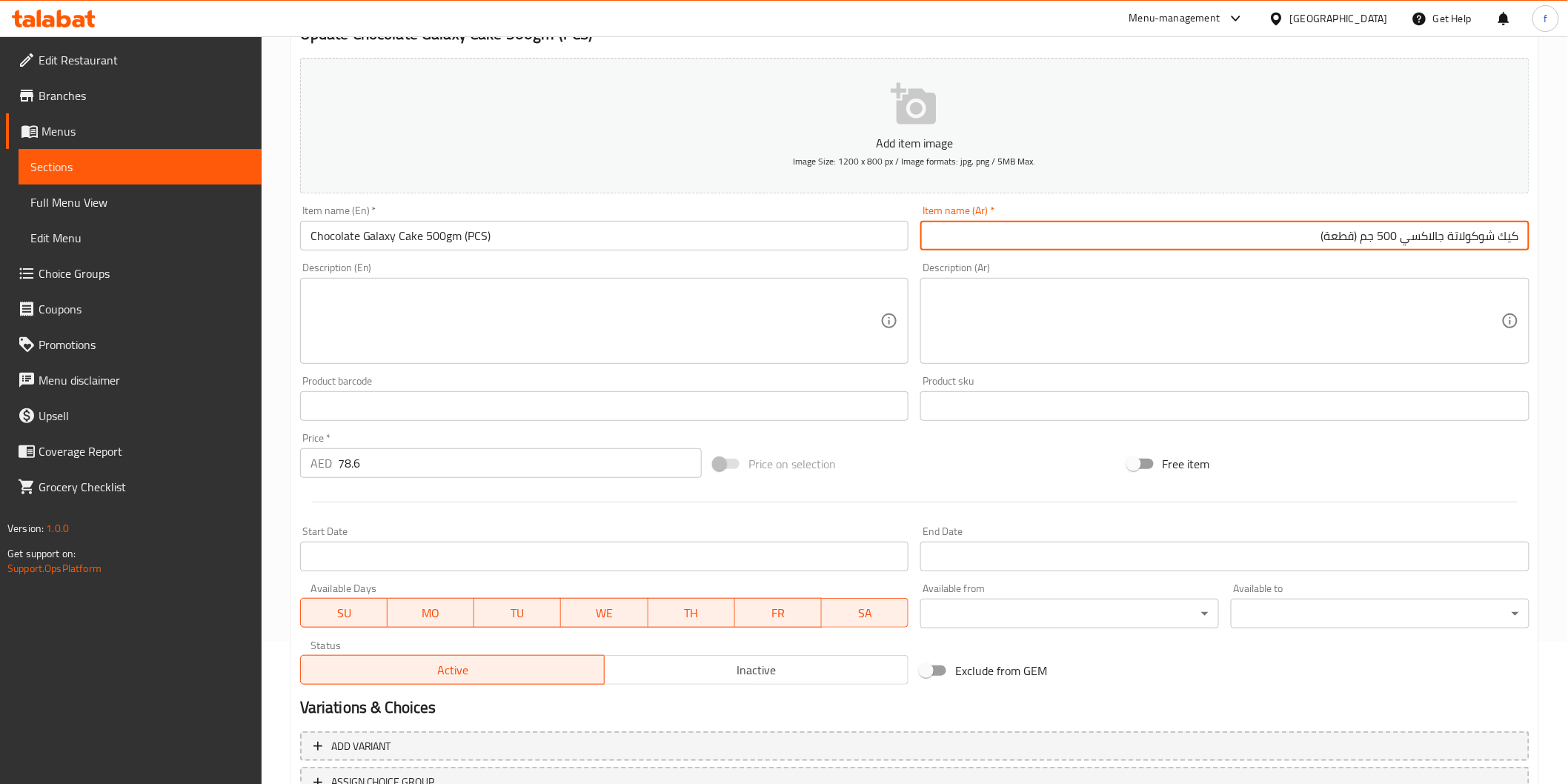
scroll to position [260, 0]
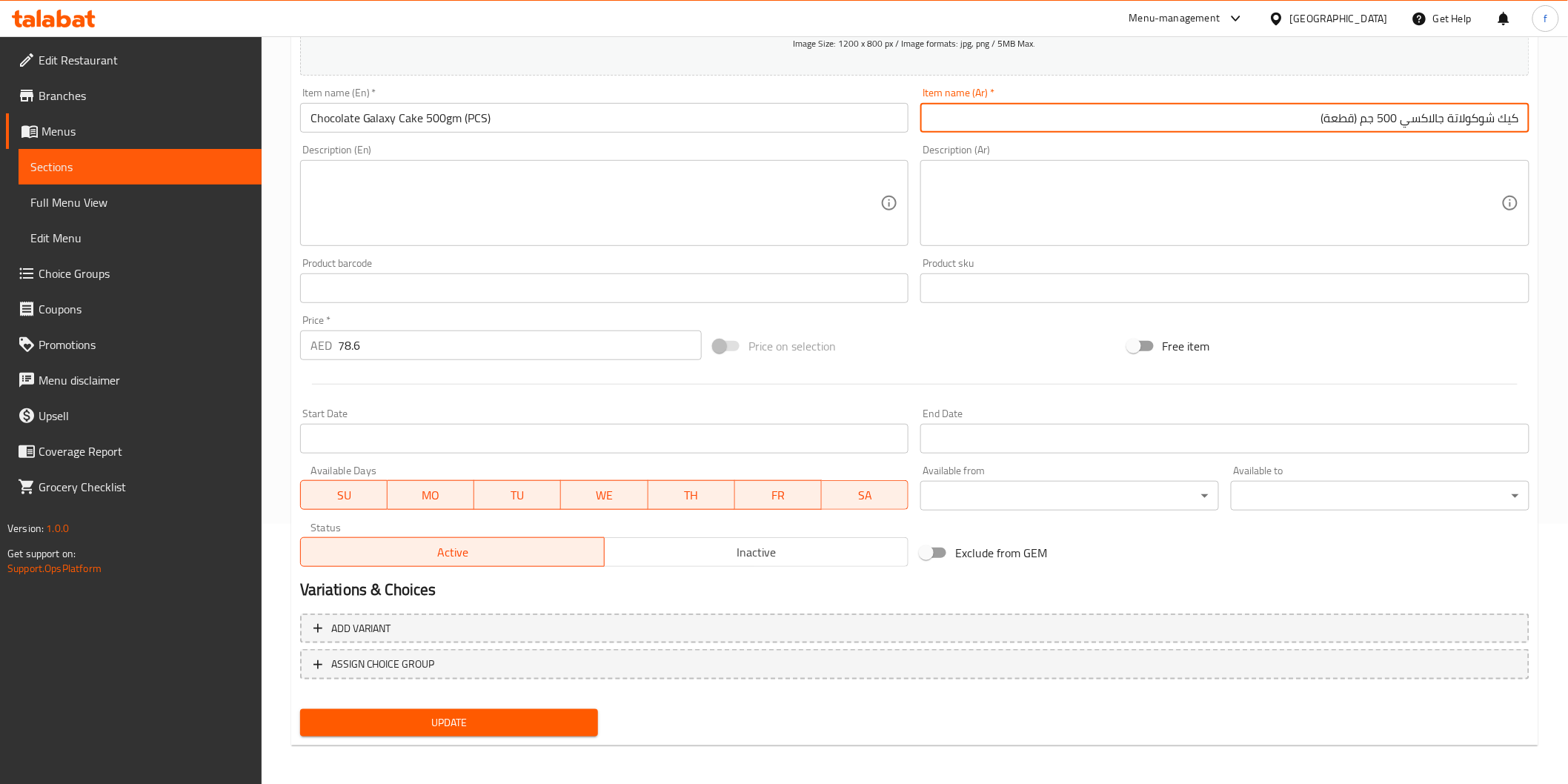
type input "كيك شوكولاتة جالاكسي 500 جم (قطعة)"
click at [595, 715] on button "Update" at bounding box center [449, 723] width 298 height 27
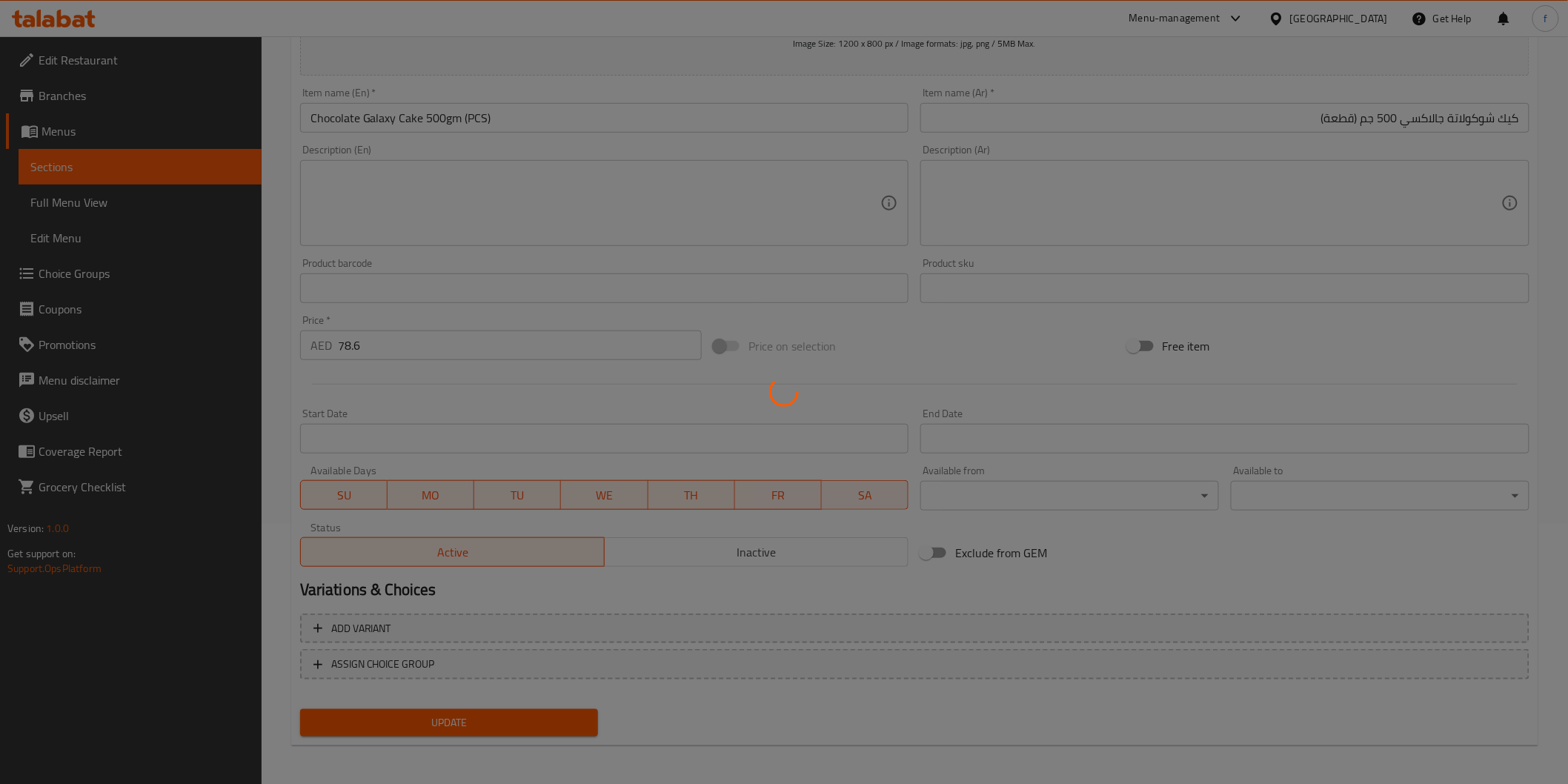
scroll to position [0, 0]
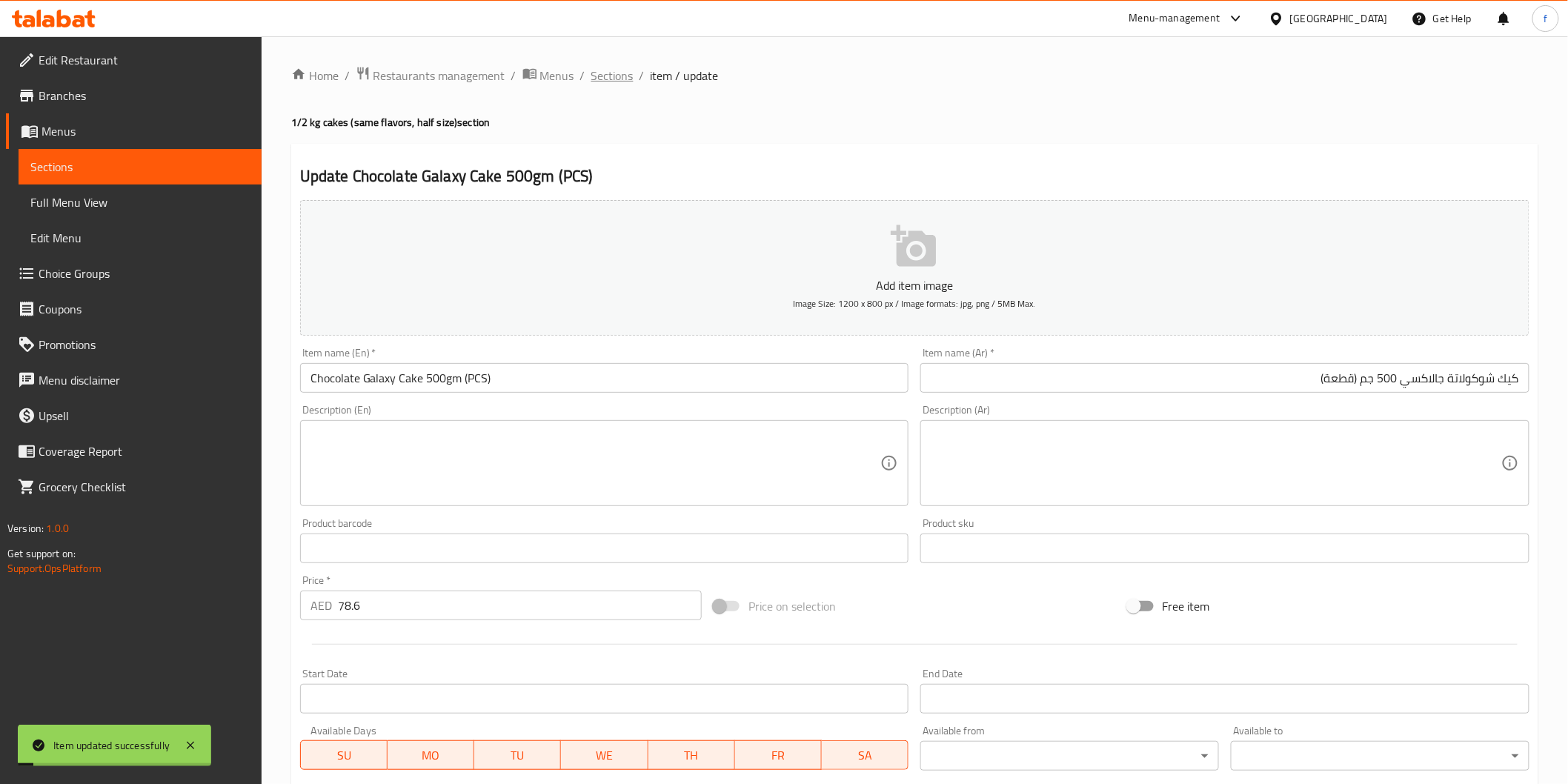
click at [603, 74] on span "Sections" at bounding box center [612, 75] width 42 height 18
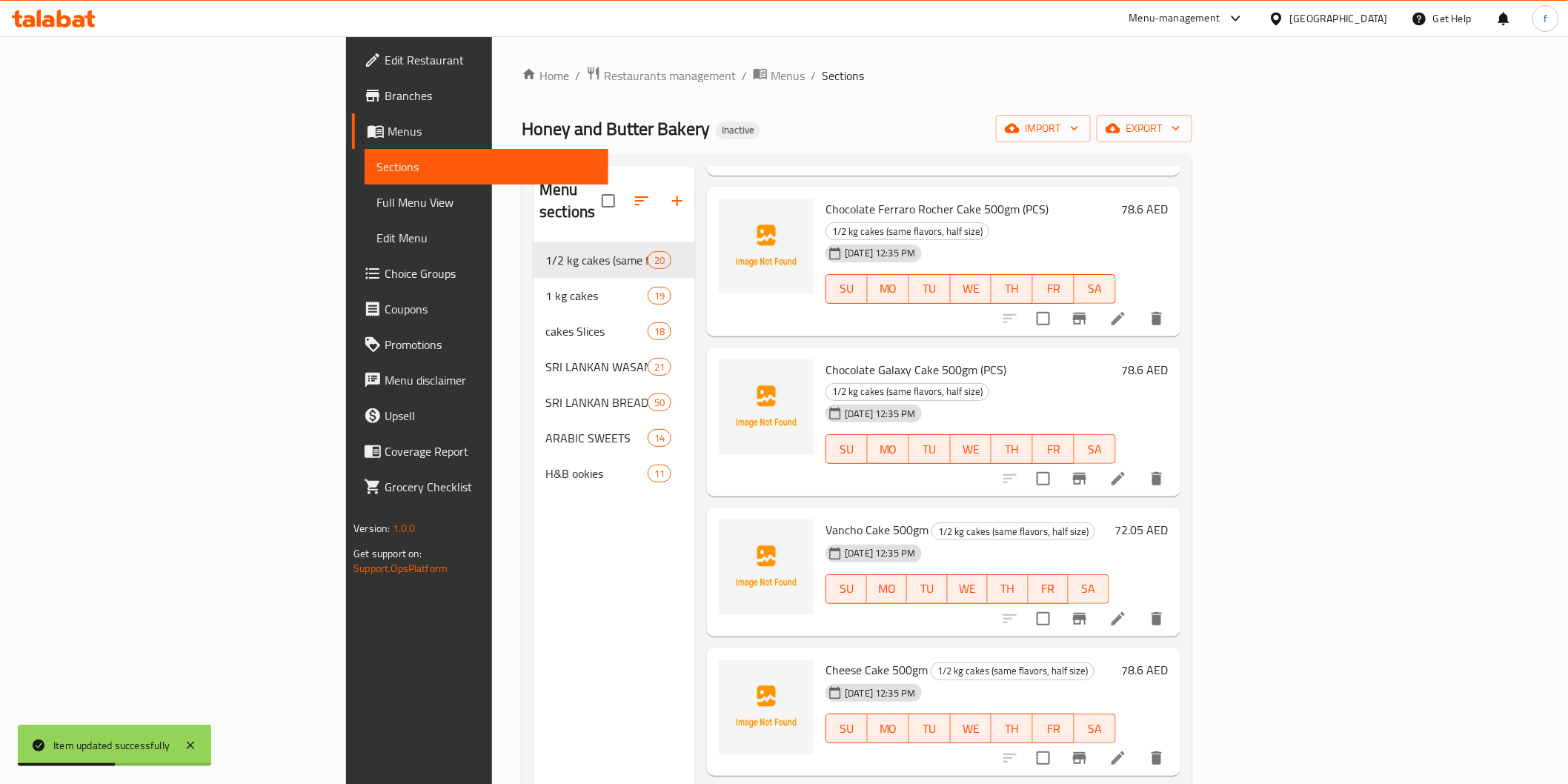
scroll to position [1811, 0]
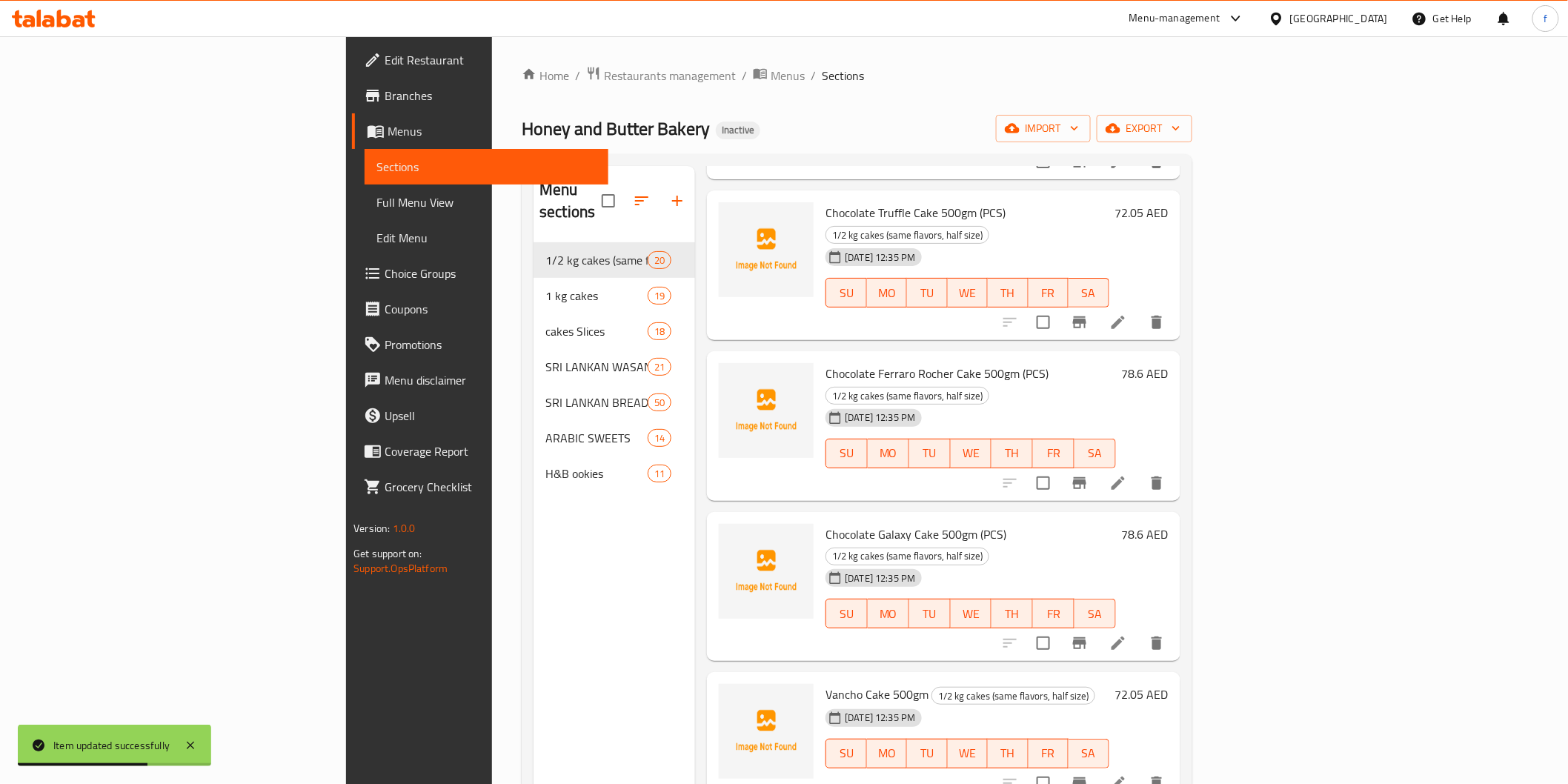
click at [1139, 770] on li at bounding box center [1118, 783] width 41 height 27
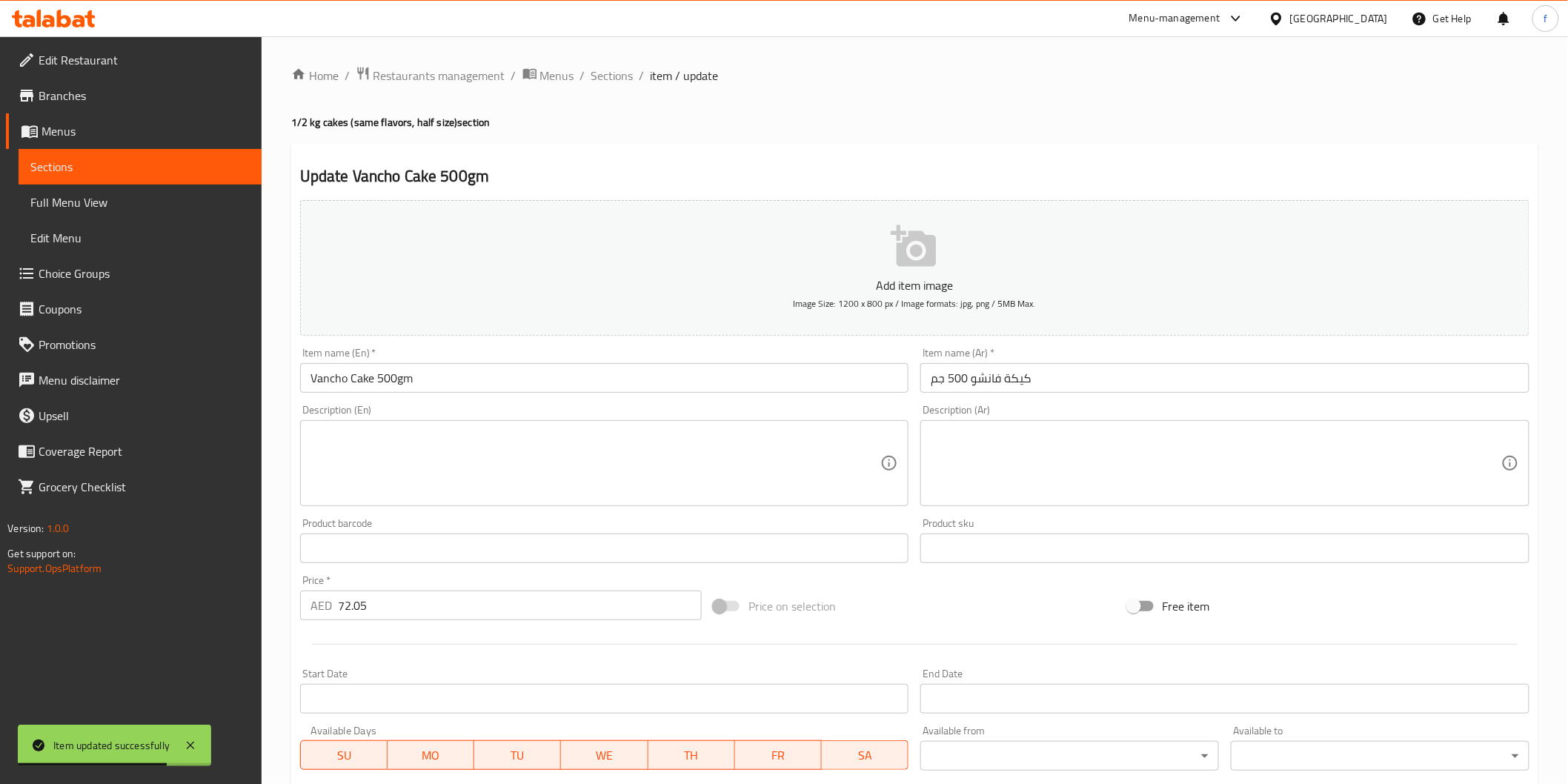
click at [641, 376] on input "Vancho Cake 500gm" at bounding box center [605, 378] width 609 height 30
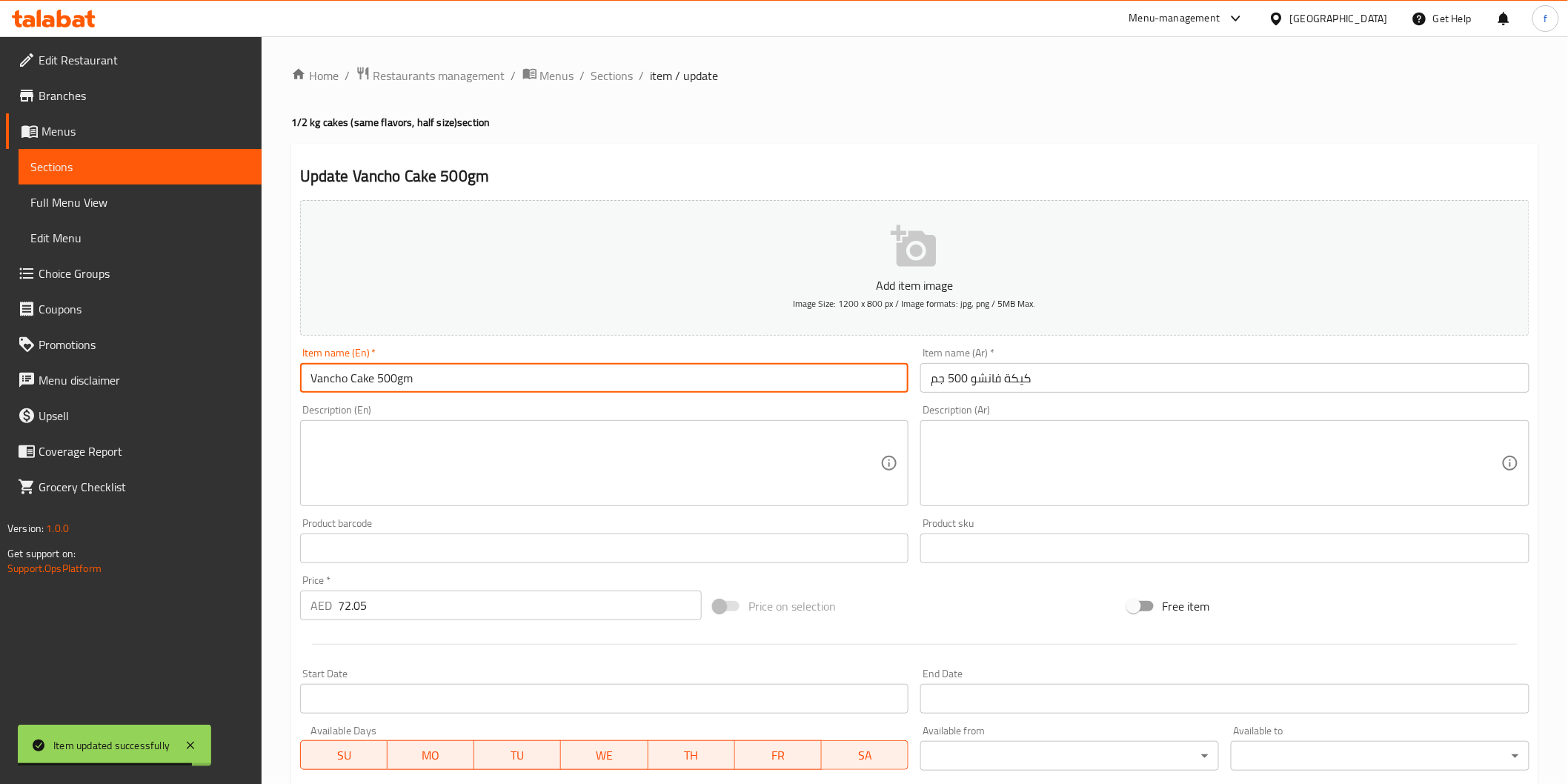
paste input "(PCS)"
type input "Vancho Cake 500gm (PCS)"
click at [1053, 371] on input "كيكة فانشو 500 جم" at bounding box center [1225, 378] width 609 height 30
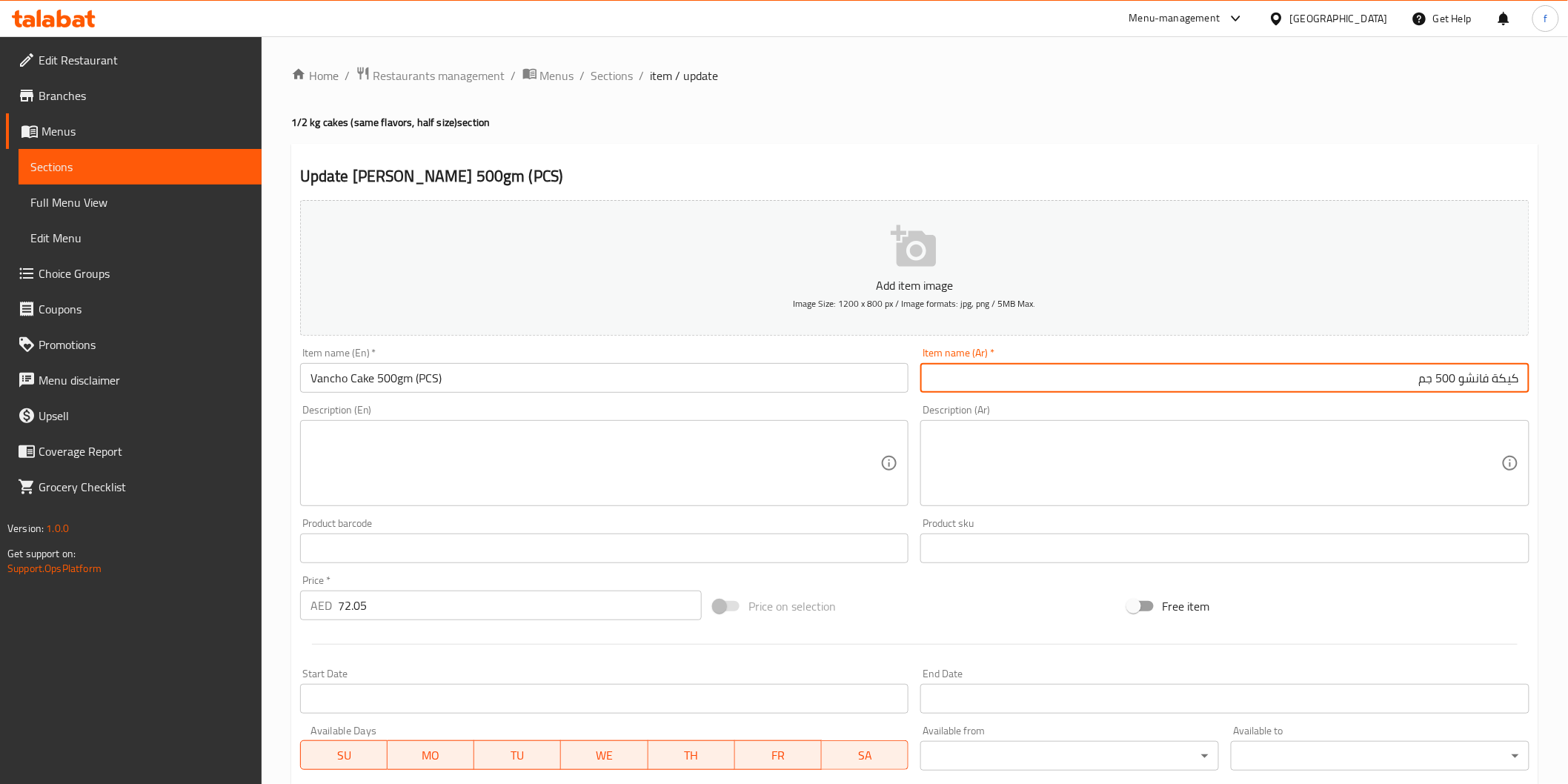
click at [1053, 380] on input "كيكة فانشو 500 جم" at bounding box center [1225, 378] width 609 height 30
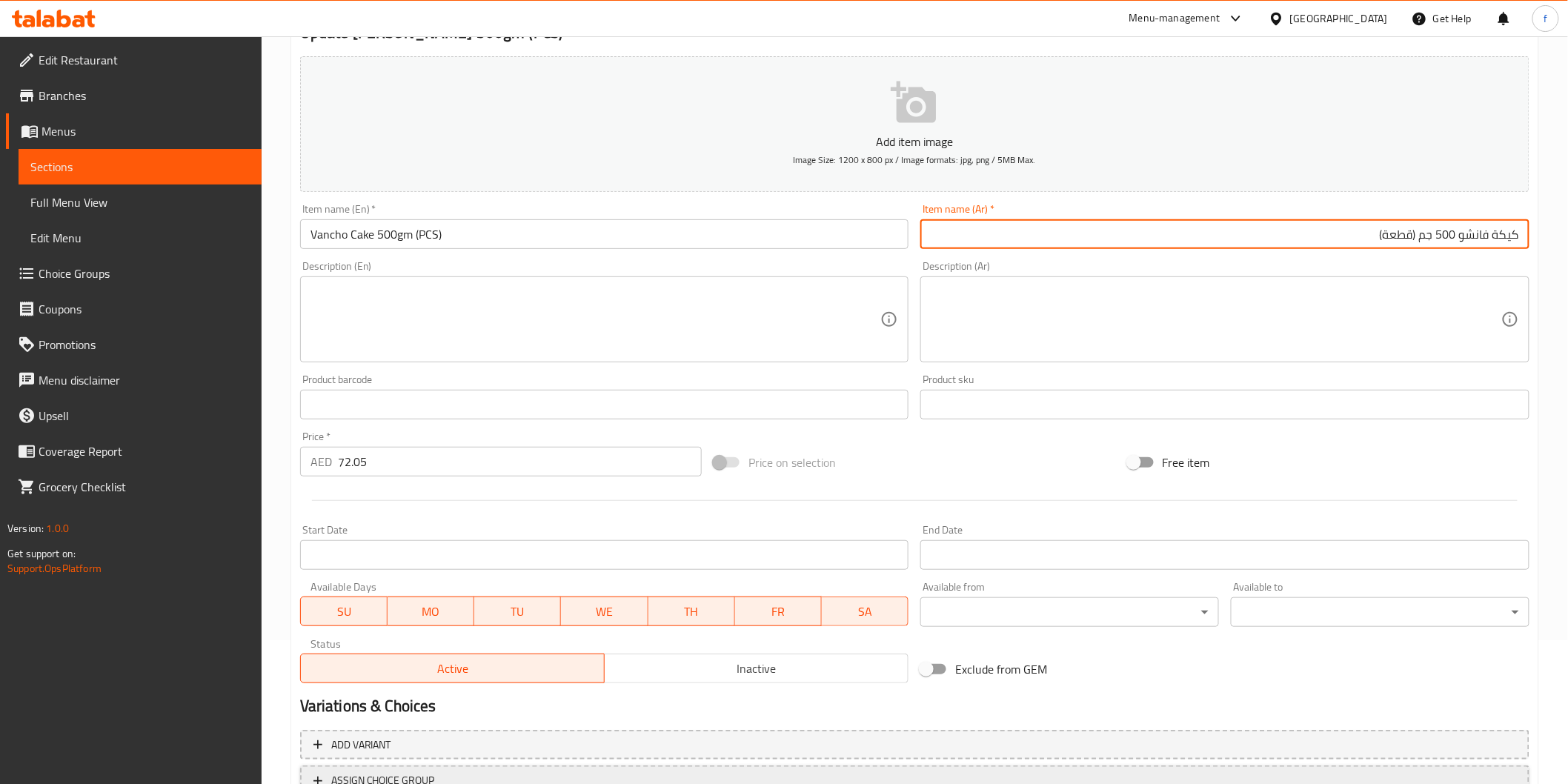
scroll to position [260, 0]
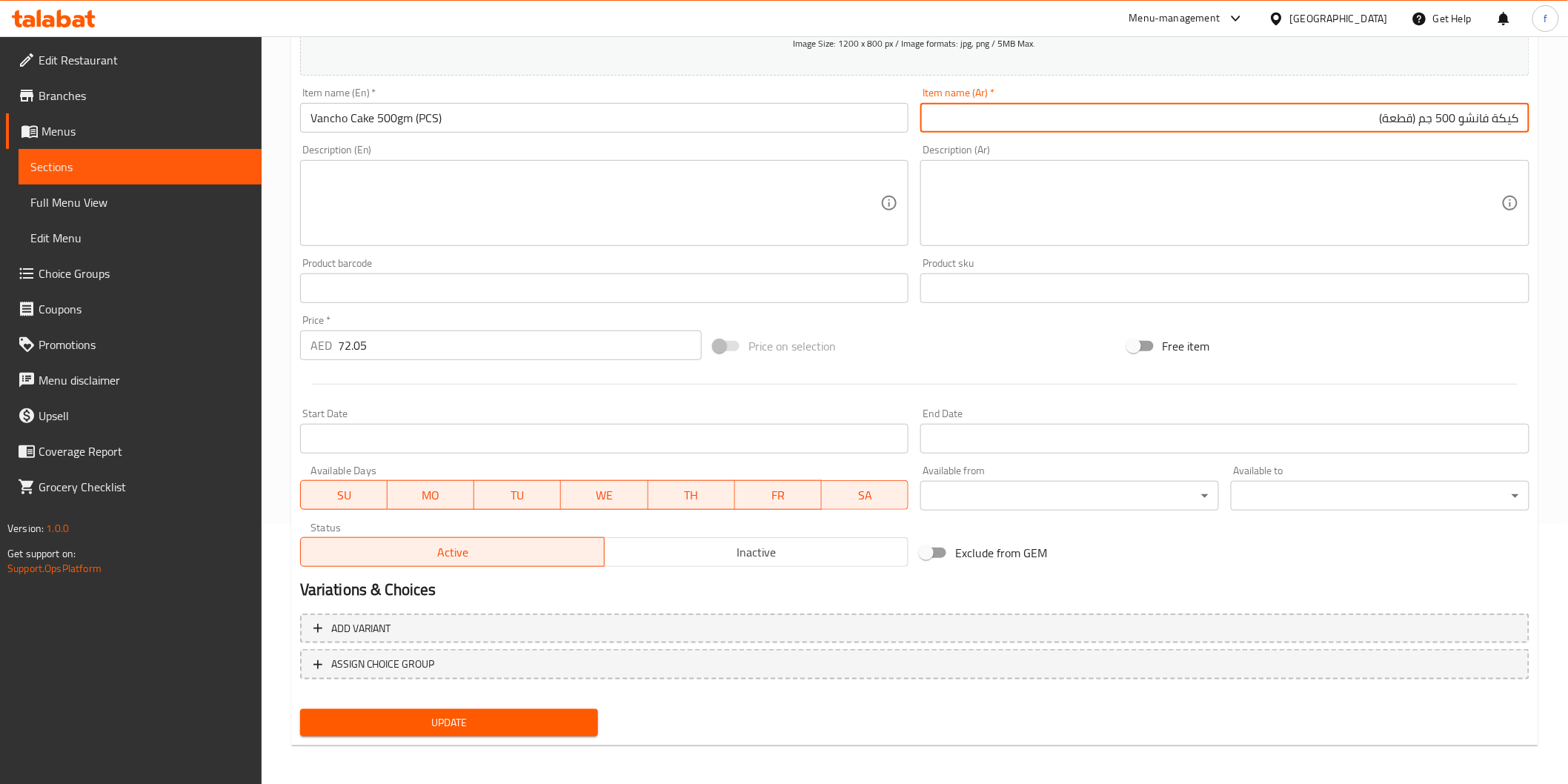
type input "كيكة فانشو 500 جم (قطعة)"
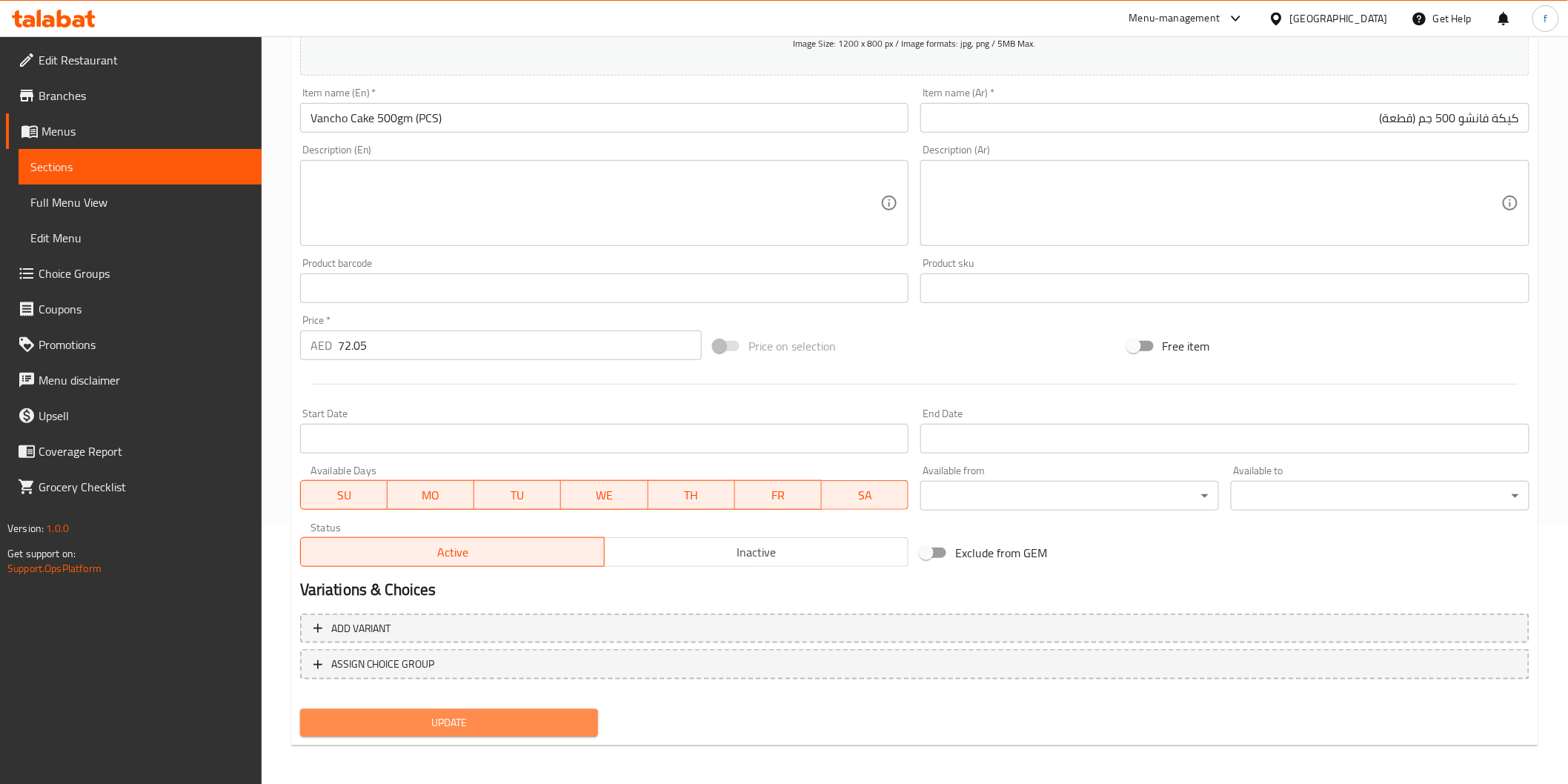
click at [403, 721] on span "Update" at bounding box center [450, 723] width 275 height 18
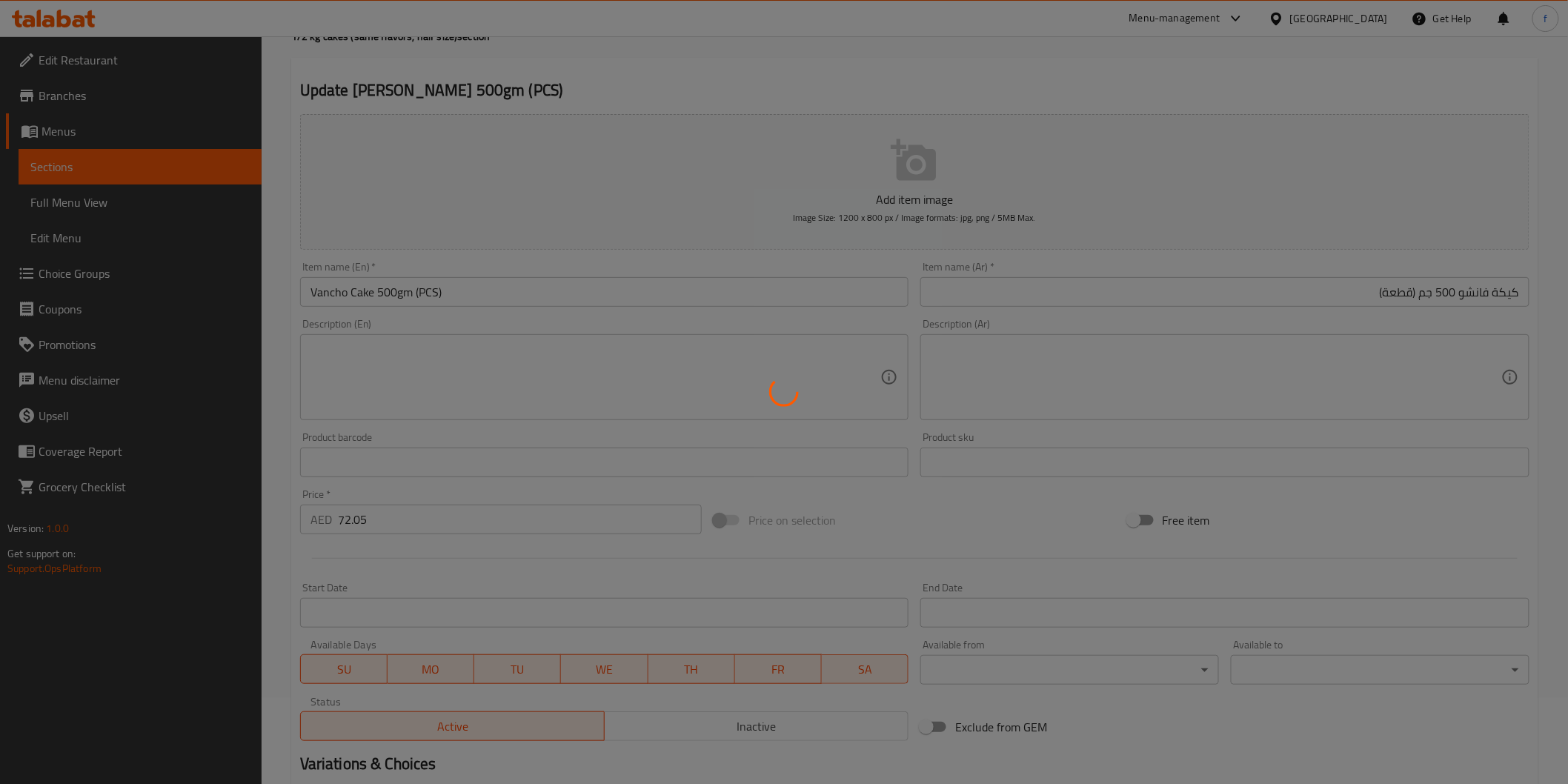
scroll to position [0, 0]
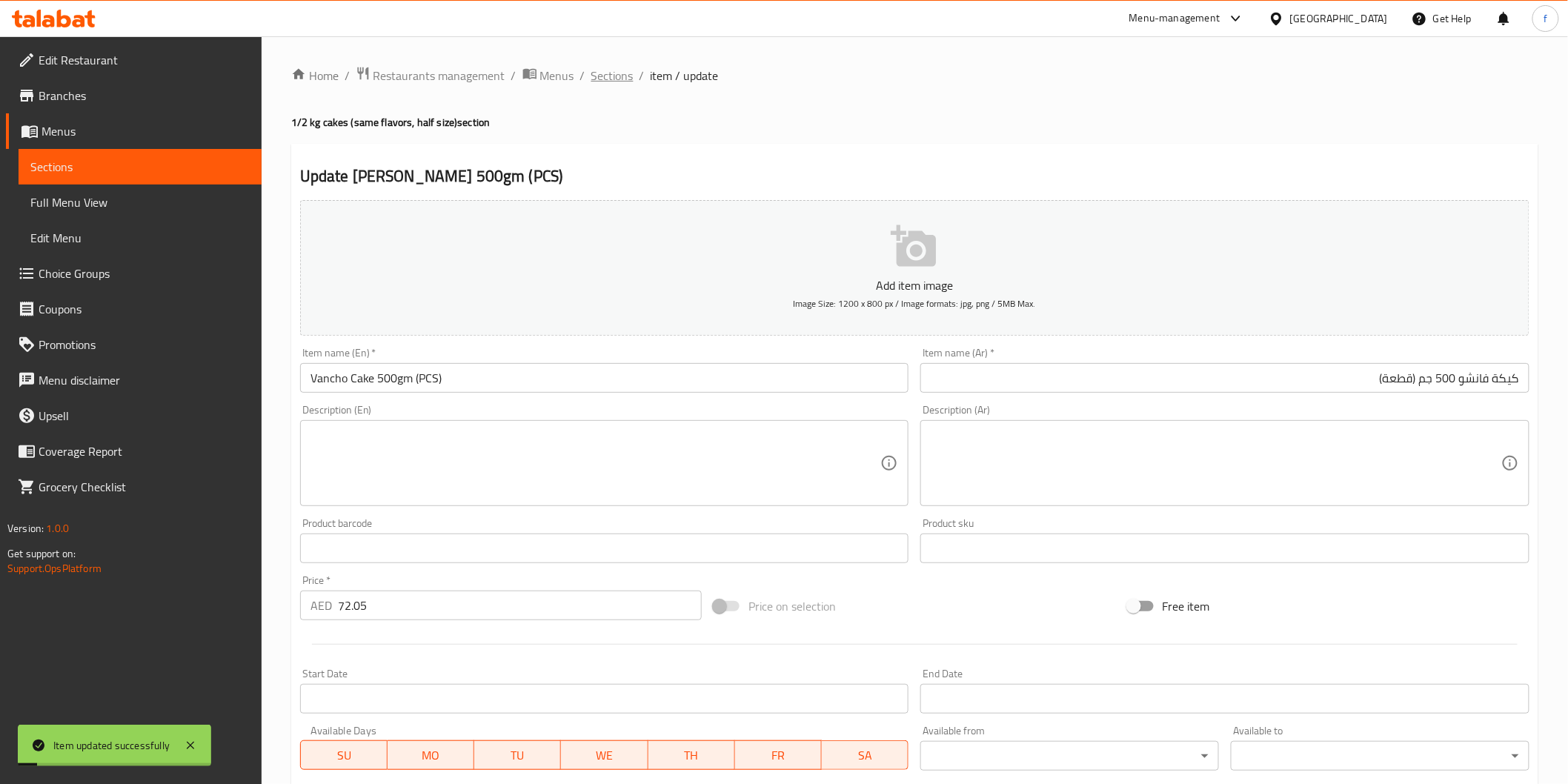
click at [604, 85] on span "Sections" at bounding box center [612, 75] width 42 height 18
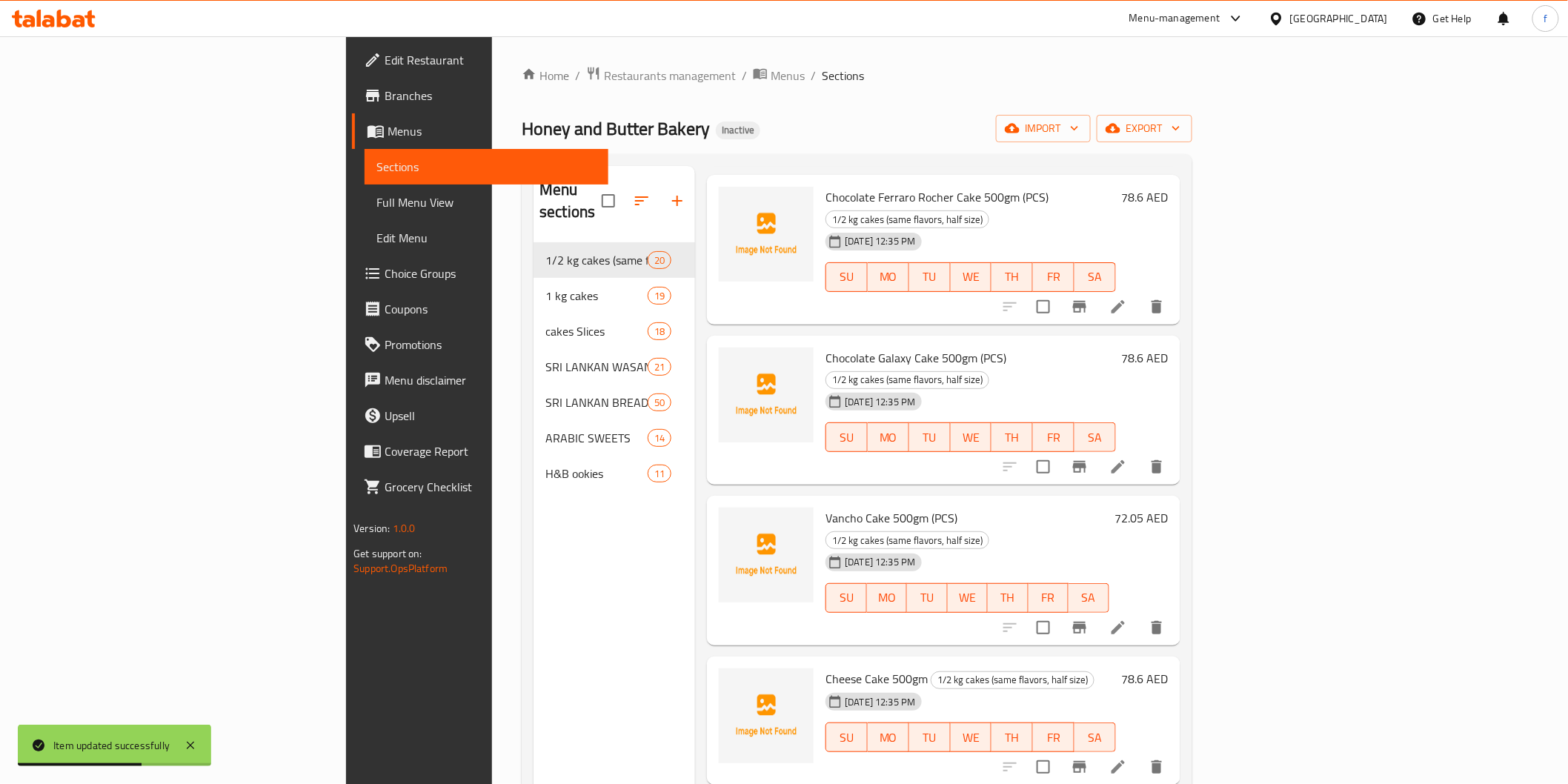
scroll to position [2046, 0]
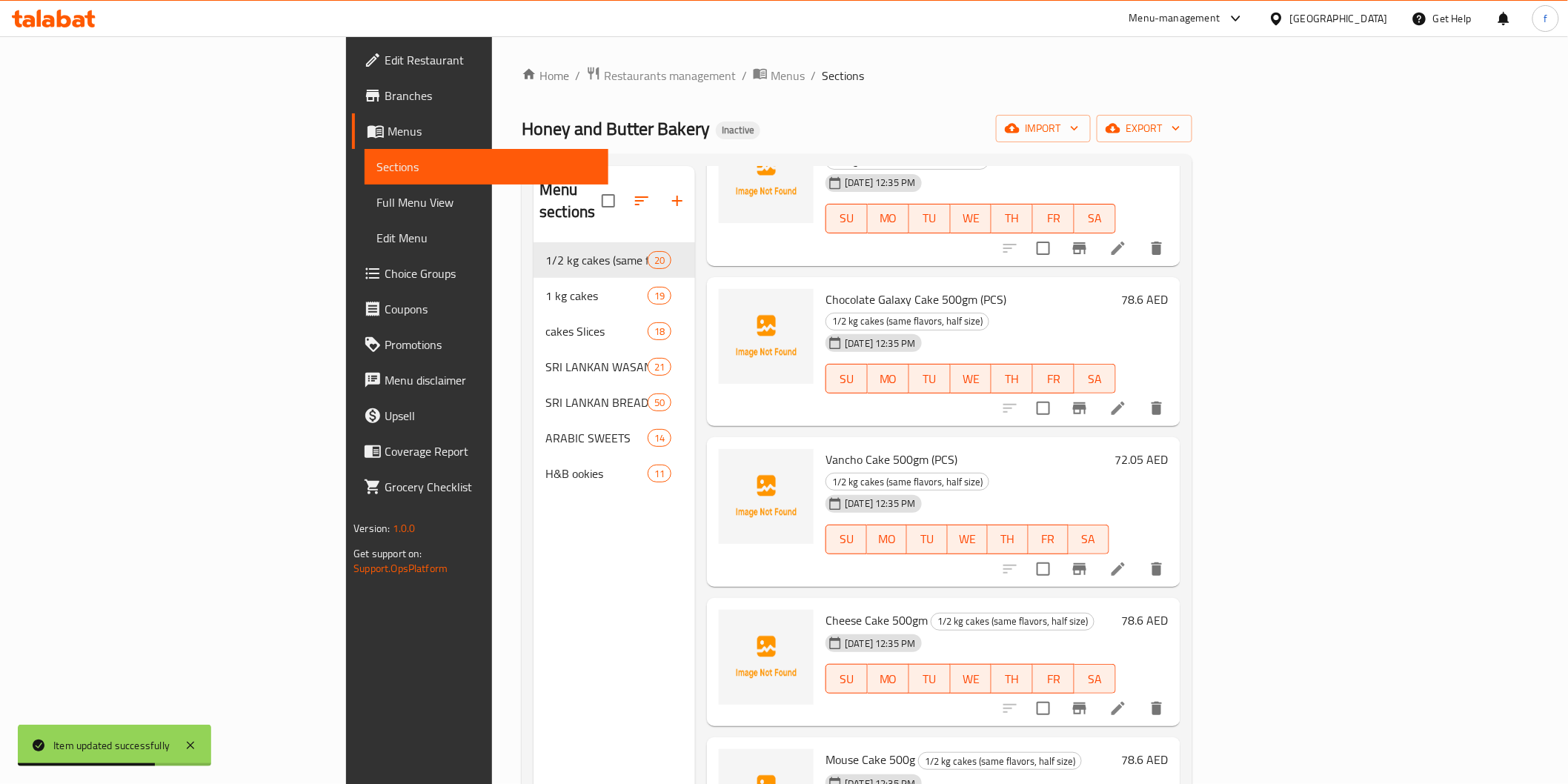
click at [1139, 695] on li at bounding box center [1118, 708] width 41 height 27
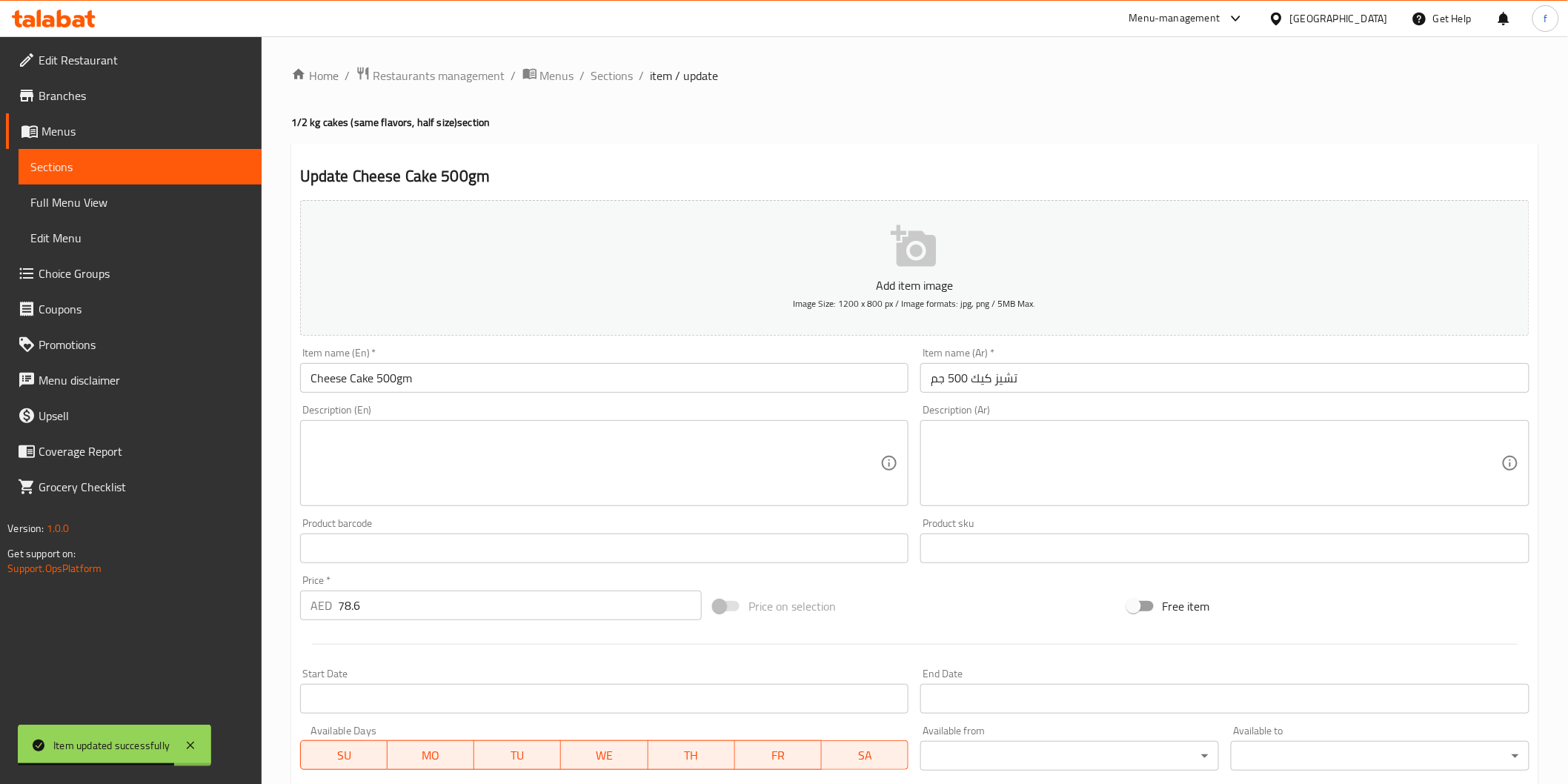
click at [1147, 389] on input "تشيز كيك 500 جم" at bounding box center [1225, 378] width 609 height 30
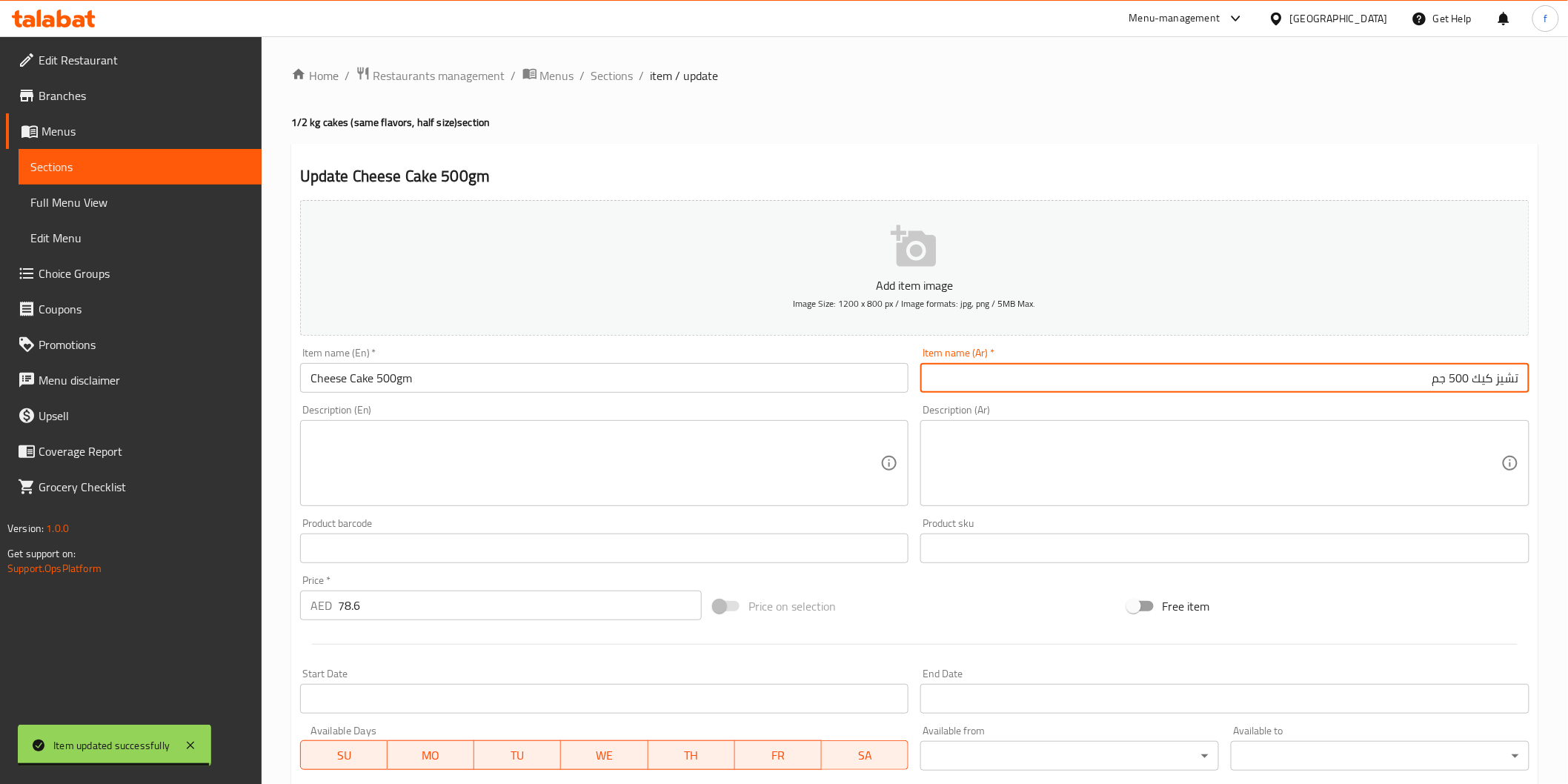
click at [612, 356] on div "Item name (En)   * Cheese Cake 500gm Item name (En) *" at bounding box center [605, 369] width 609 height 45
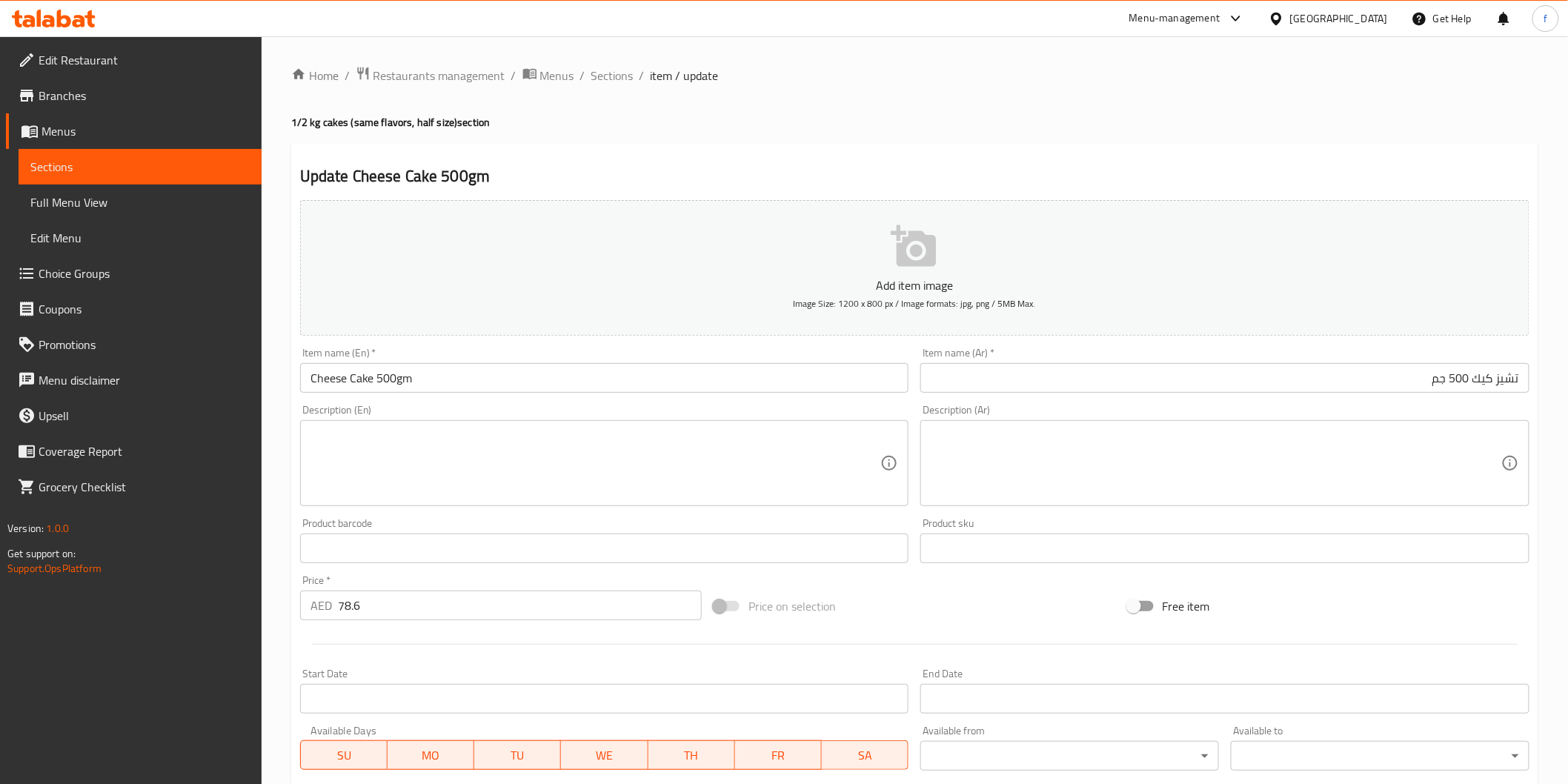
click at [579, 398] on div "Item name (En)   * Cheese Cake 500gm Item name (En) *" at bounding box center [604, 369] width 621 height 57
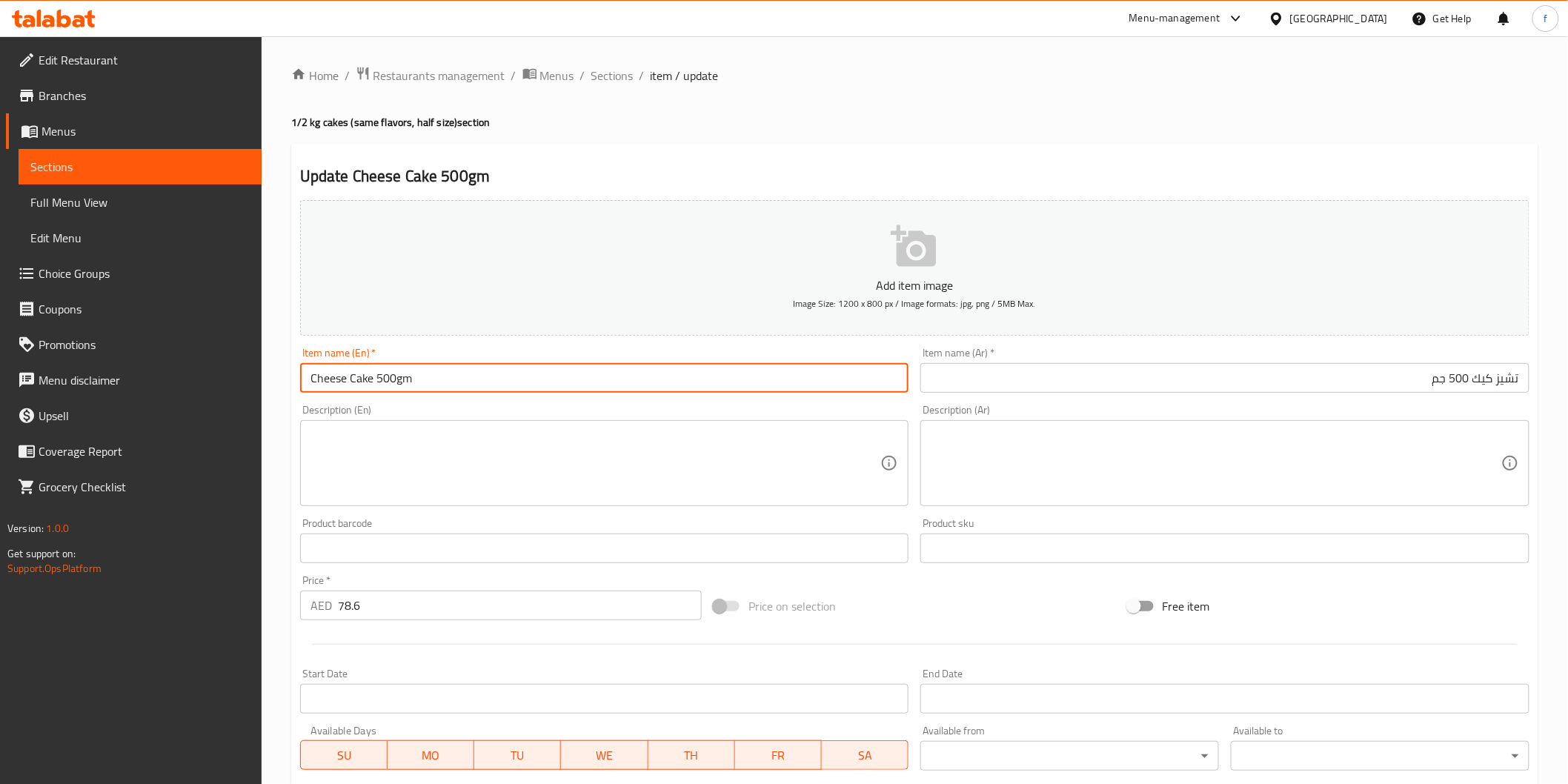
click at [582, 386] on input "Cheese Cake 500gm" at bounding box center [605, 378] width 609 height 30
paste input "(PCS)"
type input "Cheese Cake 500gm (PCS)"
click at [1393, 381] on input "تشيز كيك 500 جم" at bounding box center [1225, 378] width 609 height 30
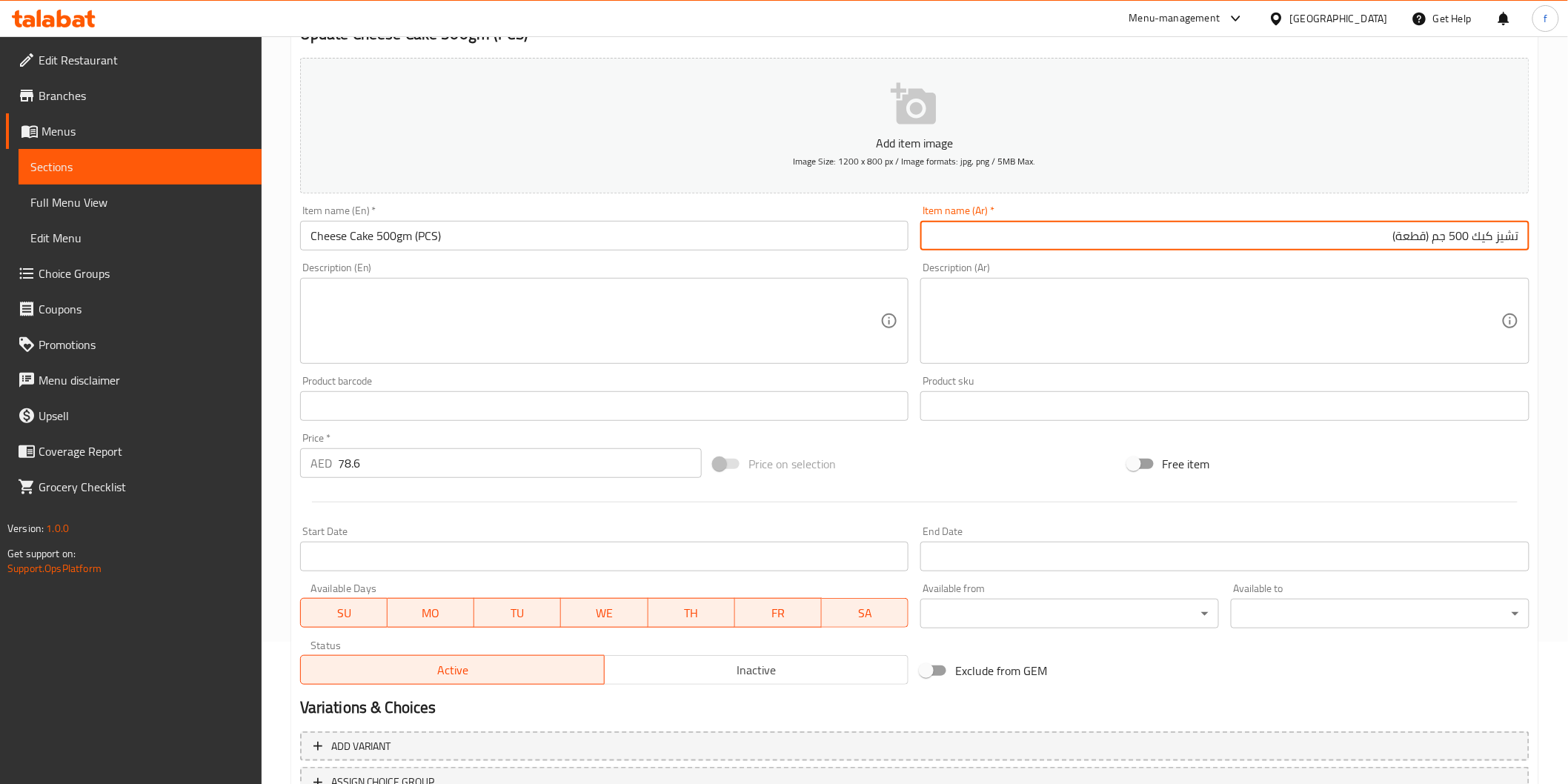
scroll to position [260, 0]
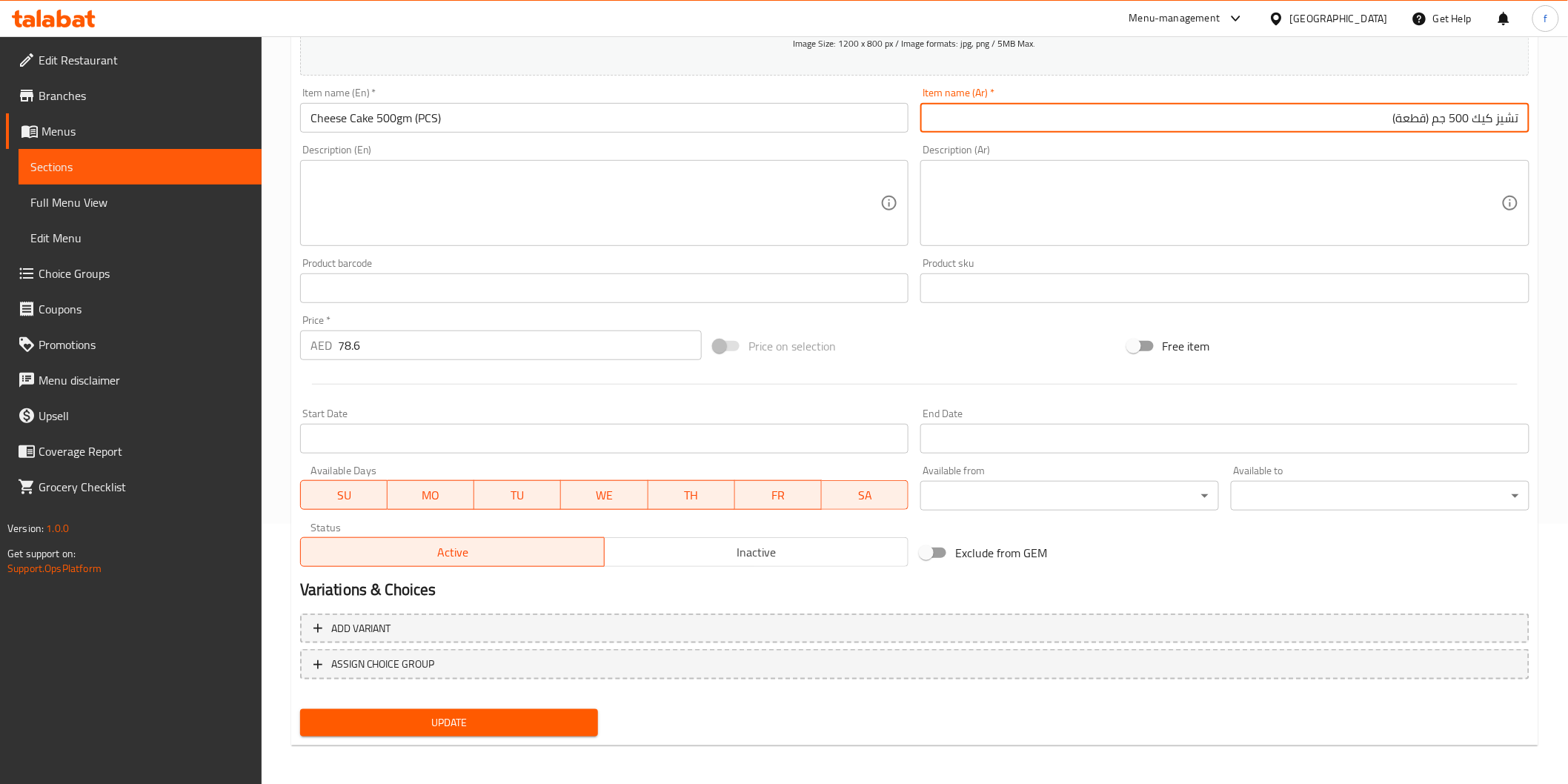
type input "تشيز كيك 500 جم (قطعة)"
click at [465, 720] on span "Update" at bounding box center [450, 723] width 275 height 18
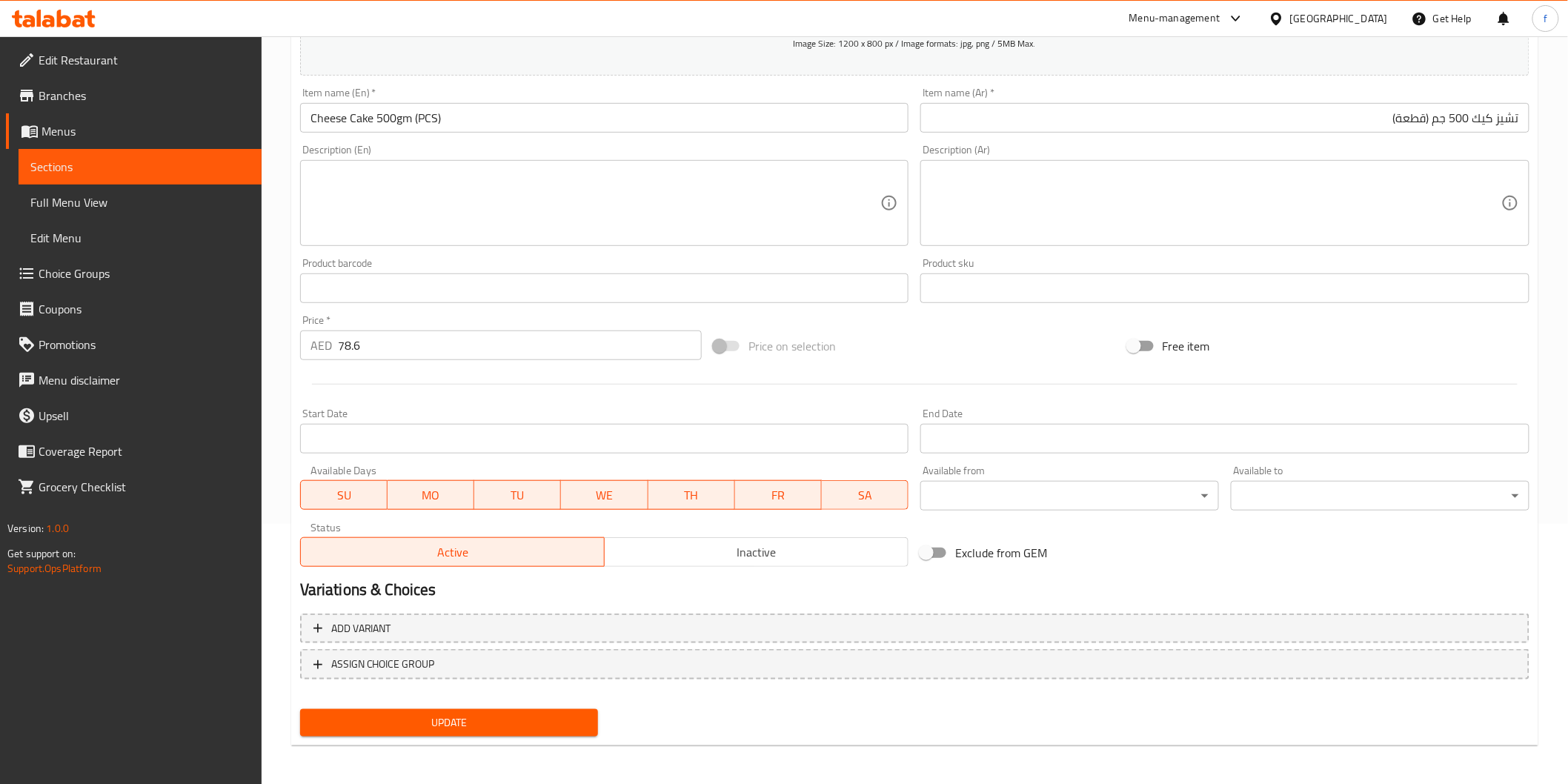
click at [450, 723] on span "Update" at bounding box center [450, 723] width 275 height 18
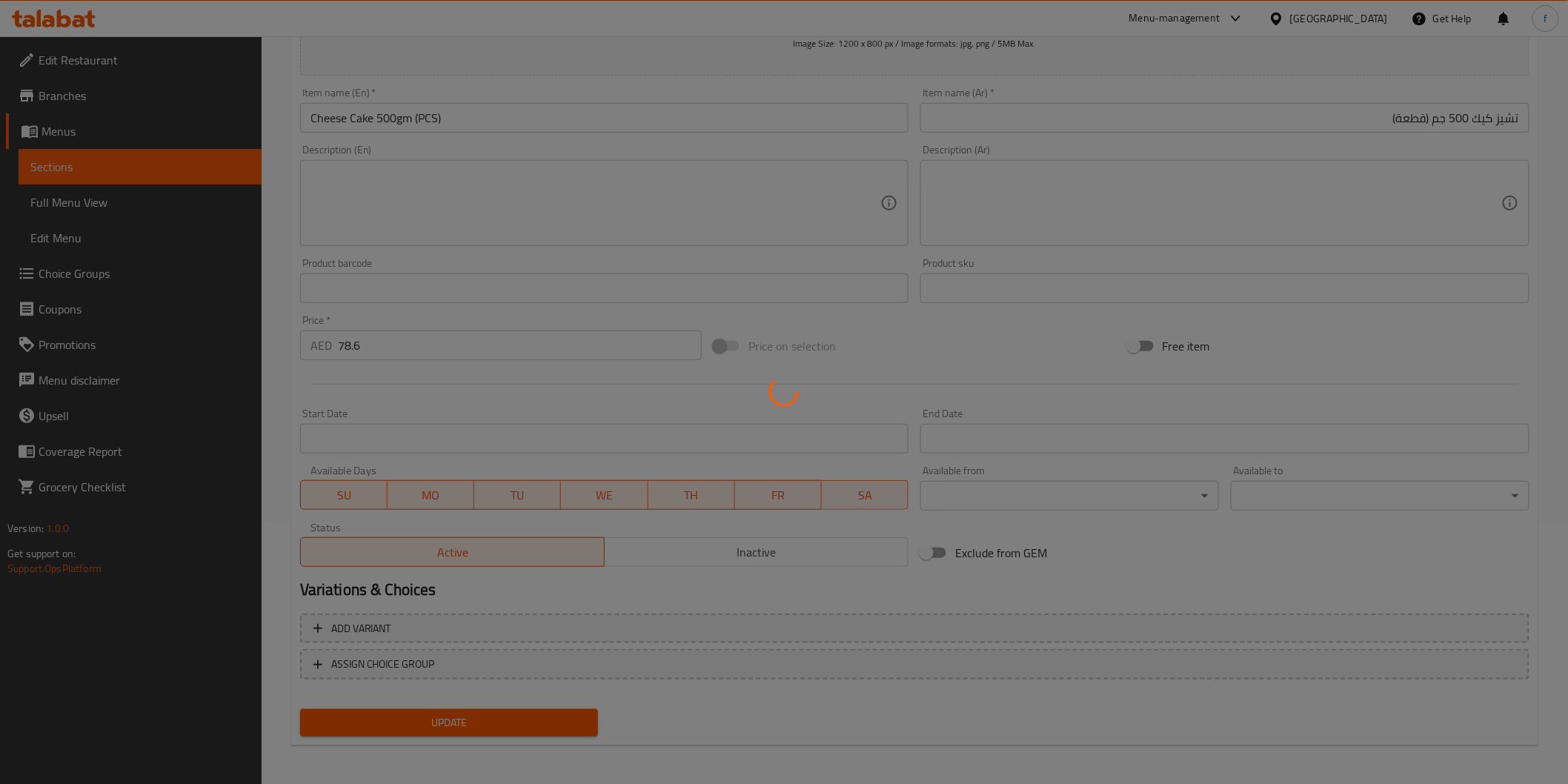
scroll to position [0, 0]
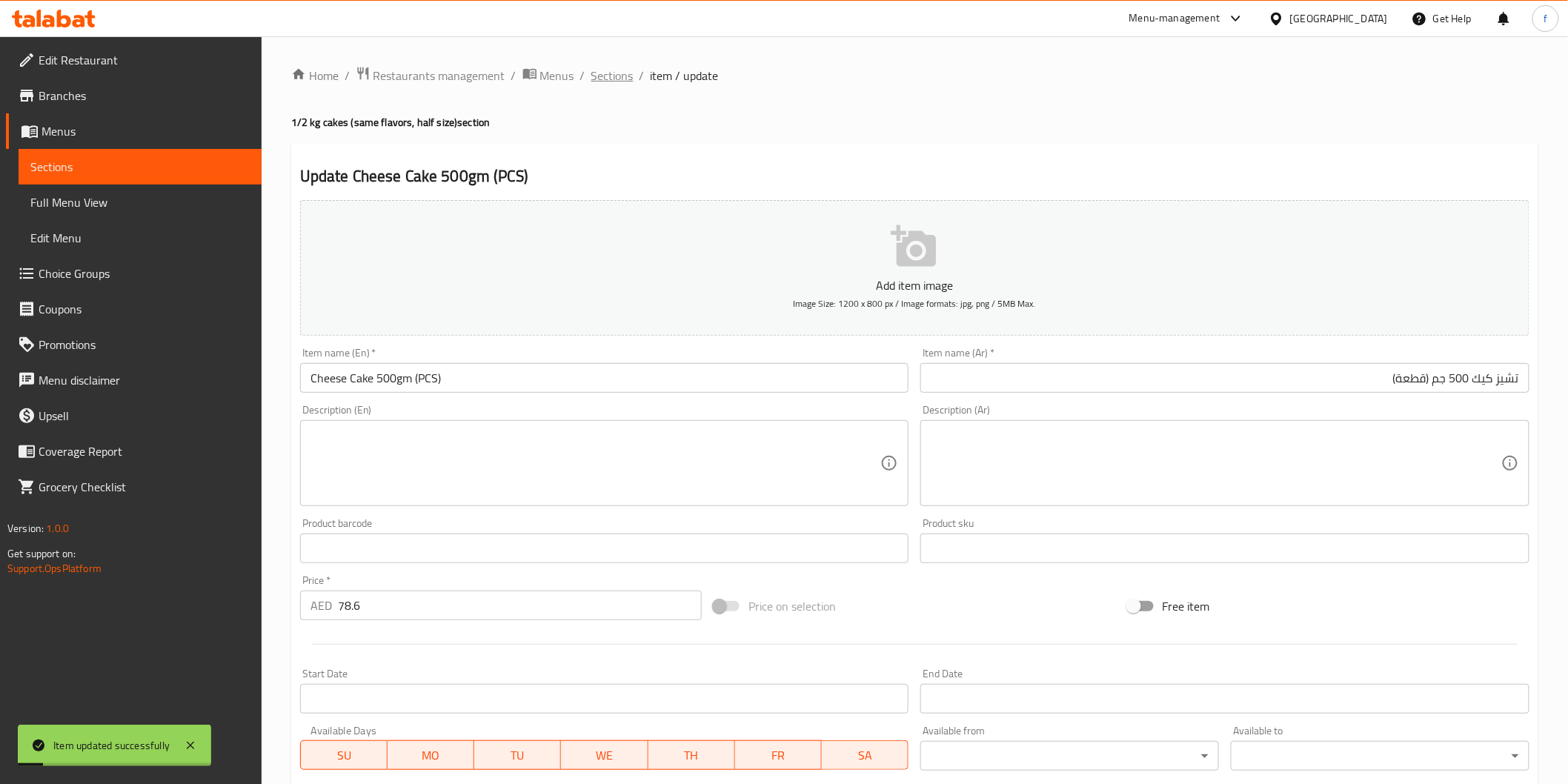
click at [616, 67] on span "Sections" at bounding box center [612, 75] width 42 height 18
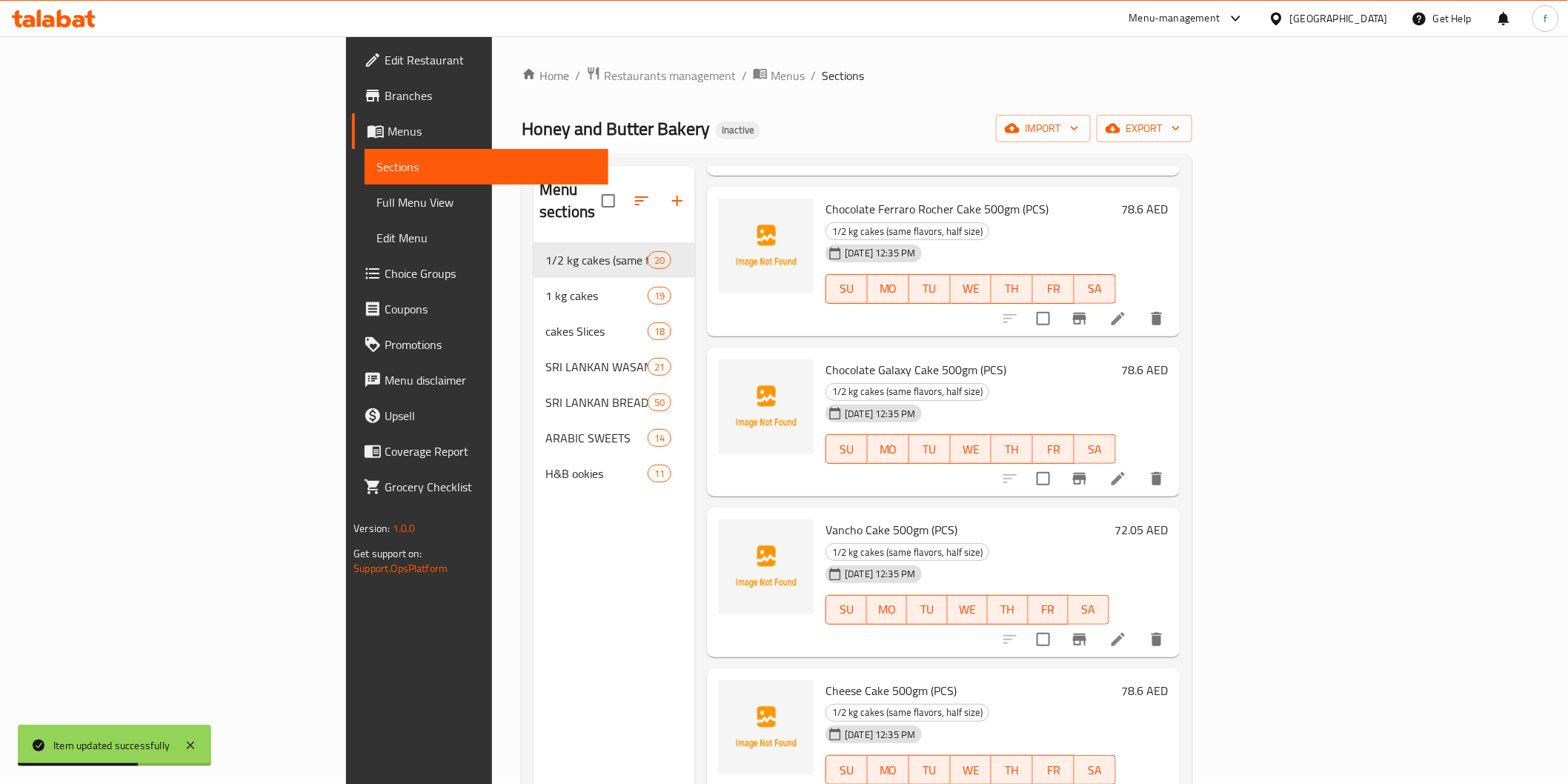
scroll to position [2046, 0]
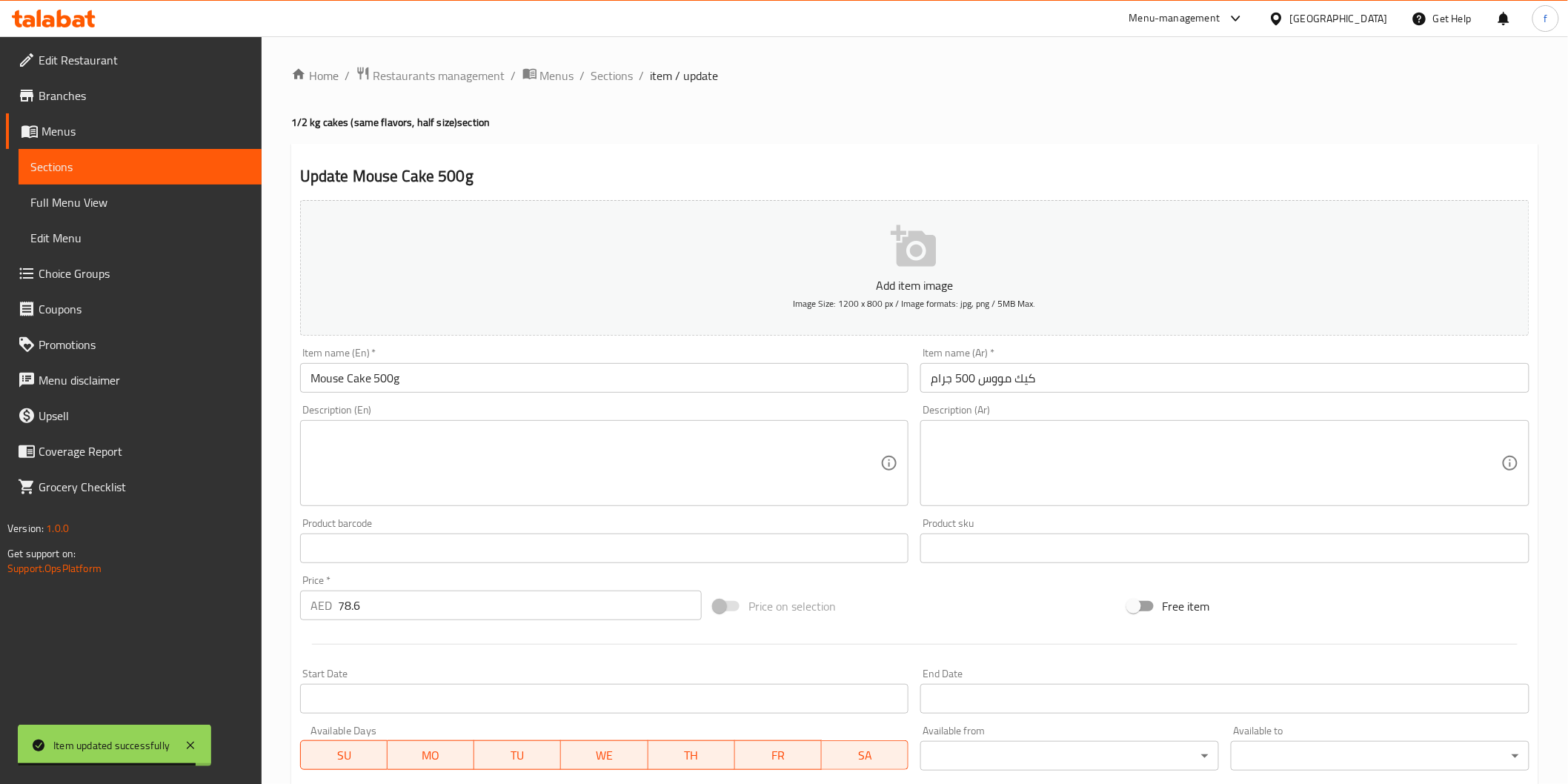
click at [446, 389] on input "Mouse Cake 500g" at bounding box center [605, 378] width 609 height 30
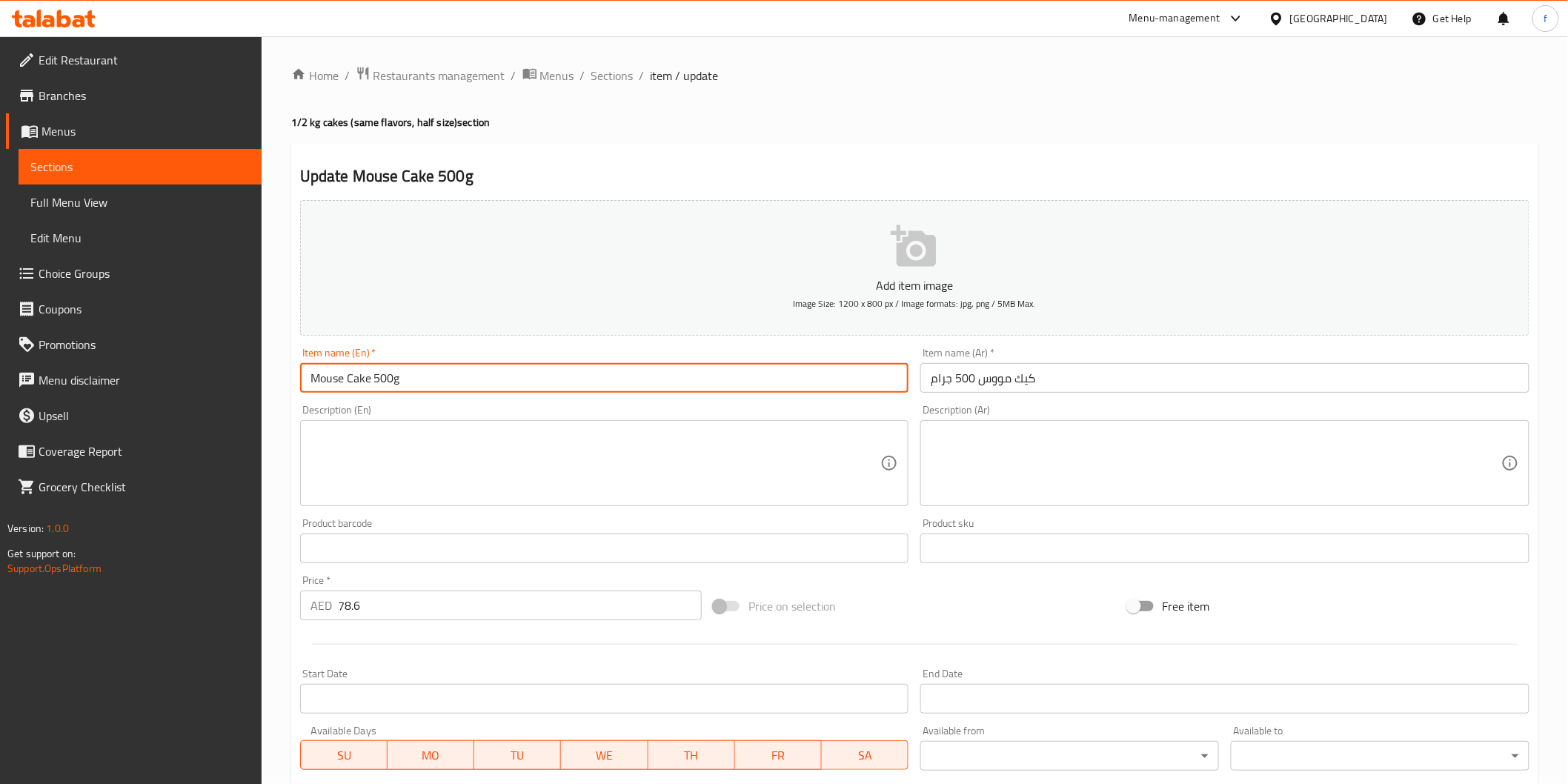
paste input "(PCS)"
type input "Mouse Cake 500g (PCS)"
click at [1258, 371] on input "كيك مووس 500 جرام" at bounding box center [1225, 378] width 609 height 30
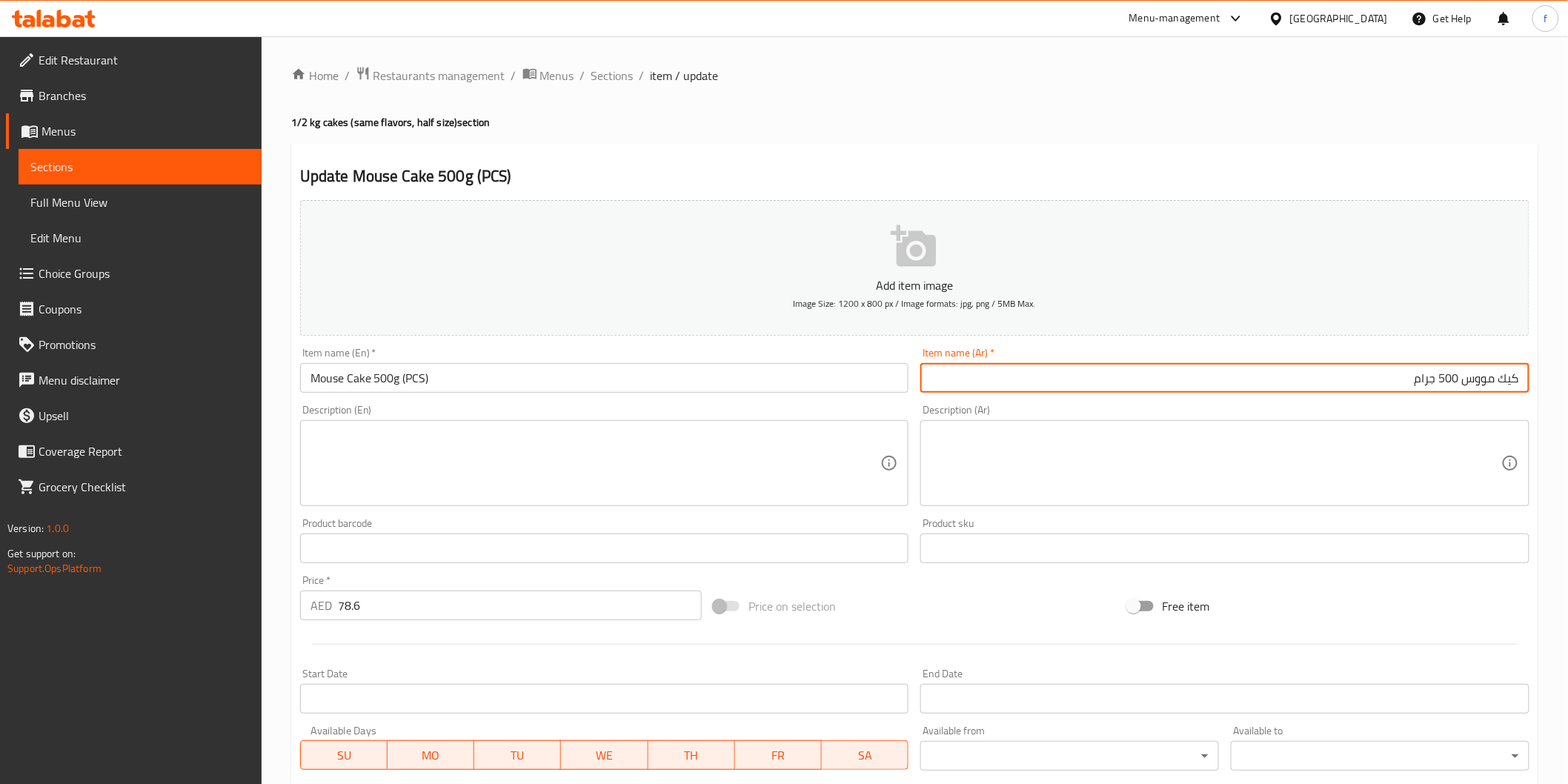
click at [1298, 379] on input "كيك مووس 500 جرام" at bounding box center [1225, 378] width 609 height 30
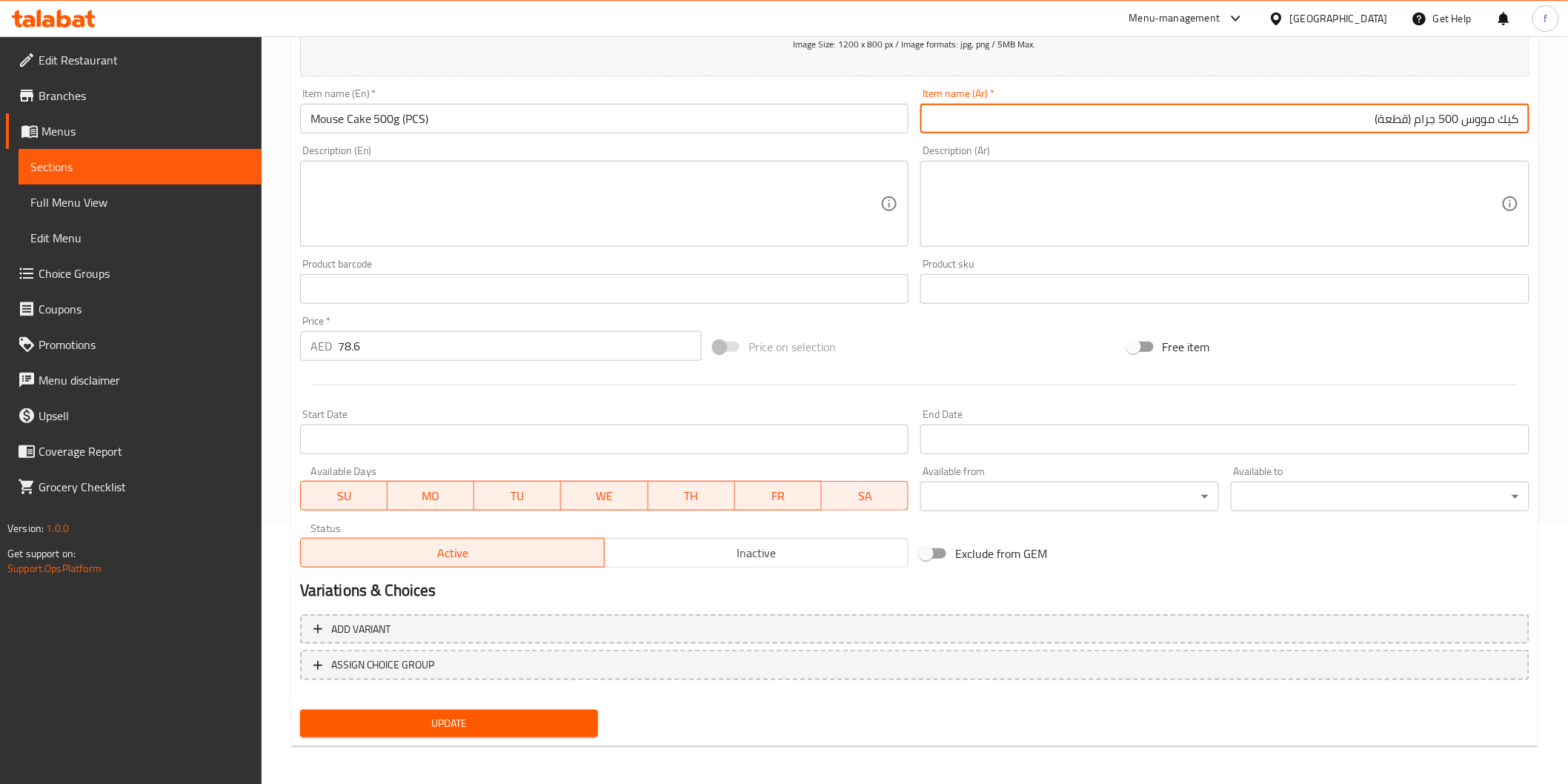
scroll to position [260, 0]
type input "كيك مووس 500 جرام (قطعة)"
click at [523, 719] on span "Update" at bounding box center [450, 723] width 275 height 18
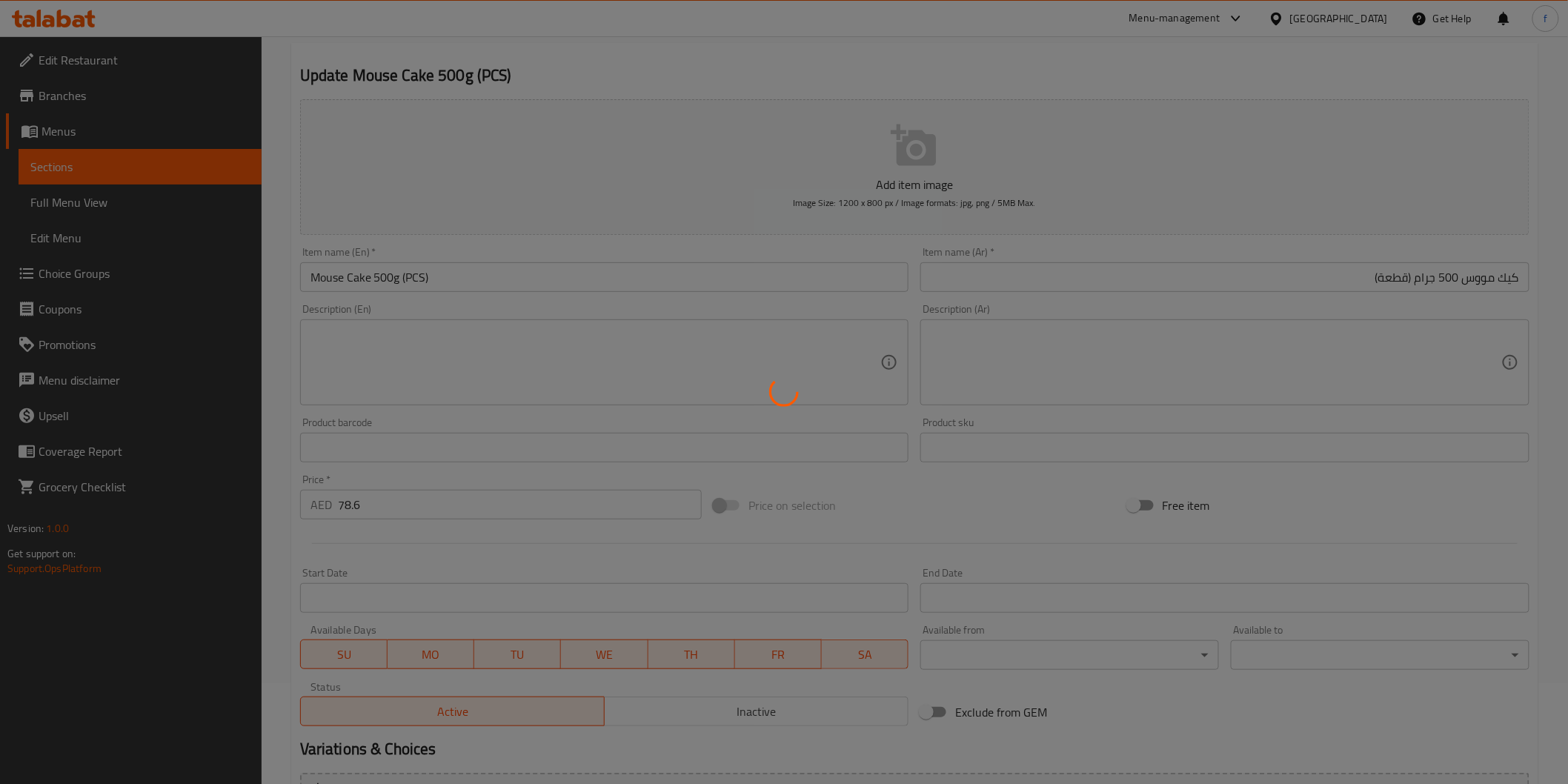
scroll to position [0, 0]
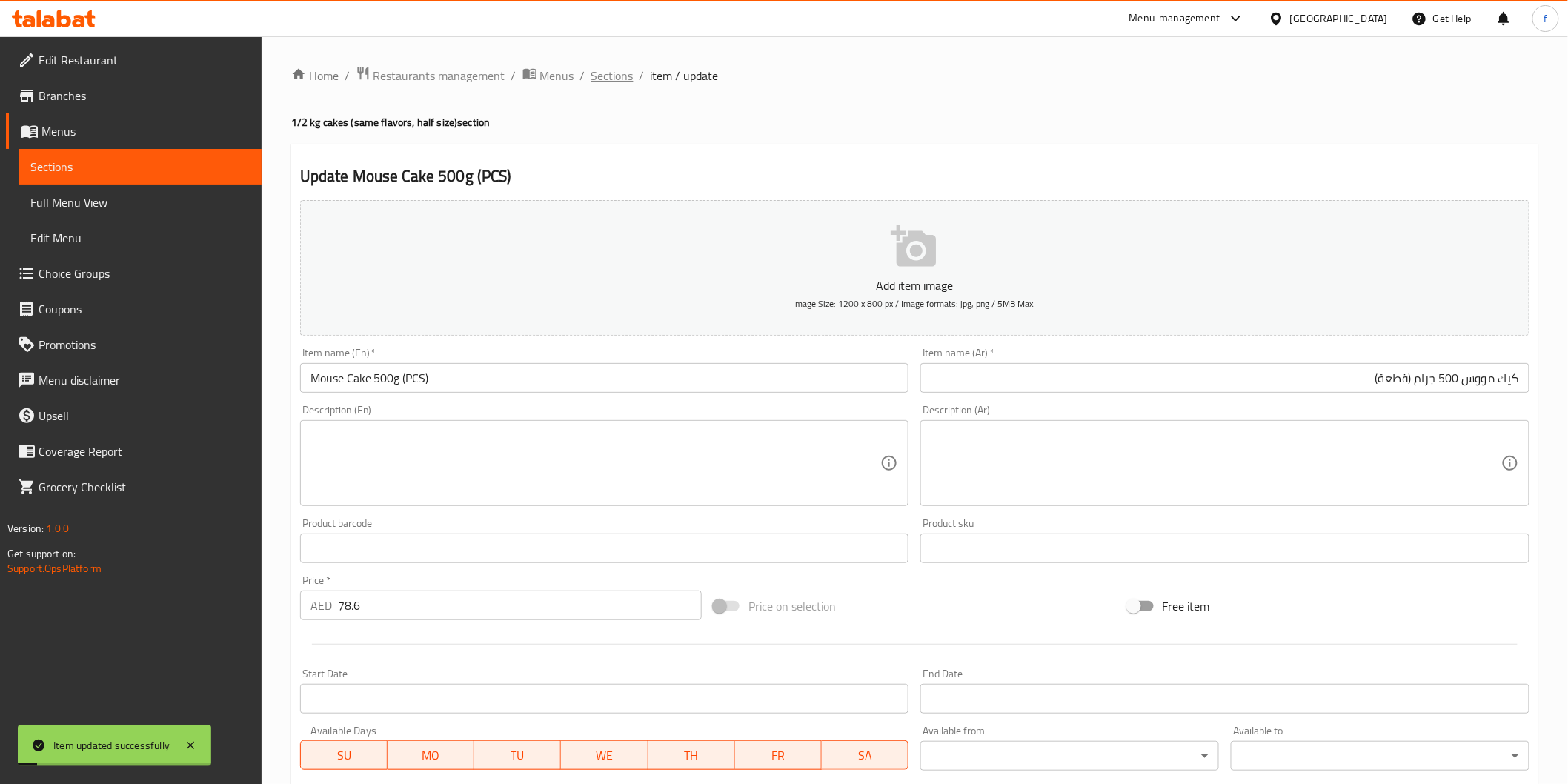
click at [605, 76] on span "Sections" at bounding box center [612, 75] width 42 height 18
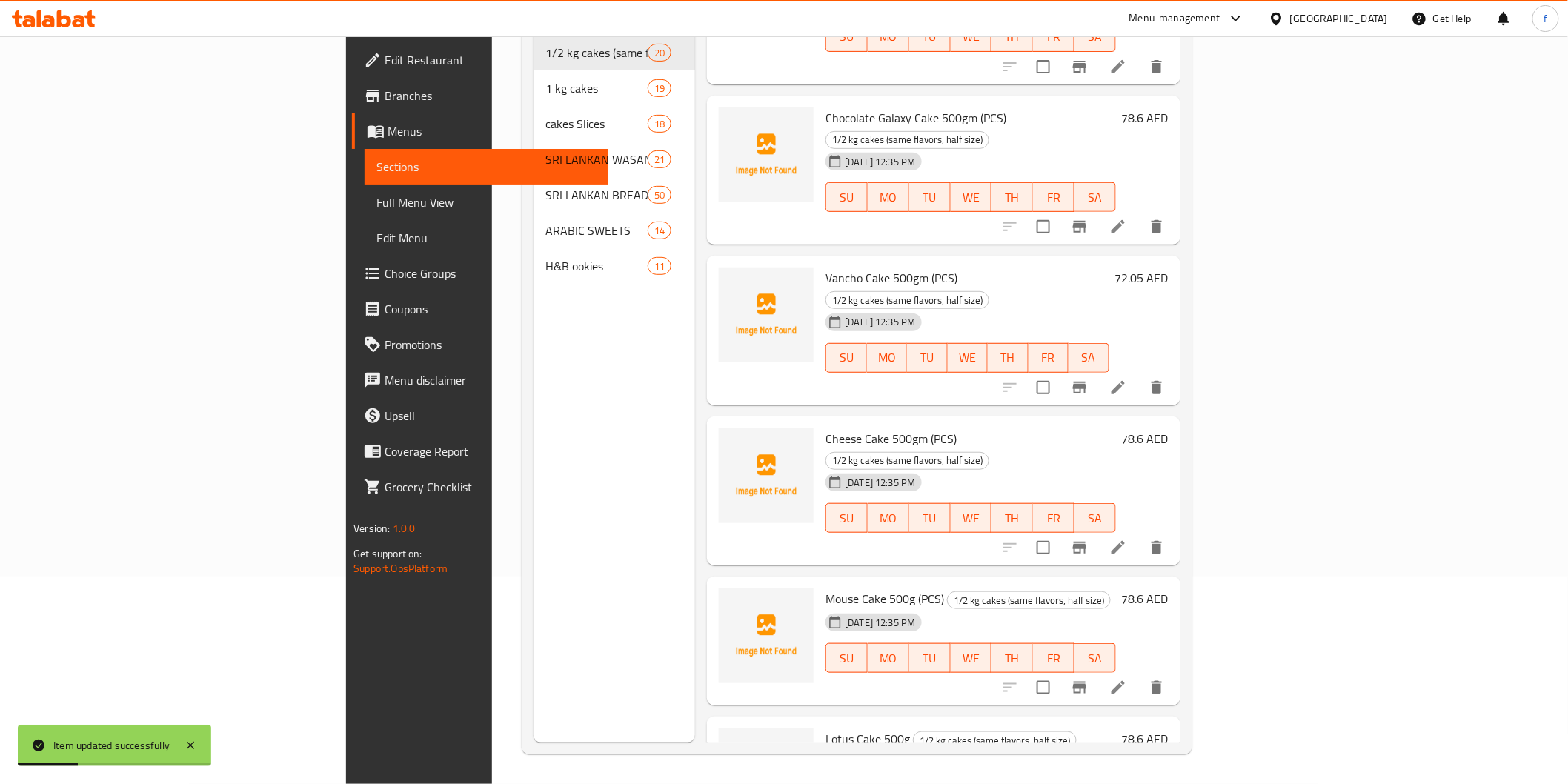
scroll to position [2046, 0]
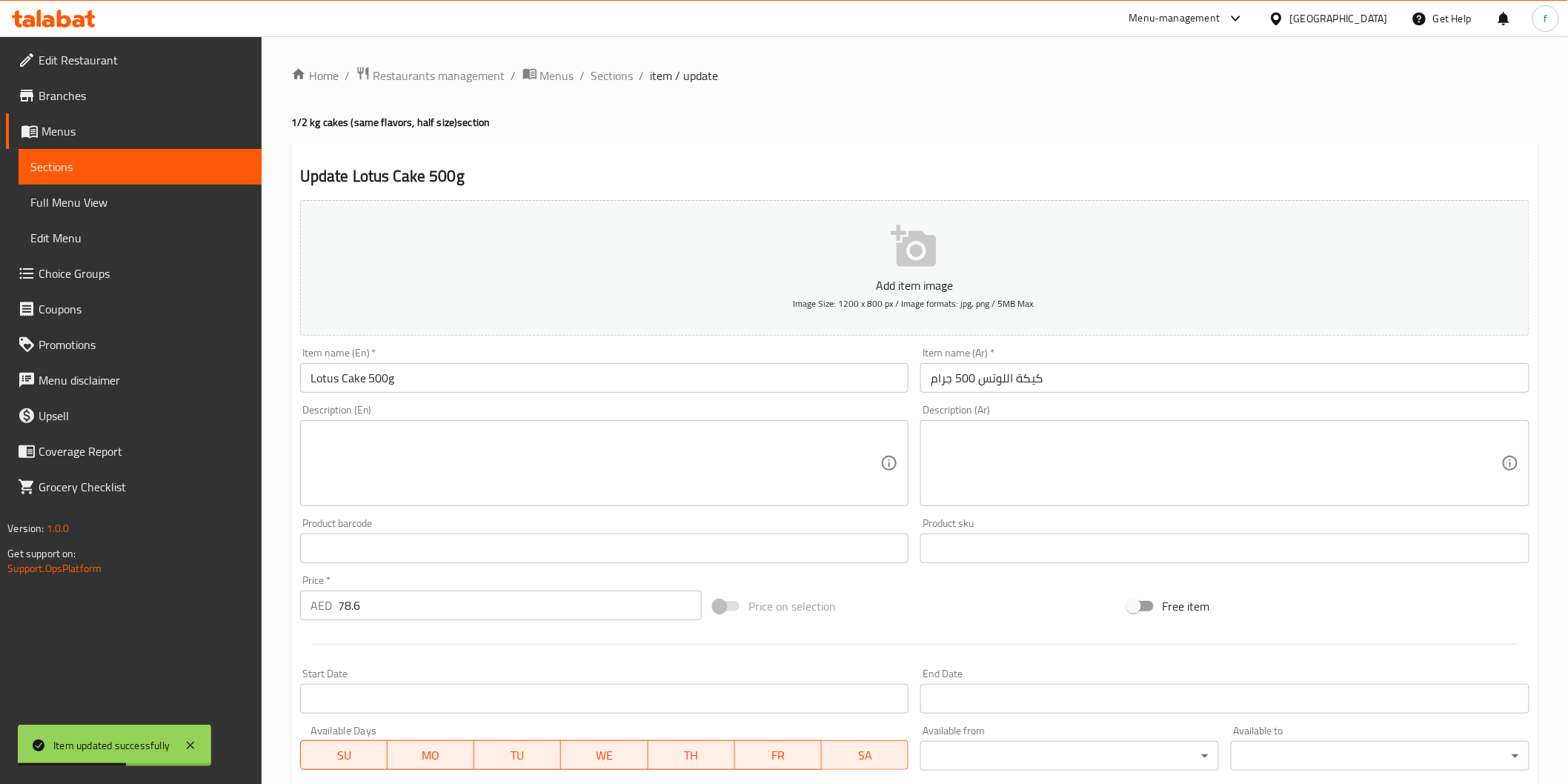
click at [538, 372] on input "Lotus Cake 500g" at bounding box center [605, 378] width 609 height 30
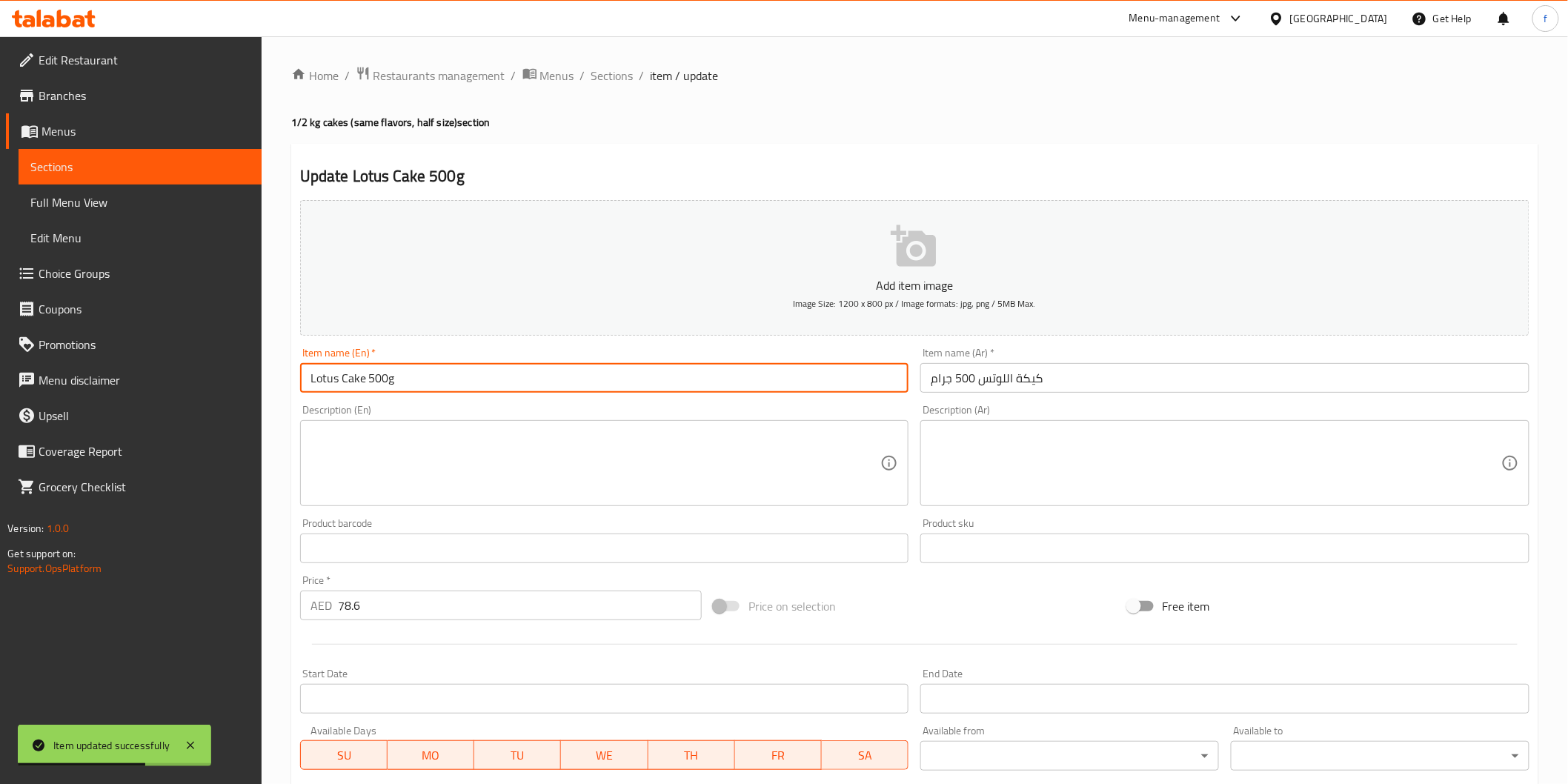
paste input "(PCS)"
type input "Lotus Cake 500g (PCS)"
click at [1150, 383] on input "كيكة اللوتس 500 جرام" at bounding box center [1225, 378] width 609 height 30
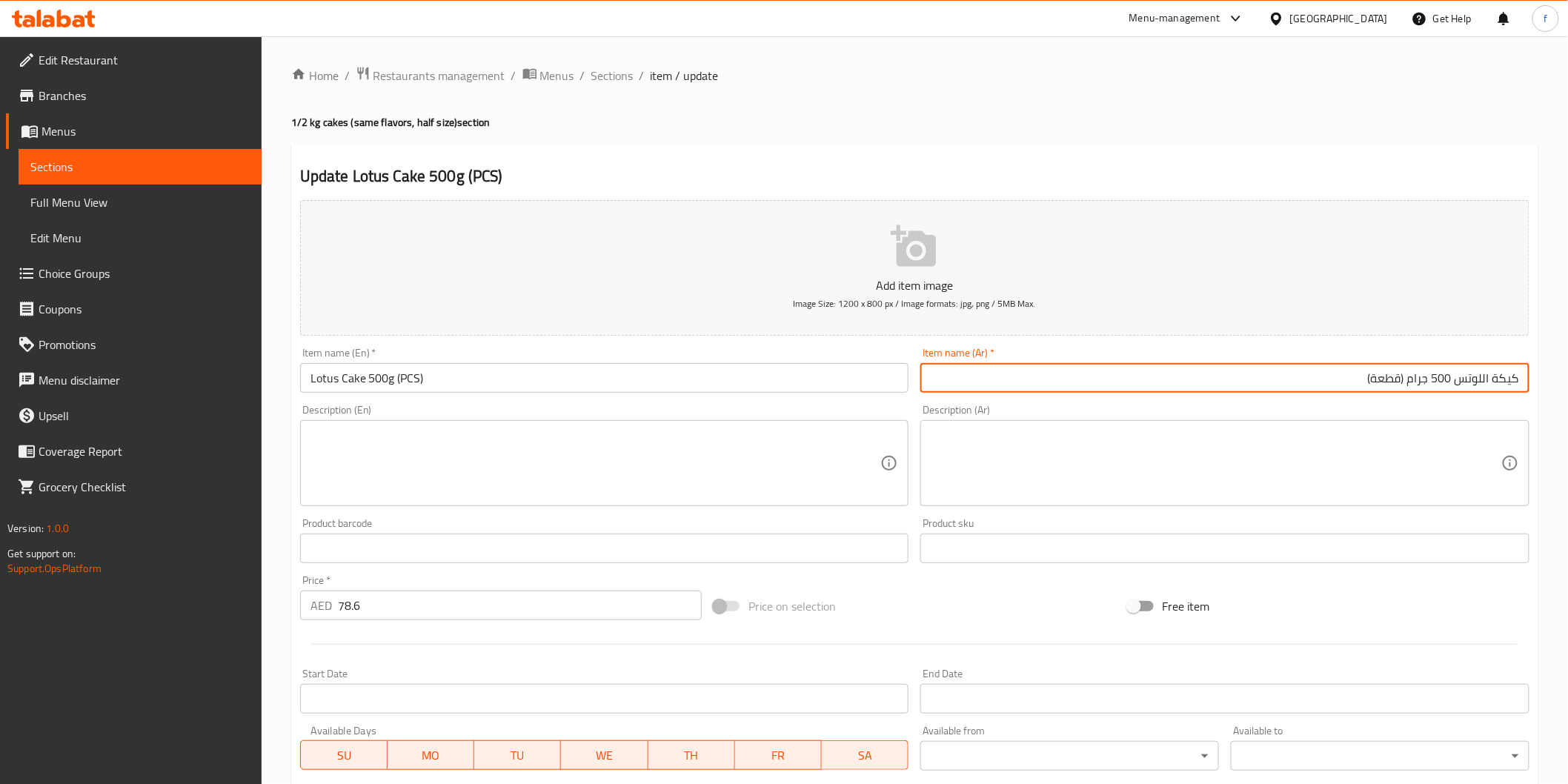
scroll to position [260, 0]
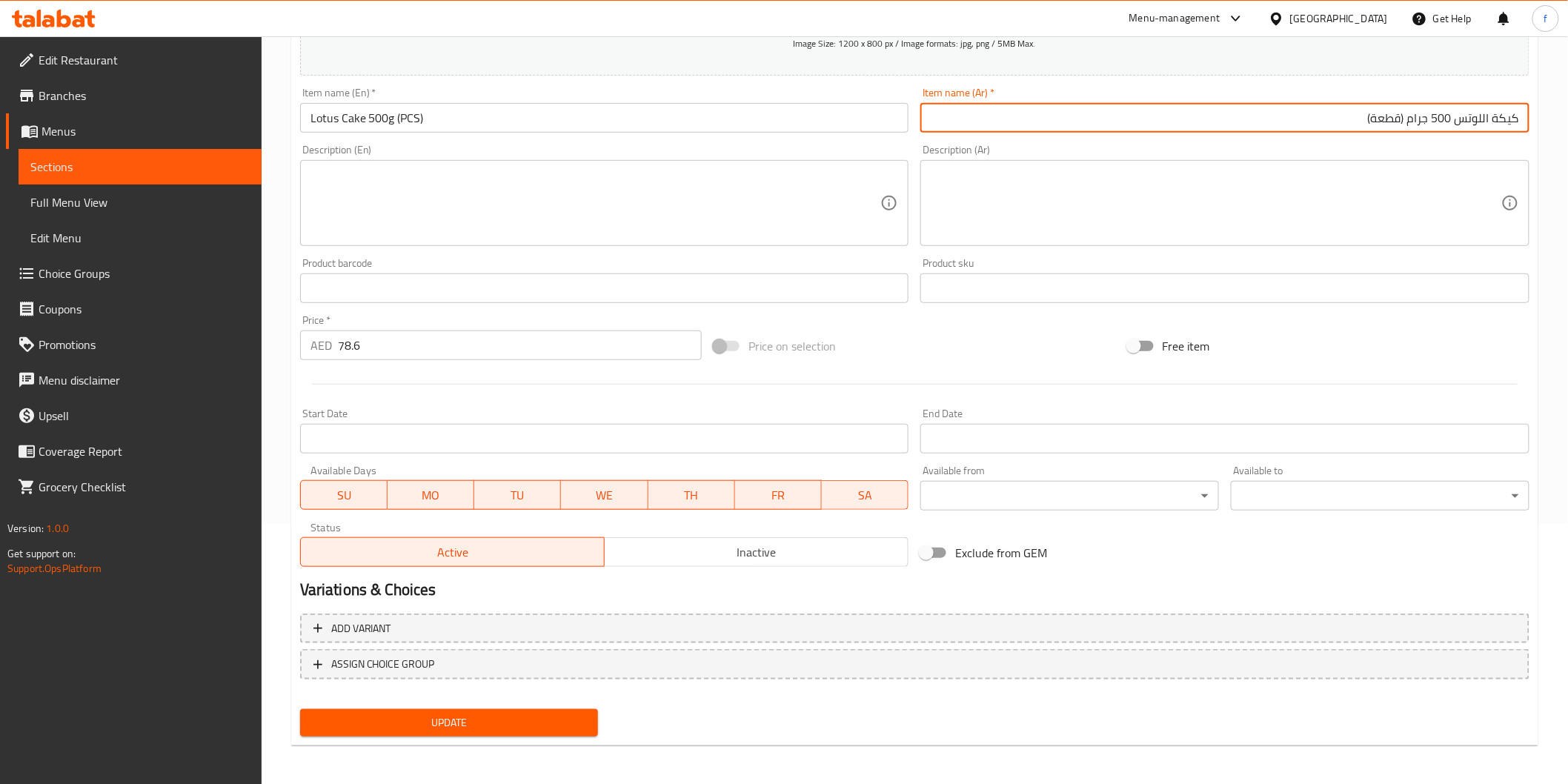
type input "كيكة اللوتس 500 جرام (قطعة)"
click at [418, 721] on span "Update" at bounding box center [450, 723] width 275 height 18
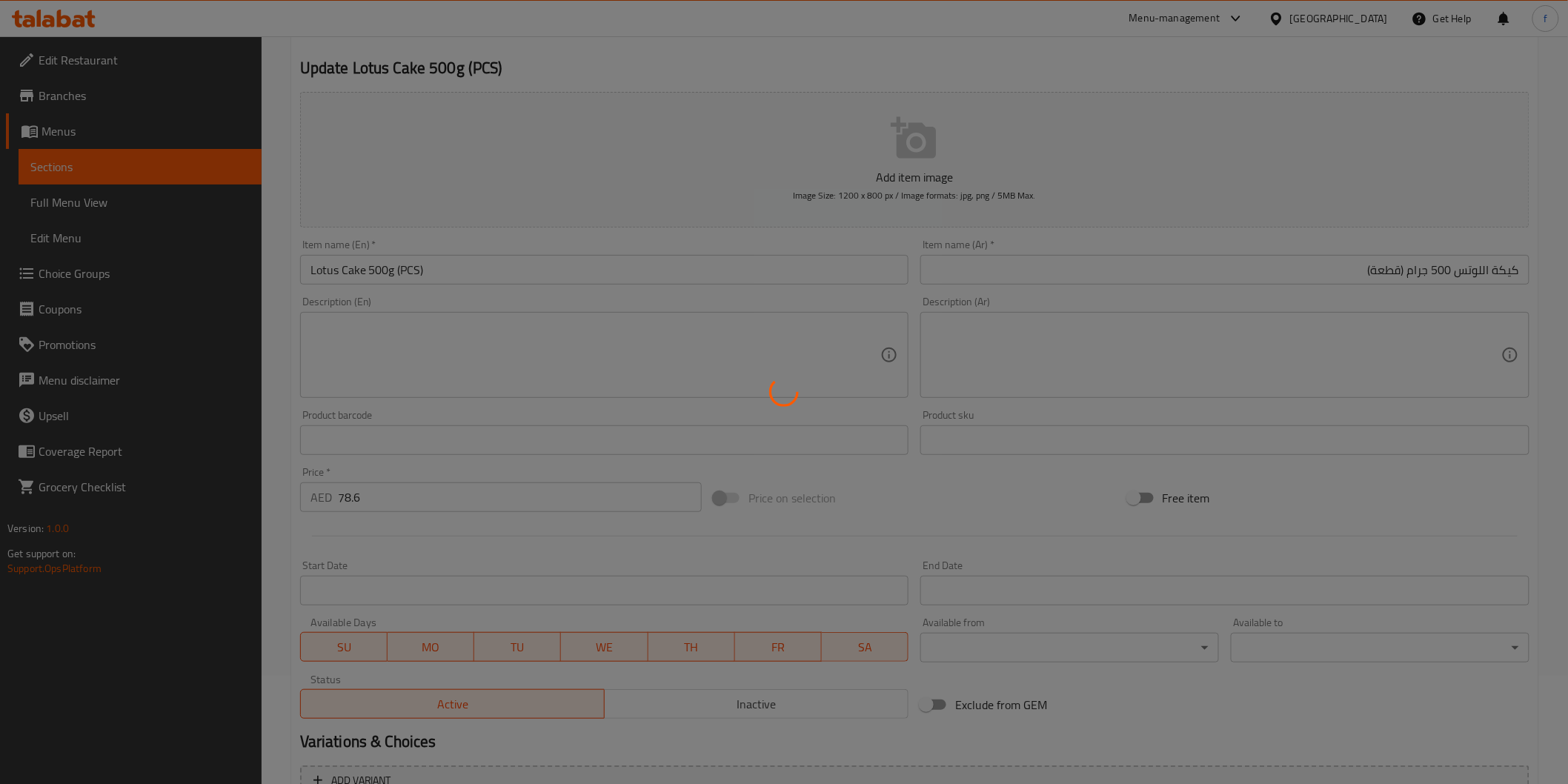
scroll to position [0, 0]
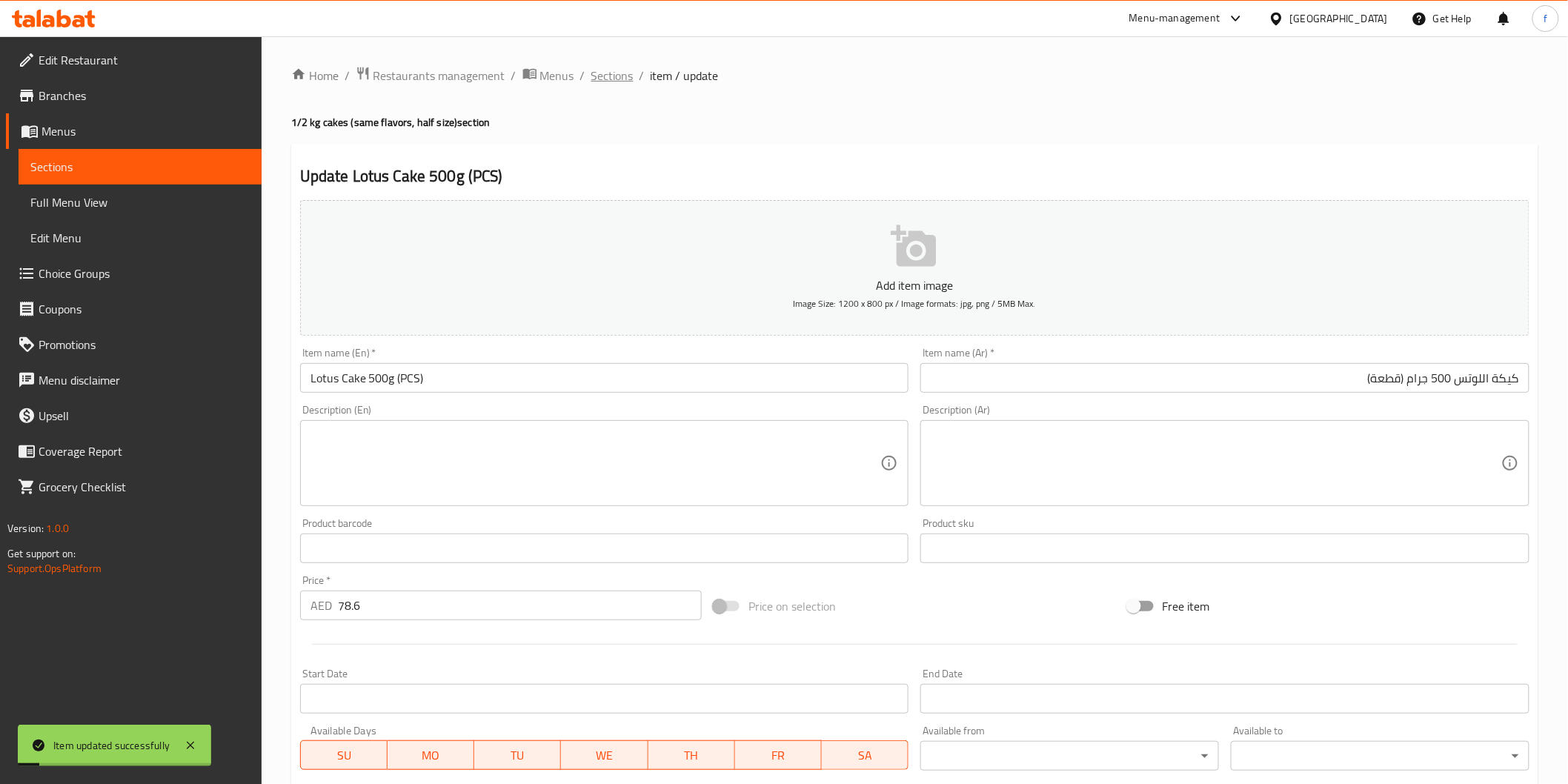
click at [628, 79] on span "Sections" at bounding box center [612, 75] width 42 height 18
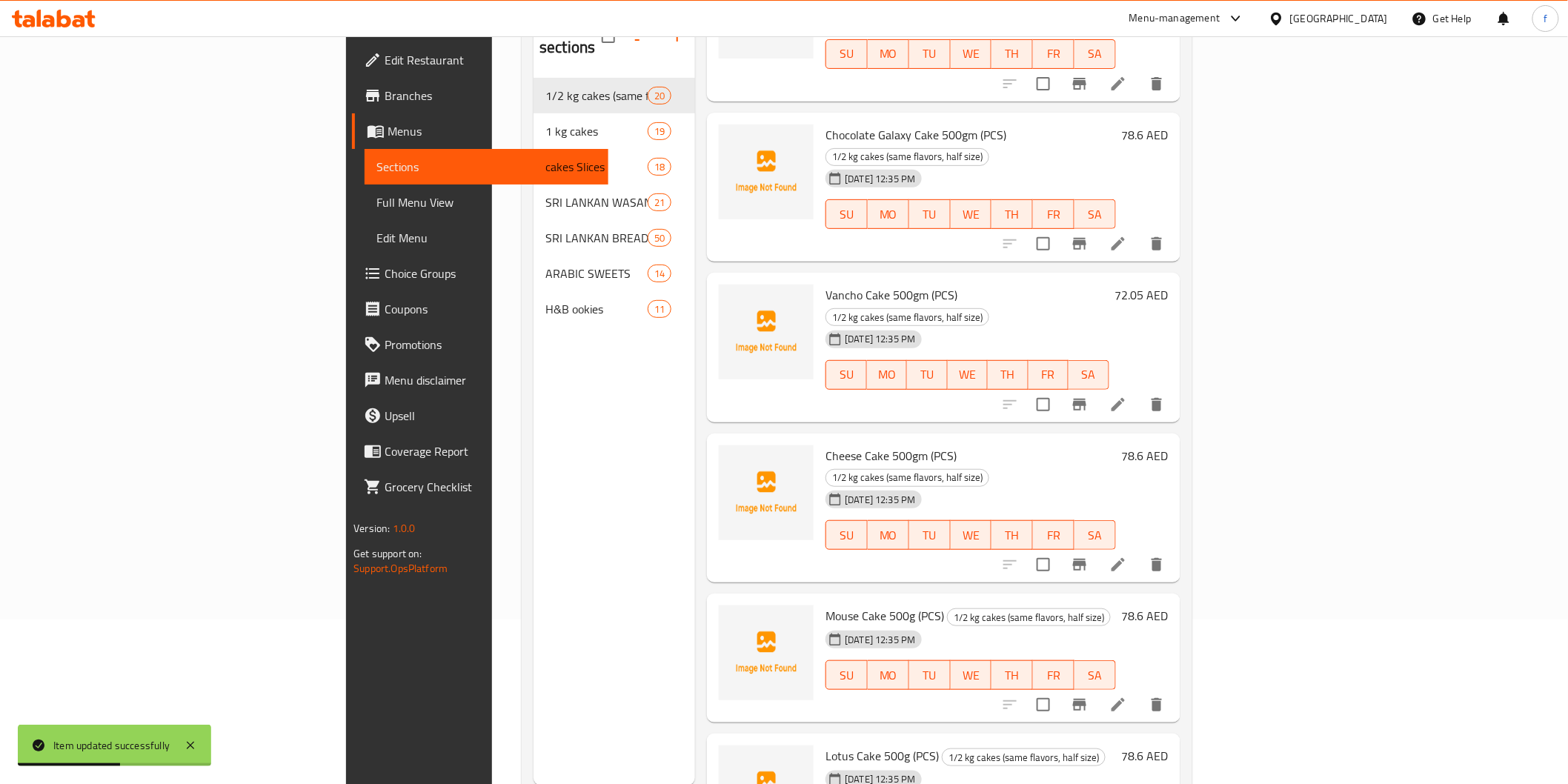
scroll to position [208, 0]
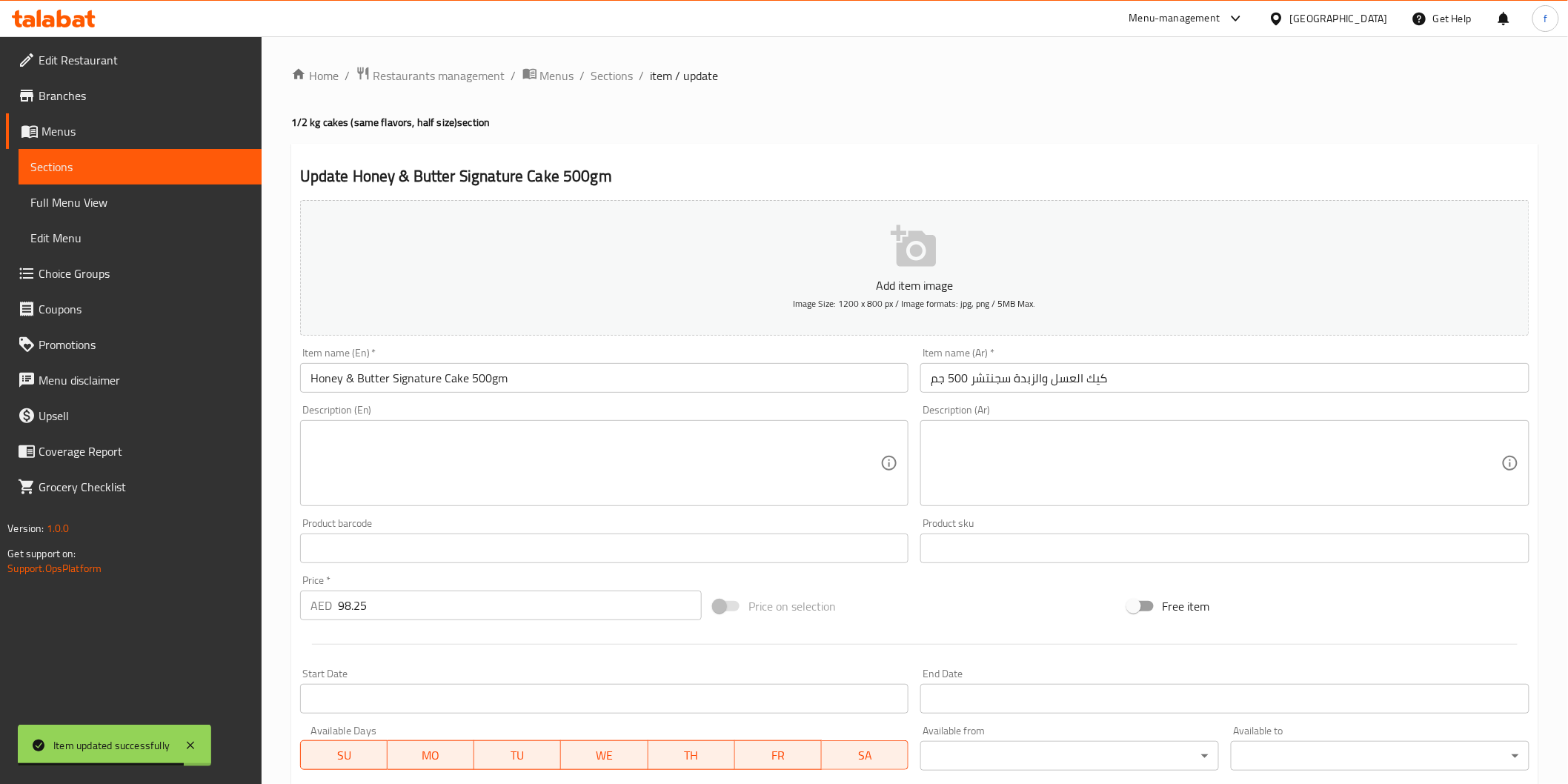
click at [515, 379] on input "Honey & Butter Signature Cake 500gm" at bounding box center [605, 378] width 609 height 30
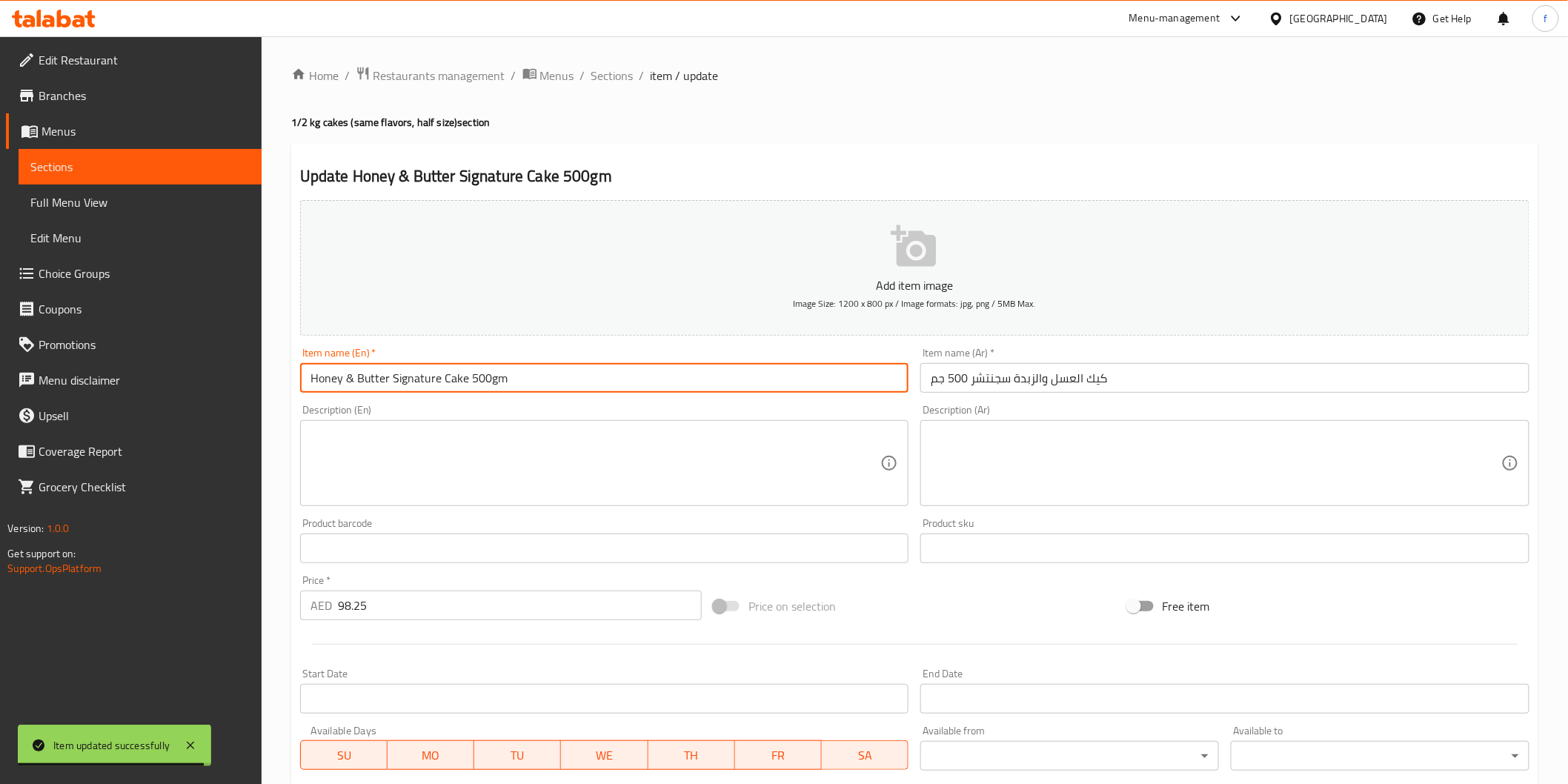
paste input "(PCS)"
type input "Honey & Butter Signature Cake 500gm (PCS)"
click at [1028, 367] on input "كيك العسل والزبدة سجنتشر 500 جم" at bounding box center [1225, 378] width 609 height 30
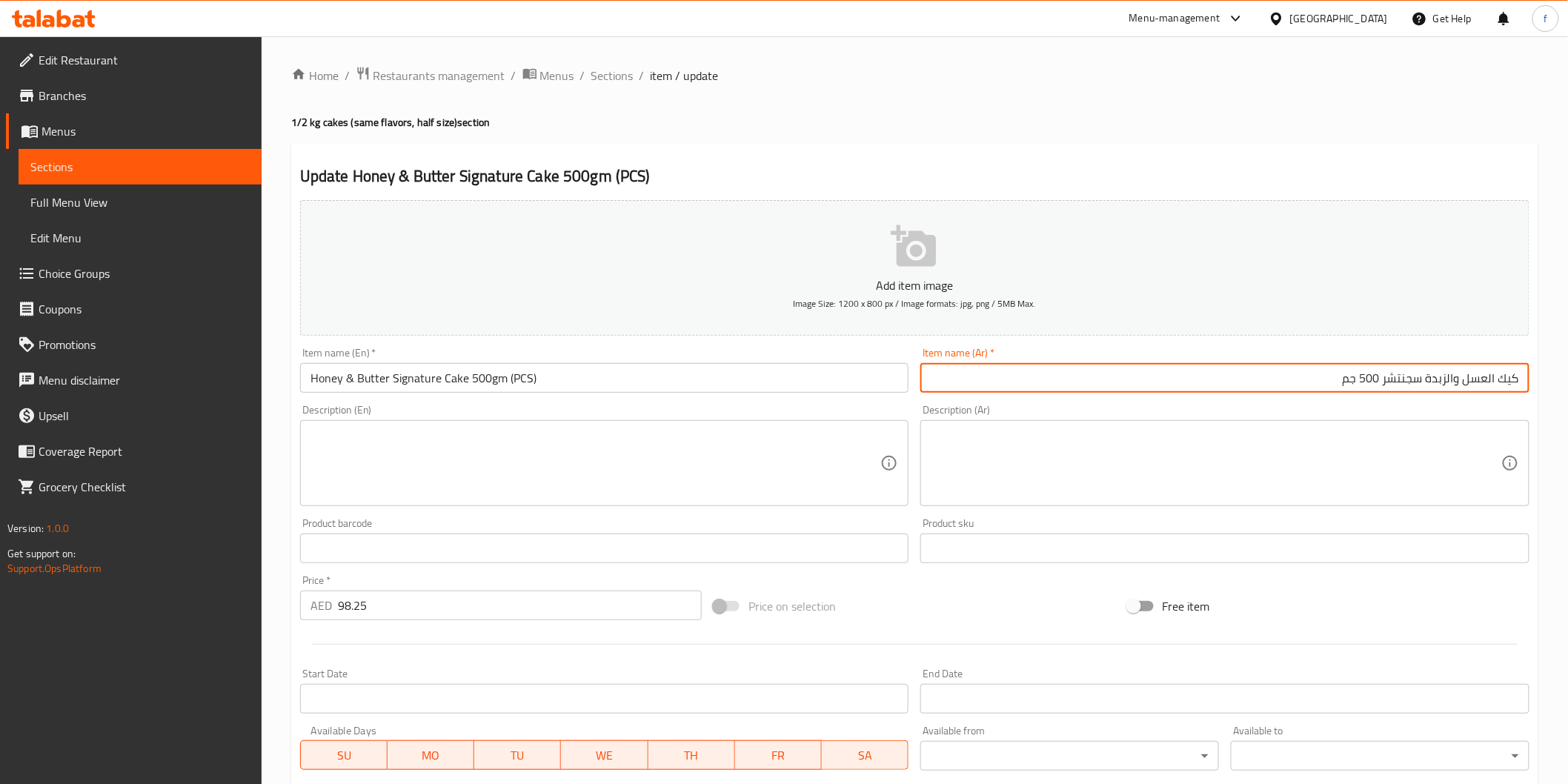
click at [1334, 376] on input "كيك العسل والزبدة سجنتشر 500 جم" at bounding box center [1225, 378] width 609 height 30
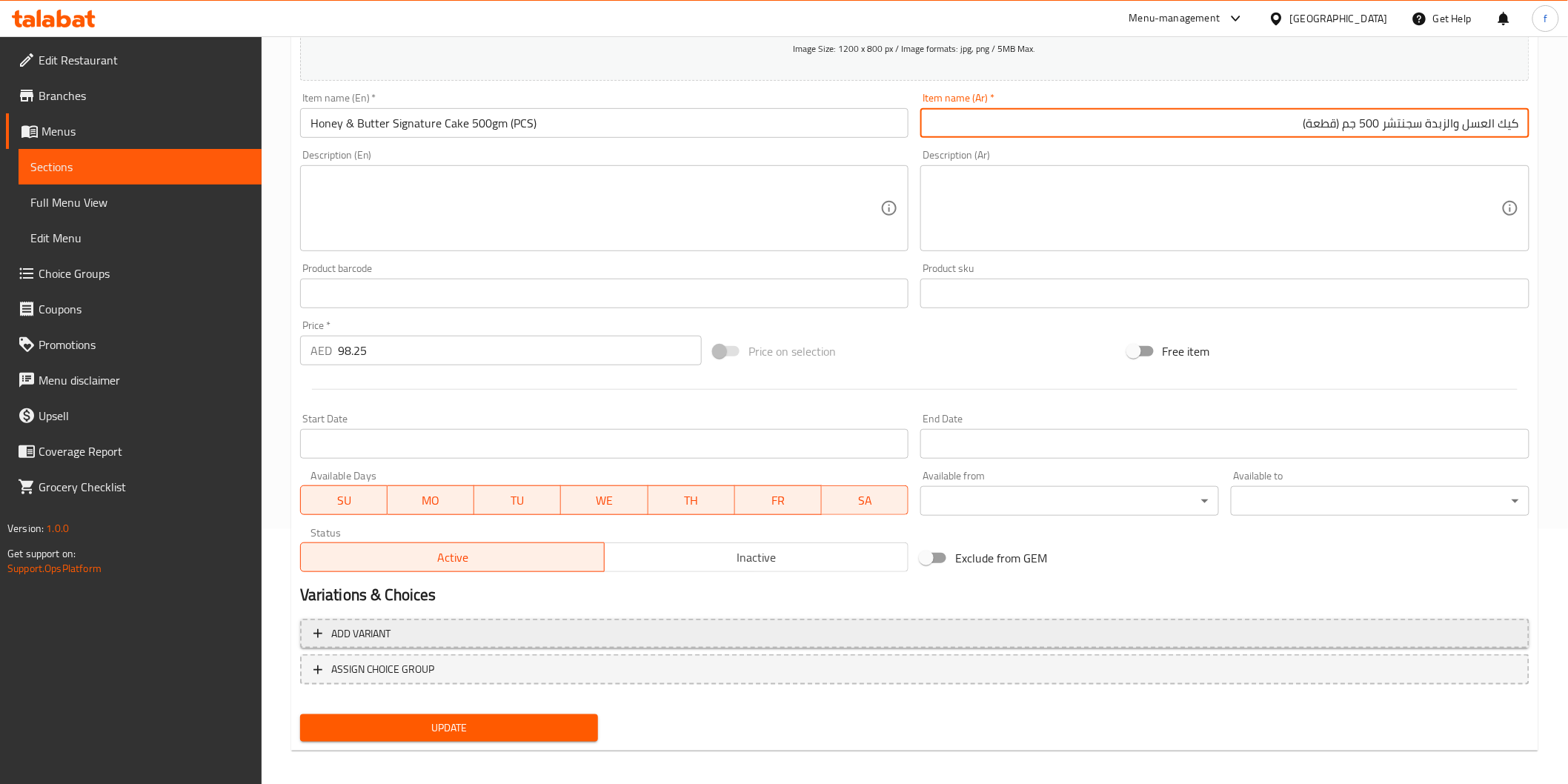
scroll to position [260, 0]
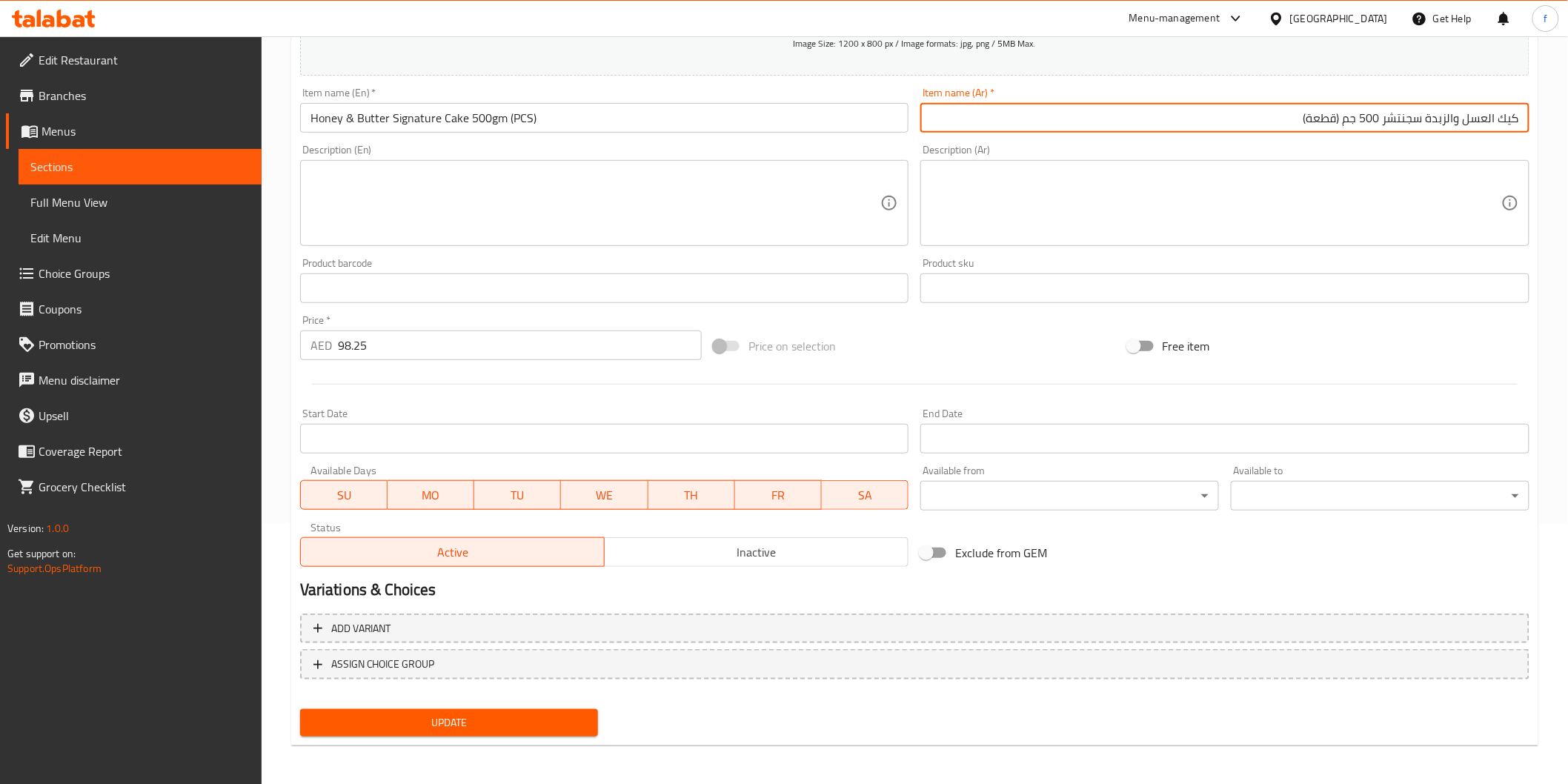
type input "كيك العسل والزبدة سجنتشر 500 جم (قطعة)"
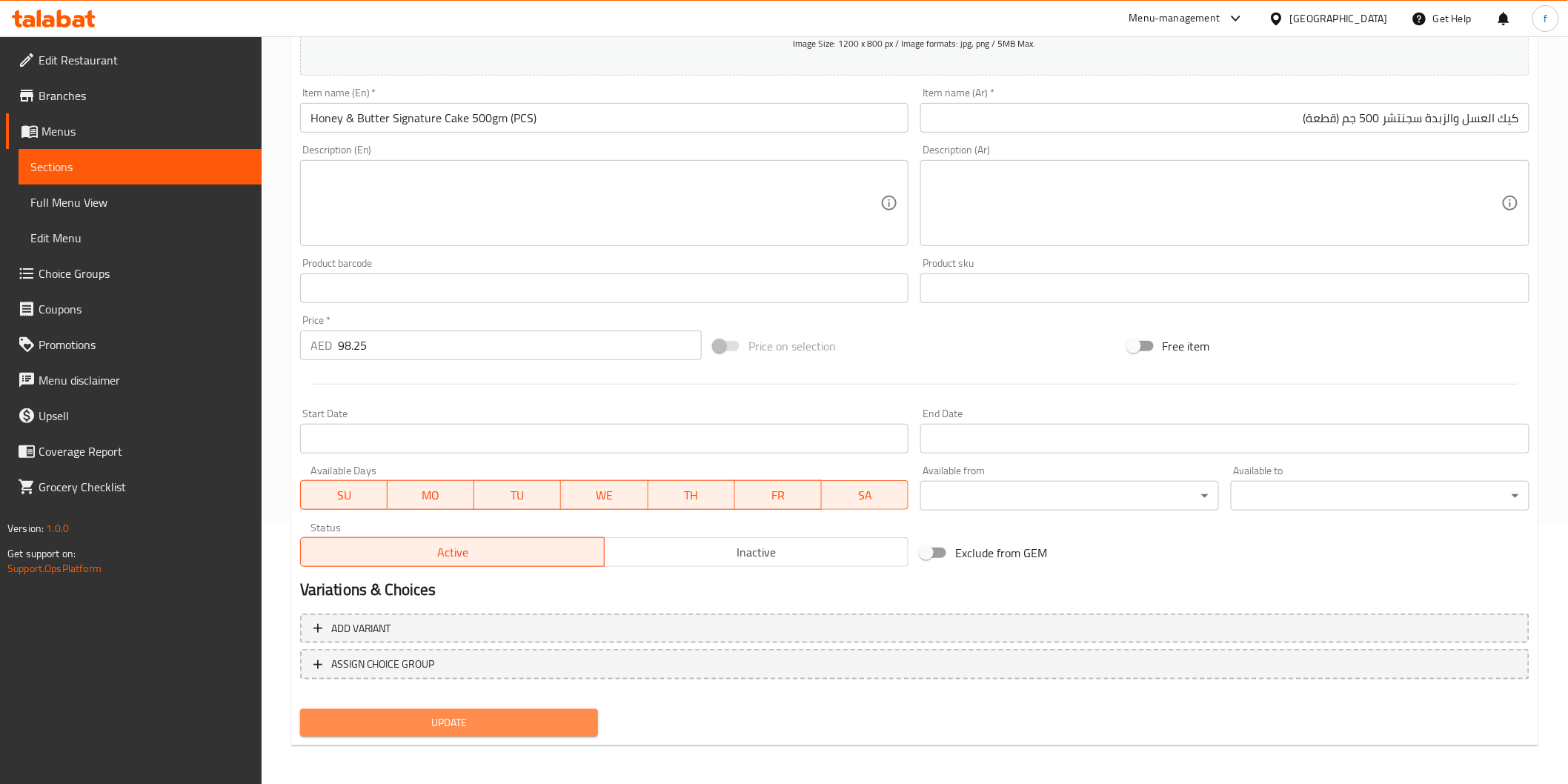
drag, startPoint x: 460, startPoint y: 724, endPoint x: 458, endPoint y: 709, distance: 15.1
click at [462, 724] on span "Update" at bounding box center [450, 723] width 275 height 18
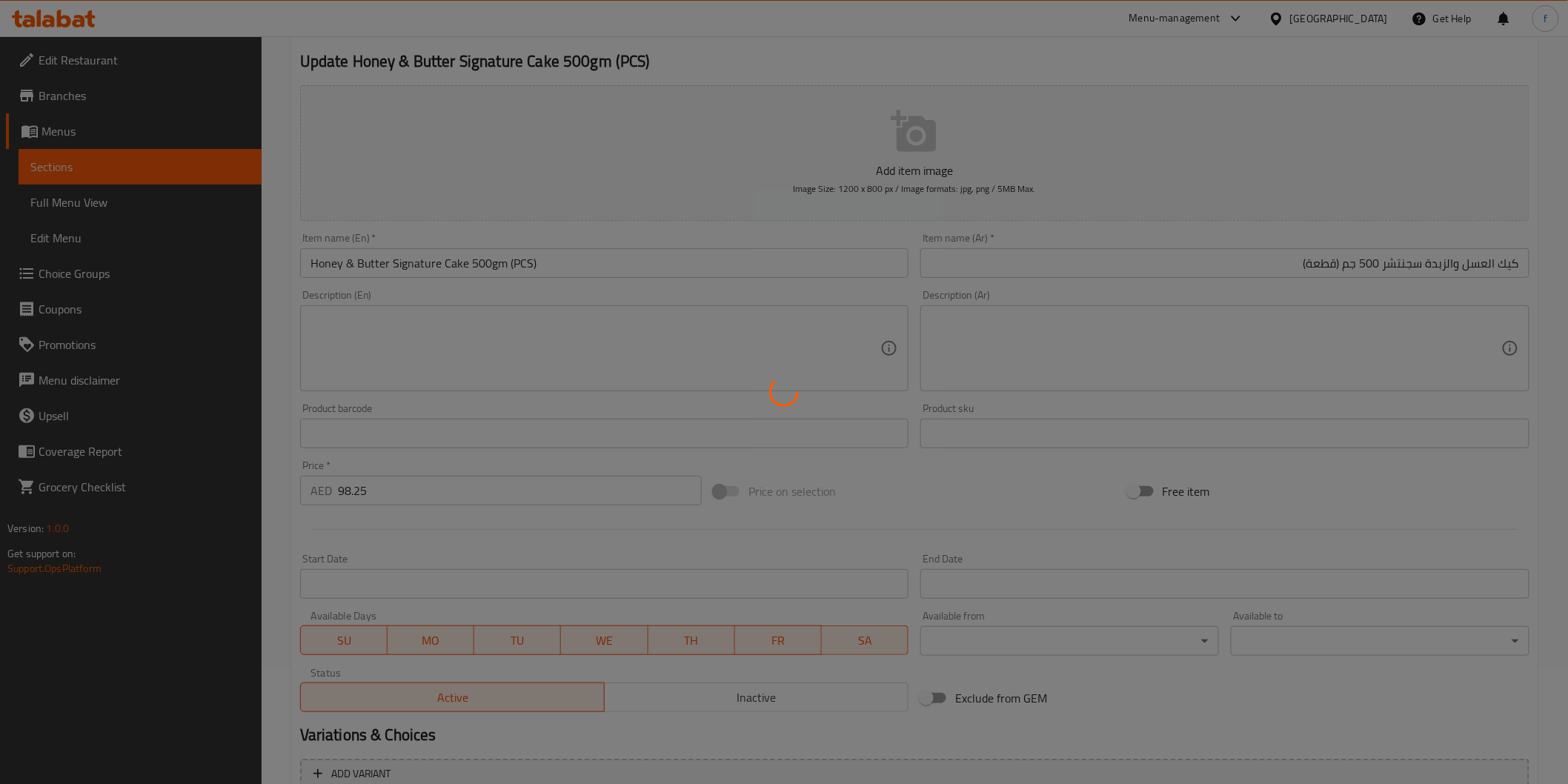
scroll to position [0, 0]
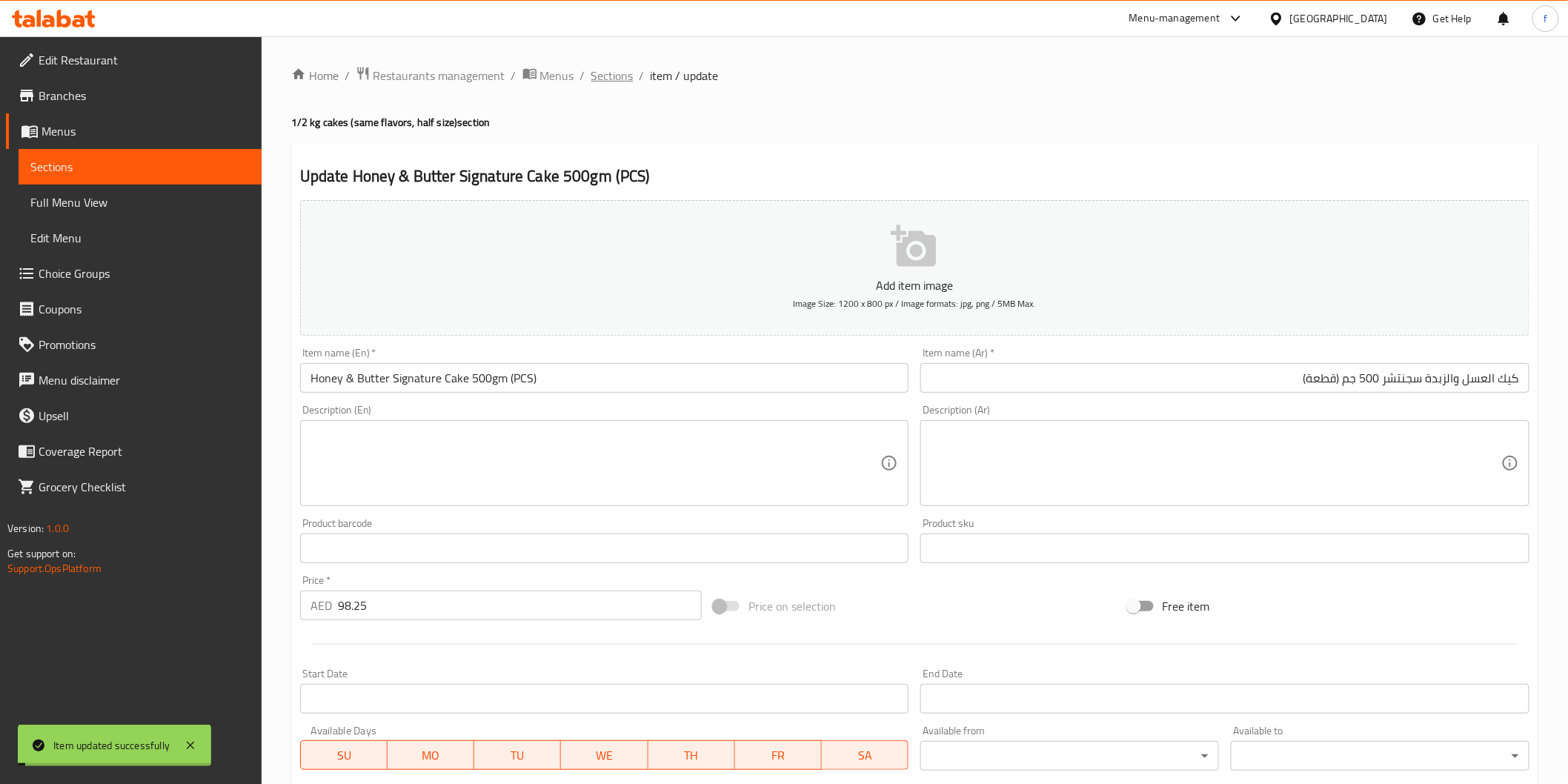
click at [628, 80] on span "Sections" at bounding box center [612, 75] width 42 height 18
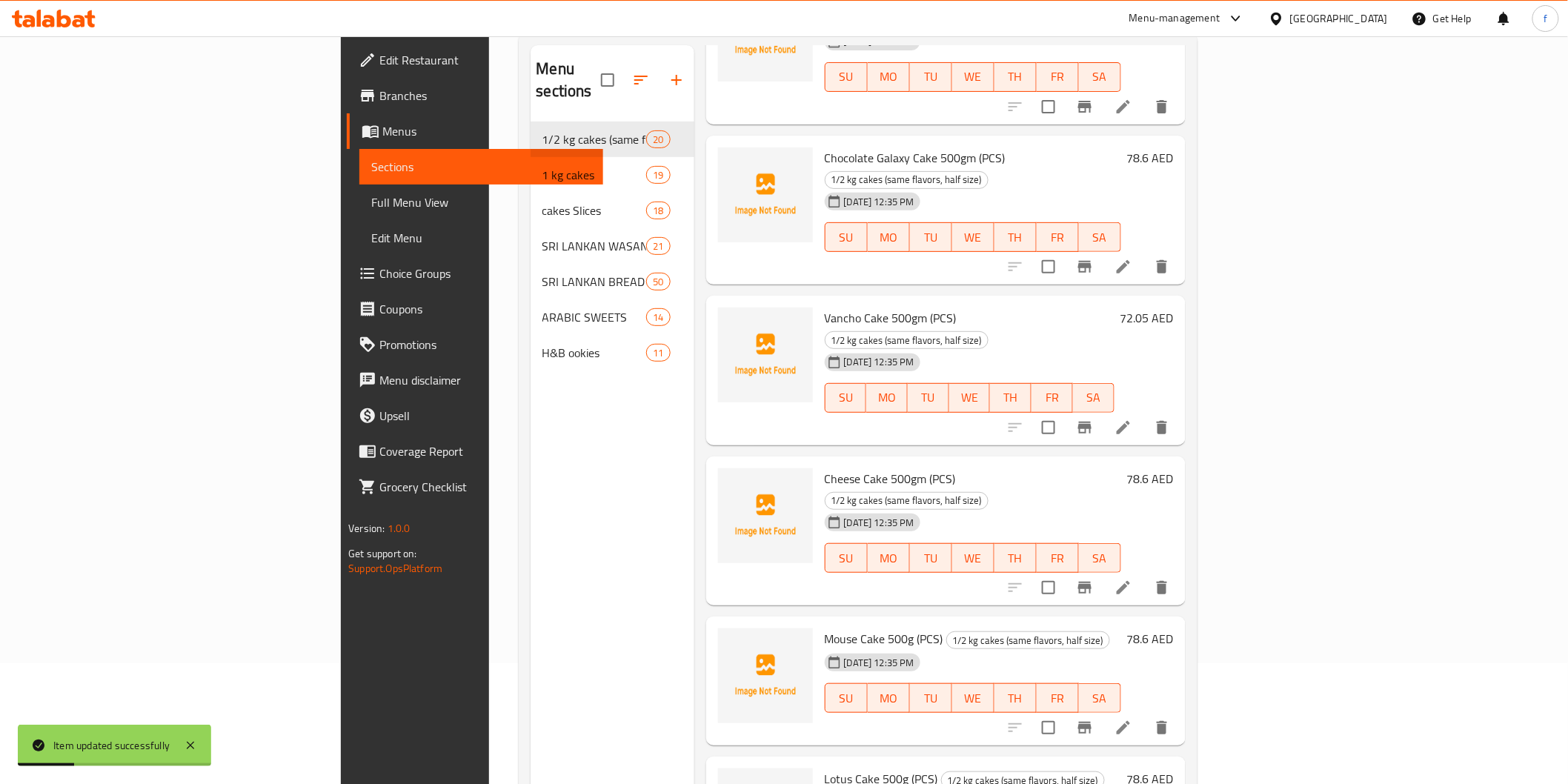
scroll to position [208, 0]
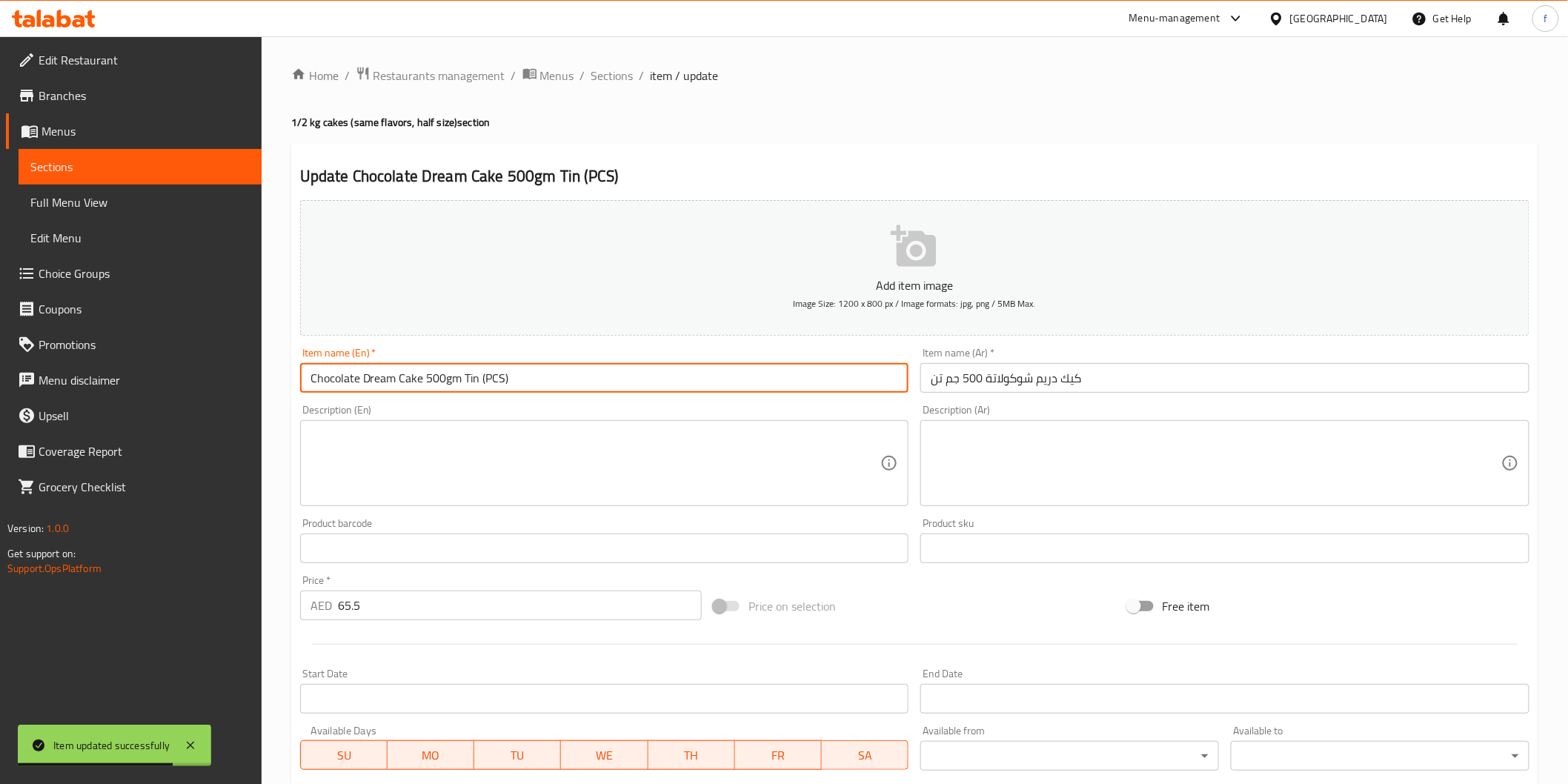
type input "Chocolate Dream Cake 500gm Tin (PCS)"
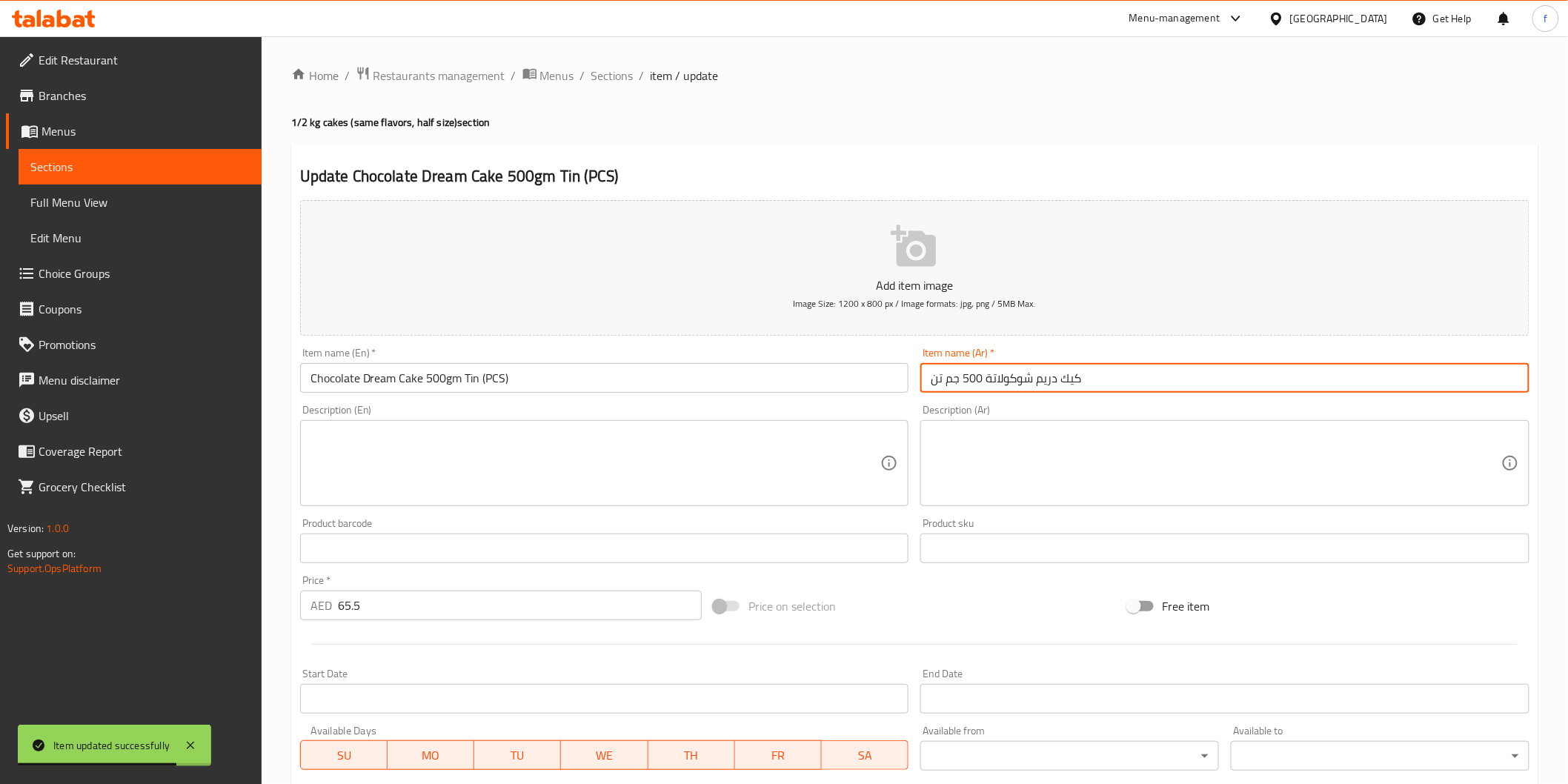
click at [1197, 382] on input "كيك دريم شوكولاتة 500 جم تن" at bounding box center [1225, 378] width 609 height 30
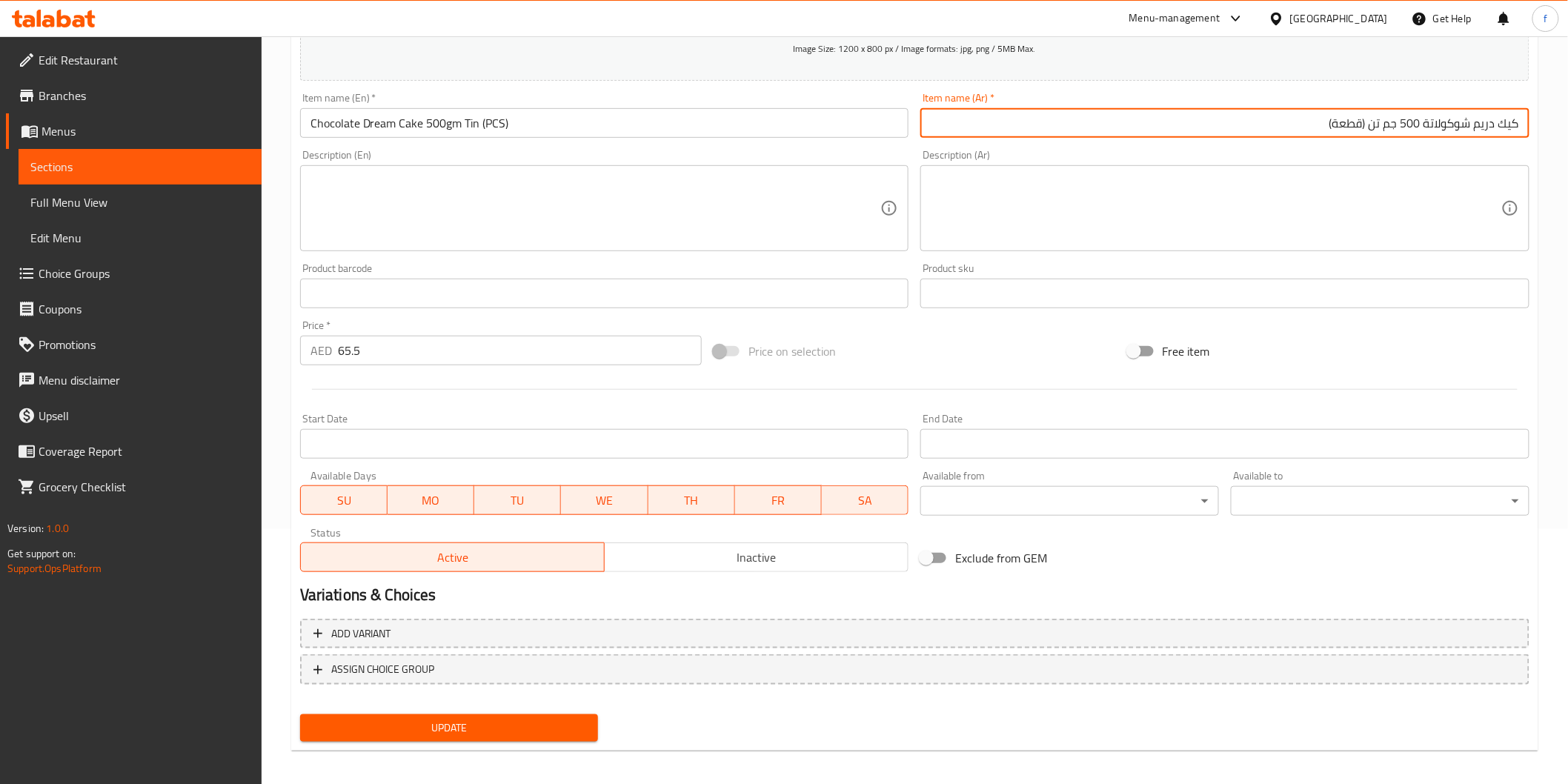
scroll to position [260, 0]
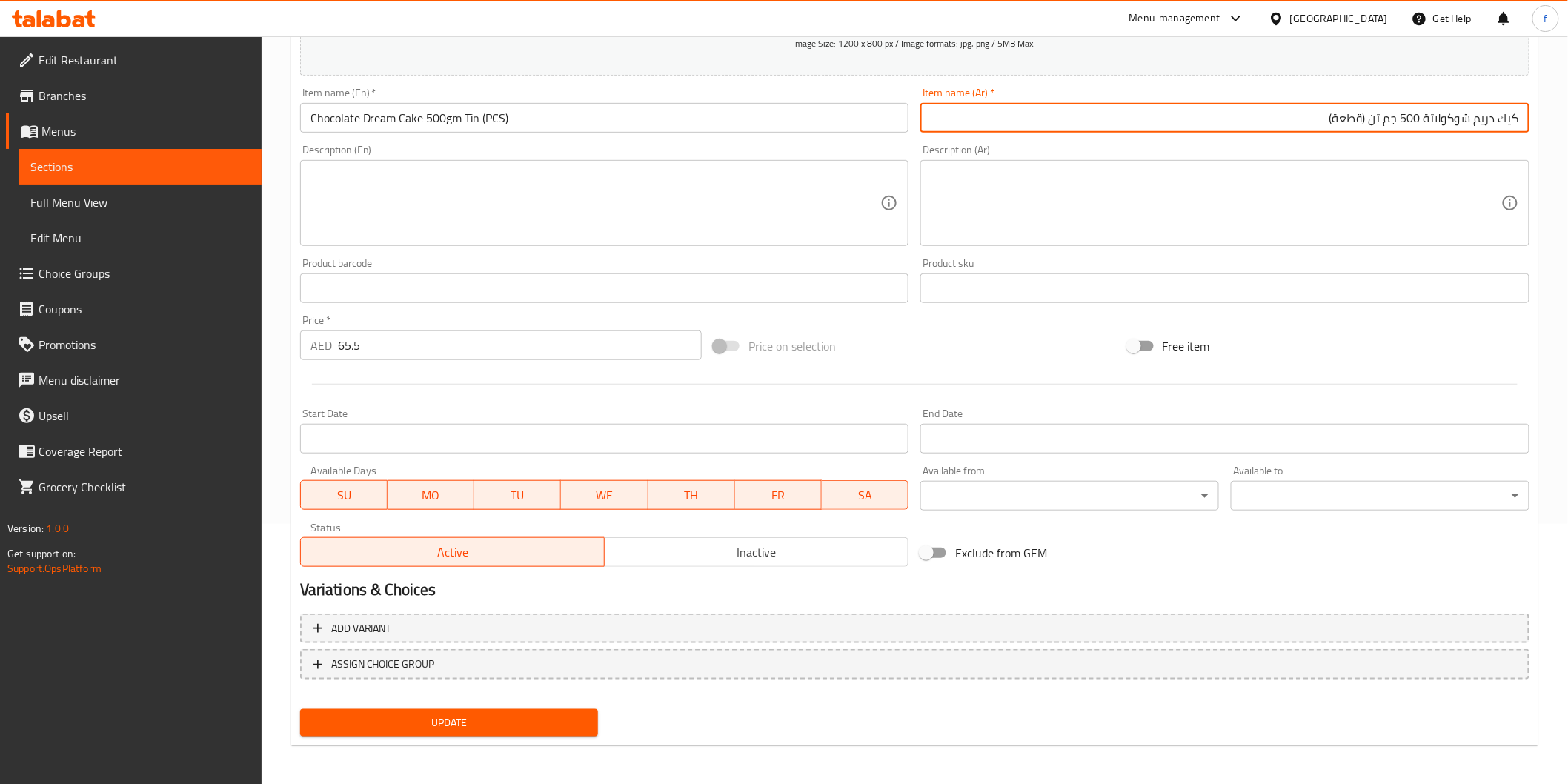
type input "كيك دريم شوكولاتة 500 جم تن (قطعة)"
drag, startPoint x: 350, startPoint y: 707, endPoint x: 353, endPoint y: 715, distance: 8.5
click at [351, 709] on button "Update" at bounding box center [449, 723] width 298 height 27
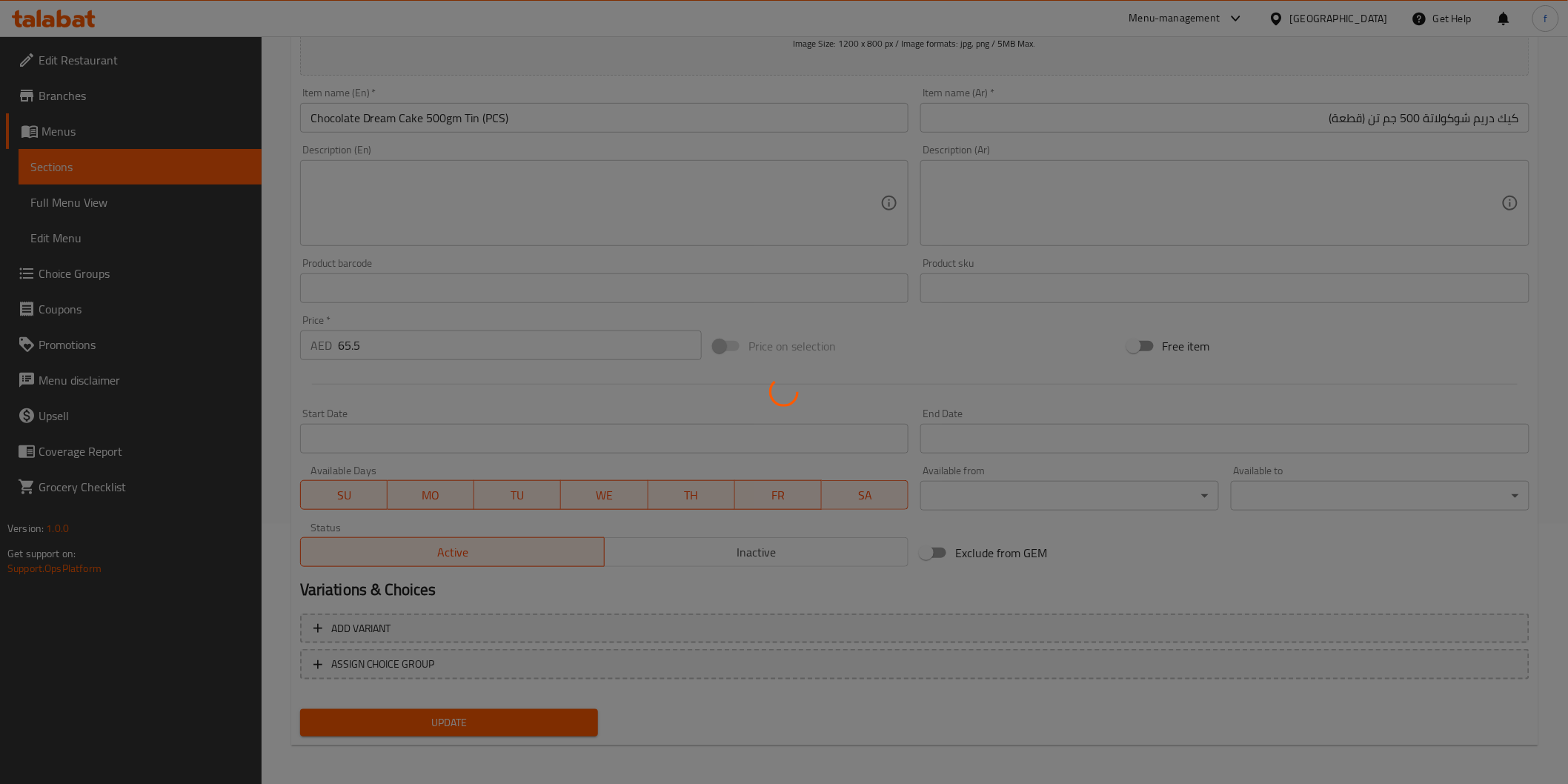
scroll to position [0, 0]
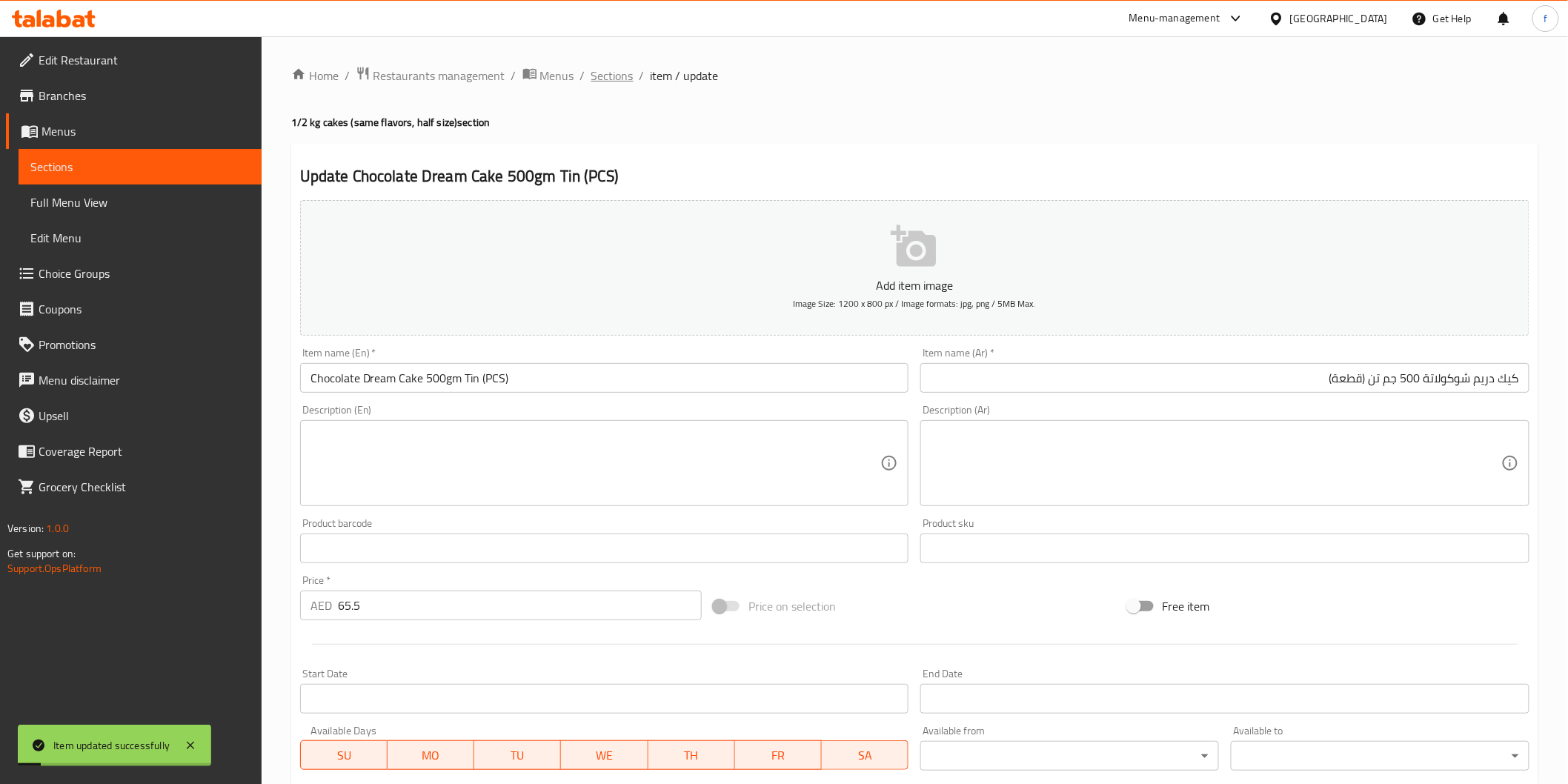
drag, startPoint x: 620, startPoint y: 77, endPoint x: 613, endPoint y: 98, distance: 22.1
click at [623, 76] on span "Sections" at bounding box center [612, 75] width 42 height 18
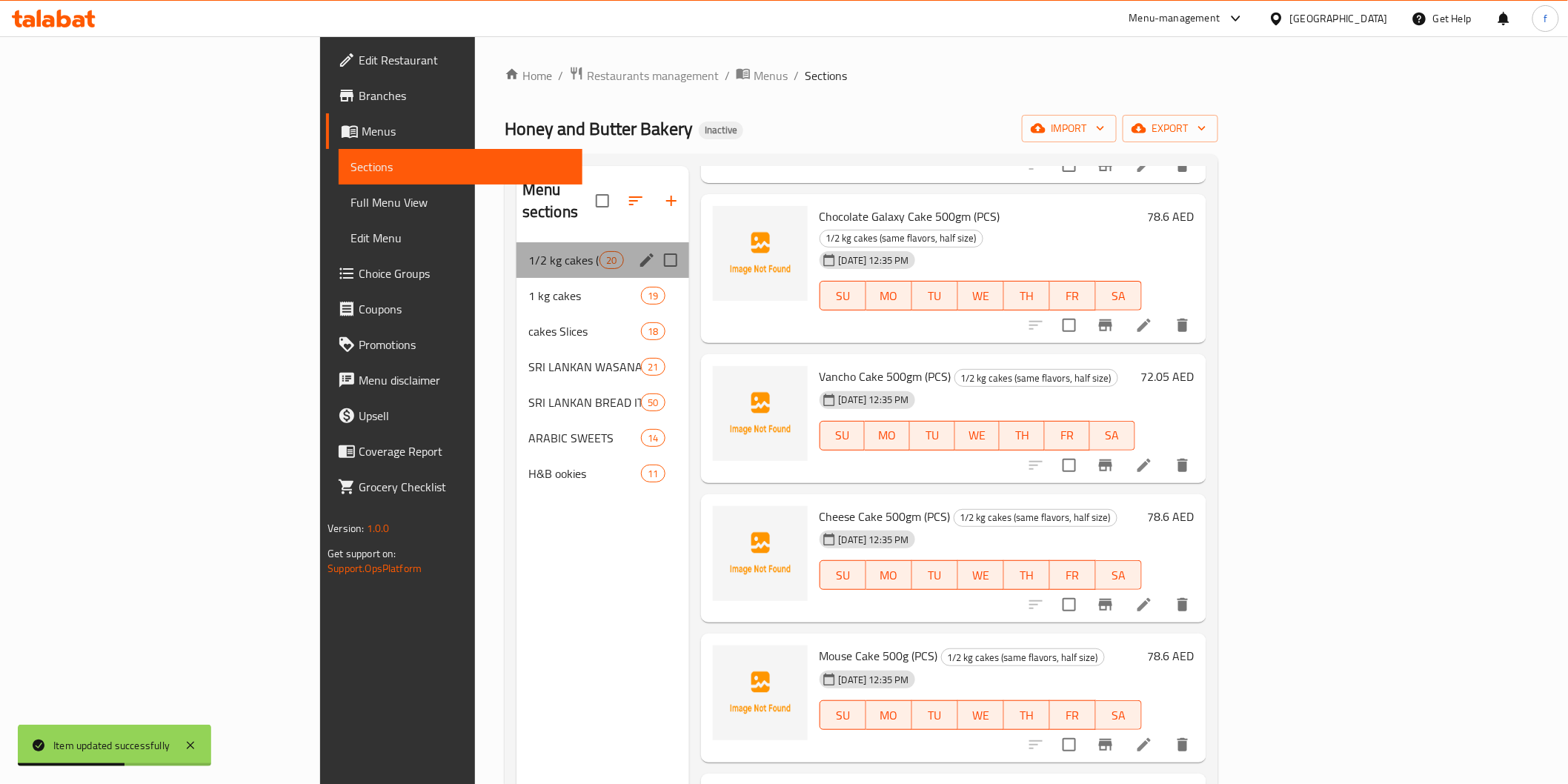
click at [517, 254] on div "1/2 kg cakes (same flavors, half size) 20" at bounding box center [603, 260] width 173 height 36
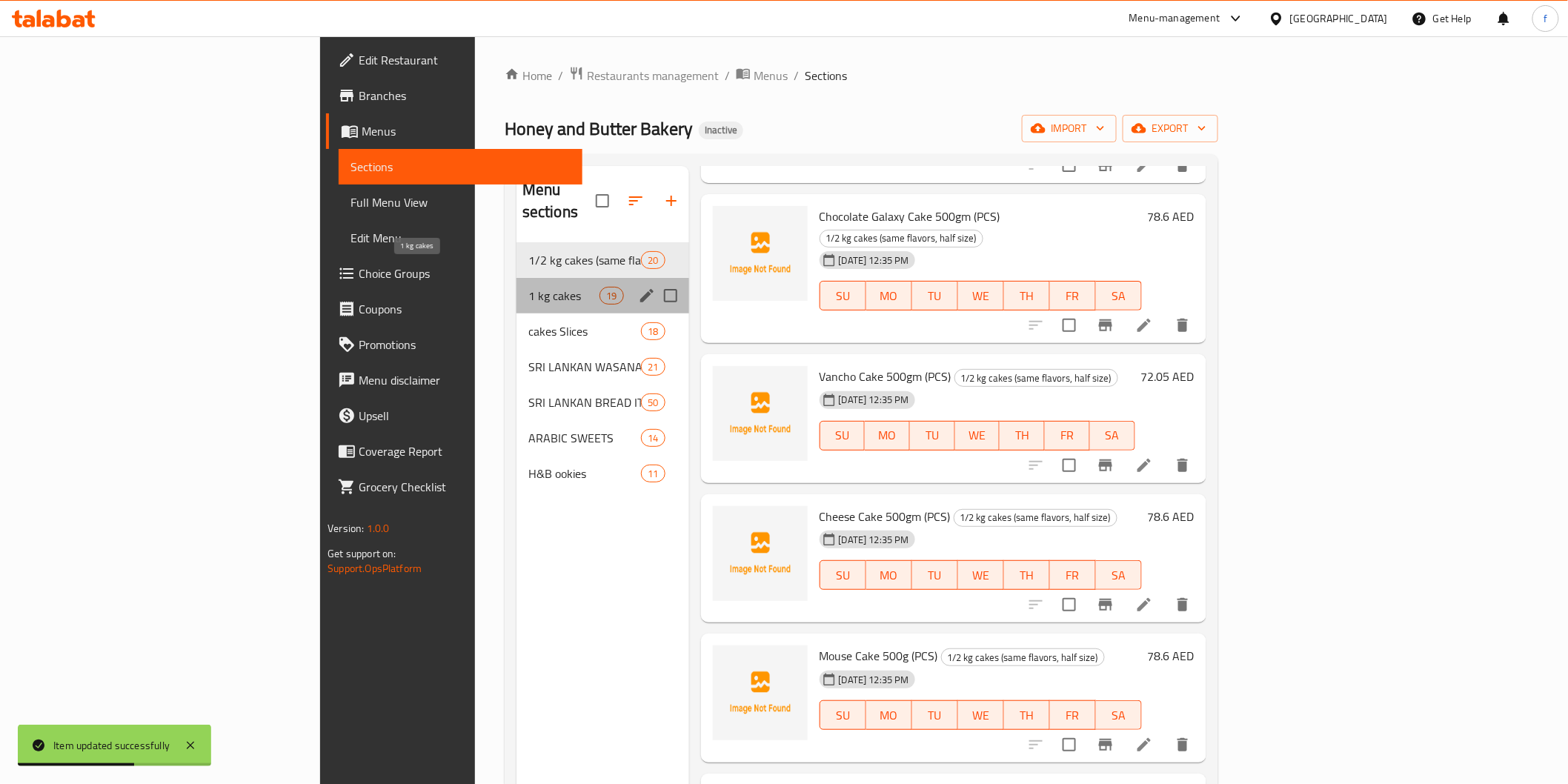
click at [528, 287] on span "1 kg cakes" at bounding box center [563, 295] width 71 height 18
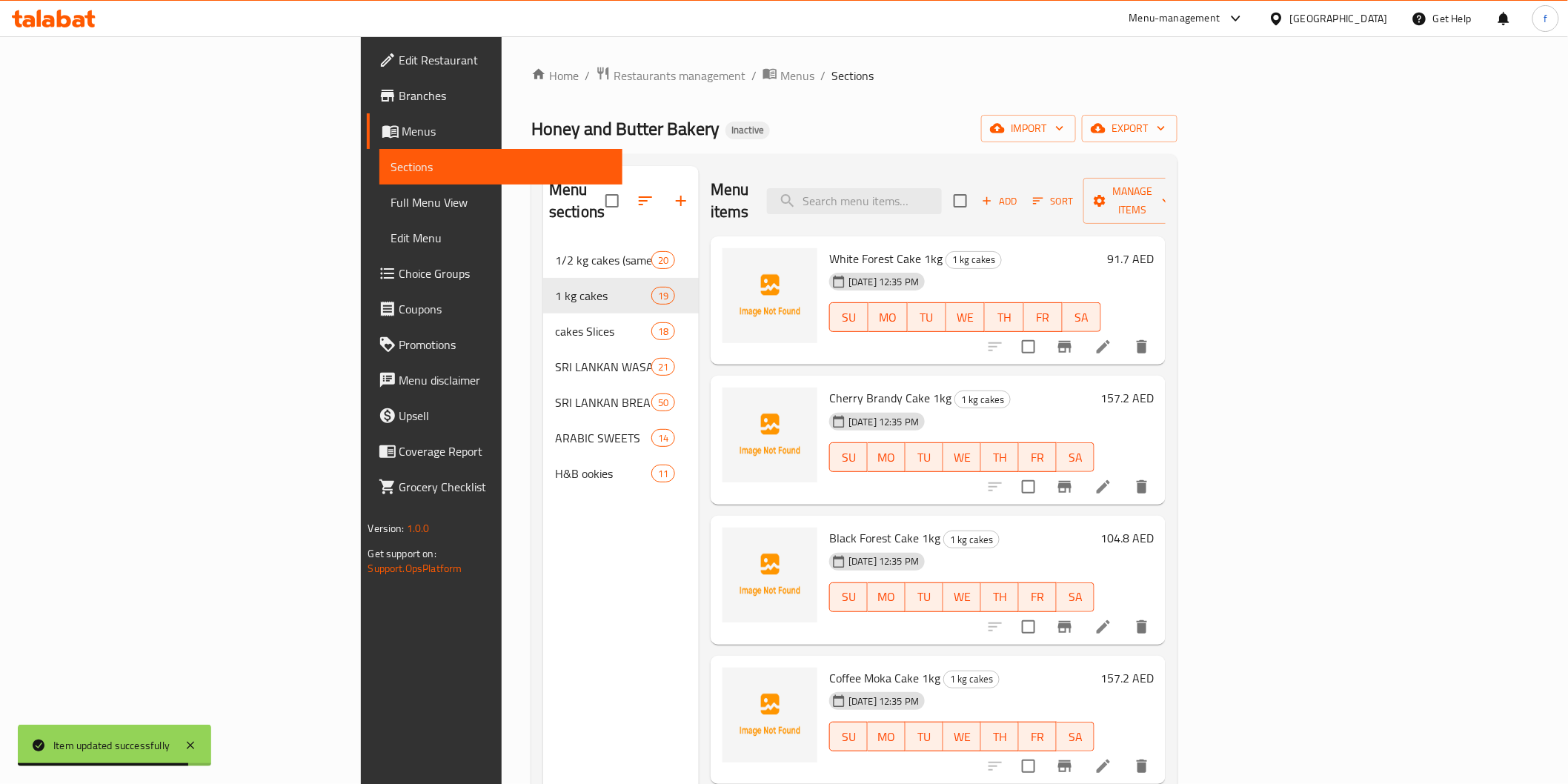
click at [1112, 338] on icon at bounding box center [1103, 347] width 18 height 18
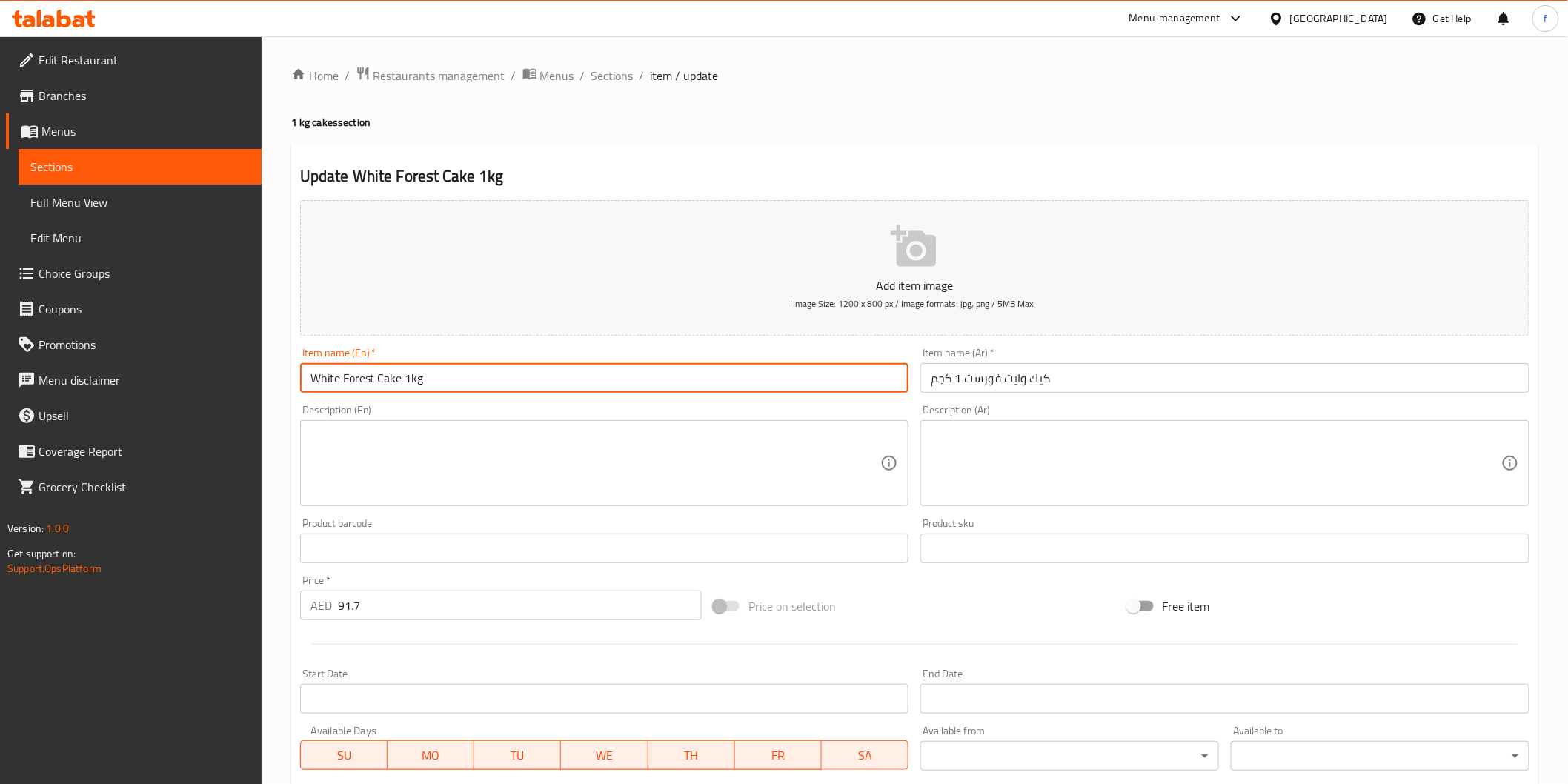
click at [468, 389] on input "White Forest Cake 1kg" at bounding box center [605, 378] width 609 height 30
click at [469, 389] on input "White Forest Cake 1kg" at bounding box center [605, 378] width 609 height 30
click at [469, 376] on input "White Forest Cake 1kg" at bounding box center [605, 378] width 609 height 30
paste input "(PCS)"
type input "White Forest Cake 1kg (PCS)"
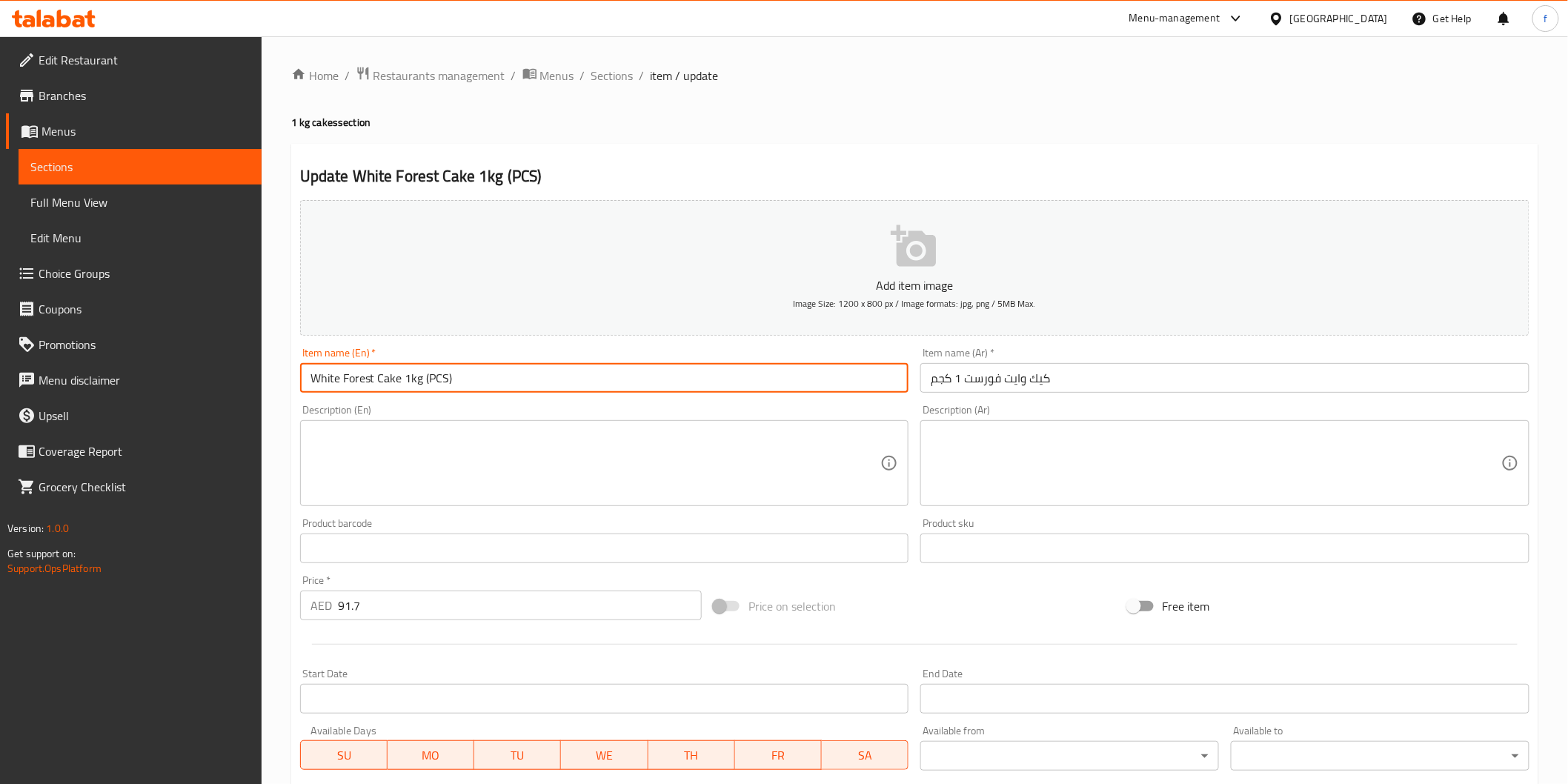
click at [1179, 392] on input "كيك وايت فورست 1 كجم" at bounding box center [1225, 378] width 609 height 30
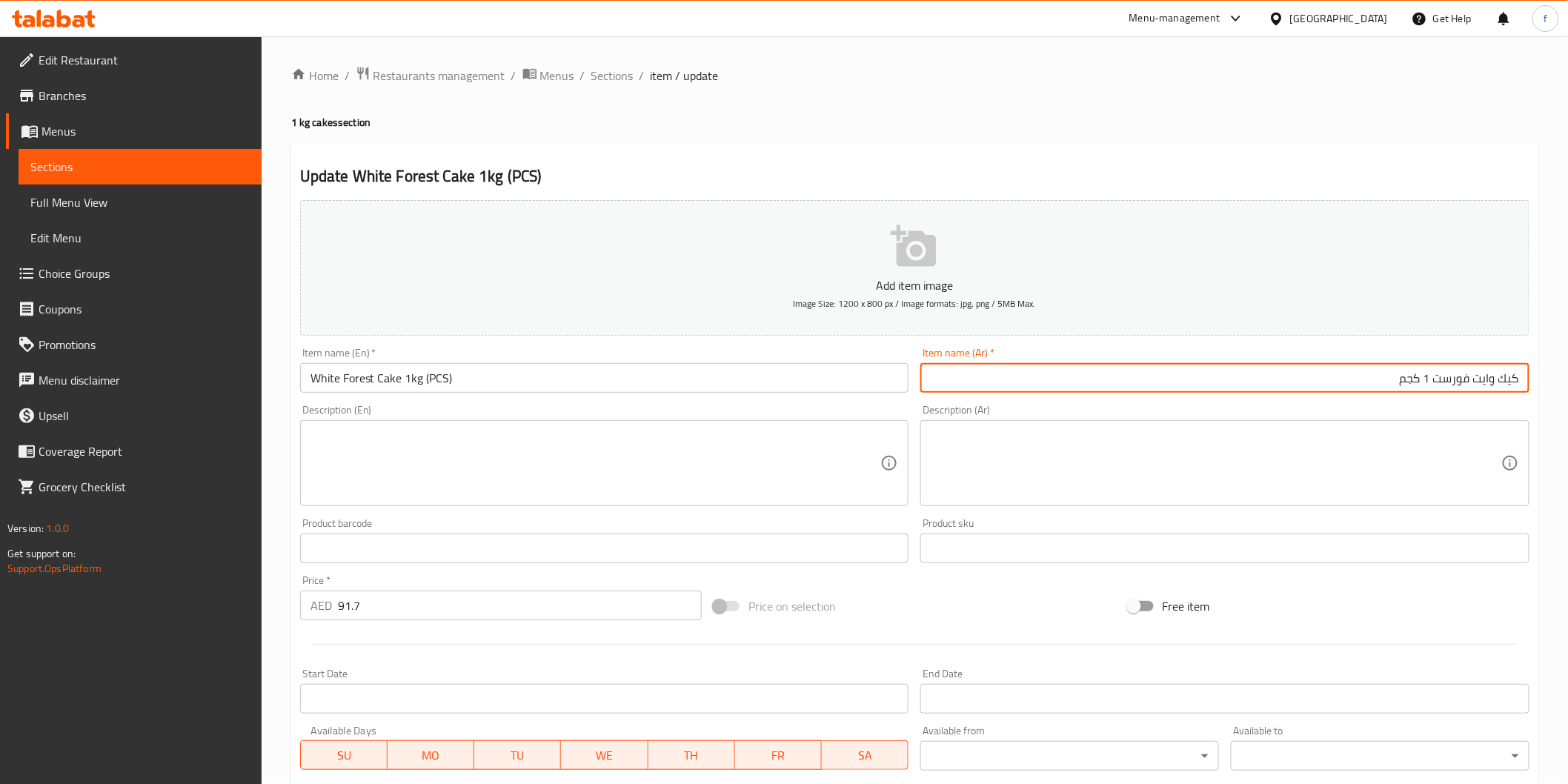
click at [1186, 379] on input "كيك وايت فورست 1 كجم" at bounding box center [1225, 378] width 609 height 30
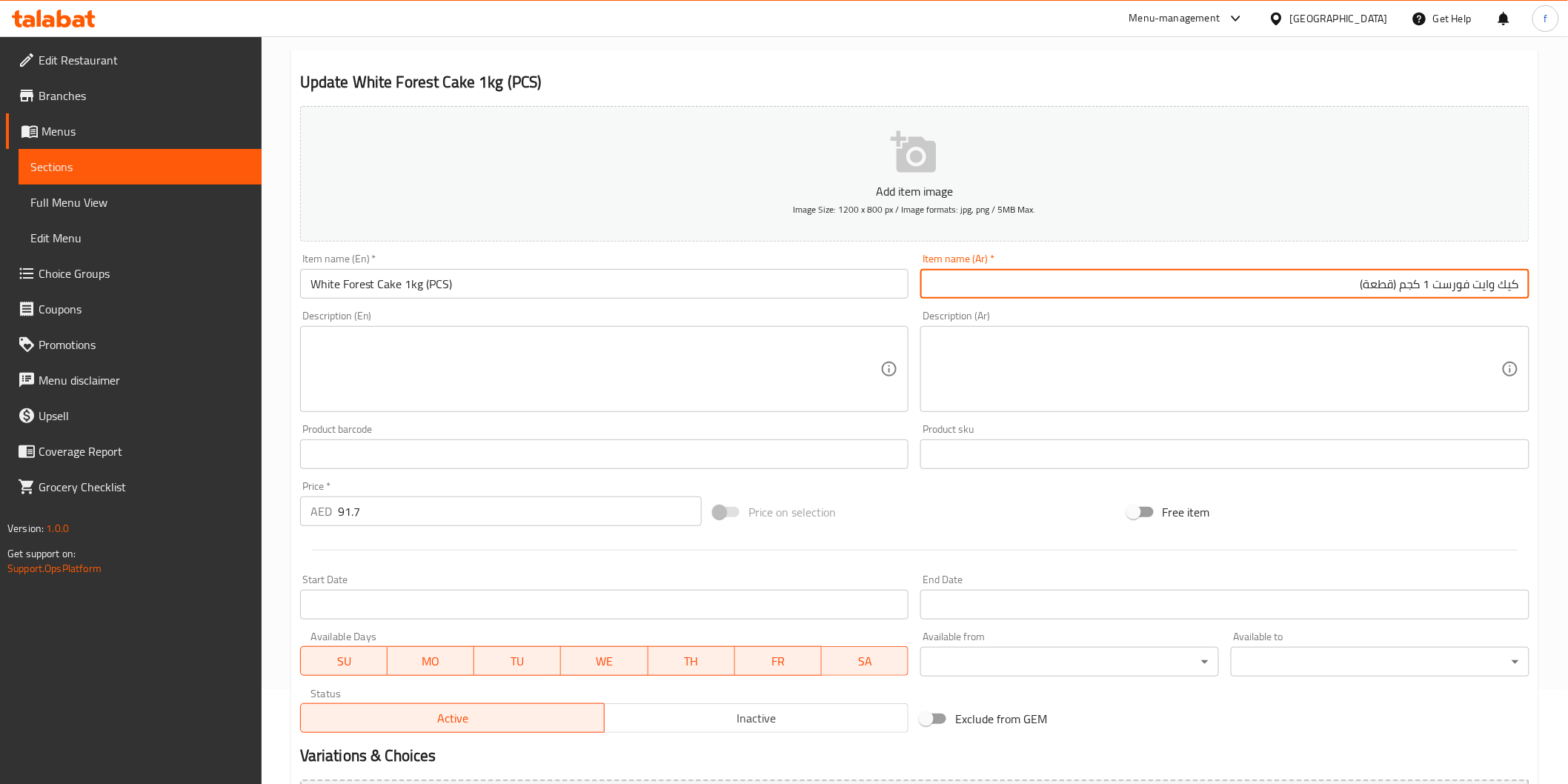
scroll to position [260, 0]
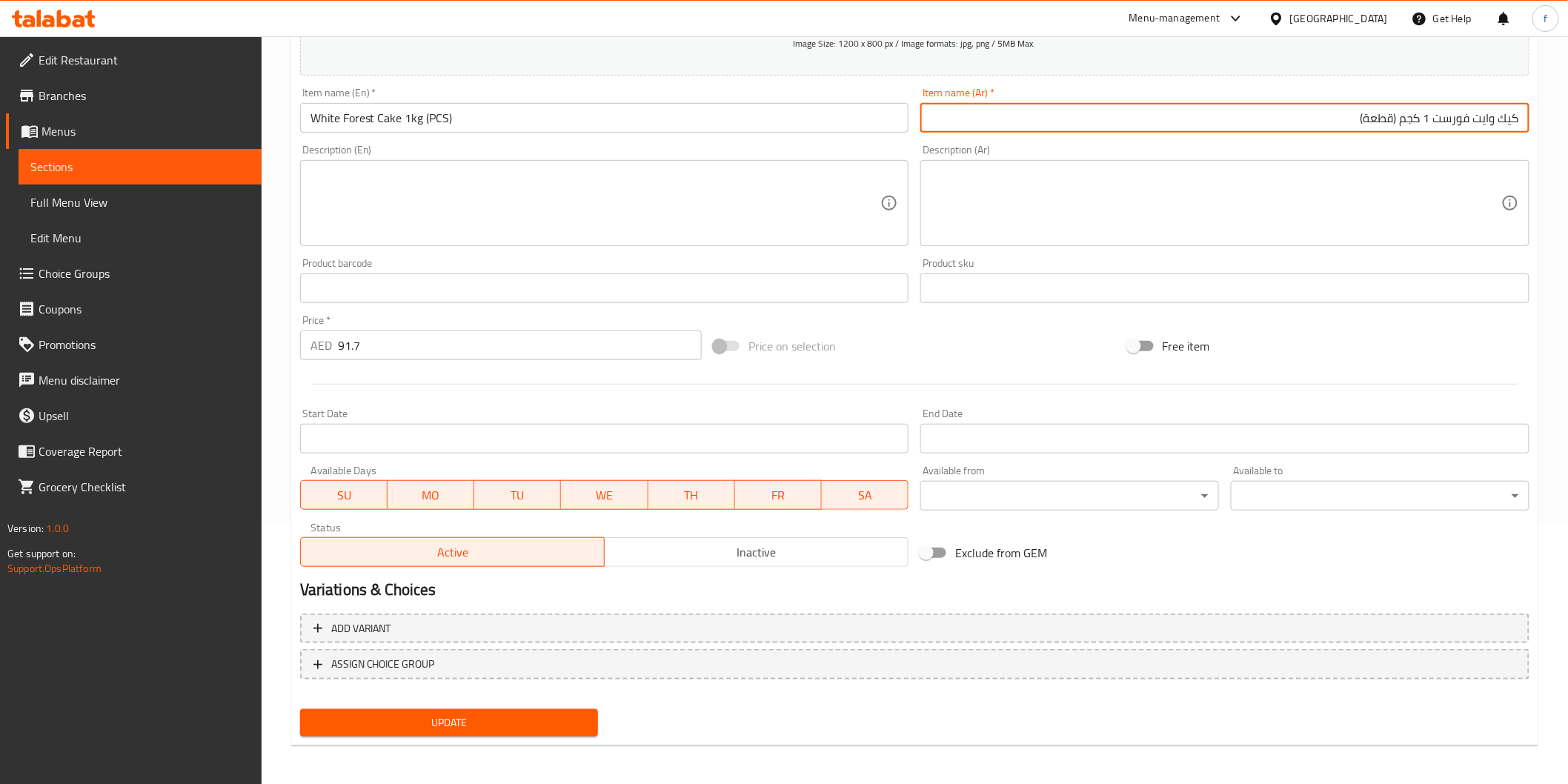
type input "كيك وايت فورست 1 كجم (قطعة)"
click at [562, 715] on span "Update" at bounding box center [450, 723] width 275 height 18
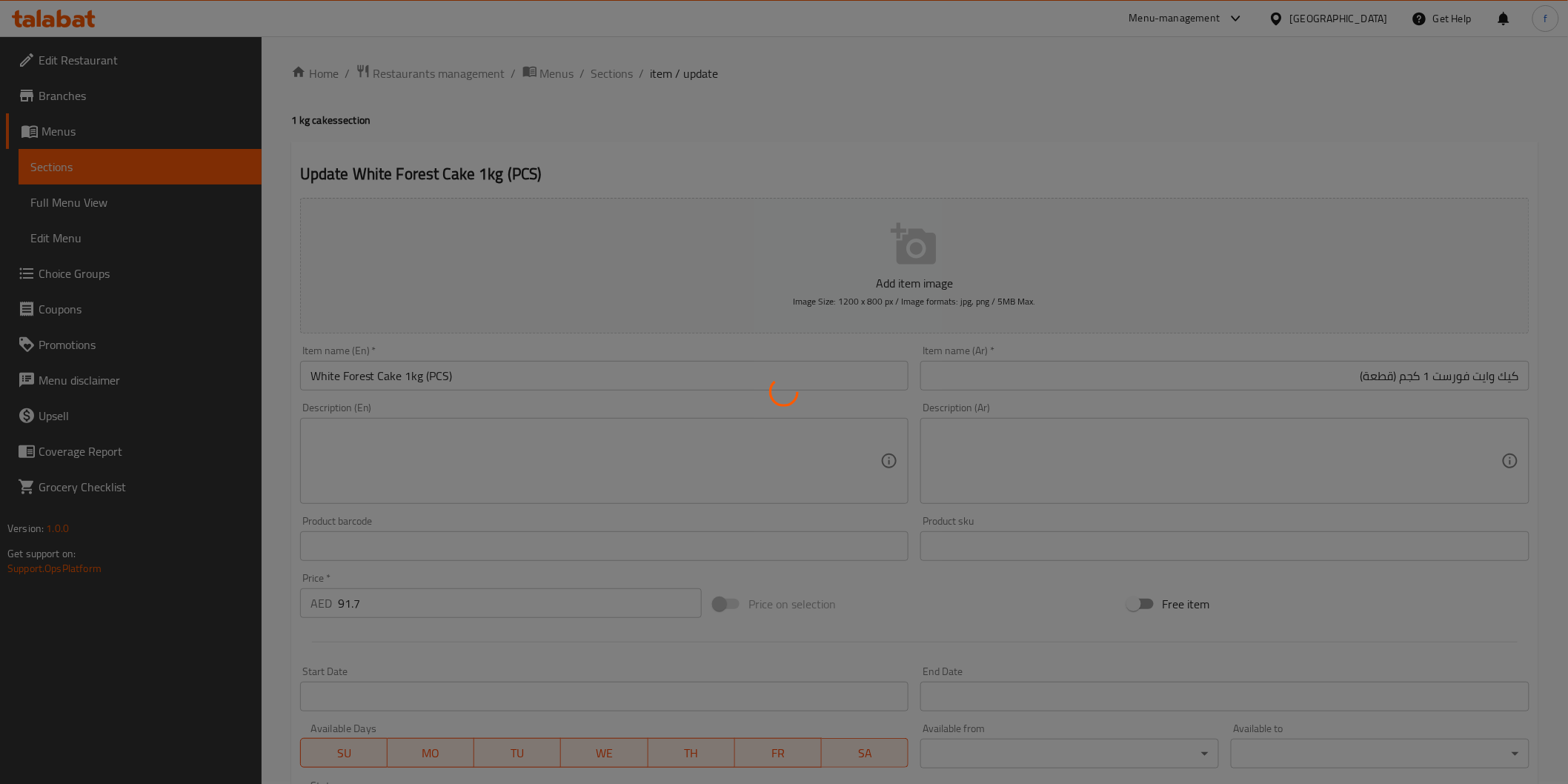
scroll to position [0, 0]
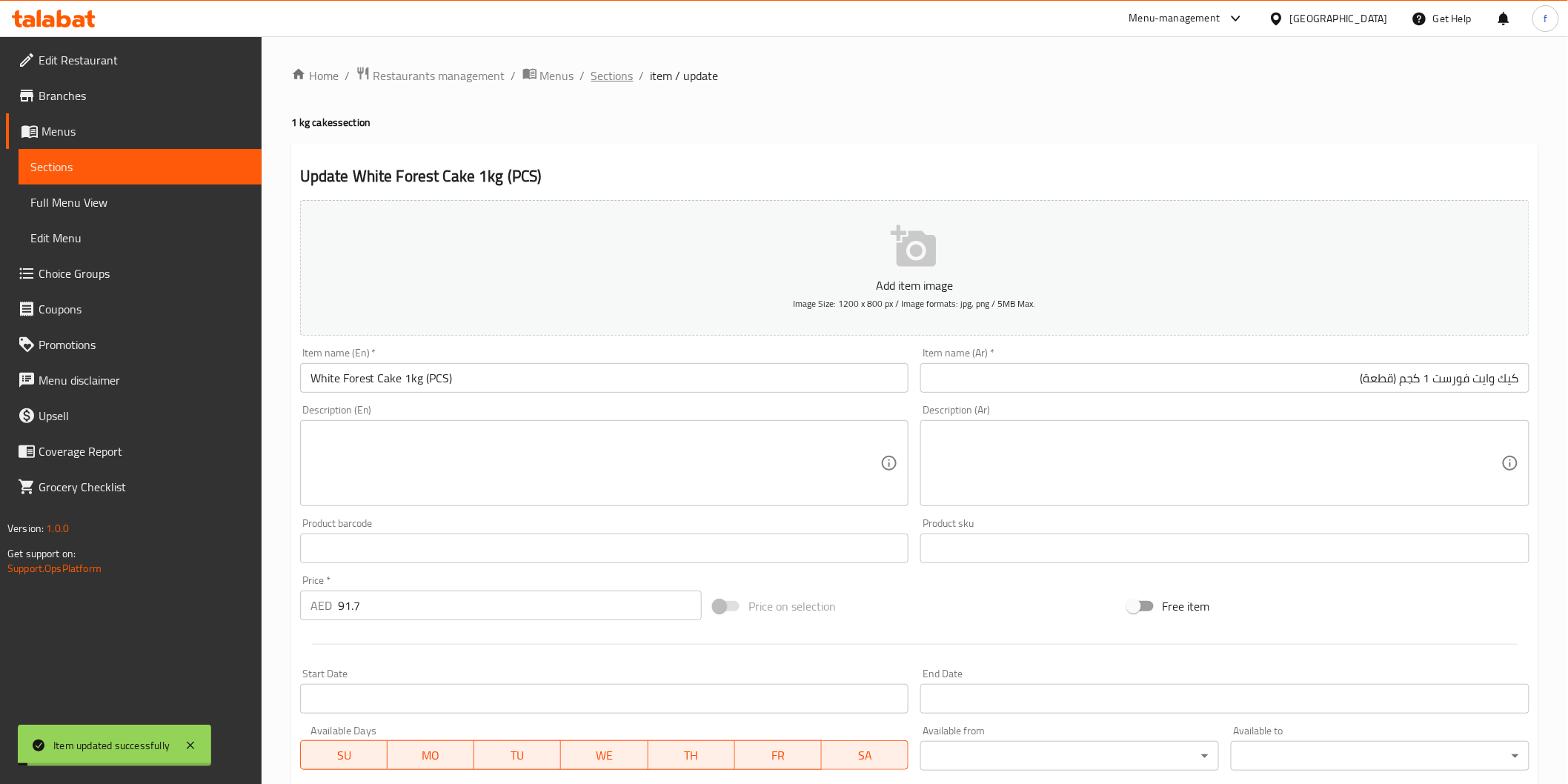
click at [605, 82] on span "Sections" at bounding box center [612, 75] width 42 height 18
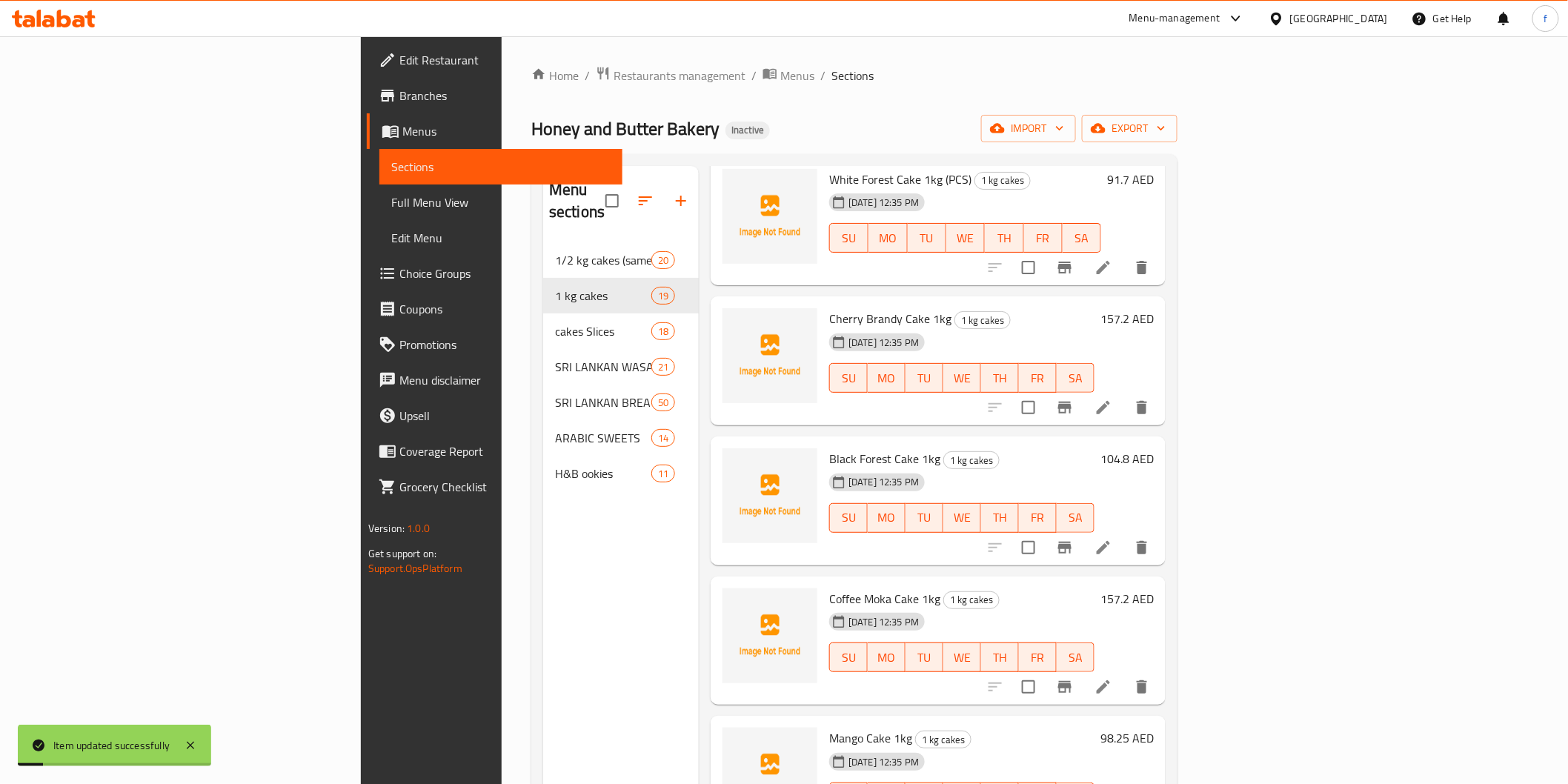
scroll to position [82, 0]
click at [1124, 392] on li at bounding box center [1103, 405] width 41 height 27
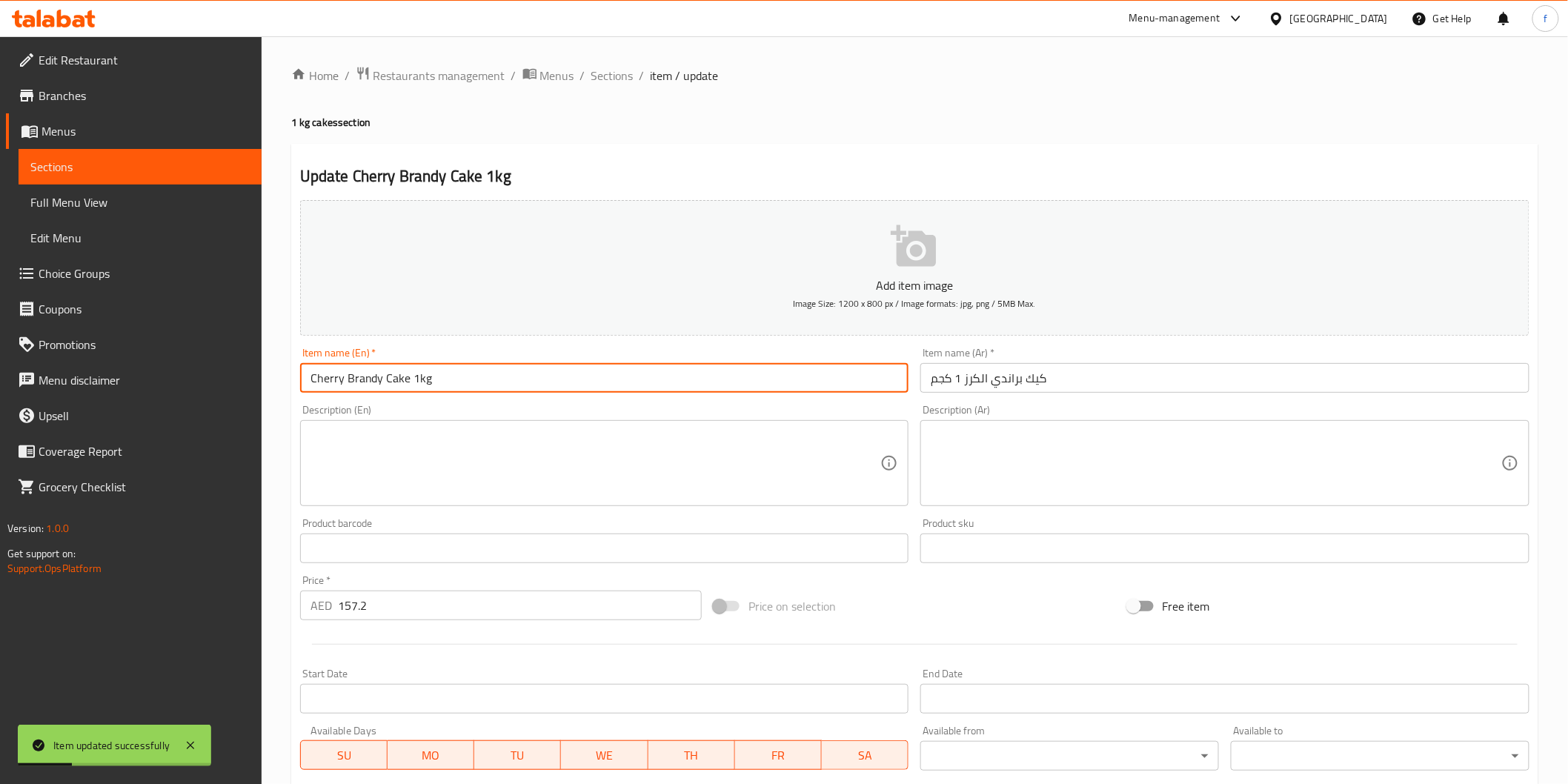
click at [559, 379] on input "Cherry Brandy Cake 1kg" at bounding box center [605, 378] width 609 height 30
paste input "(PCS)"
type input "Cherry Brandy Cake 1kg (PCS)"
click at [1225, 382] on input "كيك براندي الكرز 1 كجم" at bounding box center [1225, 378] width 609 height 30
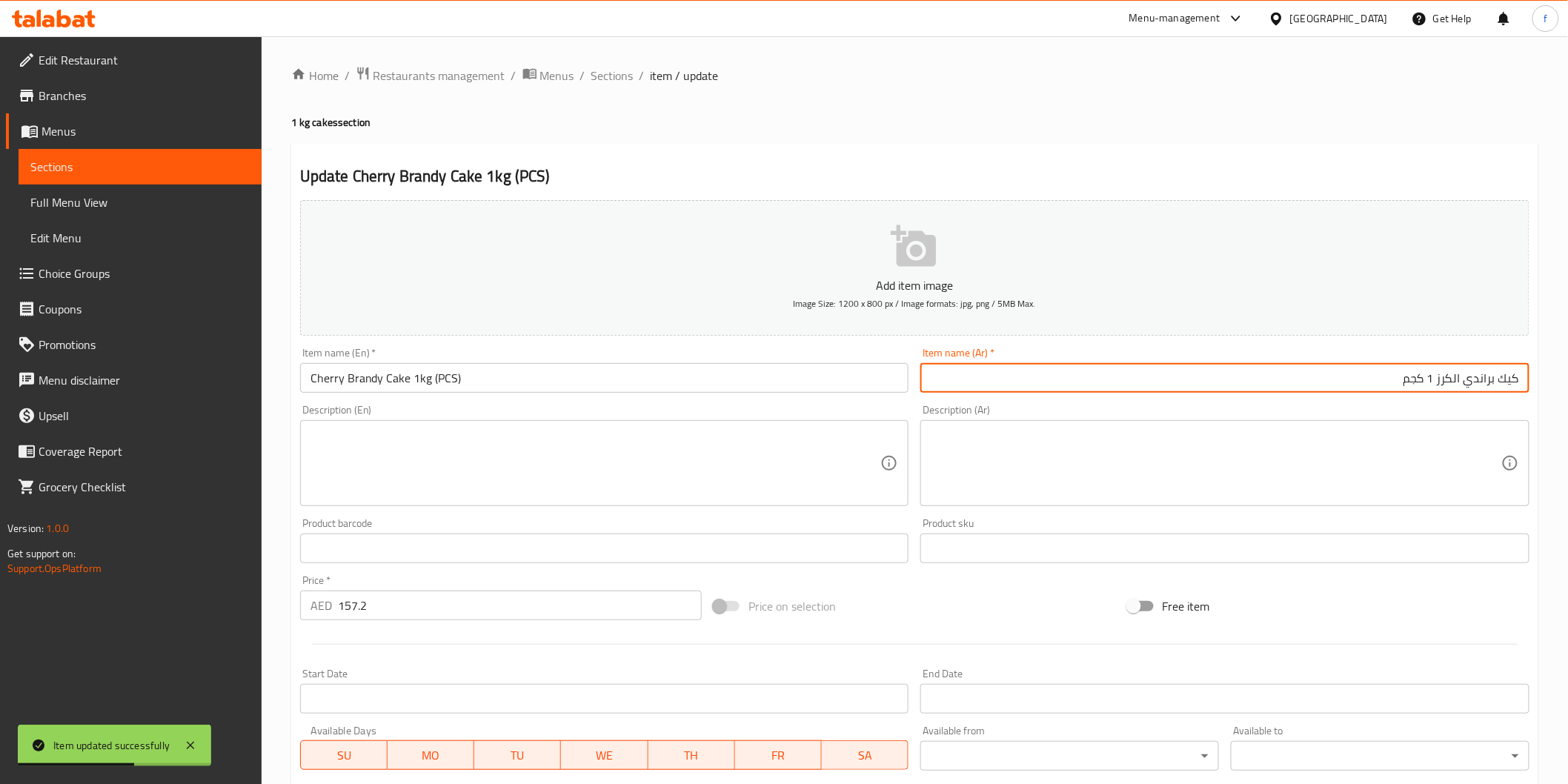
click at [1225, 382] on input "كيك براندي الكرز 1 كجم" at bounding box center [1225, 378] width 609 height 30
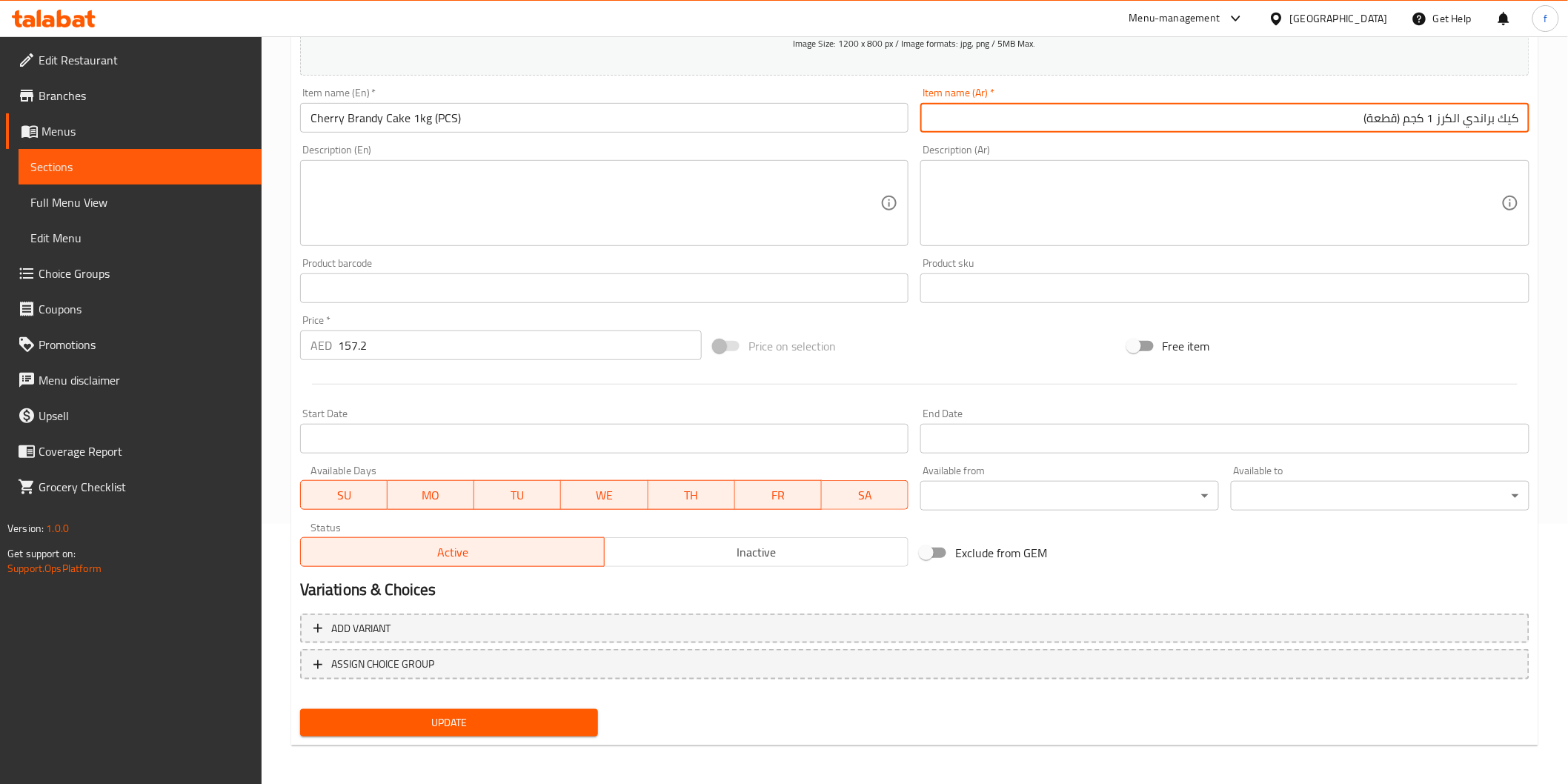
type input "كيك براندي الكرز 1 كجم (قطعة)"
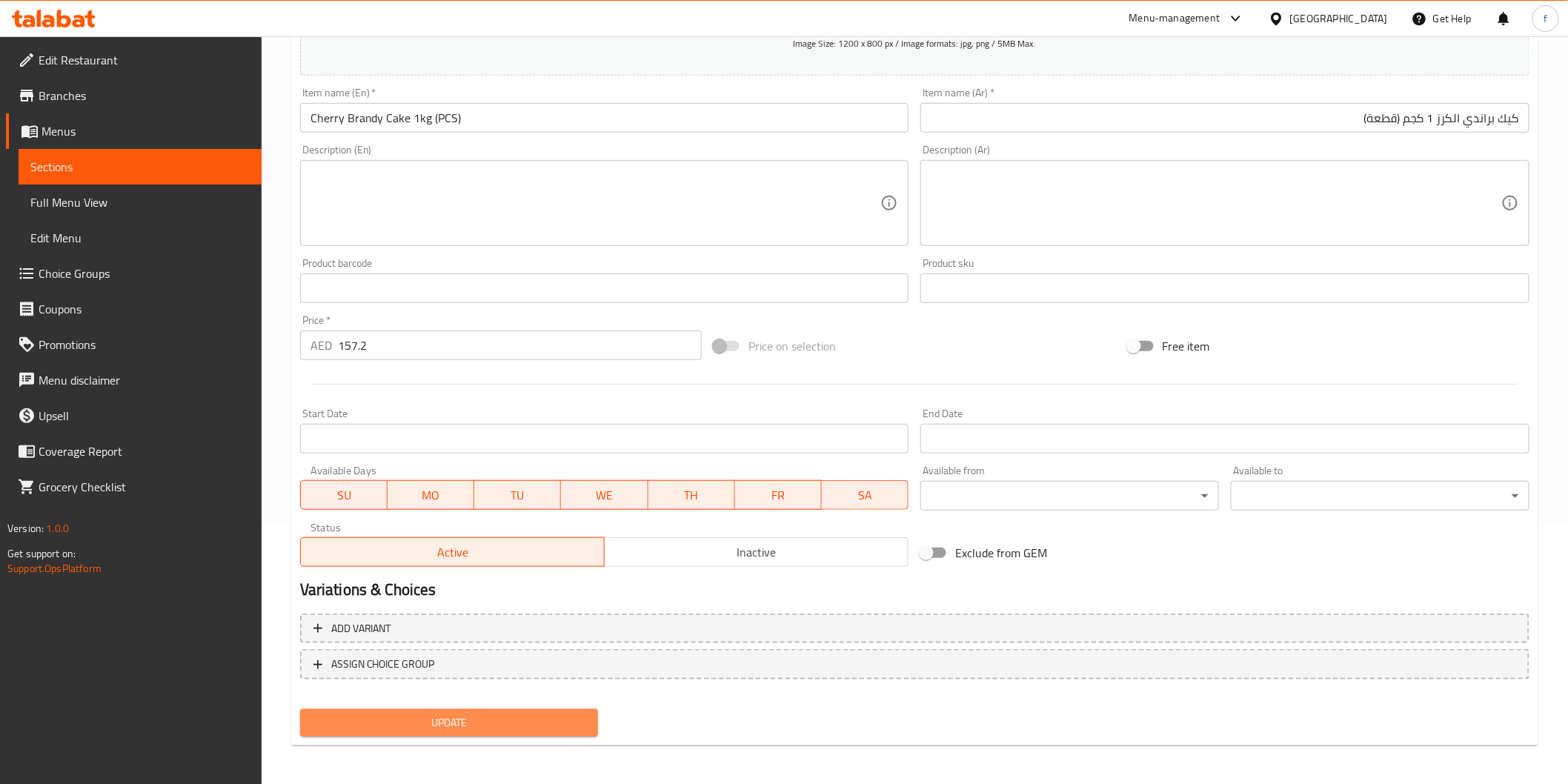
click at [367, 716] on span "Update" at bounding box center [450, 723] width 275 height 18
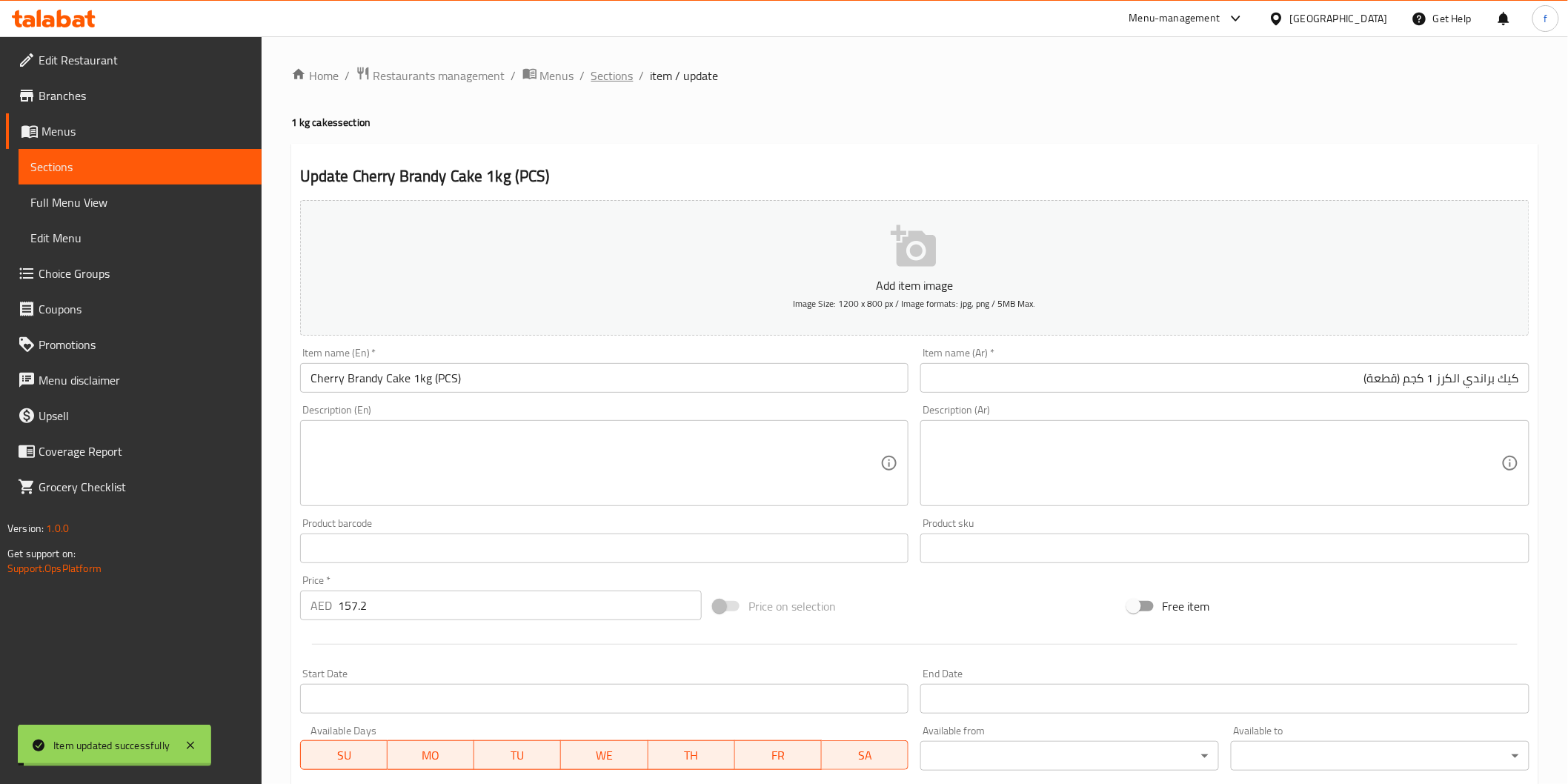
click at [612, 69] on span "Sections" at bounding box center [612, 75] width 42 height 18
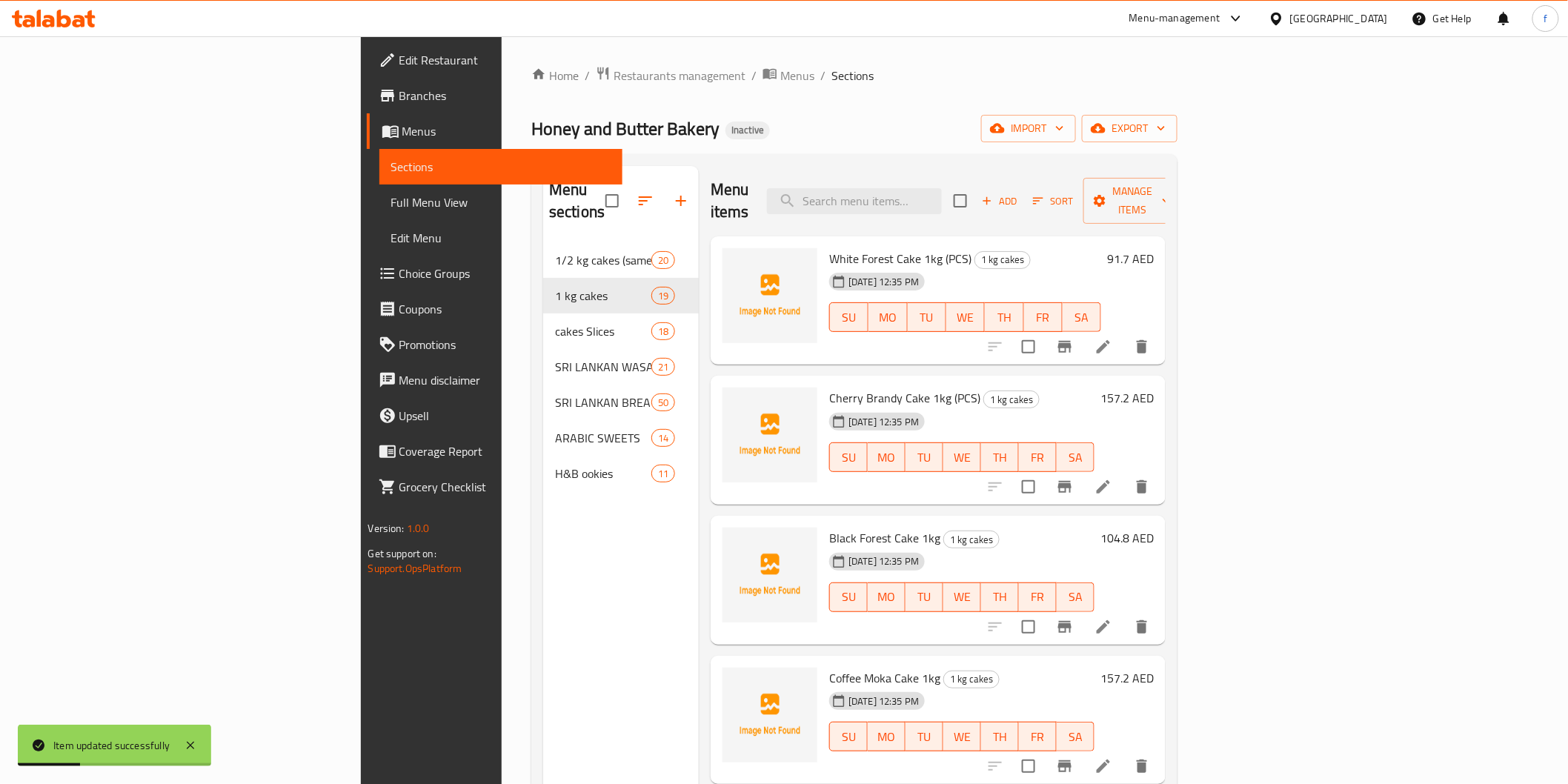
click at [1124, 614] on li at bounding box center [1103, 627] width 41 height 27
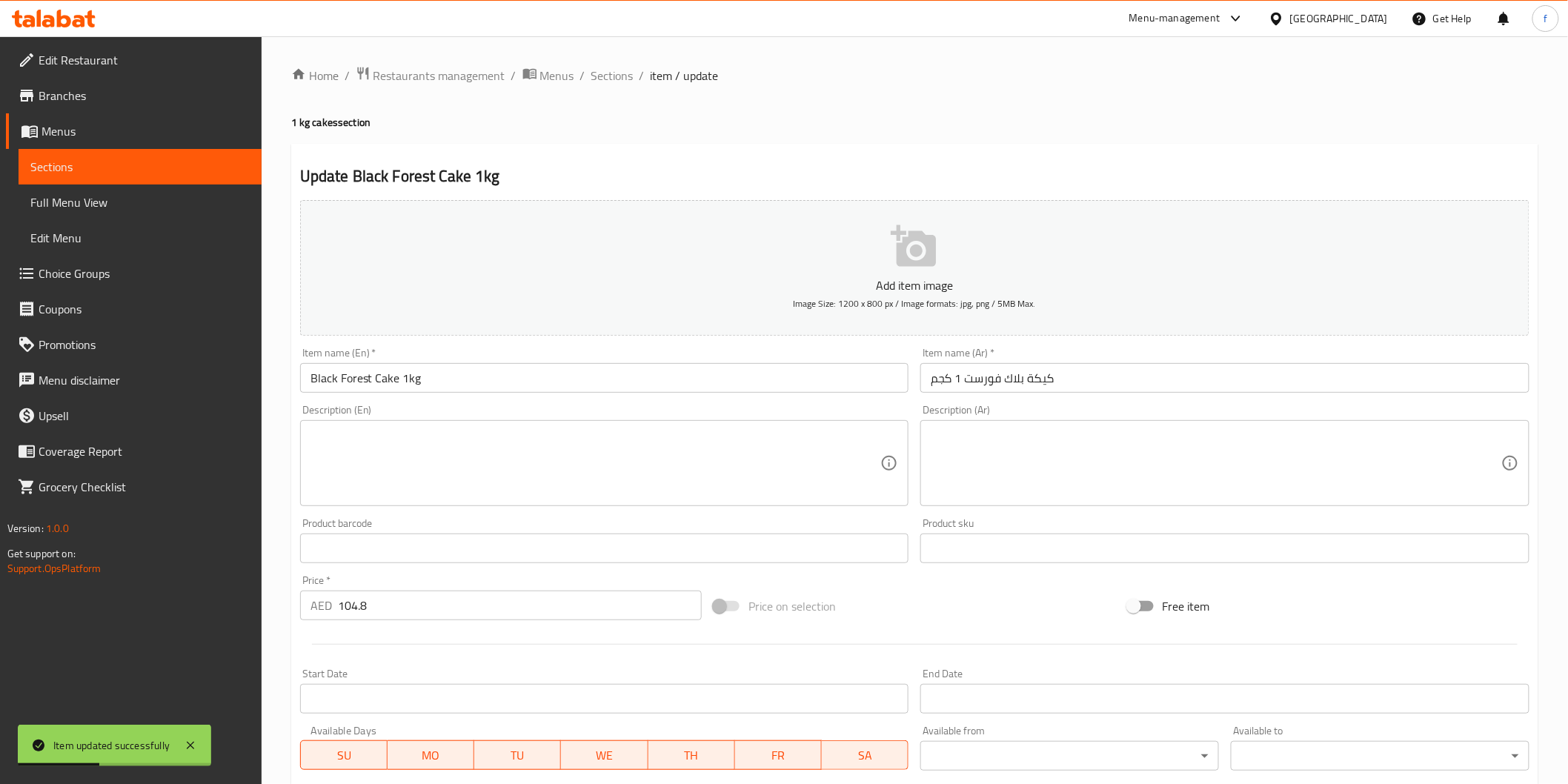
click at [650, 391] on input "Black Forest Cake 1kg" at bounding box center [605, 378] width 609 height 30
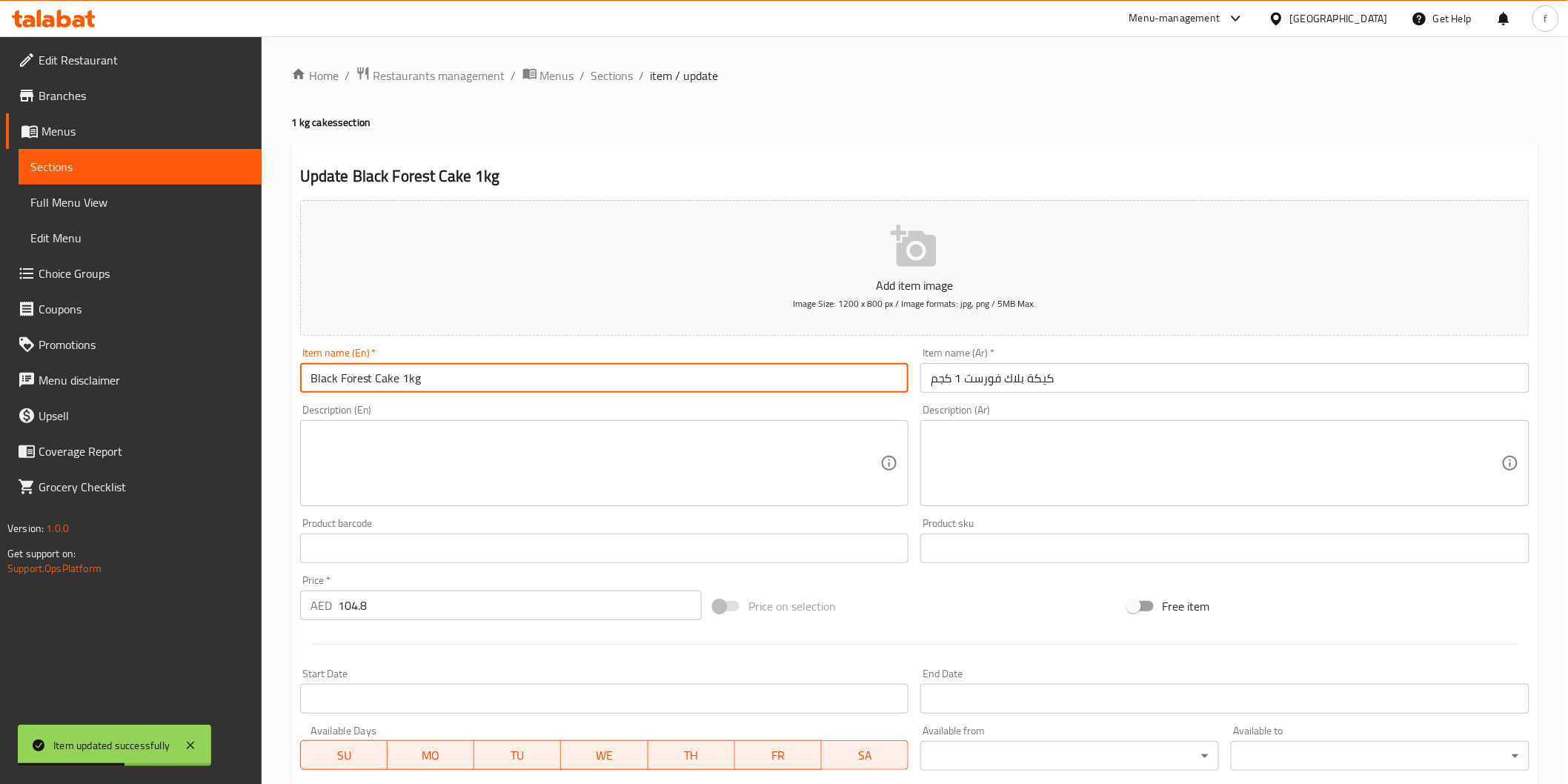
paste input "(PCS)"
type input "Black Forest Cake 1kg (PCS)"
click at [986, 382] on input "كيكة بلاك فورست 1 كجم" at bounding box center [1225, 378] width 609 height 30
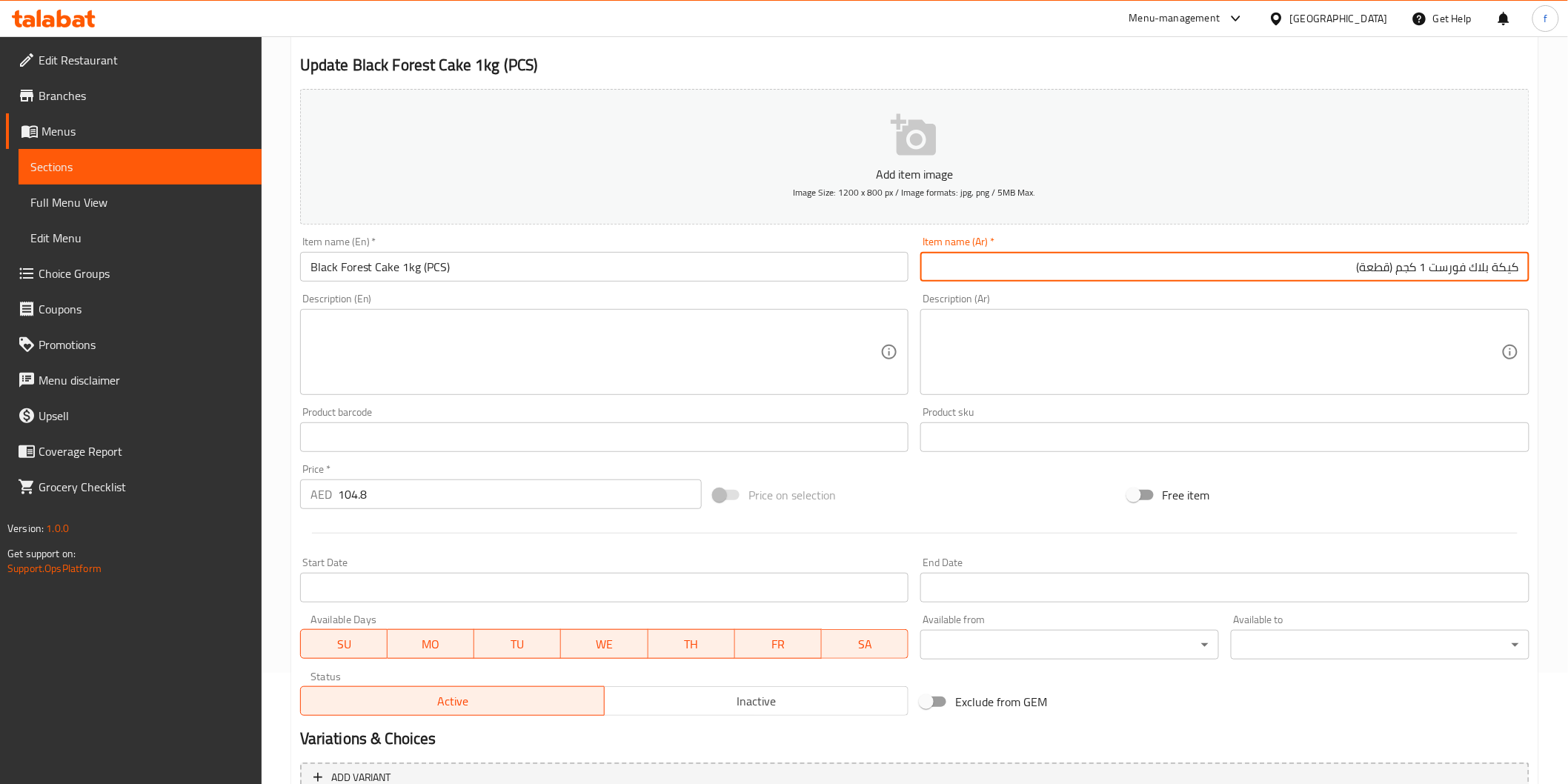
scroll to position [260, 0]
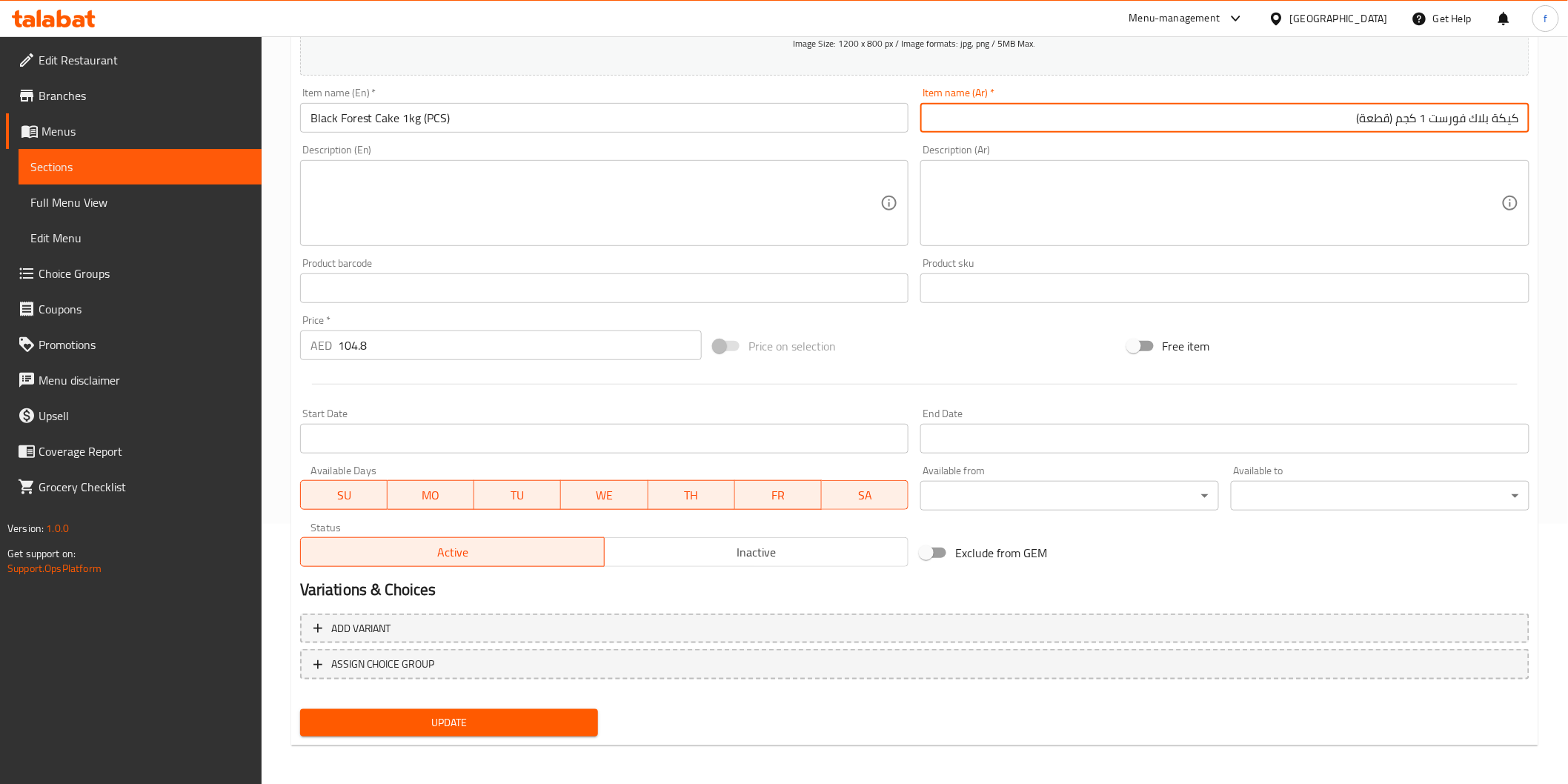
type input "كيكة بلاك فورست 1 كجم (قطعة)"
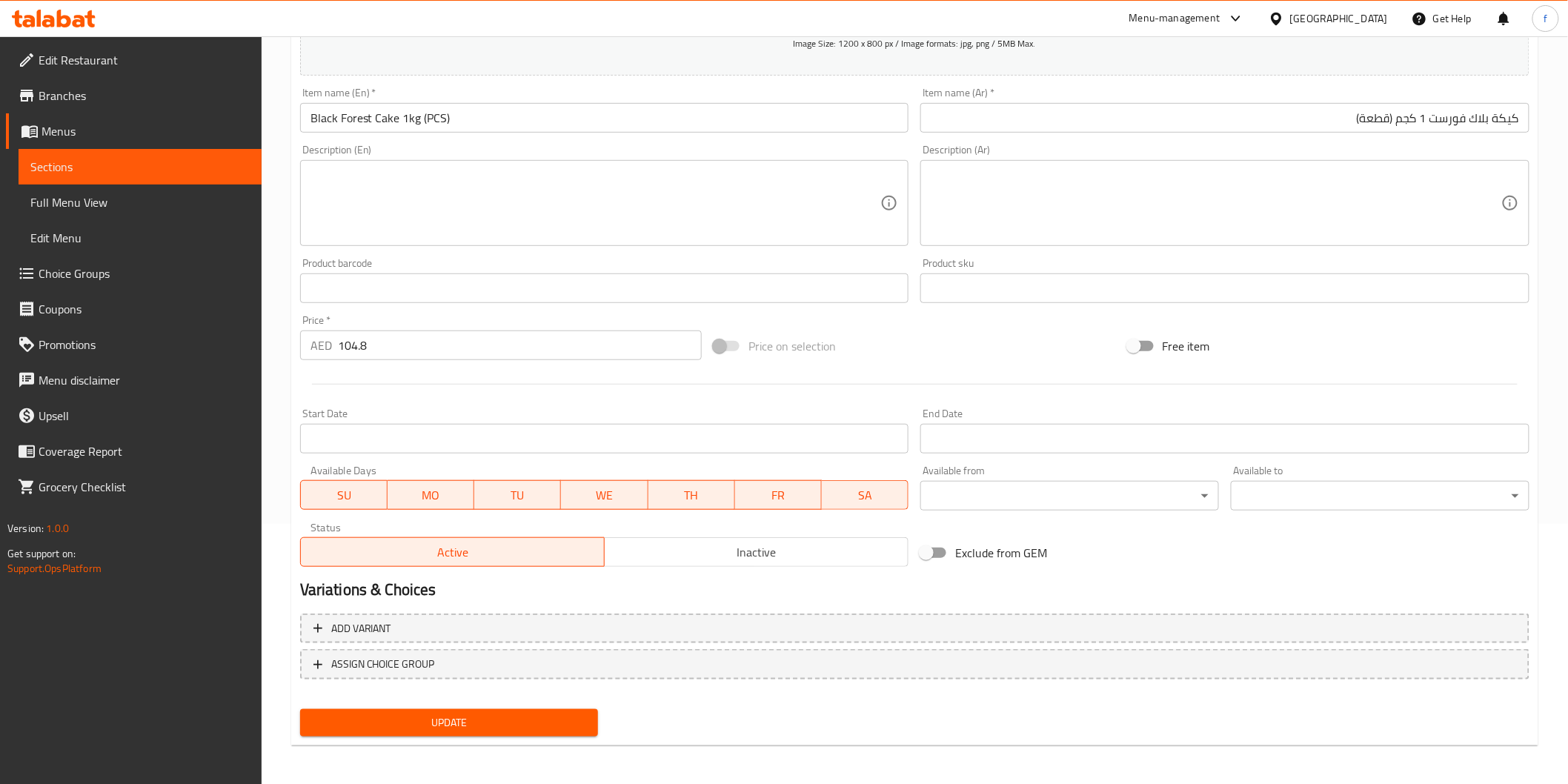
drag, startPoint x: 409, startPoint y: 704, endPoint x: 410, endPoint y: 721, distance: 17.0
click at [410, 704] on div "Update" at bounding box center [449, 722] width 311 height 39
click at [410, 721] on span "Update" at bounding box center [450, 723] width 275 height 18
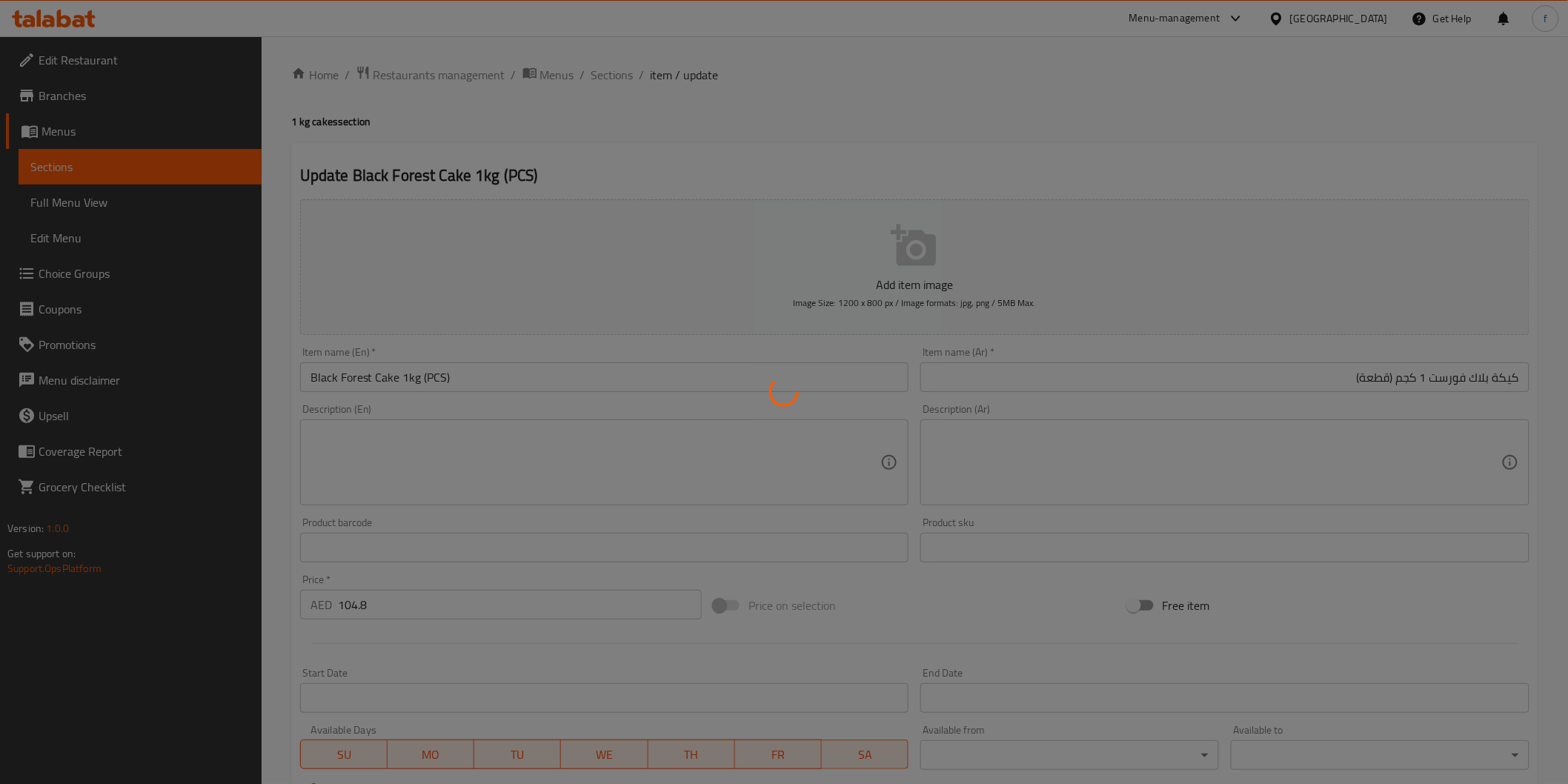
scroll to position [0, 0]
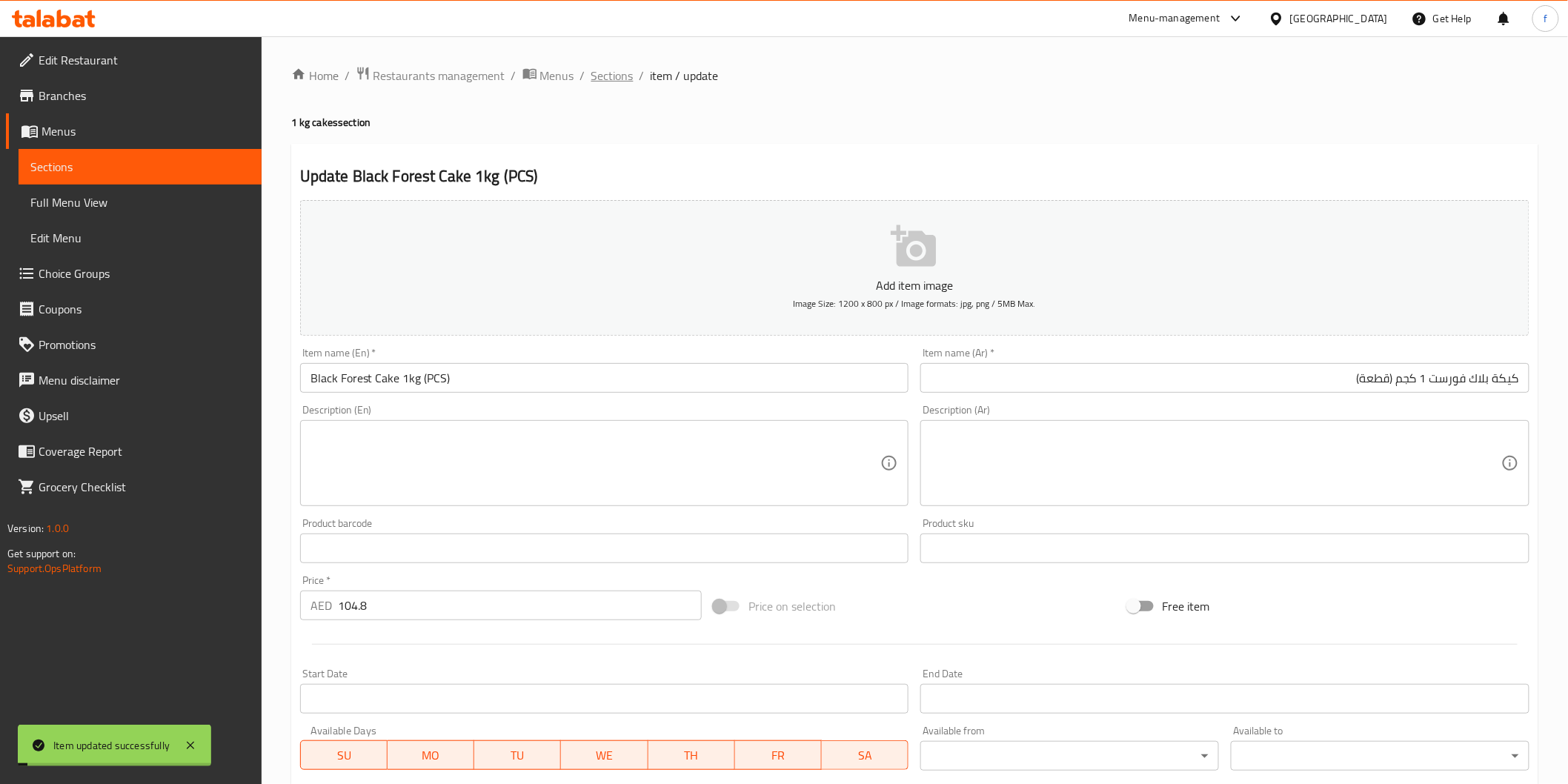
click at [598, 82] on span "Sections" at bounding box center [612, 75] width 42 height 18
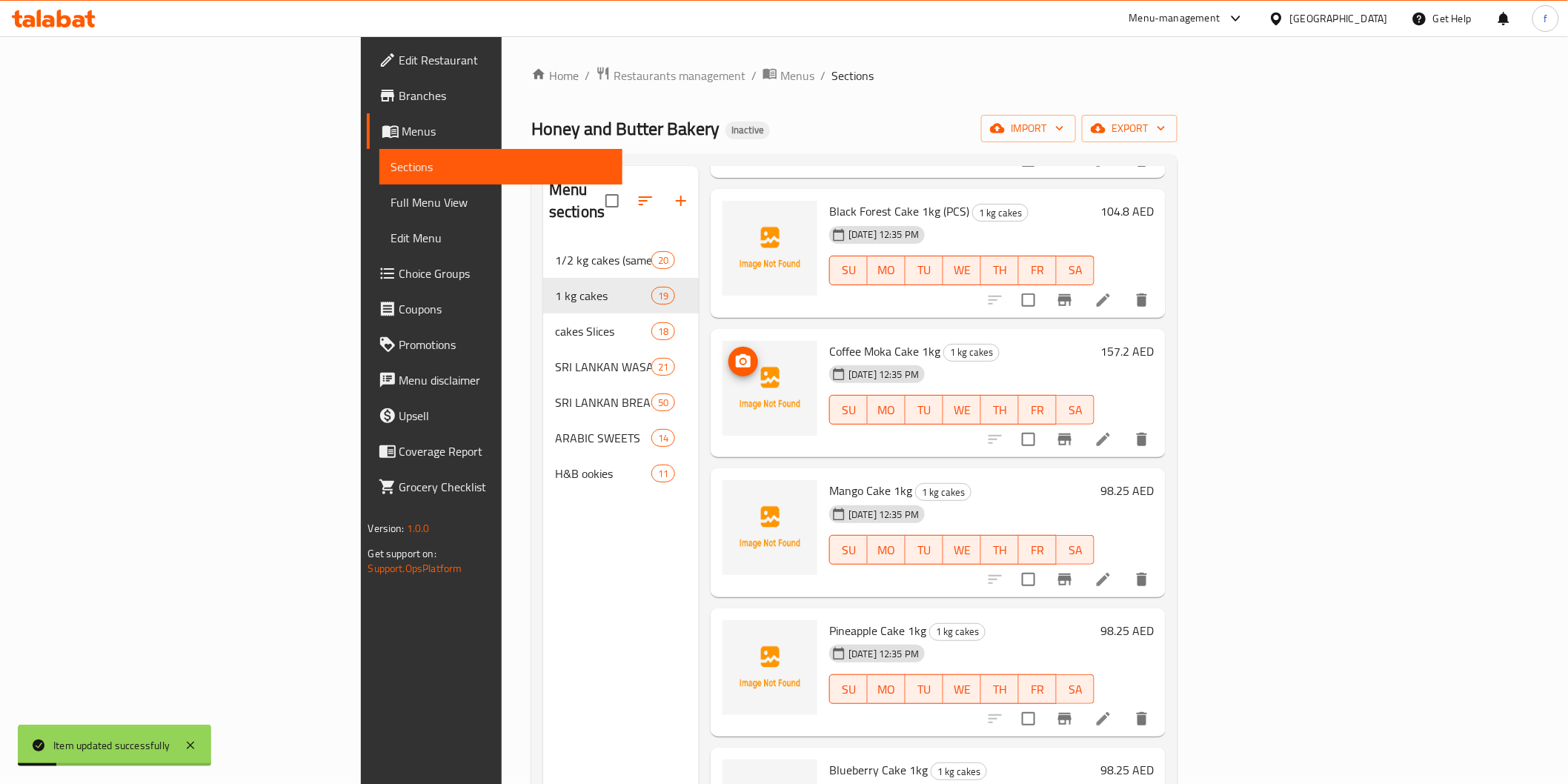
scroll to position [329, 0]
click at [1112, 428] on icon at bounding box center [1103, 437] width 18 height 18
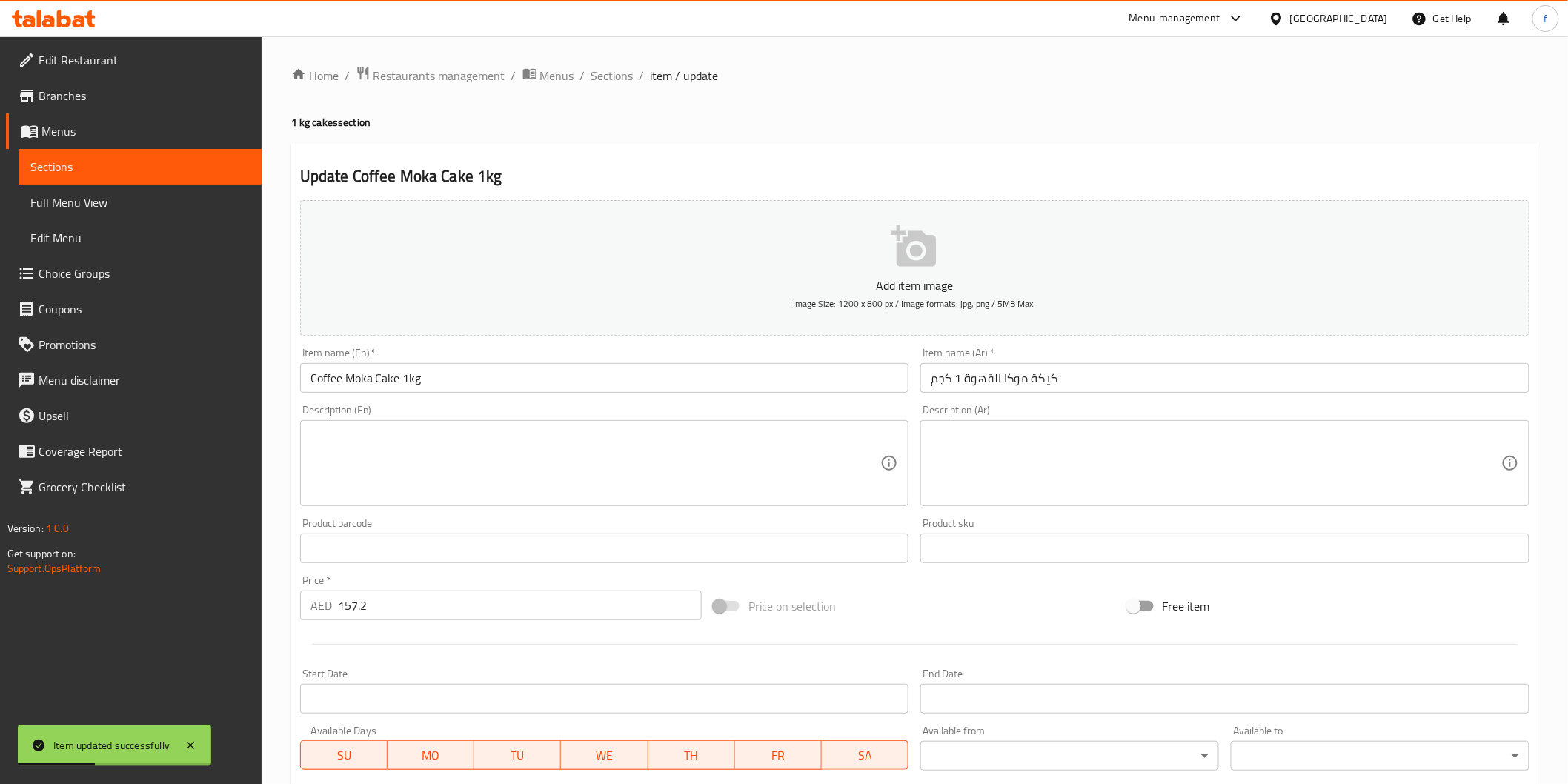
click at [477, 374] on input "Coffee Moka Cake 1kg" at bounding box center [605, 378] width 609 height 30
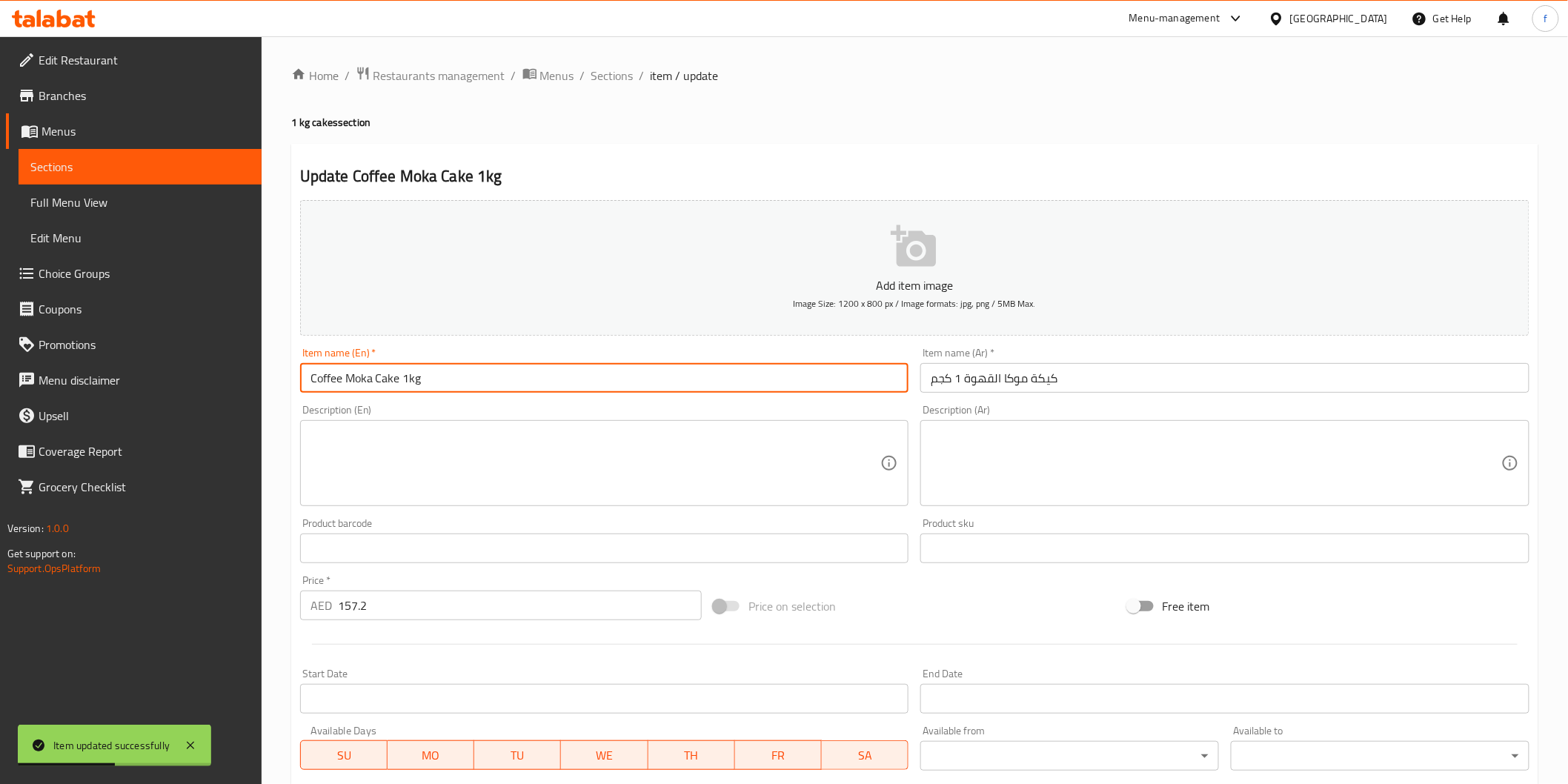
paste input "(PCS)"
type input "Coffee Moka Cake 1kg (PCS)"
click at [1076, 378] on input "كيكة موكا القهوة 1 كجم" at bounding box center [1225, 378] width 609 height 30
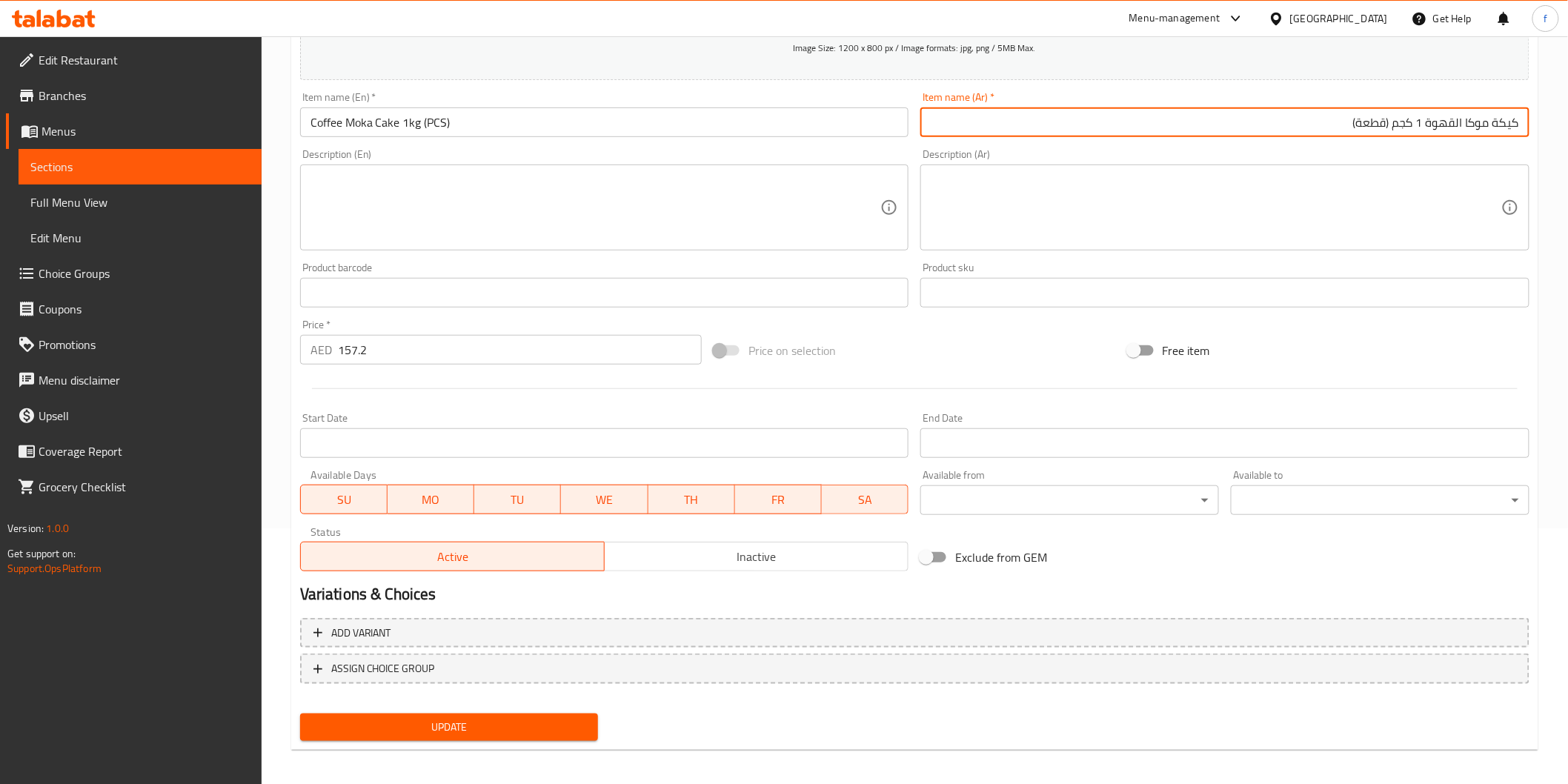
scroll to position [260, 0]
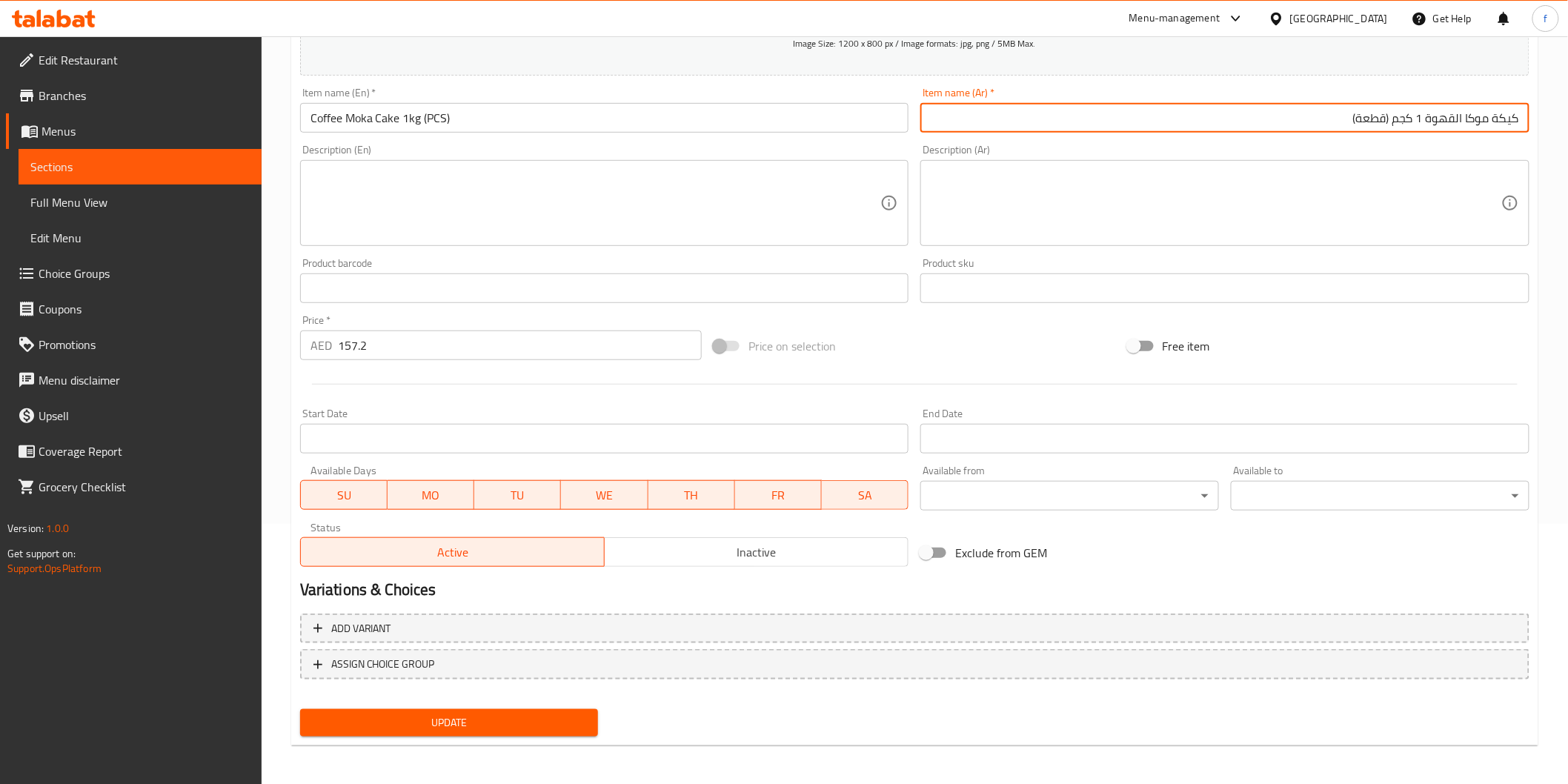
type input "كيكة موكا القهوة 1 كجم (قطعة)"
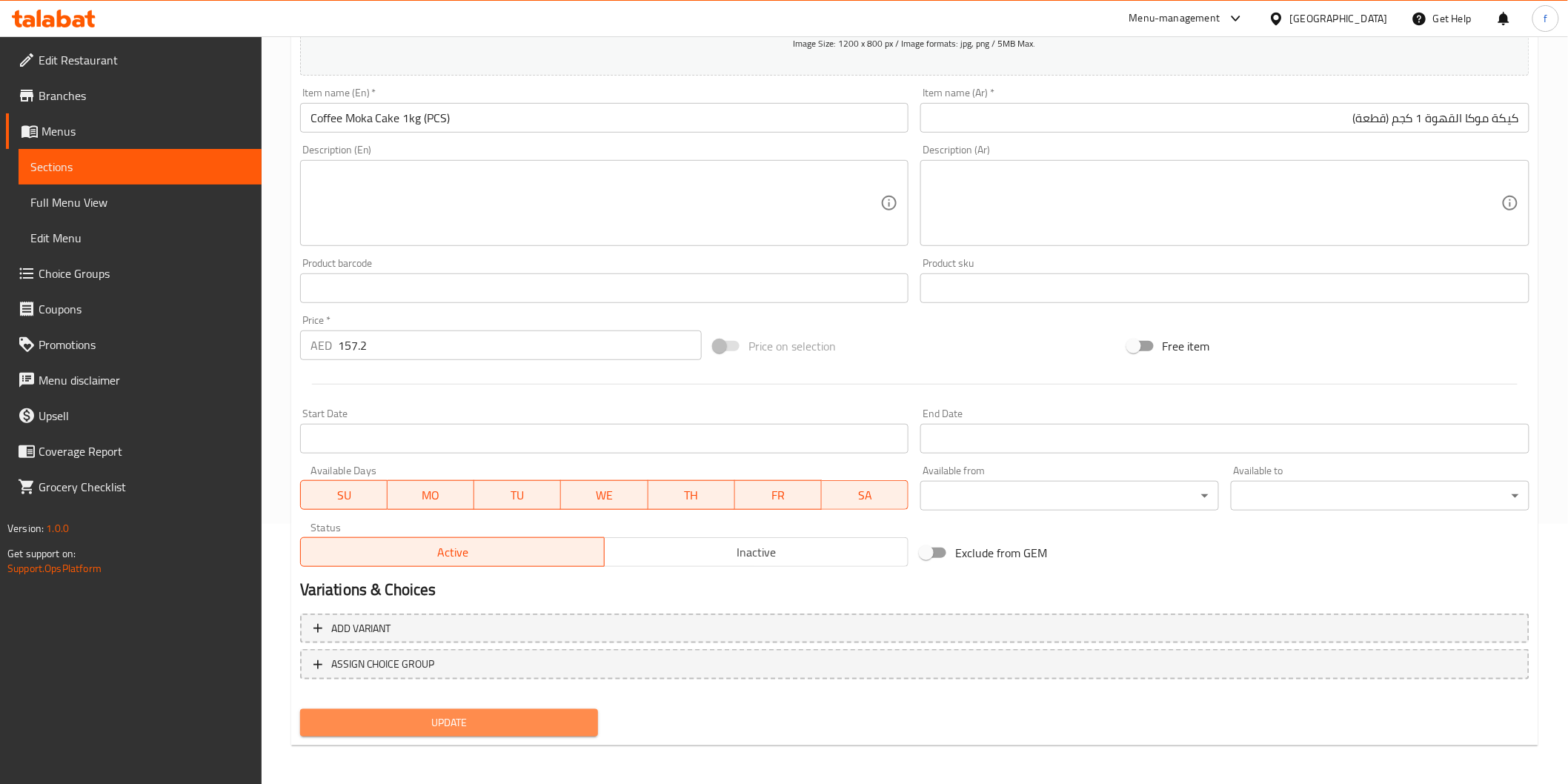
click at [514, 730] on button "Update" at bounding box center [449, 723] width 298 height 27
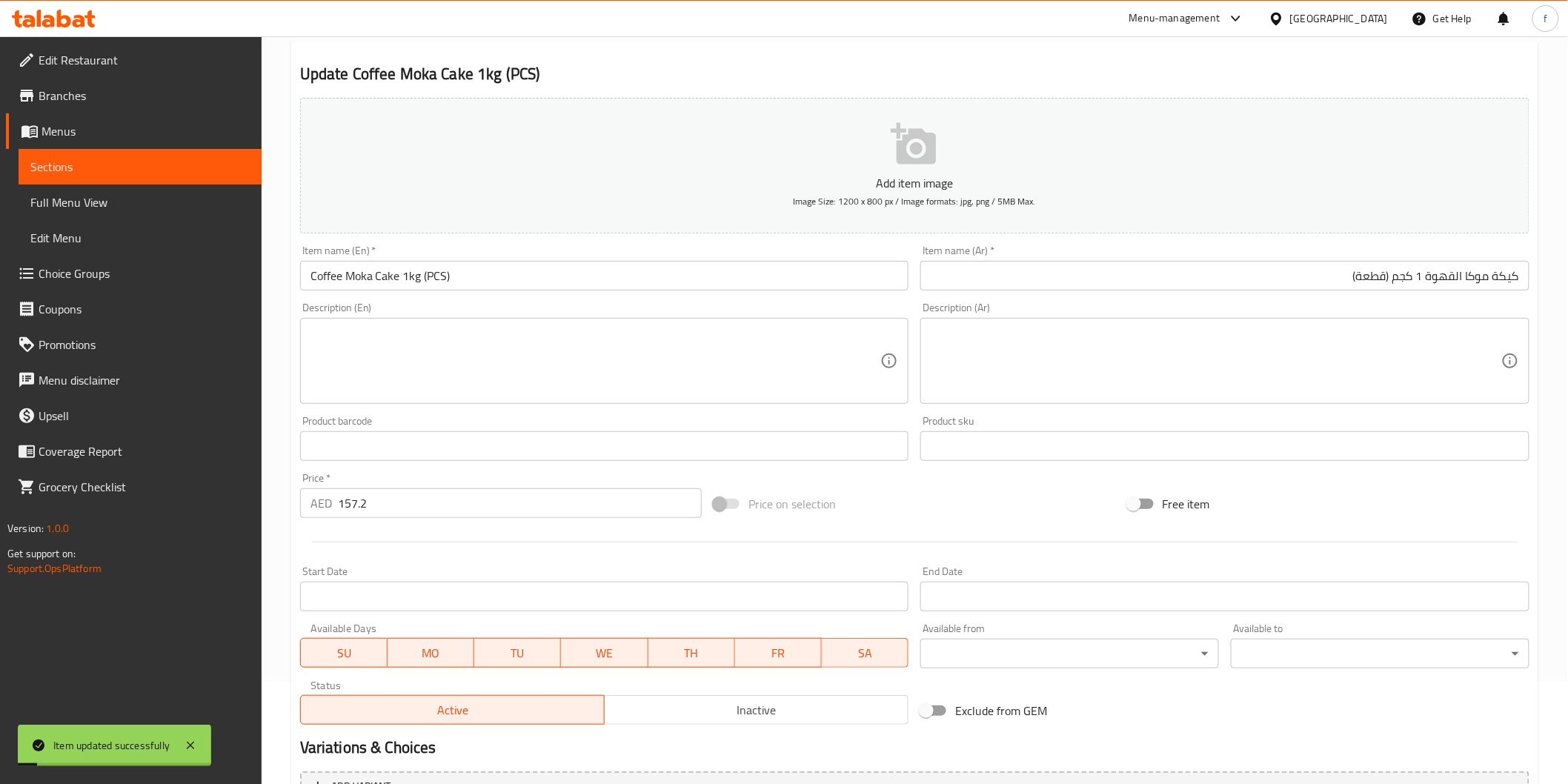
scroll to position [0, 0]
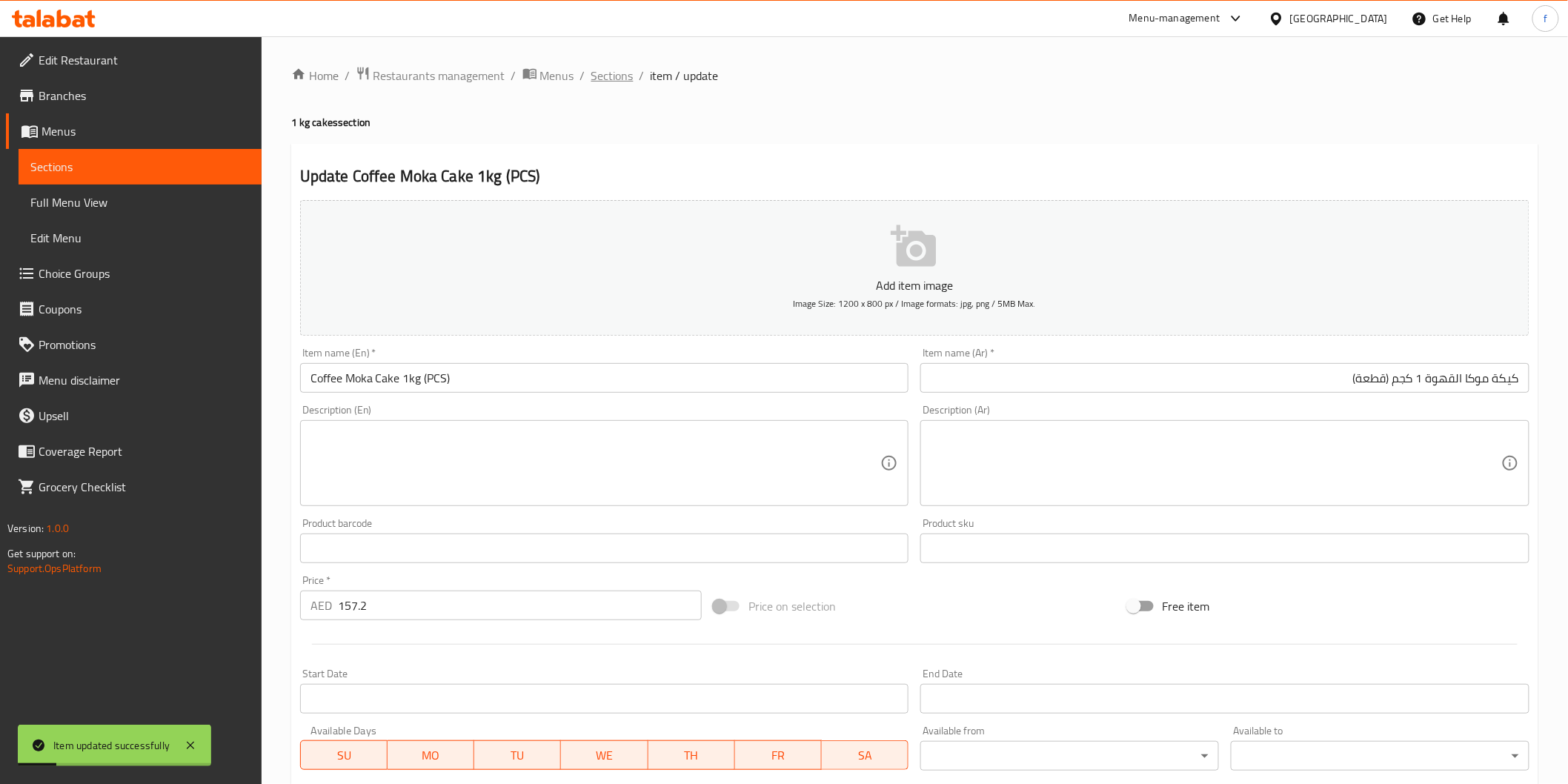
click at [620, 77] on span "Sections" at bounding box center [612, 75] width 42 height 18
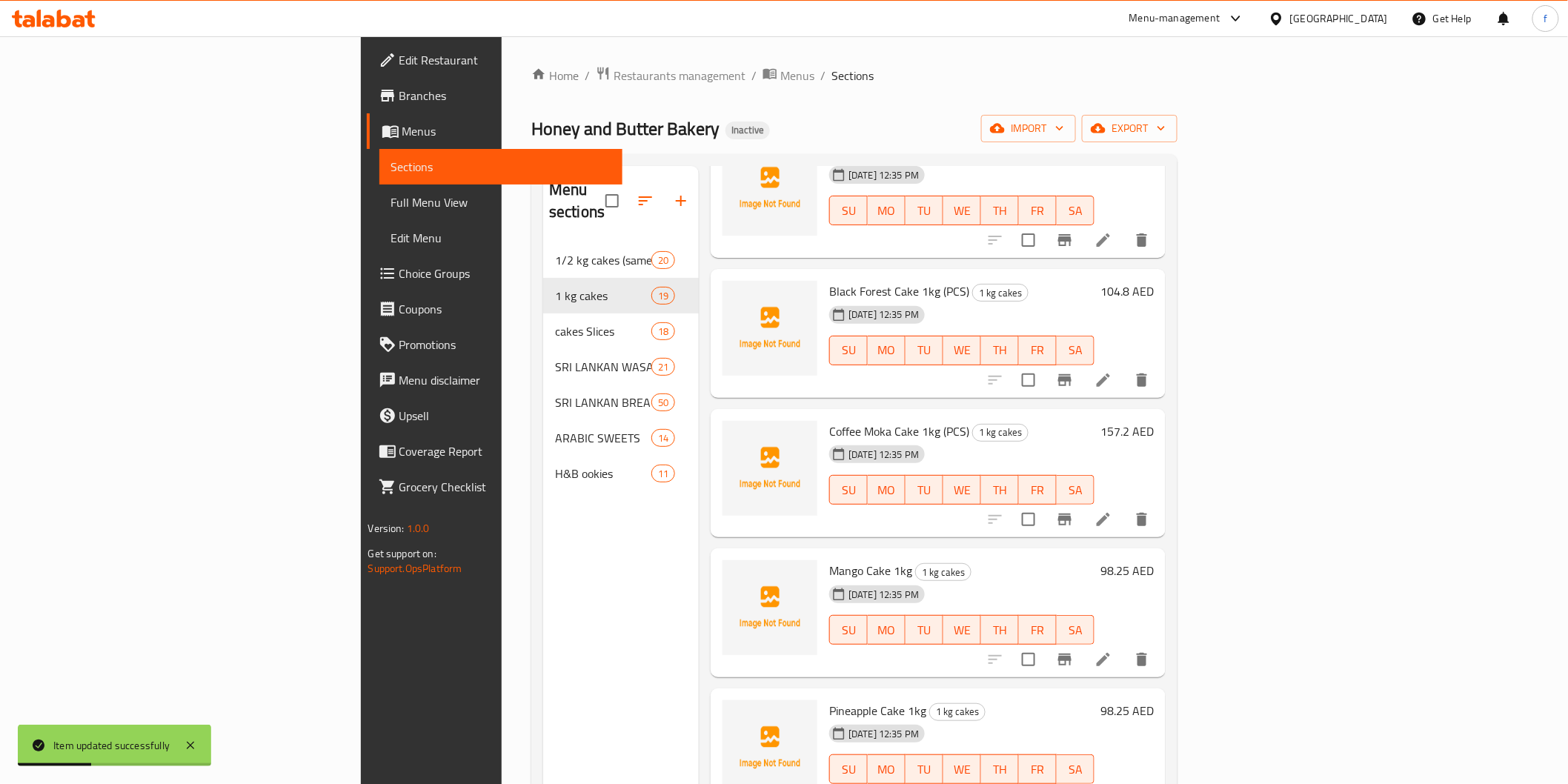
scroll to position [493, 0]
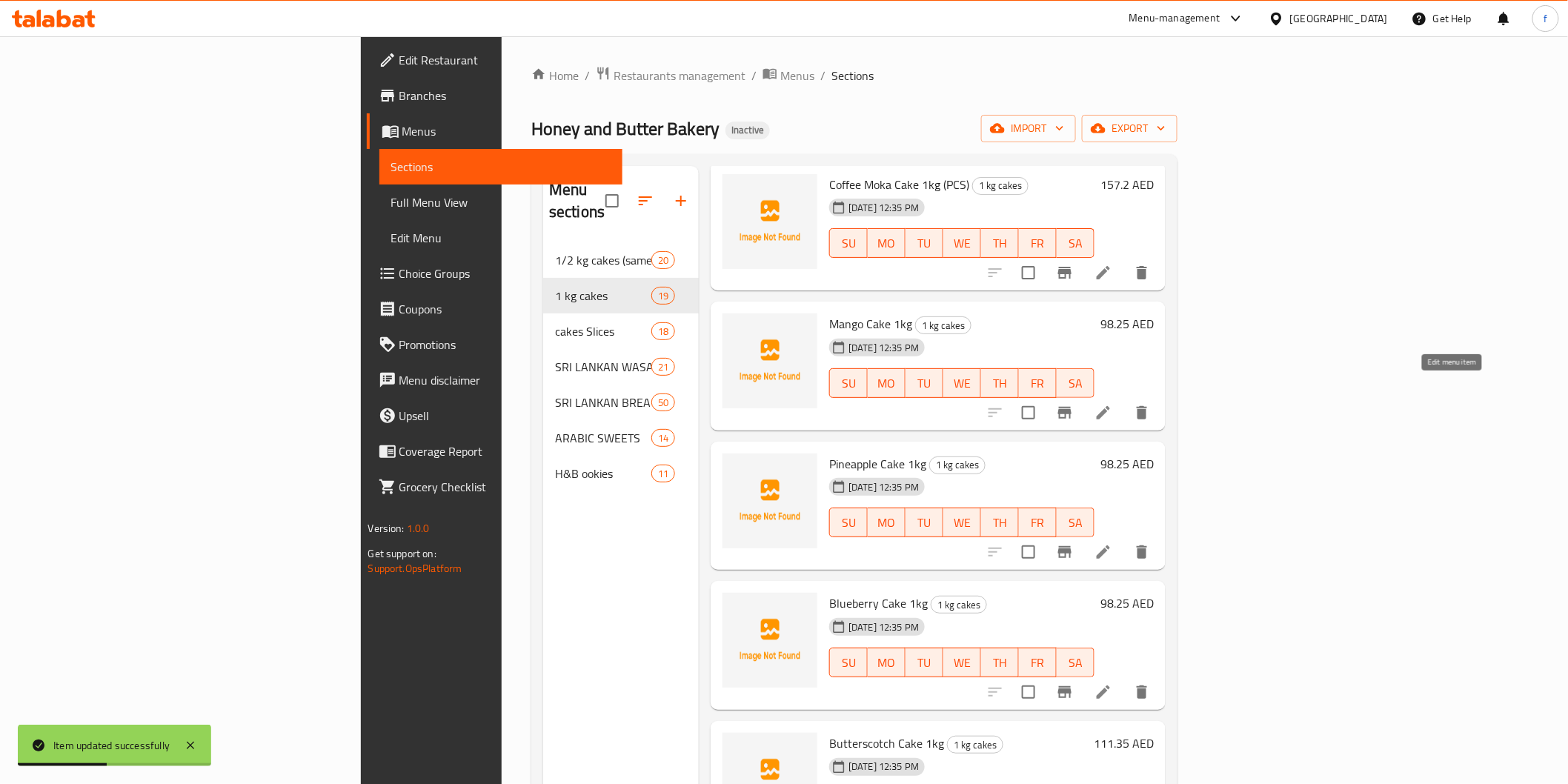
click at [1112, 404] on icon at bounding box center [1103, 412] width 18 height 18
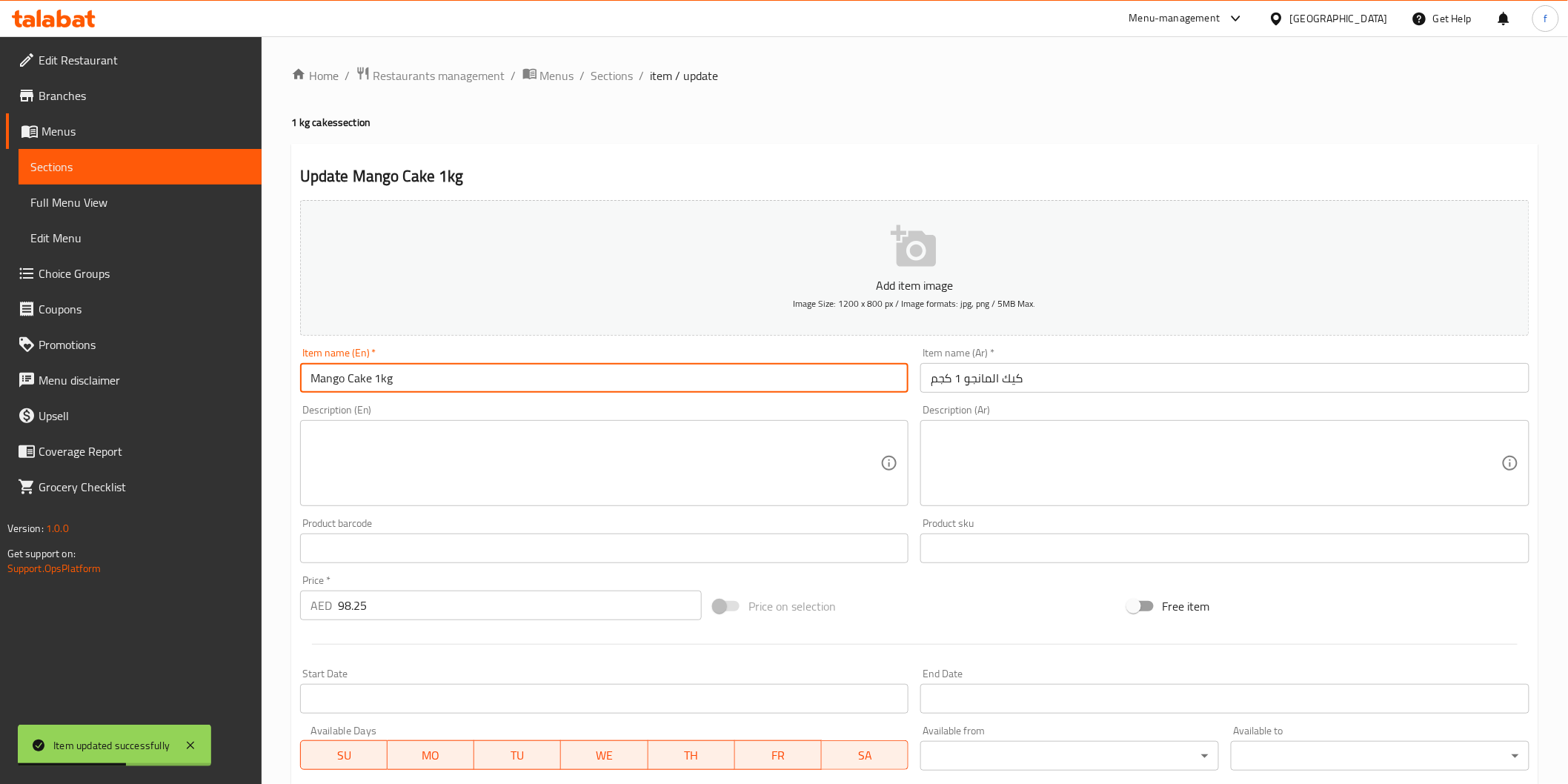
click at [468, 384] on input "Mango Cake 1kg" at bounding box center [605, 378] width 609 height 30
paste input "(PCS)"
type input "Mango Cake 1kg (PCS)"
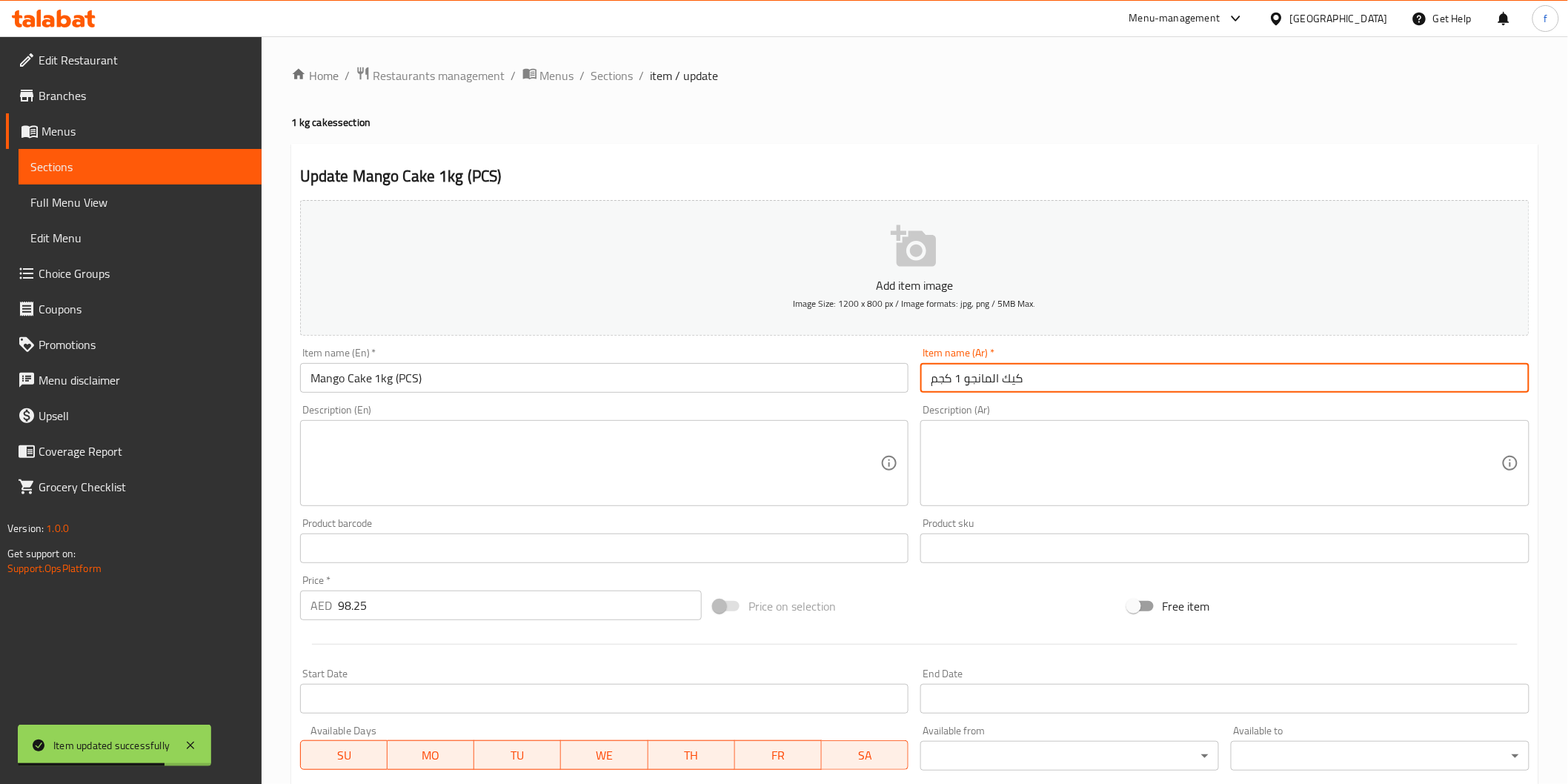
click at [1095, 390] on input "كيك المانجو 1 كجم" at bounding box center [1225, 378] width 609 height 30
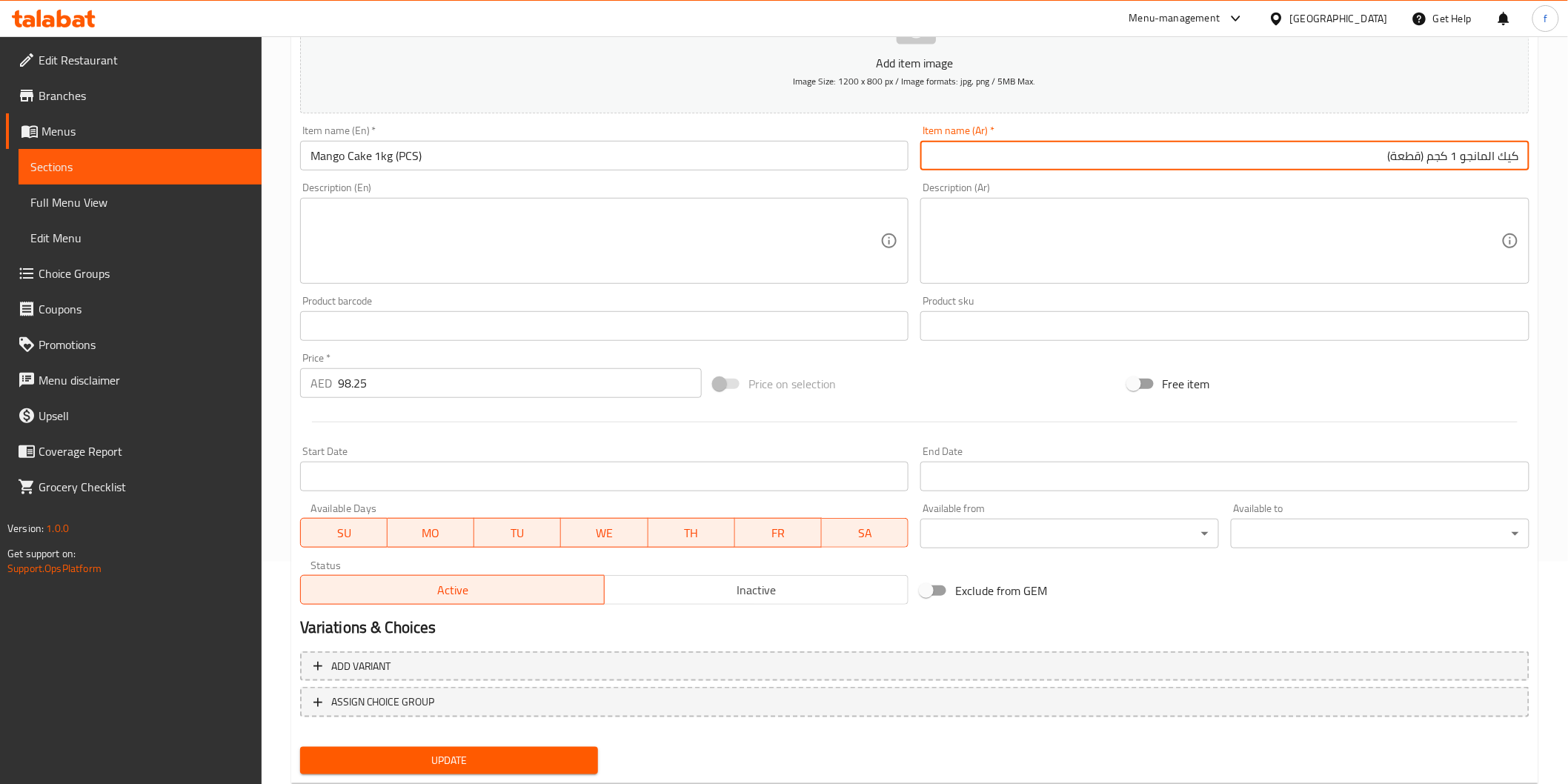
scroll to position [260, 0]
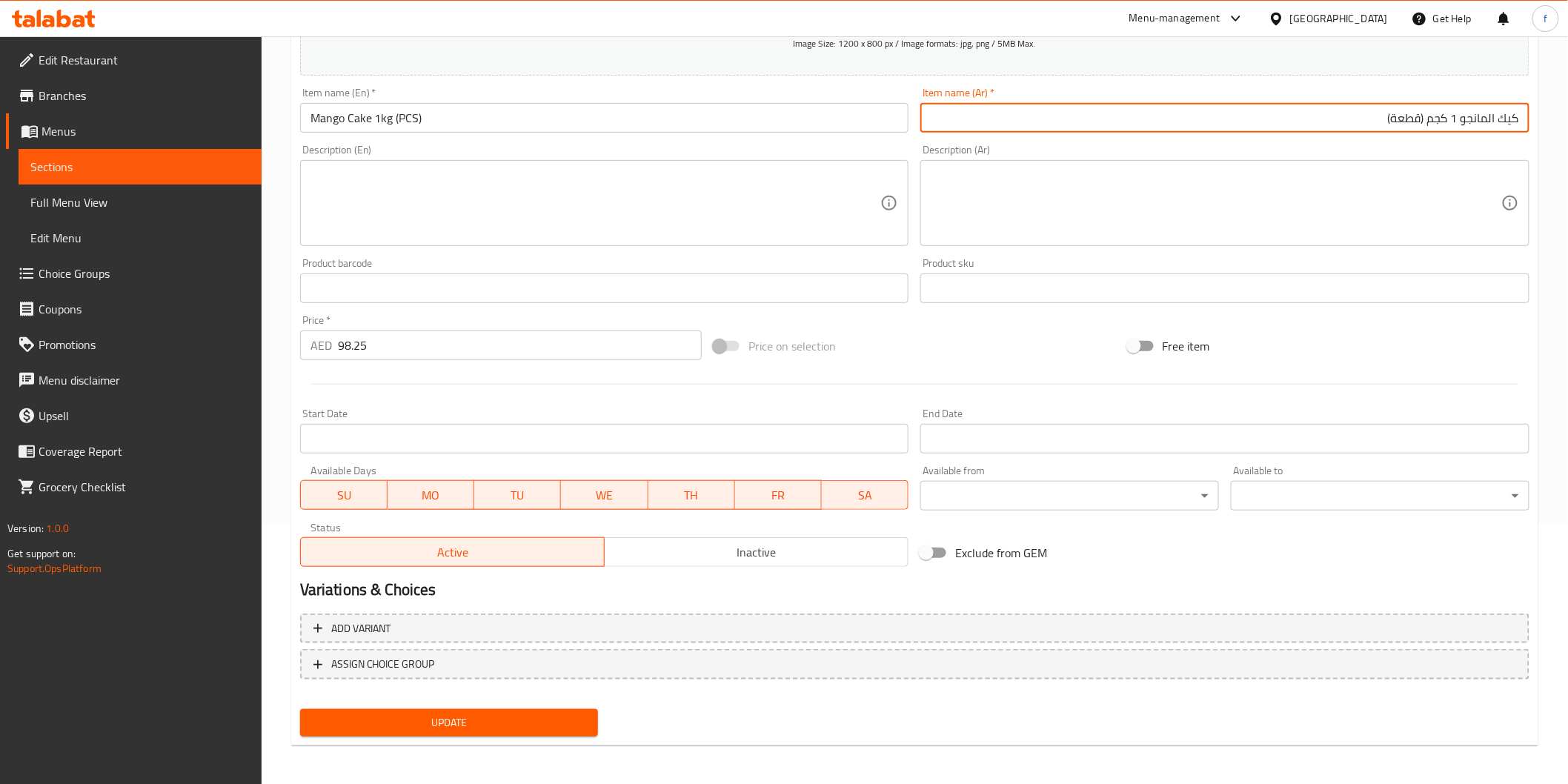
type input "كيك المانجو 1 كجم (قطعة)"
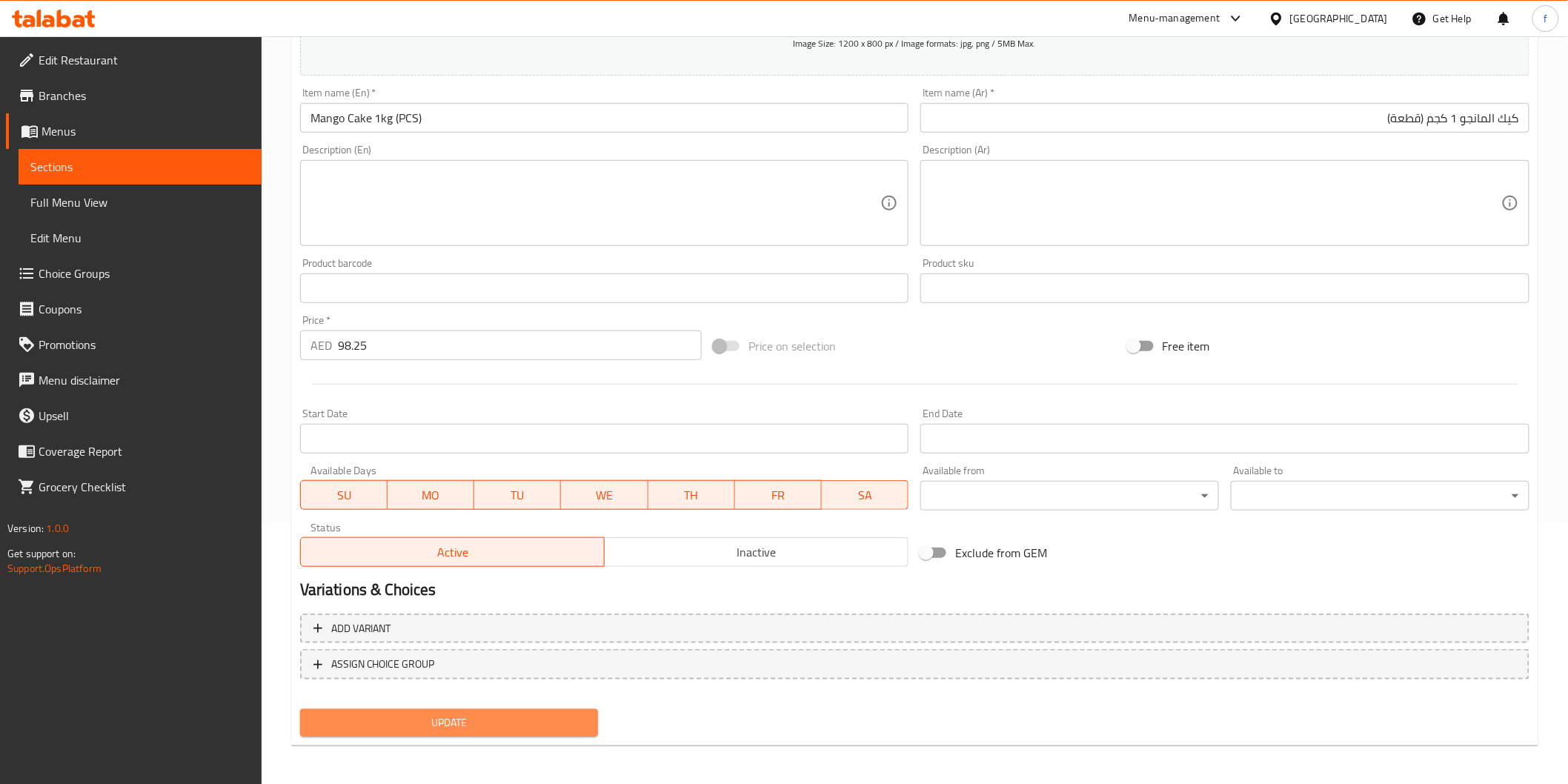
click at [389, 722] on span "Update" at bounding box center [450, 723] width 275 height 18
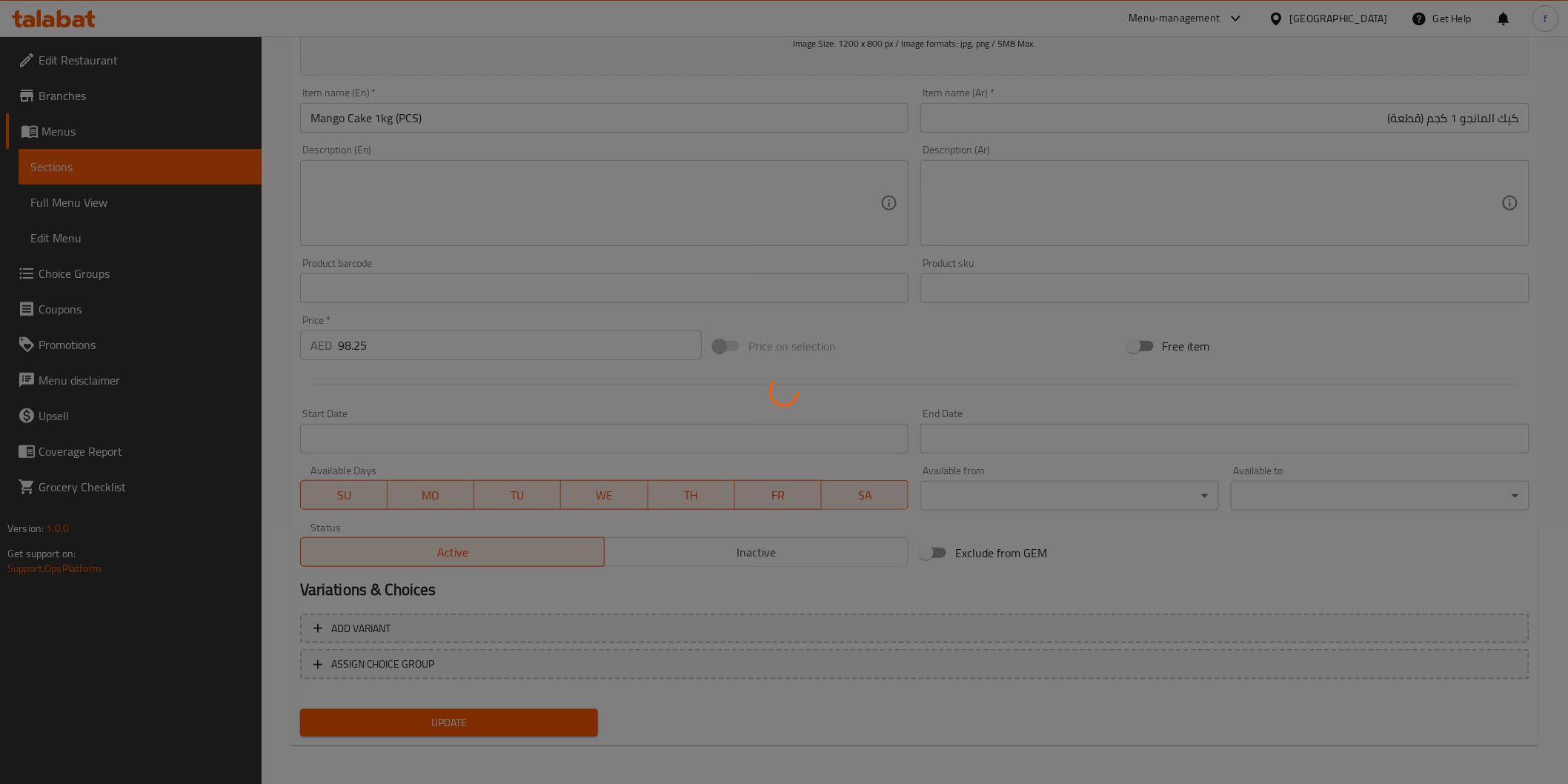
scroll to position [0, 0]
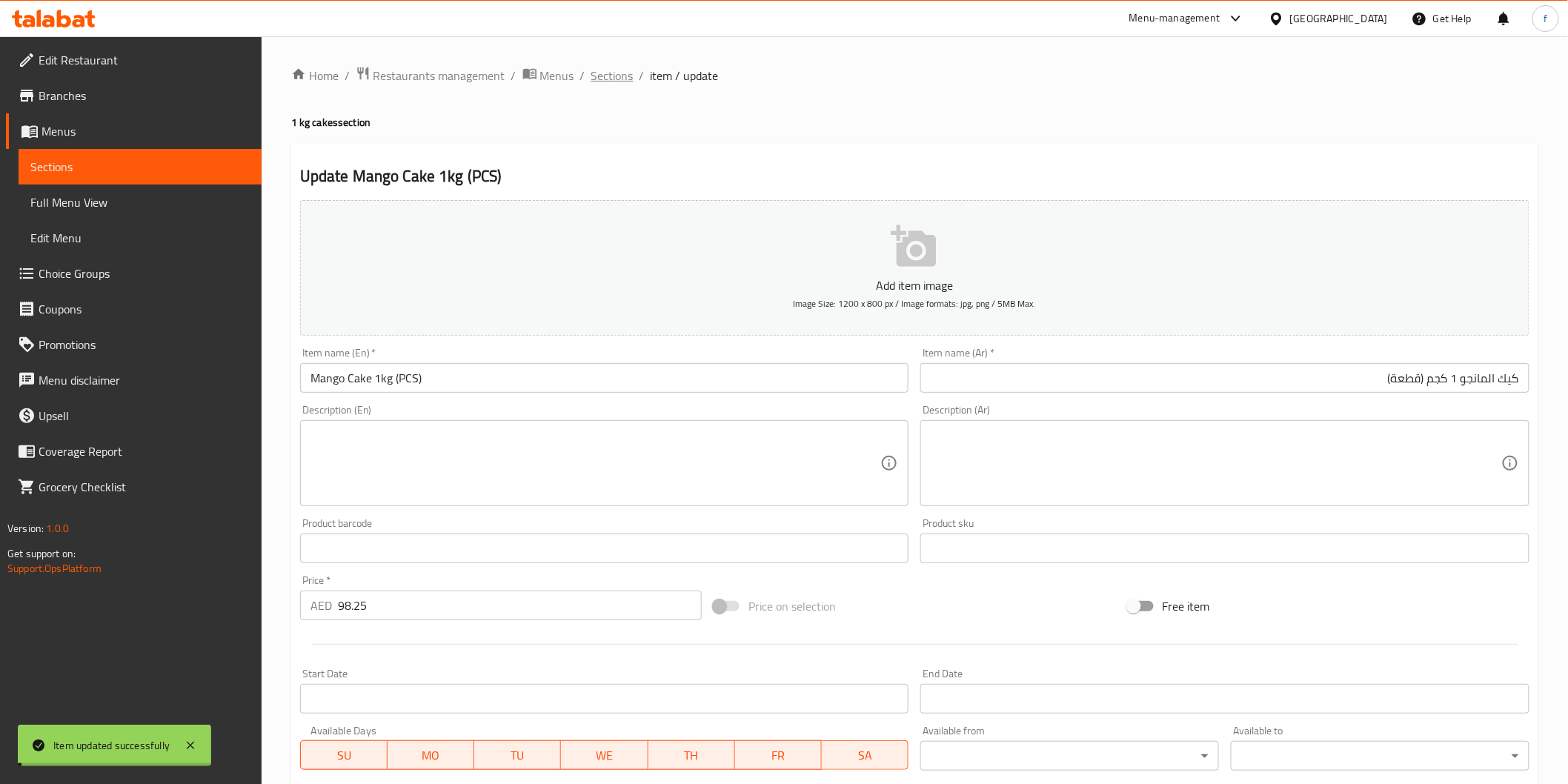
click at [621, 76] on span "Sections" at bounding box center [612, 75] width 42 height 18
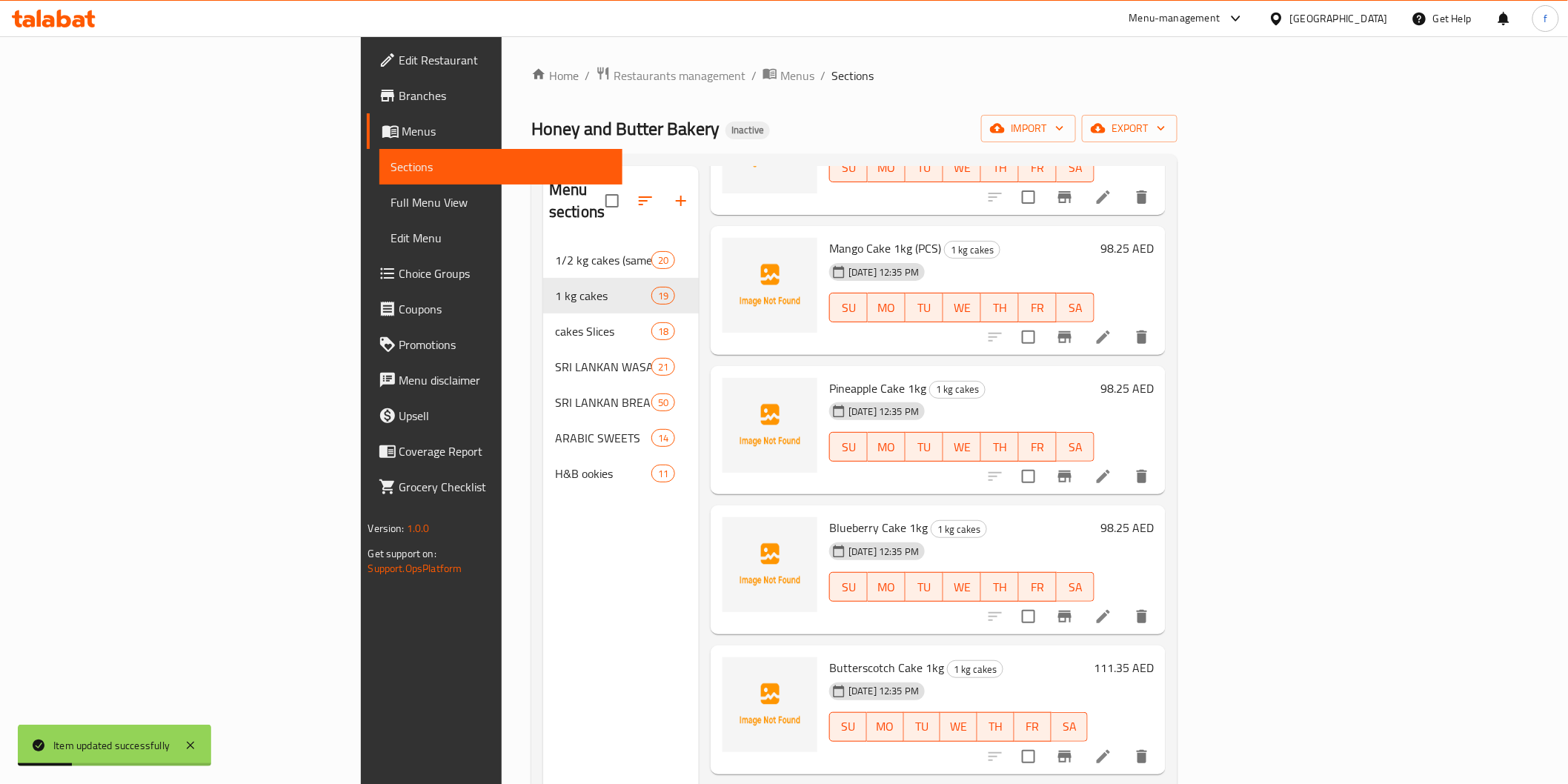
scroll to position [576, 0]
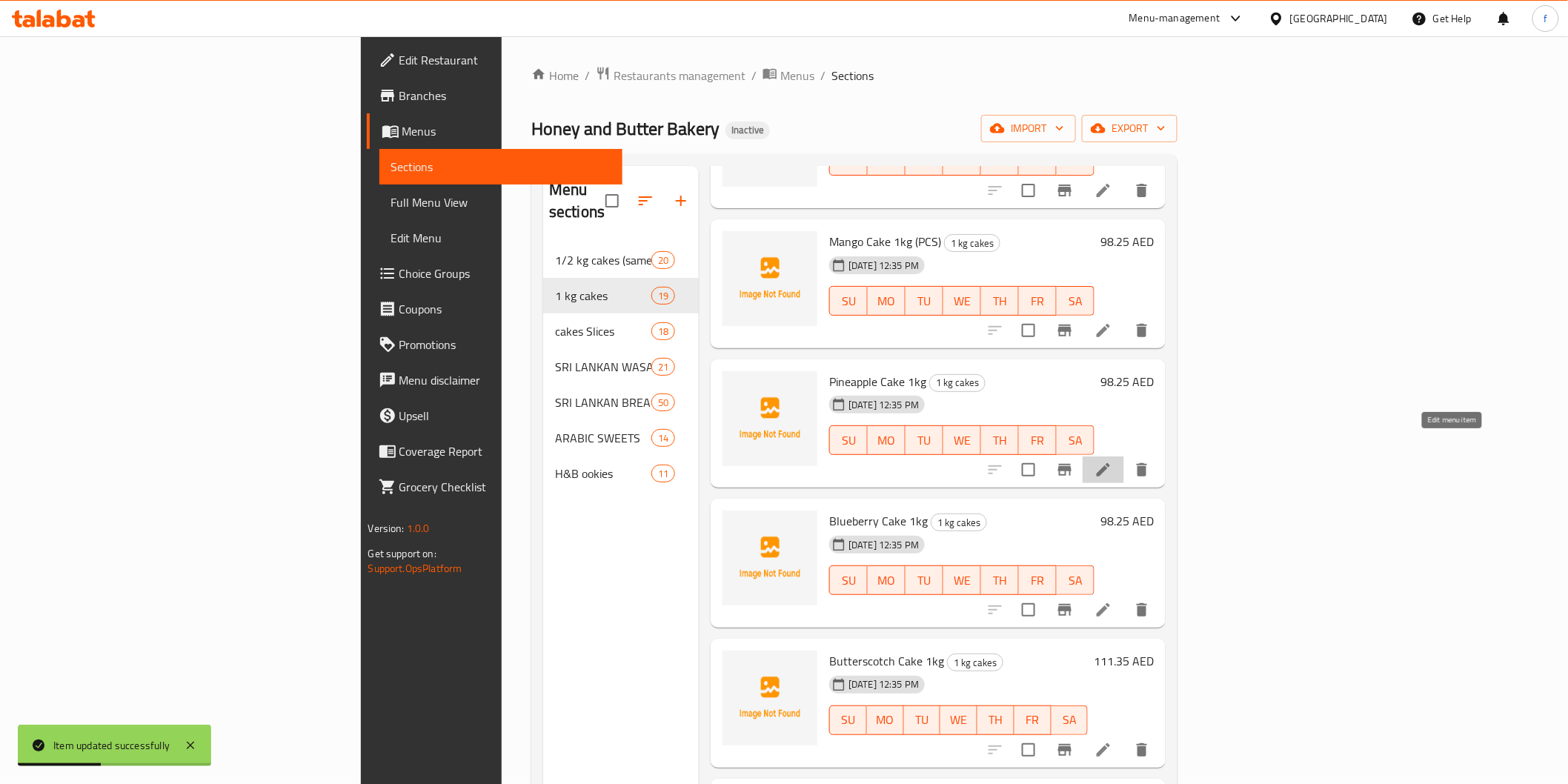
click at [1112, 461] on icon at bounding box center [1103, 469] width 18 height 18
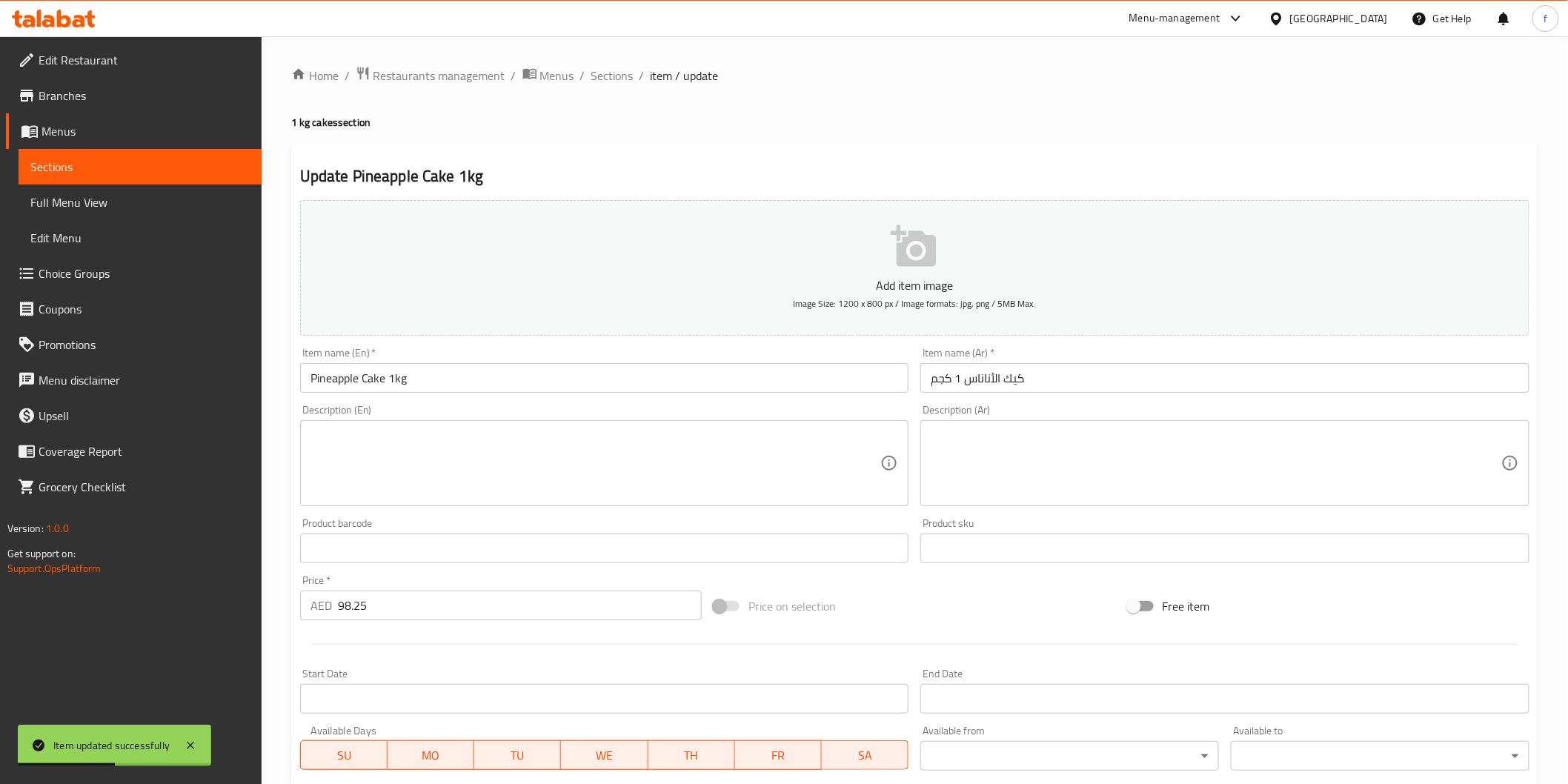
click at [493, 373] on input "Pineapple Cake 1kg" at bounding box center [605, 378] width 609 height 30
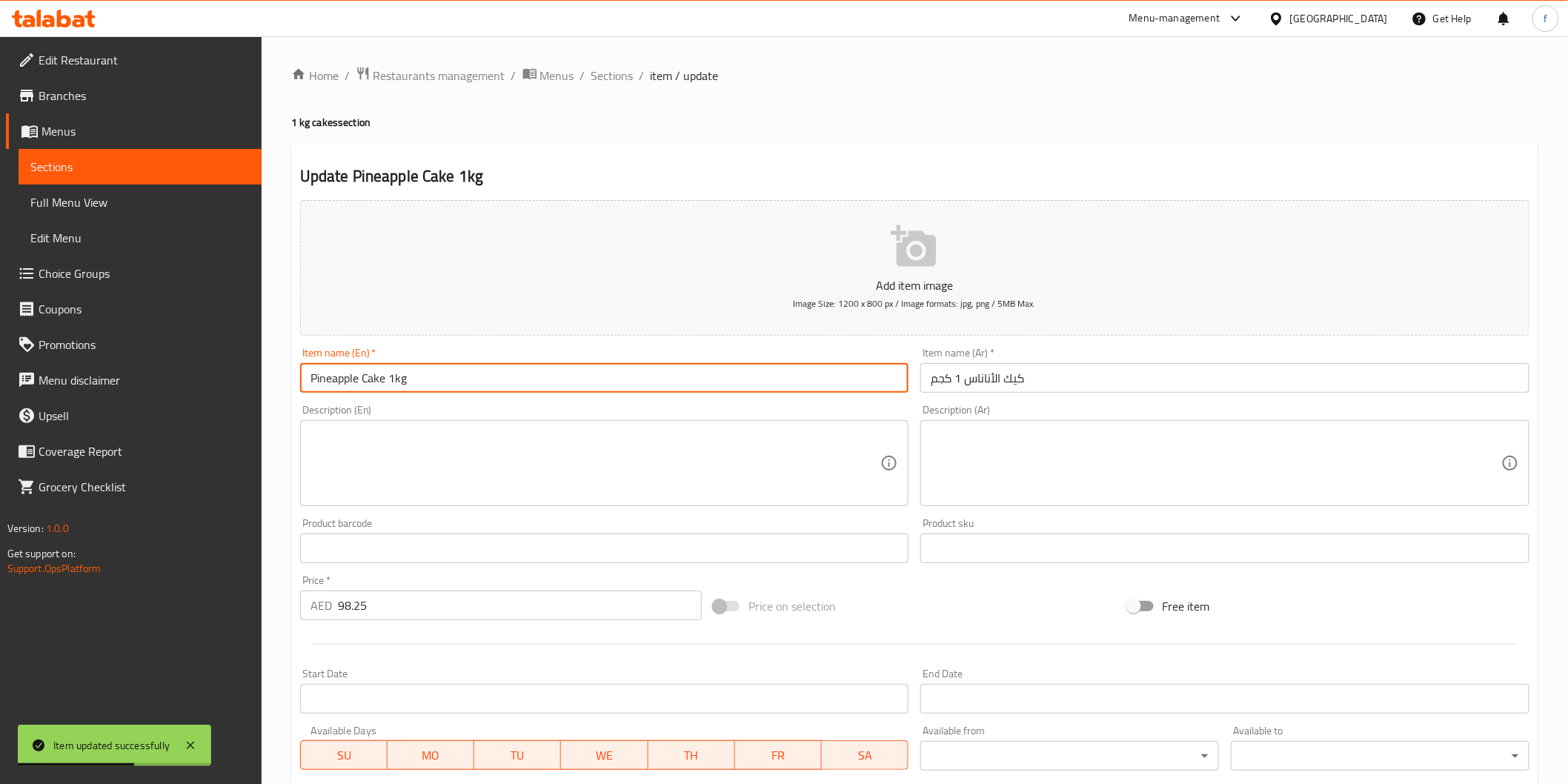
paste input "(PCS)"
type input "Pineapple Cake 1kg (PCS)"
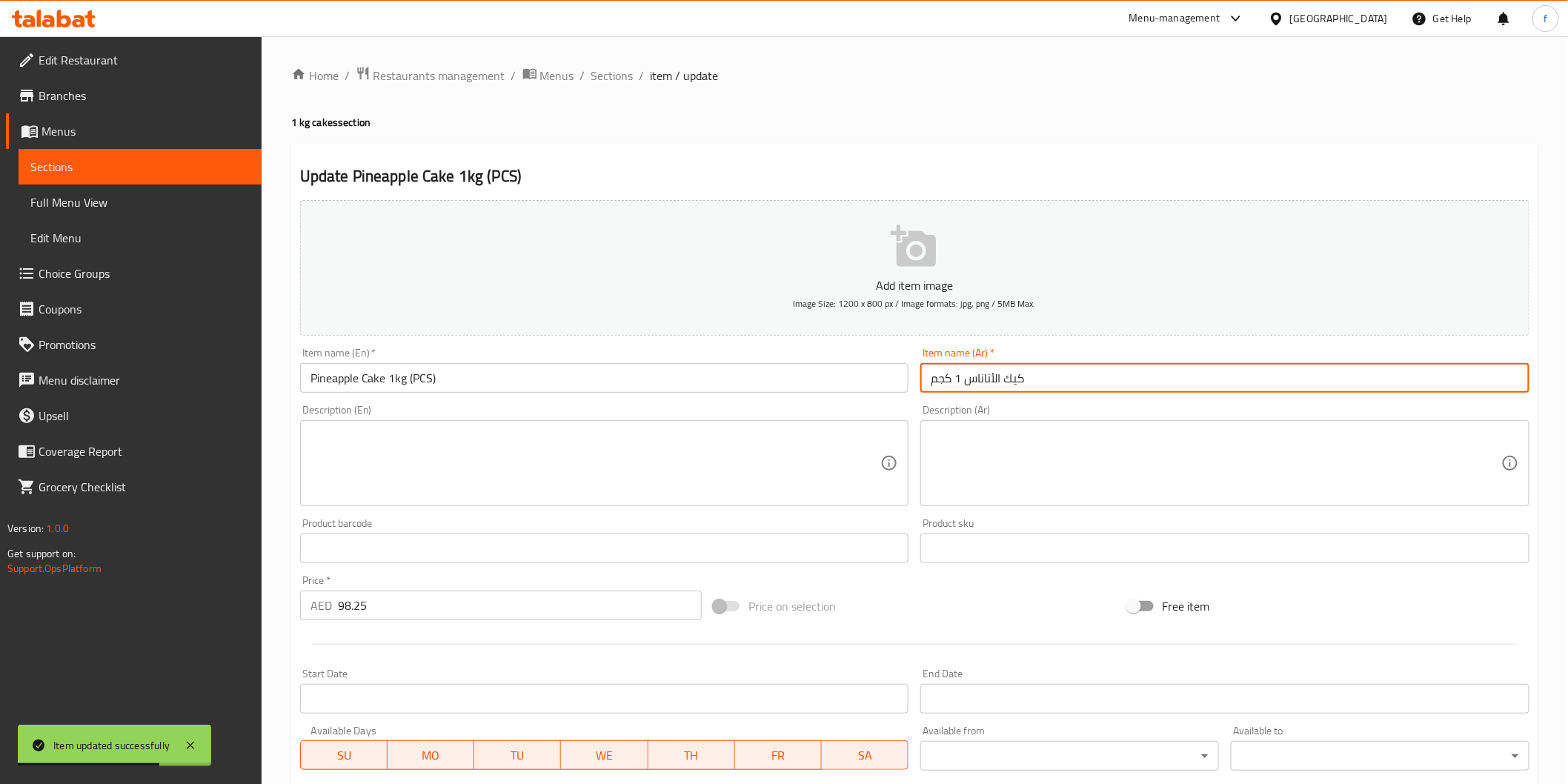
click at [1299, 389] on input "كيك الأناناس 1 كجم" at bounding box center [1225, 378] width 609 height 30
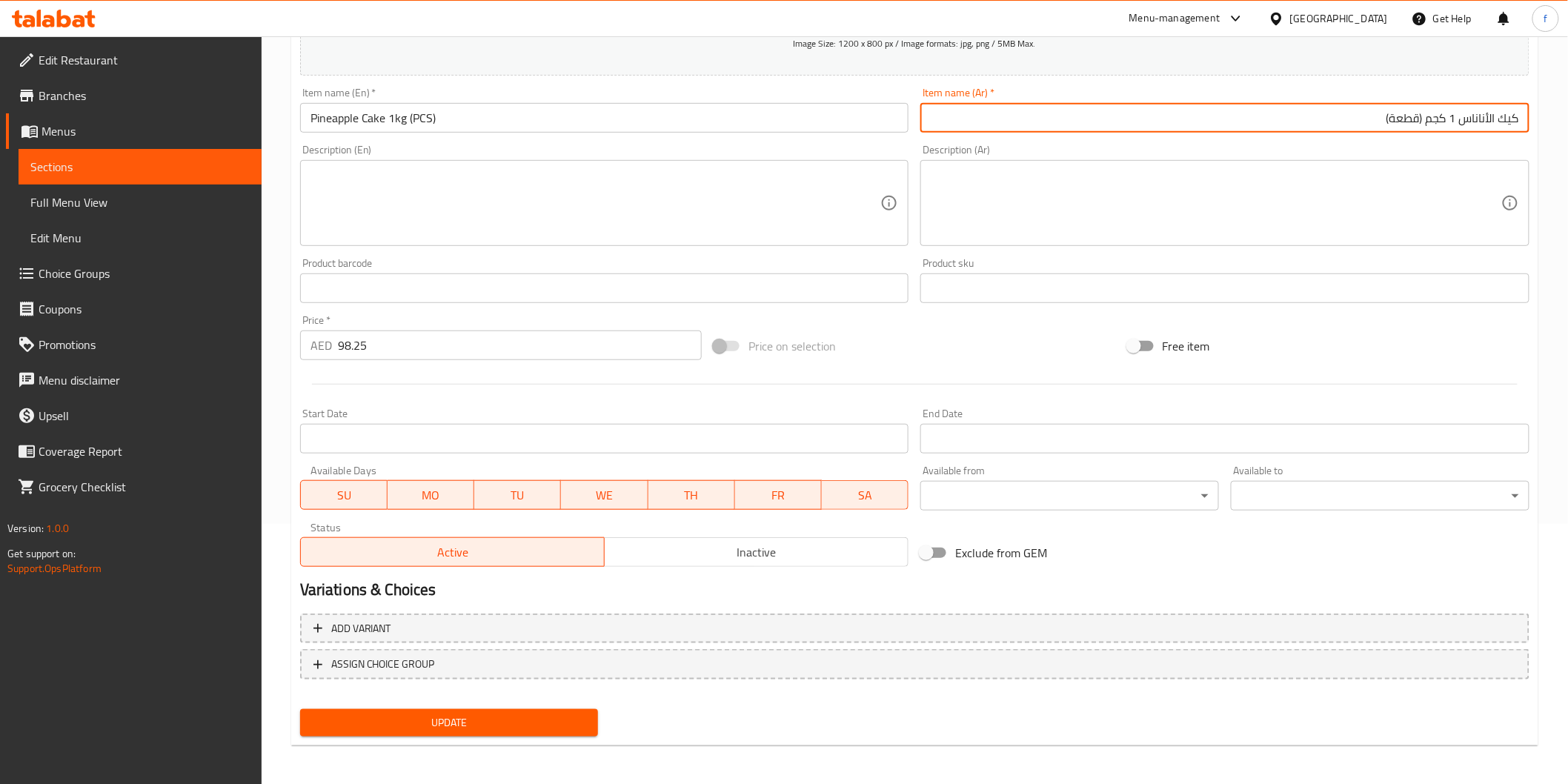
type input "كيك الأناناس 1 كجم (قطعة)"
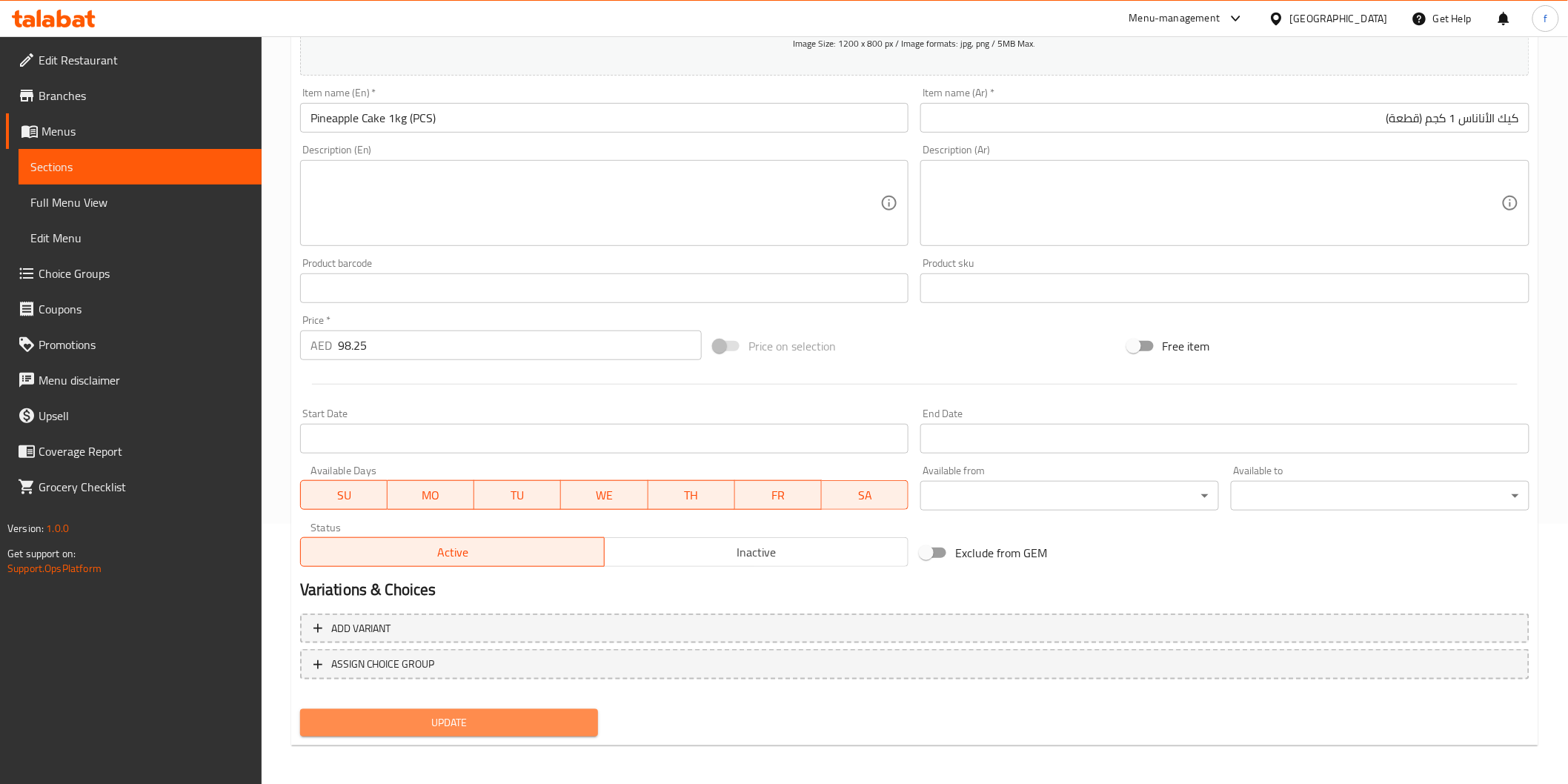
click at [586, 723] on span "Update" at bounding box center [450, 723] width 275 height 18
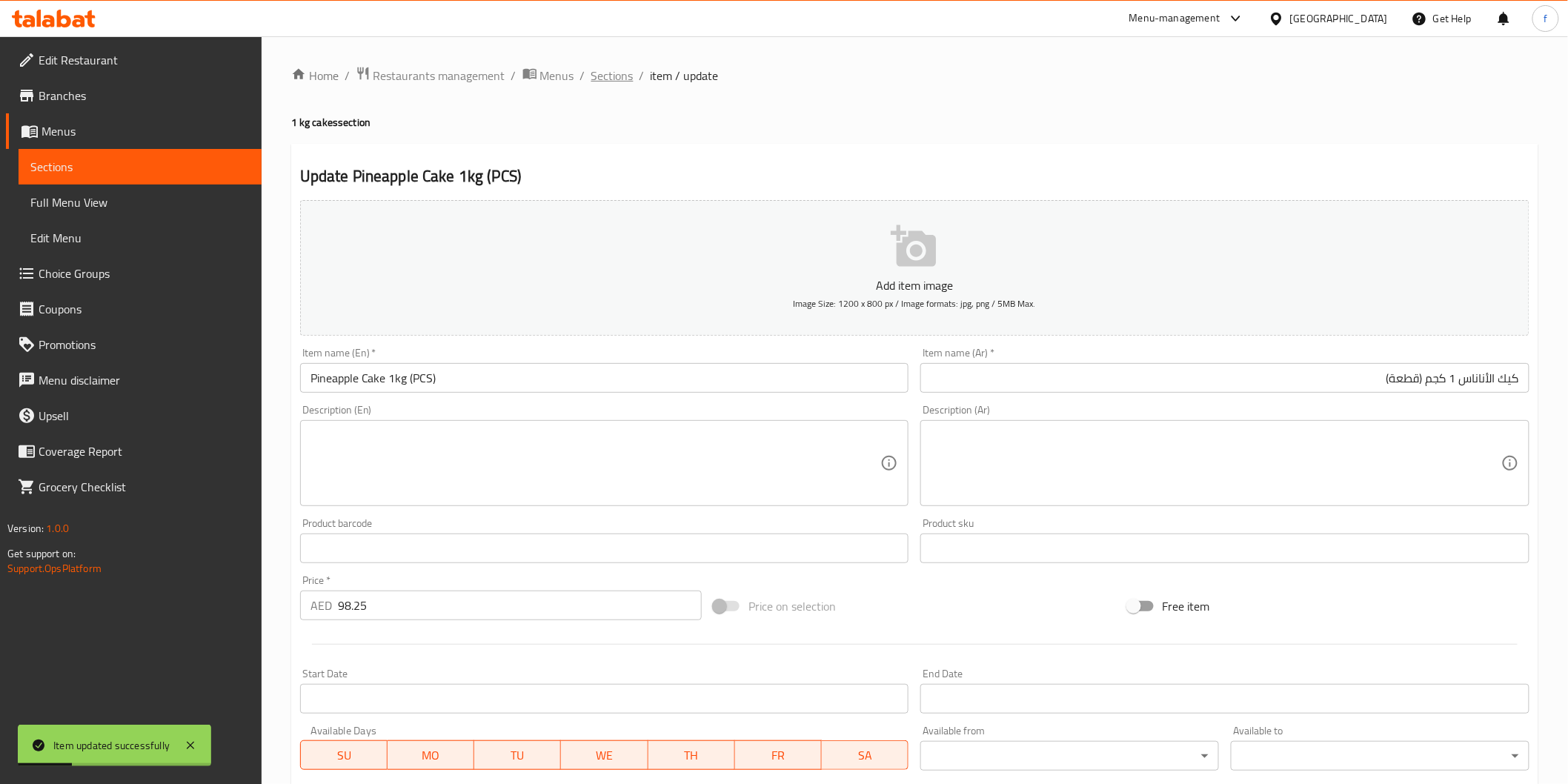
click at [598, 76] on span "Sections" at bounding box center [612, 75] width 42 height 18
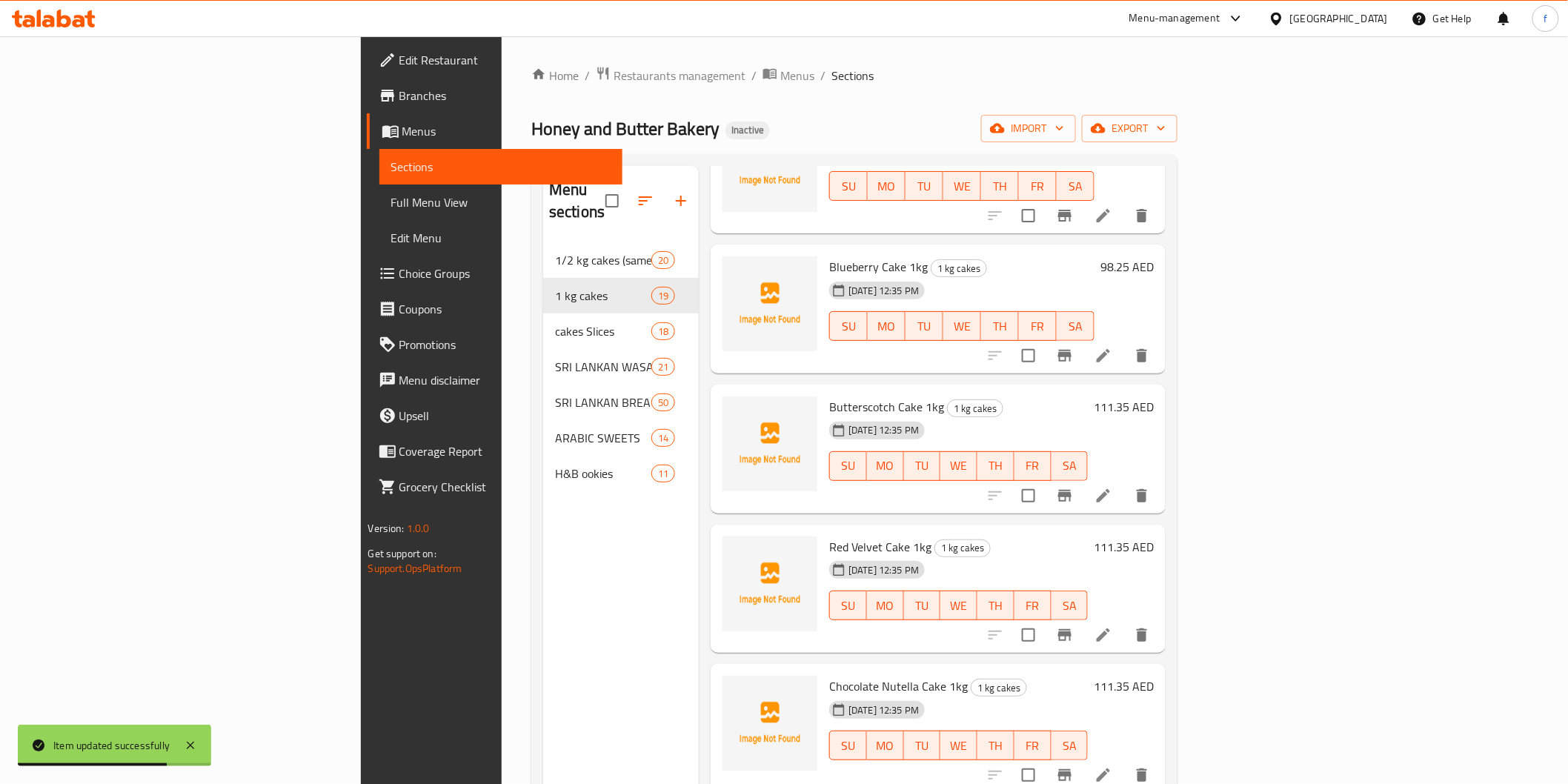
scroll to position [905, 0]
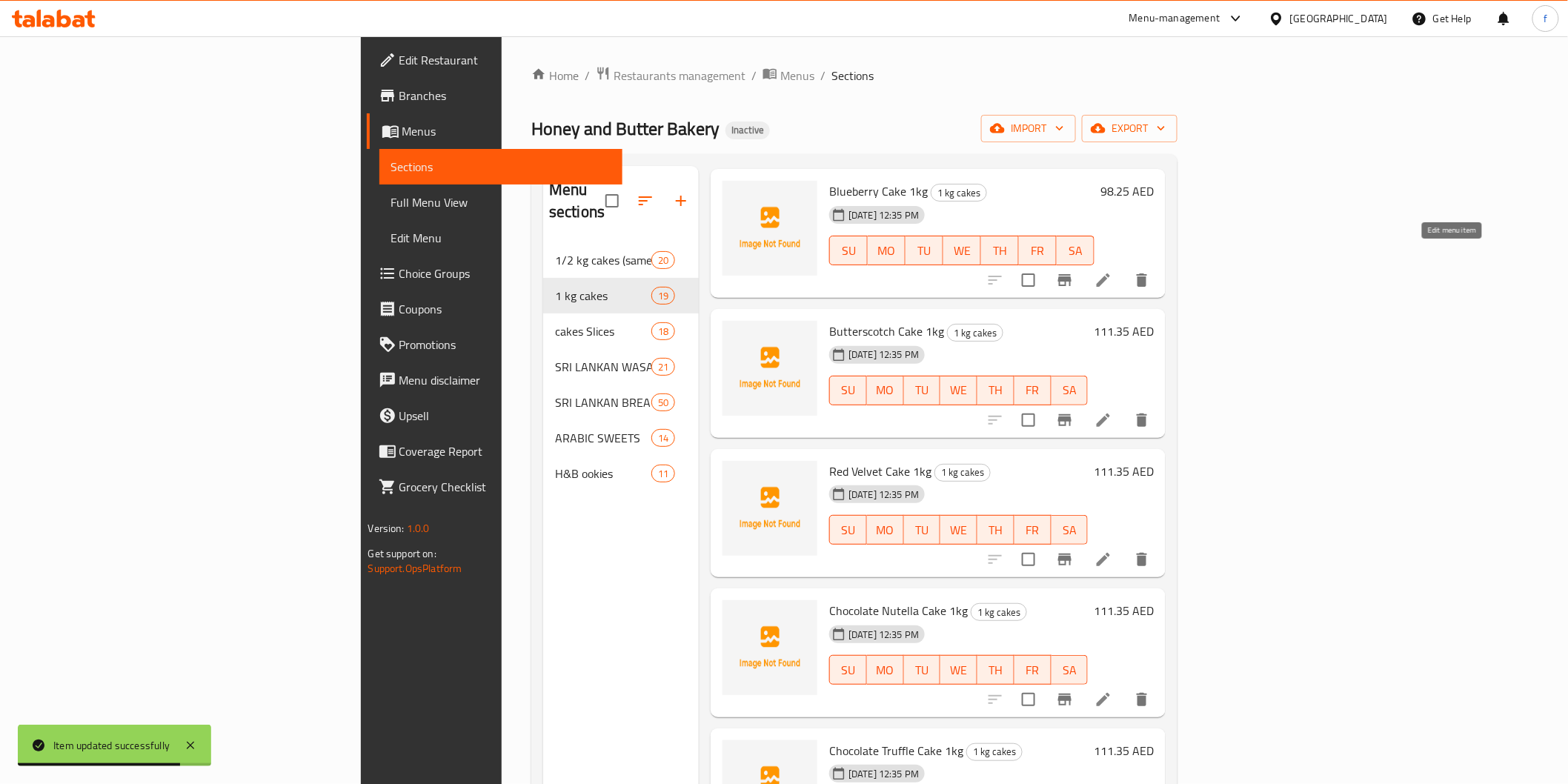
click at [1112, 271] on icon at bounding box center [1103, 279] width 18 height 18
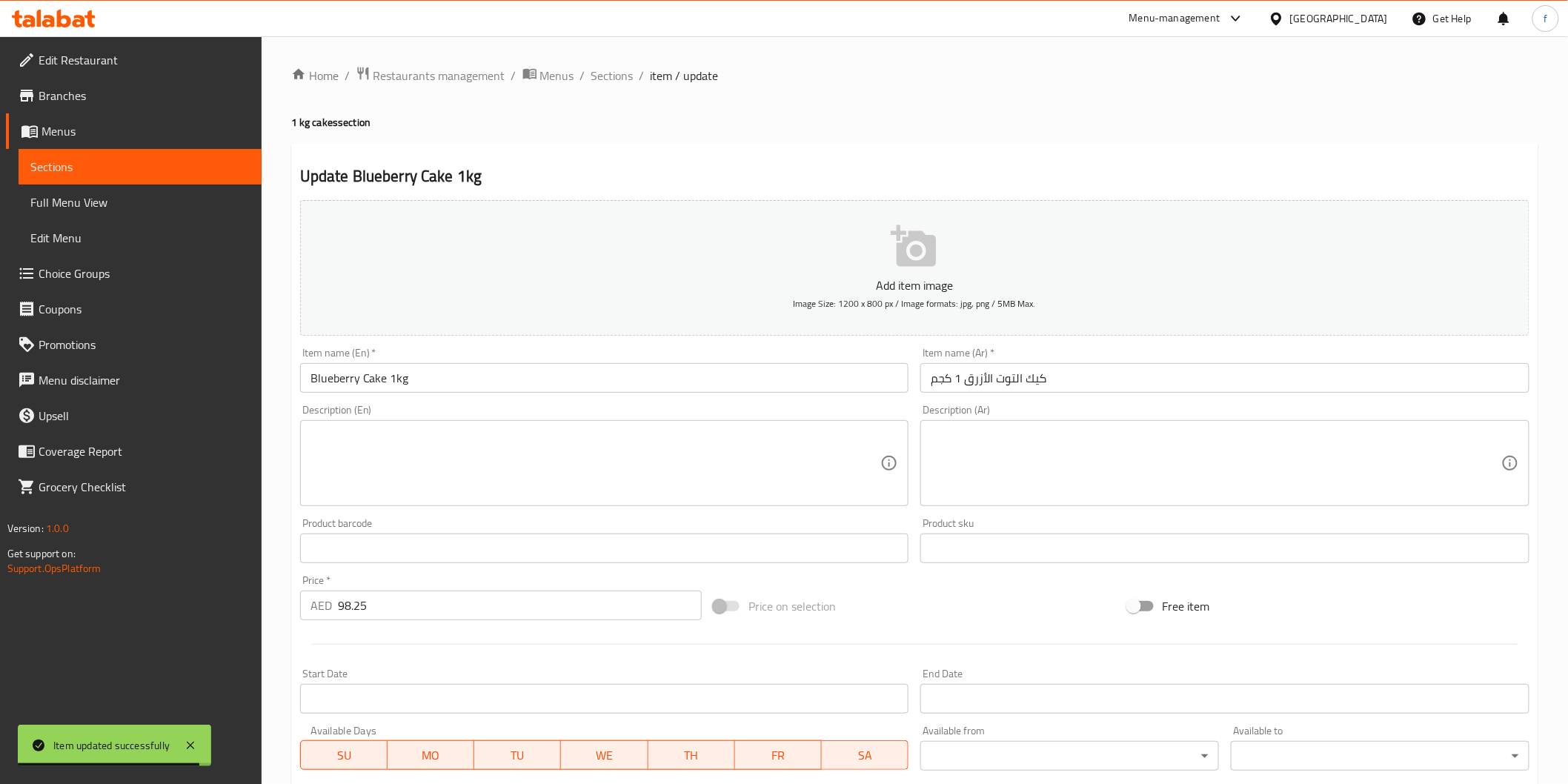
click at [482, 379] on input "Blueberry Cake 1kg" at bounding box center [605, 378] width 609 height 30
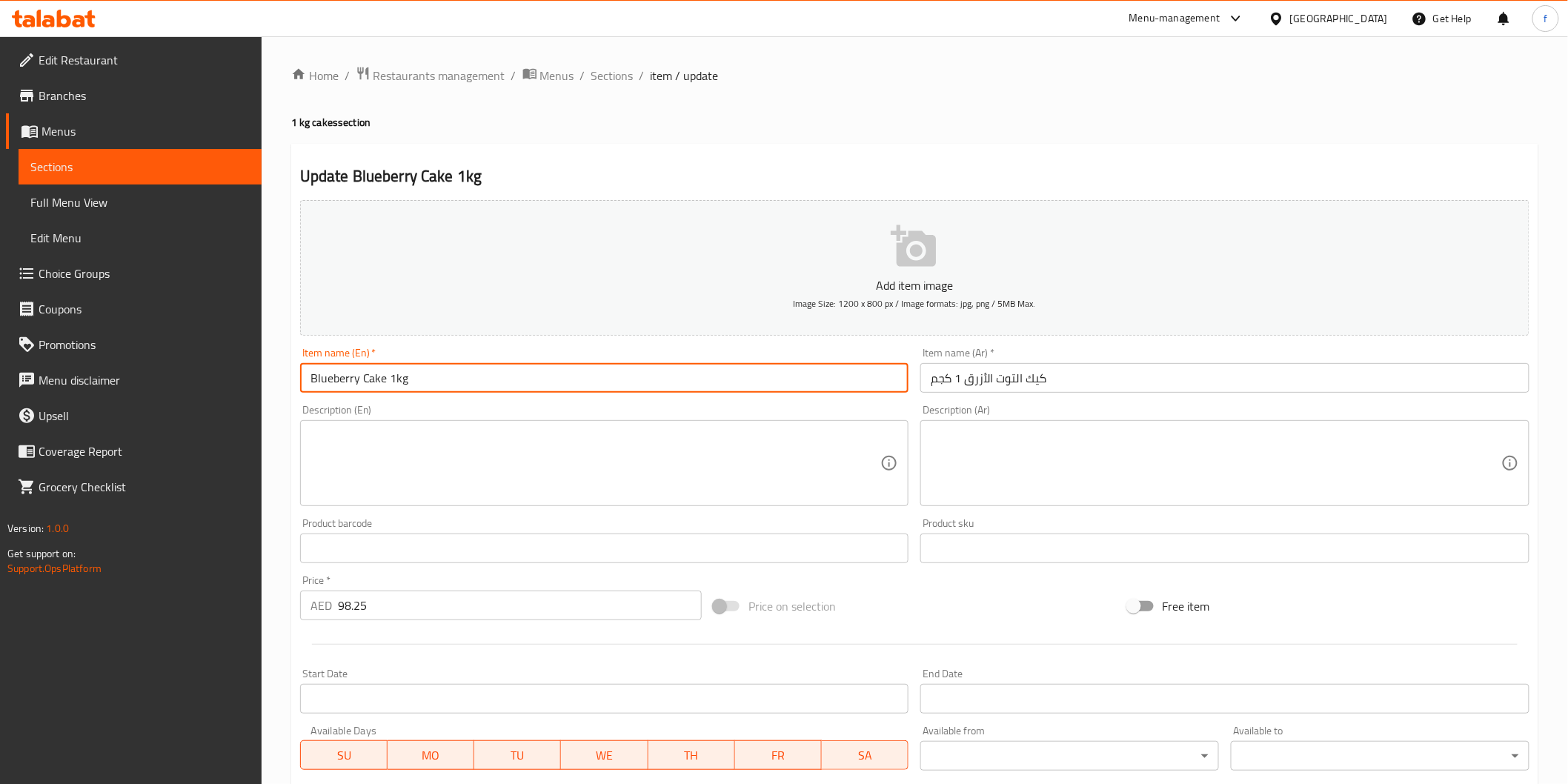
paste input "(PCS)"
type input "Blueberry Cake 1kg (PCS)"
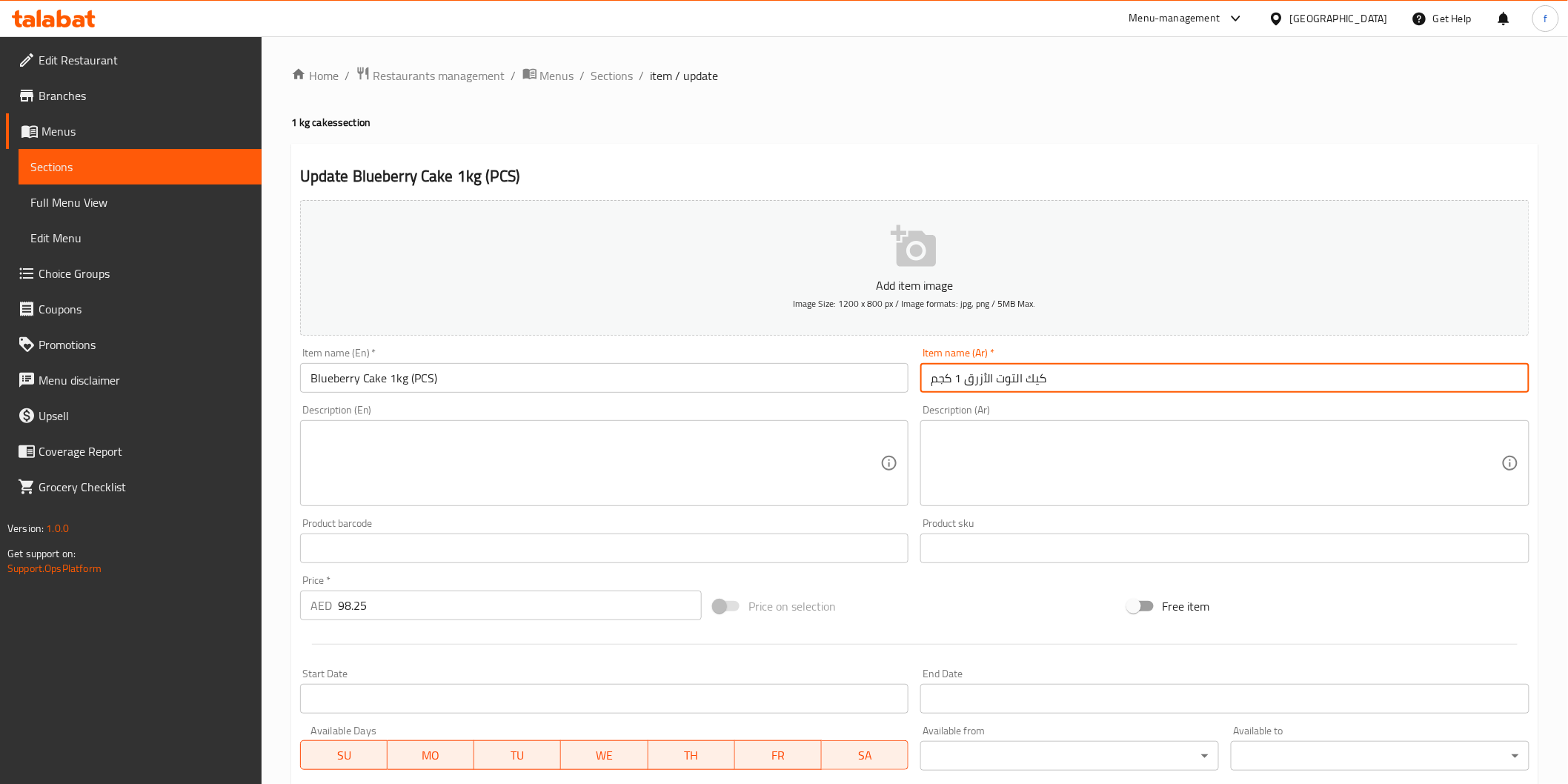
click at [1272, 381] on input "كيك التوت الأزرق 1 كجم" at bounding box center [1225, 378] width 609 height 30
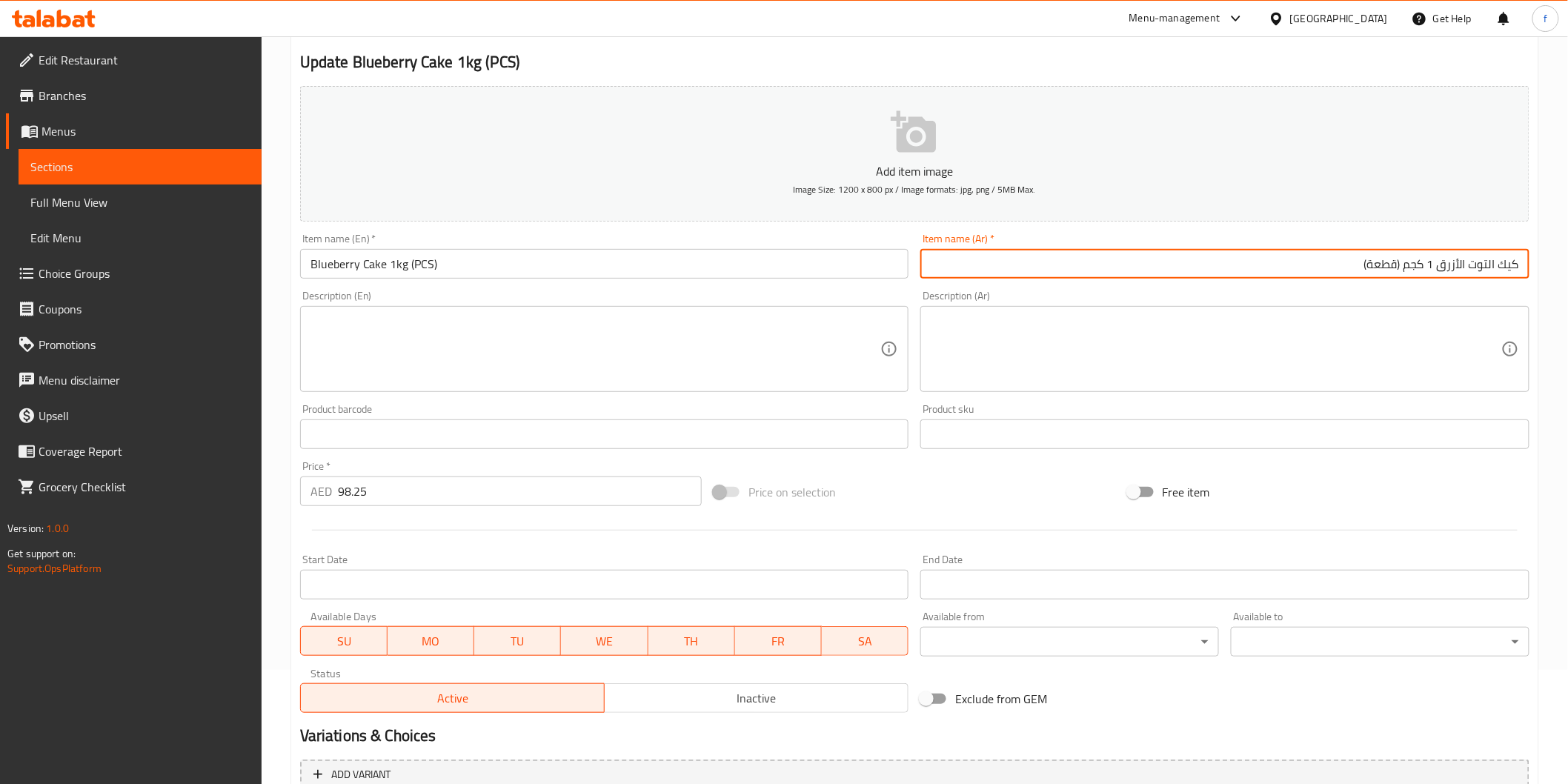
scroll to position [260, 0]
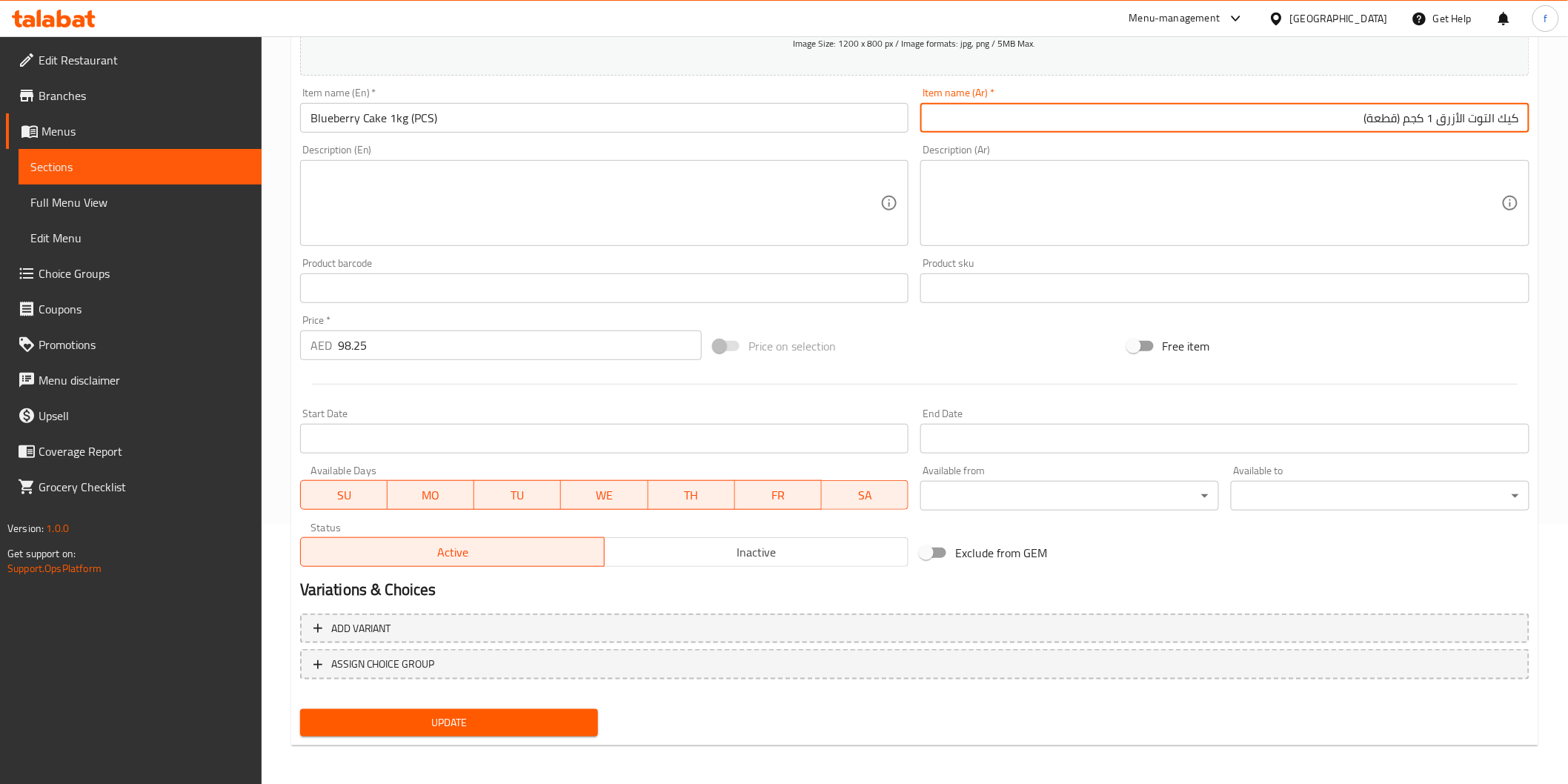
type input "كيك التوت الأزرق 1 كجم (قطعة)"
click at [383, 709] on button "Update" at bounding box center [449, 723] width 298 height 27
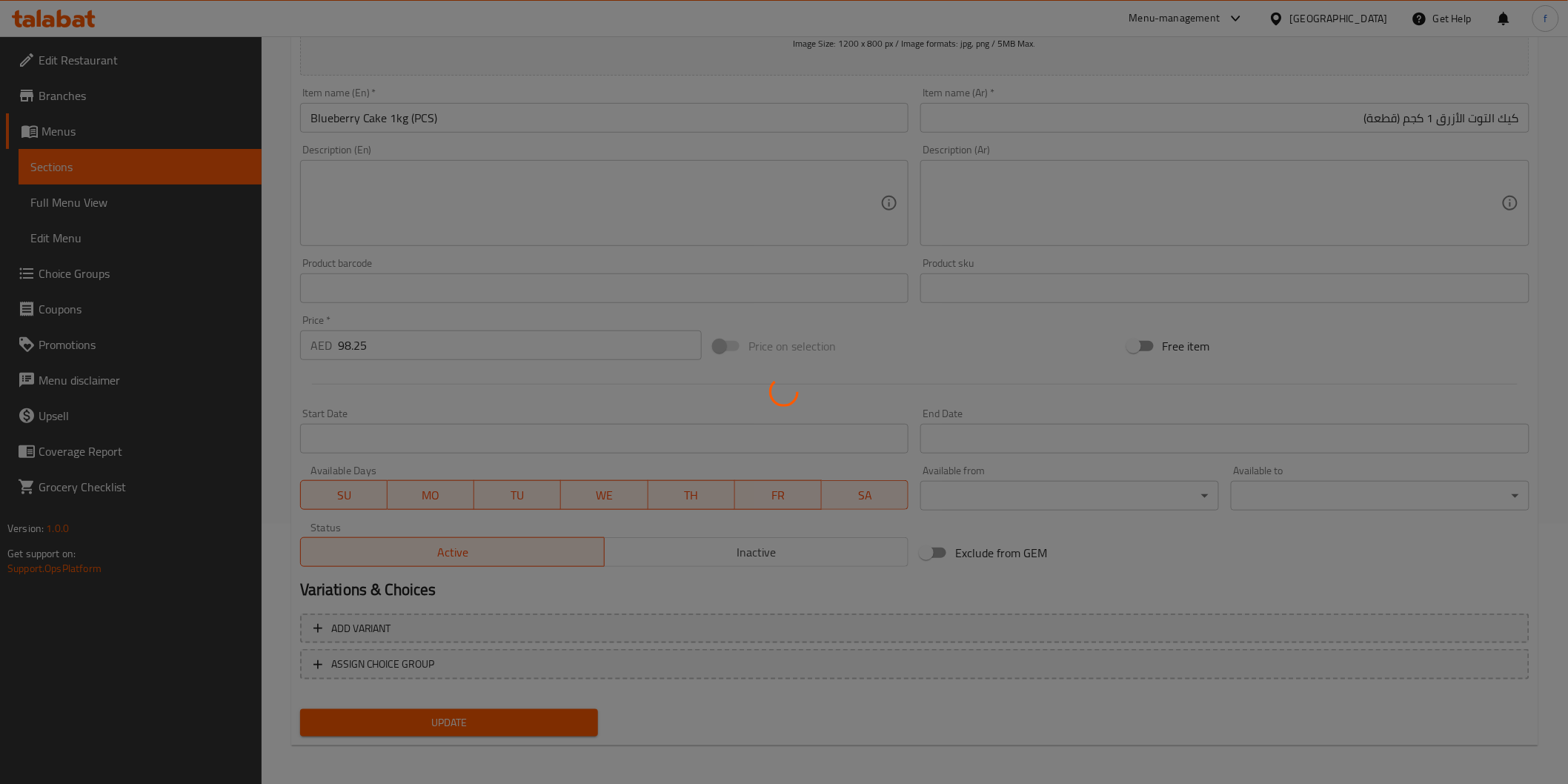
scroll to position [0, 0]
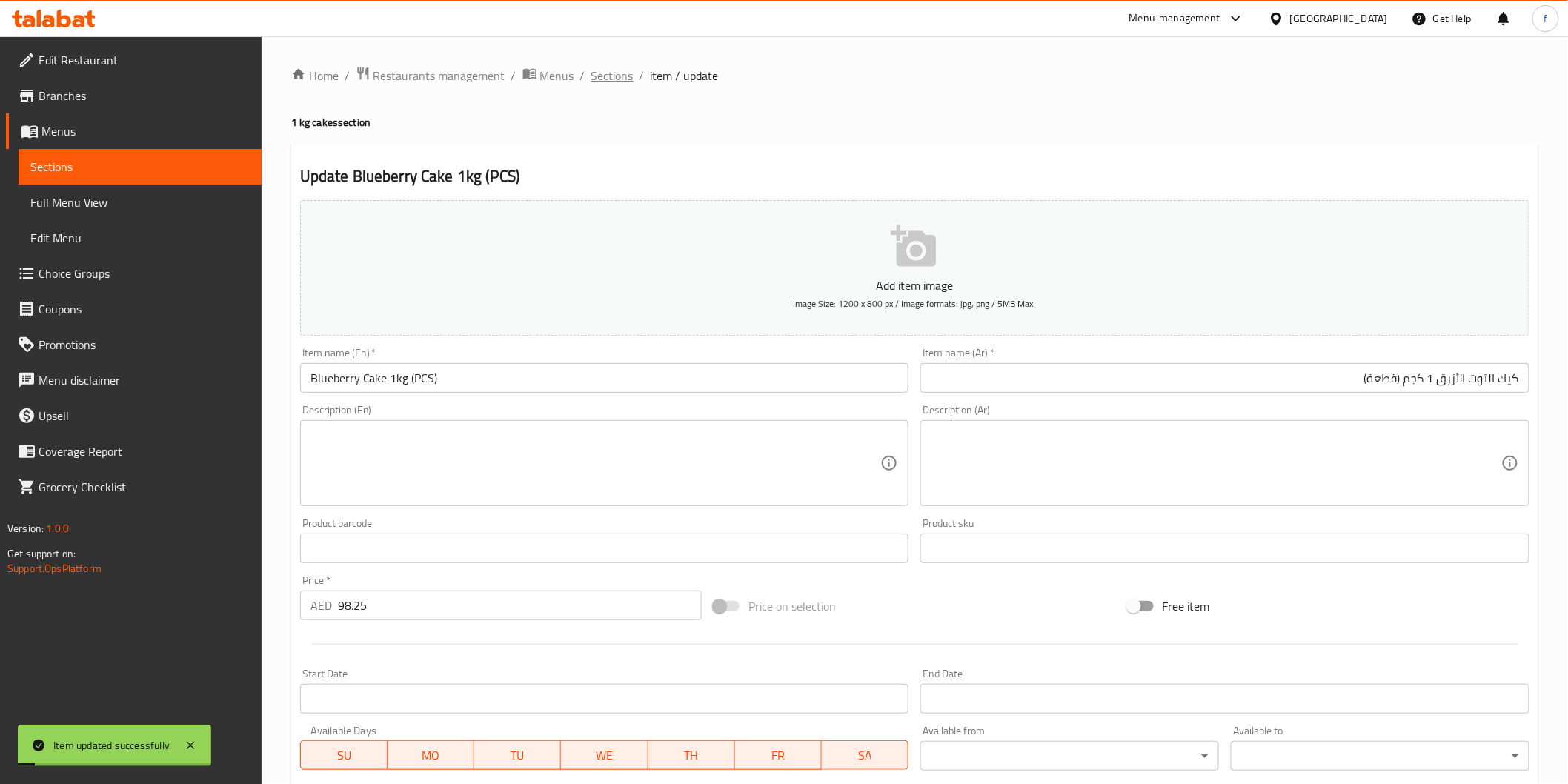
click at [592, 83] on span "Sections" at bounding box center [612, 75] width 42 height 18
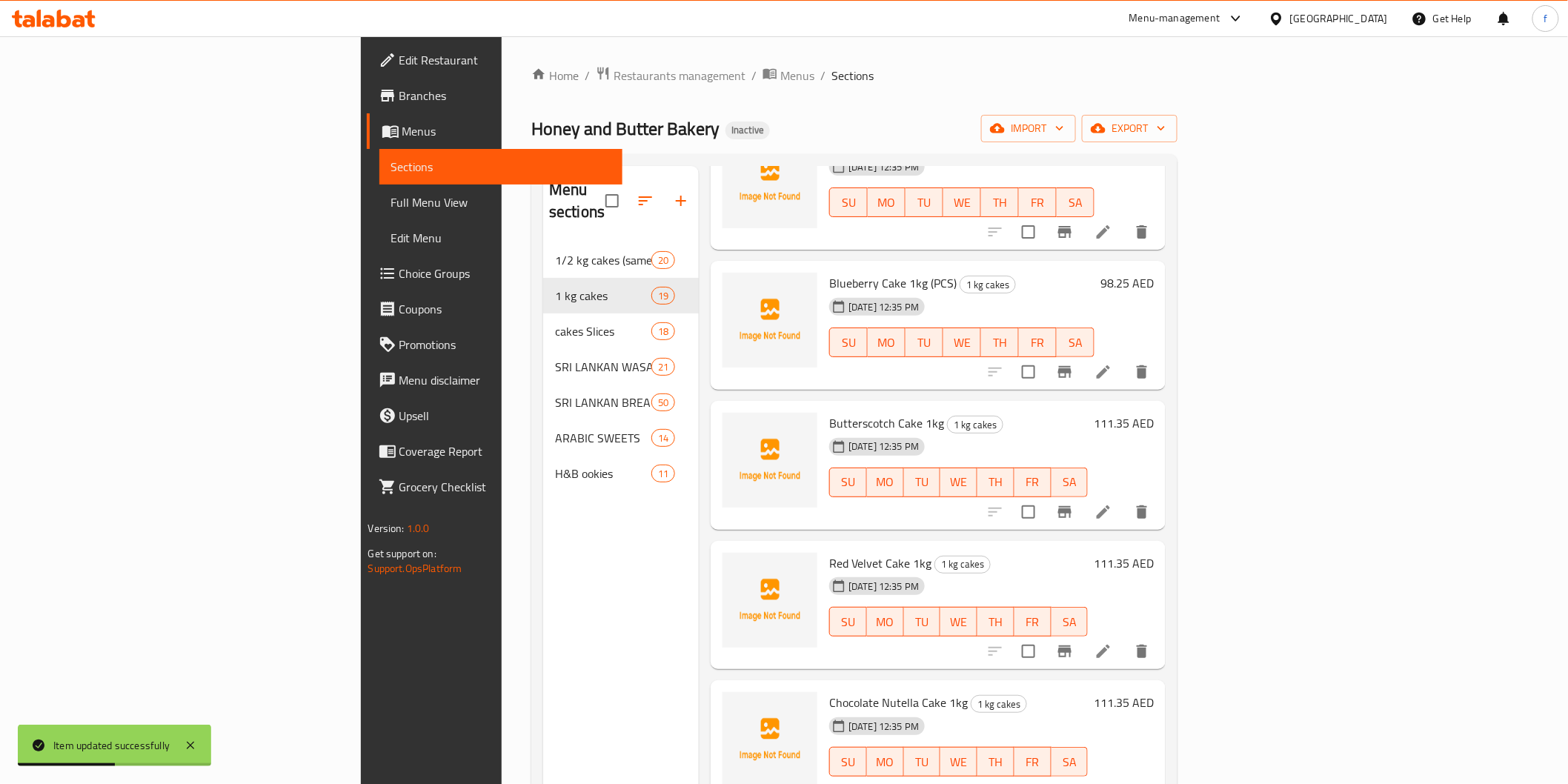
scroll to position [905, 0]
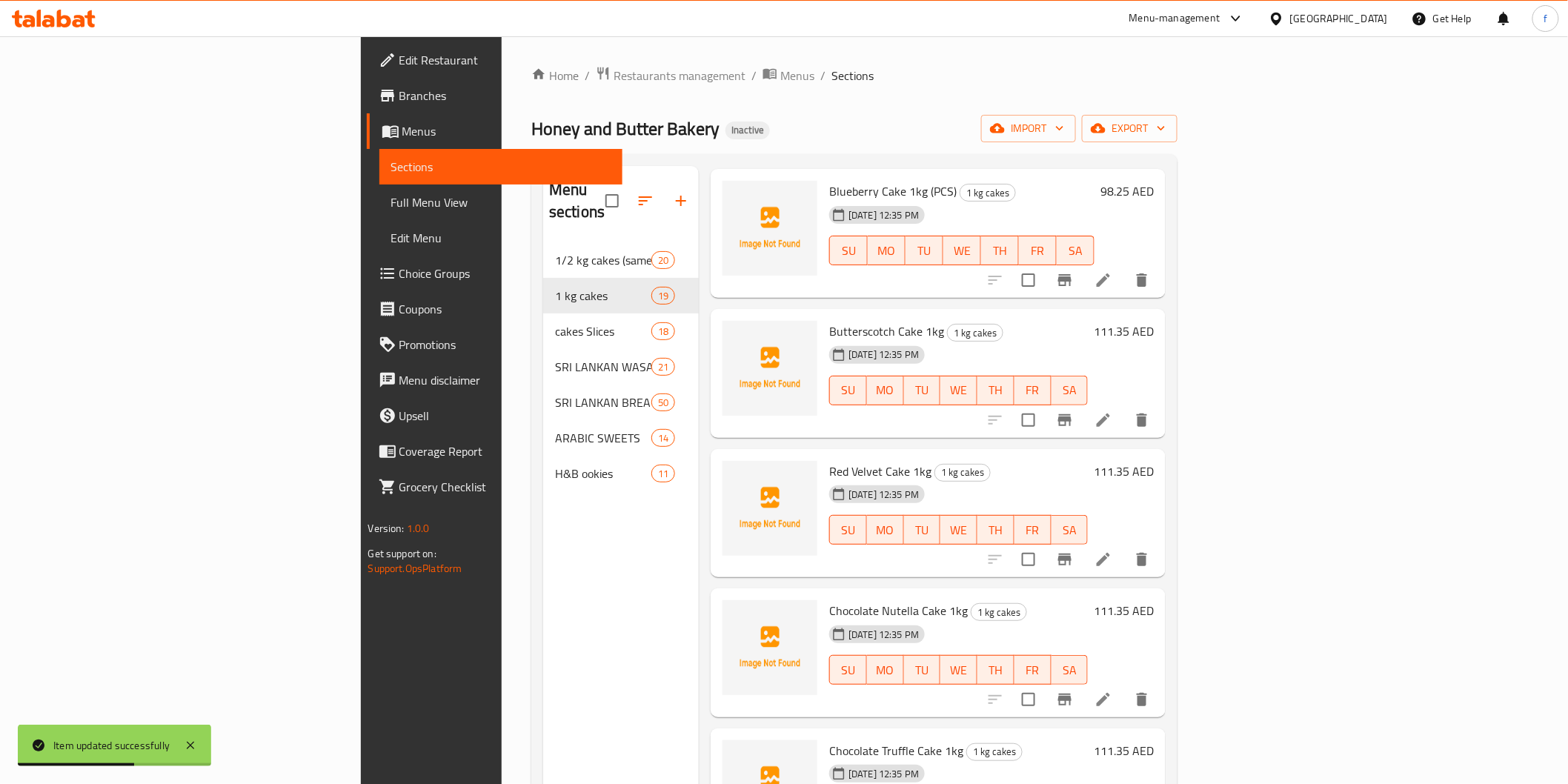
click at [1112, 411] on icon at bounding box center [1103, 420] width 18 height 18
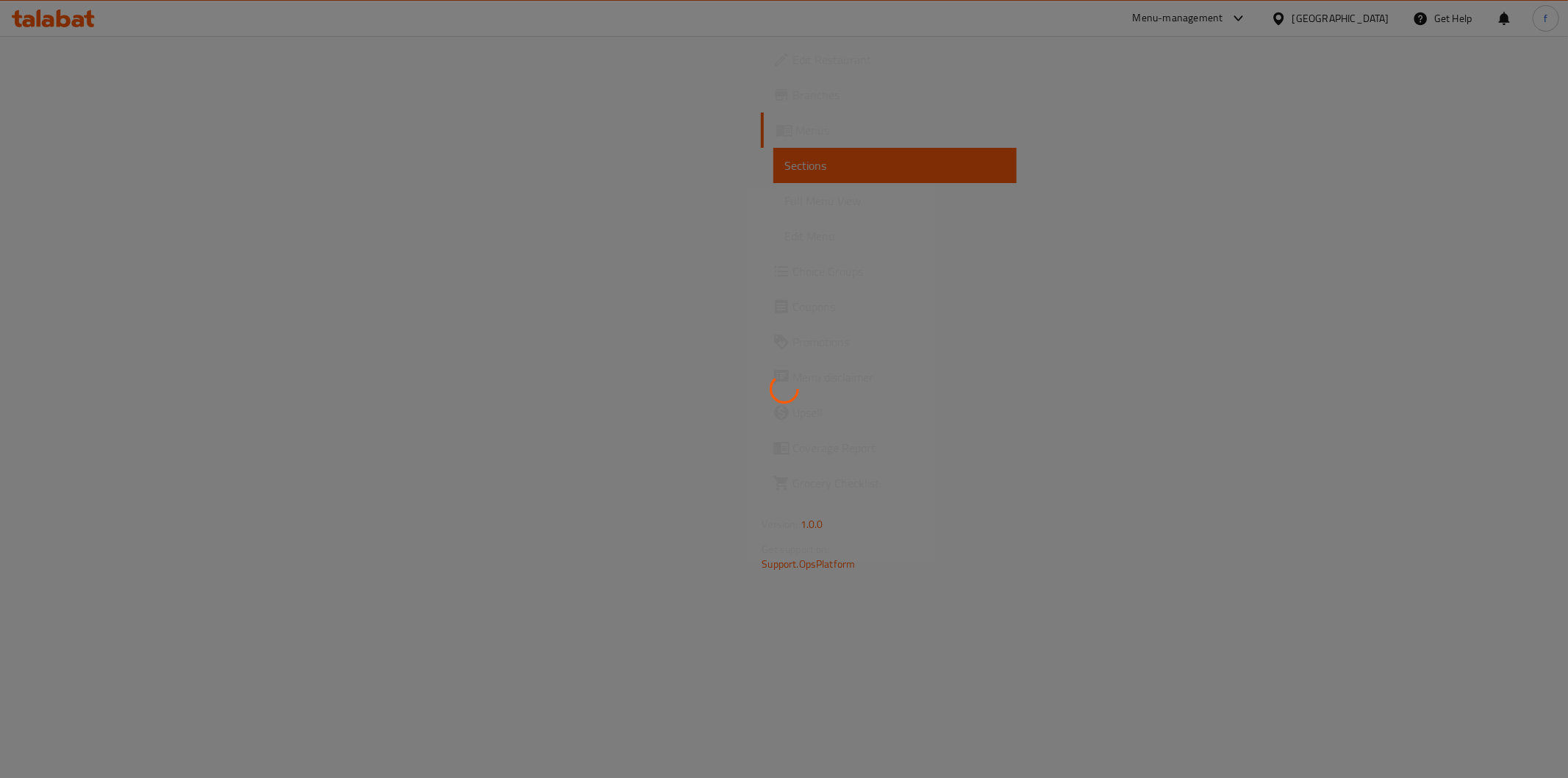
click at [701, 211] on div at bounding box center [784, 389] width 1568 height 778
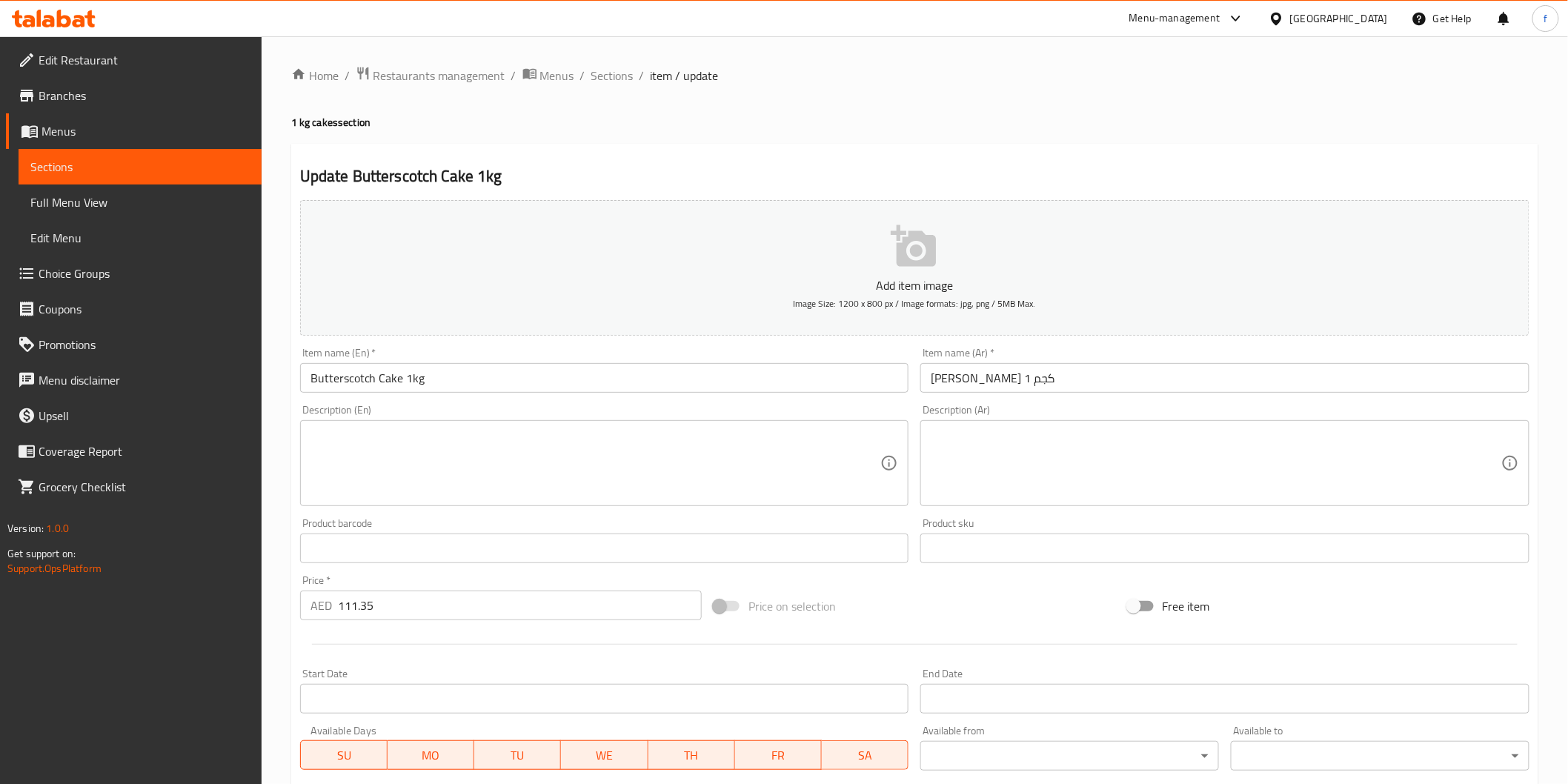
click at [707, 212] on div "Home / Restaurants management / Menus / Sections / item / update 1 kg cakes sec…" at bounding box center [915, 541] width 1247 height 951
click at [455, 364] on input "Butterscotch Cake 1kg" at bounding box center [605, 378] width 609 height 30
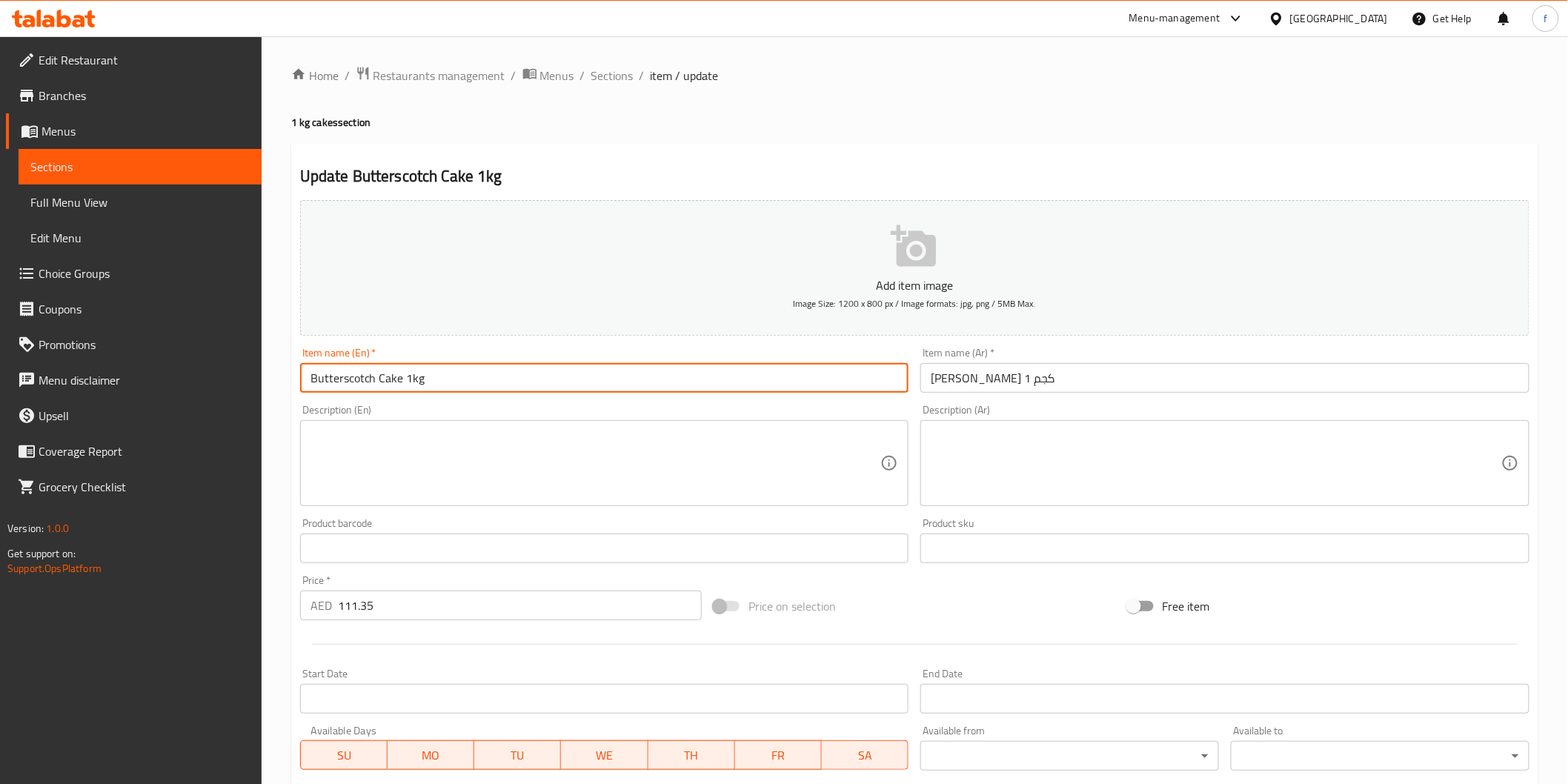
paste input "(PCS)"
type input "Butterscotch Cake 1kg (PCS)"
click at [1145, 366] on input "[PERSON_NAME] 1 كجم" at bounding box center [1225, 378] width 609 height 30
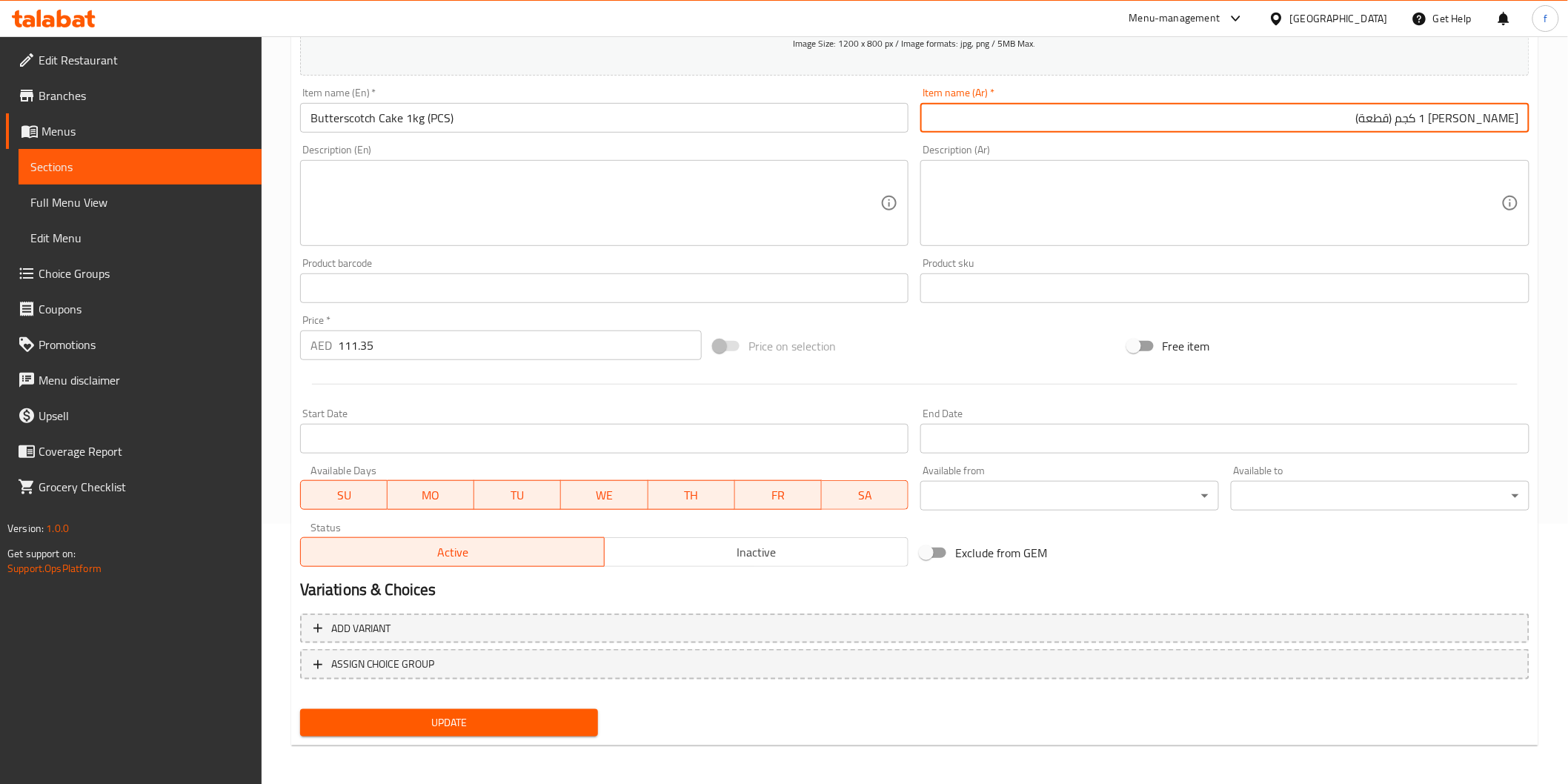
type input "[PERSON_NAME] 1 كجم (قطعة)"
click at [439, 722] on span "Update" at bounding box center [450, 723] width 275 height 18
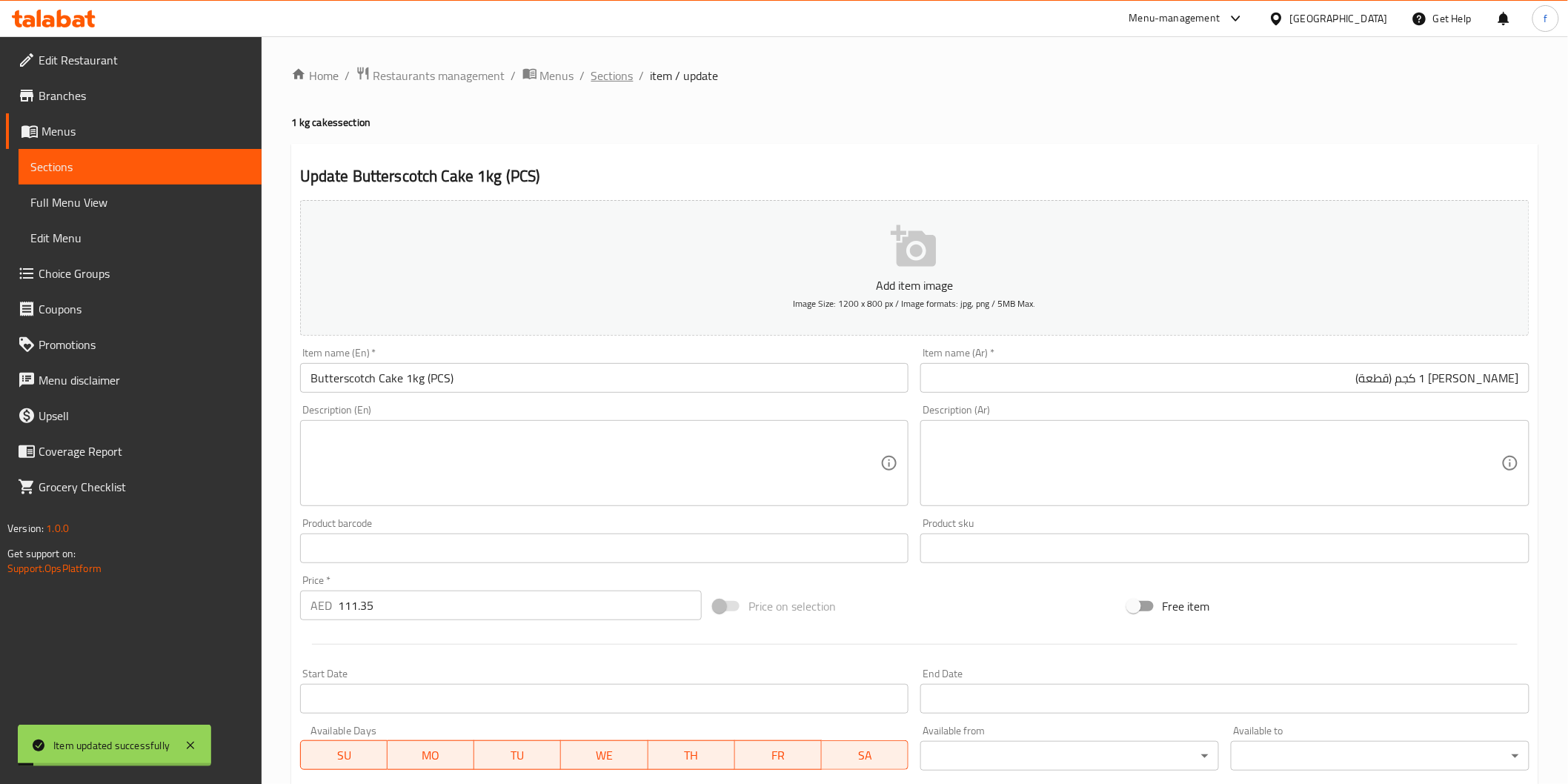
click at [601, 80] on span "Sections" at bounding box center [612, 75] width 42 height 18
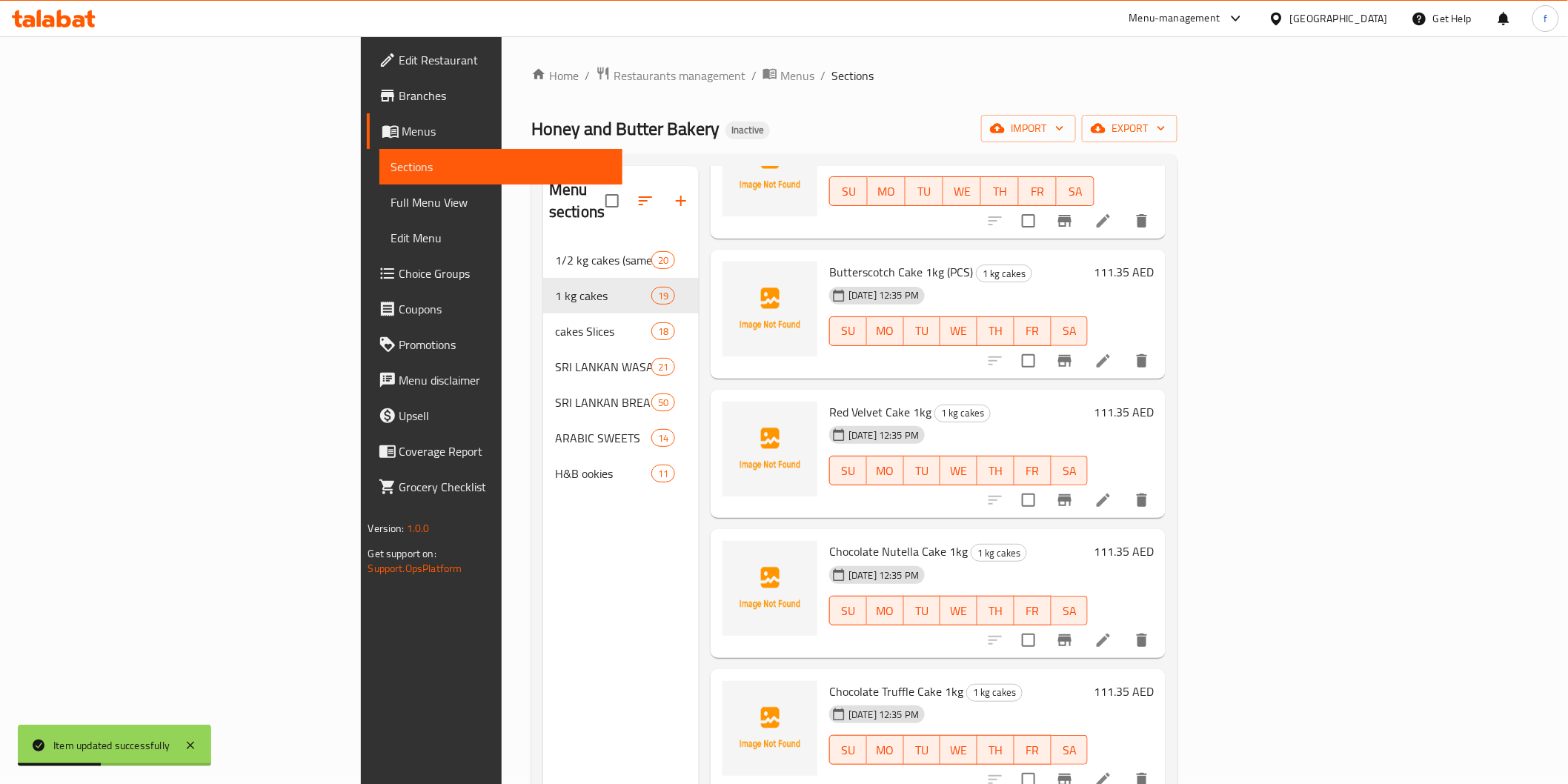
scroll to position [988, 0]
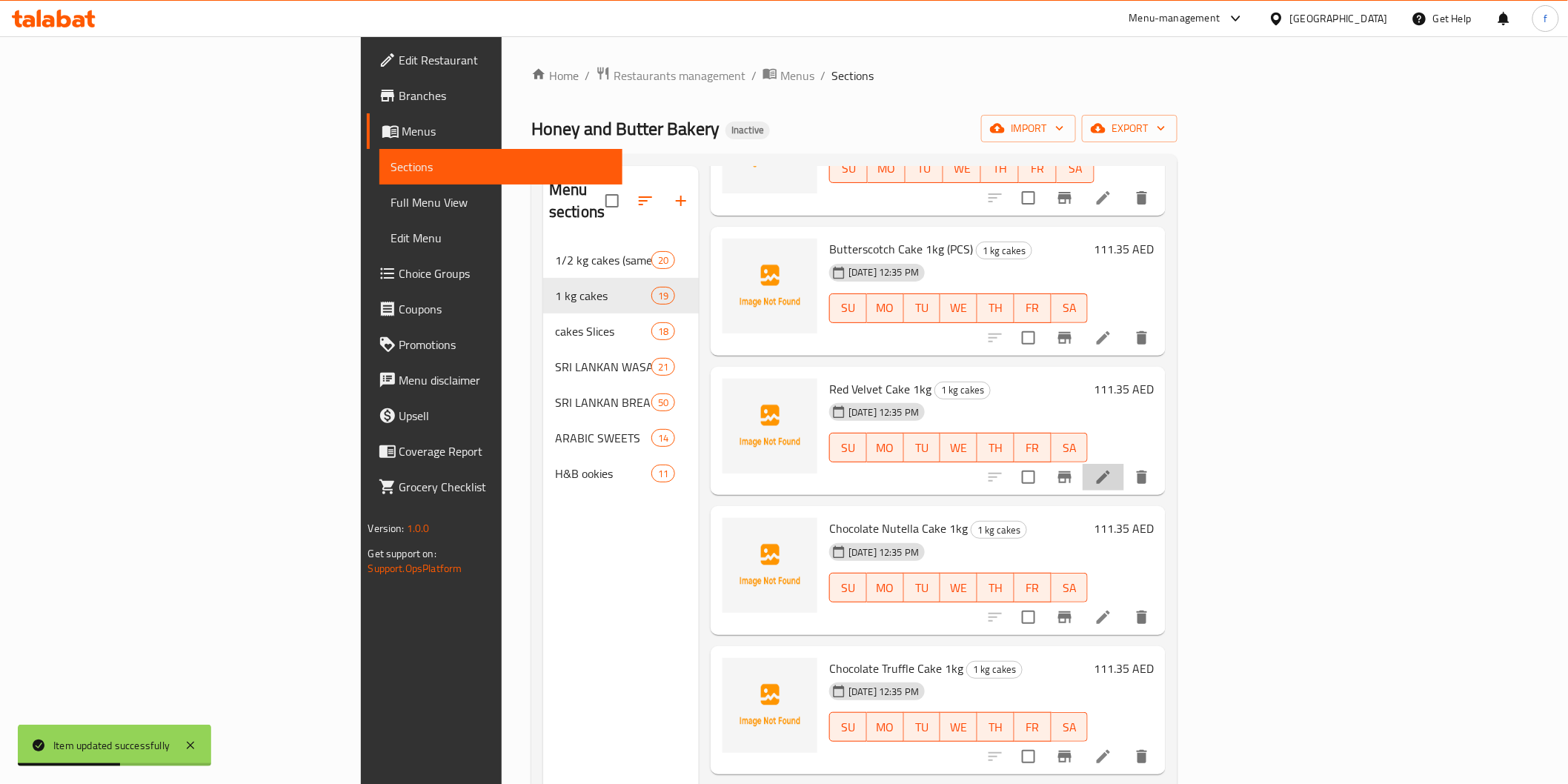
click at [1124, 464] on li at bounding box center [1103, 477] width 41 height 27
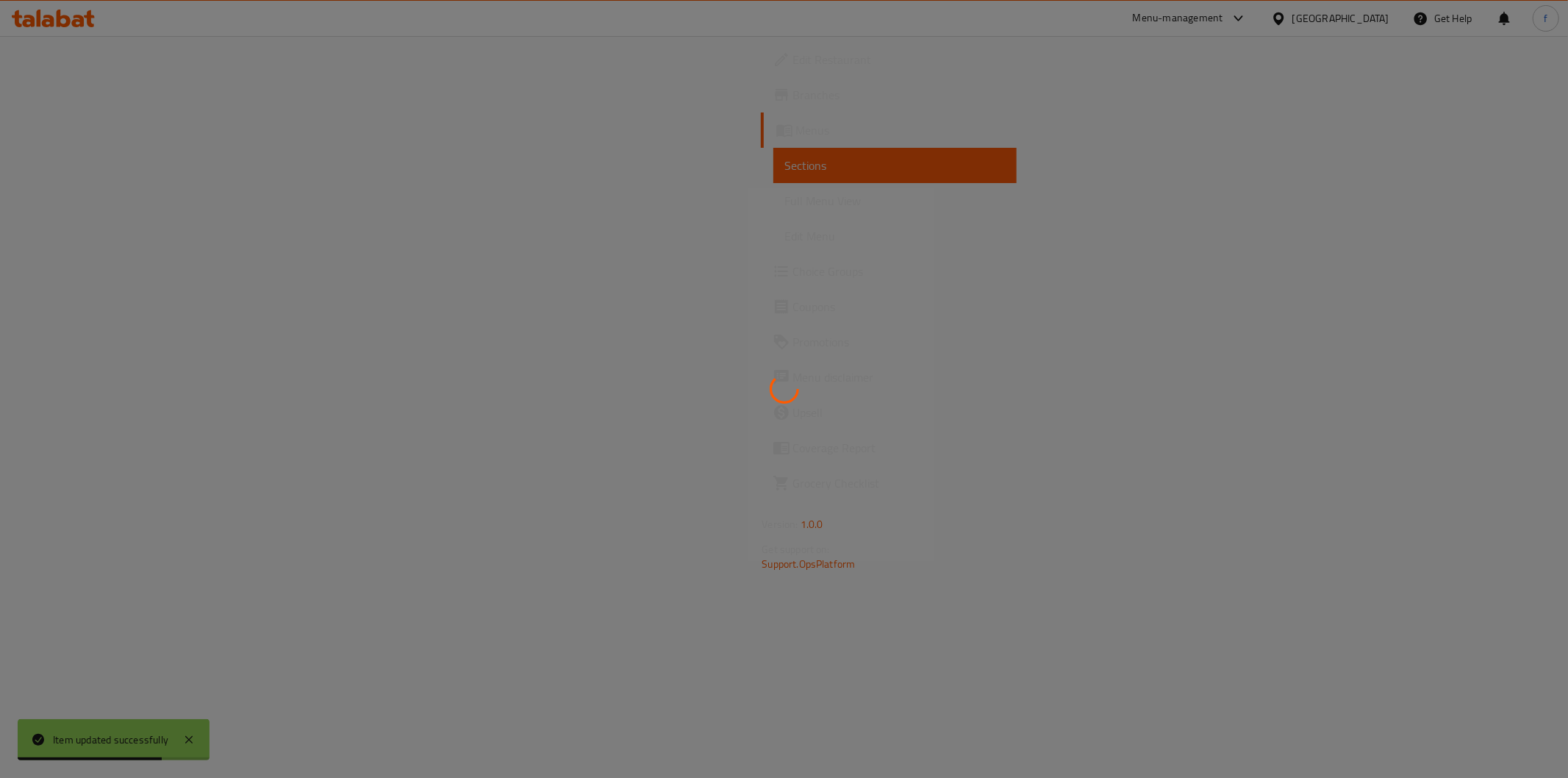
click at [815, 388] on div at bounding box center [784, 389] width 1568 height 778
click at [877, 343] on div at bounding box center [784, 389] width 1568 height 778
click at [1018, 411] on div at bounding box center [784, 389] width 1568 height 778
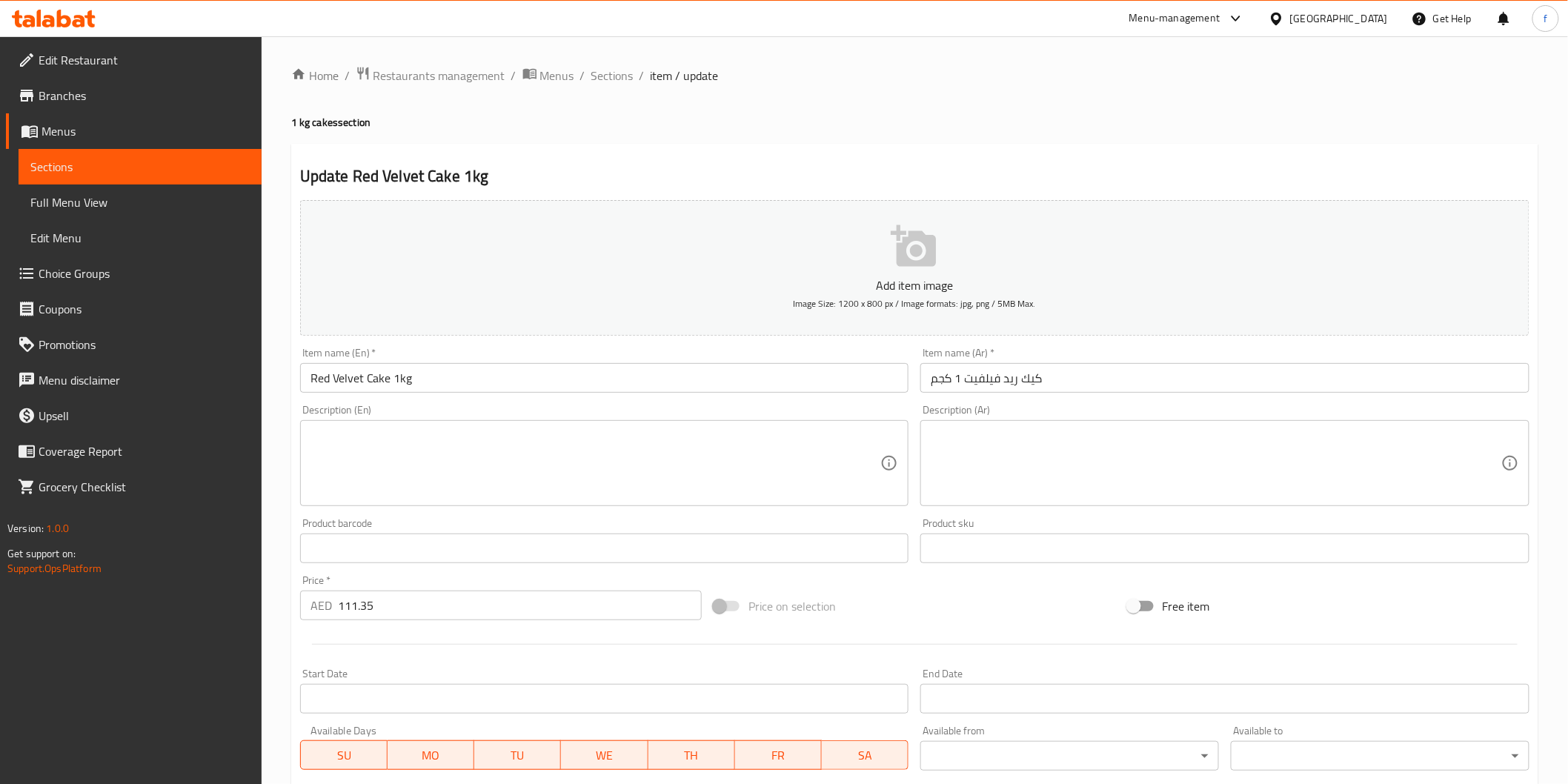
click at [479, 397] on div "Item name (En)   * Red Velvet Cake 1kg Item name (En) *" at bounding box center [604, 369] width 621 height 57
click at [473, 379] on input "Red Velvet Cake 1kg" at bounding box center [605, 378] width 609 height 30
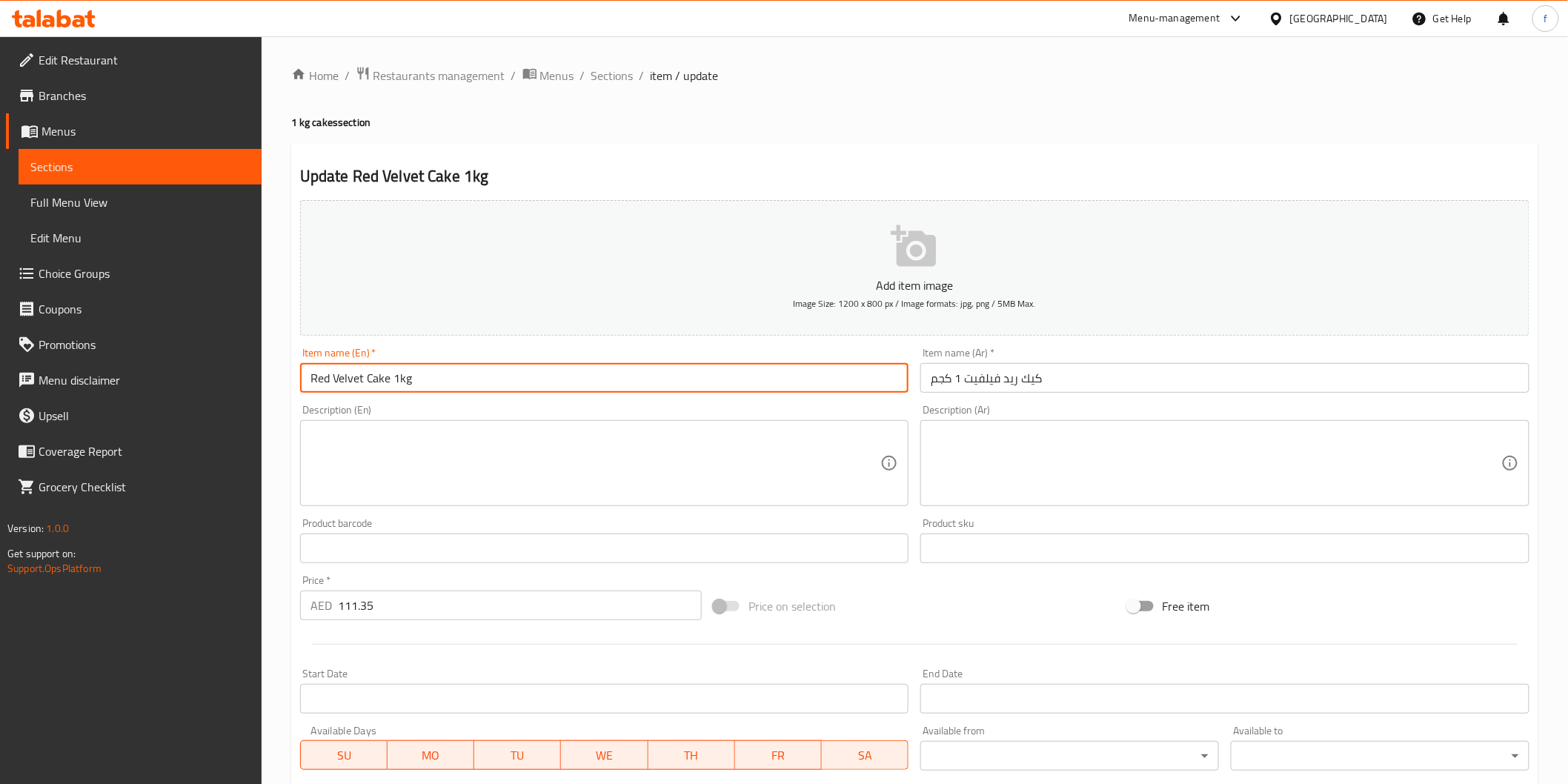
paste input "(PCS)"
type input "Red Velvet Cake 1kg (PCS)"
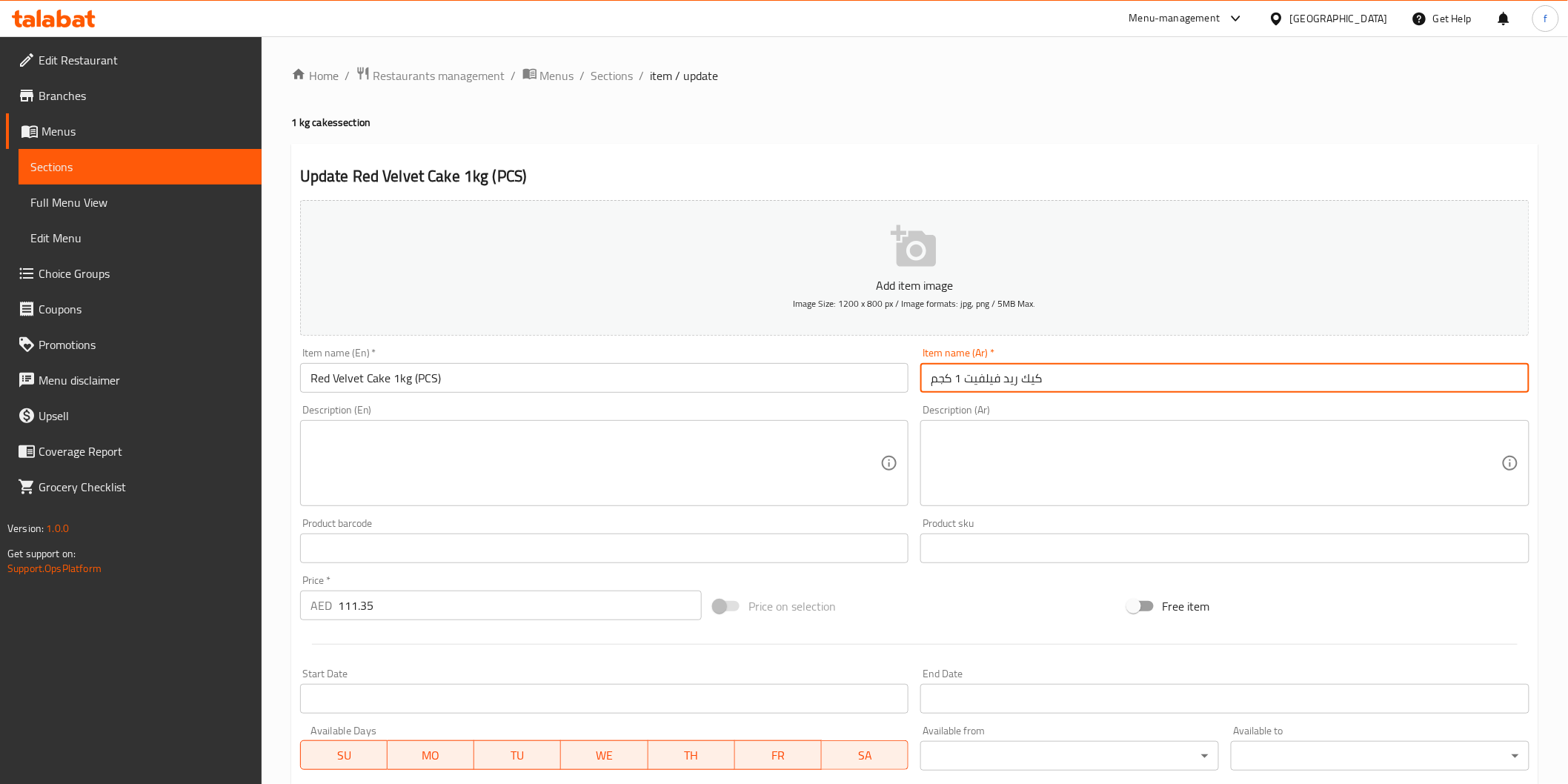
click at [1263, 383] on input "كيك ريد فيلفيت 1 كجم" at bounding box center [1225, 378] width 609 height 30
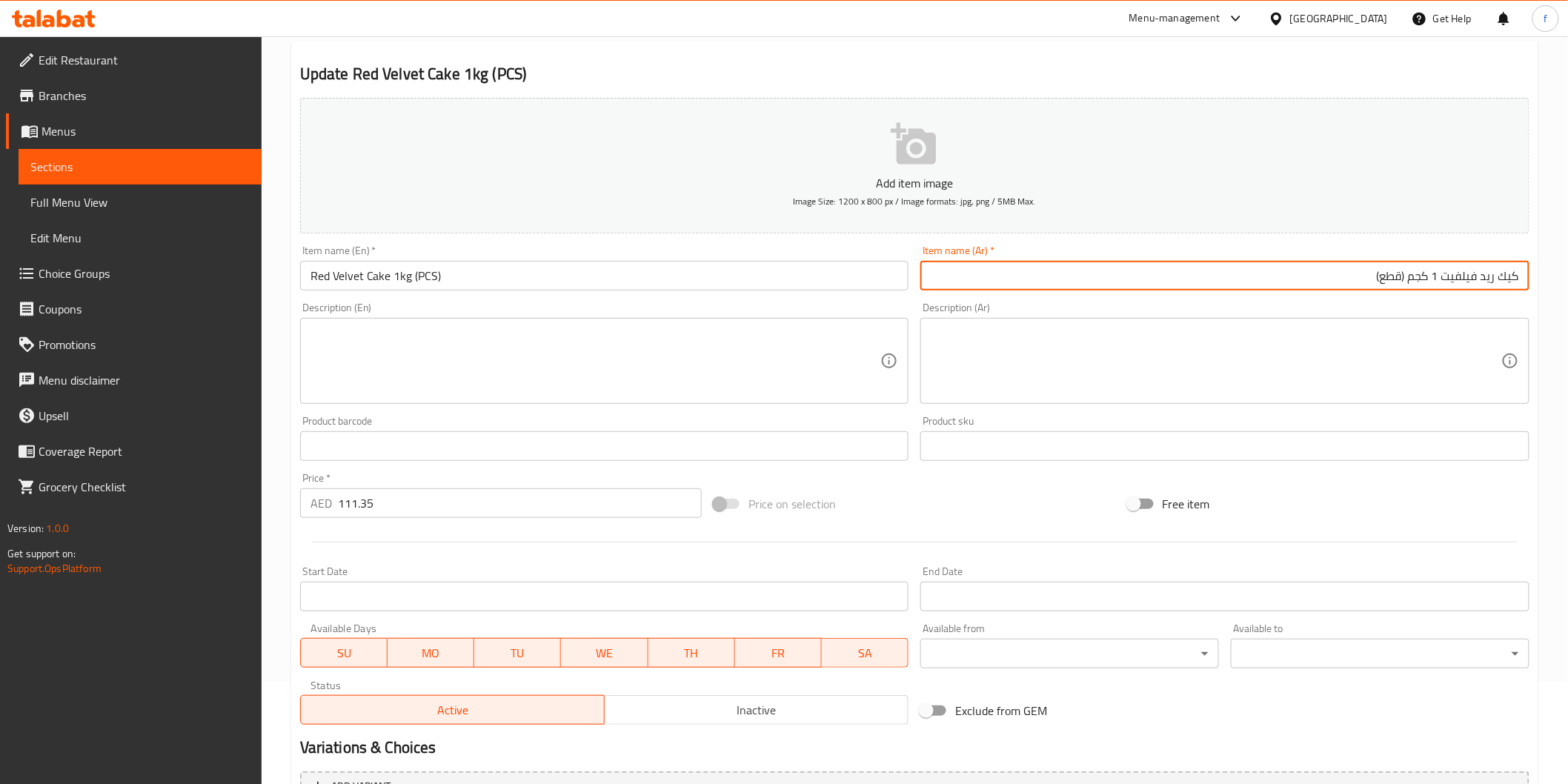
scroll to position [260, 0]
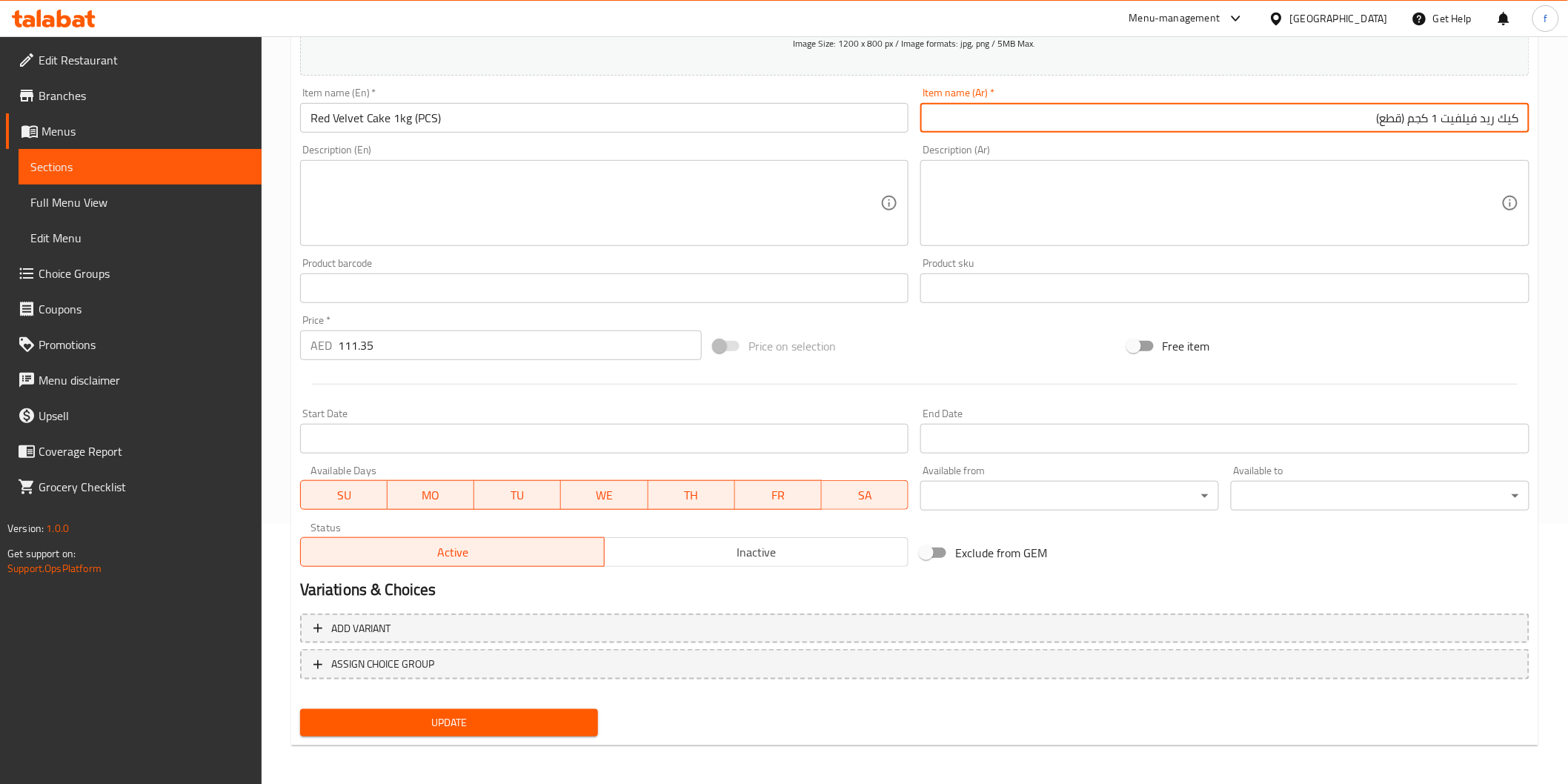
type input "كيك ريد فيلفيت 1 كجم (قطع)"
click at [528, 732] on button "Update" at bounding box center [449, 723] width 298 height 27
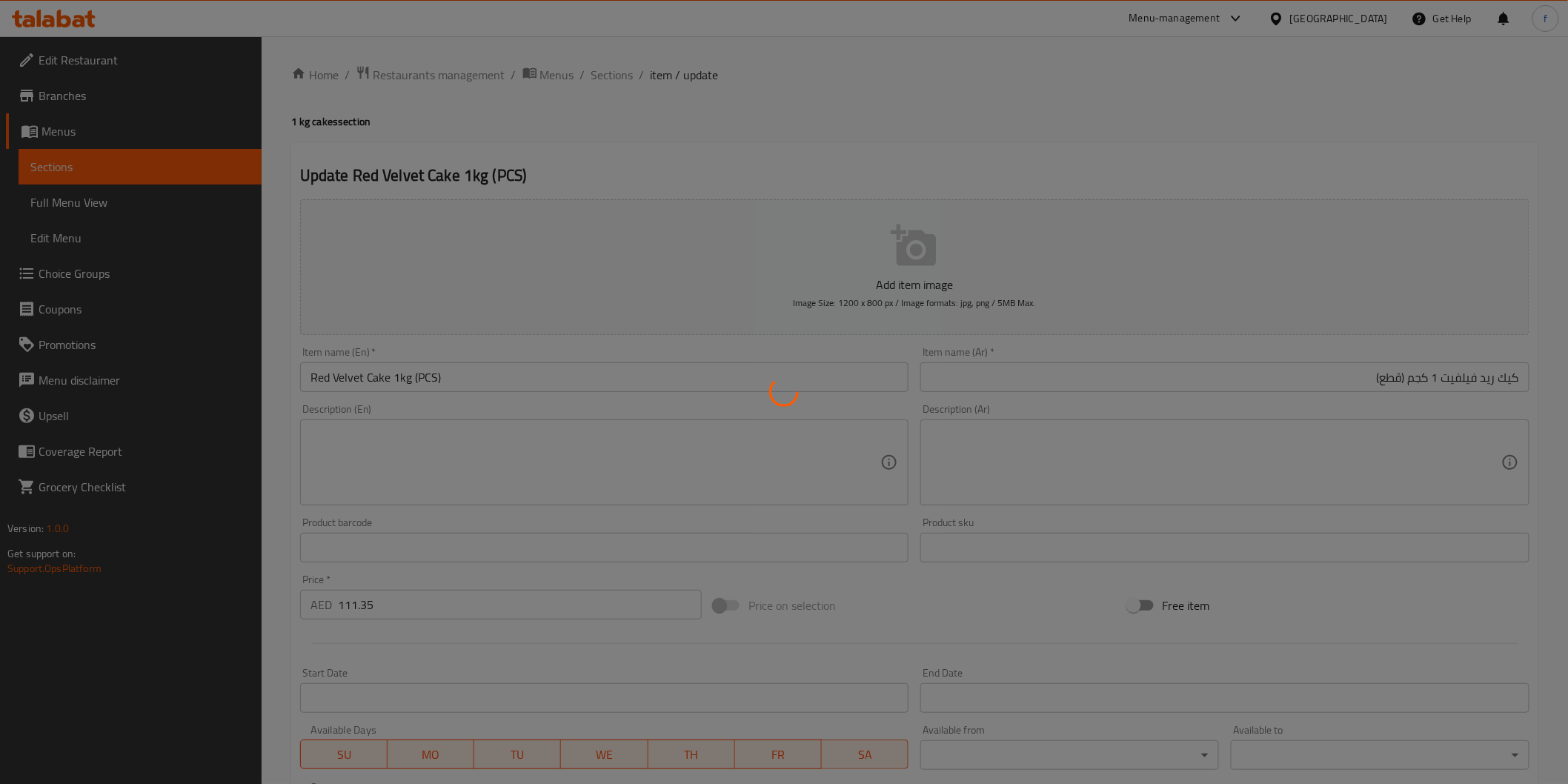
scroll to position [0, 0]
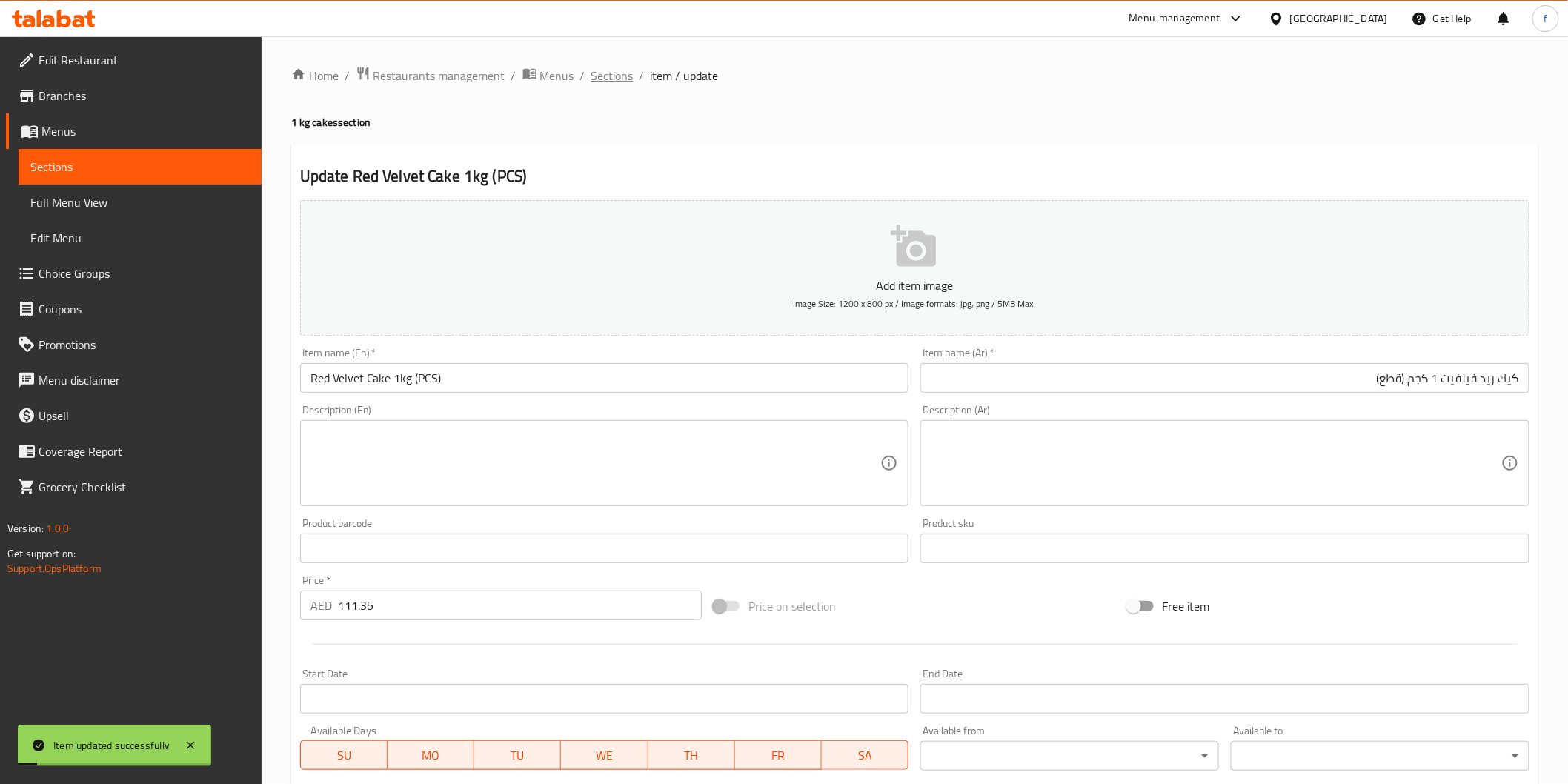
click at [605, 82] on span "Sections" at bounding box center [612, 75] width 42 height 18
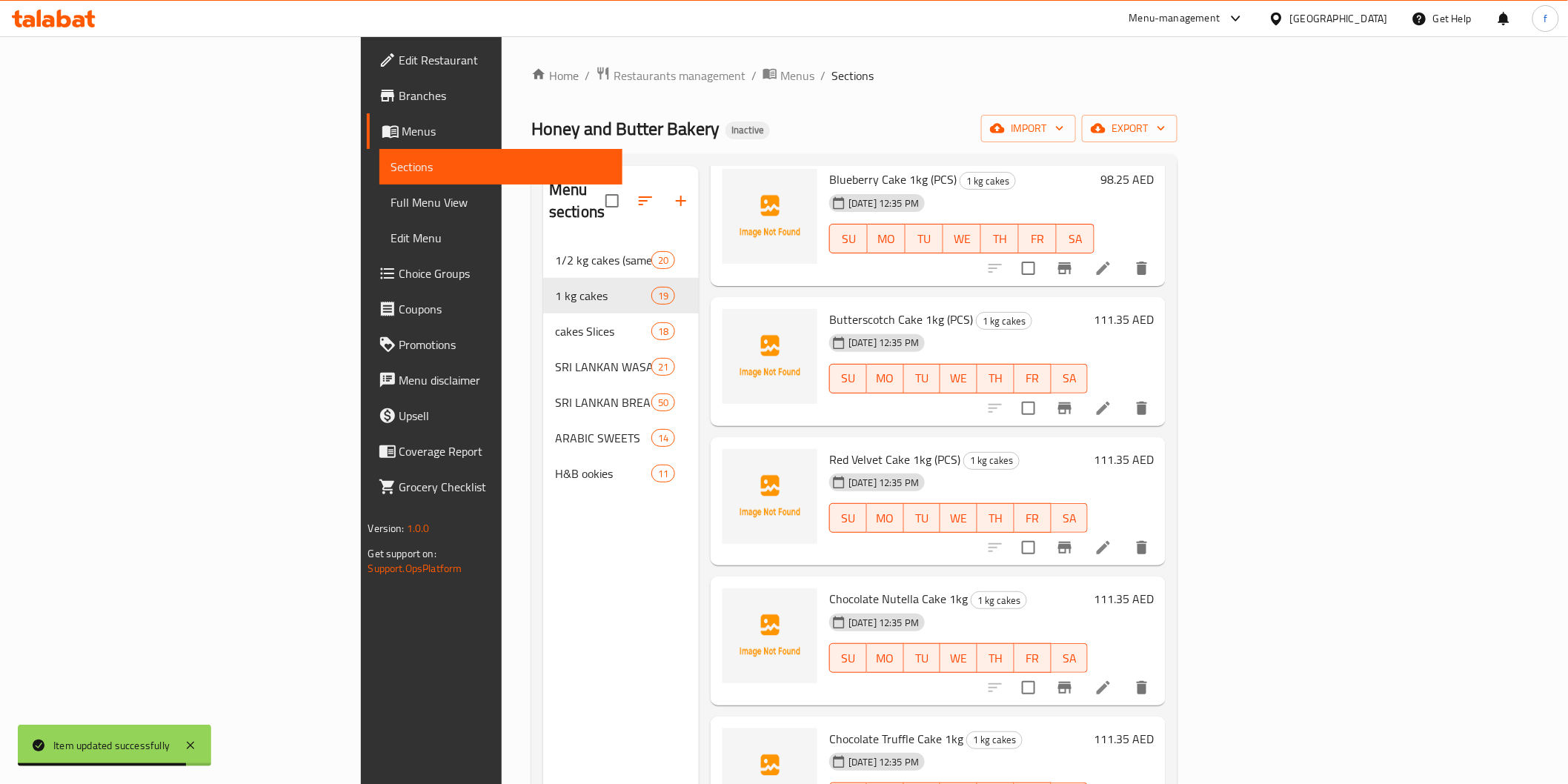
scroll to position [1000, 0]
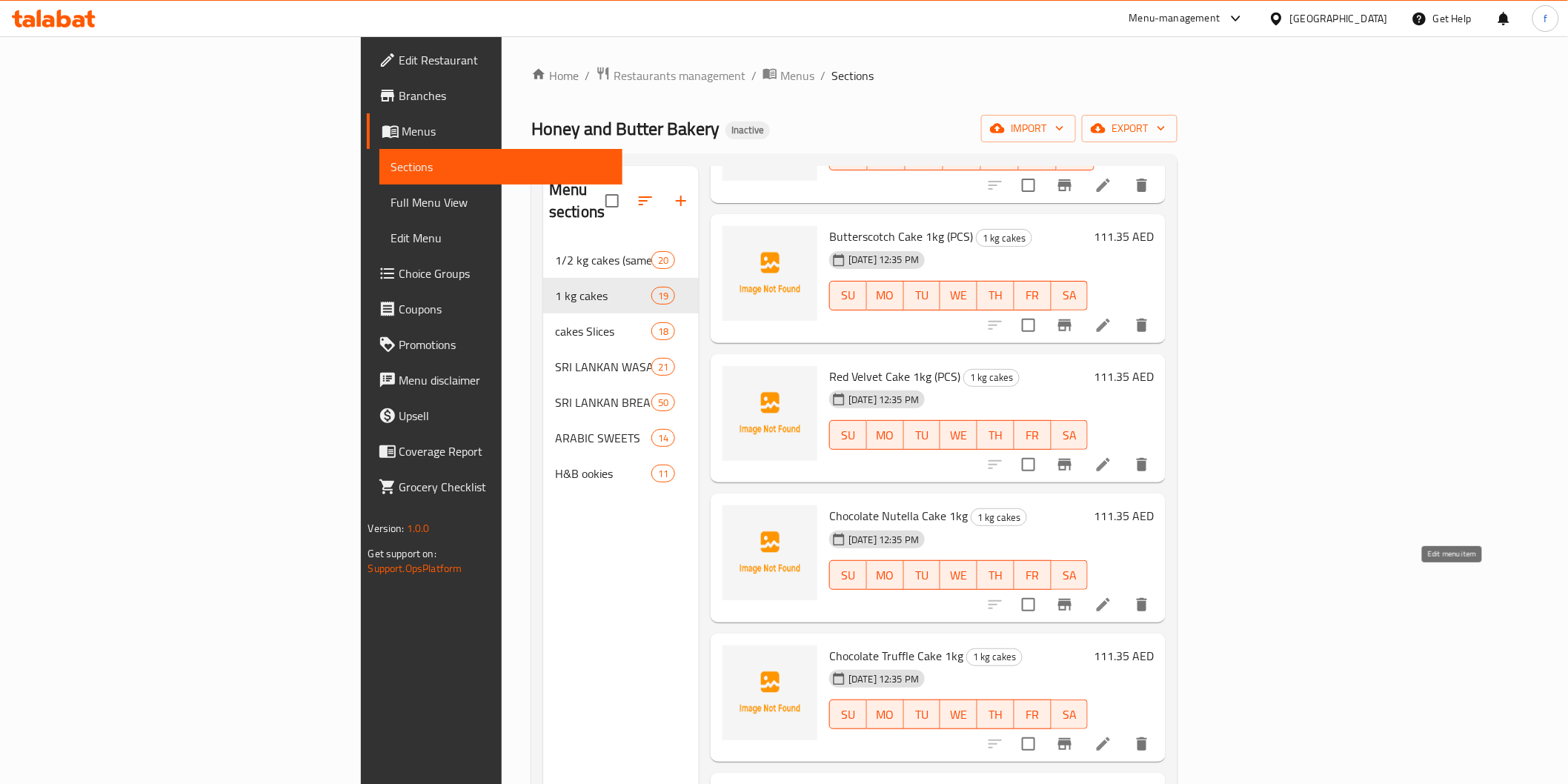
click at [1112, 595] on icon at bounding box center [1103, 604] width 18 height 18
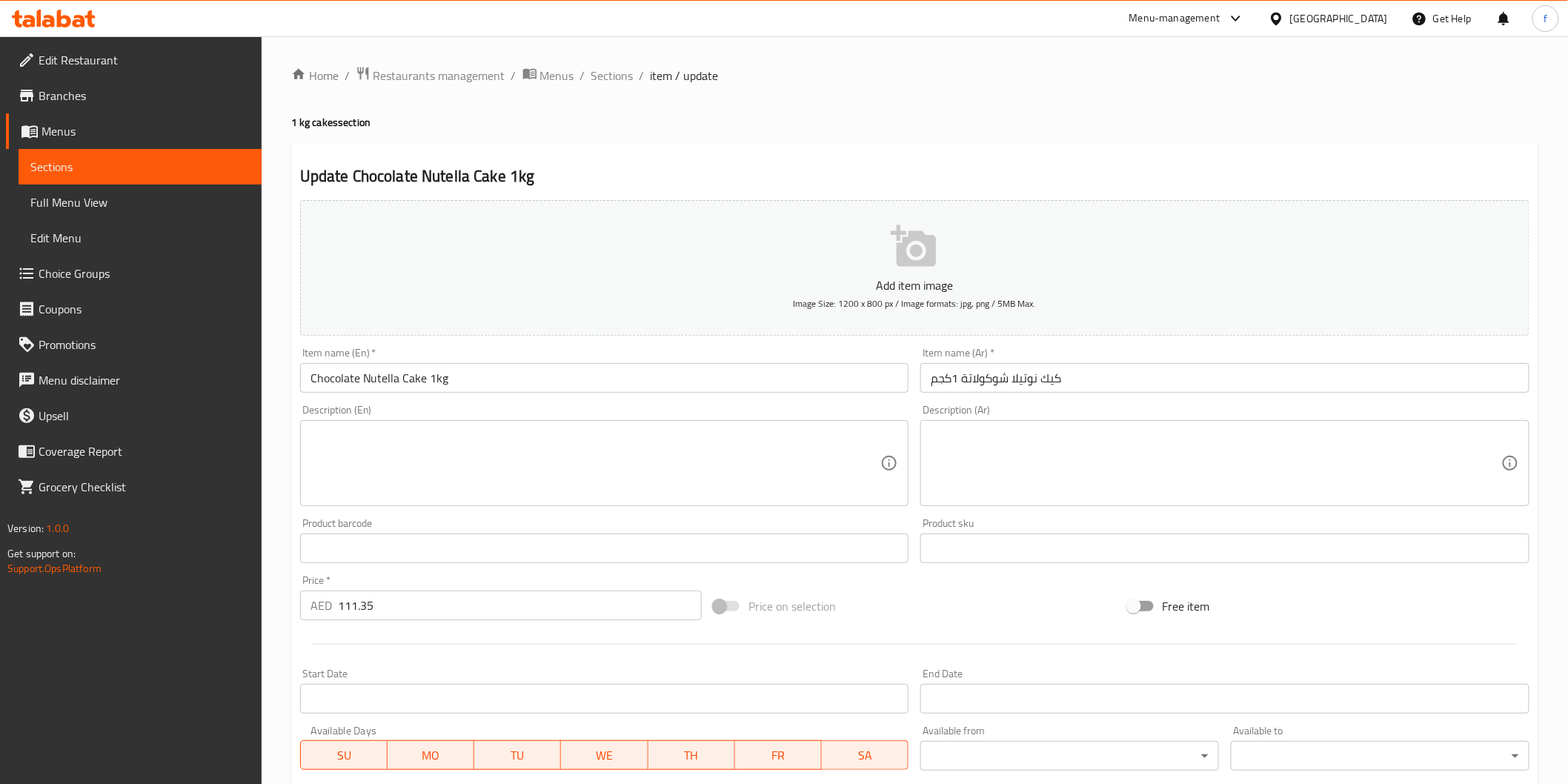
click at [468, 382] on input "Chocolate Nutella Cake 1kg" at bounding box center [605, 378] width 609 height 30
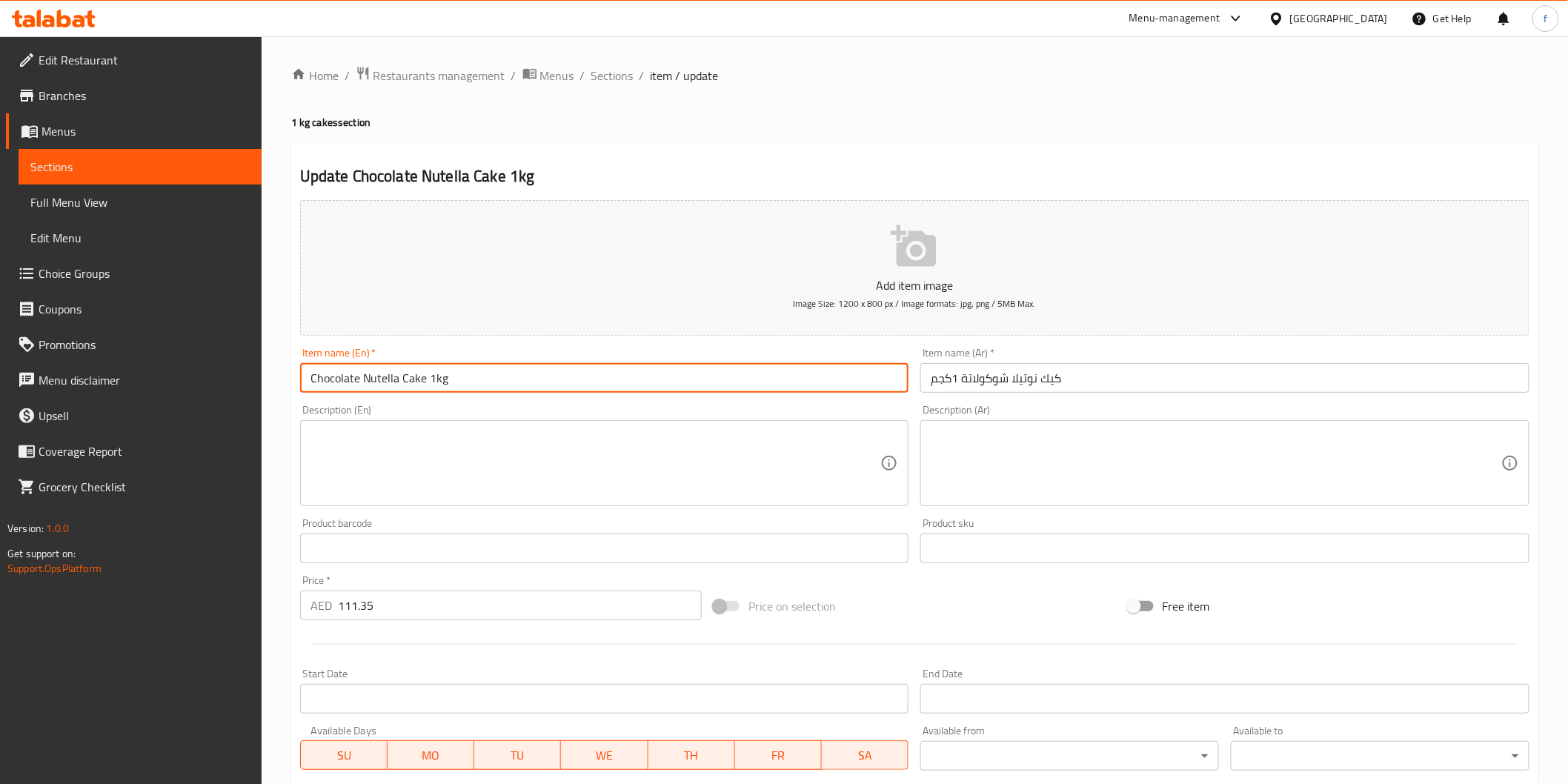
paste input "(PCS)"
type input "Chocolate Nutella Cake 1kg (PCS)"
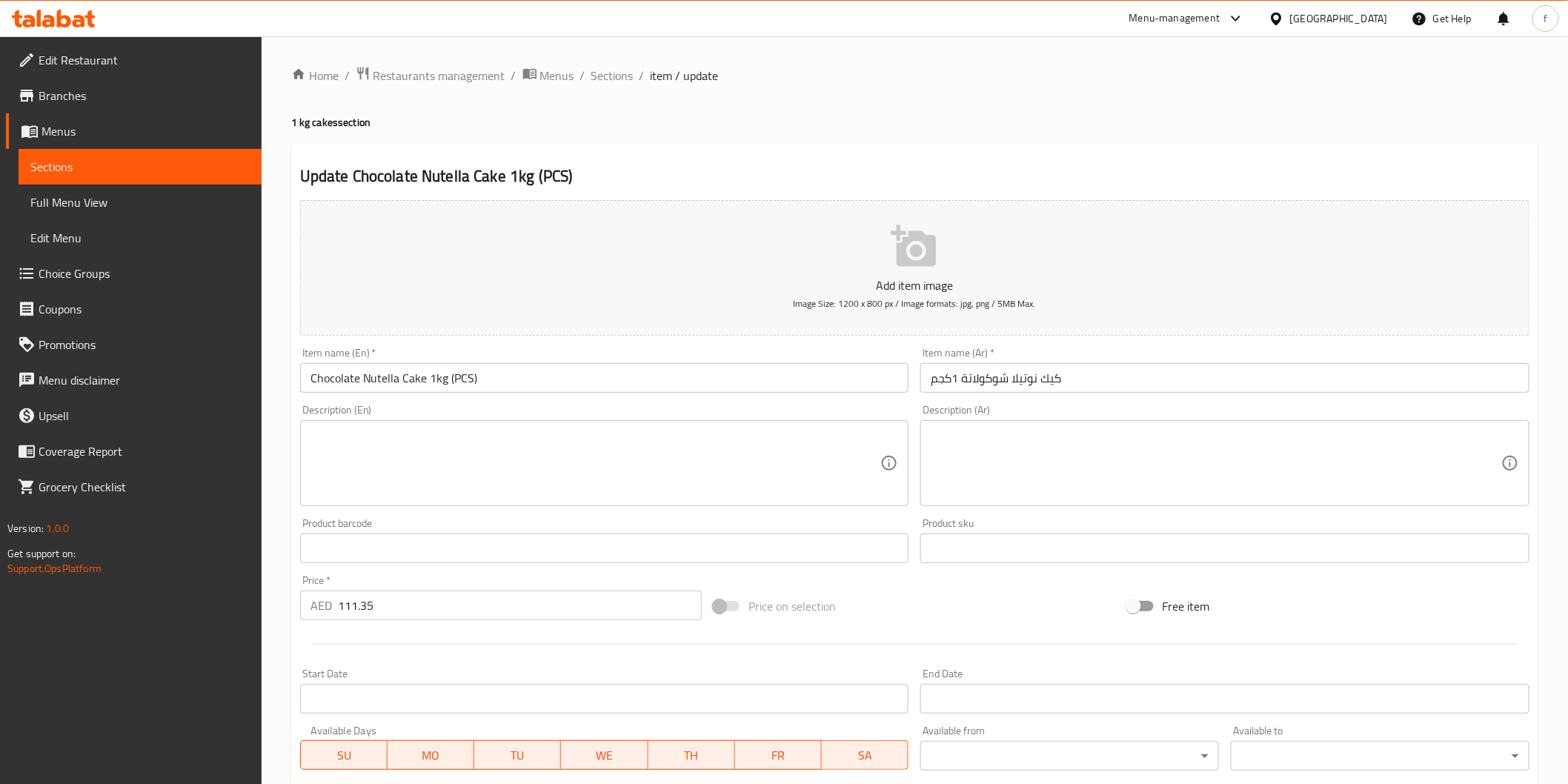
click at [1257, 395] on div "Item name (Ar)   * كيك نوتيلا شوكولاتة 1كجم Item name (Ar) *" at bounding box center [1224, 369] width 621 height 57
click at [1263, 380] on input "كيك نوتيلا شوكولاتة 1كجم" at bounding box center [1225, 378] width 609 height 30
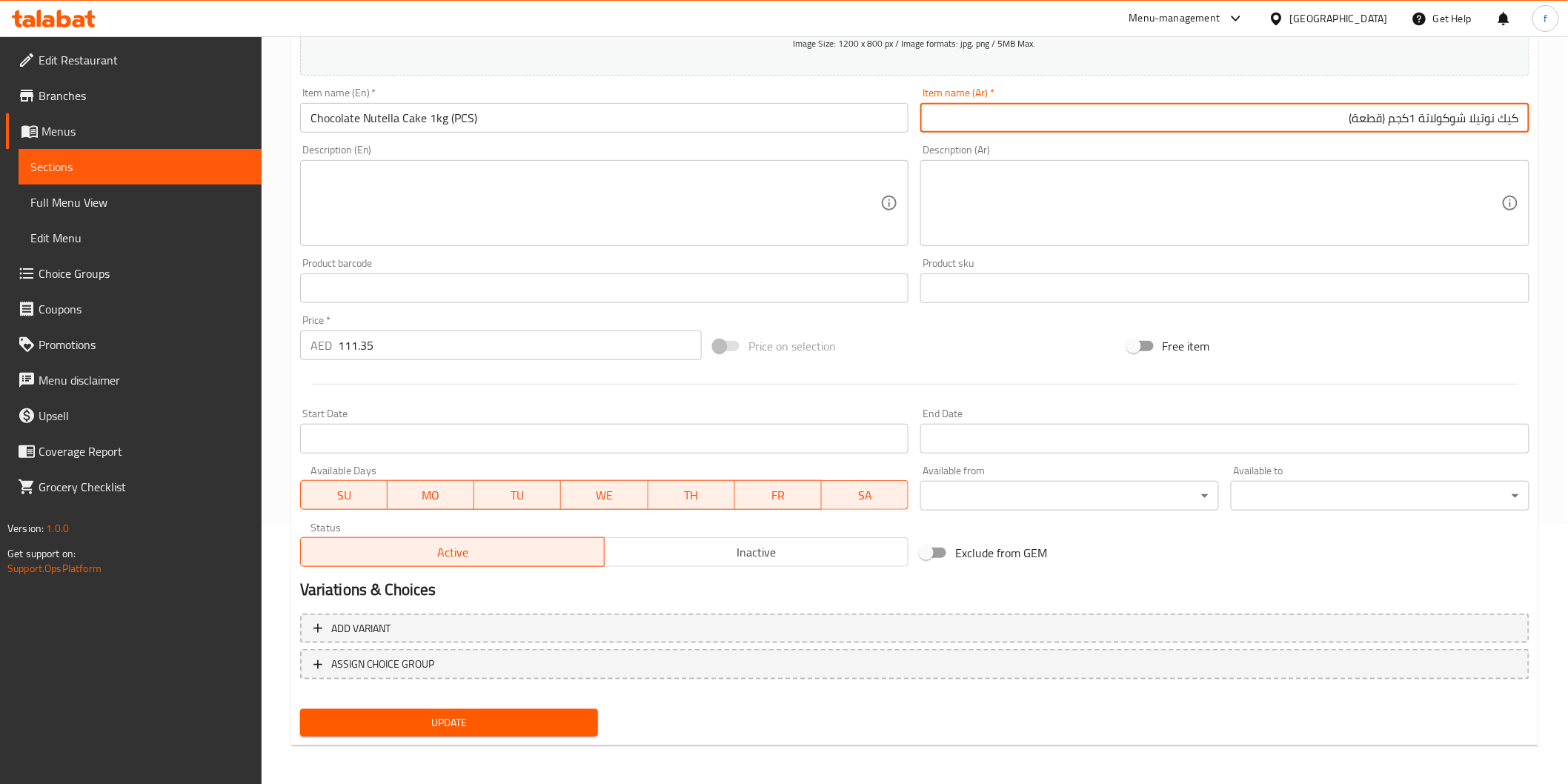
type input "كيك نوتيلا شوكولاتة 1كجم (قطعة)"
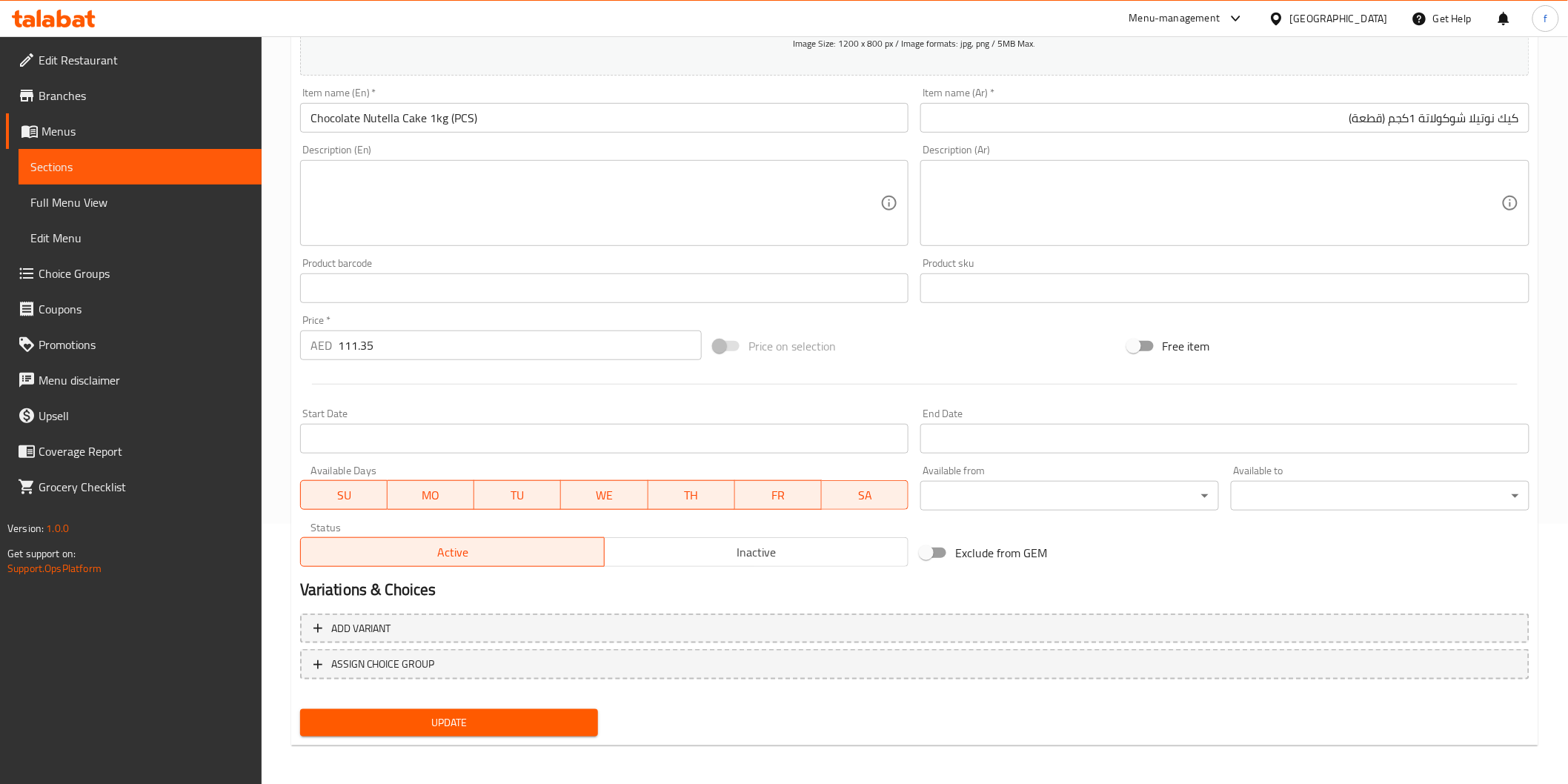
click at [469, 737] on div "Update" at bounding box center [449, 722] width 311 height 39
click at [482, 714] on span "Update" at bounding box center [450, 723] width 275 height 18
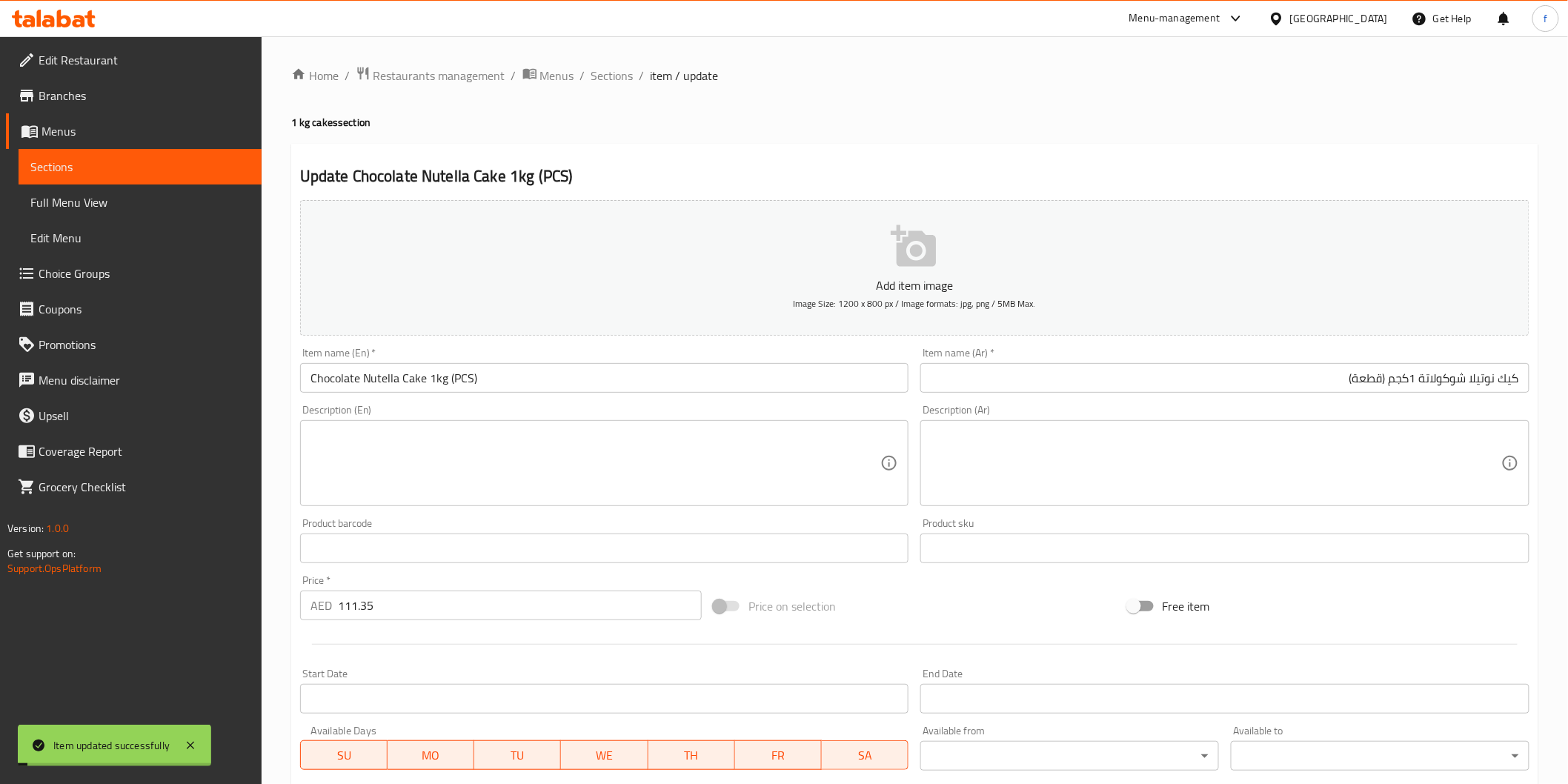
click at [632, 71] on ol "Home / Restaurants management / Menus / Sections / item / update" at bounding box center [915, 75] width 1247 height 19
click at [620, 67] on span "Sections" at bounding box center [612, 75] width 42 height 18
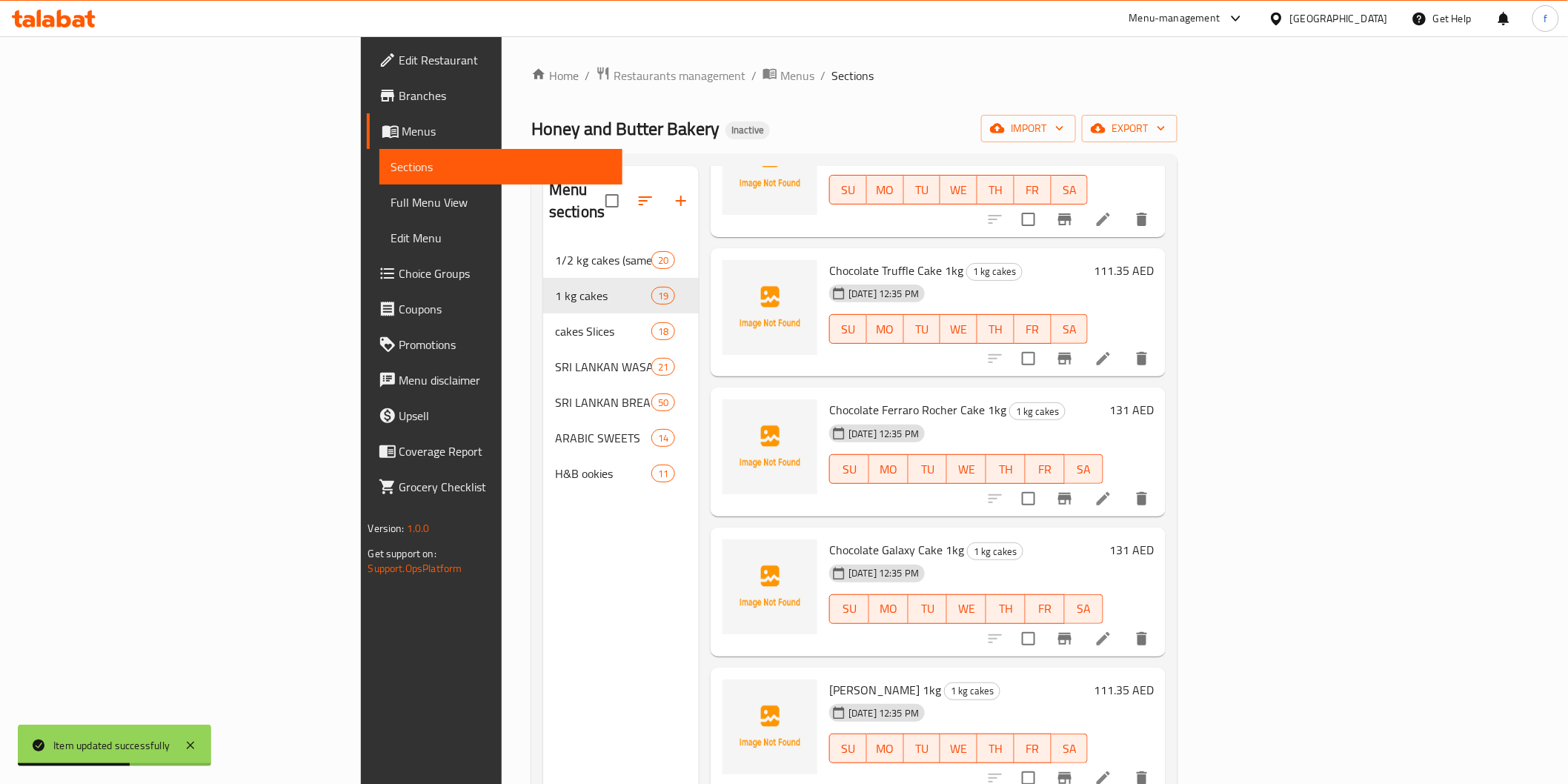
scroll to position [1399, 0]
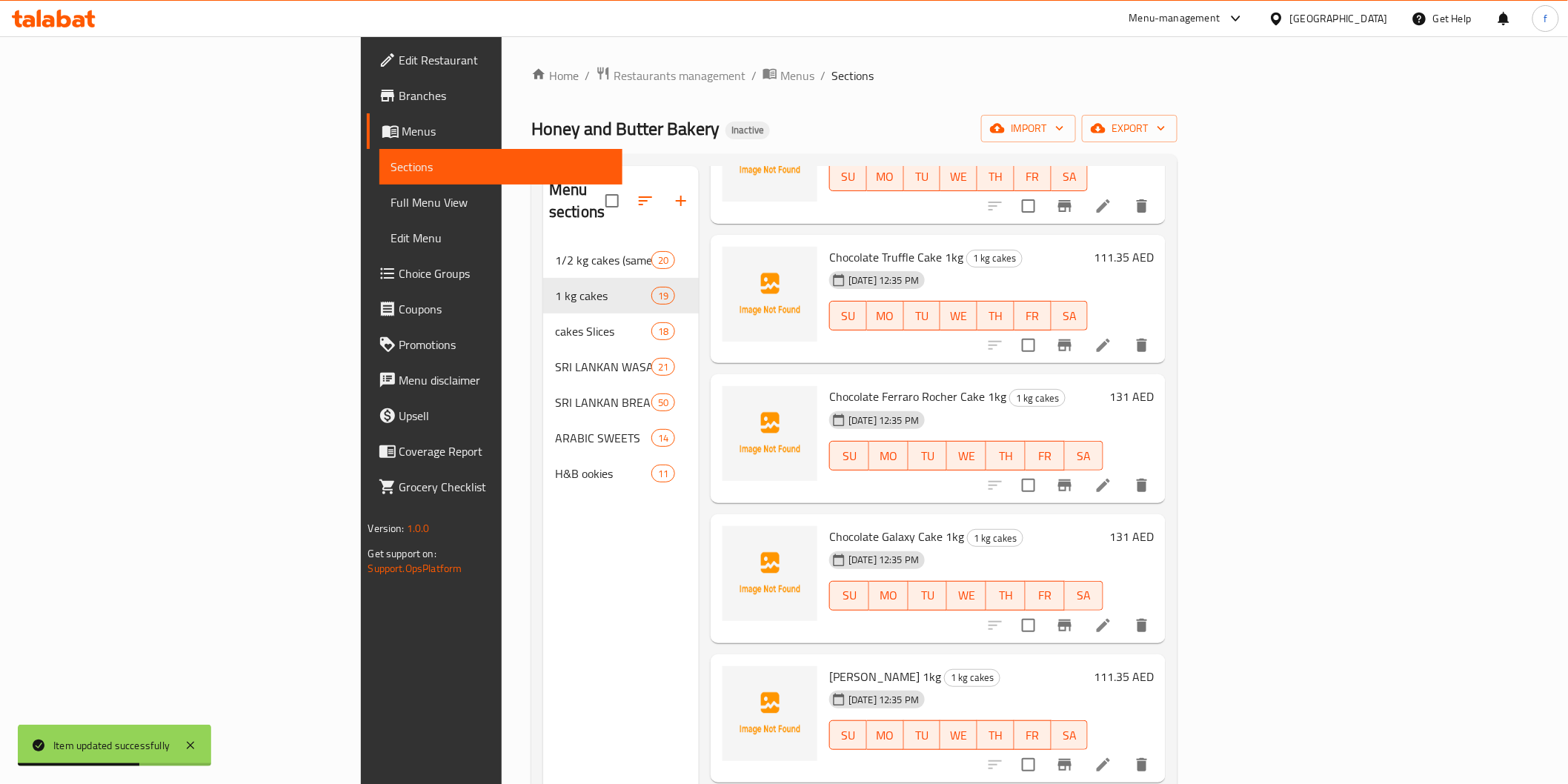
click at [1110, 339] on icon at bounding box center [1103, 345] width 13 height 13
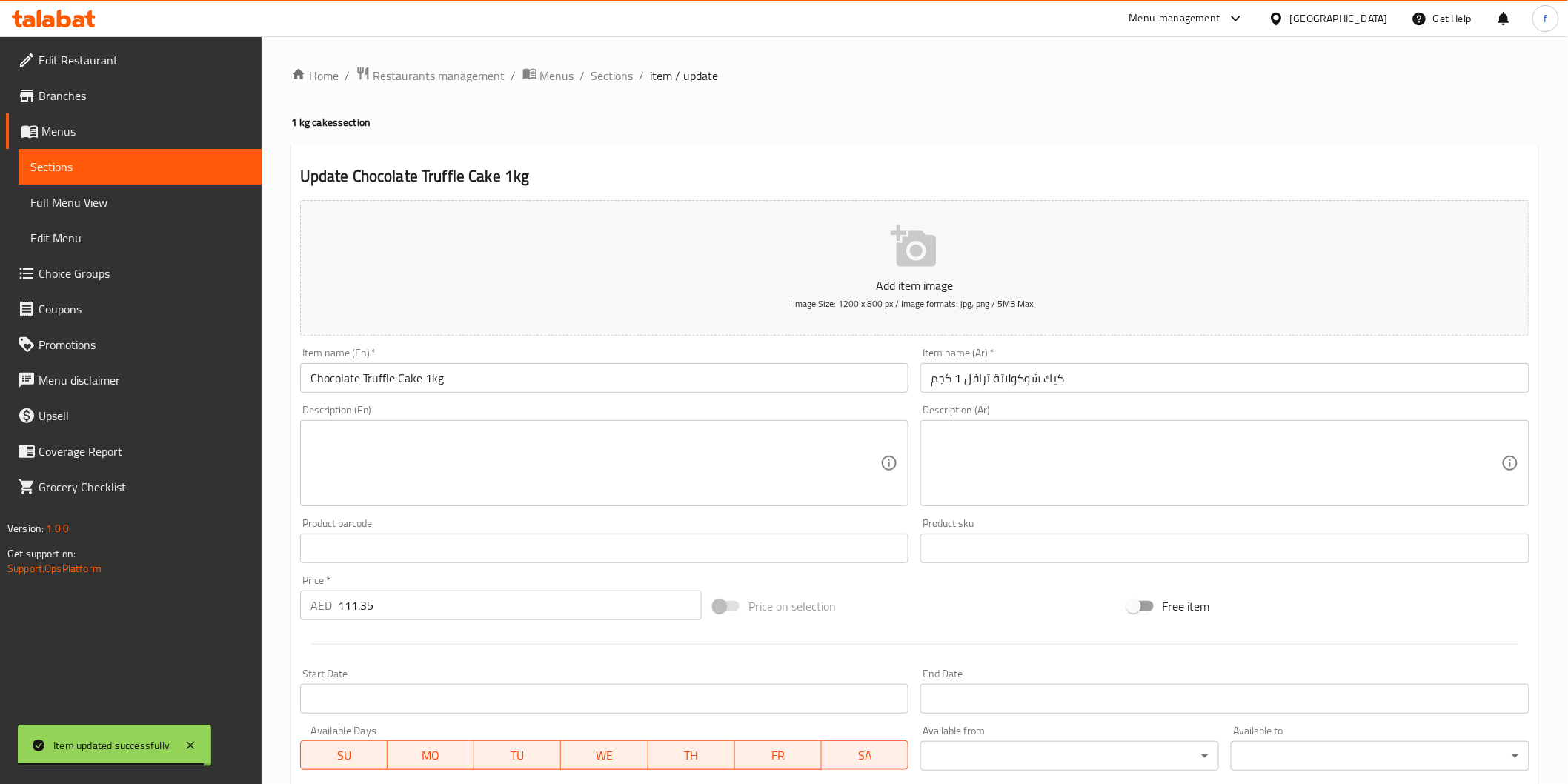
click at [586, 392] on input "Chocolate Truffle Cake 1kg" at bounding box center [605, 378] width 609 height 30
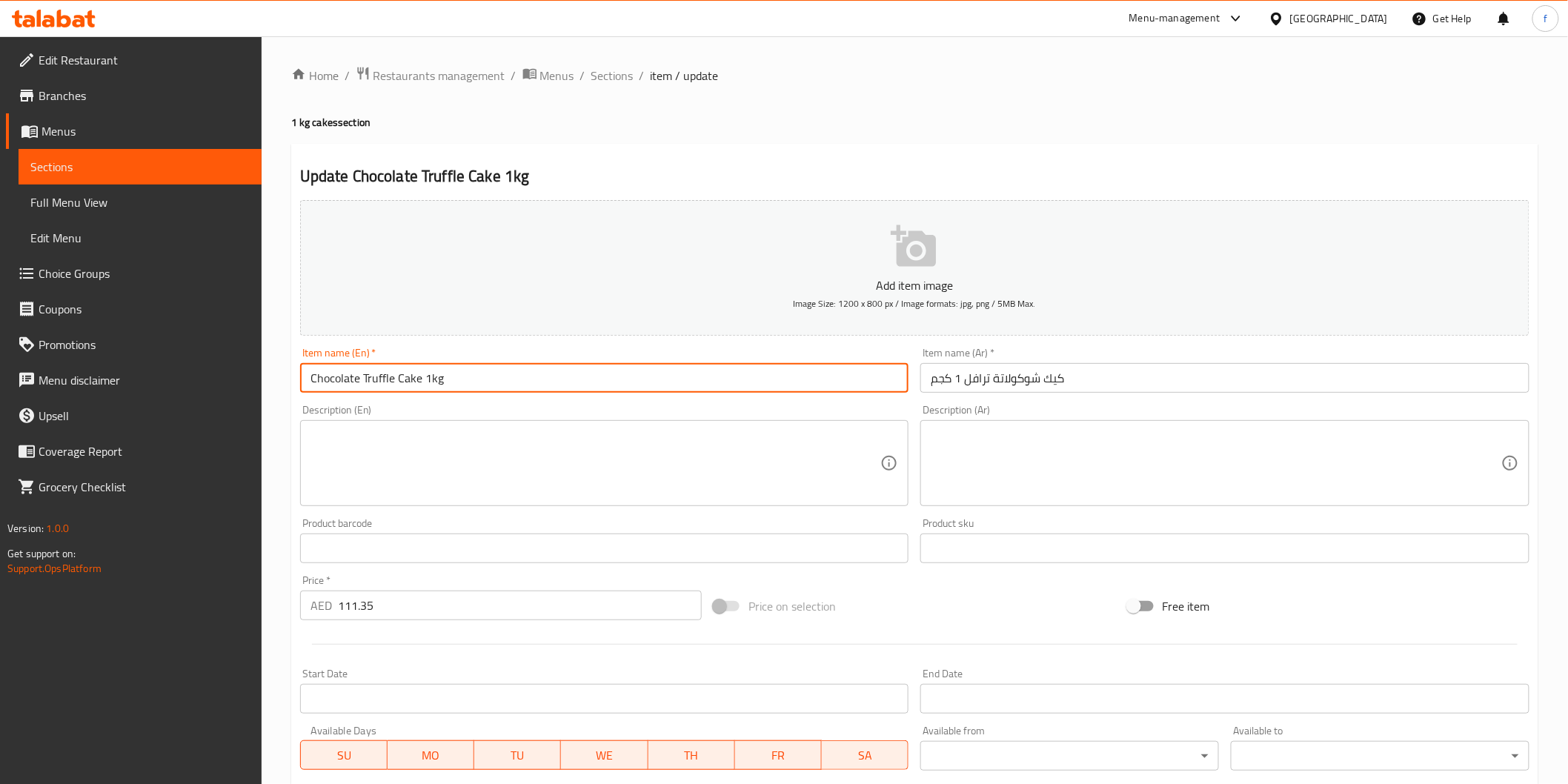
paste input "(PCS)"
type input "Chocolate Truffle Cake 1kg (PCS)"
click at [1128, 397] on div "Item name (Ar)   * كيك شوكولاتة ترافل 1 كجم Item name (Ar) *" at bounding box center [1224, 369] width 621 height 57
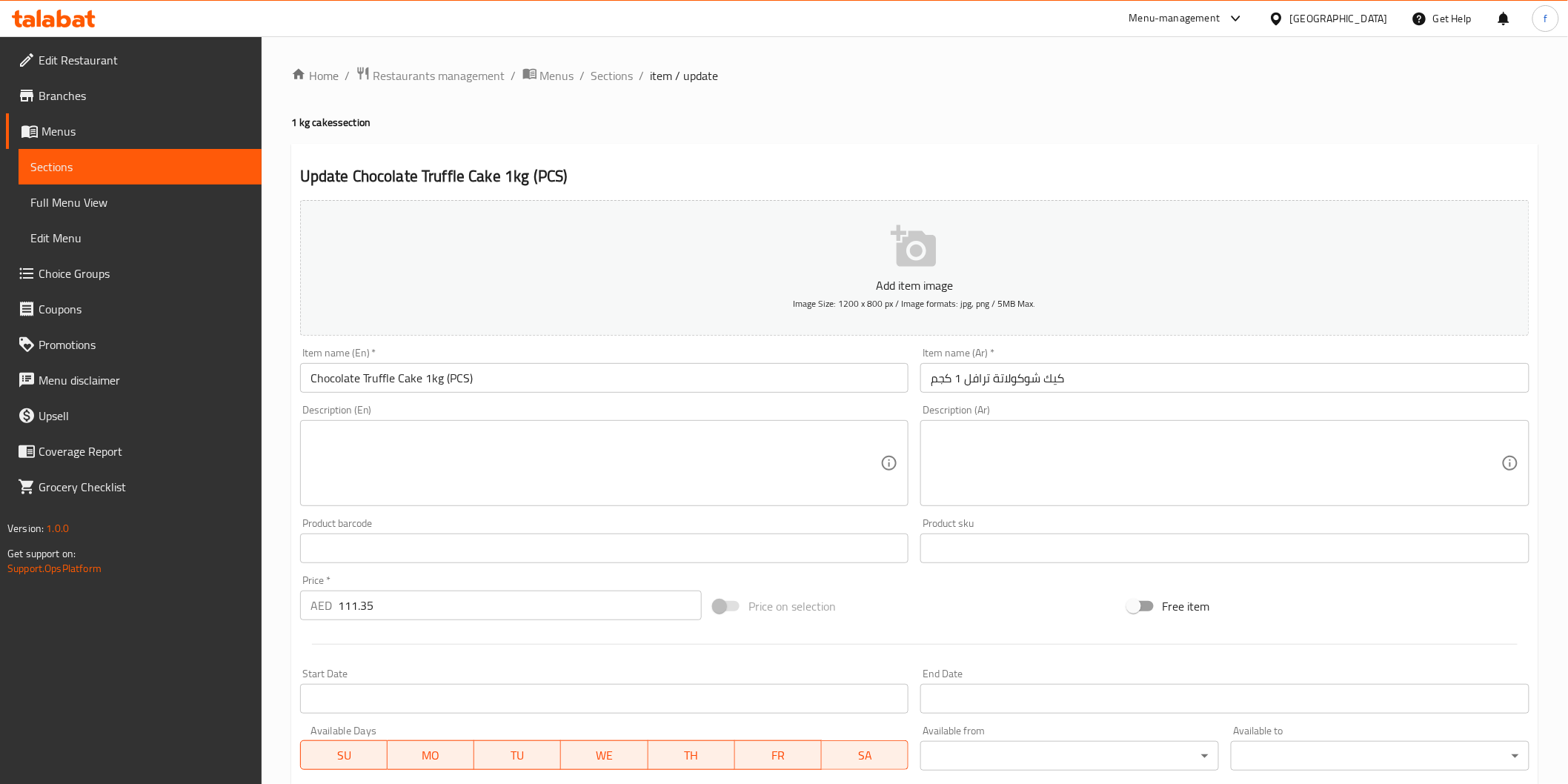
click at [1127, 388] on input "كيك شوكولاتة ترافل 1 كجم" at bounding box center [1225, 378] width 609 height 30
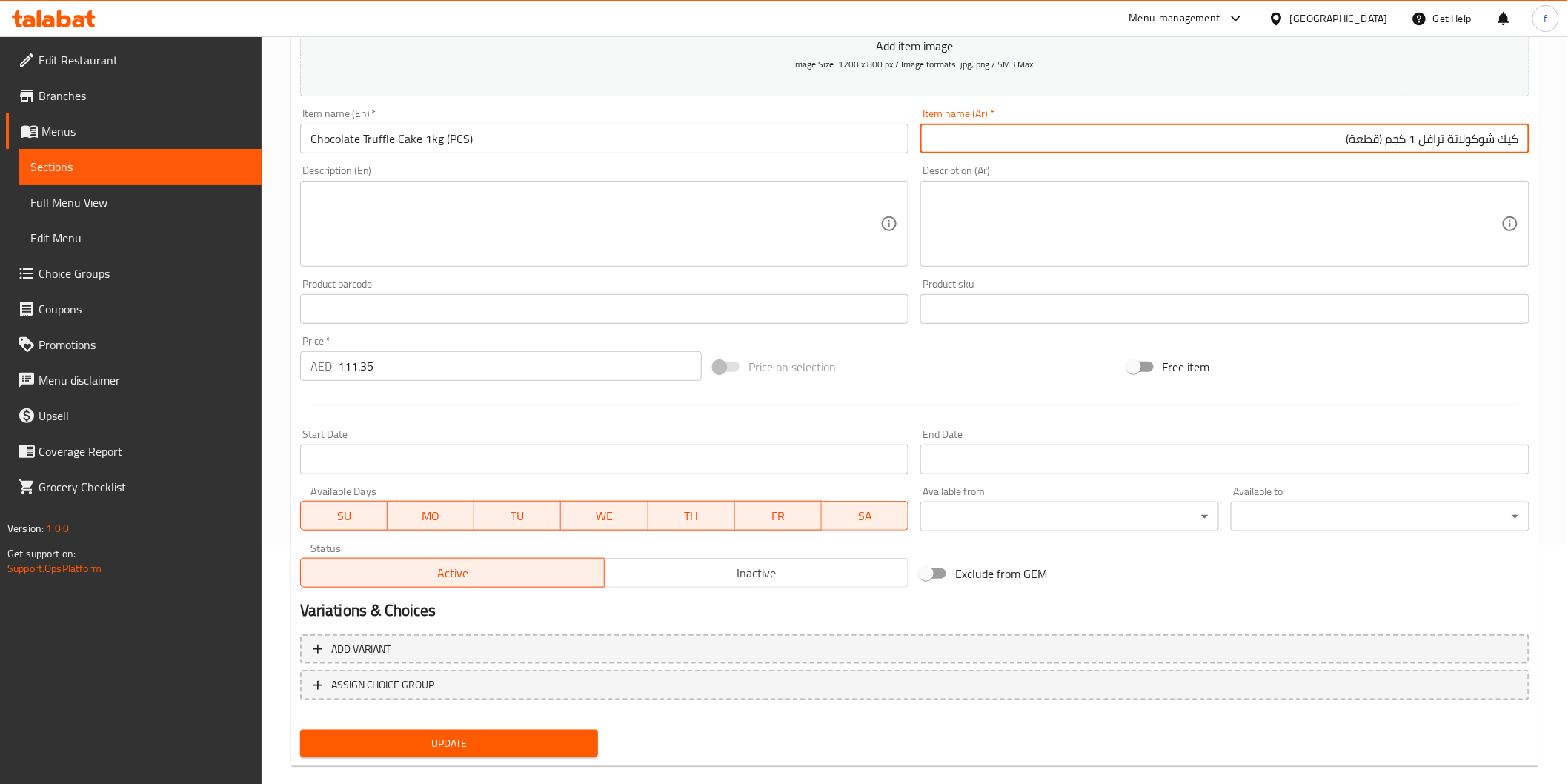
scroll to position [260, 0]
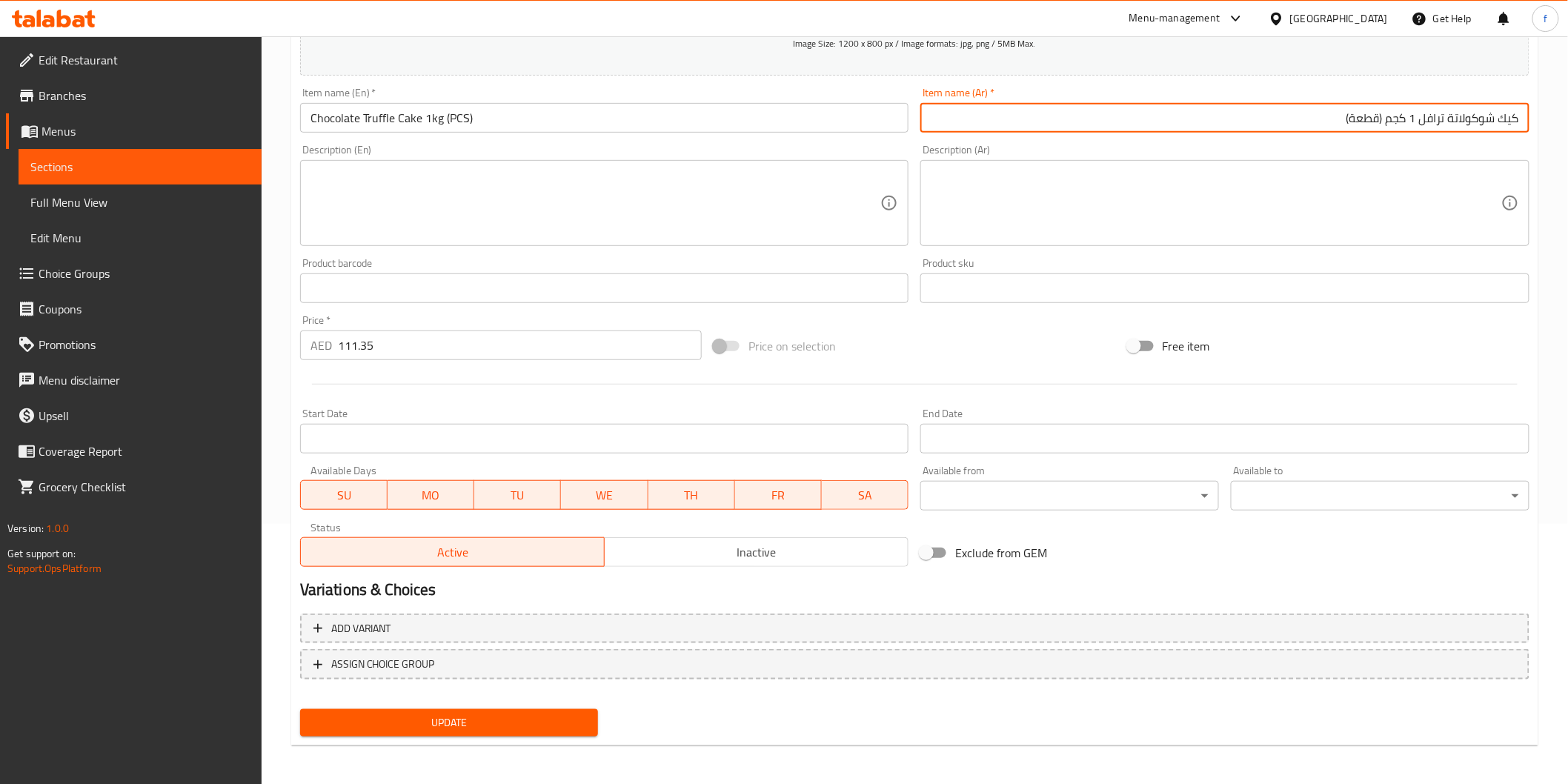
type input "كيك شوكولاتة ترافل 1 كجم (قطعة)"
drag, startPoint x: 557, startPoint y: 727, endPoint x: 565, endPoint y: 721, distance: 10.0
click at [560, 726] on span "Update" at bounding box center [450, 723] width 275 height 18
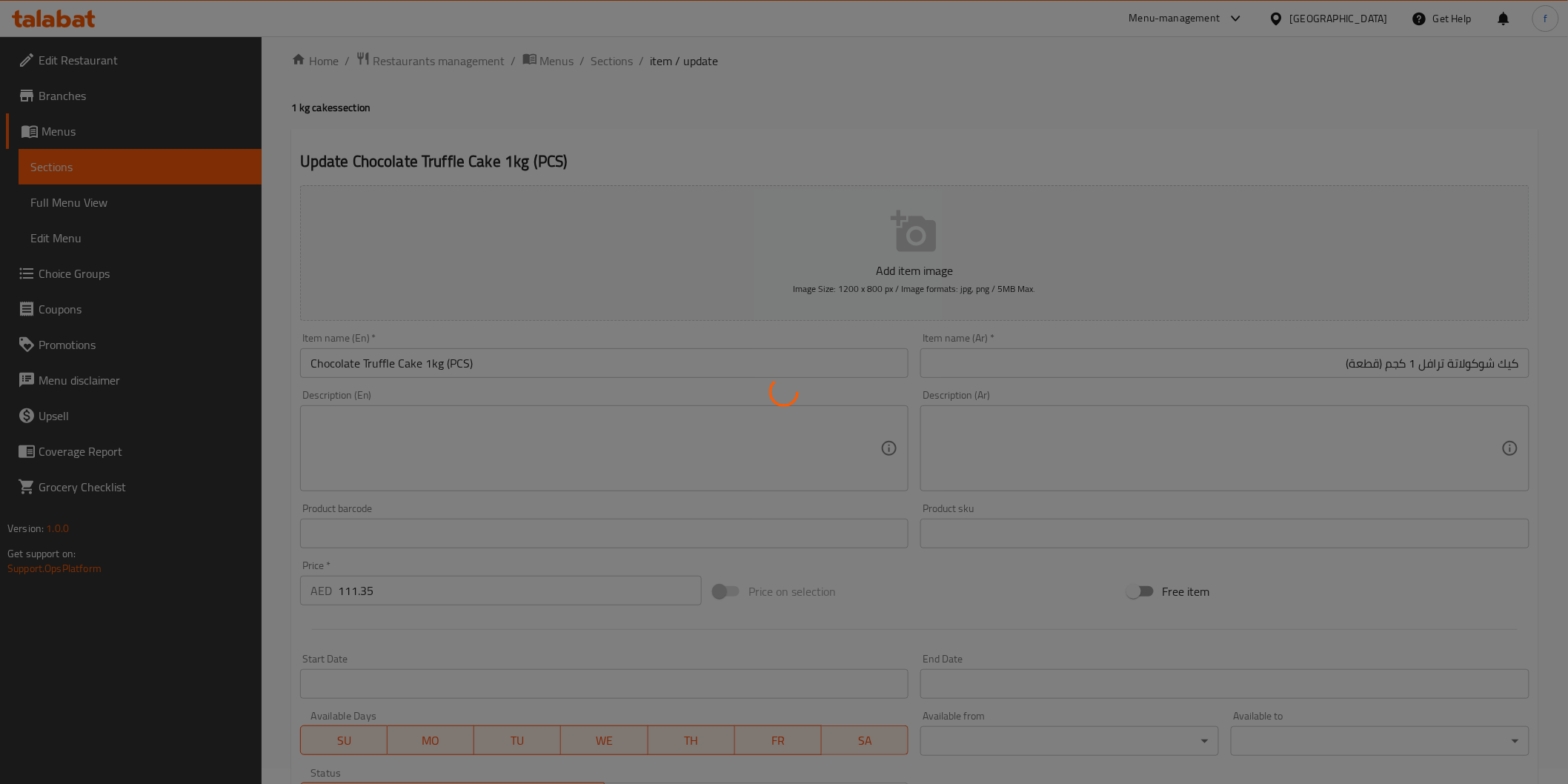
scroll to position [0, 0]
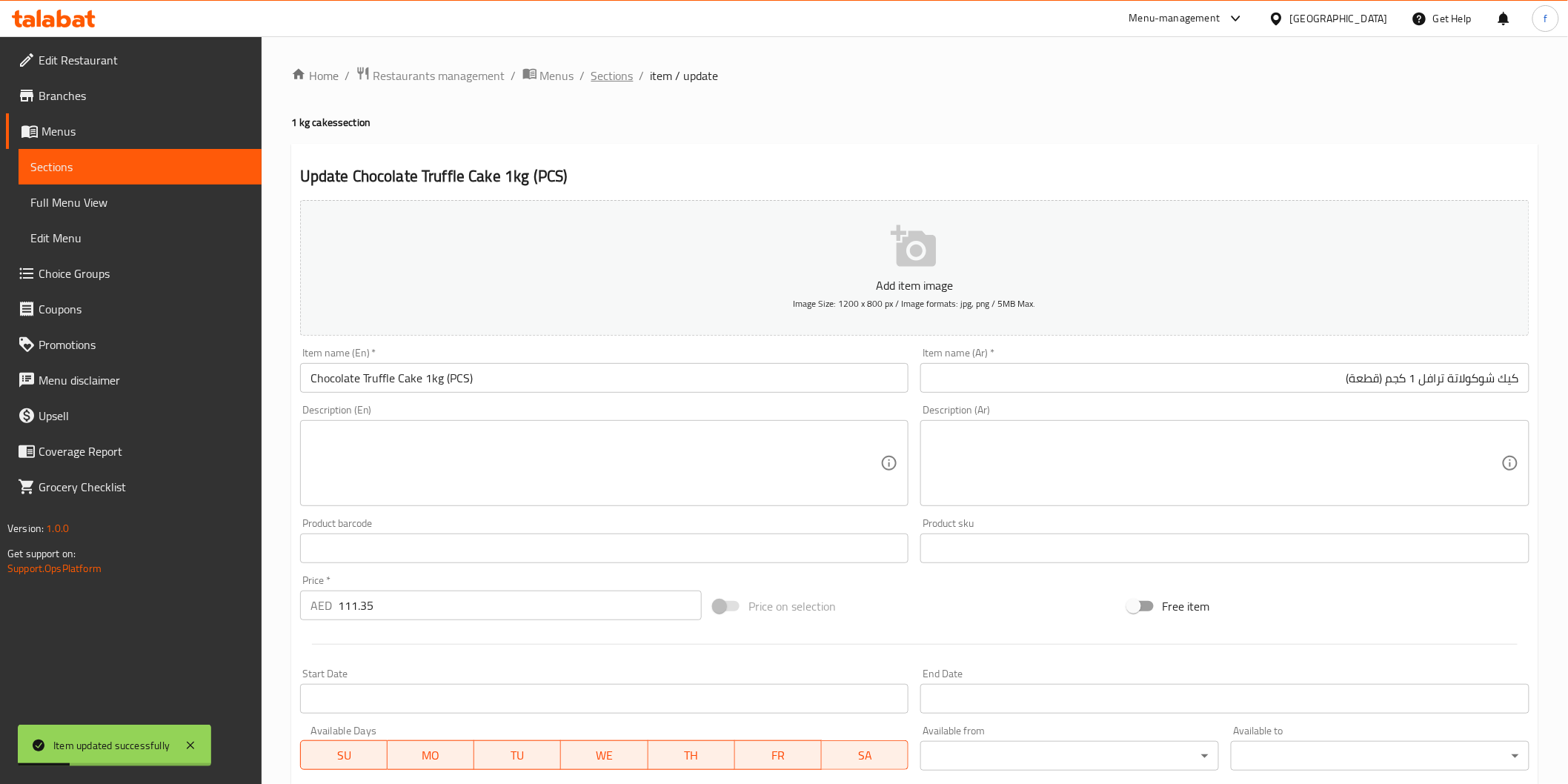
click at [615, 73] on span "Sections" at bounding box center [612, 75] width 42 height 18
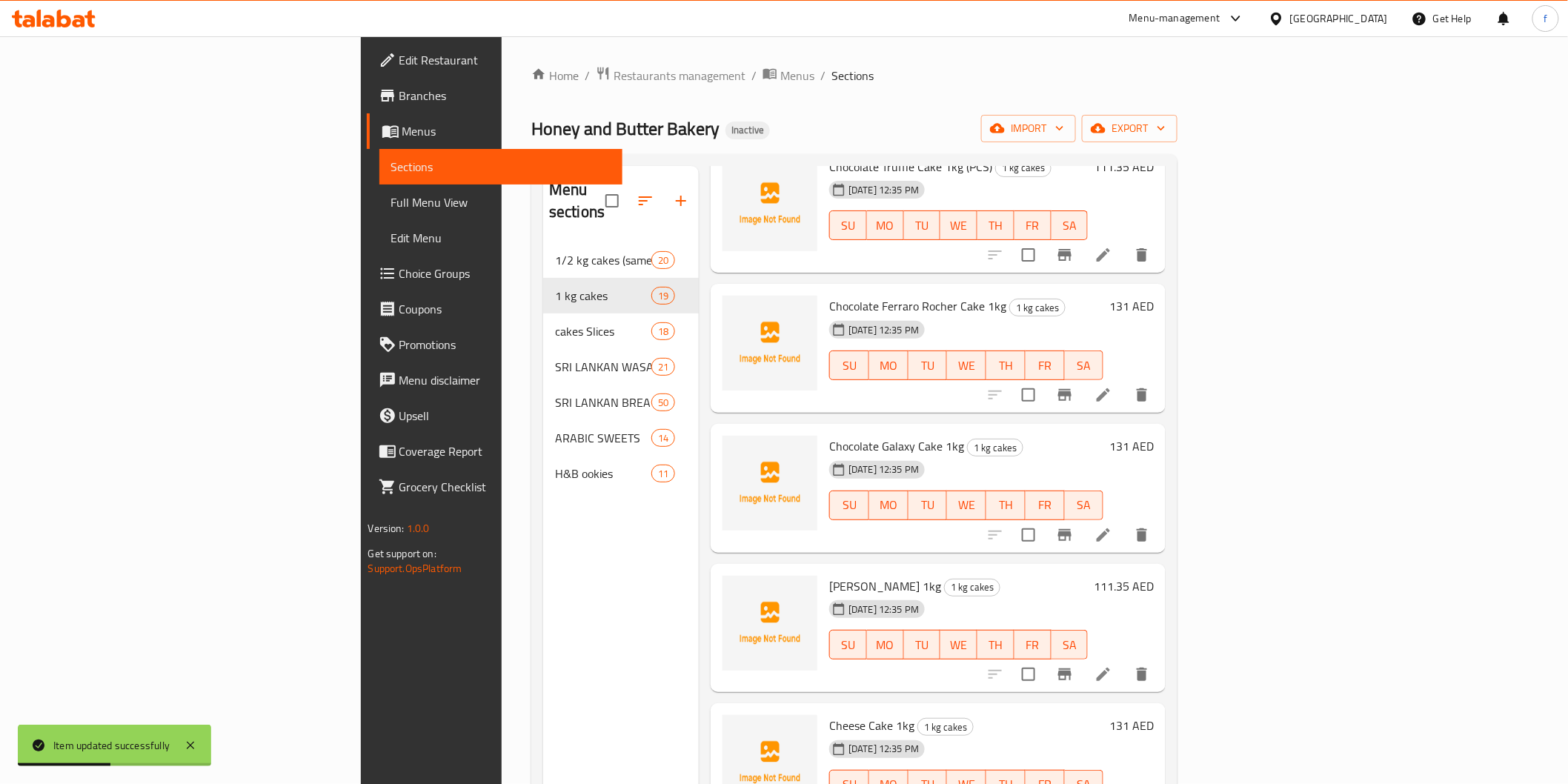
scroll to position [1399, 0]
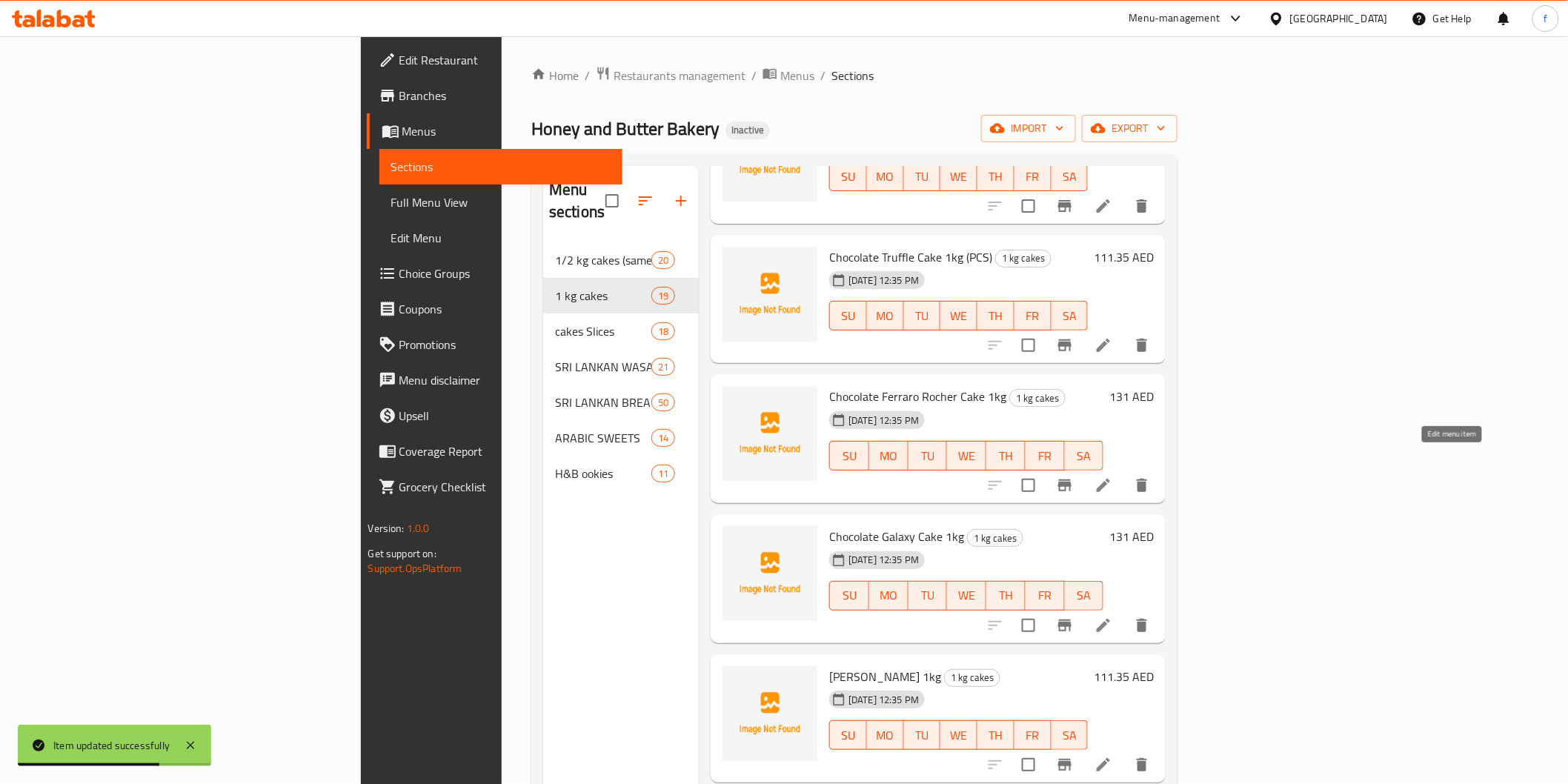
click at [1112, 476] on icon at bounding box center [1103, 485] width 18 height 18
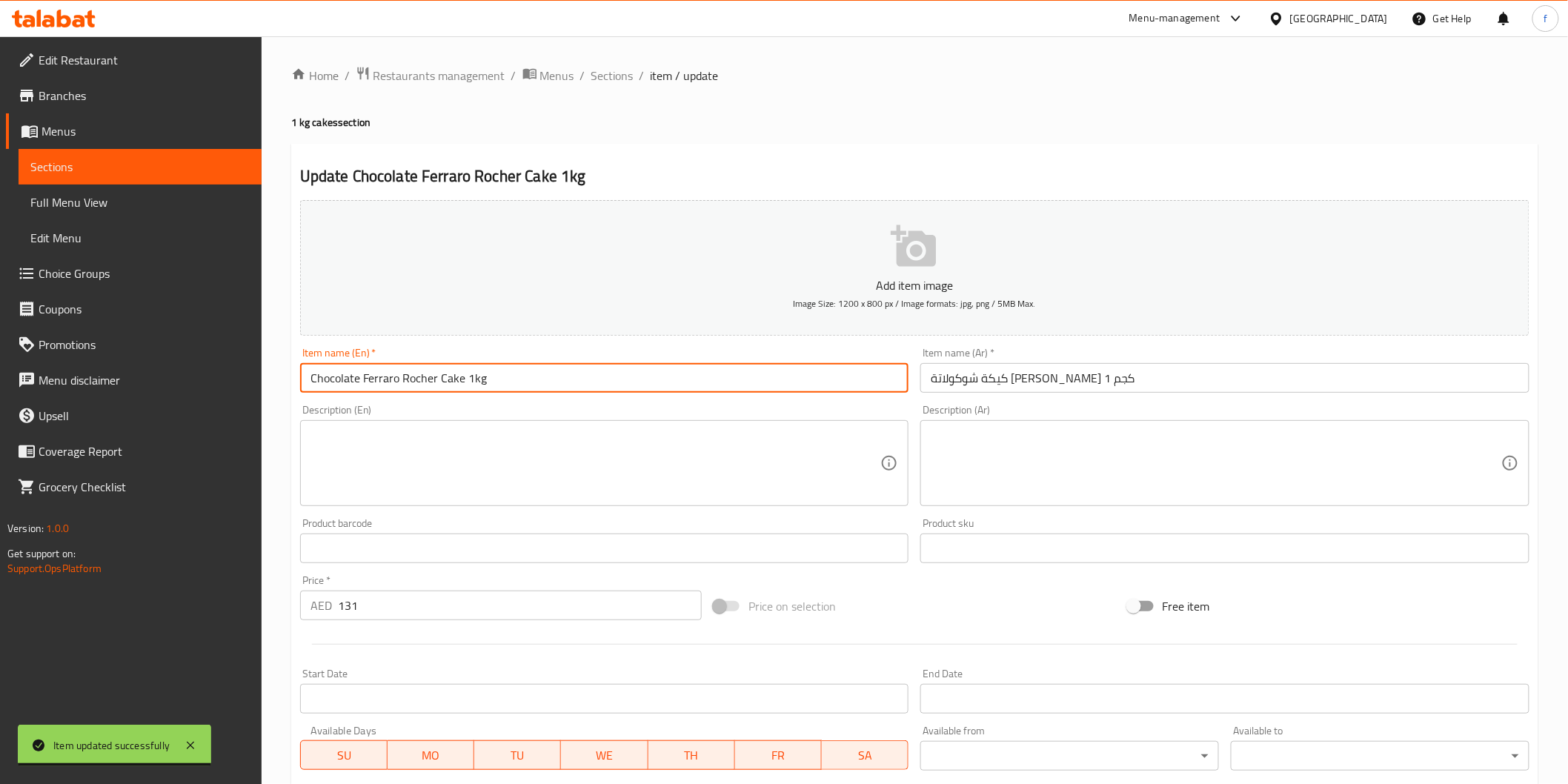
click at [666, 389] on input "Chocolate Ferraro Rocher Cake 1kg" at bounding box center [605, 378] width 609 height 30
paste input "(PCS)"
type input "Chocolate Ferraro Rocher Cake 1kg (PCS)"
drag, startPoint x: 1183, startPoint y: 375, endPoint x: 1202, endPoint y: 366, distance: 21.0
click at [1202, 367] on input "كيكة شوكولاتة [PERSON_NAME] 1 كجم" at bounding box center [1225, 378] width 609 height 30
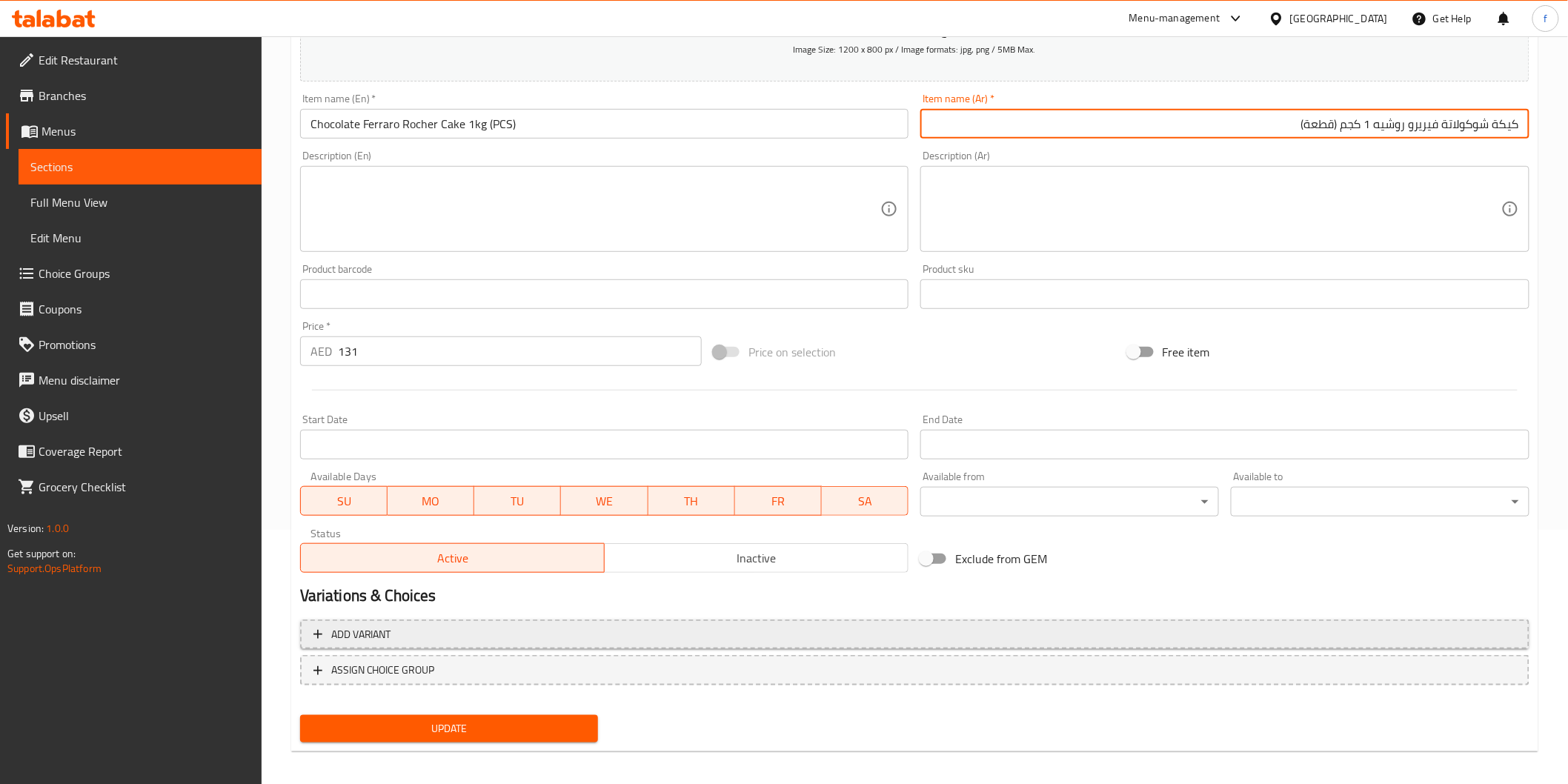
scroll to position [260, 0]
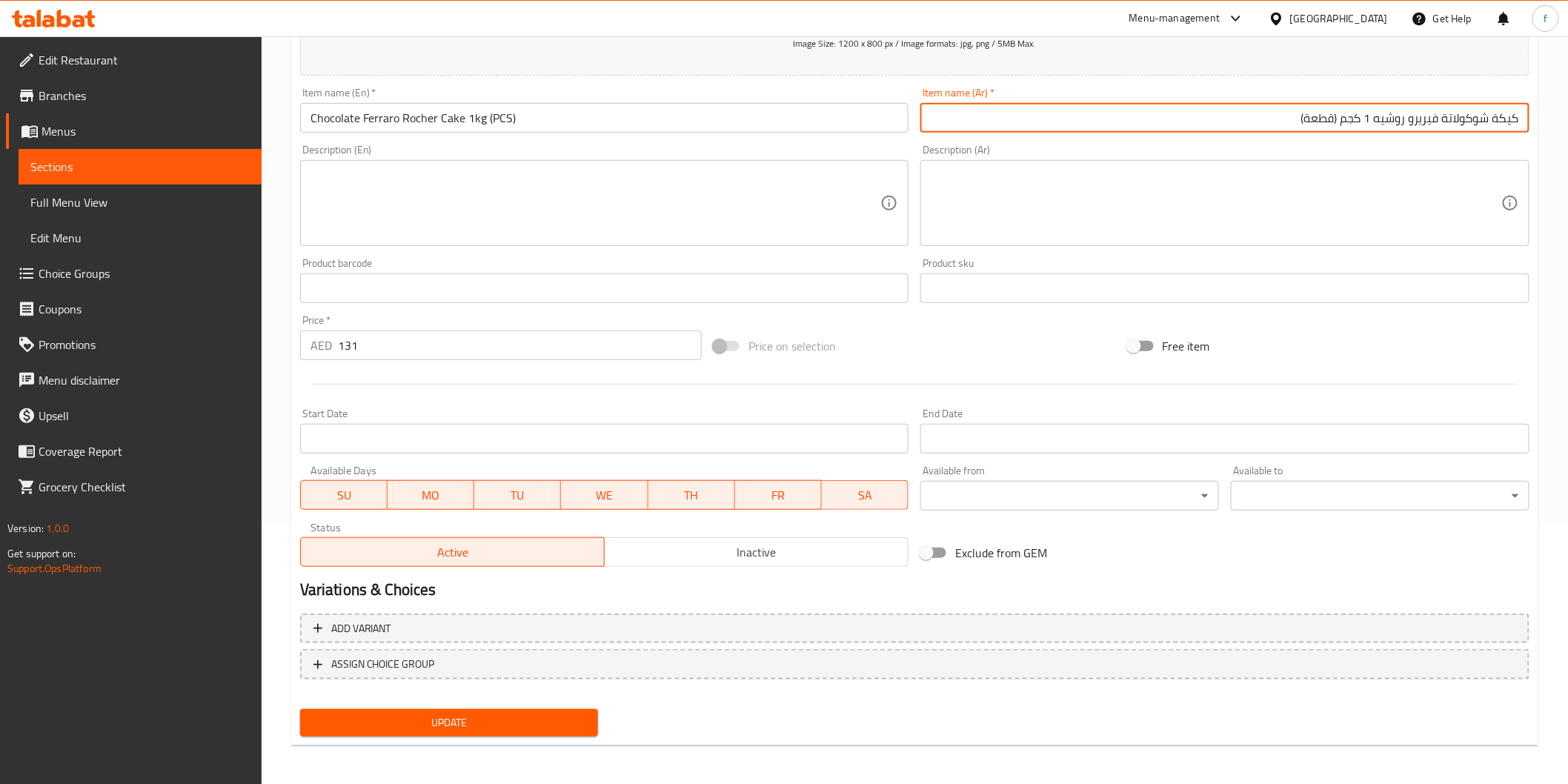
type input "كيكة شوكولاتة فيريرو روشيه 1 كجم (قطعة)"
click at [494, 717] on span "Update" at bounding box center [450, 723] width 275 height 18
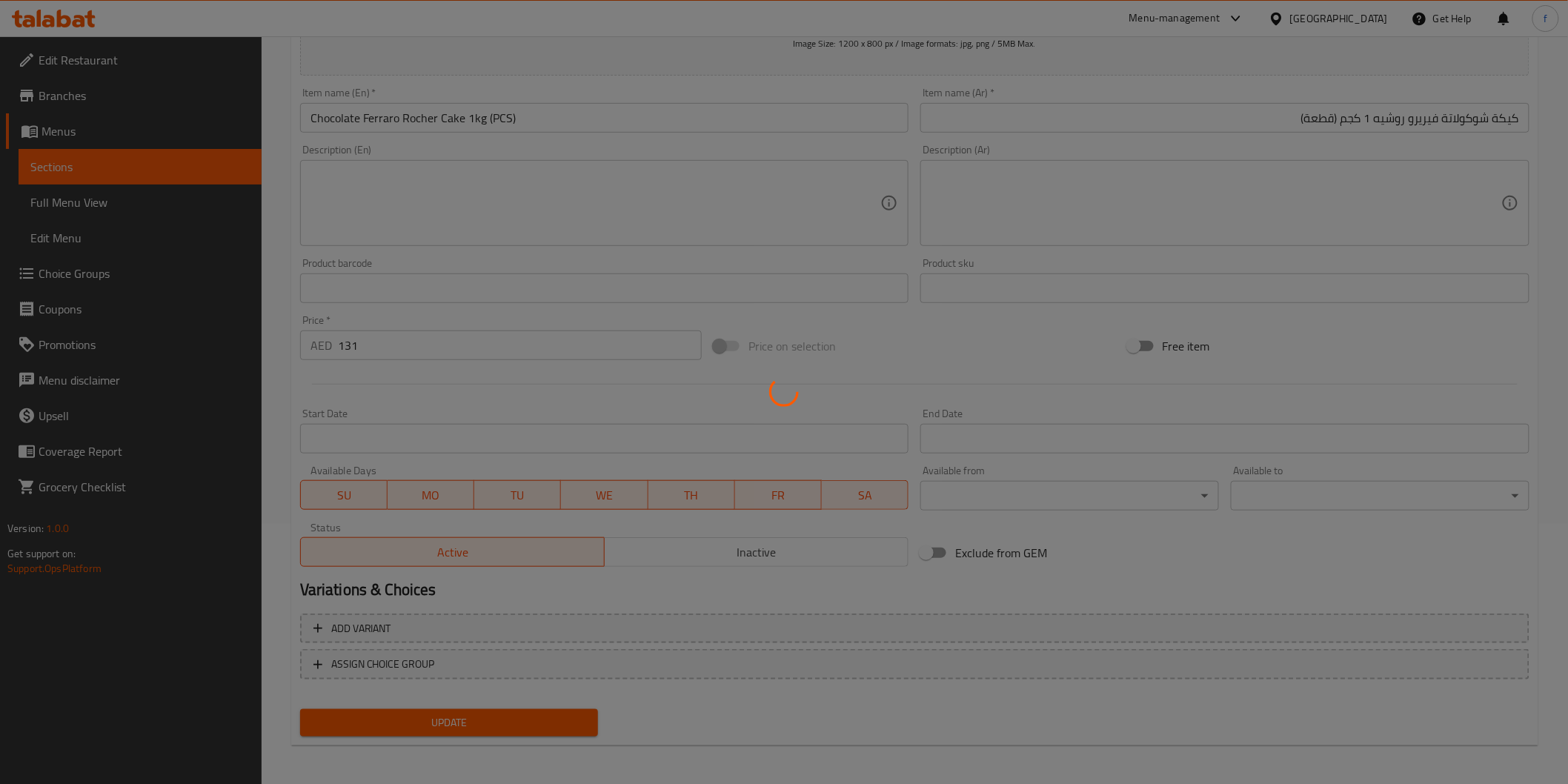
scroll to position [0, 0]
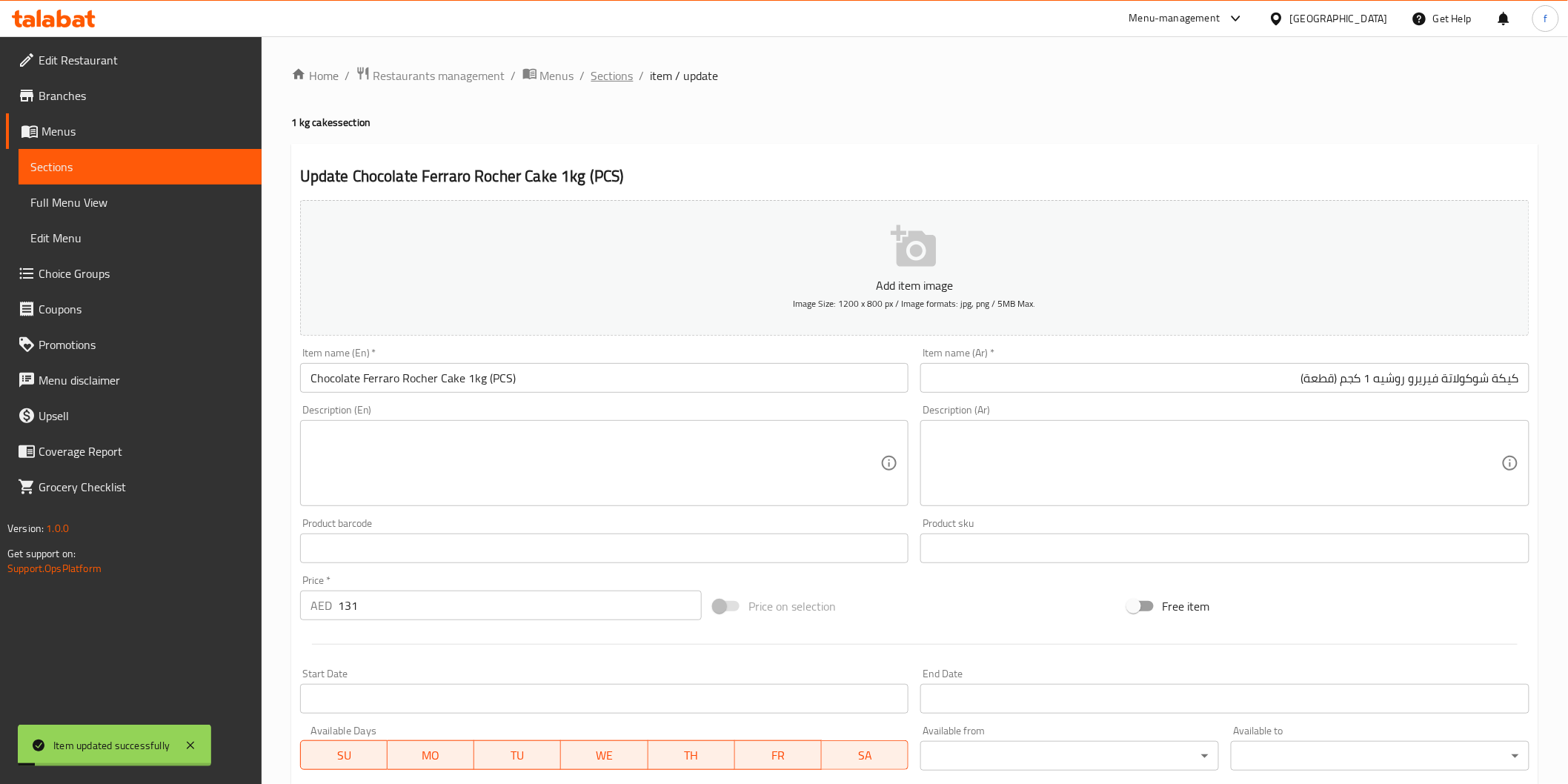
click at [627, 68] on span "Sections" at bounding box center [612, 75] width 42 height 18
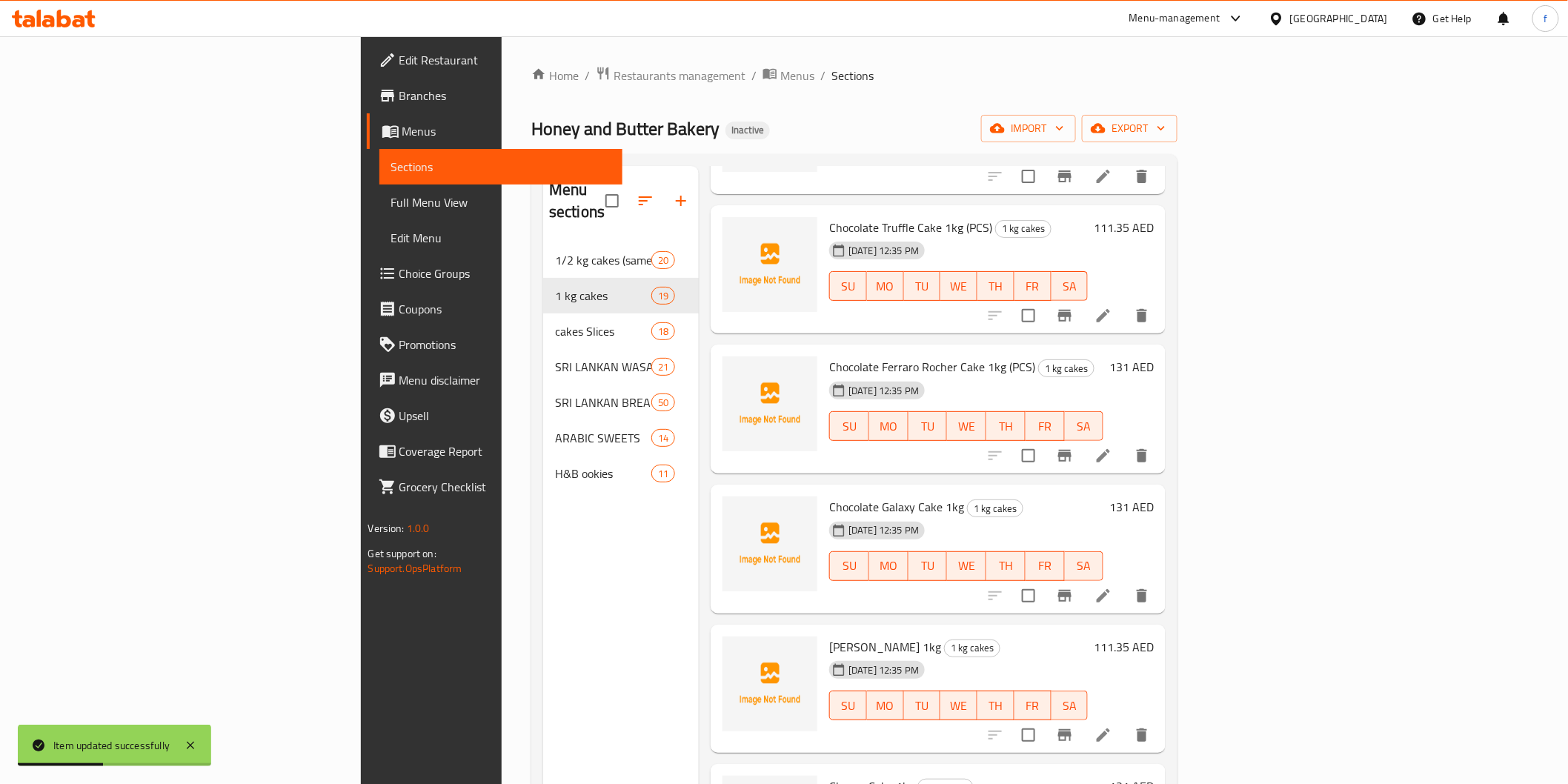
scroll to position [1399, 0]
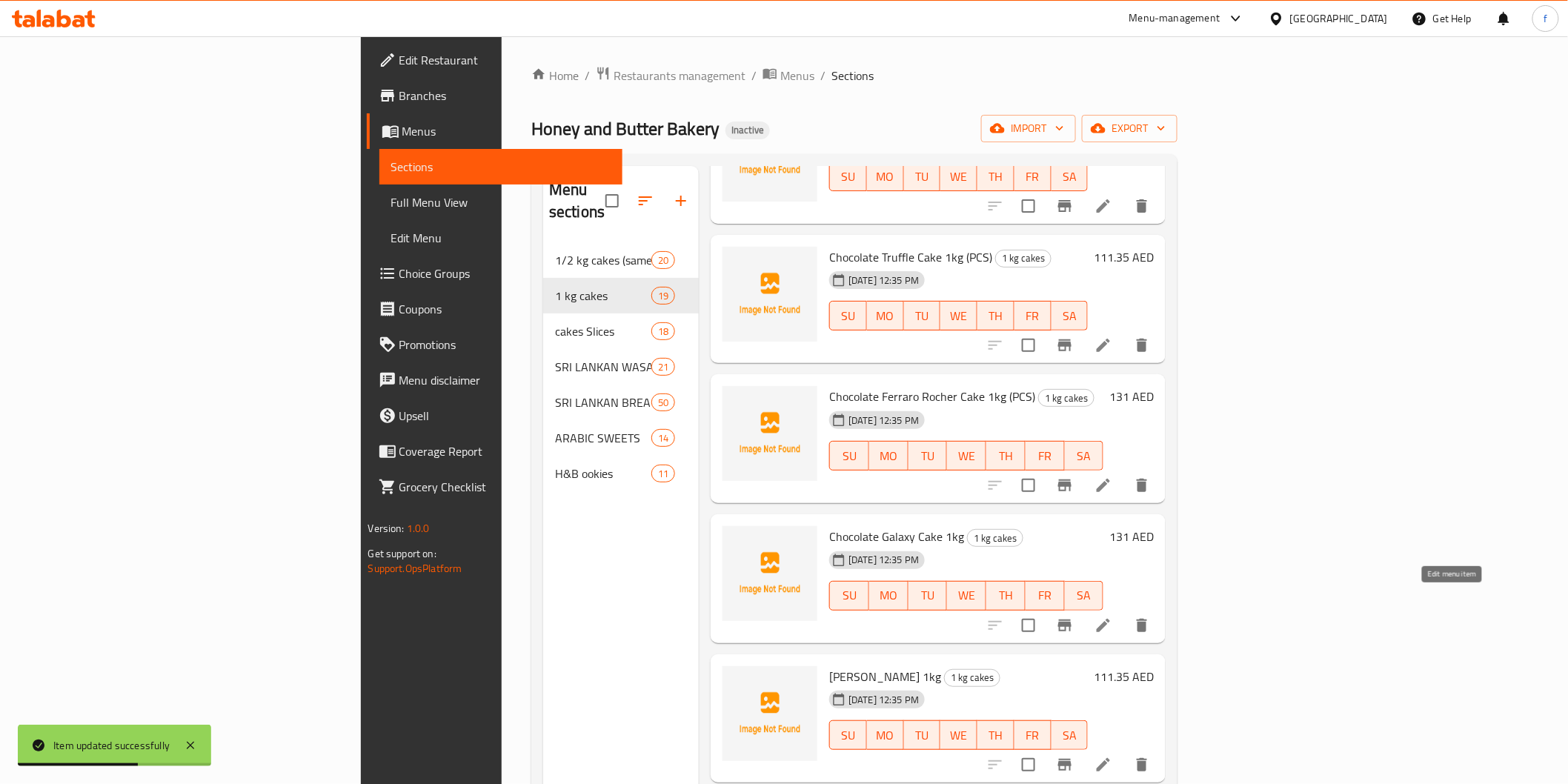
click at [1110, 619] on icon at bounding box center [1103, 625] width 13 height 13
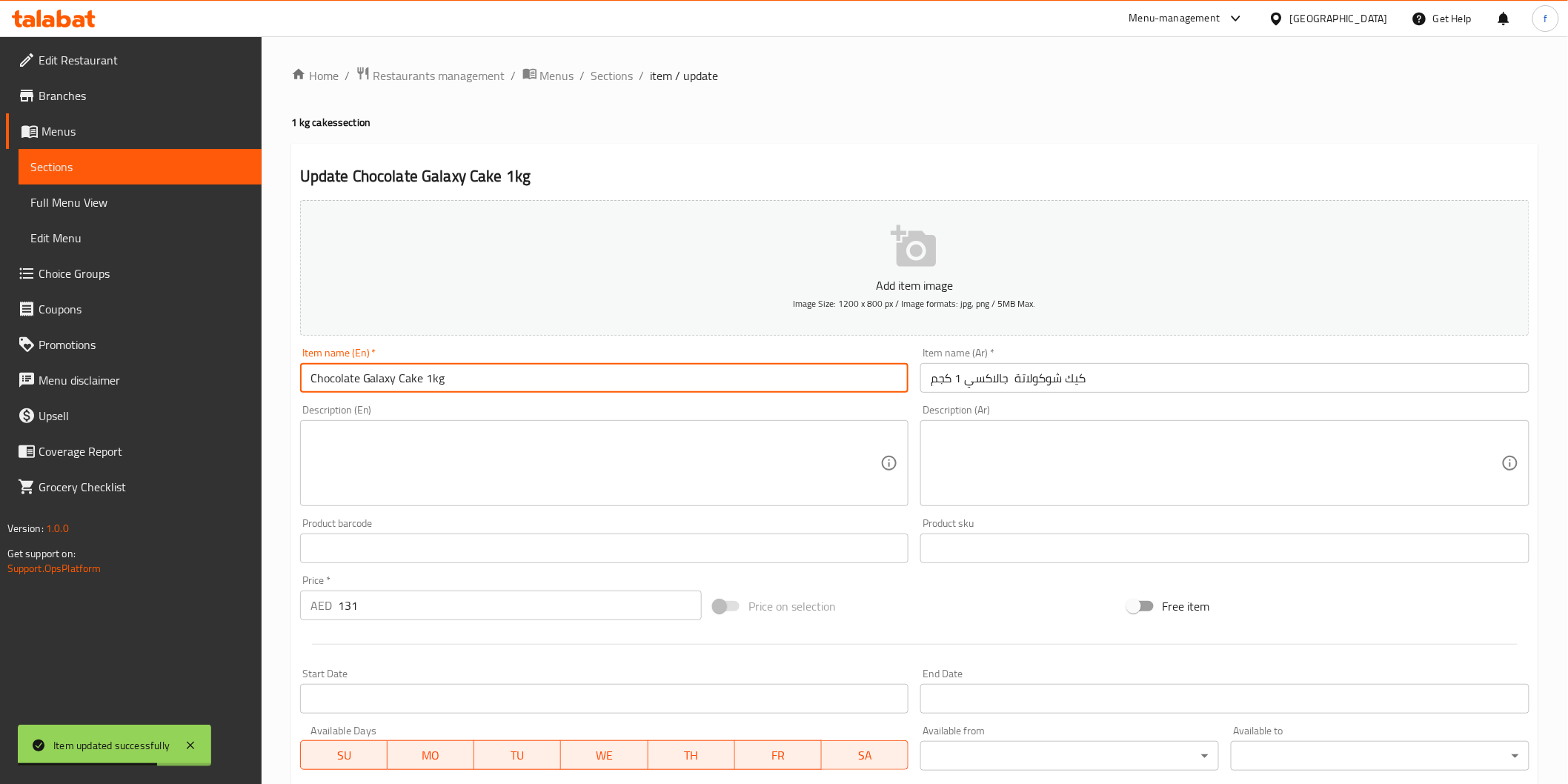
click at [534, 381] on input "Chocolate Galaxy Cake 1kg" at bounding box center [605, 378] width 609 height 30
paste input "(PCS)"
type input "Chocolate Galaxy Cake 1kg (PCS)"
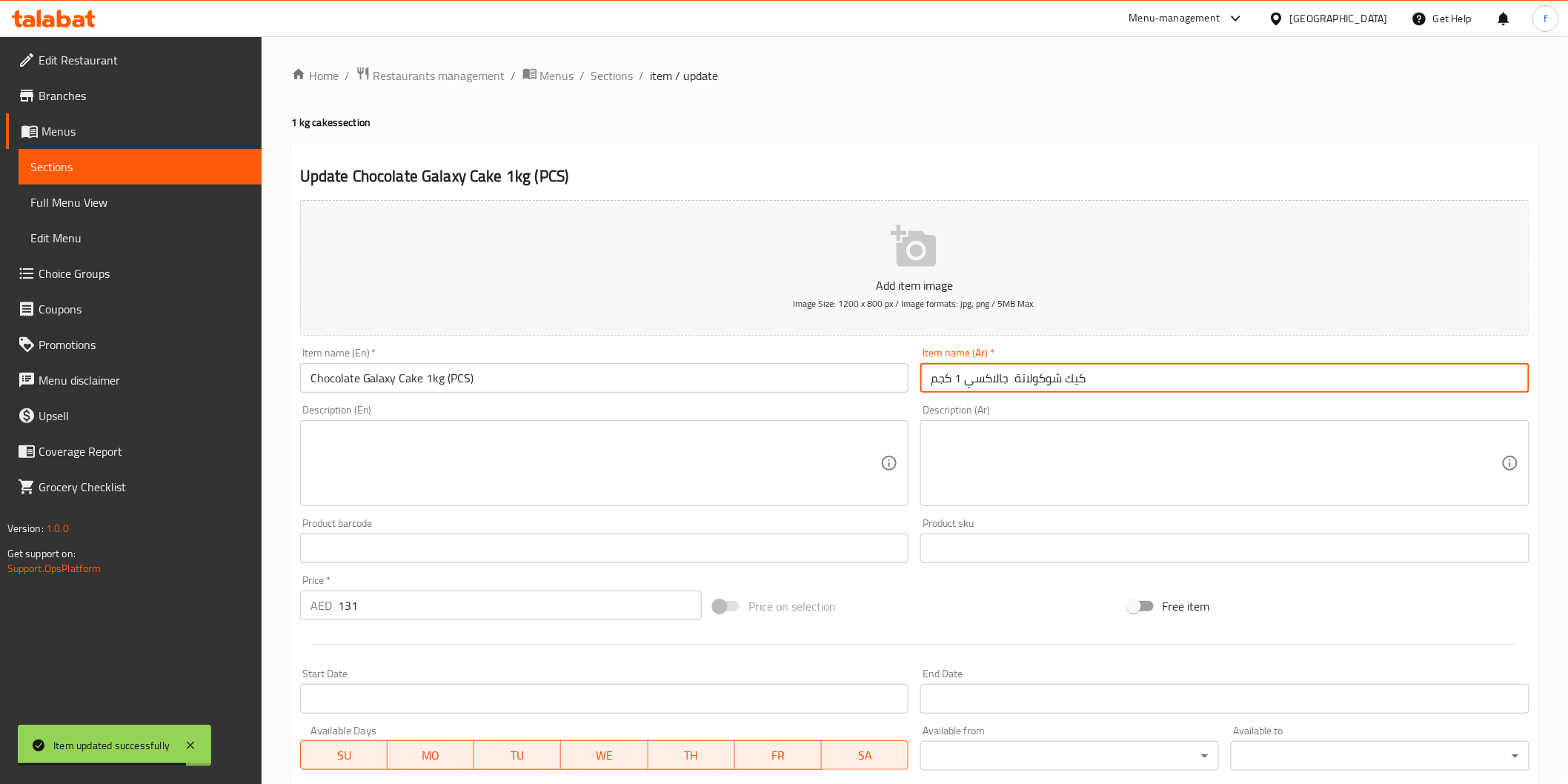
click at [1031, 373] on input "كيك شوكولاتة جالاكسي 1 كجم" at bounding box center [1225, 378] width 609 height 30
click at [1166, 384] on input "كيك شوكولاتة جالاكسي 1 كجم" at bounding box center [1225, 378] width 609 height 30
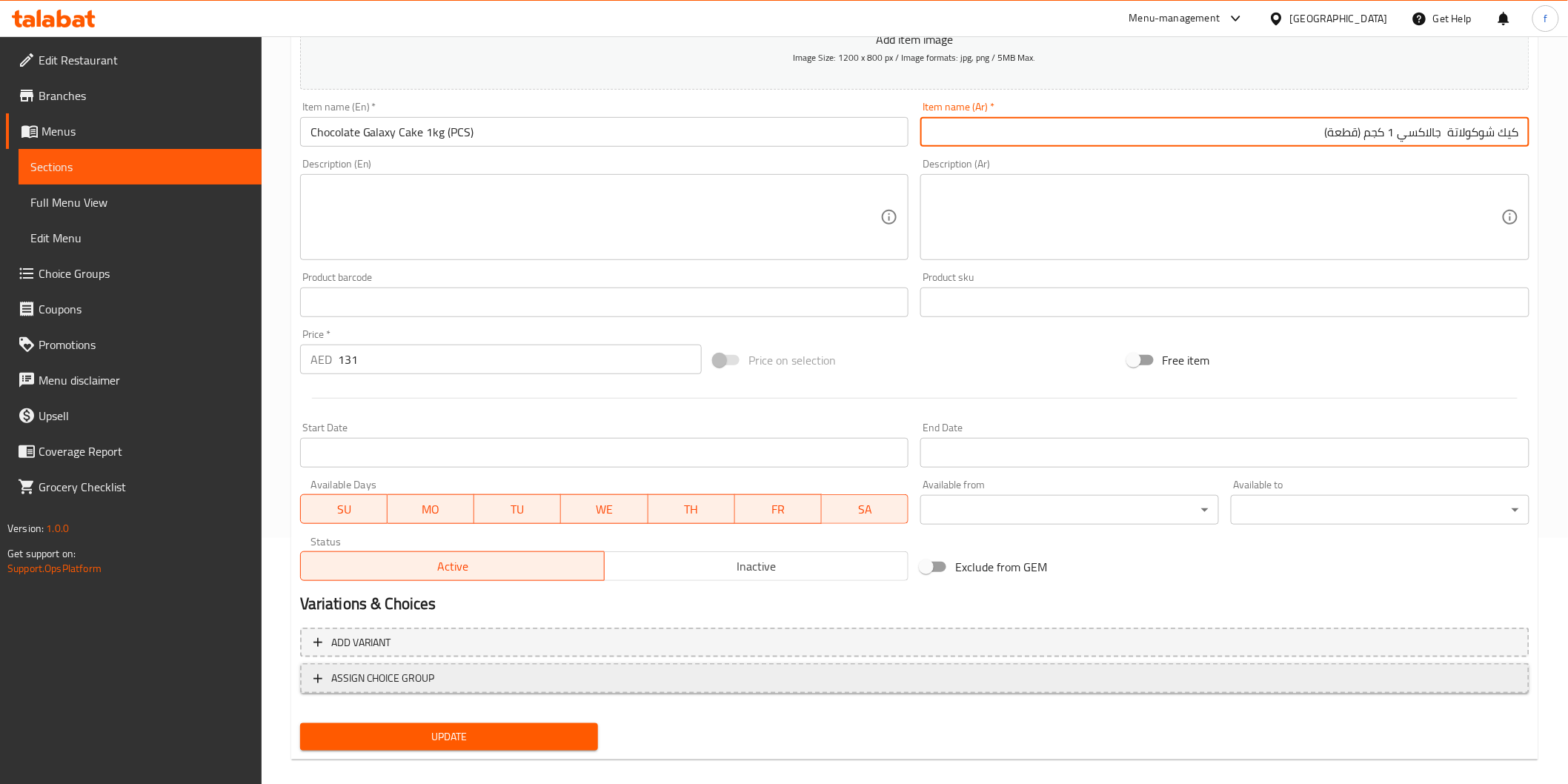
scroll to position [260, 0]
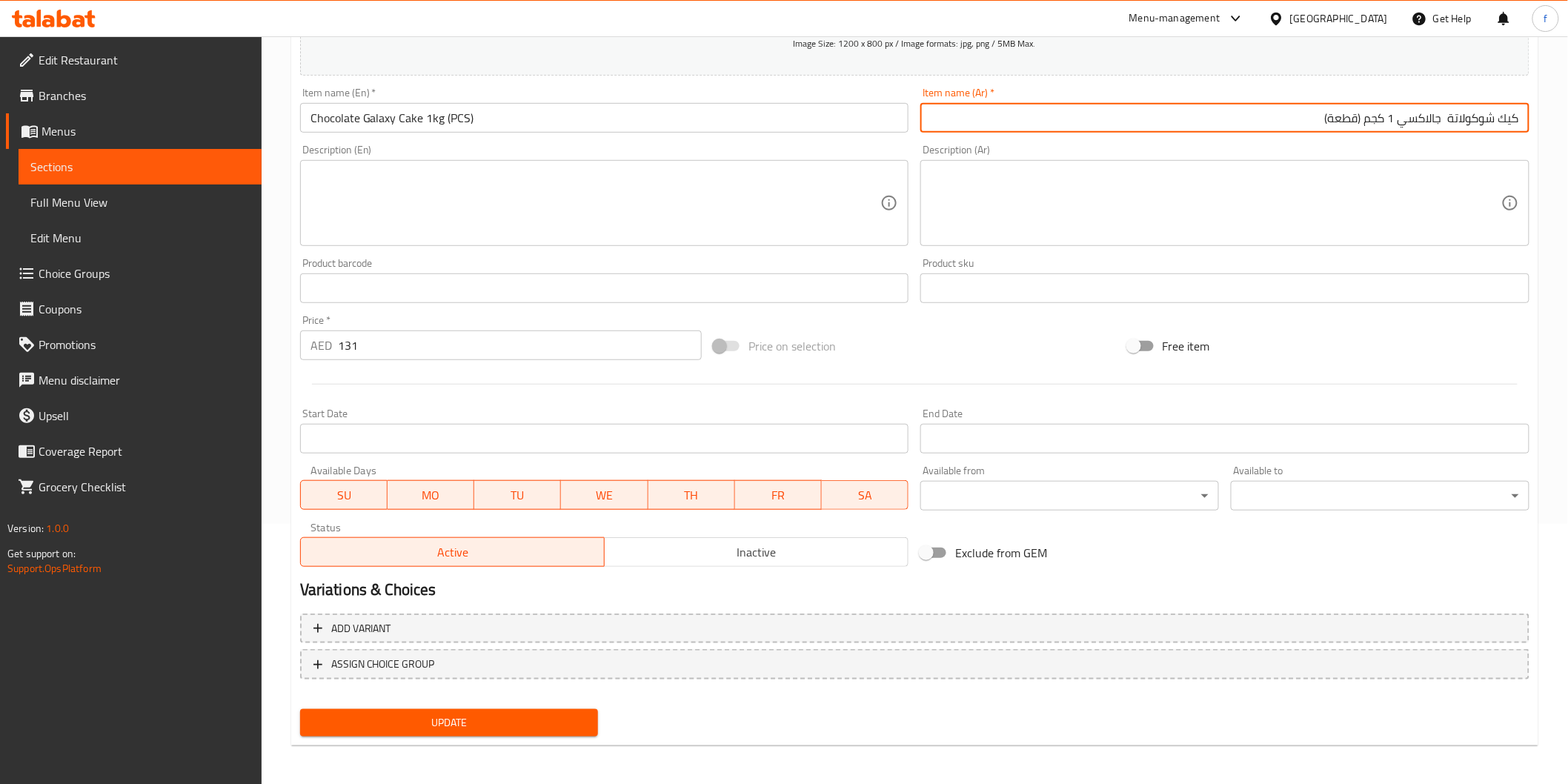
type input "كيك شوكولاتة جالاكسي 1 كجم (قطعة)"
click at [538, 717] on span "Update" at bounding box center [450, 723] width 275 height 18
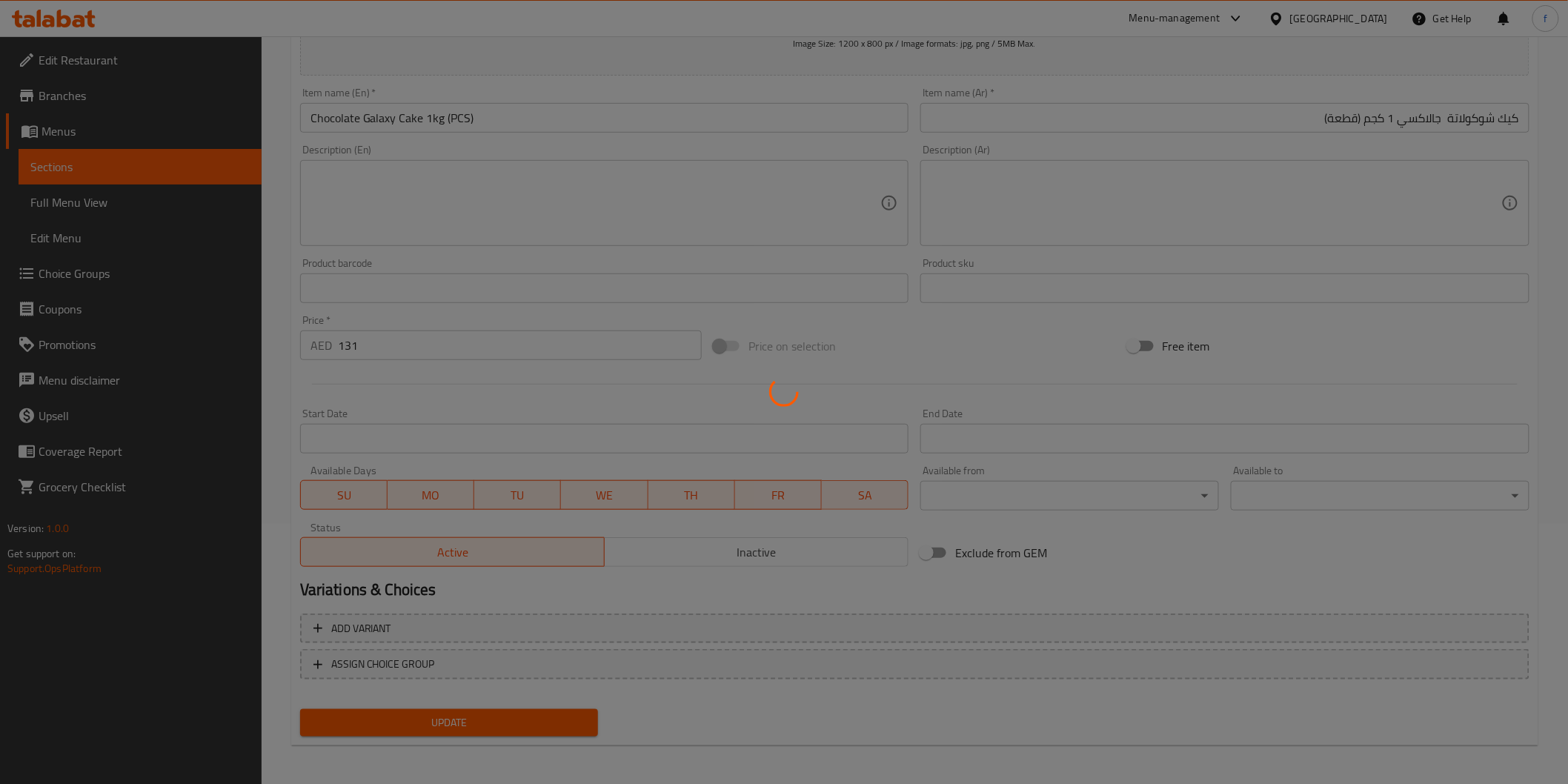
scroll to position [0, 0]
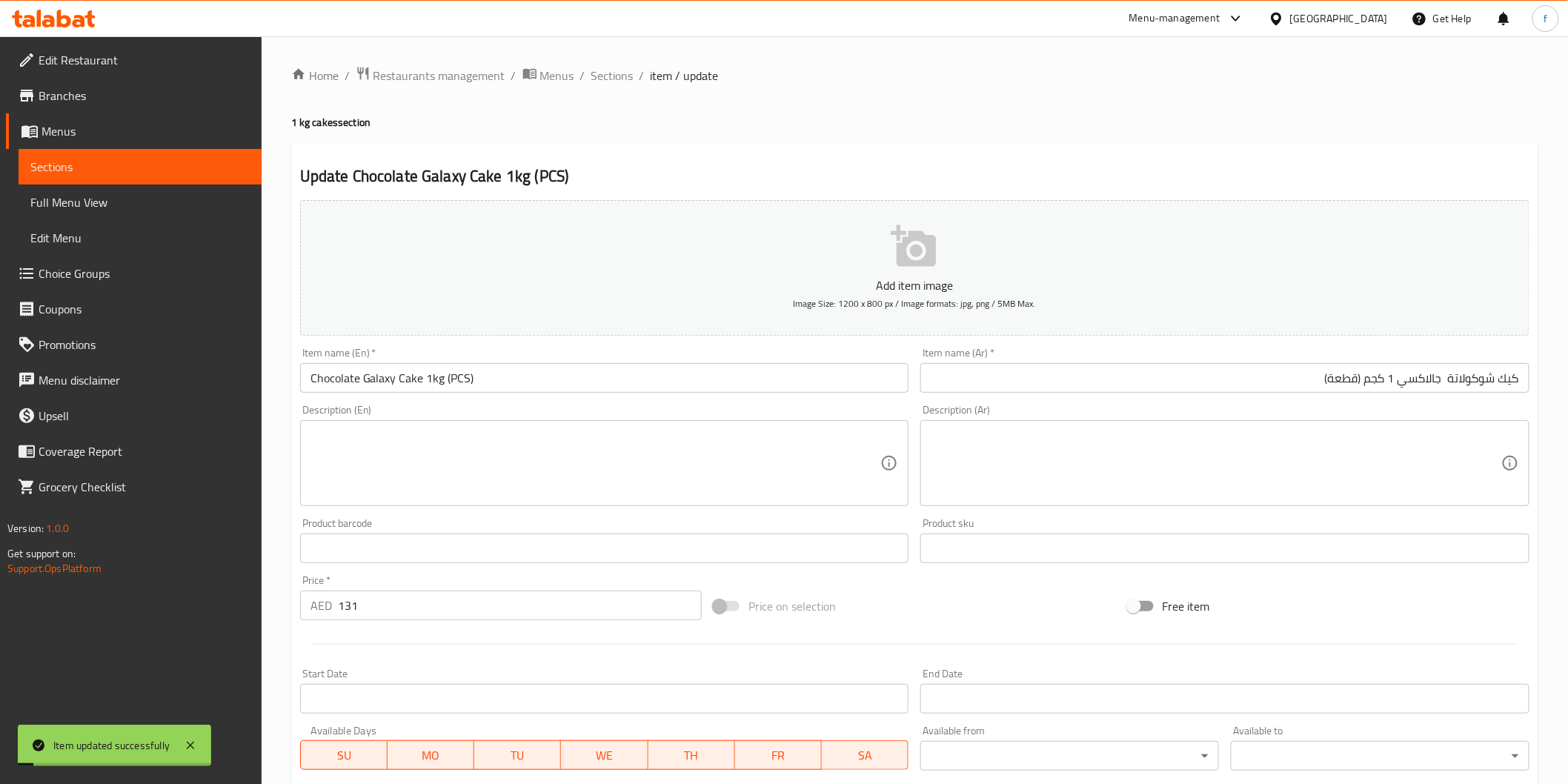
drag, startPoint x: 614, startPoint y: 86, endPoint x: 601, endPoint y: 86, distance: 13.0
click at [615, 86] on div "Home / Restaurants management / Menus / Sections / item / update 1 kg cakes sec…" at bounding box center [915, 541] width 1247 height 951
click at [611, 83] on span "Sections" at bounding box center [612, 75] width 42 height 18
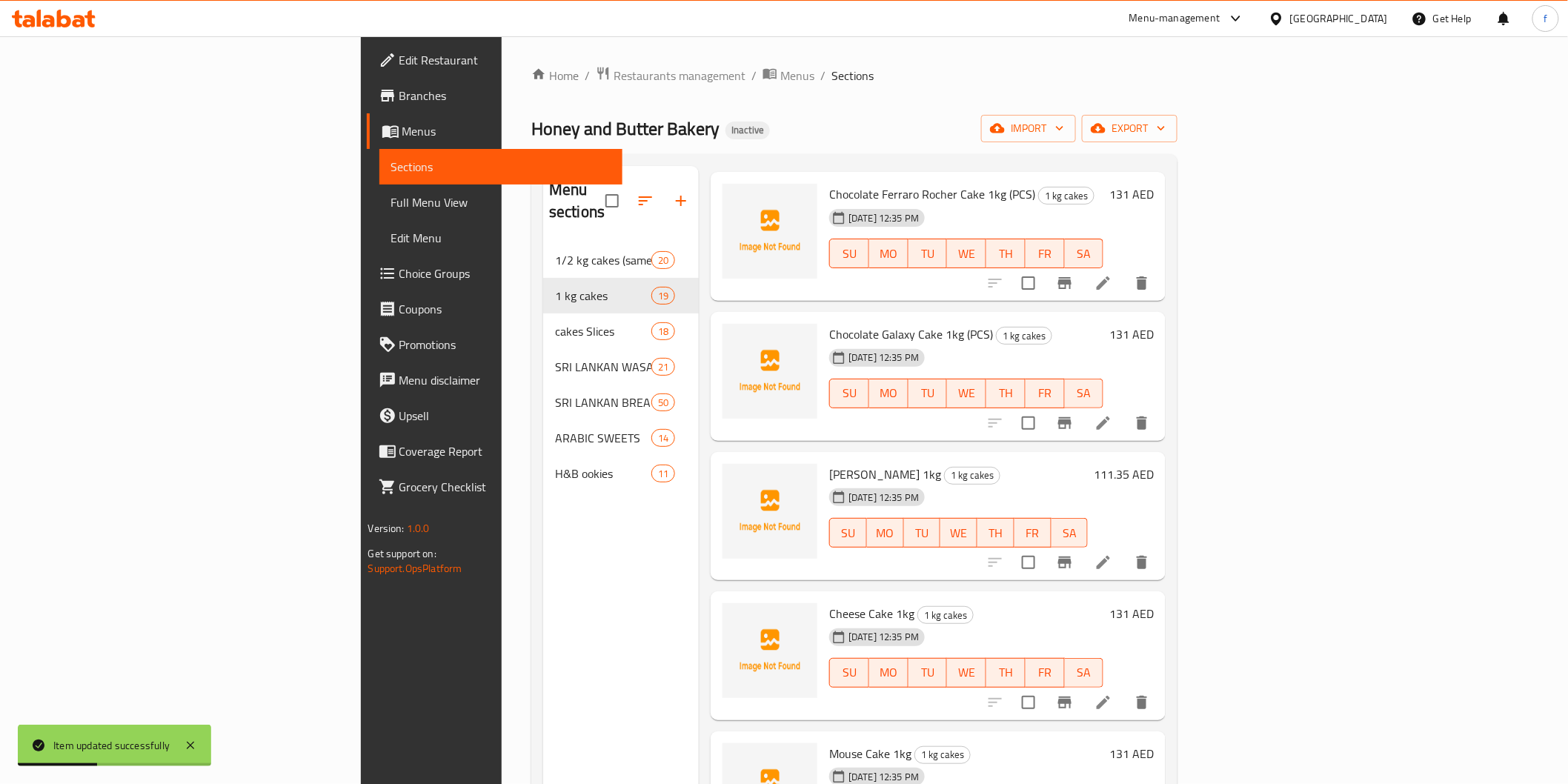
scroll to position [1576, 0]
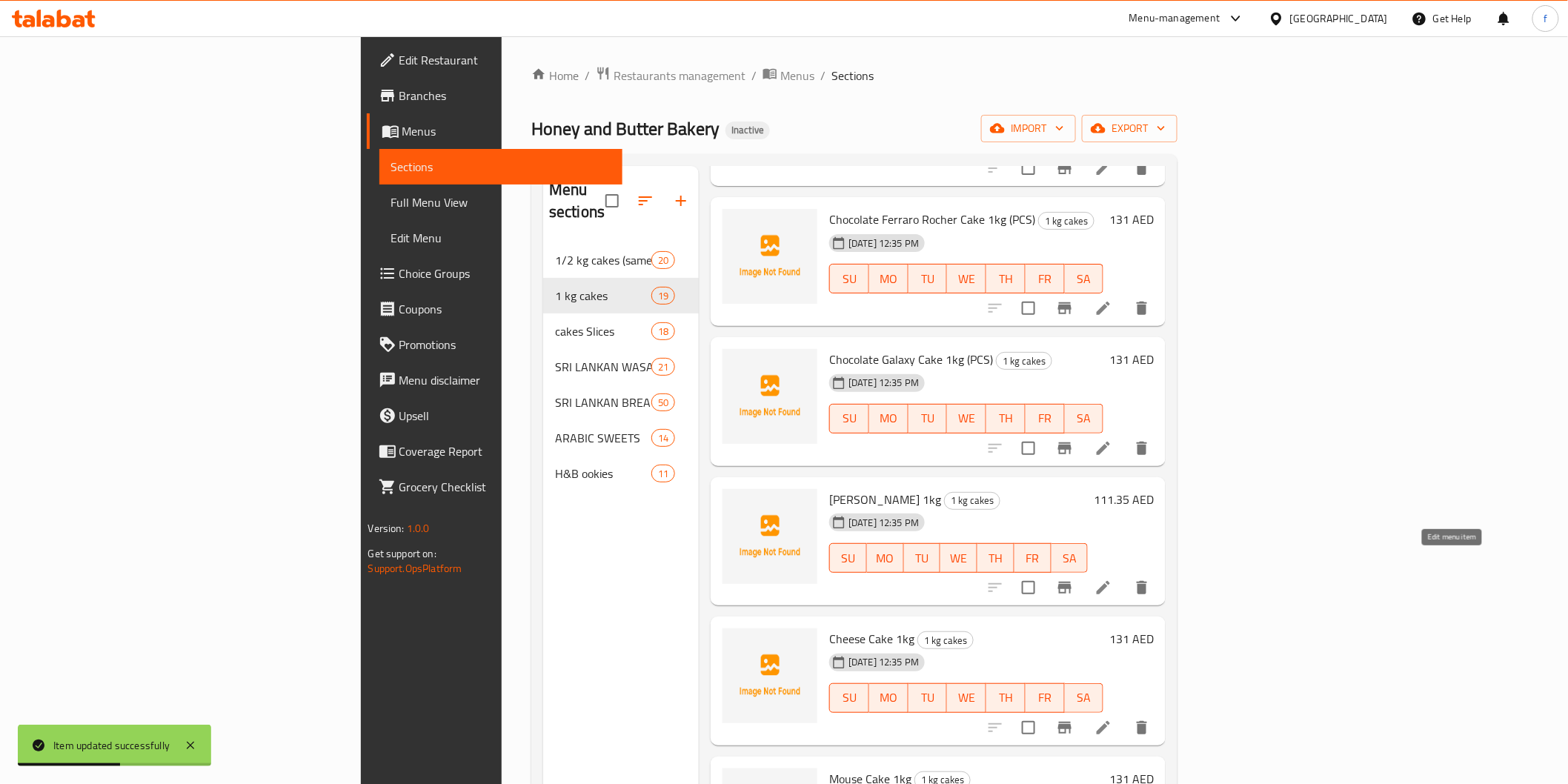
click at [1112, 579] on icon at bounding box center [1103, 587] width 18 height 18
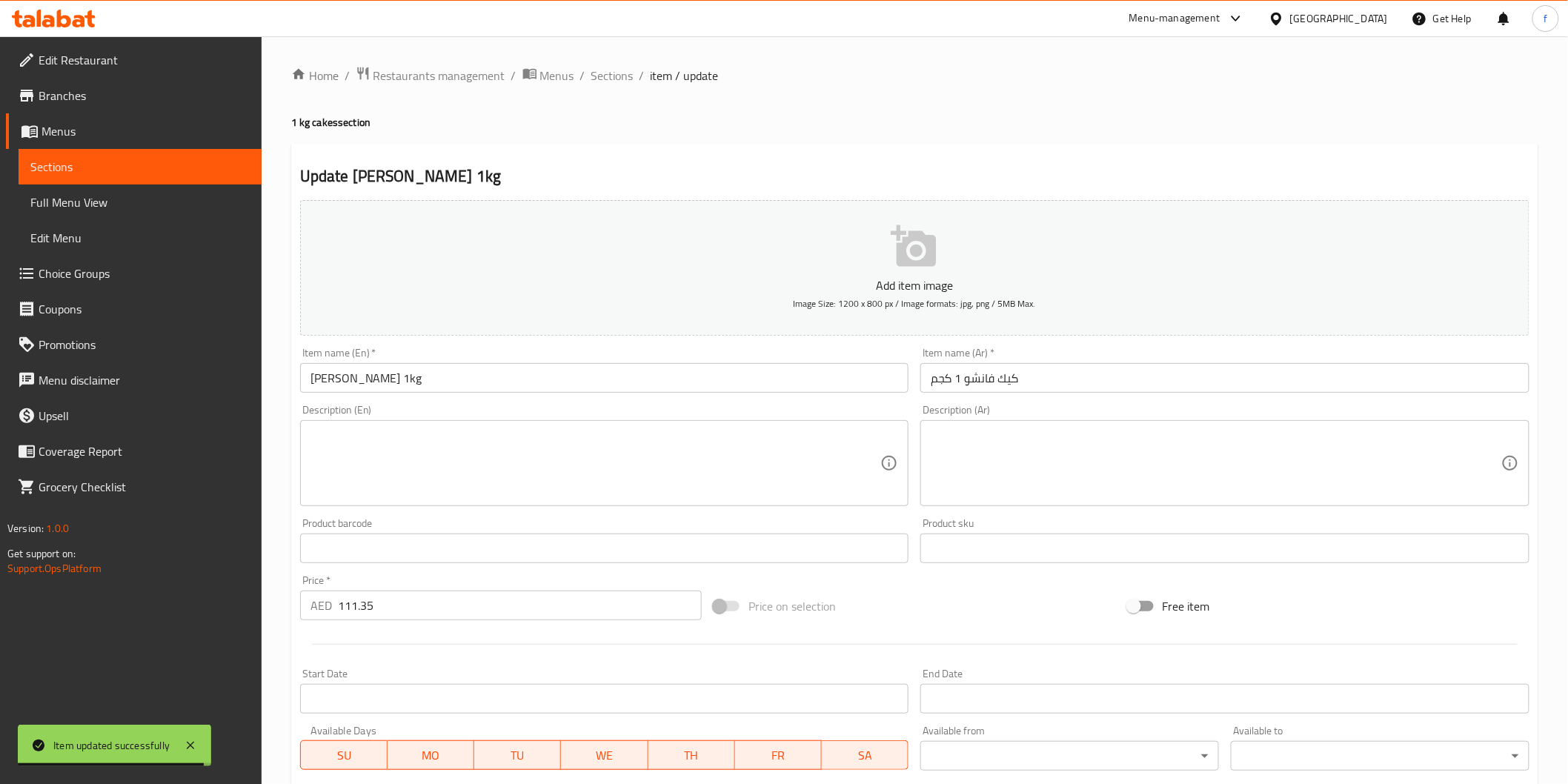
click at [392, 376] on input "[PERSON_NAME] 1kg" at bounding box center [605, 378] width 609 height 30
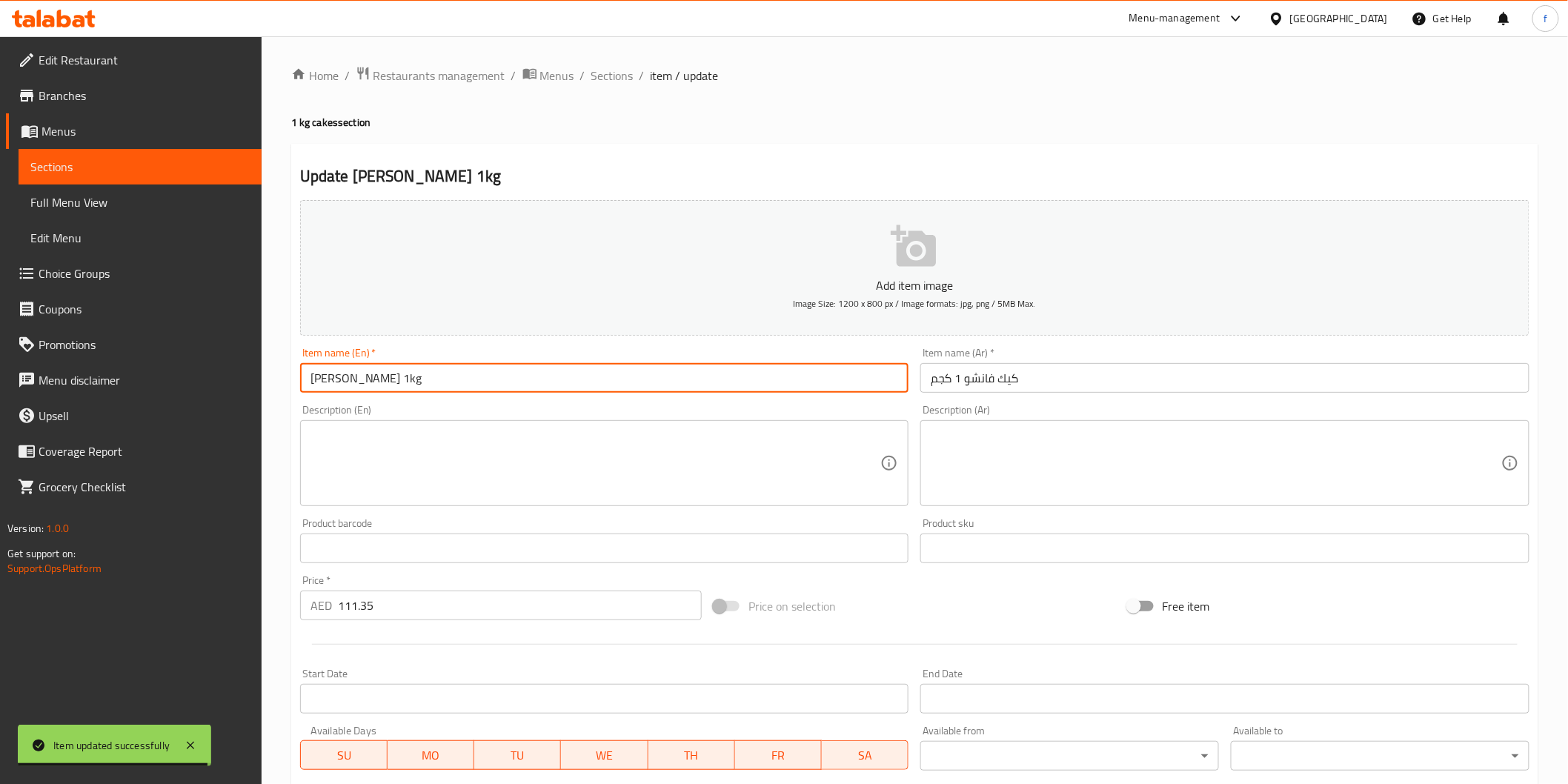
click at [440, 384] on input "[PERSON_NAME] 1kg" at bounding box center [605, 378] width 609 height 30
paste input "(PCS)"
type input "[PERSON_NAME] 1kg (PCS)"
click at [1088, 376] on input "كيك فانشو 1 كجم" at bounding box center [1225, 378] width 609 height 30
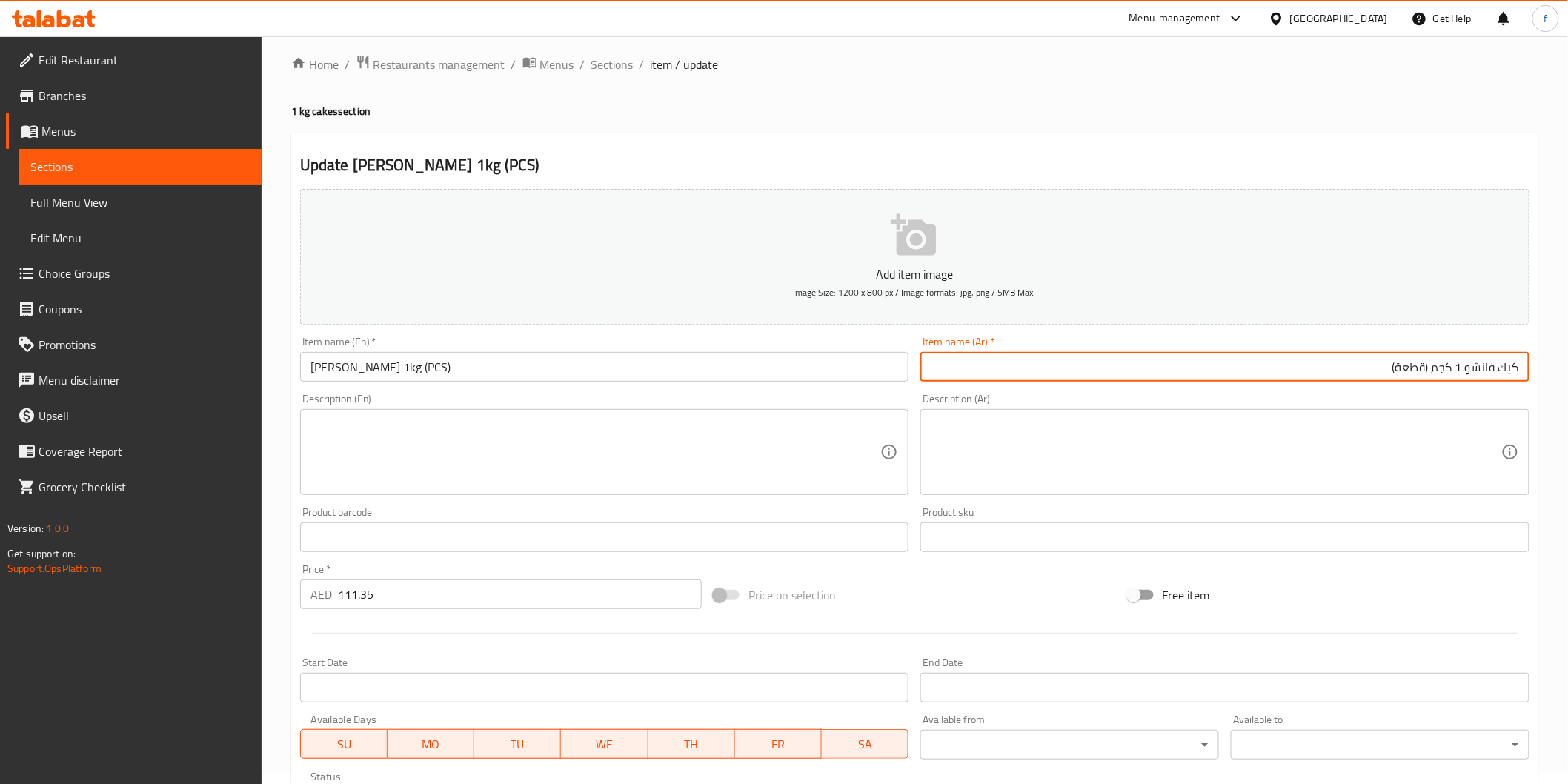
scroll to position [260, 0]
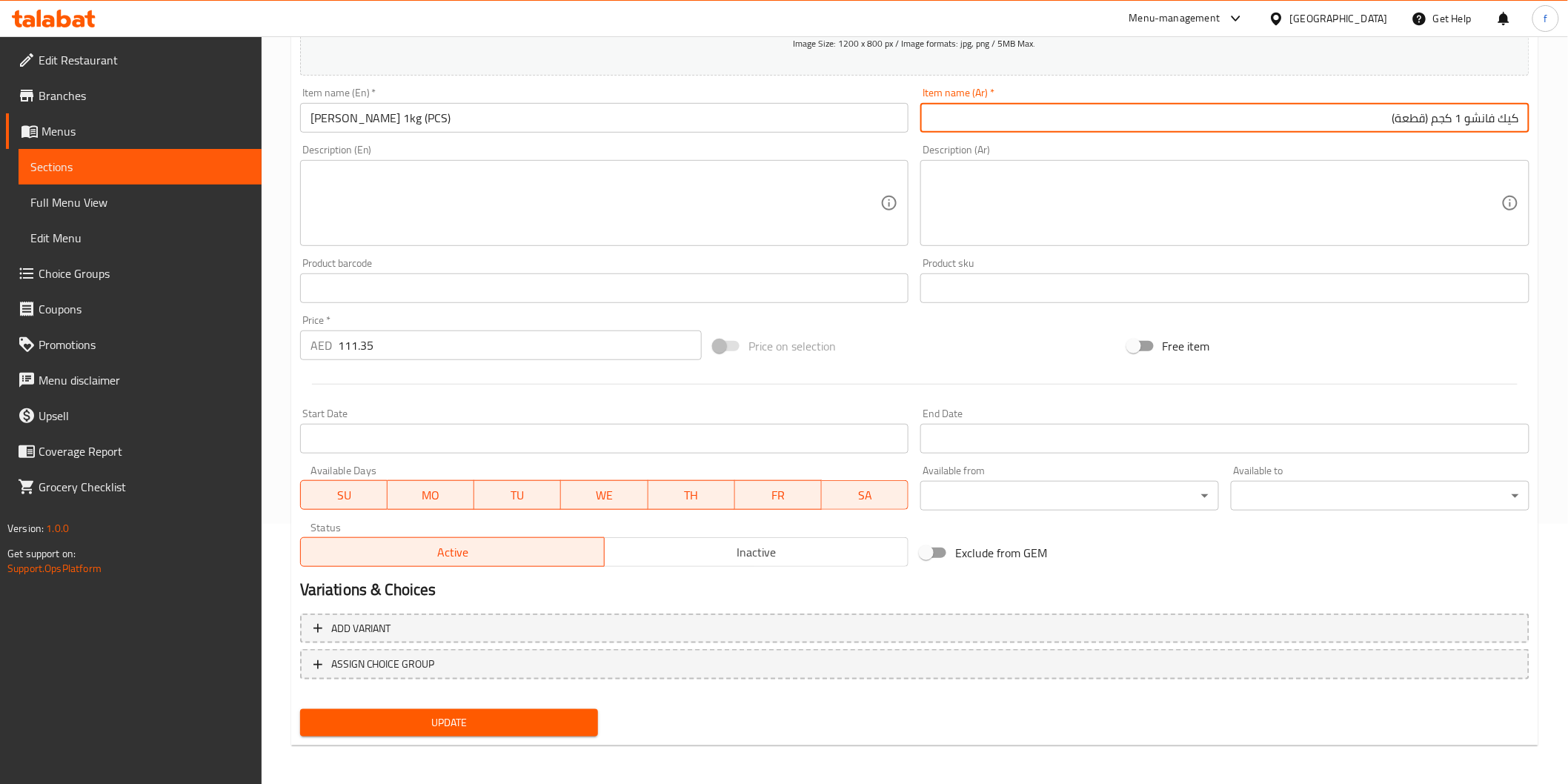
type input "كيك فانشو 1 كجم (قطعة)"
click at [569, 734] on button "Update" at bounding box center [449, 723] width 298 height 27
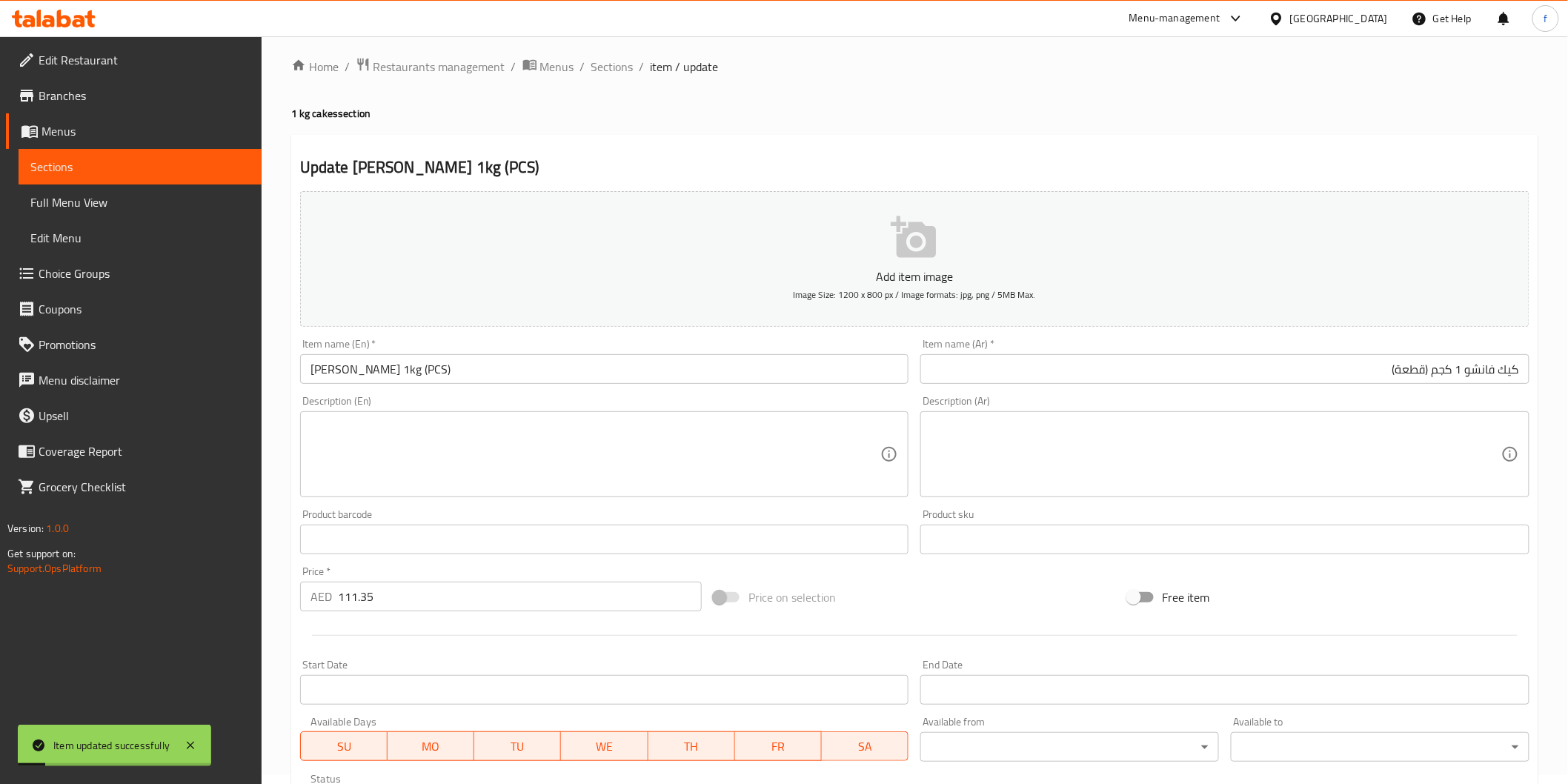
scroll to position [0, 0]
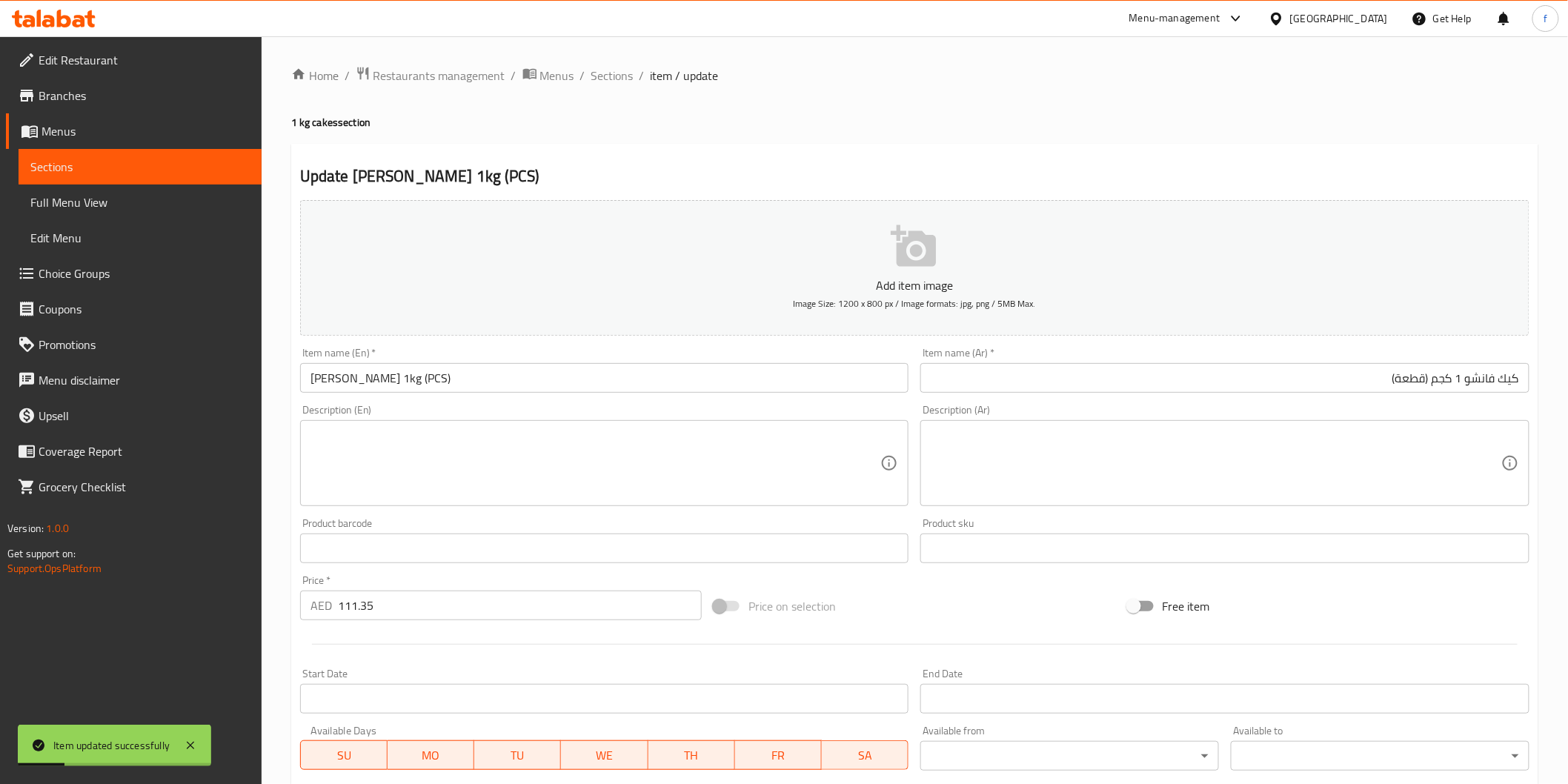
click at [611, 63] on div "Home / Restaurants management / Menus / Sections / item / update 1 kg cakes sec…" at bounding box center [915, 542] width 1306 height 1011
click at [611, 66] on span "Sections" at bounding box center [612, 75] width 42 height 18
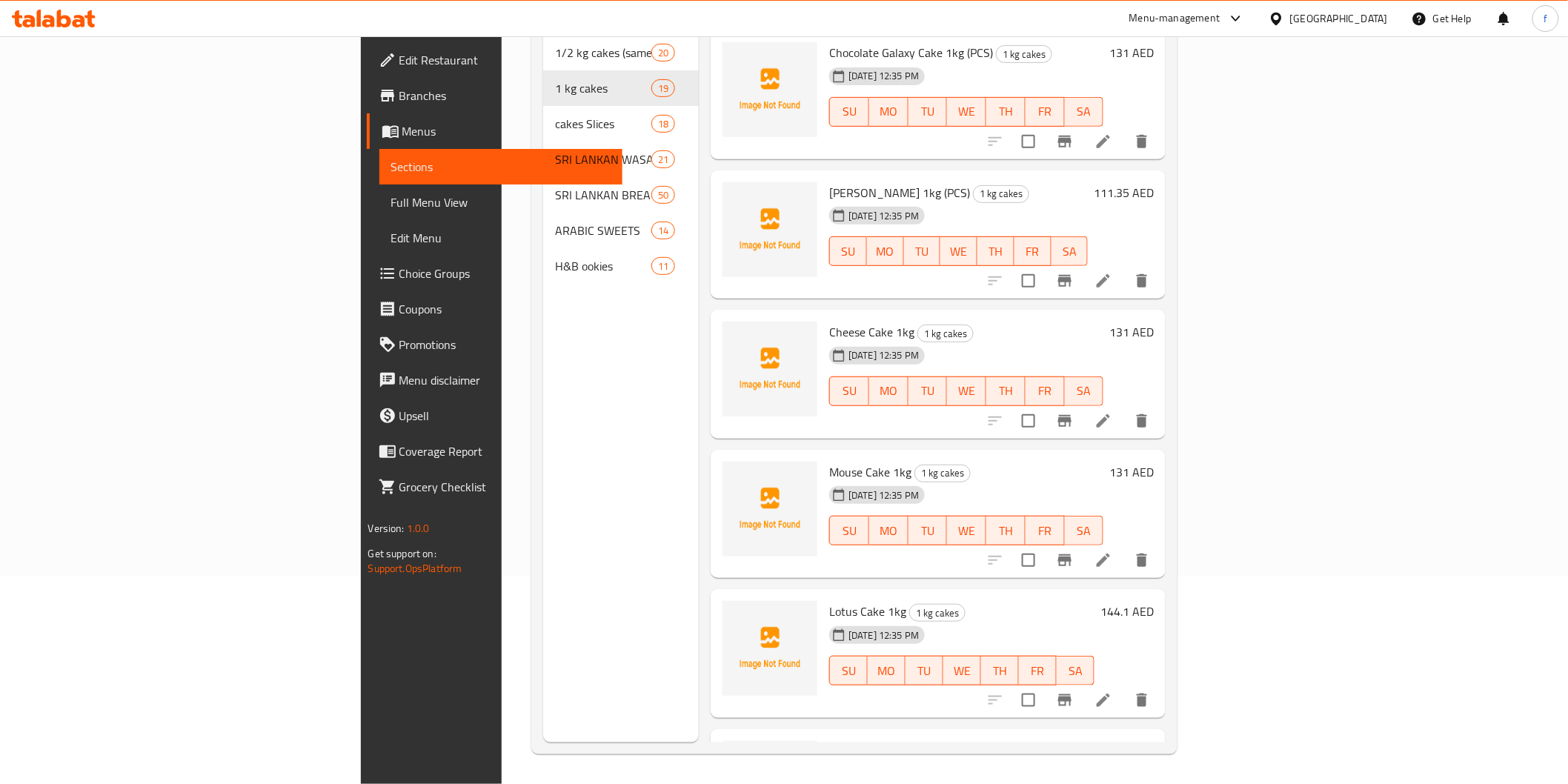
scroll to position [1658, 0]
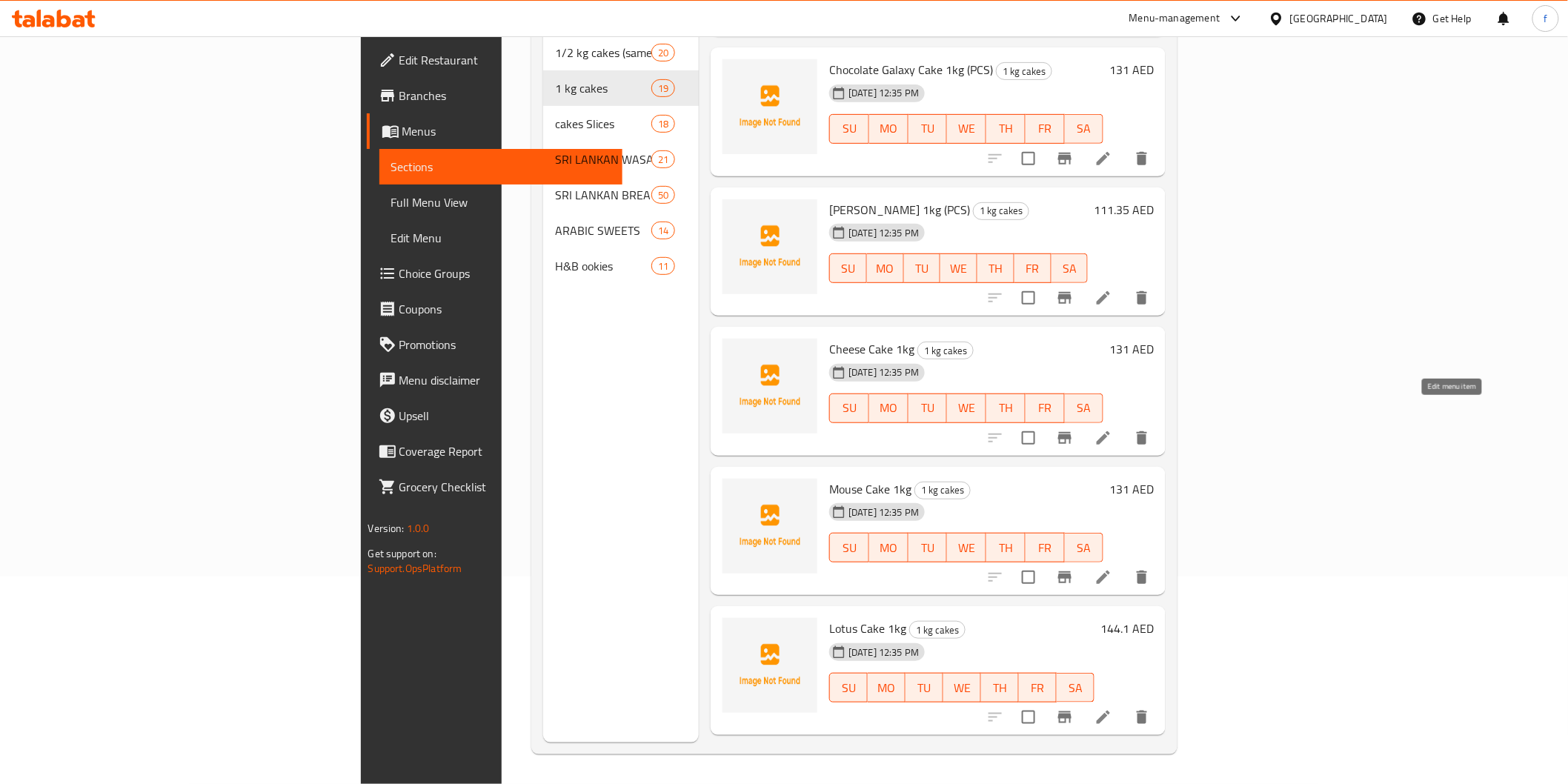
click at [1112, 429] on icon at bounding box center [1103, 437] width 18 height 18
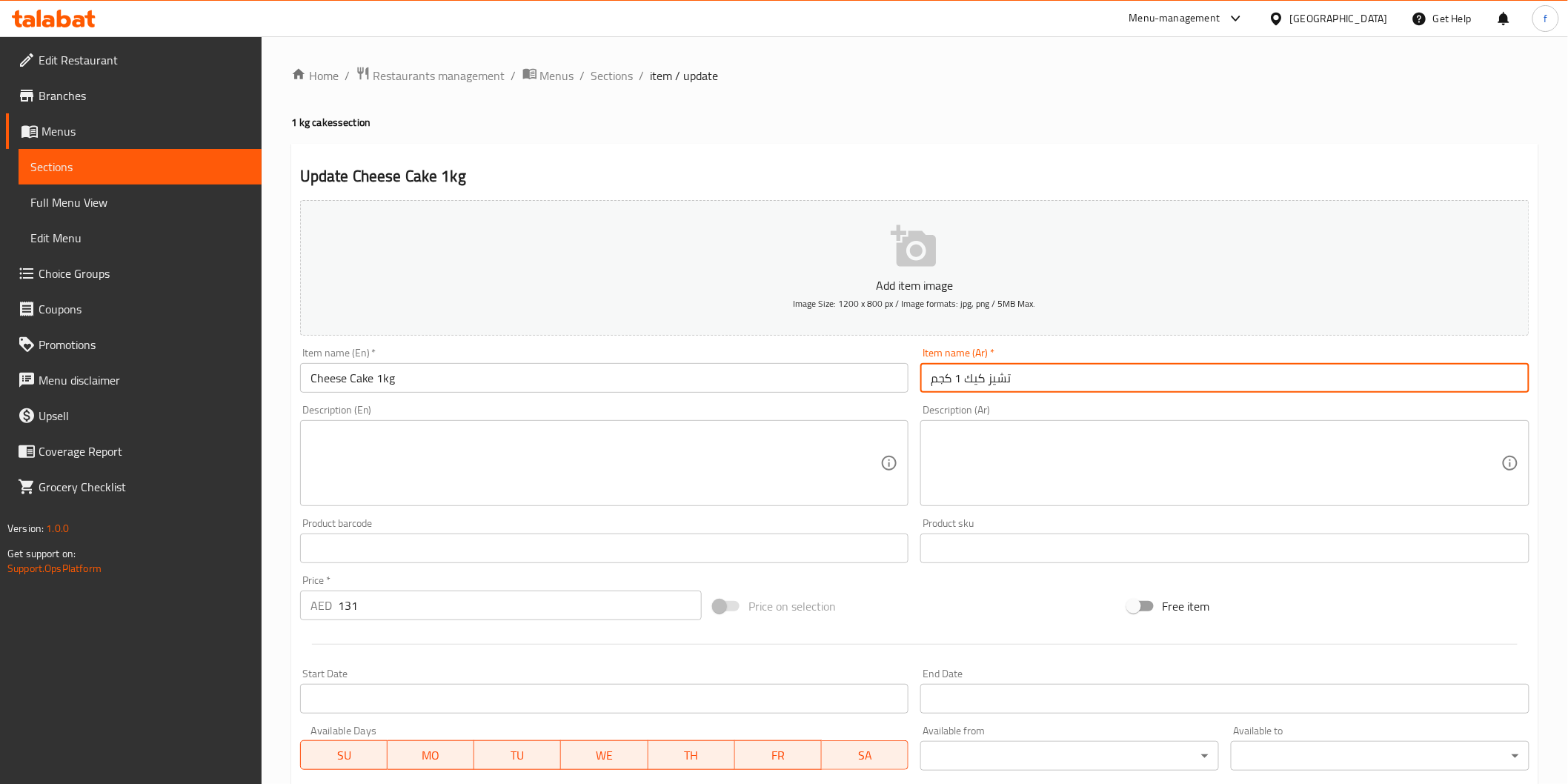
click at [1079, 370] on input "تشيز كيك 1 كجم" at bounding box center [1225, 378] width 609 height 30
type input "تشيز كيك 1 كجم (قطعة)"
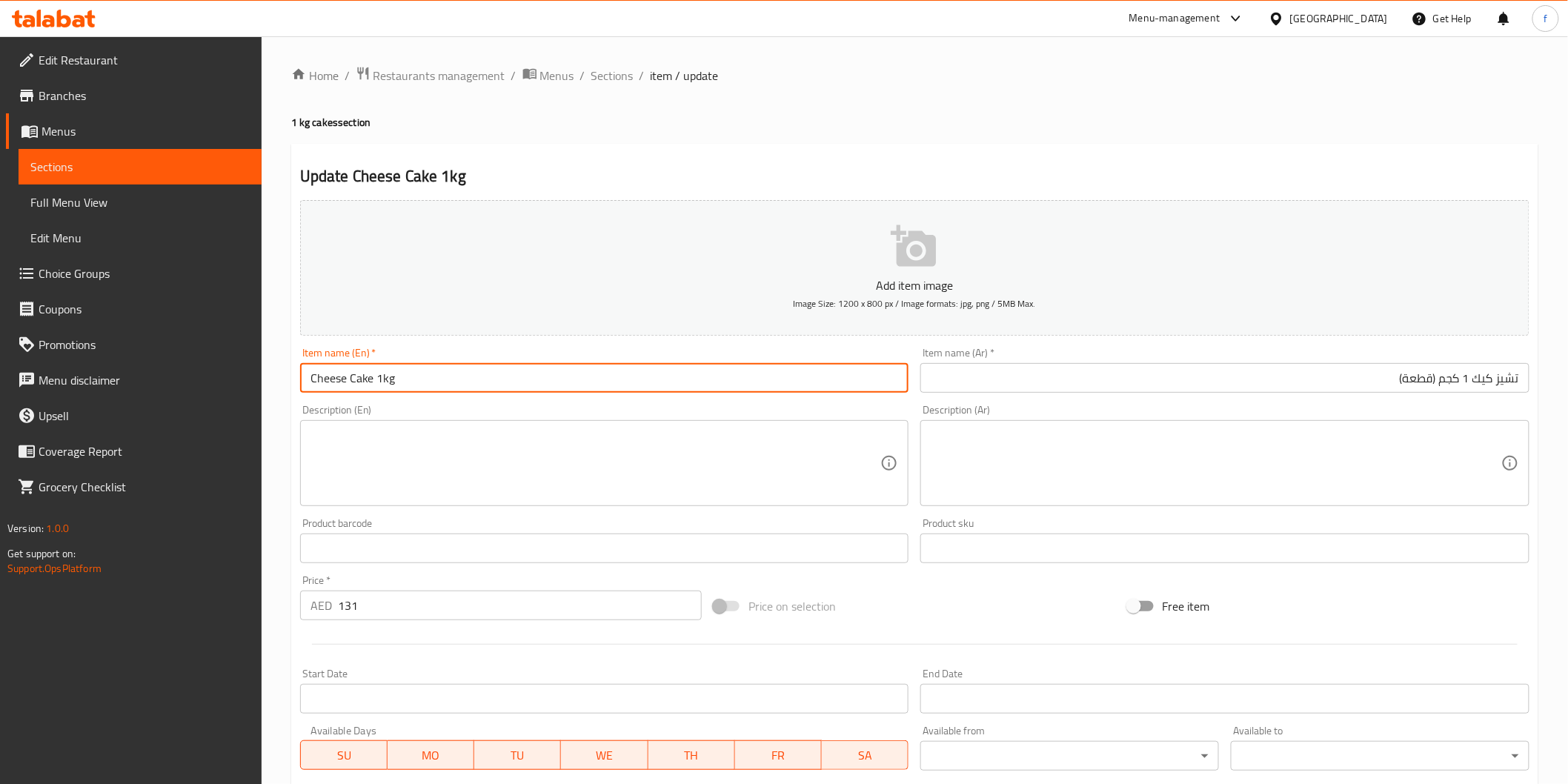
click at [680, 386] on input "Cheese Cake 1kg" at bounding box center [605, 378] width 609 height 30
paste input "(PCS)"
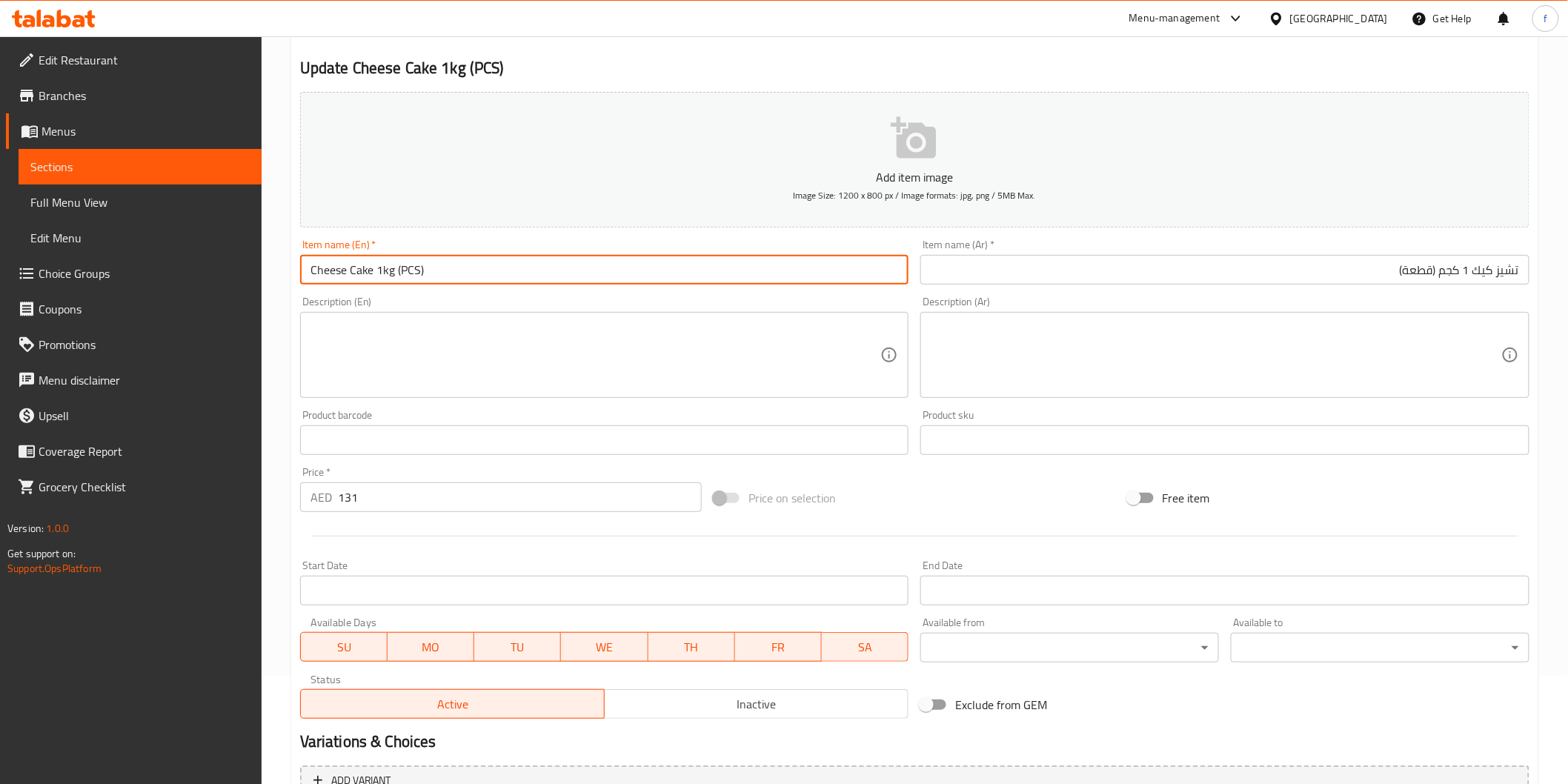
scroll to position [260, 0]
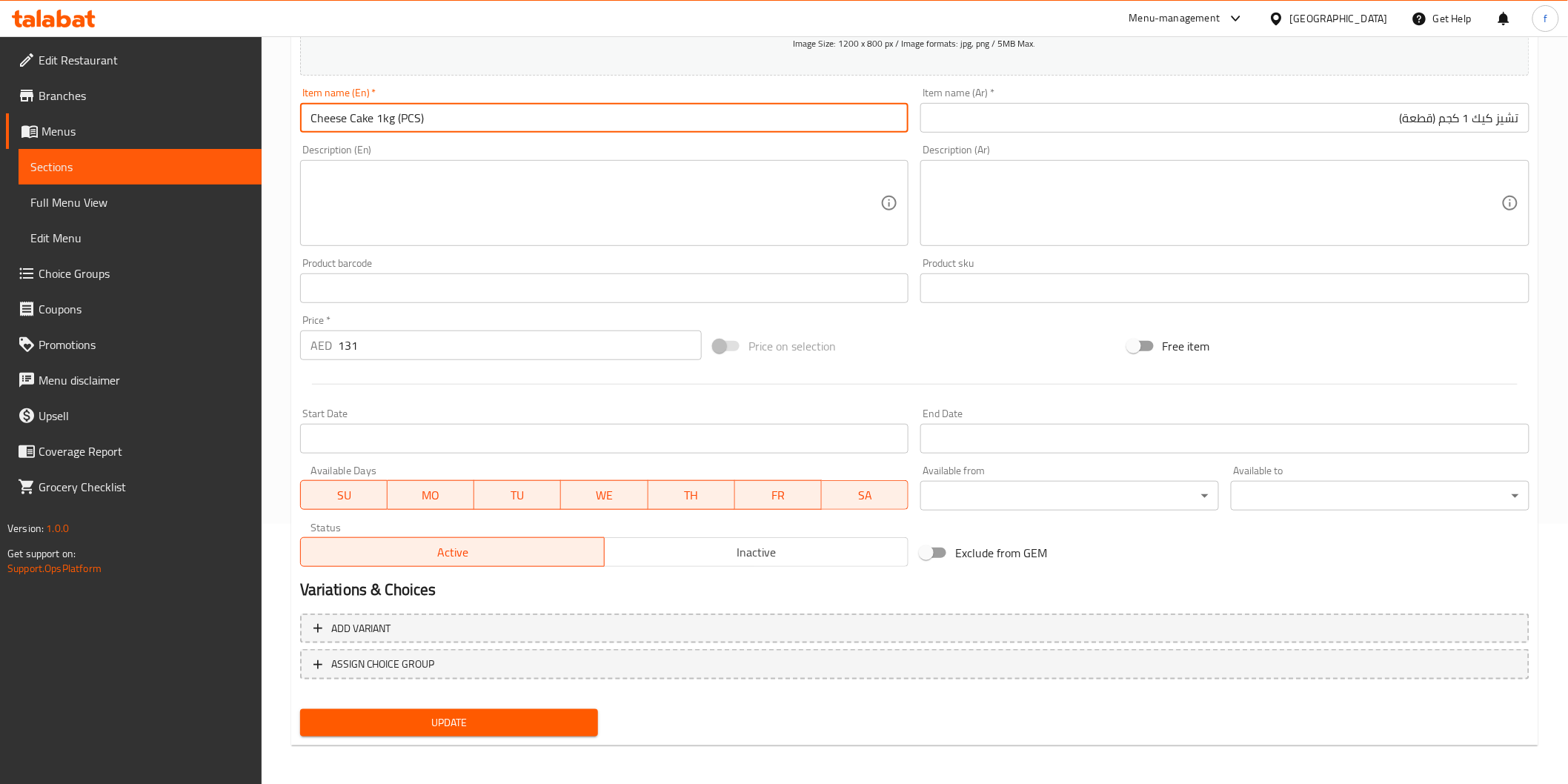
type input "Cheese Cake 1kg (PCS)"
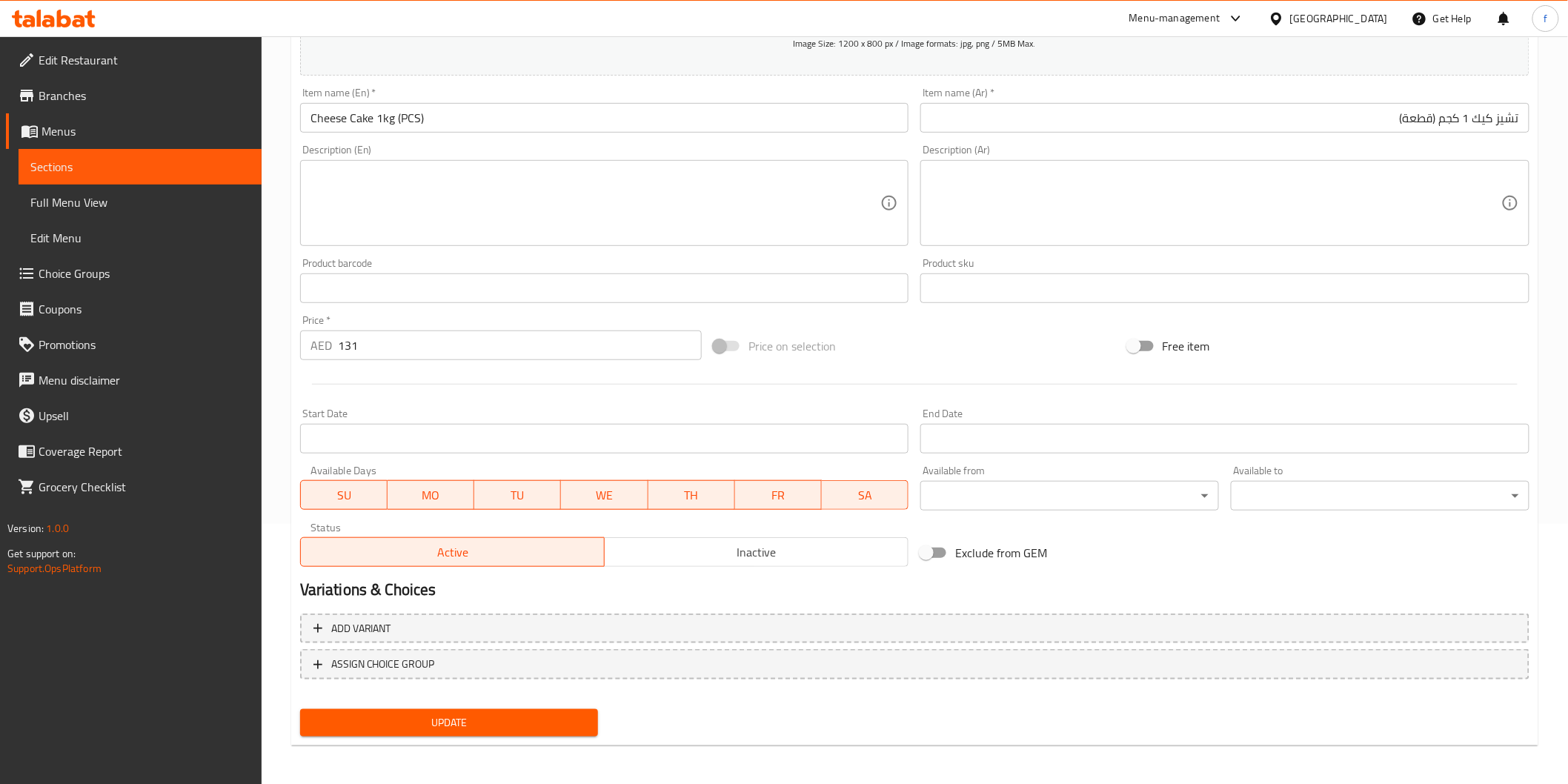
click at [499, 735] on div "Update" at bounding box center [449, 722] width 311 height 39
click at [564, 709] on button "Update" at bounding box center [449, 723] width 298 height 27
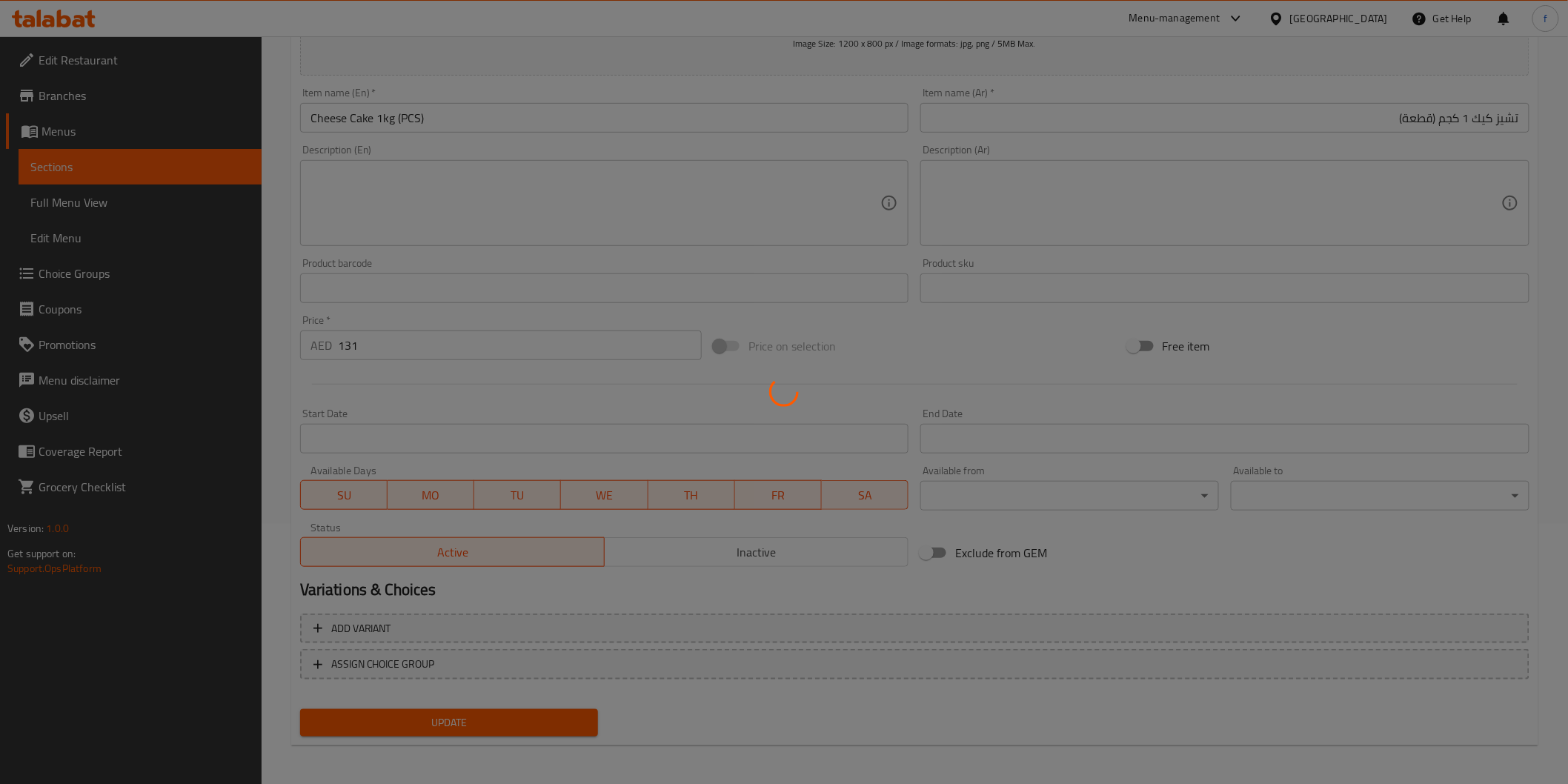
scroll to position [0, 0]
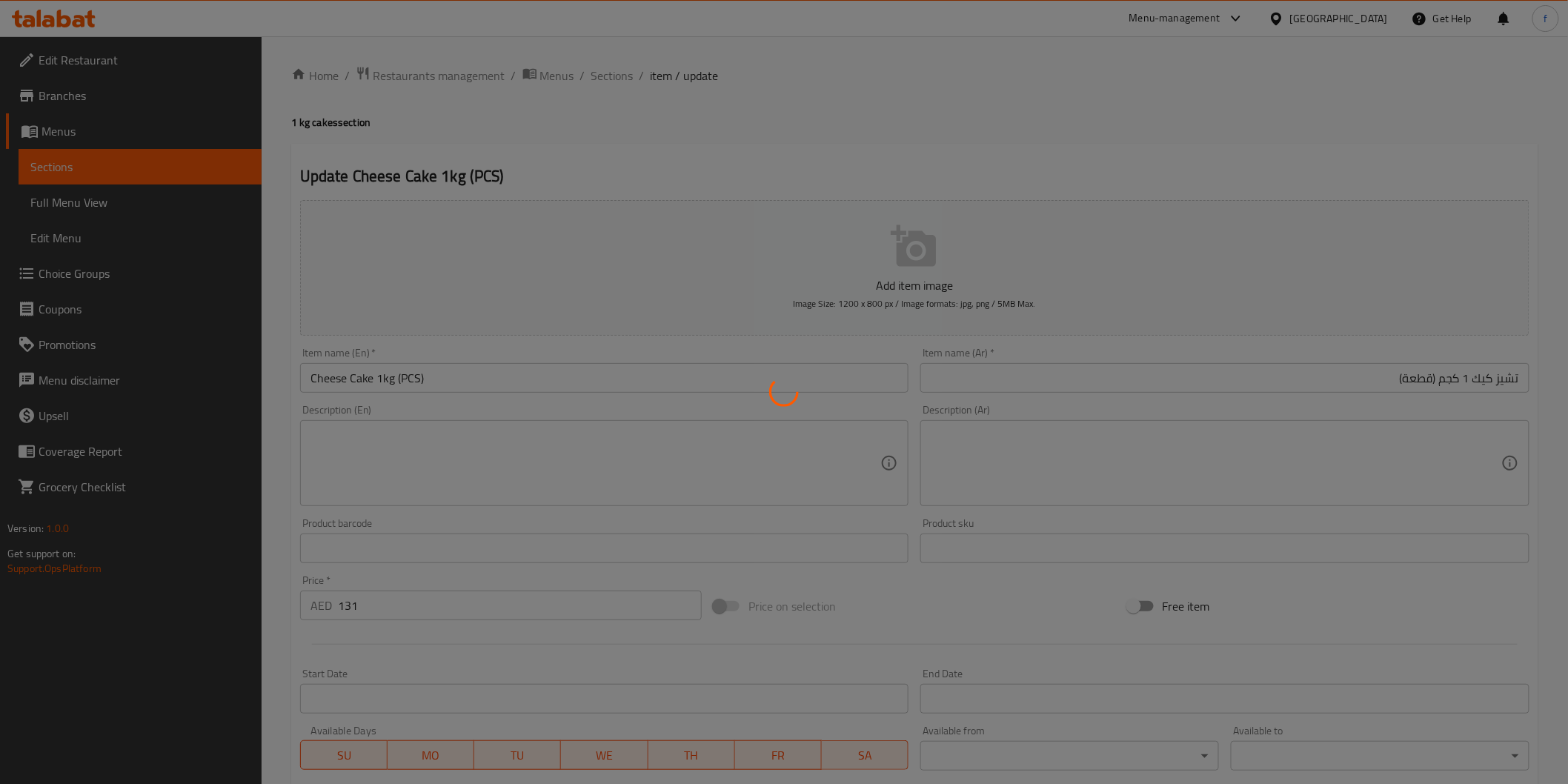
click at [617, 72] on div at bounding box center [784, 392] width 1568 height 784
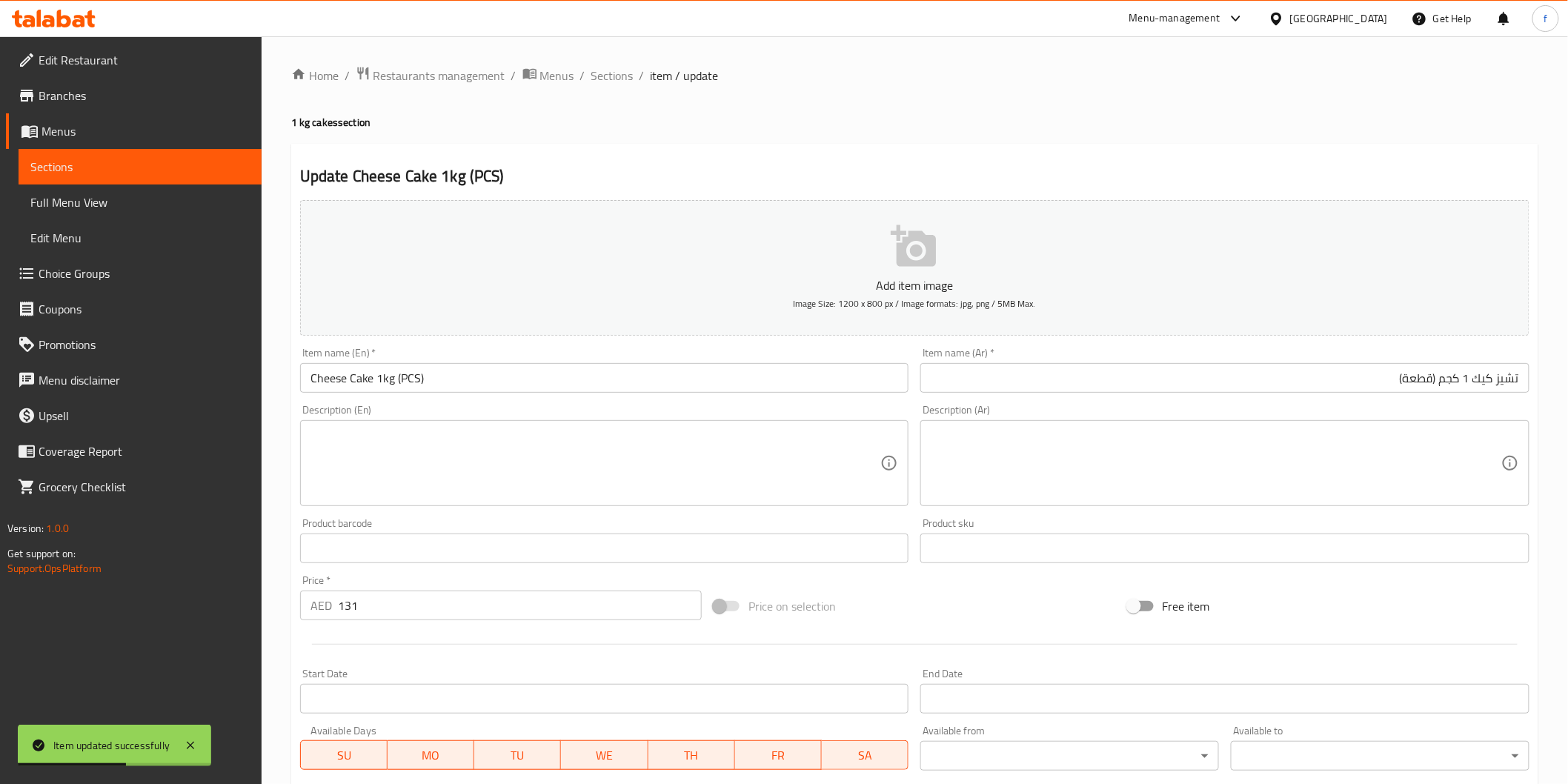
click at [618, 82] on span "Sections" at bounding box center [612, 75] width 42 height 18
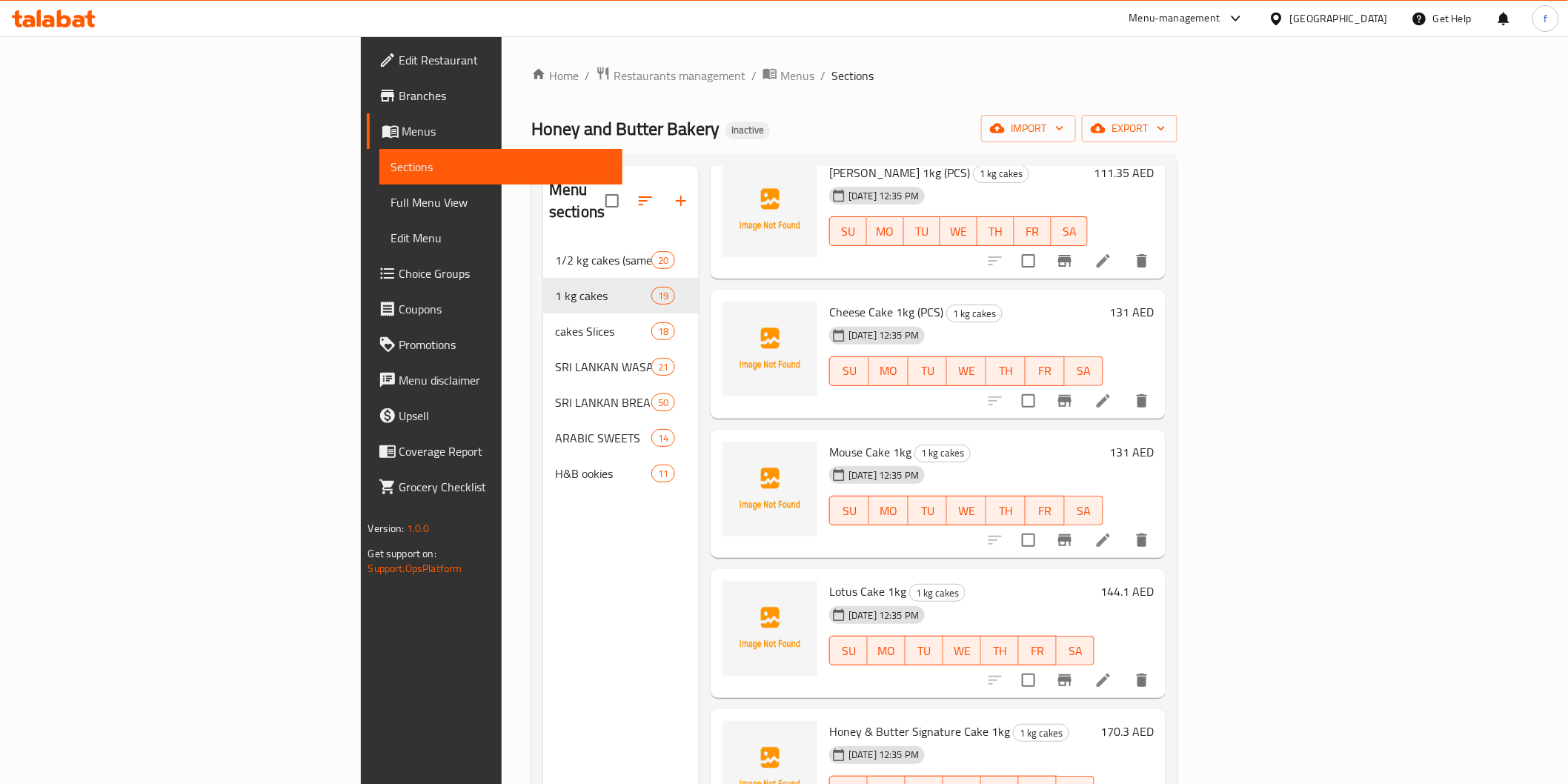
scroll to position [1906, 0]
click at [1112, 528] on icon at bounding box center [1103, 537] width 18 height 18
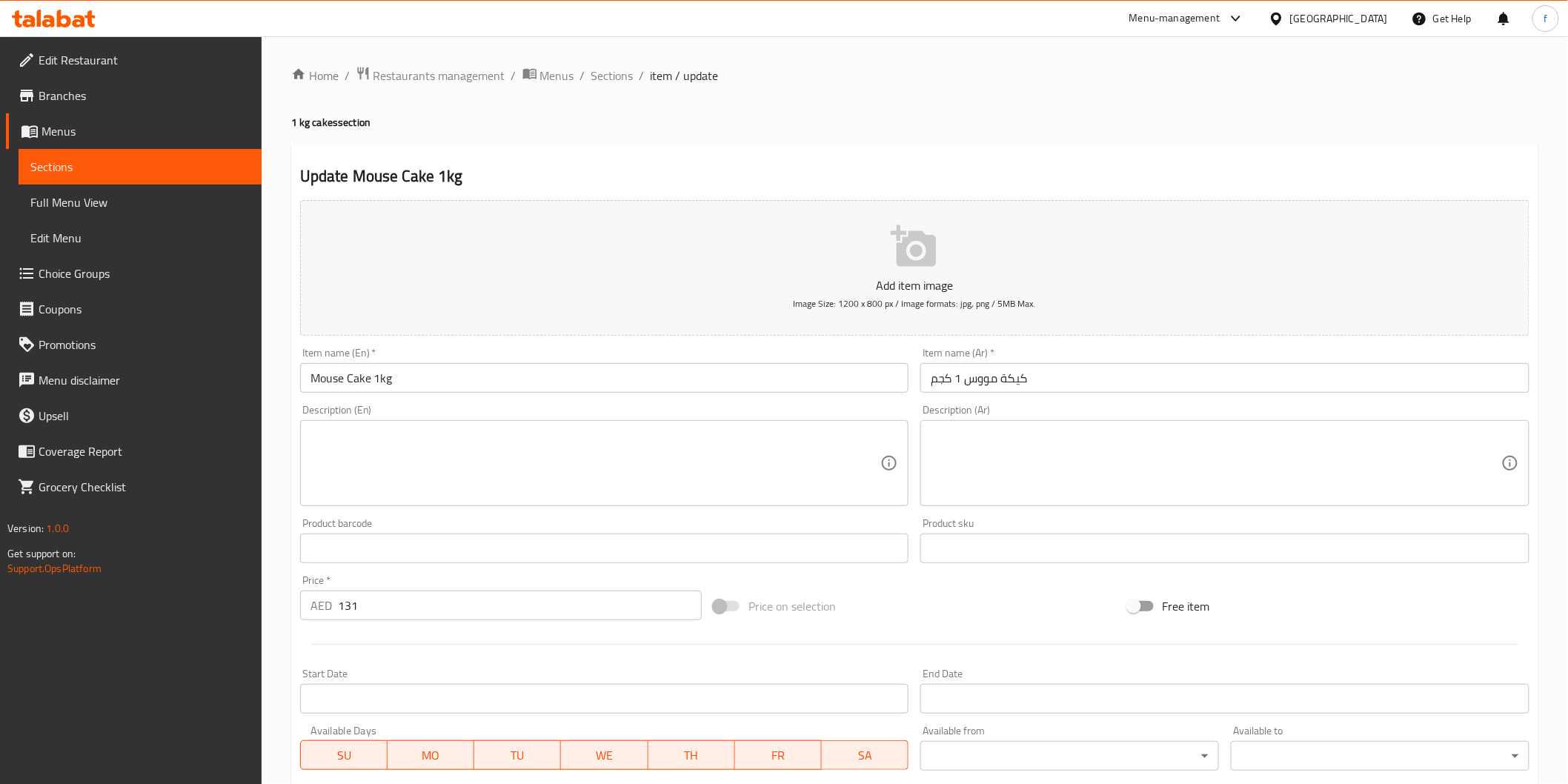
click at [541, 371] on input "Mouse Cake 1kg" at bounding box center [605, 378] width 609 height 30
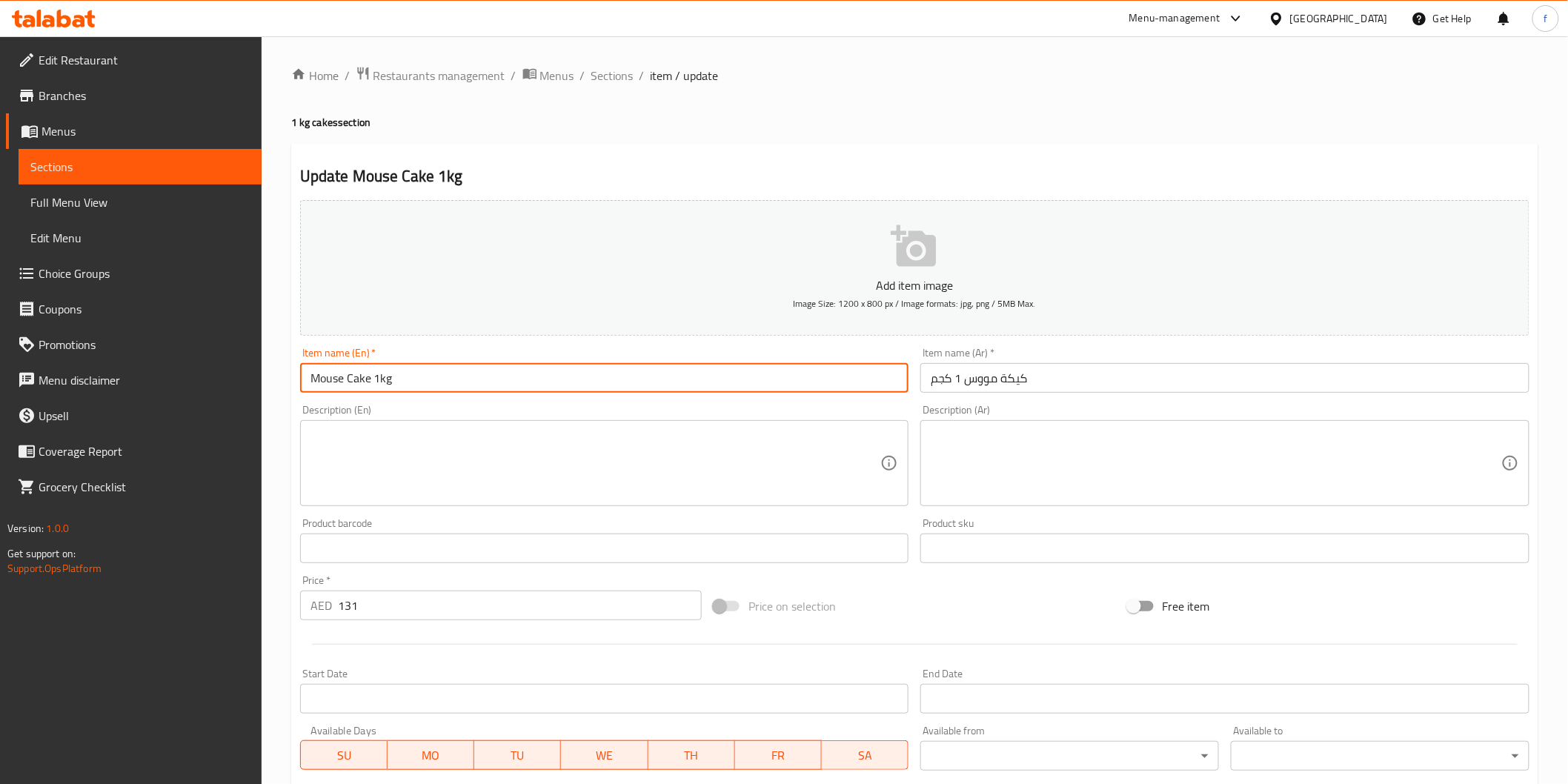
paste input "(PCS)"
type input "Mouse Cake 1kg (PCS)"
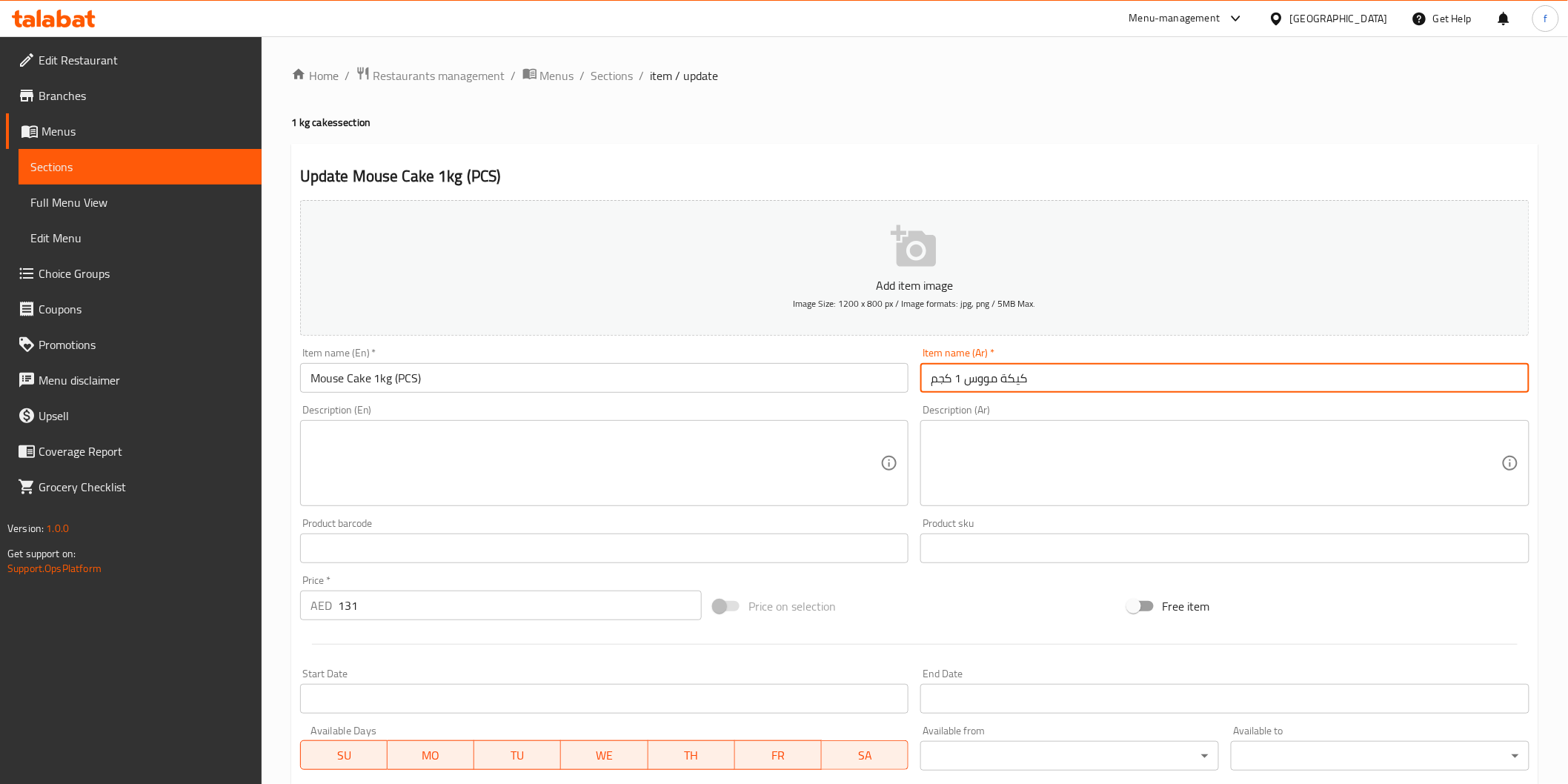
click at [1099, 370] on input "كيكة مووس 1 كجم" at bounding box center [1225, 378] width 609 height 30
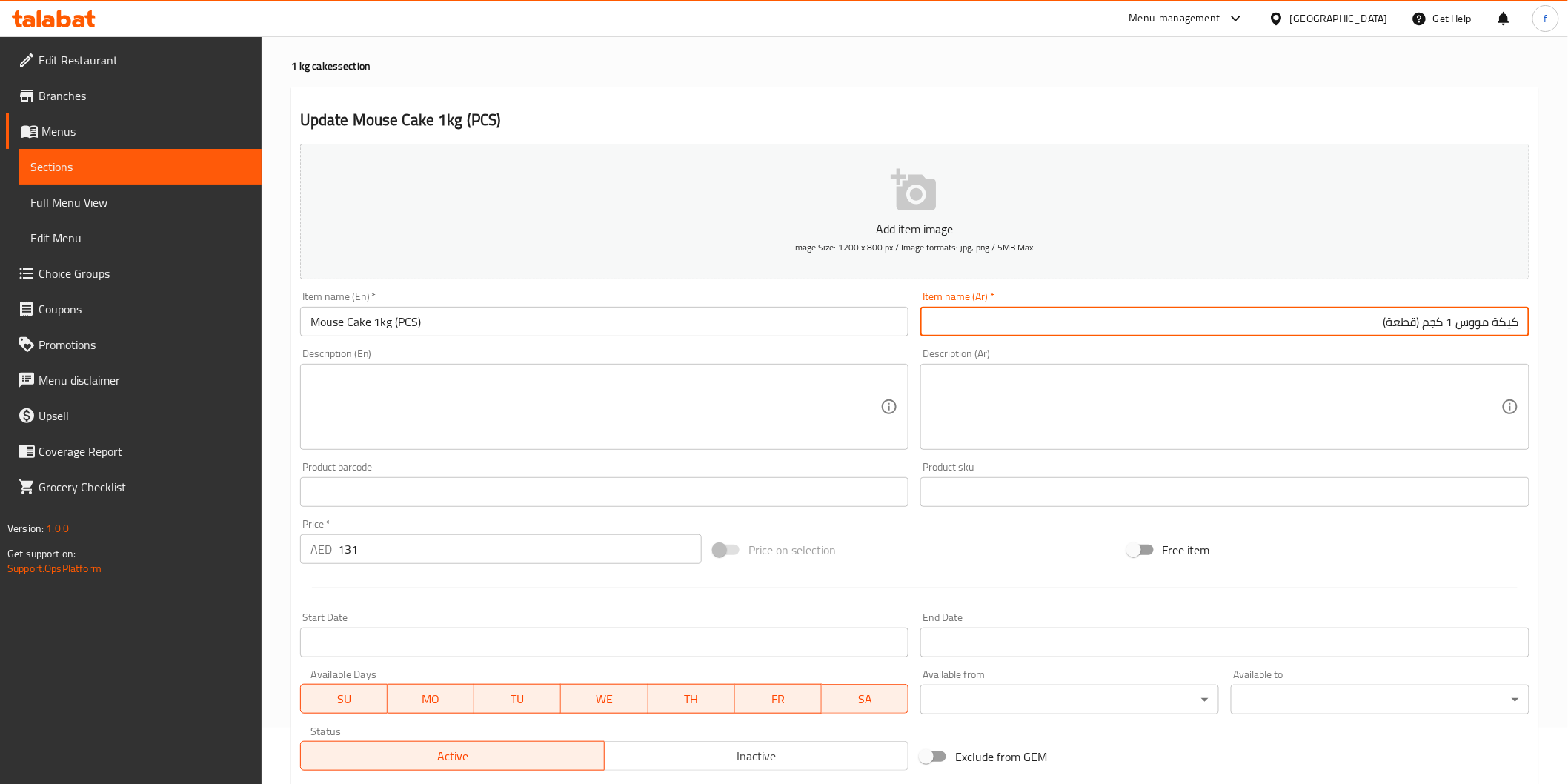
scroll to position [260, 0]
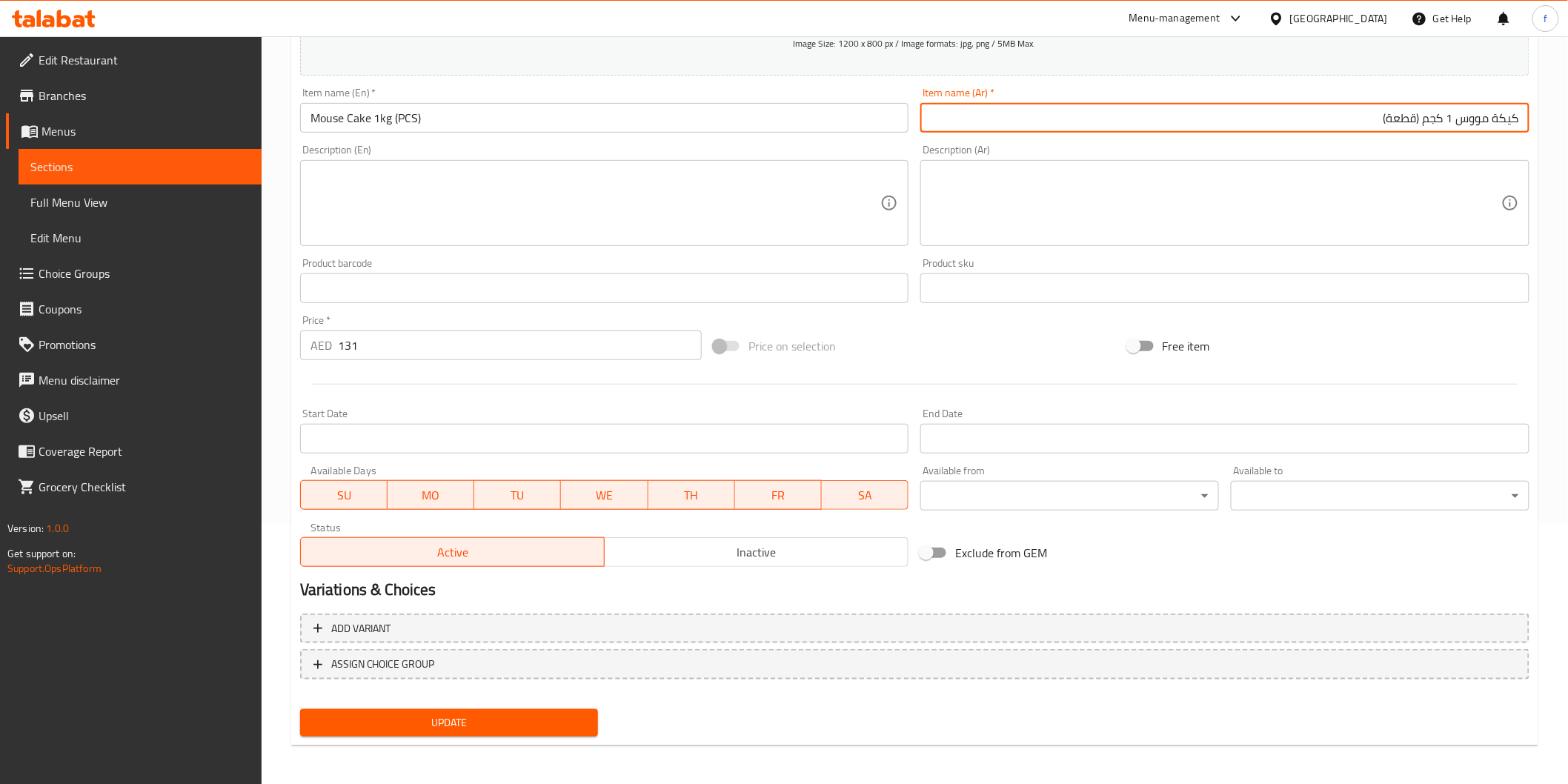
type input "كيكة مووس 1 كجم (قطعة)"
click at [418, 716] on span "Update" at bounding box center [450, 723] width 275 height 18
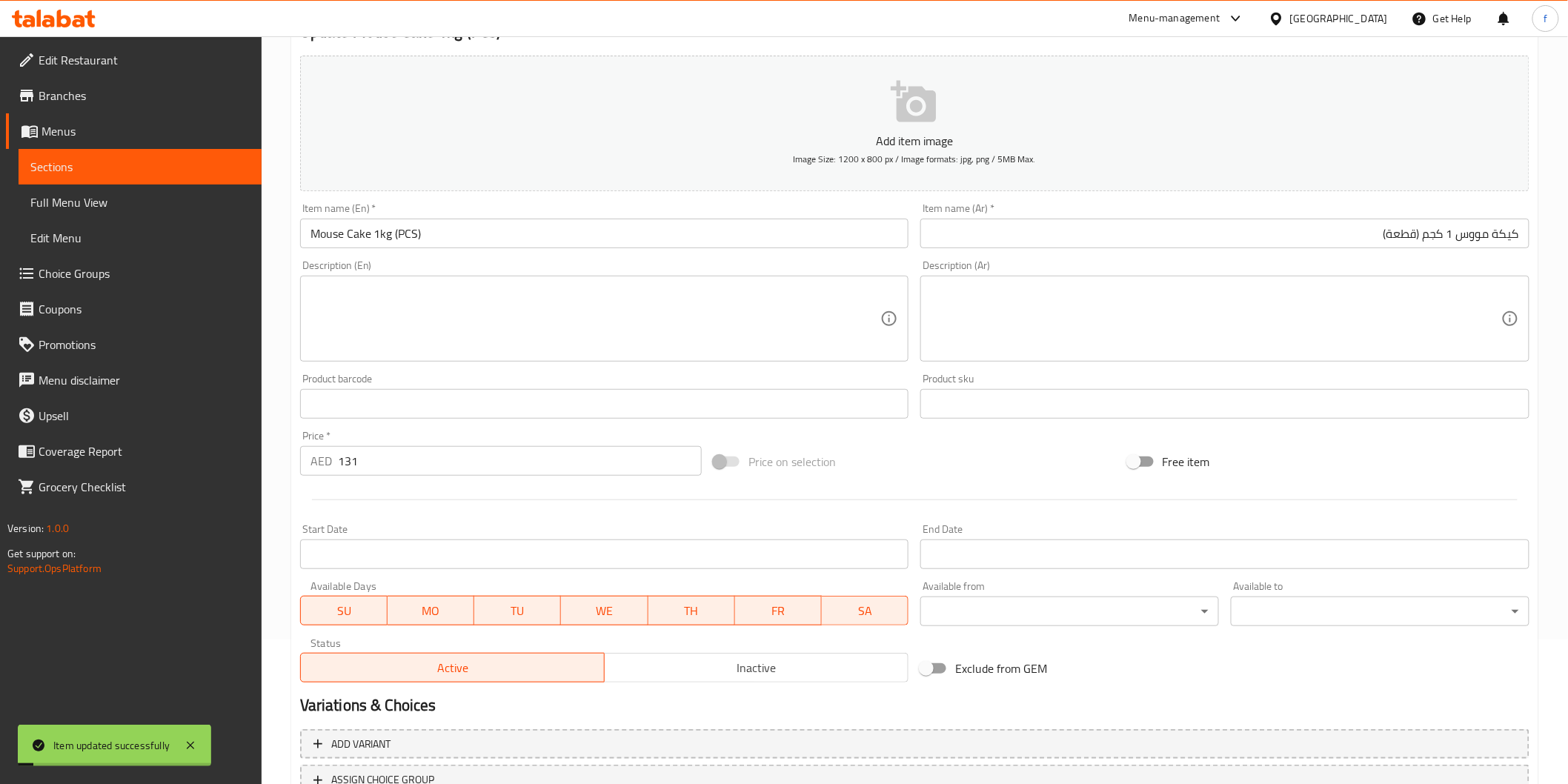
scroll to position [0, 0]
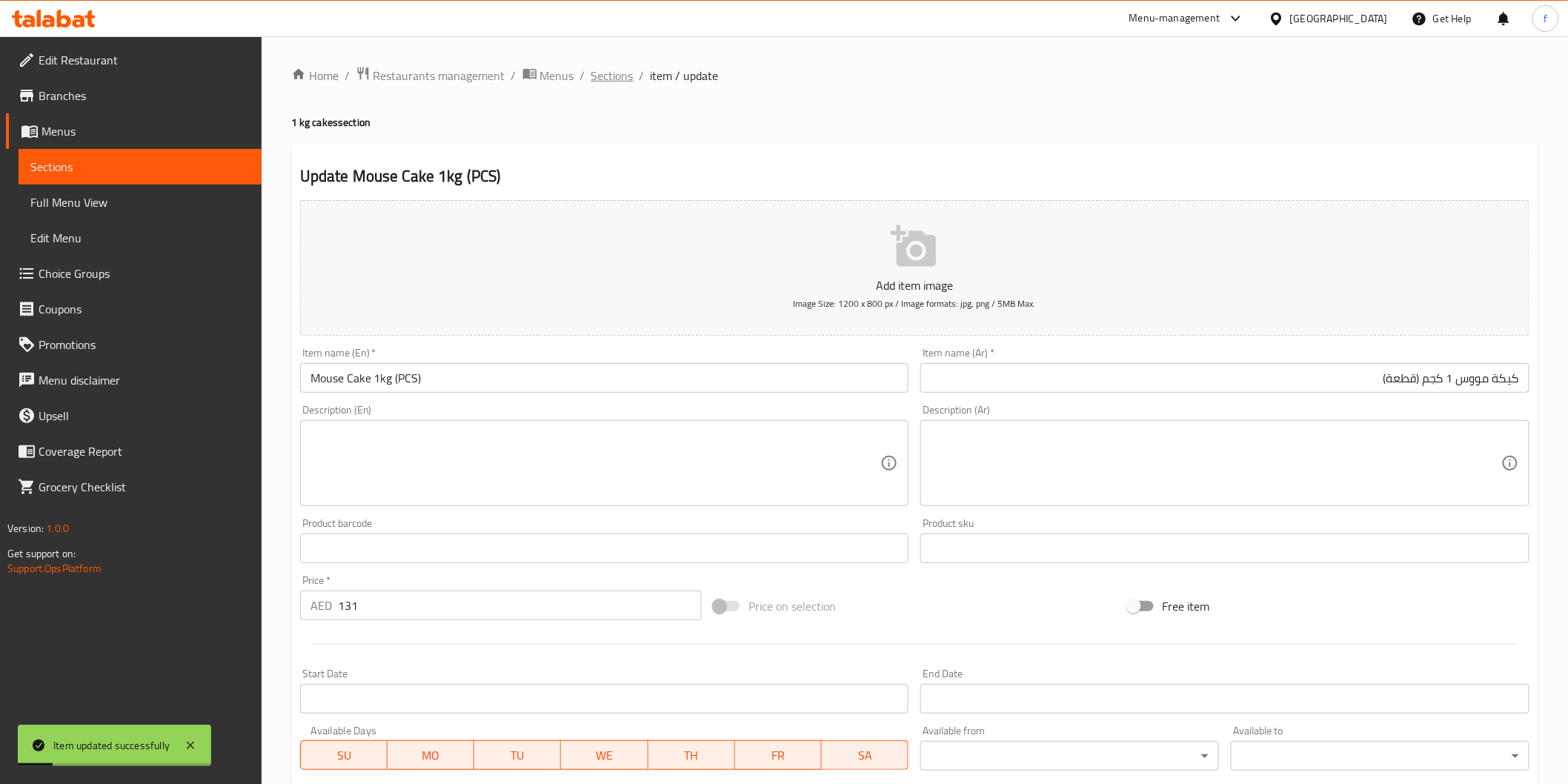
click at [615, 69] on span "Sections" at bounding box center [612, 75] width 42 height 18
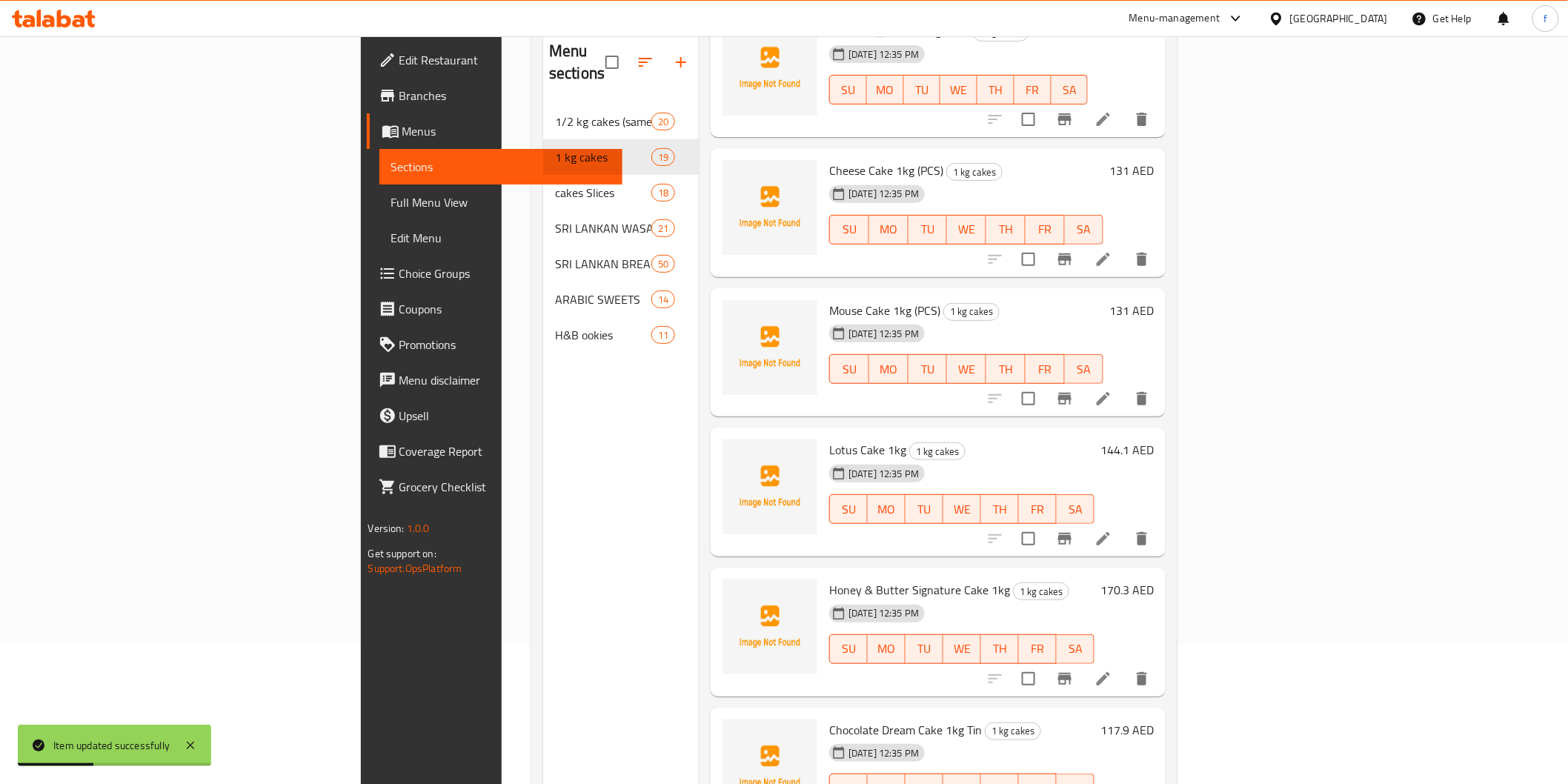
scroll to position [208, 0]
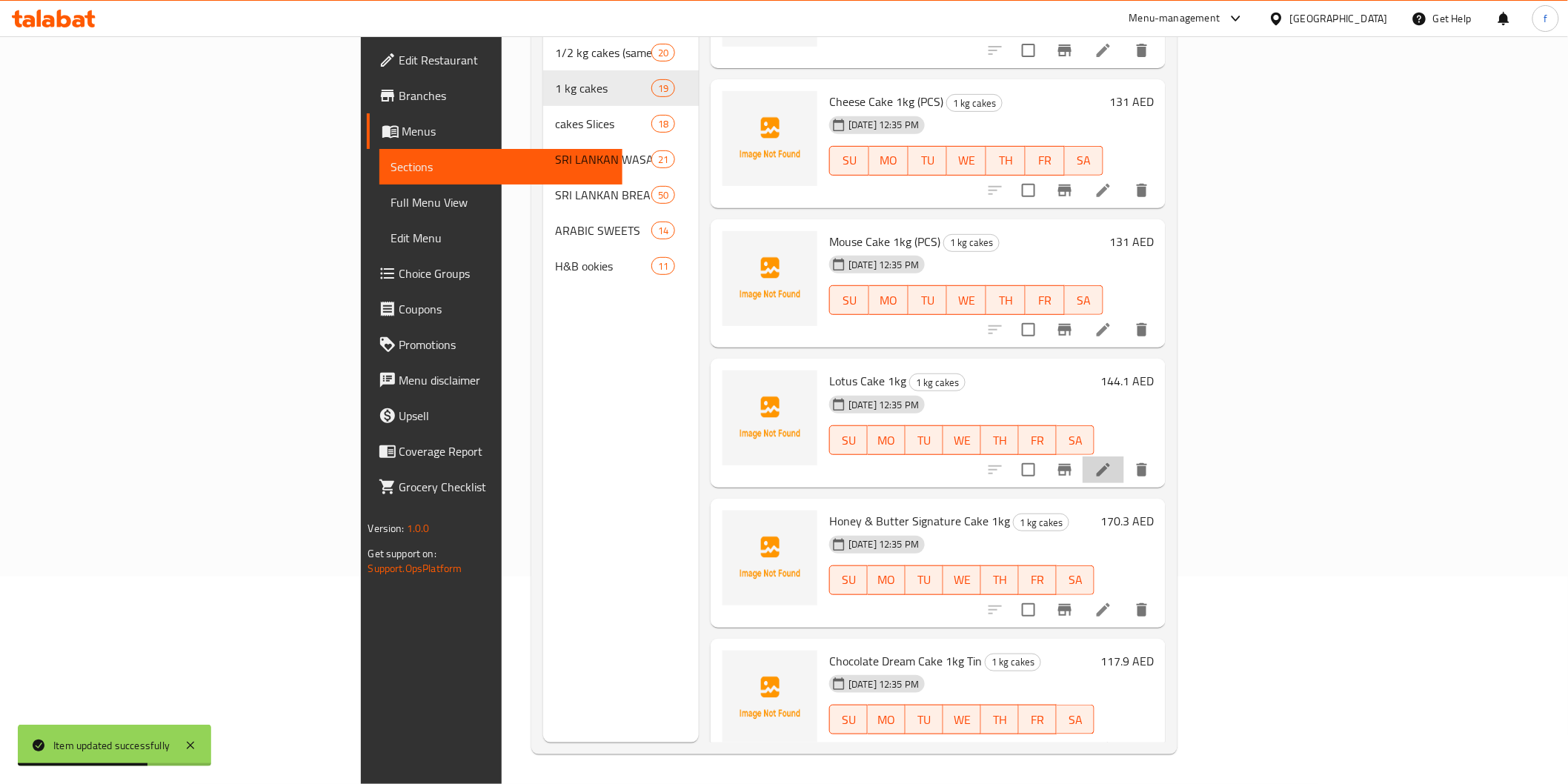
click at [1124, 457] on li at bounding box center [1103, 469] width 41 height 27
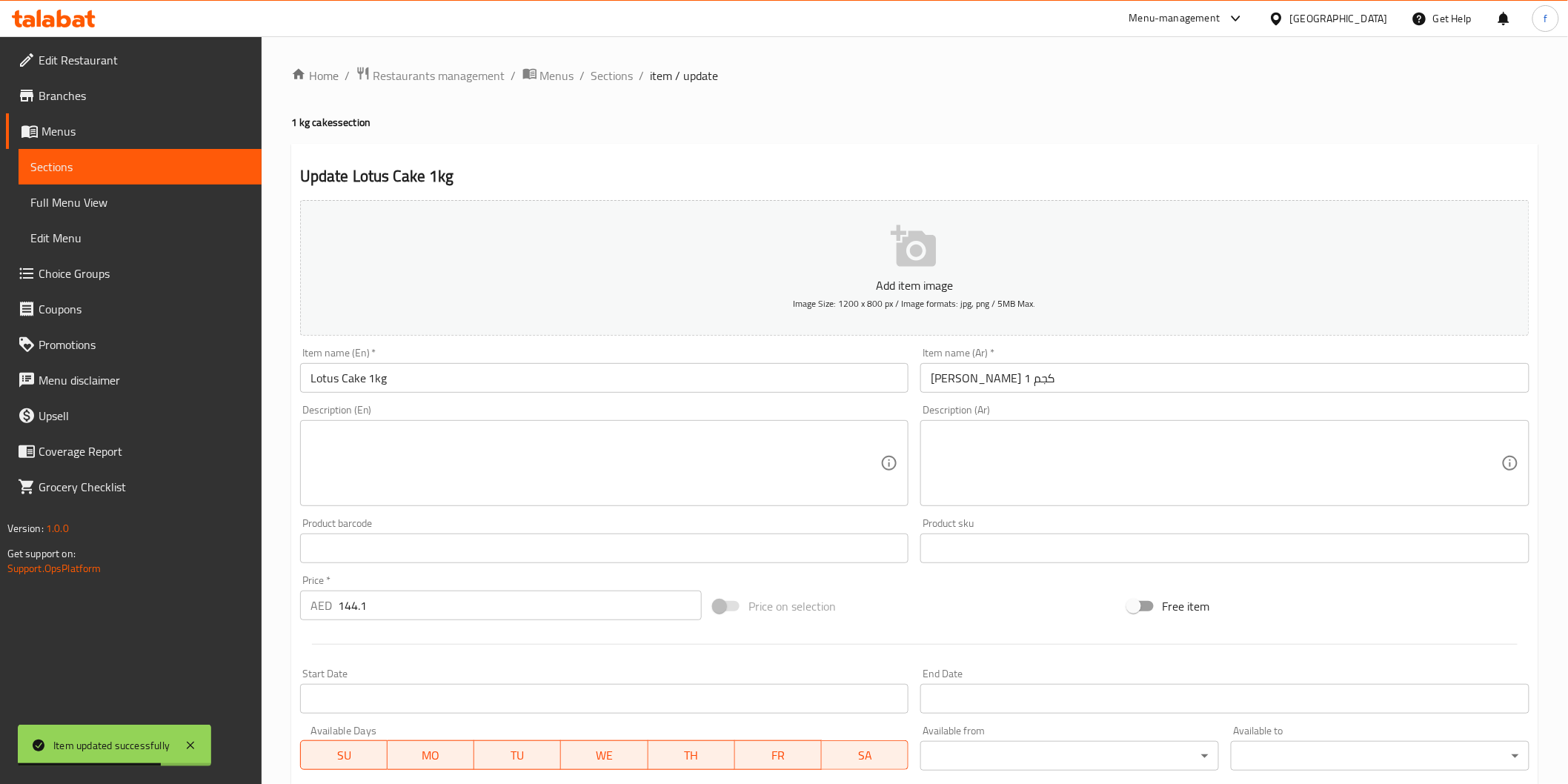
click at [504, 374] on input "Lotus Cake 1kg" at bounding box center [605, 378] width 609 height 30
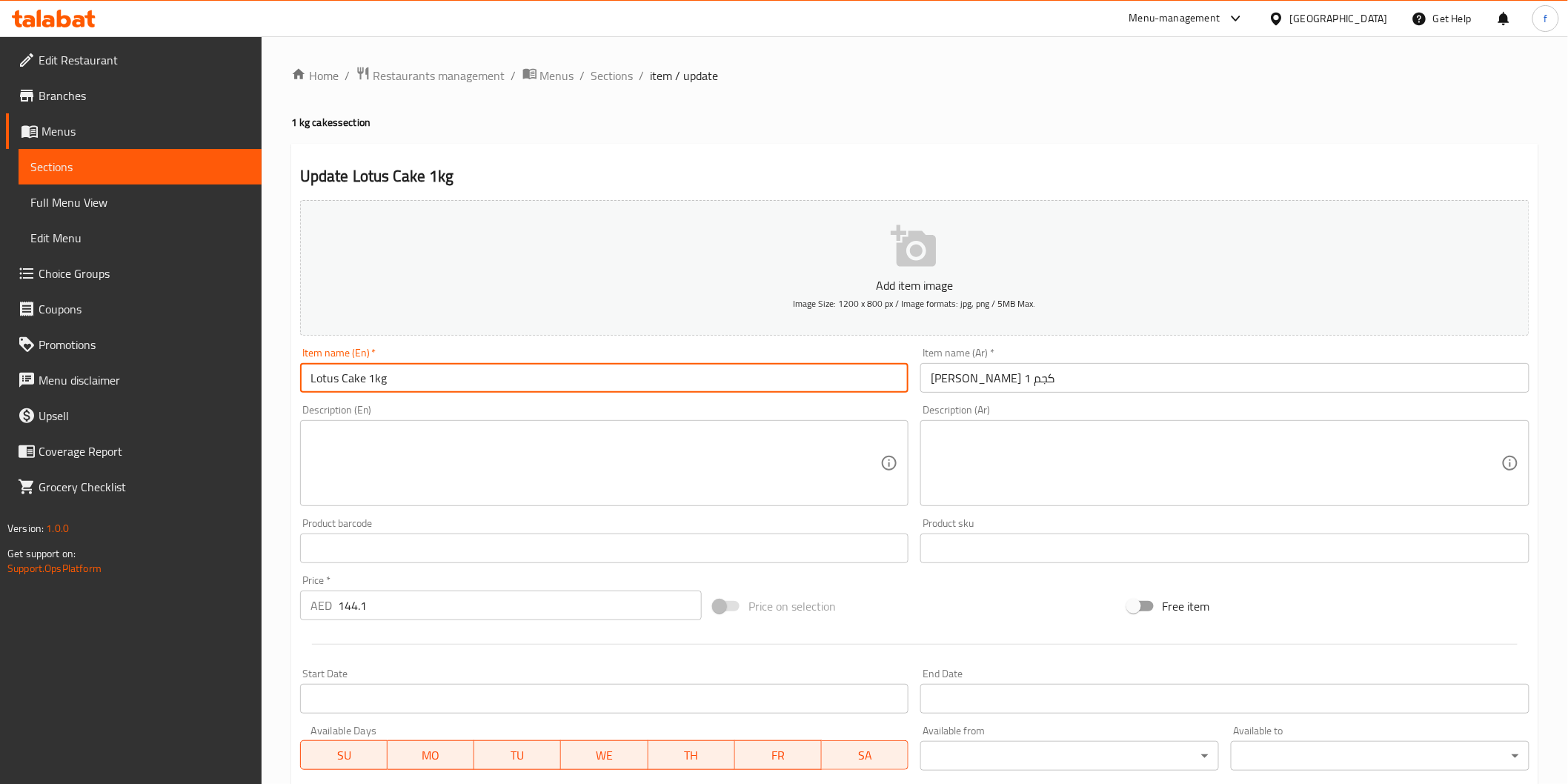
paste input "(PCS)"
type input "Lotus Cake 1kg (PCS)"
click at [1144, 376] on input "[PERSON_NAME] 1 كجم" at bounding box center [1225, 378] width 609 height 30
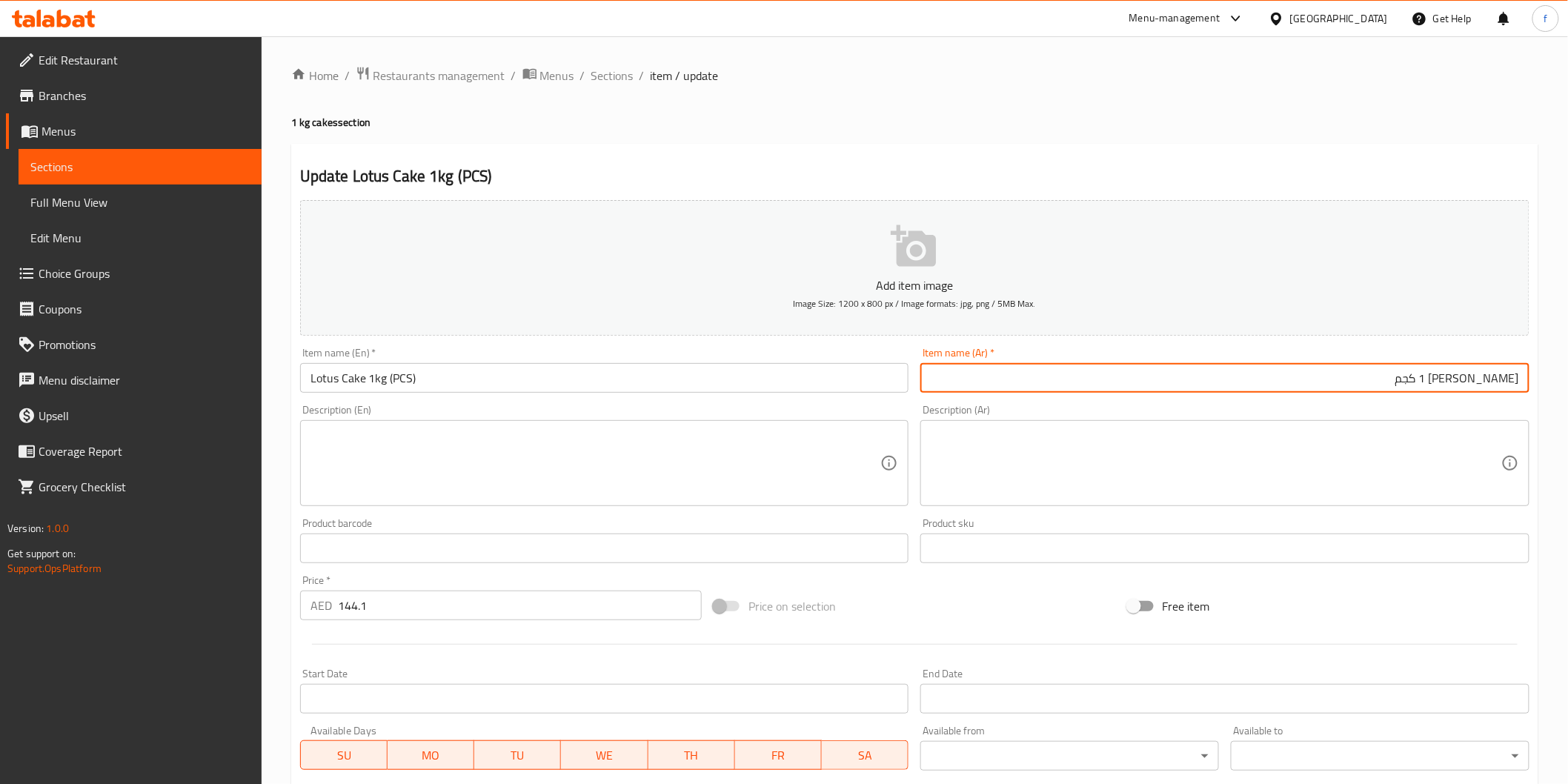
click at [1164, 378] on input "[PERSON_NAME] 1 كجم" at bounding box center [1225, 378] width 609 height 30
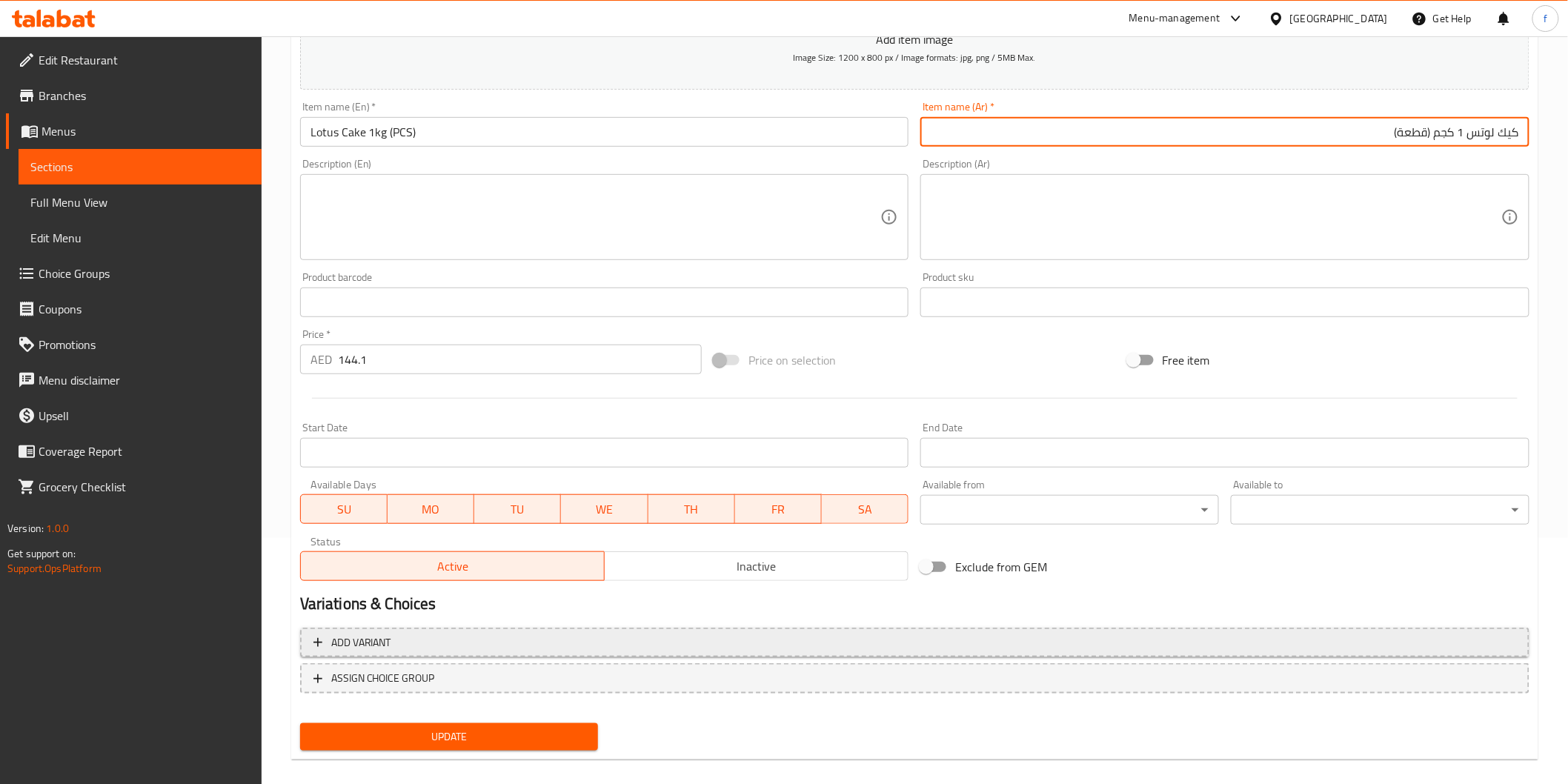
scroll to position [260, 0]
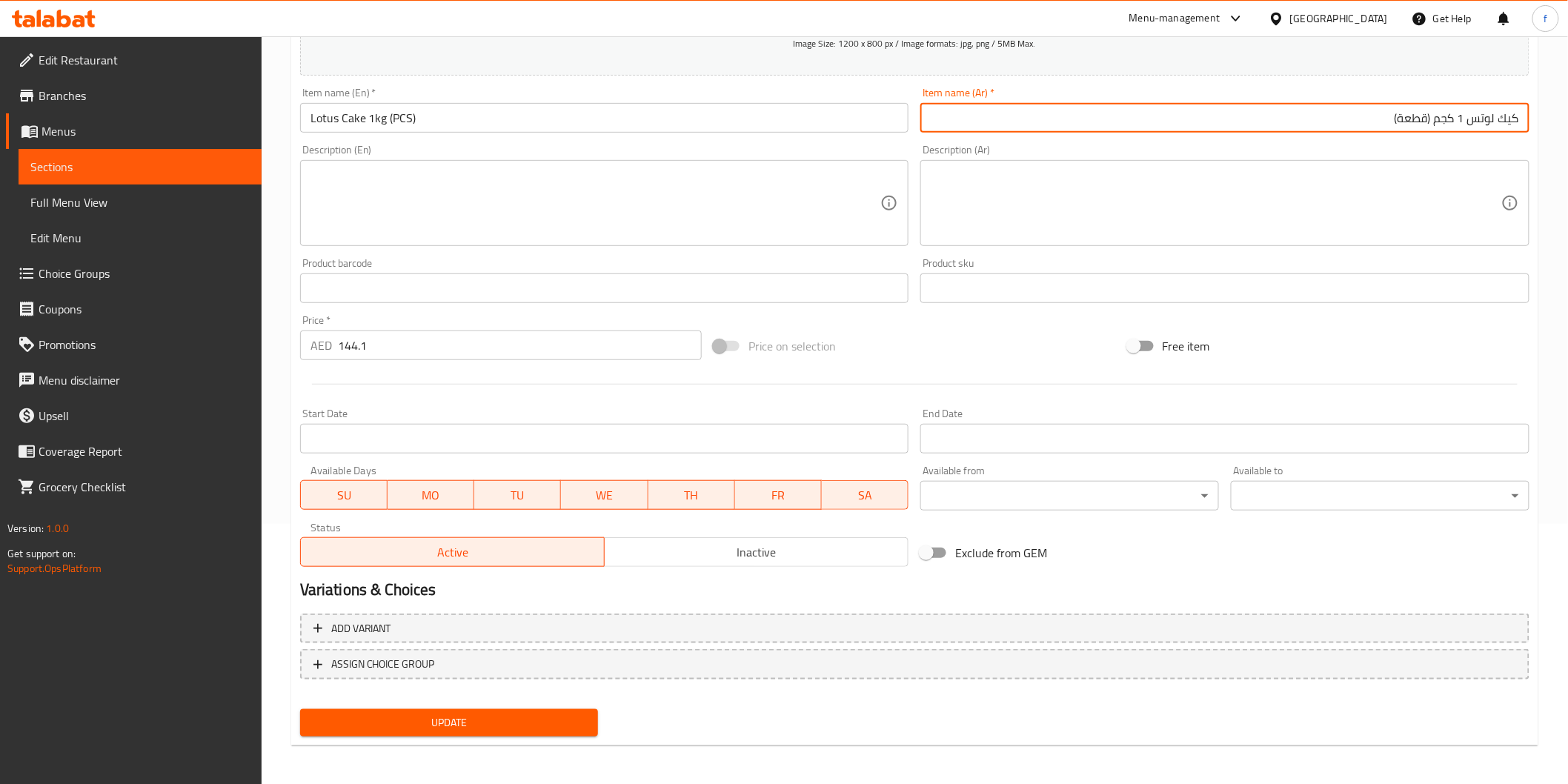
type input "كيك لوتس 1 كجم (قطعة)"
click at [514, 729] on span "Update" at bounding box center [450, 723] width 275 height 18
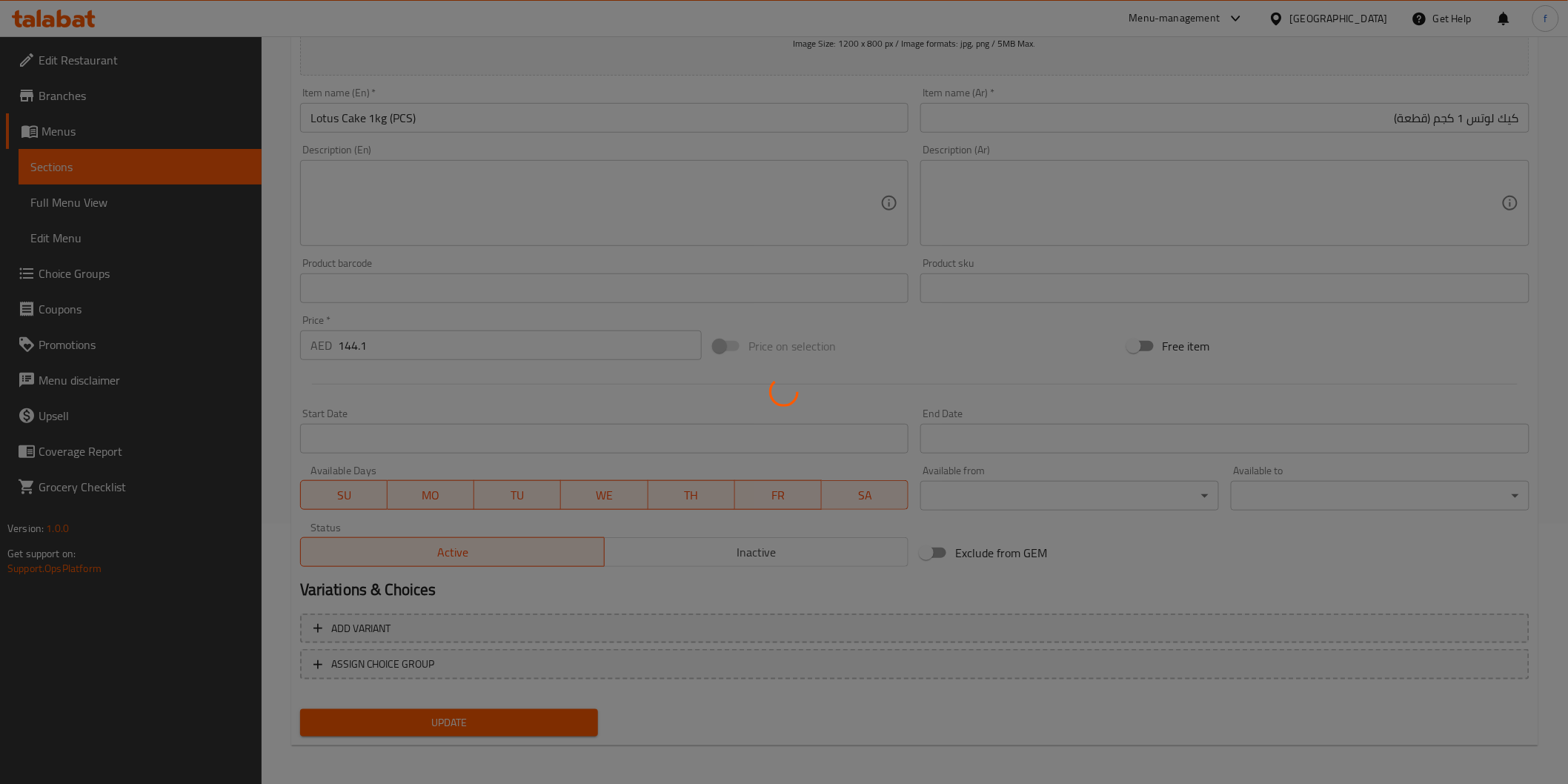
scroll to position [0, 0]
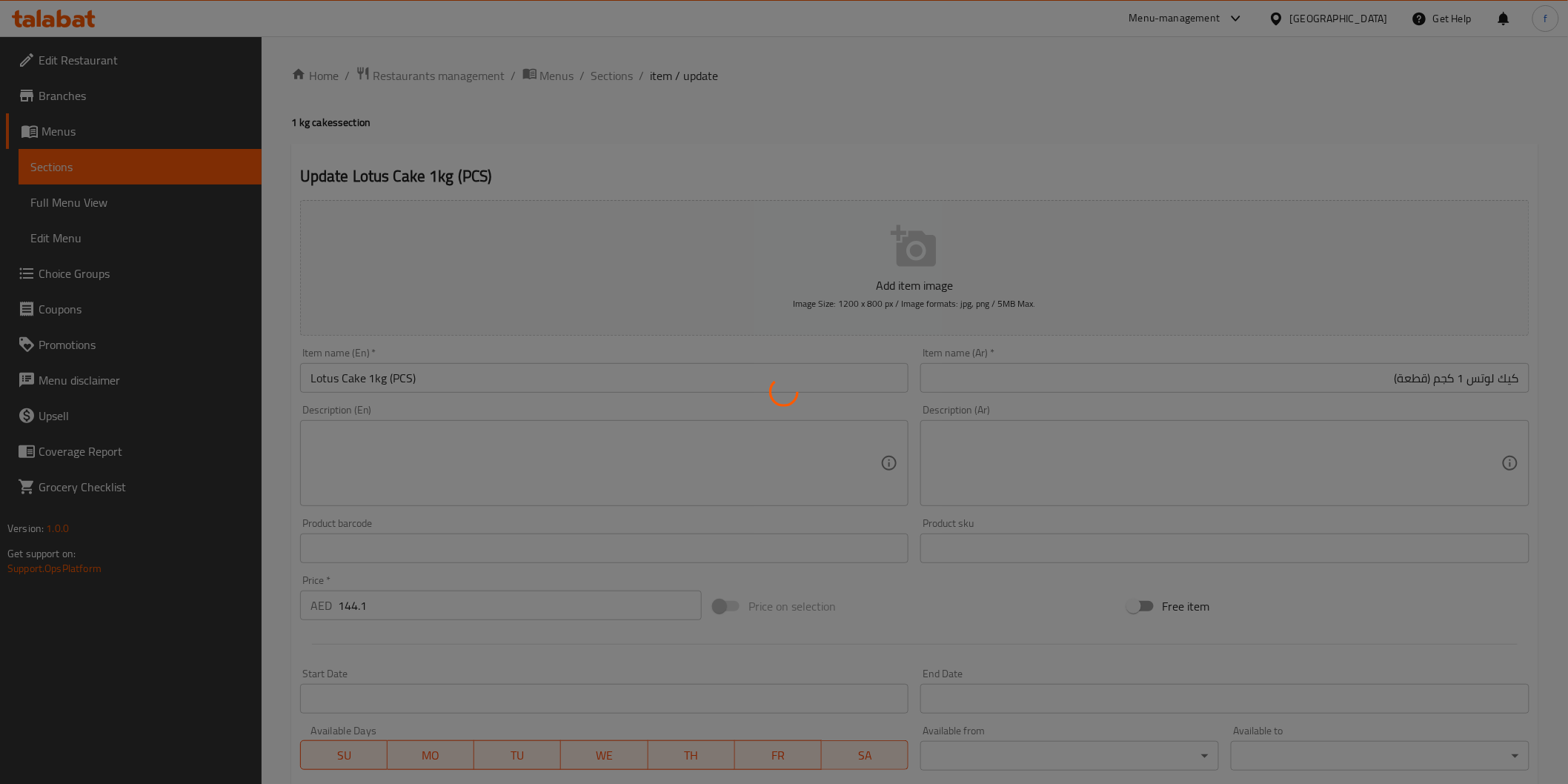
click at [616, 71] on div at bounding box center [784, 392] width 1568 height 784
click at [600, 76] on div at bounding box center [784, 392] width 1568 height 784
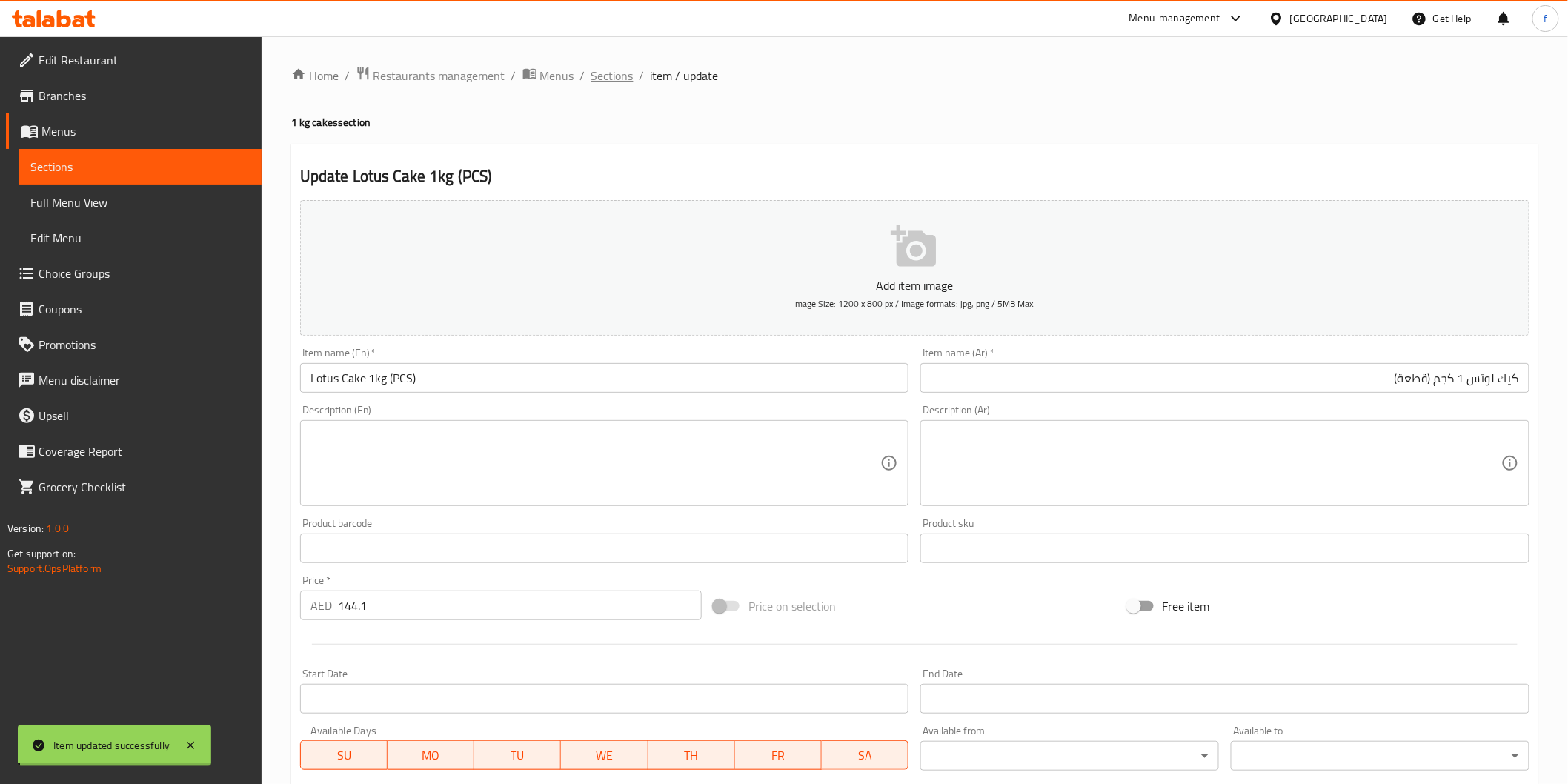
click at [600, 76] on div "Home / Restaurants management / Menus / Sections / item / update 1 kg cakes sec…" at bounding box center [915, 541] width 1247 height 951
click at [620, 79] on span "Sections" at bounding box center [612, 75] width 42 height 18
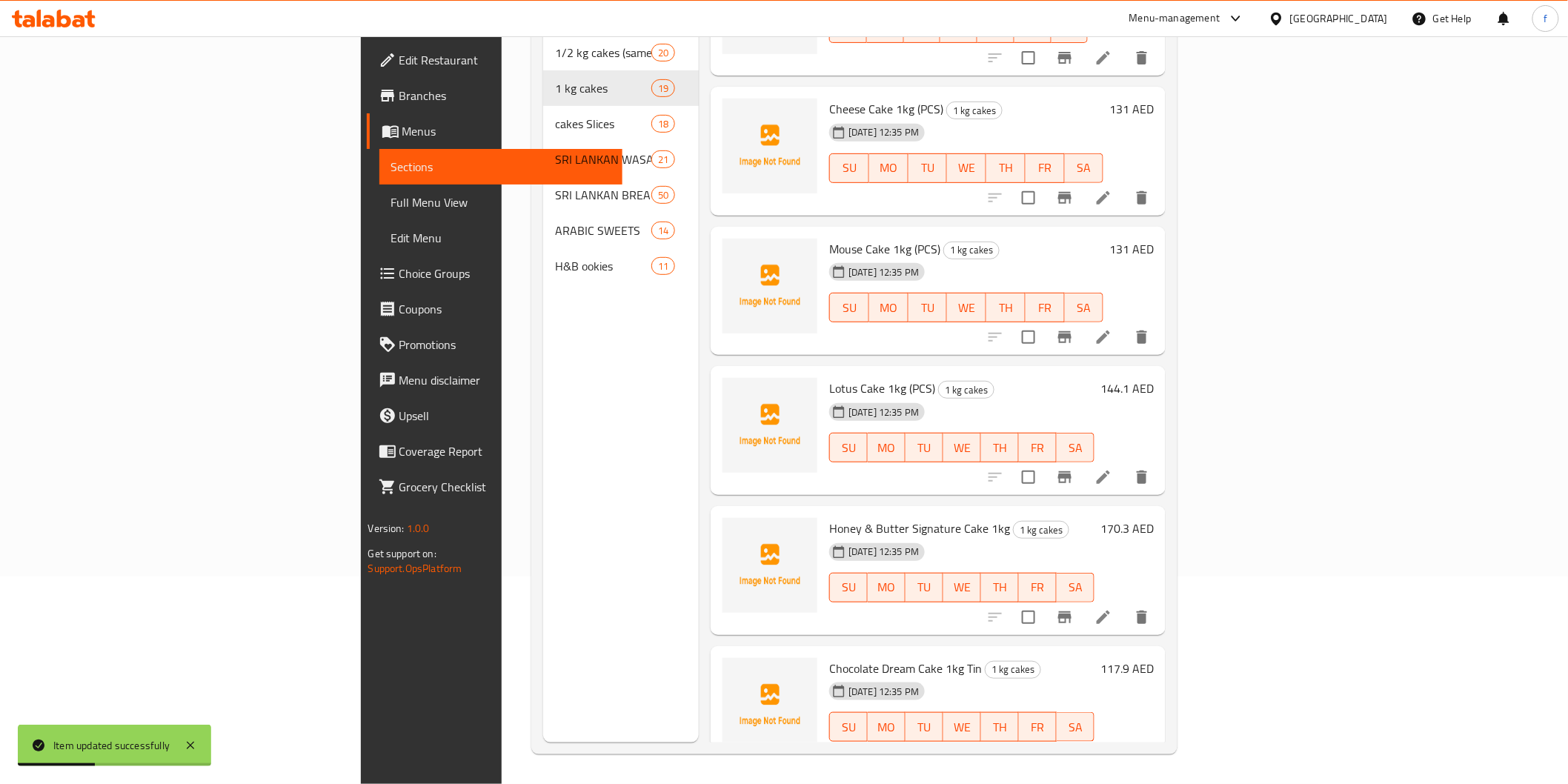
scroll to position [1906, 0]
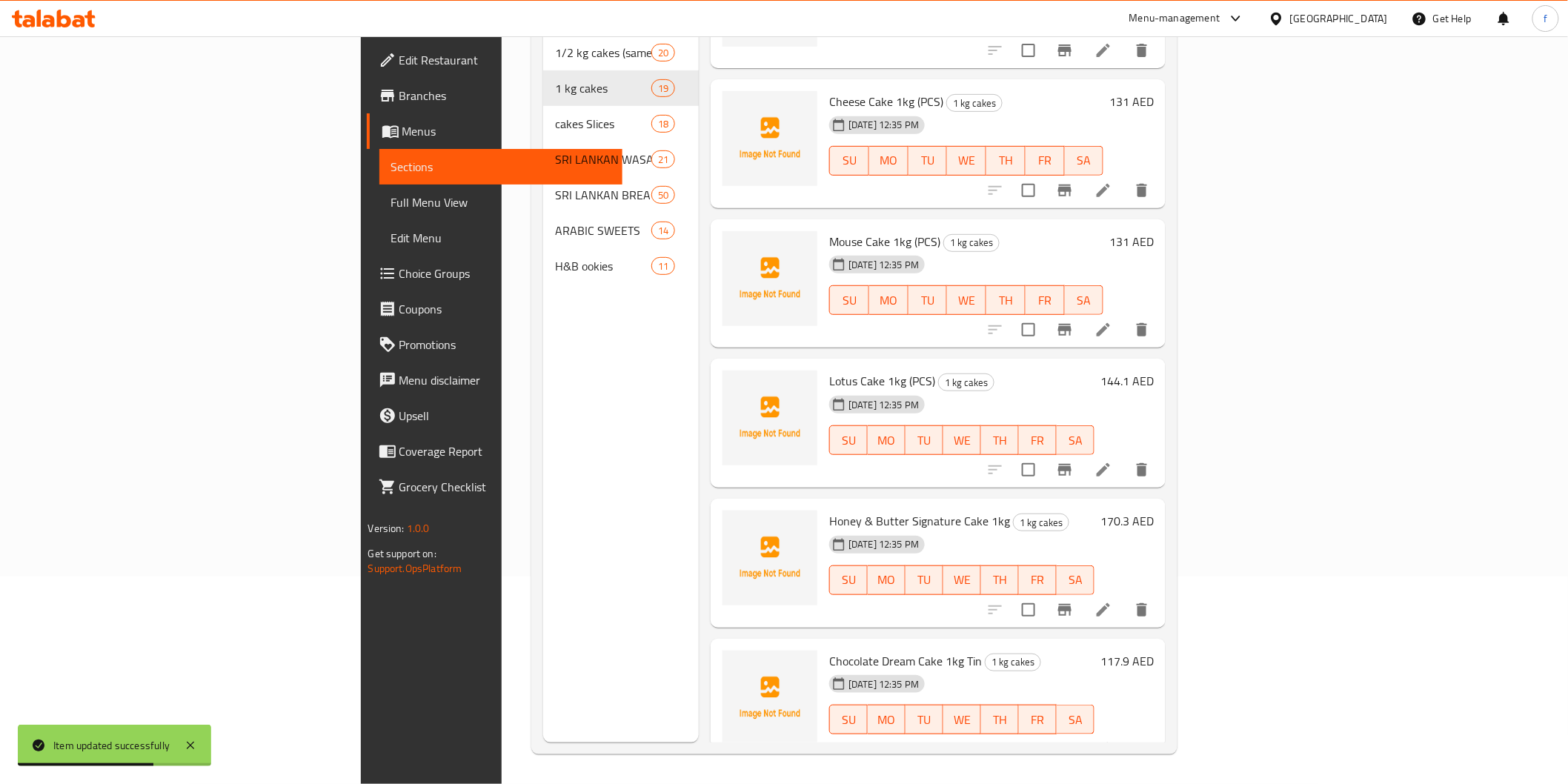
click at [1160, 601] on div at bounding box center [1068, 610] width 182 height 36
click at [1124, 598] on li at bounding box center [1103, 609] width 41 height 27
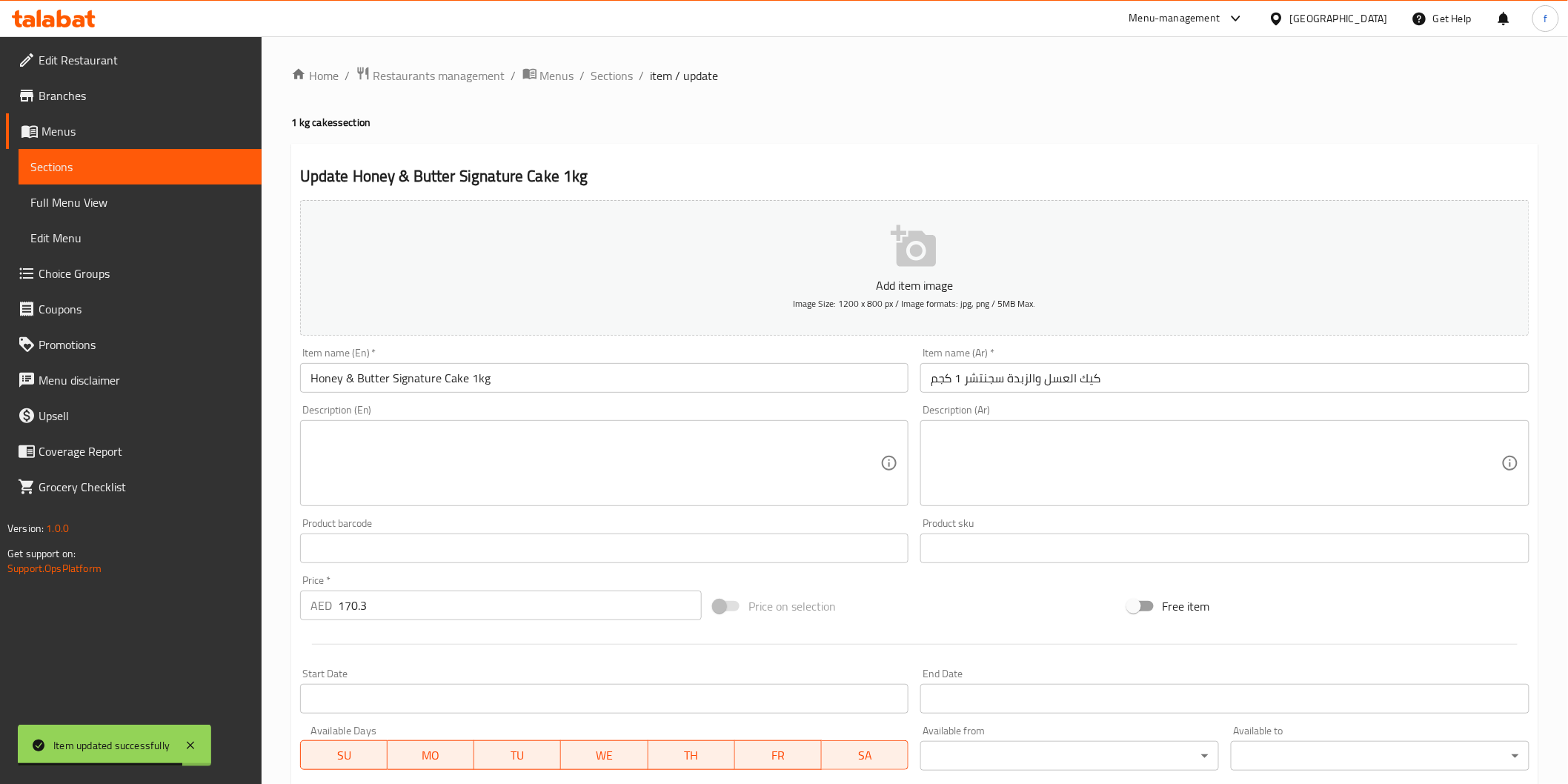
click at [521, 386] on input "Honey & Butter Signature Cake 1kg" at bounding box center [605, 378] width 609 height 30
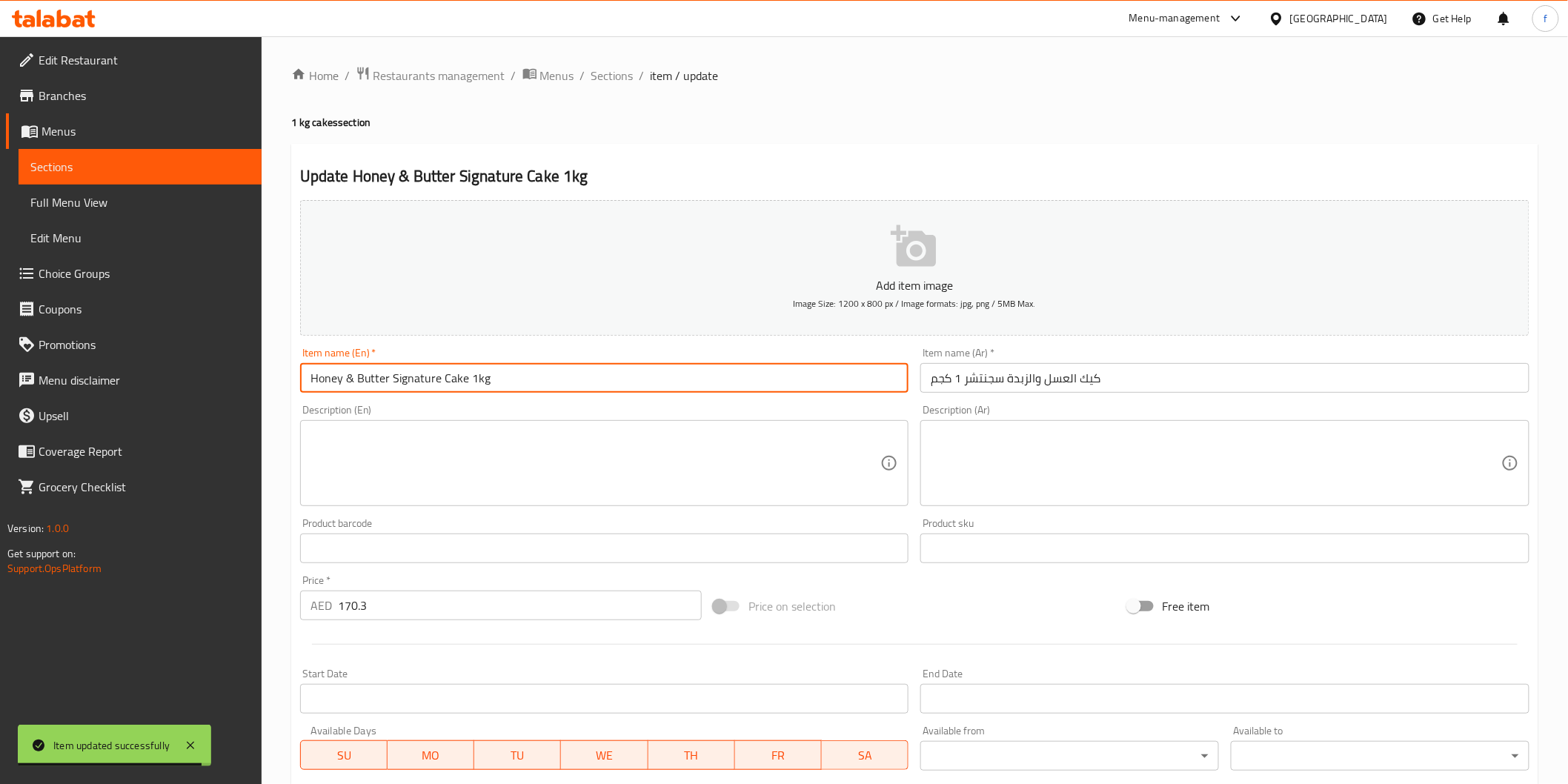
paste input "(PCS)"
type input "Honey & Butter Signature Cake 1kg (PCS)"
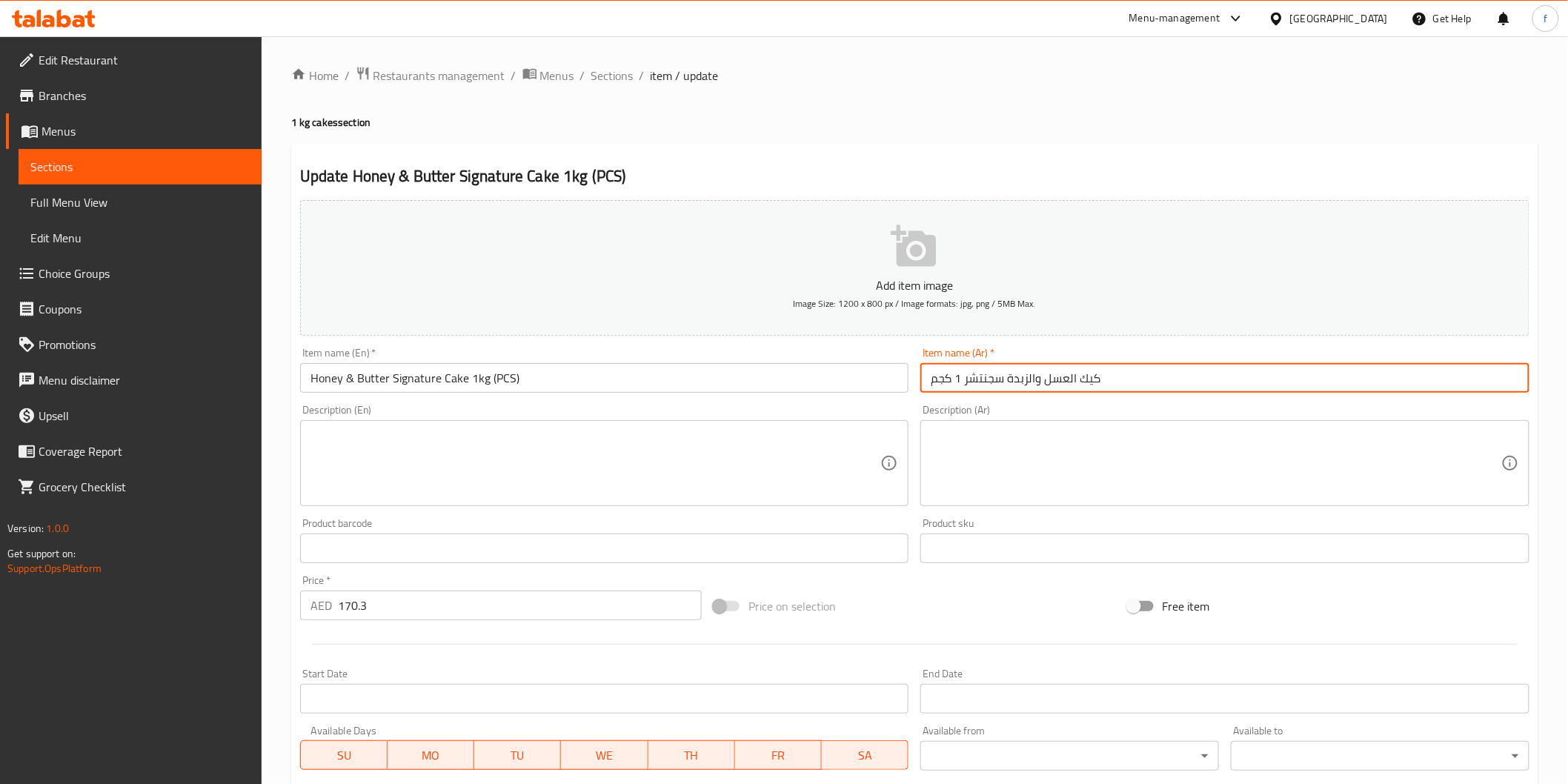
click at [1241, 384] on input "كيك العسل والزبدة سجنتشر 1 كجم" at bounding box center [1225, 378] width 609 height 30
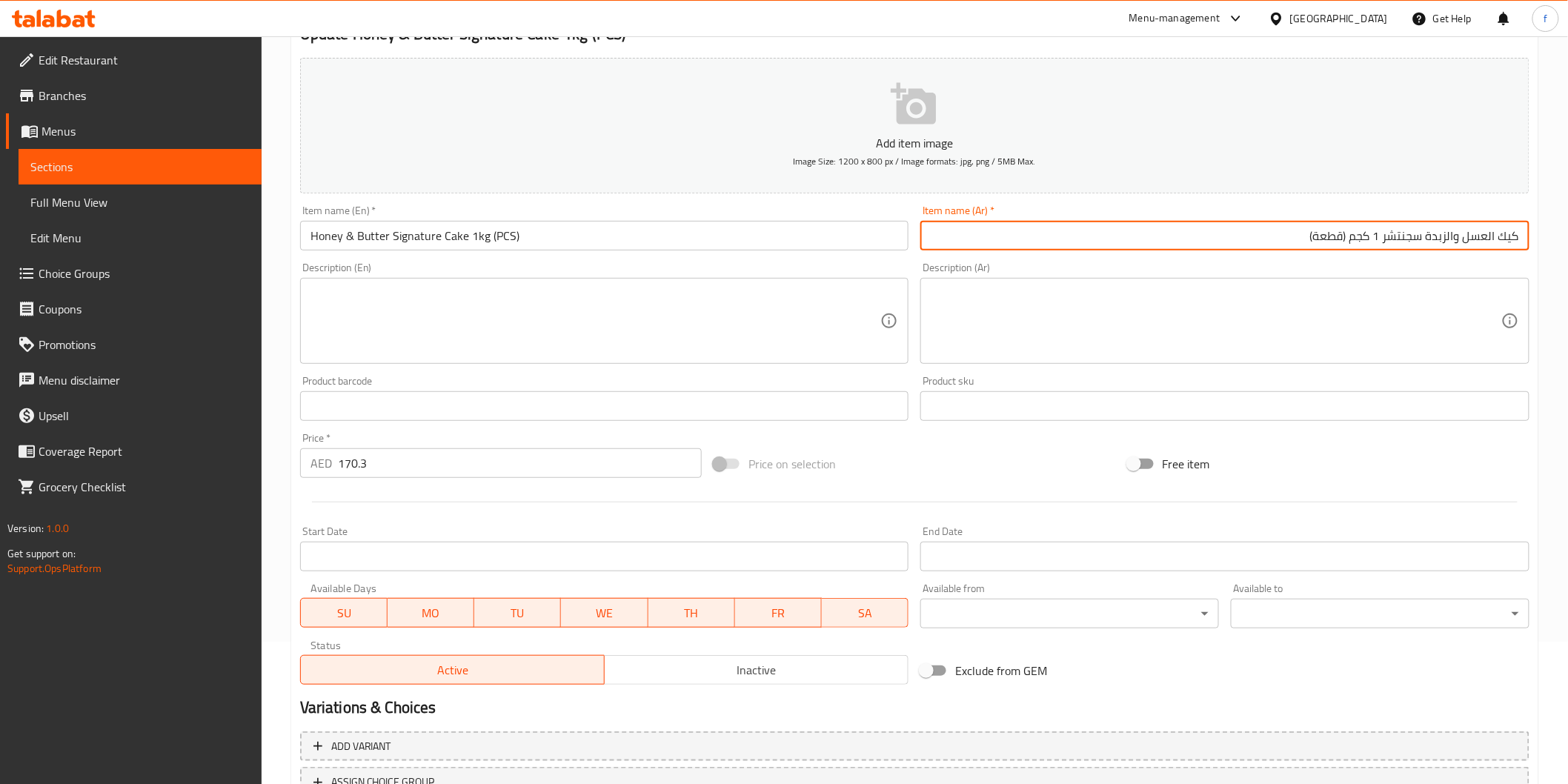
scroll to position [260, 0]
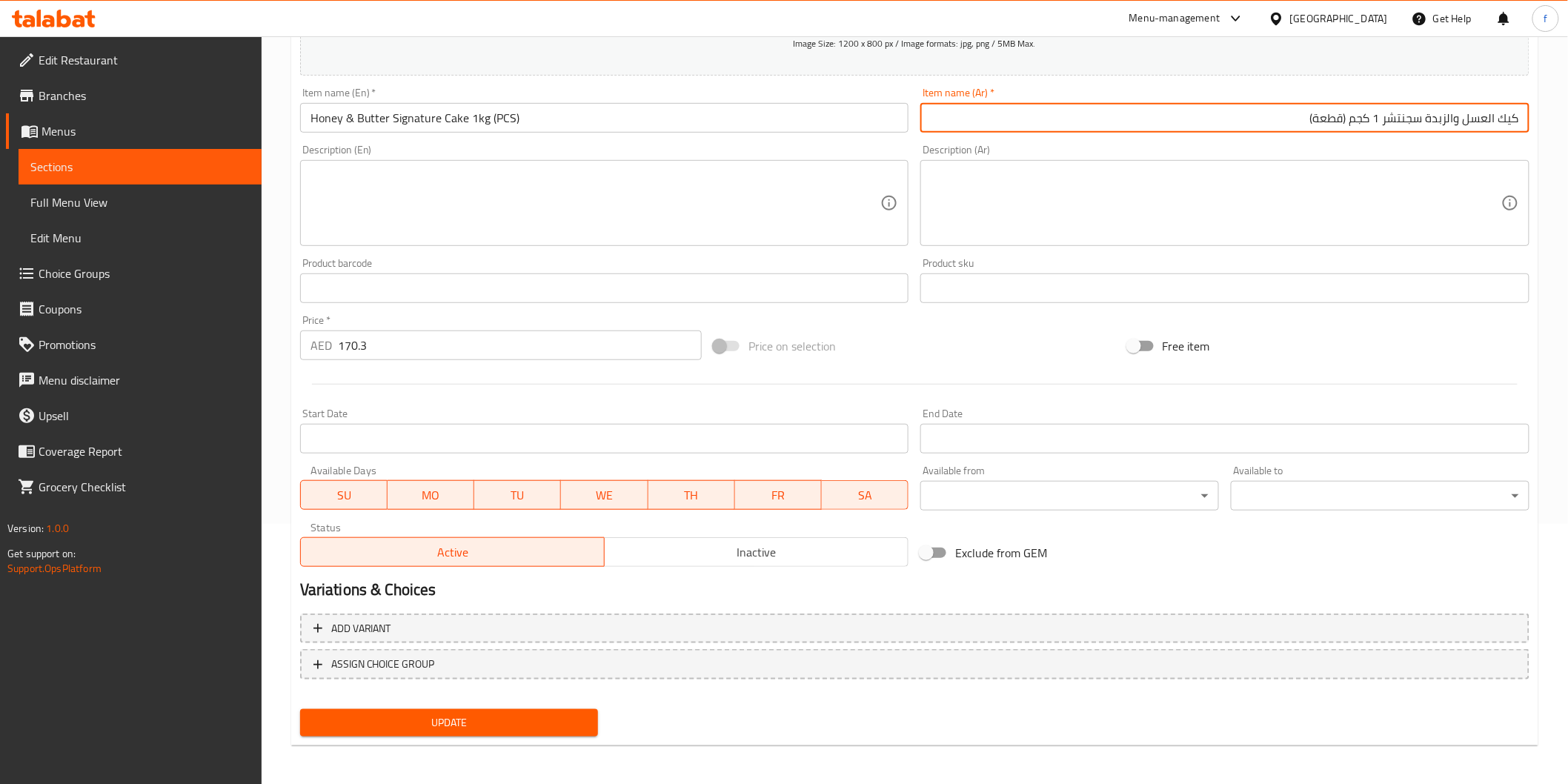
type input "كيك العسل والزبدة سجنتشر 1 كجم (قطعة)"
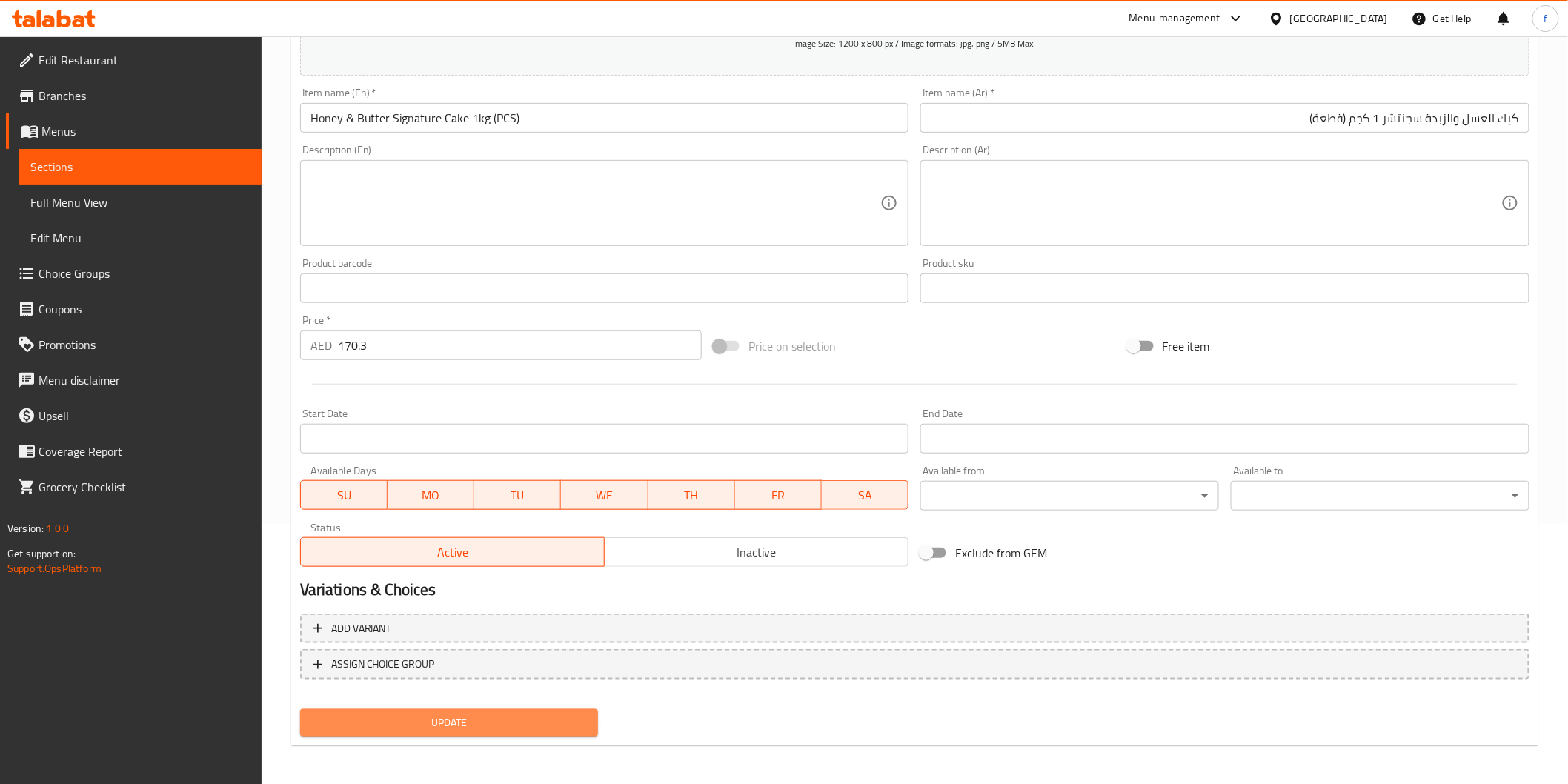
click at [415, 722] on span "Update" at bounding box center [450, 723] width 275 height 18
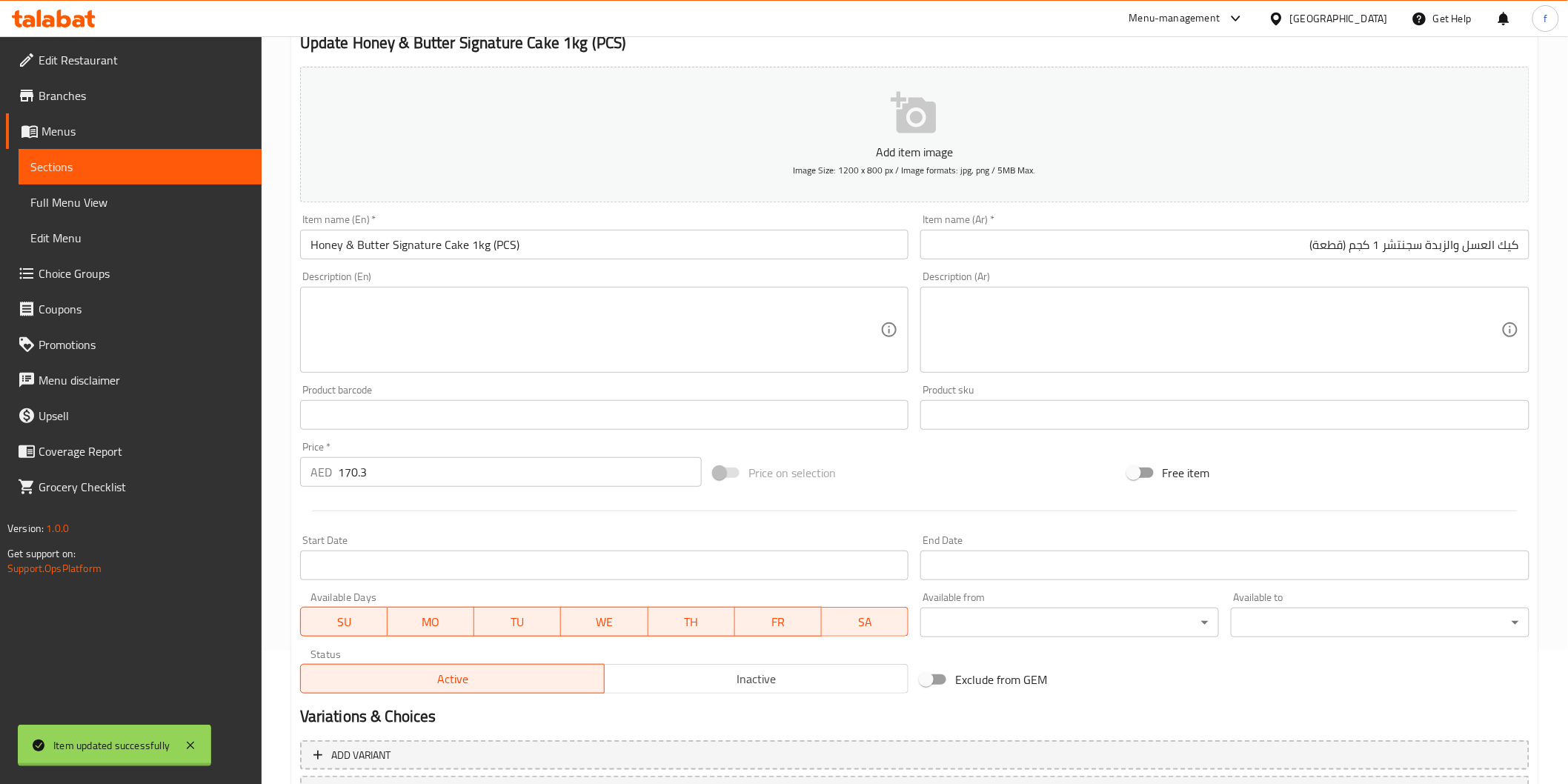
scroll to position [0, 0]
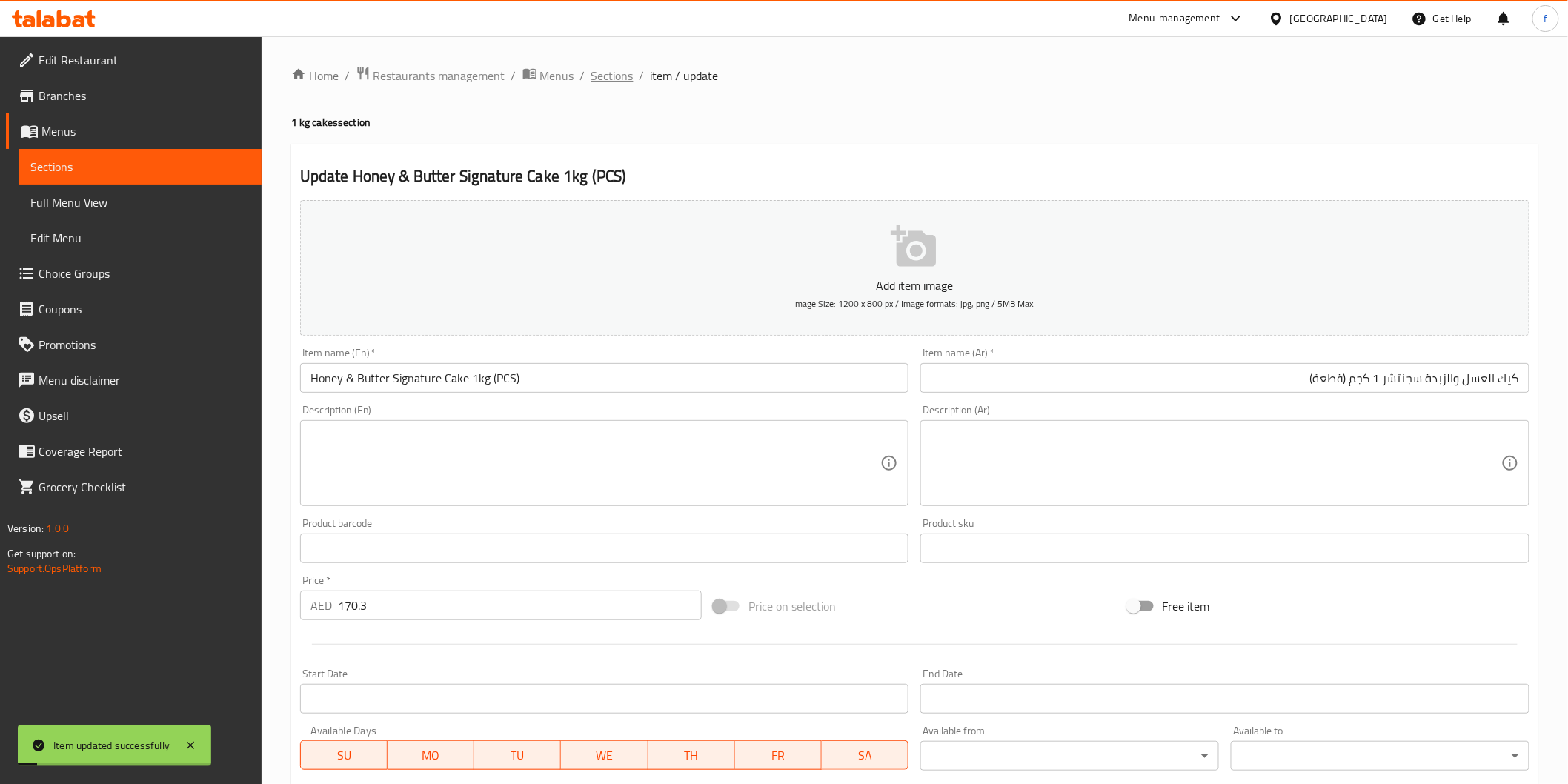
click at [616, 78] on span "Sections" at bounding box center [612, 75] width 42 height 18
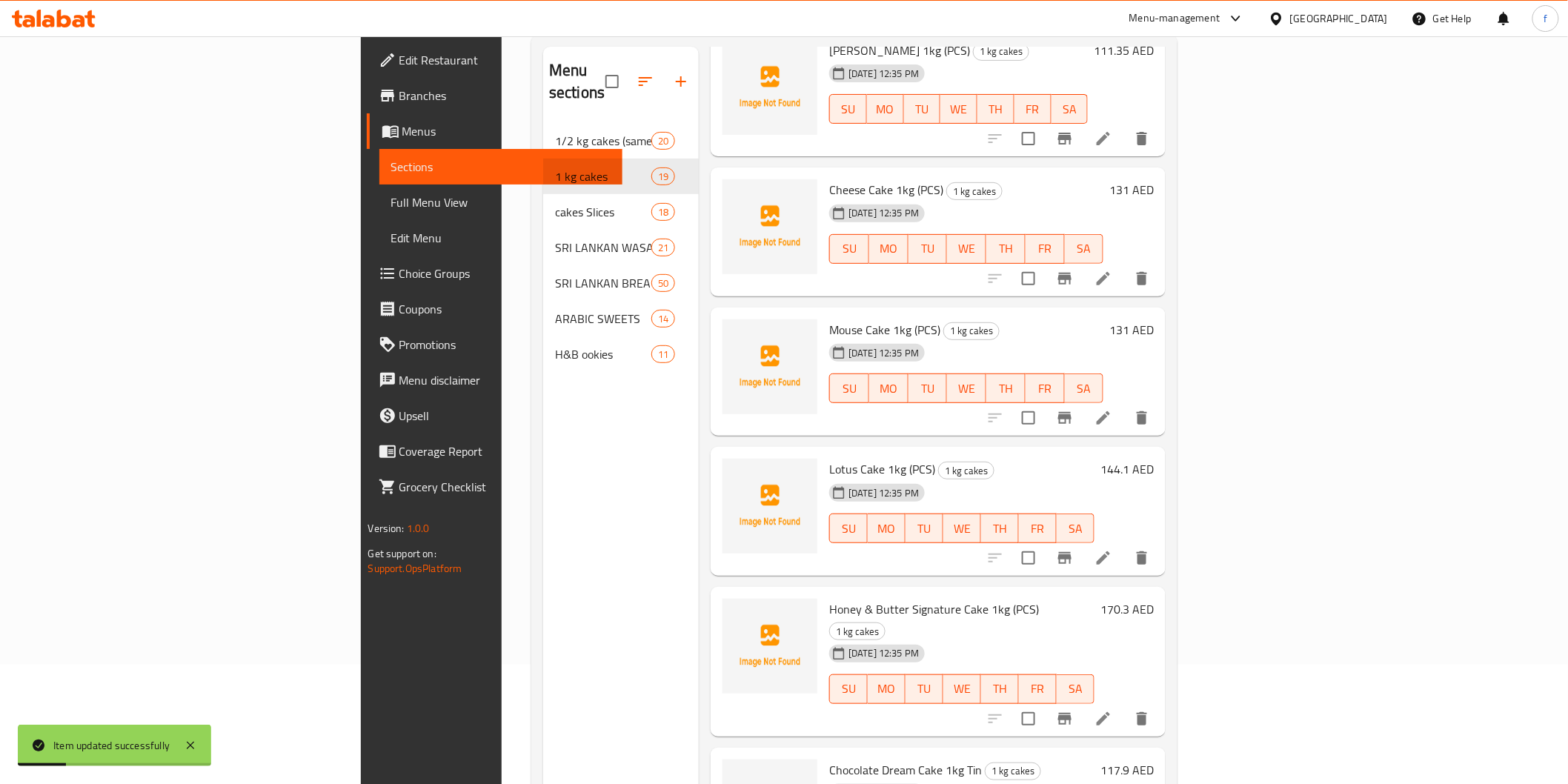
scroll to position [208, 0]
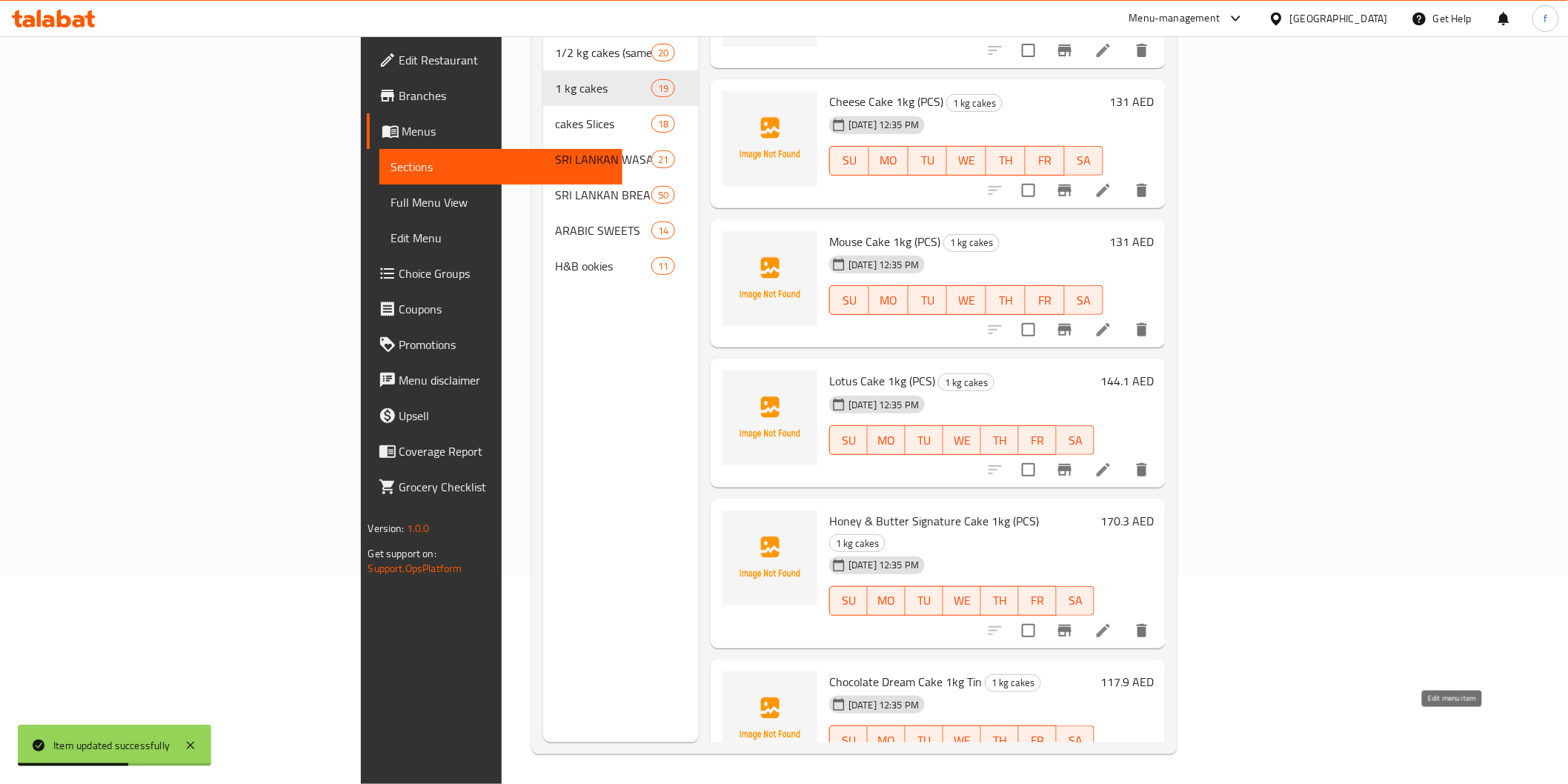
click at [1112, 761] on icon at bounding box center [1103, 769] width 18 height 18
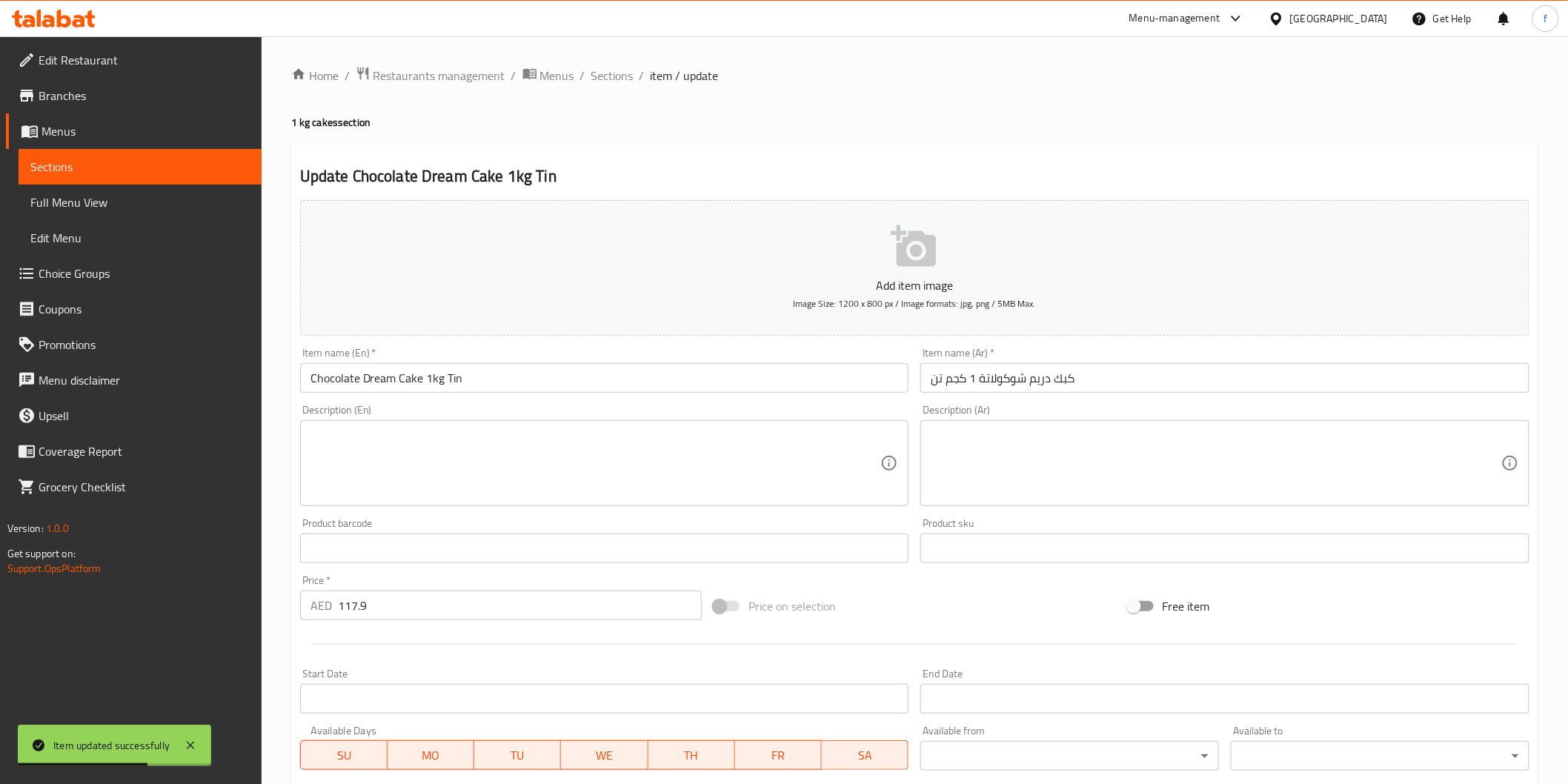
click at [524, 376] on input "Chocolate Dream Cake 1kg Tin" at bounding box center [605, 378] width 609 height 30
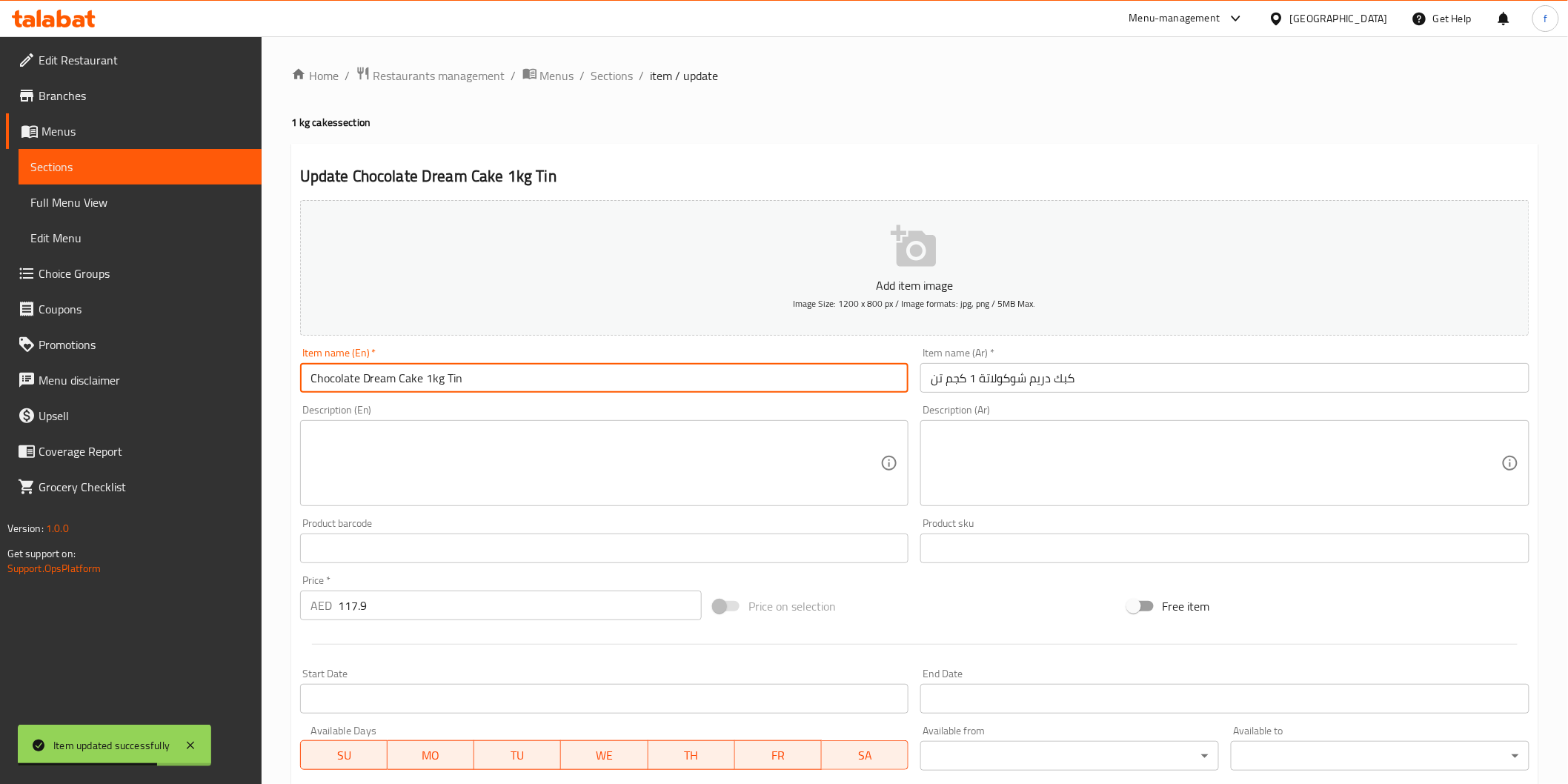
click at [524, 376] on input "Chocolate Dream Cake 1kg Tin" at bounding box center [605, 378] width 609 height 30
paste input "(PCS)"
type input "Chocolate Dream Cake 1kg Tin (PCS)"
click at [1099, 367] on input "كبك دريم شوكولاتة 1 كجم تن" at bounding box center [1225, 378] width 609 height 30
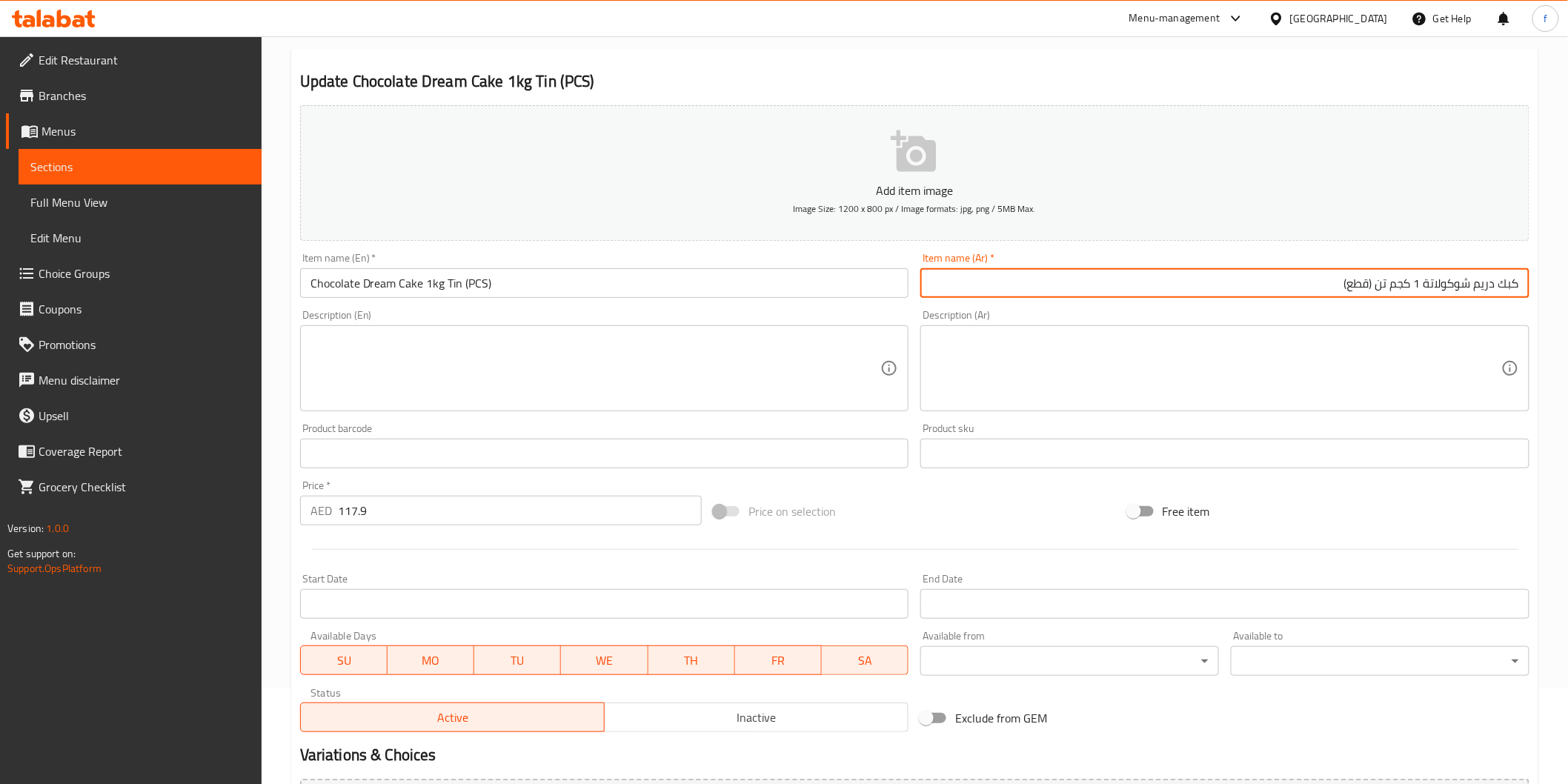
scroll to position [260, 0]
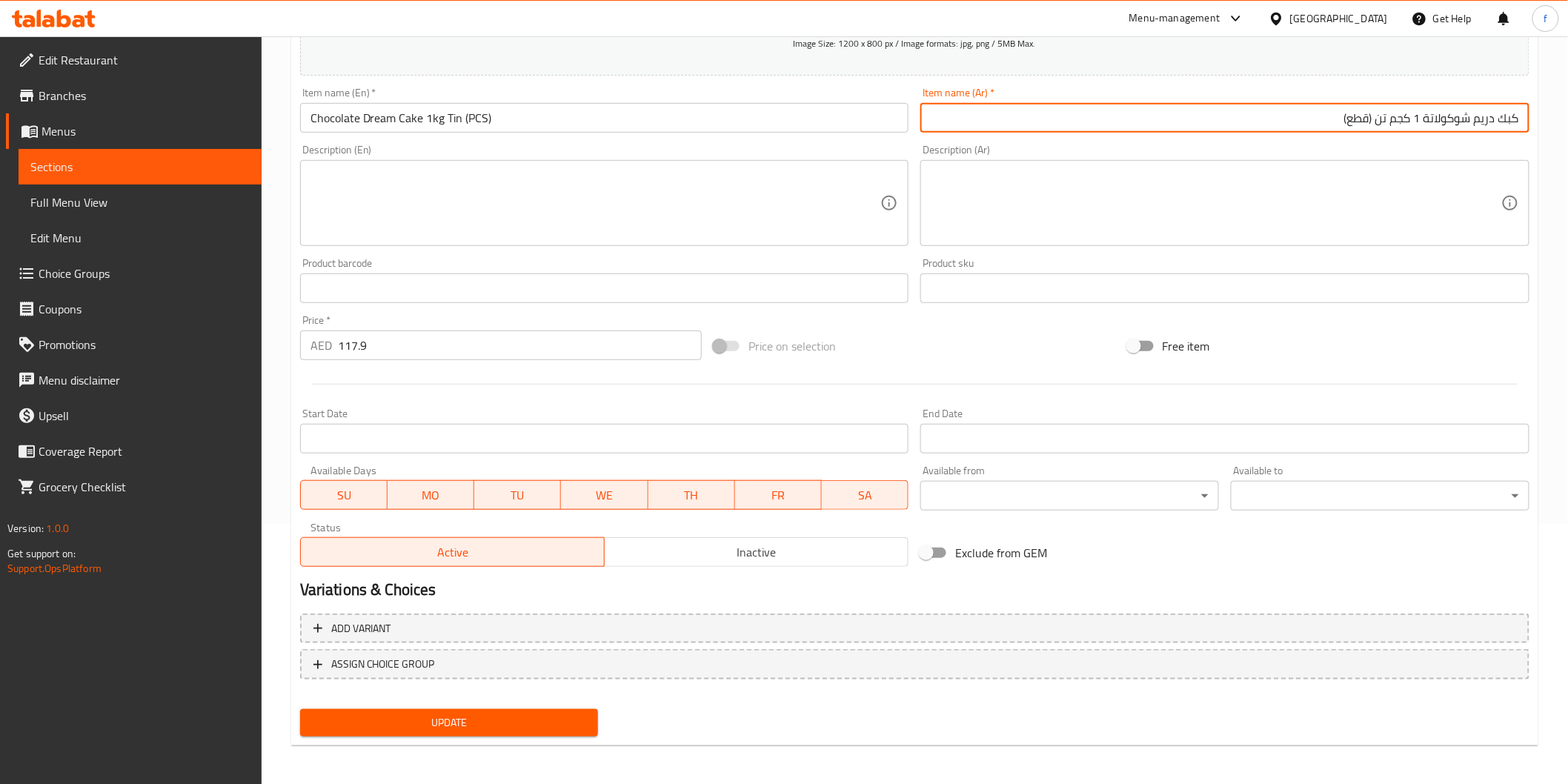
type input "كبك دريم شوكولاتة 1 كجم تن (قطع)"
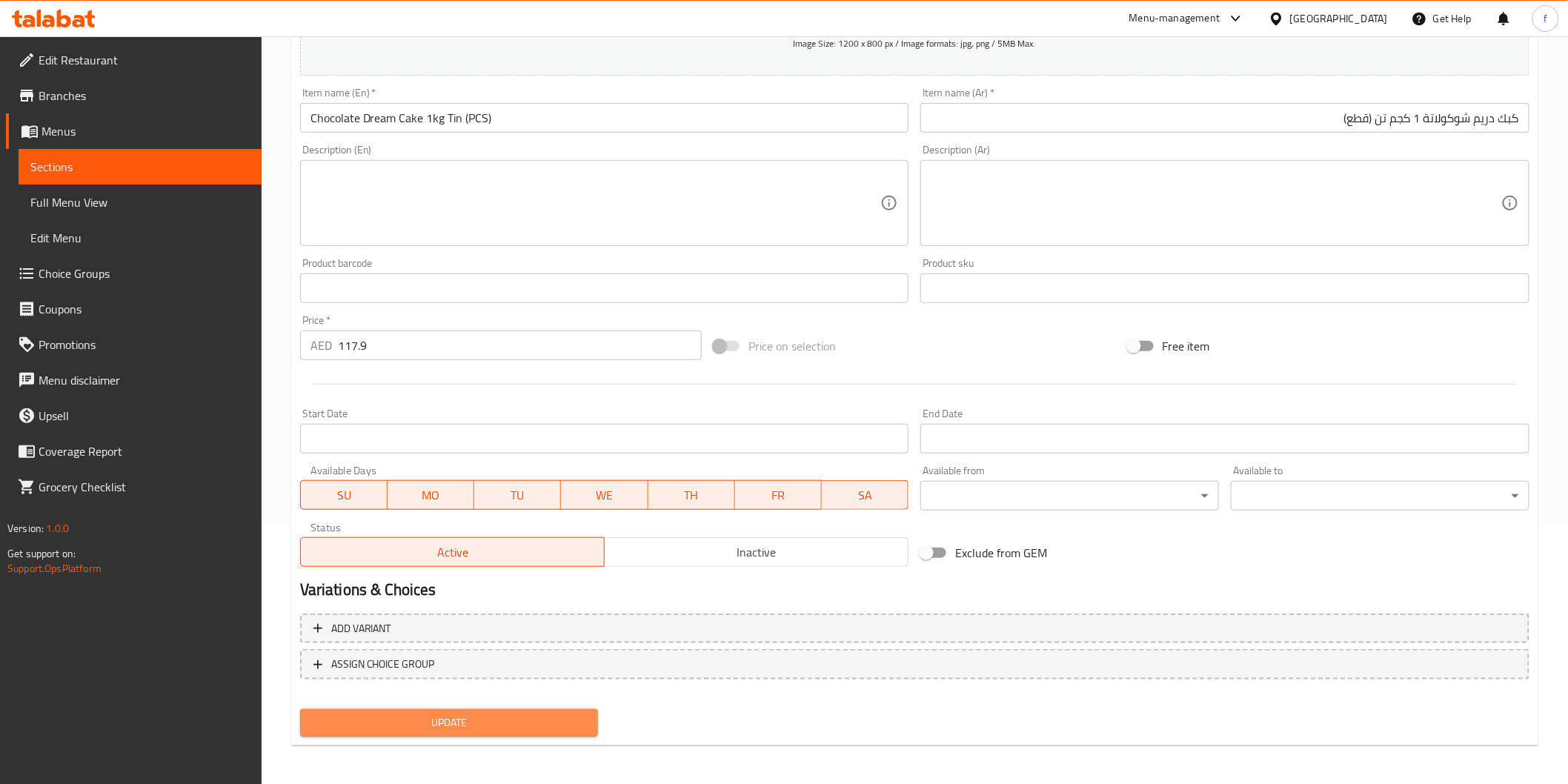
click at [426, 714] on span "Update" at bounding box center [450, 723] width 275 height 18
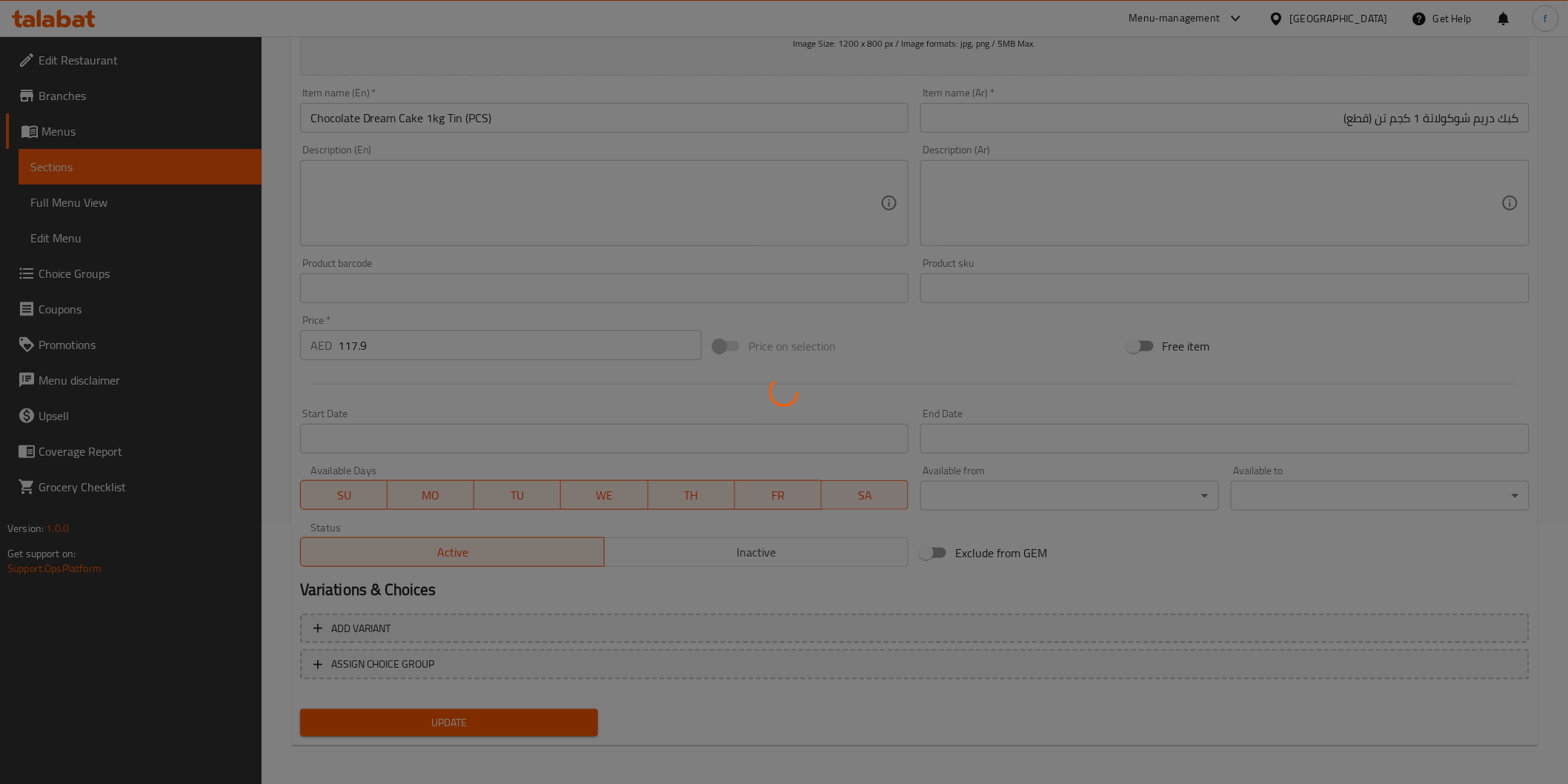
scroll to position [0, 0]
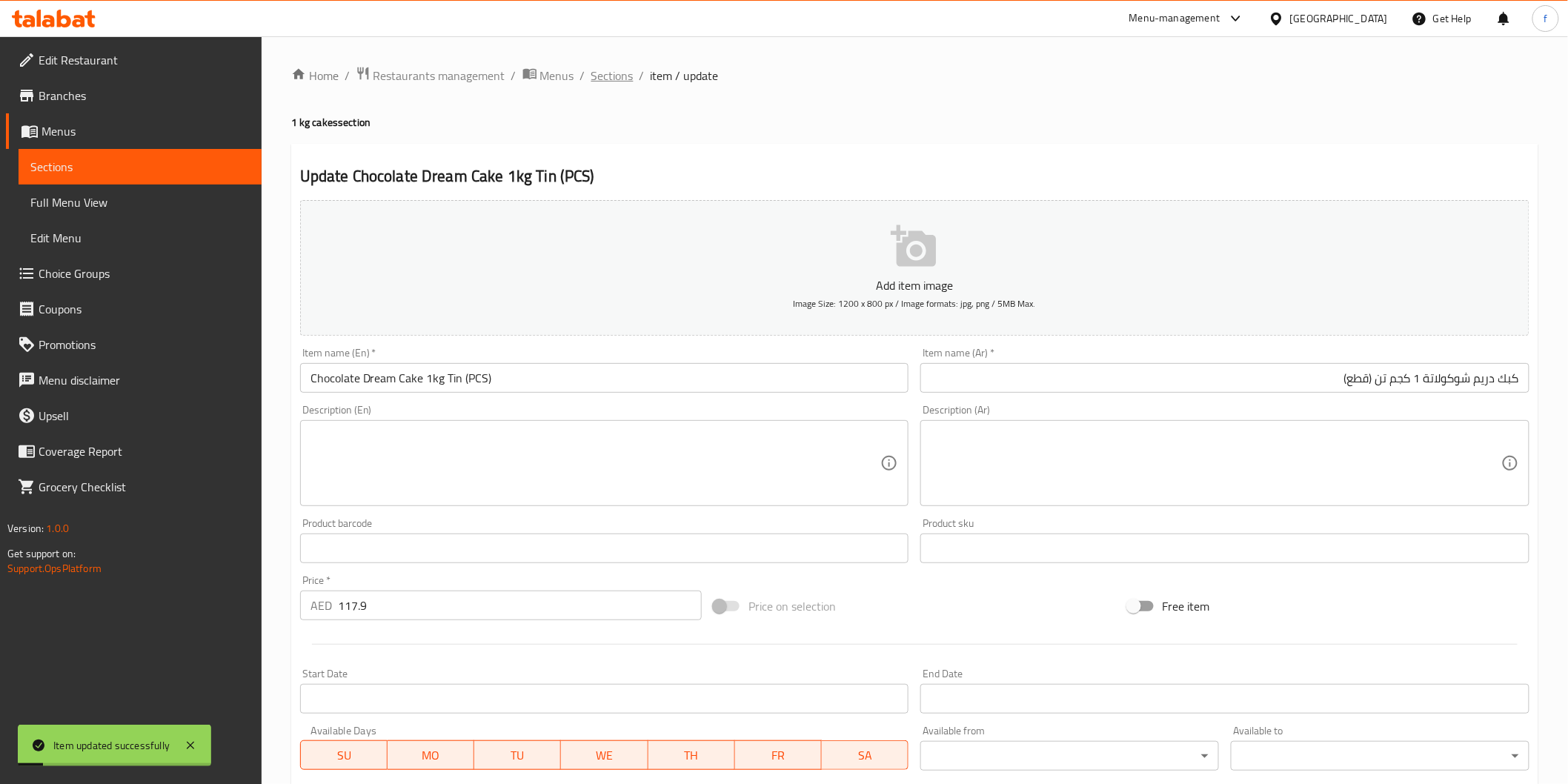
click at [631, 75] on span "Sections" at bounding box center [612, 75] width 42 height 18
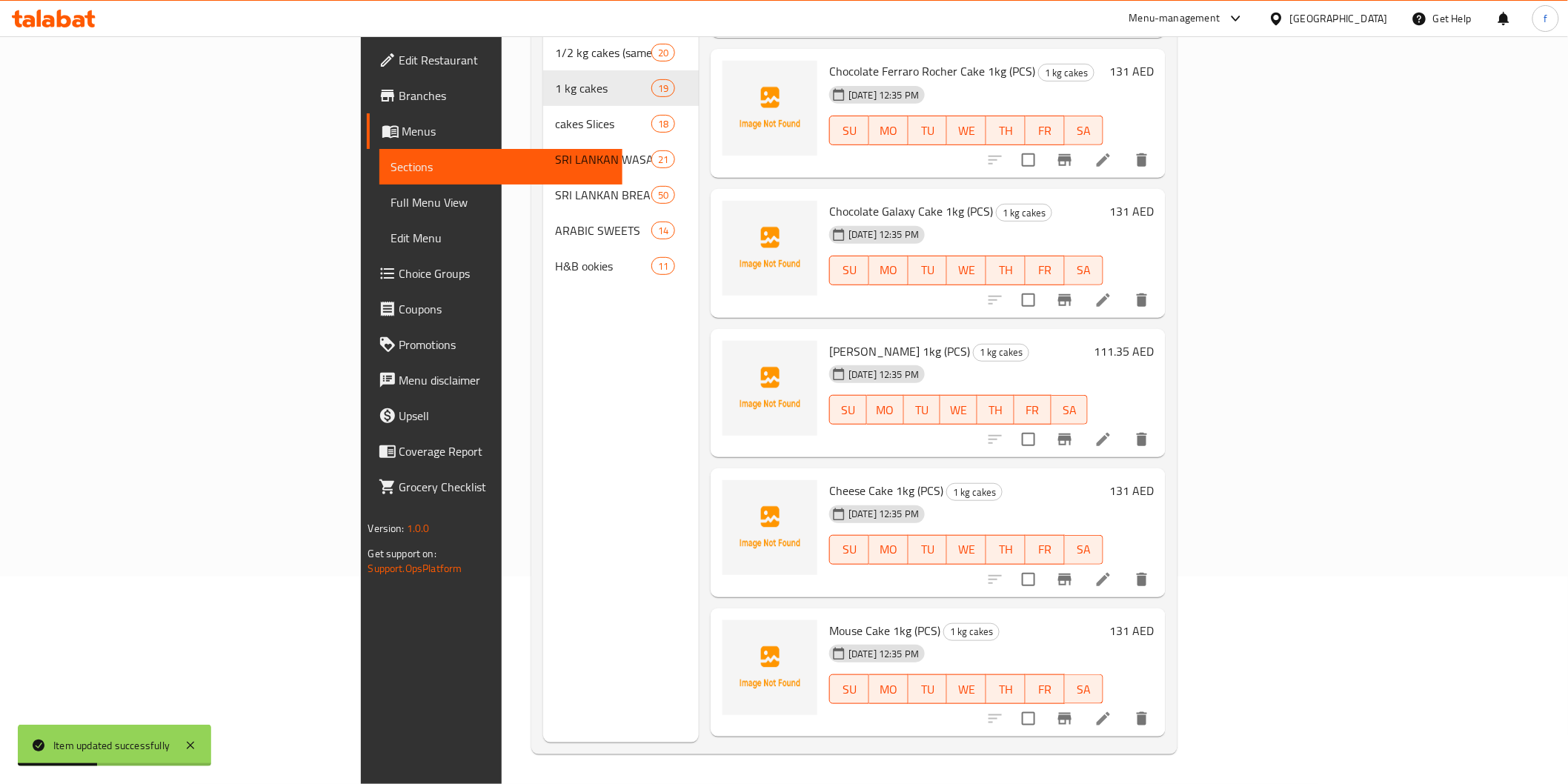
scroll to position [1247, 0]
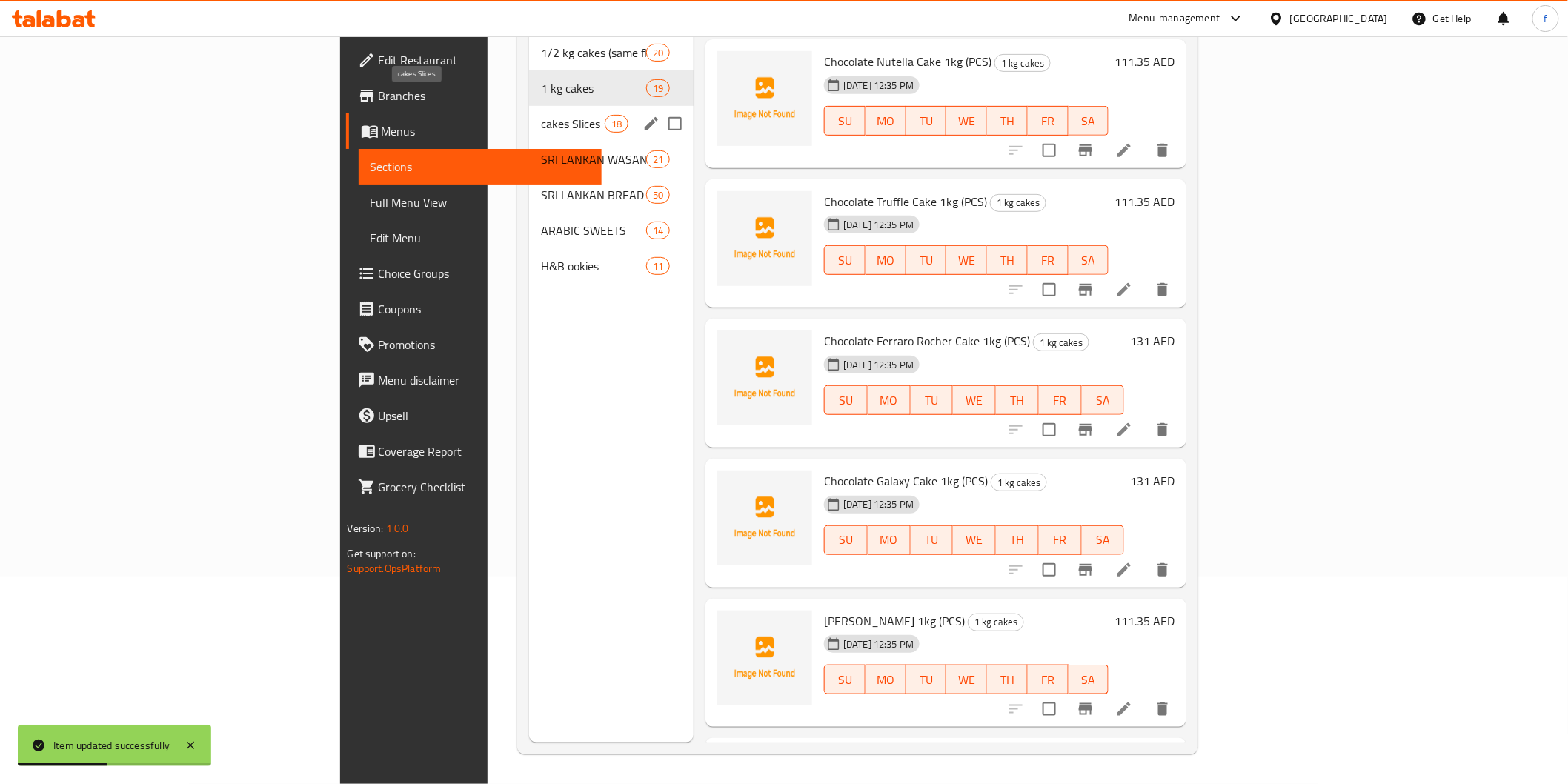
click at [541, 115] on span "cakes Slices" at bounding box center [573, 123] width 63 height 18
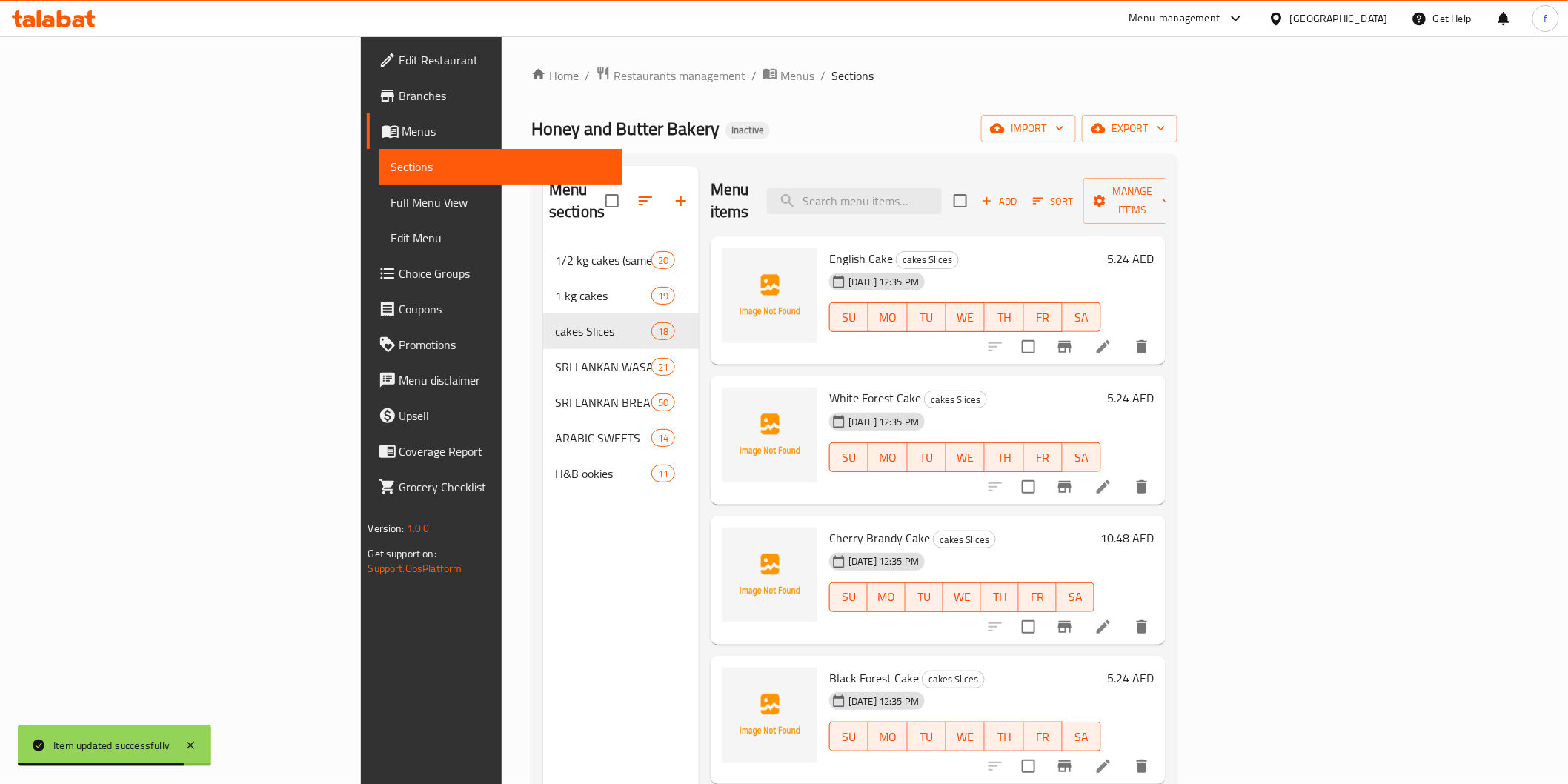
click at [1124, 334] on li at bounding box center [1103, 347] width 41 height 27
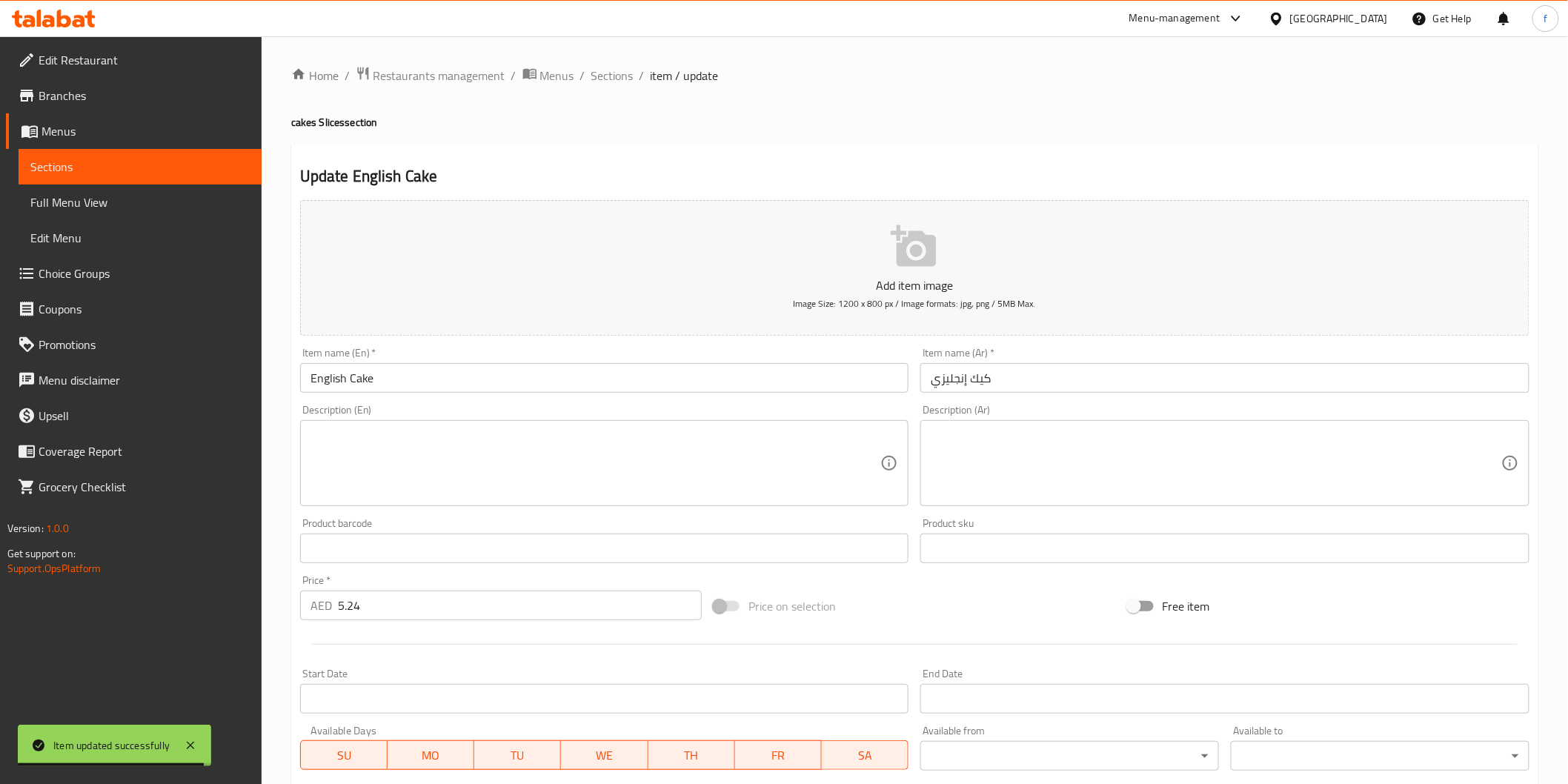
click at [544, 366] on input "English Cake" at bounding box center [605, 378] width 609 height 30
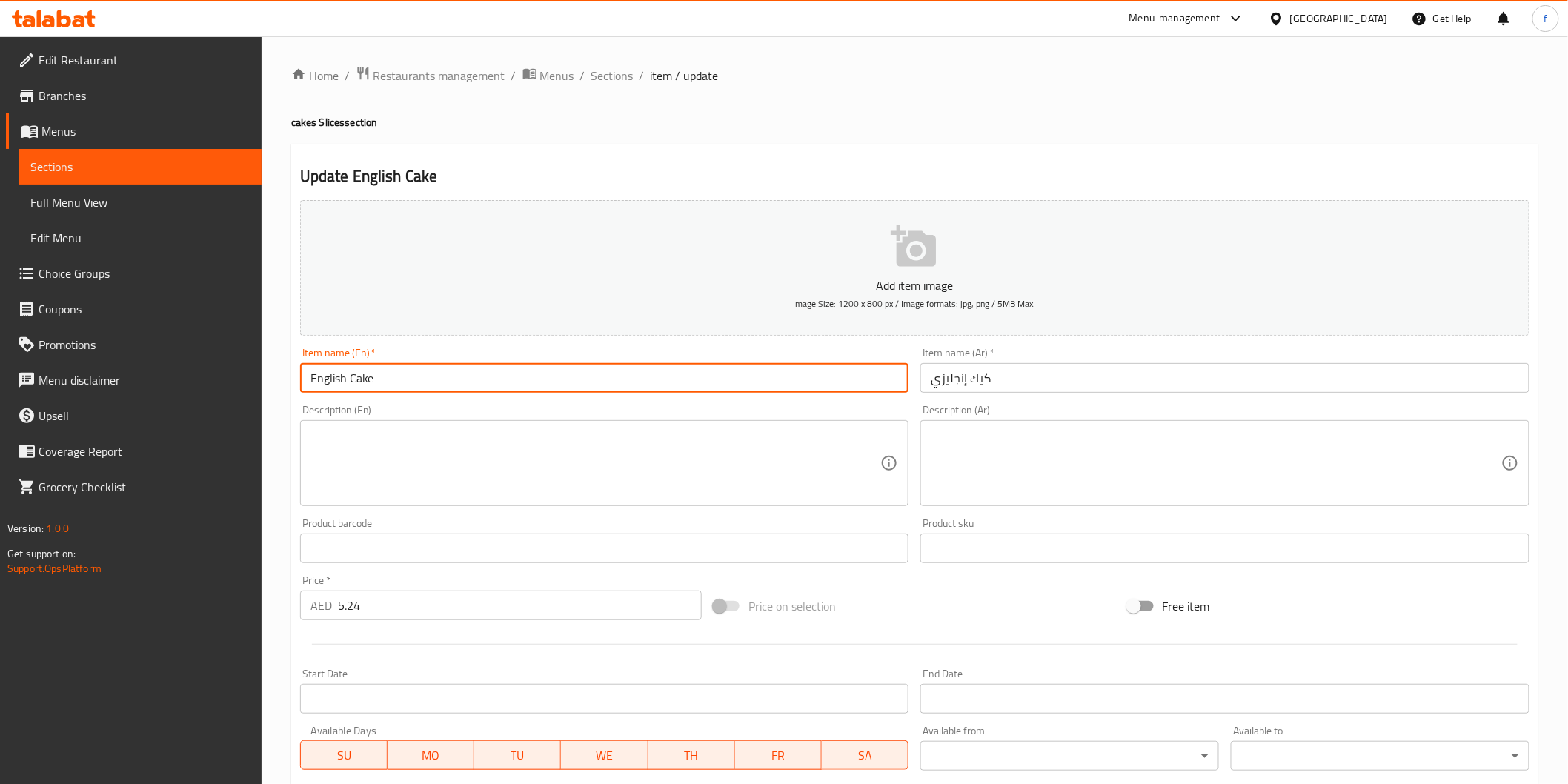
paste input "(PCS)"
type input "English Cake (PCS)"
click at [1195, 405] on div "Description (Ar) Description (Ar)" at bounding box center [1225, 455] width 609 height 102
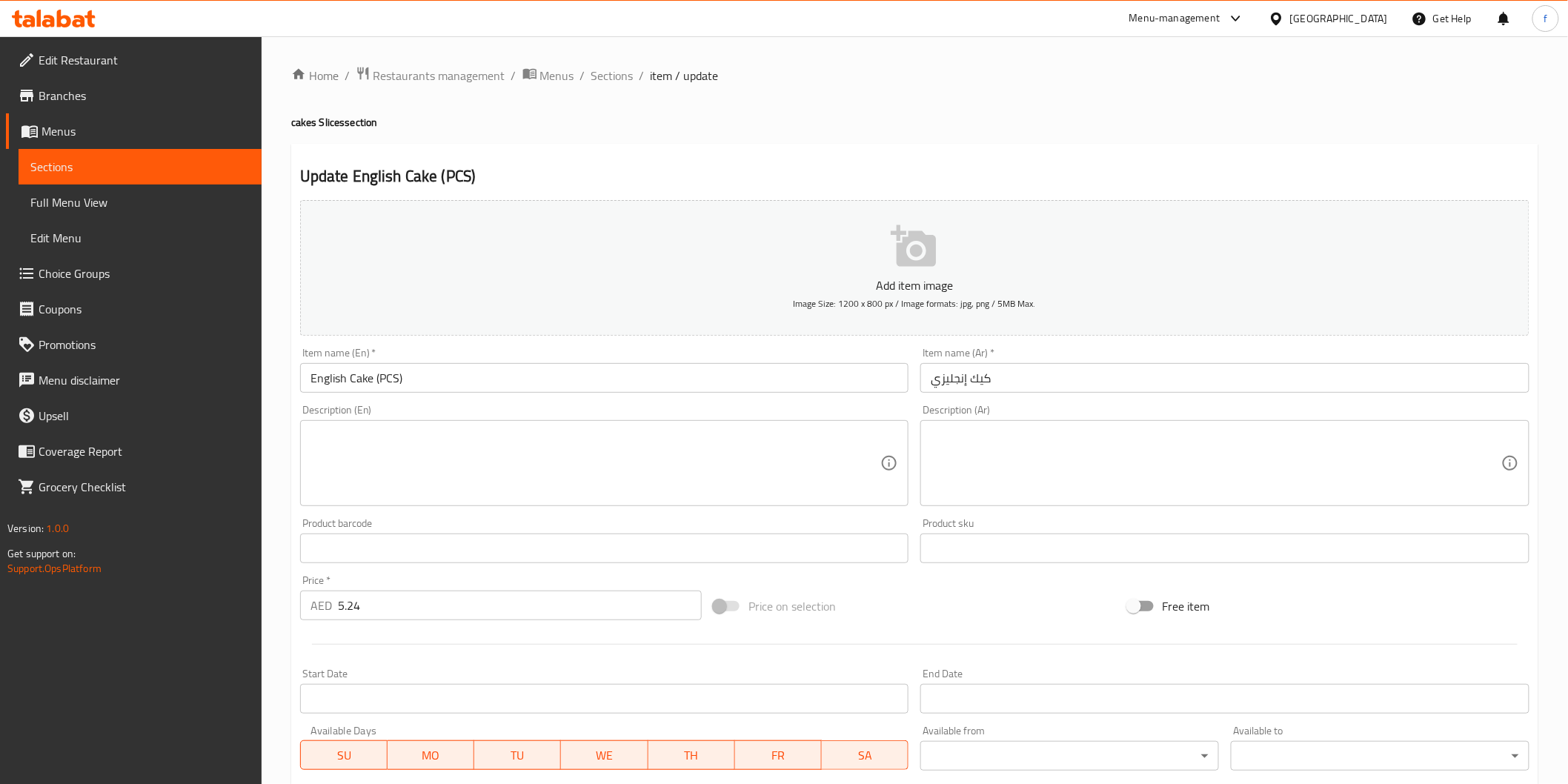
click at [1176, 366] on input "كيك إنجليزي" at bounding box center [1225, 378] width 609 height 30
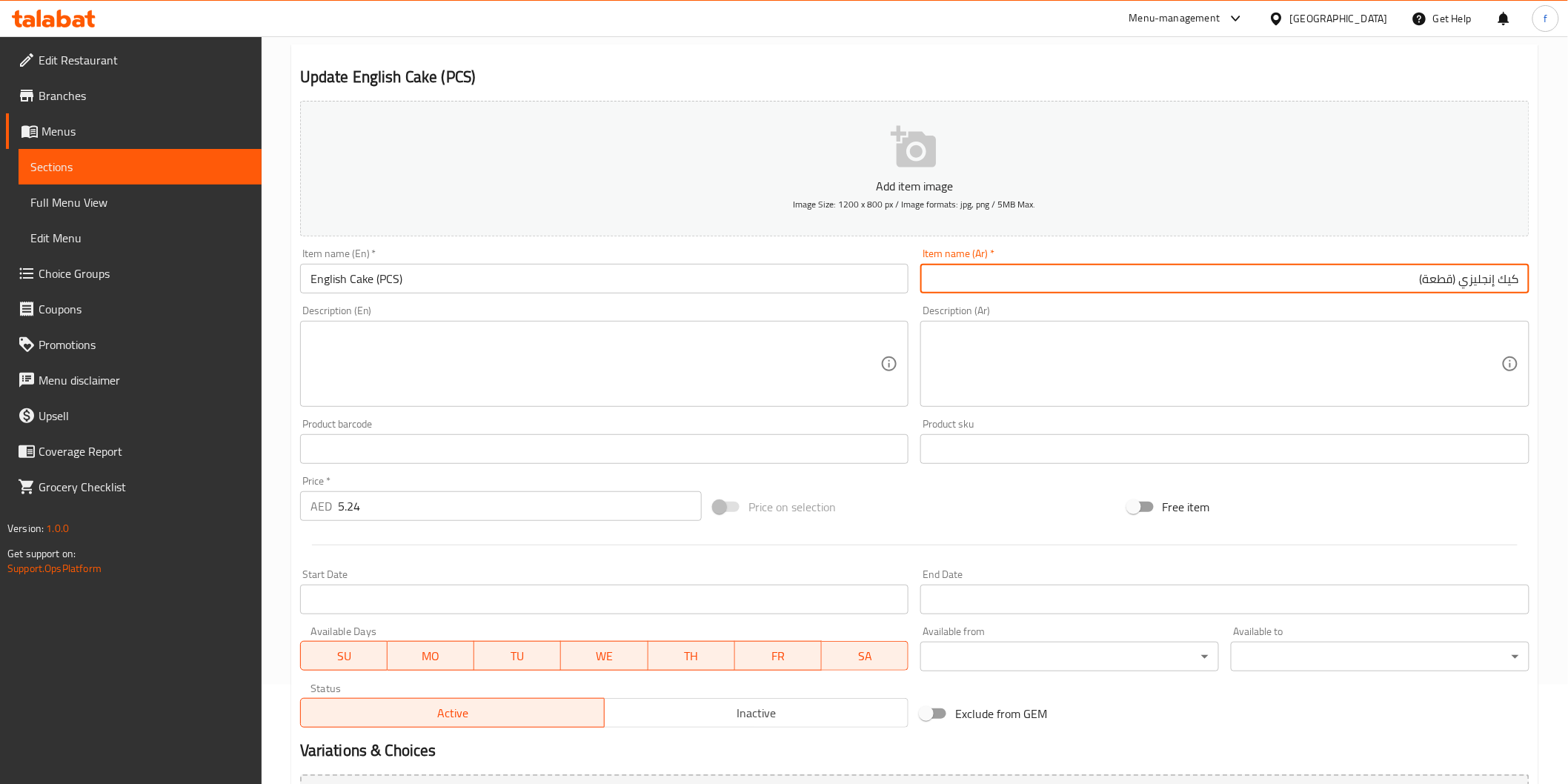
scroll to position [260, 0]
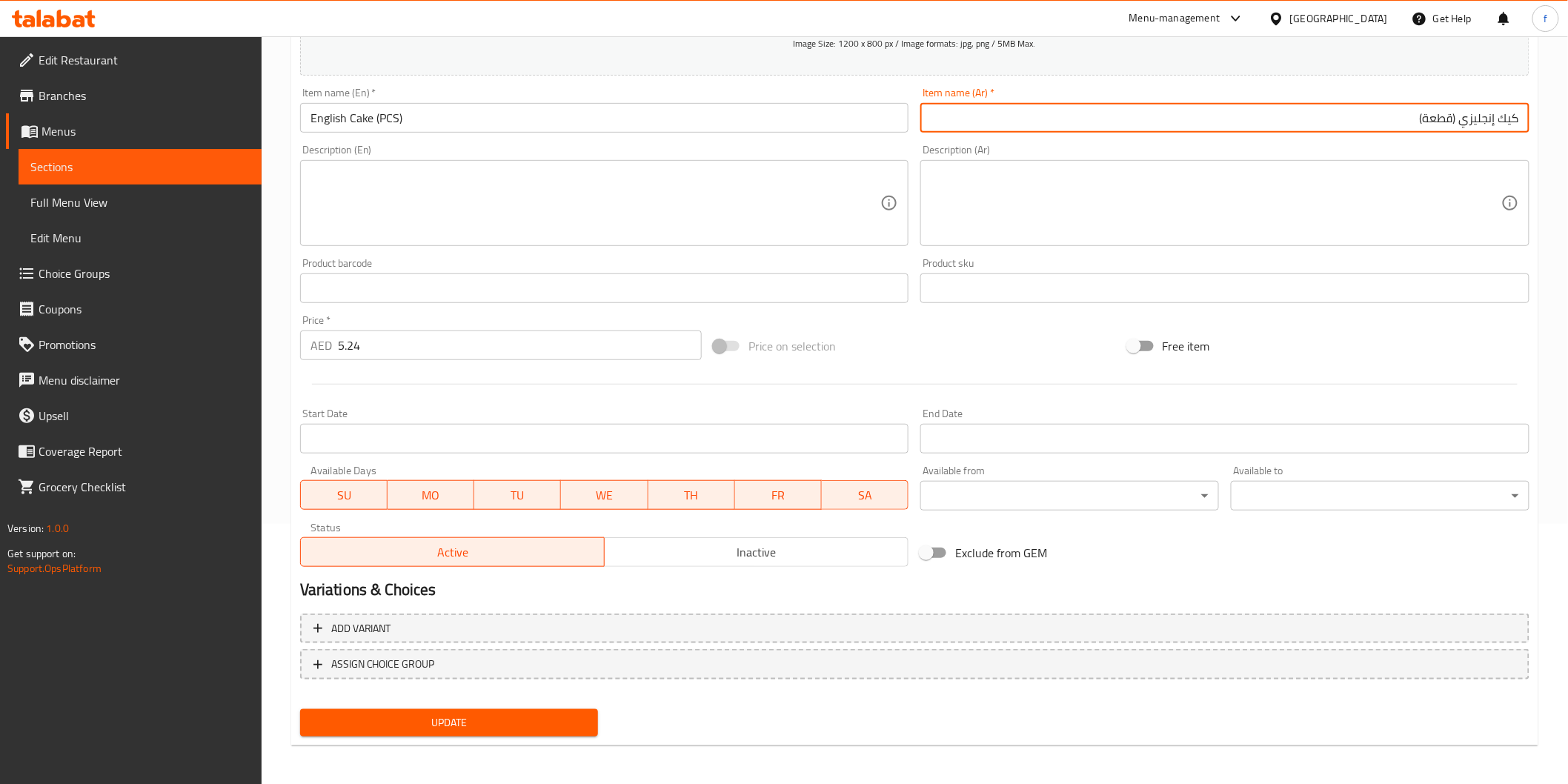
type input "كيك إنجليزي (قطعة)"
click at [499, 705] on div "Update" at bounding box center [449, 722] width 311 height 39
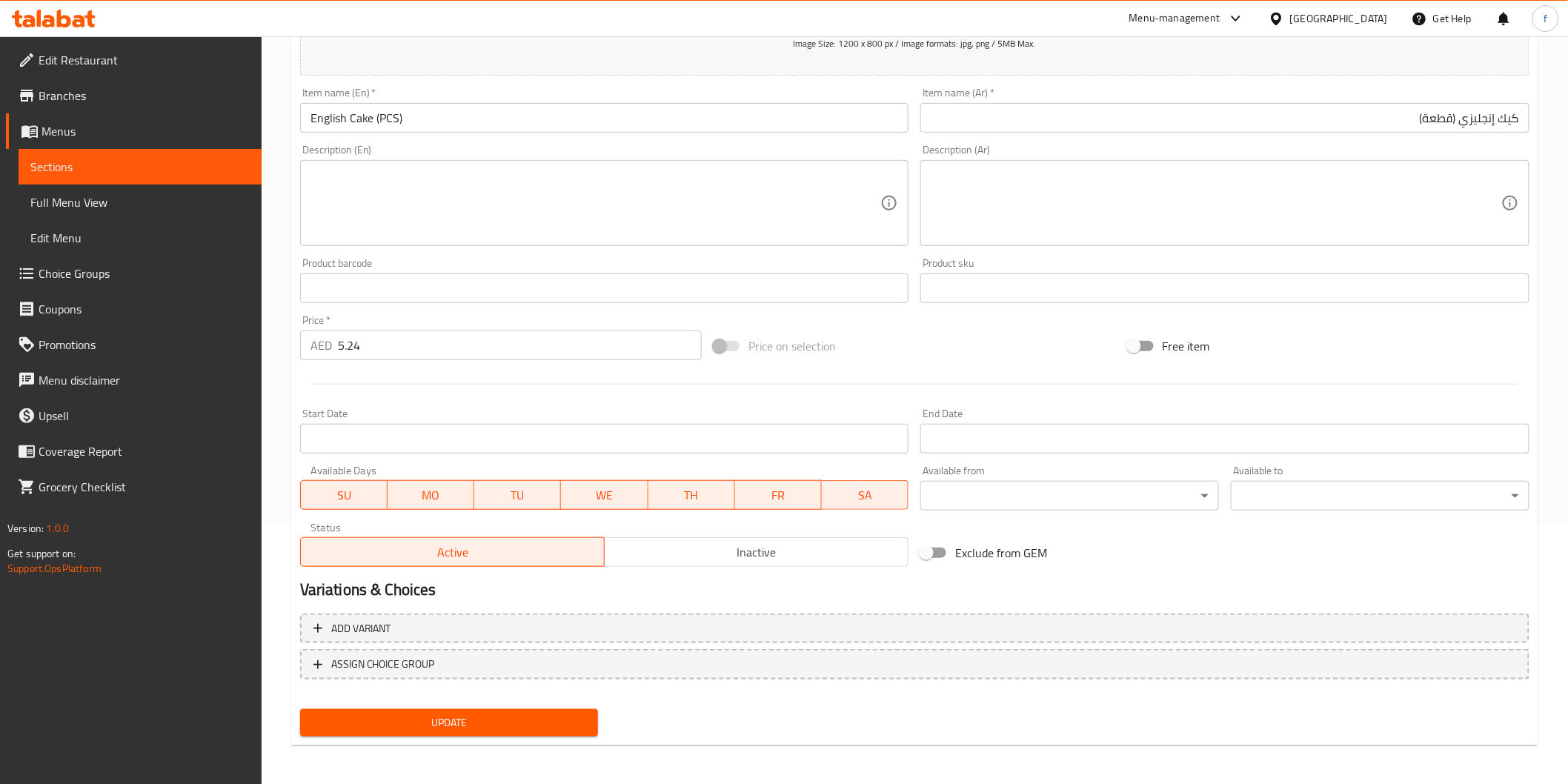
click at [498, 721] on span "Update" at bounding box center [450, 723] width 275 height 18
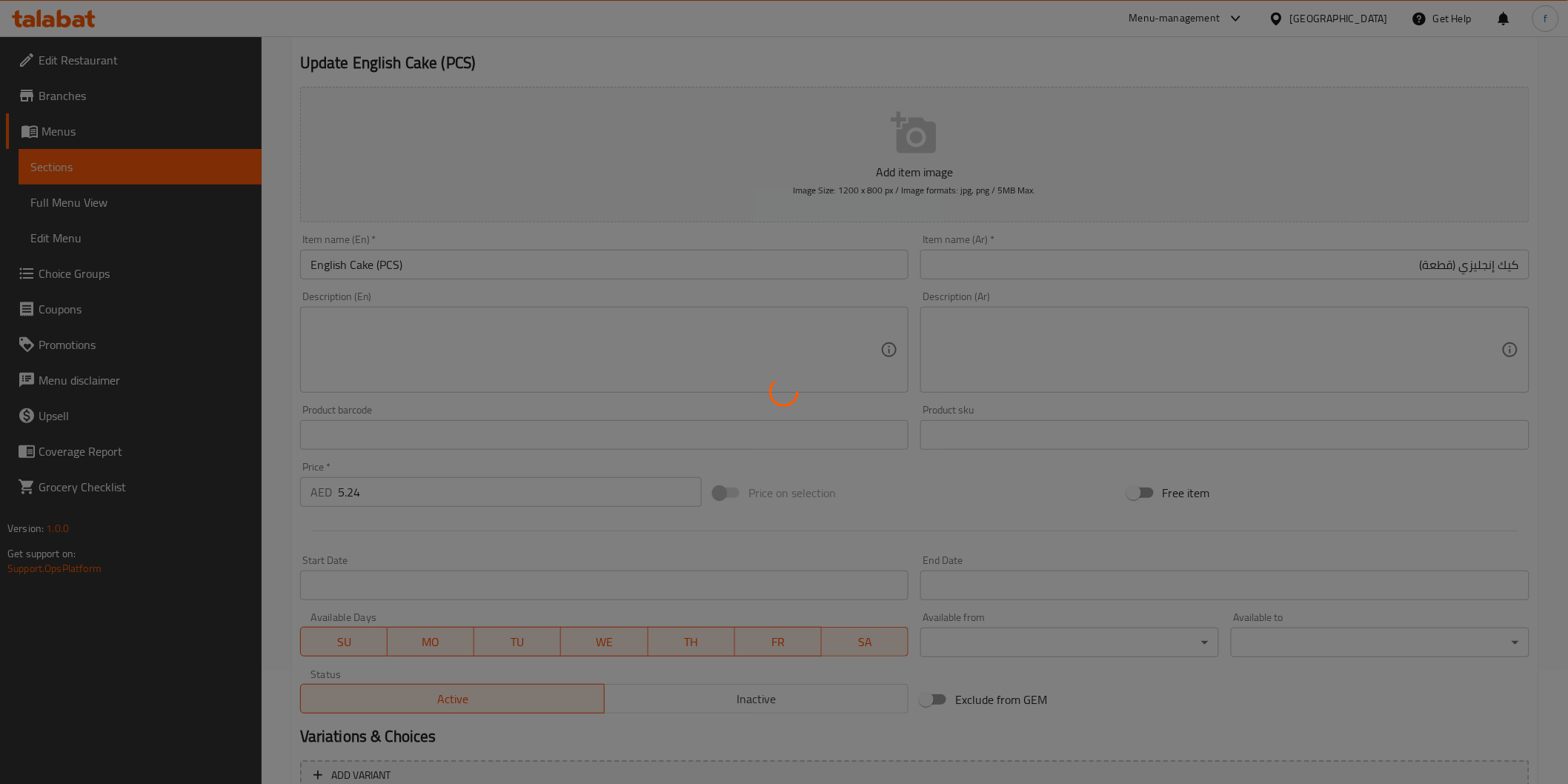
scroll to position [0, 0]
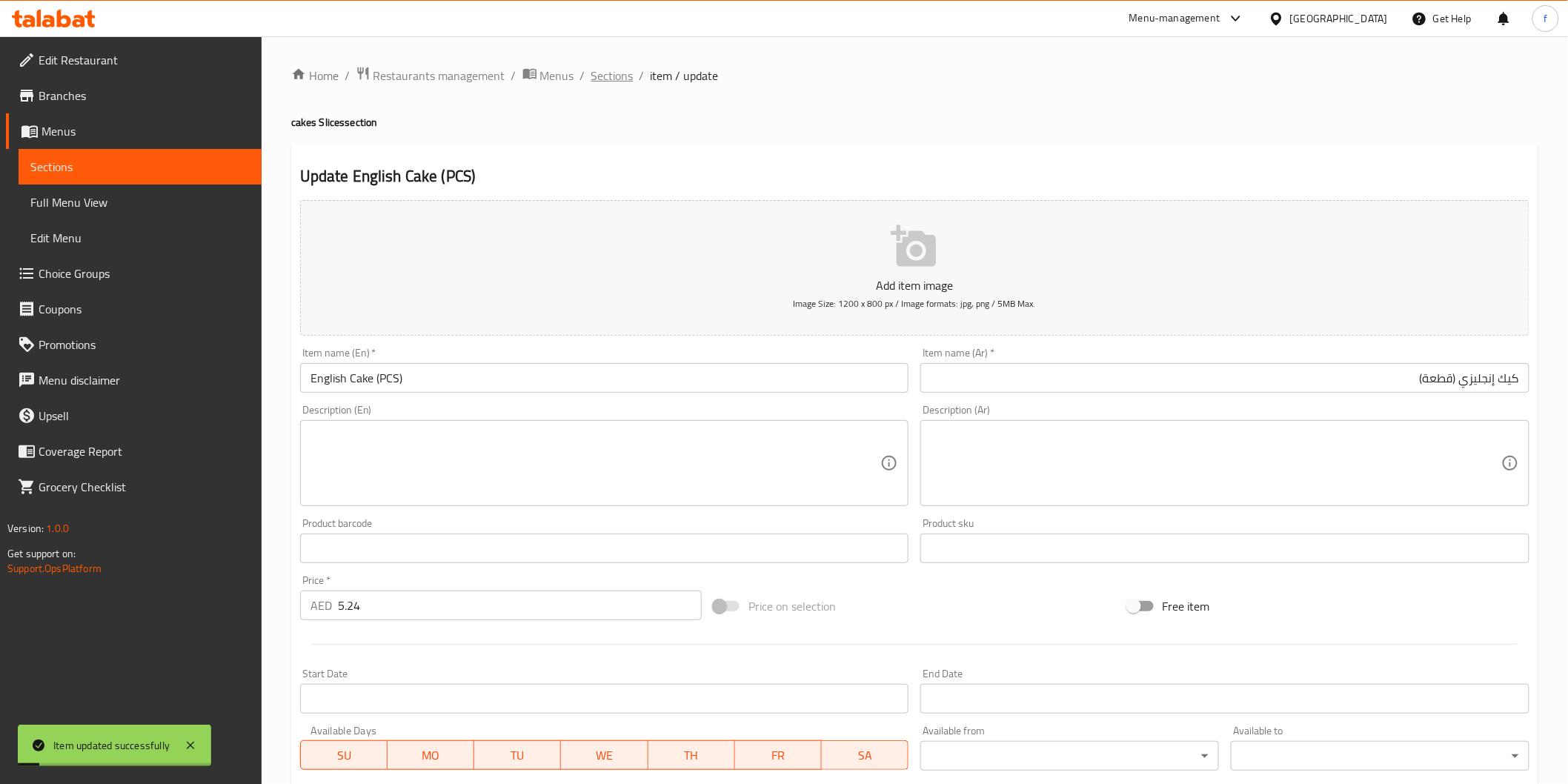
click at [626, 66] on span "Sections" at bounding box center [612, 75] width 42 height 18
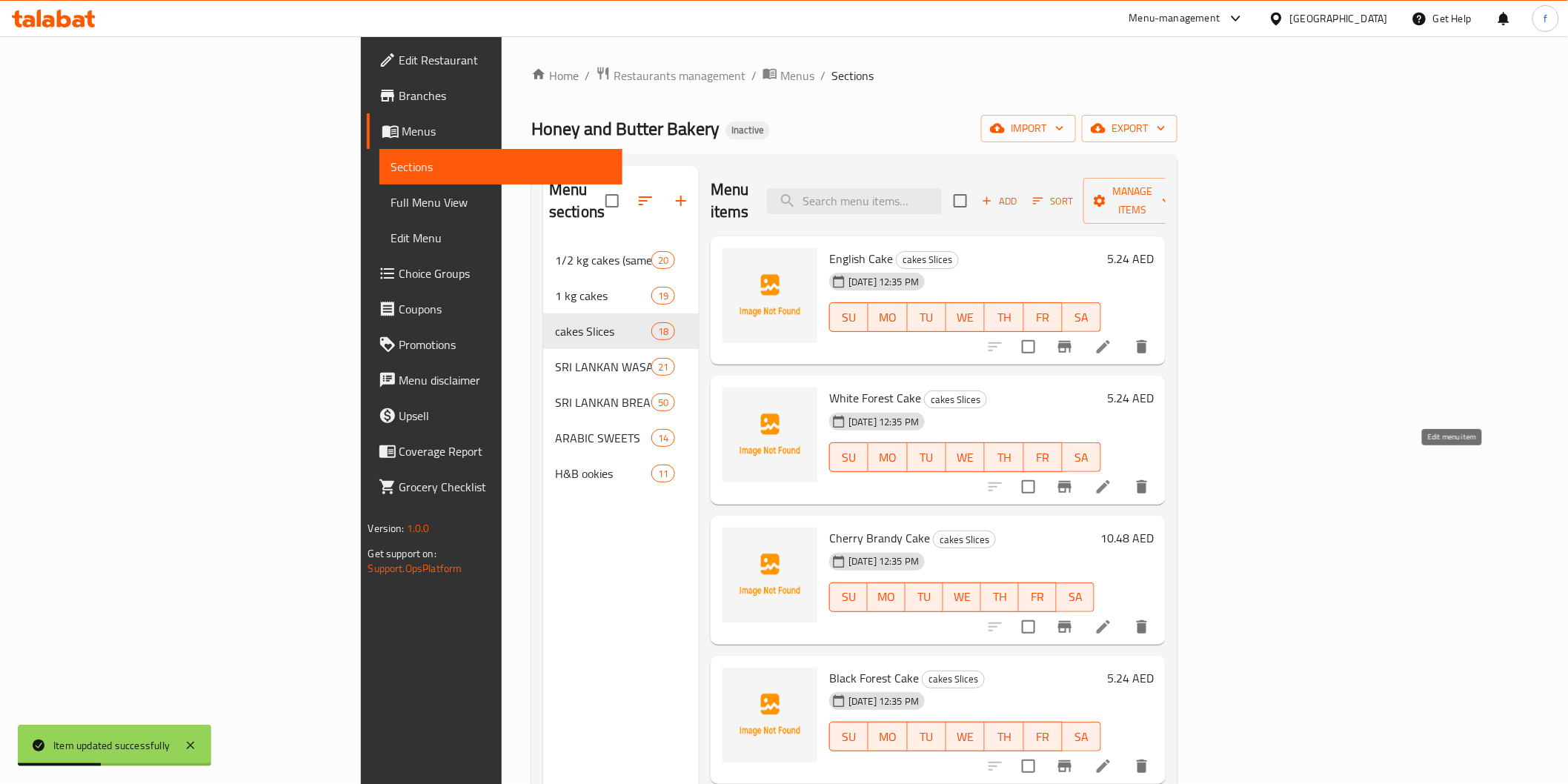
click at [1112, 478] on icon at bounding box center [1103, 486] width 18 height 18
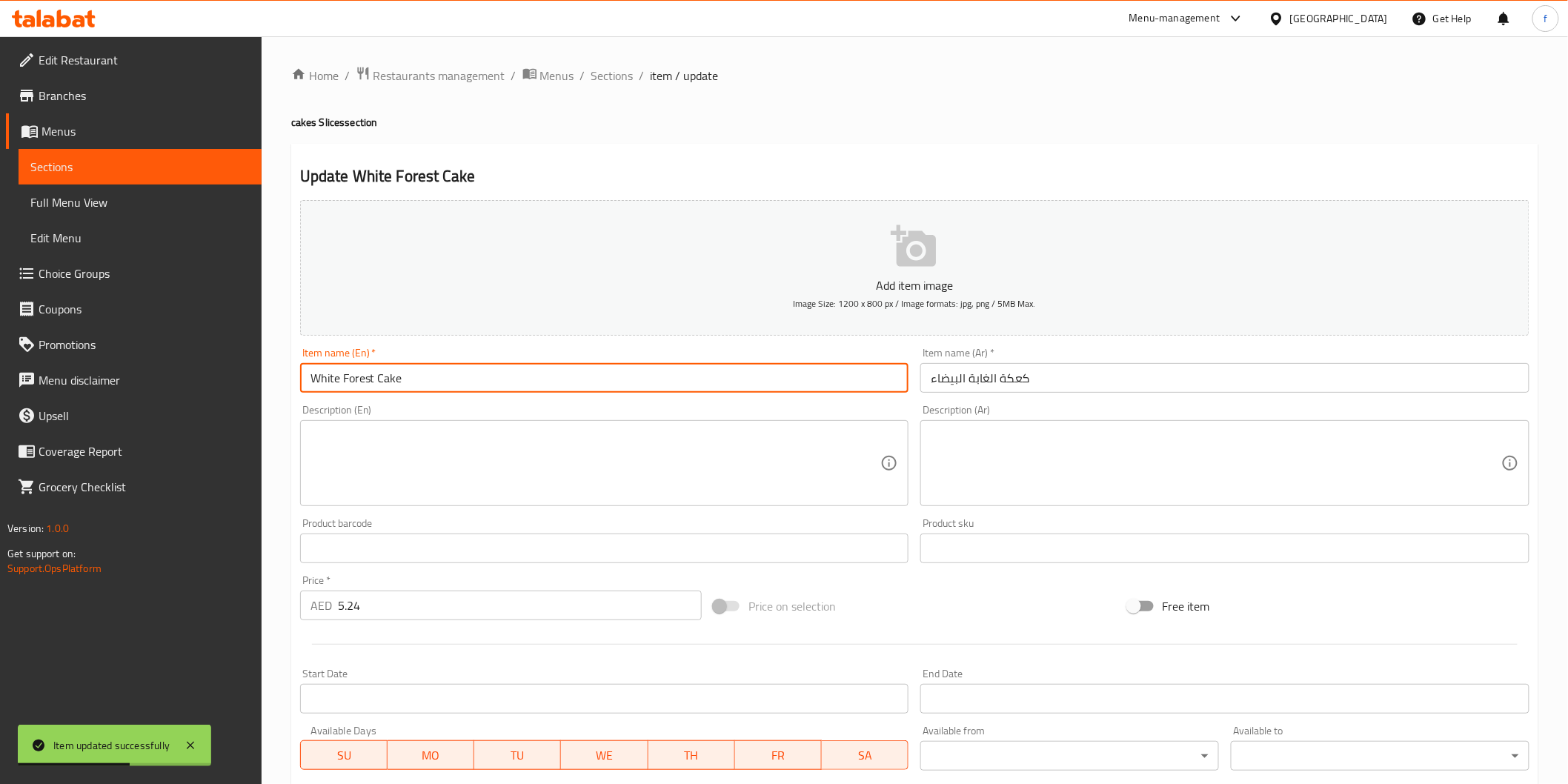
click at [517, 381] on input "White Forest Cake" at bounding box center [605, 378] width 609 height 30
paste input "(PCS)"
type input "White Forest Cake (PCS)"
click at [1153, 369] on input "كعكة الغابة البيضاء" at bounding box center [1225, 378] width 609 height 30
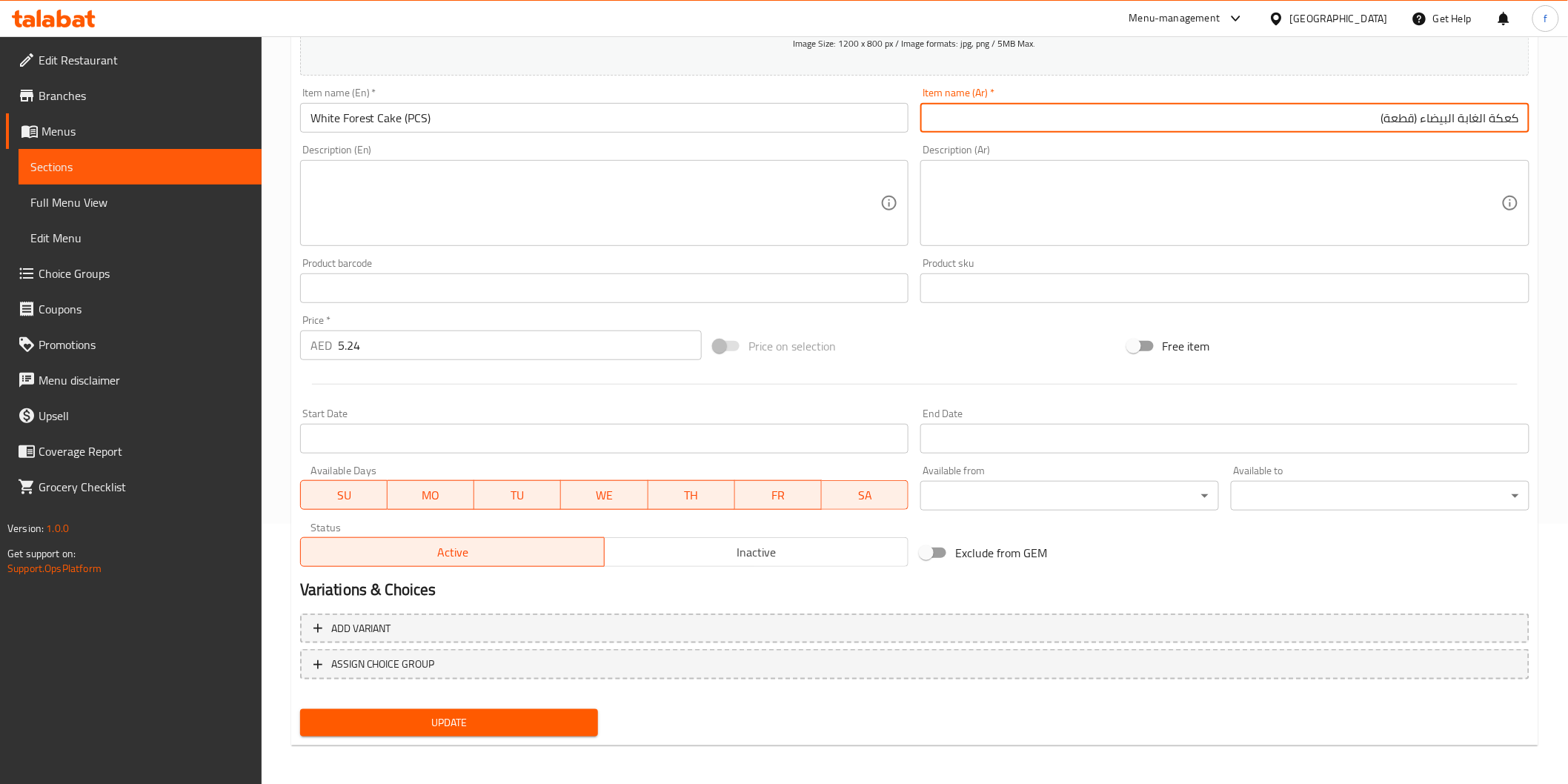
type input "كعكة الغابة البيضاء (قطعة)"
click at [470, 709] on button "Update" at bounding box center [449, 723] width 298 height 27
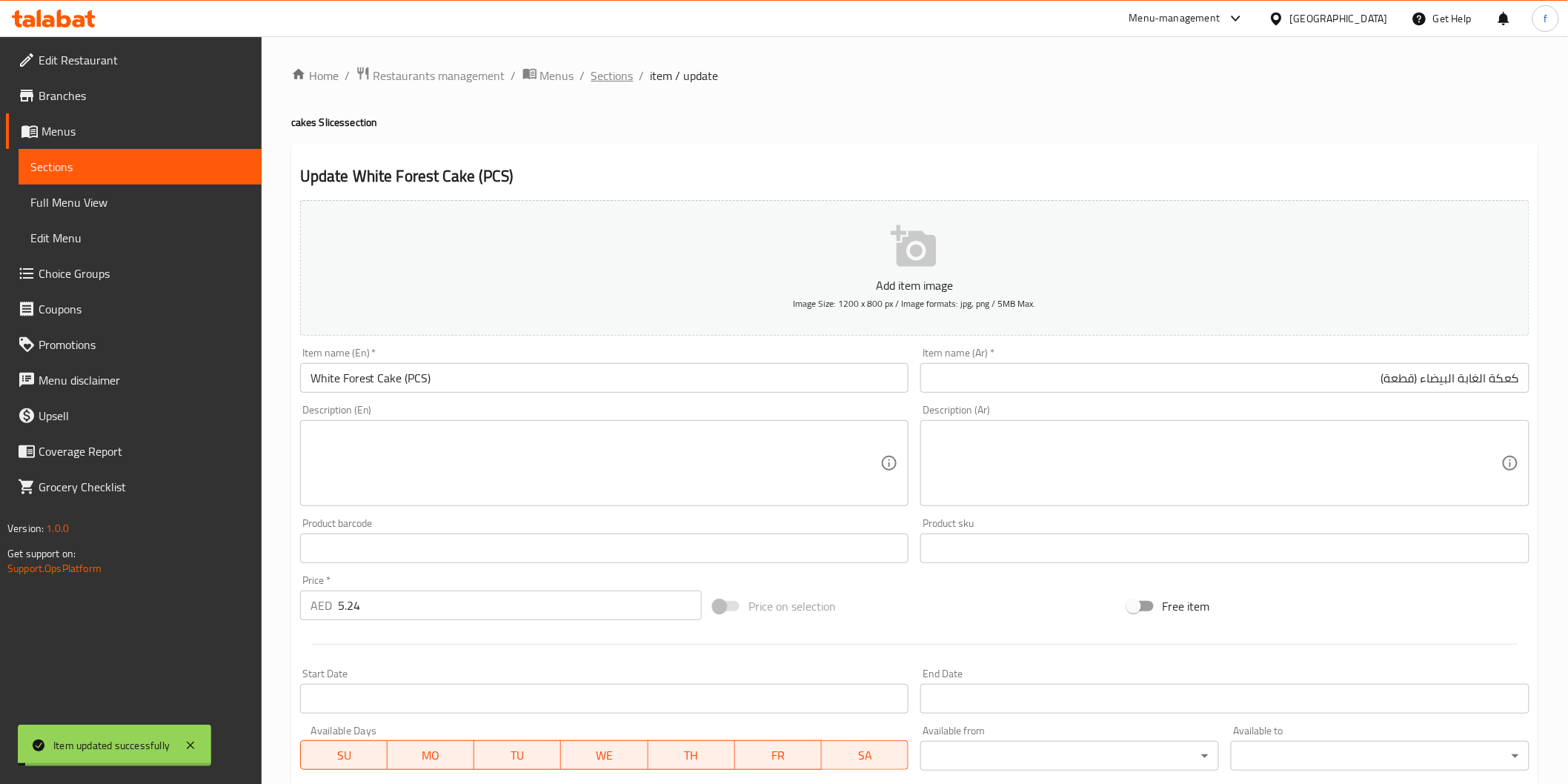
click at [592, 77] on span "Sections" at bounding box center [612, 75] width 42 height 18
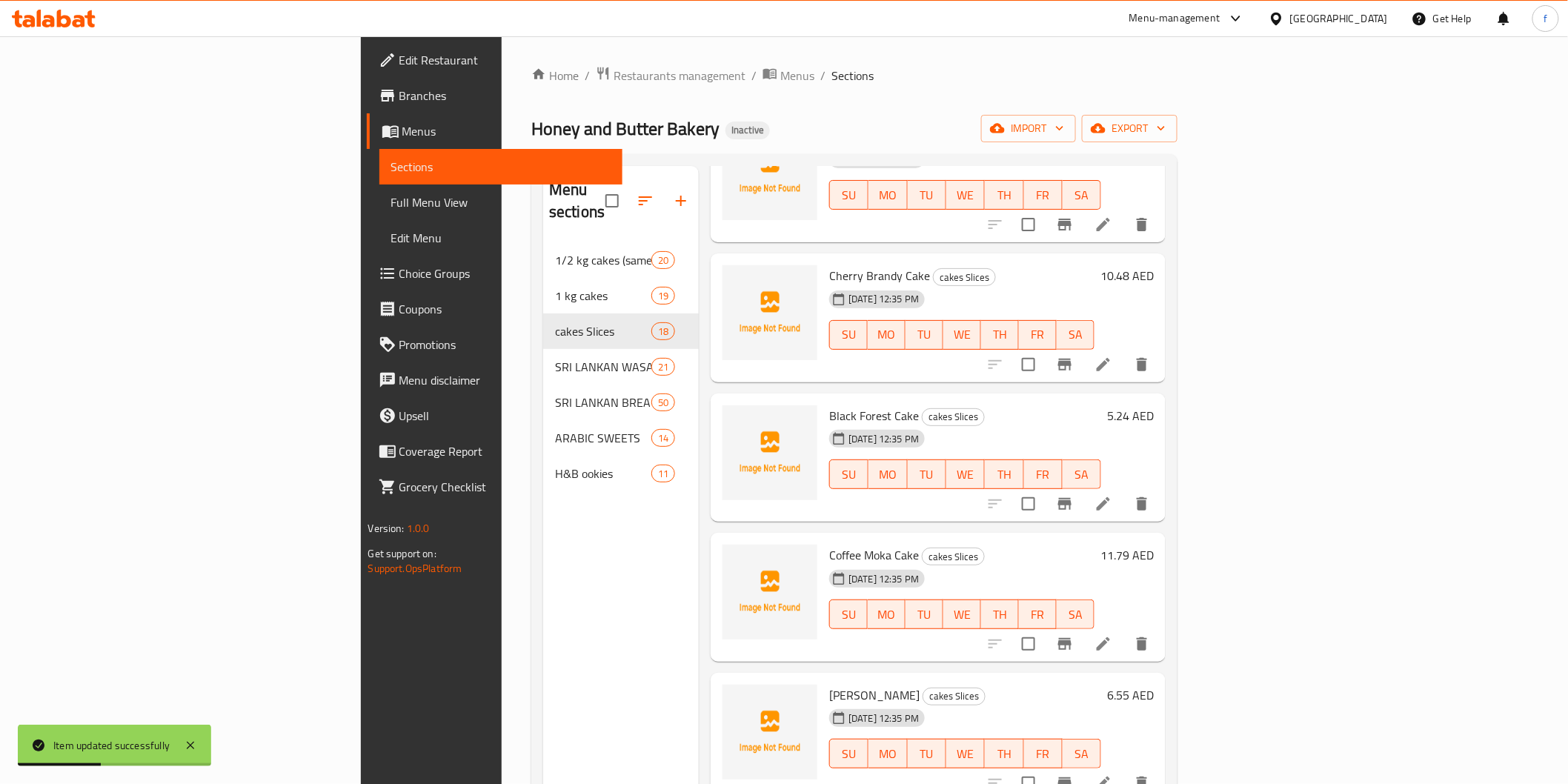
scroll to position [164, 0]
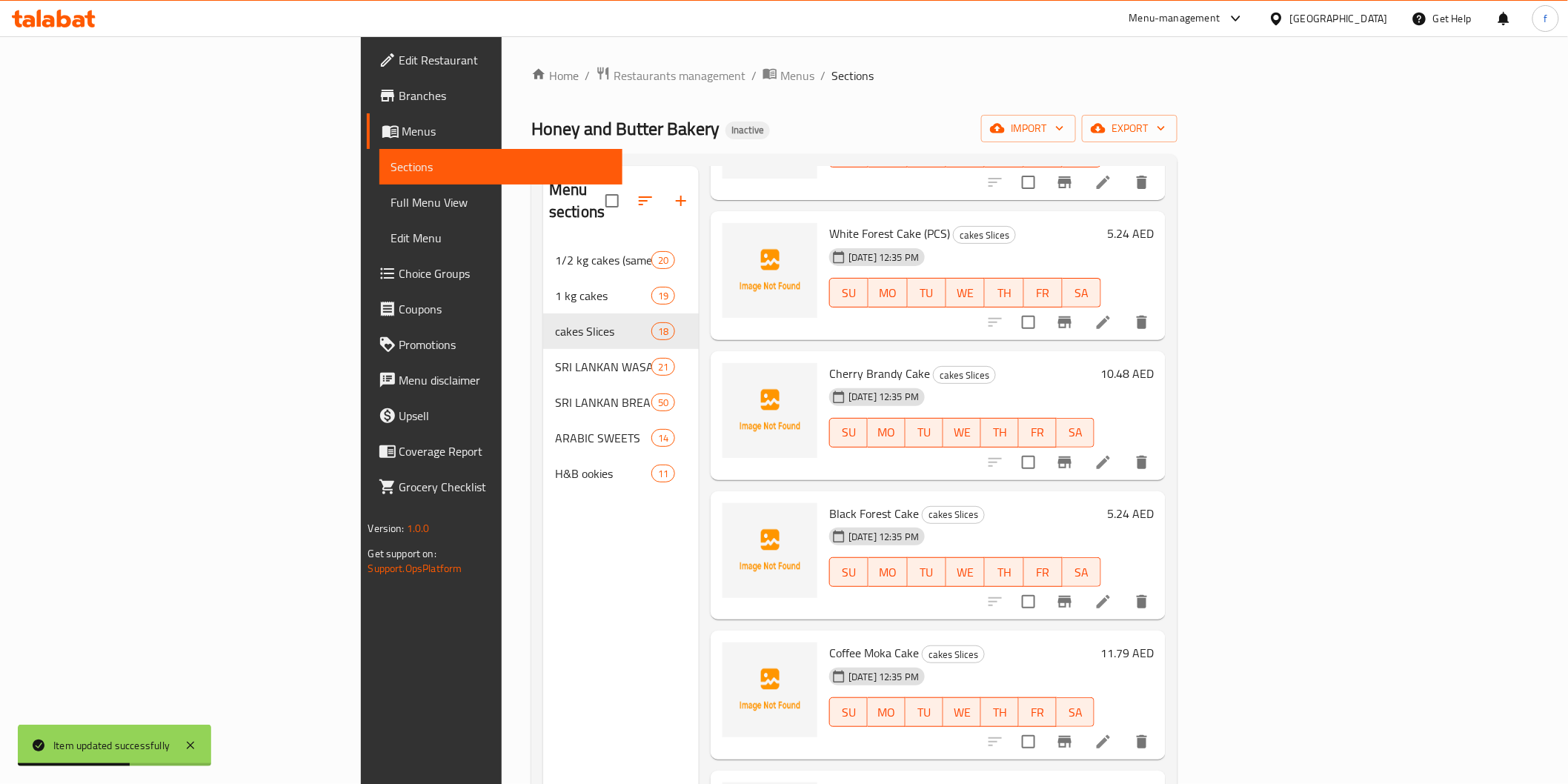
click at [1112, 453] on icon at bounding box center [1103, 462] width 18 height 18
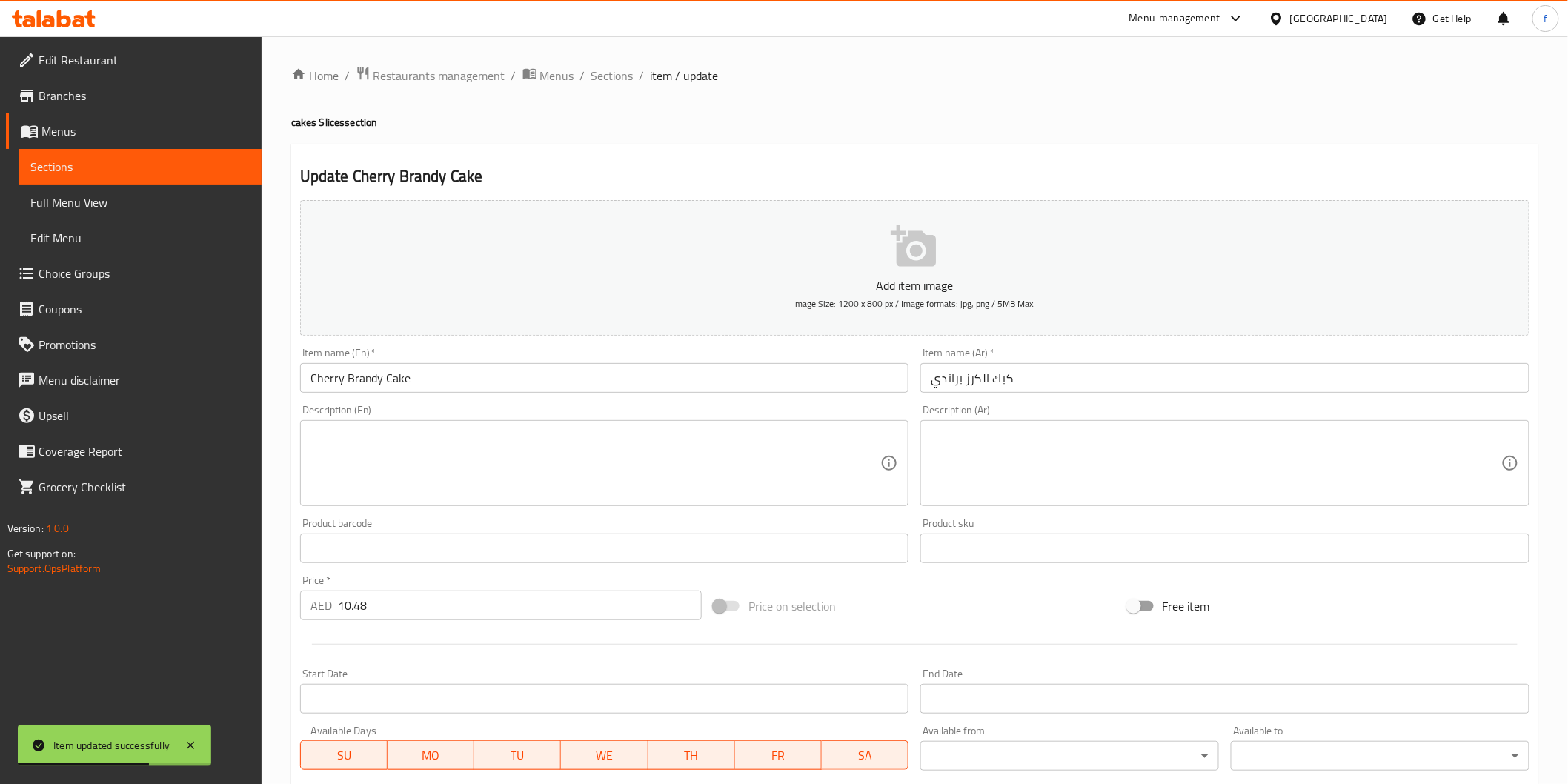
click at [492, 366] on div "Item name (En)   * Cherry Brandy Cake Item name (En) *" at bounding box center [605, 369] width 609 height 45
click at [494, 369] on input "Cherry Brandy Cake" at bounding box center [605, 378] width 609 height 30
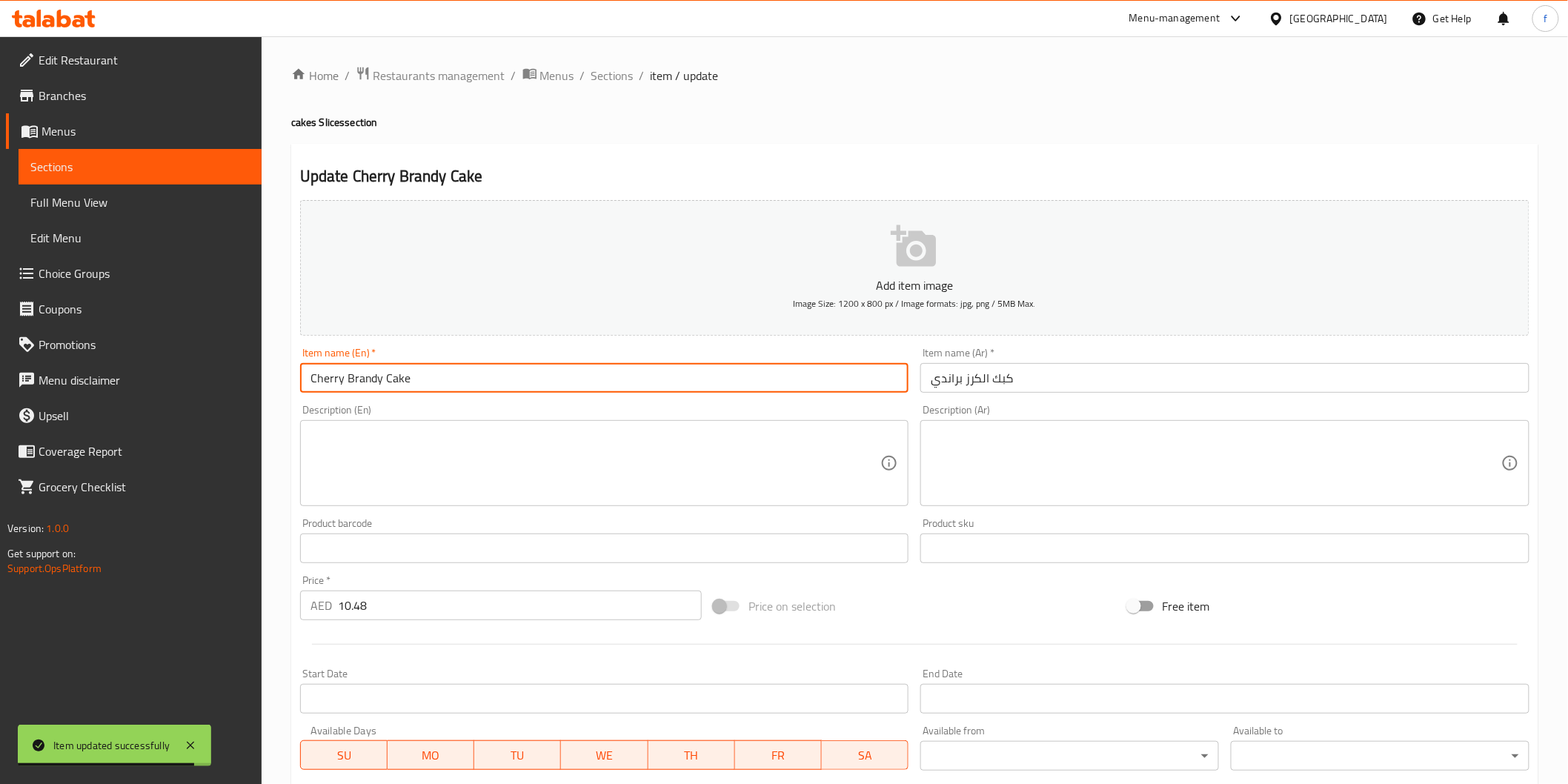
paste input "(PCS)"
type input "Cherry Brandy Cake (PCS)"
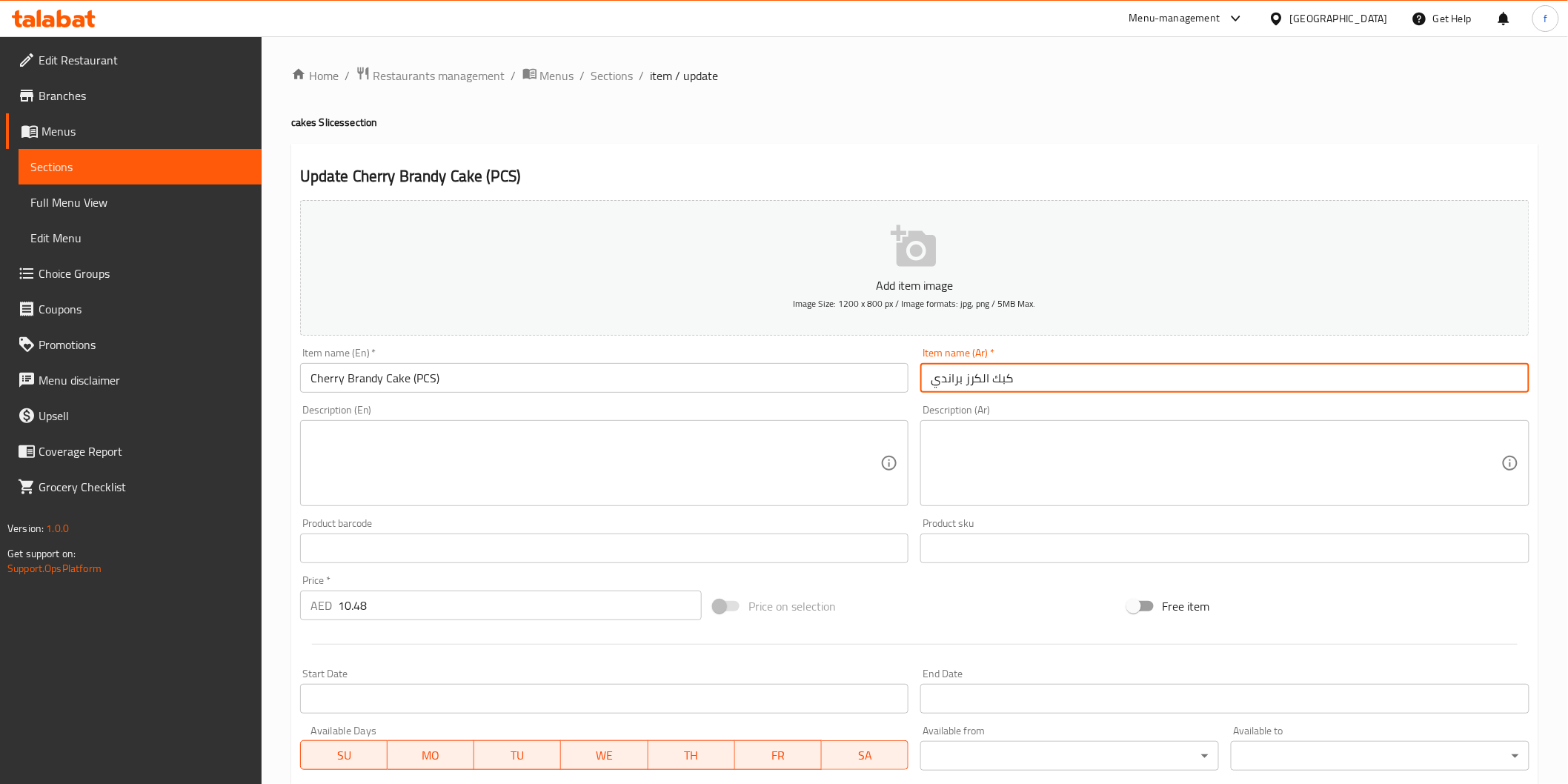
click at [1194, 367] on input "كبك الكرز براندي" at bounding box center [1225, 378] width 609 height 30
click at [1241, 365] on input "كبك الكرز براندي" at bounding box center [1225, 378] width 609 height 30
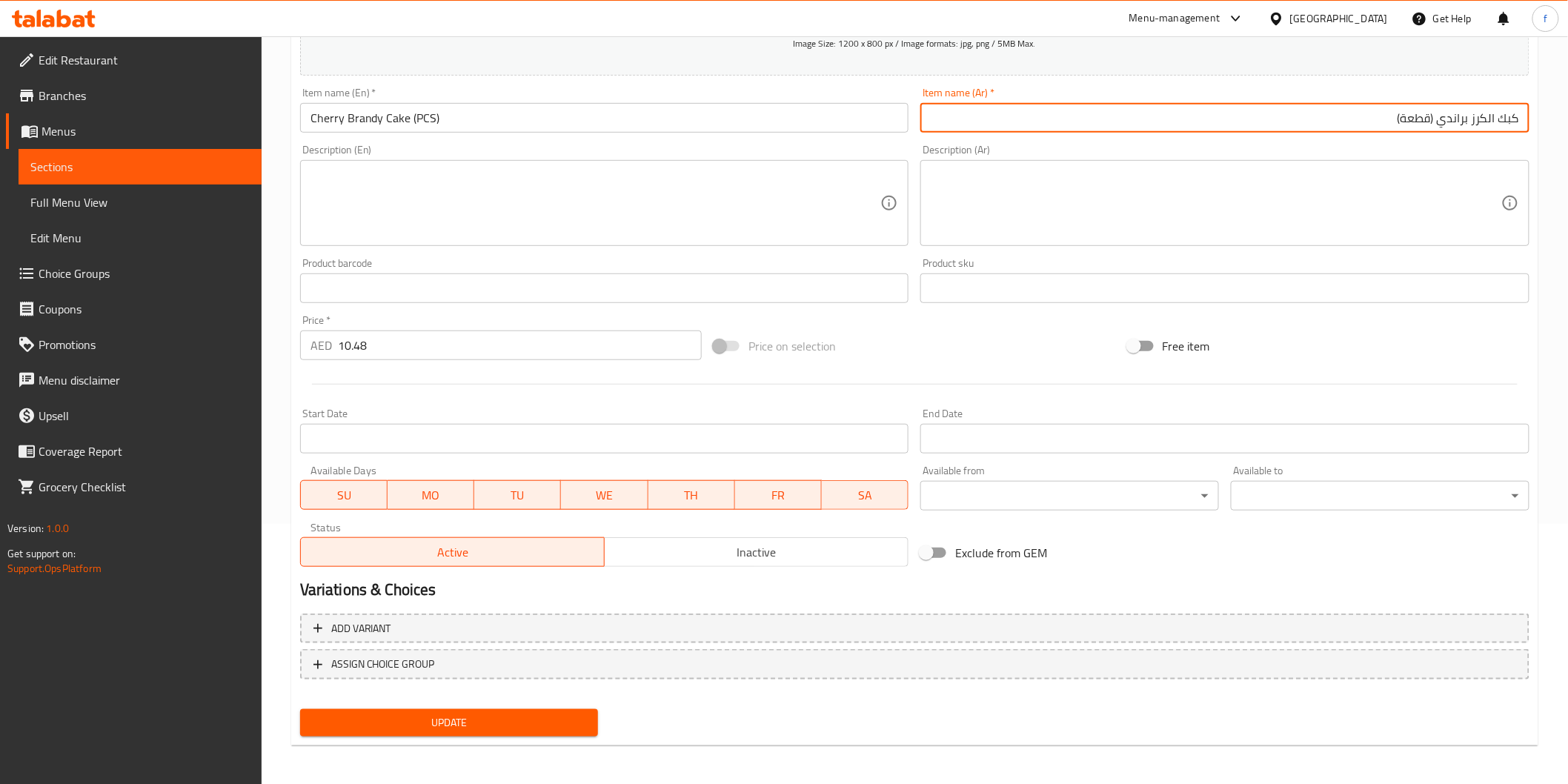
type input "كبك الكرز براندي (قطعة)"
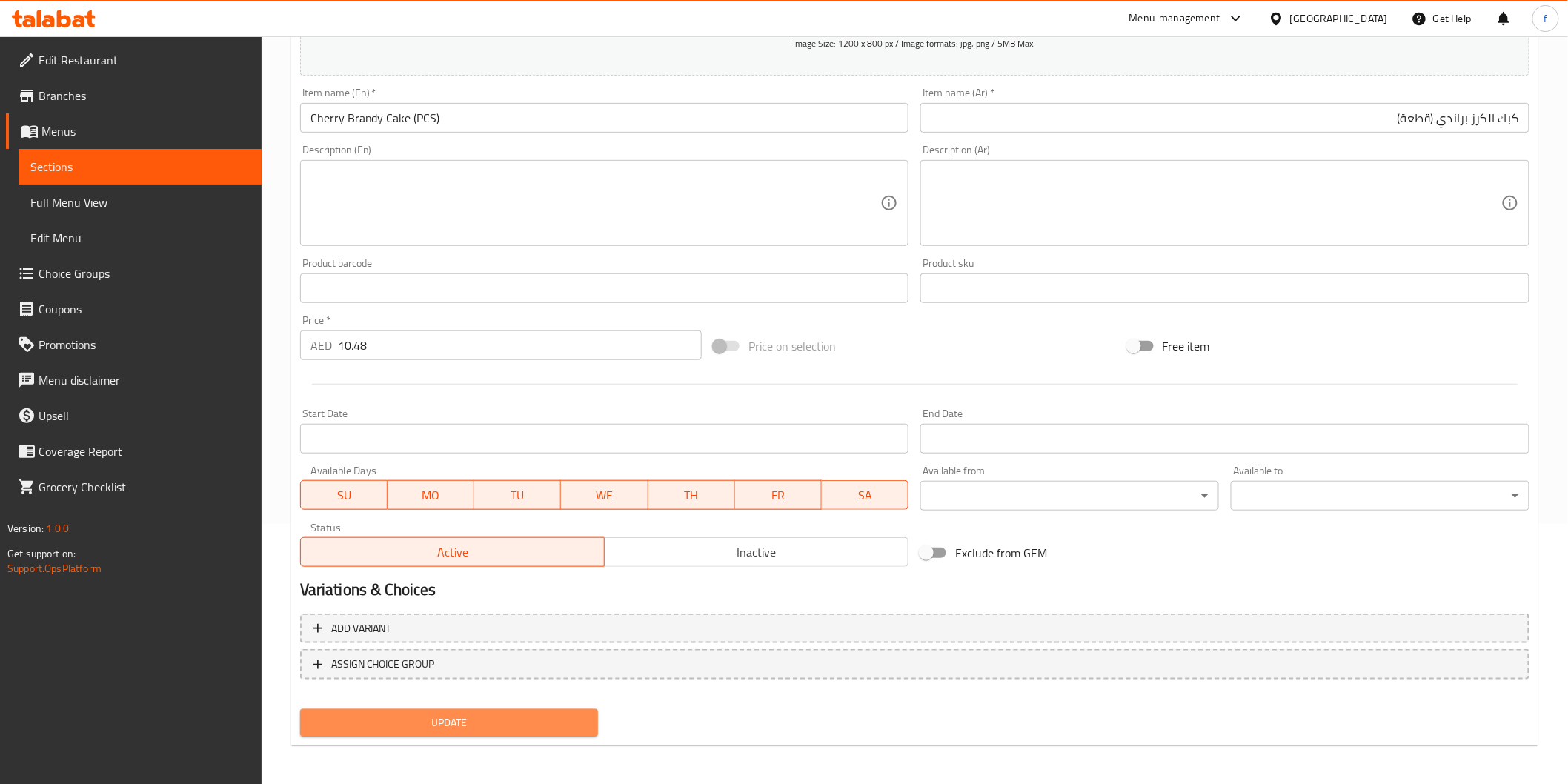
drag, startPoint x: 476, startPoint y: 714, endPoint x: 478, endPoint y: 704, distance: 10.2
click at [476, 714] on span "Update" at bounding box center [450, 723] width 275 height 18
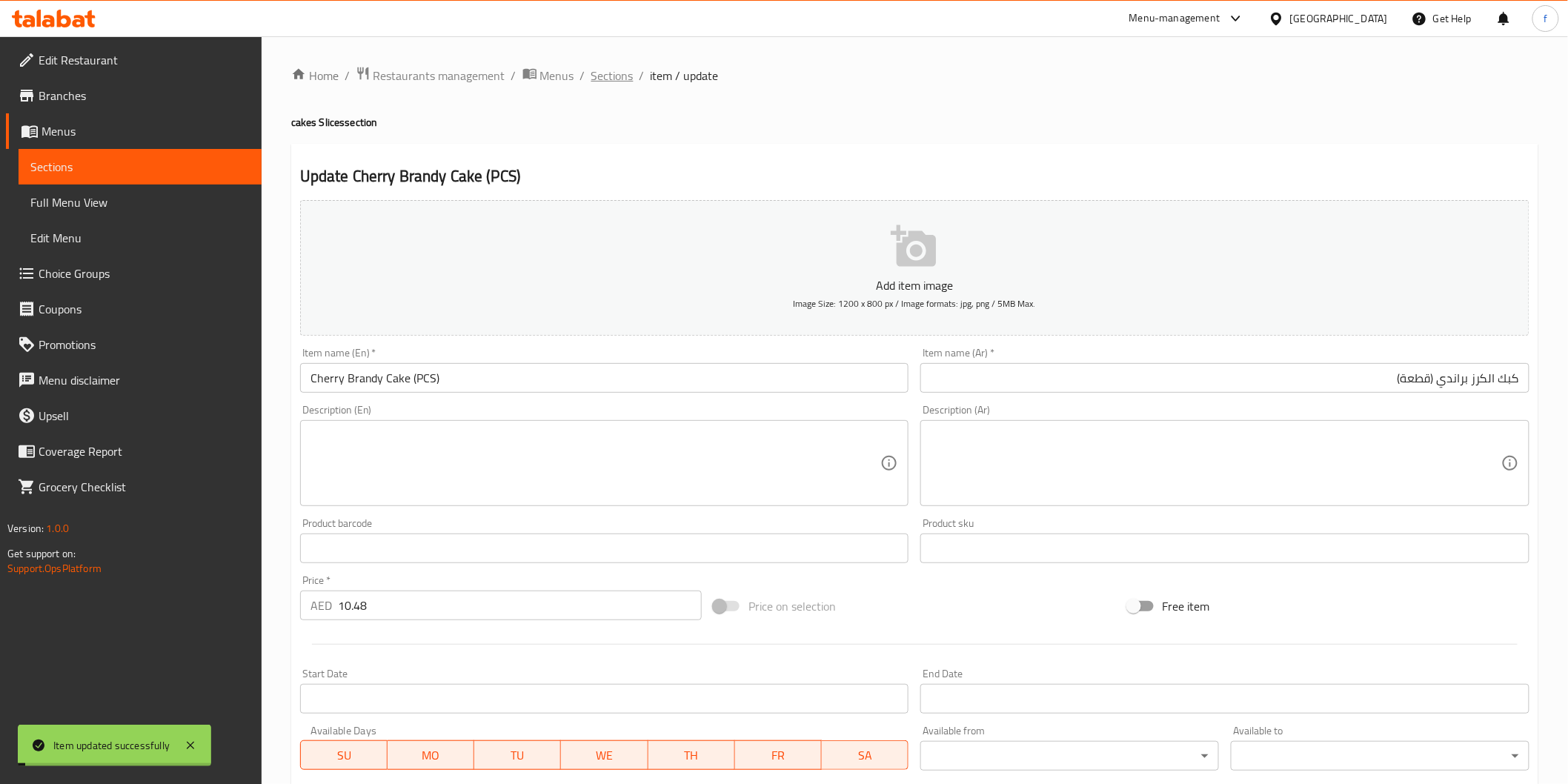
click at [605, 70] on span "Sections" at bounding box center [612, 75] width 42 height 18
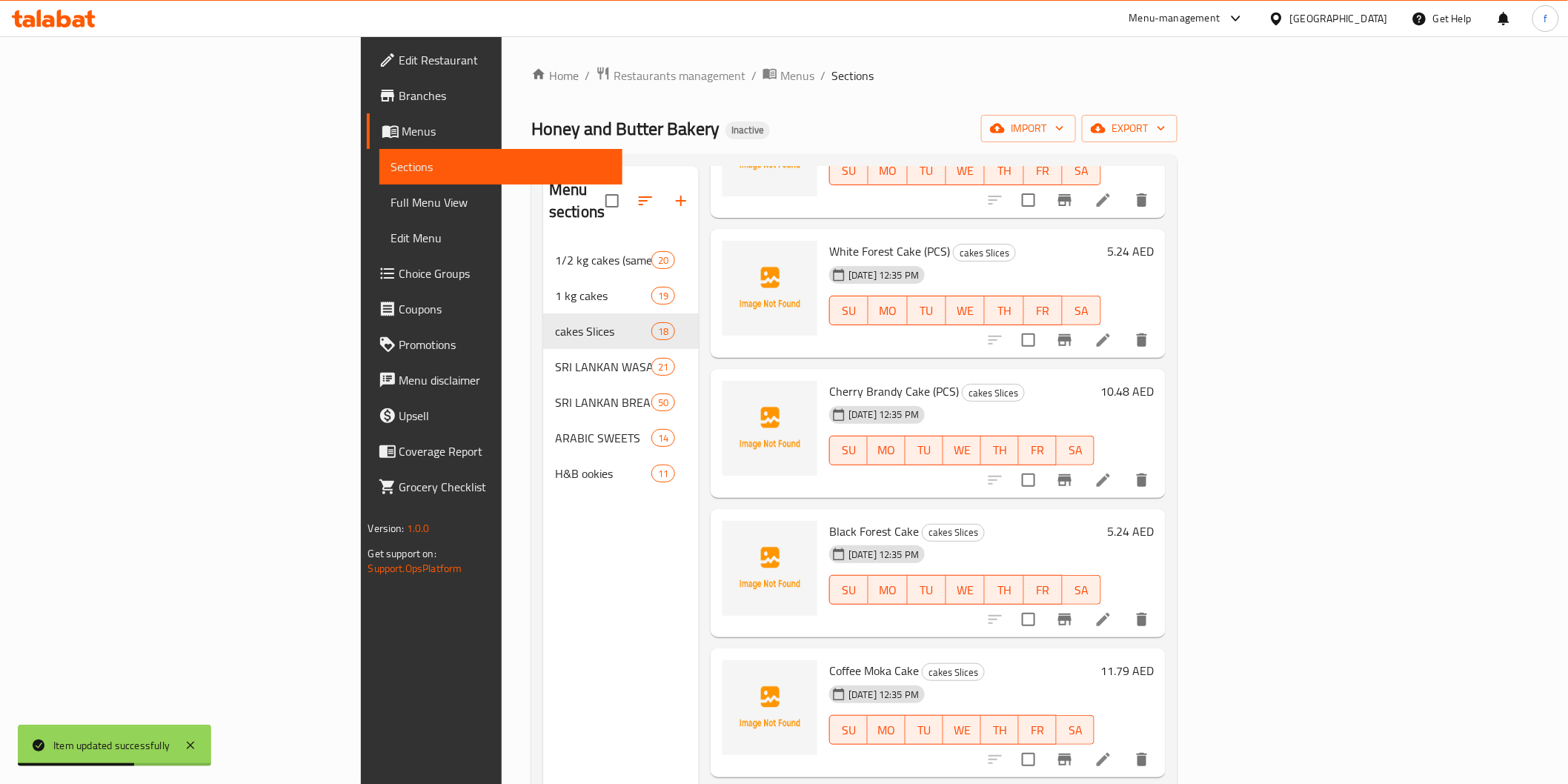
scroll to position [247, 0]
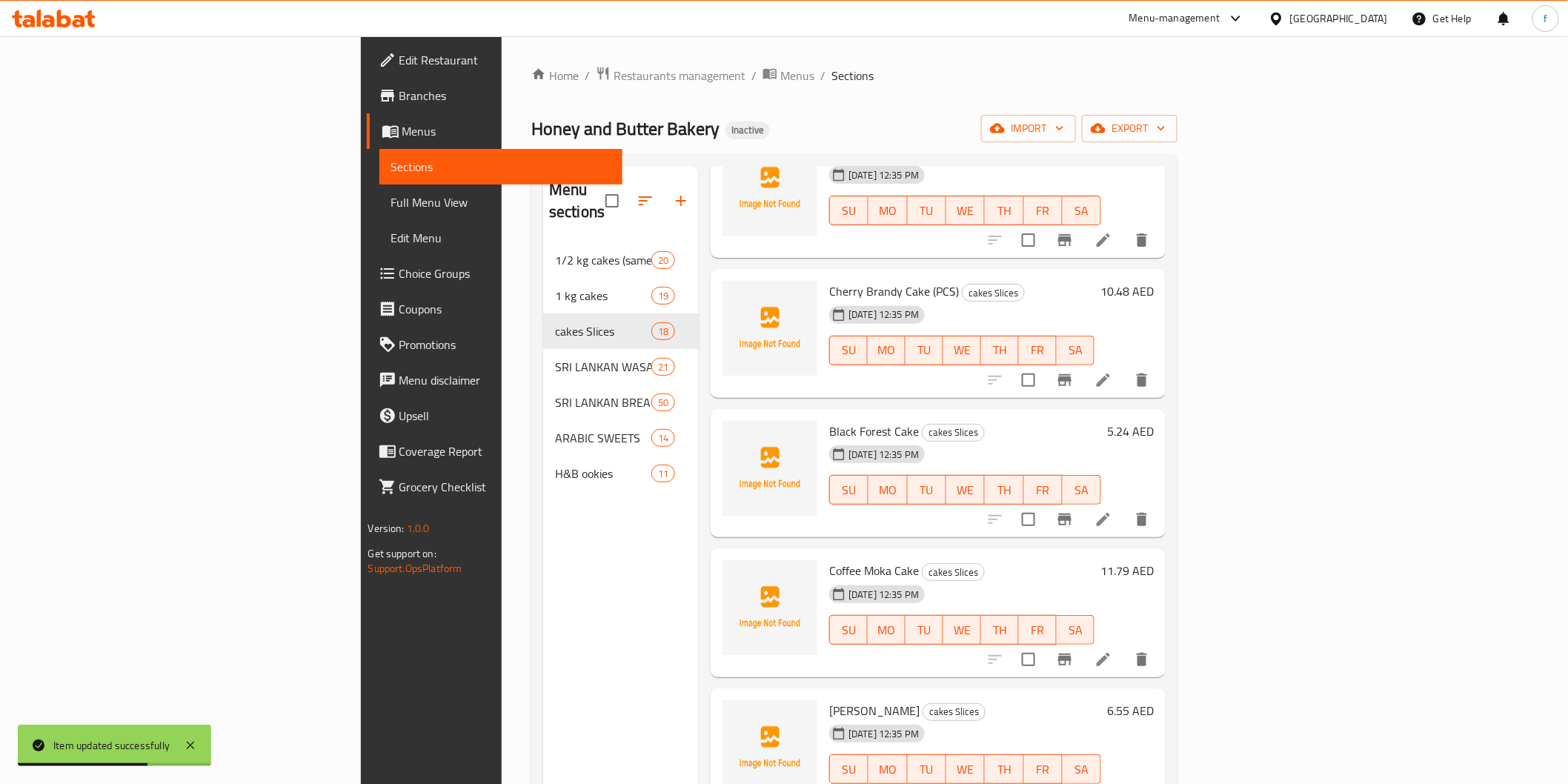
click at [1124, 506] on li at bounding box center [1103, 519] width 41 height 27
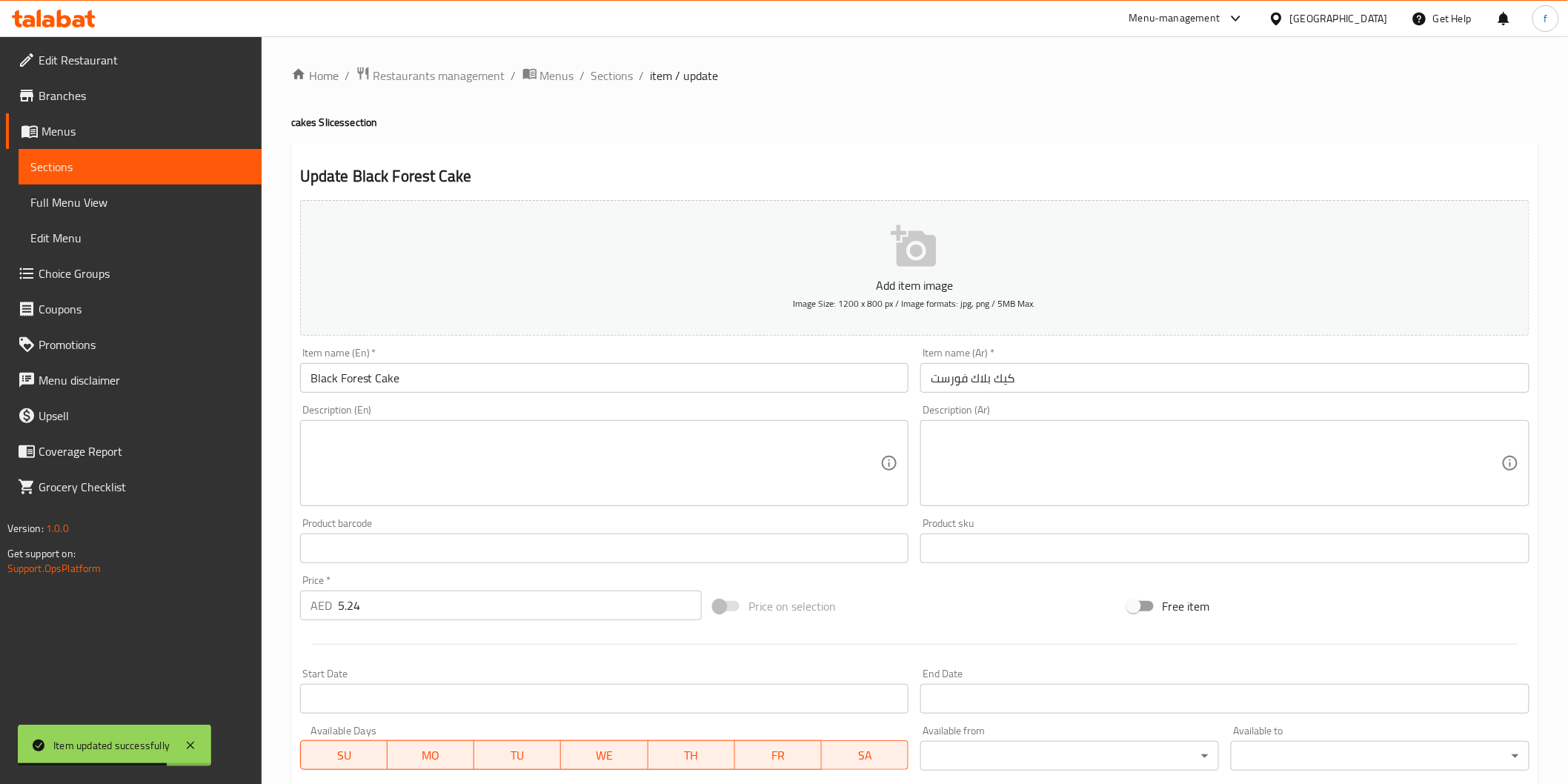
click at [523, 371] on input "Black Forest Cake" at bounding box center [605, 378] width 609 height 30
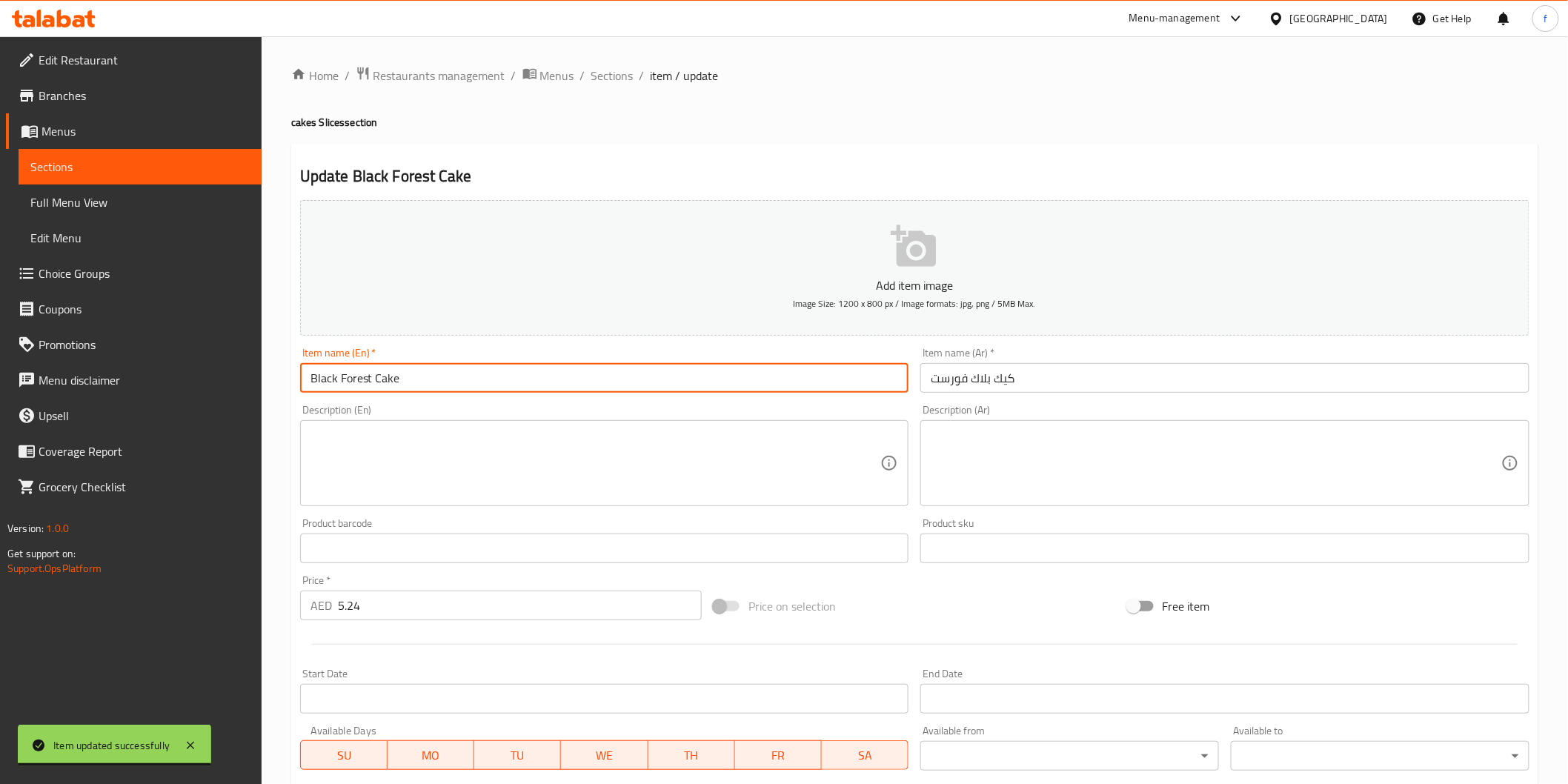
paste input "(PCS)"
type input "Black Forest Cake (PCS)"
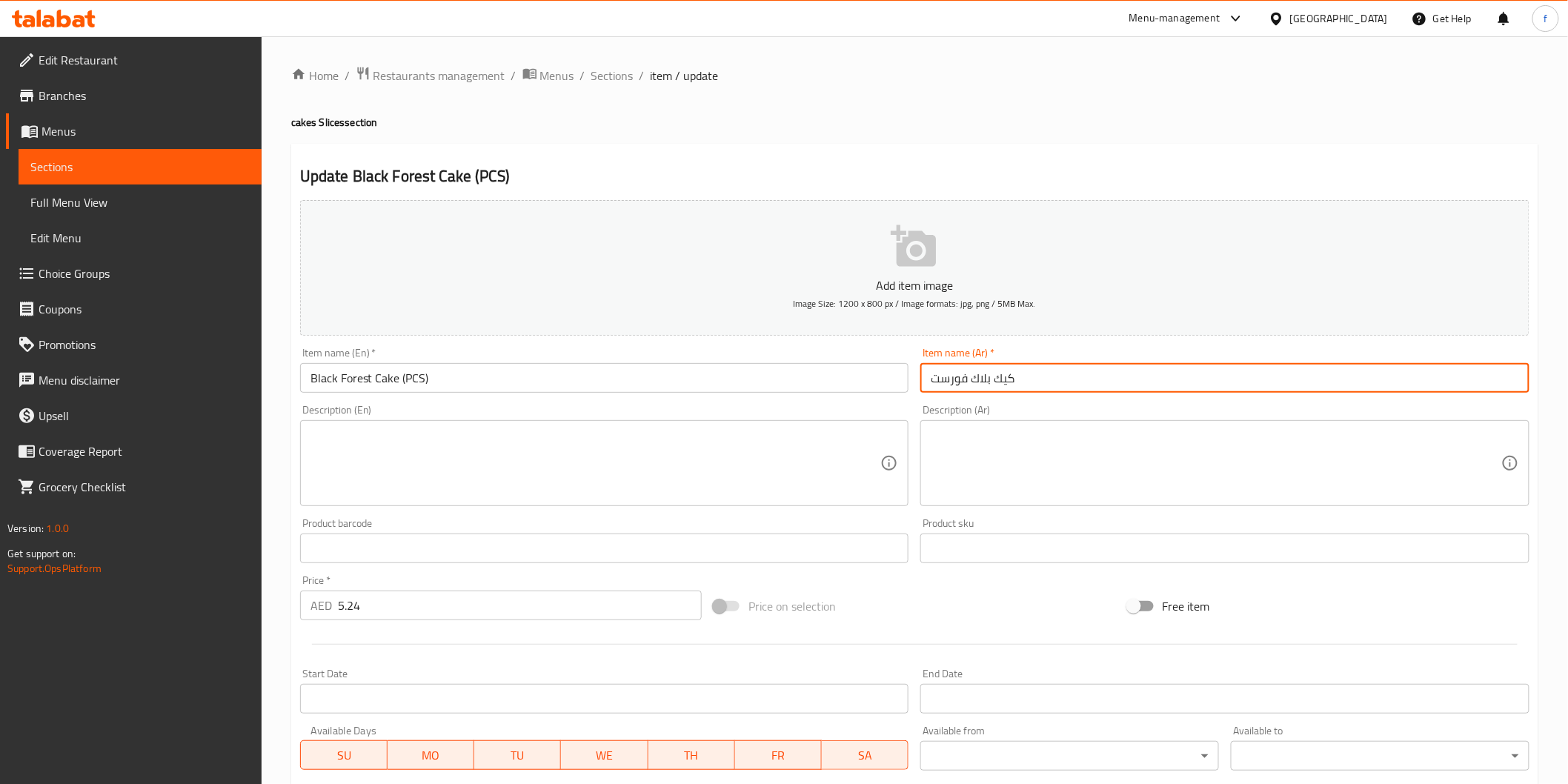
click at [1105, 372] on input "كيك بلاك فورست" at bounding box center [1225, 378] width 609 height 30
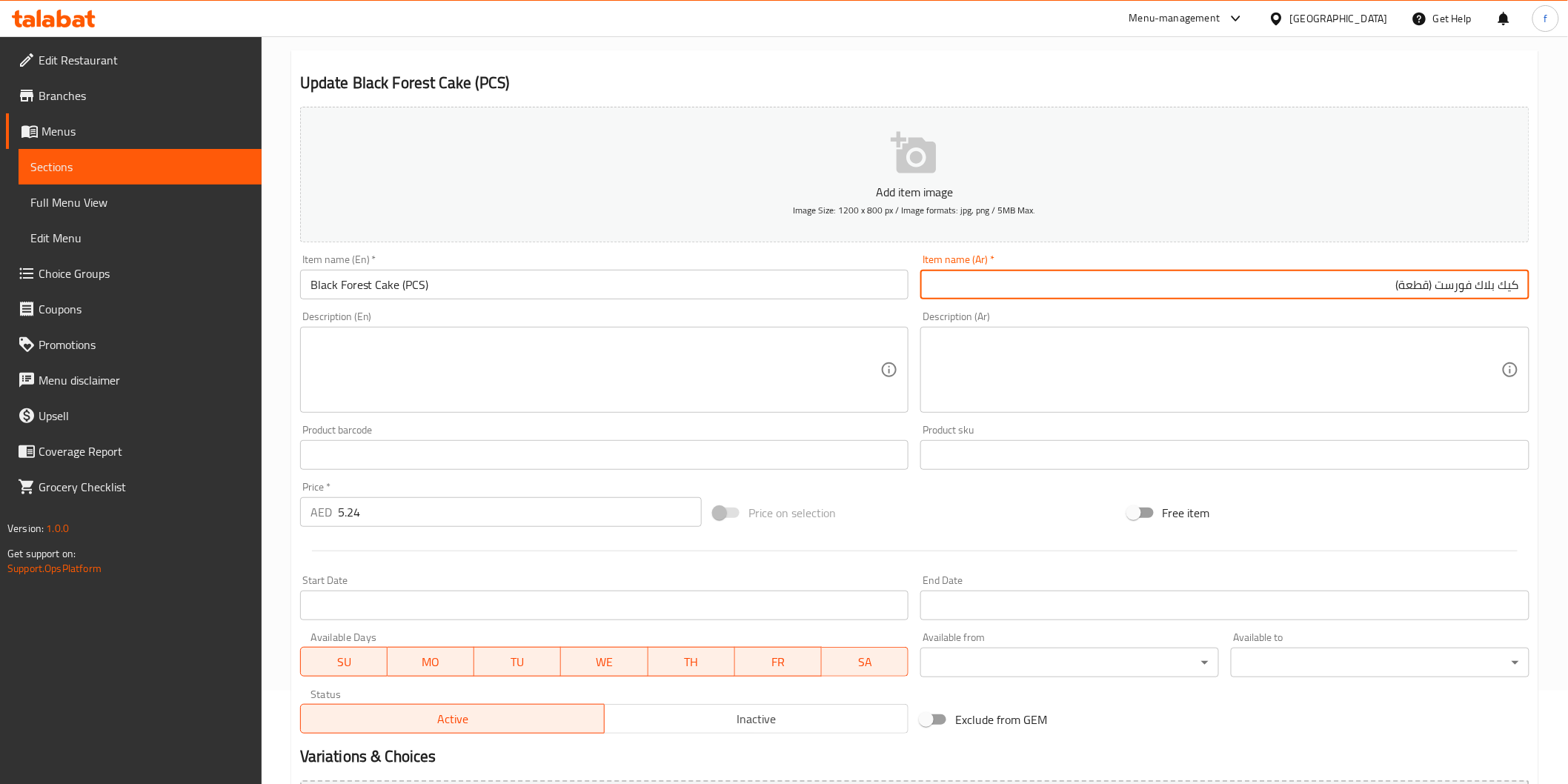
scroll to position [260, 0]
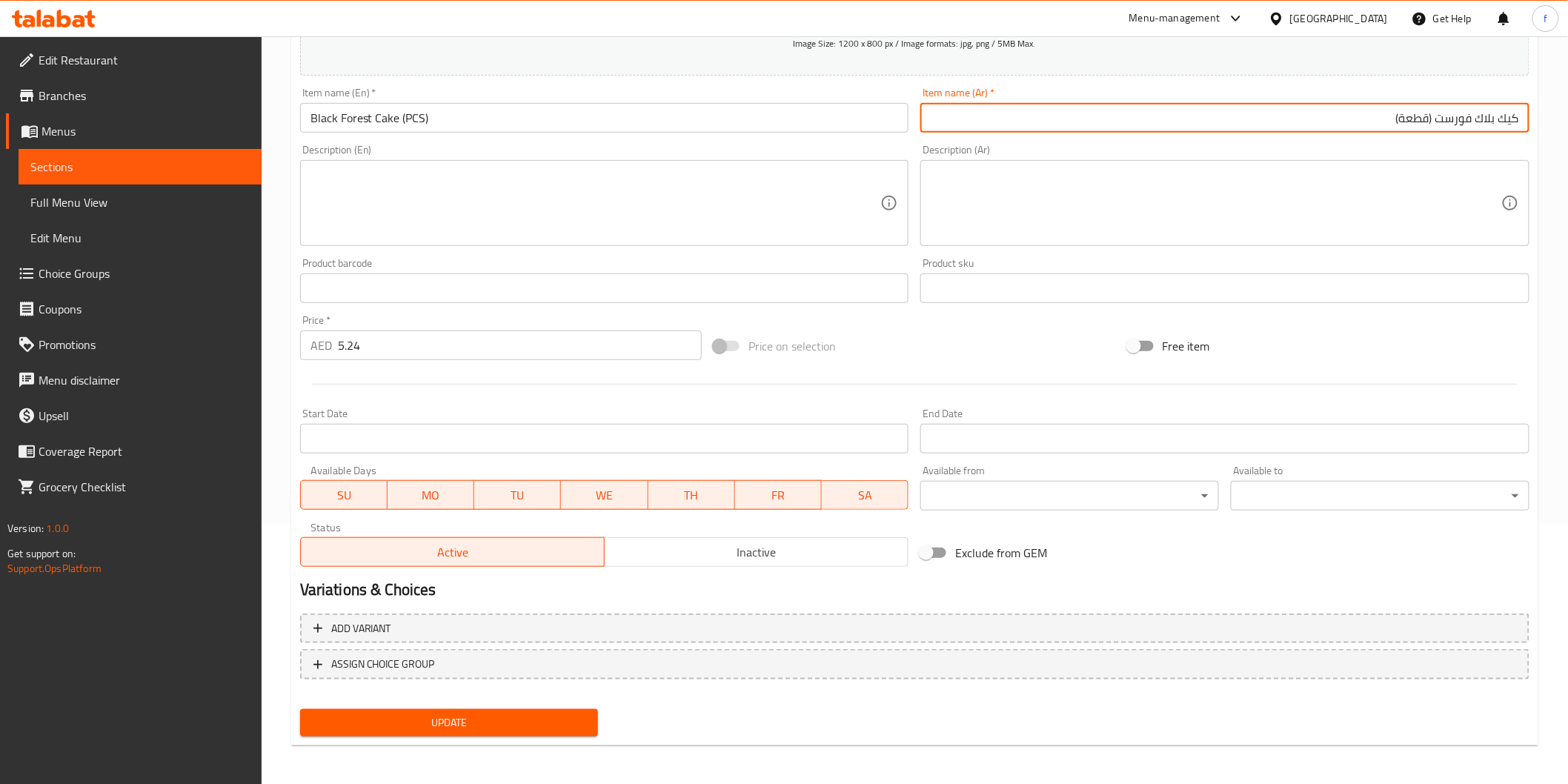
type input "كيك بلاك فورست (قطعة)"
click at [458, 722] on span "Update" at bounding box center [450, 723] width 275 height 18
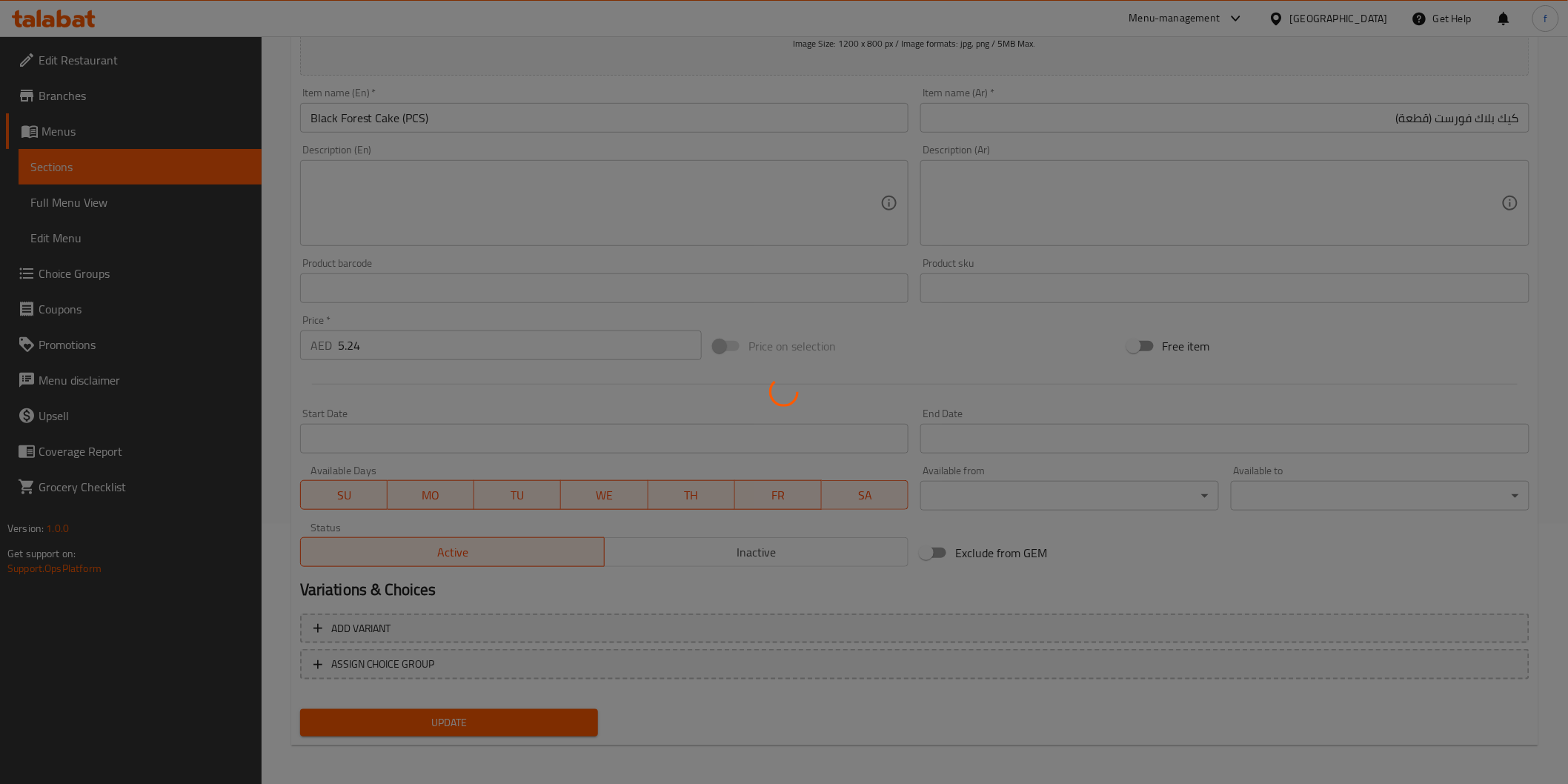
scroll to position [0, 0]
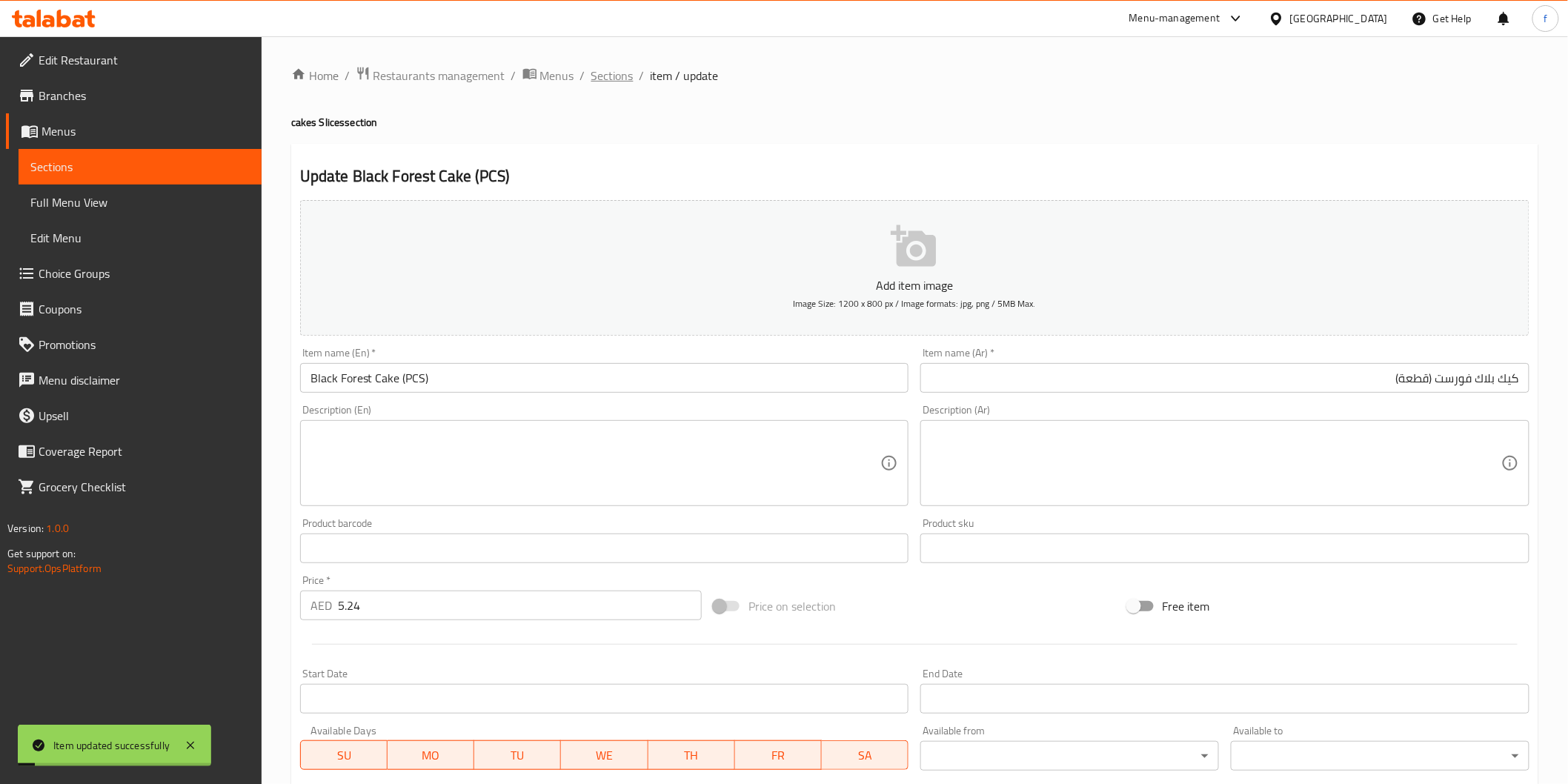
click at [595, 72] on span "Sections" at bounding box center [612, 75] width 42 height 18
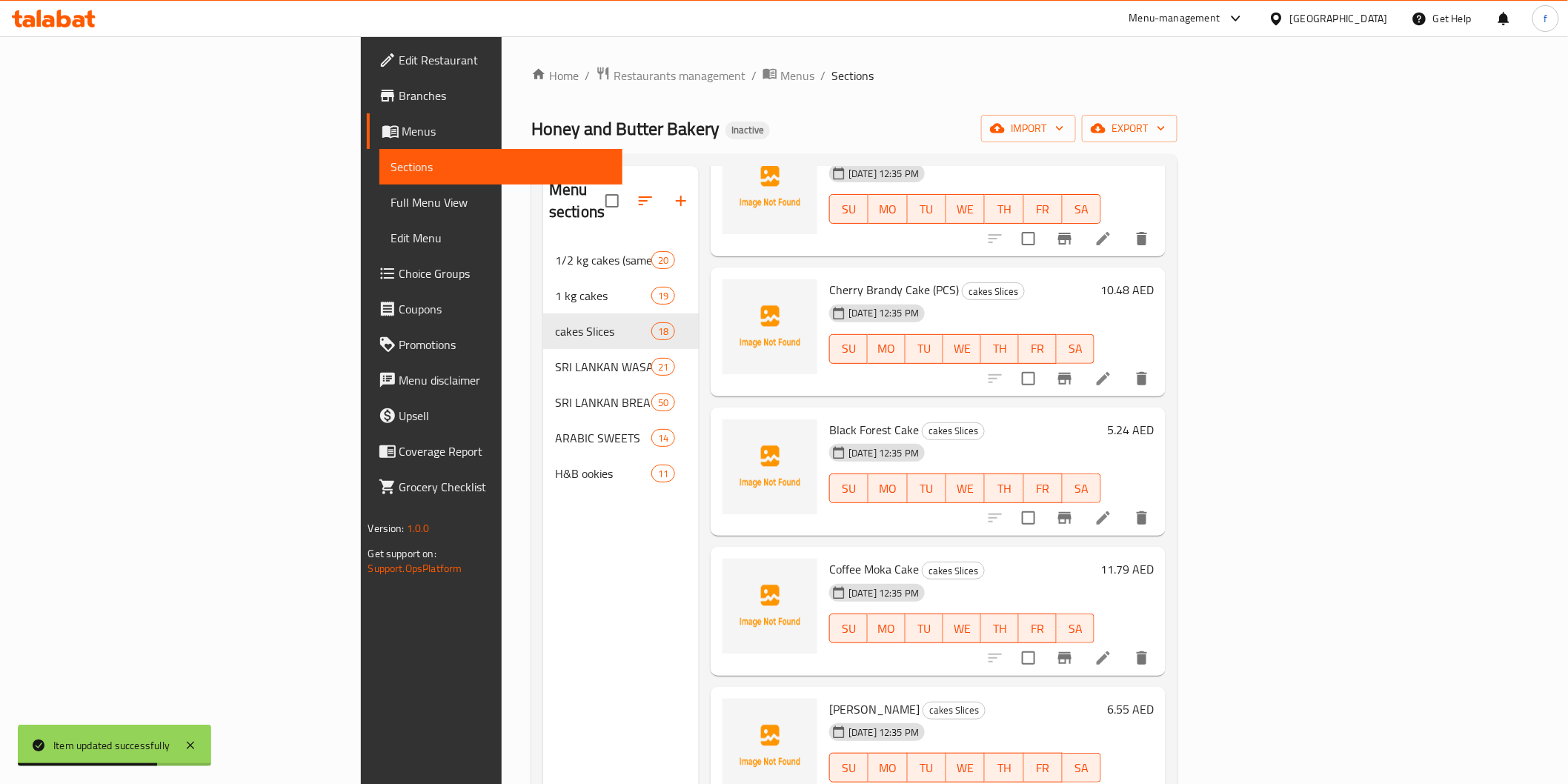
scroll to position [247, 0]
click at [1124, 508] on li at bounding box center [1103, 519] width 41 height 27
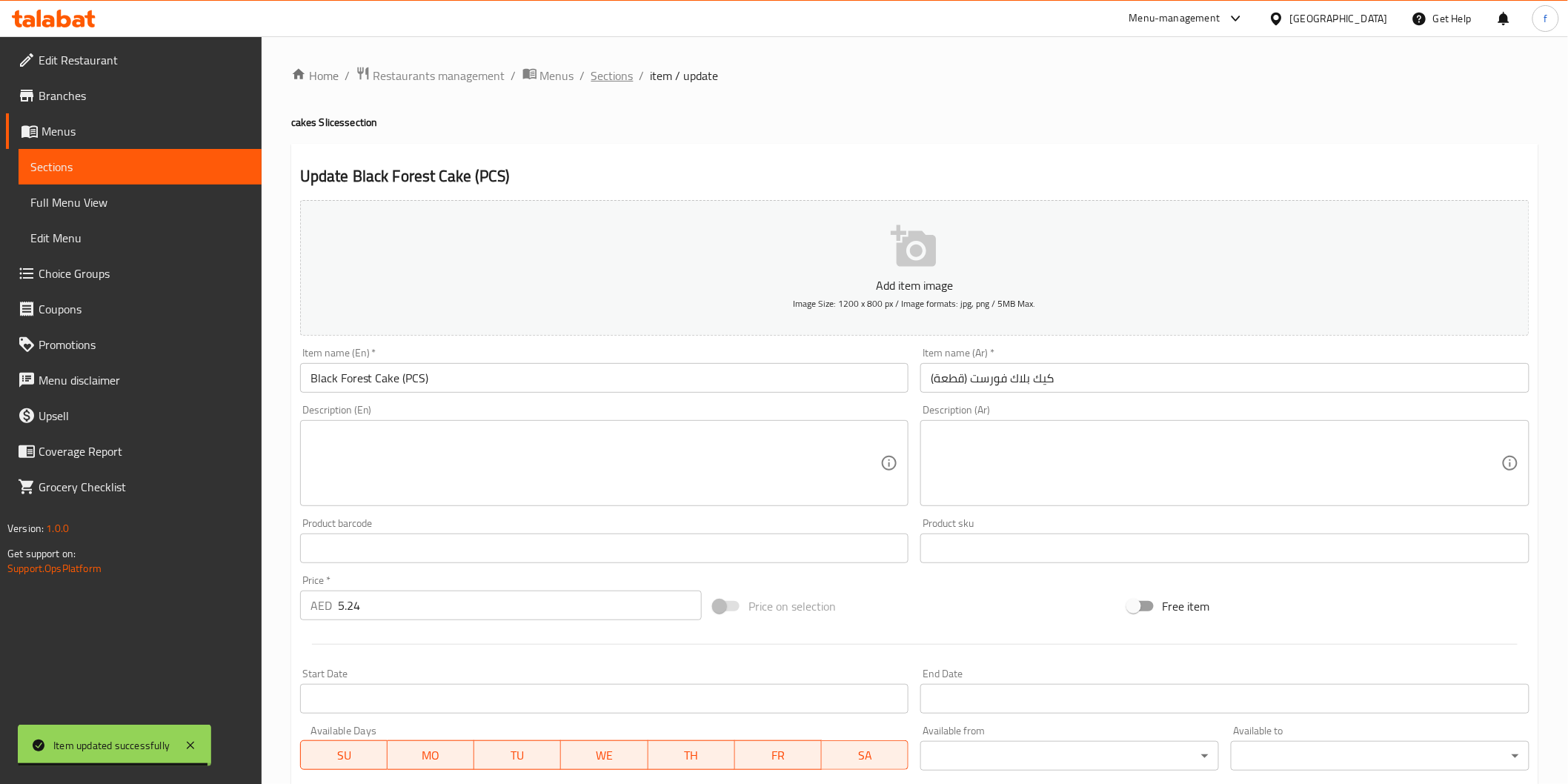
click at [611, 78] on span "Sections" at bounding box center [612, 75] width 42 height 18
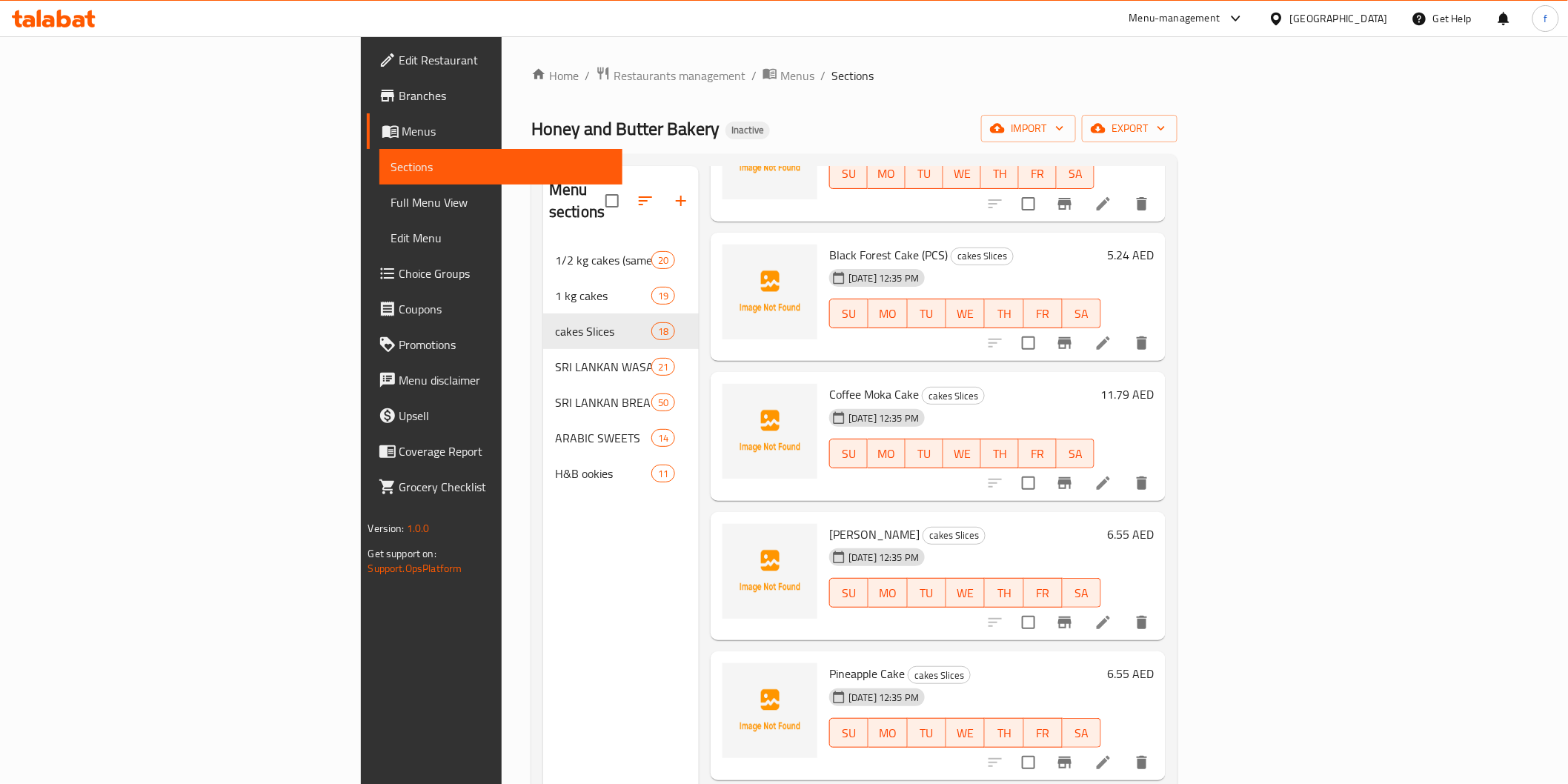
scroll to position [576, 0]
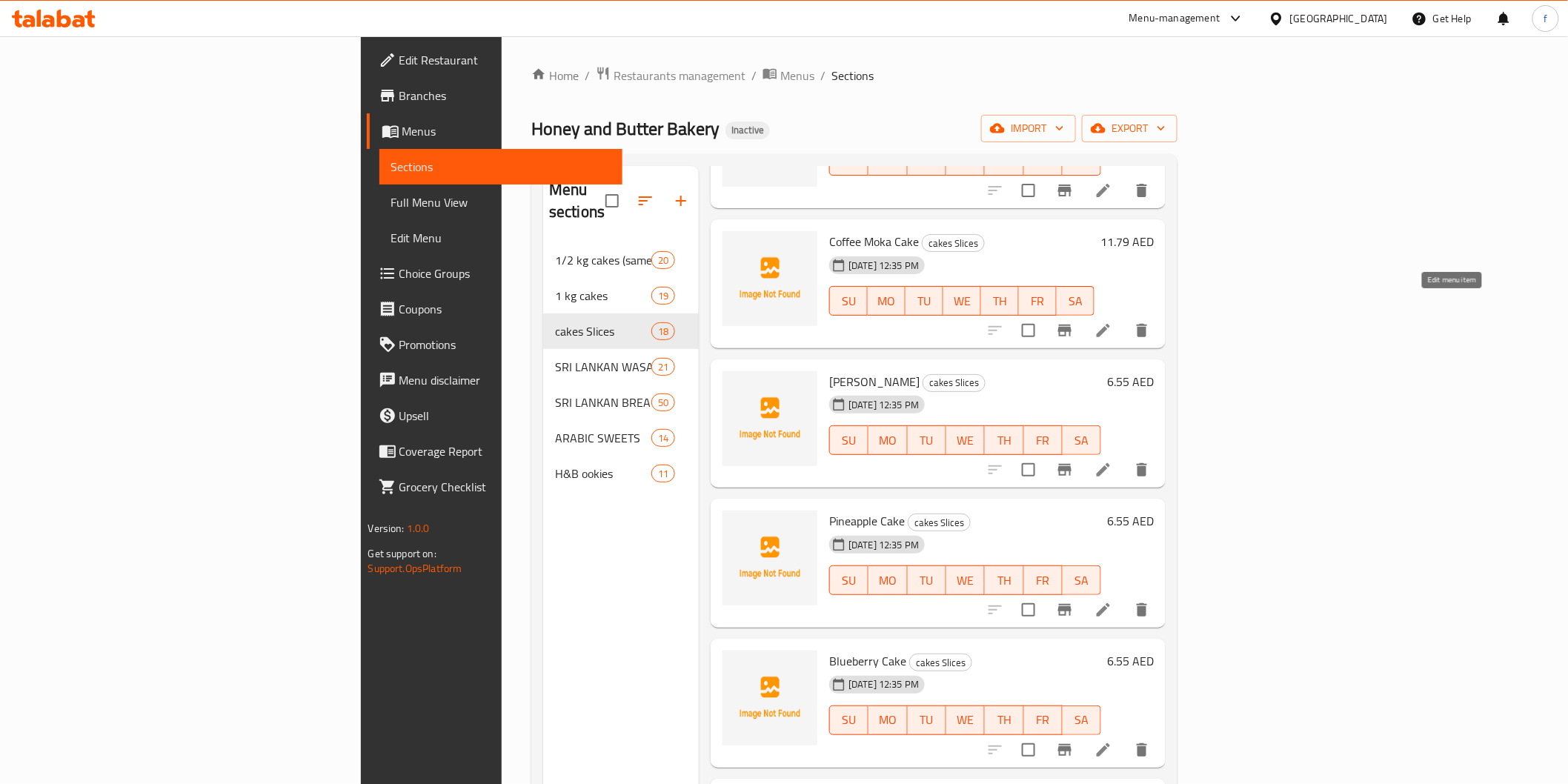
click at [1112, 321] on icon at bounding box center [1103, 330] width 18 height 18
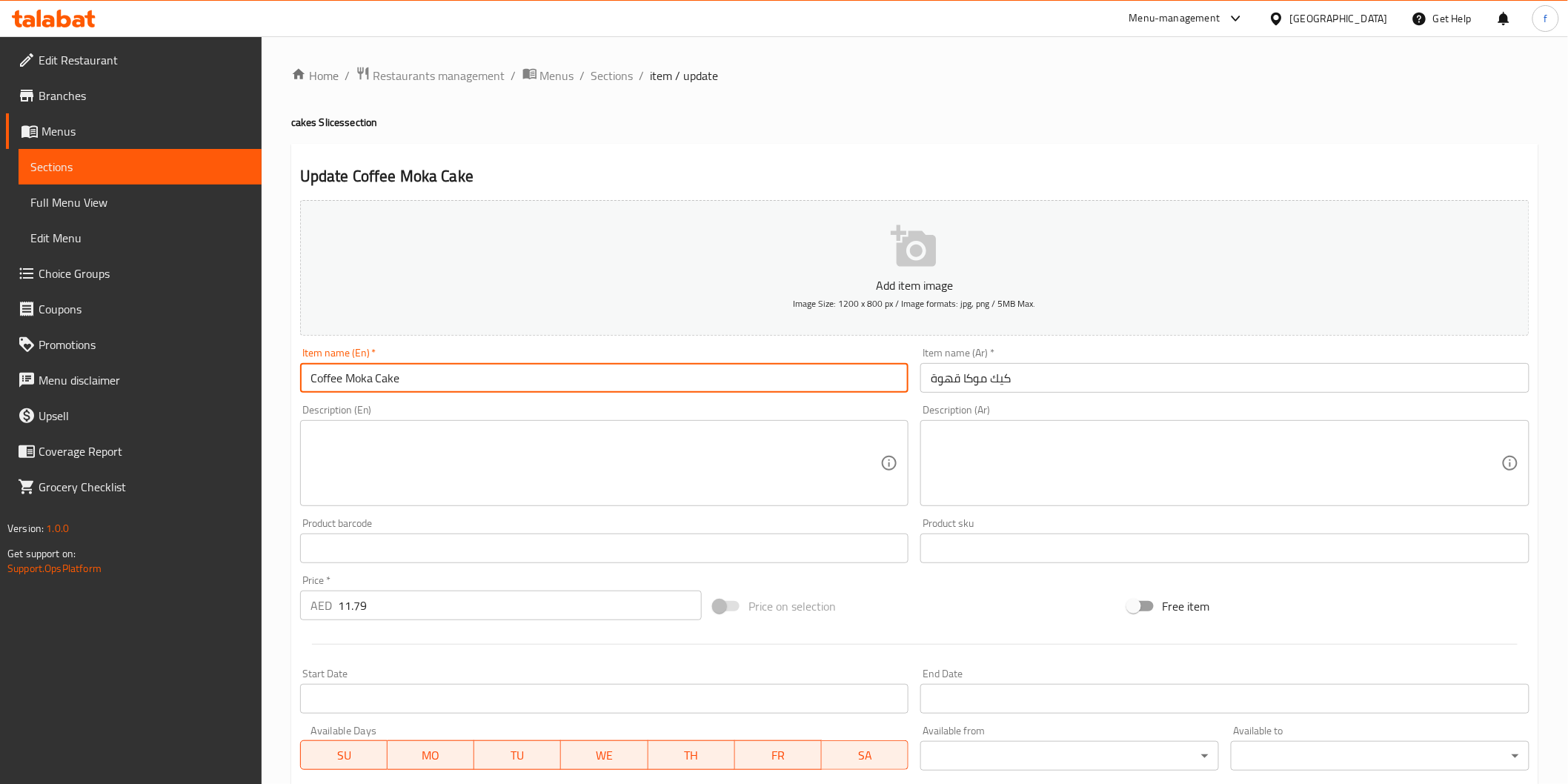
click at [480, 389] on input "Coffee Moka Cake" at bounding box center [605, 378] width 609 height 30
paste input "(PCS)"
type input "Coffee Moka Cake (PCS)"
click at [1211, 381] on input "كيك موكا قهوة" at bounding box center [1225, 378] width 609 height 30
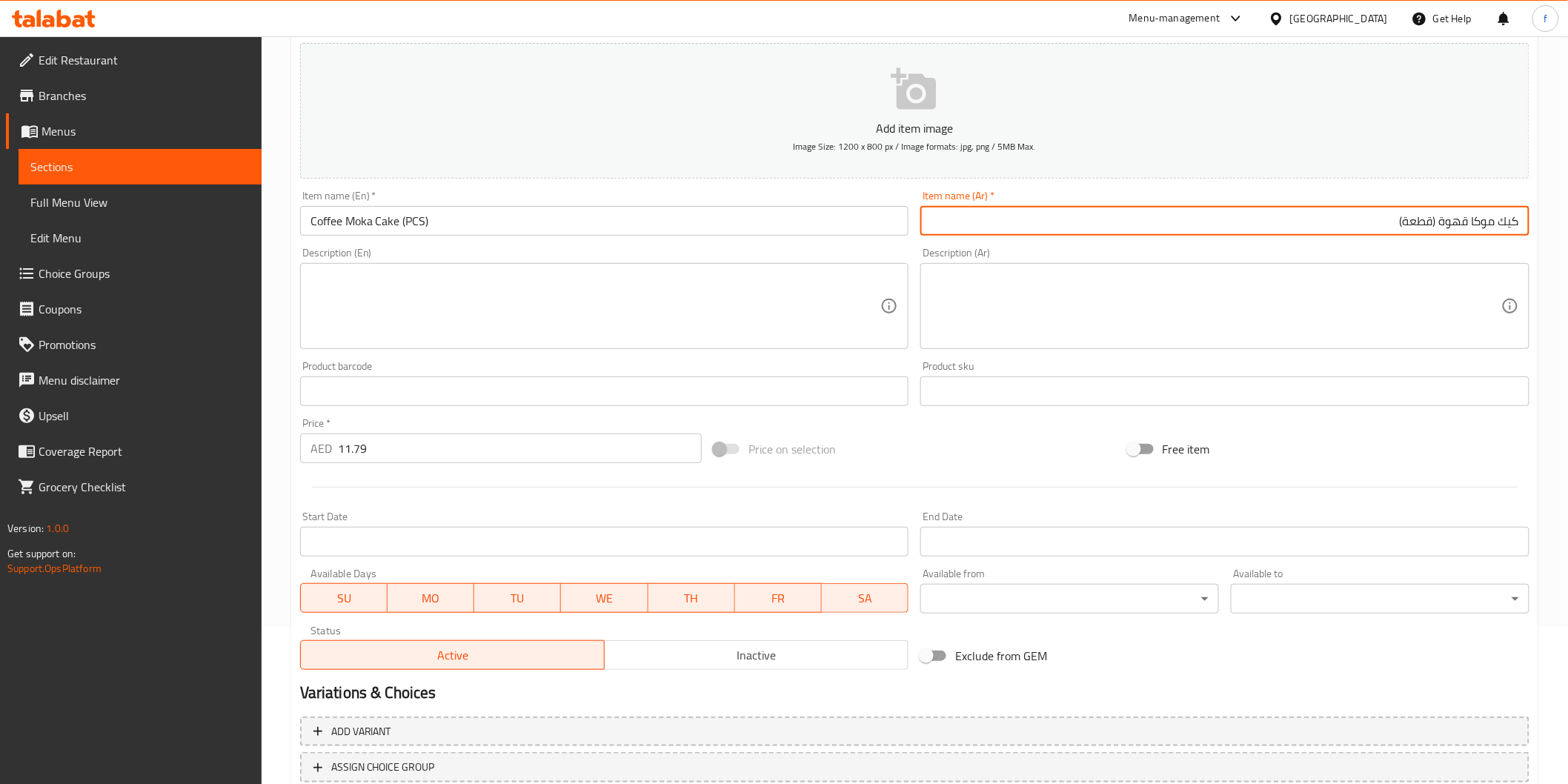
scroll to position [260, 0]
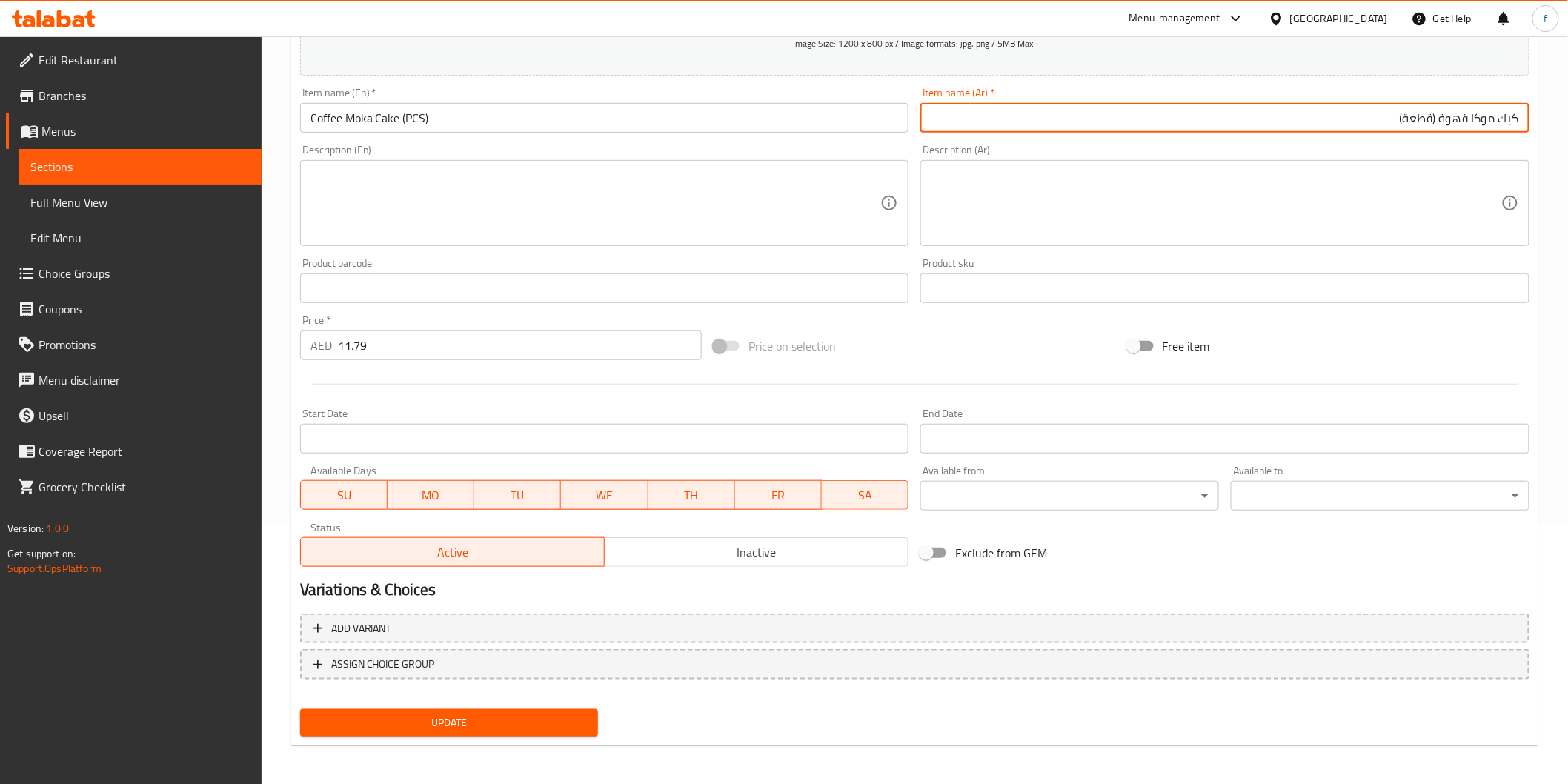
type input "كيك موكا قهوة (قطعة)"
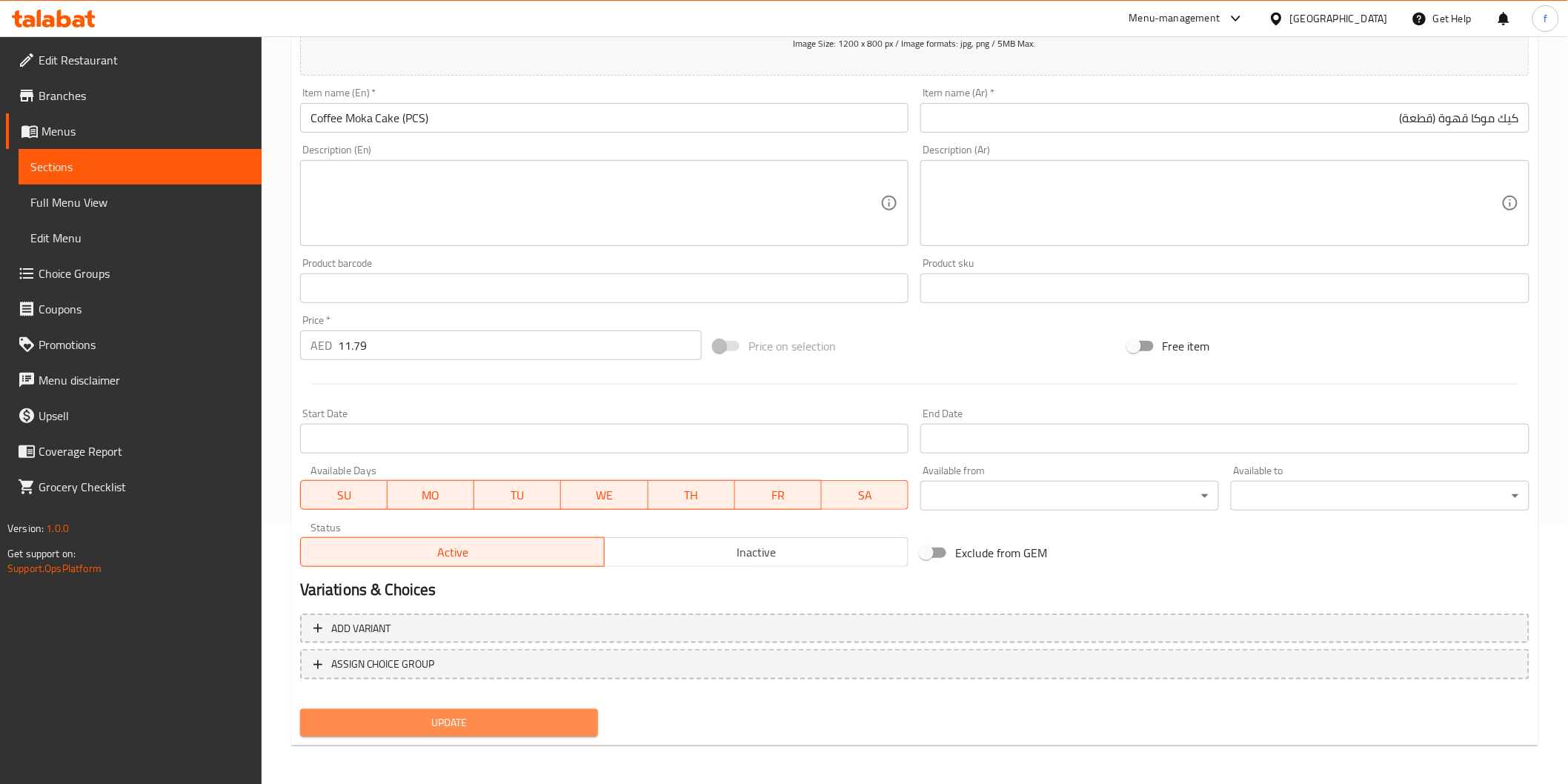
click at [434, 715] on span "Update" at bounding box center [450, 723] width 275 height 18
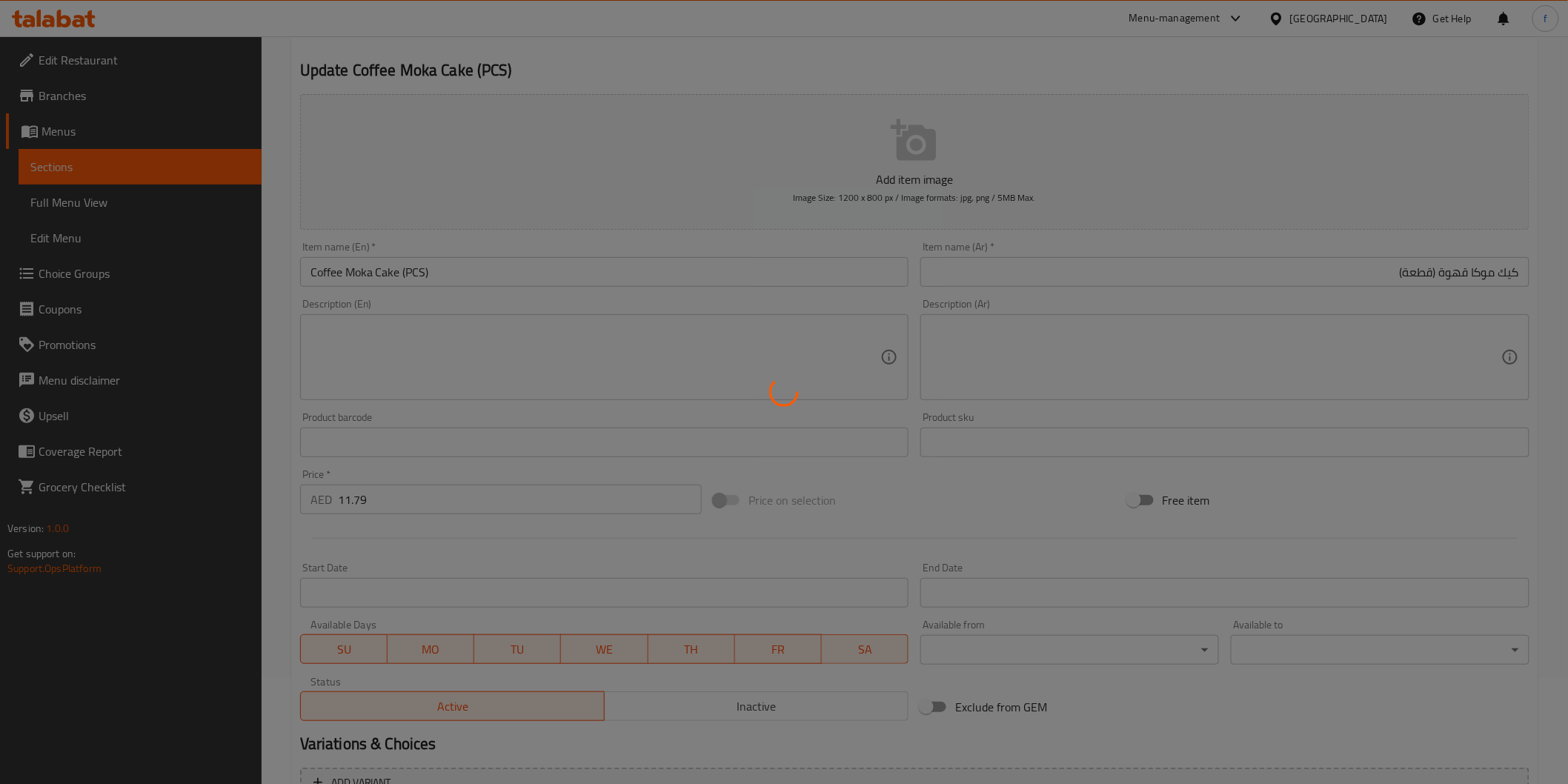
scroll to position [0, 0]
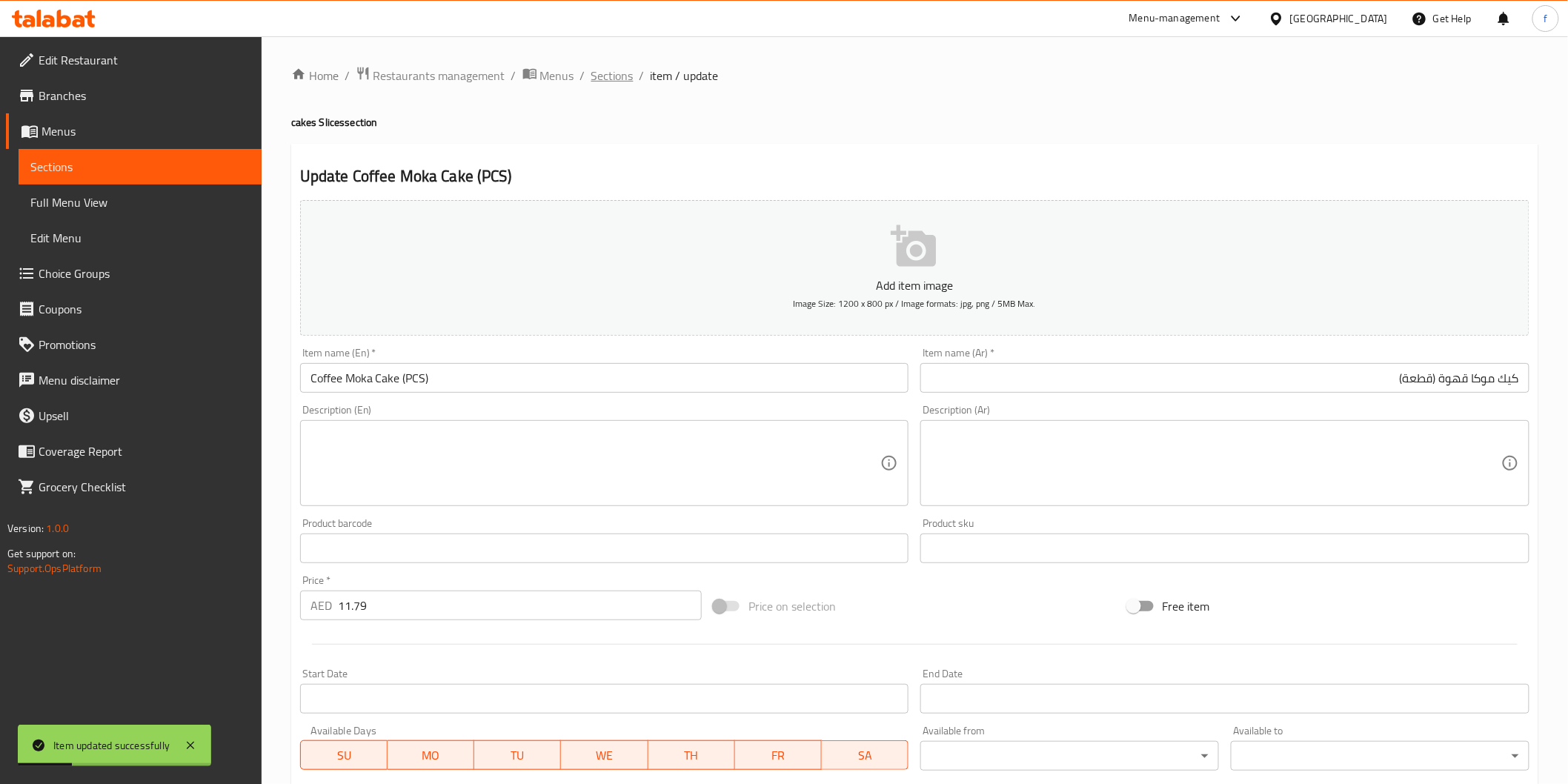
click at [602, 83] on span "Sections" at bounding box center [612, 75] width 42 height 18
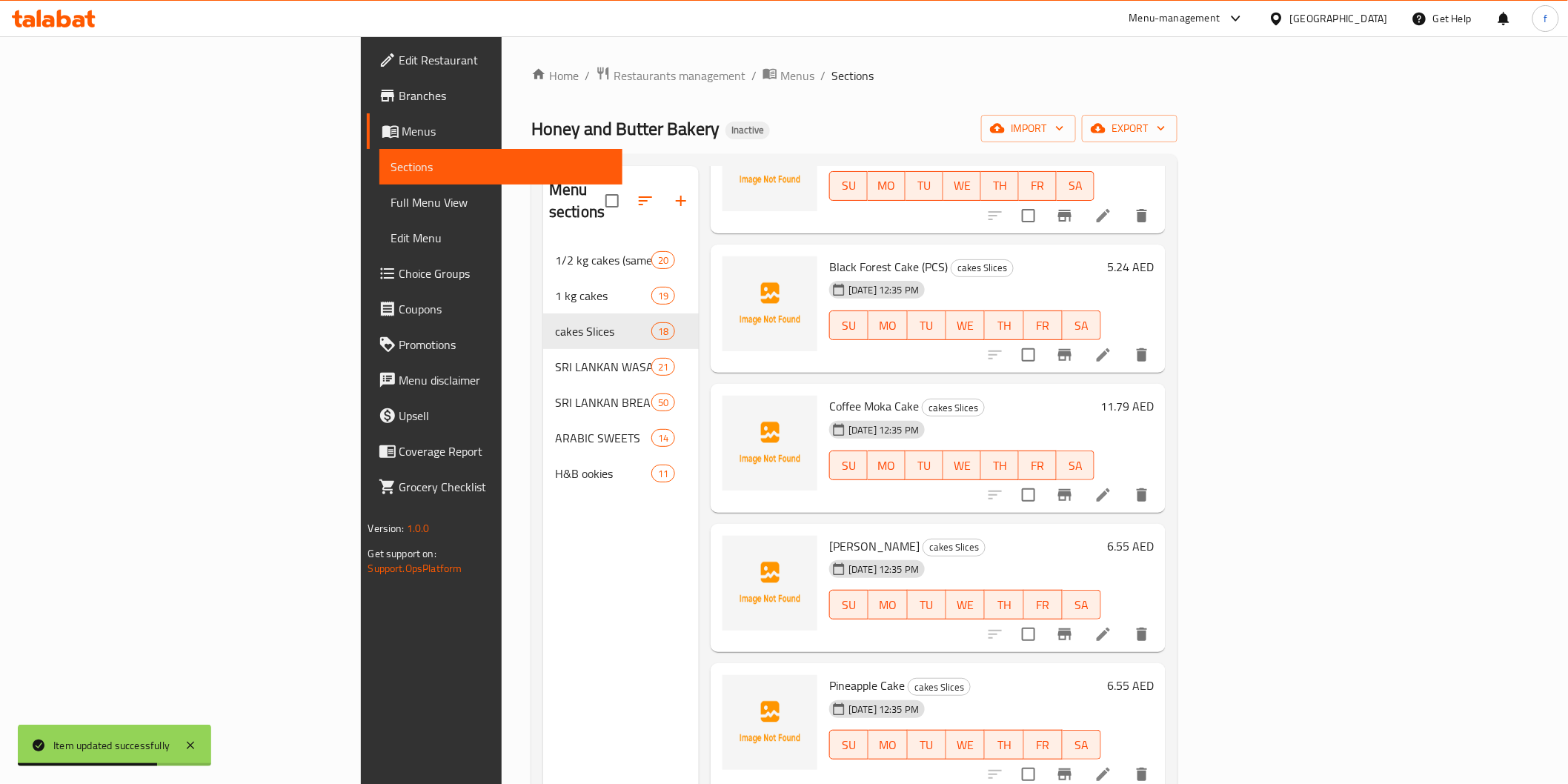
scroll to position [493, 0]
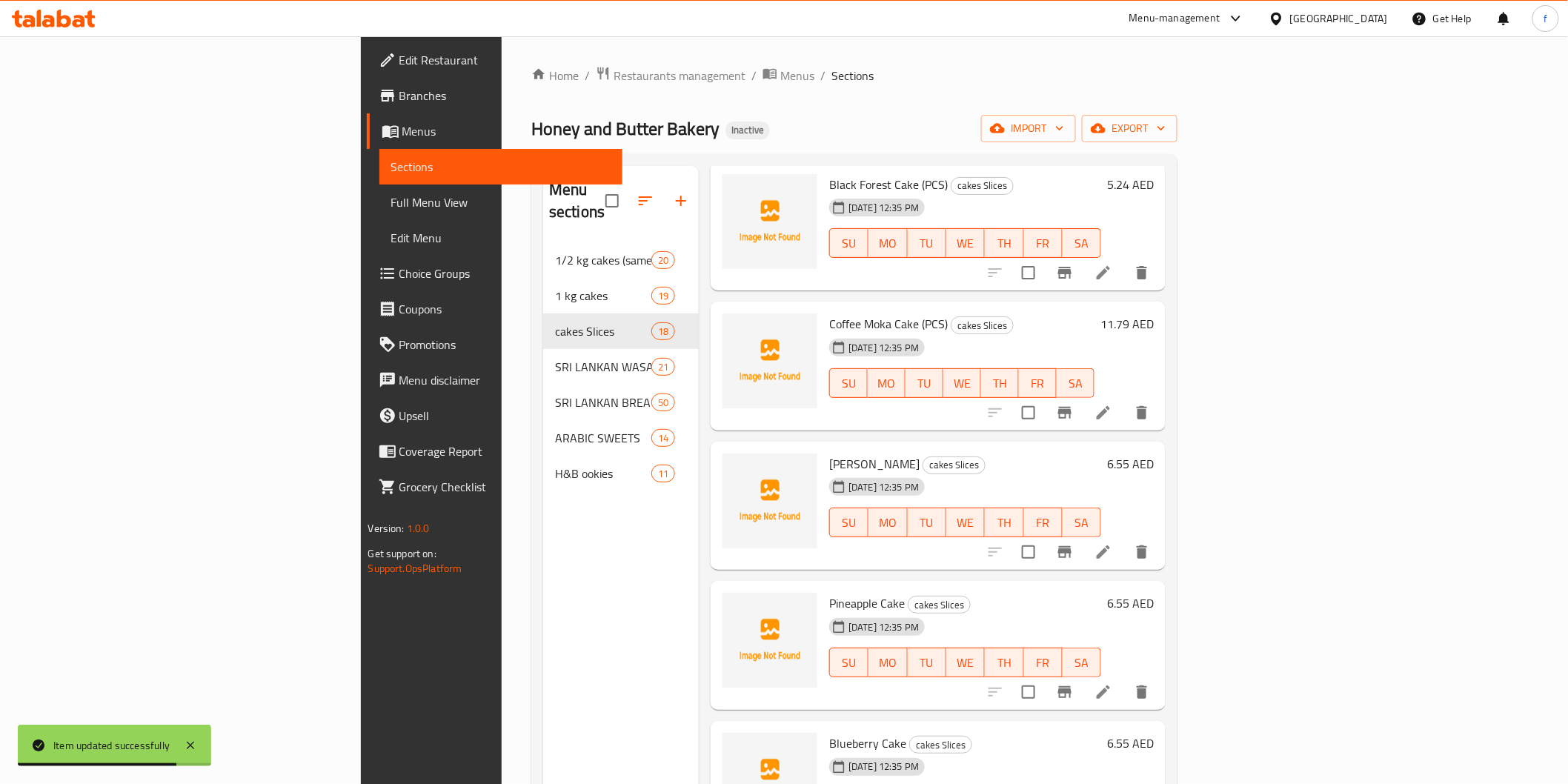
click at [1124, 399] on li at bounding box center [1103, 412] width 41 height 27
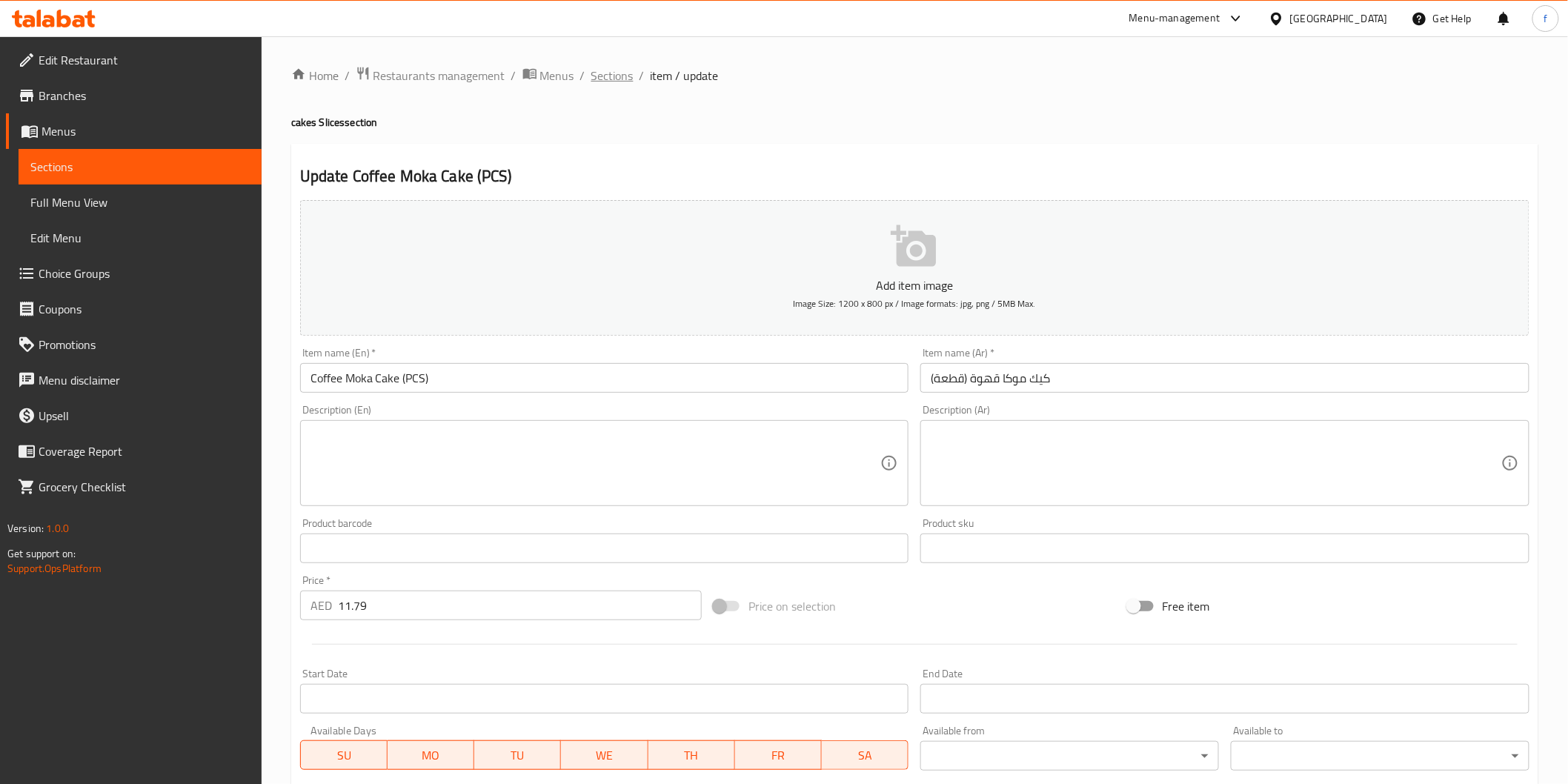
click at [626, 82] on span "Sections" at bounding box center [612, 75] width 42 height 18
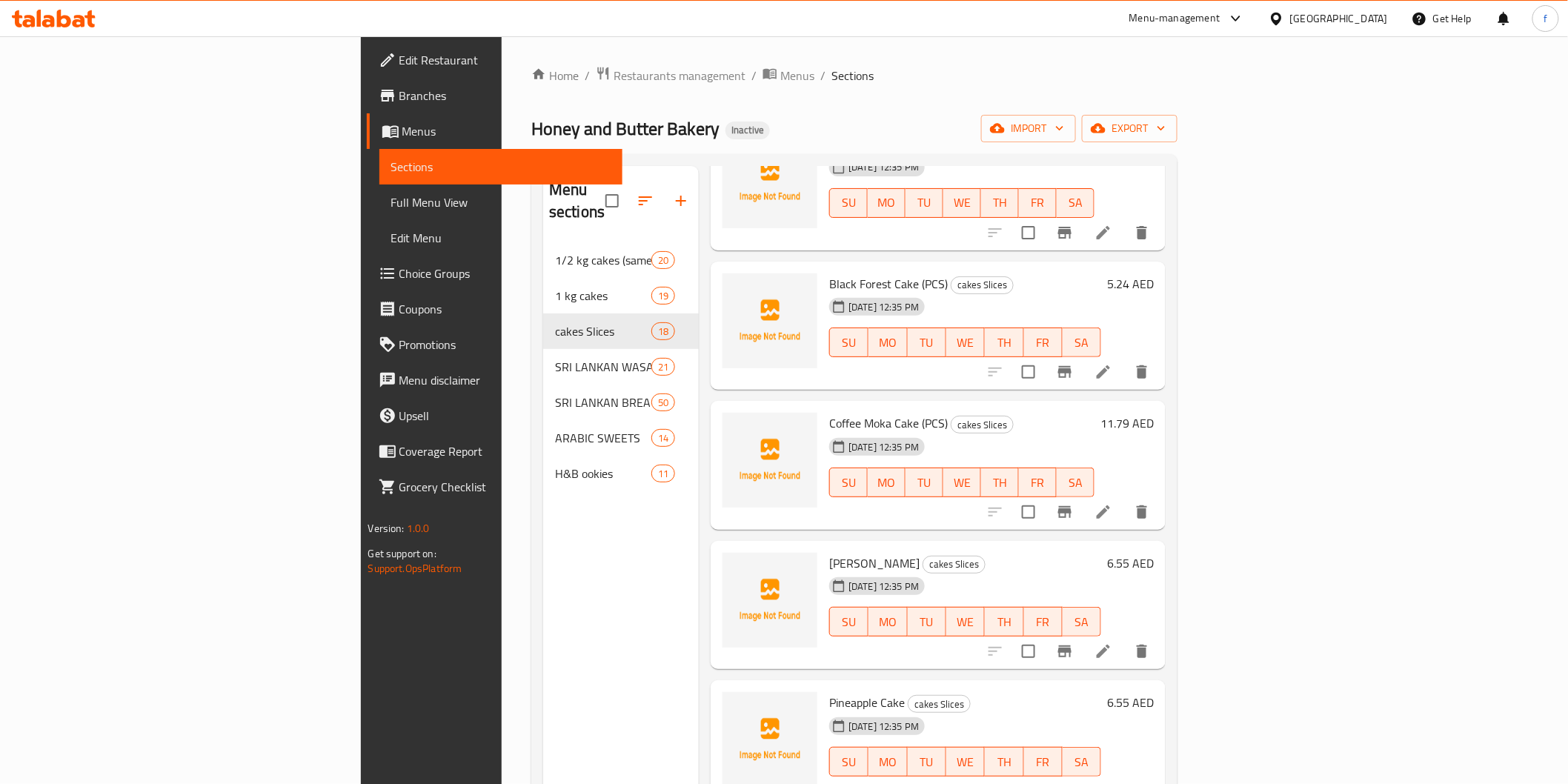
scroll to position [493, 0]
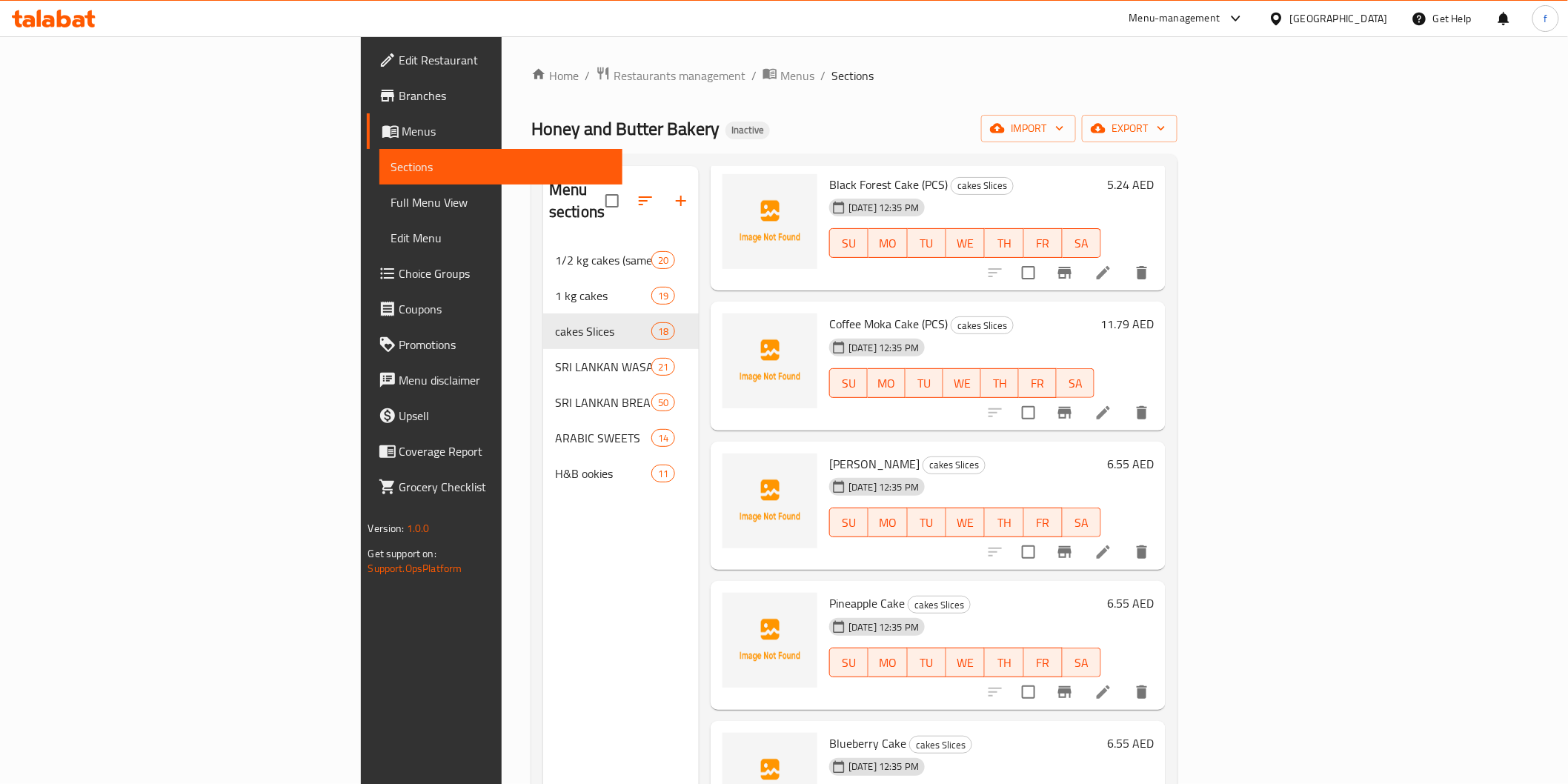
click at [1112, 544] on icon at bounding box center [1103, 552] width 18 height 18
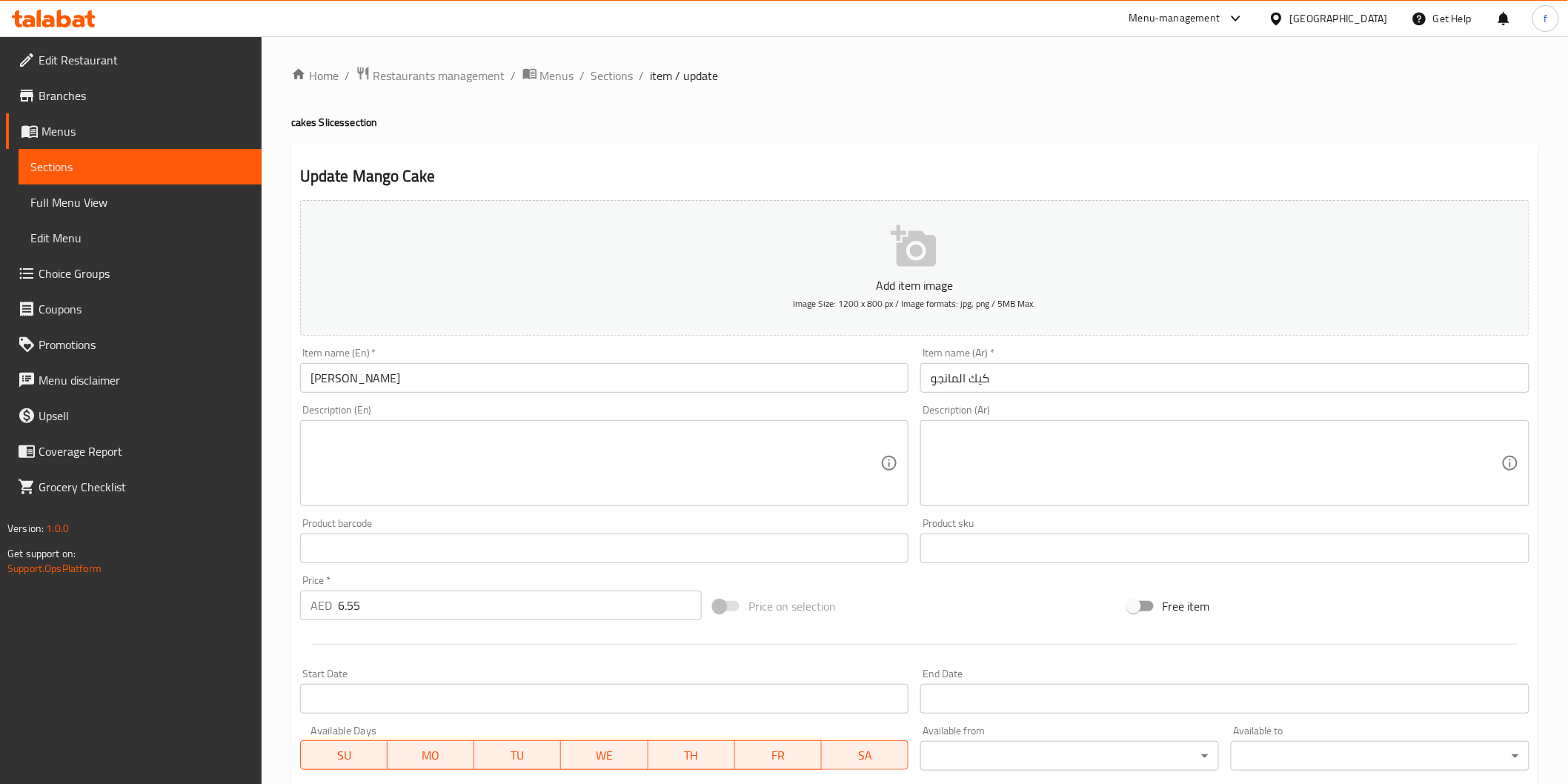
drag, startPoint x: 488, startPoint y: 373, endPoint x: 494, endPoint y: 379, distance: 8.5
click at [491, 376] on input "[PERSON_NAME]" at bounding box center [605, 378] width 609 height 30
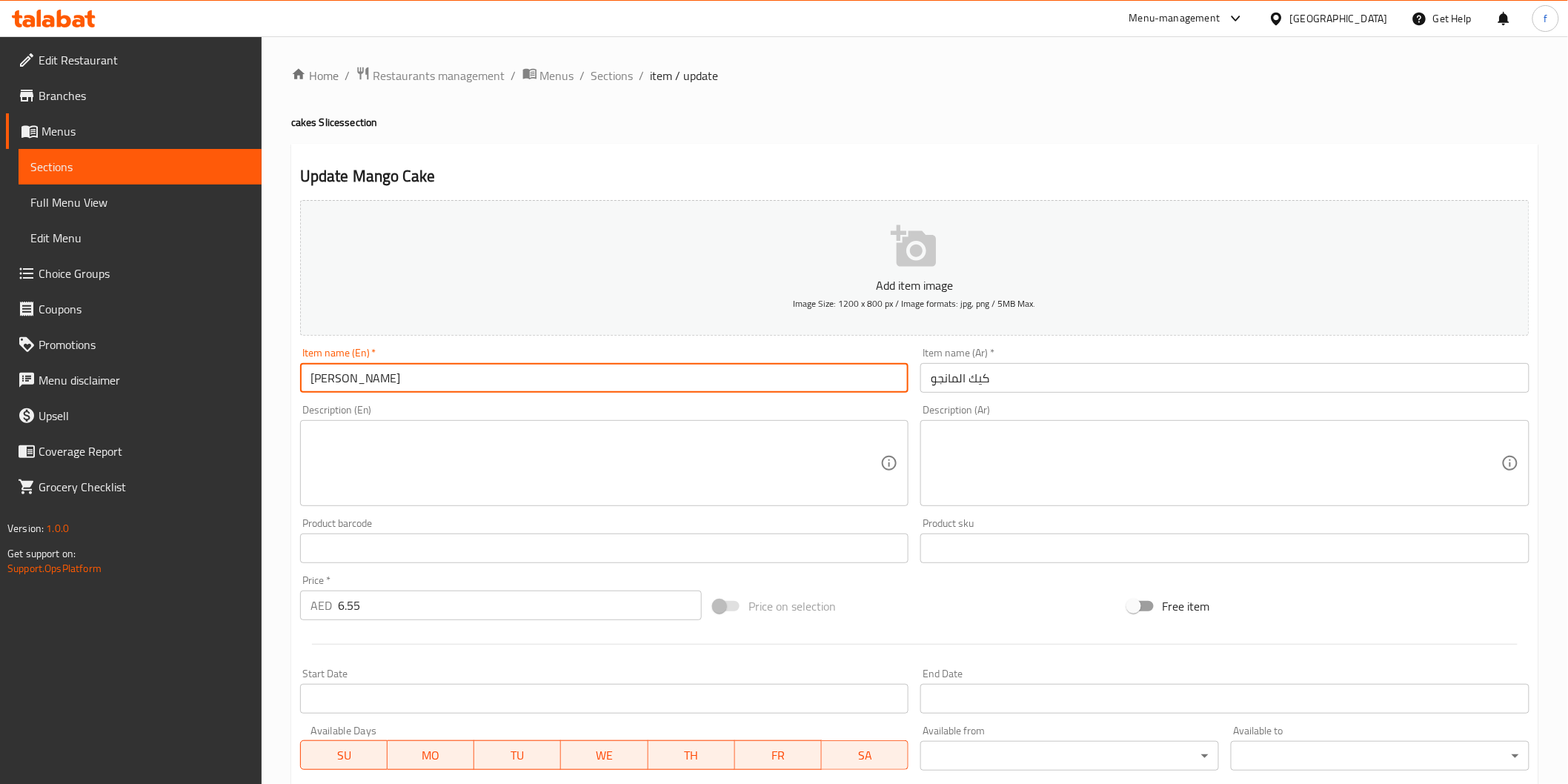
paste input "(PCS)"
type input "[PERSON_NAME] (PCS)"
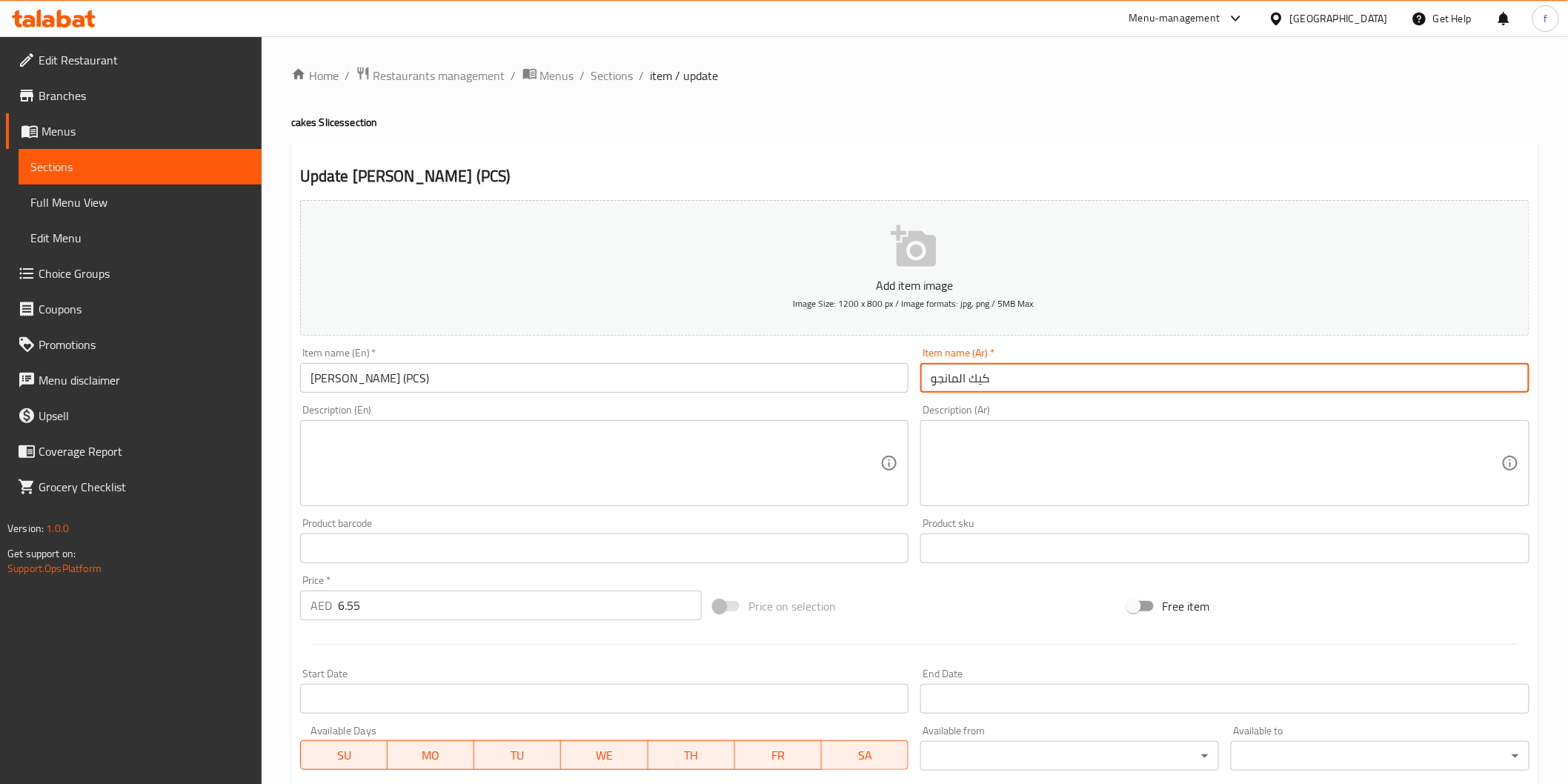
click at [1149, 392] on input "كيك المانجو" at bounding box center [1225, 378] width 609 height 30
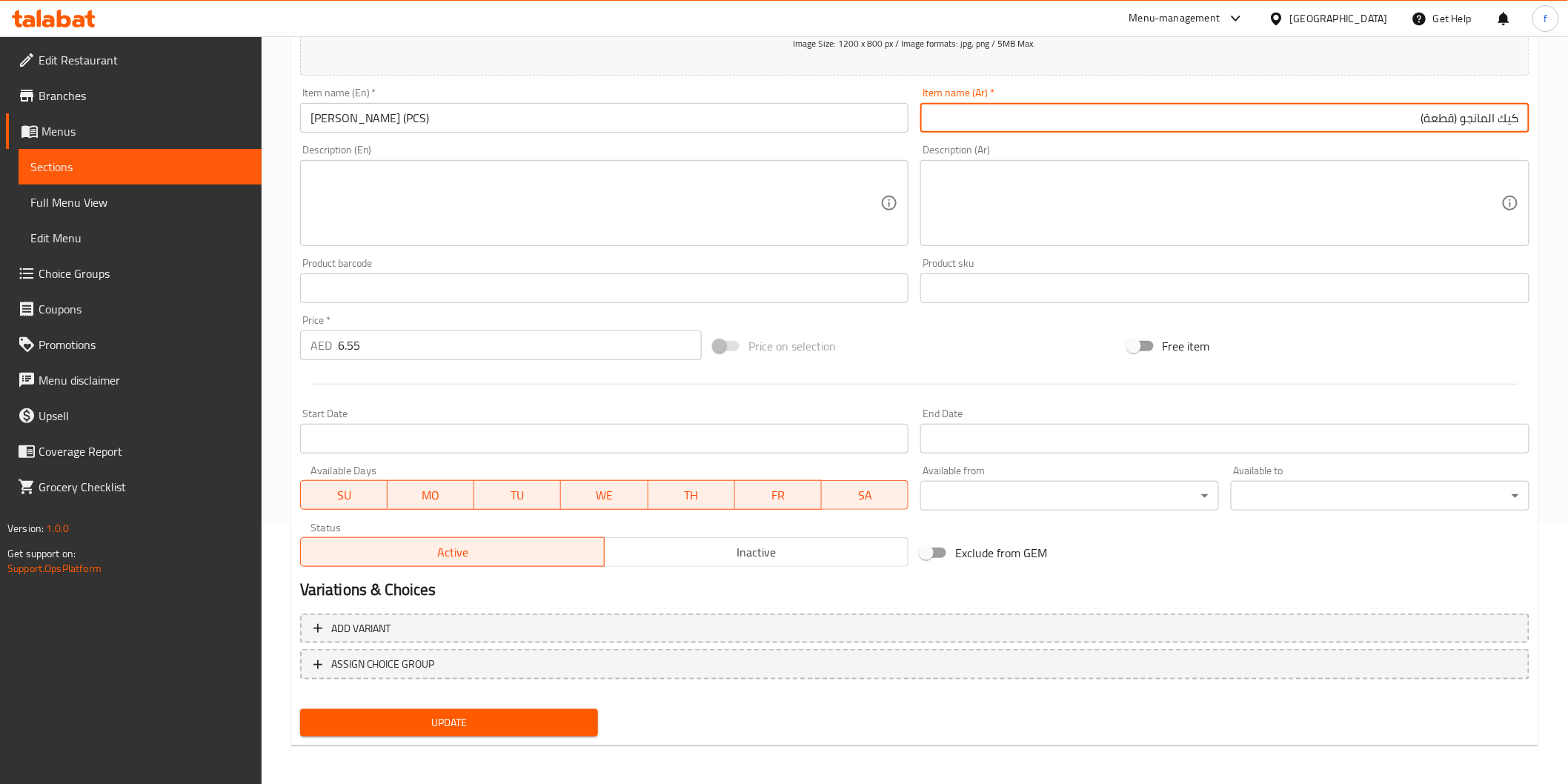
type input "كيك المانجو (قطعة)"
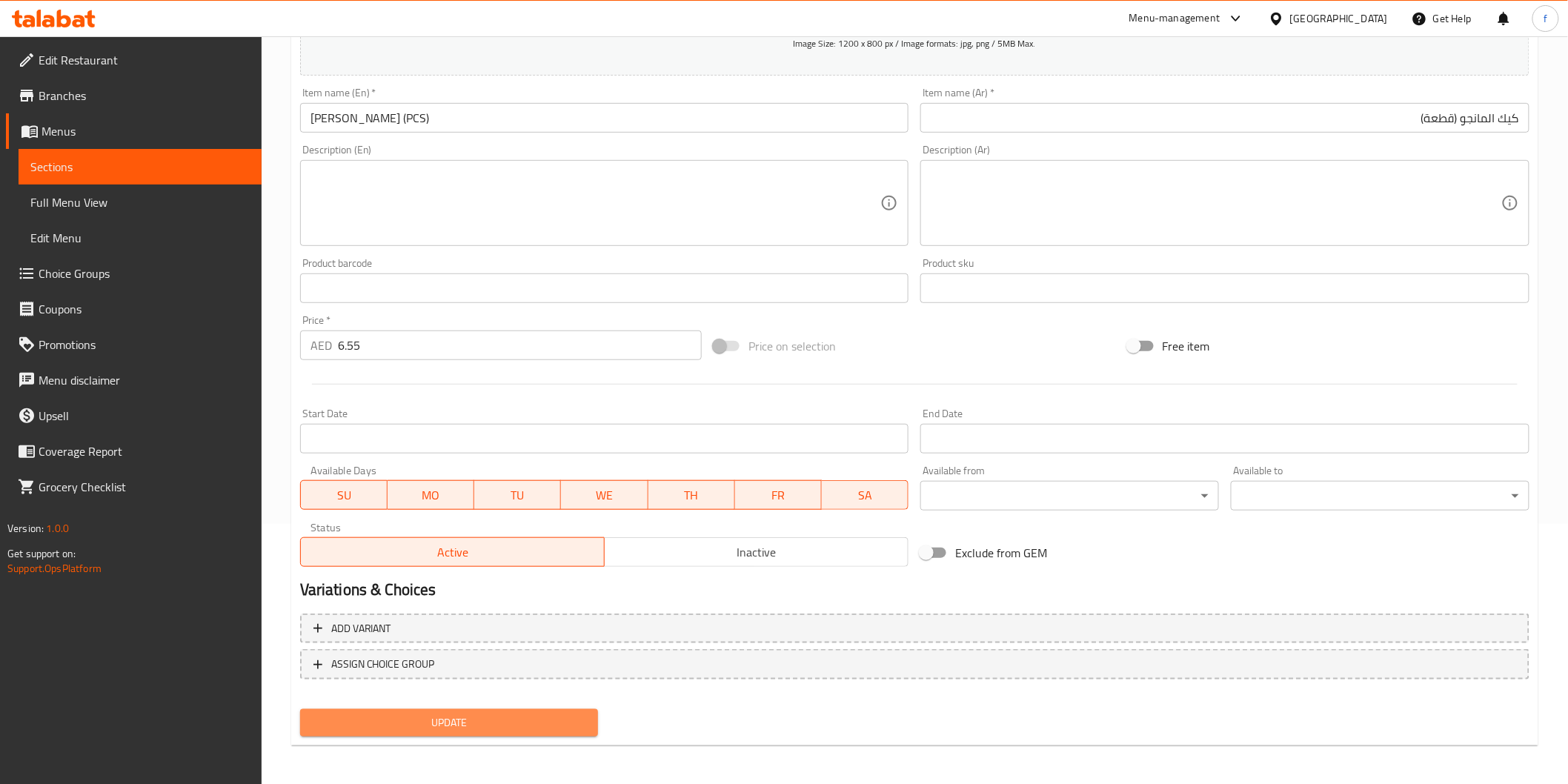
click at [535, 709] on button "Update" at bounding box center [449, 723] width 298 height 27
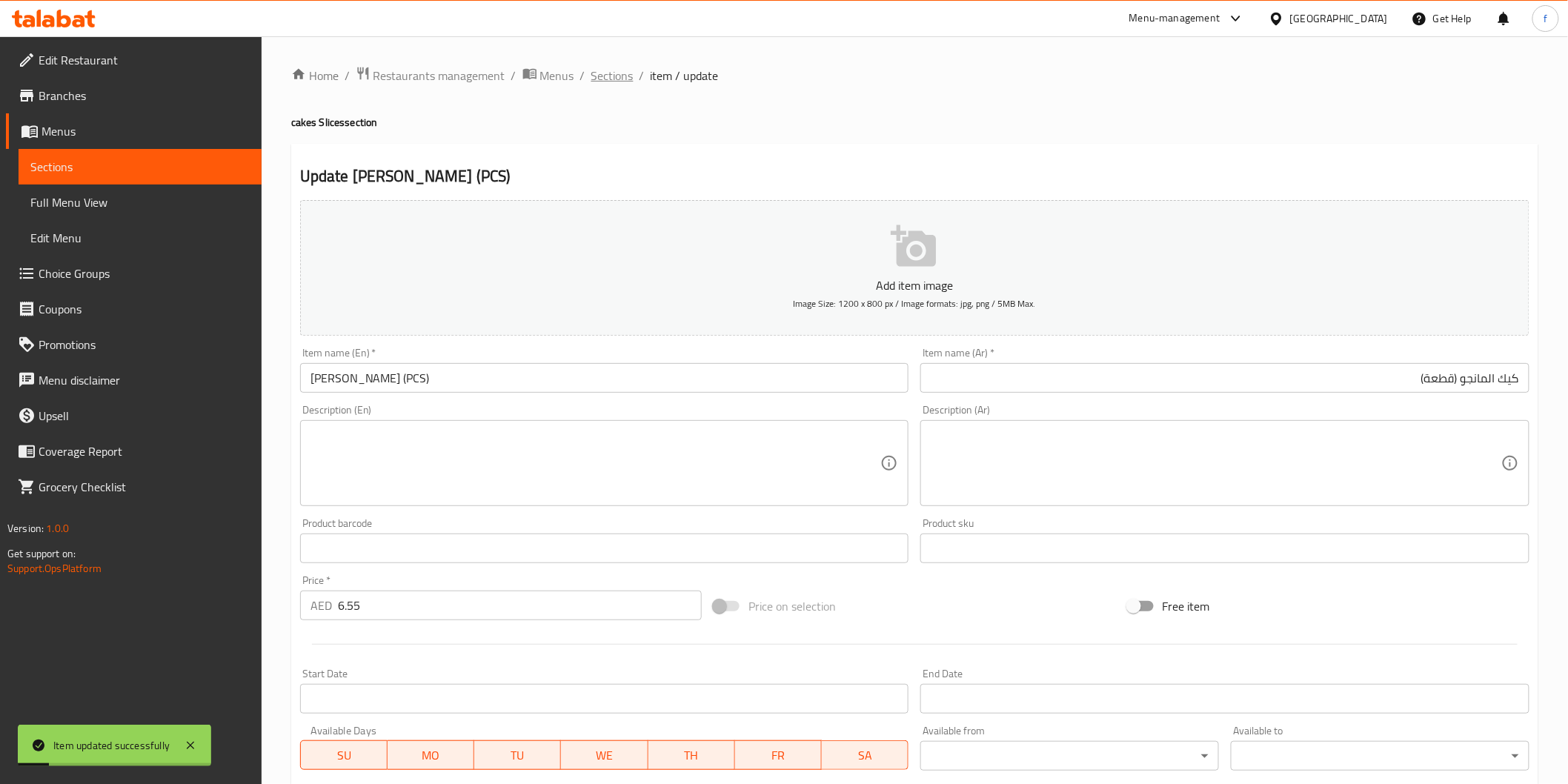
click at [625, 83] on span "Sections" at bounding box center [612, 75] width 42 height 18
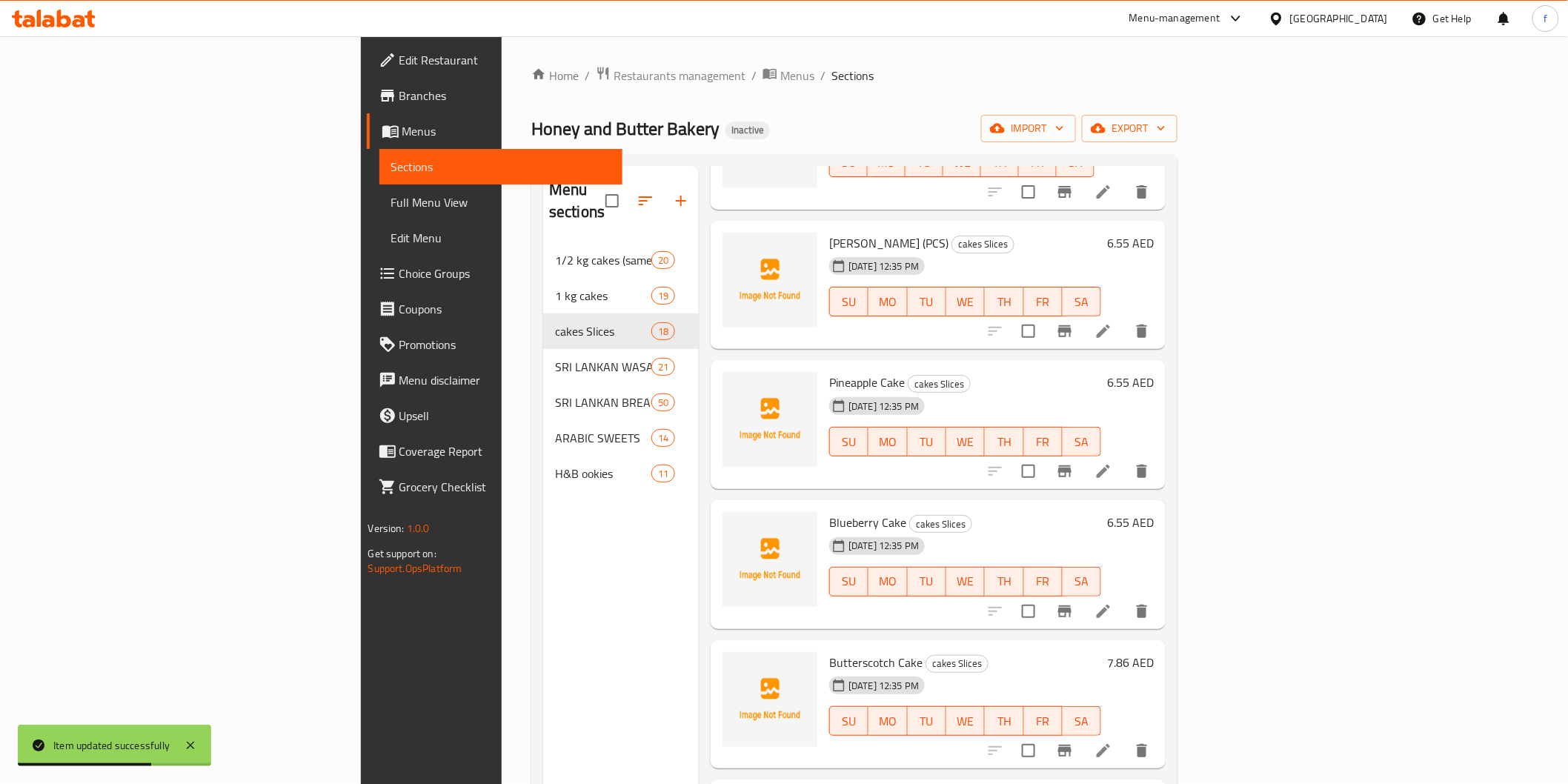
scroll to position [741, 0]
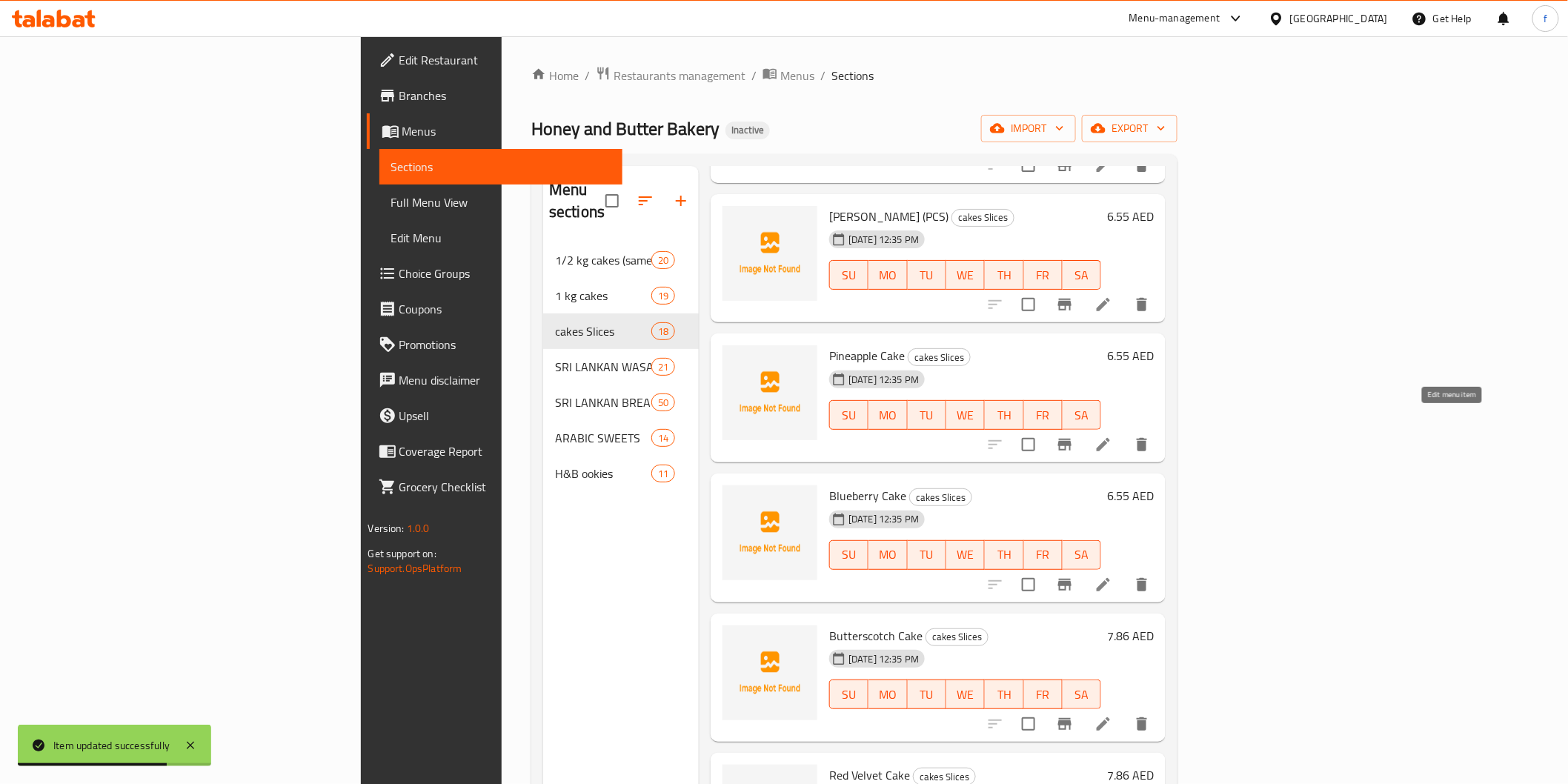
click at [1112, 436] on icon at bounding box center [1103, 444] width 18 height 18
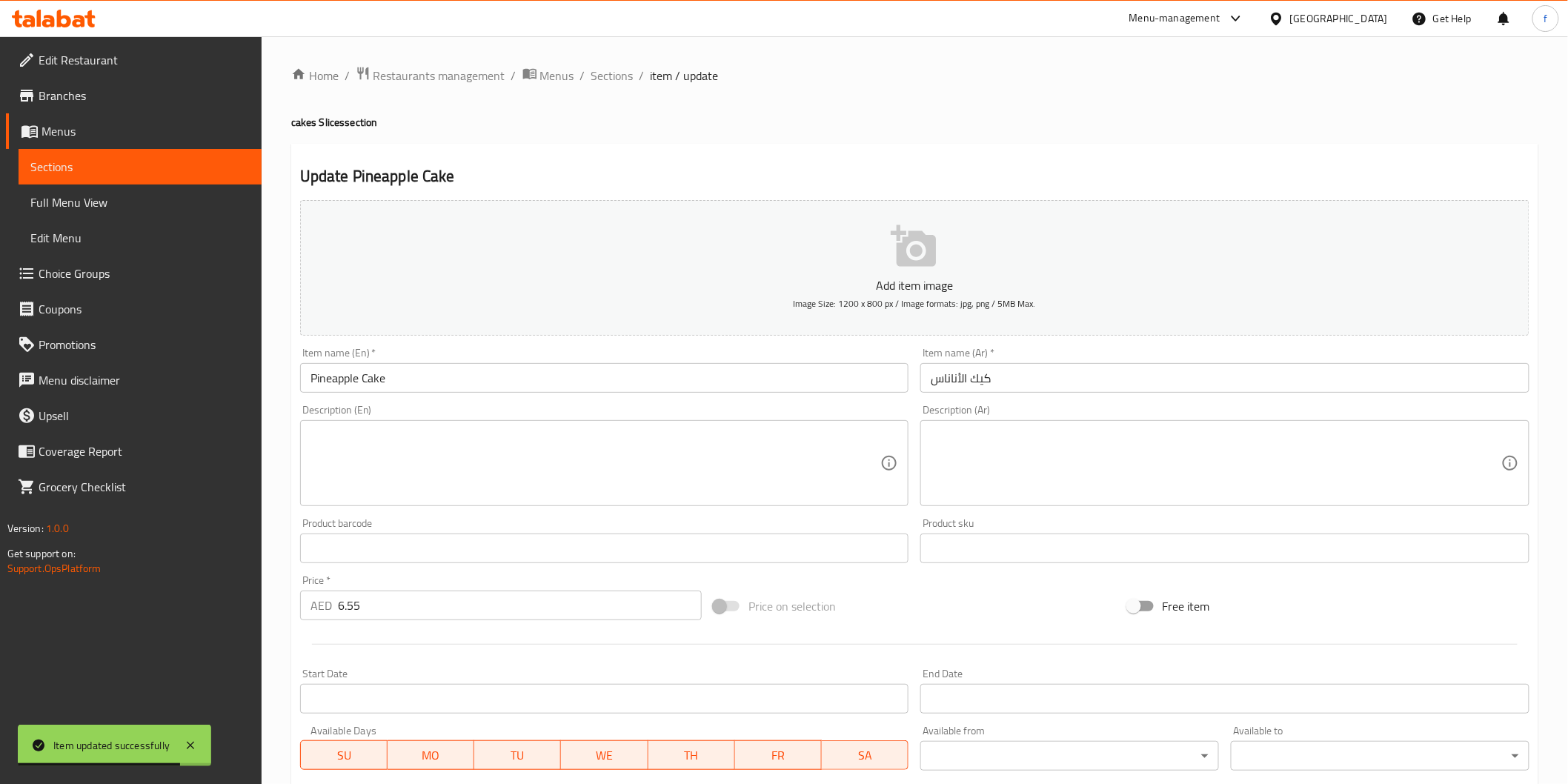
click at [478, 378] on input "Pineapple Cake" at bounding box center [605, 378] width 609 height 30
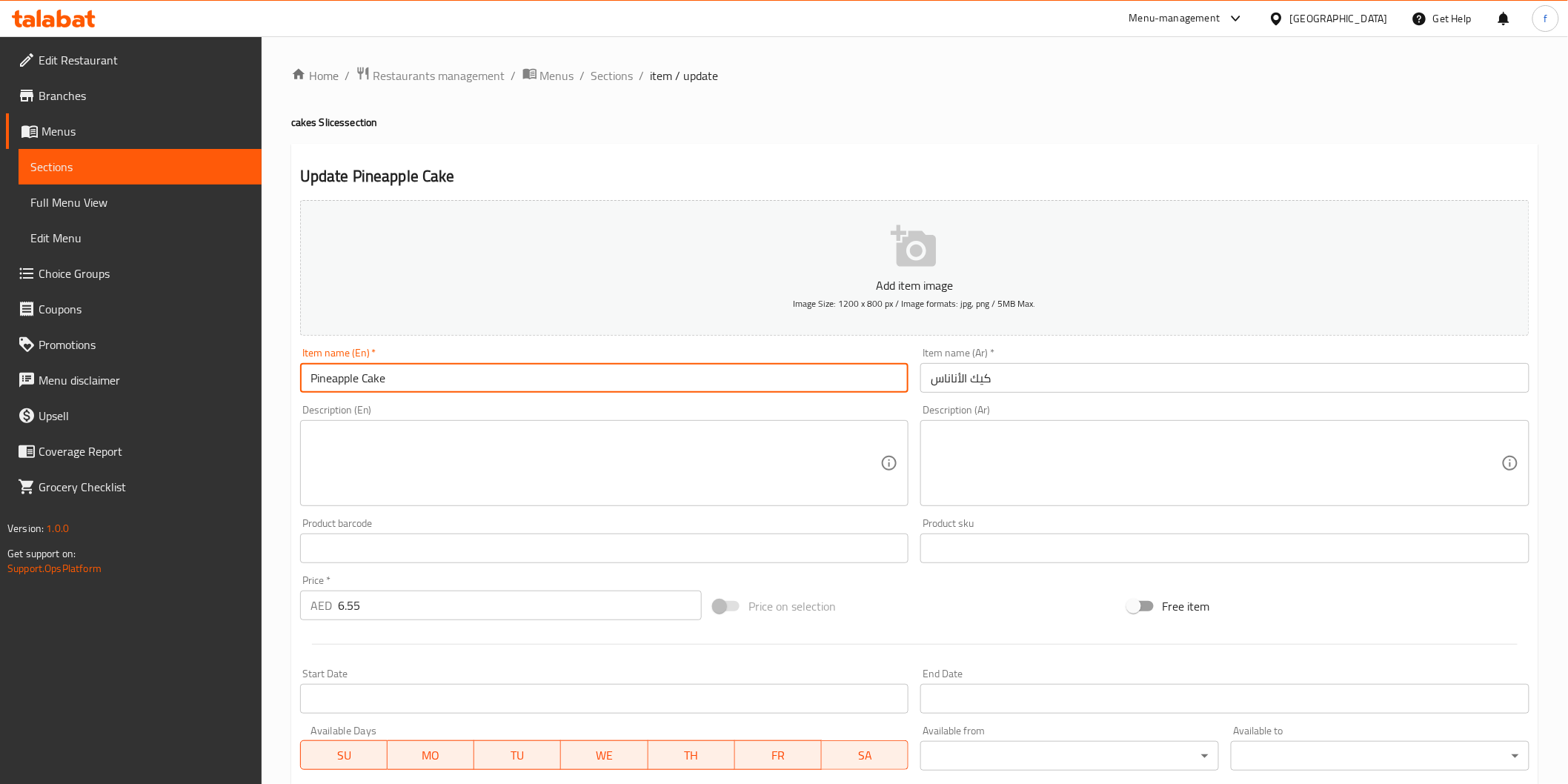
paste input "(PCS)"
type input "Pineapple Cake (PCS)"
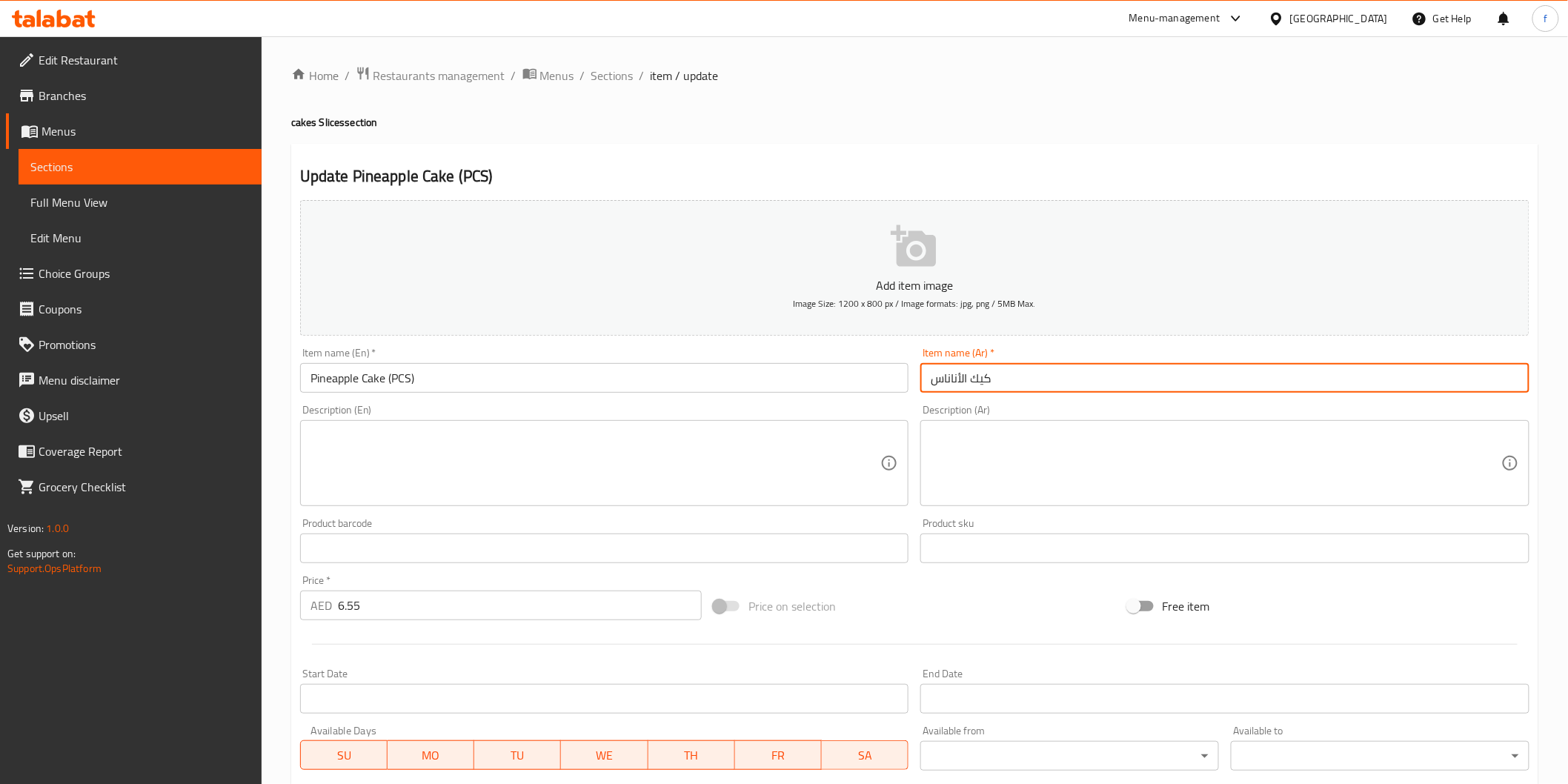
click at [1236, 389] on input "كيك الأناناس" at bounding box center [1225, 378] width 609 height 30
click at [1252, 379] on input "كيك الأناناس" at bounding box center [1225, 378] width 609 height 30
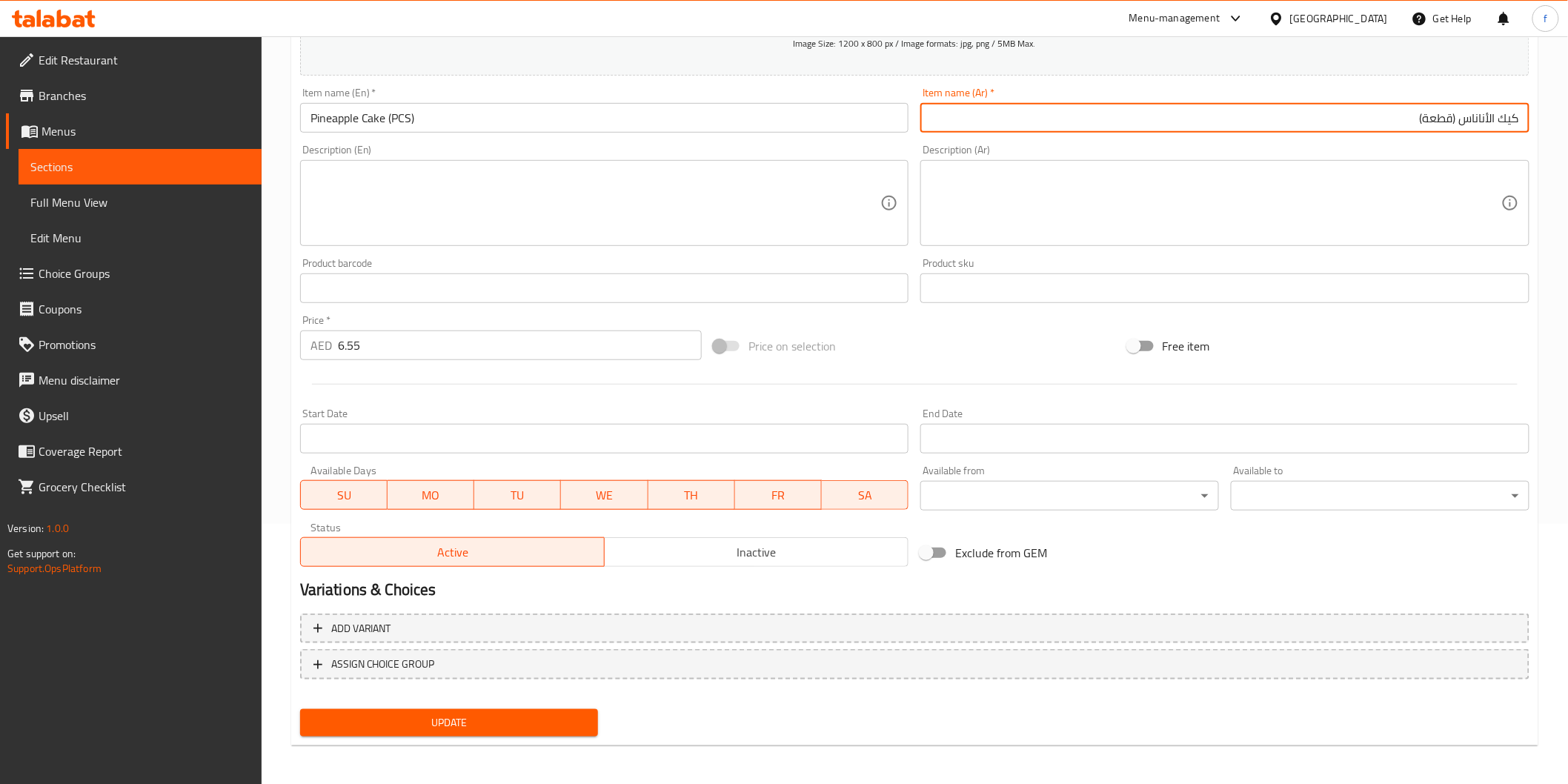
type input "كيك الأناناس (قطعة)"
click at [490, 724] on span "Update" at bounding box center [450, 723] width 275 height 18
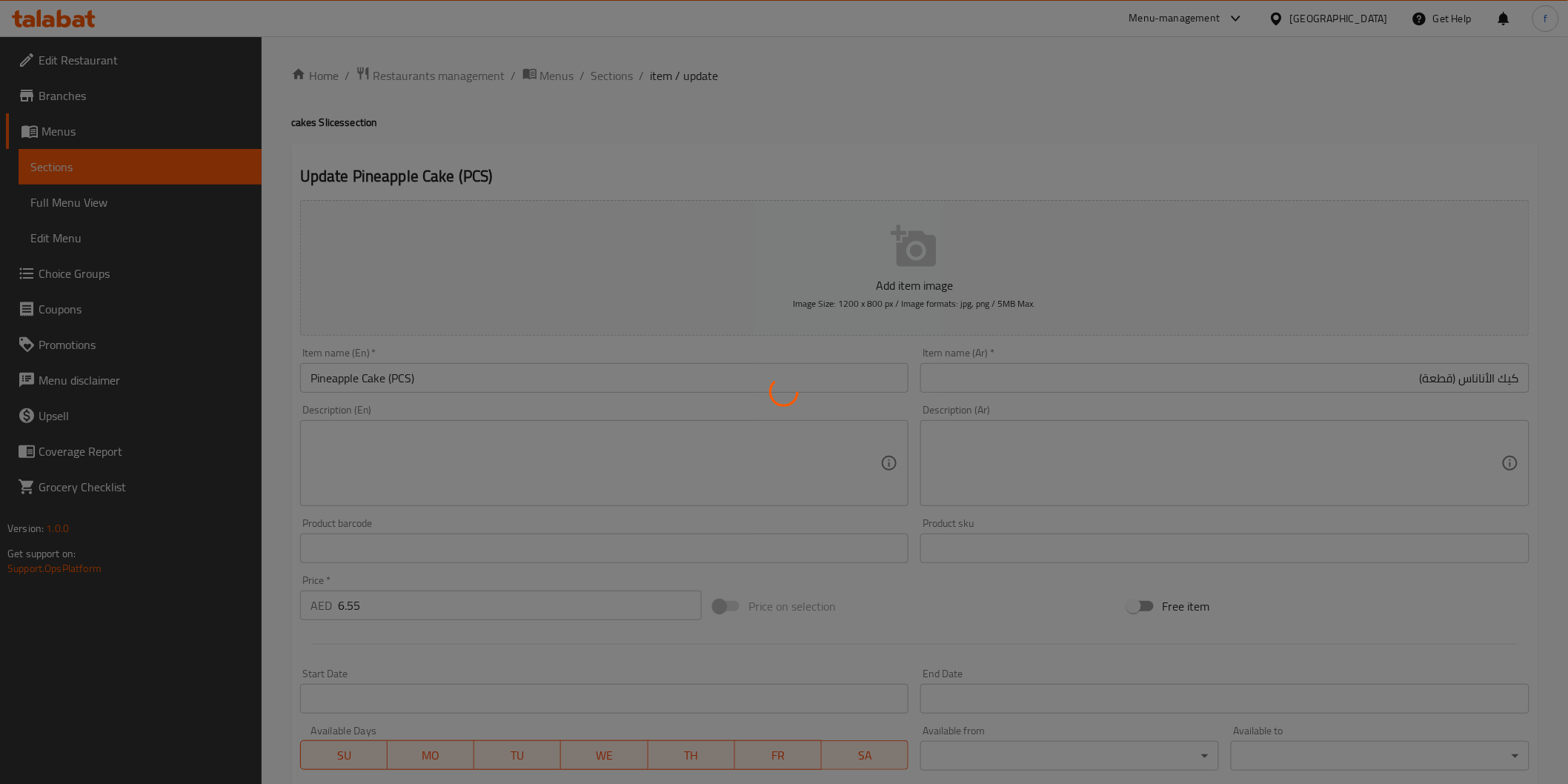
click at [609, 69] on div at bounding box center [784, 392] width 1568 height 784
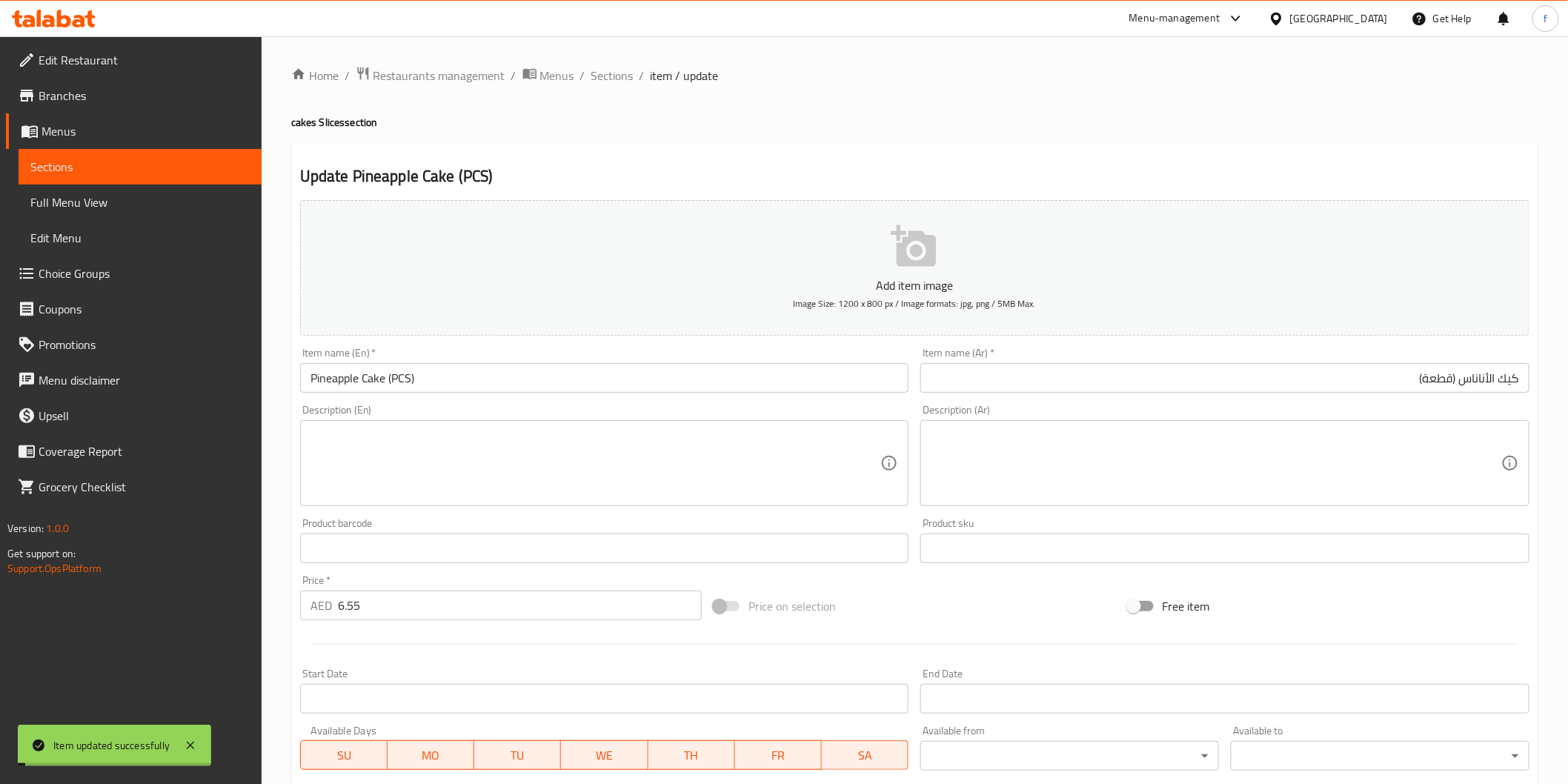
click at [609, 69] on span "Sections" at bounding box center [612, 75] width 42 height 18
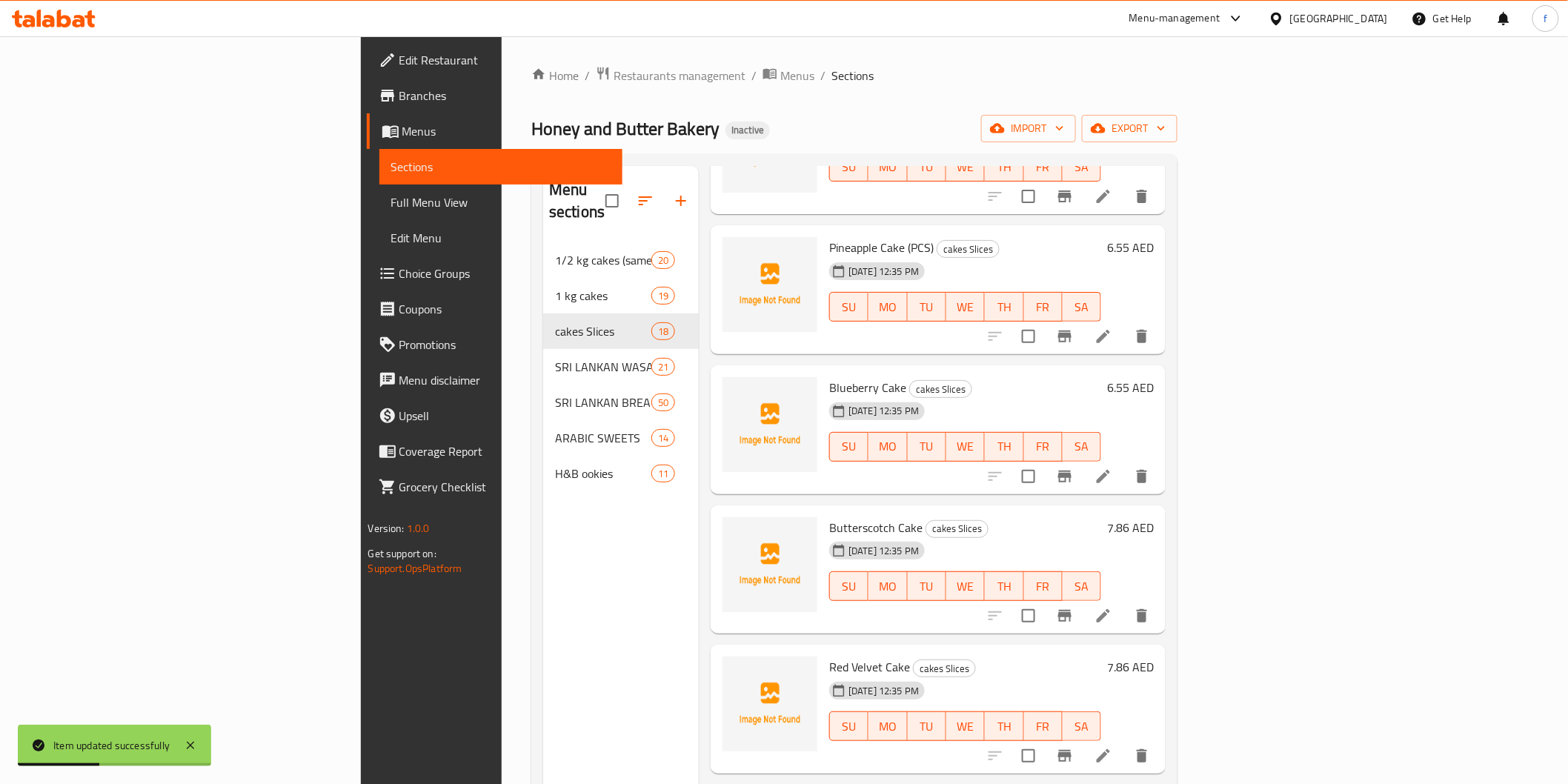
scroll to position [988, 0]
click at [1112, 329] on icon at bounding box center [1103, 337] width 18 height 18
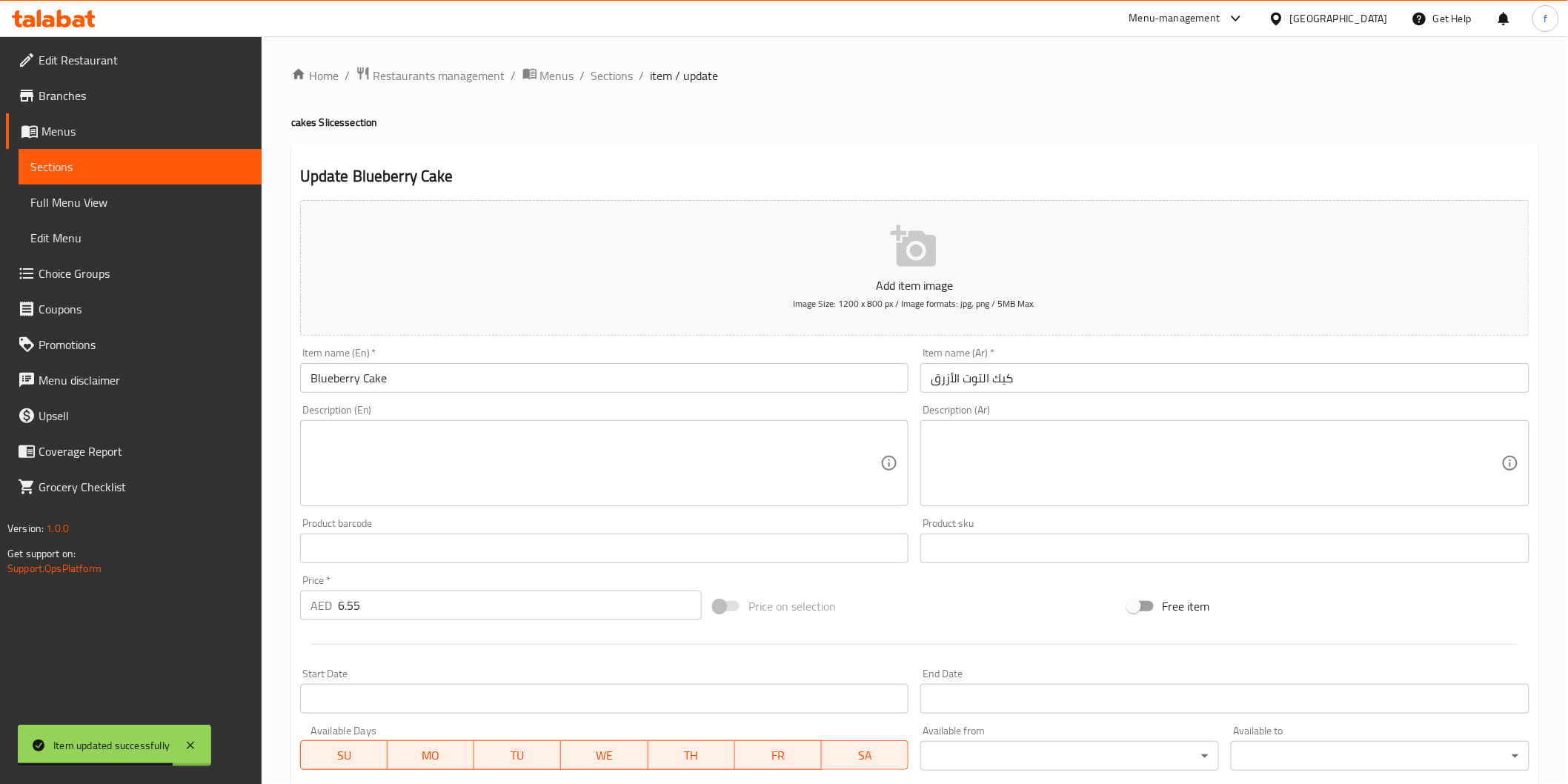
click at [482, 371] on input "Blueberry Cake" at bounding box center [605, 378] width 609 height 30
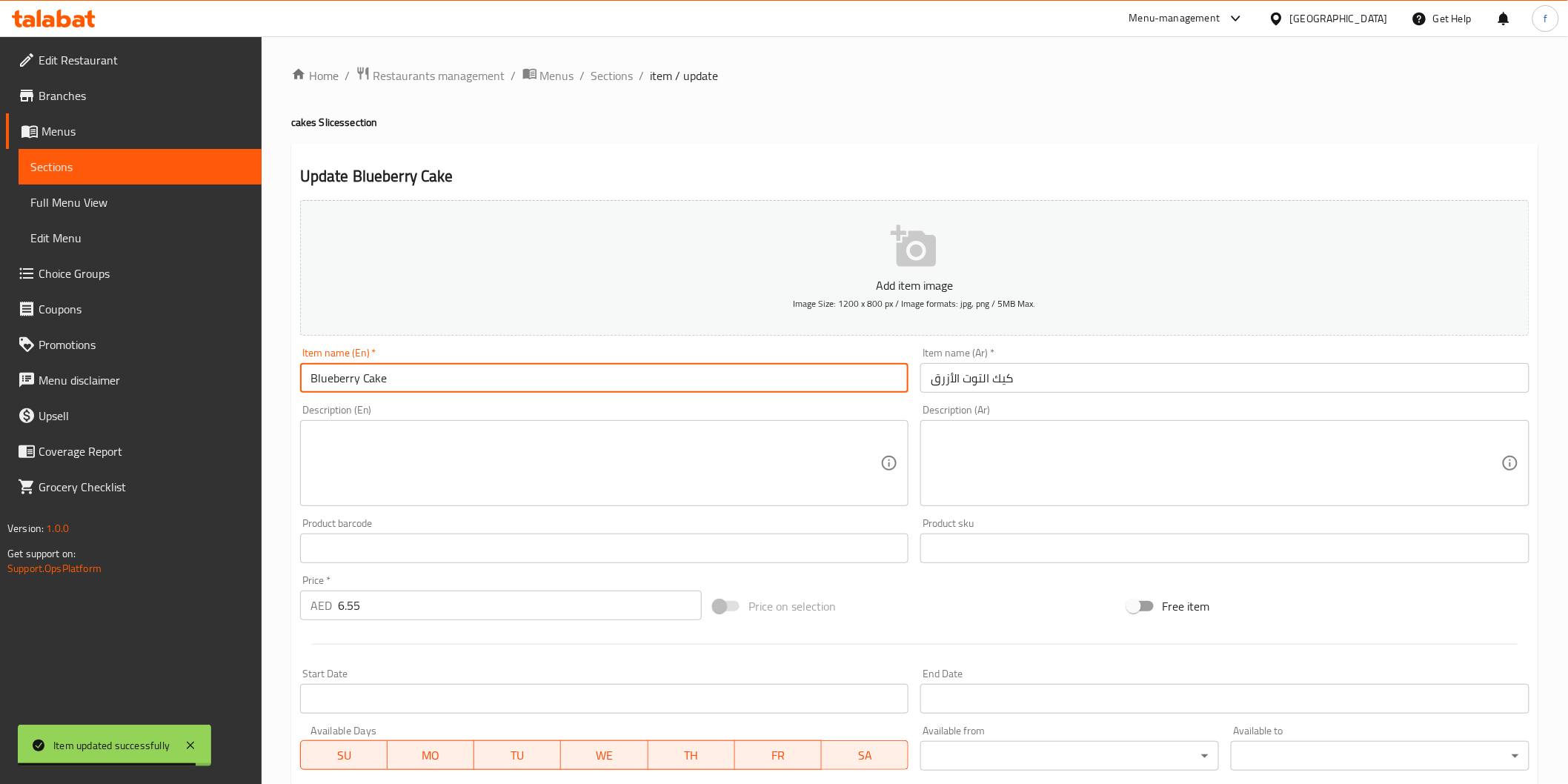
paste input "(PCS)"
type input "Blueberry Cake (PCS)"
click at [1116, 403] on div "Description (Ar) Description (Ar)" at bounding box center [1224, 455] width 621 height 114
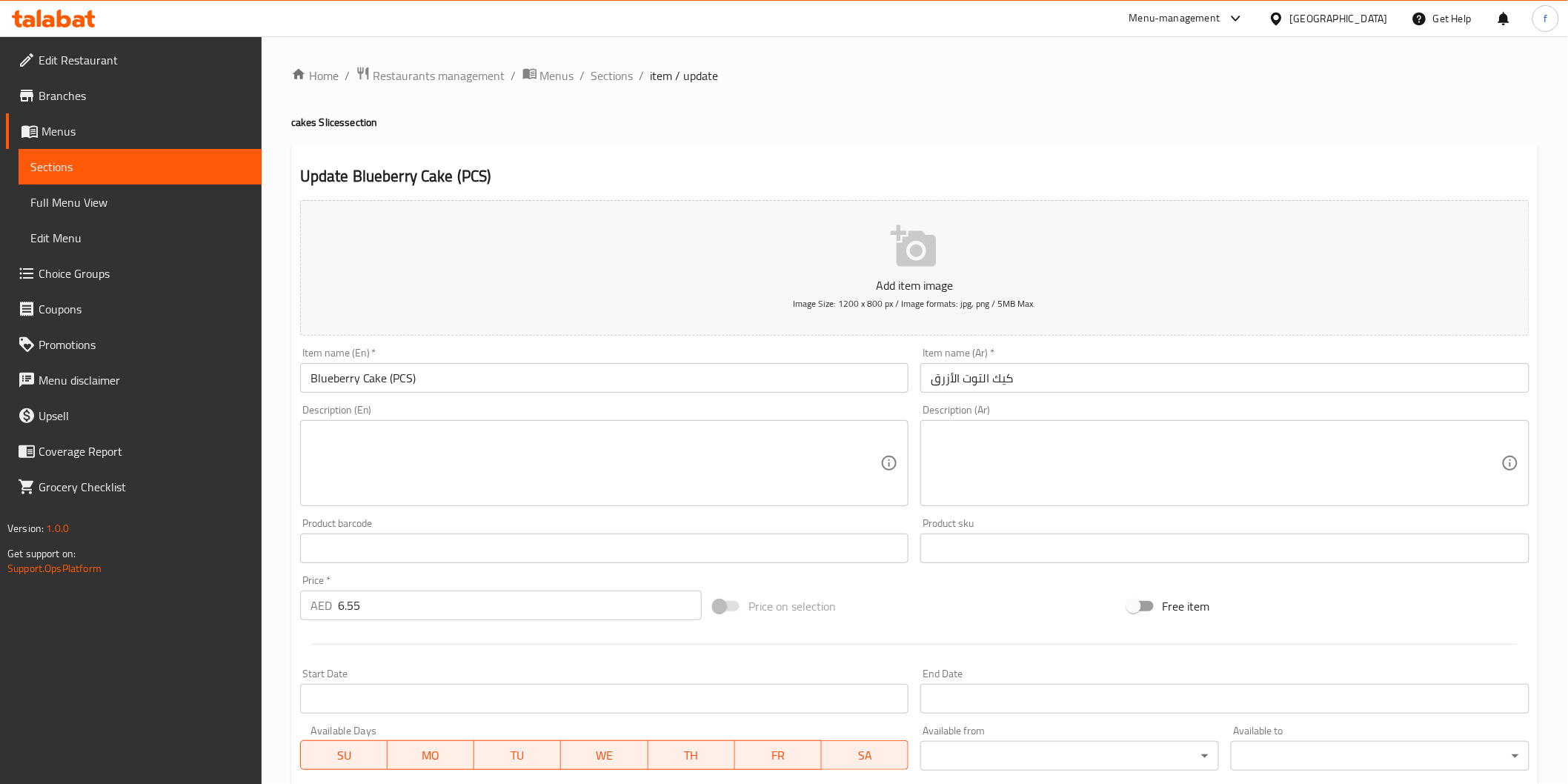
click at [1117, 394] on div "Item name (Ar)   * كيك التوت الأزرق Item name (Ar) *" at bounding box center [1224, 369] width 621 height 57
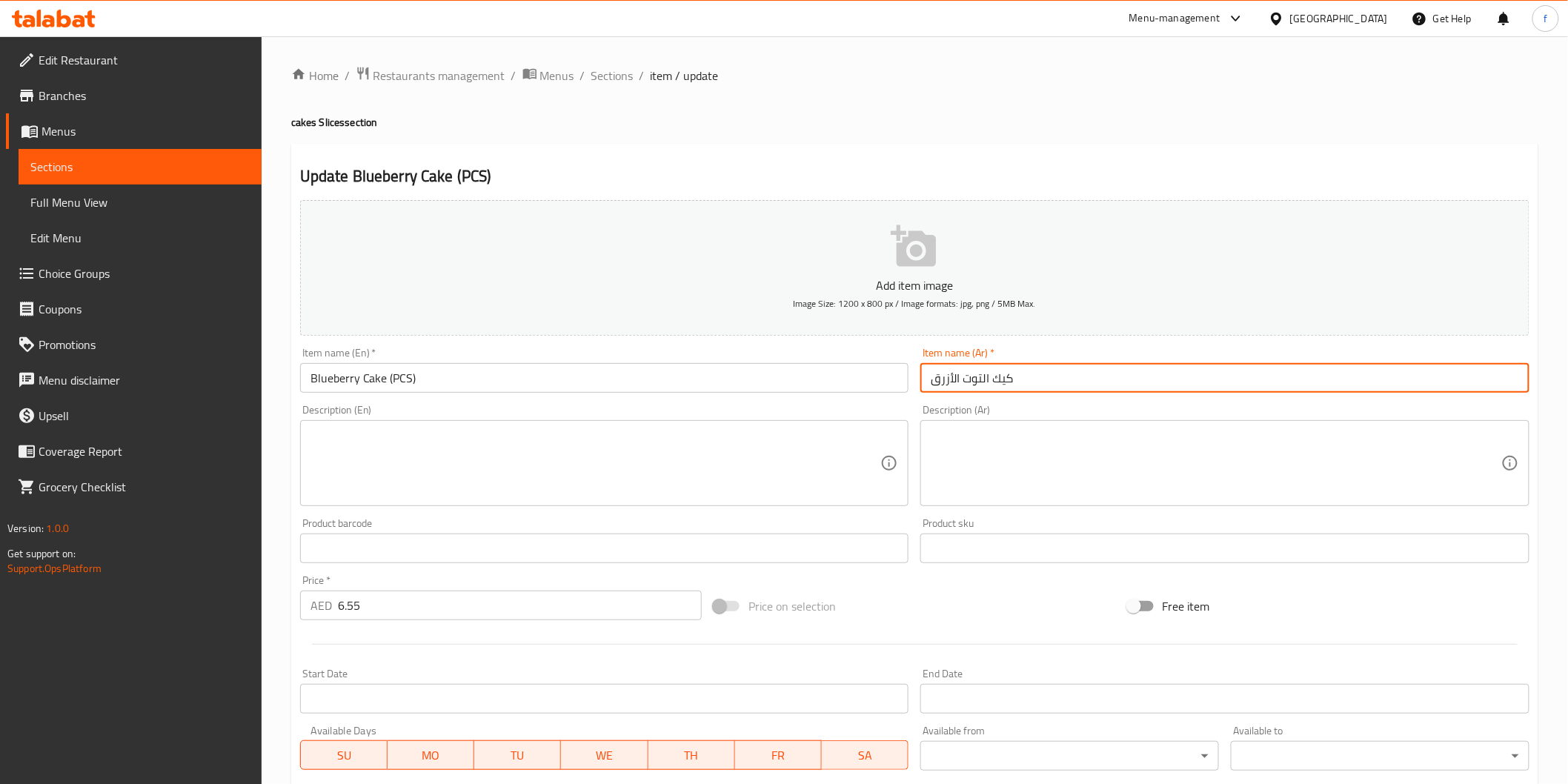
click at [1122, 390] on input "كيك التوت الأزرق" at bounding box center [1225, 378] width 609 height 30
click at [1275, 381] on input "كيك التوت الأزرق" at bounding box center [1225, 378] width 609 height 30
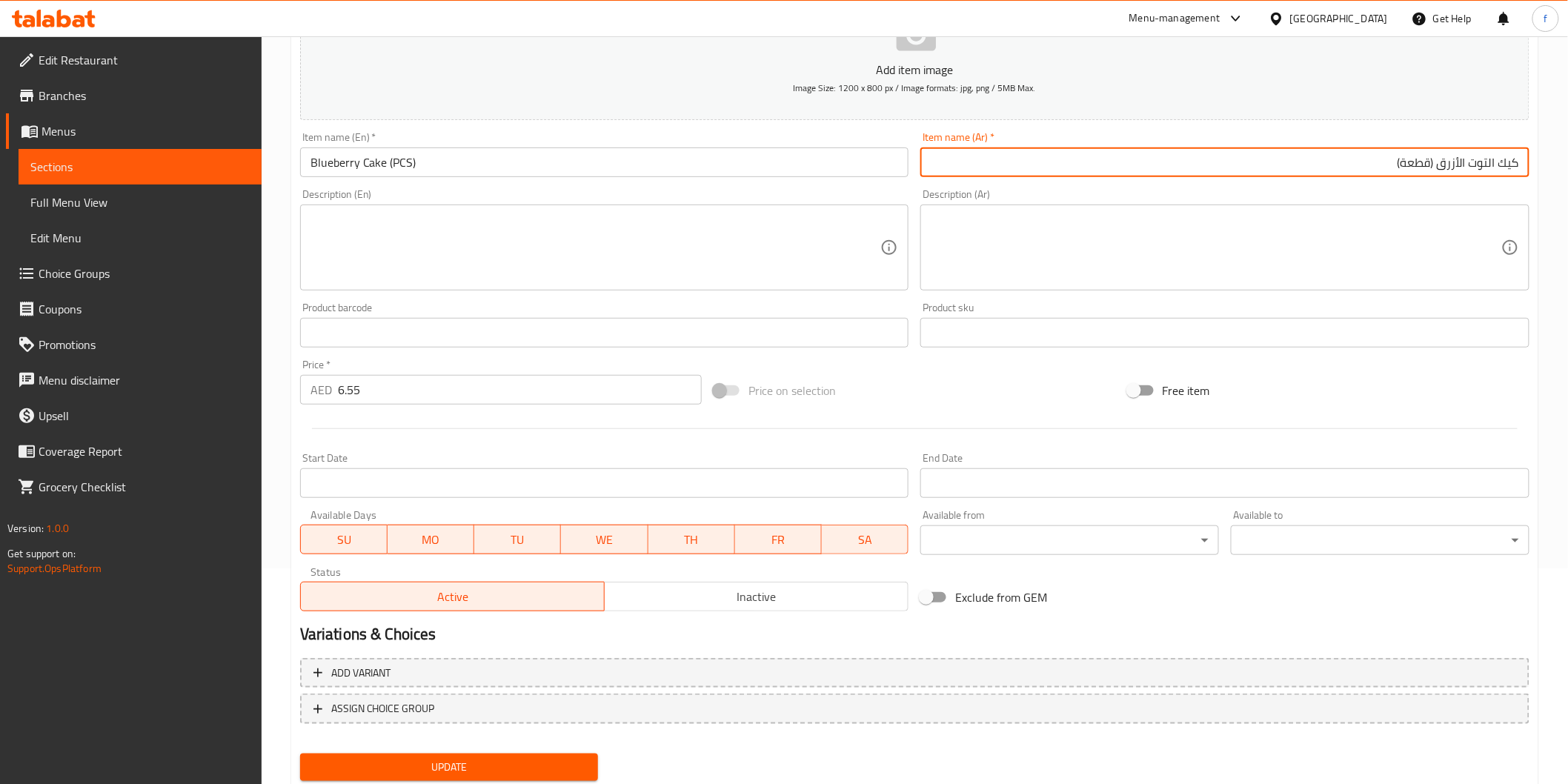
scroll to position [260, 0]
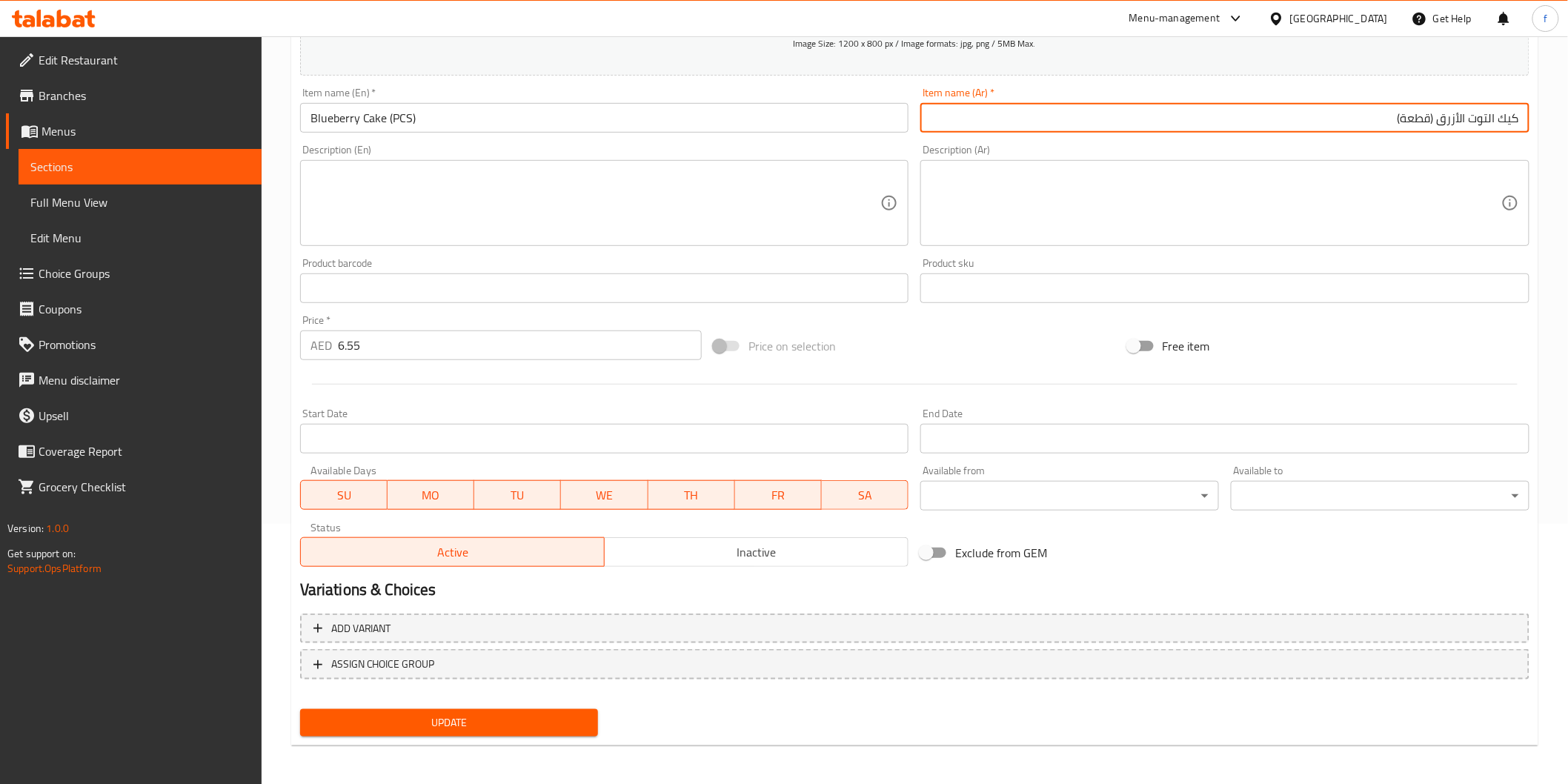
type input "كيك التوت الأزرق (قطعة)"
click at [463, 723] on span "Update" at bounding box center [450, 723] width 275 height 18
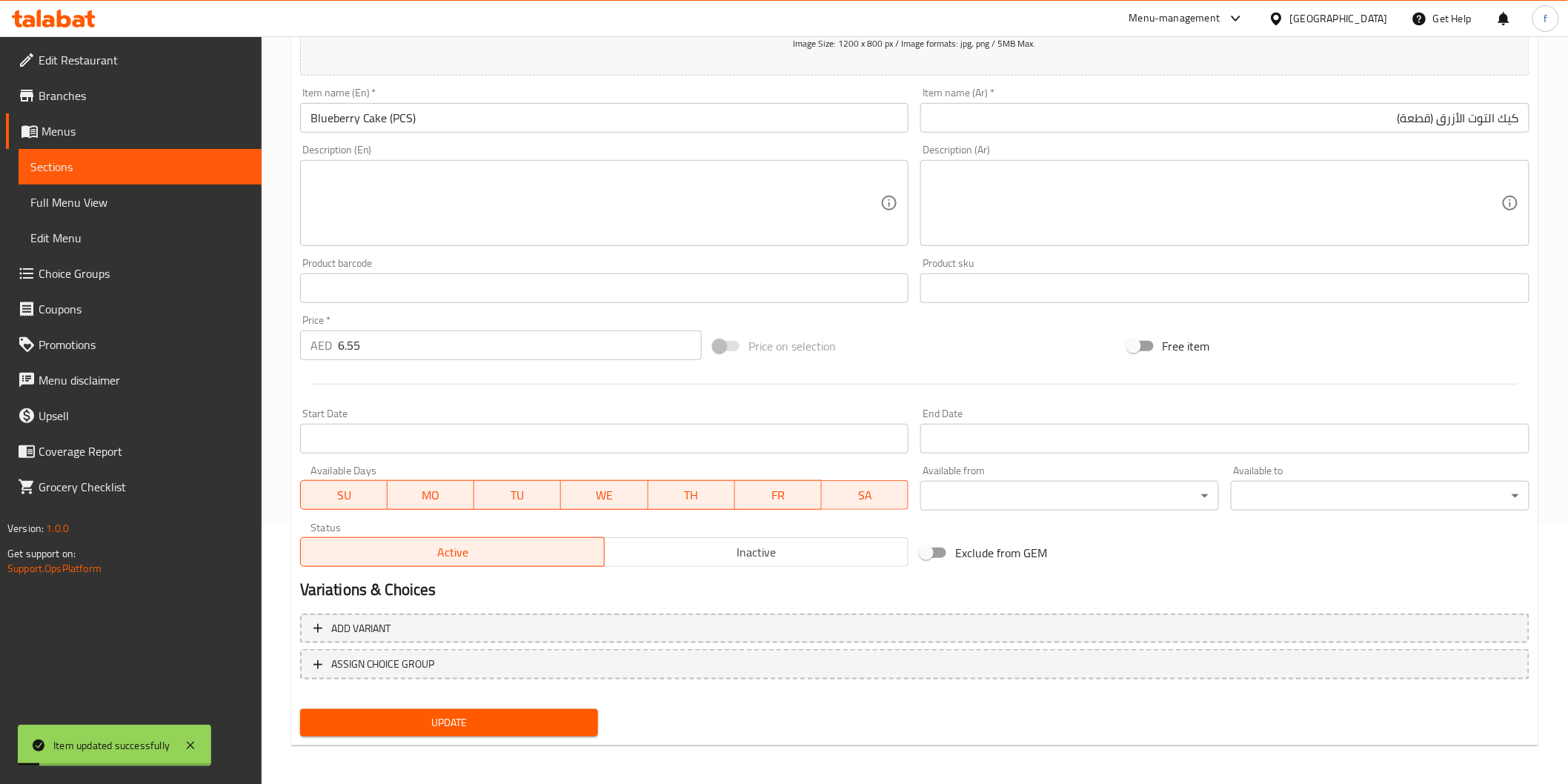
scroll to position [0, 0]
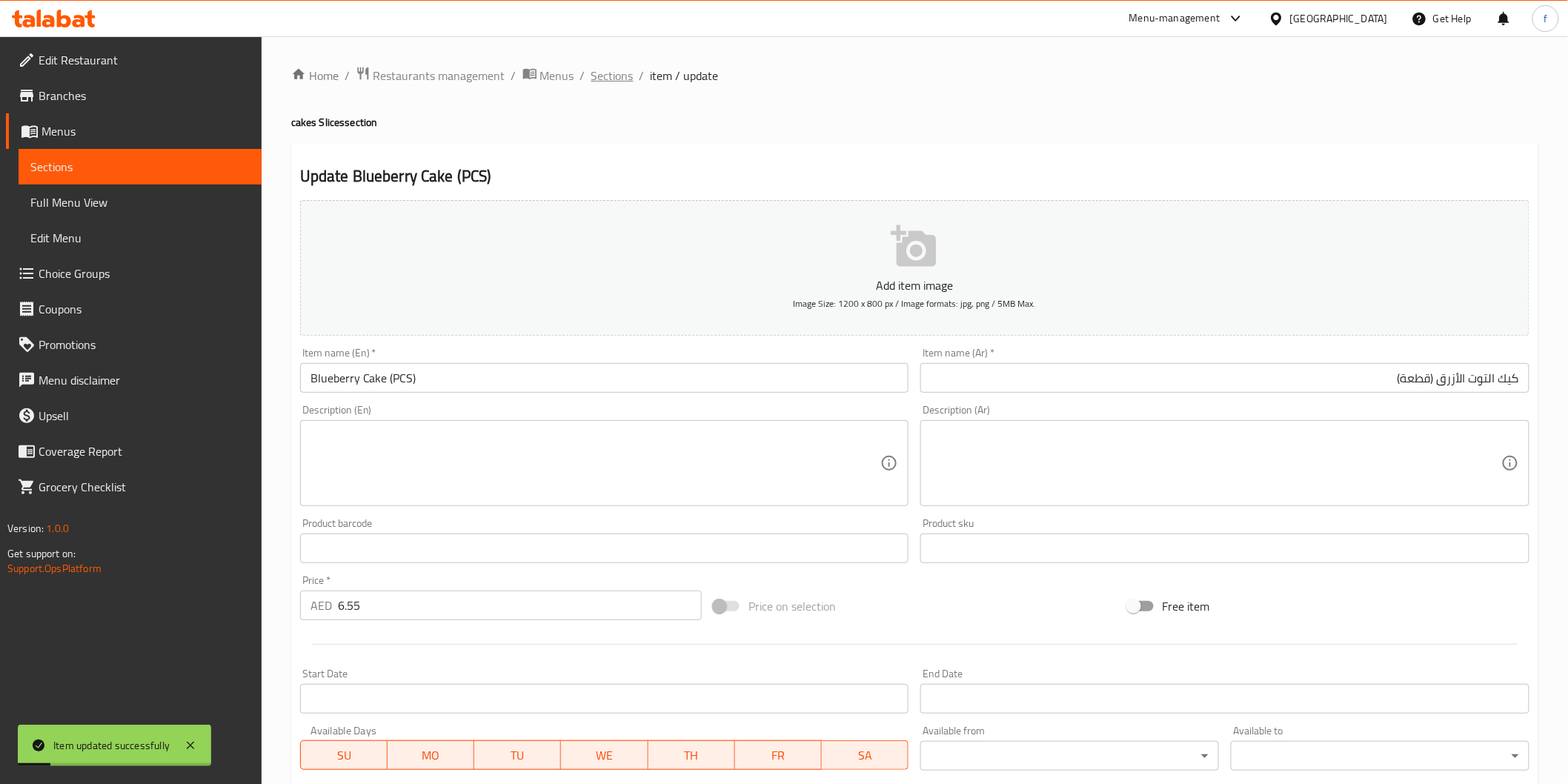
click at [611, 67] on span "Sections" at bounding box center [612, 75] width 42 height 18
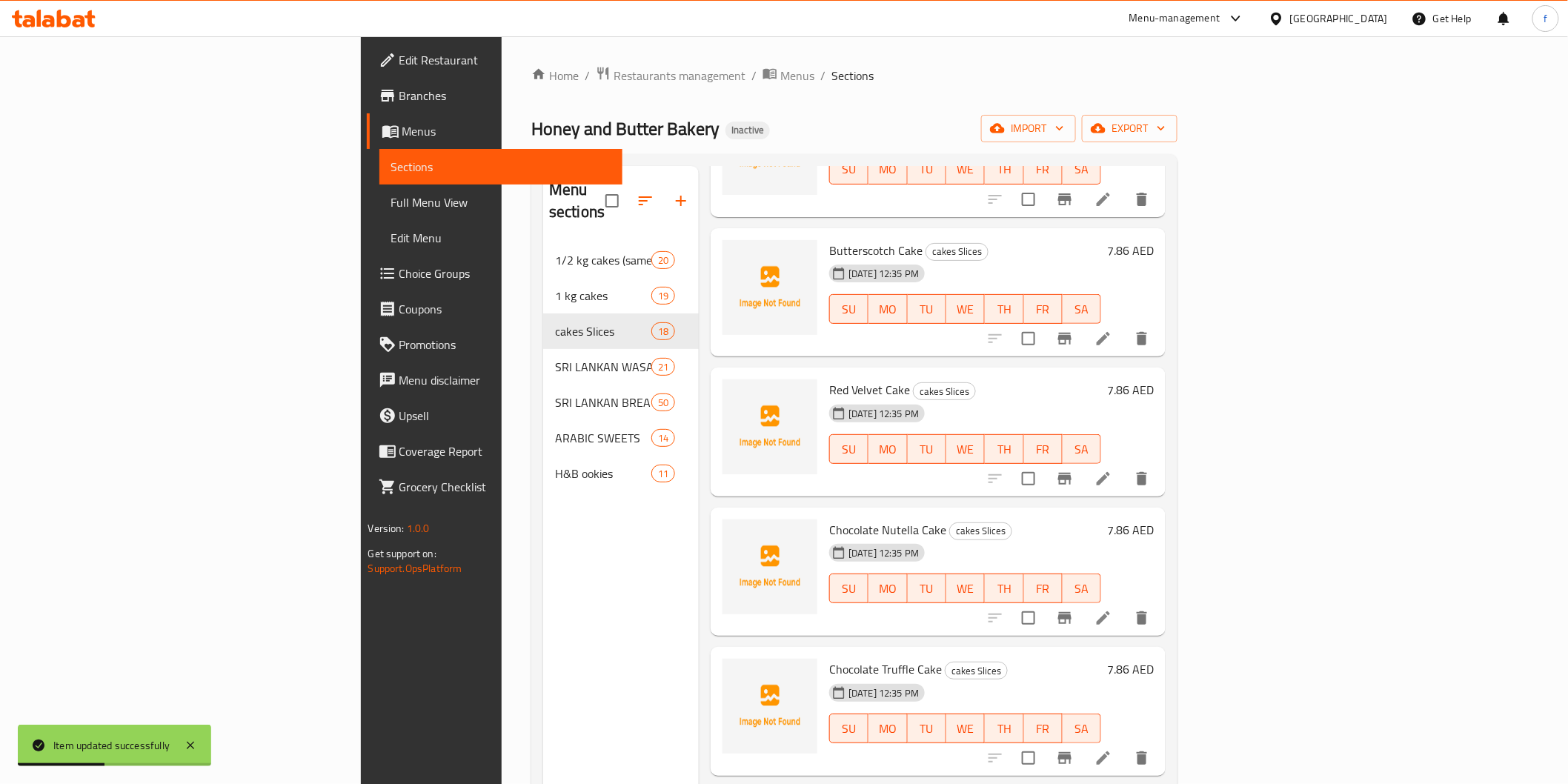
scroll to position [1152, 0]
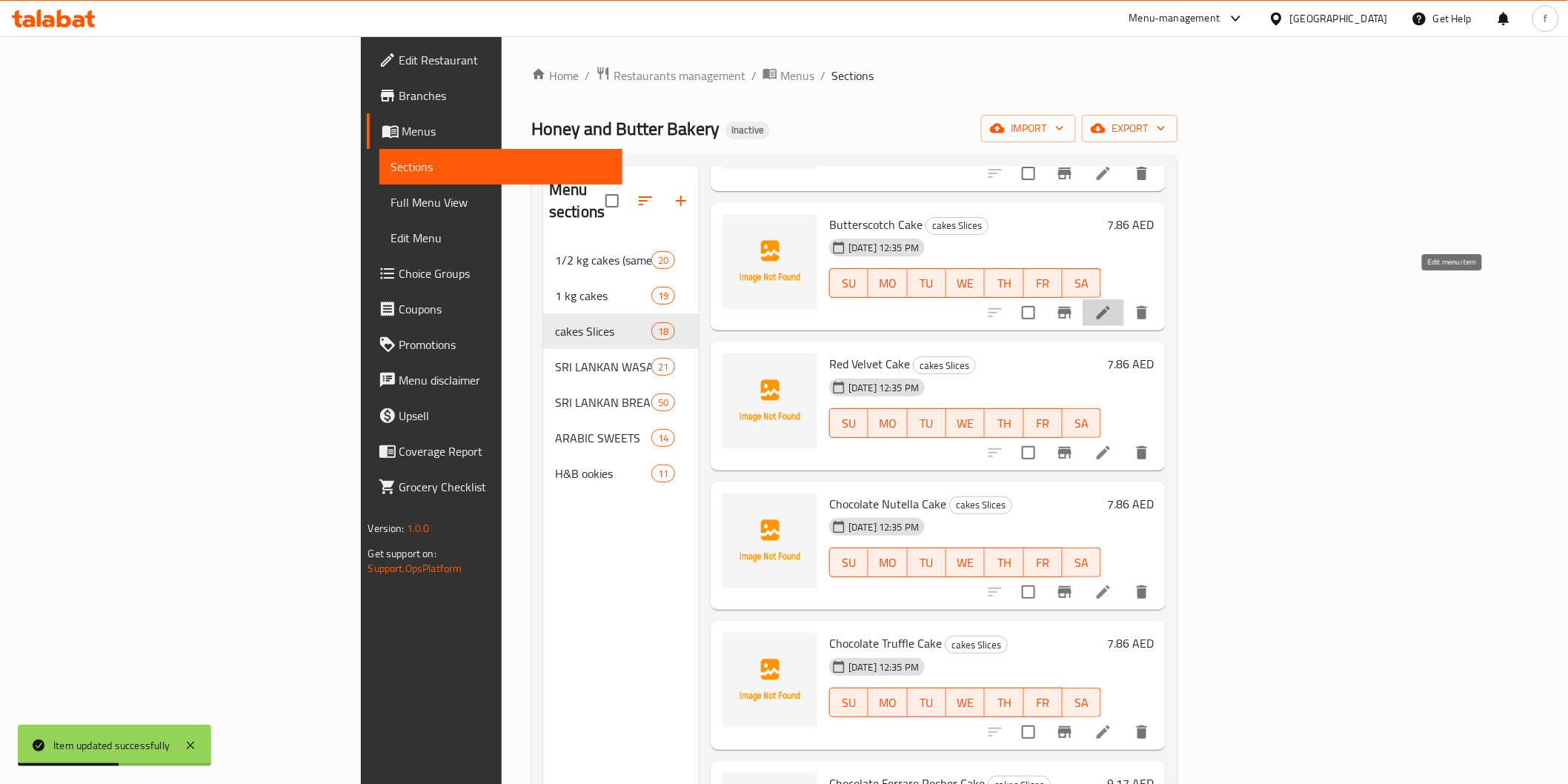
click at [1112, 304] on icon at bounding box center [1103, 312] width 18 height 18
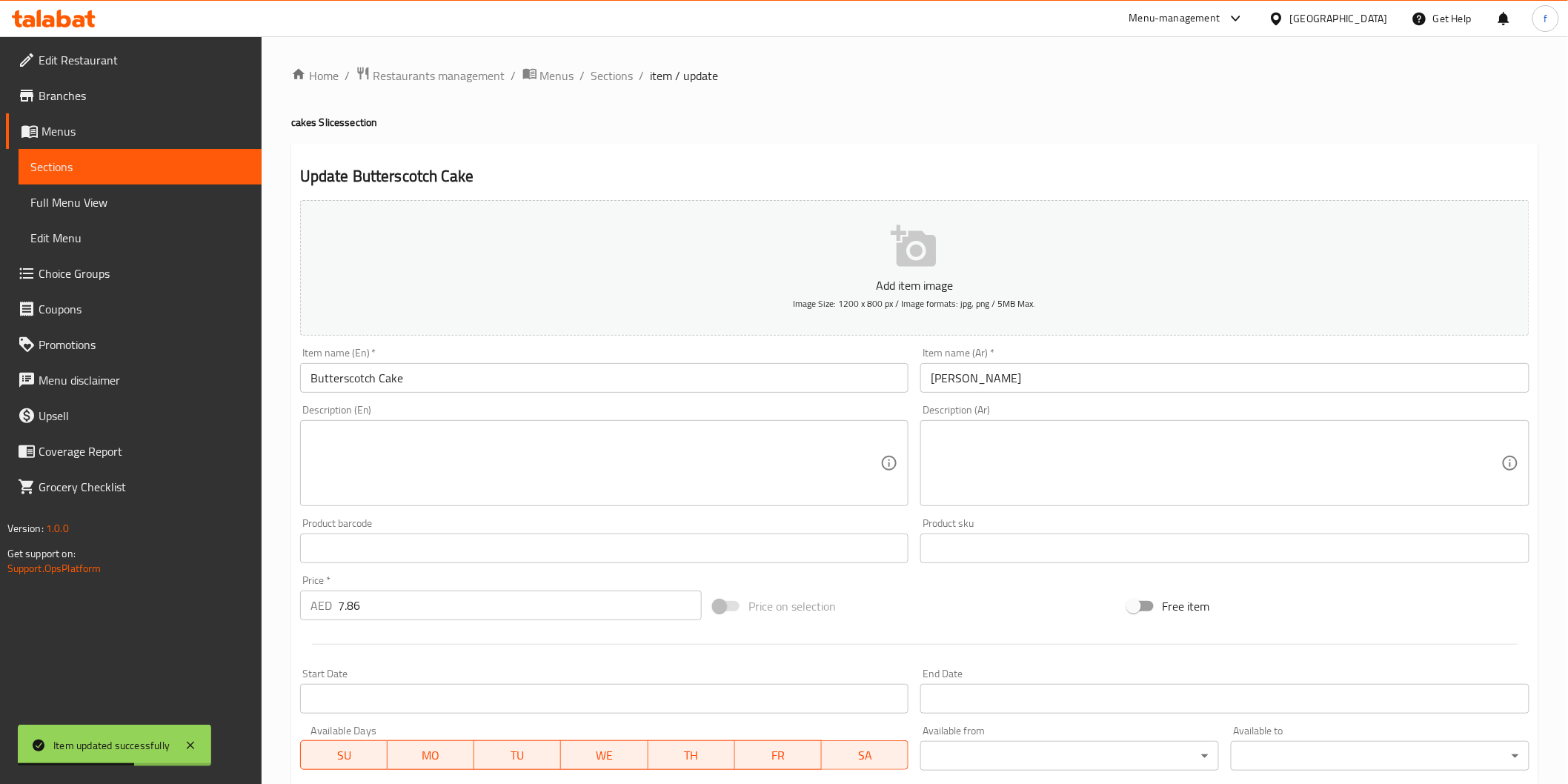
click at [468, 395] on div "Item name (En)   * Butterscotch Cake Item name (En) *" at bounding box center [604, 369] width 621 height 57
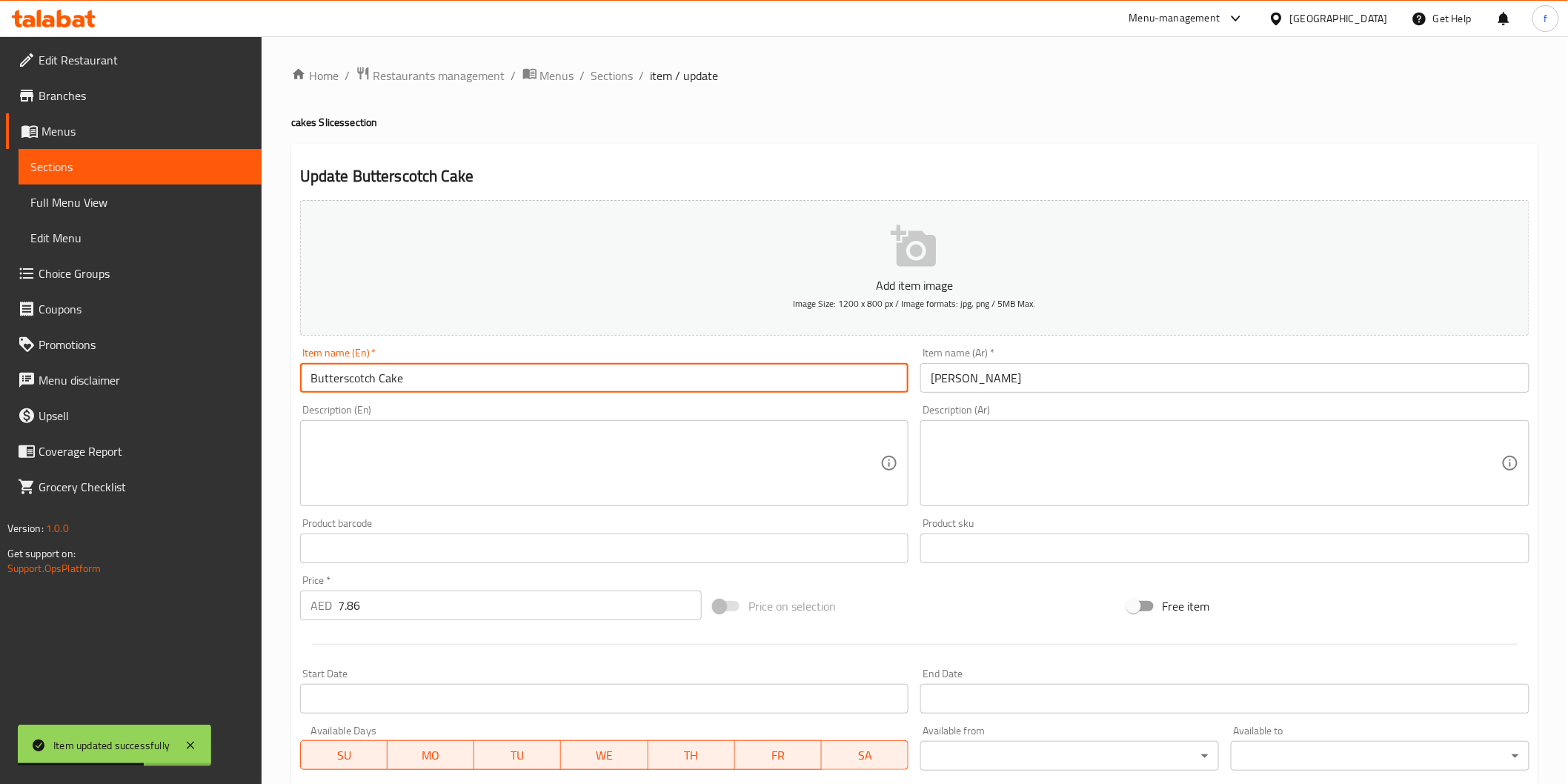
click at [474, 374] on input "Butterscotch Cake" at bounding box center [605, 378] width 609 height 30
paste input "(PCS)"
type input "Butterscotch Cake (PCS)"
click at [1156, 376] on input "[PERSON_NAME]" at bounding box center [1225, 378] width 609 height 30
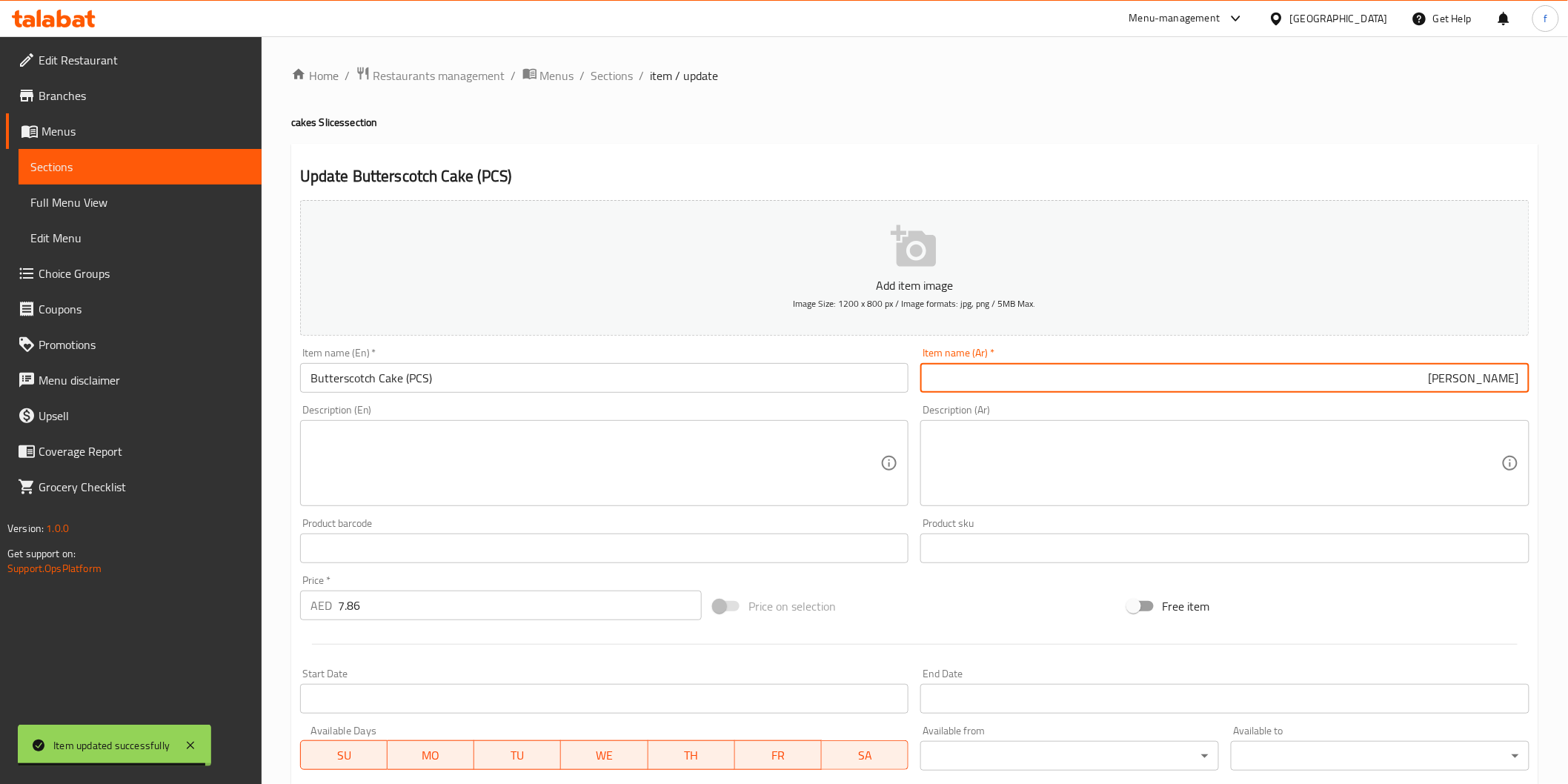
click at [1198, 366] on input "[PERSON_NAME]" at bounding box center [1225, 378] width 609 height 30
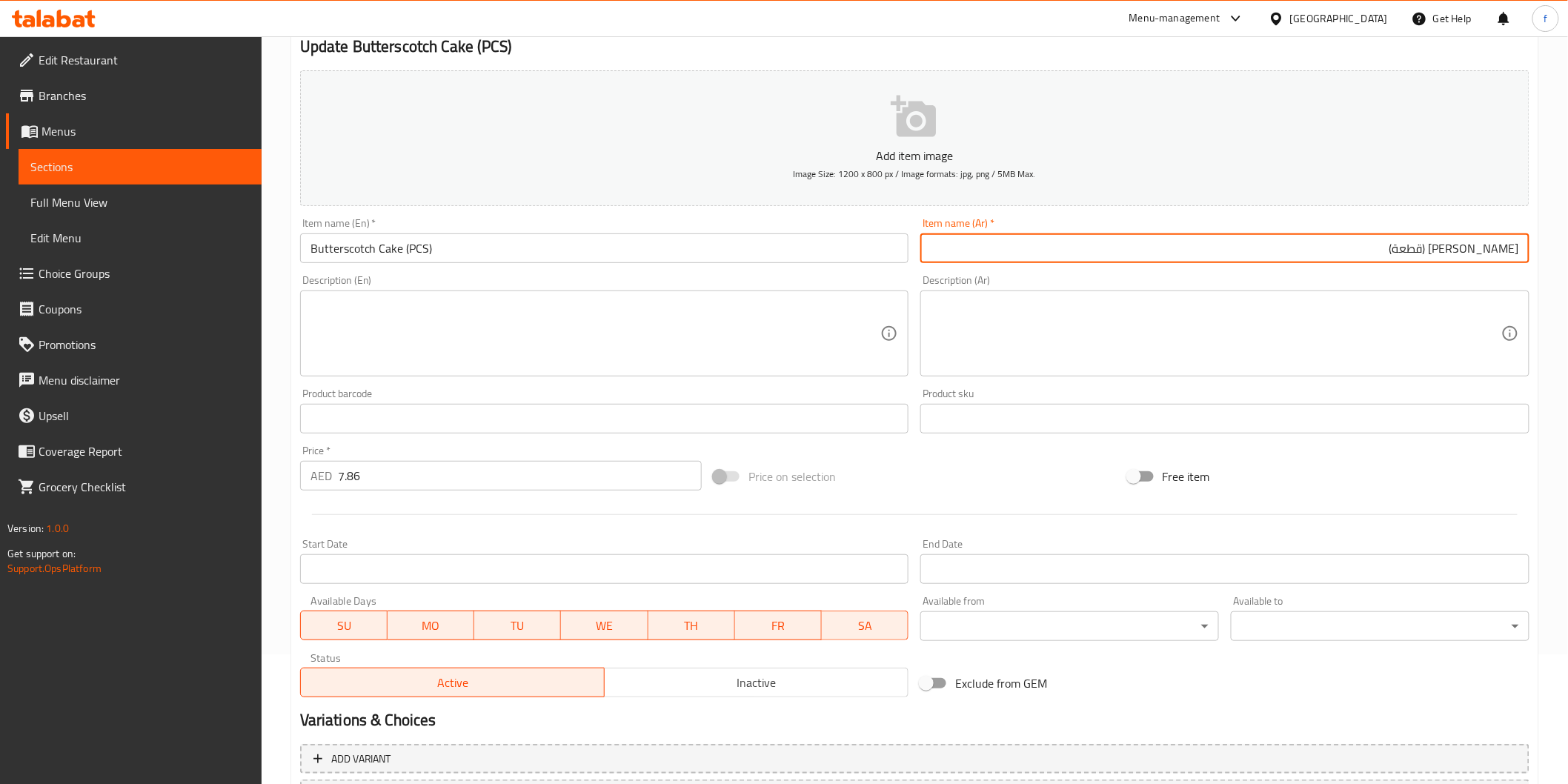
scroll to position [260, 0]
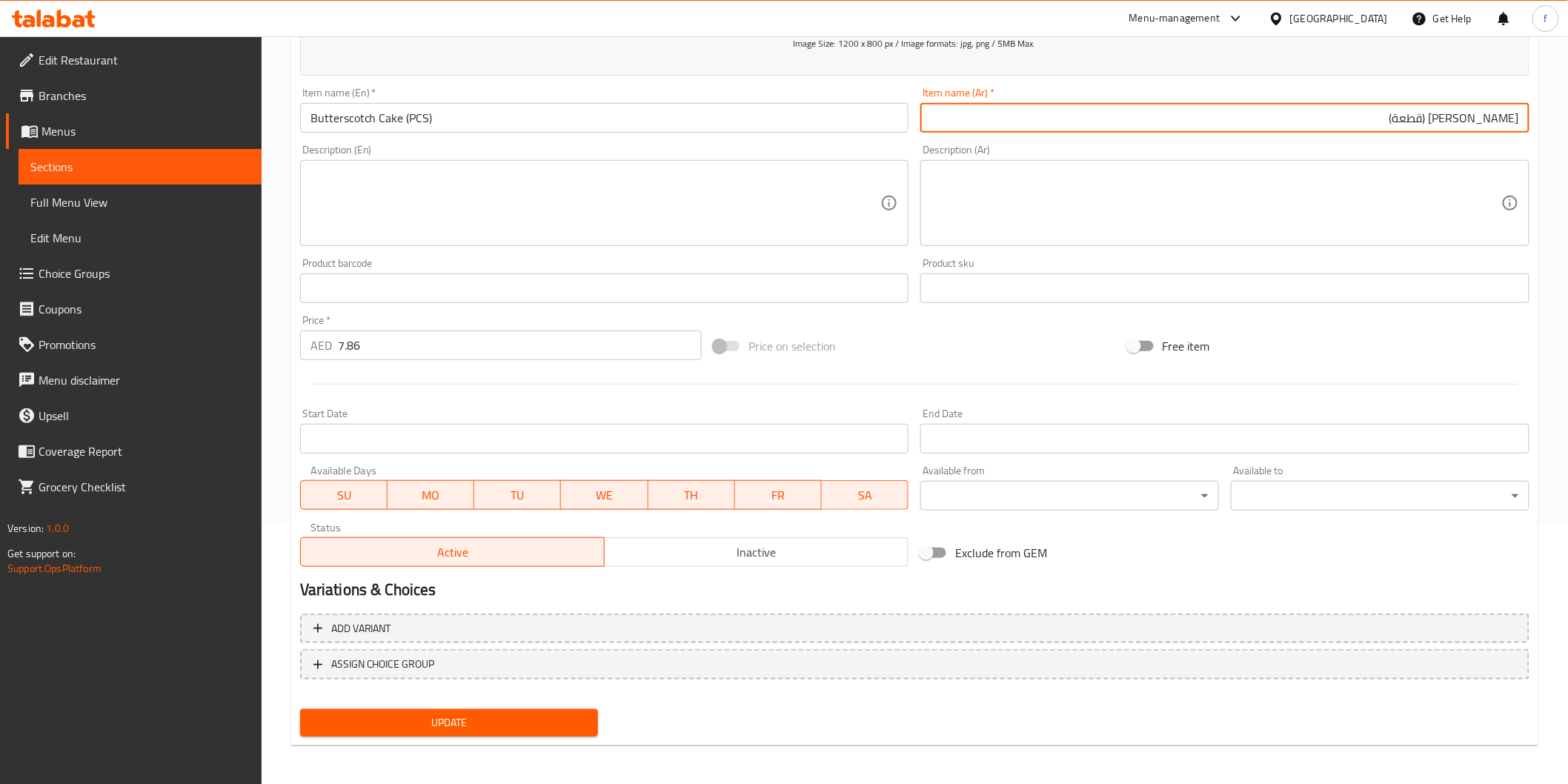
type input "[PERSON_NAME] (قطعة)"
click at [438, 729] on span "Update" at bounding box center [450, 723] width 275 height 18
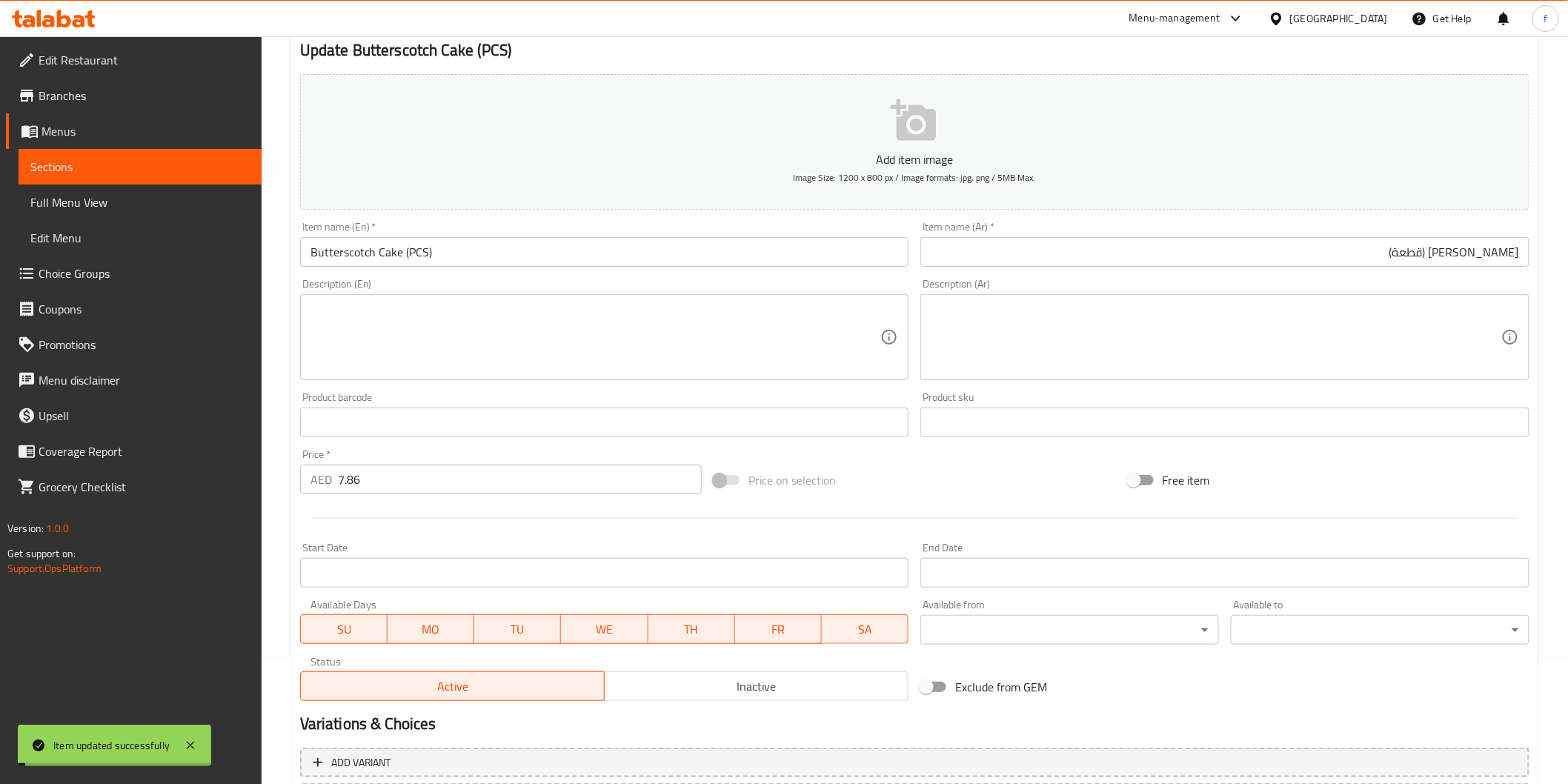
scroll to position [0, 0]
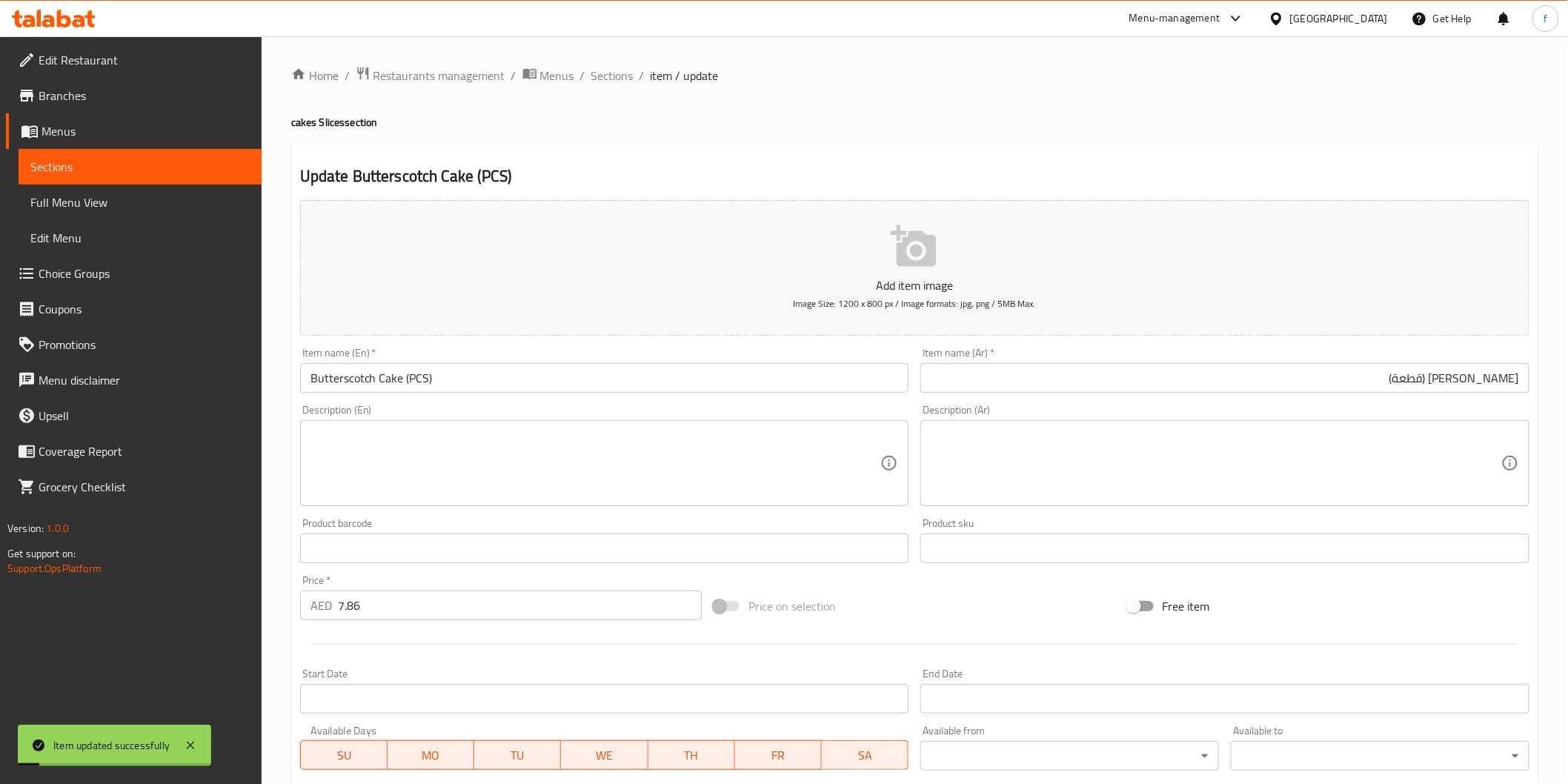
click at [588, 74] on ol "Home / Restaurants management / Menus / Sections / item / update" at bounding box center [915, 75] width 1247 height 19
click at [619, 67] on span "Sections" at bounding box center [612, 75] width 42 height 18
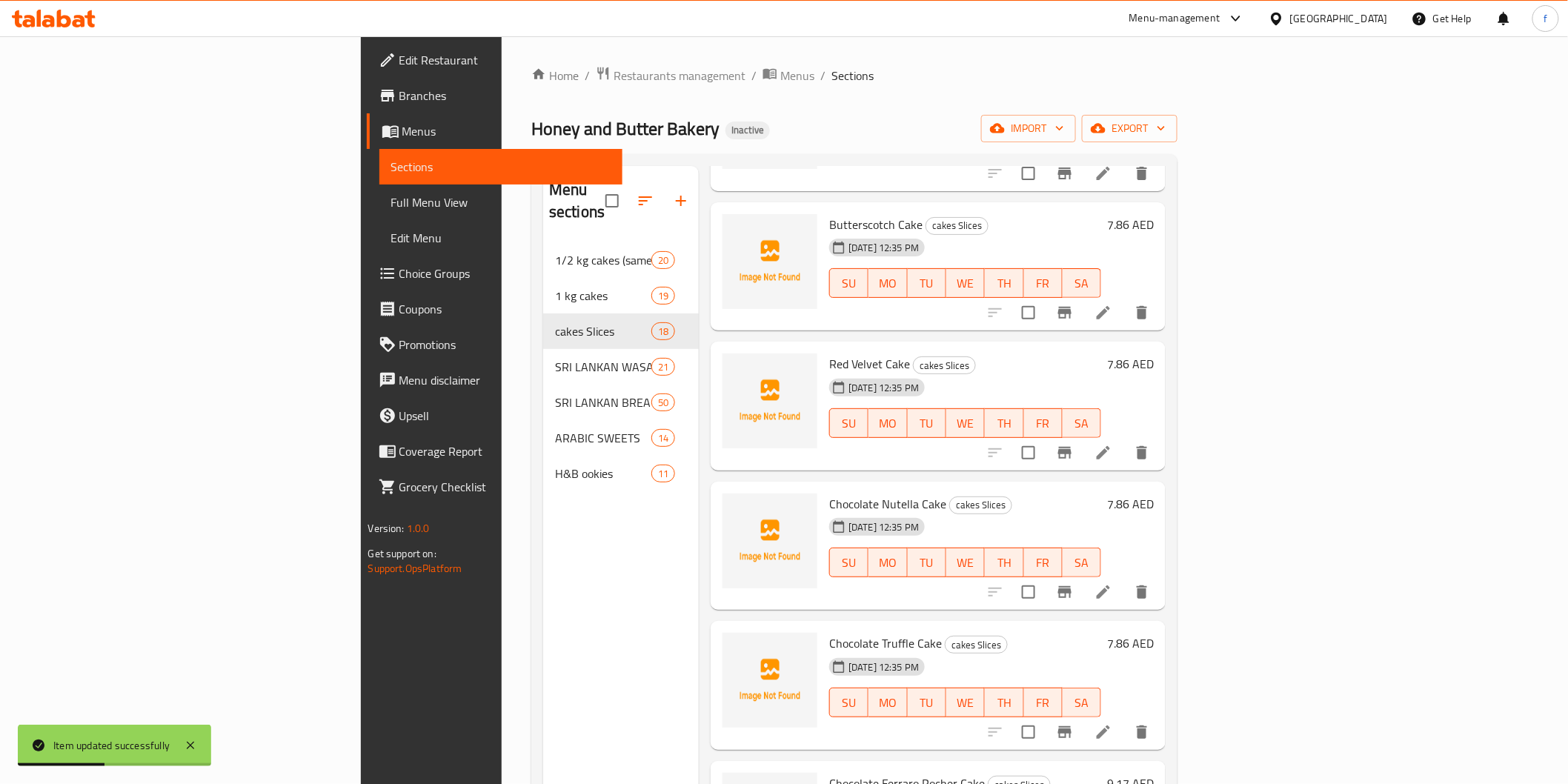
scroll to position [1070, 0]
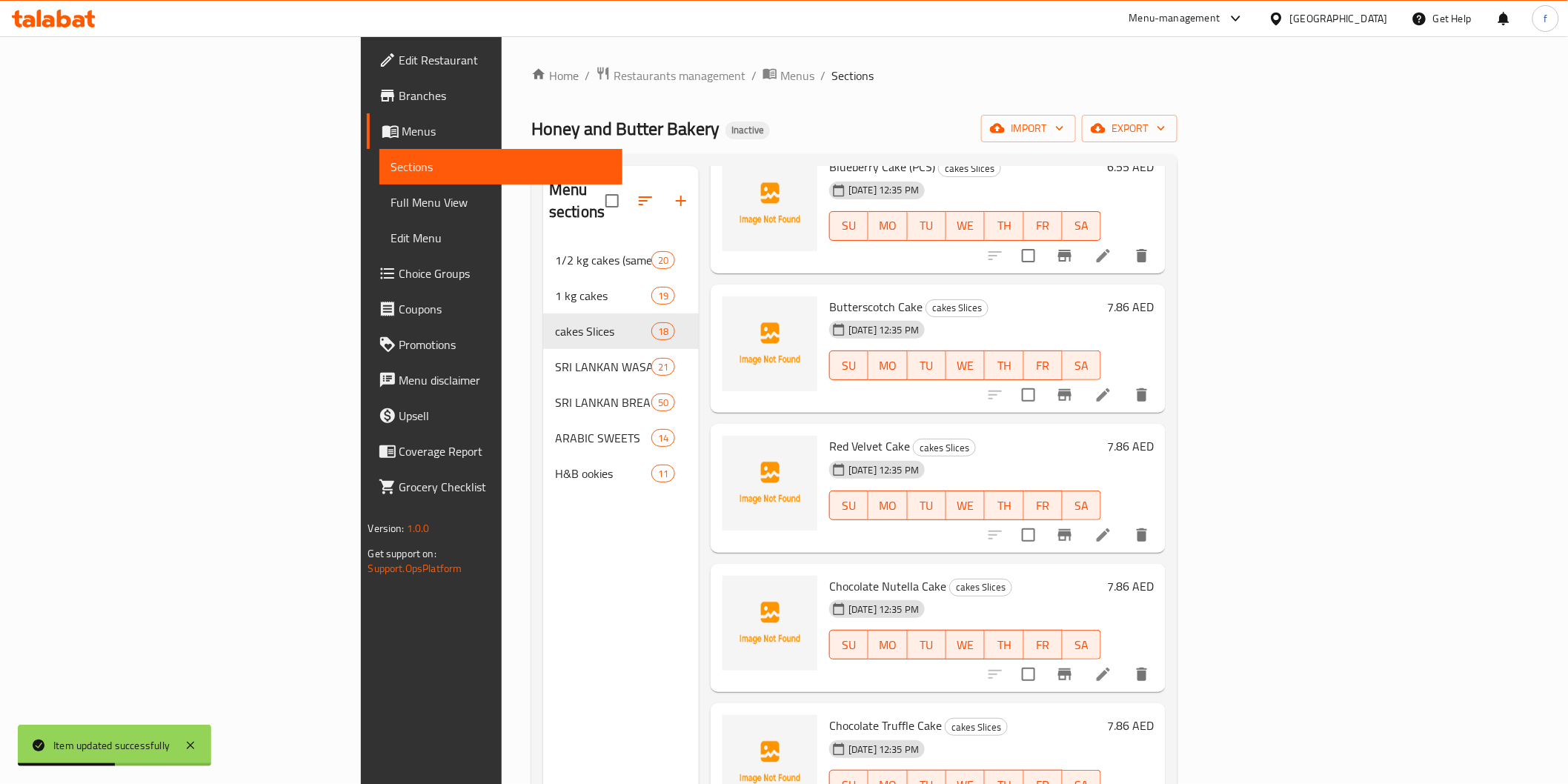
click at [1124, 382] on li at bounding box center [1103, 395] width 41 height 27
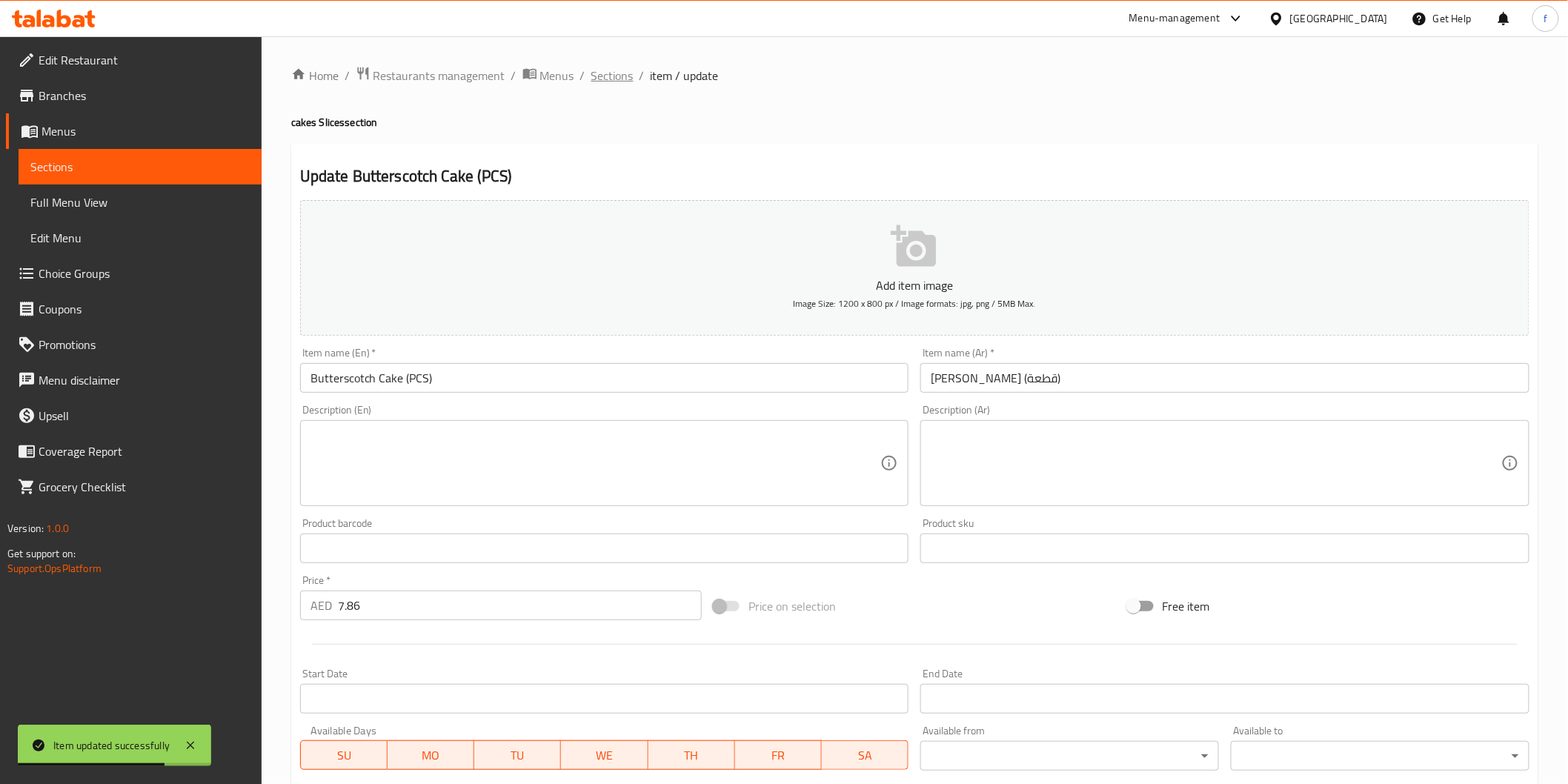
click at [598, 77] on span "Sections" at bounding box center [612, 75] width 42 height 18
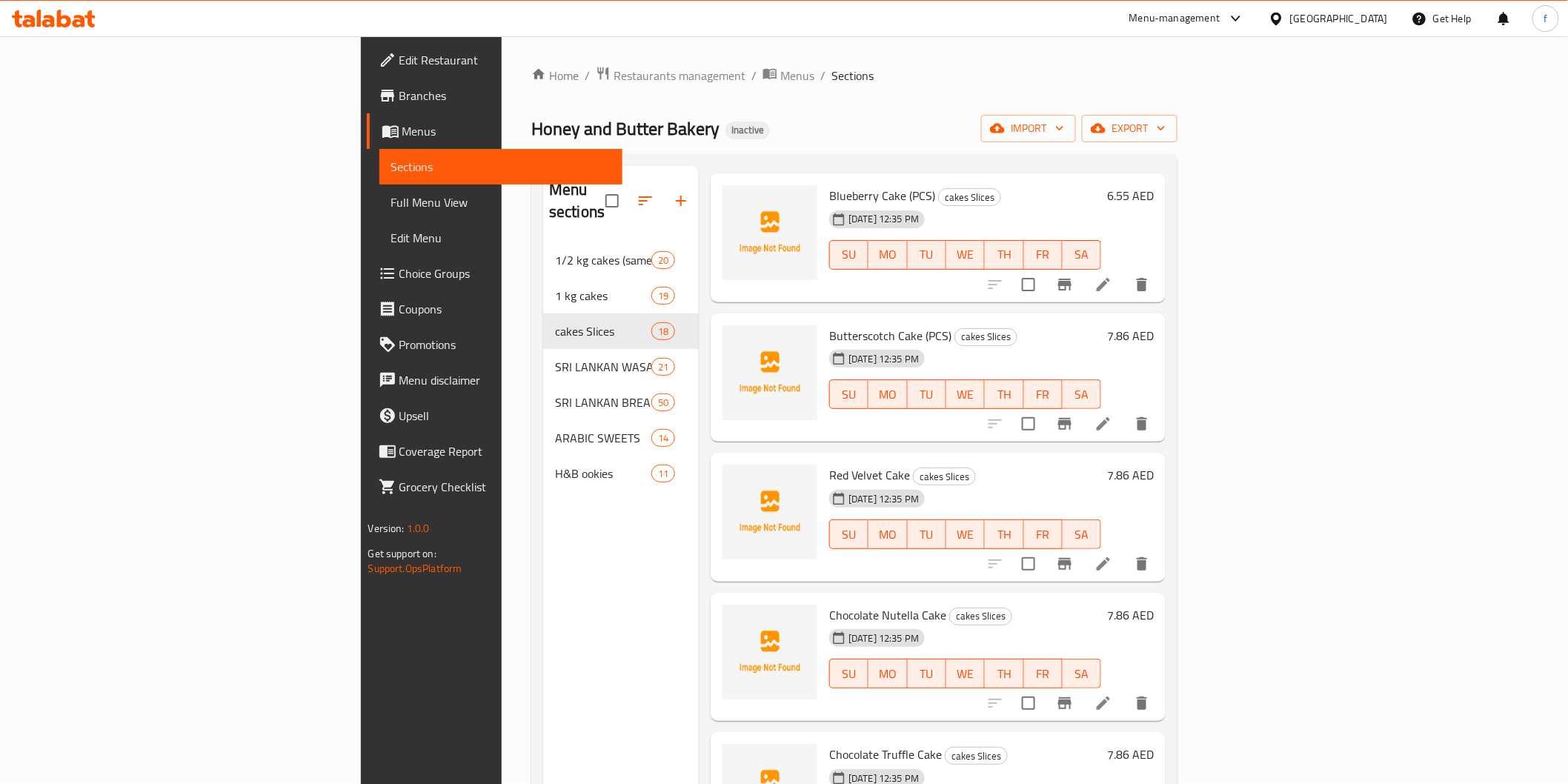
scroll to position [1070, 0]
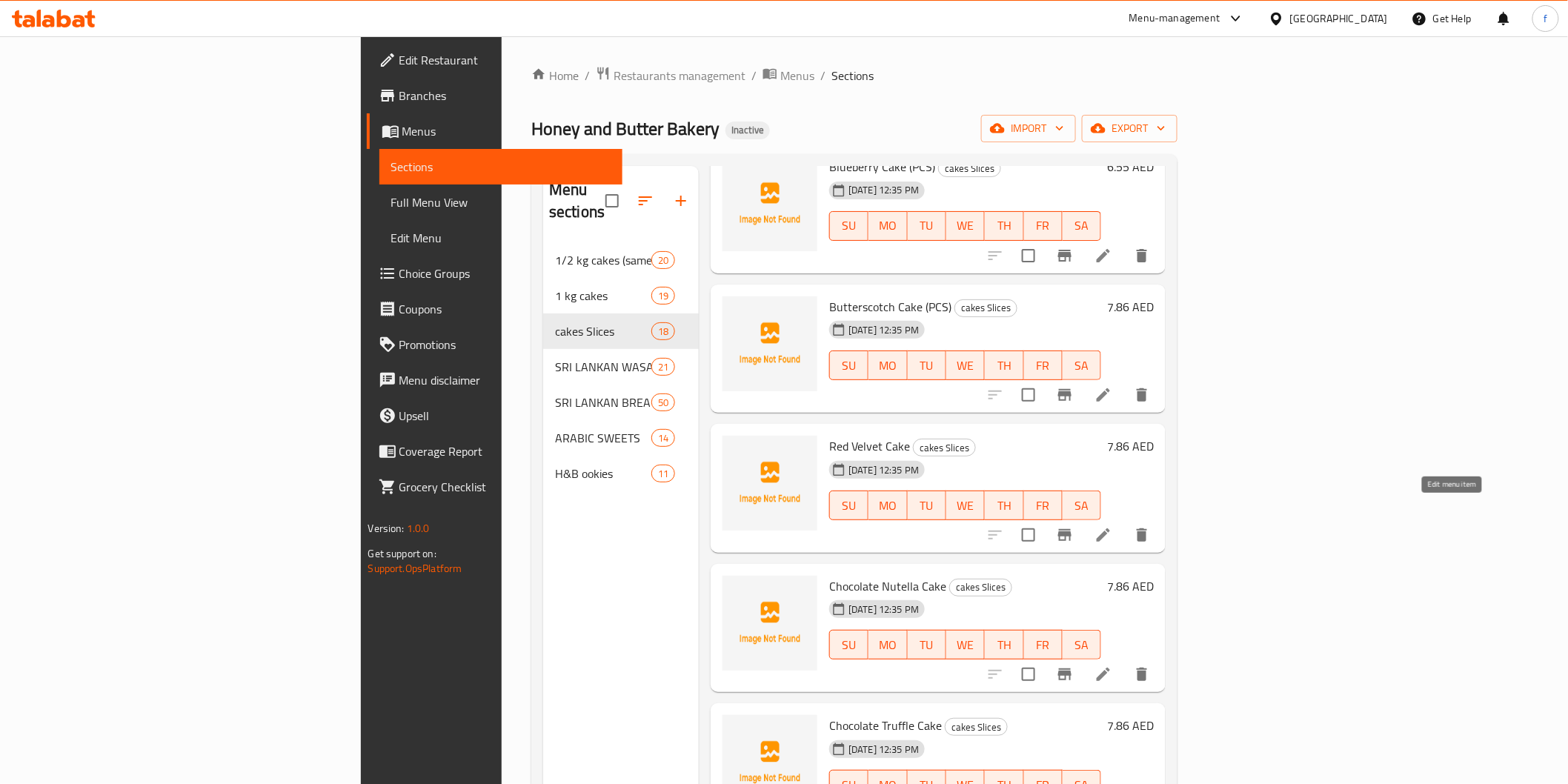
click at [1112, 526] on icon at bounding box center [1103, 534] width 18 height 18
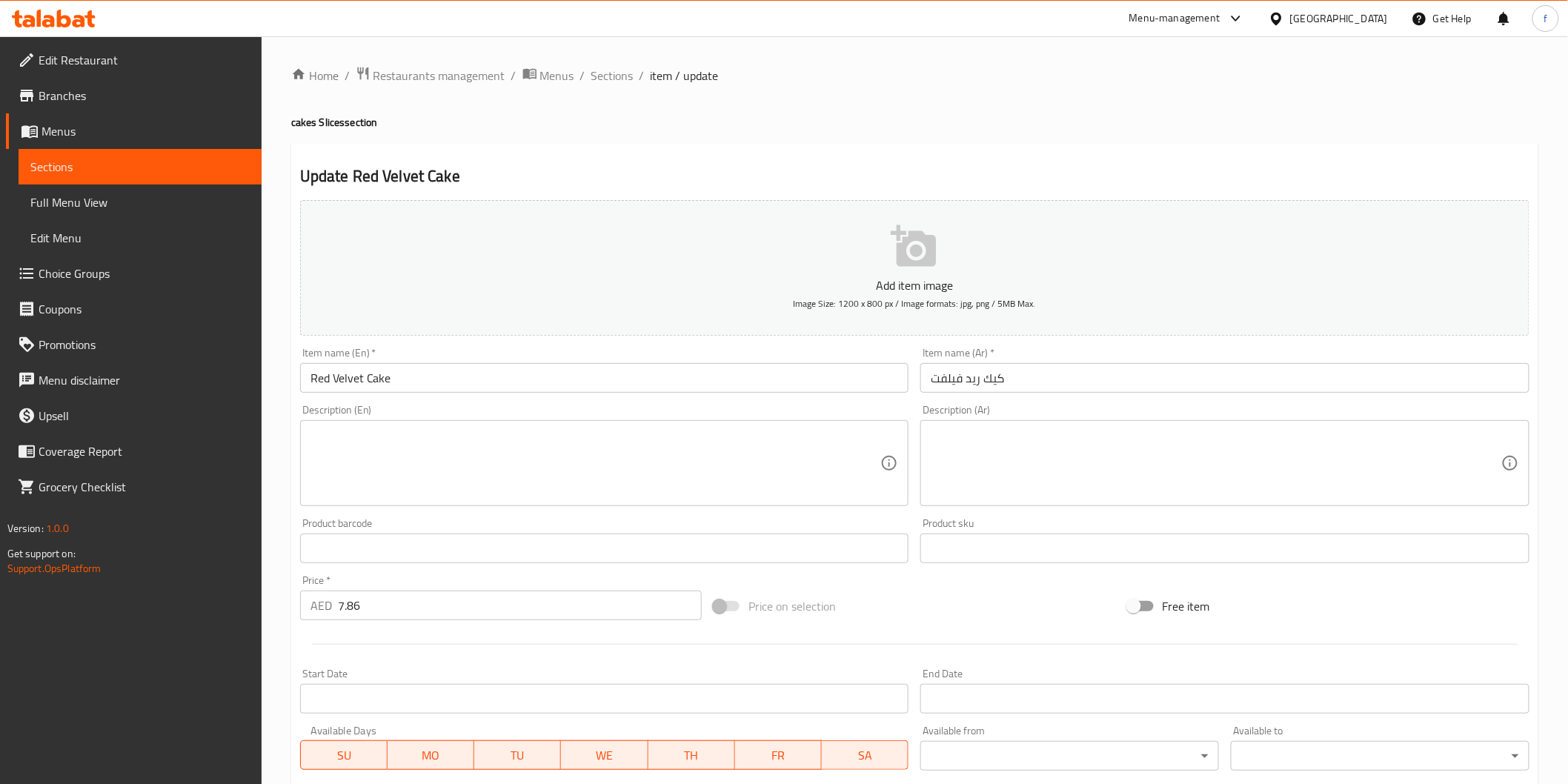
click at [715, 397] on div "Item name (En)   * Red Velvet Cake Item name (En) *" at bounding box center [604, 369] width 621 height 57
click at [715, 392] on input "Red Velvet Cake" at bounding box center [605, 378] width 609 height 30
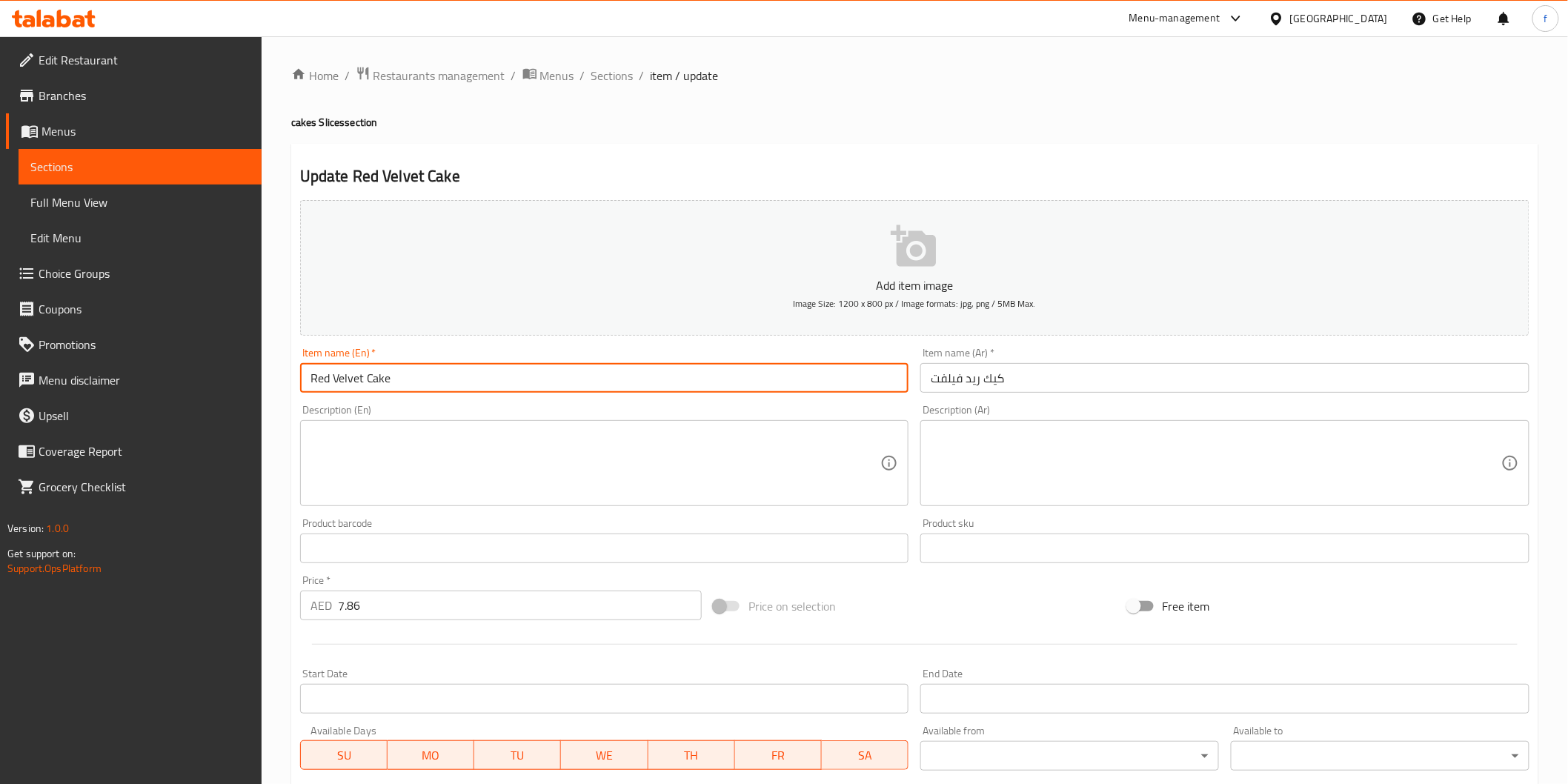
paste input "(PCS)"
type input "Red Velvet Cake (PCS)"
click at [1033, 366] on input "كيك ريد فيلفت" at bounding box center [1225, 378] width 609 height 30
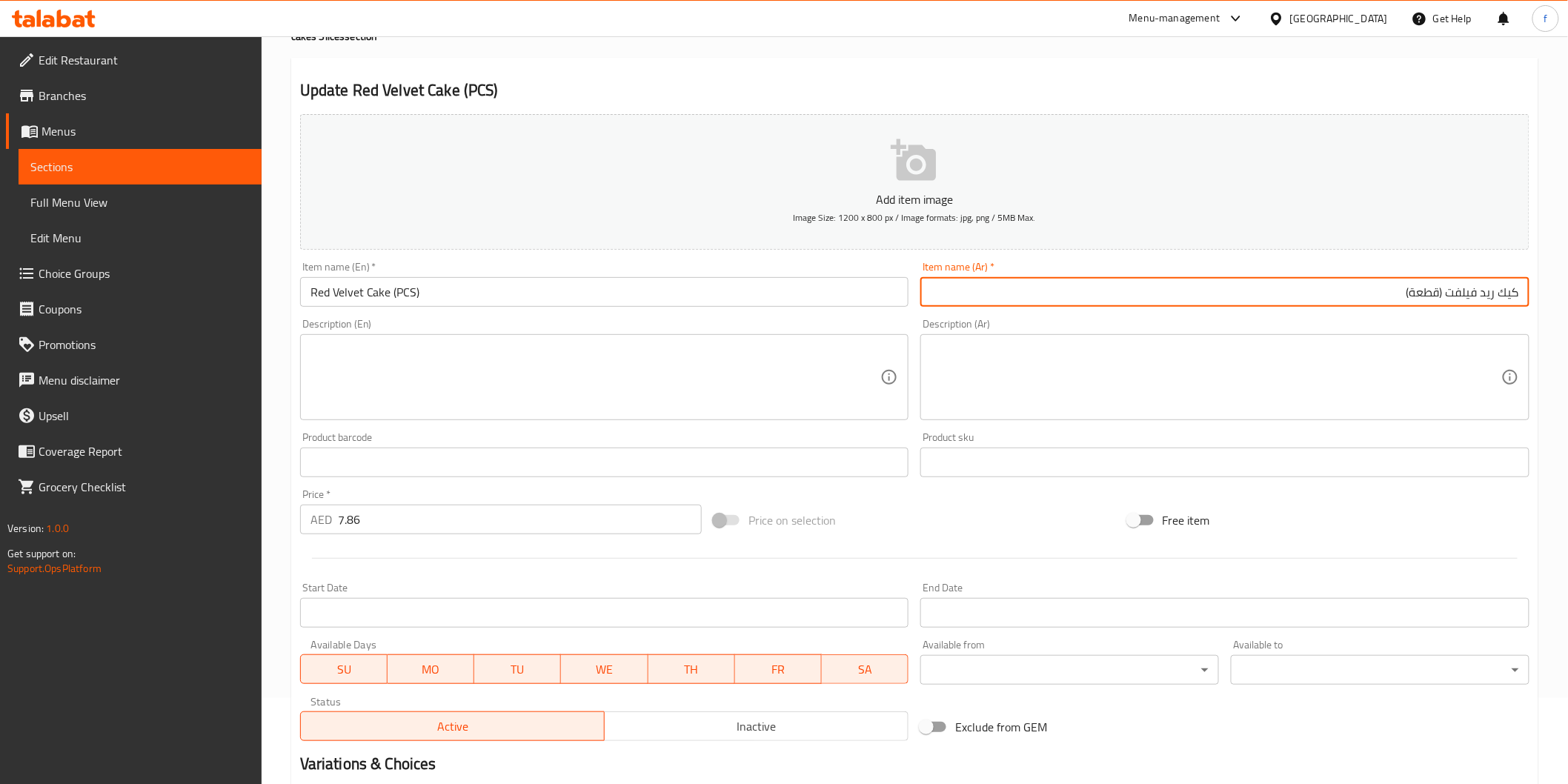
scroll to position [260, 0]
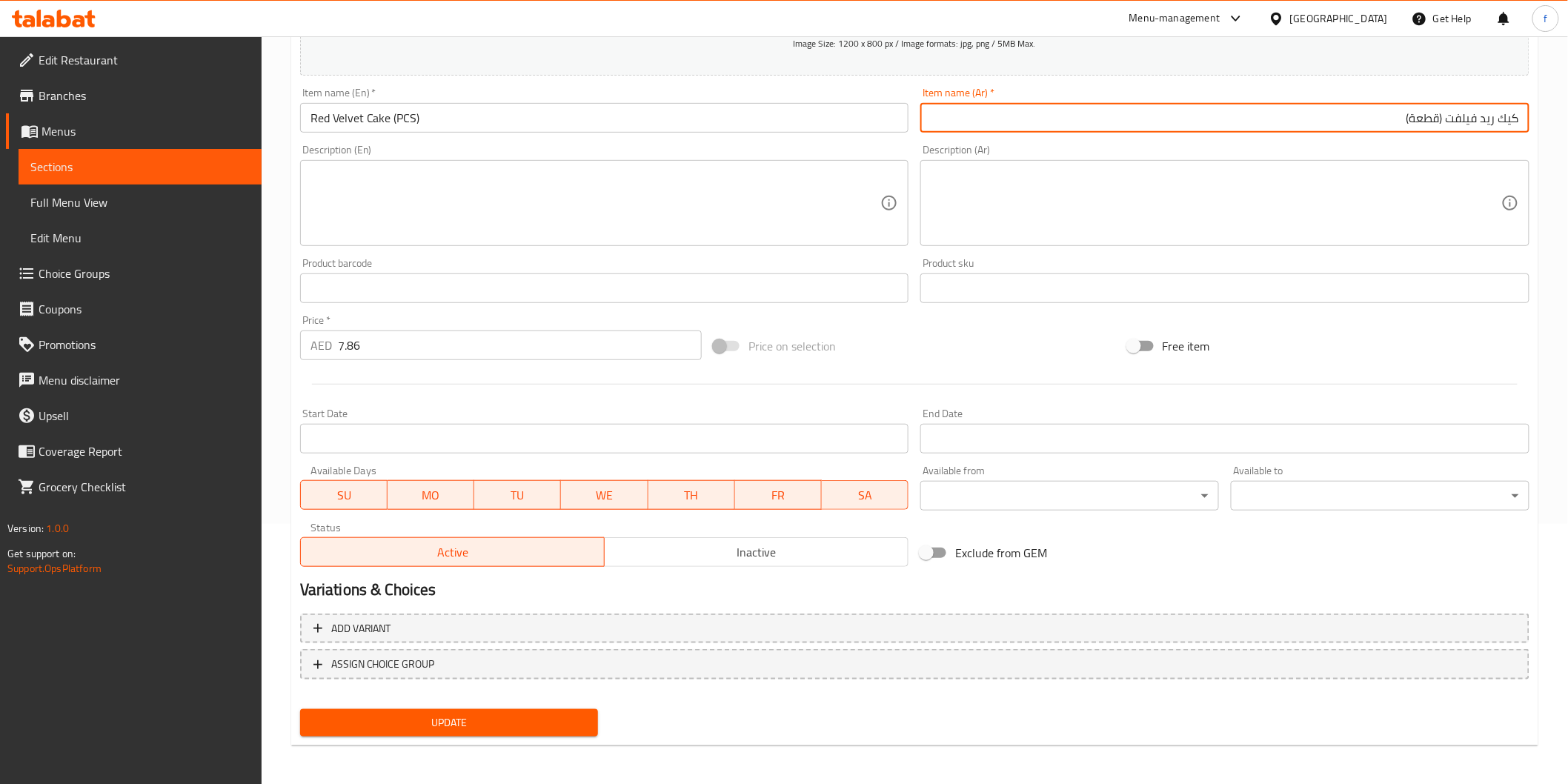
type input "كيك ريد فيلفت (قطعة)"
click at [539, 714] on span "Update" at bounding box center [450, 723] width 275 height 18
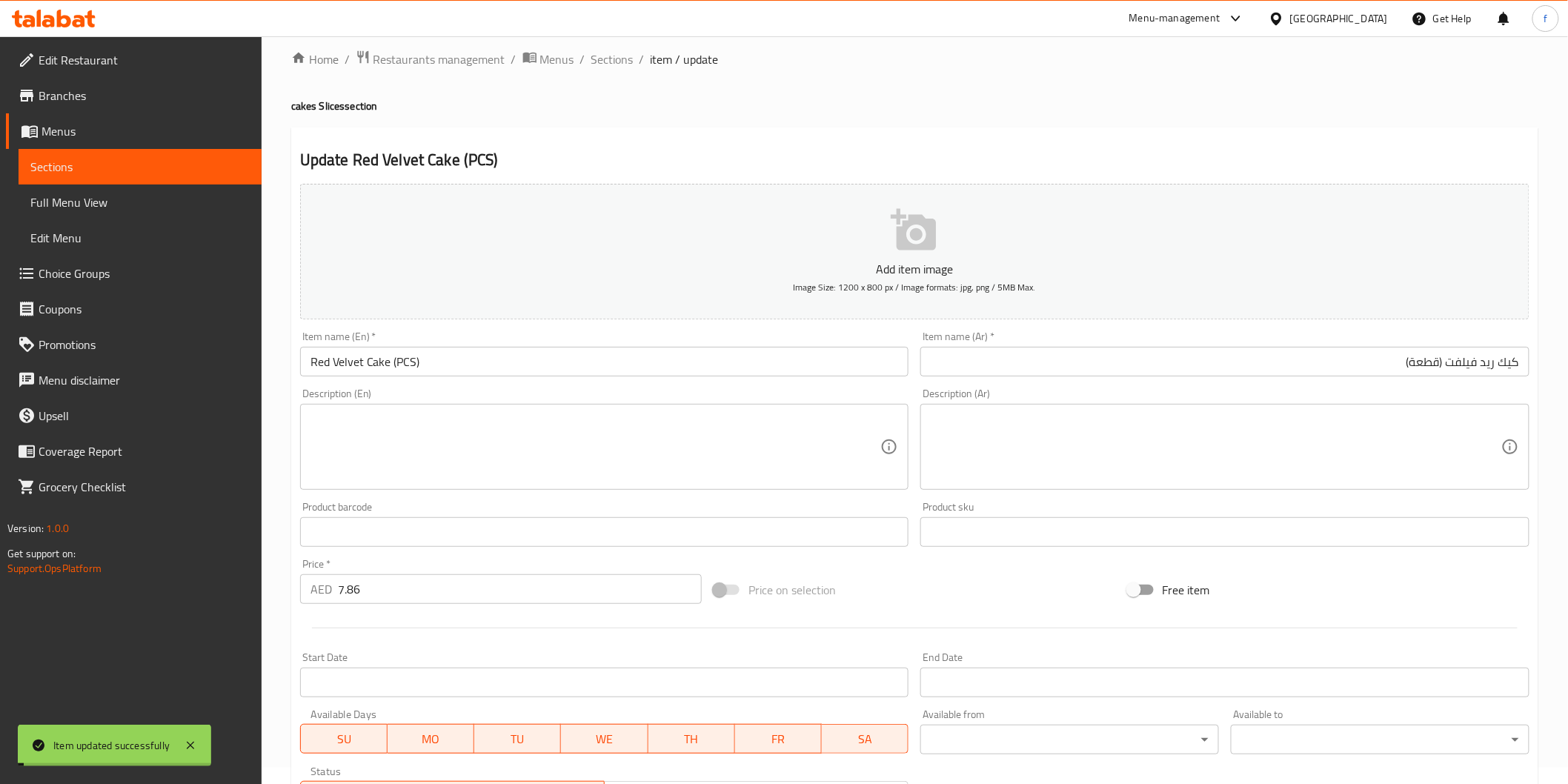
scroll to position [0, 0]
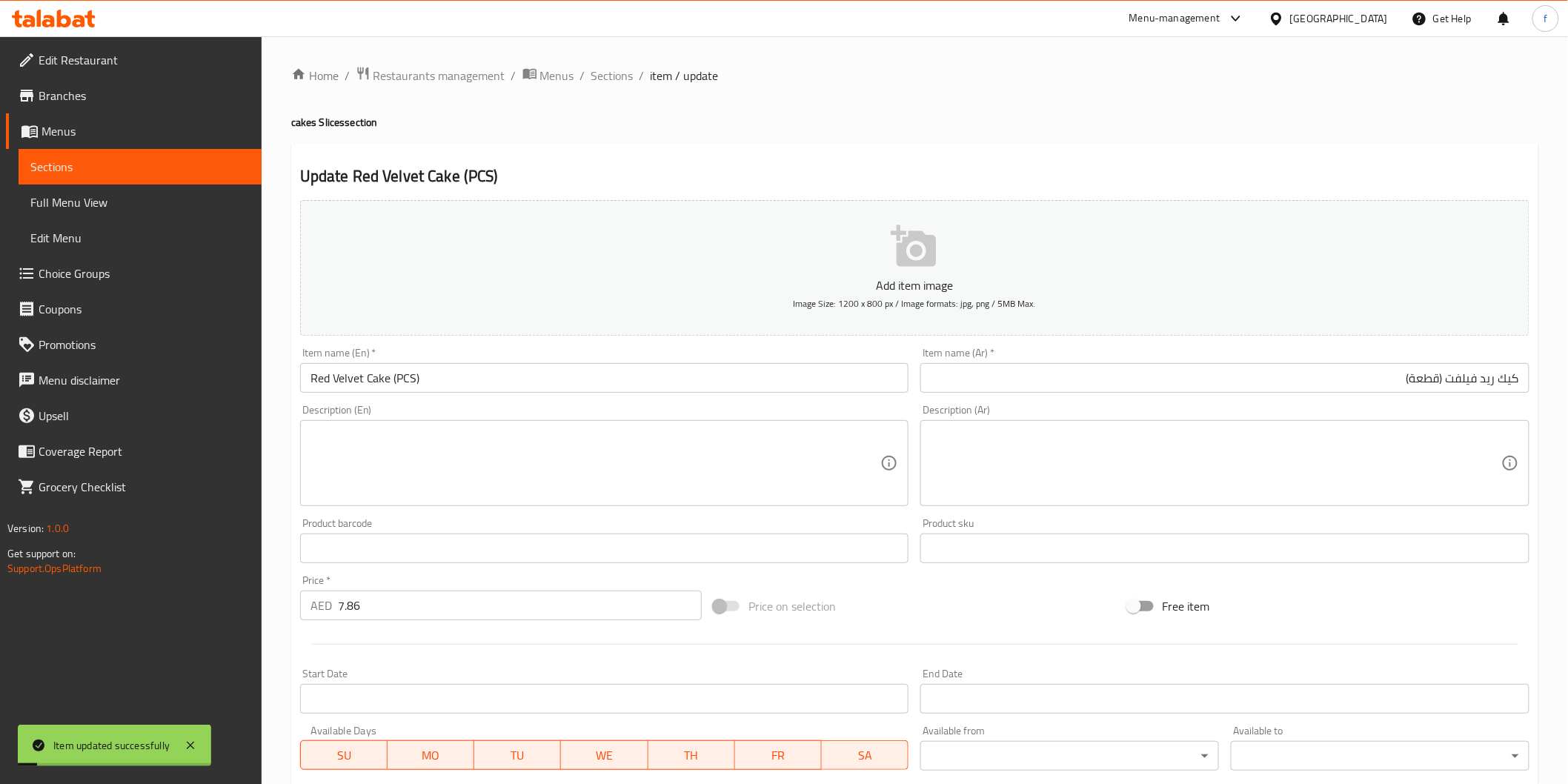
click at [640, 80] on li "/" at bounding box center [642, 75] width 5 height 18
click at [622, 80] on span "Sections" at bounding box center [612, 75] width 42 height 18
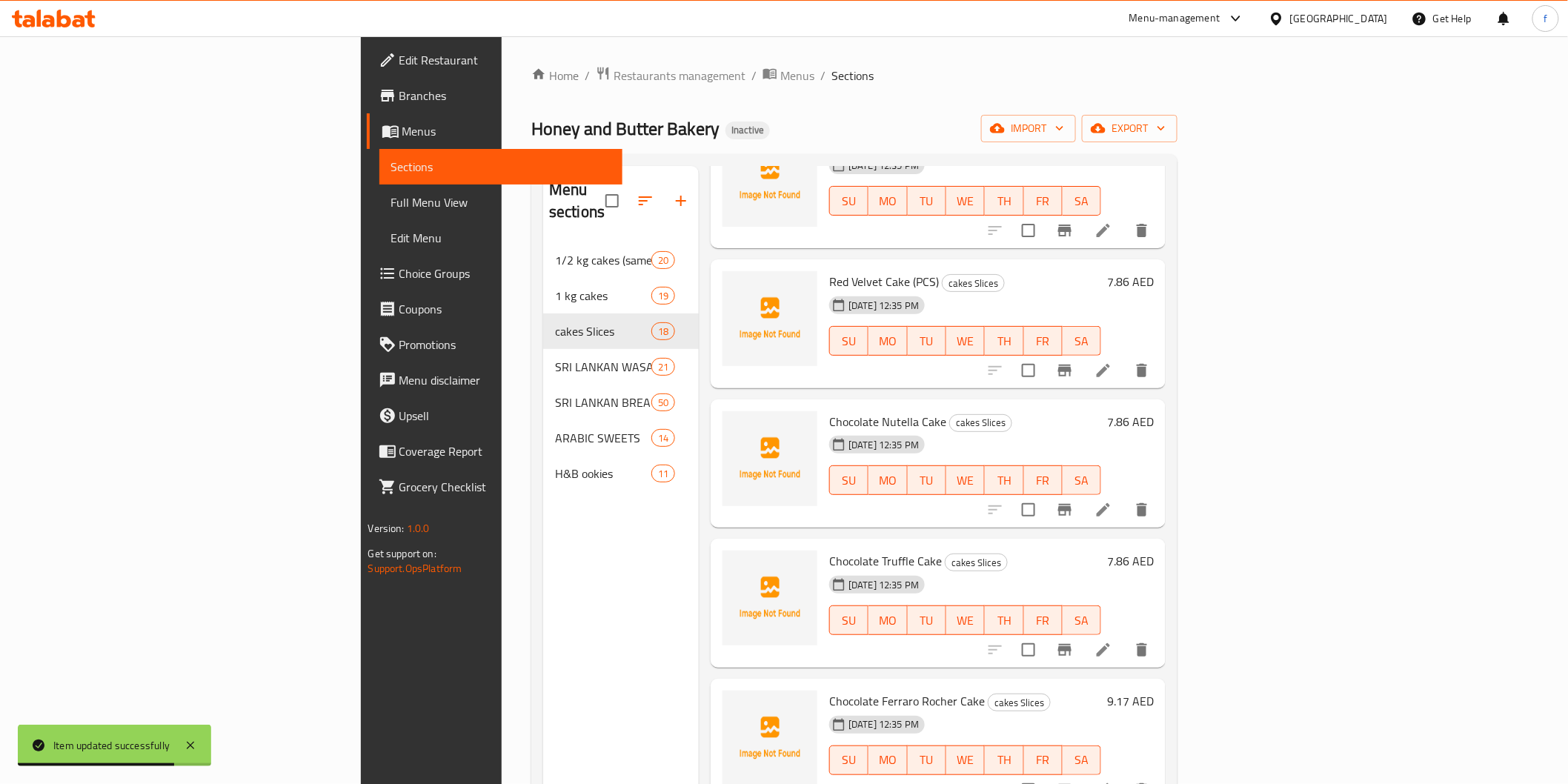
scroll to position [1317, 0]
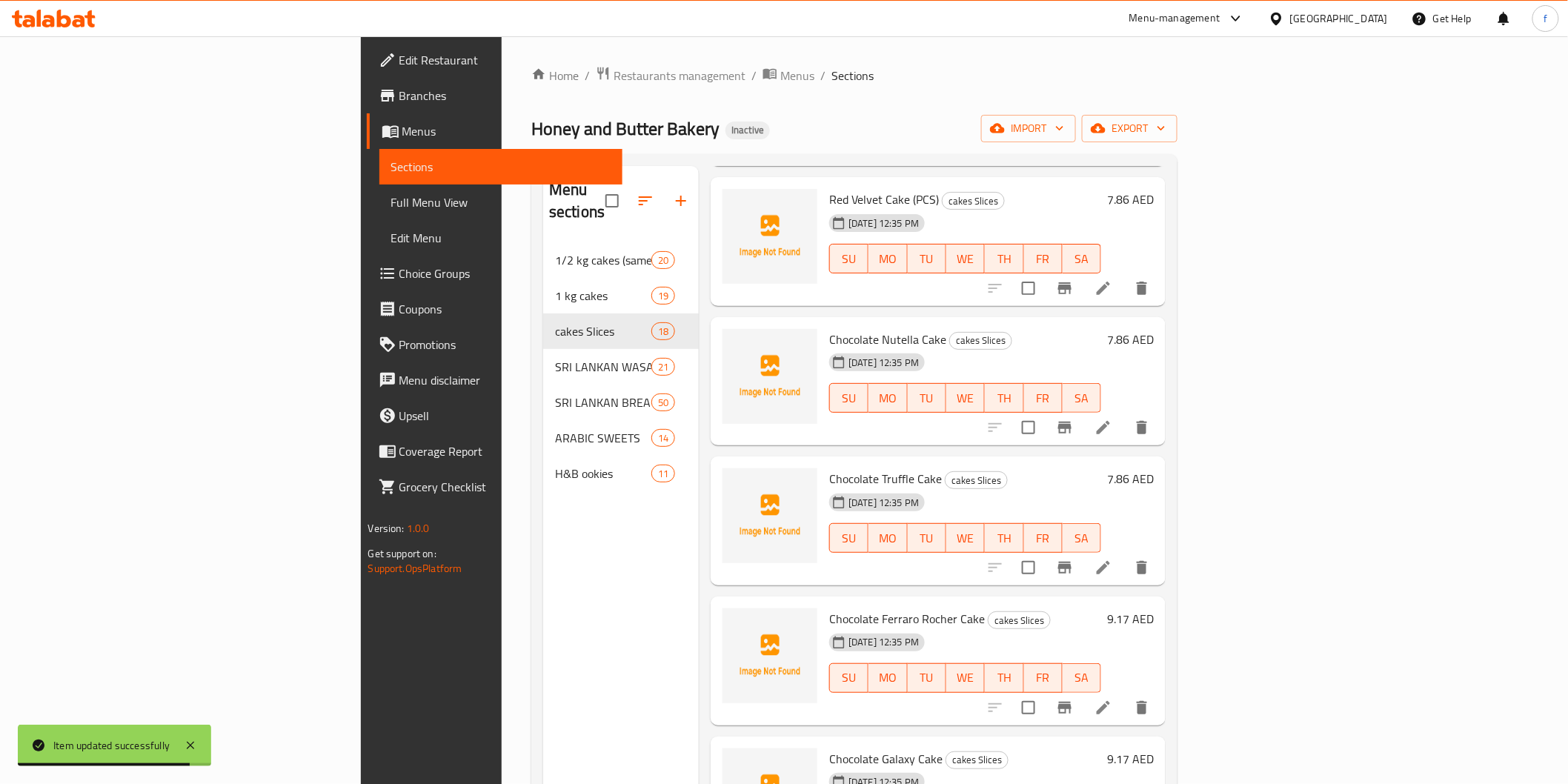
click at [1160, 418] on div at bounding box center [1068, 427] width 182 height 36
click at [1124, 417] on li at bounding box center [1103, 427] width 41 height 27
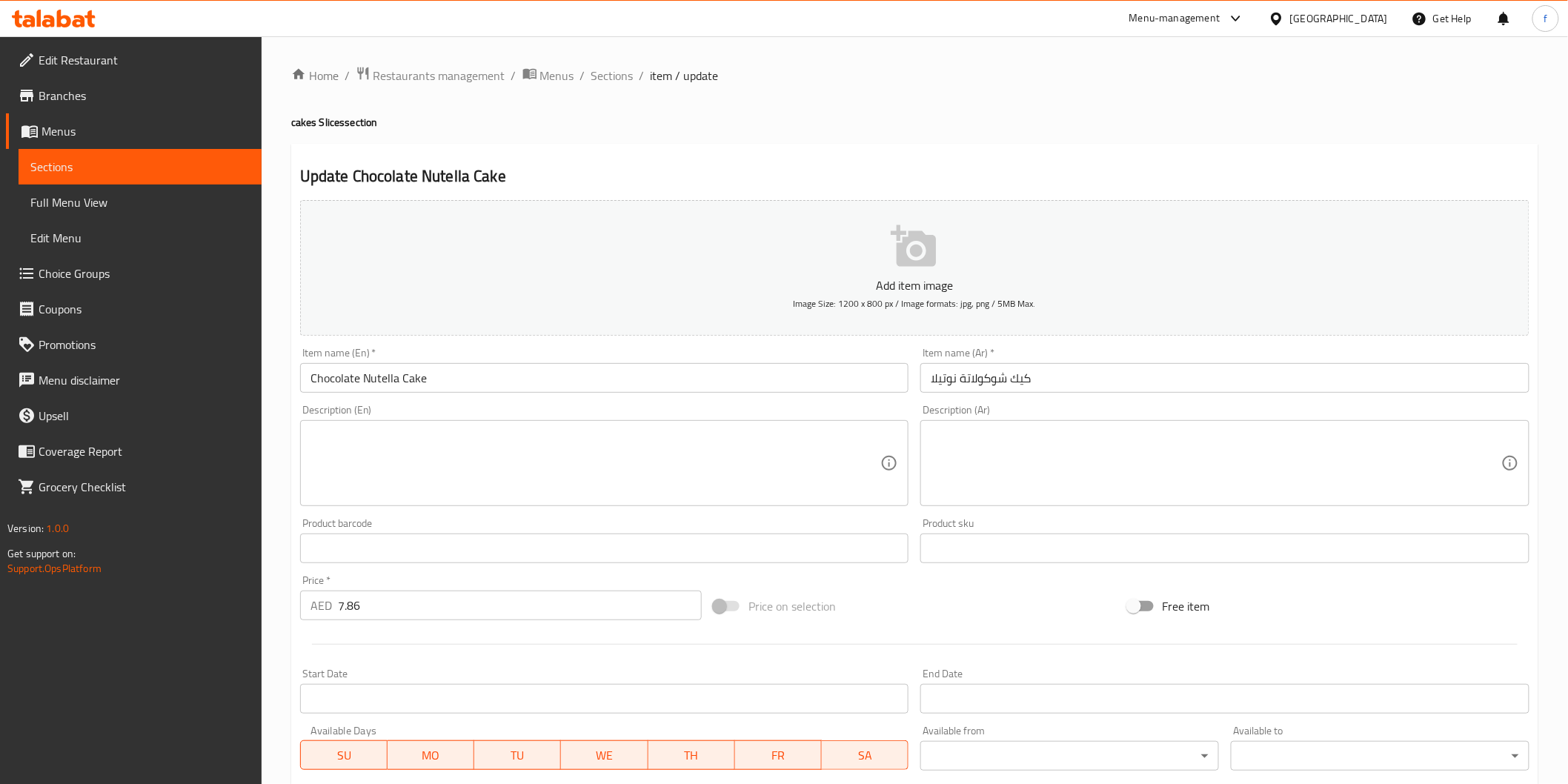
click at [492, 382] on input "Chocolate Nutella Cake" at bounding box center [605, 378] width 609 height 30
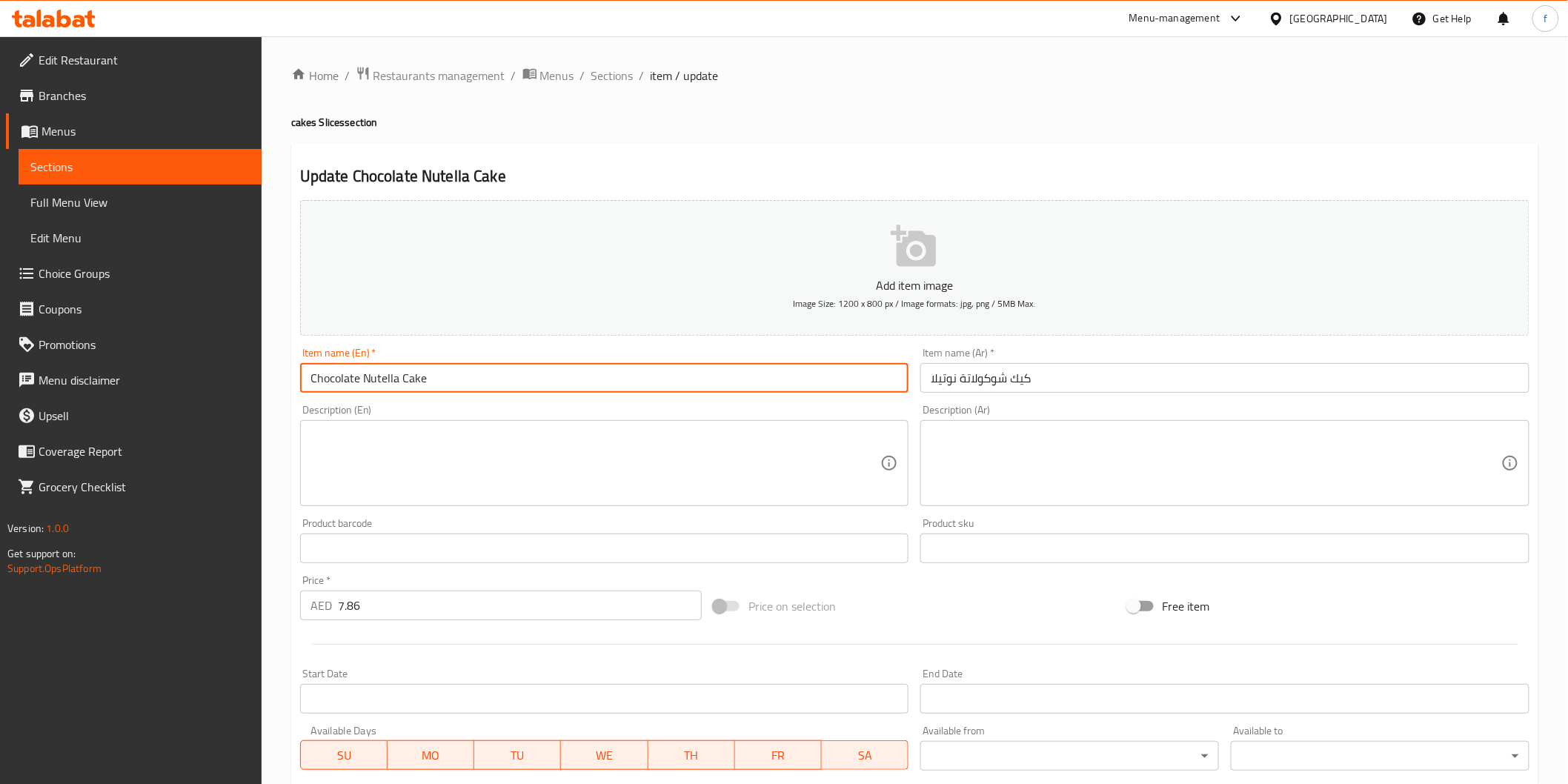
paste input "(PCS)"
type input "Chocolate Nutella Cake (PCS)"
click at [1233, 376] on input "كيك شوكولاتة نوتيلا" at bounding box center [1225, 378] width 609 height 30
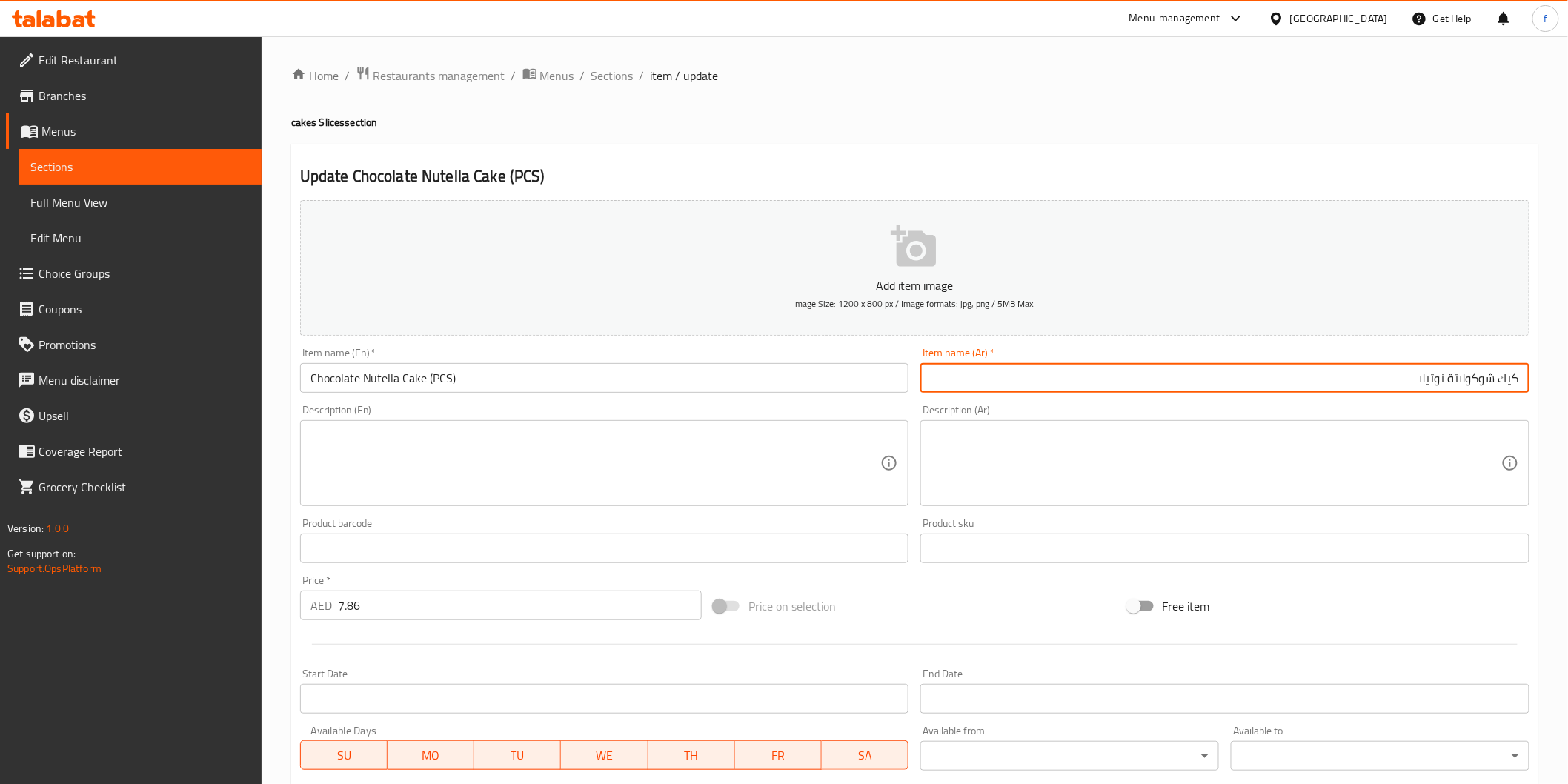
click at [1233, 376] on input "كيك شوكولاتة نوتيلا" at bounding box center [1225, 378] width 609 height 30
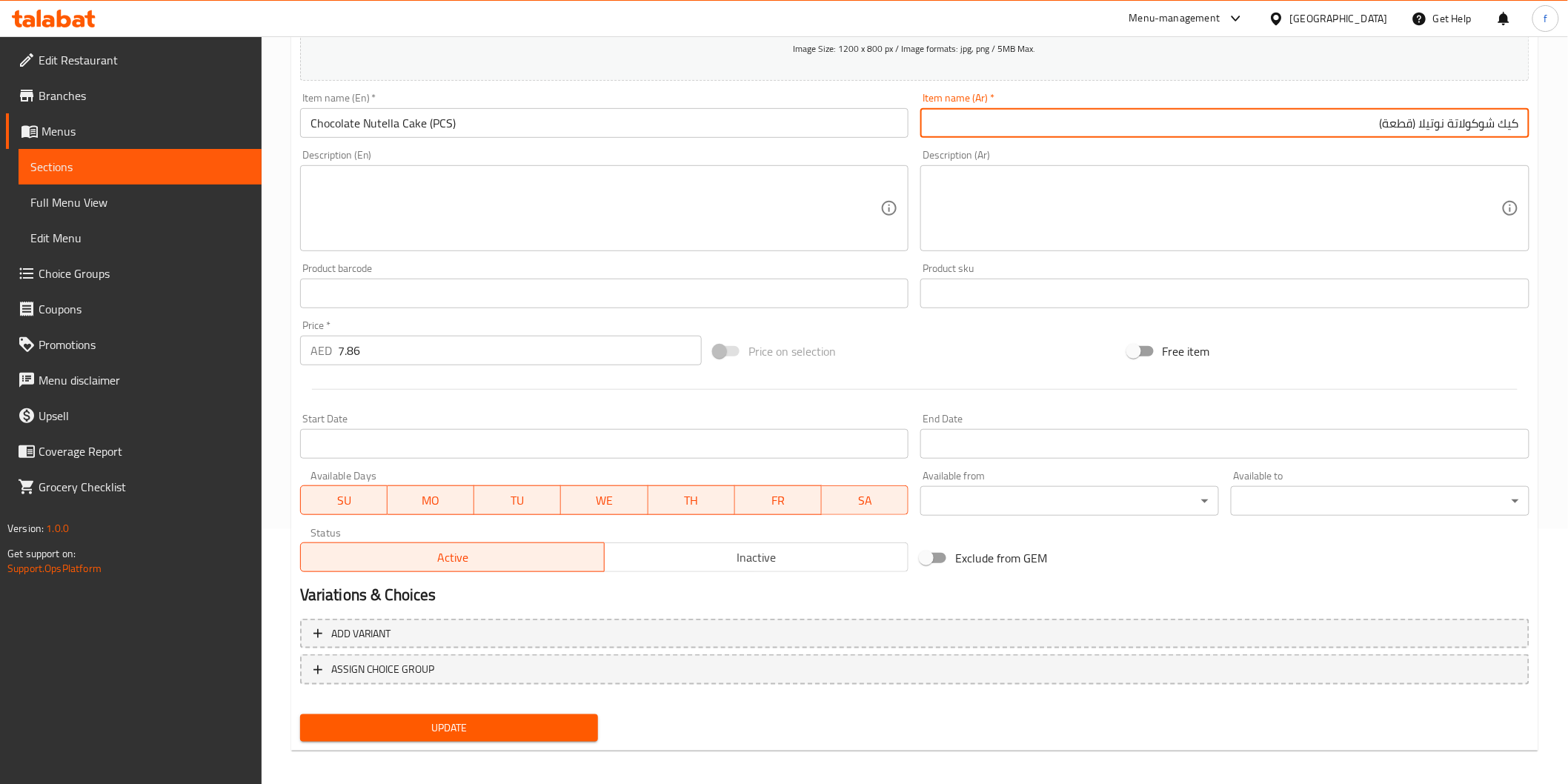
scroll to position [260, 0]
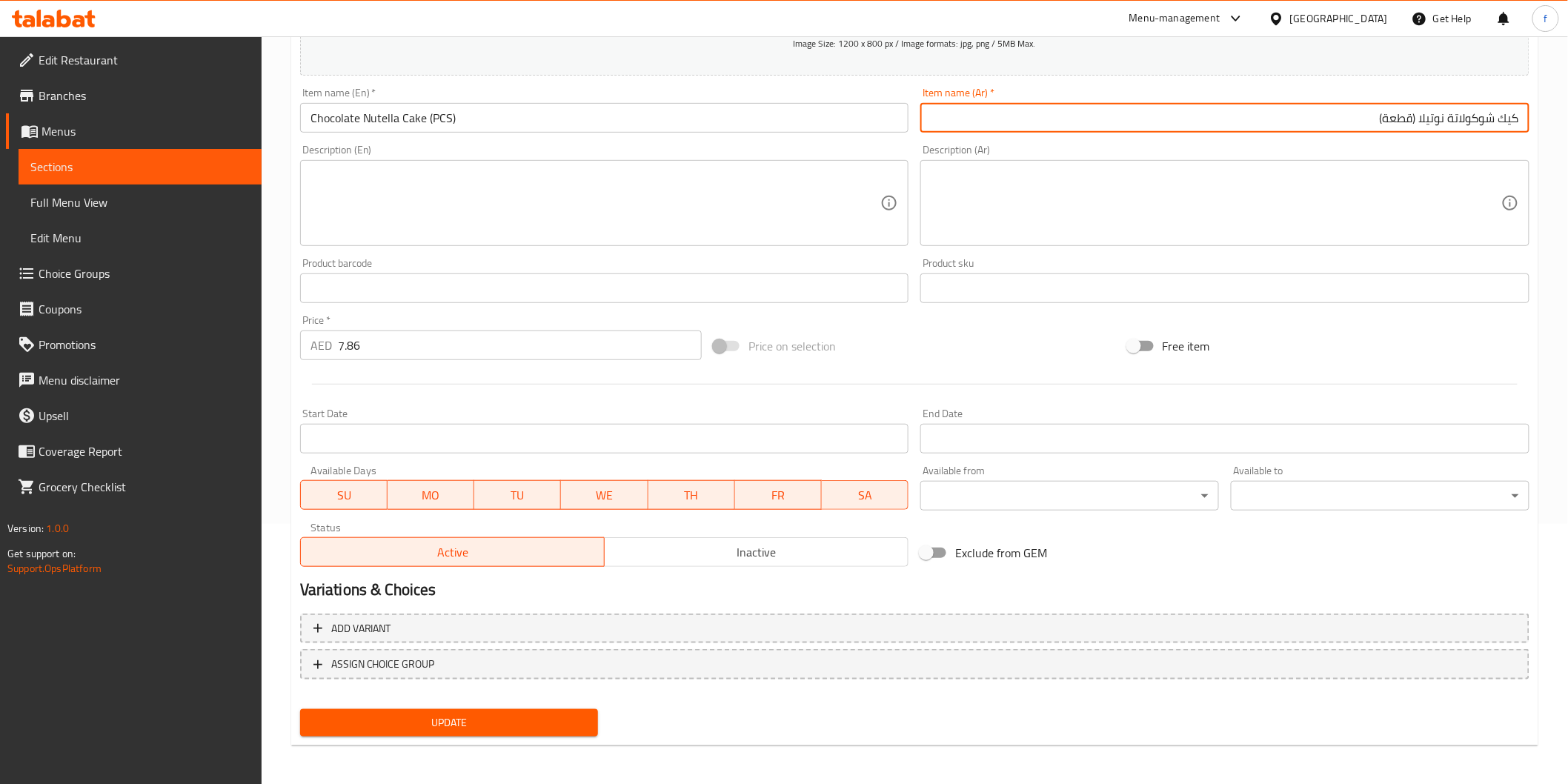
type input "كيك شوكولاتة نوتيلا (قطعة)"
drag, startPoint x: 560, startPoint y: 729, endPoint x: 558, endPoint y: 737, distance: 8.2
click at [560, 734] on button "Update" at bounding box center [449, 723] width 298 height 27
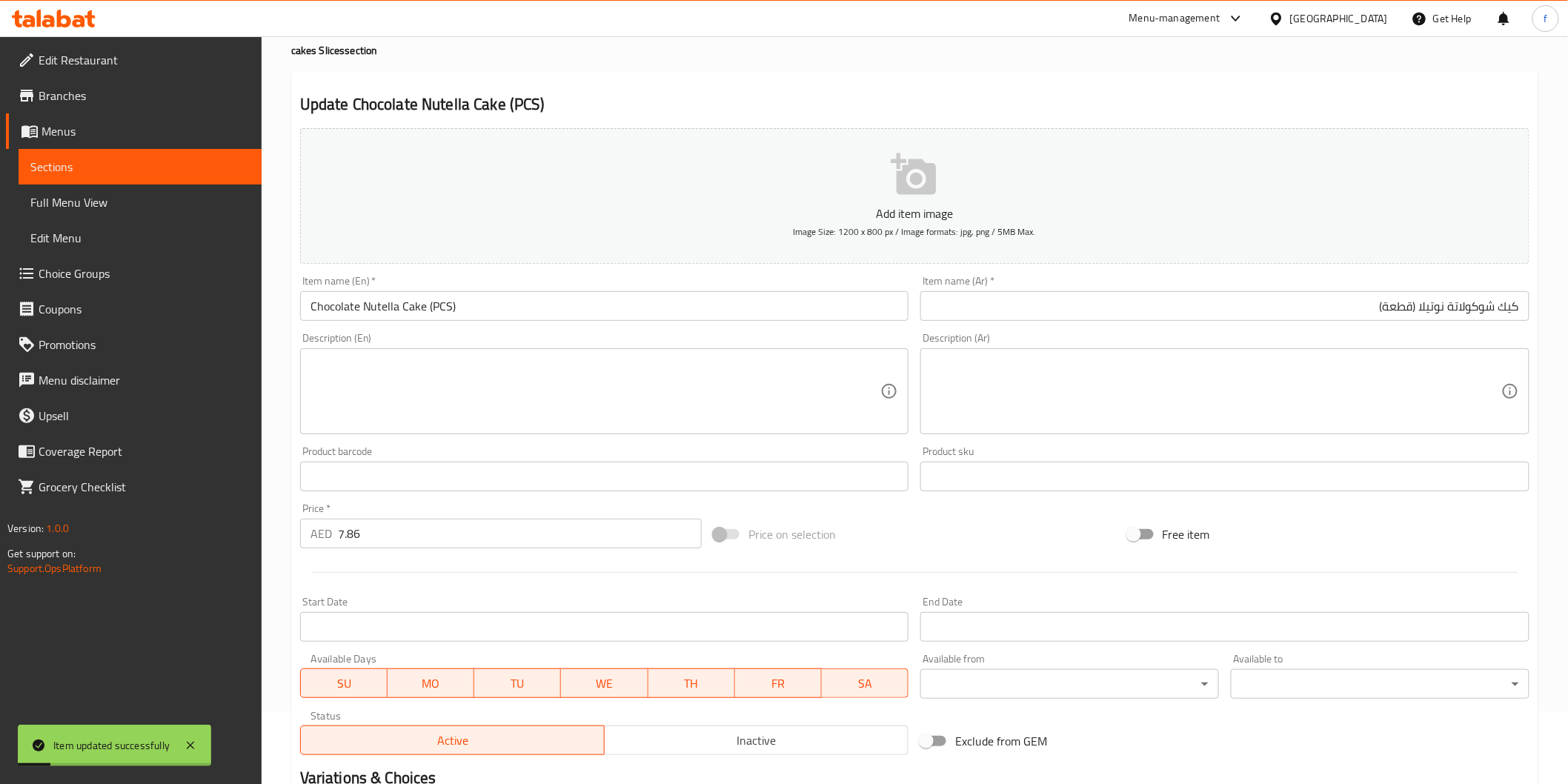
scroll to position [0, 0]
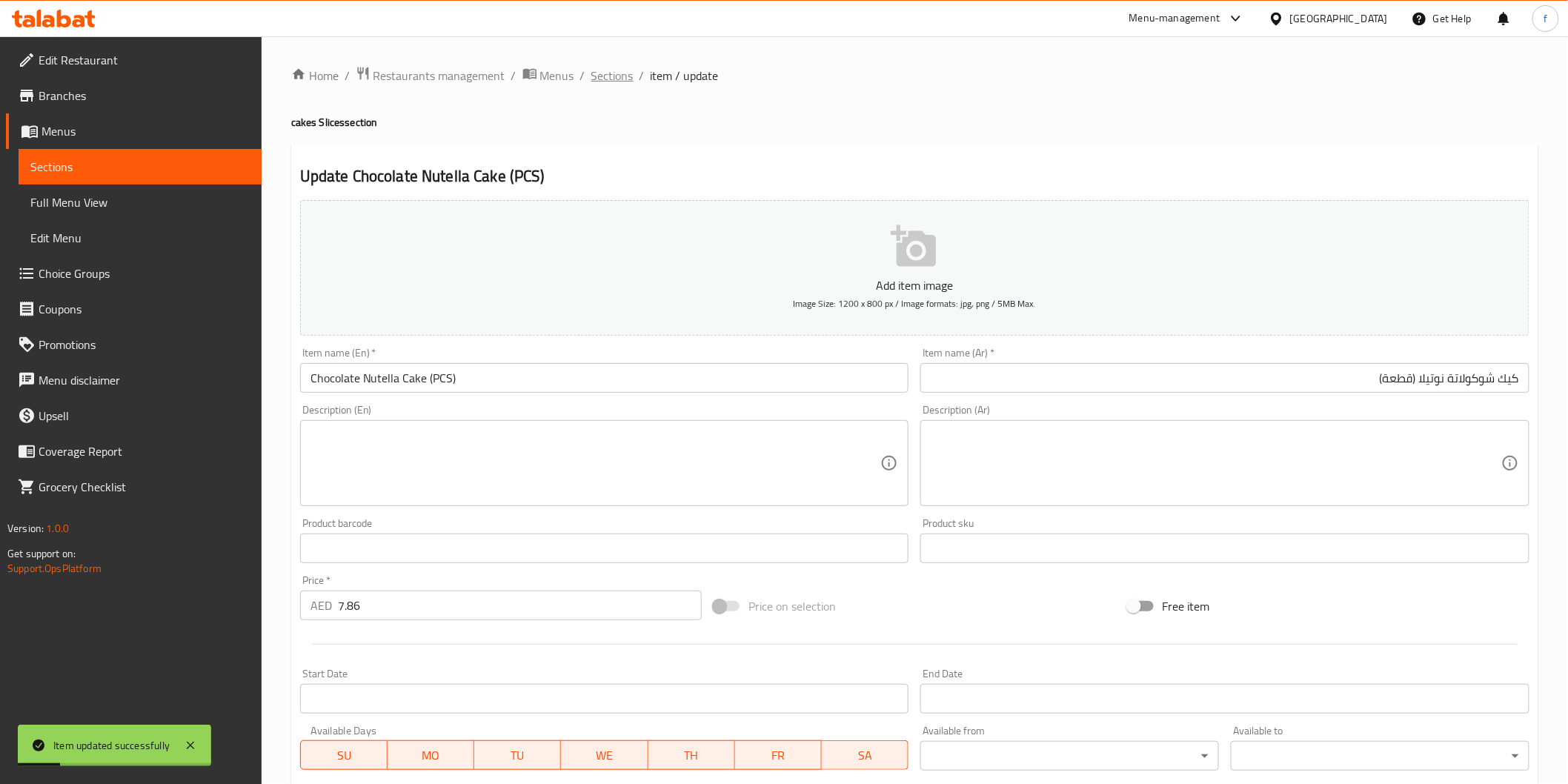
click at [592, 69] on span "Sections" at bounding box center [612, 75] width 42 height 18
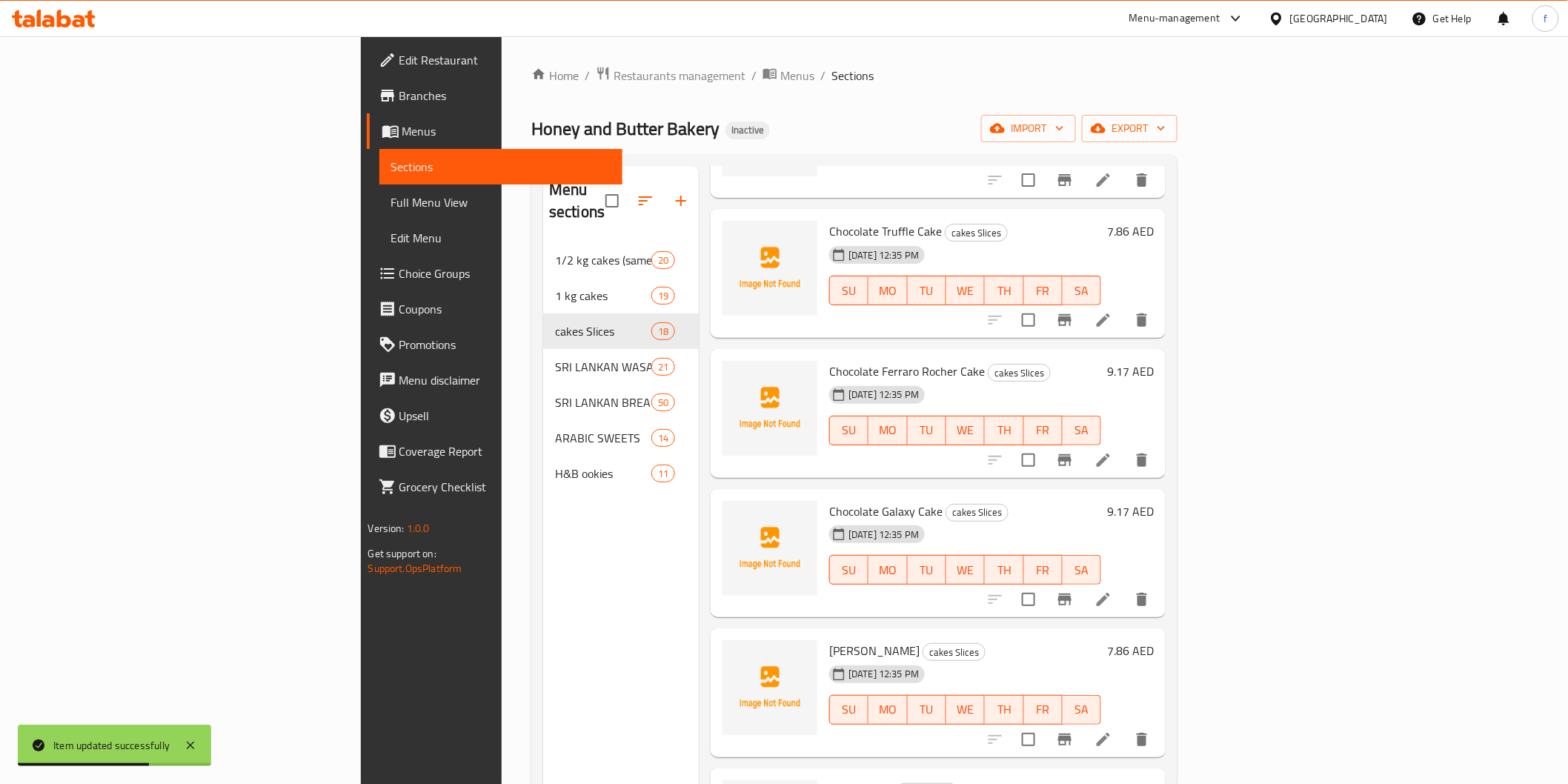
scroll to position [1399, 0]
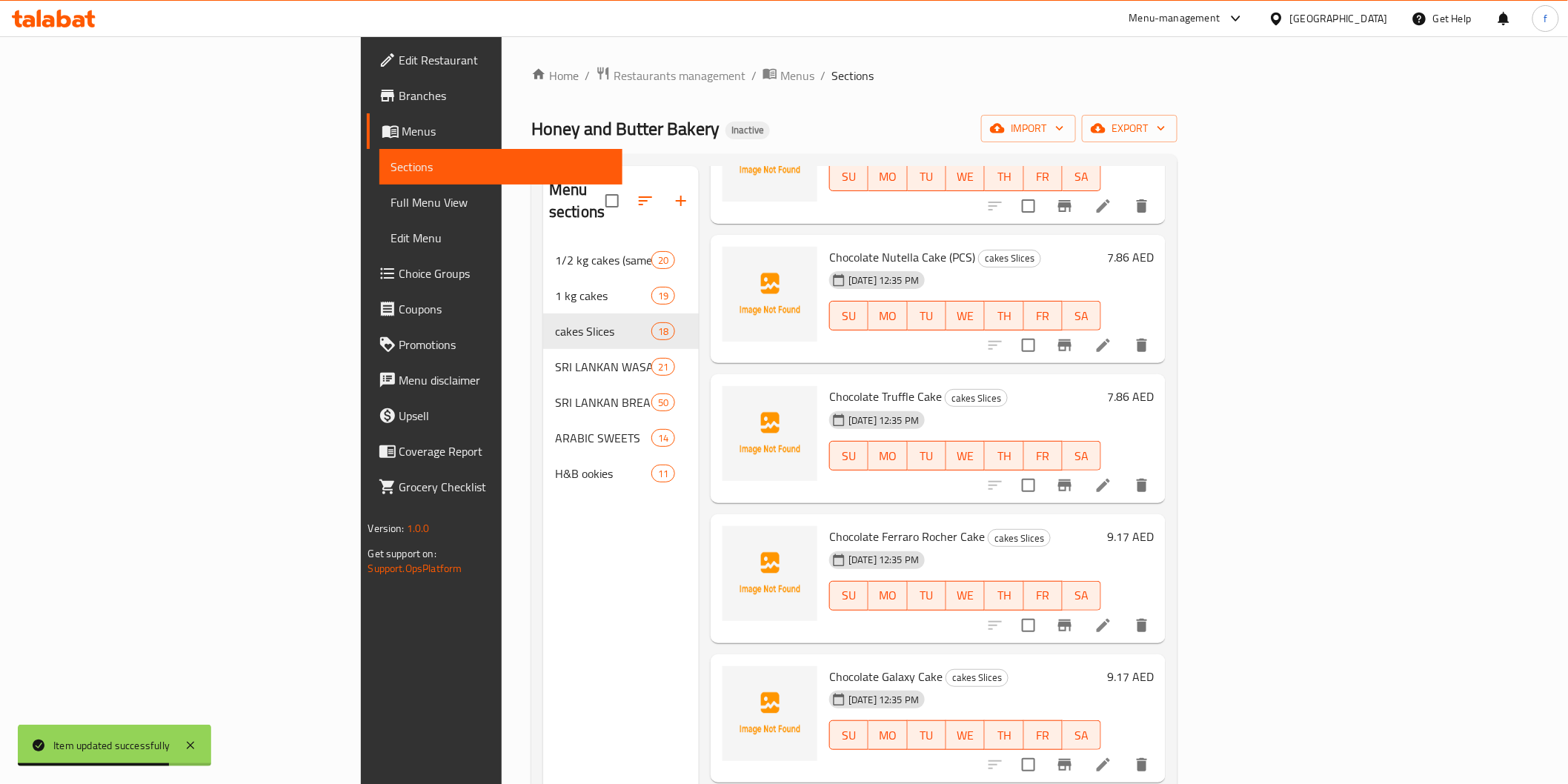
click at [1112, 476] on icon at bounding box center [1103, 485] width 18 height 18
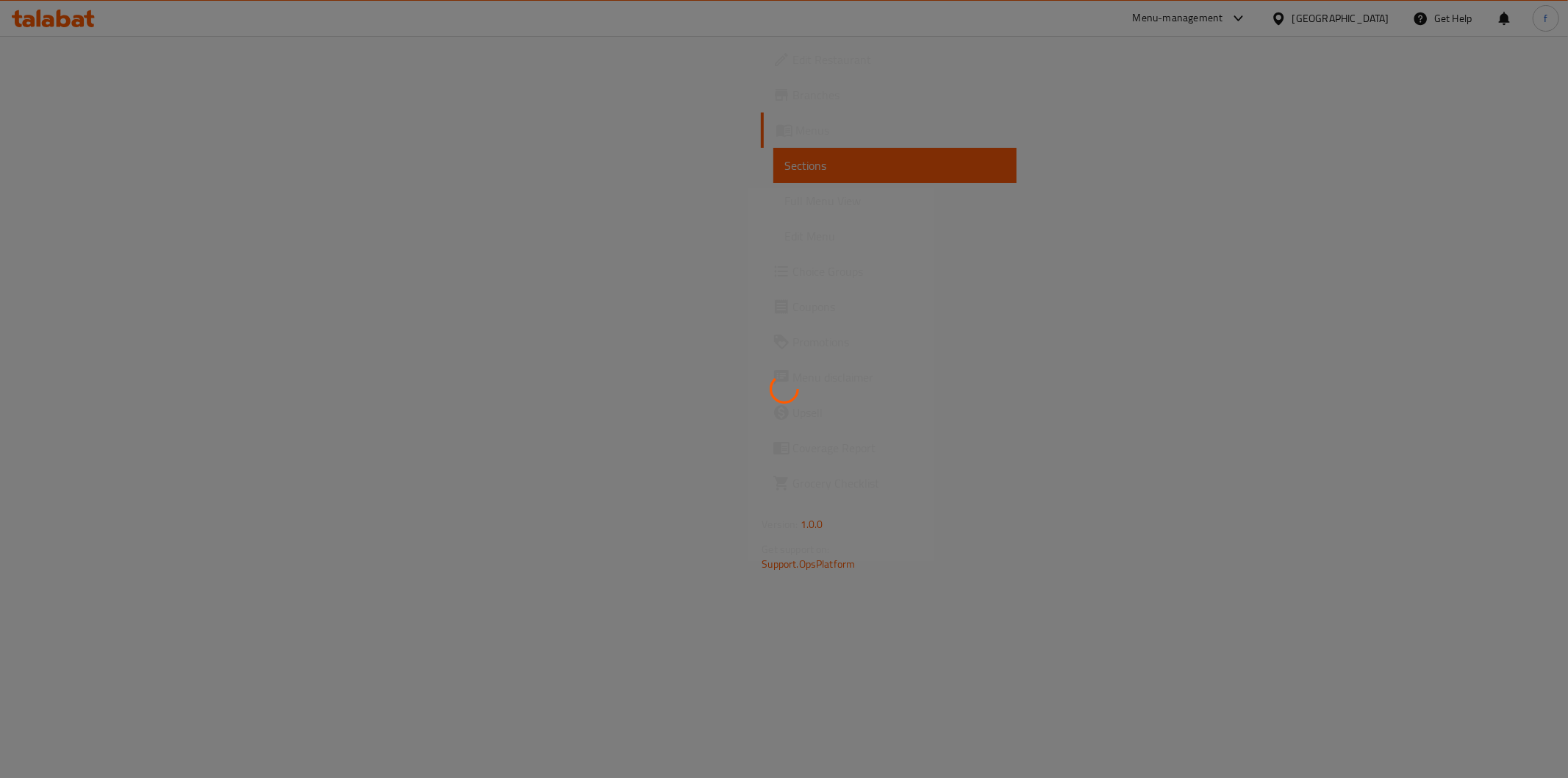
click at [777, 291] on div at bounding box center [784, 389] width 1568 height 778
click at [791, 397] on icon at bounding box center [784, 389] width 41 height 41
click at [791, 397] on icon at bounding box center [784, 389] width 30 height 30
click at [353, 322] on div at bounding box center [784, 389] width 1568 height 778
click at [589, 298] on div at bounding box center [784, 389] width 1568 height 778
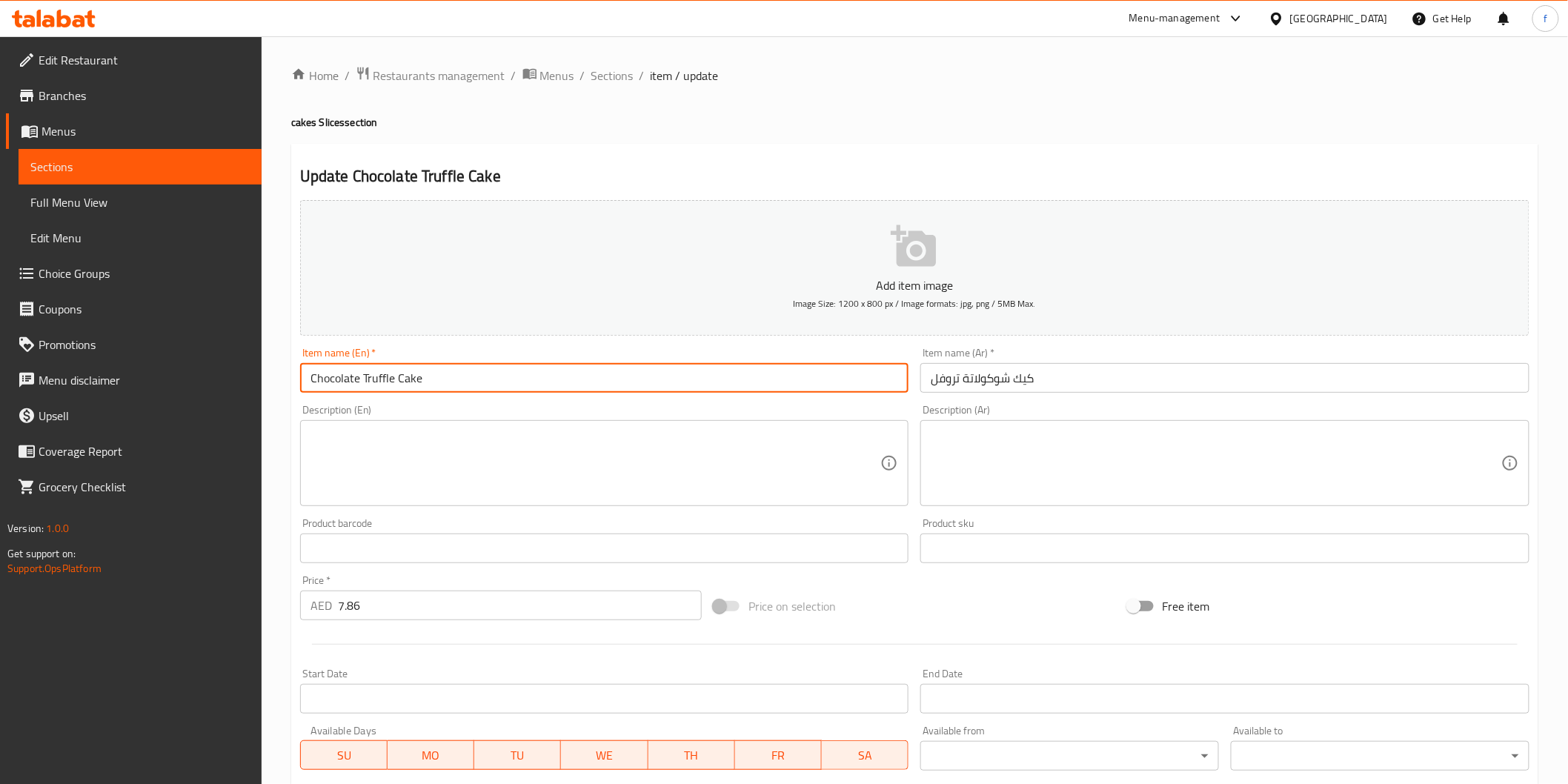
click at [548, 379] on input "Chocolate Truffle Cake" at bounding box center [605, 378] width 609 height 30
paste input "(PCS)"
type input "Chocolate Truffle Cake (PCS)"
click at [1108, 363] on div "Item name (Ar)   * [PERSON_NAME] تروفل Item name (Ar) *" at bounding box center [1225, 369] width 609 height 45
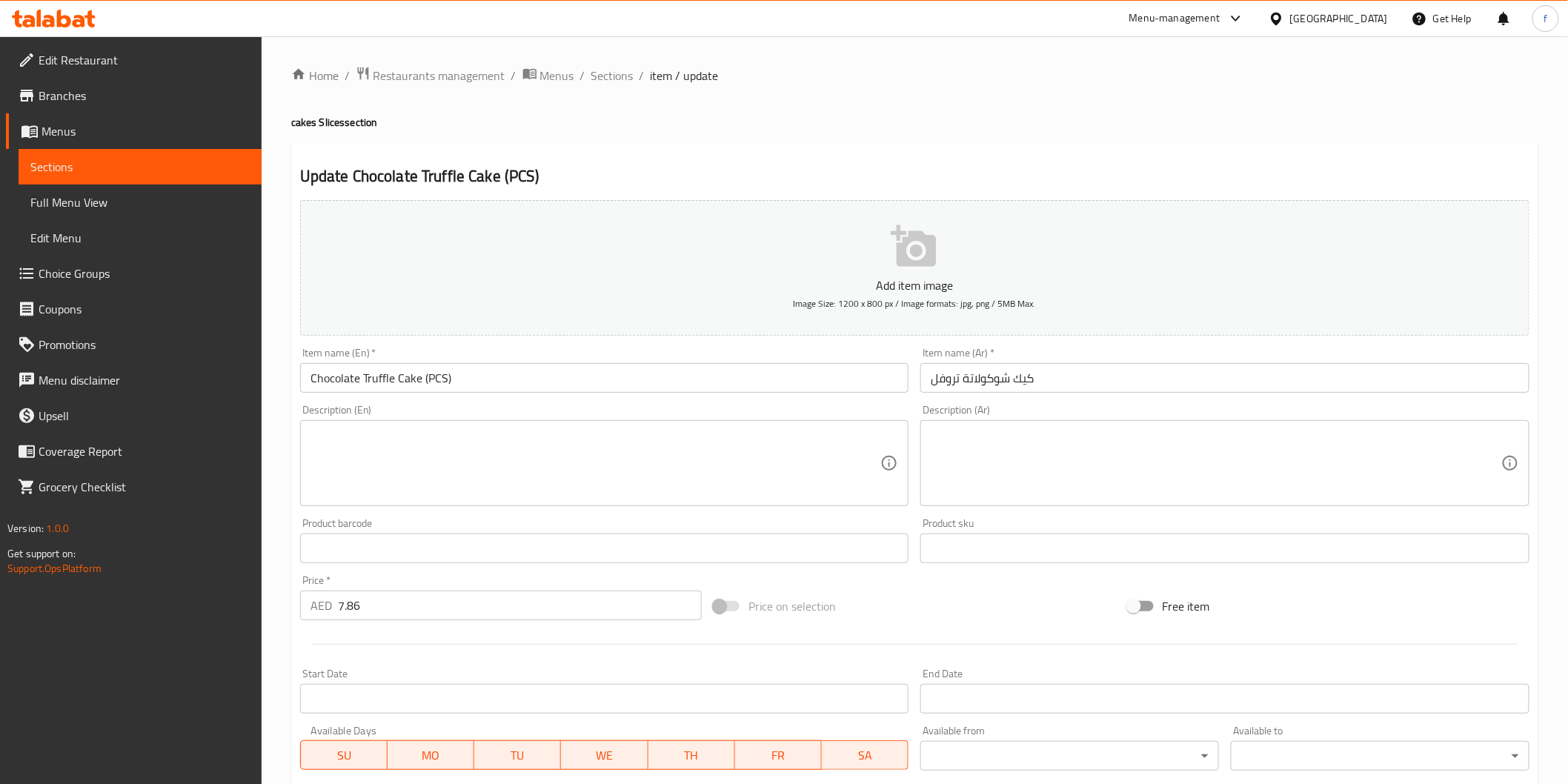
click at [1110, 382] on input "كيك شوكولاتة تروفل" at bounding box center [1225, 378] width 609 height 30
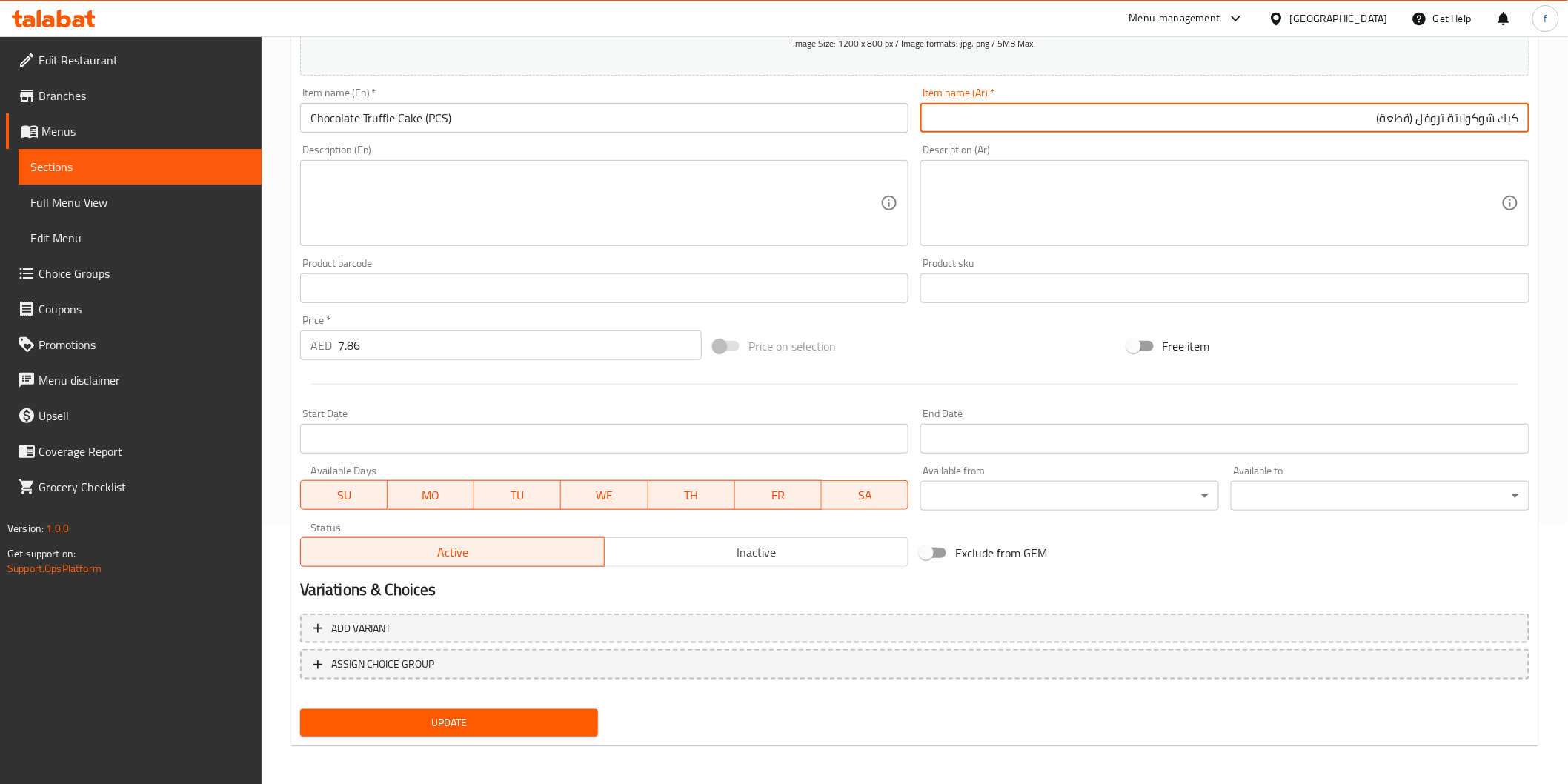
type input "كيك شوكولاتة تروفل (قطعة)"
click at [557, 720] on span "Update" at bounding box center [450, 723] width 275 height 18
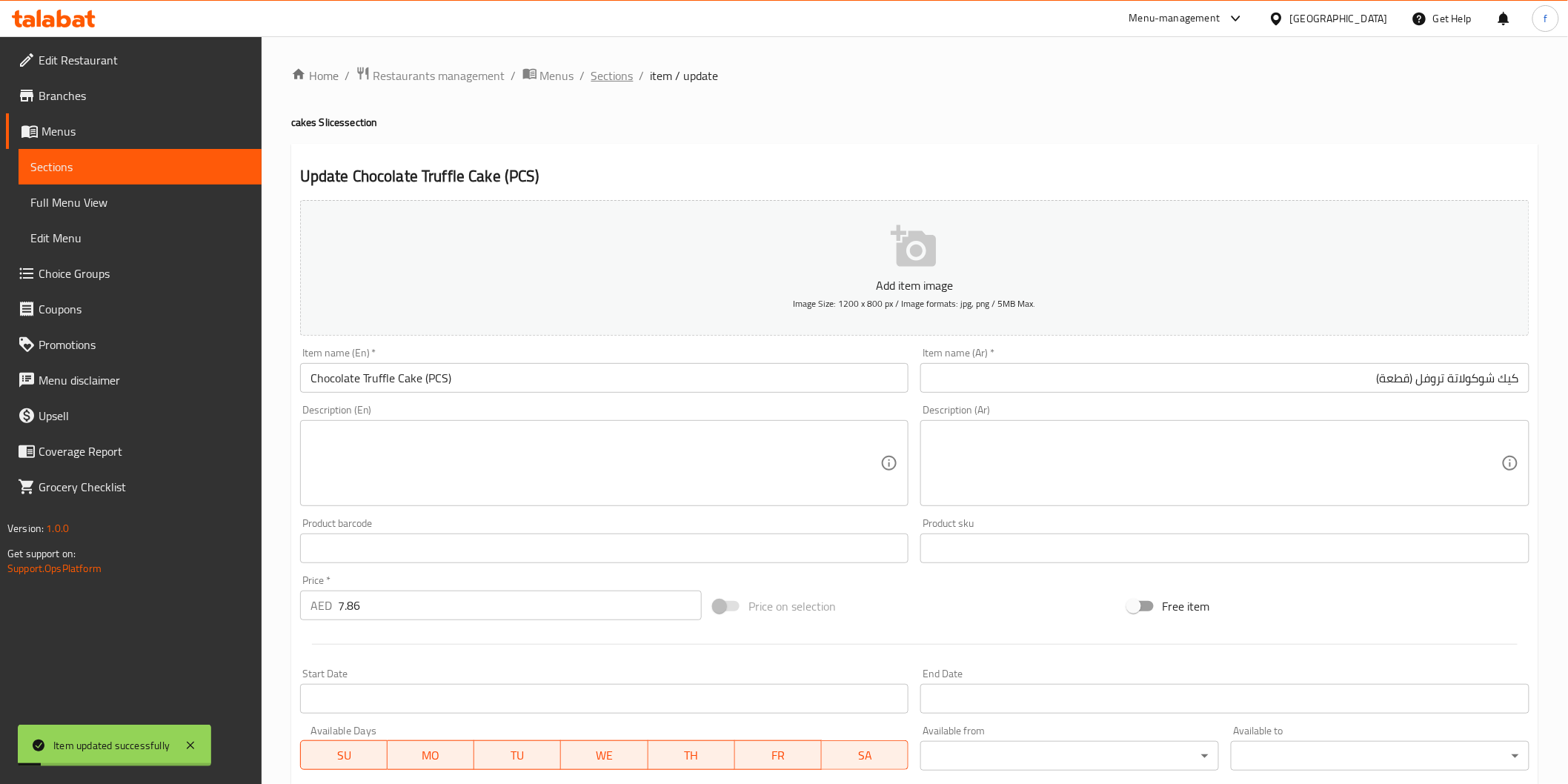
click at [597, 67] on span "Sections" at bounding box center [612, 75] width 42 height 18
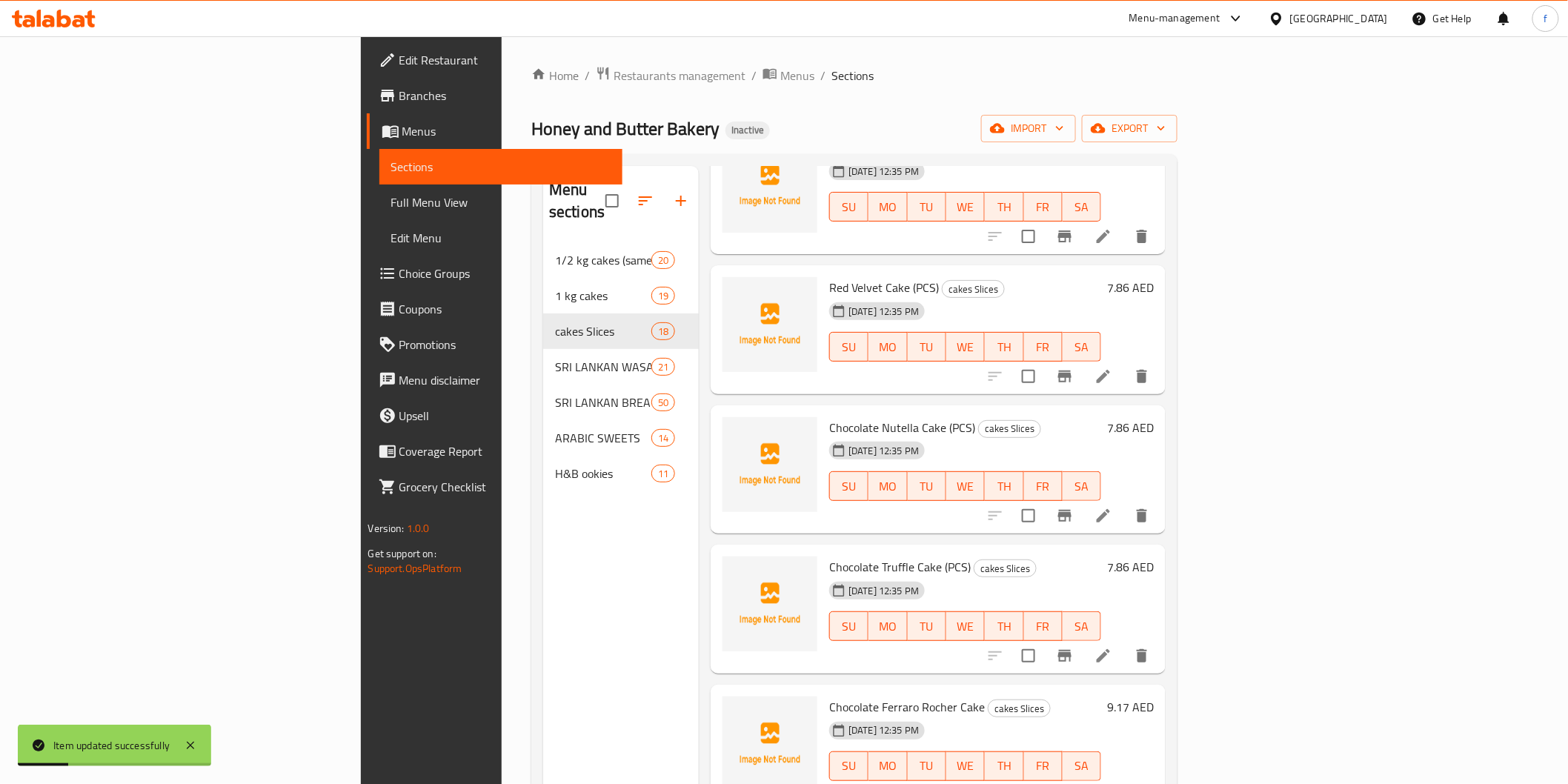
scroll to position [1564, 0]
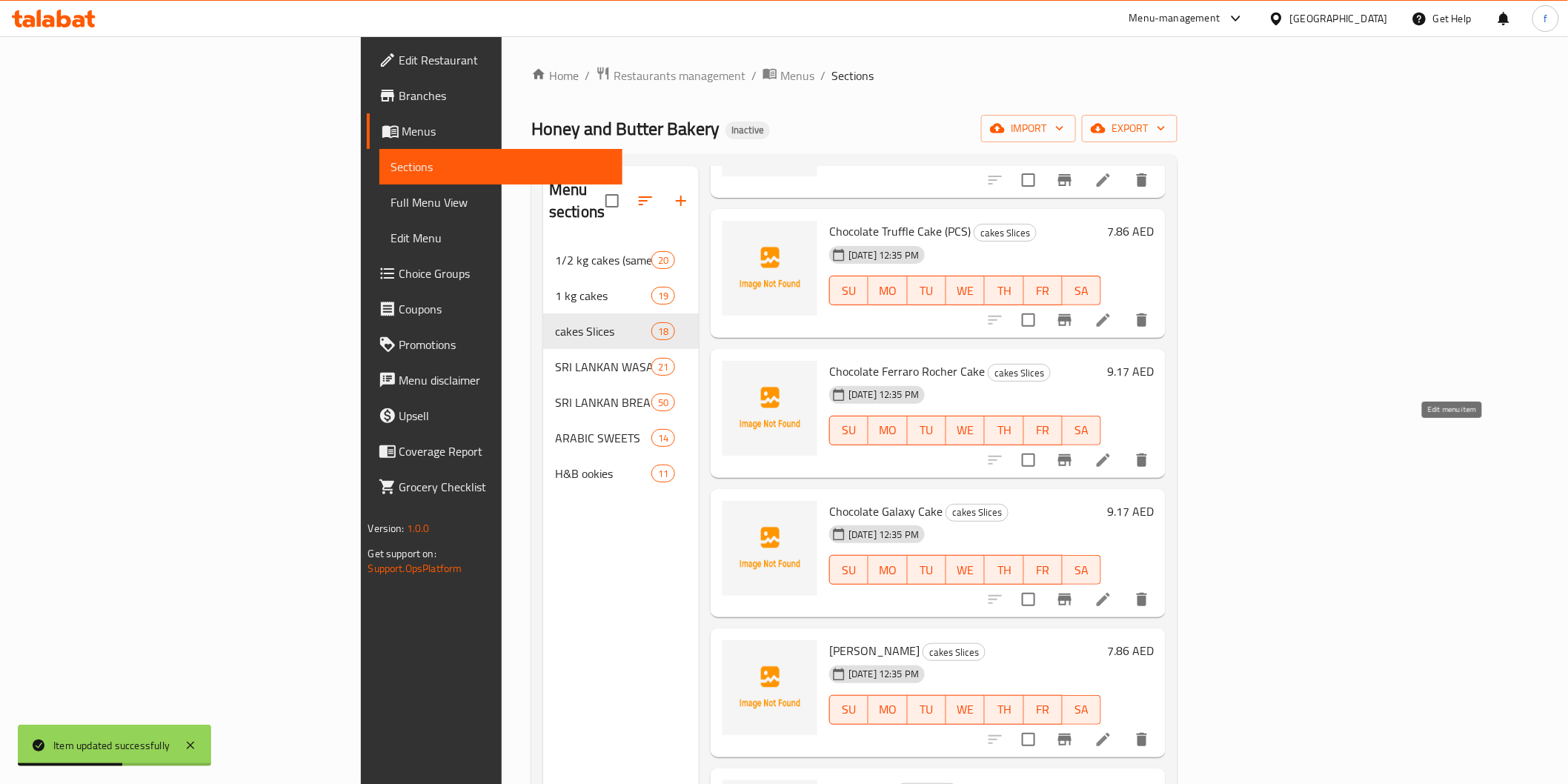
click at [1112, 451] on icon at bounding box center [1103, 460] width 18 height 18
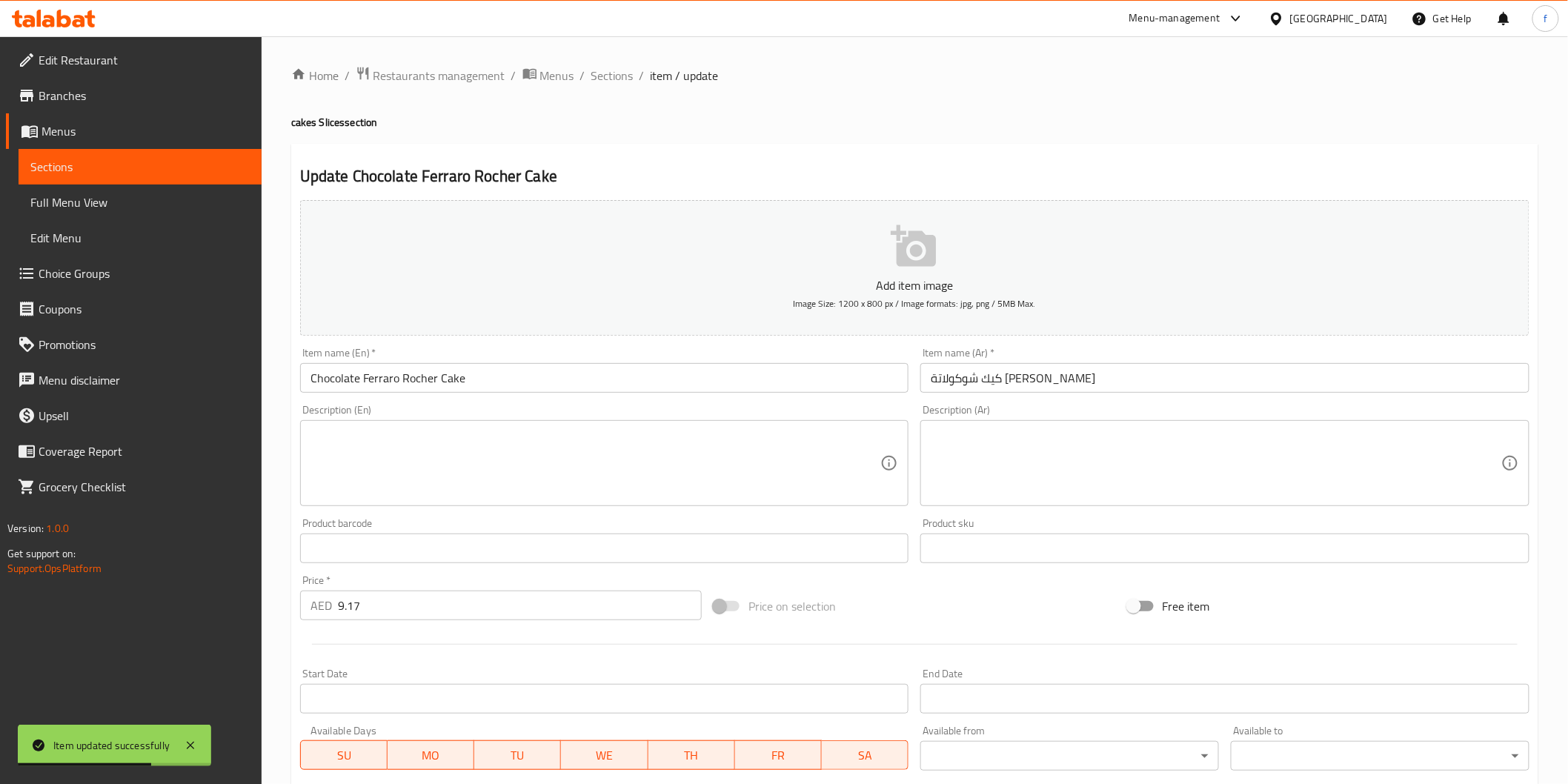
click at [544, 387] on input "Chocolate Ferraro Rocher Cake" at bounding box center [605, 378] width 609 height 30
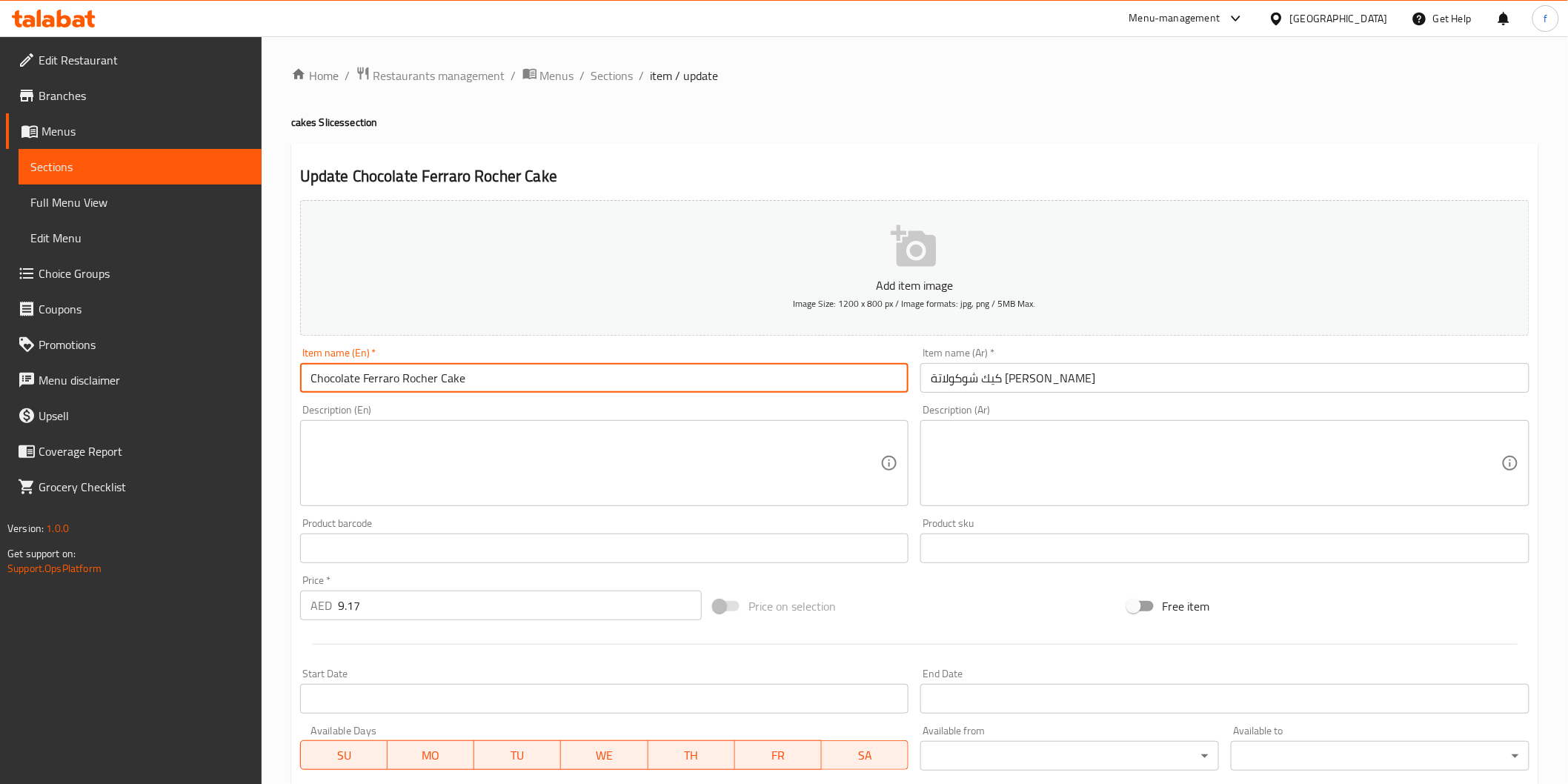
paste input "(PCS)"
type input "Chocolate Ferraro Rocher Cake (PCS)"
click at [1271, 382] on input "كيك شوكولاتة [PERSON_NAME]" at bounding box center [1225, 378] width 609 height 30
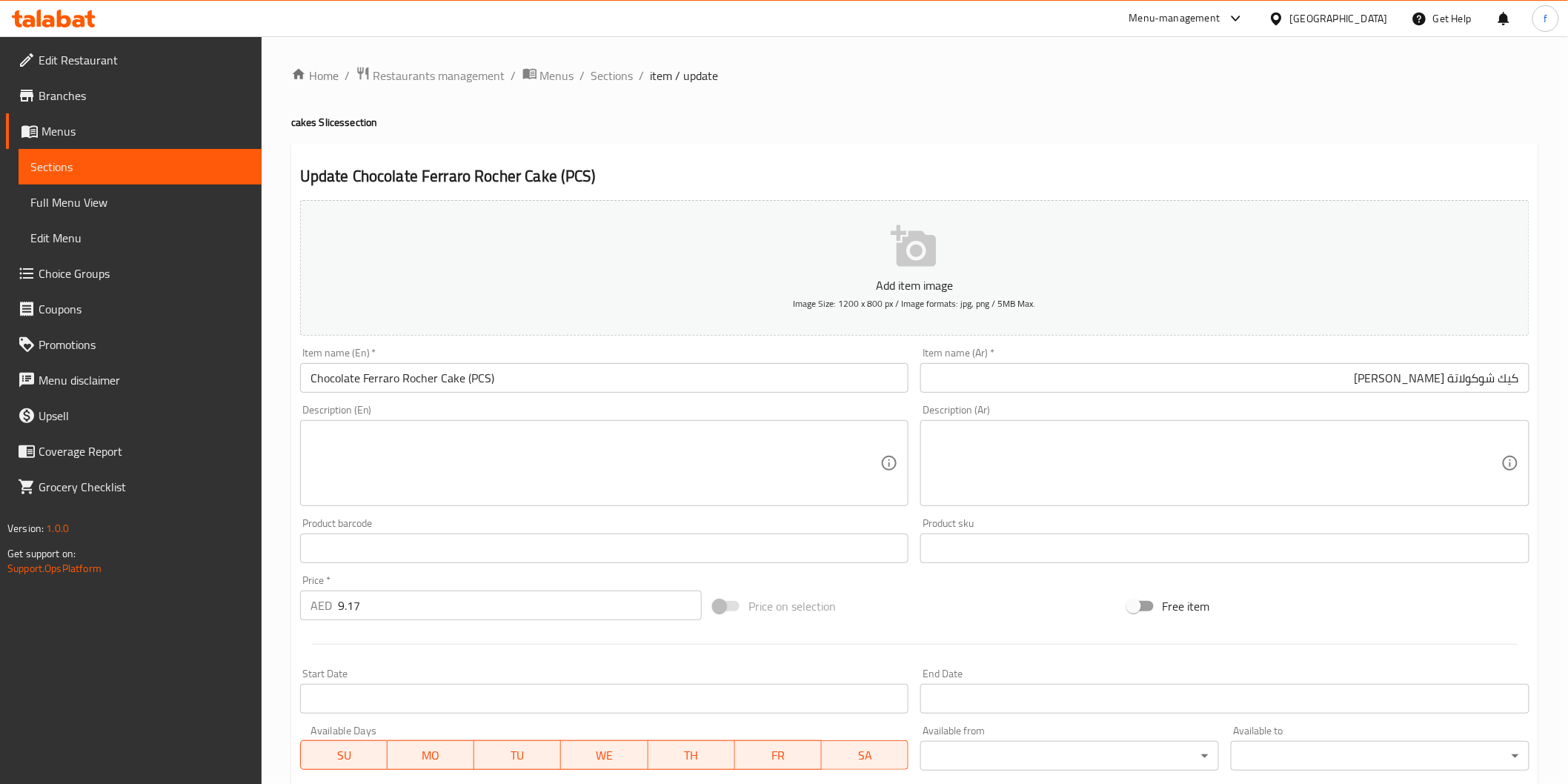
click at [1211, 357] on div "Item name (Ar)   * [PERSON_NAME] فيريرو روشيه Item name (Ar) *" at bounding box center [1225, 369] width 609 height 45
click at [1217, 373] on input "كيك شوكولاتة [PERSON_NAME]" at bounding box center [1225, 378] width 609 height 30
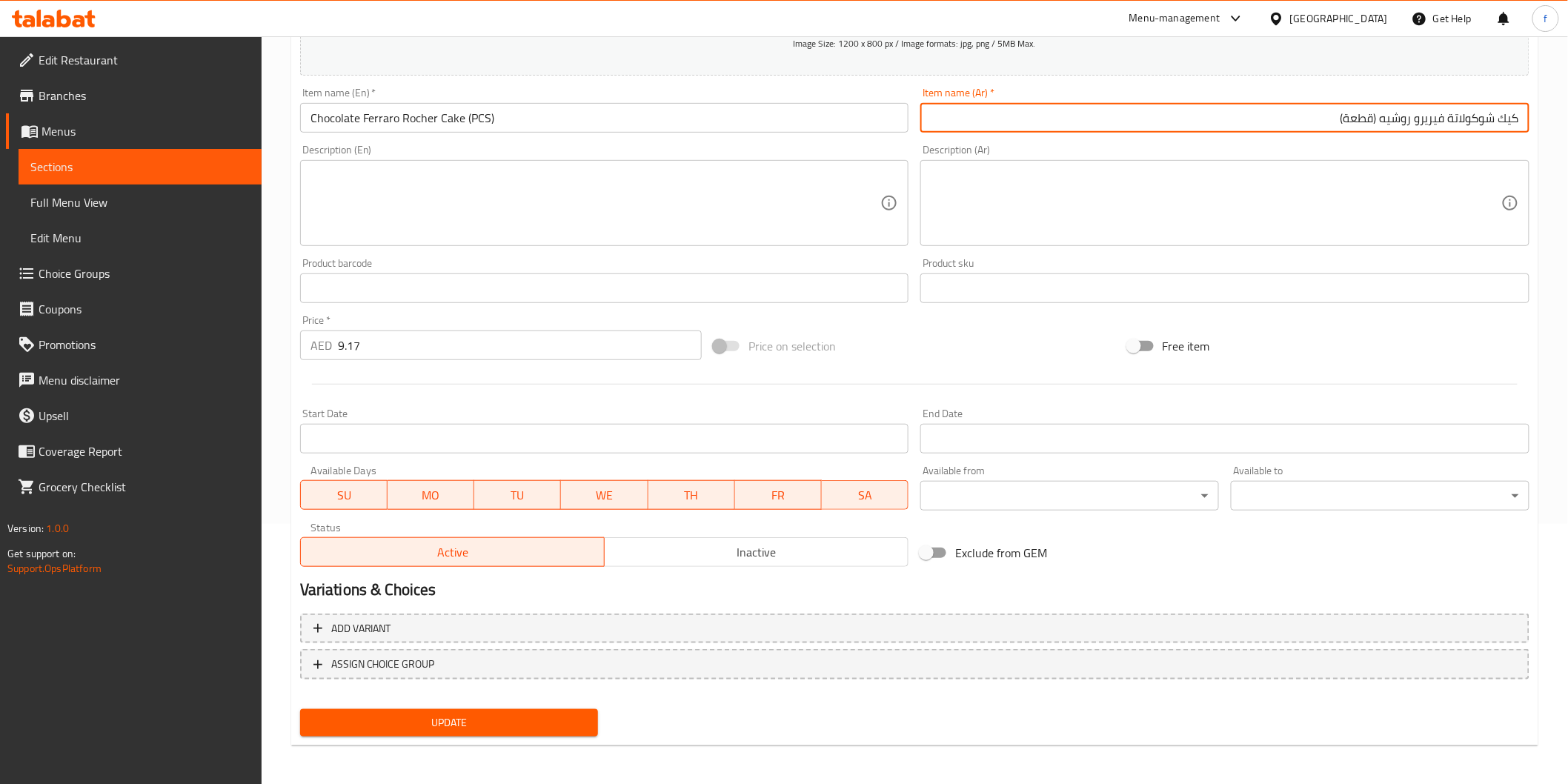
type input "كيك شوكولاتة فيريرو روشيه (قطعة)"
click at [461, 734] on button "Update" at bounding box center [449, 723] width 298 height 27
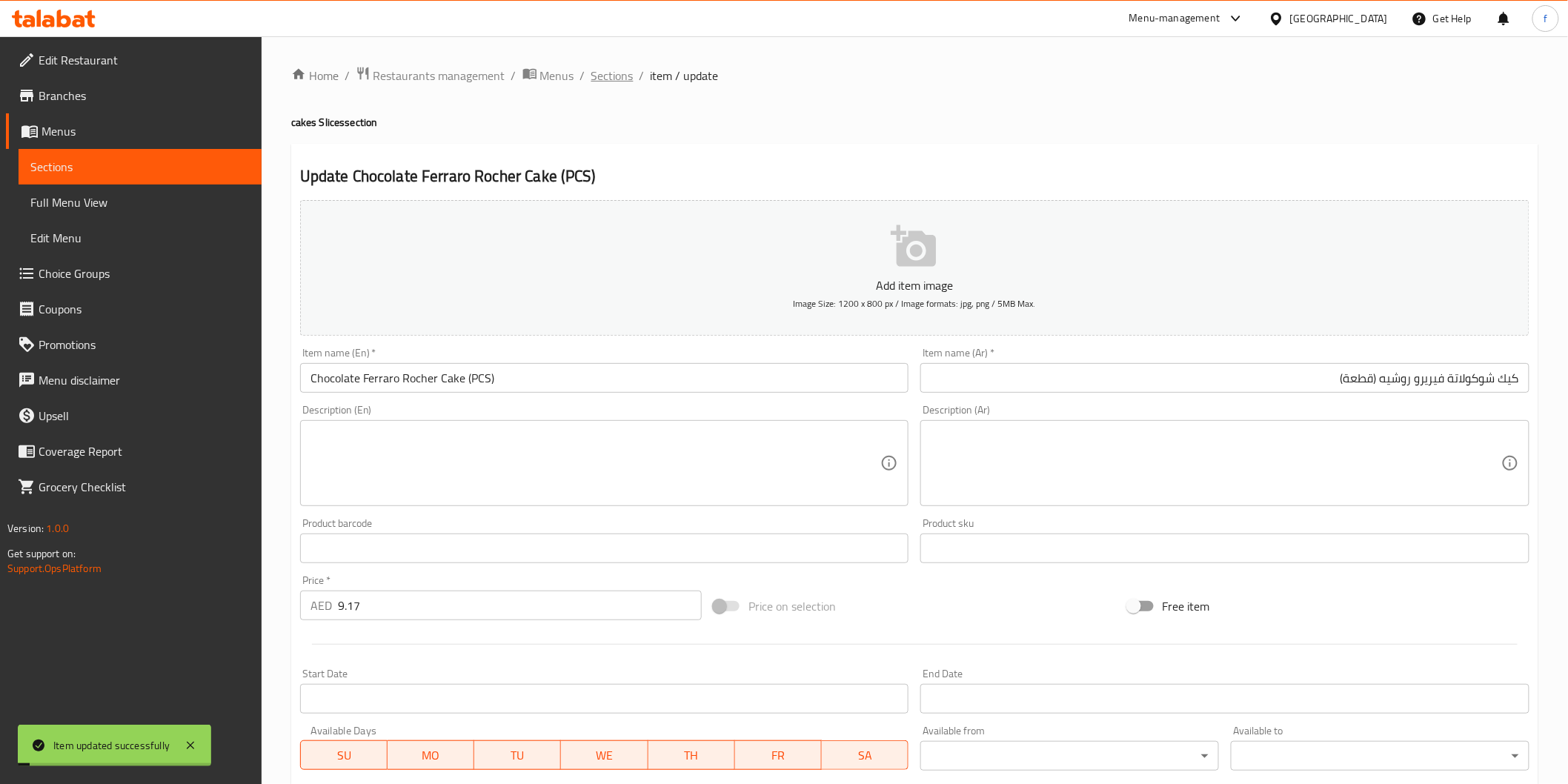
click at [605, 68] on span "Sections" at bounding box center [612, 75] width 42 height 18
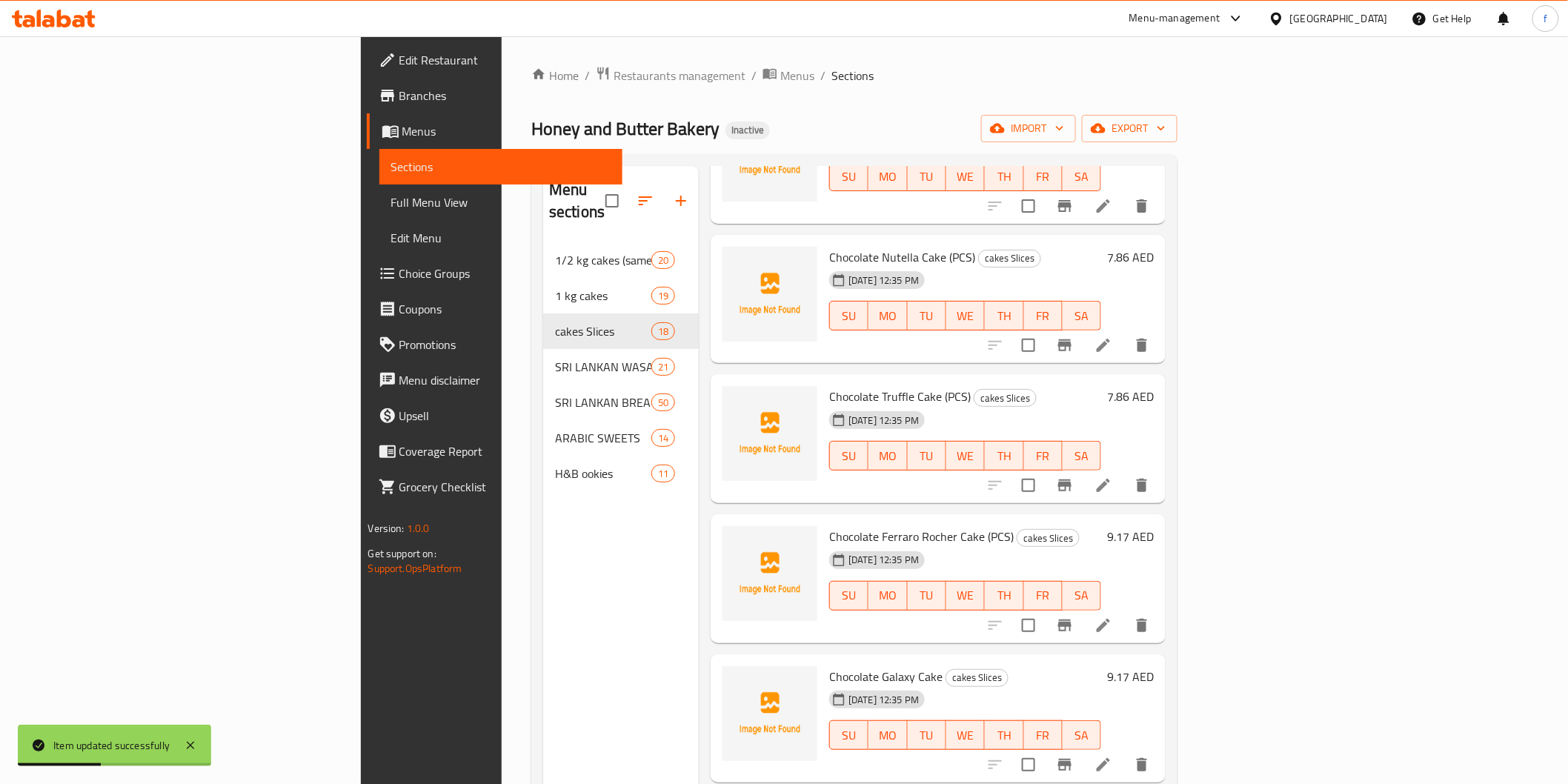
scroll to position [1647, 0]
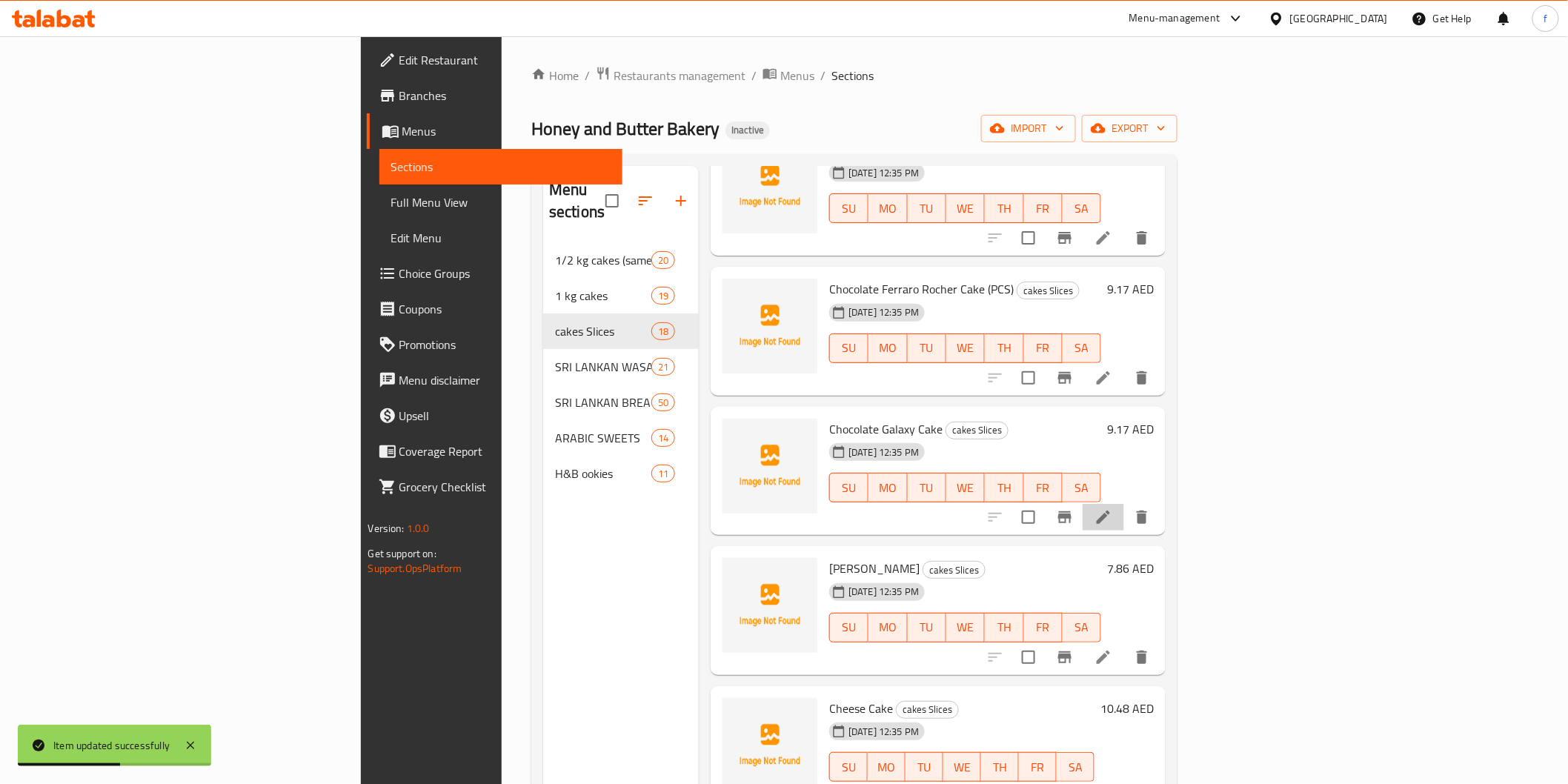
click at [1112, 508] on icon at bounding box center [1103, 517] width 18 height 18
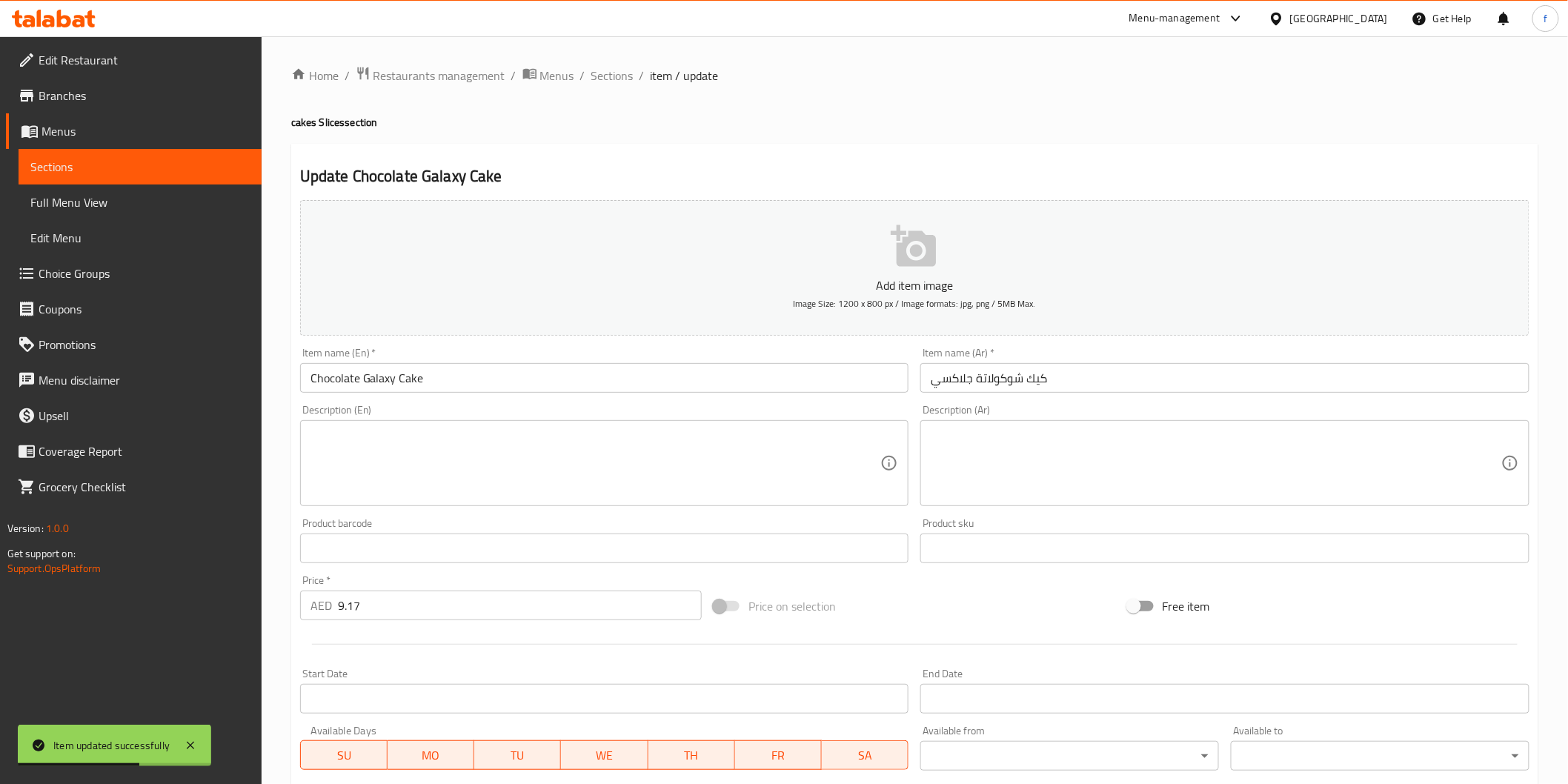
drag, startPoint x: 443, startPoint y: 392, endPoint x: 447, endPoint y: 383, distance: 9.8
click at [443, 392] on input "Chocolate Galaxy Cake" at bounding box center [605, 378] width 609 height 30
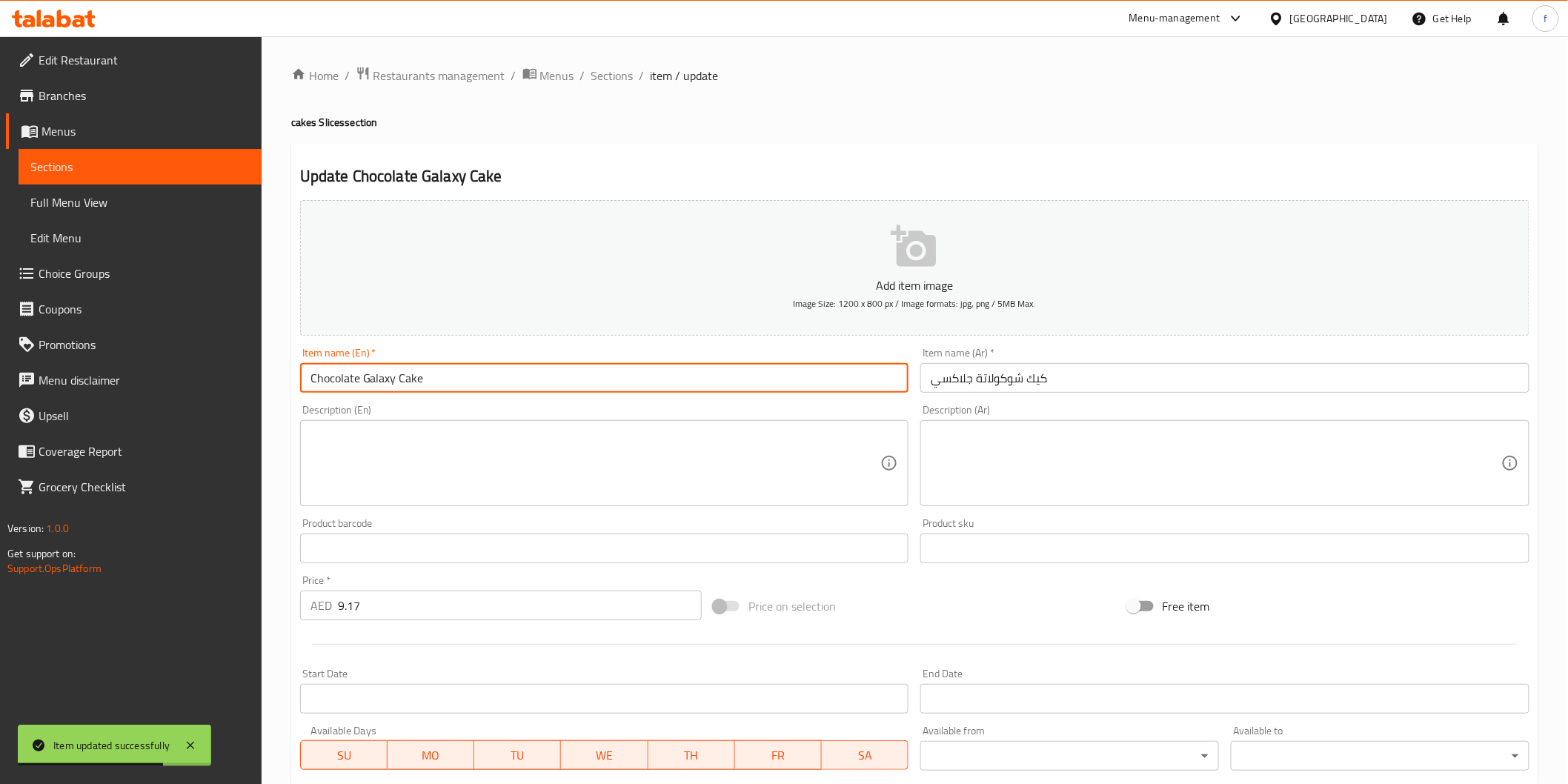
paste input "(PCS)"
type input "Chocolate Galaxy Cake (PCS)"
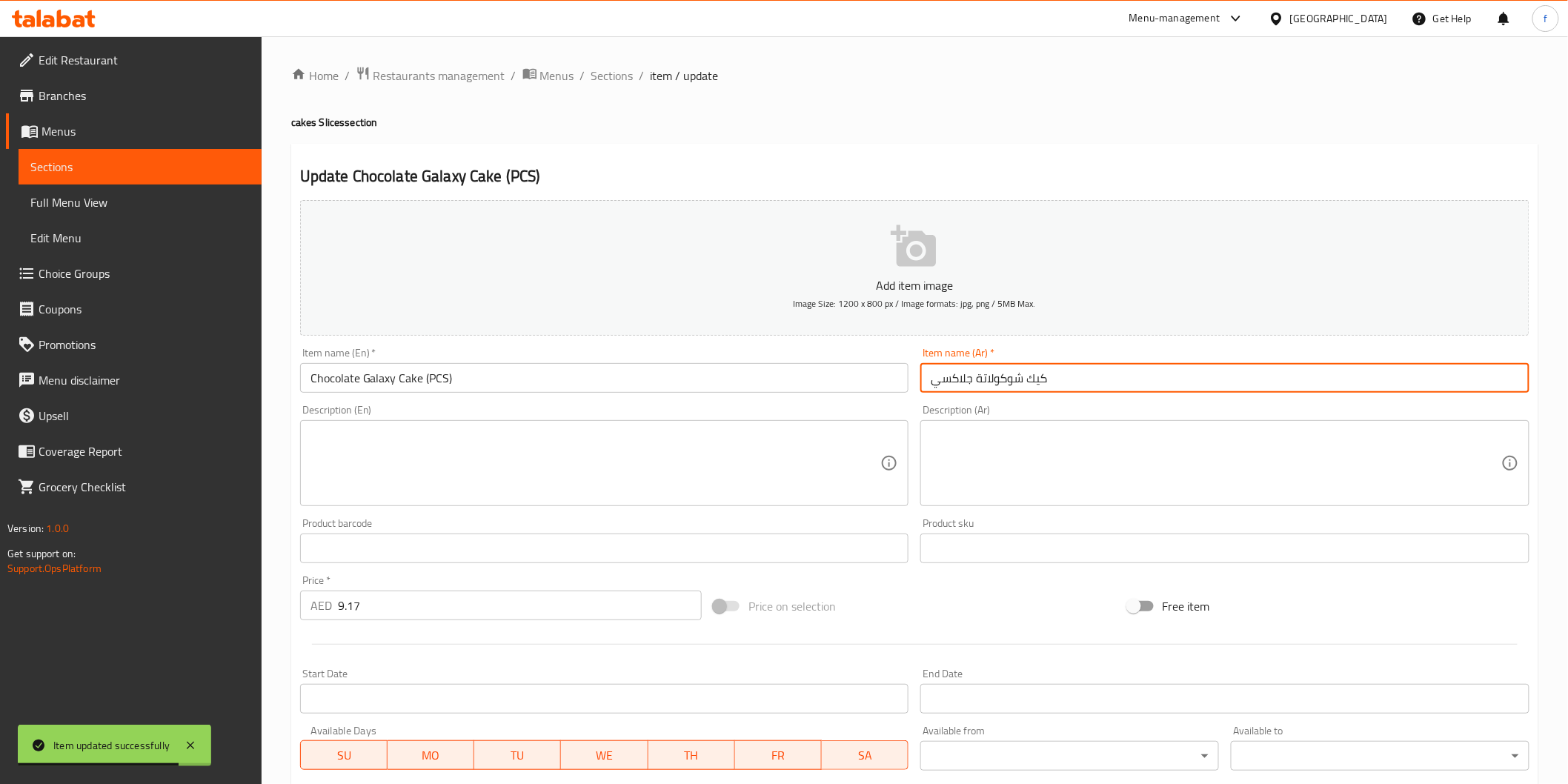
click at [1193, 379] on input "كيك شوكولاتة جلاكسي" at bounding box center [1225, 378] width 609 height 30
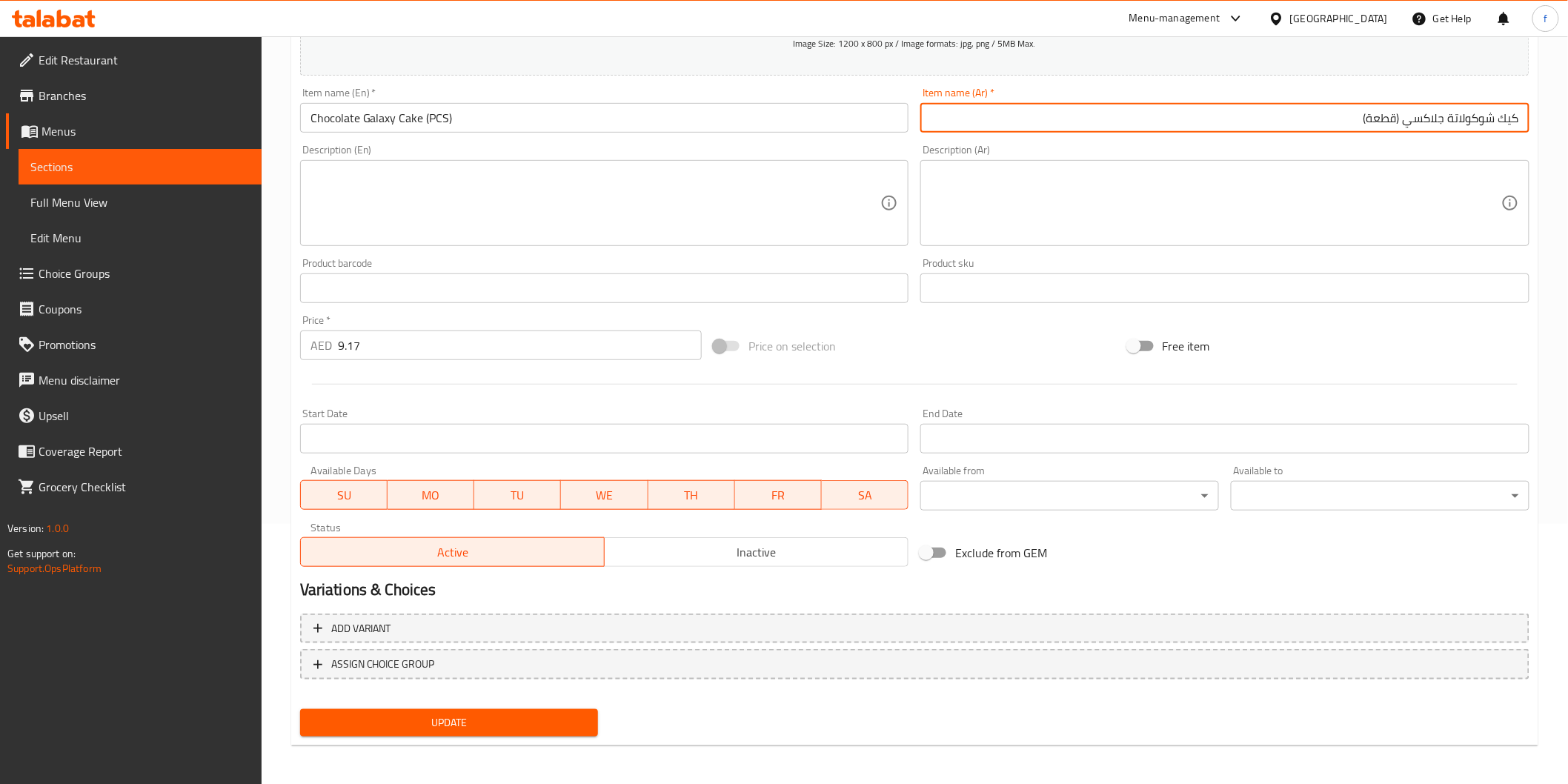
type input "كيك شوكولاتة جلاكسي (قطعة)"
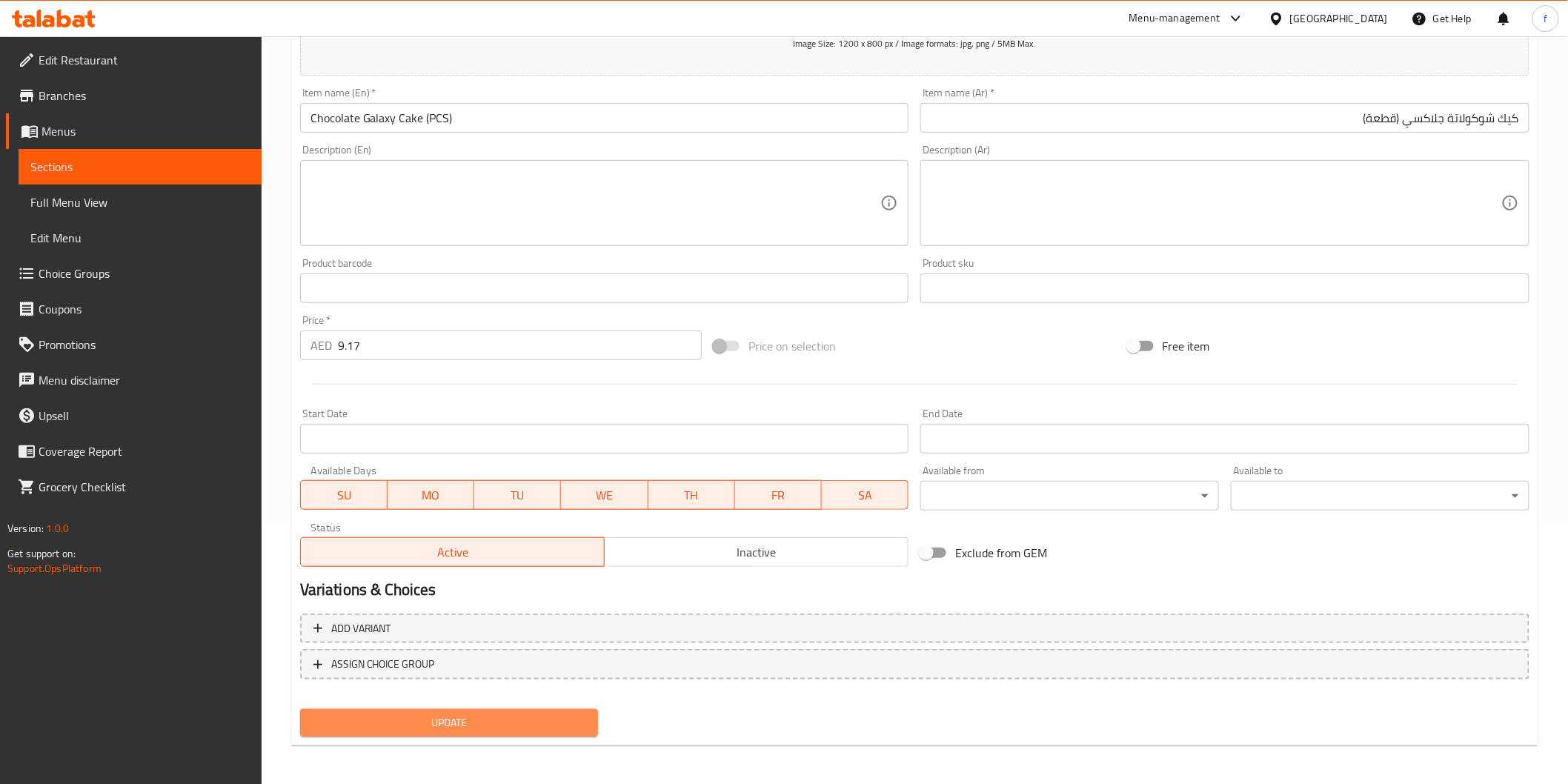
click at [518, 715] on span "Update" at bounding box center [450, 723] width 275 height 18
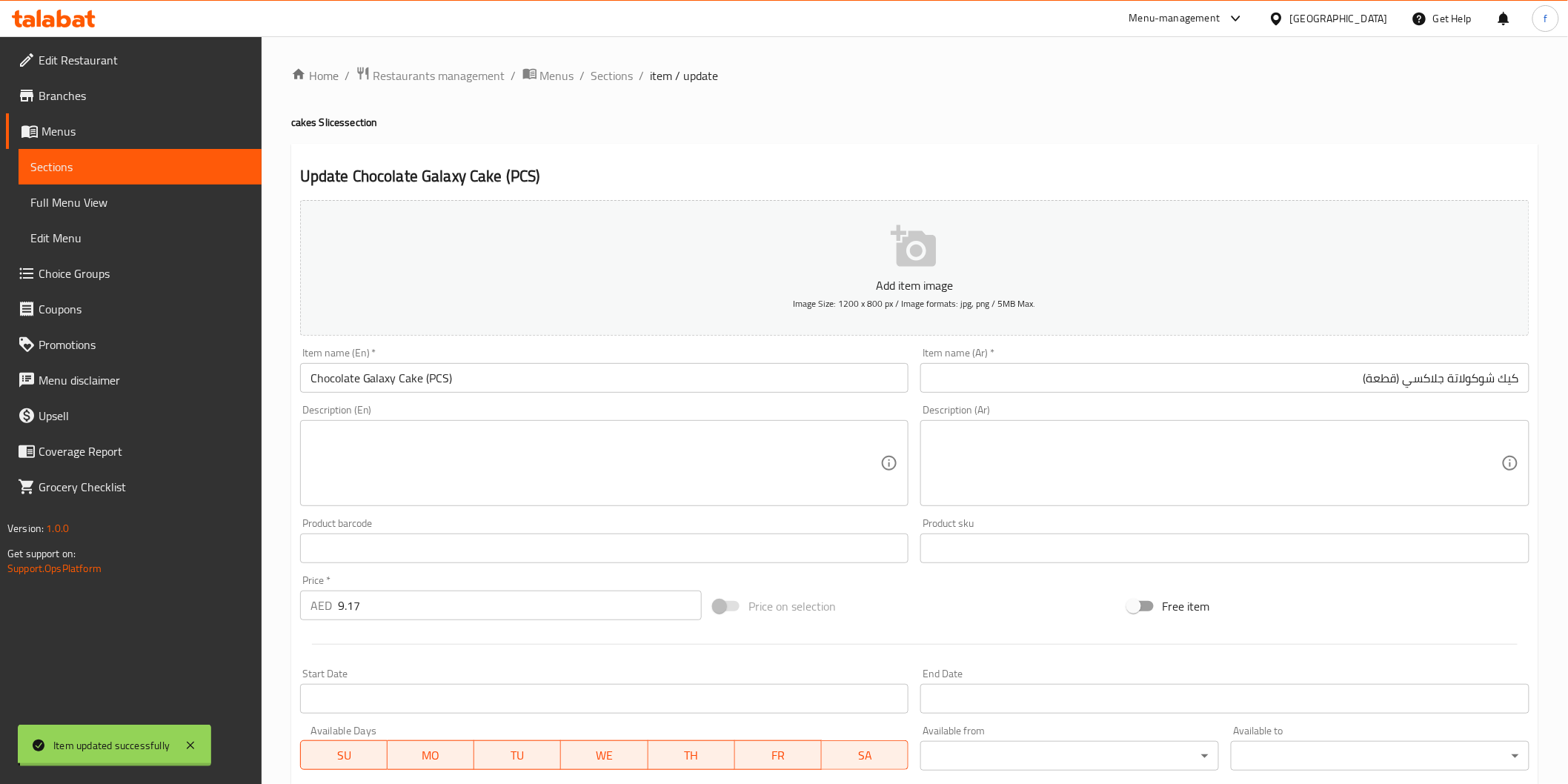
click at [605, 78] on span "Sections" at bounding box center [612, 75] width 42 height 18
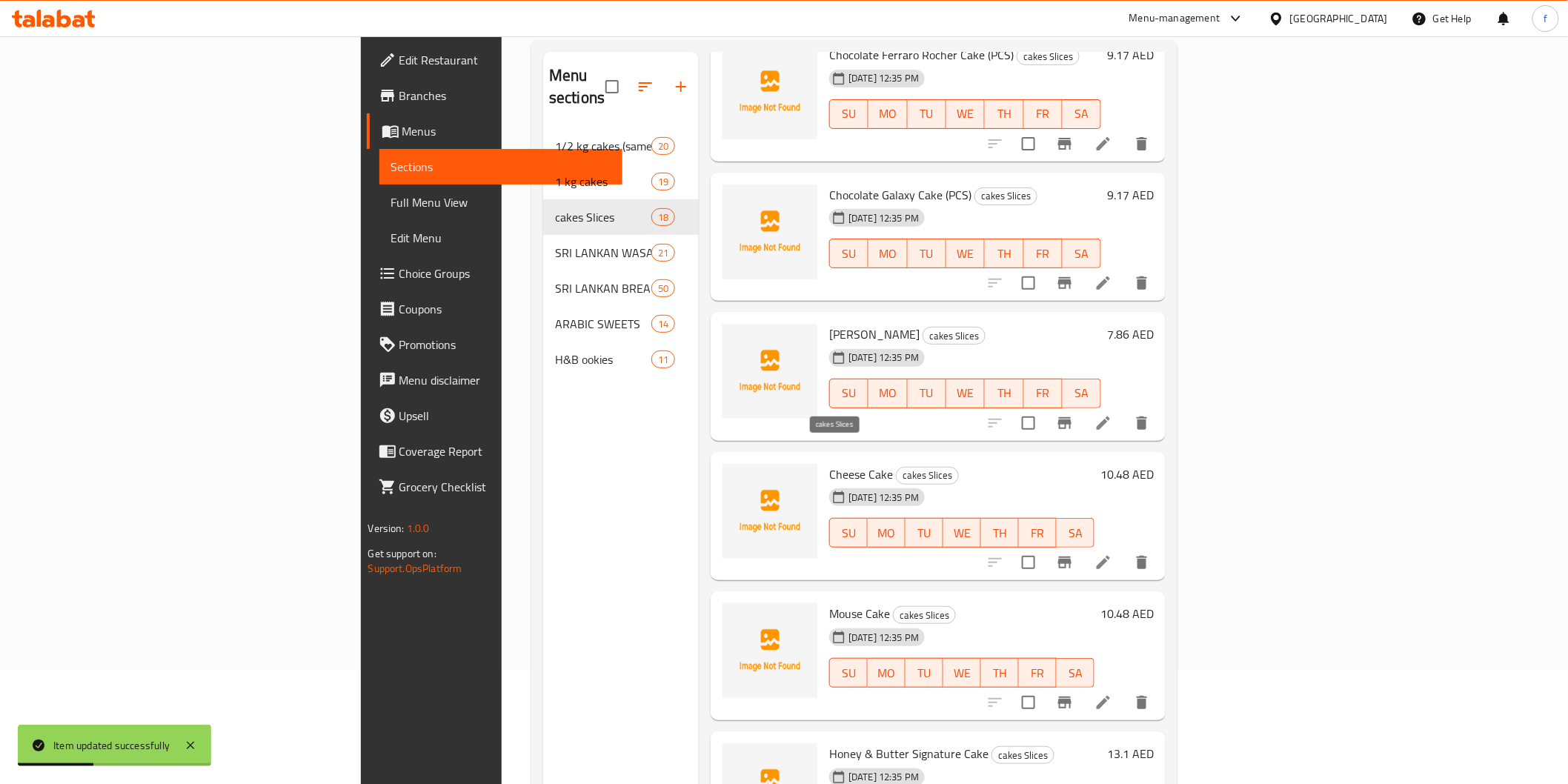
scroll to position [208, 0]
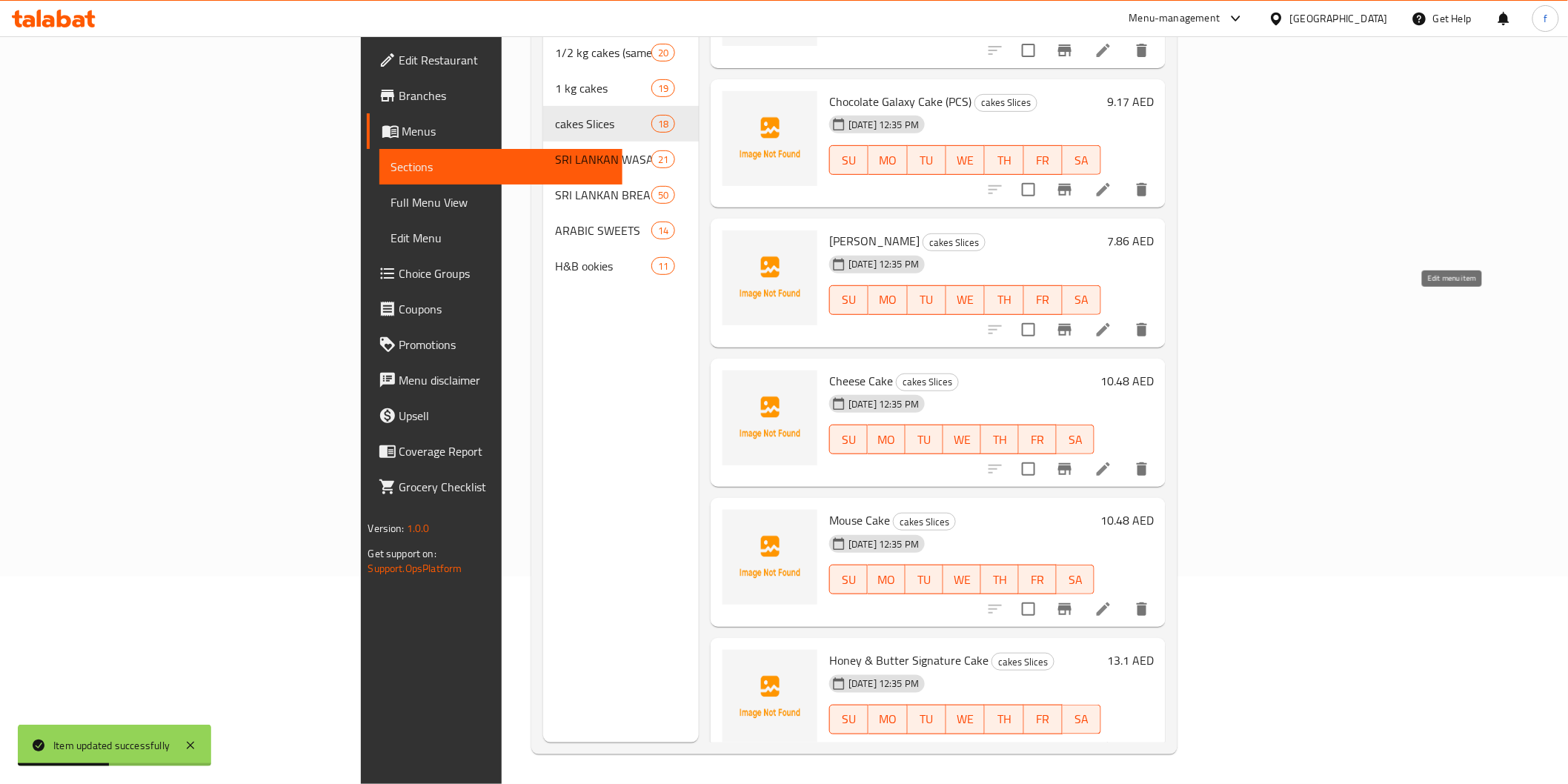
click at [1112, 321] on icon at bounding box center [1103, 329] width 18 height 18
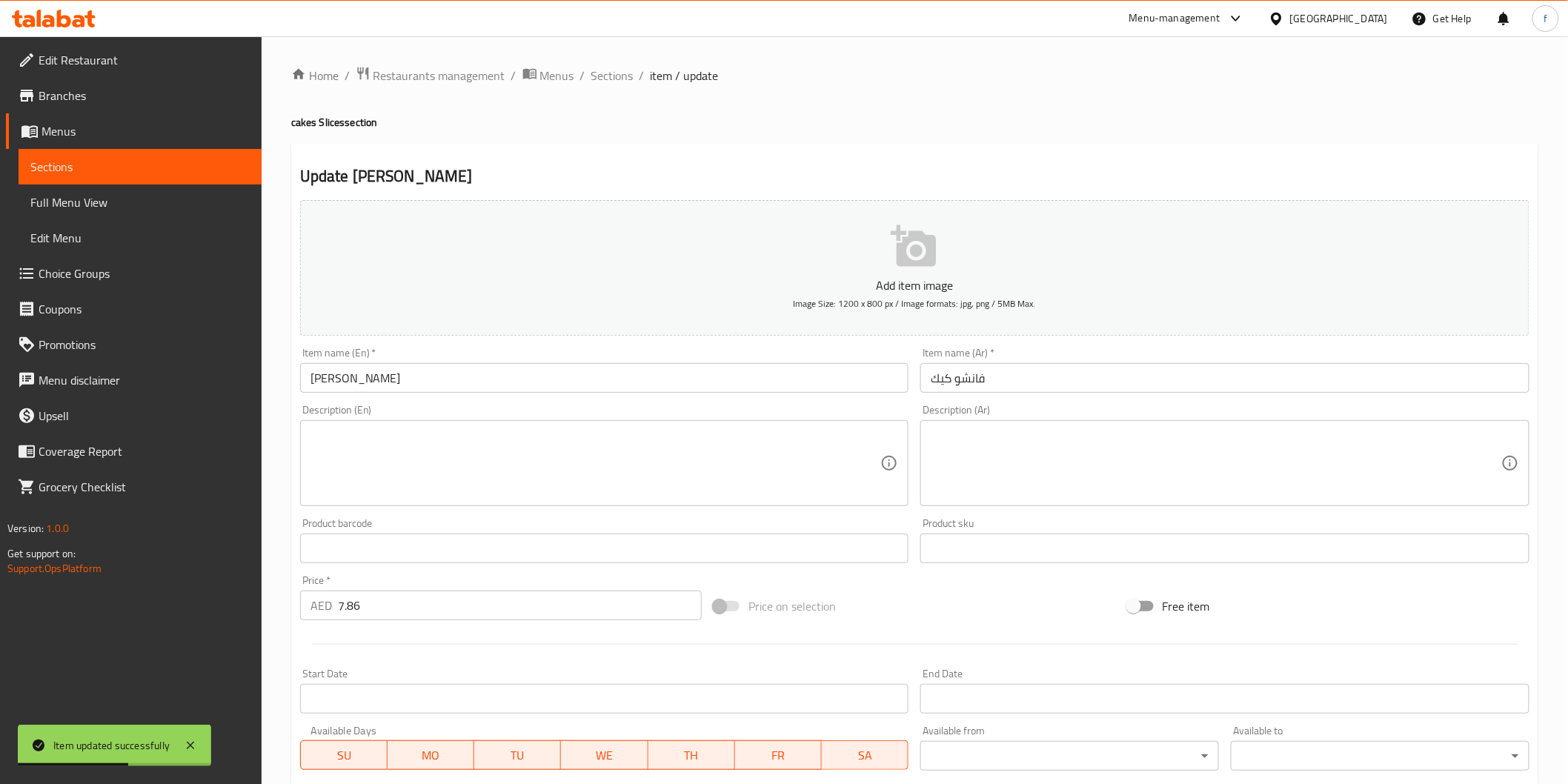
click at [495, 394] on div "Item name (En)   * [PERSON_NAME] Item name (En) *" at bounding box center [604, 369] width 621 height 57
click at [497, 387] on input "[PERSON_NAME]" at bounding box center [605, 378] width 609 height 30
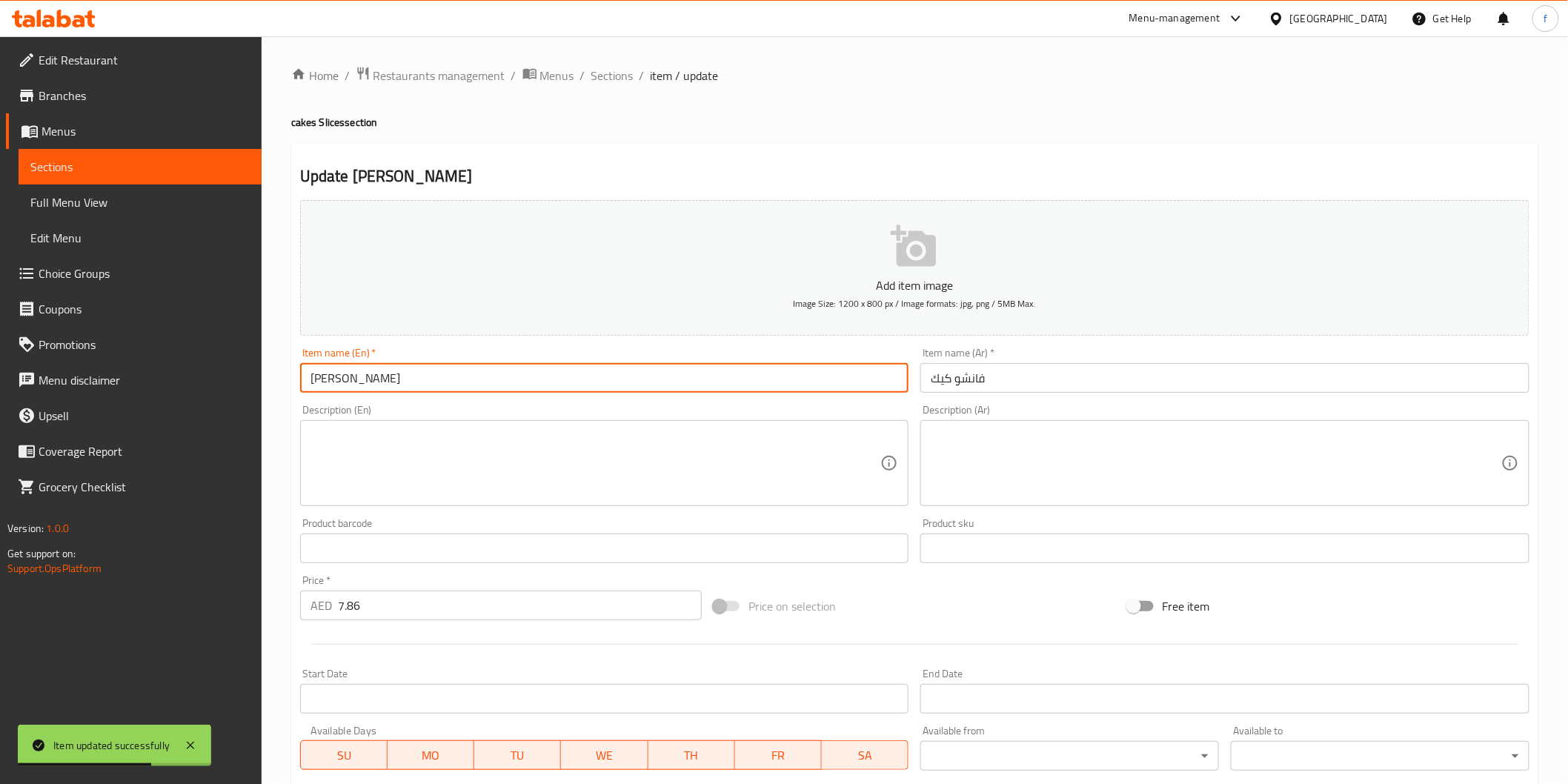
paste input "(PCS)"
type input "[PERSON_NAME] (PCS)"
click at [995, 369] on input "فانشو كيك" at bounding box center [1225, 378] width 609 height 30
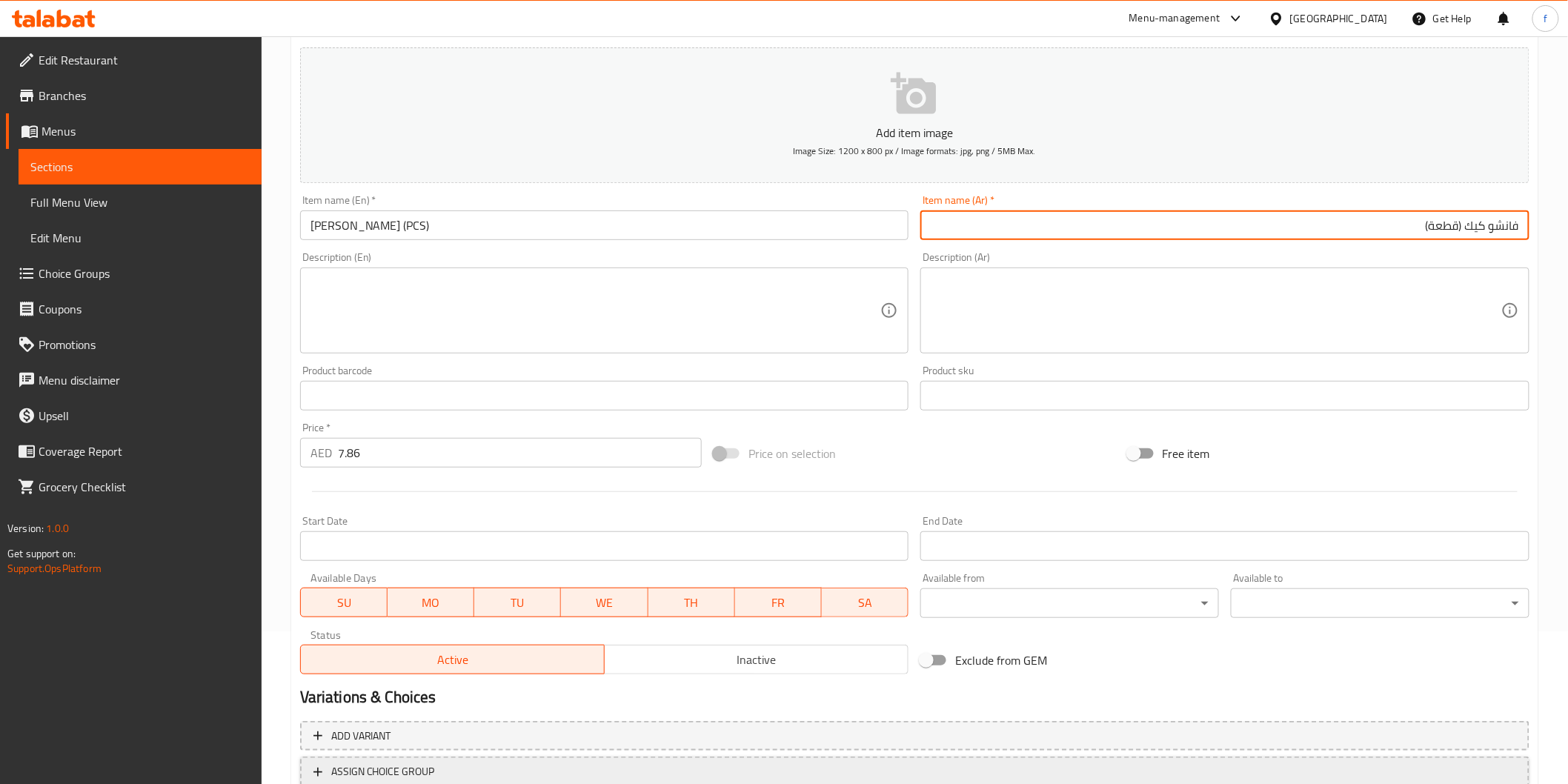
scroll to position [260, 0]
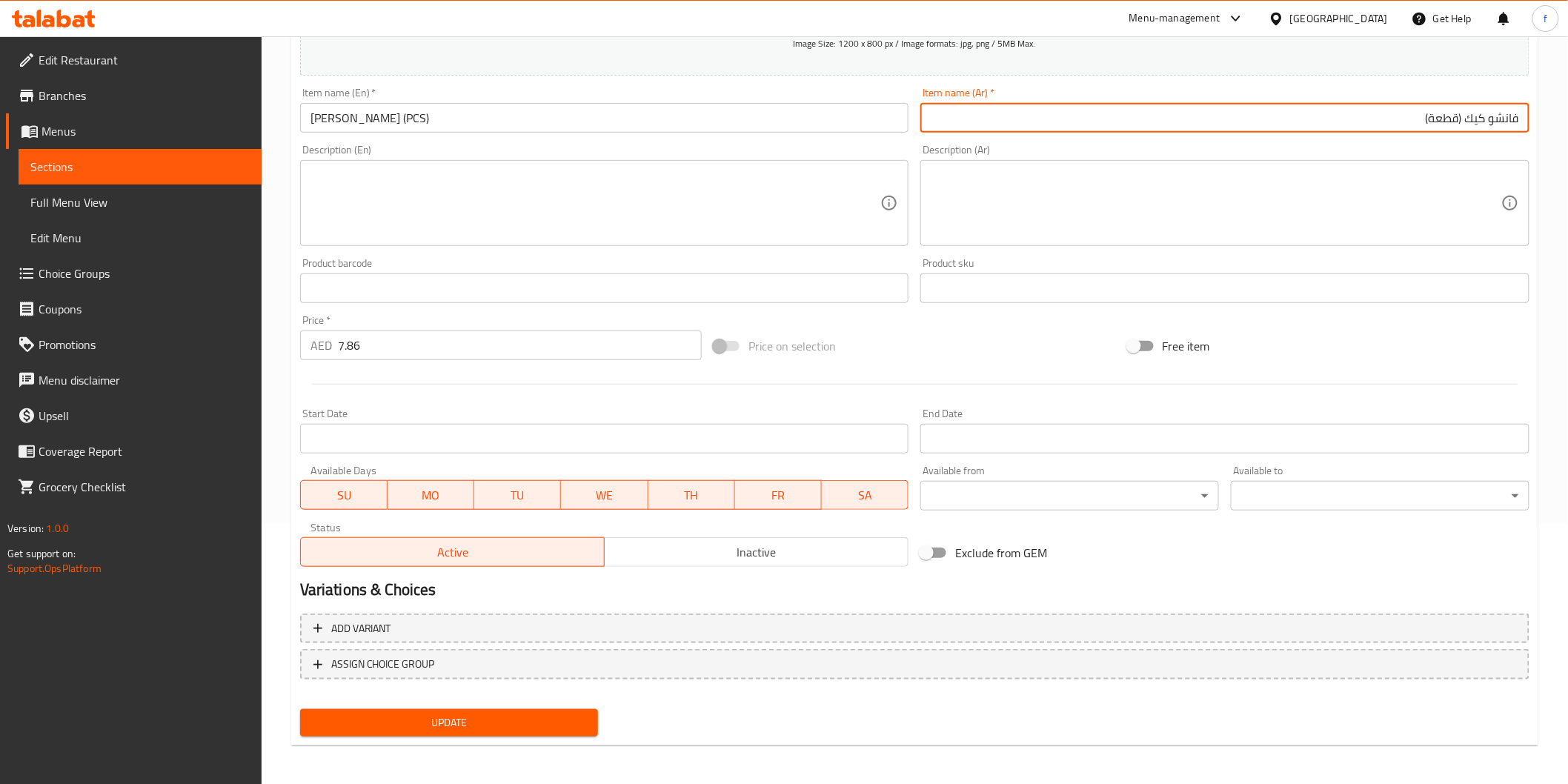
type input "فانشو كيك (قطعة)"
click at [400, 729] on span "Update" at bounding box center [450, 723] width 275 height 18
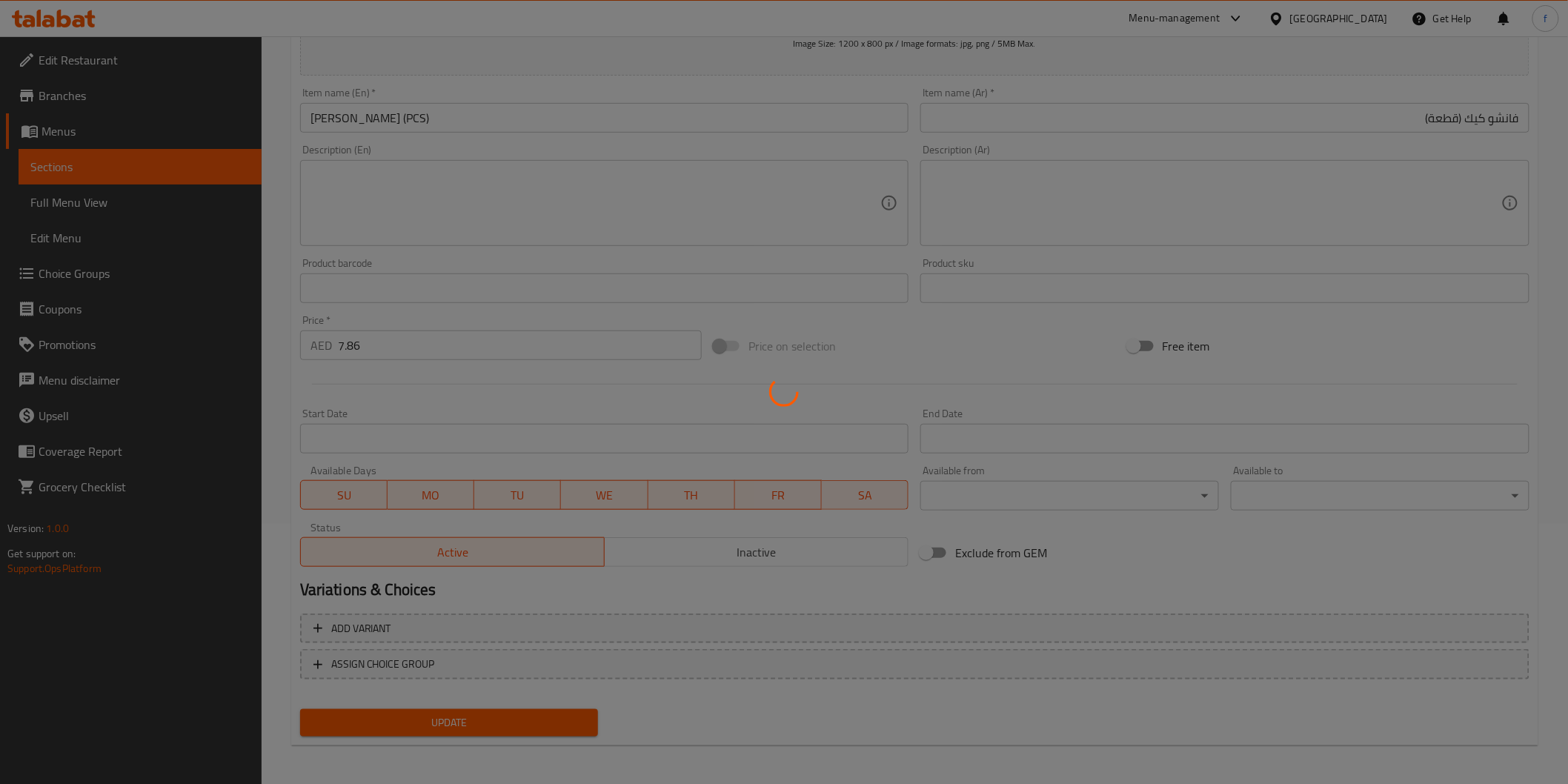
scroll to position [0, 0]
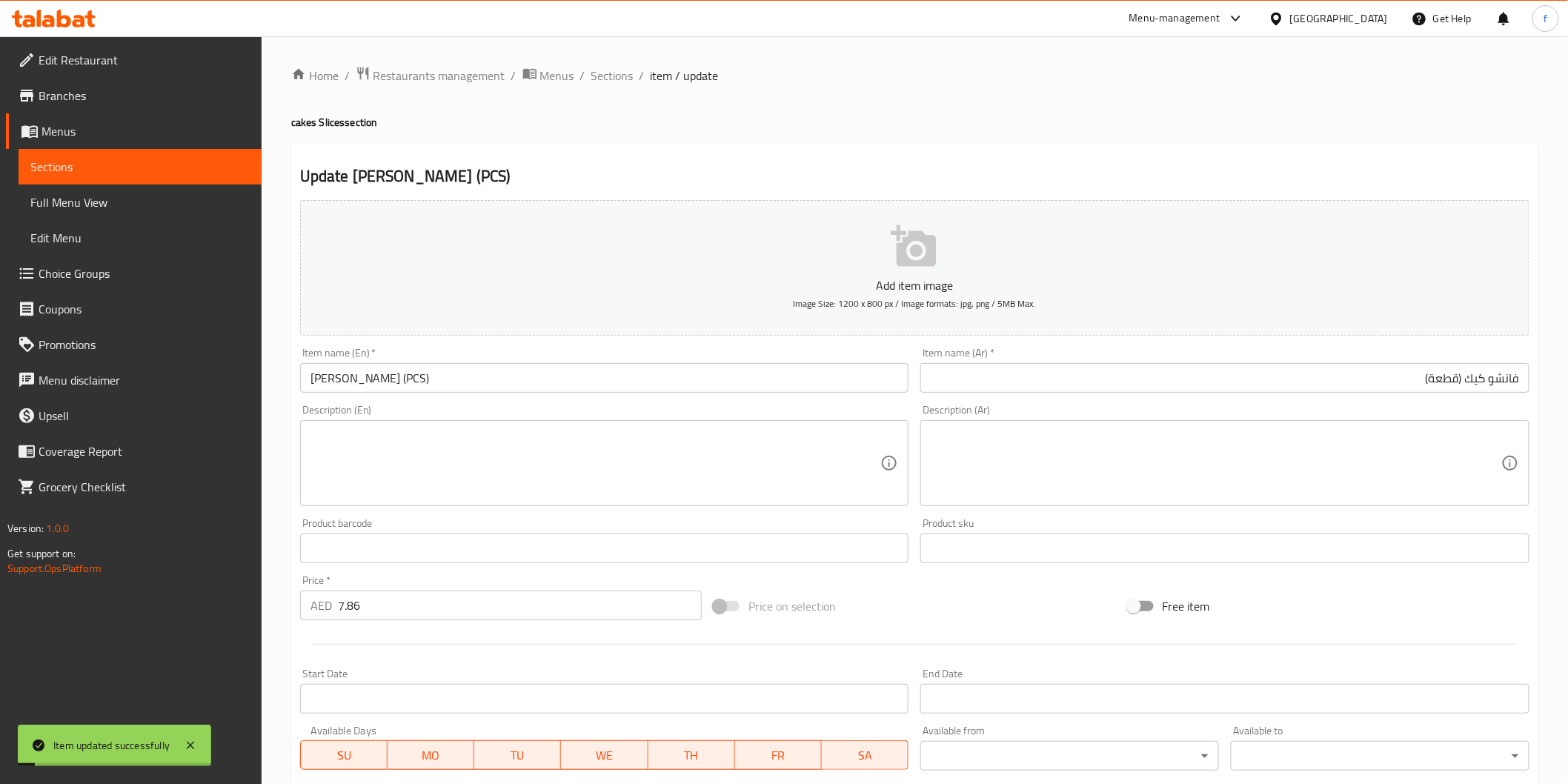
click at [633, 78] on ol "Home / Restaurants management / Menus / Sections / item / update" at bounding box center [915, 75] width 1247 height 19
click at [625, 78] on span "Sections" at bounding box center [612, 75] width 42 height 18
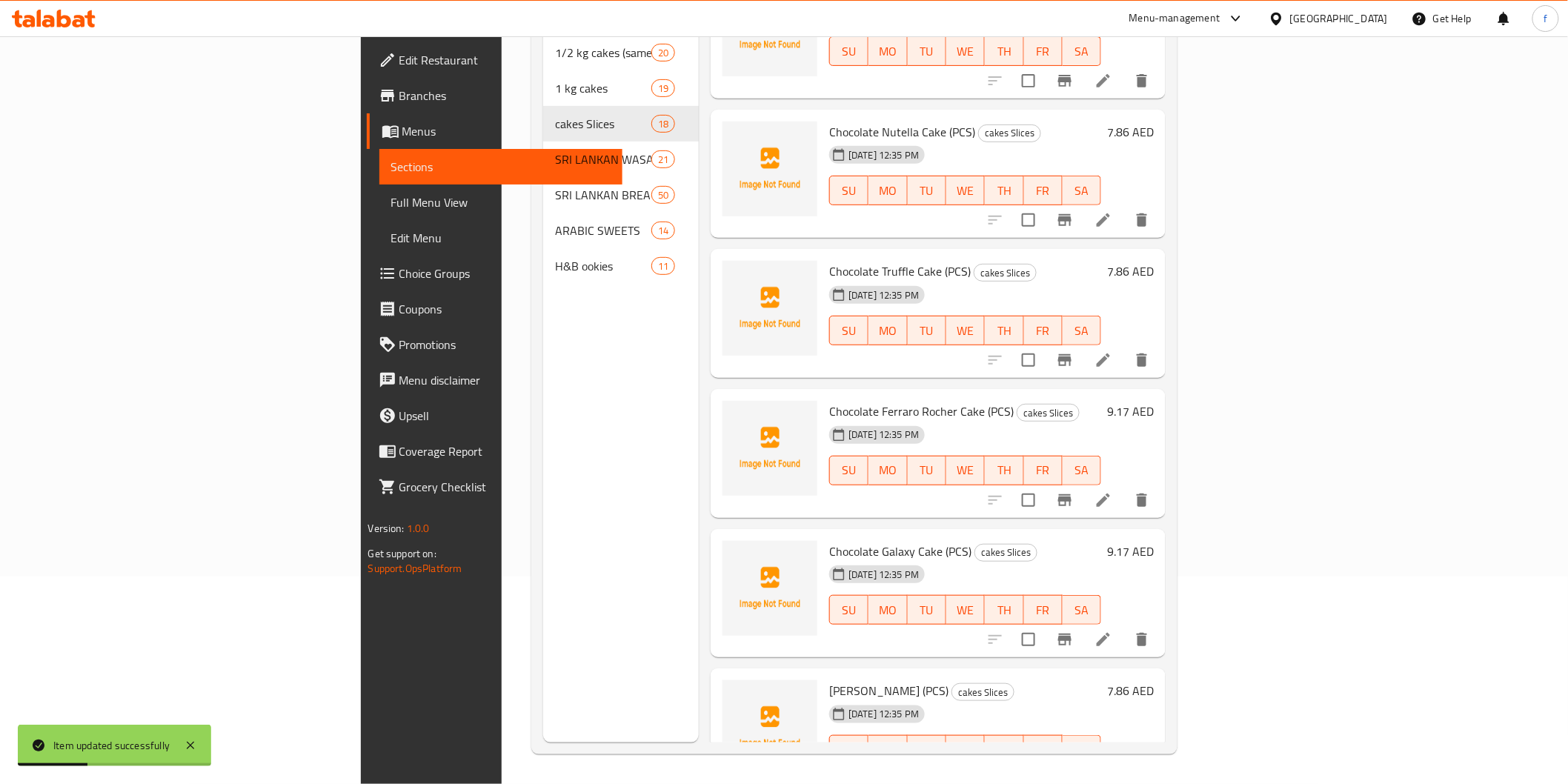
scroll to position [1766, 0]
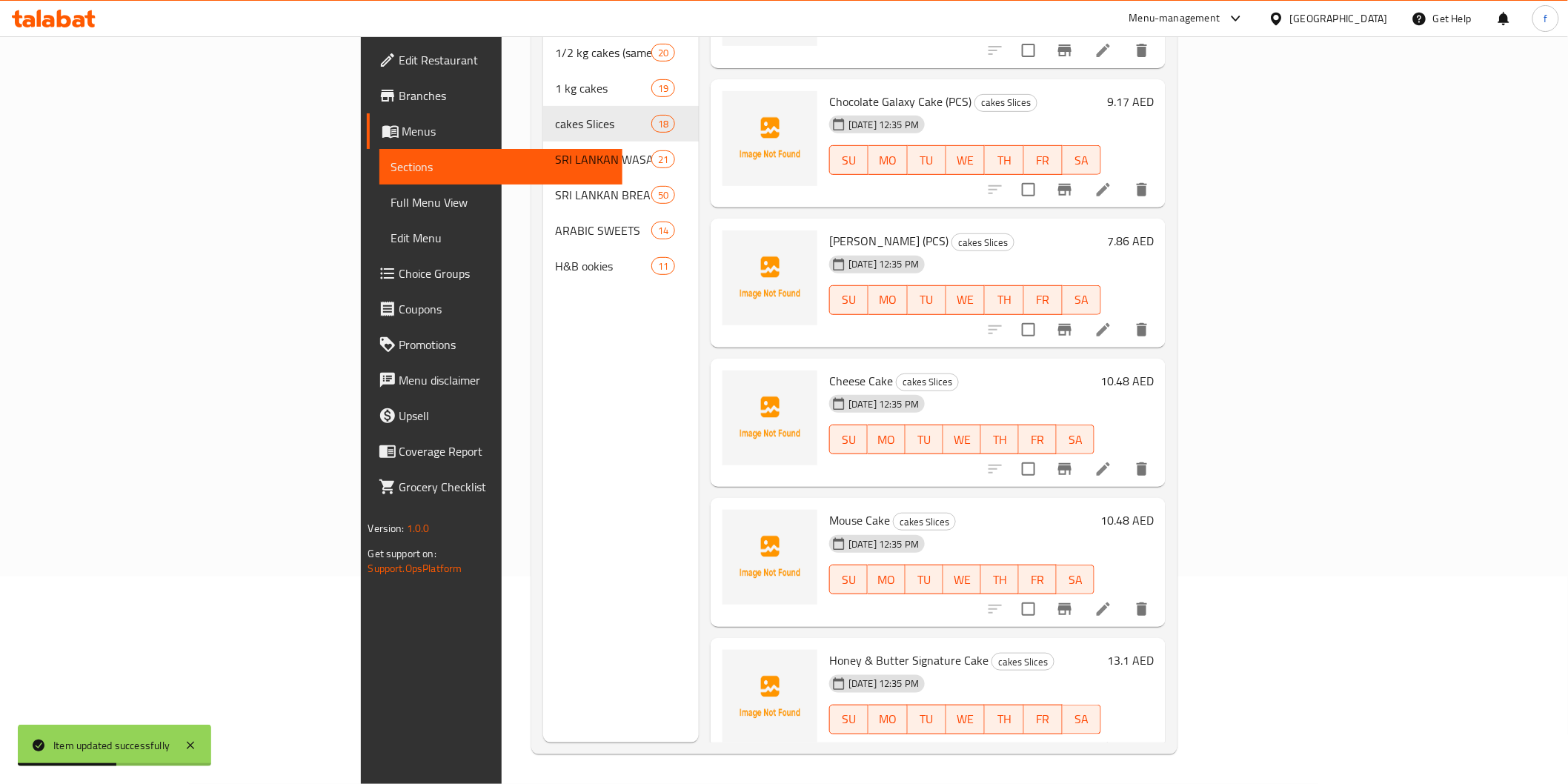
click at [1124, 456] on li at bounding box center [1103, 469] width 41 height 27
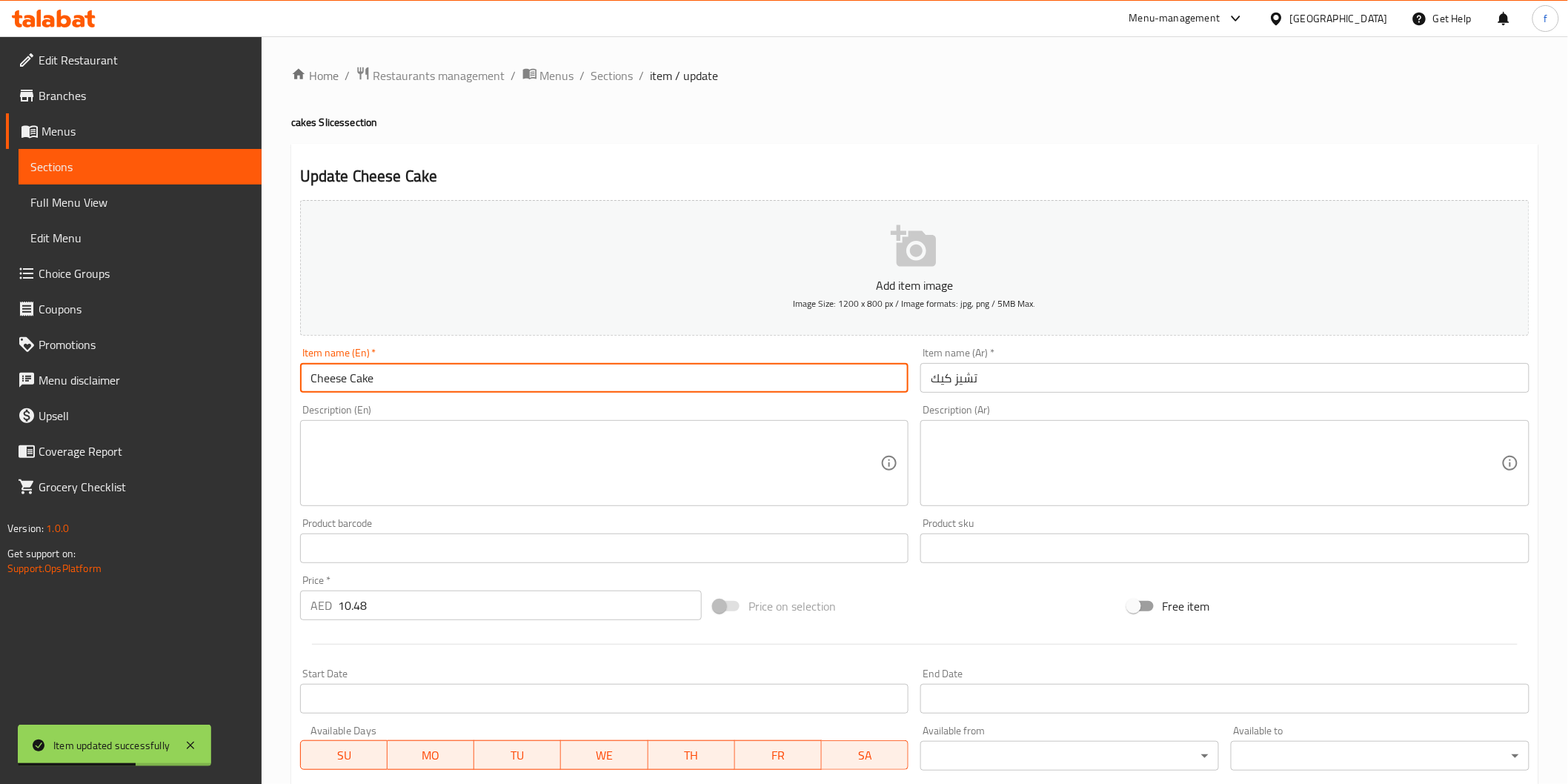
click at [463, 389] on input "Cheese Cake" at bounding box center [605, 378] width 609 height 30
paste input "(PCS)"
type input "Cheese Cake (PCS)"
click at [1141, 388] on input "تشيز كيك" at bounding box center [1225, 378] width 609 height 30
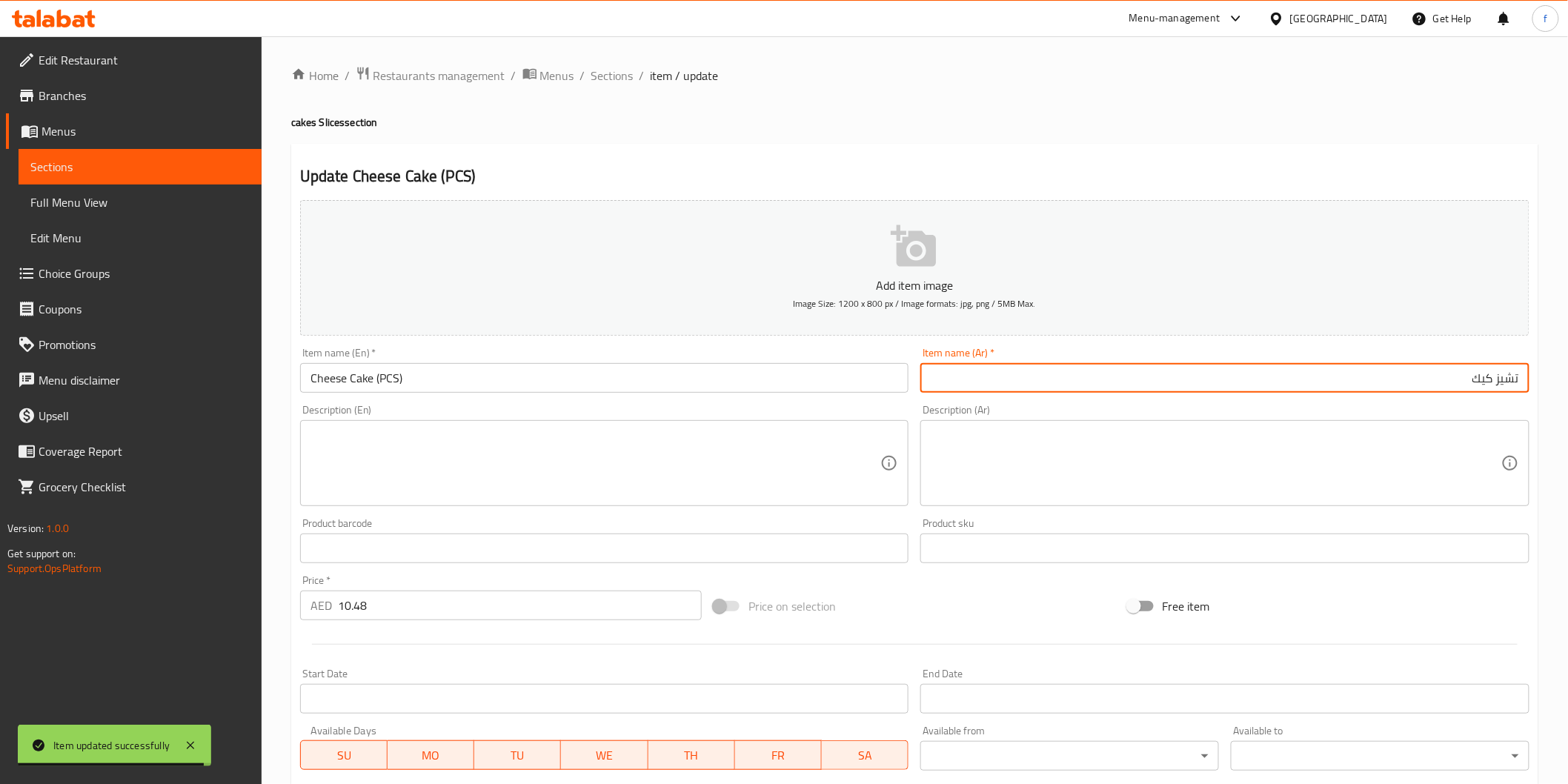
click at [1141, 388] on input "تشيز كيك" at bounding box center [1225, 378] width 609 height 30
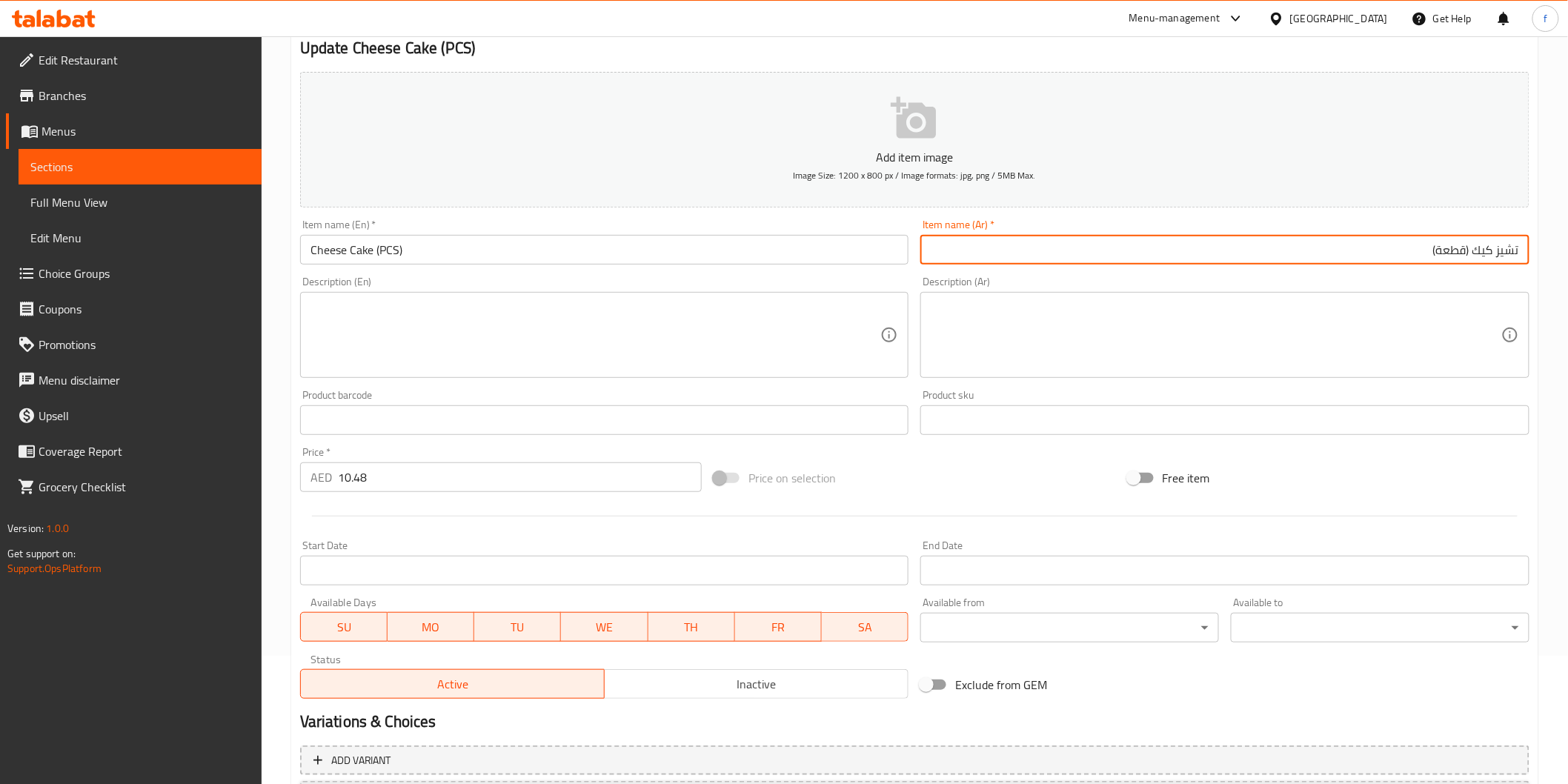
scroll to position [260, 0]
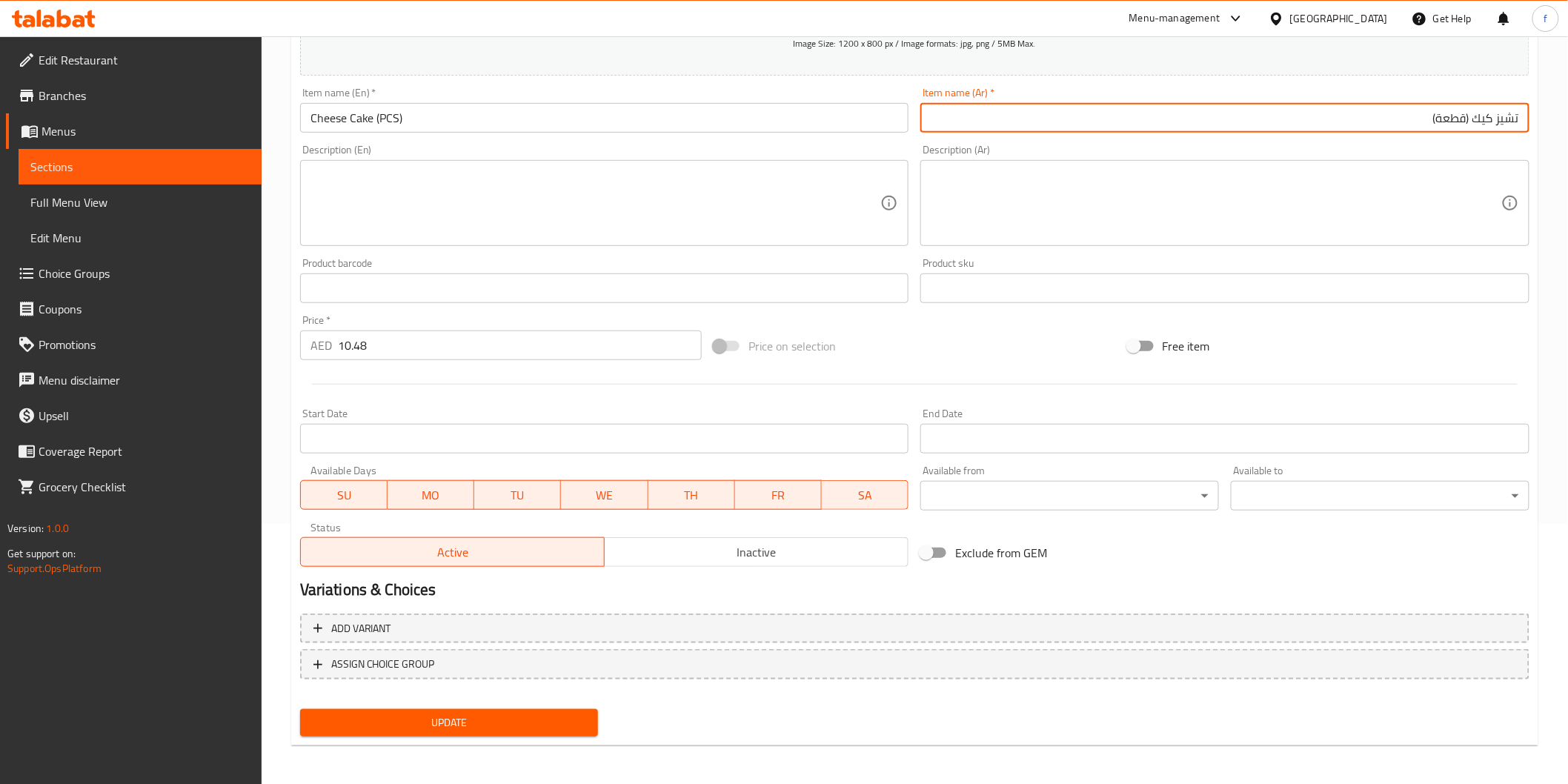
type input "تشيز كيك (قطعة)"
drag, startPoint x: 419, startPoint y: 698, endPoint x: 421, endPoint y: 708, distance: 10.2
click at [421, 698] on div "Add variant ASSIGN CHOICE GROUP" at bounding box center [915, 656] width 1241 height 96
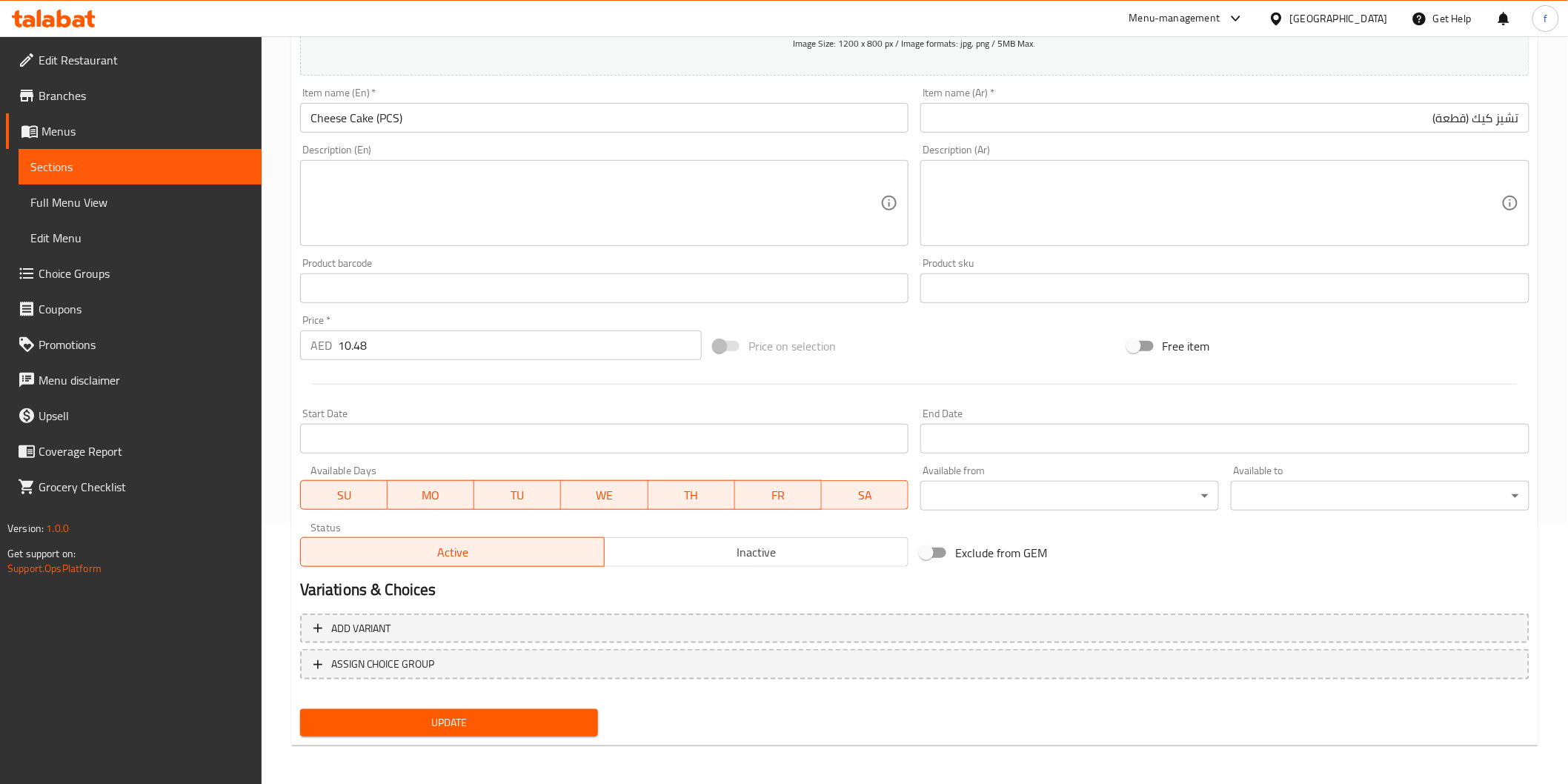
click at [421, 709] on button "Update" at bounding box center [449, 723] width 298 height 27
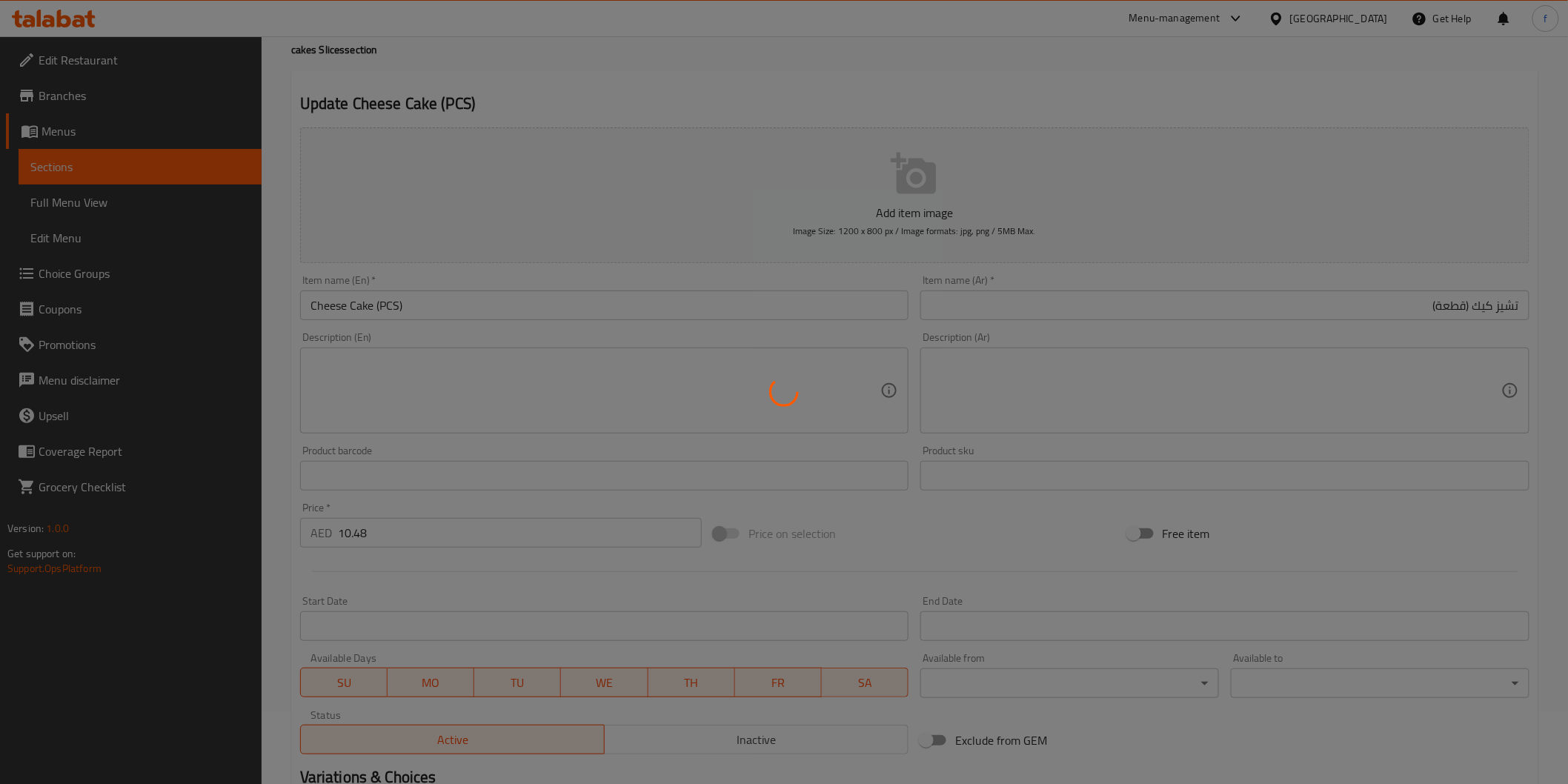
scroll to position [0, 0]
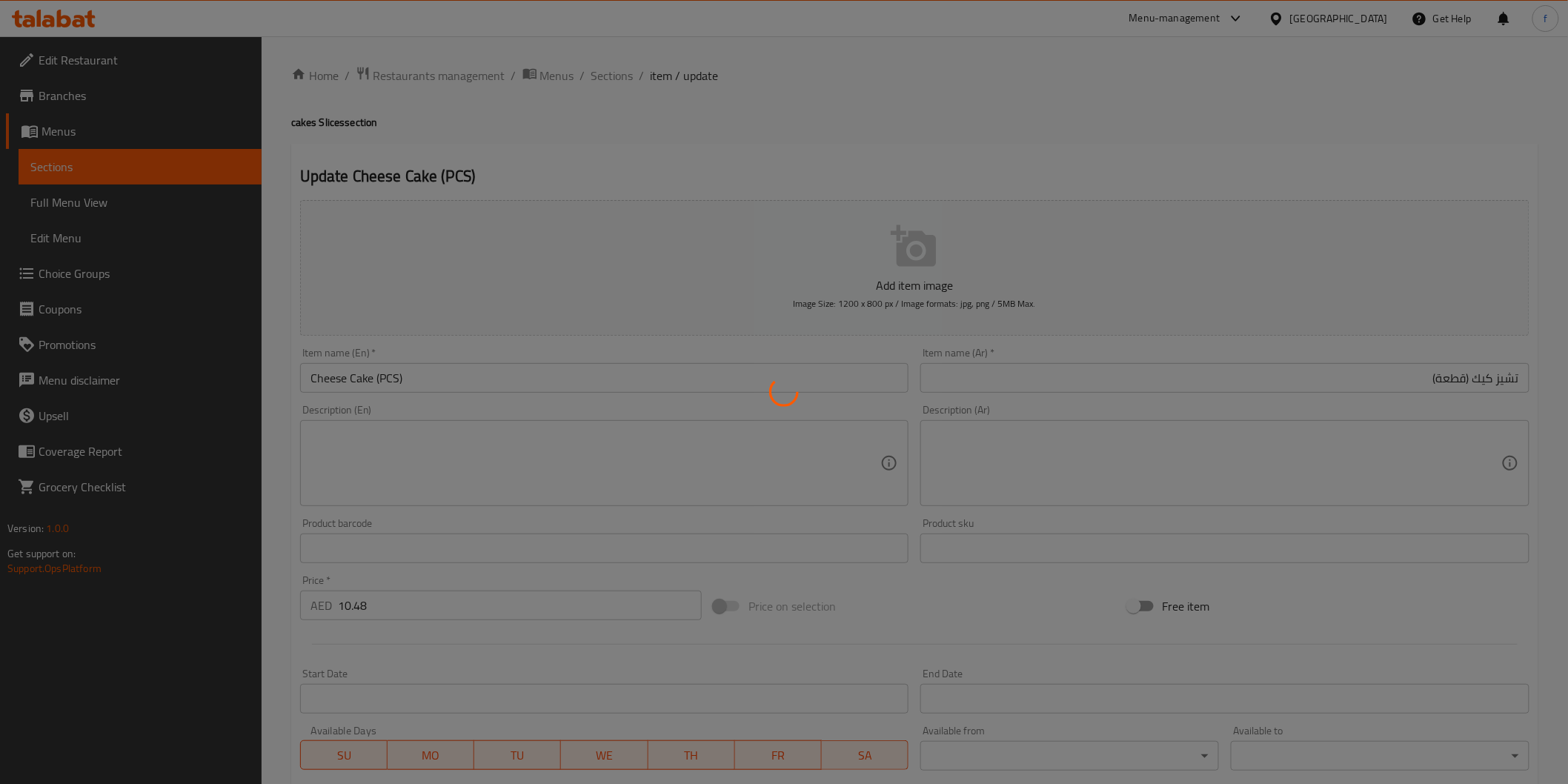
click at [608, 70] on div at bounding box center [784, 392] width 1568 height 784
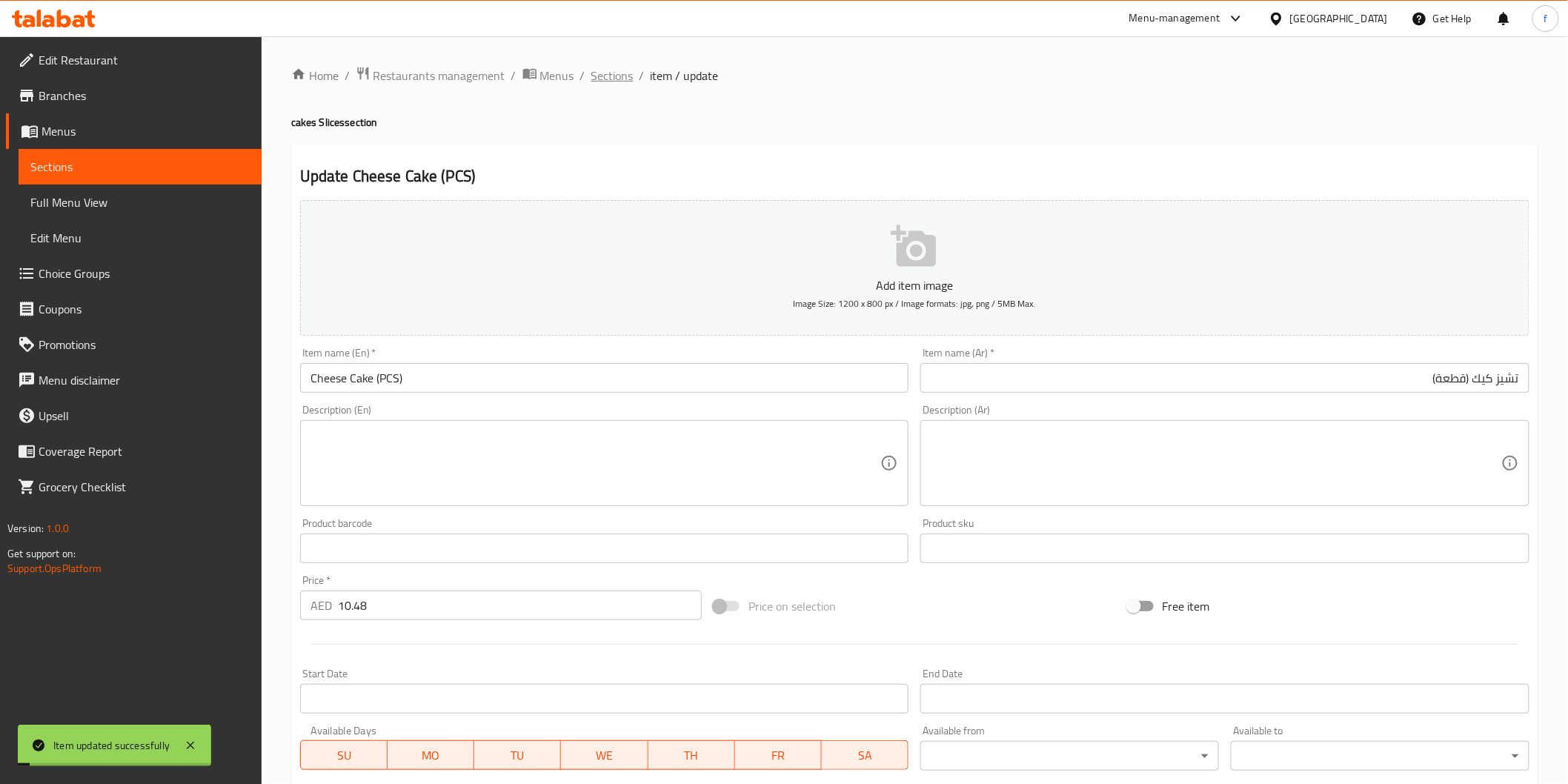
click at [605, 71] on span "Sections" at bounding box center [612, 75] width 42 height 18
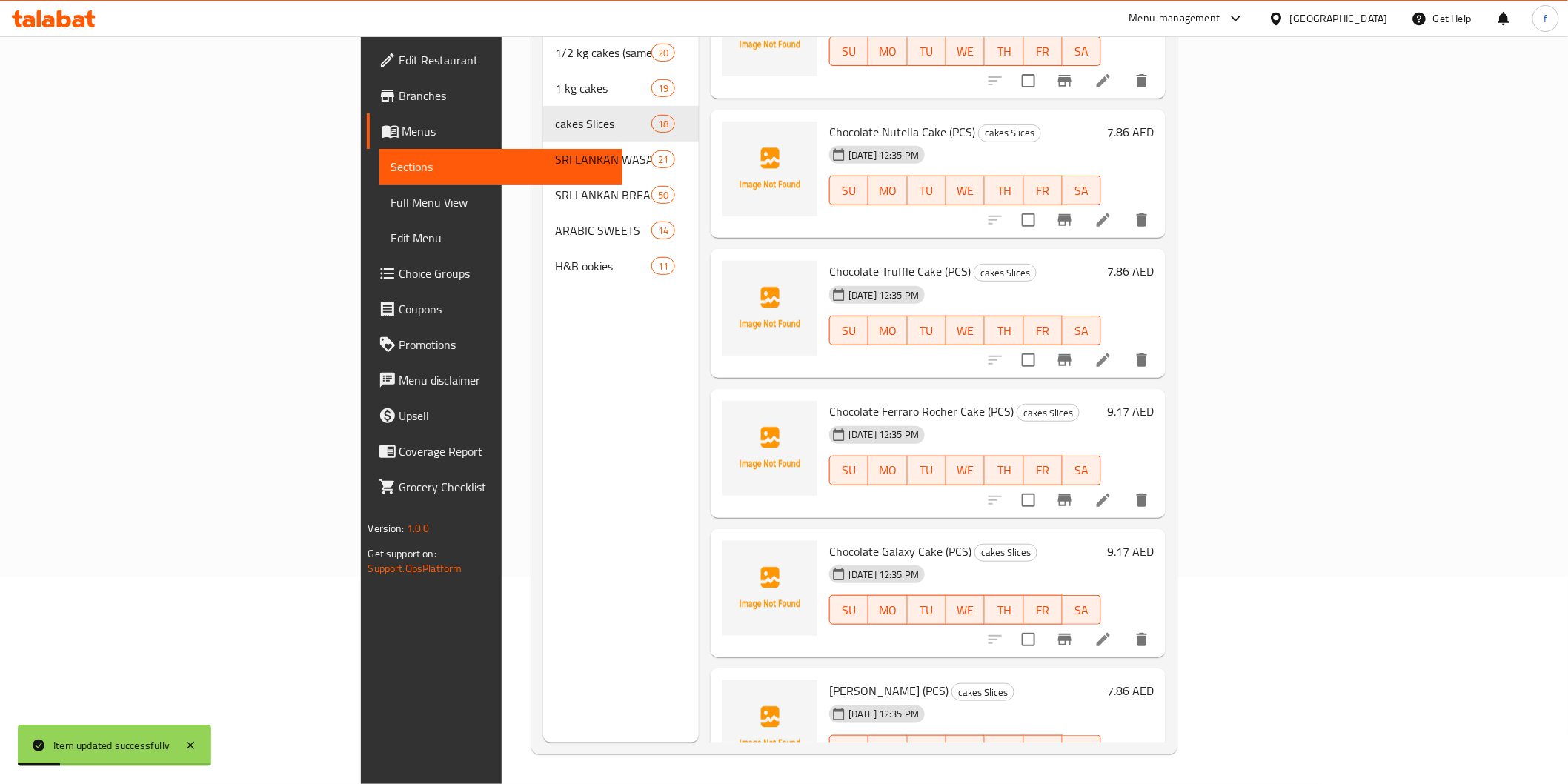
scroll to position [1766, 0]
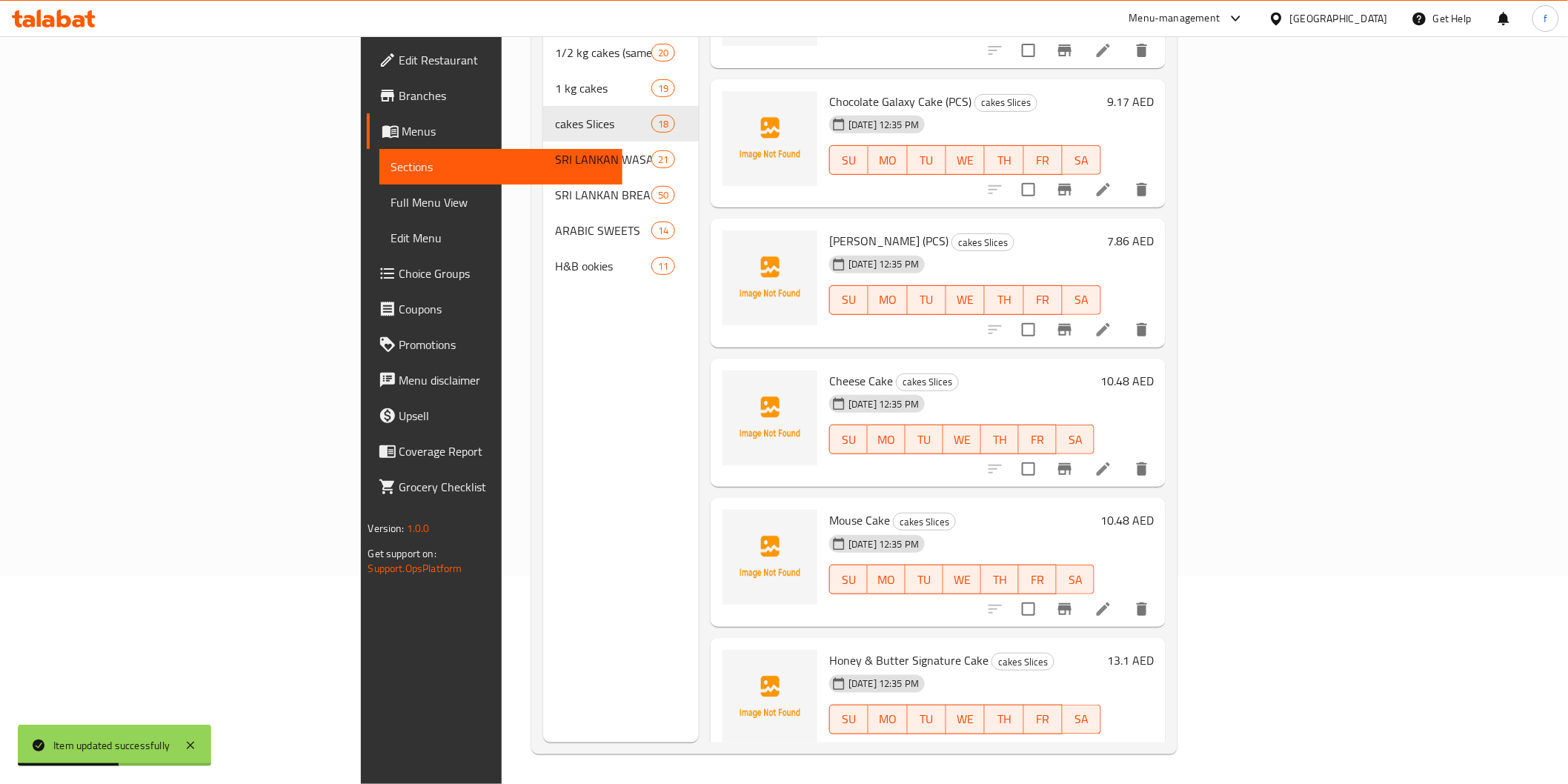
click at [1112, 460] on icon at bounding box center [1103, 469] width 18 height 18
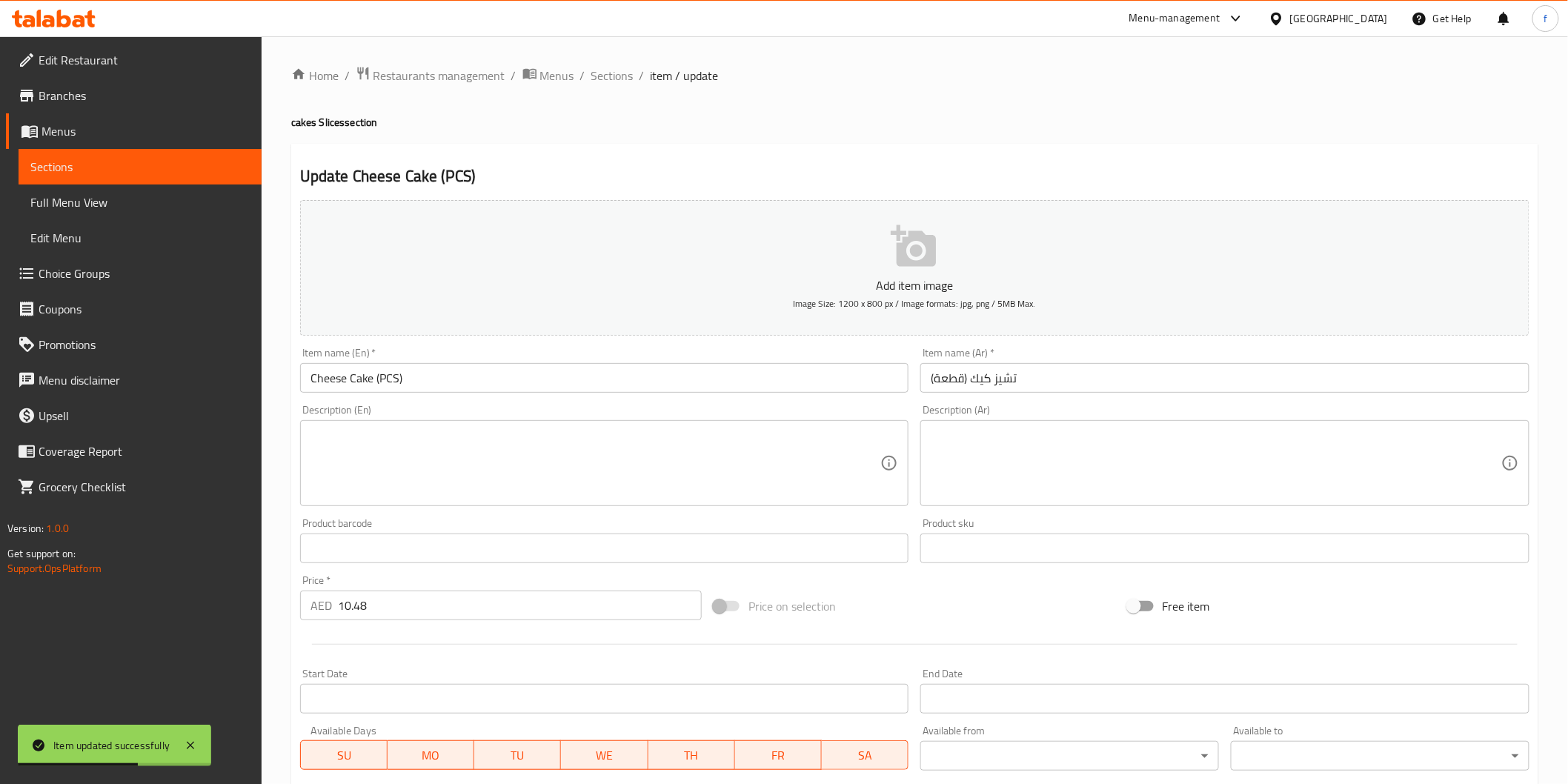
click at [477, 363] on div "Item name (En)   * Cheese Cake (PCS) Item name (En) *" at bounding box center [605, 369] width 609 height 45
click at [611, 74] on span "Sections" at bounding box center [612, 75] width 42 height 18
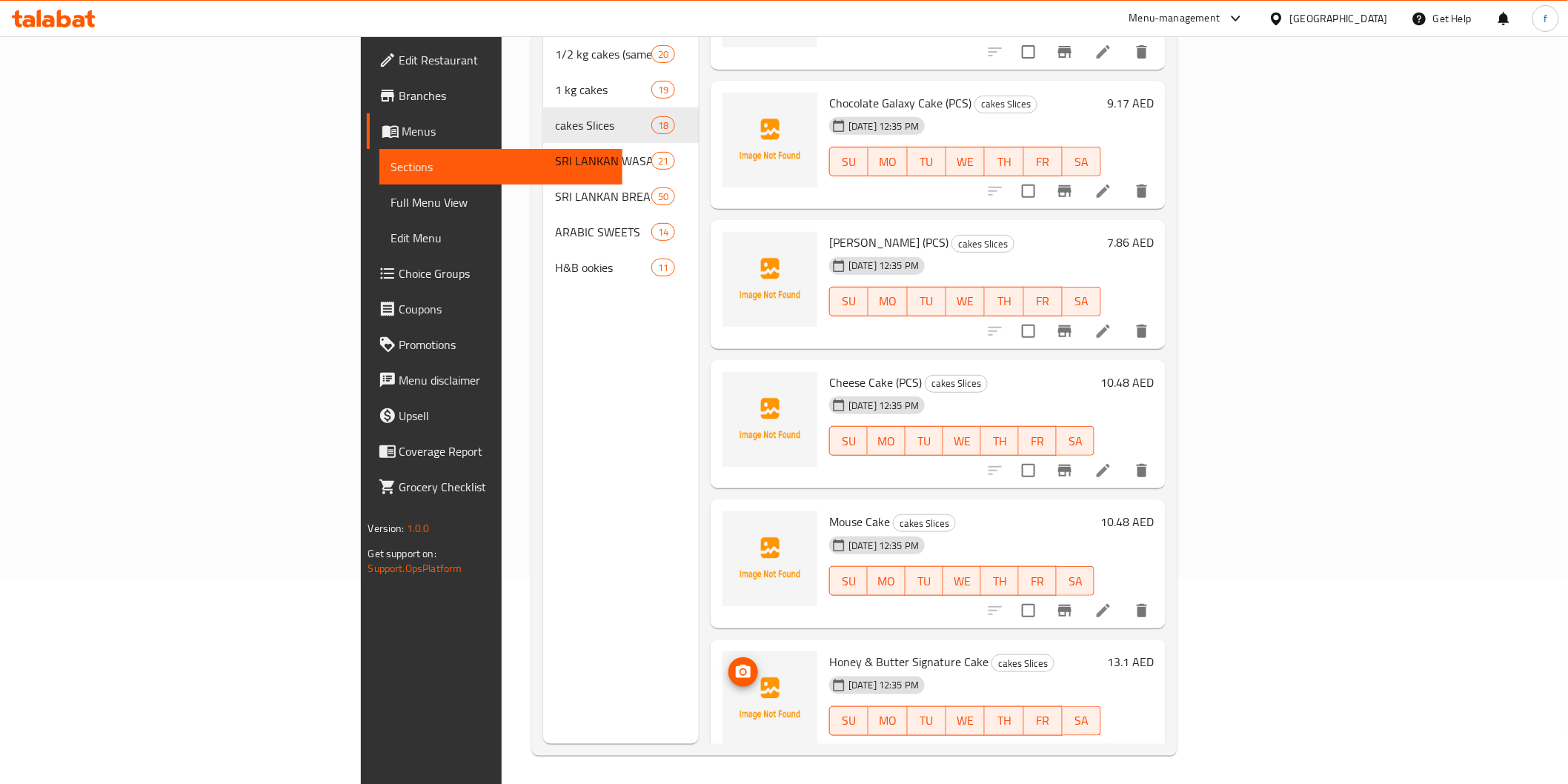
scroll to position [208, 0]
click at [1110, 602] on icon at bounding box center [1103, 608] width 13 height 13
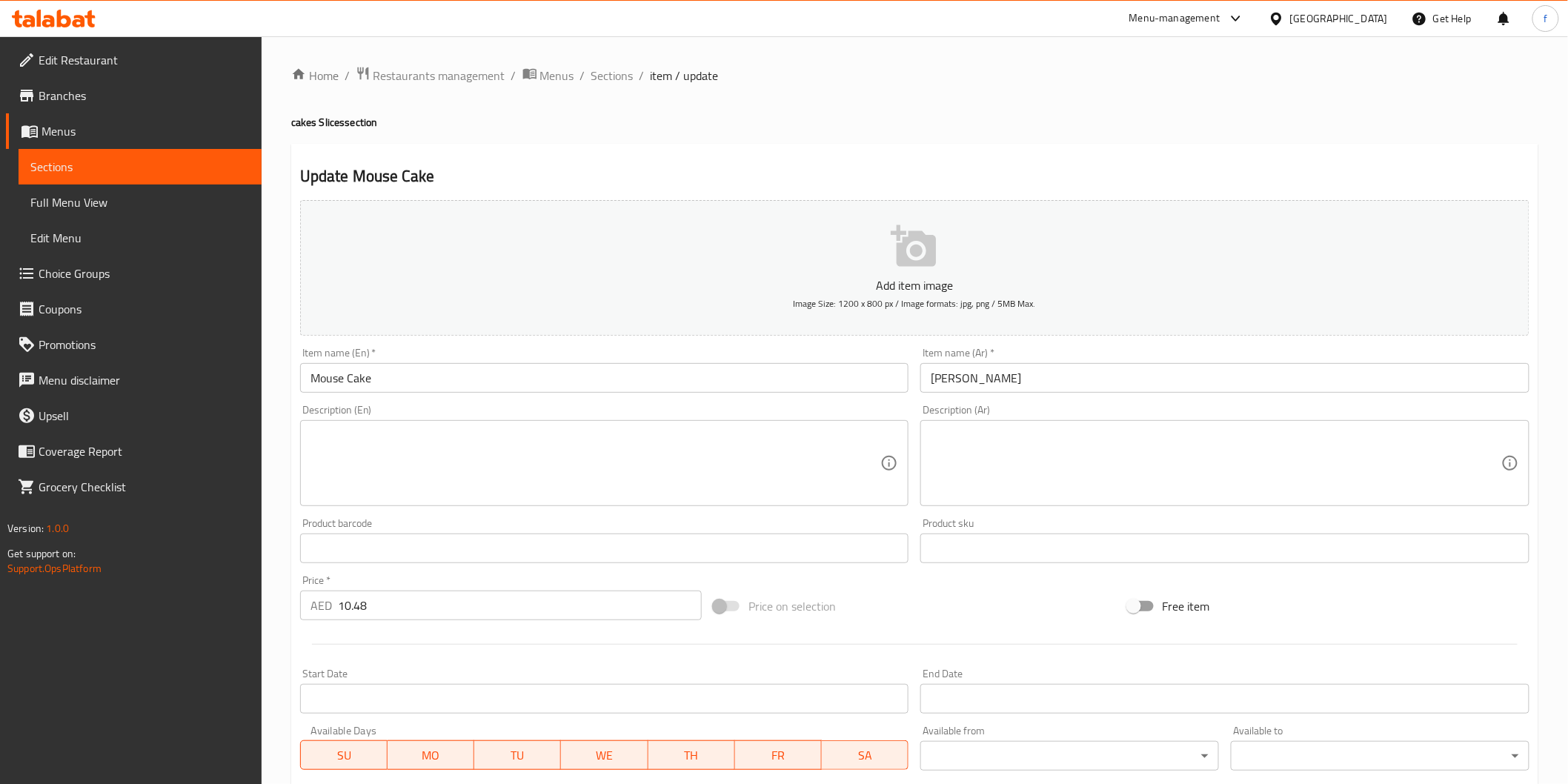
click at [496, 382] on input "Mouse Cake" at bounding box center [605, 378] width 609 height 30
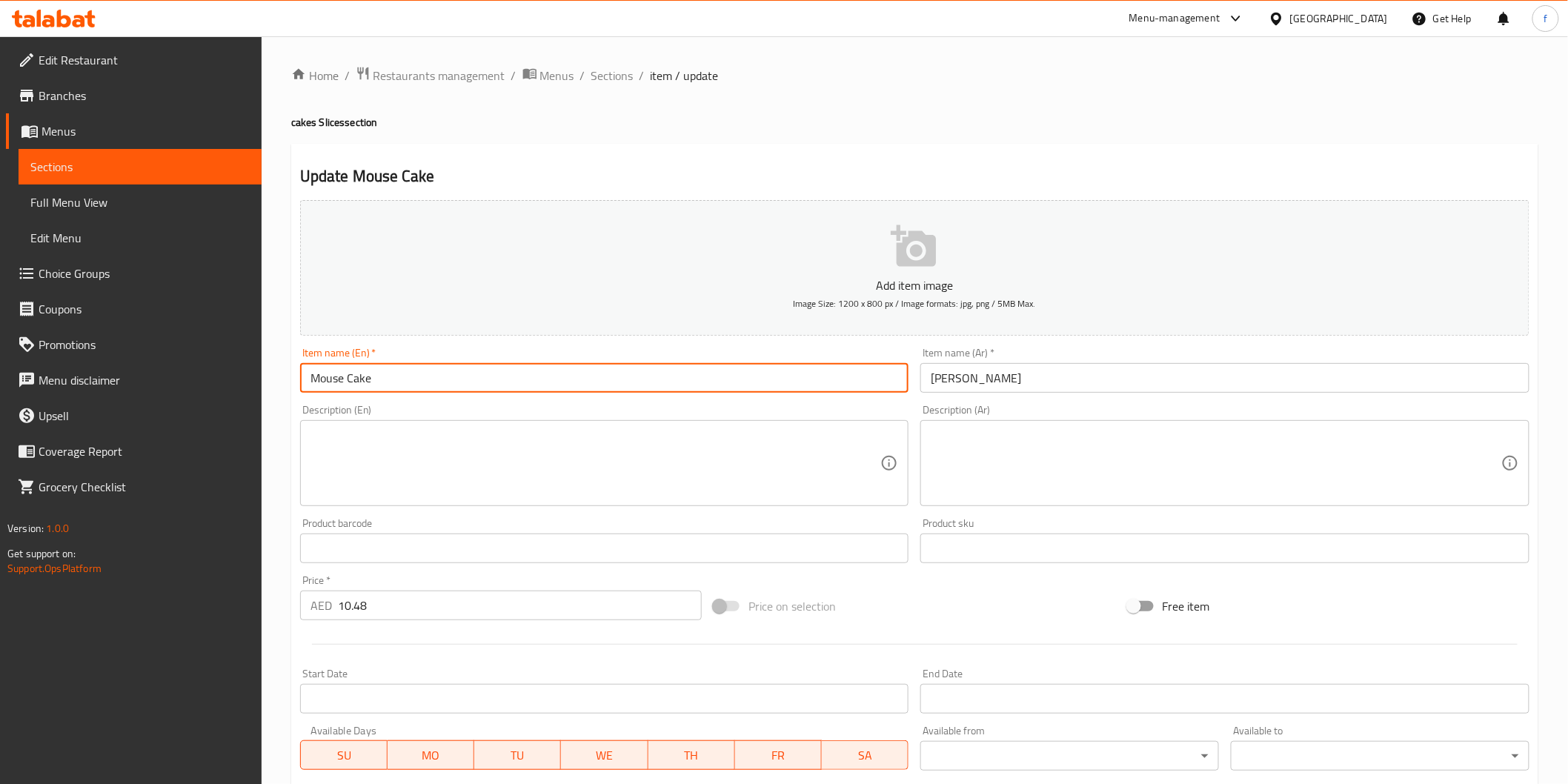
paste input "(PCS)"
type input "Mouse Cake (PCS)"
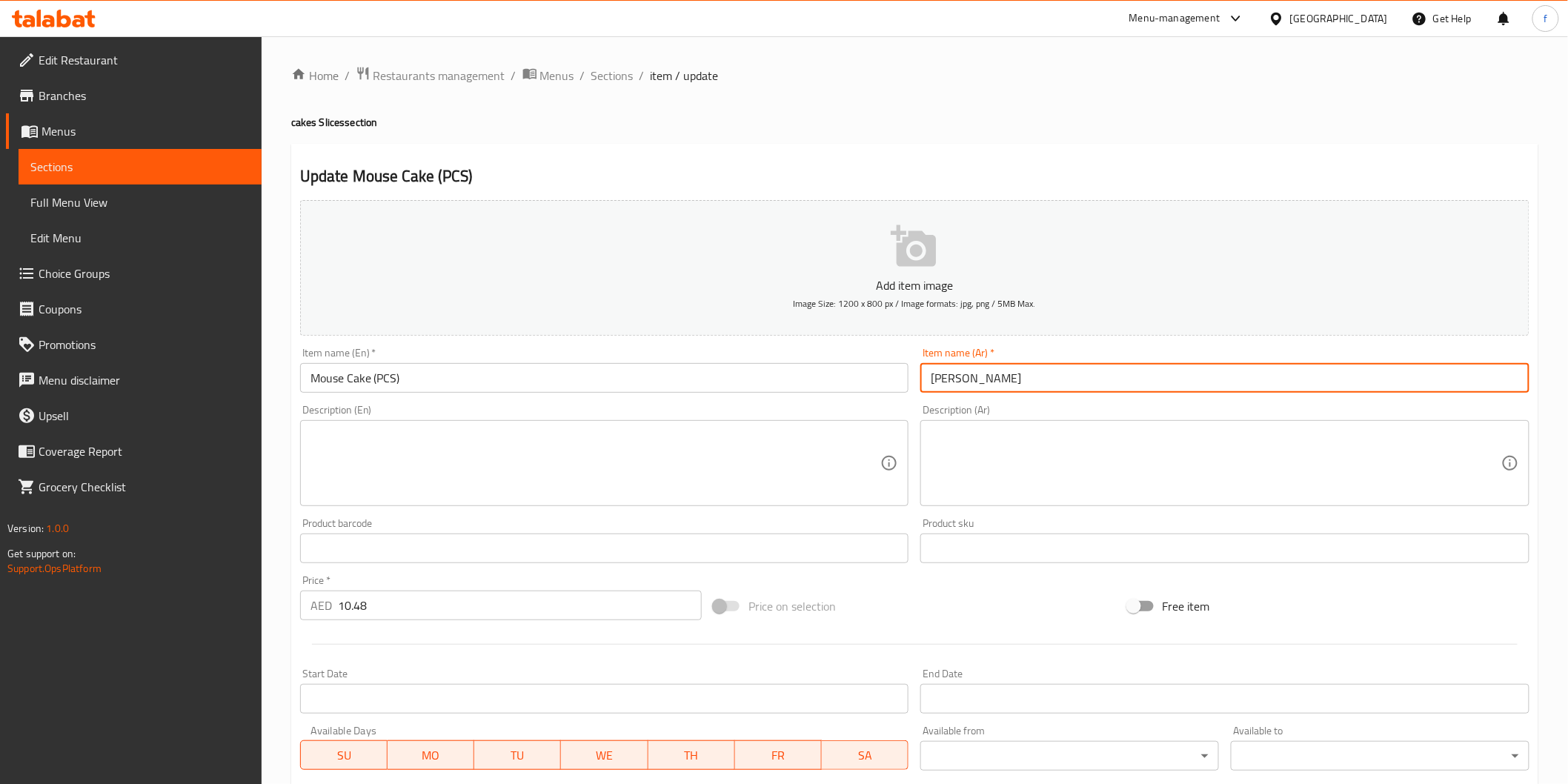
click at [1194, 366] on input "[PERSON_NAME]" at bounding box center [1225, 378] width 609 height 30
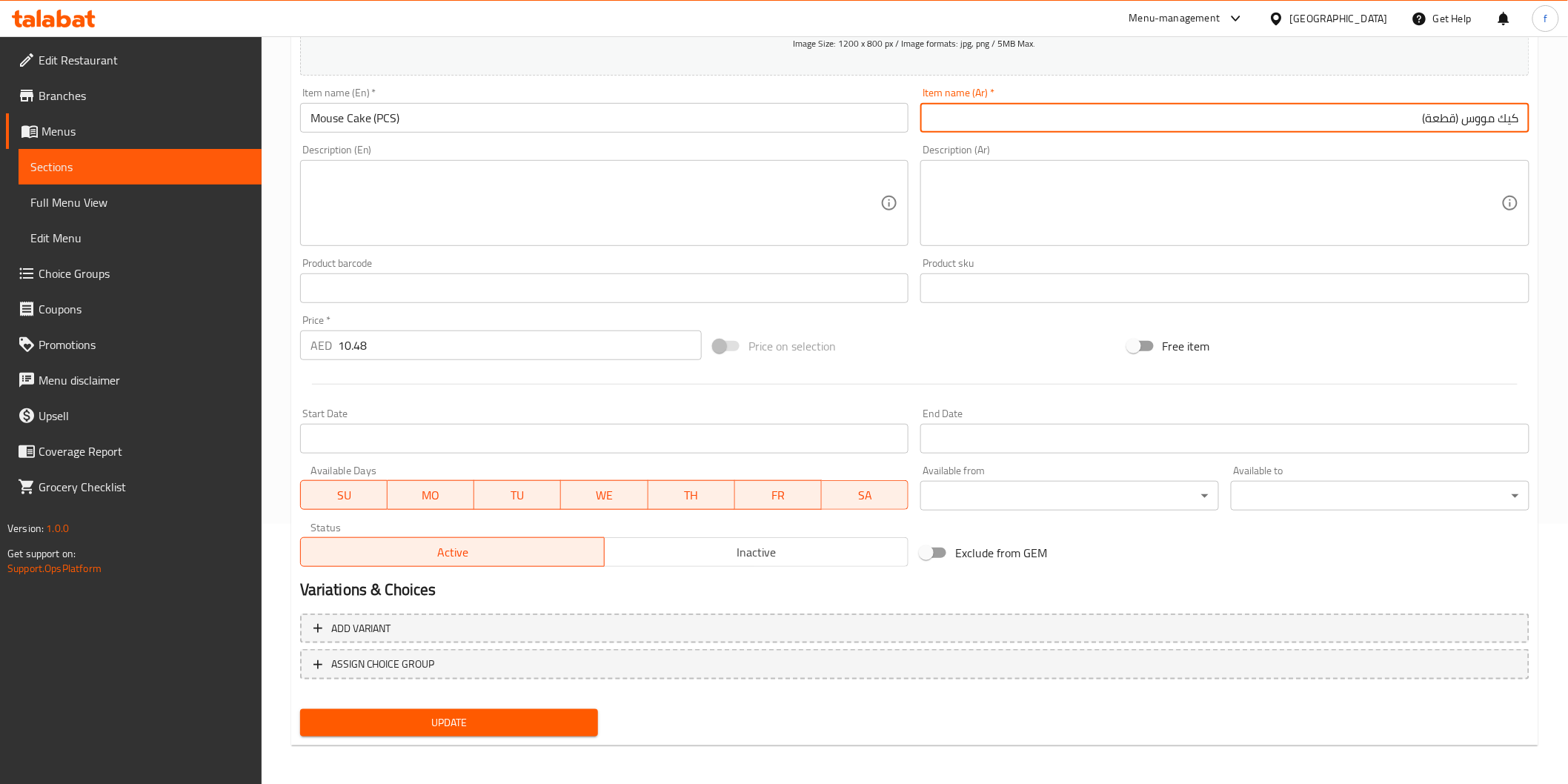
type input "كيك مووس (قطعة)"
click at [575, 730] on button "Update" at bounding box center [449, 723] width 298 height 27
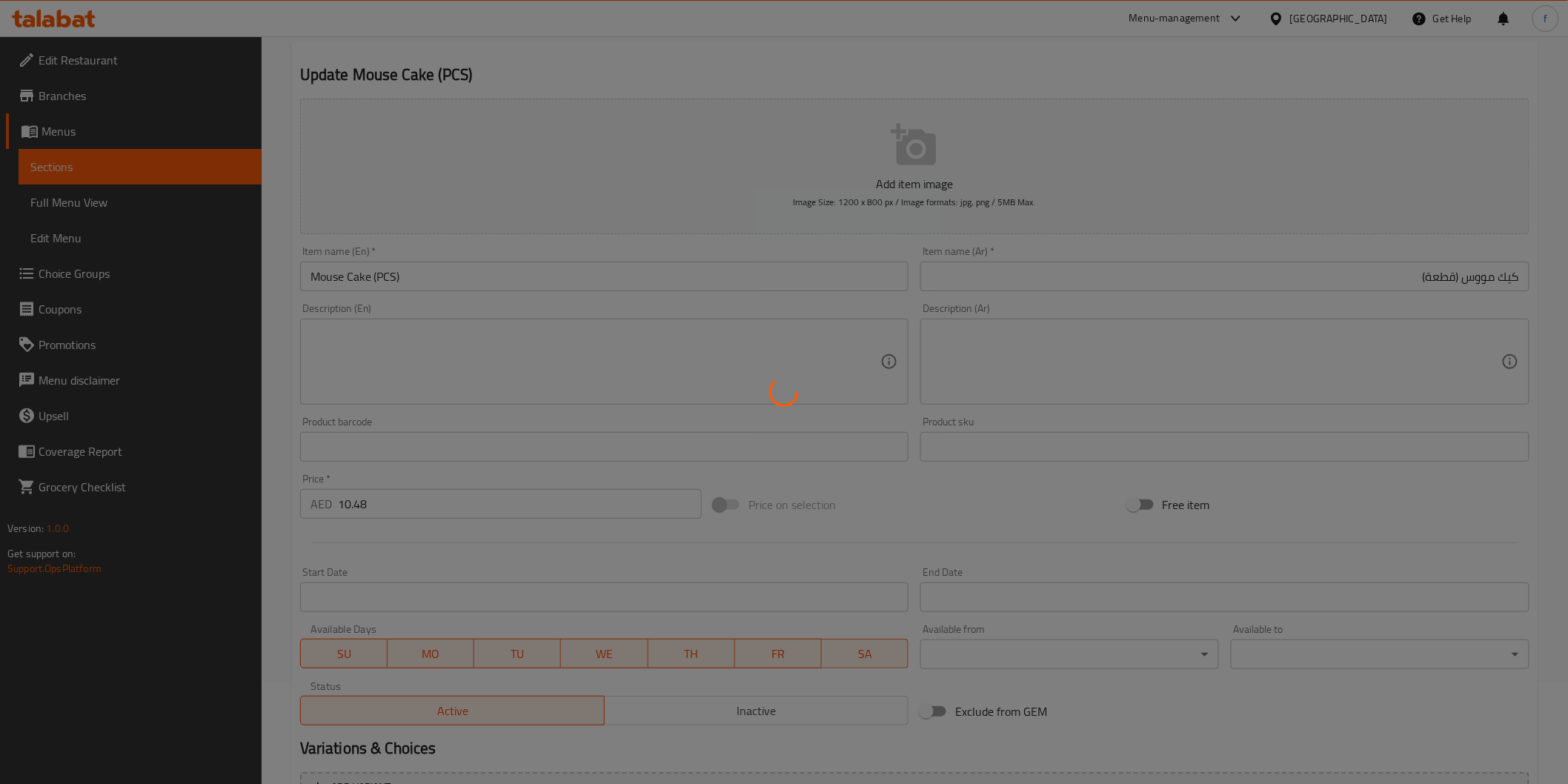
scroll to position [0, 0]
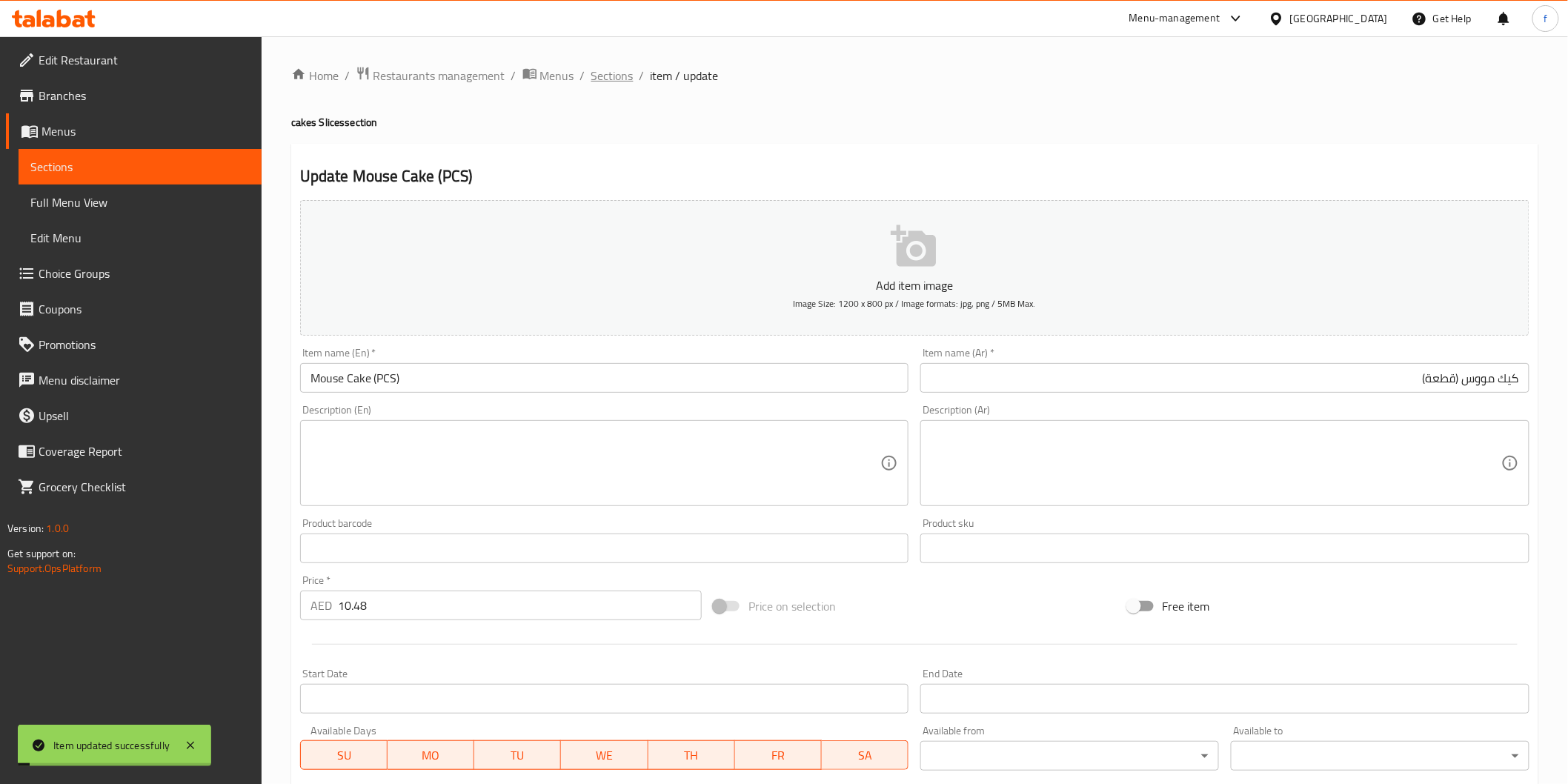
click at [620, 85] on span "Sections" at bounding box center [612, 75] width 42 height 18
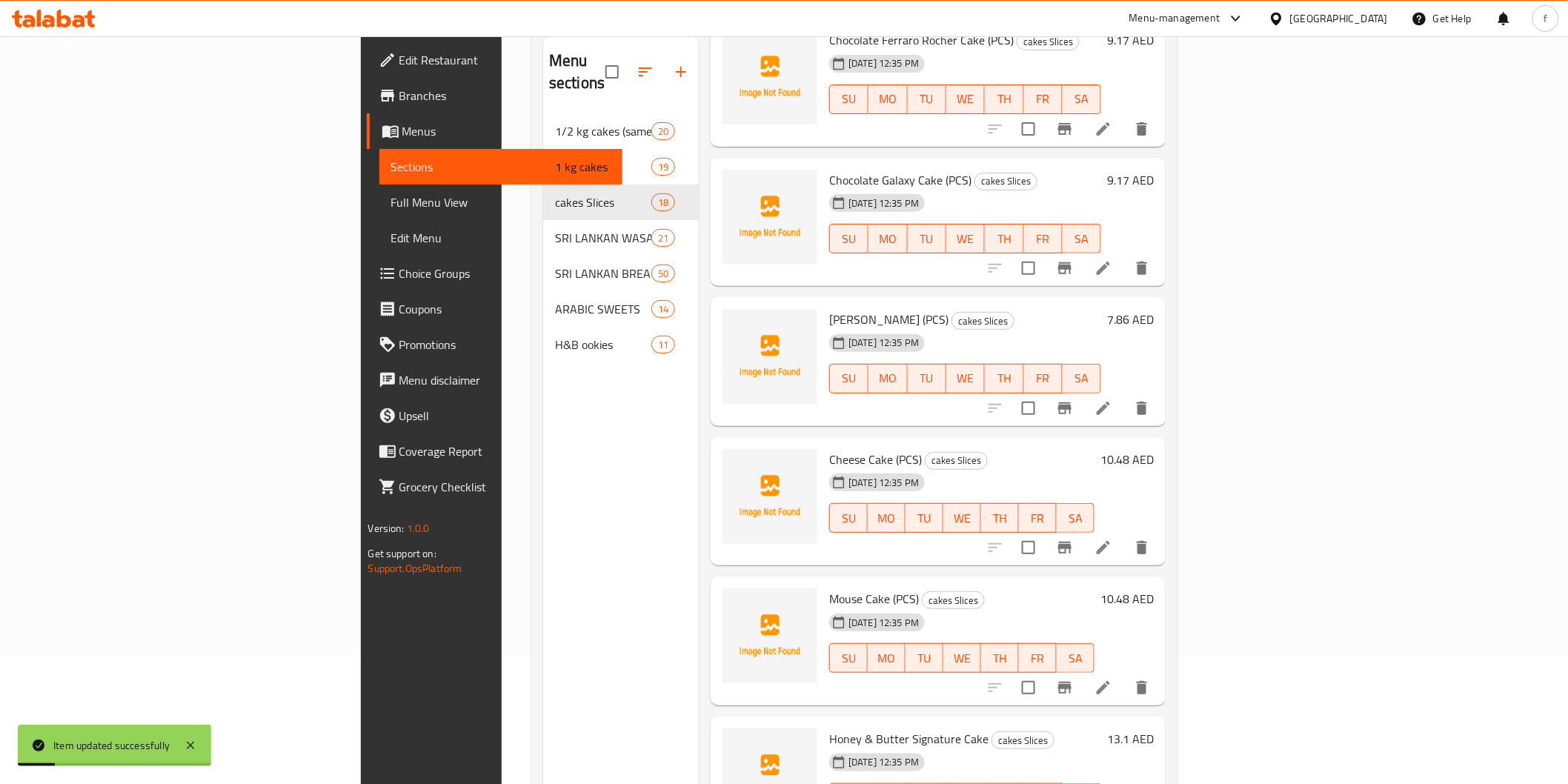
scroll to position [208, 0]
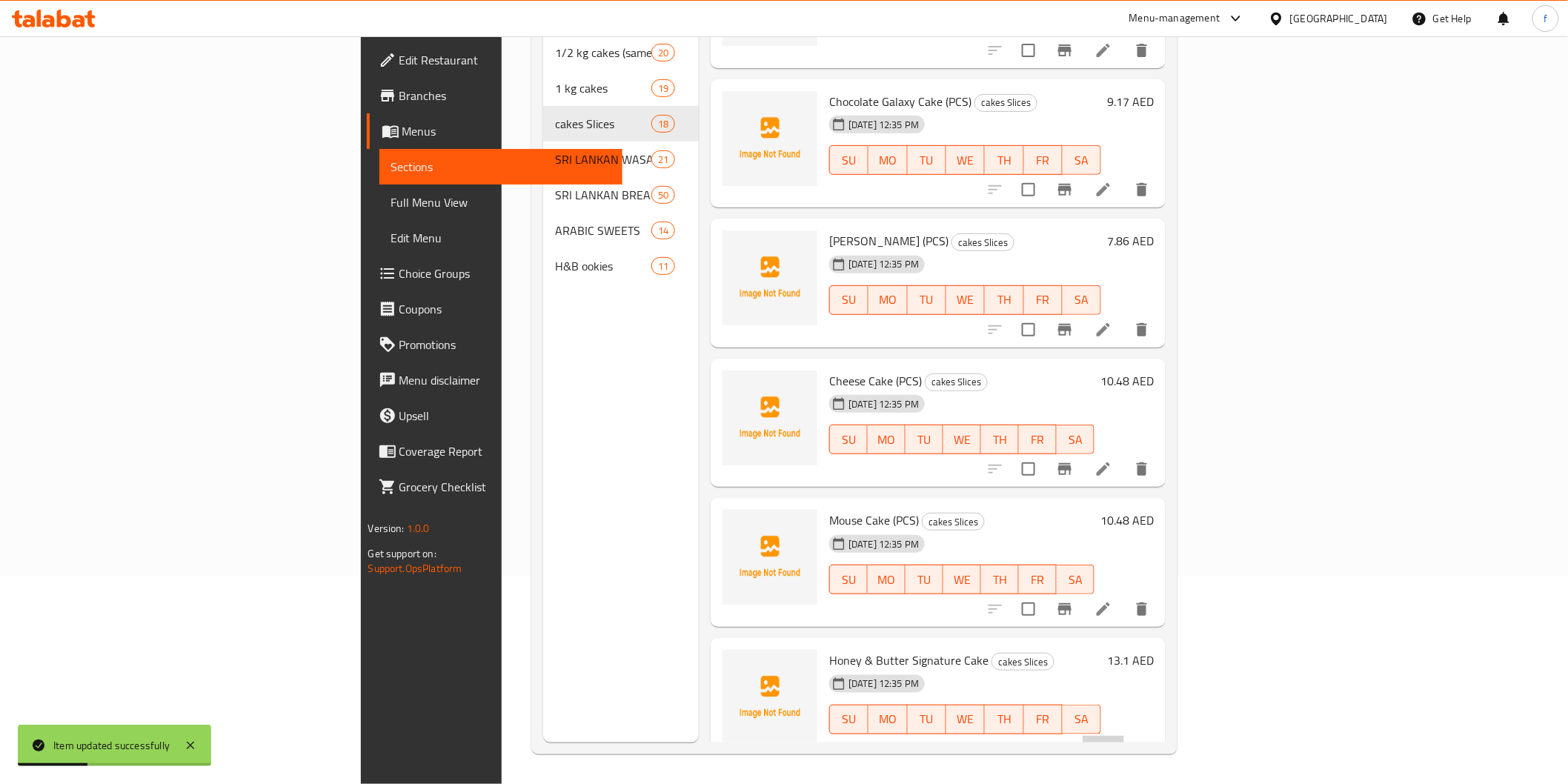
click at [1124, 736] on li at bounding box center [1103, 749] width 41 height 27
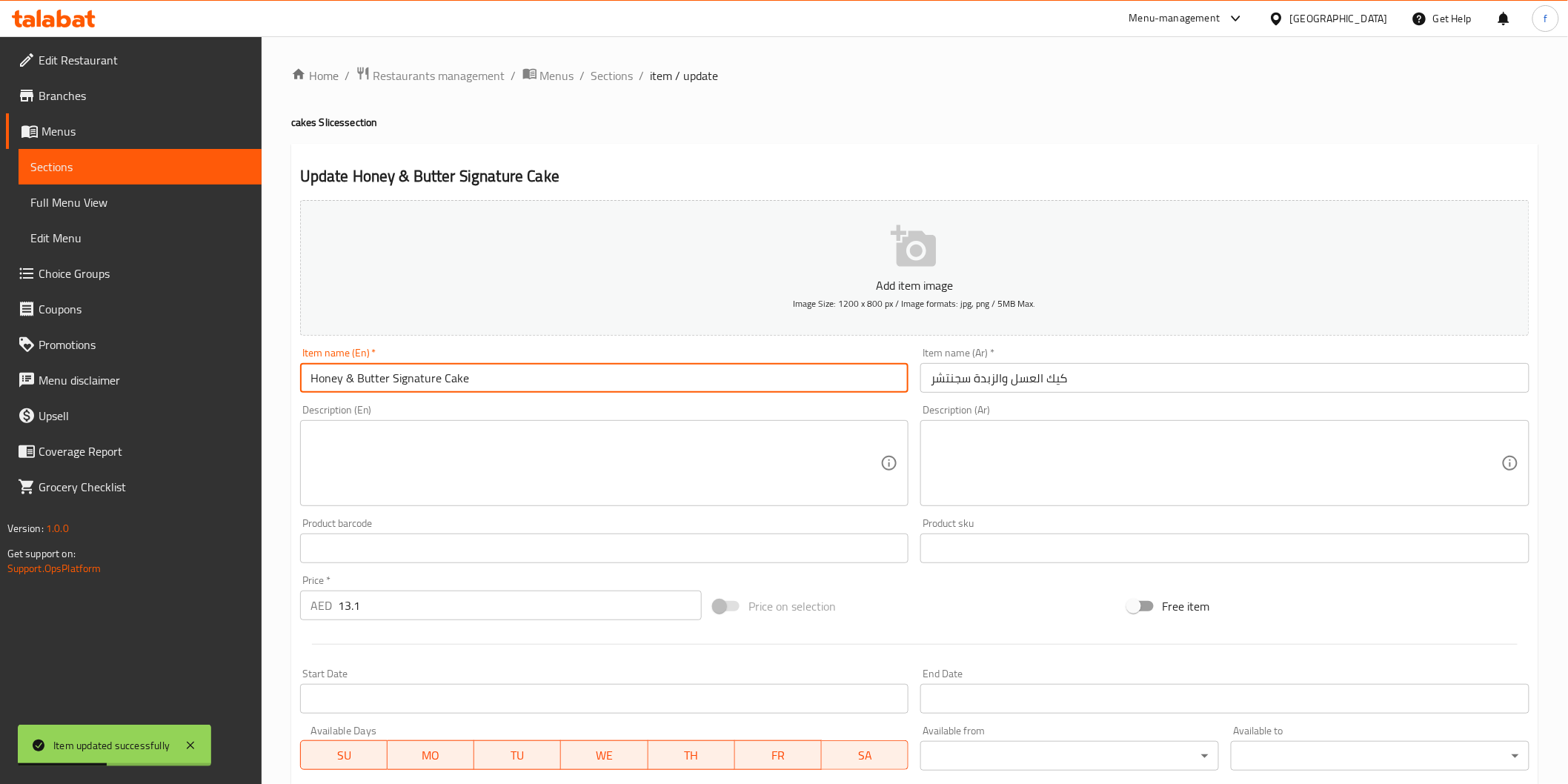
click at [492, 382] on input "Honey & Butter Signature Cake" at bounding box center [605, 378] width 609 height 30
paste input "(PCS)"
type input "Honey & Butter Signature Cake (PCS)"
click at [1055, 376] on input "كيك العسل والزبدة سجنتشر" at bounding box center [1225, 378] width 609 height 30
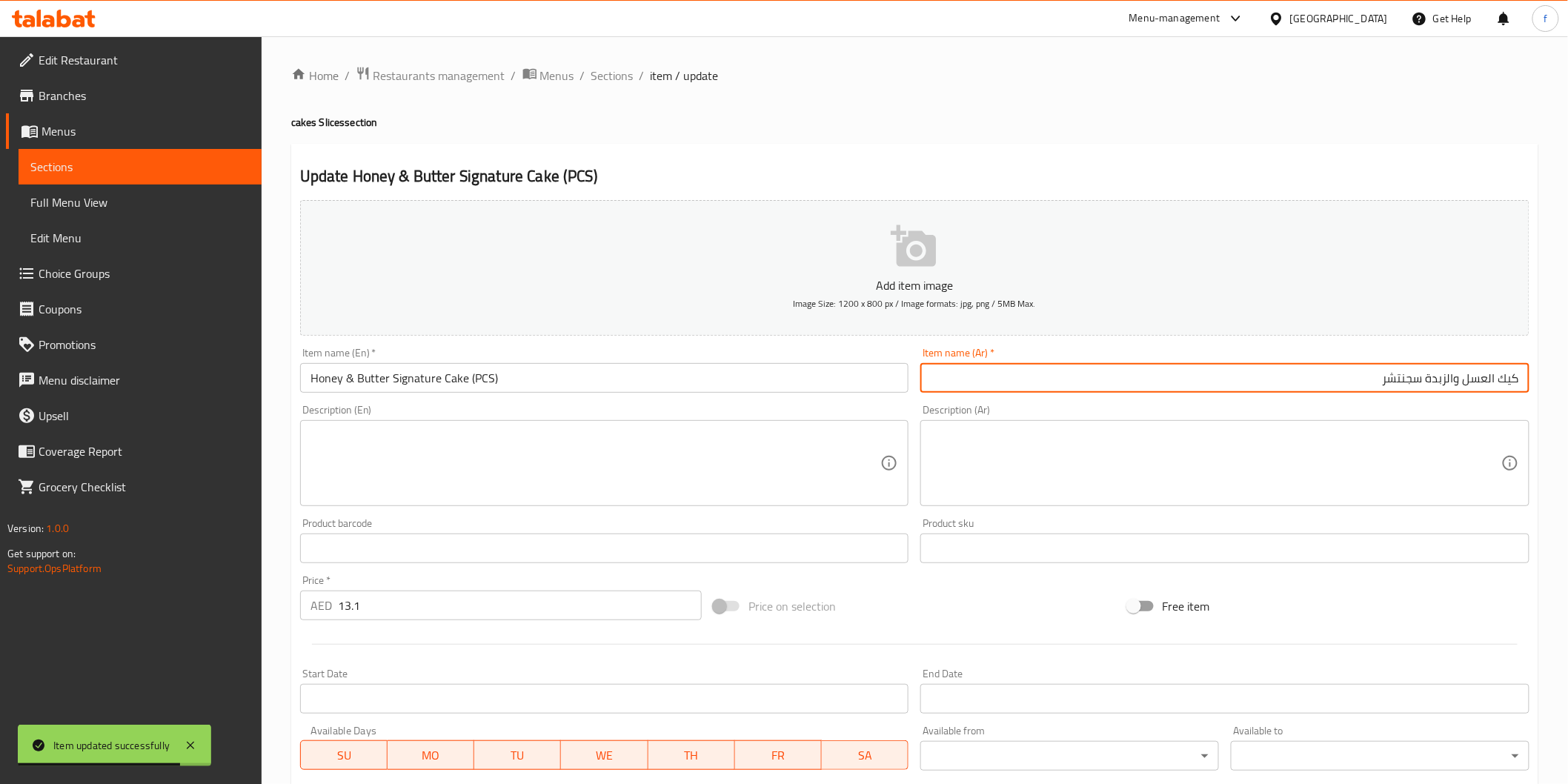
click at [1328, 376] on input "كيك العسل والزبدة سجنتشر" at bounding box center [1225, 378] width 609 height 30
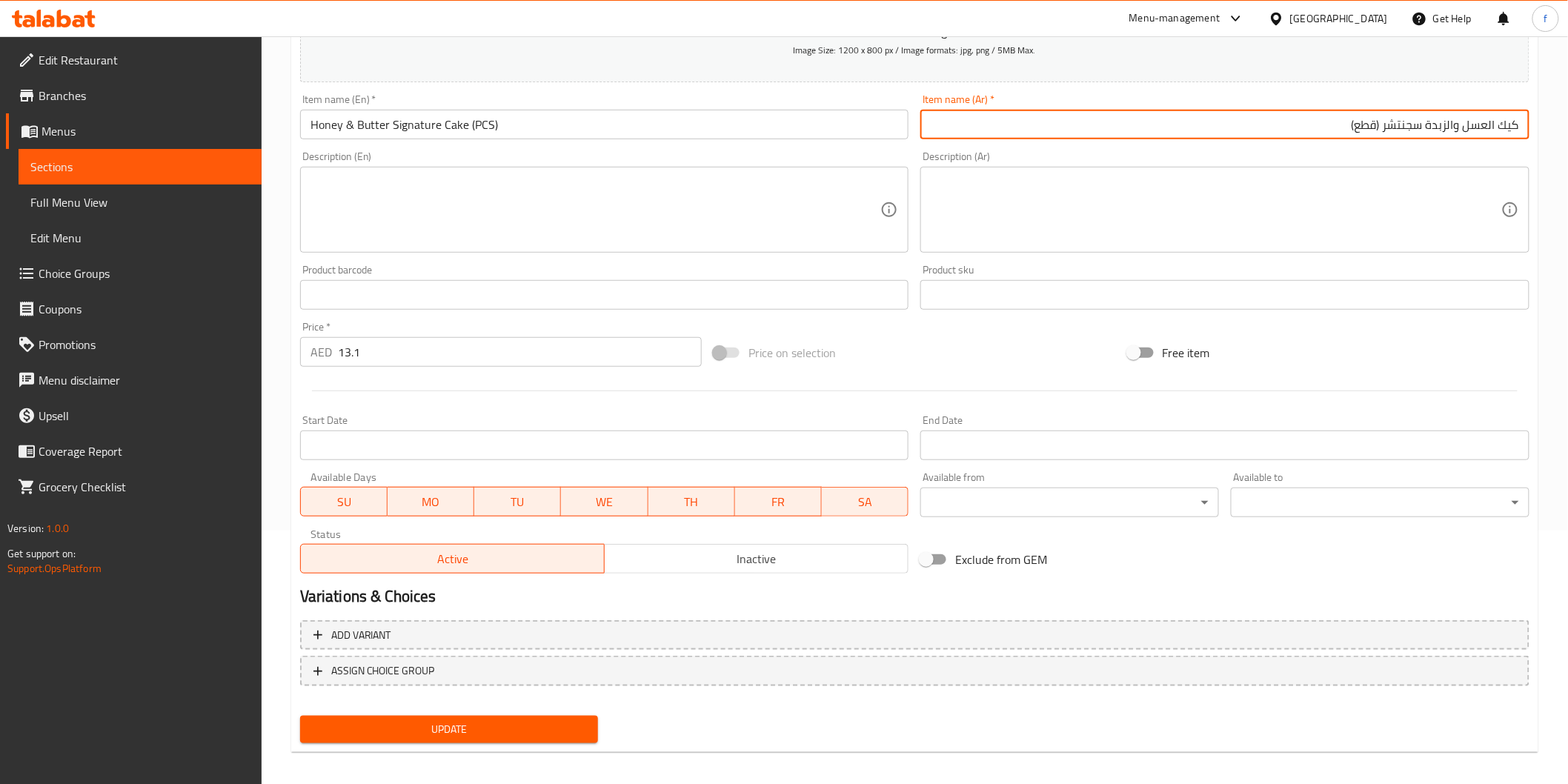
scroll to position [260, 0]
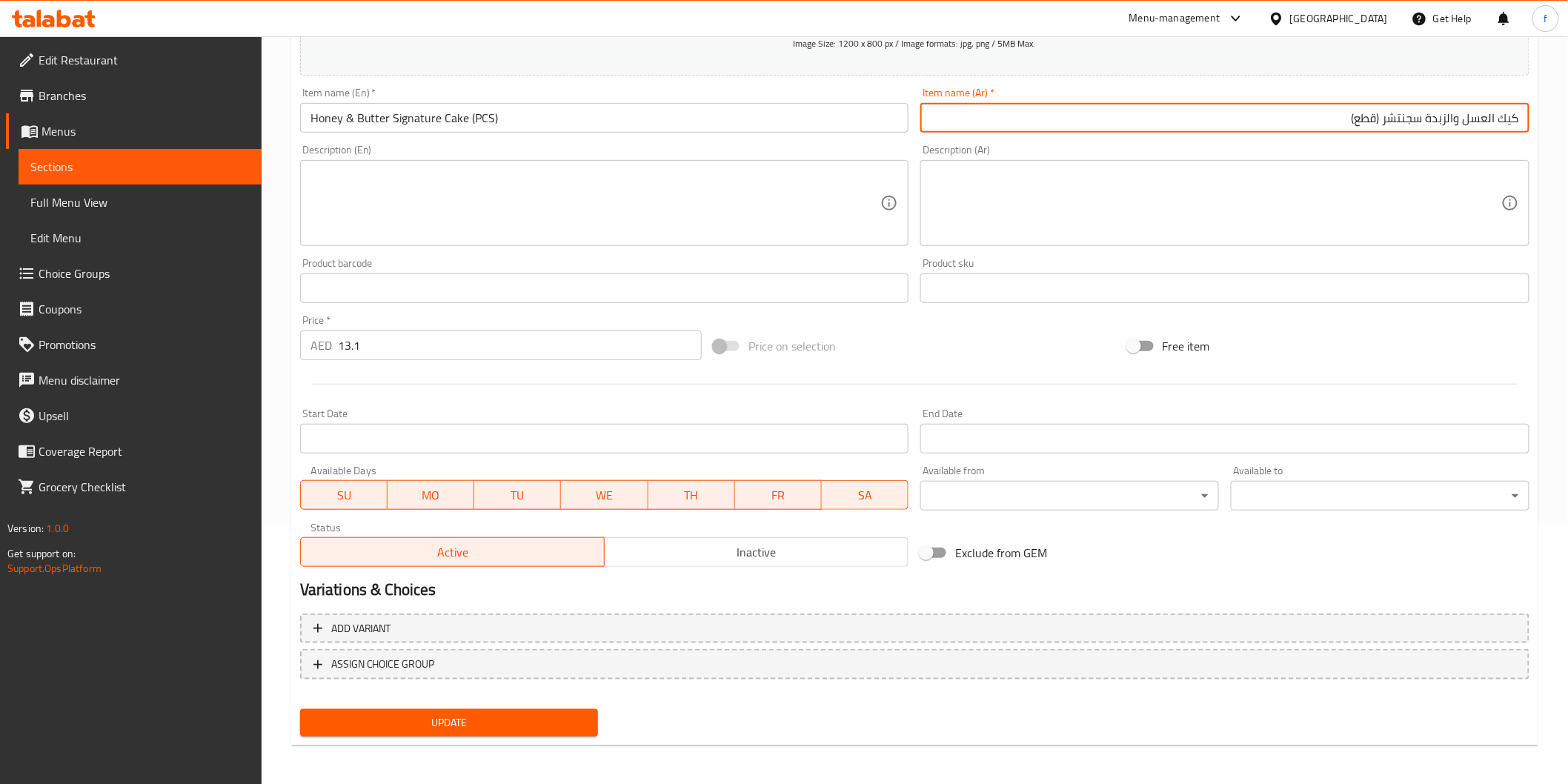
type input "كيك العسل والزبدة سجنتشر (قطع)"
click at [426, 729] on span "Update" at bounding box center [450, 723] width 275 height 18
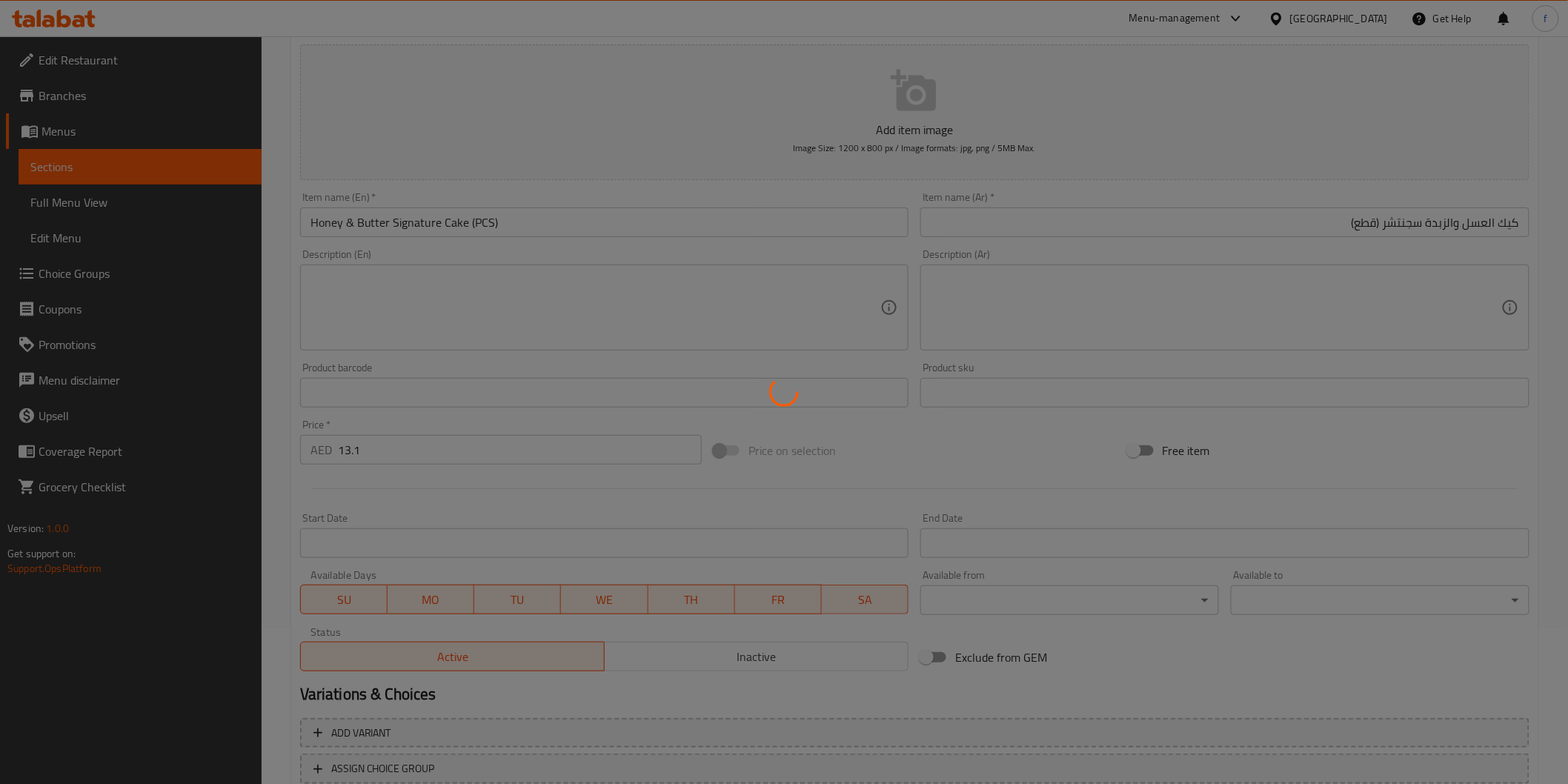
scroll to position [0, 0]
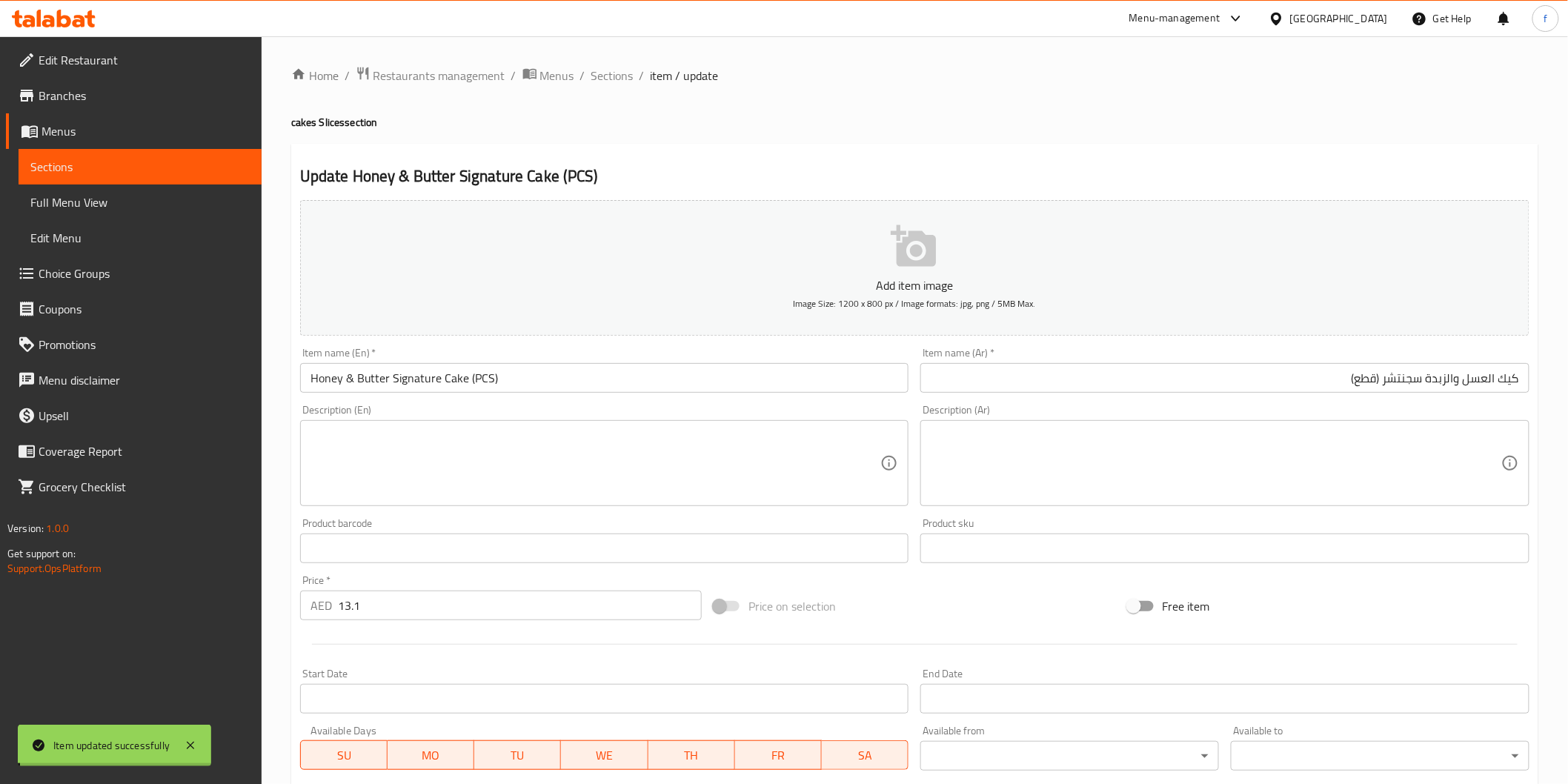
click at [595, 93] on div "Home / Restaurants management / Menus / Sections / item / update cakes Slices s…" at bounding box center [915, 541] width 1247 height 951
click at [636, 63] on div "Home / Restaurants management / Menus / Sections / item / update cakes Slices s…" at bounding box center [915, 542] width 1306 height 1011
click at [618, 69] on span "Sections" at bounding box center [612, 75] width 42 height 18
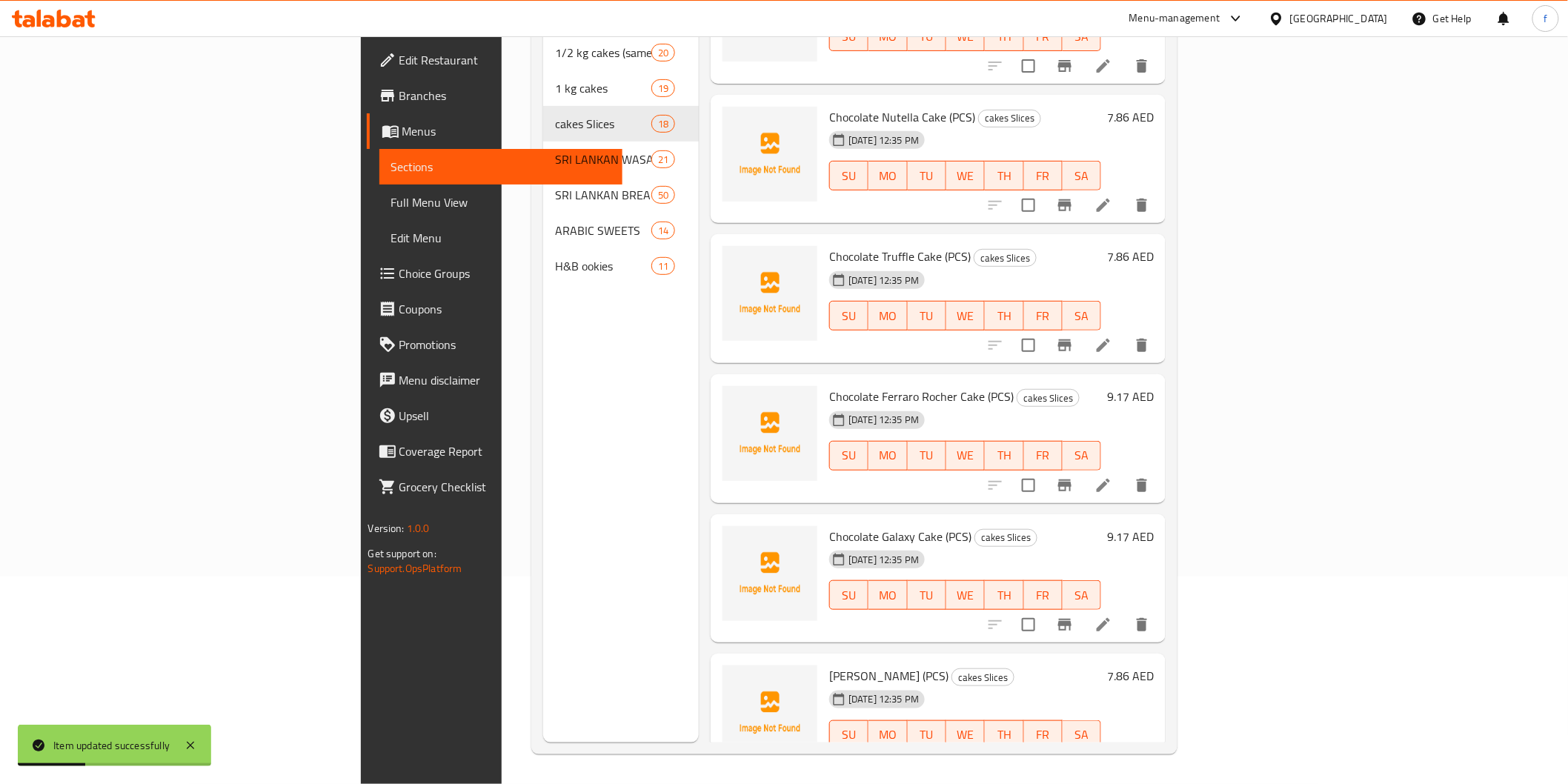
scroll to position [1190, 0]
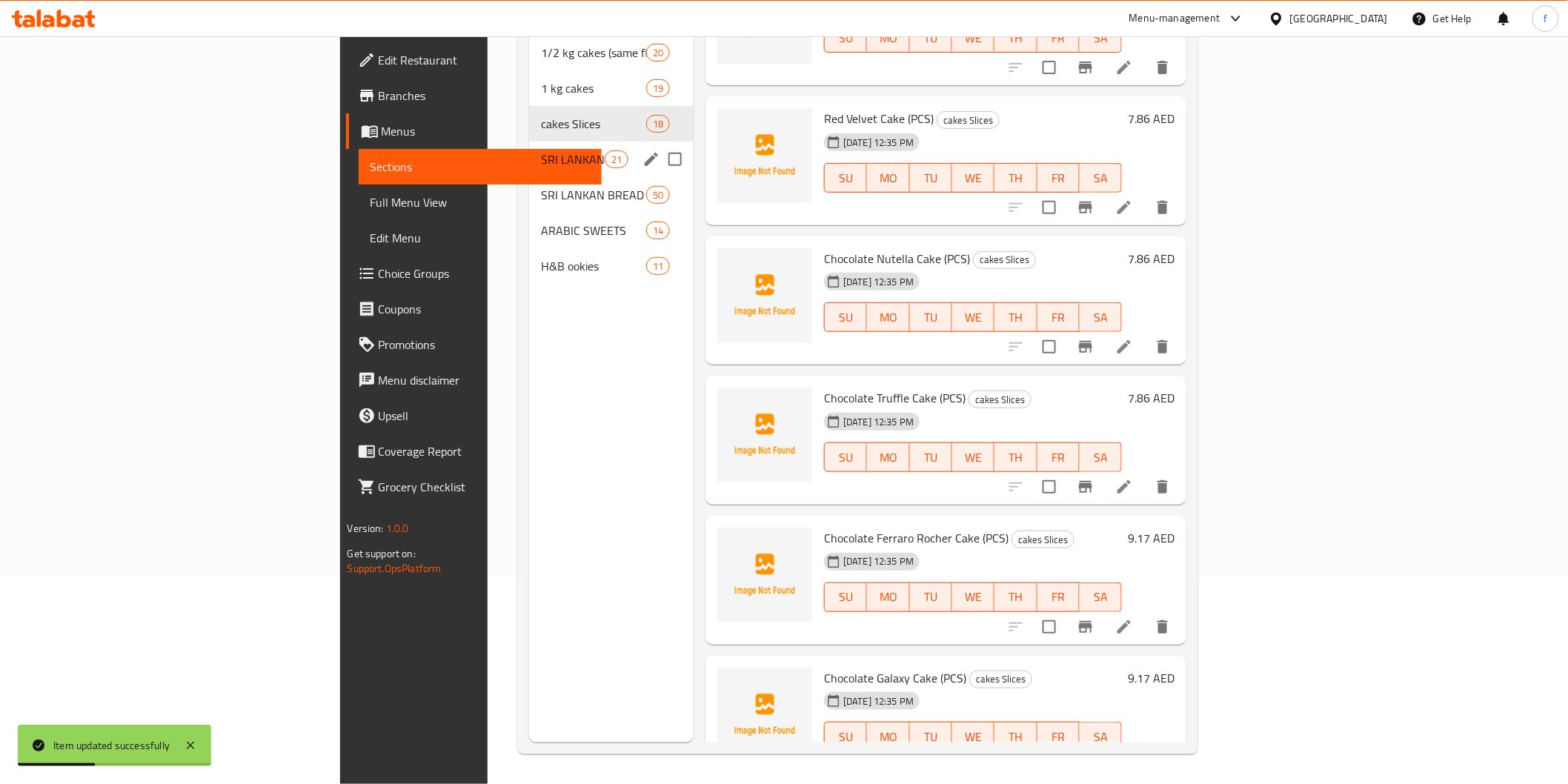
click at [529, 106] on div "1 kg cakes 19" at bounding box center [611, 88] width 164 height 36
click at [541, 168] on span "SRI LANKAN WASANA CAKES" at bounding box center [573, 159] width 63 height 18
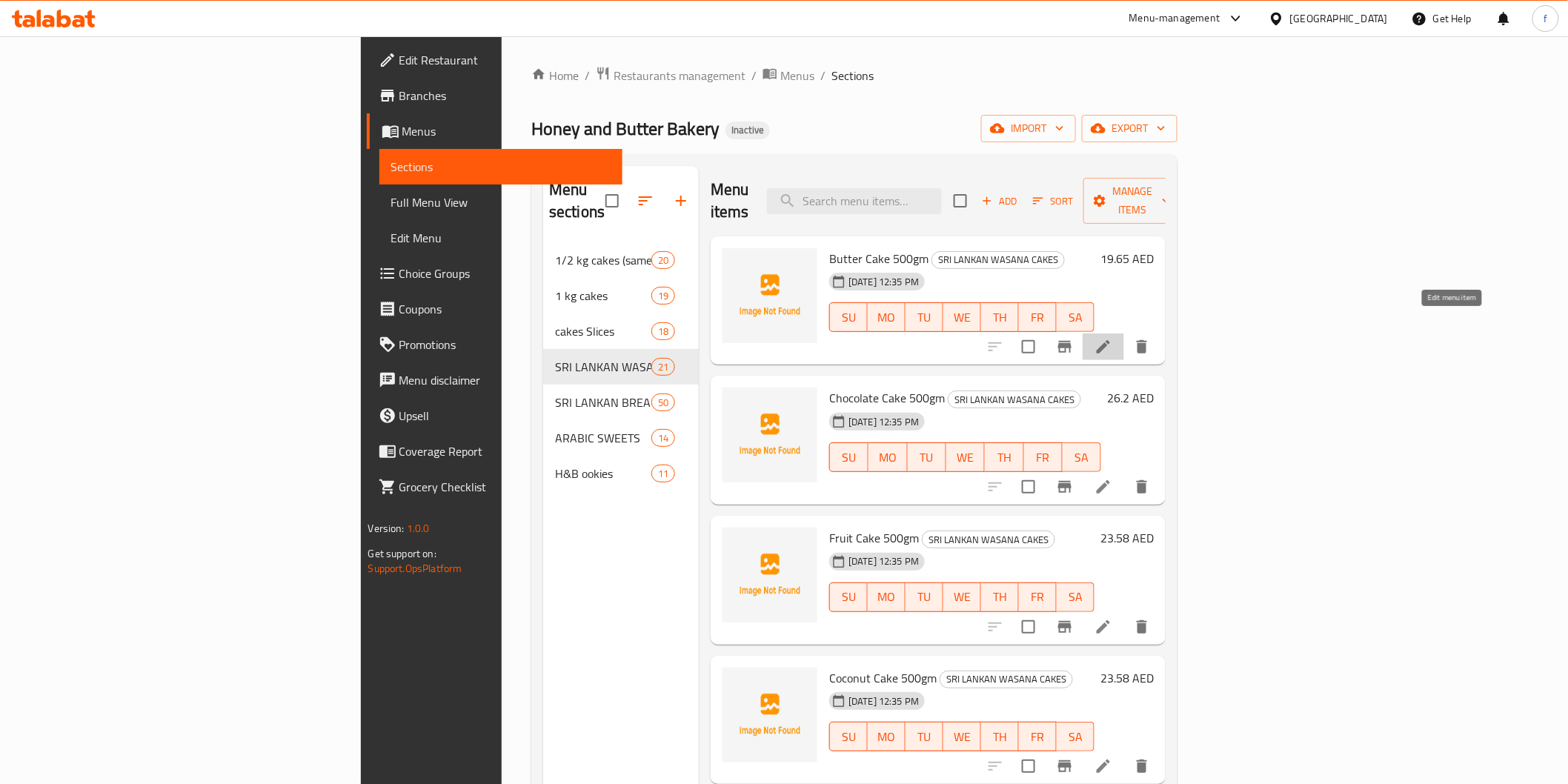
click at [1110, 340] on icon at bounding box center [1103, 347] width 13 height 13
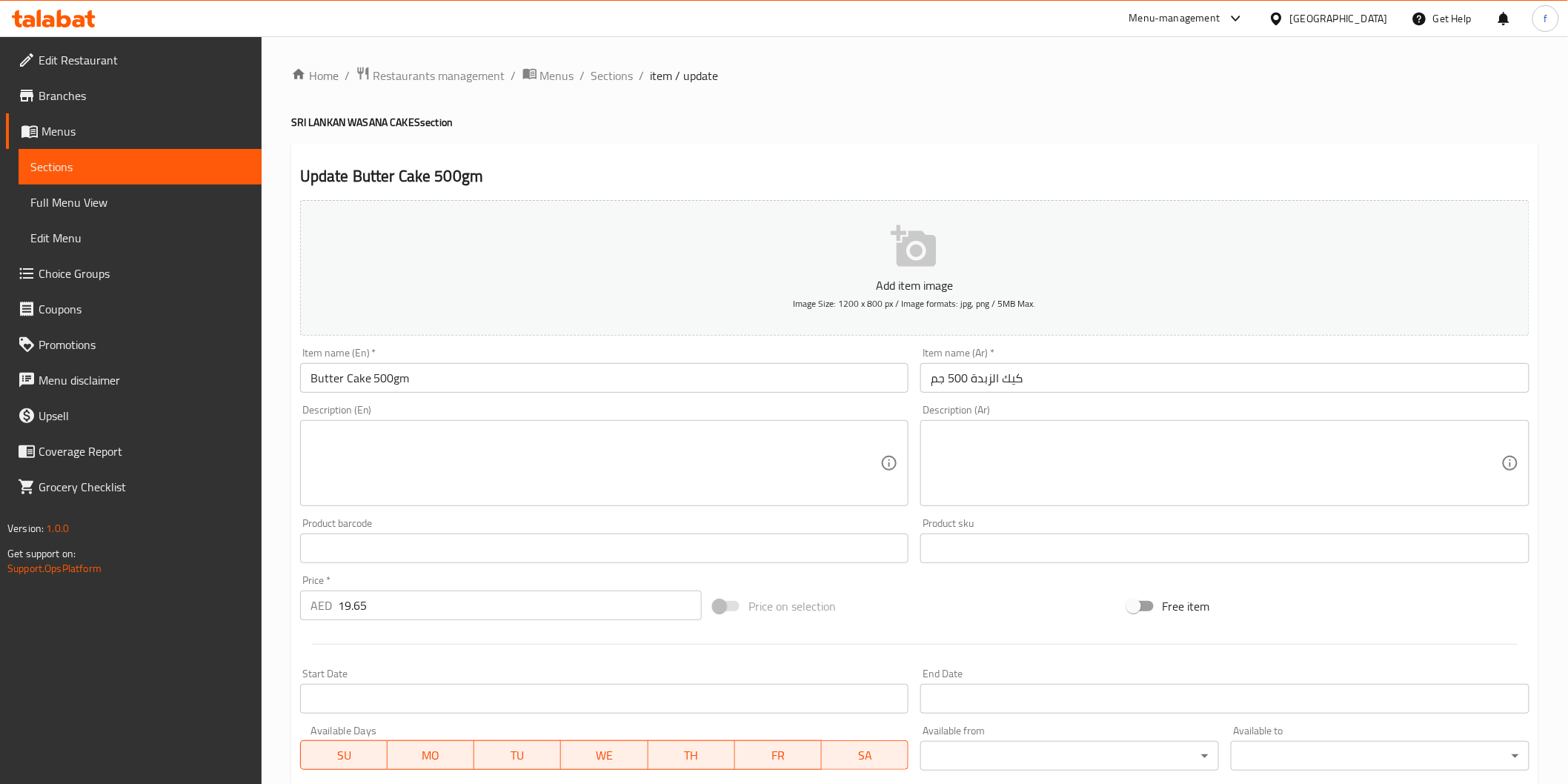
click at [439, 373] on input "Butter Cake 500gm" at bounding box center [605, 378] width 609 height 30
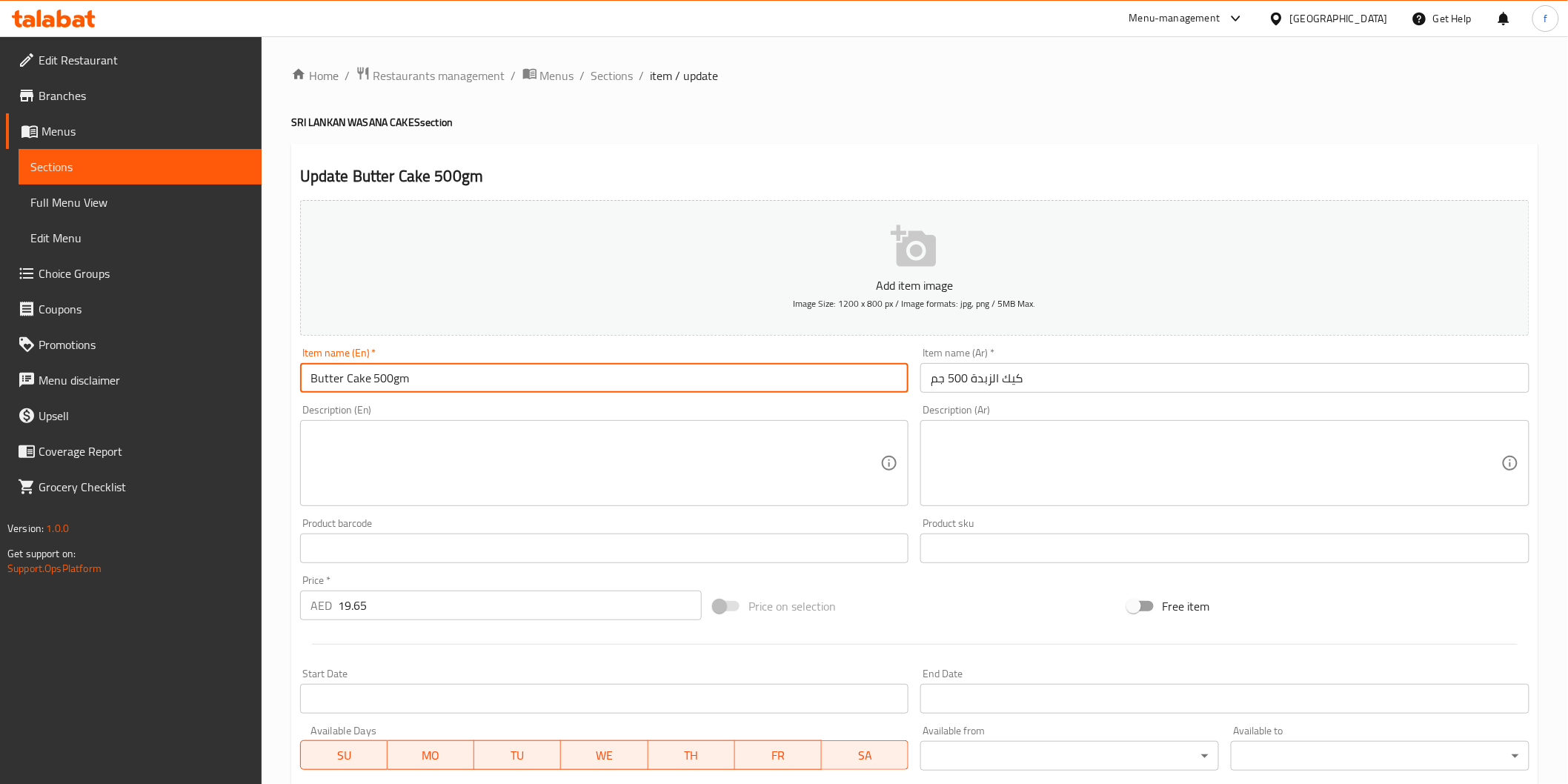
paste input "(PCS)"
type input "Butter Cake 500gm (PCS)"
click at [1251, 389] on input "كيك الزبدة 500 جم" at bounding box center [1225, 378] width 609 height 30
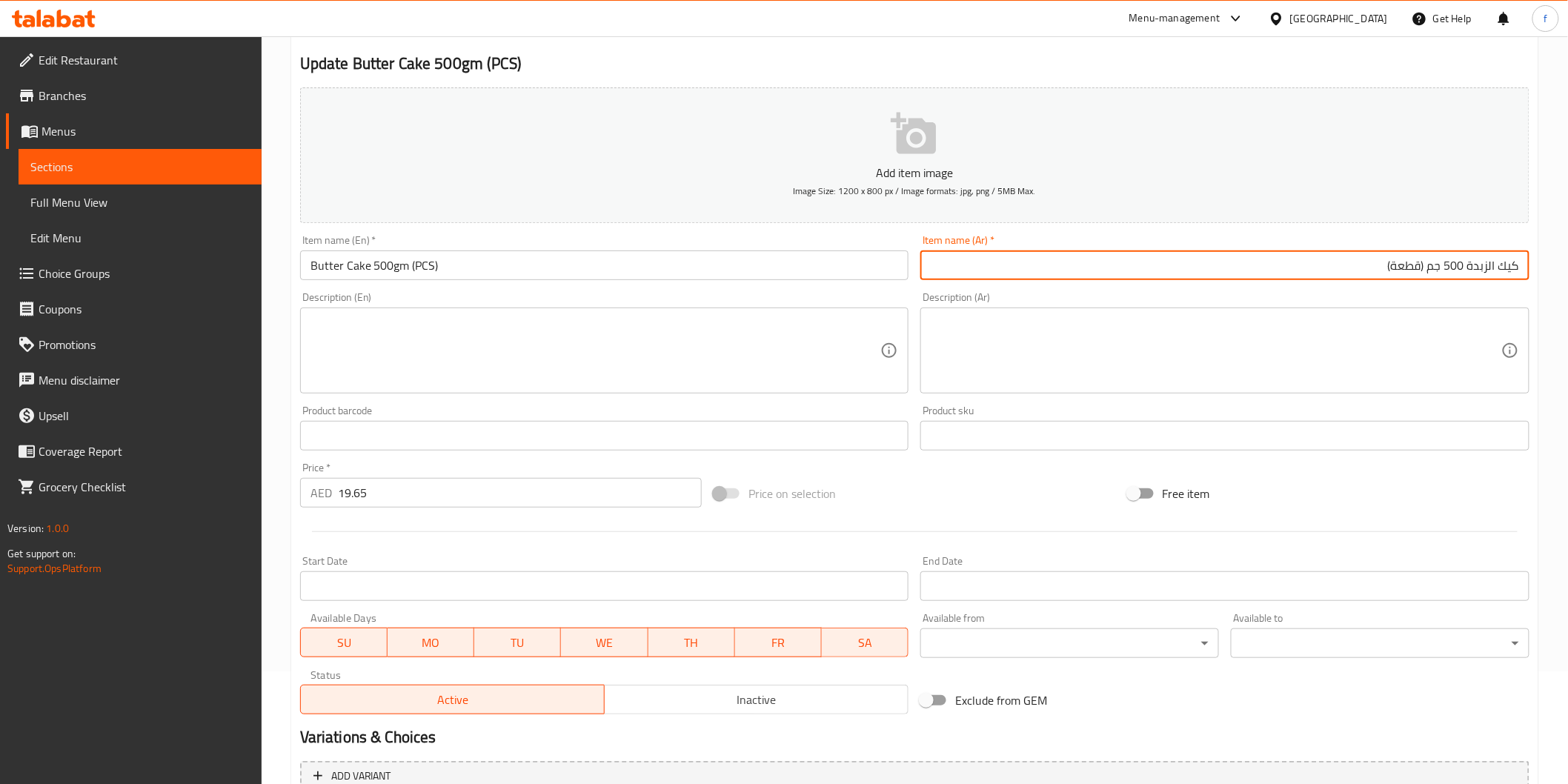
scroll to position [260, 0]
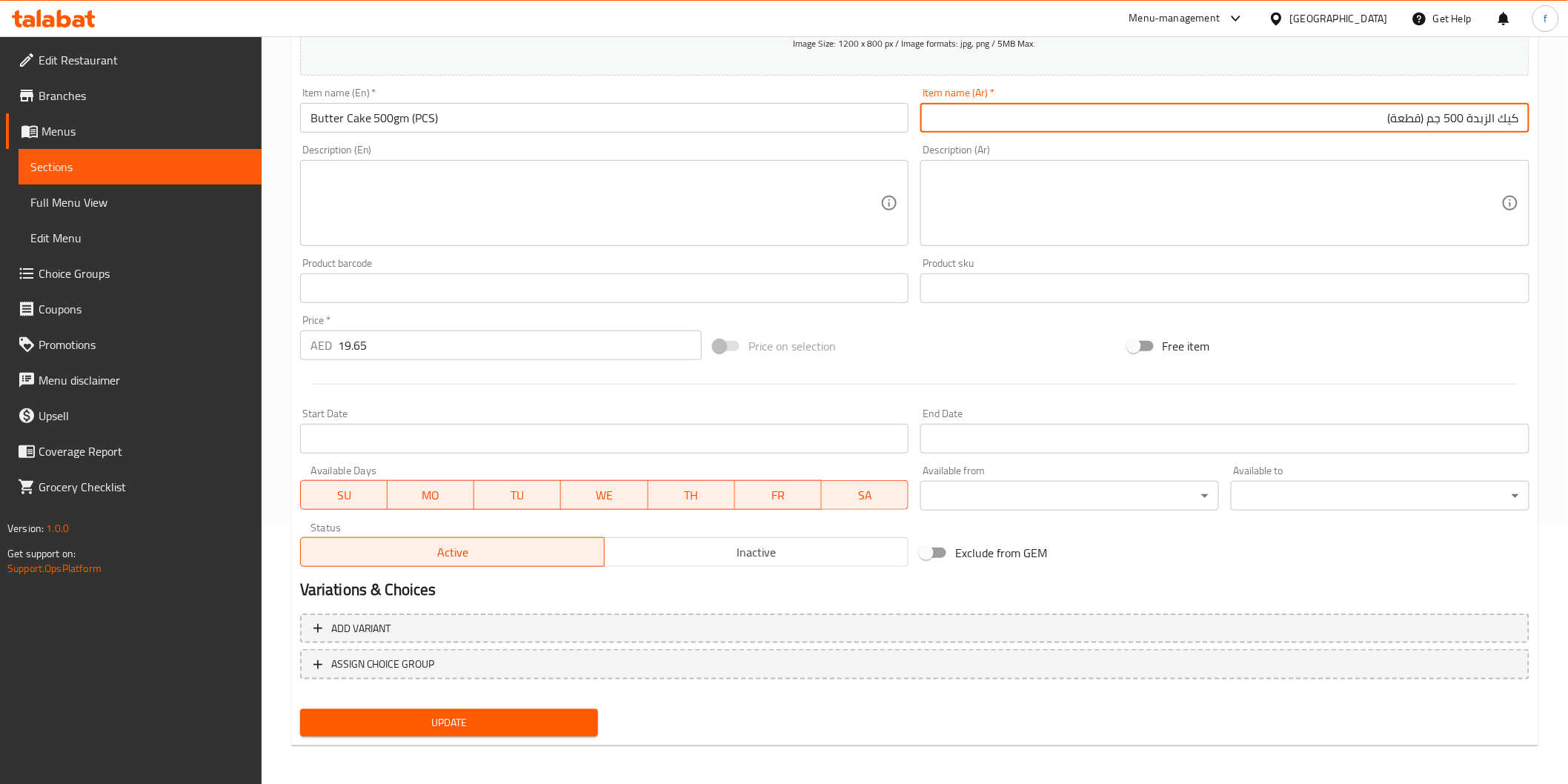
type input "كيك الزبدة 500 جم (قطعة)"
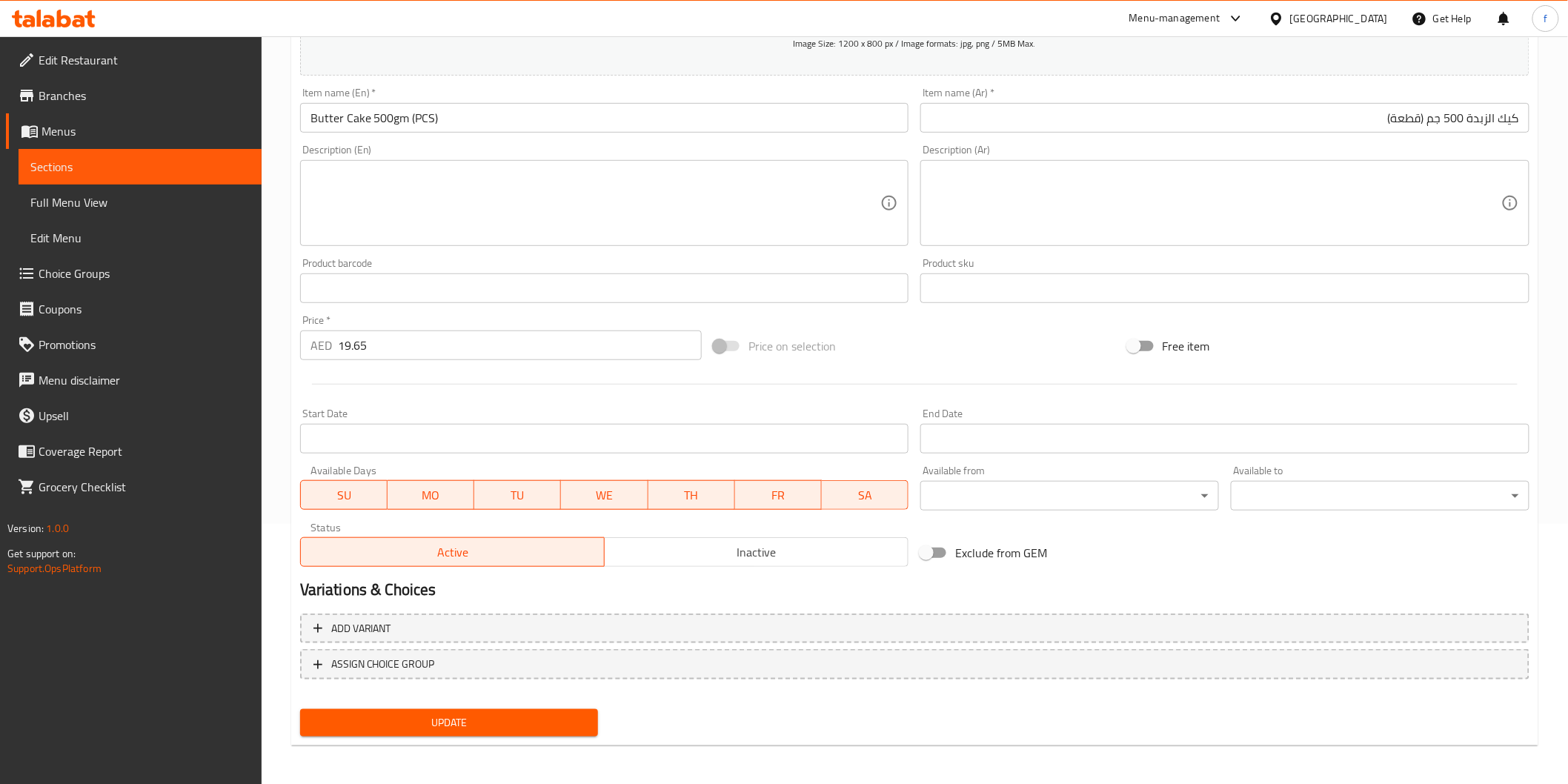
click at [403, 736] on div "Update" at bounding box center [449, 722] width 311 height 39
click at [408, 731] on button "Update" at bounding box center [449, 723] width 298 height 27
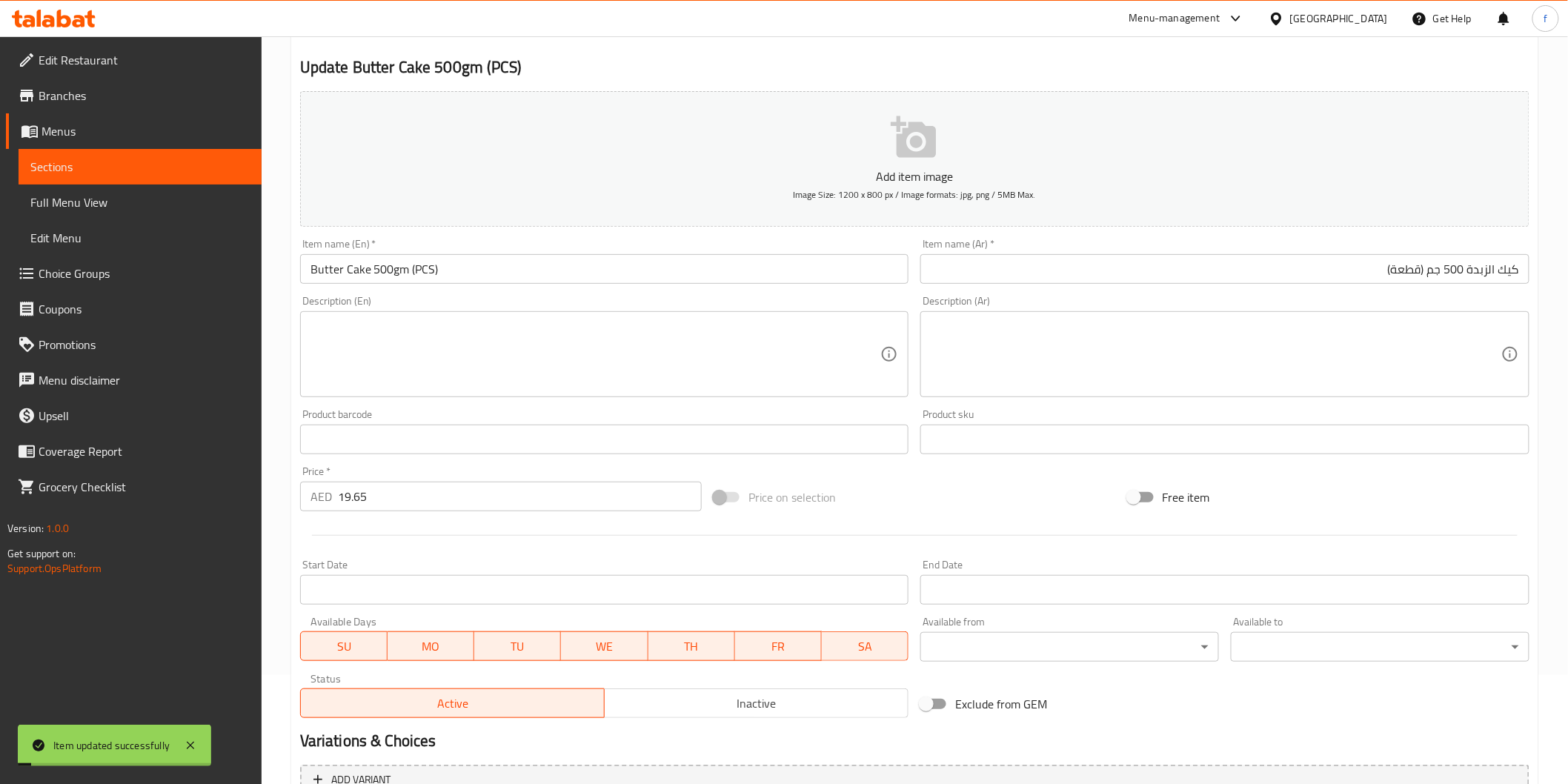
scroll to position [0, 0]
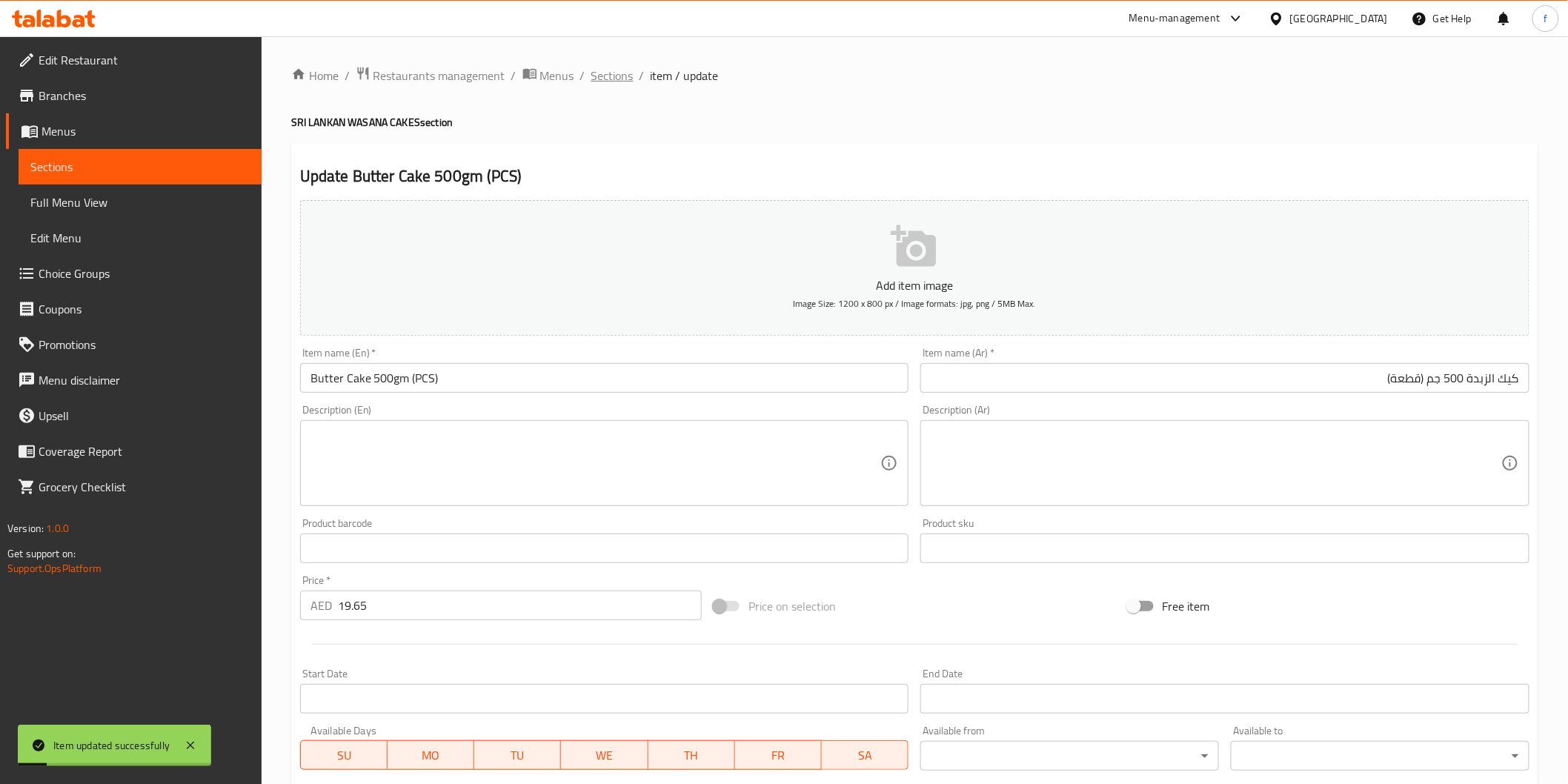
click at [609, 79] on span "Sections" at bounding box center [612, 75] width 42 height 18
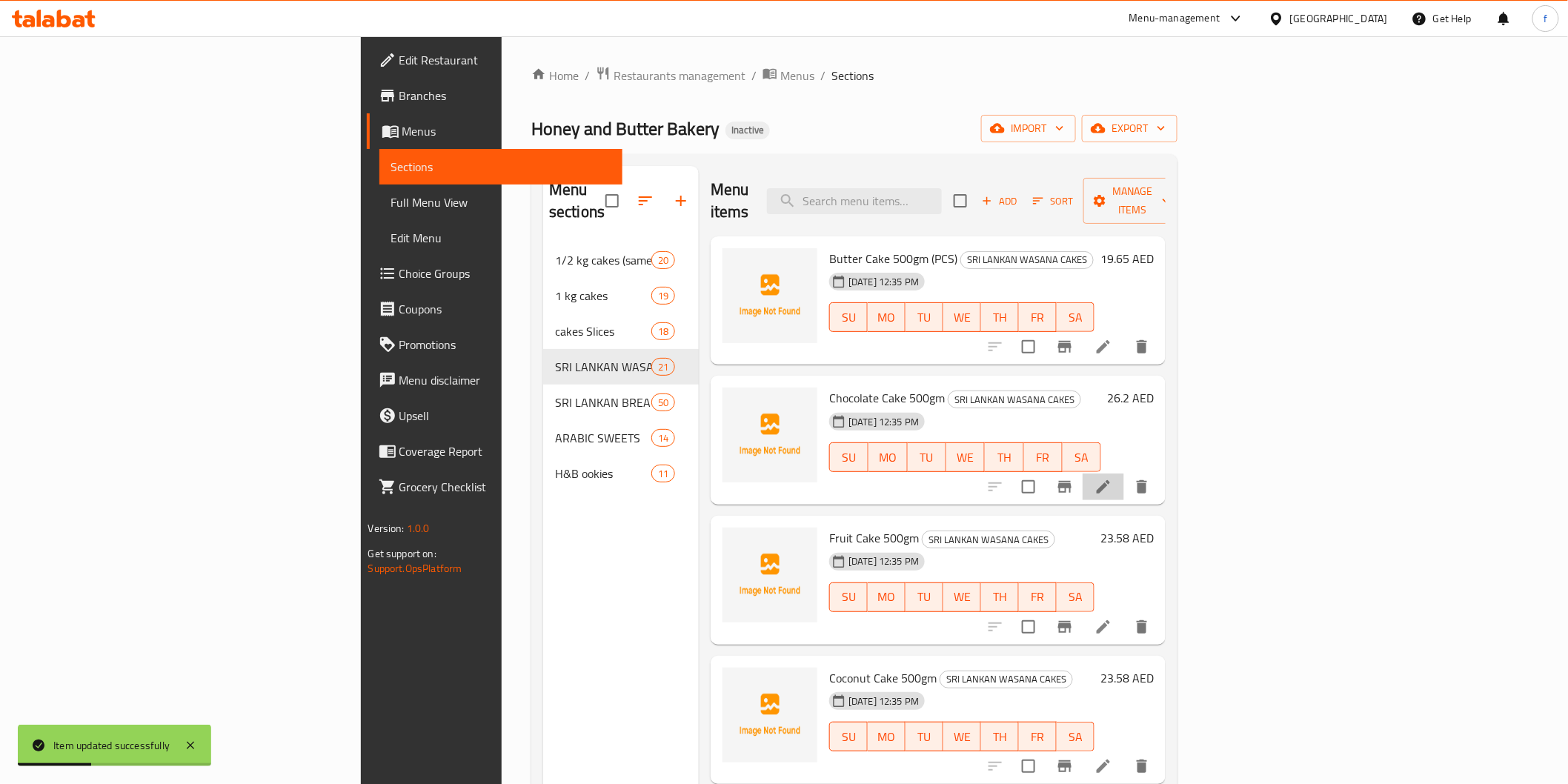
click at [1124, 473] on li at bounding box center [1103, 486] width 41 height 27
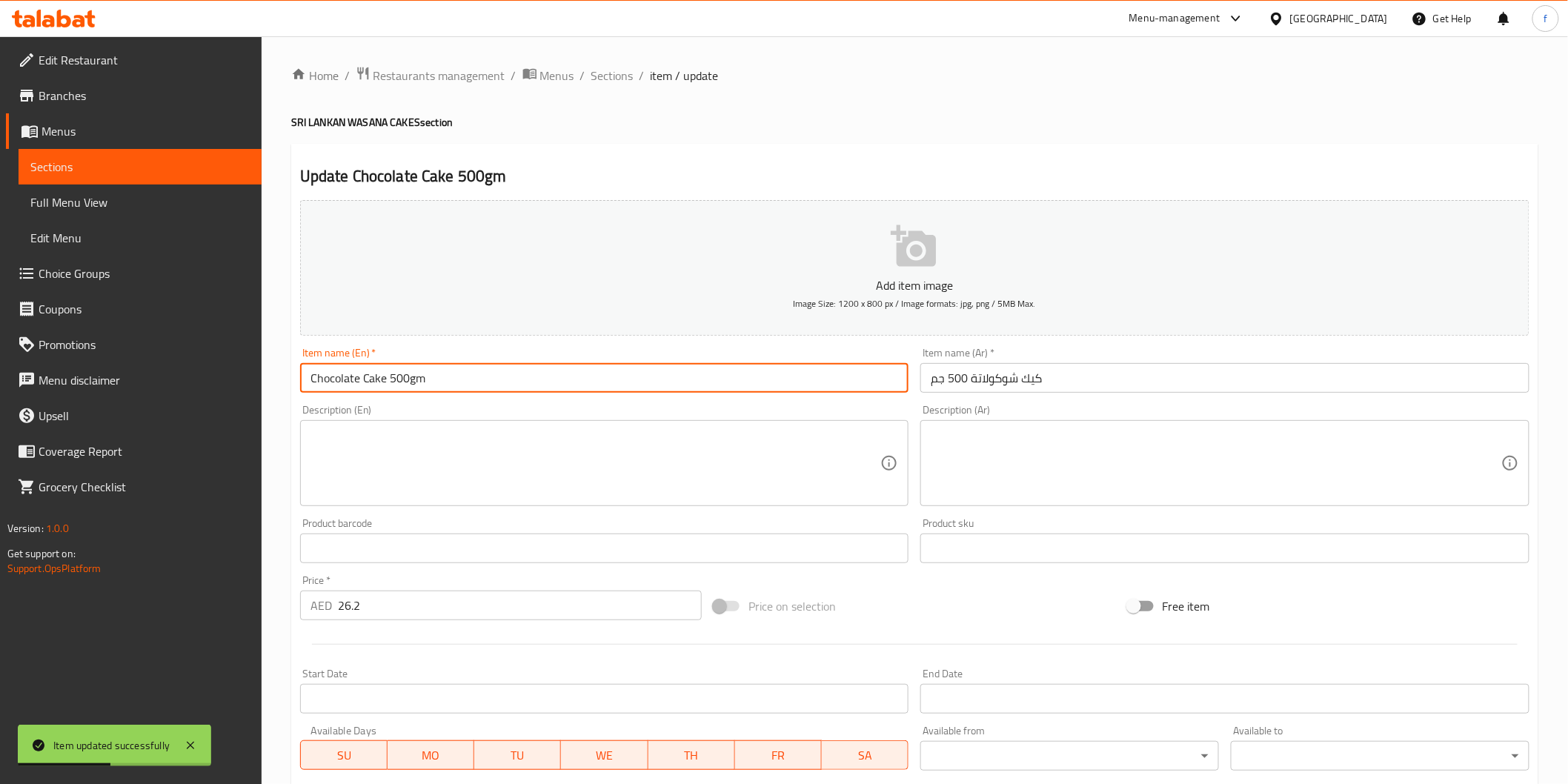
click at [482, 371] on input "Chocolate Cake 500gm" at bounding box center [605, 378] width 609 height 30
paste input "(PCS)"
type input "Chocolate Cake 500gm (PCS)"
click at [1190, 371] on input "كيك شوكولاتة 500 جم" at bounding box center [1225, 378] width 609 height 30
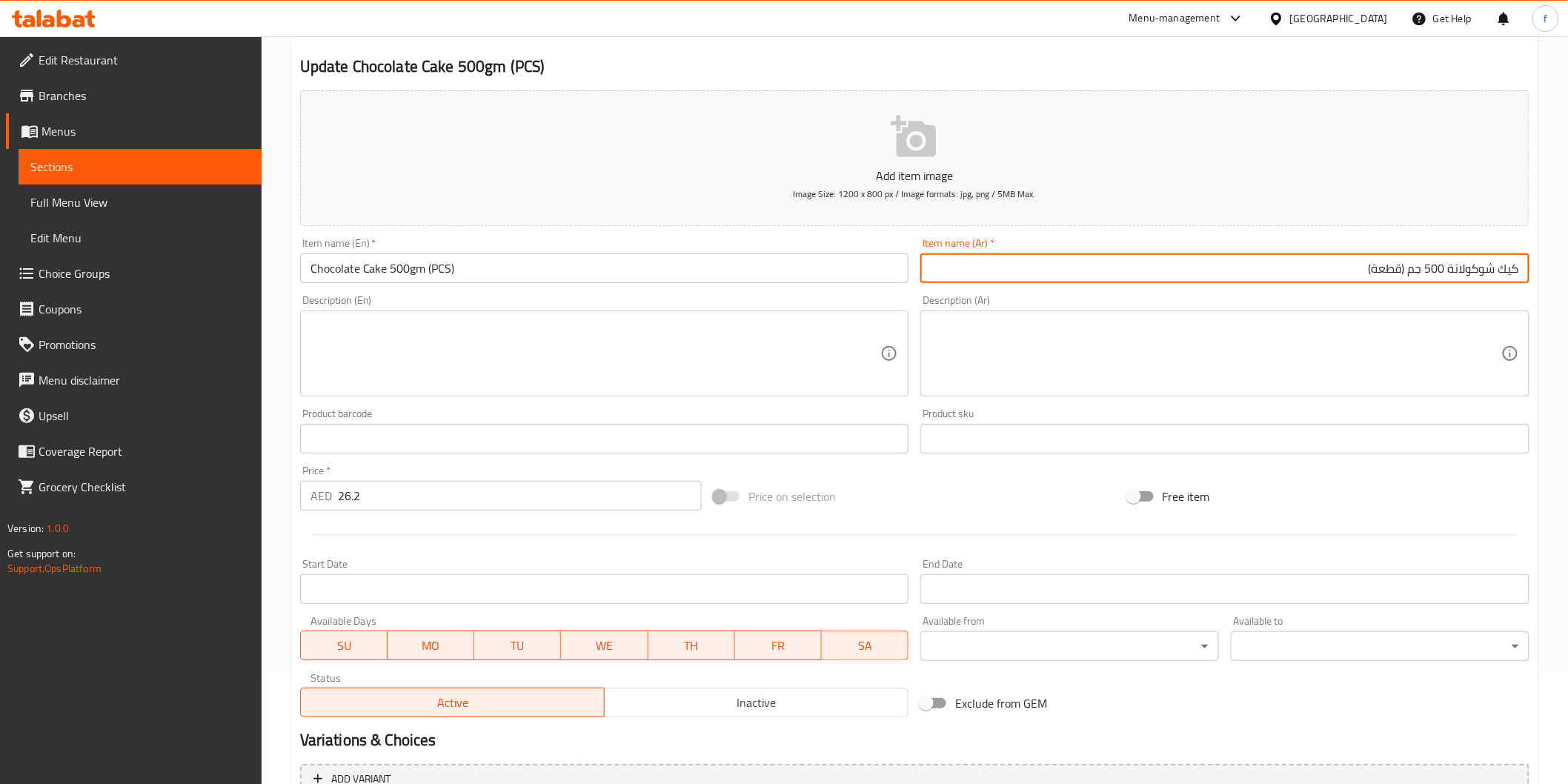
scroll to position [260, 0]
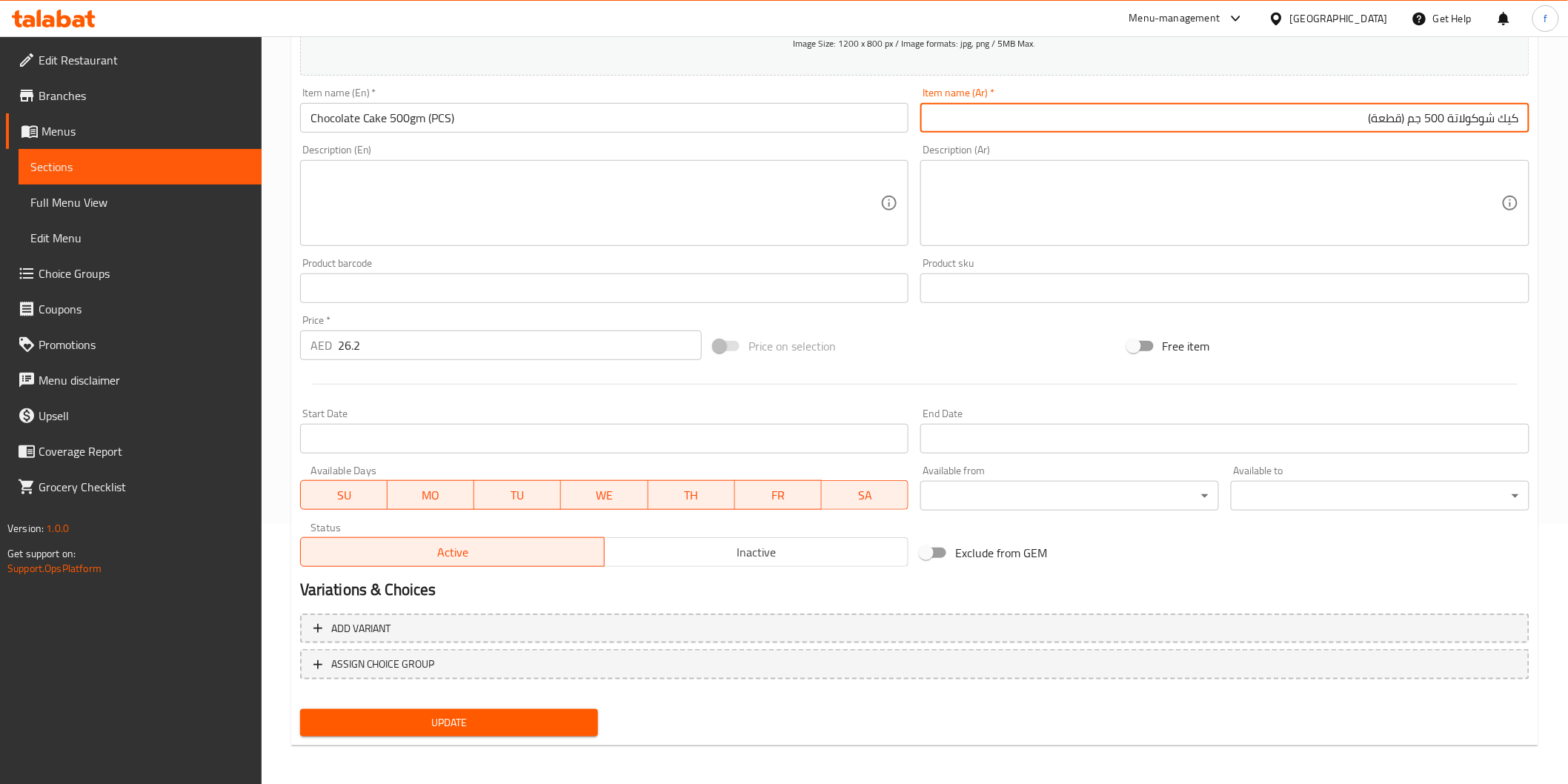
type input "كيك شوكولاتة 500 جم (قطعة)"
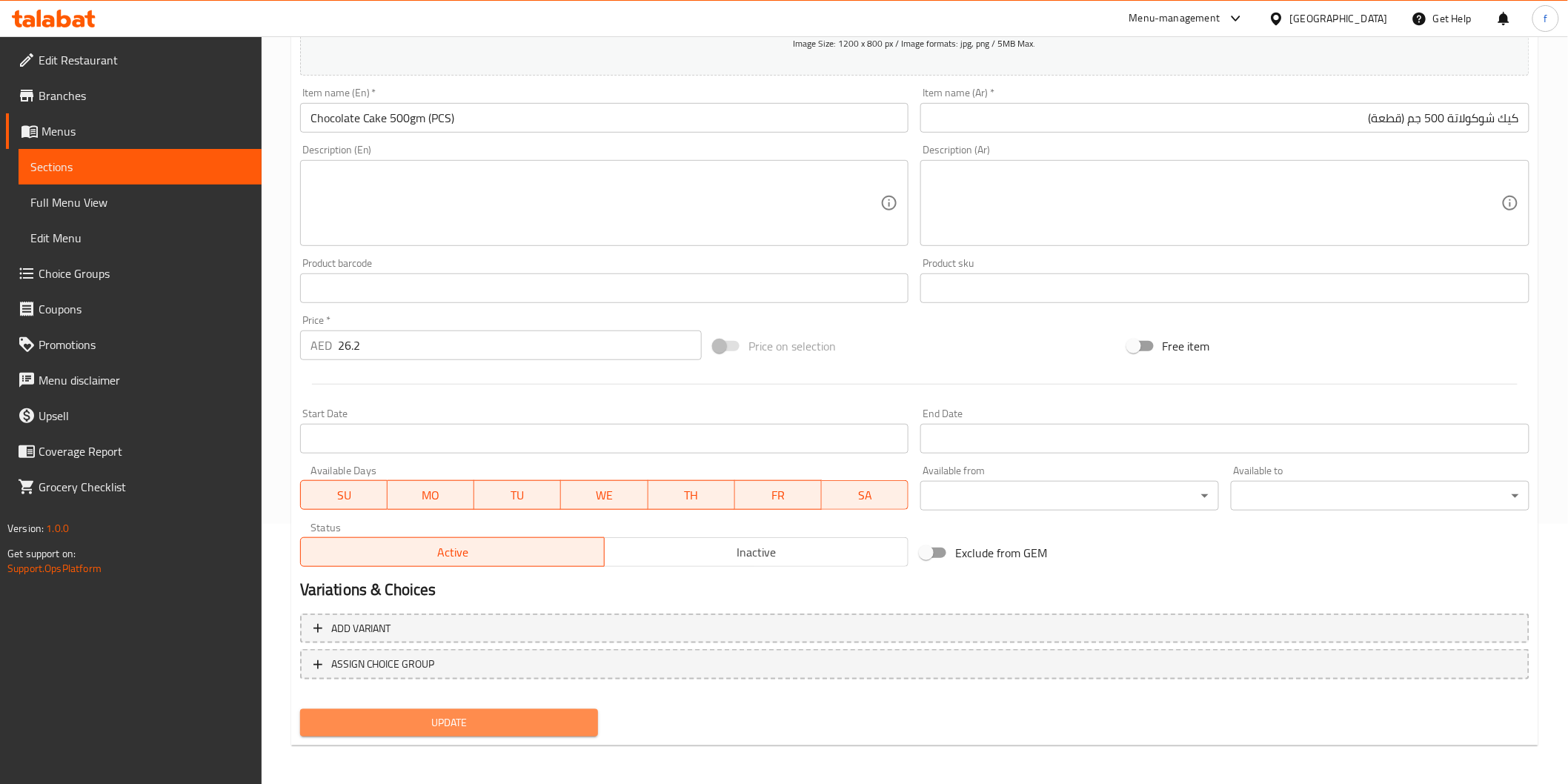
click at [453, 720] on span "Update" at bounding box center [450, 723] width 275 height 18
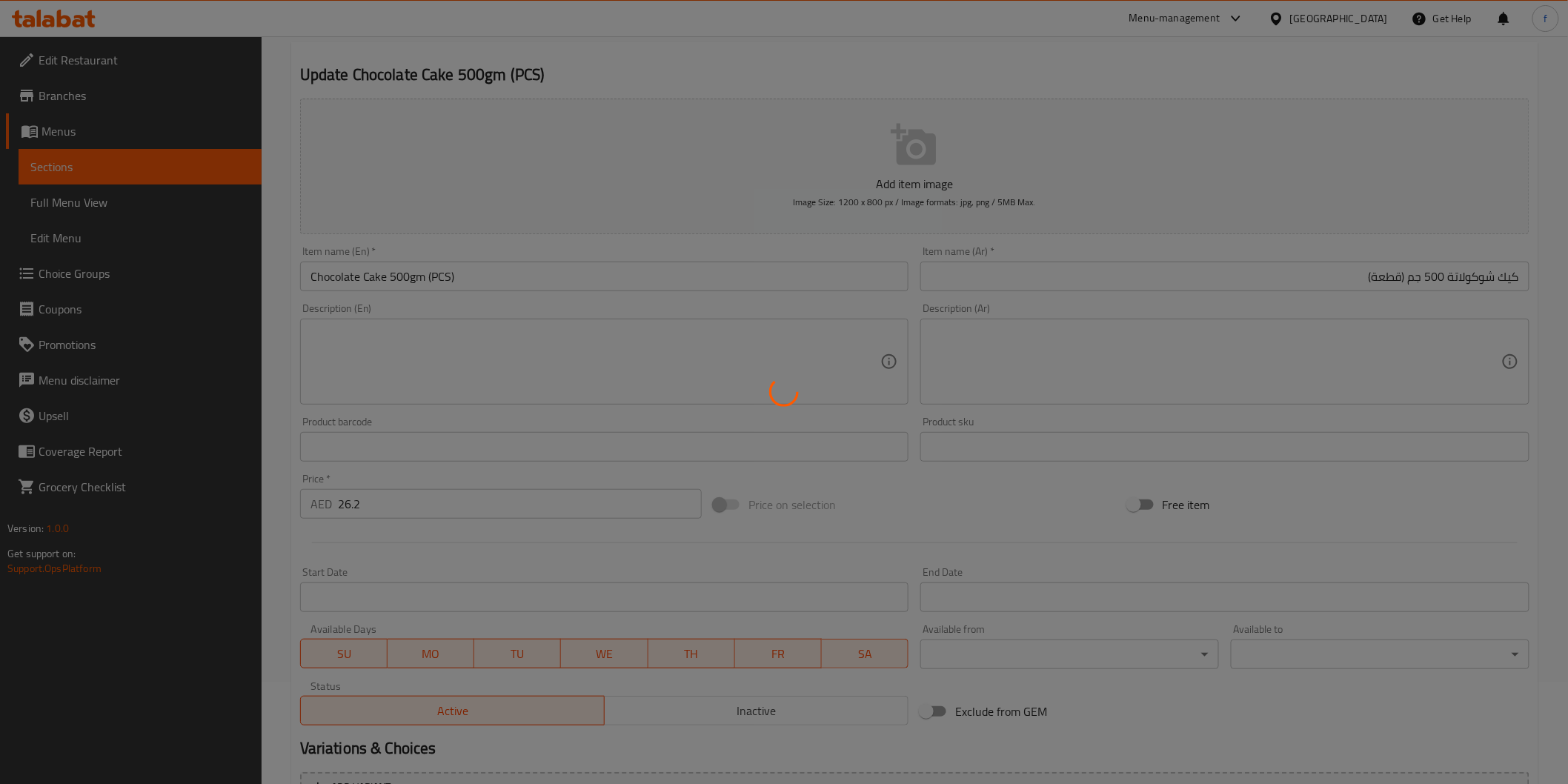
scroll to position [0, 0]
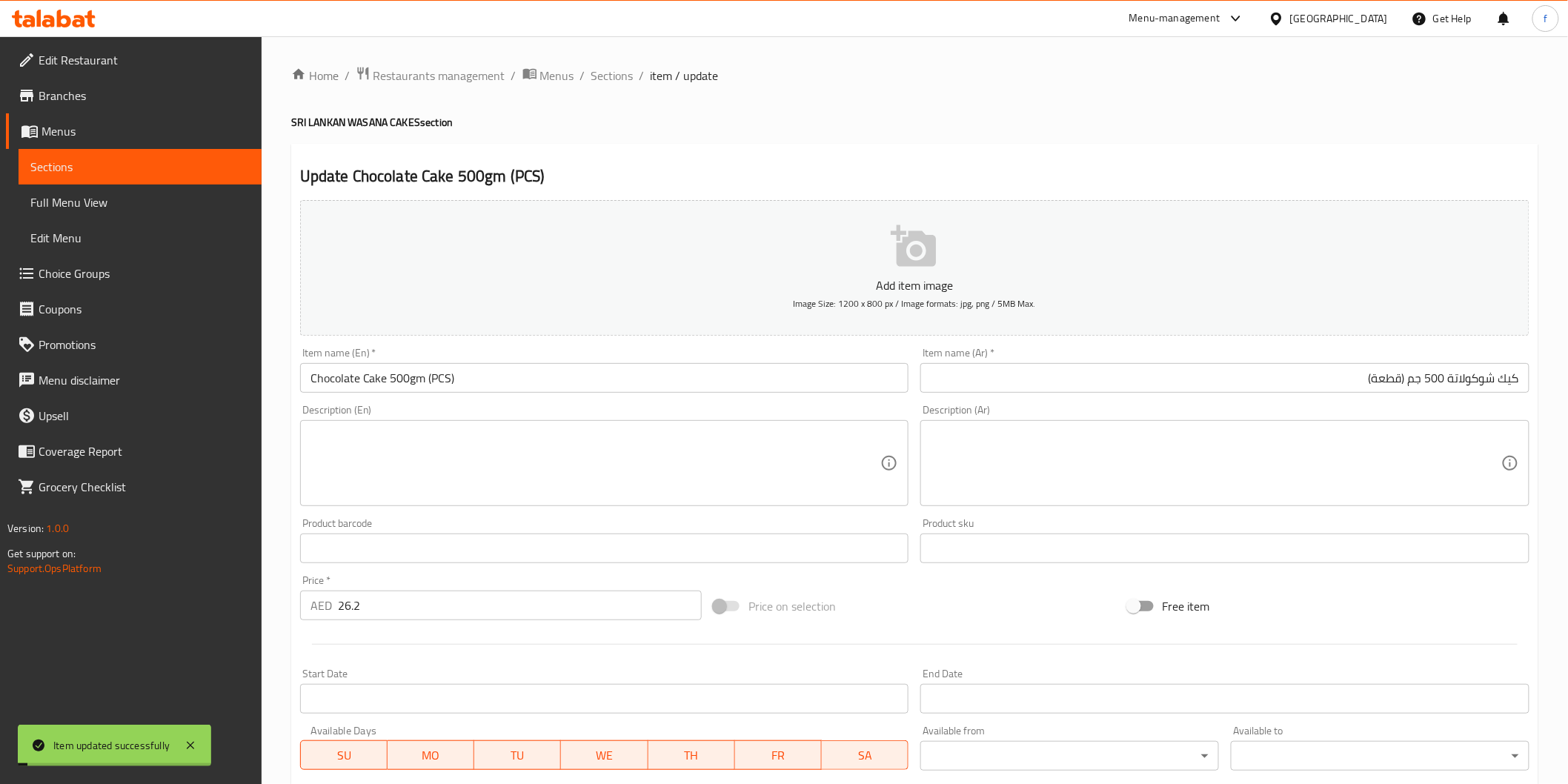
click at [588, 79] on ol "Home / Restaurants management / Menus / Sections / item / update" at bounding box center [915, 75] width 1247 height 19
click at [598, 76] on span "Sections" at bounding box center [612, 75] width 42 height 18
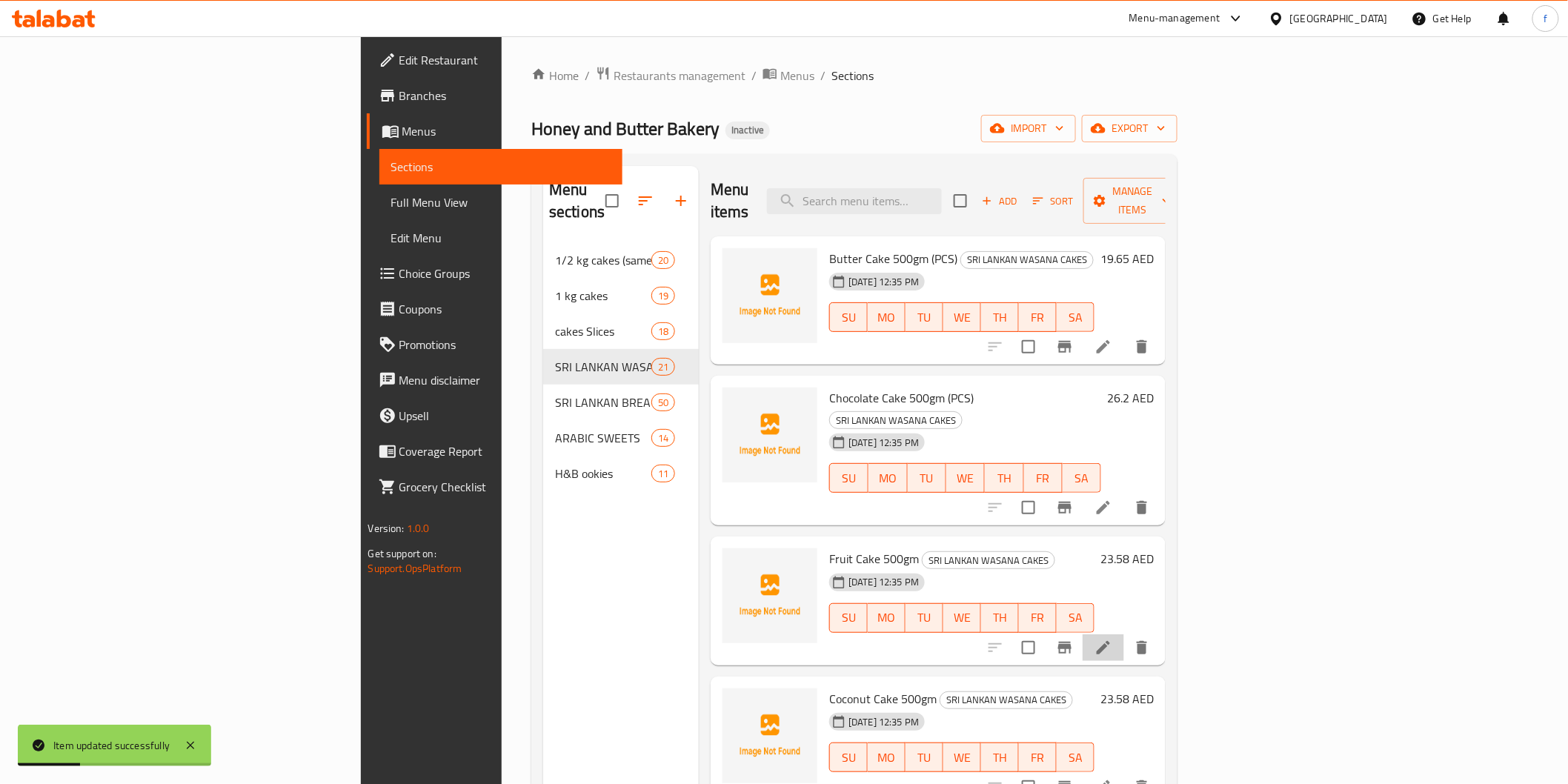
click at [1124, 634] on li at bounding box center [1103, 647] width 41 height 27
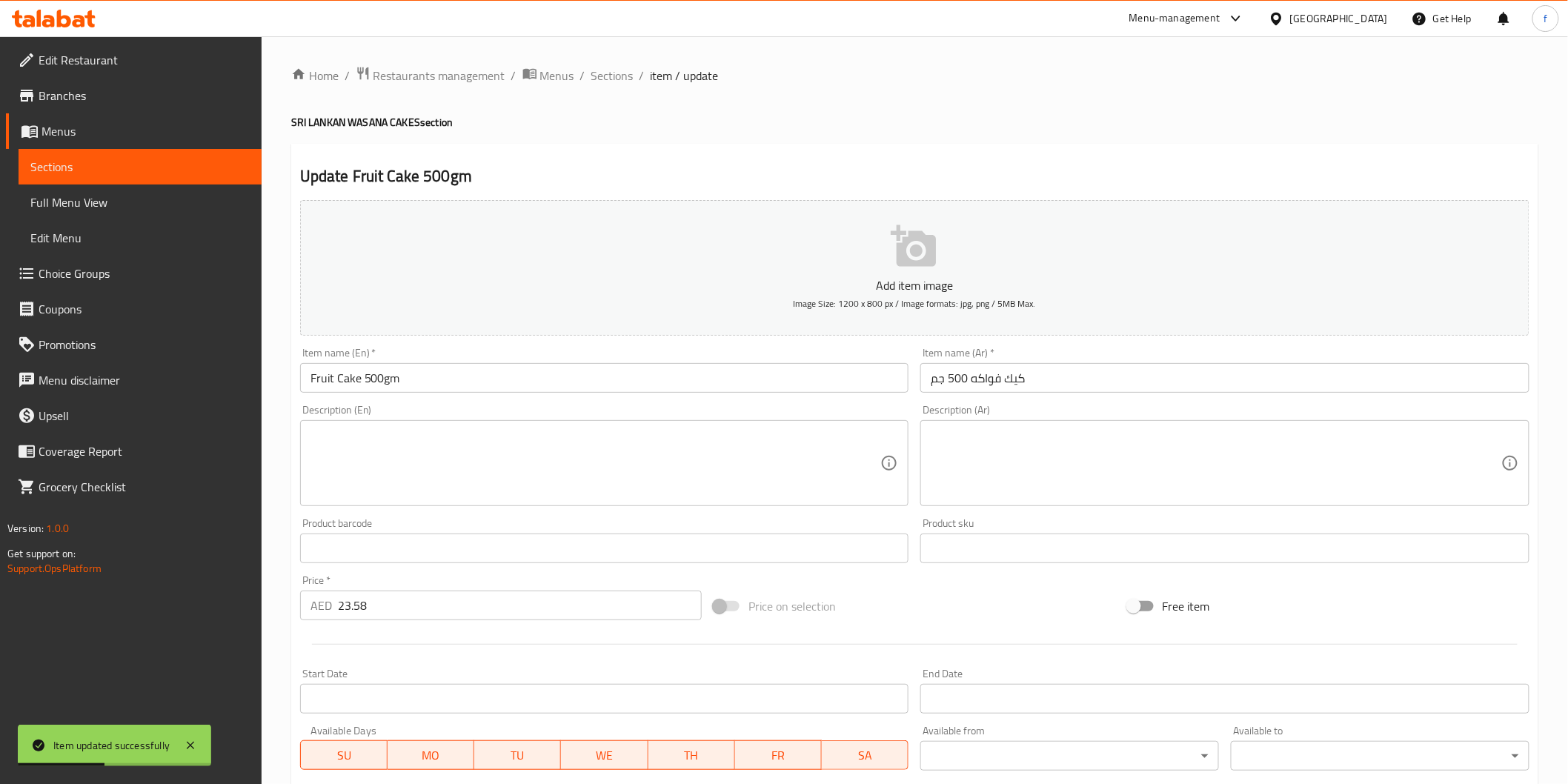
click at [544, 368] on input "Fruit Cake 500gm" at bounding box center [605, 378] width 609 height 30
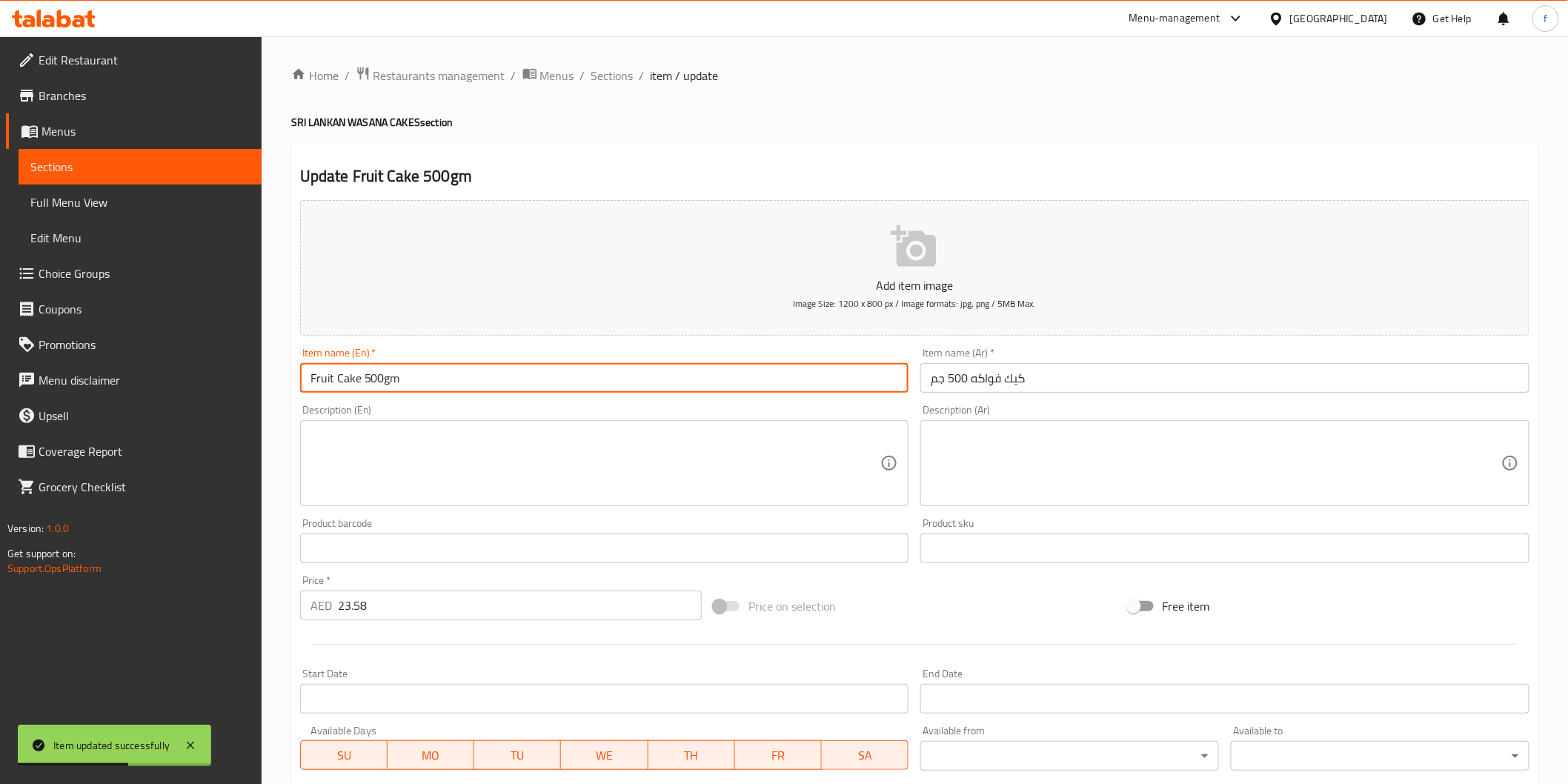
paste input "(PCS)"
type input "Fruit Cake 500gm (PCS)"
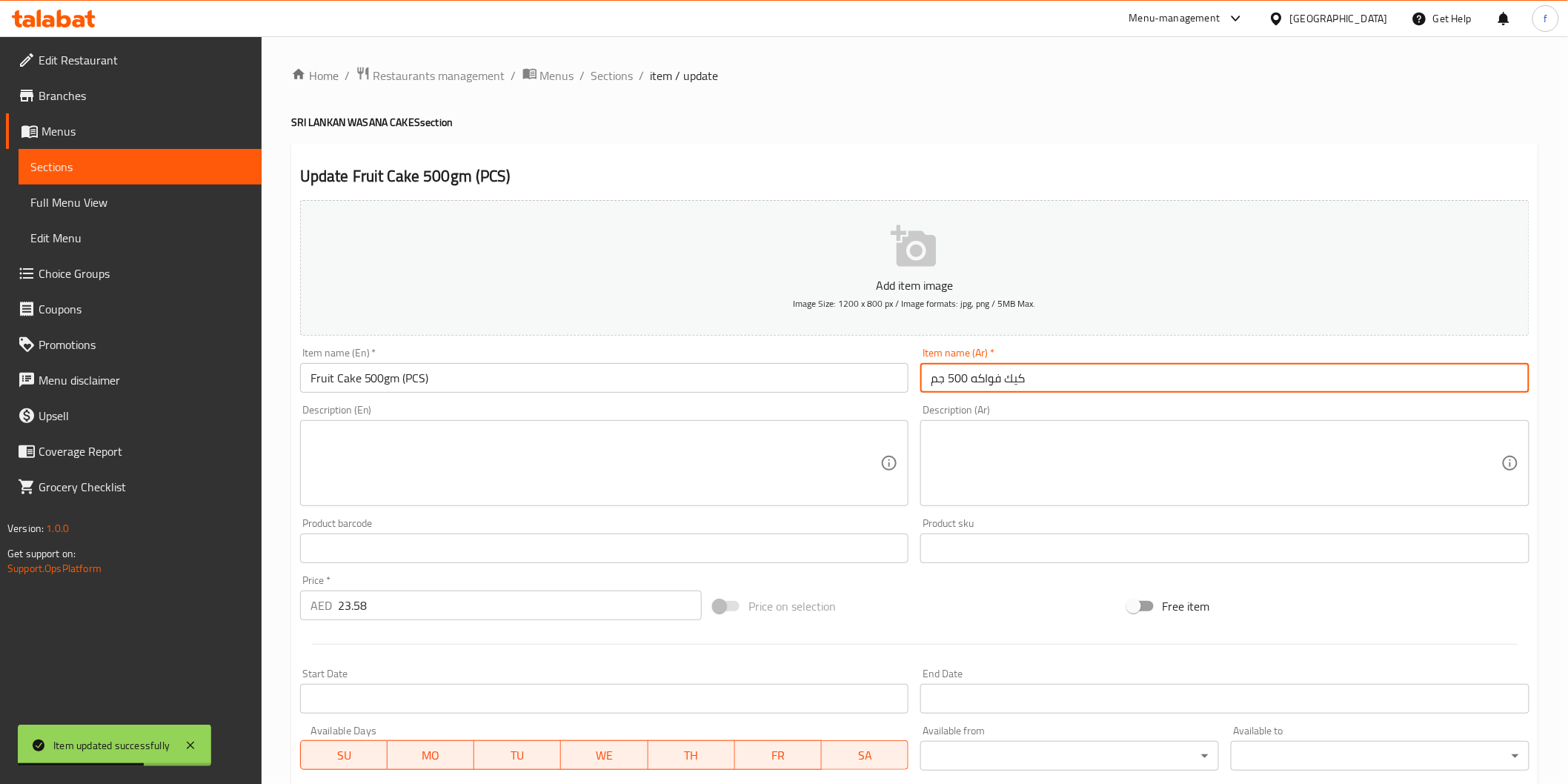
click at [1253, 371] on input "كيك فواكه 500 جم" at bounding box center [1225, 378] width 609 height 30
click at [1251, 371] on input "كيك فواكه 500 جم" at bounding box center [1225, 378] width 609 height 30
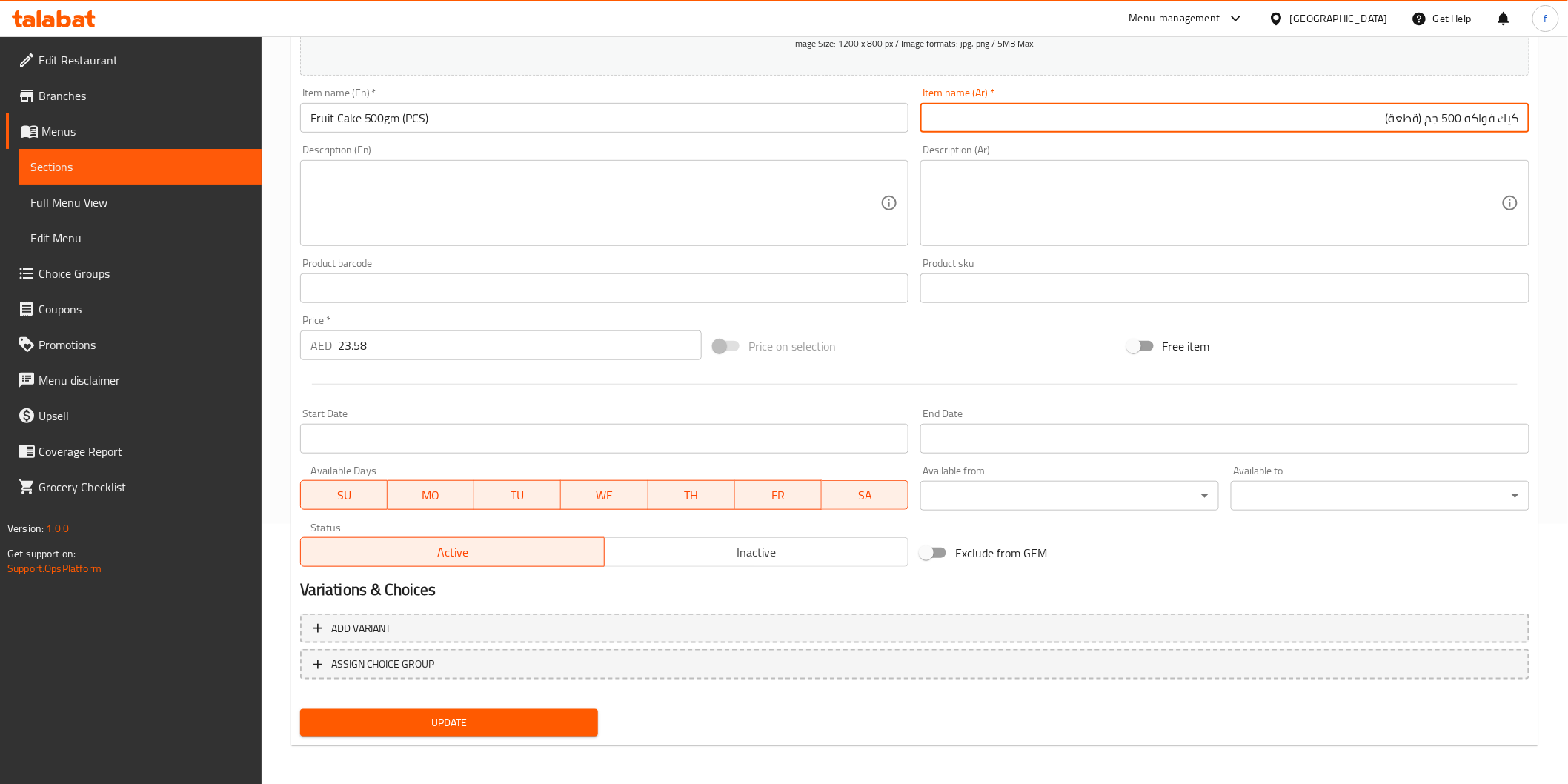
type input "كيك فواكه 500 جم (قطعة)"
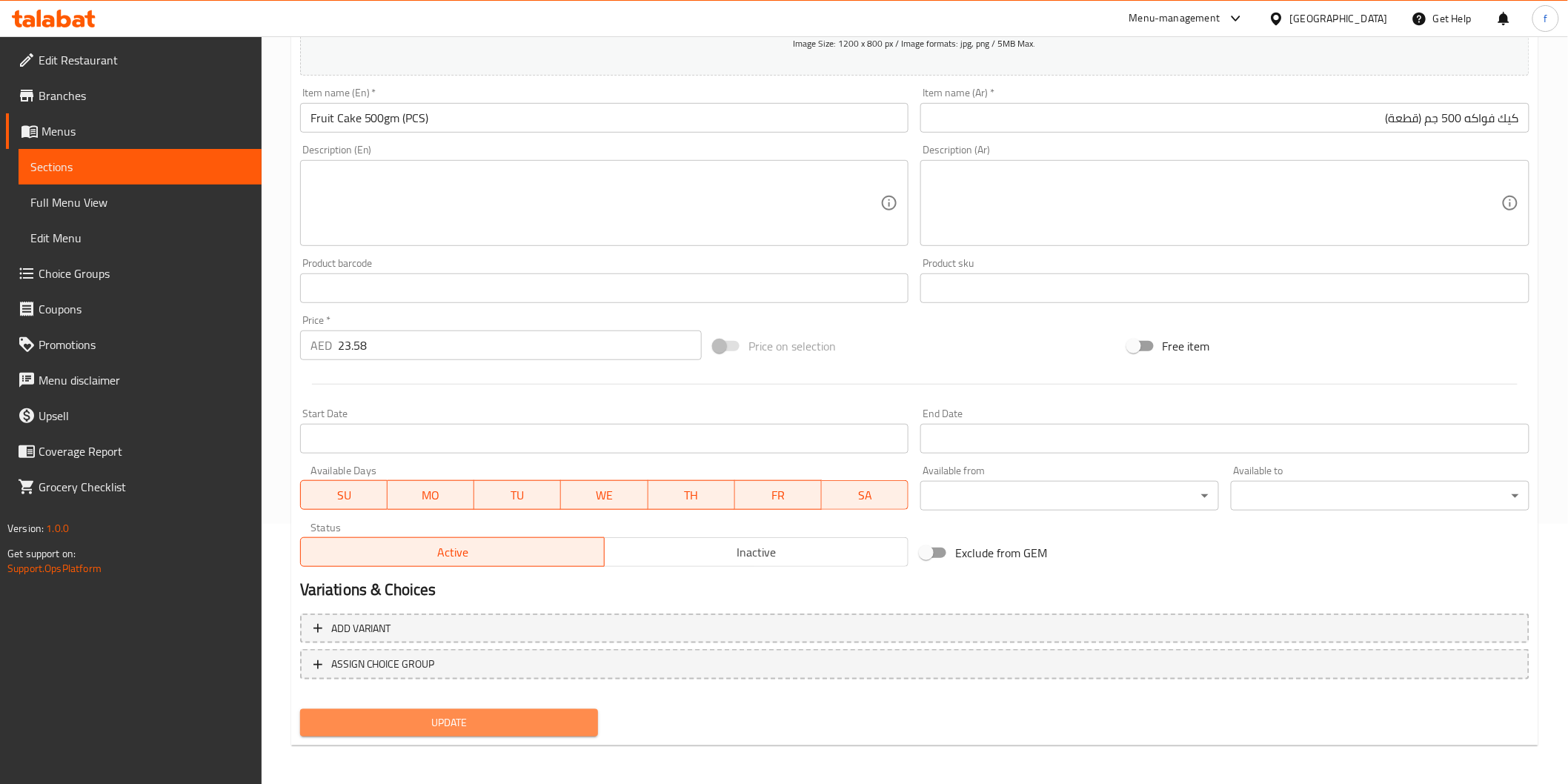
click at [483, 723] on span "Update" at bounding box center [450, 723] width 275 height 18
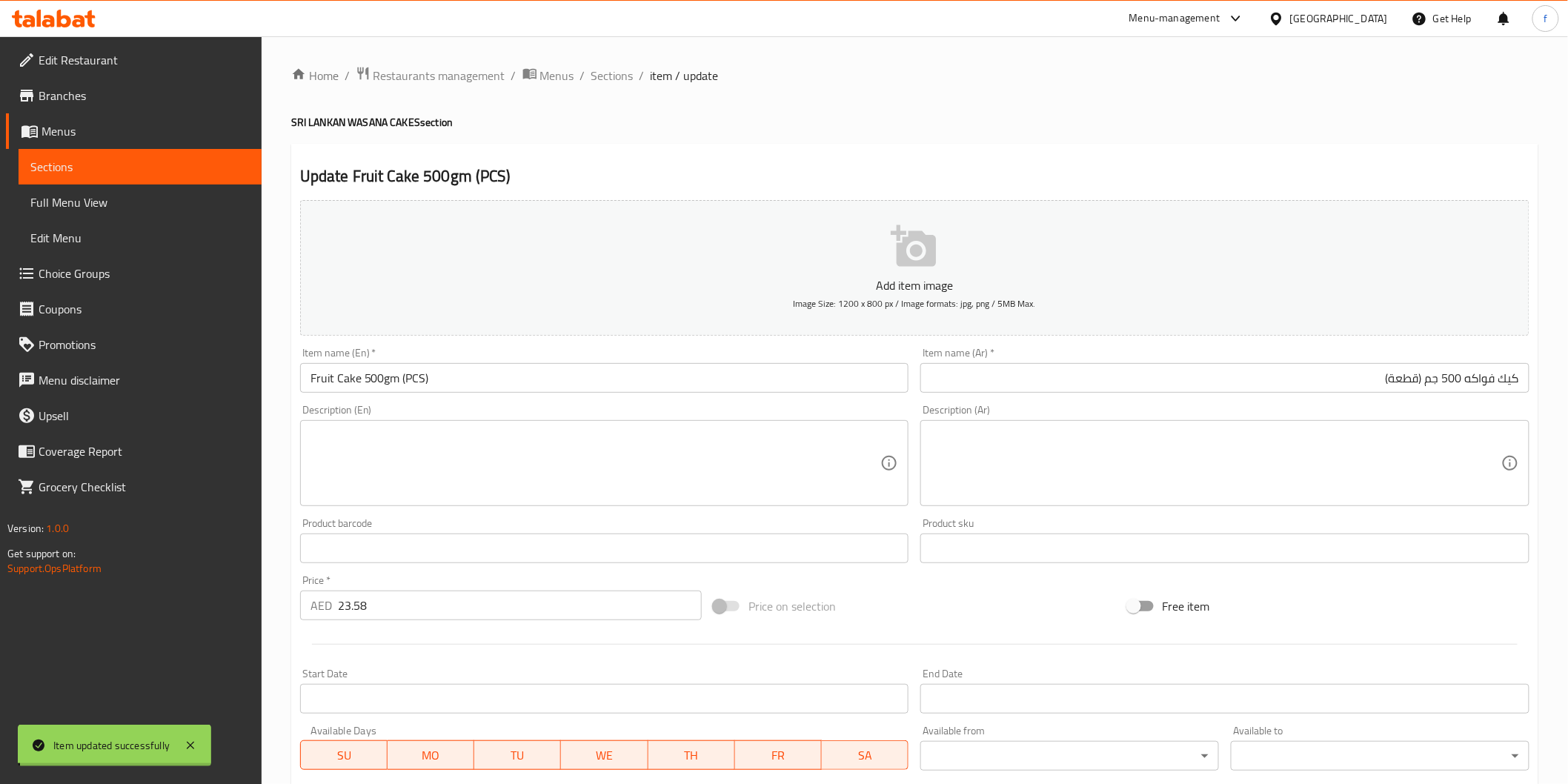
click at [621, 74] on span "Sections" at bounding box center [612, 75] width 42 height 18
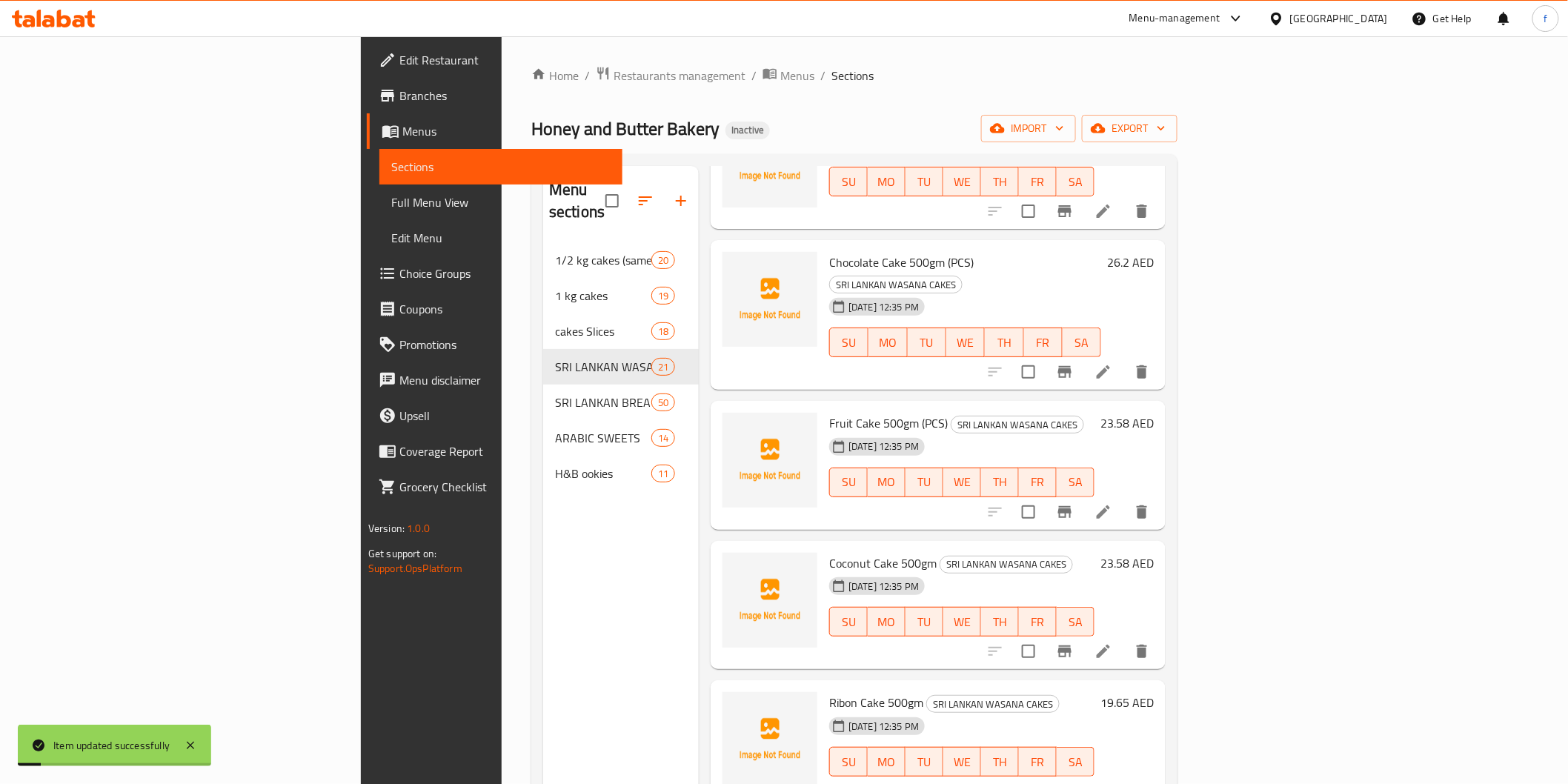
scroll to position [164, 0]
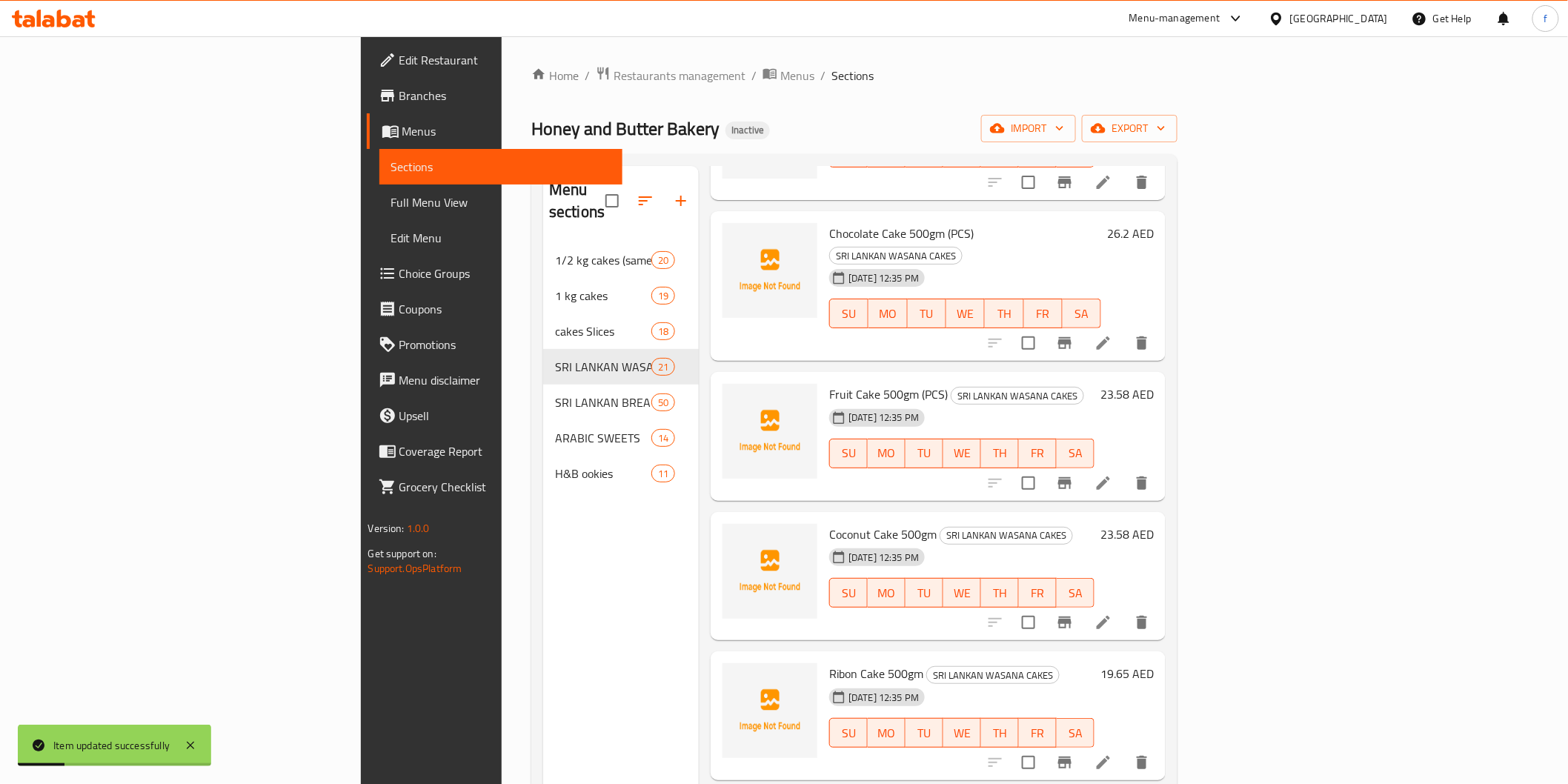
click at [1110, 616] on icon at bounding box center [1103, 622] width 13 height 13
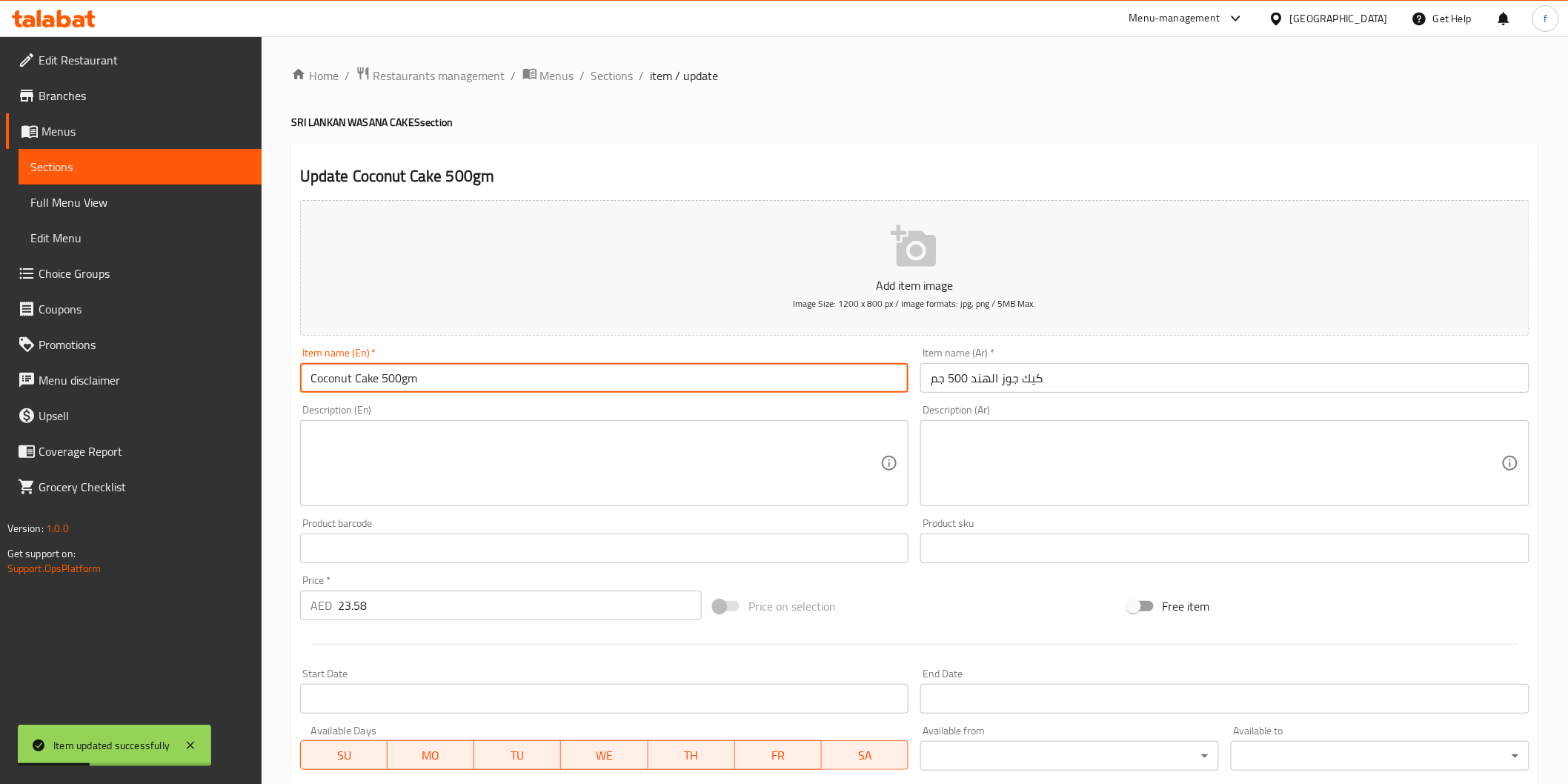
click at [560, 375] on input "Coconut Cake 500gm" at bounding box center [605, 378] width 609 height 30
paste input "(PCS)"
type input "Coconut Cake 500gm (PCS)"
click at [1189, 389] on input "كيك جوز الهند 500 جم" at bounding box center [1225, 378] width 609 height 30
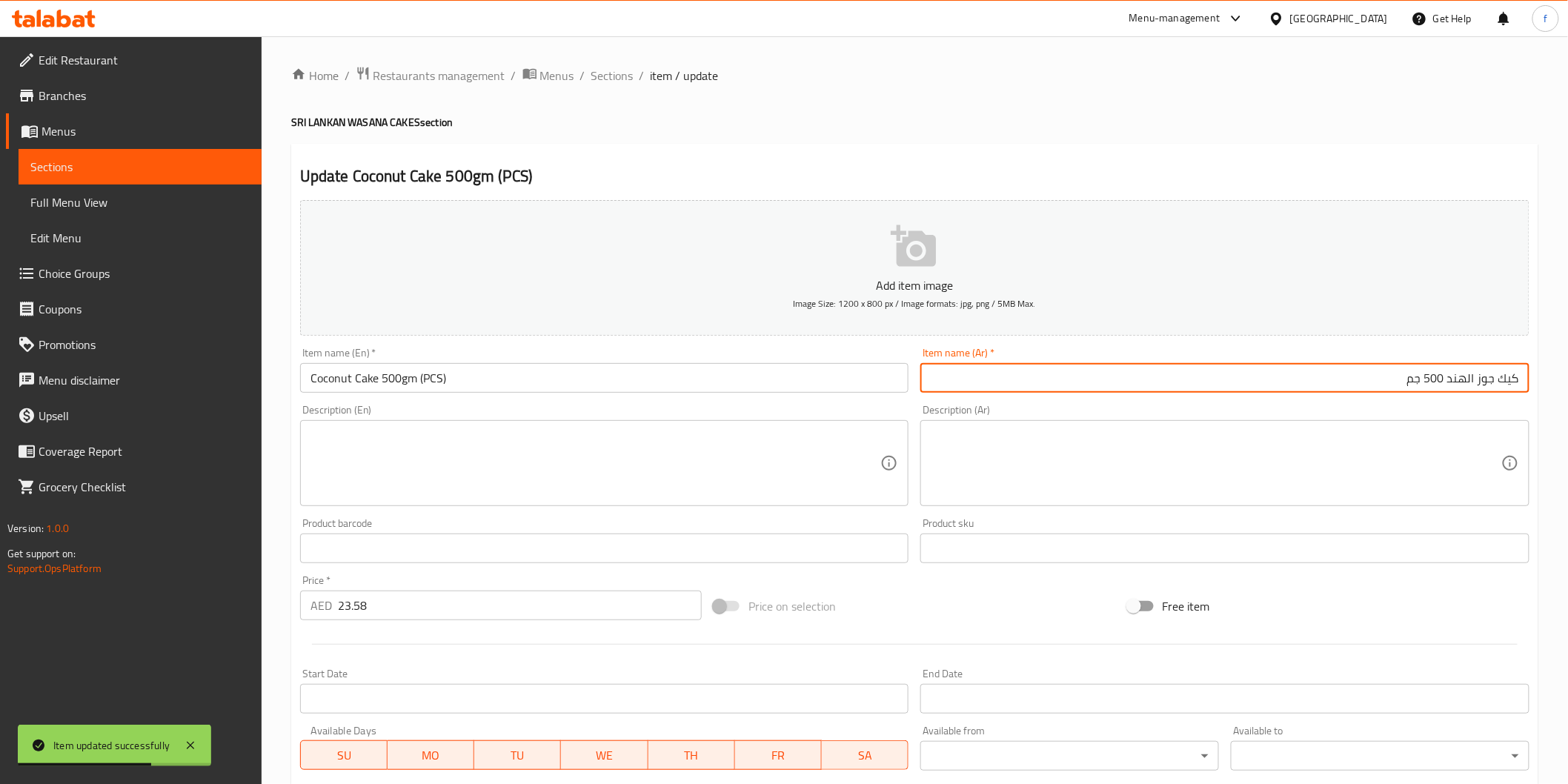
click at [1189, 389] on input "كيك جوز الهند 500 جم" at bounding box center [1225, 378] width 609 height 30
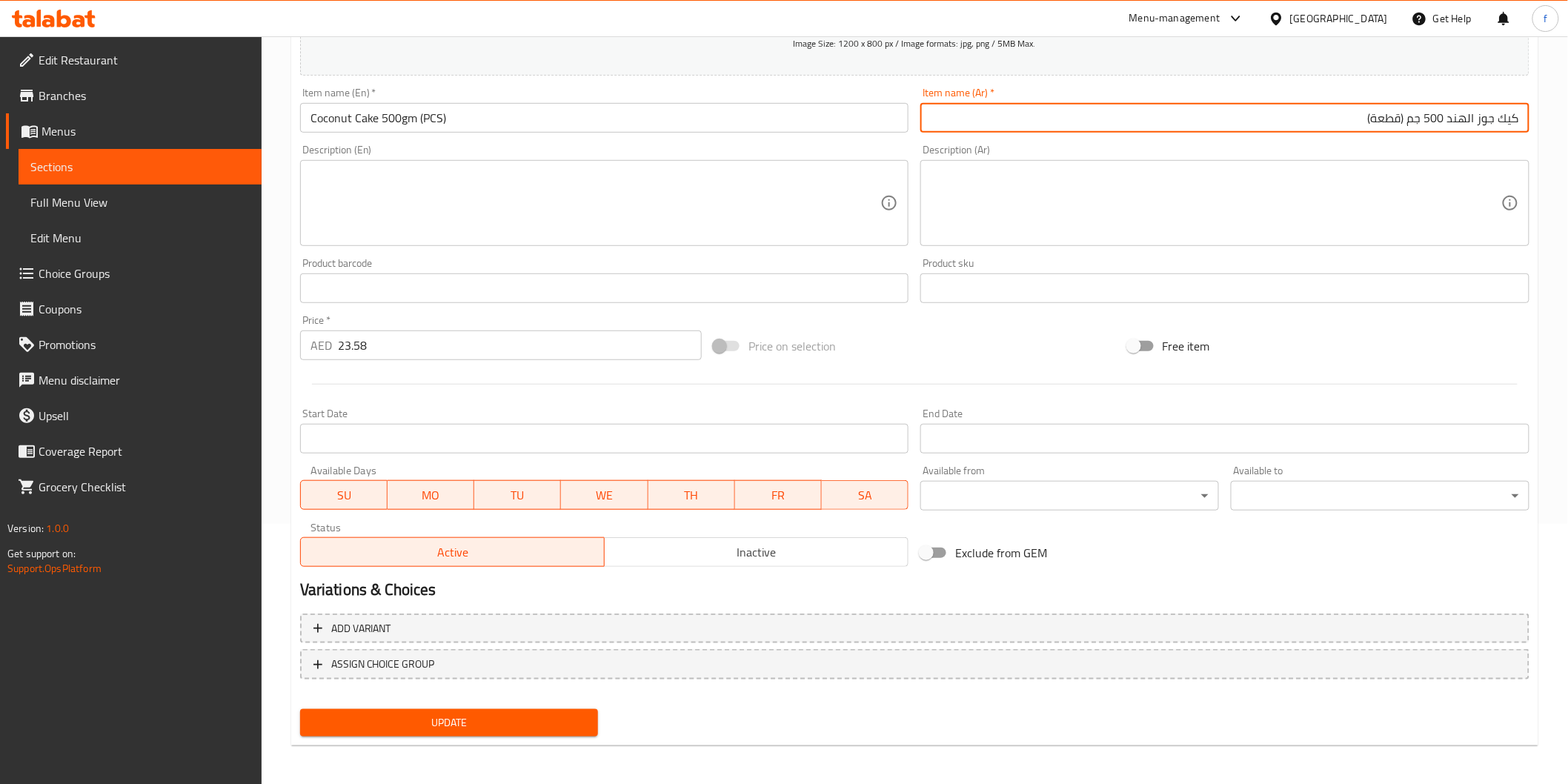
type input "كيك جوز الهند 500 جم (قطعة)"
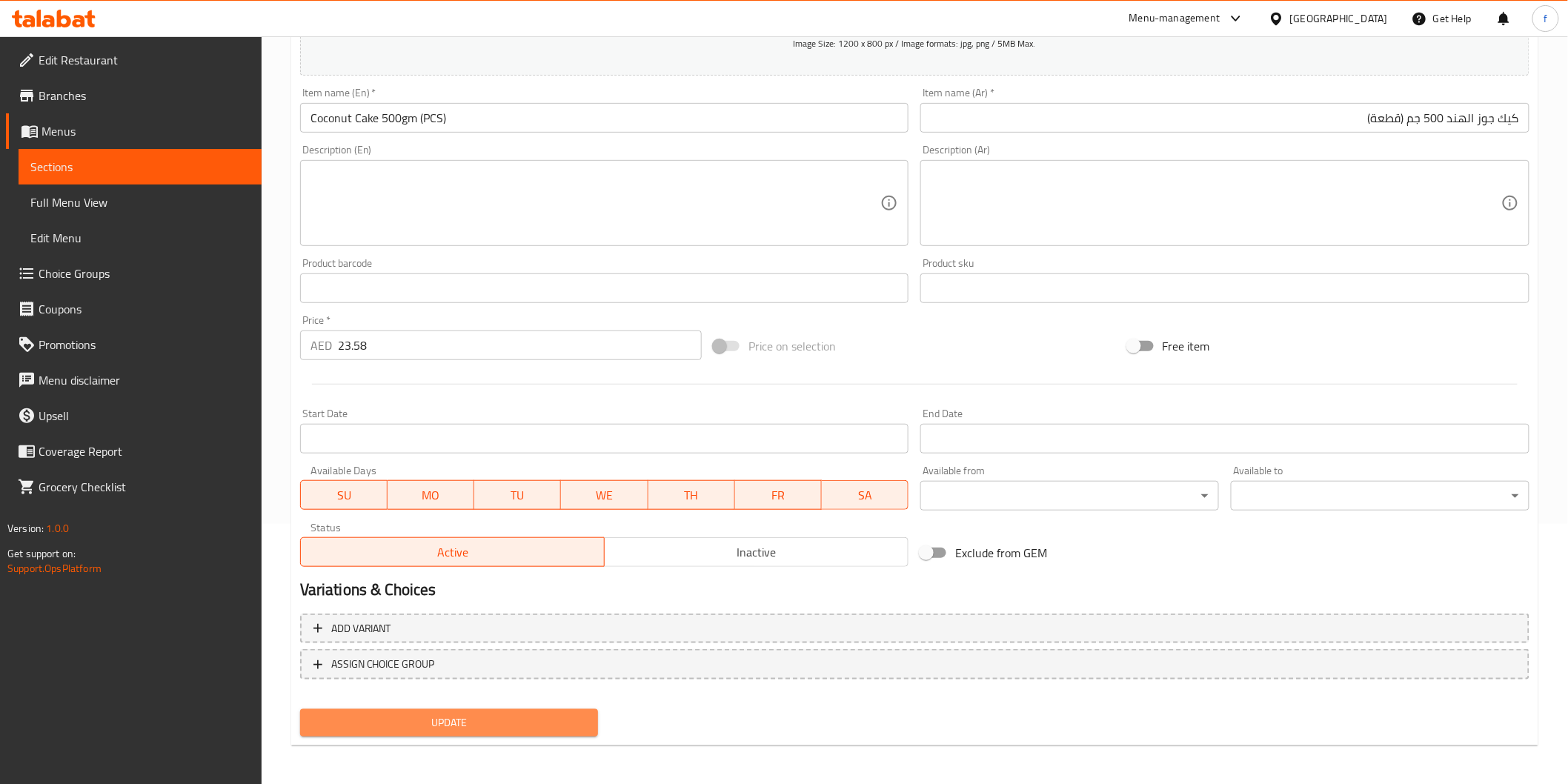
click at [443, 721] on span "Update" at bounding box center [450, 723] width 275 height 18
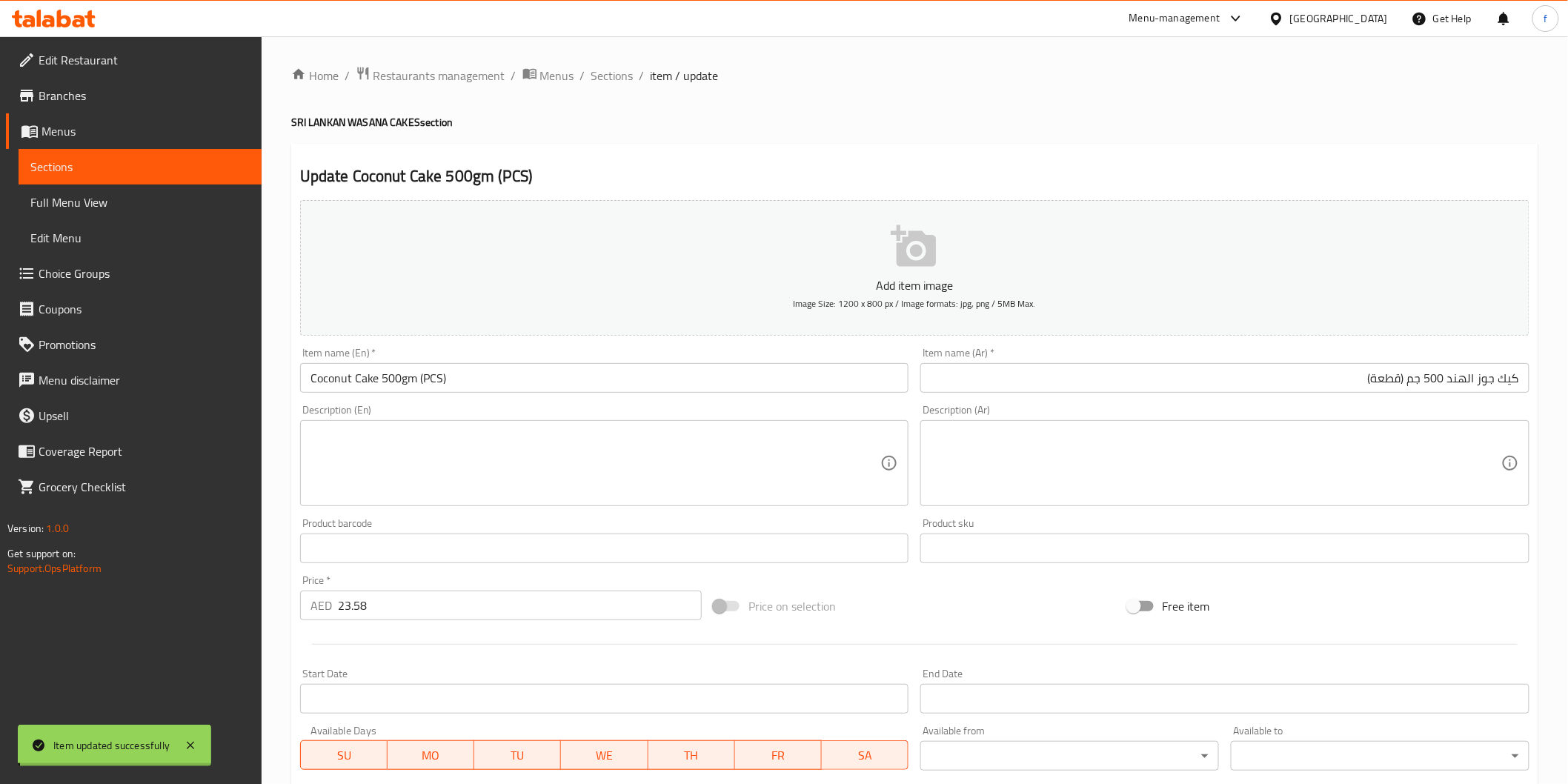
click at [620, 76] on span "Sections" at bounding box center [612, 75] width 42 height 18
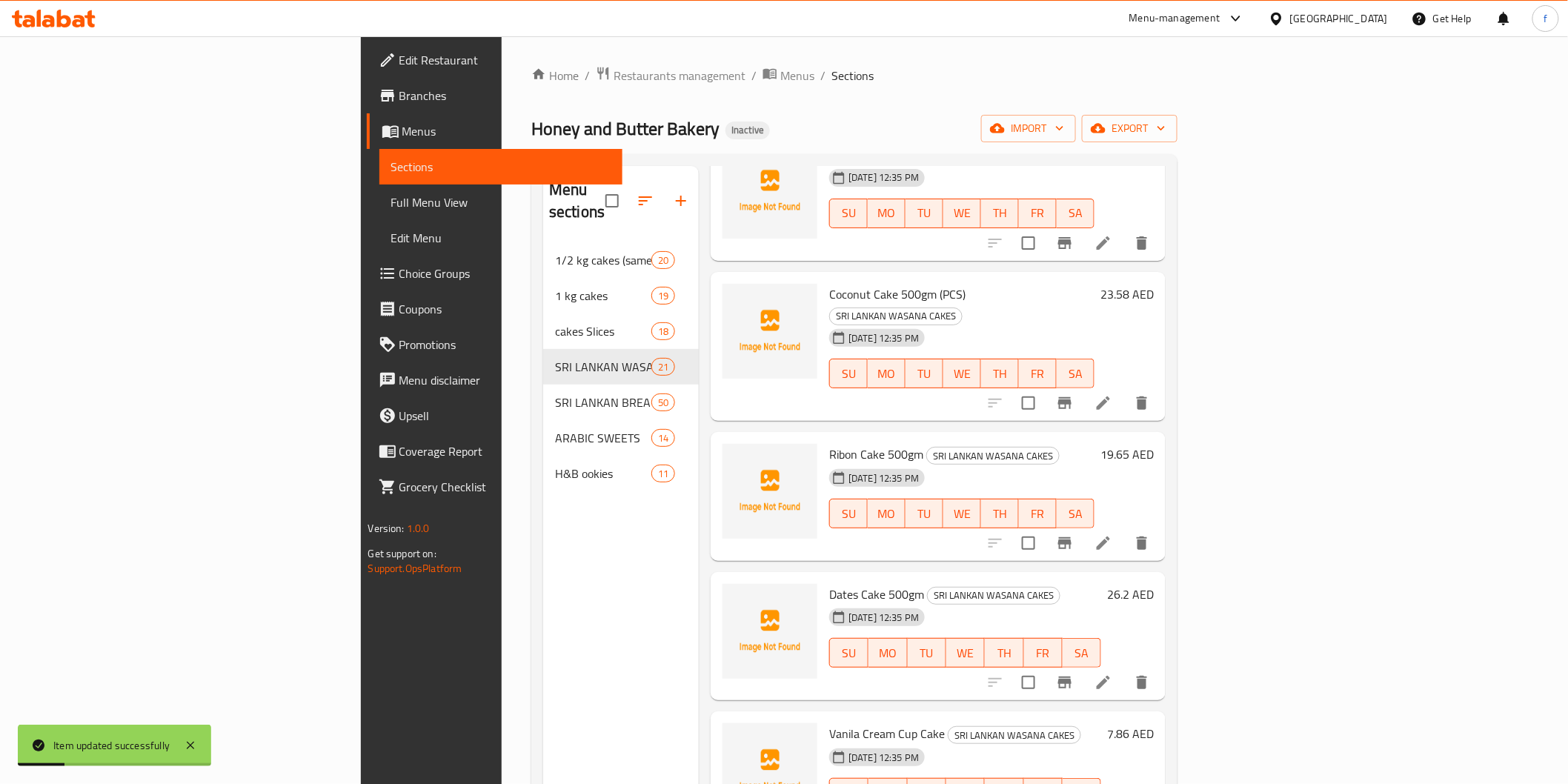
scroll to position [493, 0]
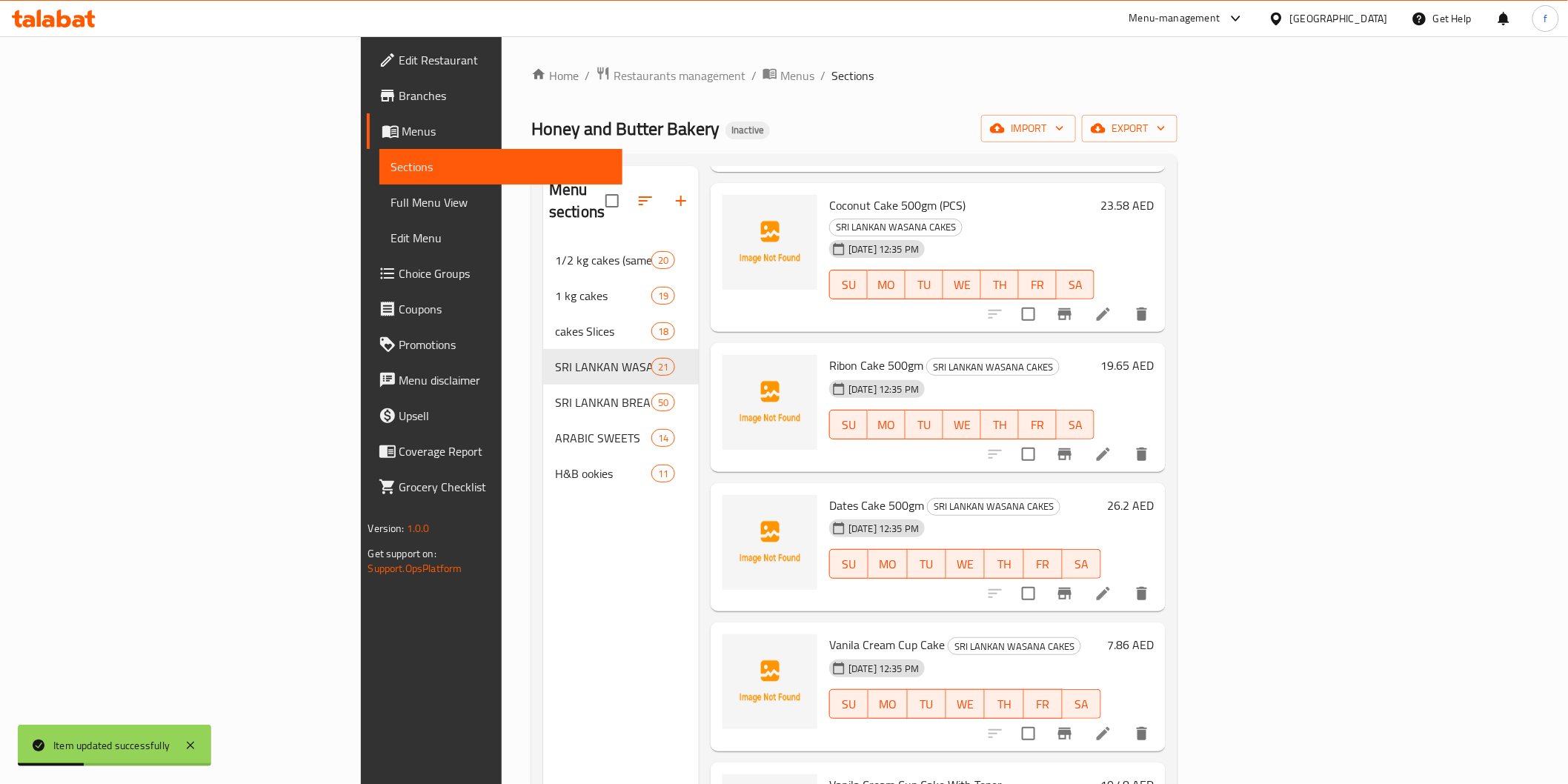
click at [1112, 445] on icon at bounding box center [1103, 453] width 18 height 18
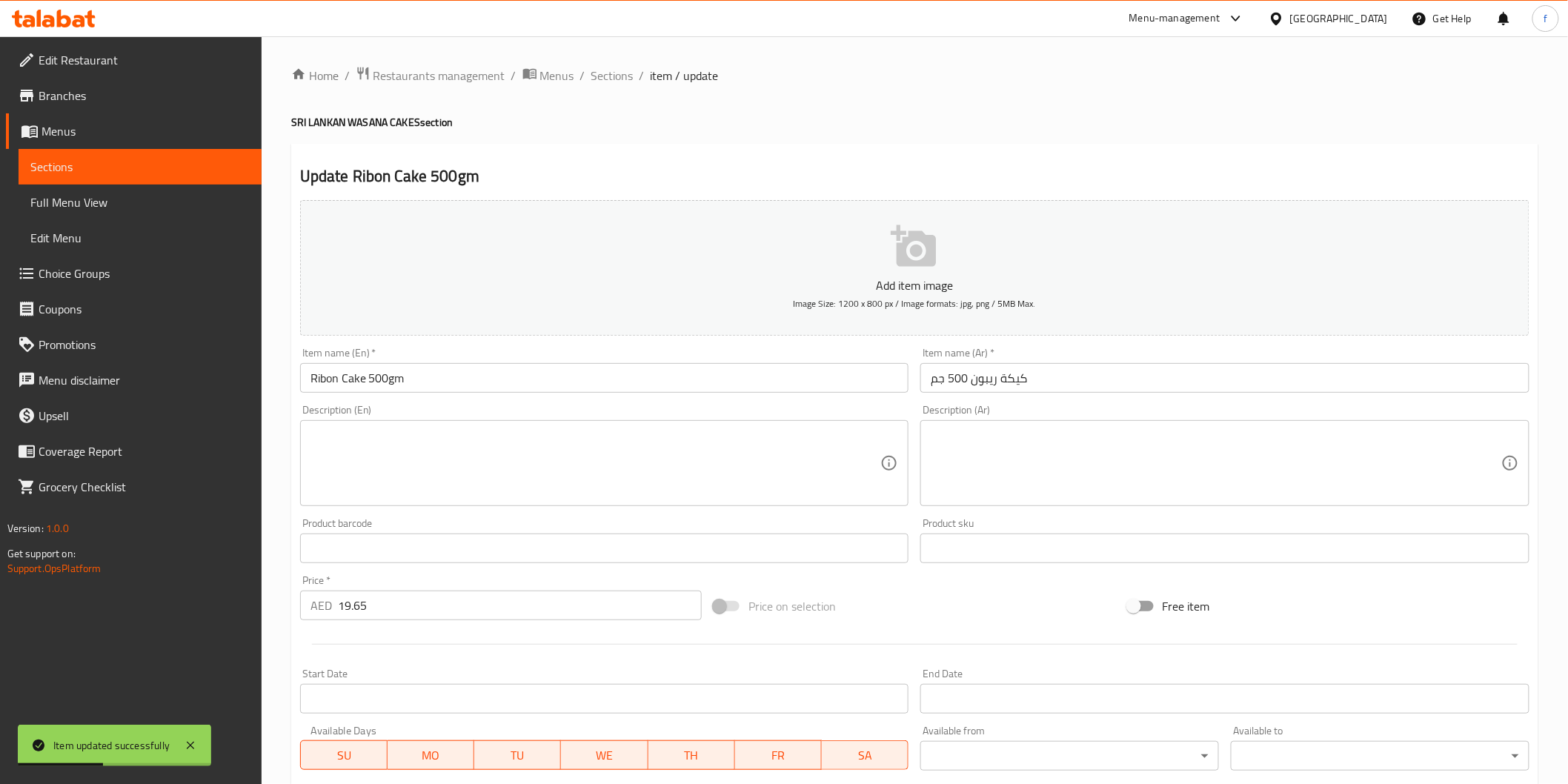
click at [418, 379] on input "Ribon Cake 500gm" at bounding box center [605, 378] width 609 height 30
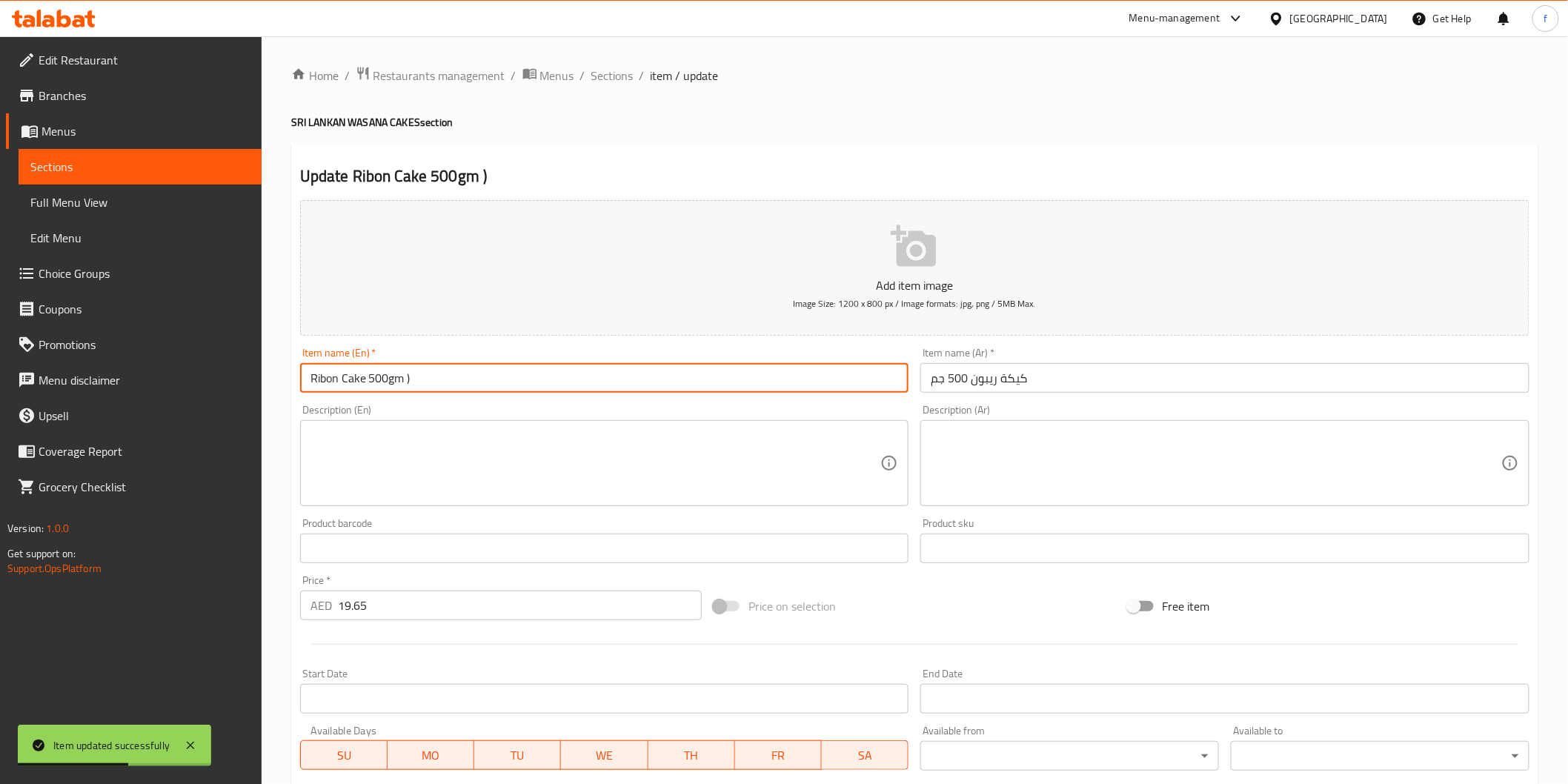
click at [418, 379] on input "Ribon Cake 500gm )" at bounding box center [605, 378] width 609 height 30
paste input "(PCS)"
type input "Ribon Cake 500gm (PCS)"
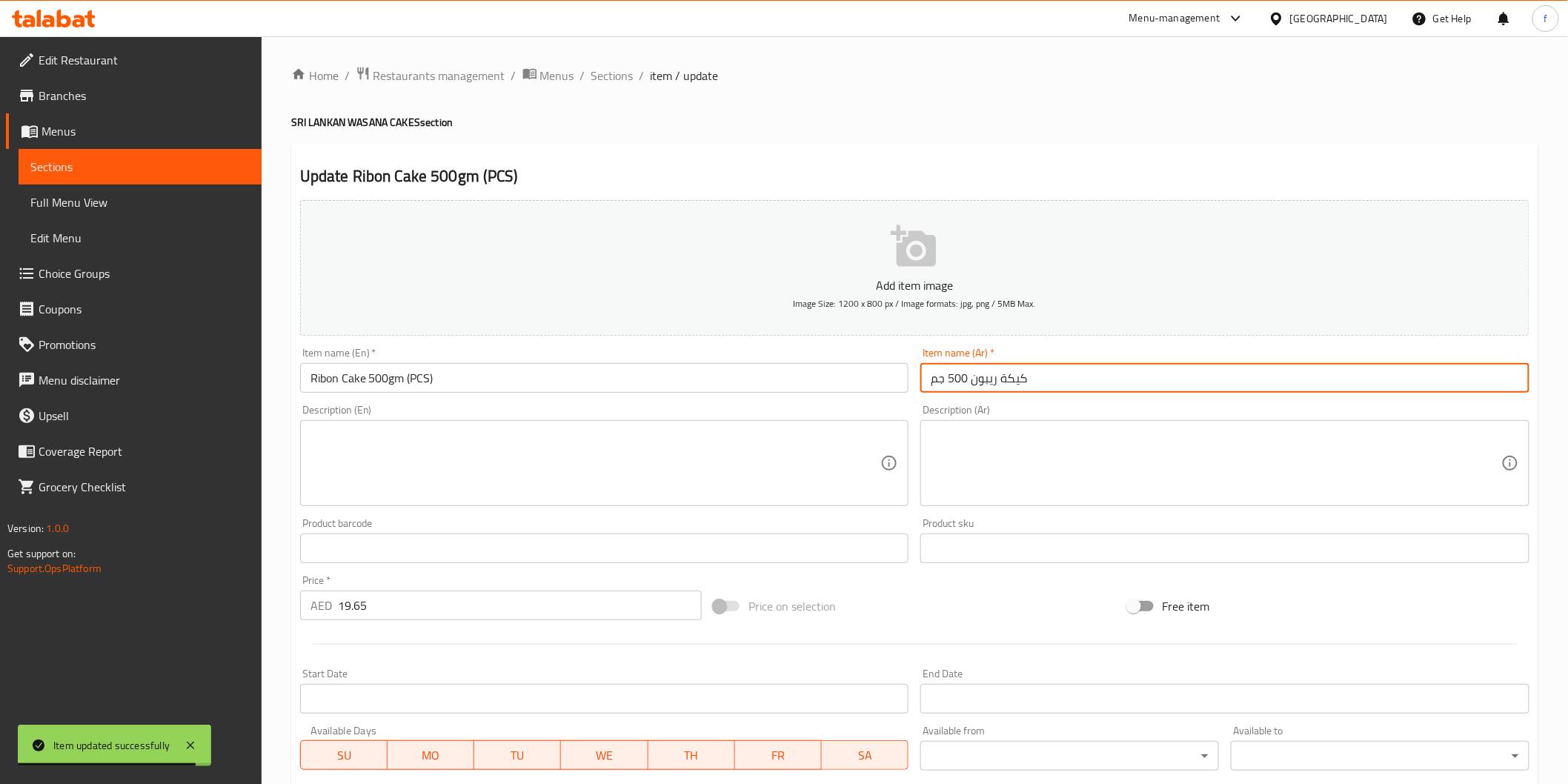
click at [1242, 376] on input "كيكة ريبون 500 جم" at bounding box center [1225, 378] width 609 height 30
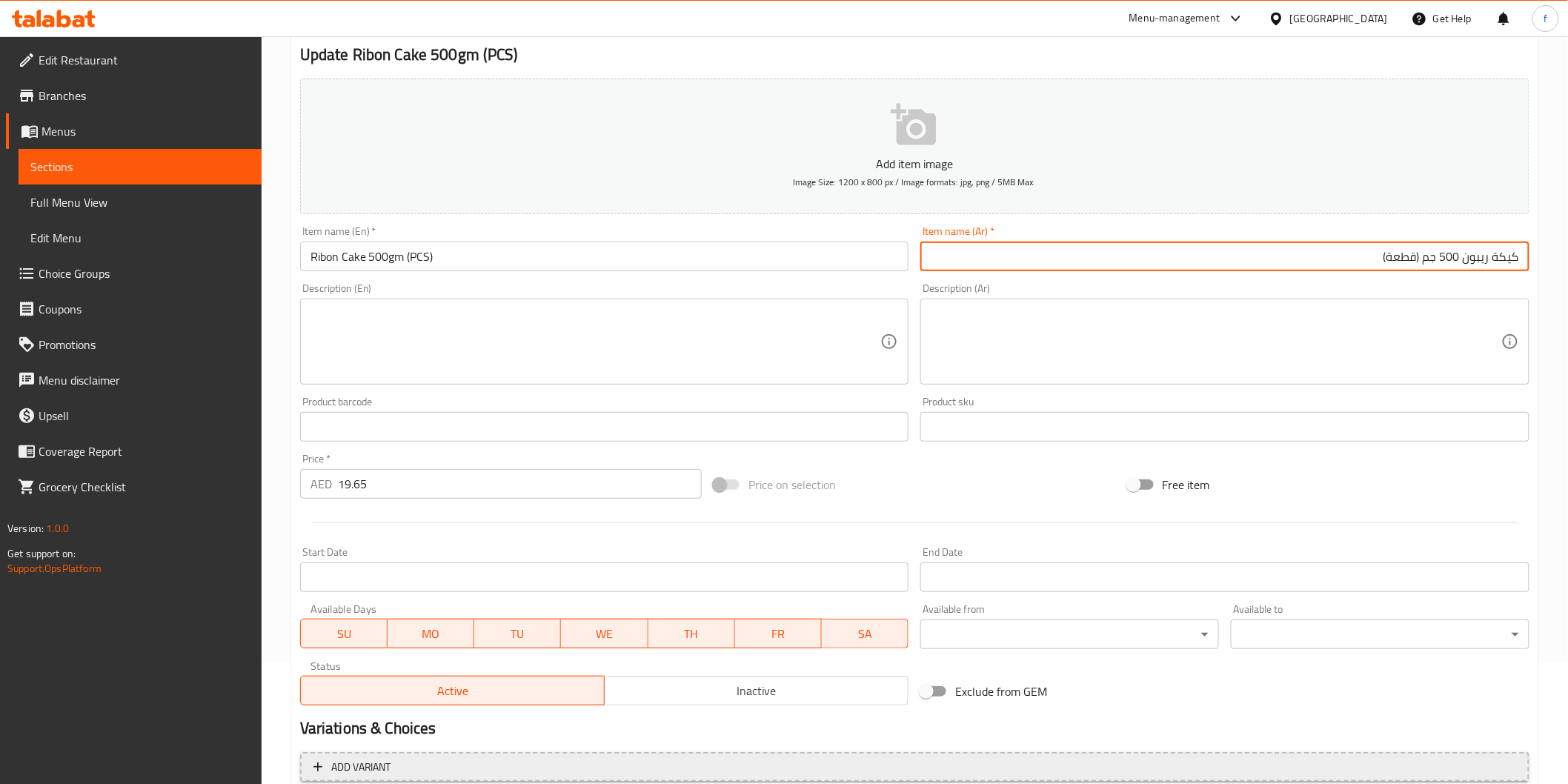
scroll to position [260, 0]
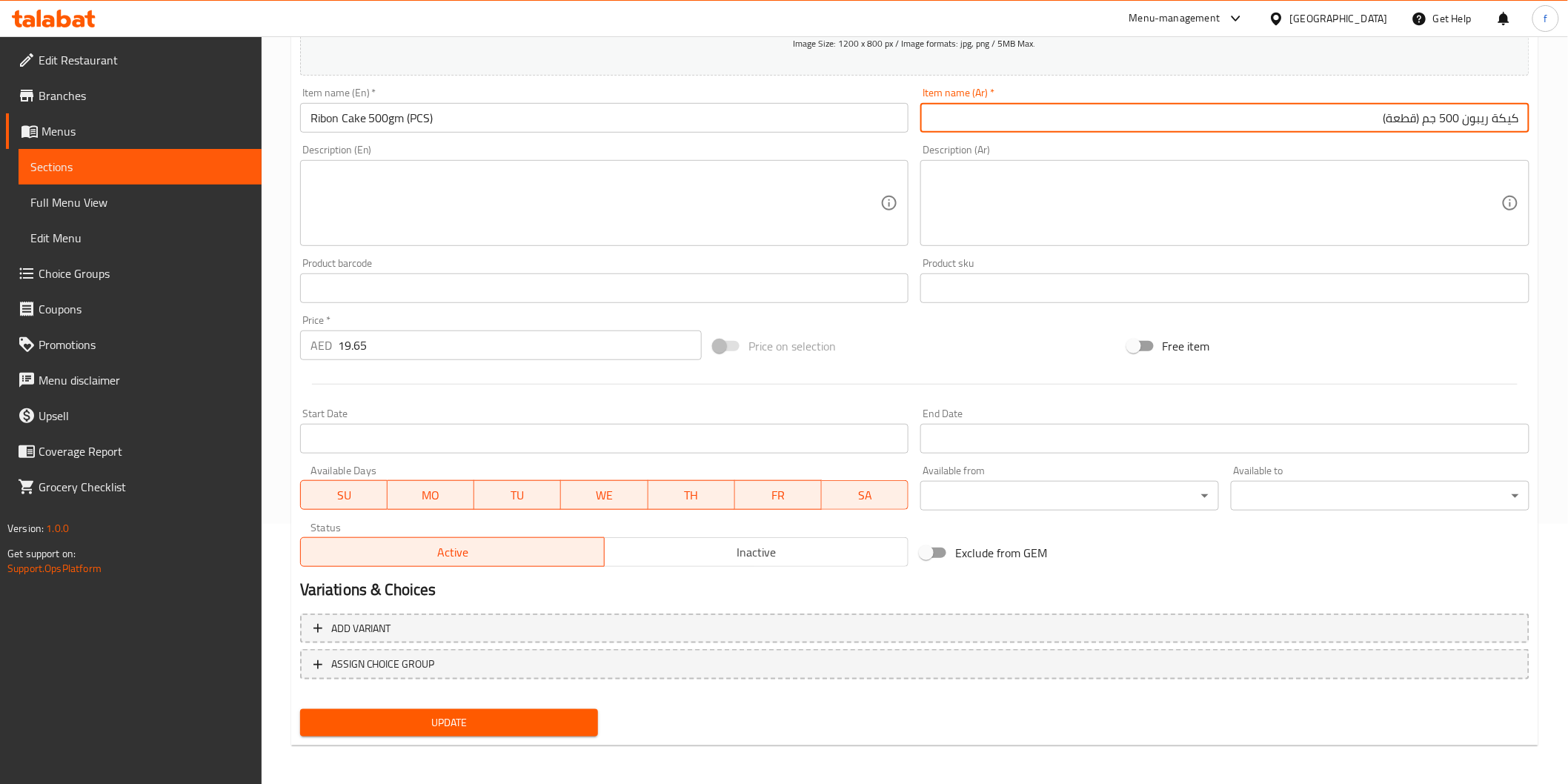
type input "كيكة ريبون 500 جم (قطعة)"
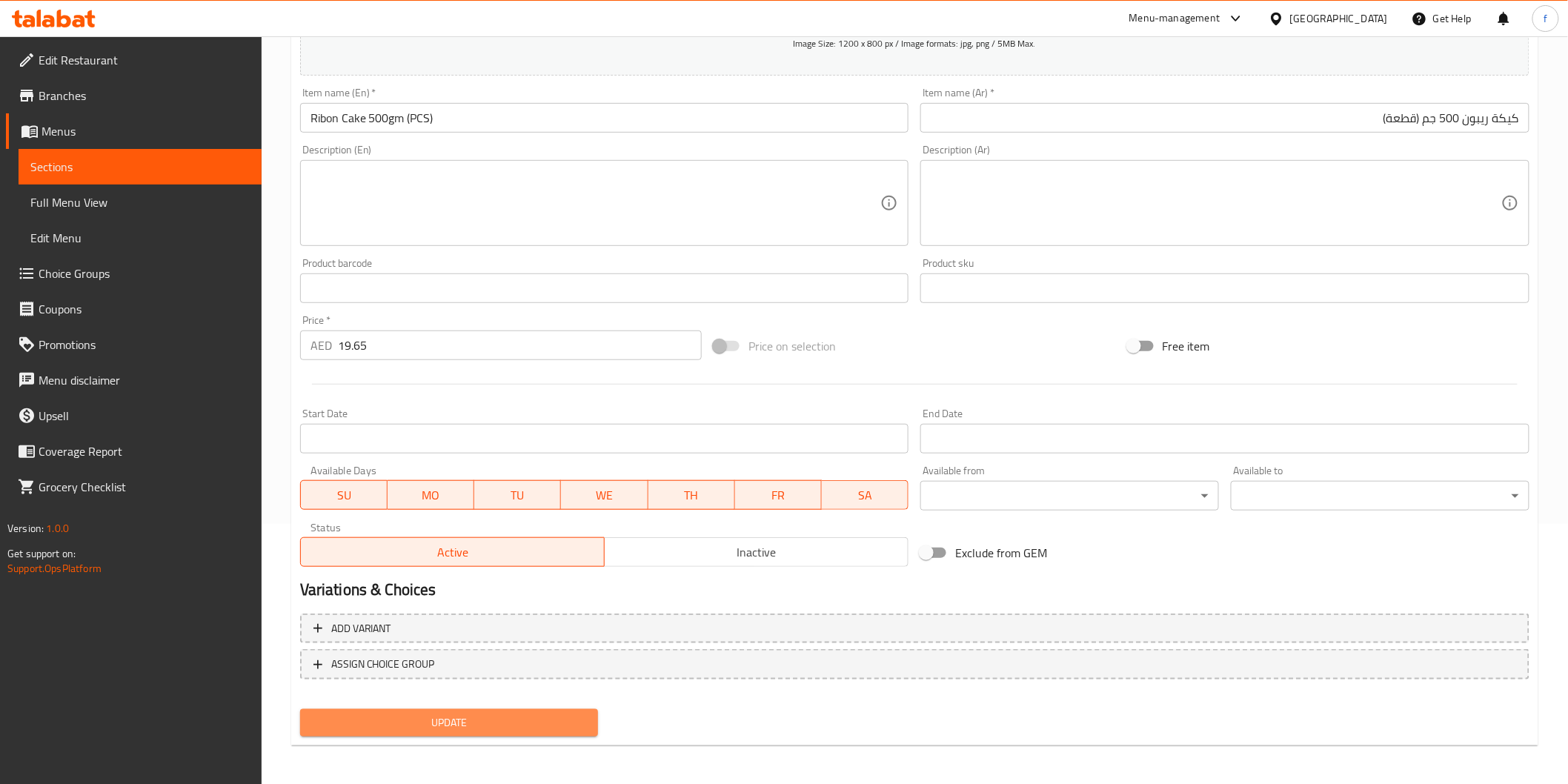
click at [590, 709] on button "Update" at bounding box center [449, 723] width 298 height 27
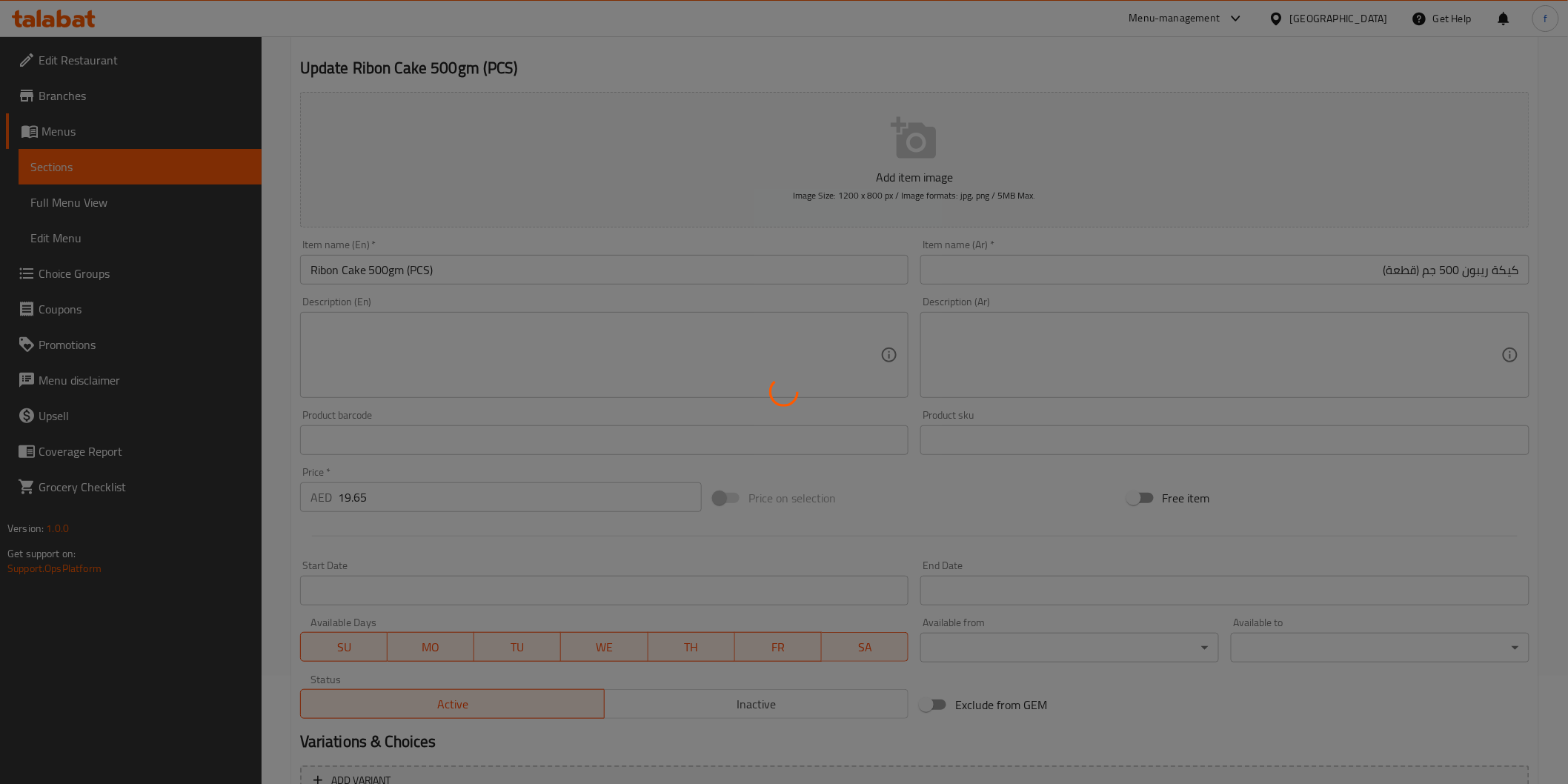
scroll to position [0, 0]
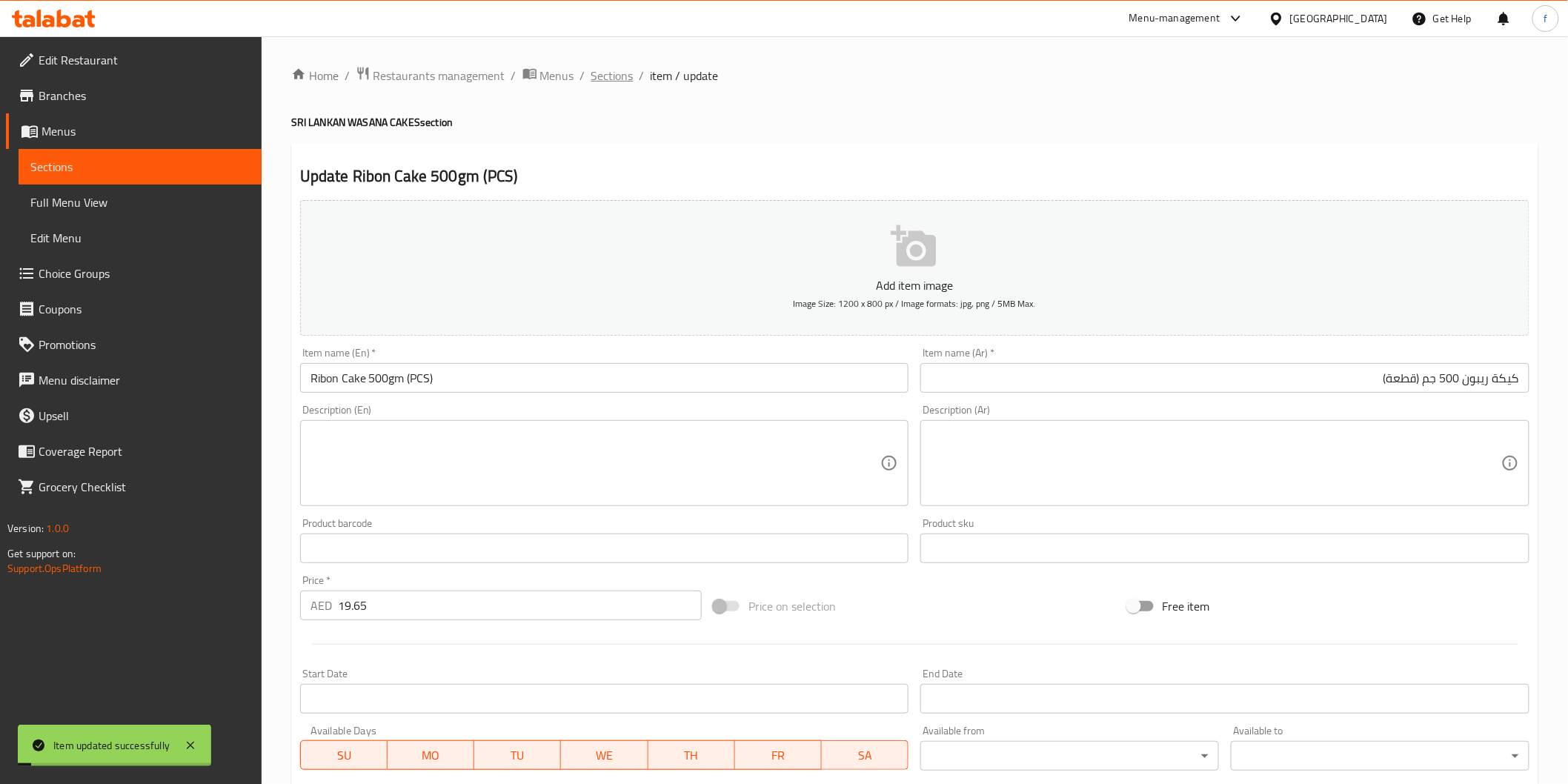
click at [604, 78] on span "Sections" at bounding box center [612, 75] width 42 height 18
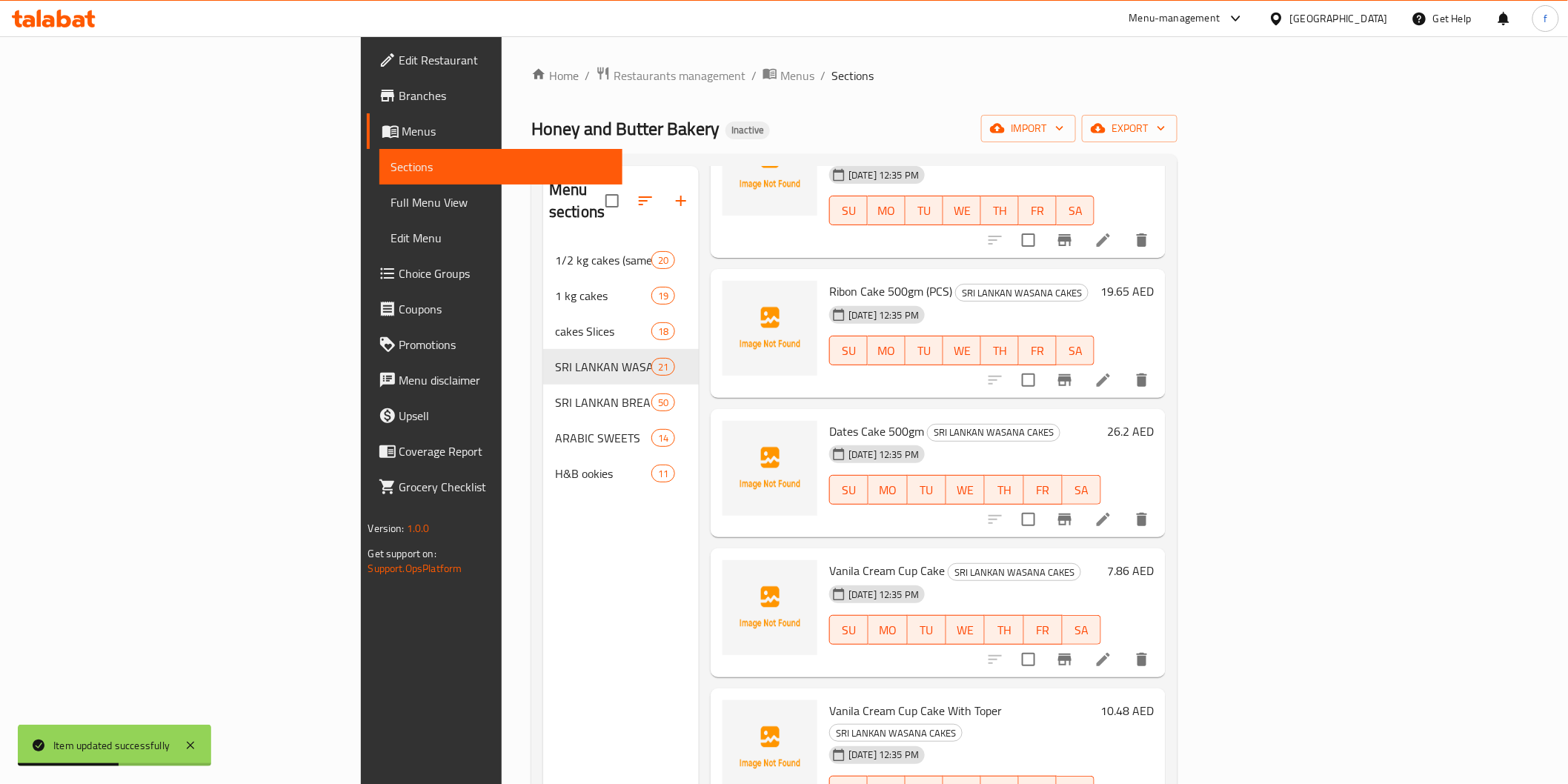
scroll to position [576, 0]
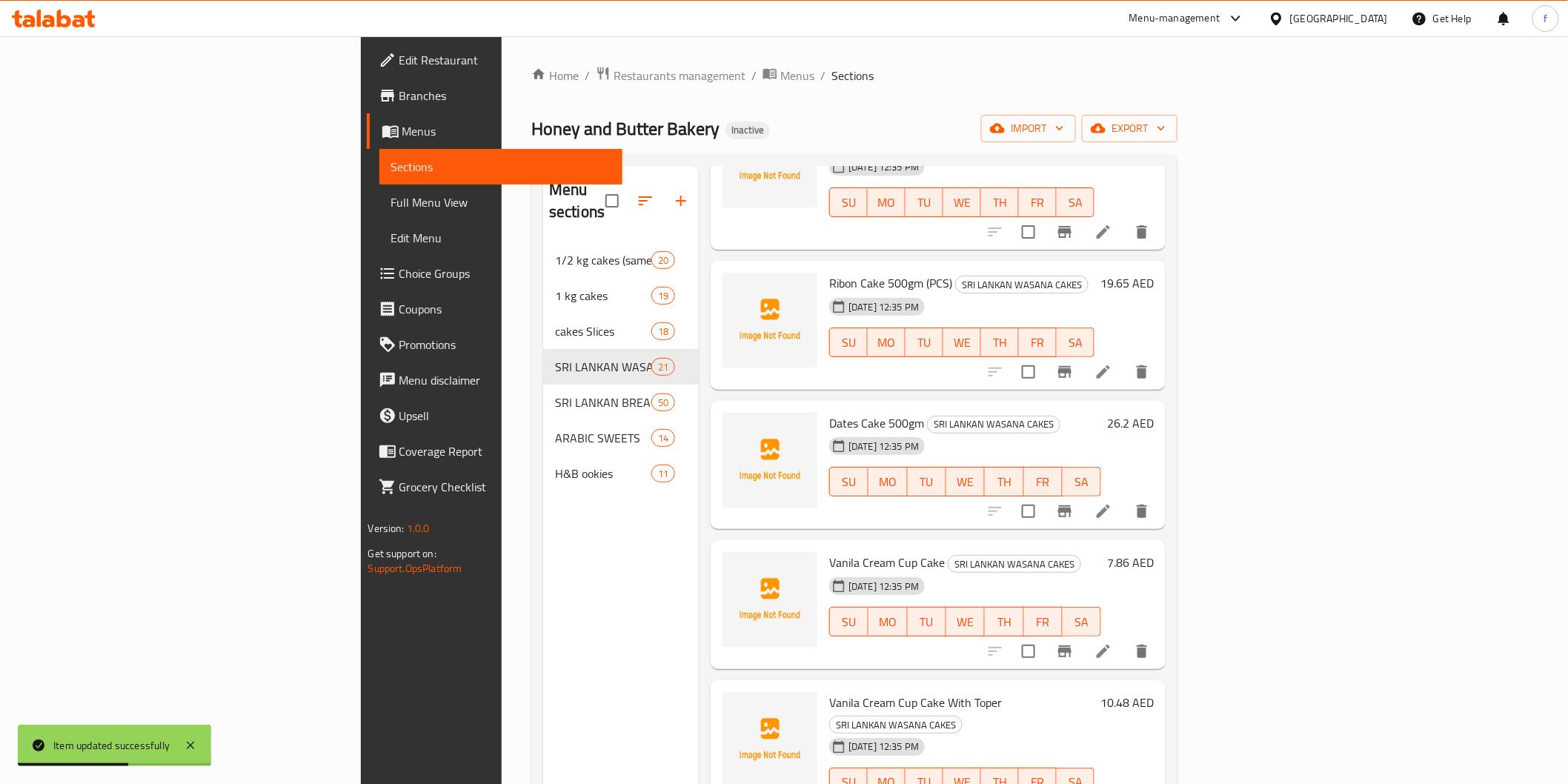
click at [1124, 498] on li at bounding box center [1103, 511] width 41 height 27
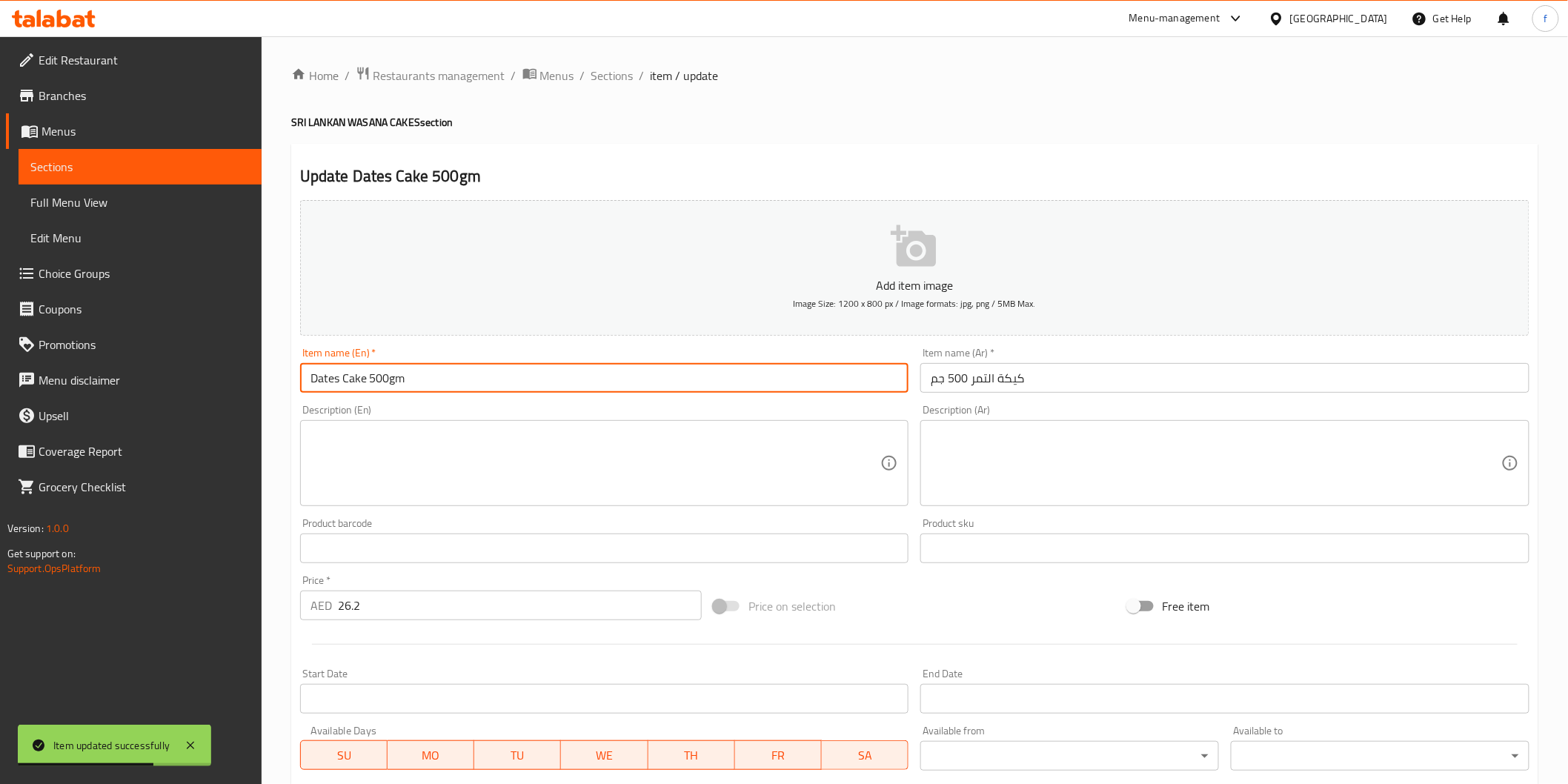
click at [442, 388] on input "Dates Cake 500gm" at bounding box center [605, 378] width 609 height 30
paste input "(PCS)"
type input "Dates Cake 500gm (PCS)"
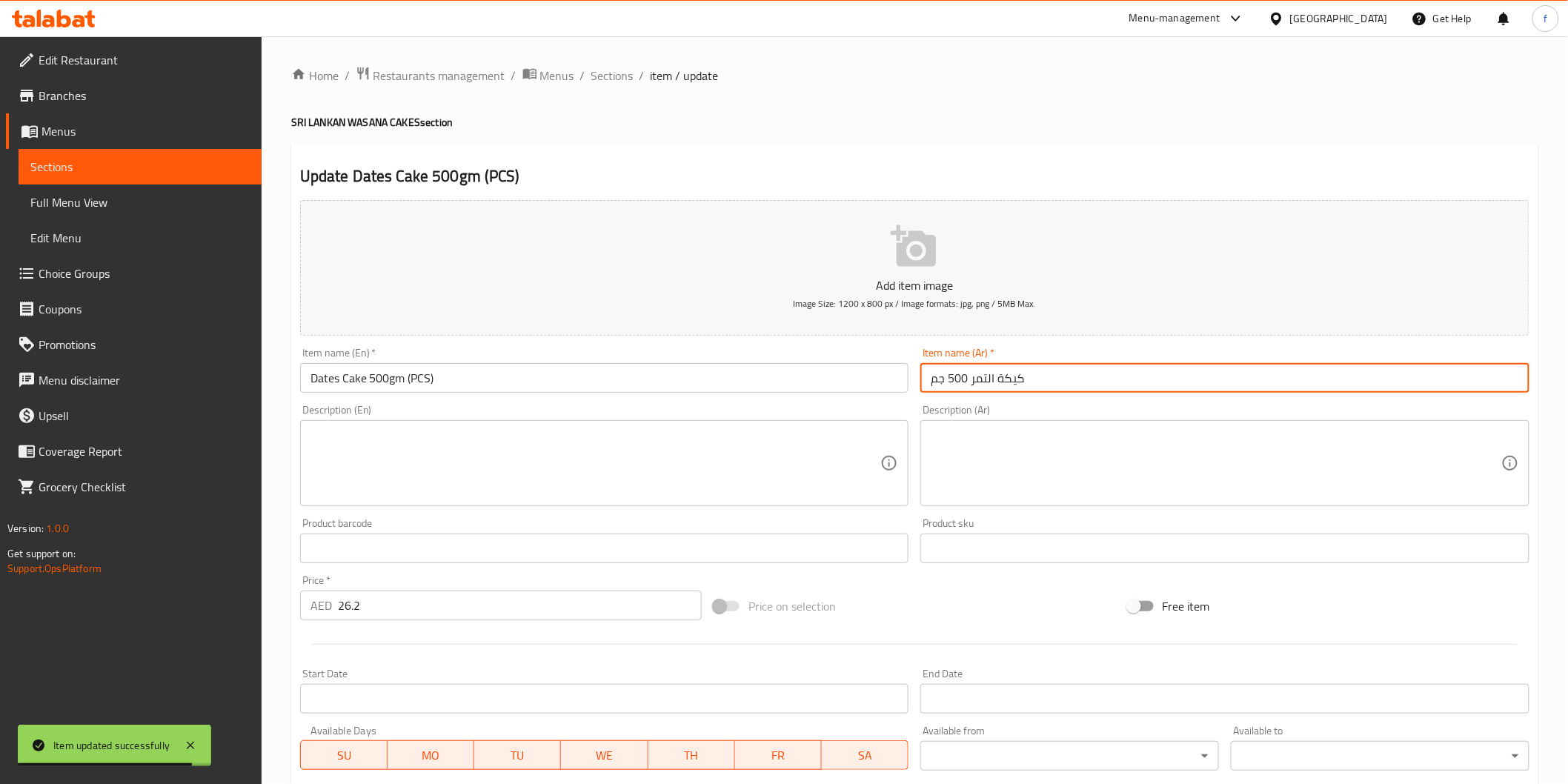
click at [1119, 373] on input "كيكة التمر 500 جم" at bounding box center [1225, 378] width 609 height 30
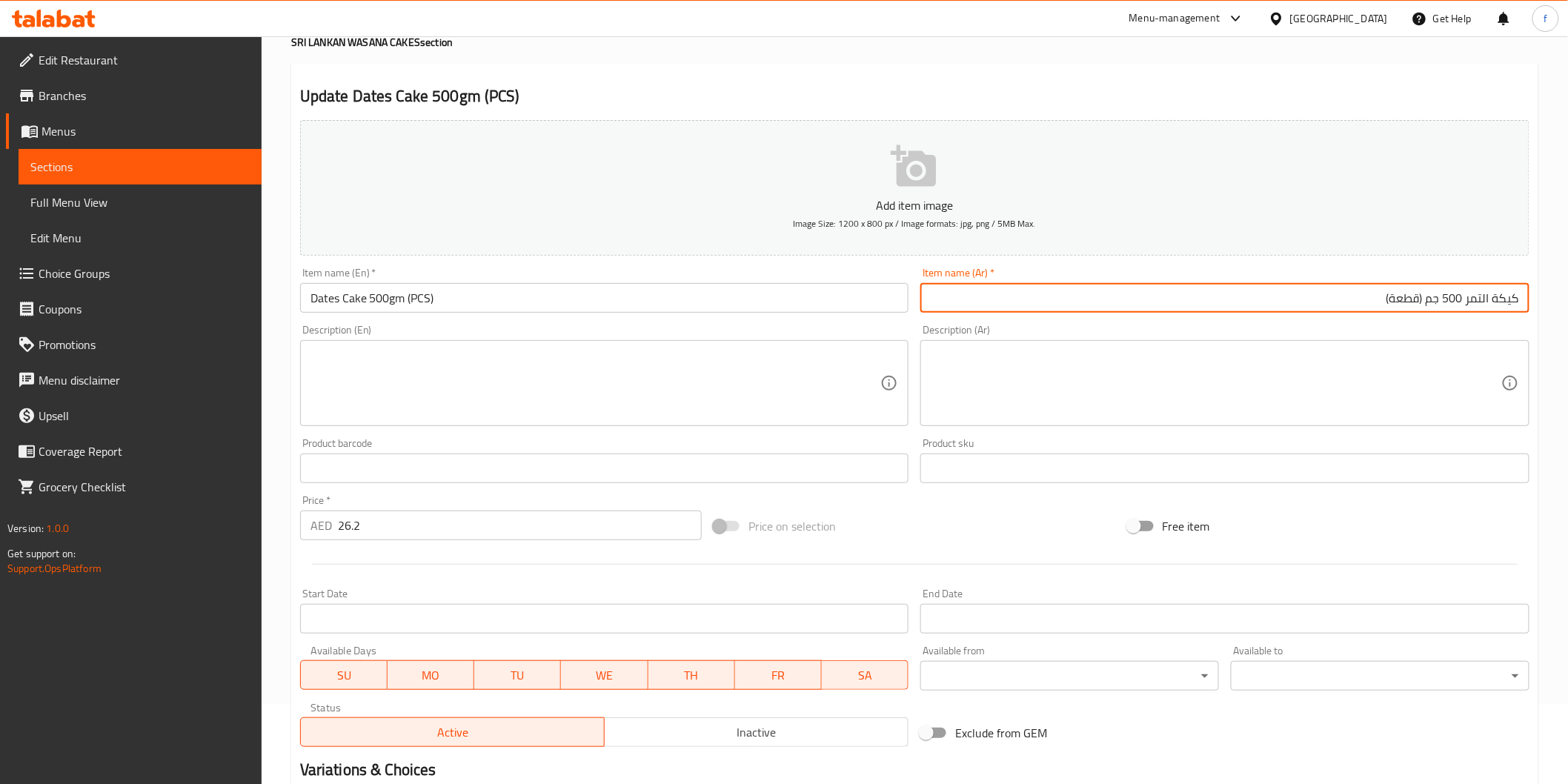
scroll to position [260, 0]
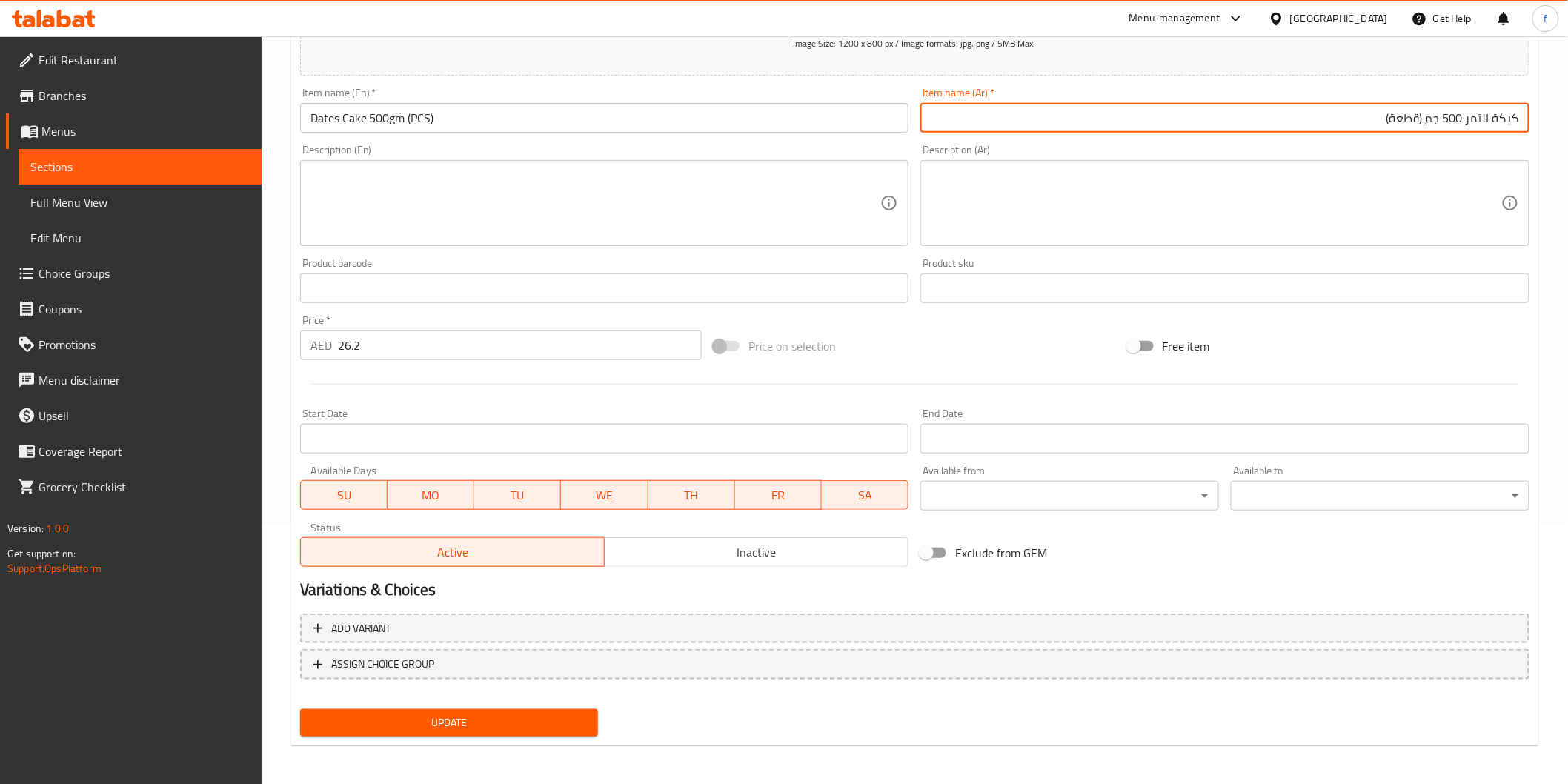
type input "كيكة التمر 500 جم (قطعة)"
click at [389, 726] on span "Update" at bounding box center [450, 723] width 275 height 18
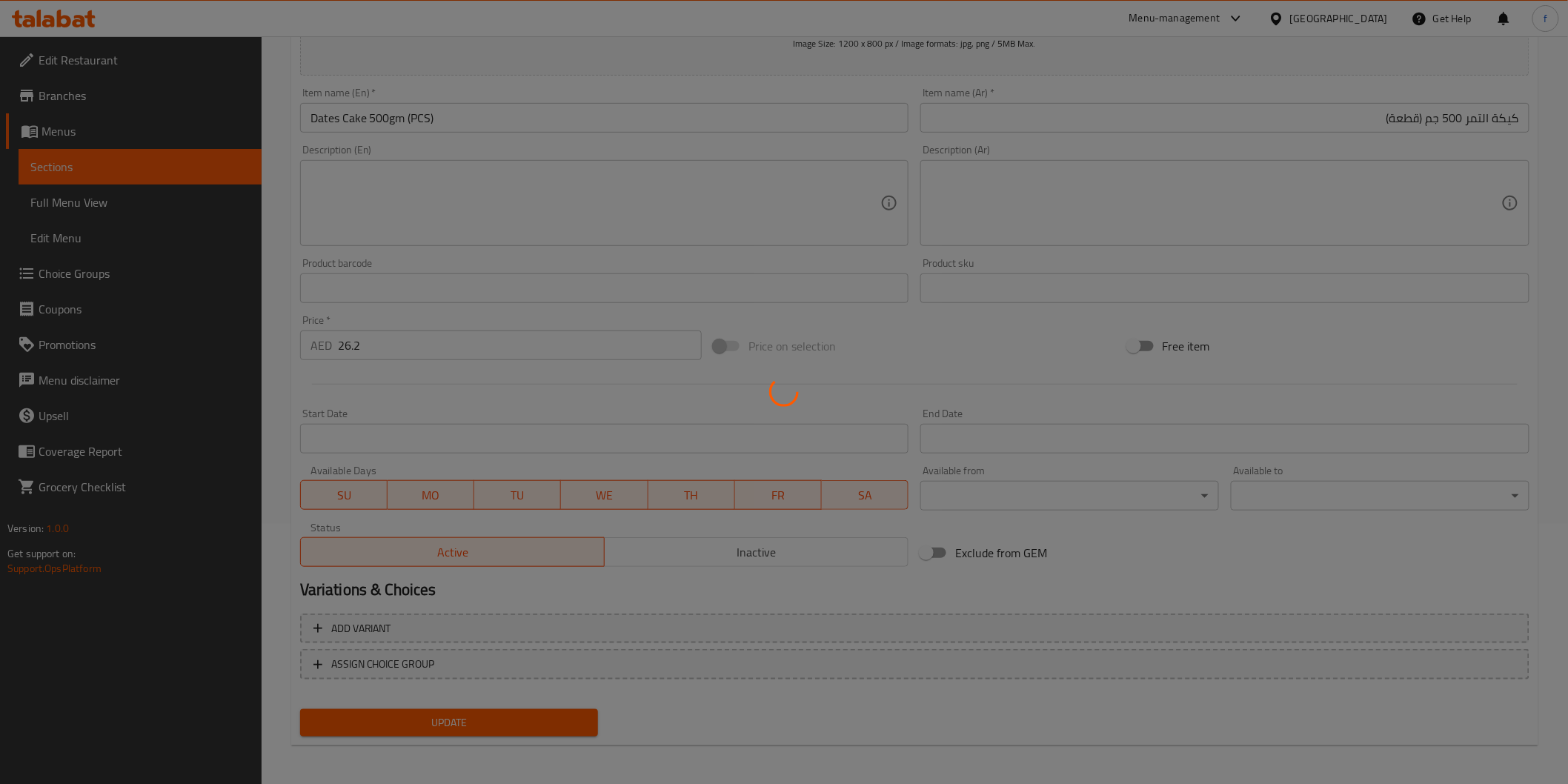
scroll to position [0, 0]
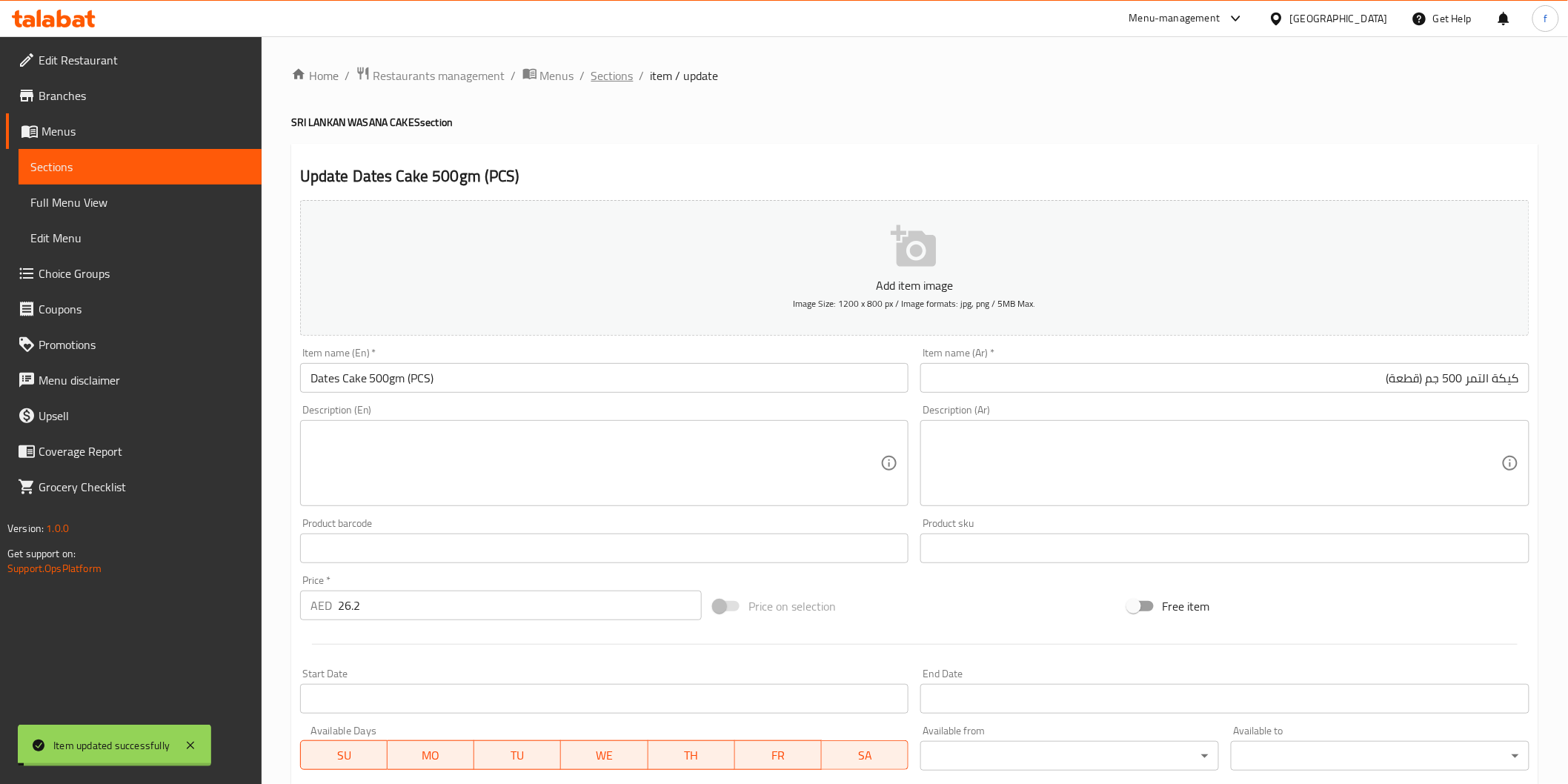
click at [595, 76] on span "Sections" at bounding box center [612, 75] width 42 height 18
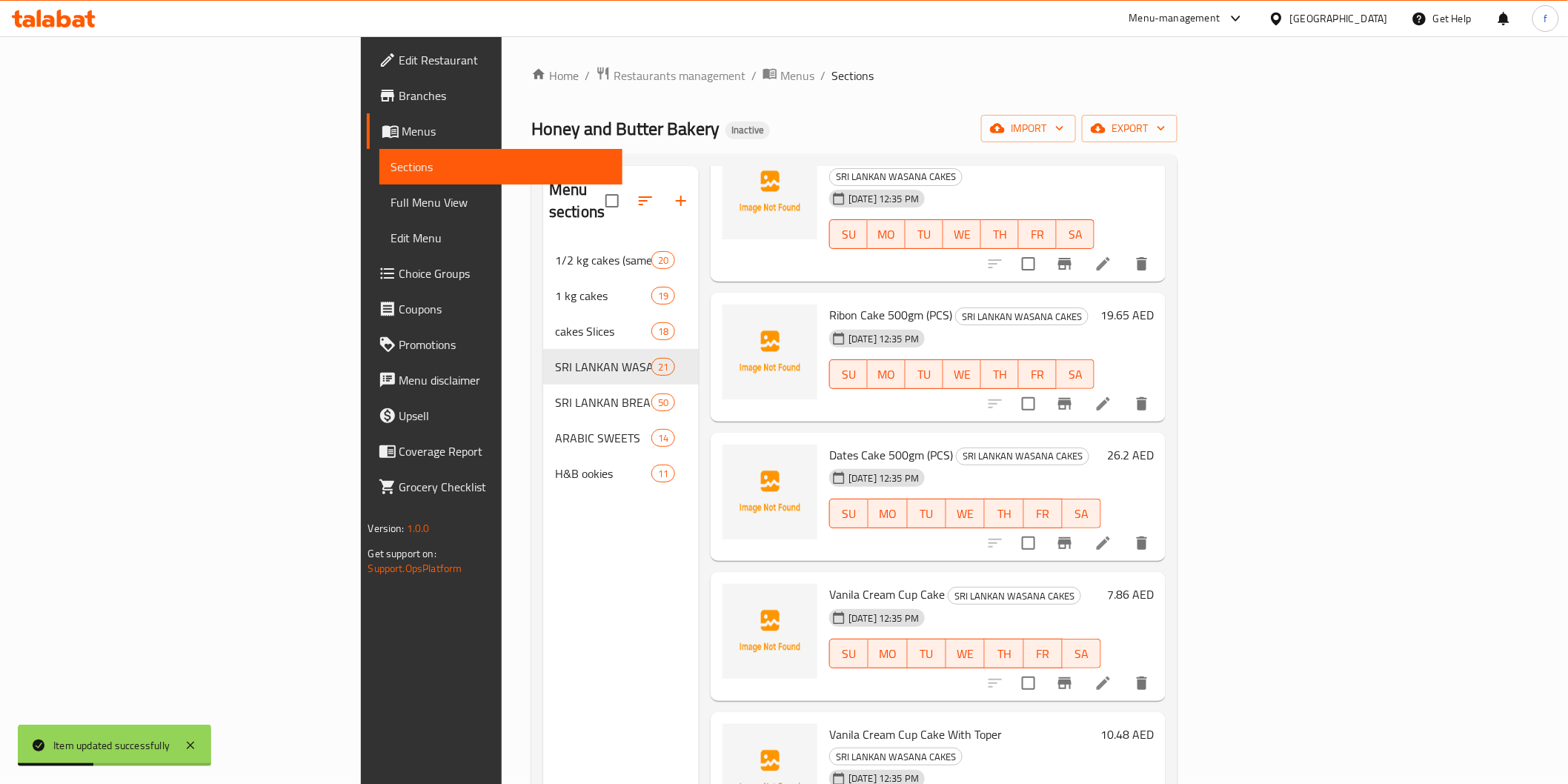
scroll to position [741, 0]
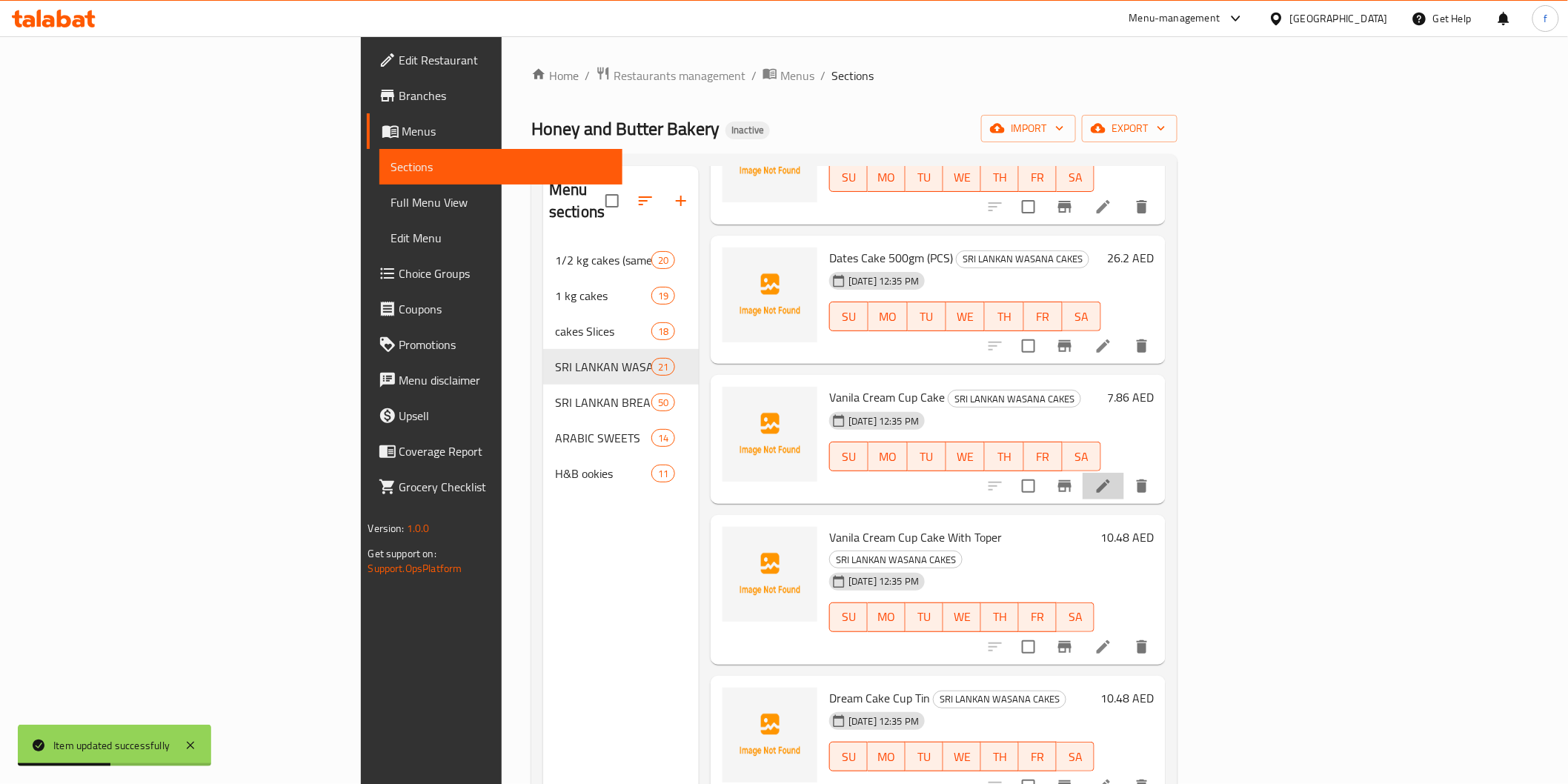
click at [1124, 473] on li at bounding box center [1103, 486] width 41 height 27
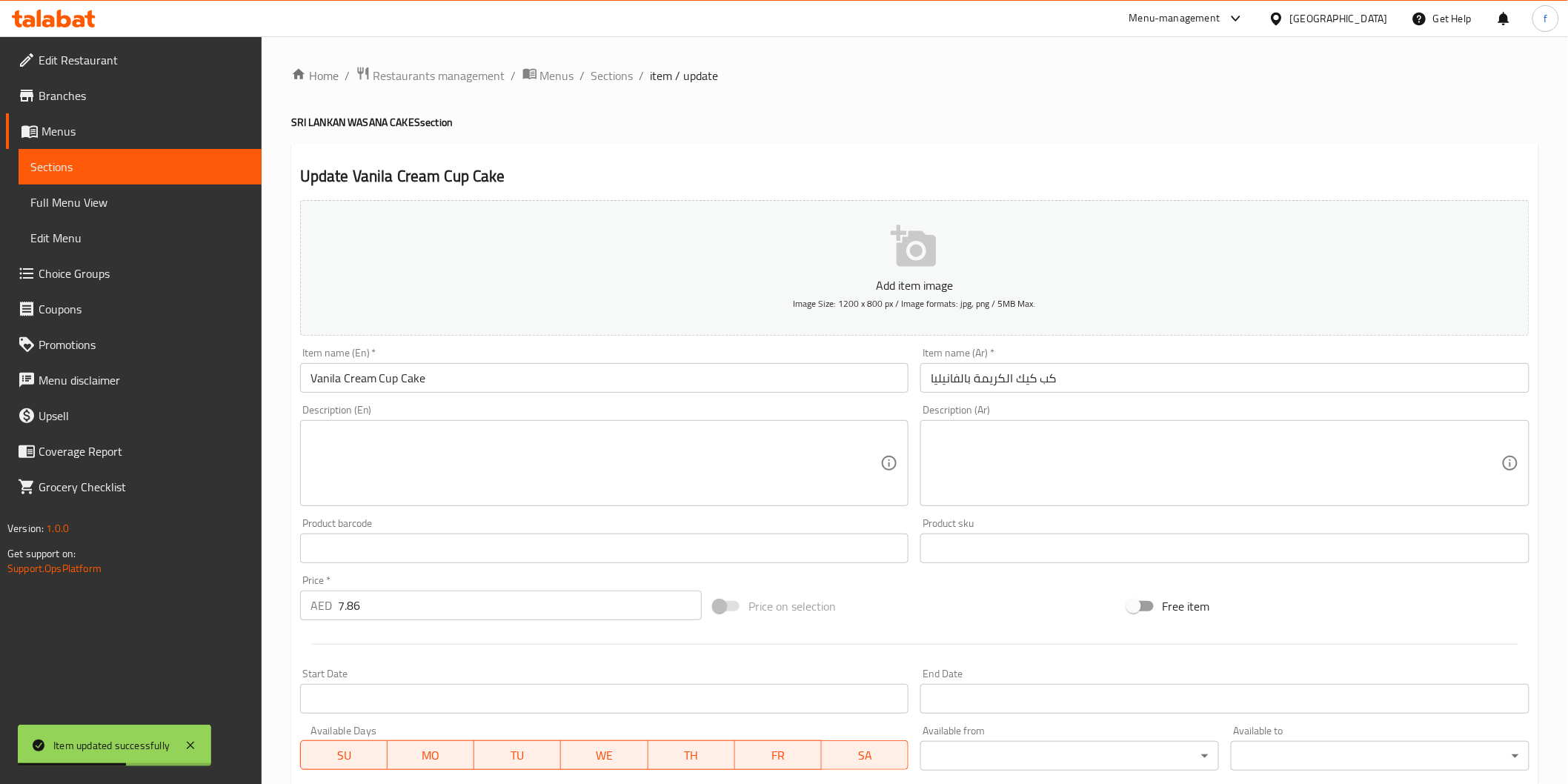
click at [569, 379] on input "Vanila Cream Cup Cake" at bounding box center [605, 378] width 609 height 30
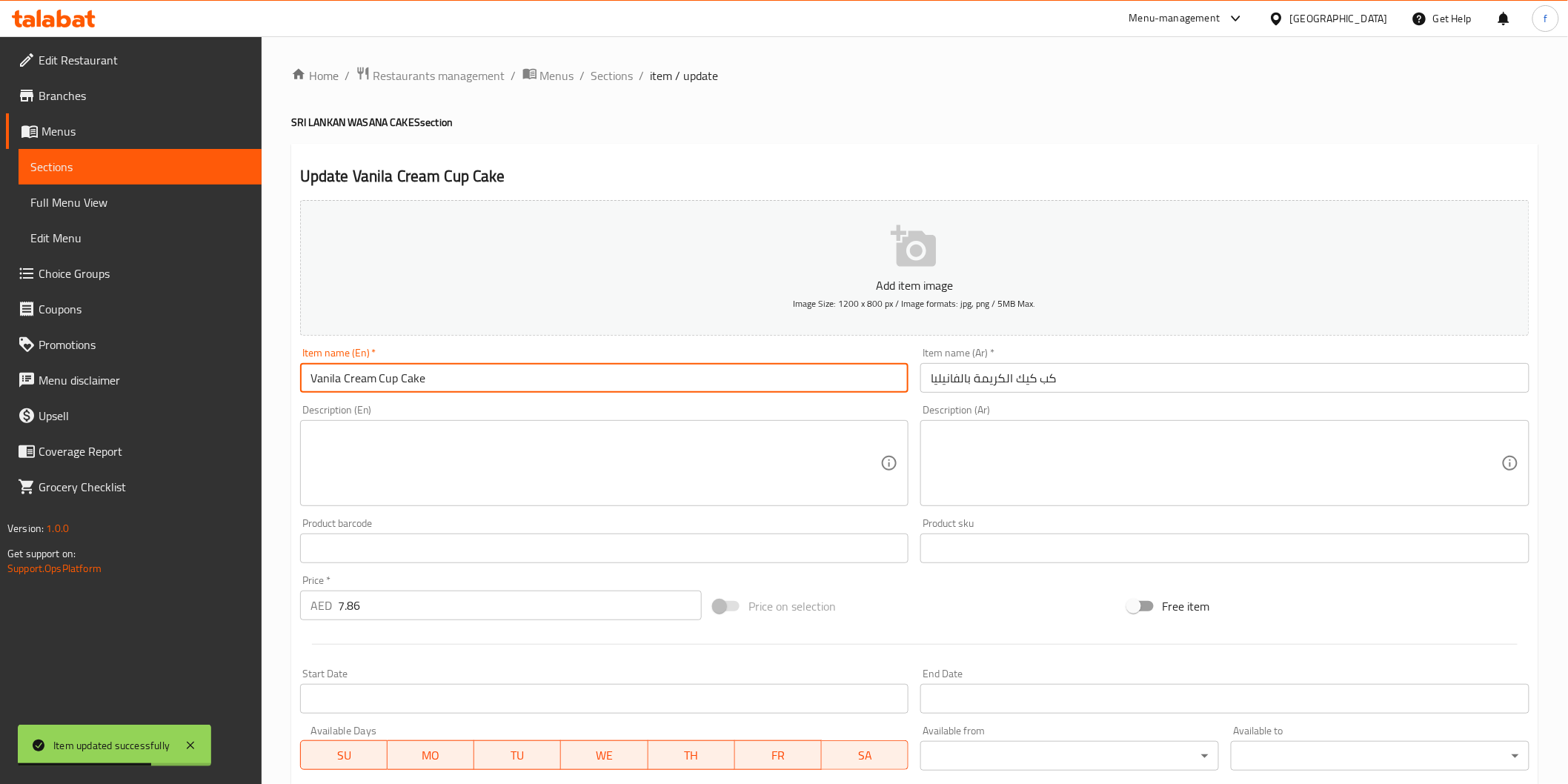
paste input "(PCS)"
type input "Vanila Cream Cup Cake (PCS)"
click at [1193, 375] on input "كب كيك الكريمة بالفانيليا" at bounding box center [1225, 378] width 609 height 30
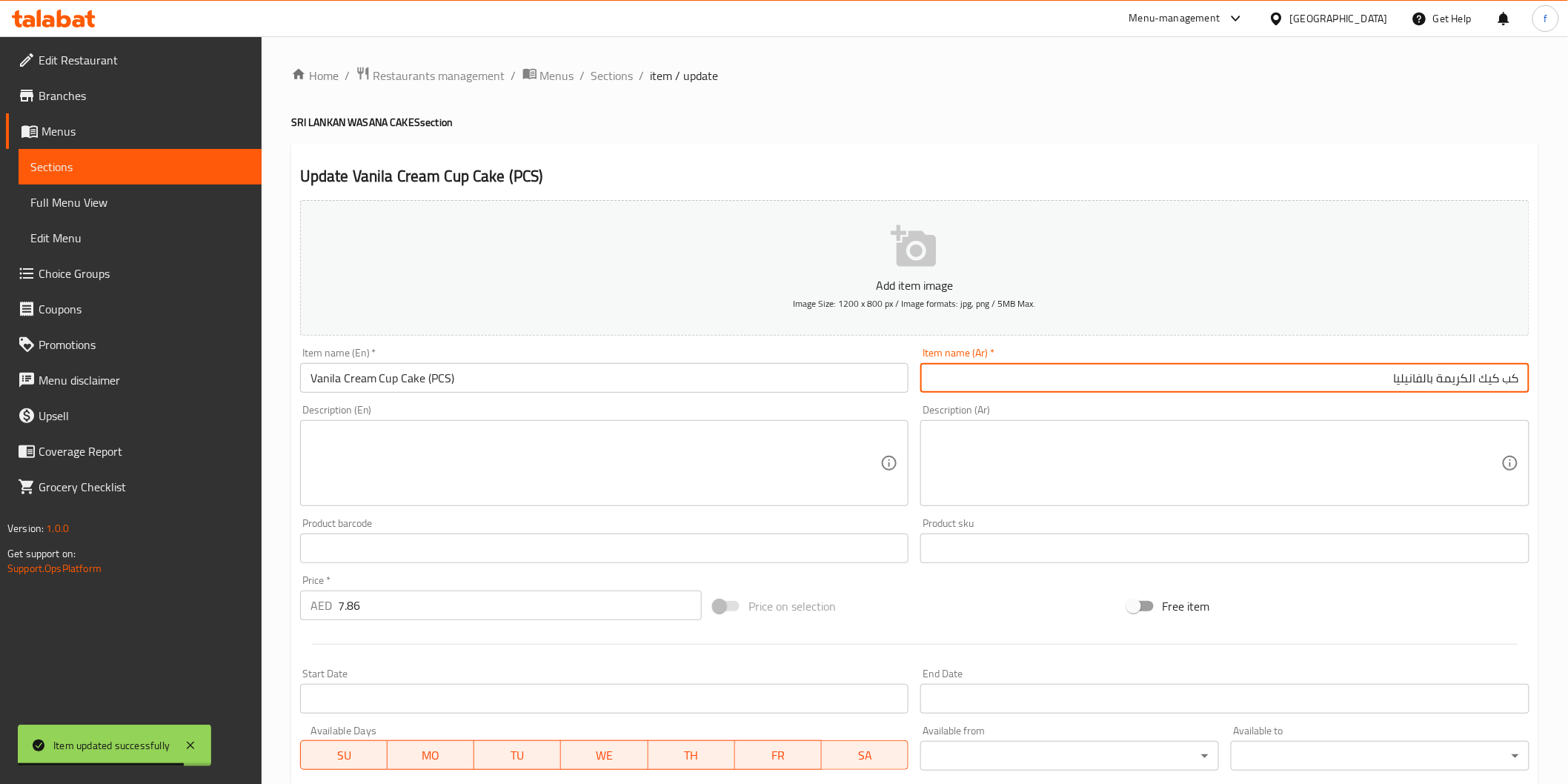
click at [1189, 382] on input "كب كيك الكريمة بالفانيليا" at bounding box center [1225, 378] width 609 height 30
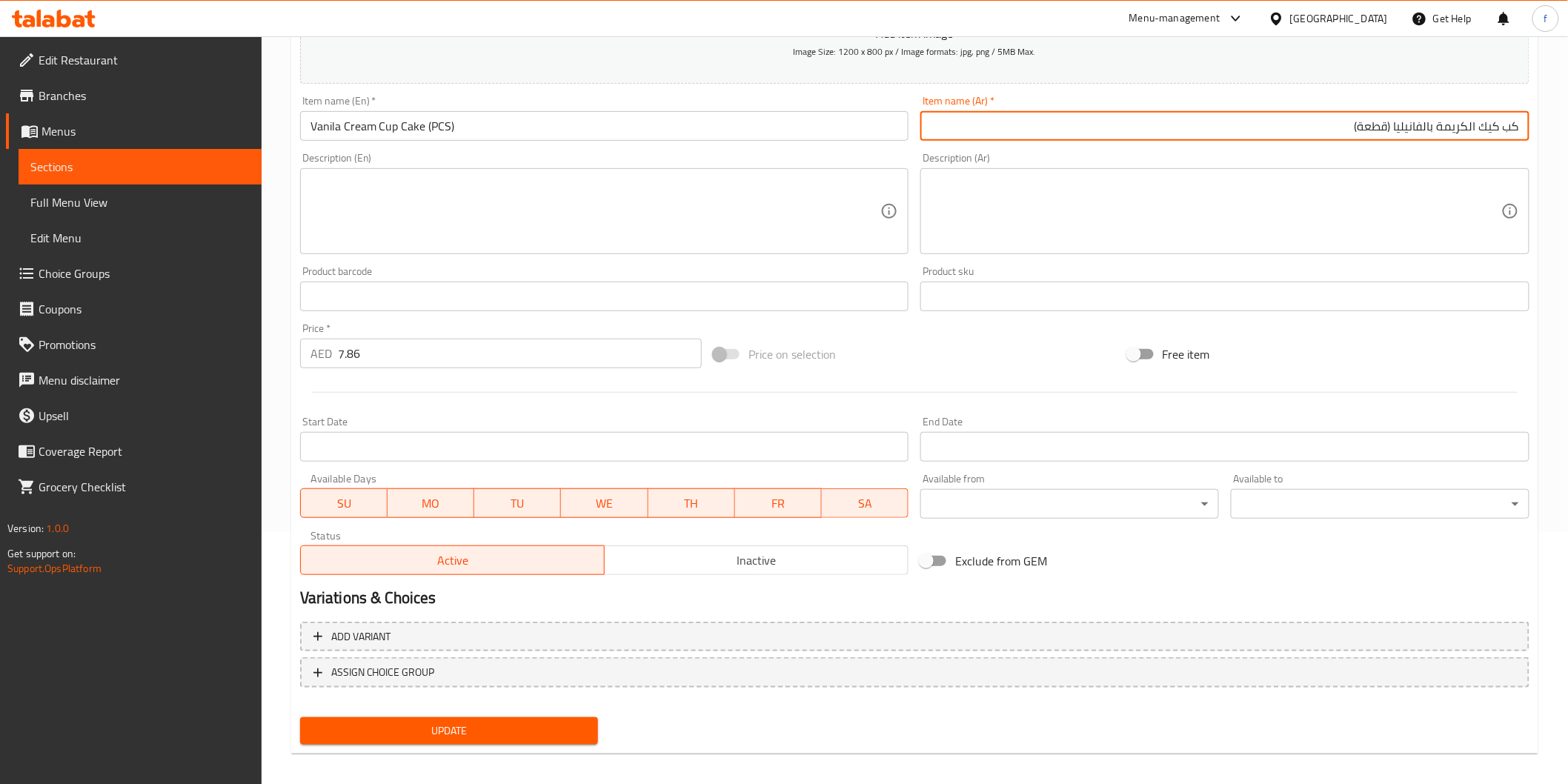
scroll to position [260, 0]
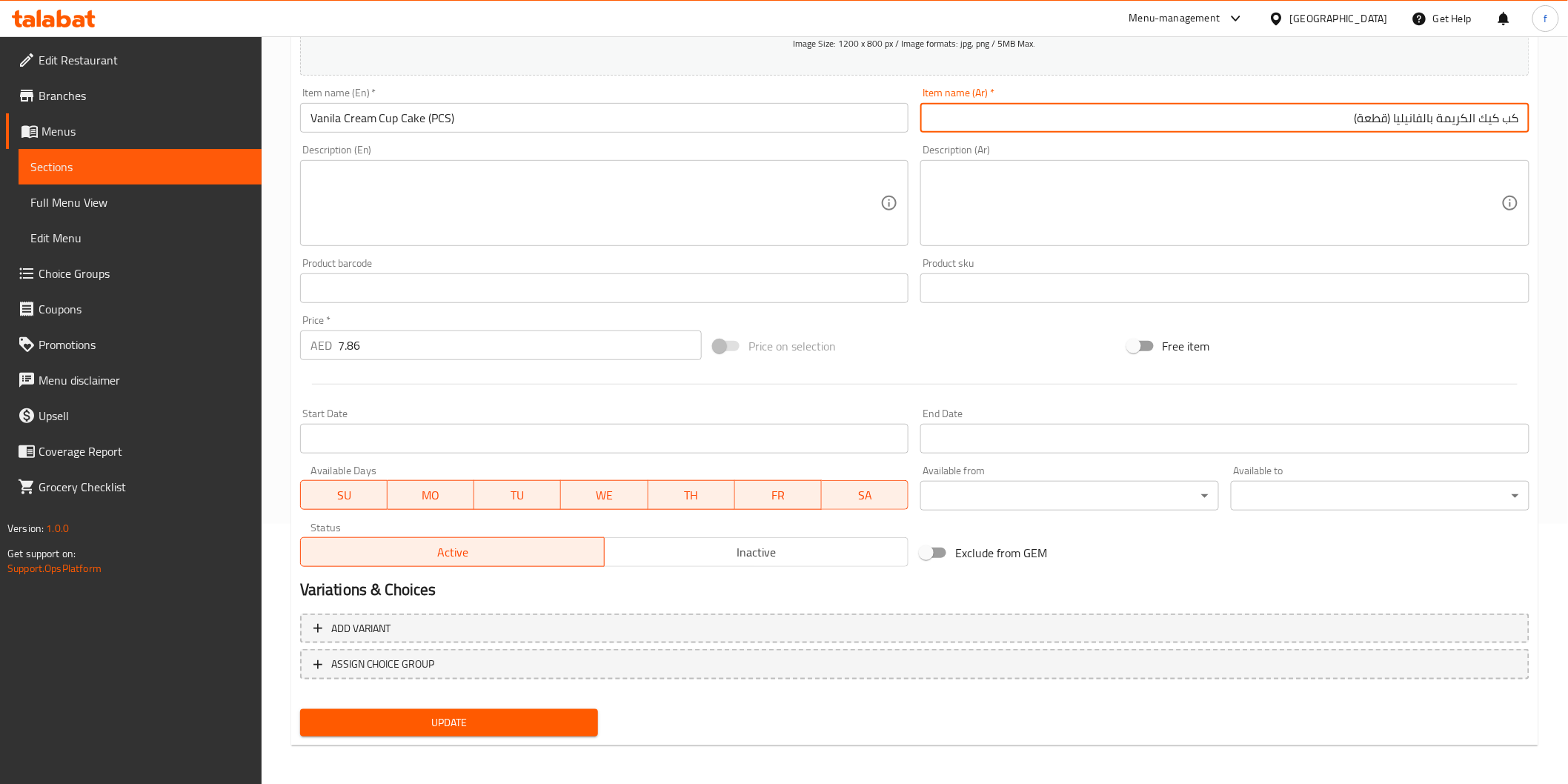
type input "كب كيك الكريمة بالفانيليا (قطعة)"
click at [531, 724] on span "Update" at bounding box center [450, 723] width 275 height 18
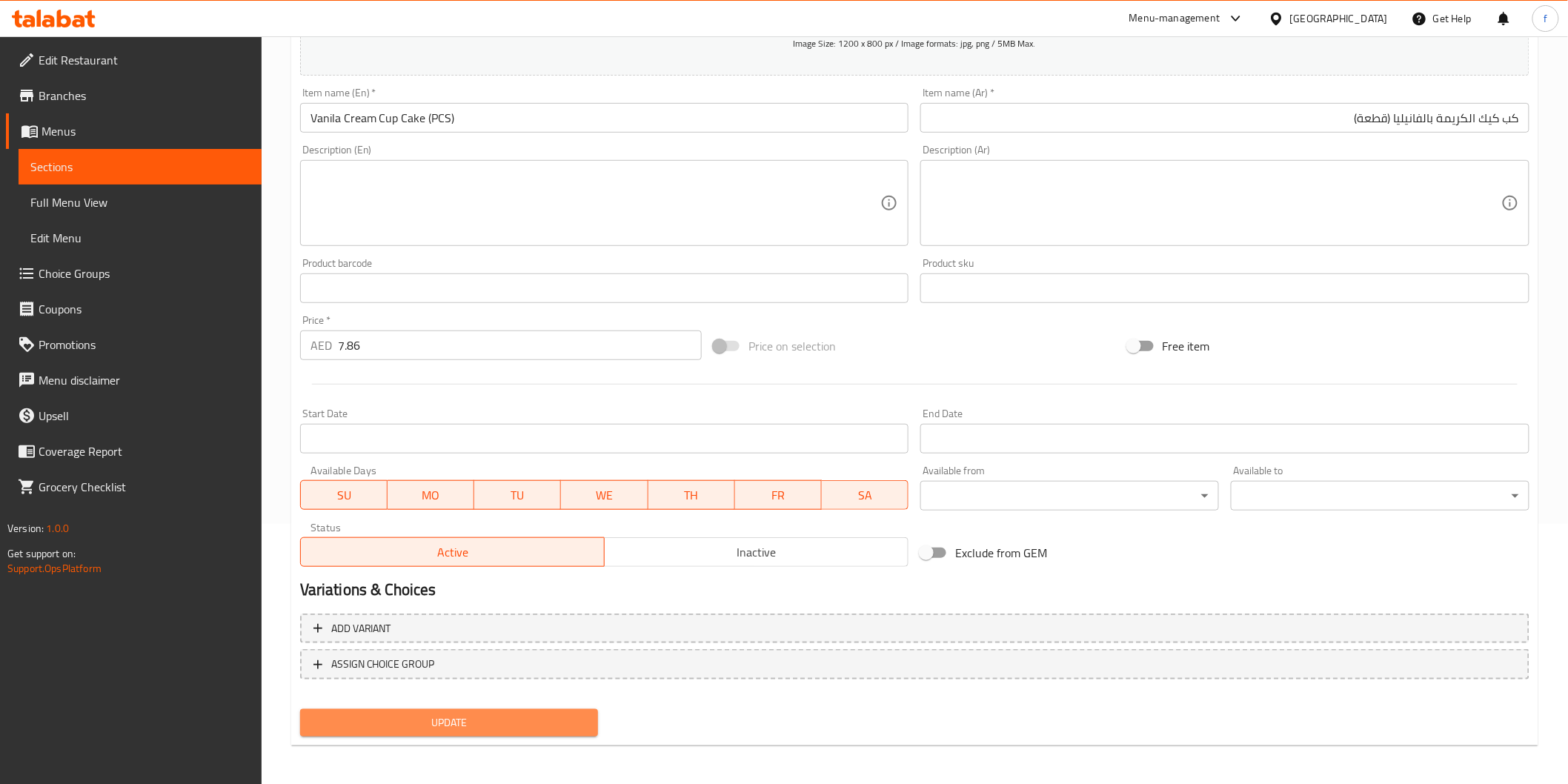
click at [462, 721] on span "Update" at bounding box center [450, 723] width 275 height 18
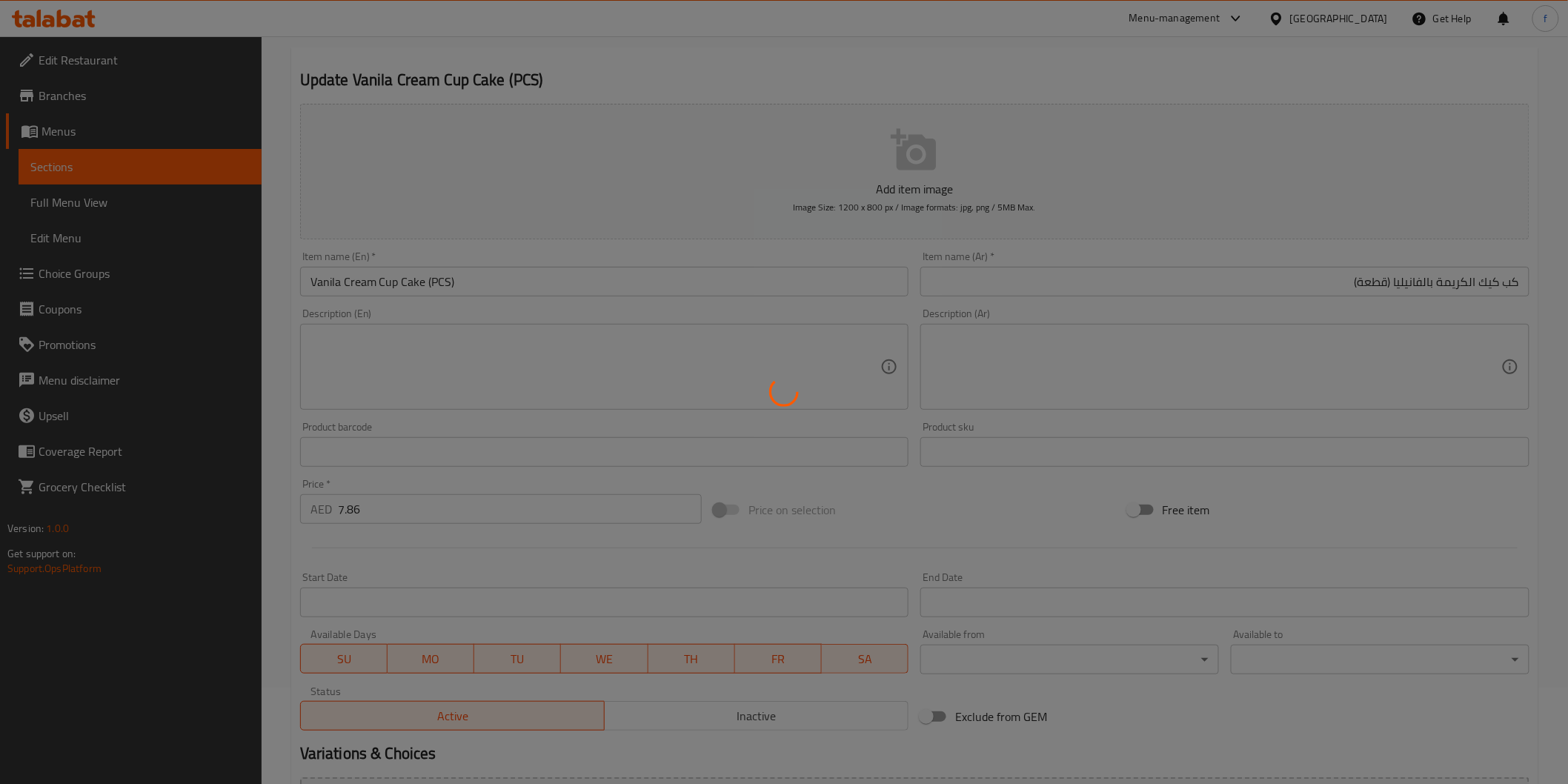
scroll to position [0, 0]
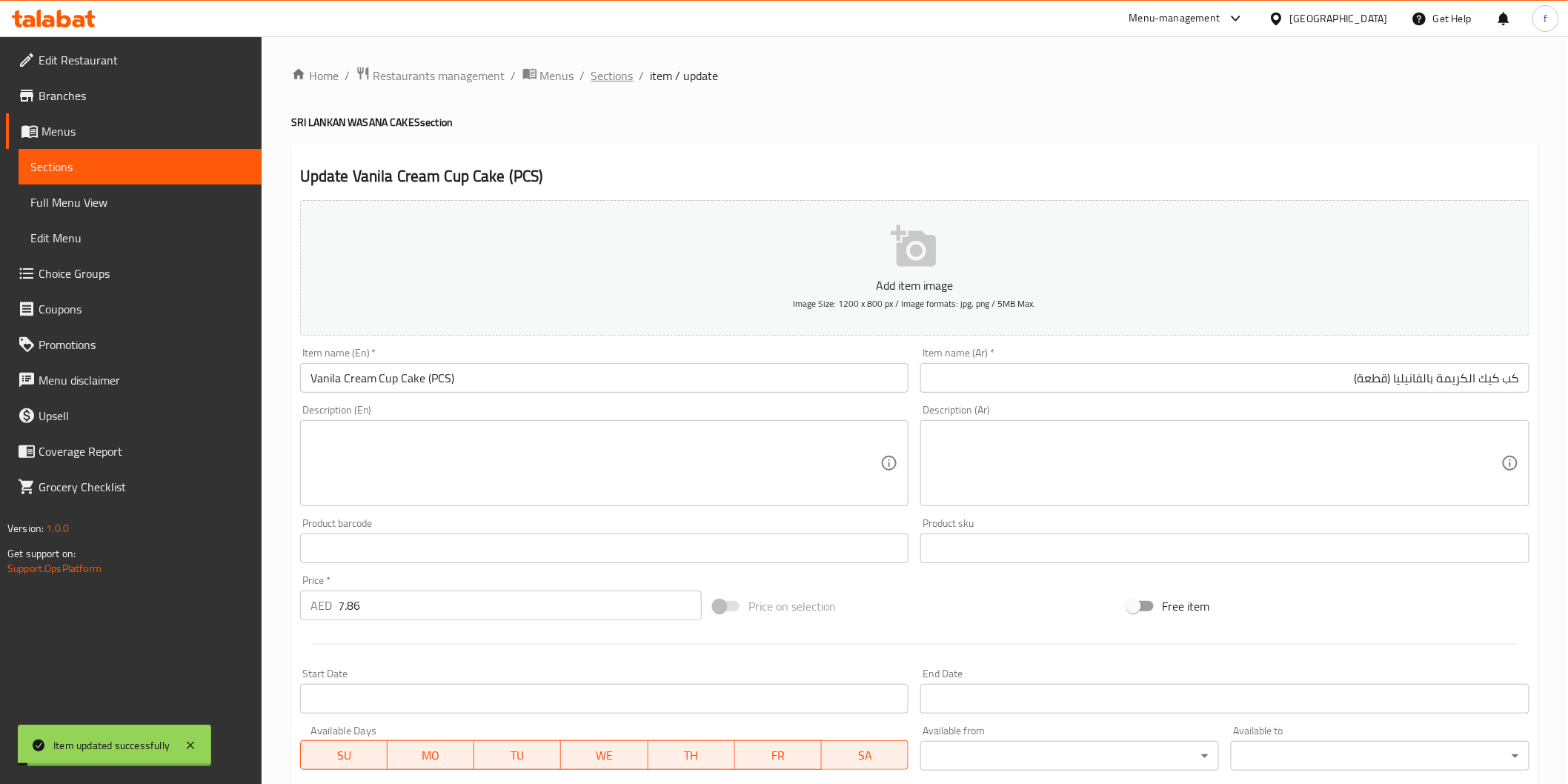
drag, startPoint x: 621, startPoint y: 72, endPoint x: 593, endPoint y: 111, distance: 48.0
click at [620, 72] on span "Sections" at bounding box center [612, 75] width 42 height 18
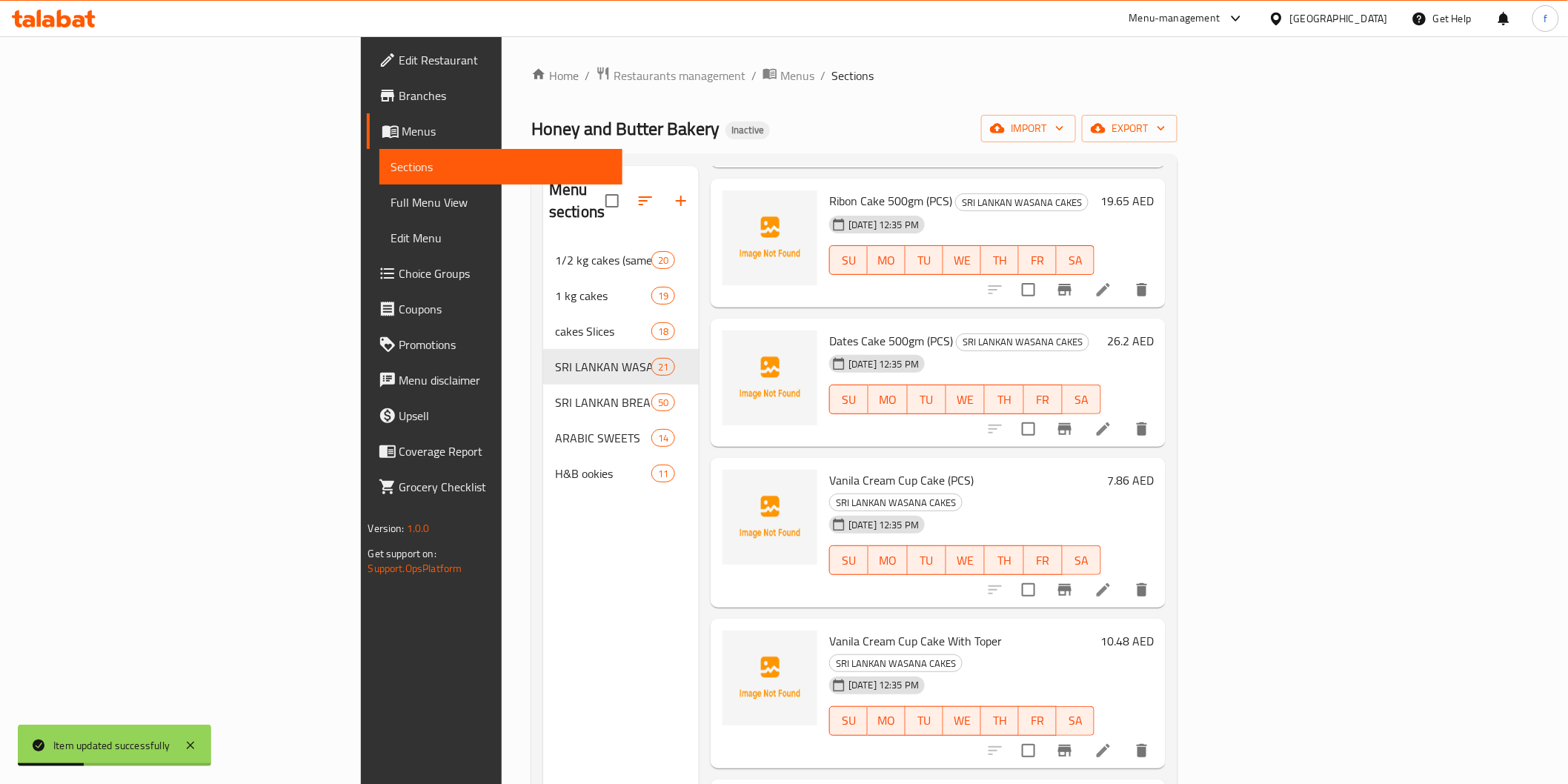
scroll to position [823, 0]
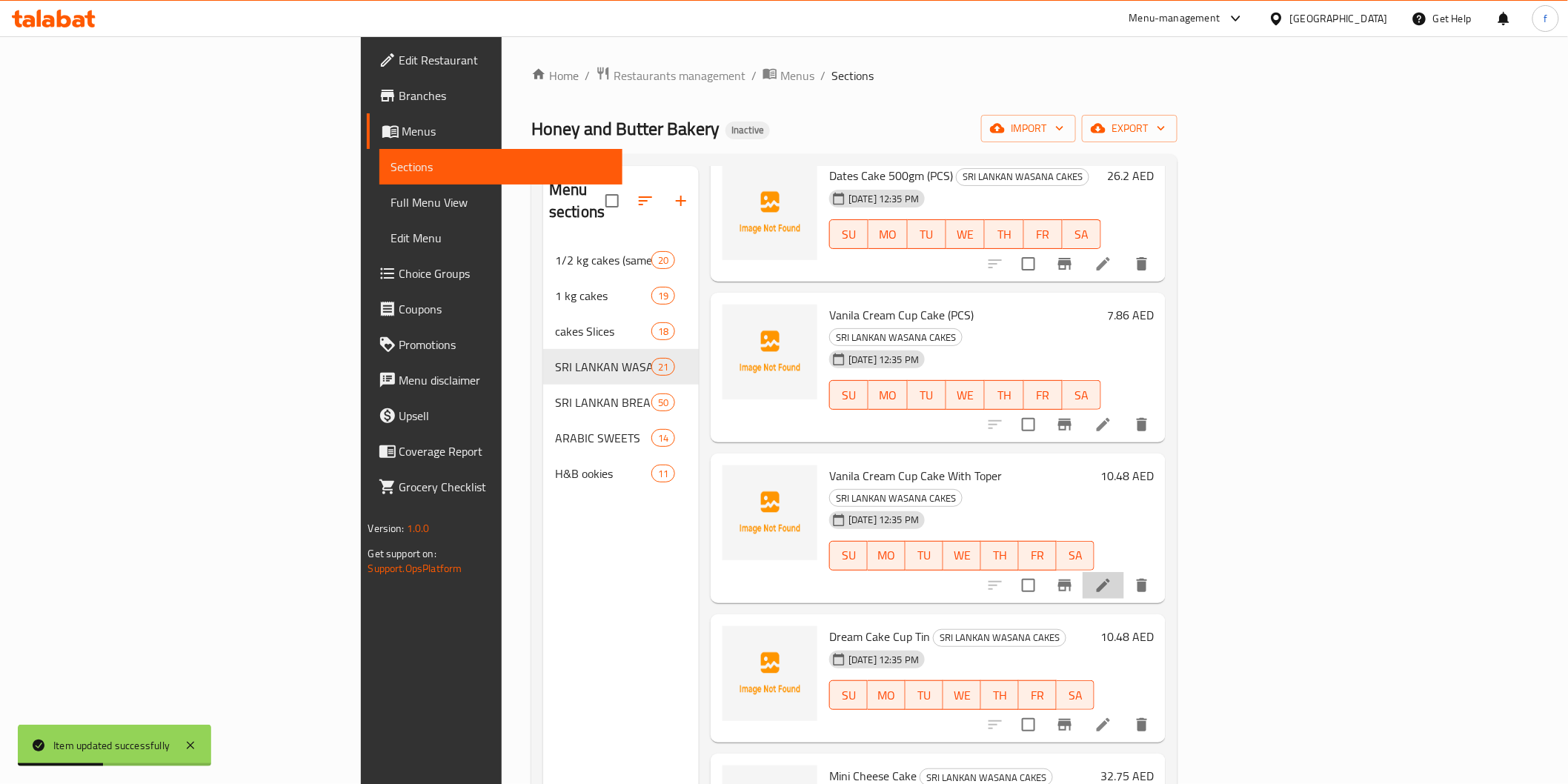
click at [1124, 572] on li at bounding box center [1103, 585] width 41 height 27
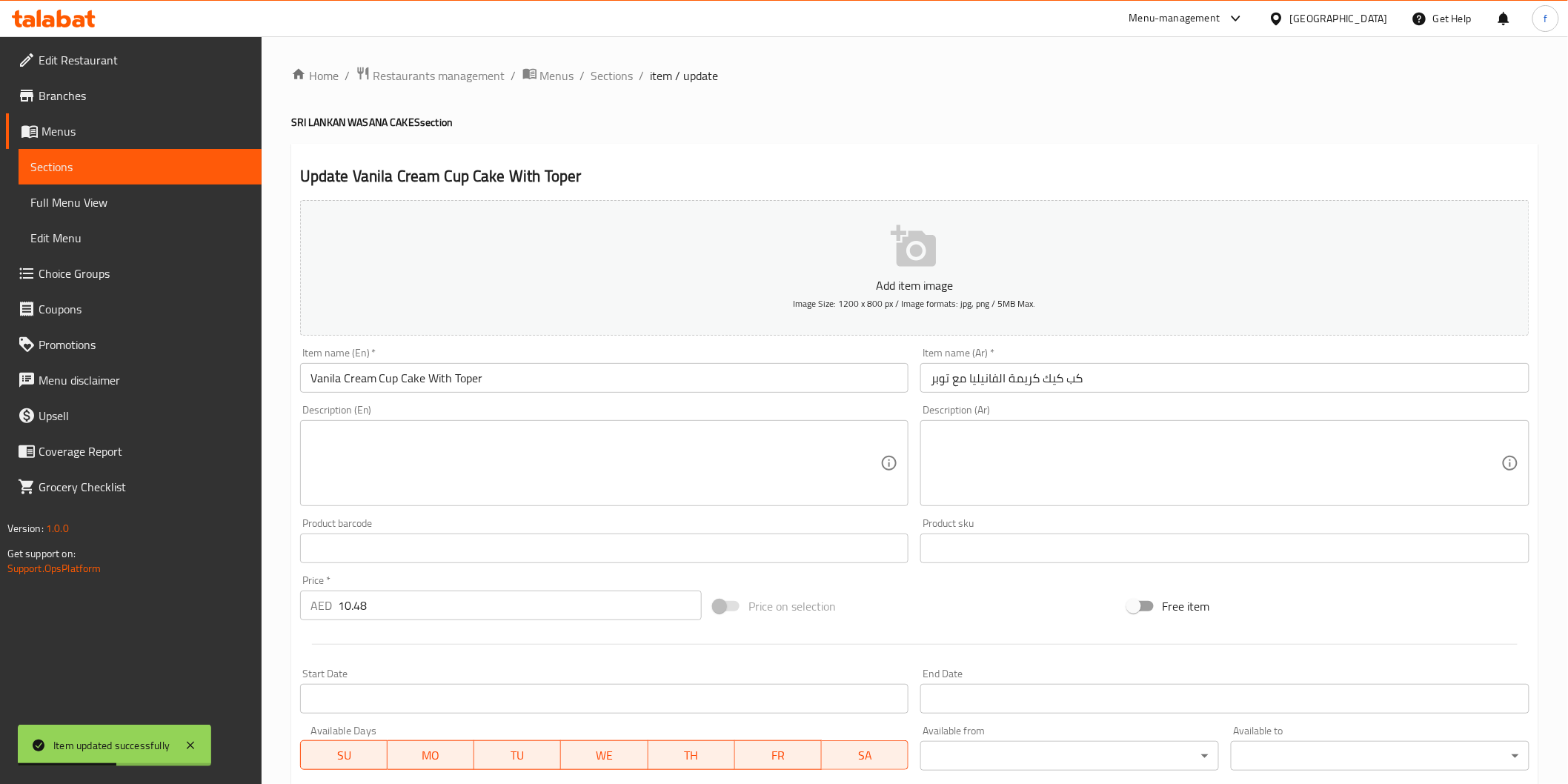
click at [694, 386] on input "Vanila Cream Cup Cake With Toper" at bounding box center [605, 378] width 609 height 30
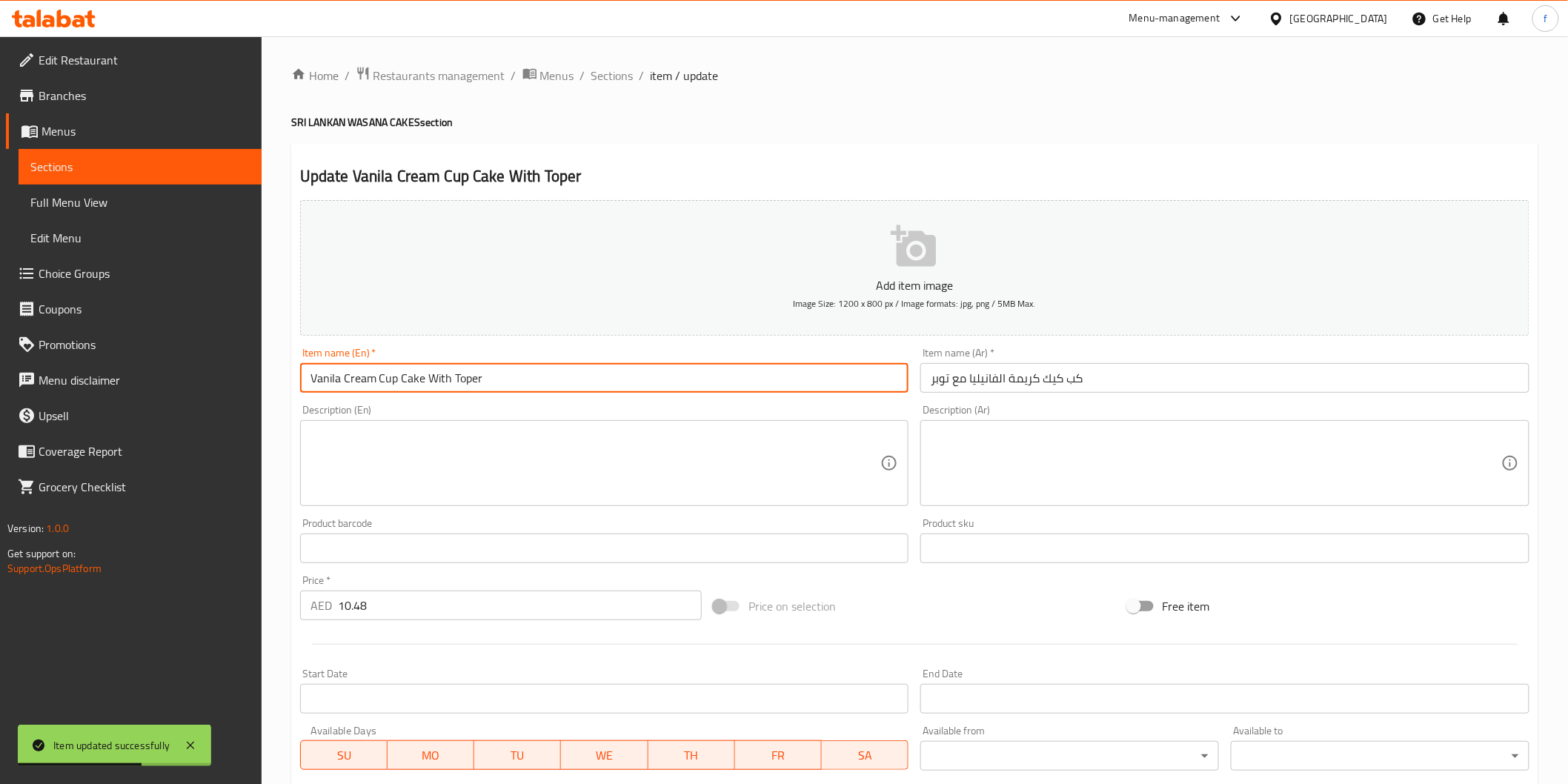
paste input "(PCS)"
type input "Vanila Cream Cup Cake With Toper (PCS)"
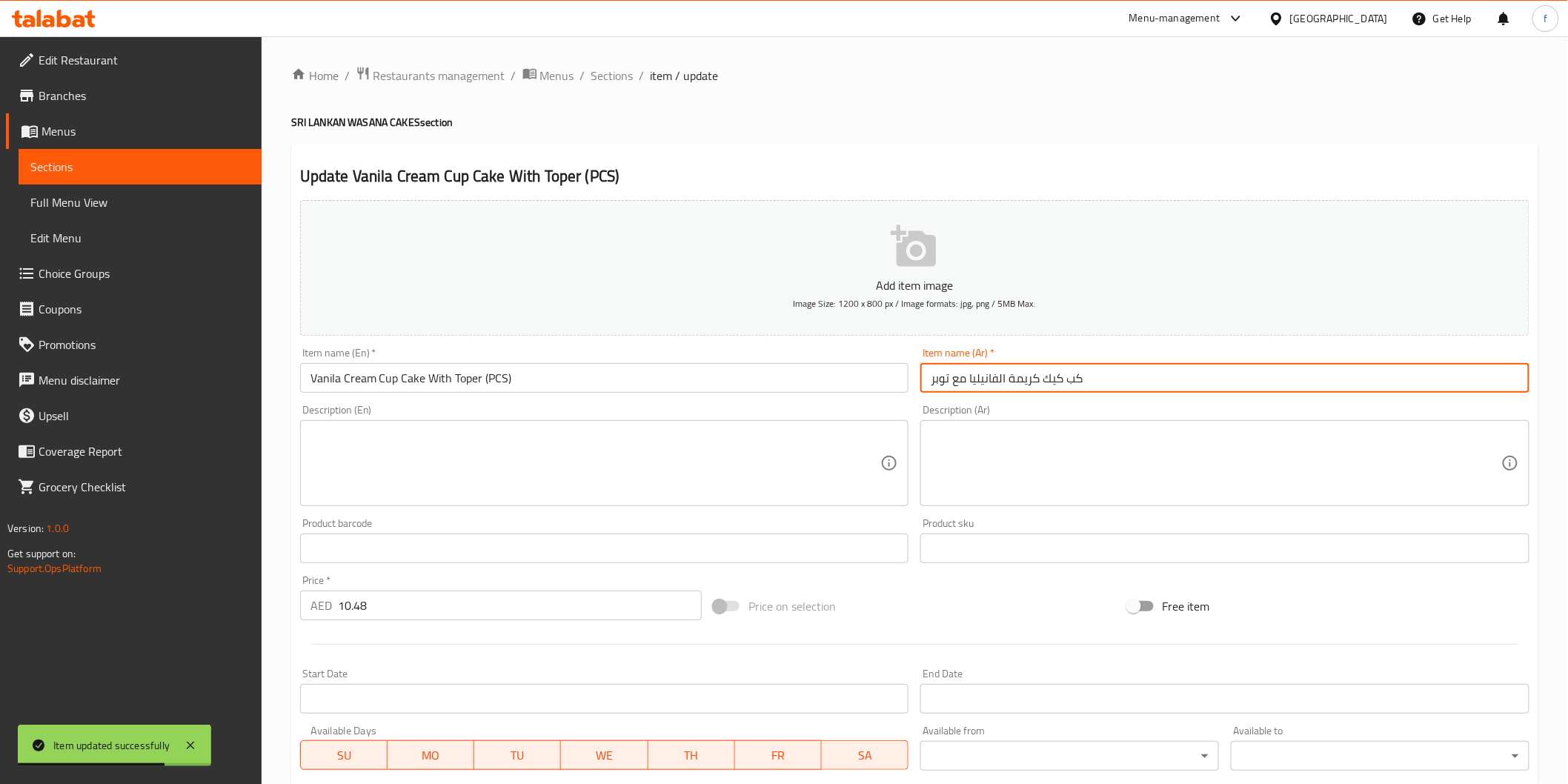
click at [1188, 373] on input "كب كيك كريمة الفانيليا مع توبر" at bounding box center [1225, 378] width 609 height 30
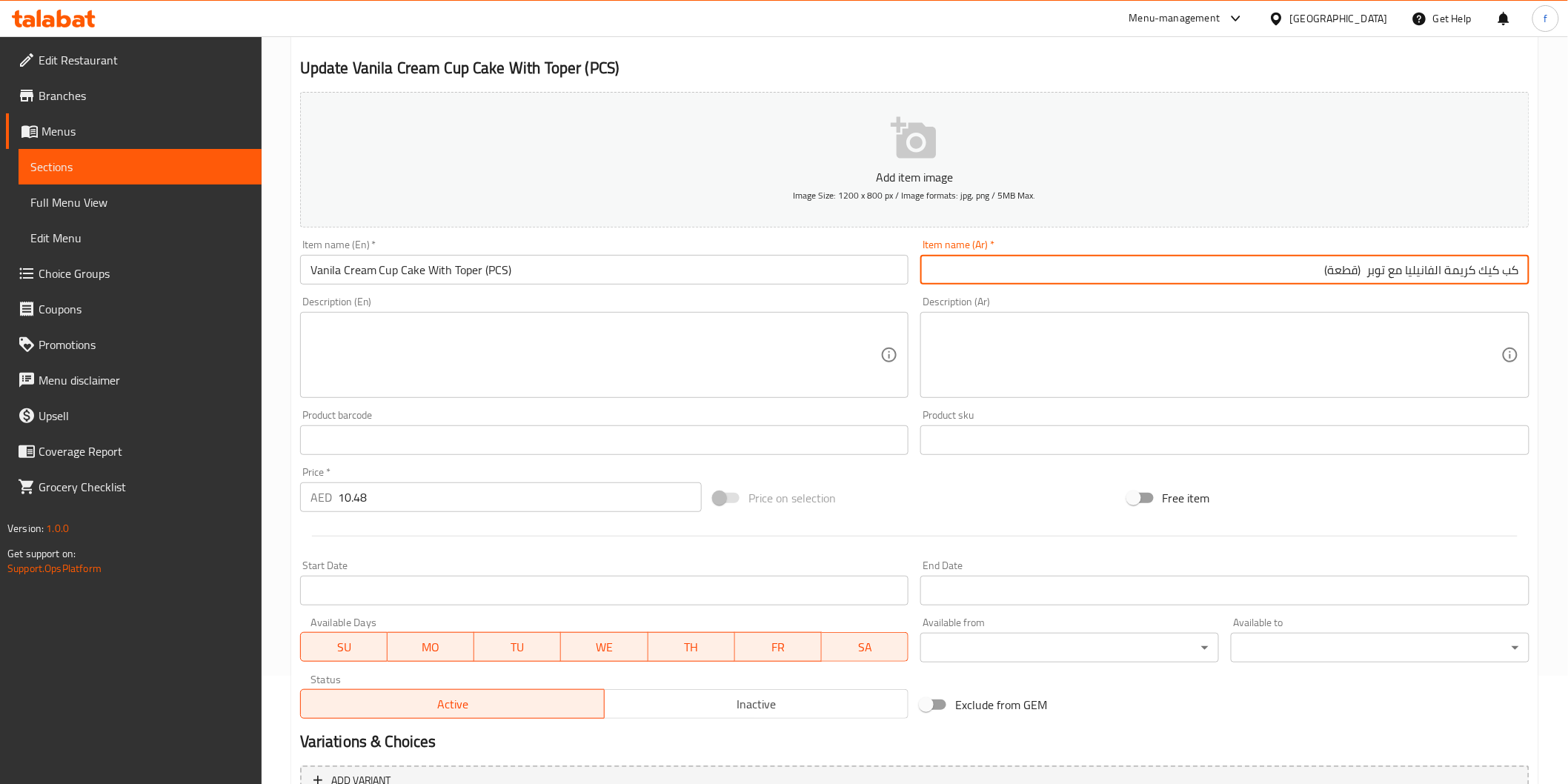
scroll to position [260, 0]
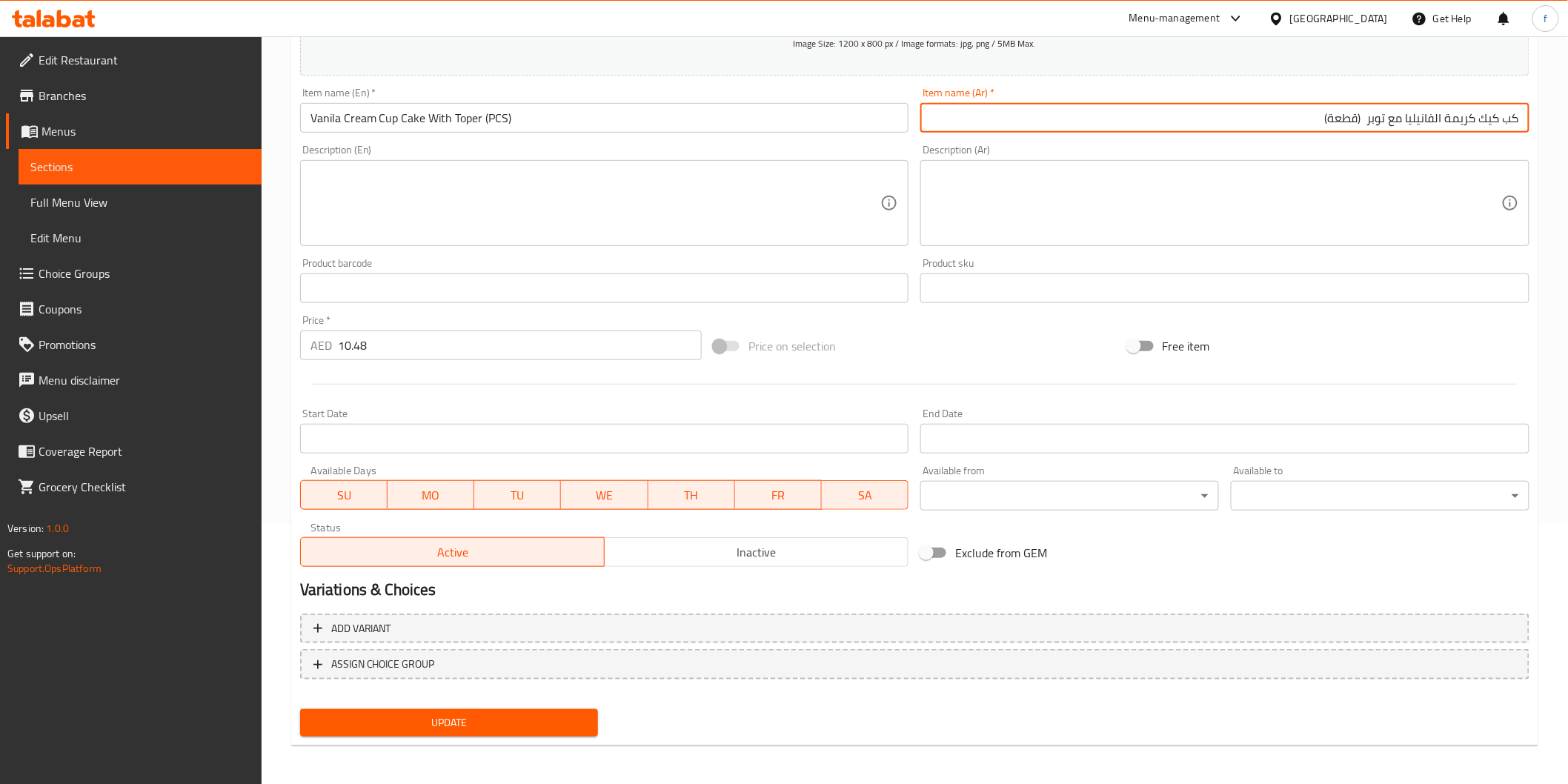
type input "كب كيك كريمة الفانيليا مع توبر (قطعة)"
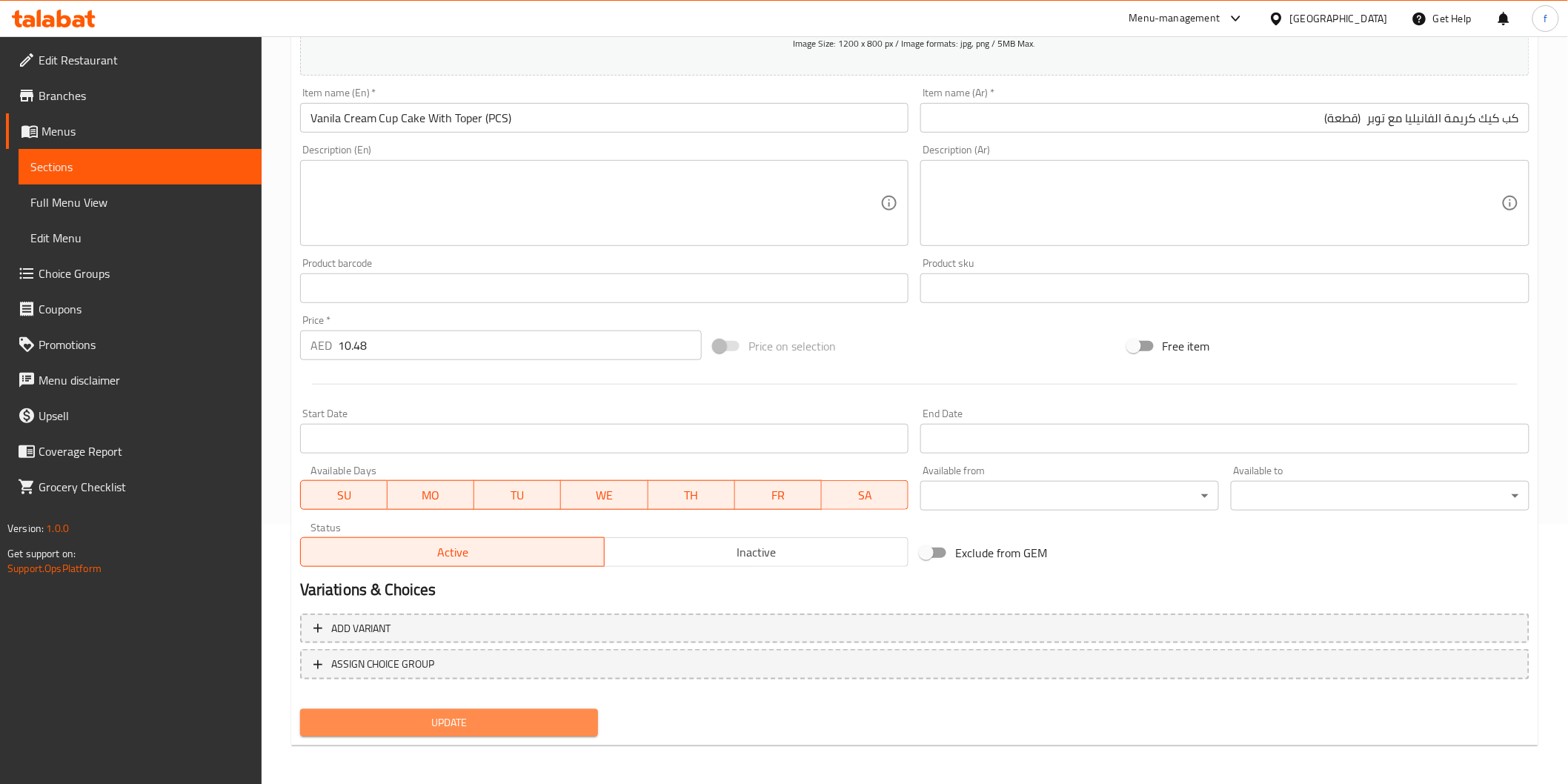
click at [484, 709] on button "Update" at bounding box center [449, 723] width 298 height 27
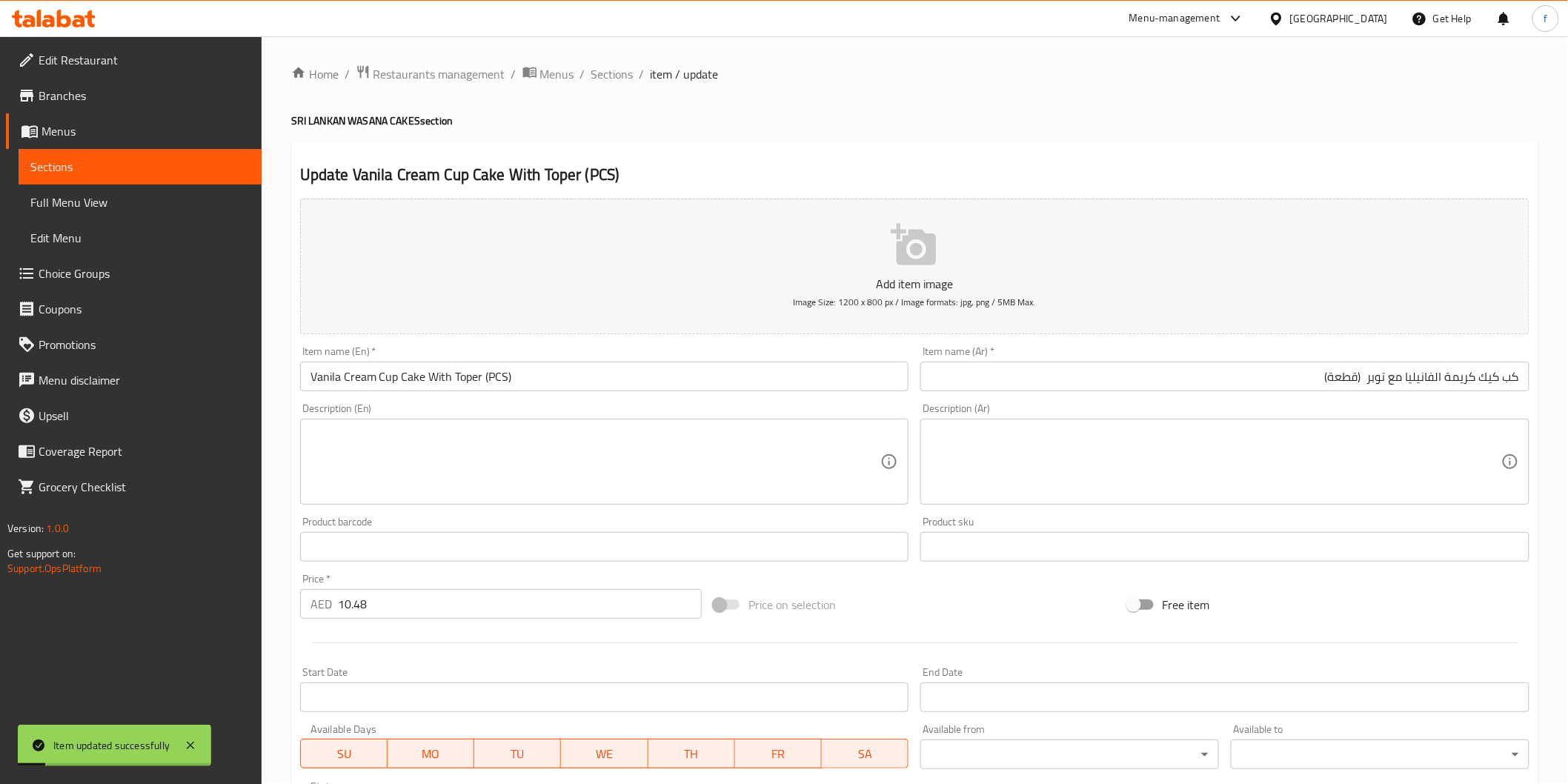
scroll to position [0, 0]
click at [595, 82] on span "Sections" at bounding box center [612, 75] width 42 height 18
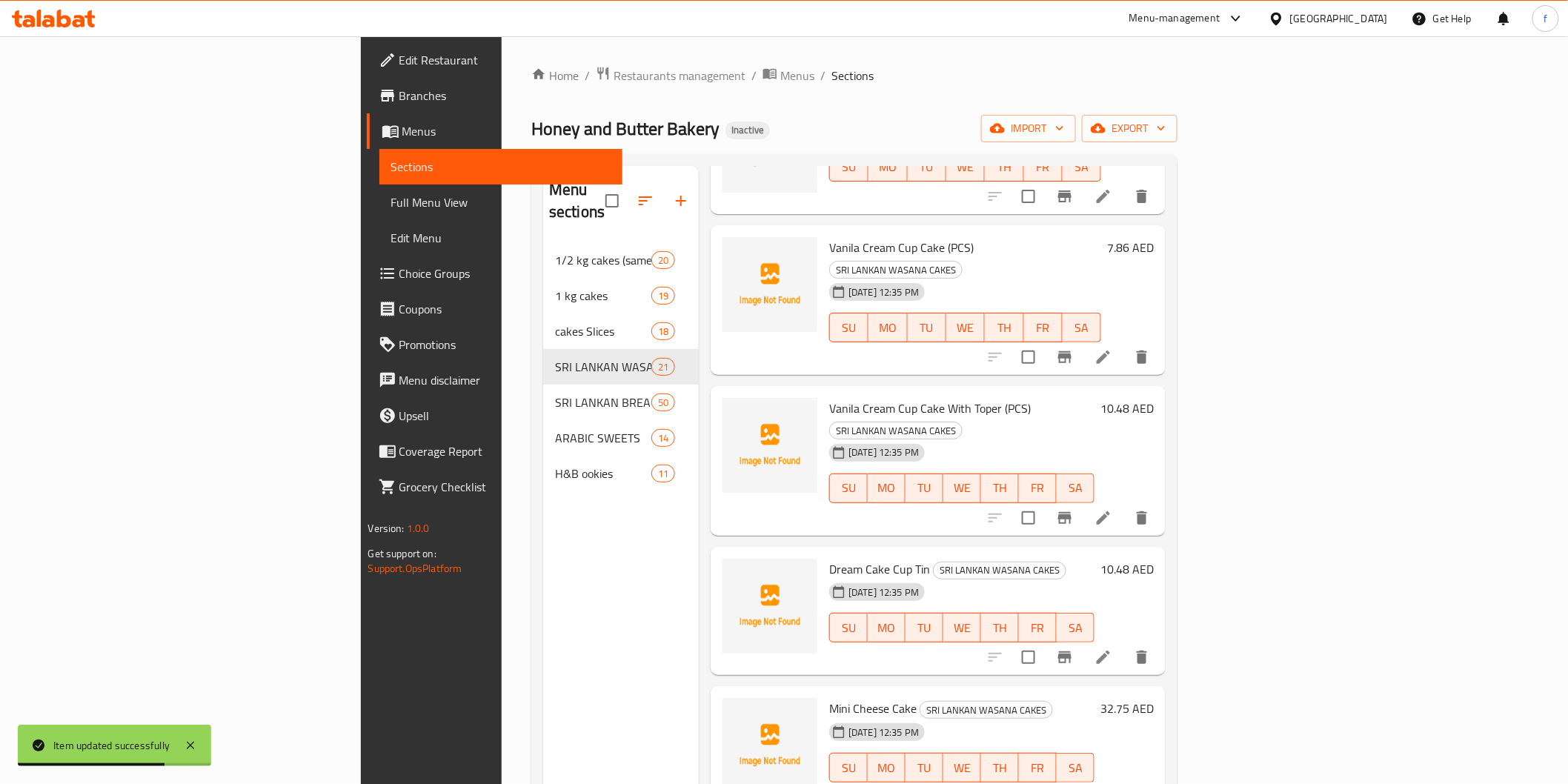
scroll to position [1070, 0]
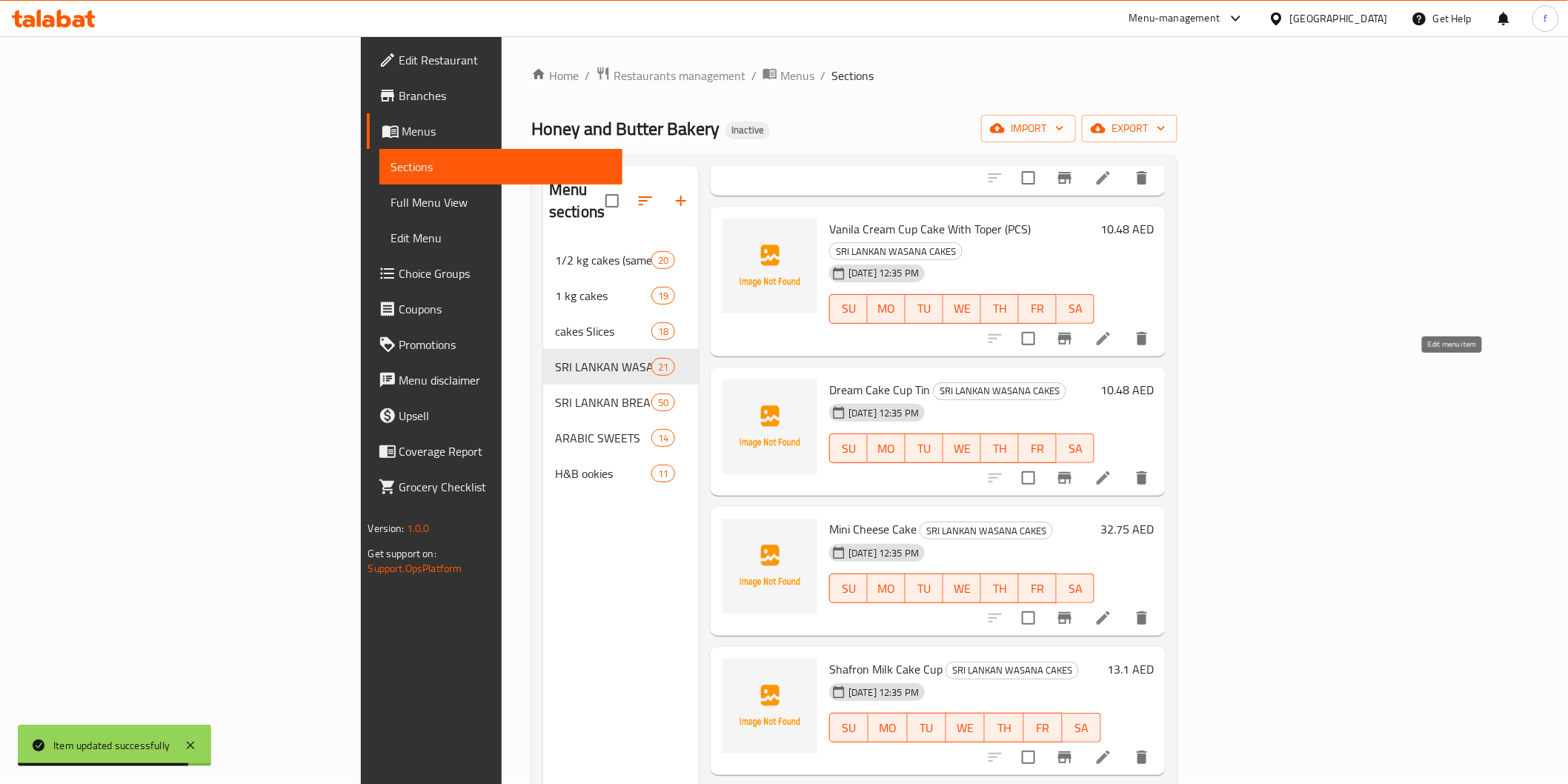
click at [1112, 469] on icon at bounding box center [1103, 477] width 18 height 18
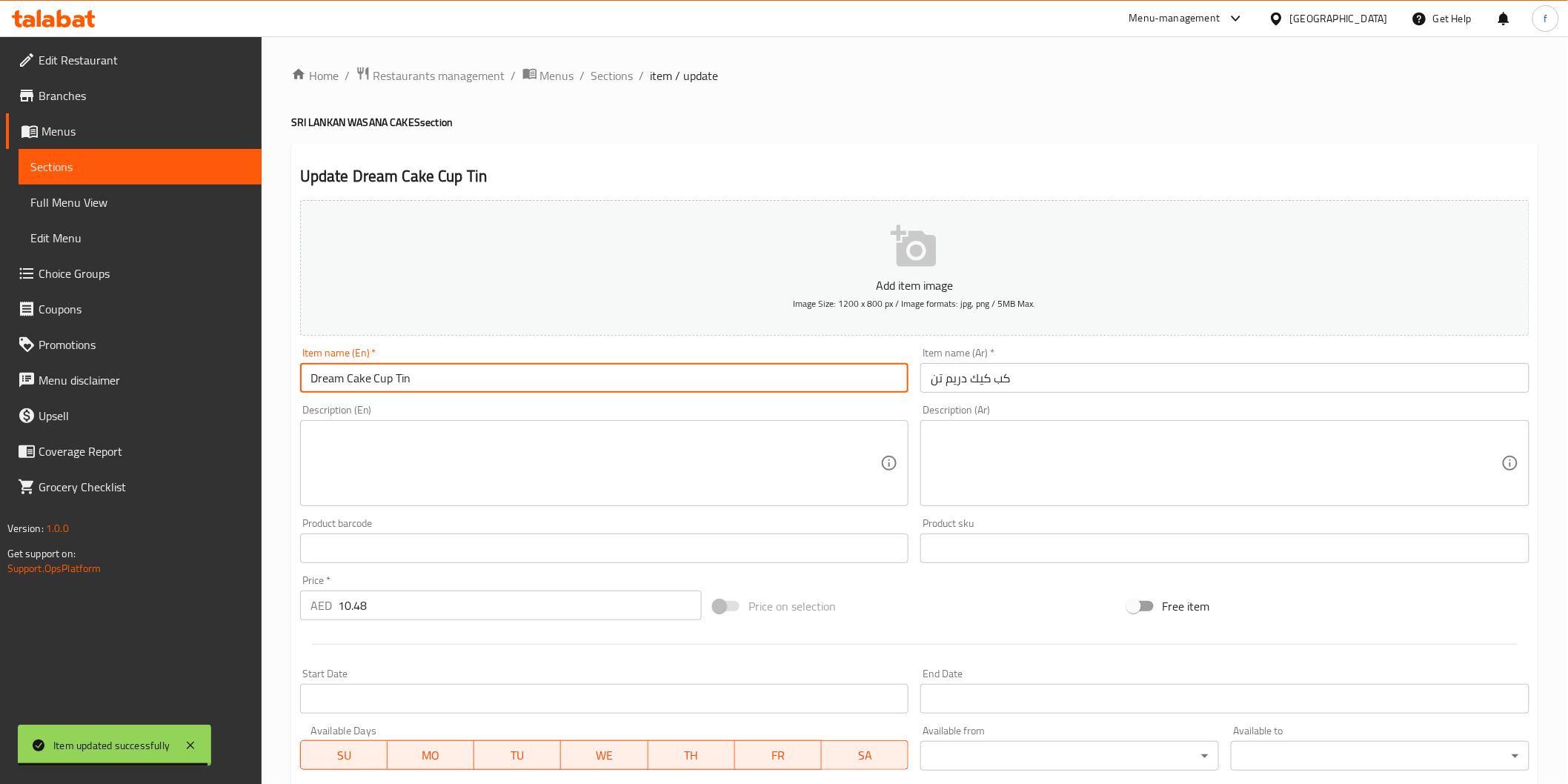
click at [464, 368] on input "Dream Cake Cup Tin" at bounding box center [605, 378] width 609 height 30
paste input "(PCS)"
type input "Dream Cake Cup Tin (PCS)"
click at [1209, 392] on input "كب كيك دريم تن" at bounding box center [1225, 378] width 609 height 30
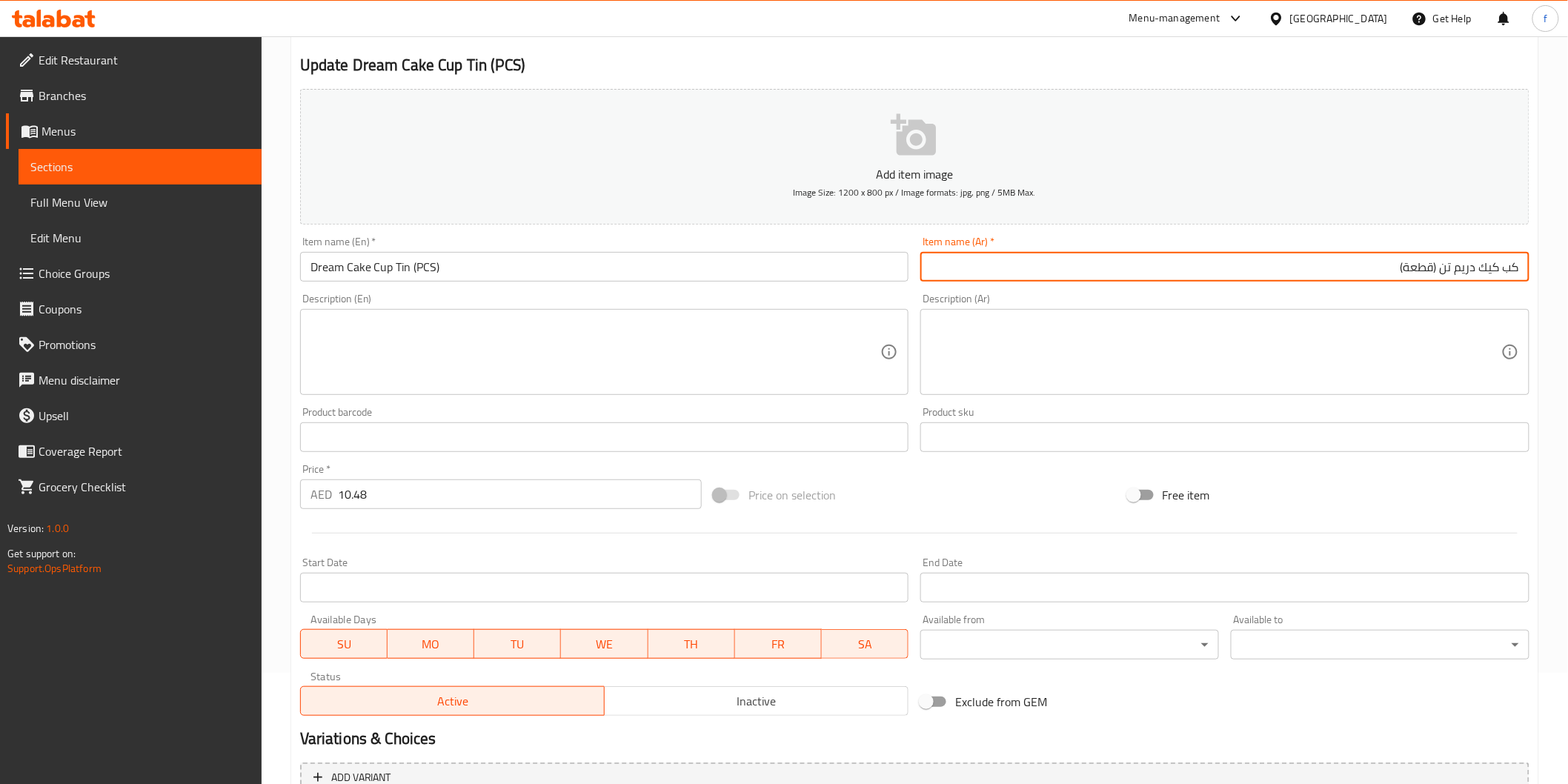
scroll to position [260, 0]
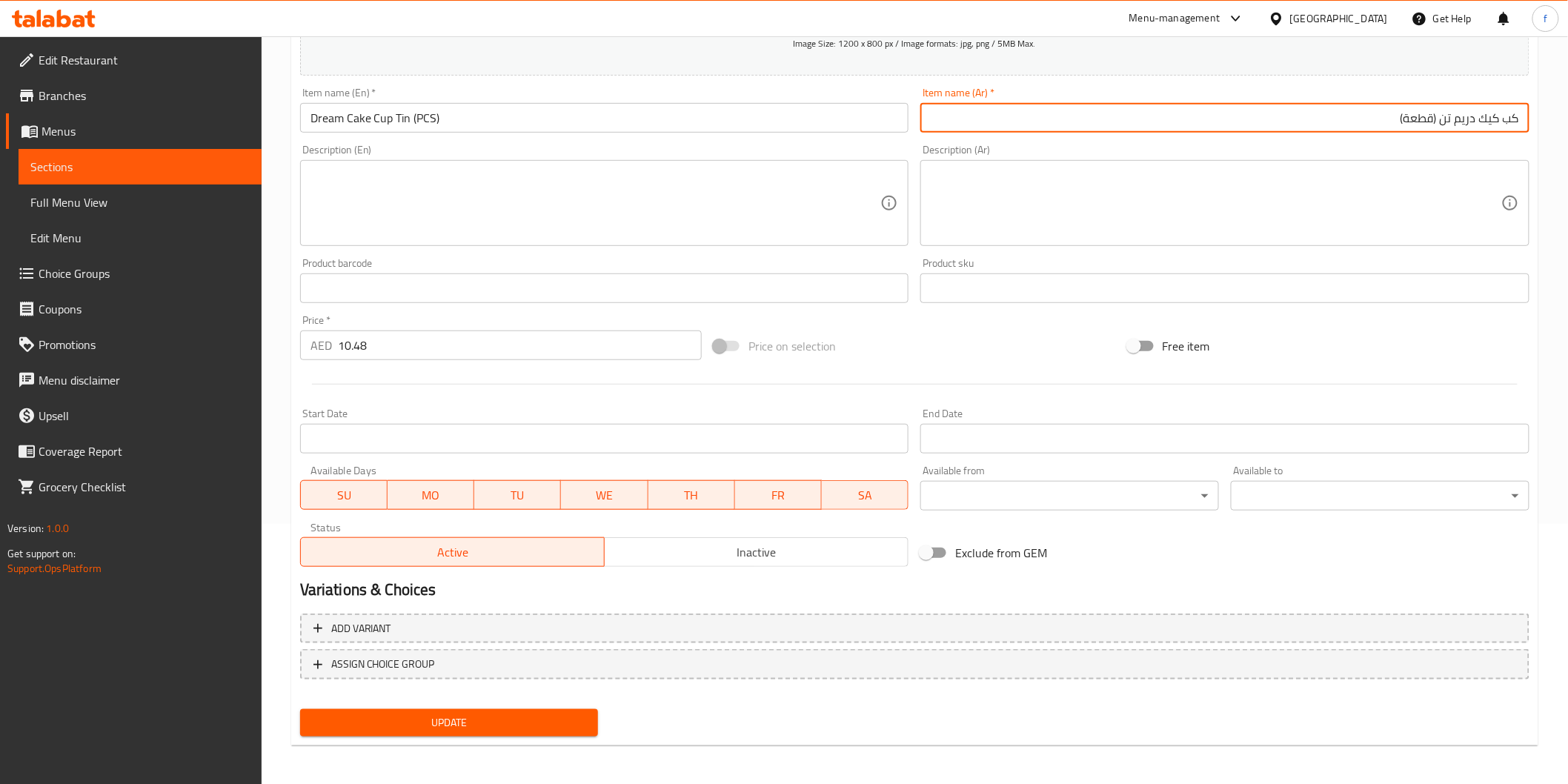
type input "كب كيك دريم تن (قطعة)"
click at [474, 731] on button "Update" at bounding box center [449, 723] width 298 height 27
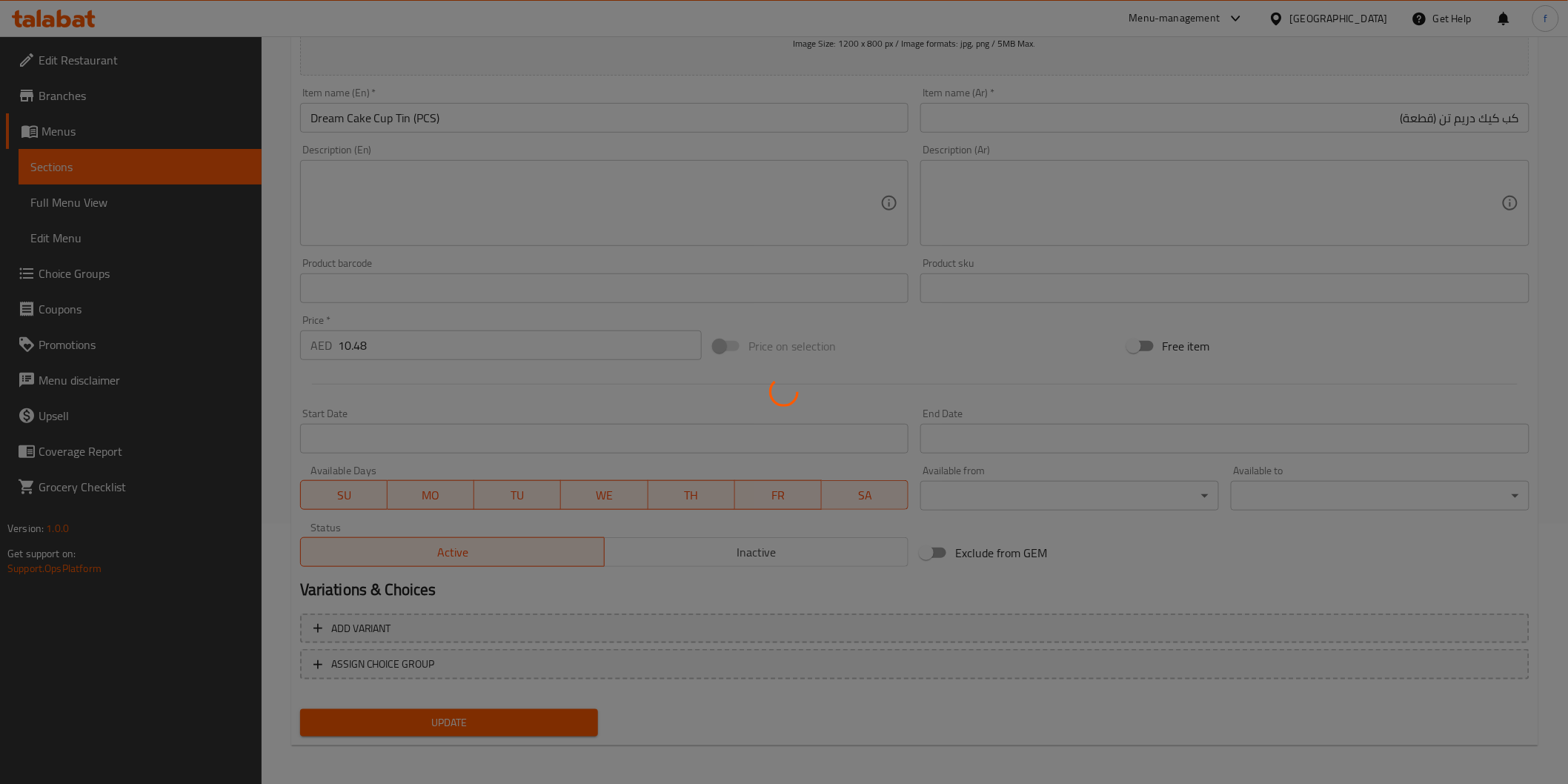
scroll to position [0, 0]
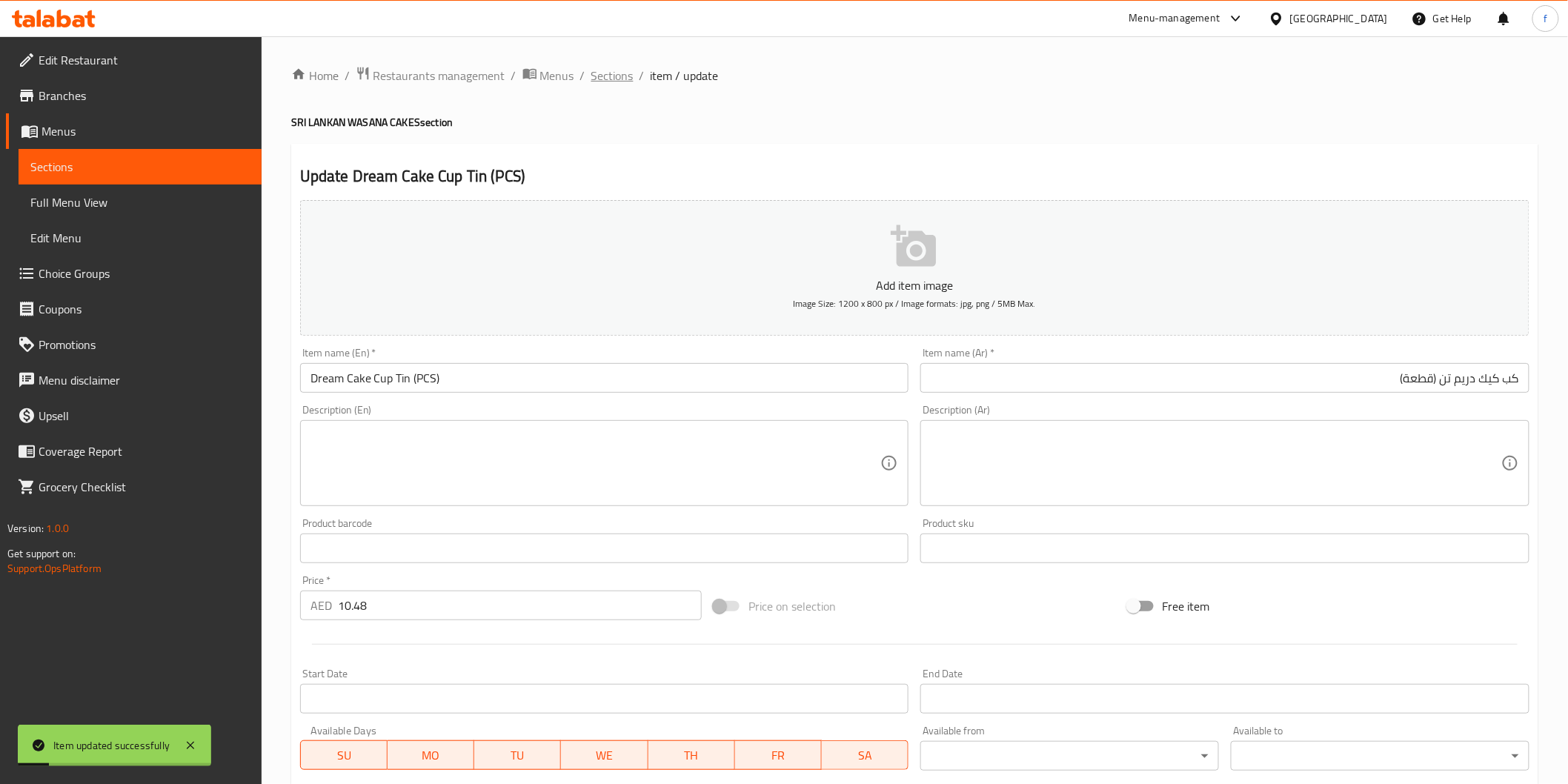
click at [620, 79] on span "Sections" at bounding box center [612, 75] width 42 height 18
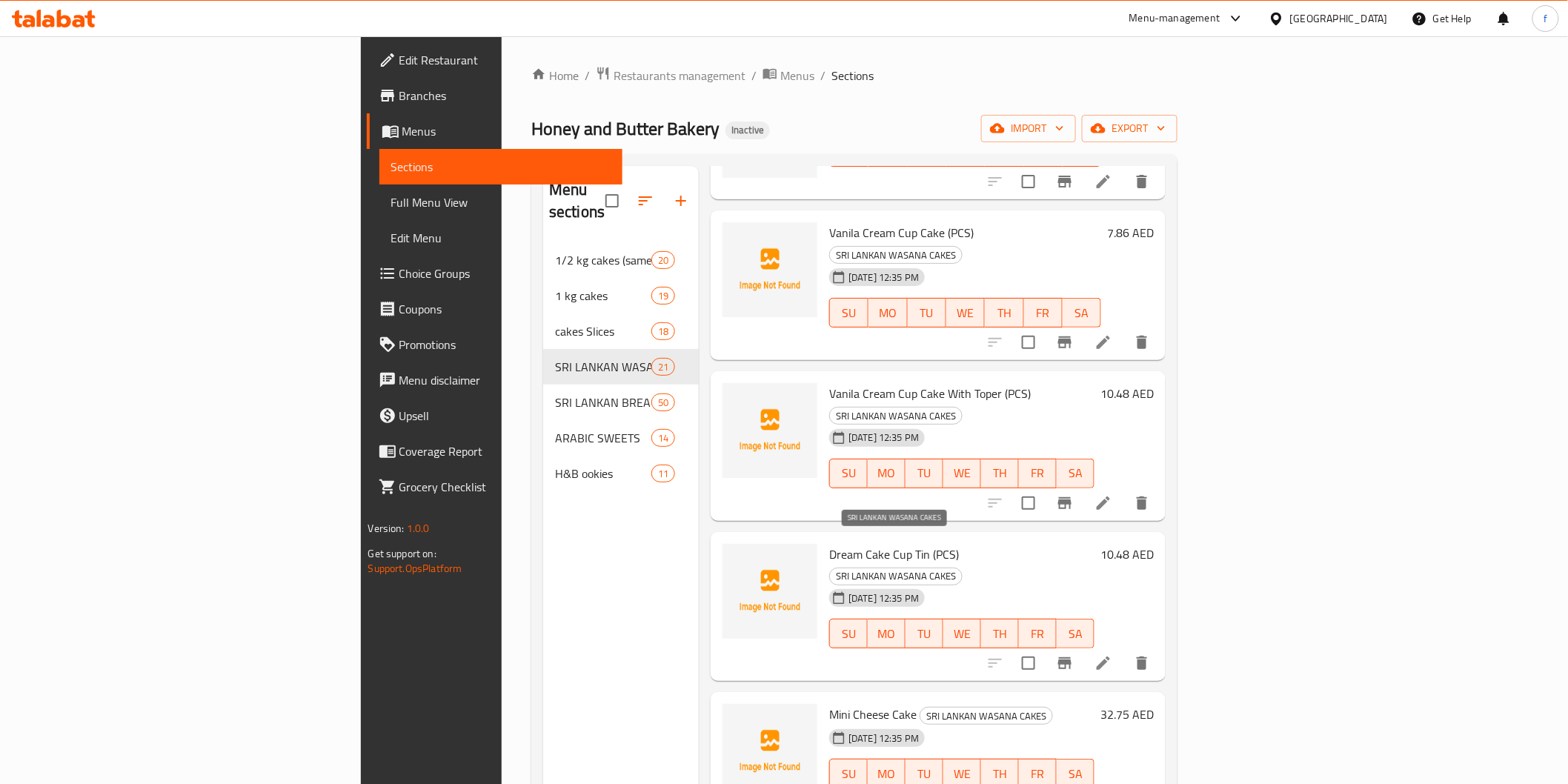
scroll to position [988, 0]
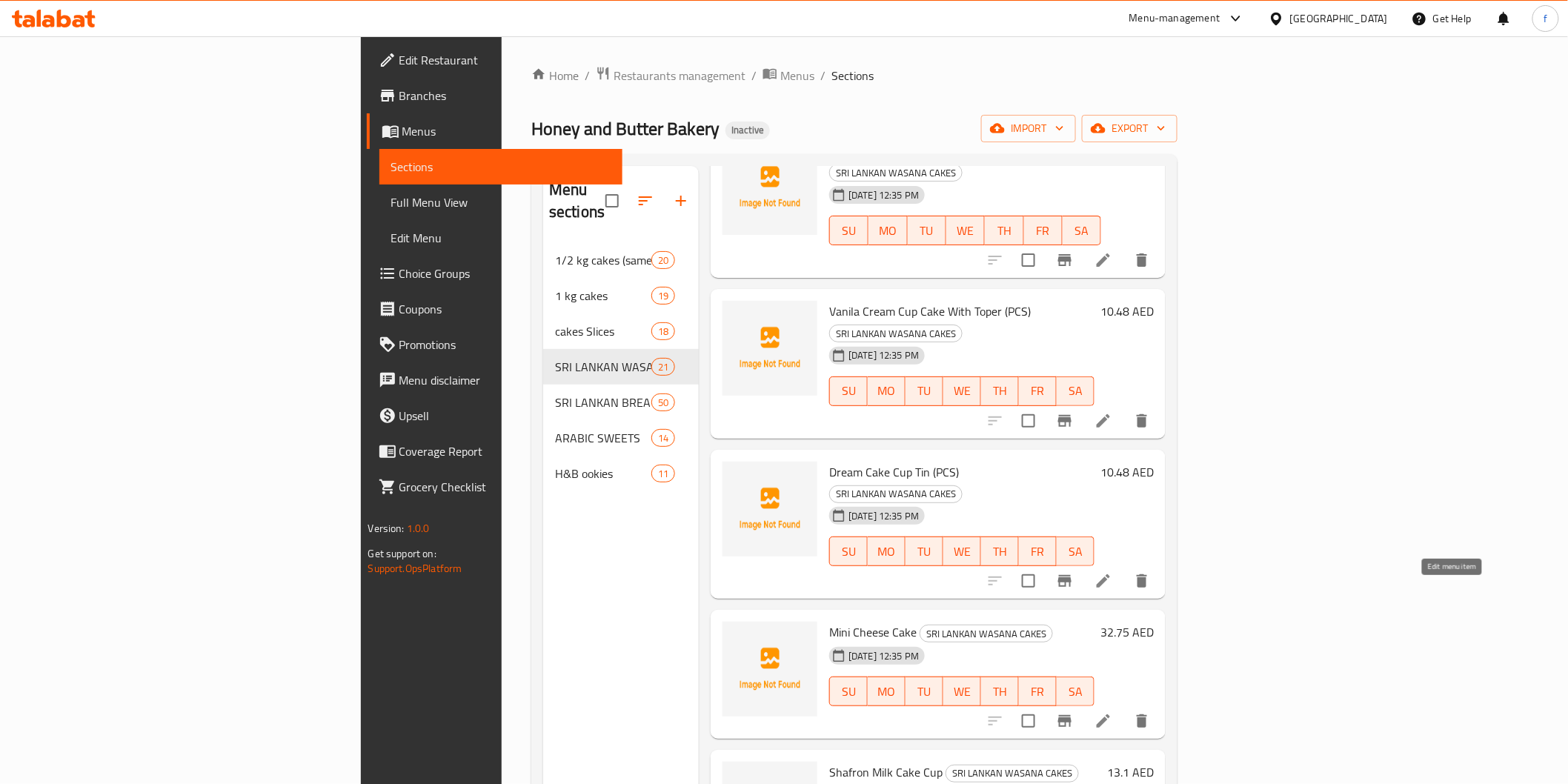
click at [1112, 712] on icon at bounding box center [1103, 721] width 18 height 18
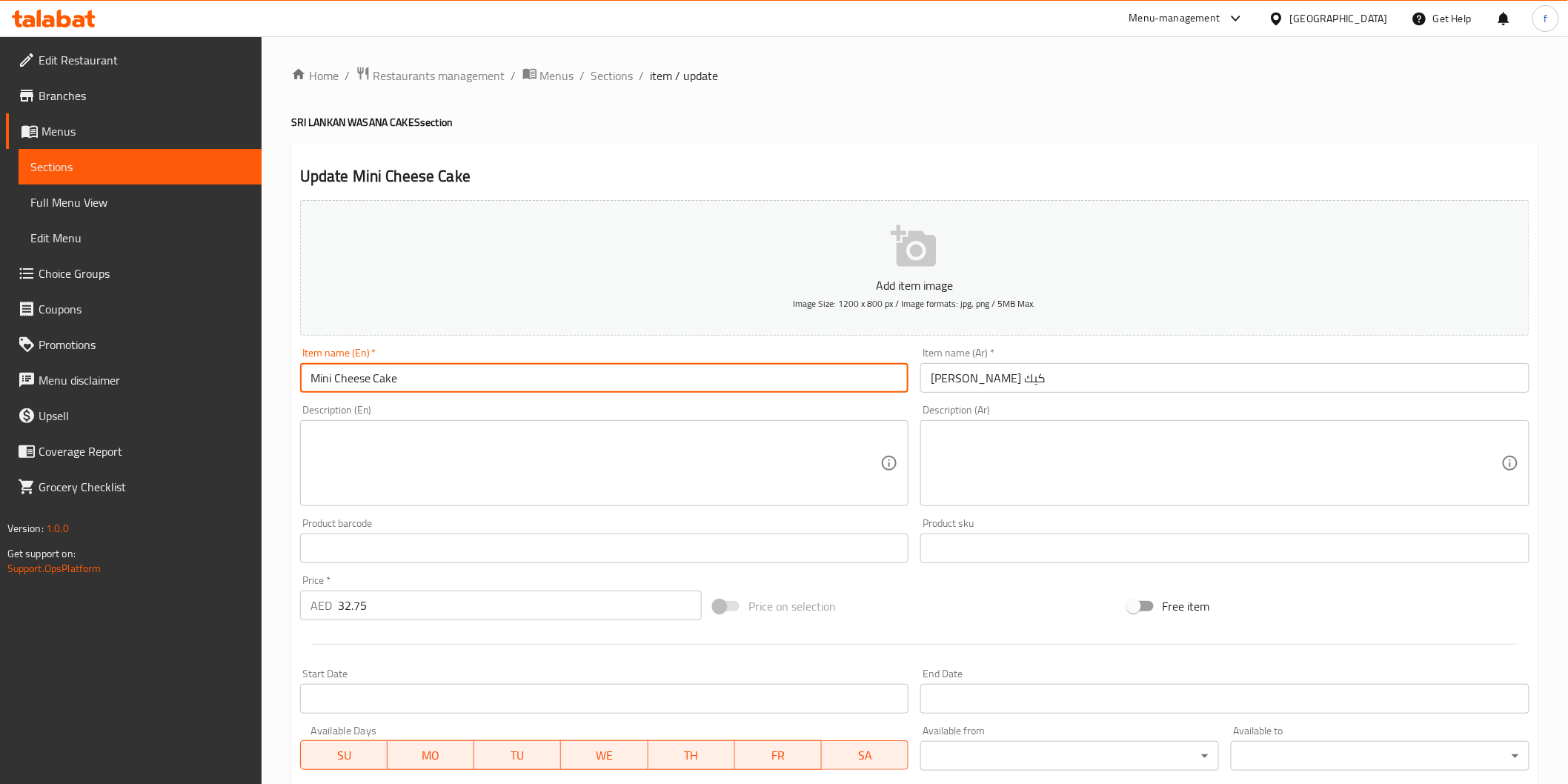
click at [549, 384] on input "Mini Cheese Cake" at bounding box center [605, 378] width 609 height 30
paste input "(PCS)"
type input "Mini Cheese Cake (PCS)"
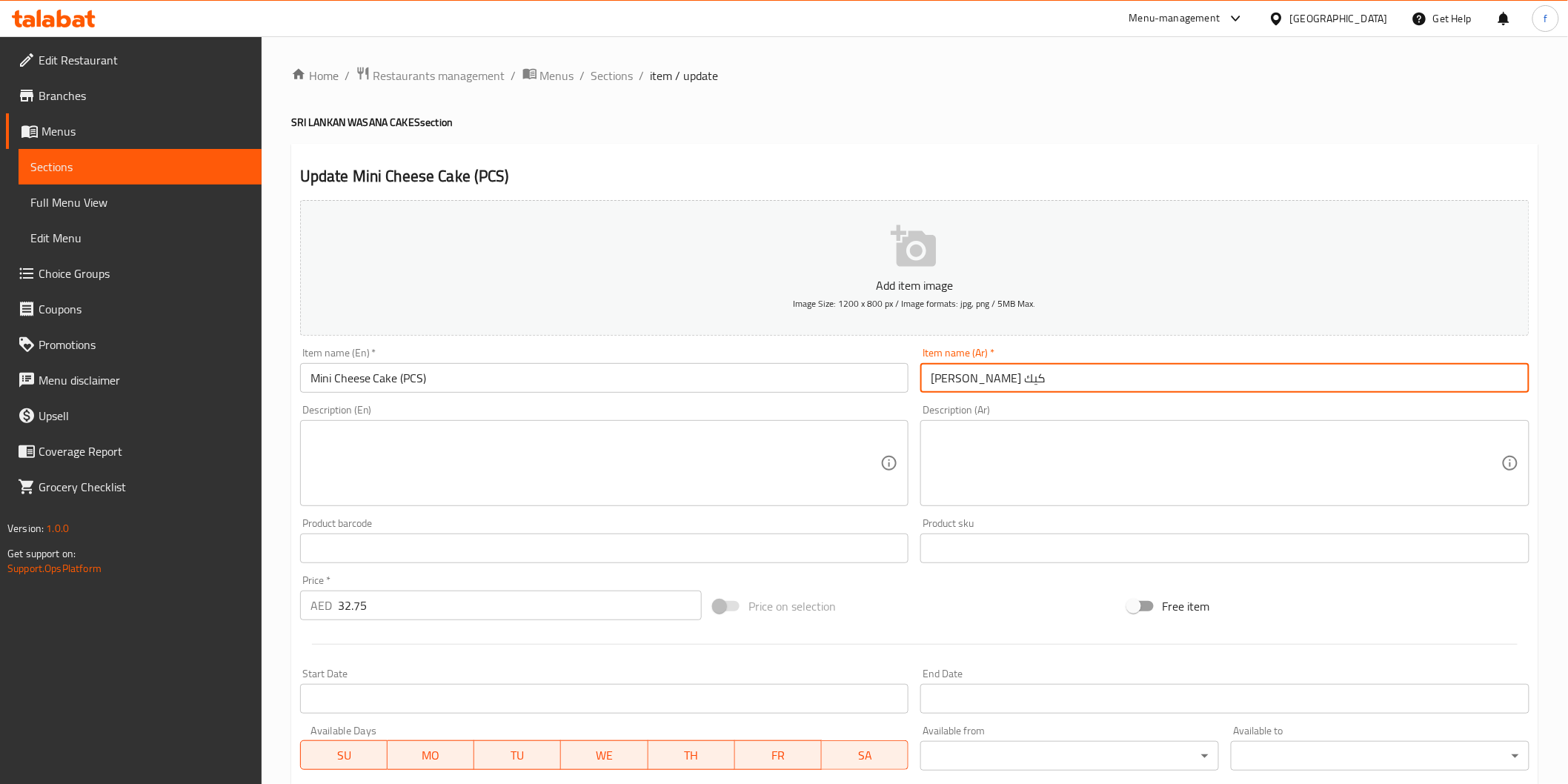
click at [1263, 381] on input "[PERSON_NAME] كيك" at bounding box center [1225, 378] width 609 height 30
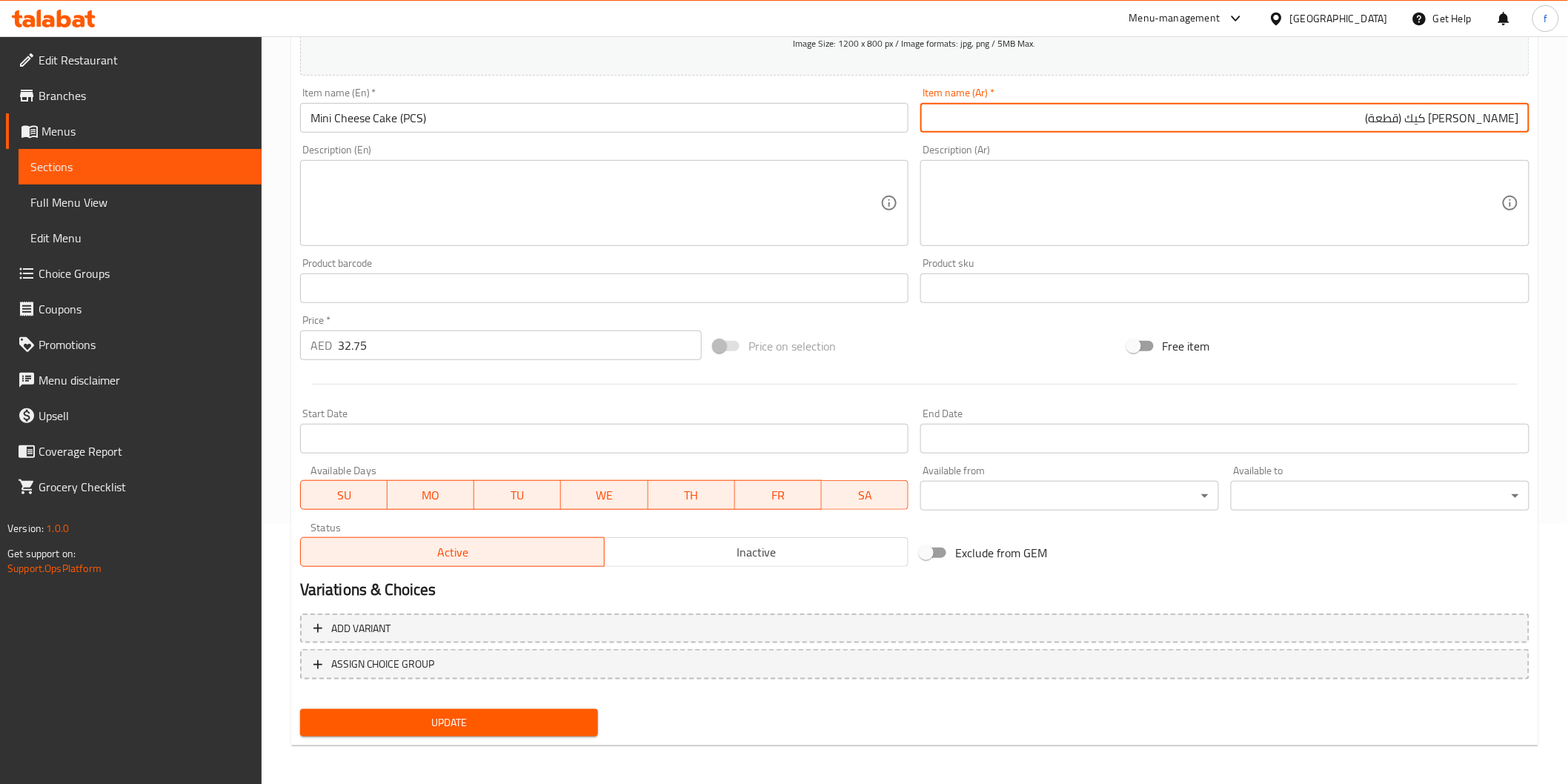
type input "[PERSON_NAME] كيك (قطعة)"
click at [569, 714] on span "Update" at bounding box center [450, 723] width 275 height 18
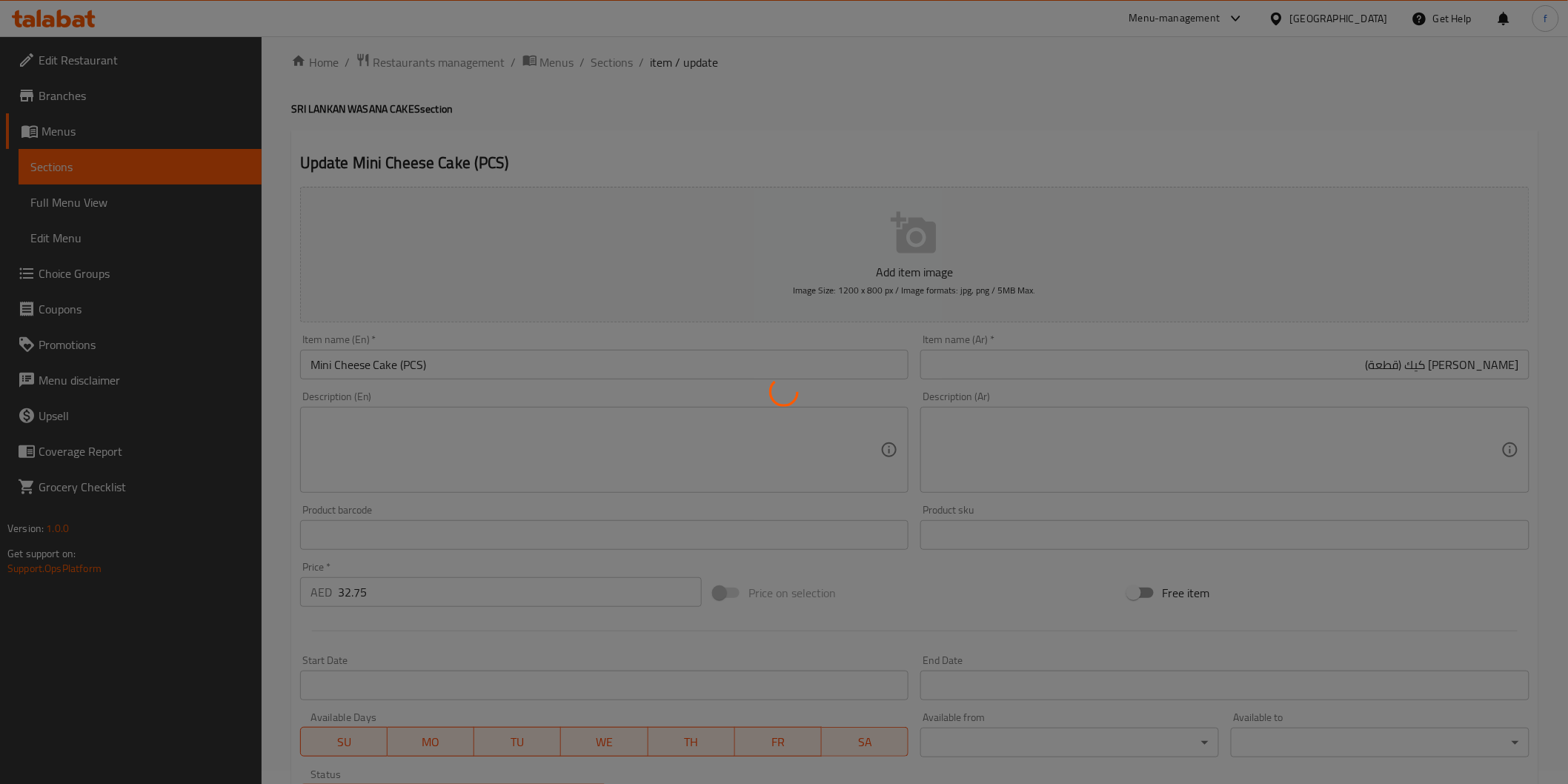
scroll to position [0, 0]
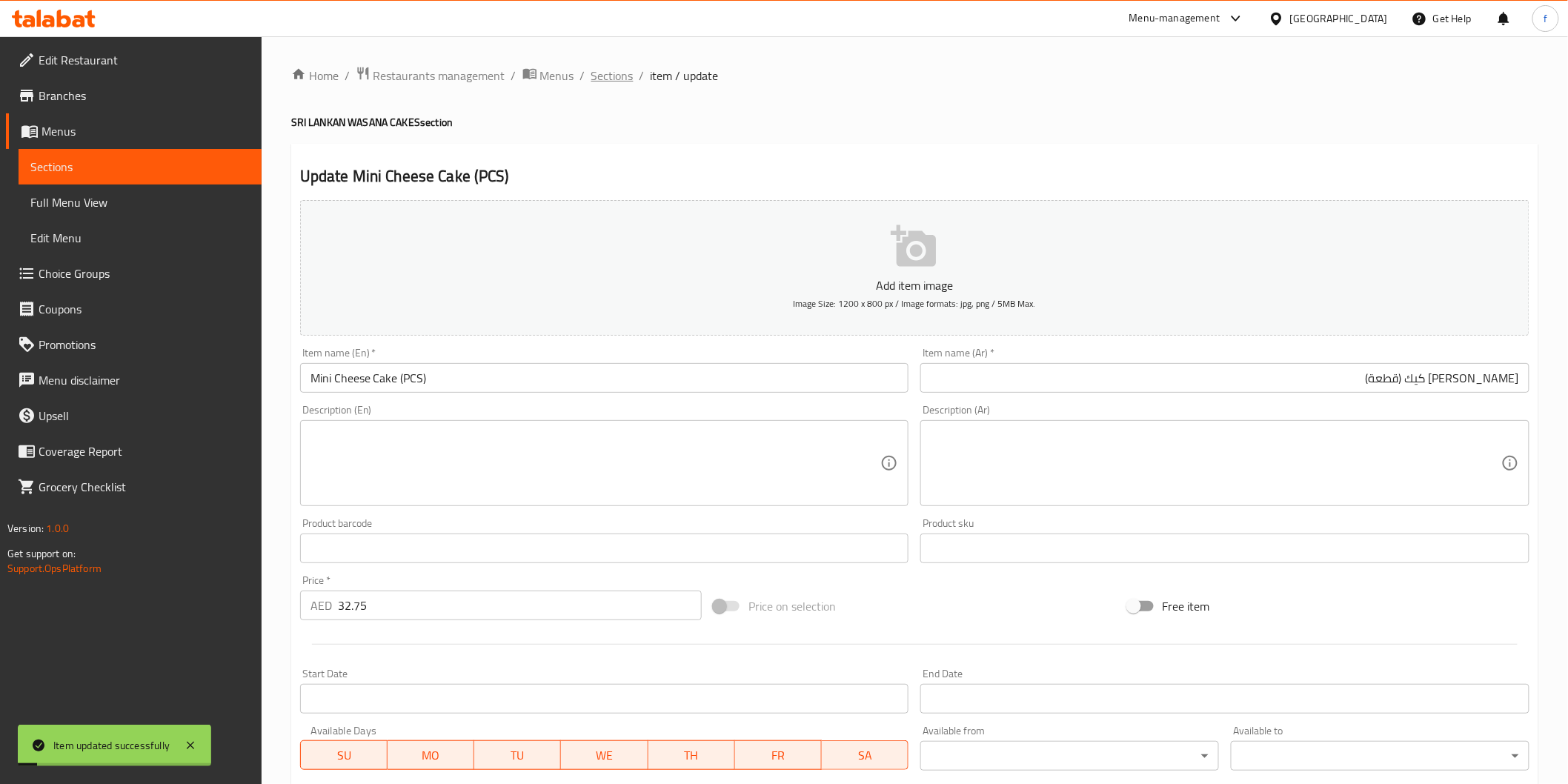
click at [609, 69] on span "Sections" at bounding box center [612, 75] width 42 height 18
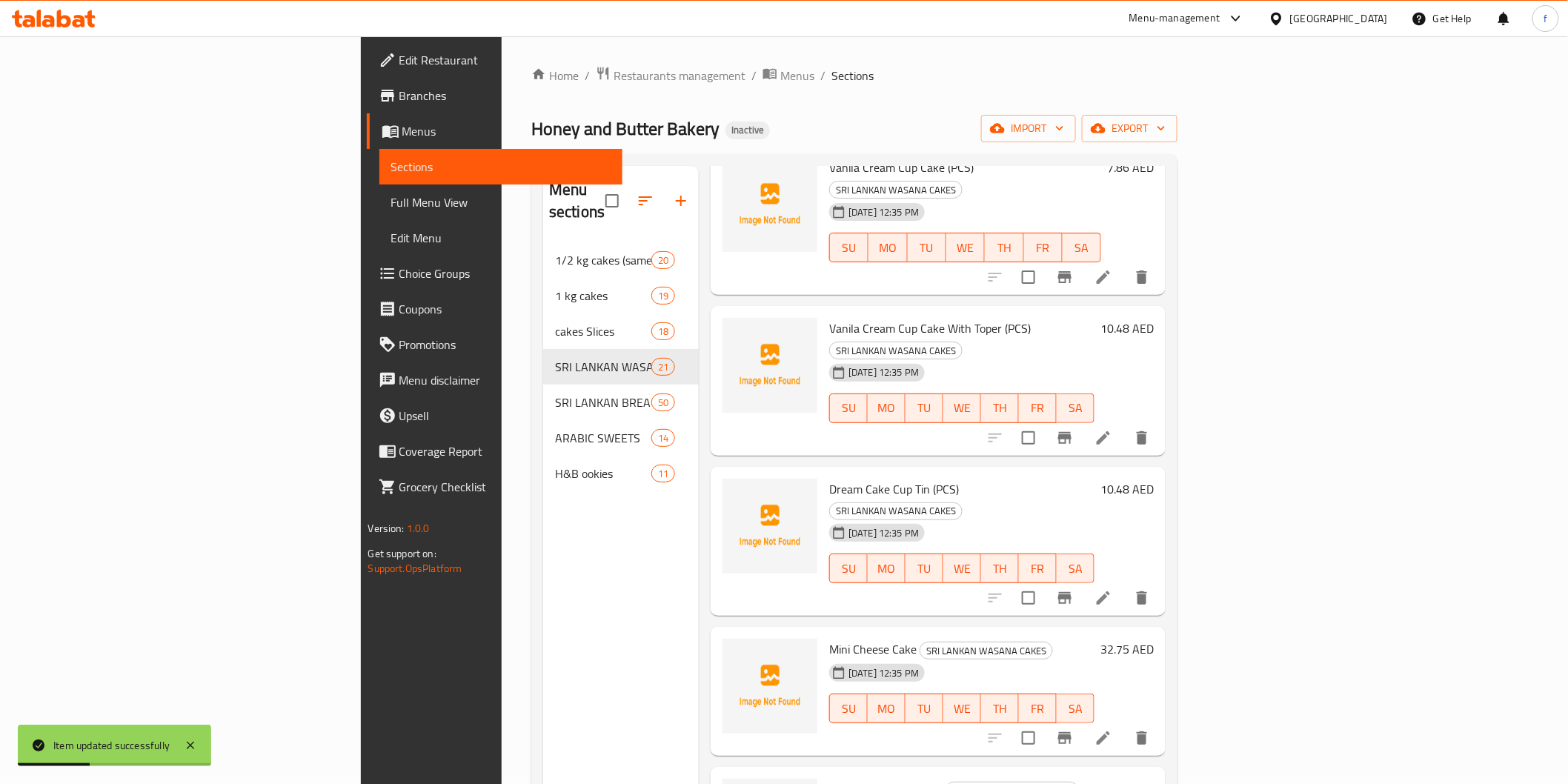
scroll to position [1152, 0]
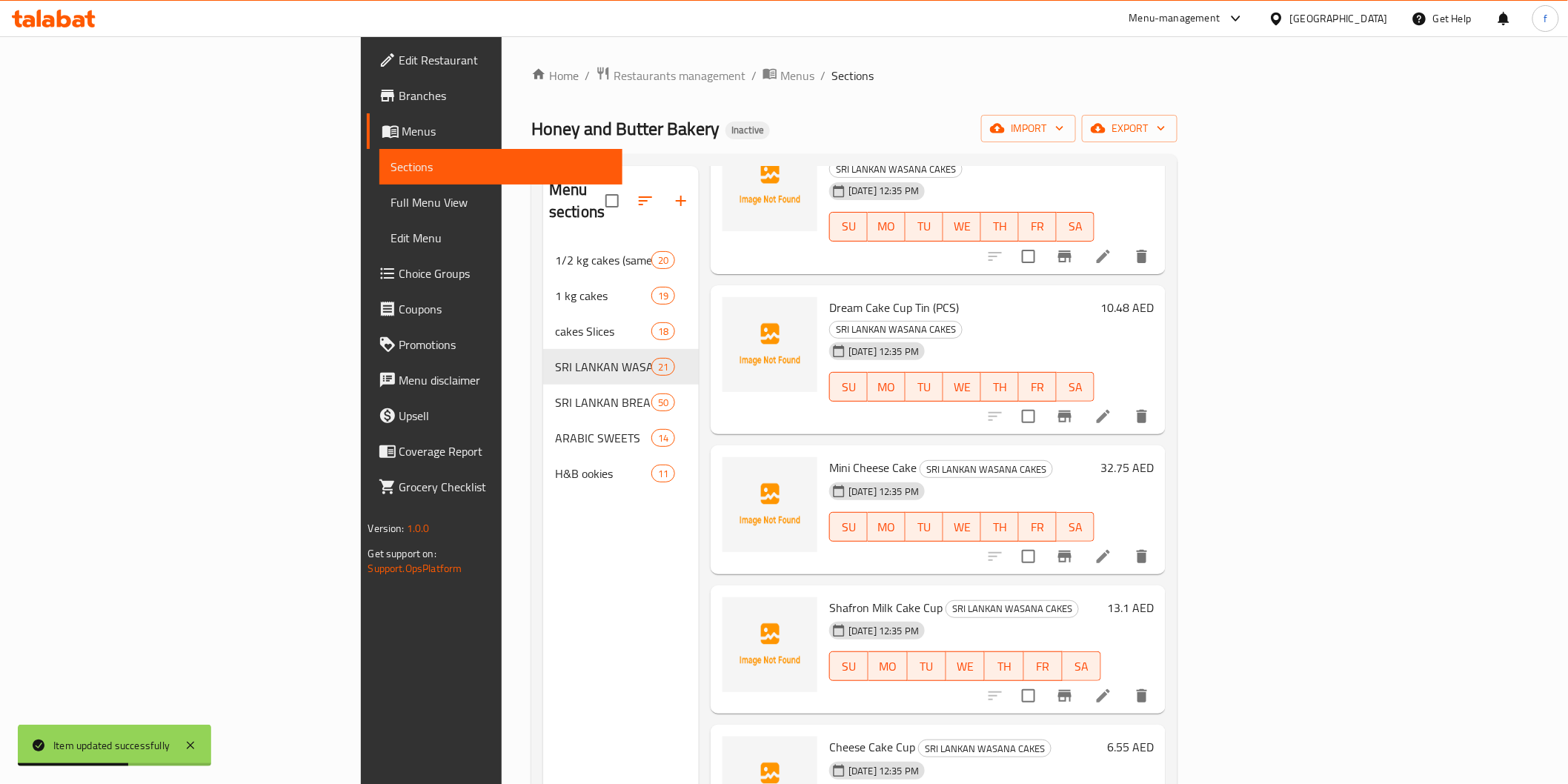
click at [1124, 544] on li at bounding box center [1103, 557] width 41 height 27
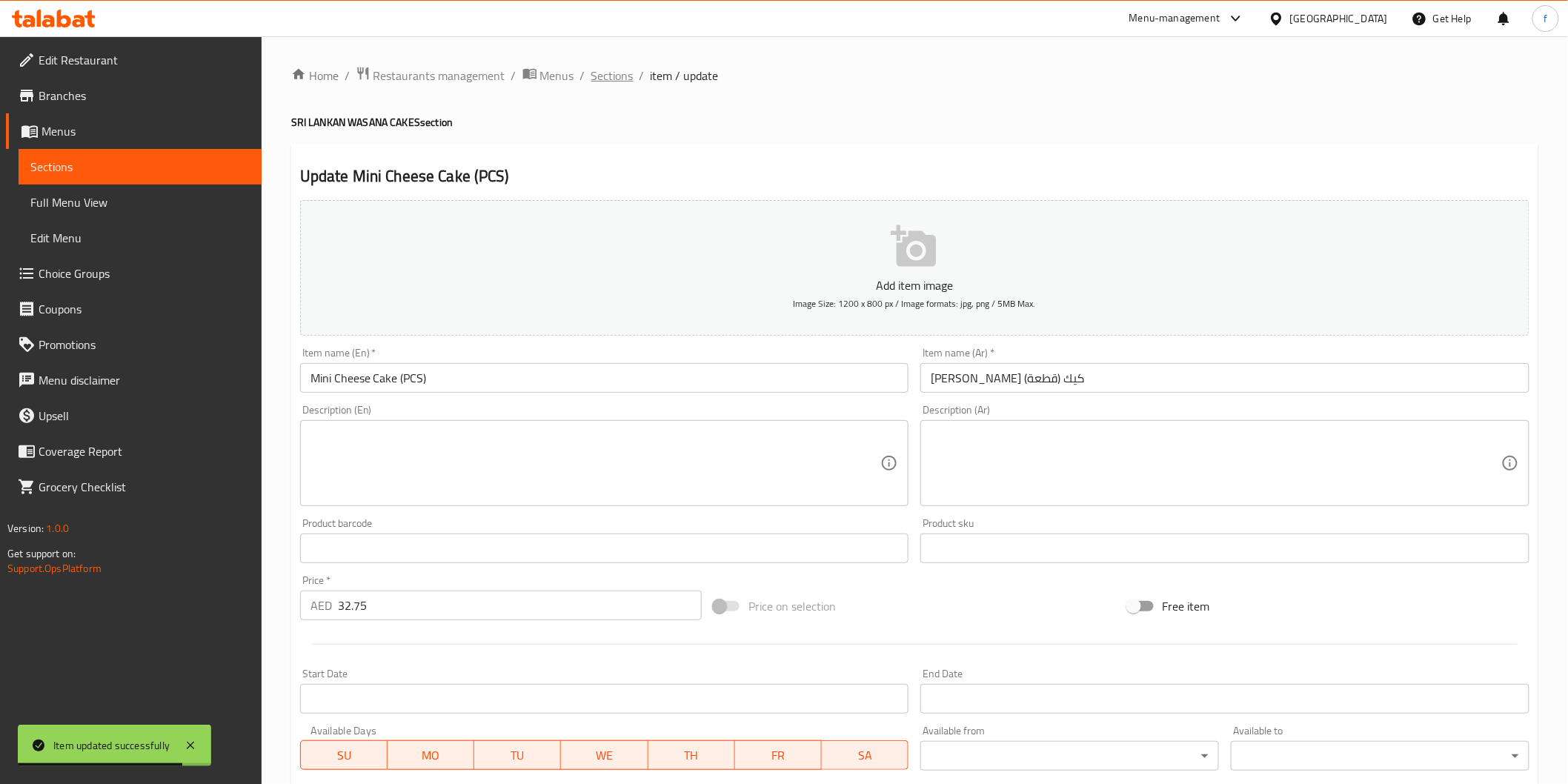
click at [612, 85] on span "Sections" at bounding box center [612, 75] width 42 height 18
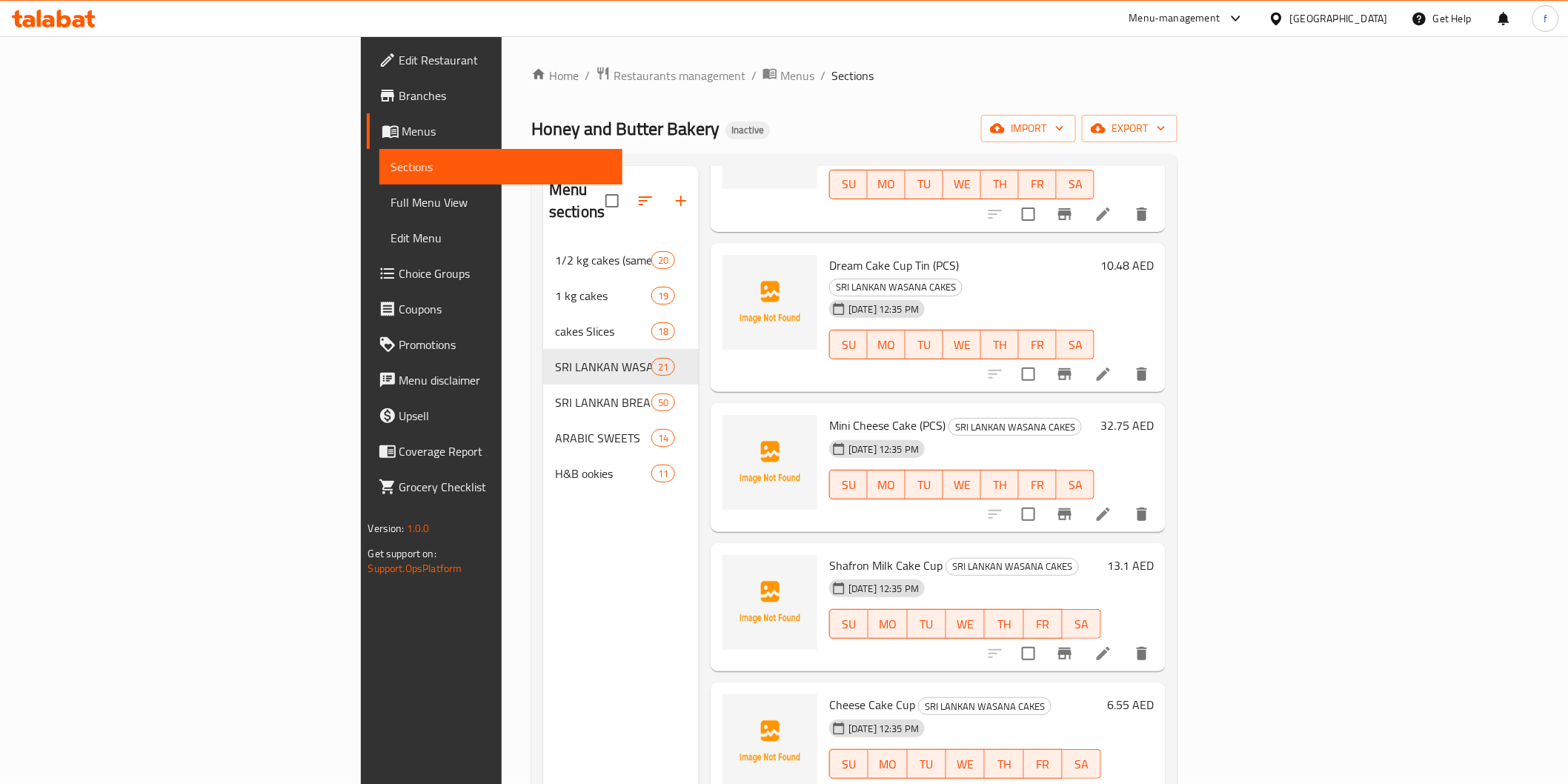
scroll to position [1317, 0]
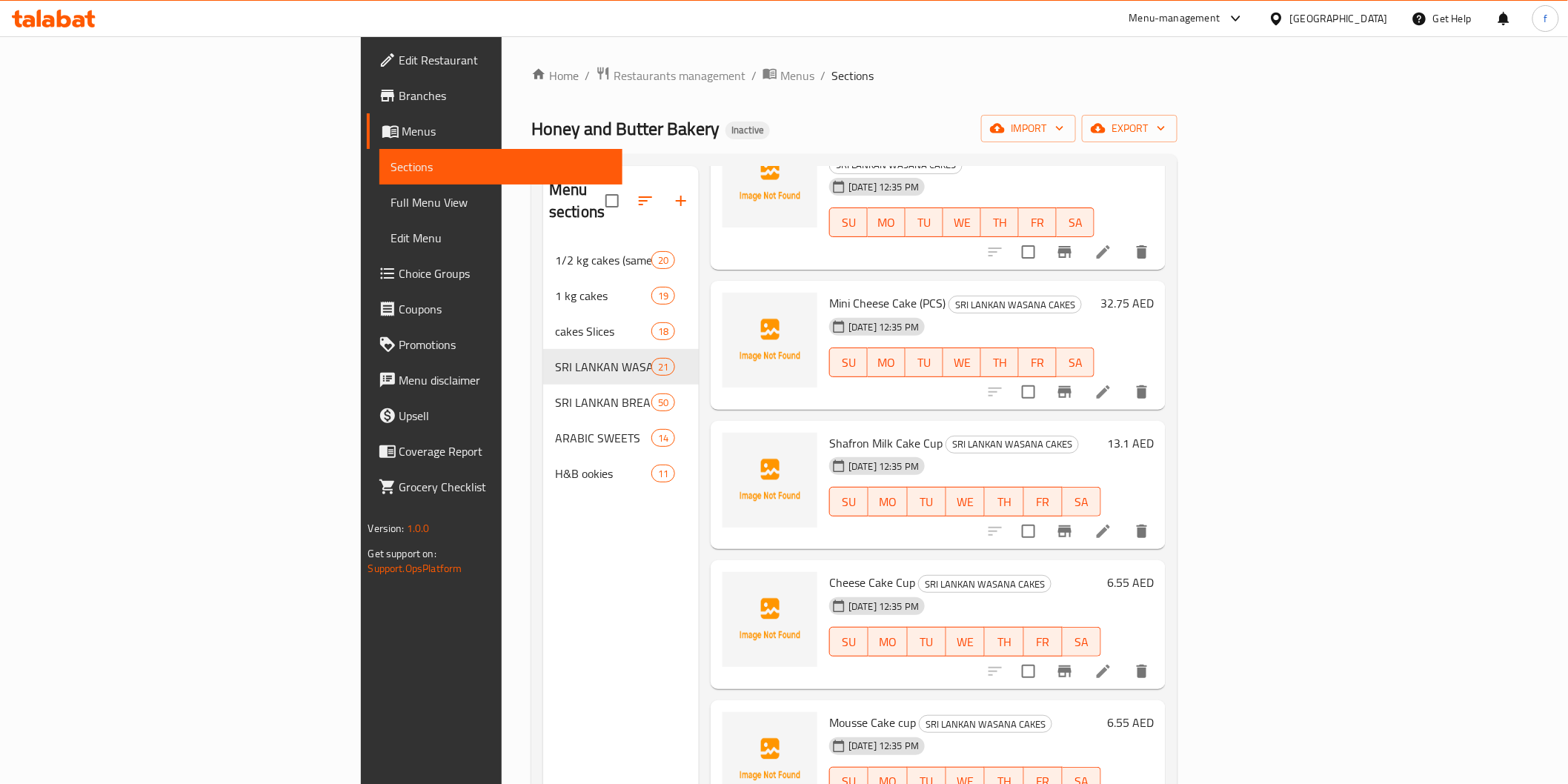
click at [1112, 522] on icon at bounding box center [1103, 531] width 18 height 18
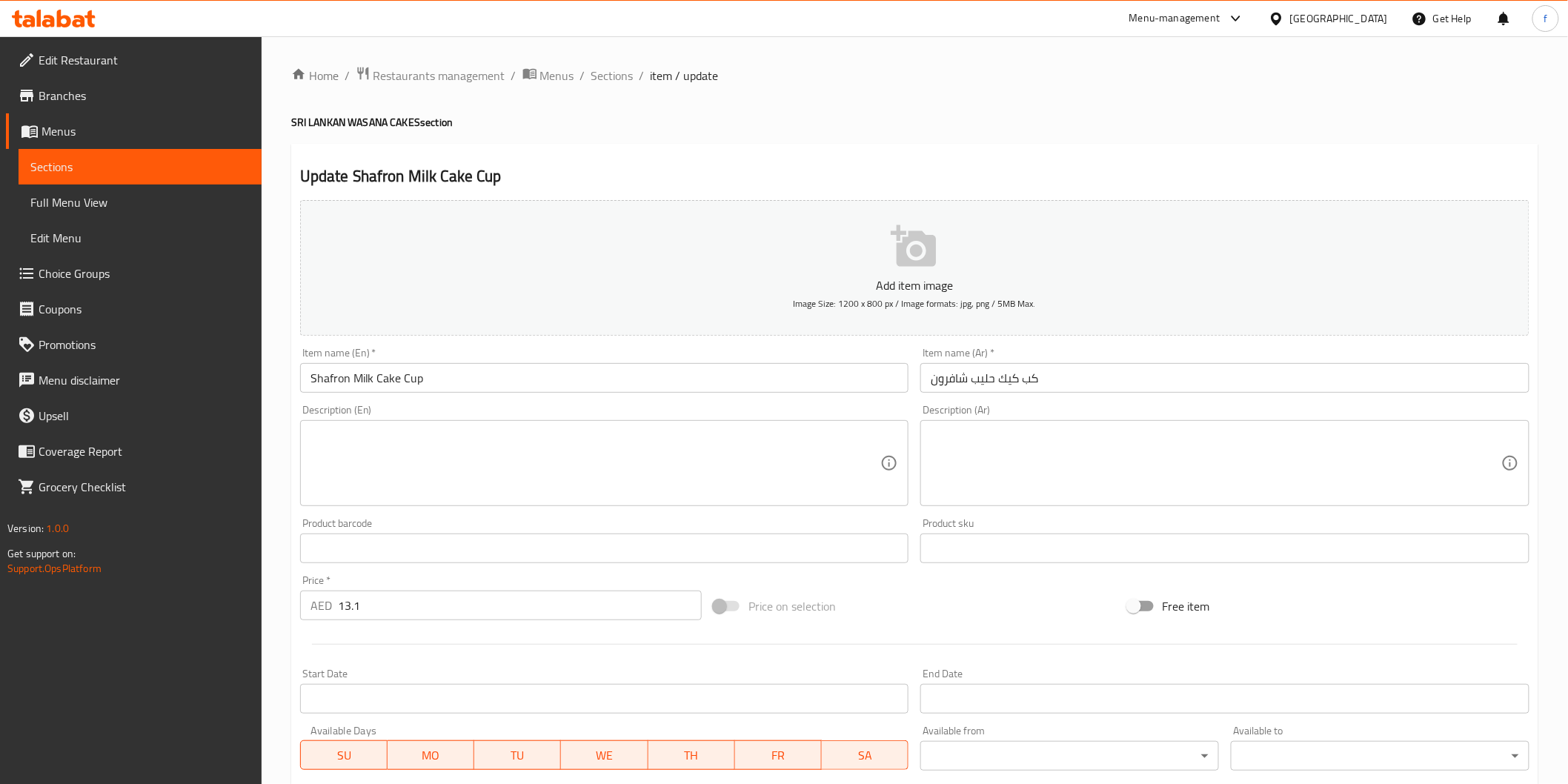
click at [465, 396] on div "Item name (En)   * Shafron Milk Cake Cup Item name (En) *" at bounding box center [604, 369] width 621 height 57
click at [470, 384] on input "Shafron Milk Cake Cup" at bounding box center [605, 378] width 609 height 30
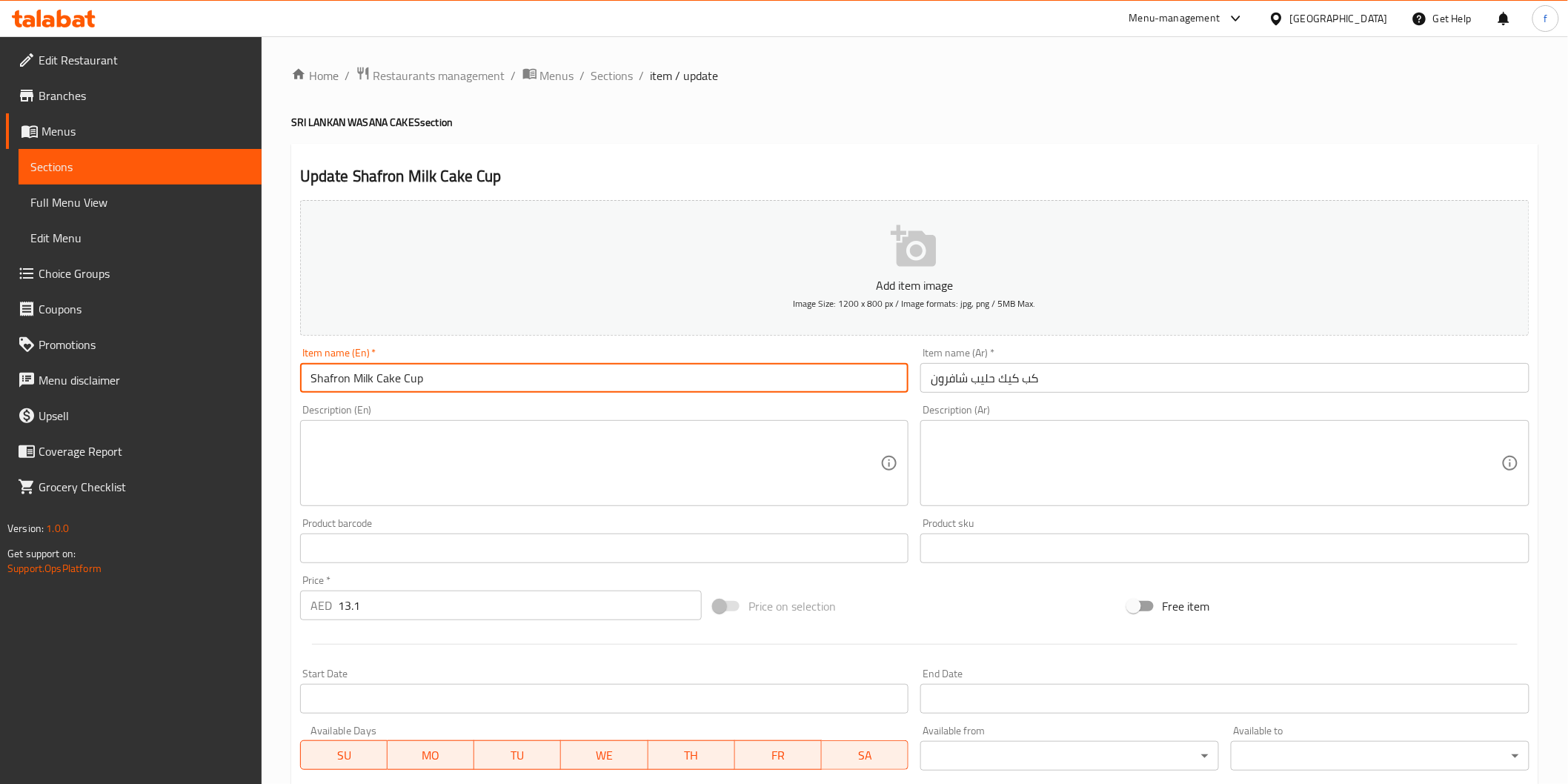
paste input "(PCS)"
type input "Shafron Milk Cake Cup (PCS)"
click at [1182, 387] on input "كب كيك حليب شافرون" at bounding box center [1225, 378] width 609 height 30
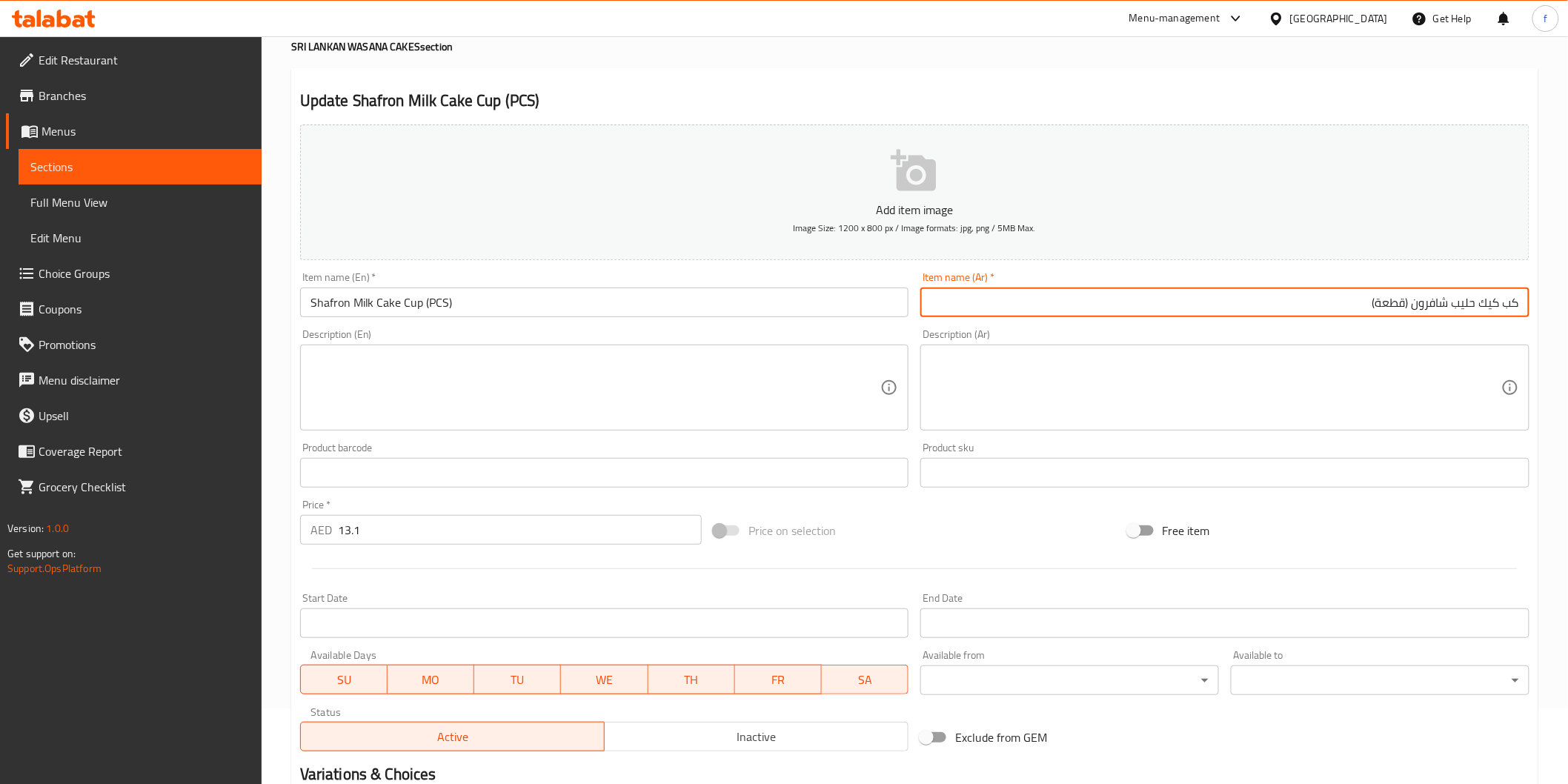
scroll to position [260, 0]
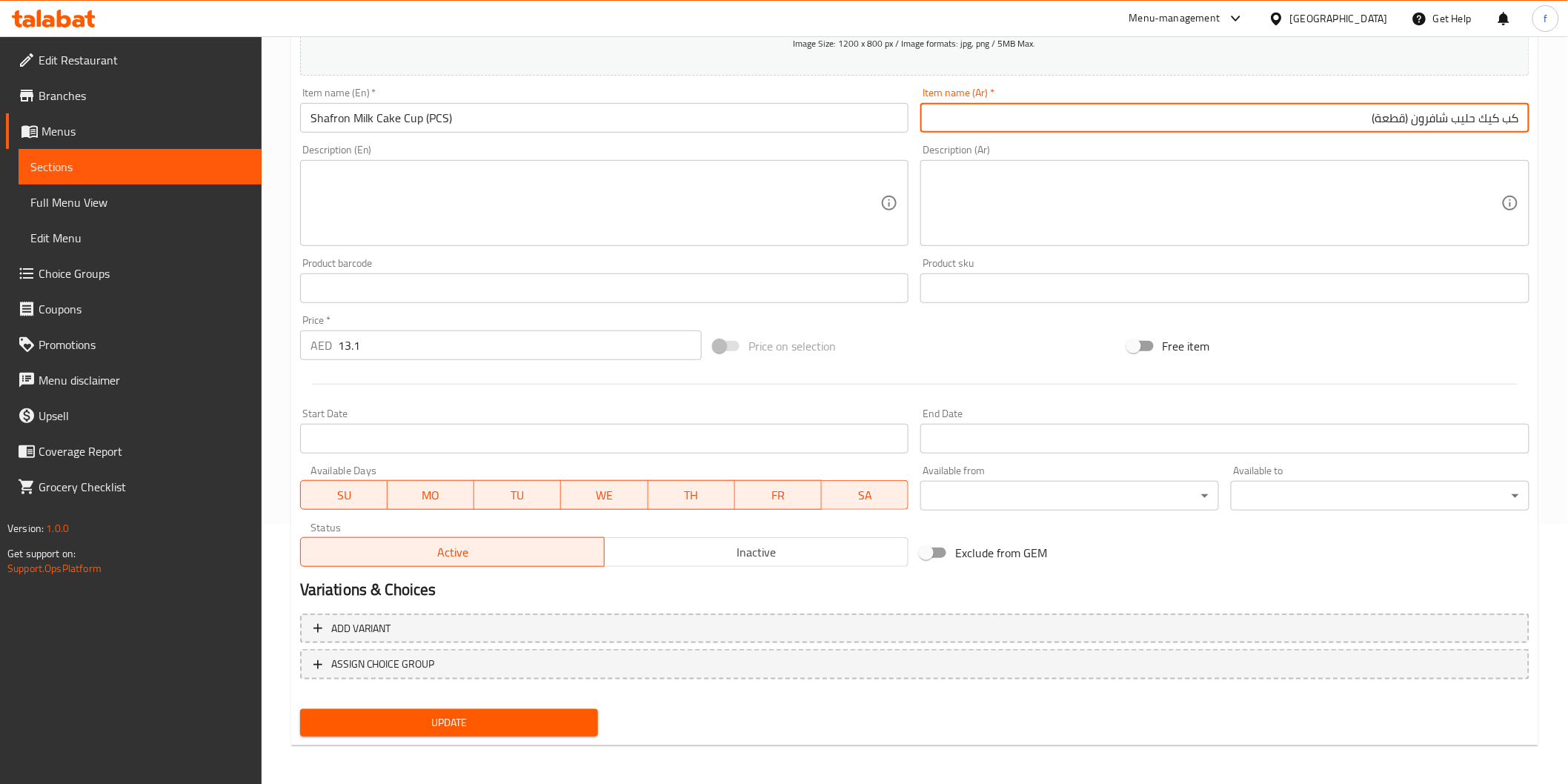
type input "كب كيك حليب شافرون (قطعة)"
click at [505, 703] on div "Update" at bounding box center [449, 722] width 311 height 39
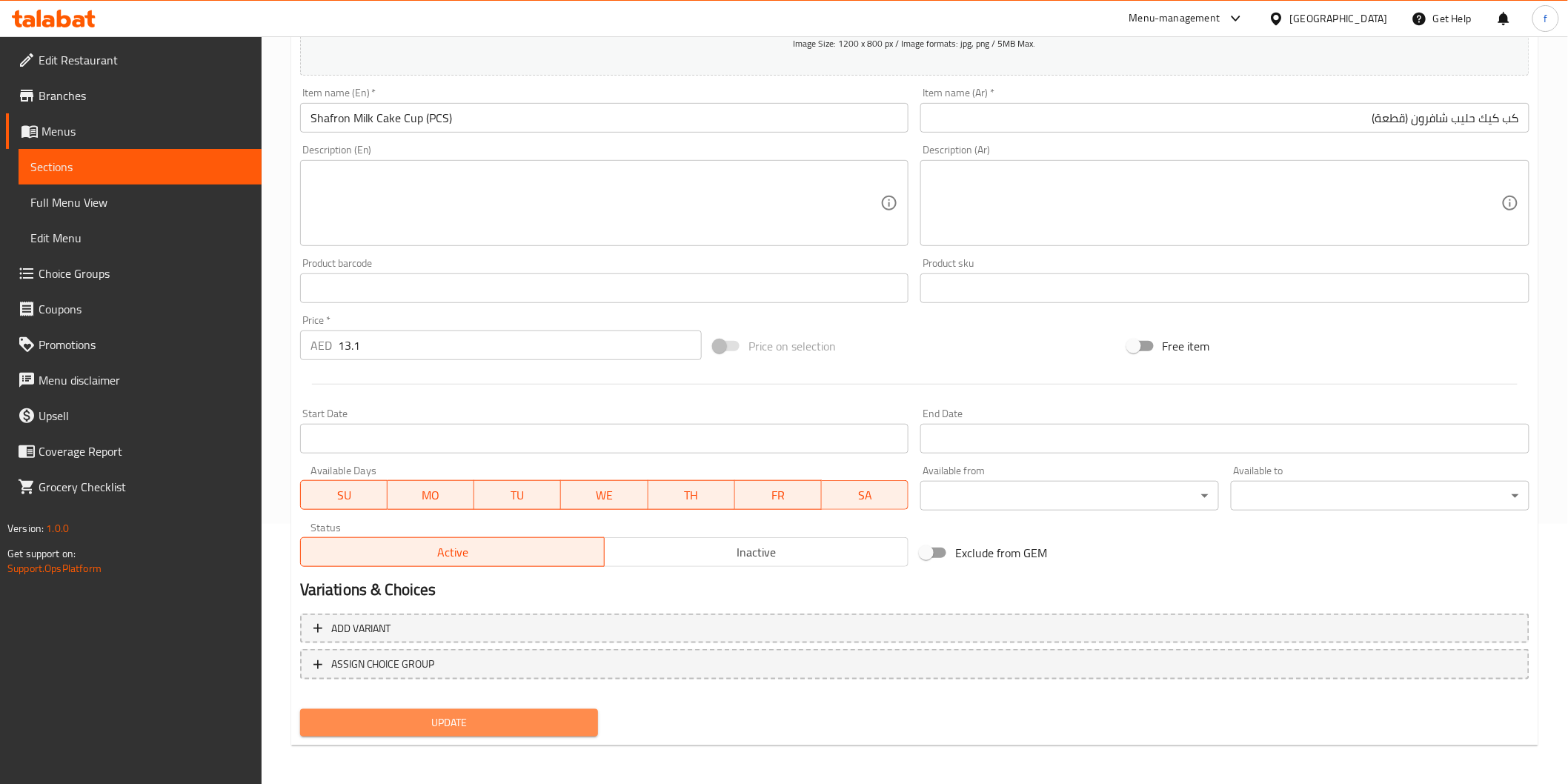
click at [499, 718] on span "Update" at bounding box center [450, 723] width 275 height 18
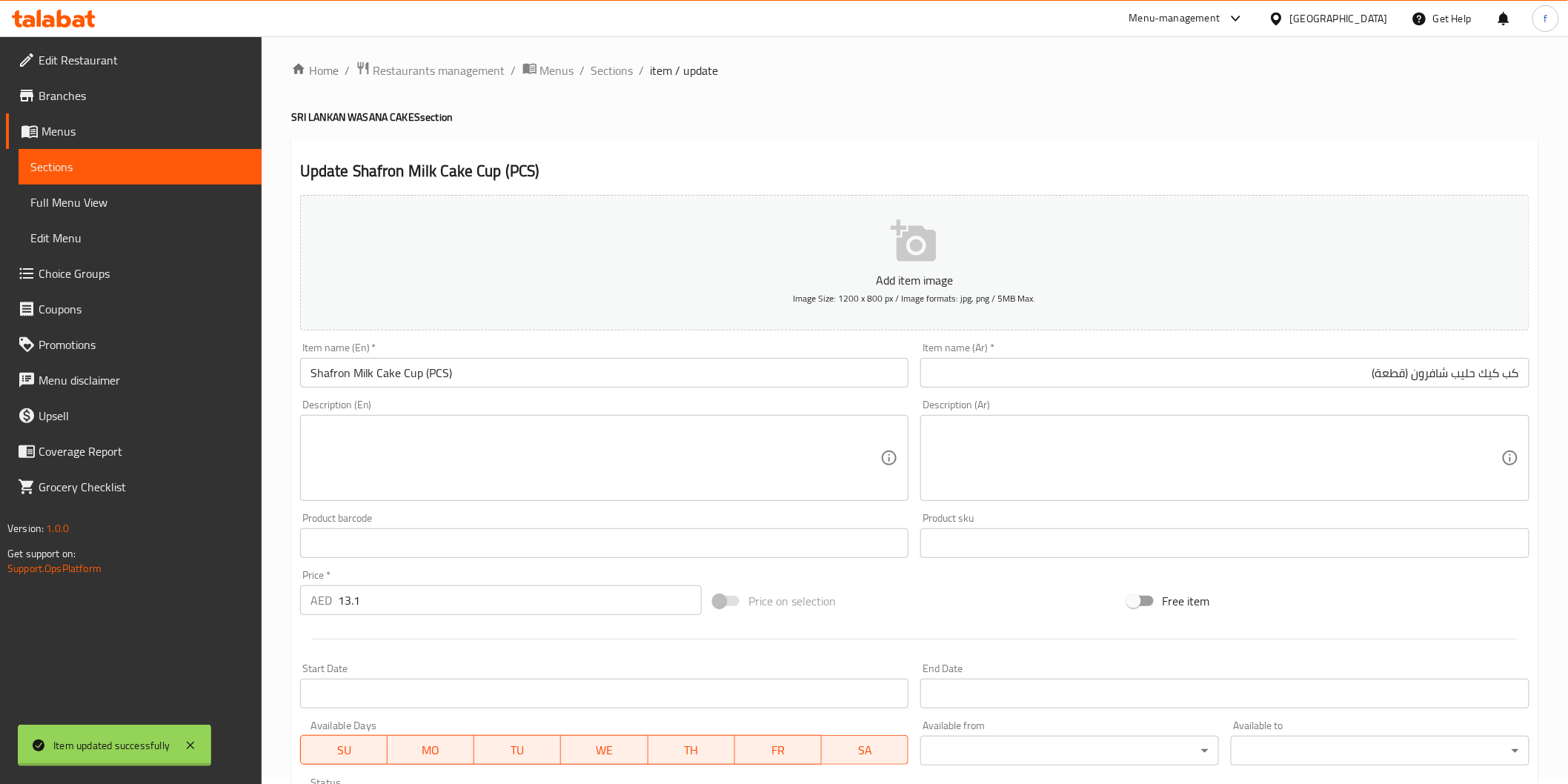
scroll to position [0, 0]
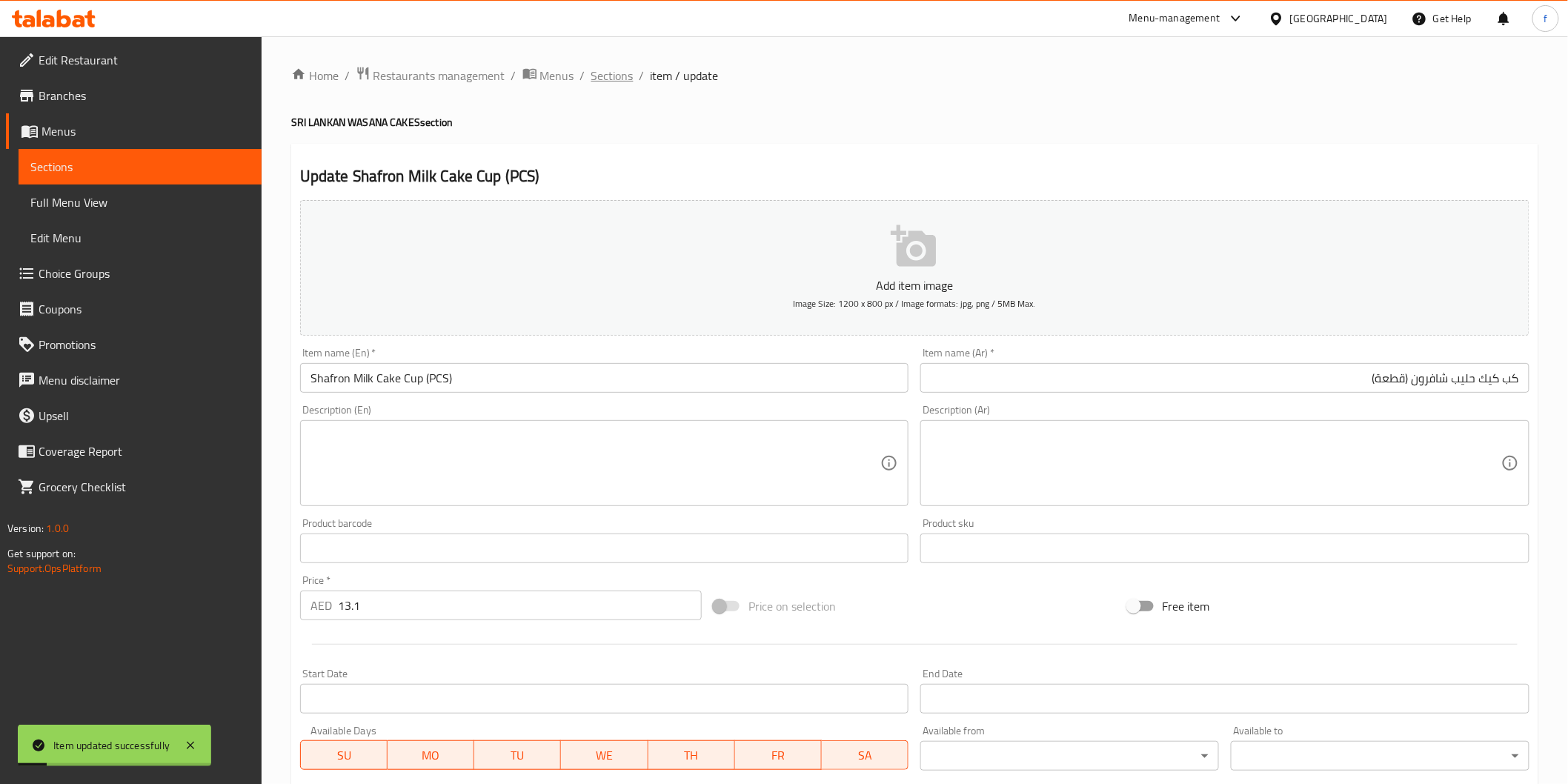
click at [618, 68] on span "Sections" at bounding box center [612, 75] width 42 height 18
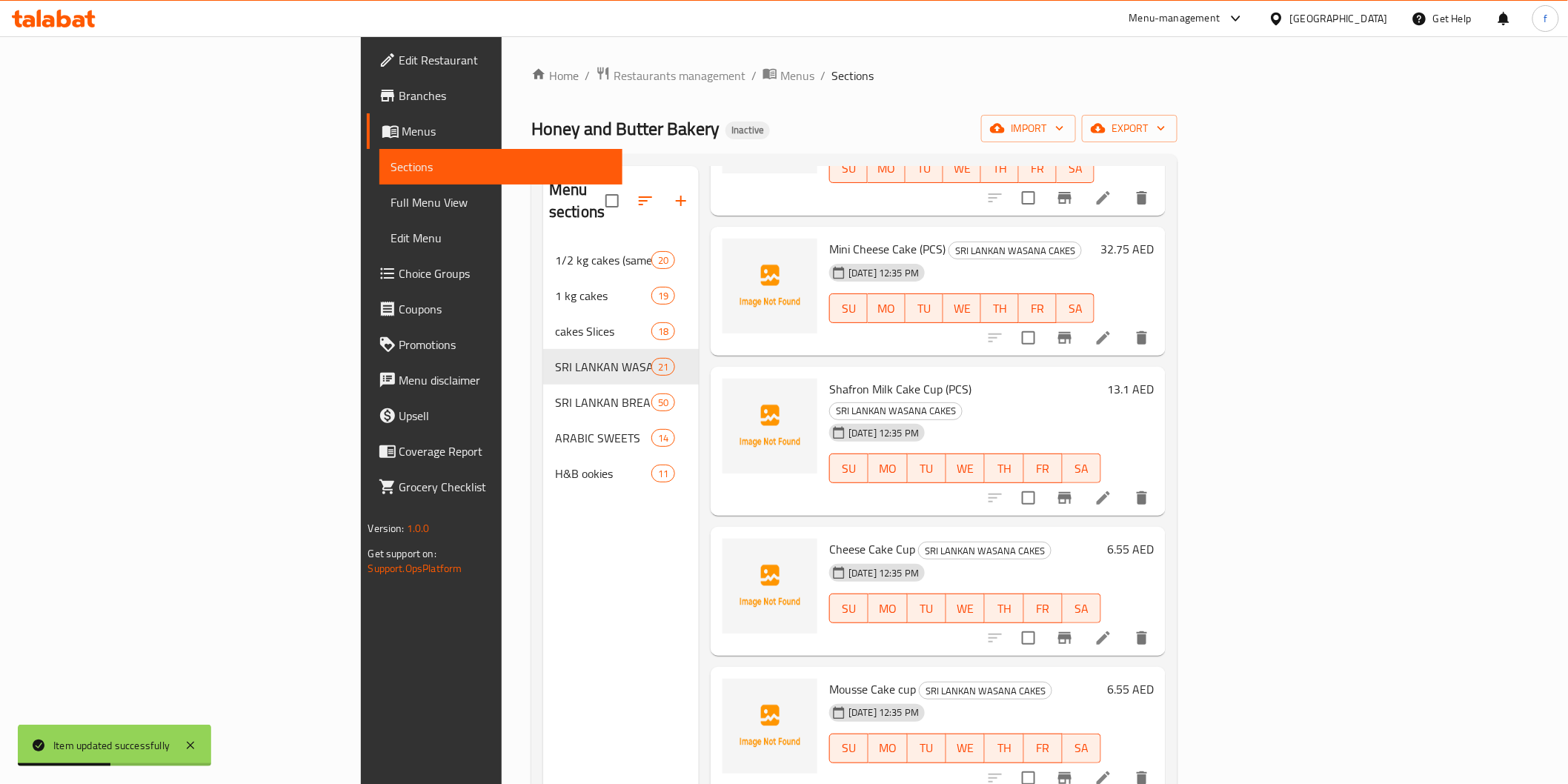
scroll to position [1399, 0]
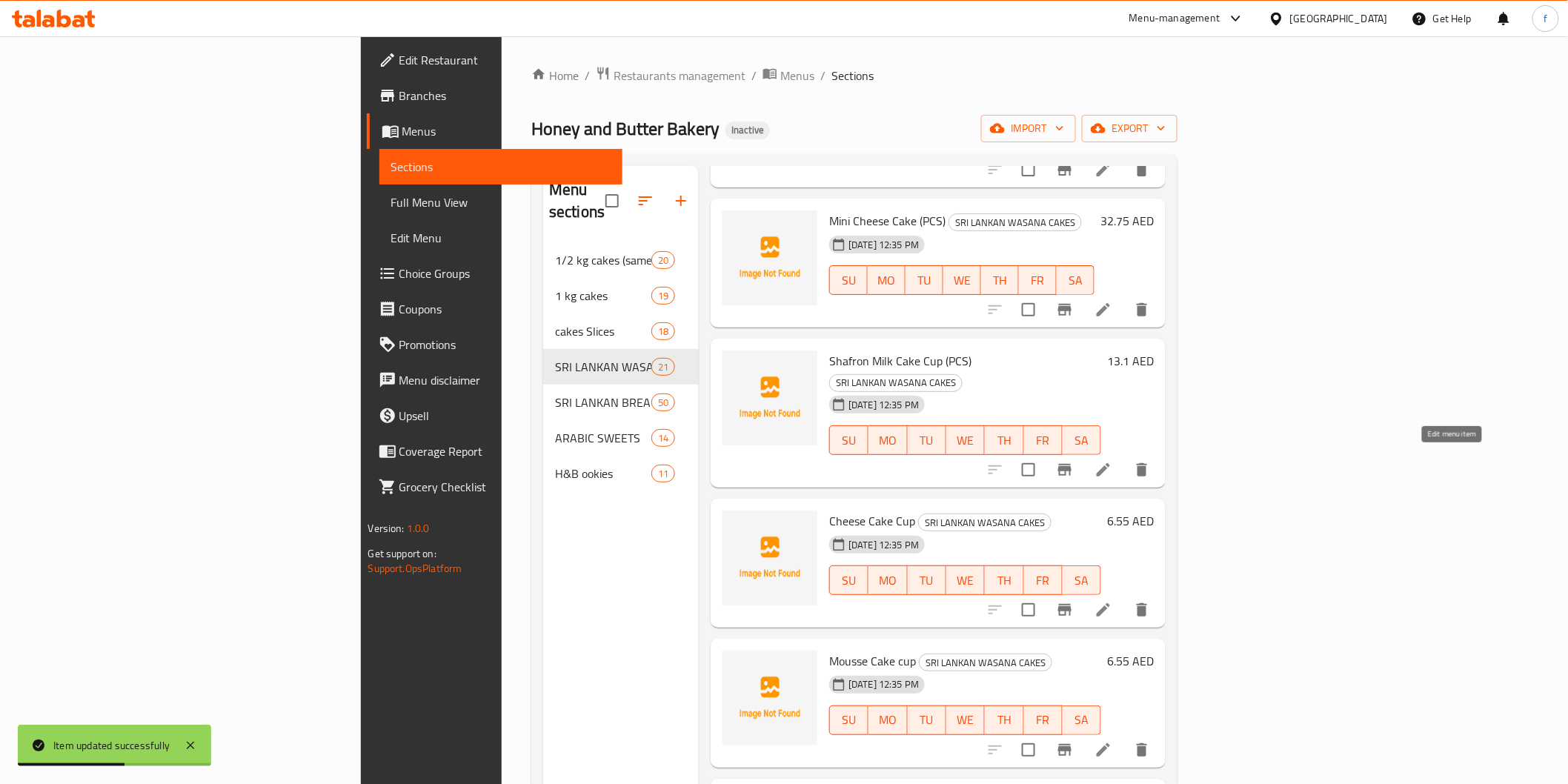
click at [1112, 601] on icon at bounding box center [1103, 609] width 18 height 18
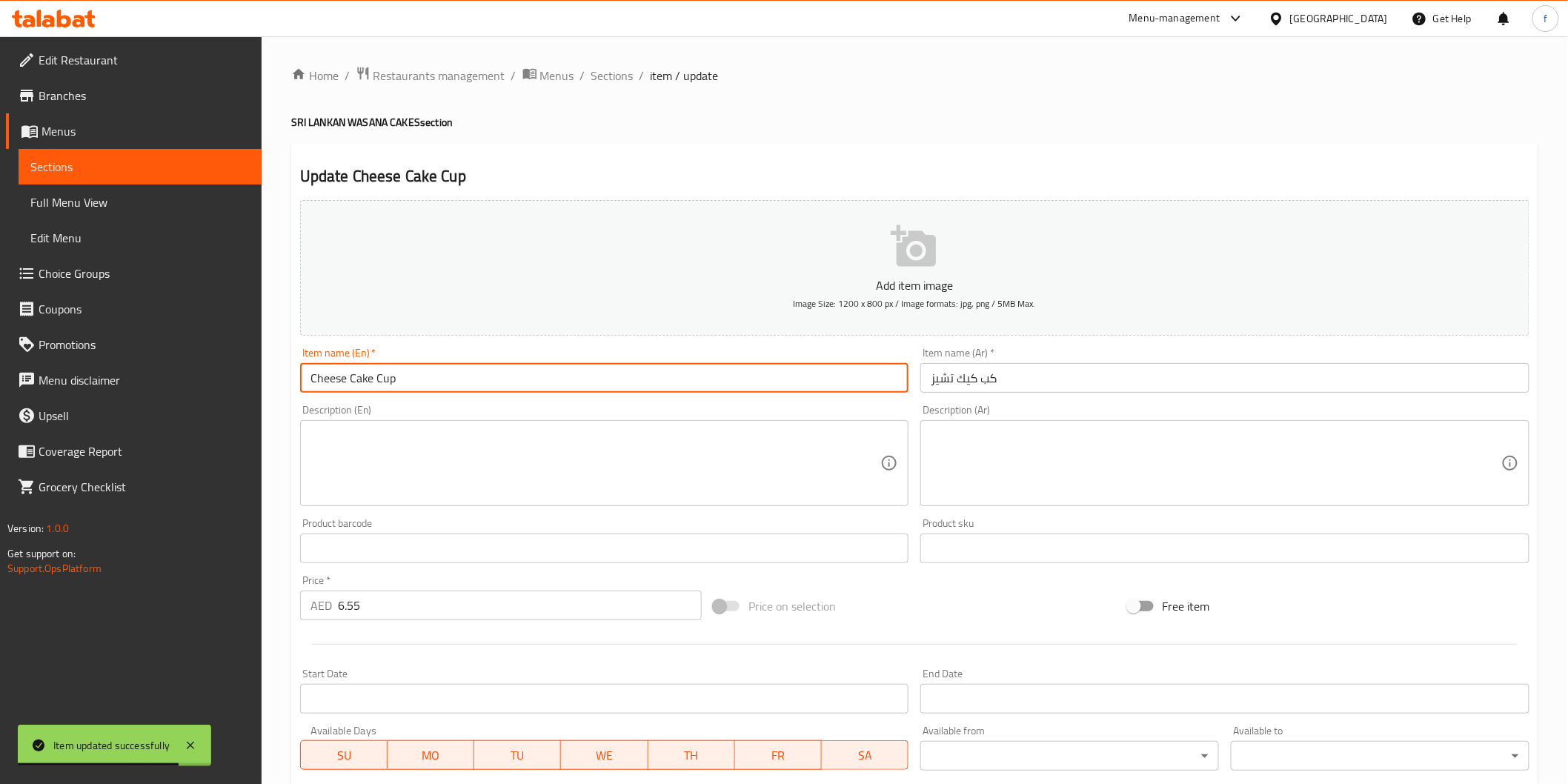
click at [537, 383] on input "Cheese Cake Cup" at bounding box center [605, 378] width 609 height 30
paste input "(PCS)"
type input "Cheese Cake Cup (PCS)"
click at [1137, 379] on input "كب كيك تشيز" at bounding box center [1225, 378] width 609 height 30
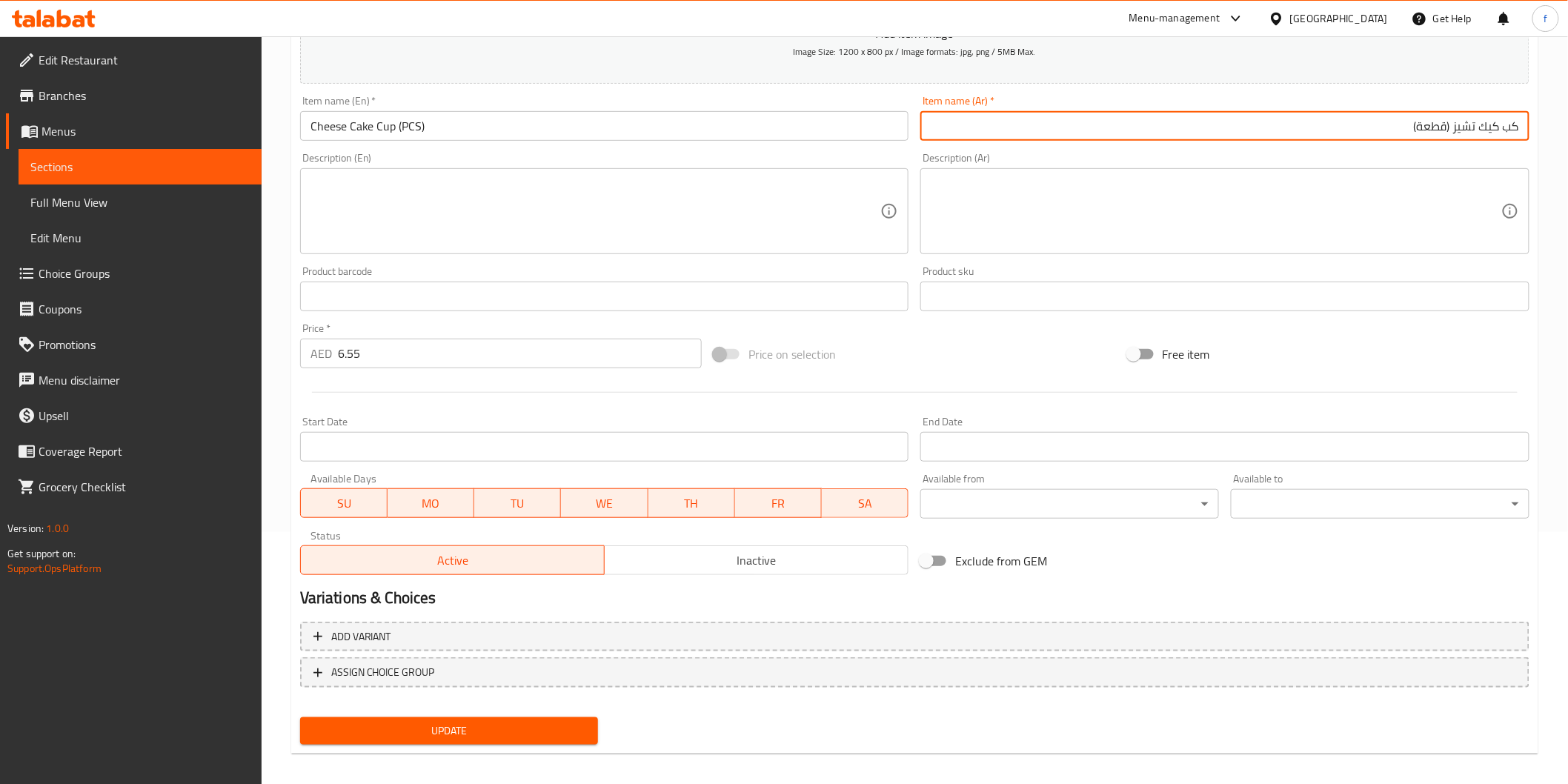
scroll to position [260, 0]
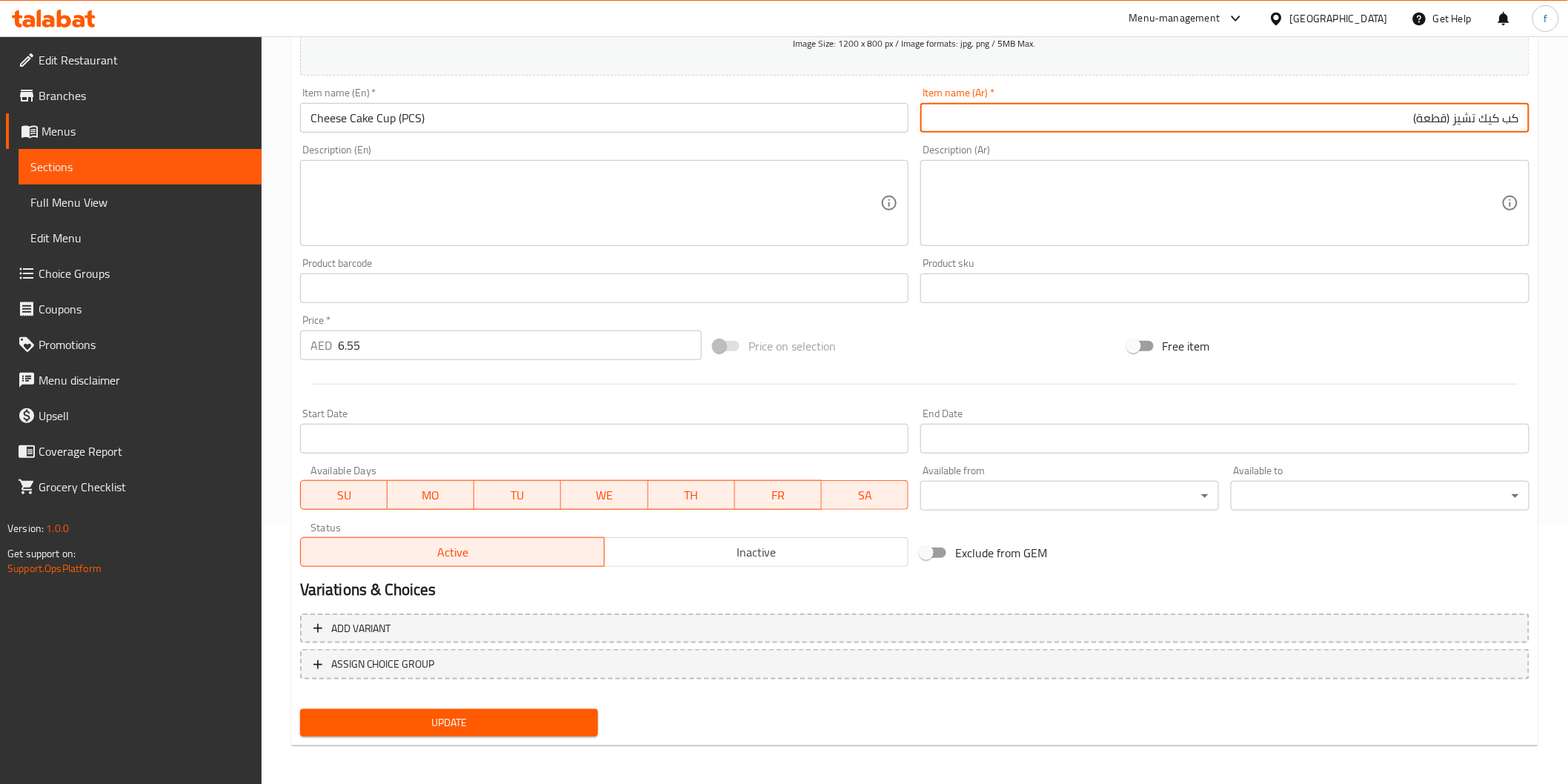
type input "كب كيك تشيز (قطعة)"
click at [428, 730] on button "Update" at bounding box center [449, 723] width 298 height 27
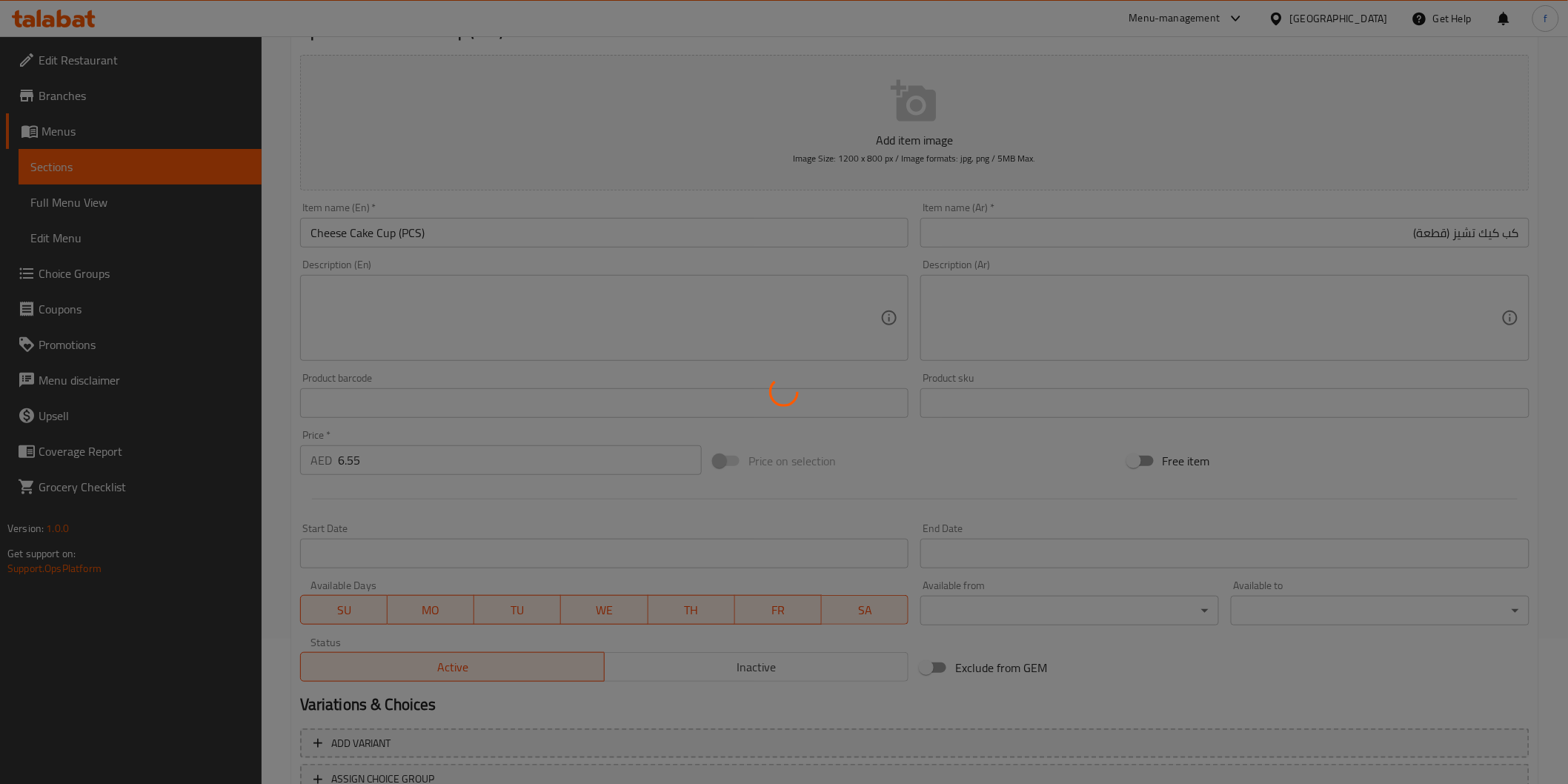
scroll to position [0, 0]
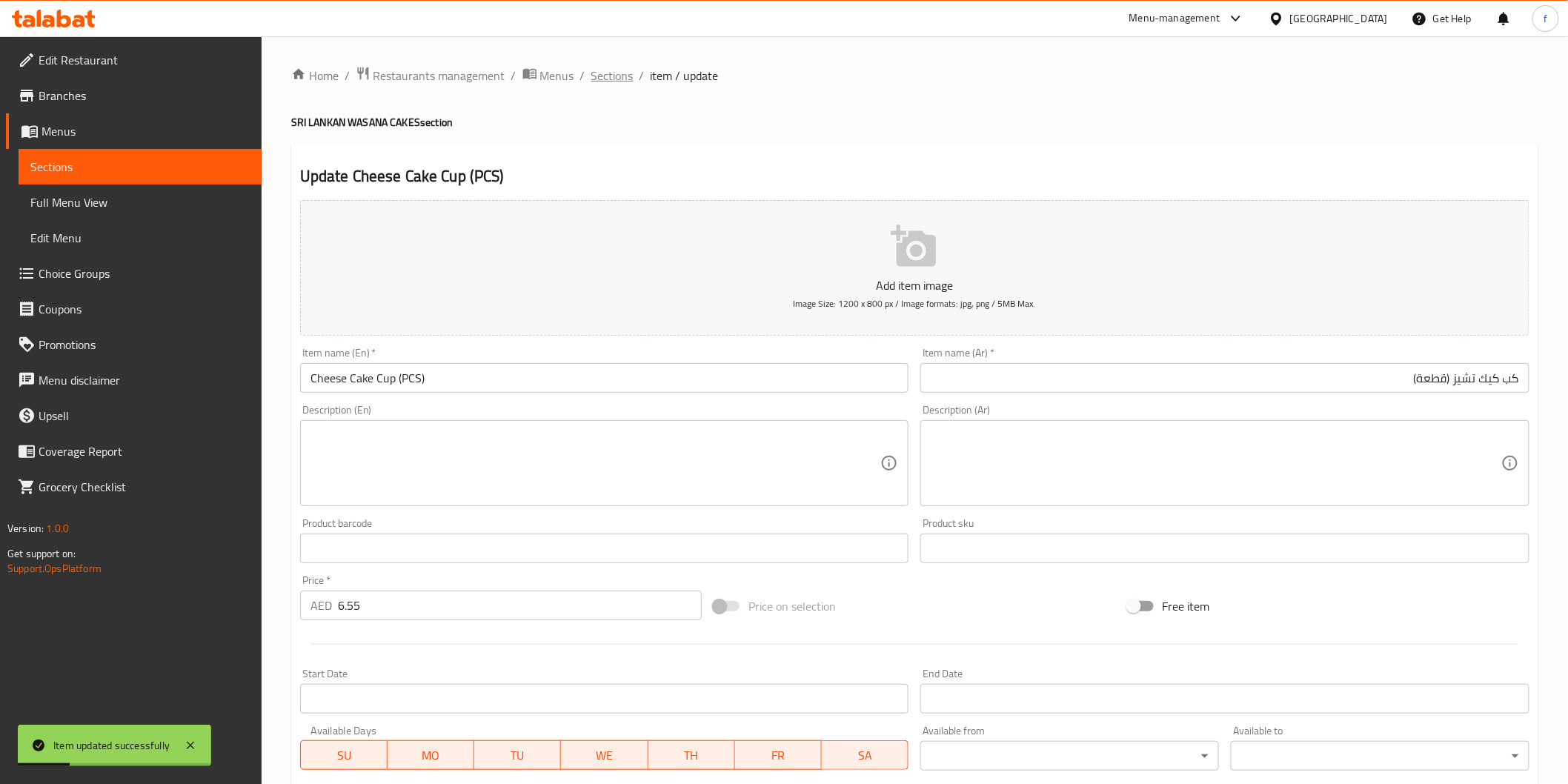
click at [608, 70] on span "Sections" at bounding box center [612, 75] width 42 height 18
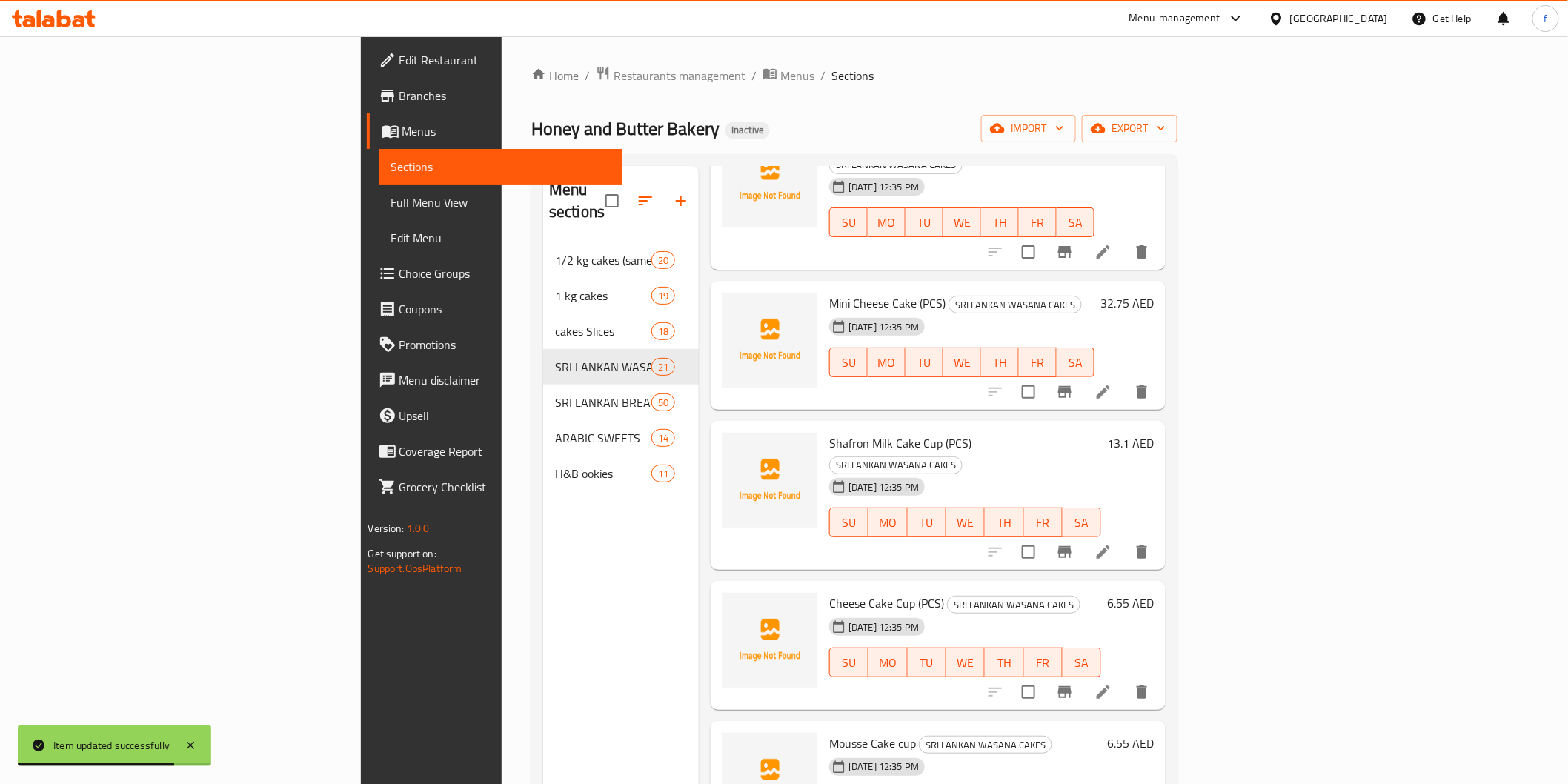
scroll to position [1564, 0]
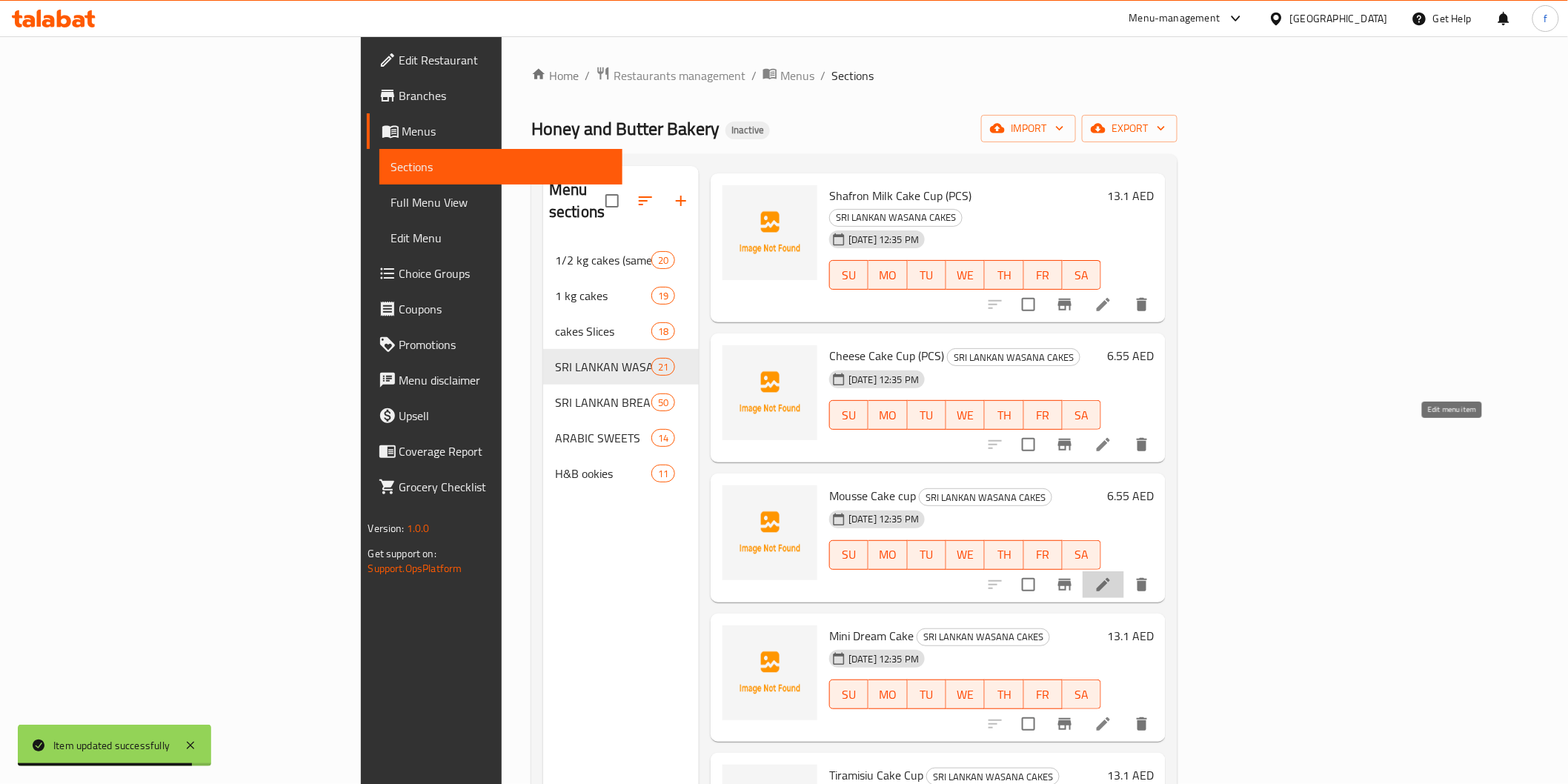
click at [1112, 576] on icon at bounding box center [1103, 584] width 18 height 18
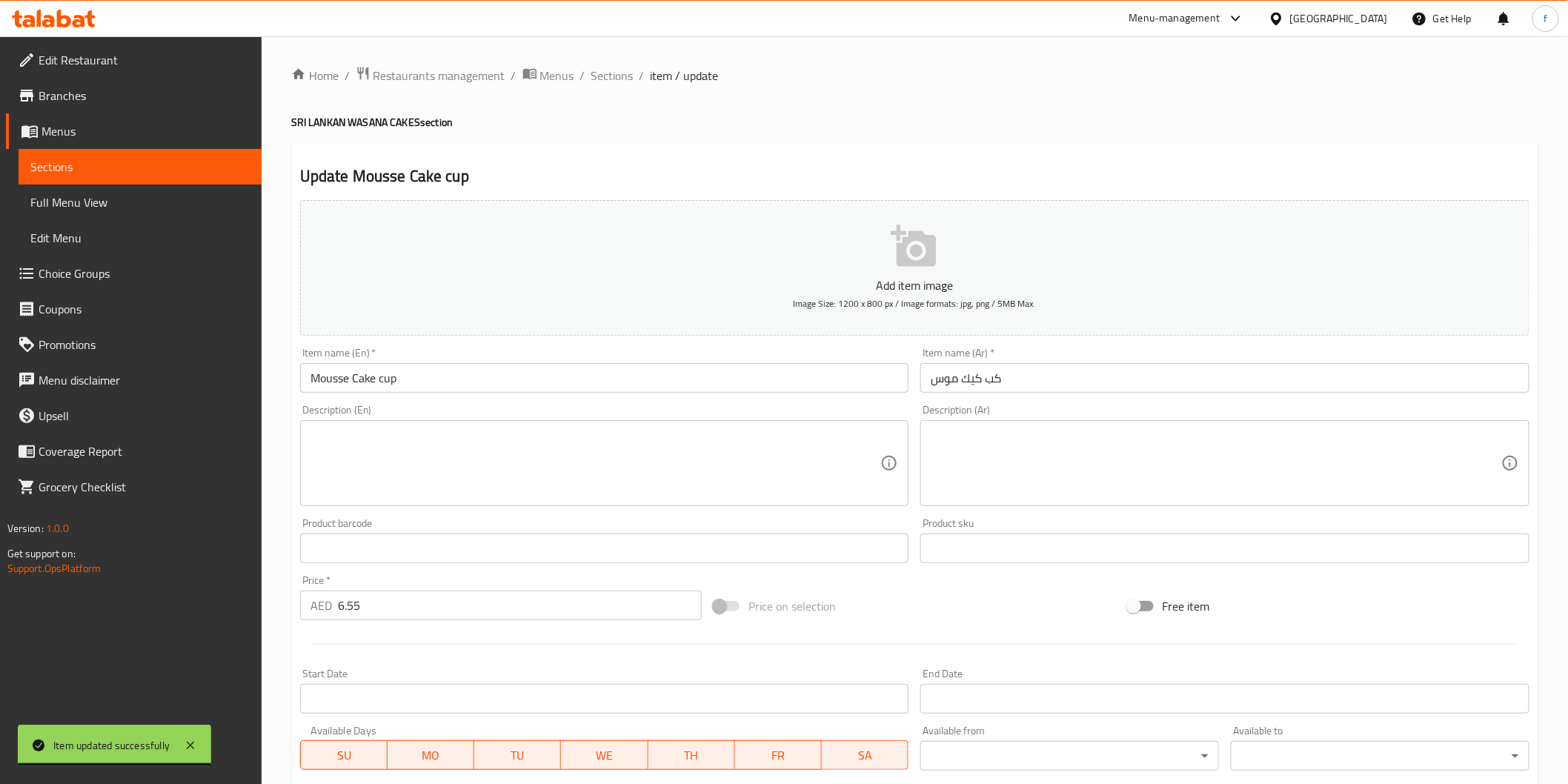
click at [509, 373] on input "Mousse Cake cup" at bounding box center [605, 378] width 609 height 30
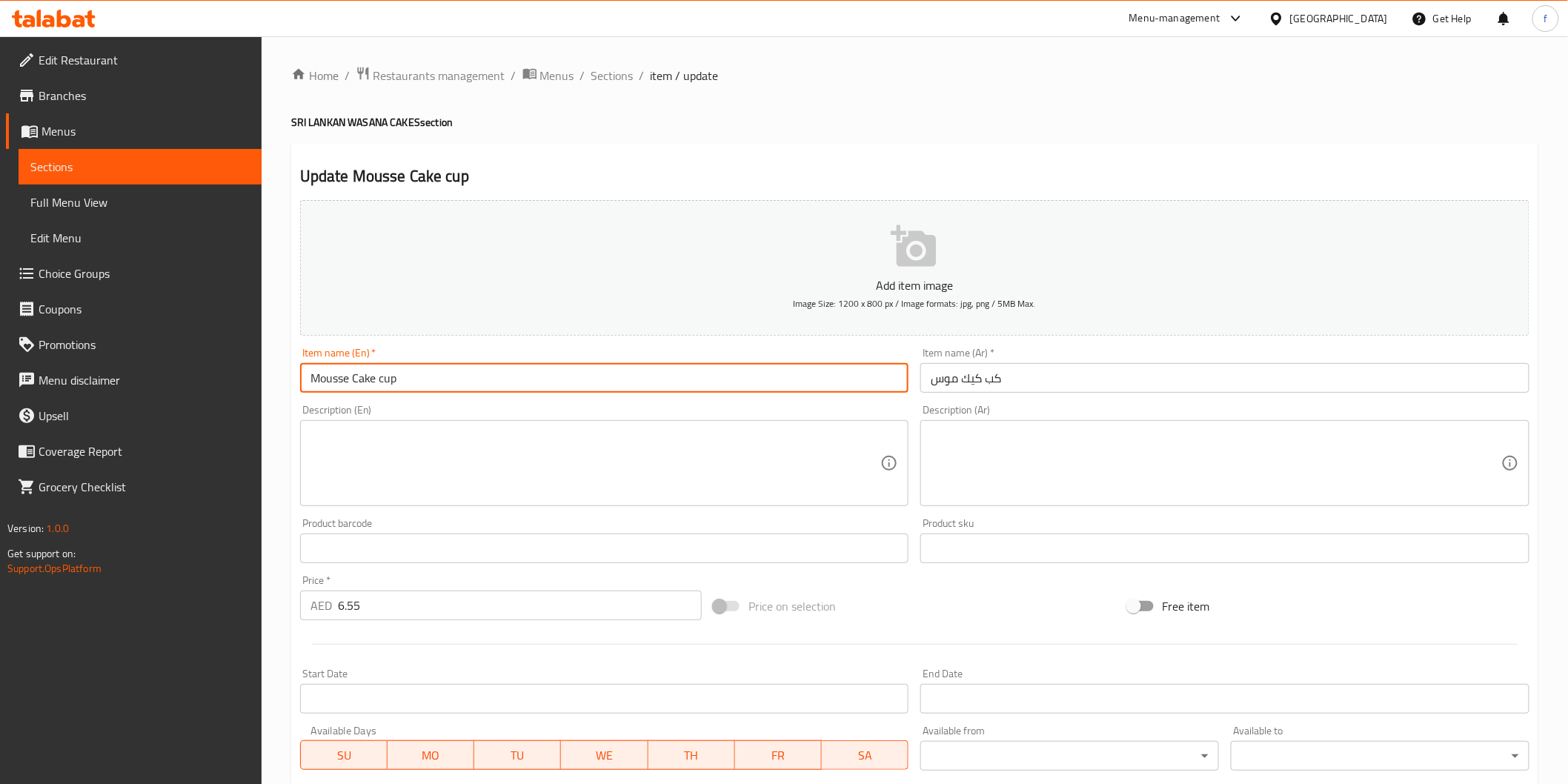
paste input "(PCS)"
type input "Mousse Cake cup (PCS)"
click at [1085, 366] on input "كب كيك موس" at bounding box center [1225, 378] width 609 height 30
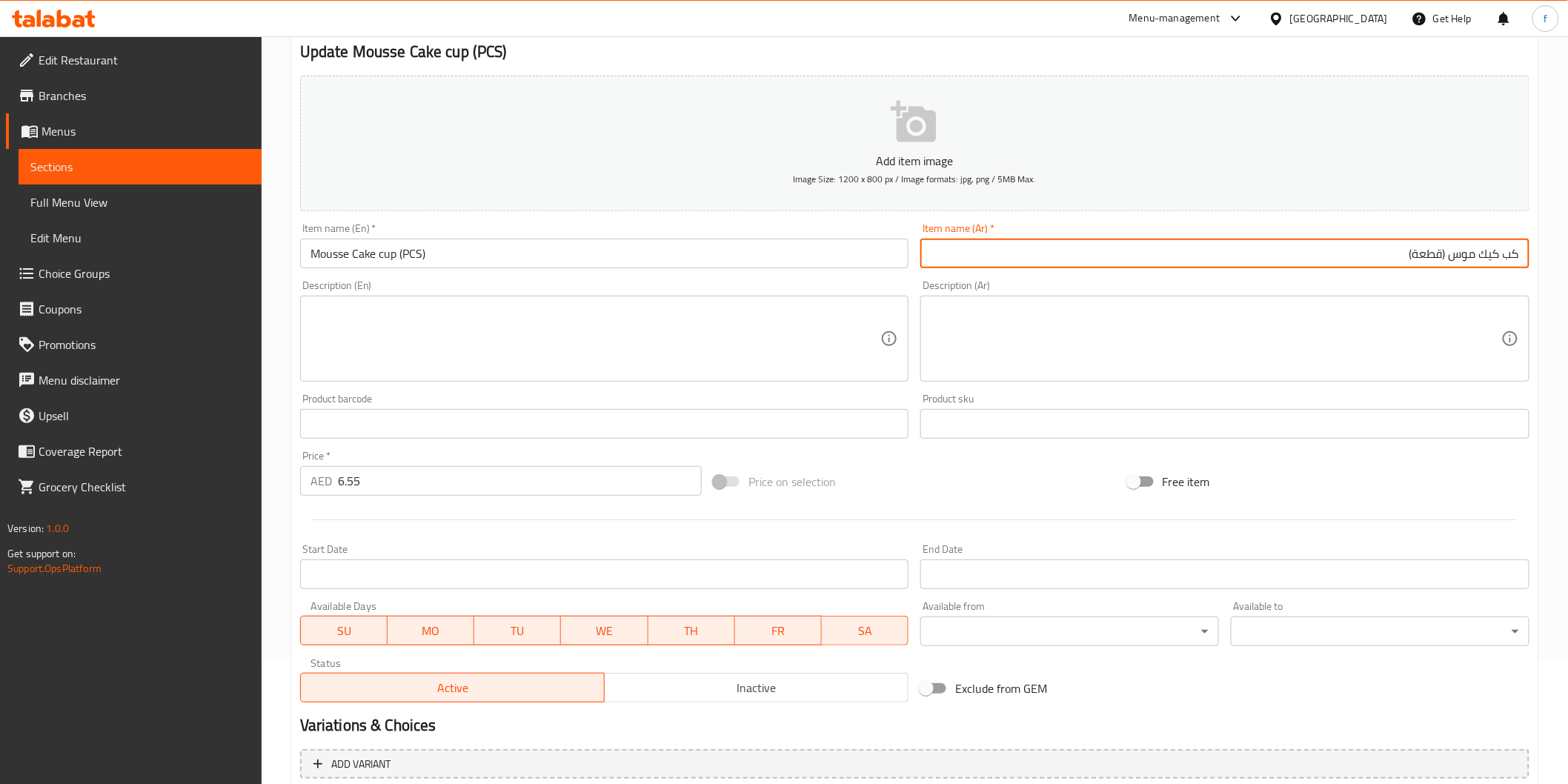
scroll to position [260, 0]
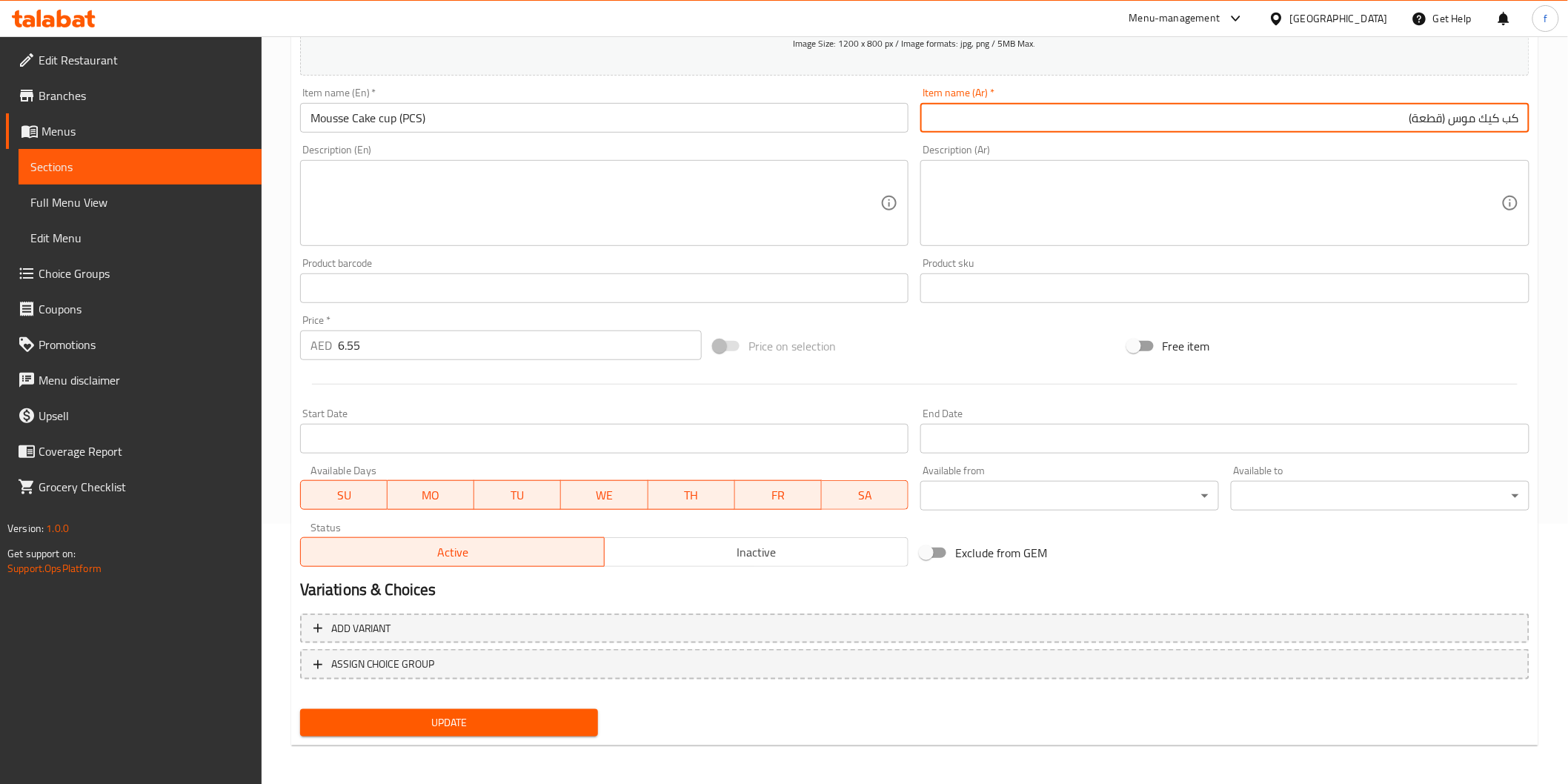
type input "كب كيك موس (قطعة)"
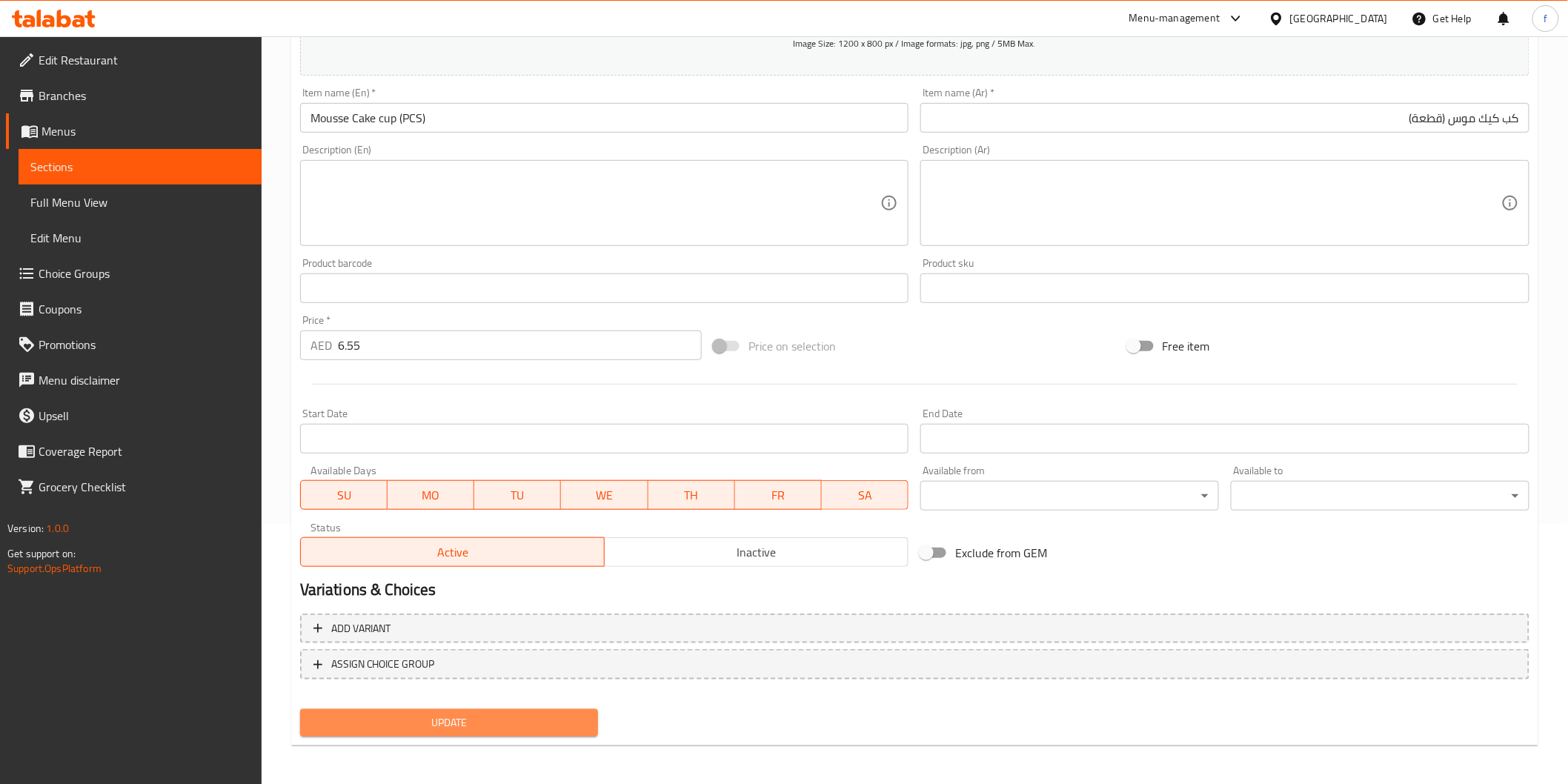
click at [425, 723] on span "Update" at bounding box center [450, 723] width 275 height 18
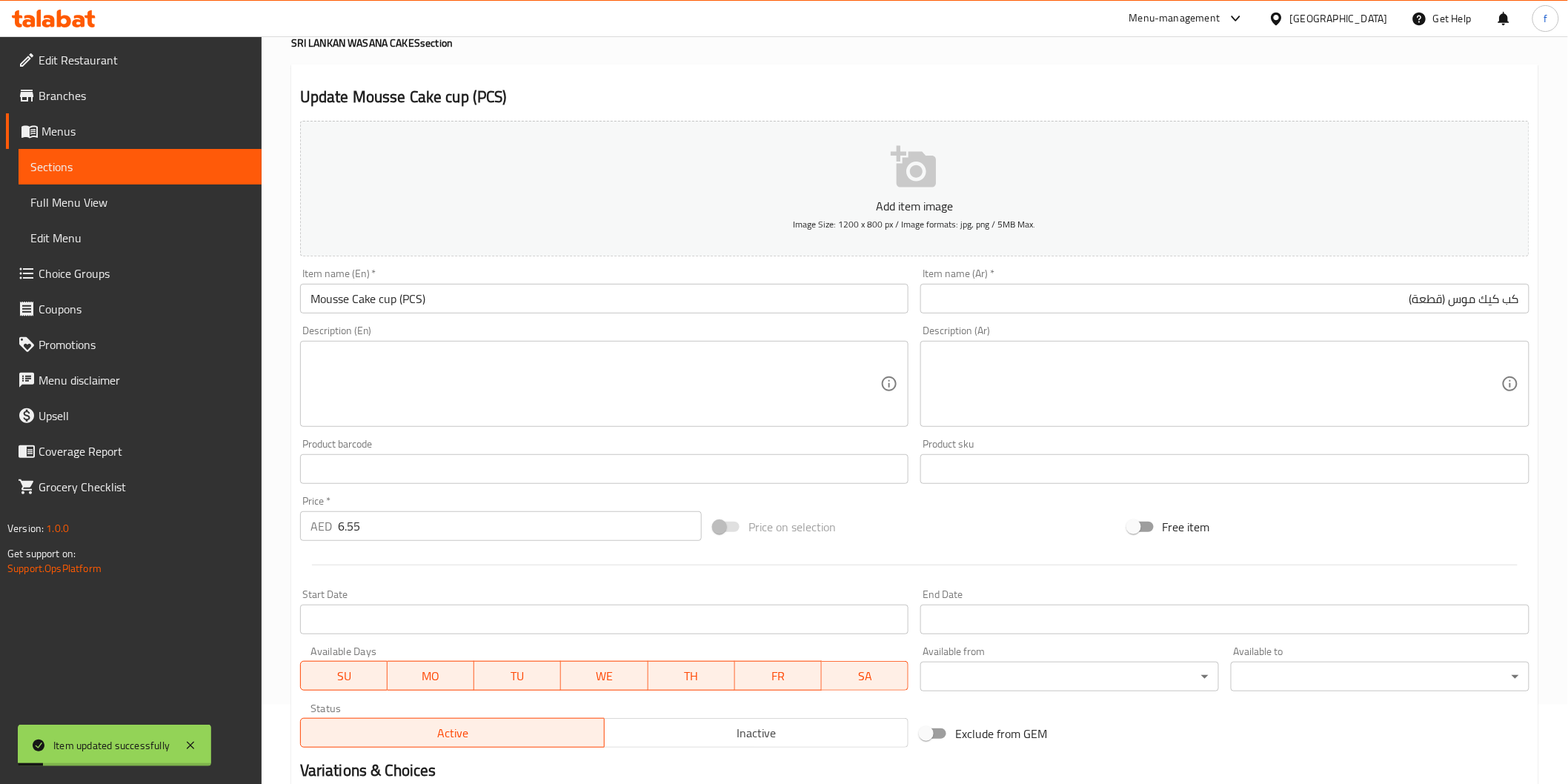
scroll to position [0, 0]
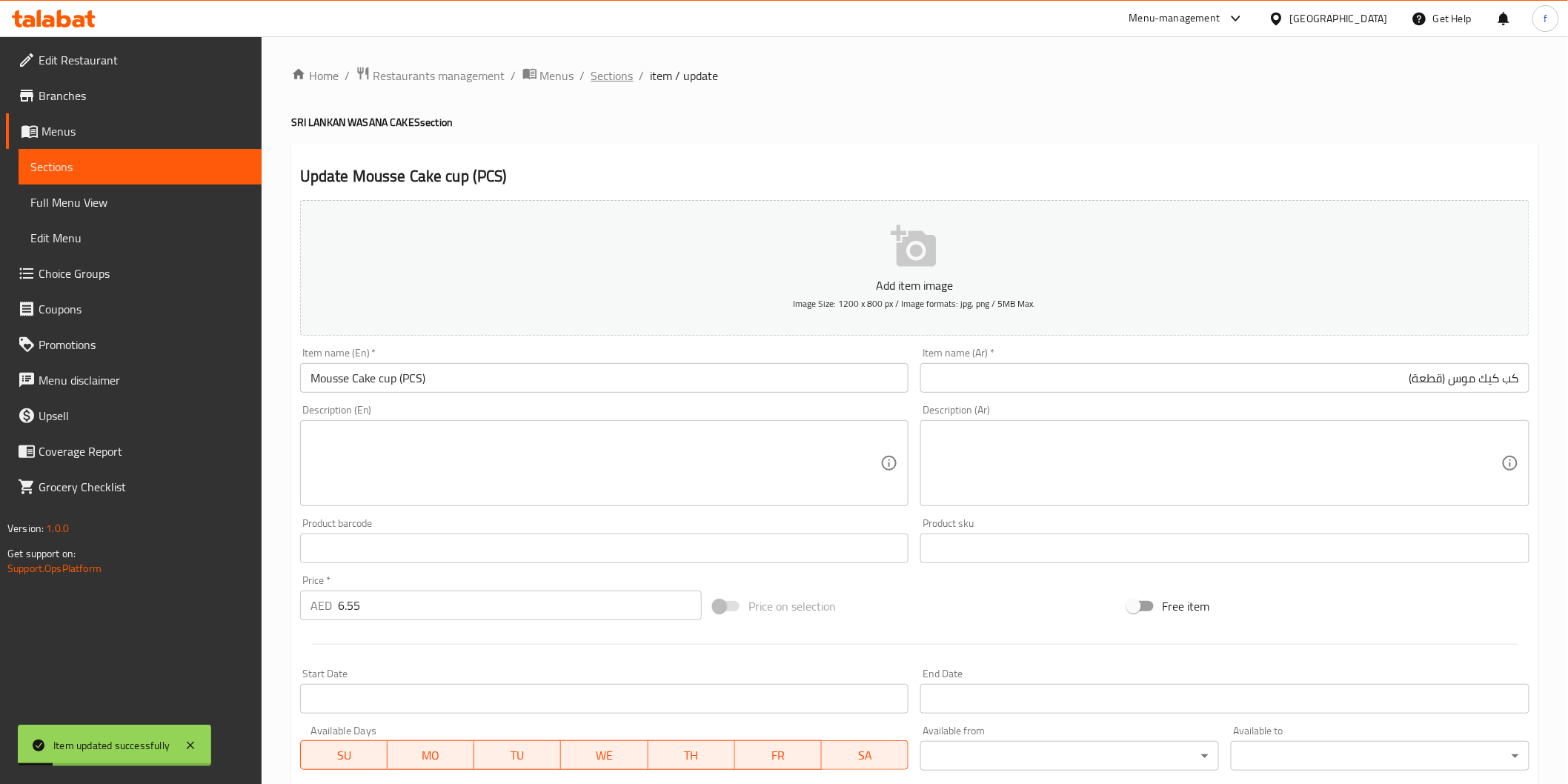
click at [624, 78] on span "Sections" at bounding box center [612, 75] width 42 height 18
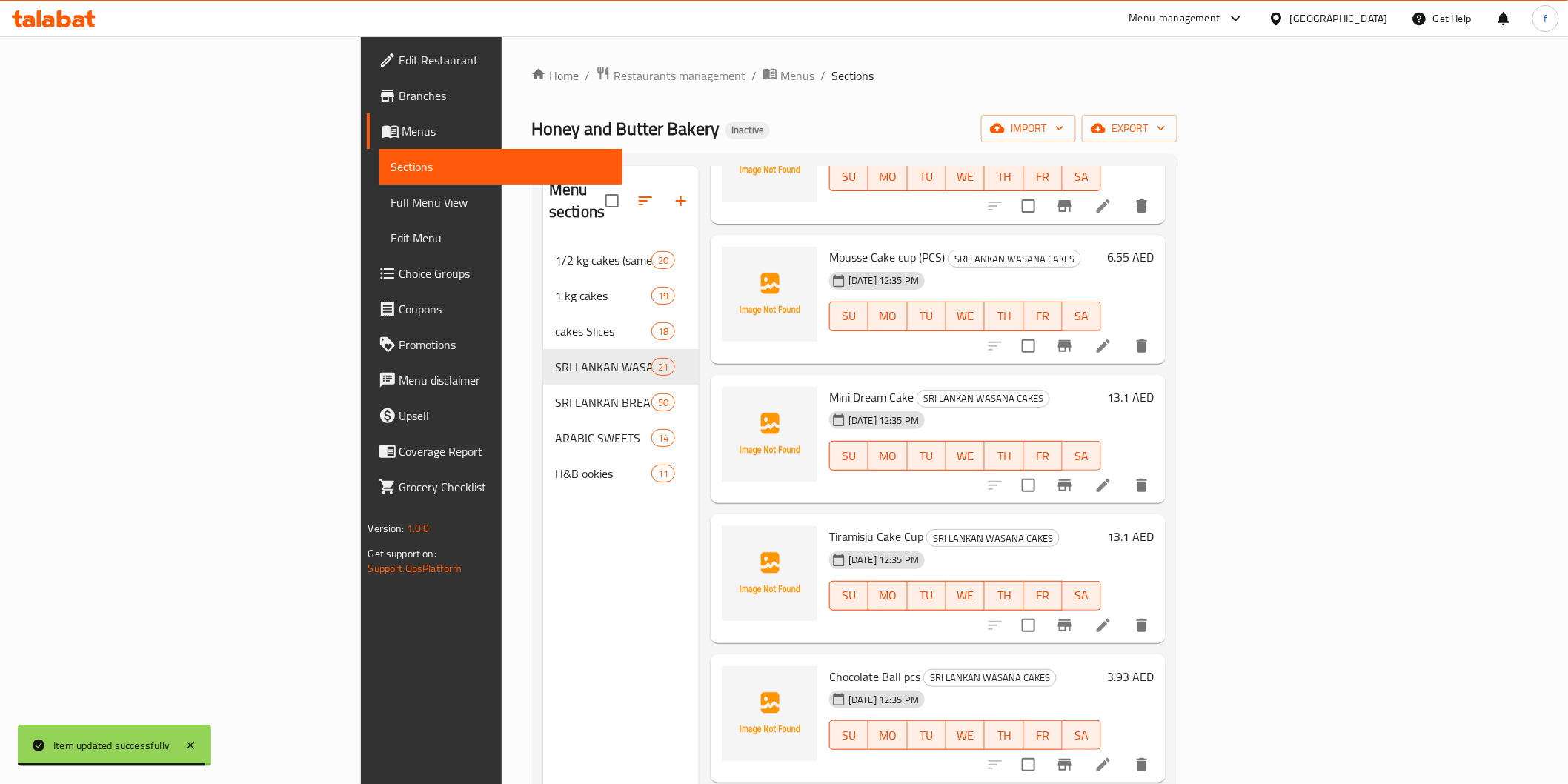
scroll to position [1729, 0]
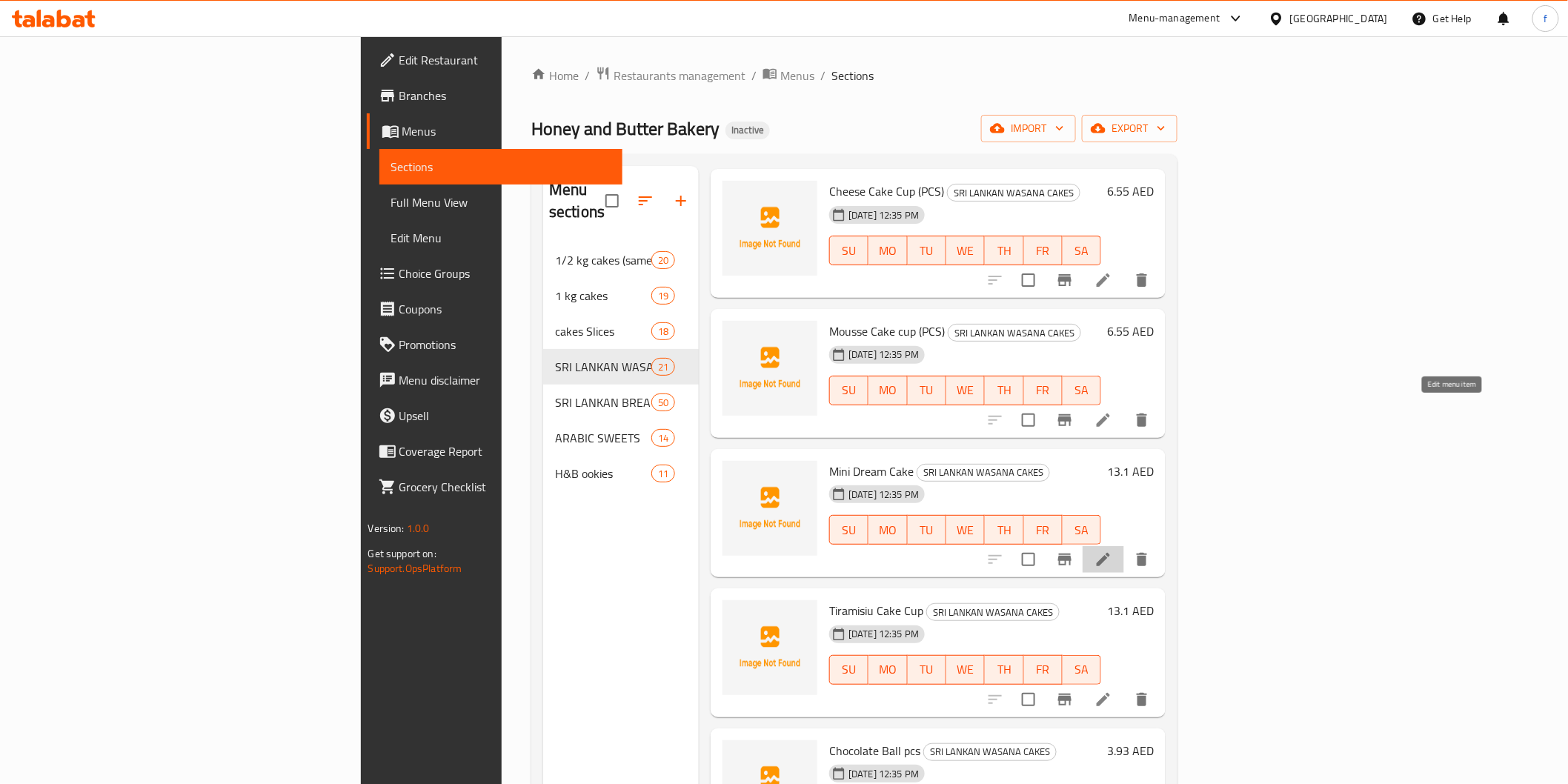
click at [1112, 550] on icon at bounding box center [1103, 559] width 18 height 18
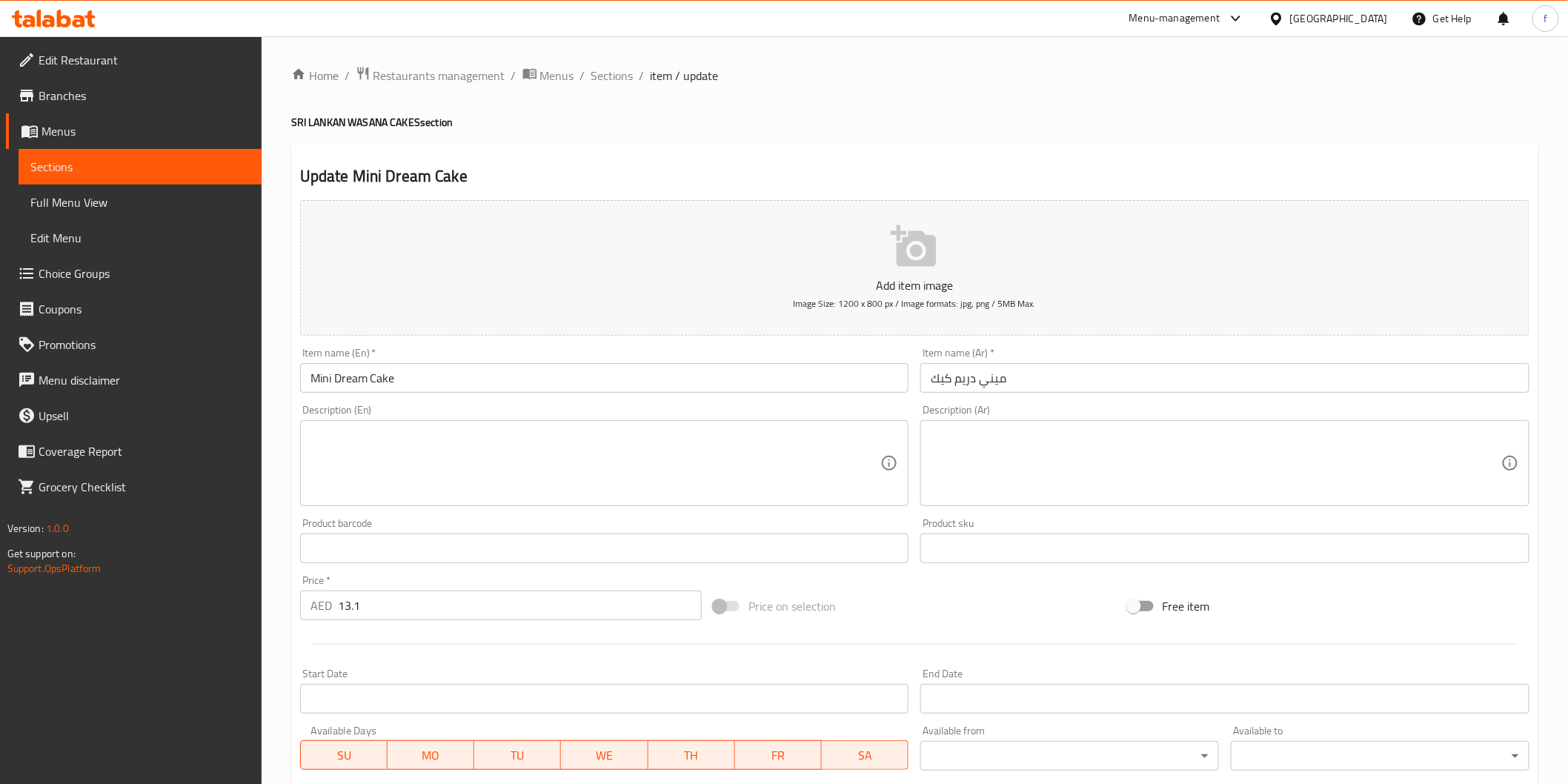
click at [465, 378] on input "Mini Dream Cake" at bounding box center [605, 378] width 609 height 30
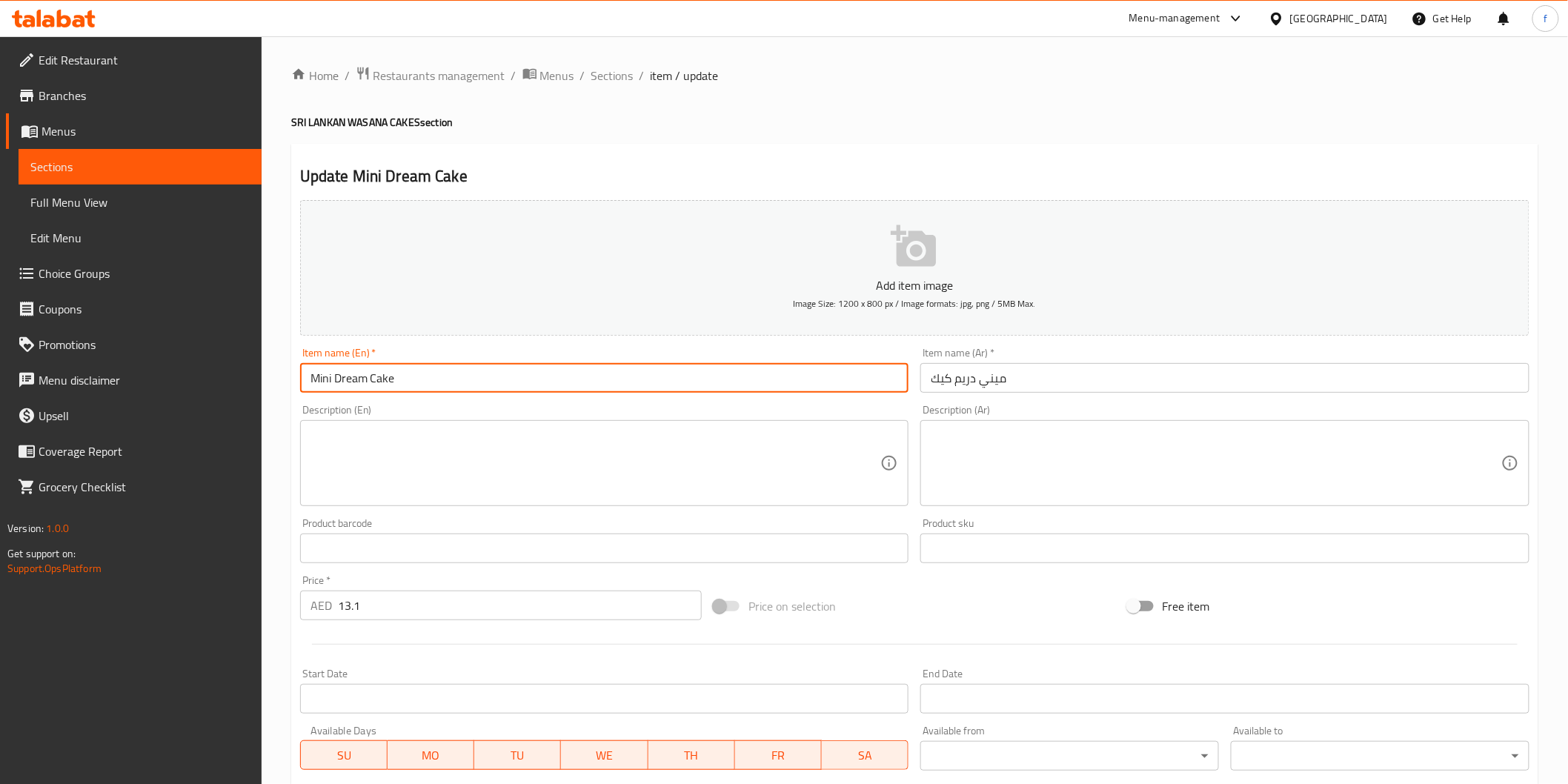
paste input "(PCS)"
type input "Mini Dream Cake (PCS)"
click at [1204, 376] on input "ميني دريم كيك" at bounding box center [1225, 378] width 609 height 30
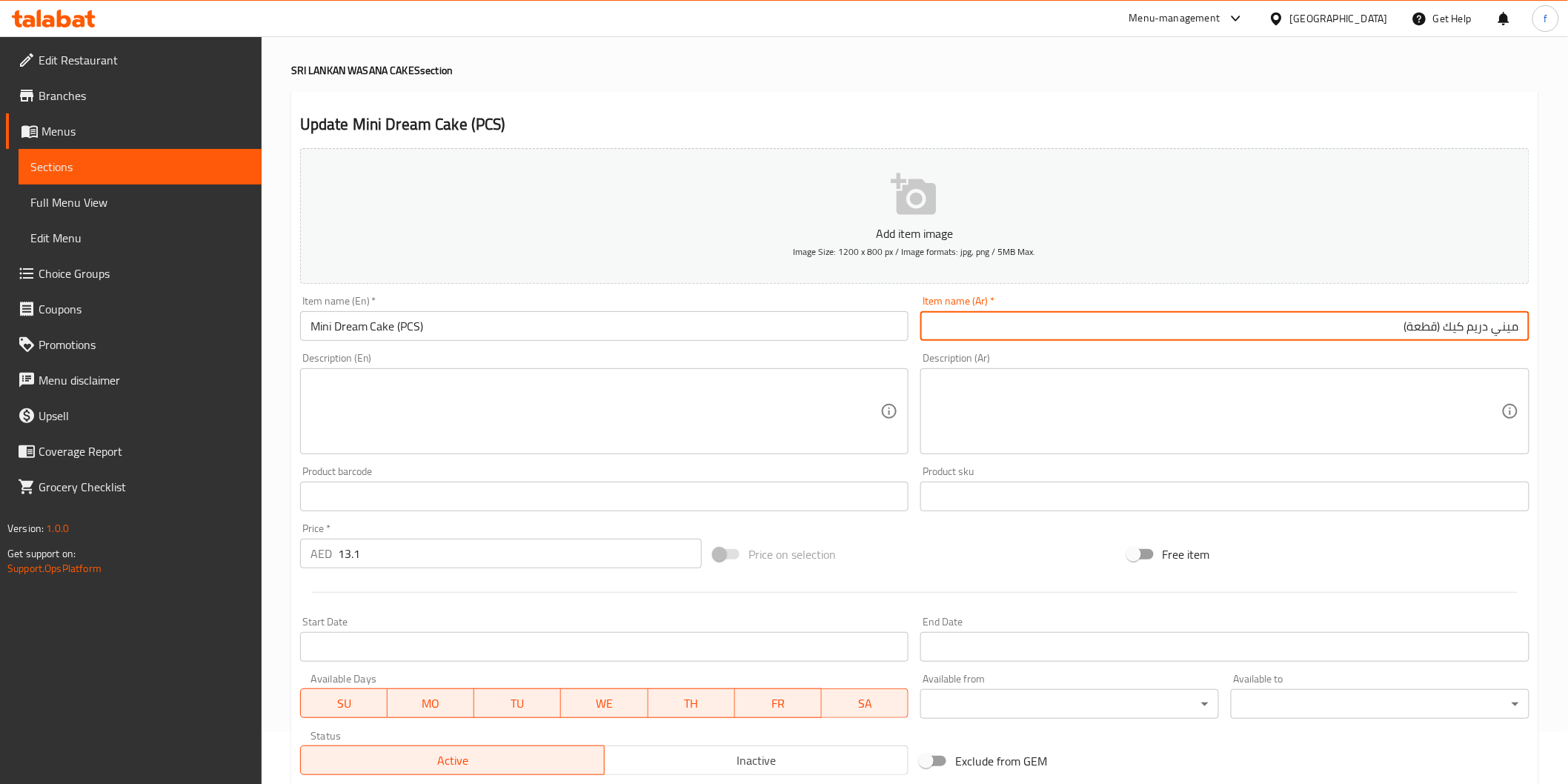
scroll to position [260, 0]
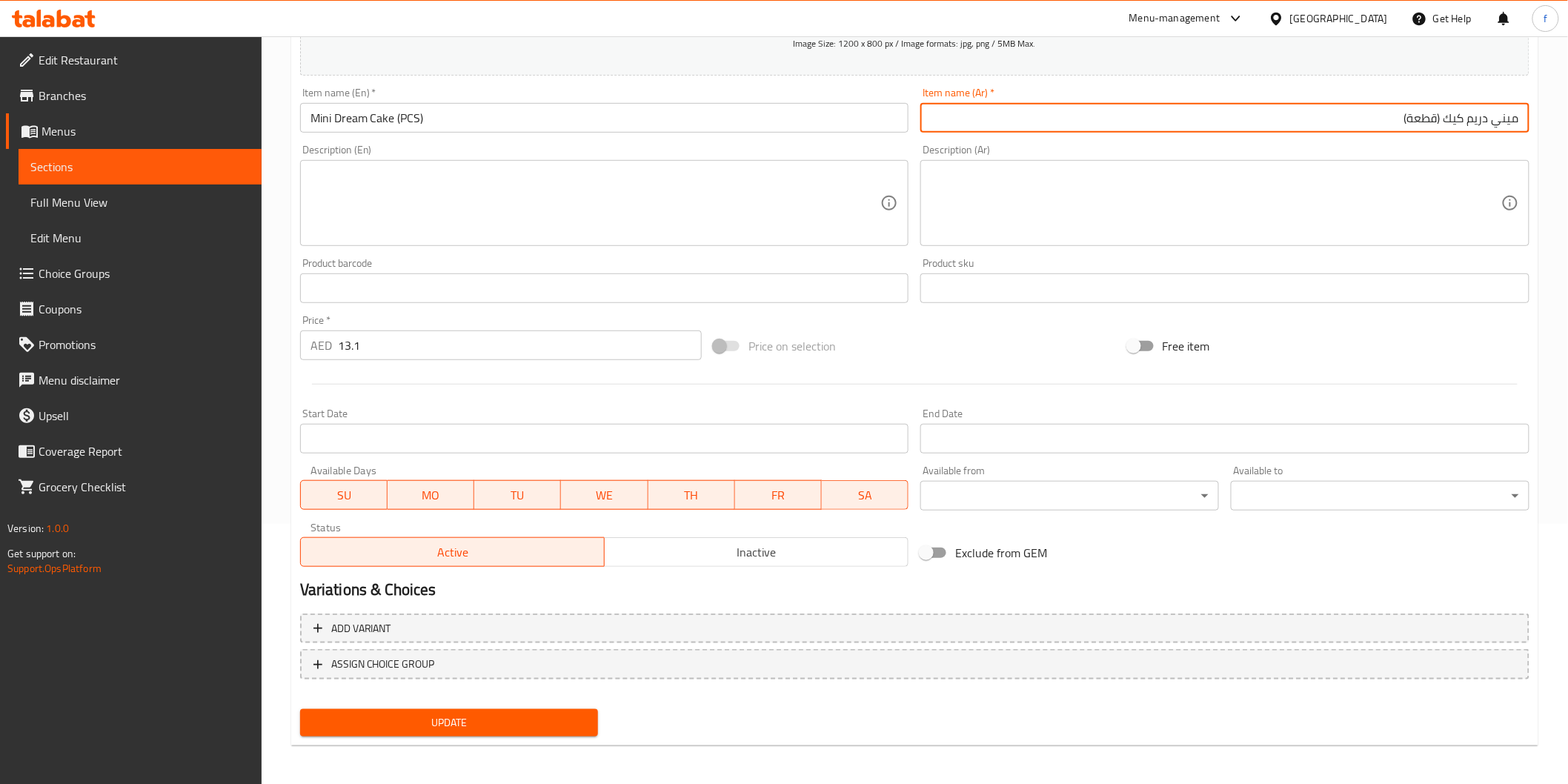
type input "ميني دريم كيك (قطعة)"
click at [408, 714] on span "Update" at bounding box center [450, 723] width 275 height 18
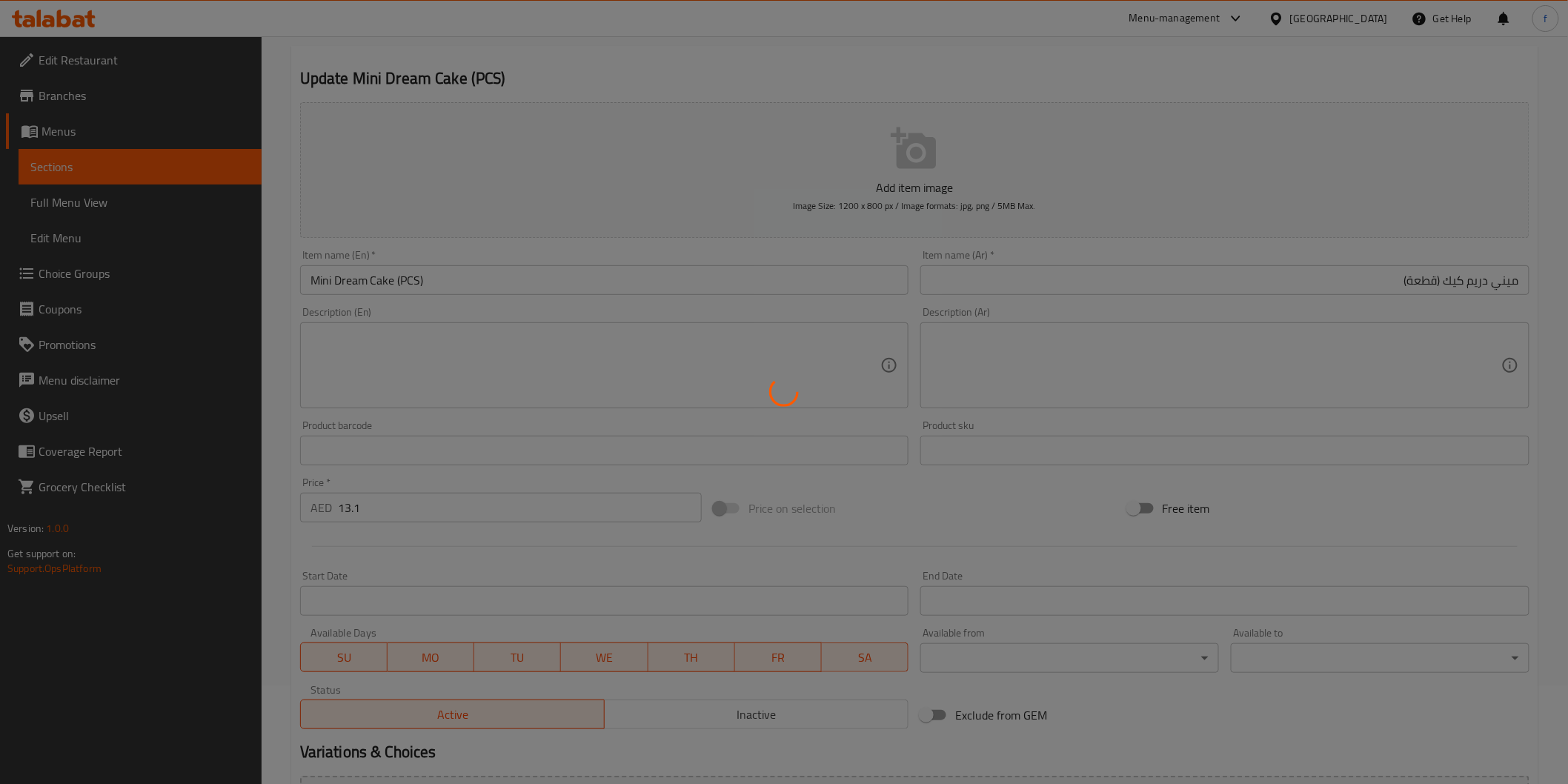
scroll to position [0, 0]
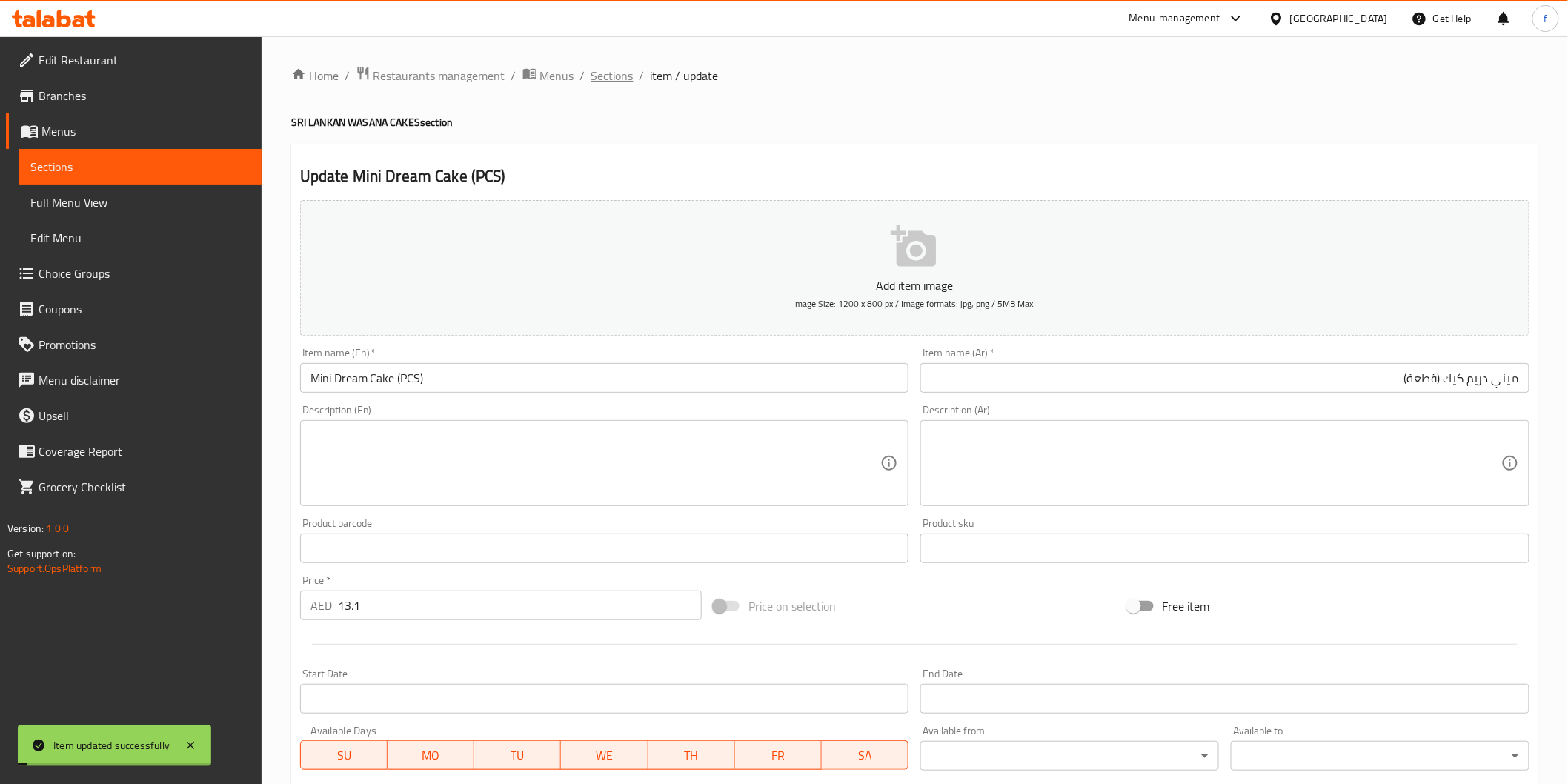
click at [600, 79] on span "Sections" at bounding box center [612, 75] width 42 height 18
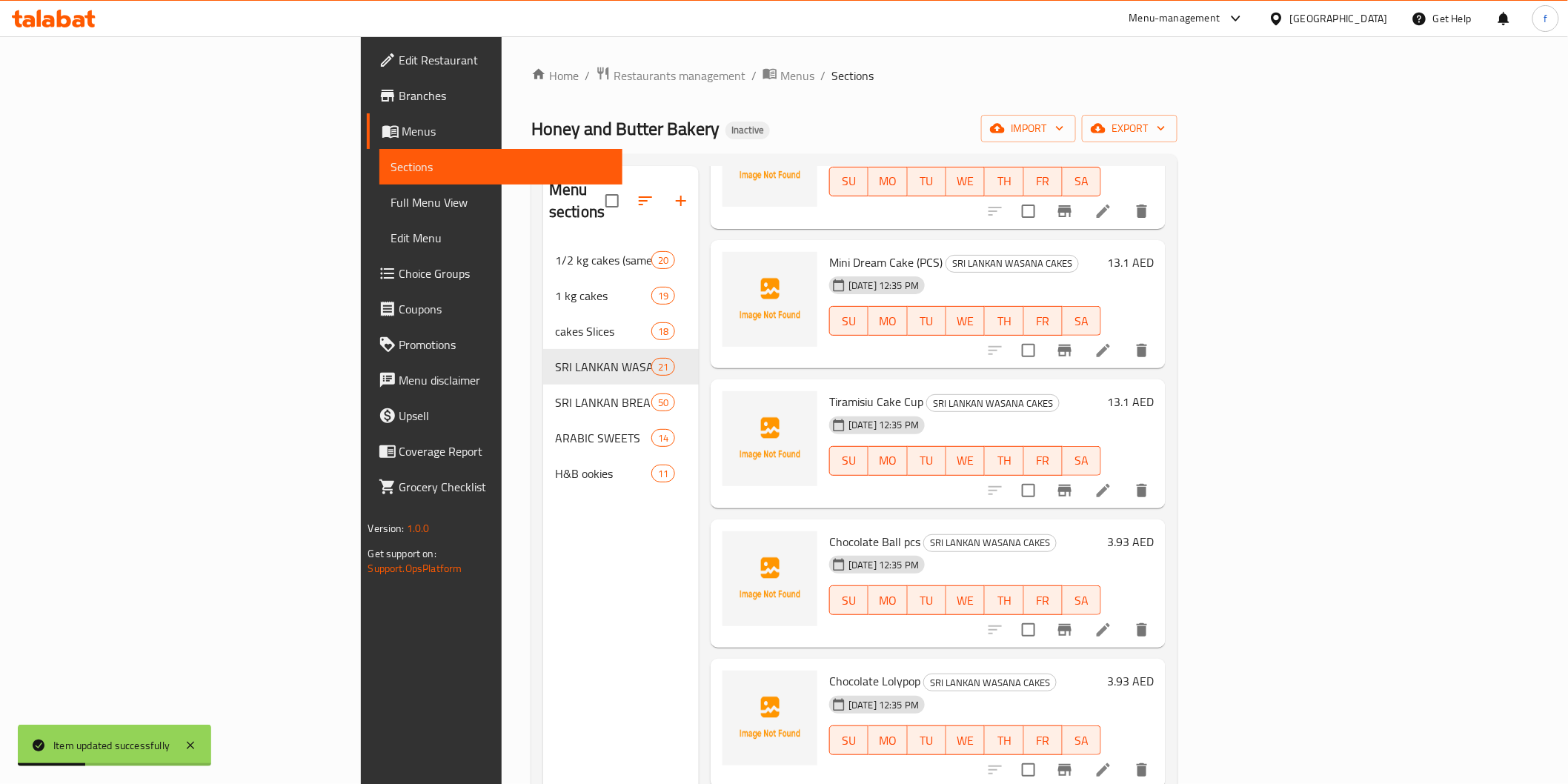
scroll to position [1976, 0]
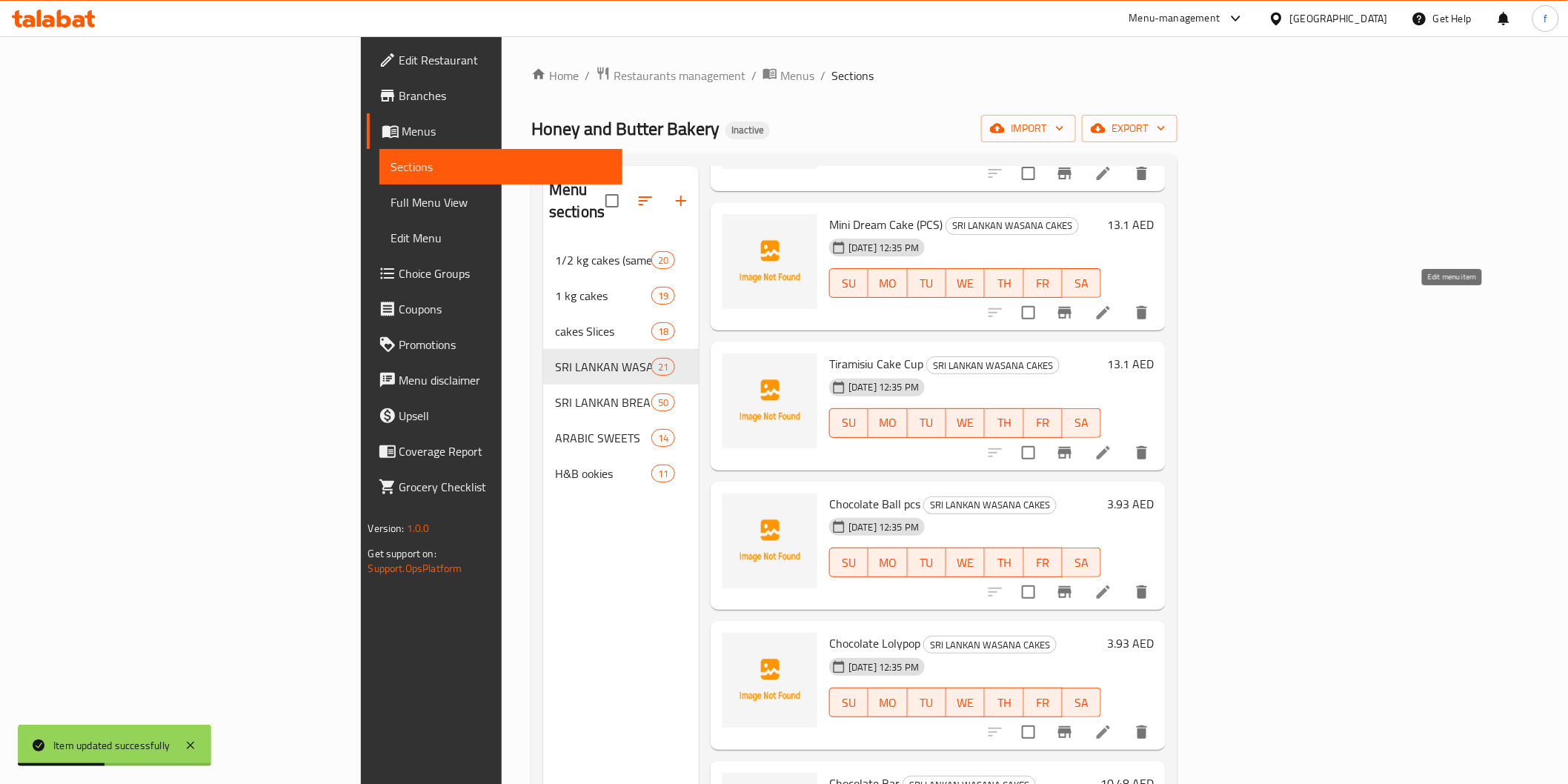
click at [1112, 444] on icon at bounding box center [1103, 452] width 18 height 18
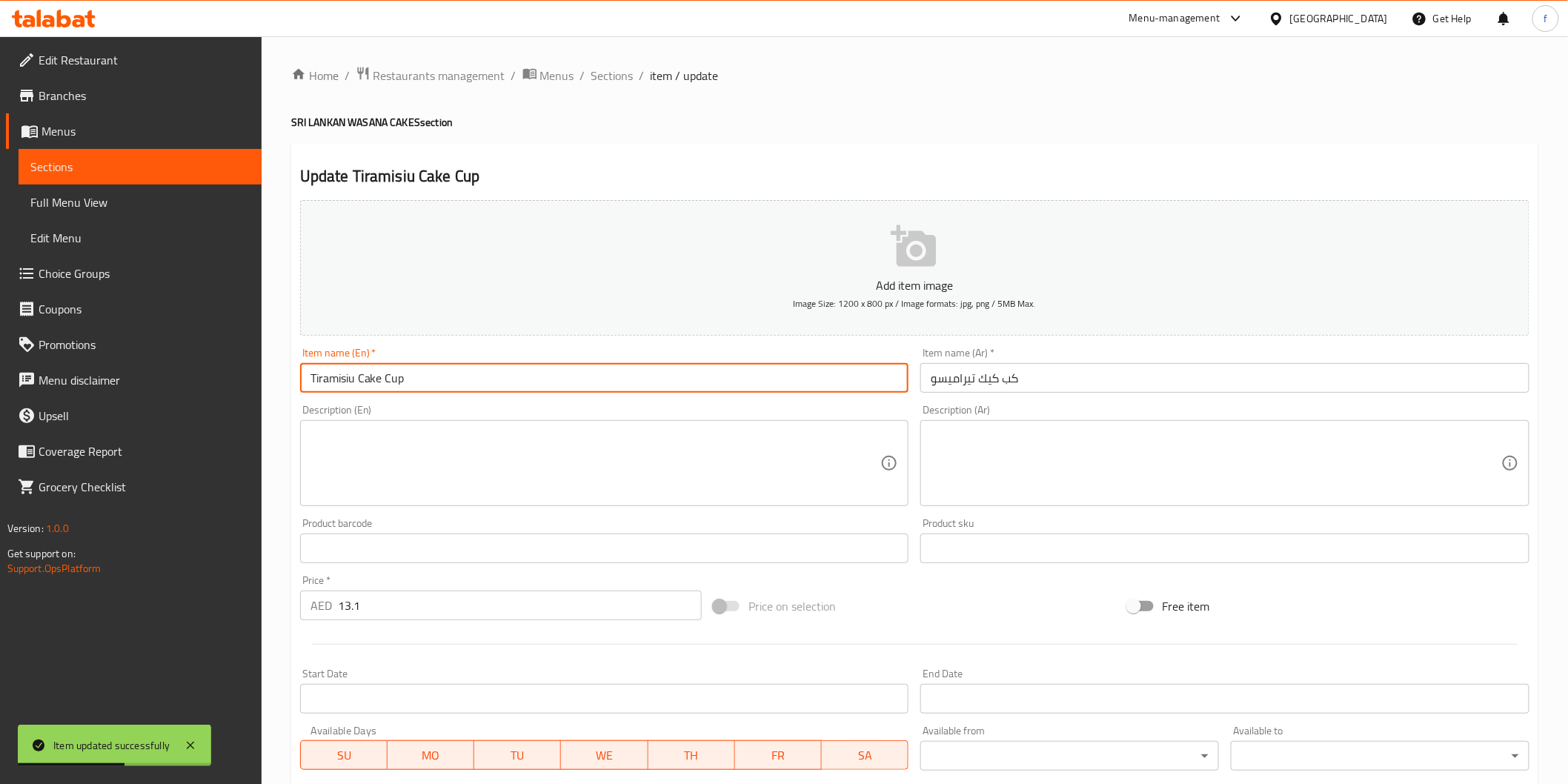
click at [602, 379] on input "Tiramisiu Cake Cup" at bounding box center [605, 378] width 609 height 30
paste input "(PCS)"
type input "Tiramisiu Cake Cup (PCS)"
click at [1085, 373] on input "كب كيك تيراميسو" at bounding box center [1225, 378] width 609 height 30
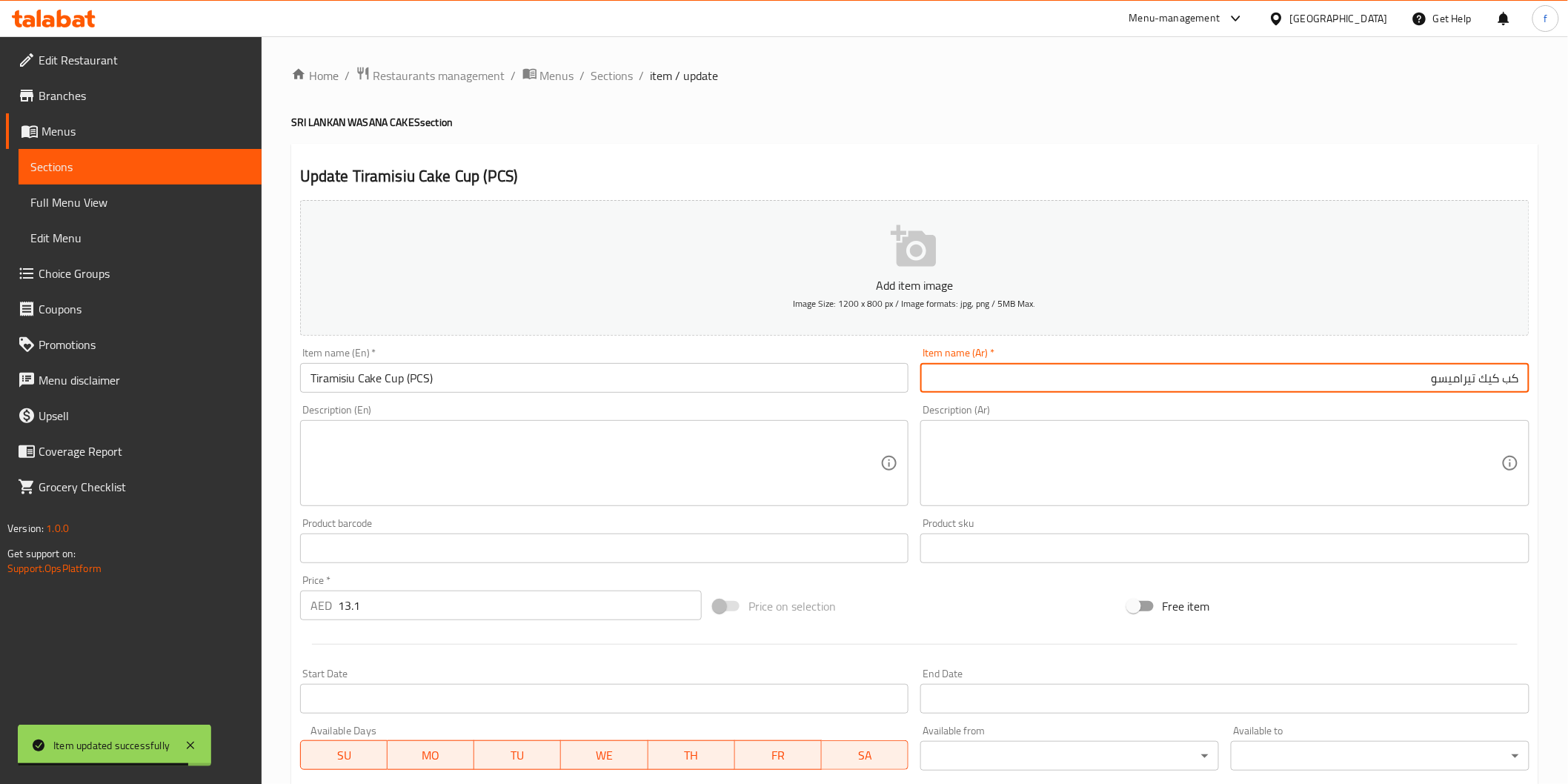
click at [1085, 373] on input "كب كيك تيراميسو" at bounding box center [1225, 378] width 609 height 30
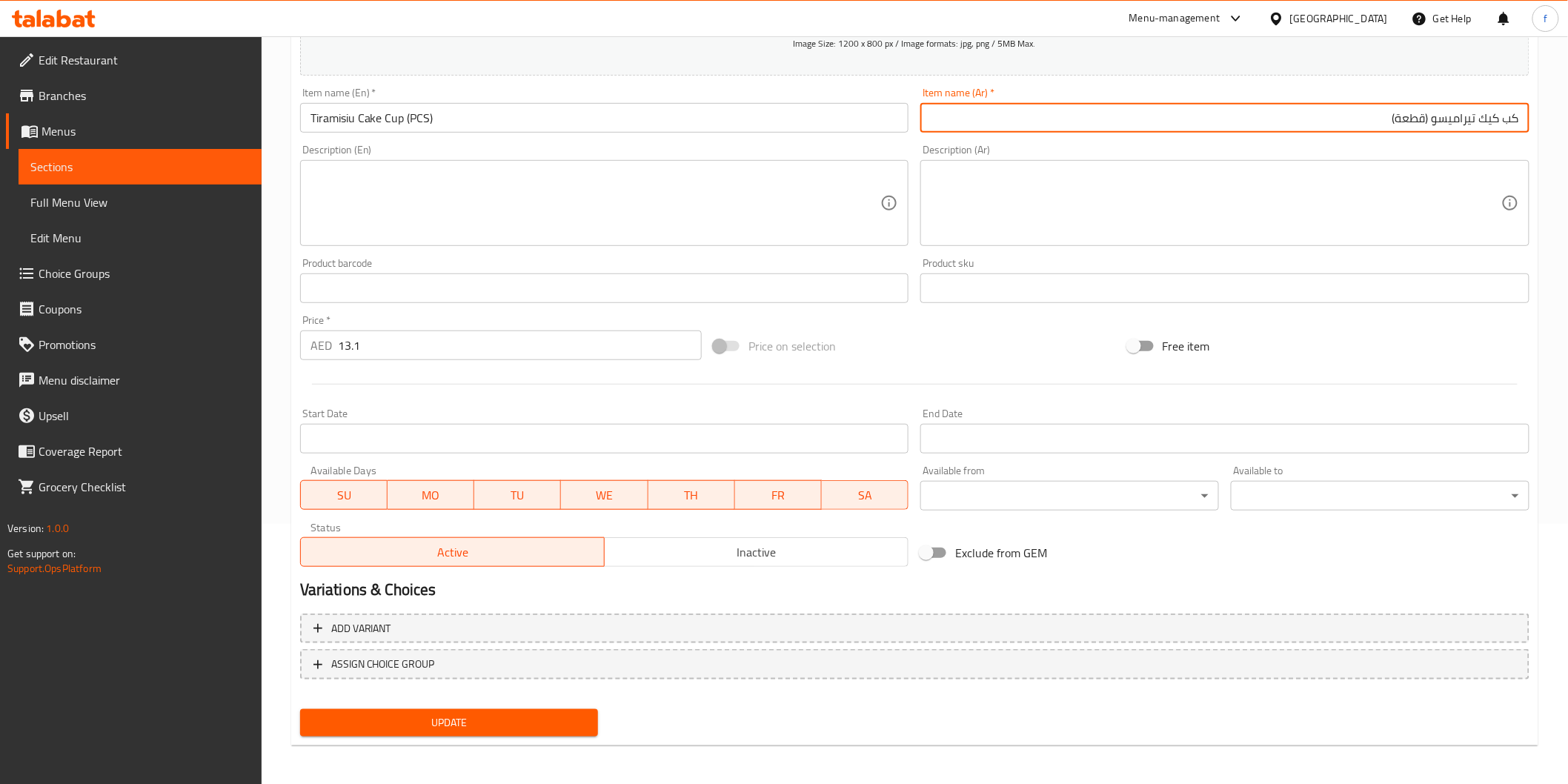
type input "كب كيك تيراميسو (قطعة)"
click at [401, 714] on span "Update" at bounding box center [450, 723] width 275 height 18
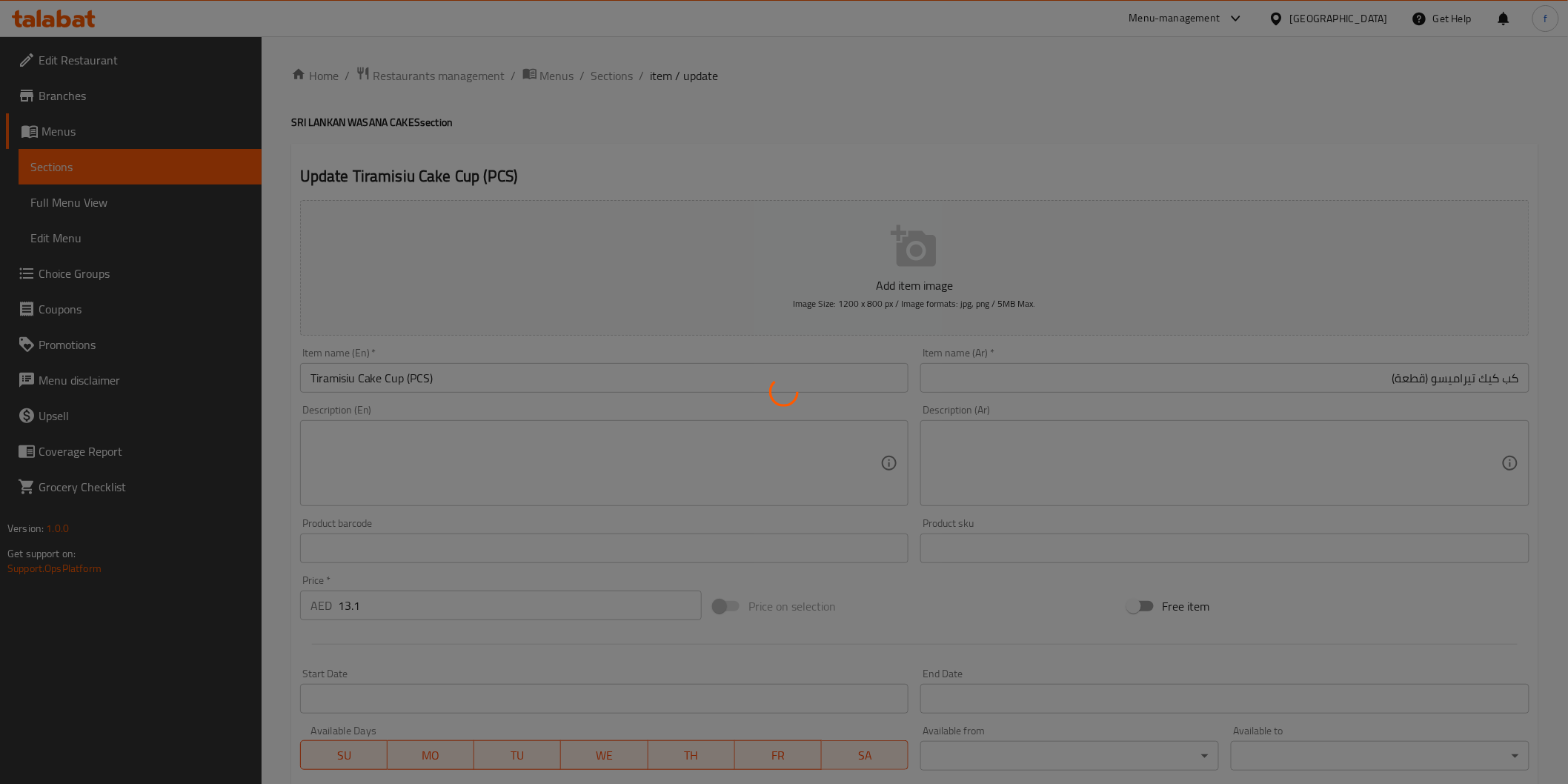
click at [602, 67] on div at bounding box center [784, 392] width 1568 height 784
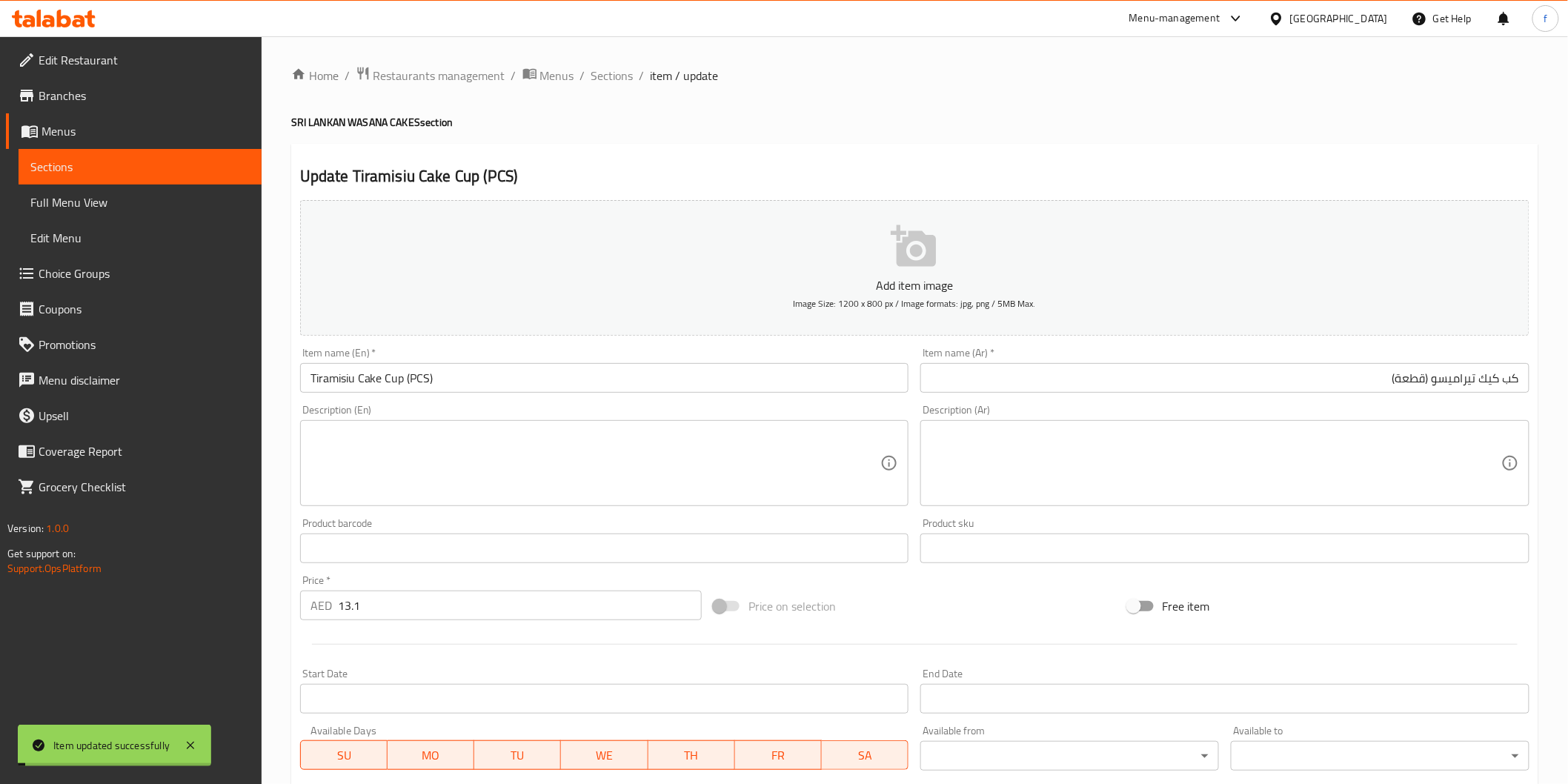
click at [602, 67] on span "Sections" at bounding box center [612, 75] width 42 height 18
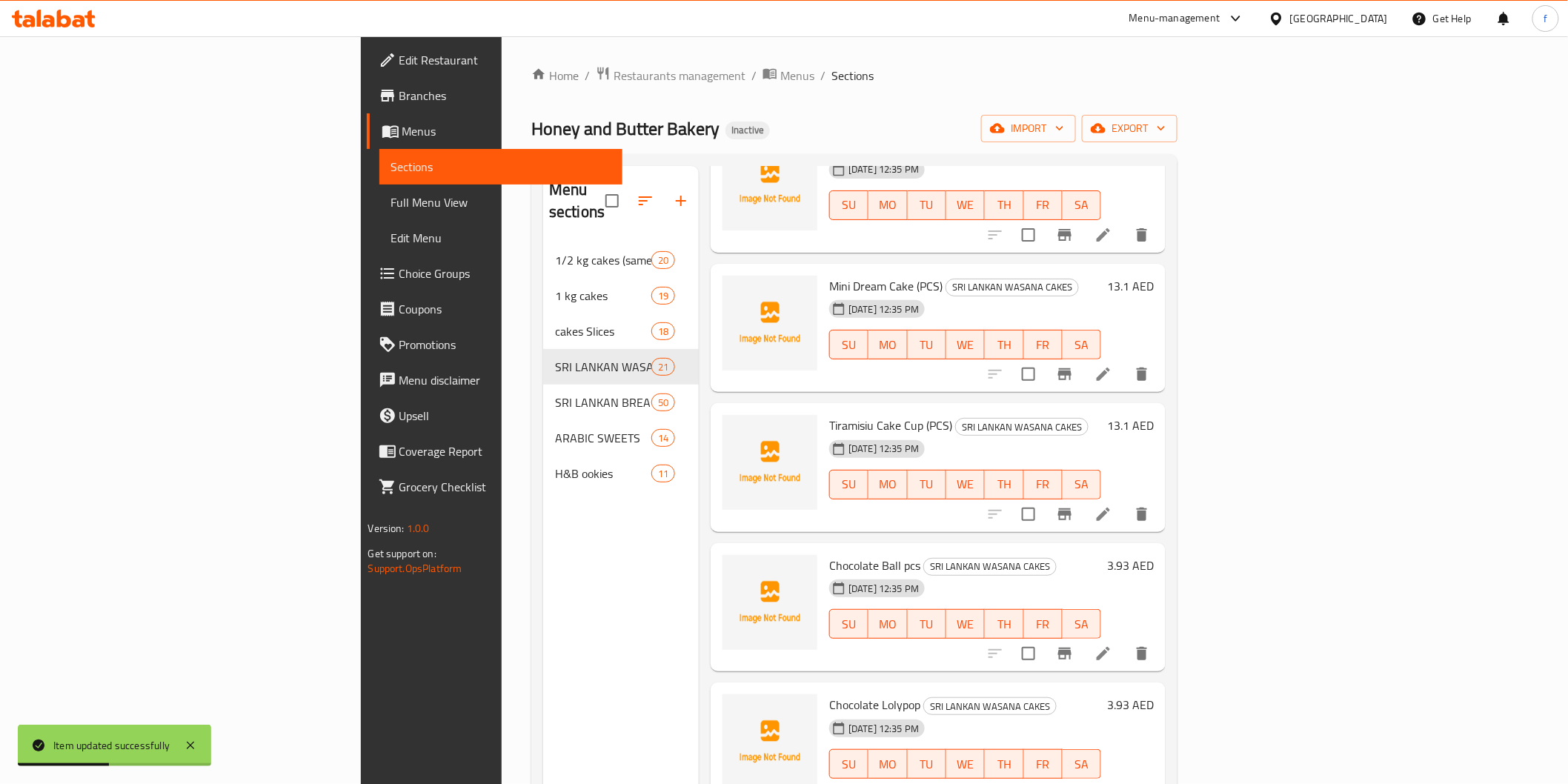
scroll to position [1893, 0]
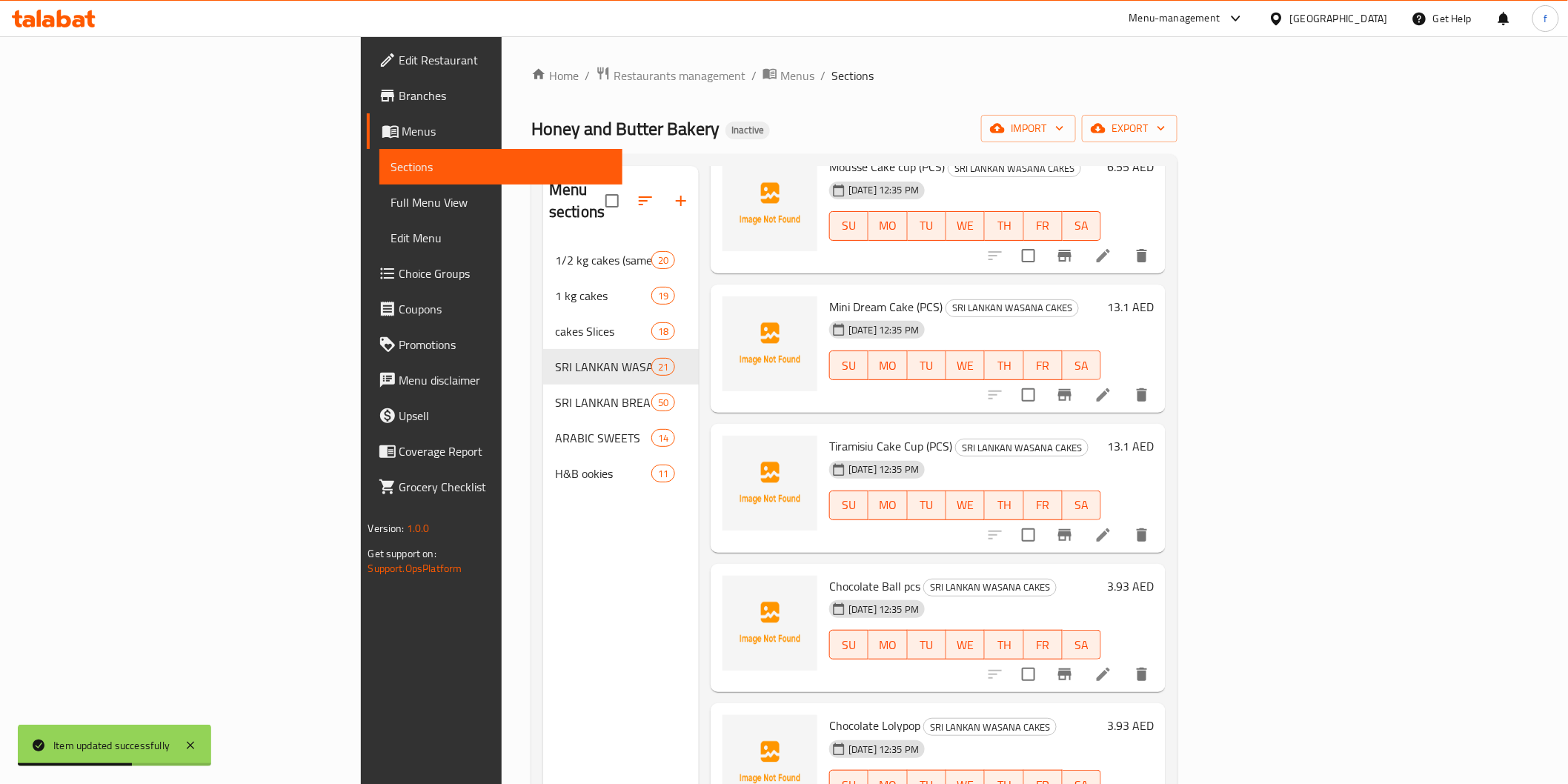
click at [1112, 666] on icon at bounding box center [1103, 674] width 18 height 18
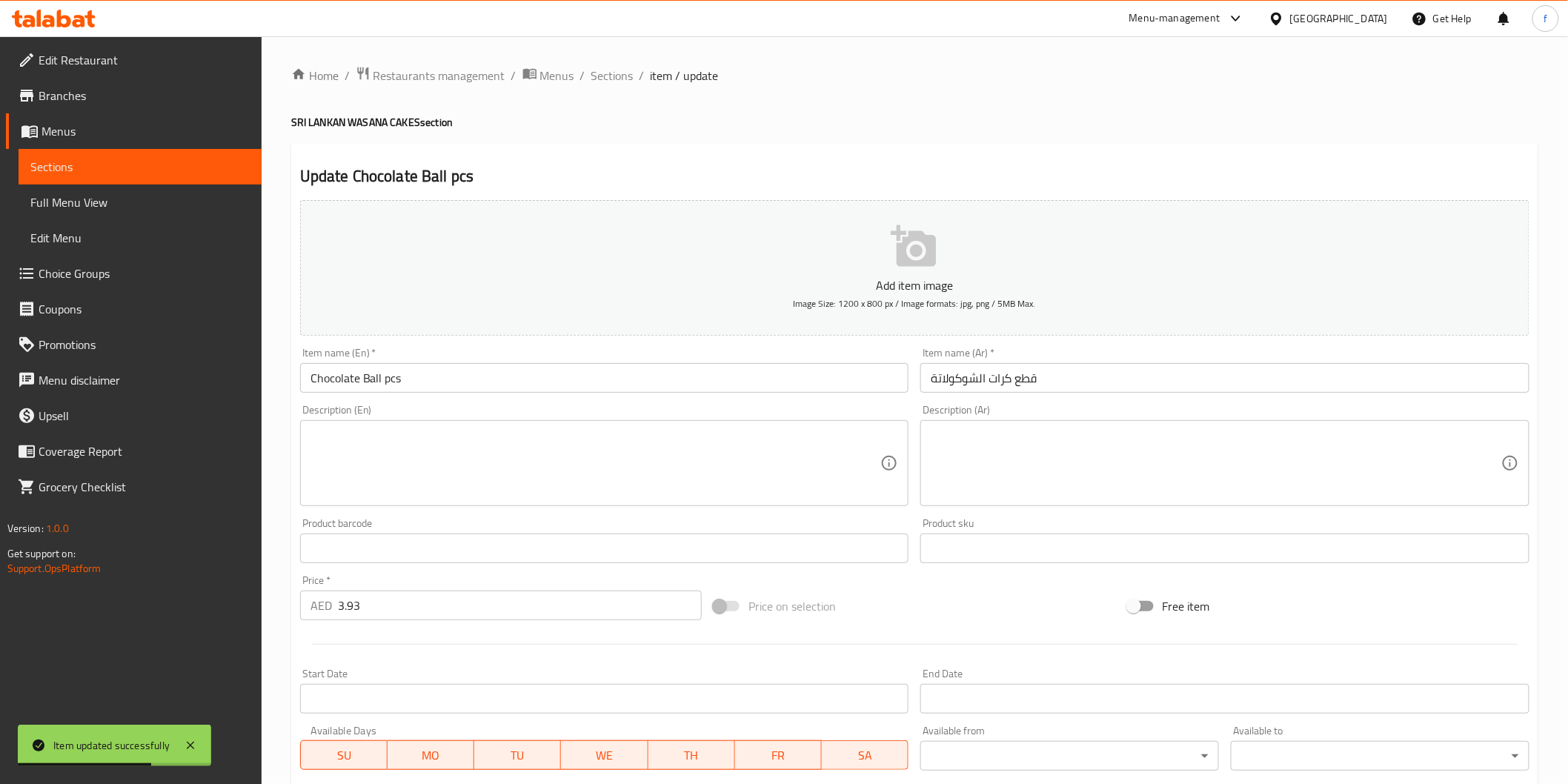
click at [528, 383] on input "Chocolate Ball pcs" at bounding box center [605, 378] width 609 height 30
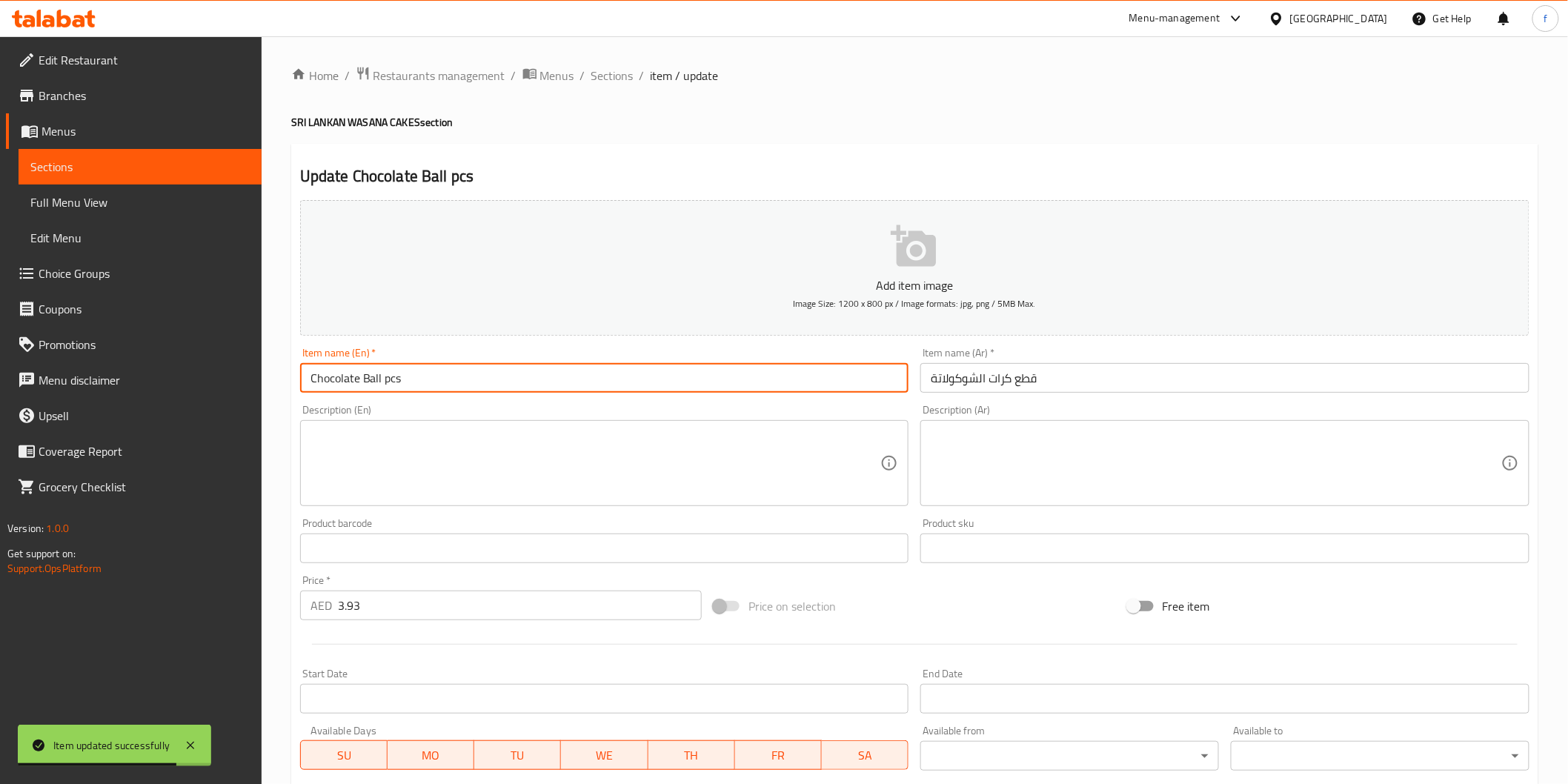
paste input "(PCS)"
click at [427, 381] on input "Chocolate Ball pcs (PCS)" at bounding box center [605, 378] width 609 height 30
click at [425, 379] on input "Chocolate Ball pcs (PCS)" at bounding box center [605, 378] width 609 height 30
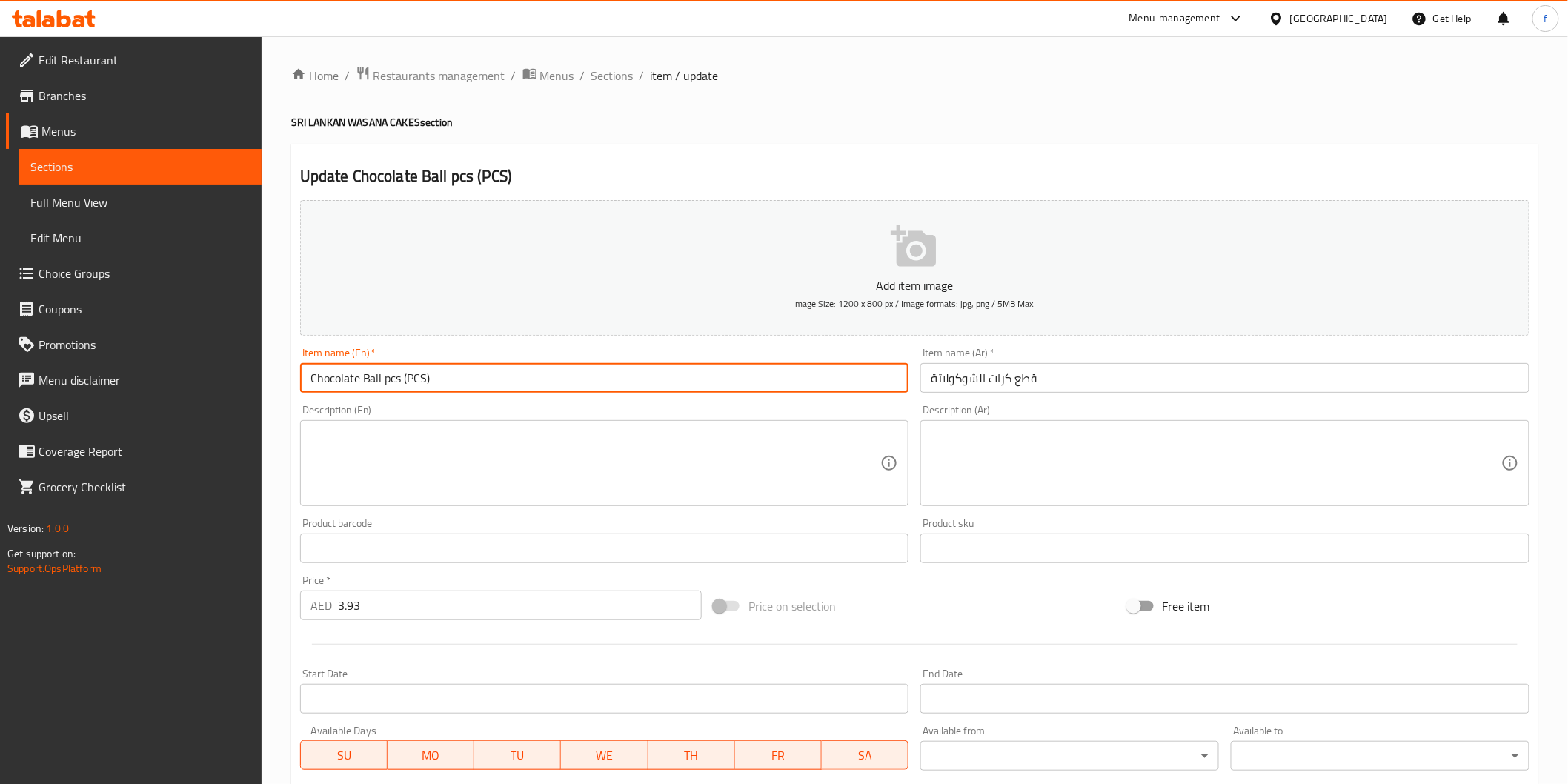
click at [391, 376] on input "Chocolate Ball pcs (PCS)" at bounding box center [605, 378] width 609 height 30
click at [400, 376] on input "Chocolate Ball pcs (PCS)" at bounding box center [605, 378] width 609 height 30
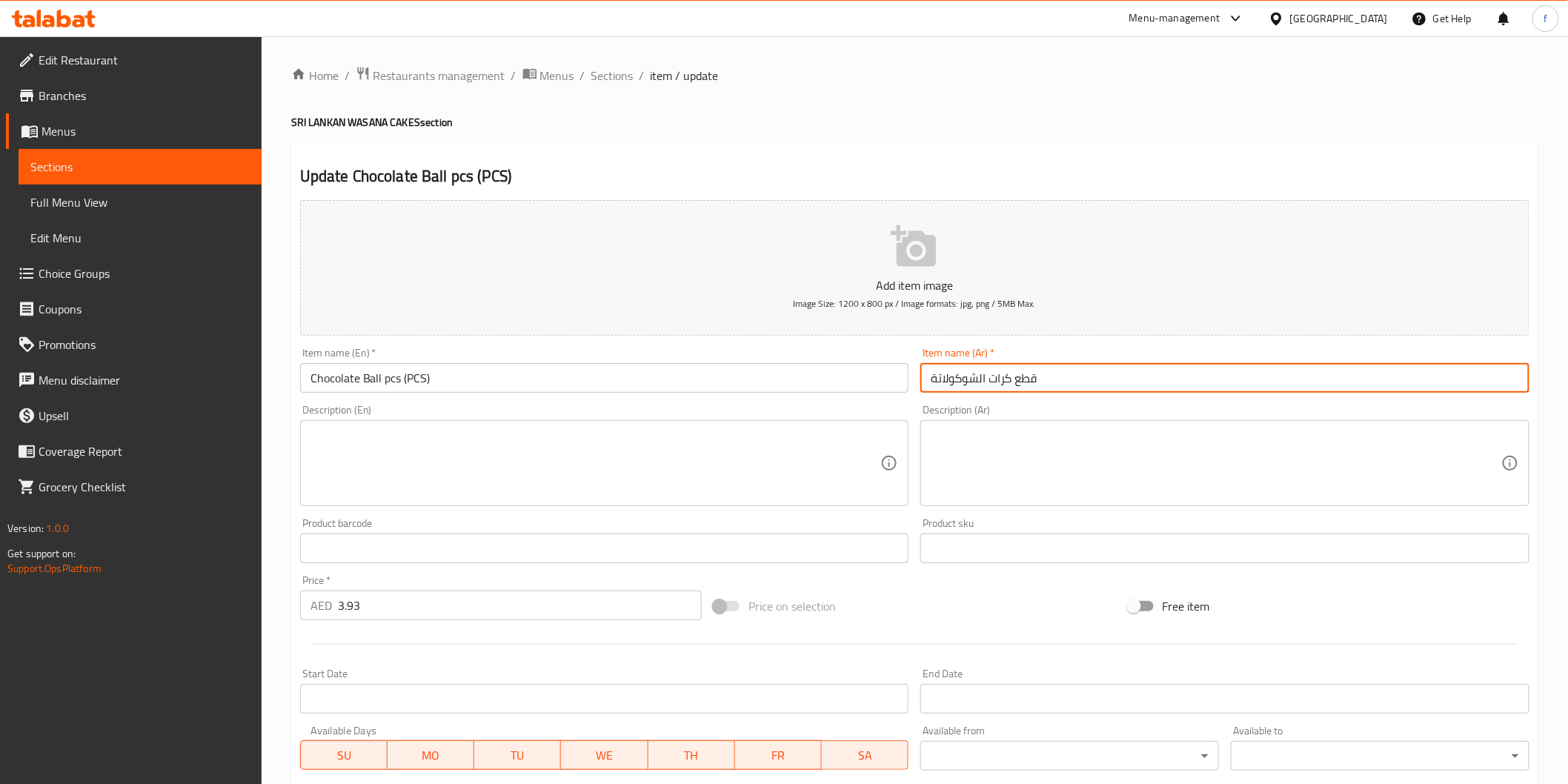
click at [1090, 384] on input "قطع كرات الشوكولاتة" at bounding box center [1225, 378] width 609 height 30
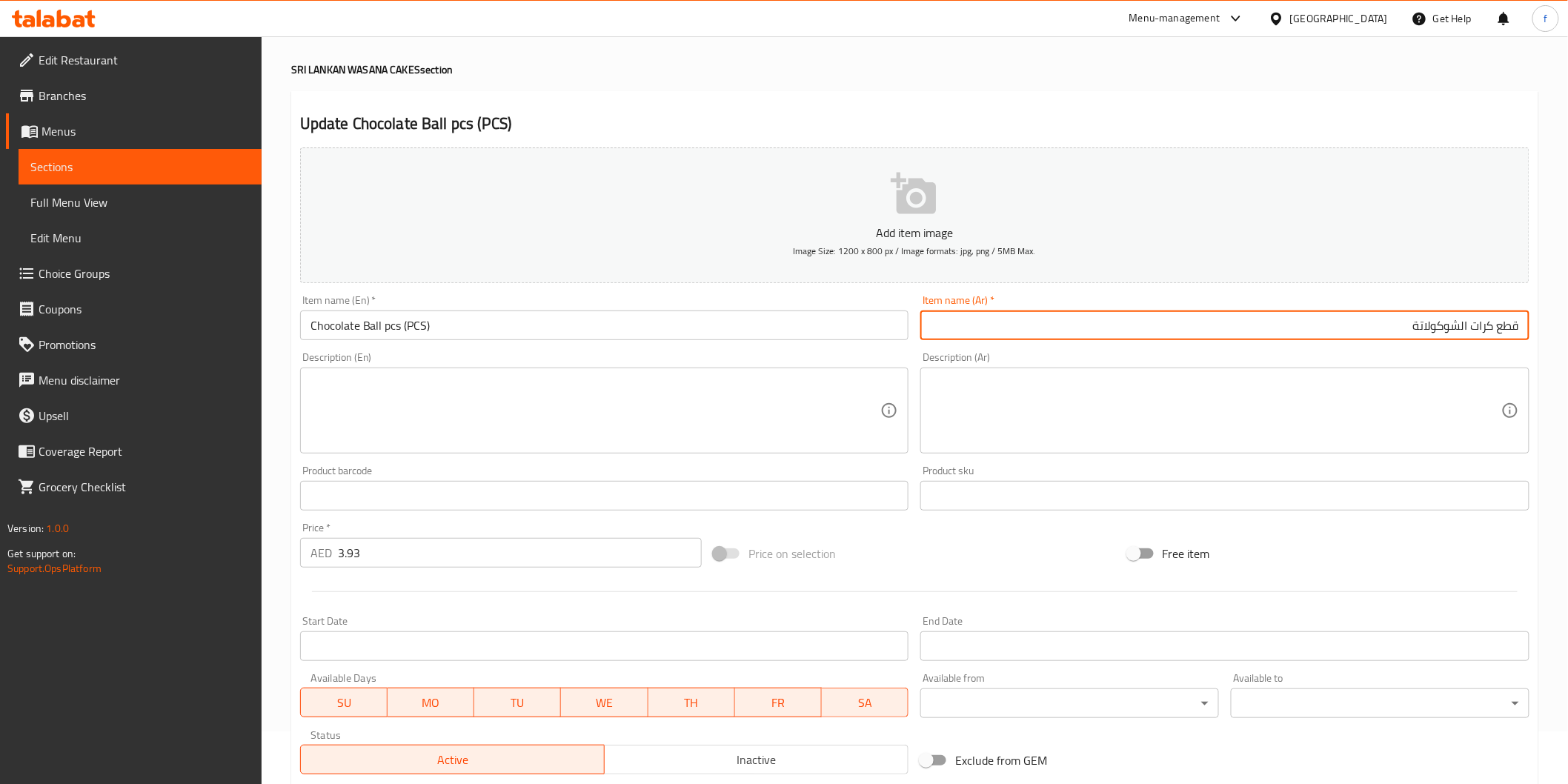
scroll to position [82, 0]
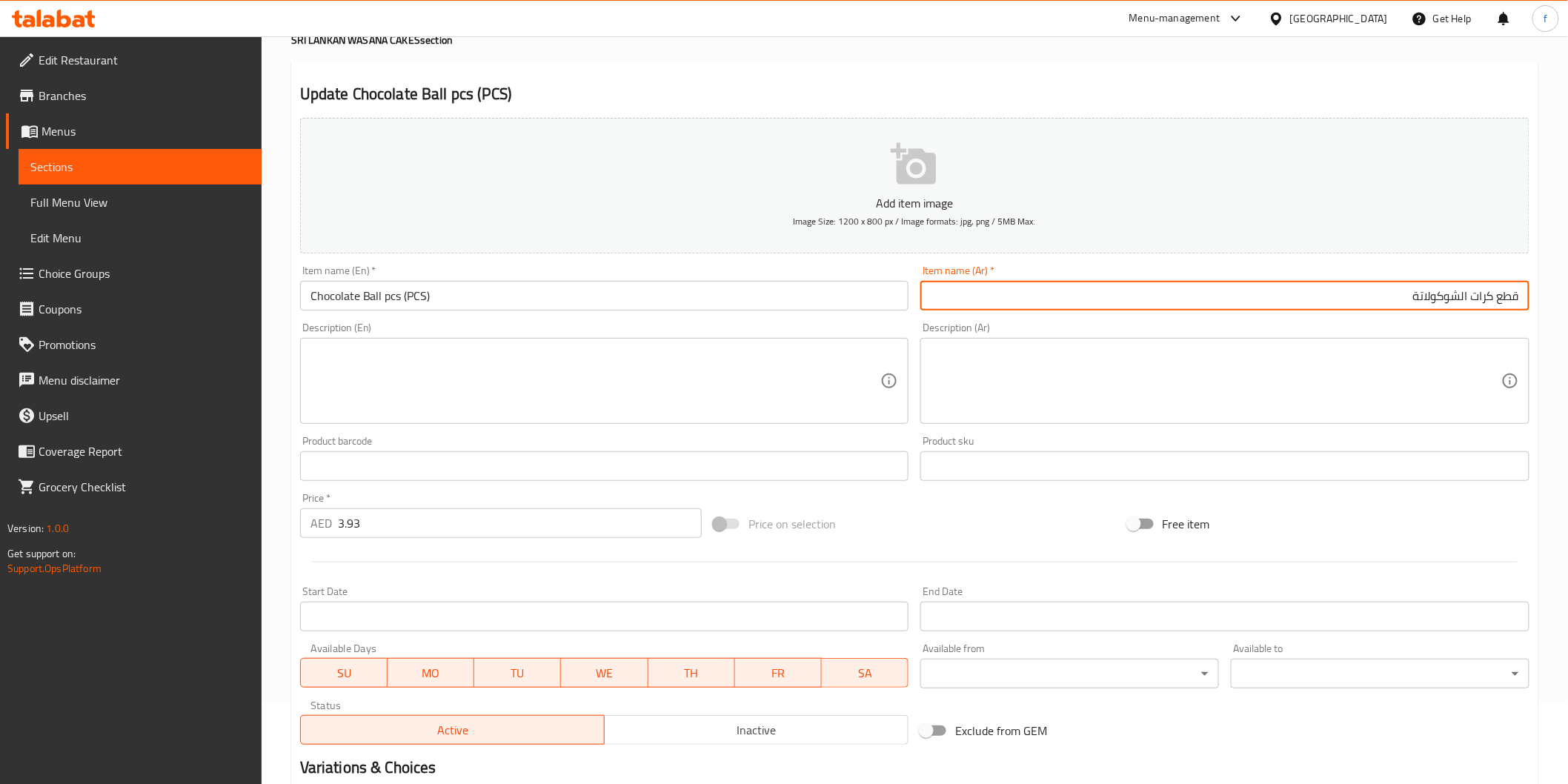
click at [528, 292] on input "Chocolate Ball pcs (PCS)" at bounding box center [605, 295] width 609 height 30
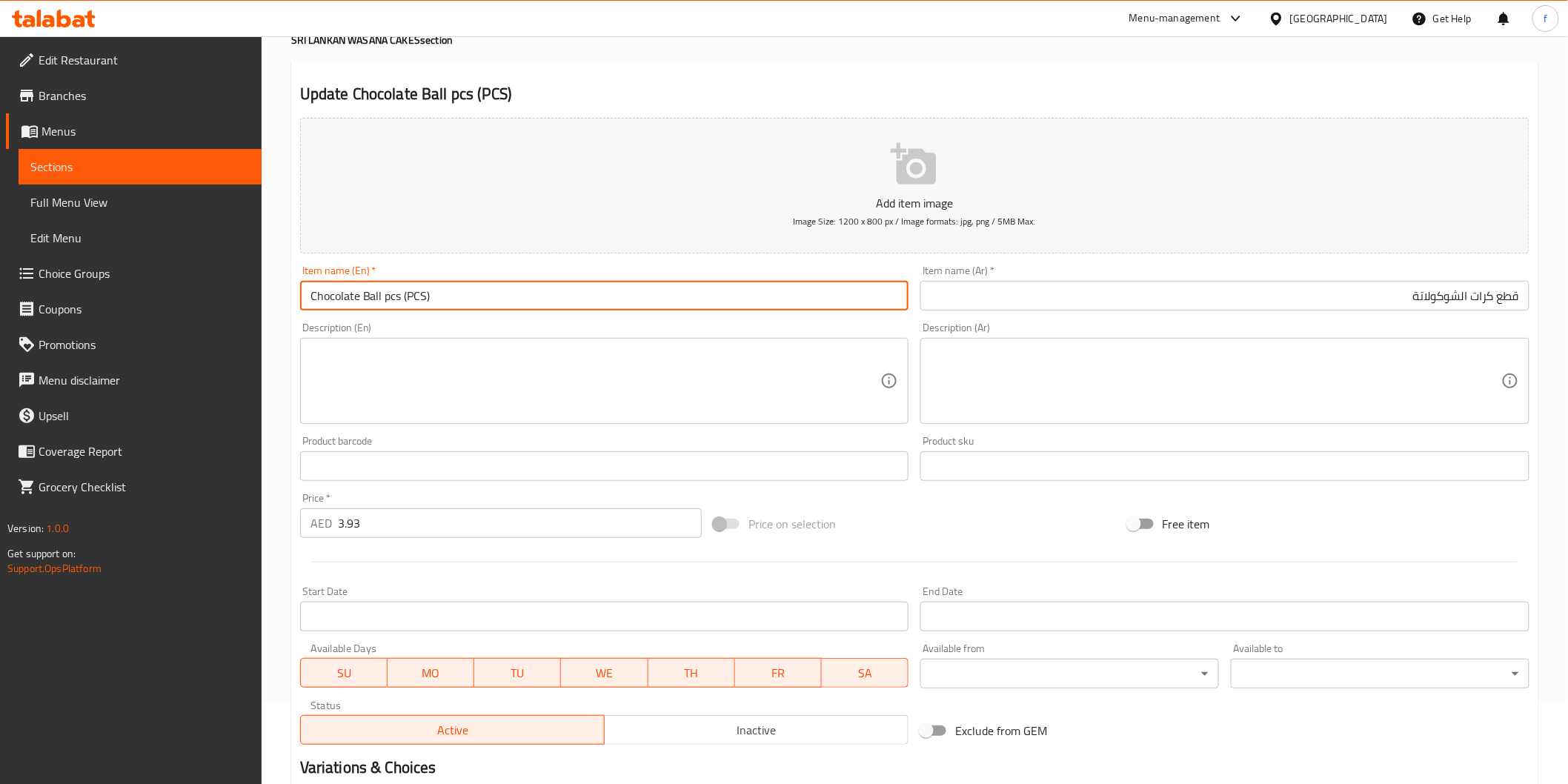
click at [1016, 298] on input "قطع كرات الشوكولاتة" at bounding box center [1225, 295] width 609 height 30
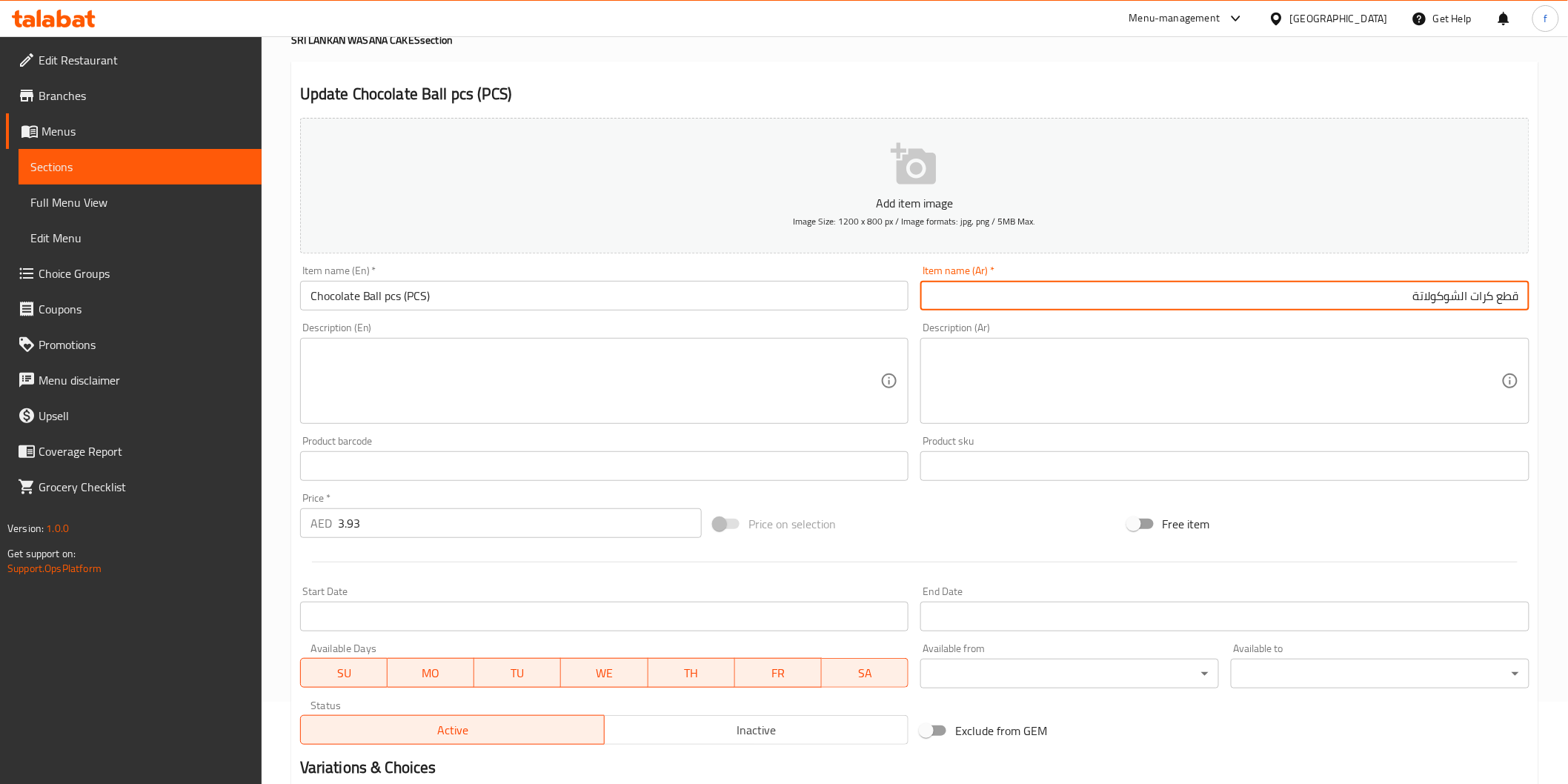
click at [588, 316] on div "Item name (En)   * Chocolate Ball pcs (PCS) Item name (En) *" at bounding box center [604, 288] width 621 height 57
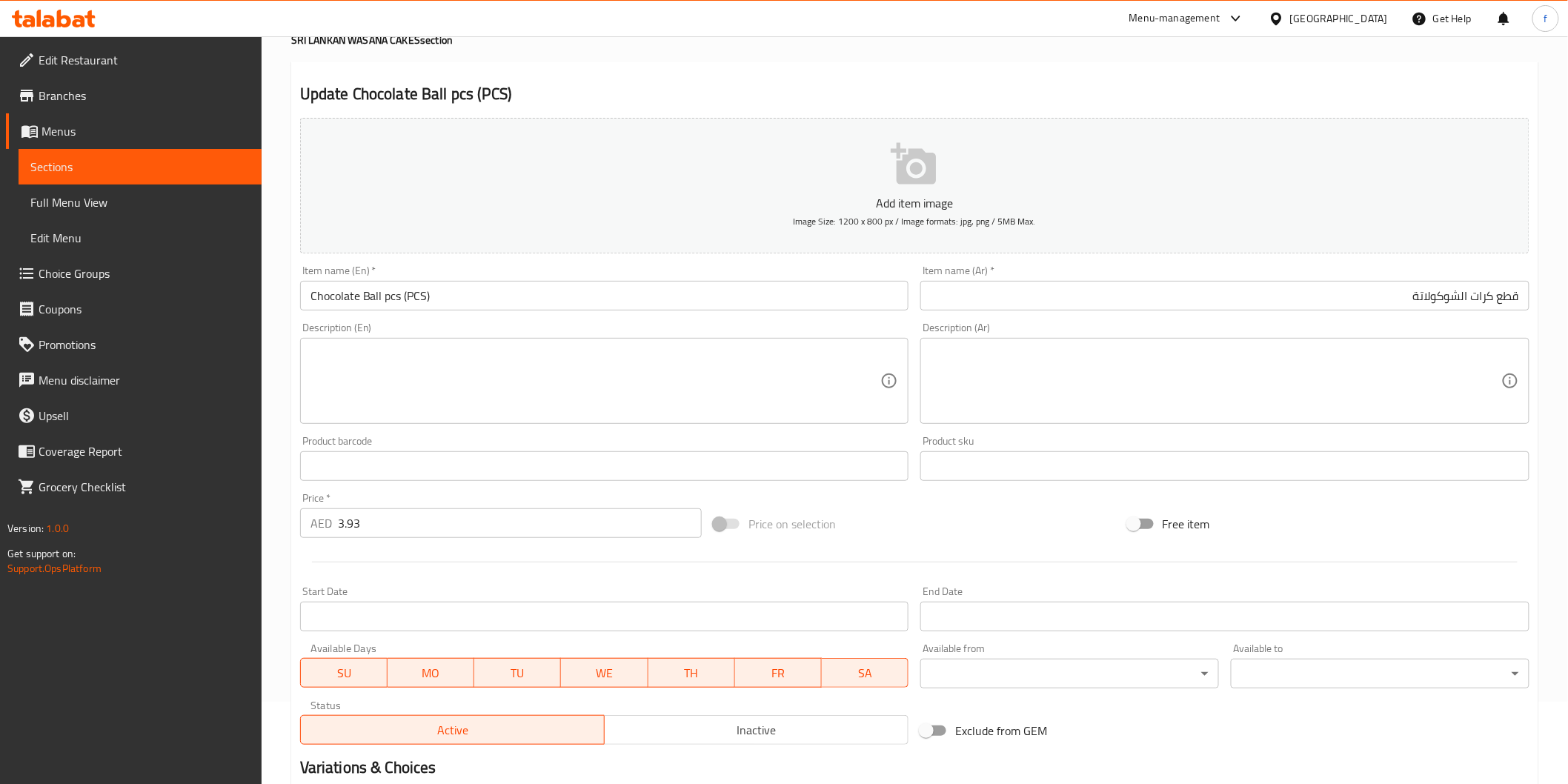
click at [499, 270] on div "Item name (En)   * Chocolate Ball pcs (PCS) Item name (En) *" at bounding box center [605, 288] width 609 height 45
drag, startPoint x: 497, startPoint y: 313, endPoint x: 490, endPoint y: 347, distance: 34.7
click at [497, 315] on div "Item name (En)   * Chocolate Ball pcs (PCS) Item name (En) *" at bounding box center [604, 288] width 621 height 57
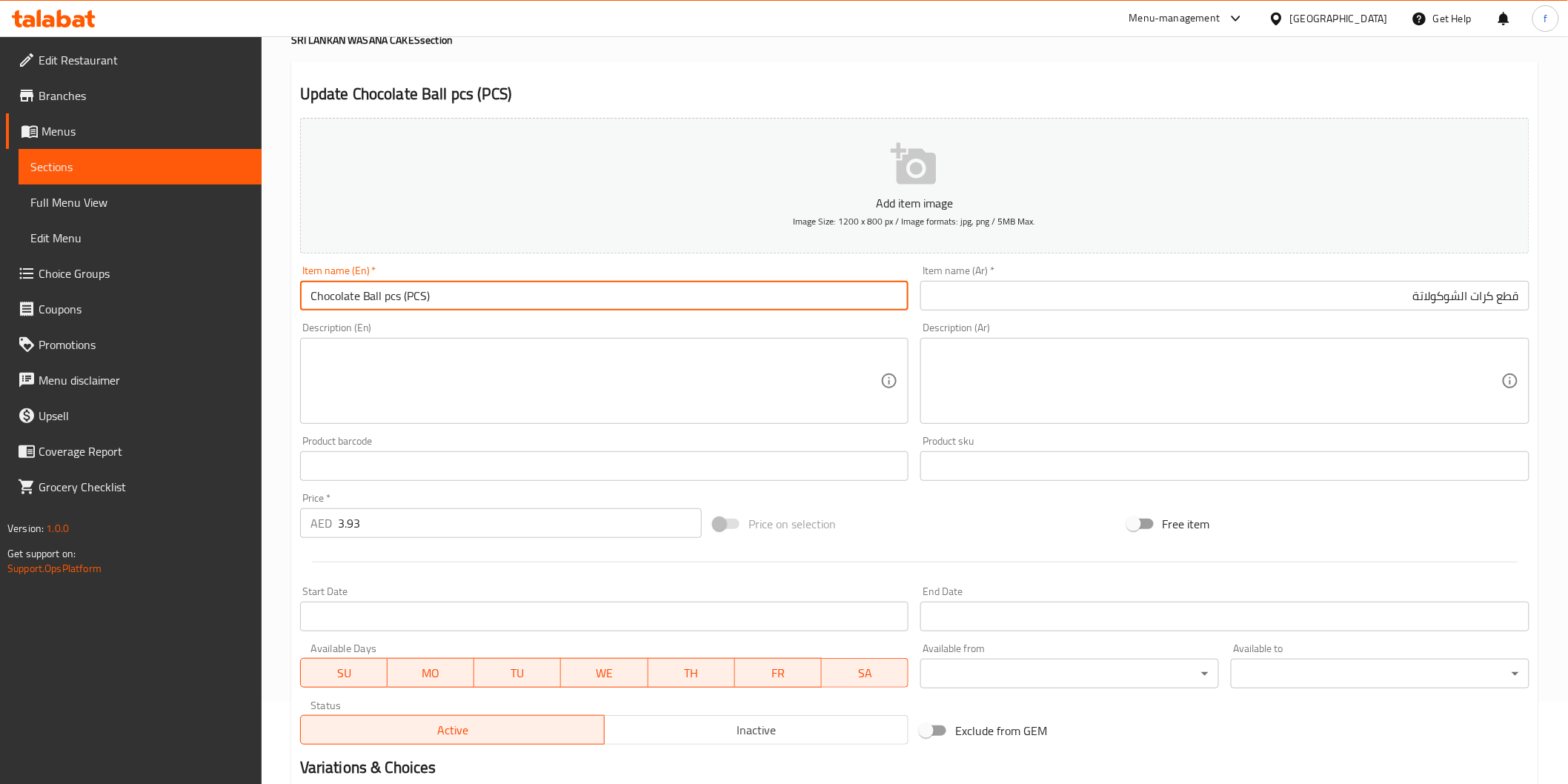
click at [415, 300] on input "Chocolate Ball pcs (PCS)" at bounding box center [605, 295] width 609 height 30
click at [419, 302] on input "Chocolate Ball pcs ()" at bounding box center [605, 295] width 609 height 30
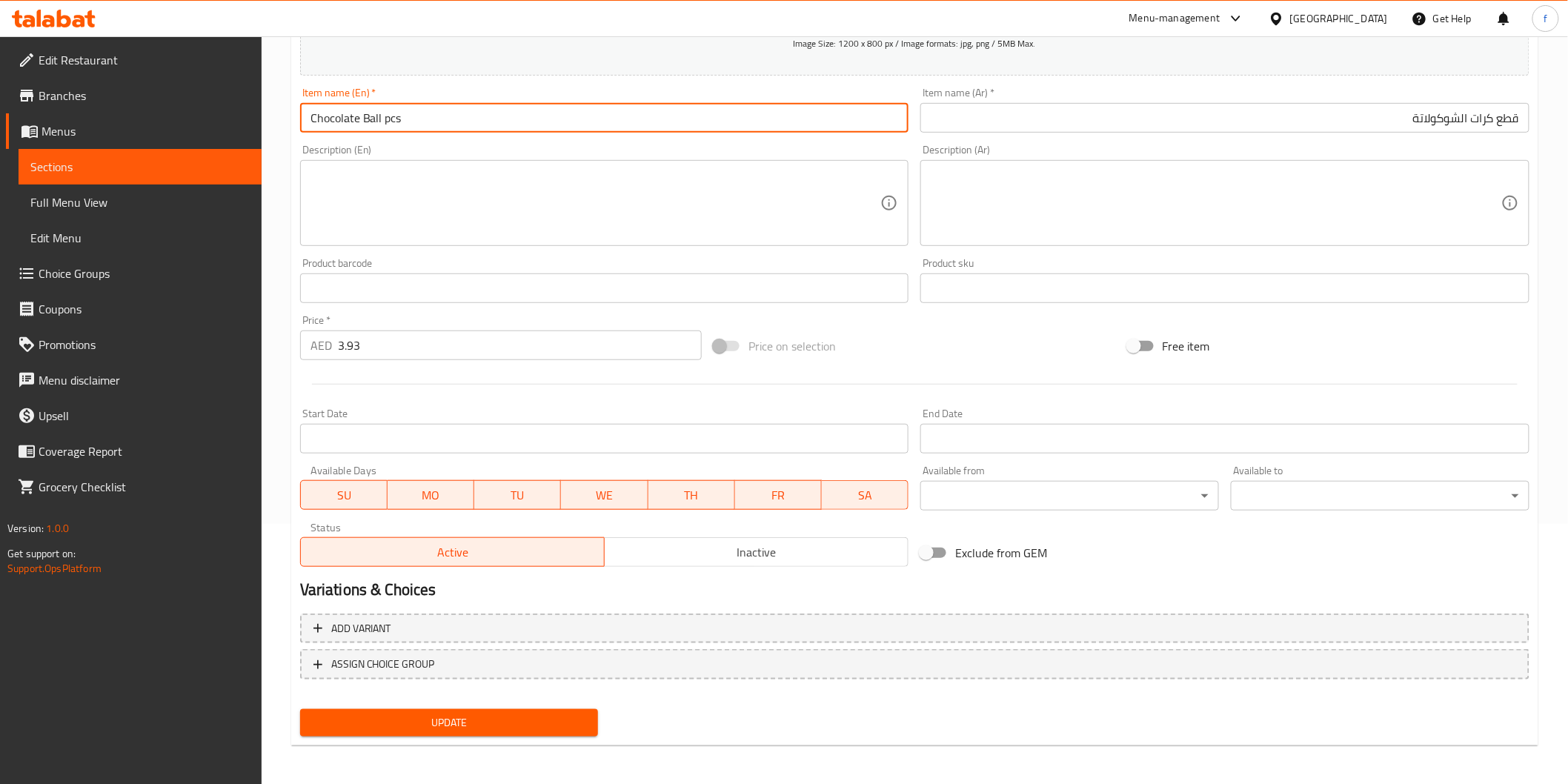
type input "Chocolate Ball pcs"
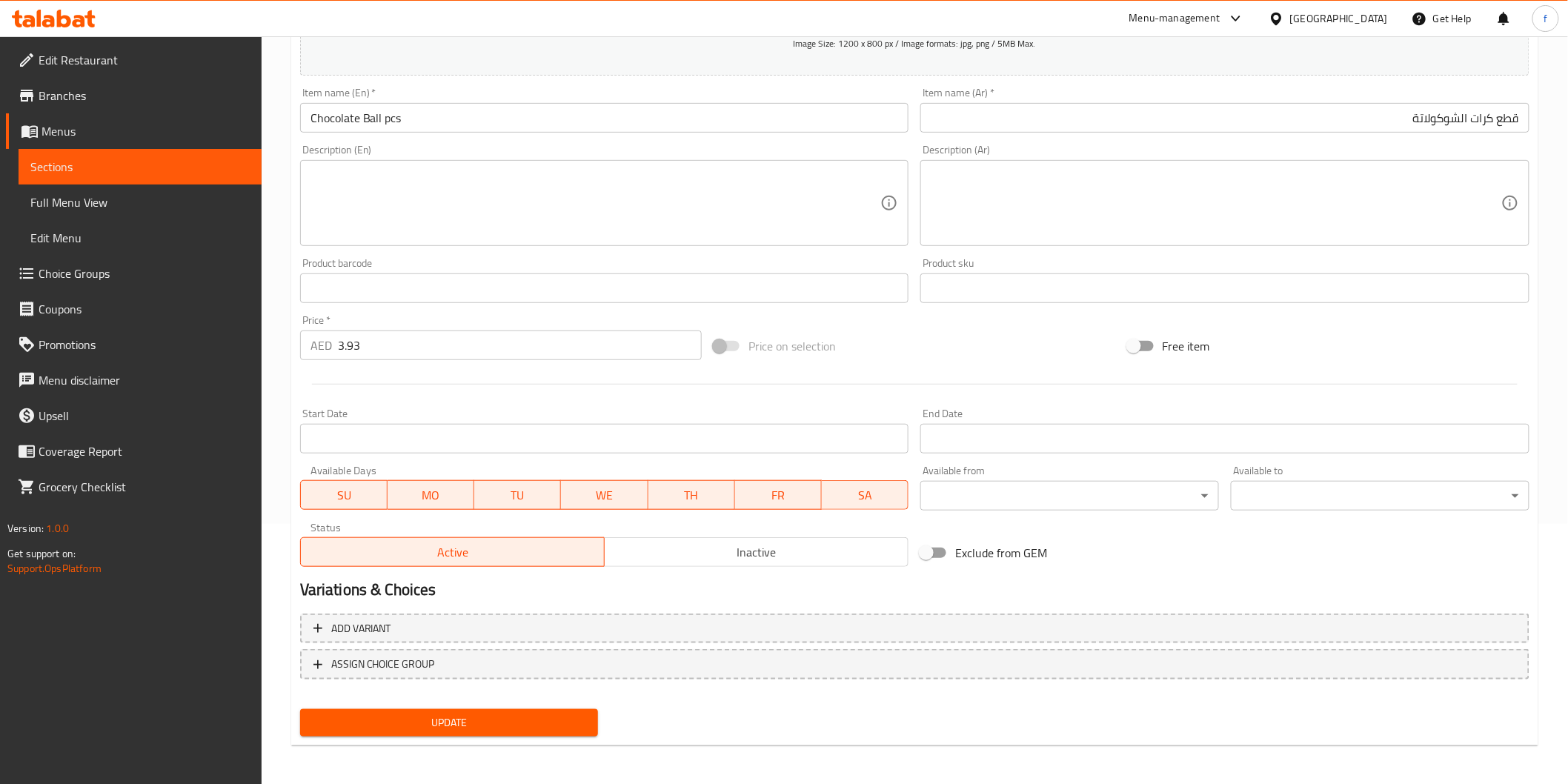
click at [128, 130] on span "Menus" at bounding box center [145, 131] width 208 height 18
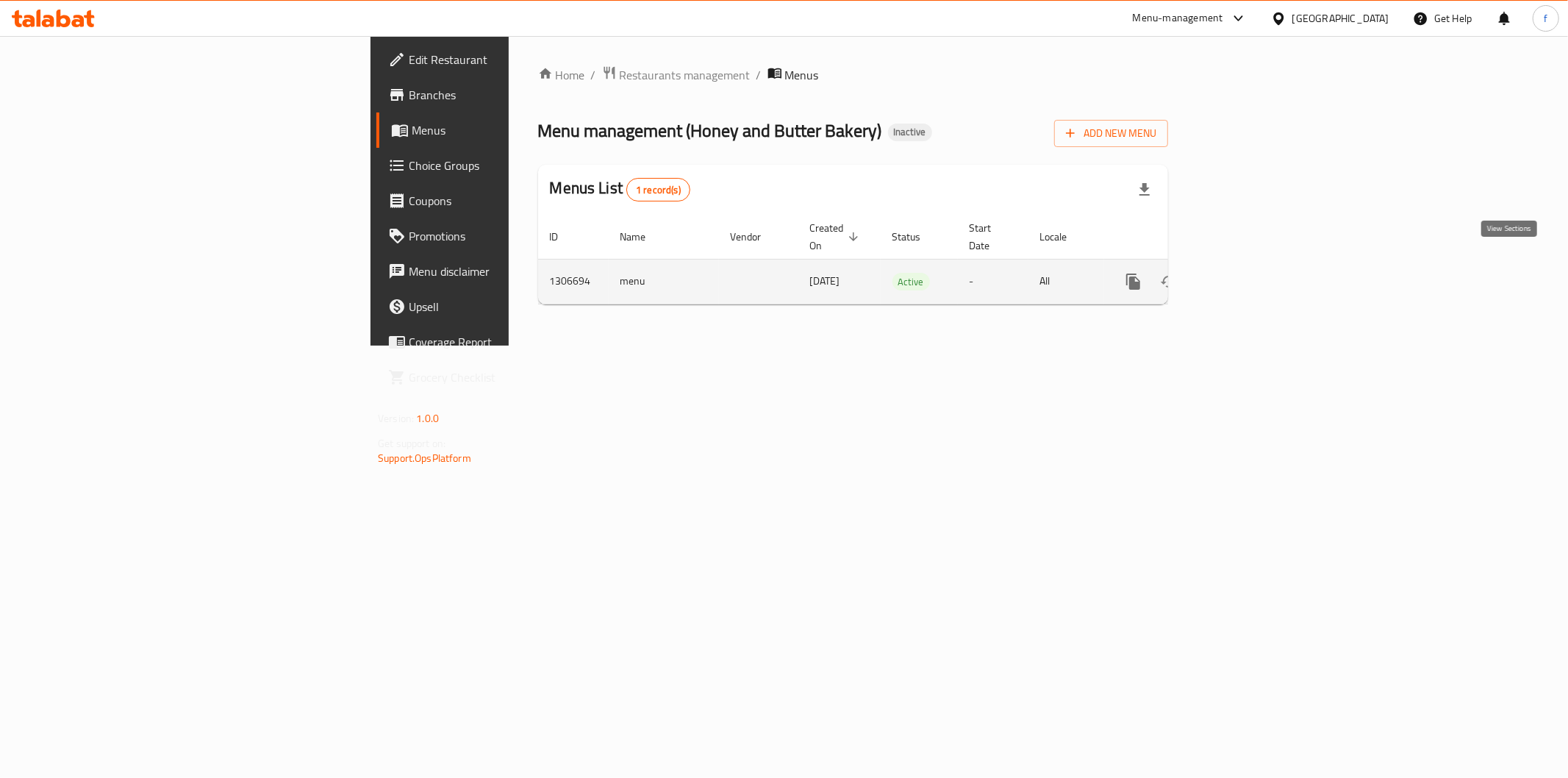
click at [1245, 275] on icon "enhanced table" at bounding box center [1239, 281] width 13 height 13
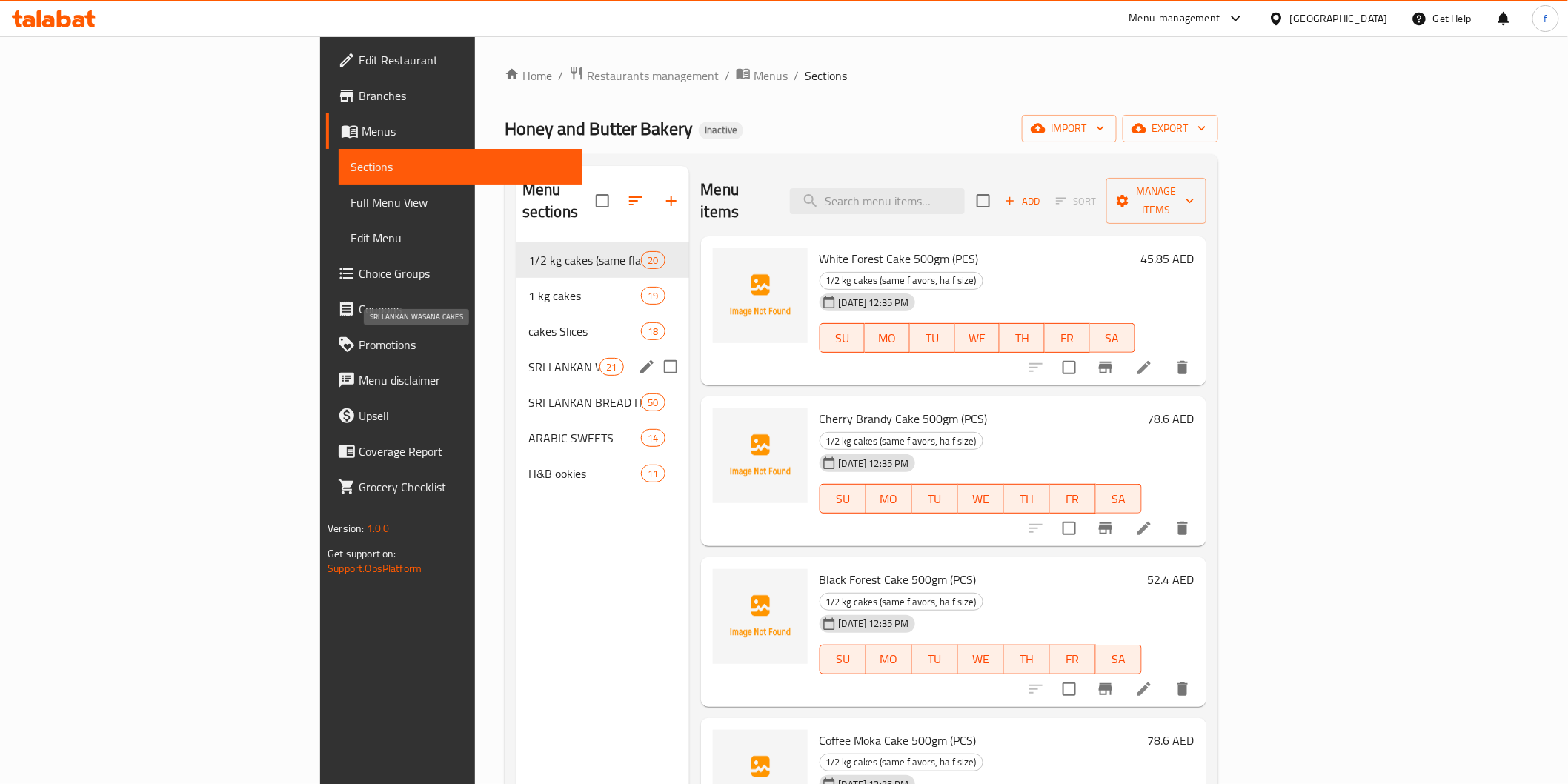
click at [528, 358] on span "SRI LANKAN WASANA CAKES" at bounding box center [563, 366] width 71 height 18
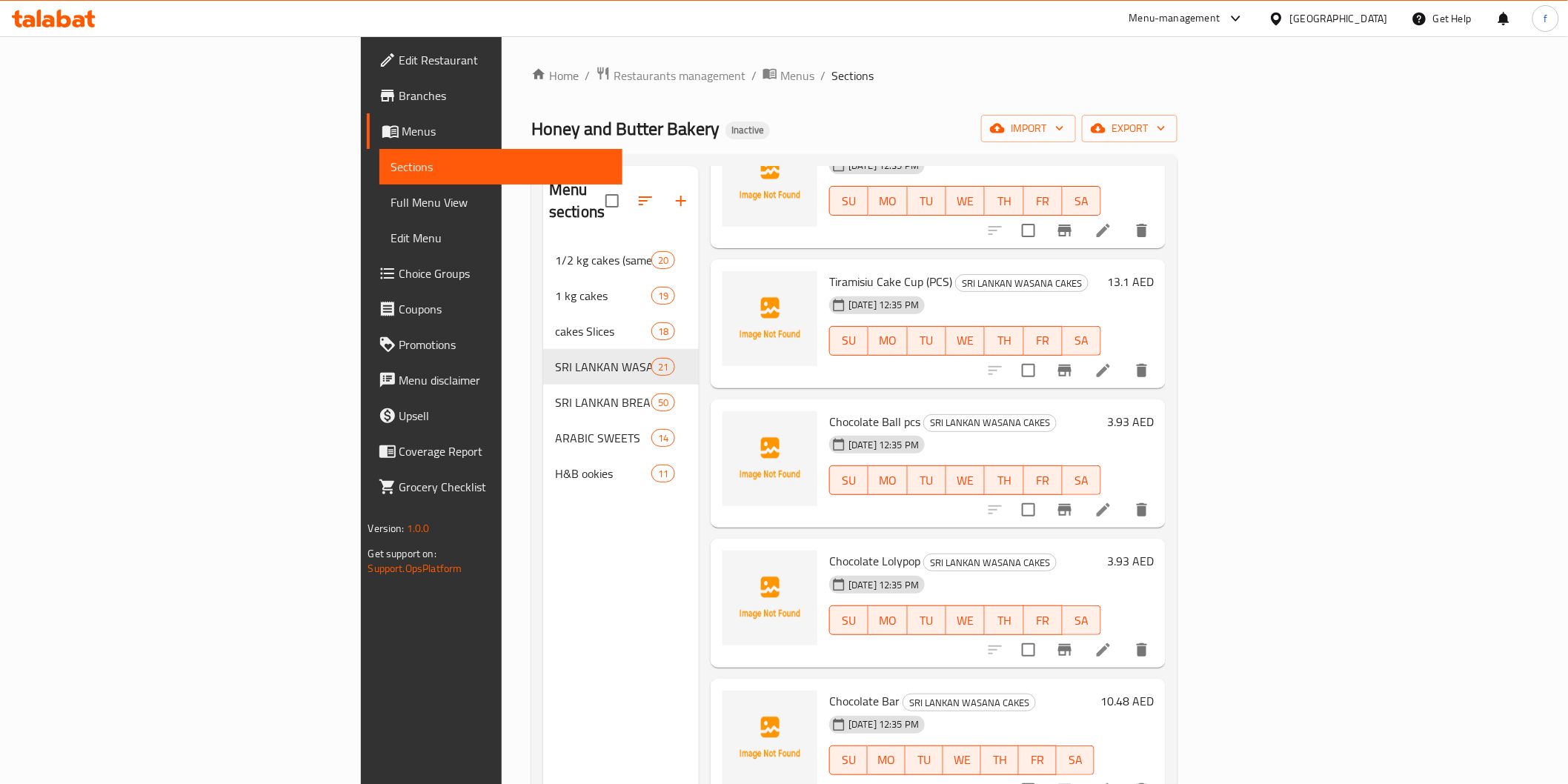
scroll to position [2186, 0]
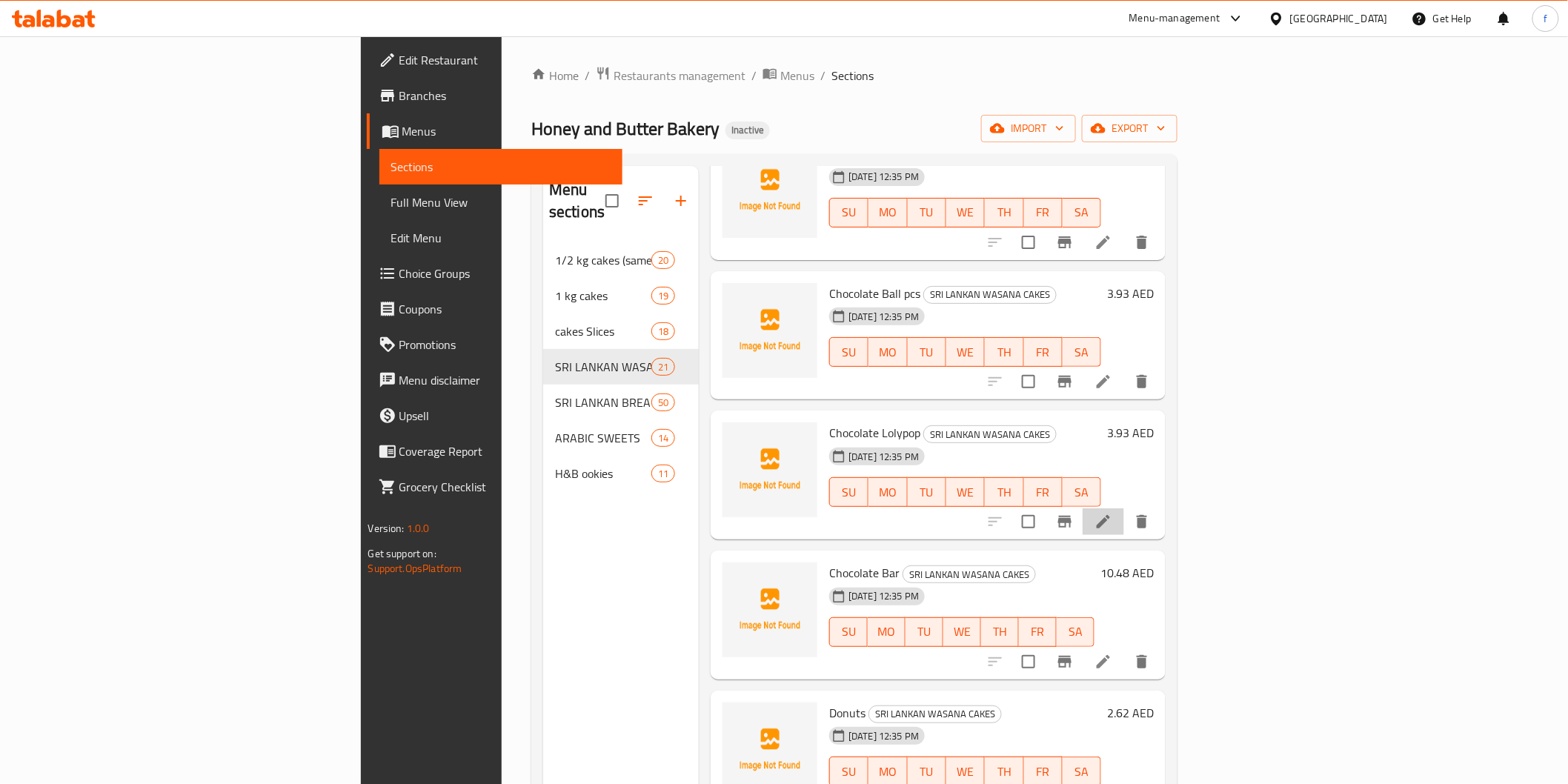
click at [1124, 508] on li at bounding box center [1103, 521] width 41 height 27
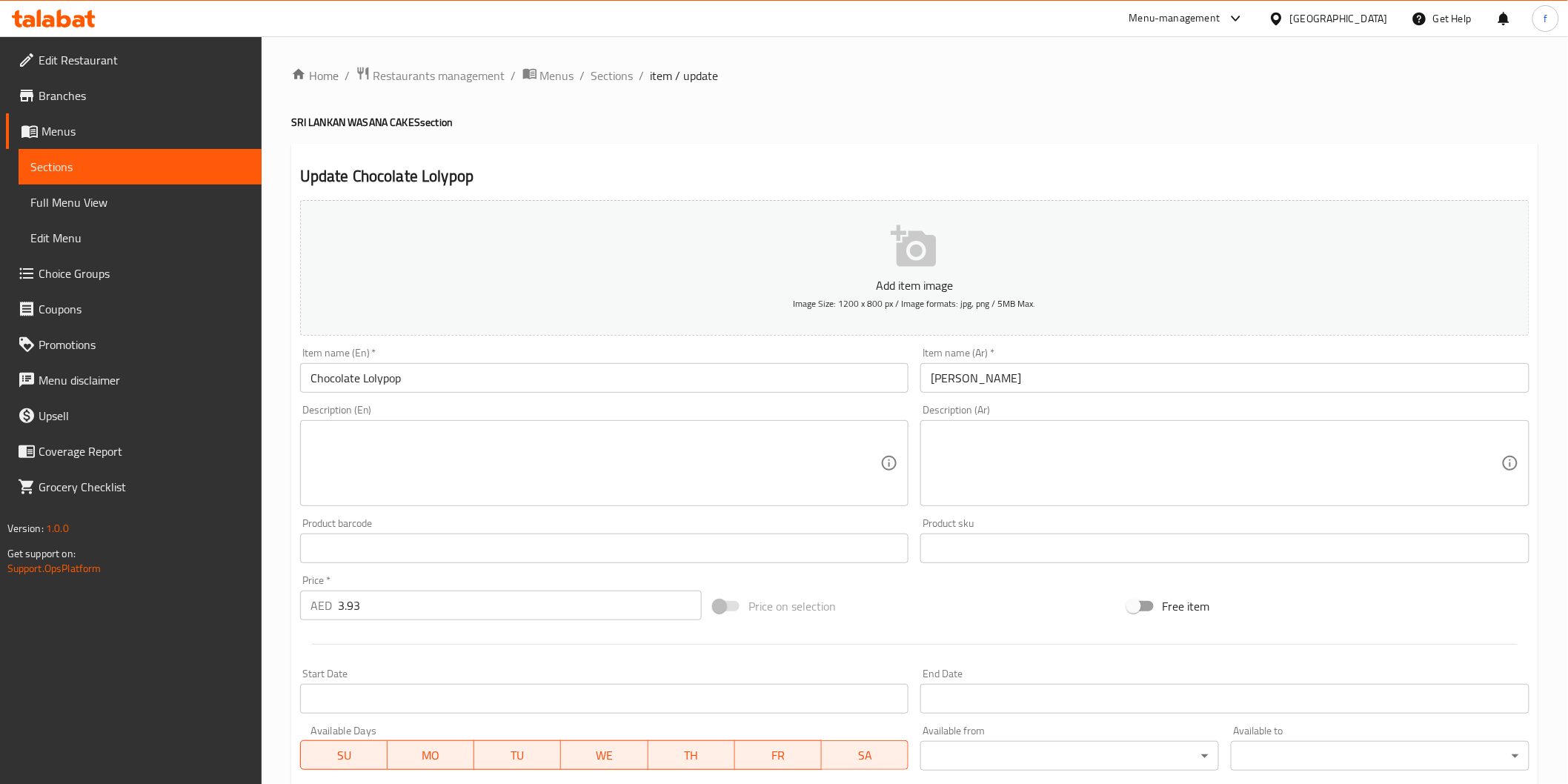
click at [568, 371] on input "Chocolate Lolypop" at bounding box center [605, 378] width 609 height 30
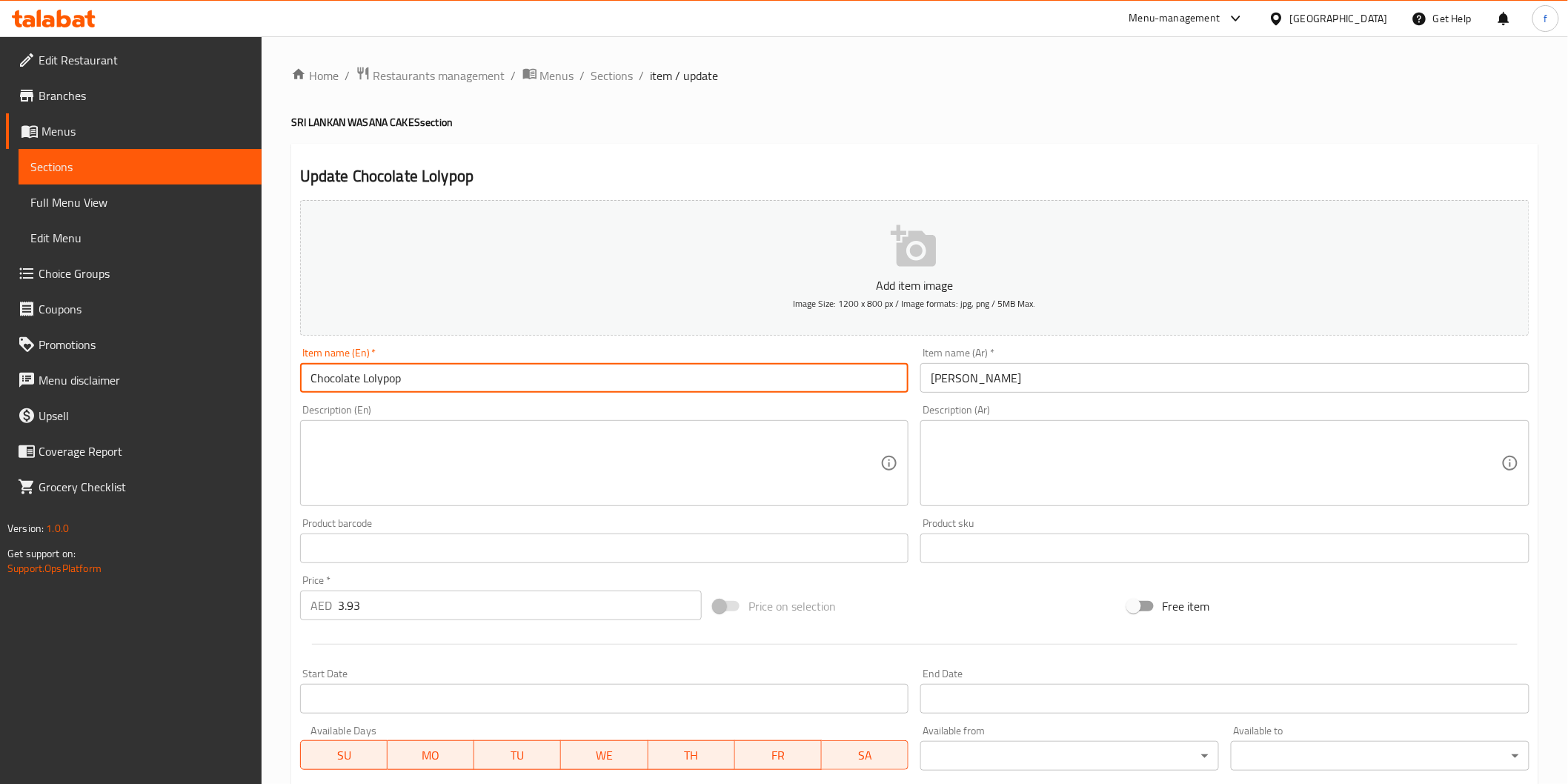
paste input "(PCS)"
type input "Chocolate Lolypop (PCS)"
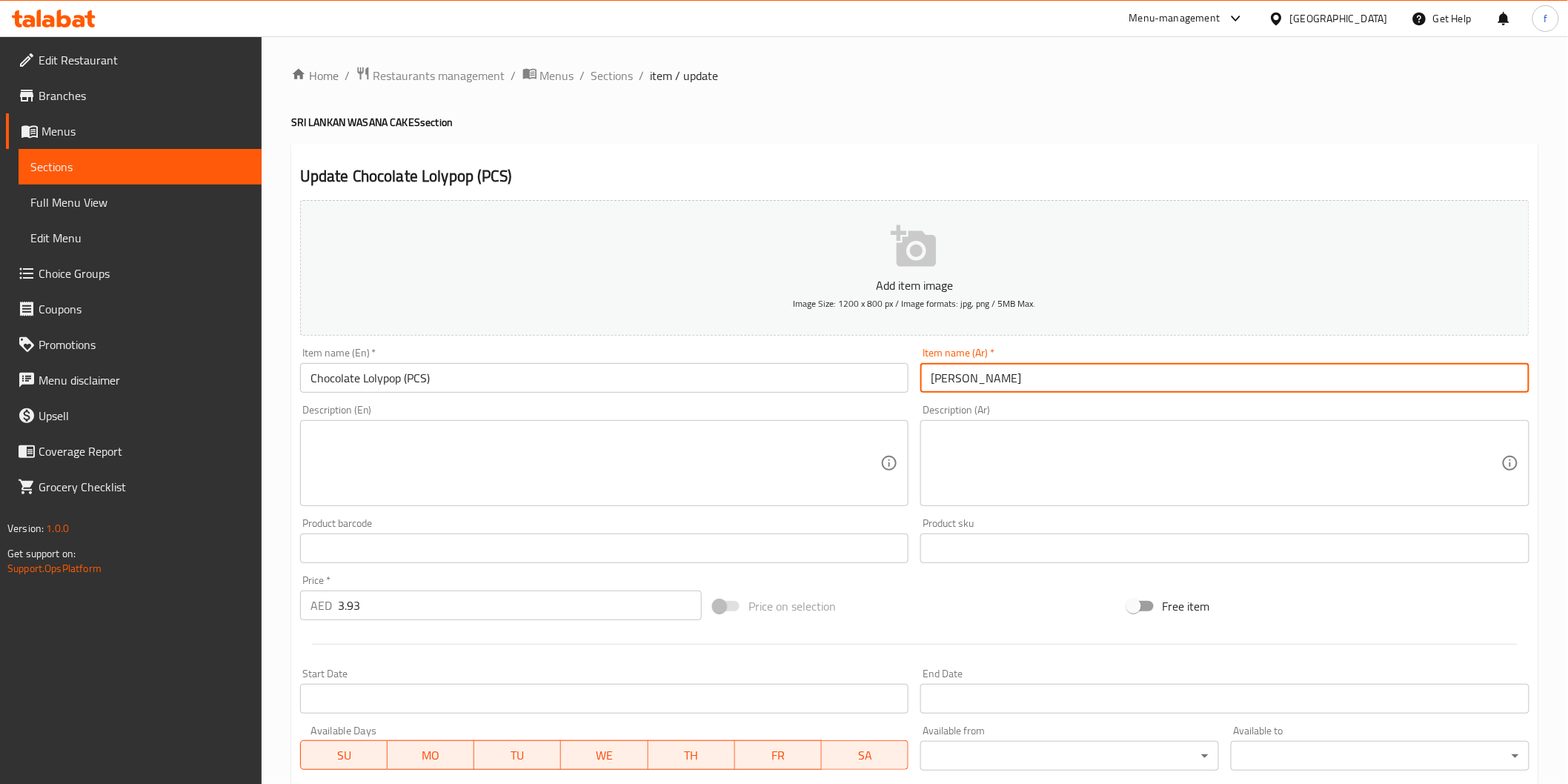
click at [1075, 373] on input "[PERSON_NAME]" at bounding box center [1225, 378] width 609 height 30
click at [1076, 374] on input "[PERSON_NAME]" at bounding box center [1225, 378] width 609 height 30
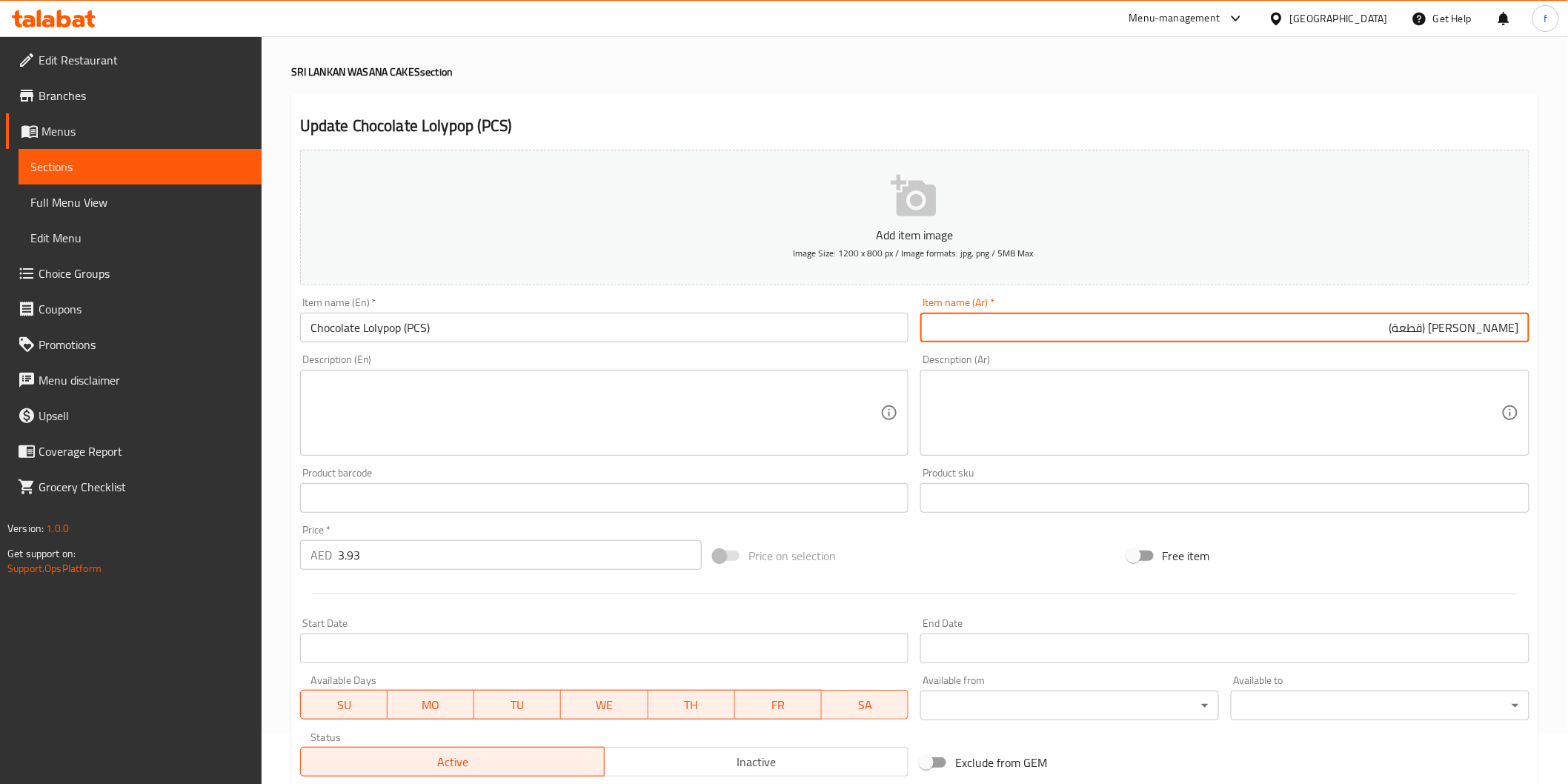
scroll to position [260, 0]
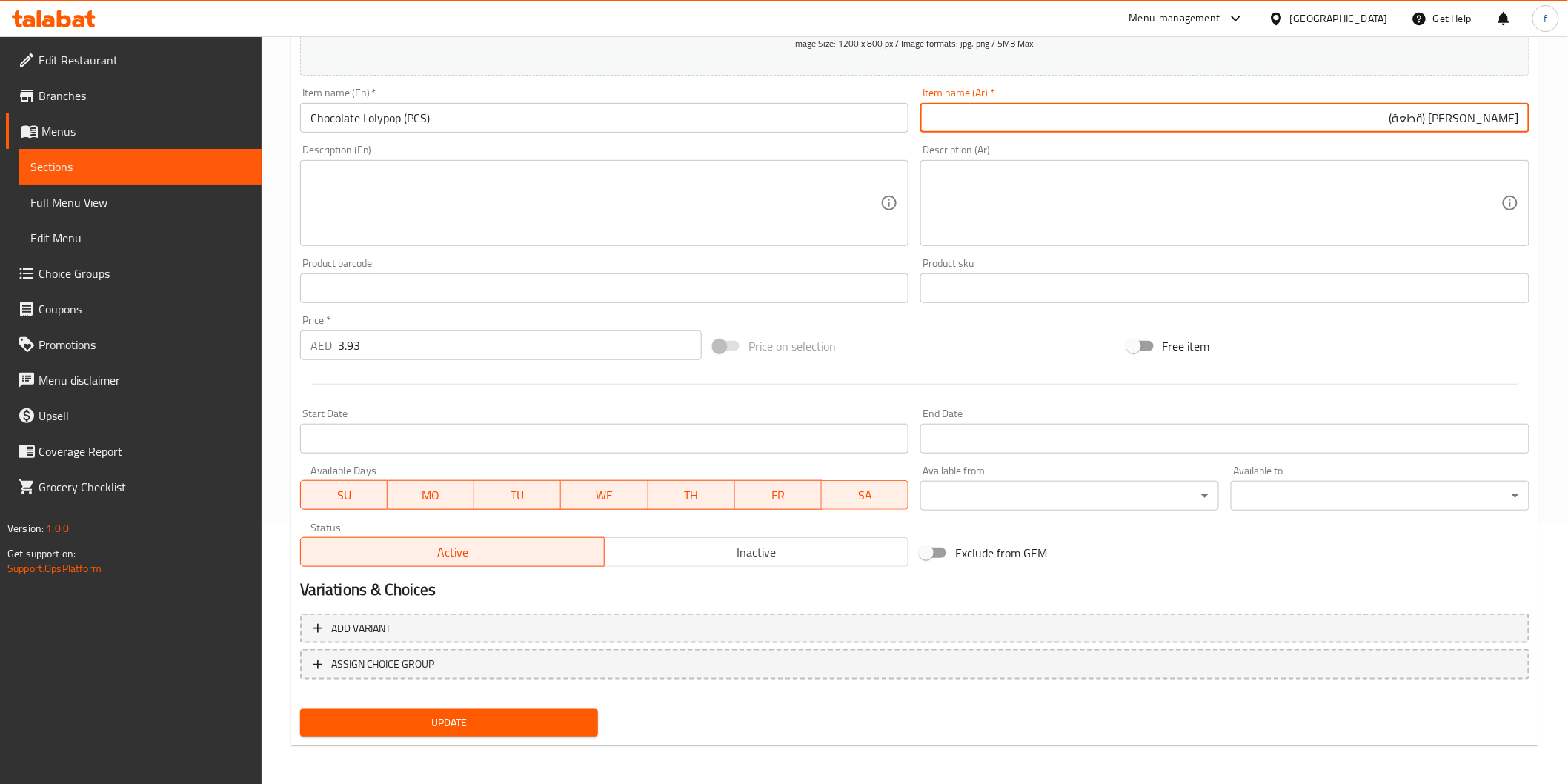
type input "[PERSON_NAME] (قطعة)"
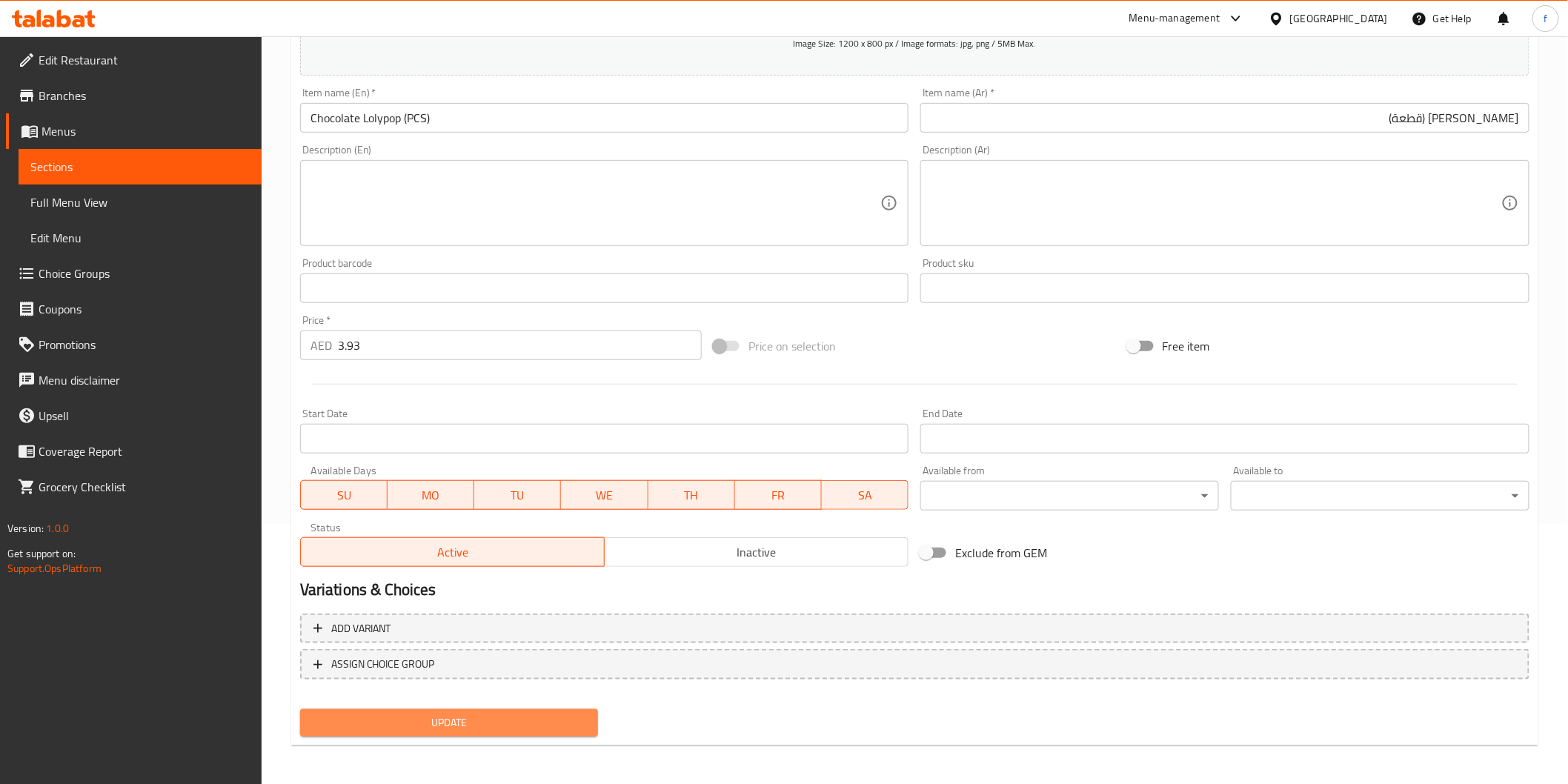
click at [474, 715] on span "Update" at bounding box center [450, 723] width 275 height 18
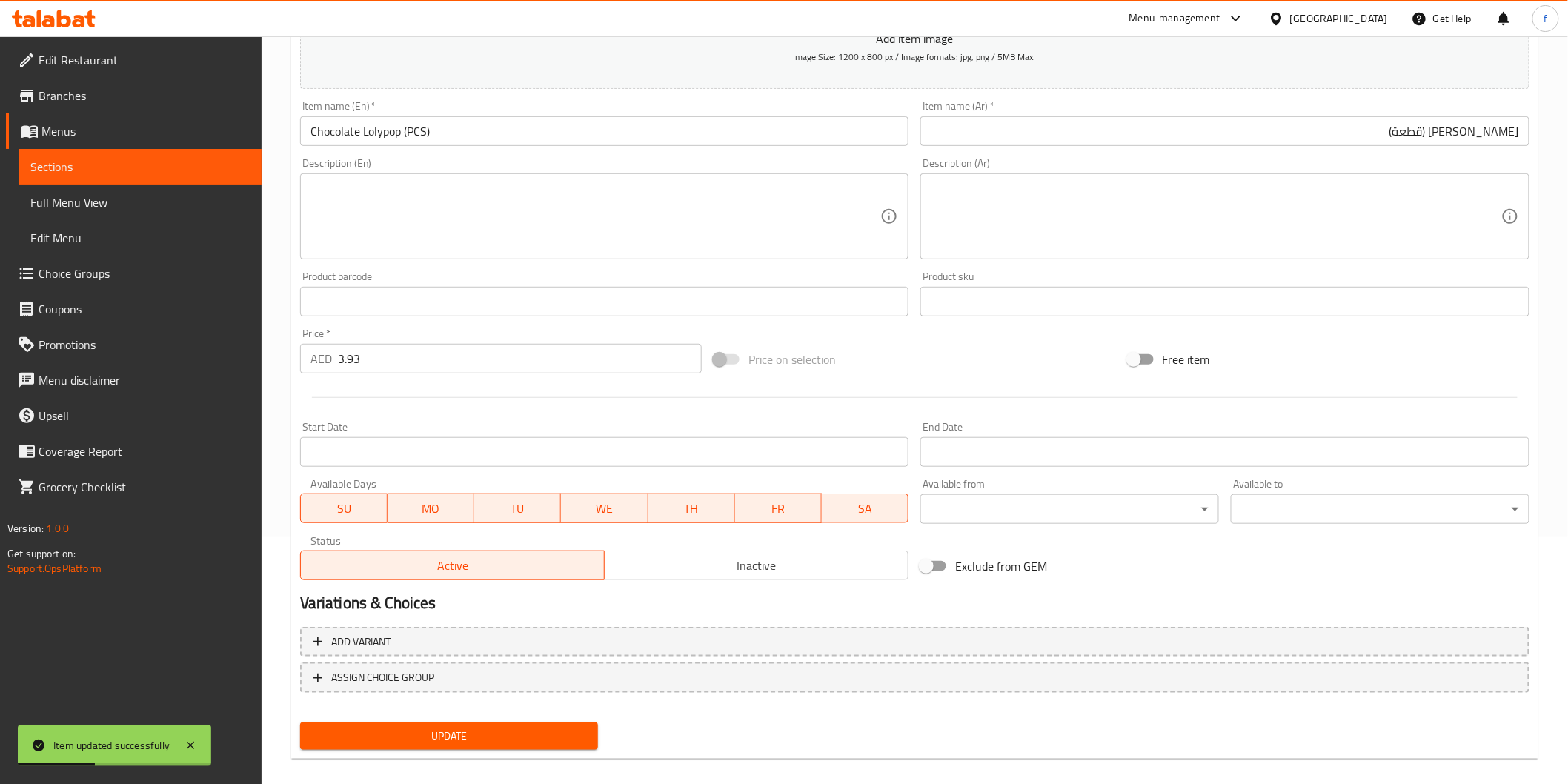
scroll to position [0, 0]
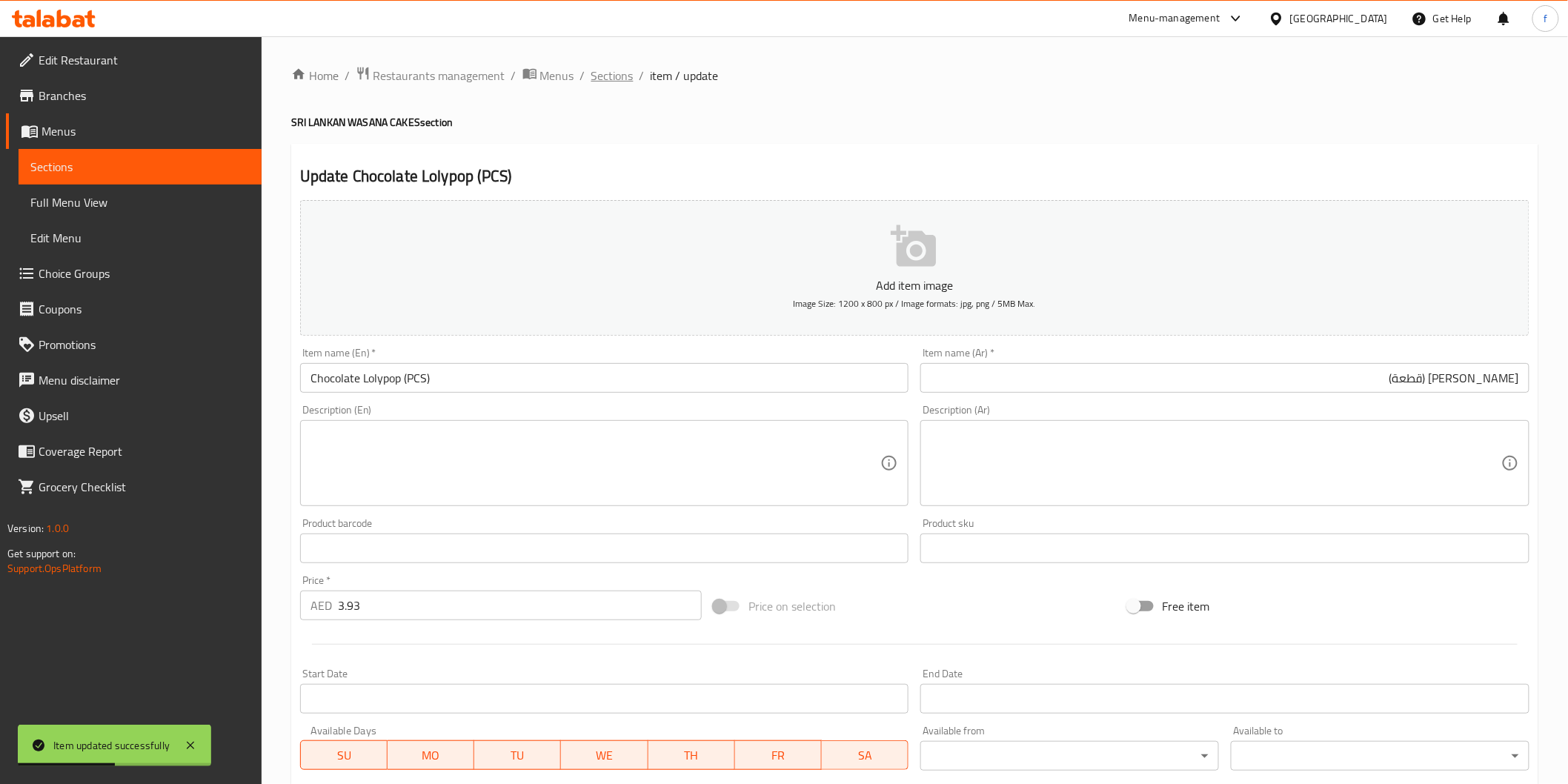
click at [624, 78] on span "Sections" at bounding box center [612, 75] width 42 height 18
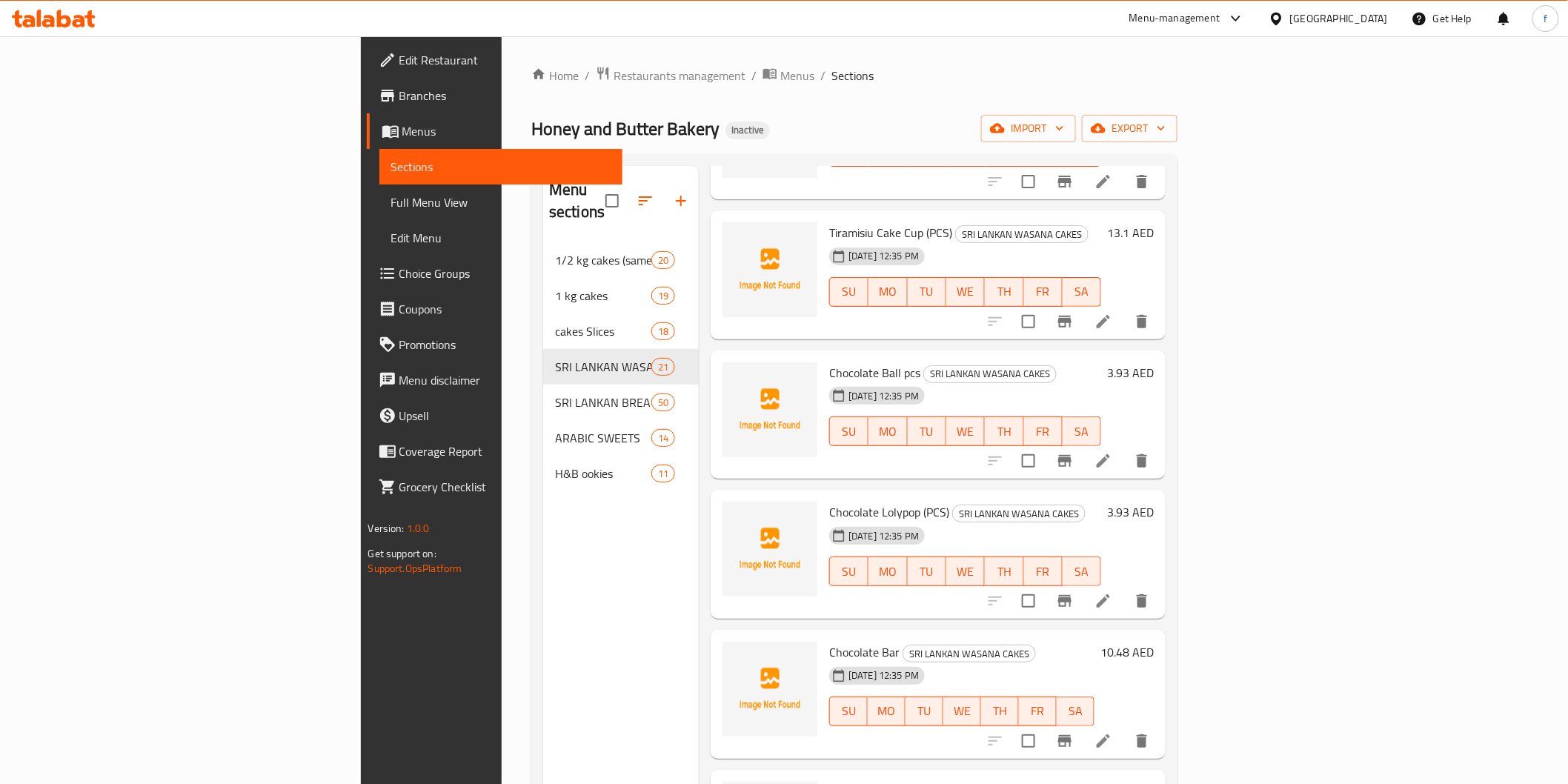
scroll to position [2140, 0]
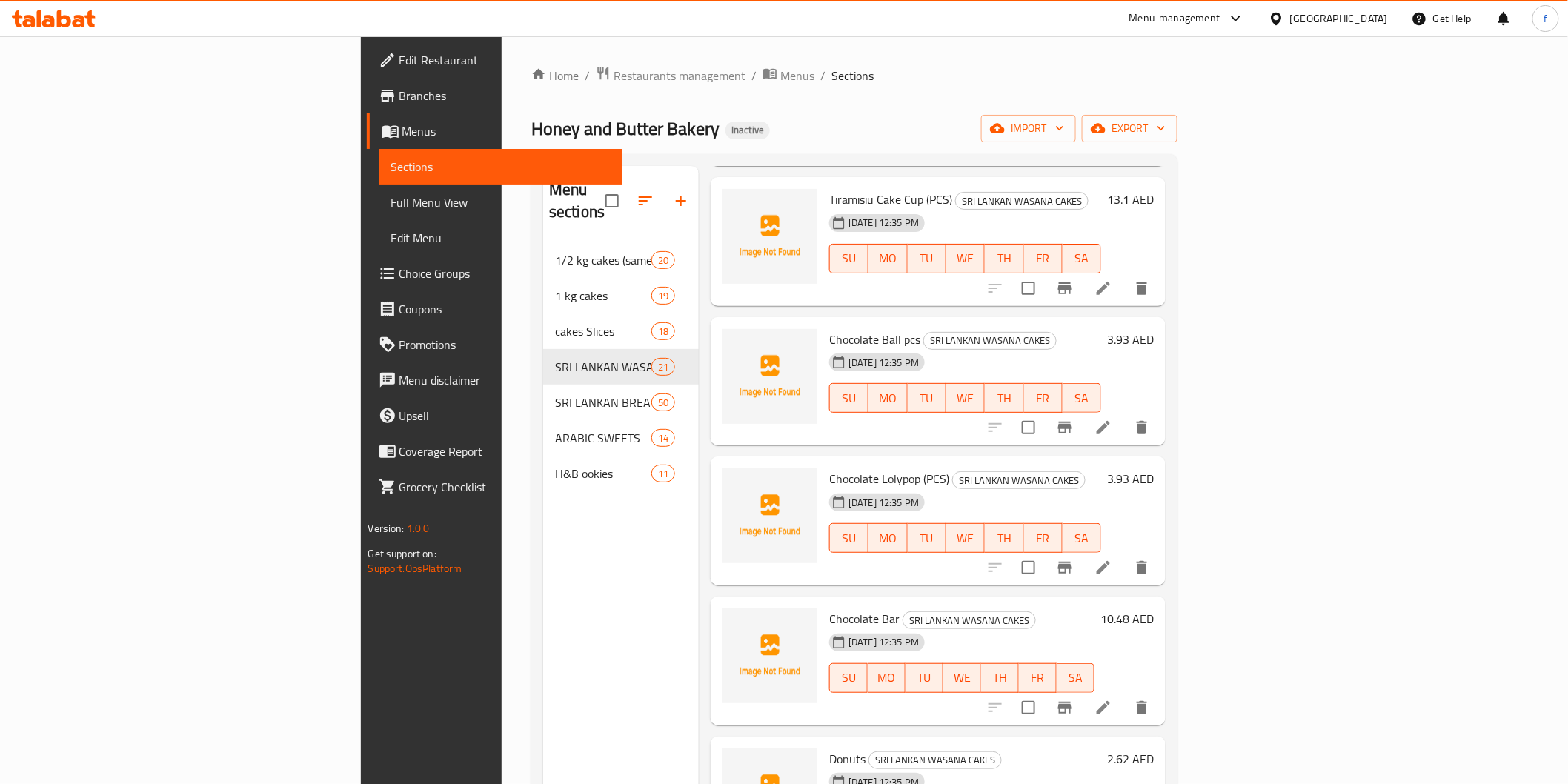
click at [1124, 695] on li at bounding box center [1103, 708] width 41 height 27
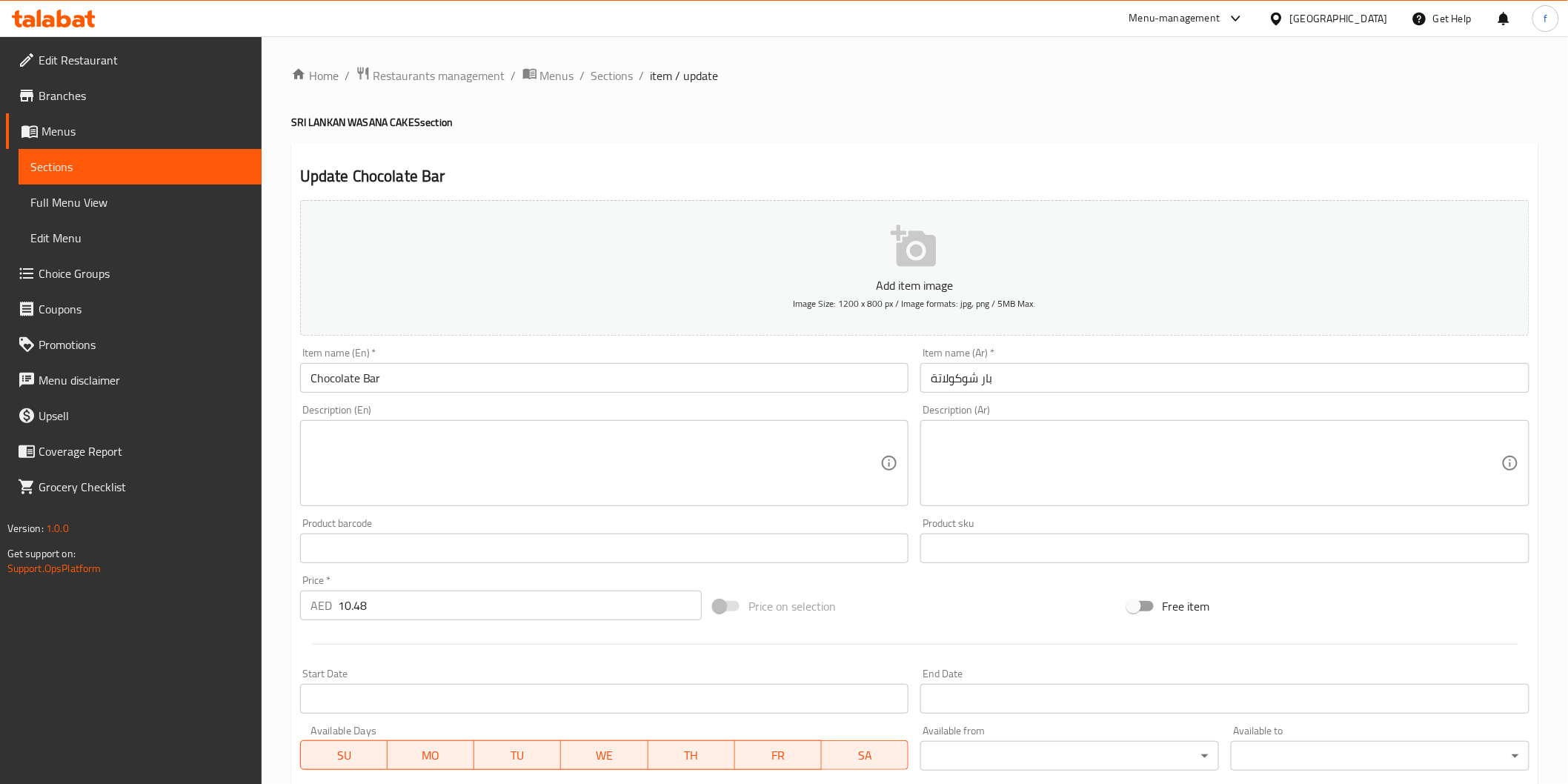
click at [535, 414] on div "Description (En) Description (En)" at bounding box center [605, 455] width 609 height 102
click at [553, 398] on div "Item name (En)   * Chocolate Bar Item name (En) *" at bounding box center [604, 369] width 621 height 57
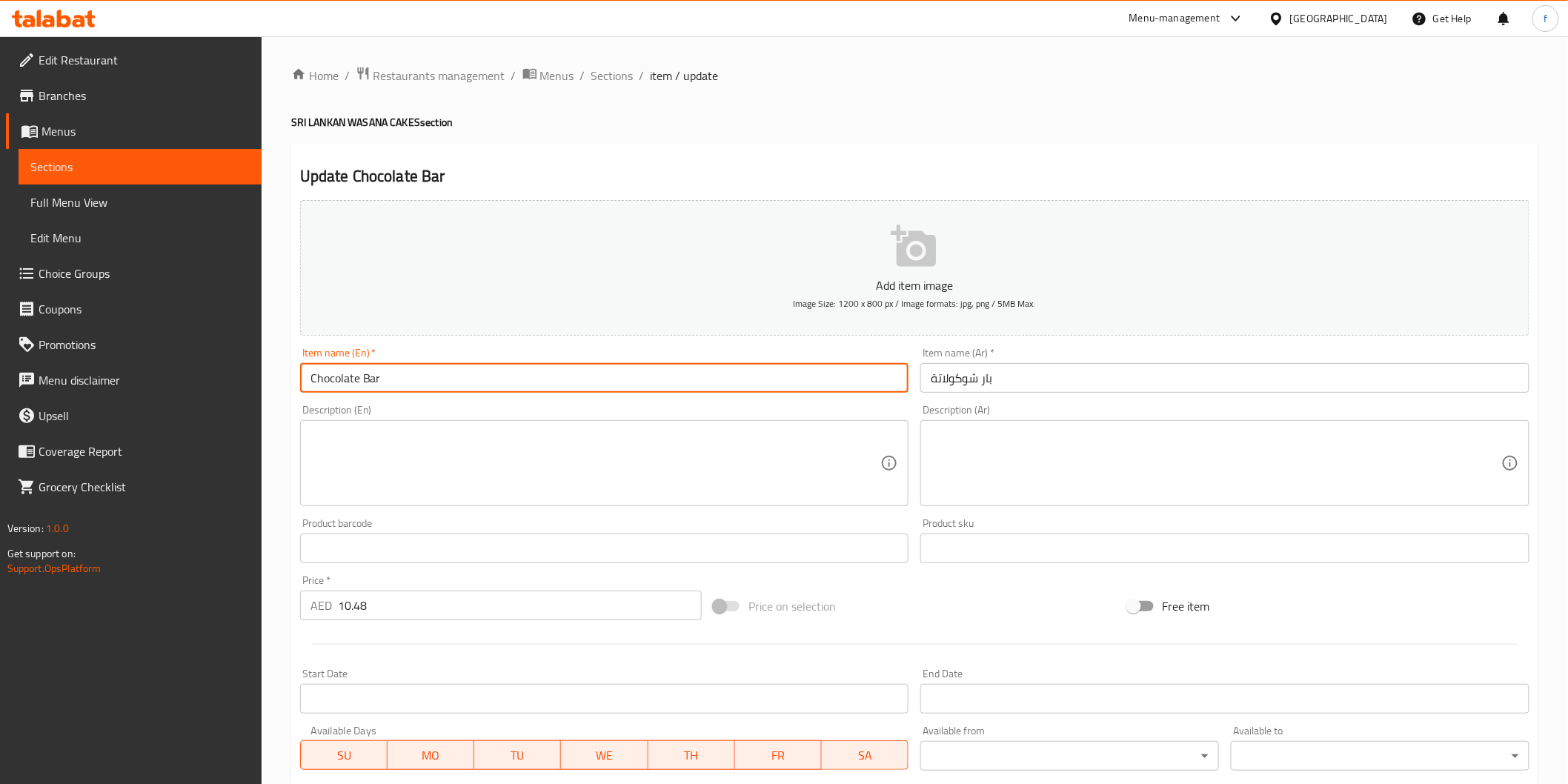
click at [564, 372] on input "Chocolate Bar" at bounding box center [605, 378] width 609 height 30
paste input "(PCS)"
type input "Chocolate Bar (PCS)"
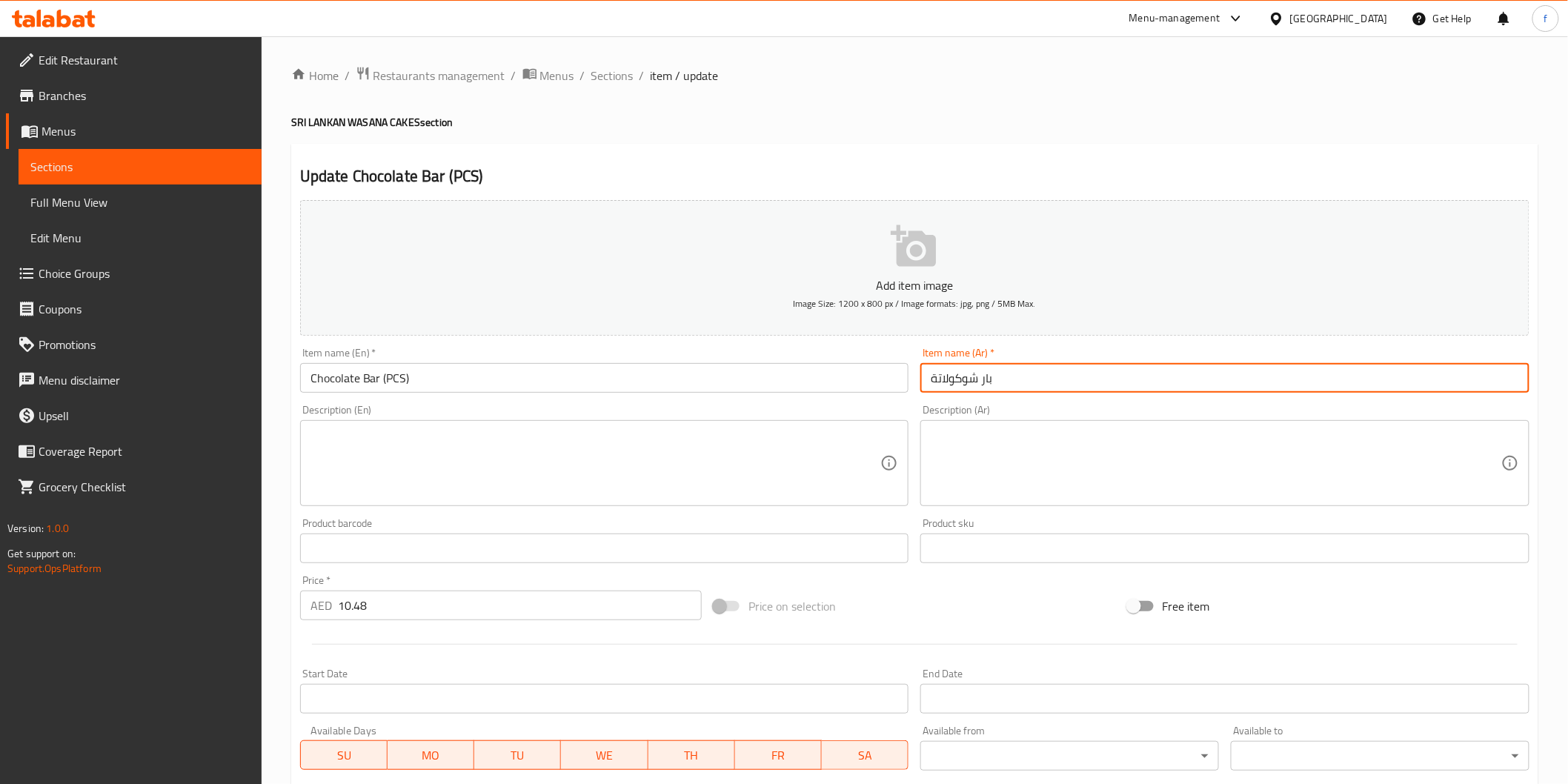
click at [1252, 369] on input "بار شوكولاتة" at bounding box center [1225, 378] width 609 height 30
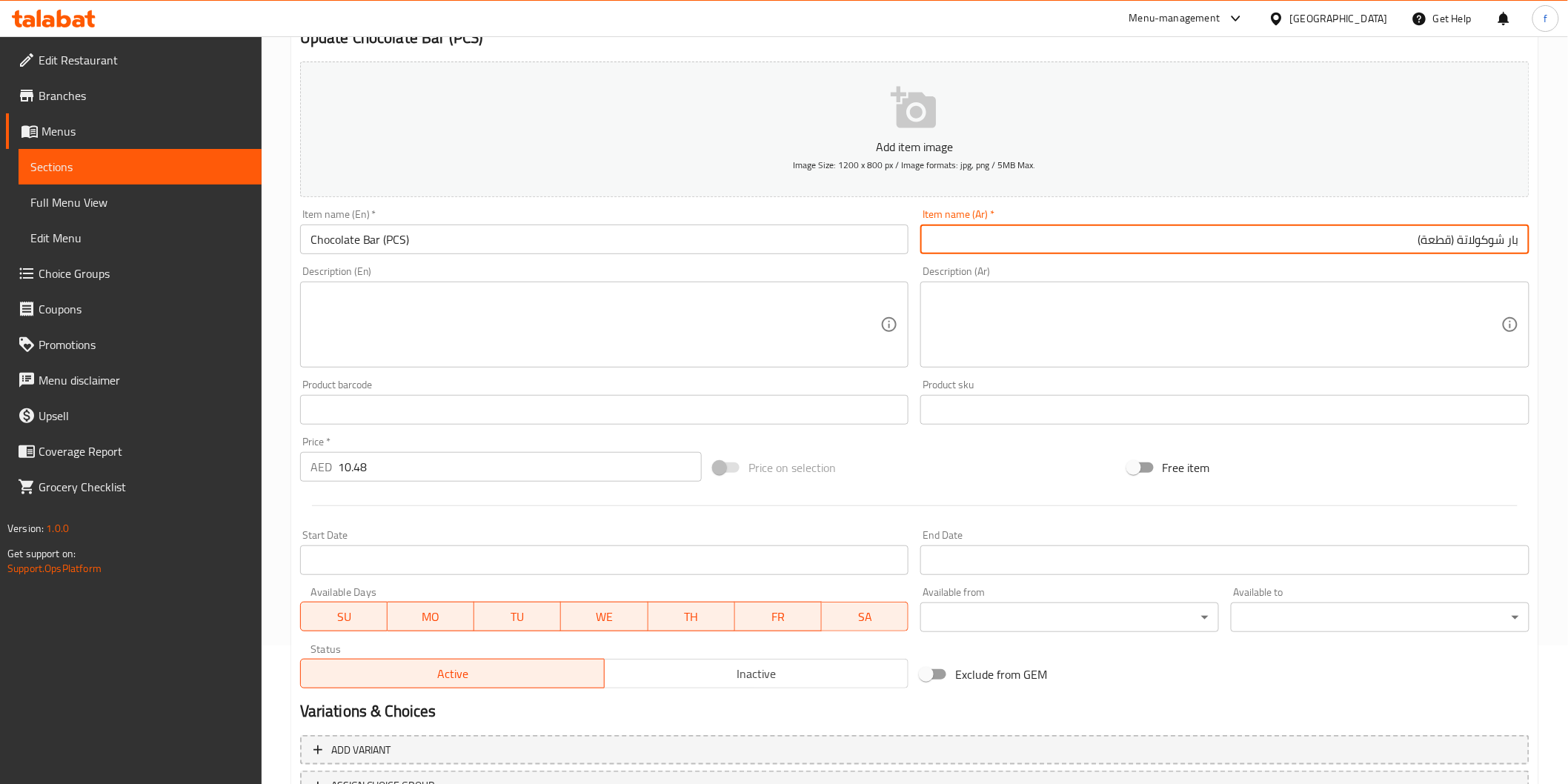
scroll to position [260, 0]
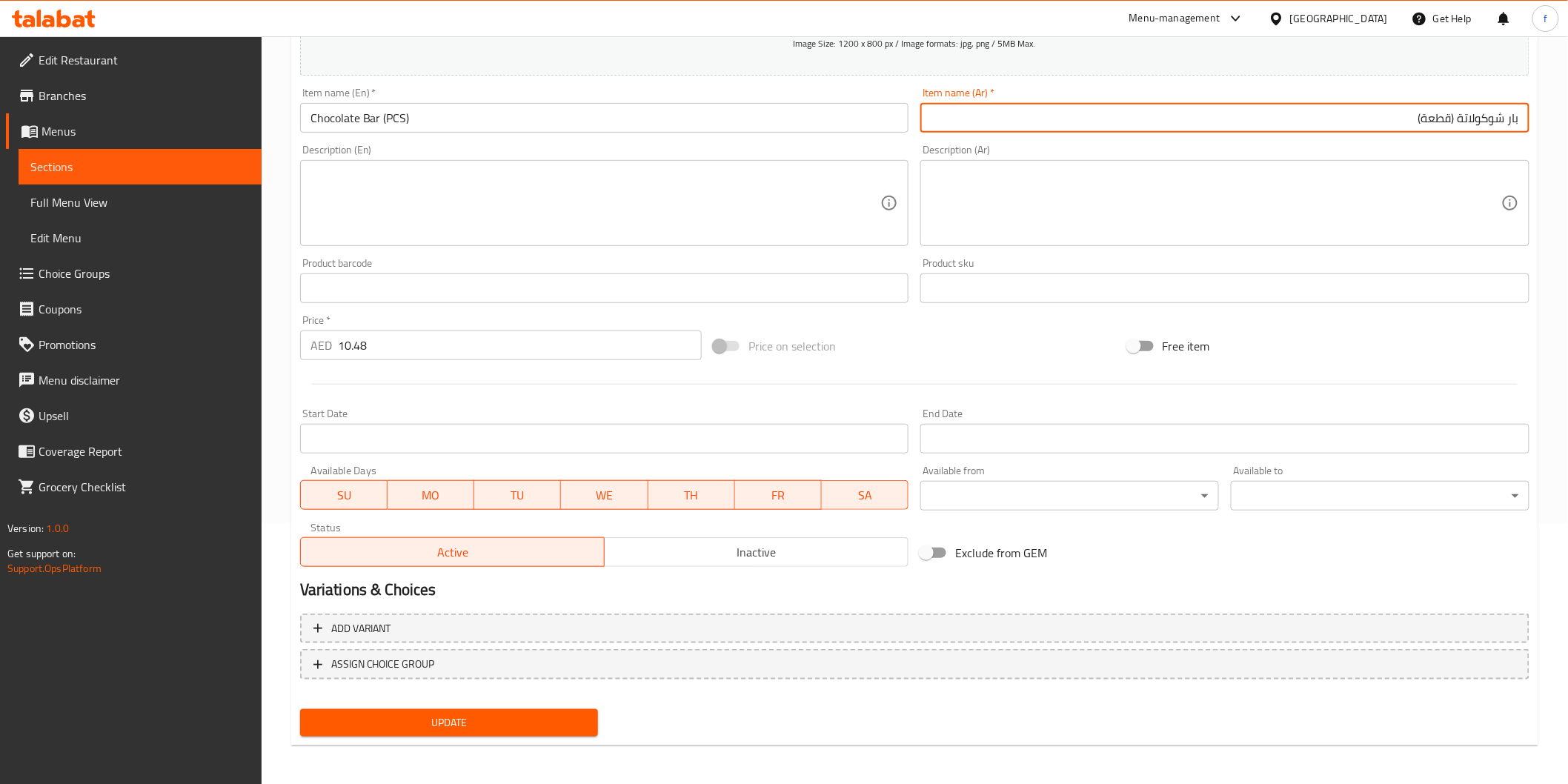
type input "بار شوكولاتة (قطعة)"
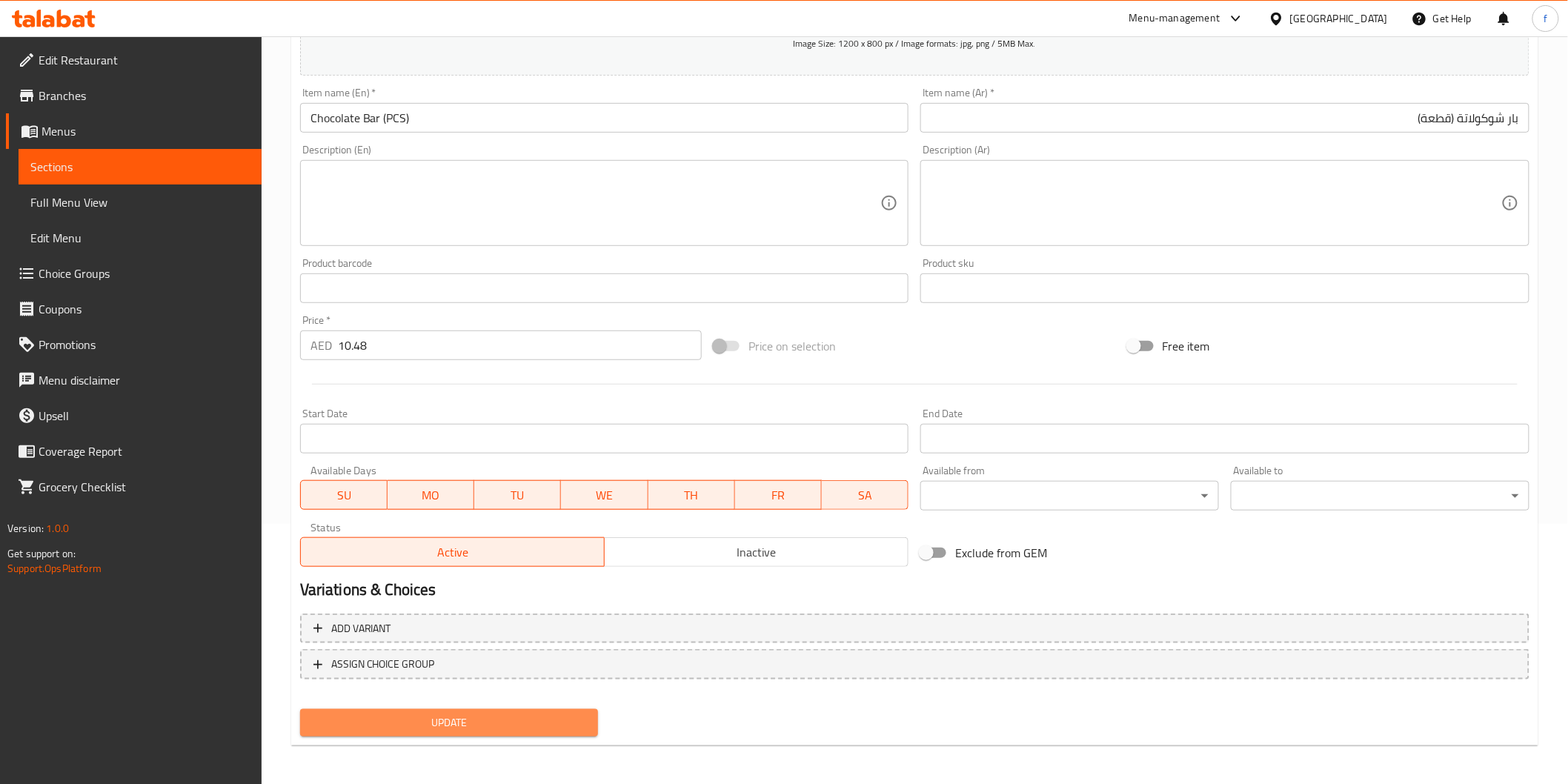
click at [341, 720] on span "Update" at bounding box center [450, 723] width 275 height 18
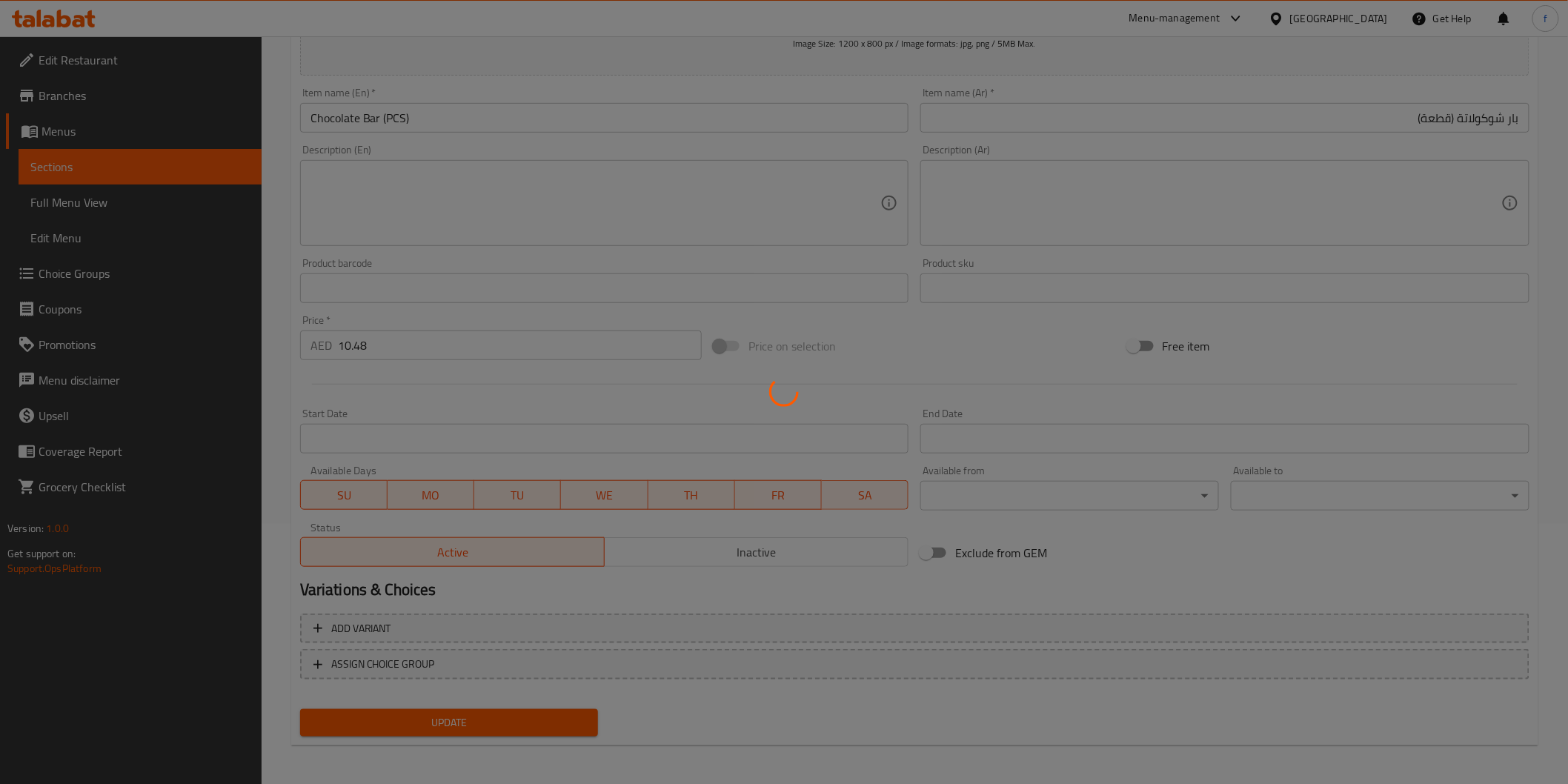
scroll to position [0, 0]
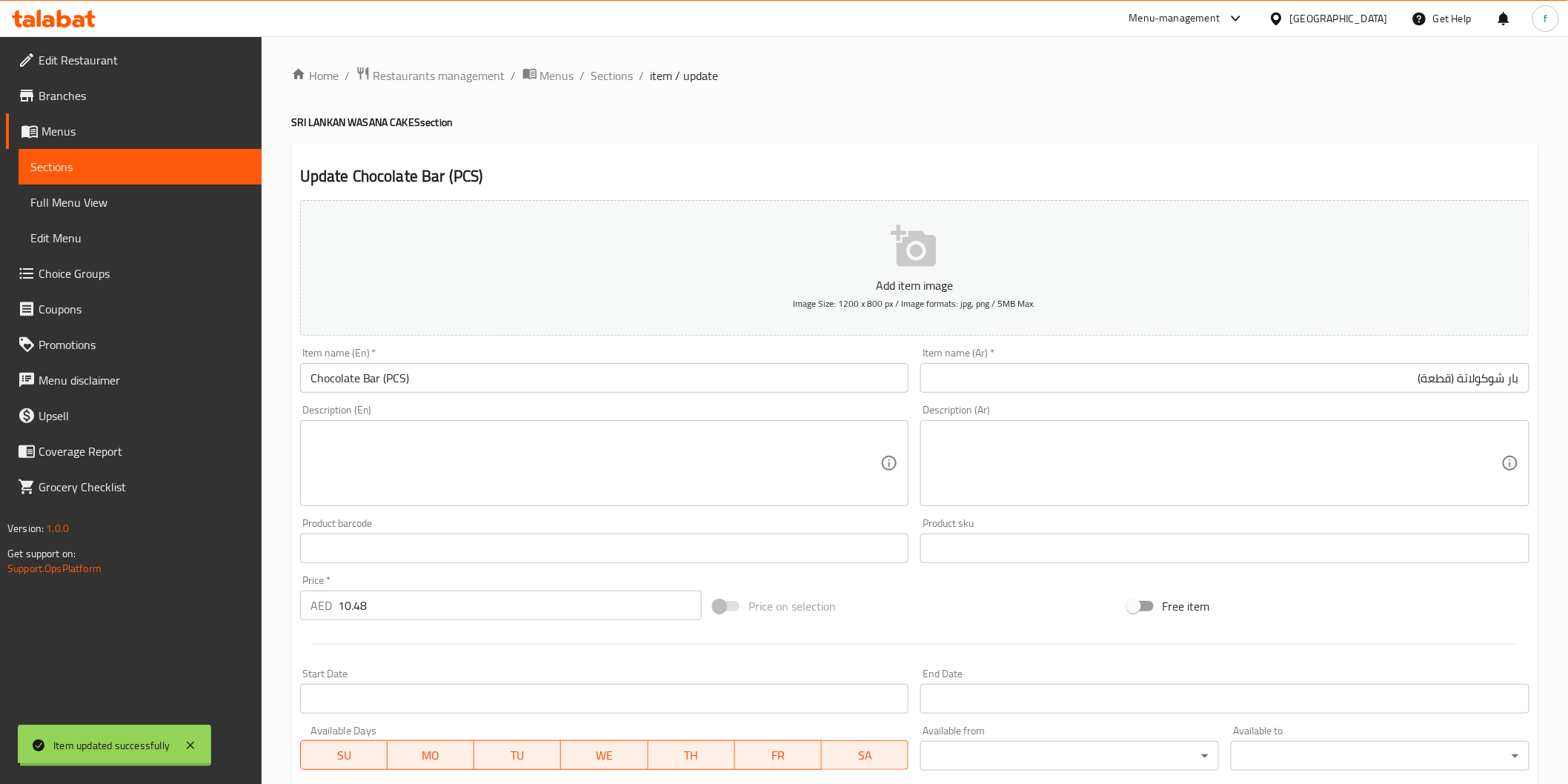
click at [618, 73] on span "Sections" at bounding box center [612, 75] width 42 height 18
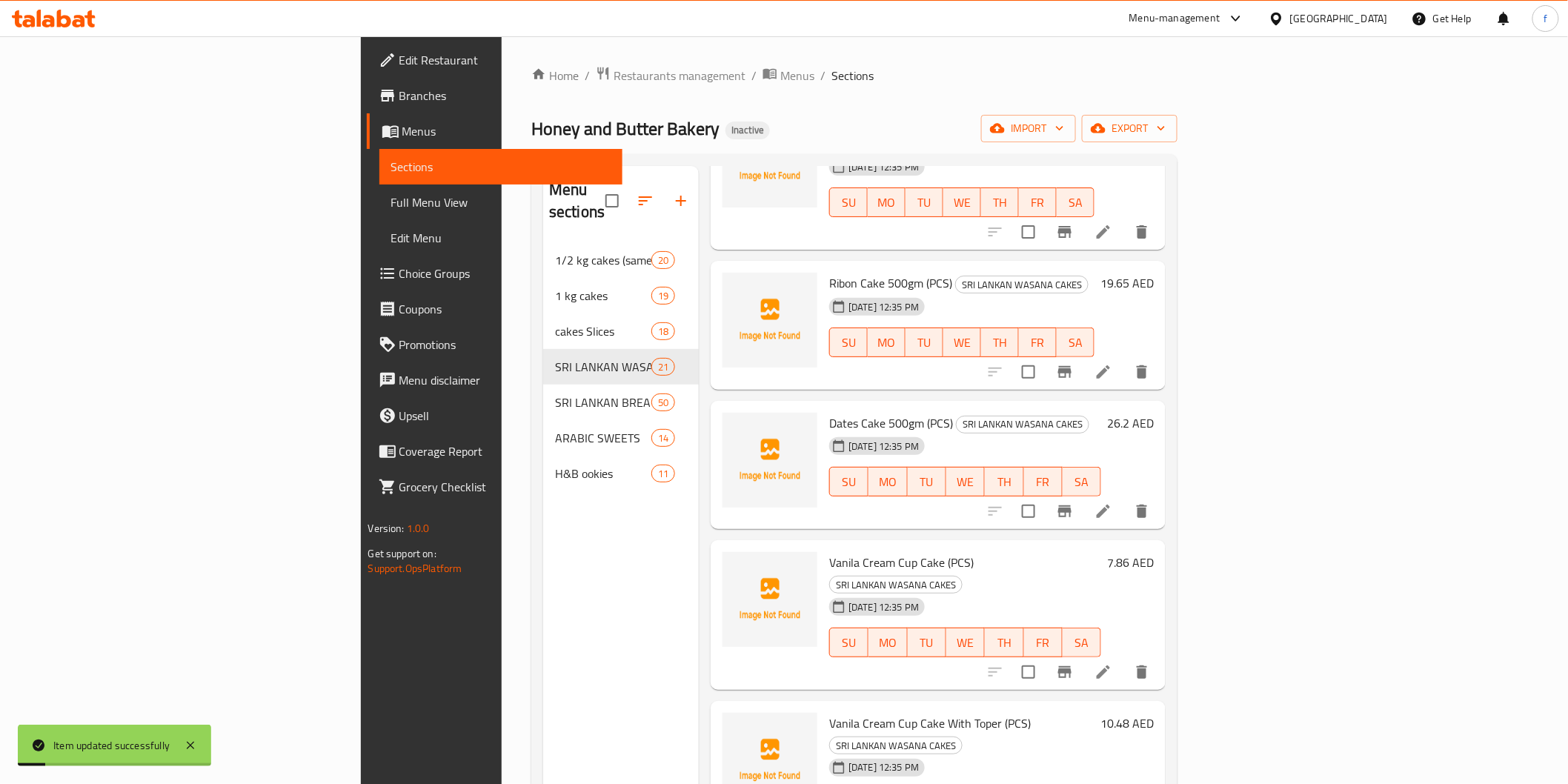
scroll to position [988, 0]
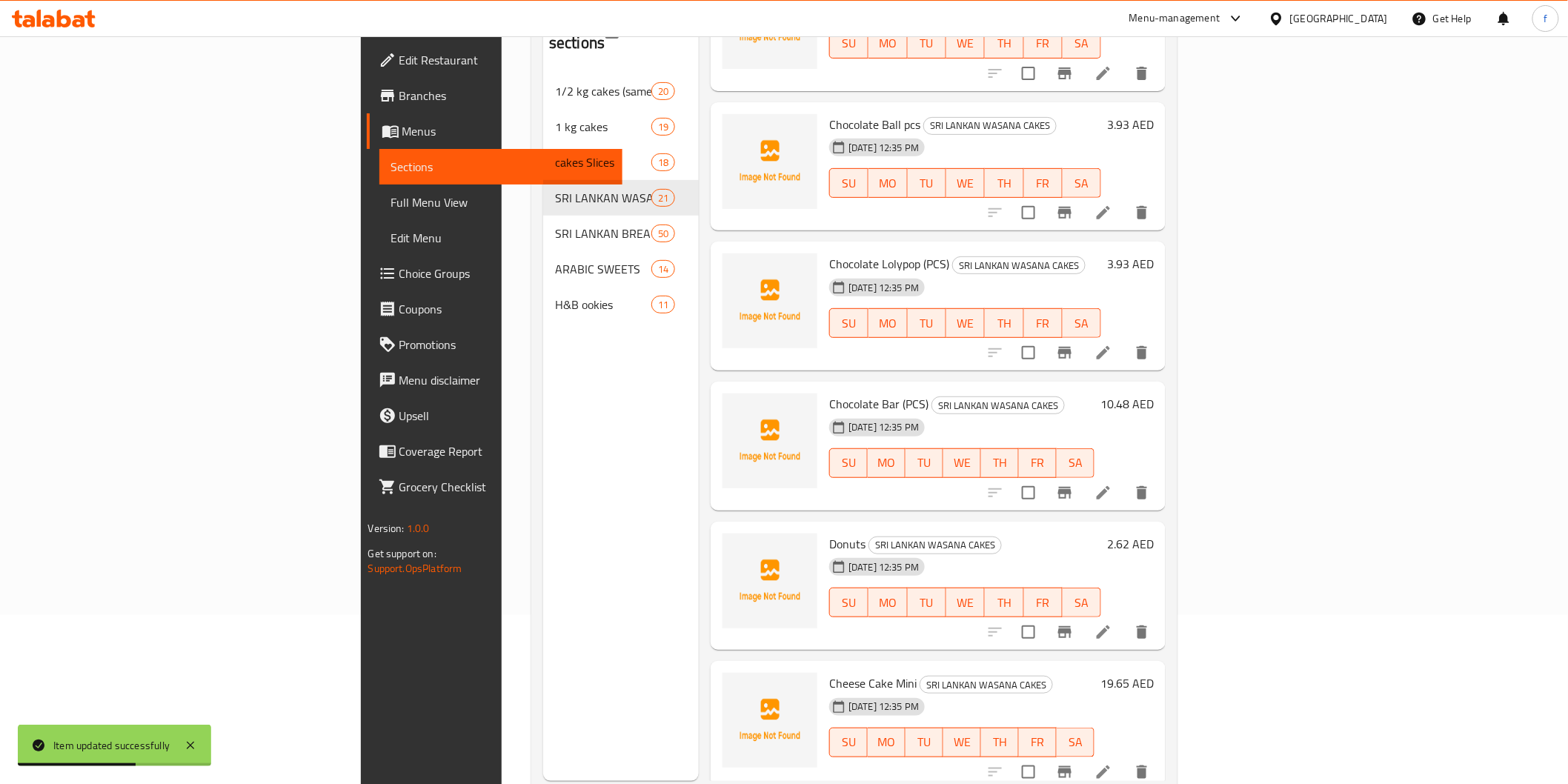
scroll to position [208, 0]
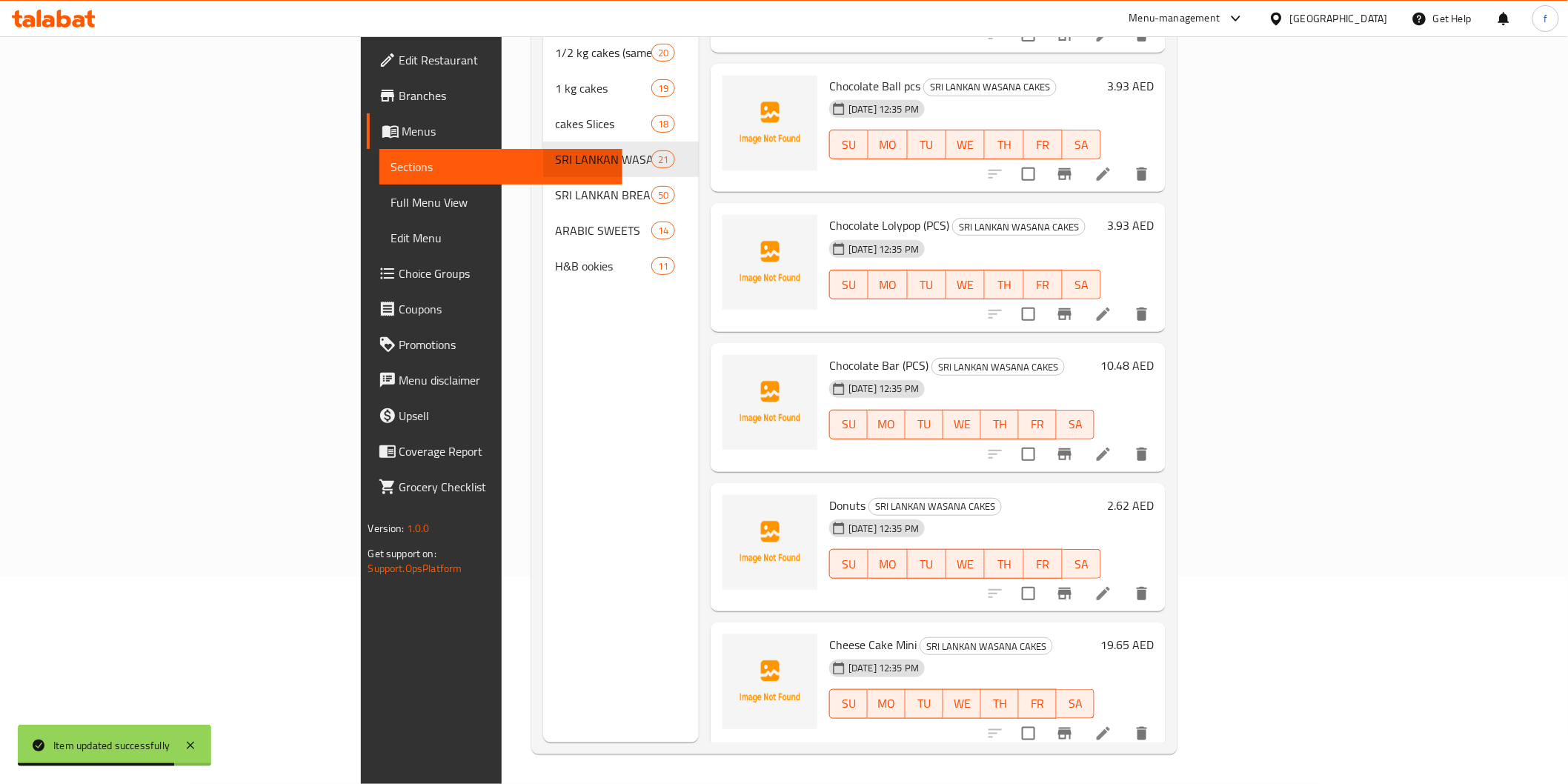
click at [1110, 587] on icon at bounding box center [1103, 593] width 13 height 13
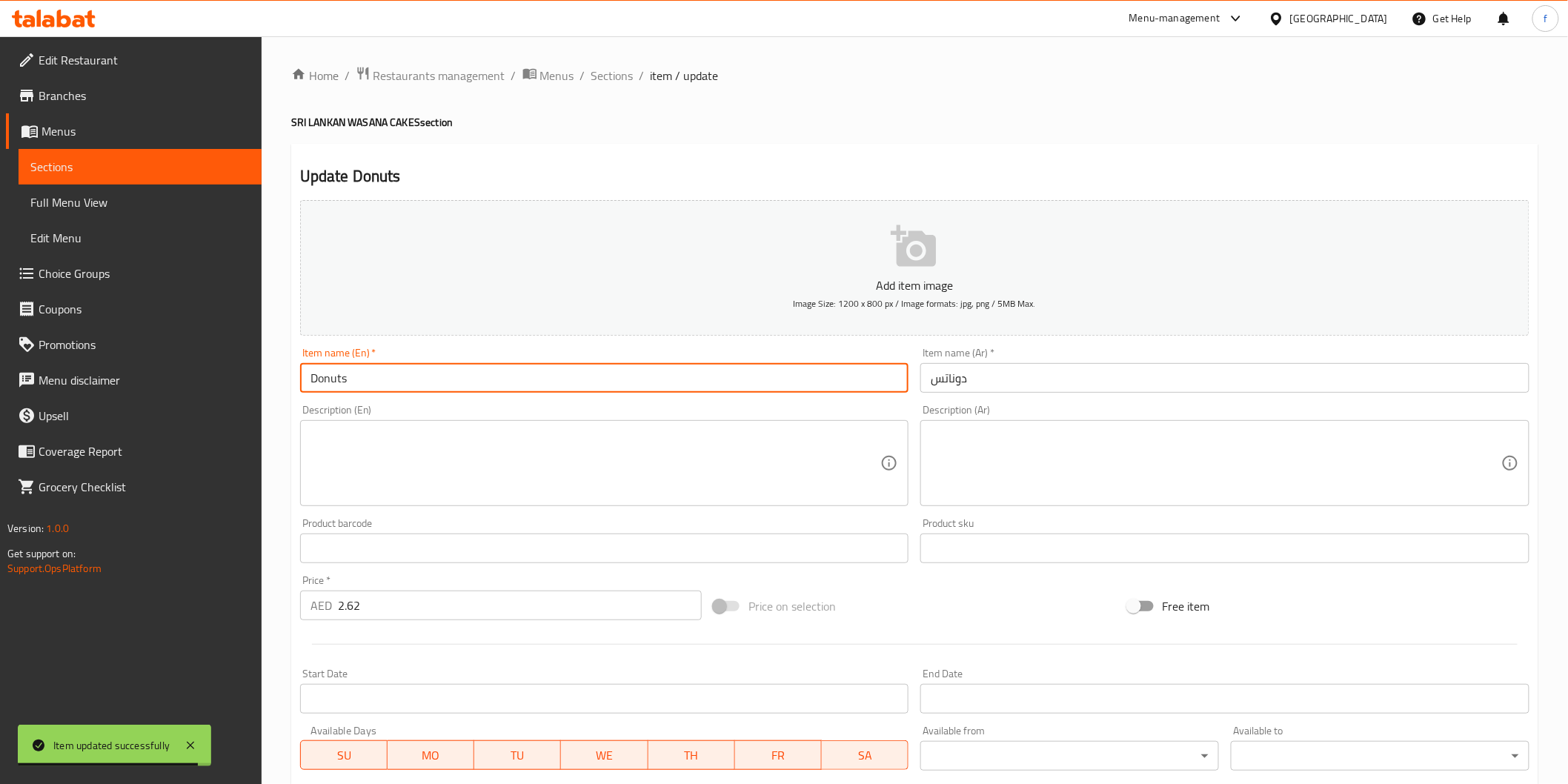
click at [619, 371] on input "Donuts" at bounding box center [605, 378] width 609 height 30
paste input "(PCS)"
type input "Donuts (PCS)"
click at [1211, 381] on input "دوناتس" at bounding box center [1225, 378] width 609 height 30
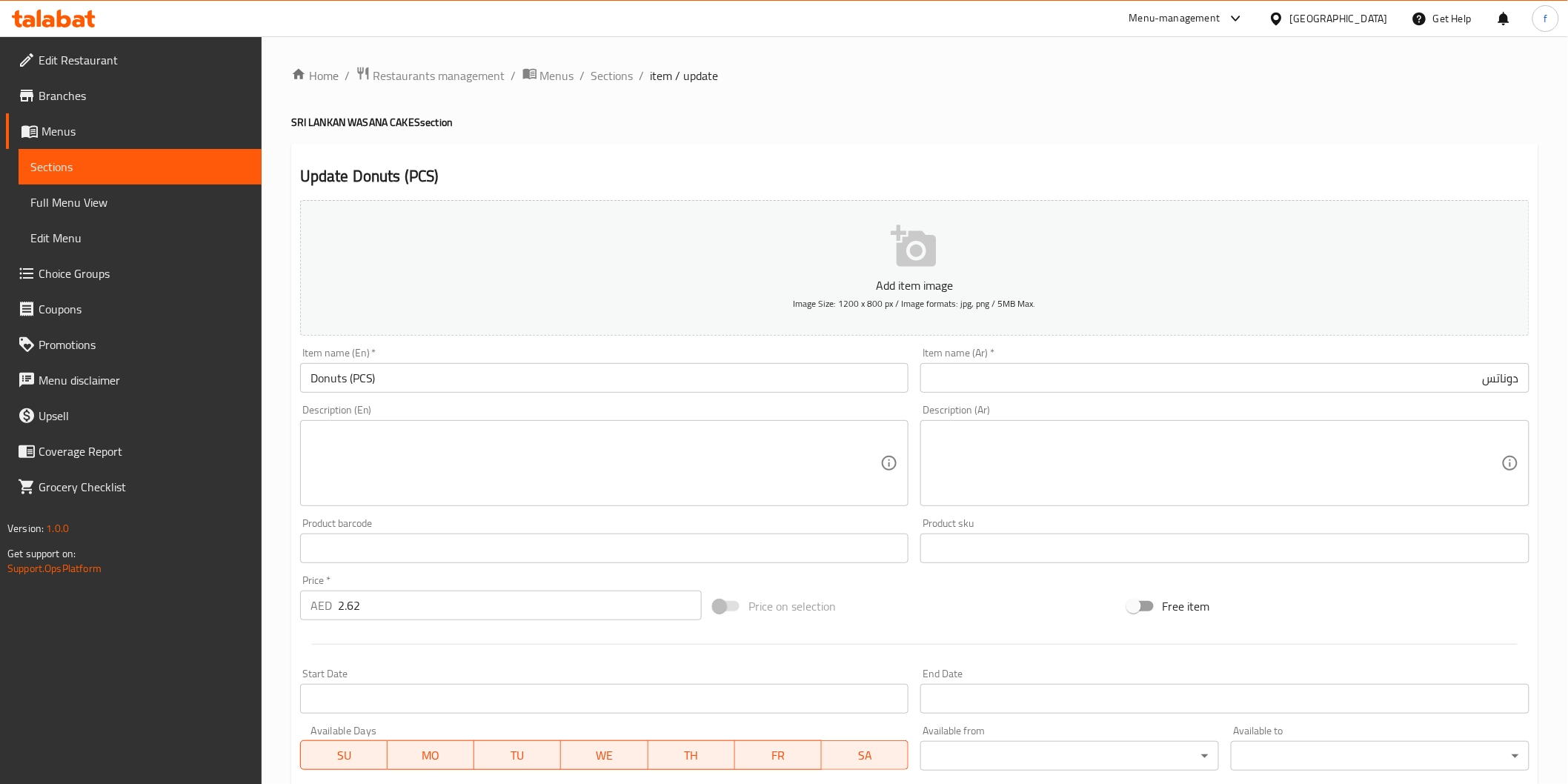
click at [1300, 389] on input "دوناتس" at bounding box center [1225, 378] width 609 height 30
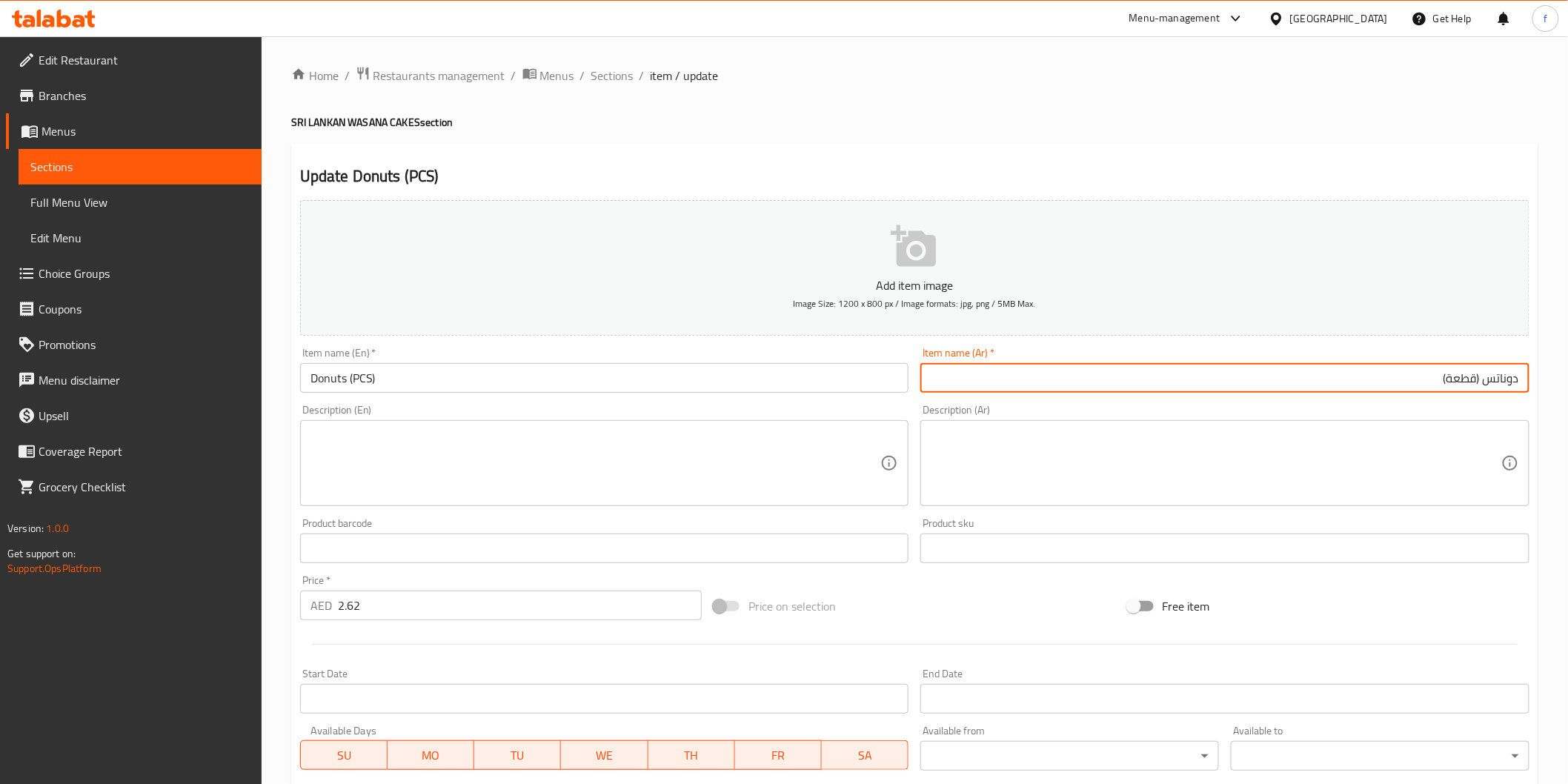
scroll to position [260, 0]
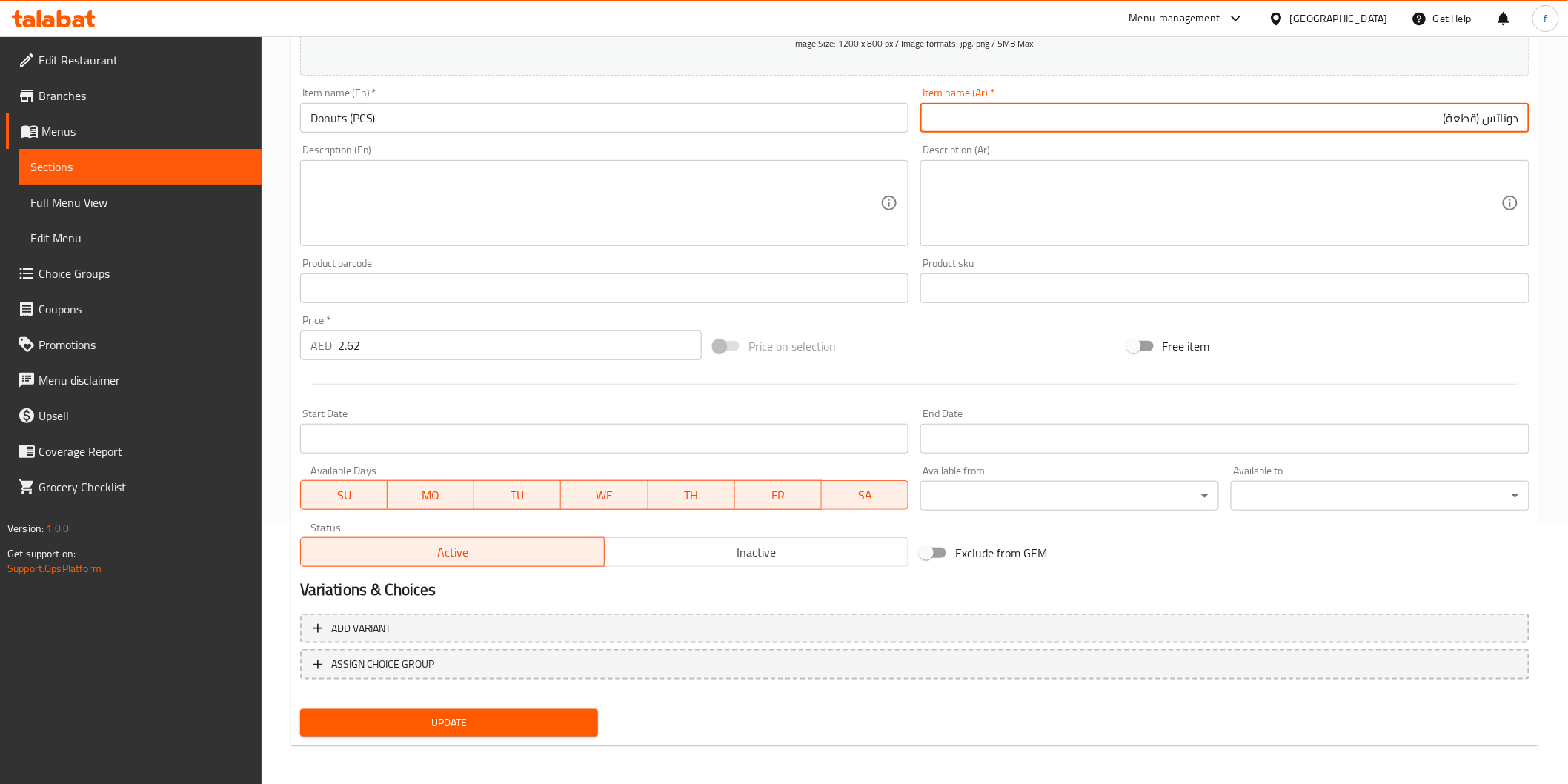
type input "دوناتس (قطعة)"
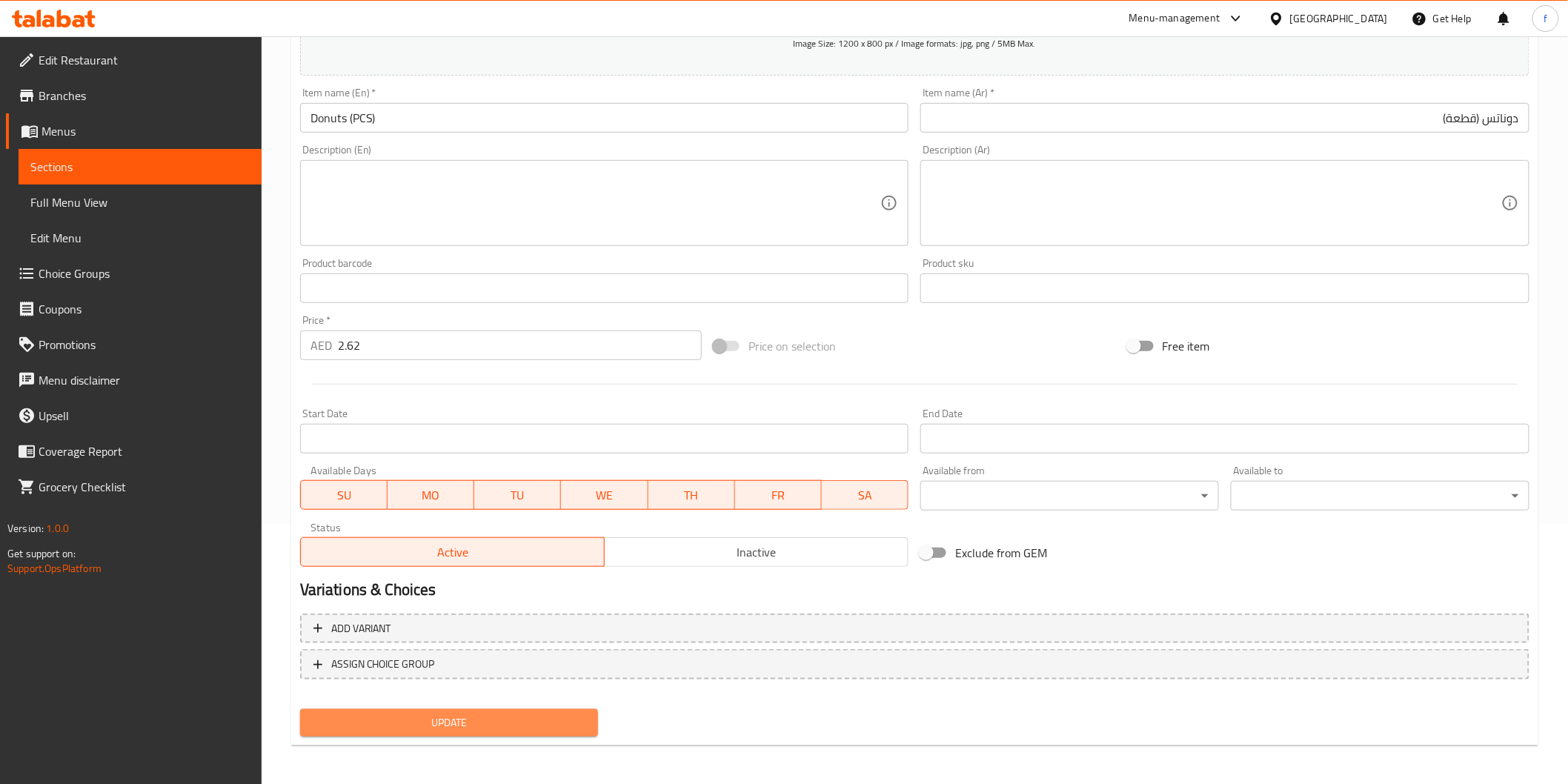
click at [431, 720] on span "Update" at bounding box center [450, 723] width 275 height 18
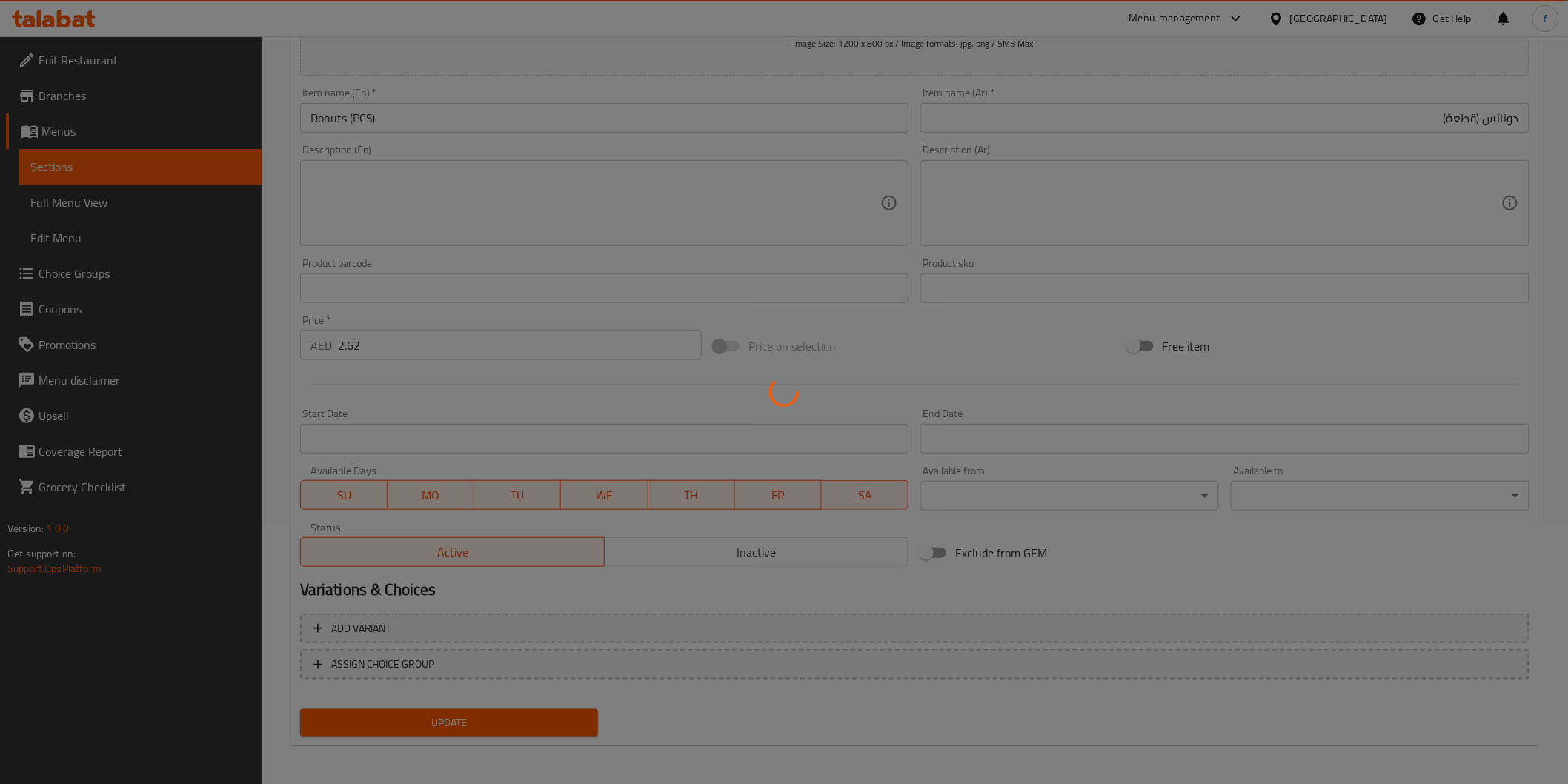
scroll to position [0, 0]
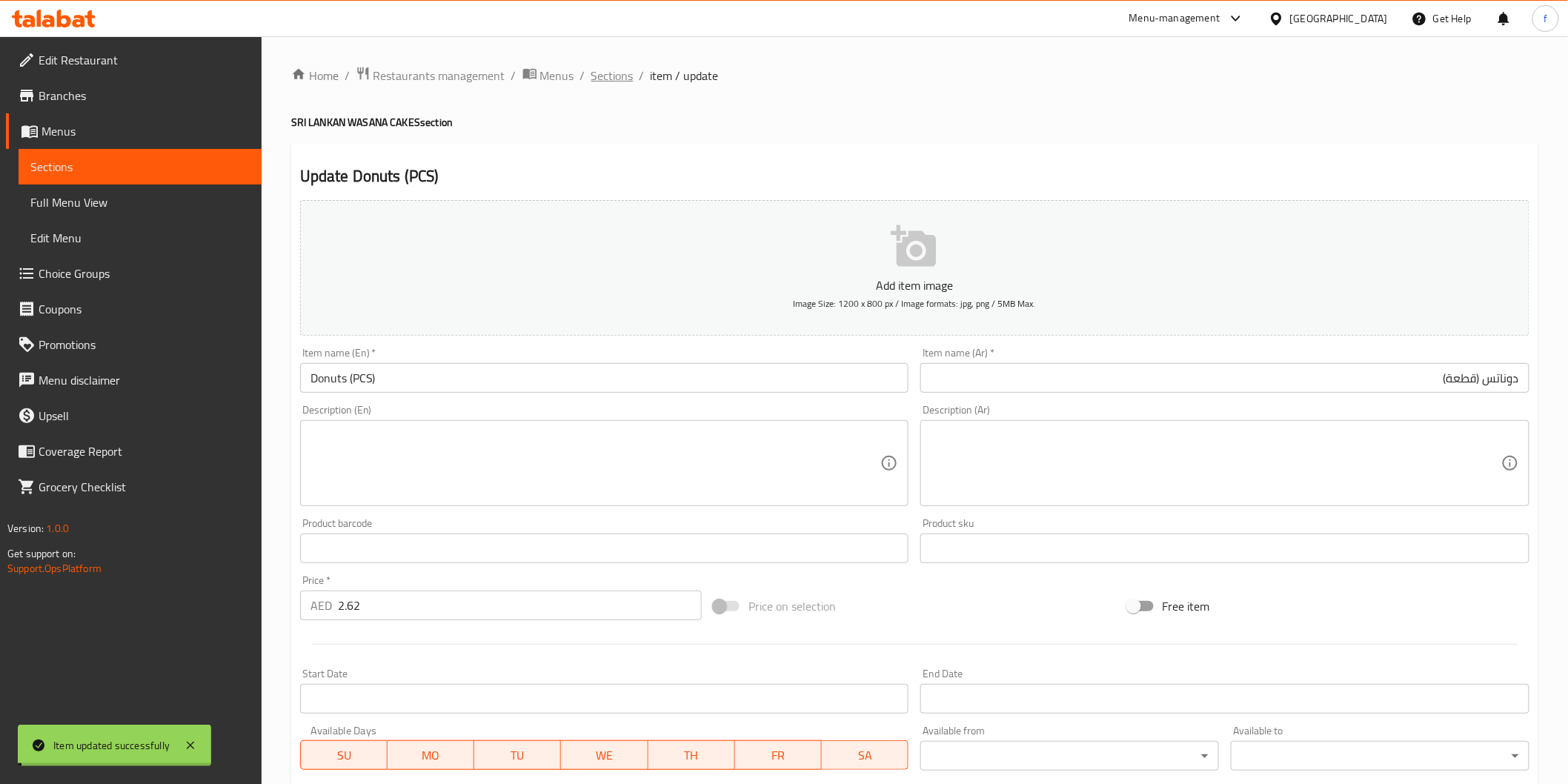
click at [610, 68] on span "Sections" at bounding box center [612, 75] width 42 height 18
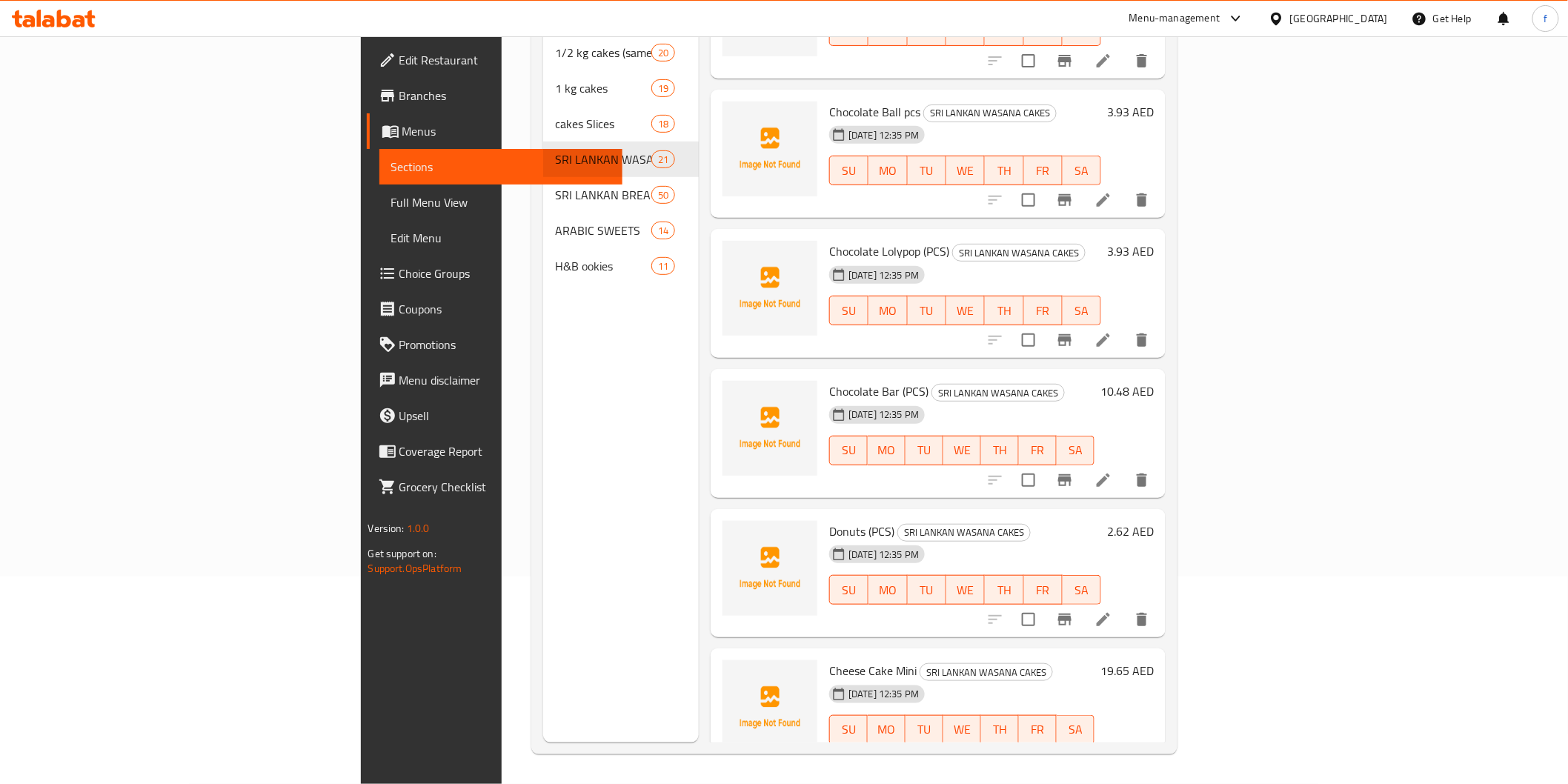
scroll to position [2186, 0]
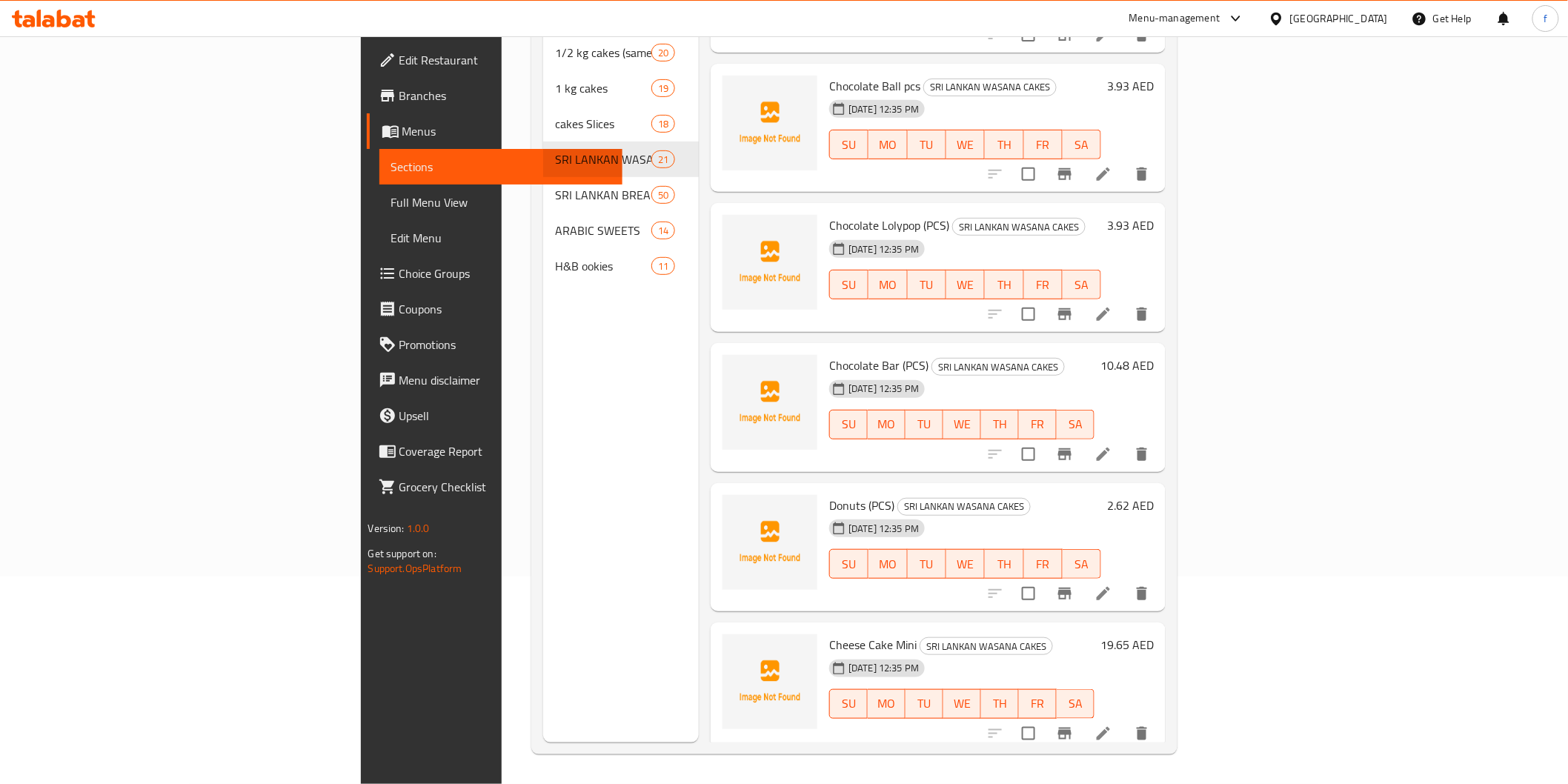
click at [1110, 727] on icon at bounding box center [1103, 733] width 13 height 13
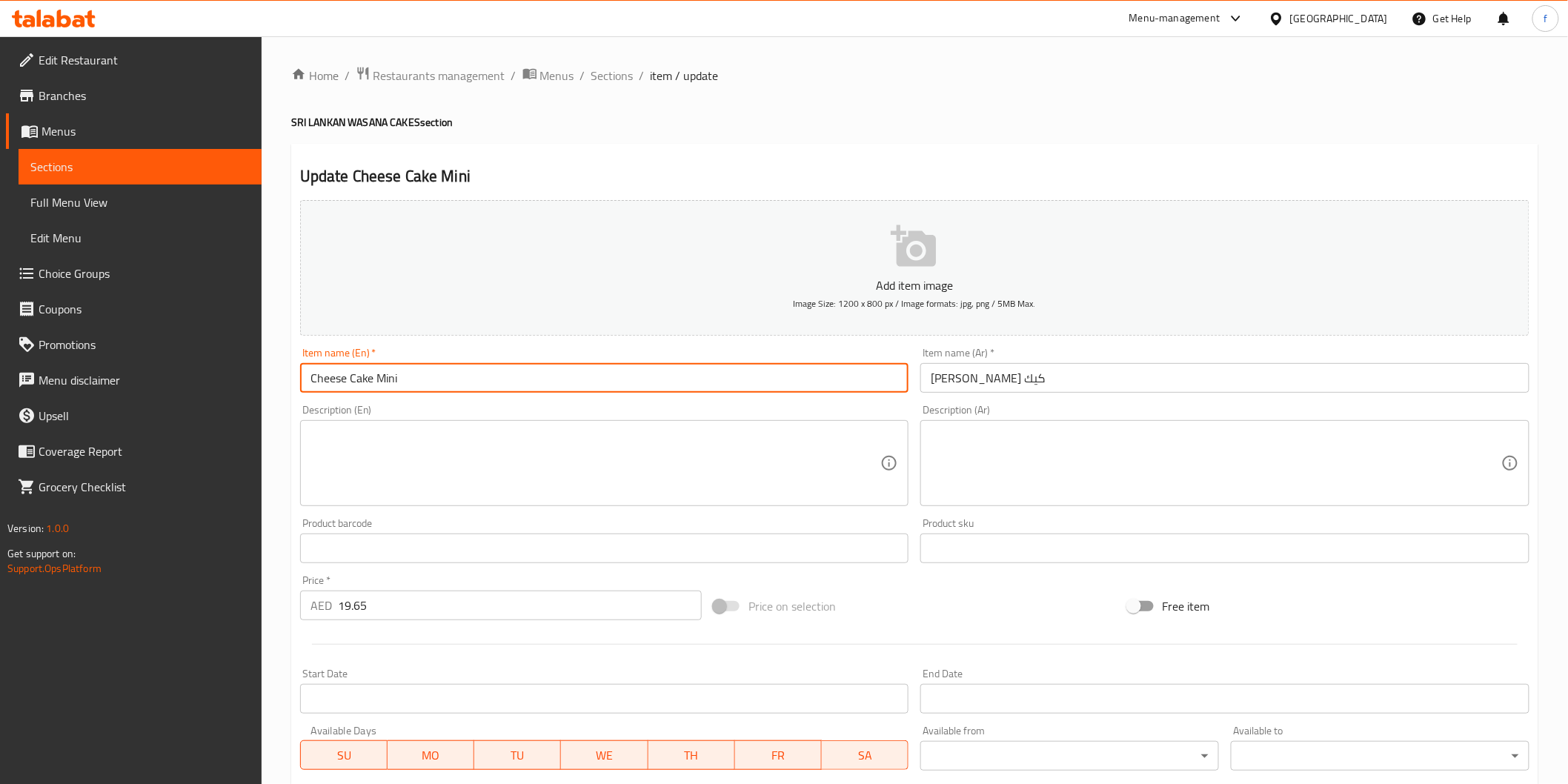
click at [487, 376] on input "Cheese Cake Mini" at bounding box center [605, 378] width 609 height 30
paste input "(PCS)"
type input "Cheese Cake Mini (PCS)"
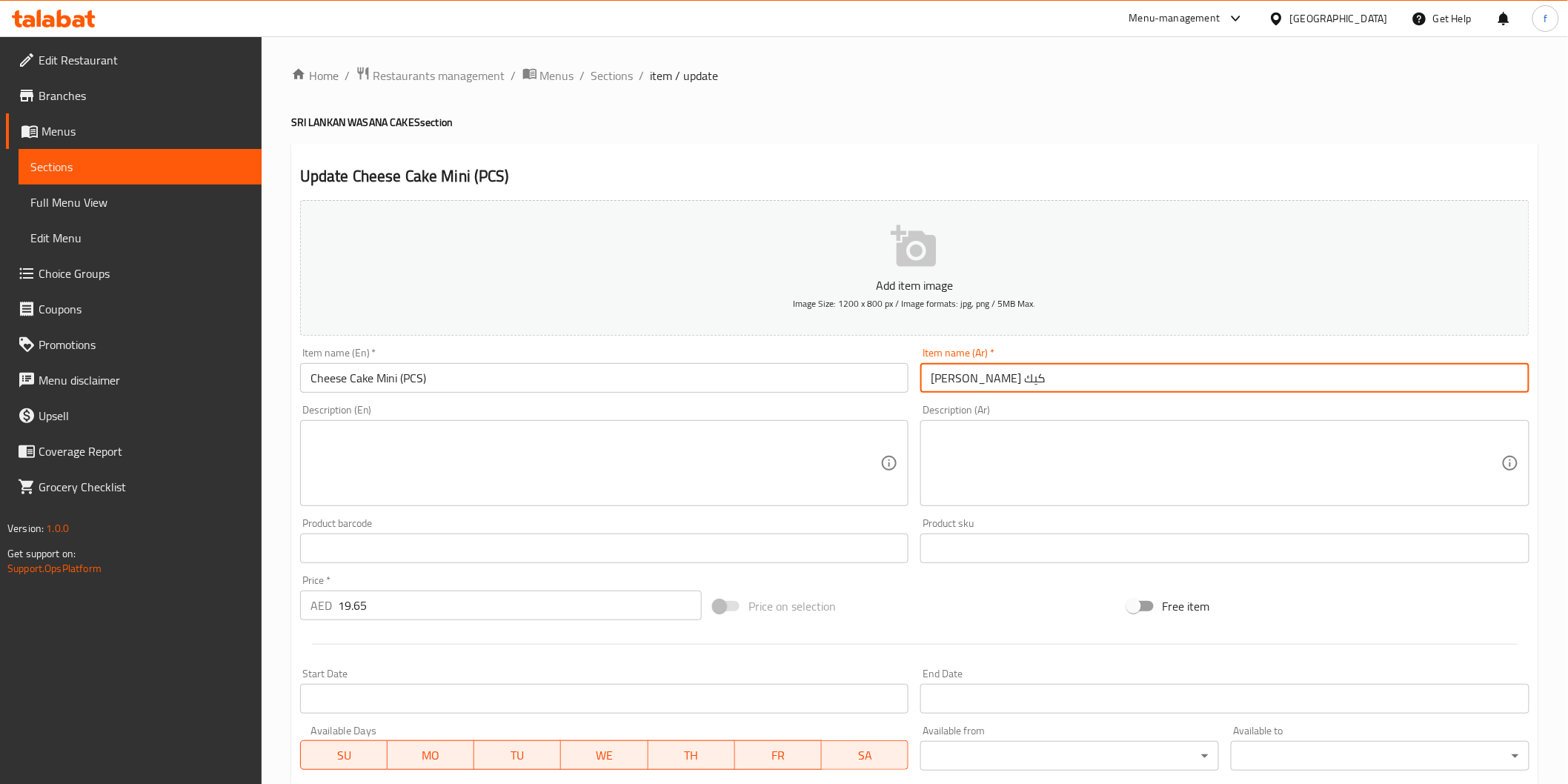
click at [1092, 381] on input "[PERSON_NAME] كيك" at bounding box center [1225, 378] width 609 height 30
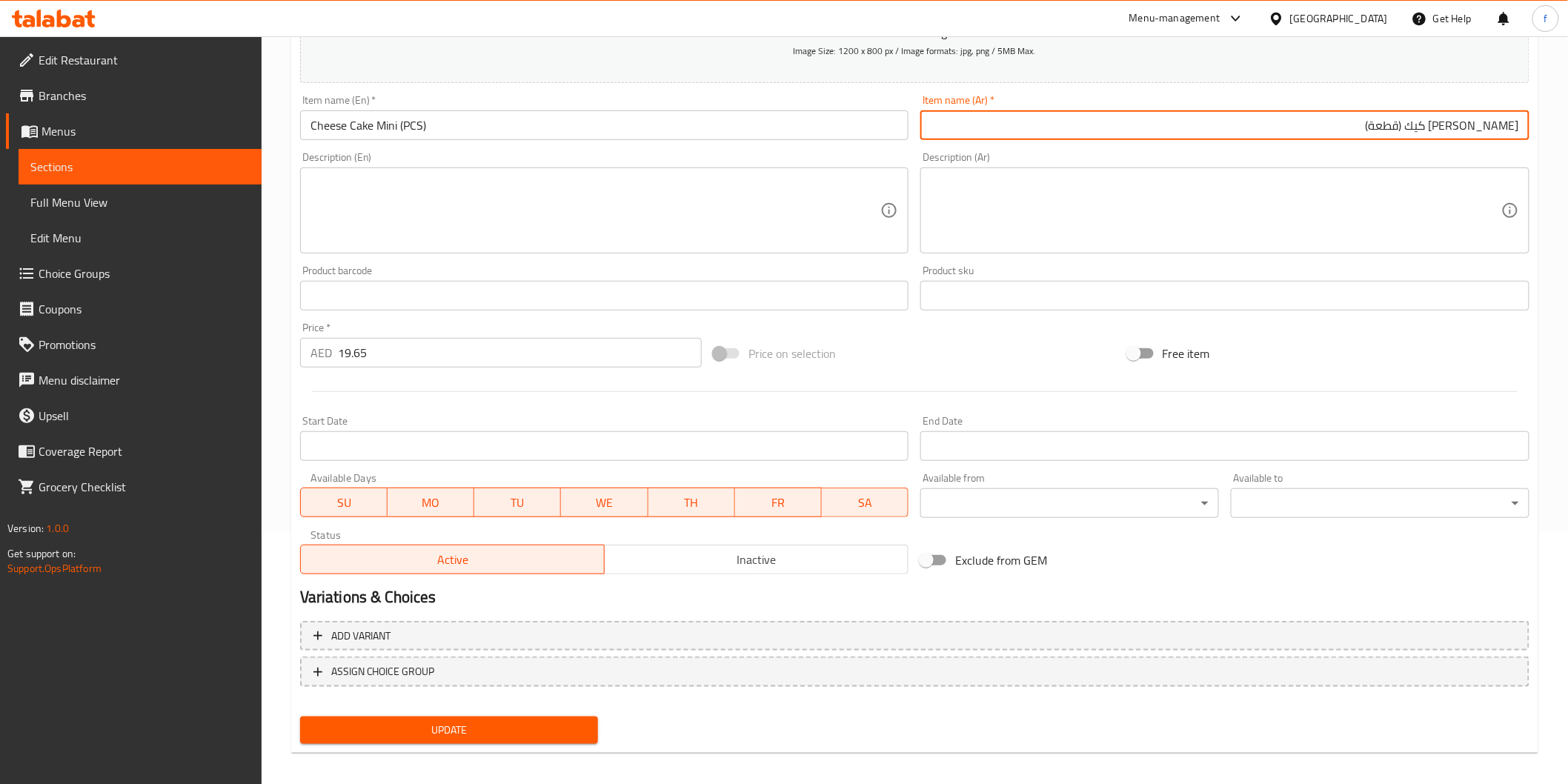
scroll to position [260, 0]
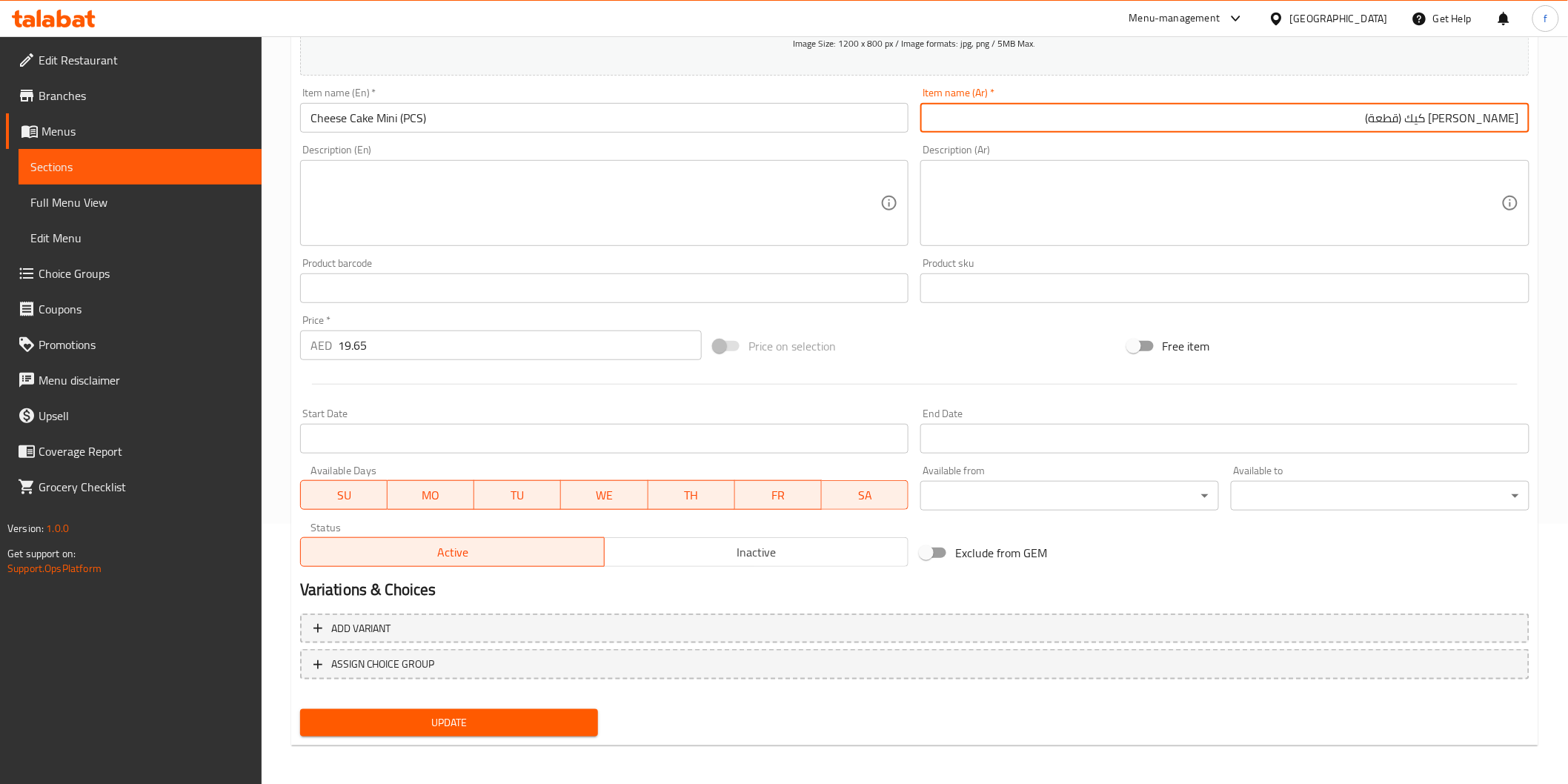
type input "[PERSON_NAME] كيك (قطعة)"
drag, startPoint x: 484, startPoint y: 721, endPoint x: 463, endPoint y: 705, distance: 26.4
click at [486, 721] on span "Update" at bounding box center [450, 723] width 275 height 18
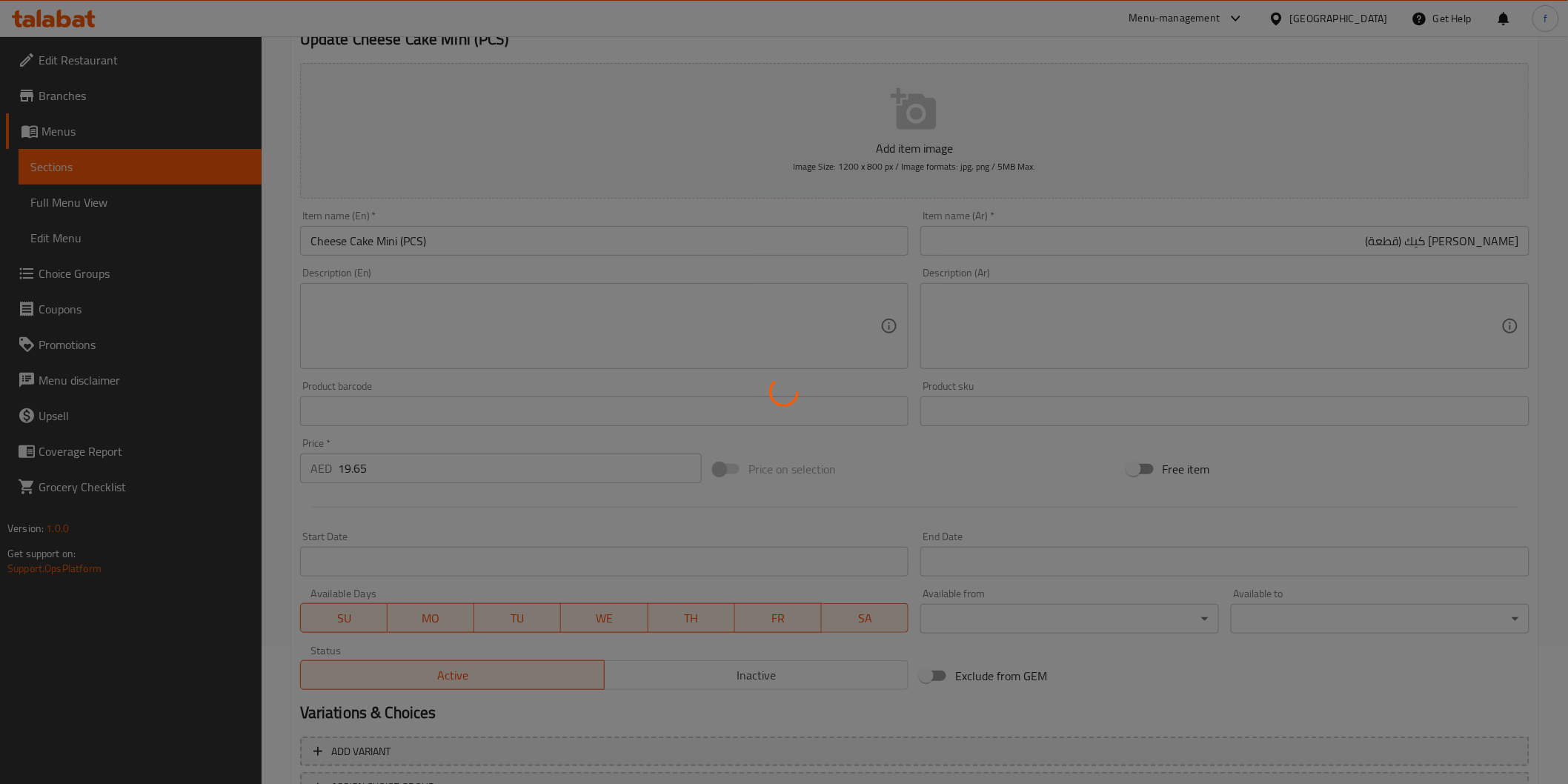
scroll to position [0, 0]
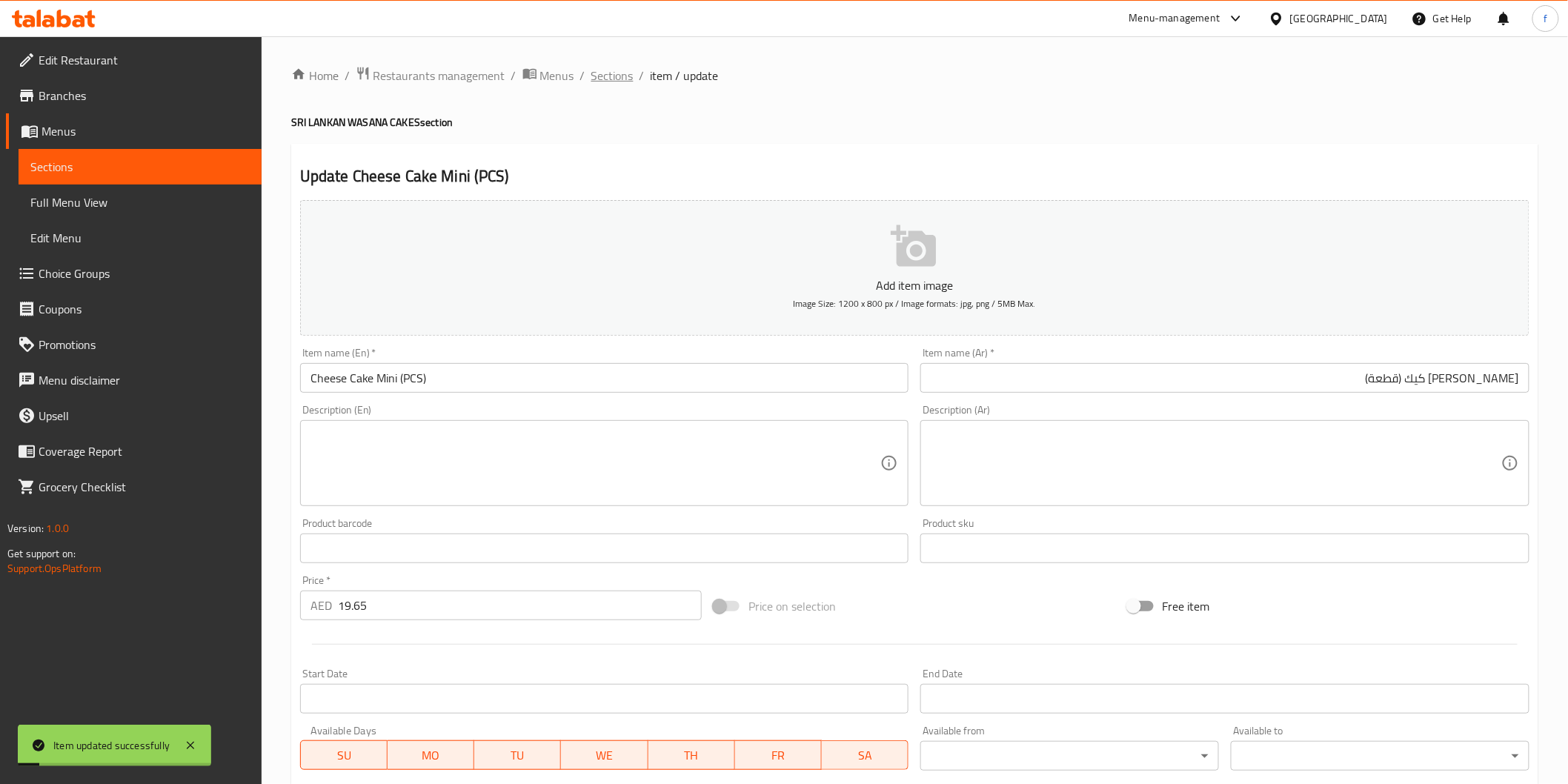
click at [610, 70] on span "Sections" at bounding box center [612, 75] width 42 height 18
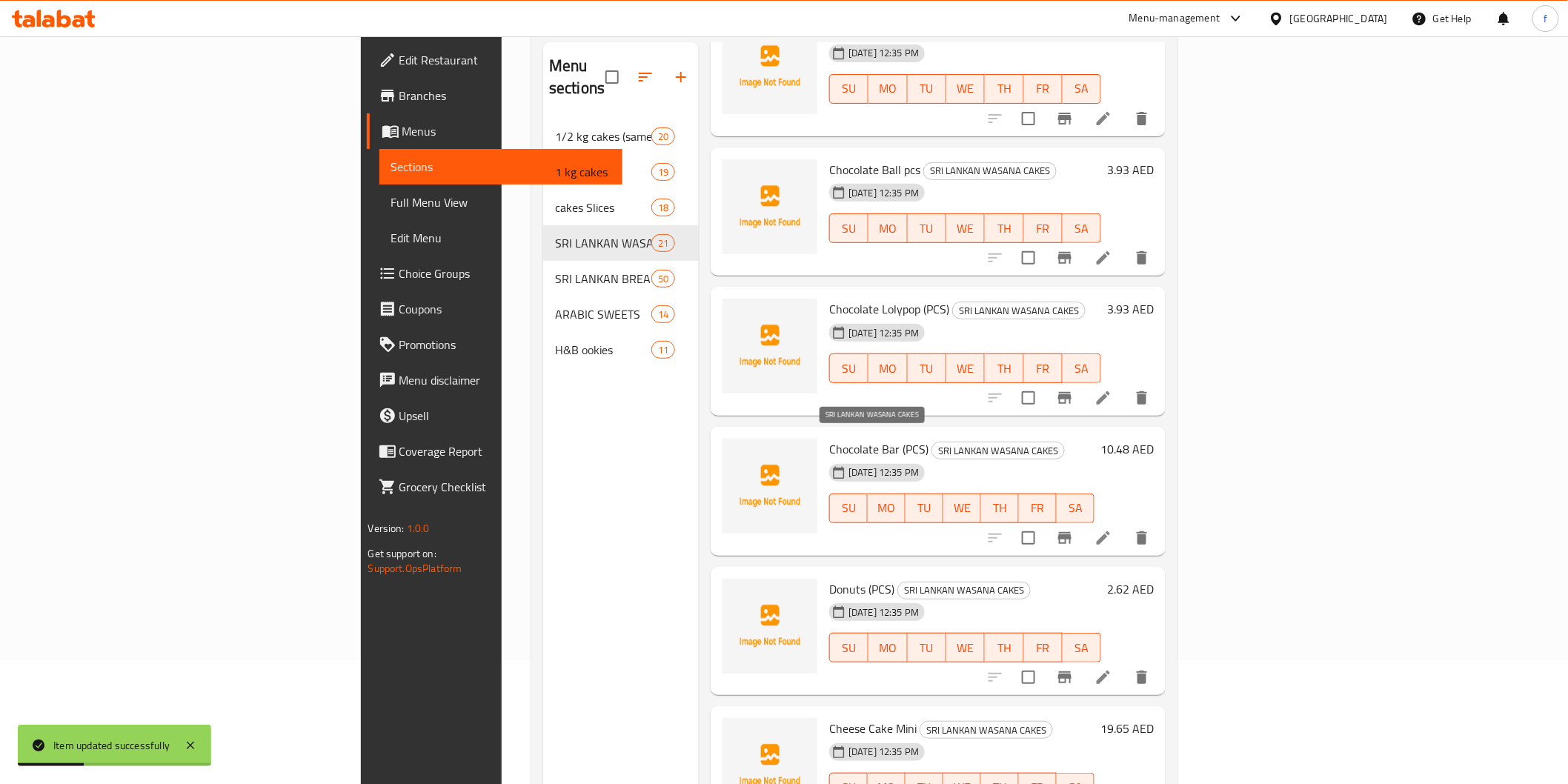
scroll to position [208, 0]
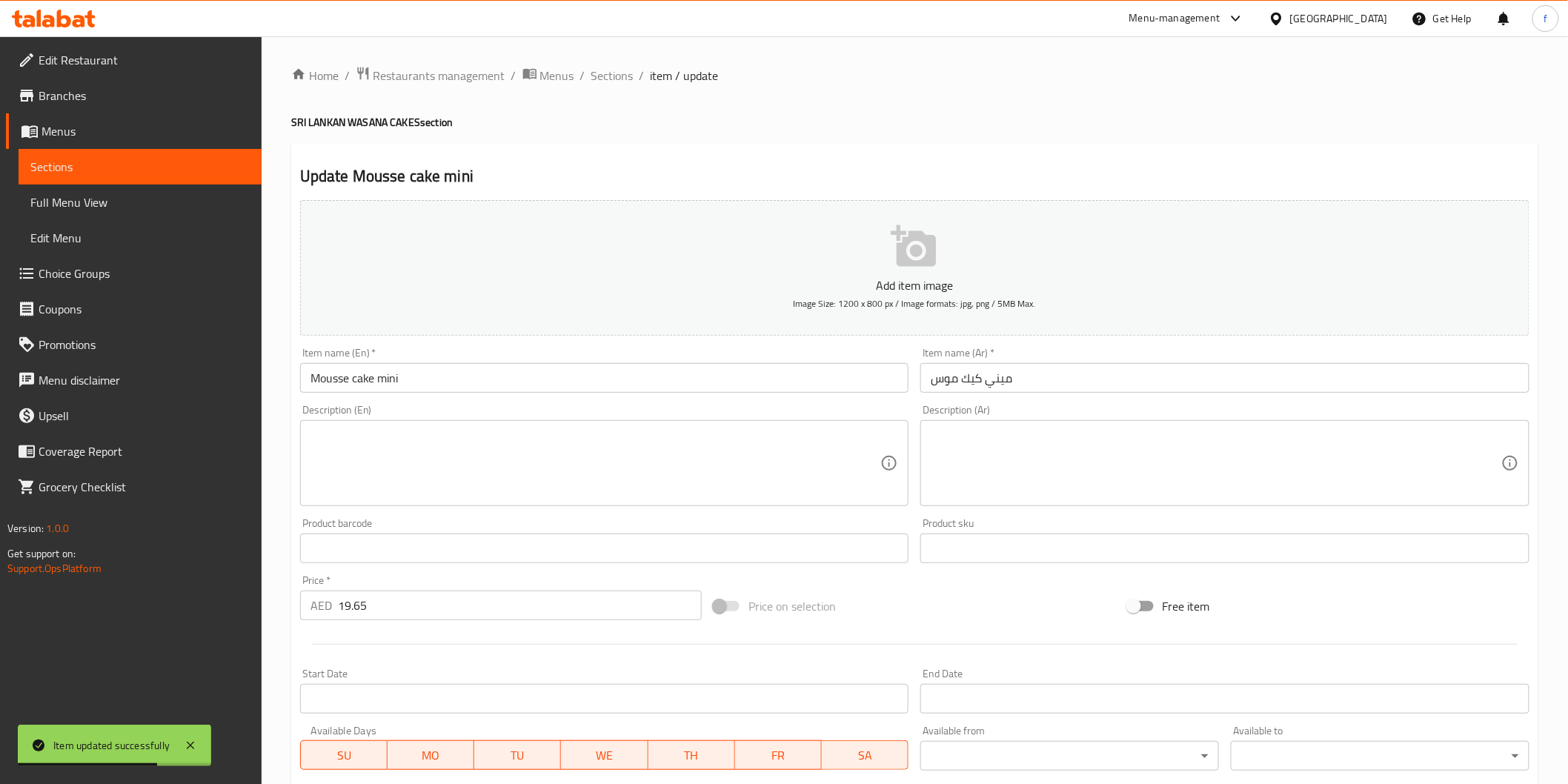
click at [482, 379] on input "Mousse cake mini" at bounding box center [605, 378] width 609 height 30
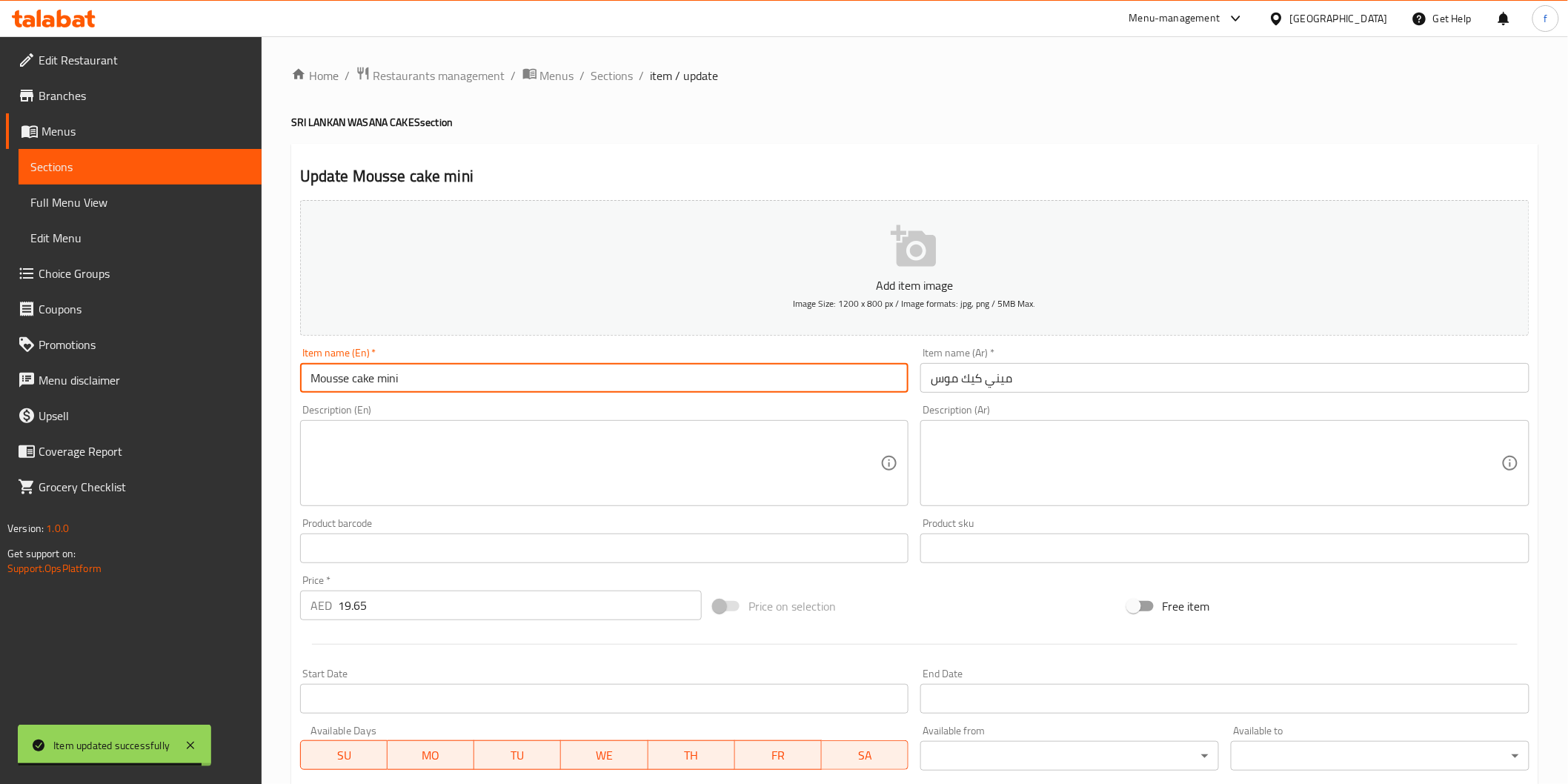
paste input "(PCS)"
type input "Mousse cake mini (PCS)"
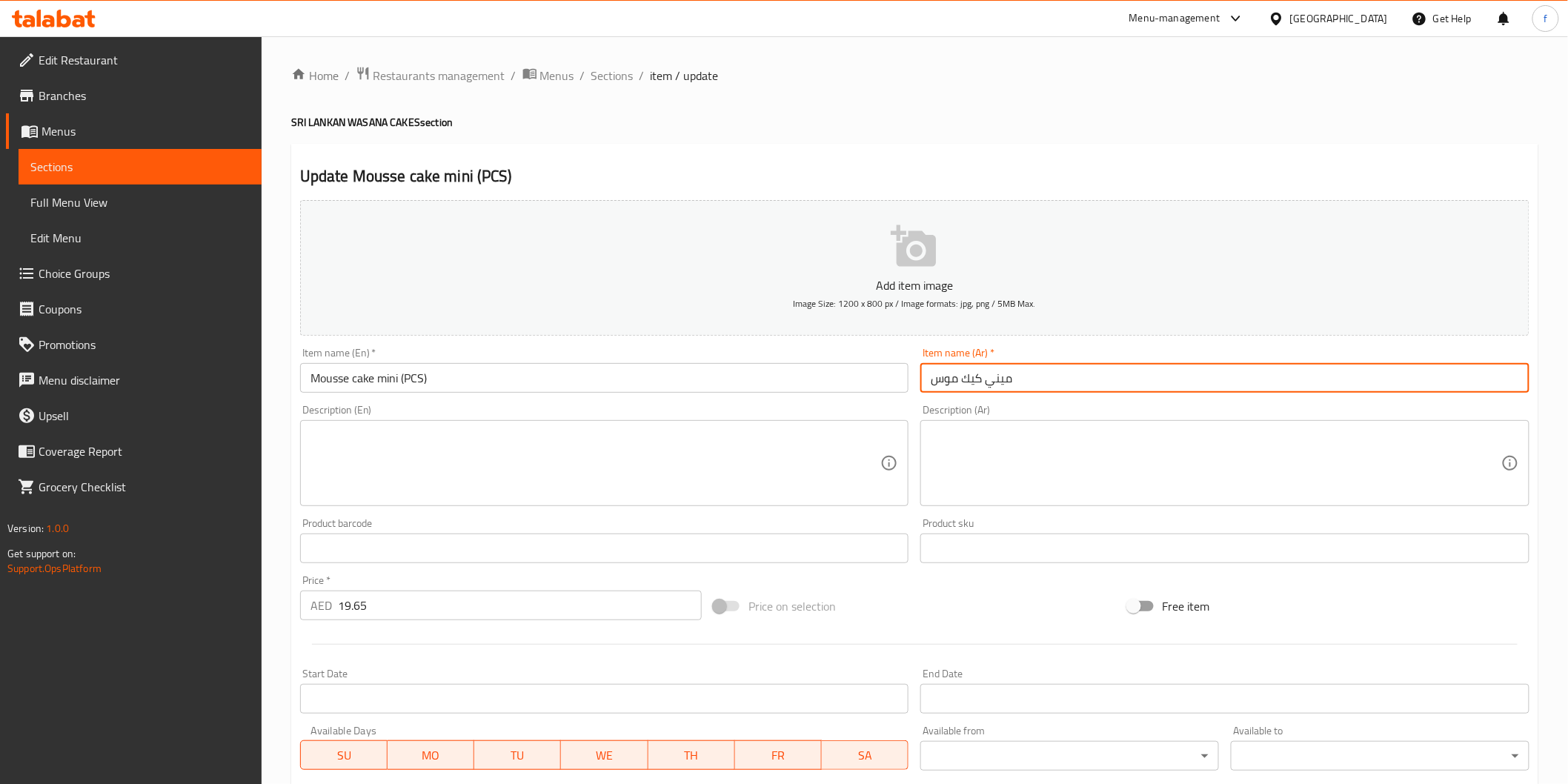
click at [1012, 386] on input "ميني كيك موس" at bounding box center [1225, 378] width 609 height 30
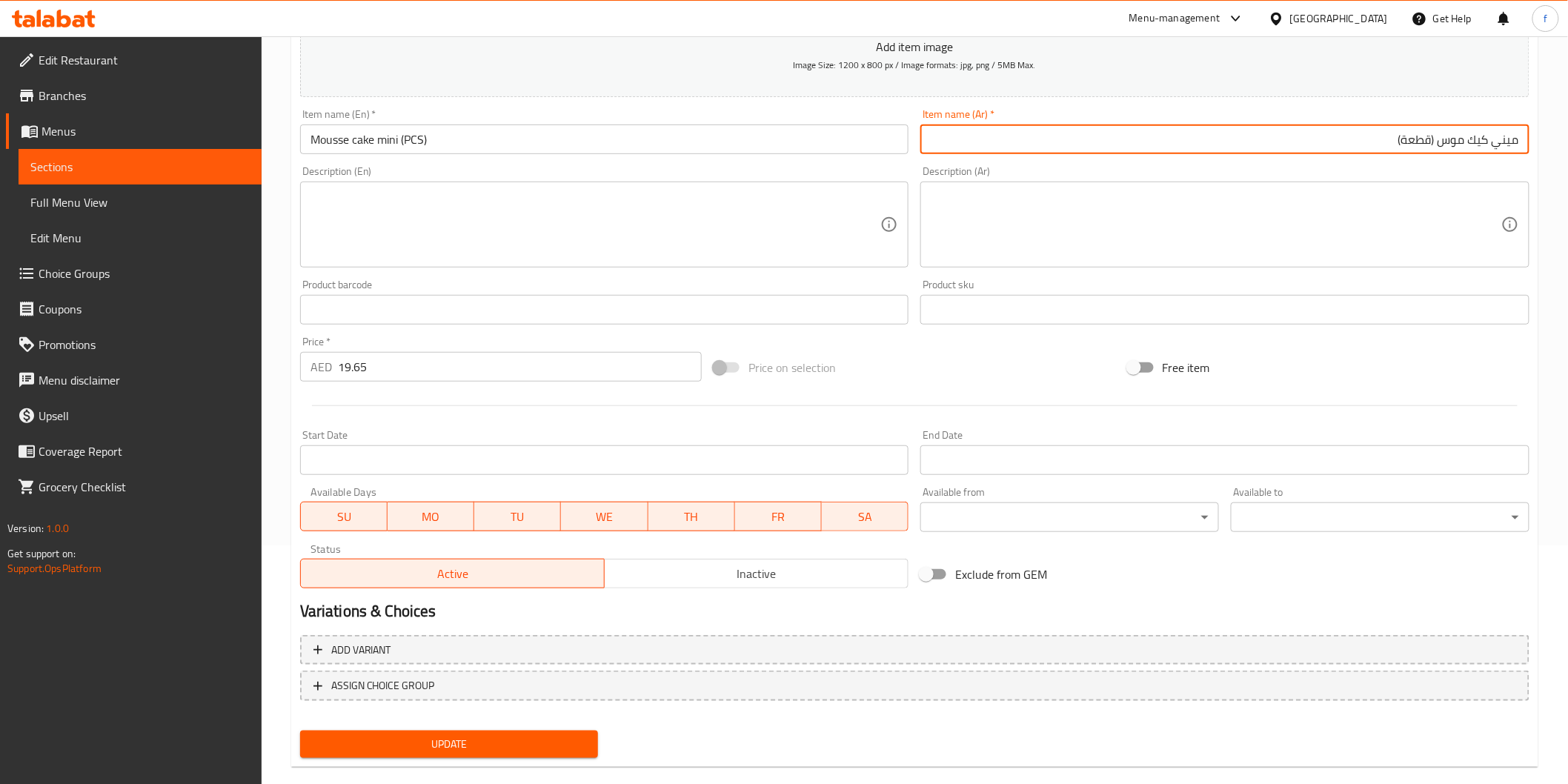
scroll to position [260, 0]
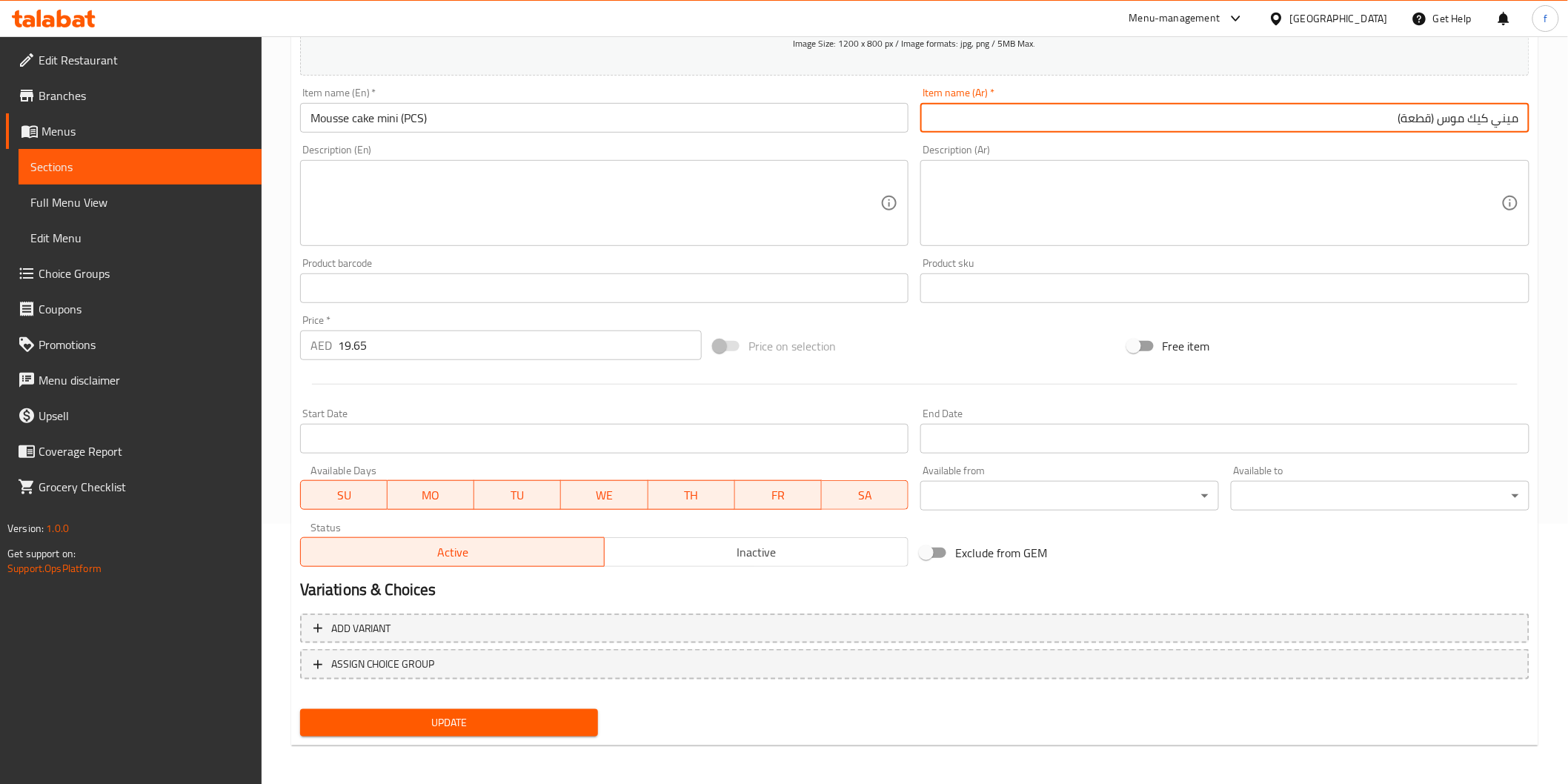
type input "ميني كيك موس (قطعة)"
click at [477, 714] on span "Update" at bounding box center [450, 723] width 275 height 18
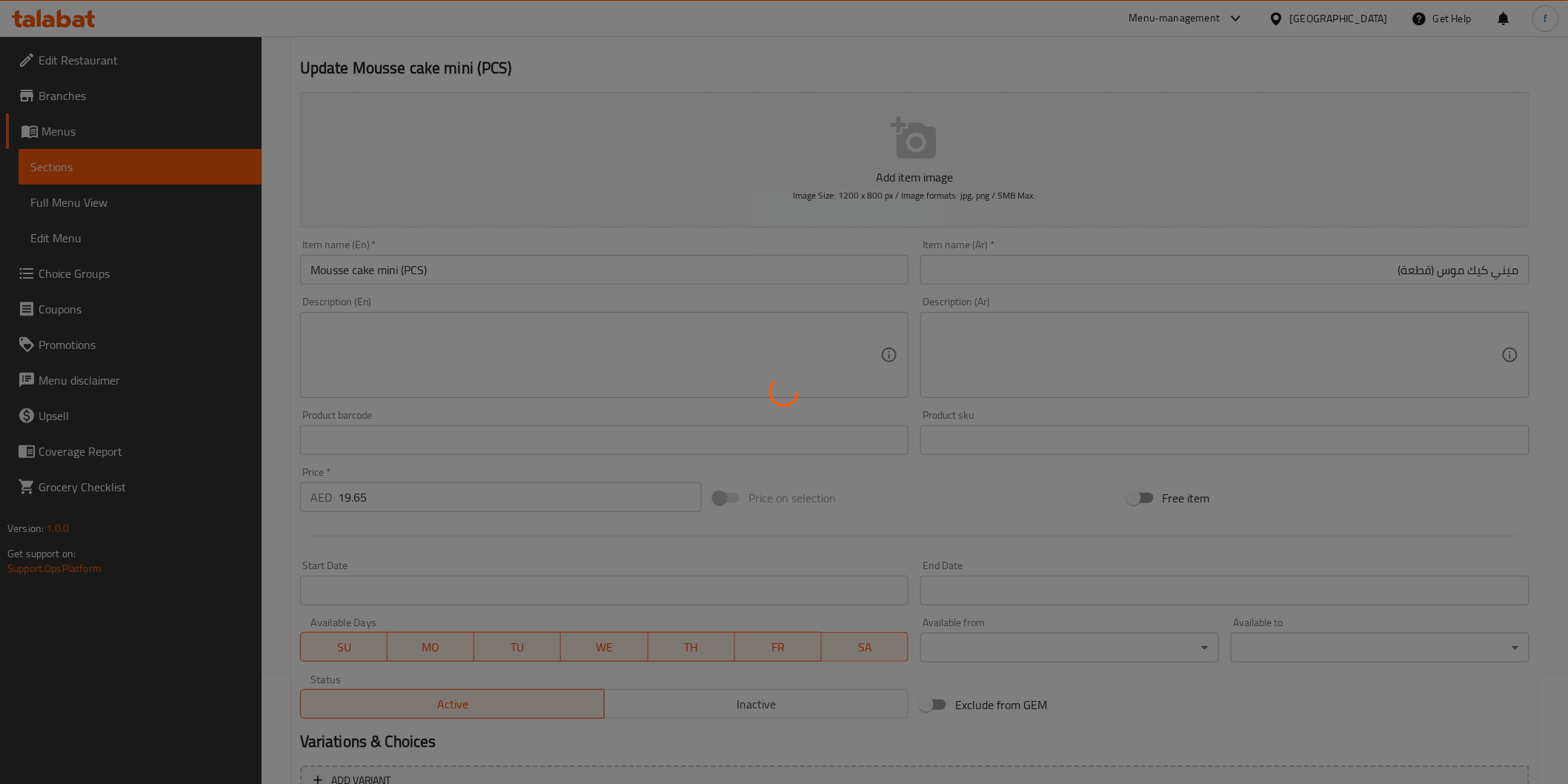
scroll to position [0, 0]
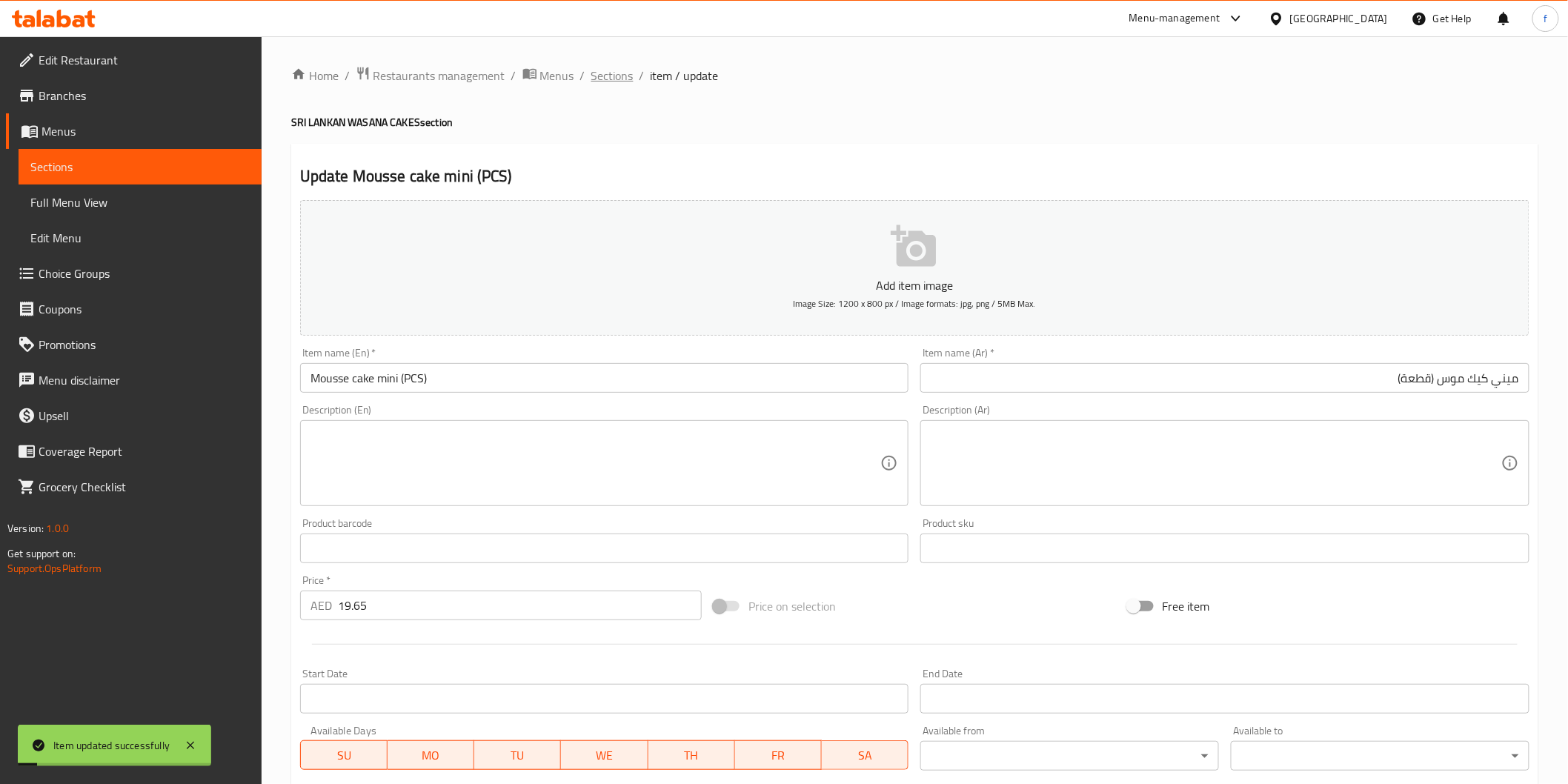
click at [624, 75] on span "Sections" at bounding box center [612, 75] width 42 height 18
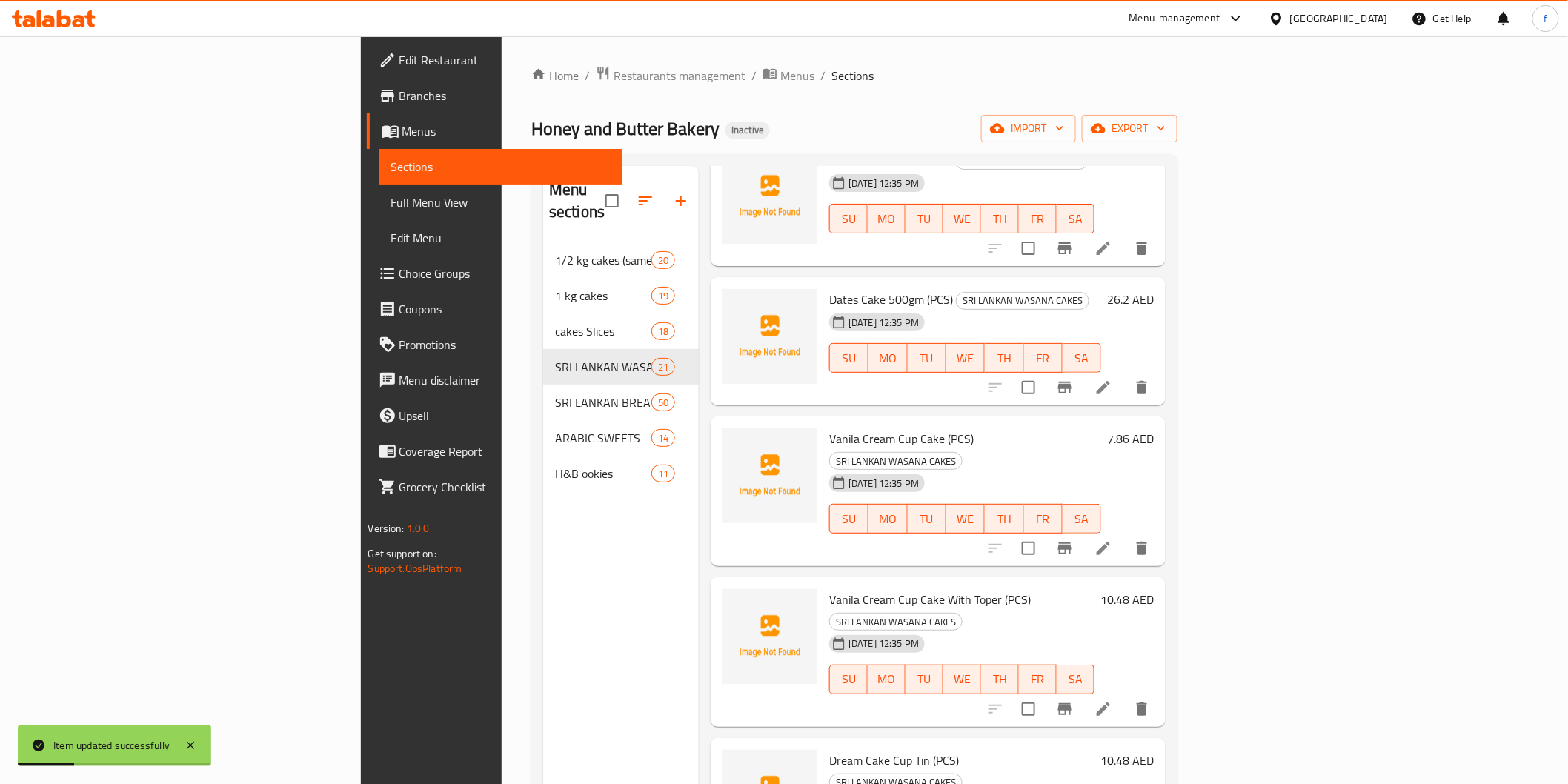
scroll to position [2140, 0]
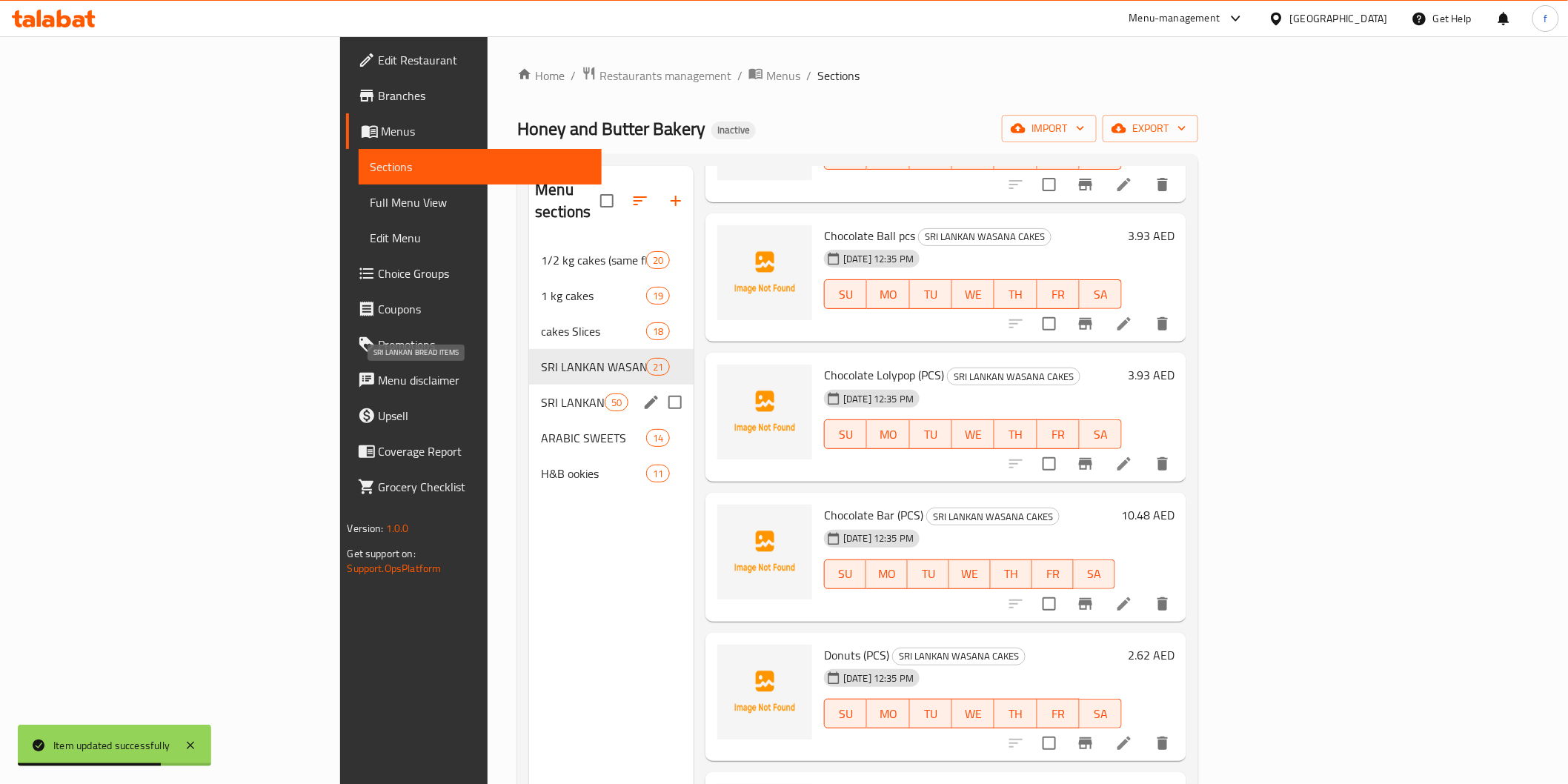
click at [541, 393] on span "SRI LANKAN BREAD ITEMS" at bounding box center [573, 402] width 63 height 18
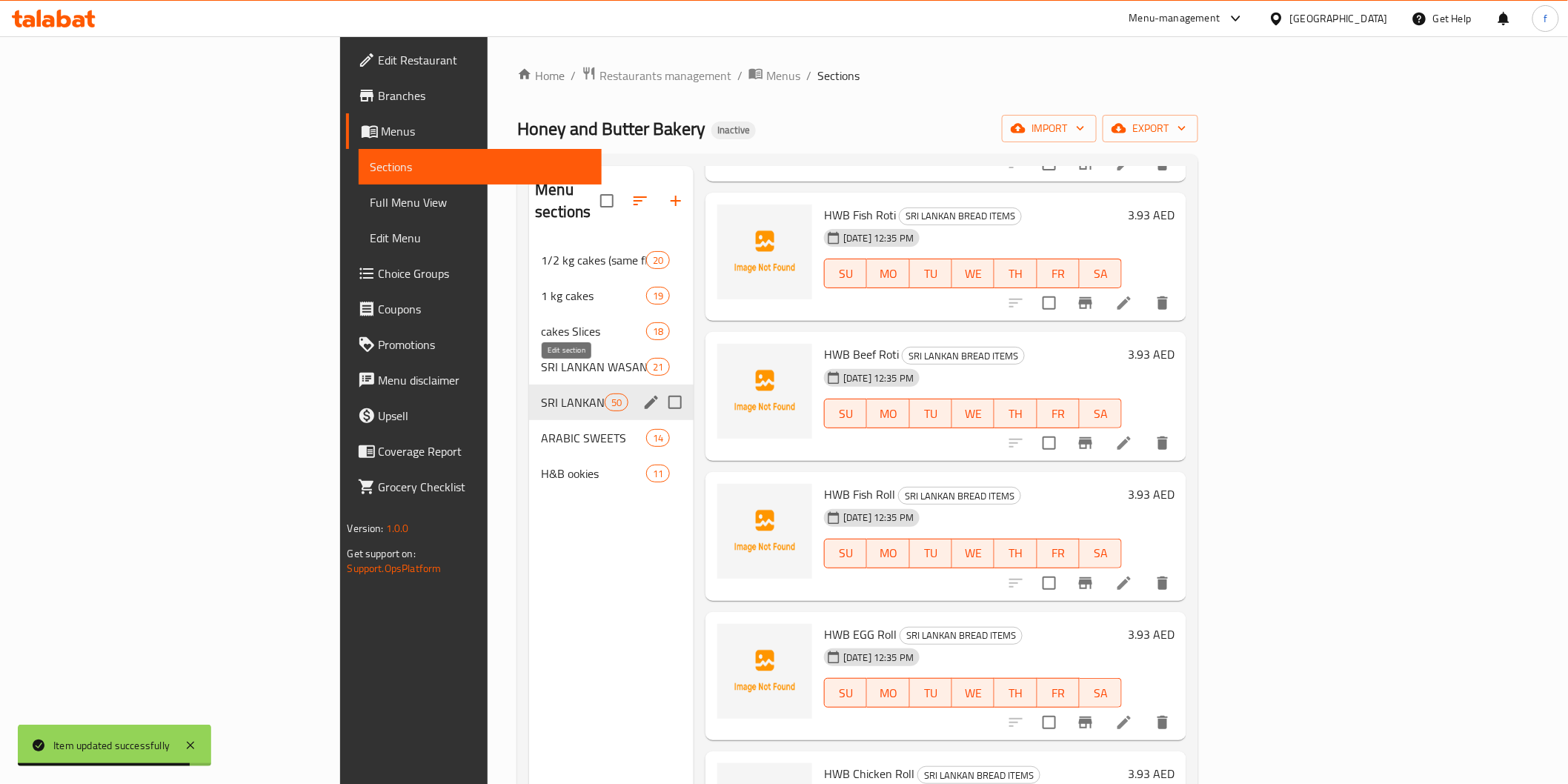
click at [643, 393] on icon "edit" at bounding box center [651, 402] width 18 height 18
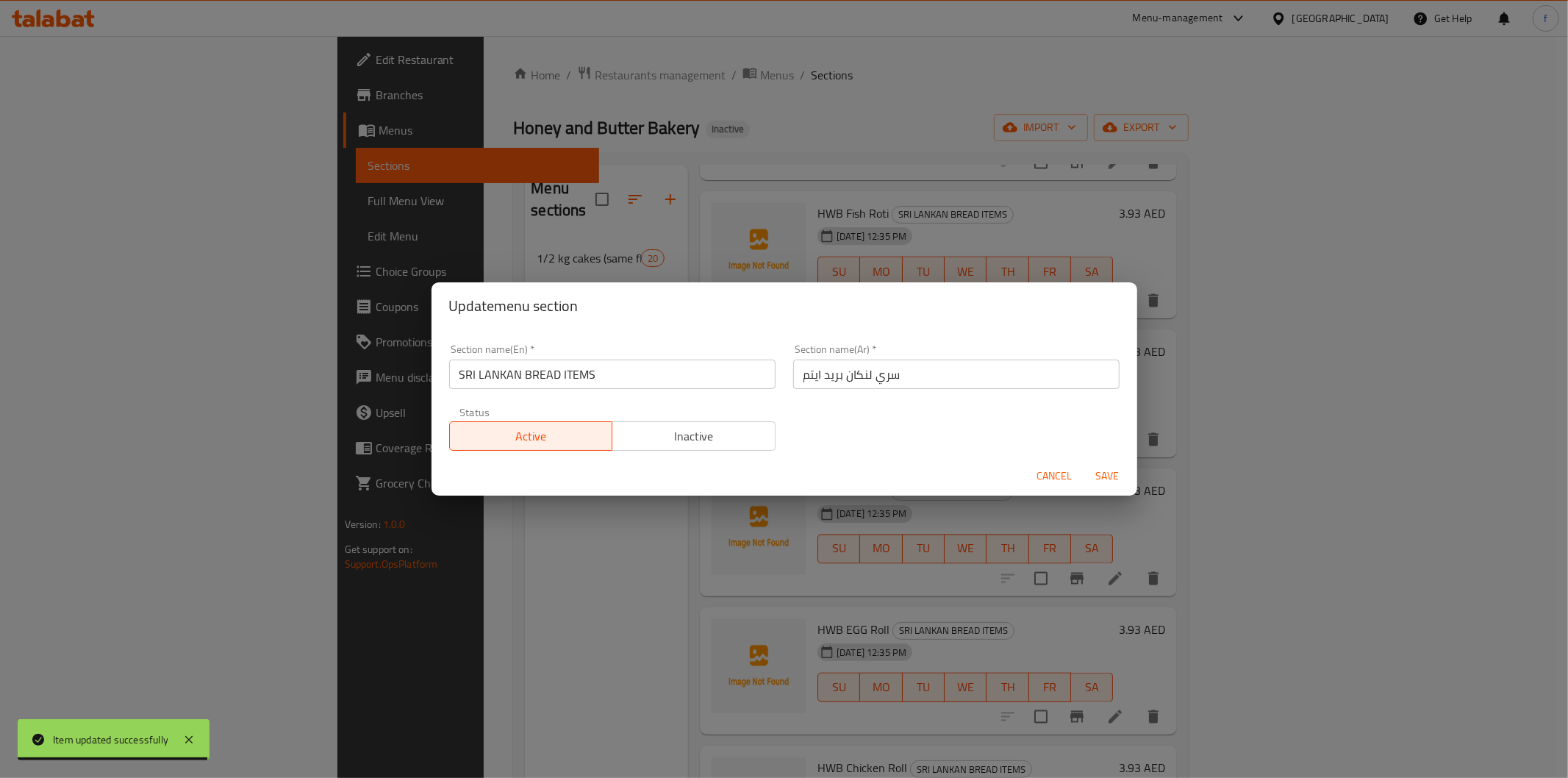
click at [949, 378] on input "سري لنكان بريد ايتم" at bounding box center [955, 374] width 326 height 30
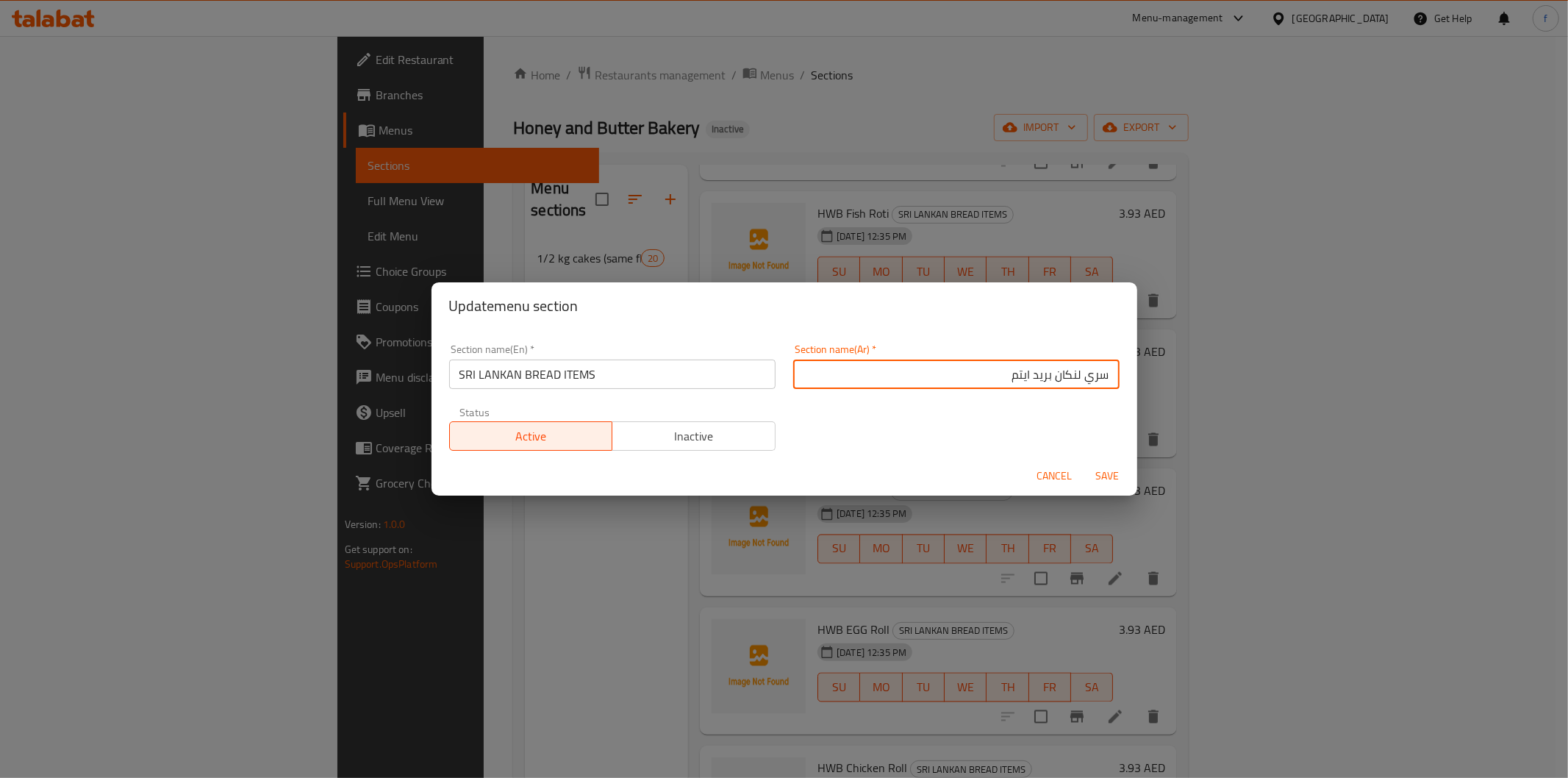
click at [529, 375] on input "SRI LANKAN BREAD ITEMS" at bounding box center [612, 374] width 326 height 30
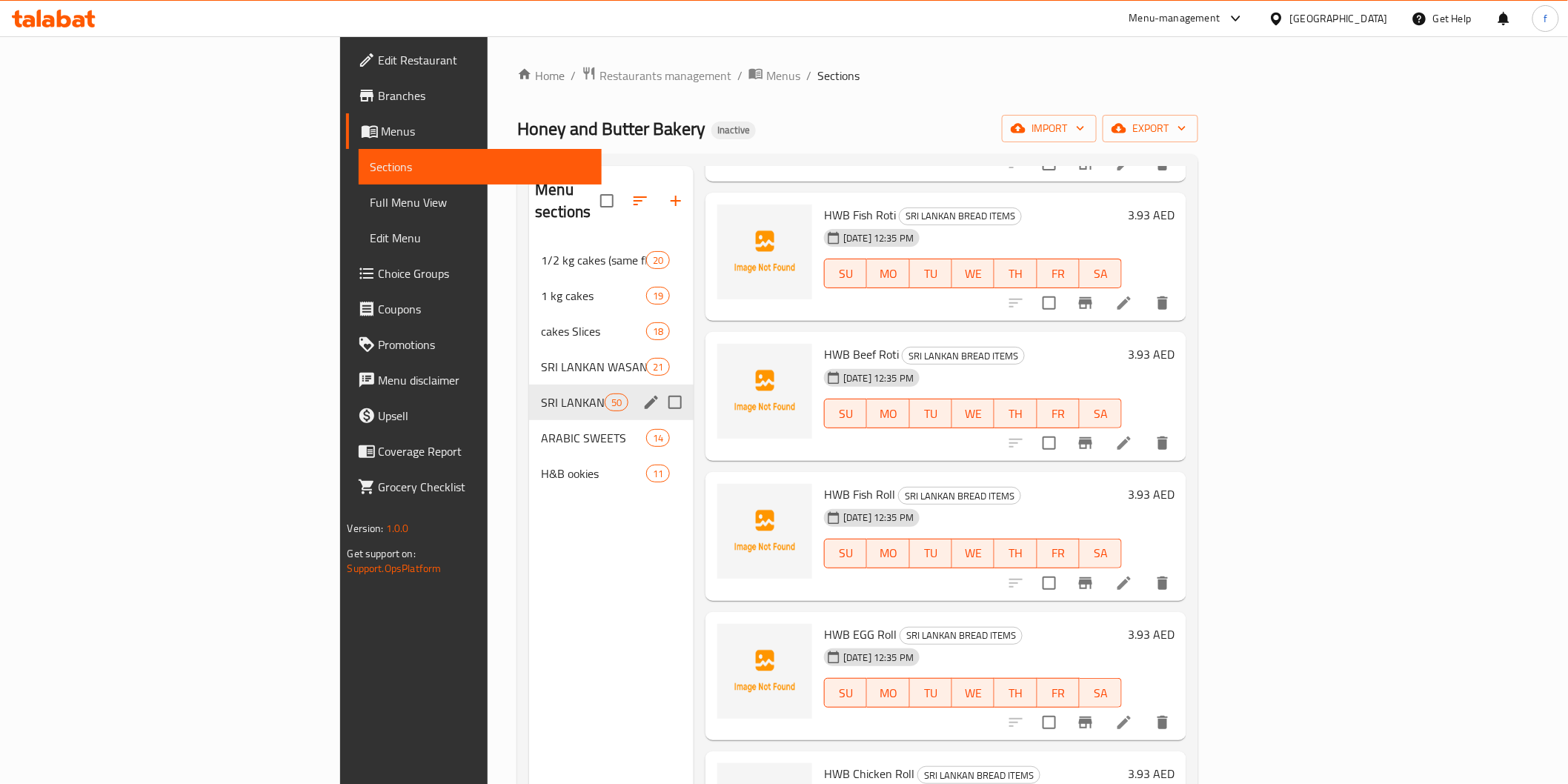
click at [643, 393] on icon "edit" at bounding box center [651, 402] width 18 height 18
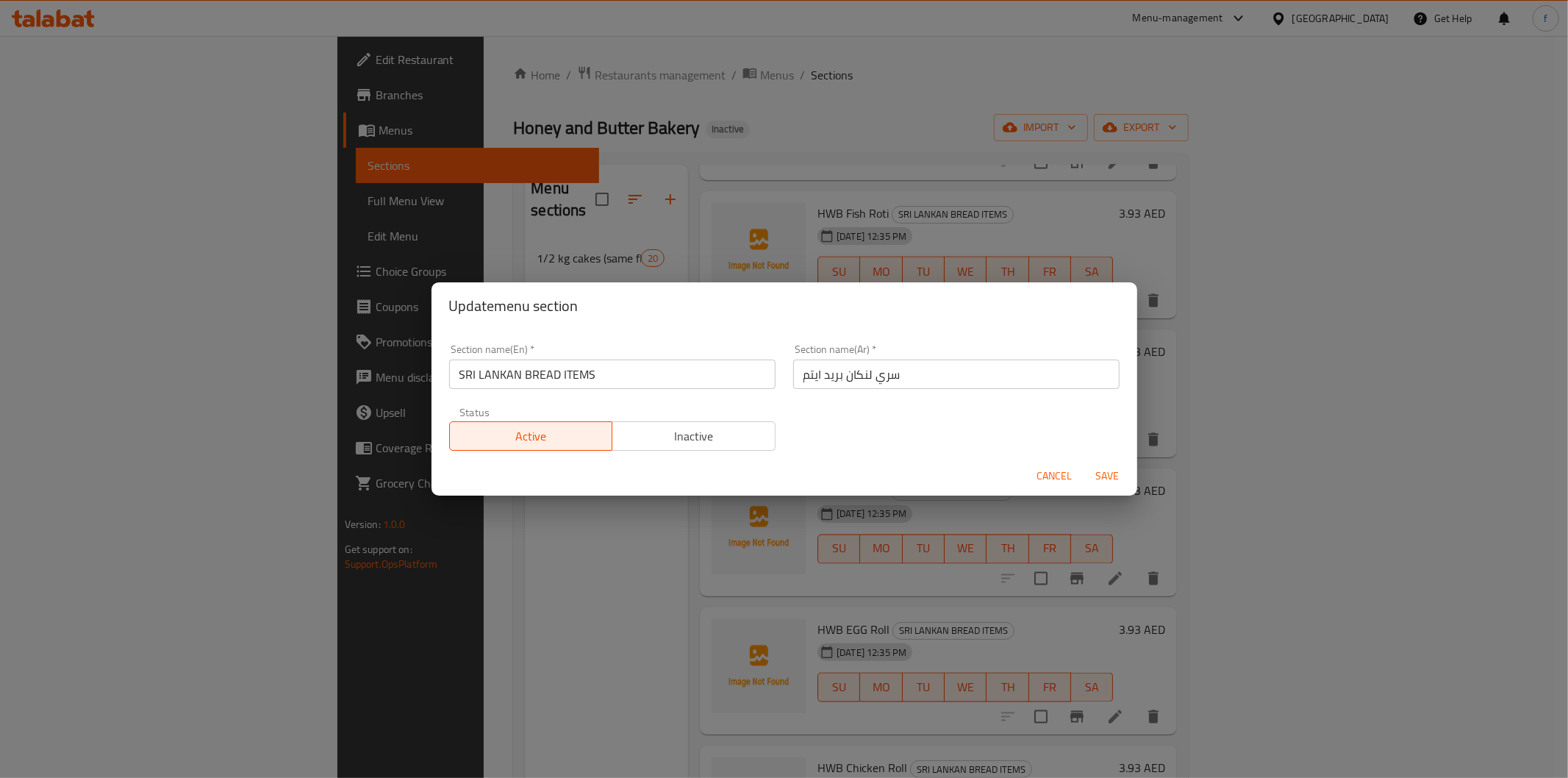
click at [839, 377] on input "سري لنكان بريد ايتم" at bounding box center [955, 374] width 326 height 30
click at [957, 370] on input "سري لنكان بريد ايتم" at bounding box center [955, 374] width 326 height 30
click at [1030, 377] on input "سري لنكان بريد ايتم" at bounding box center [955, 374] width 326 height 30
click at [569, 381] on input "SRI LANKAN BREAD ITEMS" at bounding box center [612, 374] width 326 height 30
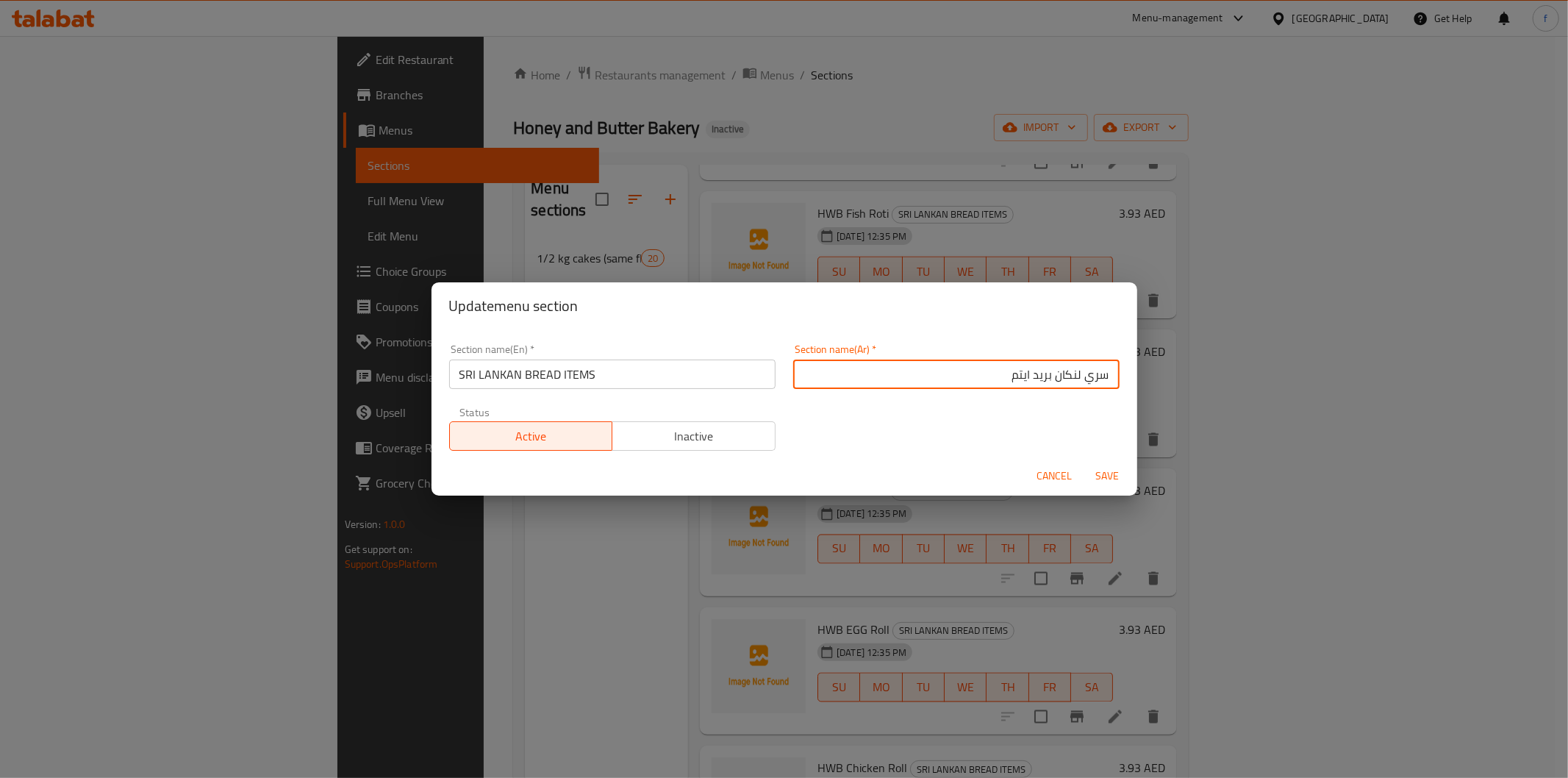
click at [569, 381] on input "SRI LANKAN BREAD ITEMS" at bounding box center [612, 374] width 326 height 30
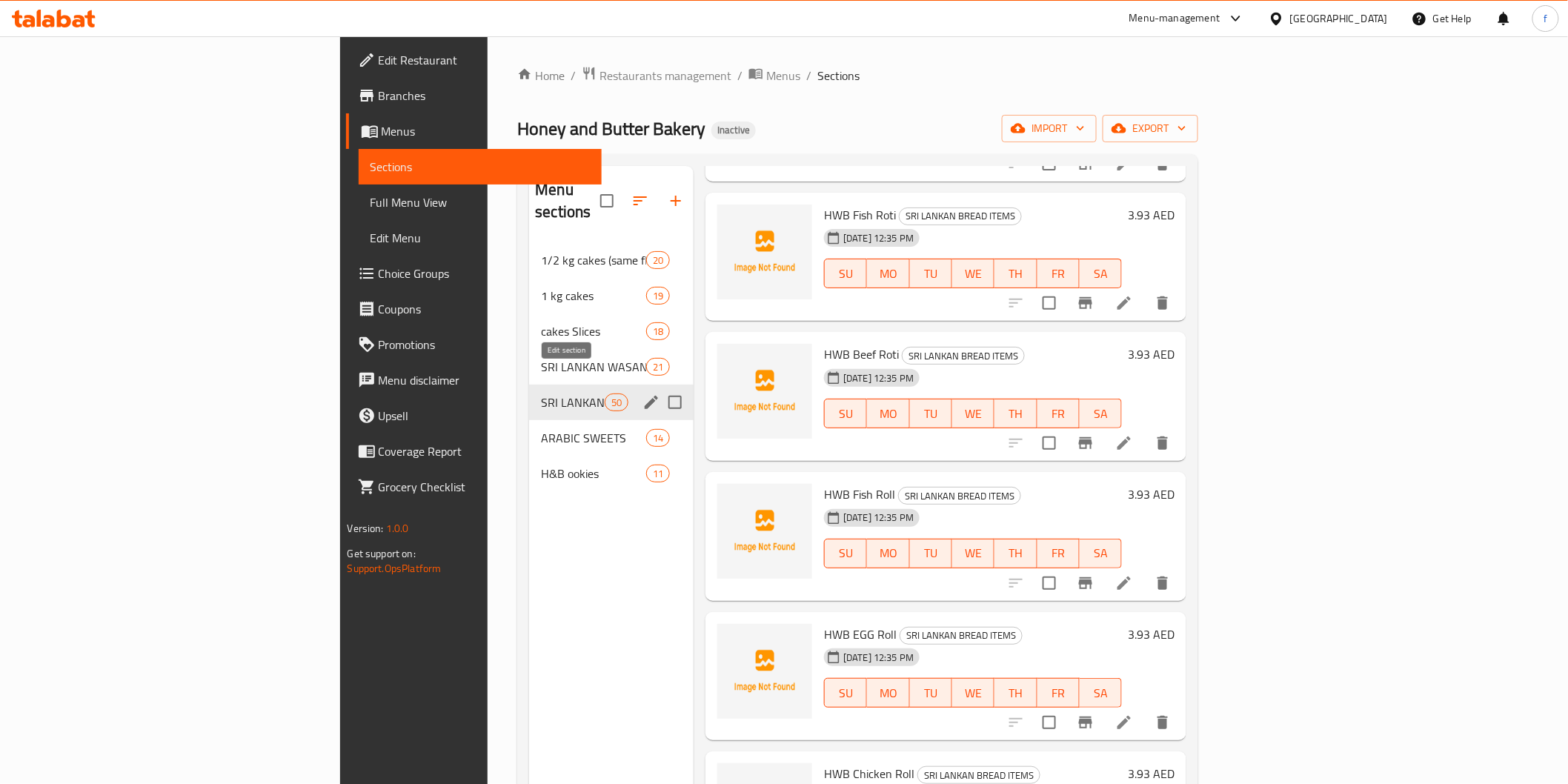
click at [645, 395] on icon "edit" at bounding box center [651, 402] width 13 height 13
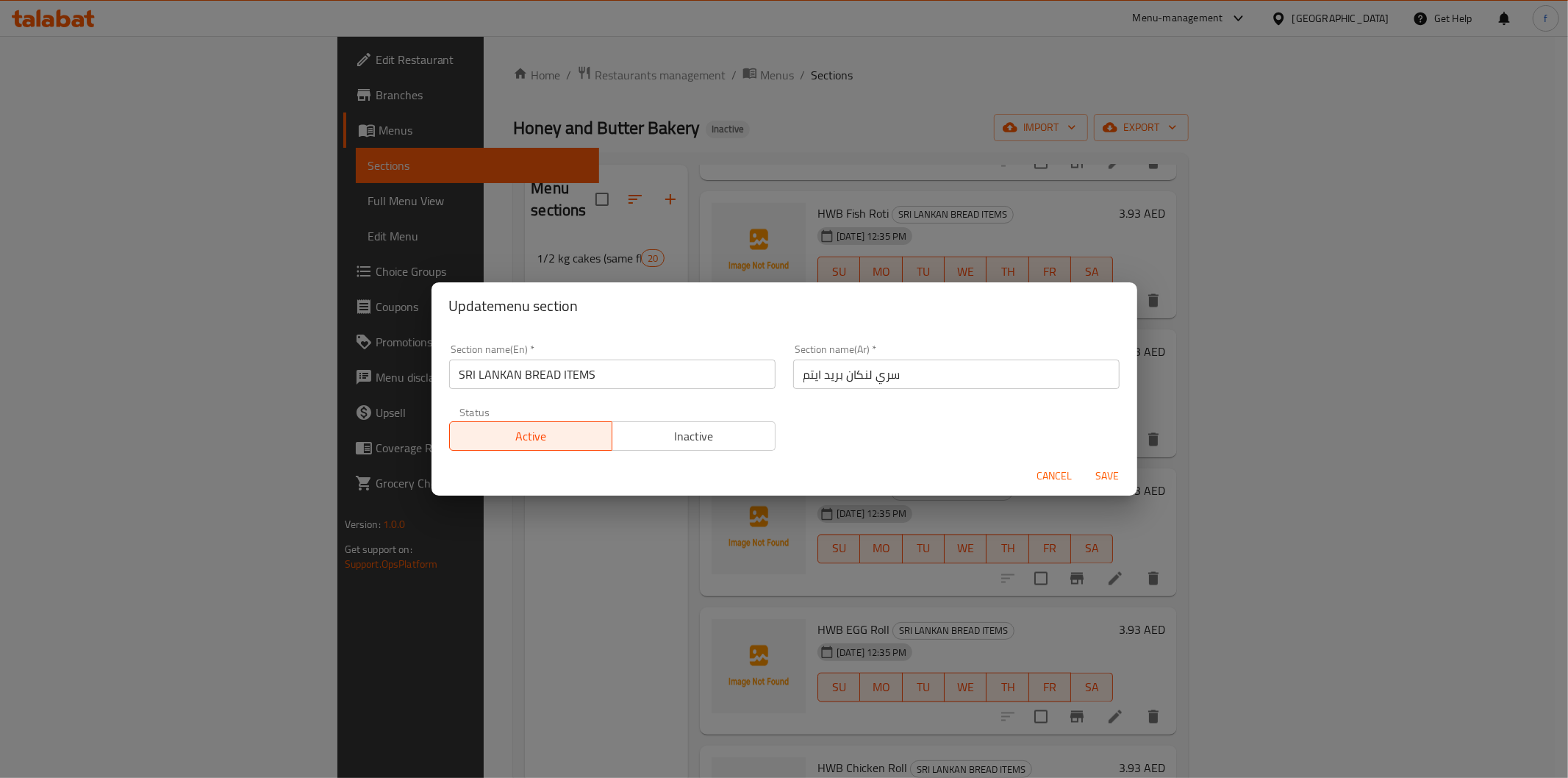
click at [930, 377] on input "سري لنكان بريد ايتم" at bounding box center [955, 374] width 326 height 30
drag, startPoint x: 1040, startPoint y: 377, endPoint x: 996, endPoint y: 381, distance: 44.2
click at [996, 381] on input "سري لنكان بريد ايتم" at bounding box center [955, 374] width 326 height 30
type input "اصناف الخبز سري لنكان"
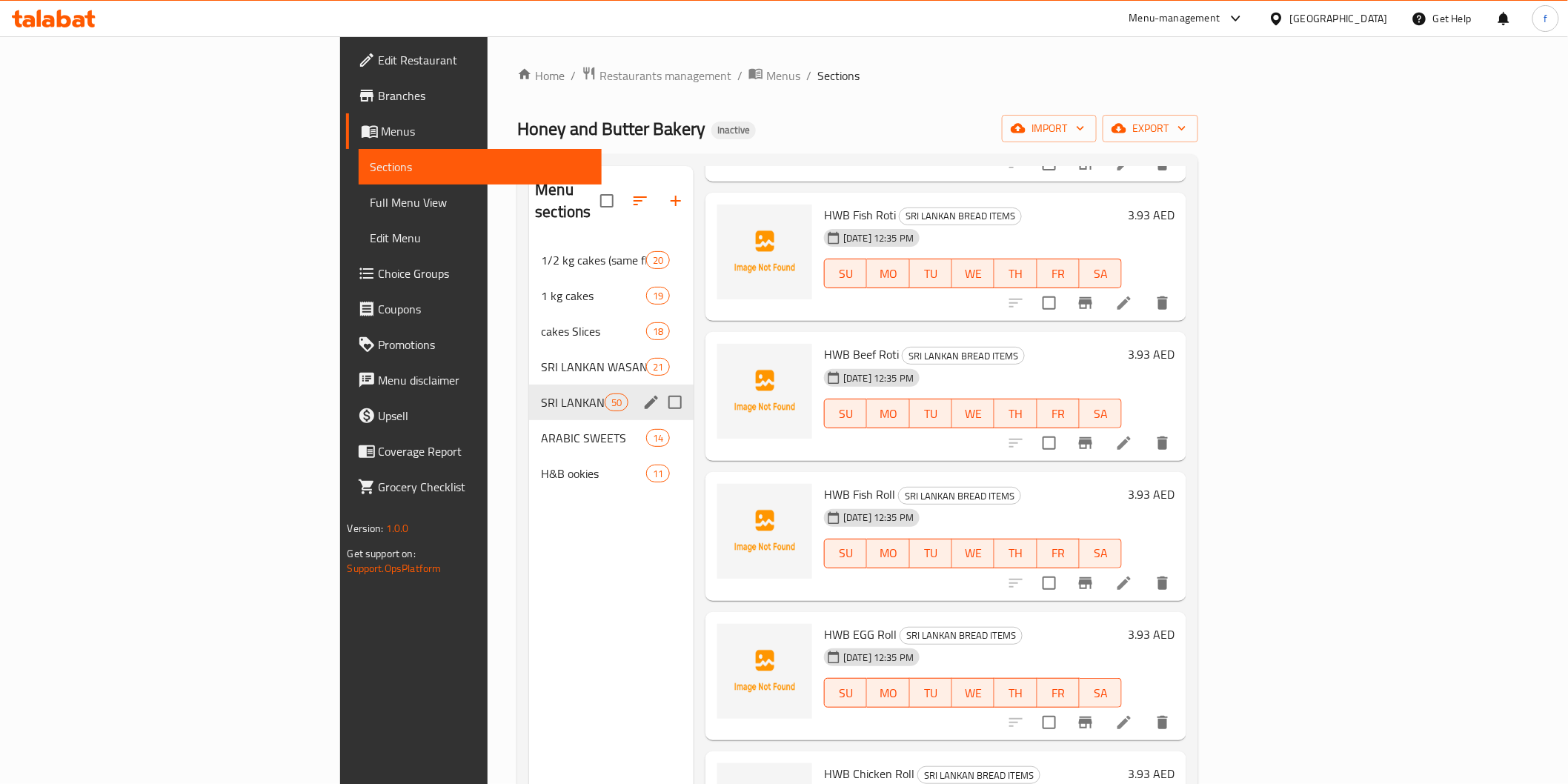
click at [643, 393] on icon "edit" at bounding box center [651, 402] width 18 height 18
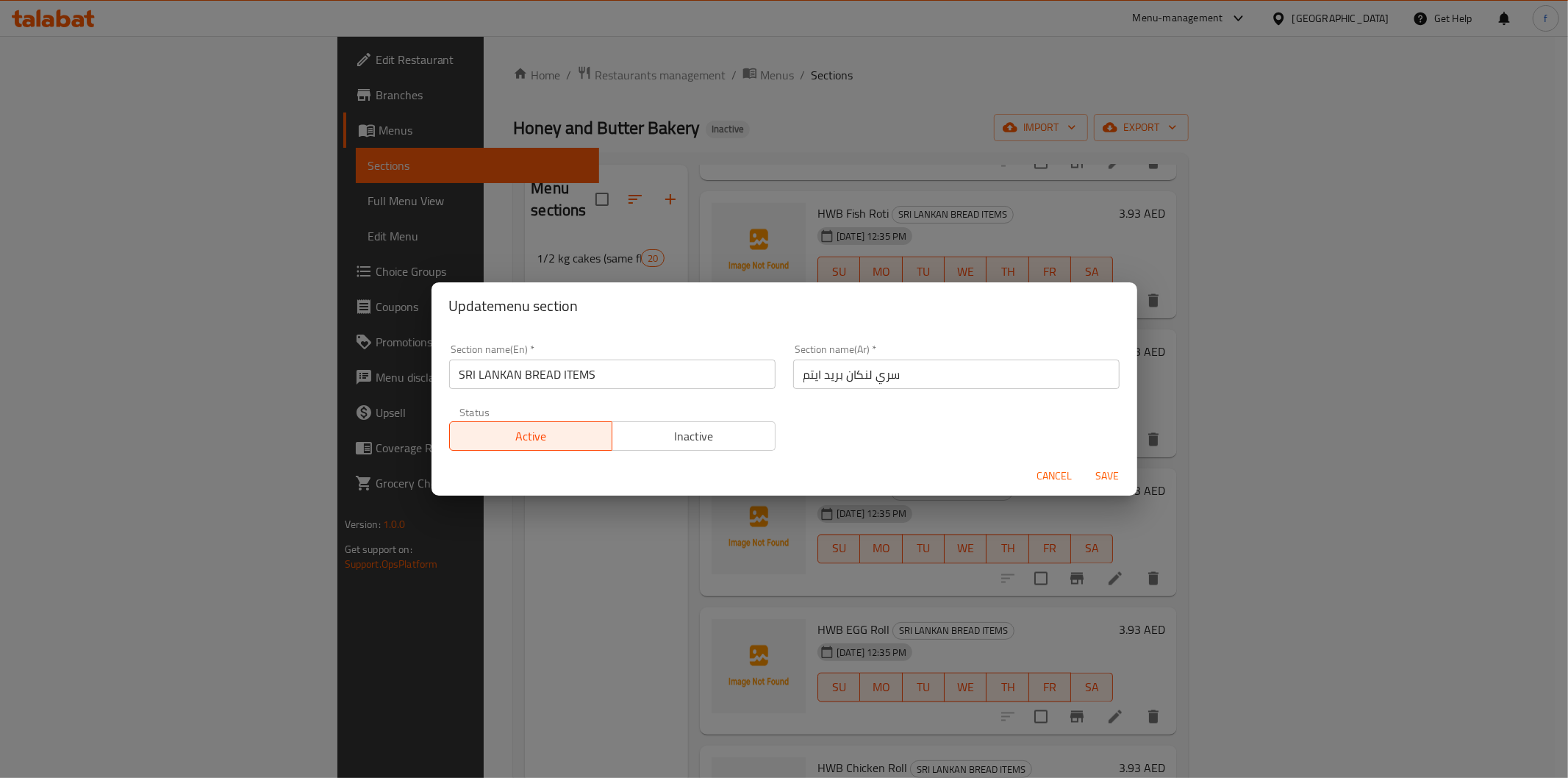
click at [898, 379] on input "سري لنكان بريد ايتم" at bounding box center [955, 374] width 326 height 30
drag, startPoint x: 1040, startPoint y: 377, endPoint x: 961, endPoint y: 380, distance: 79.1
click at [961, 380] on input "سري لنكان بريد ايتم" at bounding box center [955, 374] width 326 height 30
click at [1096, 375] on input "سري لنكان" at bounding box center [955, 374] width 326 height 30
type input "اصناف الخبز سري لنكان"
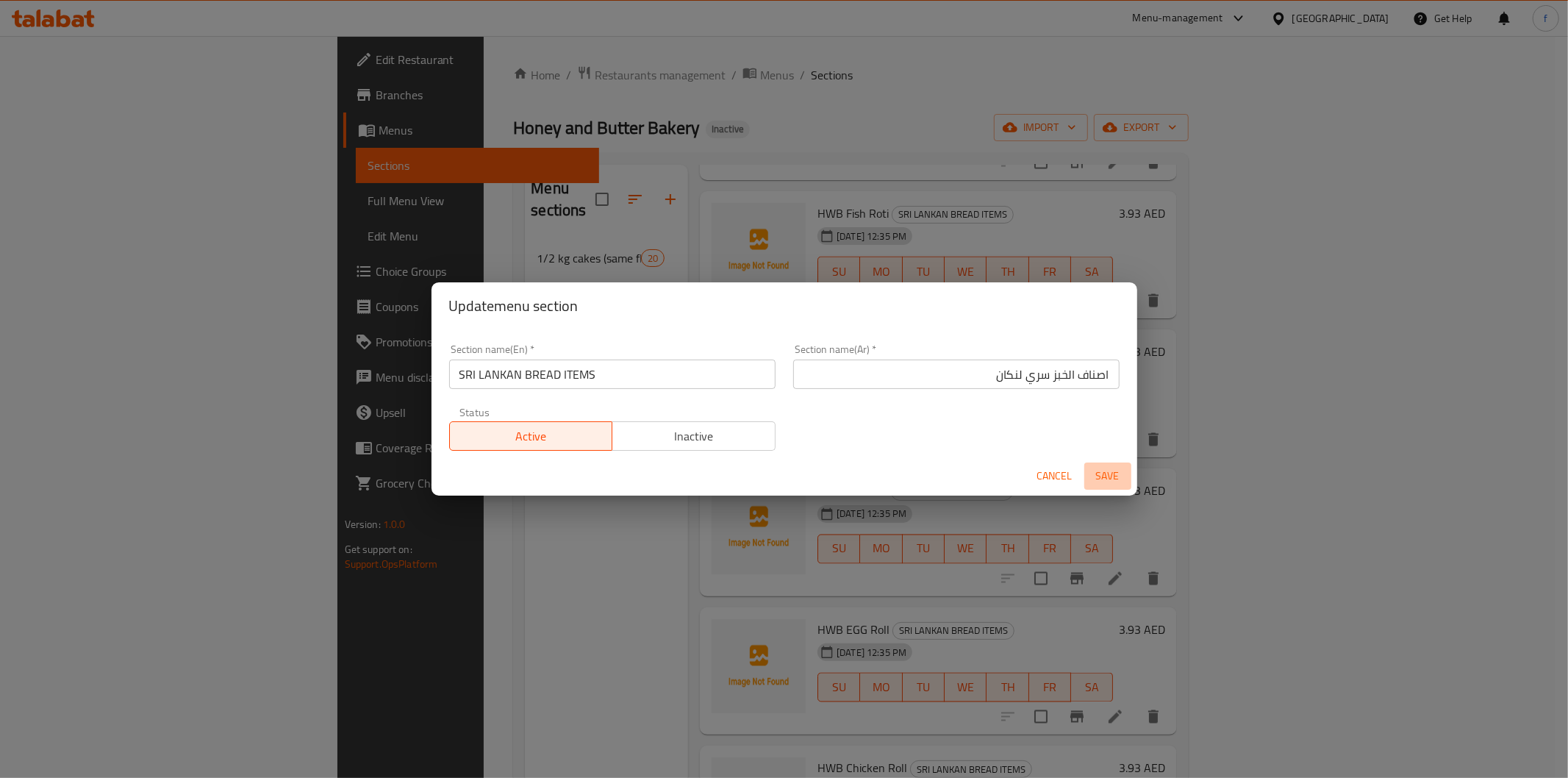
click at [1102, 469] on span "Save" at bounding box center [1108, 476] width 36 height 18
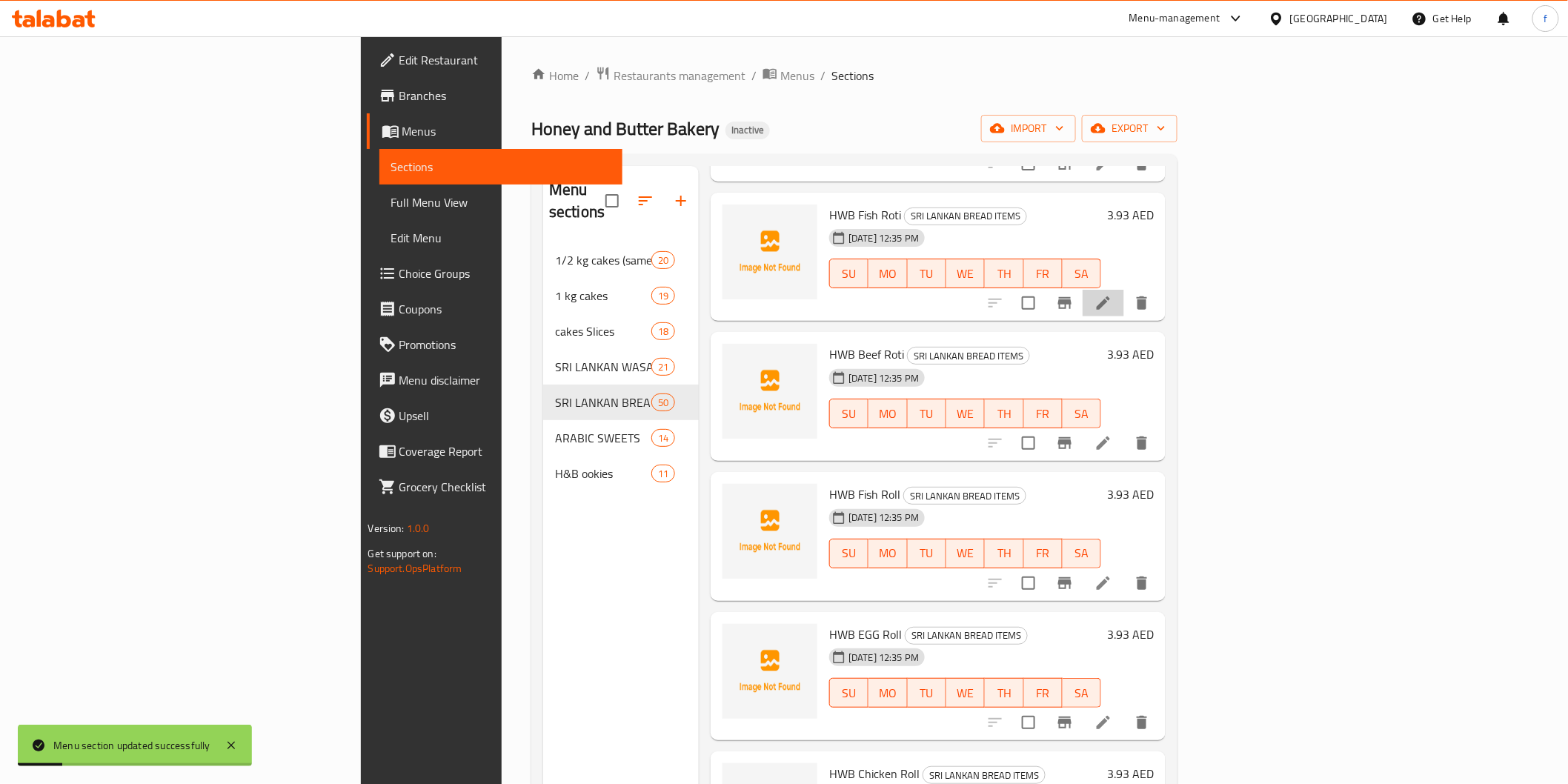
click at [1124, 290] on li at bounding box center [1103, 303] width 41 height 27
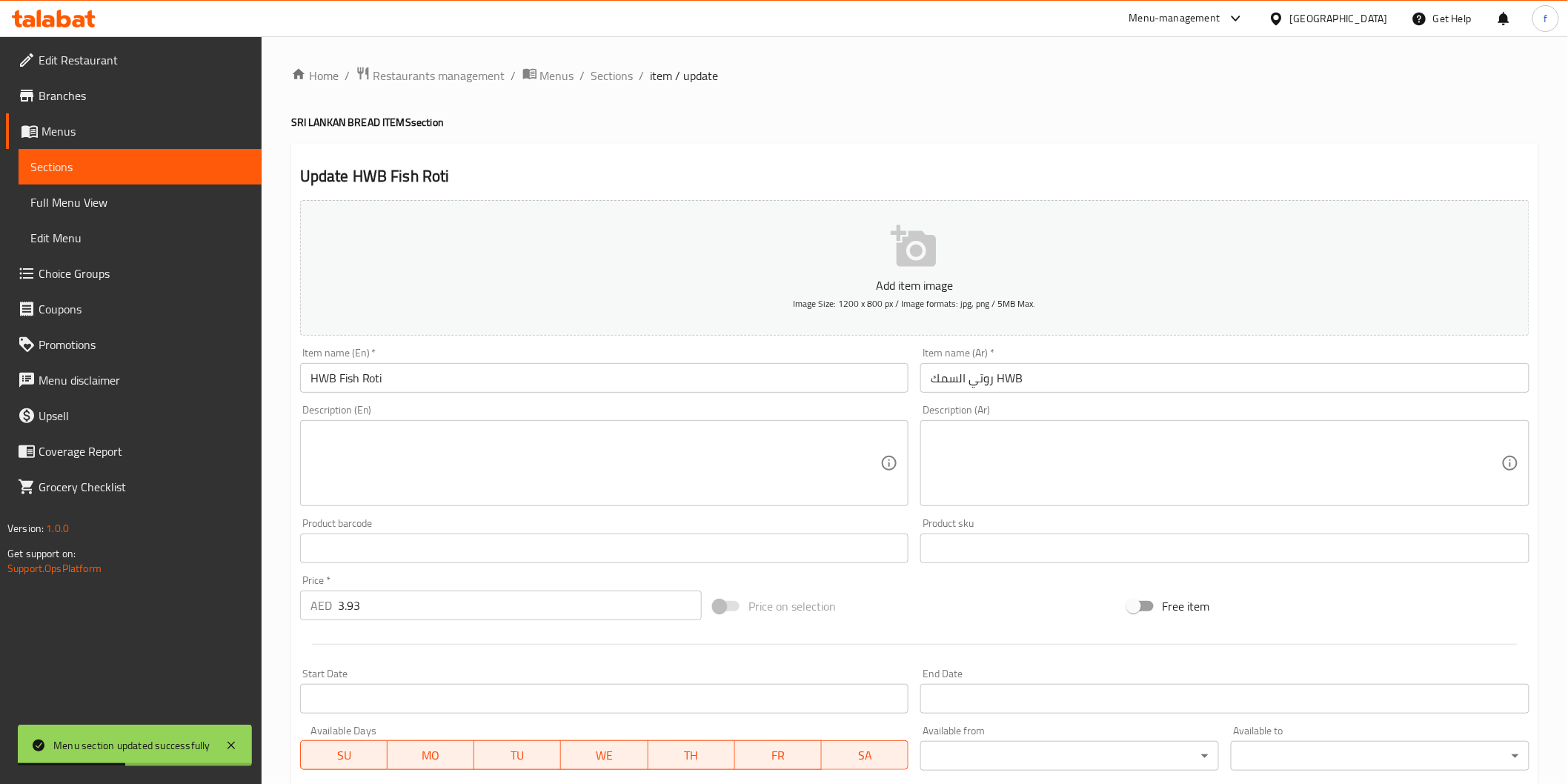
click at [1166, 376] on input "روتي السمك HWB" at bounding box center [1225, 378] width 609 height 30
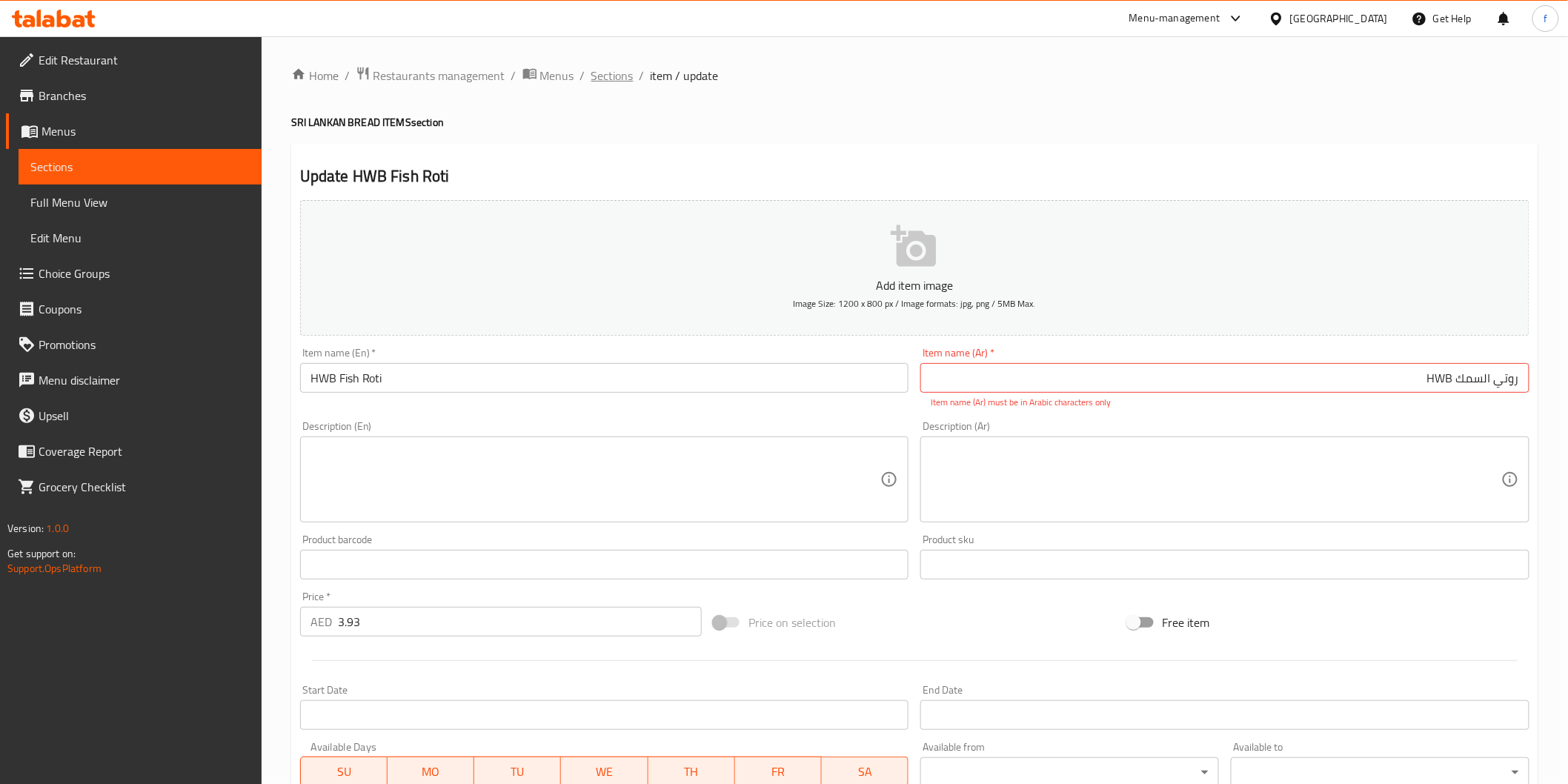
click at [618, 78] on span "Sections" at bounding box center [612, 75] width 42 height 18
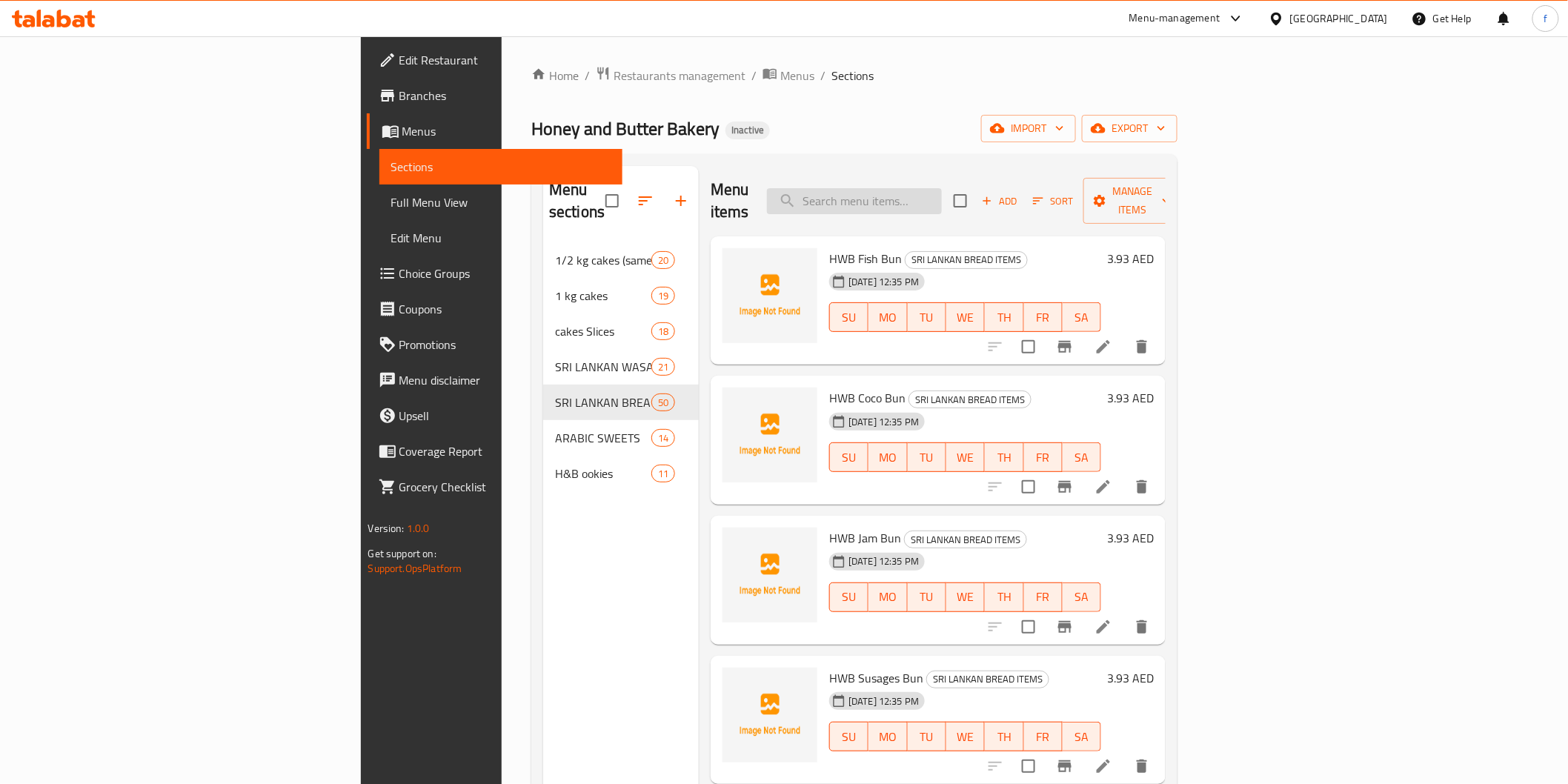
click at [942, 194] on input "search" at bounding box center [854, 202] width 175 height 26
paste input "HWB Fish Bun"
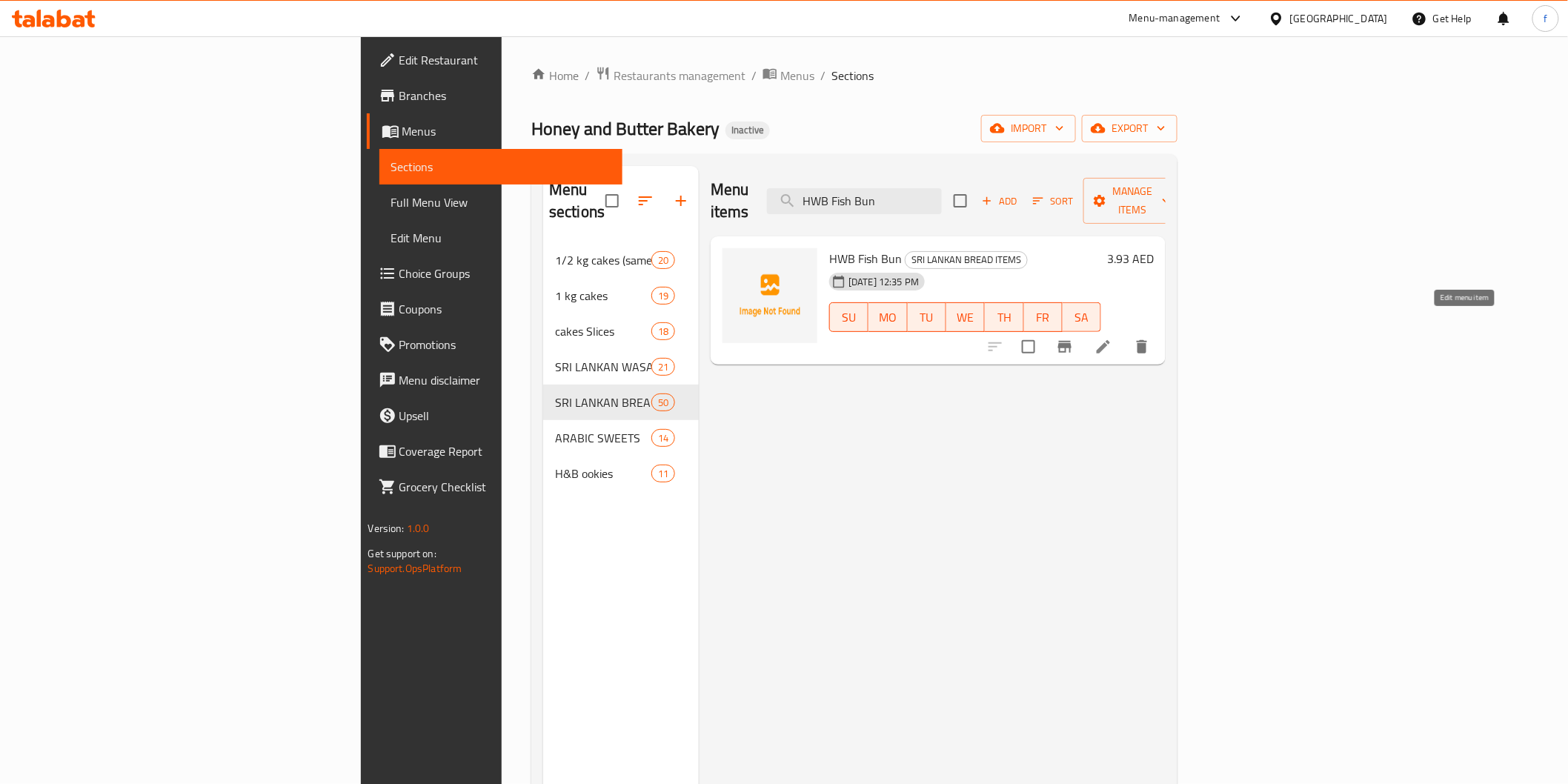
type input "HWB Fish Bun"
click at [1112, 338] on icon at bounding box center [1103, 347] width 18 height 18
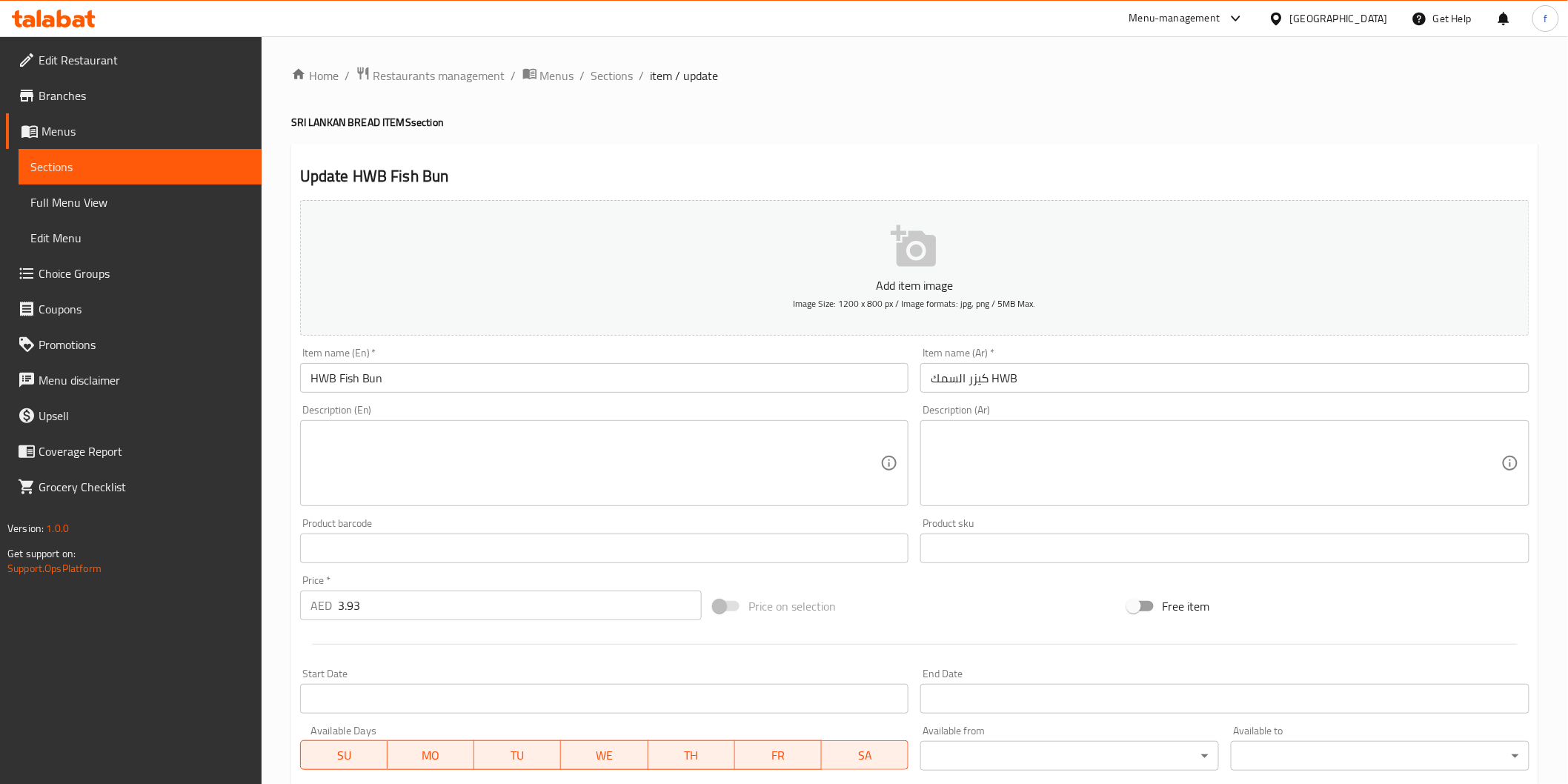
click at [1145, 375] on input "كيزر السمك HWB" at bounding box center [1225, 378] width 609 height 30
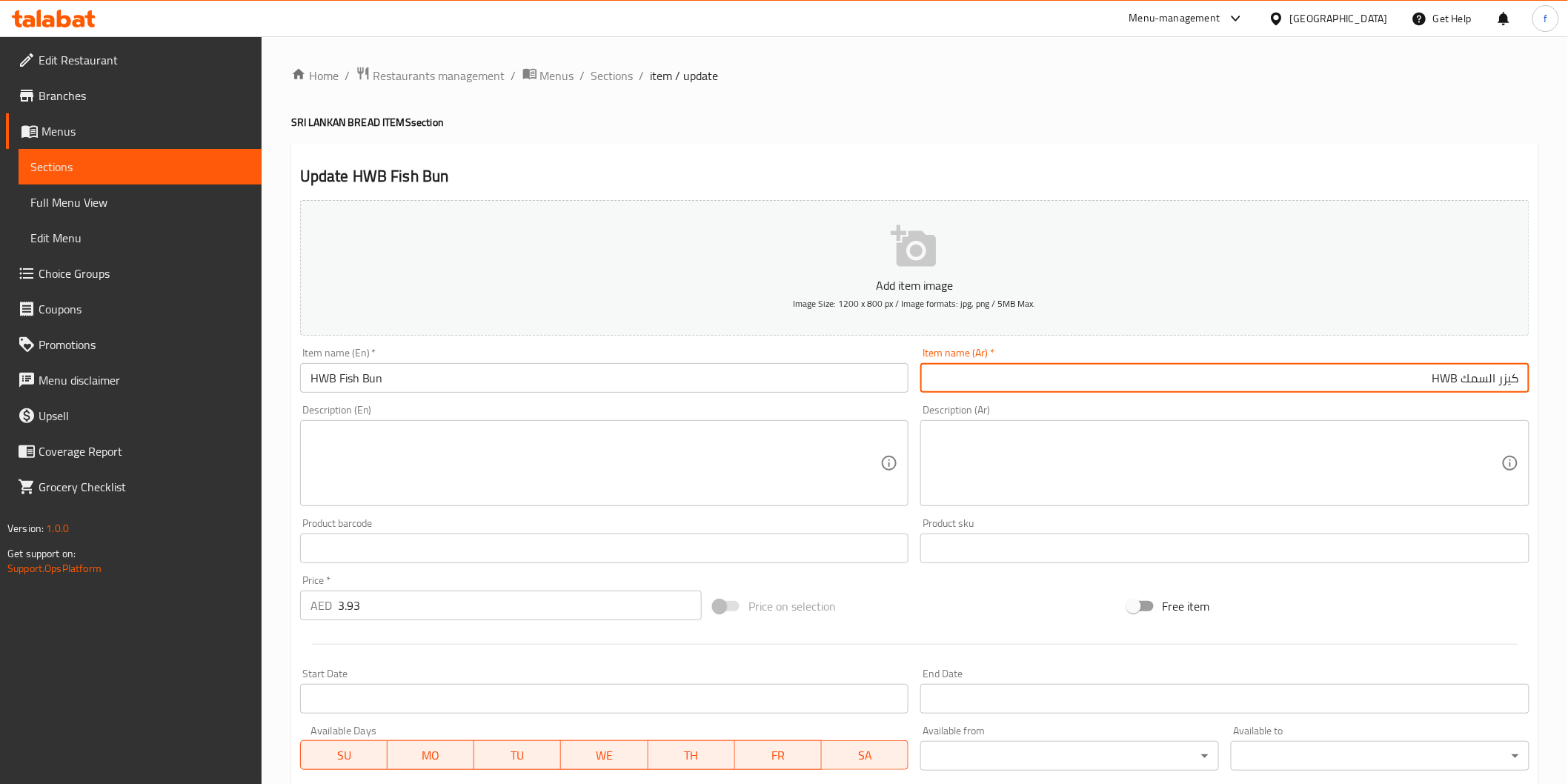
click at [1453, 379] on input "كيزر السمك HWB" at bounding box center [1225, 378] width 609 height 30
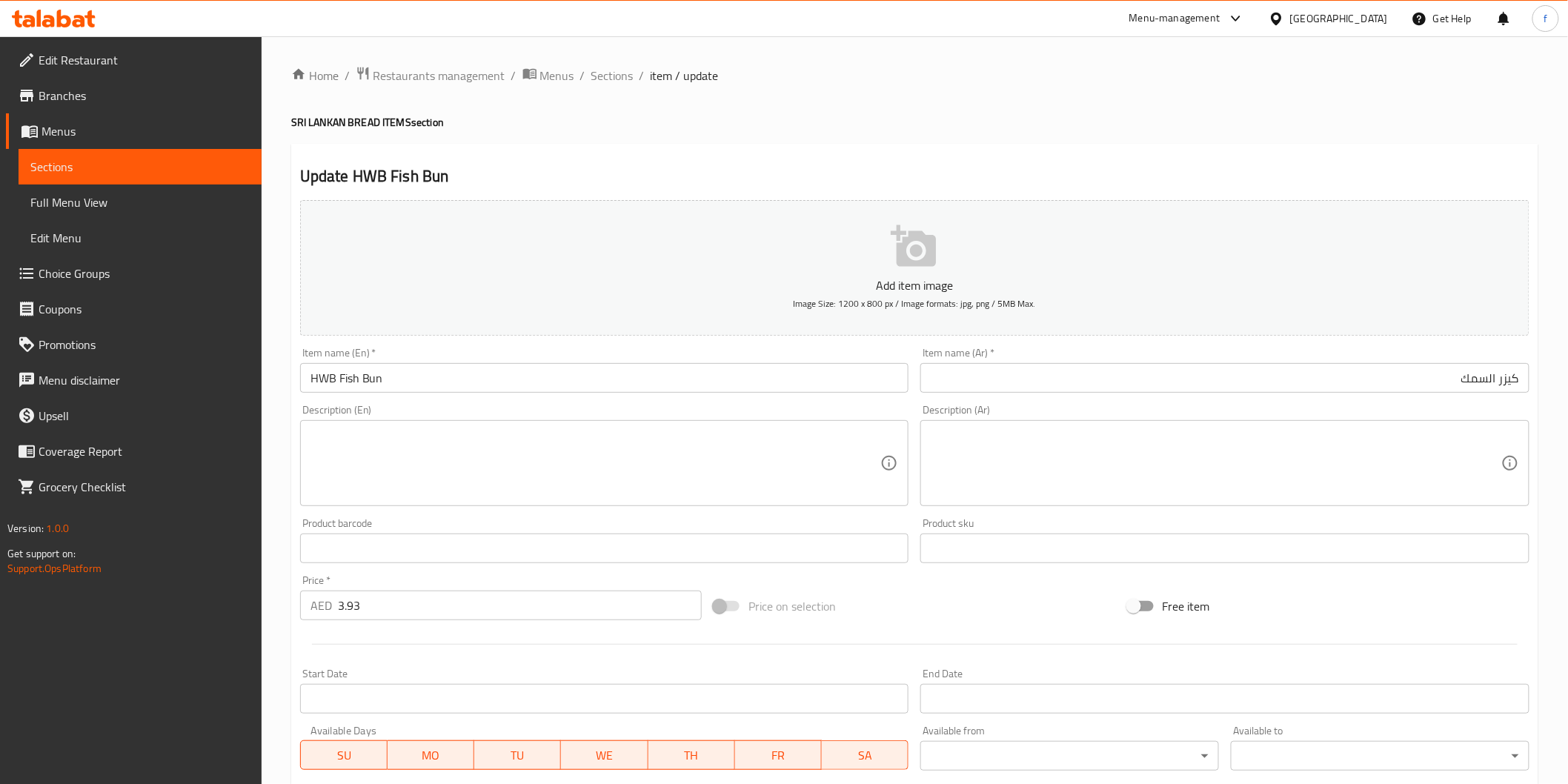
click at [1211, 386] on input "كيزر السمك" at bounding box center [1225, 378] width 609 height 30
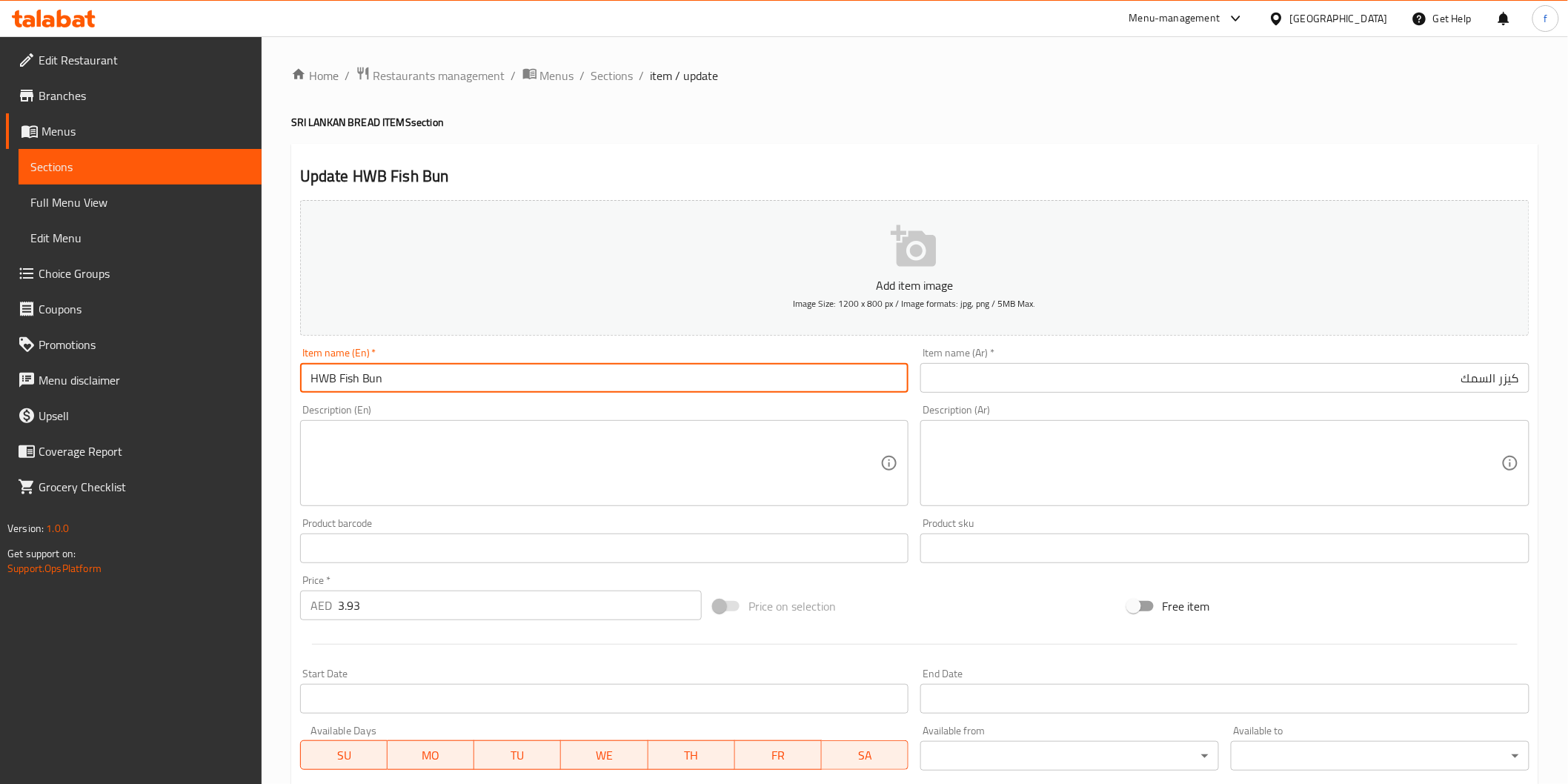
drag, startPoint x: 335, startPoint y: 380, endPoint x: 299, endPoint y: 387, distance: 36.7
click at [300, 387] on input "HWB Fish Bun" at bounding box center [605, 378] width 609 height 30
click at [642, 384] on input "HWB Fish Bun" at bounding box center [605, 378] width 609 height 30
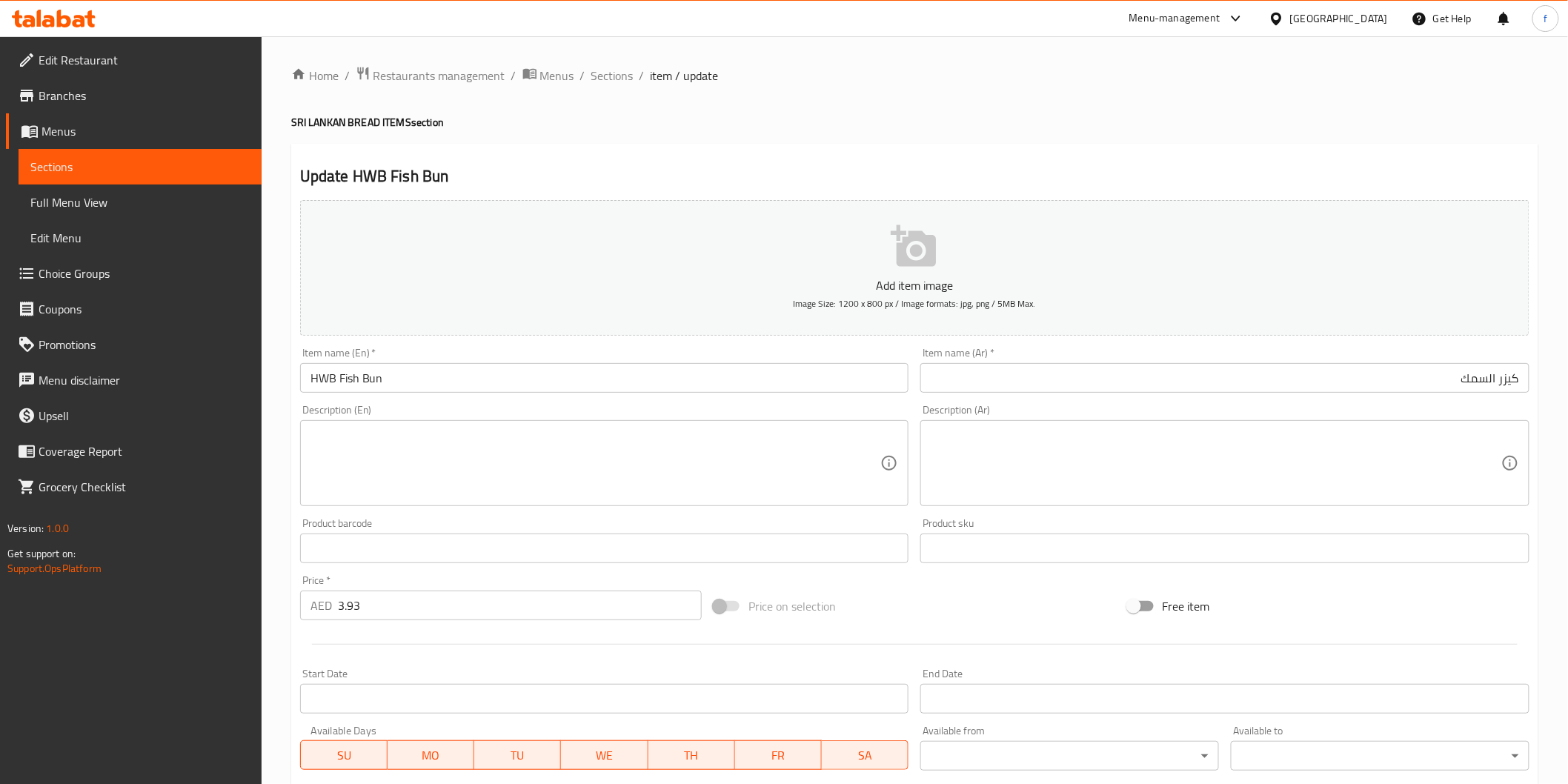
click at [1373, 379] on input "كيزر السمك" at bounding box center [1225, 378] width 609 height 30
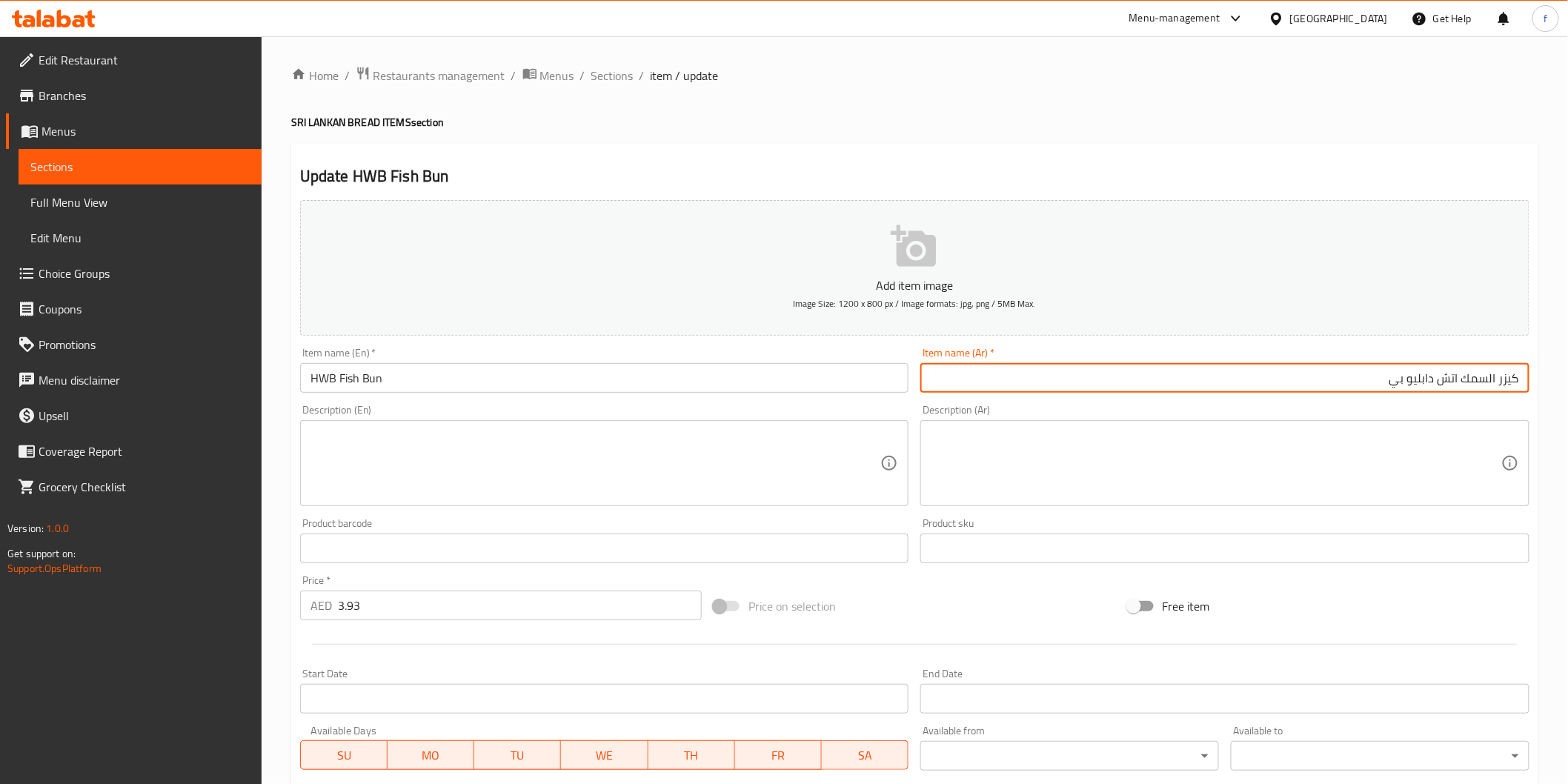
type input "كيزر السمك اتش دابليو بي"
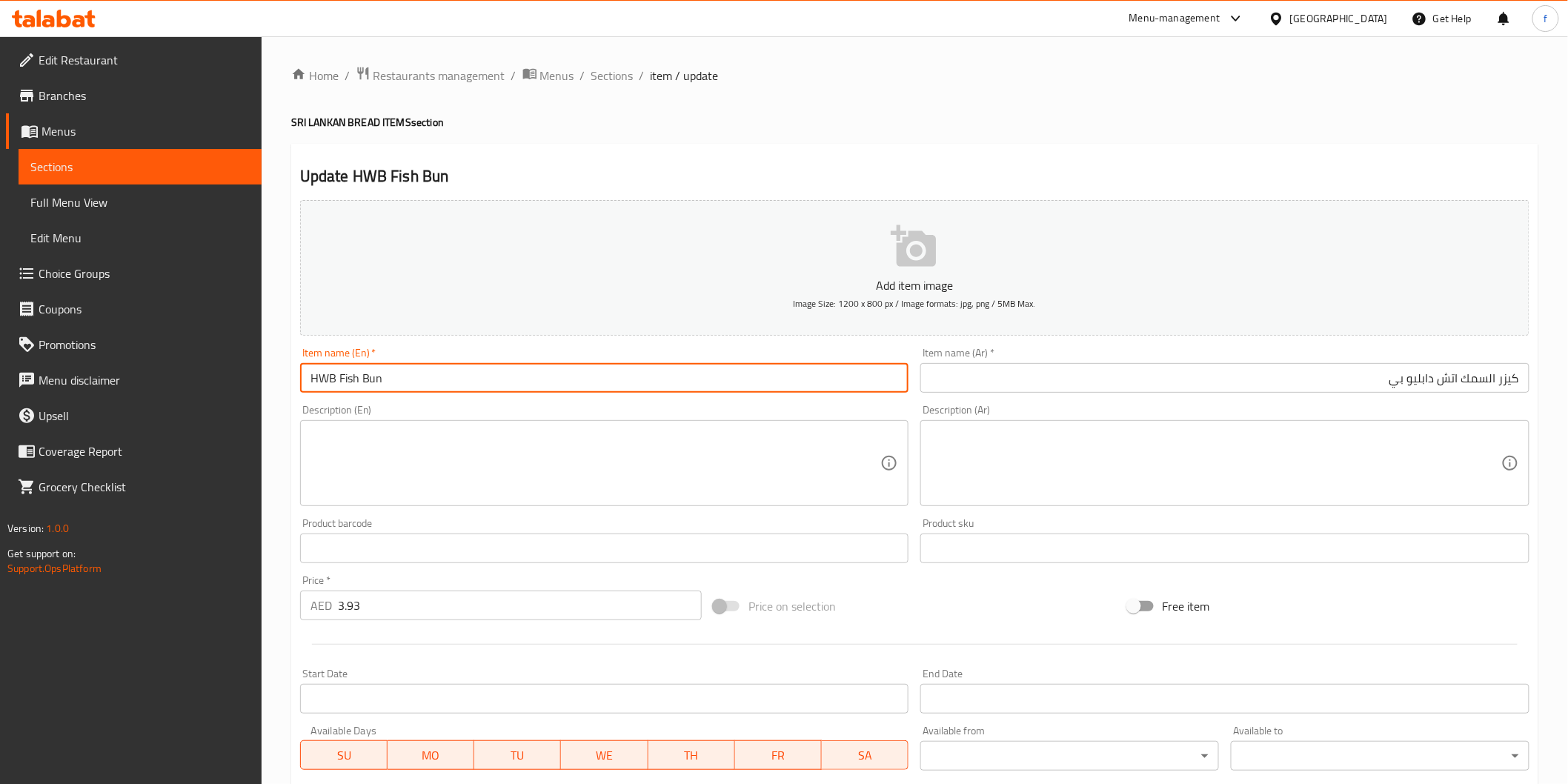
click at [498, 386] on input "HWB Fish Bun" at bounding box center [605, 378] width 609 height 30
paste input "HWB Fish Bun"
click at [456, 376] on input "HWB Fish Bun HWB Fish Bun" at bounding box center [605, 378] width 609 height 30
drag, startPoint x: 456, startPoint y: 376, endPoint x: 392, endPoint y: 379, distance: 64.1
click at [392, 379] on input "HWB Fish Bun HWB Fish Bun" at bounding box center [605, 378] width 609 height 30
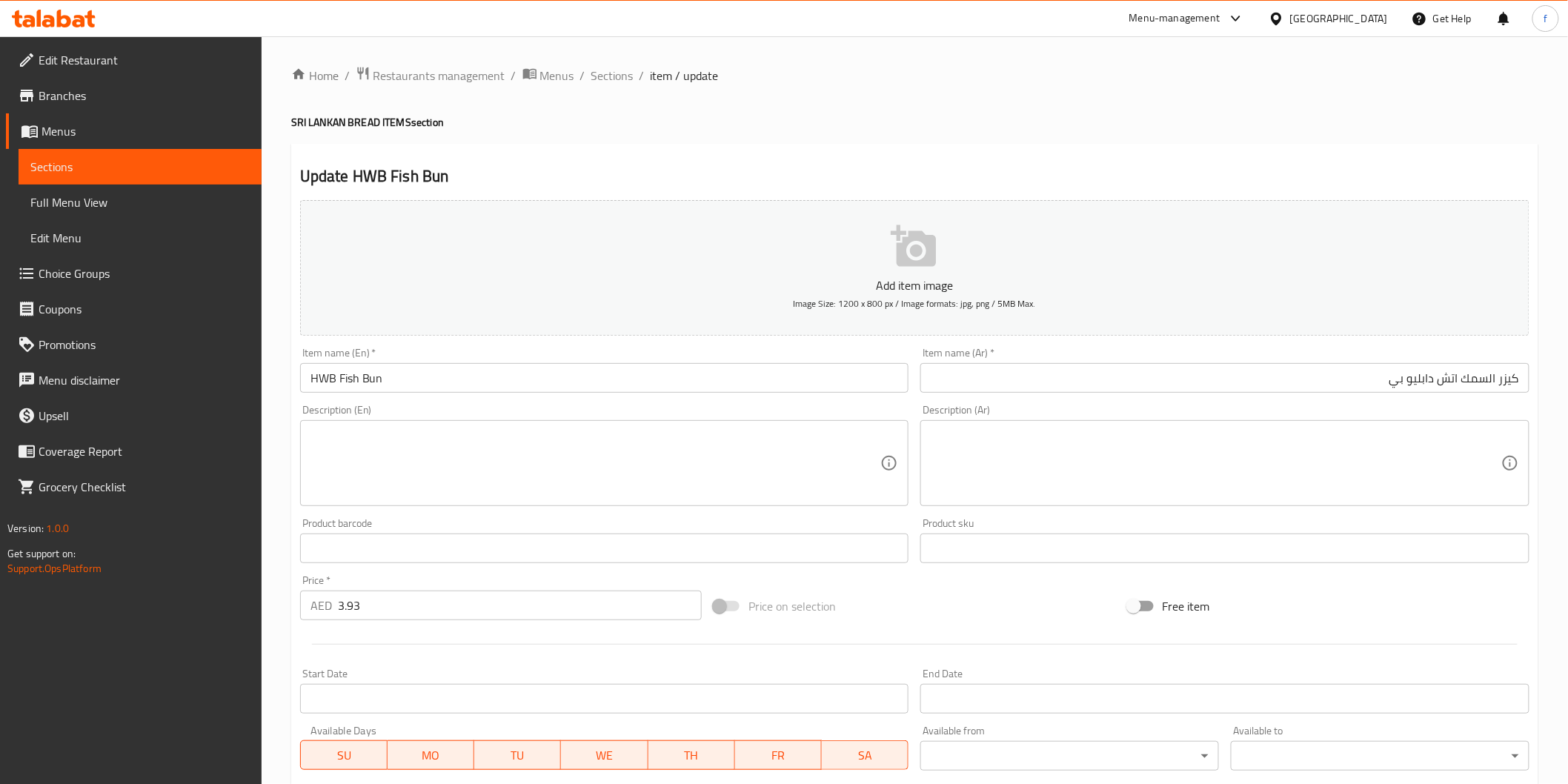
click at [440, 394] on div "Item name (En)   * HWB Fish Bun Item name (En) *" at bounding box center [604, 369] width 621 height 57
click at [443, 378] on input "HWB Fish Bun" at bounding box center [605, 378] width 609 height 30
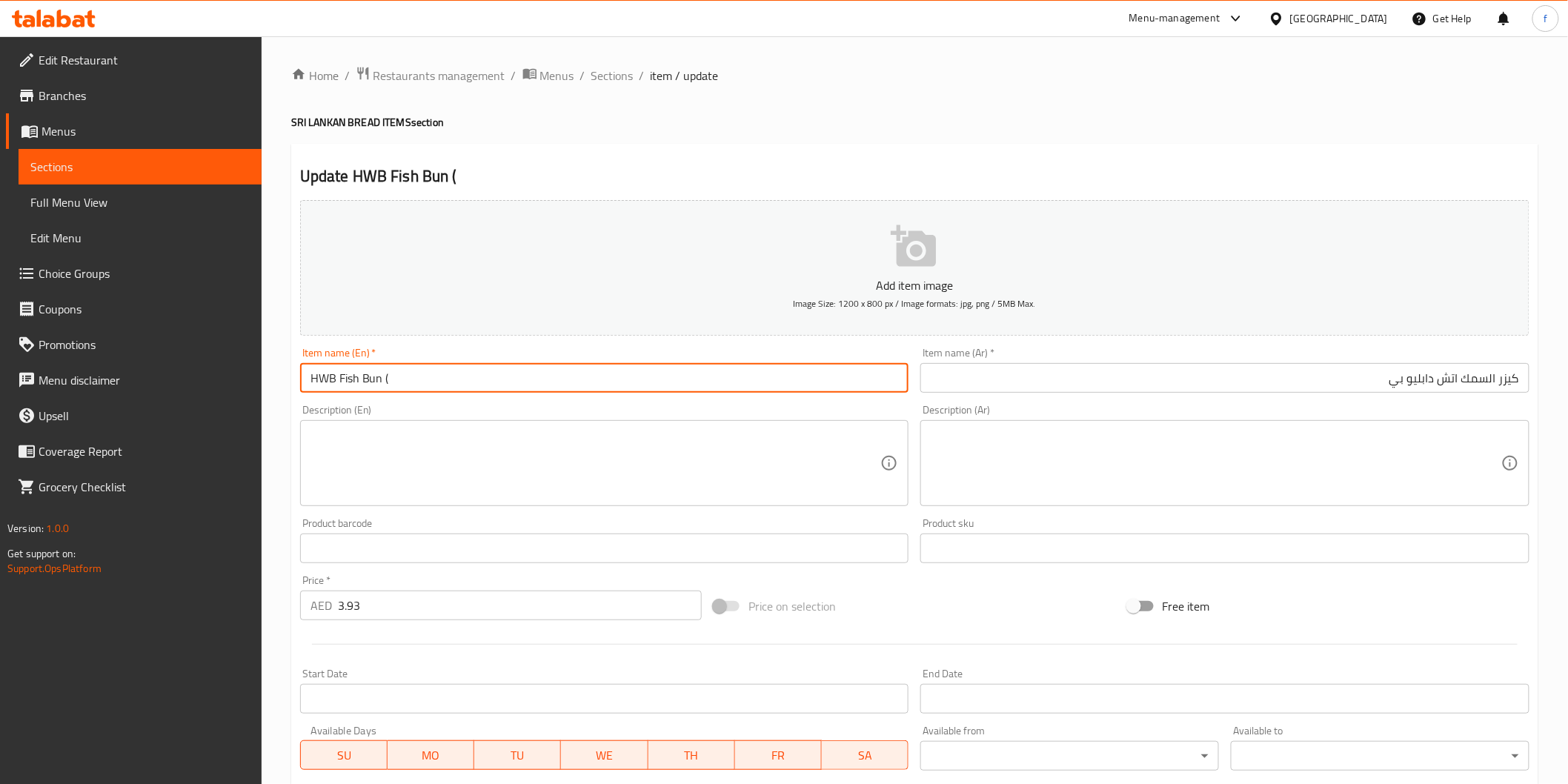
paste input "PCS"
type input "HWB Fish Bun (PCS)"
click at [1324, 376] on input "كيزر السمك اتش دابليو بي" at bounding box center [1225, 378] width 609 height 30
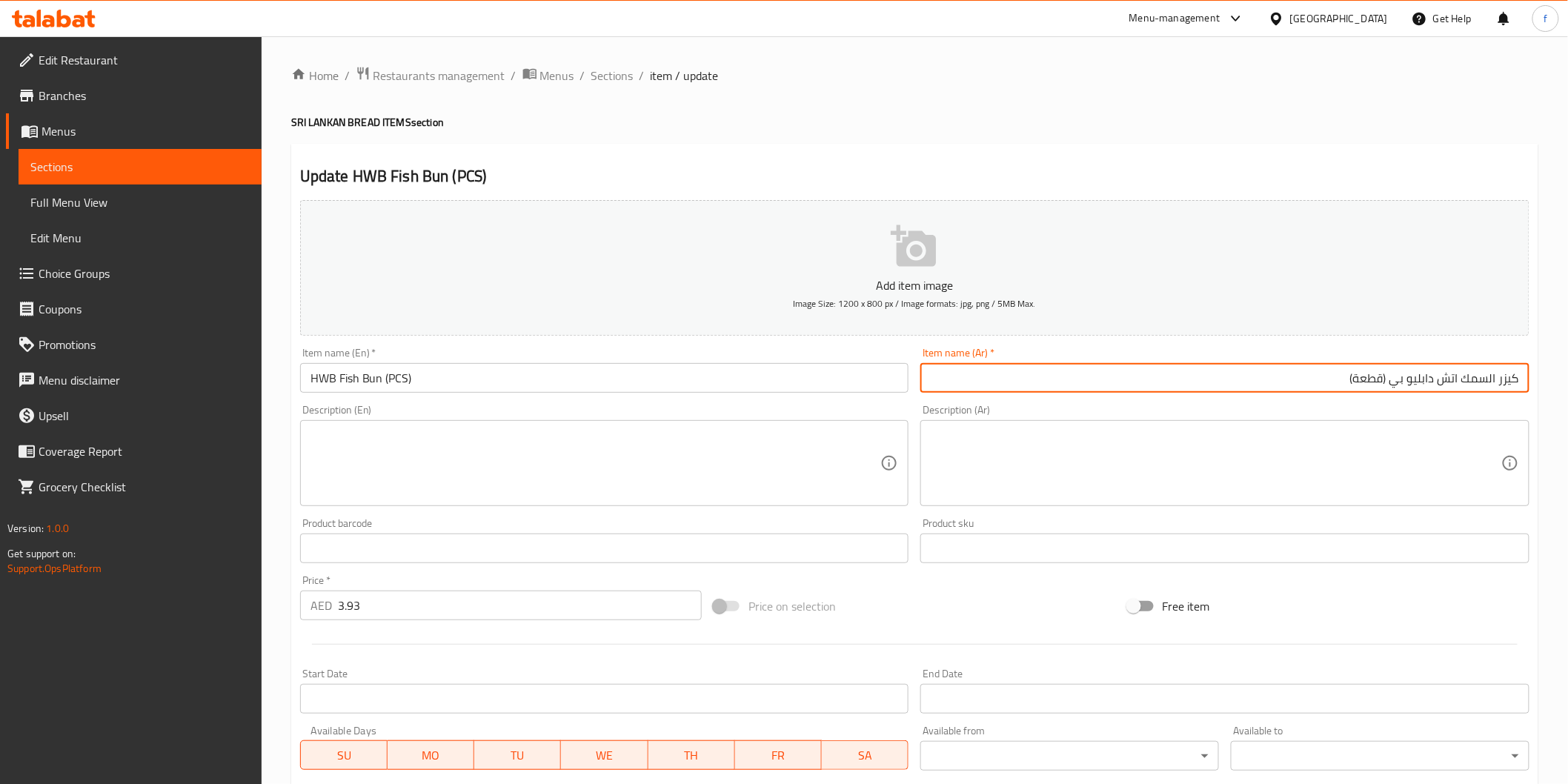
type input "كيزر السمك اتش دابليو بي (قطعة)"
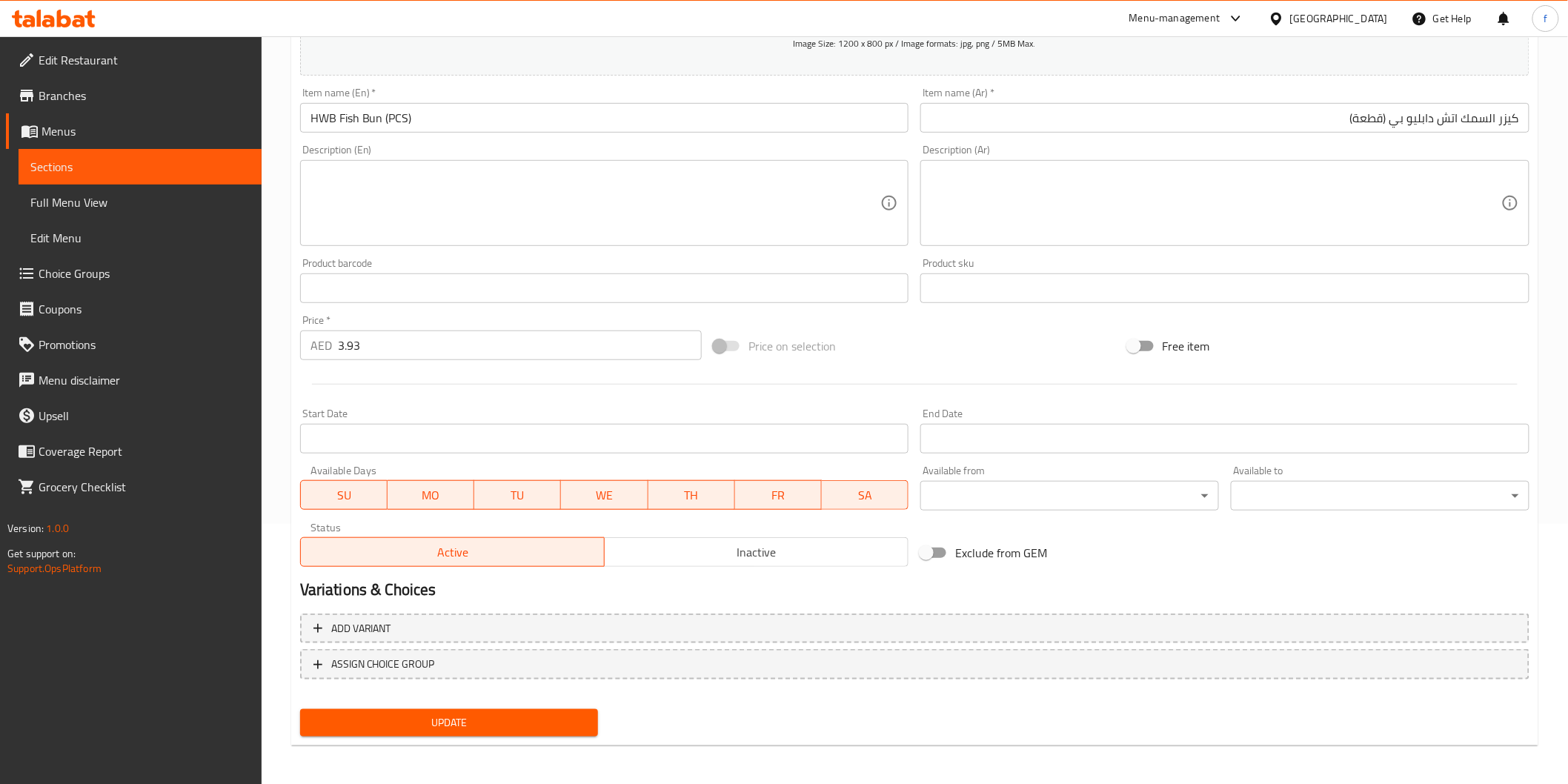
click at [405, 715] on span "Update" at bounding box center [450, 723] width 275 height 18
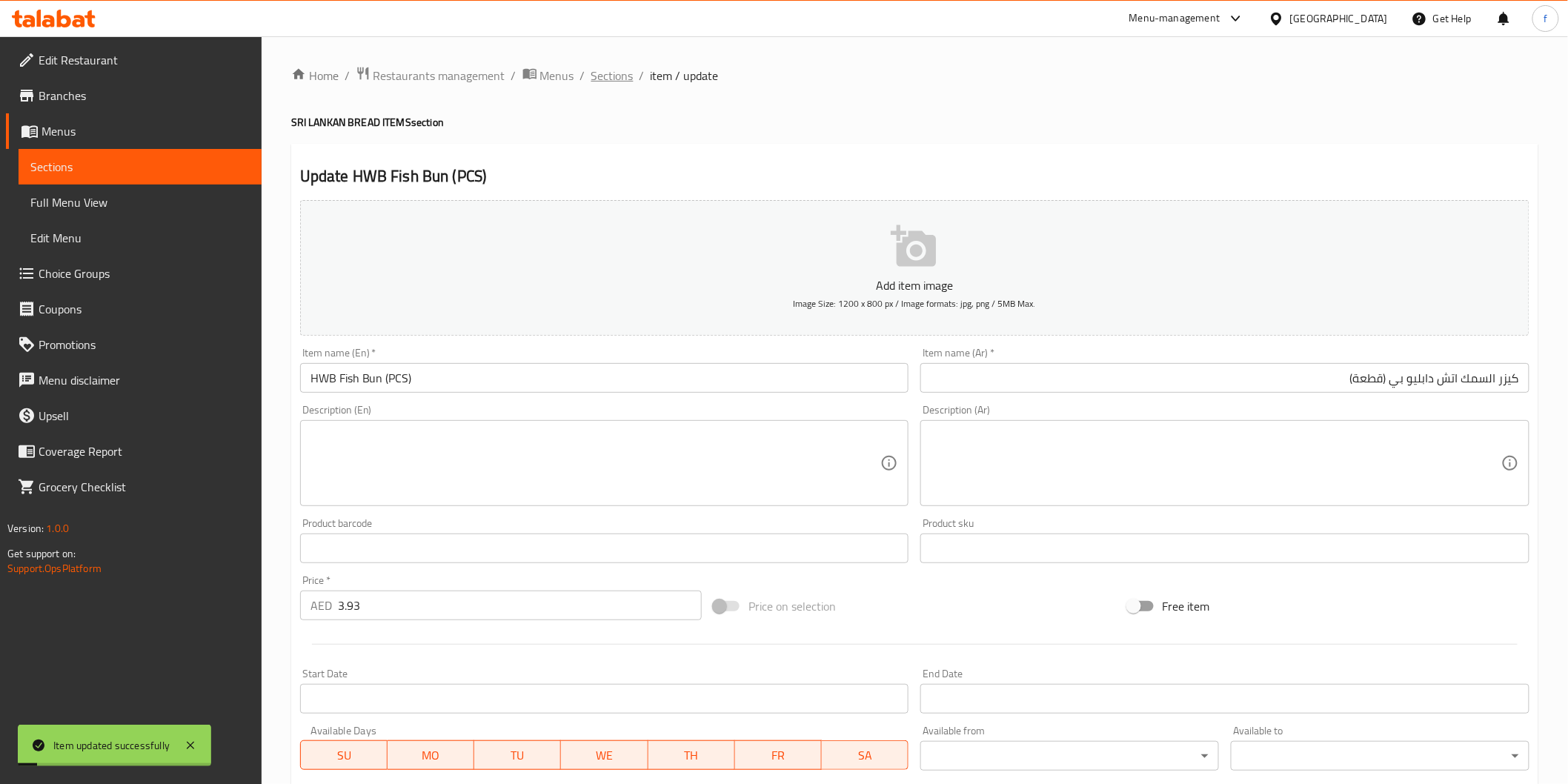
click at [614, 79] on span "Sections" at bounding box center [612, 75] width 42 height 18
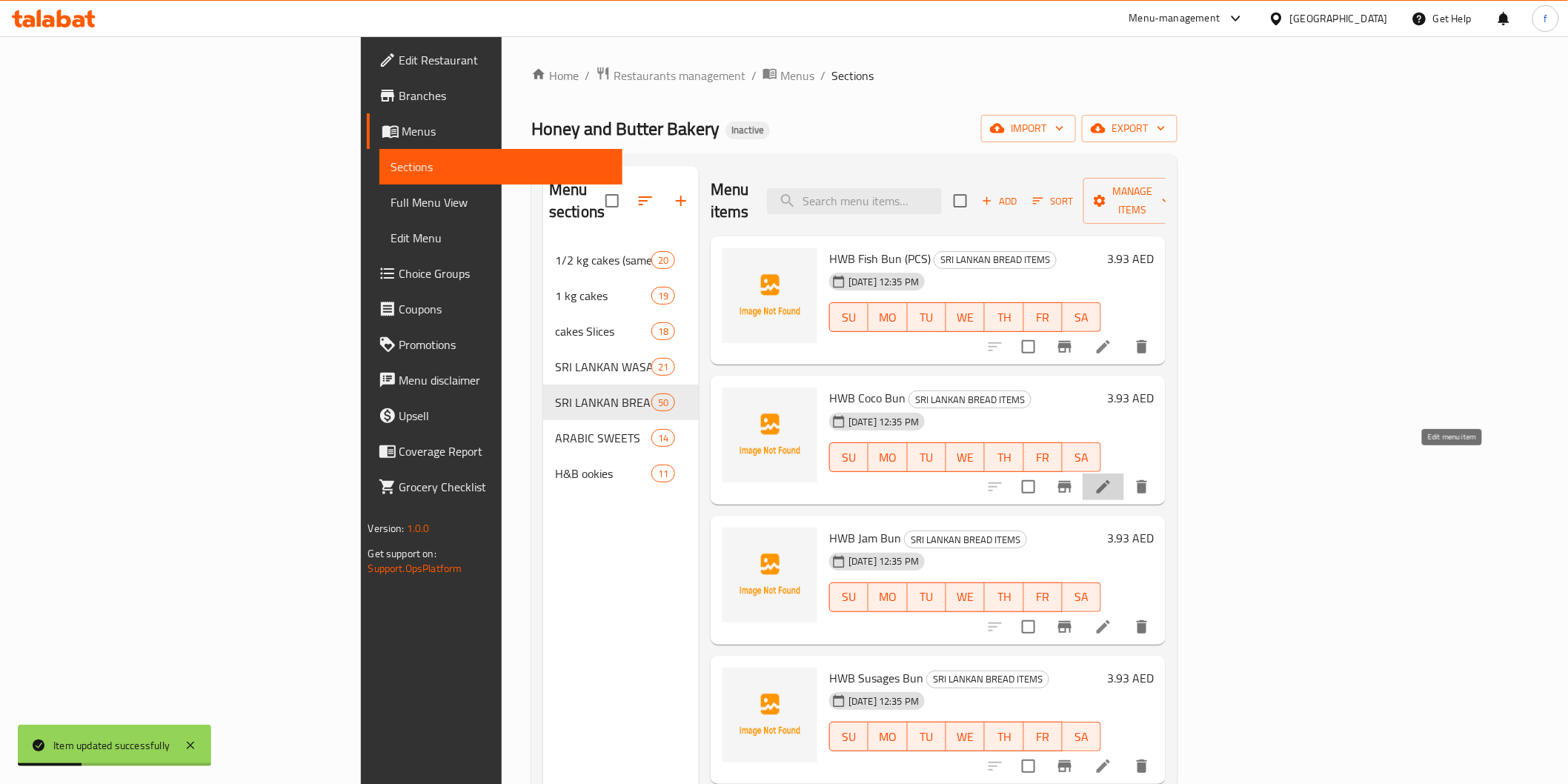
click at [1112, 478] on icon at bounding box center [1103, 486] width 18 height 18
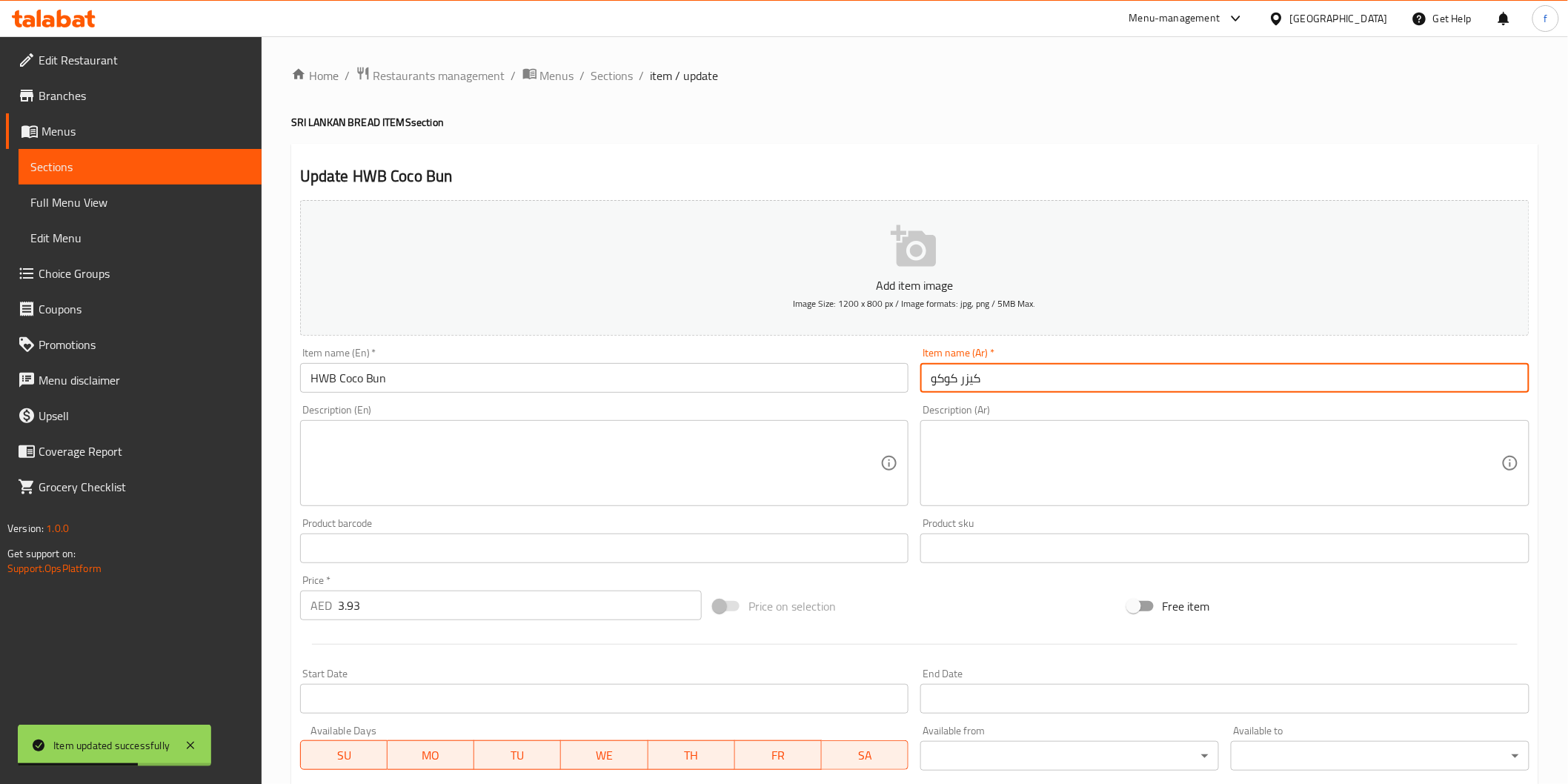
click at [1040, 380] on input "كيزر كوكو" at bounding box center [1225, 378] width 609 height 30
click at [351, 382] on input "HWB Coco Bun" at bounding box center [605, 378] width 609 height 30
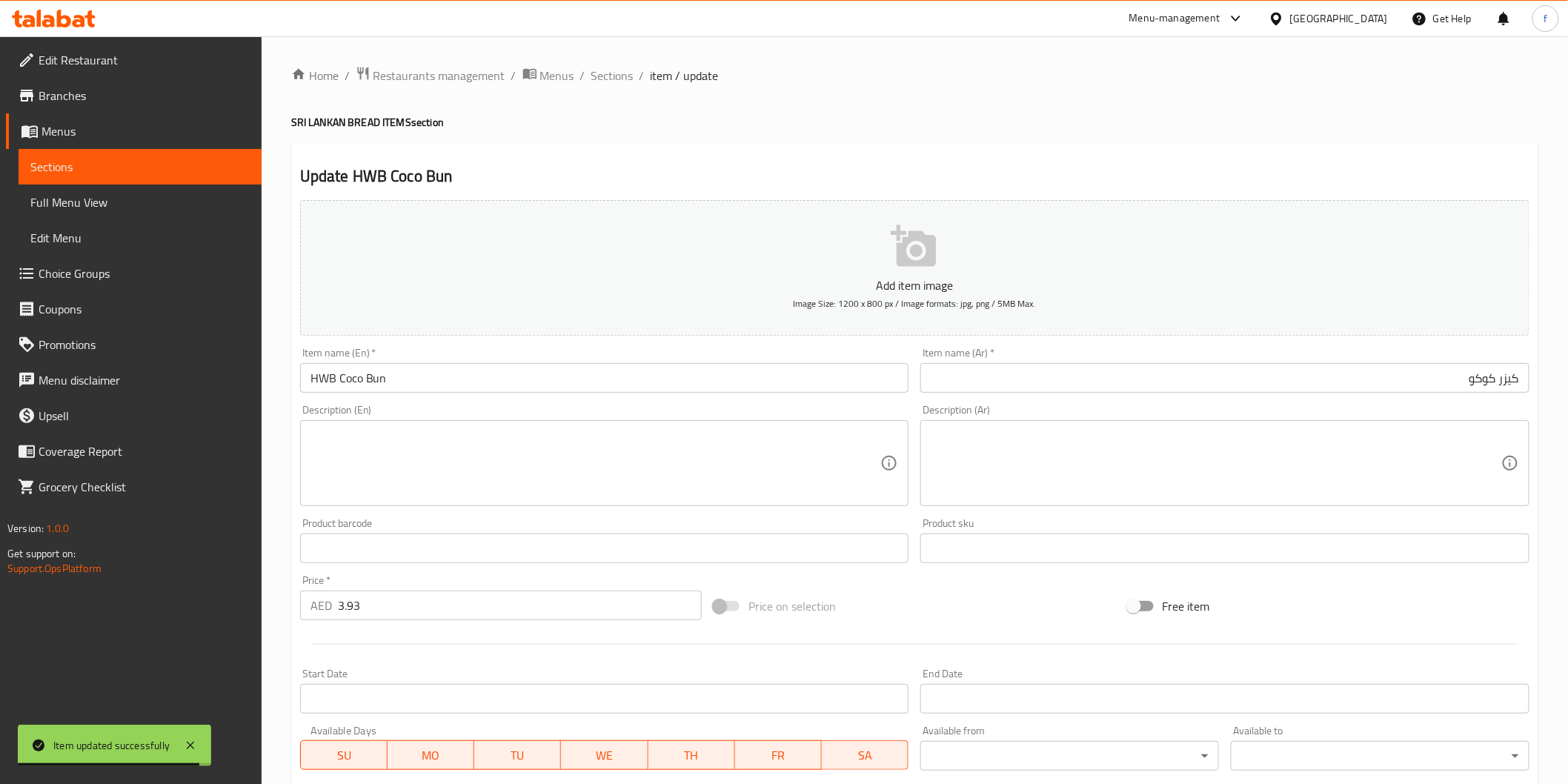
click at [544, 395] on div "Item name (En)   * HWB Coco Bun Item name (En) *" at bounding box center [604, 369] width 621 height 57
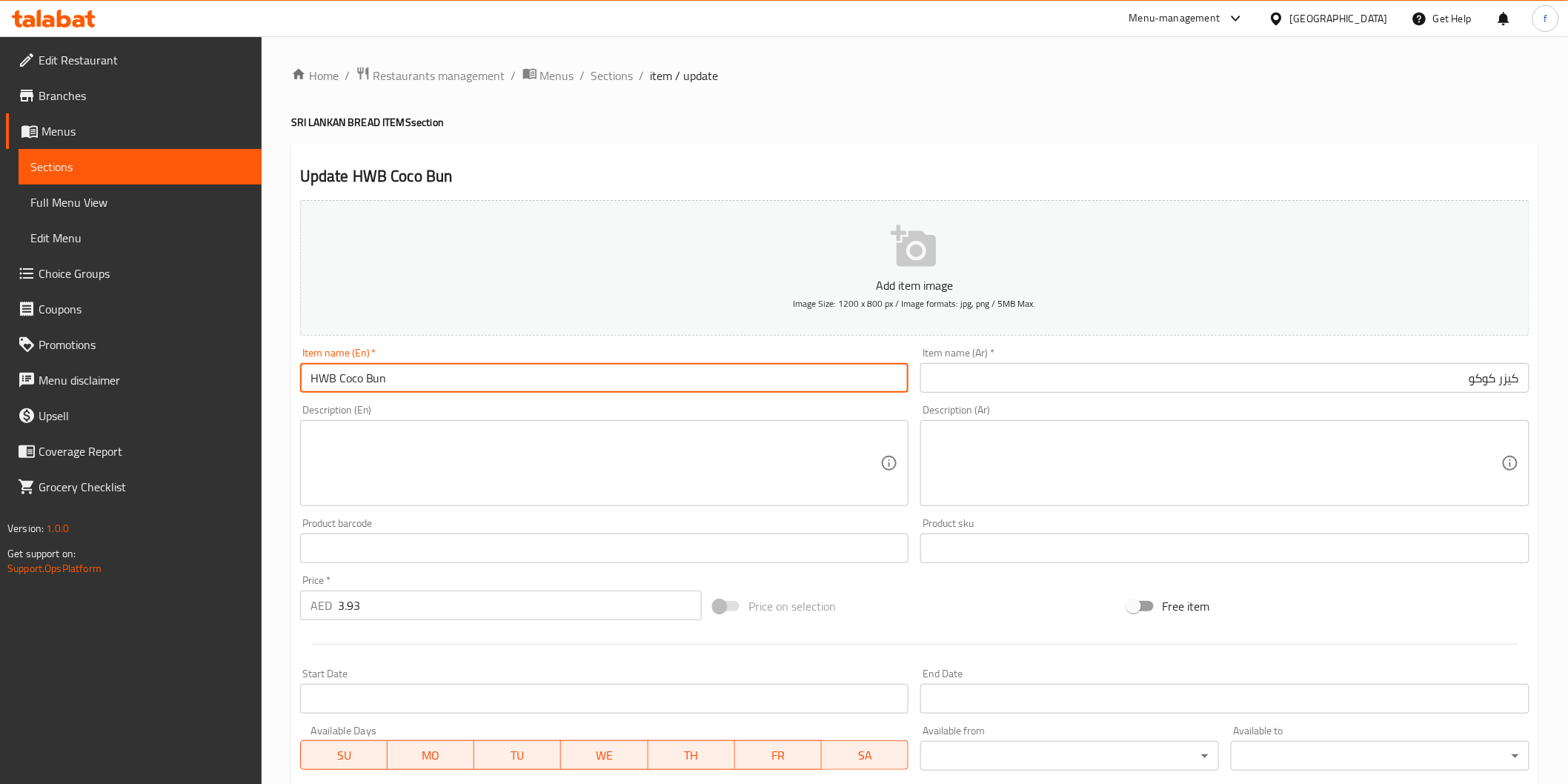
click at [365, 386] on input "HWB Coco Bun" at bounding box center [605, 378] width 609 height 30
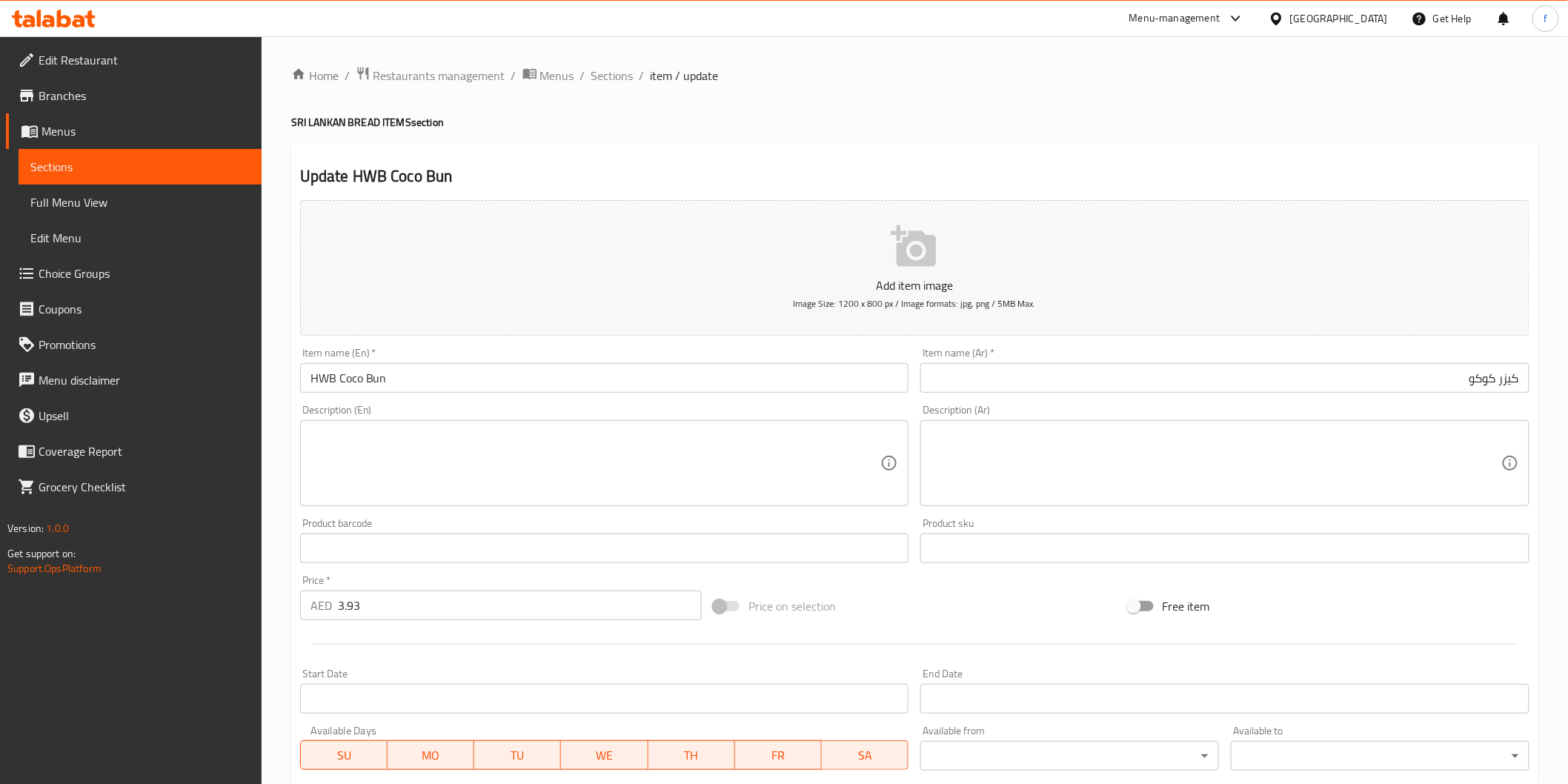
click at [497, 375] on input "HWB Coco Bun" at bounding box center [605, 378] width 609 height 30
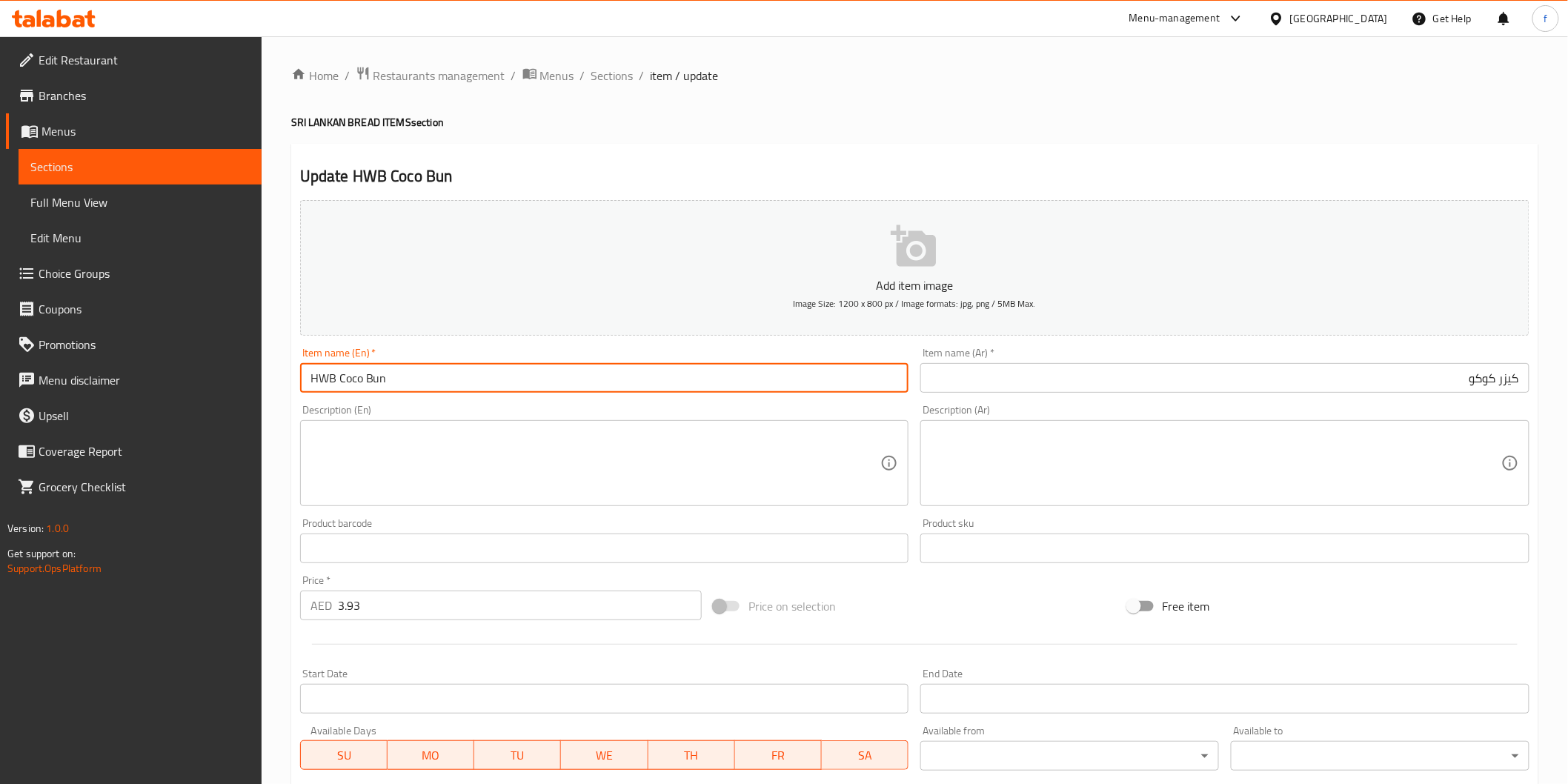
paste input "HWB Coco Bun"
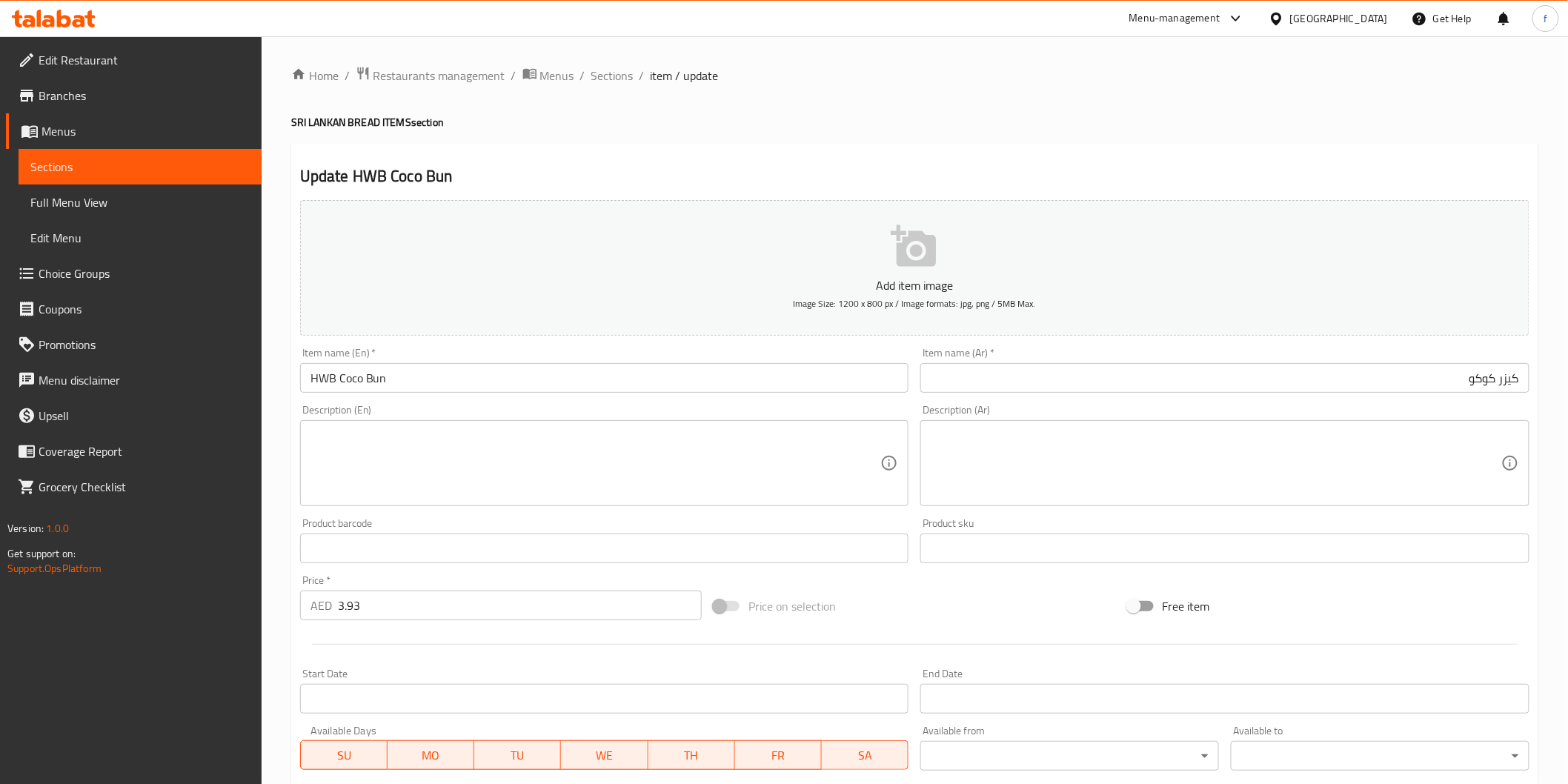
click at [547, 386] on input "HWB Coco Bun" at bounding box center [605, 378] width 609 height 30
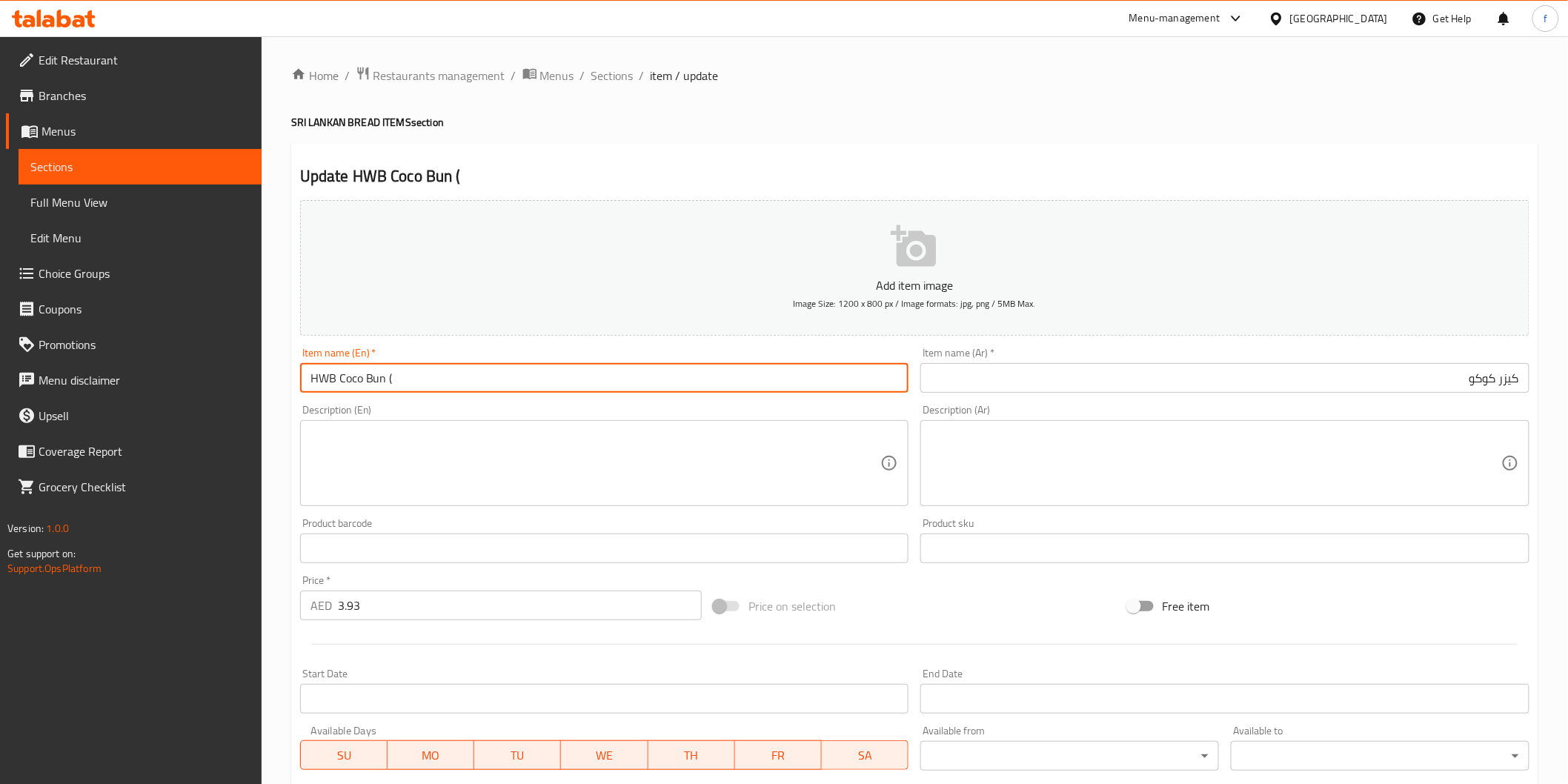
paste input "PCS"
type input "HWB Coco Bun (PCS)"
click at [1321, 370] on input "كيزر كوكو" at bounding box center [1225, 378] width 609 height 30
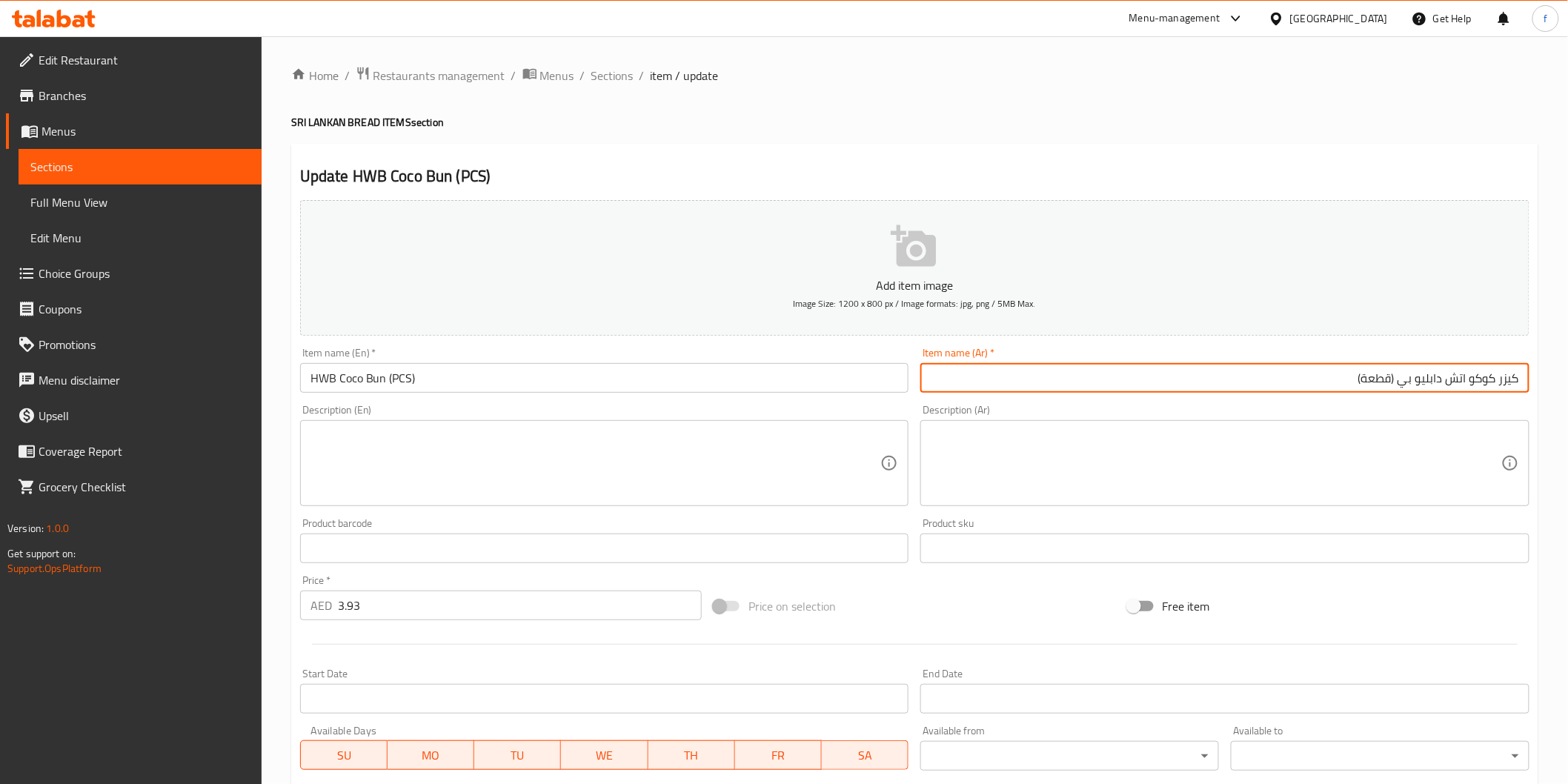
type input "كيزر كوكو اتش دابليو بي (قطعة)"
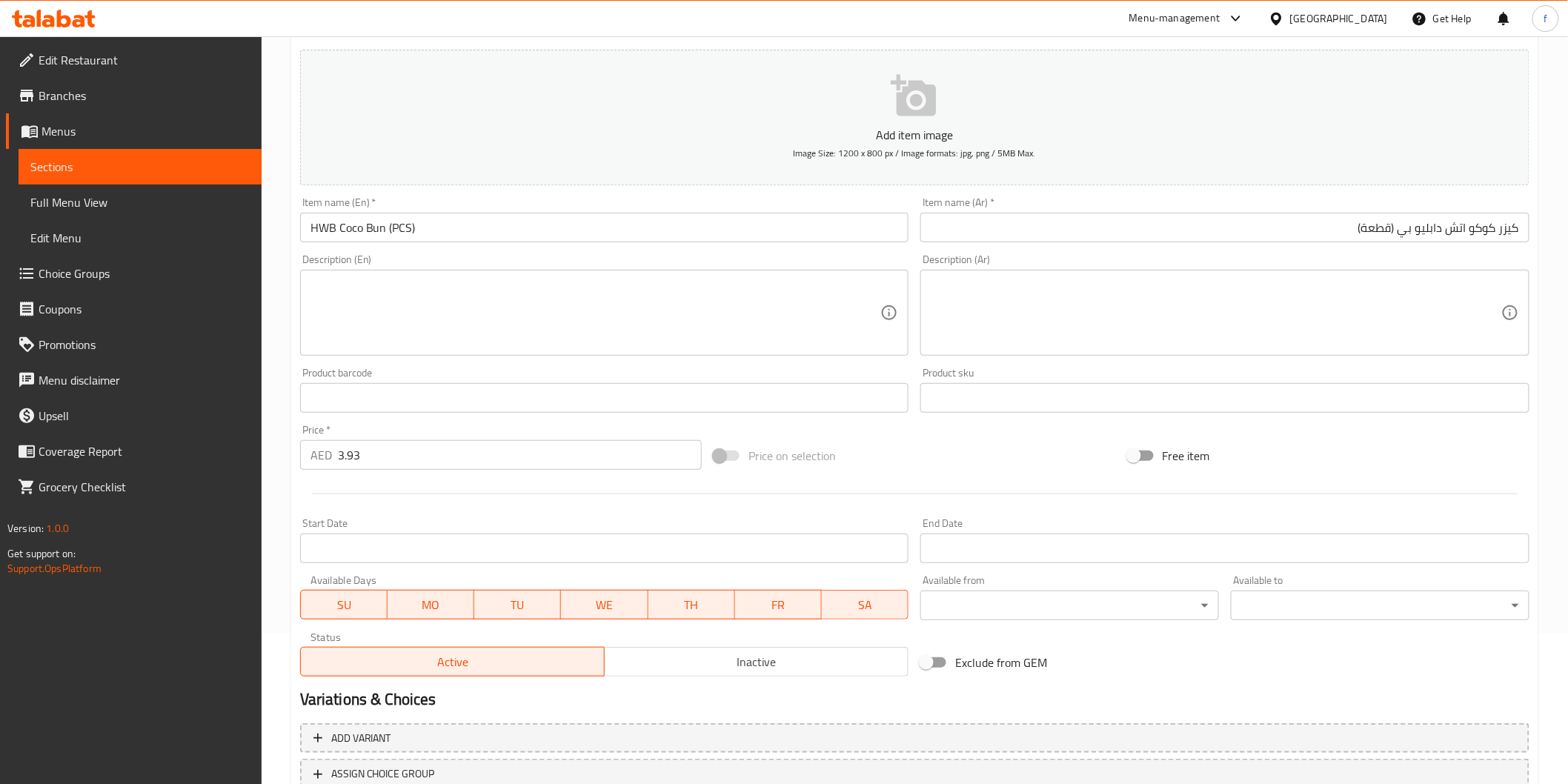
scroll to position [260, 0]
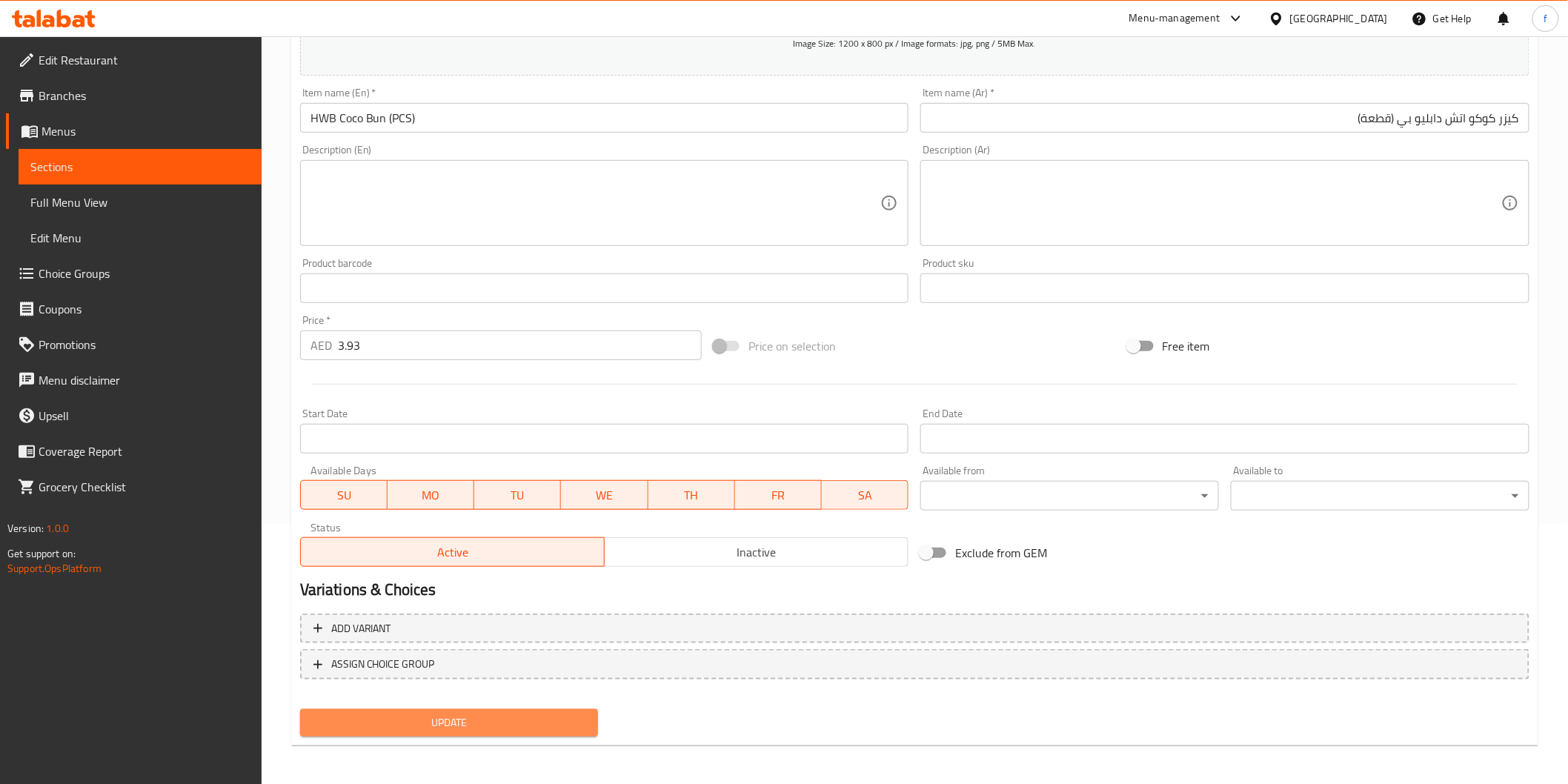
click at [544, 709] on button "Update" at bounding box center [449, 723] width 298 height 27
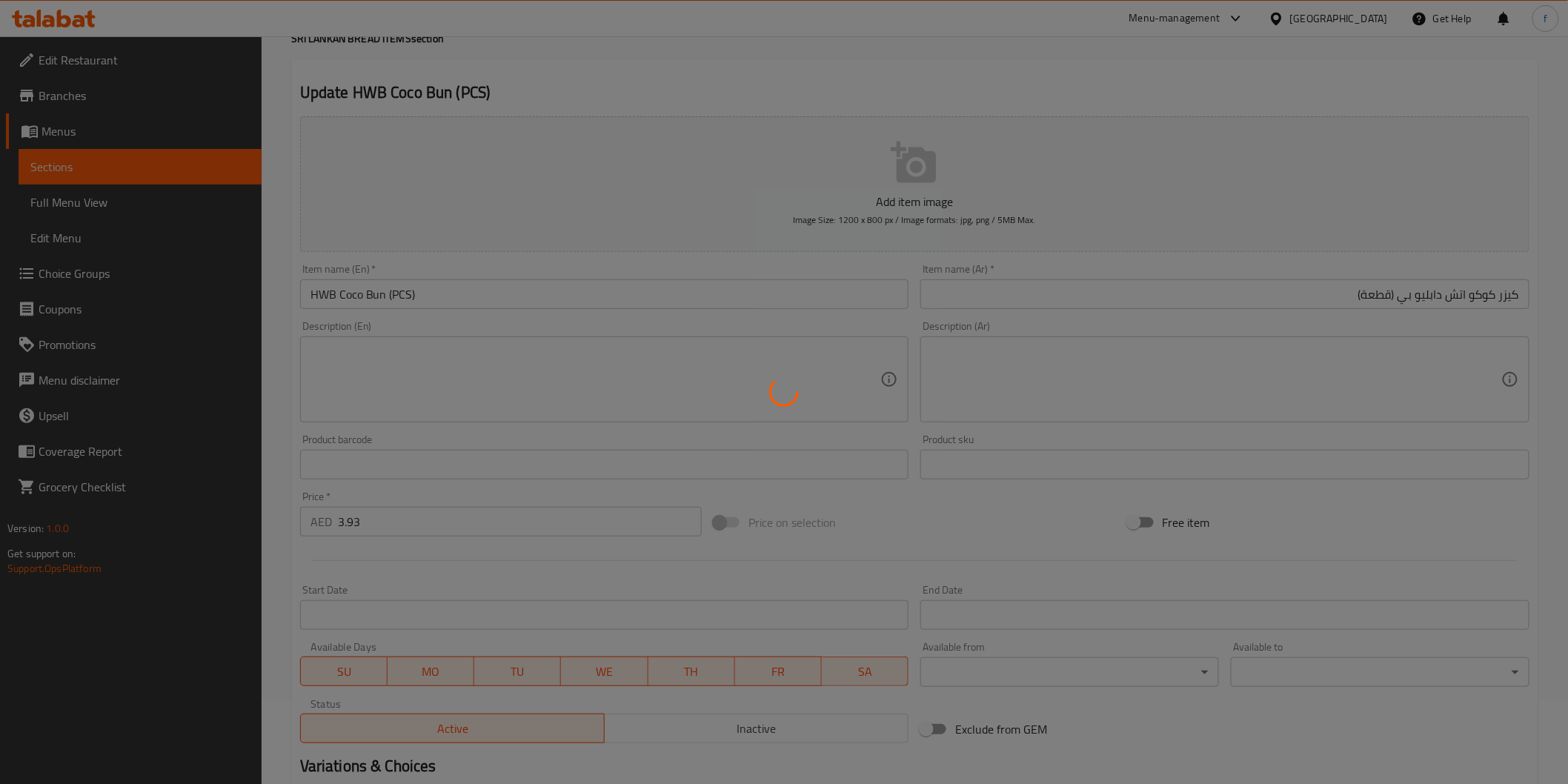
scroll to position [0, 0]
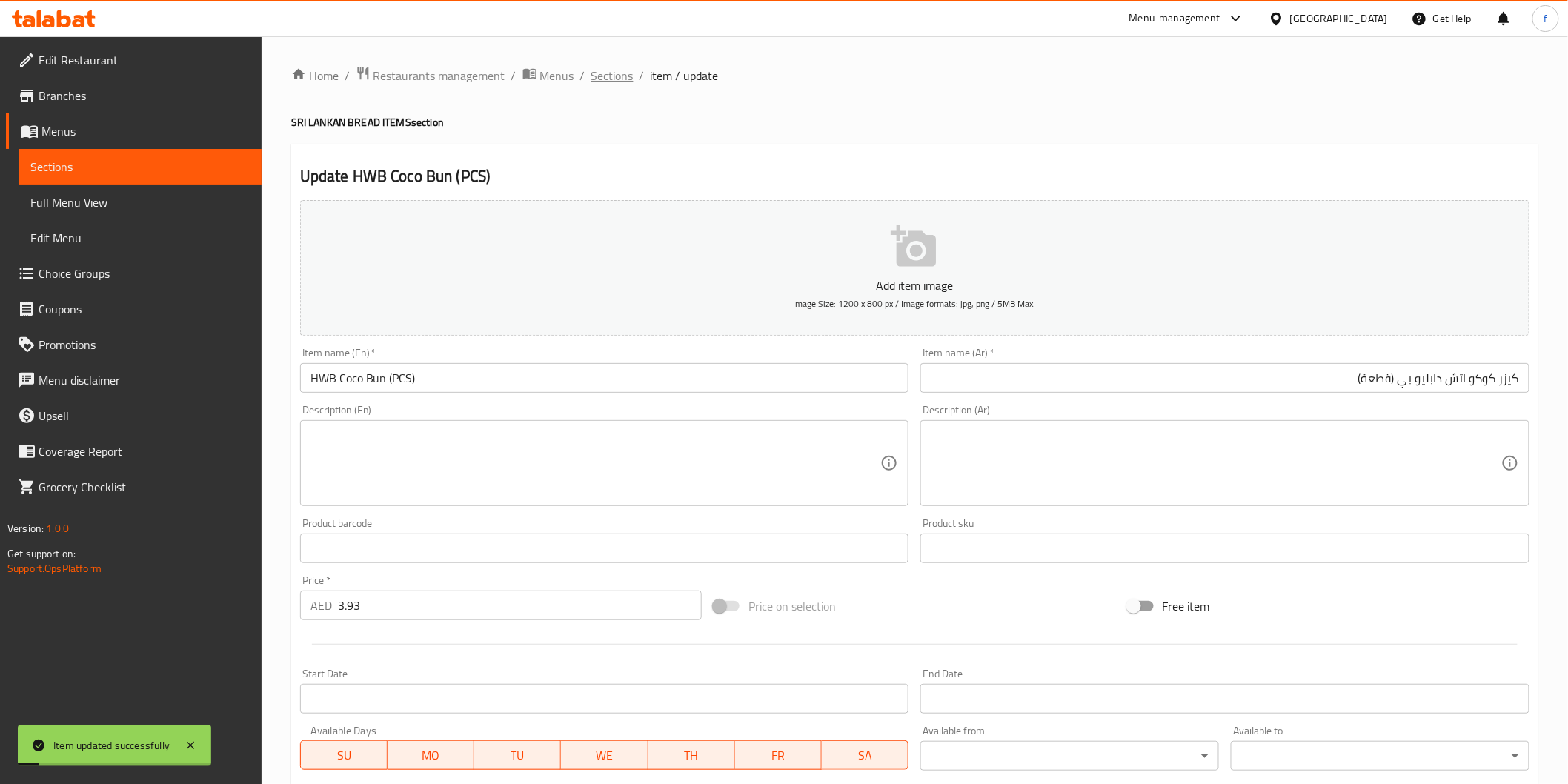
click at [620, 79] on span "Sections" at bounding box center [612, 75] width 42 height 18
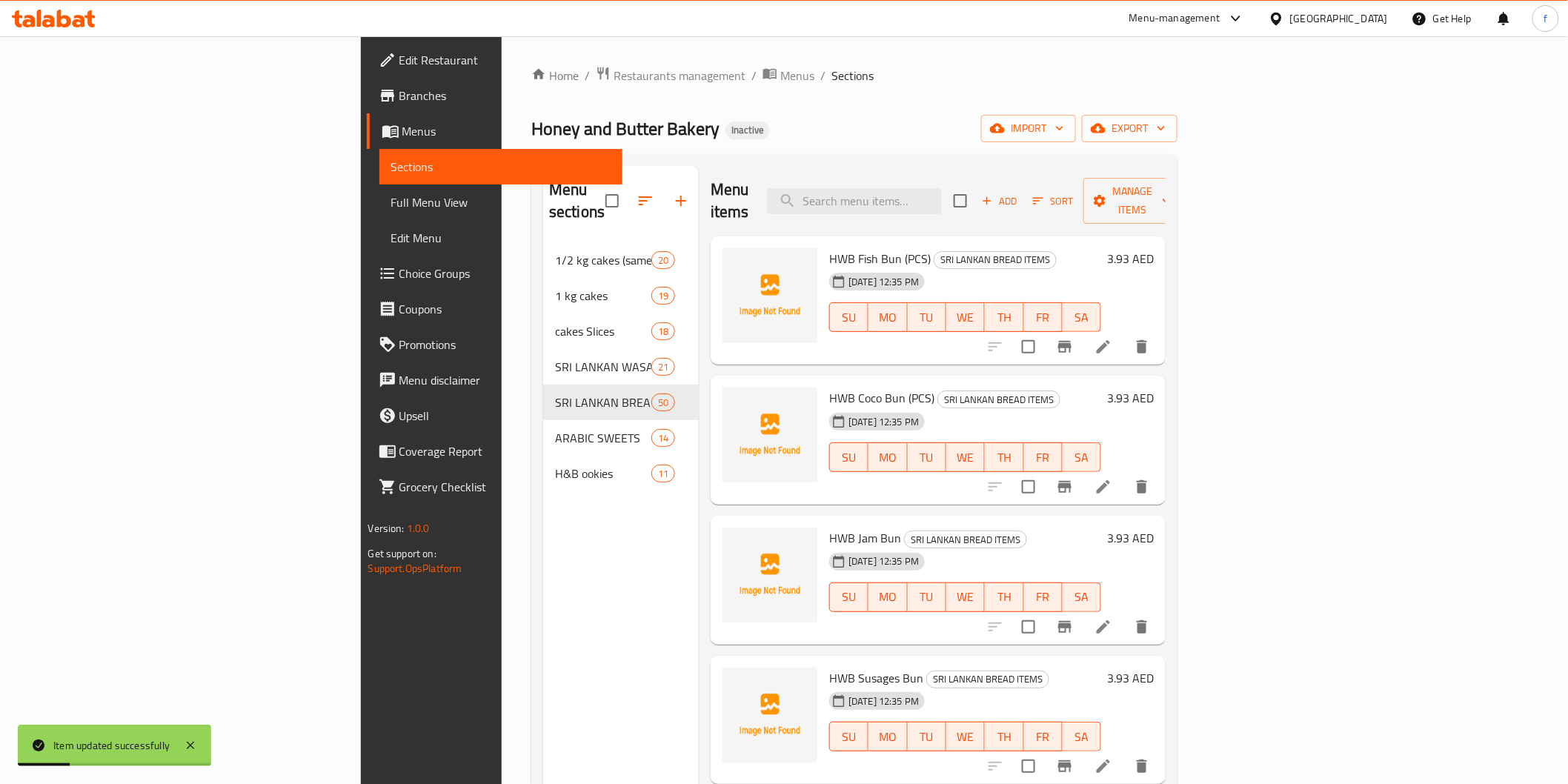
click at [829, 247] on span "HWB Fish Bun (PCS)" at bounding box center [879, 258] width 102 height 22
drag, startPoint x: 814, startPoint y: 236, endPoint x: 840, endPoint y: 234, distance: 26.1
click at [840, 248] on h6 "HWB Fish Bun (PCS) SRI LANKAN BREAD ITEMS" at bounding box center [965, 258] width 272 height 21
copy span "(PCS)"
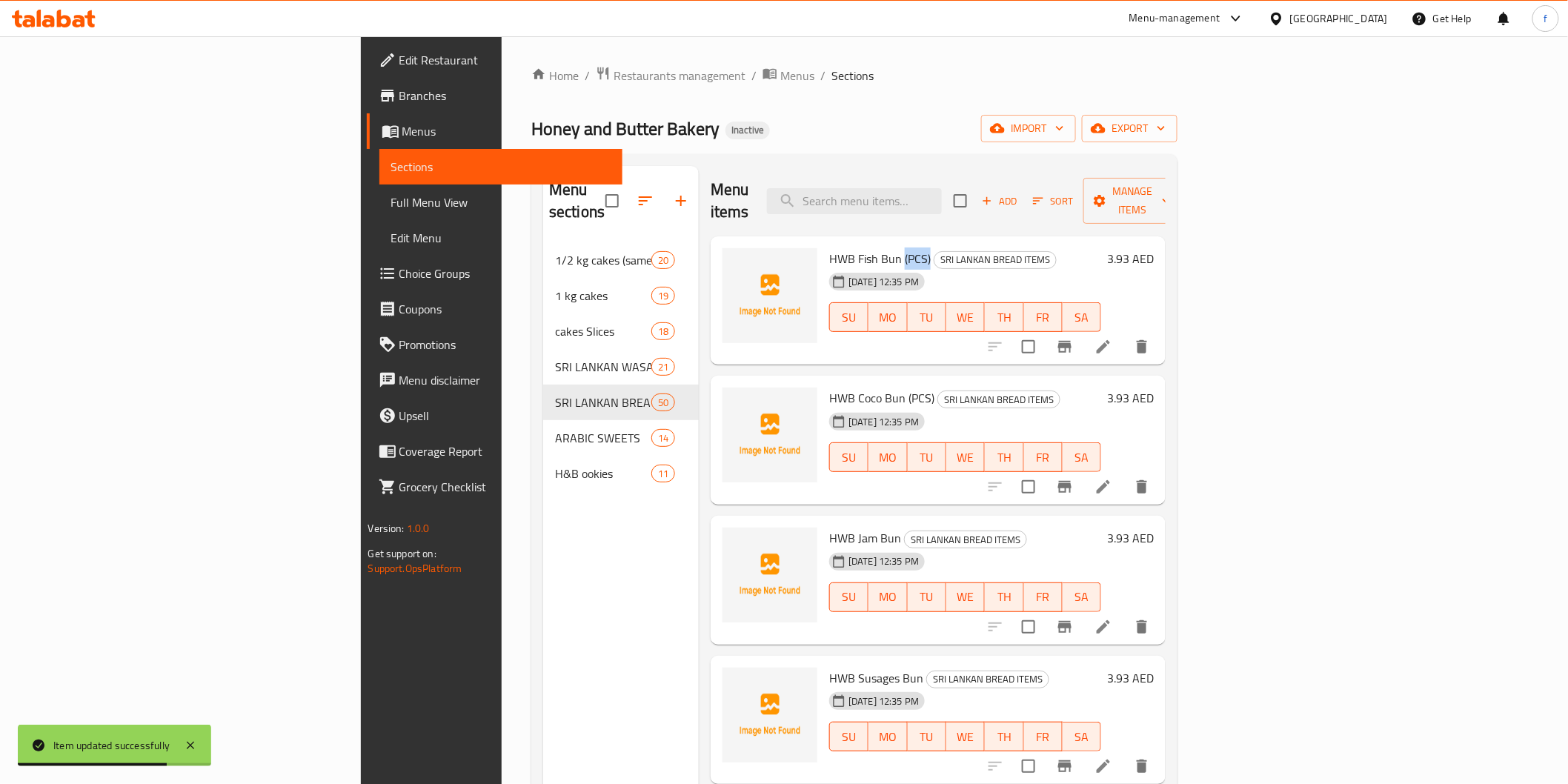
scroll to position [164, 0]
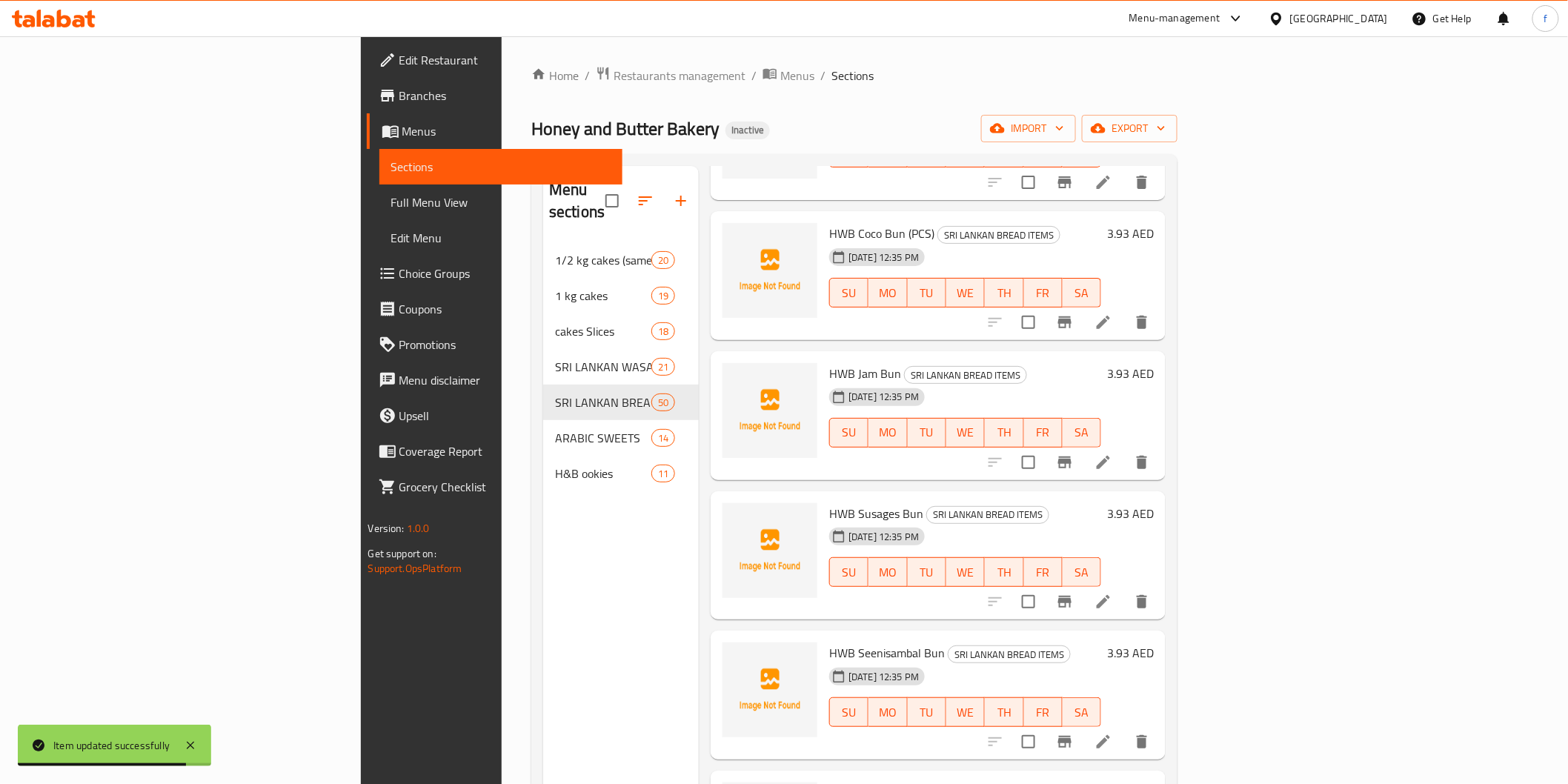
click at [1110, 456] on icon at bounding box center [1103, 462] width 13 height 13
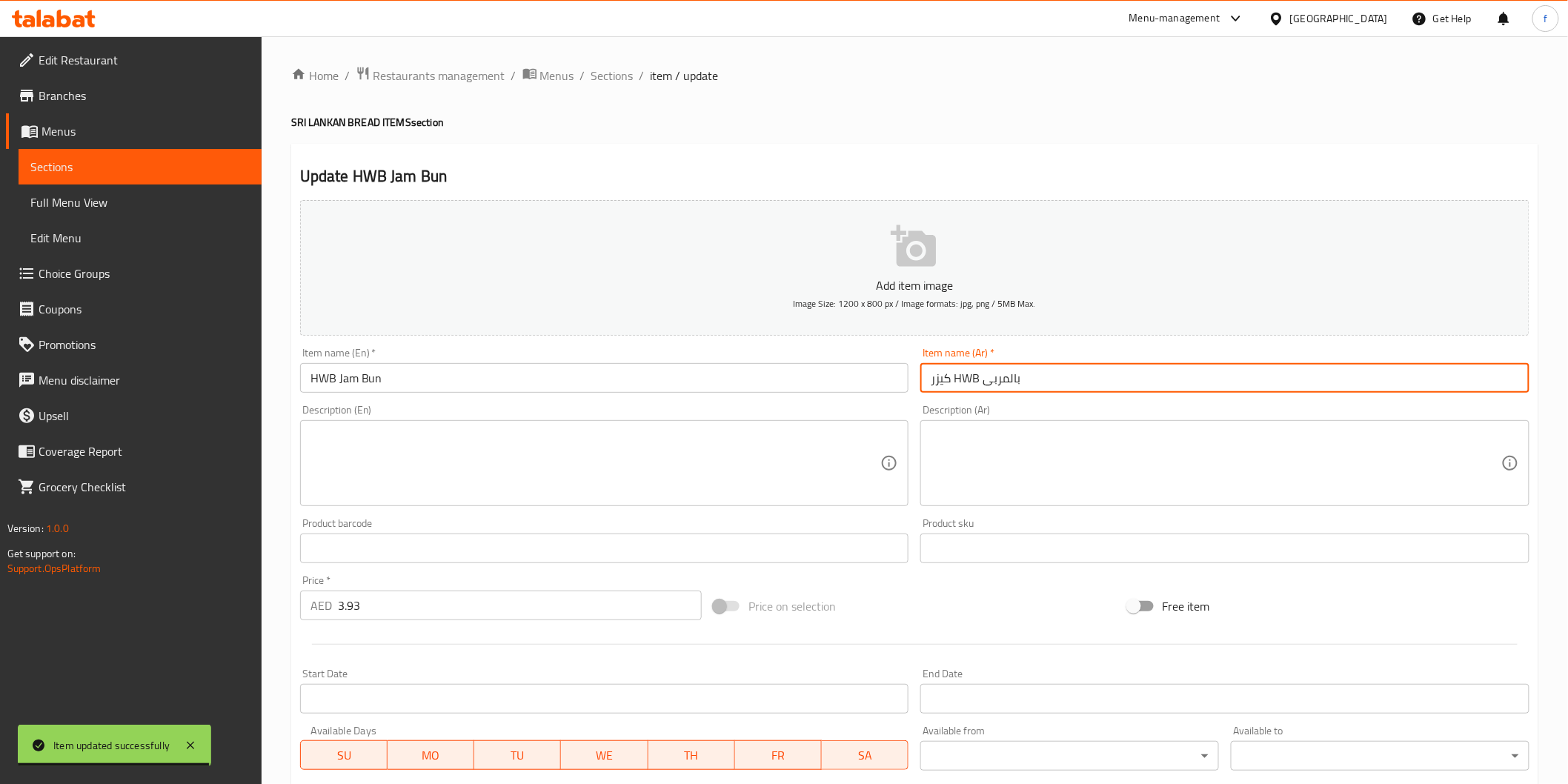
click at [1284, 376] on input "كيزر HWB بالمربى" at bounding box center [1225, 378] width 609 height 30
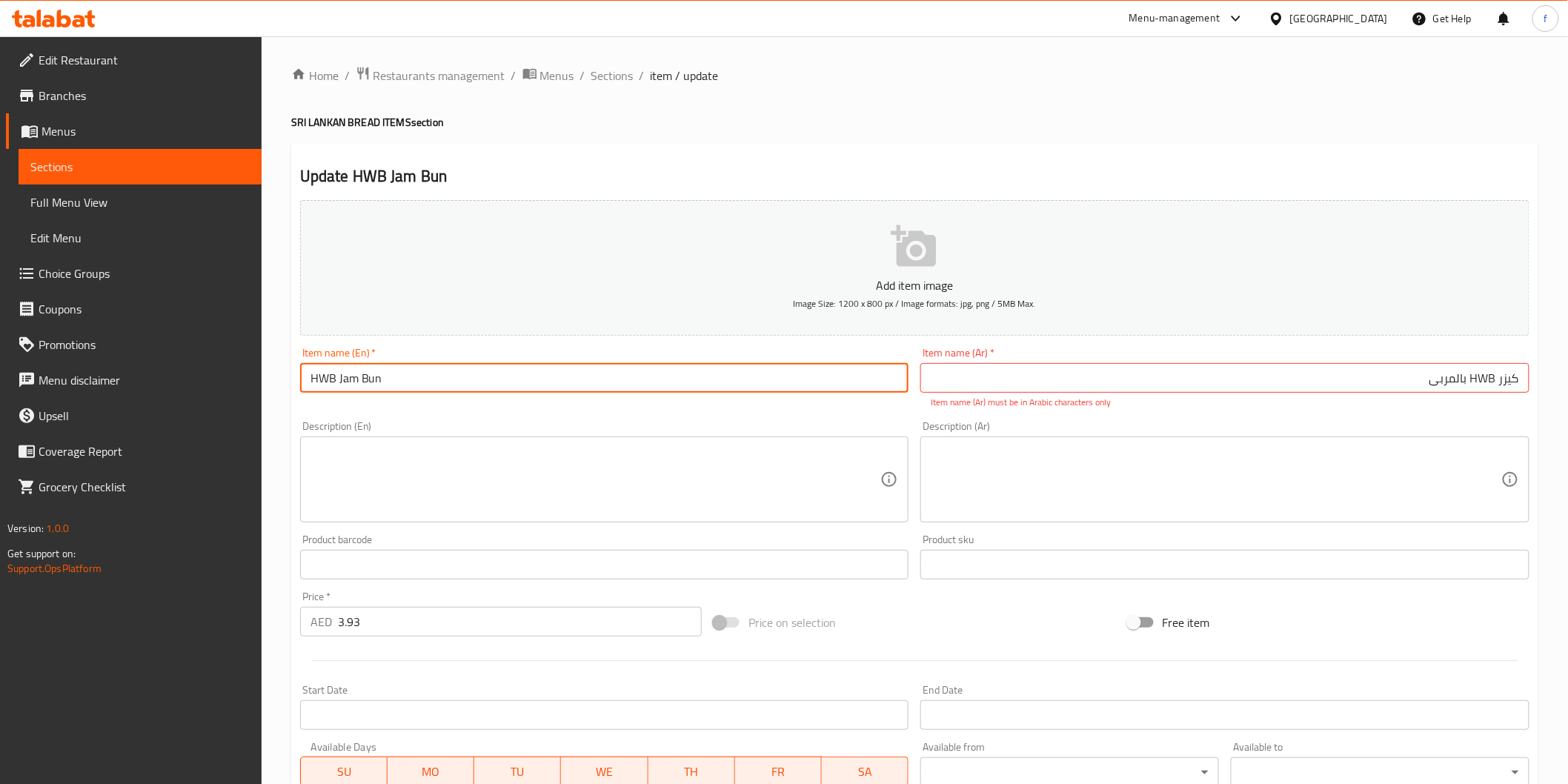
click at [652, 378] on input "HWB Jam Bun" at bounding box center [605, 378] width 609 height 30
paste input "(PCS)"
type input "HWB Jam Bun (PCS)"
click at [1490, 373] on input "كيزر HWB بالمربى" at bounding box center [1225, 378] width 609 height 30
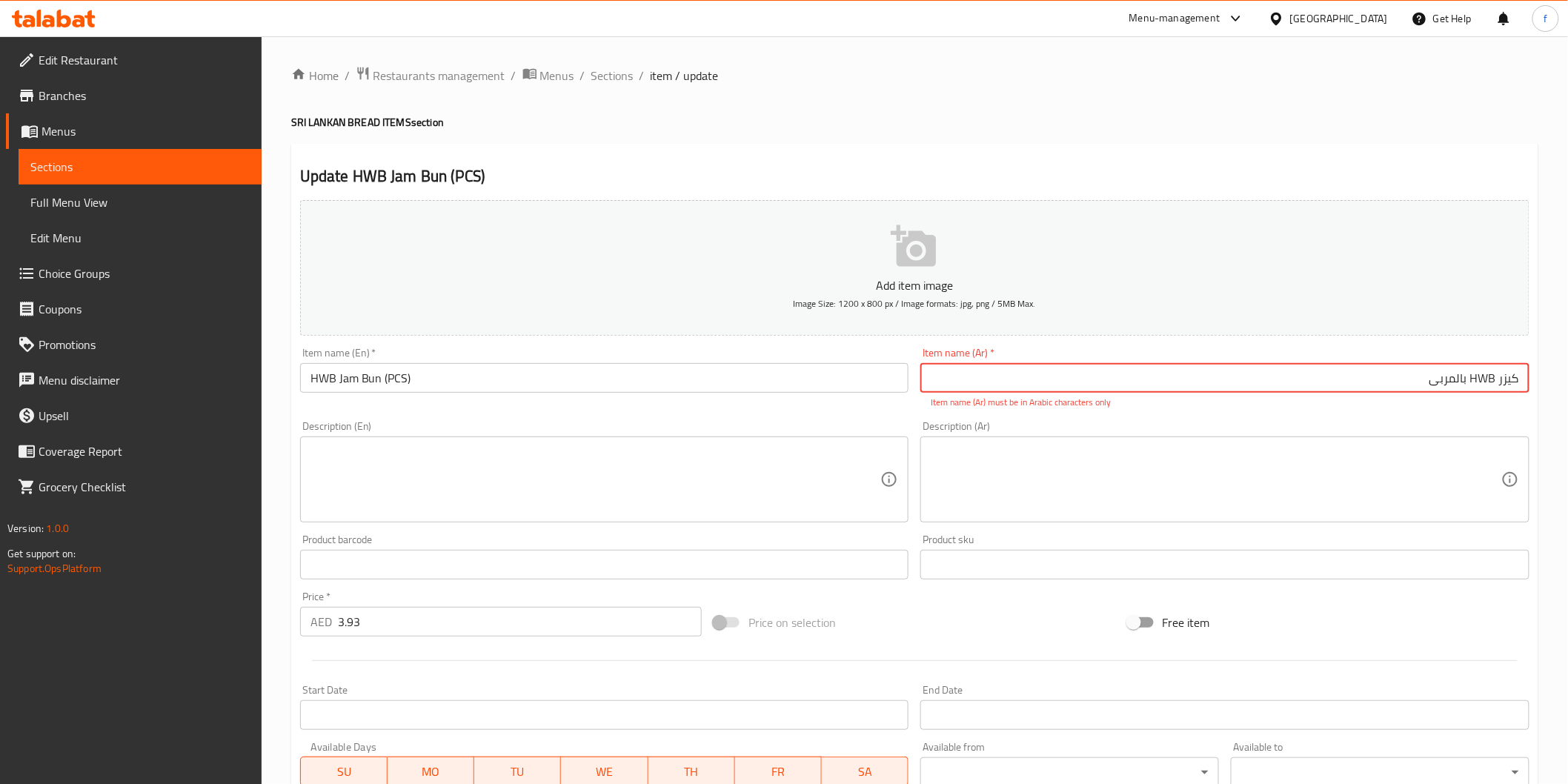
click at [1490, 373] on input "كيزر HWB بالمربى" at bounding box center [1225, 378] width 609 height 30
click at [1492, 379] on input "كيزر بالمربى" at bounding box center [1225, 378] width 609 height 30
click at [1430, 373] on input "كيزر المربى" at bounding box center [1225, 378] width 609 height 30
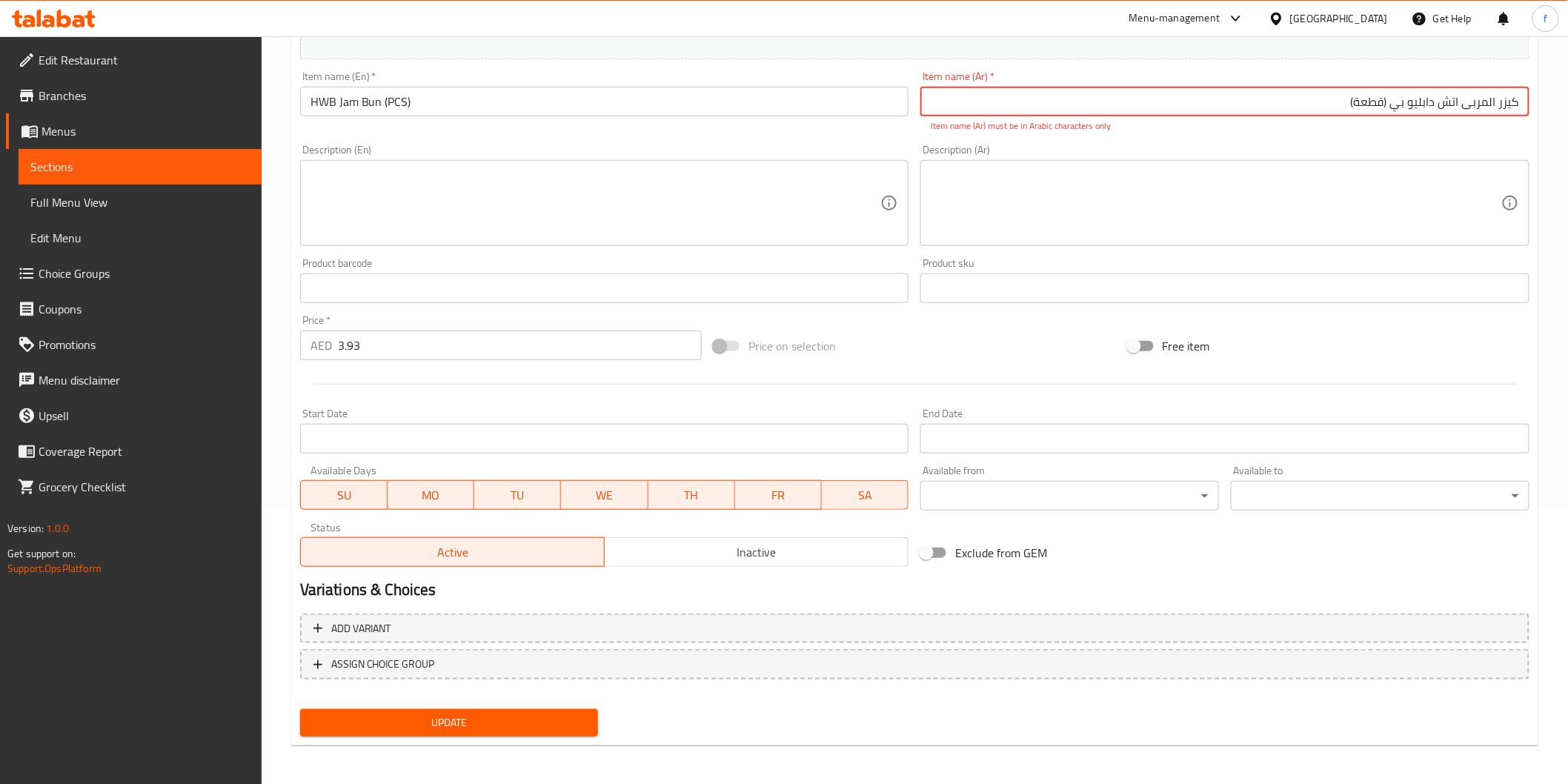
type input "كيزر المربى اتش دابليو بي (قطعة)"
click at [466, 709] on button "Update" at bounding box center [449, 723] width 298 height 27
